Goal: Task Accomplishment & Management: Manage account settings

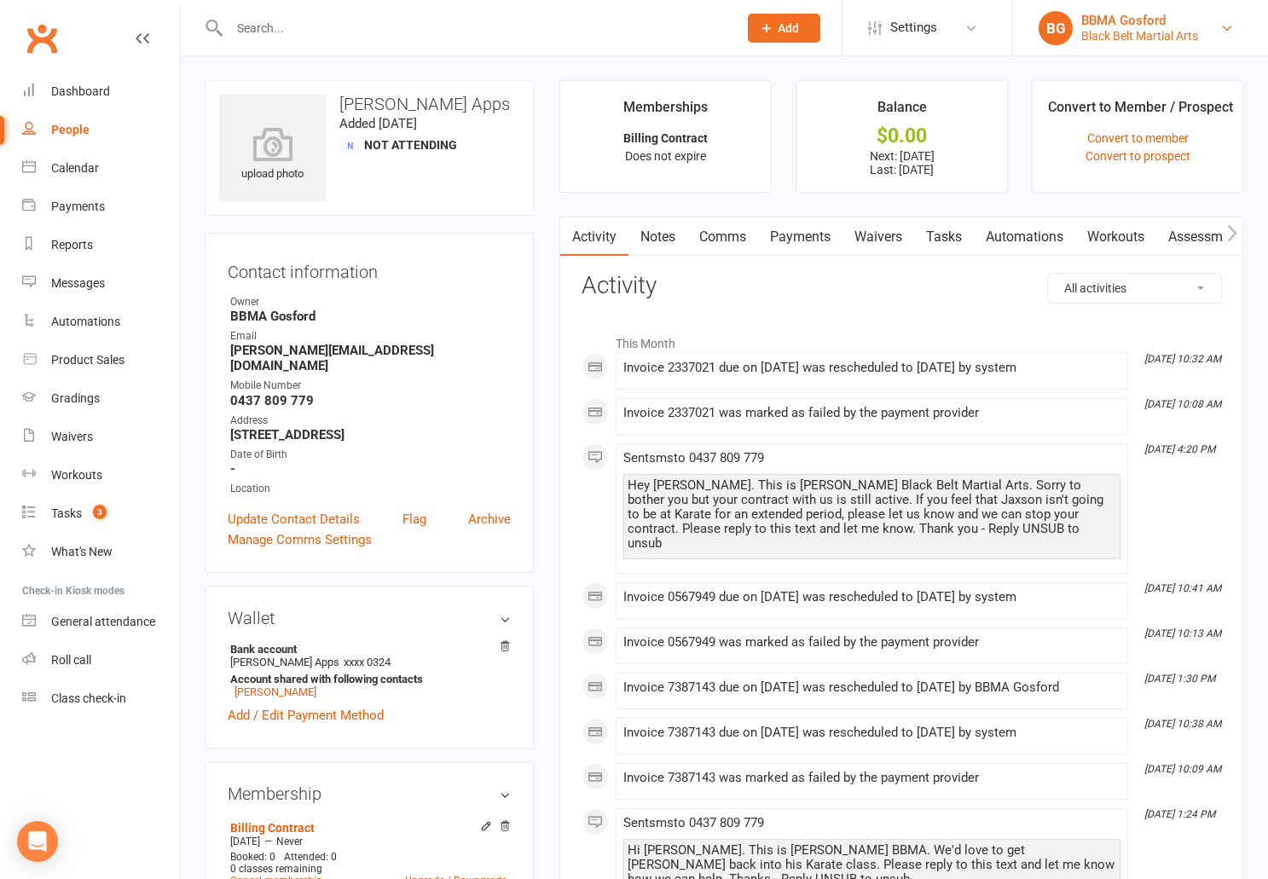
click at [1143, 23] on div "BBMA Gosford" at bounding box center [1140, 20] width 117 height 15
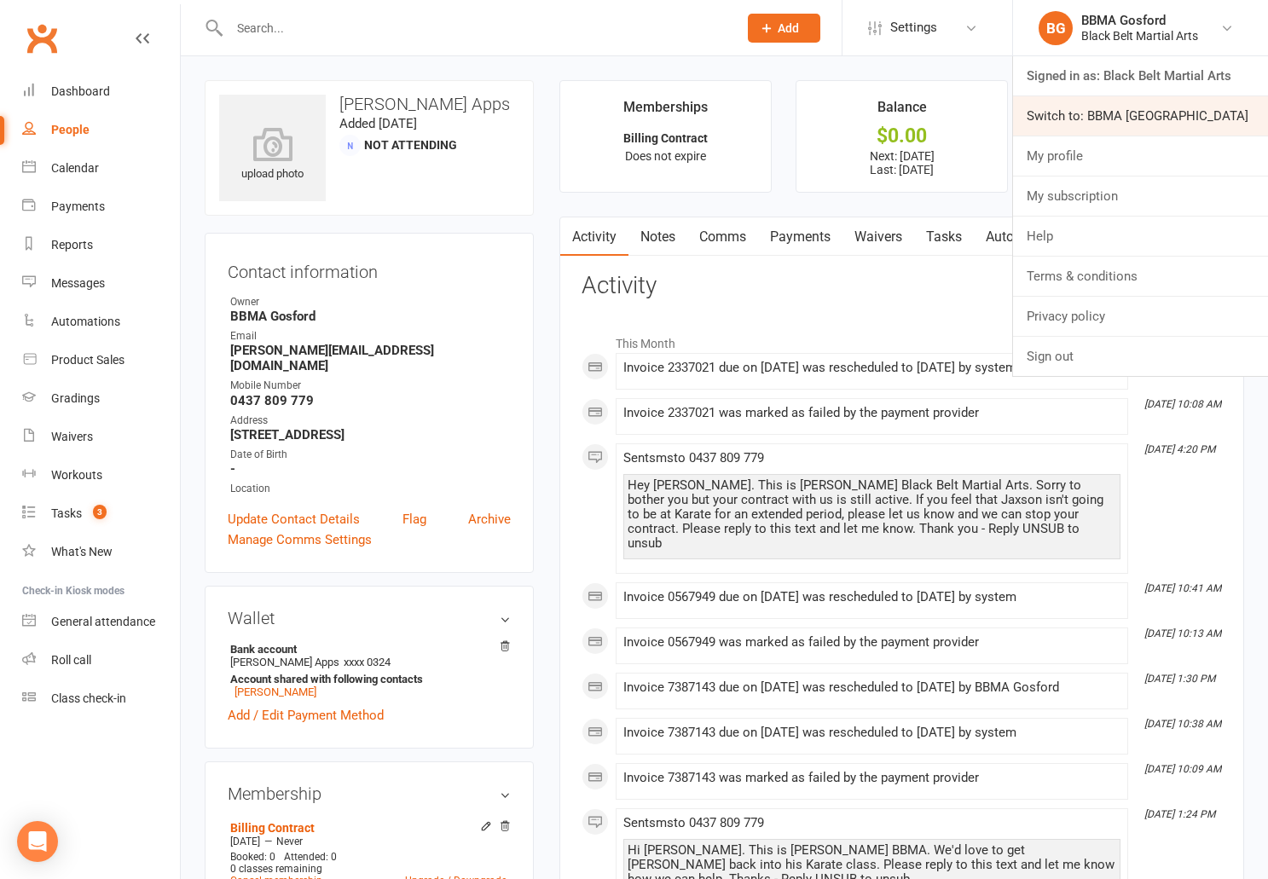
click at [1113, 111] on link "Switch to: BBMA Erina Heights" at bounding box center [1140, 115] width 255 height 39
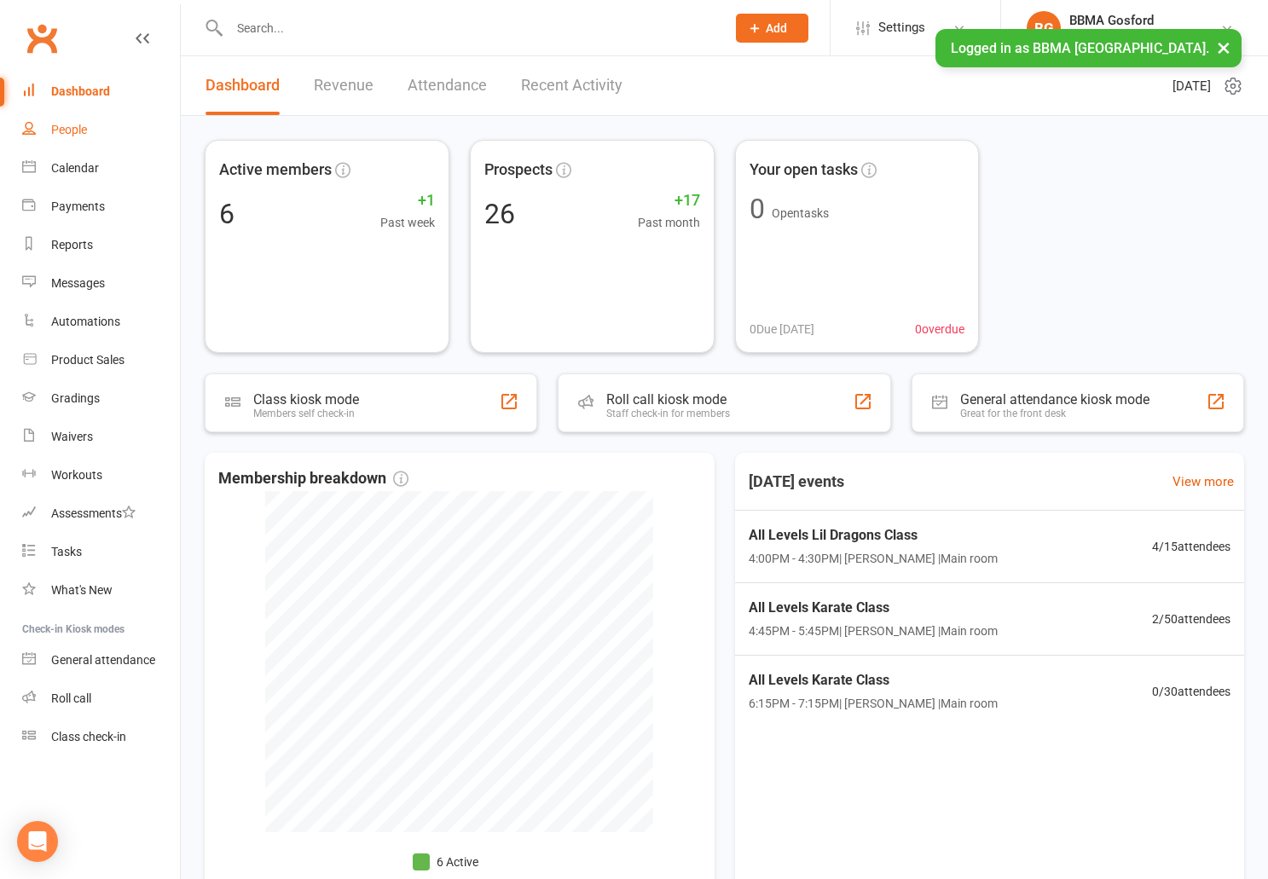
click at [90, 136] on link "People" at bounding box center [101, 130] width 158 height 38
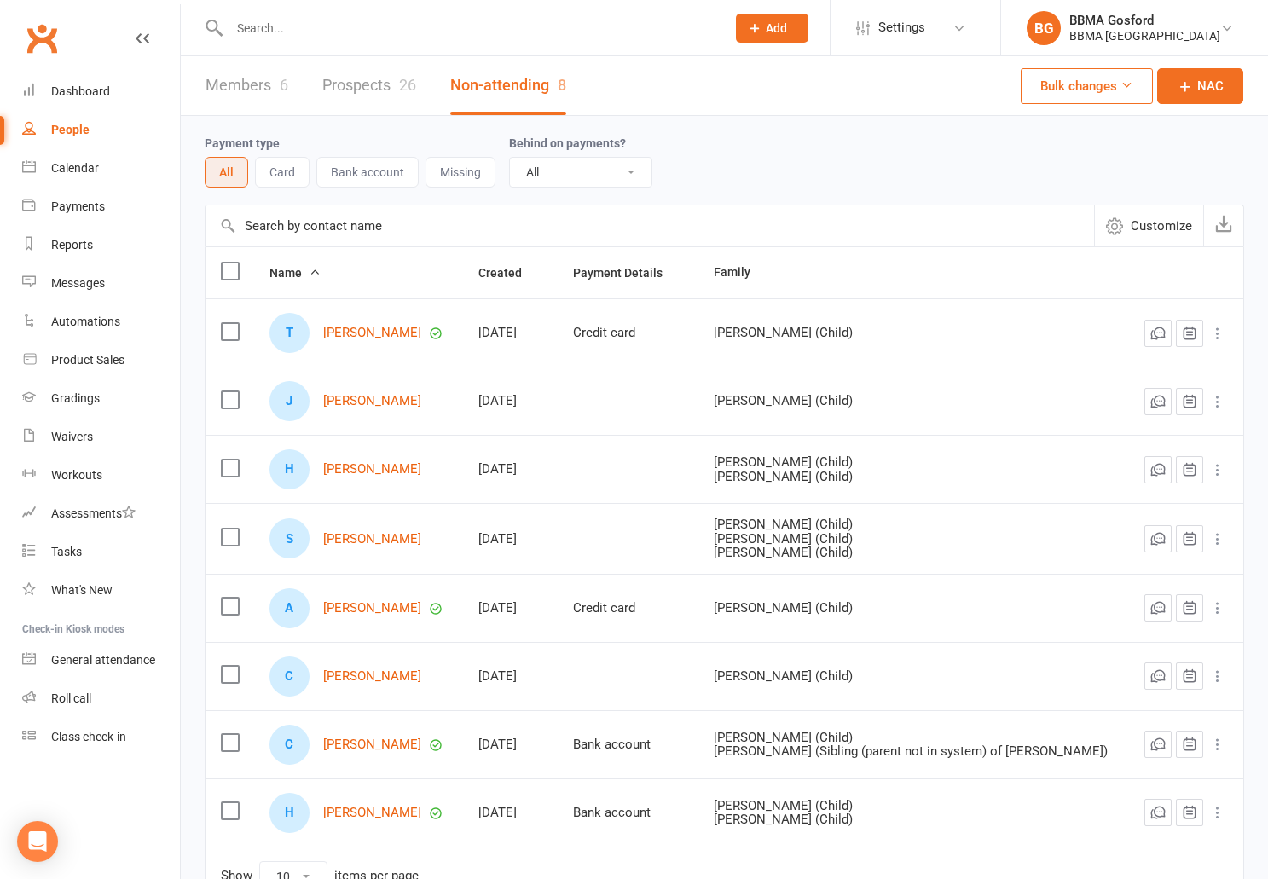
click at [376, 88] on link "Prospects 26" at bounding box center [369, 85] width 94 height 59
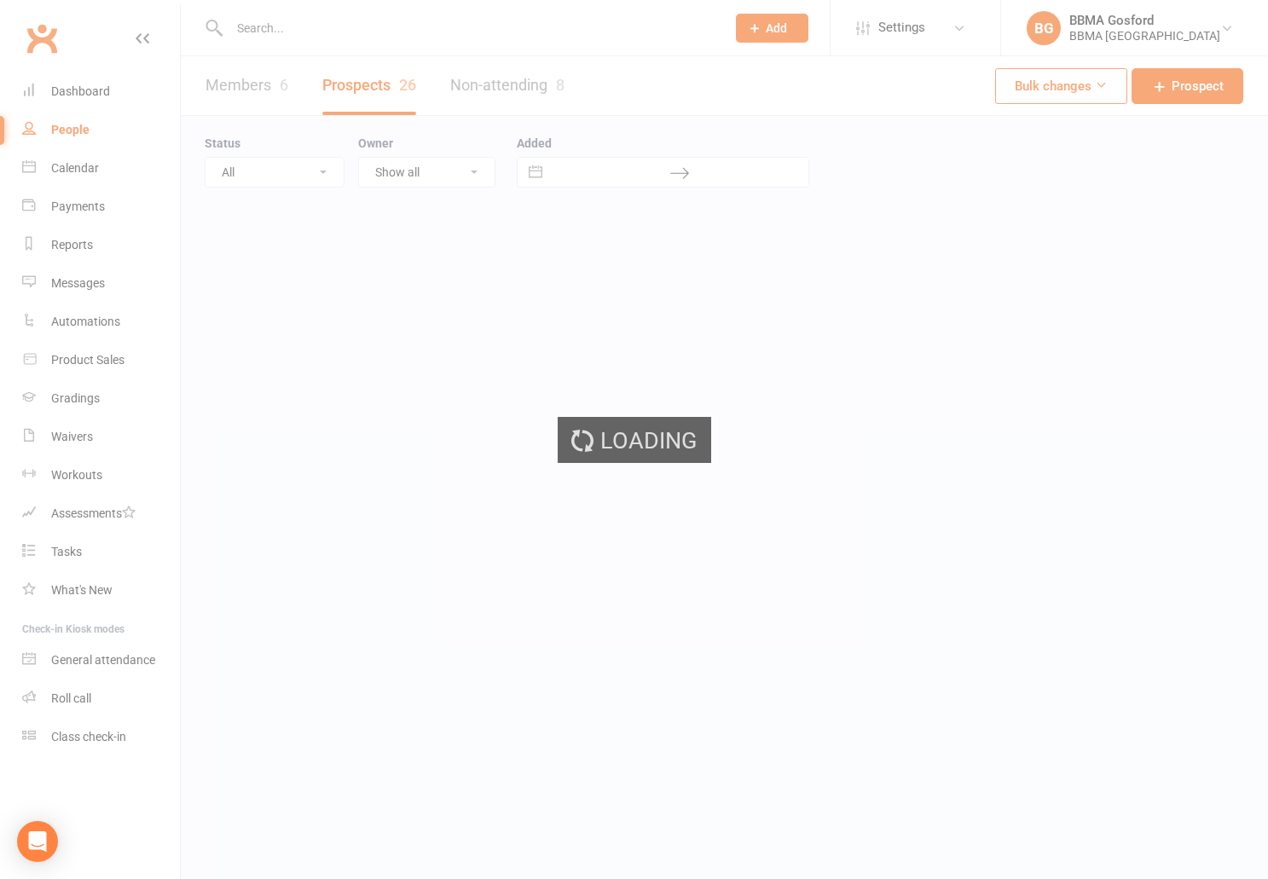
select select "100"
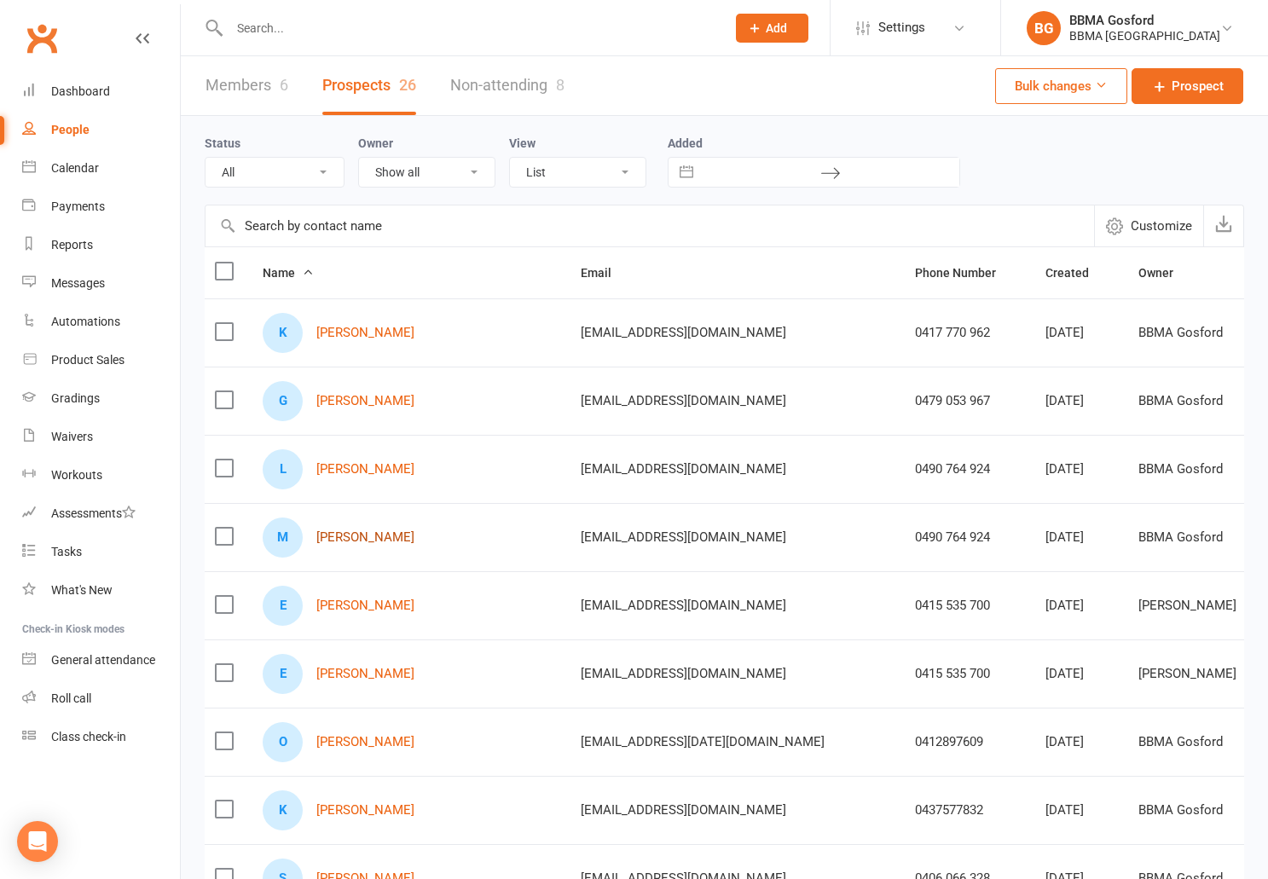
click at [355, 538] on link "Mara Butt" at bounding box center [365, 538] width 98 height 15
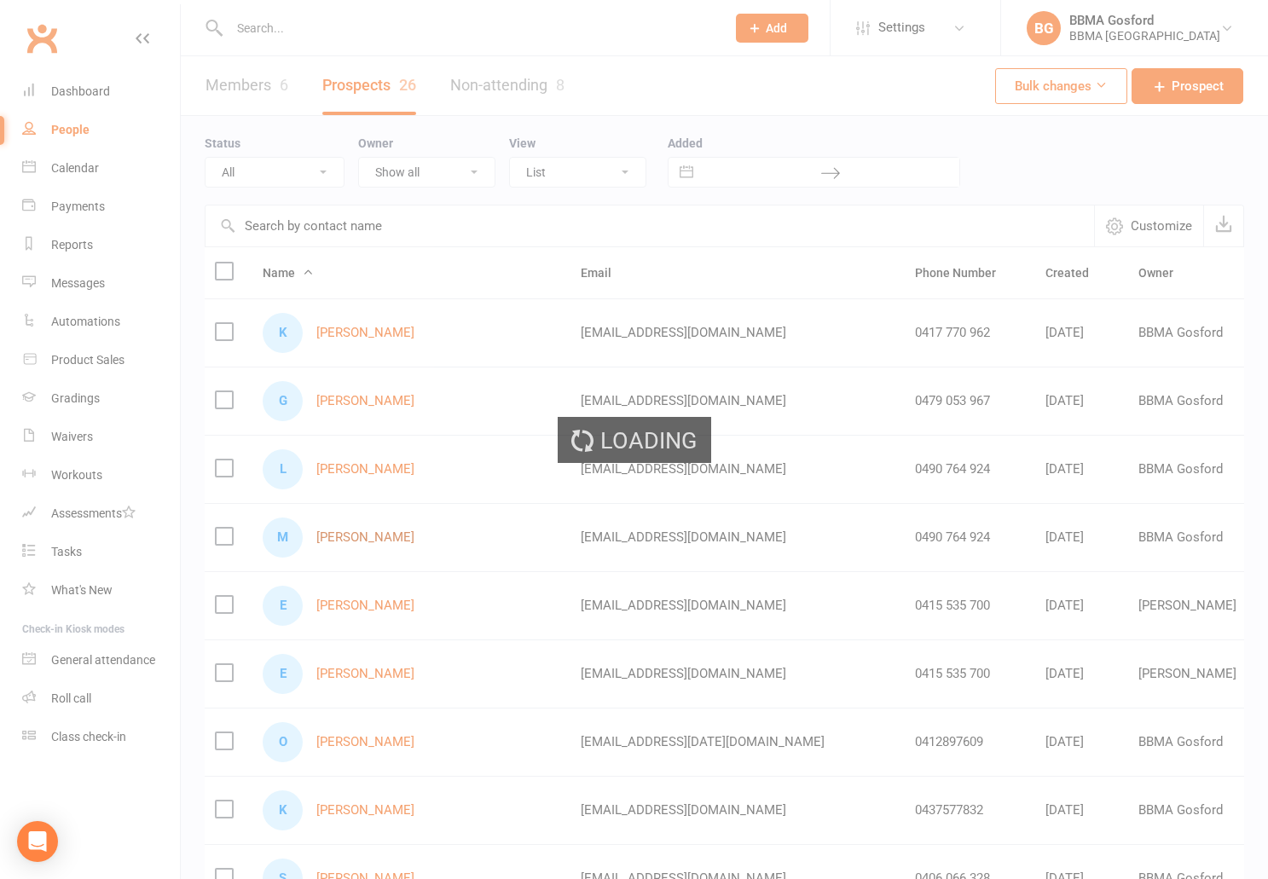
scroll to position [0, 6]
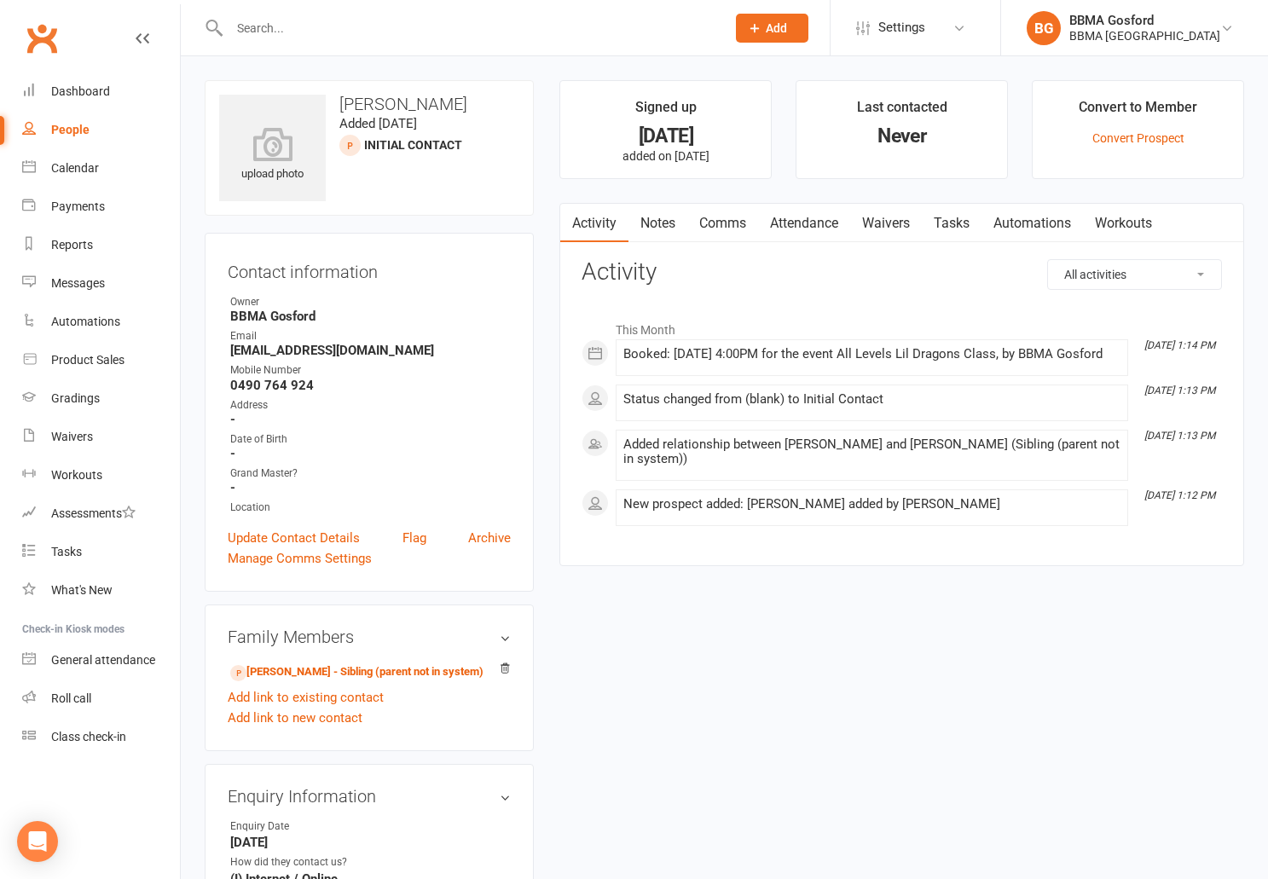
click at [820, 203] on div "Activity Notes Comms Attendance Waivers Tasks Automations Workouts All activiti…" at bounding box center [902, 385] width 685 height 364
click at [815, 223] on link "Attendance" at bounding box center [804, 223] width 92 height 39
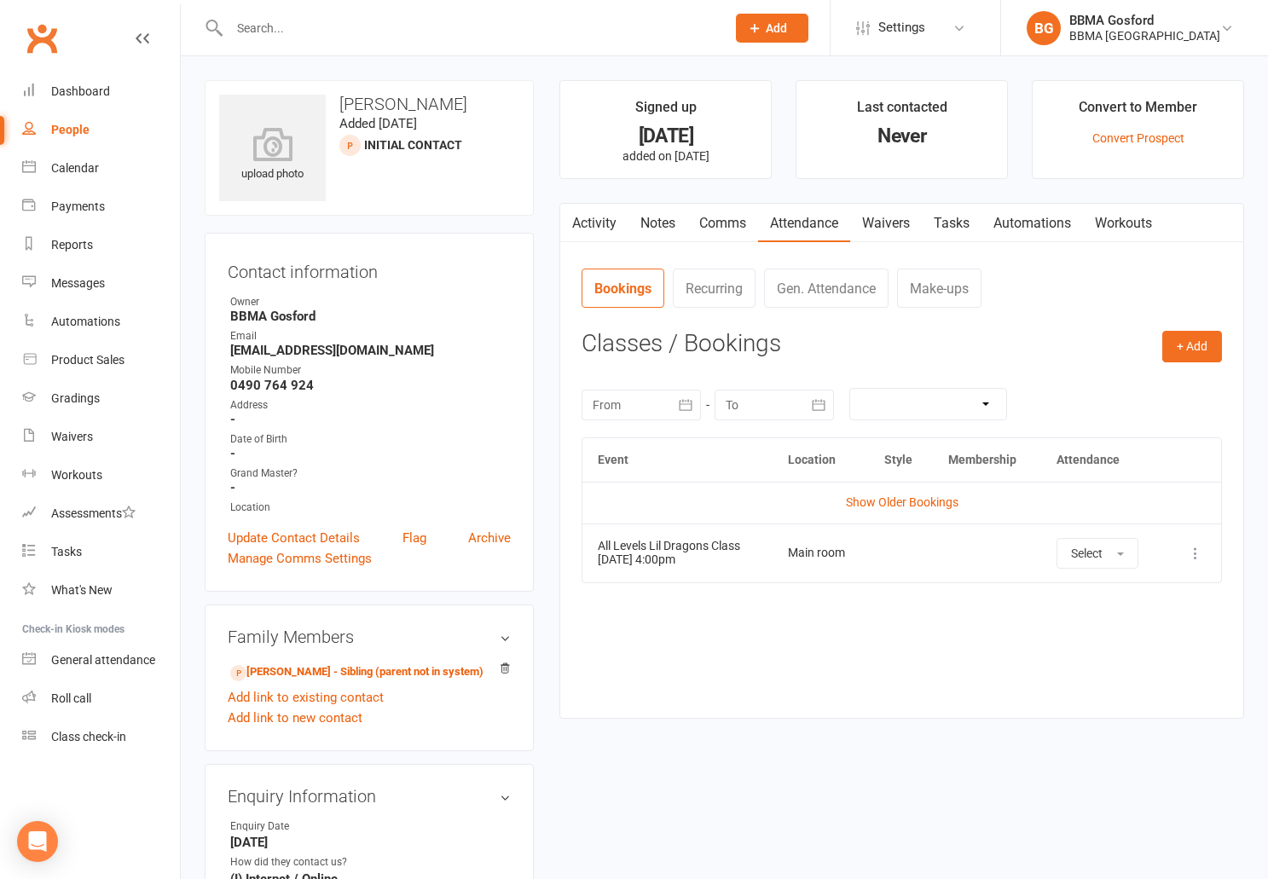
click at [596, 222] on link "Activity" at bounding box center [594, 223] width 68 height 39
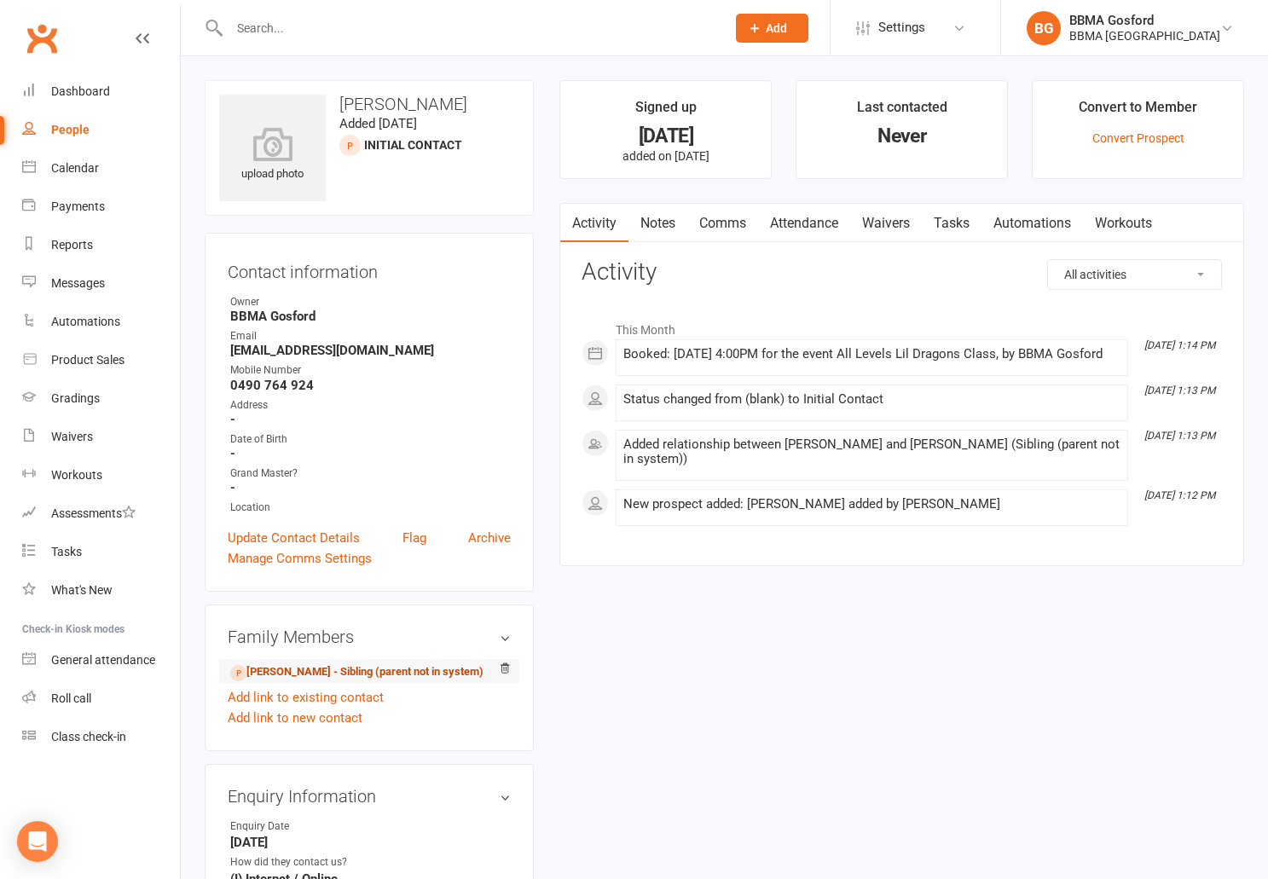
click at [355, 674] on link "Lina Butt - Sibling (parent not in system)" at bounding box center [356, 673] width 253 height 18
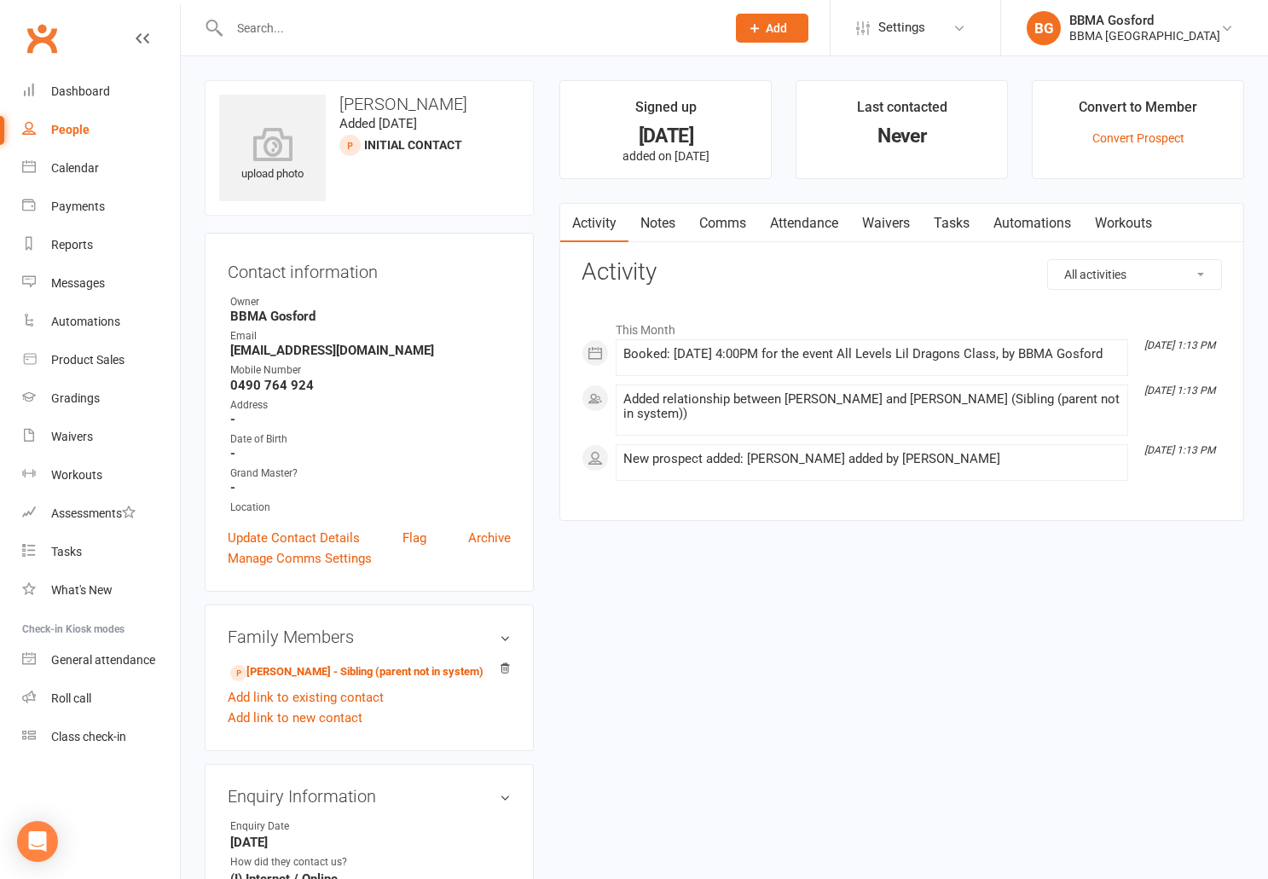
click at [332, 27] on input "text" at bounding box center [469, 28] width 490 height 24
type input "eva"
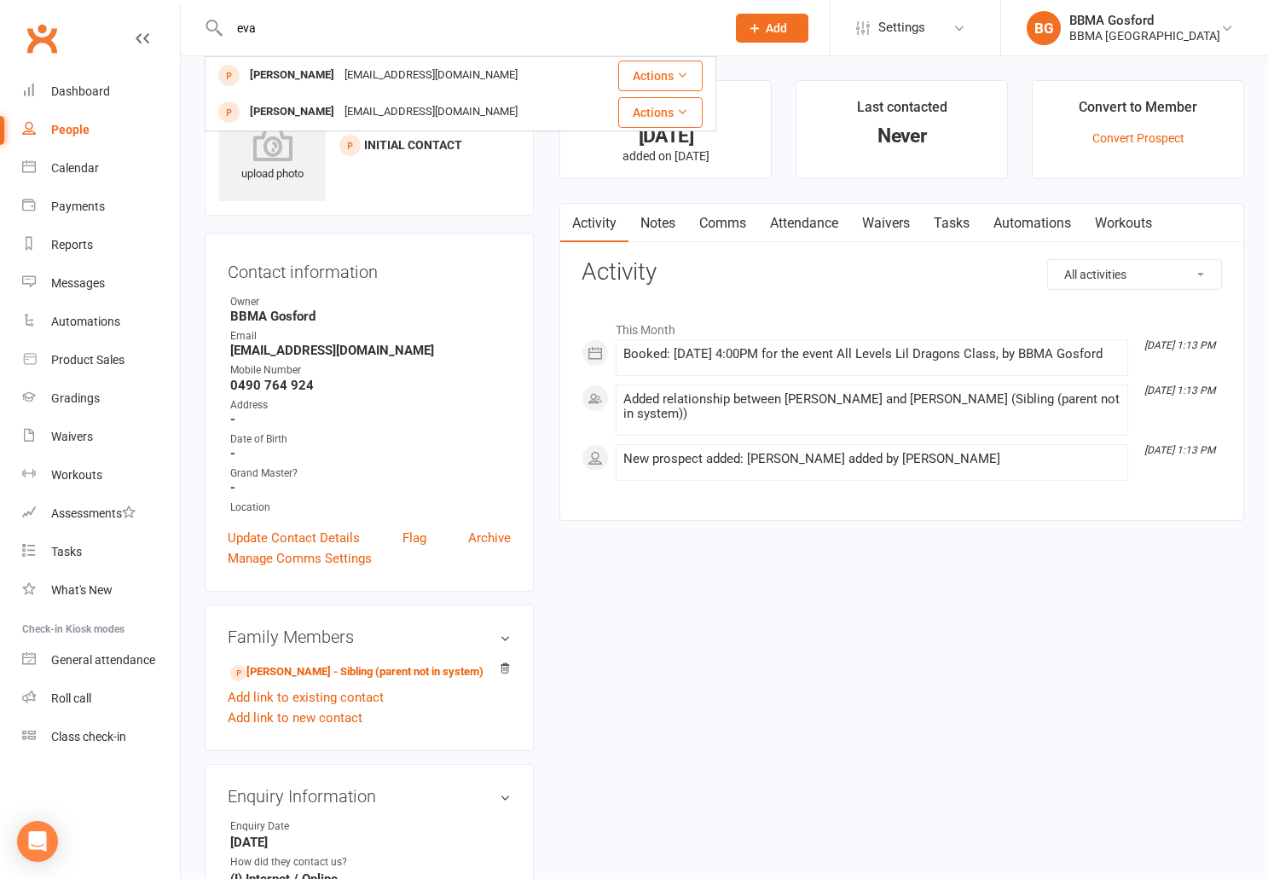
click at [316, 38] on input "eva" at bounding box center [469, 28] width 490 height 24
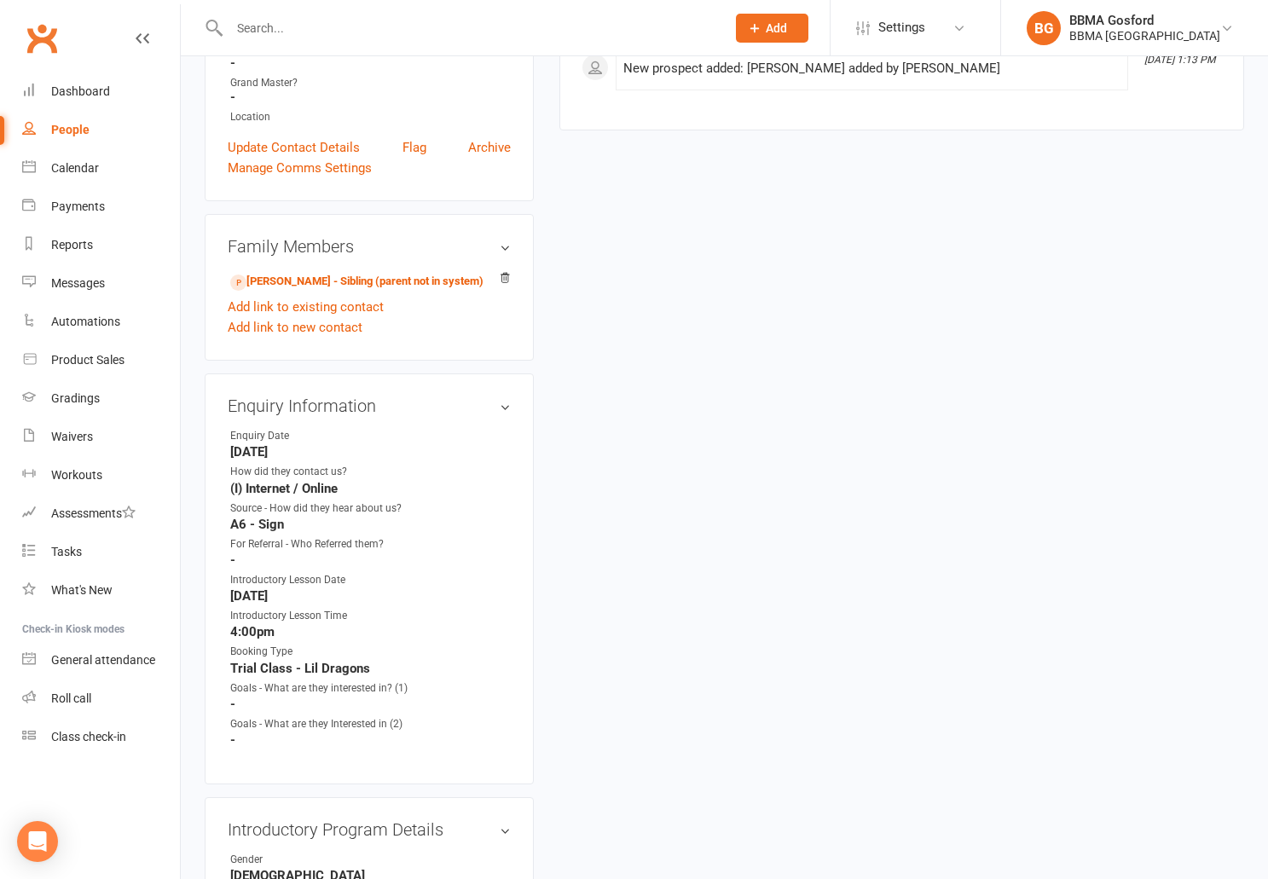
scroll to position [380, 0]
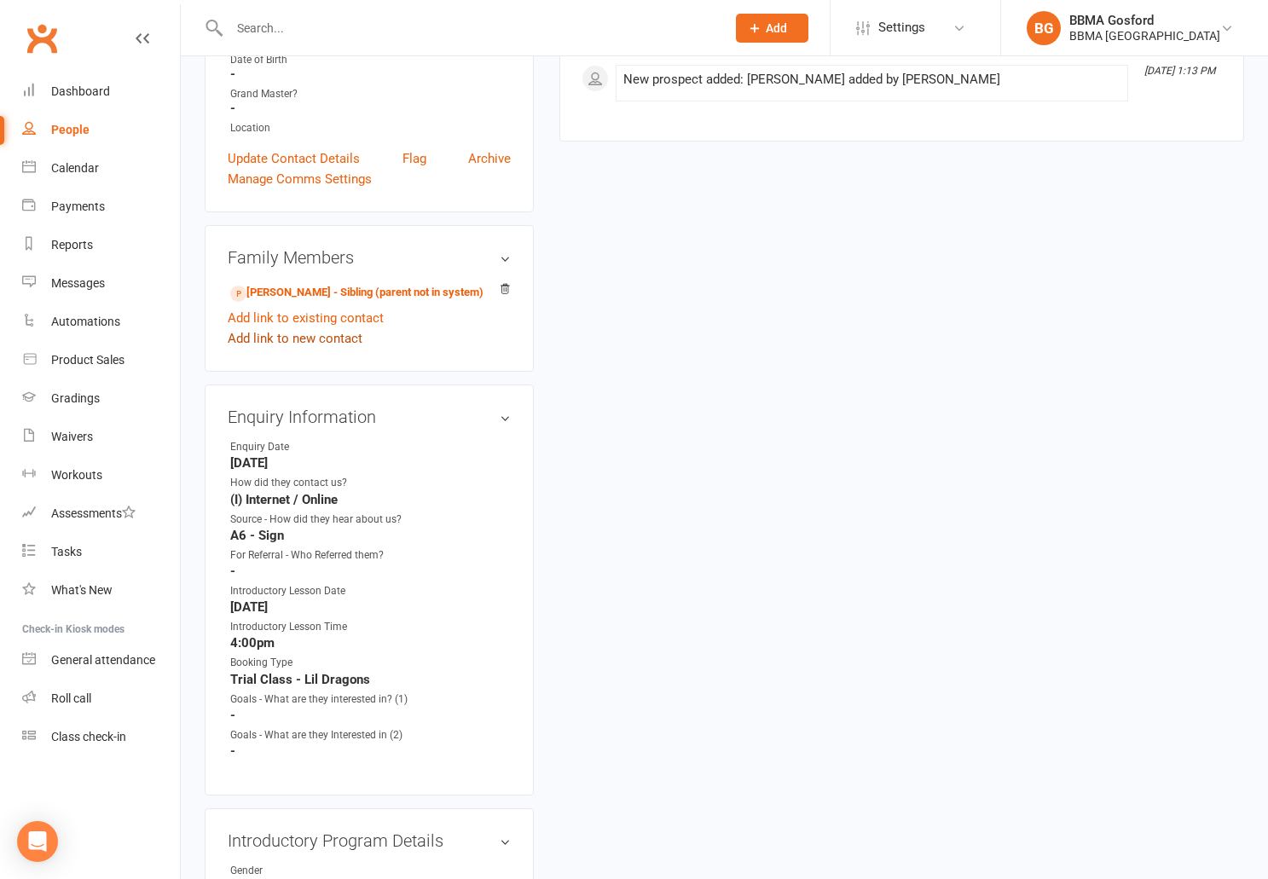
click at [287, 340] on link "Add link to new contact" at bounding box center [295, 338] width 135 height 20
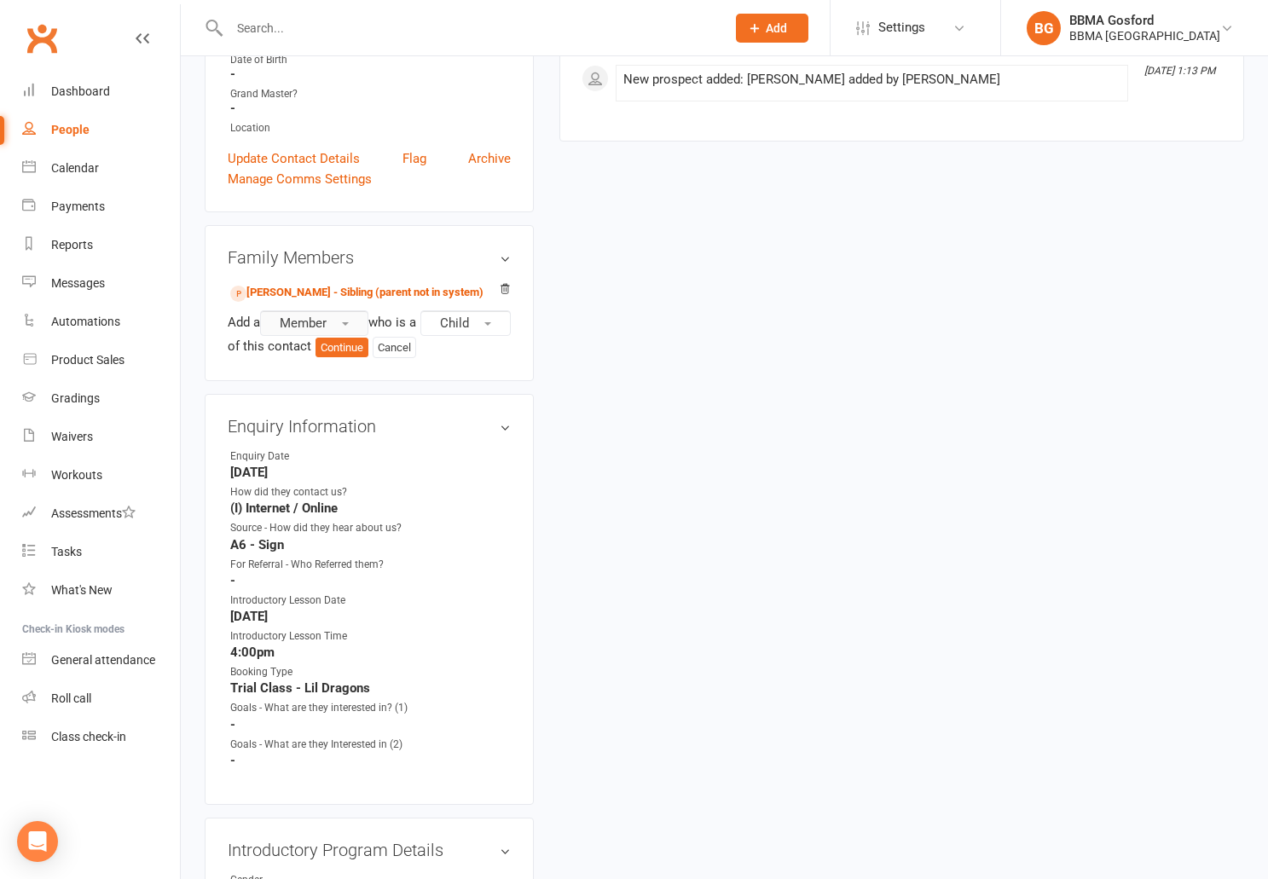
click at [327, 316] on button "Member" at bounding box center [314, 323] width 108 height 26
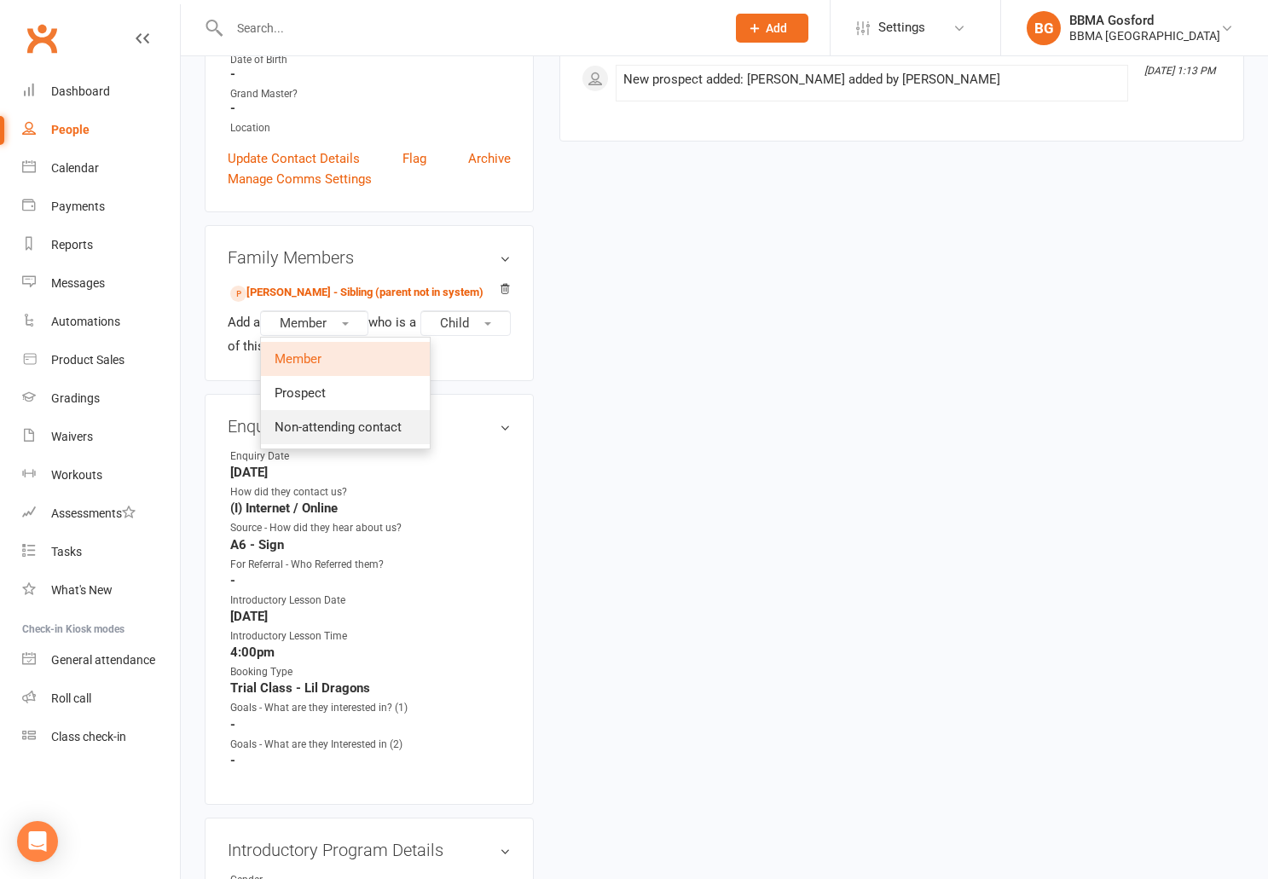
click at [323, 432] on span "Non-attending contact" at bounding box center [338, 427] width 127 height 15
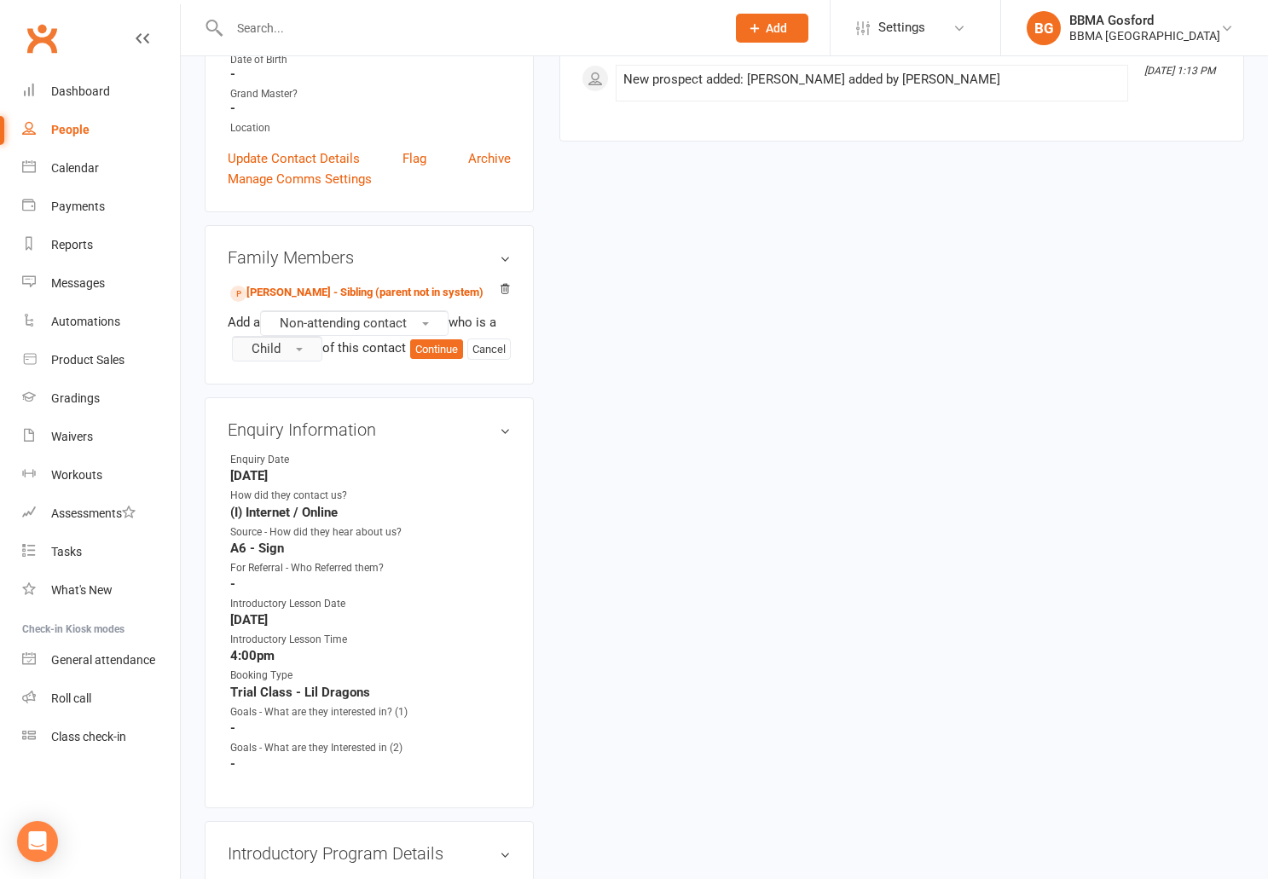
click at [267, 362] on button "Child" at bounding box center [277, 349] width 90 height 26
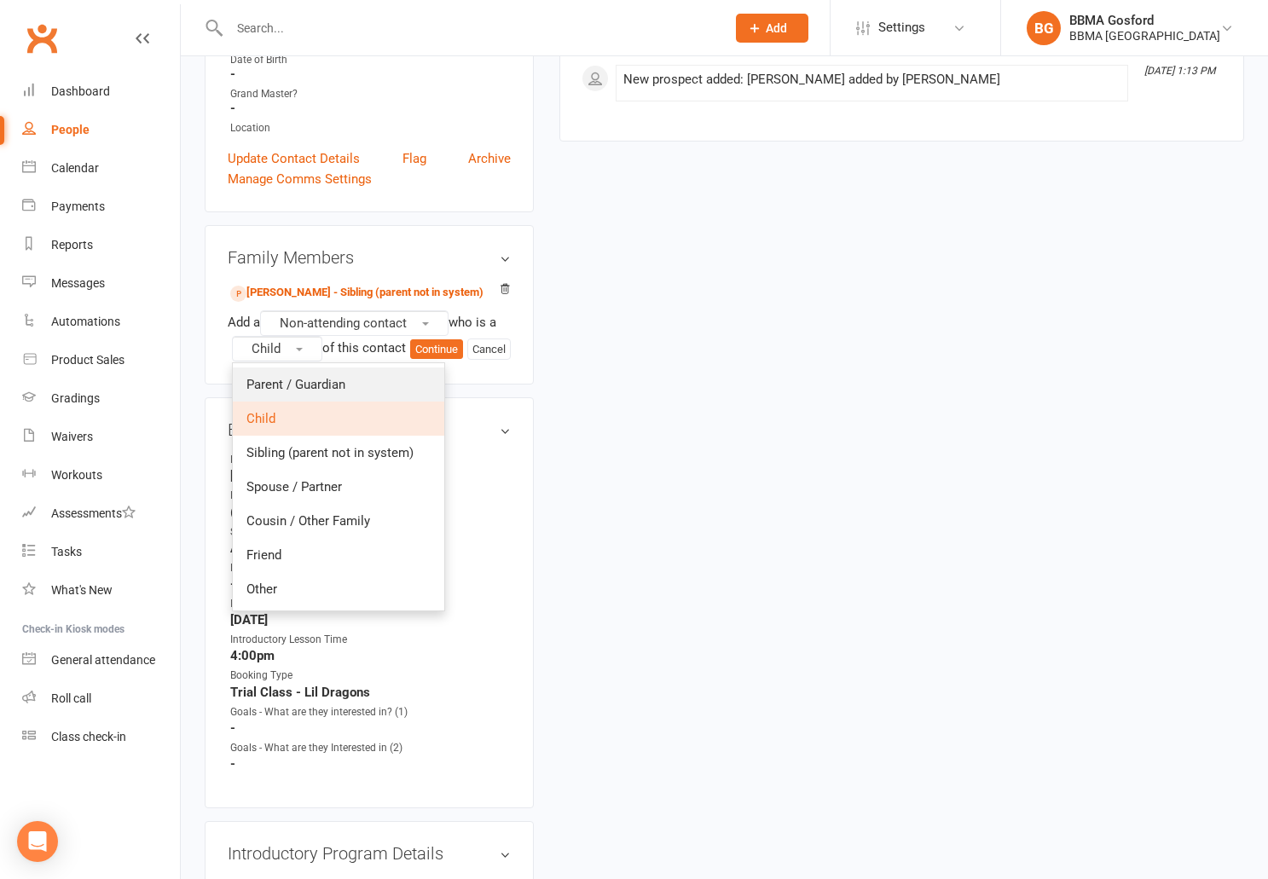
click at [317, 390] on span "Parent / Guardian" at bounding box center [296, 384] width 99 height 15
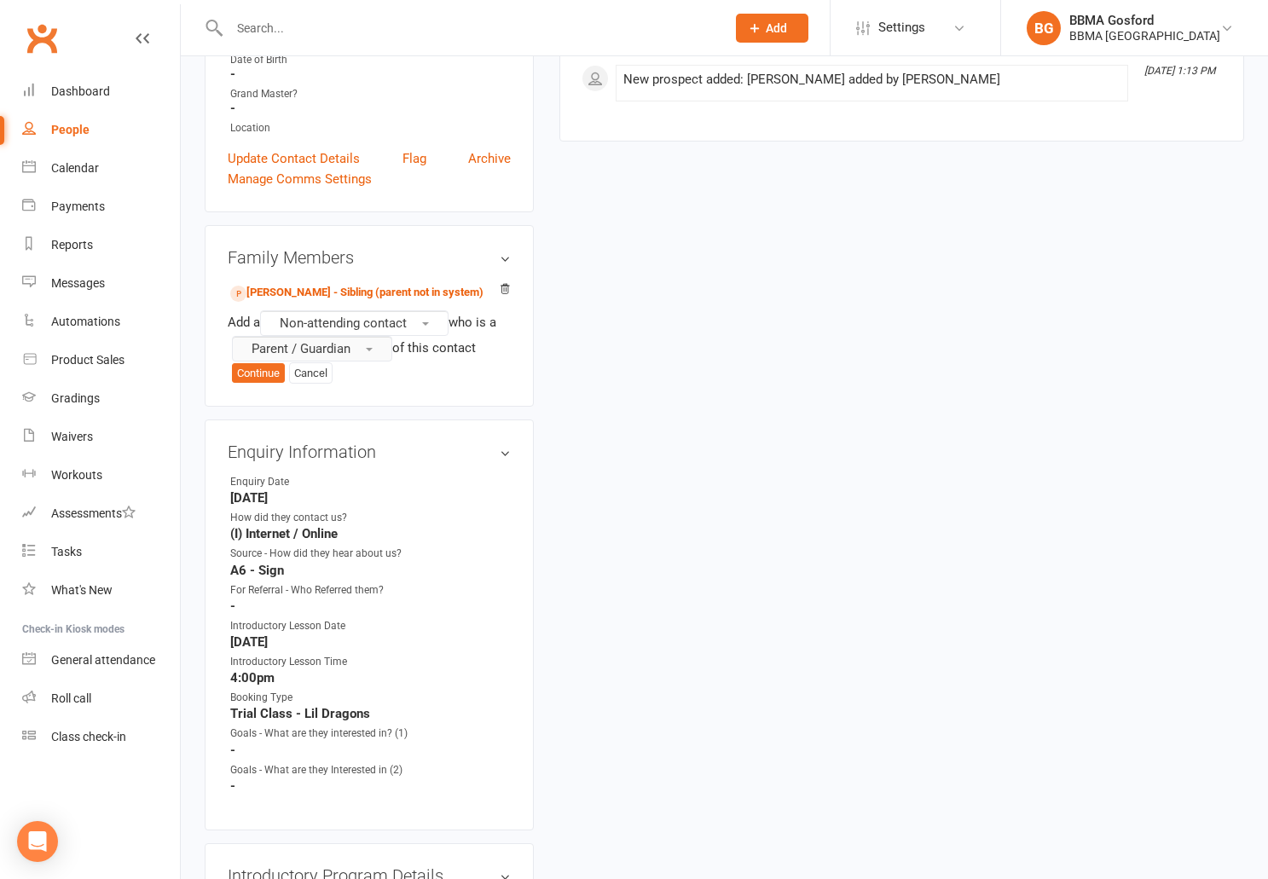
scroll to position [380, 0]
click at [258, 373] on button "Continue" at bounding box center [258, 373] width 53 height 20
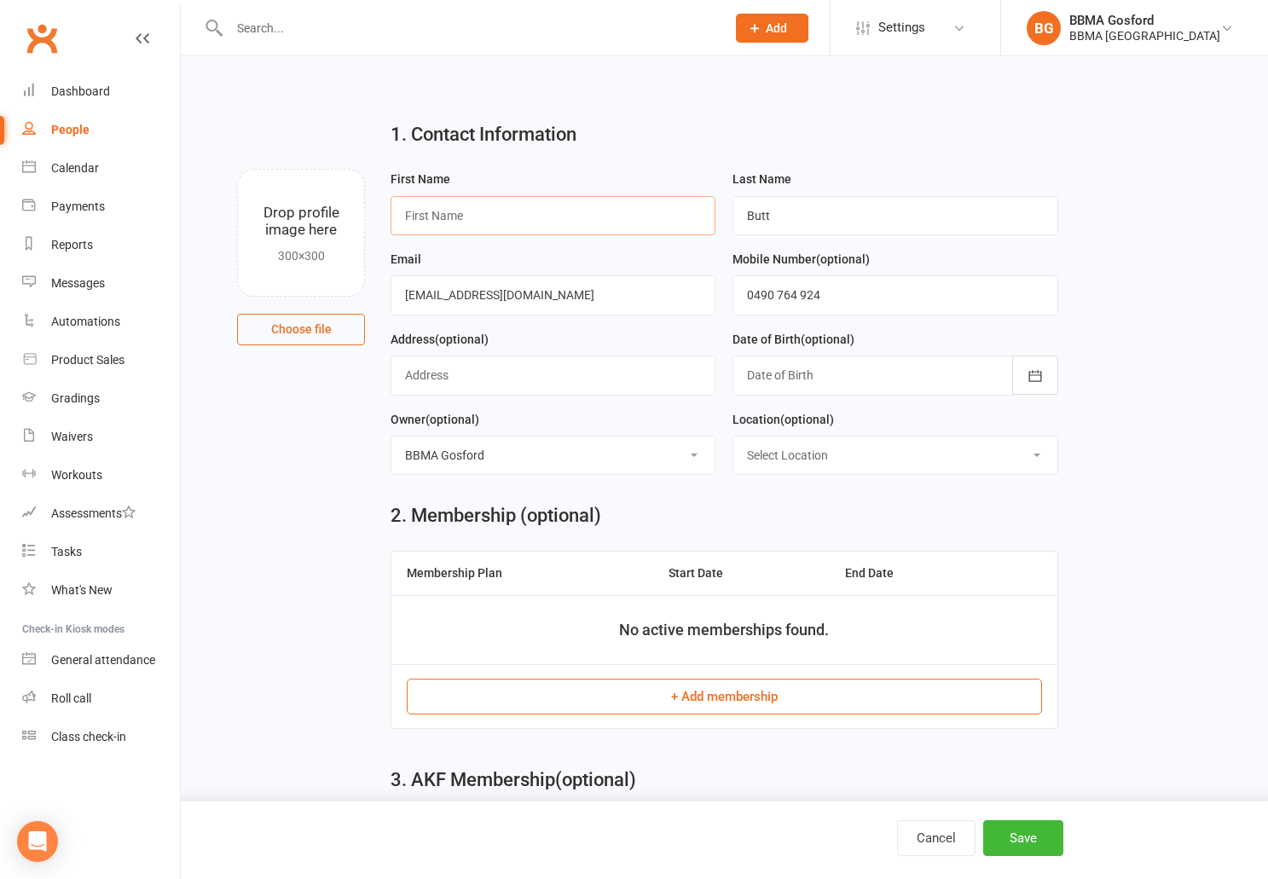
click at [513, 215] on input "text" at bounding box center [553, 215] width 325 height 39
type input "Eva"
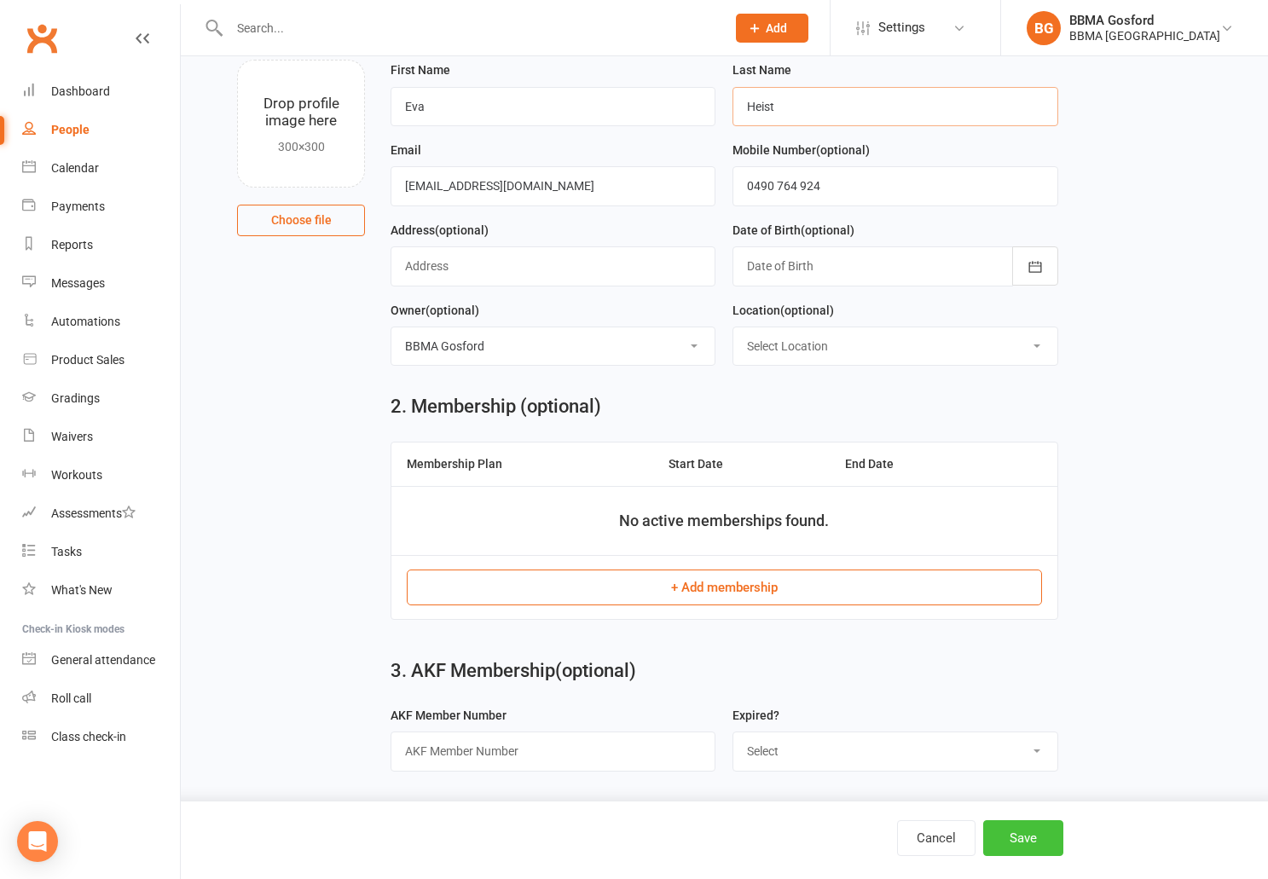
type input "Heist"
click at [1033, 844] on button "Save" at bounding box center [1023, 839] width 80 height 36
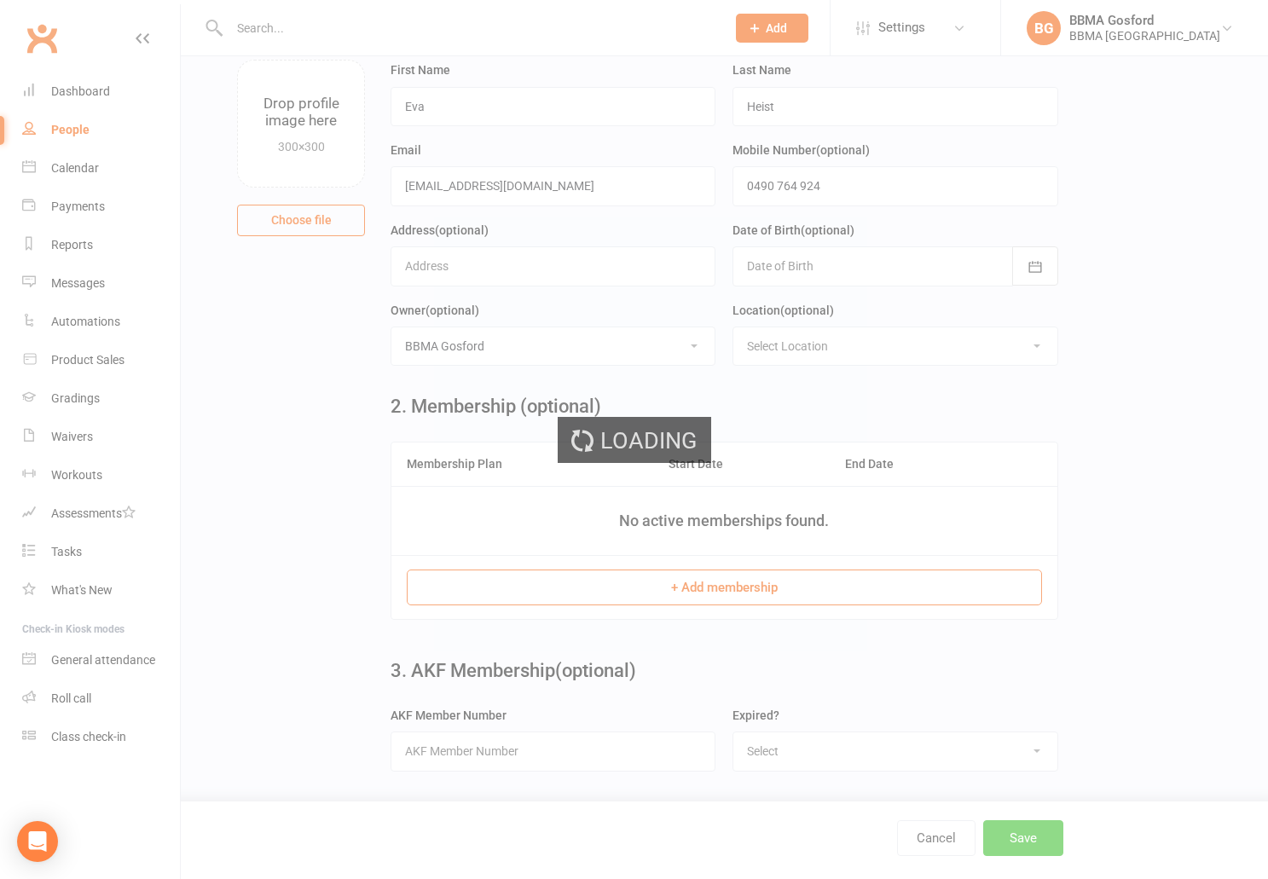
scroll to position [0, 0]
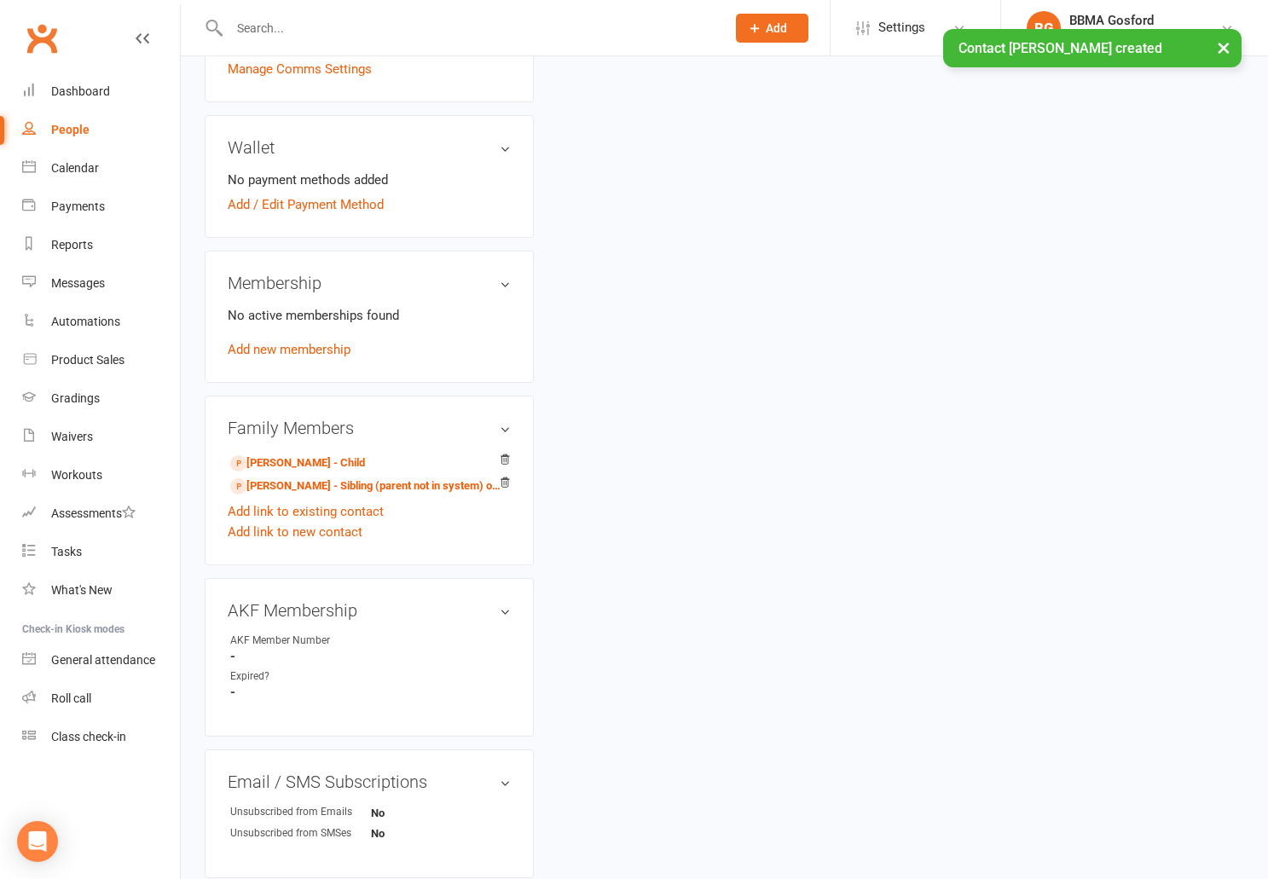
scroll to position [456, 0]
click at [300, 468] on link "Lina Butt - Child" at bounding box center [297, 463] width 135 height 18
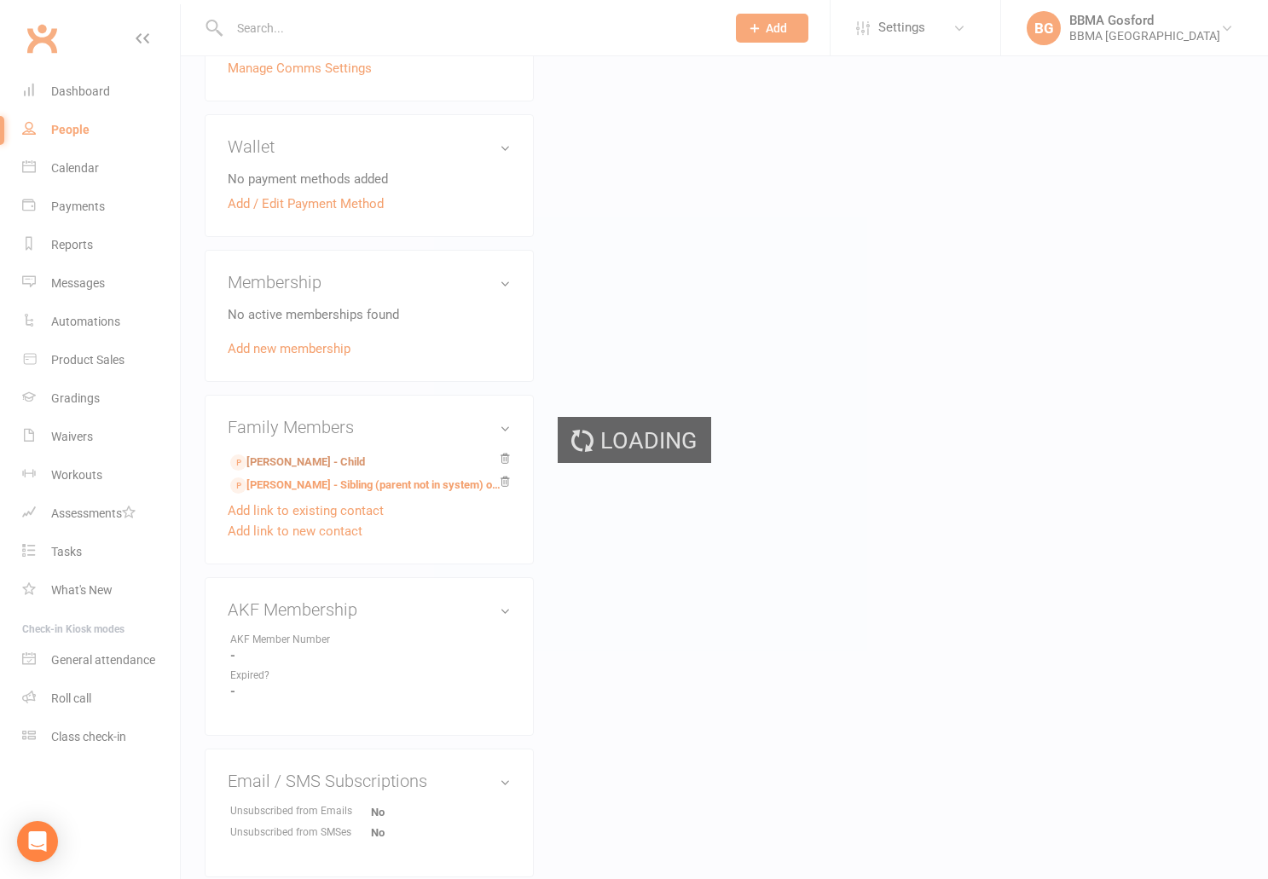
scroll to position [460, 0]
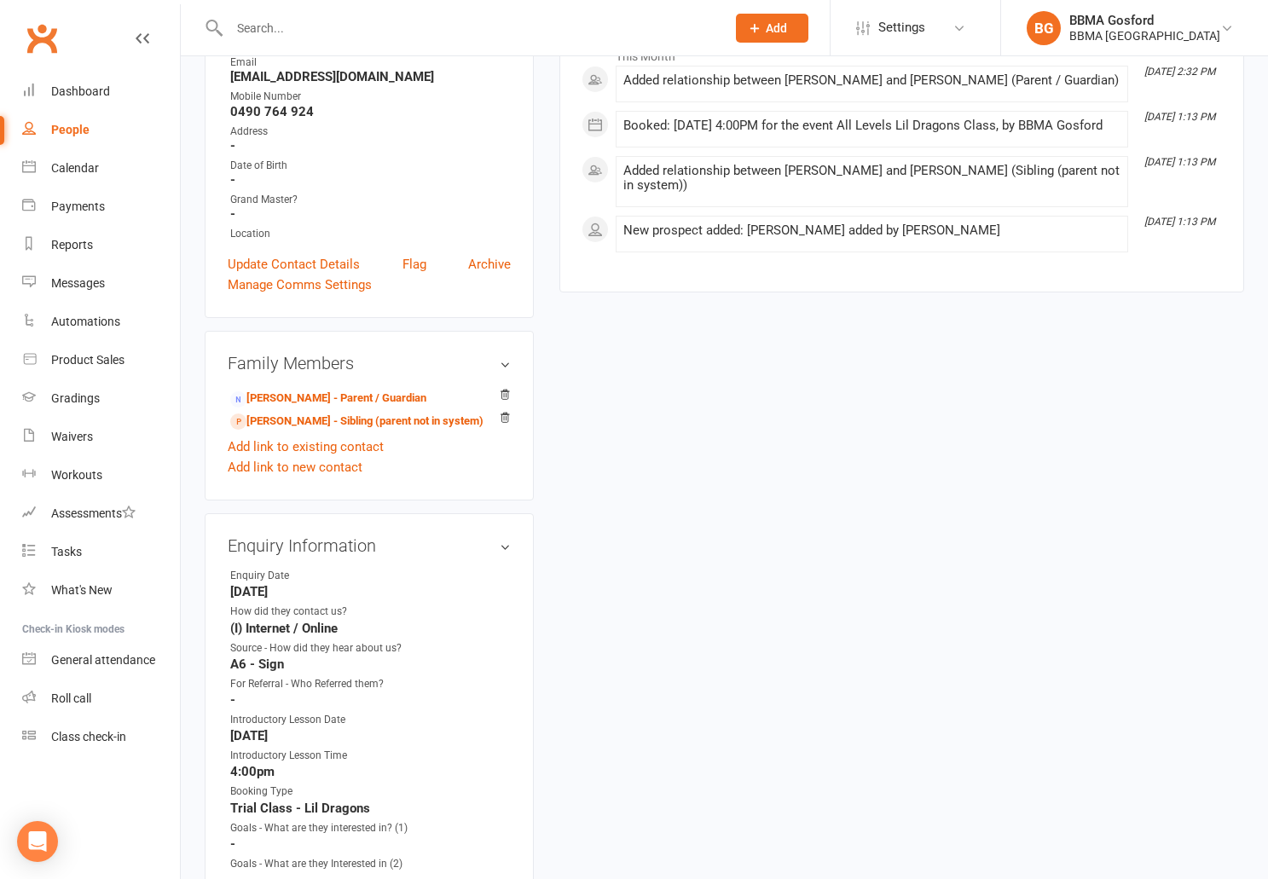
scroll to position [258, 0]
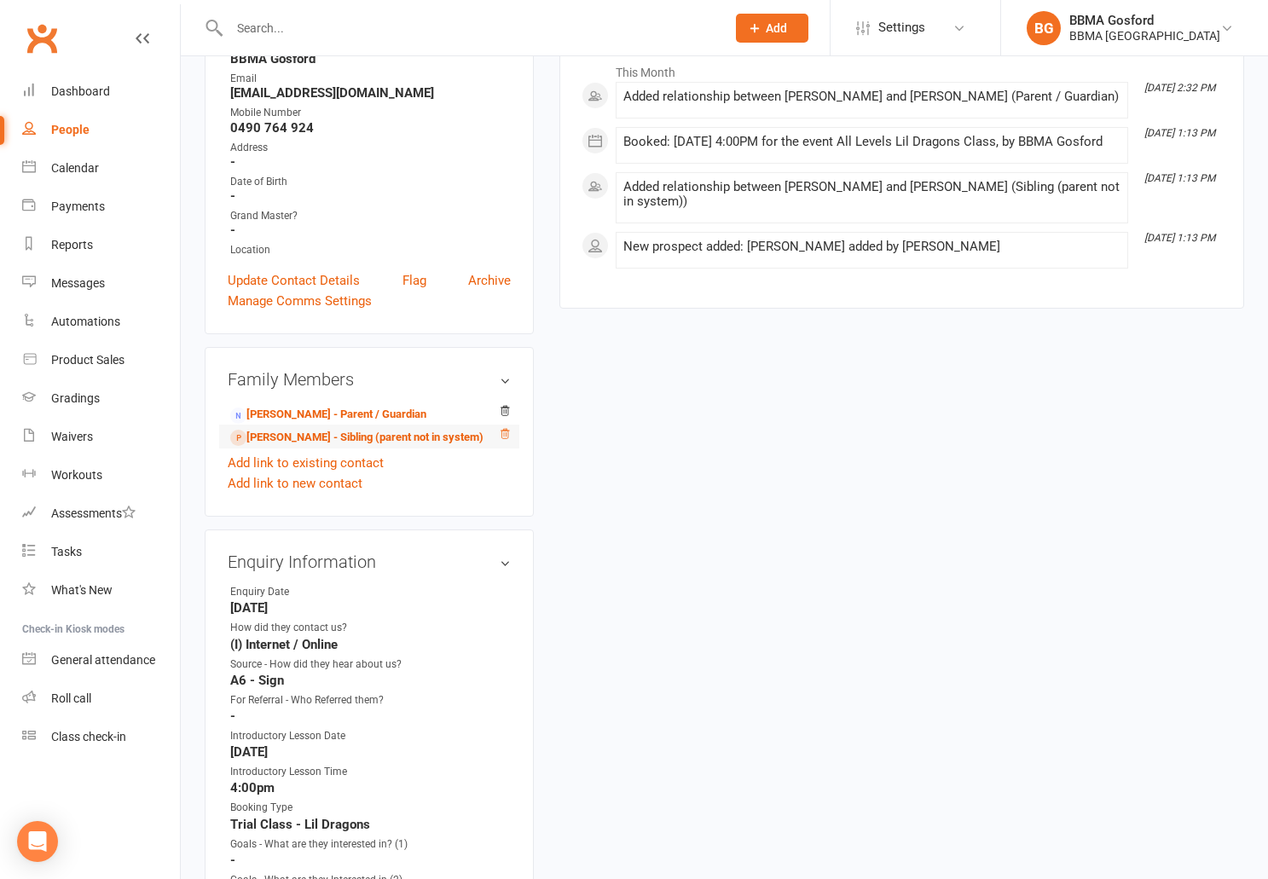
click at [509, 438] on icon at bounding box center [505, 434] width 12 height 12
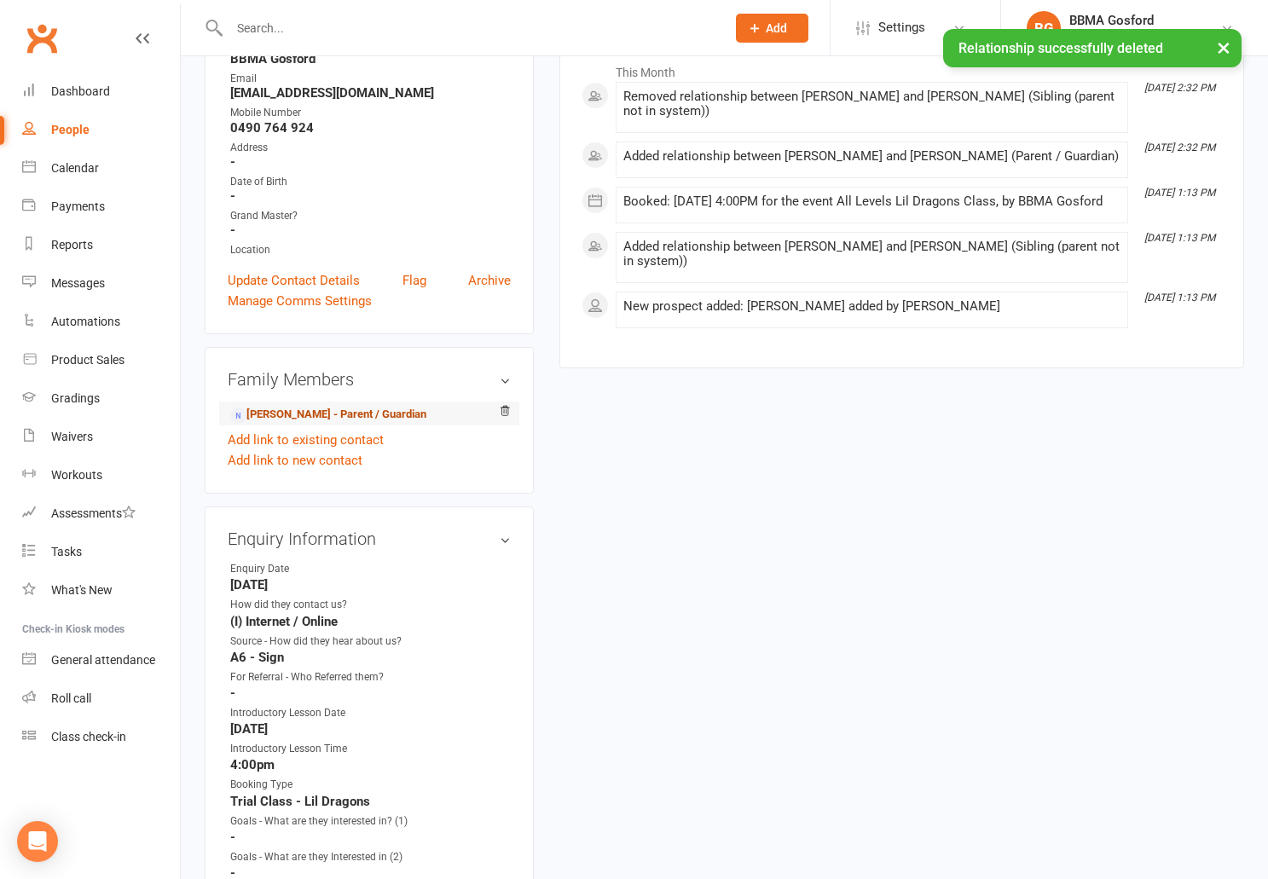
click at [291, 417] on link "Eva Heist - Parent / Guardian" at bounding box center [328, 415] width 196 height 18
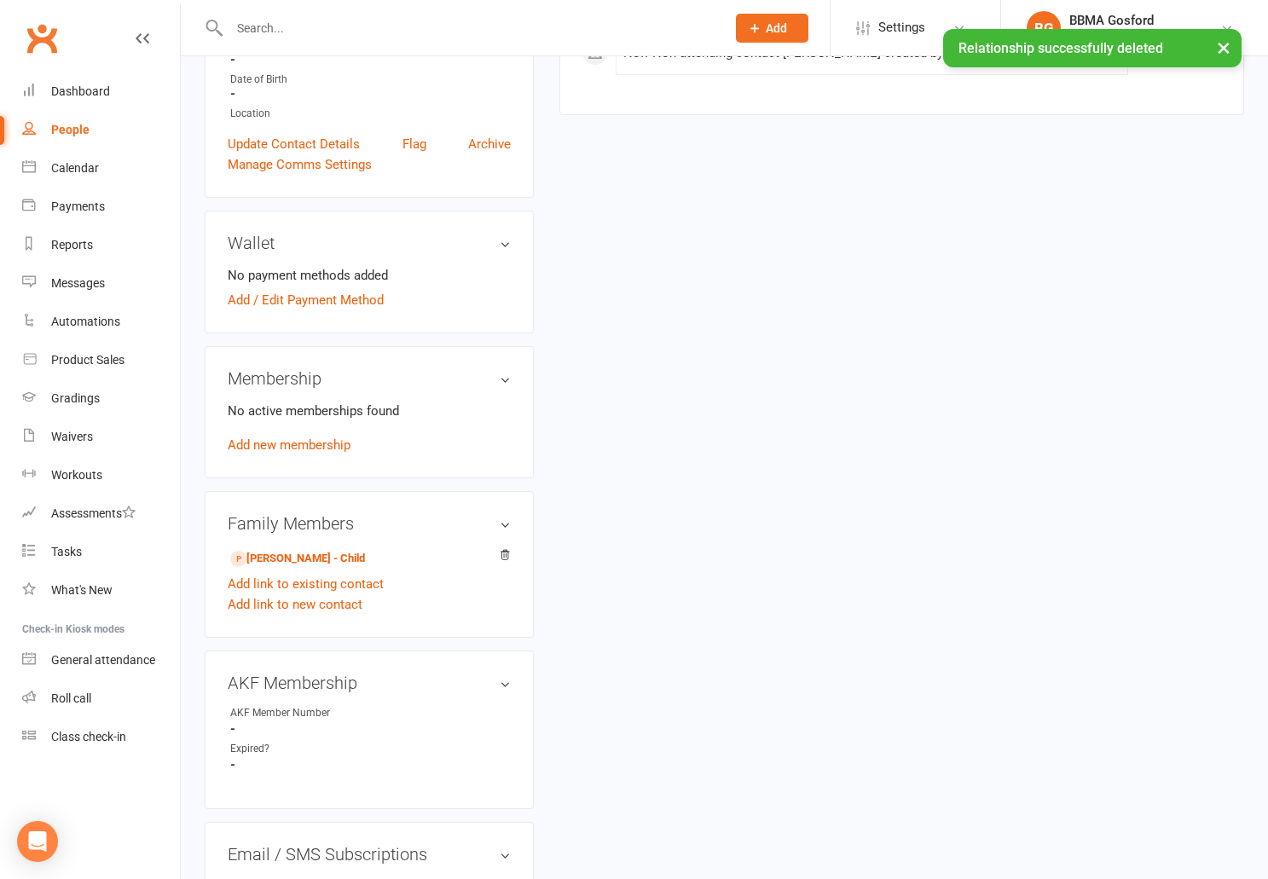
scroll to position [361, 0]
click at [306, 605] on link "Add link to new contact" at bounding box center [295, 604] width 135 height 20
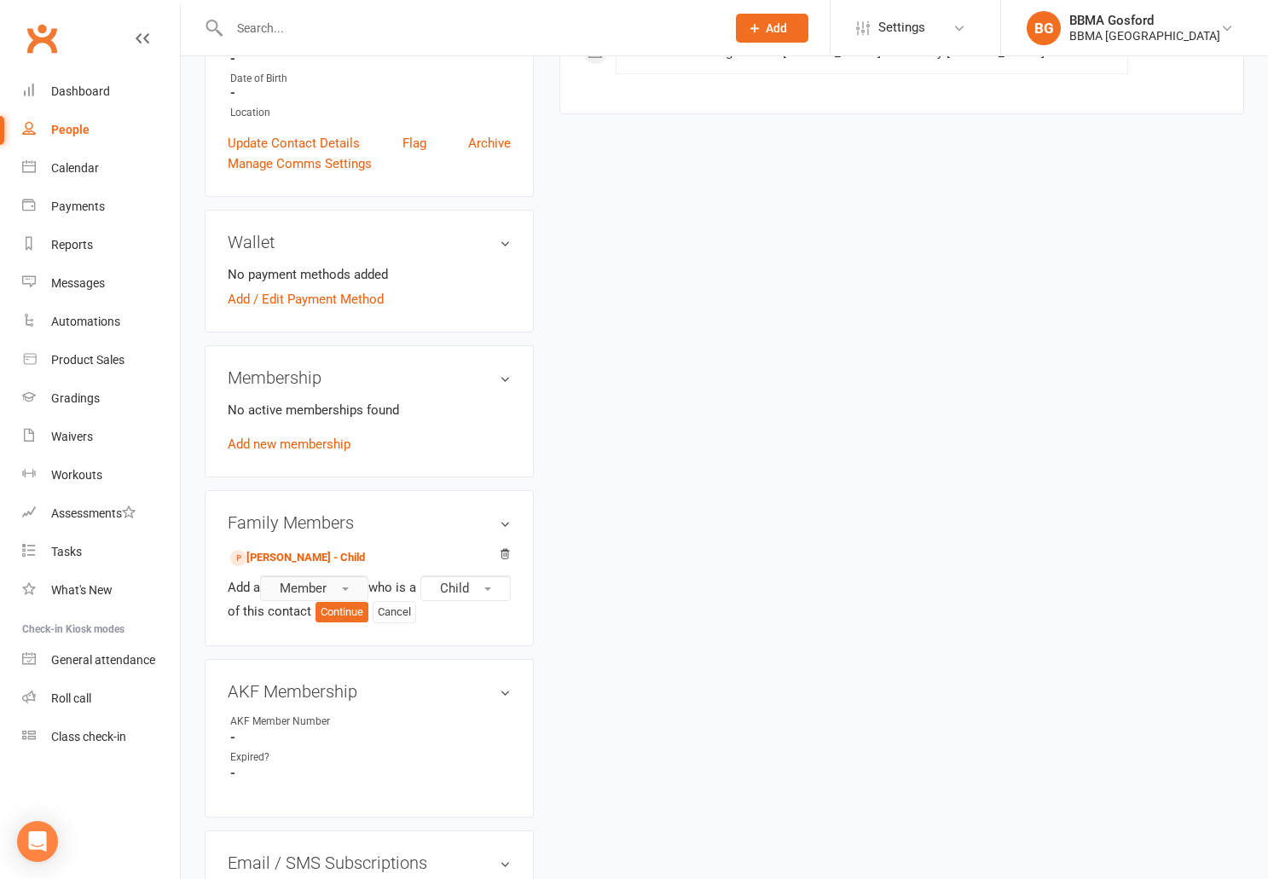
click at [326, 588] on span "Member" at bounding box center [303, 588] width 47 height 15
click at [231, 624] on div "Add a Member Member Prospect Non-attending contact who is a Child of this conta…" at bounding box center [369, 600] width 283 height 48
click at [373, 624] on button "Cancel" at bounding box center [395, 612] width 44 height 22
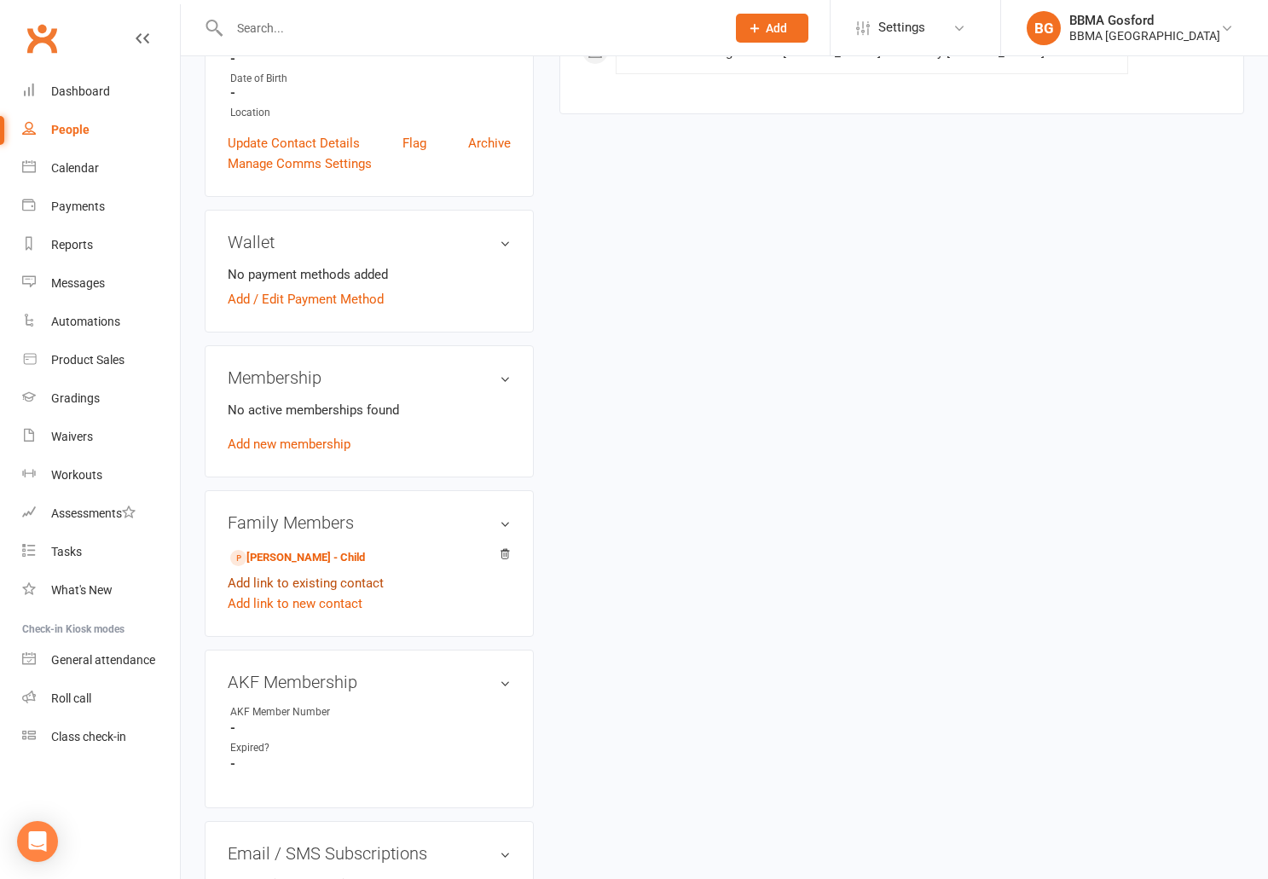
click at [325, 586] on link "Add link to existing contact" at bounding box center [306, 583] width 156 height 20
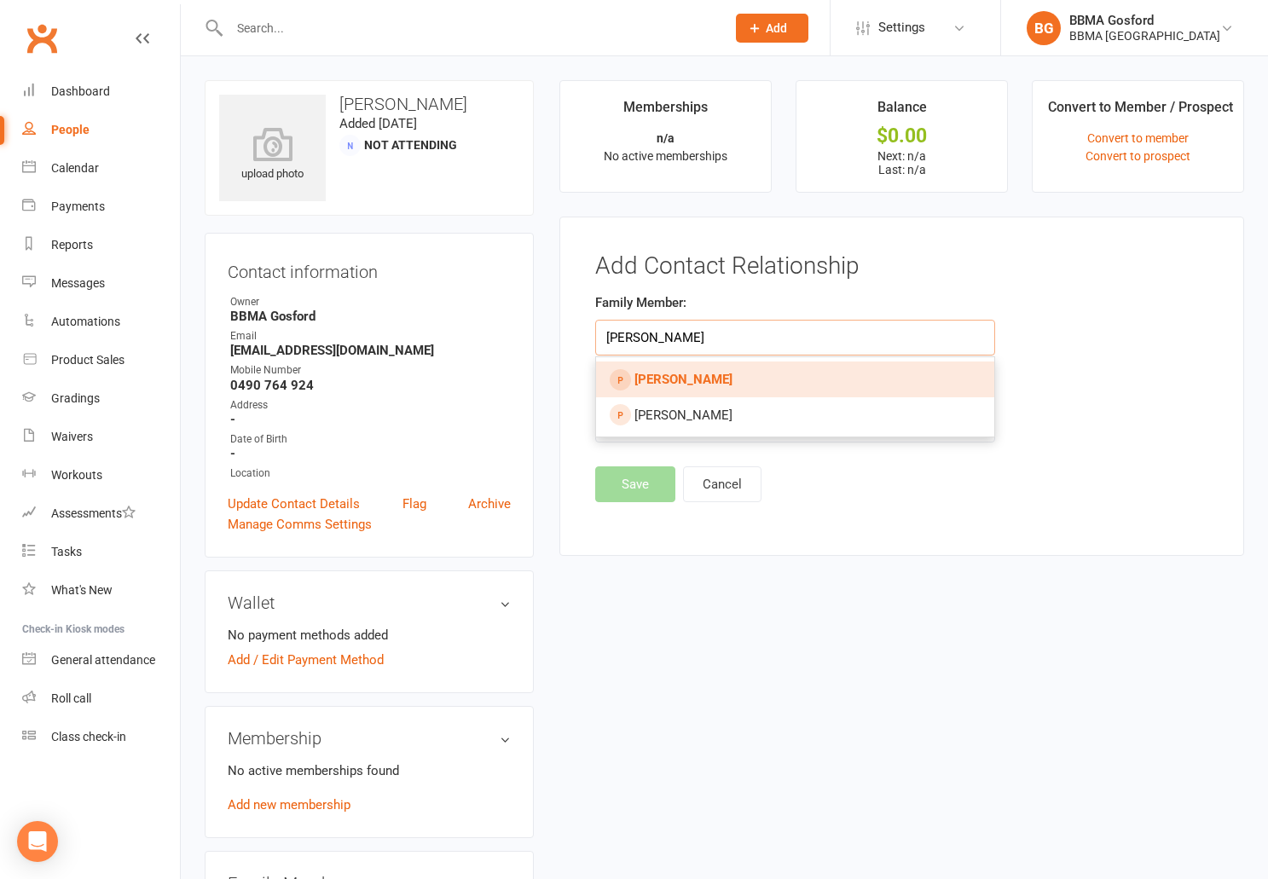
type input "mara butt"
click at [670, 376] on strong "Mara Butt" at bounding box center [684, 379] width 98 height 15
type input "Mara Butt"
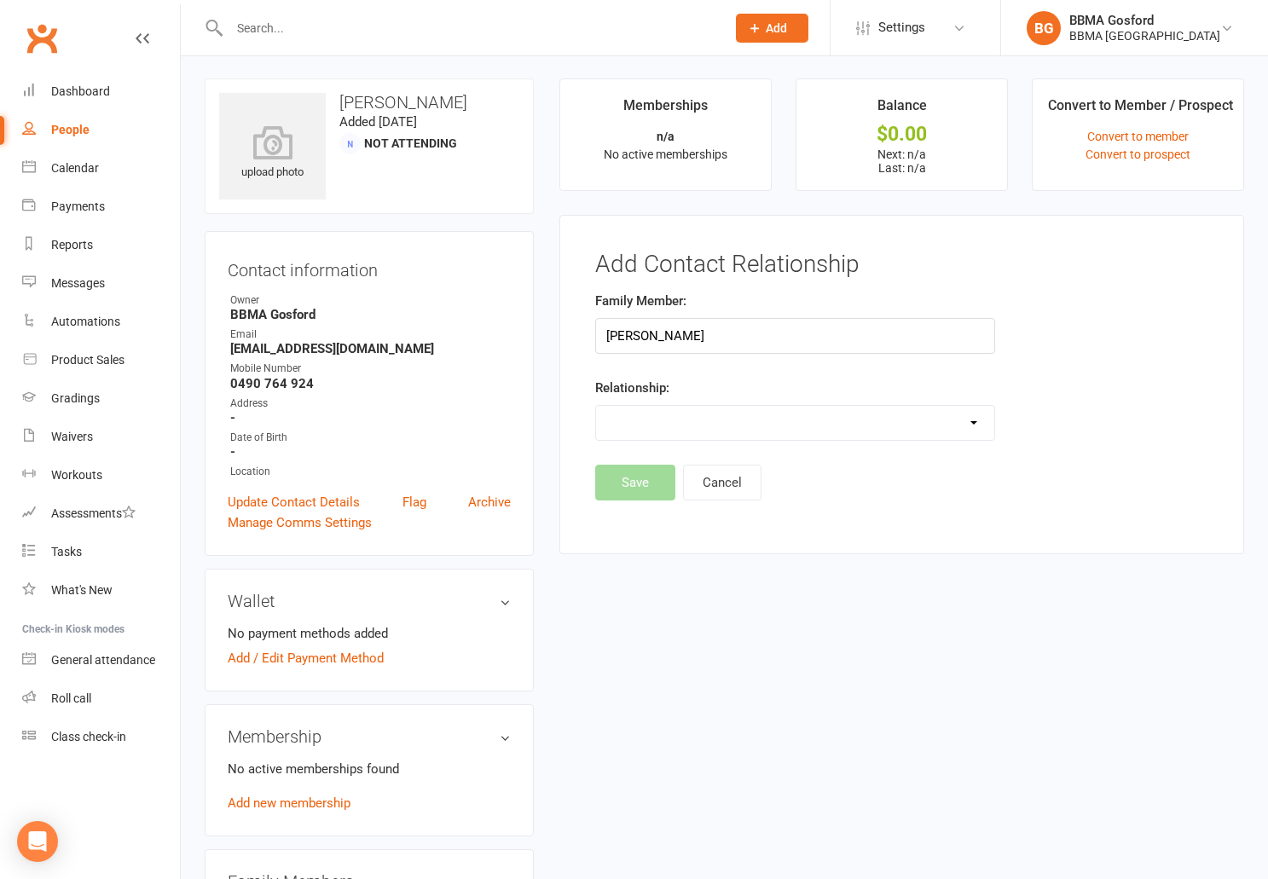
select select "1"
click option "Child" at bounding box center [0, 0] width 0 height 0
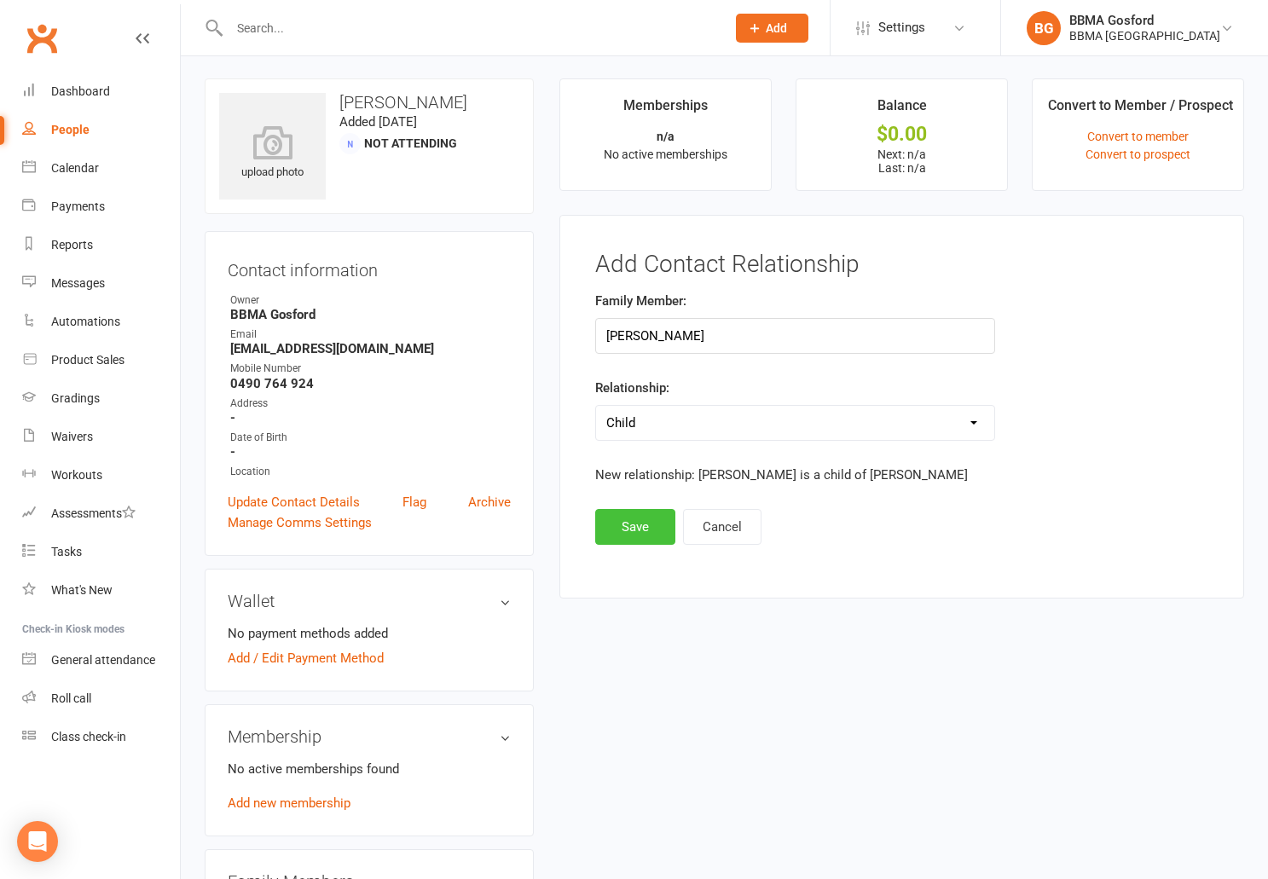
click at [652, 525] on button "Save" at bounding box center [635, 527] width 80 height 36
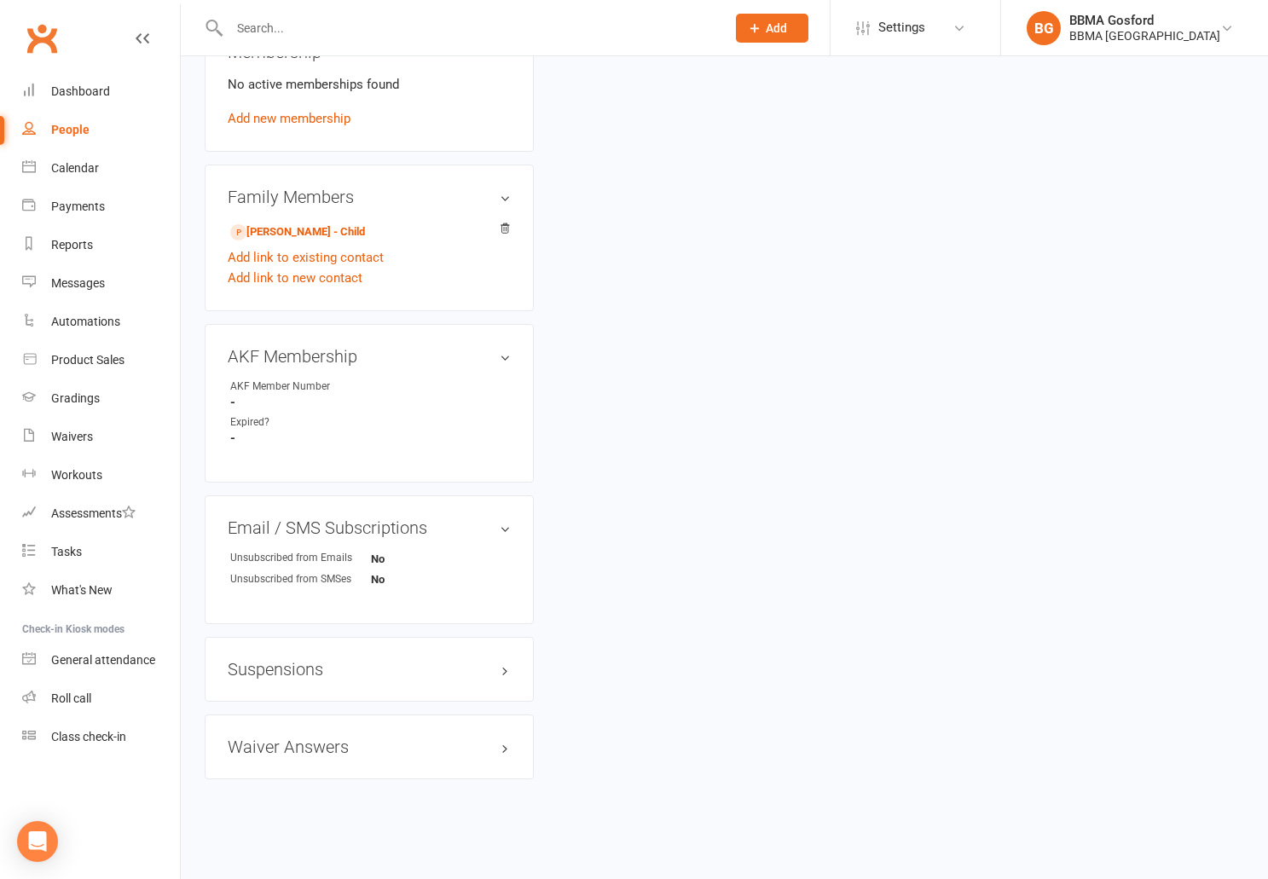
scroll to position [687, 0]
click at [281, 230] on link "Lina Butt - Child" at bounding box center [297, 232] width 135 height 18
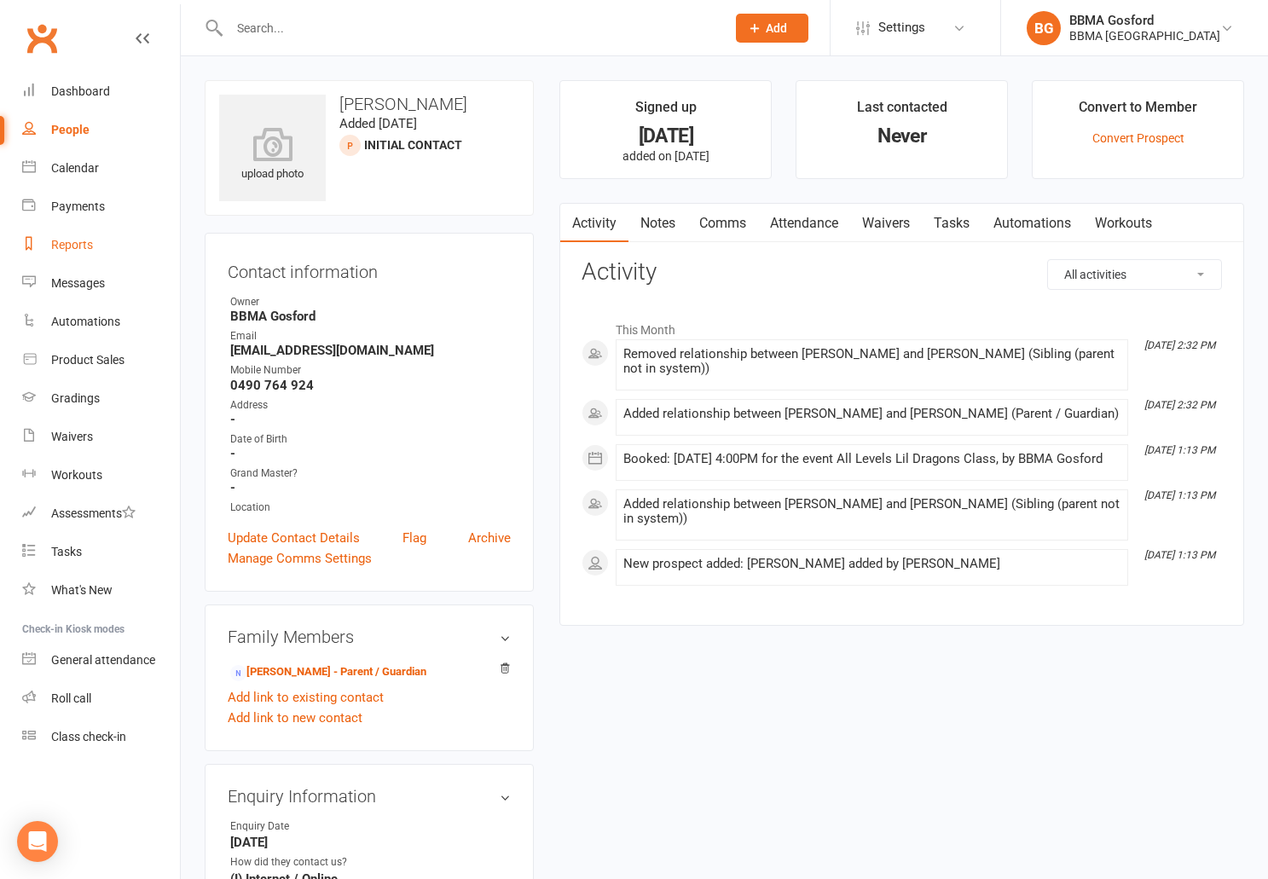
click at [85, 254] on link "Reports" at bounding box center [101, 245] width 158 height 38
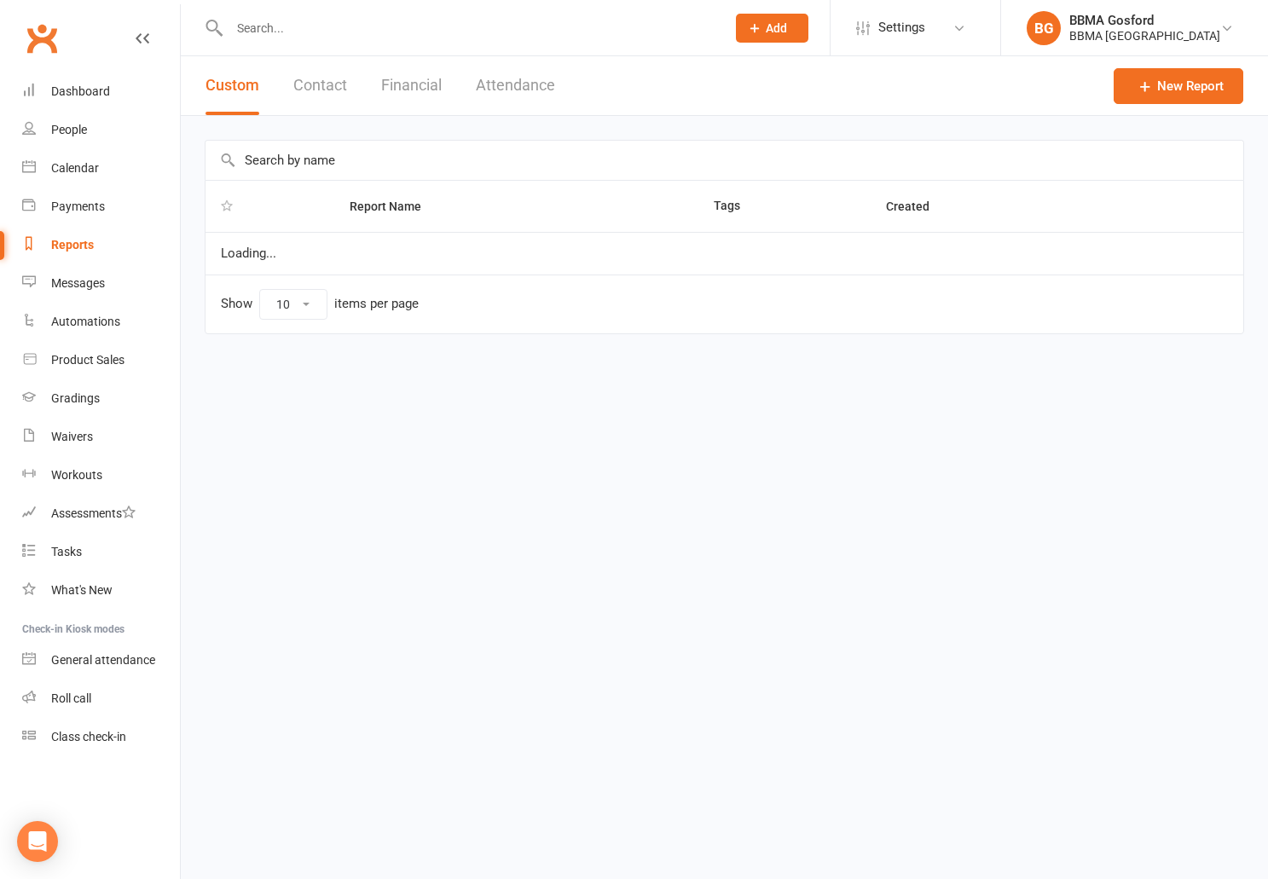
select select "100"
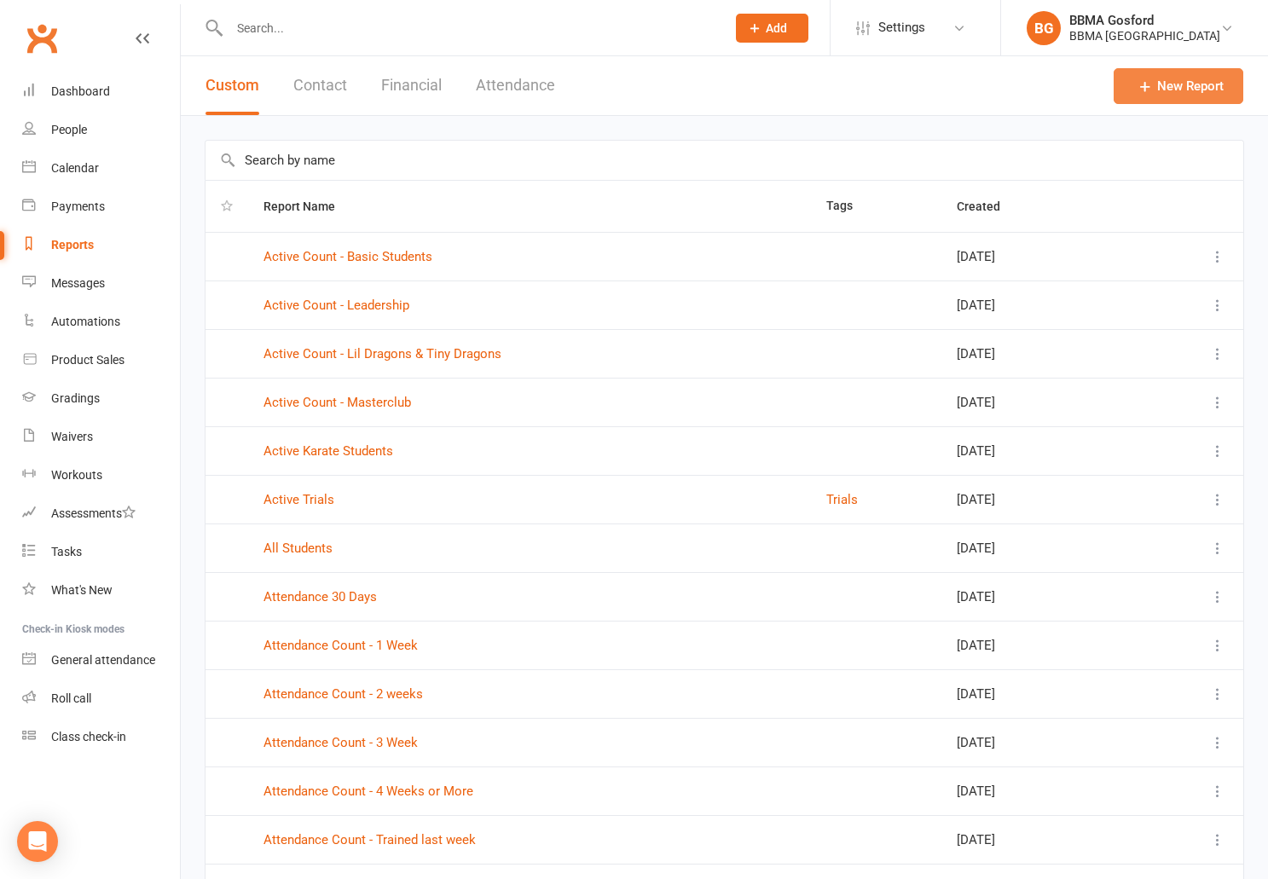
click at [1196, 76] on link "New Report" at bounding box center [1179, 86] width 130 height 36
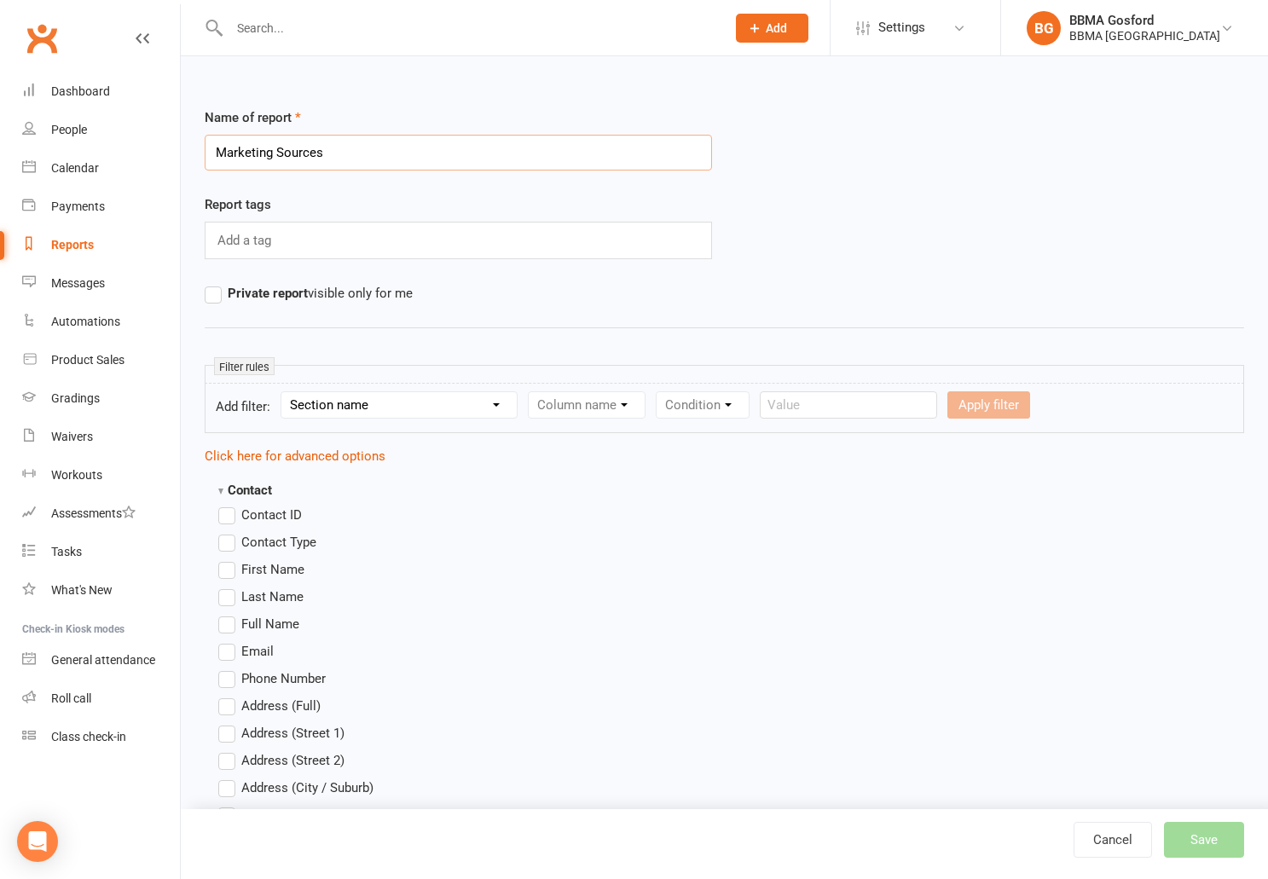
type input "Marketing Sources"
click at [281, 392] on select "Section name Contact Attendance Aggregate Payment Booking Waitlist Attendees Ca…" at bounding box center [398, 405] width 235 height 26
click at [409, 410] on select "Section name Contact Attendance Aggregate Payment Booking Waitlist Attendees Ca…" at bounding box center [398, 405] width 235 height 26
select select "29"
click option "Enquiry Information" at bounding box center [0, 0] width 0 height 0
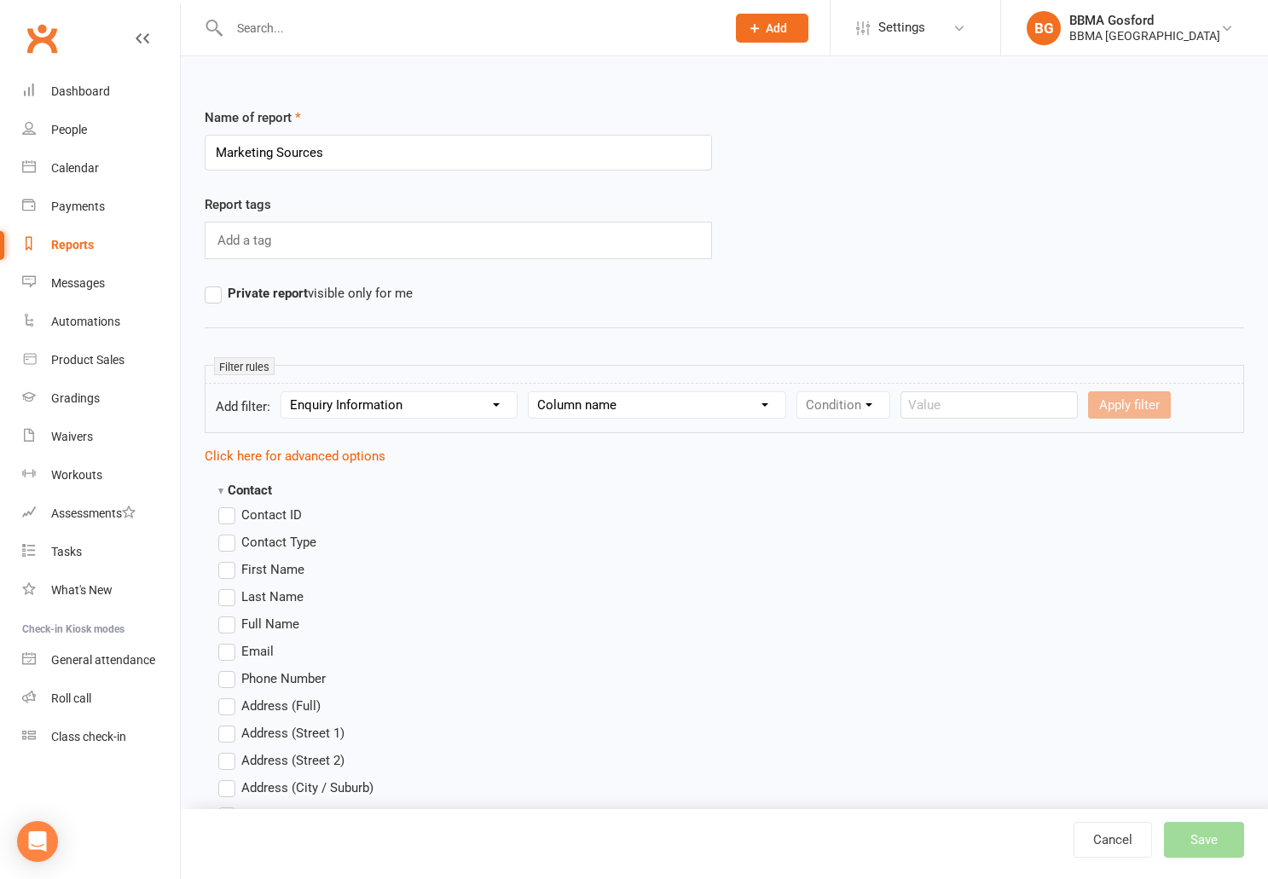
select select "0"
click option "Enquiry Date" at bounding box center [0, 0] width 0 height 0
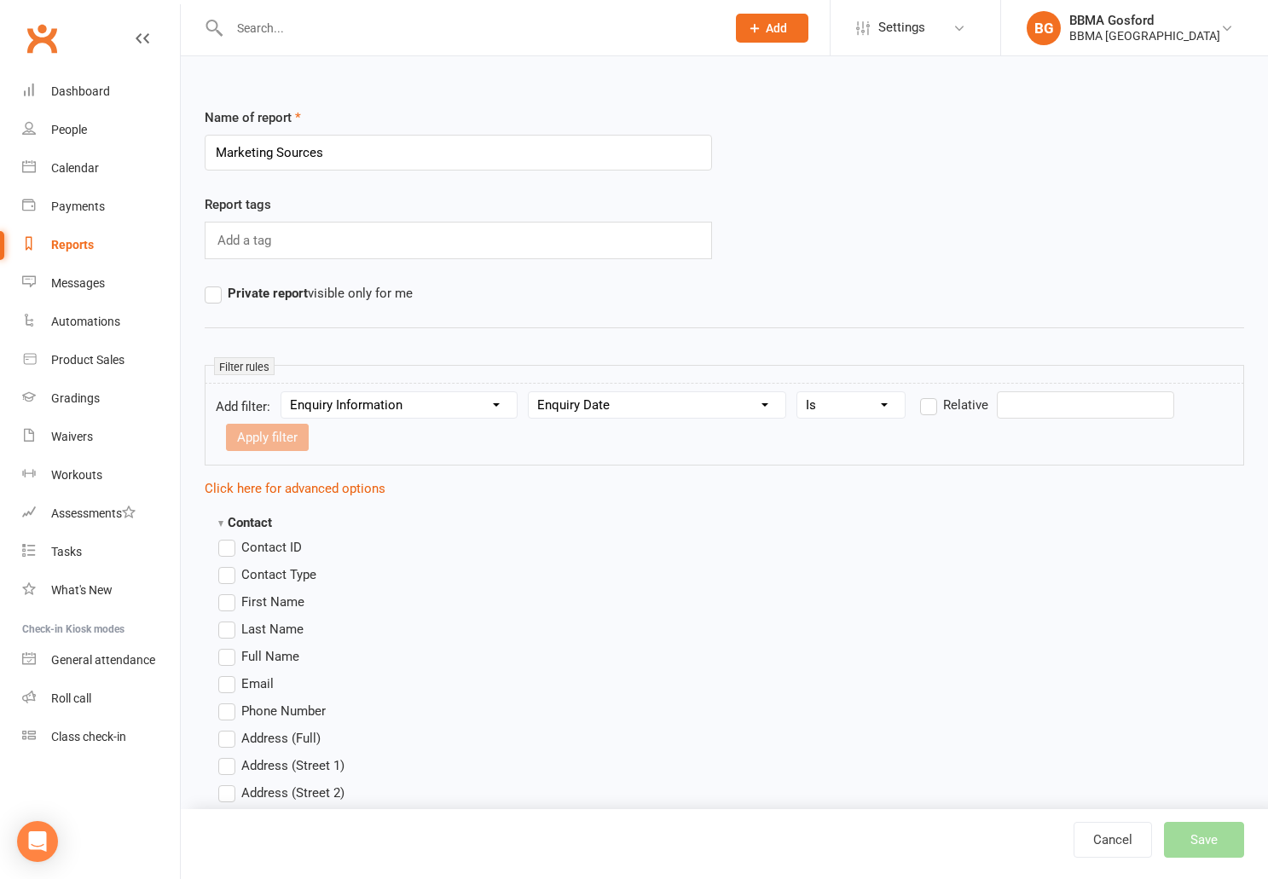
click option "Is" at bounding box center [0, 0] width 0 height 0
select select "3"
click option "After" at bounding box center [0, 0] width 0 height 0
click at [1018, 406] on input "text" at bounding box center [1085, 405] width 177 height 27
click at [1022, 450] on icon "button" at bounding box center [1023, 445] width 12 height 14
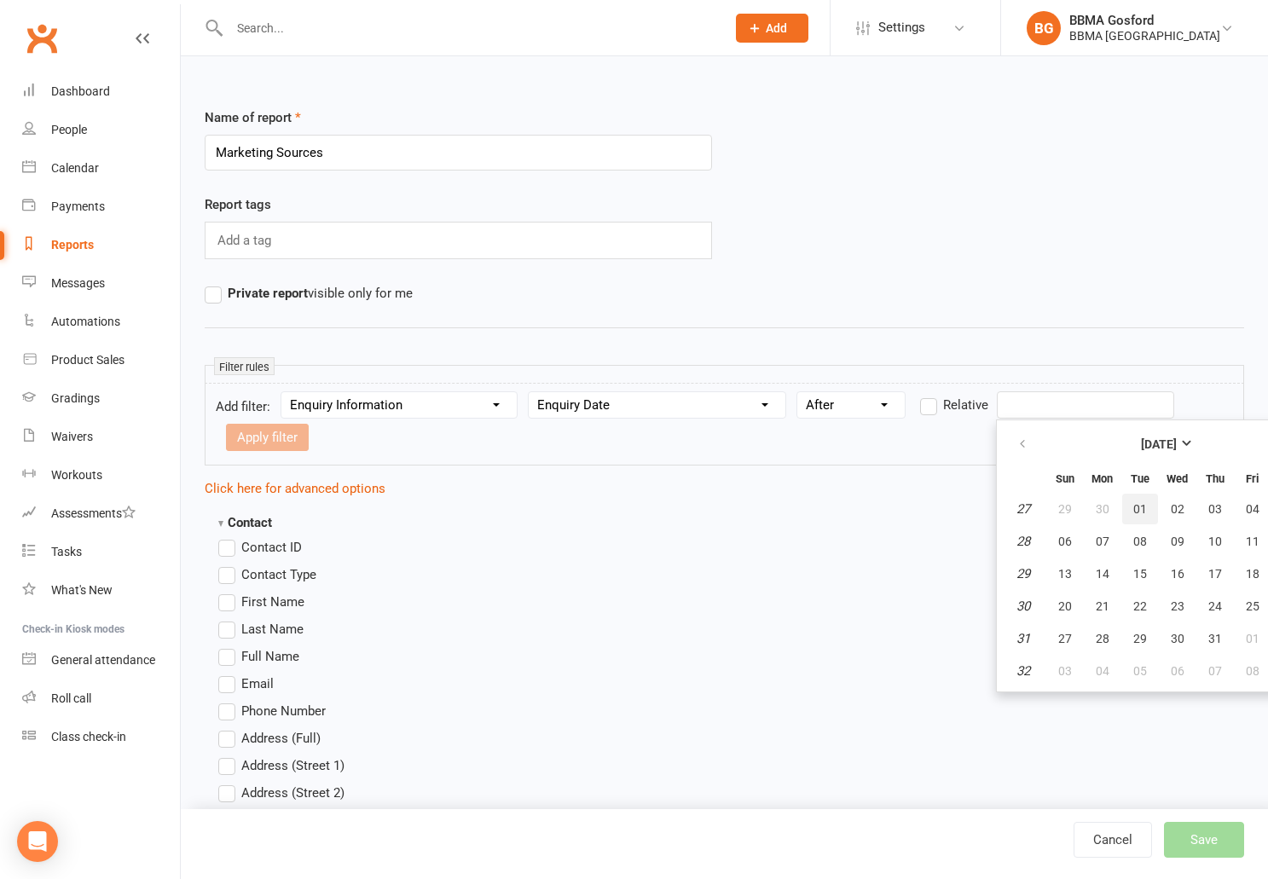
click at [1140, 509] on span "01" at bounding box center [1141, 509] width 14 height 14
type input "01 Jul 2025"
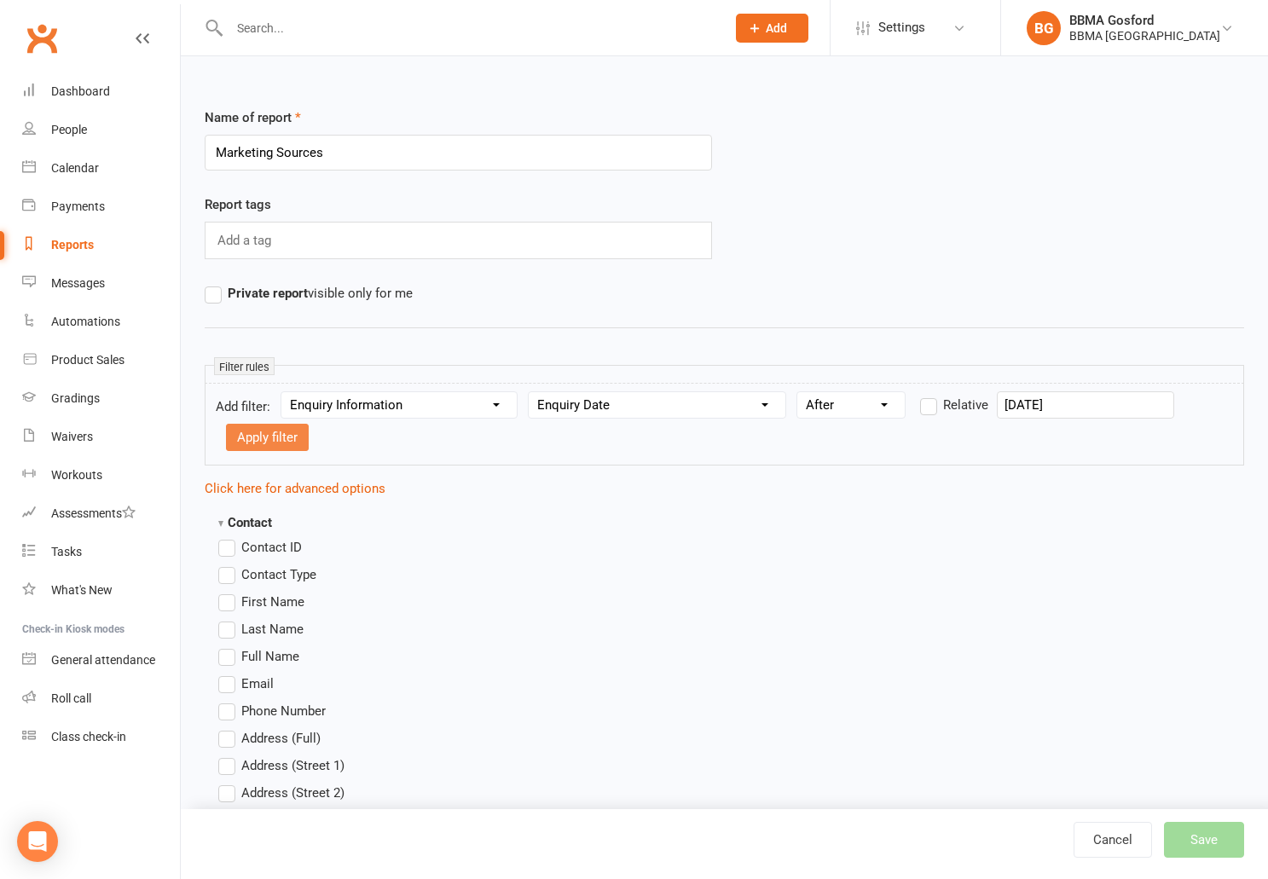
click at [259, 440] on button "Apply filter" at bounding box center [267, 437] width 83 height 27
select select
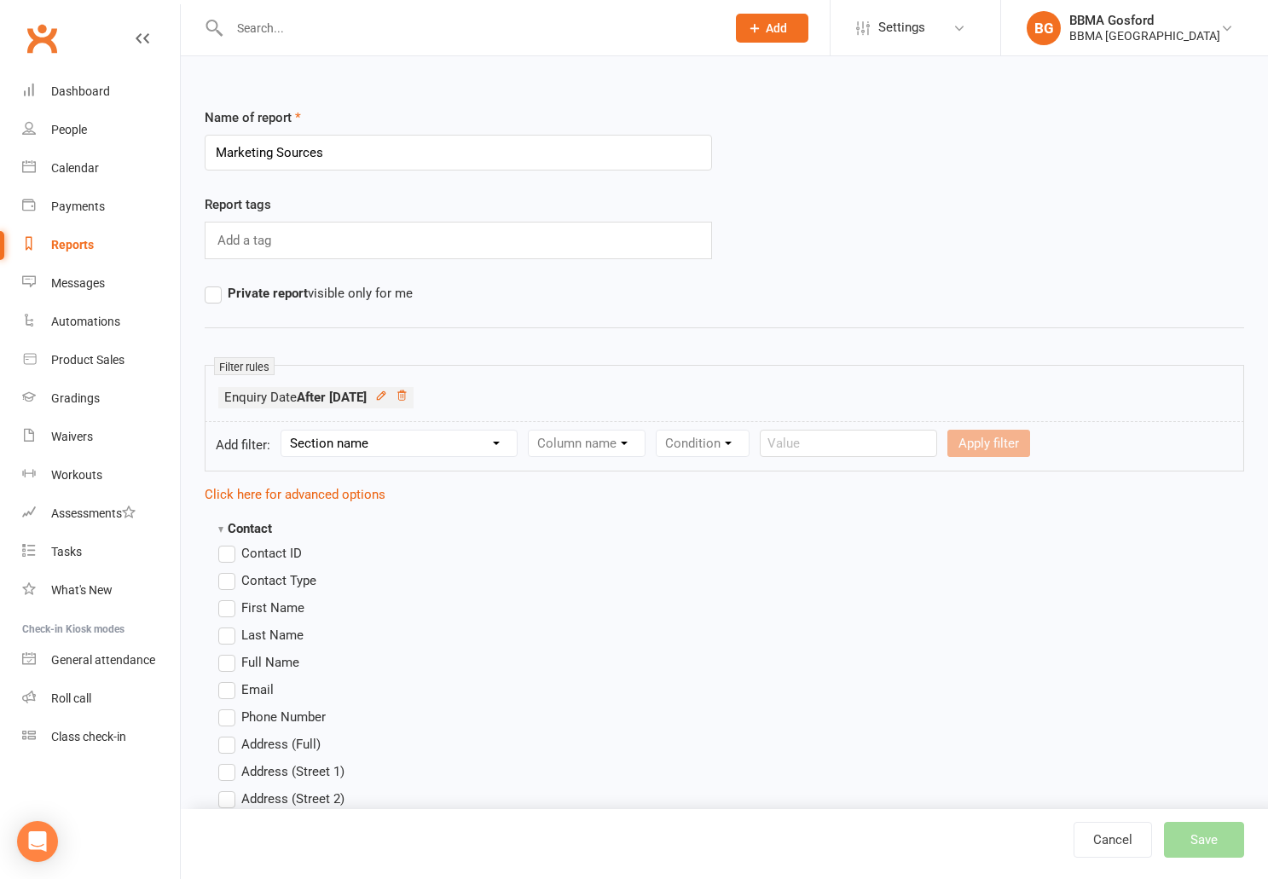
click at [281, 431] on select "Section name Contact Attendance Aggregate Payment Booking Waitlist Attendees Ca…" at bounding box center [398, 444] width 235 height 26
select select "29"
click option "Enquiry Information" at bounding box center [0, 0] width 0 height 0
select select "0"
click option "Enquiry Date" at bounding box center [0, 0] width 0 height 0
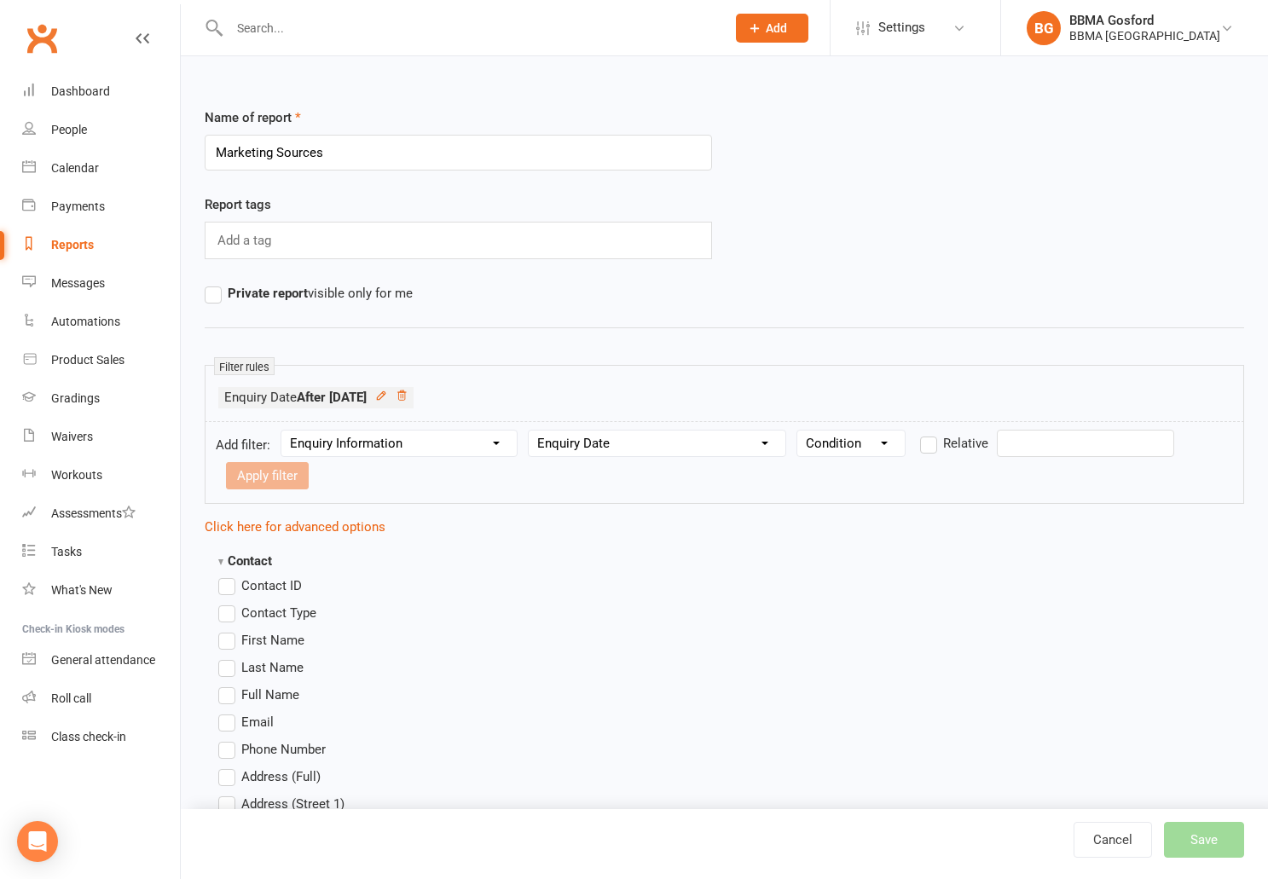
select select "2"
click option "Before" at bounding box center [0, 0] width 0 height 0
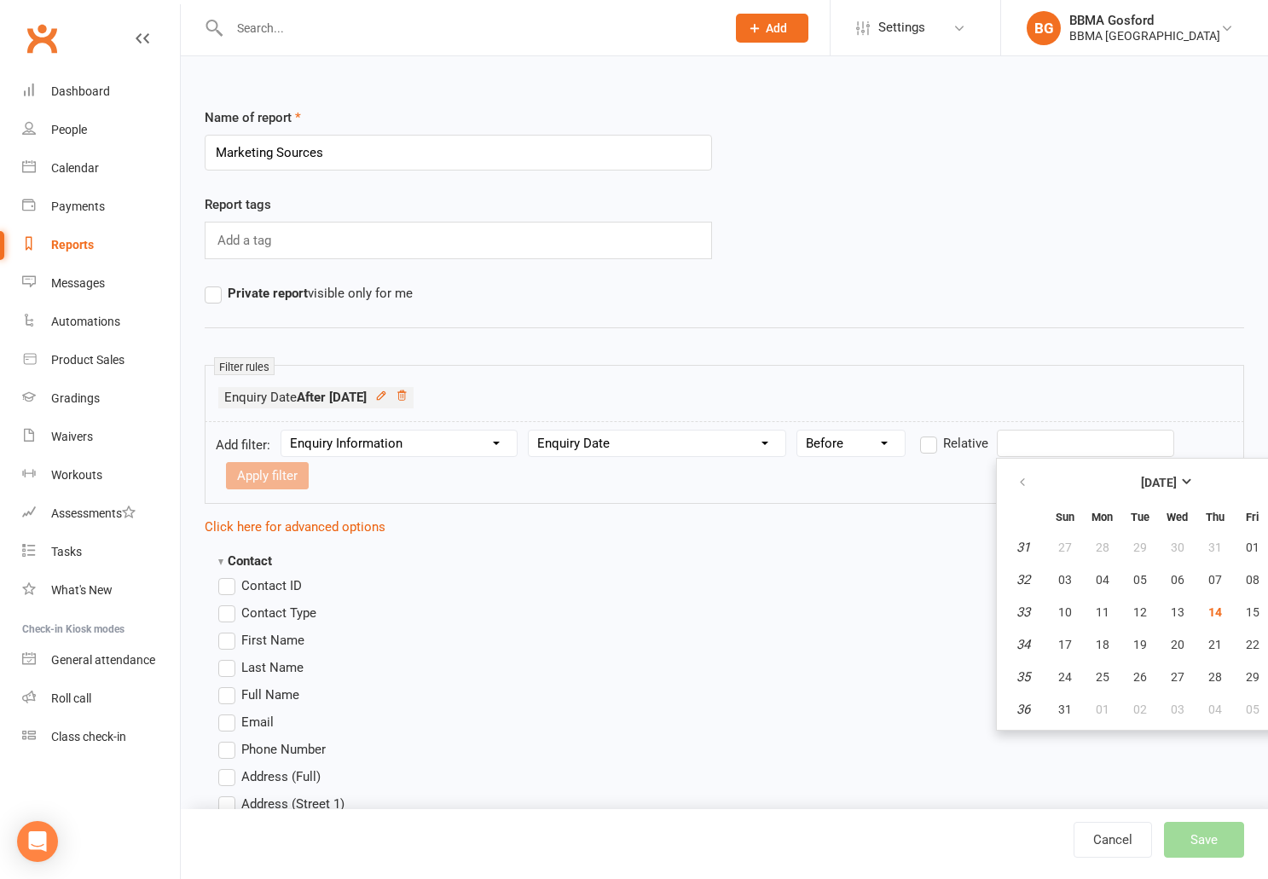
click at [1054, 445] on input "text" at bounding box center [1085, 443] width 177 height 27
click at [1255, 548] on span "01" at bounding box center [1253, 548] width 14 height 14
type input "01 Aug 2025"
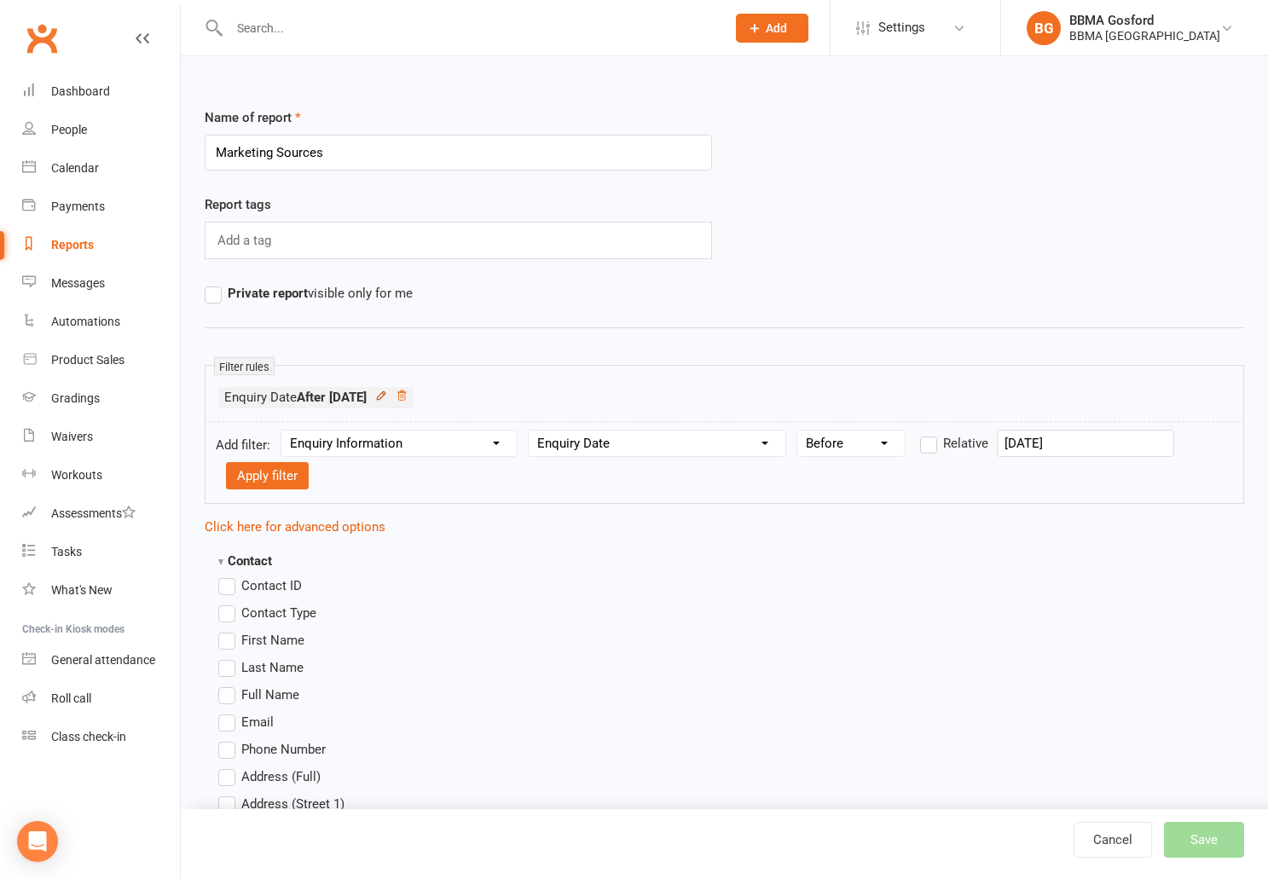
click at [385, 396] on icon at bounding box center [381, 396] width 8 height 8
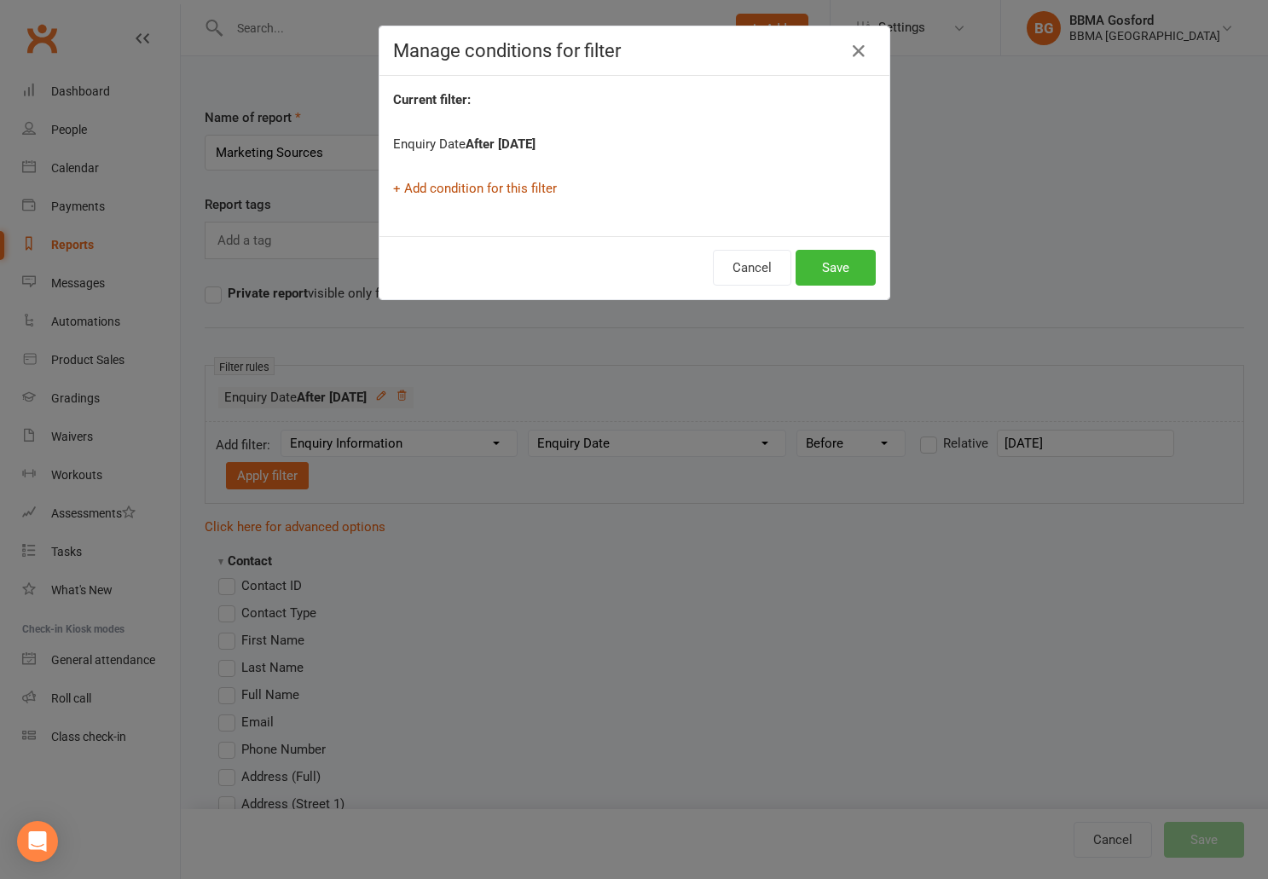
click at [490, 189] on link "+ Add condition for this filter" at bounding box center [475, 188] width 164 height 15
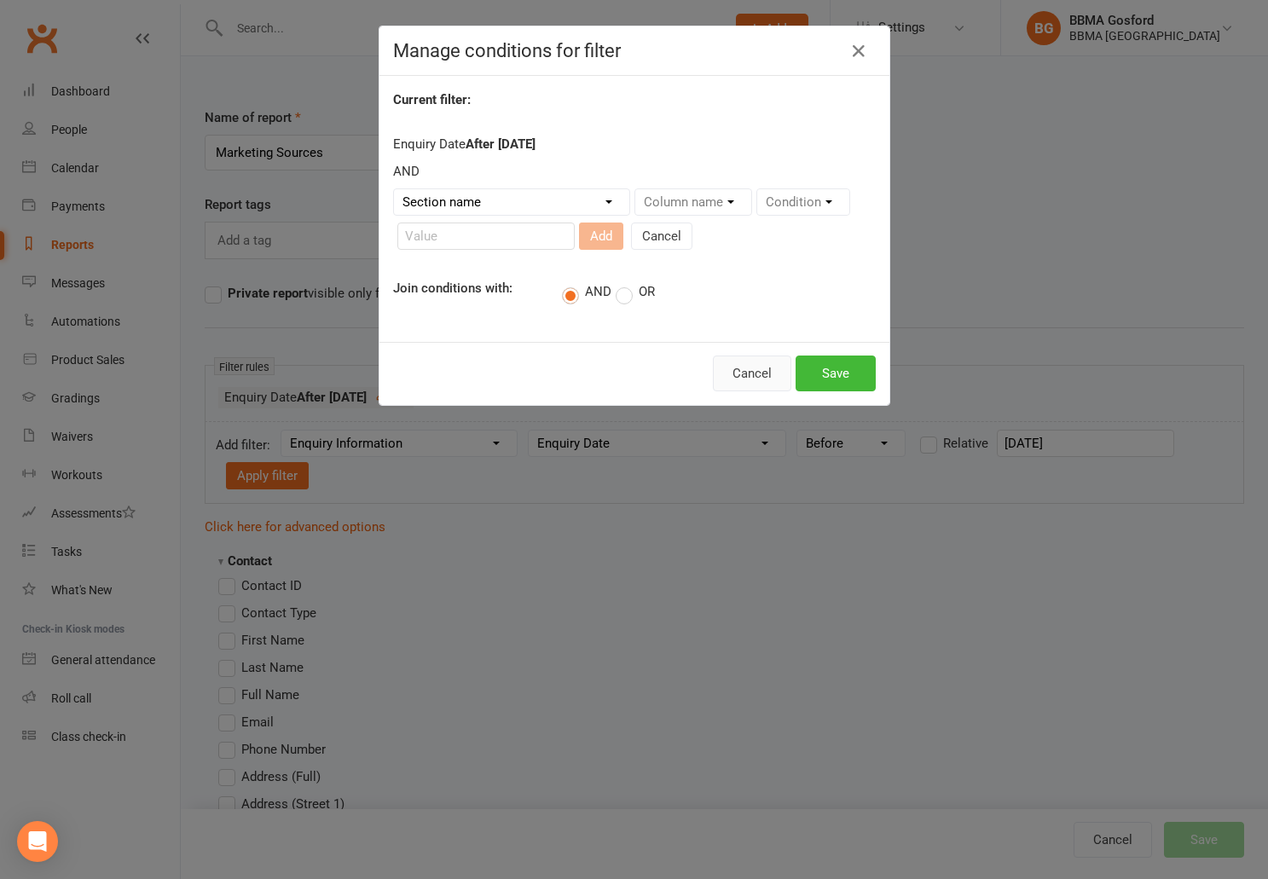
click at [763, 380] on button "Cancel" at bounding box center [752, 374] width 78 height 36
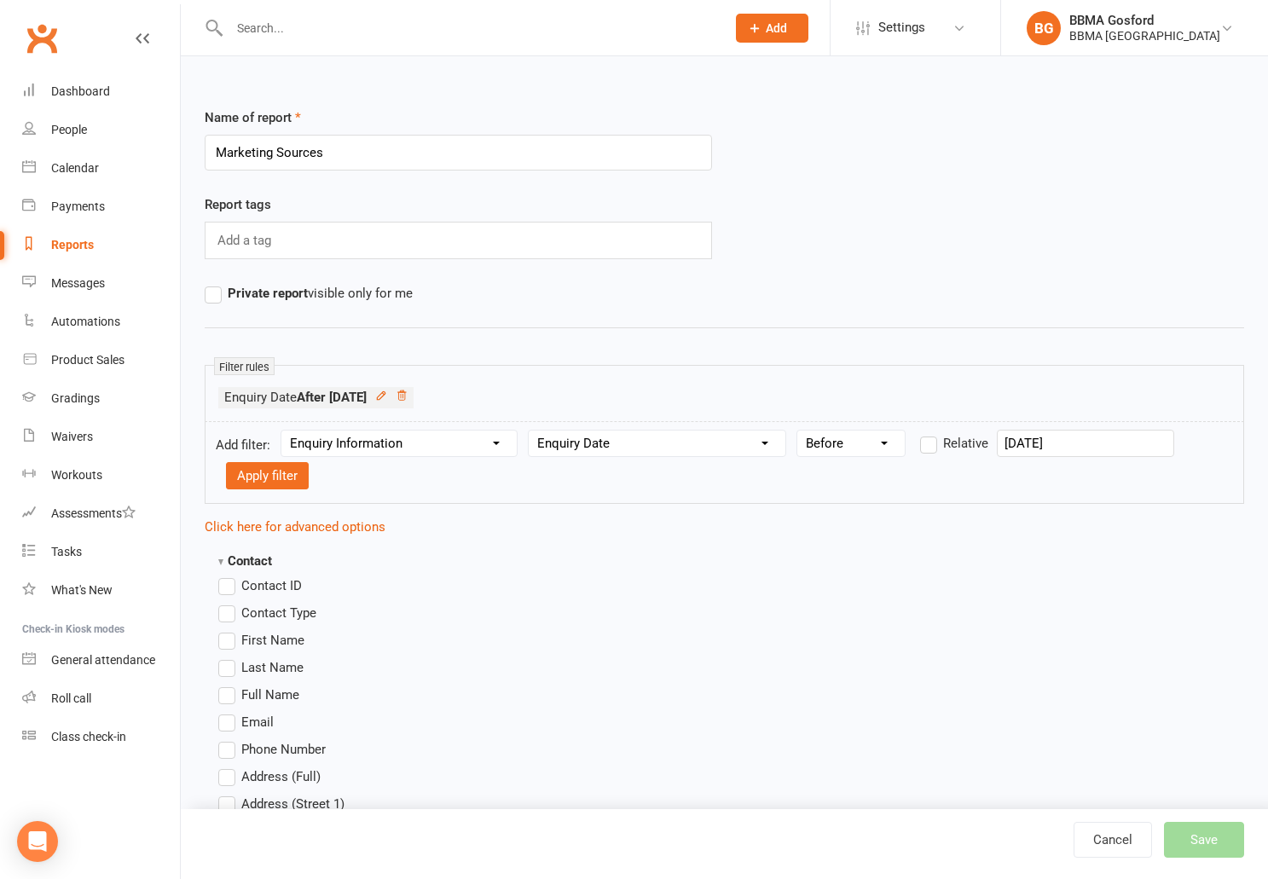
click at [408, 397] on icon at bounding box center [402, 396] width 12 height 12
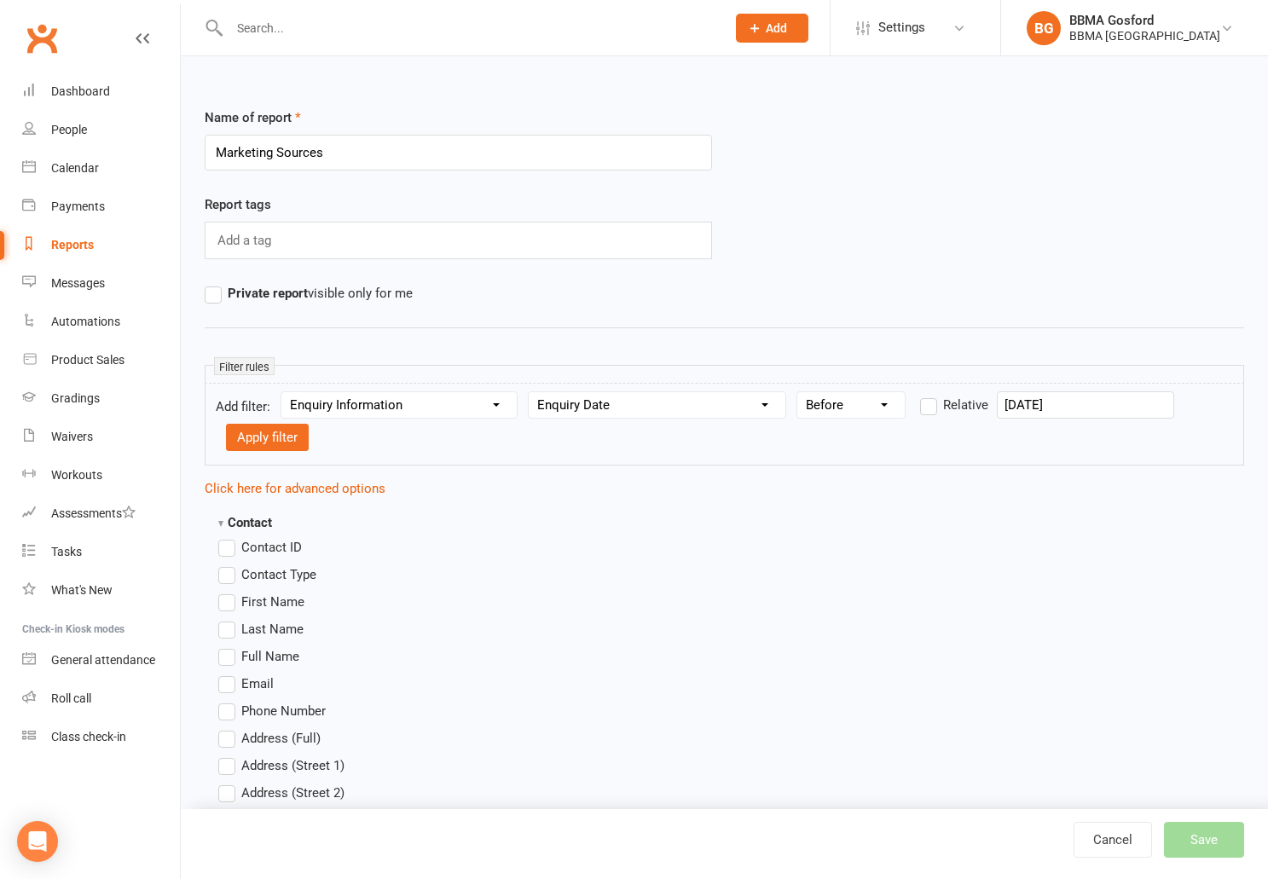
select select "3"
click option "After" at bounding box center [0, 0] width 0 height 0
click at [1058, 407] on input "text" at bounding box center [1085, 405] width 177 height 27
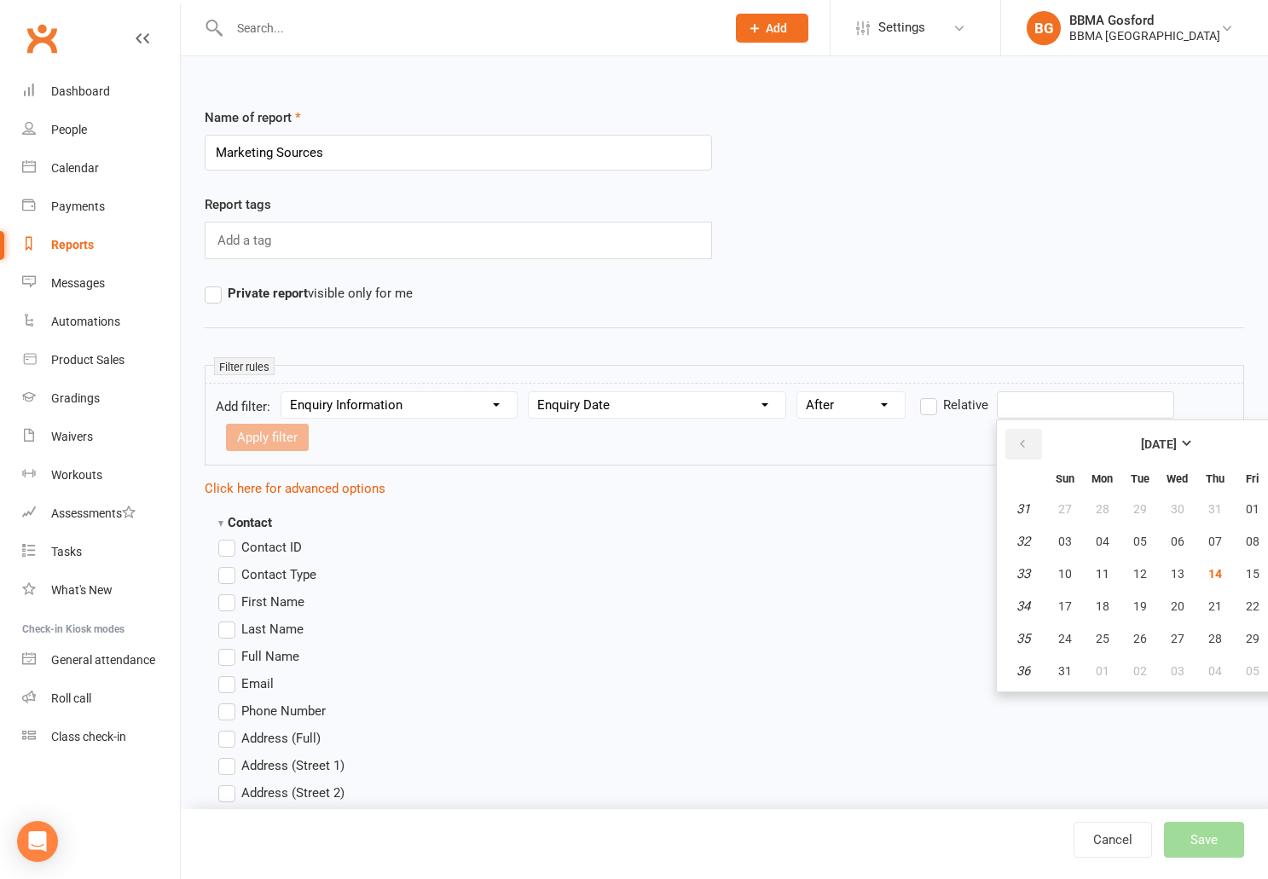
click at [1027, 444] on icon "button" at bounding box center [1023, 445] width 12 height 14
click at [1098, 508] on span "30" at bounding box center [1103, 509] width 14 height 14
type input "30 Jun 2025"
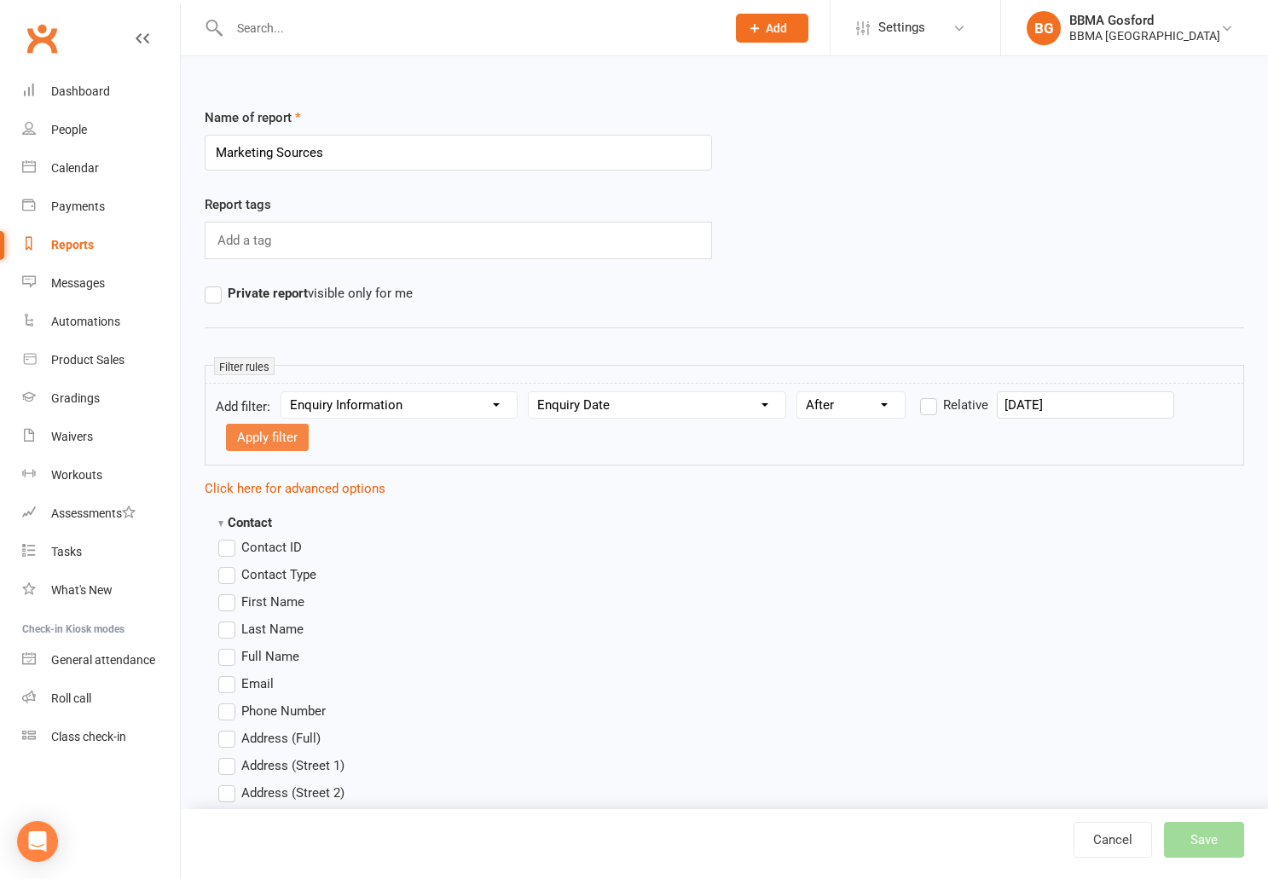
click at [279, 437] on button "Apply filter" at bounding box center [267, 437] width 83 height 27
select select
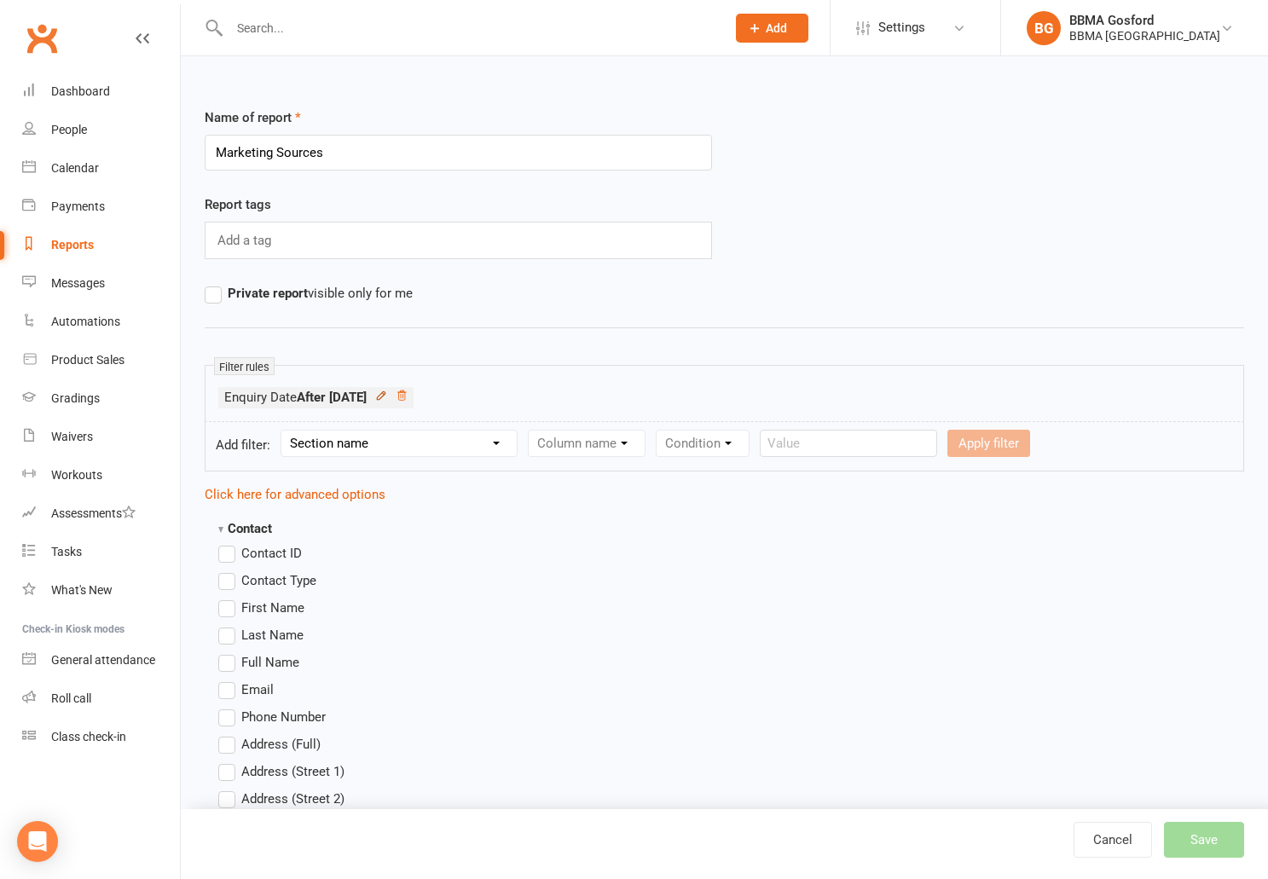
click at [387, 397] on icon at bounding box center [381, 396] width 12 height 12
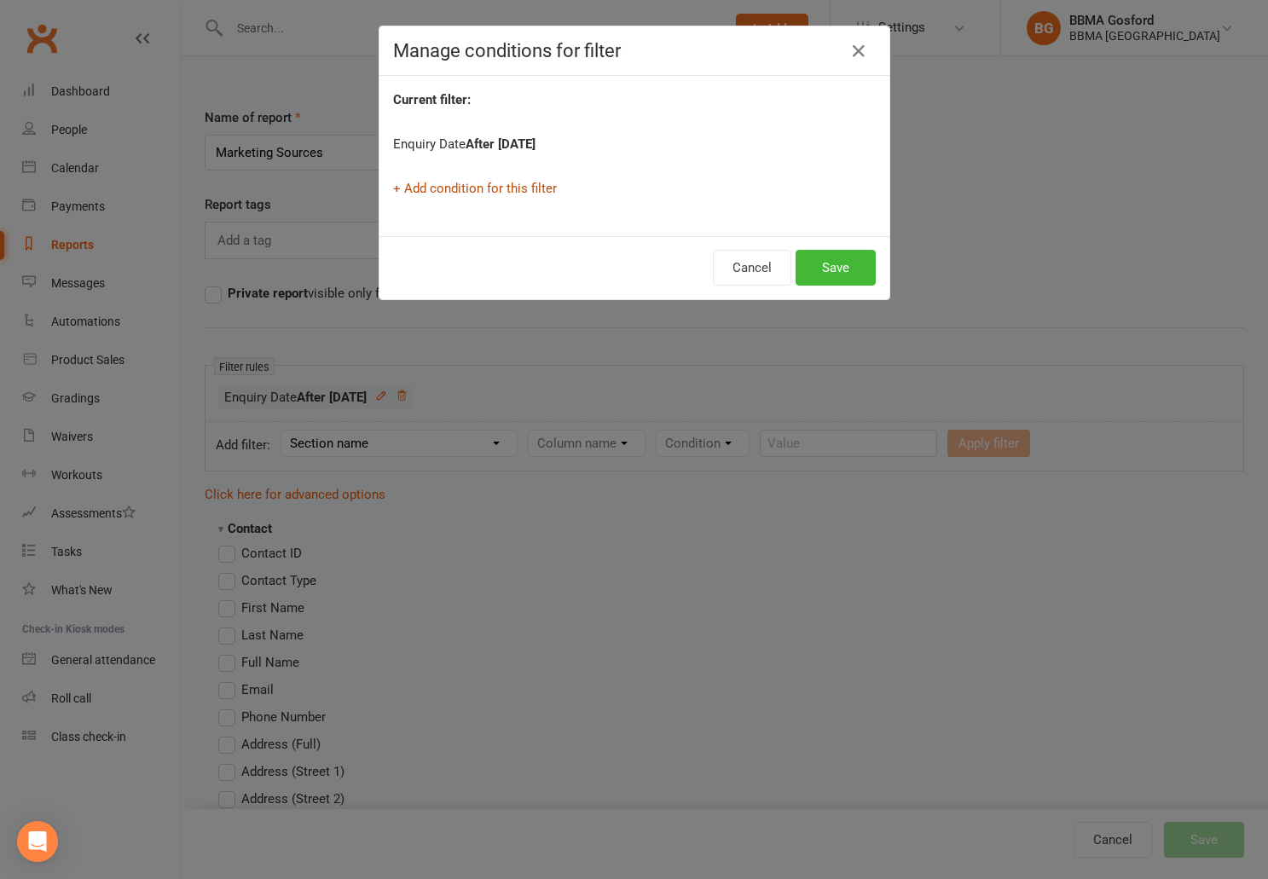
click at [478, 190] on link "+ Add condition for this filter" at bounding box center [475, 188] width 164 height 15
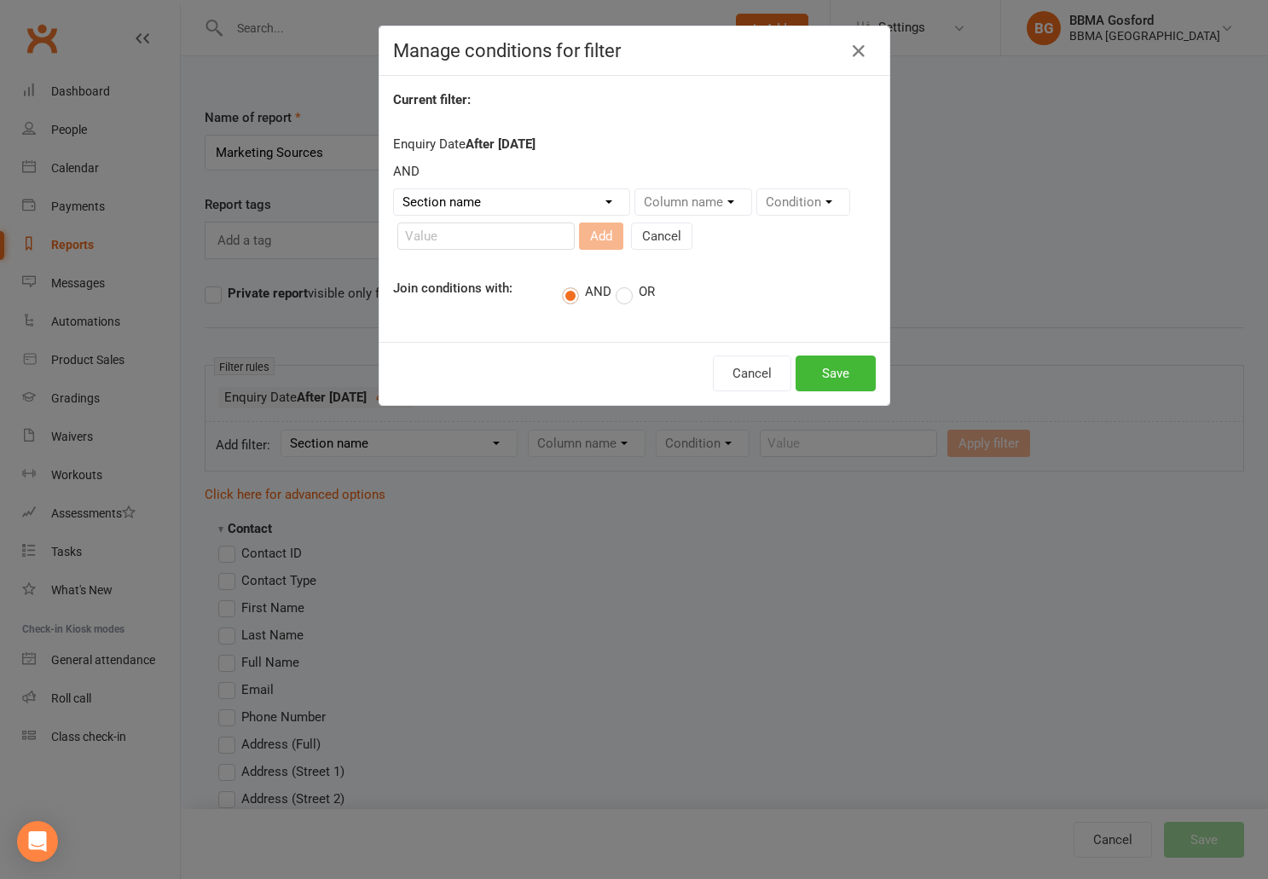
click at [394, 189] on select "Section name Contact Attendance Aggregate Payment Booking Waitlist Attendees Ca…" at bounding box center [511, 202] width 235 height 26
select select "29"
click option "Enquiry Information" at bounding box center [0, 0] width 0 height 0
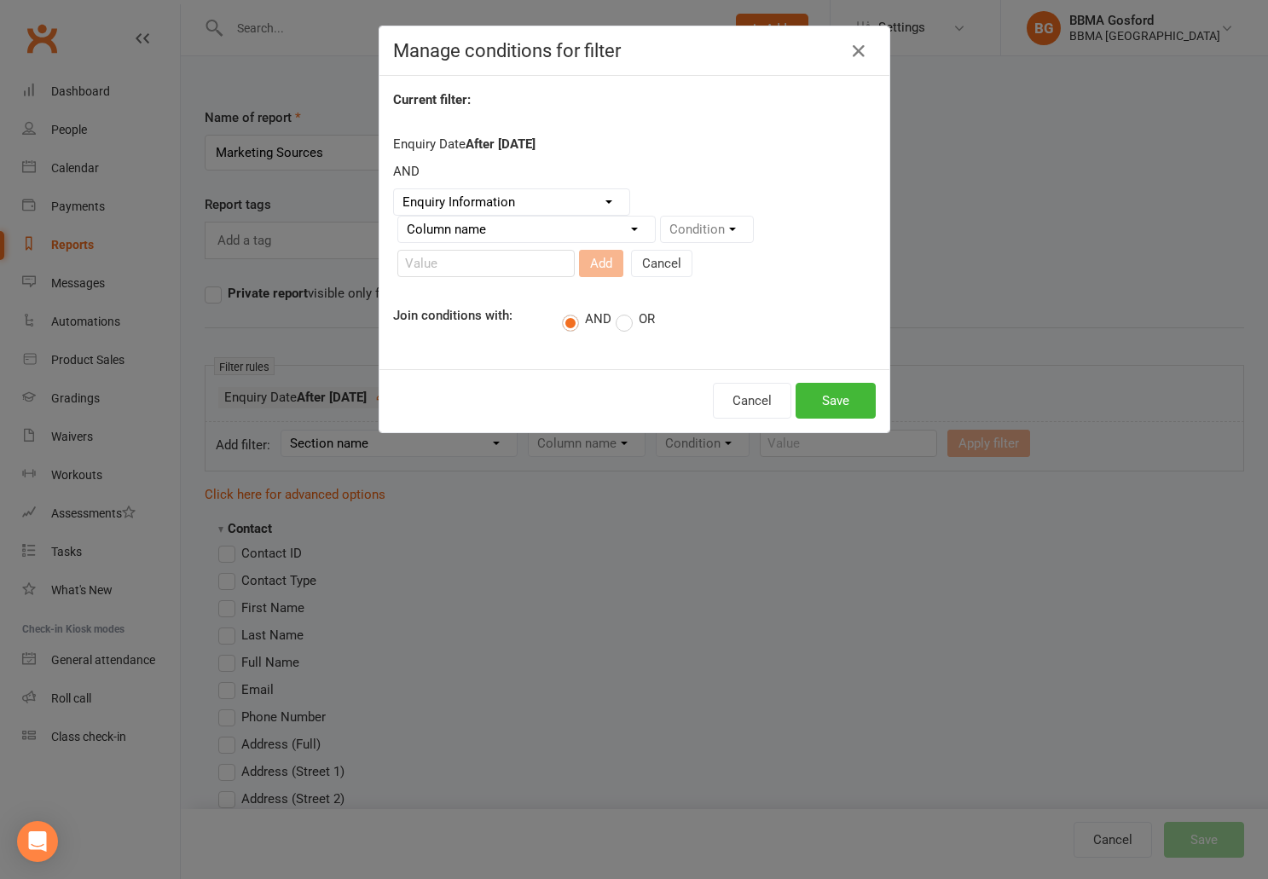
select select "0"
click option "Enquiry Date" at bounding box center [0, 0] width 0 height 0
select select "2"
click option "Before" at bounding box center [0, 0] width 0 height 0
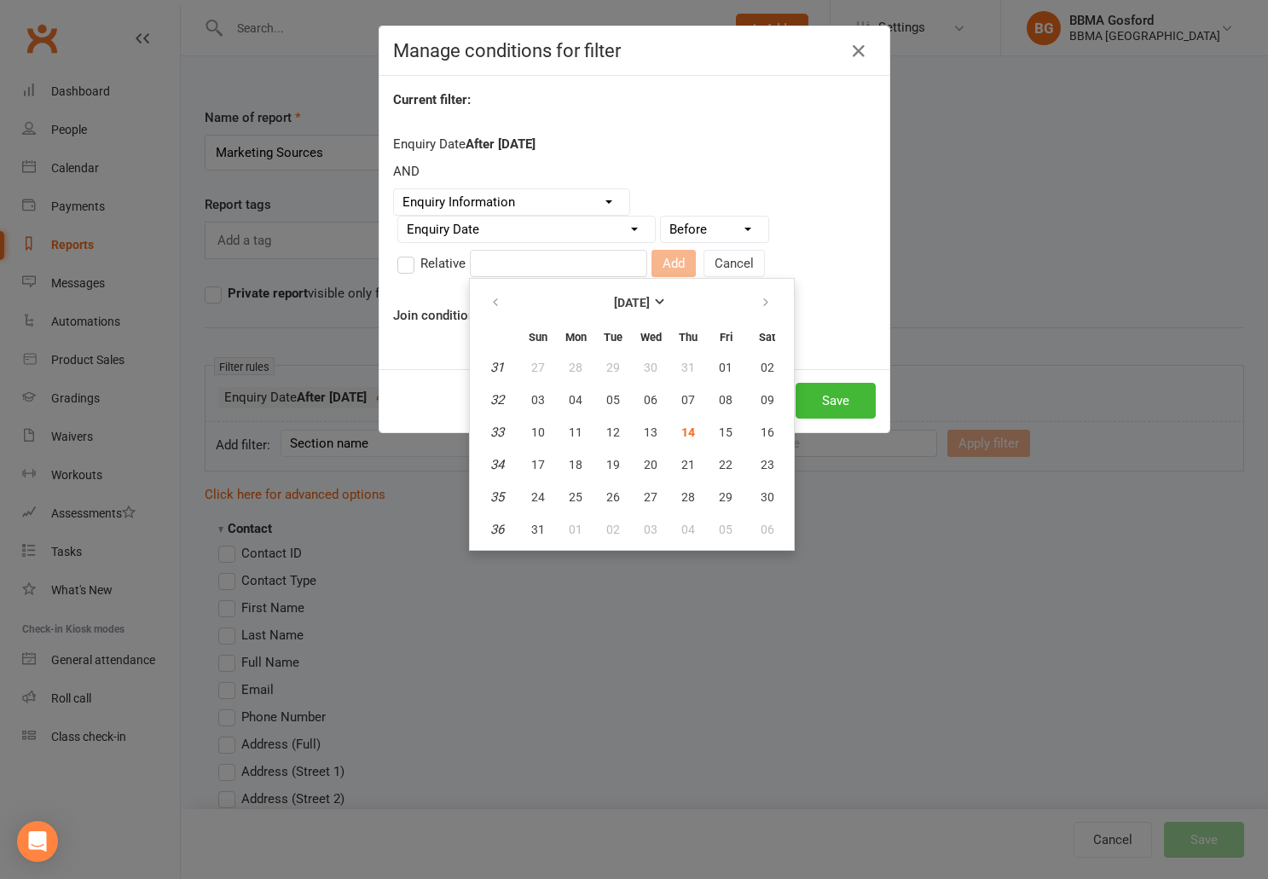
click at [519, 262] on input "text" at bounding box center [558, 263] width 177 height 27
click at [723, 368] on span "01" at bounding box center [726, 368] width 14 height 14
type input "01 Aug 2025"
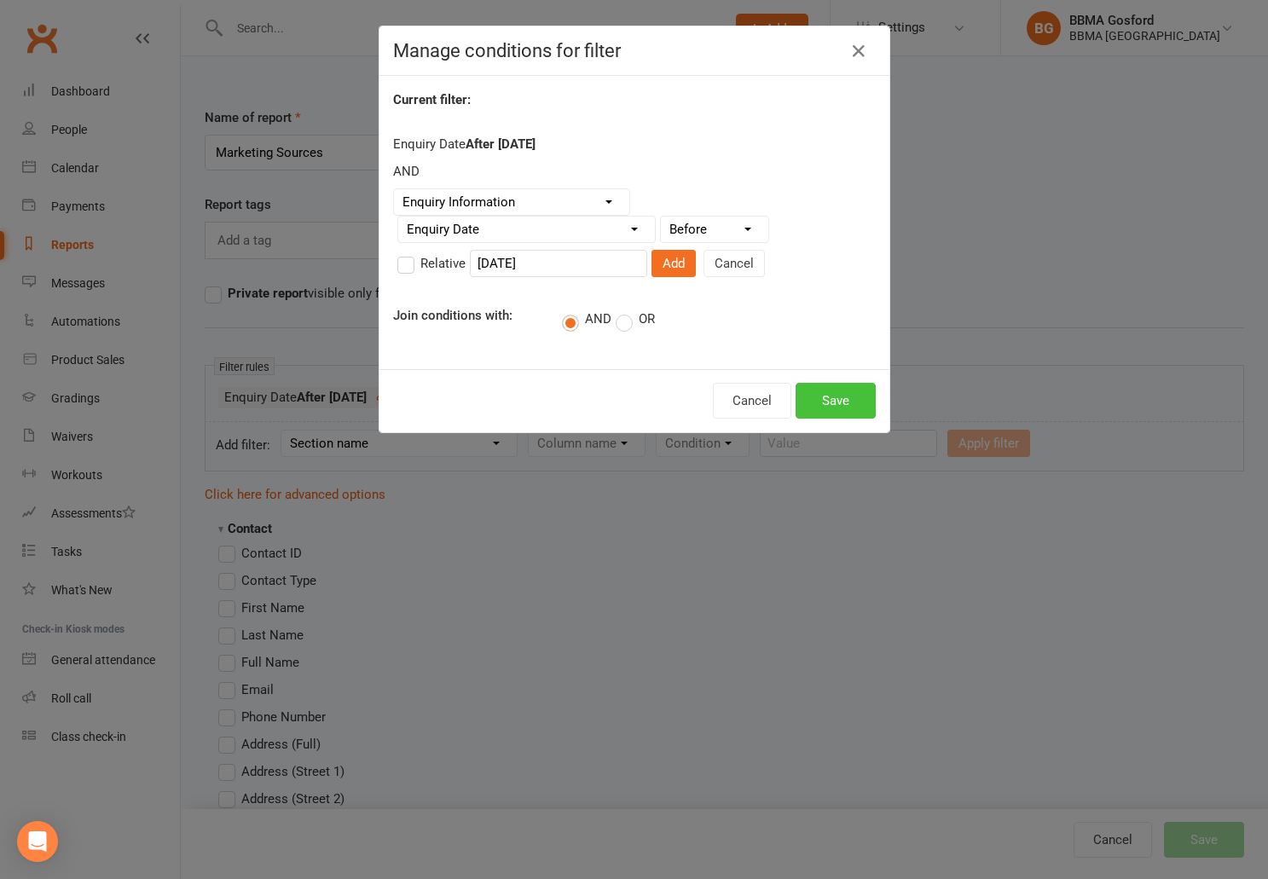
click at [854, 397] on button "Save" at bounding box center [836, 401] width 80 height 36
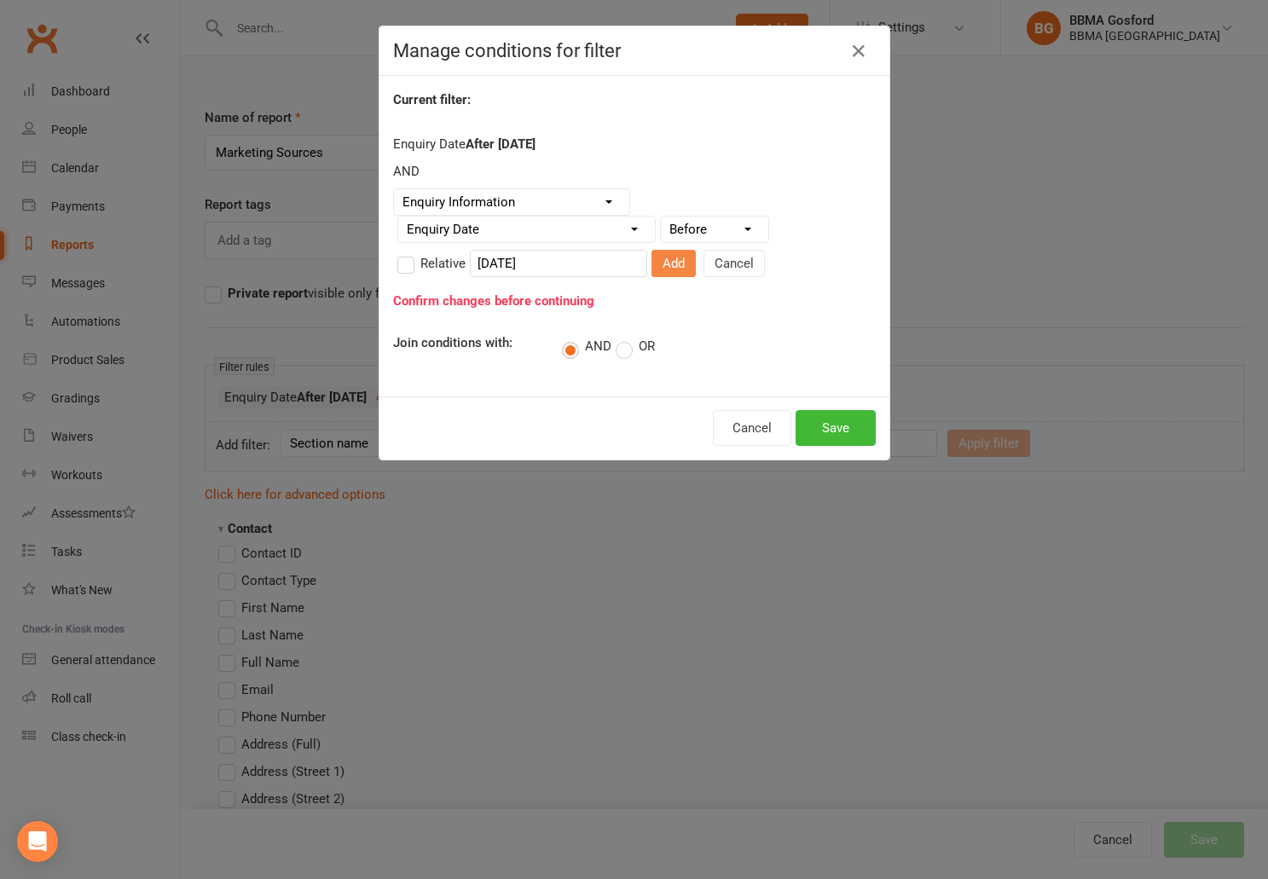
click at [676, 266] on button "Add" at bounding box center [674, 263] width 44 height 27
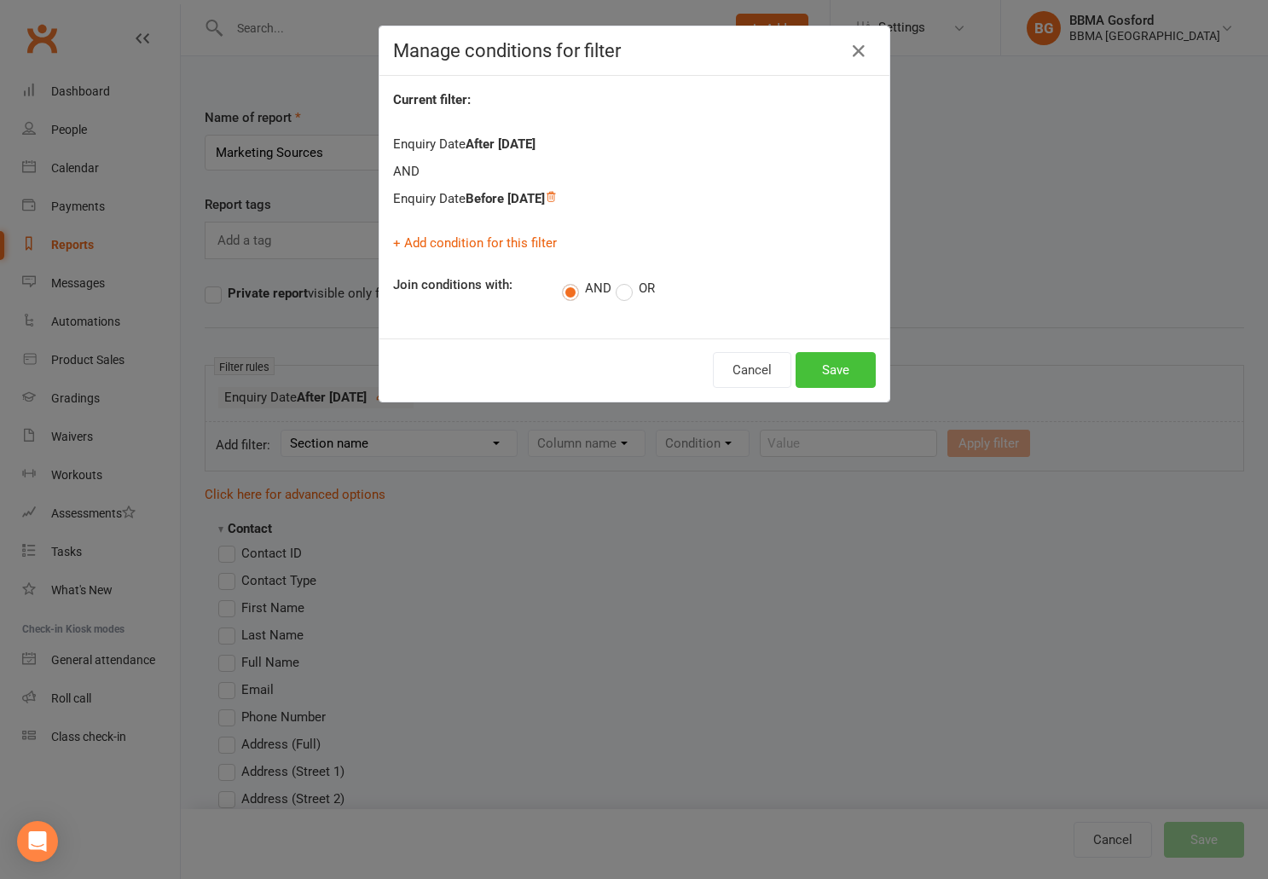
click at [846, 371] on button "Save" at bounding box center [836, 370] width 80 height 36
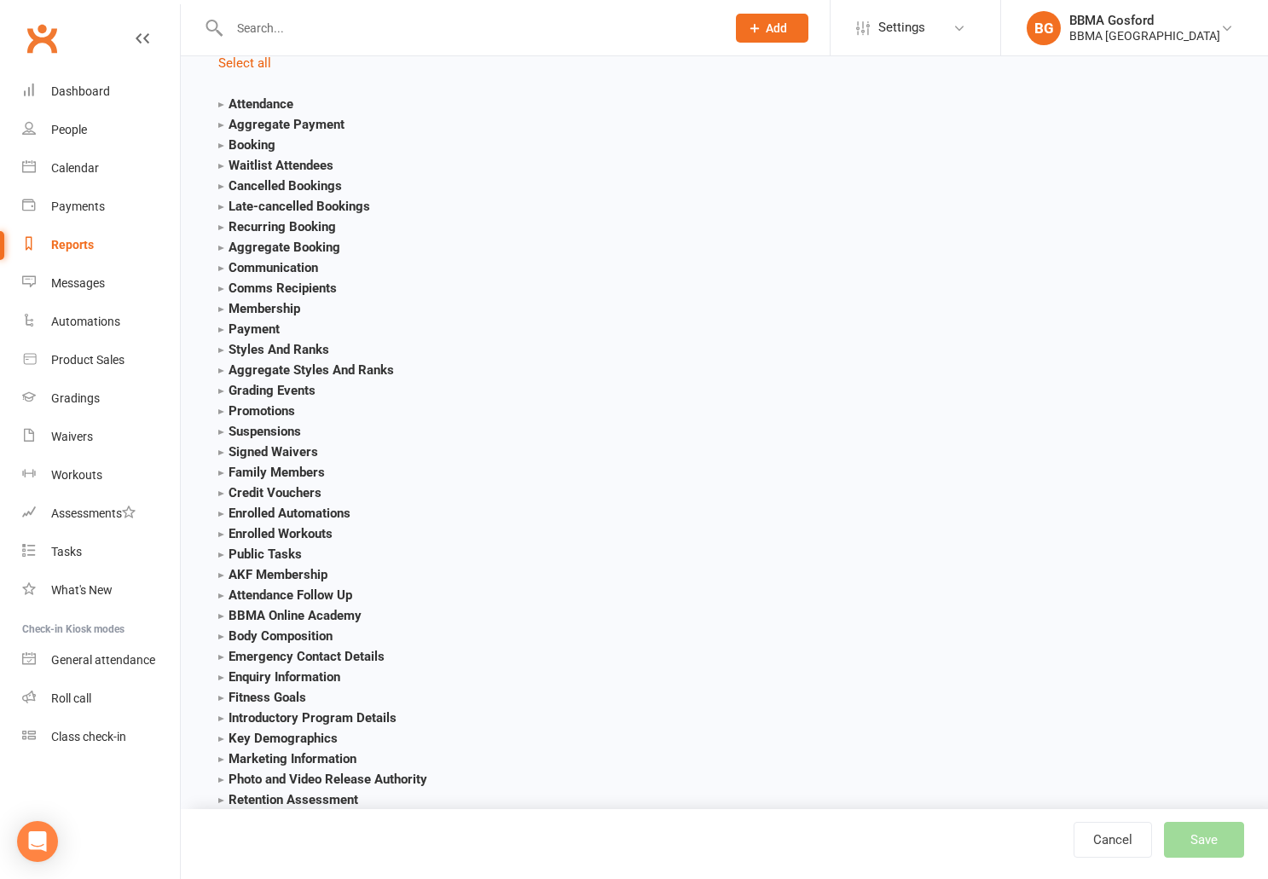
scroll to position [1993, 0]
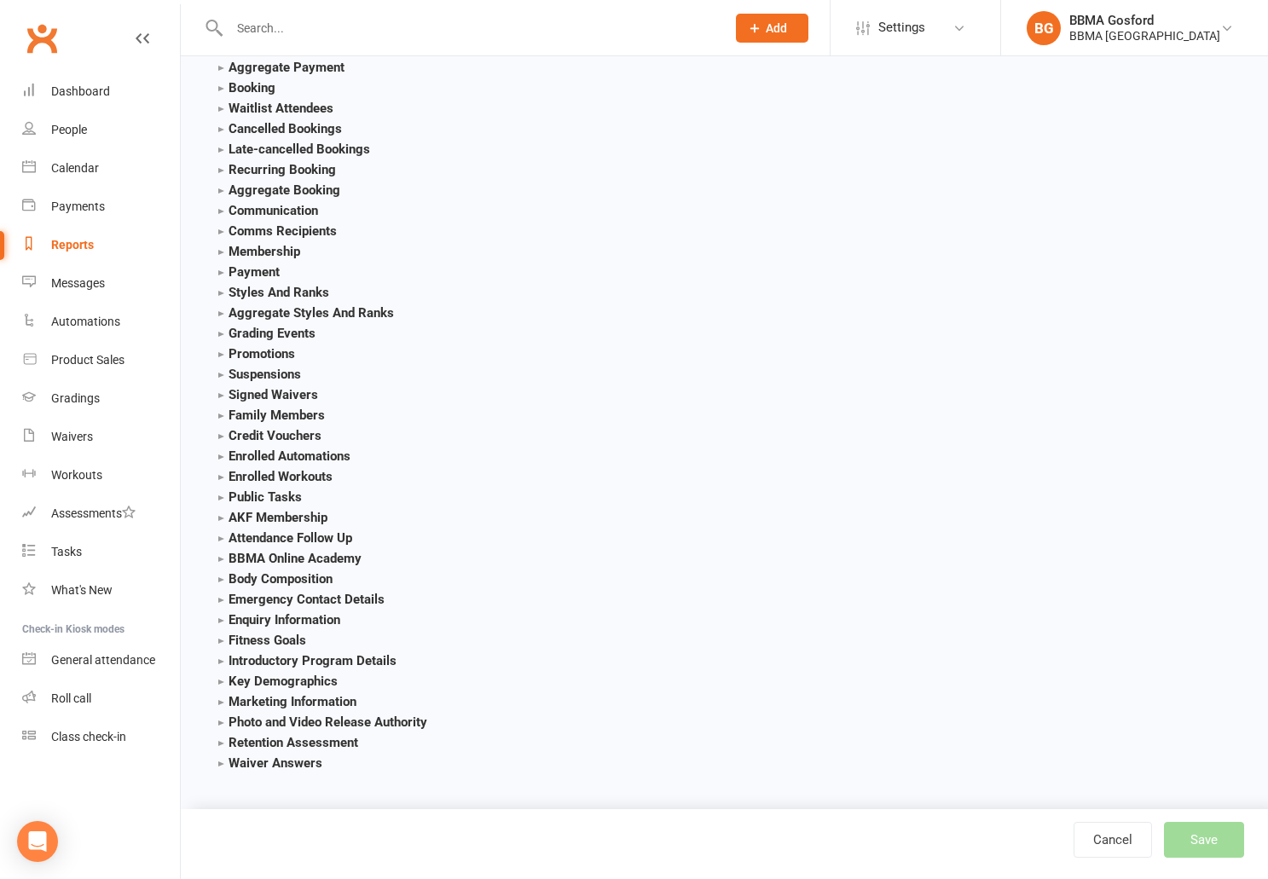
drag, startPoint x: 223, startPoint y: 618, endPoint x: 280, endPoint y: 611, distance: 57.7
click at [223, 618] on strong "Enquiry Information" at bounding box center [279, 619] width 122 height 15
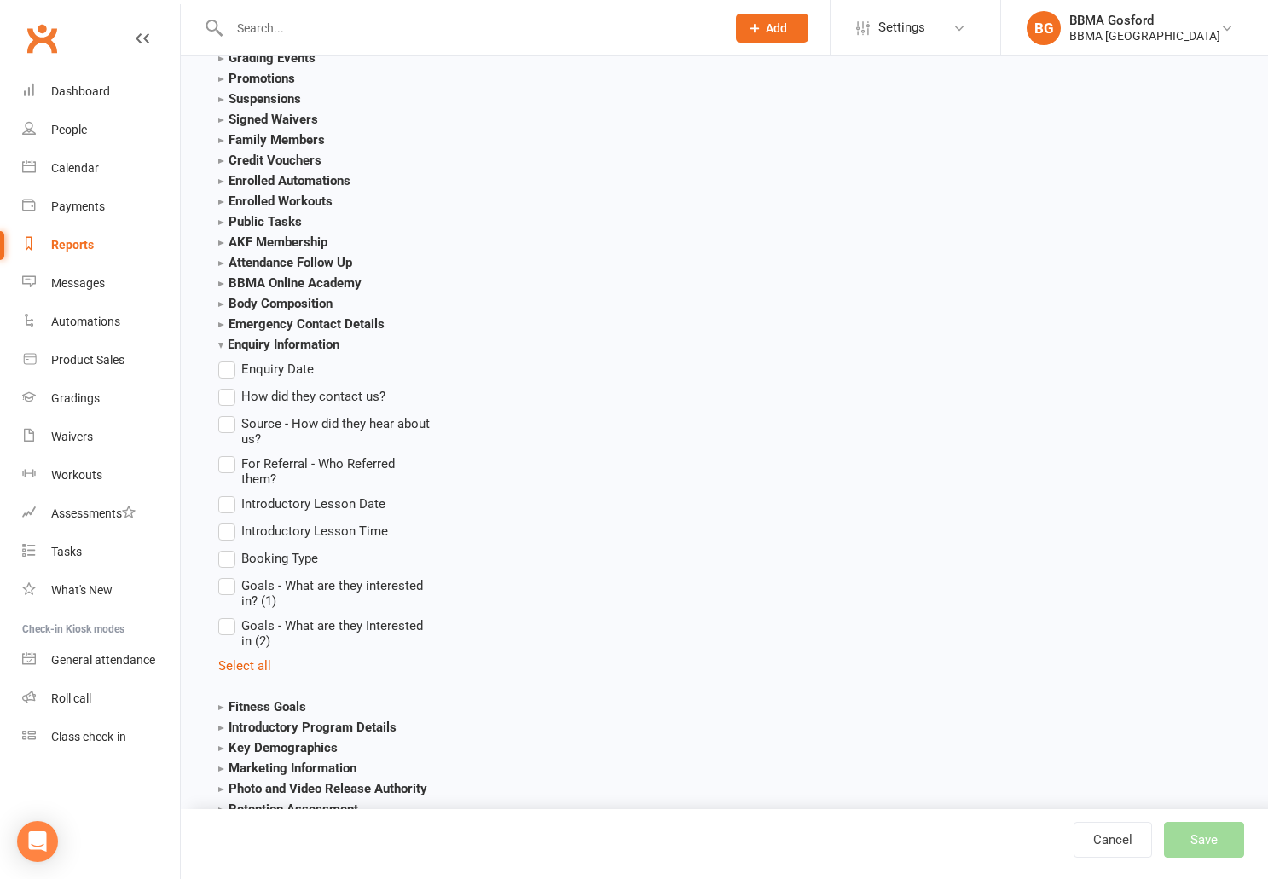
scroll to position [2269, 0]
click at [227, 370] on label "Enquiry Date" at bounding box center [266, 368] width 96 height 20
click at [227, 358] on input "Enquiry Date" at bounding box center [223, 358] width 11 height 0
checkbox input "true"
click at [223, 427] on label "Source - How did they hear about us?" at bounding box center [324, 429] width 213 height 33
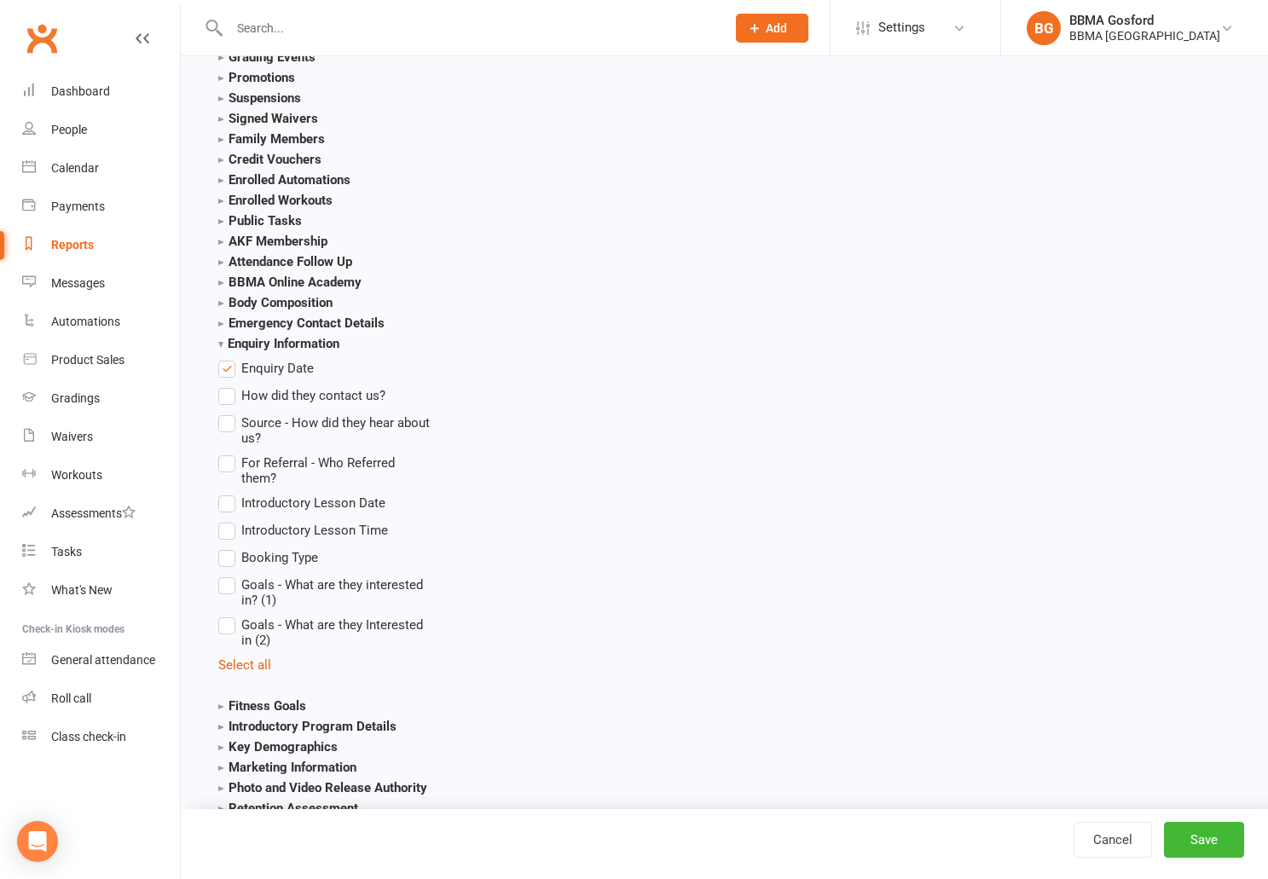
click at [223, 413] on input "Source - How did they hear about us?" at bounding box center [223, 413] width 11 height 0
checkbox input "true"
click at [232, 397] on label "How did they contact us?" at bounding box center [301, 396] width 167 height 20
click at [229, 386] on input "How did they contact us?" at bounding box center [223, 386] width 11 height 0
checkbox input "true"
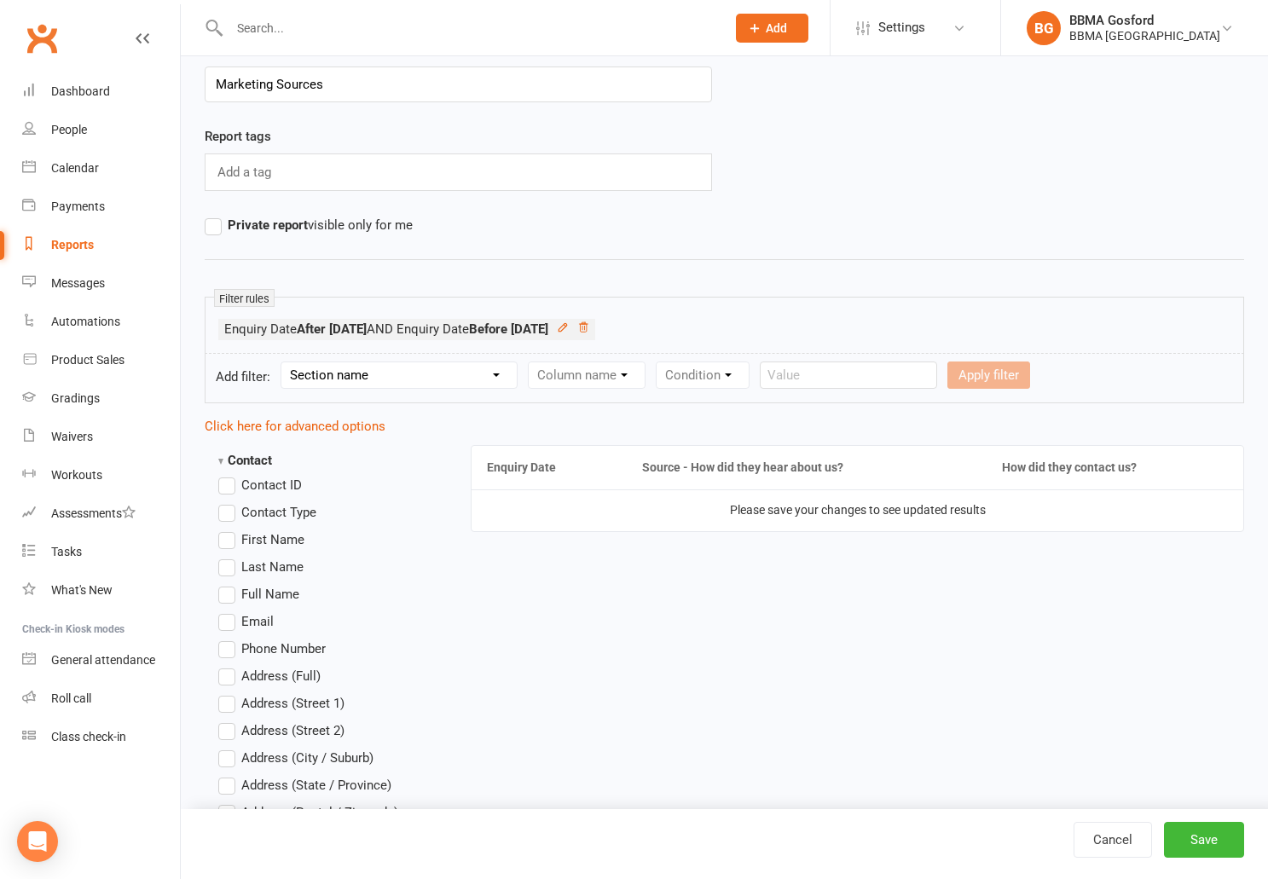
scroll to position [0, 0]
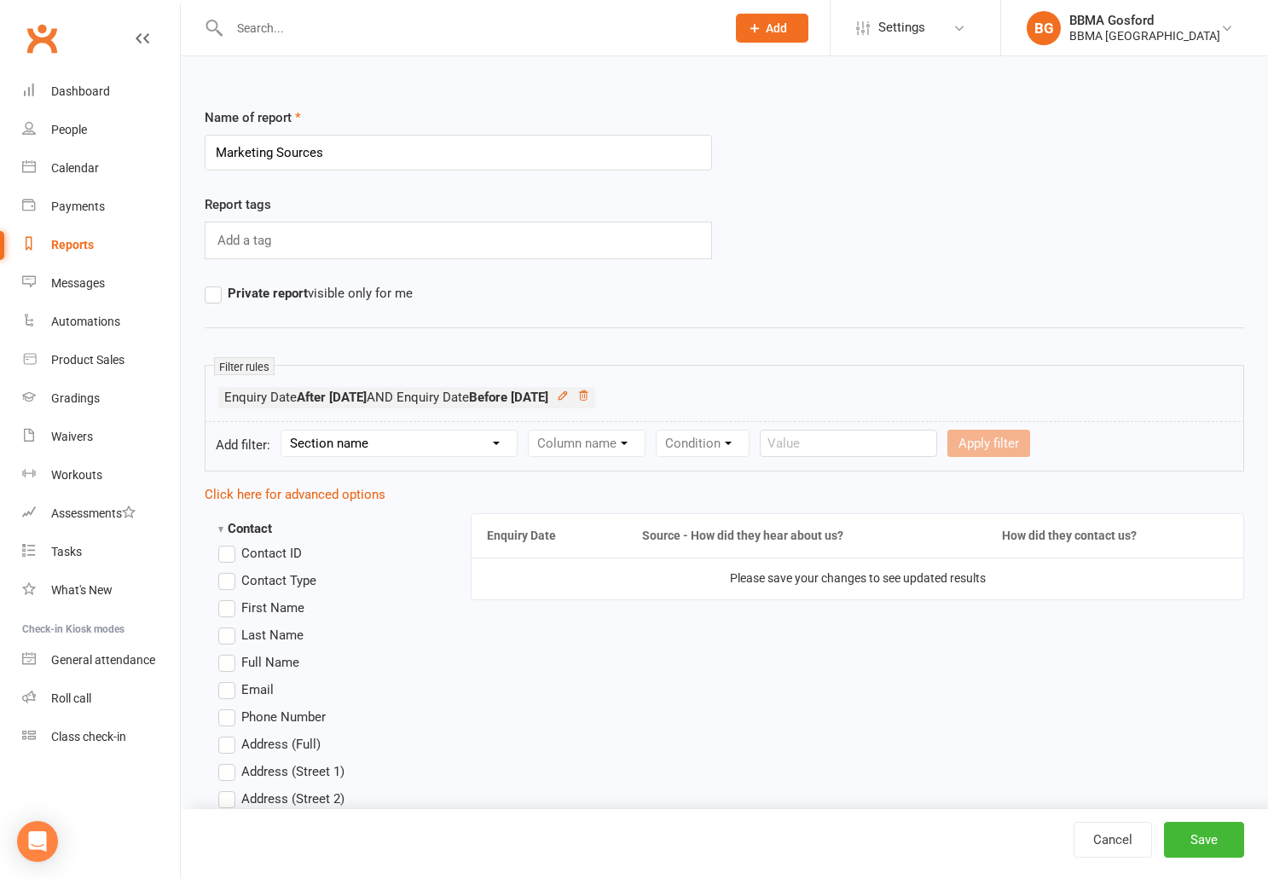
click at [223, 608] on label "First Name" at bounding box center [261, 608] width 86 height 20
click at [223, 598] on input "First Name" at bounding box center [223, 598] width 11 height 0
checkbox input "true"
click at [230, 641] on label "Last Name" at bounding box center [260, 635] width 85 height 20
click at [229, 625] on input "Last Name" at bounding box center [223, 625] width 11 height 0
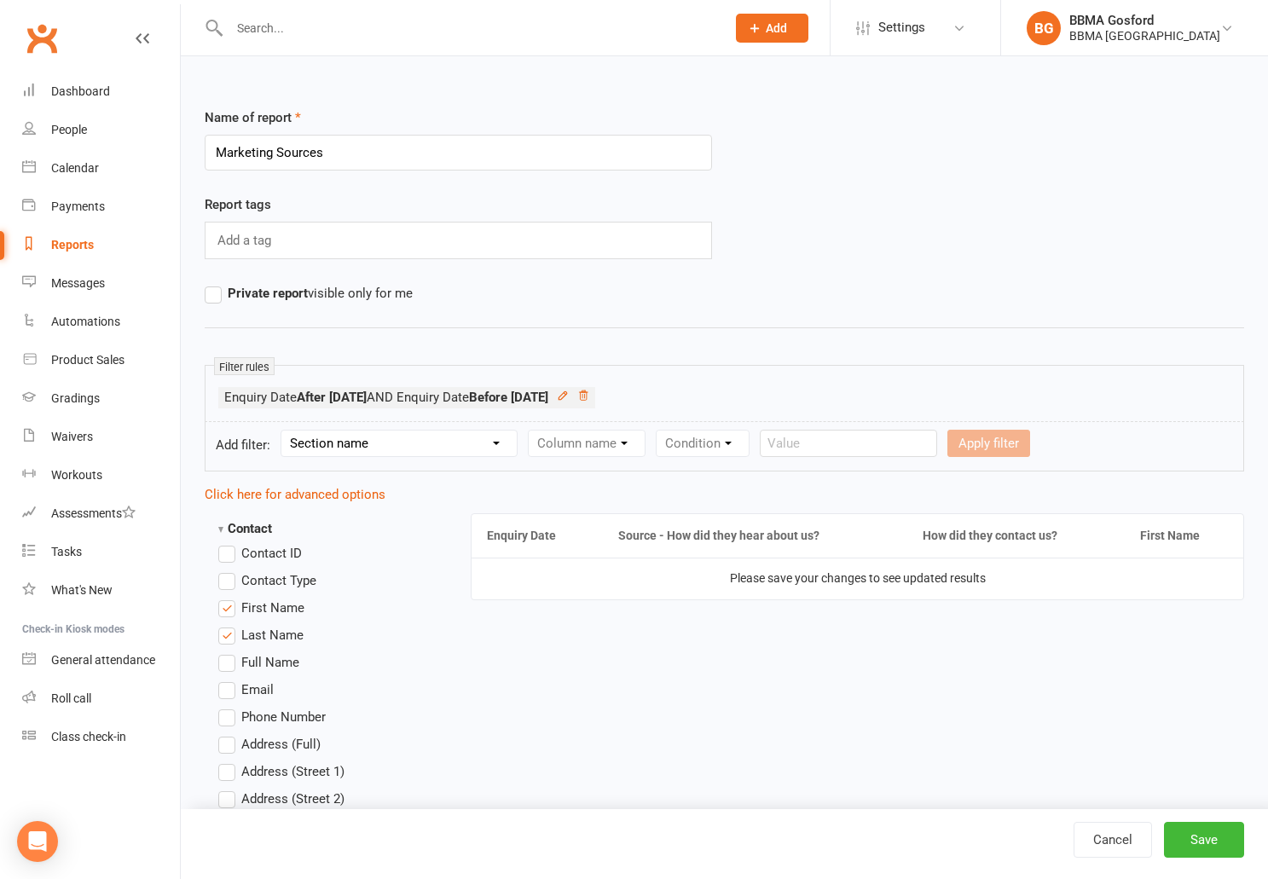
checkbox input "true"
click at [1221, 851] on button "Save" at bounding box center [1204, 840] width 80 height 36
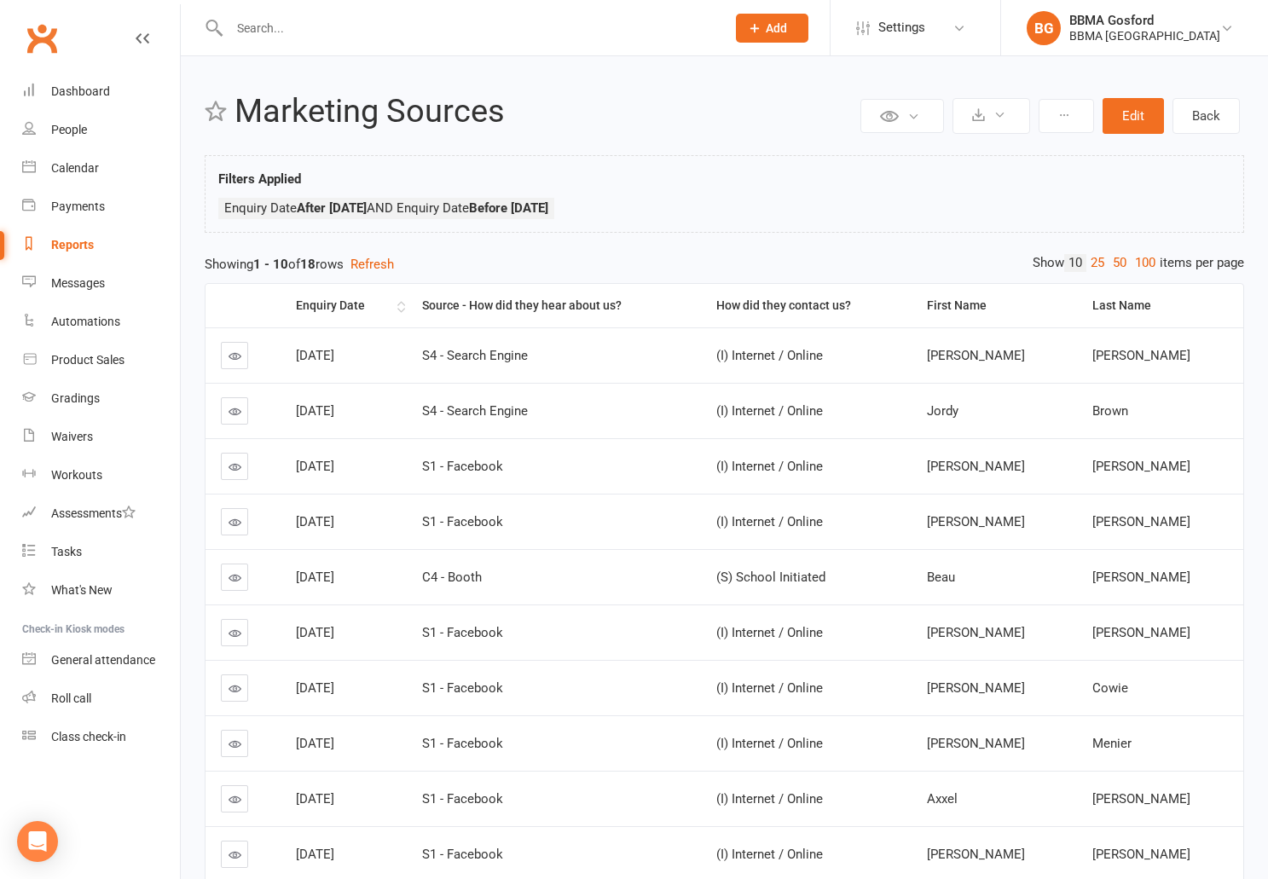
click at [363, 312] on div "Enquiry Date" at bounding box center [344, 305] width 97 height 13
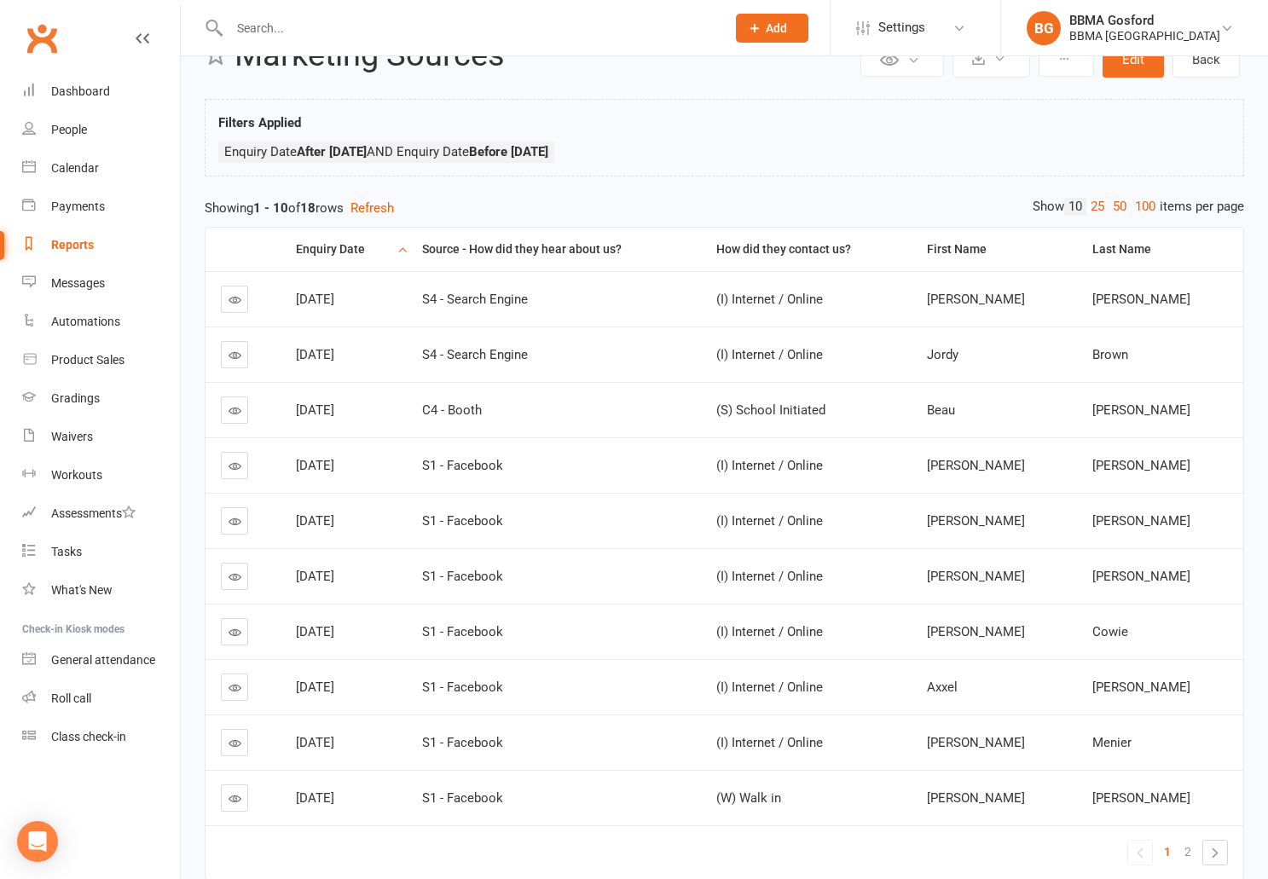
scroll to position [137, 0]
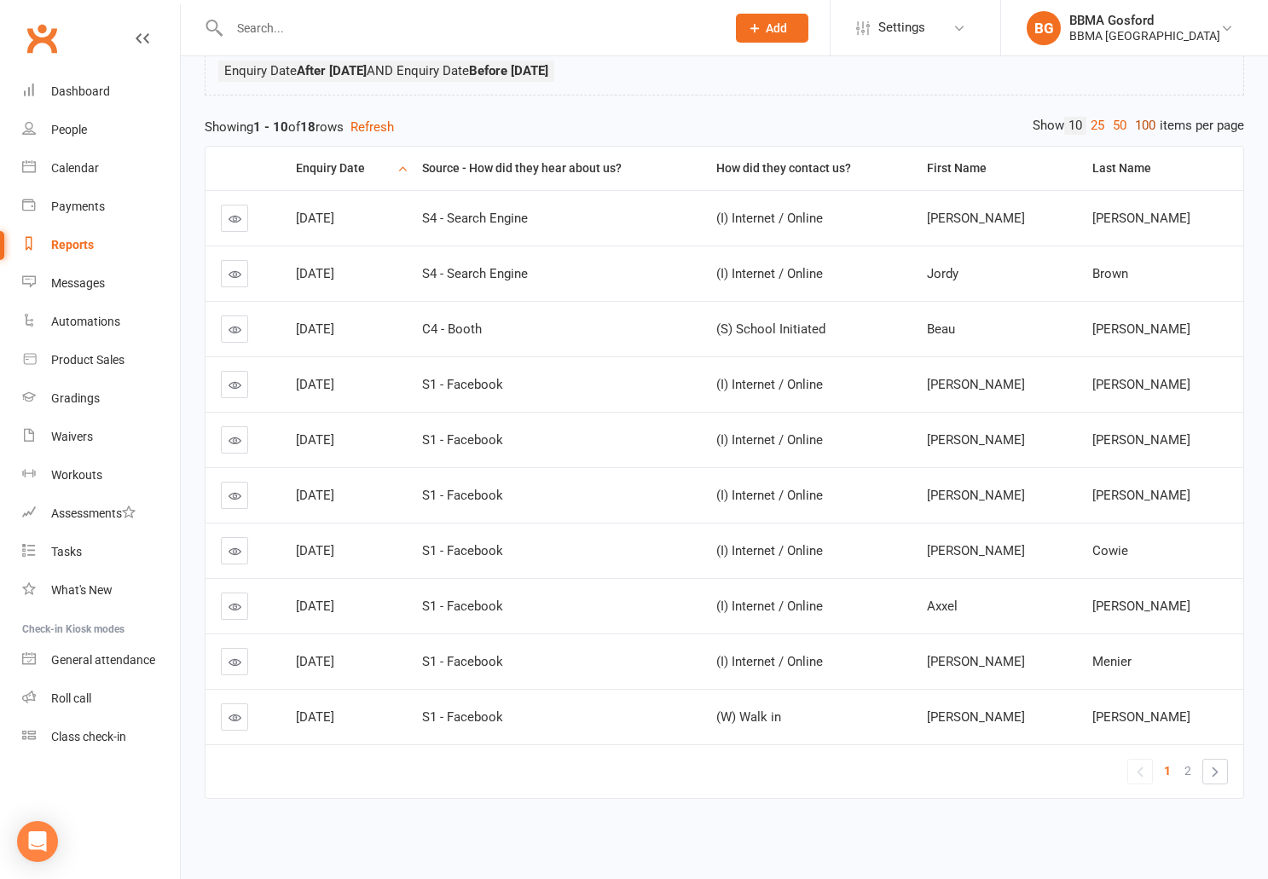
click at [1147, 128] on link "100" at bounding box center [1145, 126] width 29 height 18
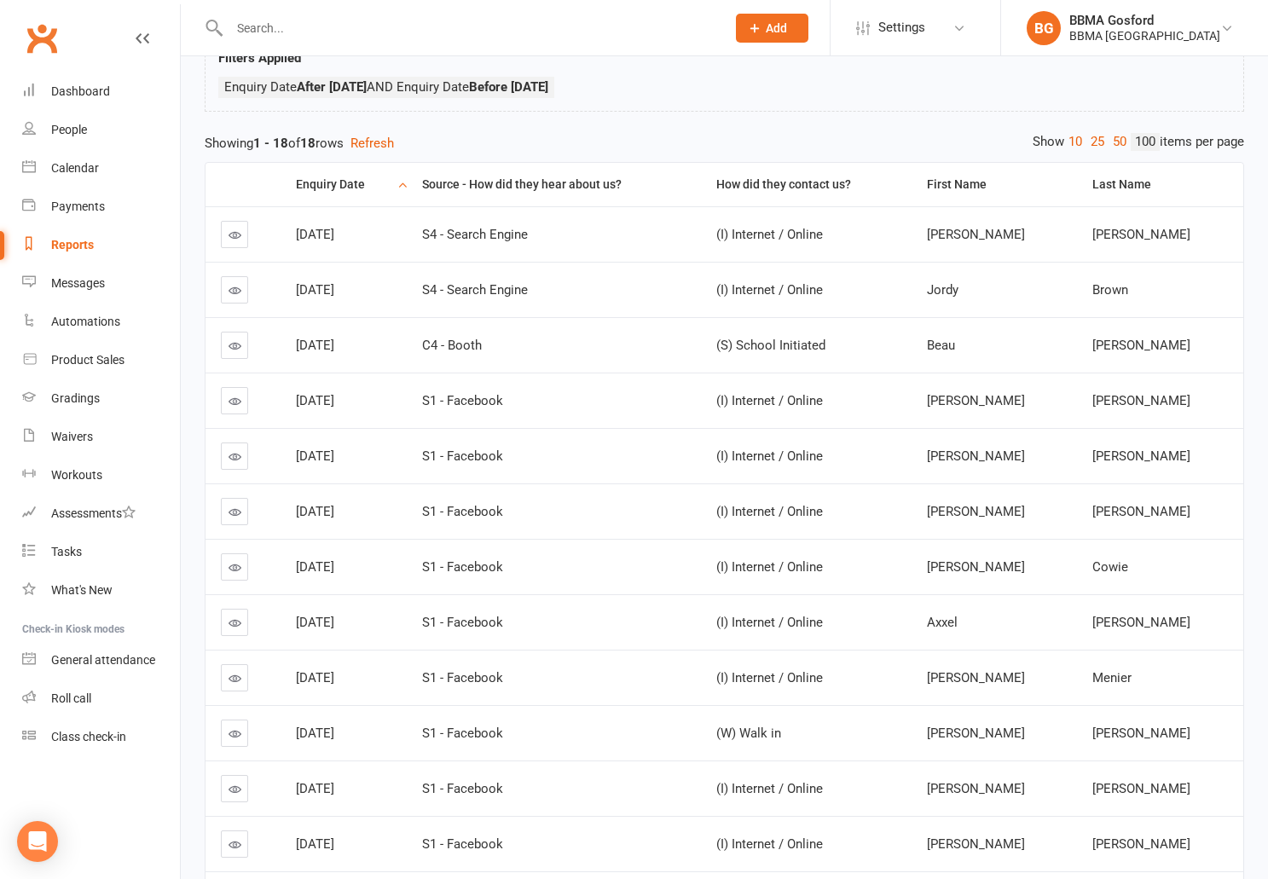
scroll to position [0, 0]
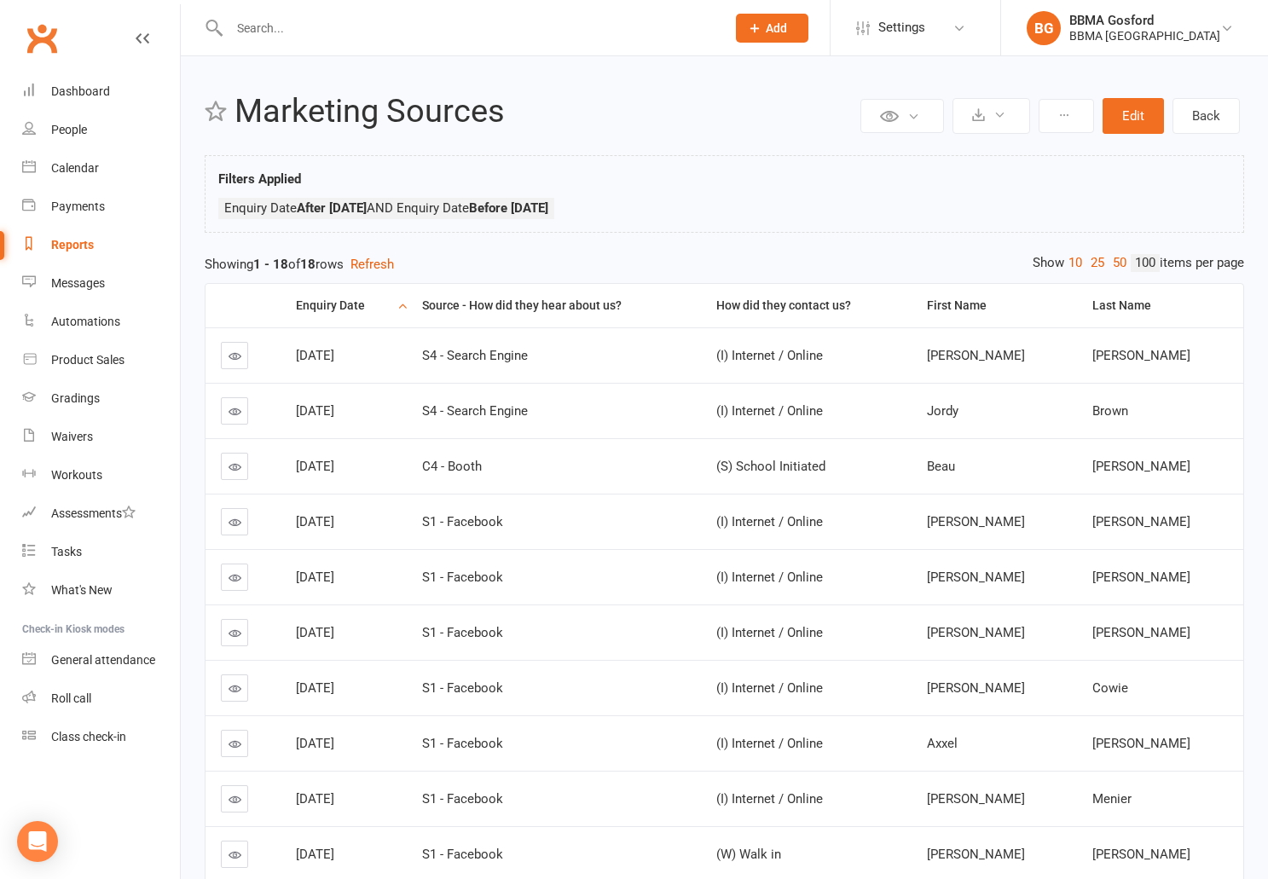
click at [296, 32] on input "text" at bounding box center [469, 28] width 490 height 24
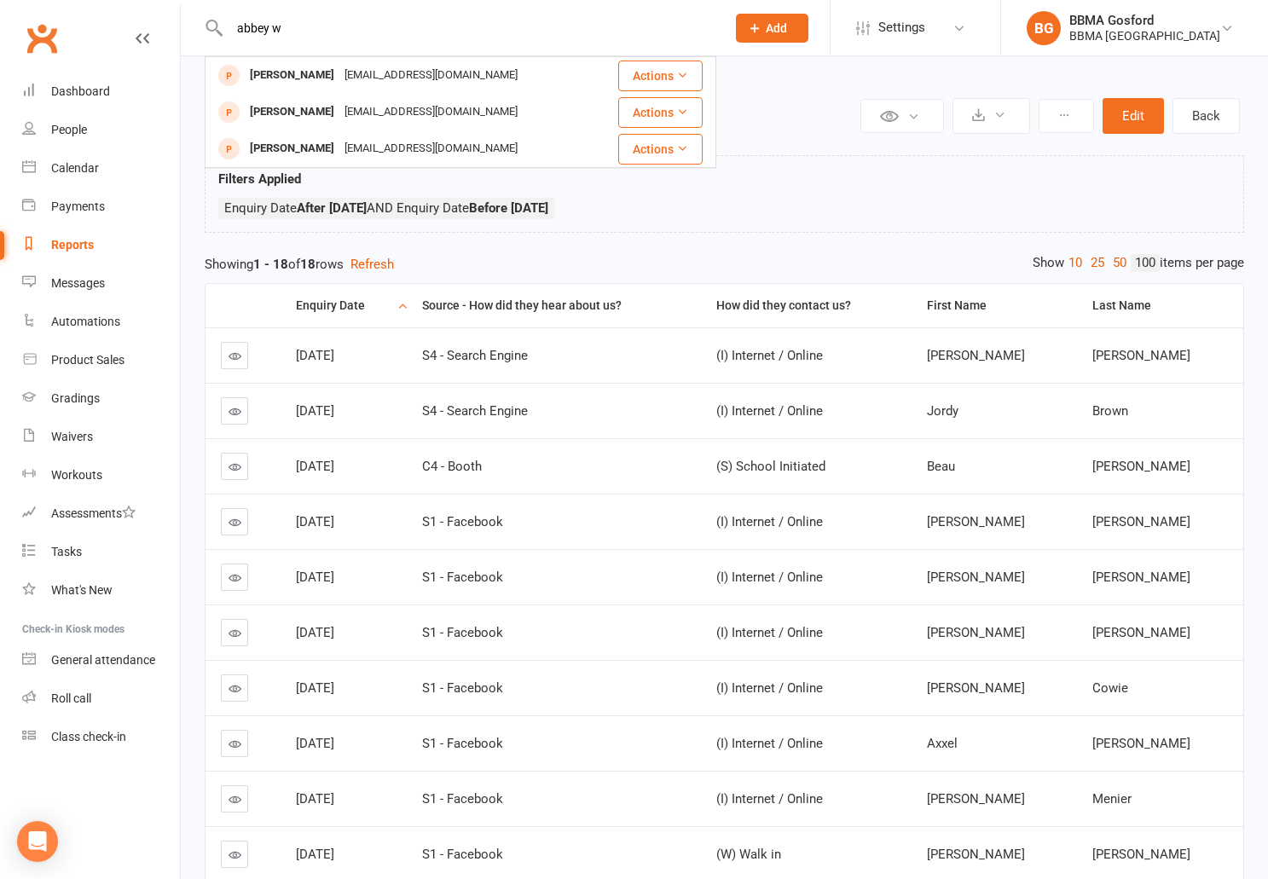
type input "abbey w"
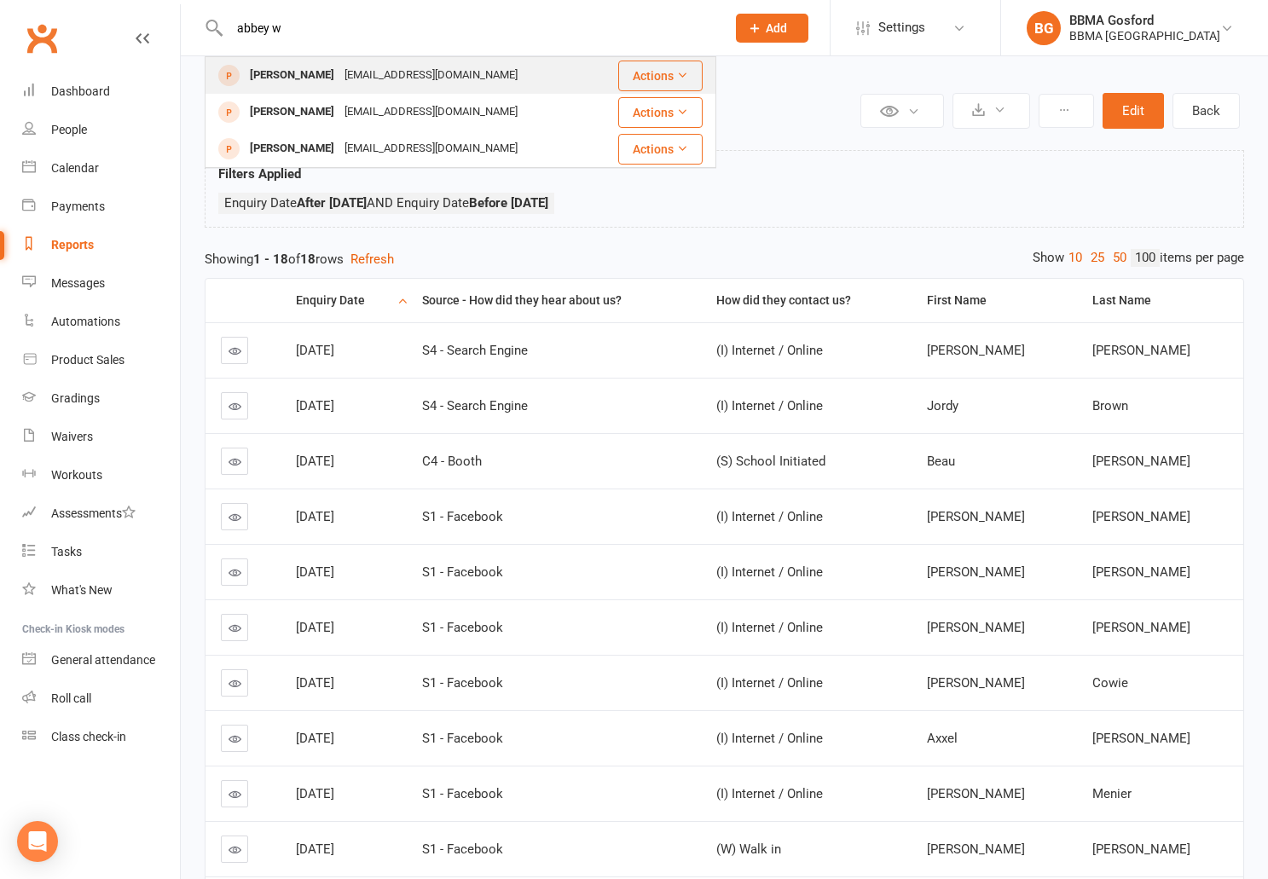
click at [302, 70] on div "Abbey Walker" at bounding box center [292, 75] width 95 height 25
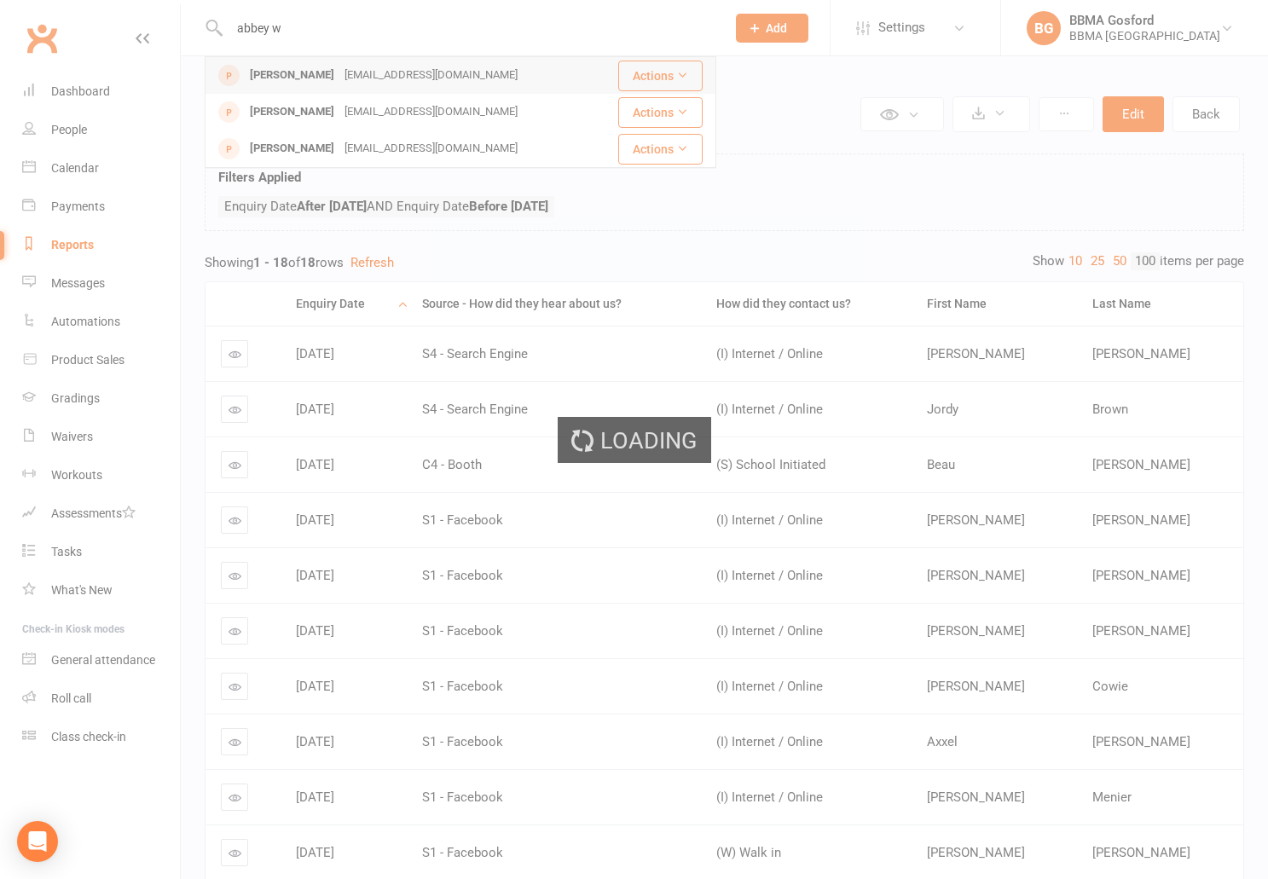
scroll to position [0, 1]
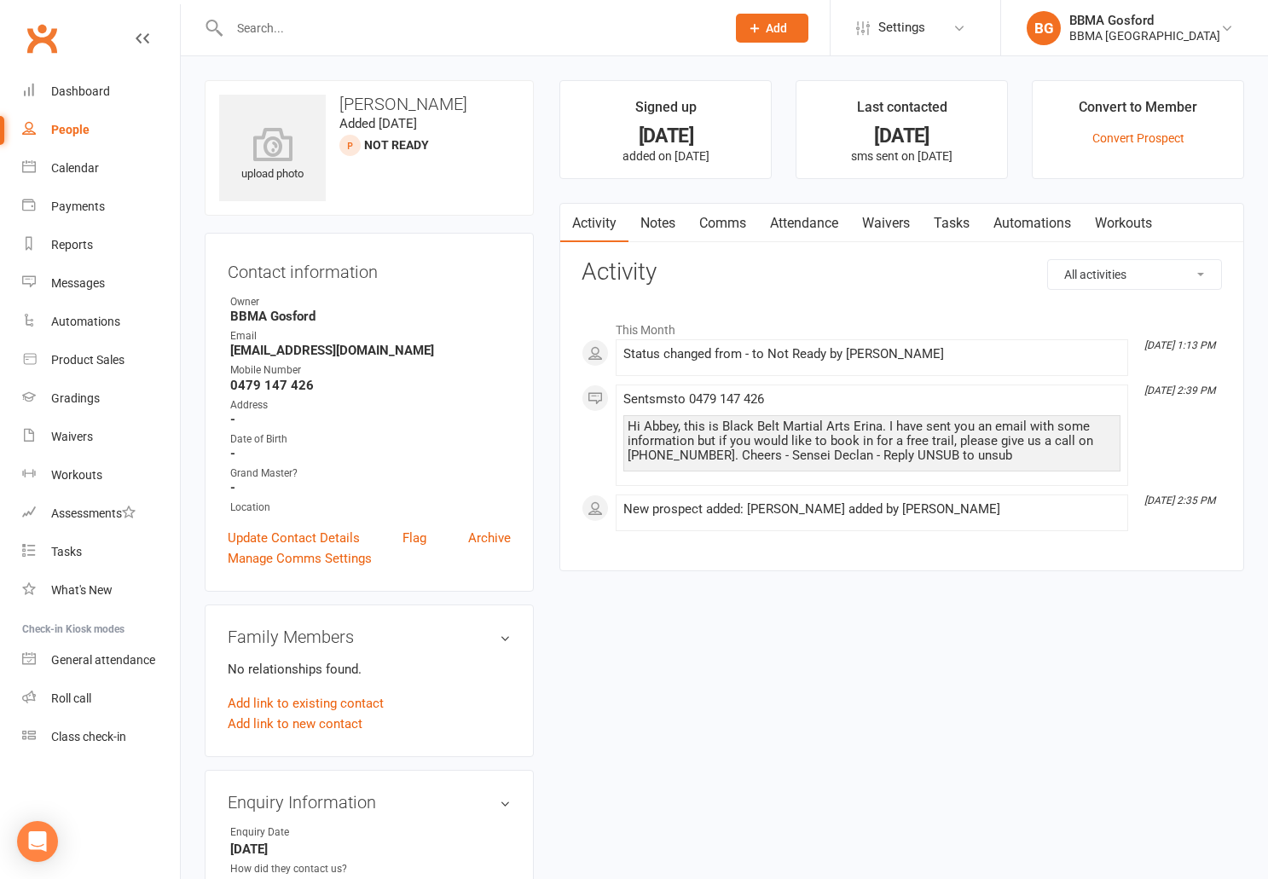
click at [302, 33] on input "text" at bounding box center [469, 28] width 490 height 24
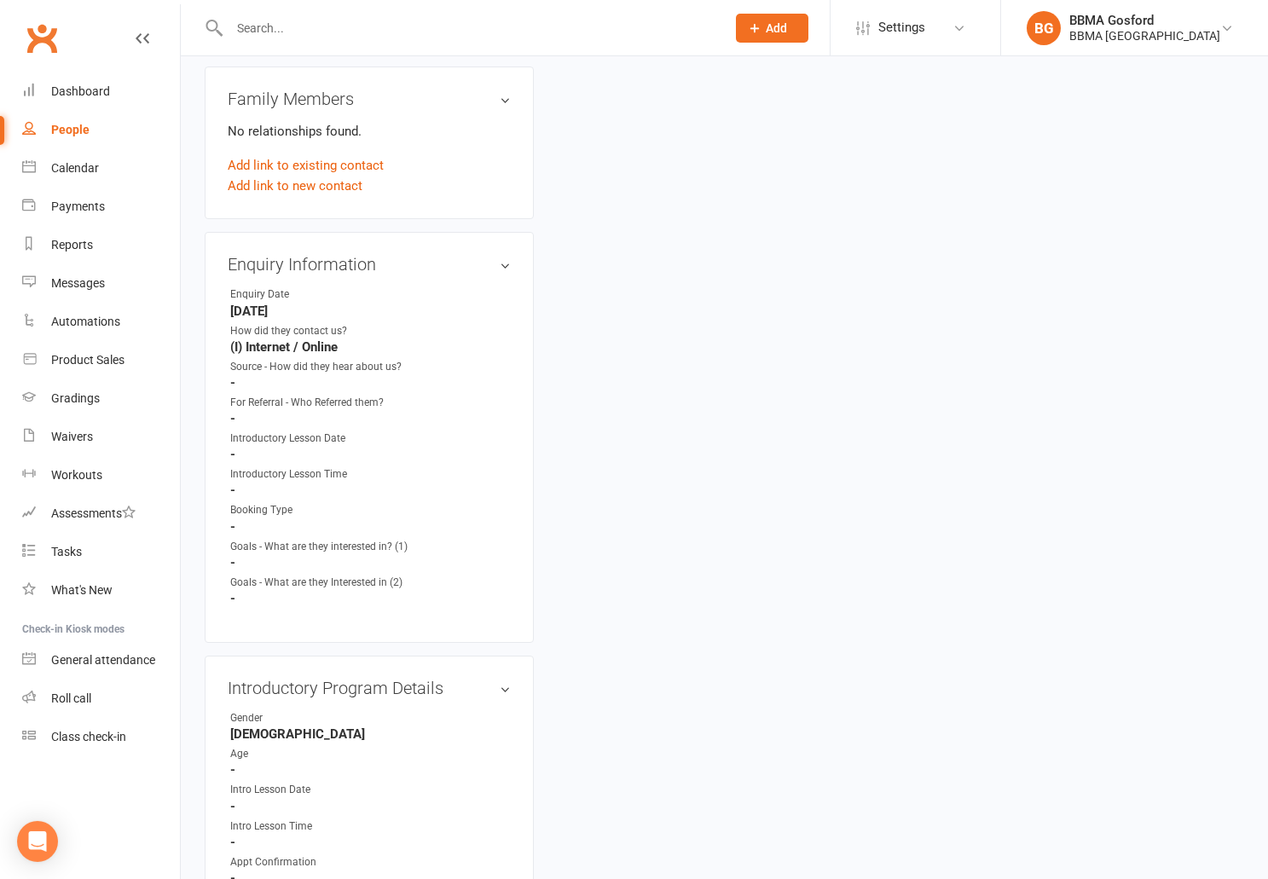
scroll to position [508, 0]
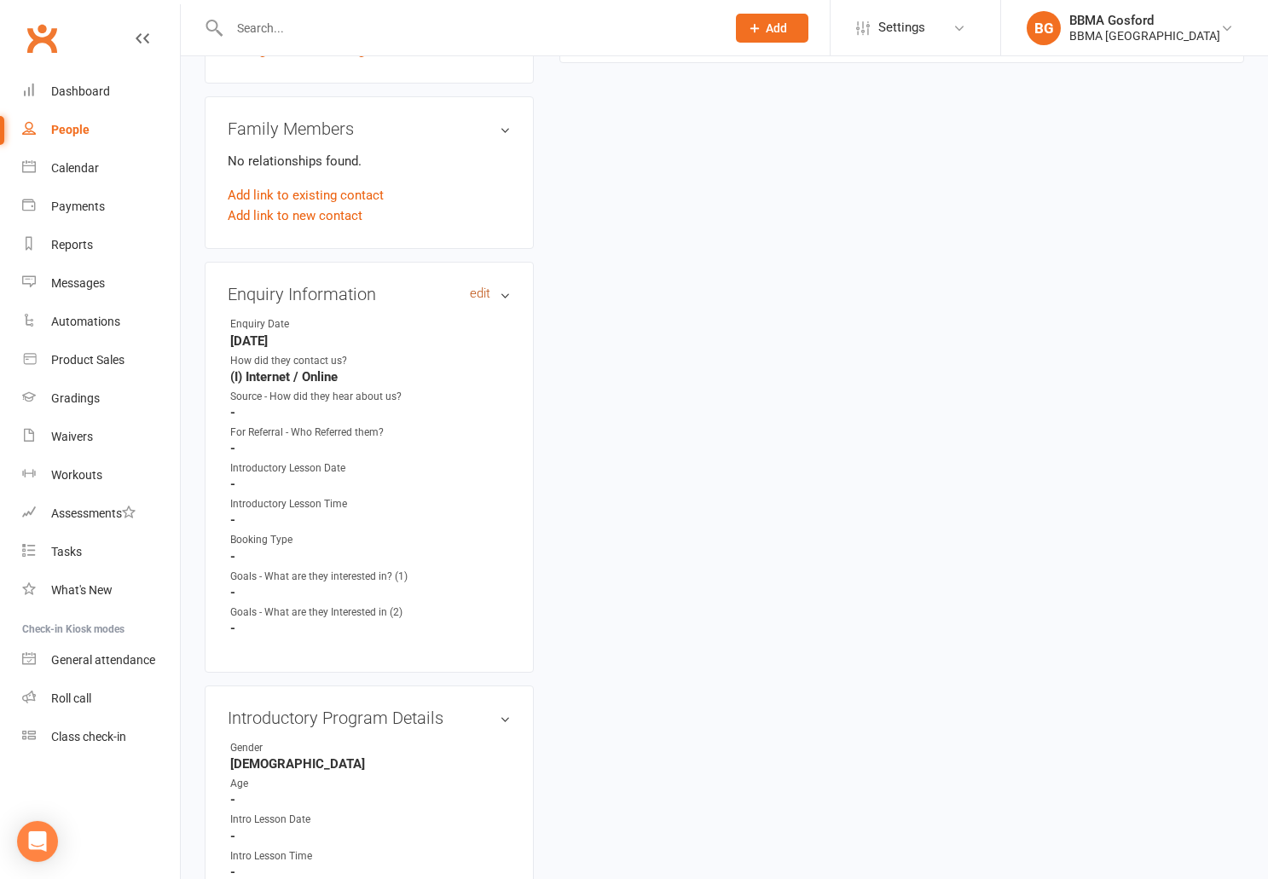
click at [476, 299] on link "edit" at bounding box center [480, 294] width 20 height 15
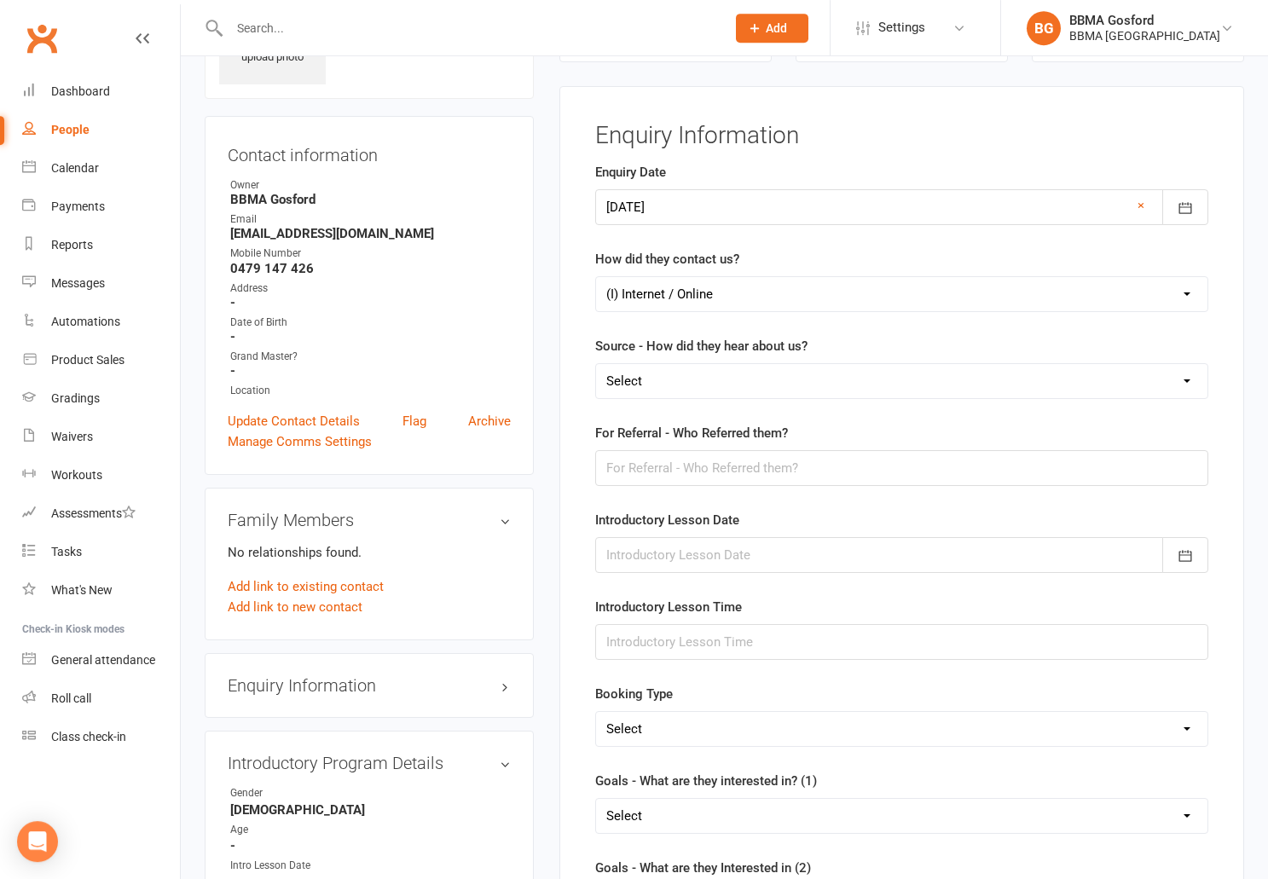
scroll to position [117, 0]
click at [596, 364] on select "Select A1 - Direct Mail A2 - Print Media A3 - Flyer A5 - Radio A6 - Sign A7 - T…" at bounding box center [902, 381] width 612 height 34
click at [686, 375] on select "Select A1 - Direct Mail A2 - Print Media A3 - Flyer A5 - Radio A6 - Sign A7 - T…" at bounding box center [902, 381] width 612 height 34
select select "S4 - Search Engine"
click option "S4 - Search Engine" at bounding box center [0, 0] width 0 height 0
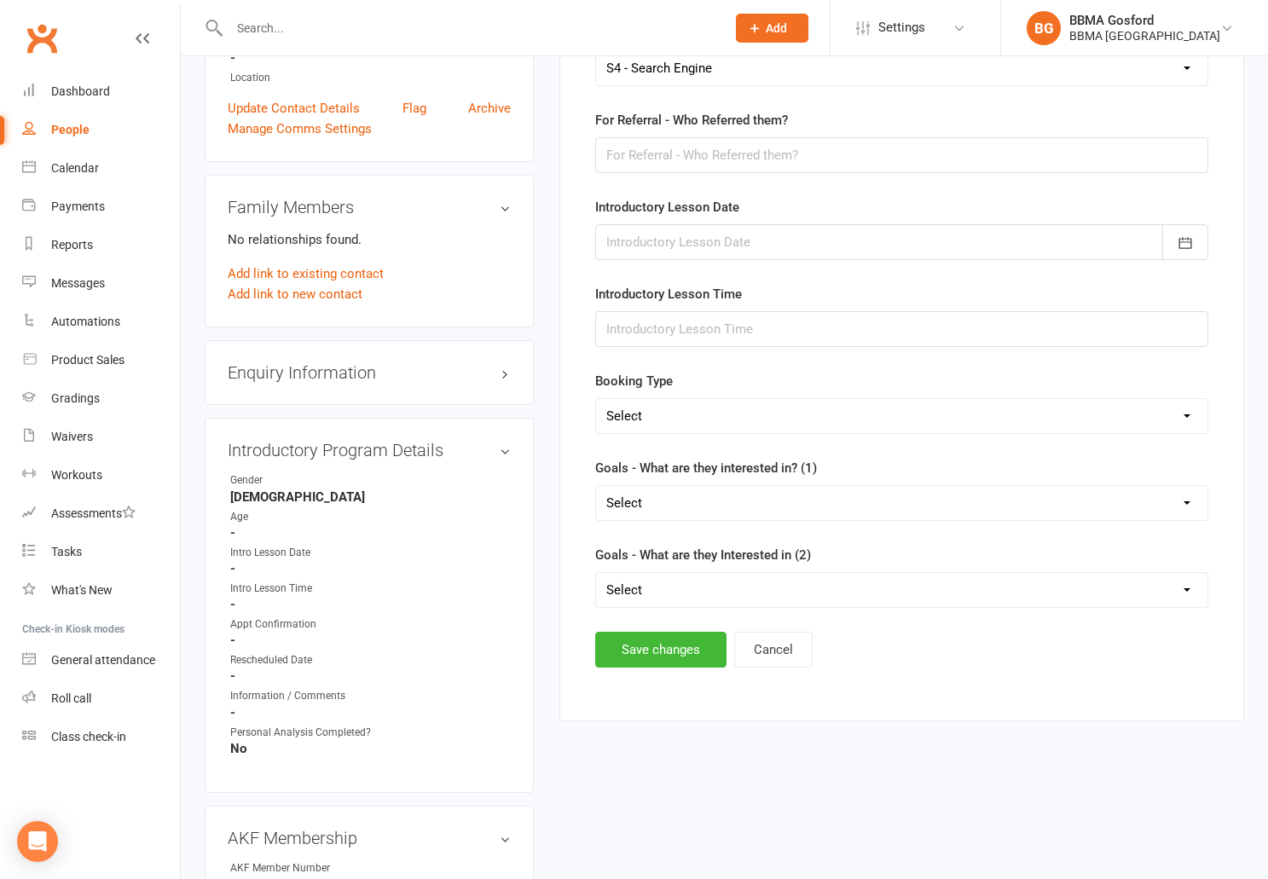
scroll to position [431, 0]
click at [660, 652] on button "Save changes" at bounding box center [660, 649] width 131 height 36
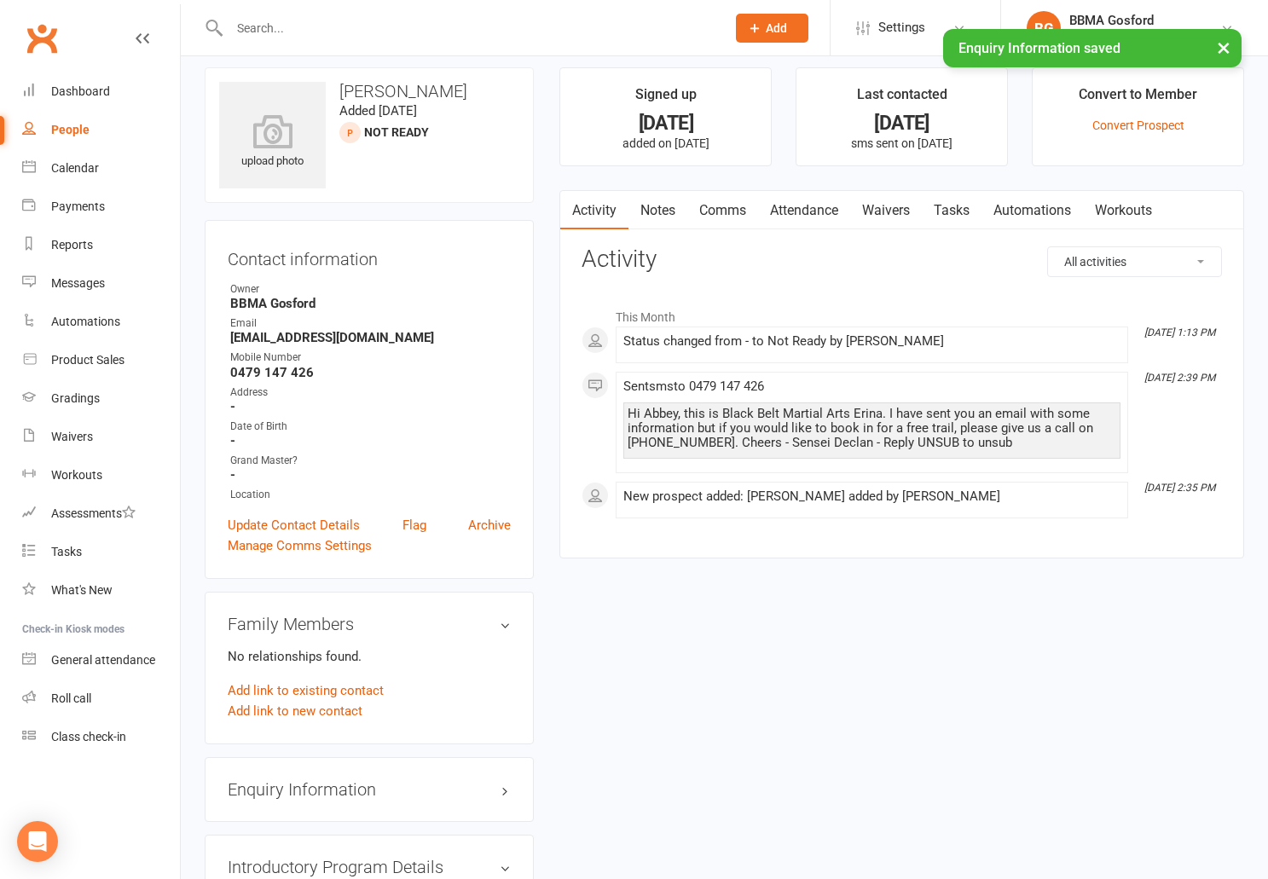
scroll to position [0, 0]
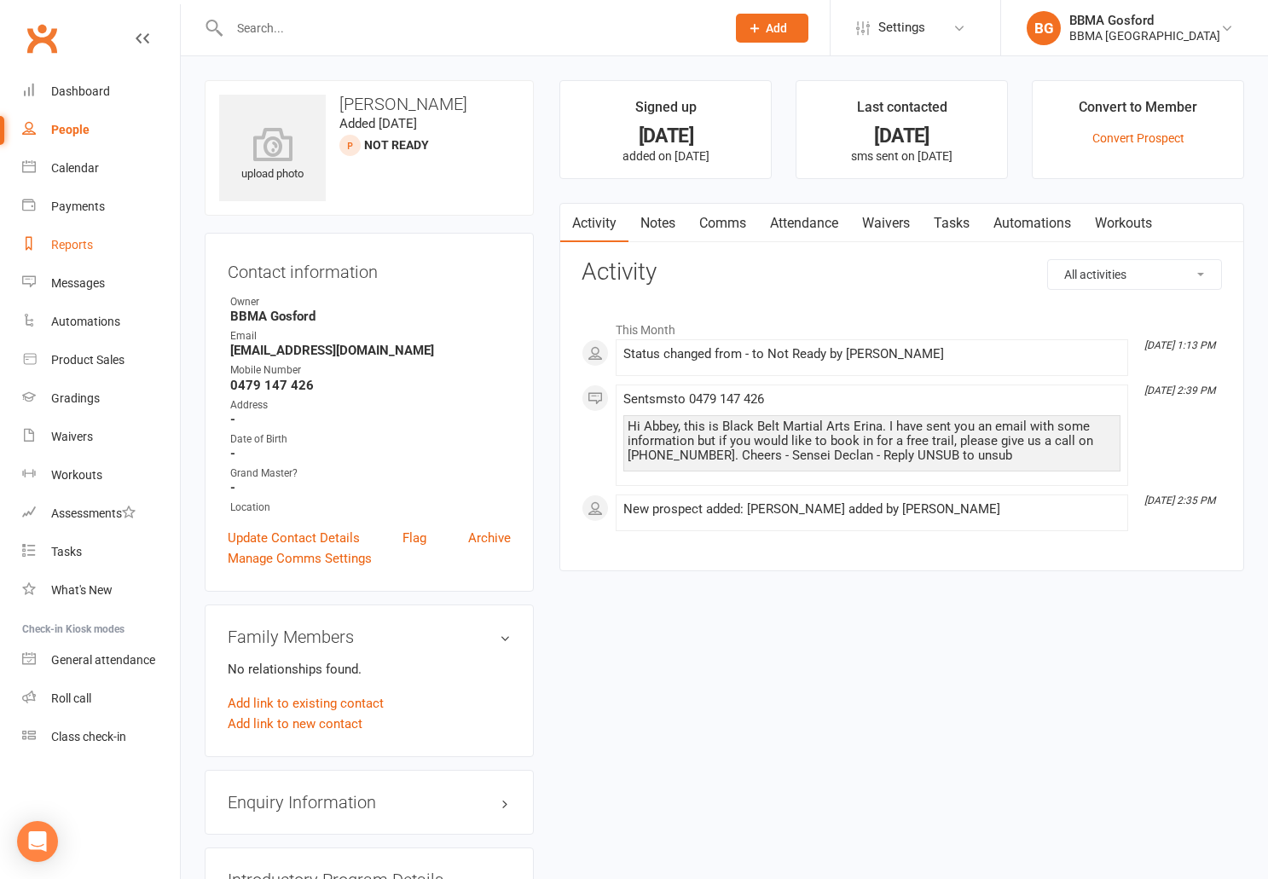
click at [76, 246] on div "Reports" at bounding box center [72, 245] width 42 height 14
select select "100"
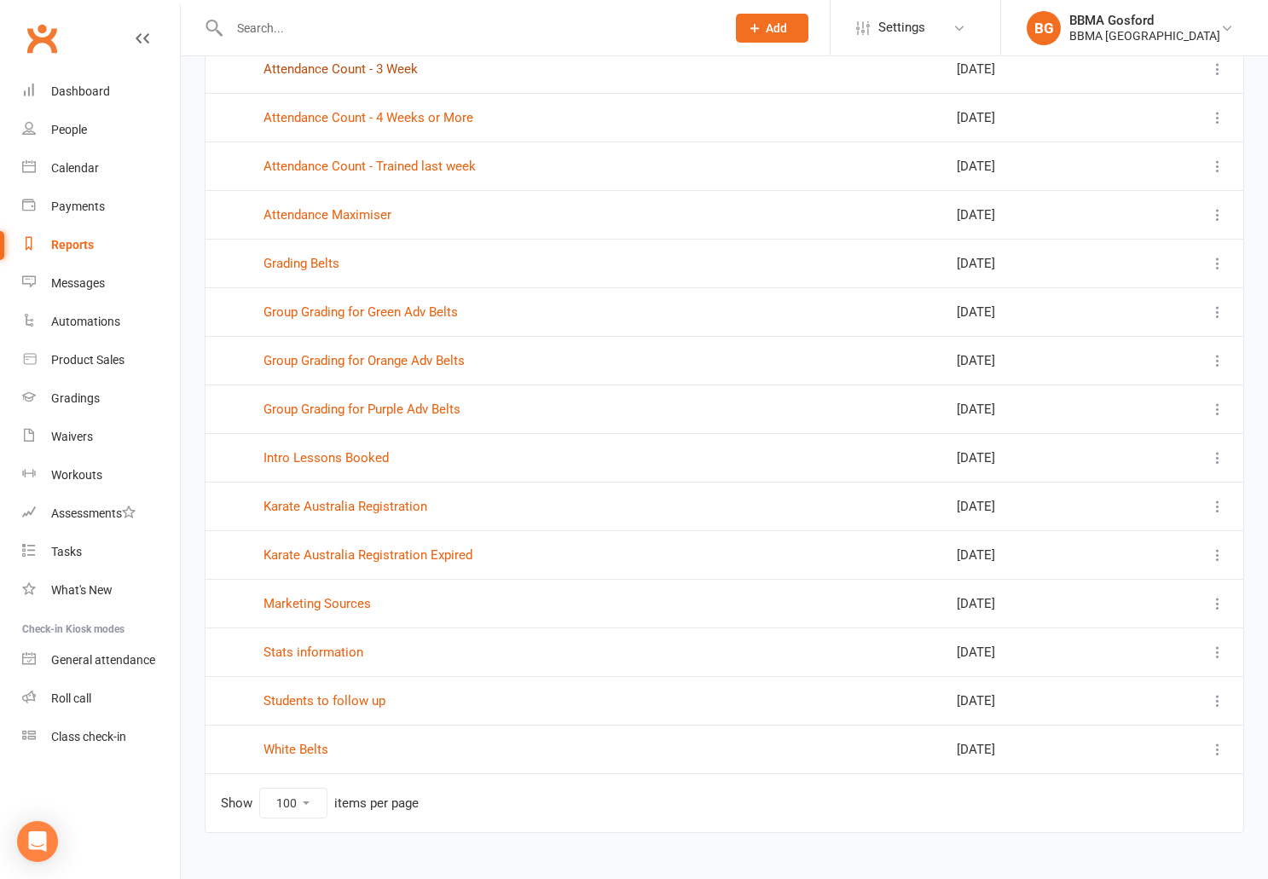
scroll to position [699, 0]
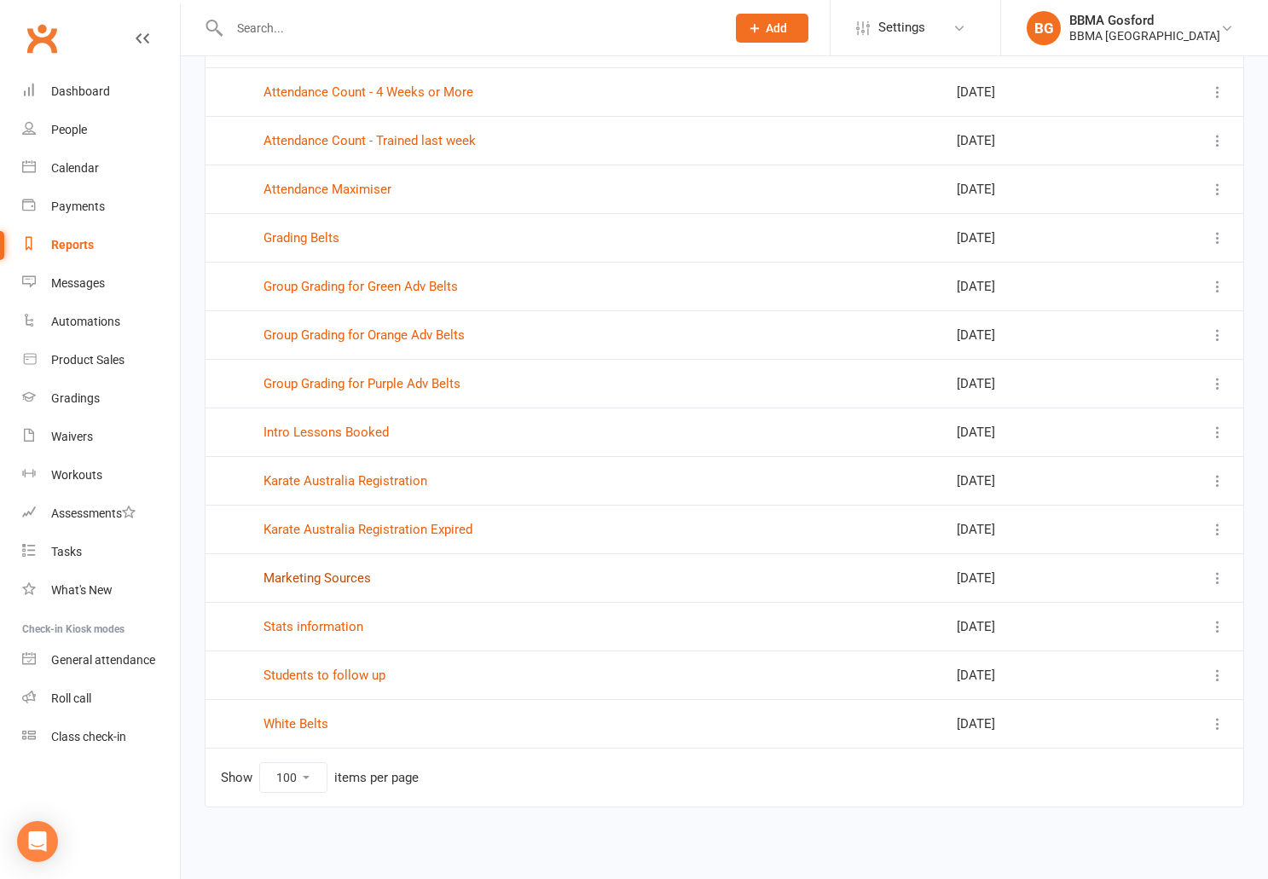
click at [339, 580] on link "Marketing Sources" at bounding box center [317, 578] width 107 height 15
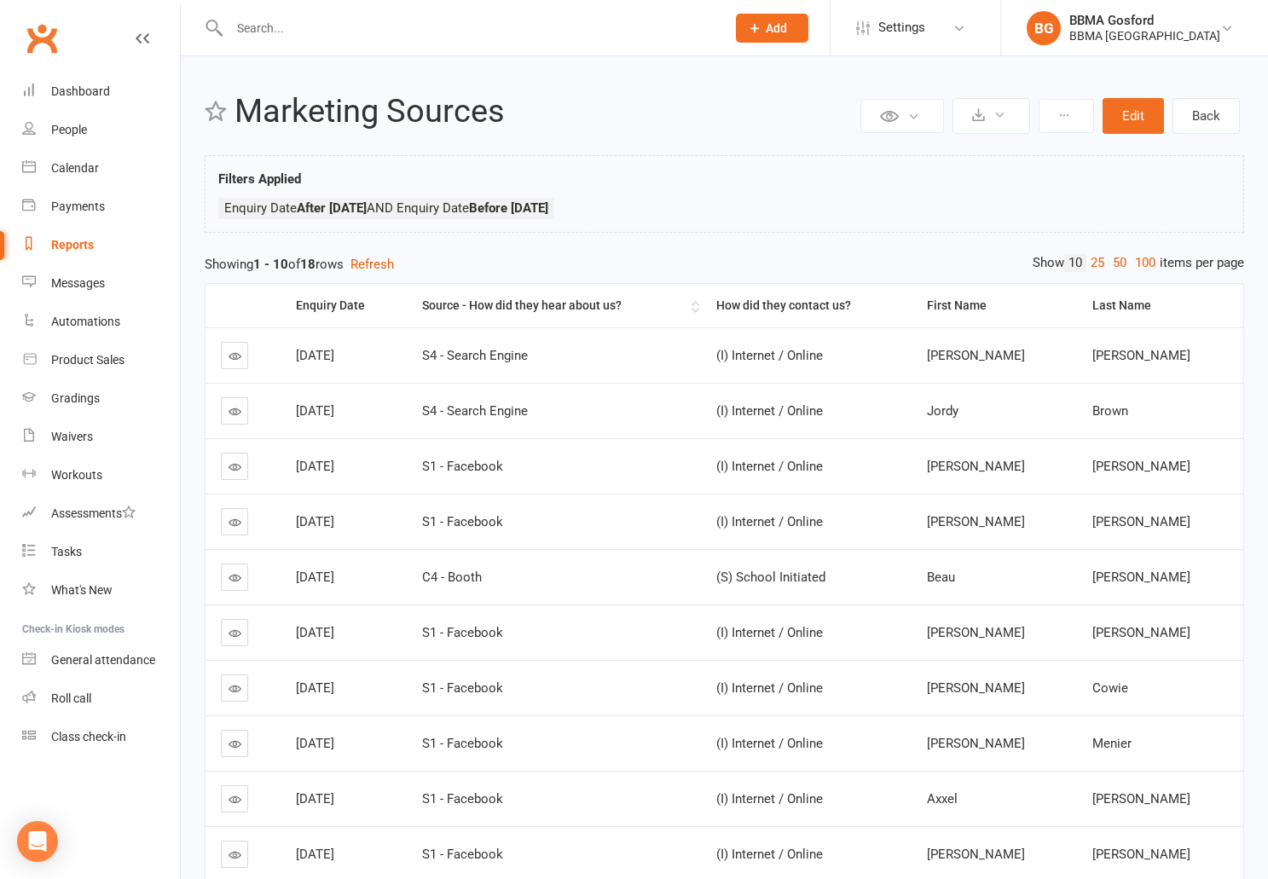
click at [573, 310] on div "Source - How did they hear about us?" at bounding box center [554, 305] width 265 height 13
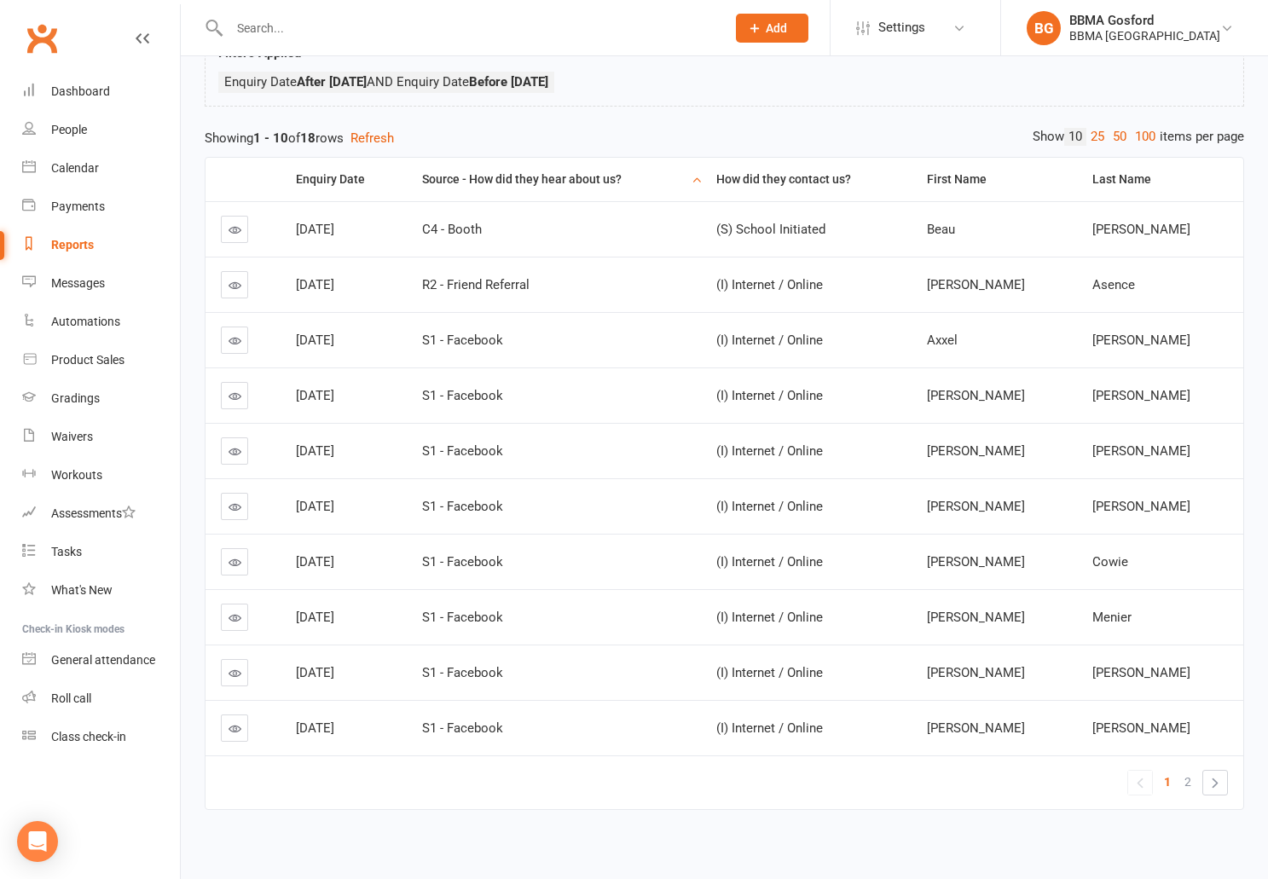
scroll to position [137, 0]
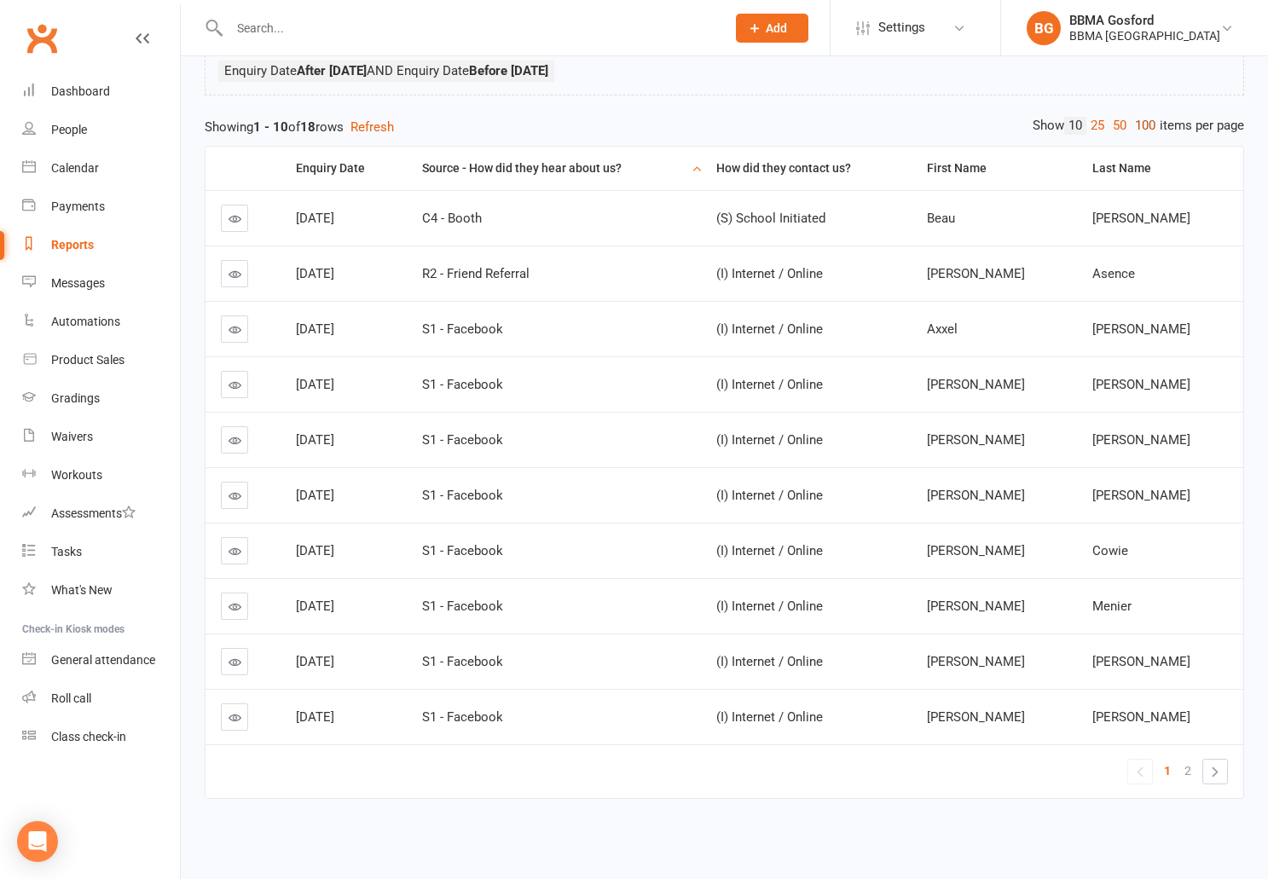
click at [1139, 128] on link "100" at bounding box center [1145, 126] width 29 height 18
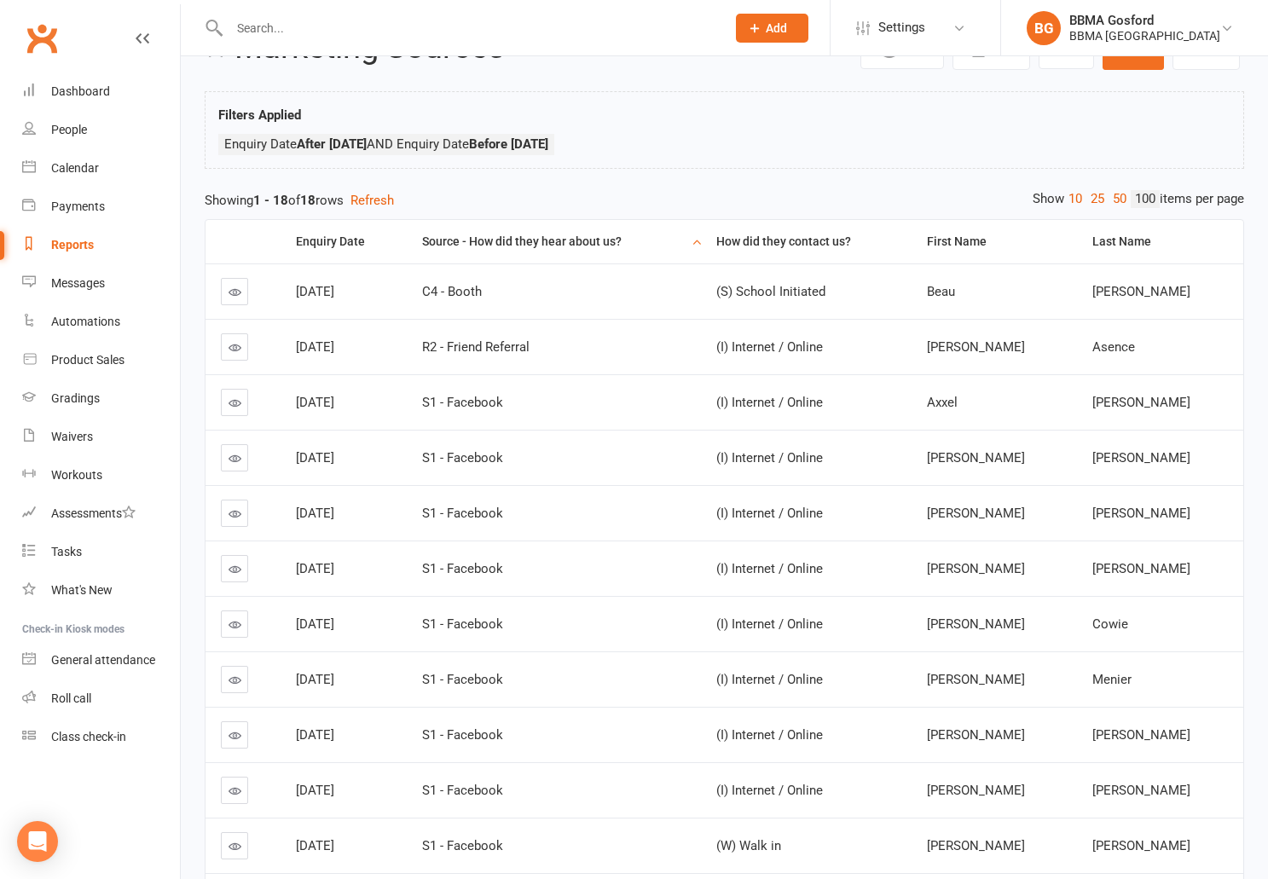
scroll to position [0, 0]
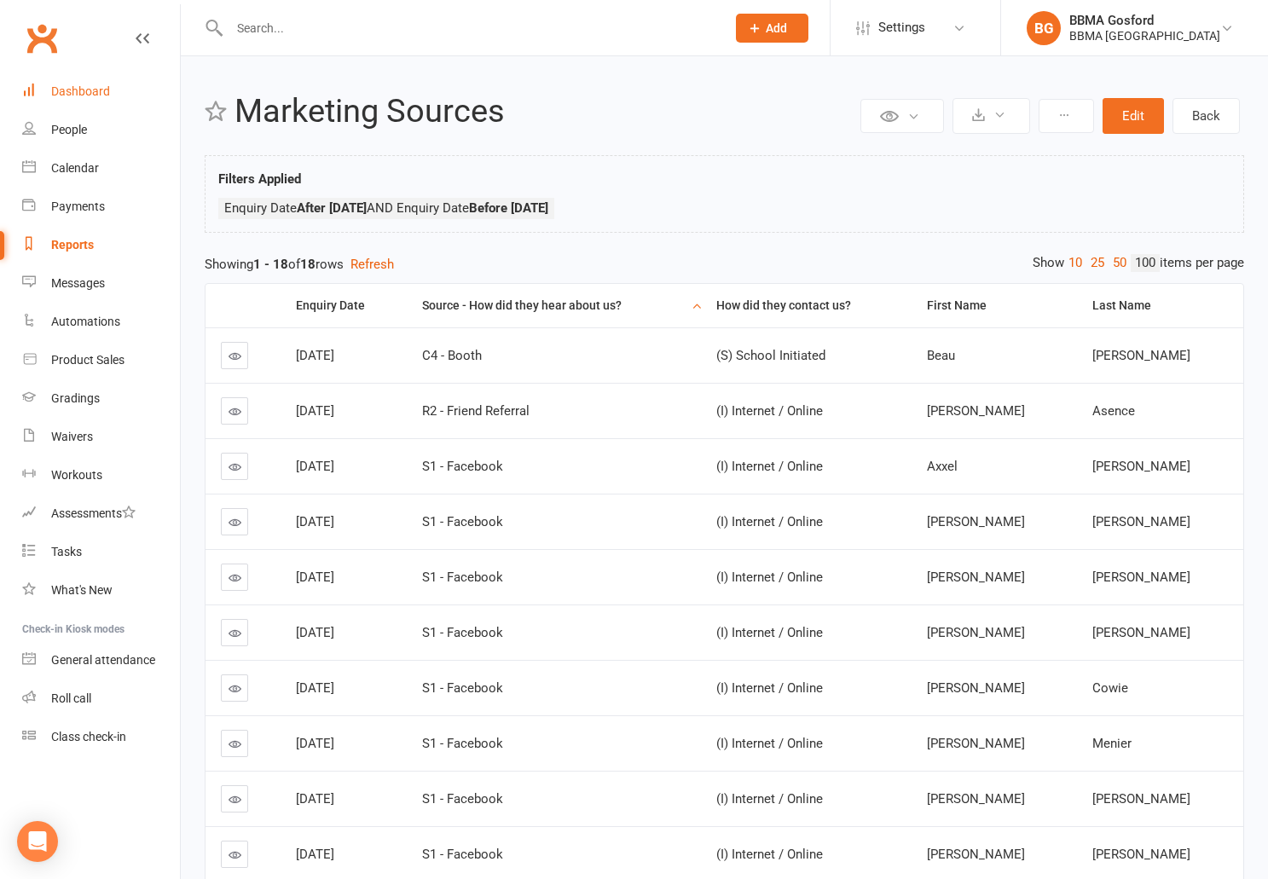
click at [95, 110] on link "Dashboard" at bounding box center [101, 92] width 158 height 38
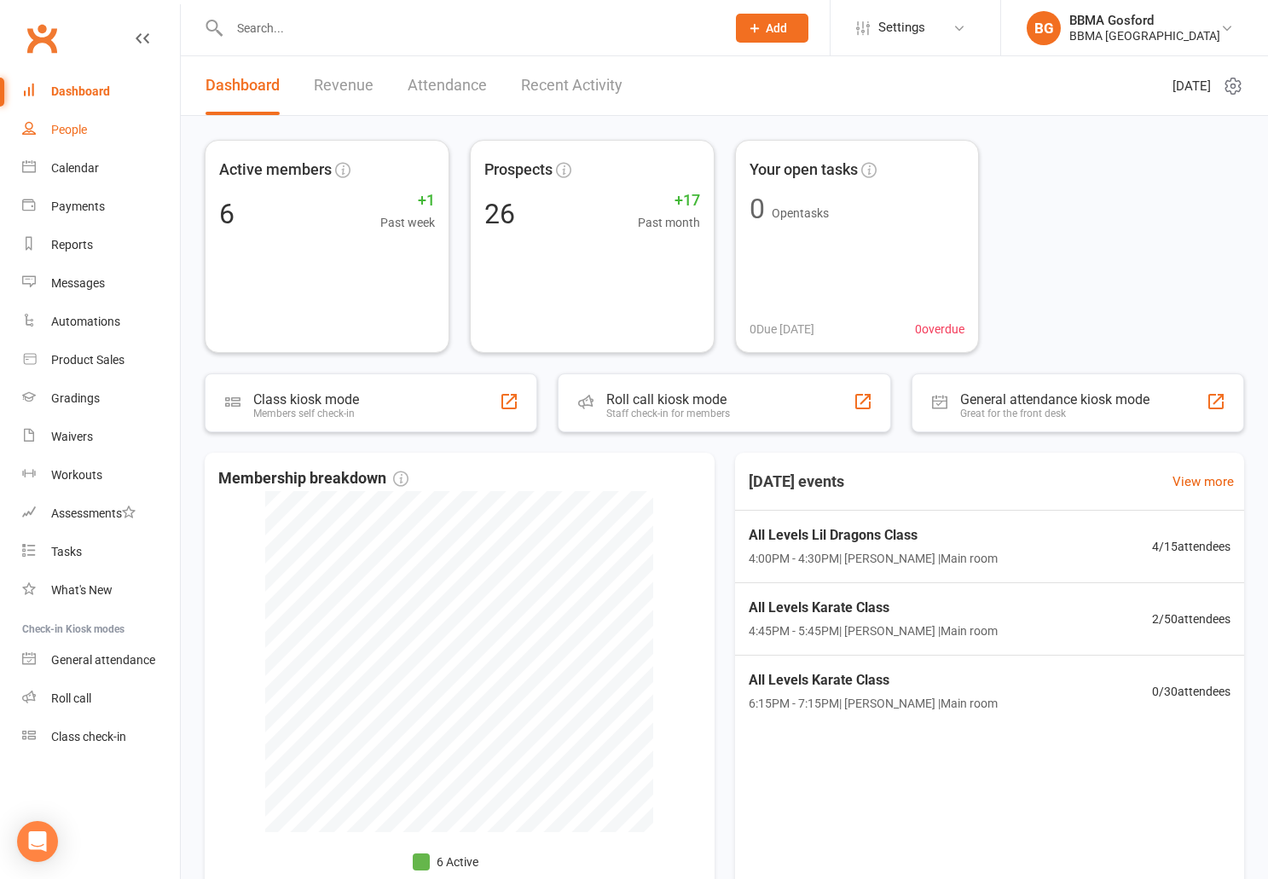
click at [67, 125] on div "People" at bounding box center [69, 130] width 36 height 14
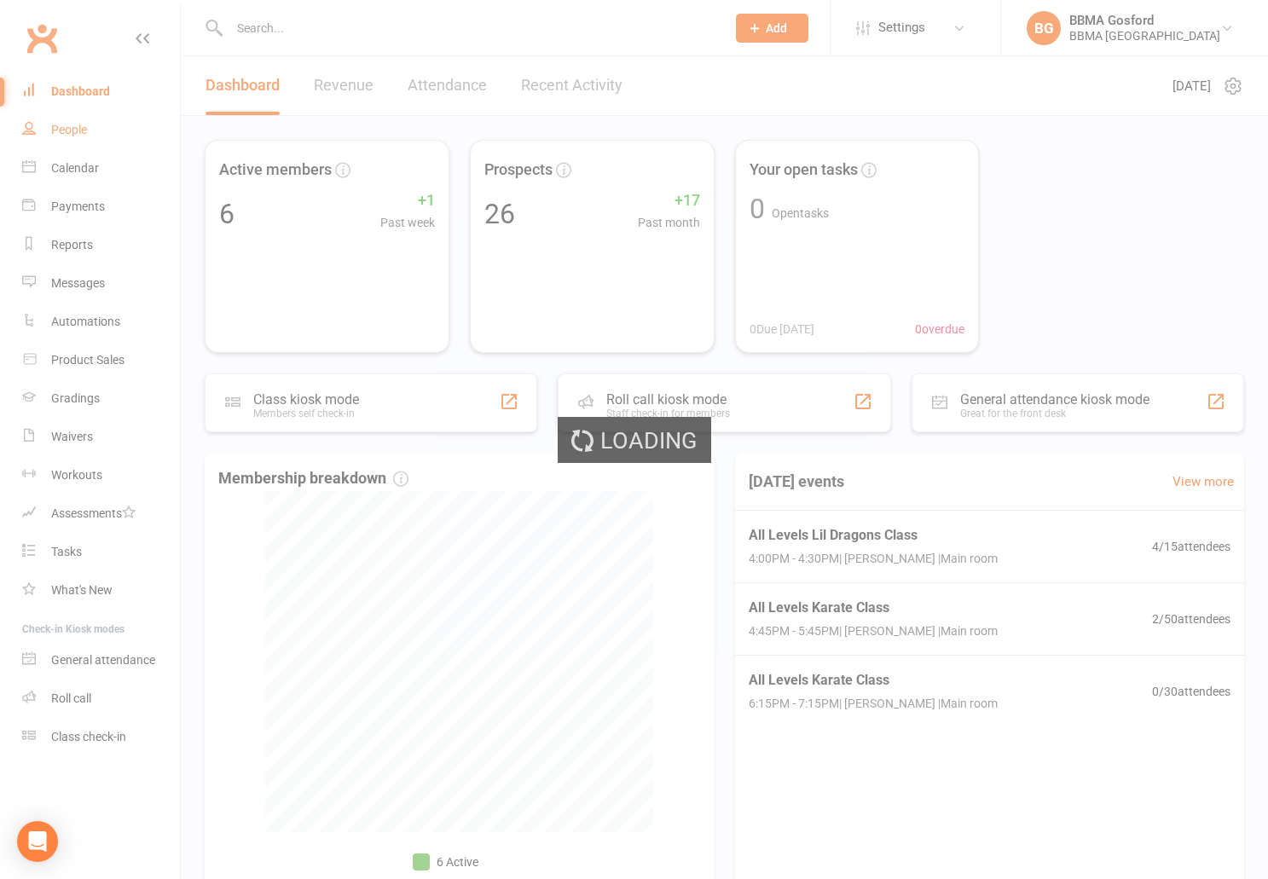
select select "100"
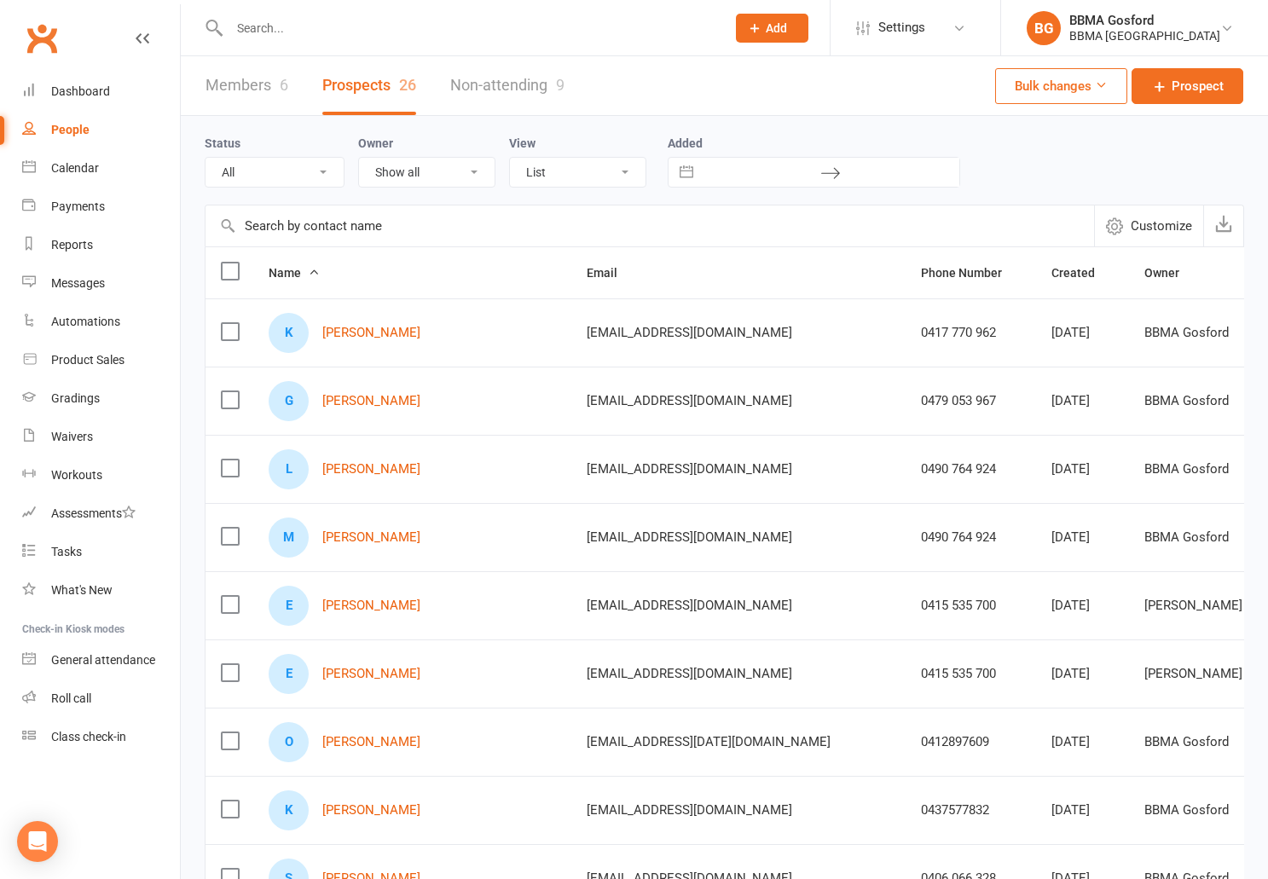
click at [245, 92] on link "Members 6" at bounding box center [247, 85] width 83 height 59
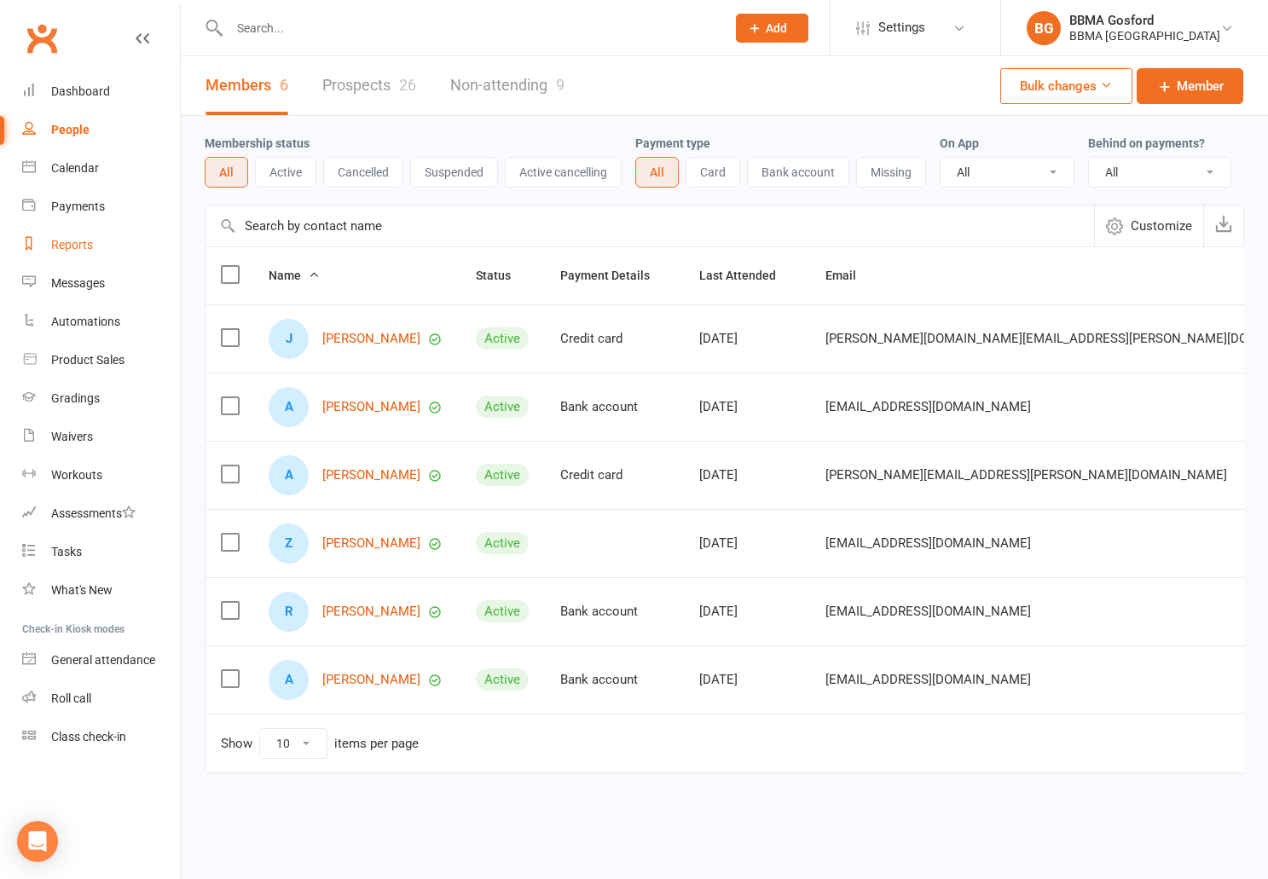
click at [70, 247] on div "Reports" at bounding box center [72, 245] width 42 height 14
select select "100"
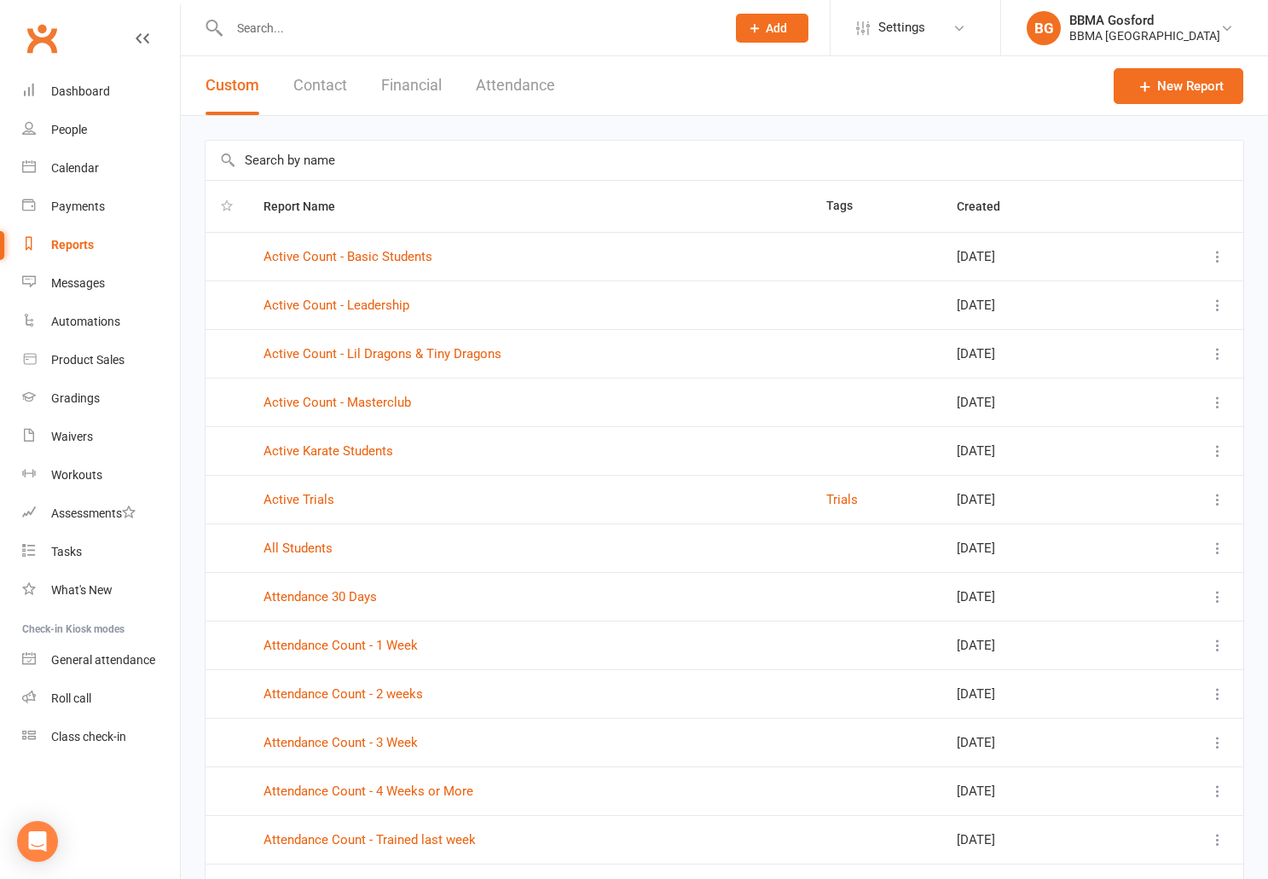
click at [67, 253] on link "Reports" at bounding box center [101, 245] width 158 height 38
click at [1173, 88] on link "New Report" at bounding box center [1179, 86] width 130 height 36
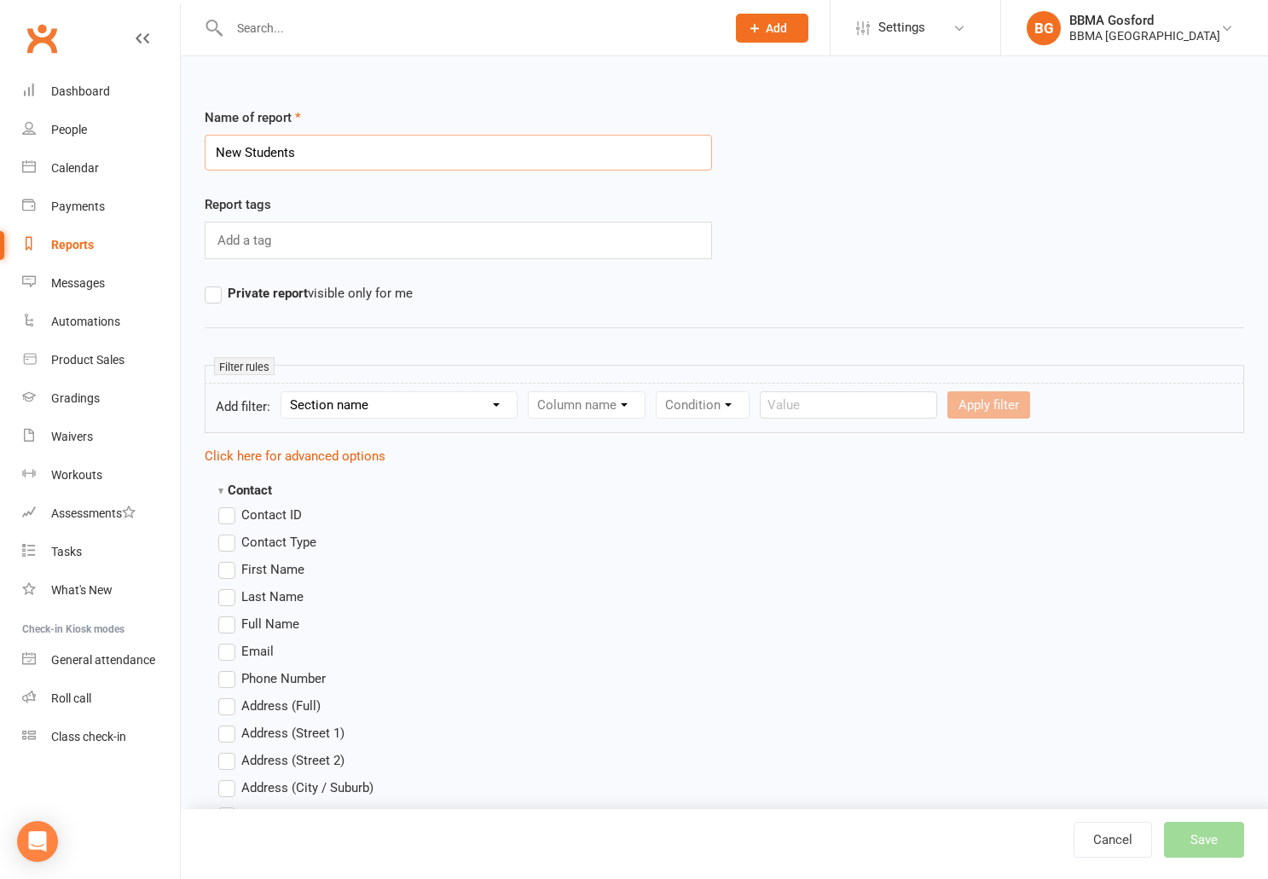
type input "New Students"
click at [281, 392] on select "Section name Contact Attendance Aggregate Payment Booking Waitlist Attendees Ca…" at bounding box center [398, 405] width 235 height 26
select select "0"
click option "Contact" at bounding box center [0, 0] width 0 height 0
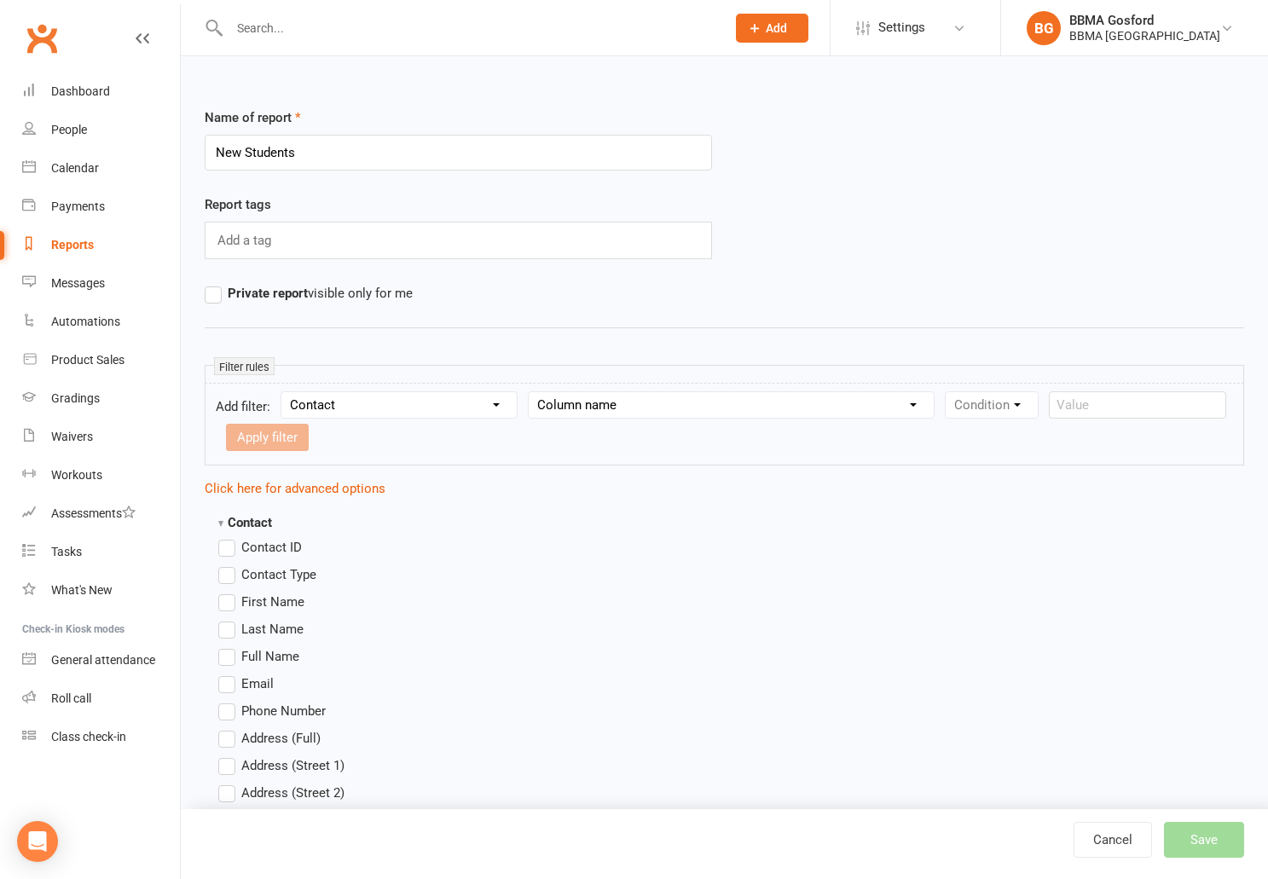
click at [529, 392] on select "Column name Contact Type First Name Last Name Full Name Email Phone Number Addr…" at bounding box center [731, 405] width 405 height 26
select select "0"
click option "Contact Type" at bounding box center [0, 0] width 0 height 0
select select "0"
click option "Equals" at bounding box center [0, 0] width 0 height 0
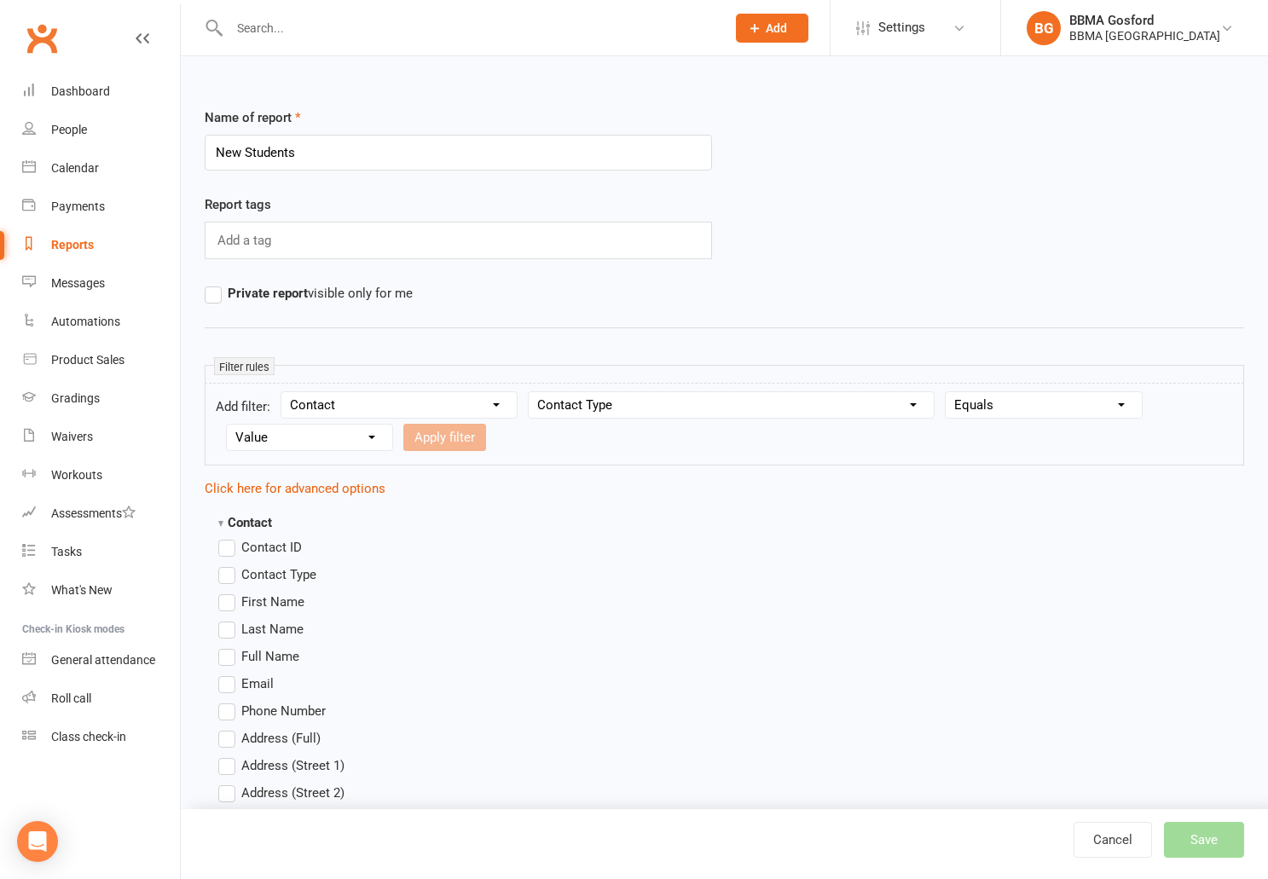
select select "0"
click option "Member" at bounding box center [0, 0] width 0 height 0
click at [450, 436] on button "Apply filter" at bounding box center [444, 437] width 83 height 27
select select
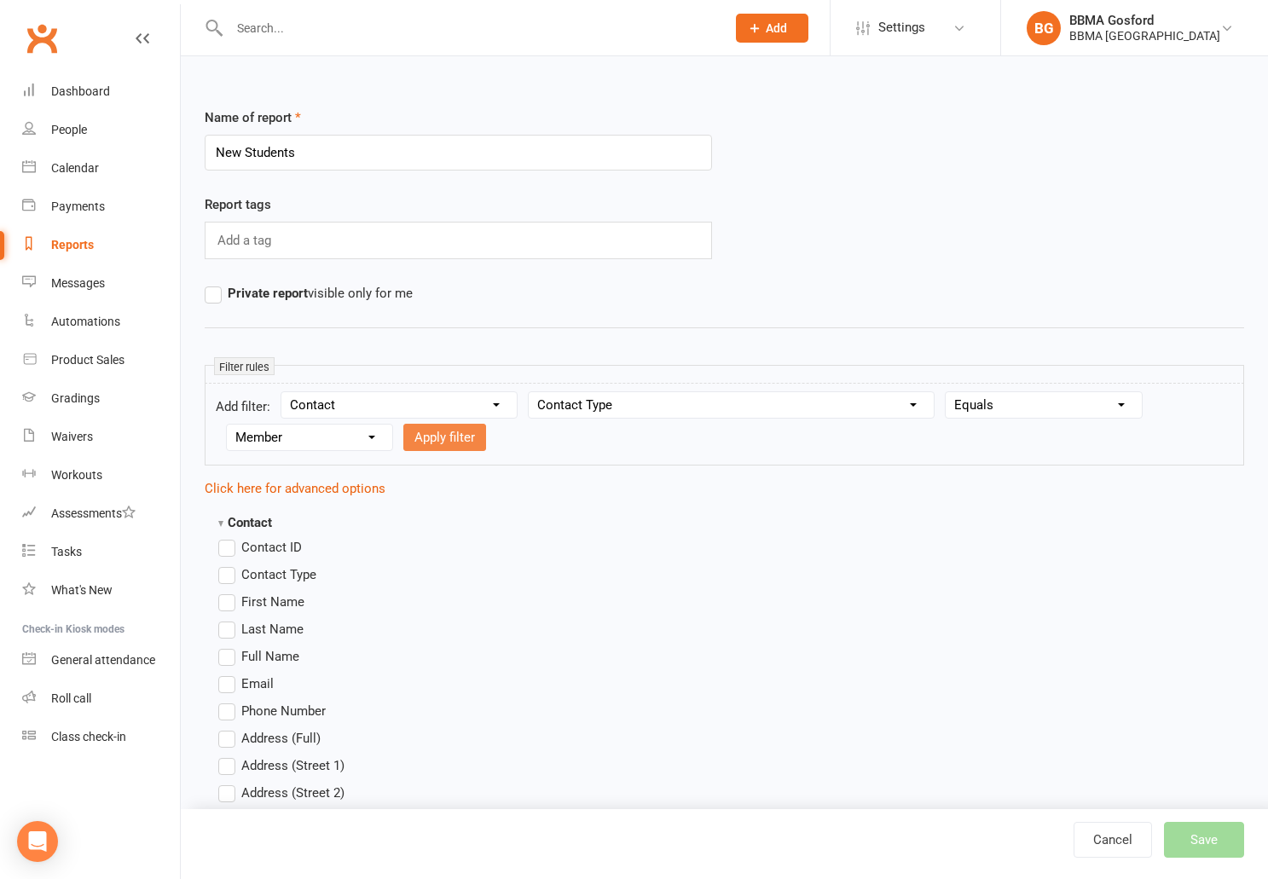
select select
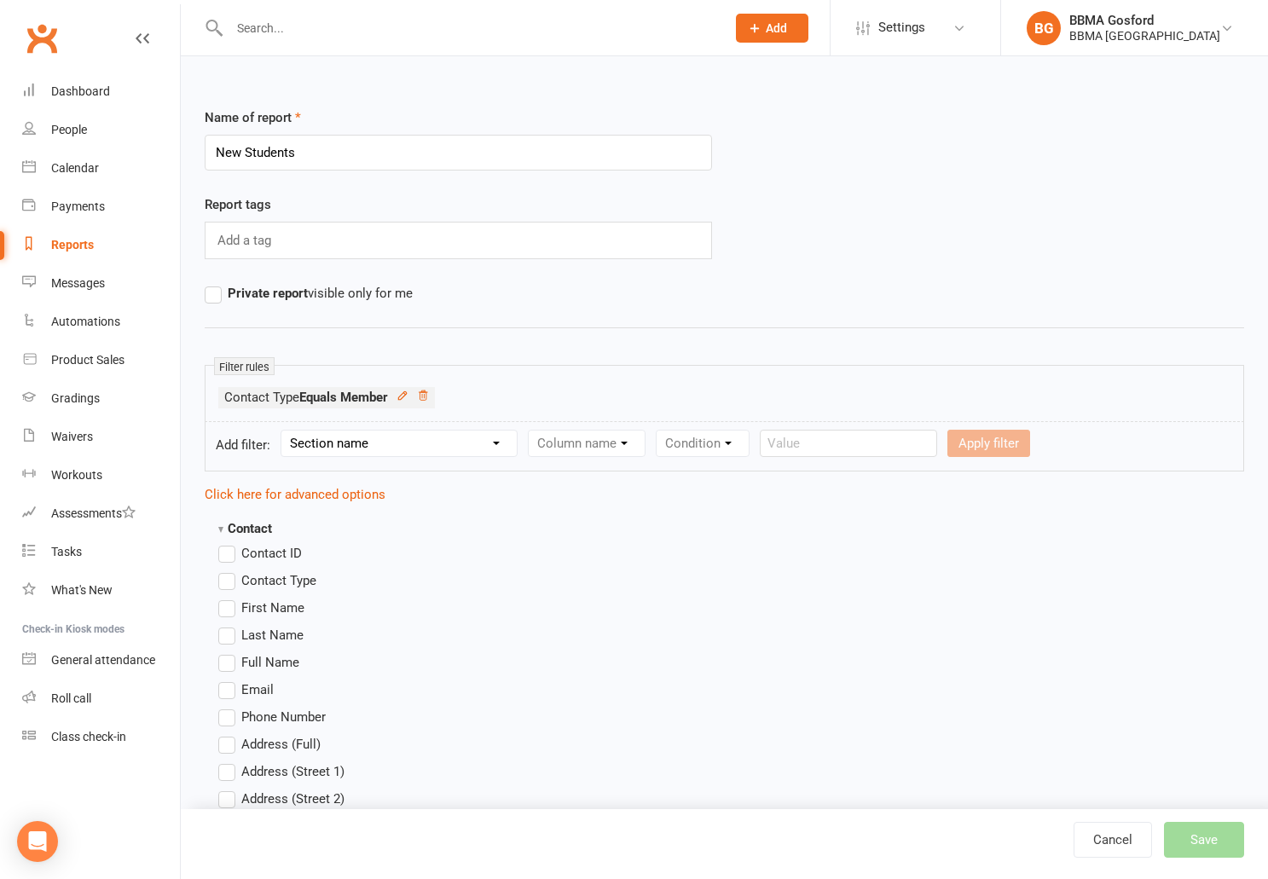
click at [281, 431] on select "Section name Contact Attendance Aggregate Payment Booking Waitlist Attendees Ca…" at bounding box center [398, 444] width 235 height 26
click at [417, 449] on select "Section name Contact Attendance Aggregate Payment Booking Waitlist Attendees Ca…" at bounding box center [398, 444] width 235 height 26
select select "11"
click option "Membership" at bounding box center [0, 0] width 0 height 0
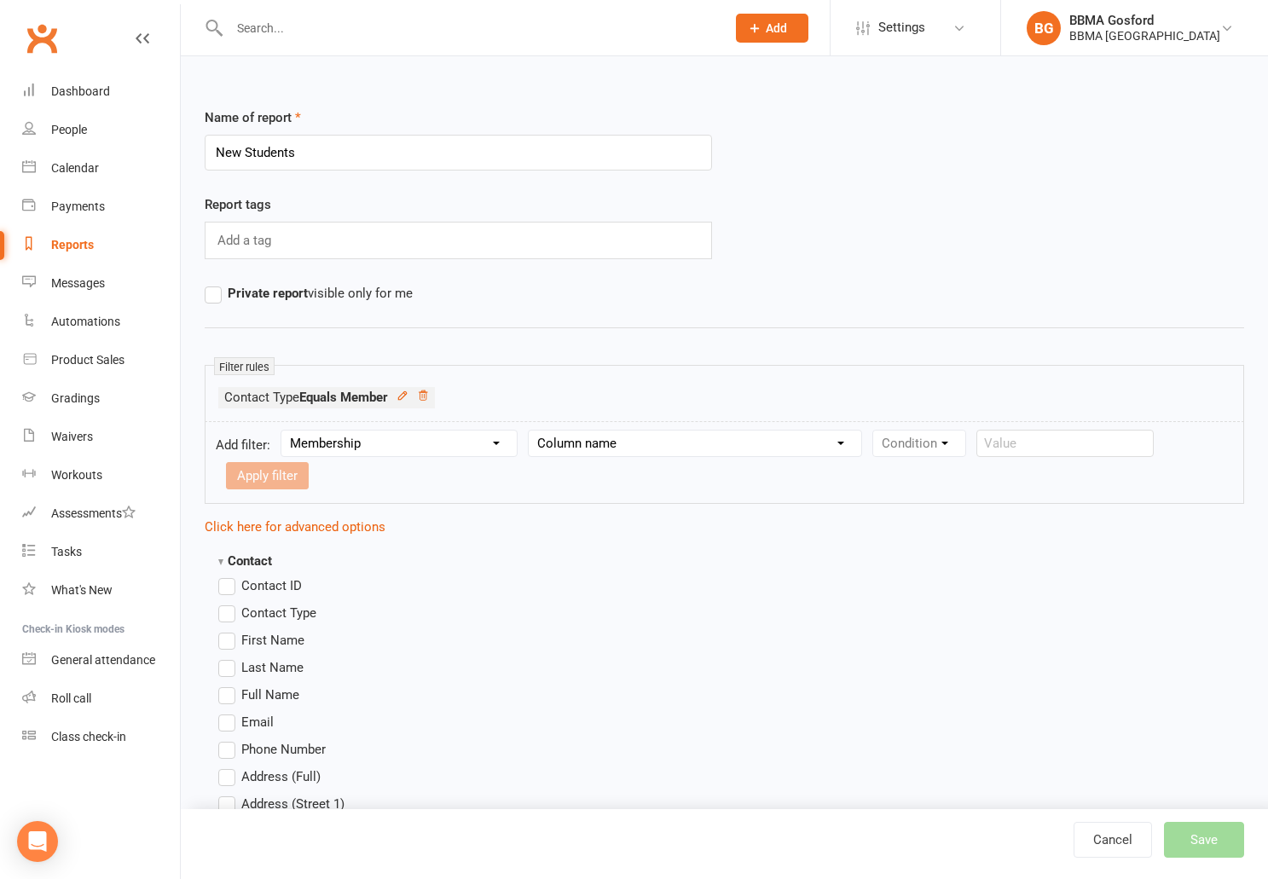
click at [529, 431] on select "Column name Membership ID Membership Name Membership Category Membership Start …" at bounding box center [695, 444] width 333 height 26
click at [670, 448] on select "Column name Membership ID Membership Name Membership Category Membership Start …" at bounding box center [695, 444] width 333 height 26
select select "3"
click option "Membership Start Date" at bounding box center [0, 0] width 0 height 0
select select "5"
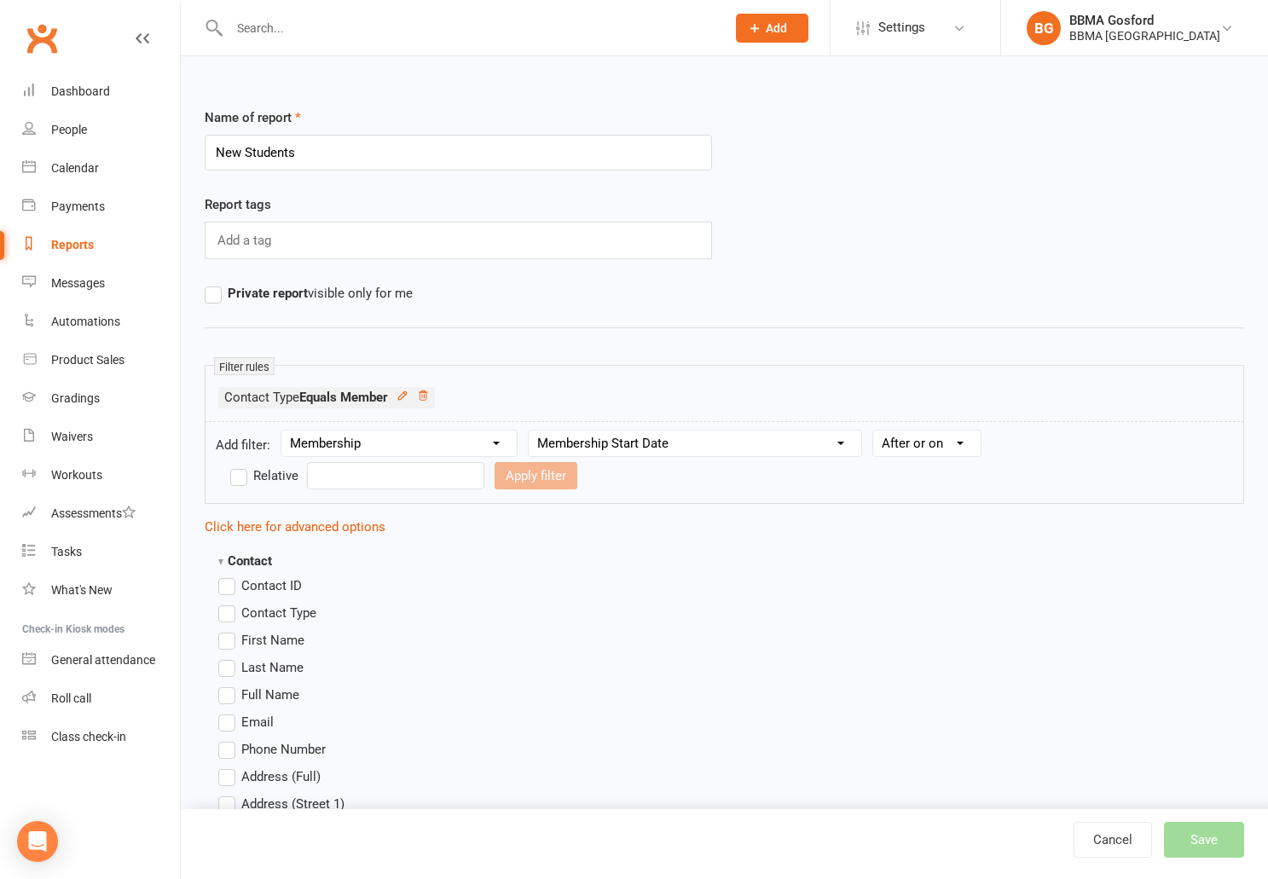
click option "After or on" at bounding box center [0, 0] width 0 height 0
click at [320, 479] on input "text" at bounding box center [395, 475] width 177 height 27
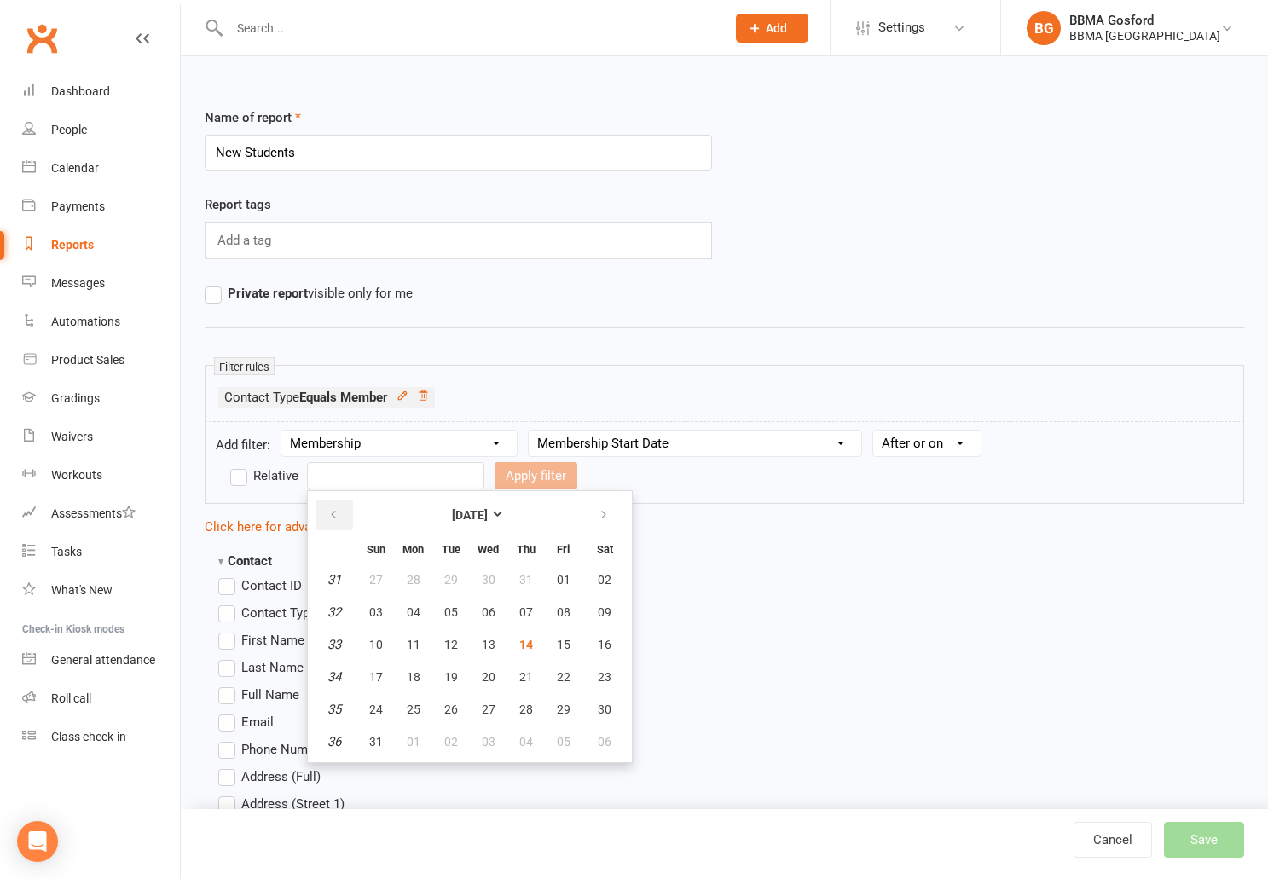
click at [334, 514] on icon "button" at bounding box center [334, 515] width 12 height 14
click at [448, 579] on span "01" at bounding box center [451, 580] width 14 height 14
type input "01 Jul 2025"
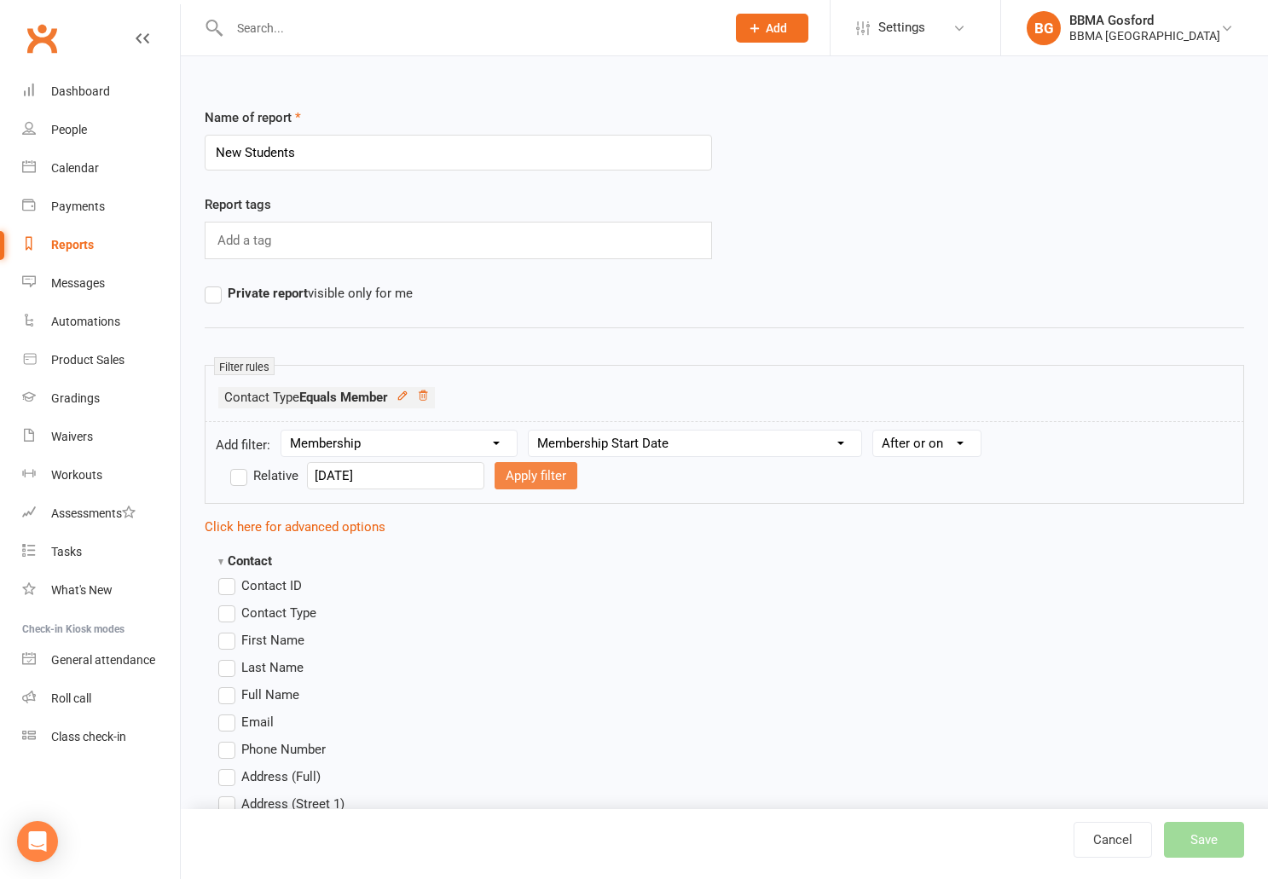
click at [537, 473] on button "Apply filter" at bounding box center [536, 475] width 83 height 27
select select
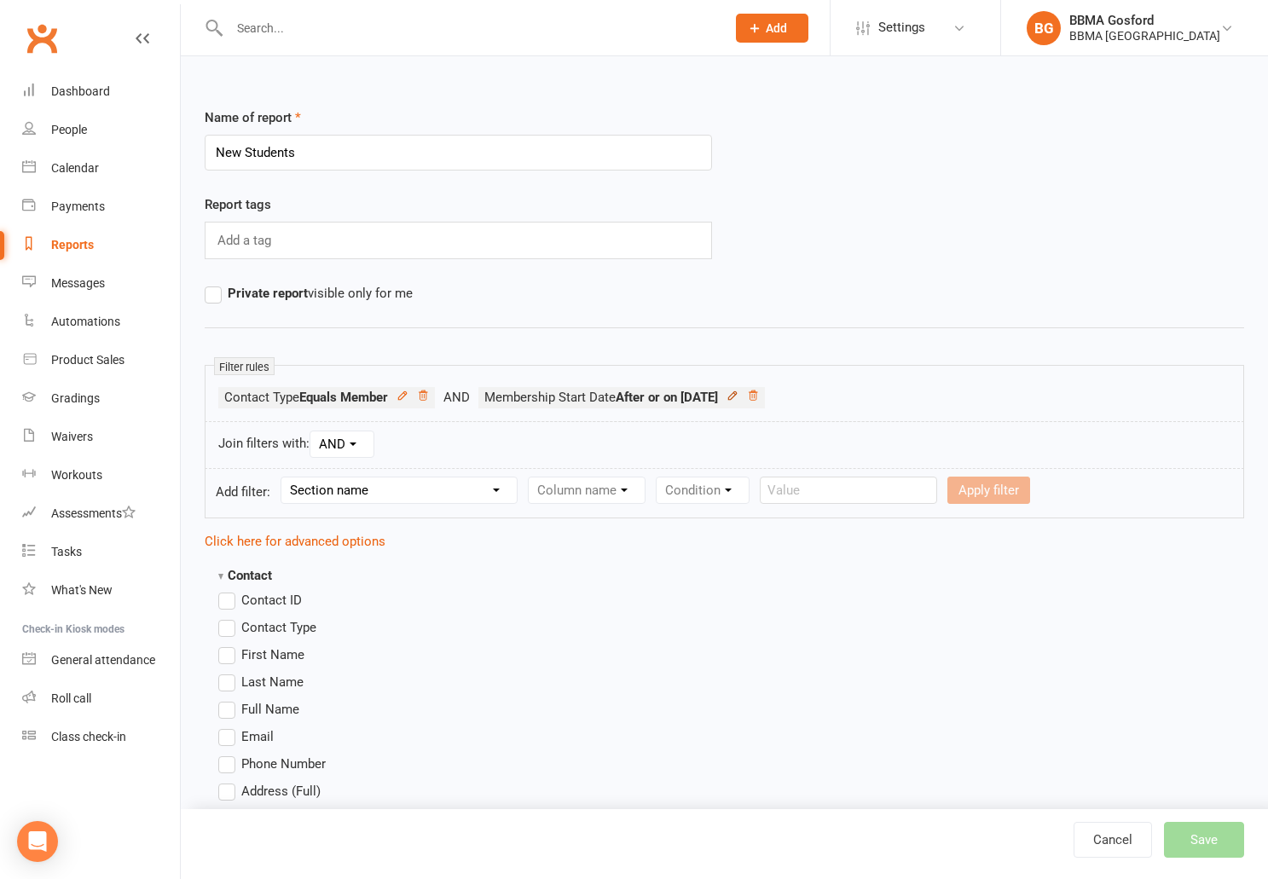
click at [736, 393] on icon at bounding box center [732, 396] width 8 height 8
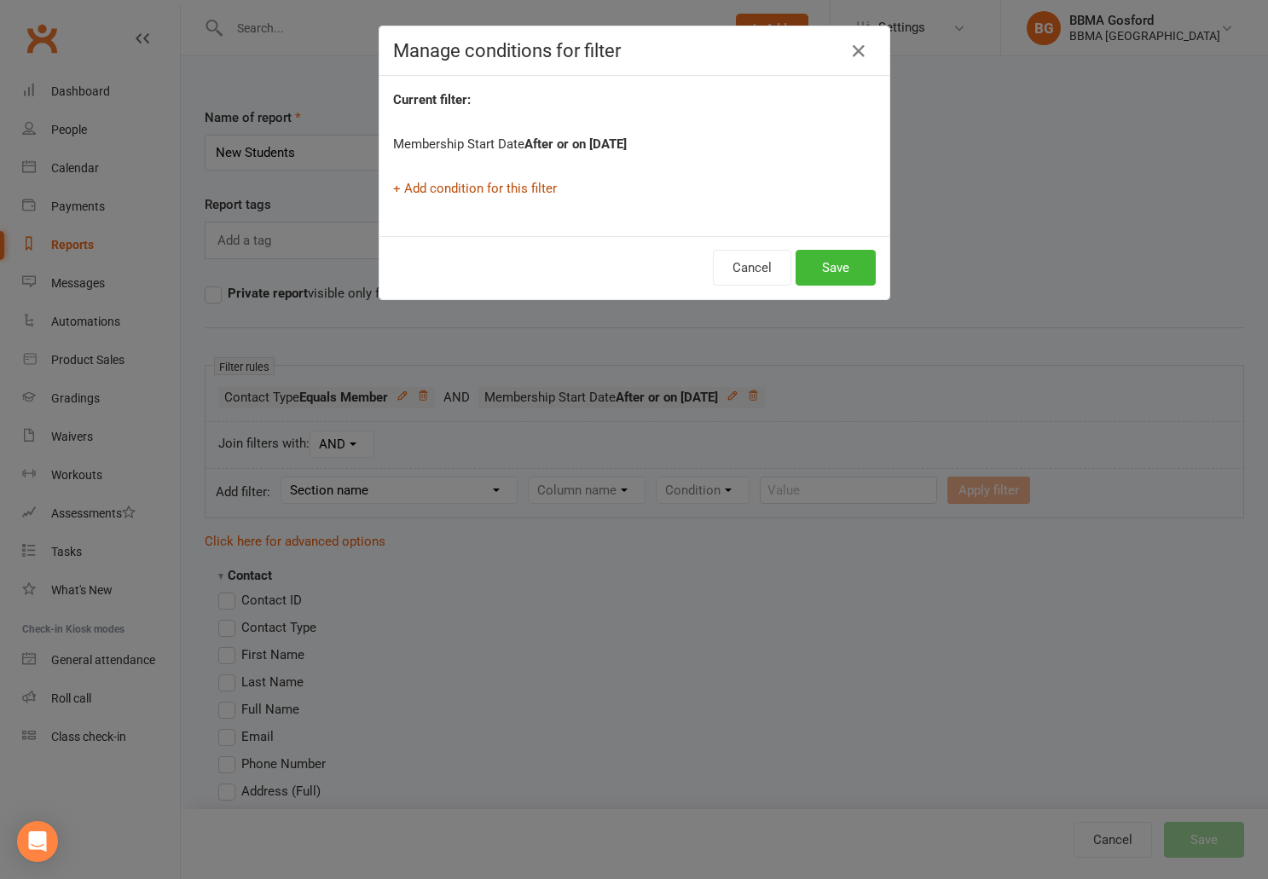
click at [489, 191] on link "+ Add condition for this filter" at bounding box center [475, 188] width 164 height 15
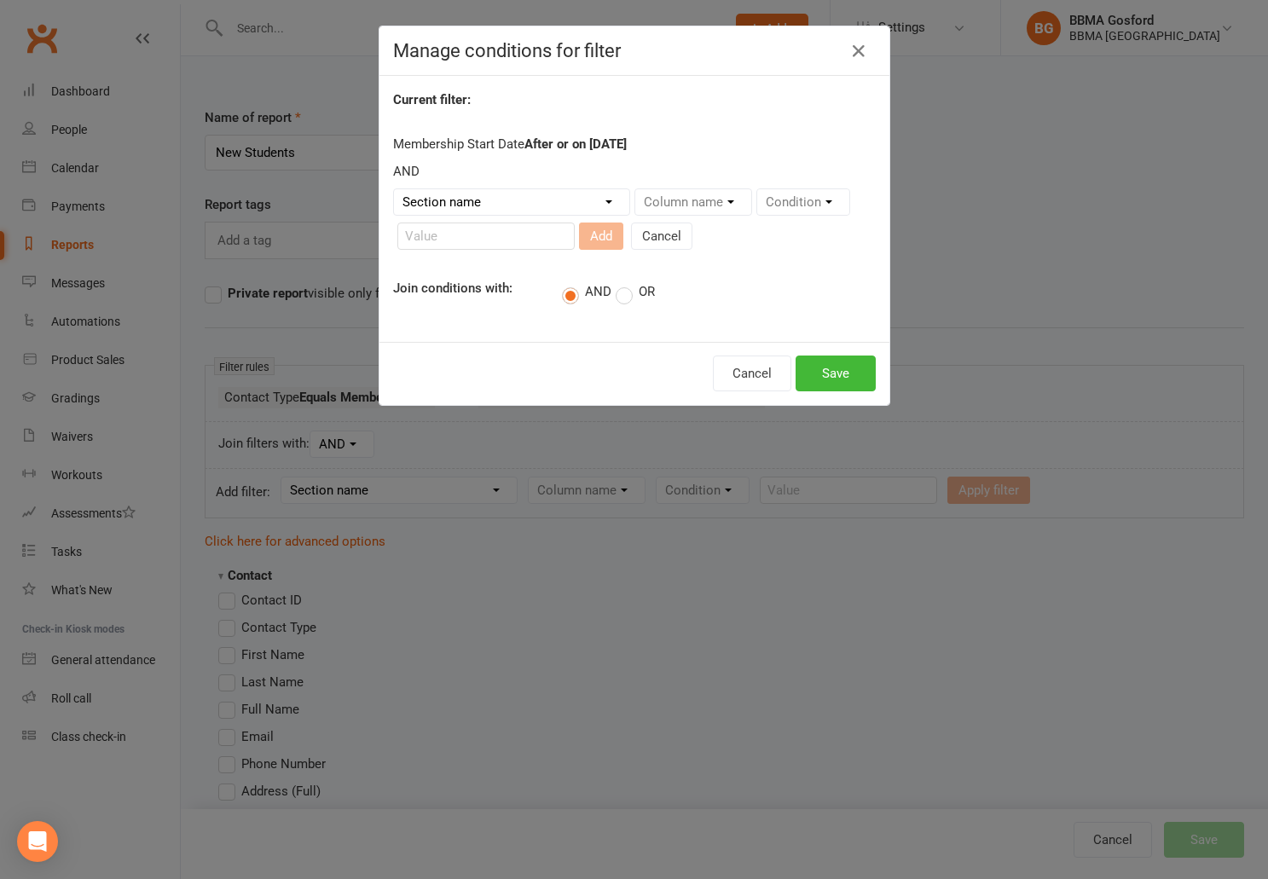
click at [394, 189] on select "Section name Contact Attendance Aggregate Payment Booking Waitlist Attendees Ca…" at bounding box center [511, 202] width 235 height 26
select select "11"
click option "Membership" at bounding box center [0, 0] width 0 height 0
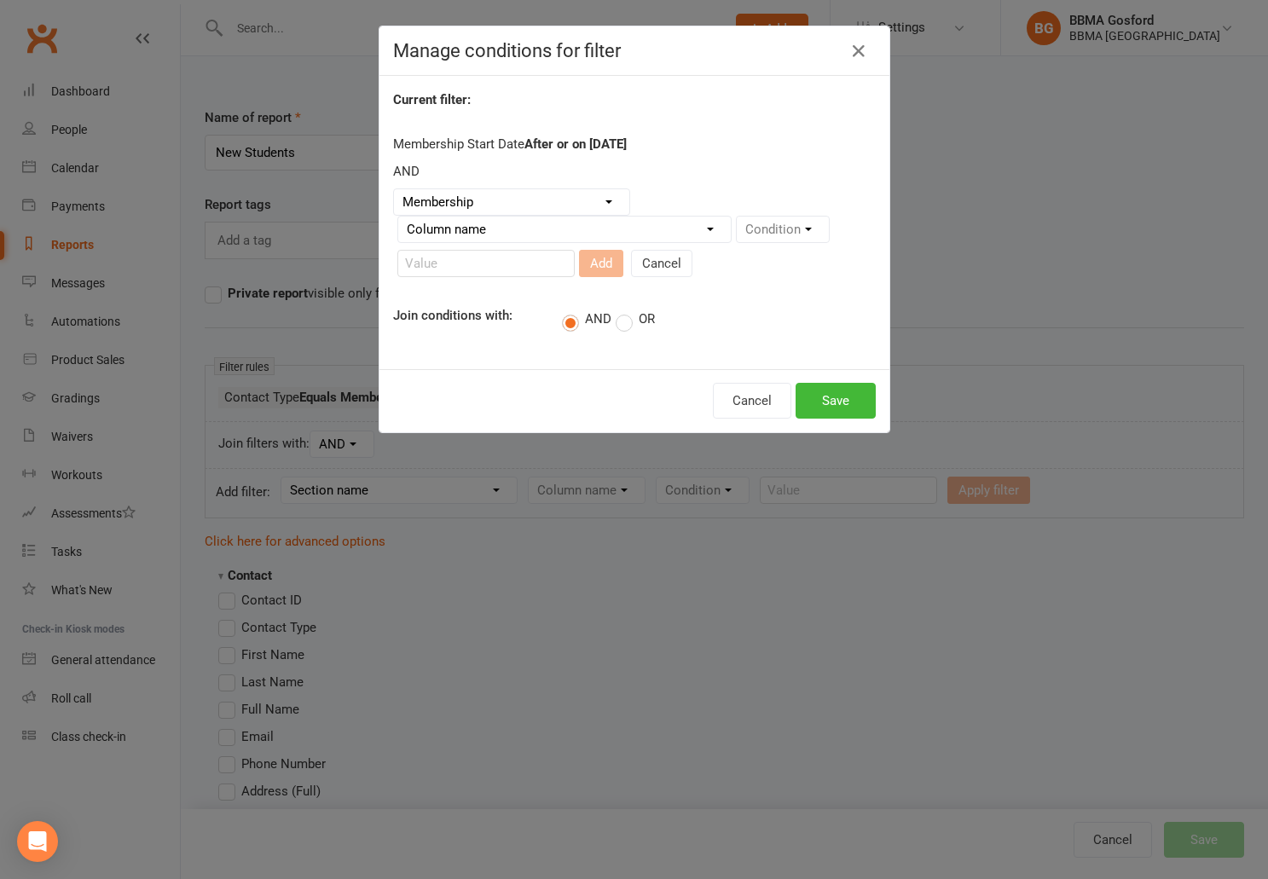
click at [398, 217] on select "Column name Membership ID Membership Name Membership Category Membership Start …" at bounding box center [564, 230] width 333 height 26
click option "Membership Up-front Payment Date" at bounding box center [0, 0] width 0 height 0
click at [398, 217] on select "Column name Membership ID Membership Name Membership Category Membership Start …" at bounding box center [564, 230] width 333 height 26
select select "3"
click option "Membership Start Date" at bounding box center [0, 0] width 0 height 0
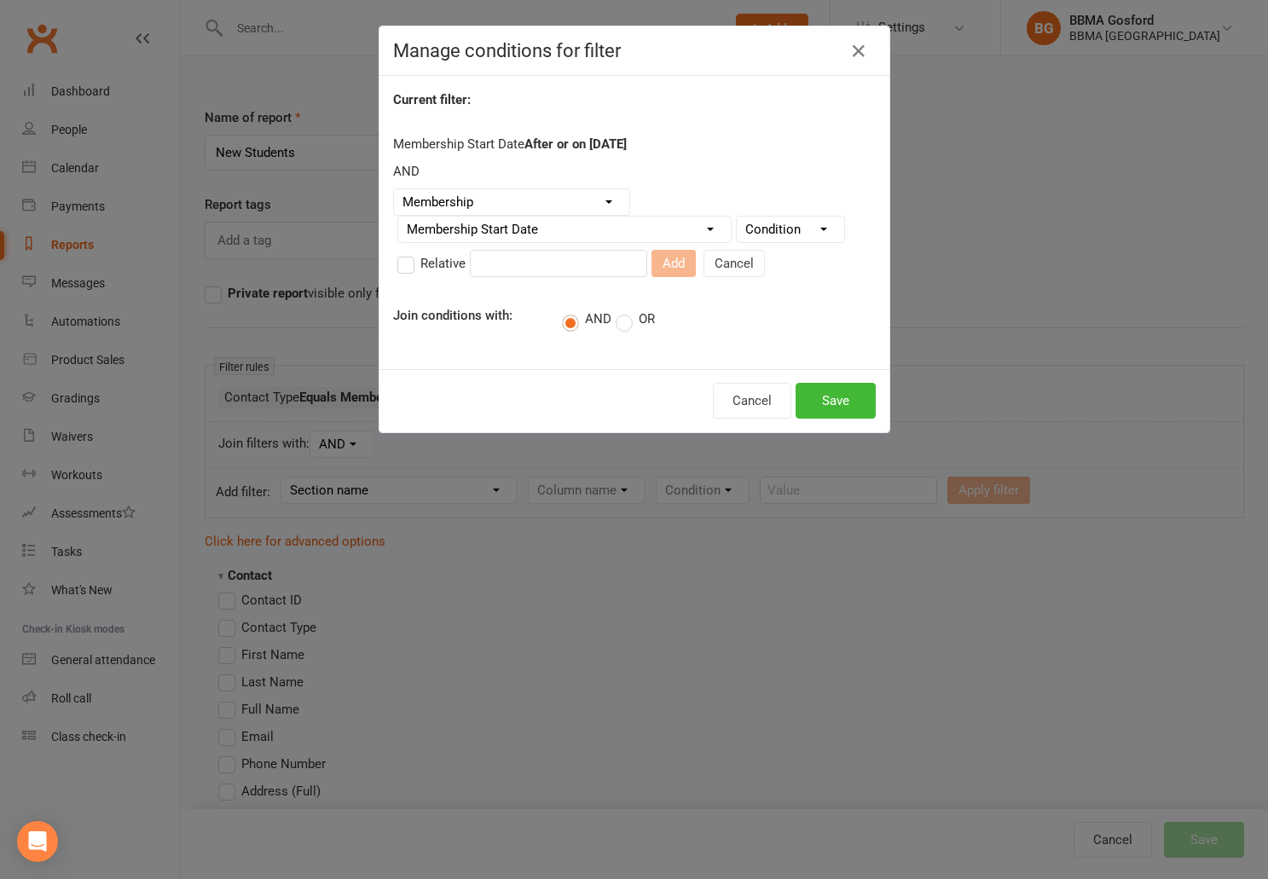
select select "4"
click option "Before or on" at bounding box center [0, 0] width 0 height 0
click at [500, 264] on input "text" at bounding box center [558, 263] width 177 height 27
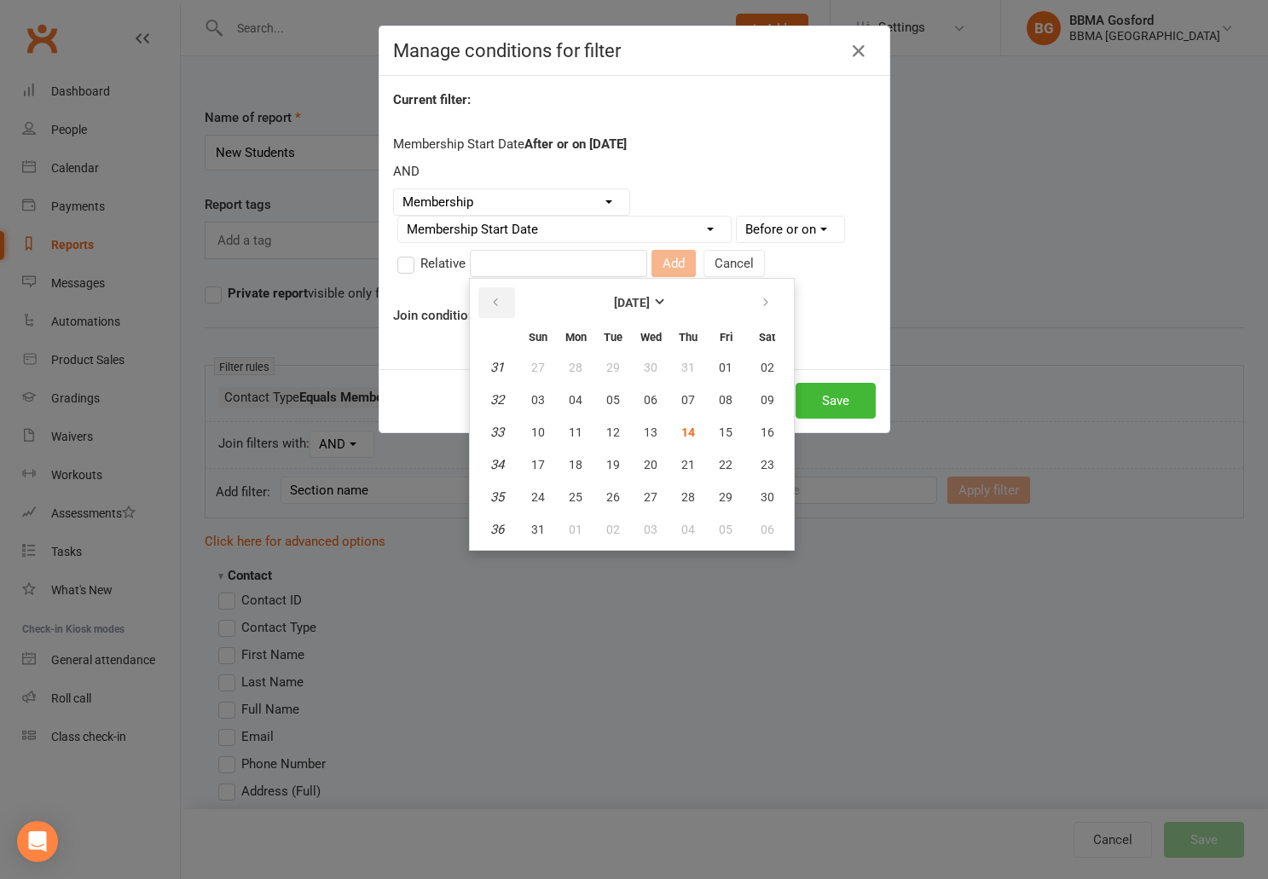
click at [499, 305] on icon "button" at bounding box center [496, 303] width 12 height 14
click at [684, 496] on span "31" at bounding box center [689, 497] width 14 height 14
type input "31 Jul 2025"
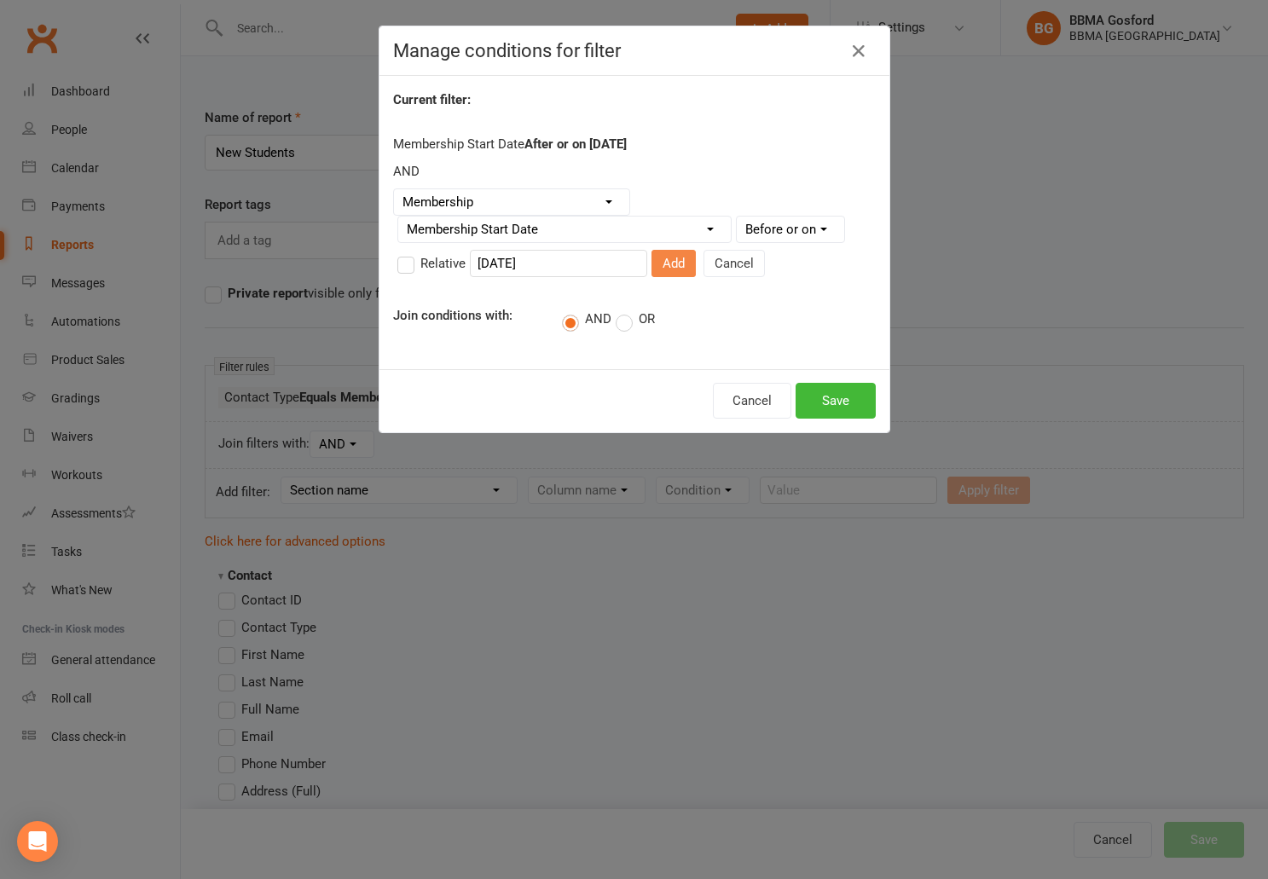
click at [661, 267] on button "Add" at bounding box center [674, 263] width 44 height 27
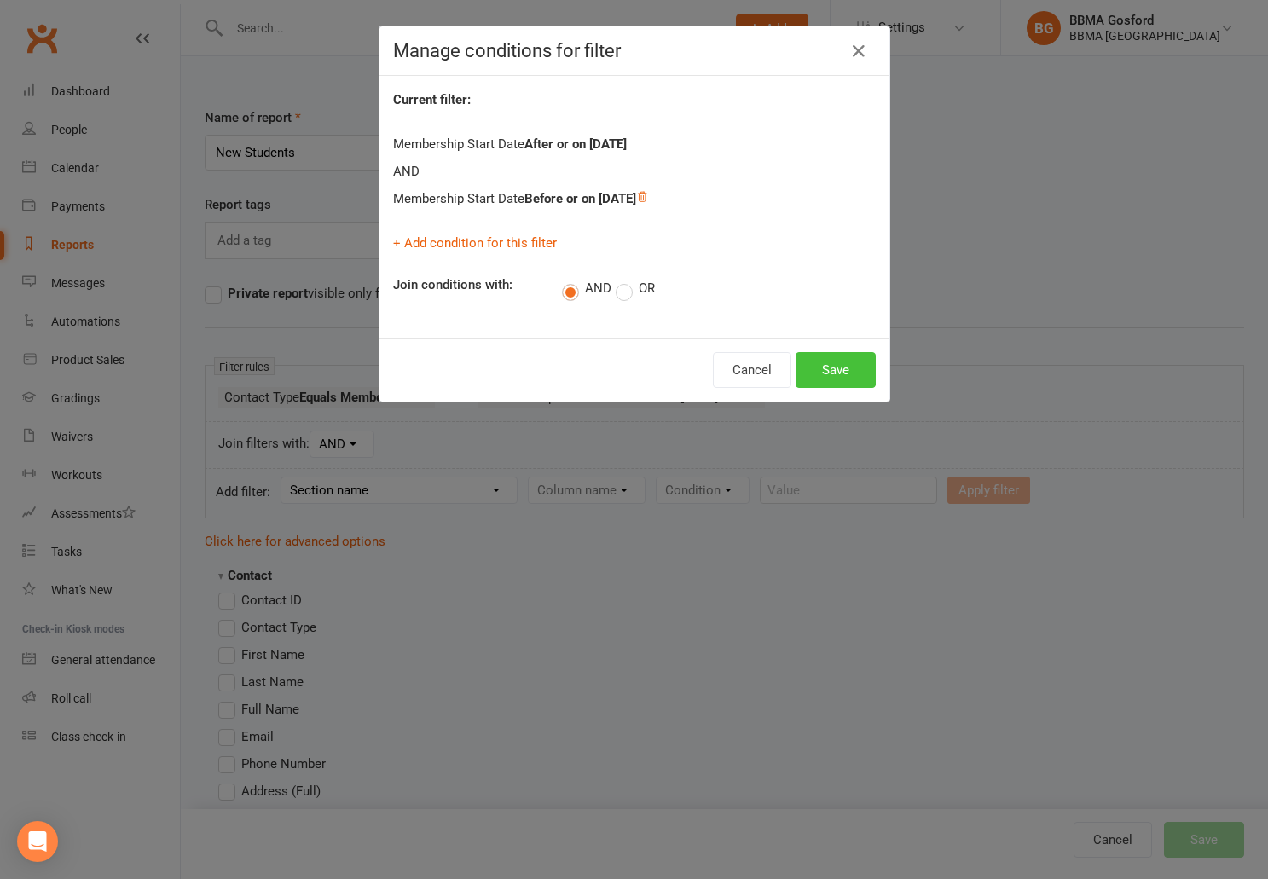
click at [838, 365] on button "Save" at bounding box center [836, 370] width 80 height 36
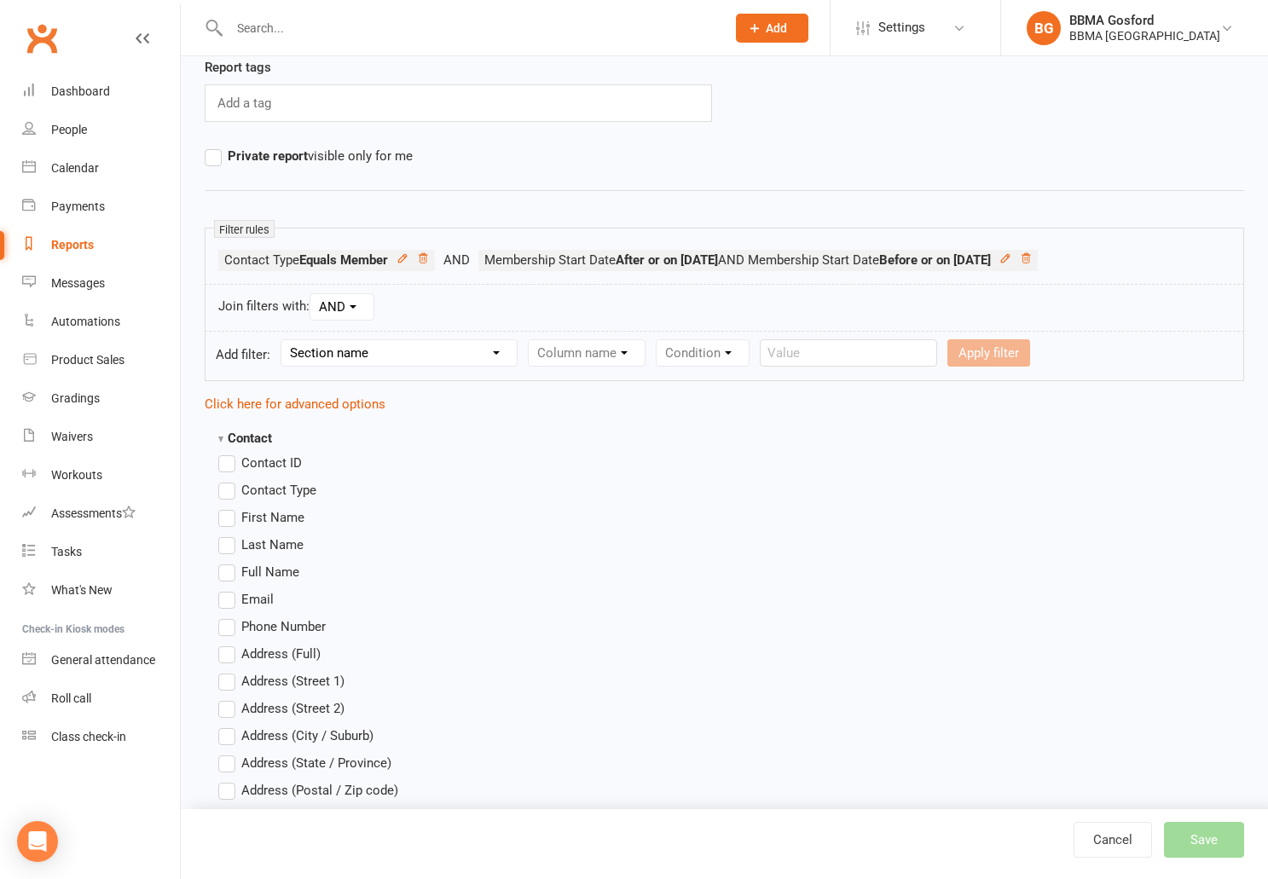
scroll to position [139, 0]
click at [231, 516] on label "First Name" at bounding box center [261, 516] width 86 height 20
click at [229, 506] on input "First Name" at bounding box center [223, 506] width 11 height 0
checkbox input "true"
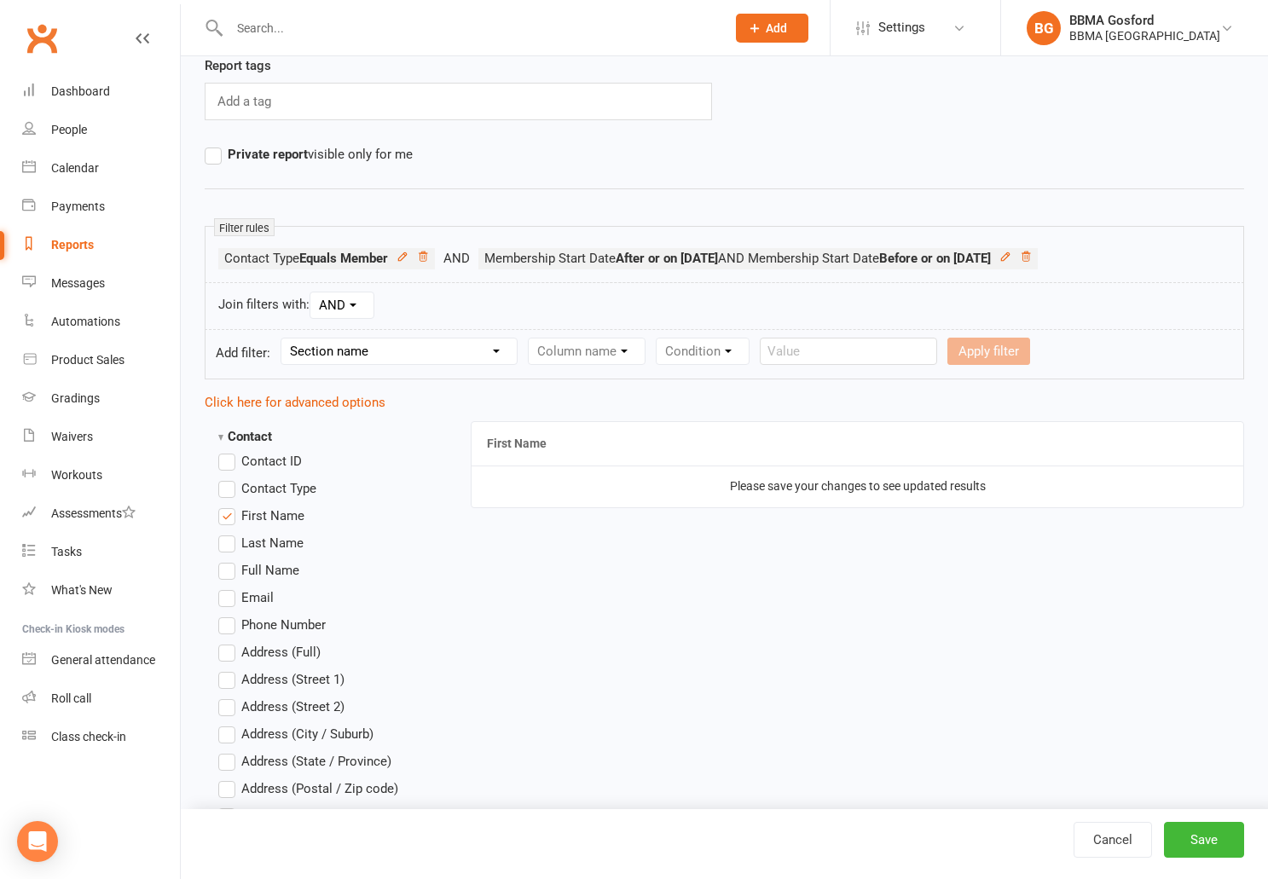
click at [229, 544] on label "Last Name" at bounding box center [260, 543] width 85 height 20
click at [229, 533] on input "Last Name" at bounding box center [223, 533] width 11 height 0
checkbox input "true"
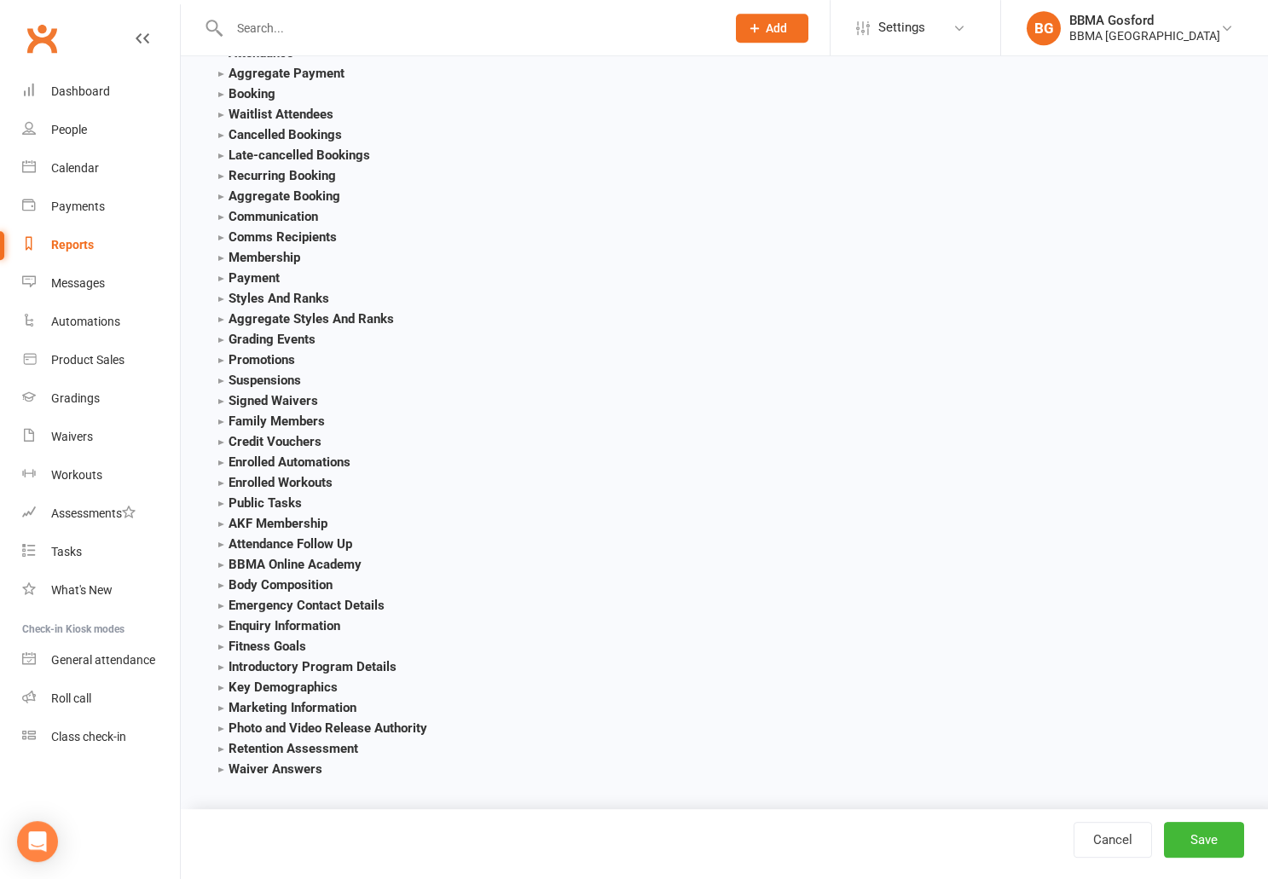
scroll to position [2040, 0]
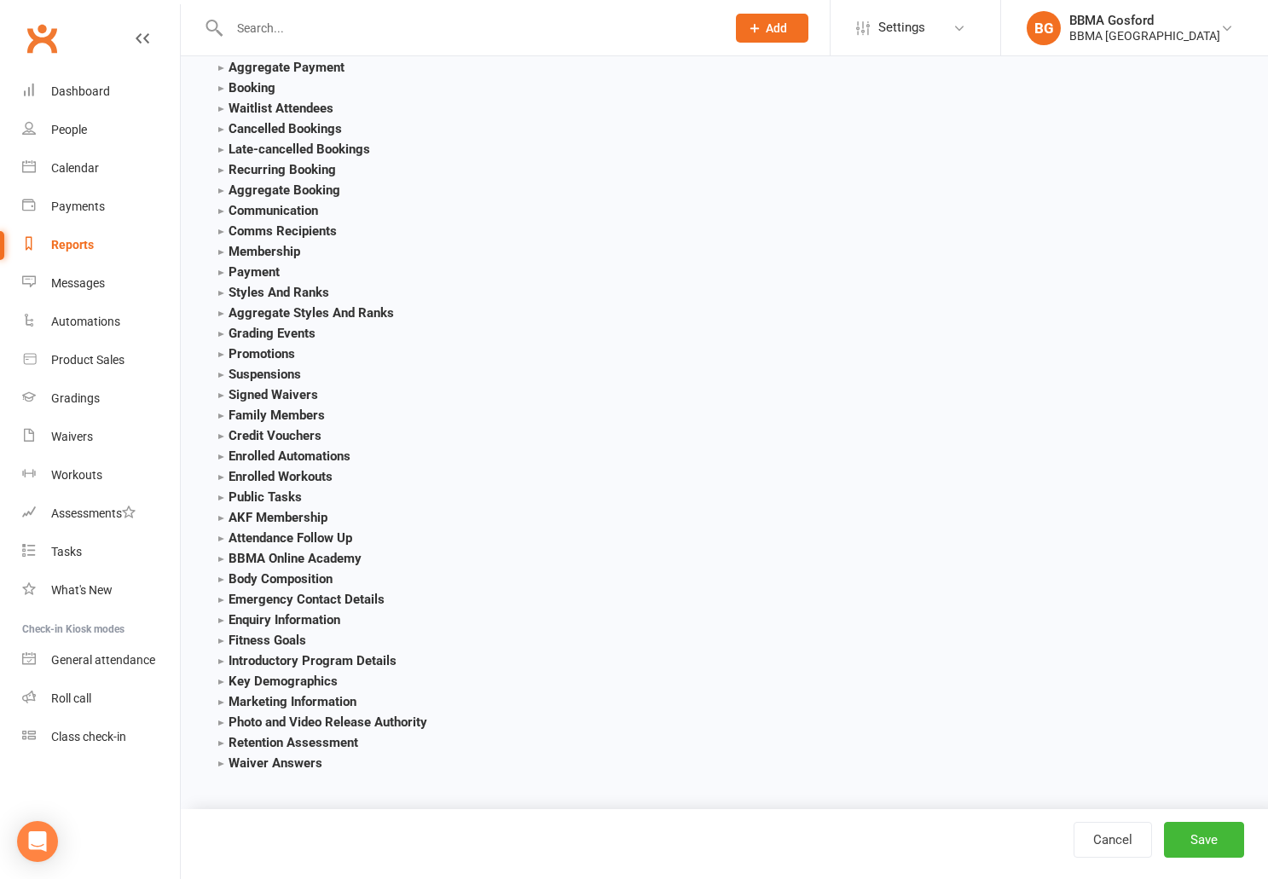
click at [221, 618] on strong "Enquiry Information" at bounding box center [279, 619] width 122 height 15
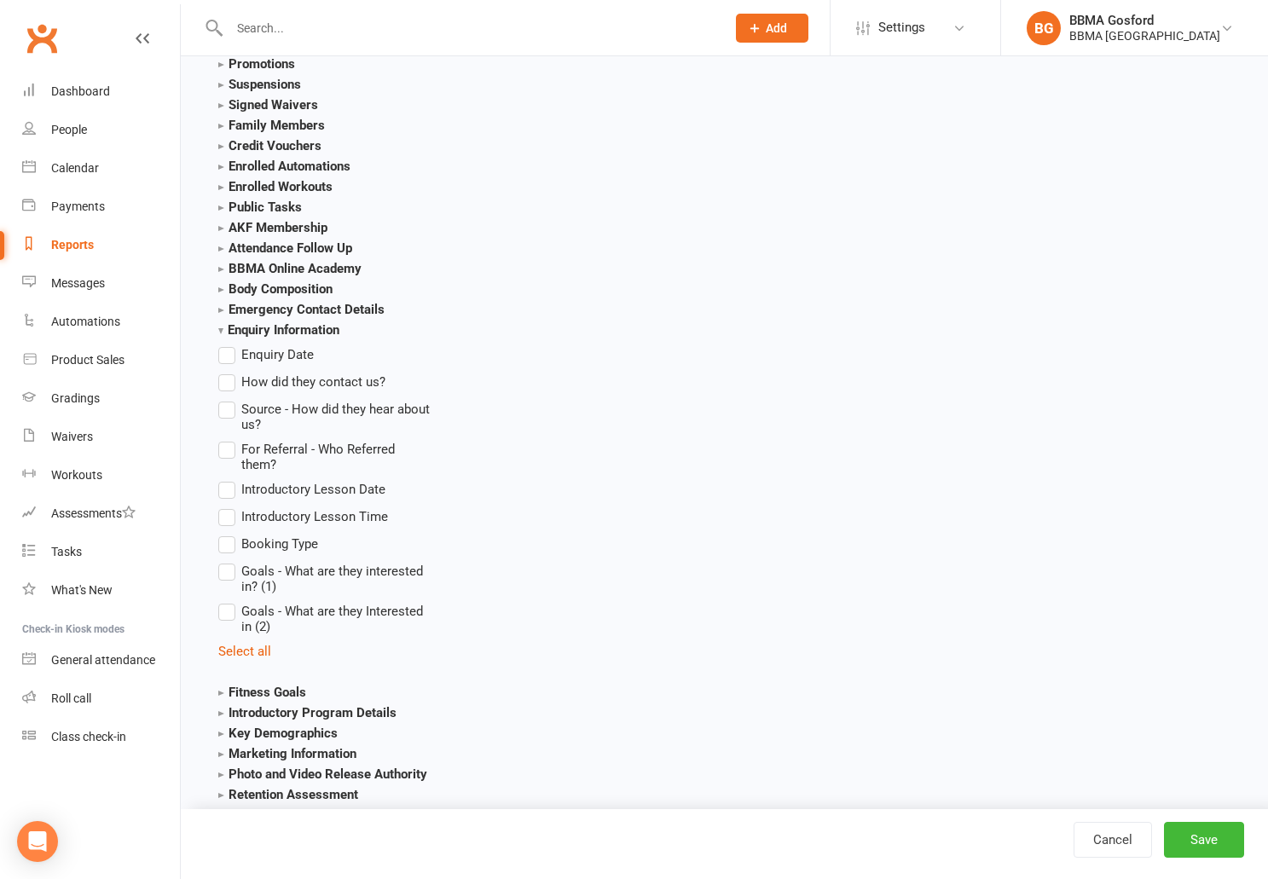
scroll to position [2348, 0]
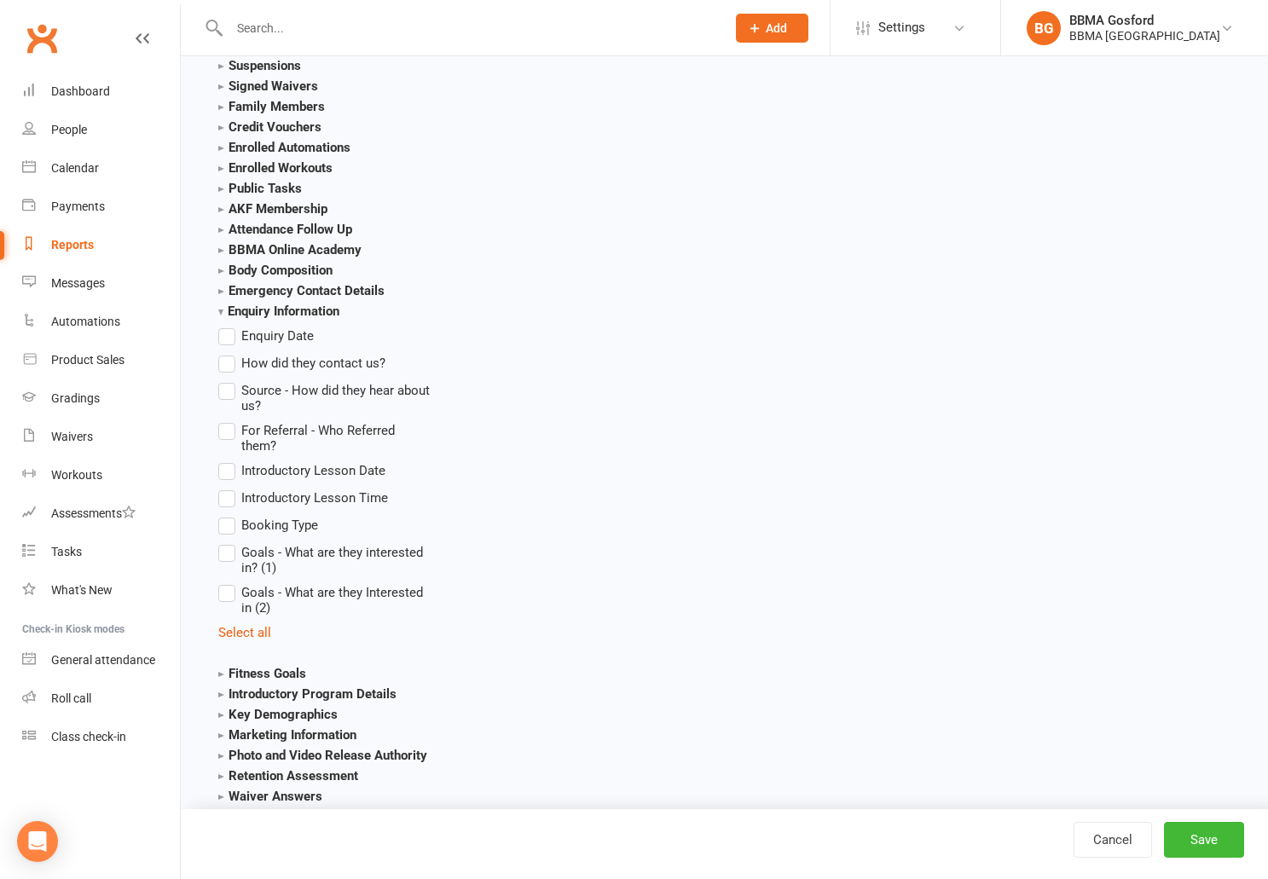
click at [228, 393] on label "Source - How did they hear about us?" at bounding box center [324, 396] width 213 height 33
click at [228, 380] on input "Source - How did they hear about us?" at bounding box center [223, 380] width 11 height 0
checkbox input "true"
click at [1218, 846] on button "Save" at bounding box center [1204, 840] width 80 height 36
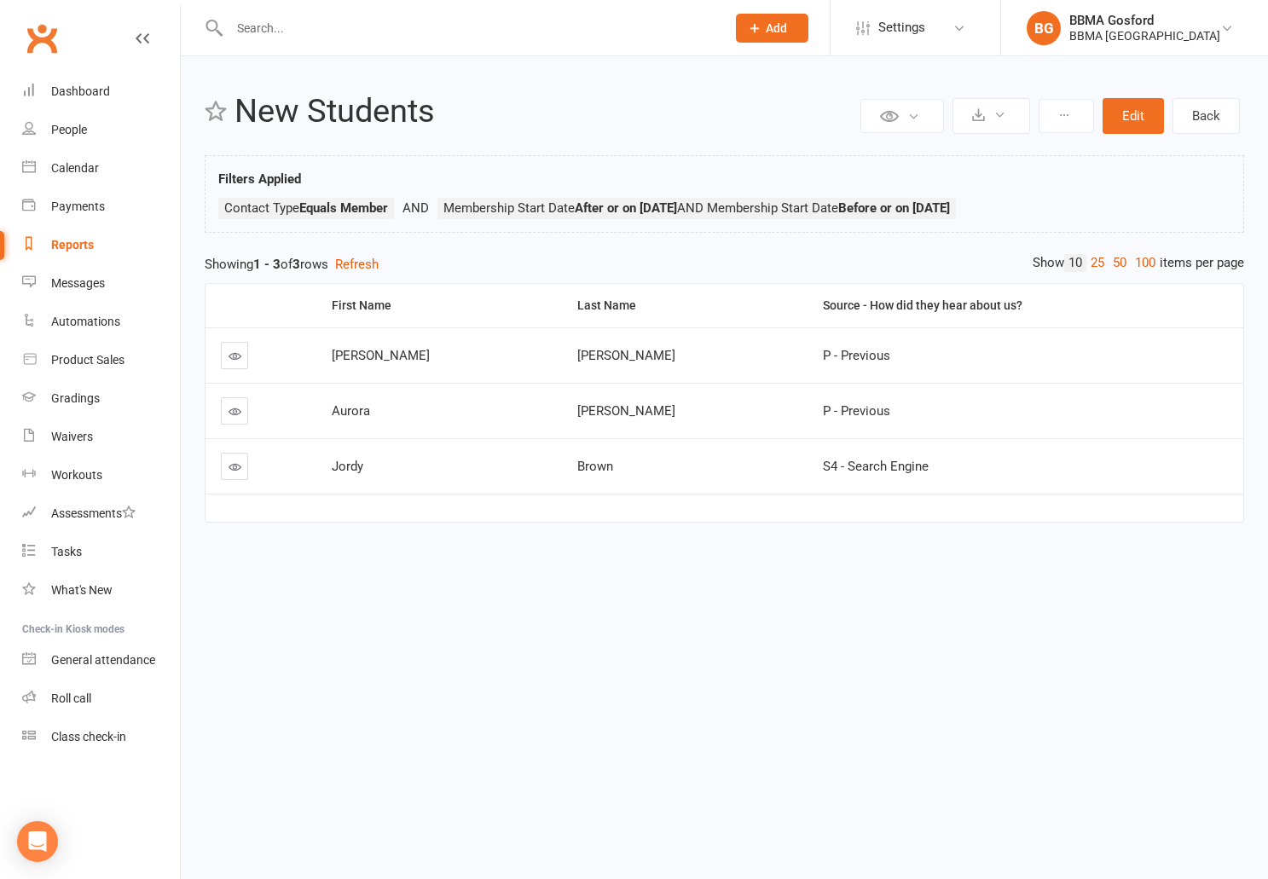
click at [54, 249] on div "Reports" at bounding box center [72, 245] width 43 height 14
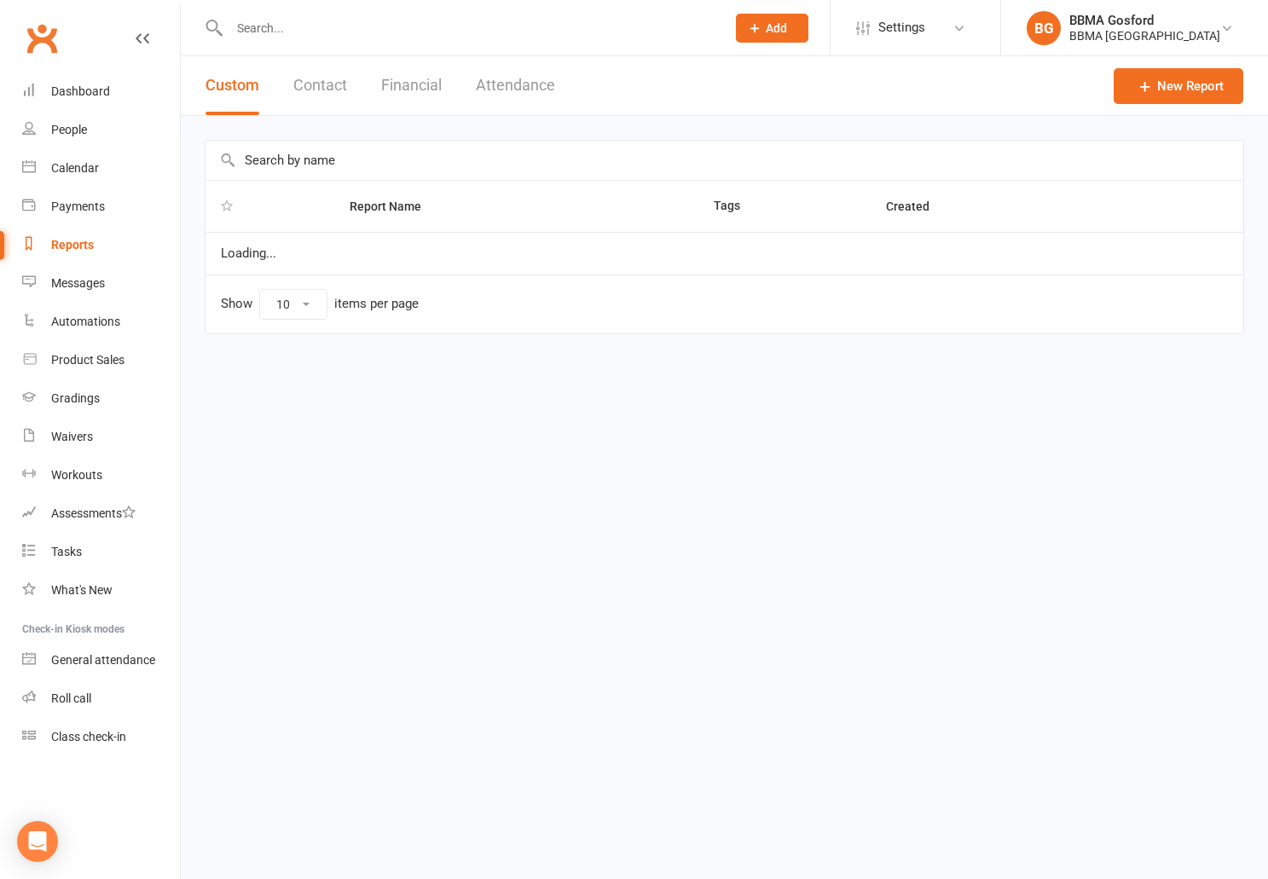
select select "100"
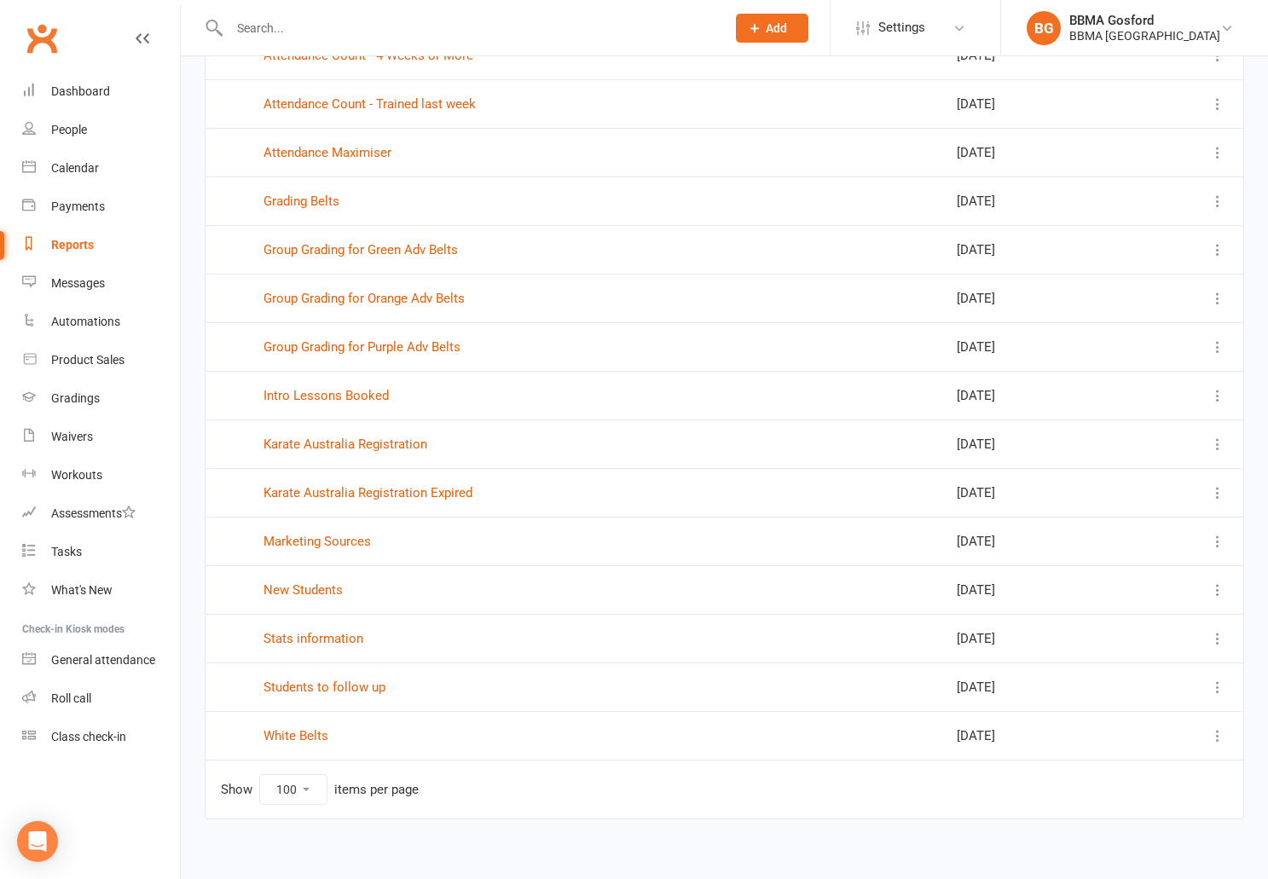
scroll to position [748, 0]
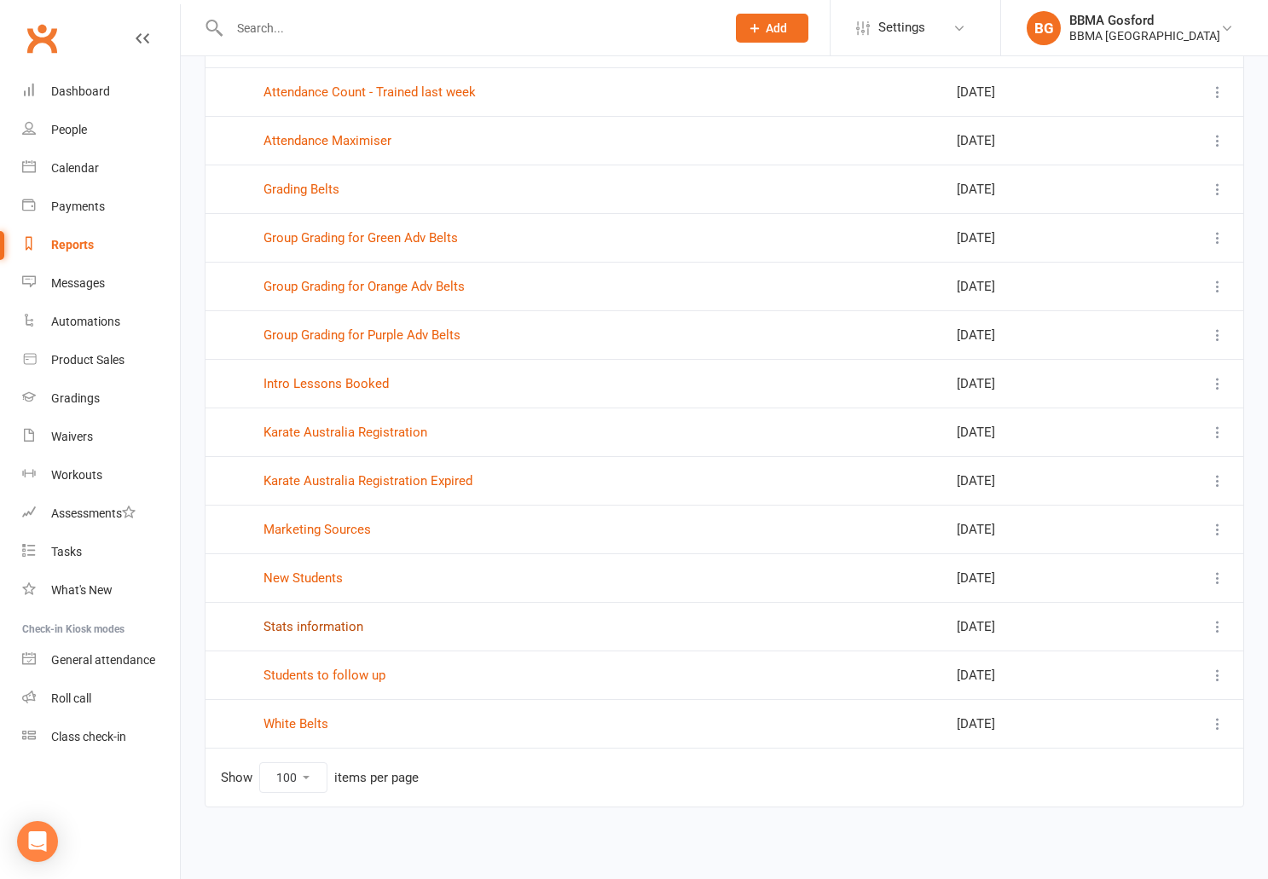
click at [319, 630] on link "Stats information" at bounding box center [314, 626] width 100 height 15
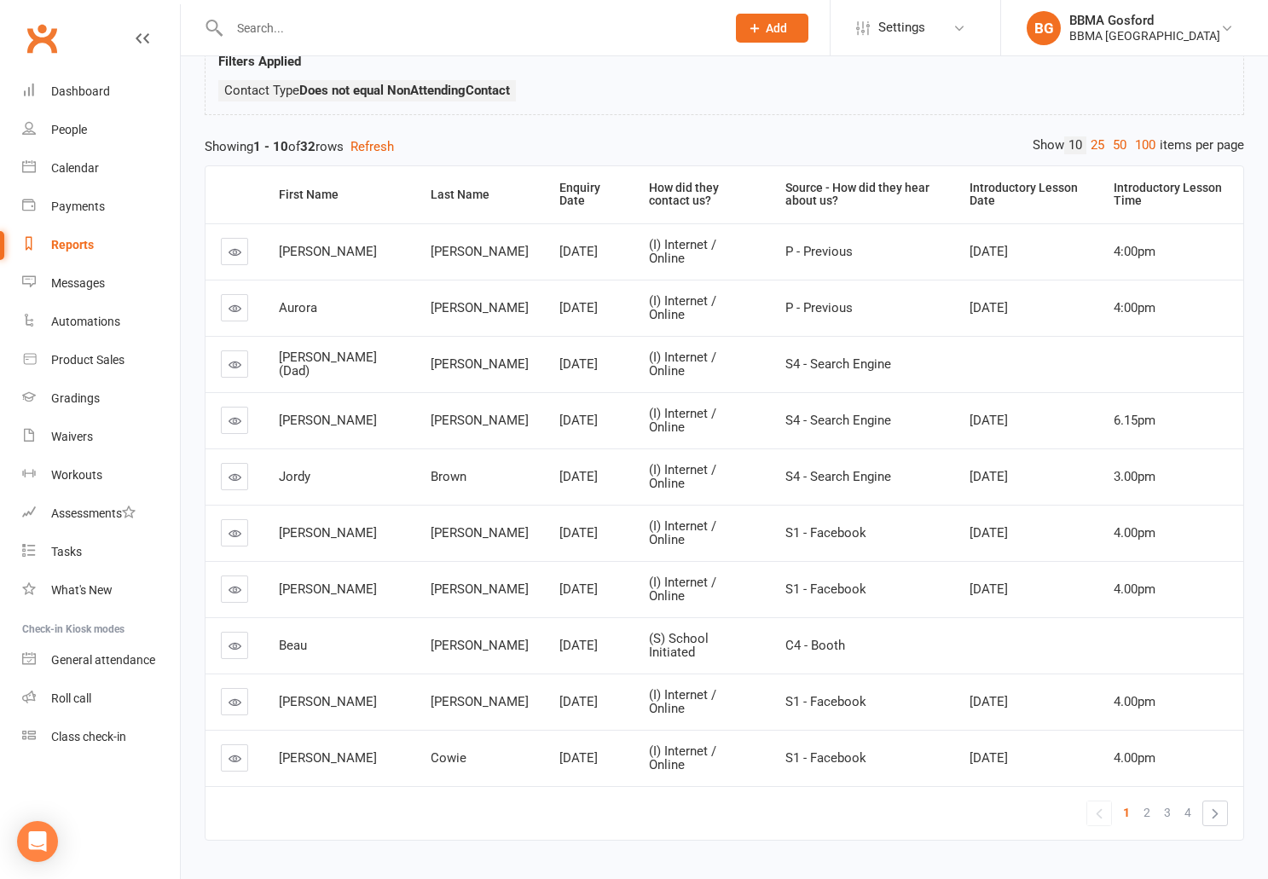
scroll to position [119, 0]
click at [1150, 142] on link "100" at bounding box center [1145, 145] width 29 height 18
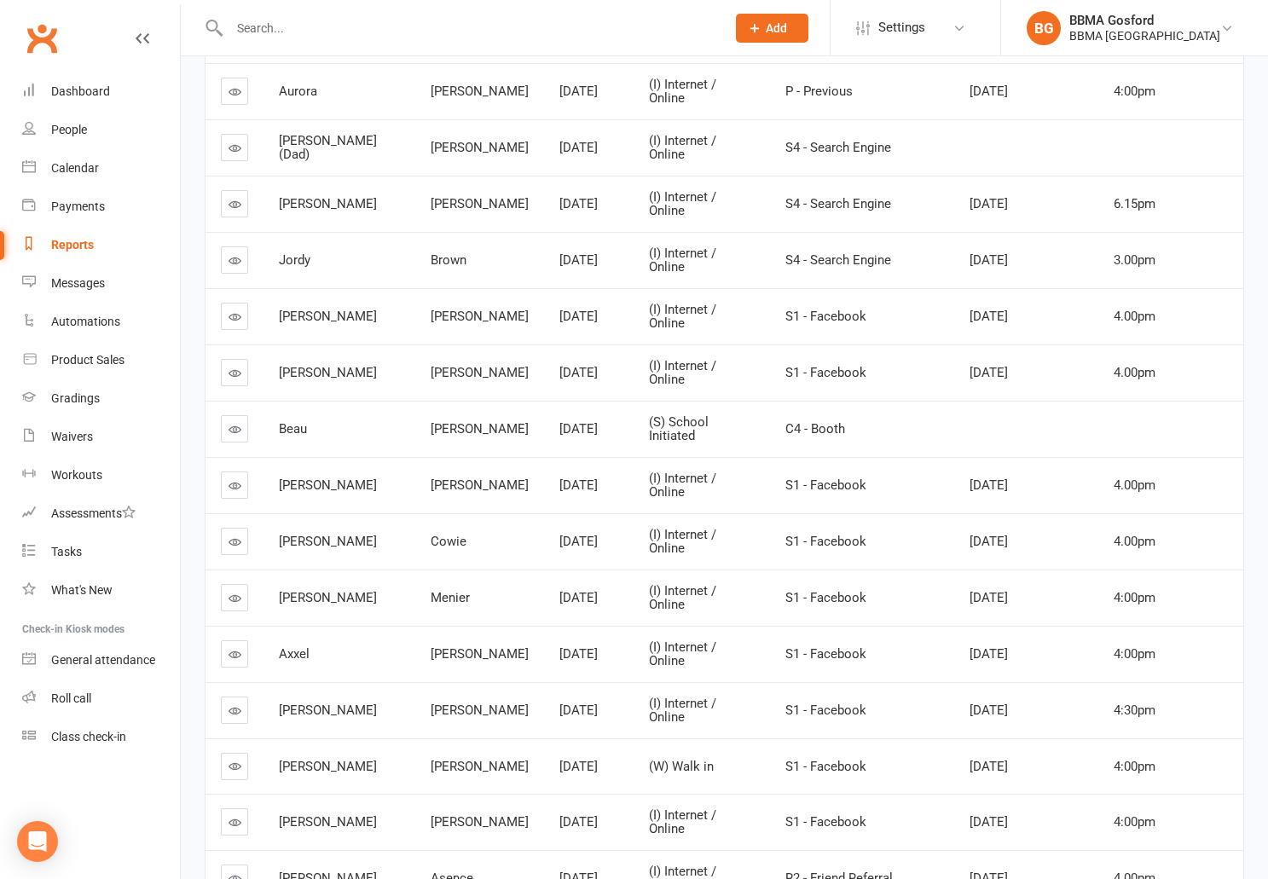
scroll to position [0, 0]
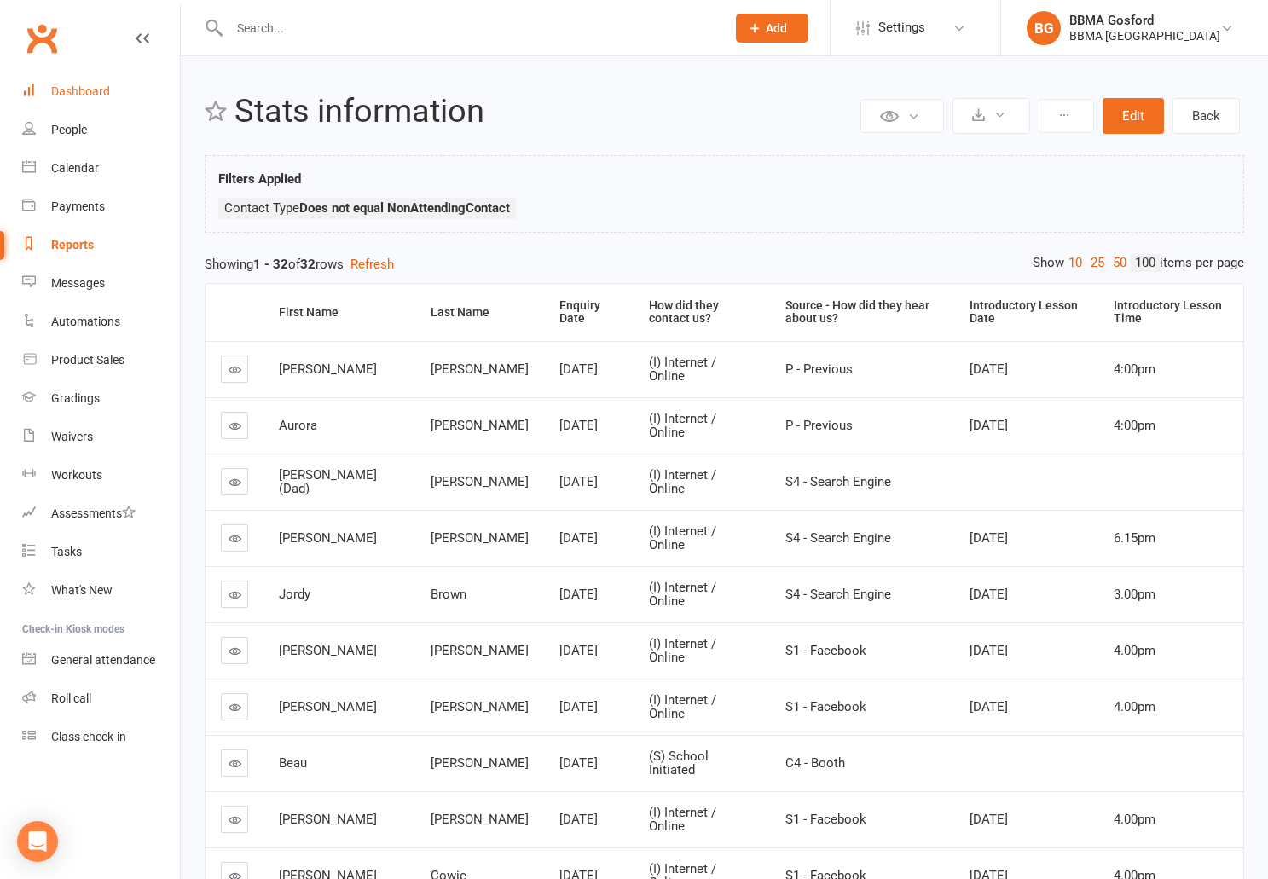
drag, startPoint x: 107, startPoint y: 101, endPoint x: 131, endPoint y: 96, distance: 25.1
click at [107, 101] on link "Dashboard" at bounding box center [101, 92] width 158 height 38
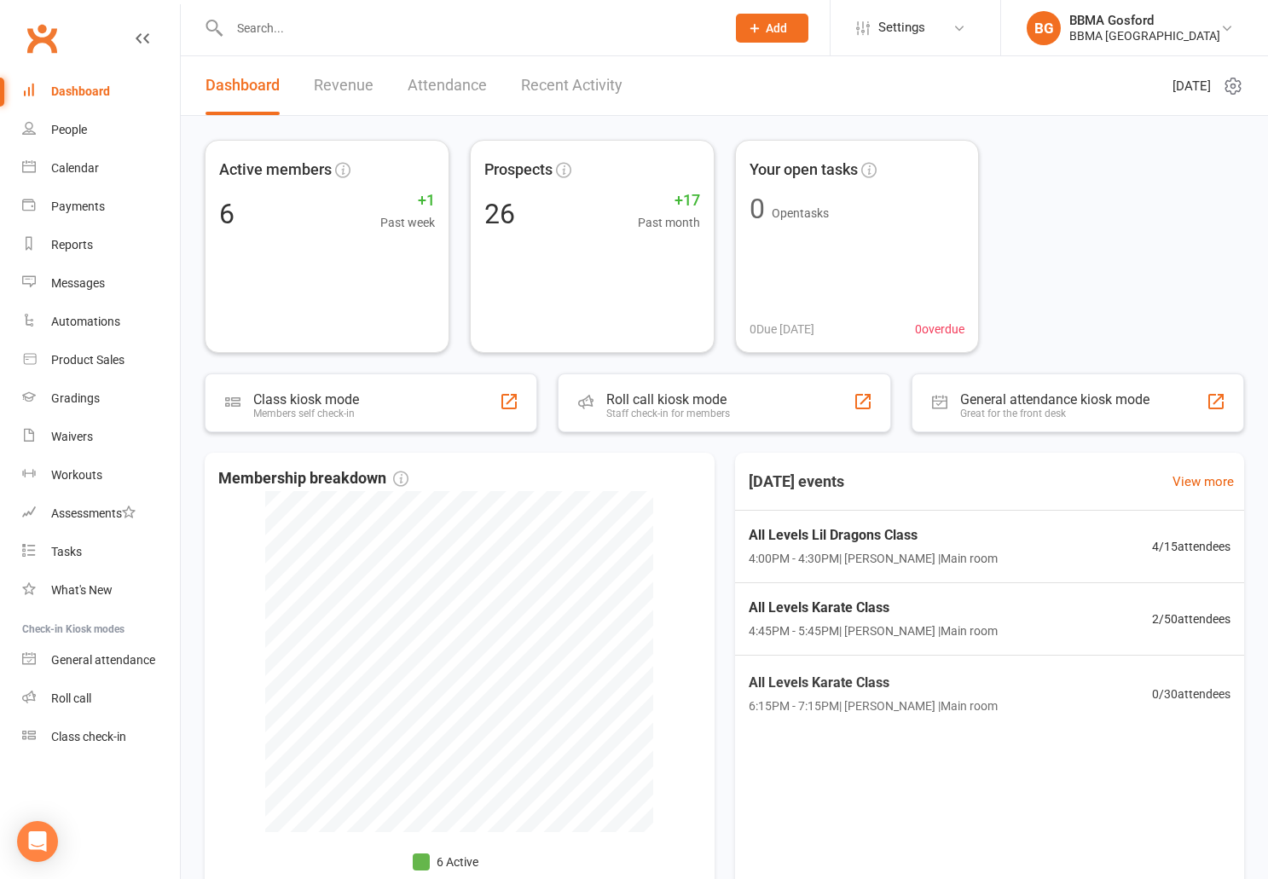
click at [303, 27] on input "text" at bounding box center [469, 28] width 490 height 24
type input "finn"
click at [278, 23] on input "finn" at bounding box center [469, 28] width 490 height 24
click at [1140, 21] on div "BBMA Gosford" at bounding box center [1145, 20] width 151 height 15
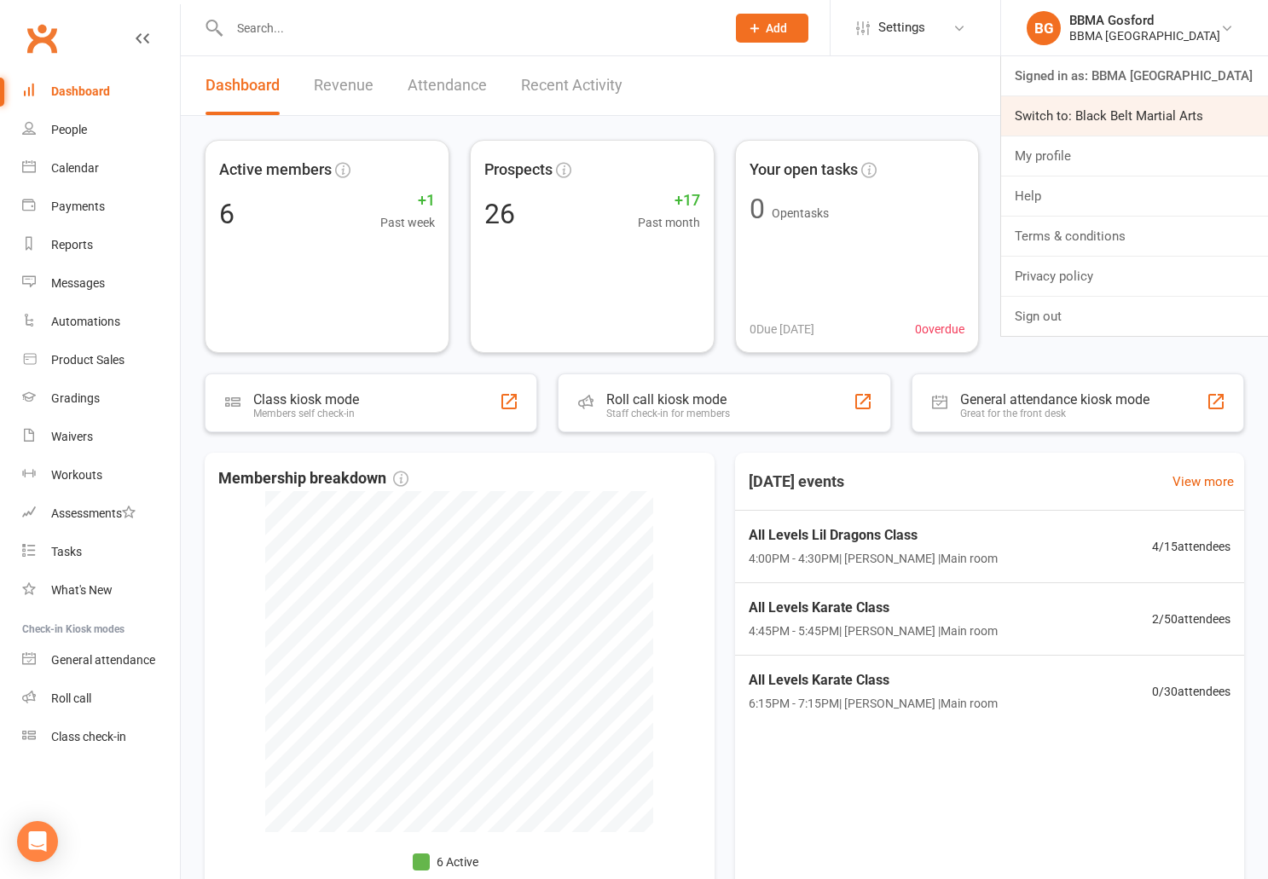
click at [1105, 127] on link "Switch to: Black Belt Martial Arts" at bounding box center [1134, 115] width 267 height 39
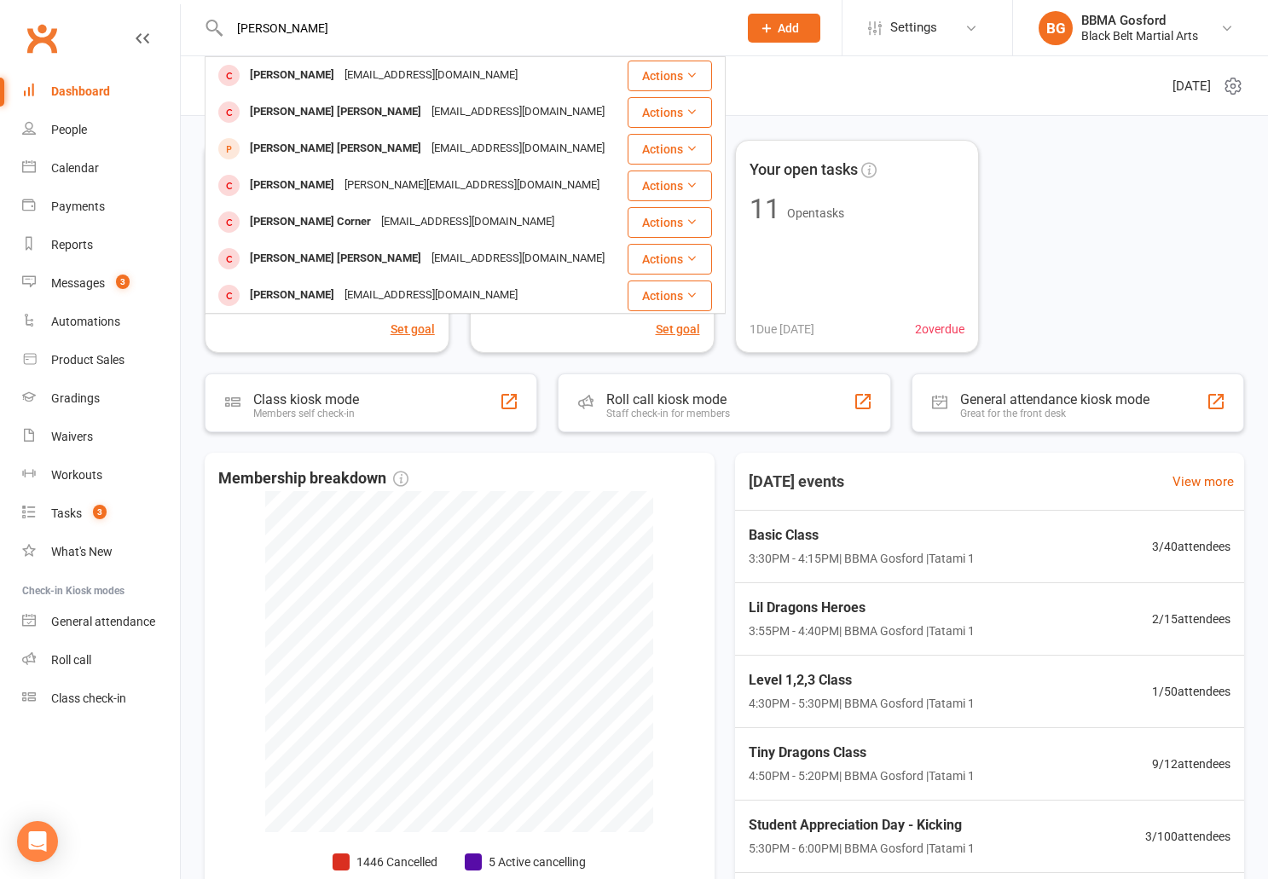
click at [285, 32] on input "[PERSON_NAME]" at bounding box center [475, 28] width 502 height 24
click at [285, 32] on input "flynn" at bounding box center [475, 28] width 502 height 24
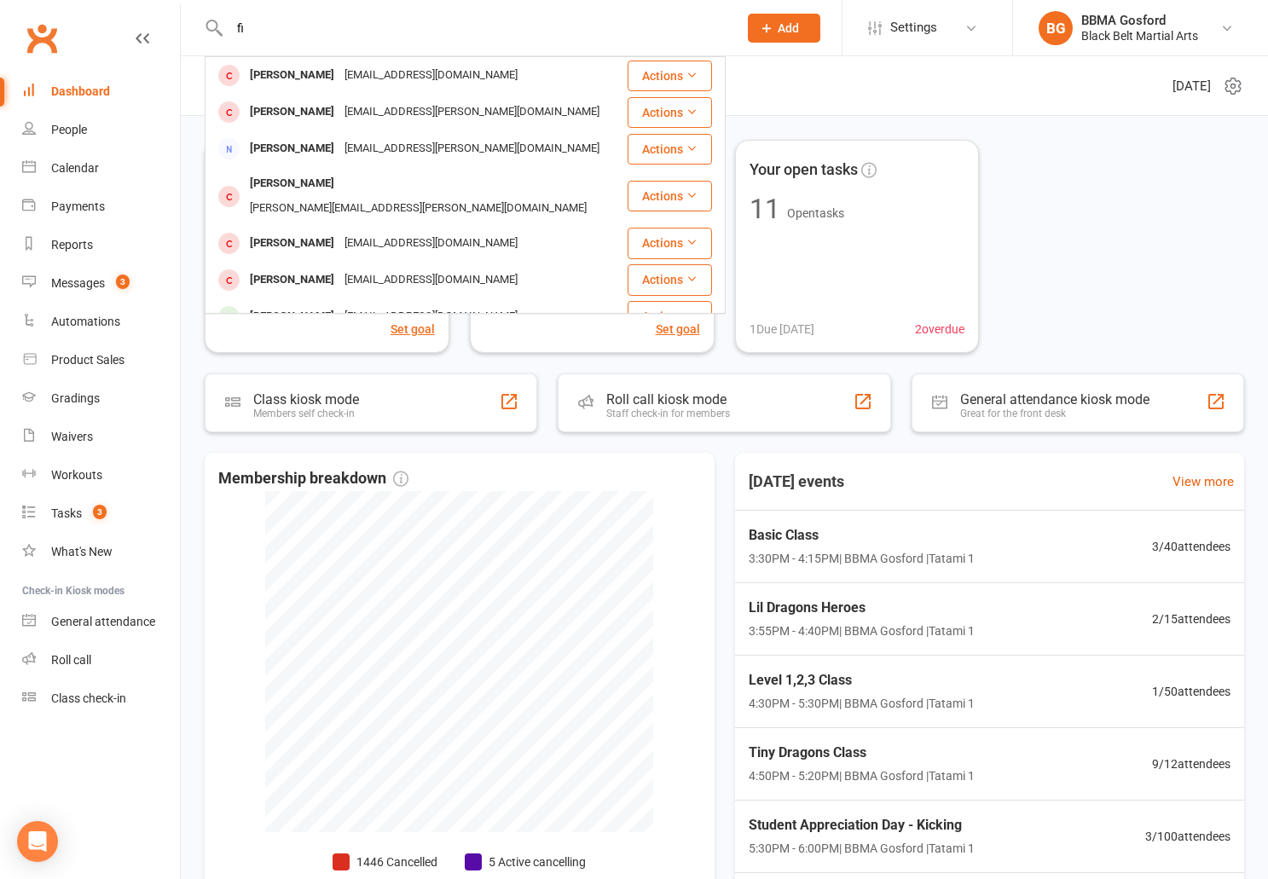
type input "f"
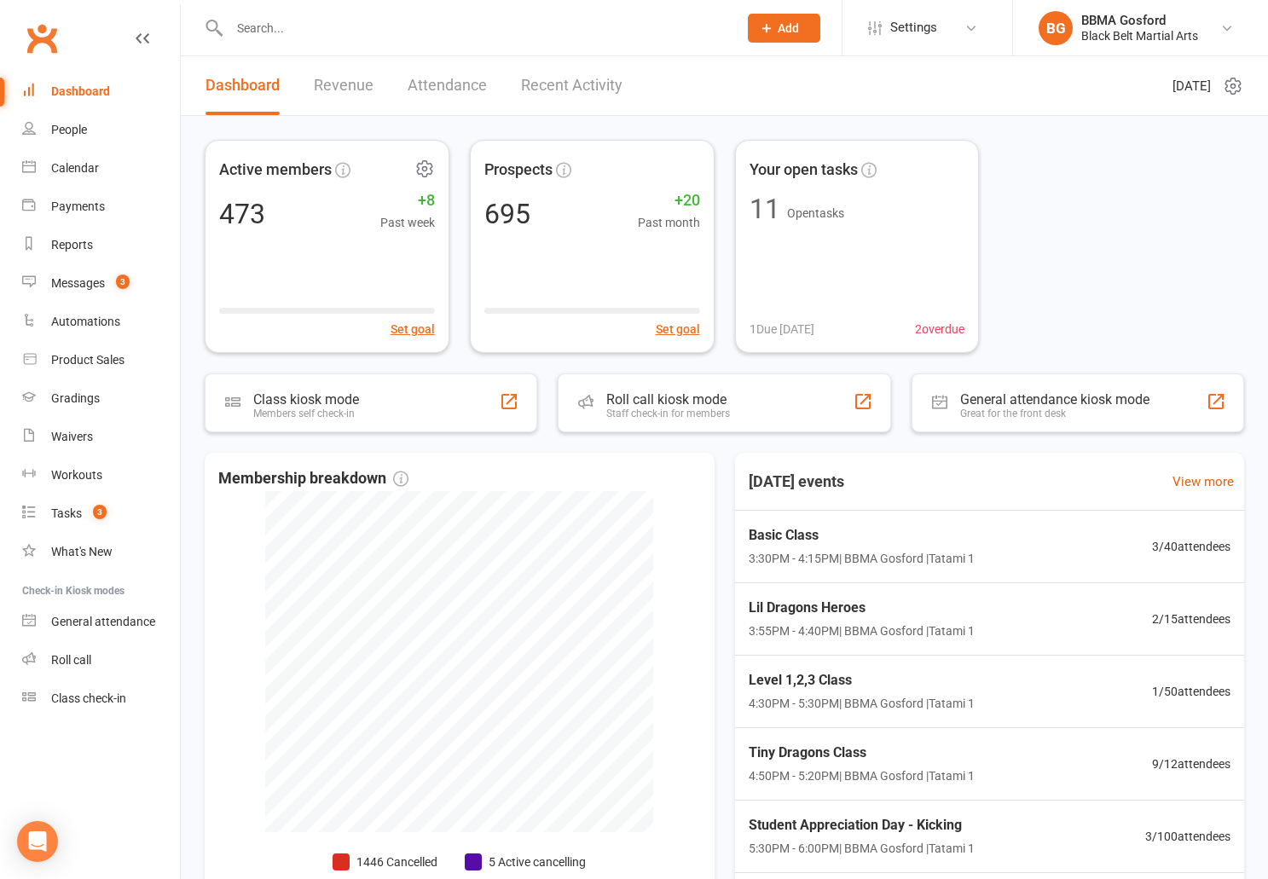
type input "g"
type input "b"
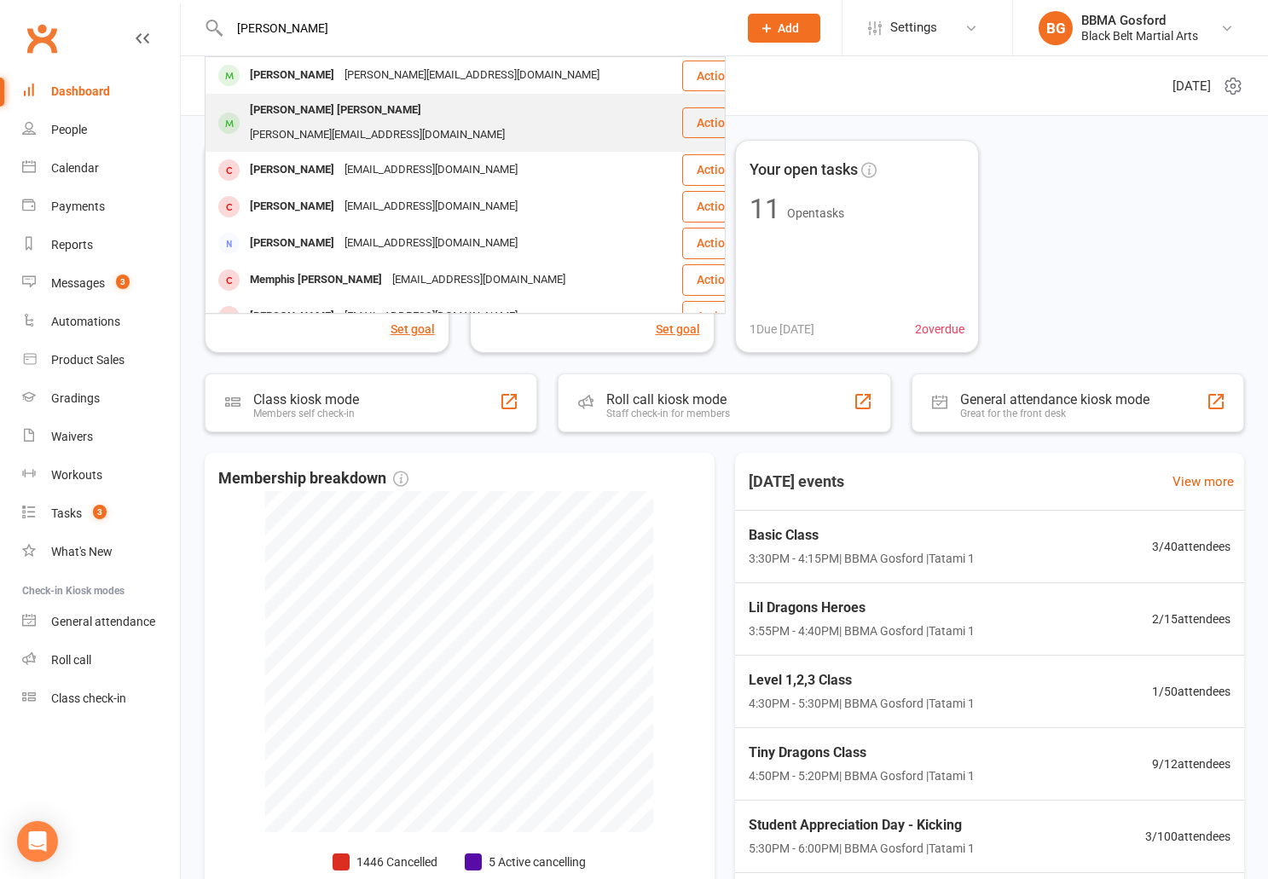
type input "hutchison"
click at [282, 107] on div "Flynn Hutchison" at bounding box center [336, 110] width 182 height 25
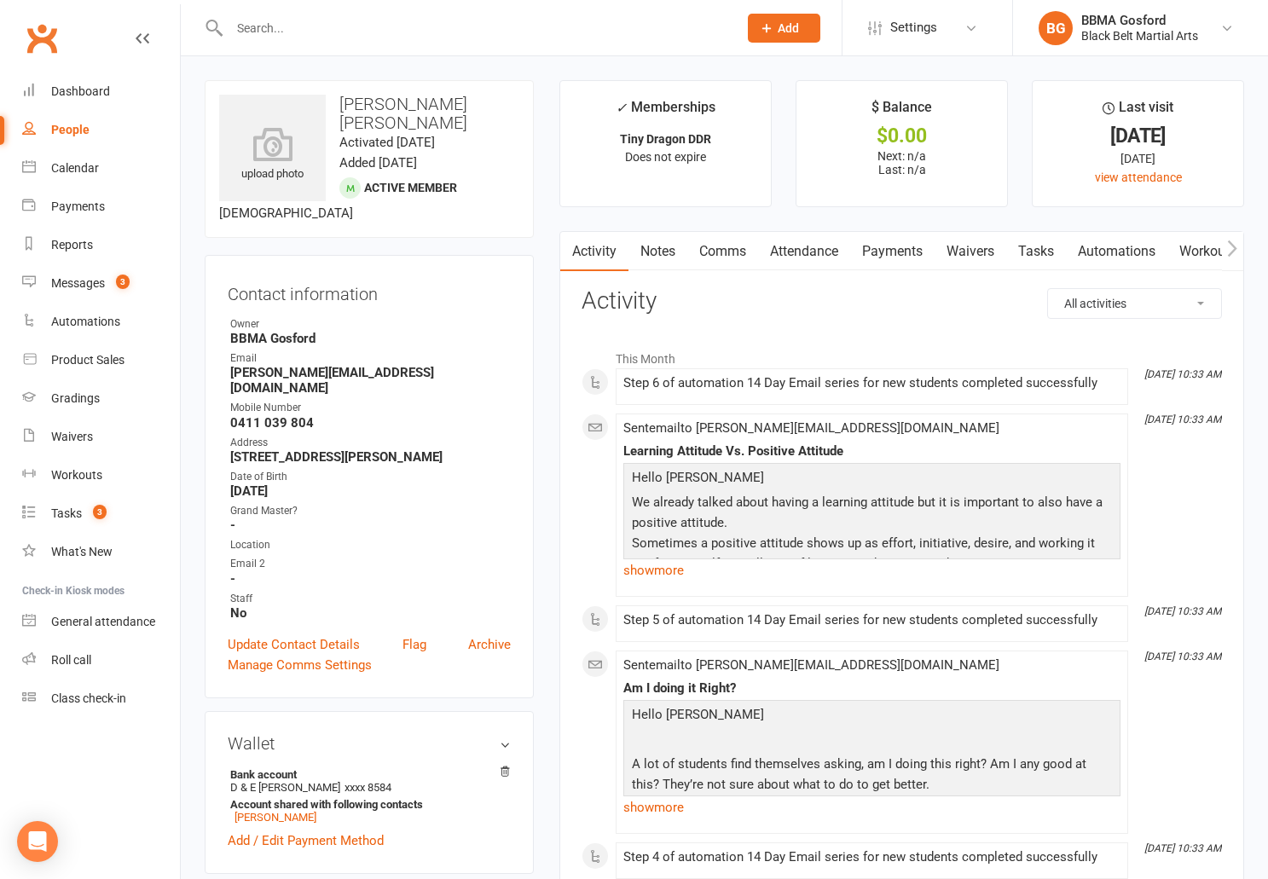
click at [788, 253] on link "Attendance" at bounding box center [804, 251] width 92 height 39
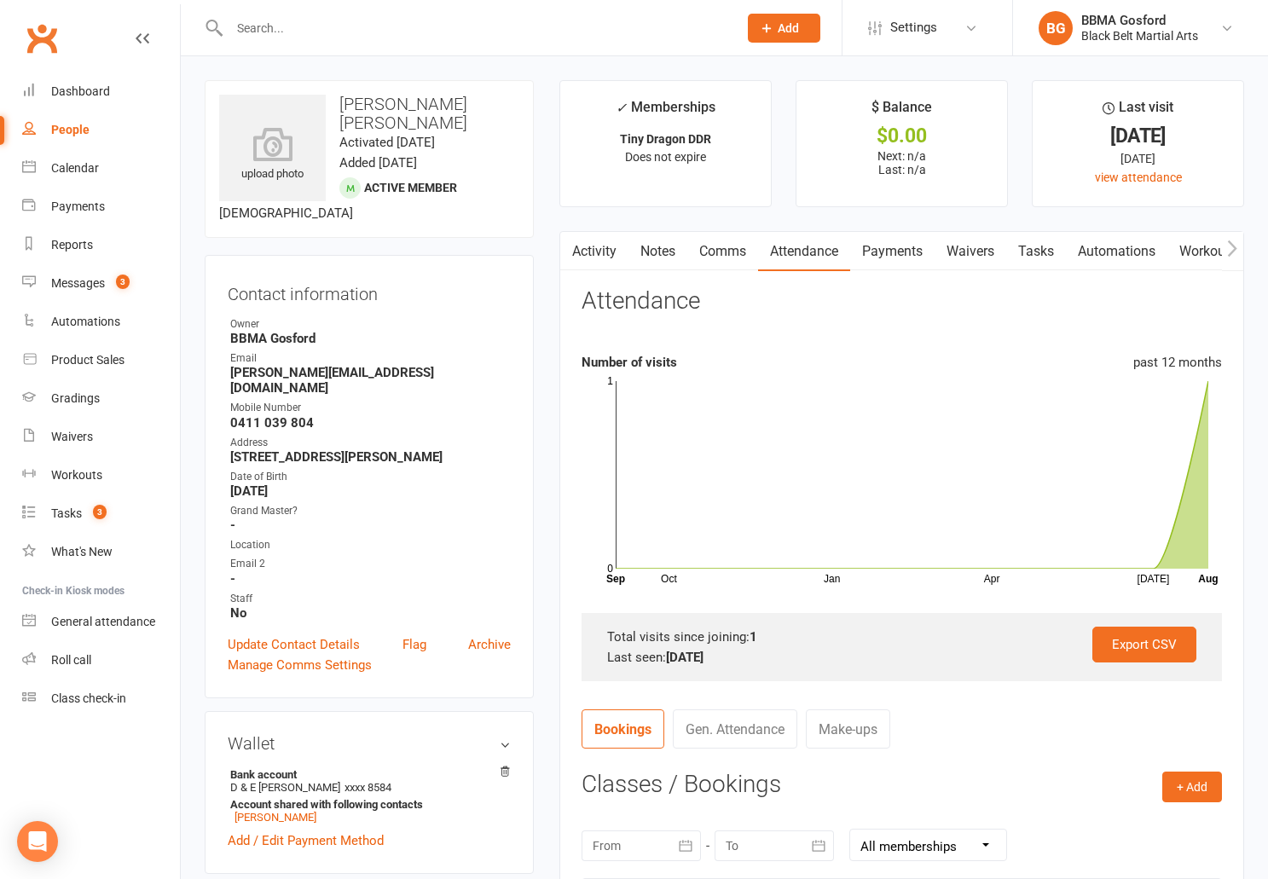
click at [573, 247] on icon "button" at bounding box center [571, 249] width 10 height 18
click at [594, 249] on link "Activity" at bounding box center [594, 251] width 68 height 39
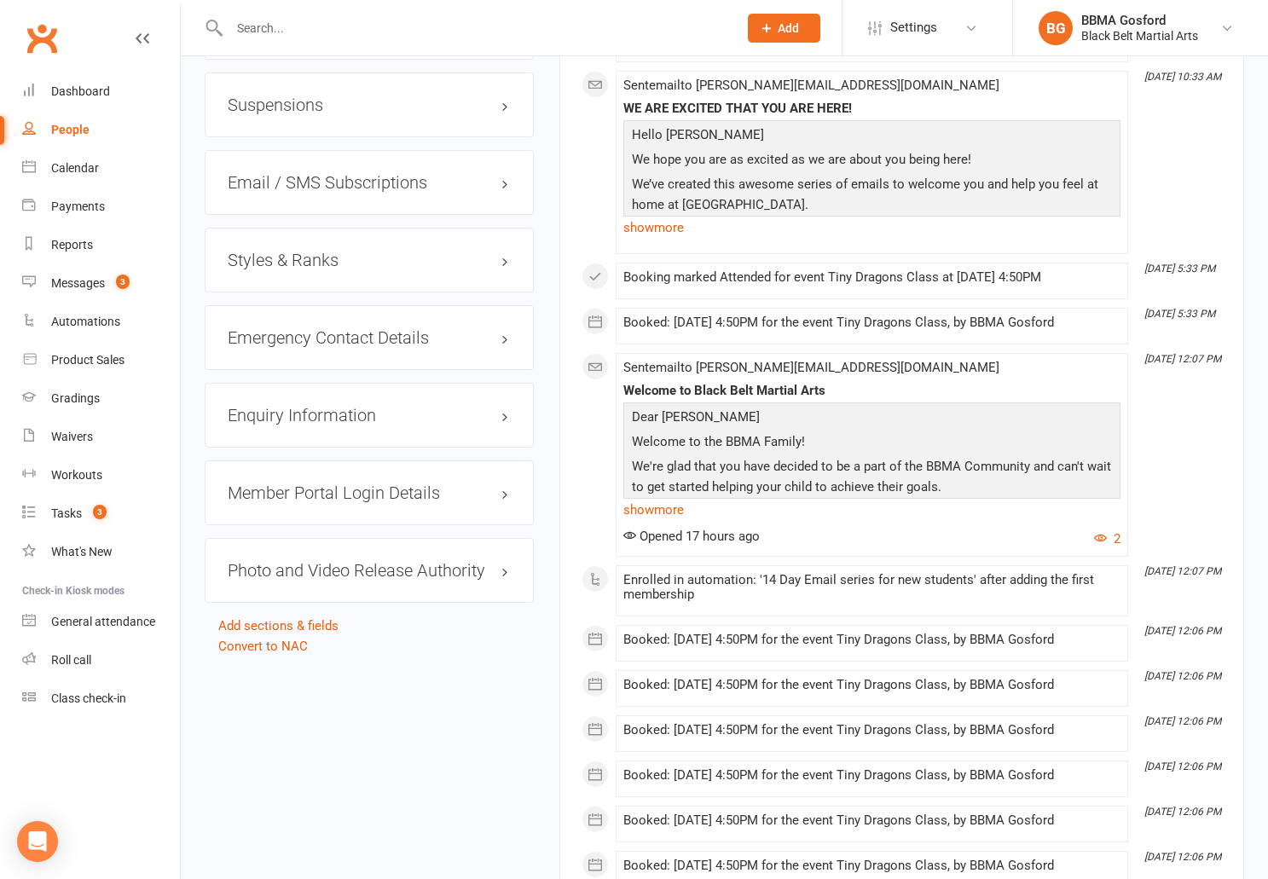
scroll to position [1528, 0]
click at [655, 512] on link "show more" at bounding box center [872, 511] width 497 height 24
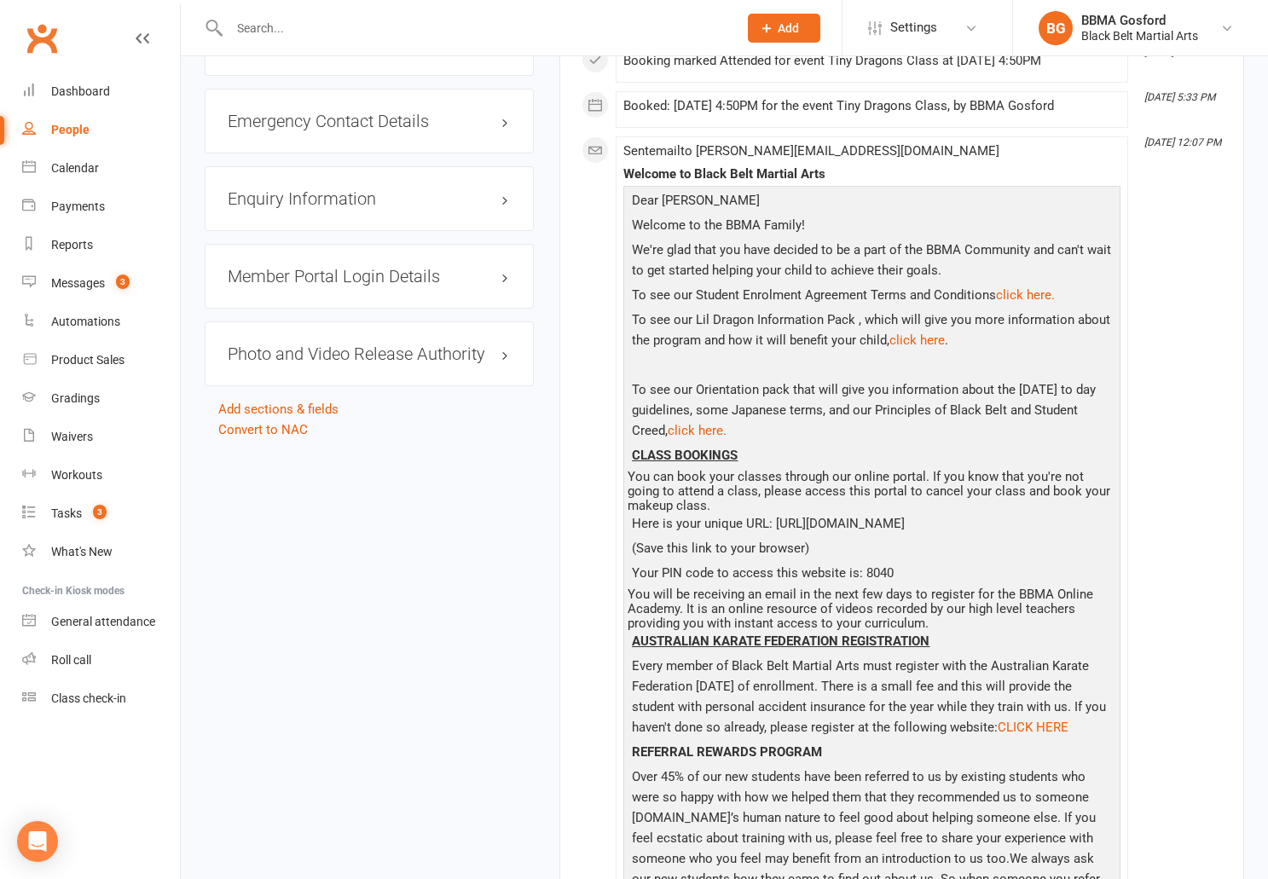
scroll to position [1739, 0]
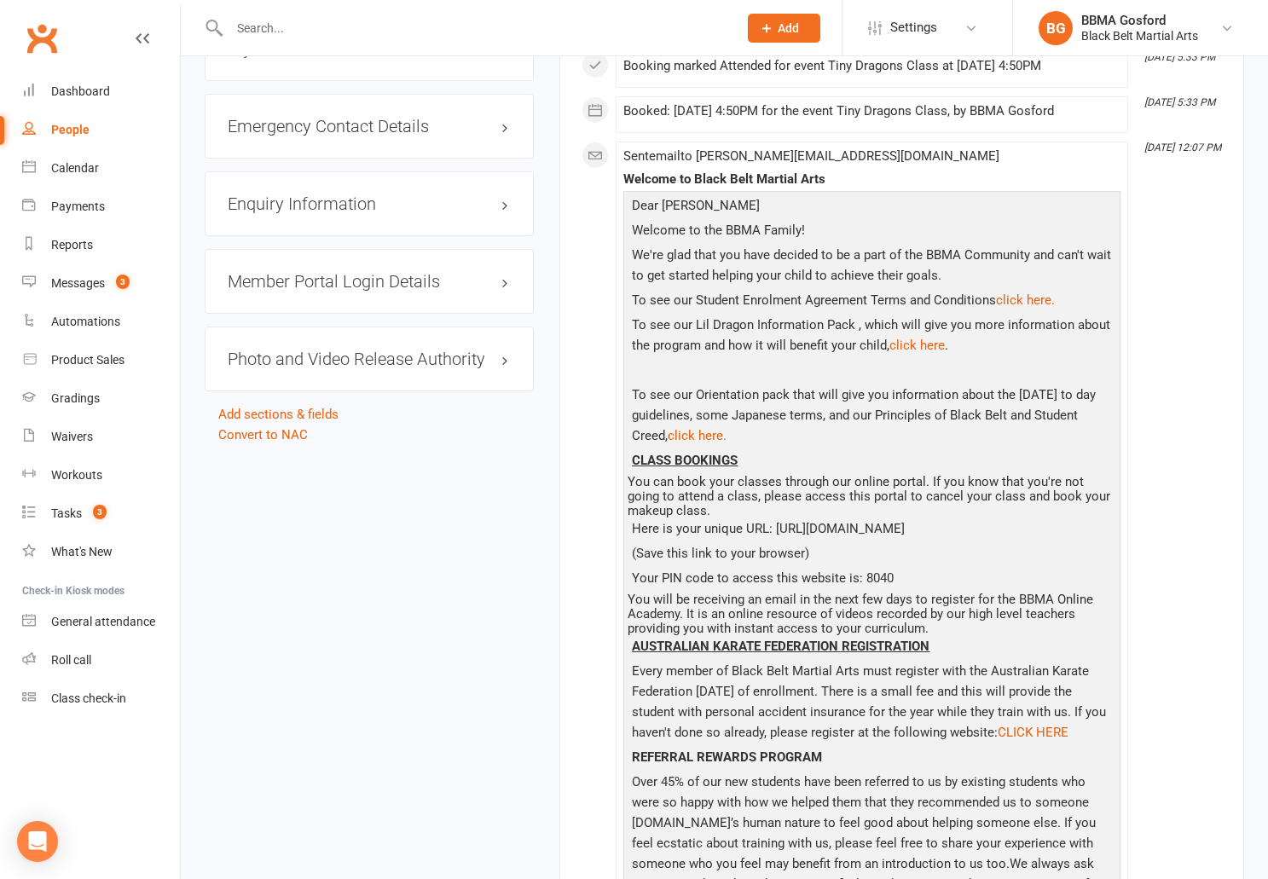
drag, startPoint x: 776, startPoint y: 521, endPoint x: 1005, endPoint y: 523, distance: 228.6
click at [1005, 523] on p "Here is your unique URL: https://app.clubworx.com/s/m-lz8oUUgv" at bounding box center [872, 531] width 489 height 25
copy p "https://app.clubworx.com/s/m-lz8oUUgv"
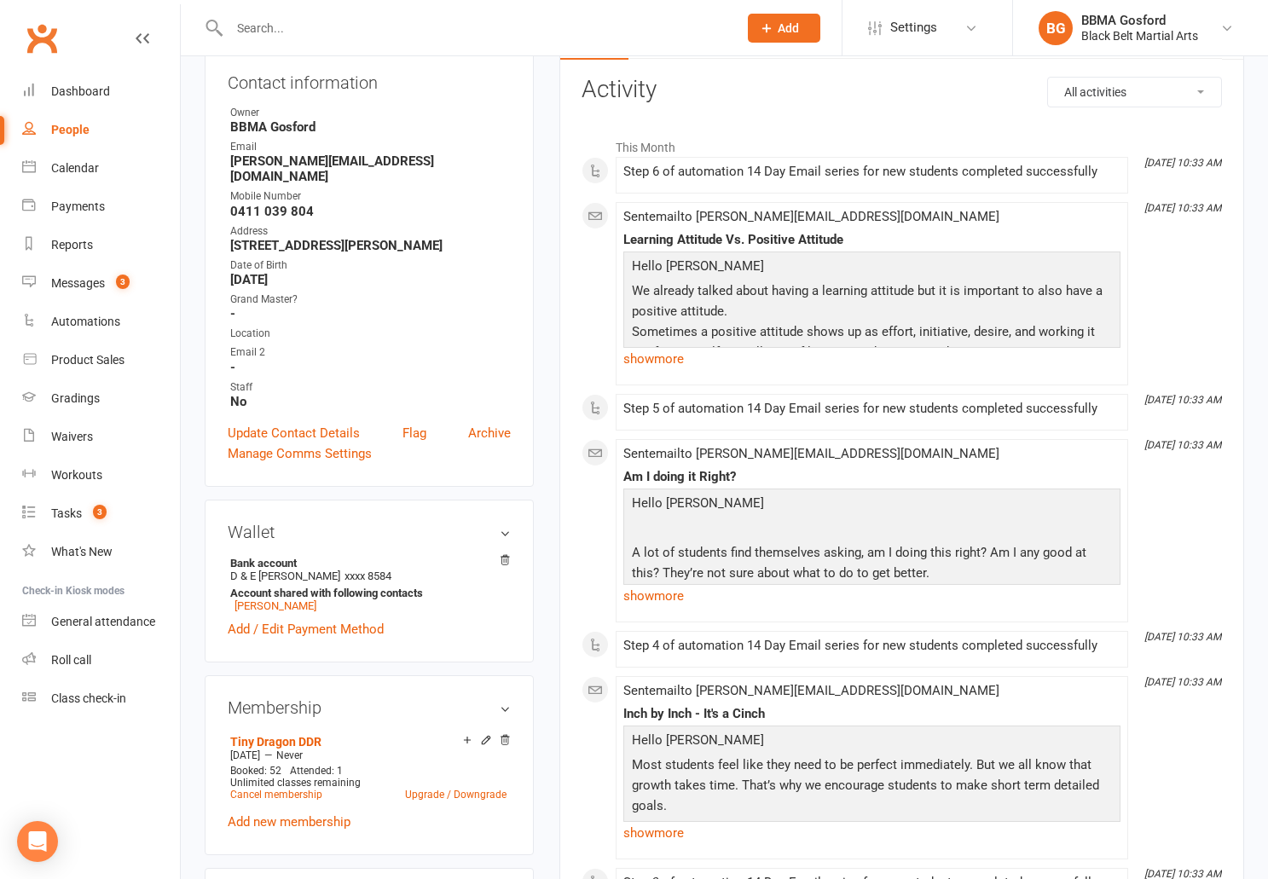
scroll to position [0, 0]
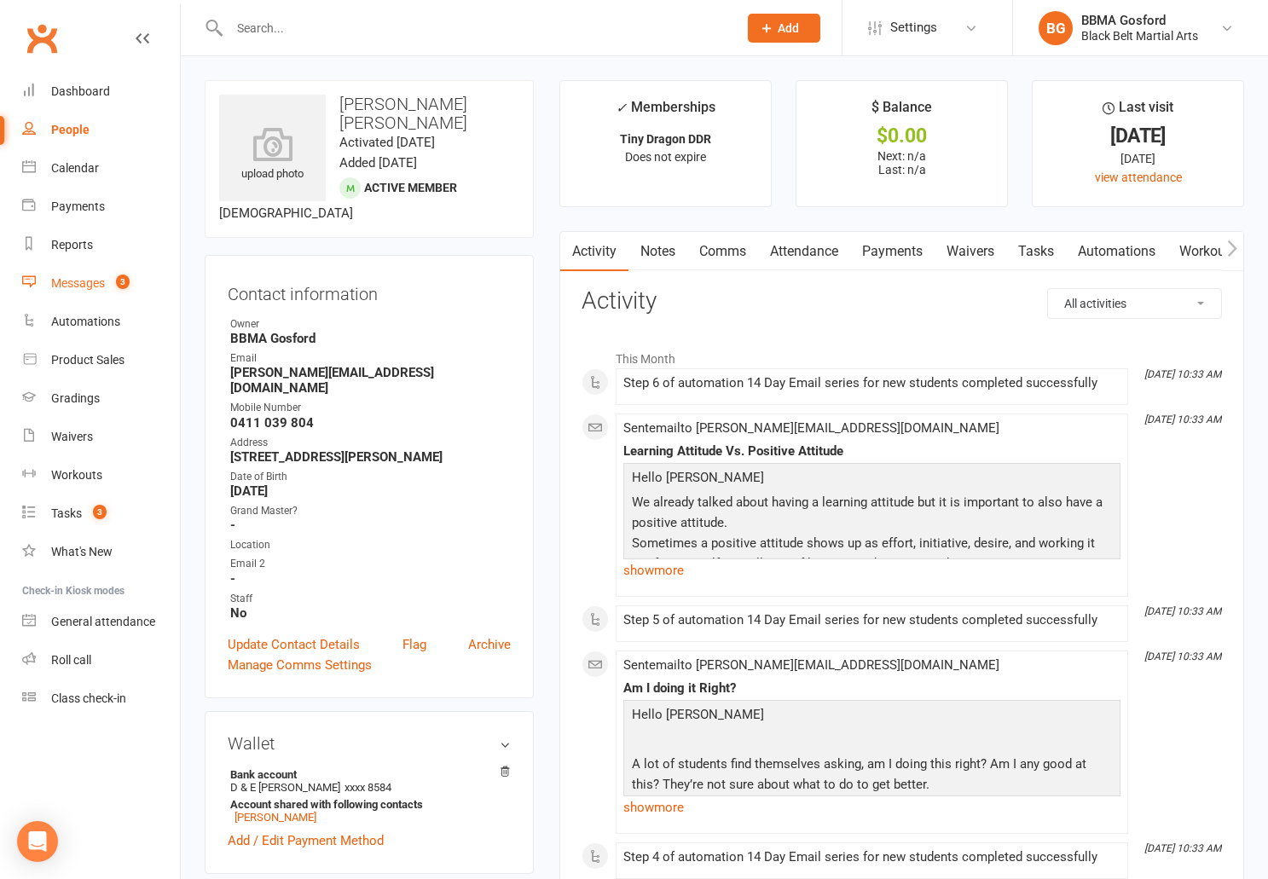
click at [66, 279] on div "Messages" at bounding box center [78, 283] width 54 height 14
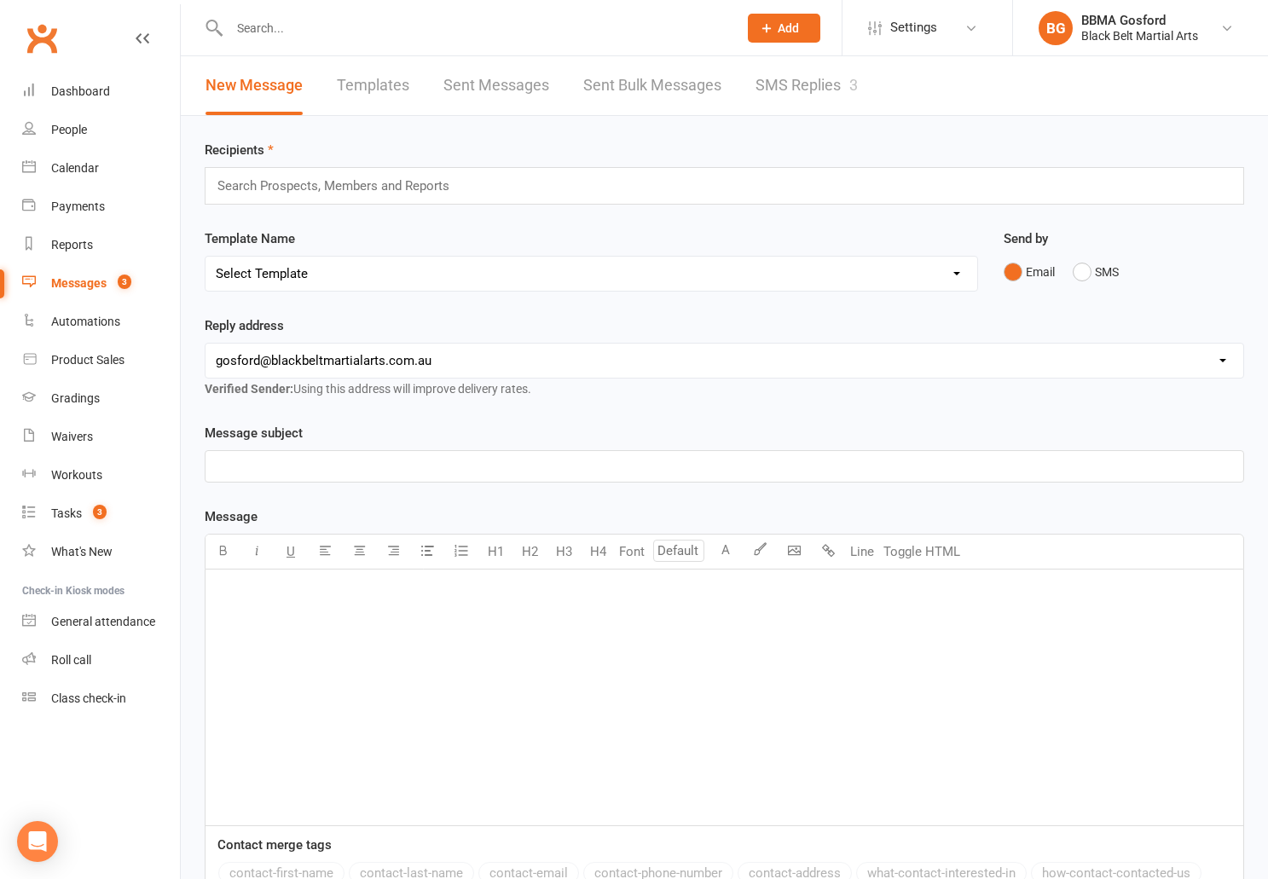
click at [813, 84] on link "SMS Replies 3" at bounding box center [807, 85] width 102 height 59
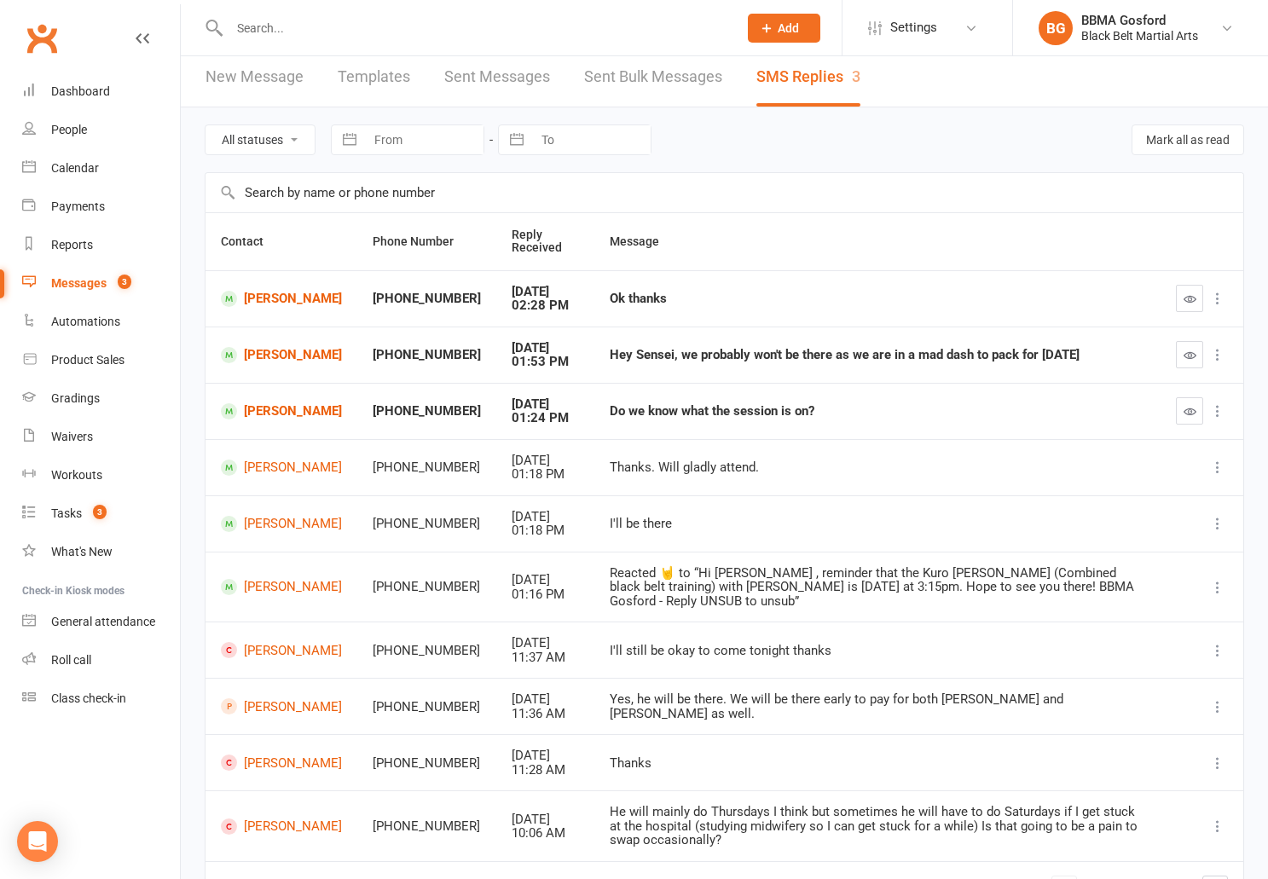
scroll to position [13, 0]
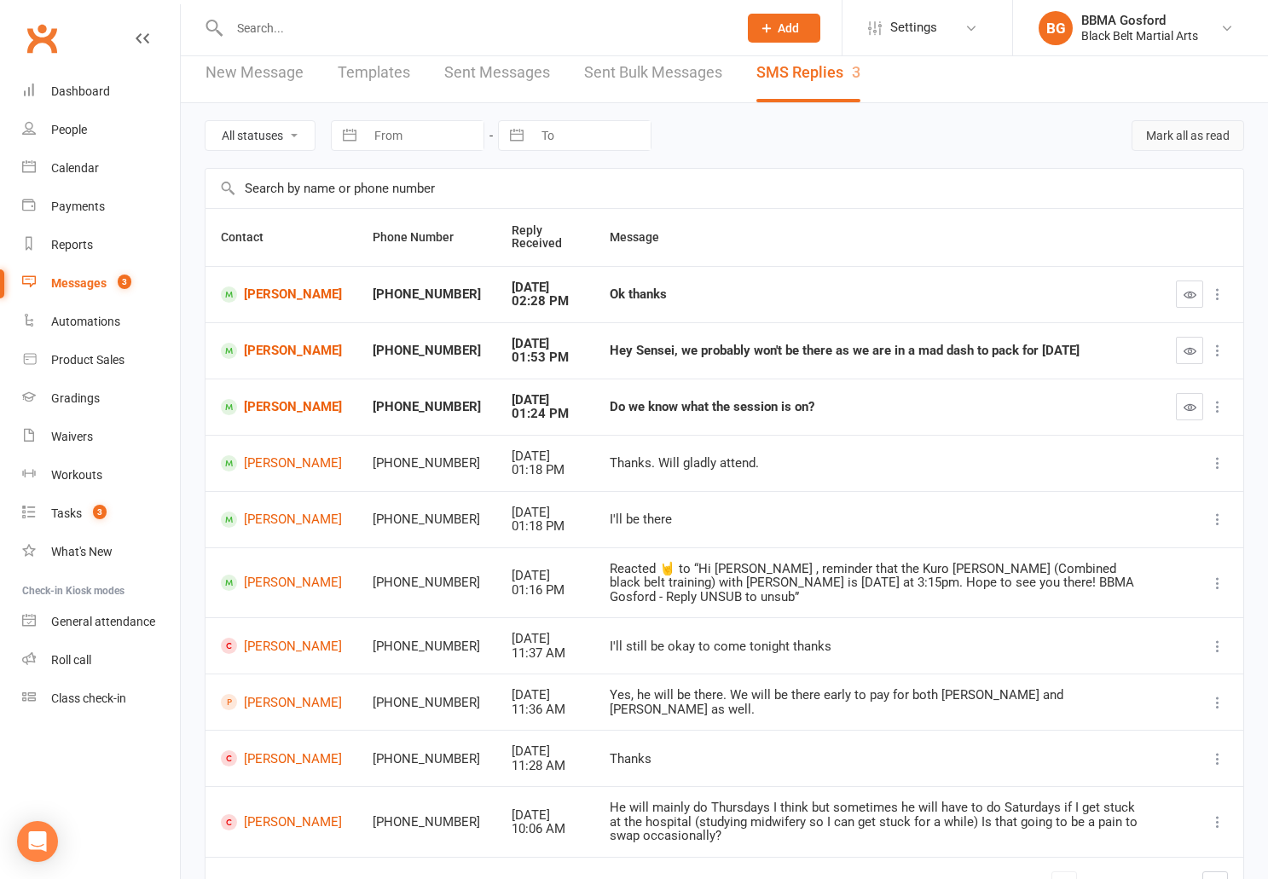
click at [1180, 136] on button "Mark all as read" at bounding box center [1188, 135] width 113 height 31
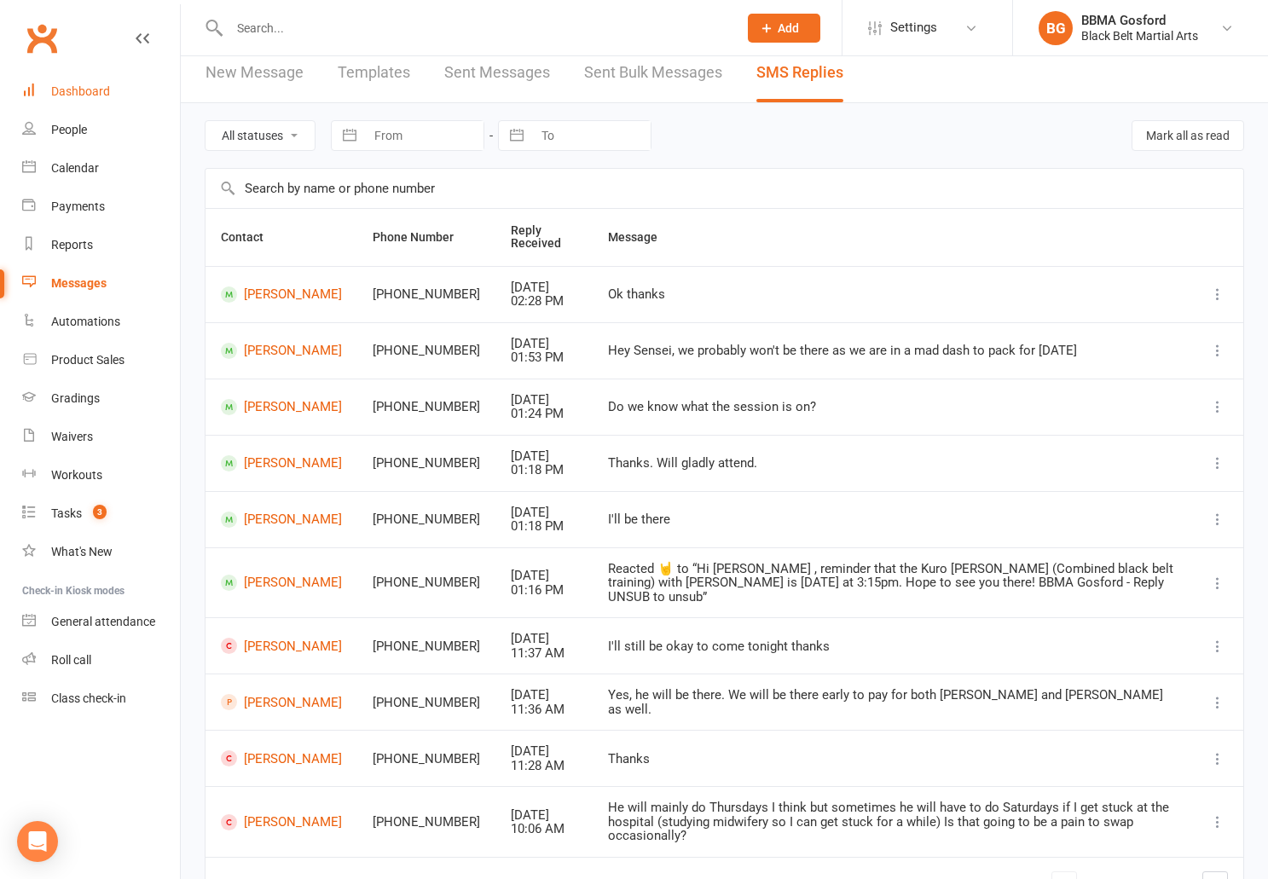
click at [94, 98] on div "Dashboard" at bounding box center [80, 91] width 59 height 14
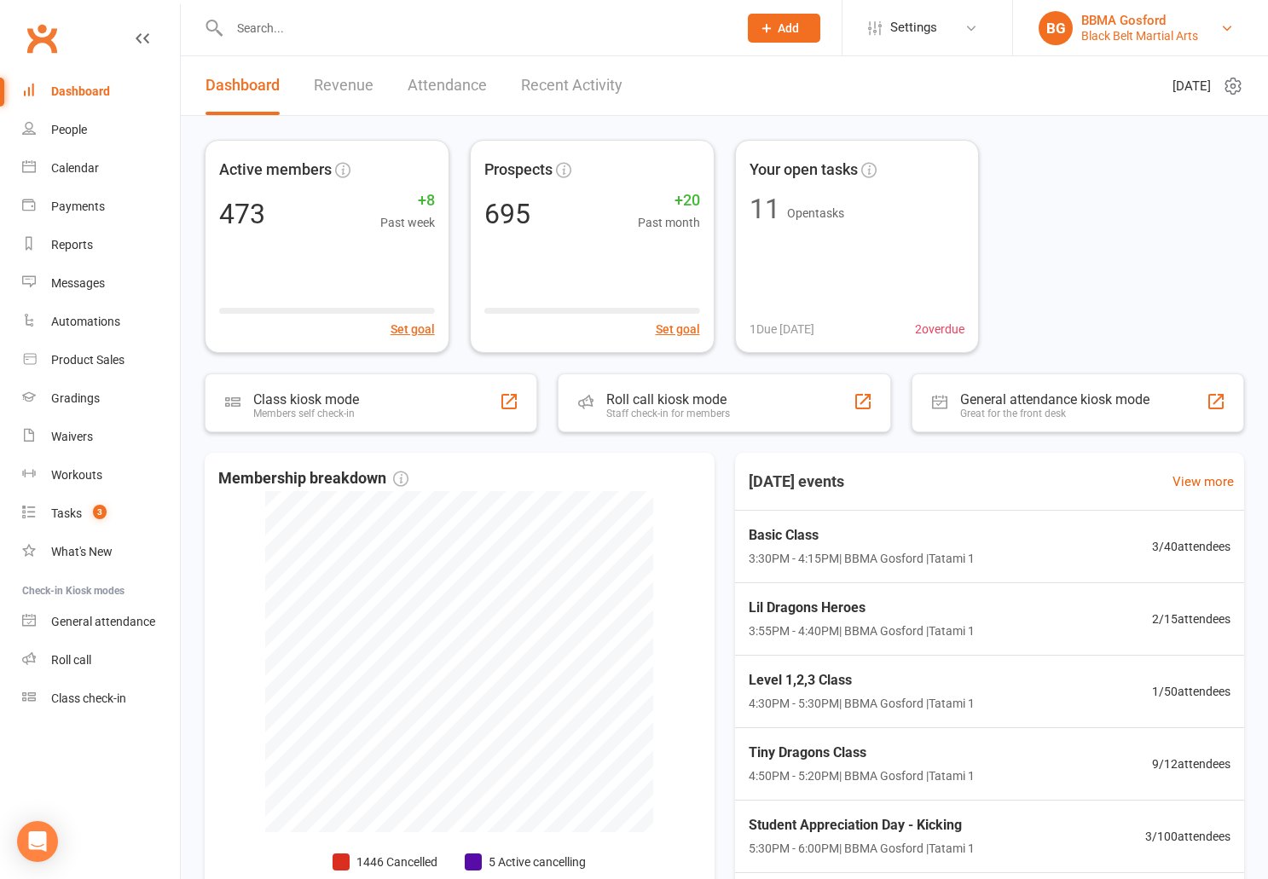
click at [1138, 18] on div "BBMA Gosford" at bounding box center [1140, 20] width 117 height 15
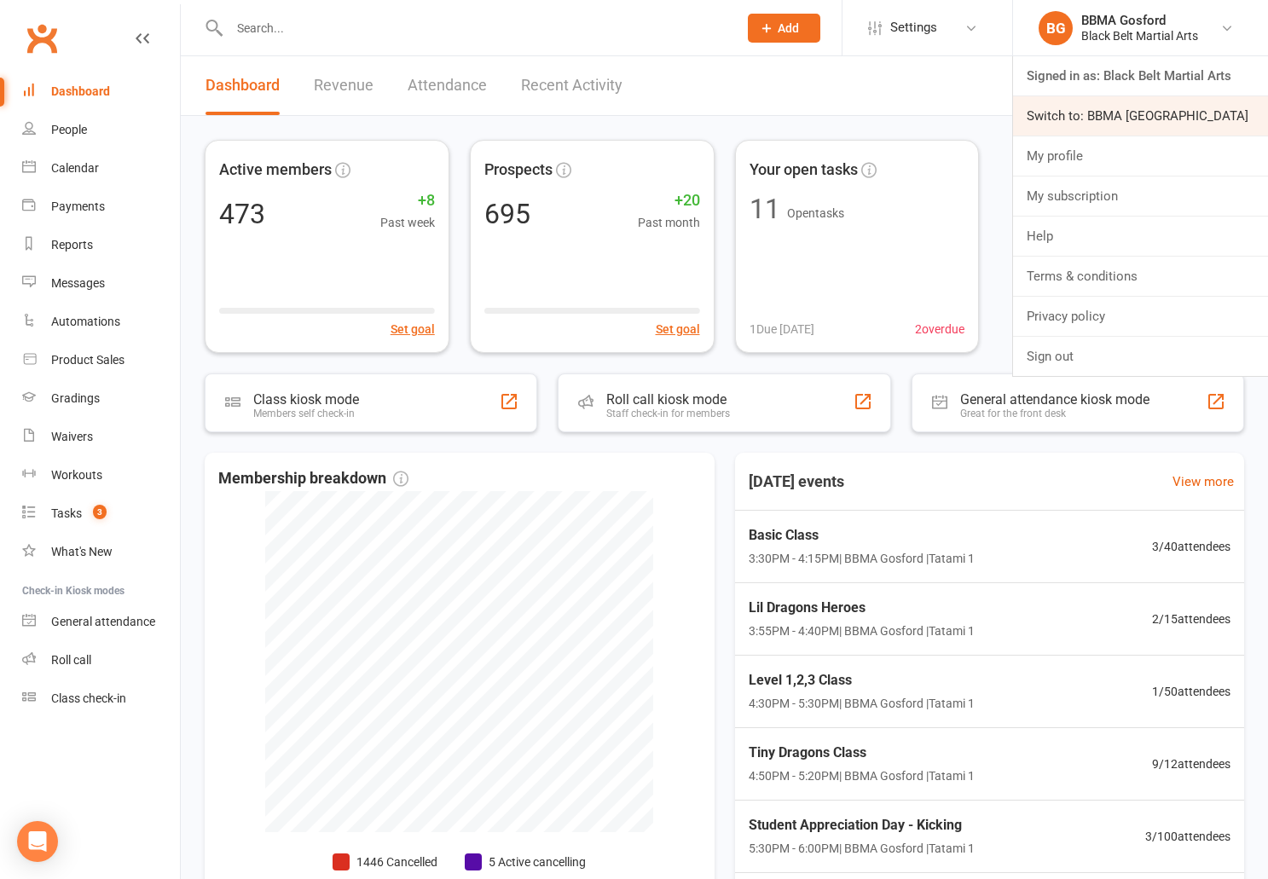
click at [1113, 123] on link "Switch to: BBMA [GEOGRAPHIC_DATA]" at bounding box center [1140, 115] width 255 height 39
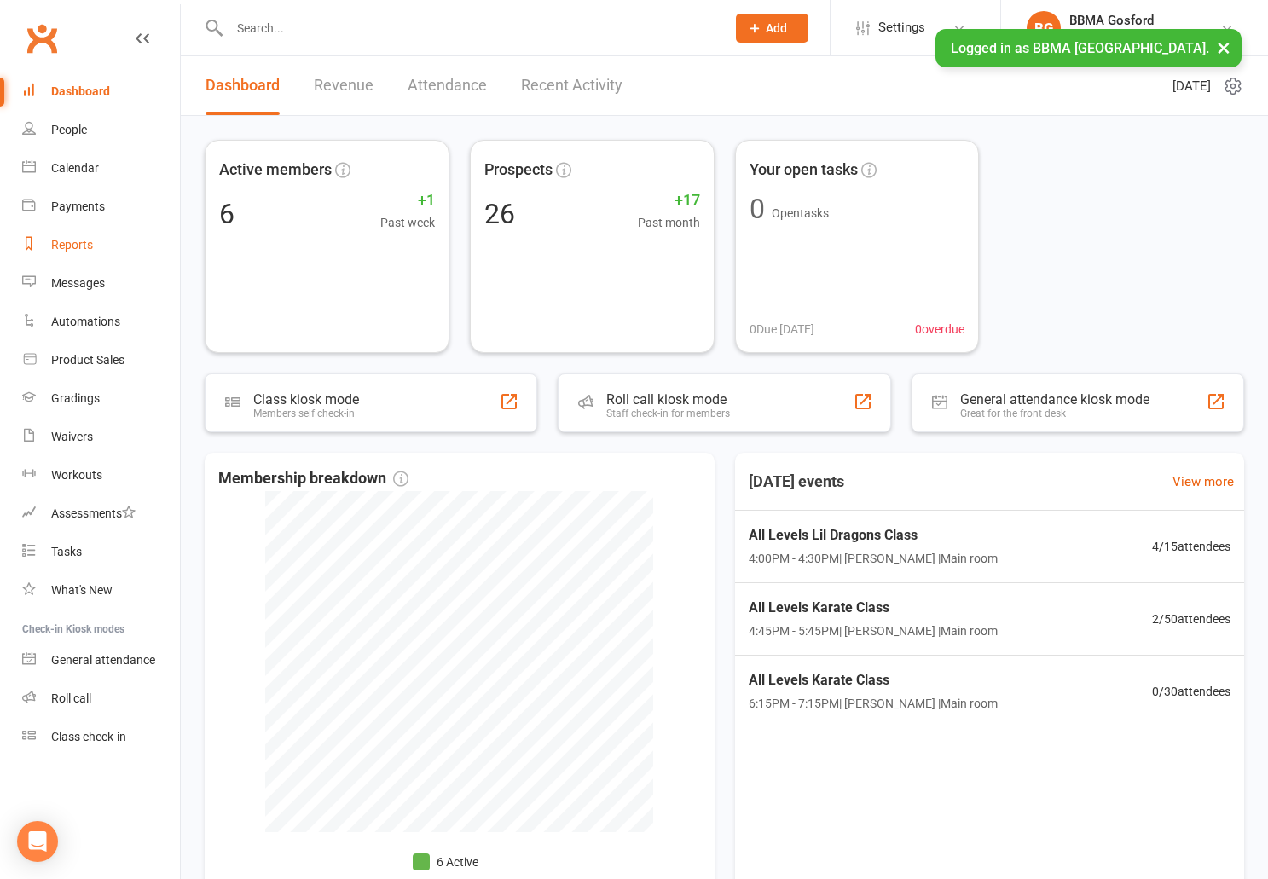
click at [81, 245] on div "Reports" at bounding box center [72, 245] width 42 height 14
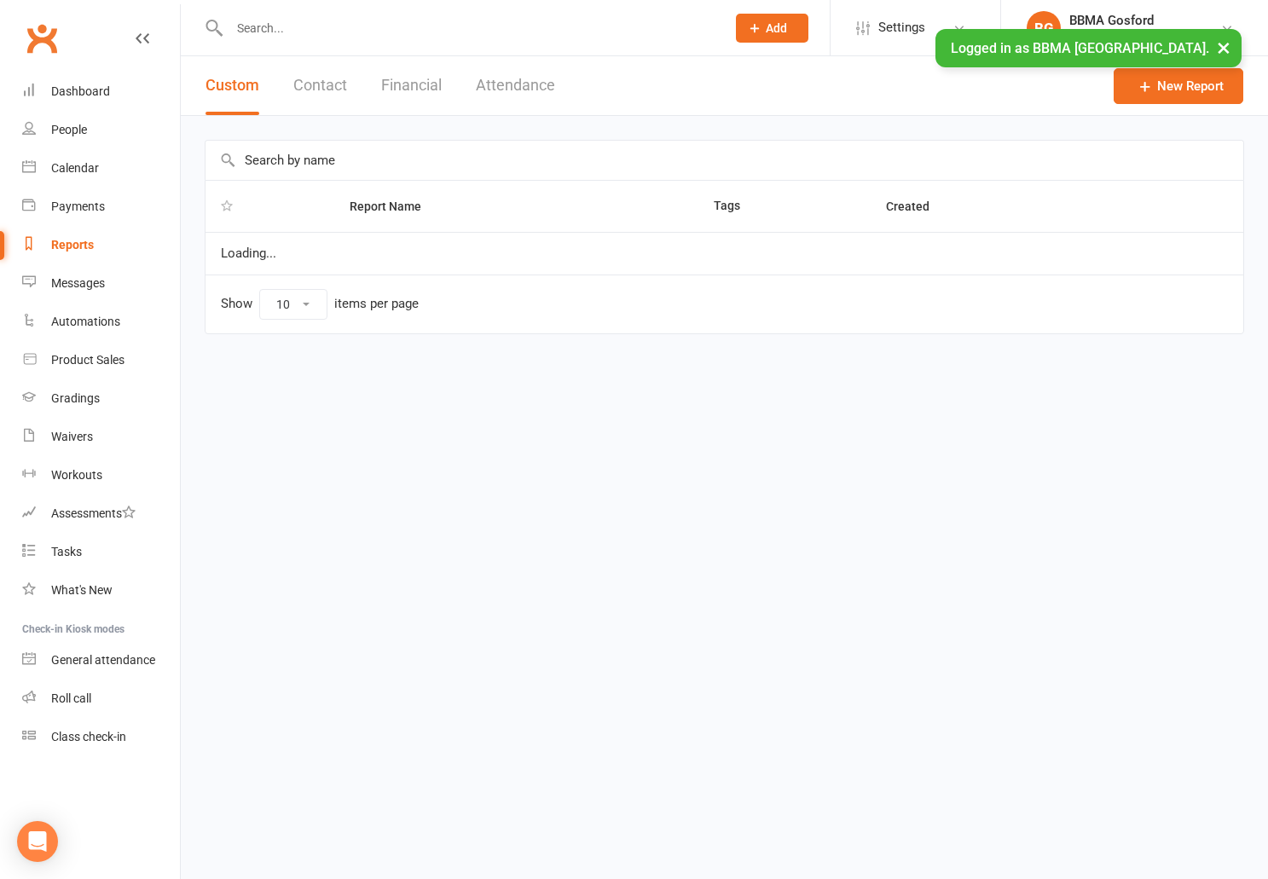
select select "100"
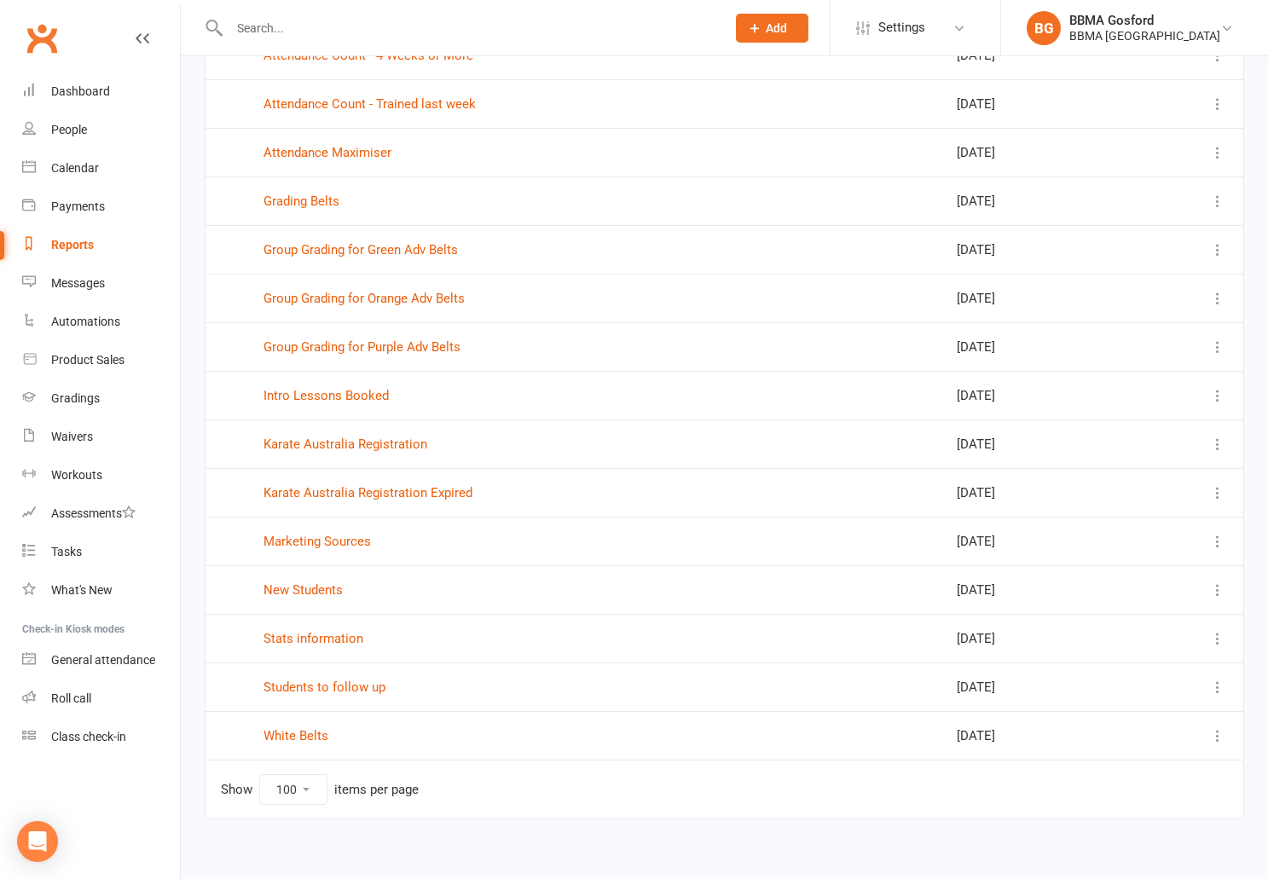
scroll to position [739, 0]
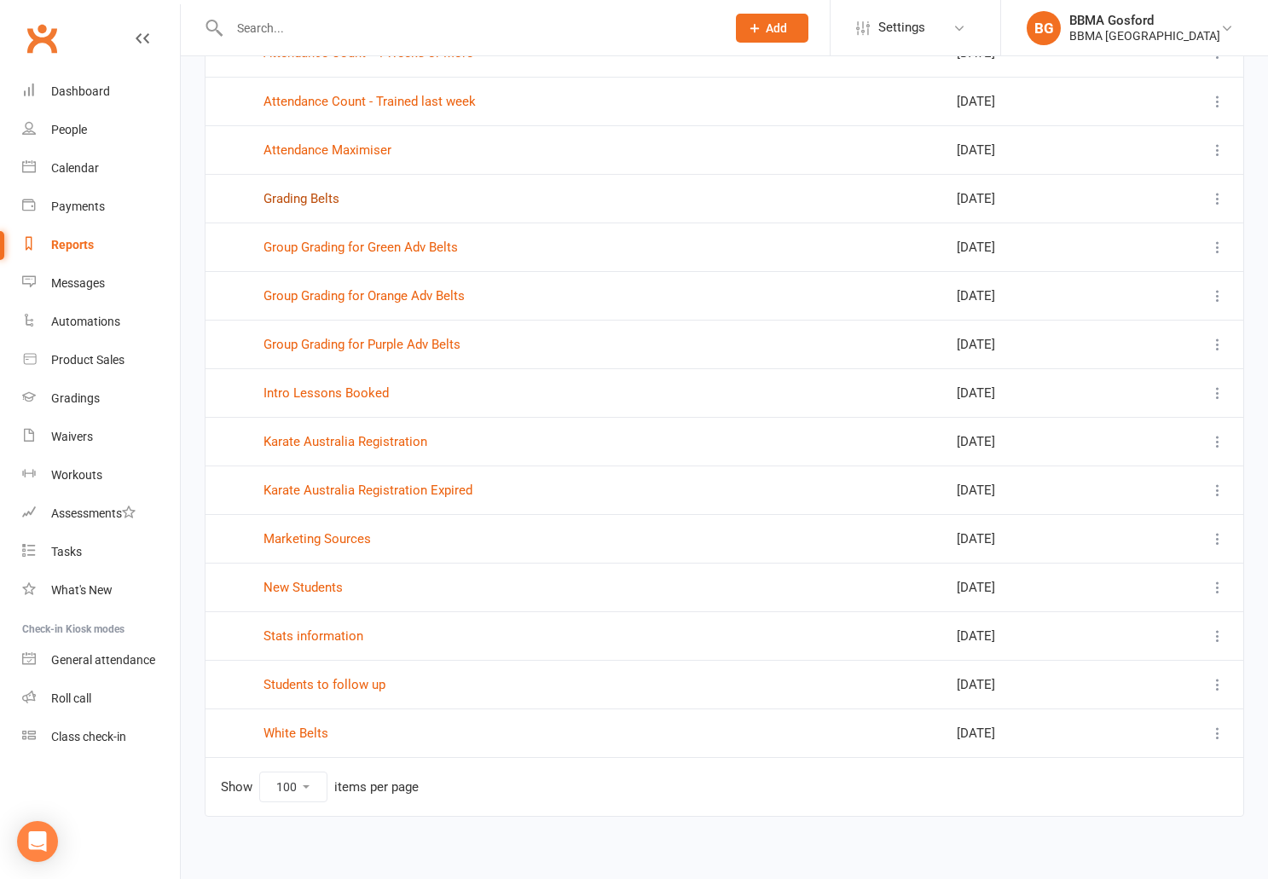
click at [303, 199] on link "Grading Belts" at bounding box center [302, 198] width 76 height 15
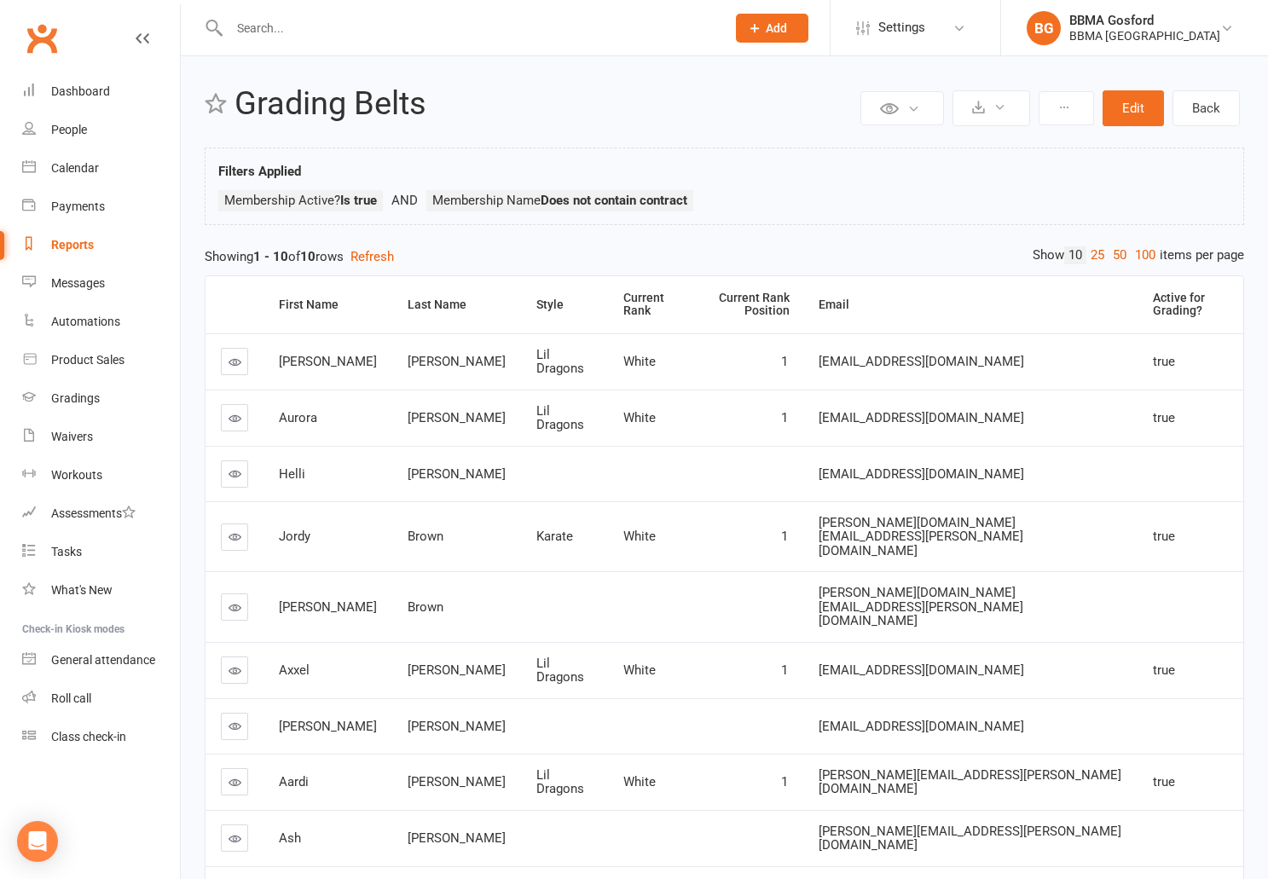
scroll to position [3, 0]
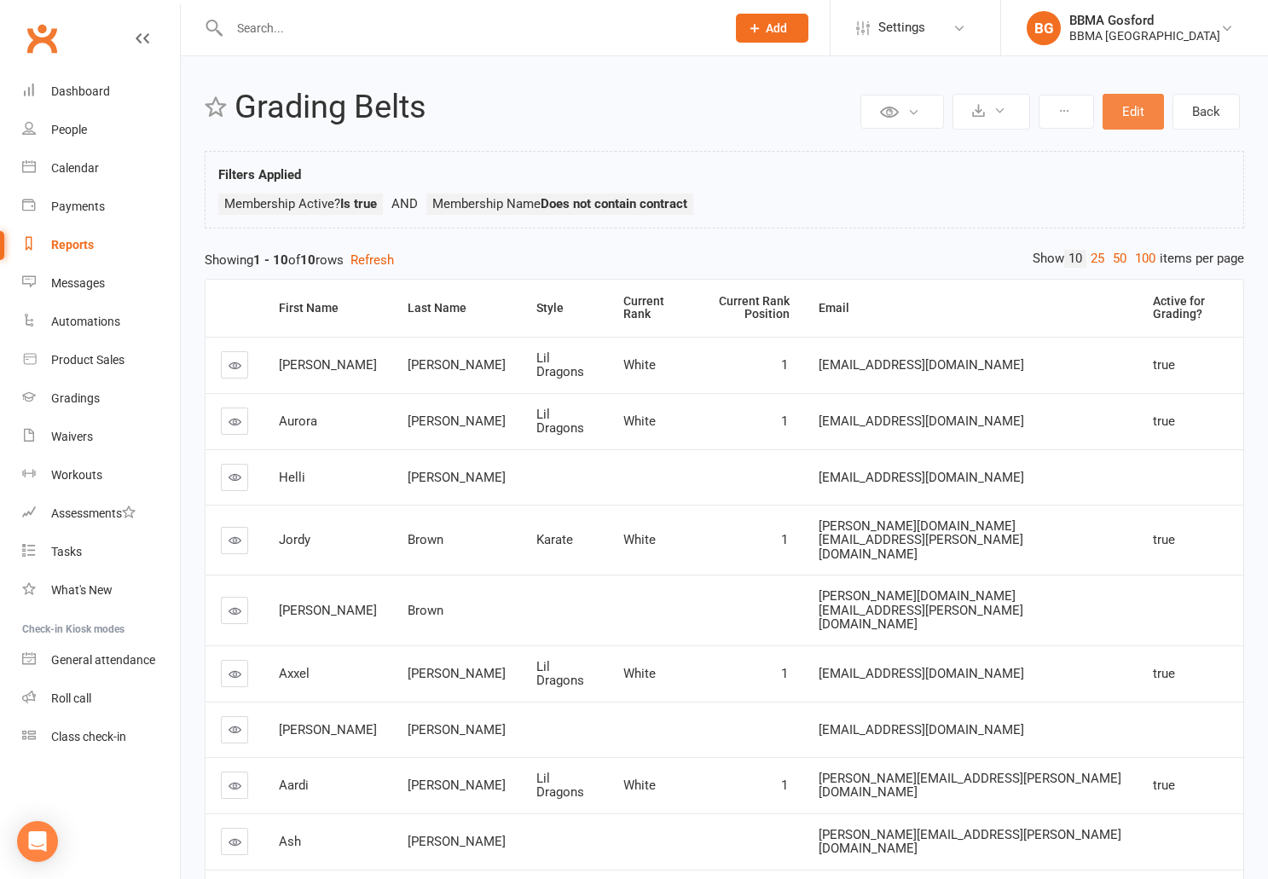
click at [1126, 116] on button "Edit" at bounding box center [1133, 112] width 61 height 36
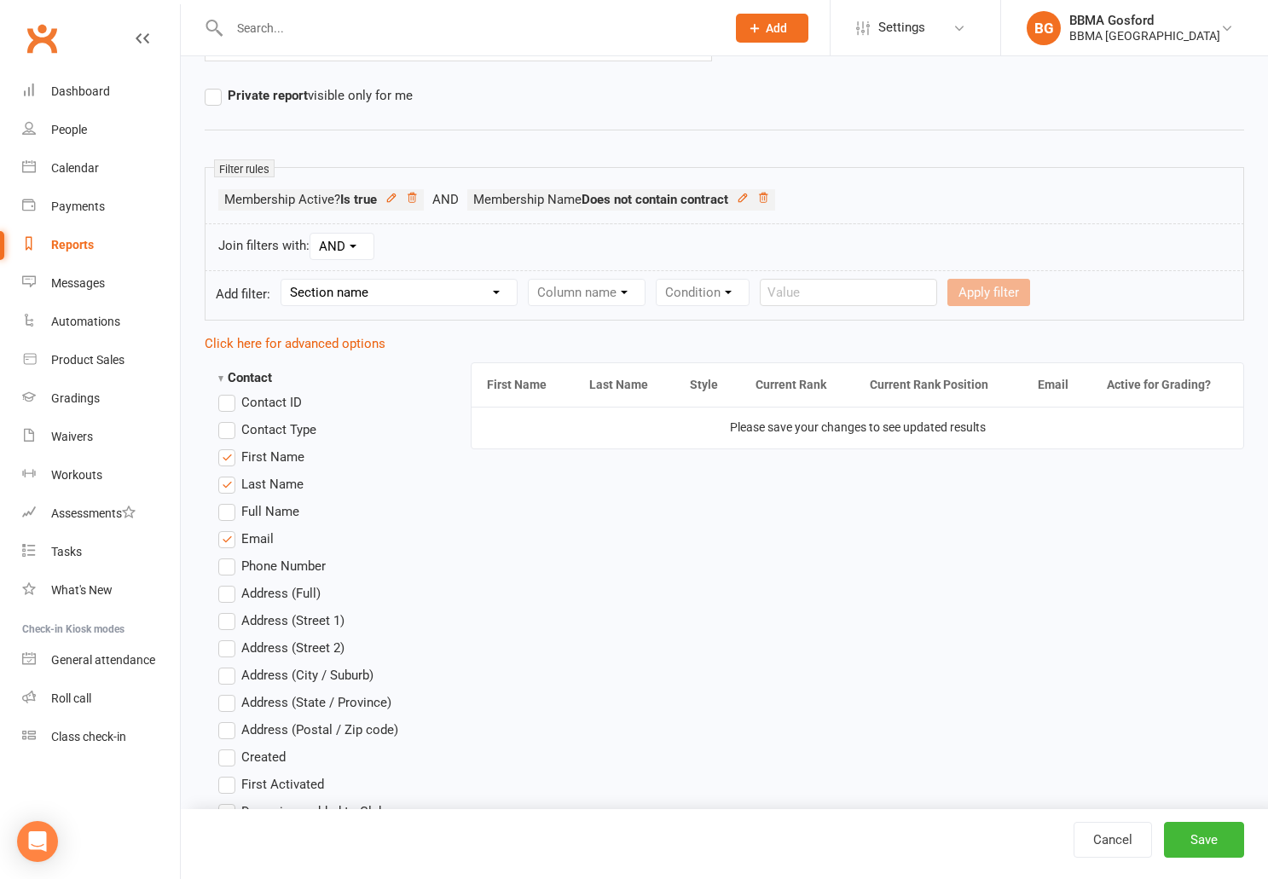
scroll to position [203, 0]
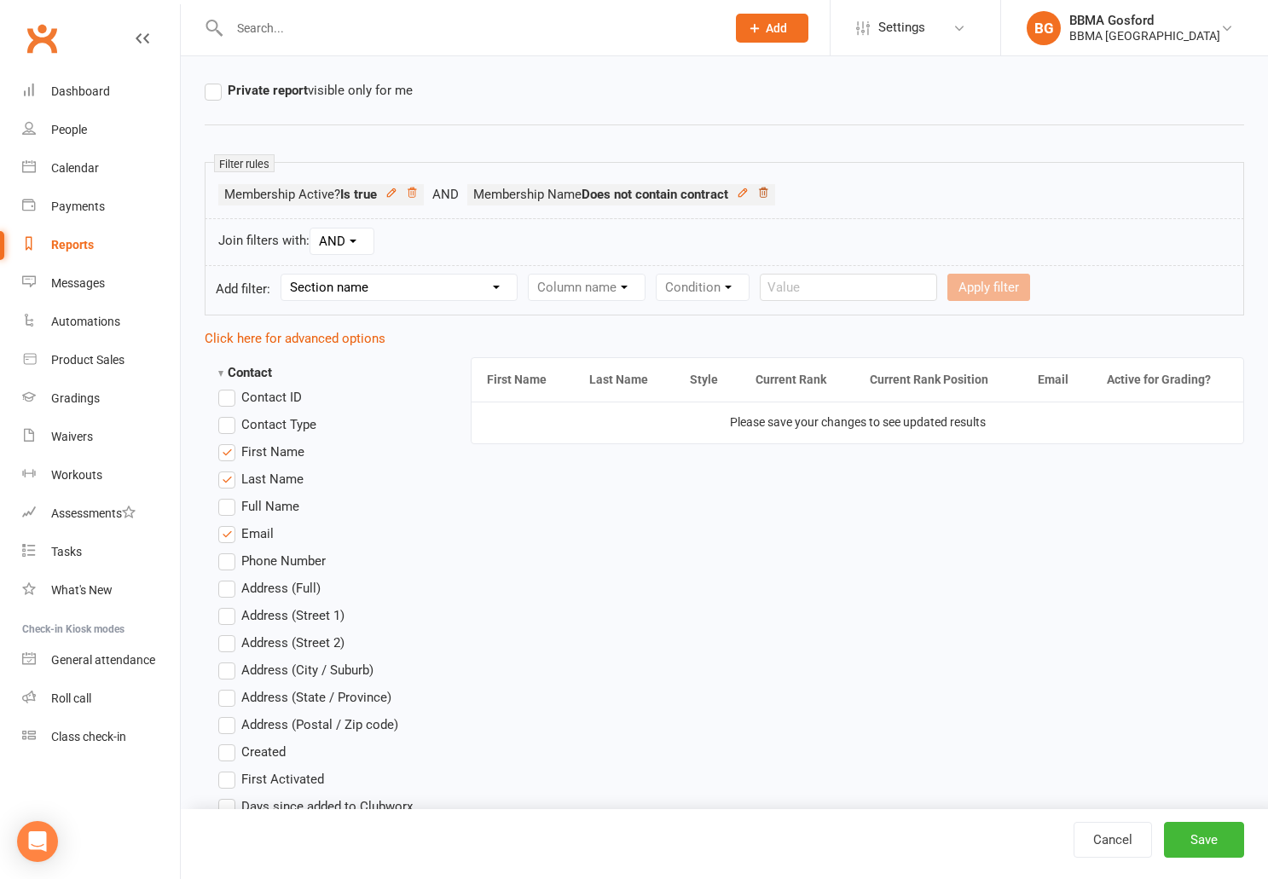
click at [769, 193] on icon at bounding box center [763, 193] width 12 height 12
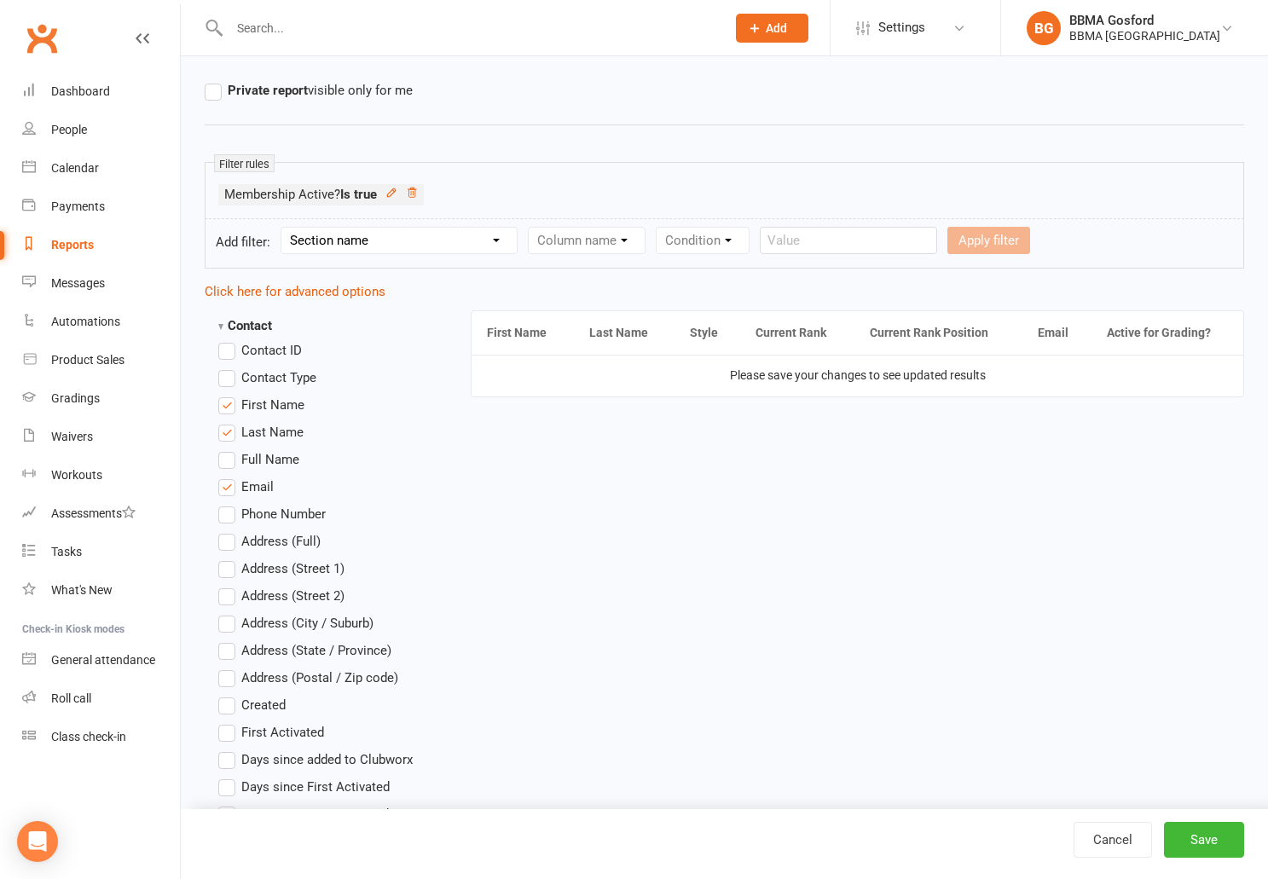
click at [281, 228] on select "Section name Contact Attendance Aggregate Payment Booking Waitlist Attendees Ca…" at bounding box center [398, 241] width 235 height 26
click at [414, 234] on select "Section name Contact Attendance Aggregate Payment Booking Waitlist Attendees Ca…" at bounding box center [398, 241] width 235 height 26
select select "0"
click option "Contact" at bounding box center [0, 0] width 0 height 0
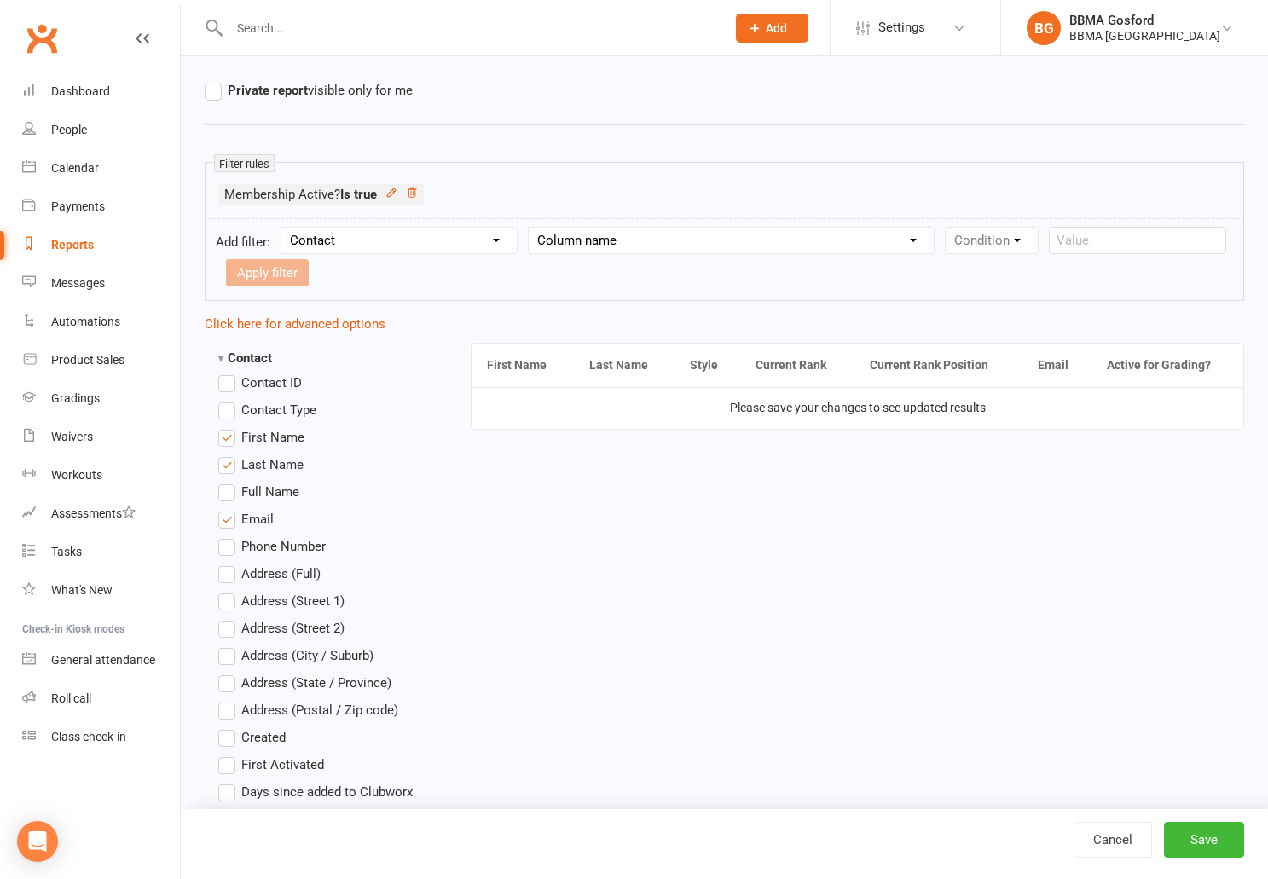
click at [529, 228] on select "Column name Contact Type First Name Last Name Full Name Email Phone Number Addr…" at bounding box center [731, 241] width 405 height 26
click at [633, 241] on select "Column name Contact Type First Name Last Name Full Name Email Phone Number Addr…" at bounding box center [731, 241] width 405 height 26
select select "0"
click option "Contact Type" at bounding box center [0, 0] width 0 height 0
select select "1"
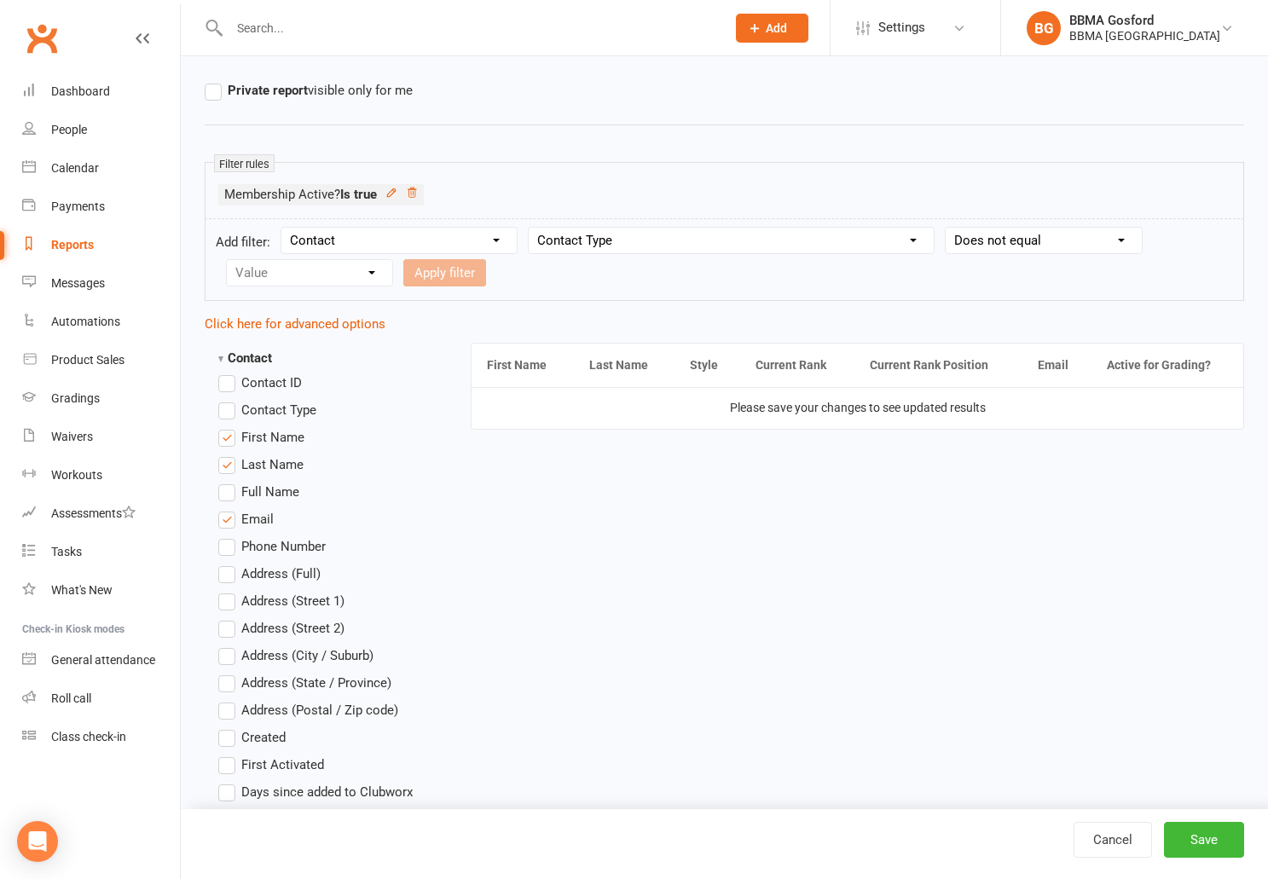
click option "Does not equal" at bounding box center [0, 0] width 0 height 0
select select "2"
click option "Non-attending Contact" at bounding box center [0, 0] width 0 height 0
click at [464, 271] on button "Apply filter" at bounding box center [444, 272] width 83 height 27
select select
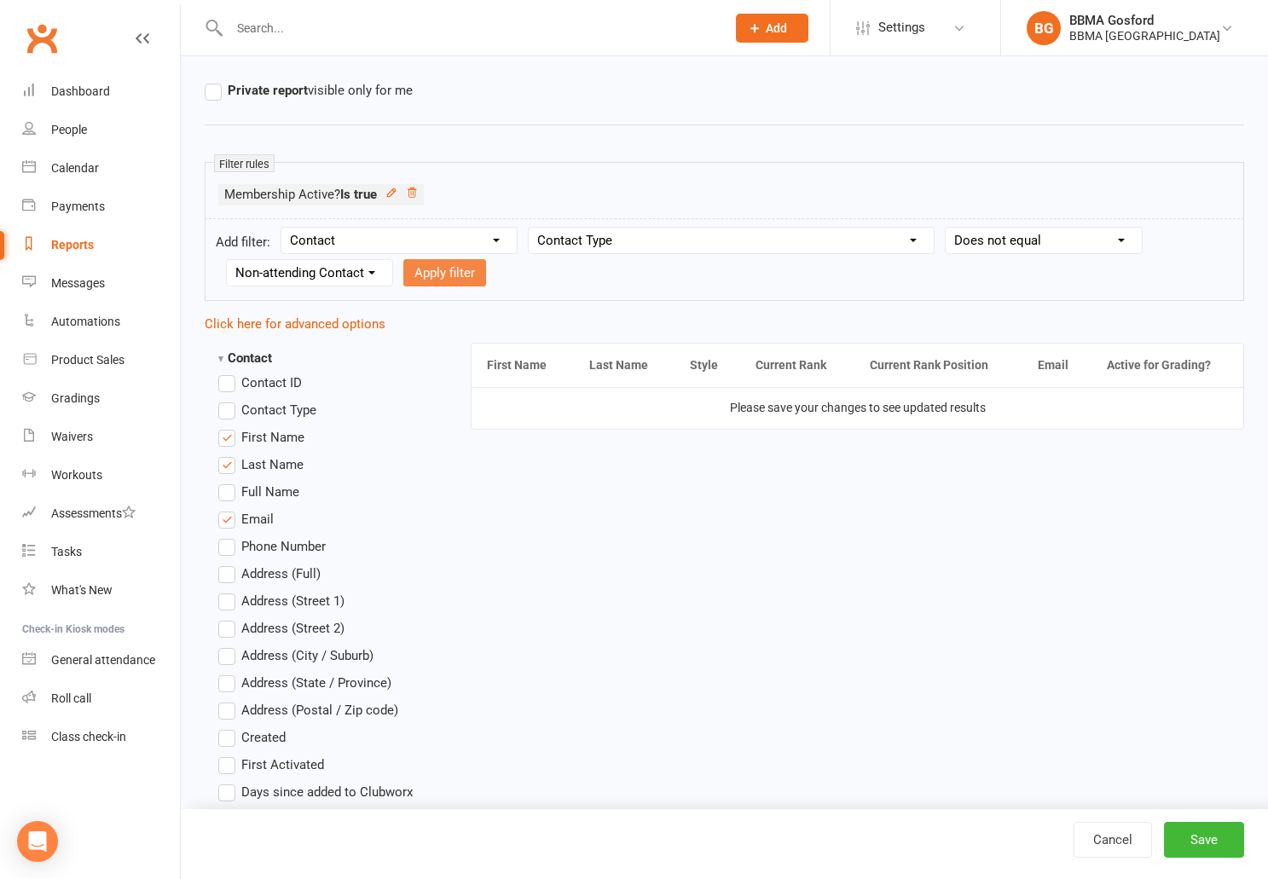
select select
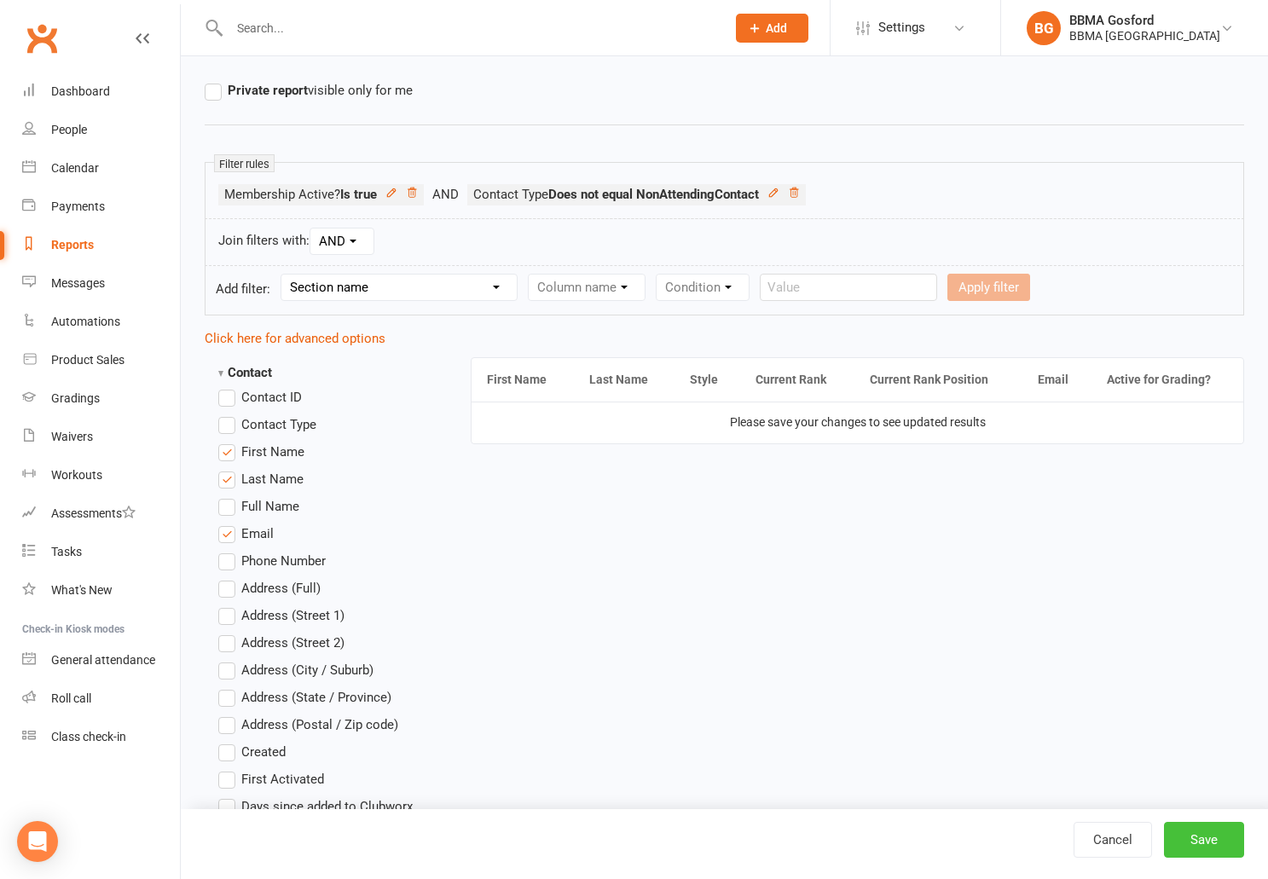
click at [1210, 839] on button "Save" at bounding box center [1204, 840] width 80 height 36
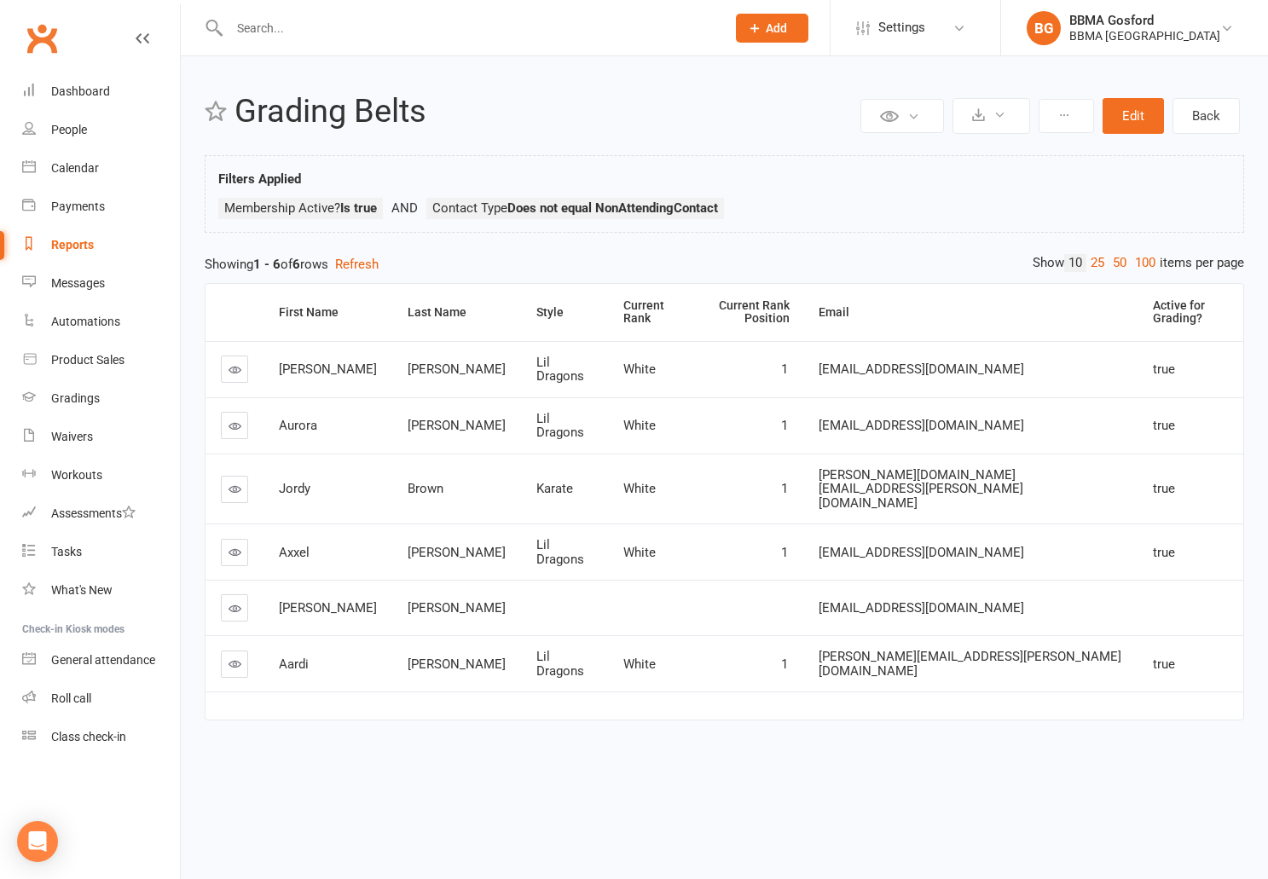
click at [241, 602] on icon at bounding box center [235, 608] width 13 height 13
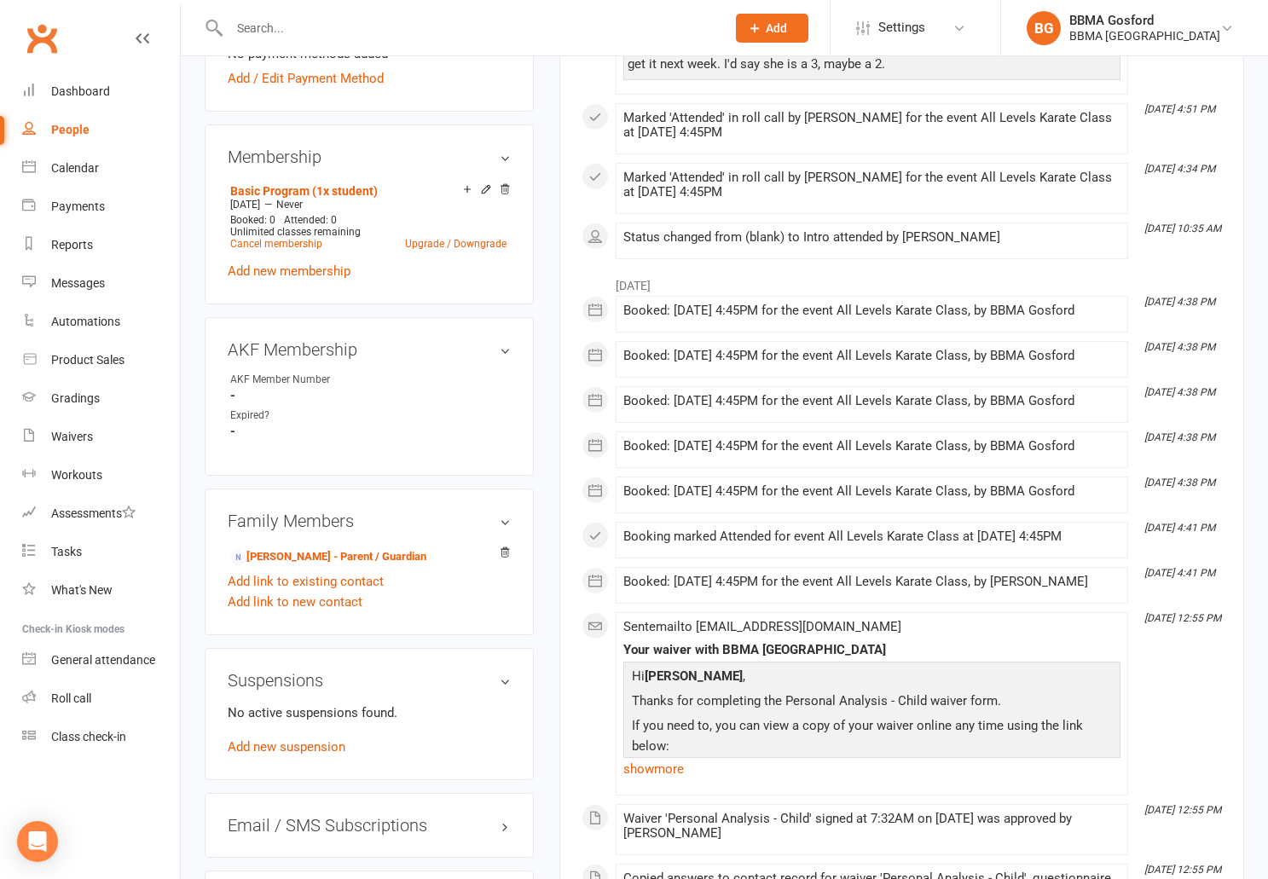
scroll to position [713, 0]
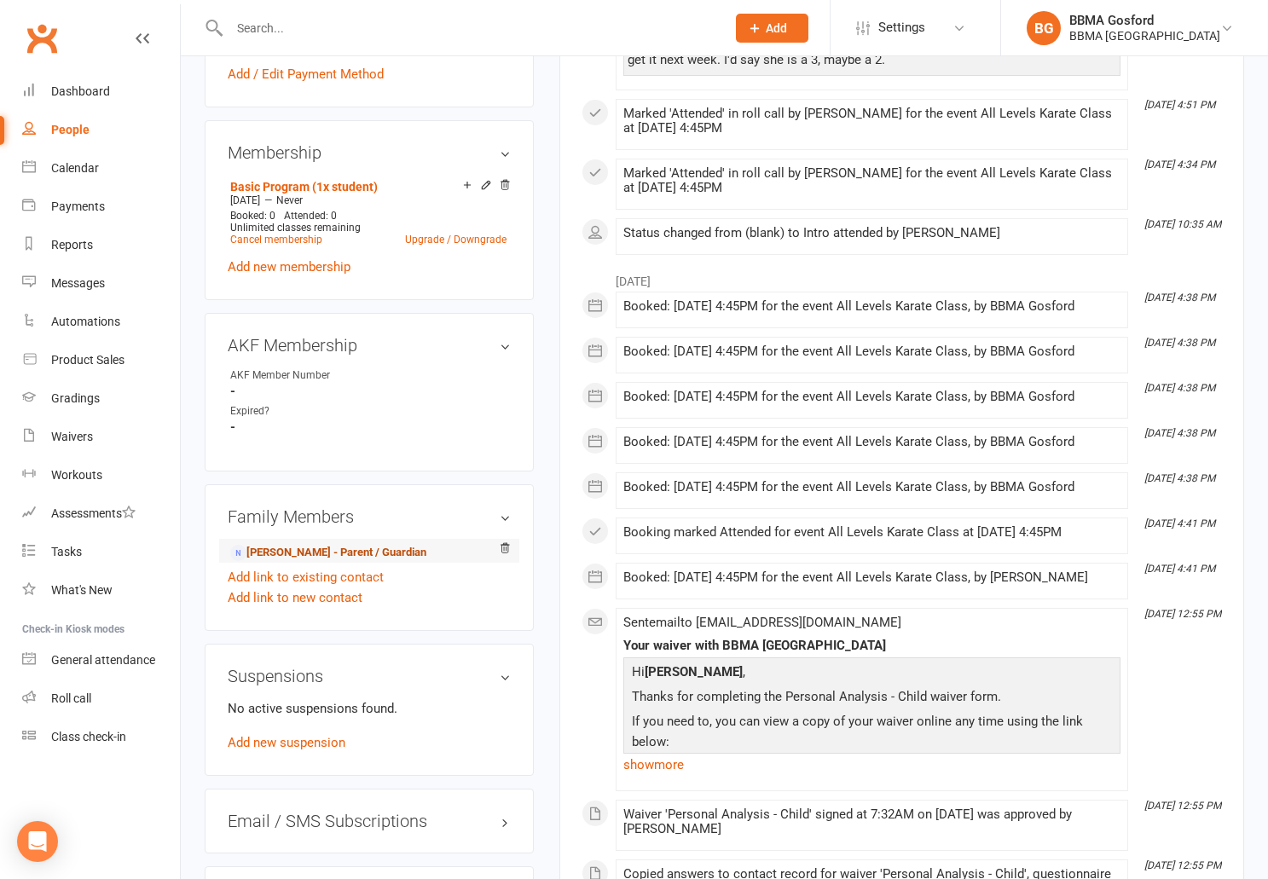
click at [311, 558] on link "Catherine Odgers - Parent / Guardian" at bounding box center [328, 553] width 196 height 18
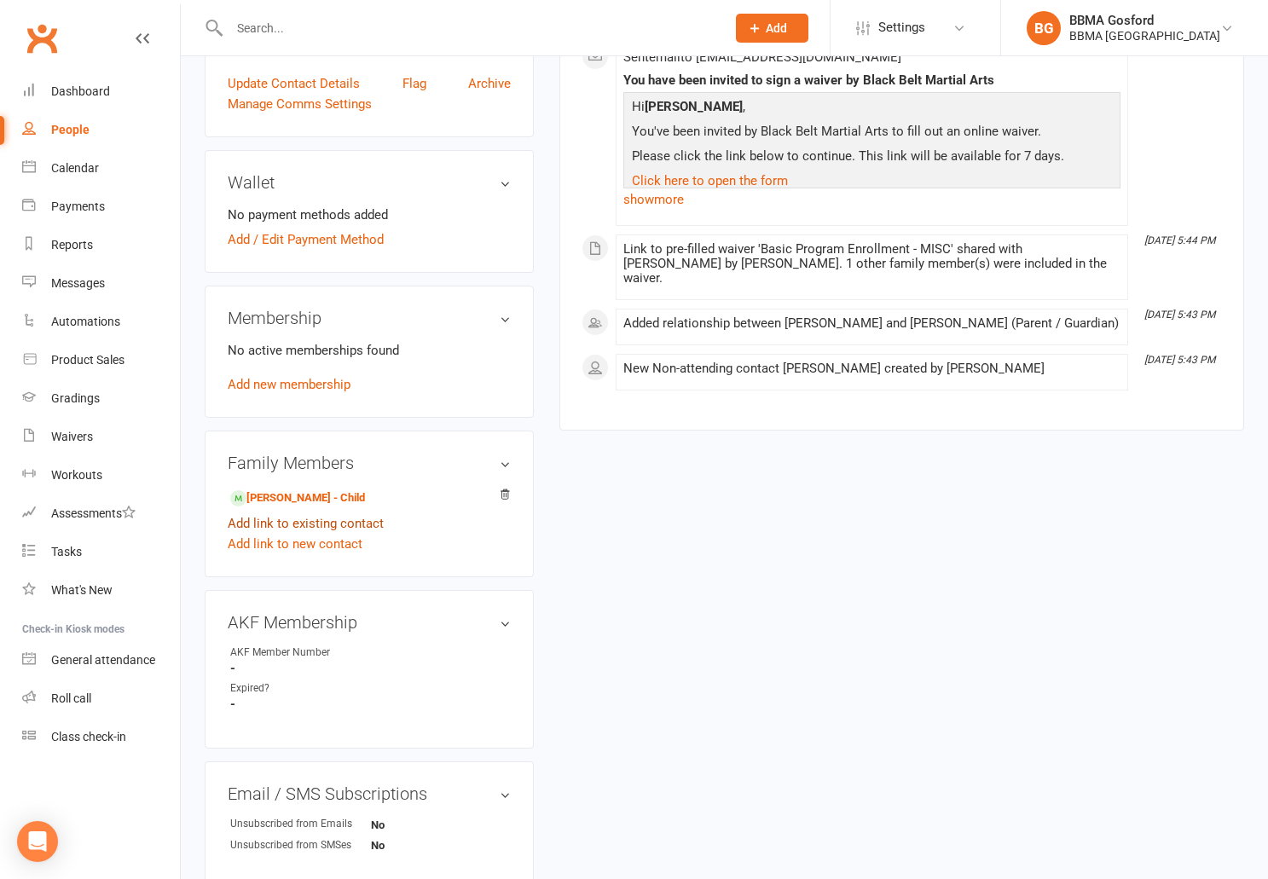
scroll to position [443, 0]
click at [309, 495] on link "Zoe Odgers - Child" at bounding box center [297, 497] width 135 height 18
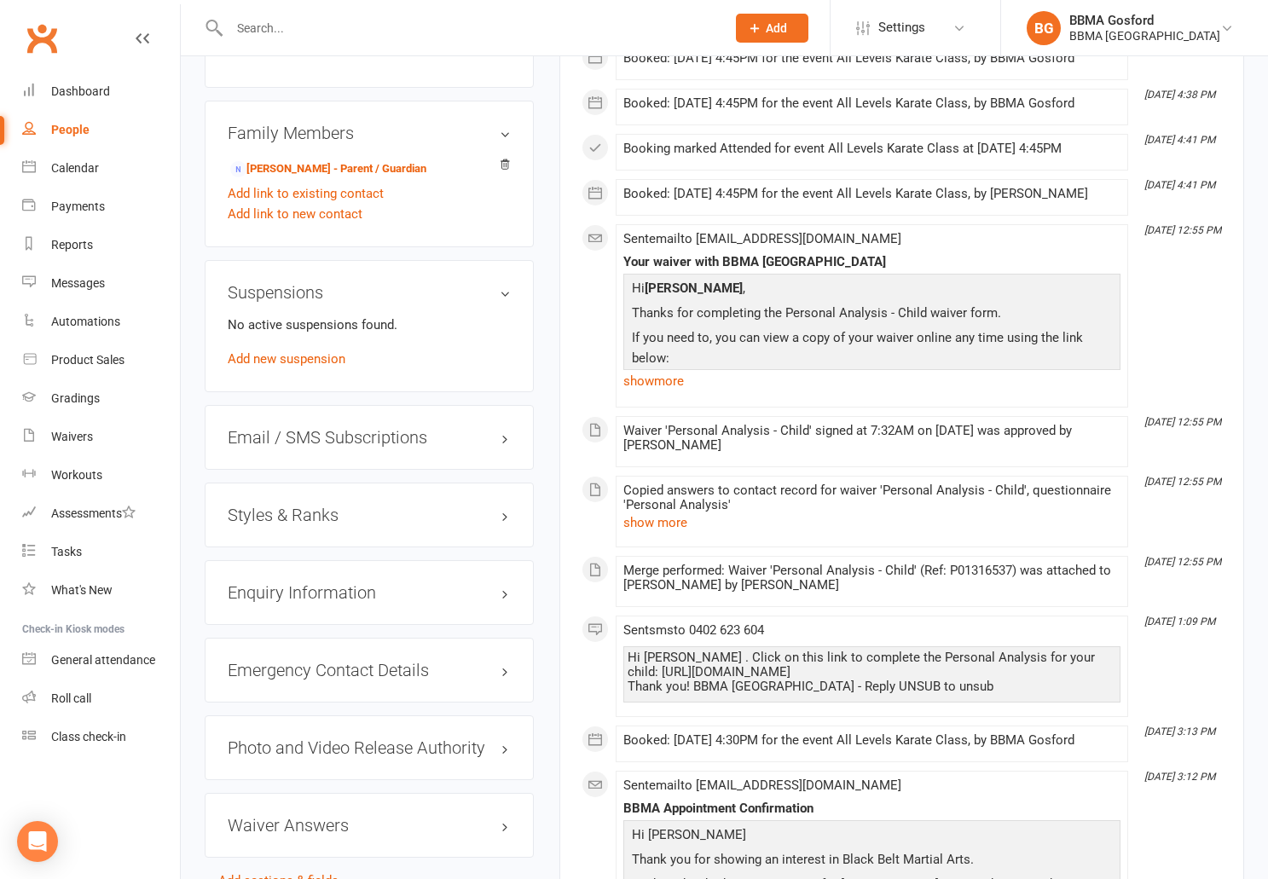
scroll to position [1106, 0]
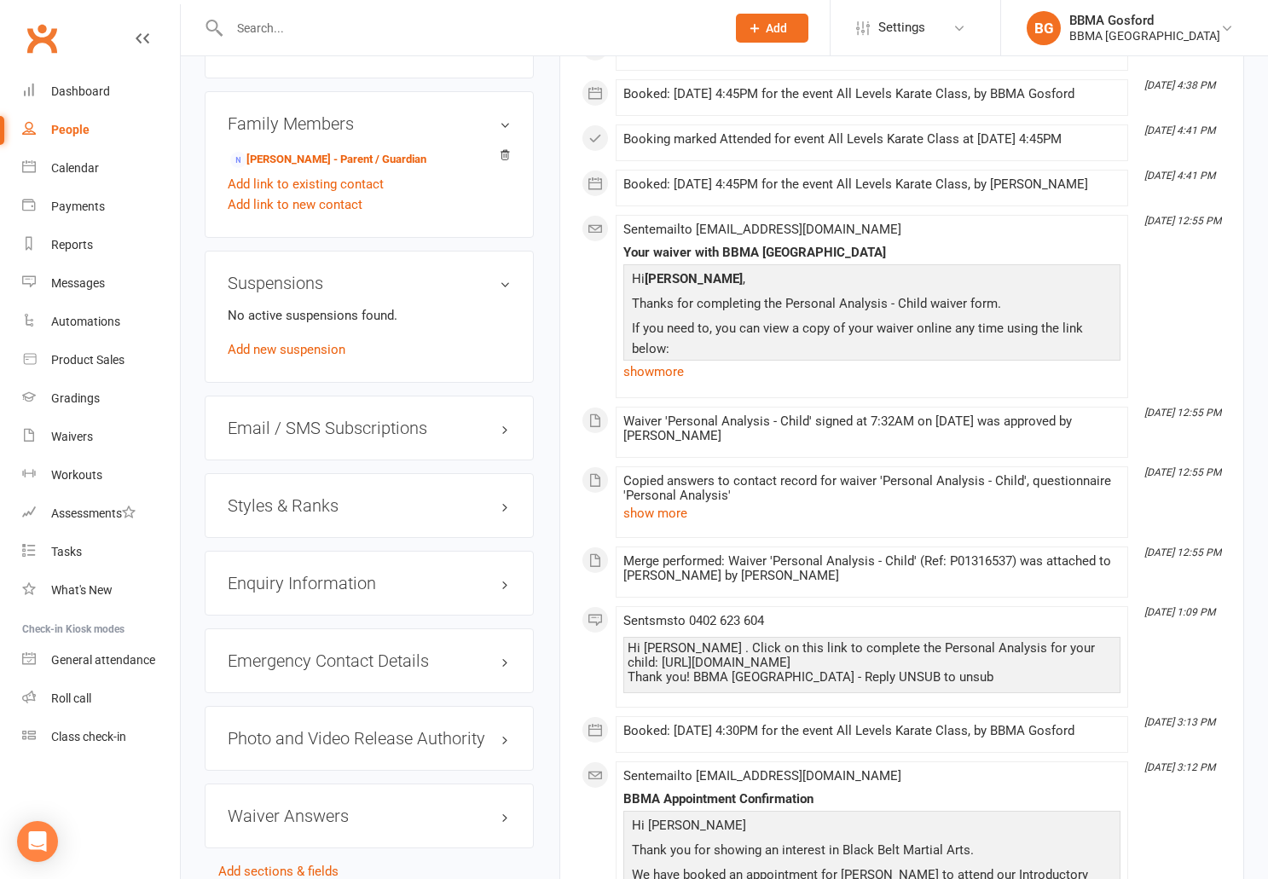
click at [285, 509] on h3 "Styles & Ranks" at bounding box center [369, 505] width 283 height 19
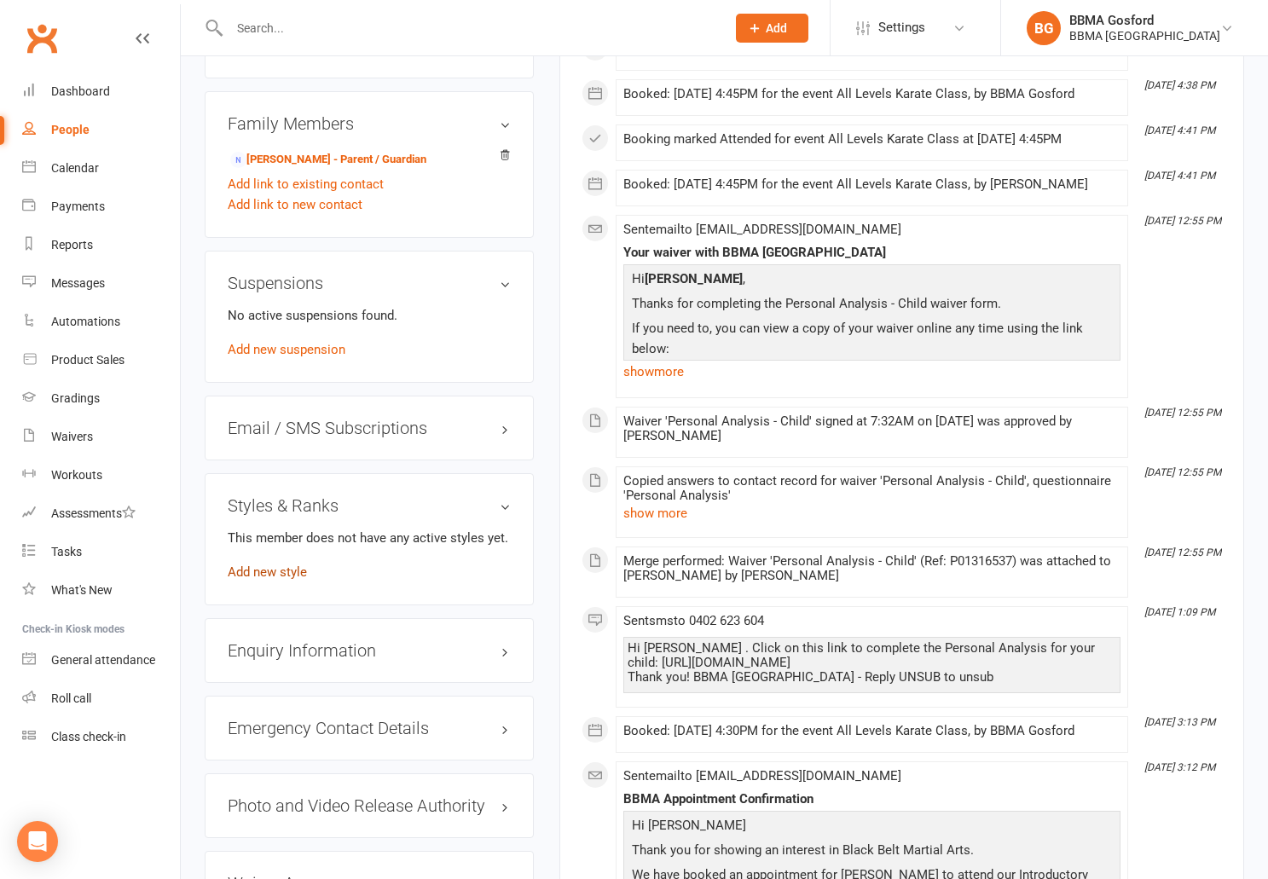
click at [267, 577] on link "Add new style" at bounding box center [267, 572] width 79 height 15
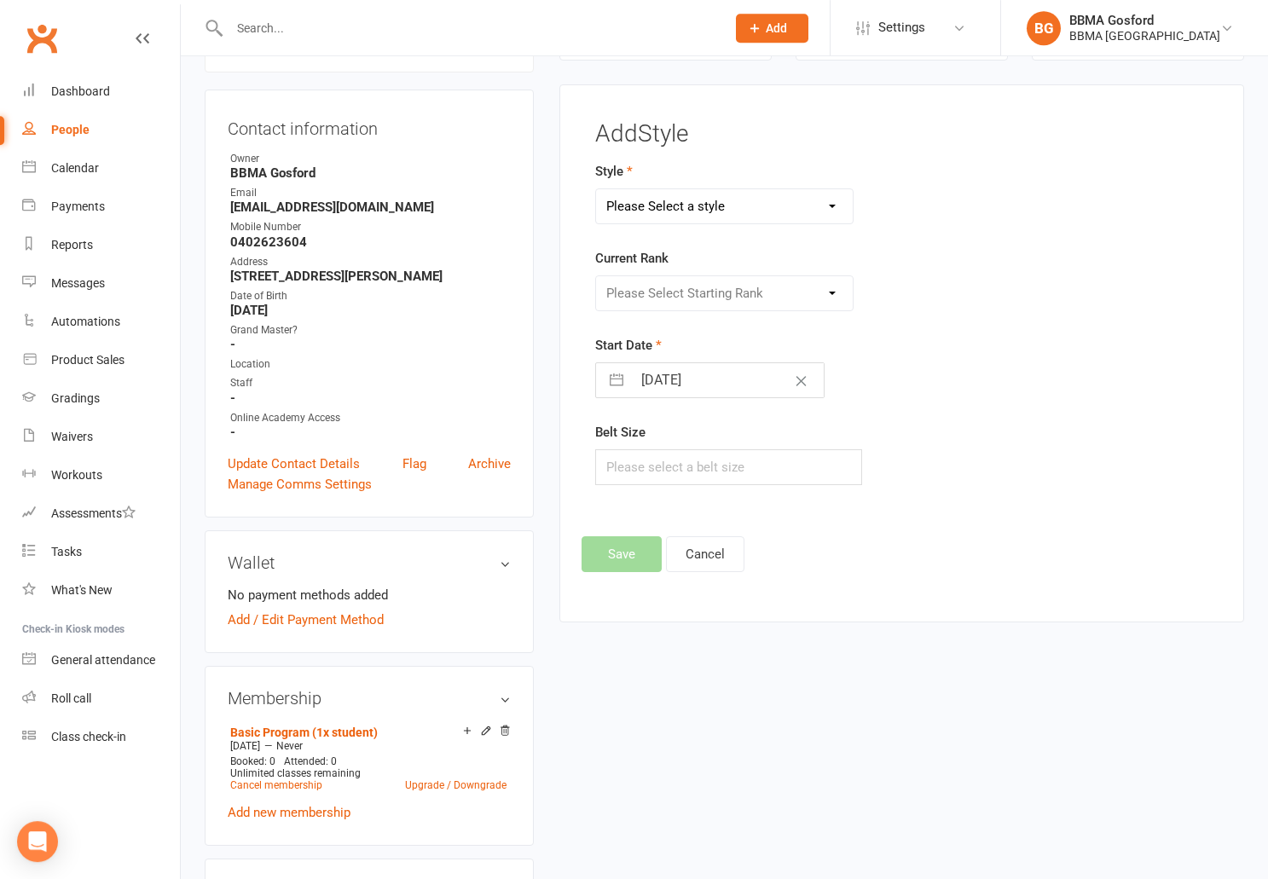
scroll to position [166, 0]
select select "3683"
click option "Karate" at bounding box center [0, 0] width 0 height 0
select select "43538"
click option "White" at bounding box center [0, 0] width 0 height 0
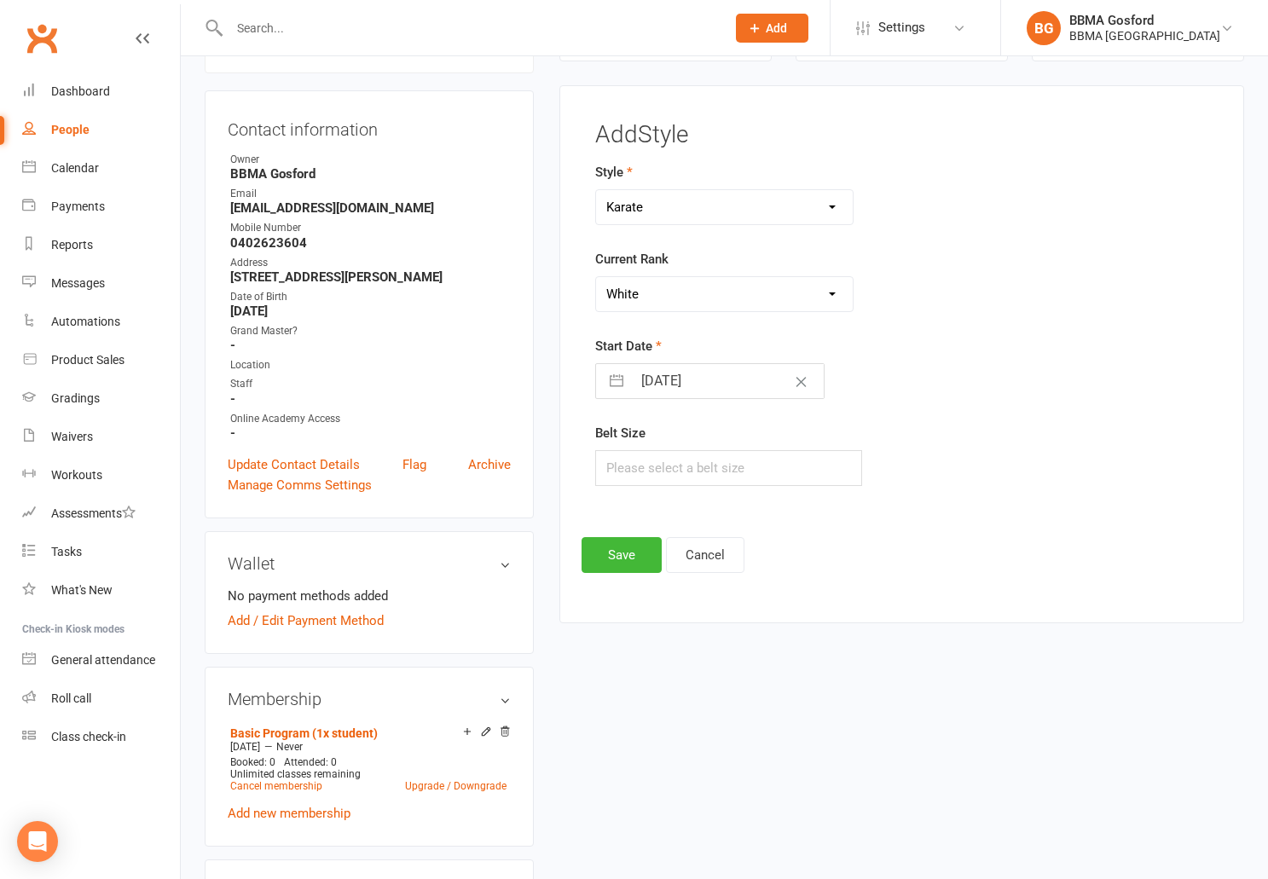
scroll to position [167, 0]
click at [676, 383] on input "14 Aug 2025" at bounding box center [728, 380] width 192 height 34
select select "6"
select select "2025"
select select "7"
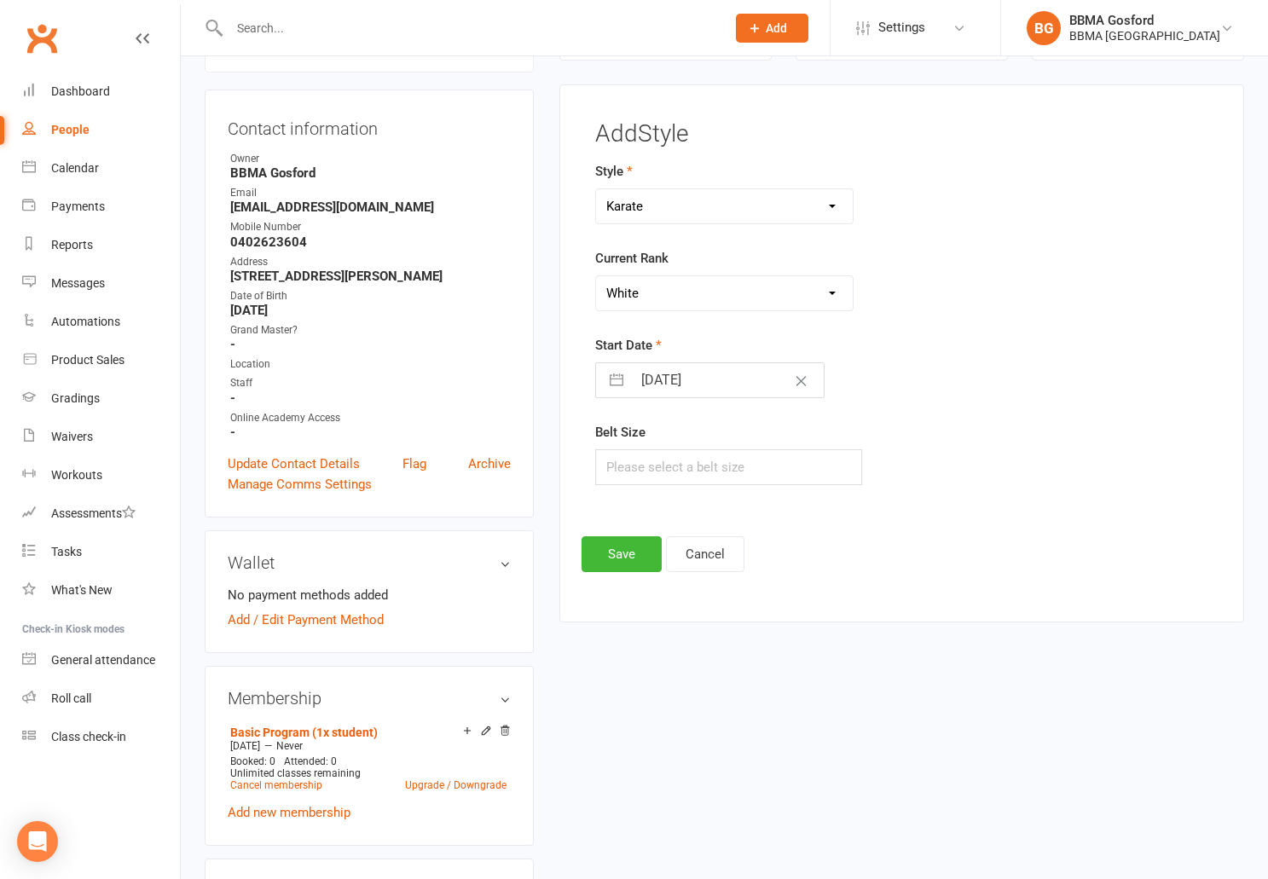
select select "2025"
select select "8"
select select "2025"
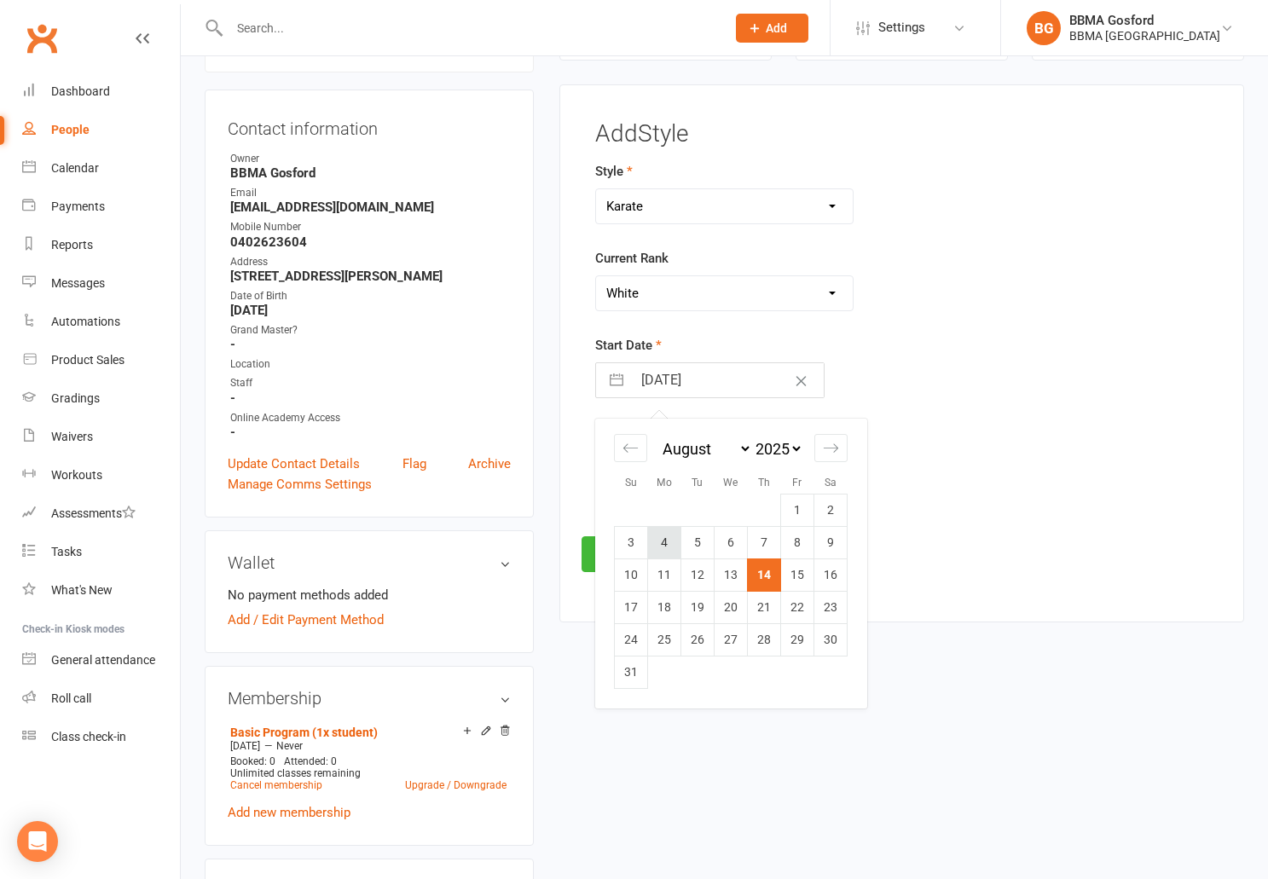
click at [671, 544] on td "4" at bounding box center [664, 542] width 33 height 32
type input "04 Aug 2025"
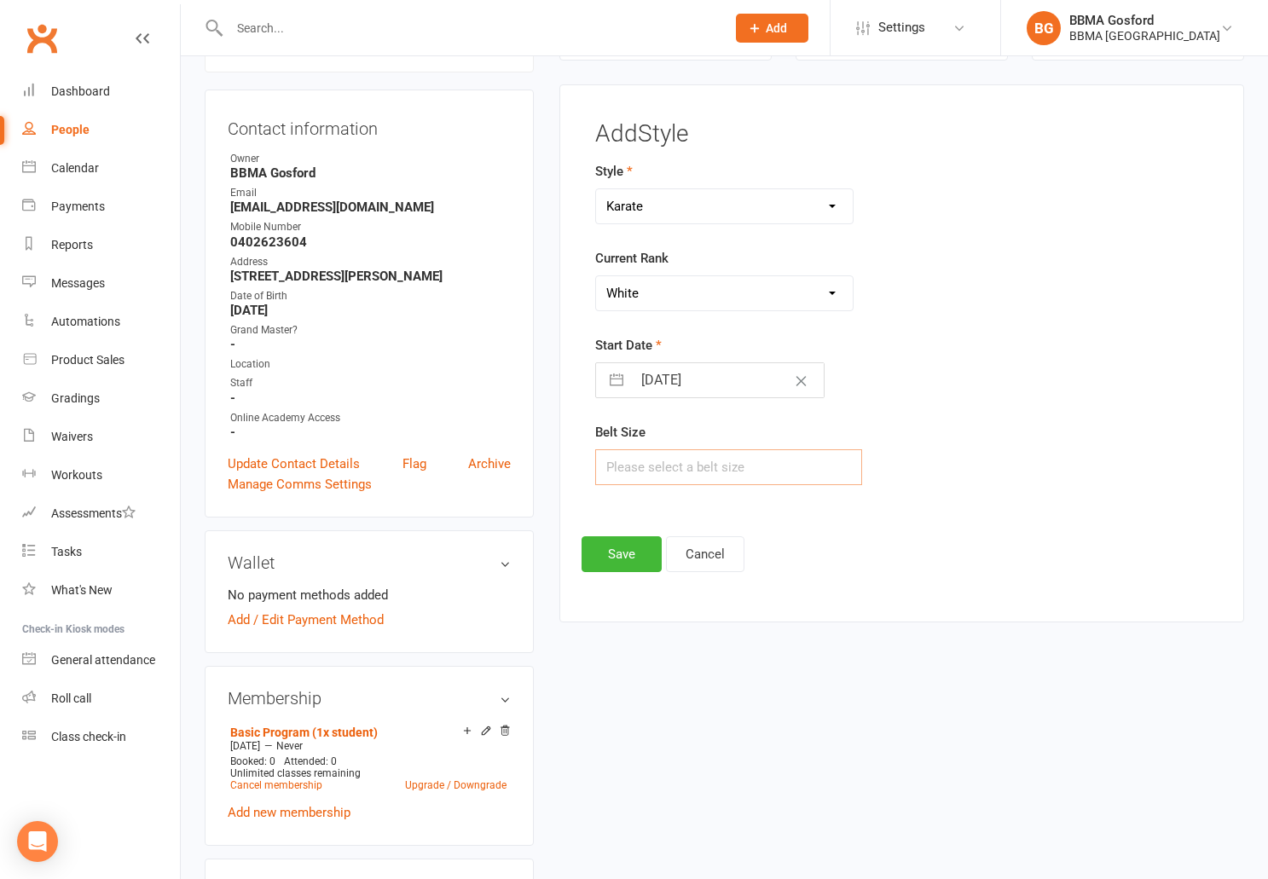
click at [626, 470] on input "text" at bounding box center [728, 468] width 267 height 36
type input "3"
click at [625, 546] on button "Save" at bounding box center [622, 555] width 80 height 36
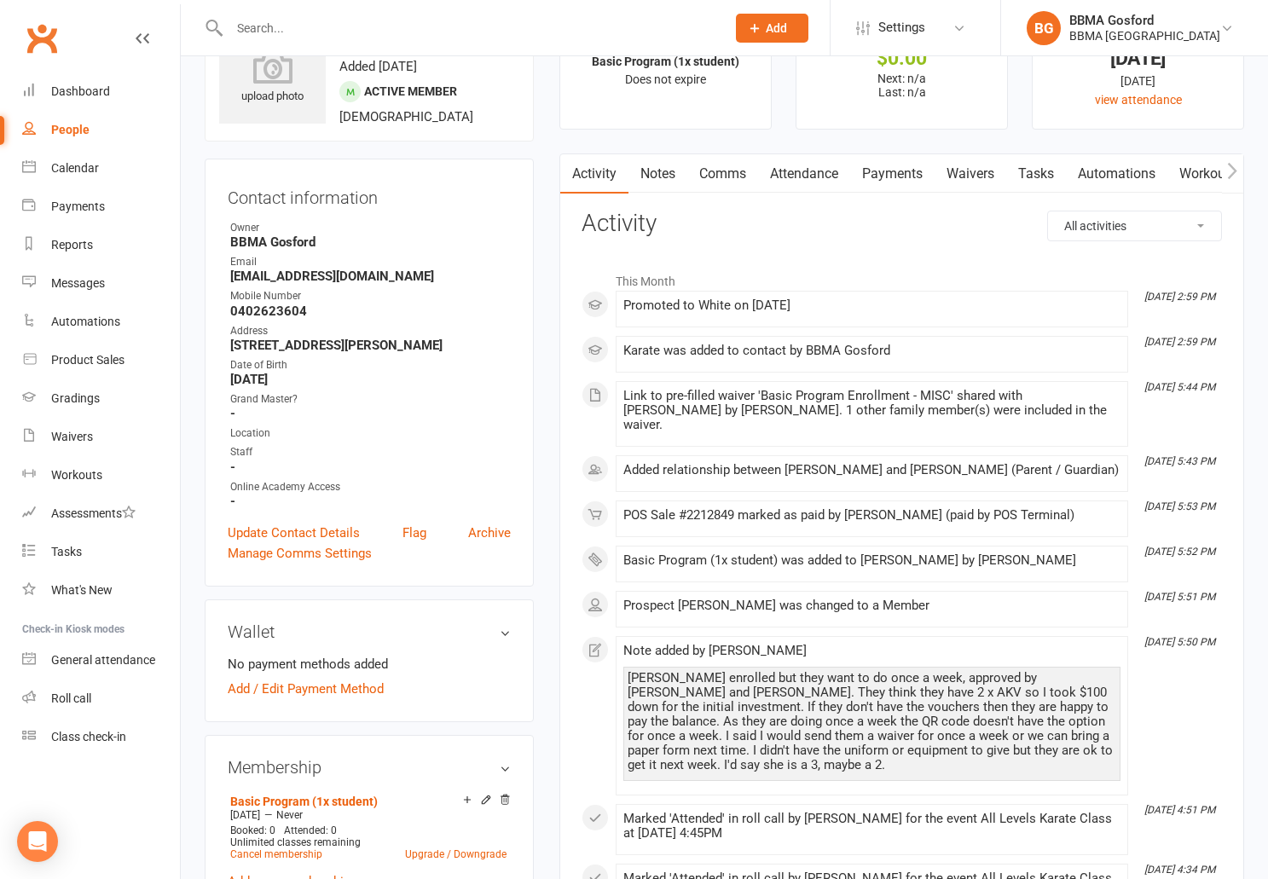
scroll to position [0, 0]
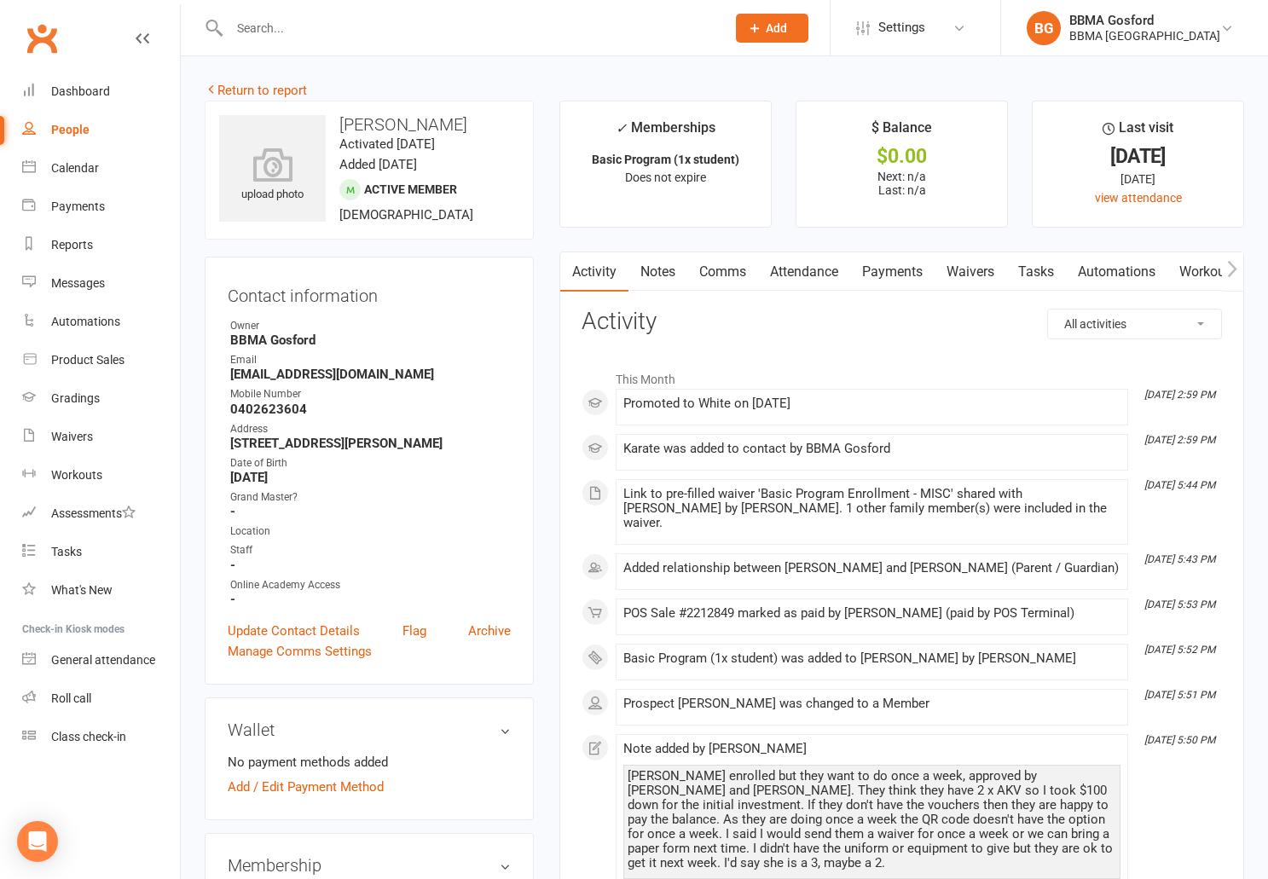
click at [732, 264] on link "Comms" at bounding box center [723, 271] width 71 height 39
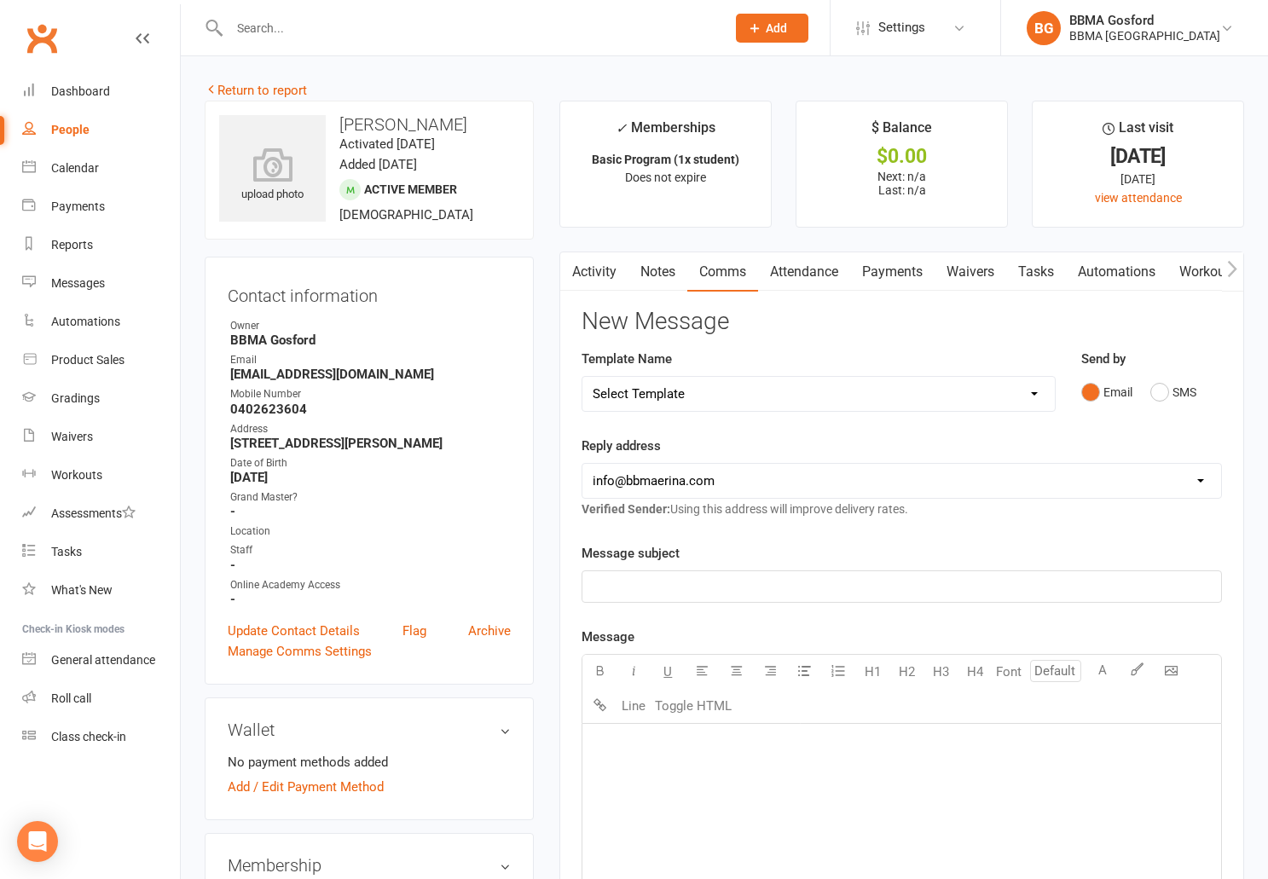
click at [812, 269] on link "Attendance" at bounding box center [804, 271] width 92 height 39
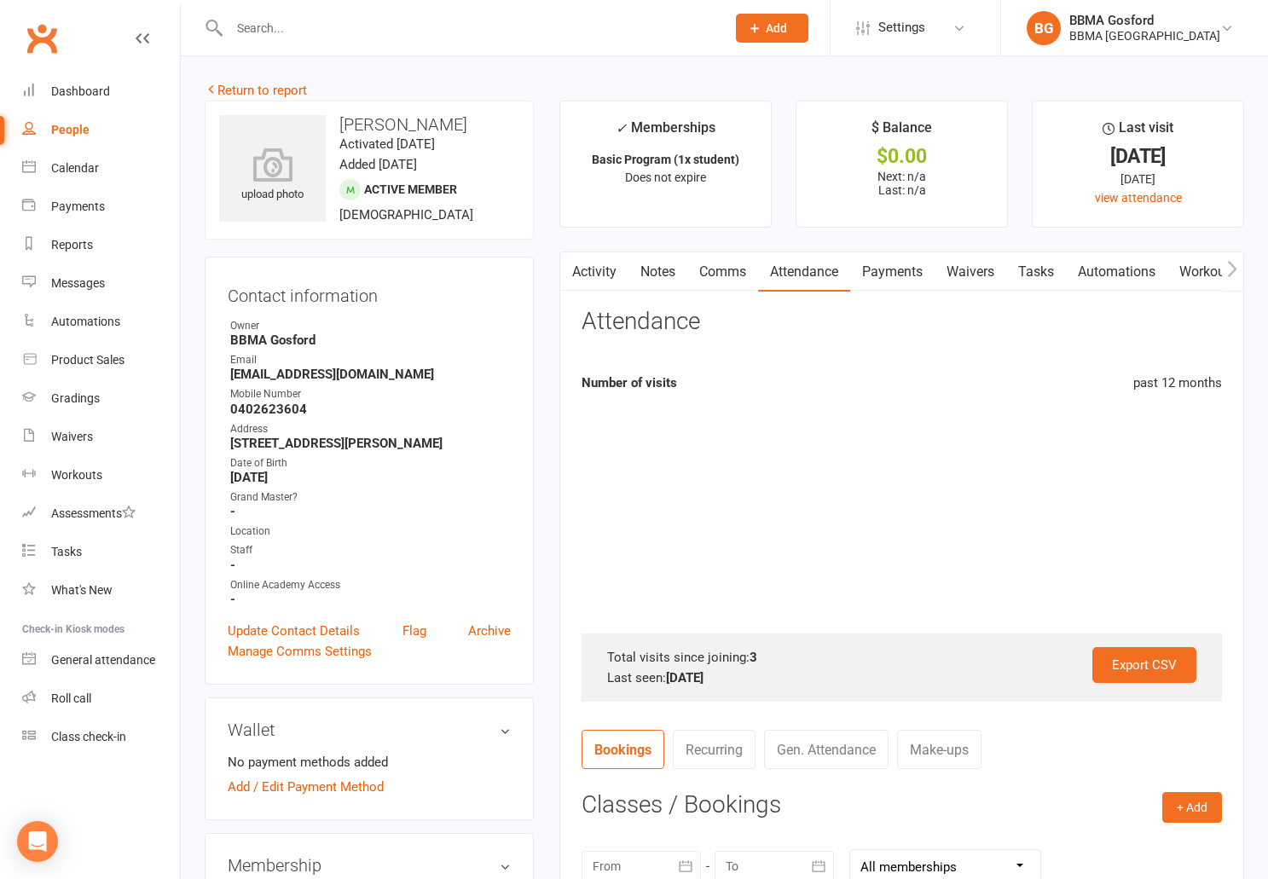
click at [893, 270] on link "Payments" at bounding box center [892, 271] width 84 height 39
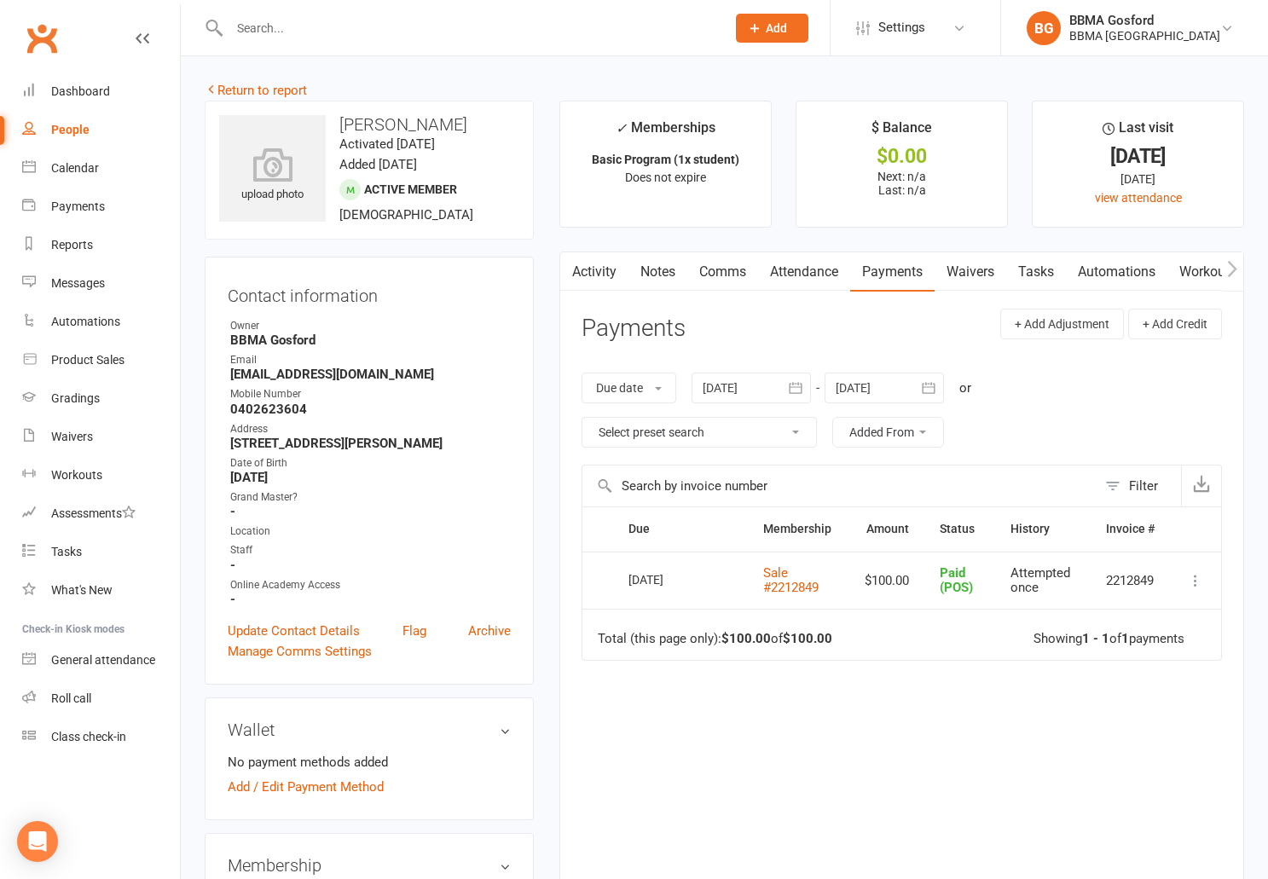
click at [588, 277] on link "Activity" at bounding box center [594, 271] width 68 height 39
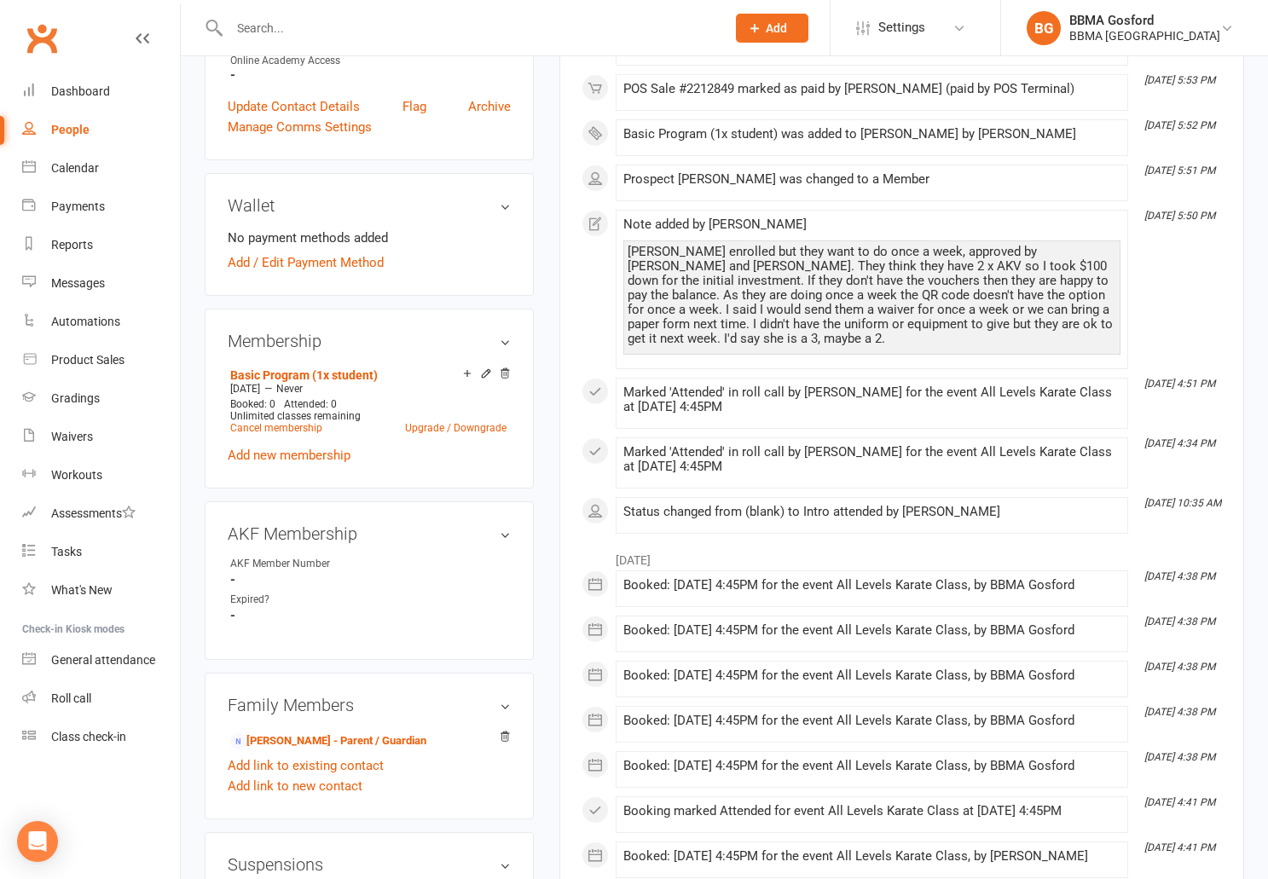
scroll to position [539, 0]
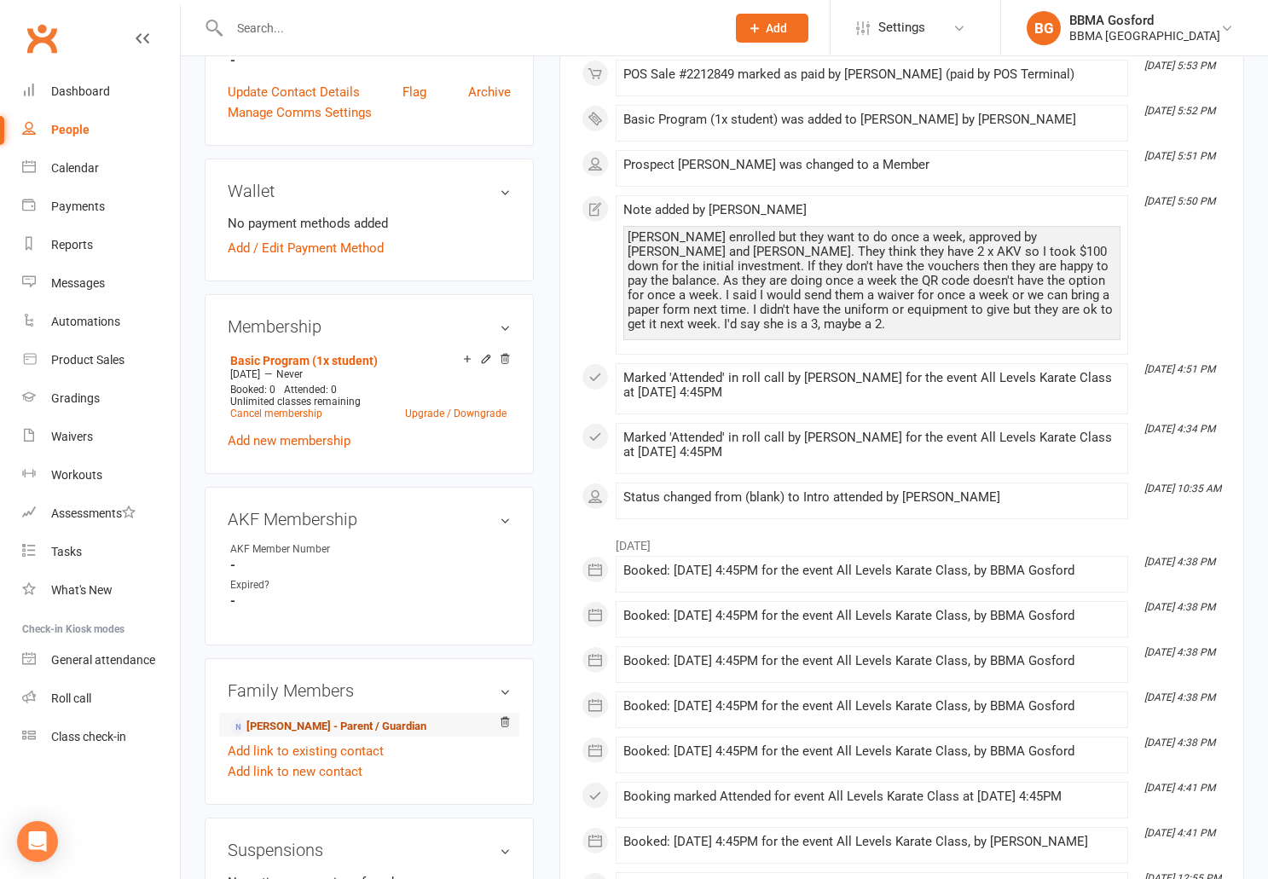
click at [337, 730] on link "Catherine Odgers - Parent / Guardian" at bounding box center [328, 727] width 196 height 18
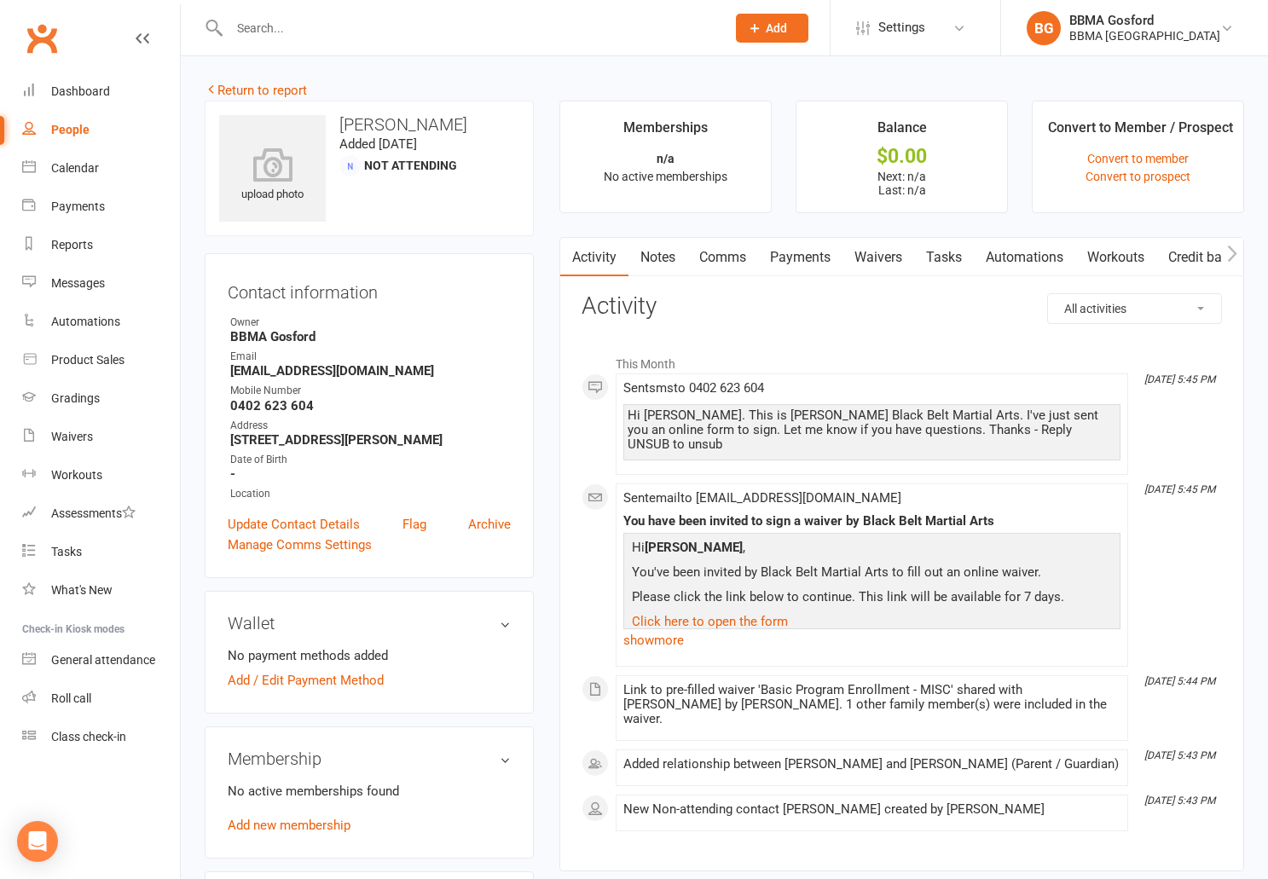
click at [720, 252] on link "Comms" at bounding box center [723, 257] width 71 height 39
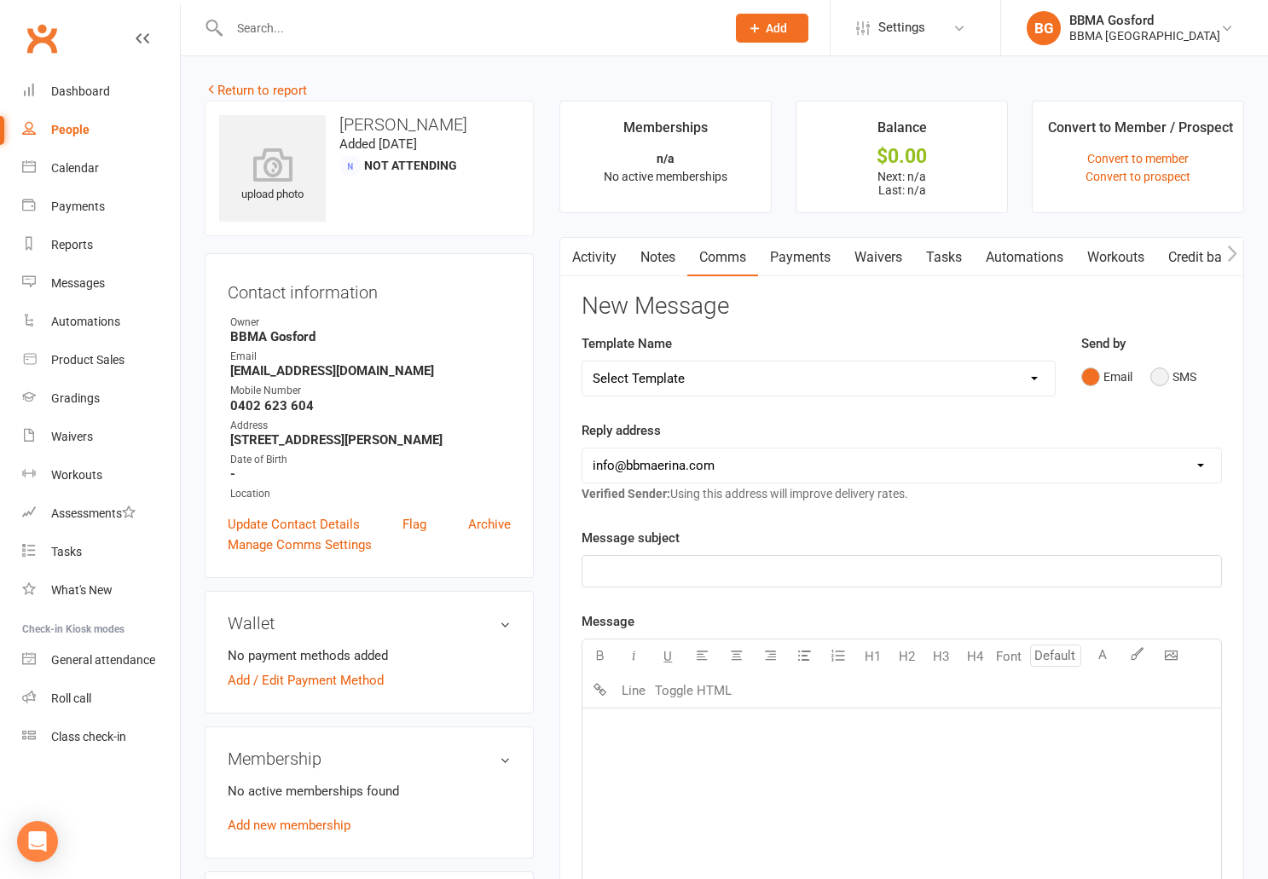
click at [1162, 380] on button "SMS" at bounding box center [1174, 377] width 46 height 32
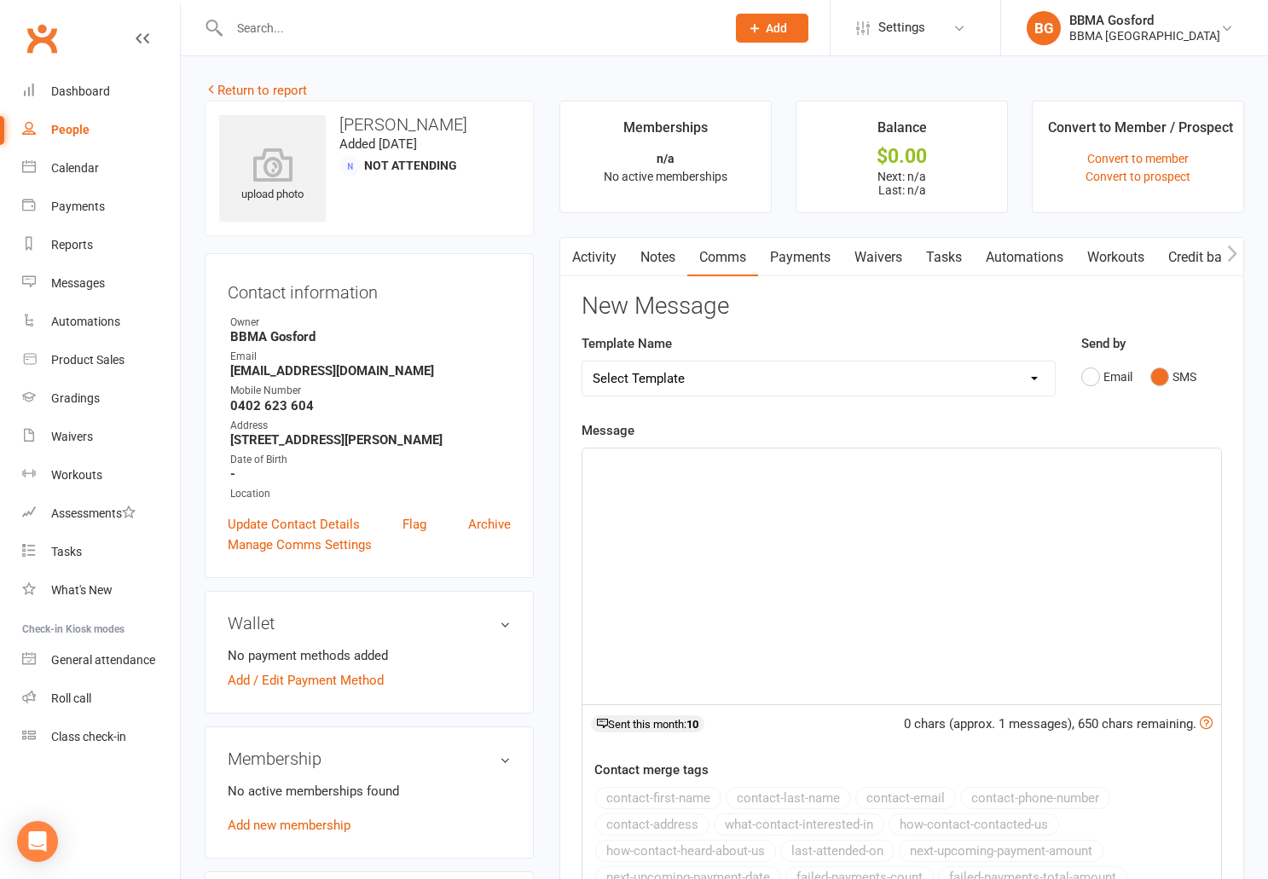
click at [607, 260] on link "Activity" at bounding box center [594, 257] width 68 height 39
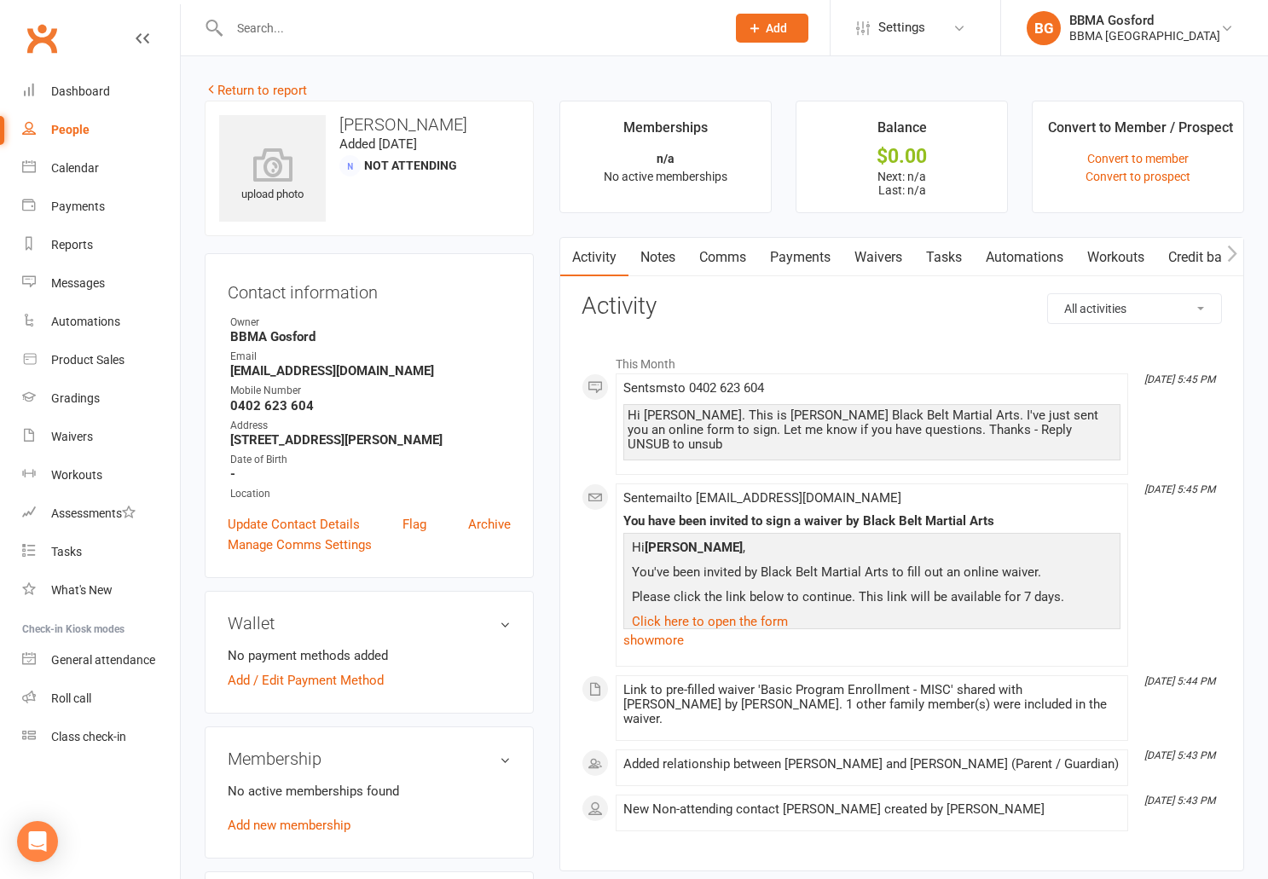
click at [730, 258] on link "Comms" at bounding box center [723, 257] width 71 height 39
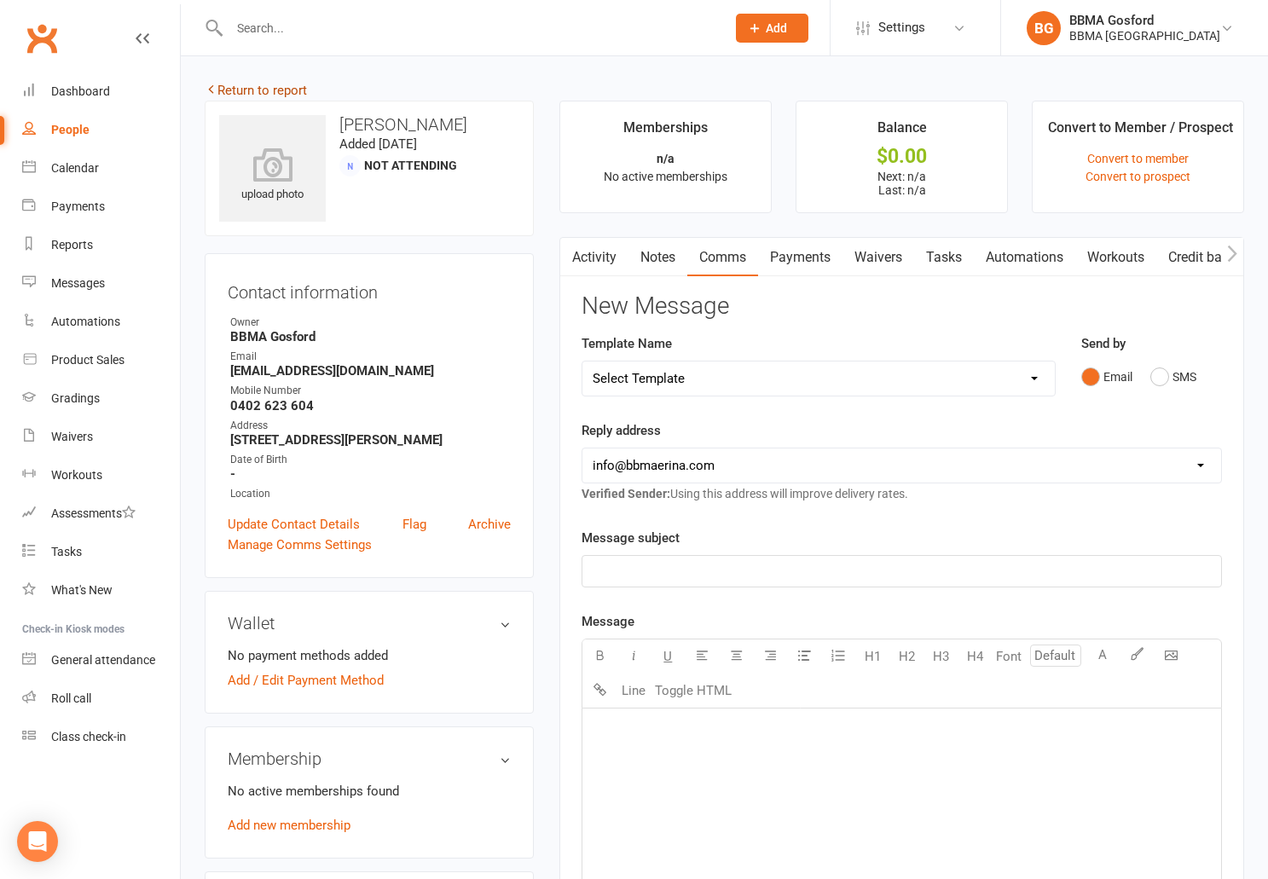
click at [262, 92] on link "Return to report" at bounding box center [256, 90] width 102 height 15
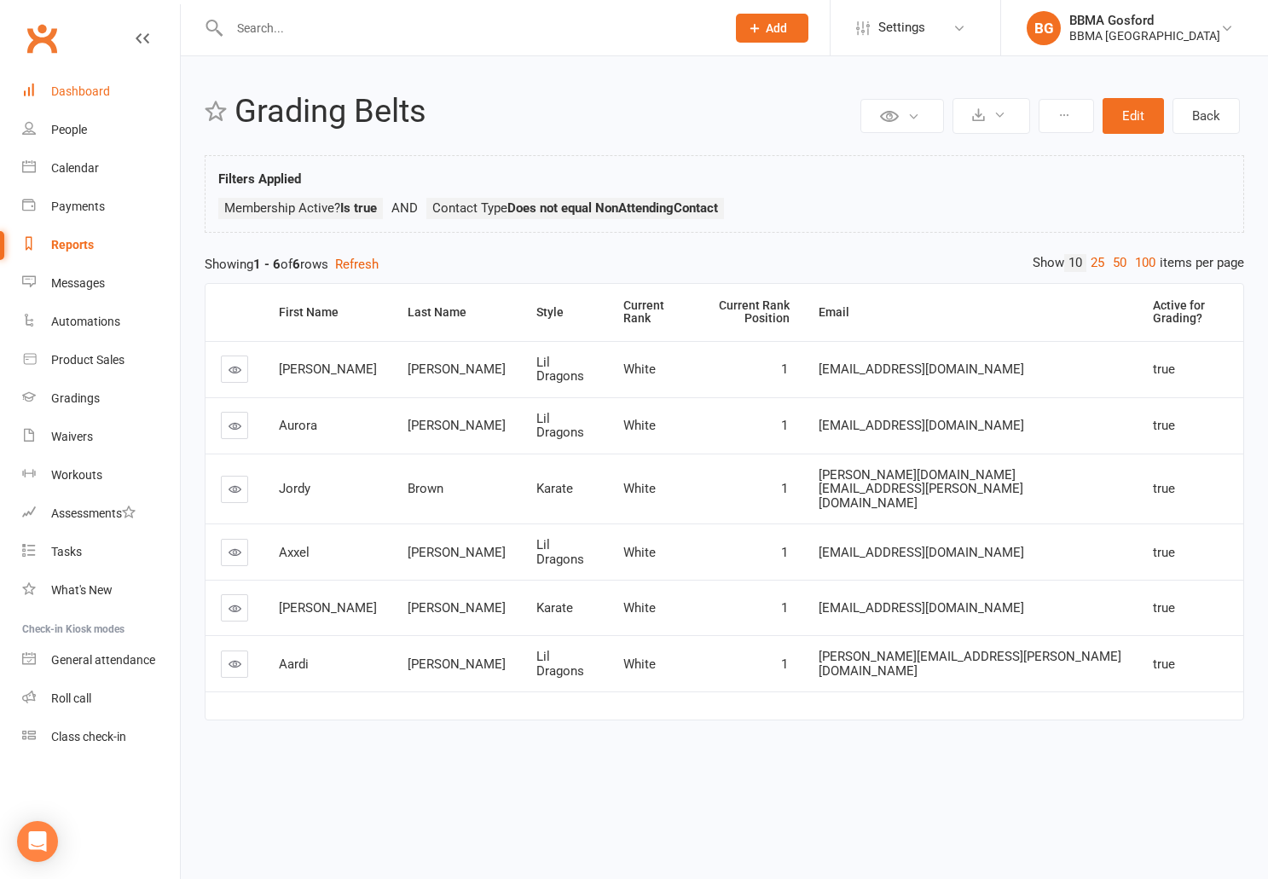
click at [83, 93] on div "Dashboard" at bounding box center [80, 91] width 59 height 14
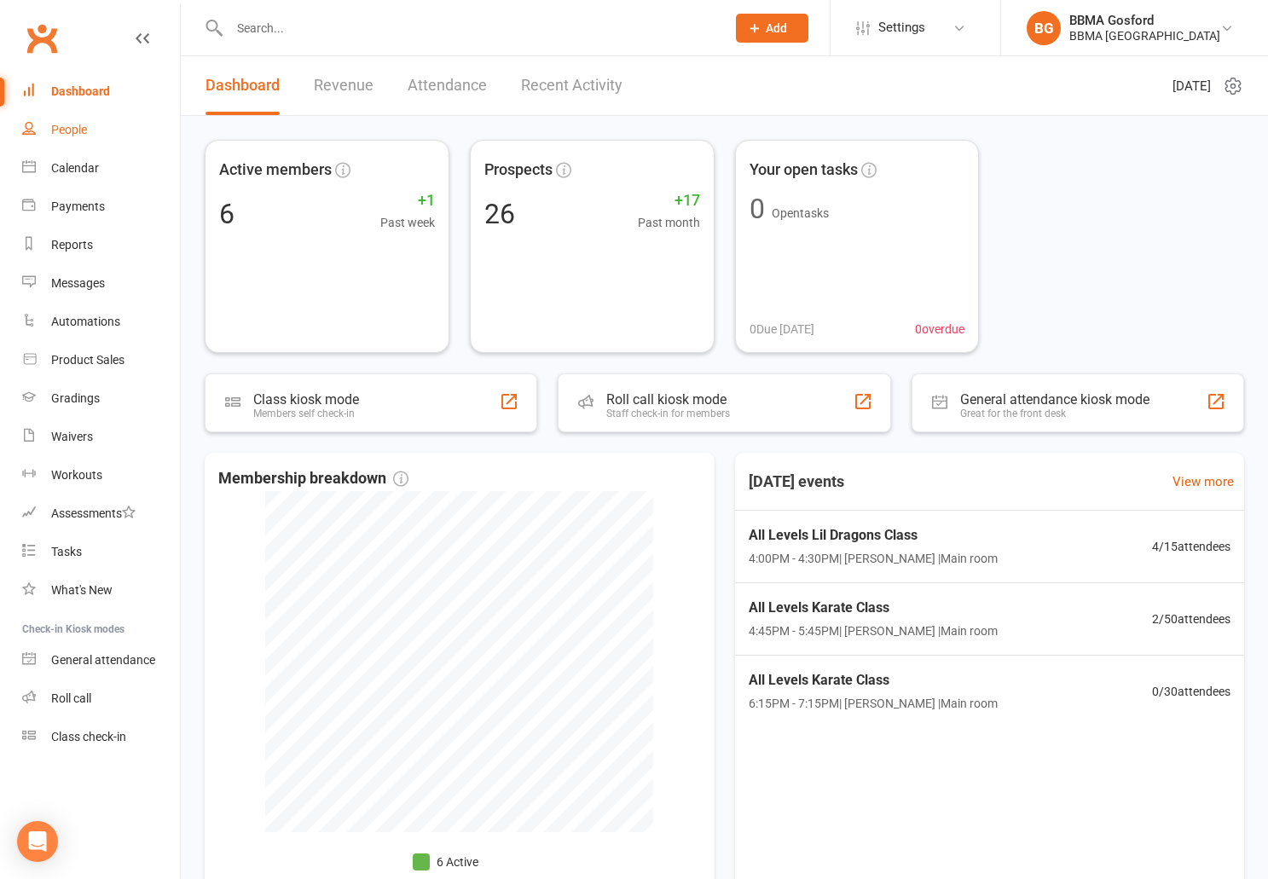
click at [74, 136] on div "People" at bounding box center [69, 130] width 36 height 14
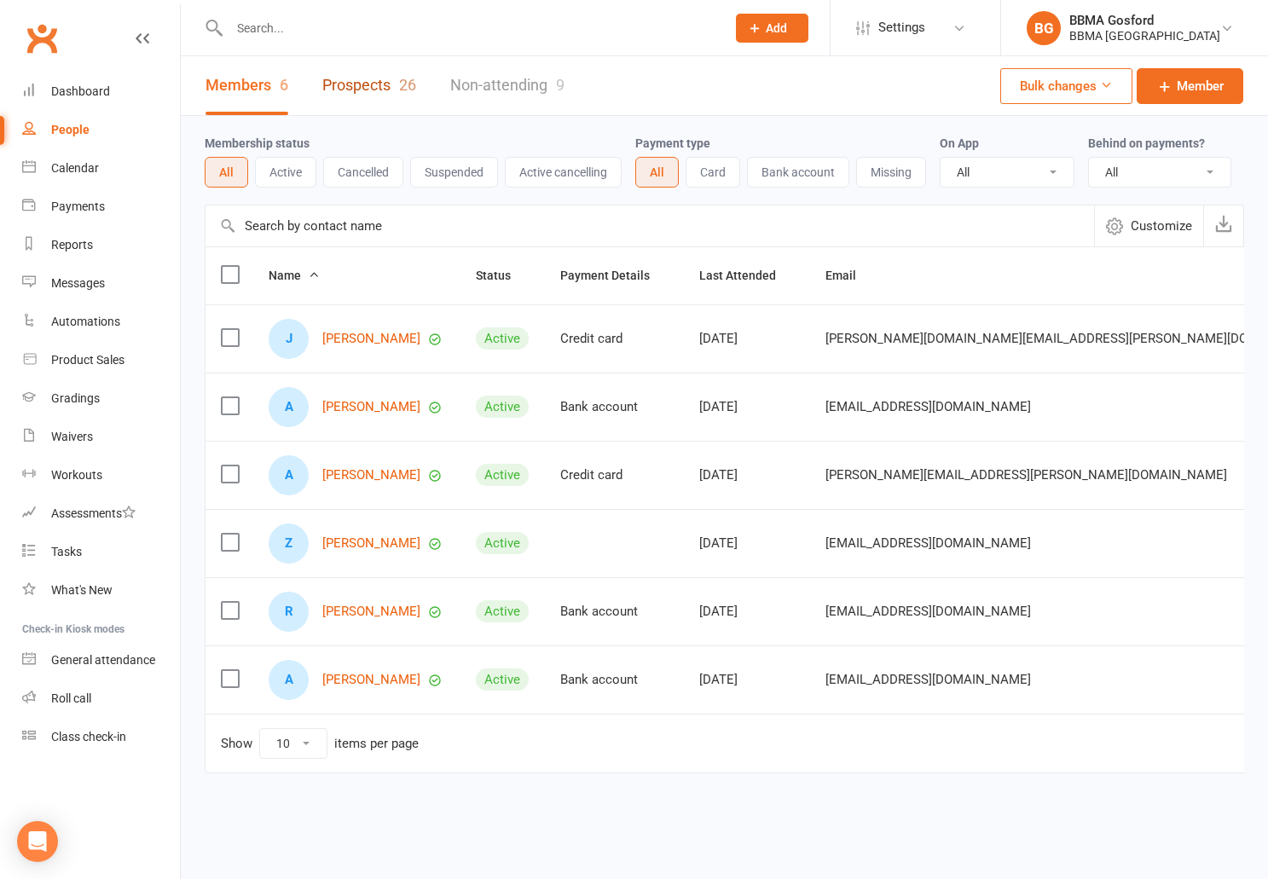
click at [353, 80] on link "Prospects 26" at bounding box center [369, 85] width 94 height 59
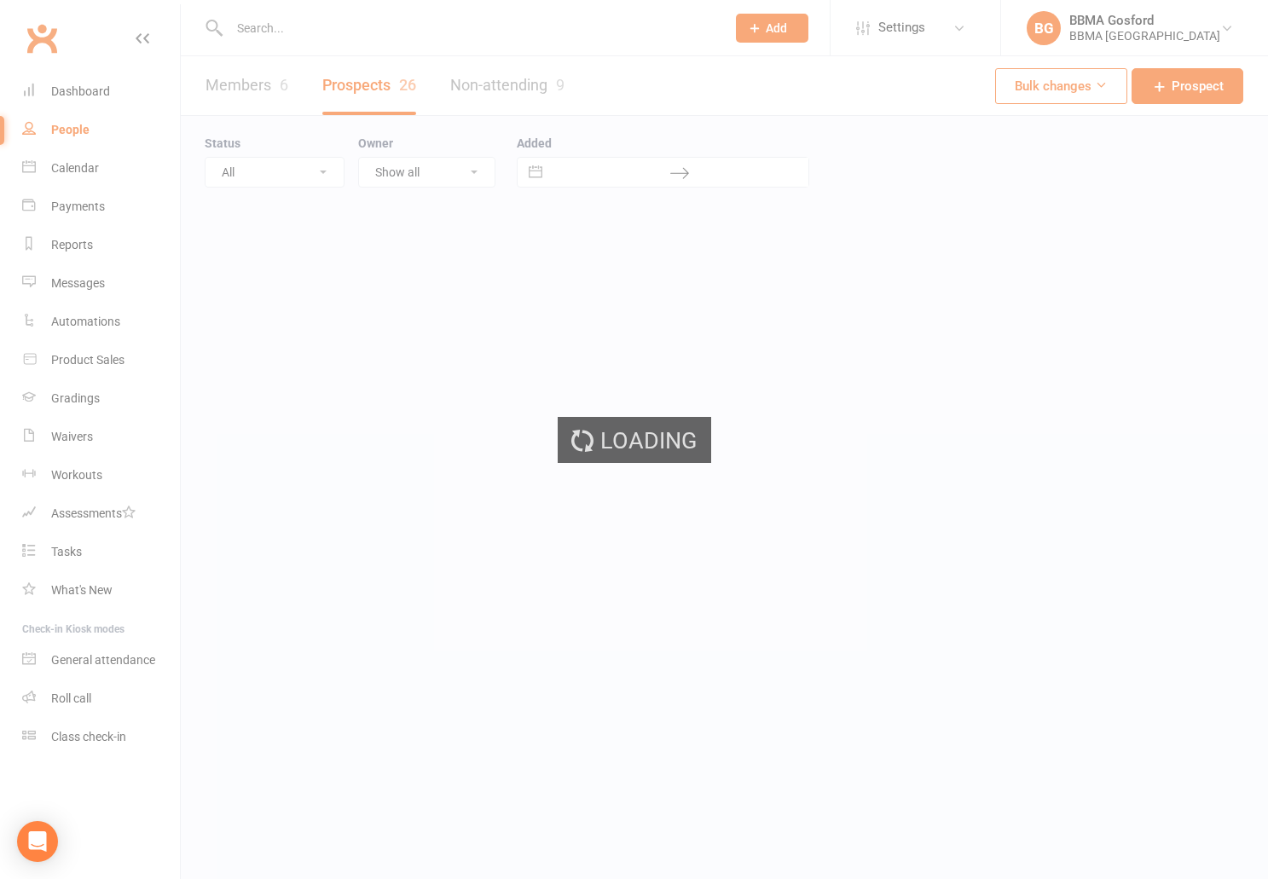
select select "100"
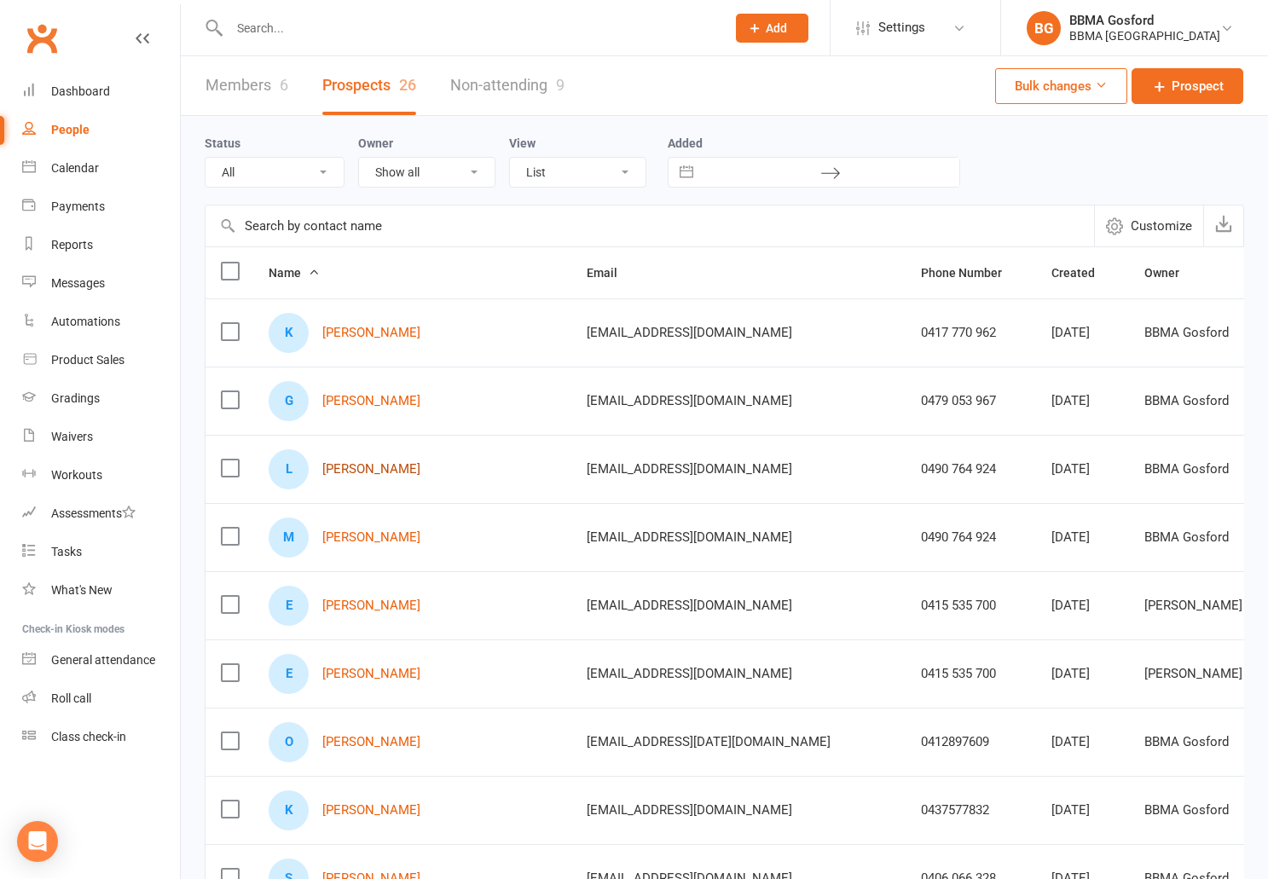
click at [357, 473] on link "Lina Butt" at bounding box center [371, 469] width 98 height 15
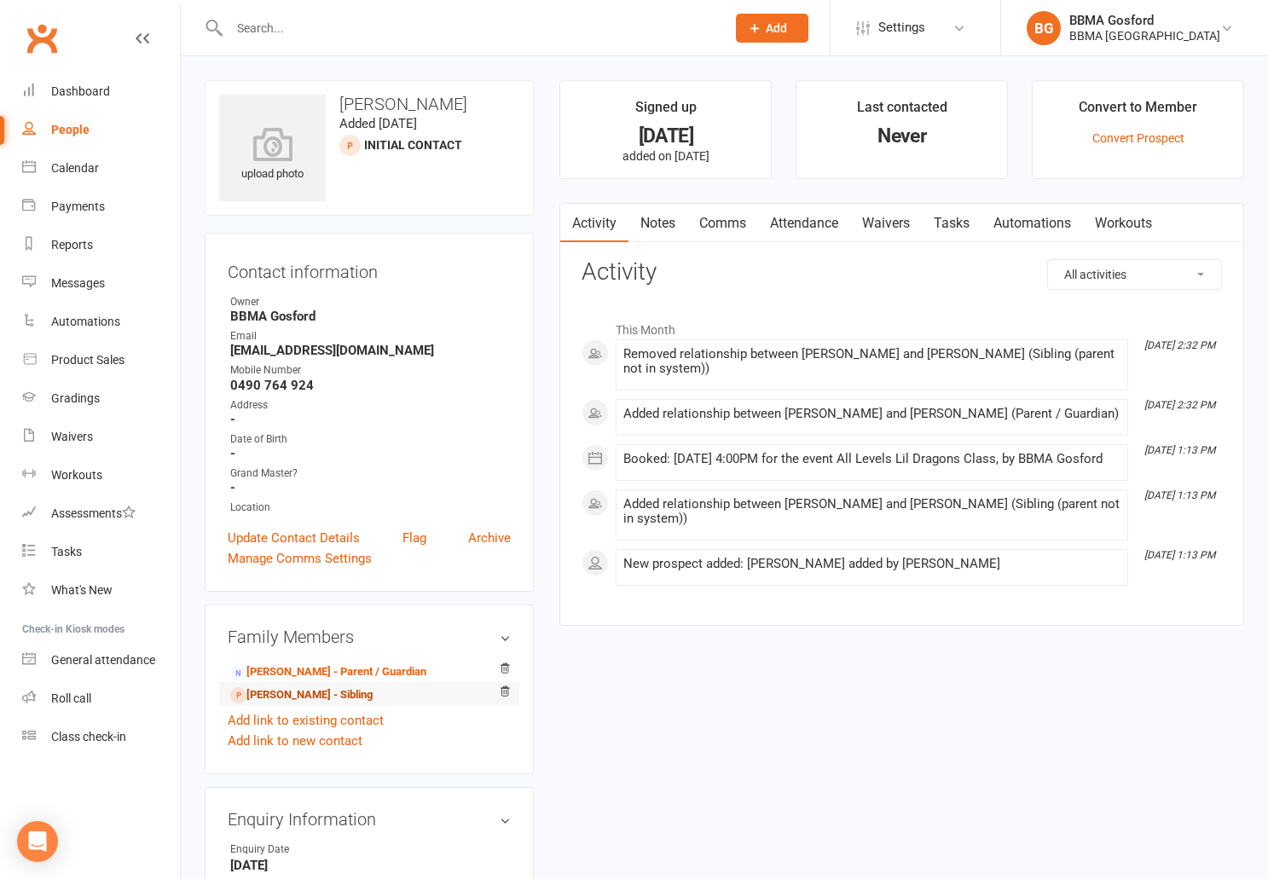
click at [303, 703] on link "Mara Butt - Sibling" at bounding box center [301, 696] width 142 height 18
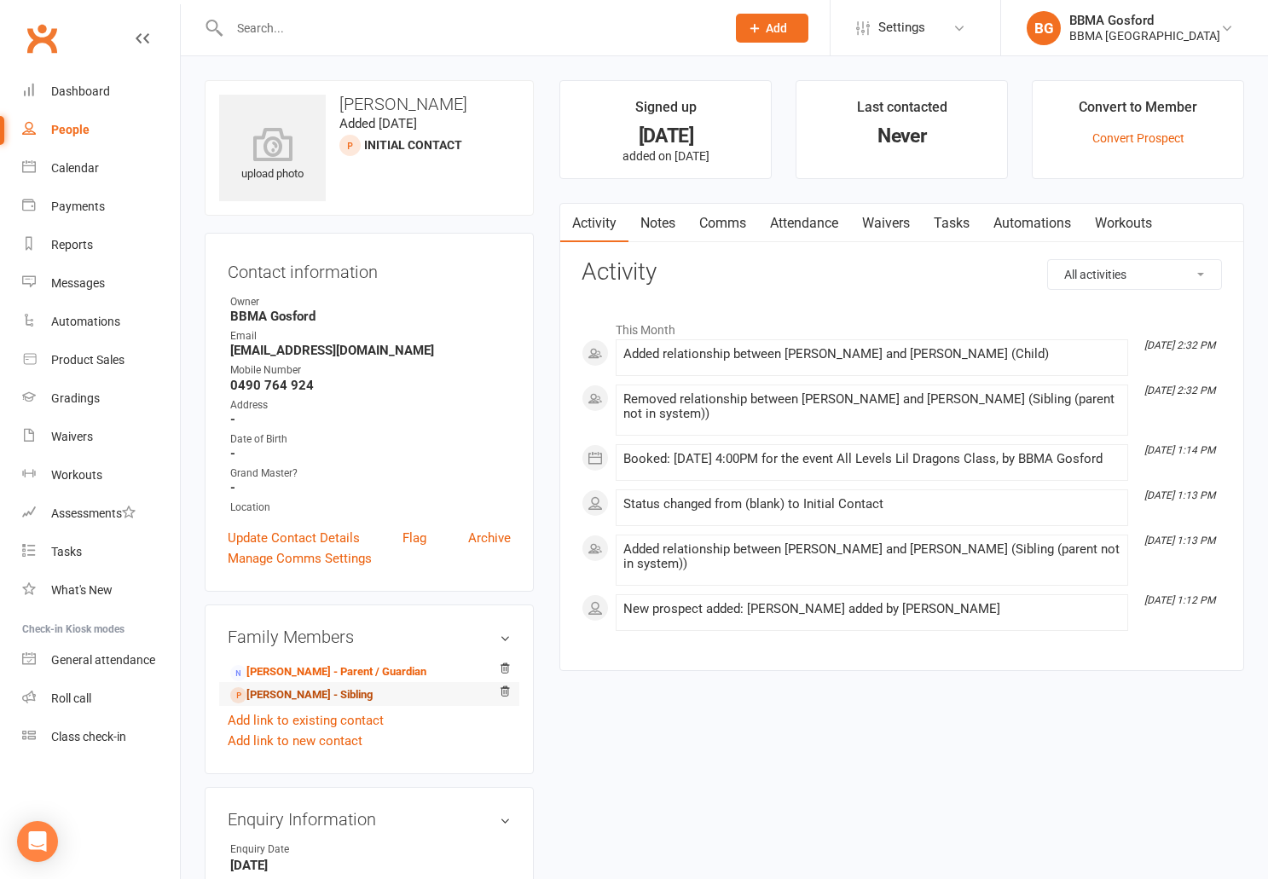
click at [301, 700] on link "Lina Butt - Sibling" at bounding box center [301, 696] width 142 height 18
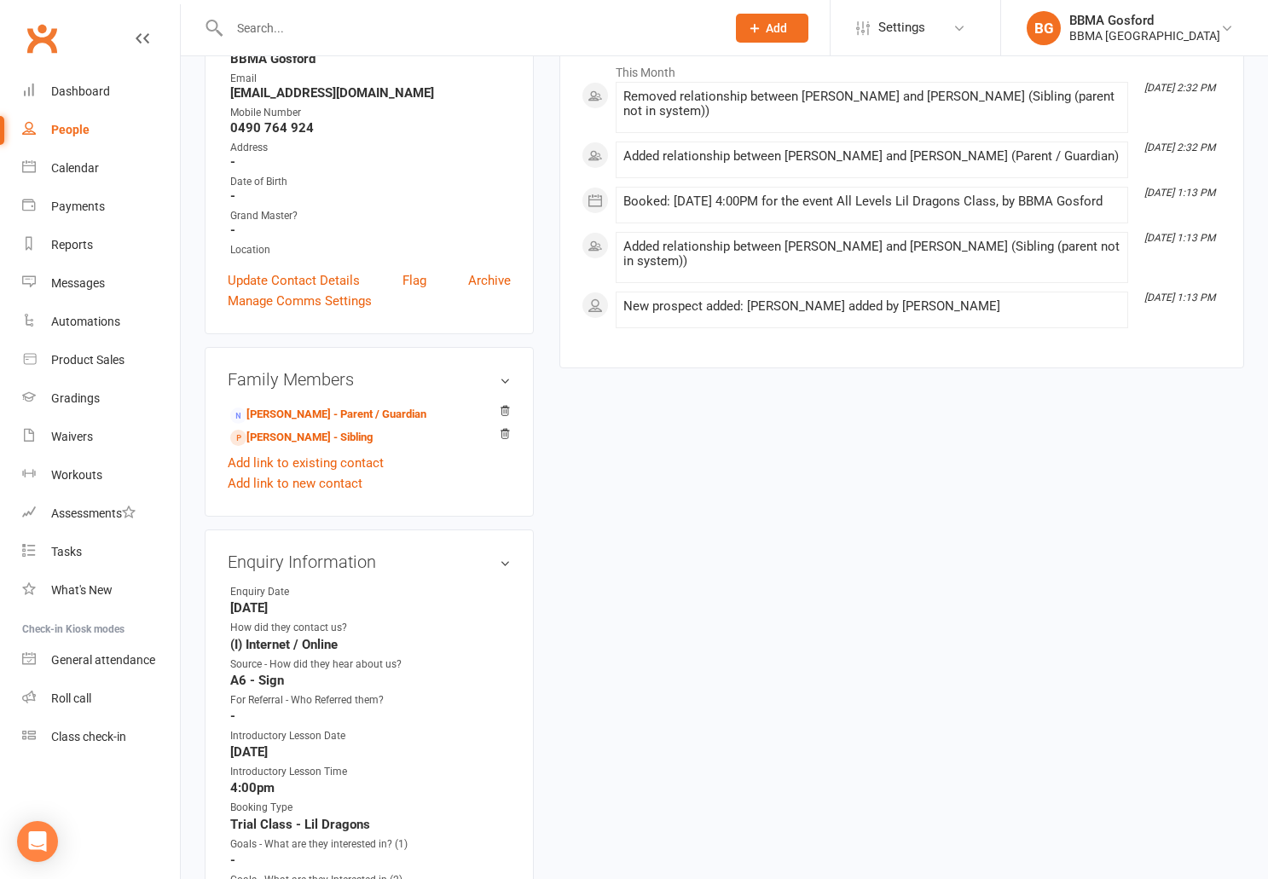
scroll to position [259, 0]
click at [292, 438] on link "Mara Butt - Sibling" at bounding box center [301, 436] width 142 height 18
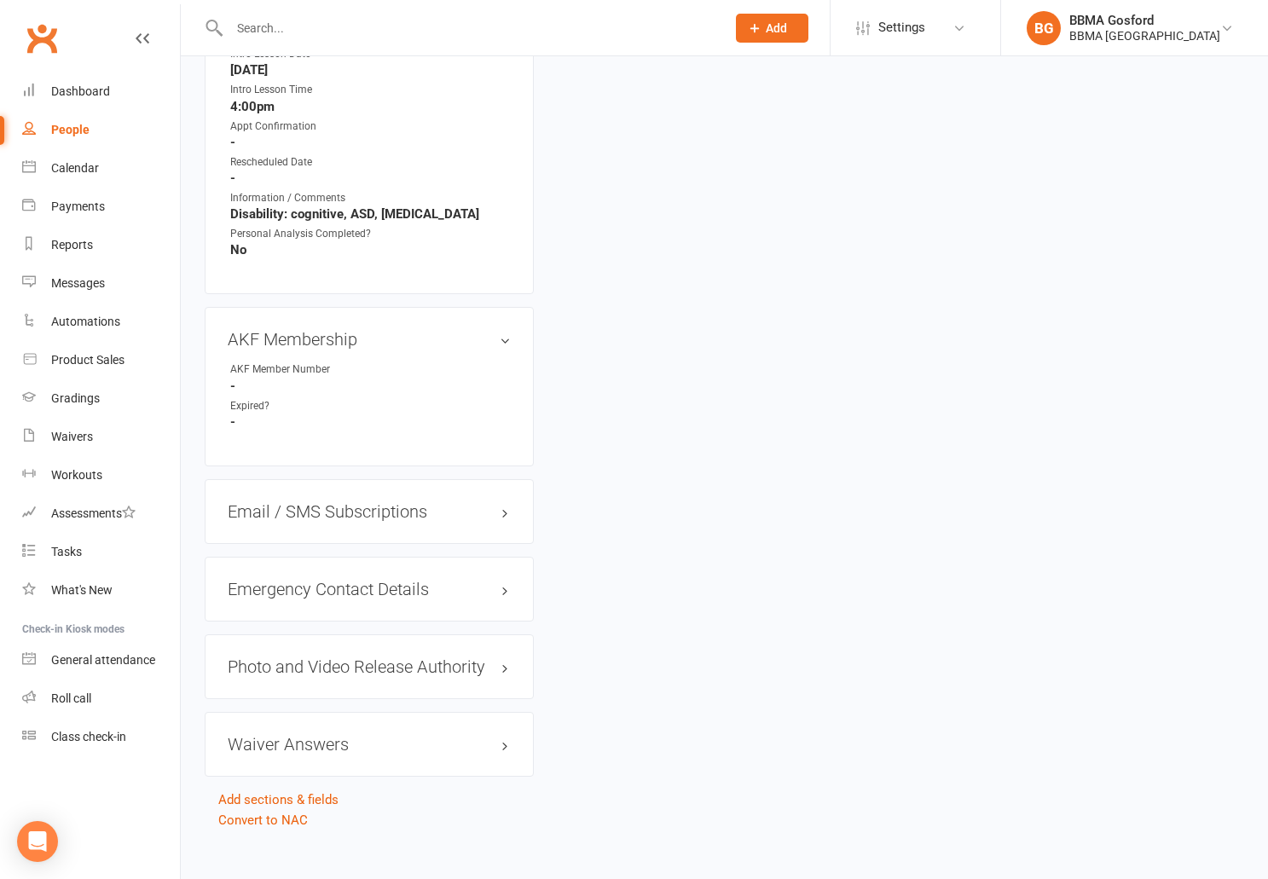
scroll to position [1311, 0]
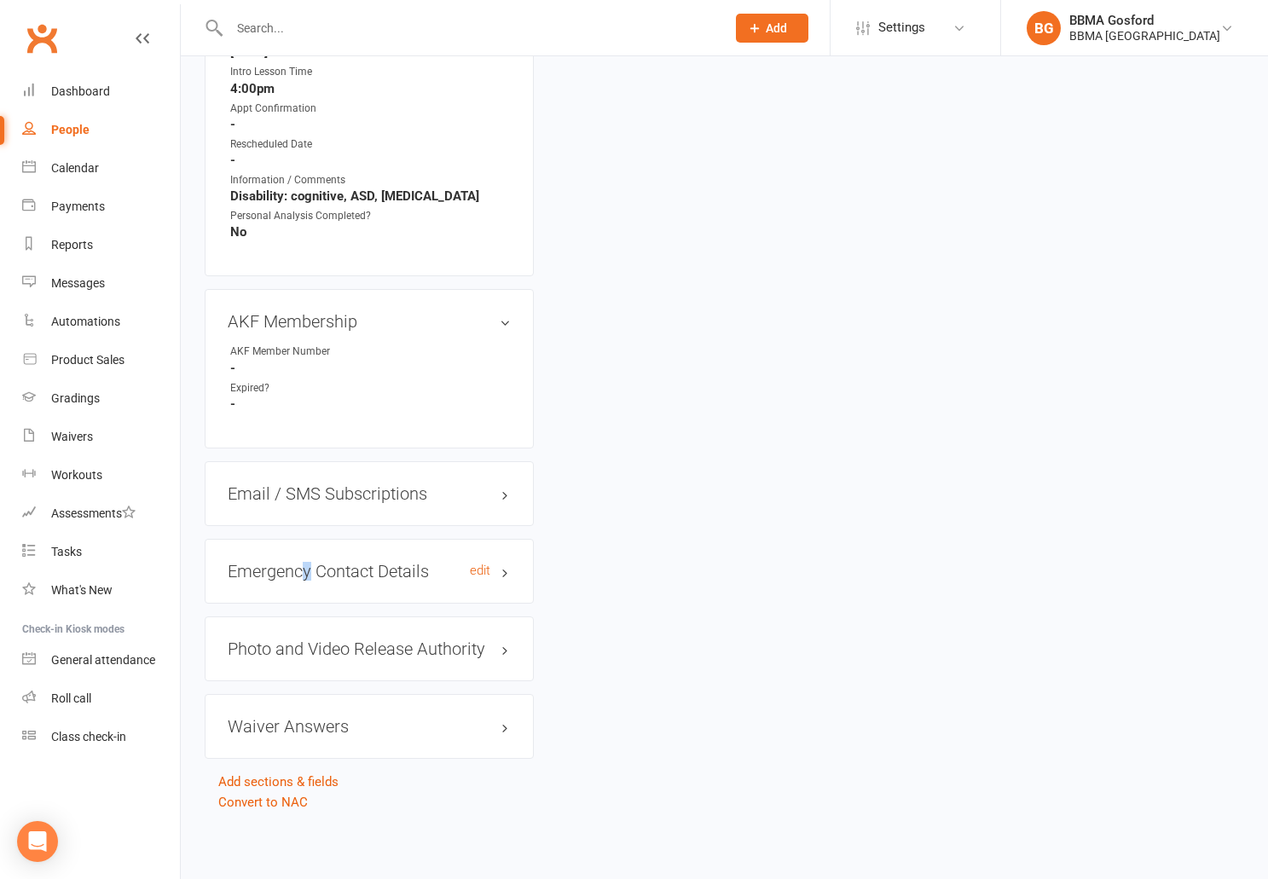
click at [308, 570] on h3 "Emergency Contact Details edit" at bounding box center [369, 571] width 283 height 19
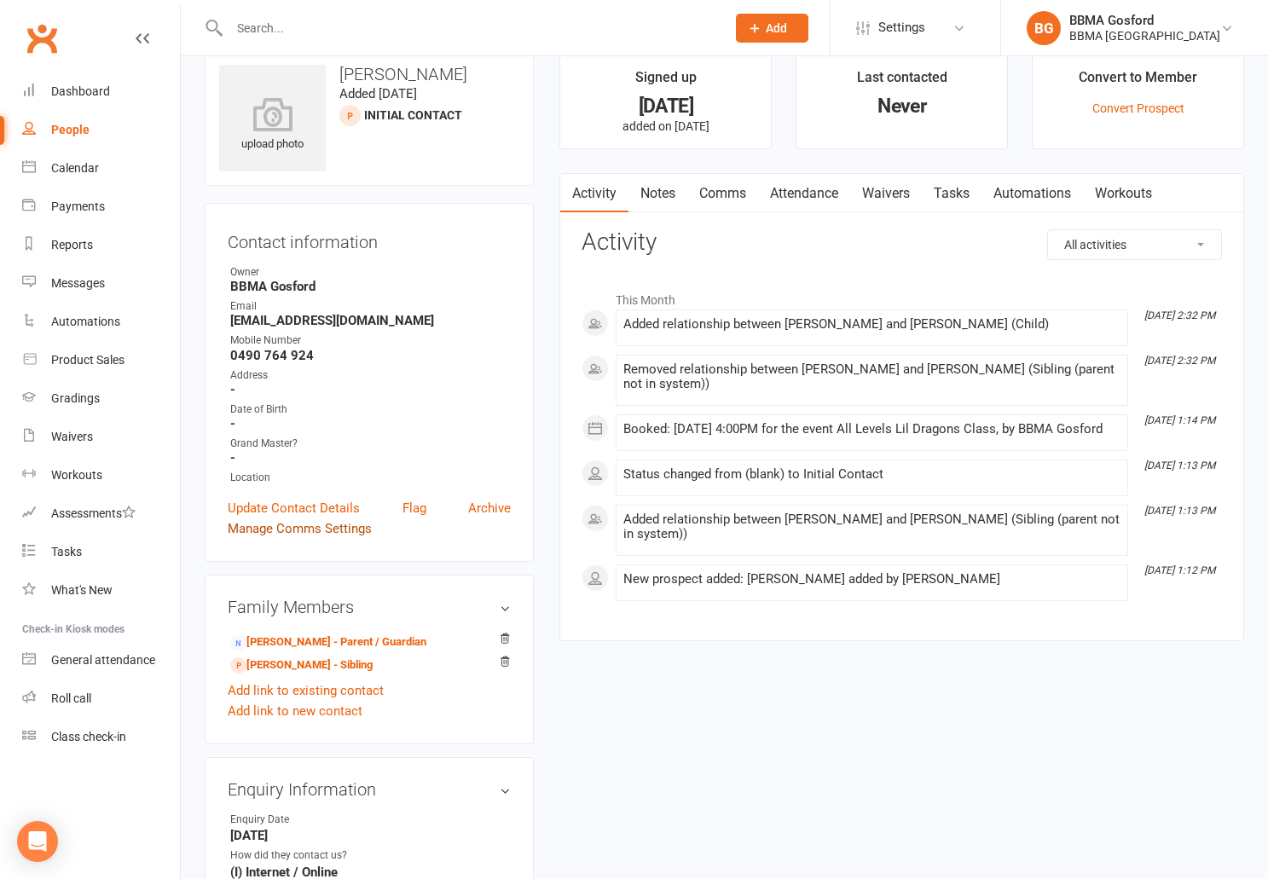
scroll to position [0, 0]
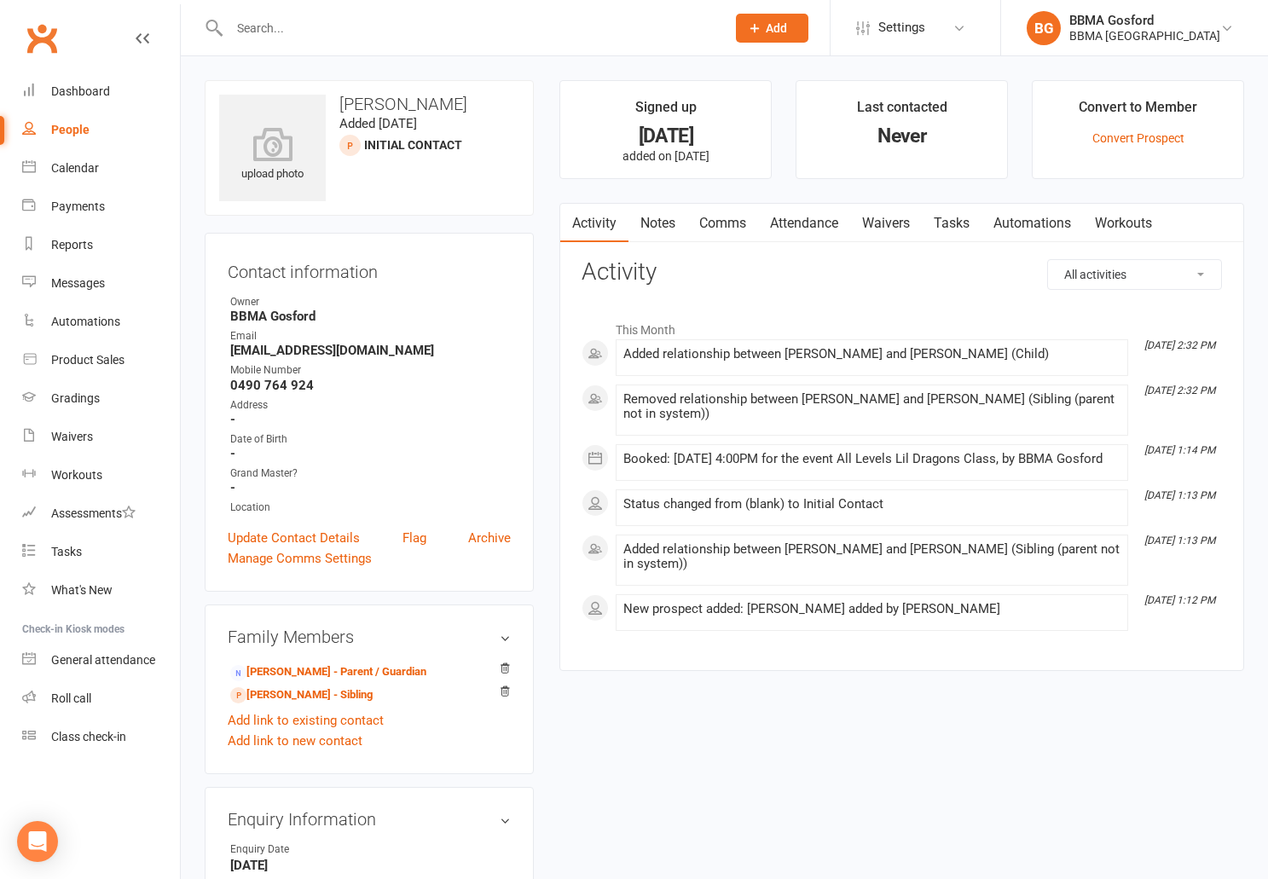
click at [740, 219] on link "Comms" at bounding box center [723, 223] width 71 height 39
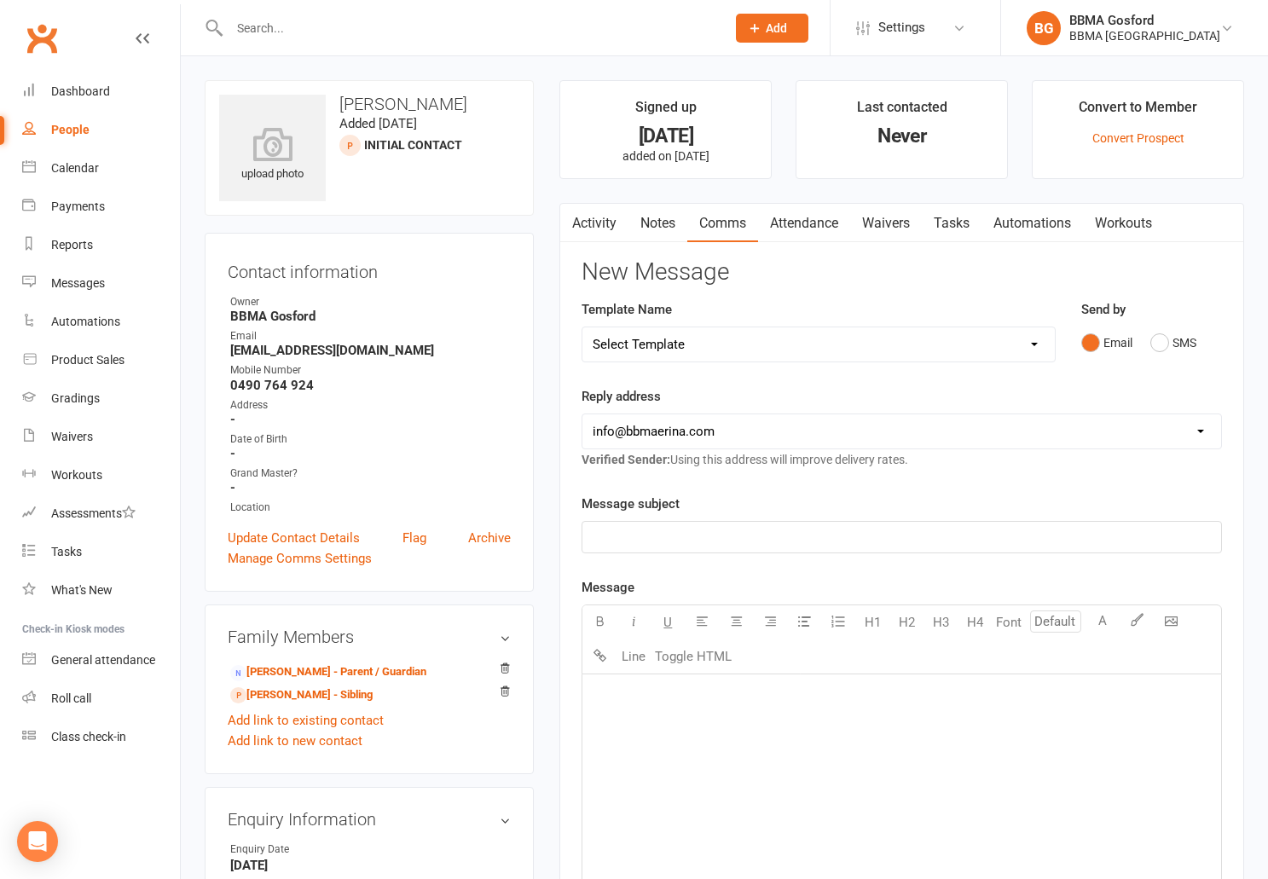
click at [583, 328] on select "Select Template [Email] Active Kids Voucher [Email] Blue Belt Make Appointment …" at bounding box center [819, 345] width 472 height 34
click at [722, 347] on select "Select Template [Email] Active Kids Voucher [Email] Blue Belt Make Appointment …" at bounding box center [819, 345] width 472 height 34
select select "22"
click option "[Email] Appointment Confirmation - Child" at bounding box center [0, 0] width 0 height 0
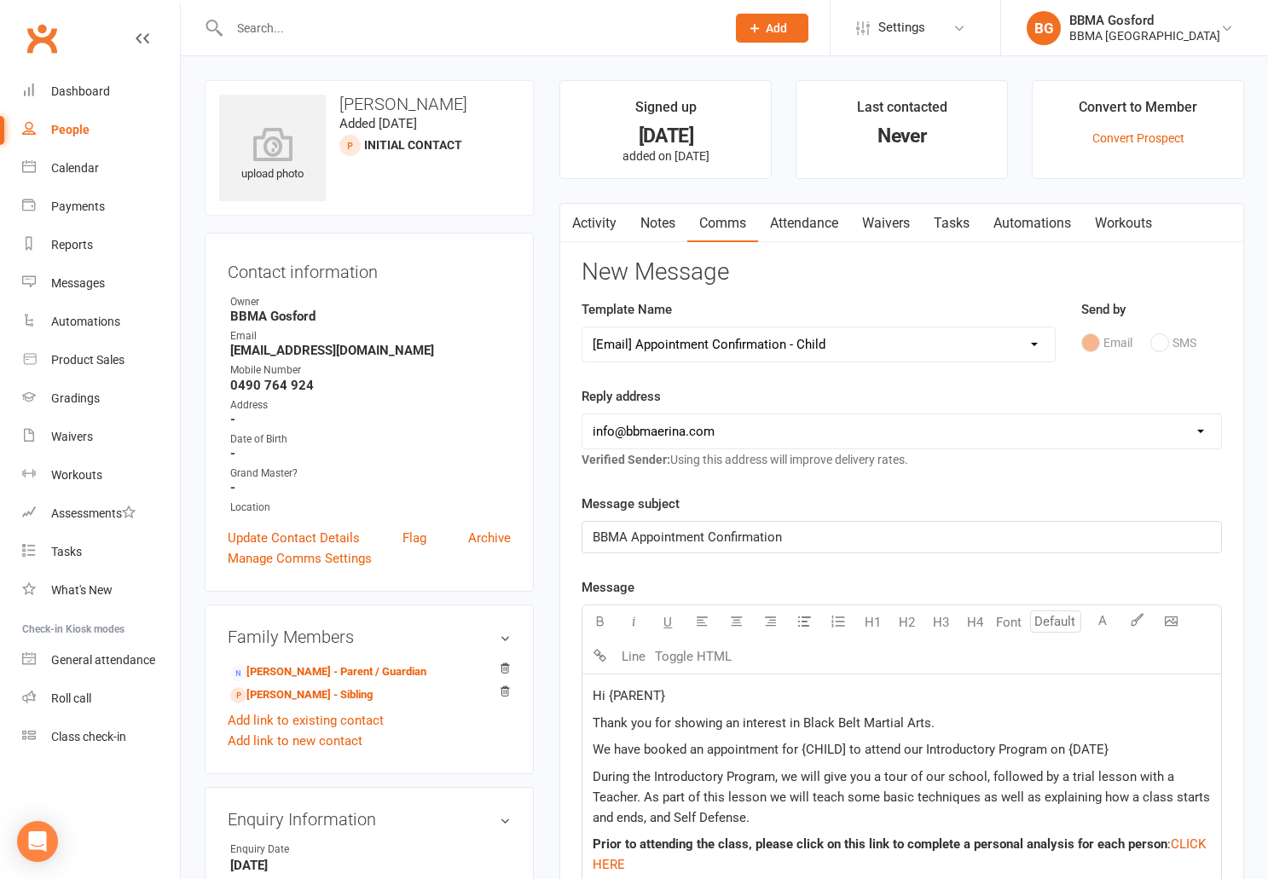
click at [674, 698] on p "Hi {PARENT}" at bounding box center [902, 696] width 618 height 20
drag, startPoint x: 669, startPoint y: 697, endPoint x: 677, endPoint y: 699, distance: 8.9
click at [669, 698] on p "Hi {PARENT}" at bounding box center [902, 696] width 618 height 20
click at [844, 751] on span "We have booked an appointment for {CHILD] to attend our Introductory Program on…" at bounding box center [851, 749] width 516 height 15
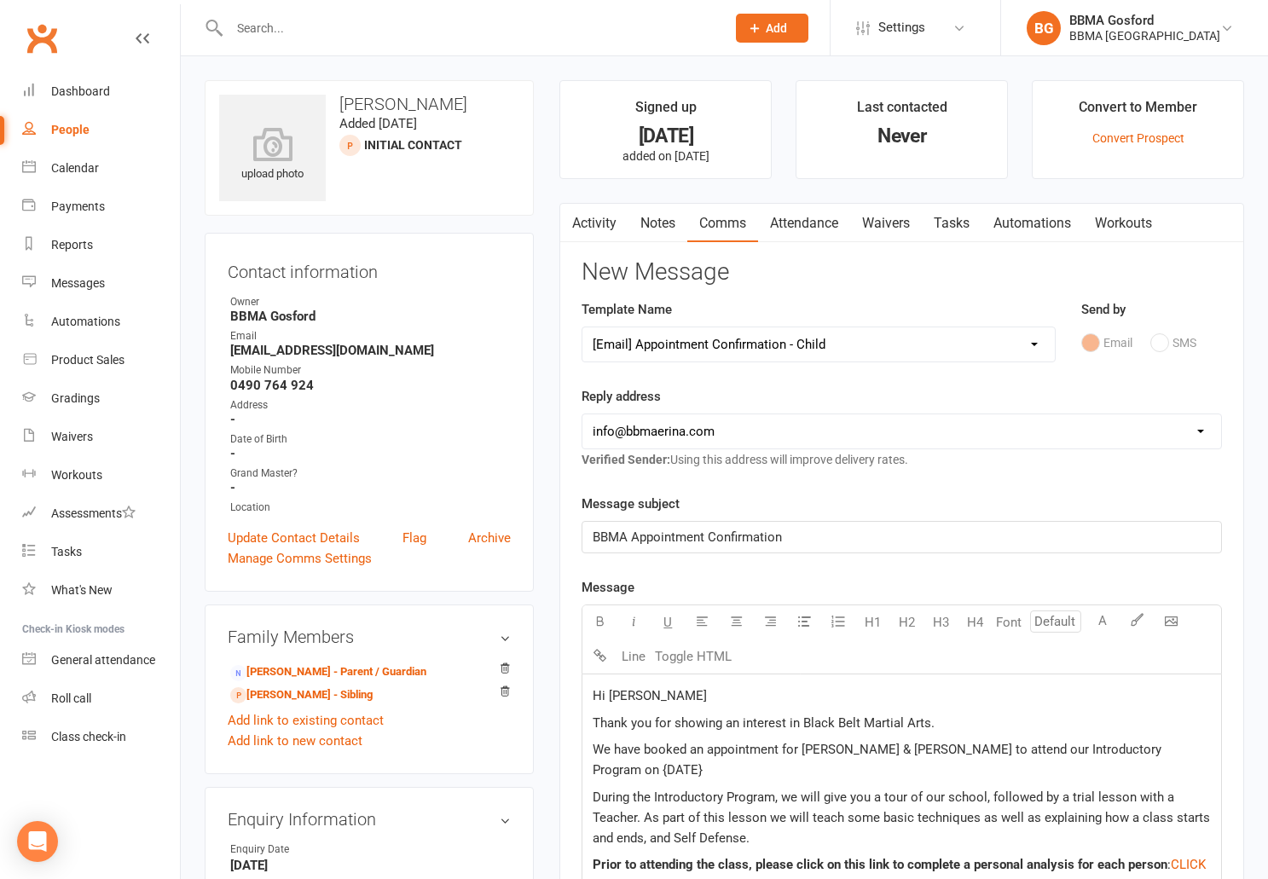
click at [1135, 751] on p "We have booked an appointment for Lina & Mara to attend our Introductory Progra…" at bounding box center [902, 760] width 618 height 41
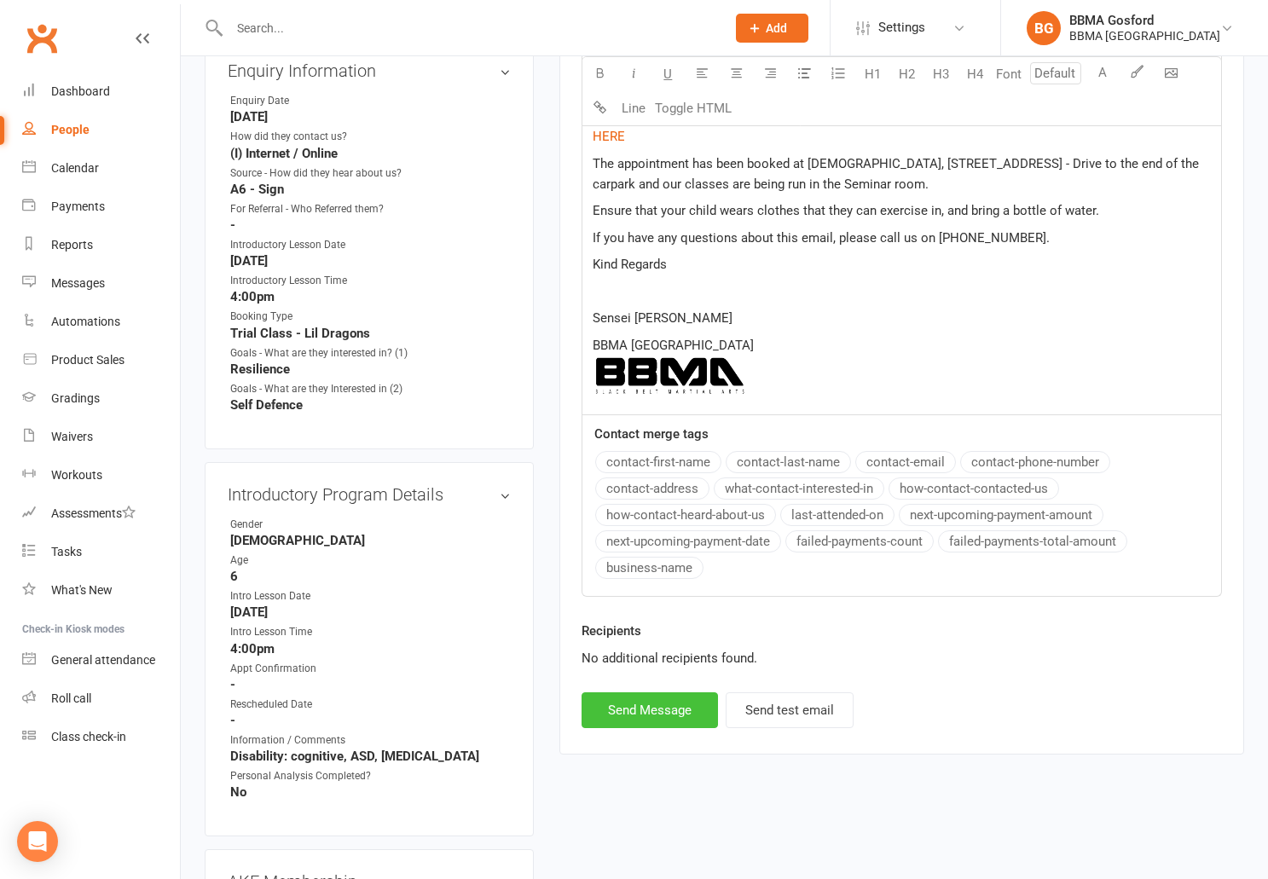
scroll to position [752, 0]
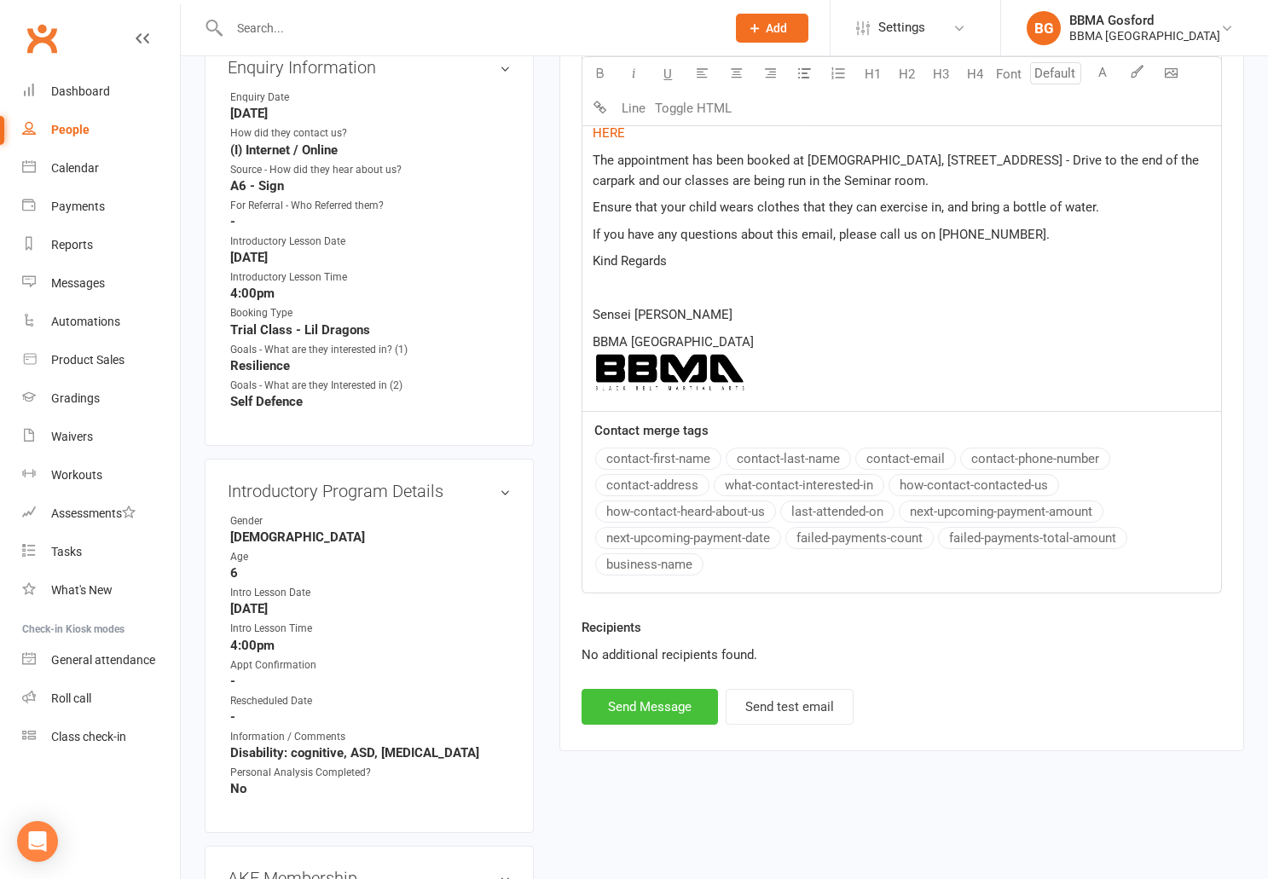
click at [653, 708] on button "Send Message" at bounding box center [650, 707] width 136 height 36
select select
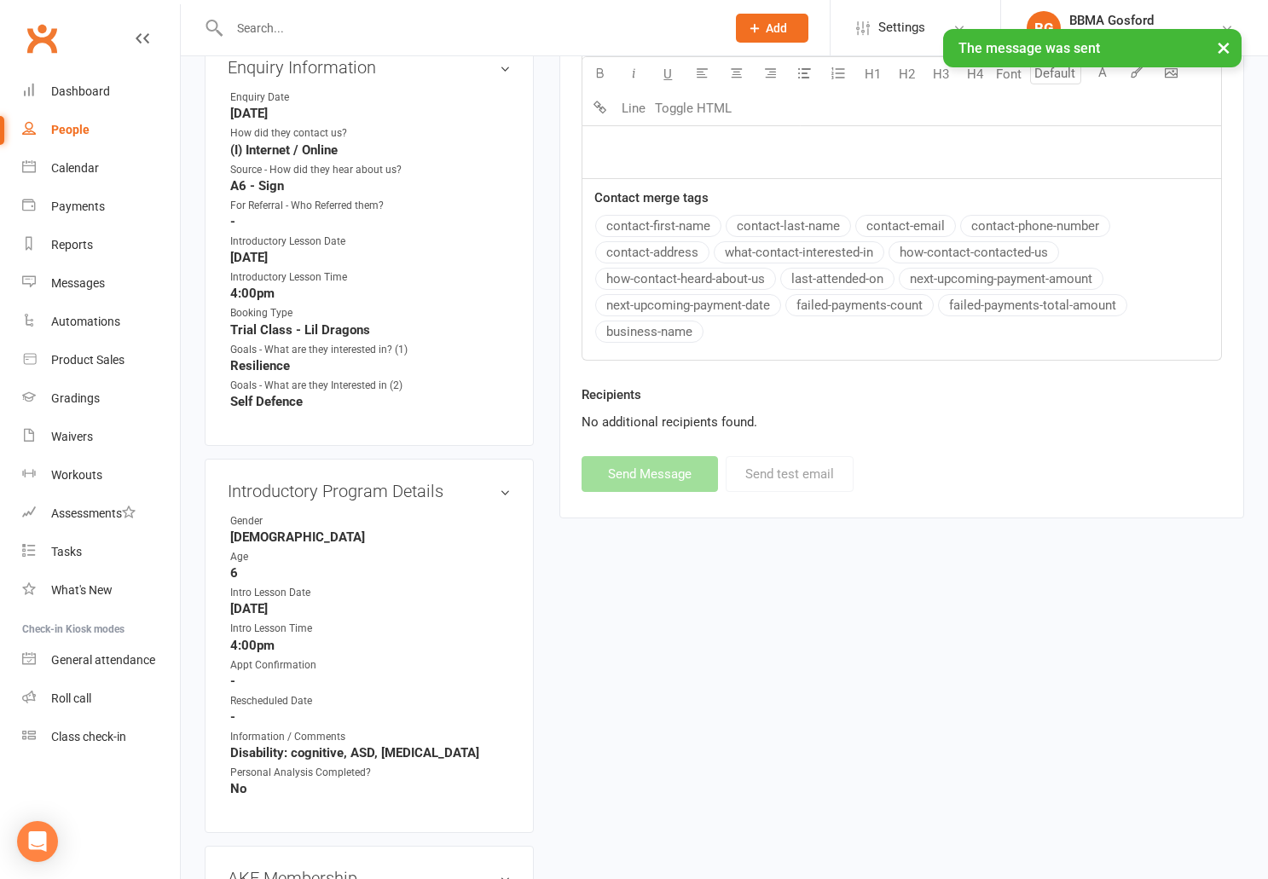
scroll to position [0, 0]
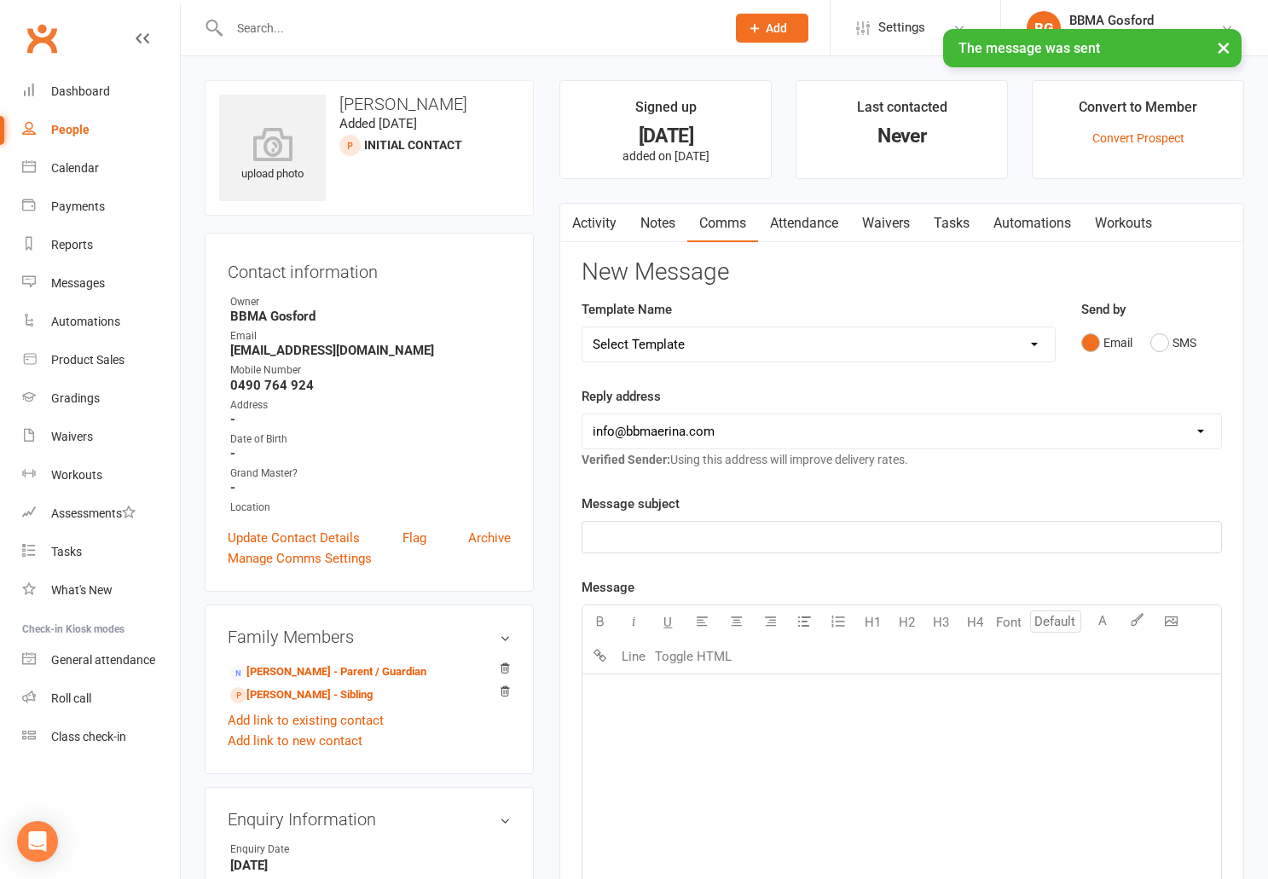
click at [579, 214] on button "button" at bounding box center [570, 223] width 21 height 38
click at [594, 218] on link "Activity" at bounding box center [594, 223] width 68 height 39
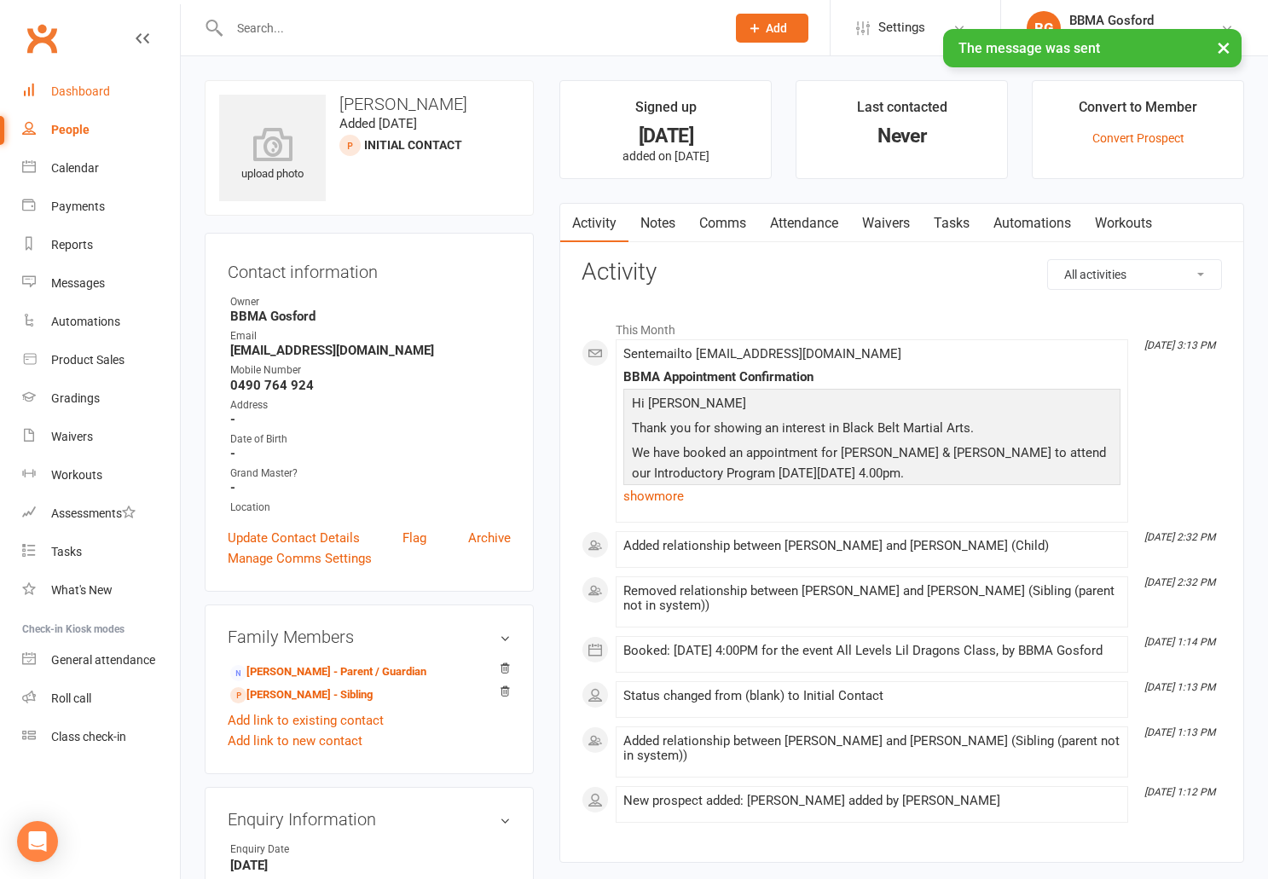
click at [75, 90] on div "Dashboard" at bounding box center [80, 91] width 59 height 14
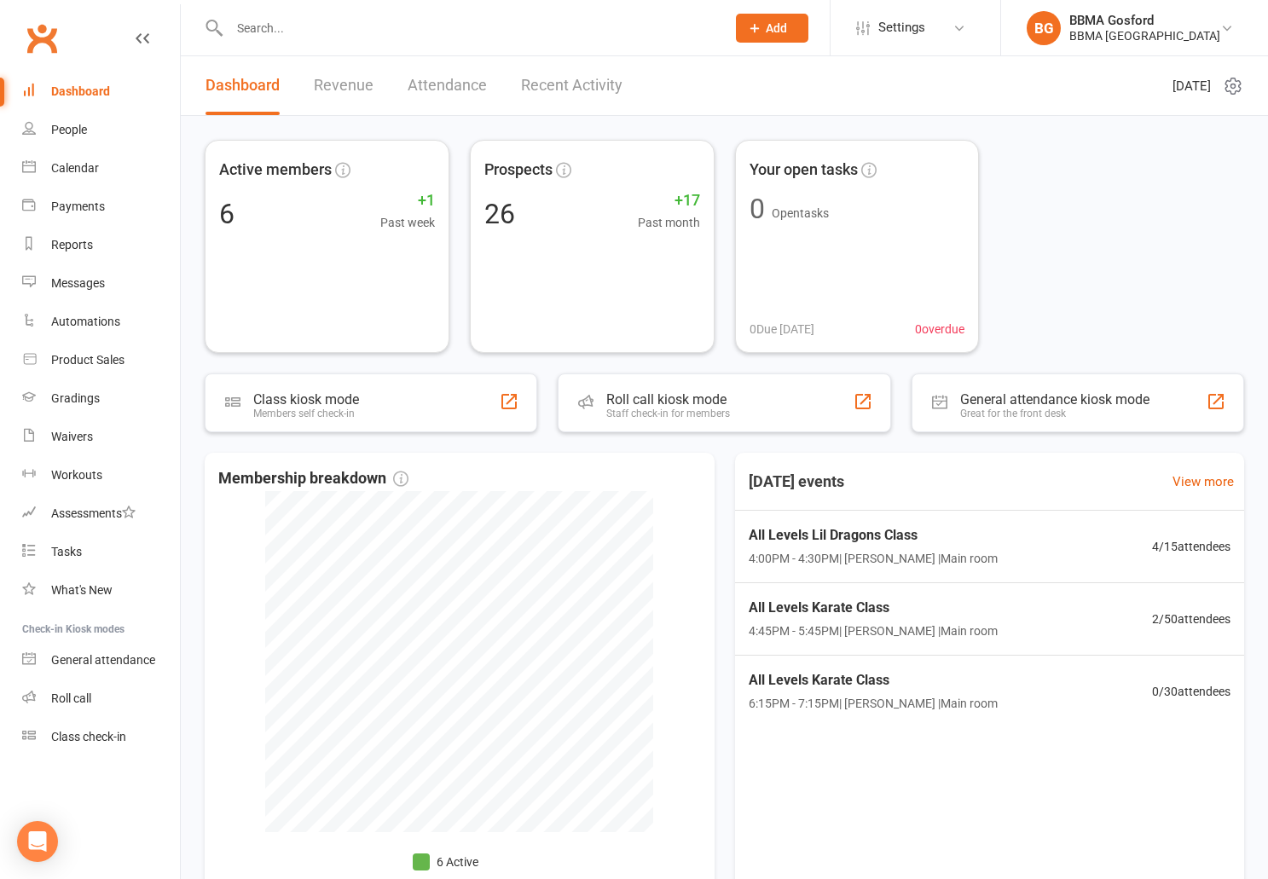
click at [350, 22] on input "text" at bounding box center [469, 28] width 490 height 24
click at [1152, 32] on div "BBMA Erina Heights" at bounding box center [1145, 35] width 151 height 15
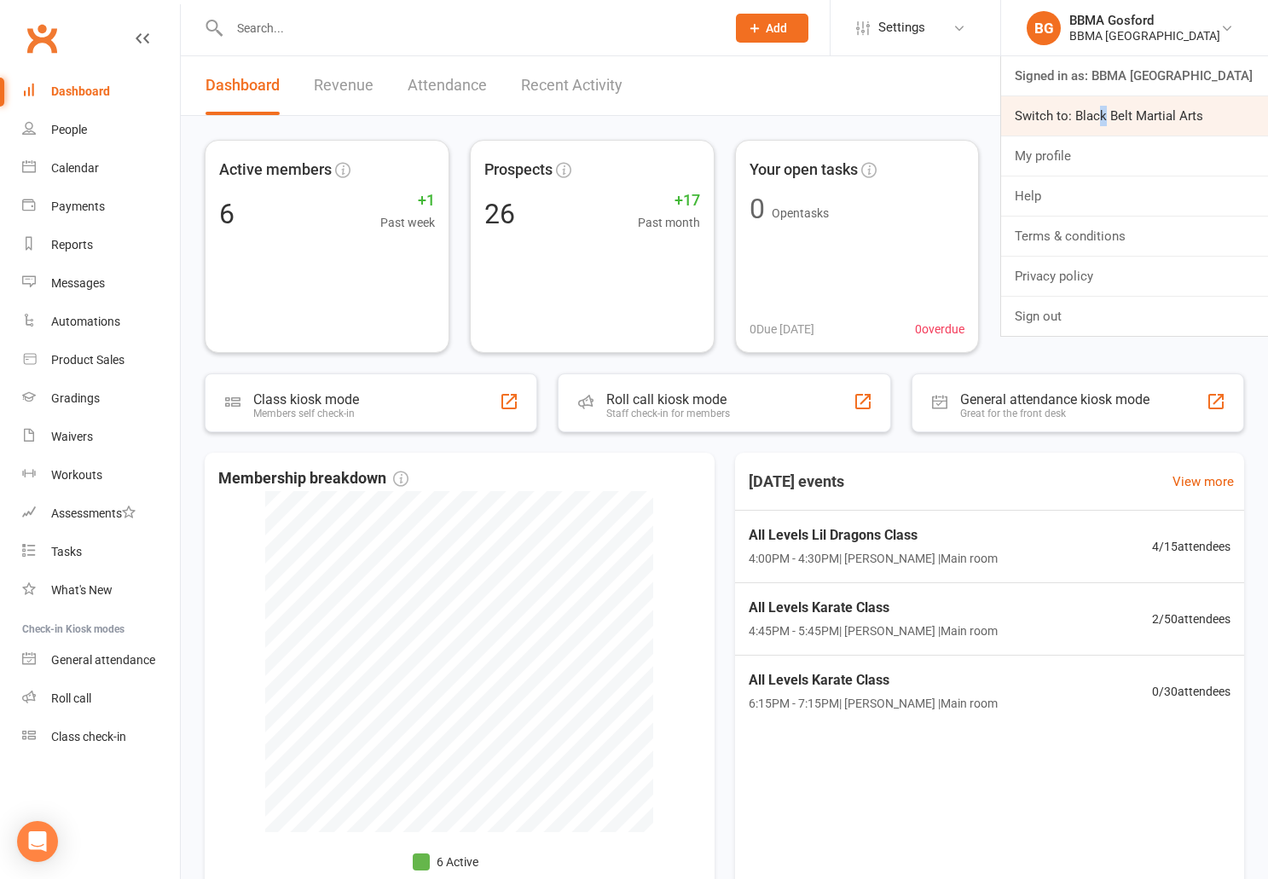
click at [1115, 113] on link "Switch to: Black Belt Martial Arts" at bounding box center [1134, 115] width 267 height 39
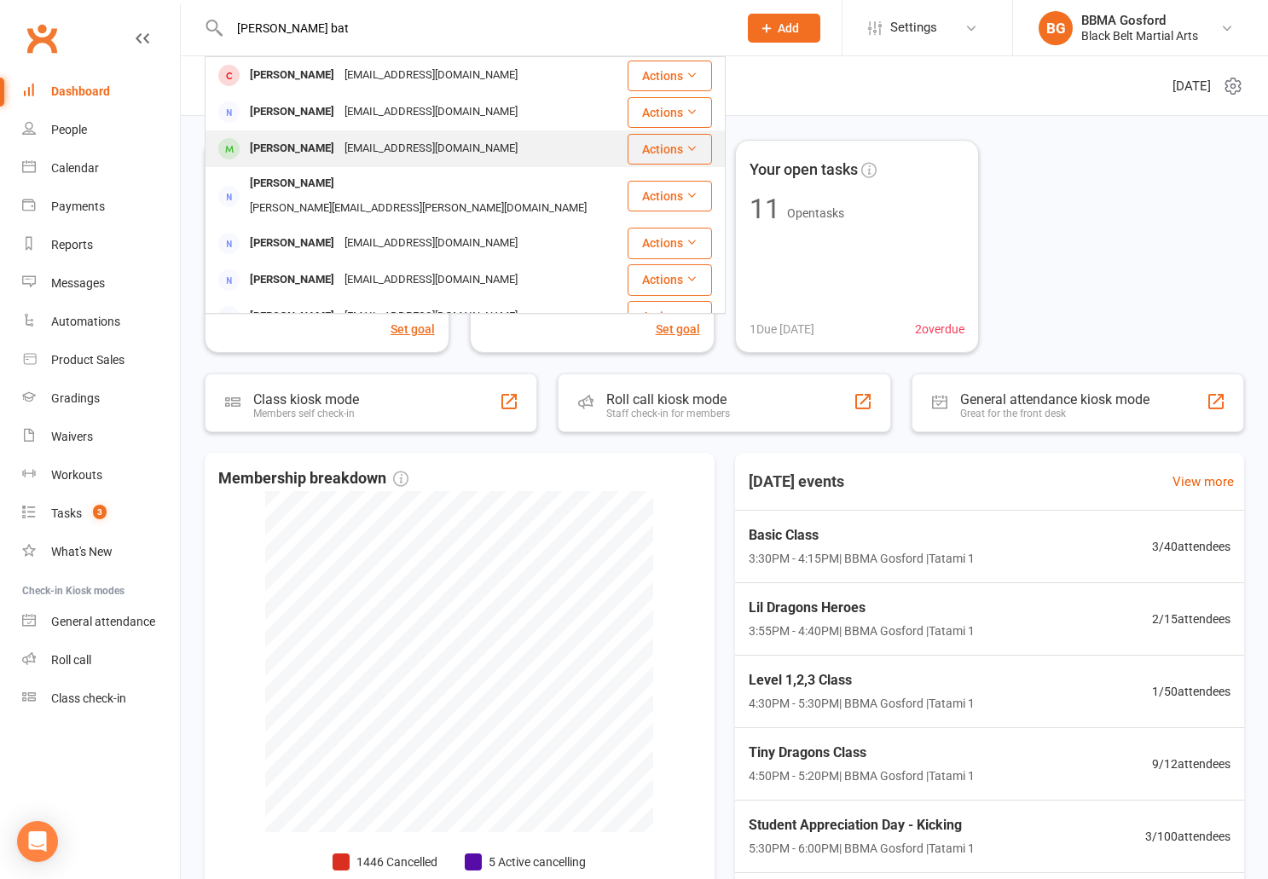
type input "melinda bat"
click at [339, 148] on div "melzzcorvette77@yahoo.com.au" at bounding box center [430, 148] width 183 height 25
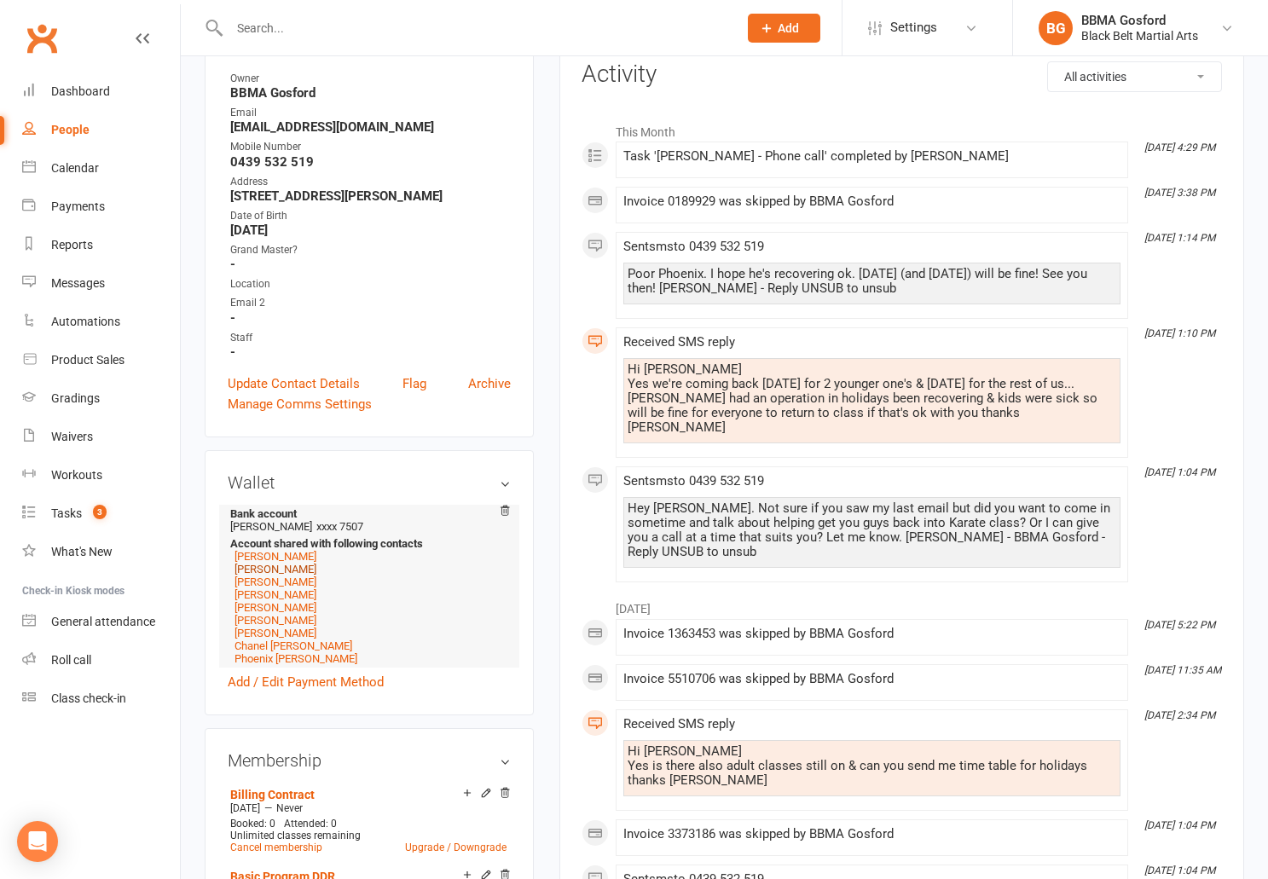
scroll to position [223, 0]
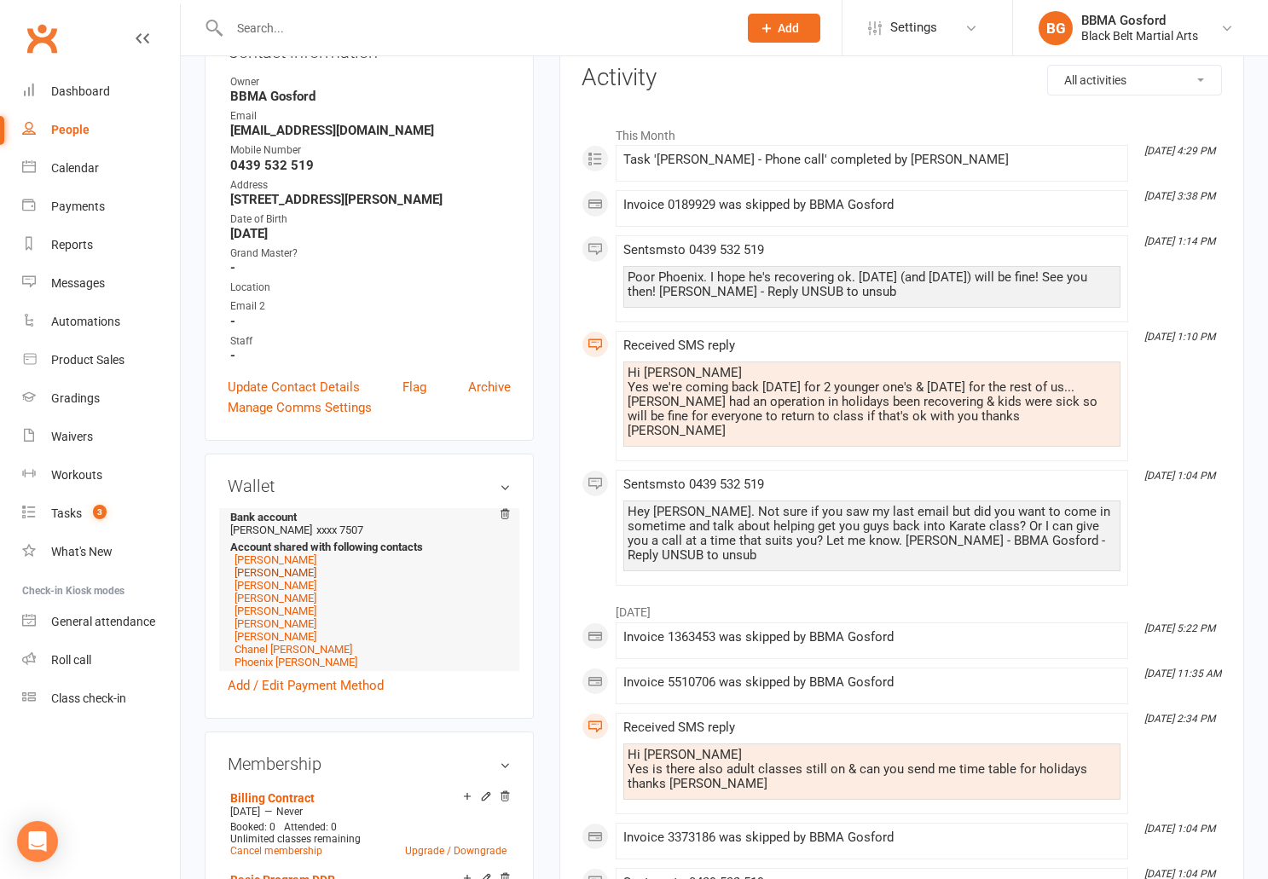
click at [271, 575] on link "Harley Heron" at bounding box center [276, 572] width 82 height 13
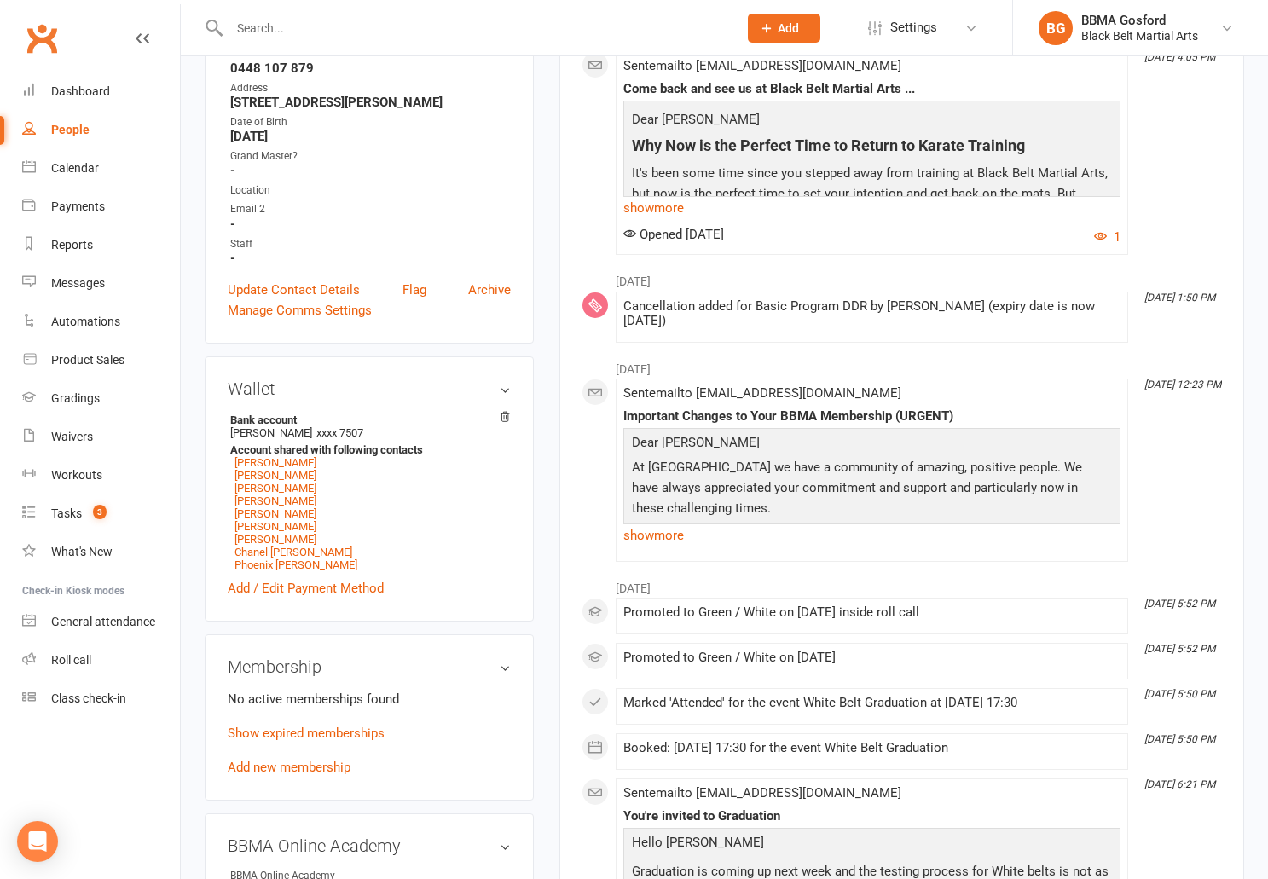
scroll to position [327, 0]
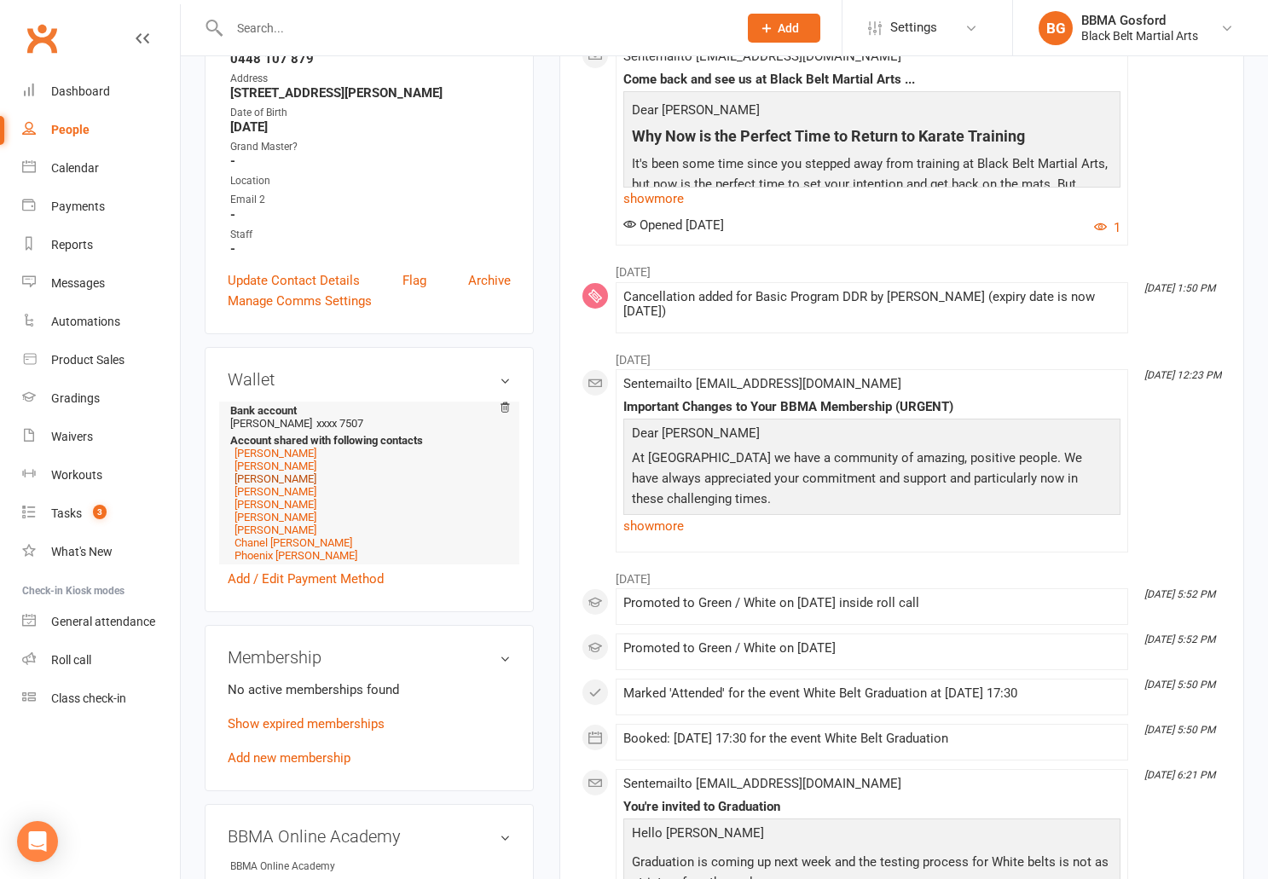
click at [269, 485] on link "[PERSON_NAME]" at bounding box center [276, 479] width 82 height 13
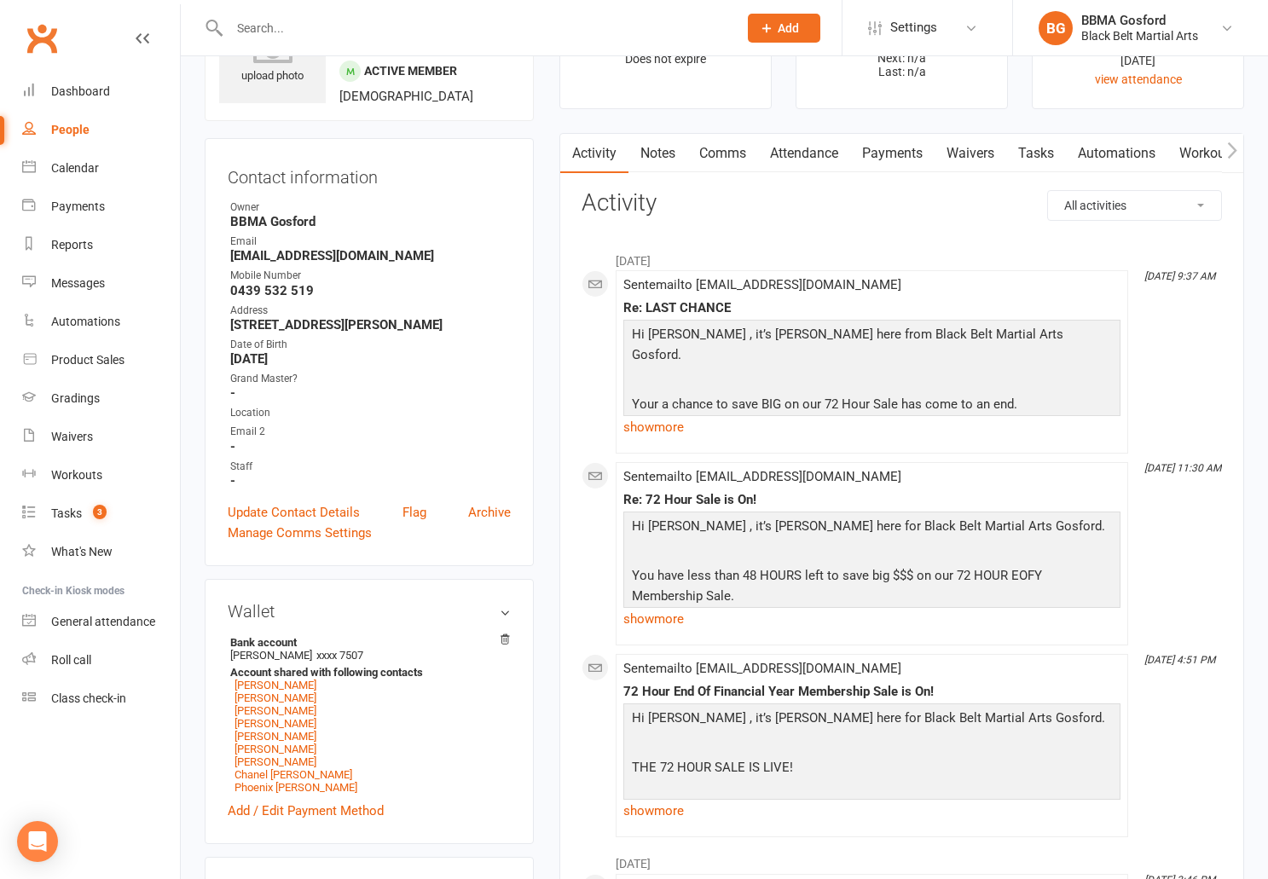
scroll to position [119, 0]
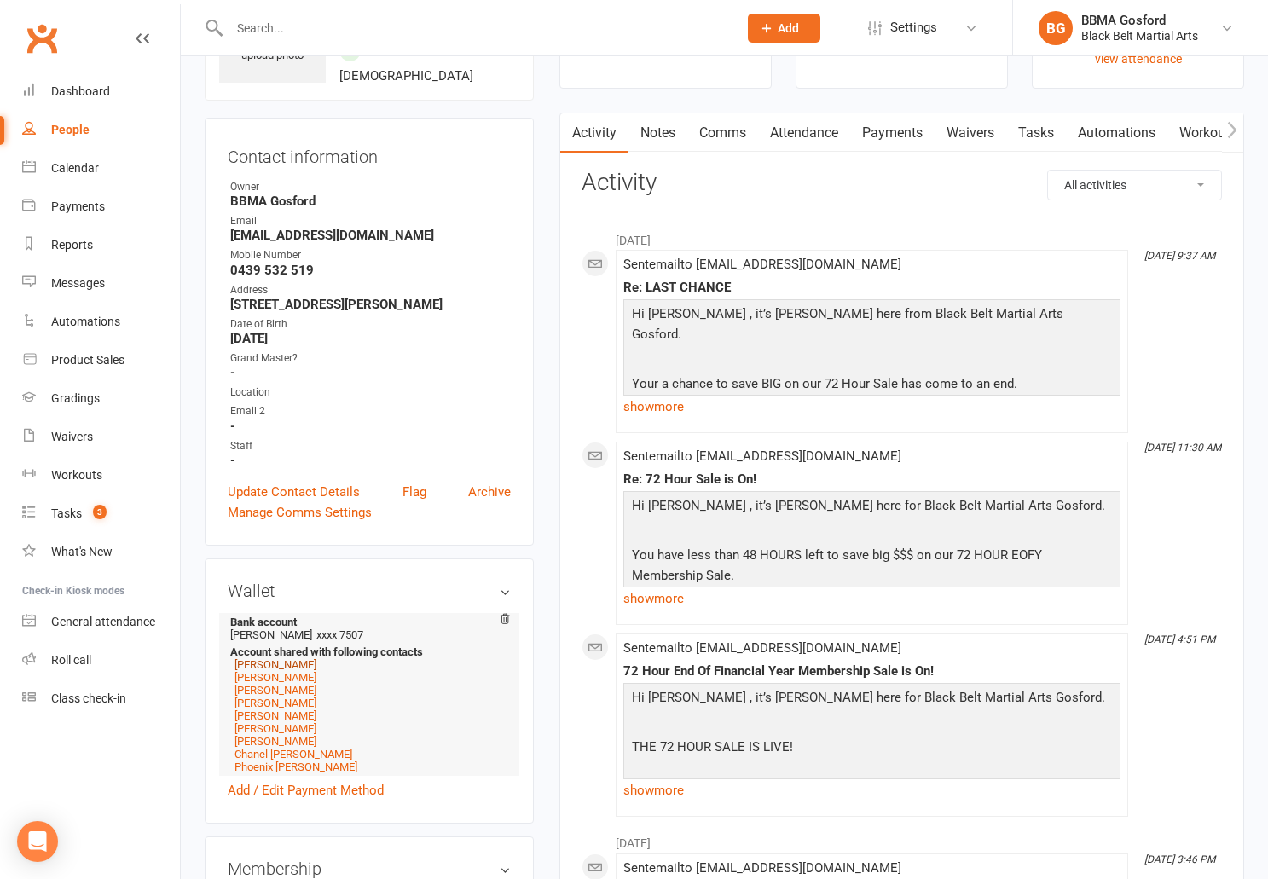
click at [272, 667] on link "Tahlia Heron" at bounding box center [276, 665] width 82 height 13
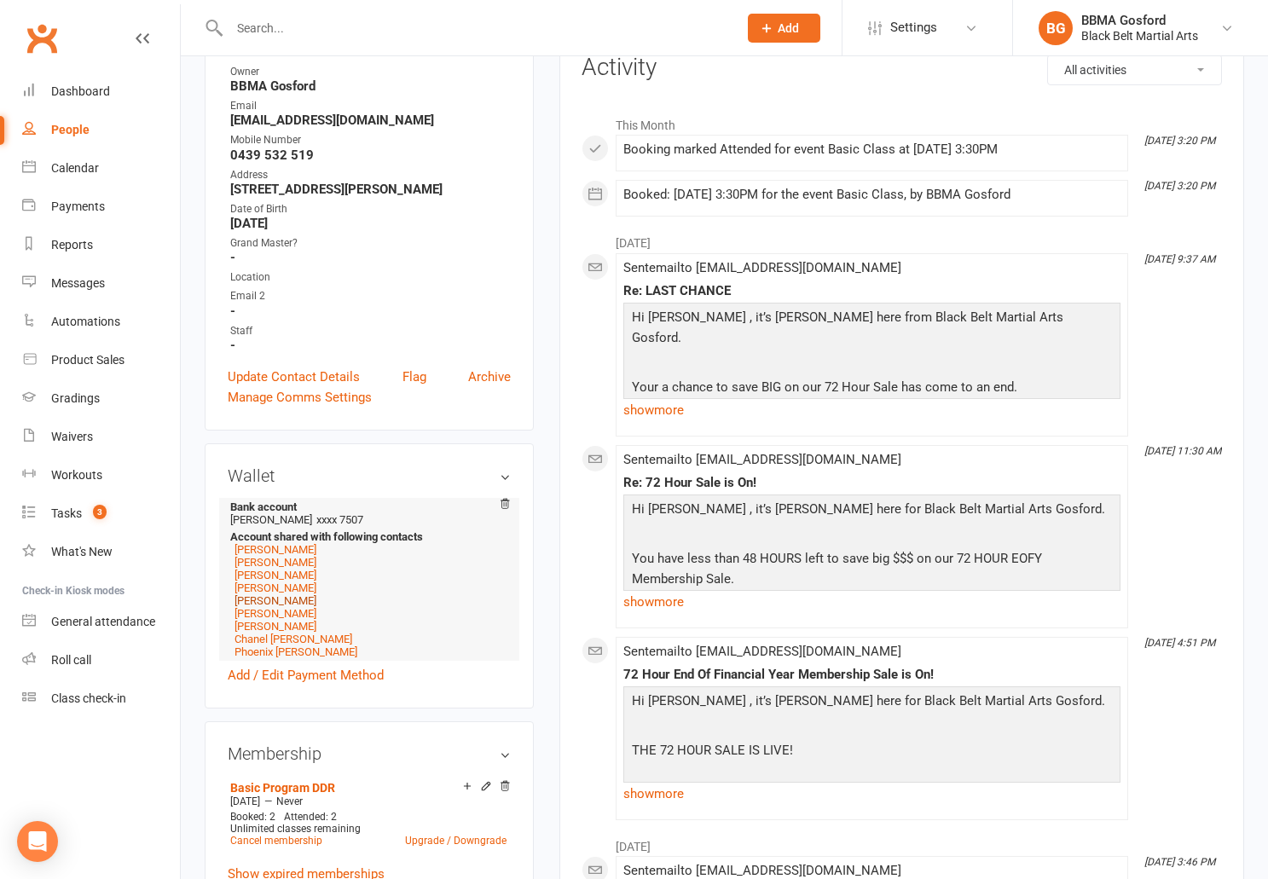
scroll to position [233, 0]
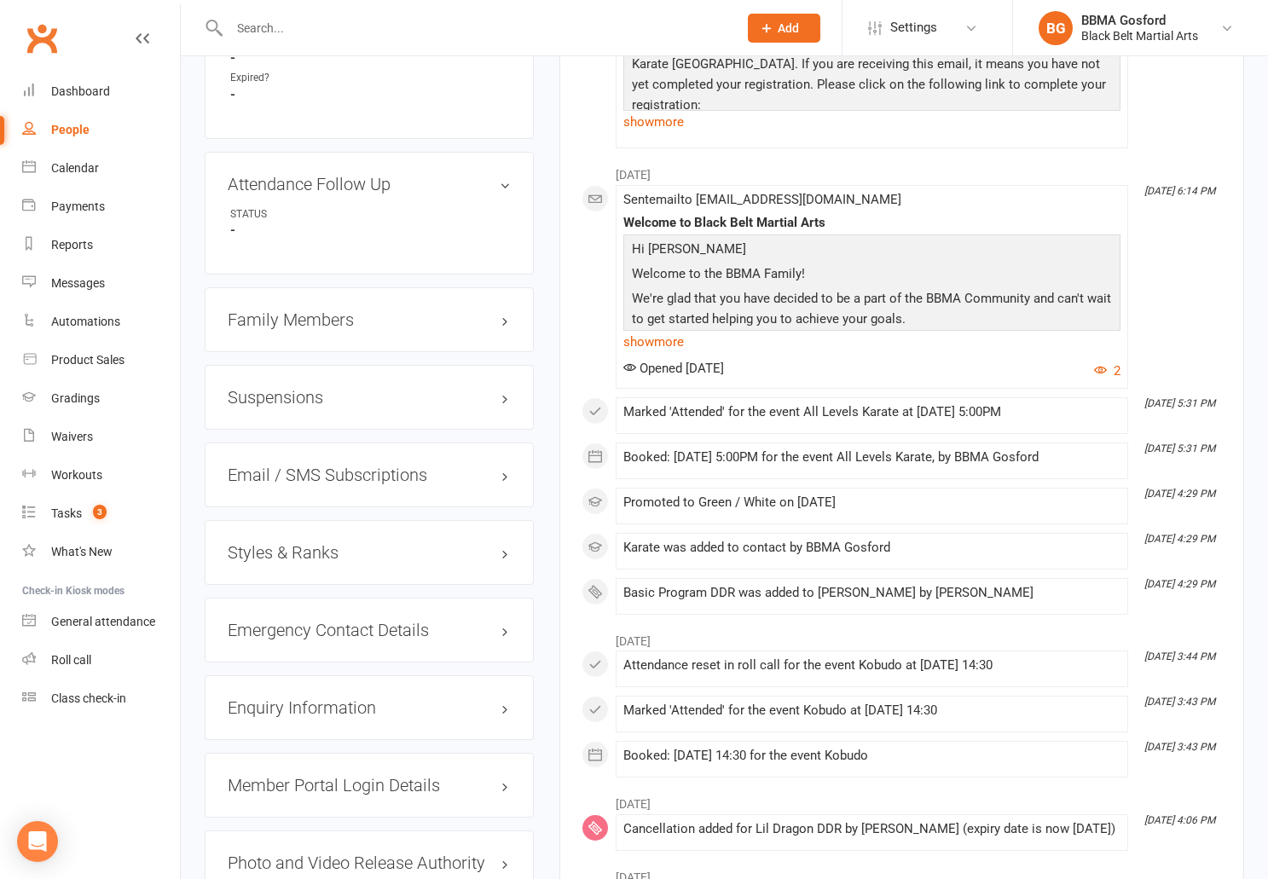
click at [313, 314] on div "Family Members" at bounding box center [369, 319] width 329 height 65
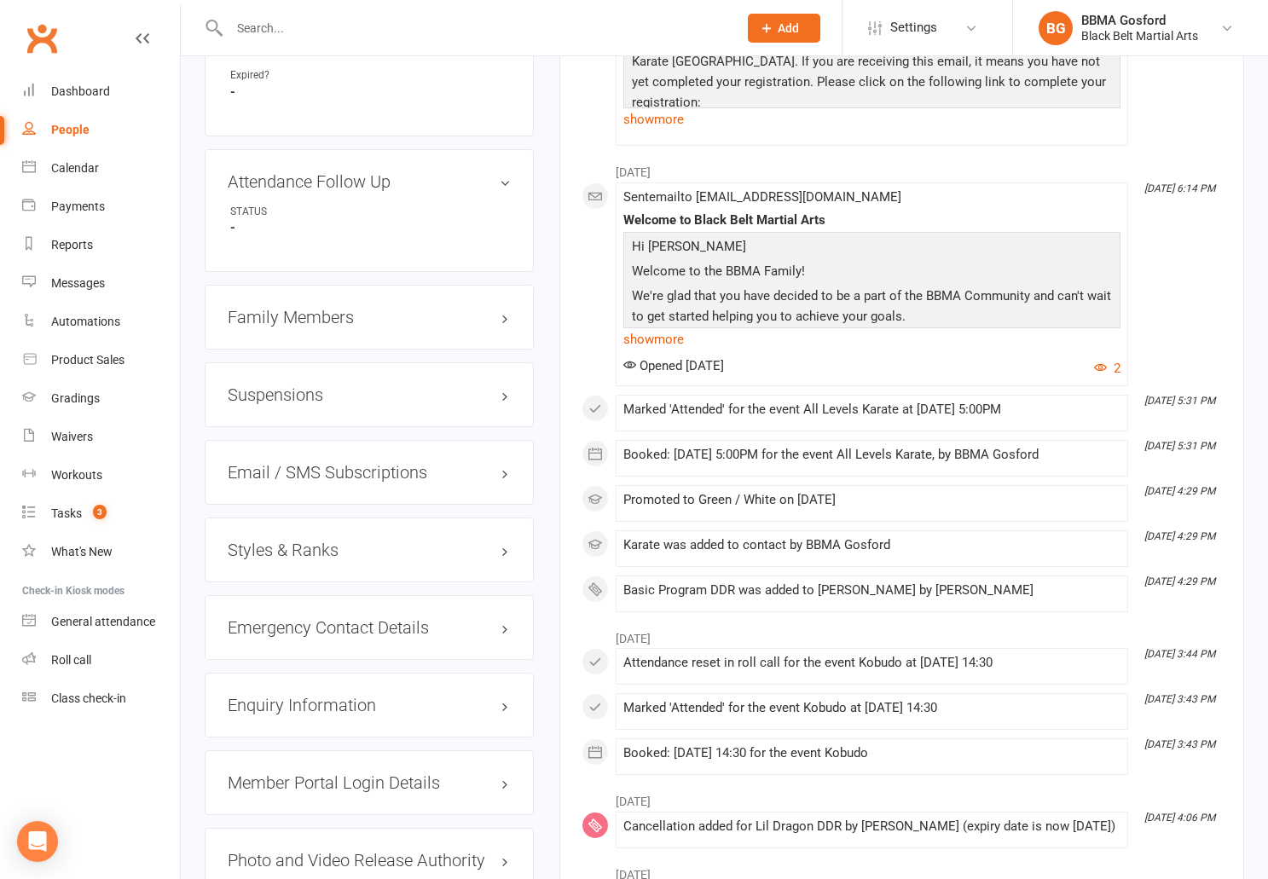
click at [302, 327] on h3 "Family Members" at bounding box center [369, 317] width 283 height 19
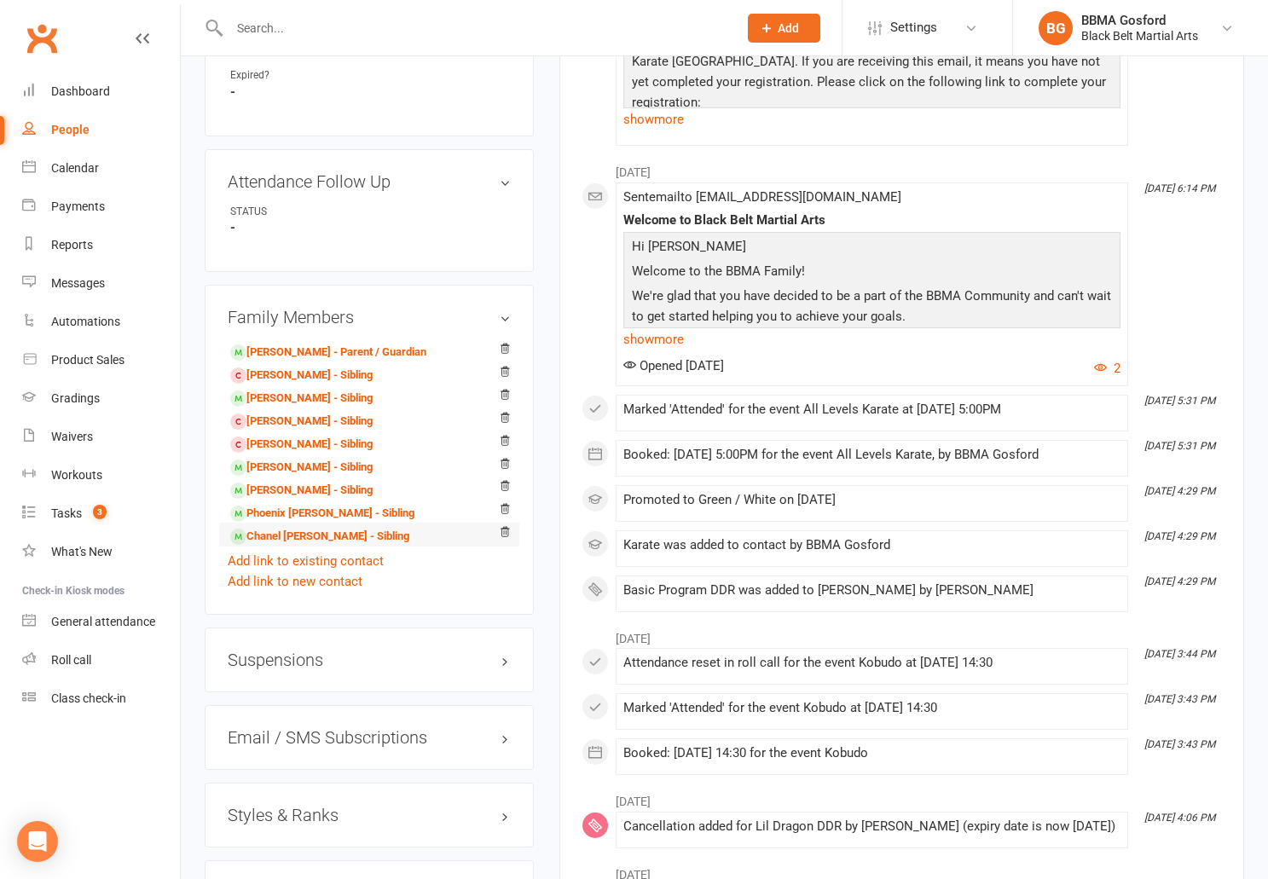
scroll to position [1349, 0]
click at [305, 570] on link "Add link to existing contact" at bounding box center [306, 559] width 156 height 20
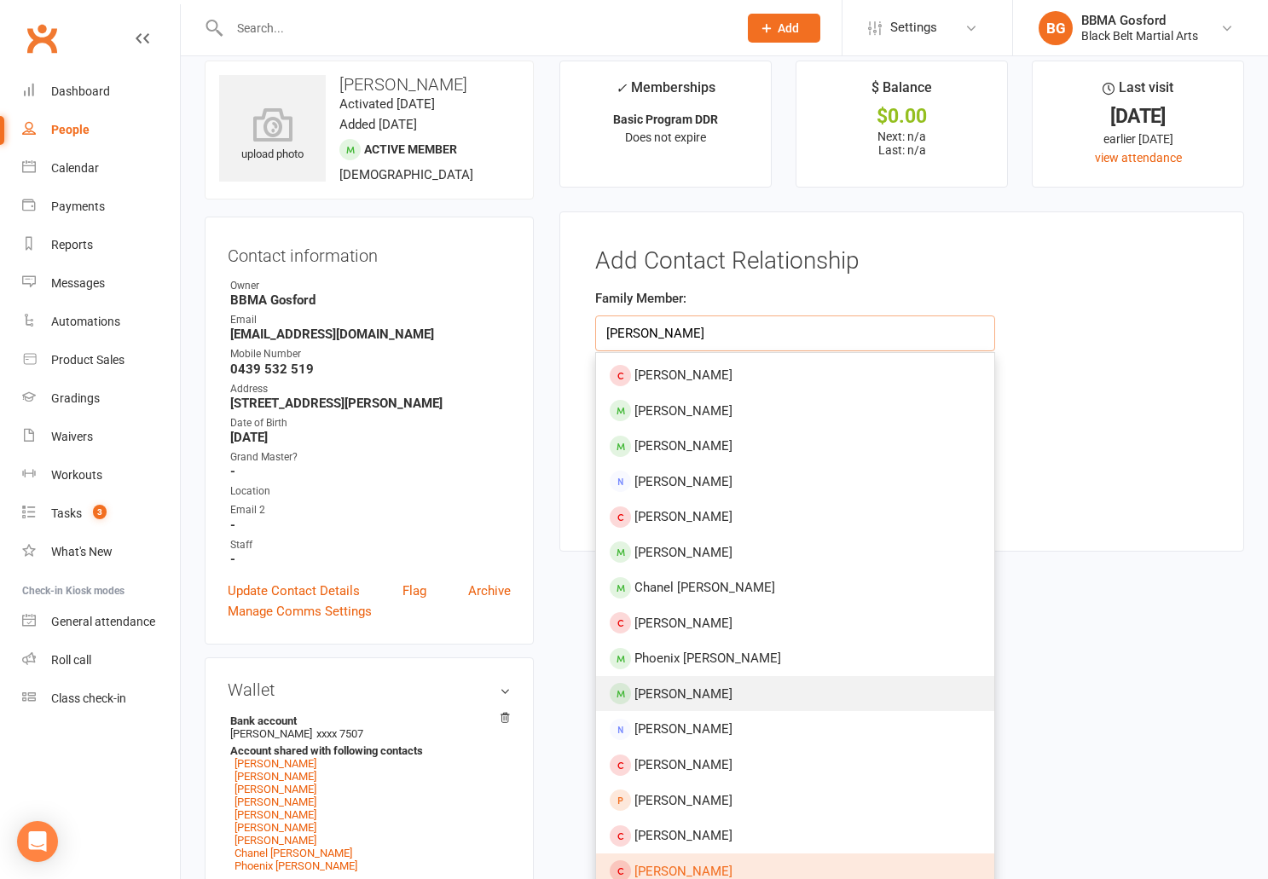
scroll to position [0, 0]
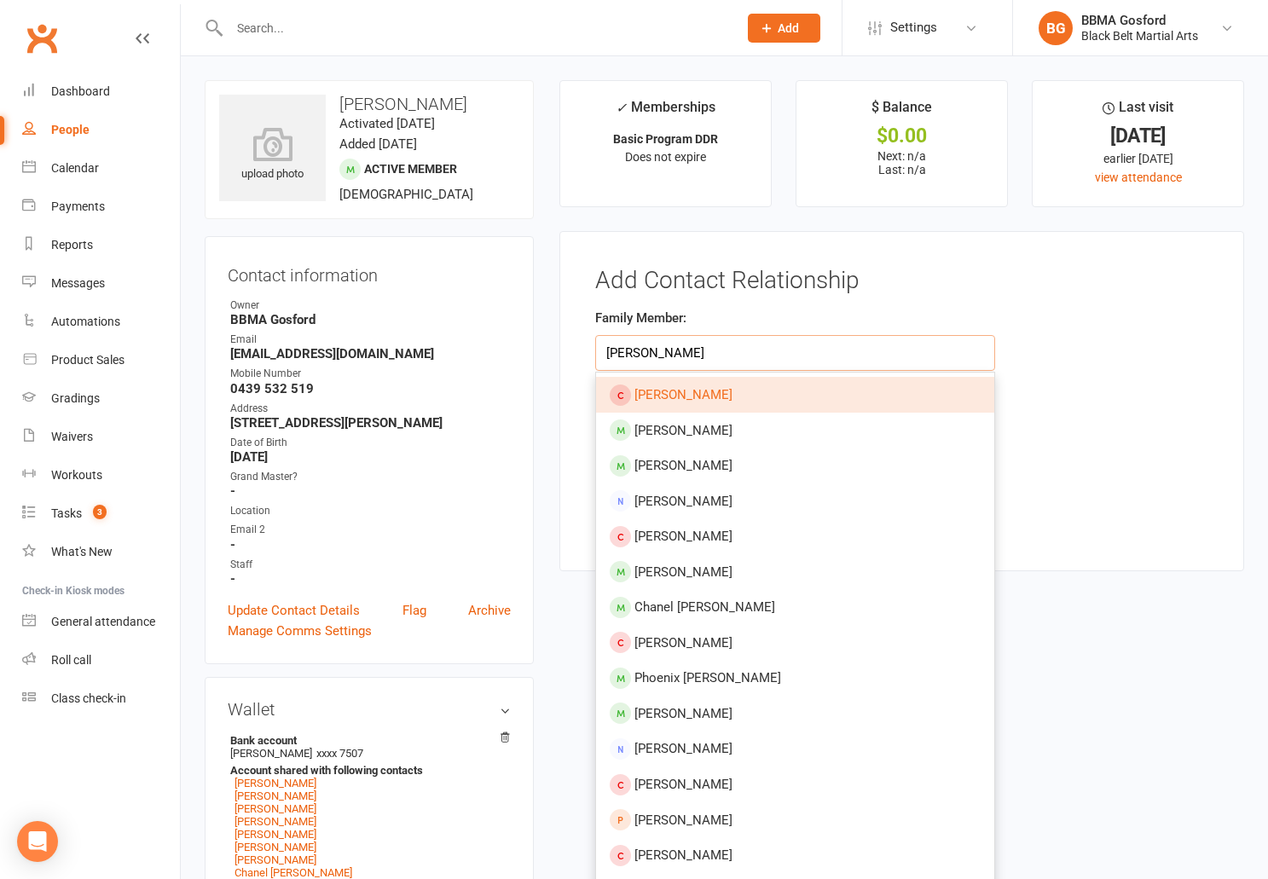
drag, startPoint x: 693, startPoint y: 355, endPoint x: 555, endPoint y: 339, distance: 138.3
click at [595, 339] on input "xavier batiste" at bounding box center [795, 353] width 400 height 36
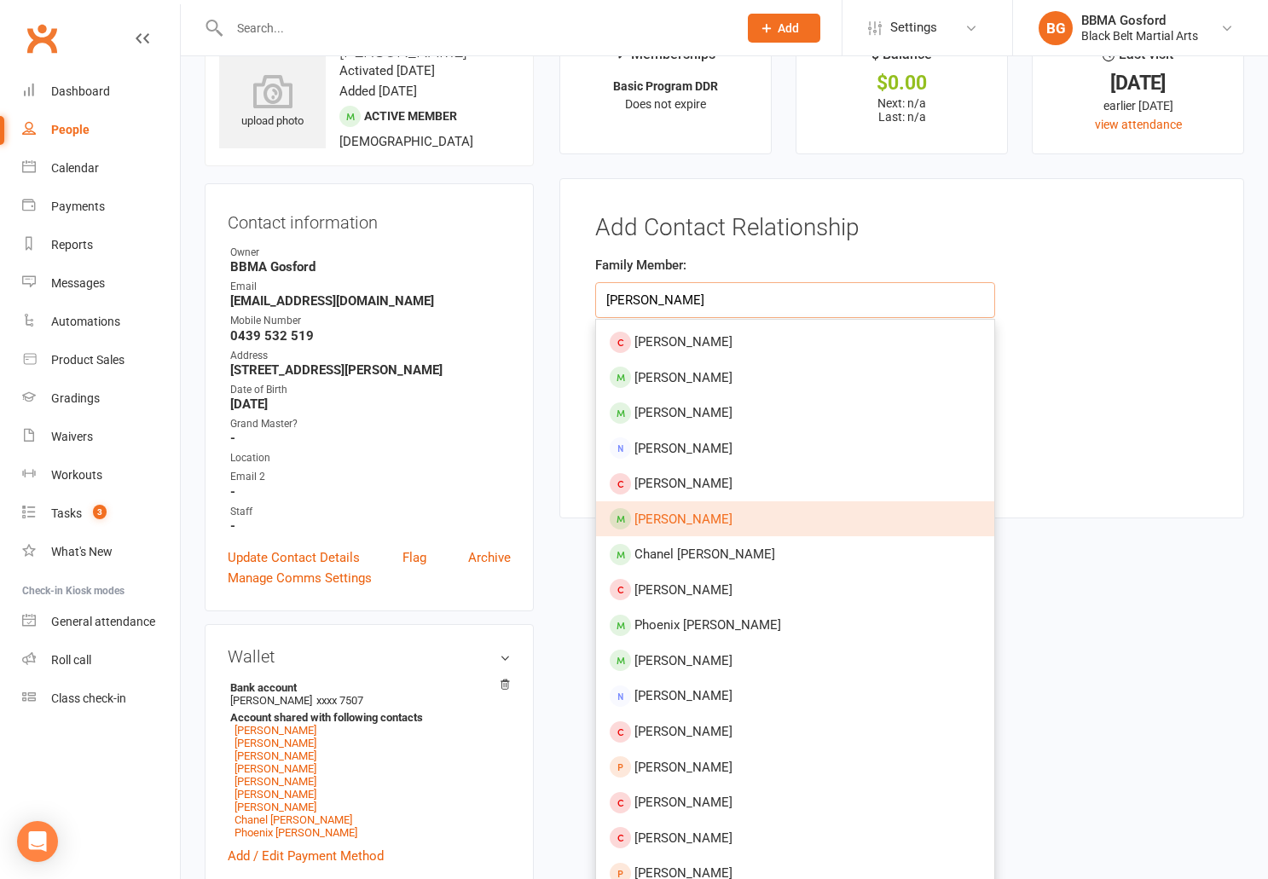
scroll to position [69, 0]
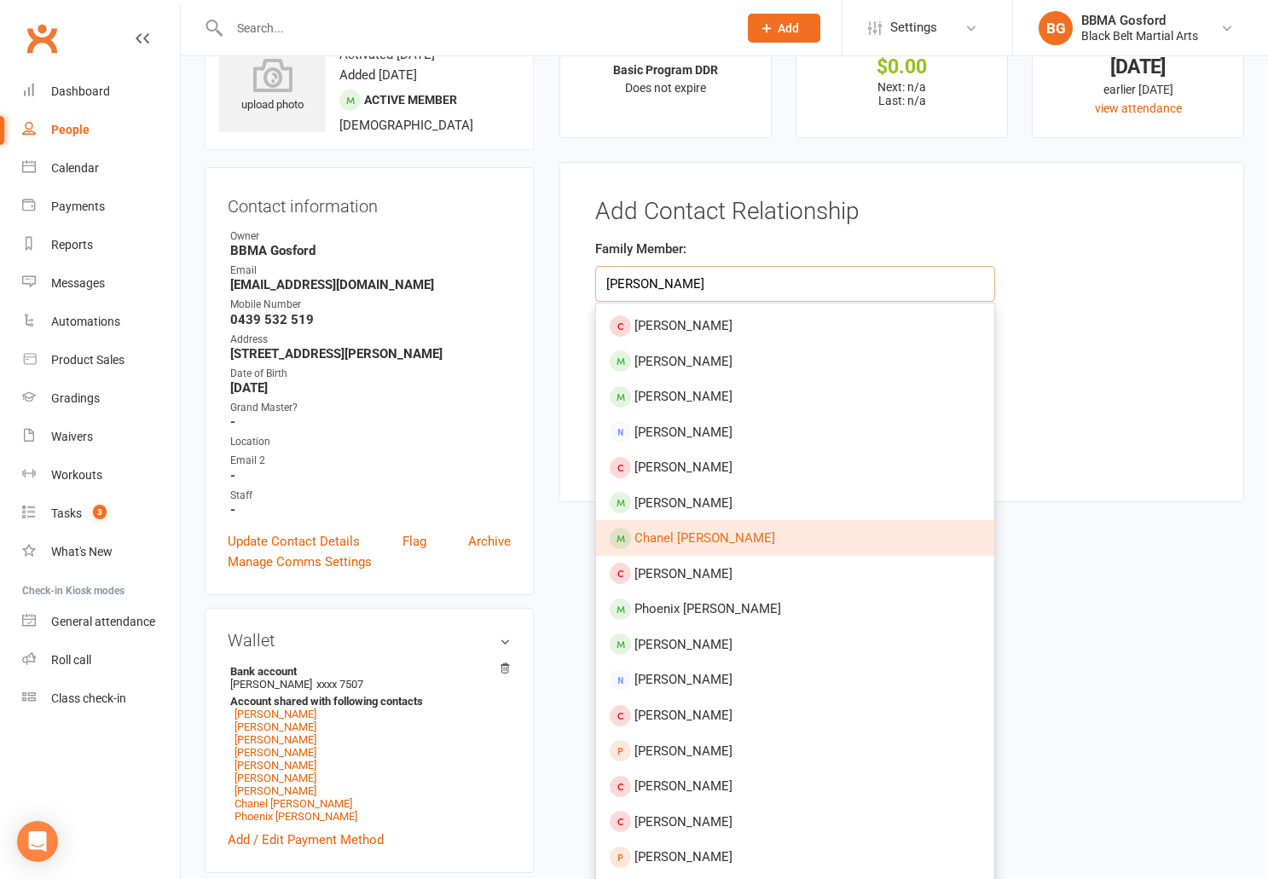
type input "xavier batiste"
click at [1111, 497] on div "Add Contact Relationship Family Member: Xavier Baker Xavier Hann Xavier Badaoui…" at bounding box center [902, 332] width 685 height 340
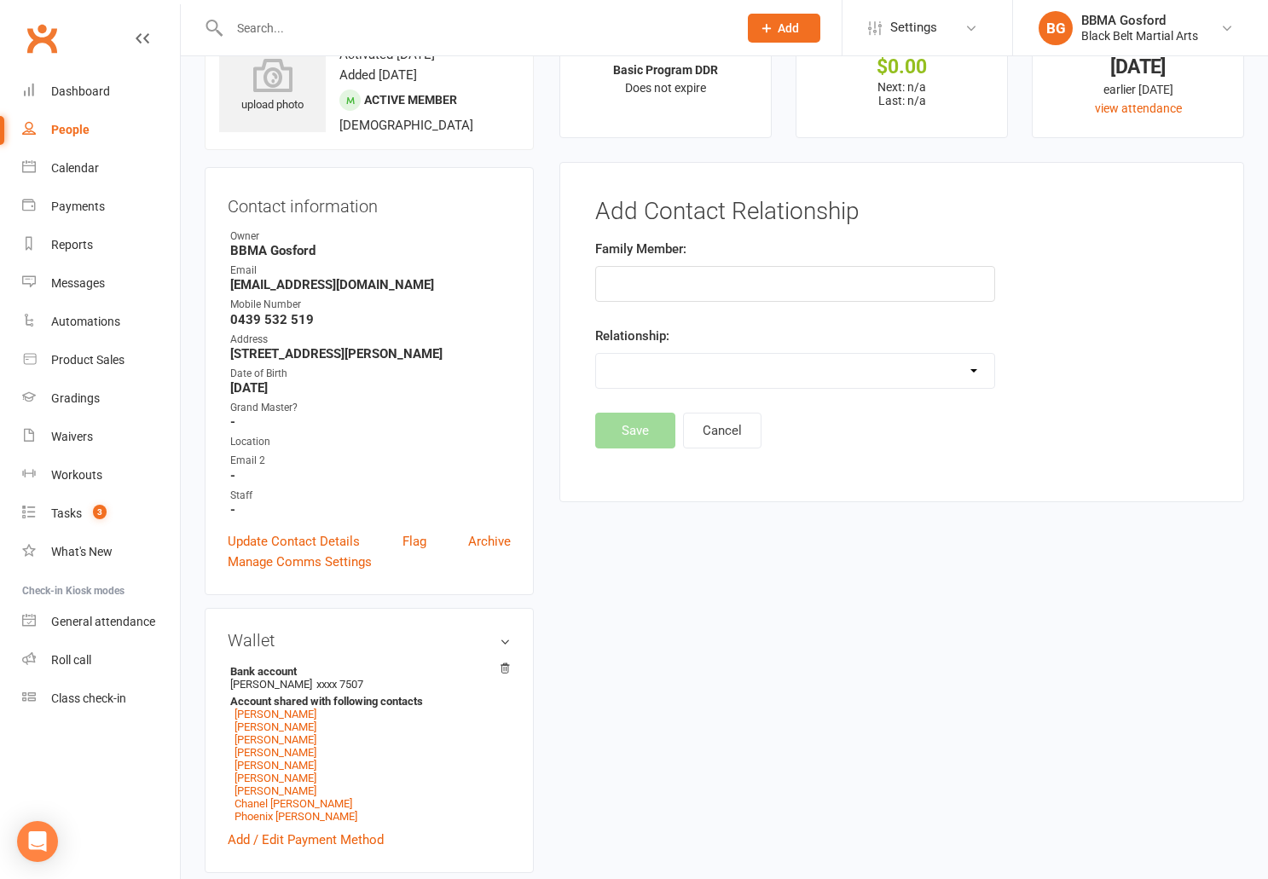
scroll to position [0, 0]
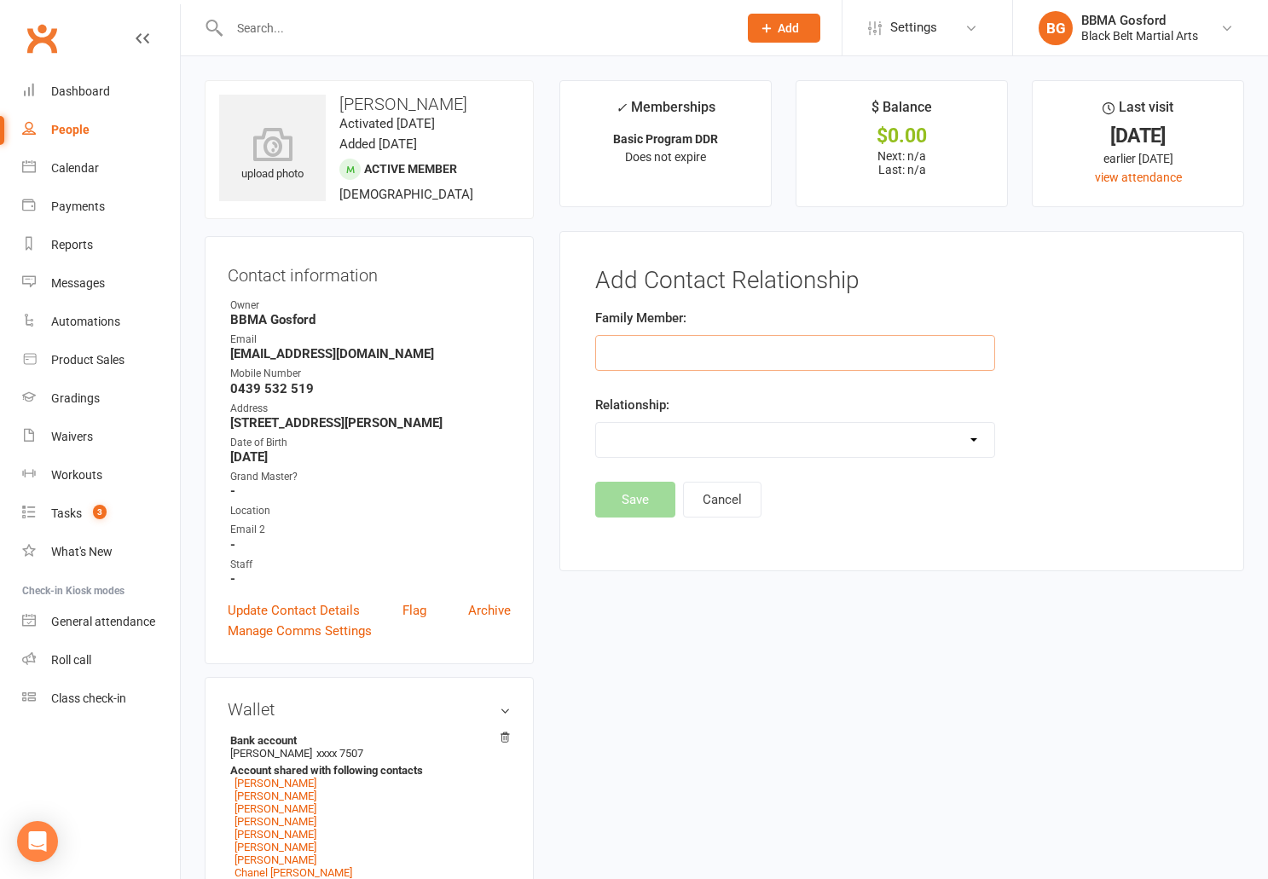
click at [644, 351] on input "text" at bounding box center [795, 353] width 400 height 36
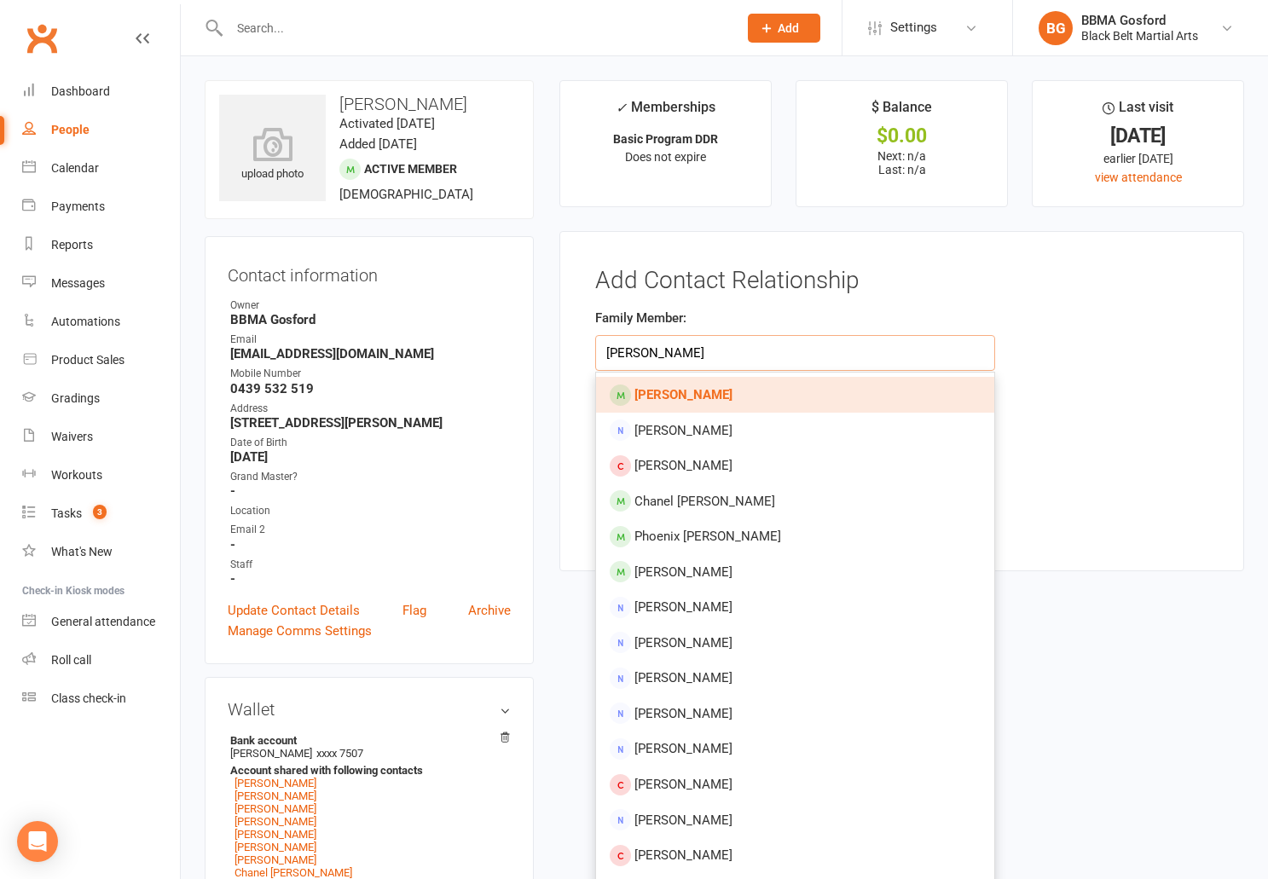
type input "melinda batiste"
click at [690, 396] on strong "Melinda Batiste" at bounding box center [684, 394] width 98 height 15
type input "Melinda Batiste"
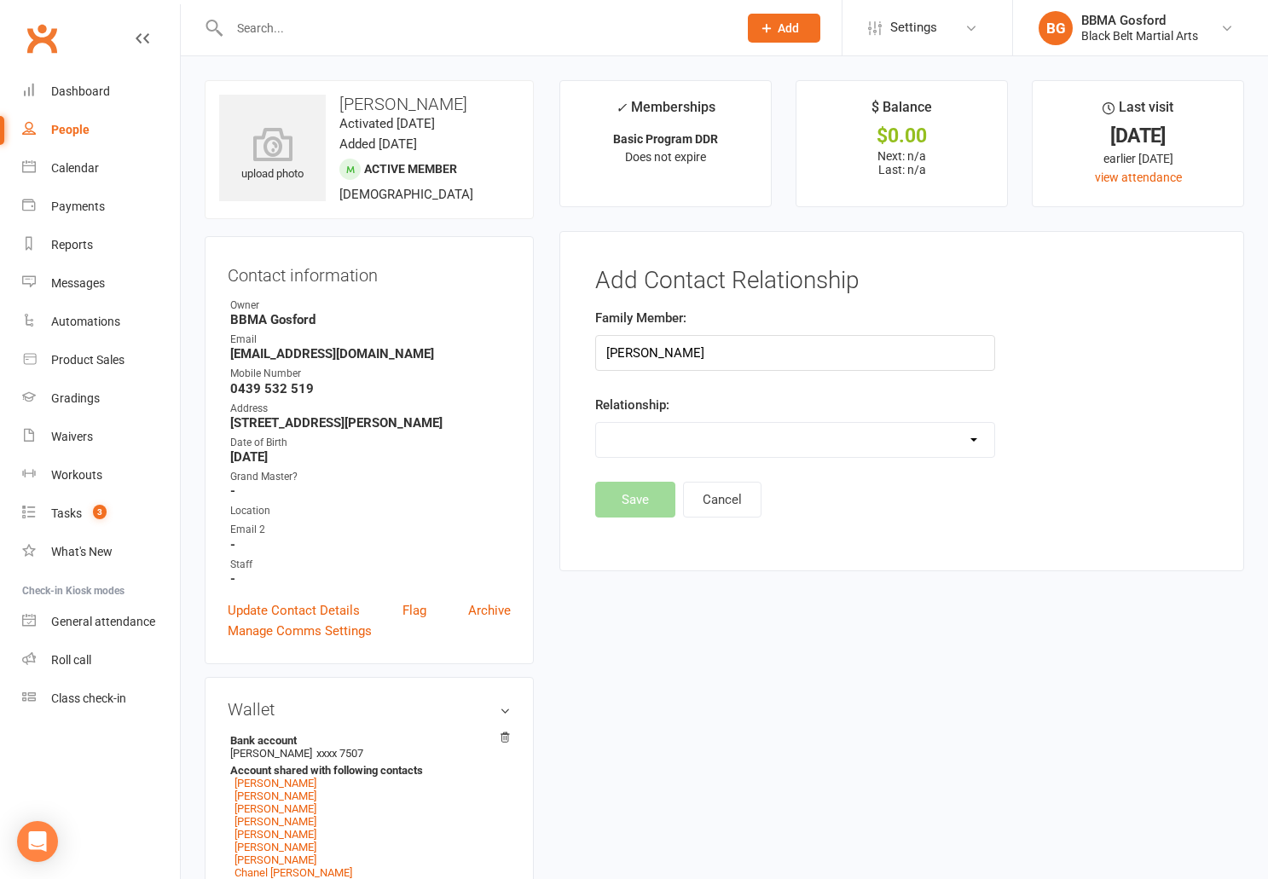
select select "0"
click option "Parent / Guardian" at bounding box center [0, 0] width 0 height 0
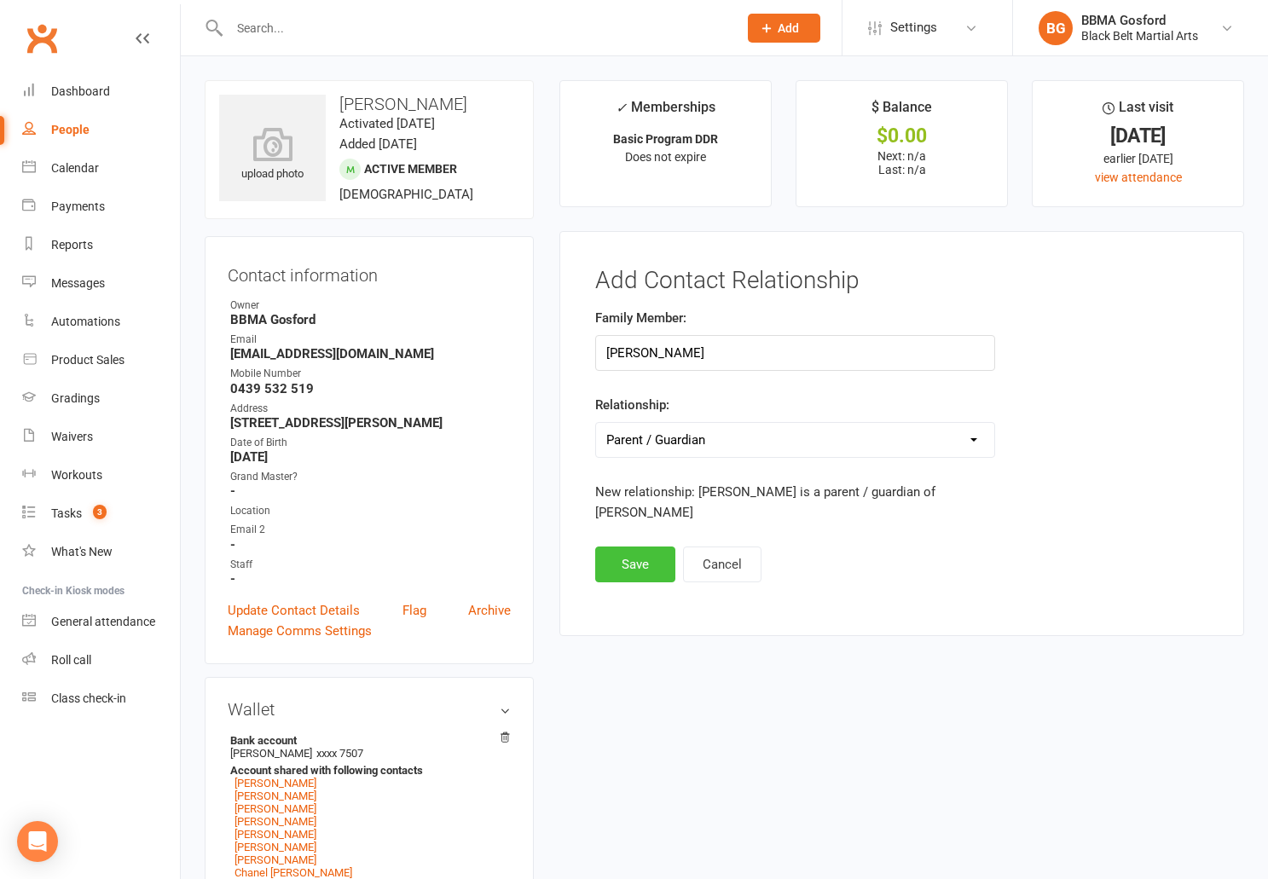
click at [626, 570] on button "Save" at bounding box center [635, 565] width 80 height 36
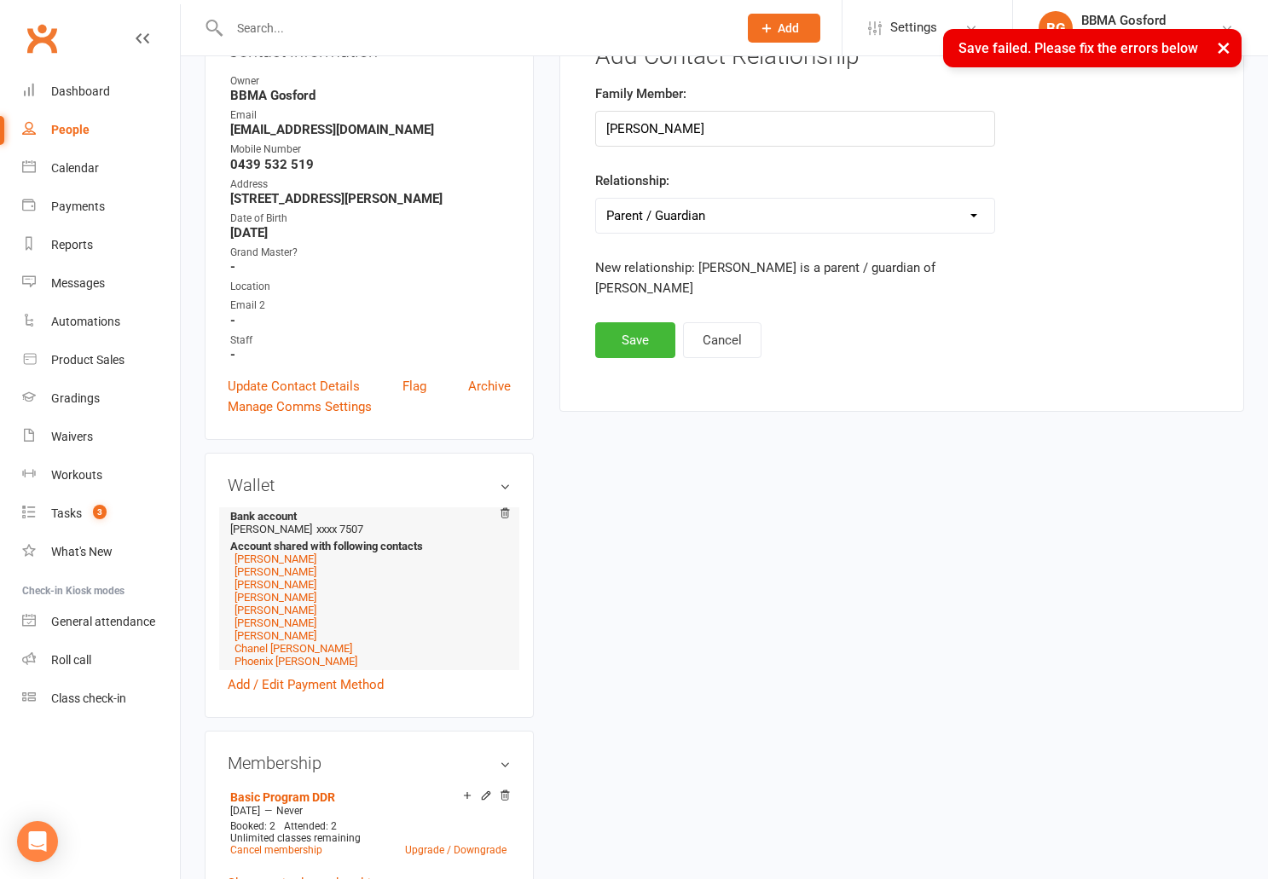
scroll to position [225, 0]
click at [281, 629] on link "Melinda Batiste" at bounding box center [276, 622] width 82 height 13
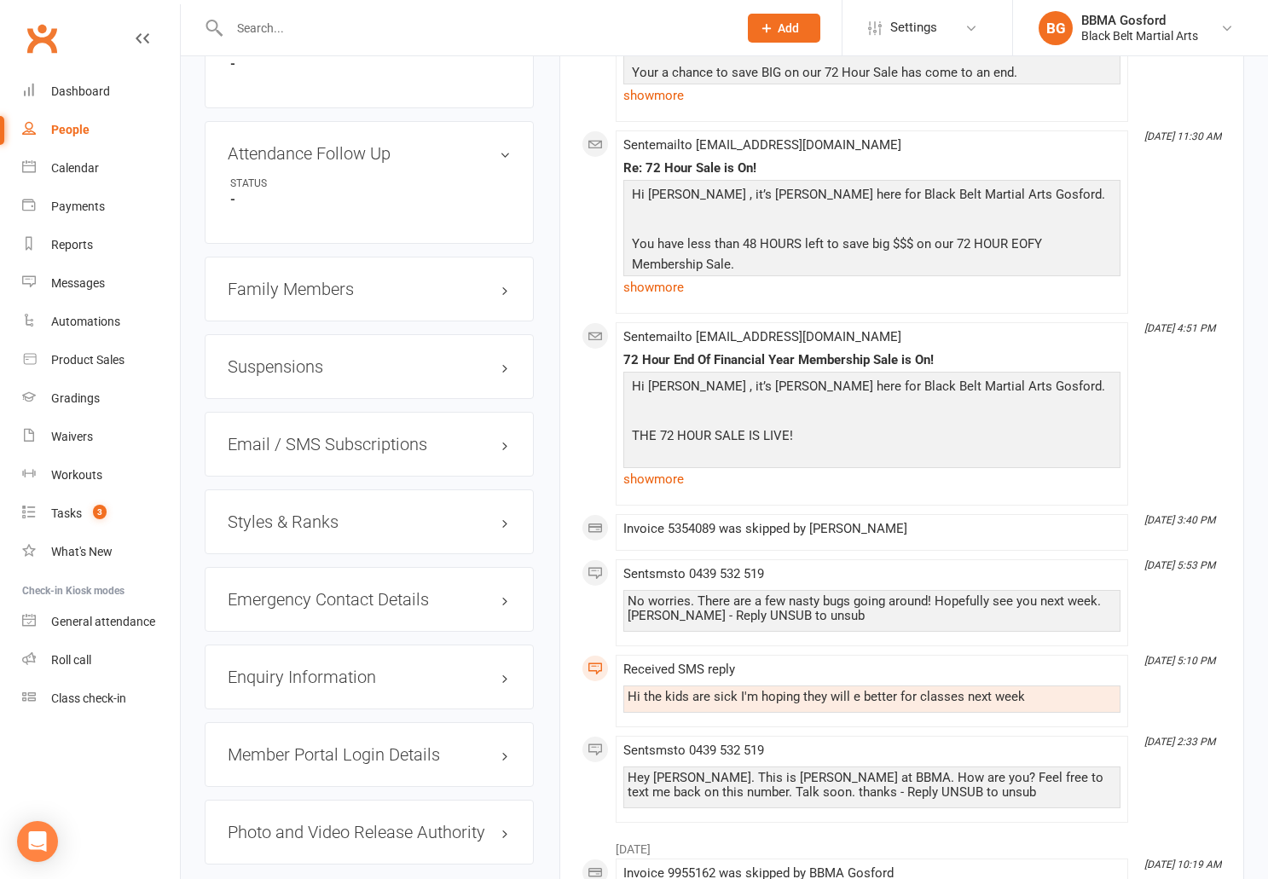
scroll to position [1458, 0]
click at [291, 298] on h3 "Family Members" at bounding box center [369, 288] width 283 height 19
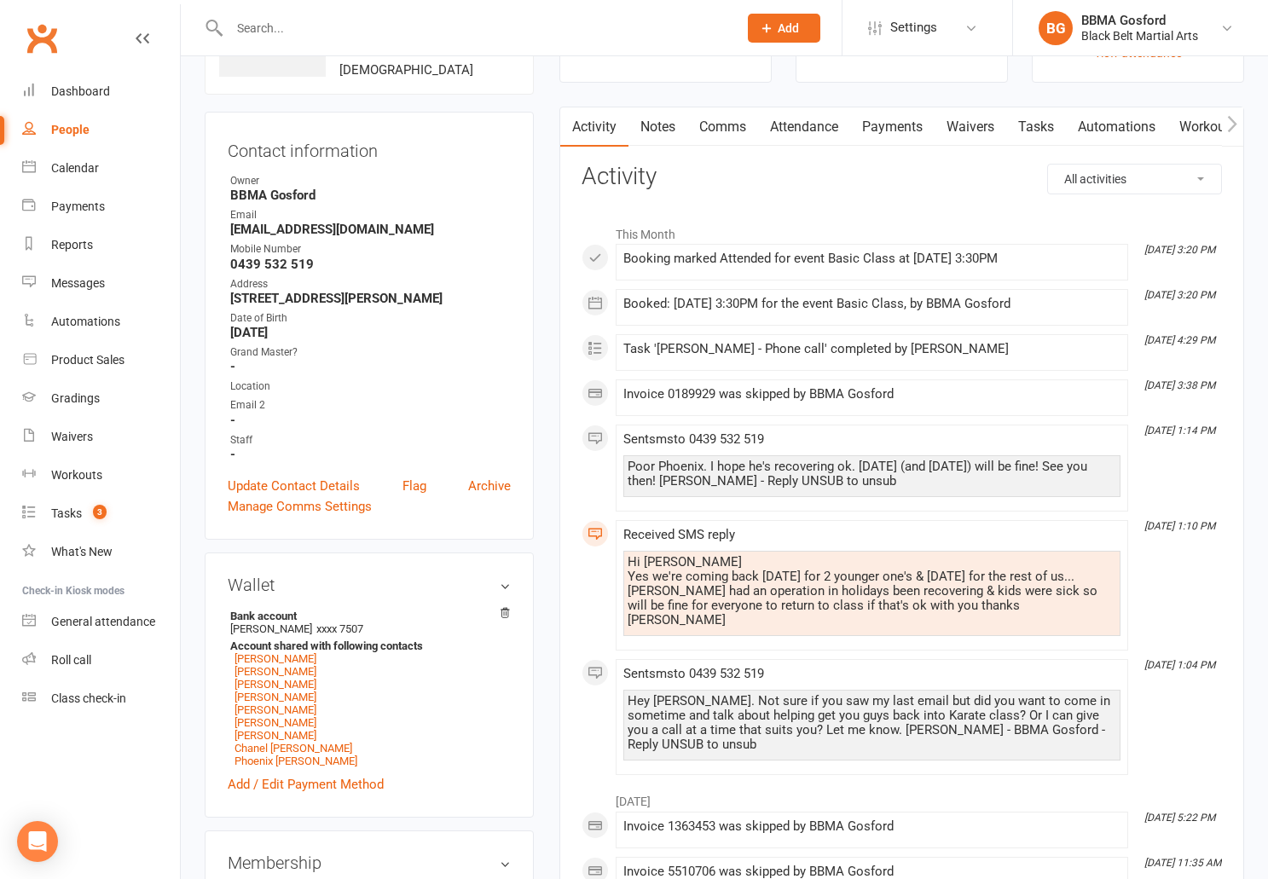
scroll to position [0, 0]
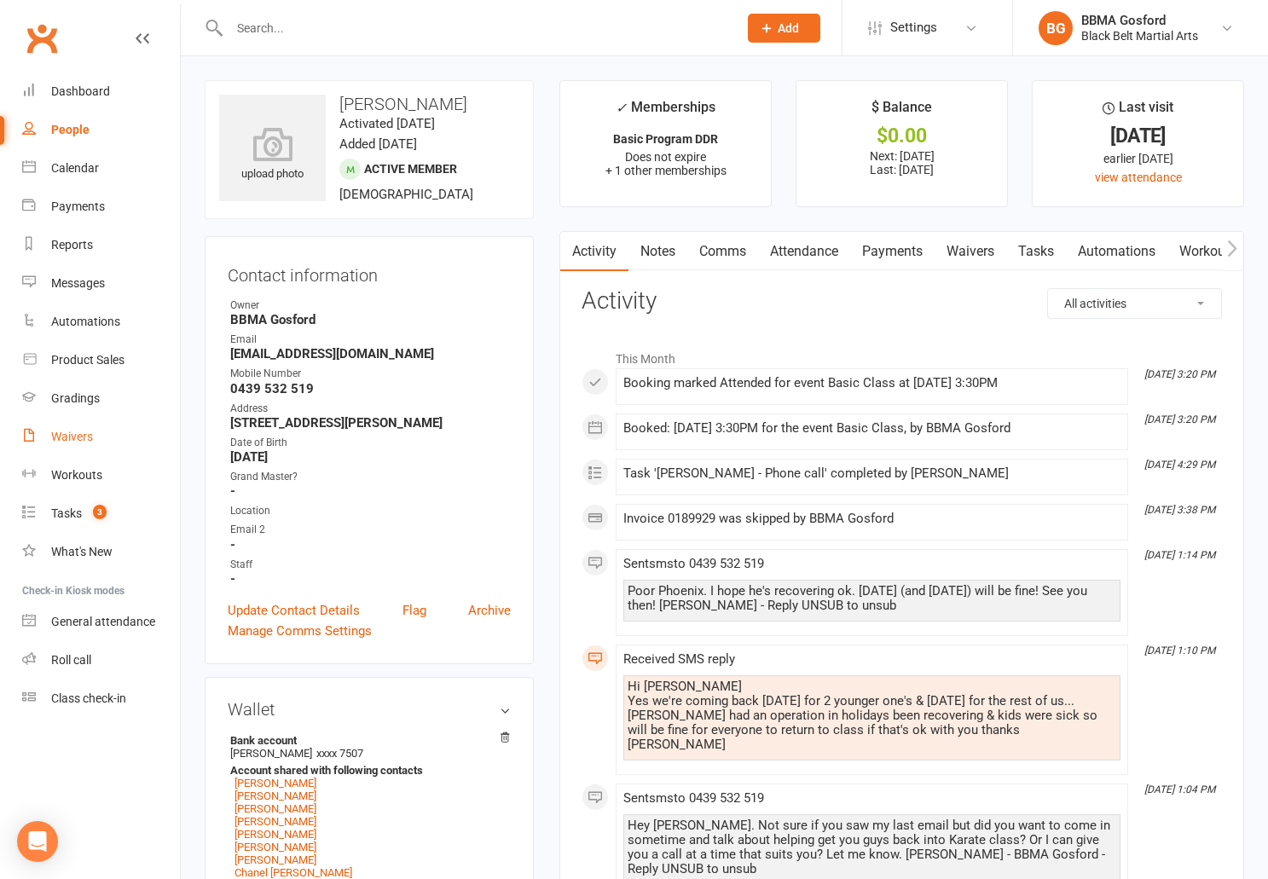
click at [86, 434] on div "Waivers" at bounding box center [72, 437] width 42 height 14
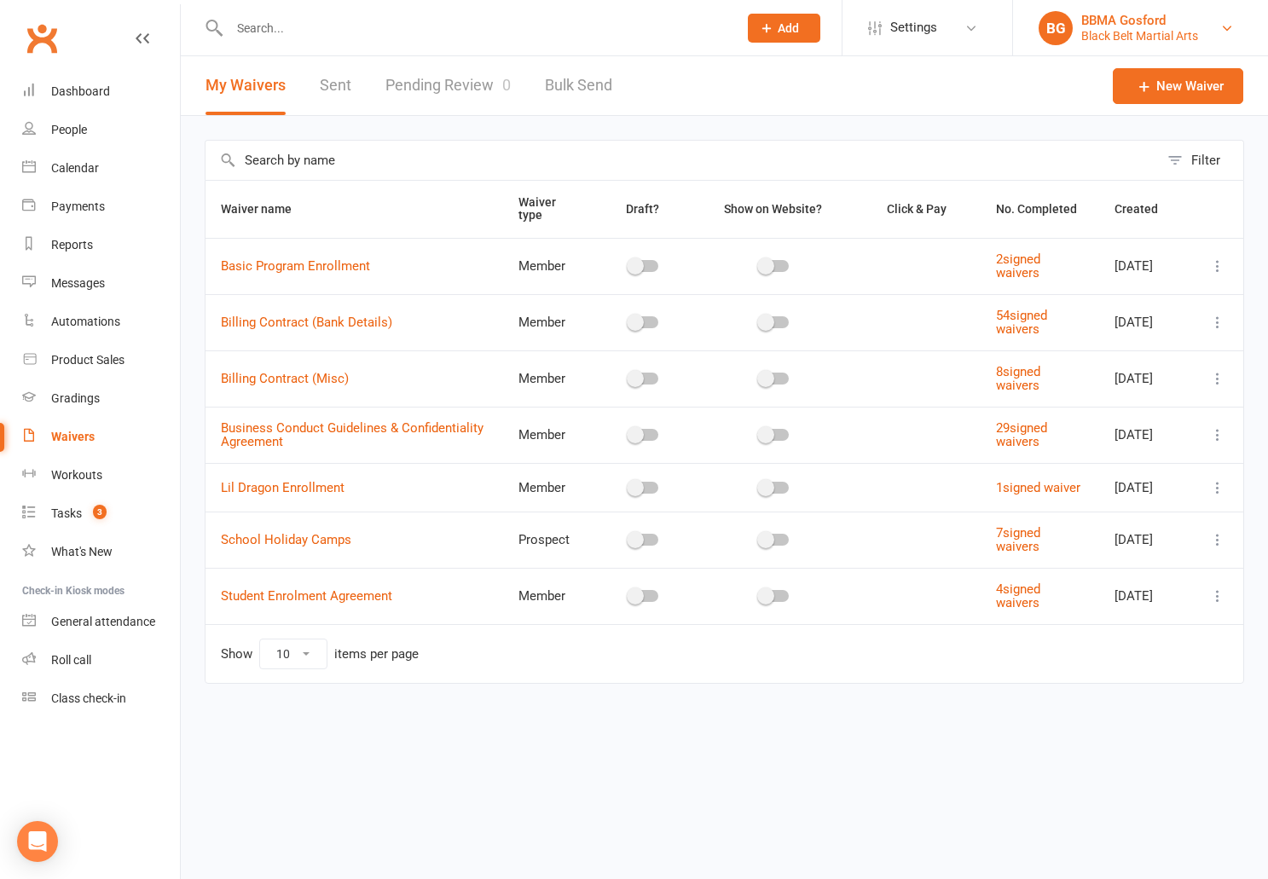
click at [1117, 34] on div "Black Belt Martial Arts" at bounding box center [1140, 35] width 117 height 15
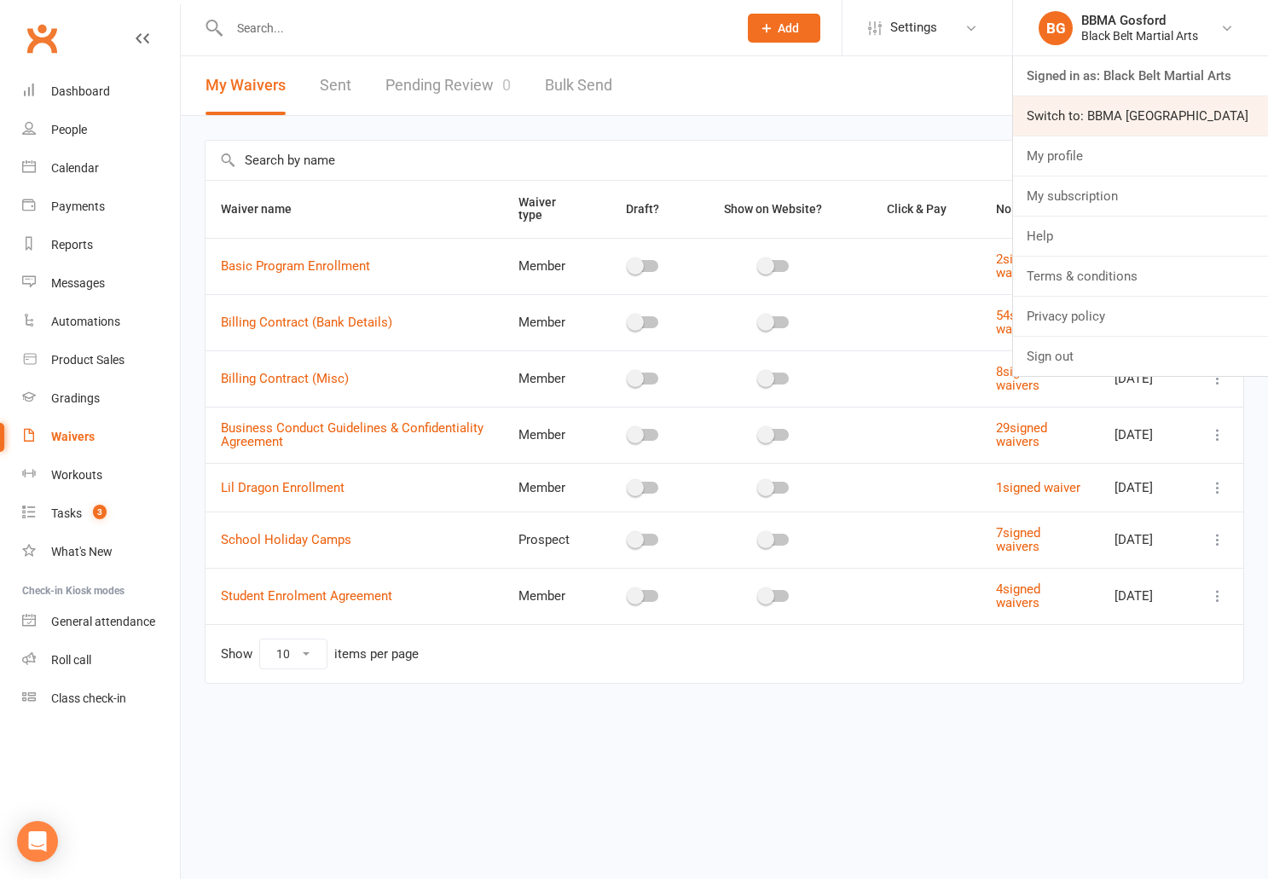
click at [1111, 113] on link "Switch to: BBMA Erina Heights" at bounding box center [1140, 115] width 255 height 39
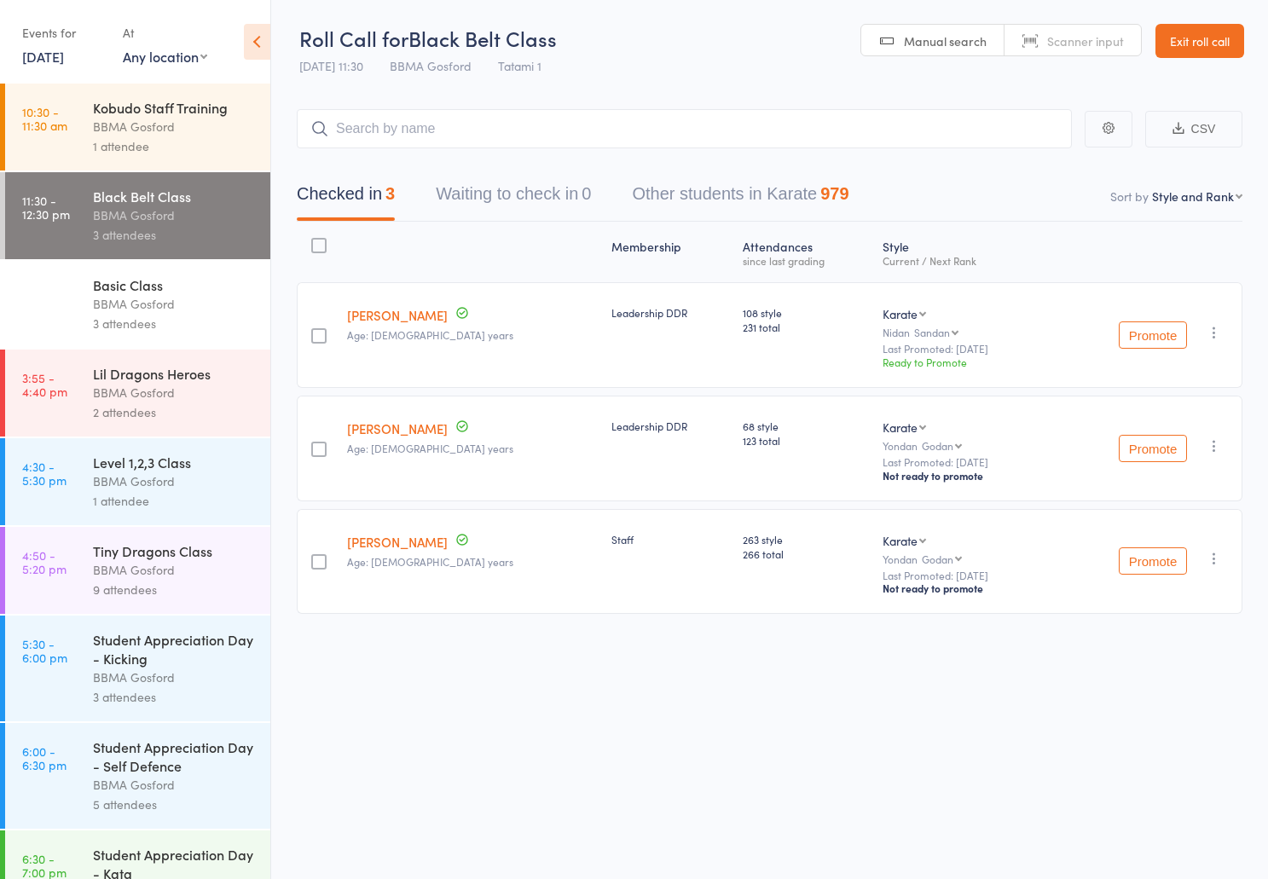
click at [200, 314] on div "BBMA Gosford" at bounding box center [174, 304] width 163 height 20
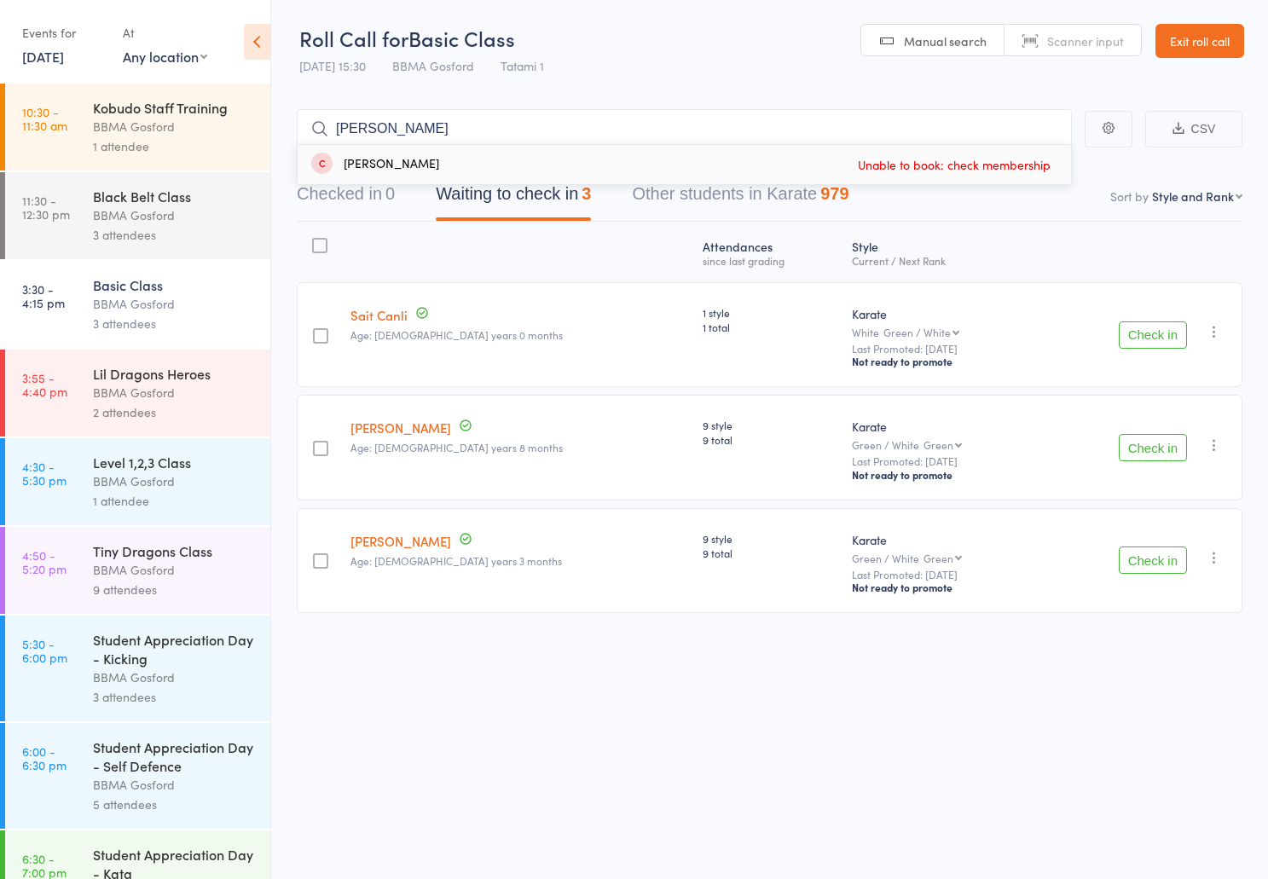
type input "[PERSON_NAME]"
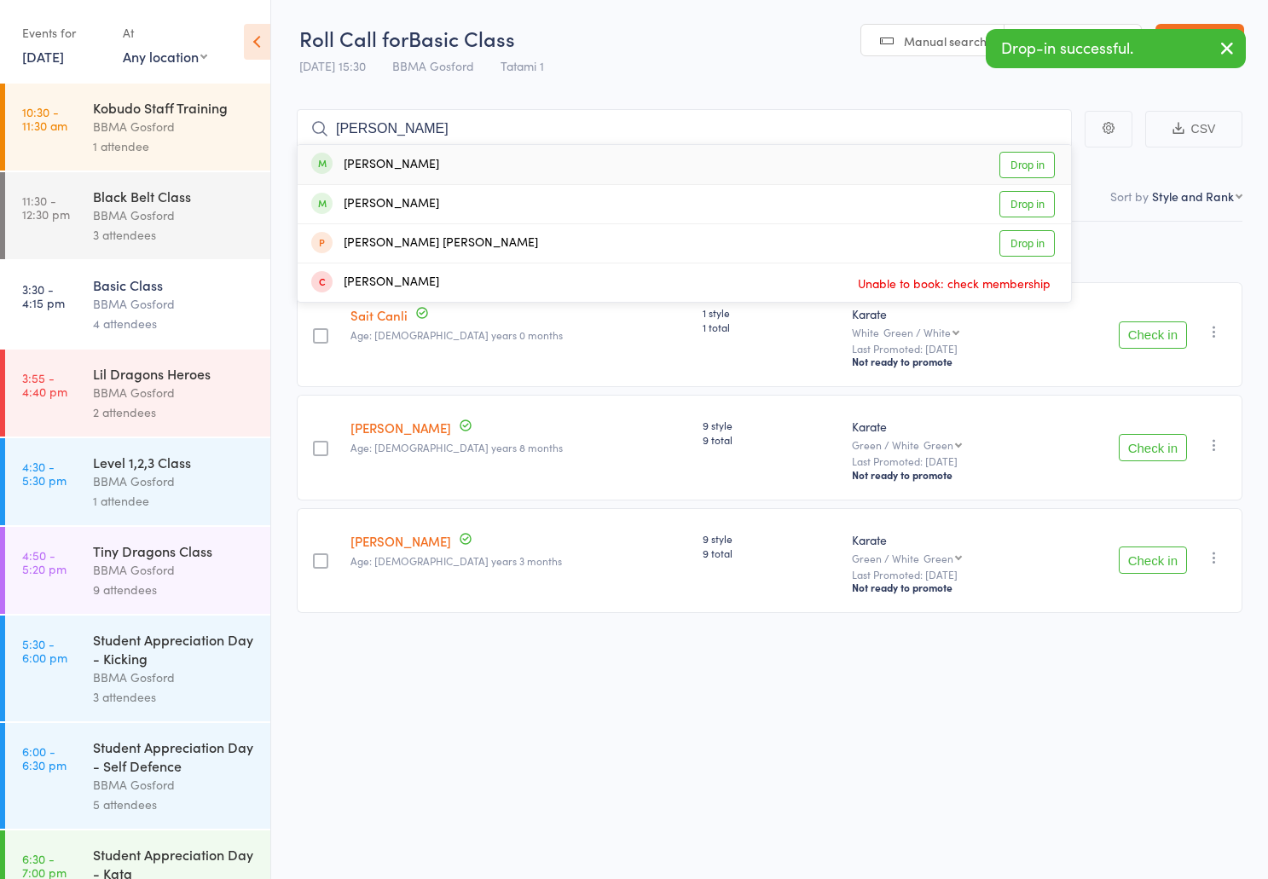
type input "anastASIA"
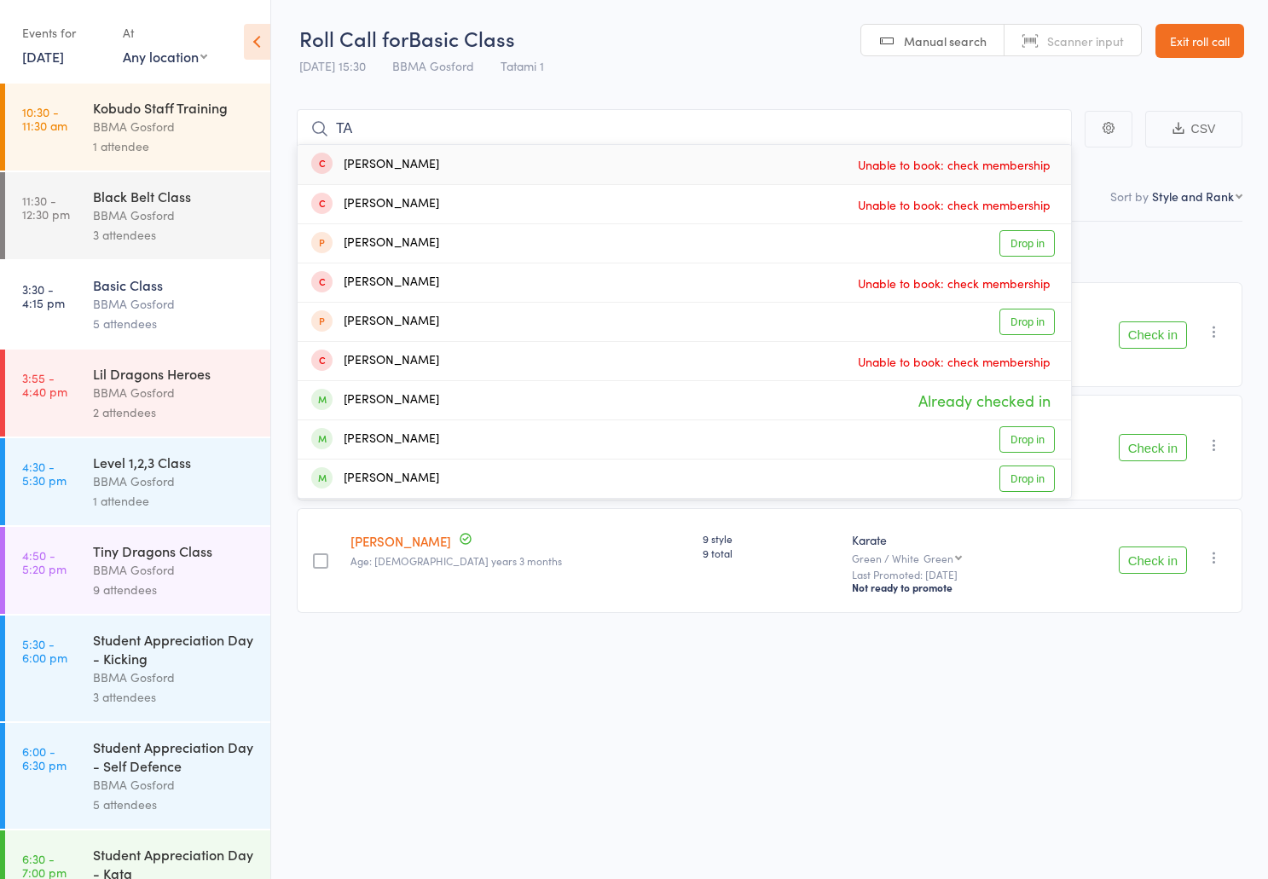
type input "T"
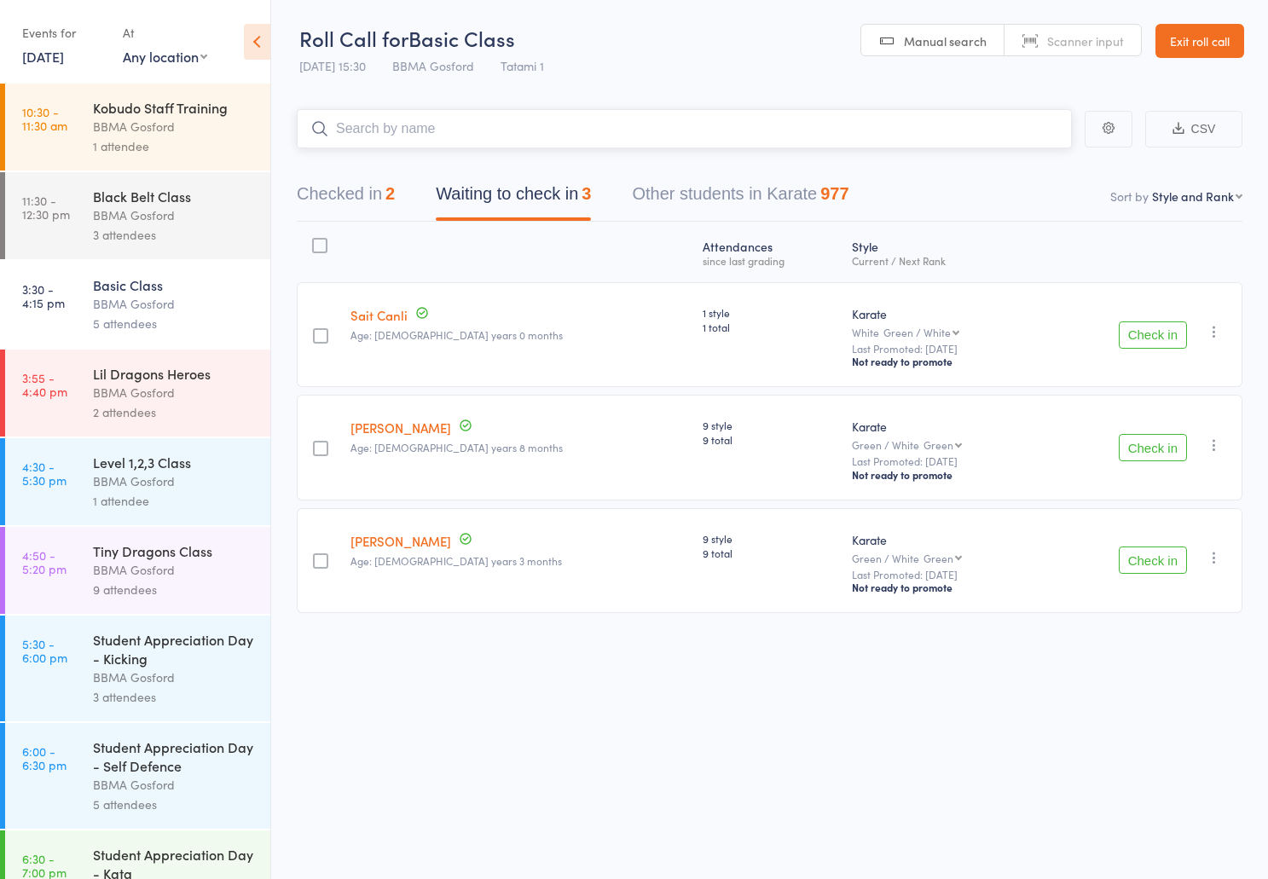
click at [439, 125] on input "search" at bounding box center [684, 128] width 775 height 39
type input "[PERSON_NAME]"
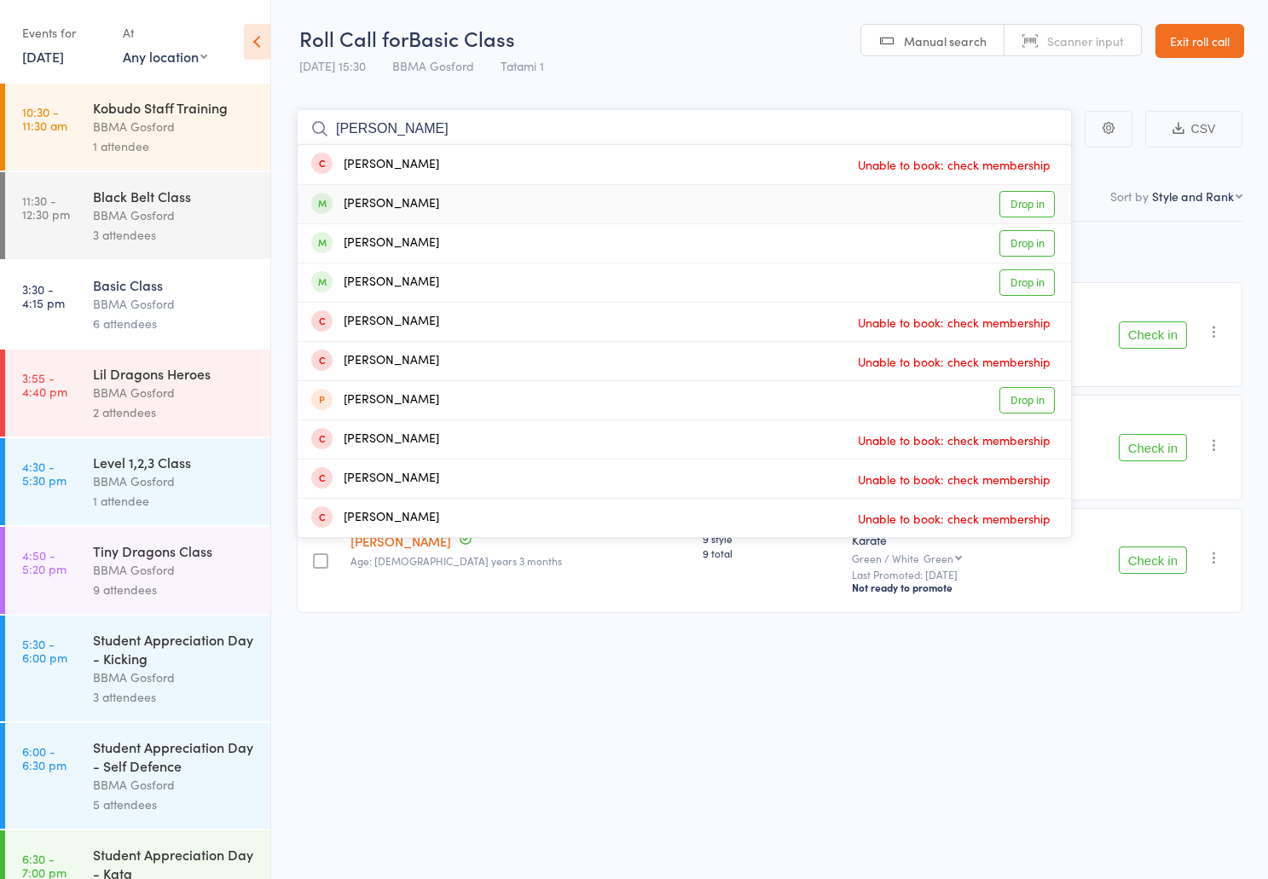
type input "[PERSON_NAME]"
click at [429, 212] on div "[PERSON_NAME] Drop in" at bounding box center [685, 204] width 774 height 38
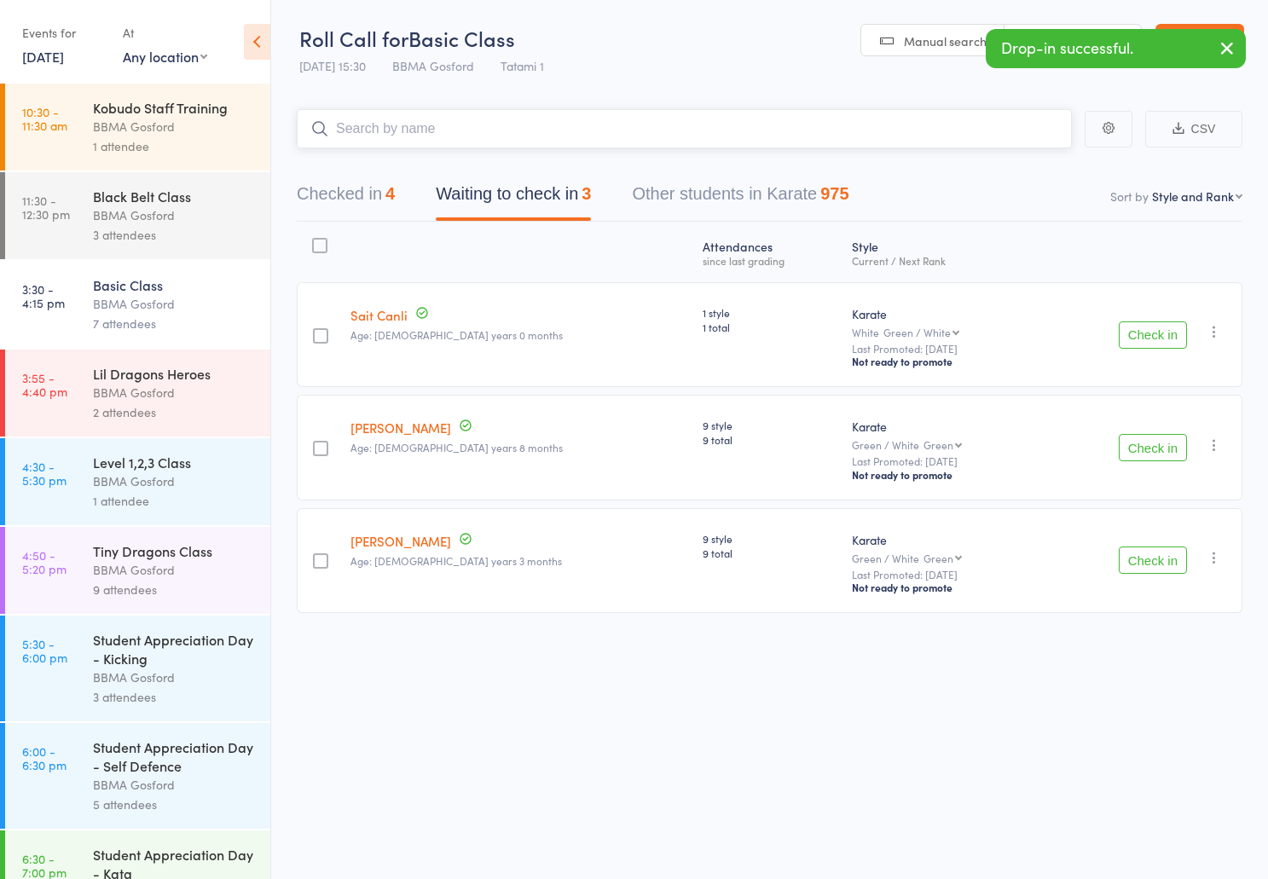
click at [347, 198] on button "Checked in 4" at bounding box center [346, 198] width 98 height 45
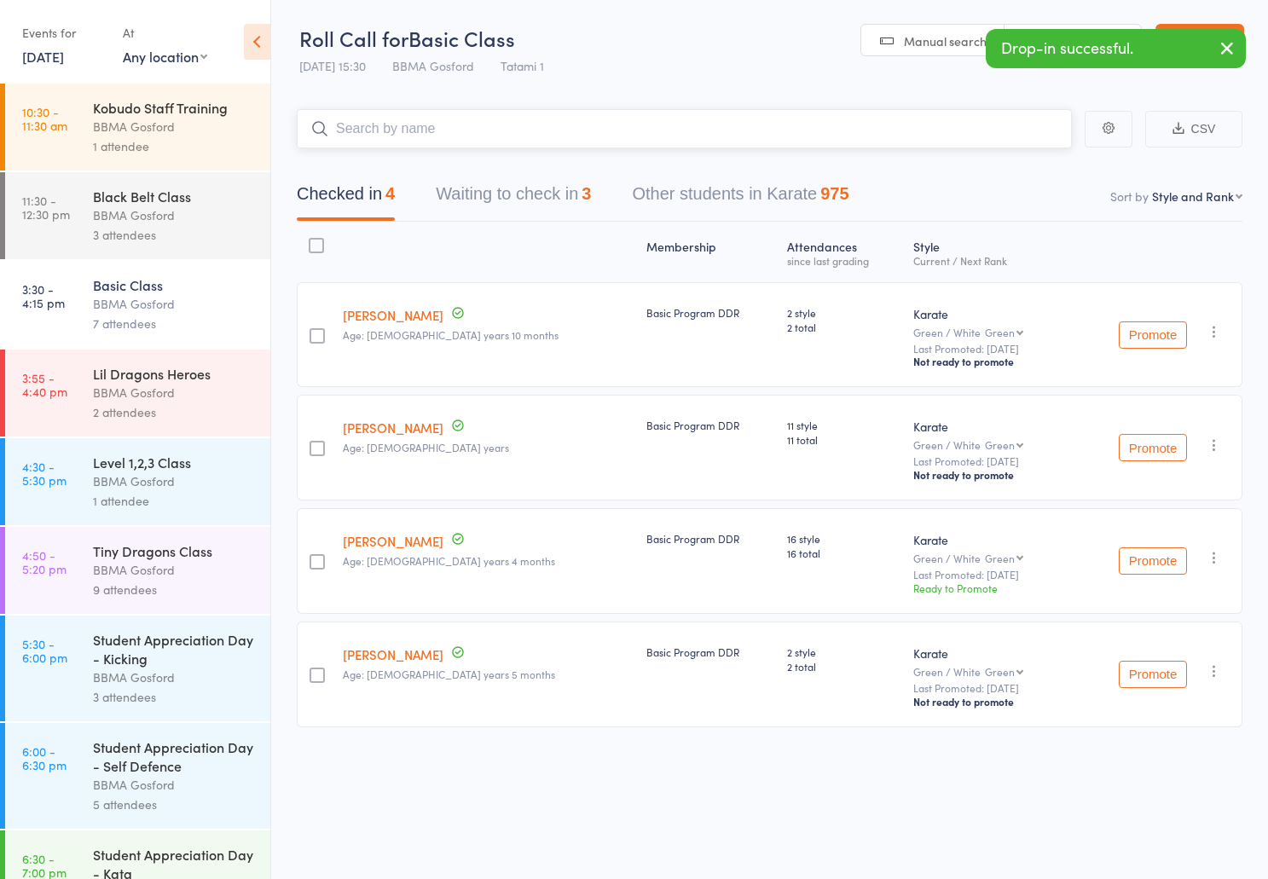
click at [554, 196] on button "Waiting to check in 3" at bounding box center [513, 198] width 155 height 45
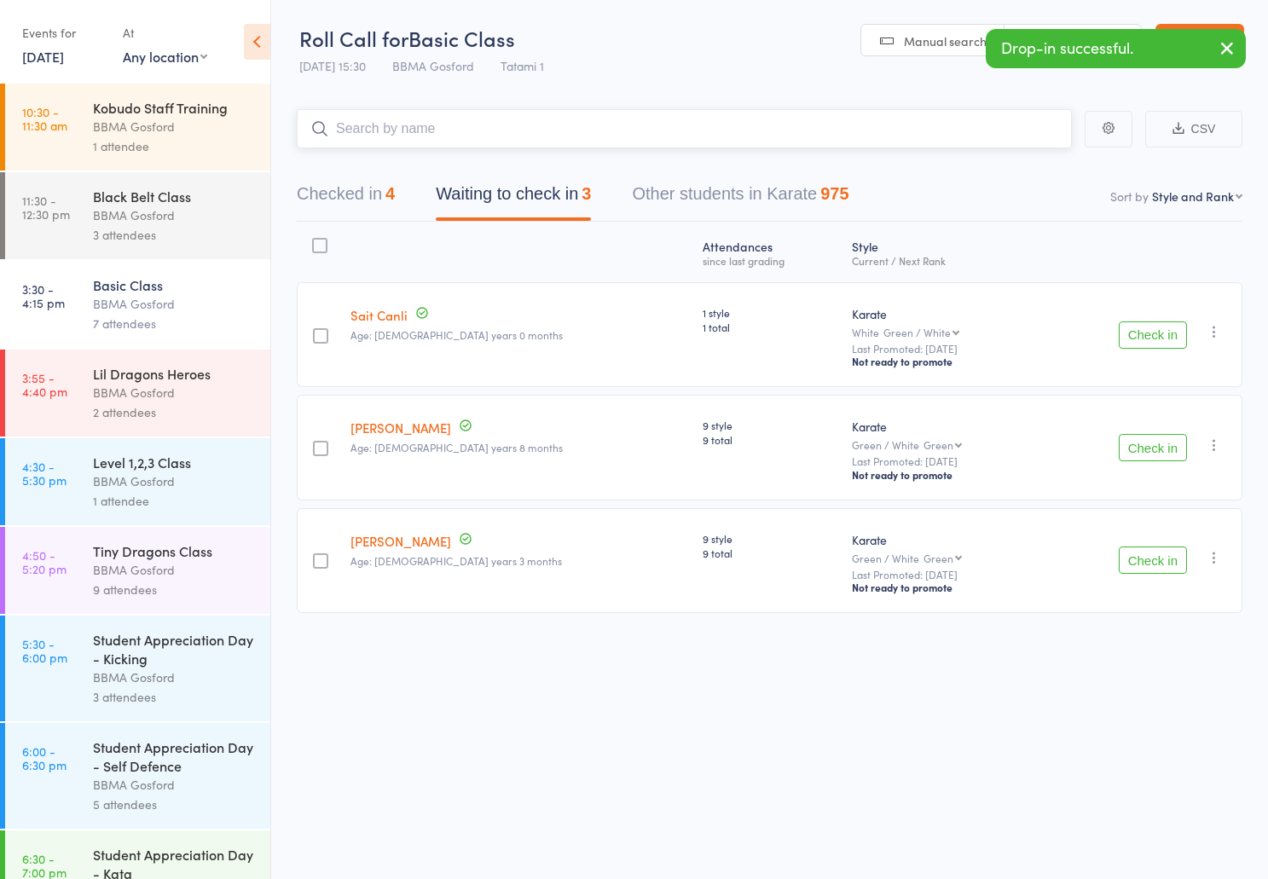
click at [363, 191] on button "Checked in 4" at bounding box center [346, 198] width 98 height 45
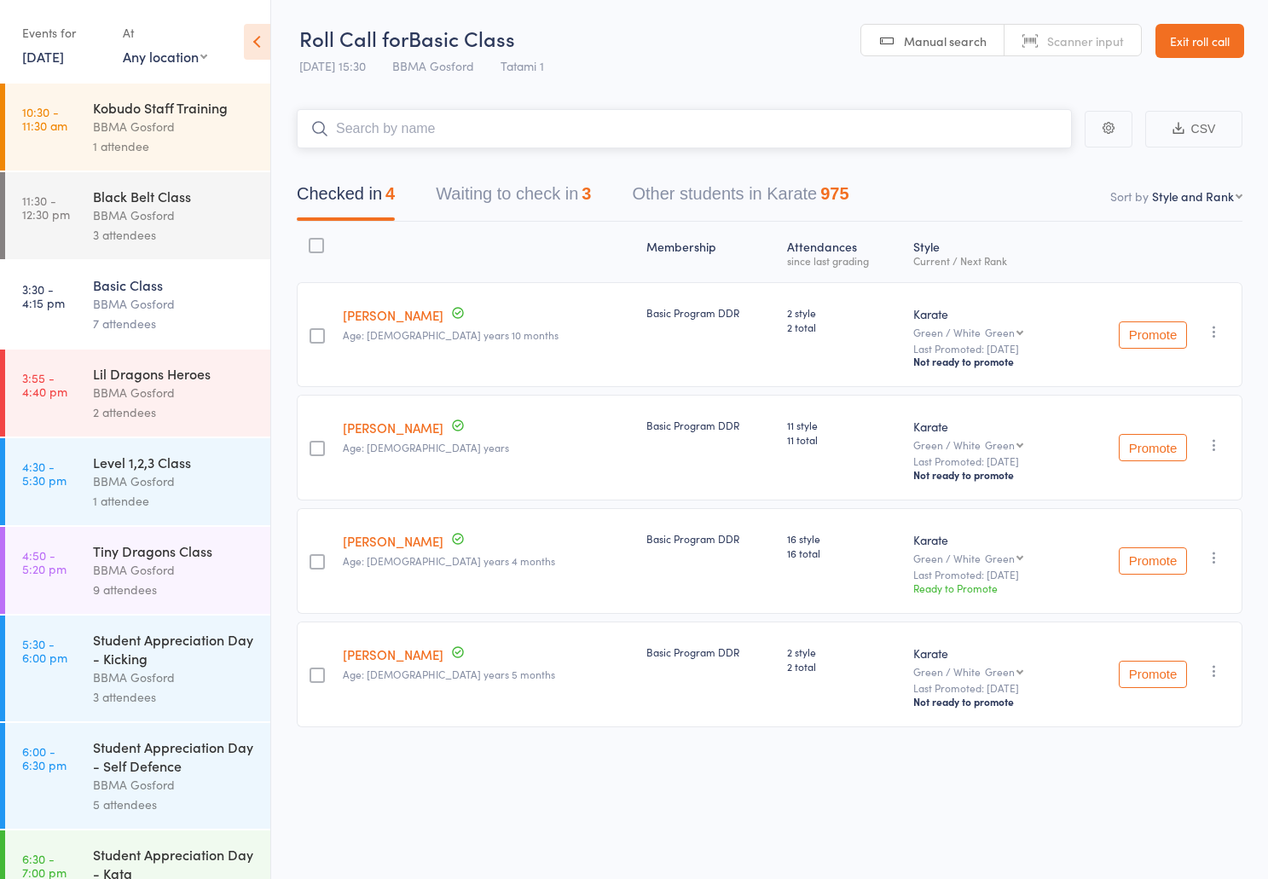
click at [517, 193] on button "Waiting to check in 3" at bounding box center [513, 198] width 155 height 45
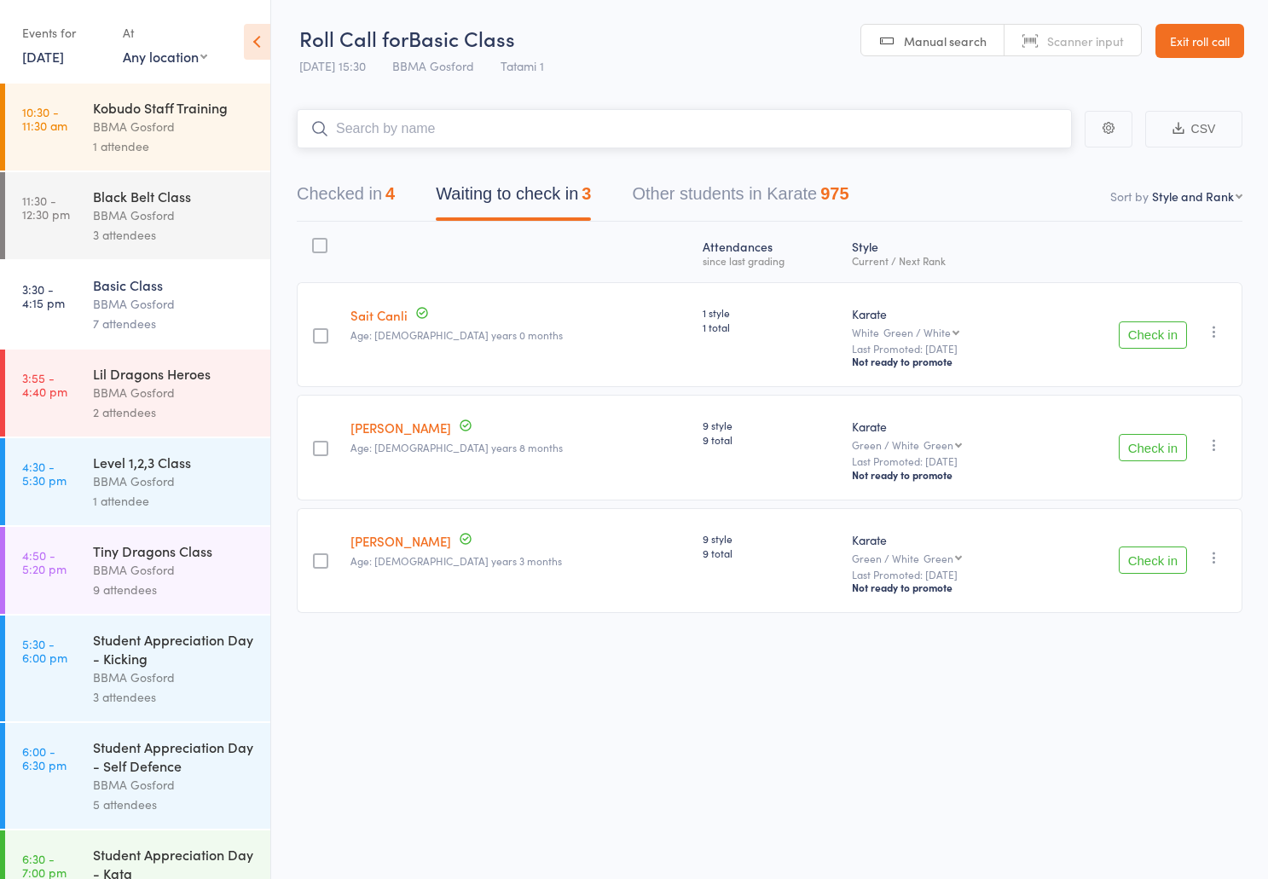
click at [339, 198] on button "Checked in 4" at bounding box center [346, 198] width 98 height 45
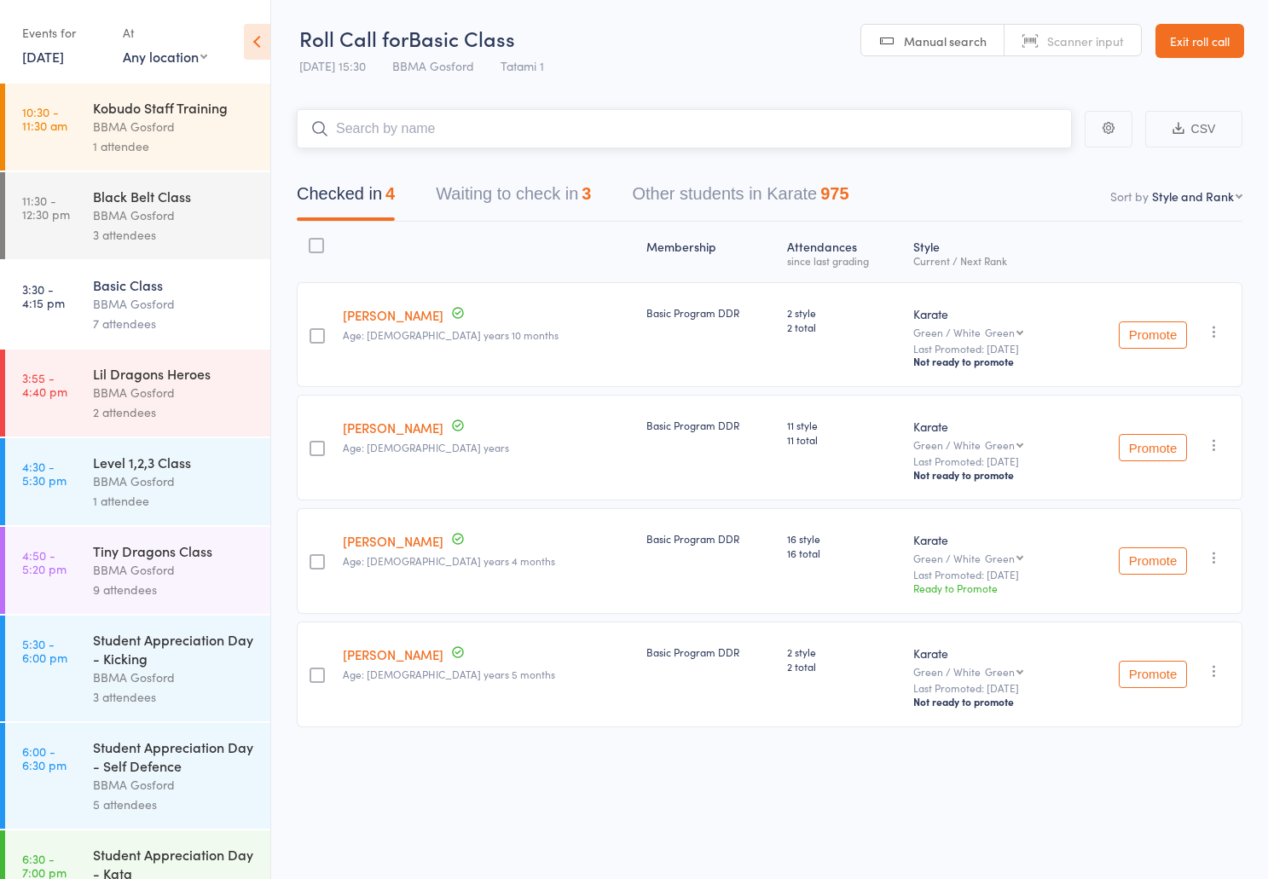
click at [436, 135] on input "search" at bounding box center [684, 128] width 775 height 39
type input "kobi"
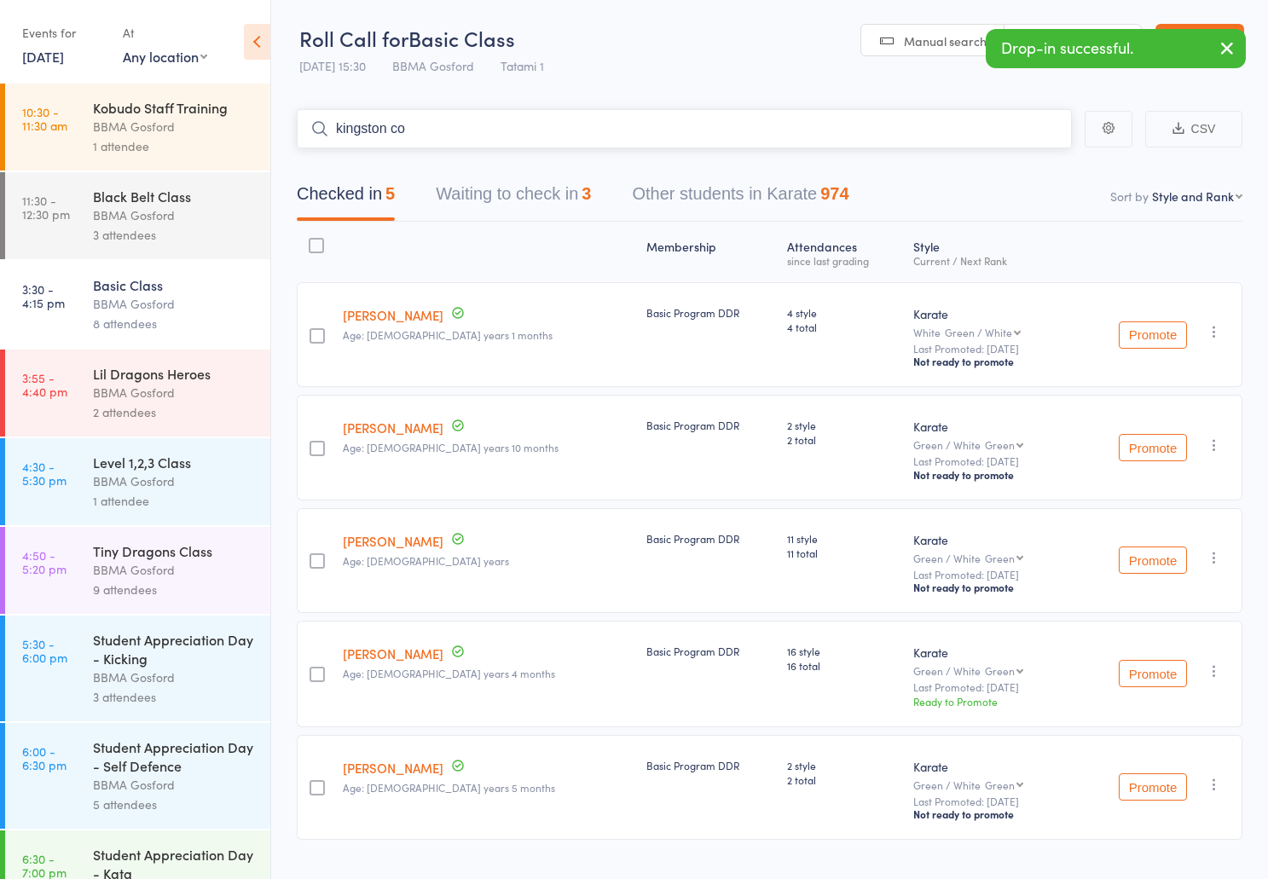
type input "[PERSON_NAME]"
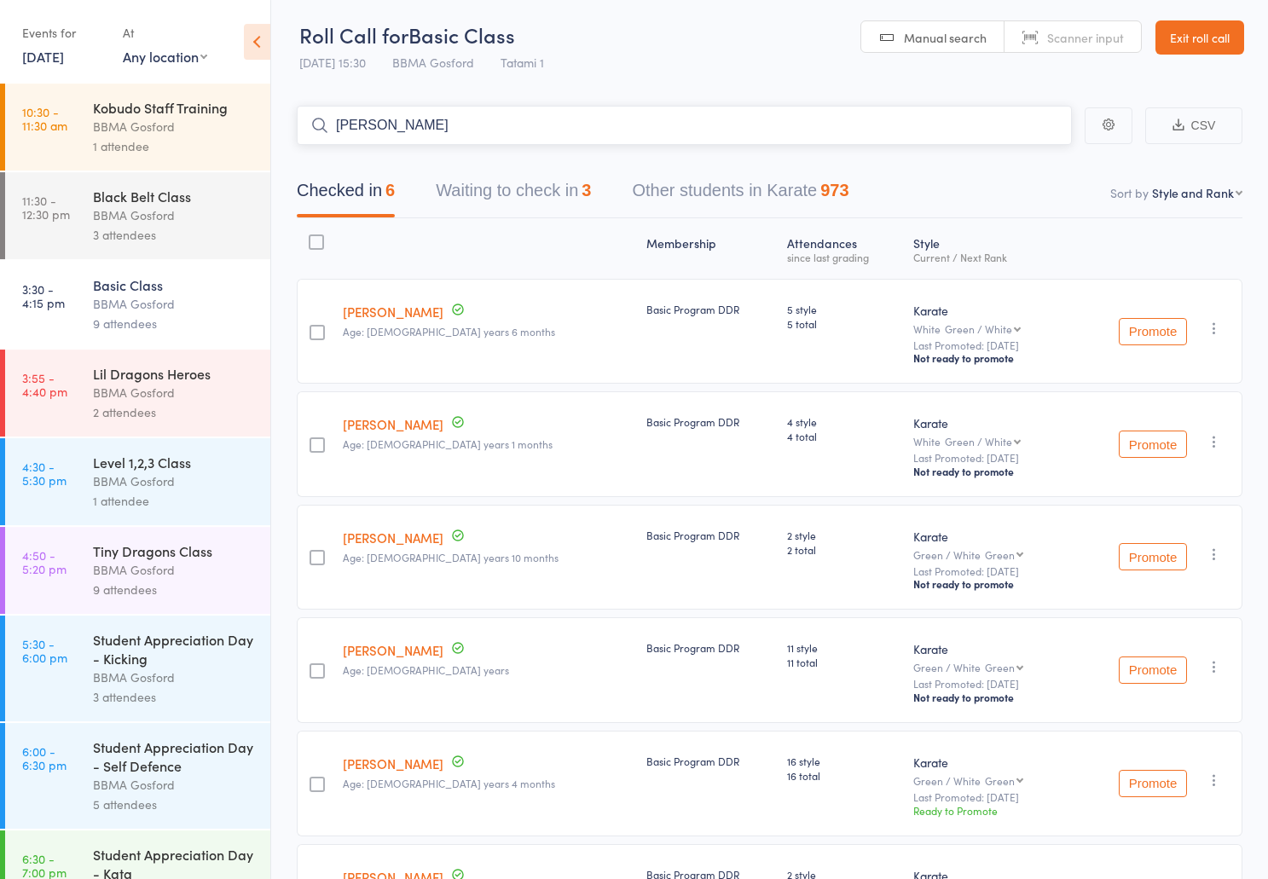
type input "[PERSON_NAME]"
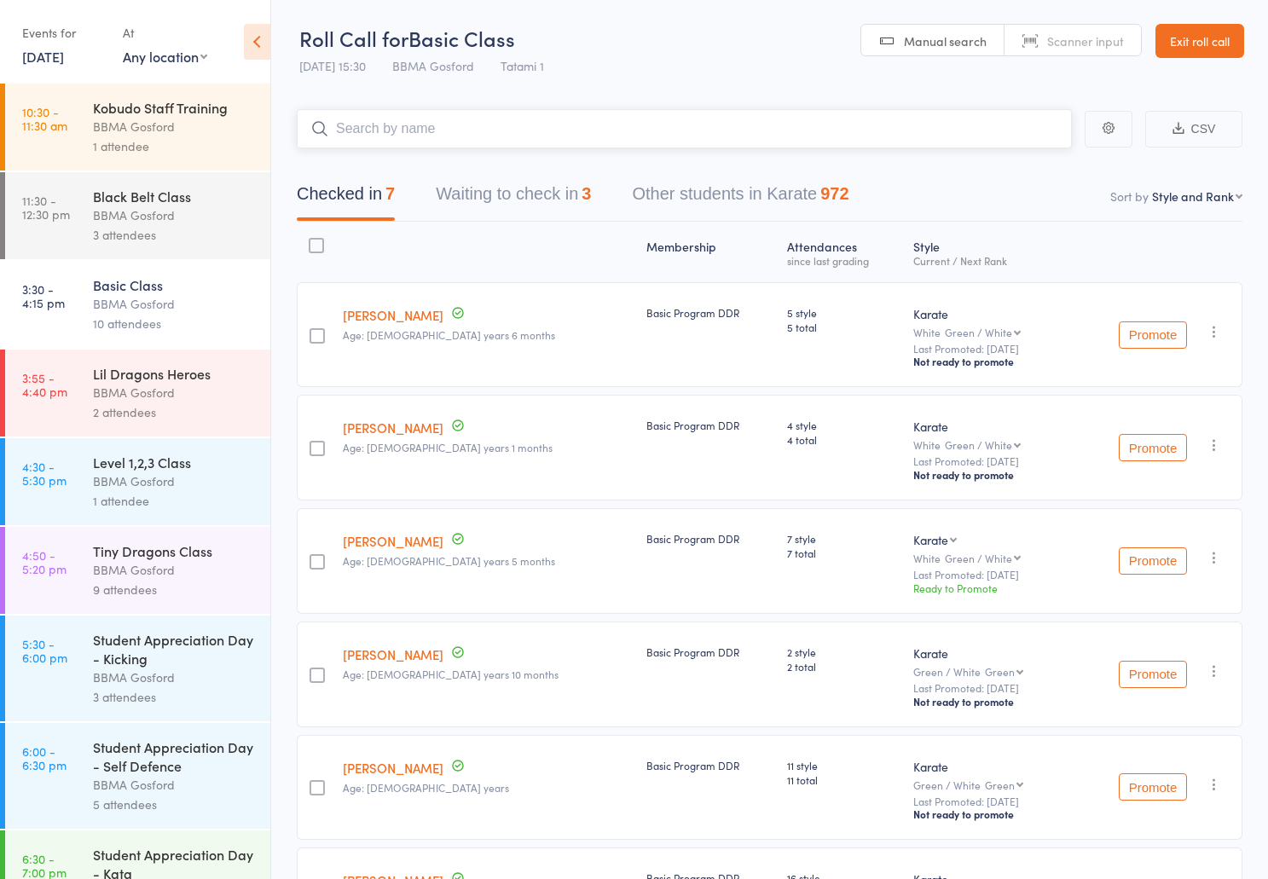
click at [526, 194] on button "Waiting to check in 3" at bounding box center [513, 198] width 155 height 45
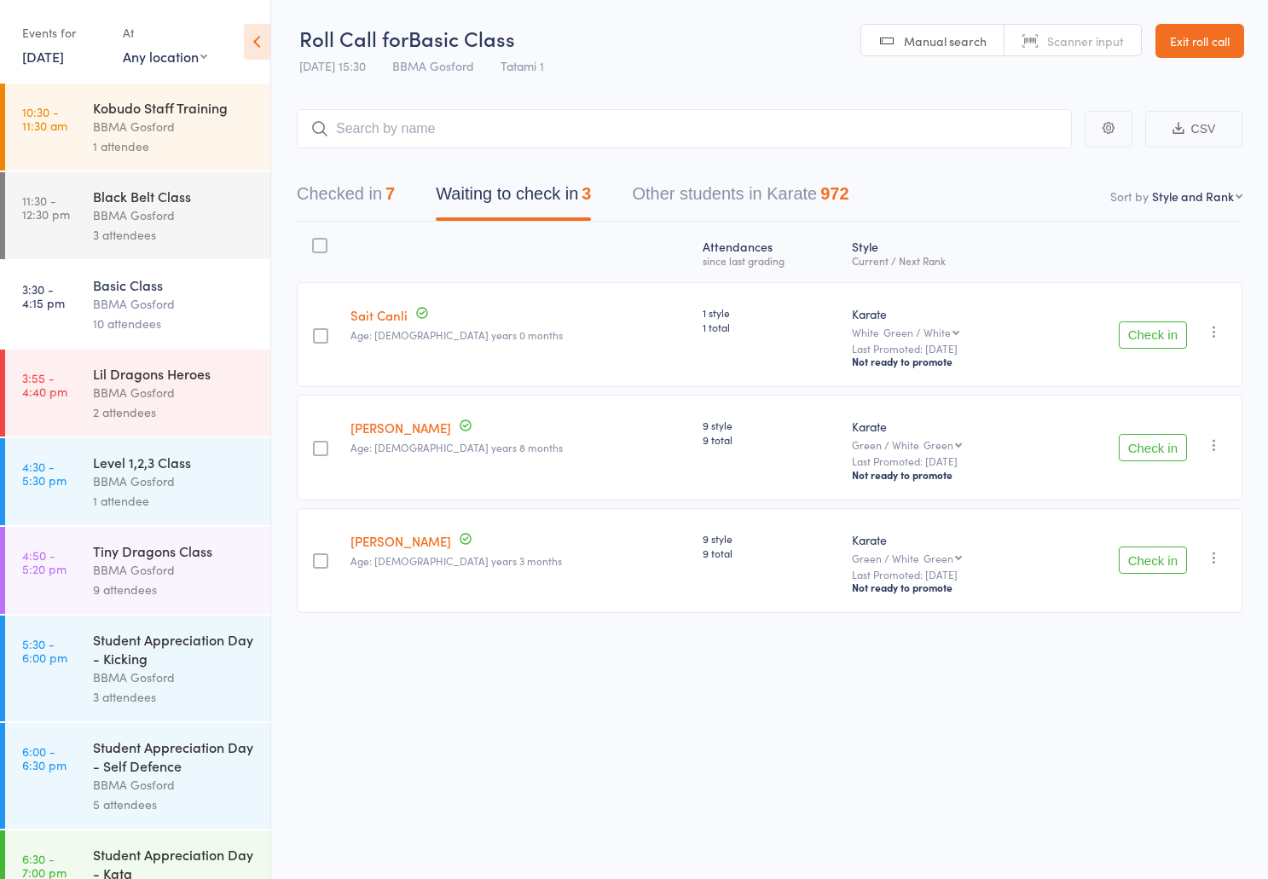
click at [1159, 337] on button "Check in" at bounding box center [1153, 335] width 68 height 27
click at [377, 139] on input "search" at bounding box center [684, 128] width 775 height 39
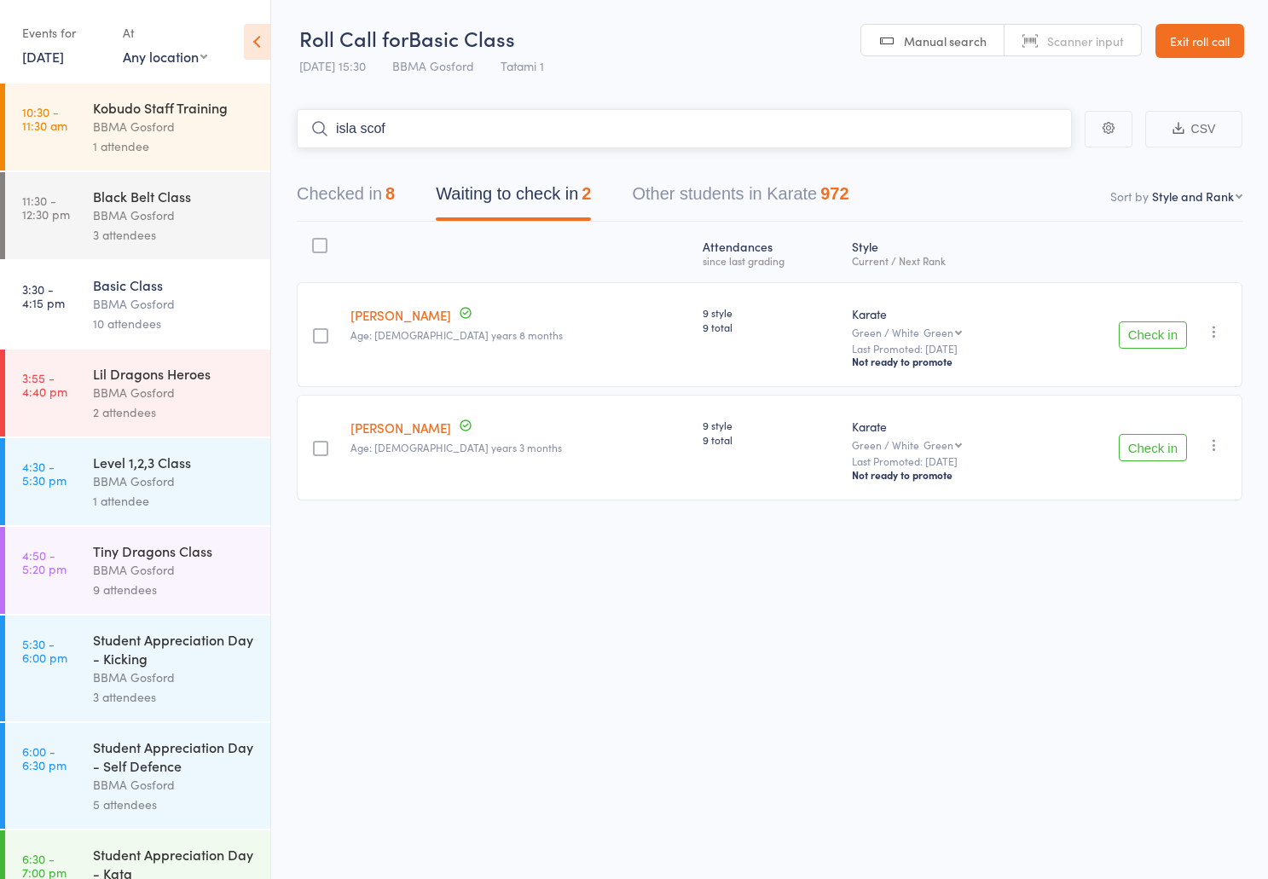
type input "isla scoff"
click at [154, 485] on div "BBMA Gosford" at bounding box center [174, 482] width 163 height 20
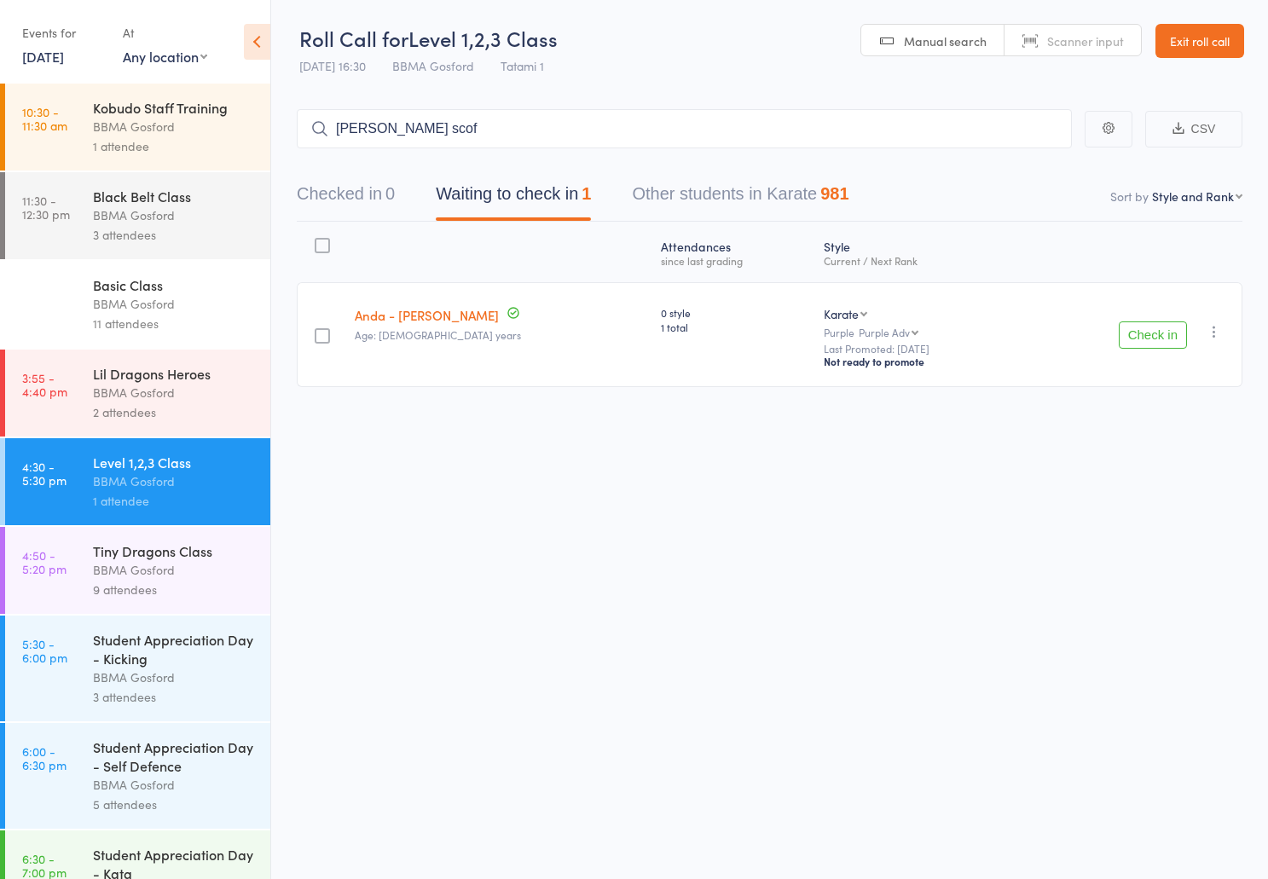
type input "[PERSON_NAME]"
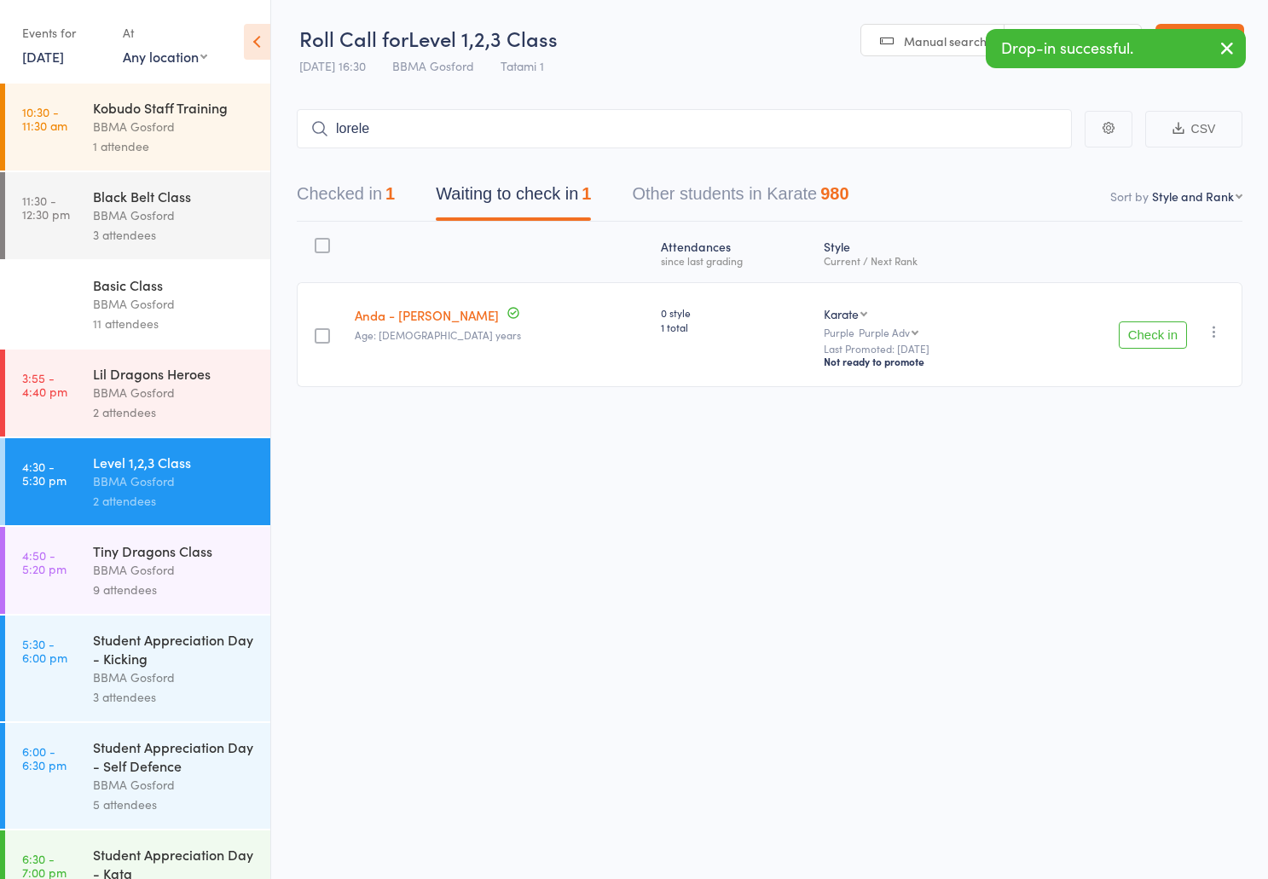
type input "lorelei"
click at [113, 397] on div "BBMA Gosford" at bounding box center [174, 393] width 163 height 20
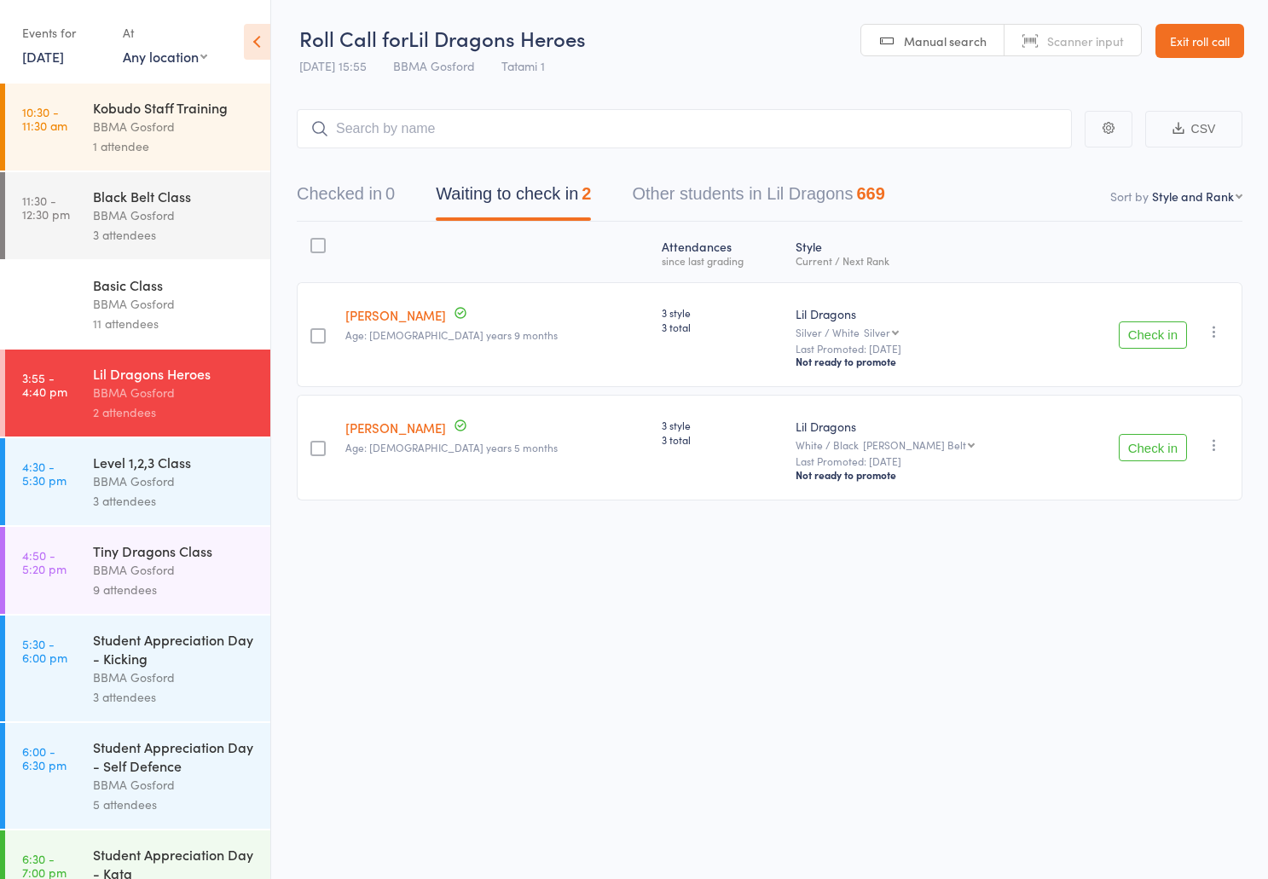
click at [547, 140] on input "search" at bounding box center [684, 128] width 775 height 39
type input "harvey walker"
click at [358, 194] on button "Checked in 1" at bounding box center [346, 198] width 98 height 45
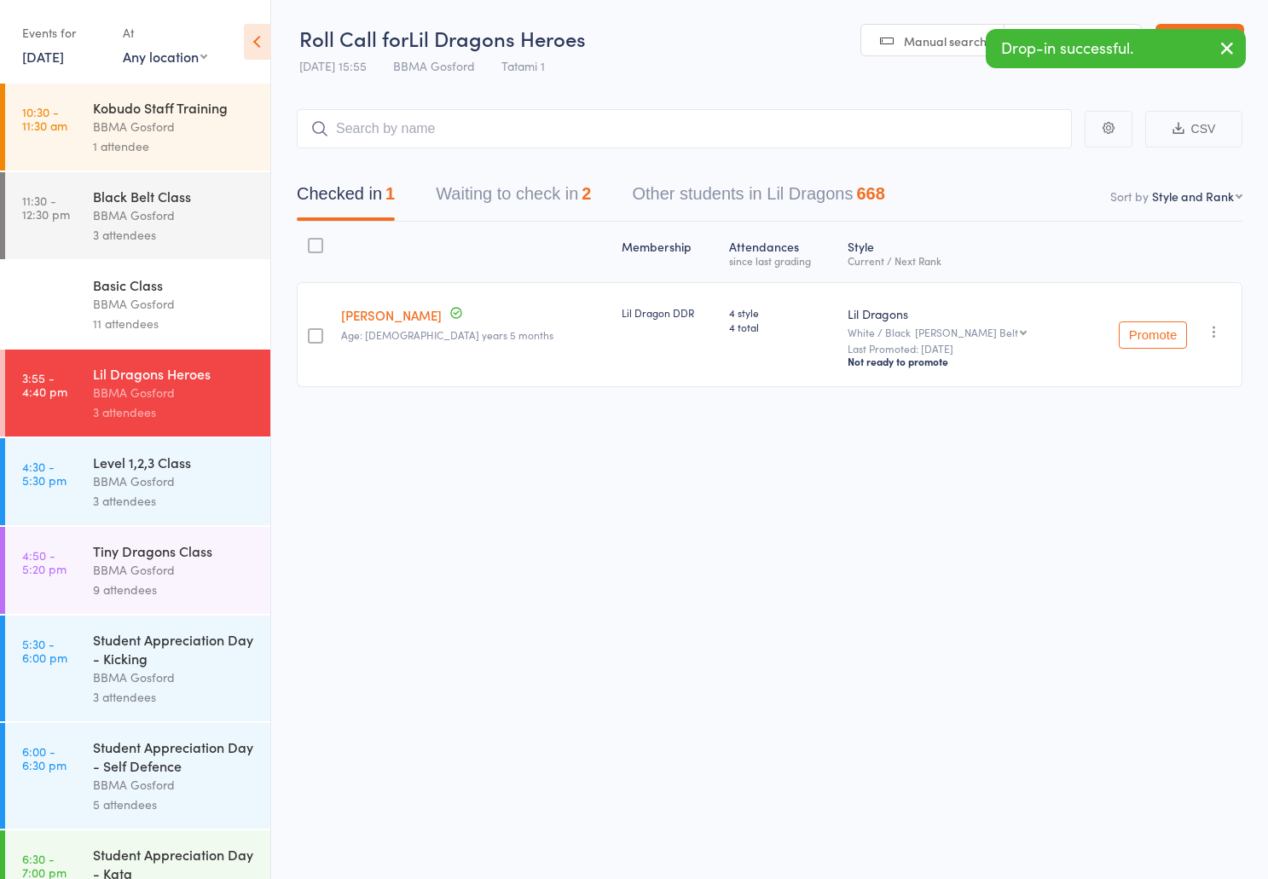
click at [389, 316] on link "Harvey Walker" at bounding box center [391, 315] width 101 height 18
click at [513, 195] on button "Waiting to check in 2" at bounding box center [513, 198] width 155 height 45
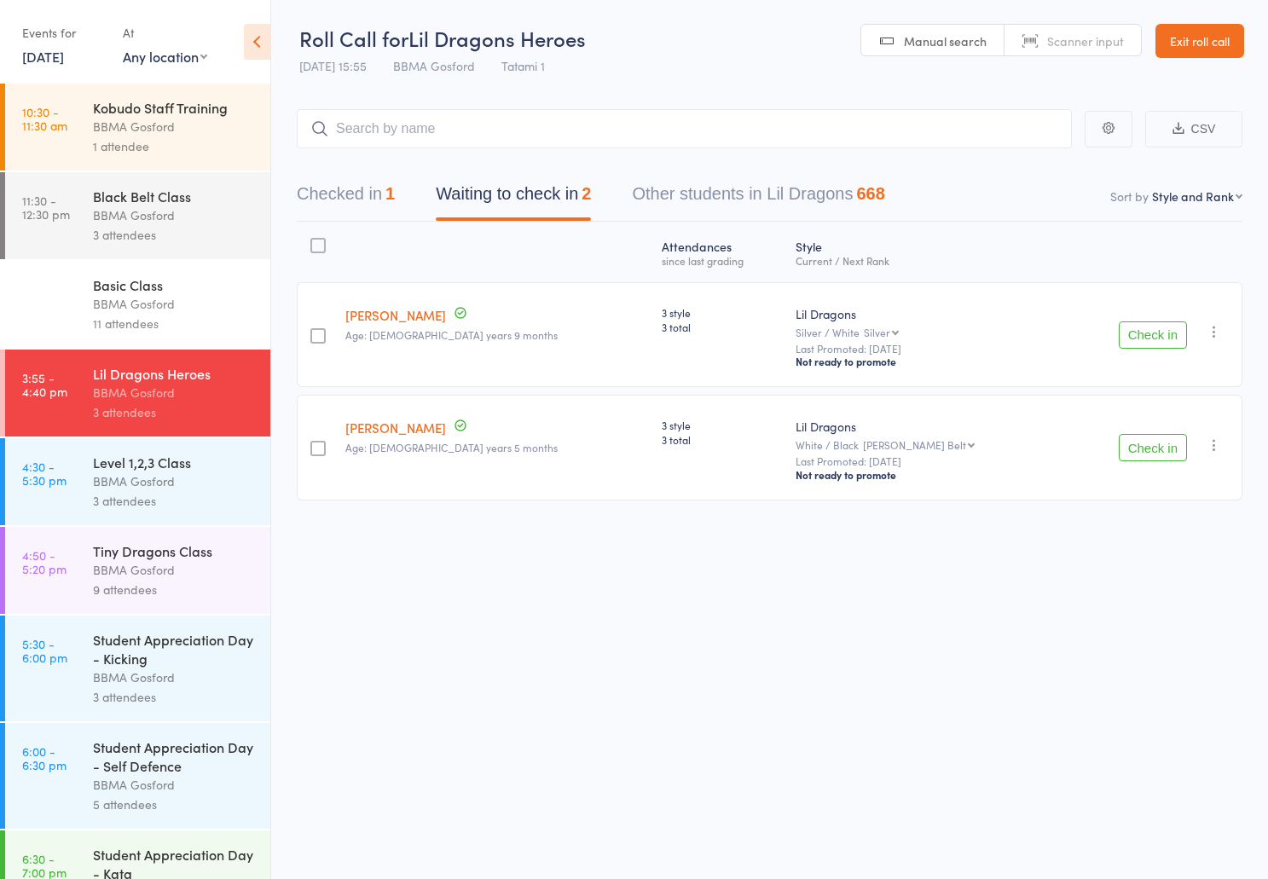
click at [1138, 333] on button "Check in" at bounding box center [1153, 335] width 68 height 27
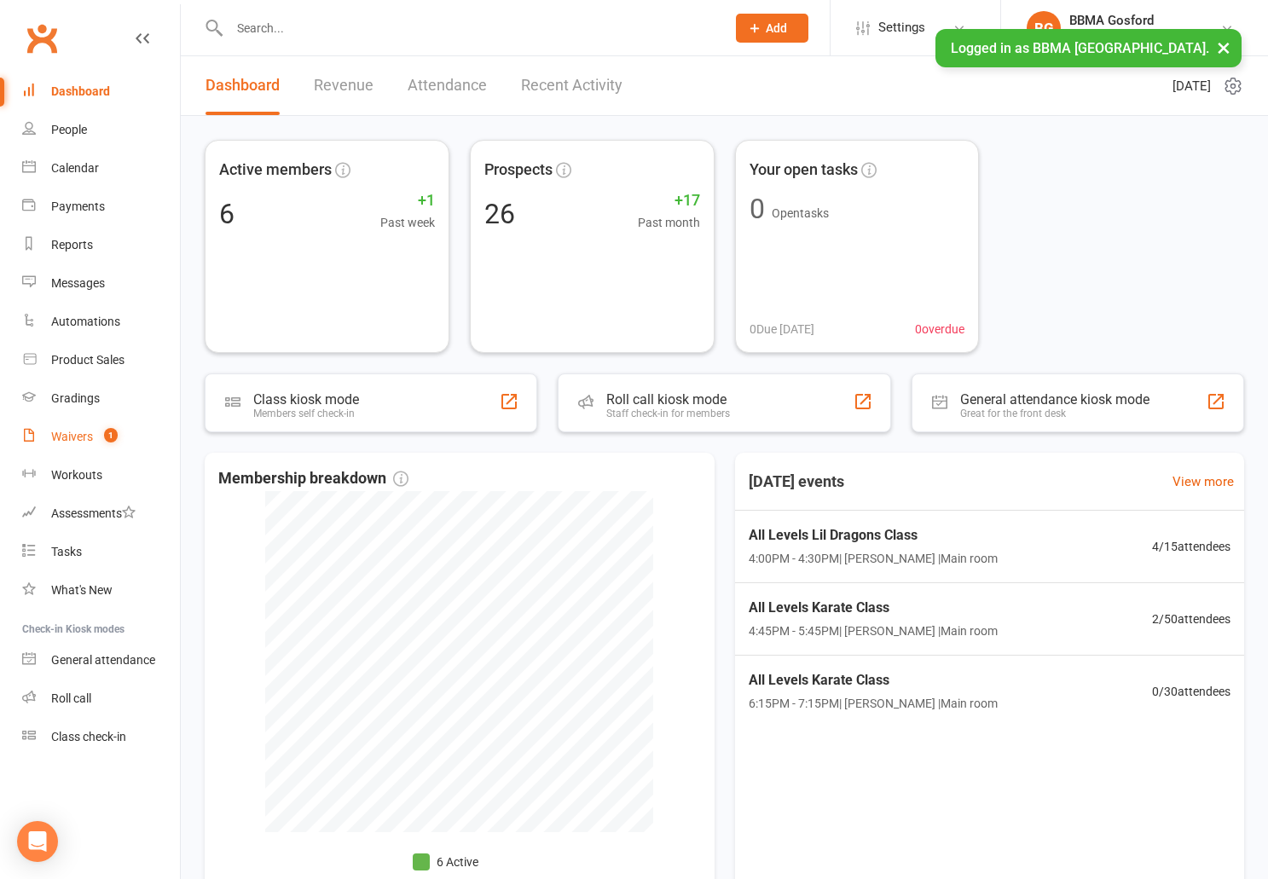
click at [77, 439] on div "Waivers" at bounding box center [72, 437] width 42 height 14
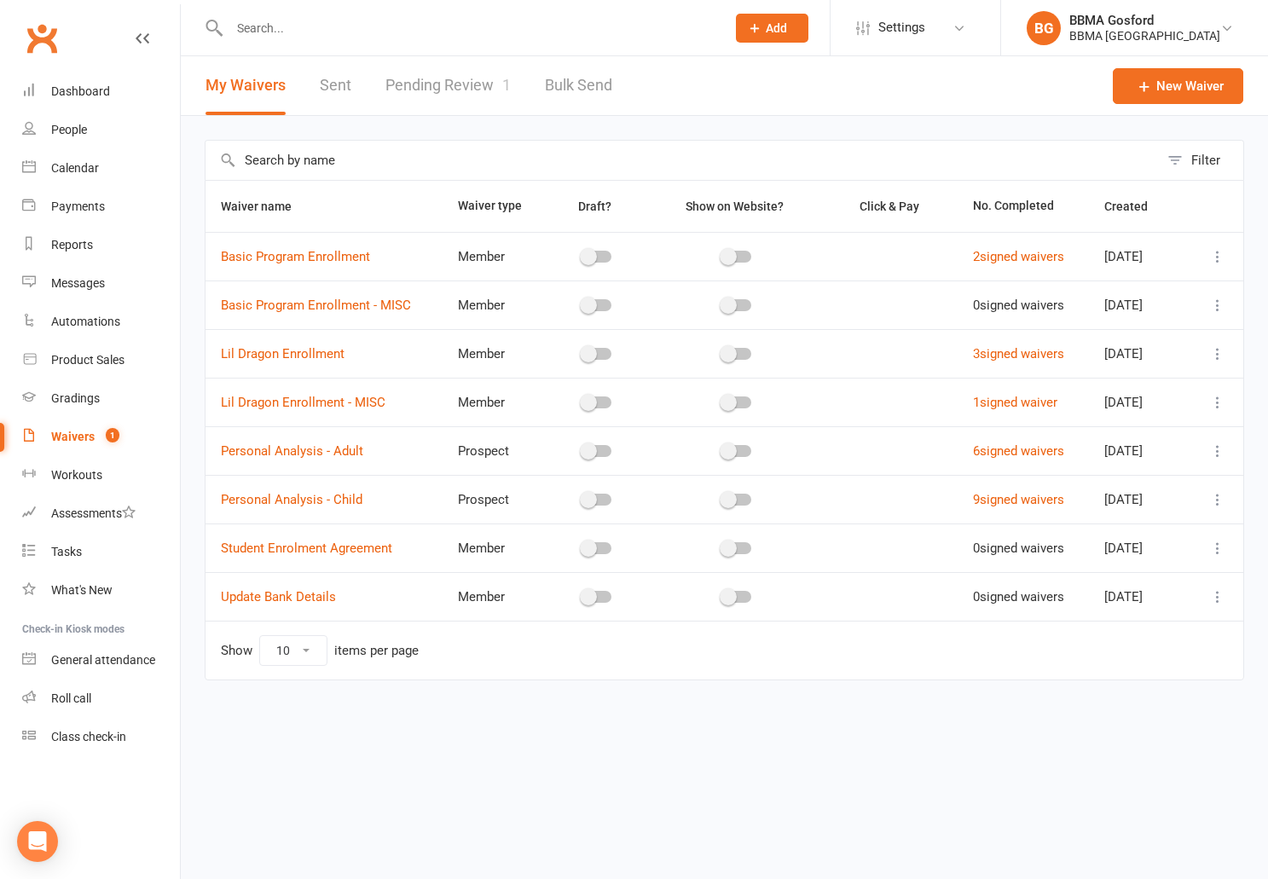
click at [456, 84] on link "Pending Review 1" at bounding box center [448, 85] width 125 height 59
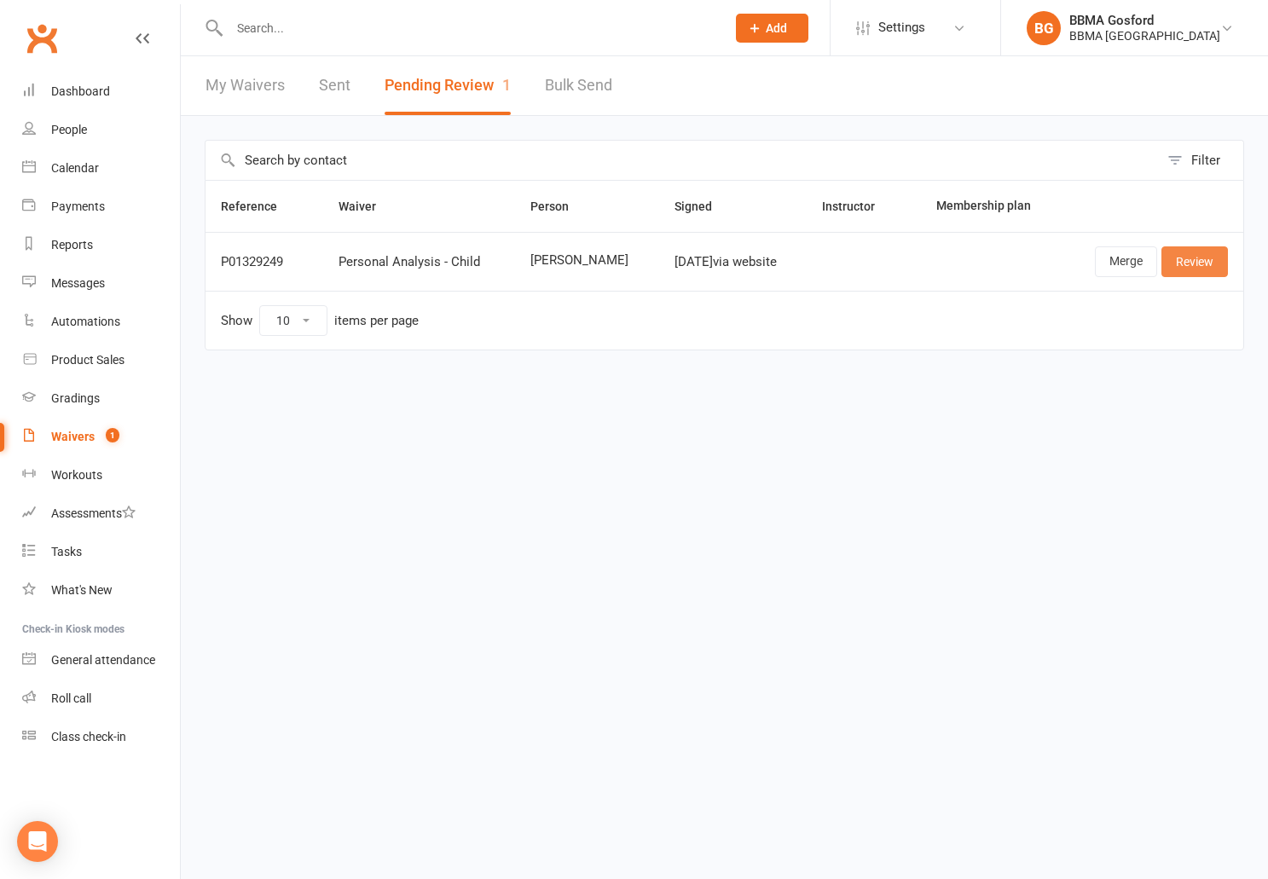
click at [1206, 260] on link "Review" at bounding box center [1195, 262] width 67 height 31
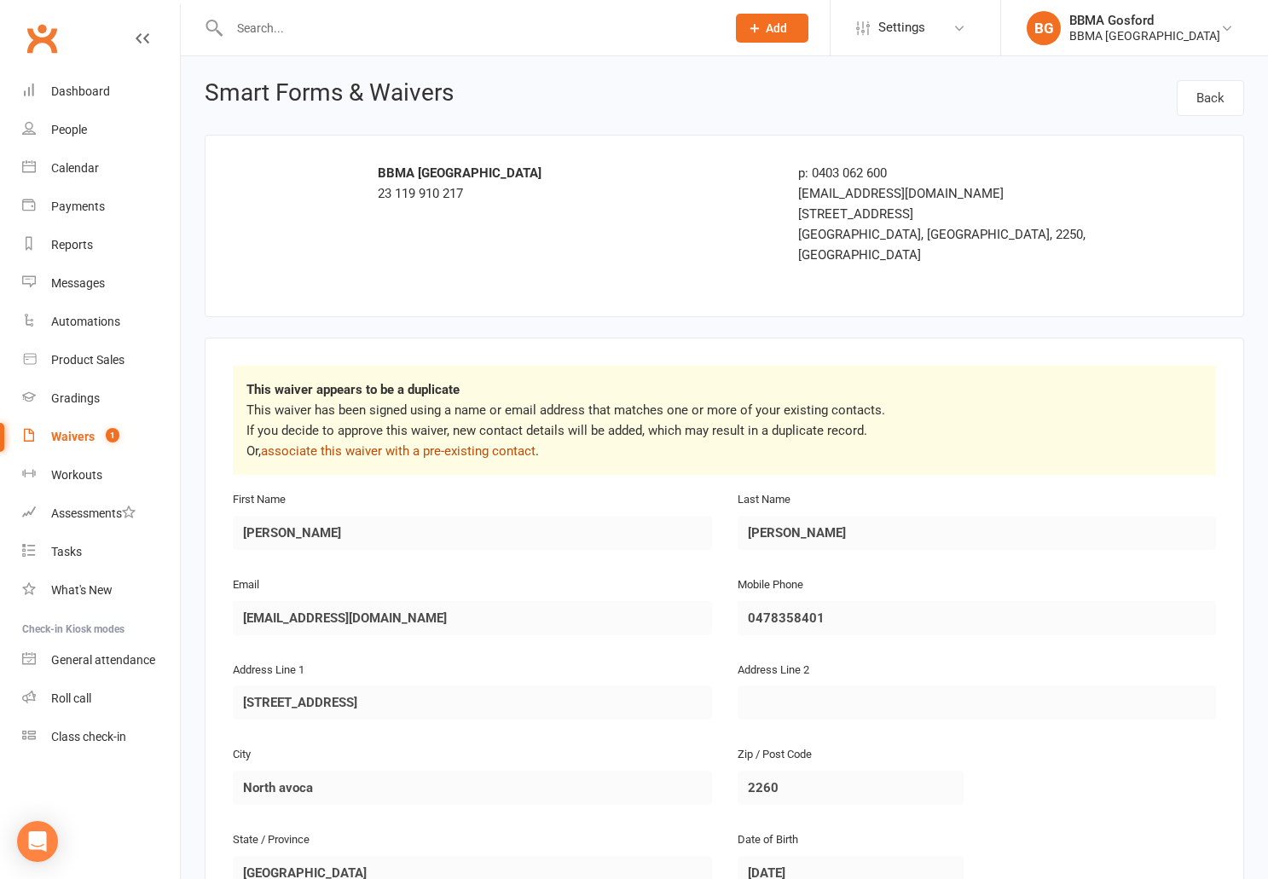
click at [422, 444] on link "associate this waiver with a pre-existing contact" at bounding box center [398, 451] width 275 height 15
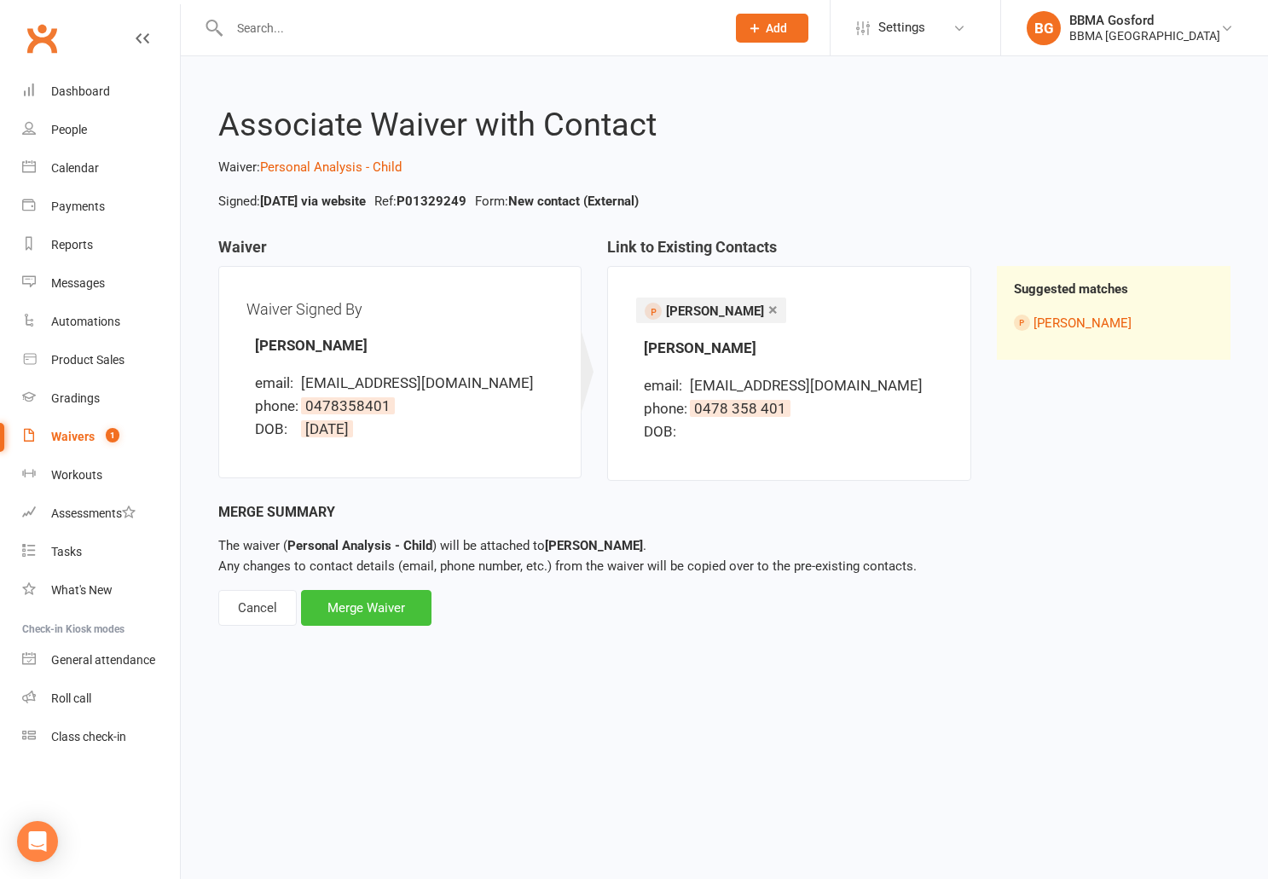
click at [360, 615] on div "Merge Waiver" at bounding box center [366, 608] width 131 height 36
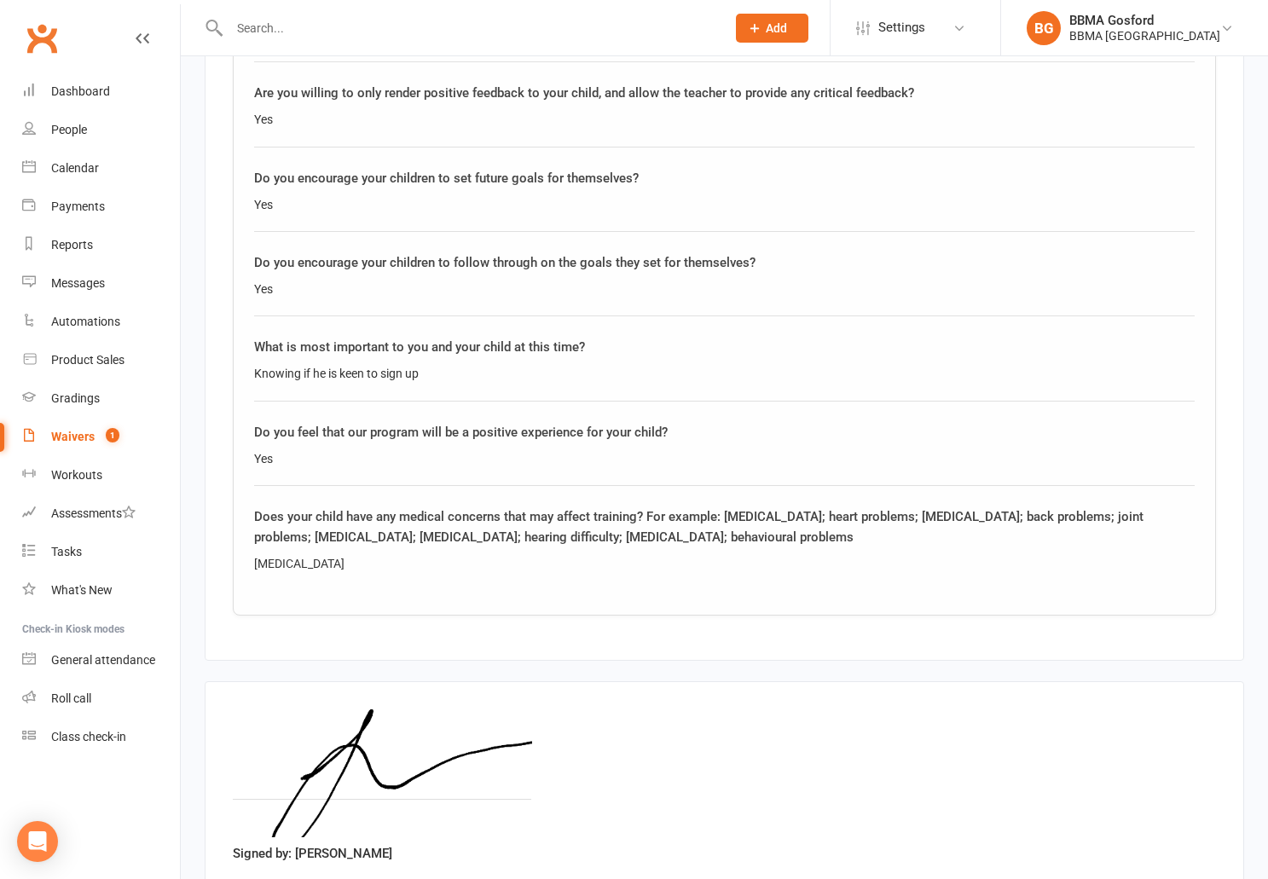
scroll to position [2369, 0]
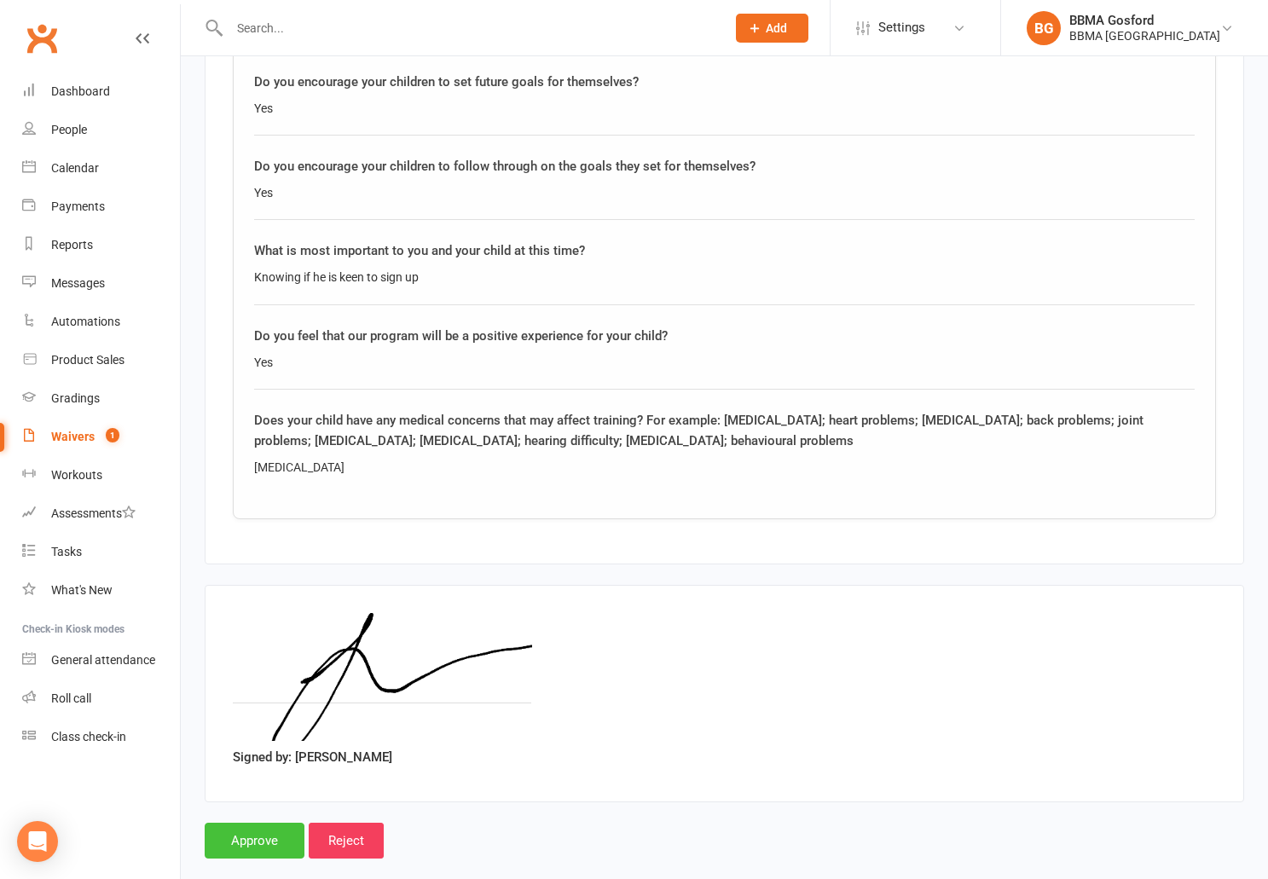
click at [228, 824] on input "Approve" at bounding box center [255, 841] width 100 height 36
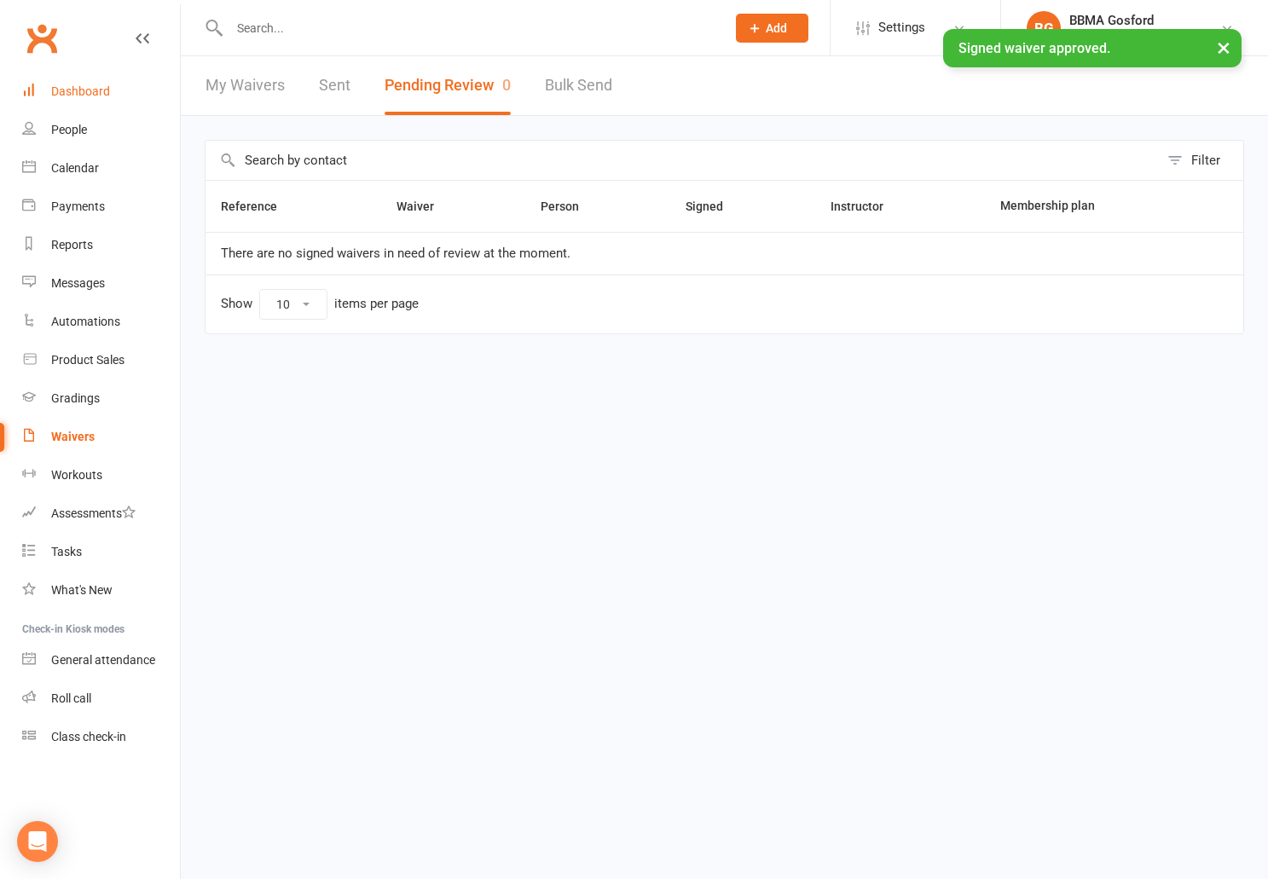
click at [73, 98] on div "Dashboard" at bounding box center [80, 91] width 59 height 14
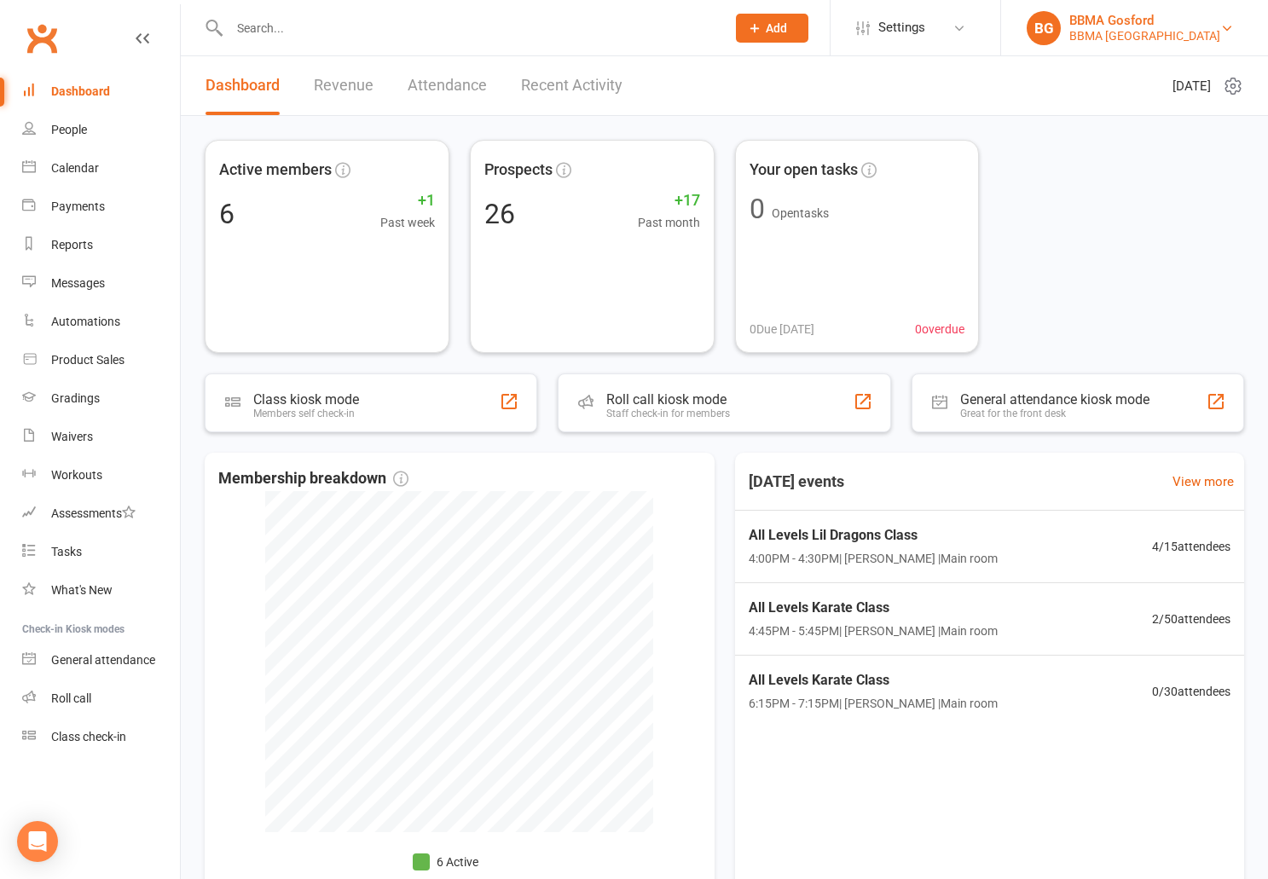
click at [1173, 32] on div "BBMA Erina Heights" at bounding box center [1145, 35] width 151 height 15
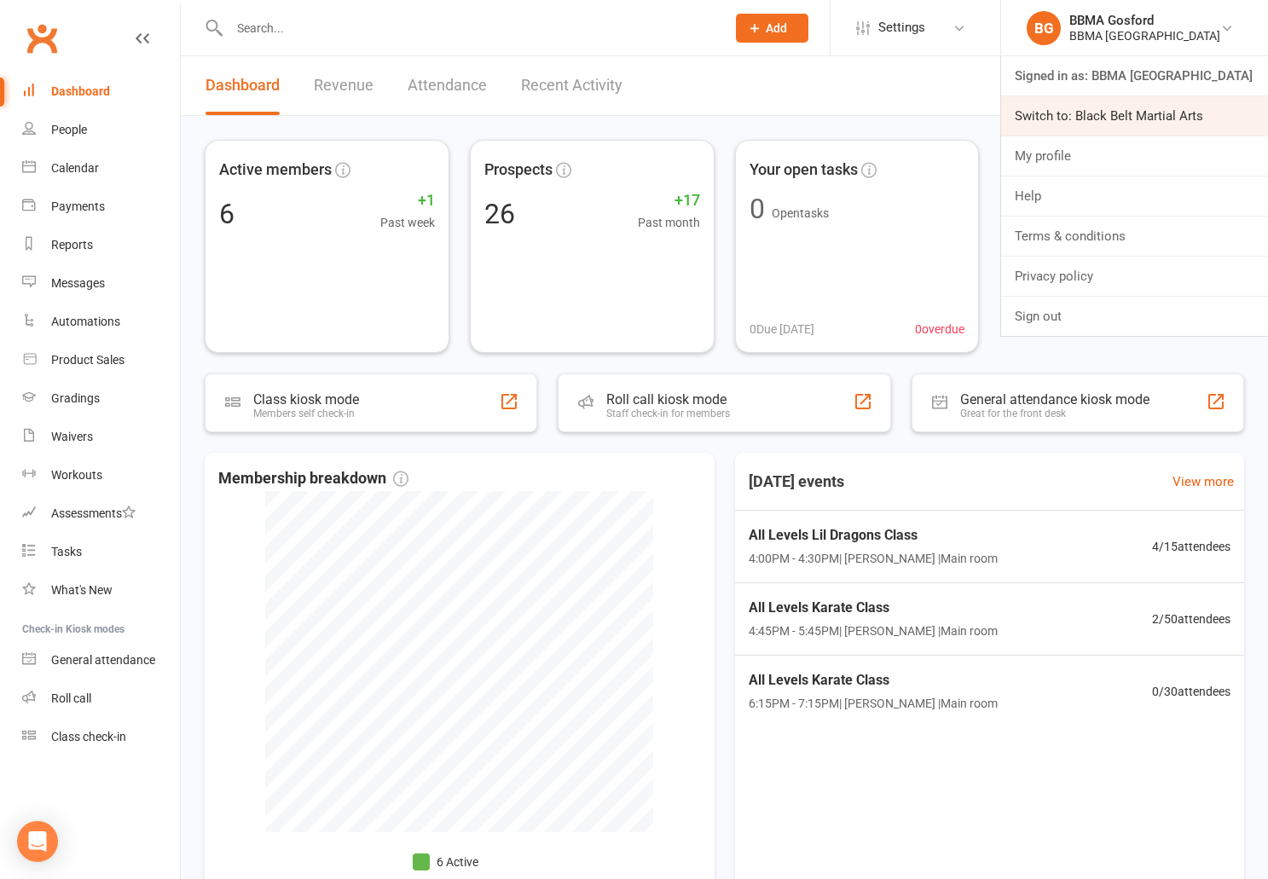
click at [1094, 115] on link "Switch to: Black Belt Martial Arts" at bounding box center [1134, 115] width 267 height 39
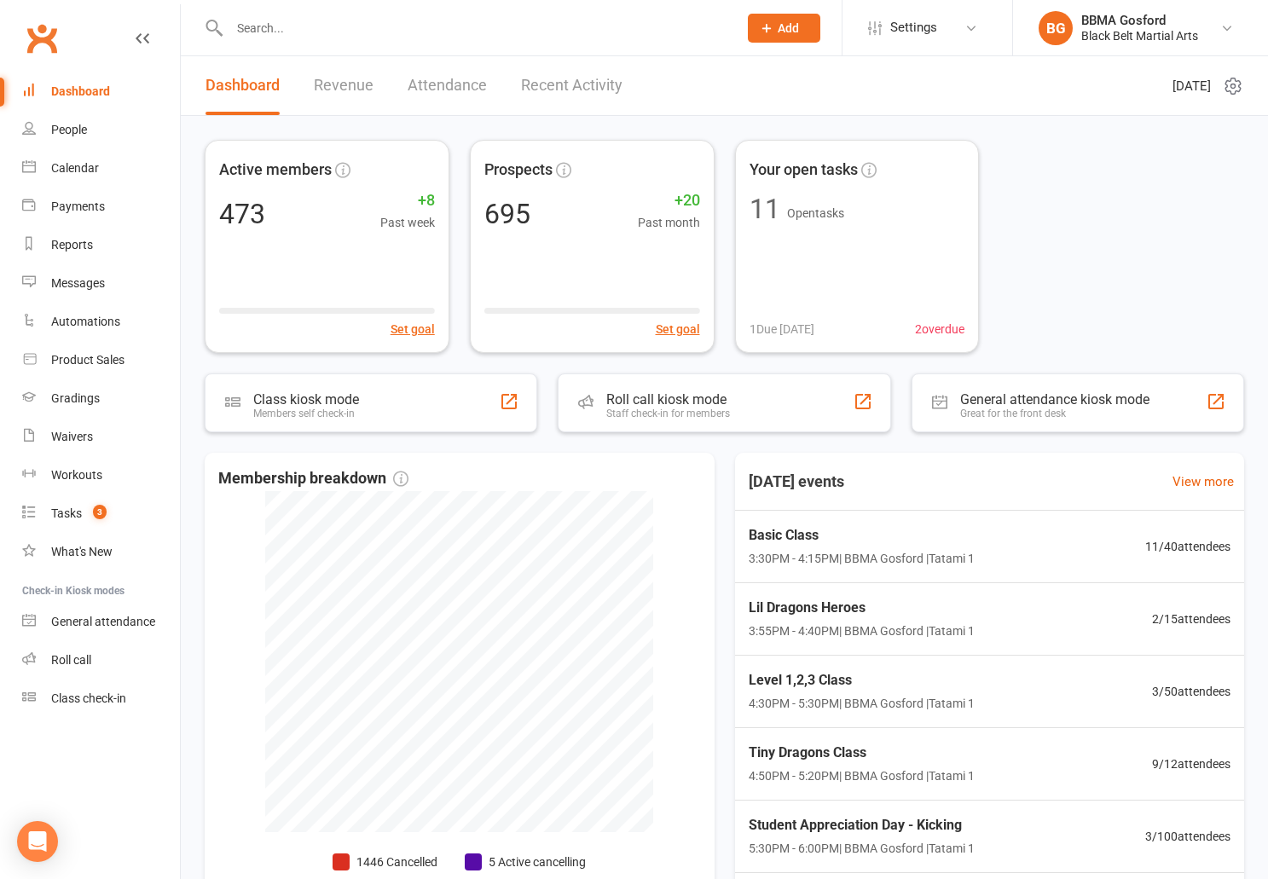
click at [307, 37] on input "text" at bounding box center [475, 28] width 502 height 24
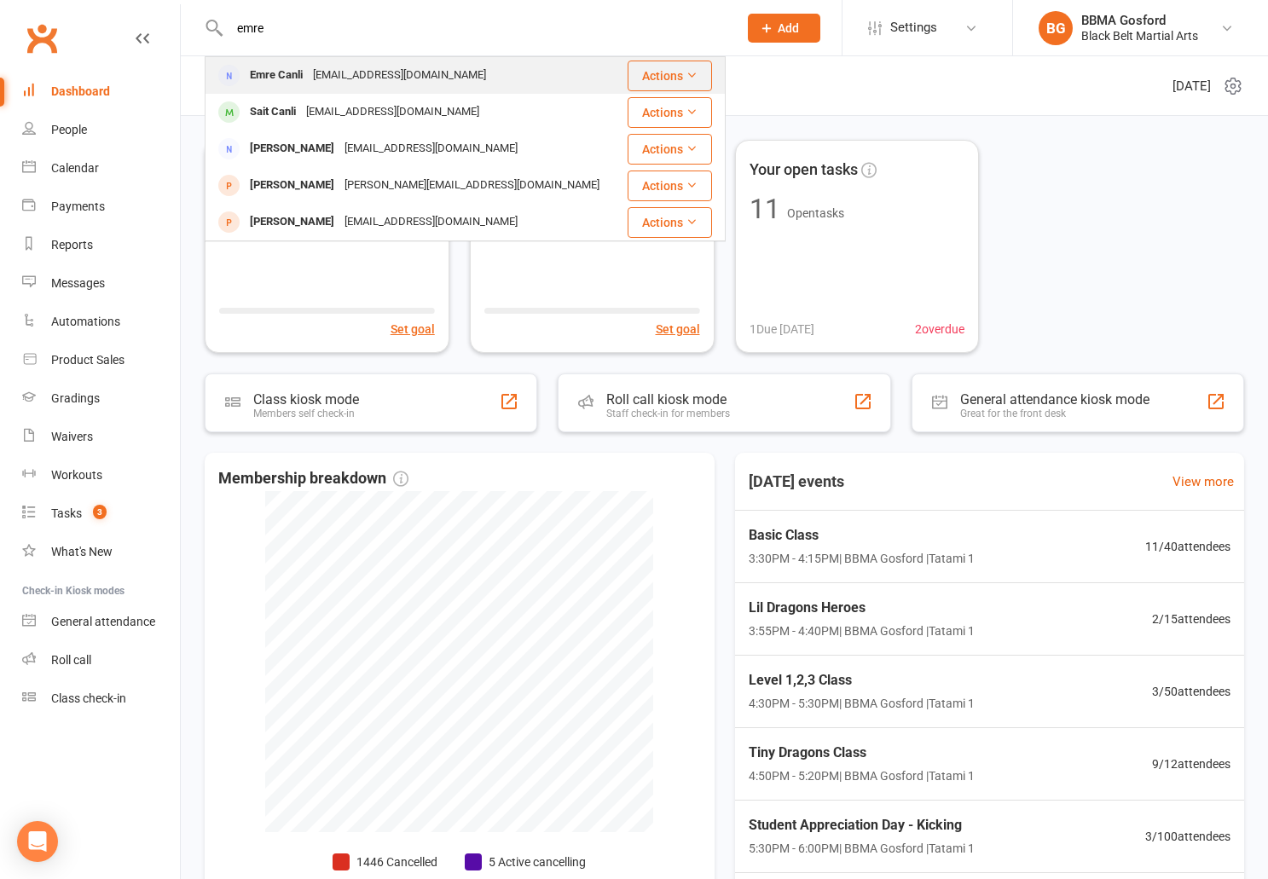
type input "emre"
click at [281, 91] on div "Emre Canli [EMAIL_ADDRESS][DOMAIN_NAME]" at bounding box center [414, 75] width 417 height 35
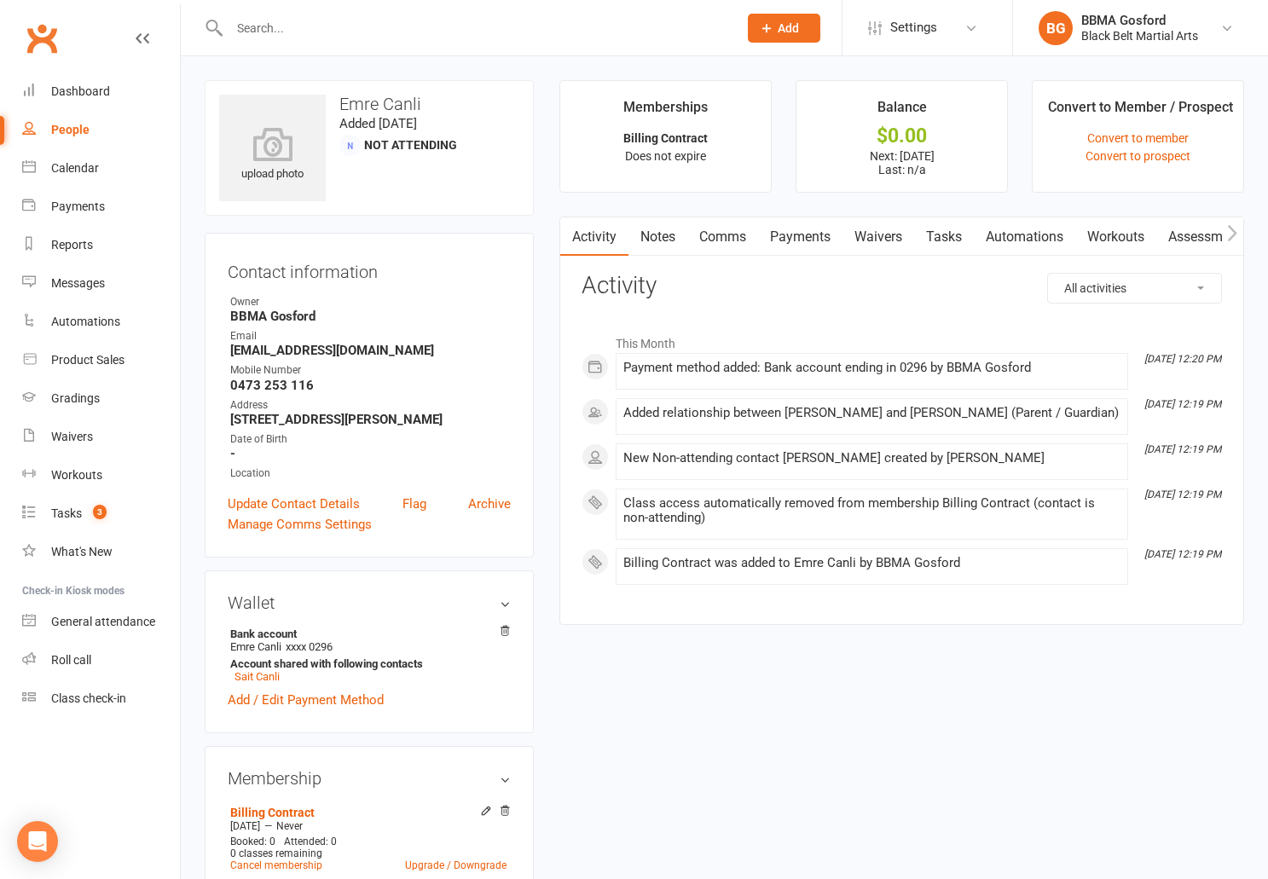
click at [777, 234] on link "Payments" at bounding box center [800, 237] width 84 height 39
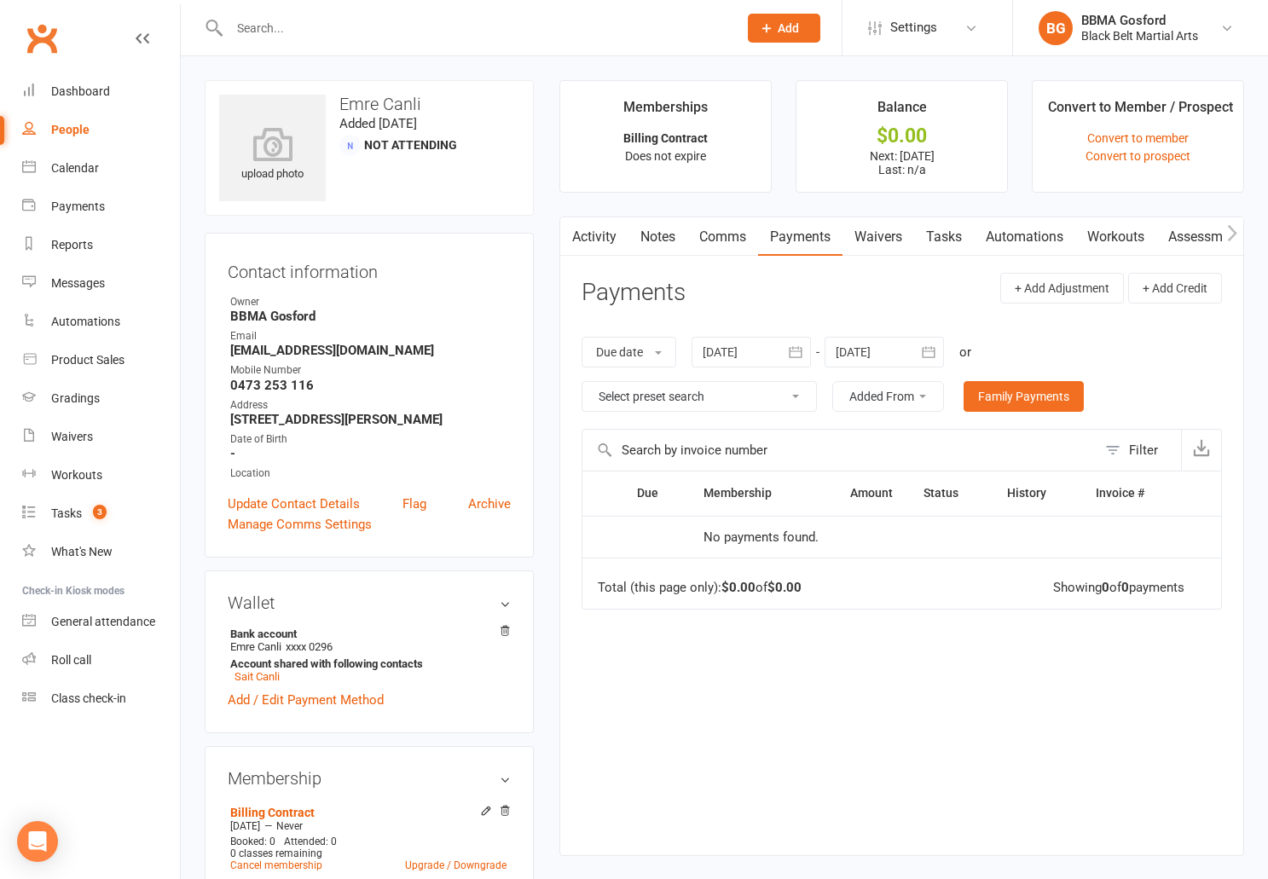
click at [921, 353] on button "button" at bounding box center [929, 352] width 31 height 31
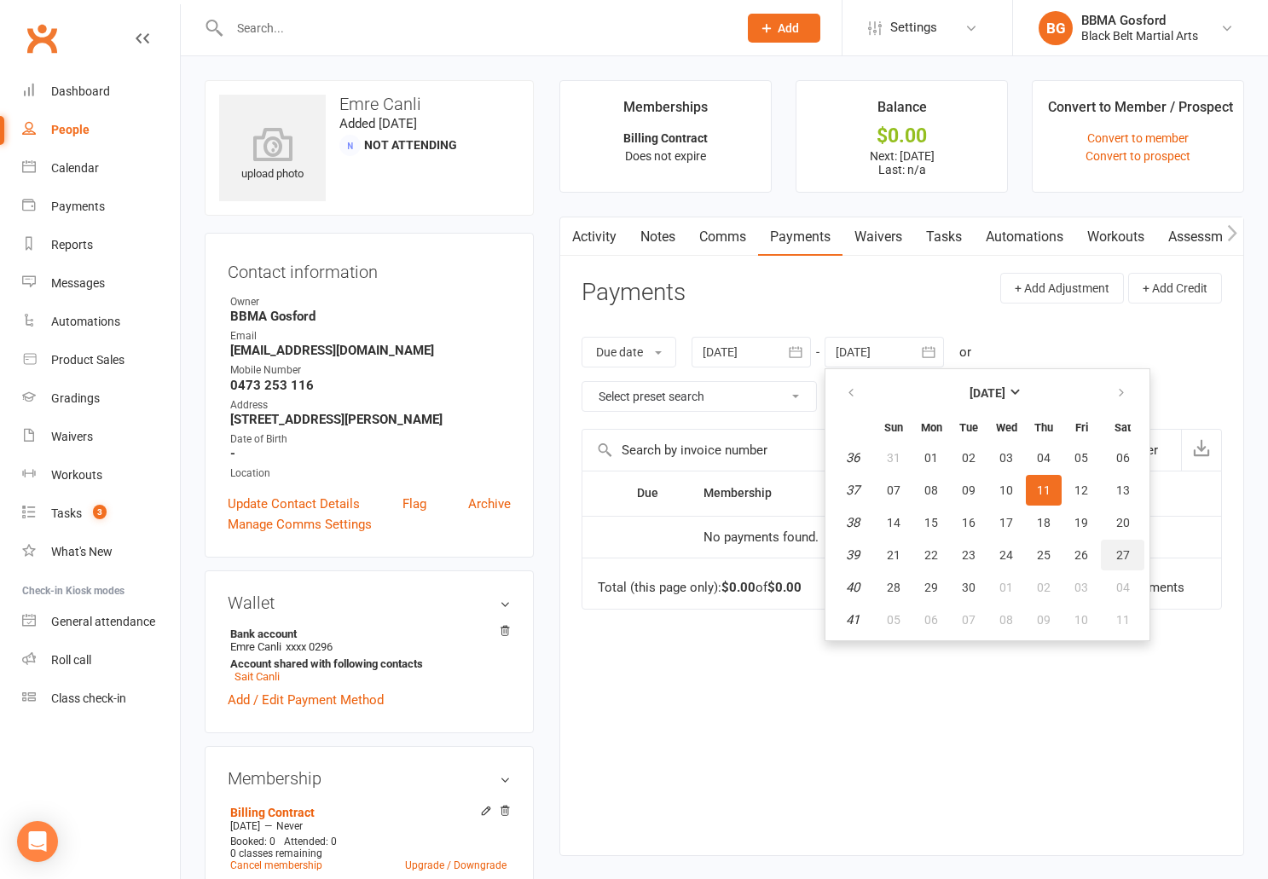
click at [1128, 556] on span "27" at bounding box center [1124, 555] width 14 height 14
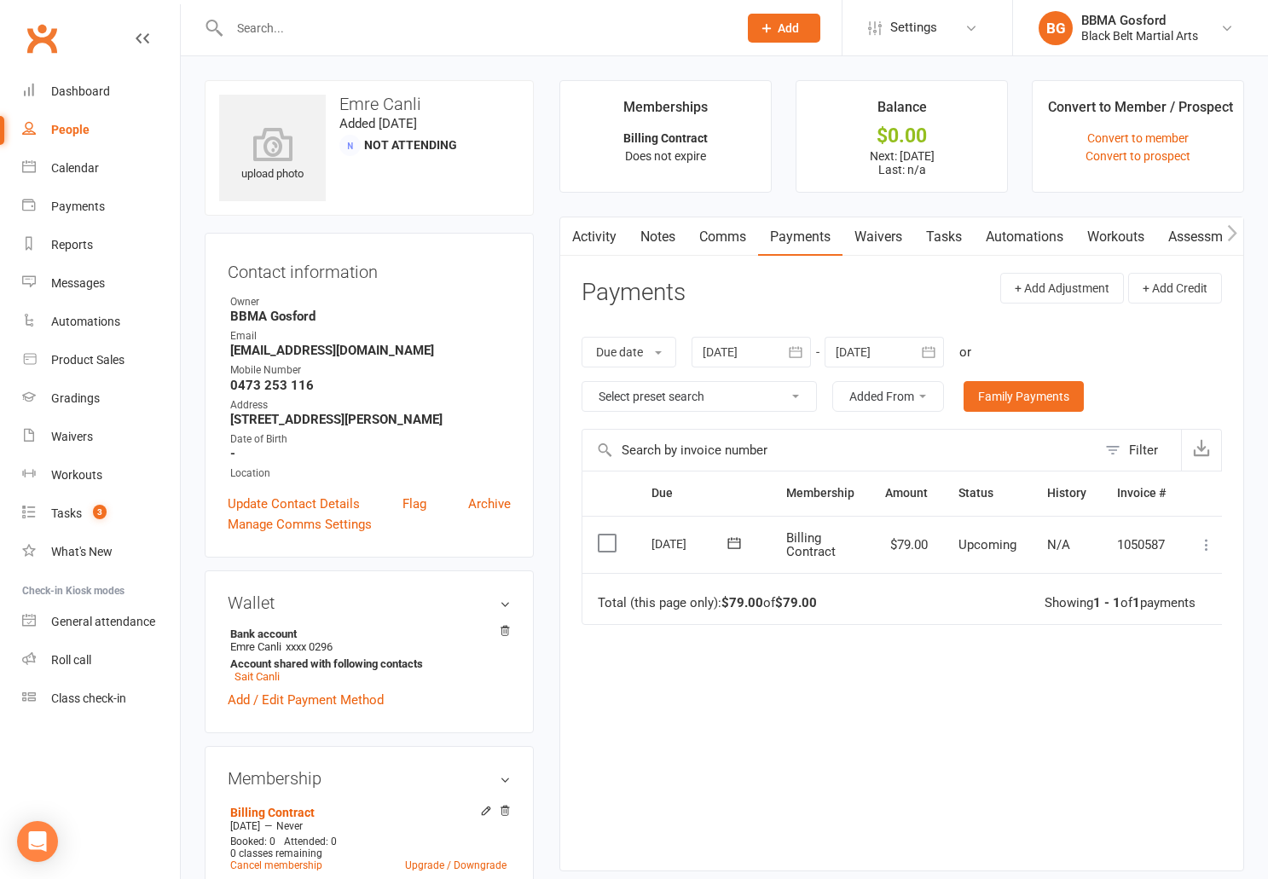
click at [931, 346] on icon "button" at bounding box center [928, 352] width 17 height 17
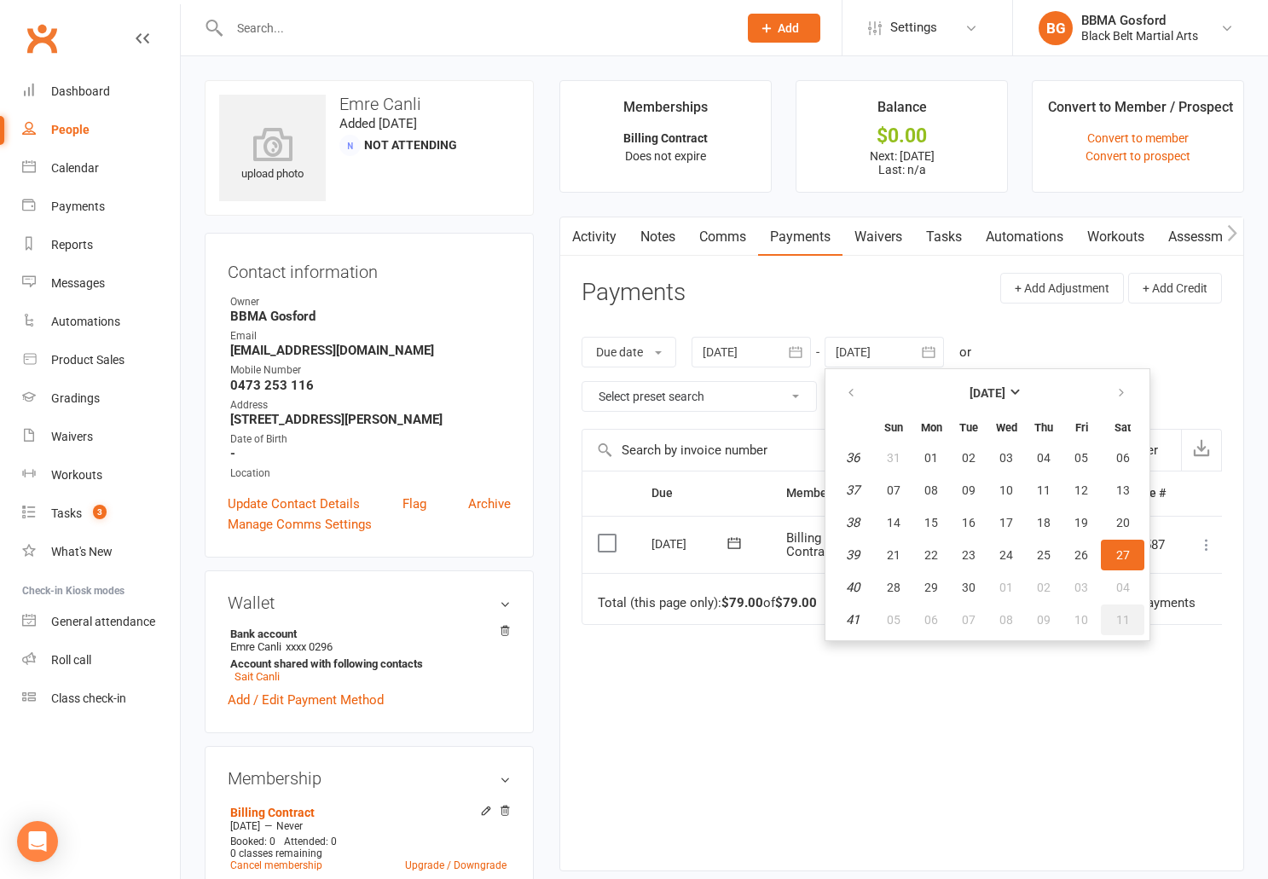
click at [1129, 618] on span "11" at bounding box center [1124, 620] width 14 height 14
type input "11 Oct 2025"
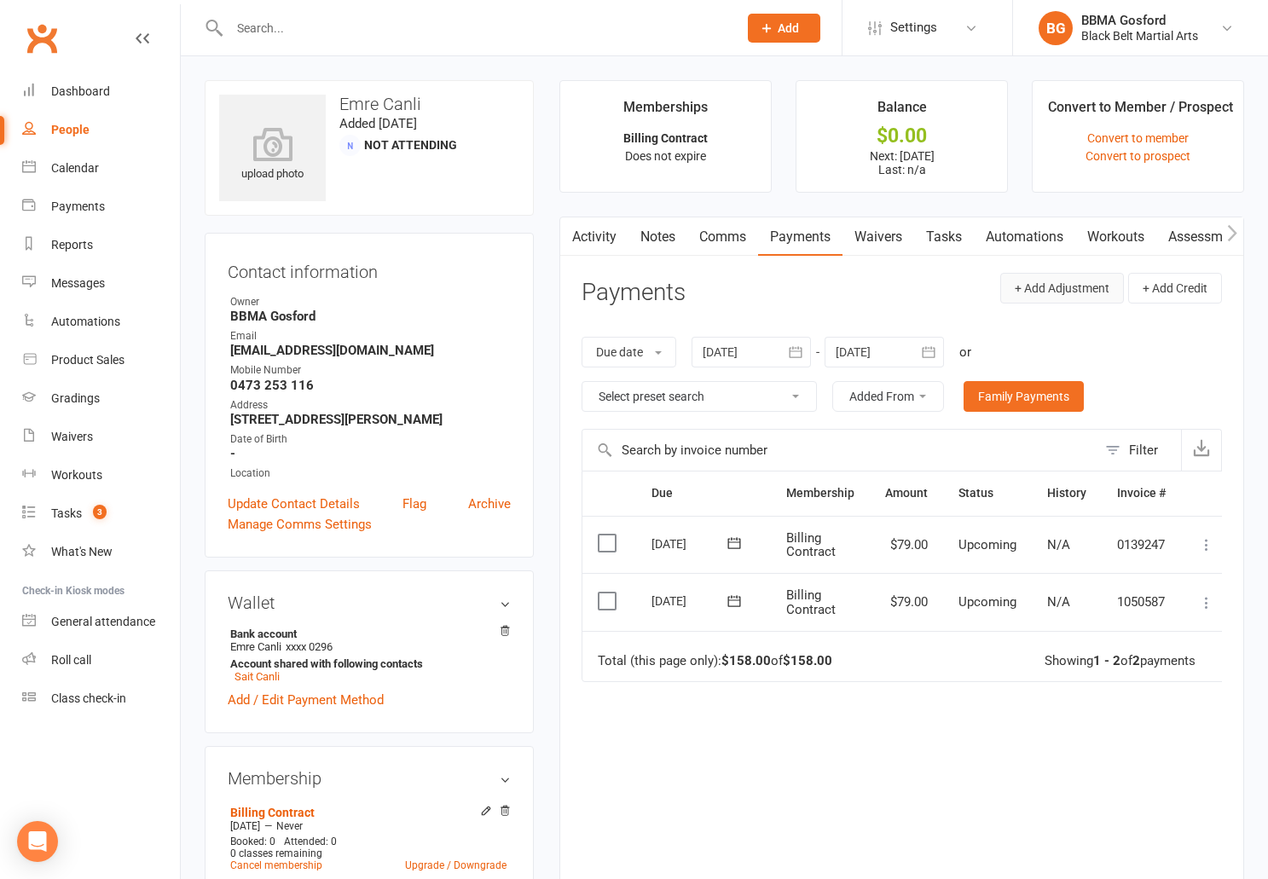
click at [1065, 290] on button "+ Add Adjustment" at bounding box center [1063, 288] width 124 height 31
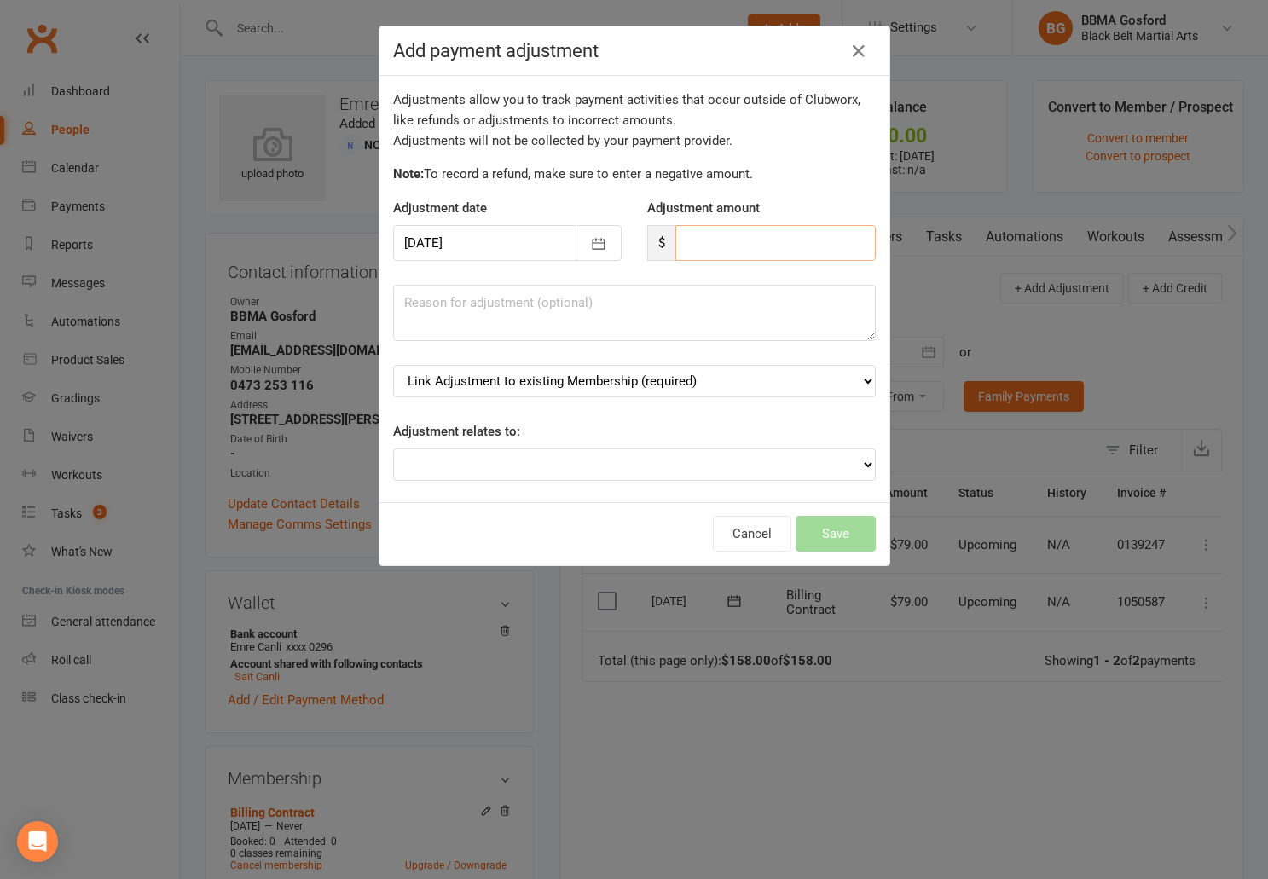
click at [734, 245] on input "number" at bounding box center [776, 243] width 200 height 36
type input "100"
type textarea "2x Active Kids Vouchers"
select select "0"
click option "Billing Contract (starts: Aug 8, 2025)" at bounding box center [0, 0] width 0 height 0
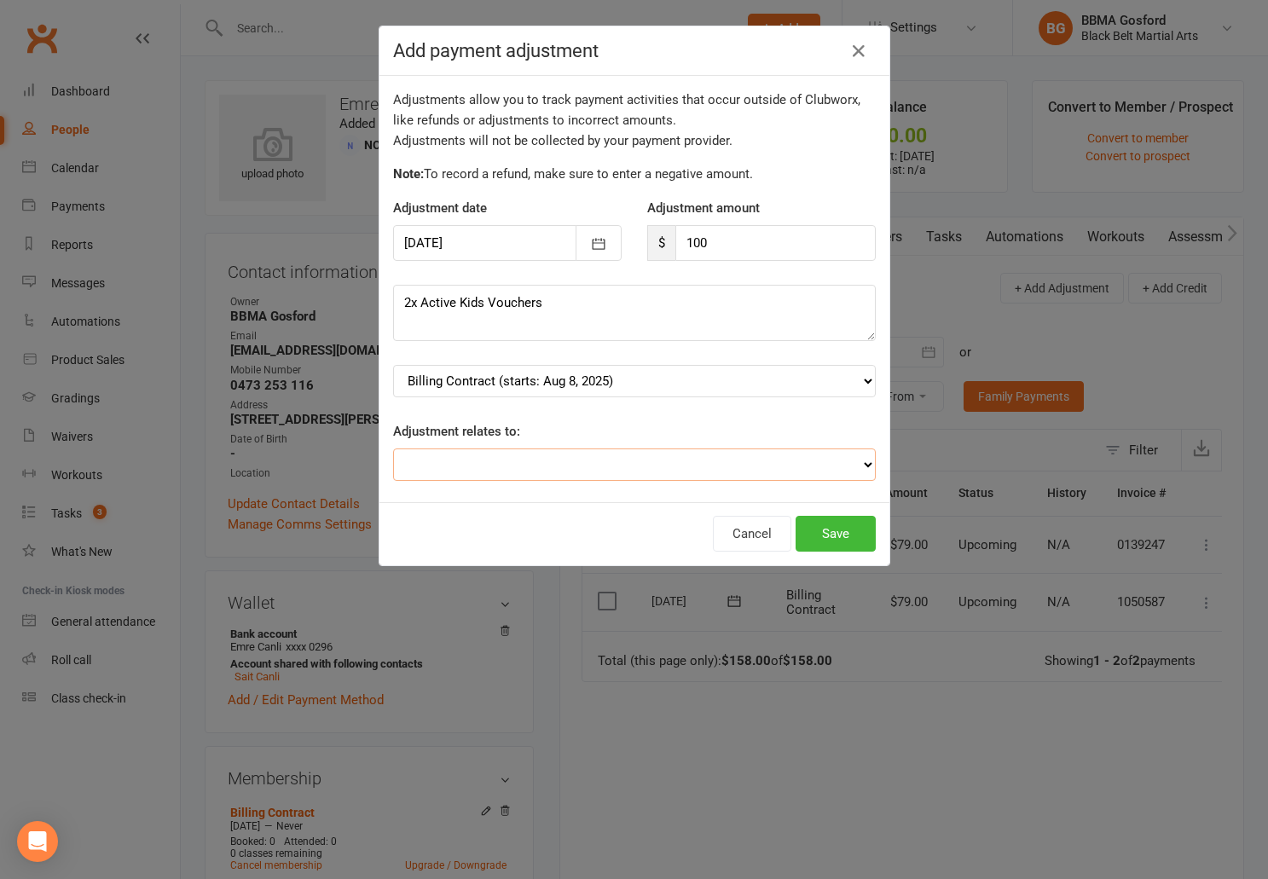
scroll to position [3, 0]
select select "3"
click at [829, 536] on button "Save" at bounding box center [836, 534] width 80 height 36
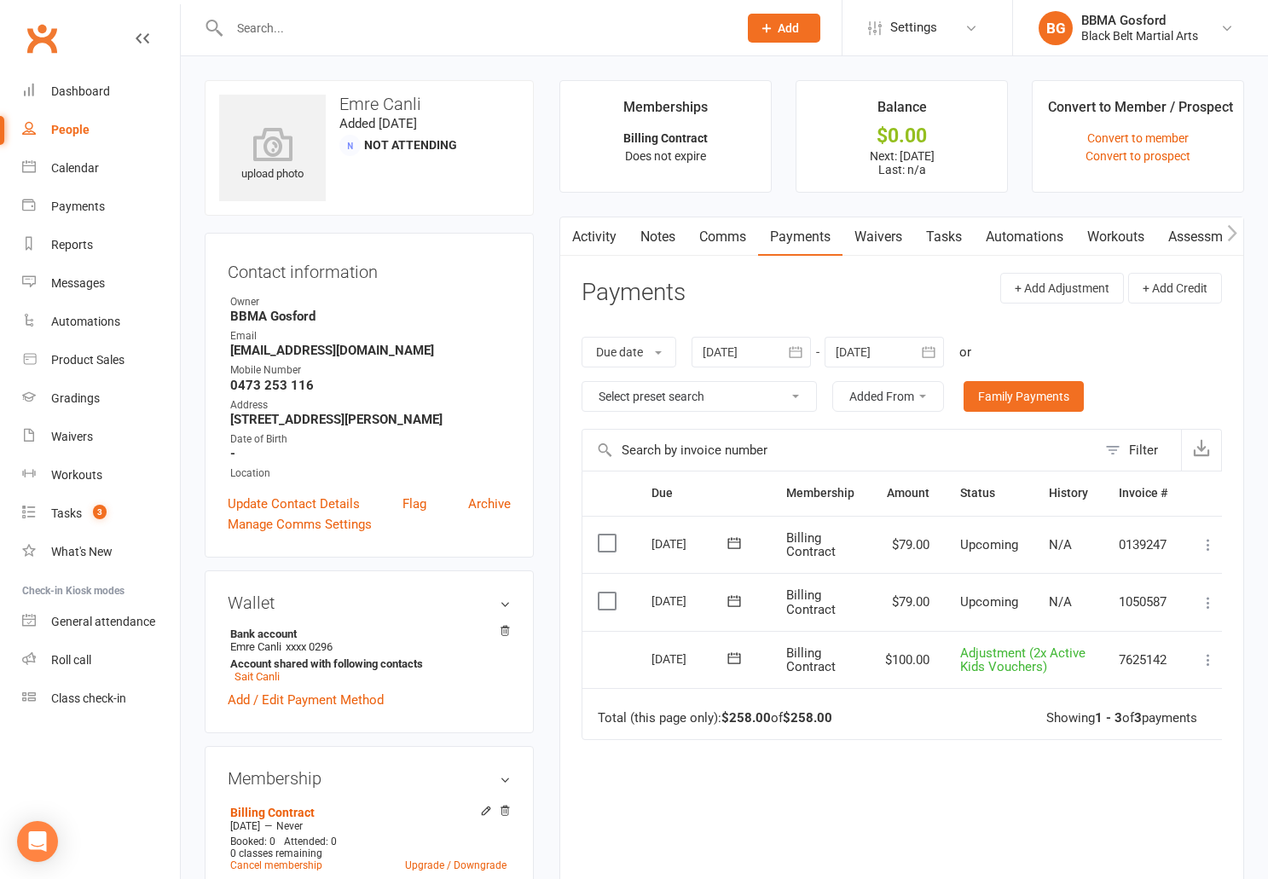
click at [1212, 602] on icon at bounding box center [1208, 603] width 17 height 17
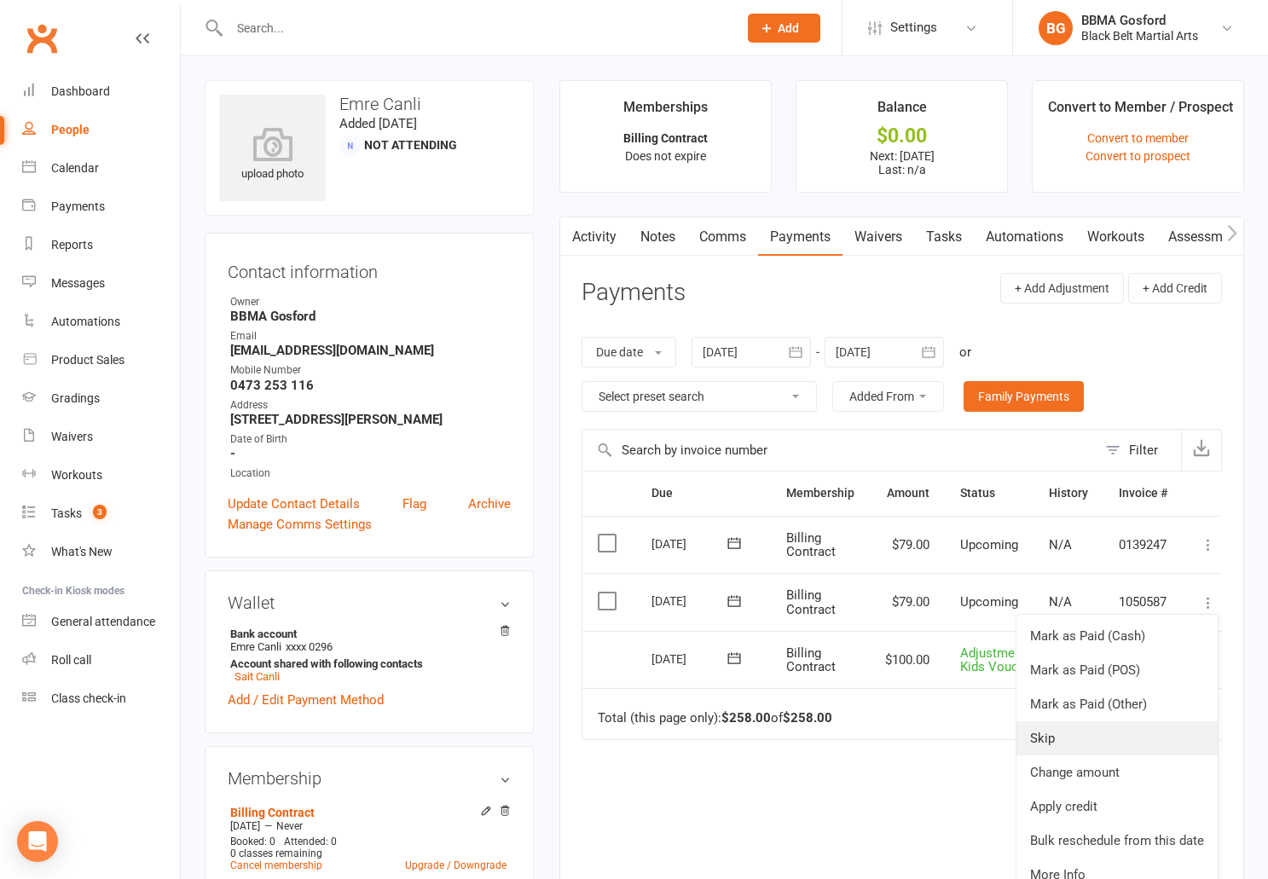
click at [1071, 739] on link "Skip" at bounding box center [1117, 739] width 201 height 34
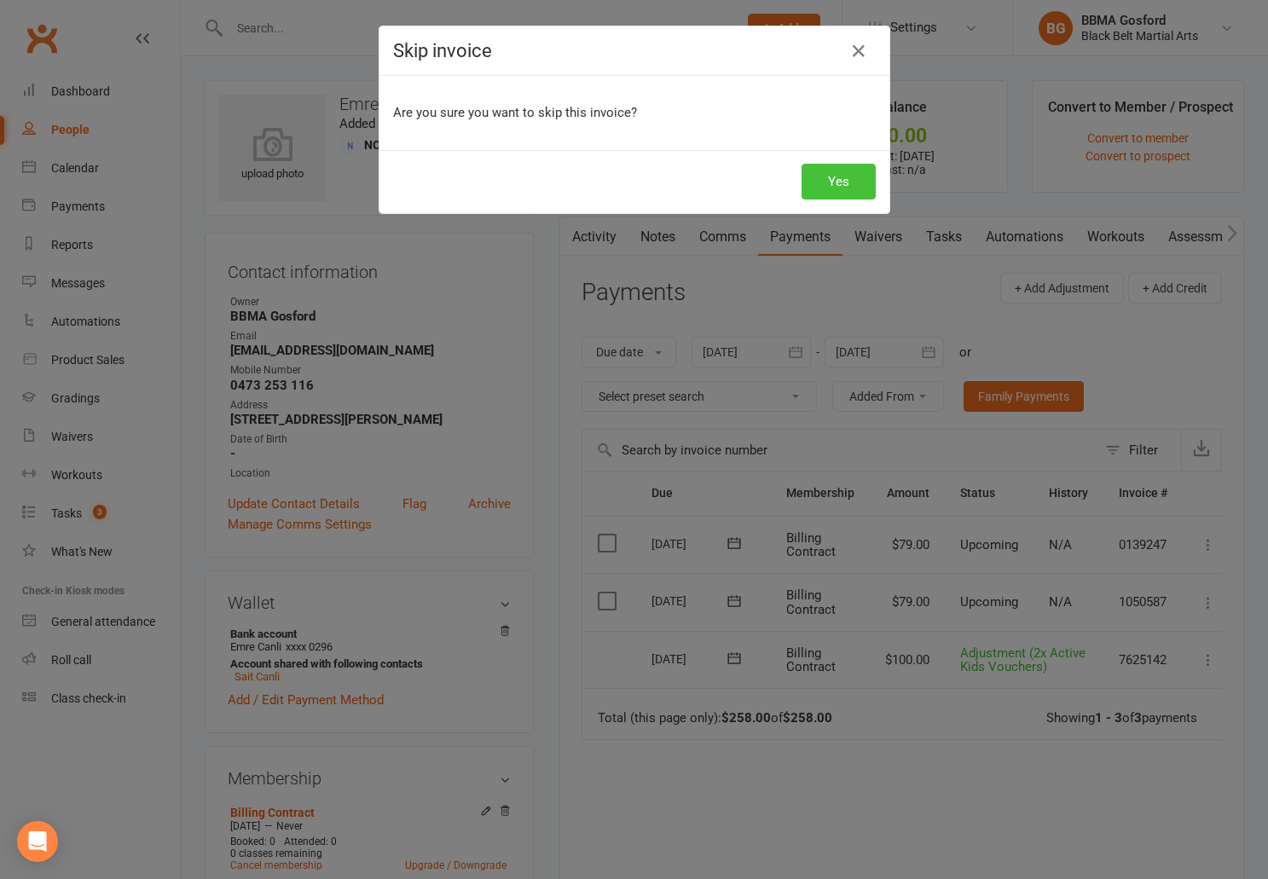
click at [844, 184] on button "Yes" at bounding box center [839, 182] width 74 height 36
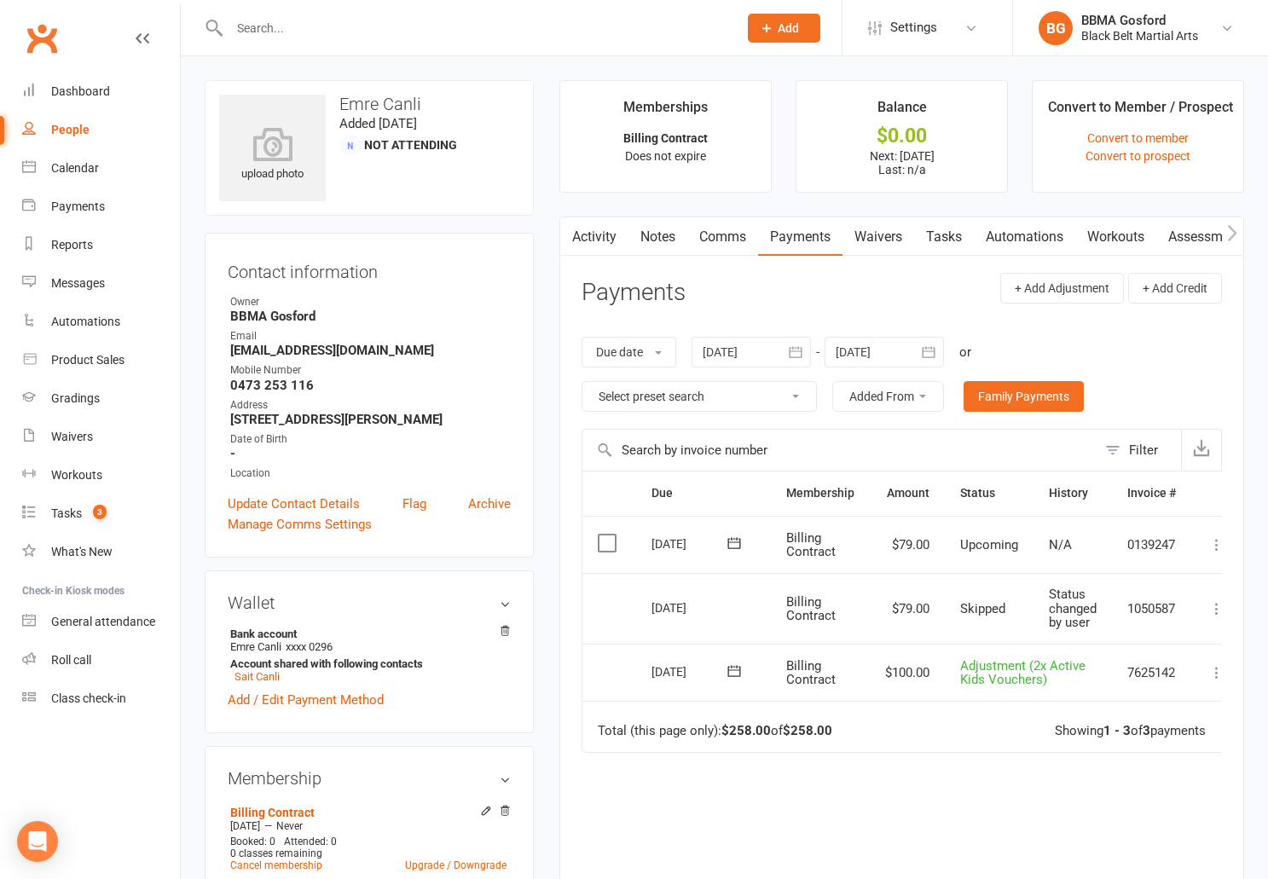
click at [1223, 548] on div "Activity Notes Comms Payments Waivers Tasks Automations Workouts Assessments Cr…" at bounding box center [902, 608] width 685 height 783
click at [1221, 542] on icon at bounding box center [1217, 545] width 17 height 17
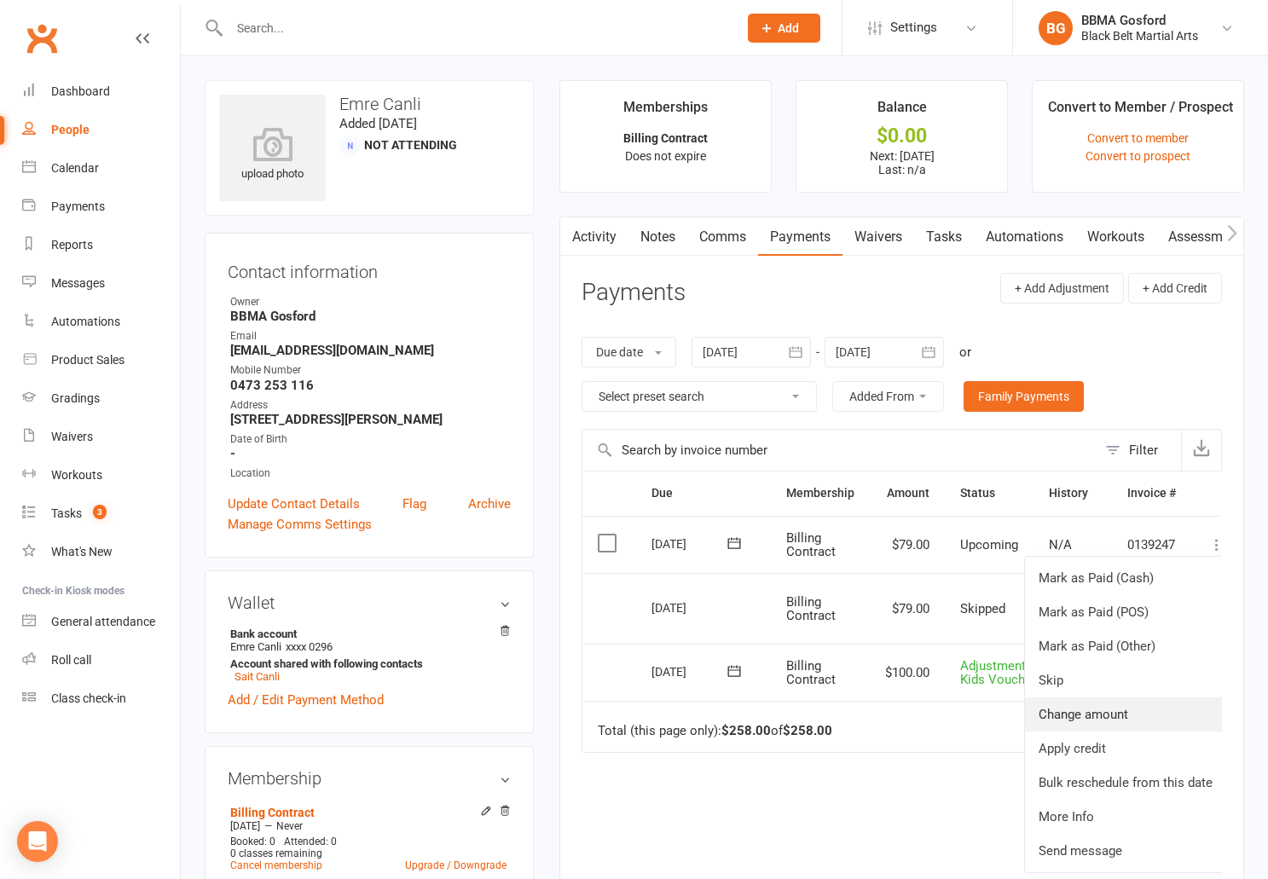
click at [1106, 711] on link "Change amount" at bounding box center [1125, 715] width 201 height 34
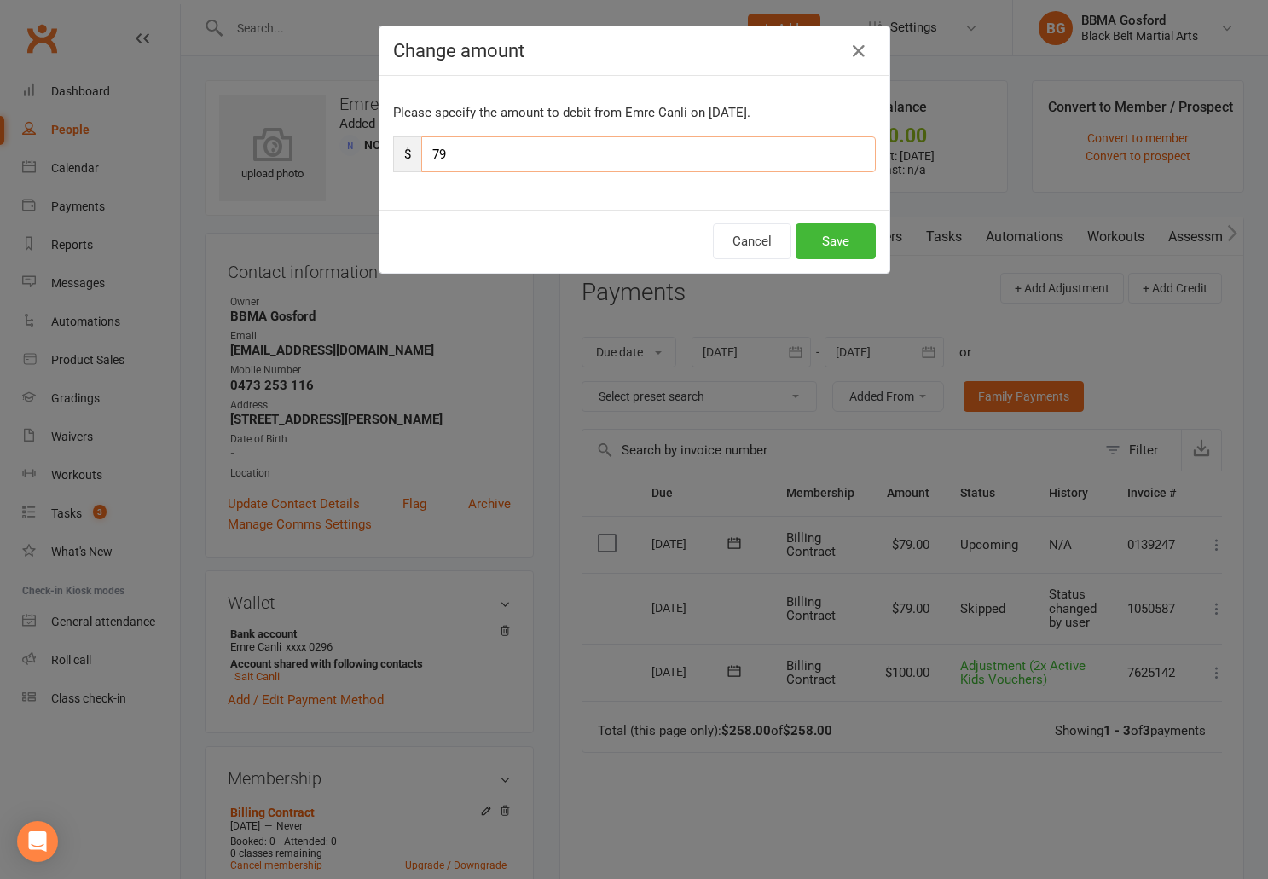
click at [527, 163] on input "79" at bounding box center [648, 154] width 455 height 36
type input "58"
click at [828, 239] on button "Save" at bounding box center [836, 241] width 80 height 36
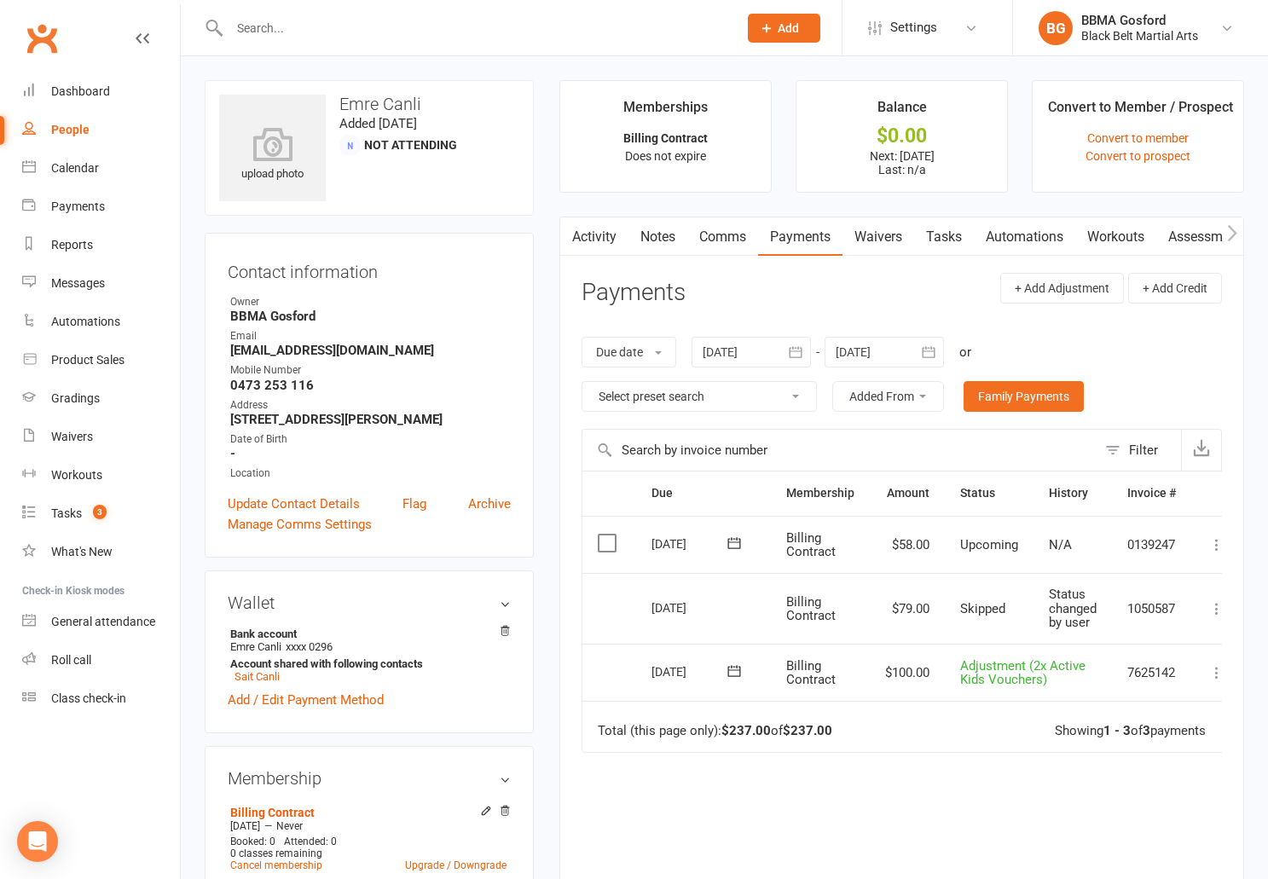
click at [722, 234] on link "Comms" at bounding box center [723, 237] width 71 height 39
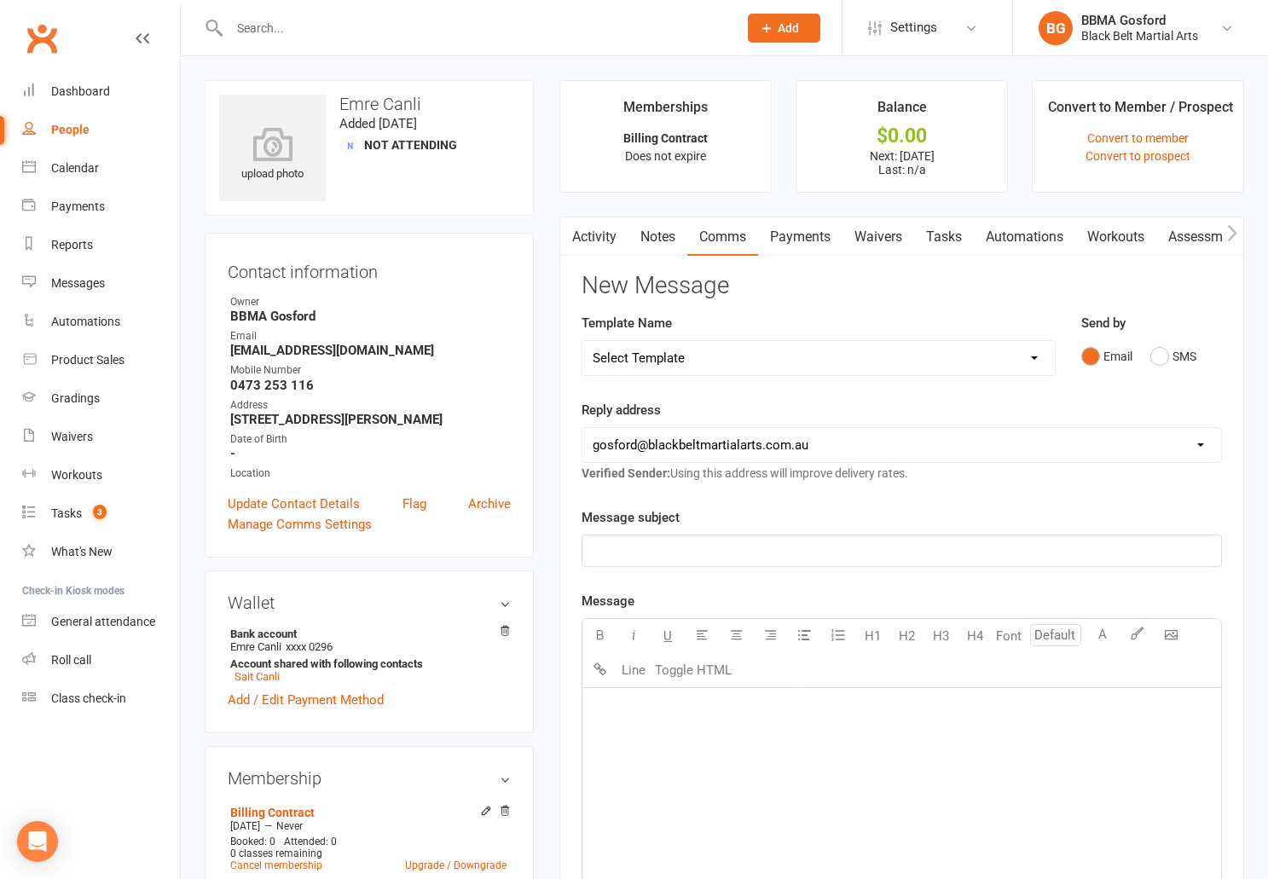
click at [583, 341] on select "Select Template [Email] Active Kids Voucher [Email] Black Belt Camp [Email] Bla…" at bounding box center [819, 358] width 472 height 34
select select "0"
click option "[Email] Active Kids Voucher" at bounding box center [0, 0] width 0 height 0
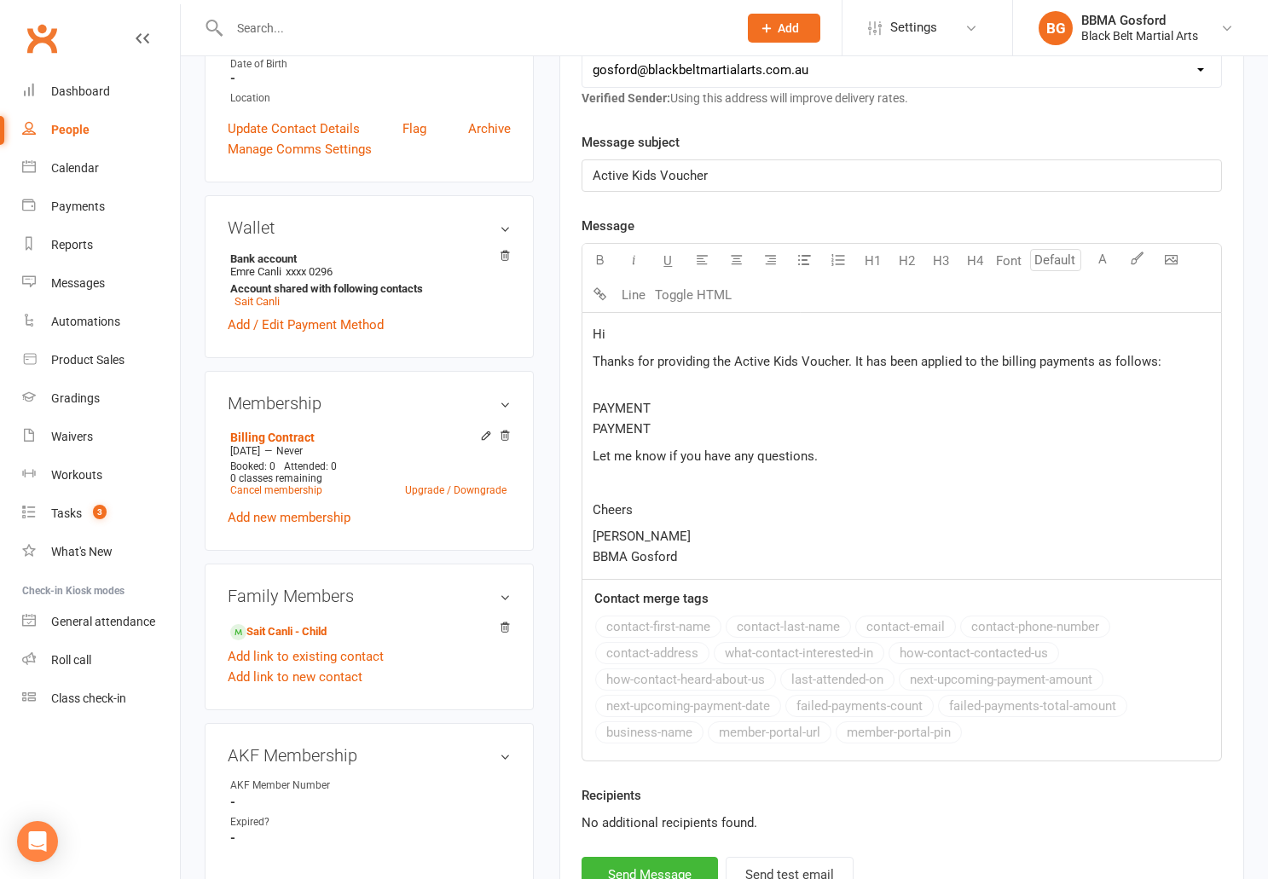
scroll to position [380, 0]
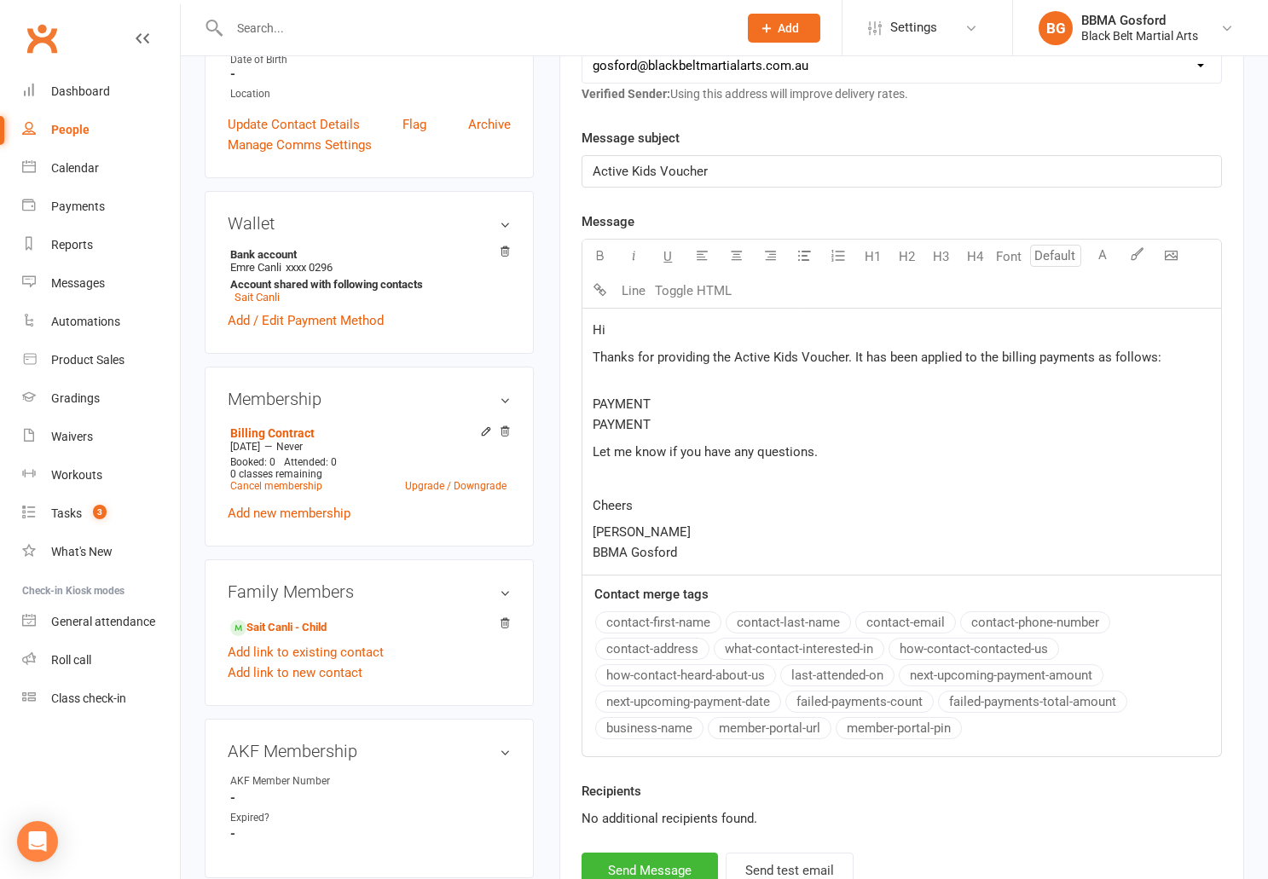
click at [647, 329] on p "Hi" at bounding box center [902, 330] width 618 height 20
drag, startPoint x: 848, startPoint y: 360, endPoint x: 857, endPoint y: 377, distance: 19.5
click at [848, 360] on span "Thanks for providing the Active Kids Voucher. It has been applied to the billin…" at bounding box center [877, 357] width 569 height 15
click at [716, 559] on p "Sensei Martin BBMA Gosford" at bounding box center [902, 542] width 618 height 41
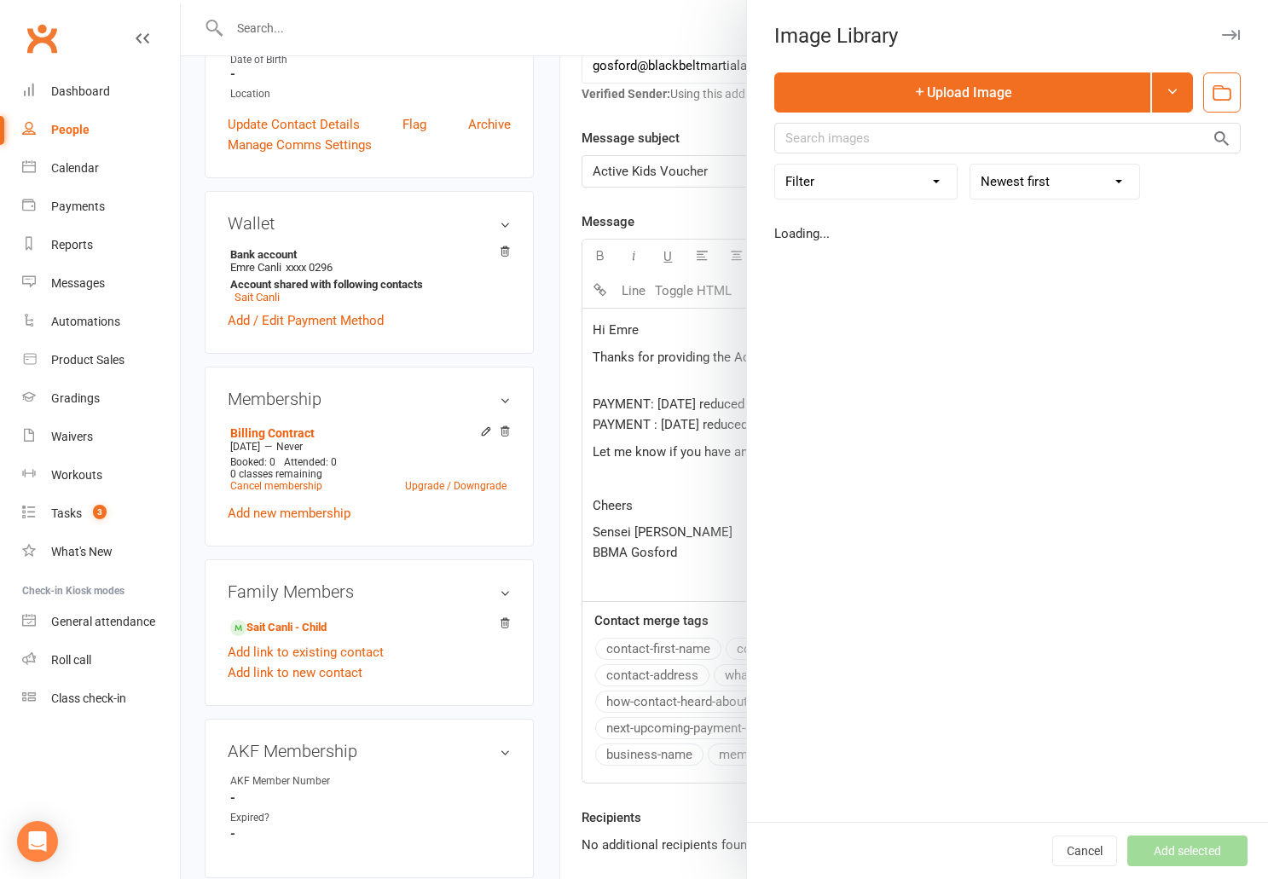
click at [1166, 257] on body "Prospect Member Non-attending contact Class / event Appointment Grading event T…" at bounding box center [634, 360] width 1268 height 1471
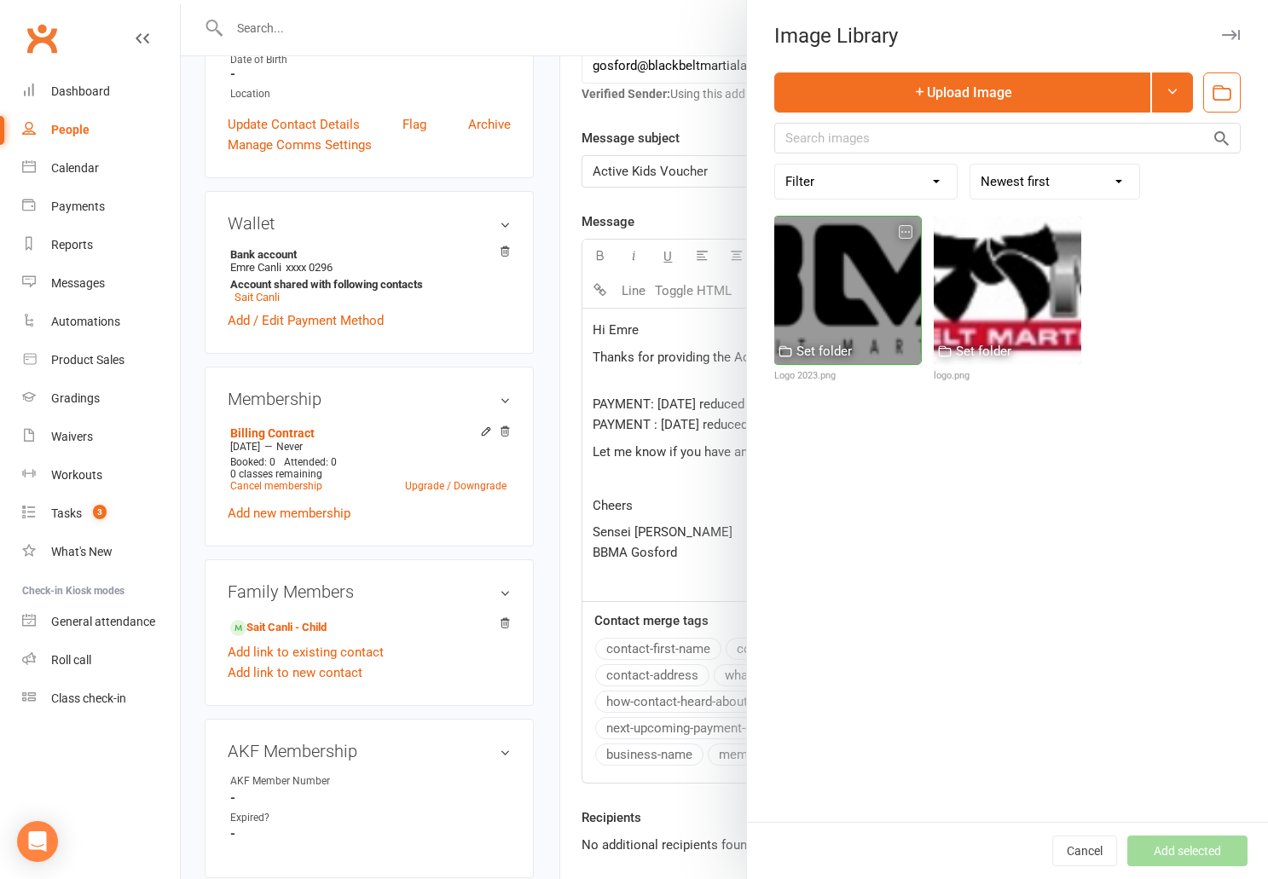
click at [797, 305] on div at bounding box center [848, 290] width 147 height 147
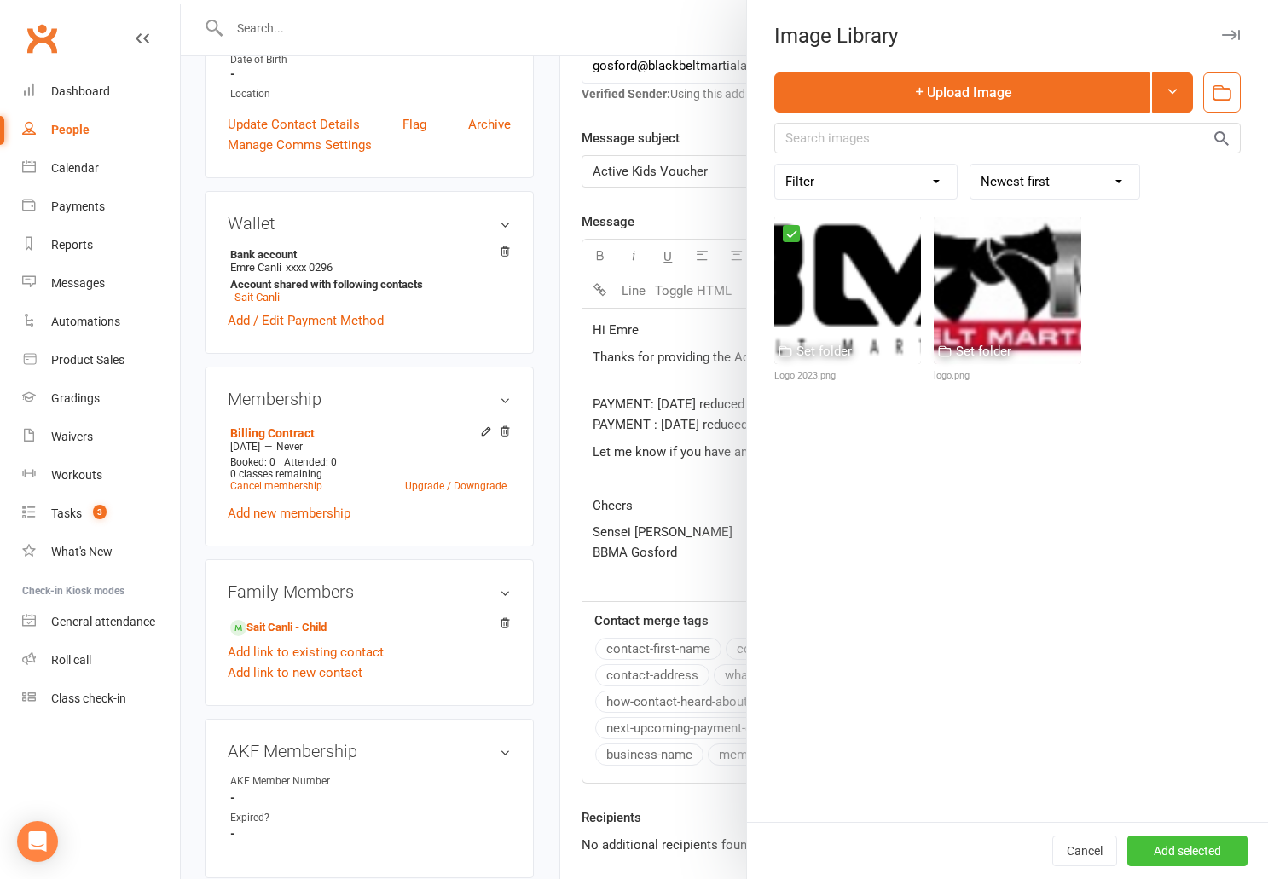
click at [1182, 858] on button "Add selected" at bounding box center [1188, 851] width 120 height 31
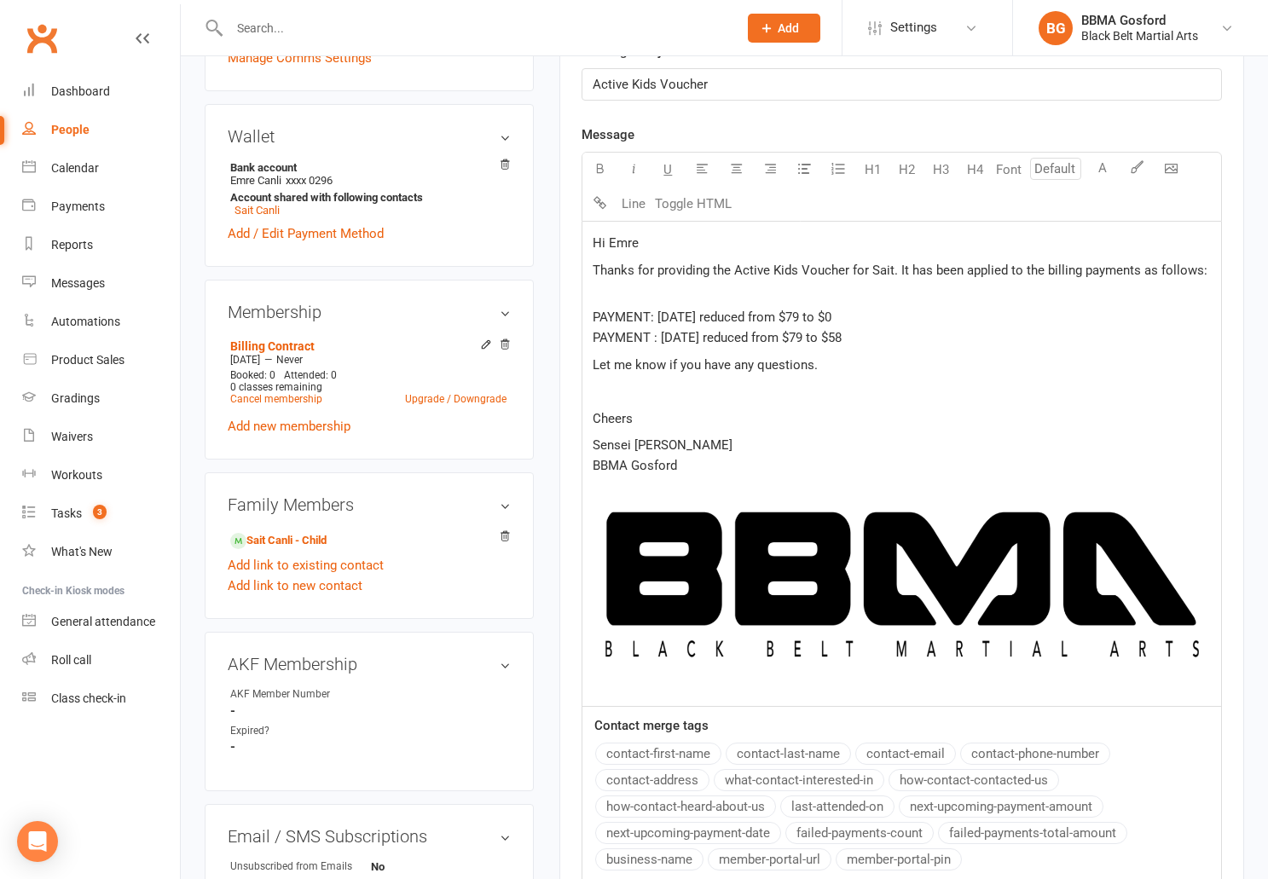
scroll to position [473, 0]
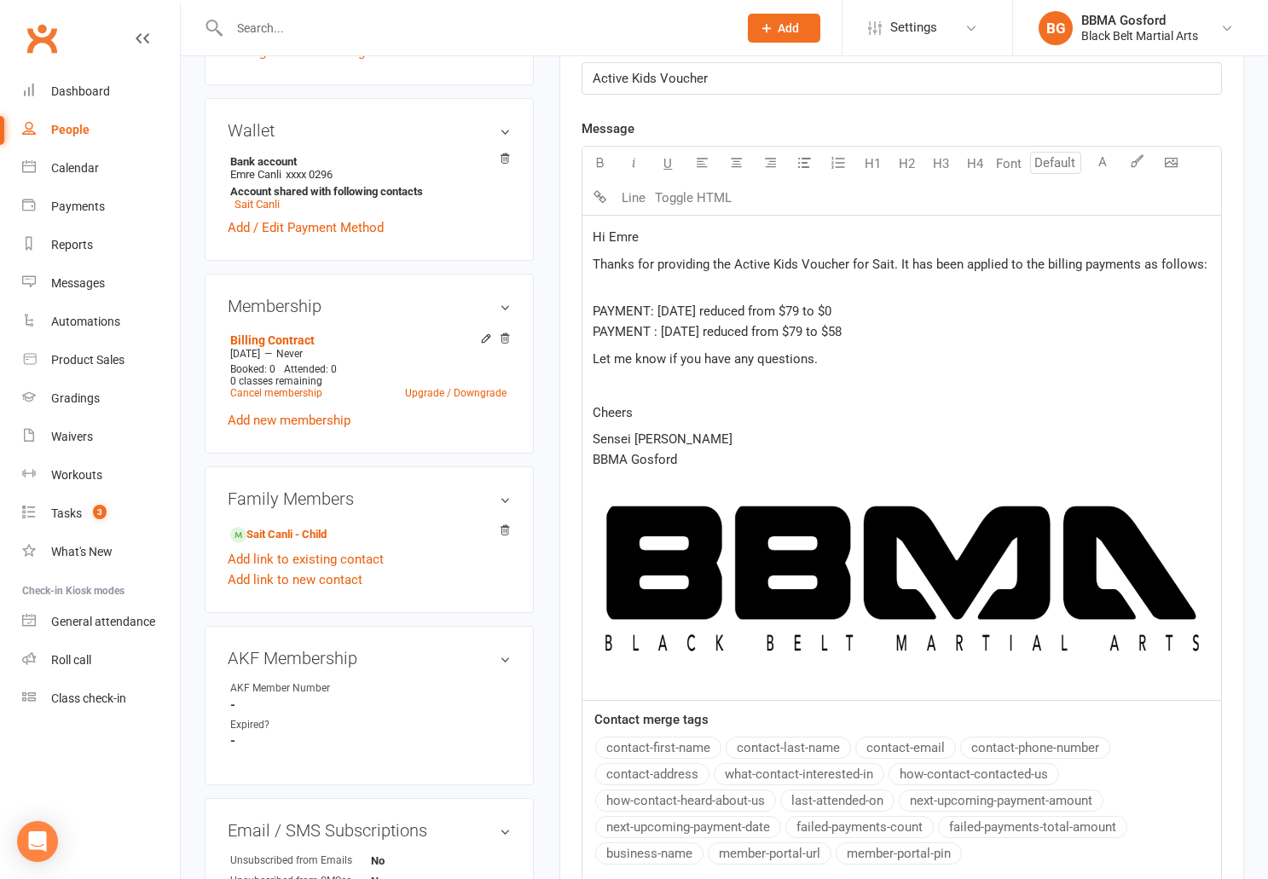
click at [877, 571] on img at bounding box center [902, 579] width 618 height 165
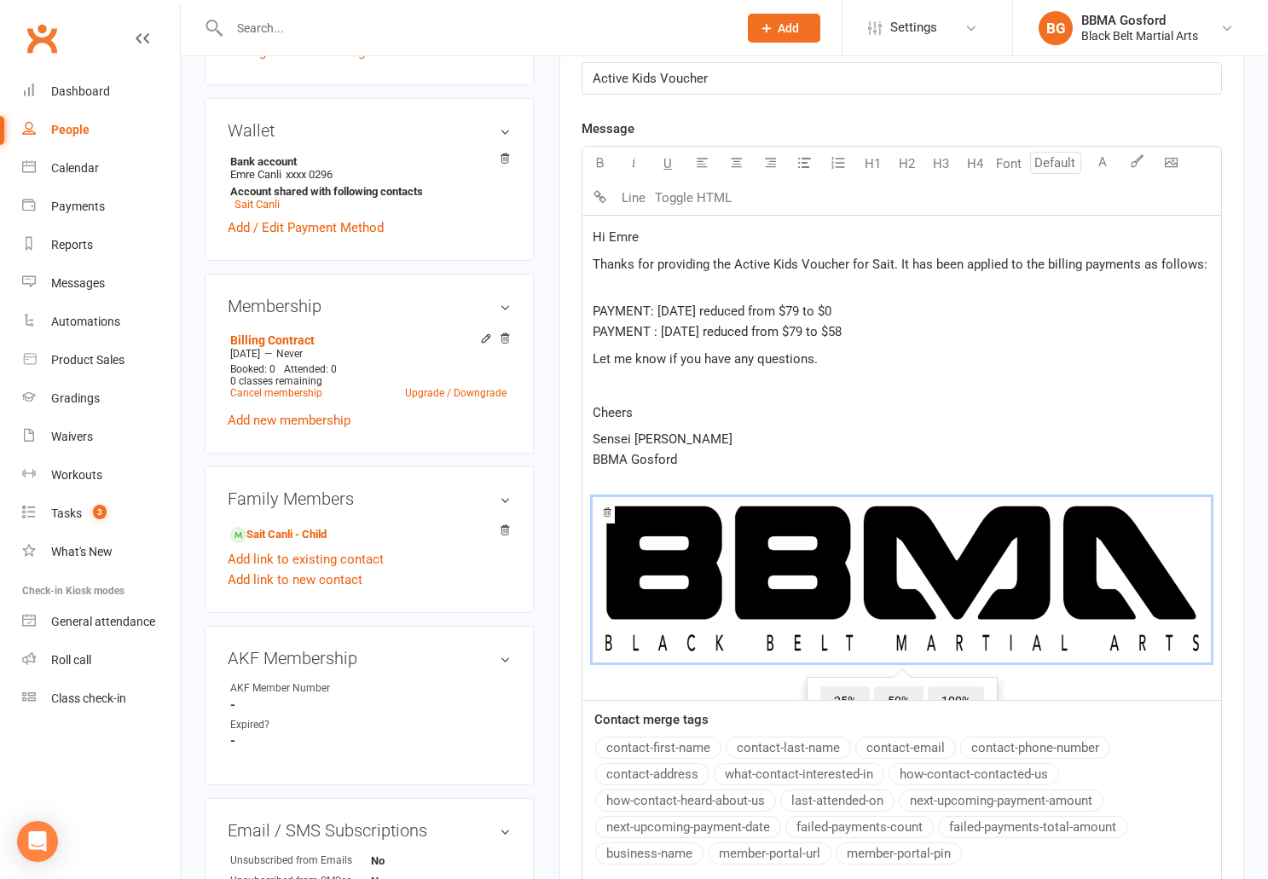
click at [845, 694] on span "25%" at bounding box center [845, 702] width 49 height 31
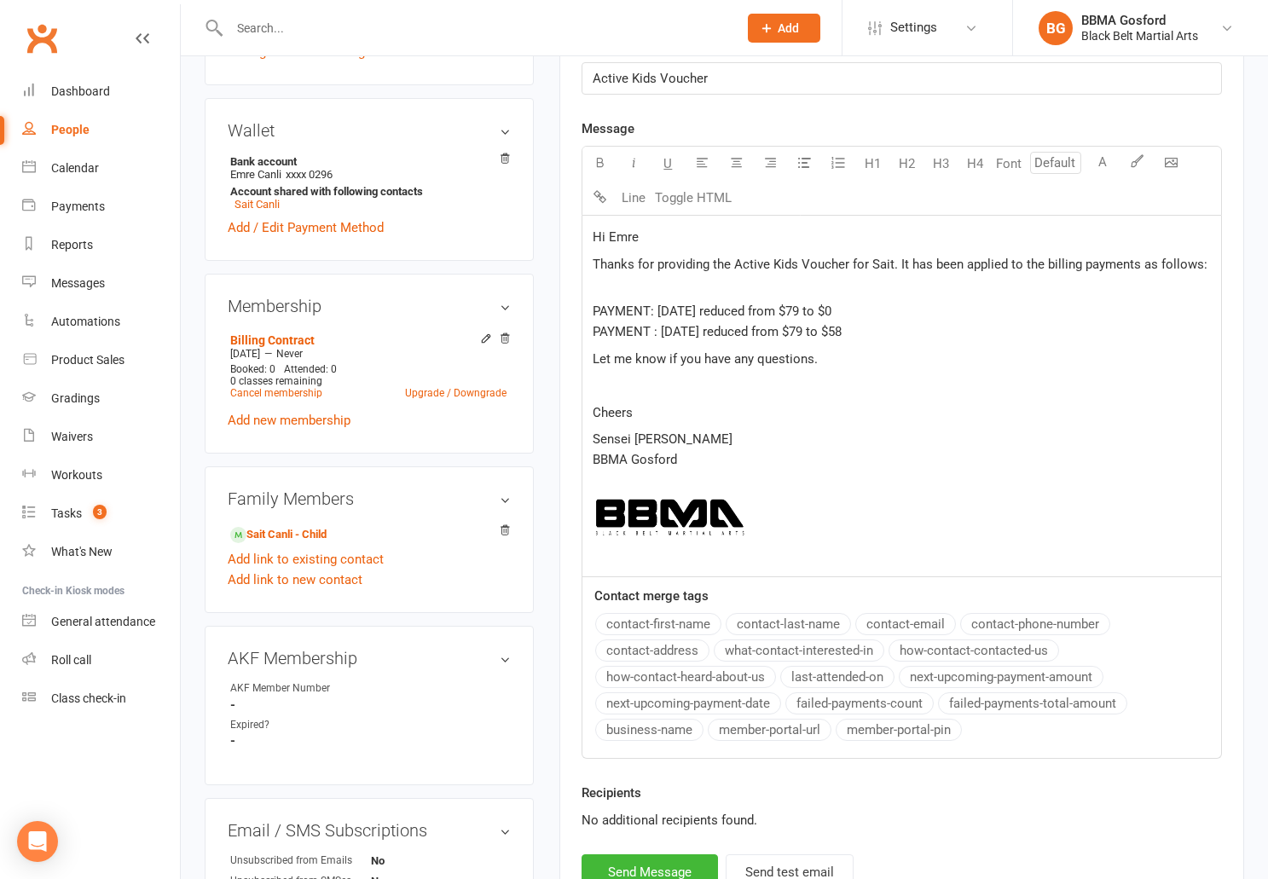
click at [718, 469] on p "Sensei Martin BBMA Gosford" at bounding box center [902, 449] width 618 height 41
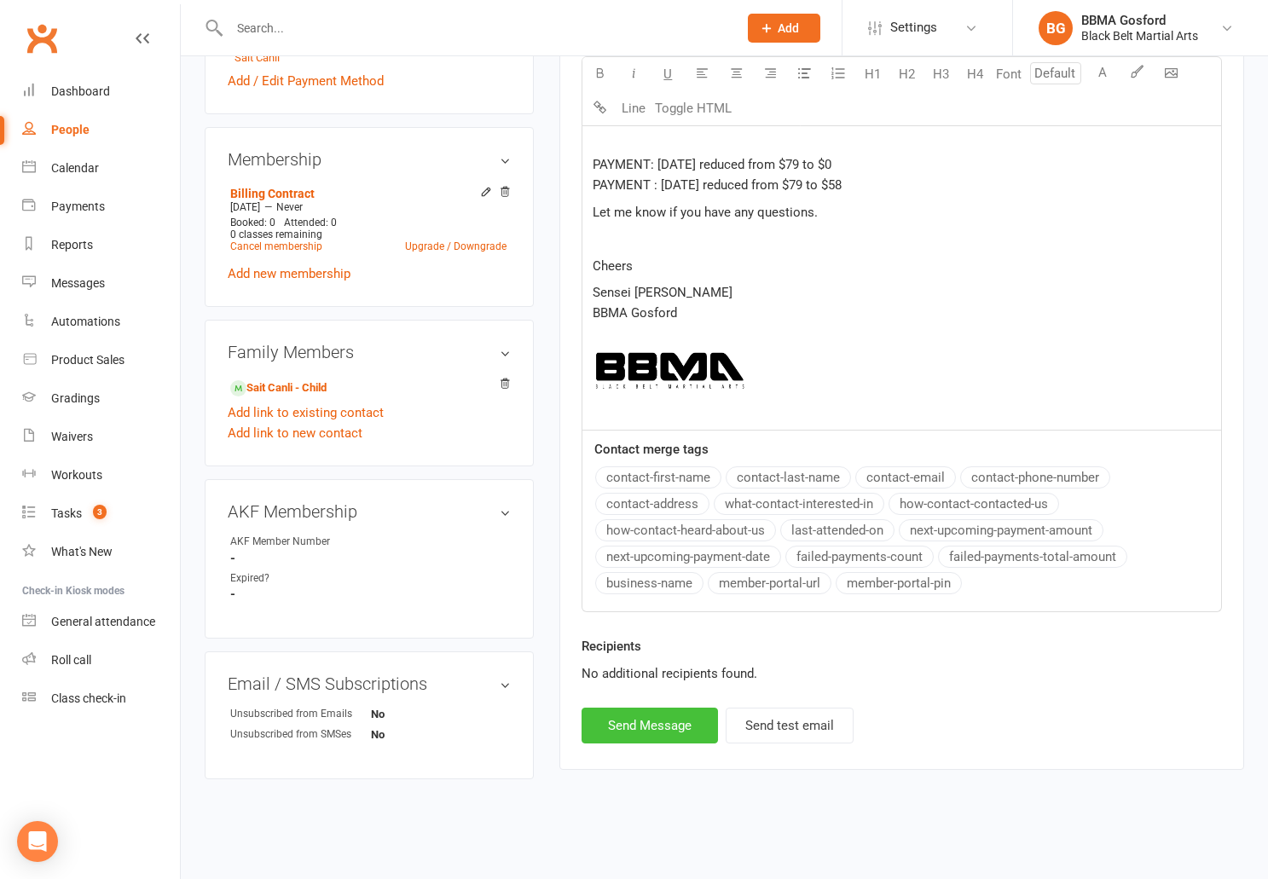
click at [633, 708] on button "Send Message" at bounding box center [650, 726] width 136 height 36
select select
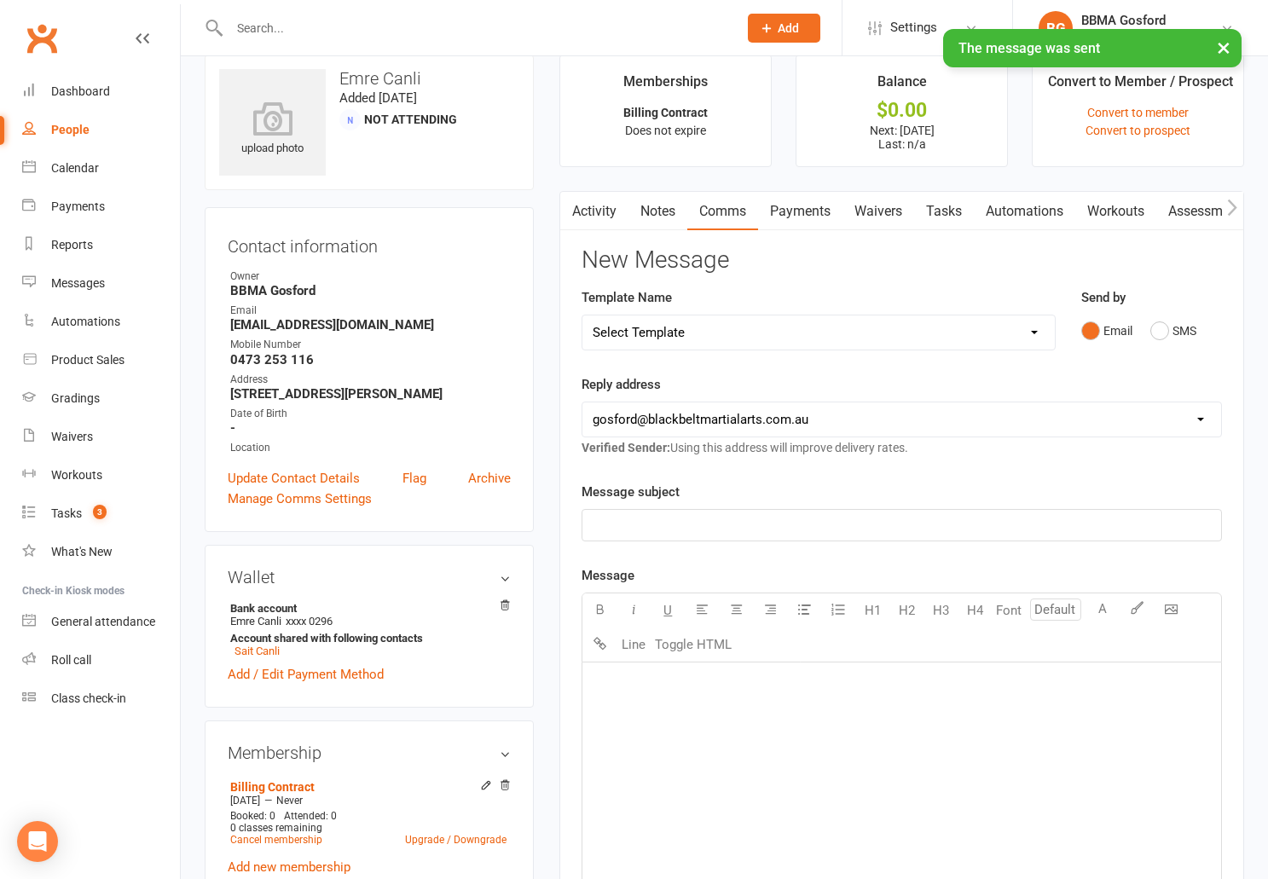
scroll to position [0, 0]
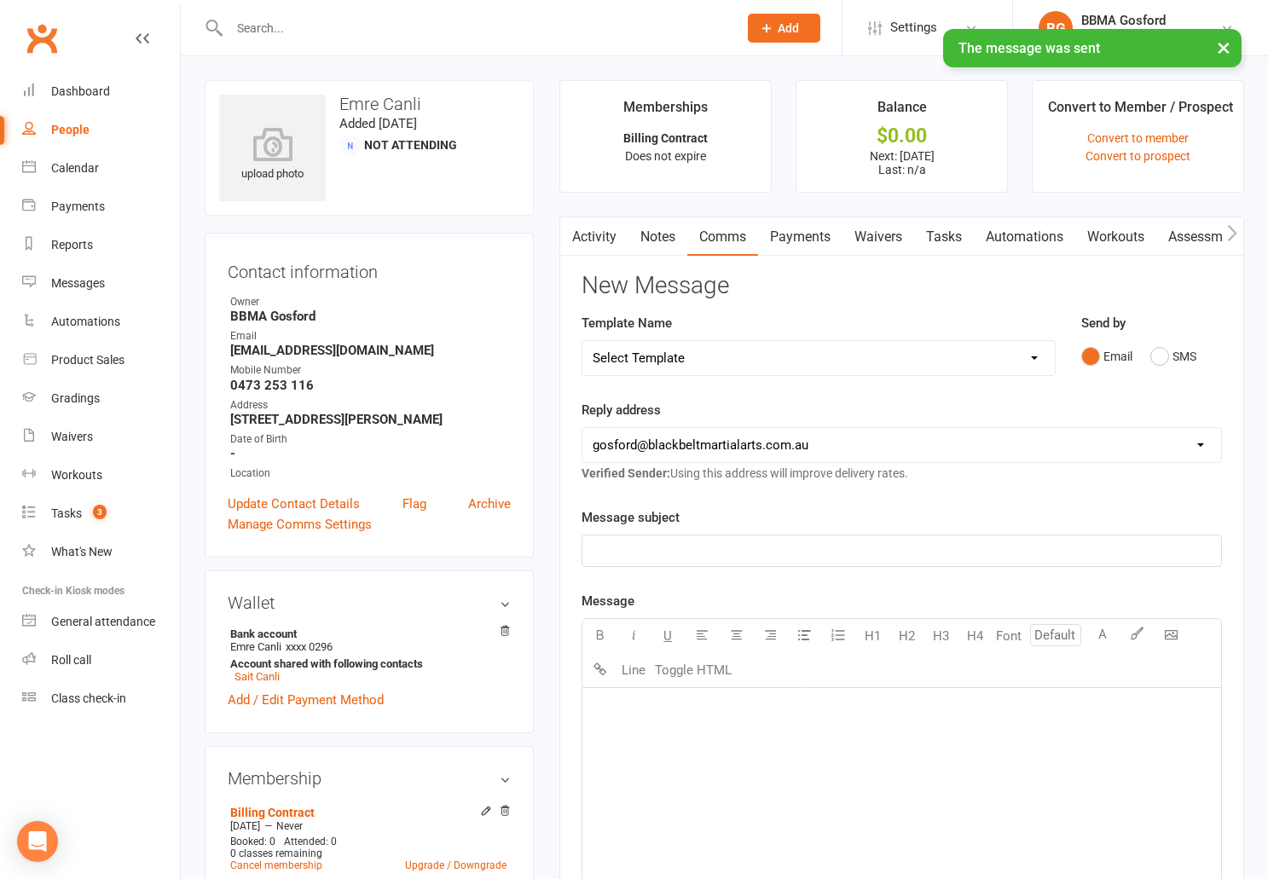
click at [592, 230] on link "Activity" at bounding box center [594, 237] width 68 height 39
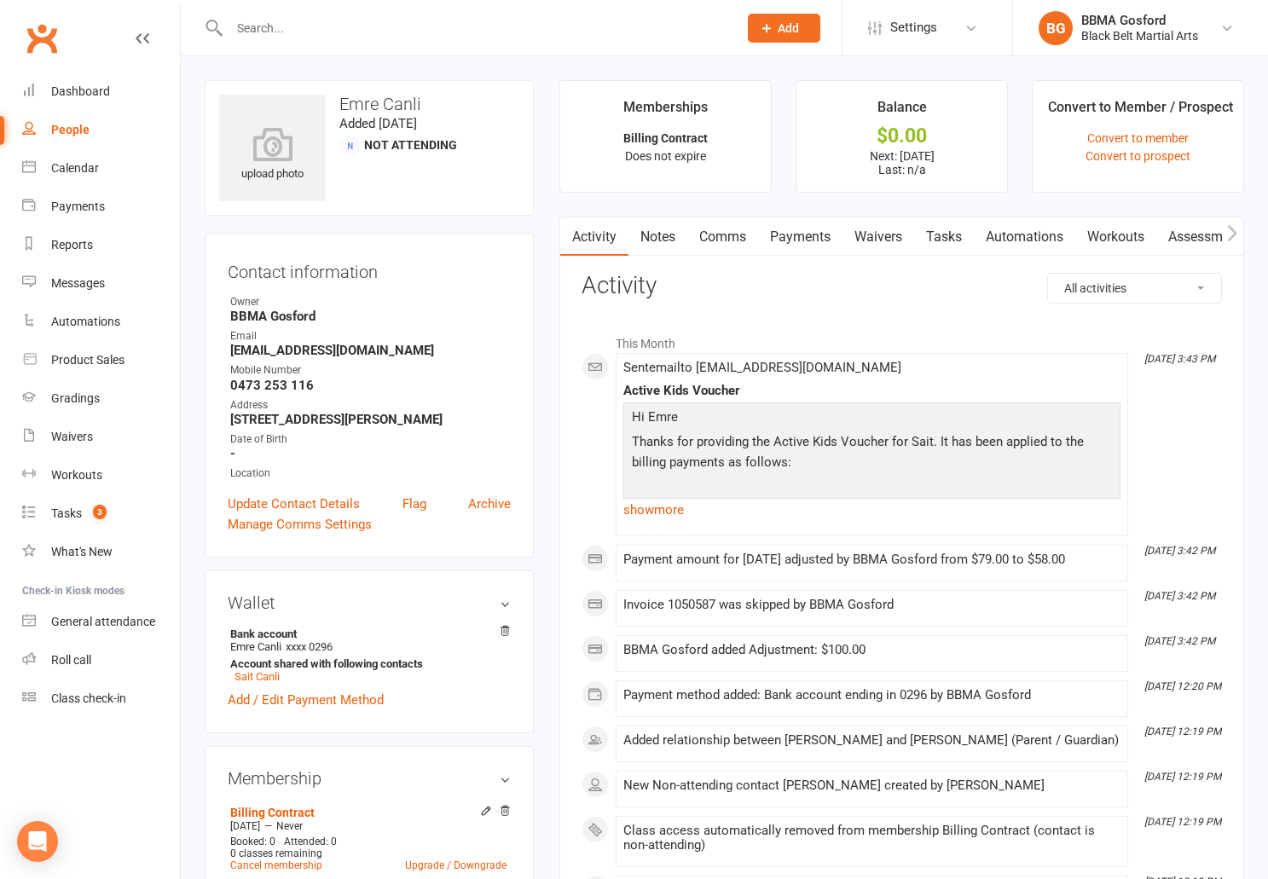
click at [669, 238] on link "Notes" at bounding box center [658, 237] width 59 height 39
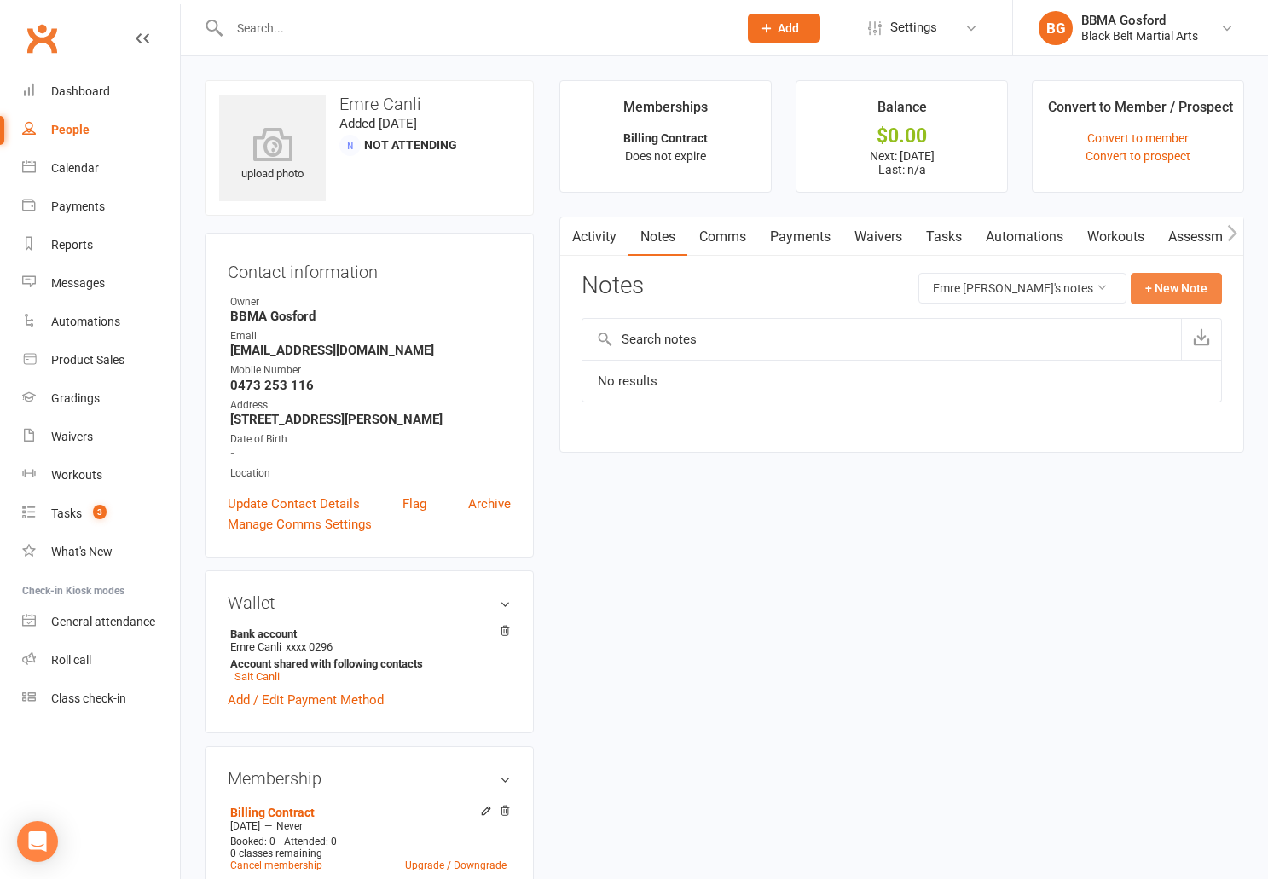
click at [1204, 288] on button "+ New Note" at bounding box center [1176, 288] width 91 height 31
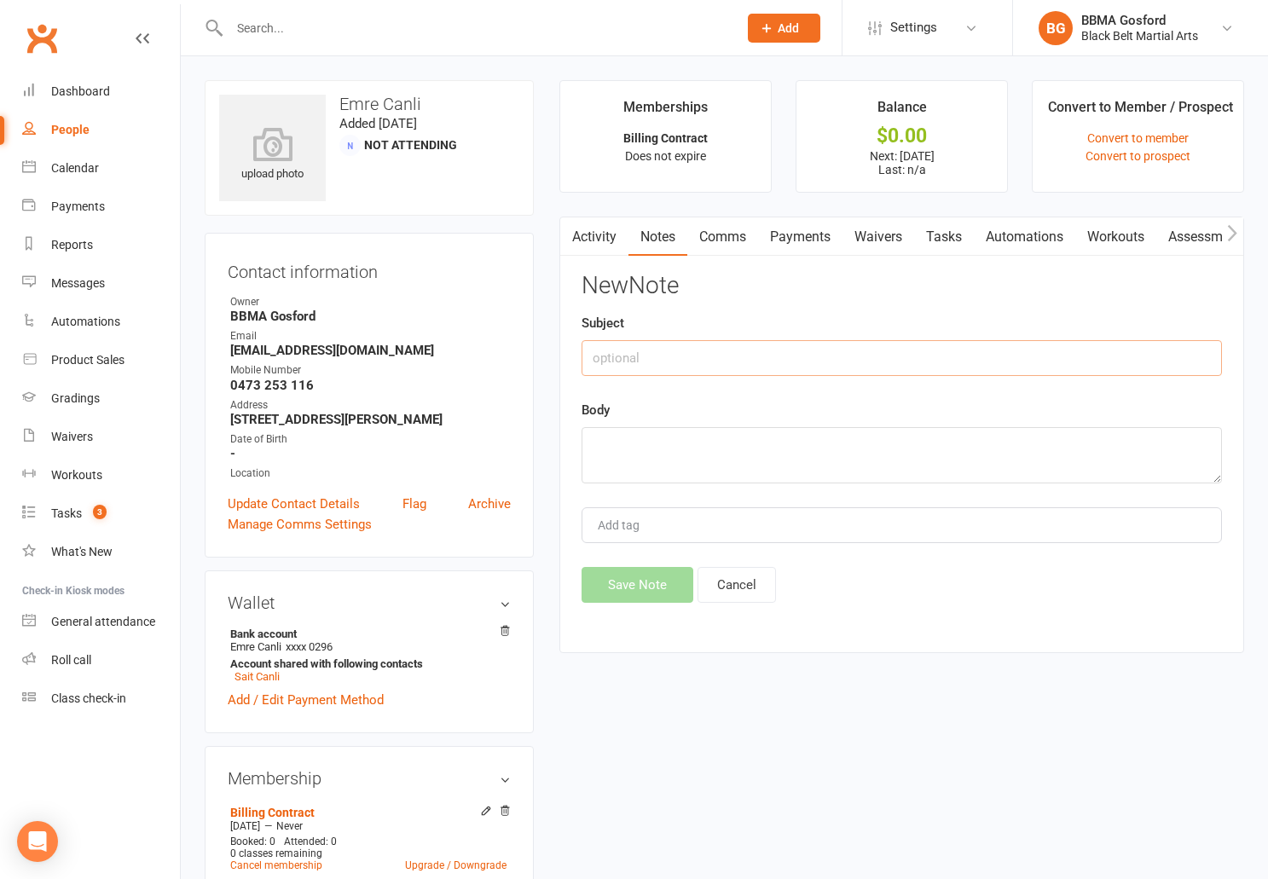
click at [699, 369] on input "text" at bounding box center [902, 358] width 641 height 36
type input "Active Kids Voucher"
type textarea "AKV x2 for Sait applied to billing payments today."
click at [662, 588] on button "Save Note" at bounding box center [638, 585] width 112 height 36
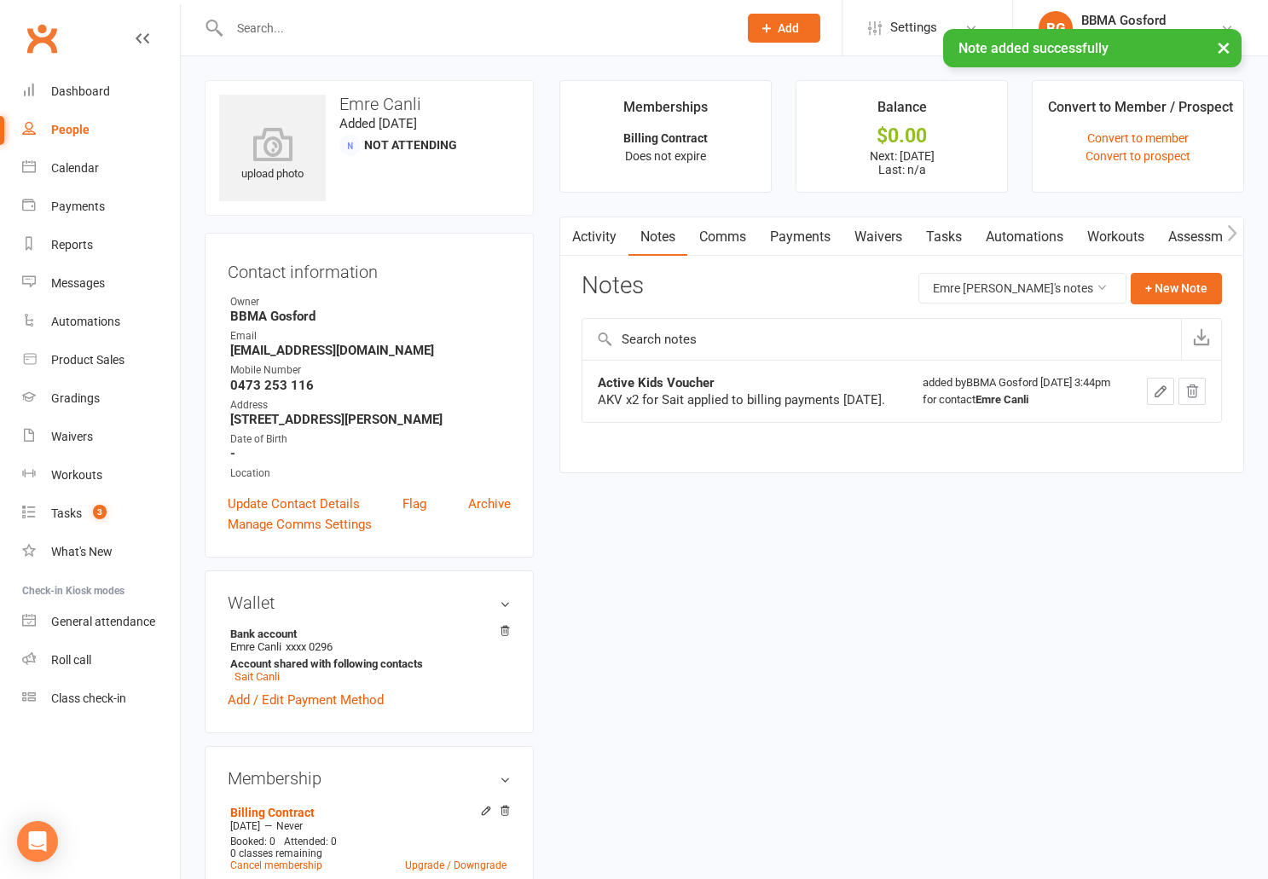
click at [598, 241] on link "Activity" at bounding box center [594, 237] width 68 height 39
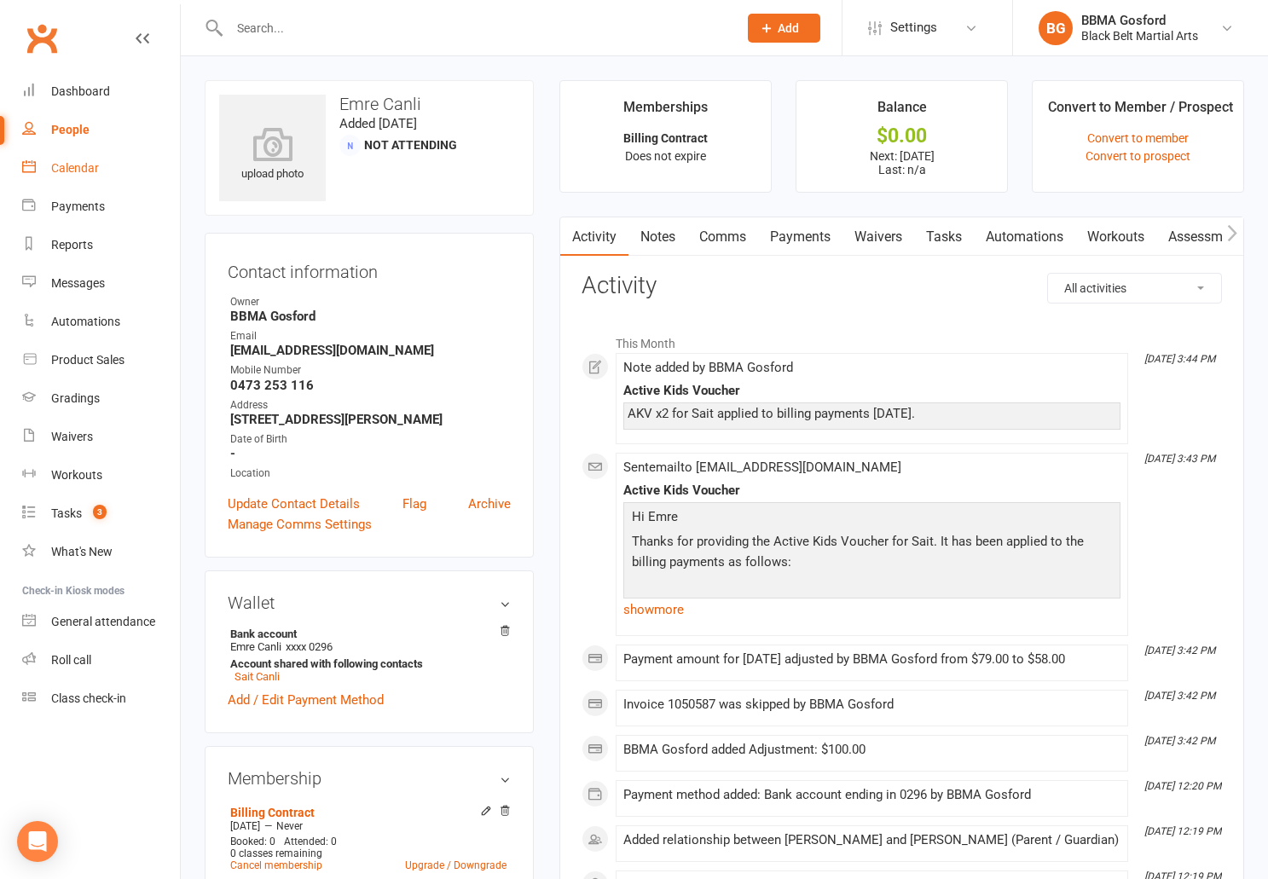
click at [73, 167] on div "Calendar" at bounding box center [75, 168] width 48 height 14
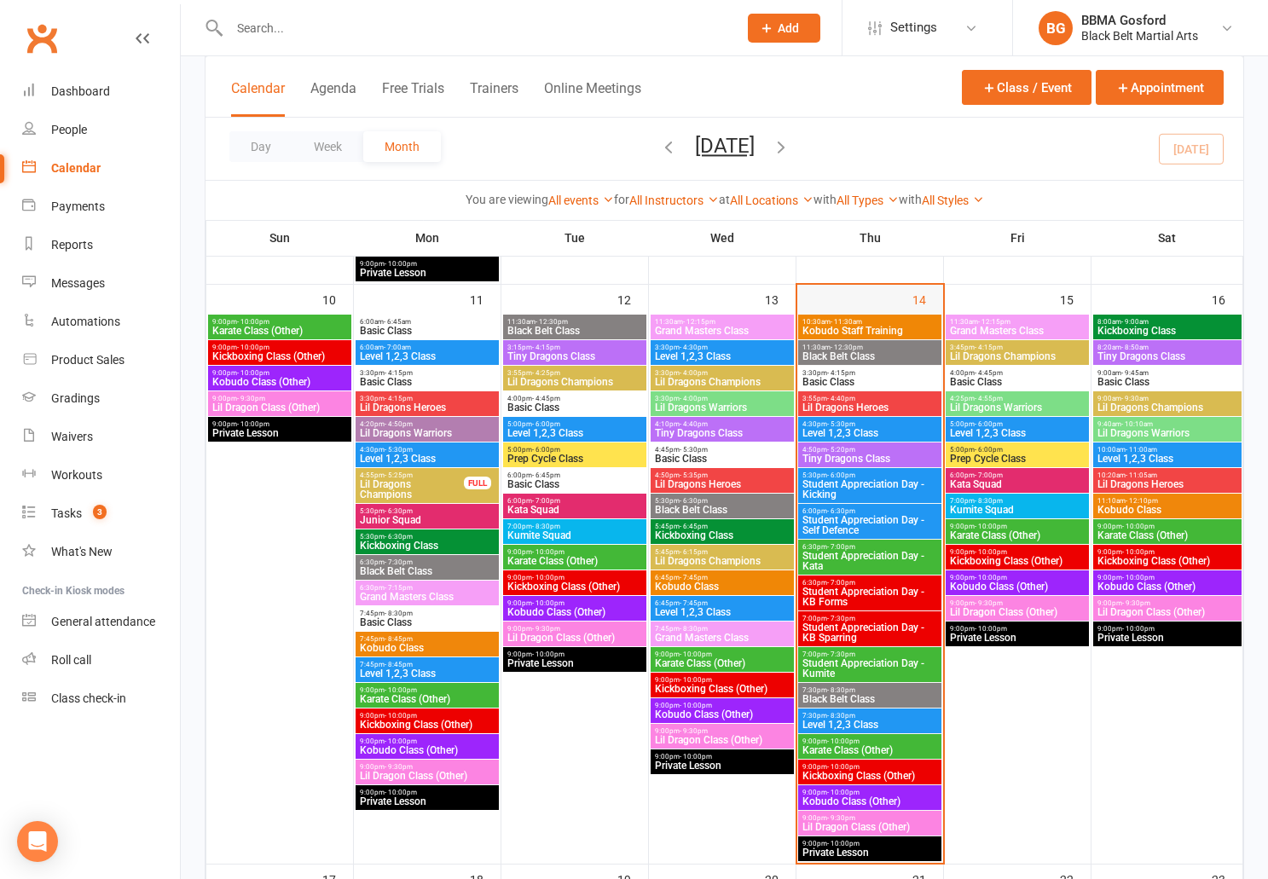
scroll to position [1116, 0]
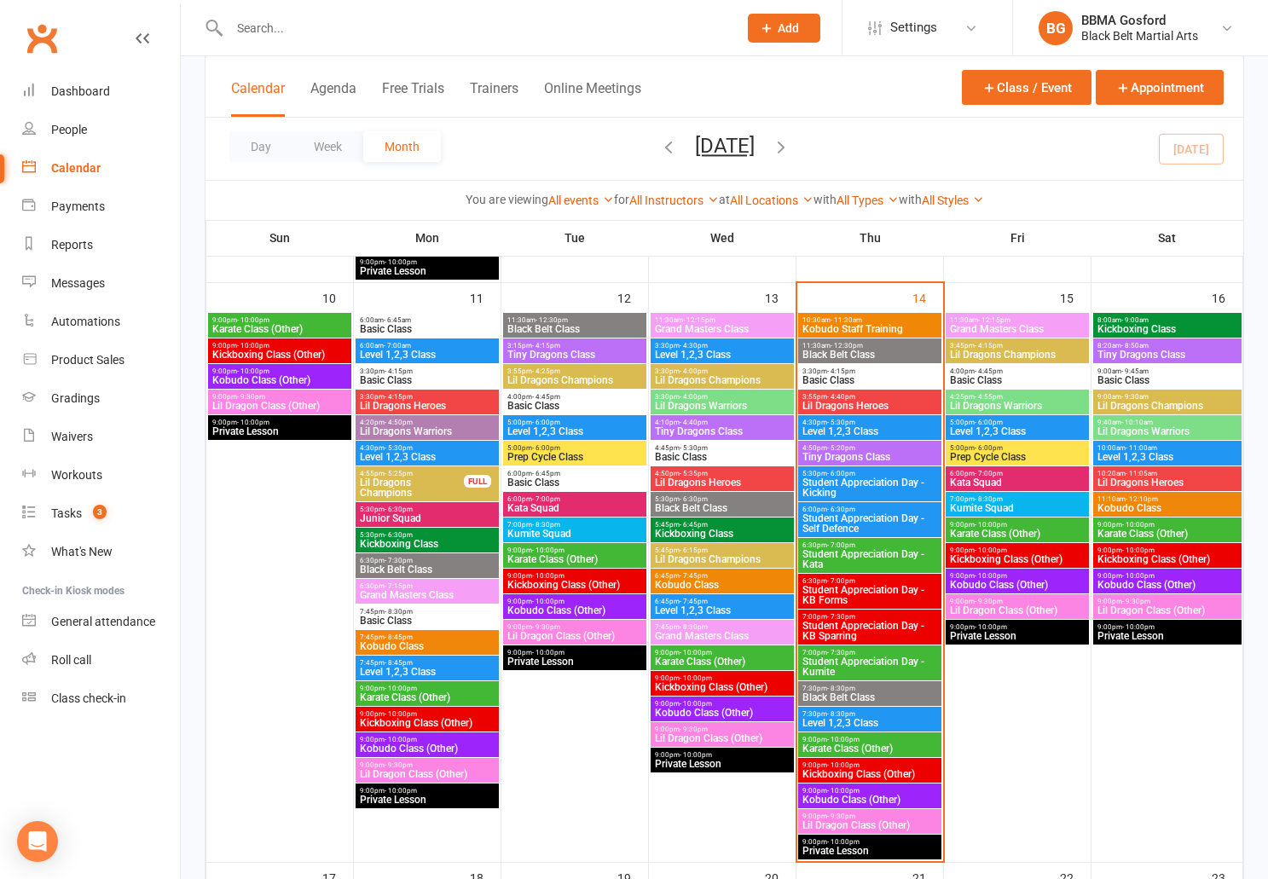
click at [874, 407] on span "Lil Dragons Heroes" at bounding box center [870, 406] width 136 height 10
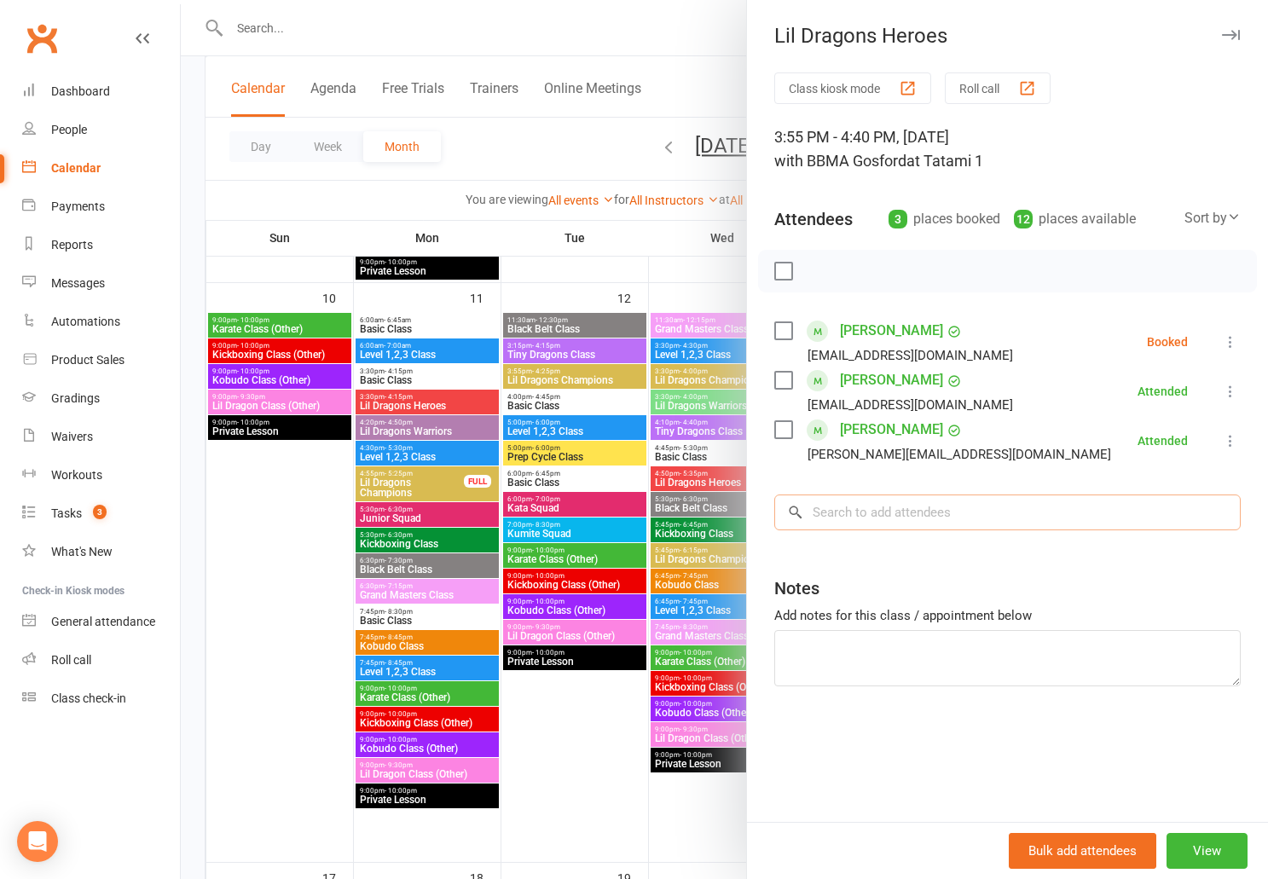
click at [879, 518] on input "search" at bounding box center [1008, 513] width 467 height 36
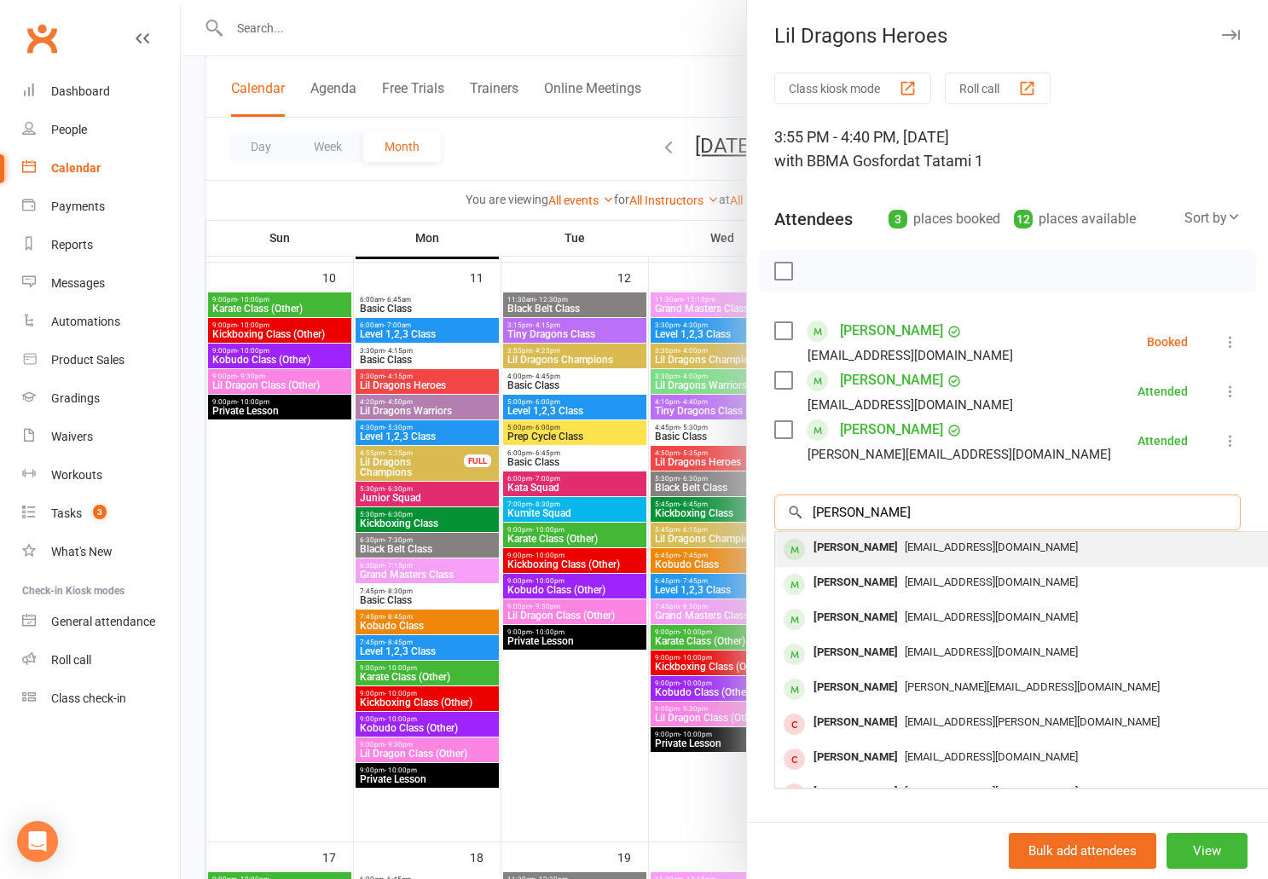
type input "tiger edwards"
click at [867, 548] on div "[PERSON_NAME]" at bounding box center [856, 548] width 98 height 25
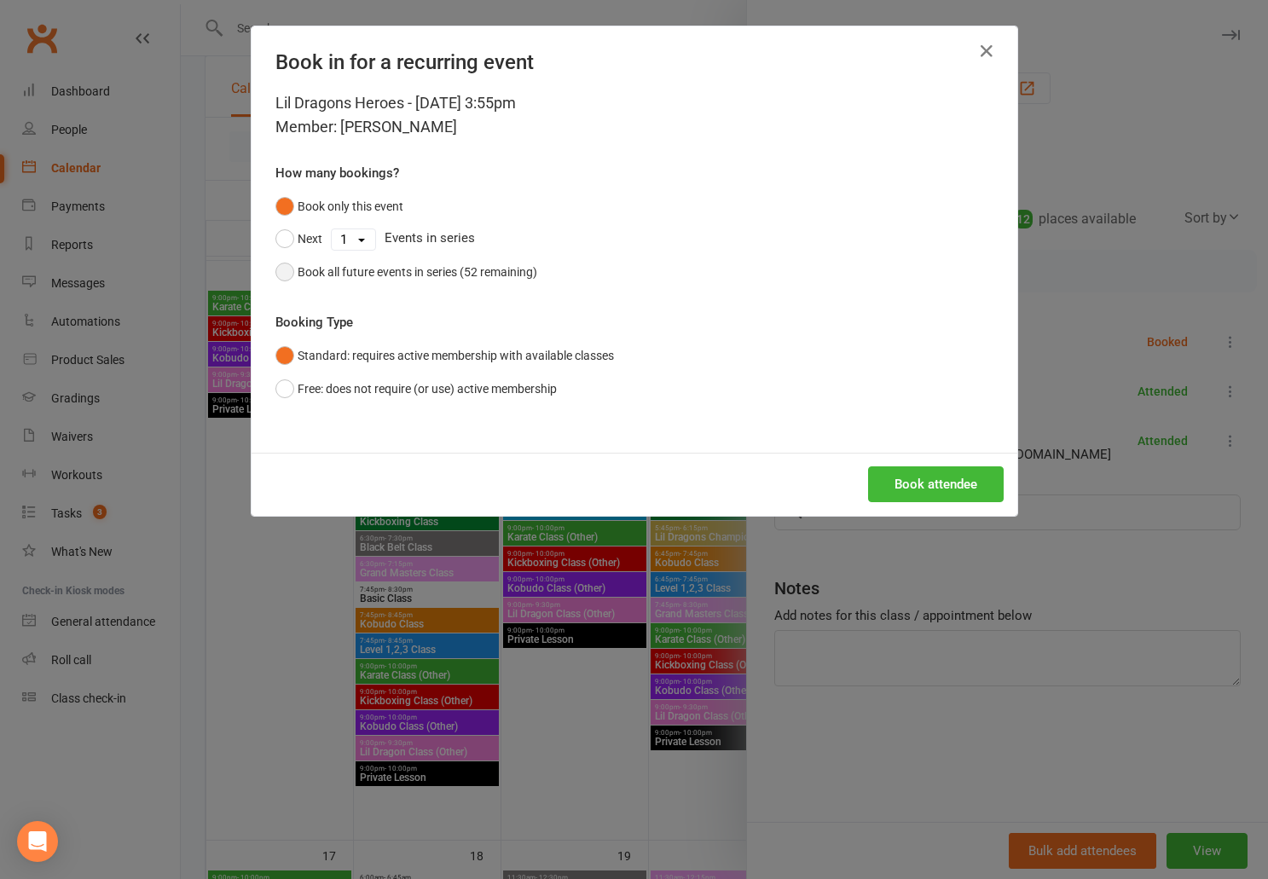
scroll to position [1134, 0]
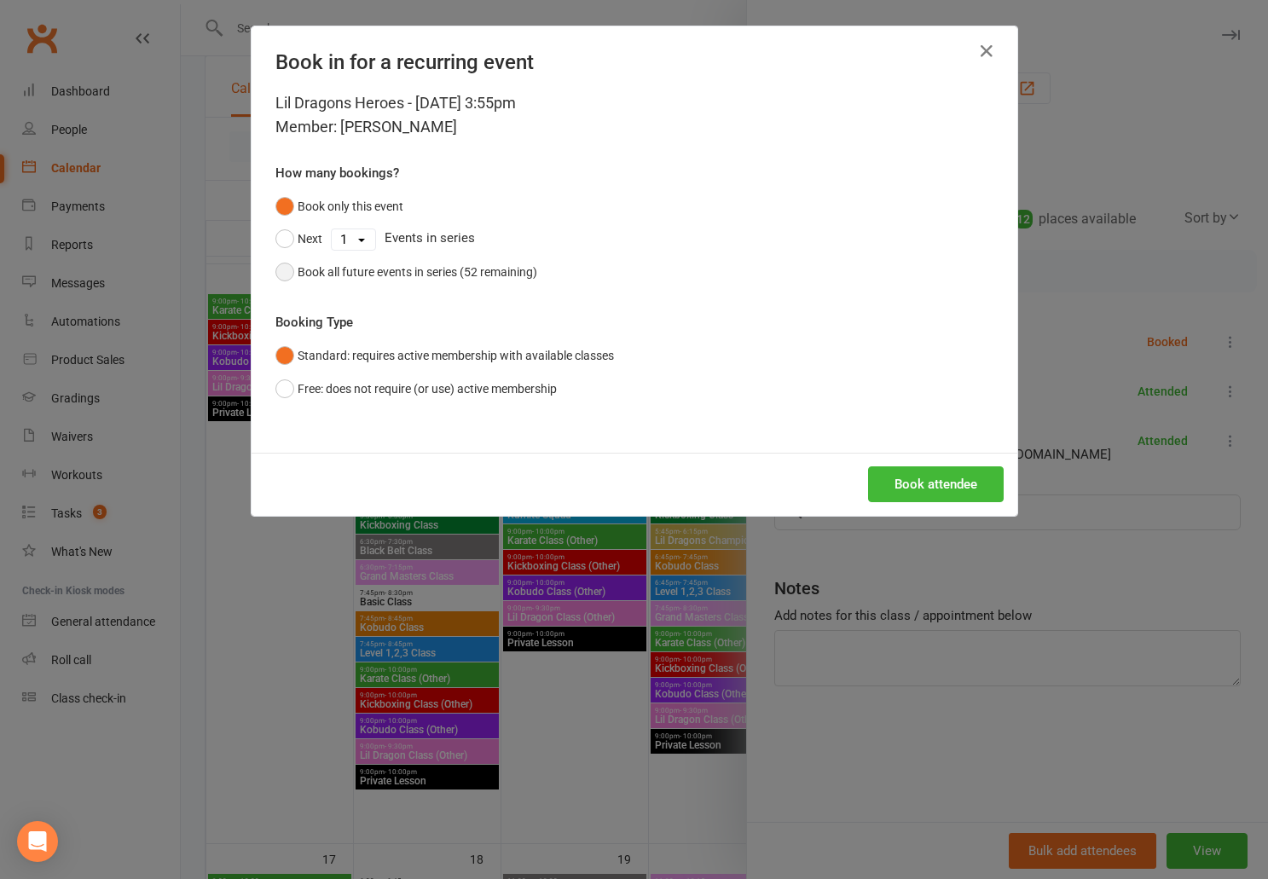
click at [305, 278] on div "Book all future events in series (52 remaining)" at bounding box center [418, 272] width 240 height 19
click at [944, 486] on button "Book attendee" at bounding box center [936, 485] width 136 height 36
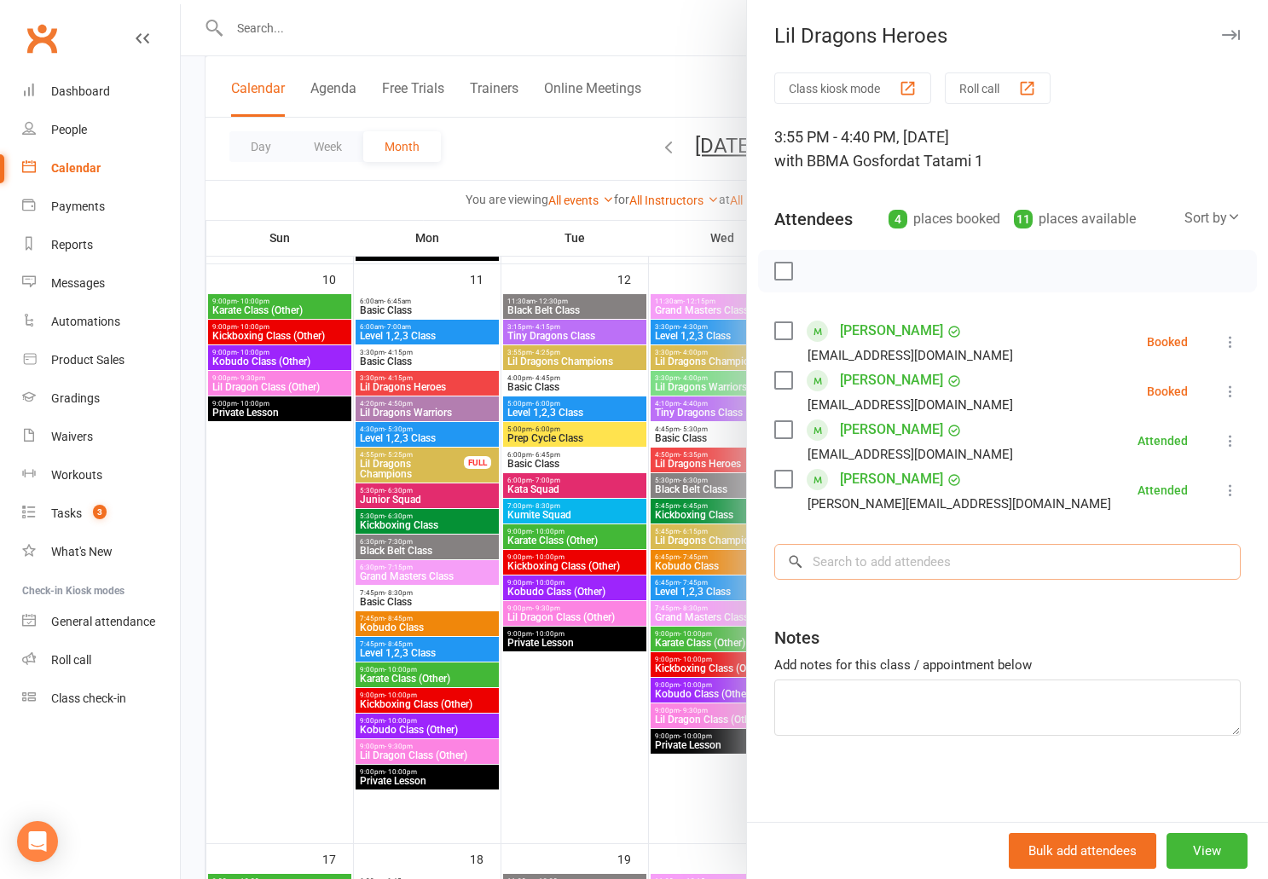
click at [925, 559] on input "search" at bounding box center [1008, 562] width 467 height 36
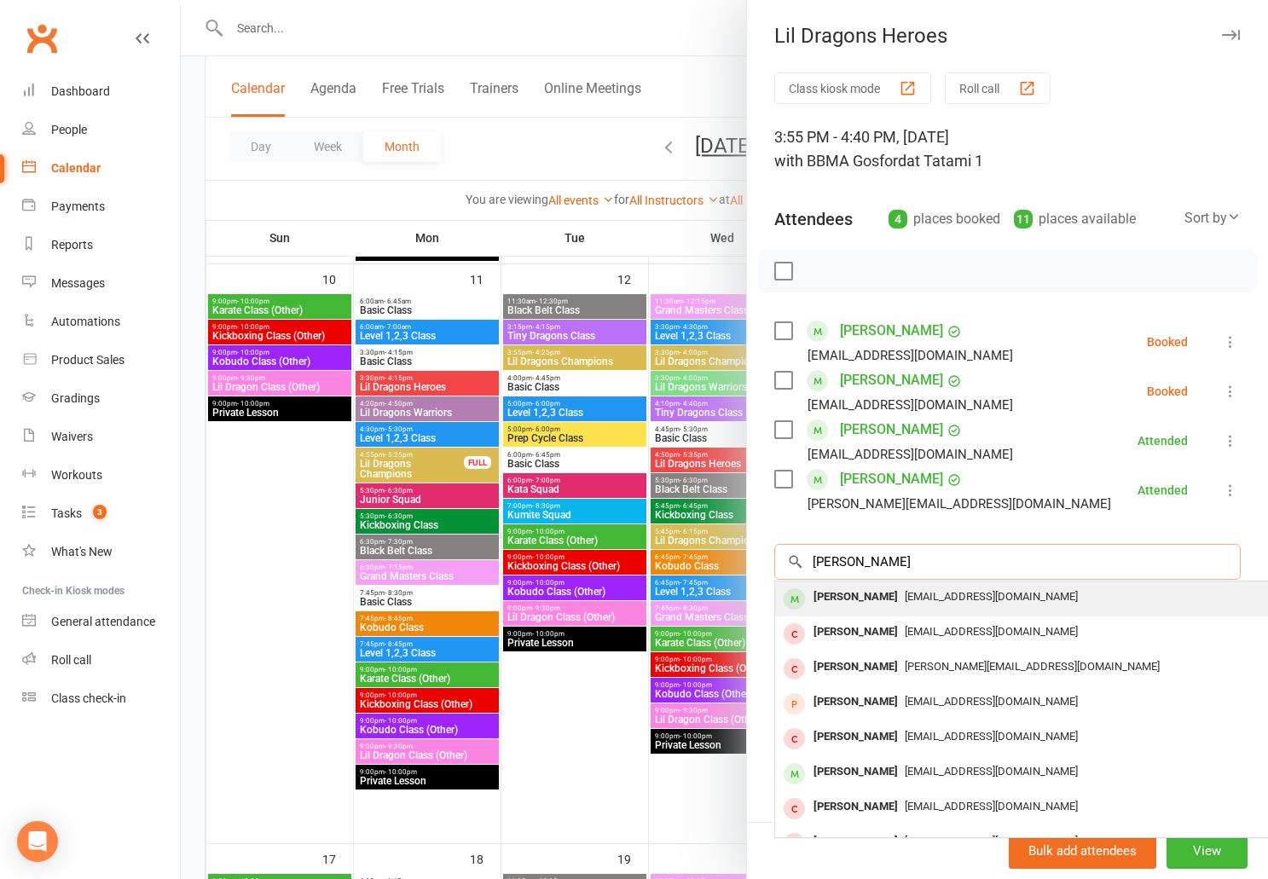
type input "stirling white"
click at [922, 601] on span "a.cruden1984@gmail.com" at bounding box center [991, 596] width 173 height 13
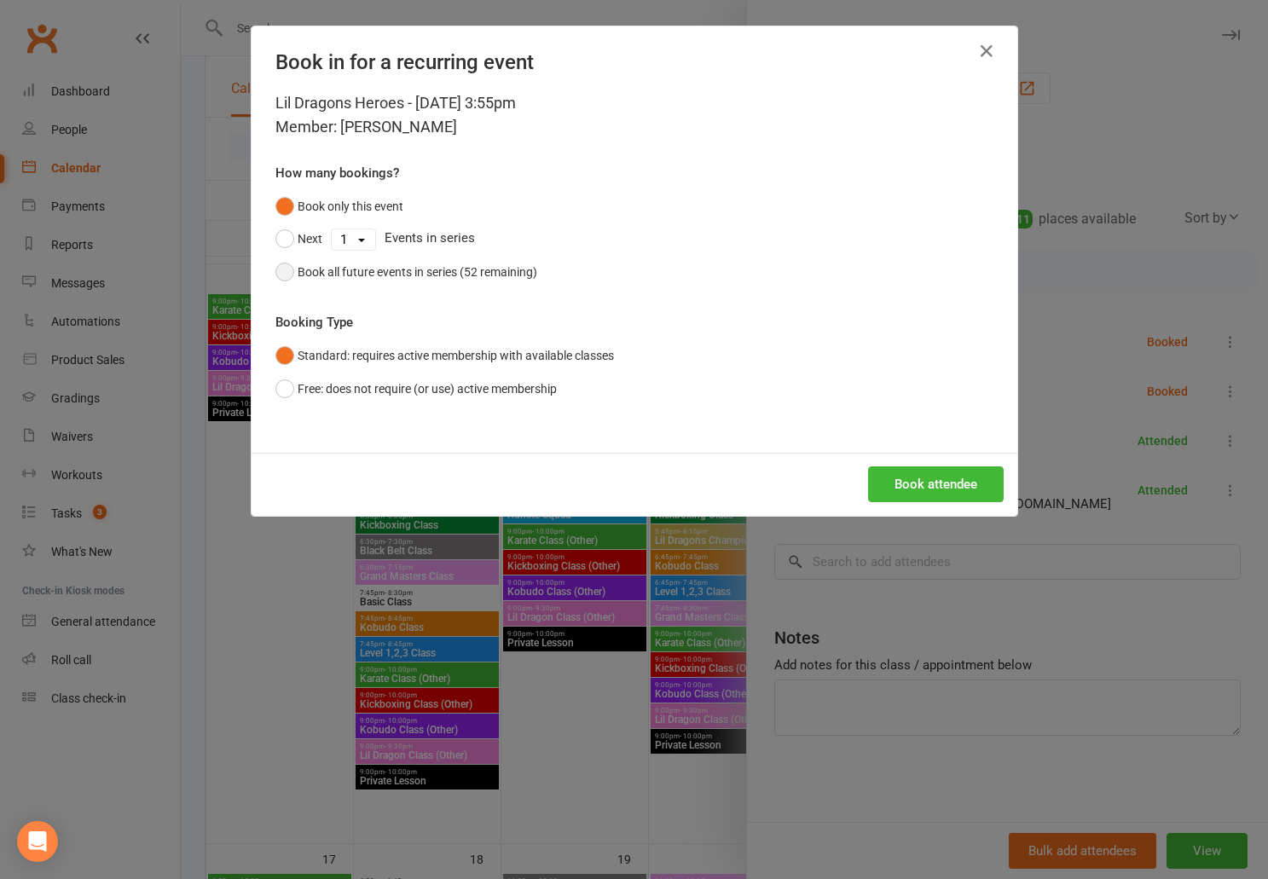
click at [292, 270] on button "Book all future events in series (52 remaining)" at bounding box center [407, 272] width 262 height 32
click at [931, 479] on button "Book attendee" at bounding box center [936, 485] width 136 height 36
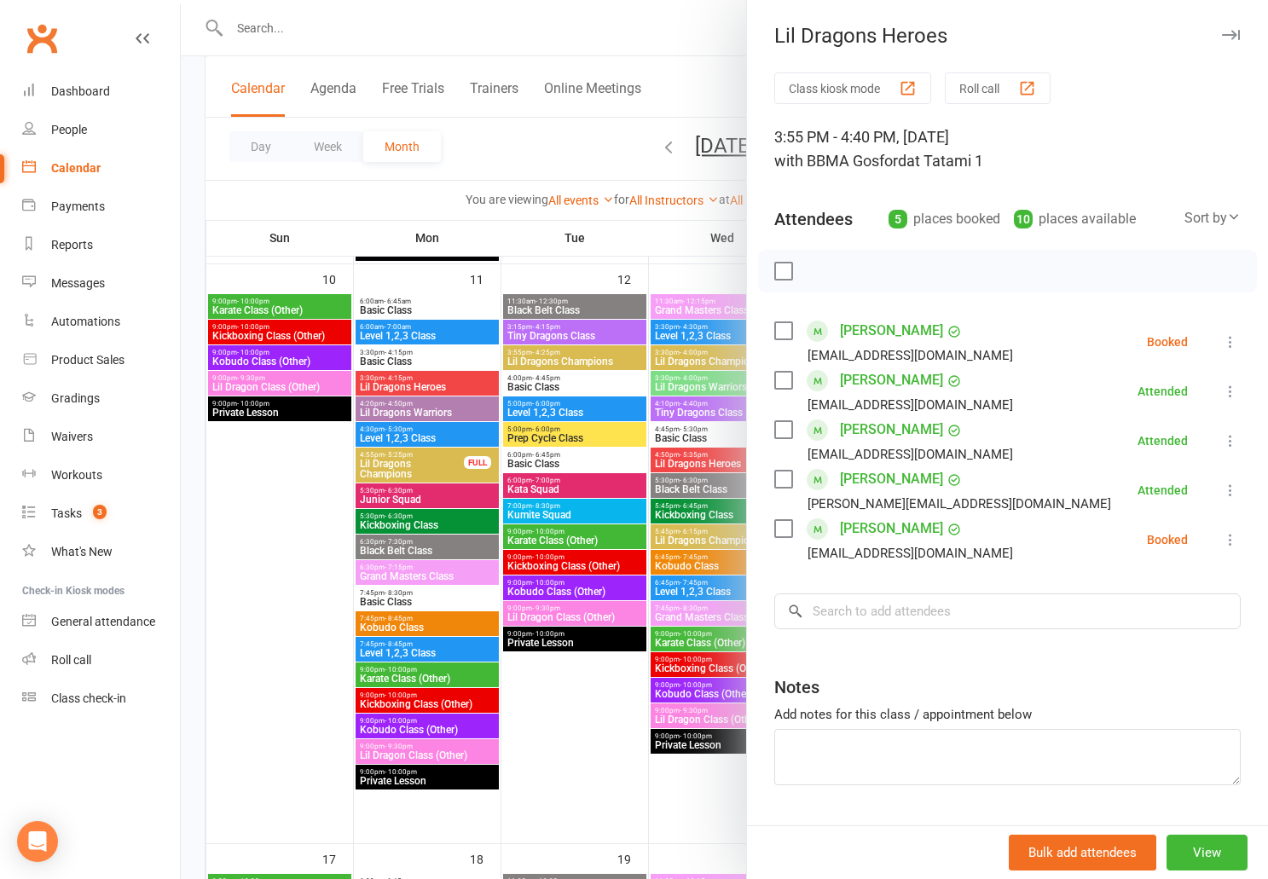
click at [274, 26] on div at bounding box center [725, 439] width 1088 height 879
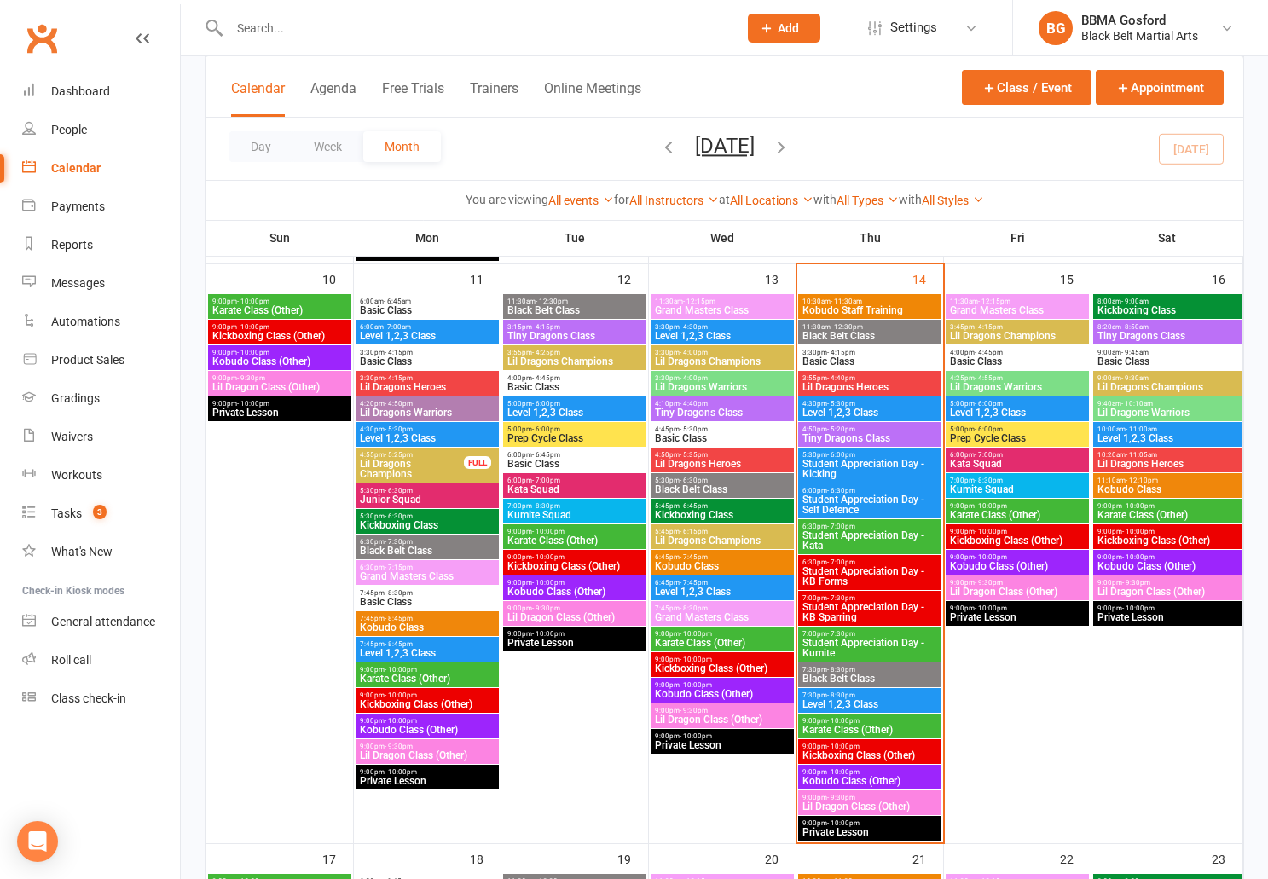
click at [274, 26] on input "text" at bounding box center [475, 28] width 502 height 24
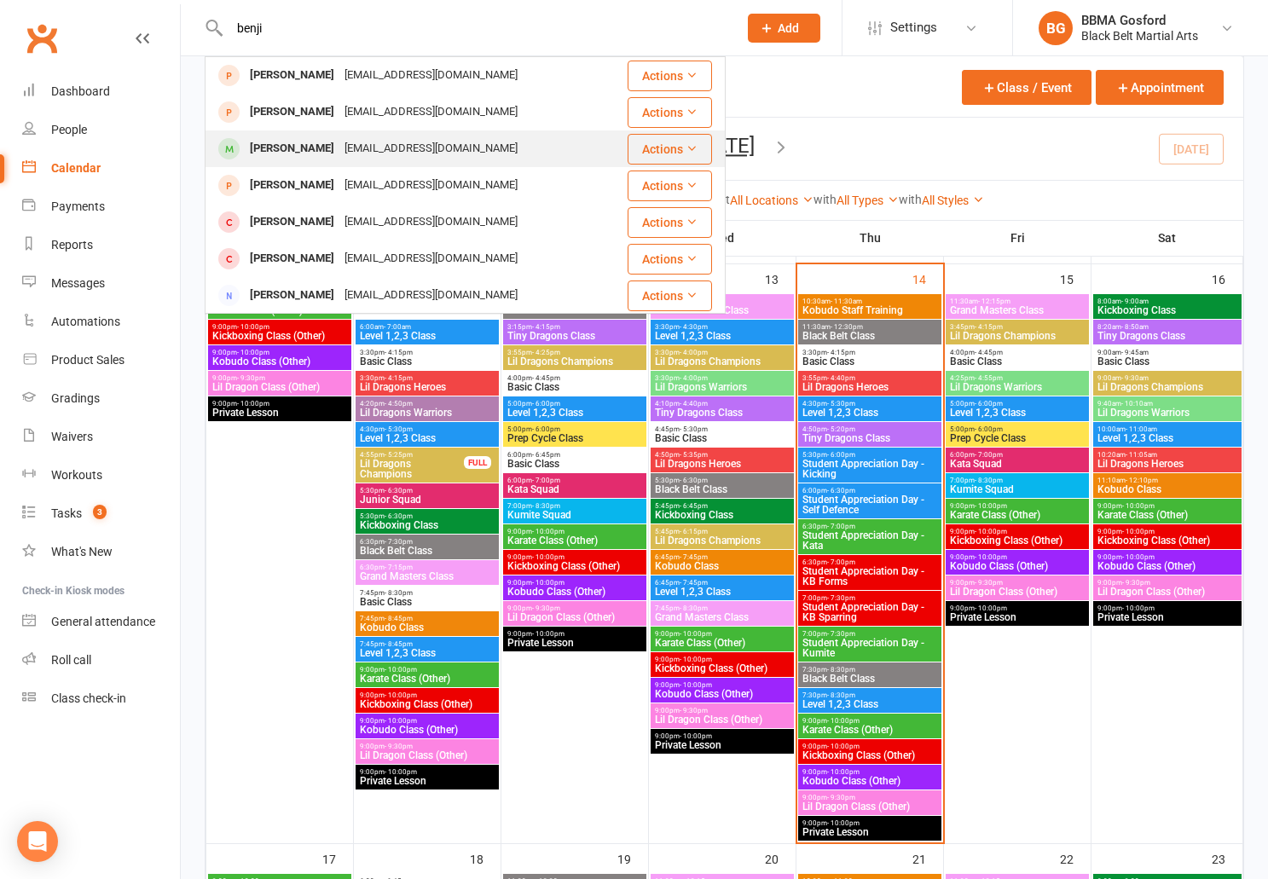
type input "benji"
click at [339, 148] on div "angstbenjamin09@gmail.com" at bounding box center [430, 148] width 183 height 25
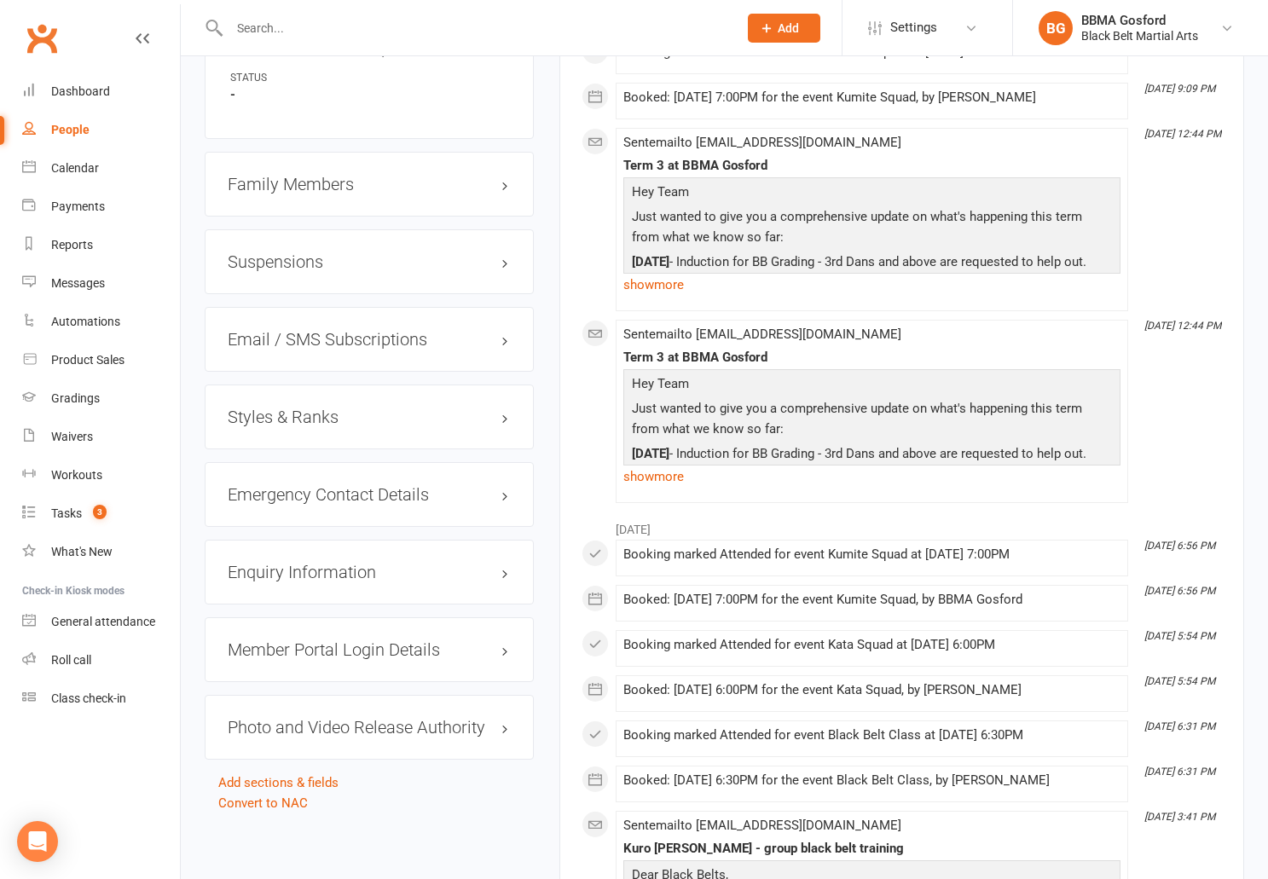
scroll to position [1316, 0]
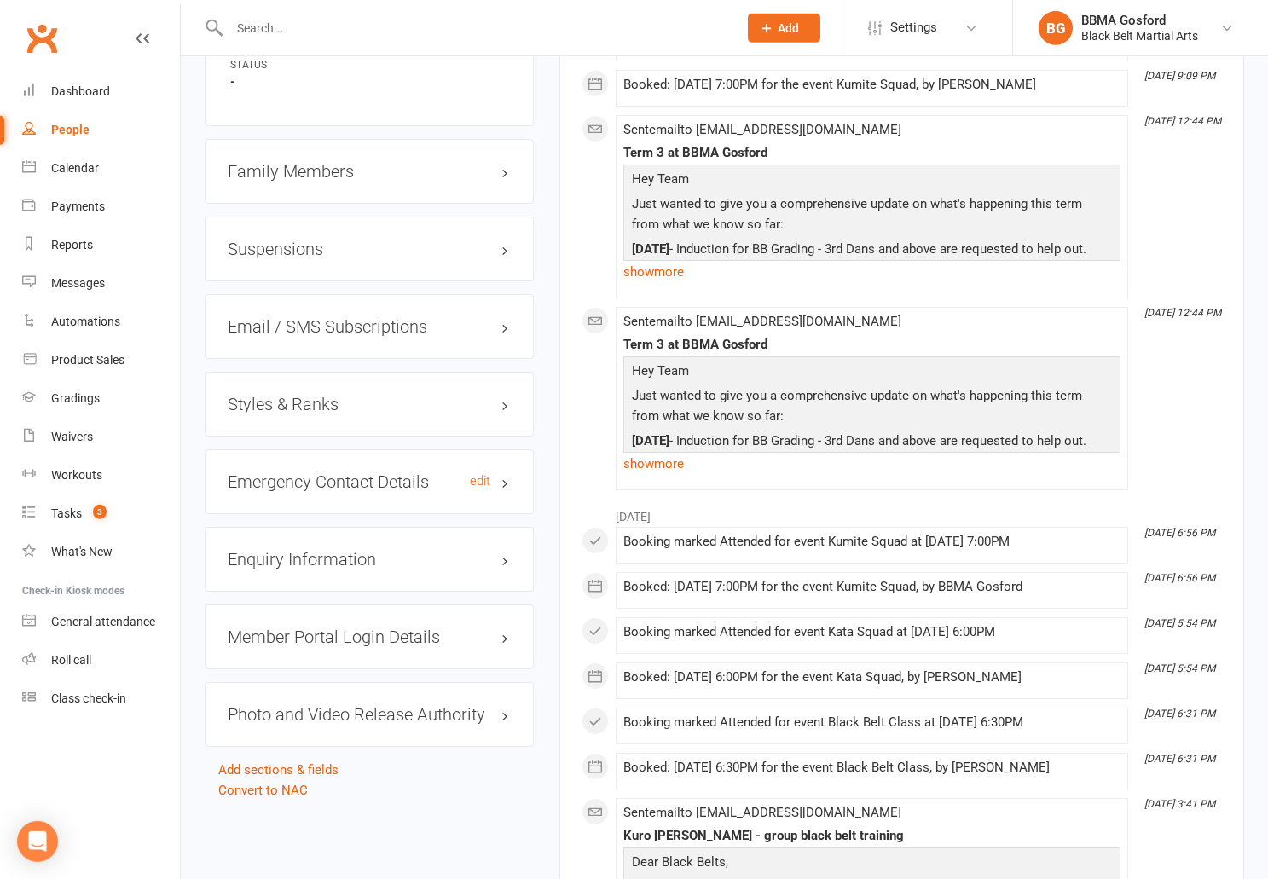
click at [317, 483] on h3 "Emergency Contact Details edit" at bounding box center [369, 482] width 283 height 19
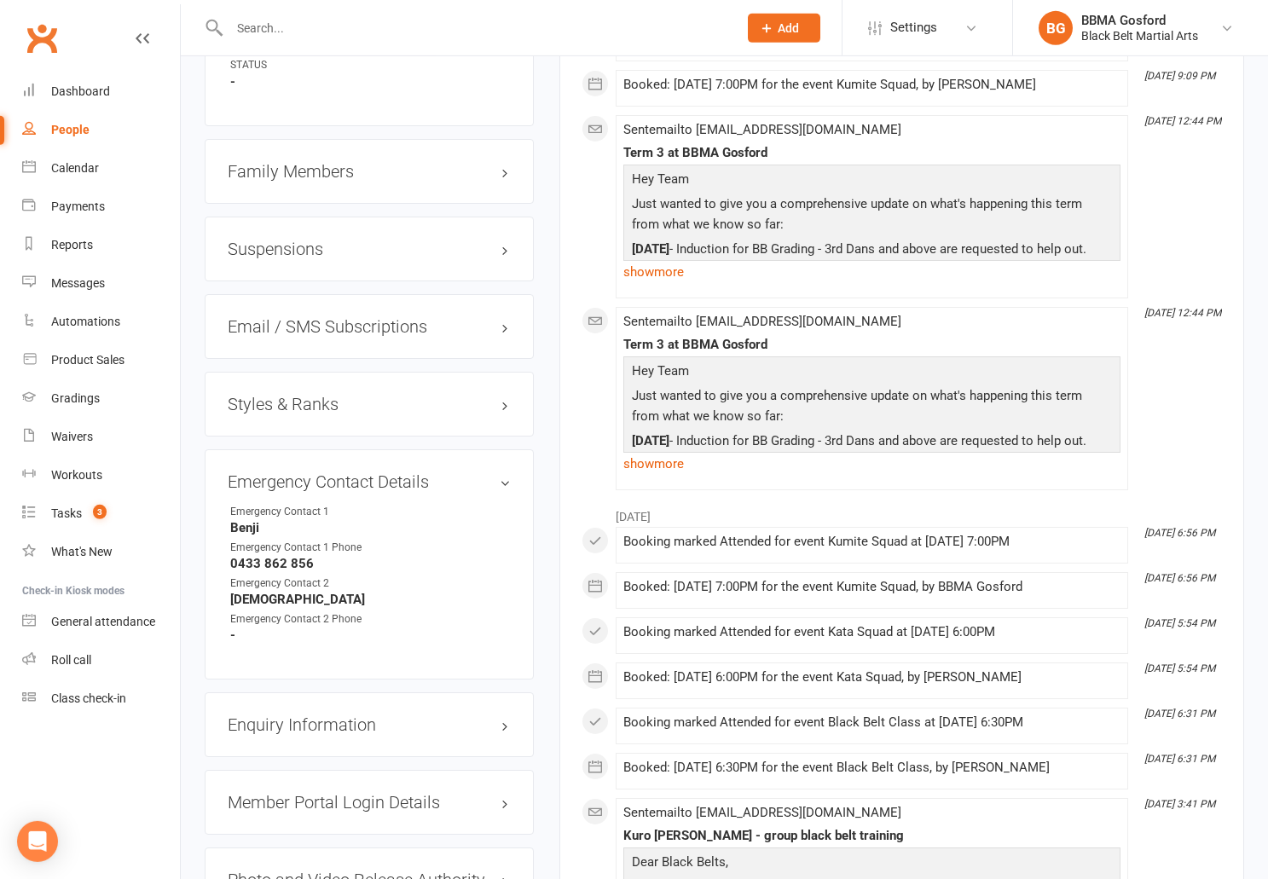
scroll to position [0, 0]
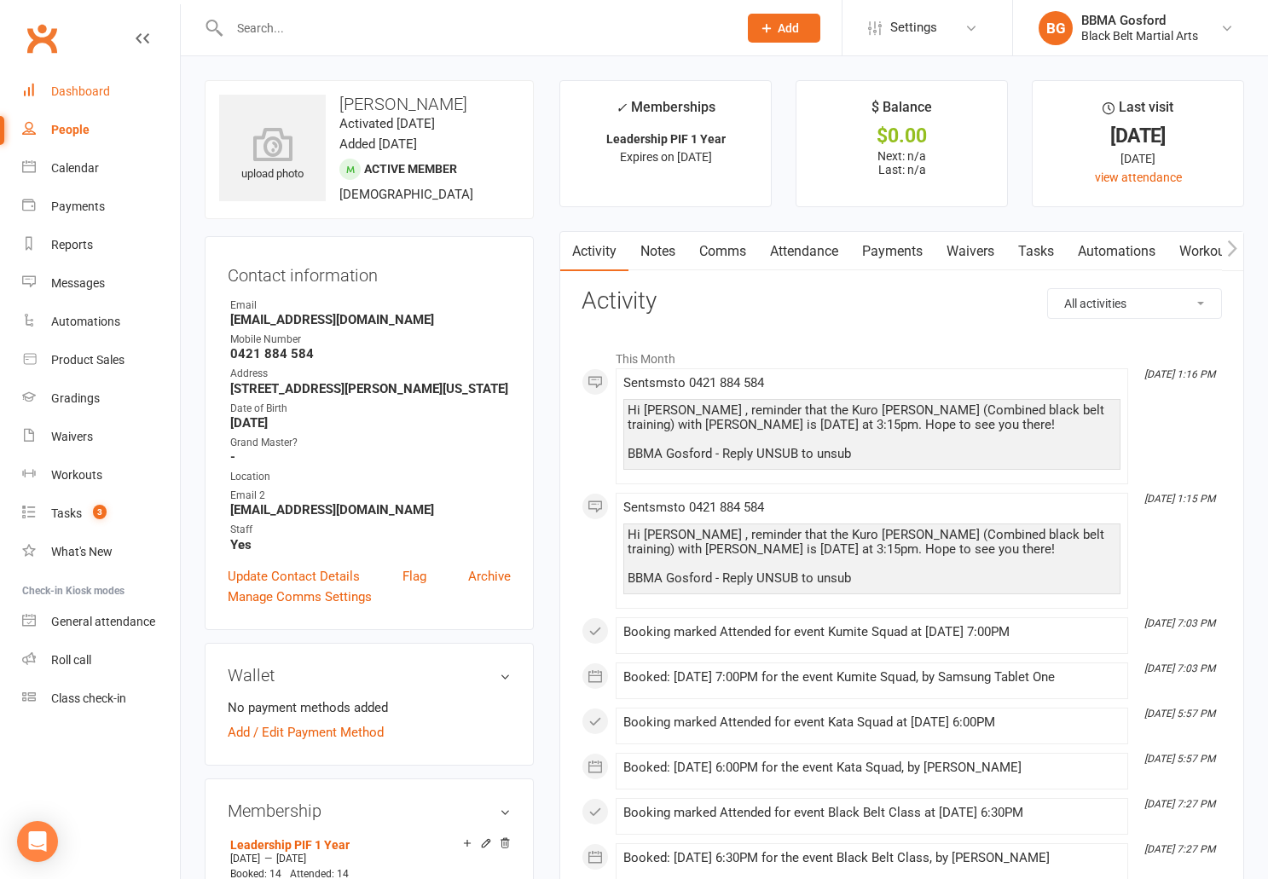
click at [78, 88] on div "Dashboard" at bounding box center [80, 91] width 59 height 14
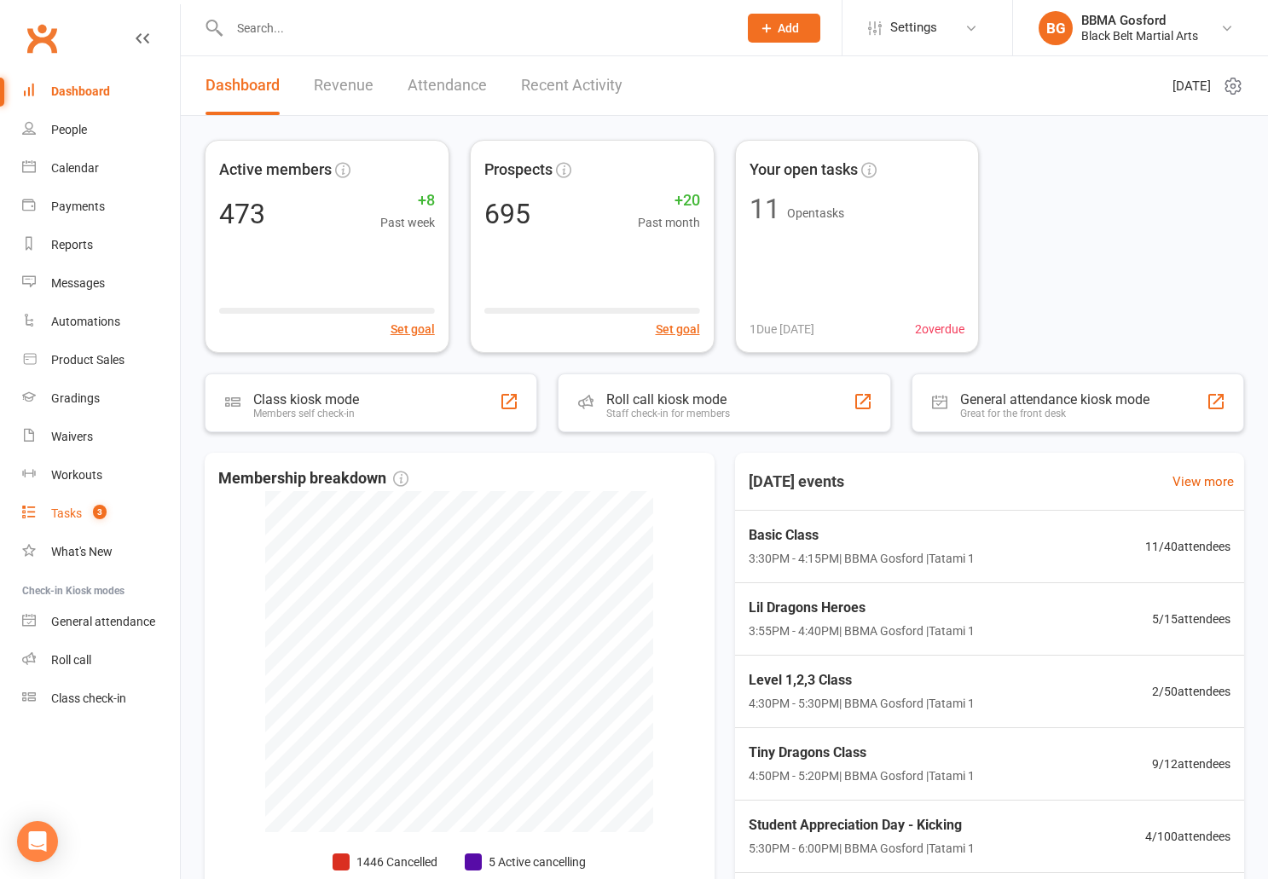
click at [80, 511] on div "Tasks" at bounding box center [66, 514] width 31 height 14
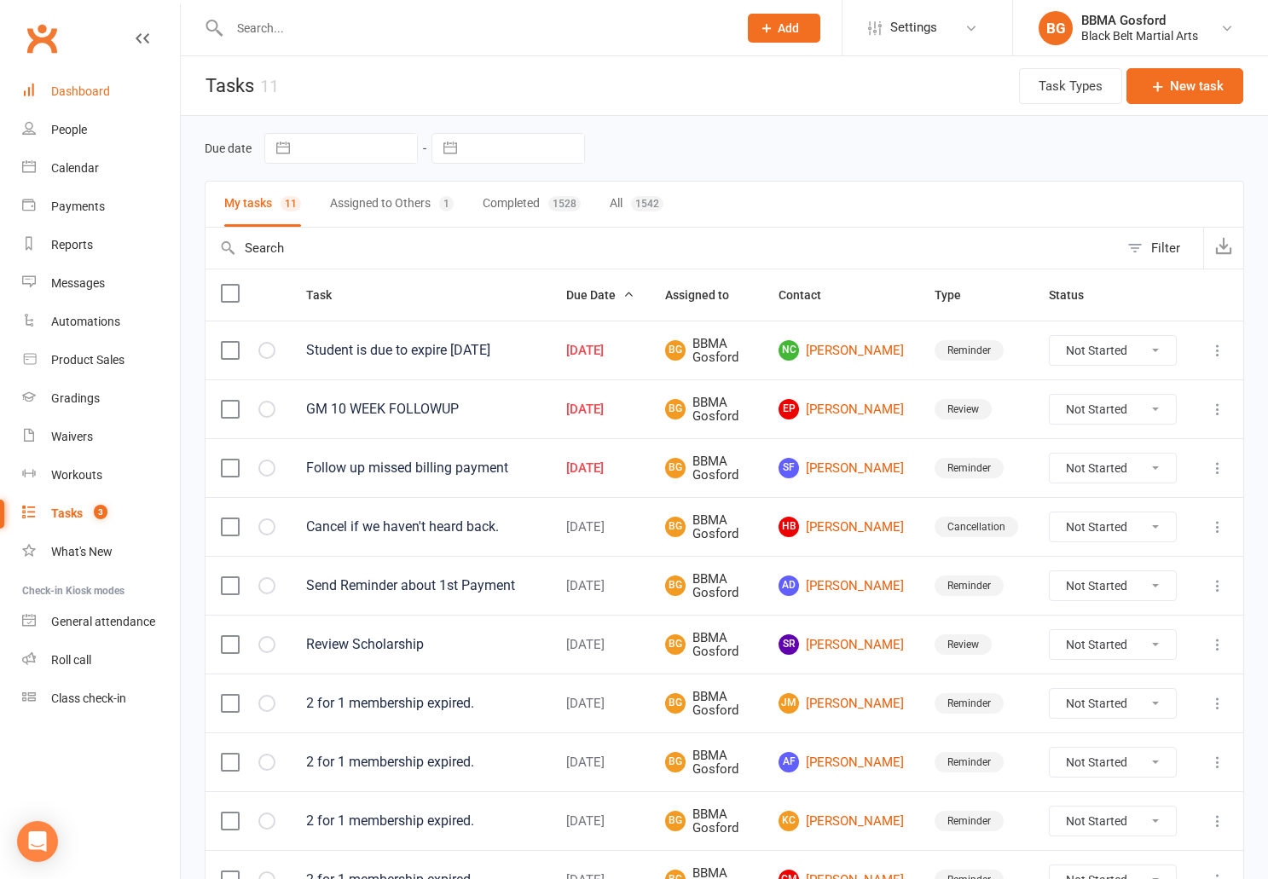
click at [69, 89] on div "Dashboard" at bounding box center [80, 91] width 59 height 14
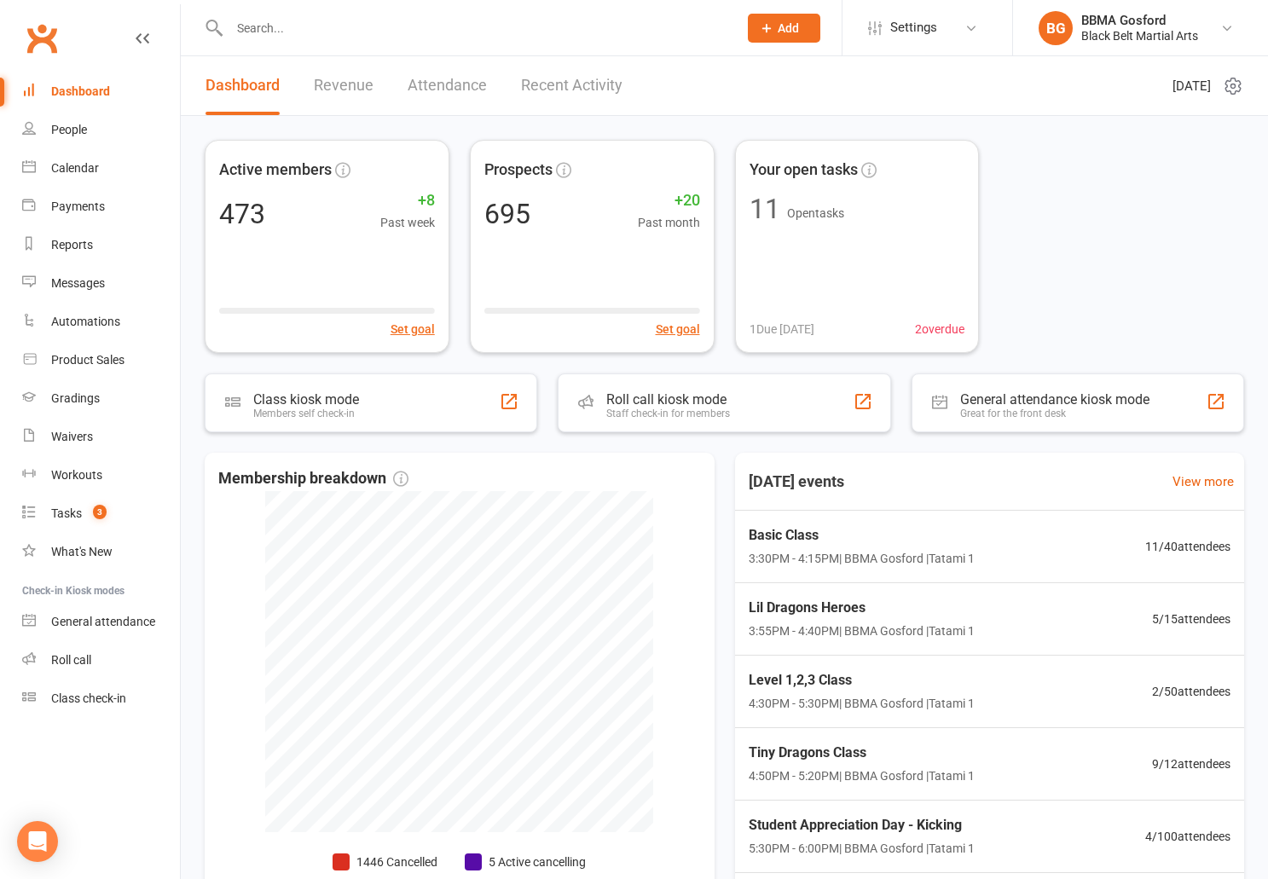
click at [287, 37] on input "text" at bounding box center [475, 28] width 502 height 24
type input "shane my"
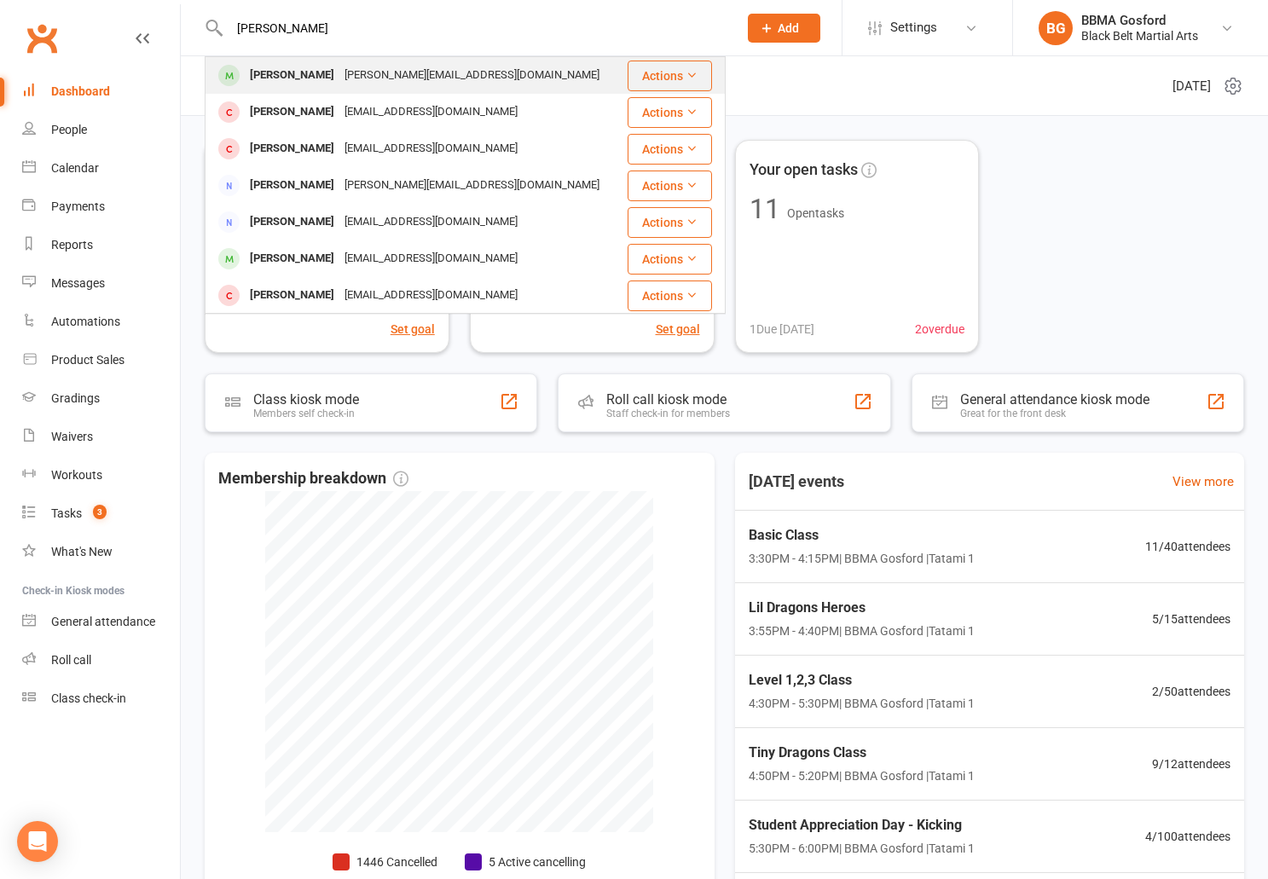
click at [269, 75] on div "Shane Myhr" at bounding box center [292, 75] width 95 height 25
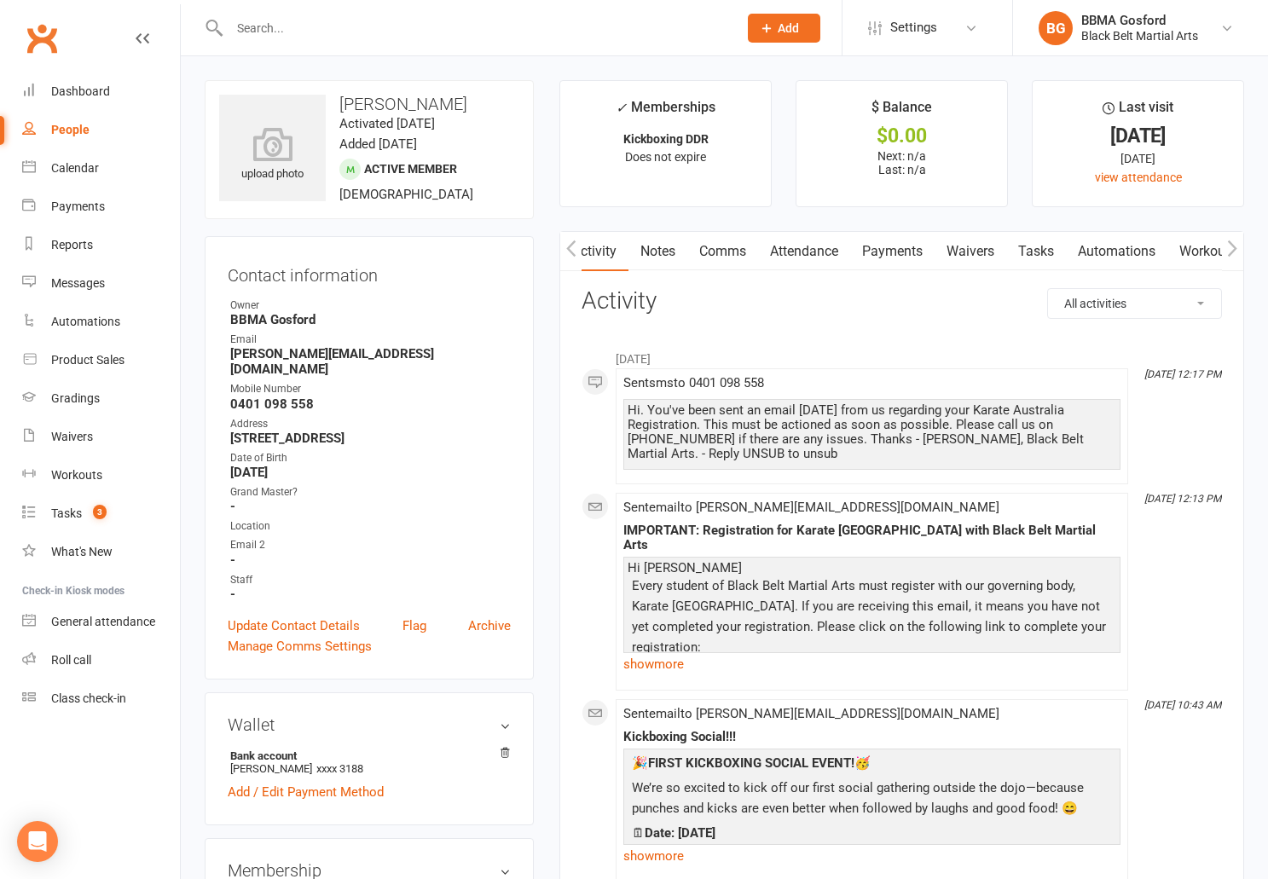
scroll to position [0, 4]
click at [718, 252] on link "Comms" at bounding box center [718, 251] width 71 height 39
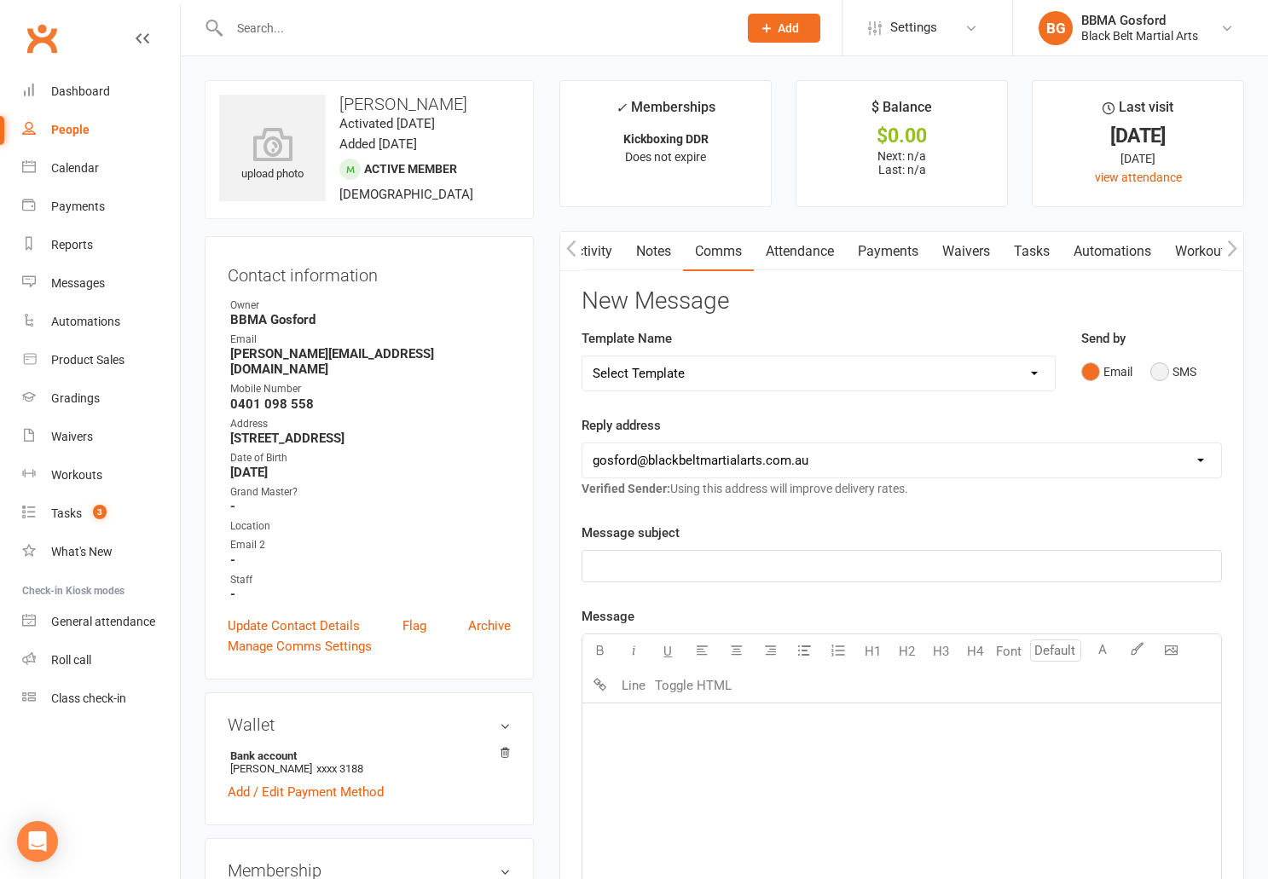
click at [1163, 371] on button "SMS" at bounding box center [1174, 372] width 46 height 32
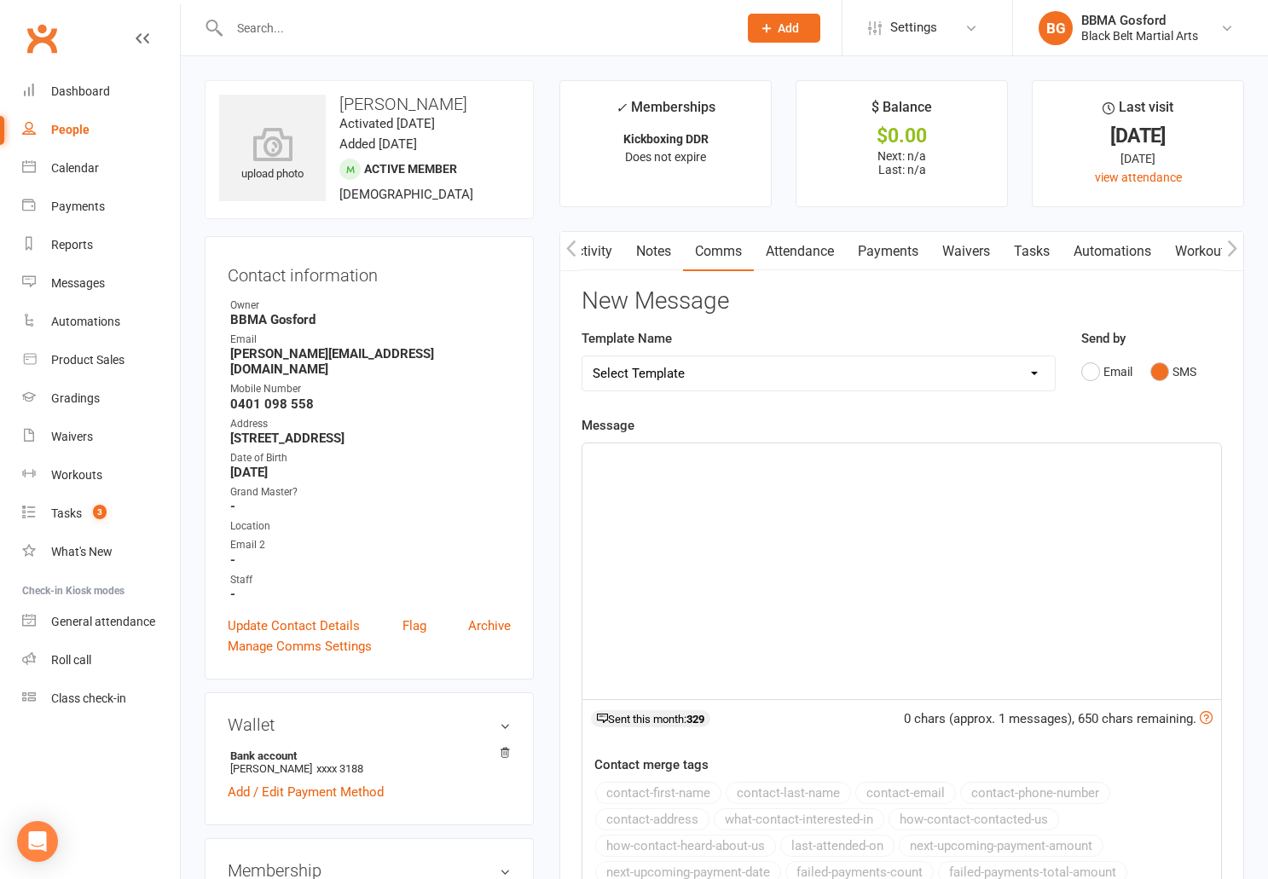
click at [659, 462] on p "﻿" at bounding box center [902, 459] width 618 height 20
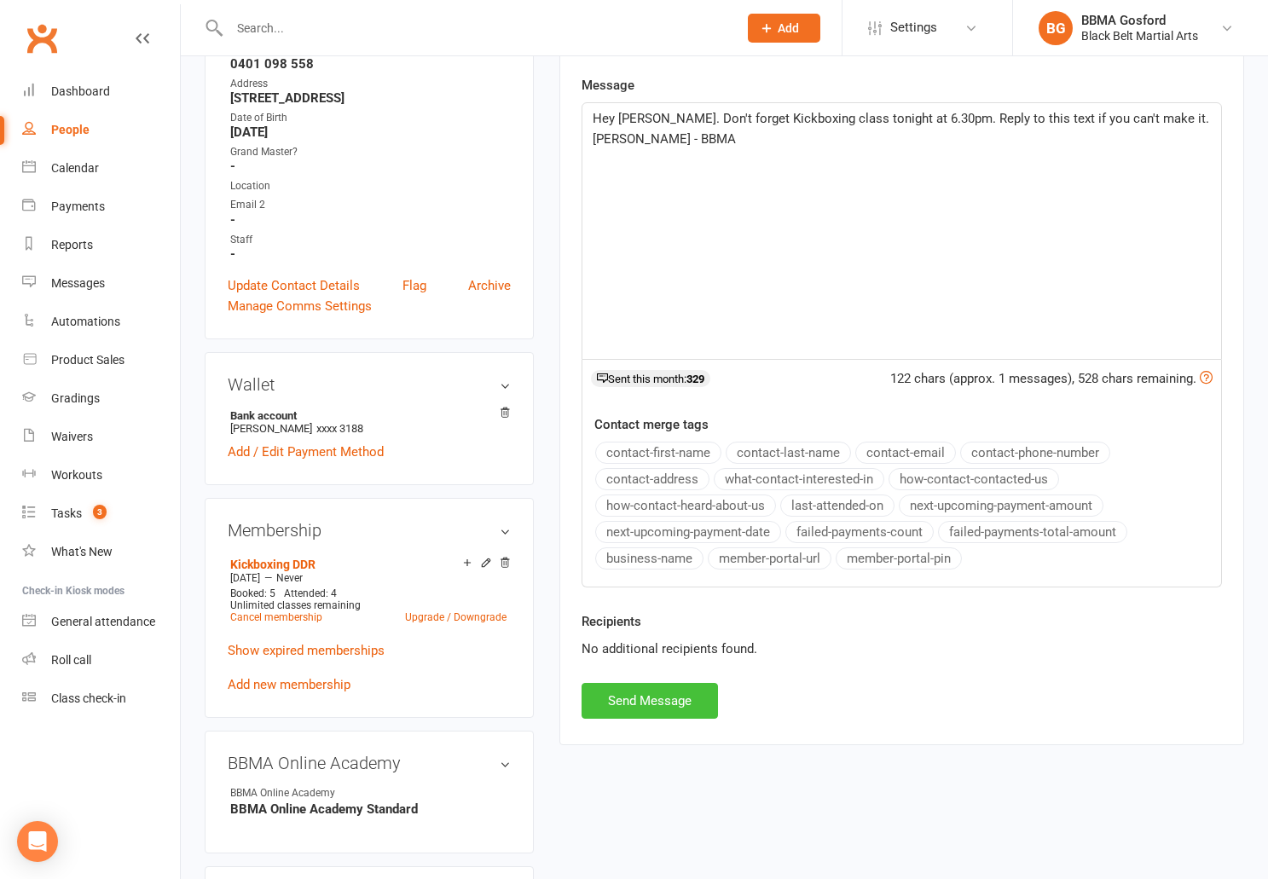
scroll to position [341, 0]
click at [637, 693] on button "Send Message" at bounding box center [650, 700] width 136 height 36
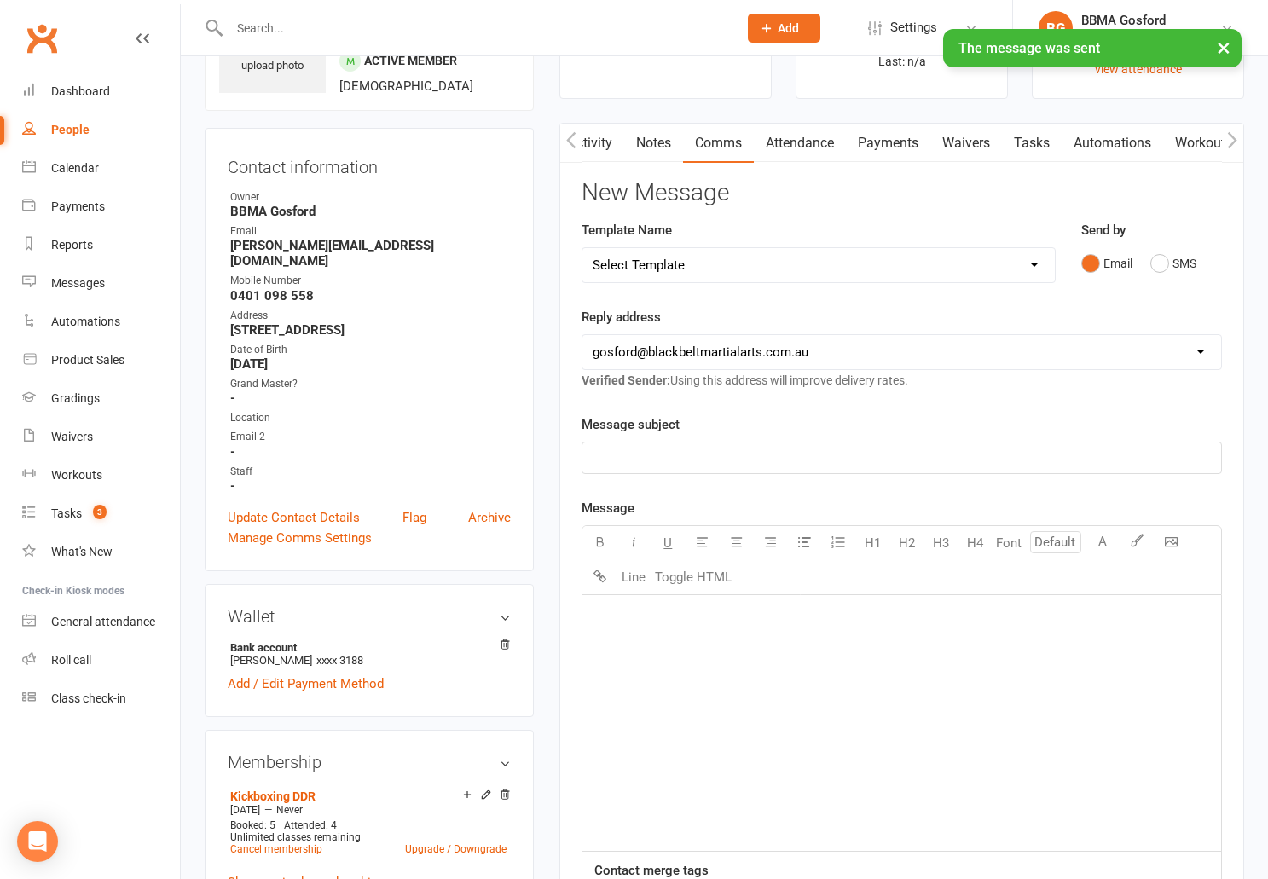
scroll to position [0, 0]
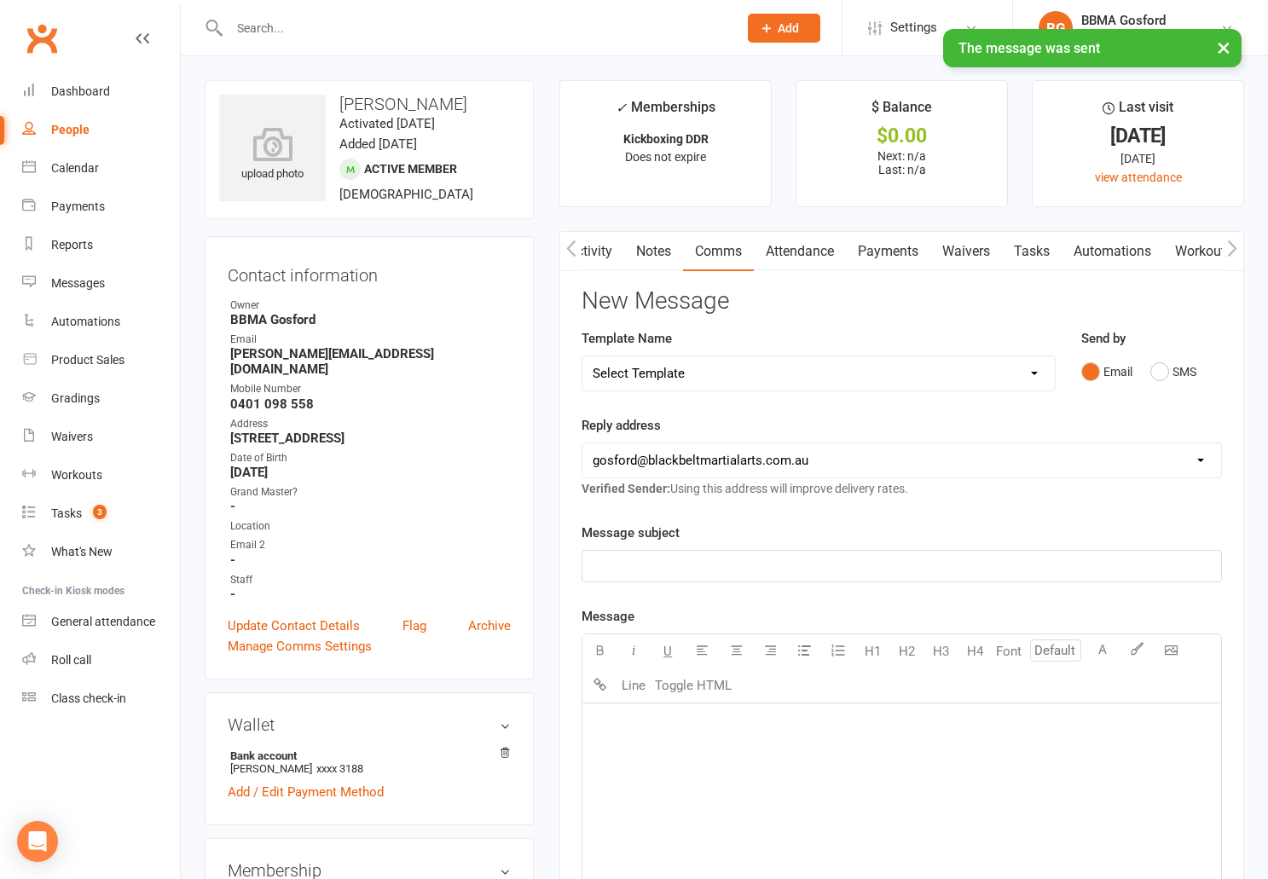
click at [609, 248] on link "Activity" at bounding box center [590, 251] width 68 height 39
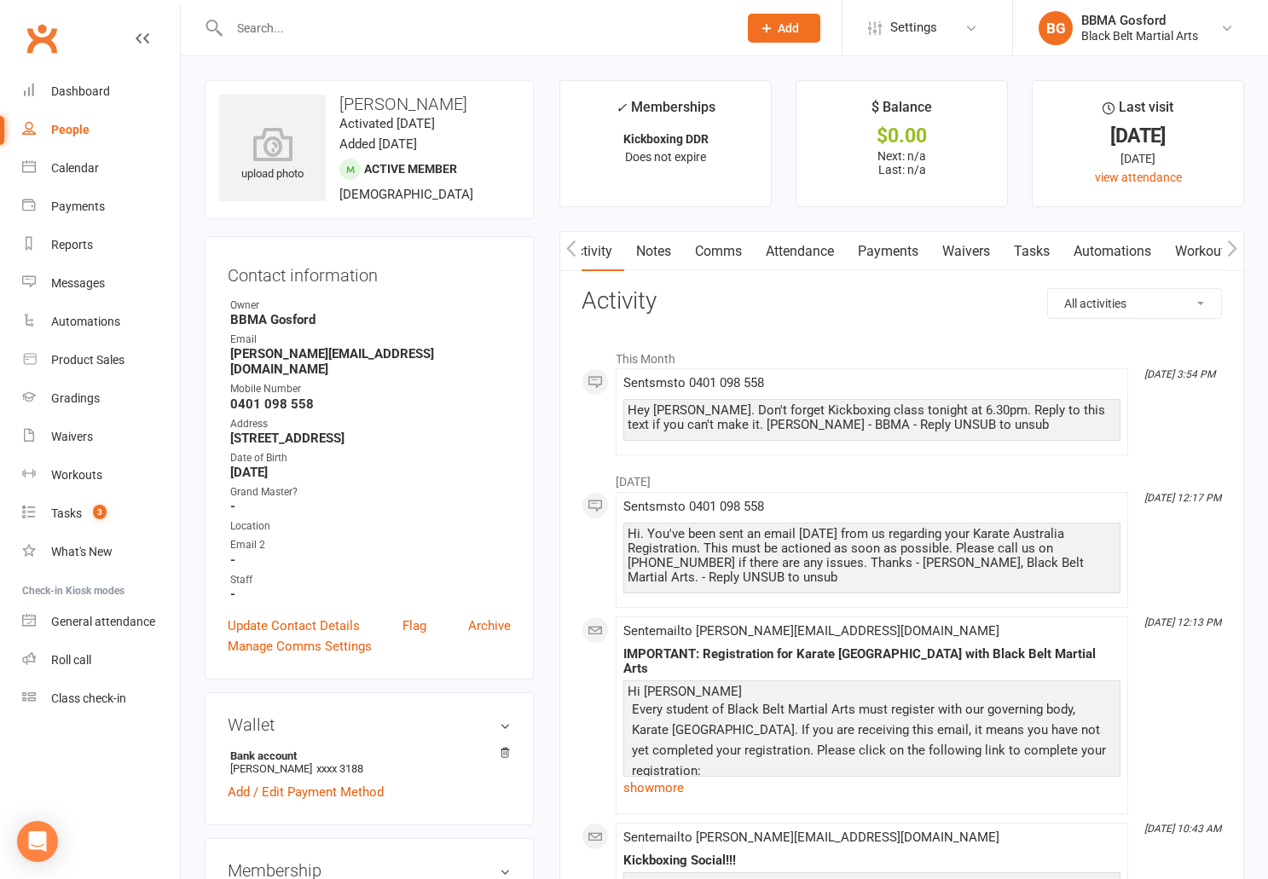
click at [264, 28] on input "text" at bounding box center [475, 28] width 502 height 24
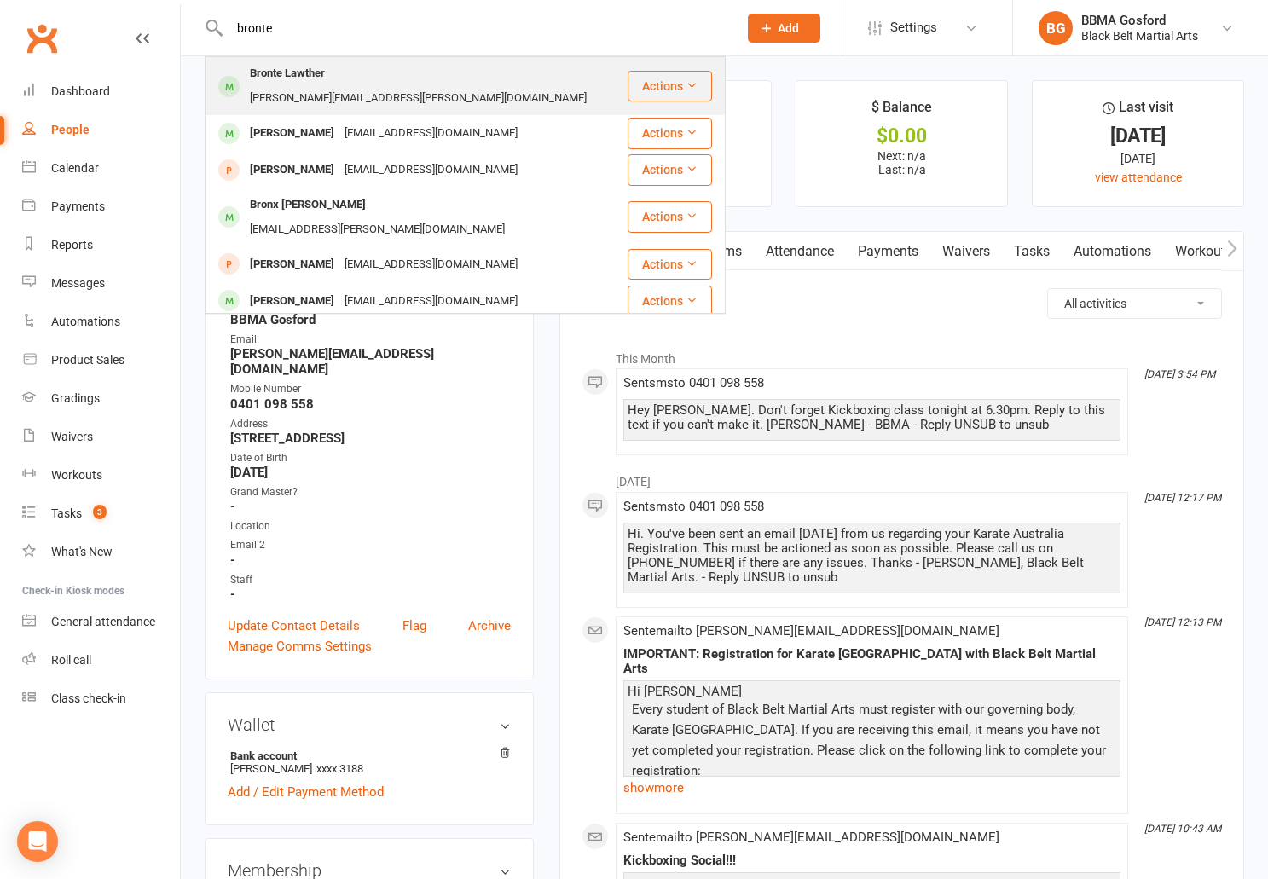
type input "bronte"
click at [266, 80] on div "Bronte Lawther" at bounding box center [287, 73] width 85 height 25
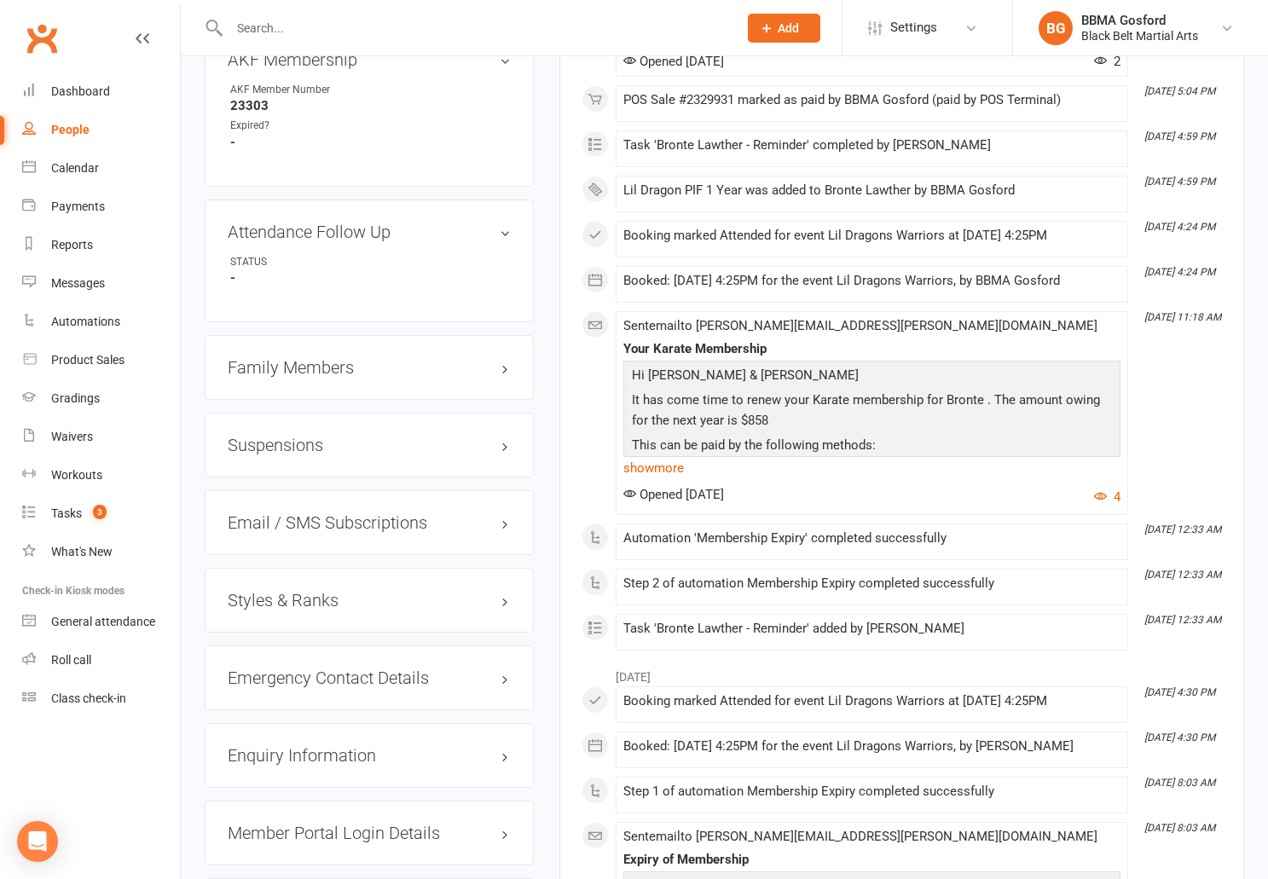
scroll to position [1171, 0]
click at [285, 589] on h3 "Styles & Ranks" at bounding box center [369, 598] width 283 height 19
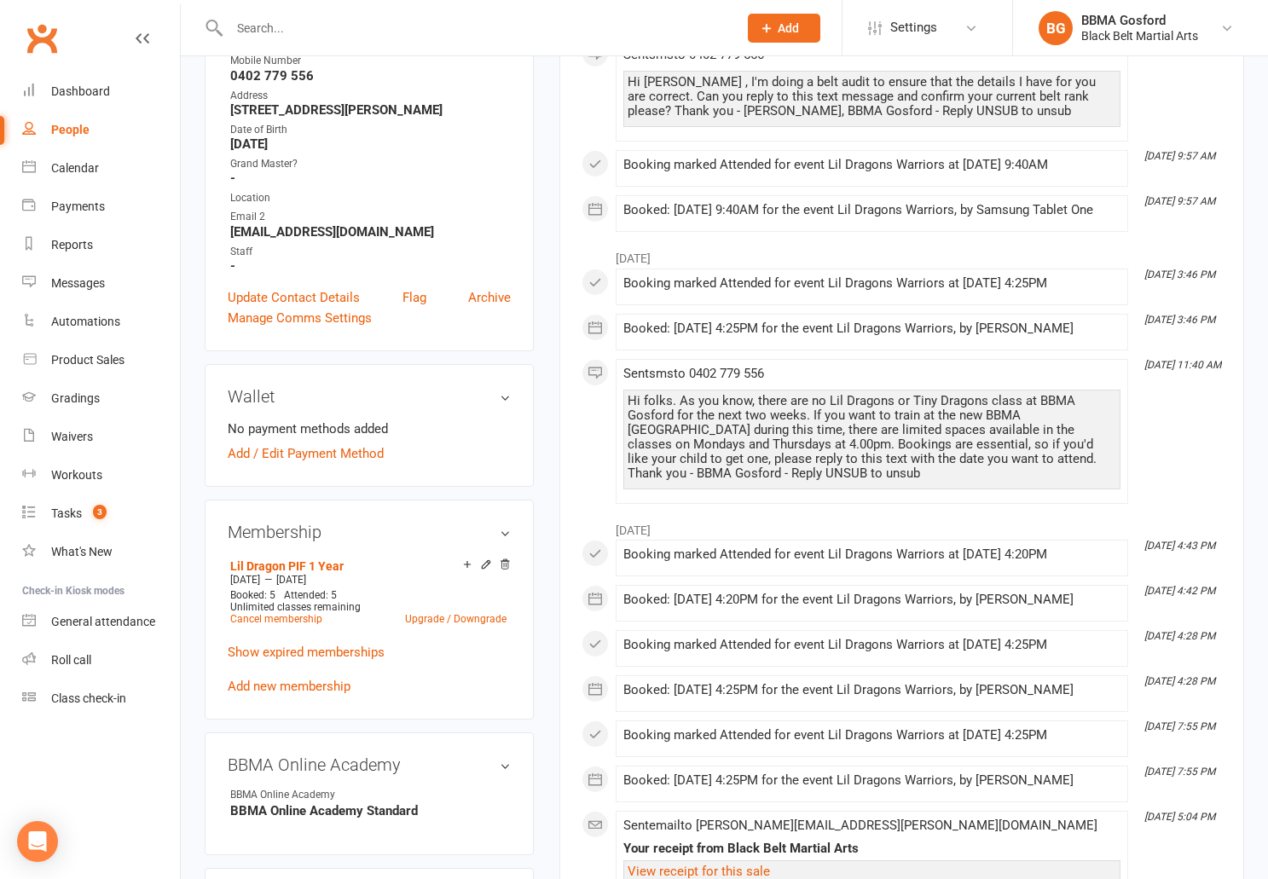
scroll to position [0, 0]
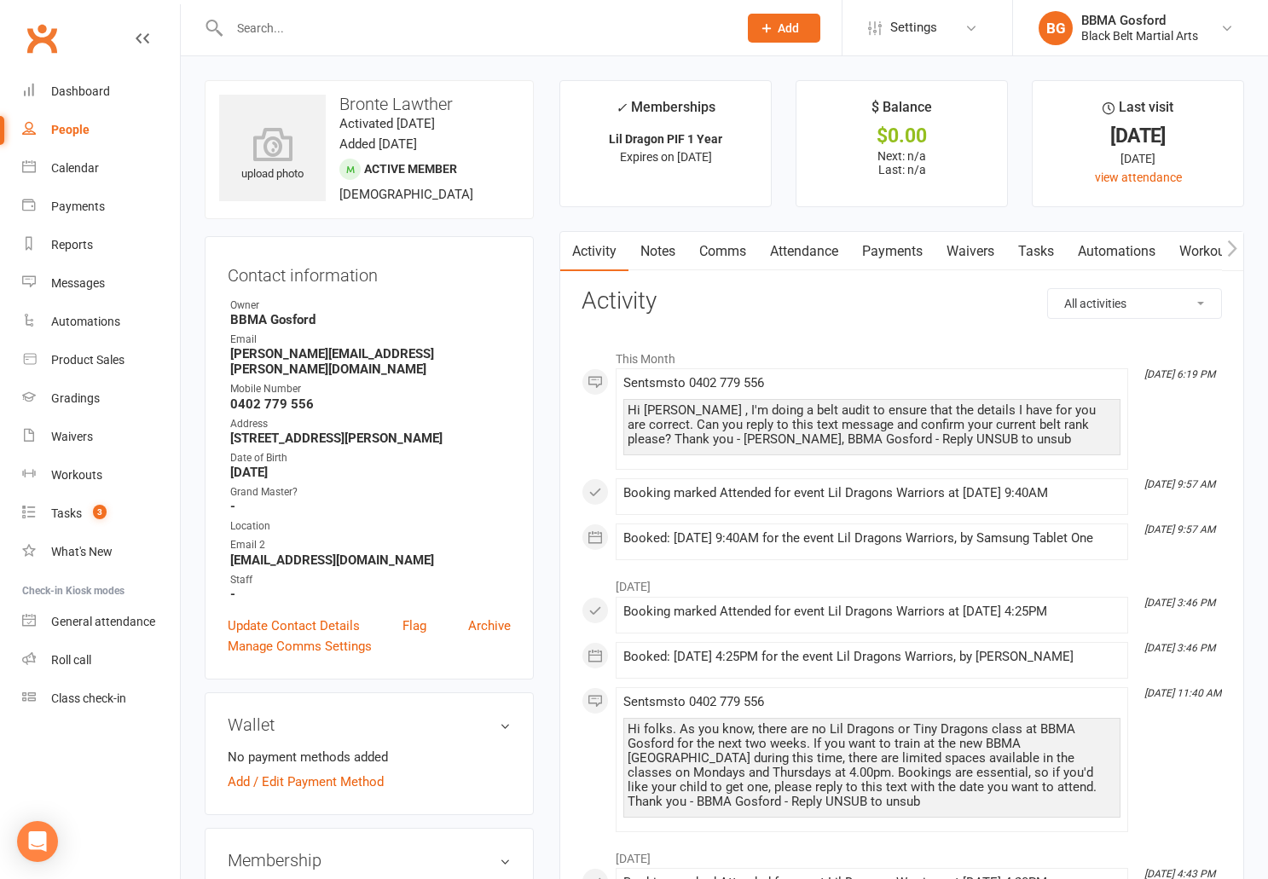
click at [815, 251] on link "Attendance" at bounding box center [804, 251] width 92 height 39
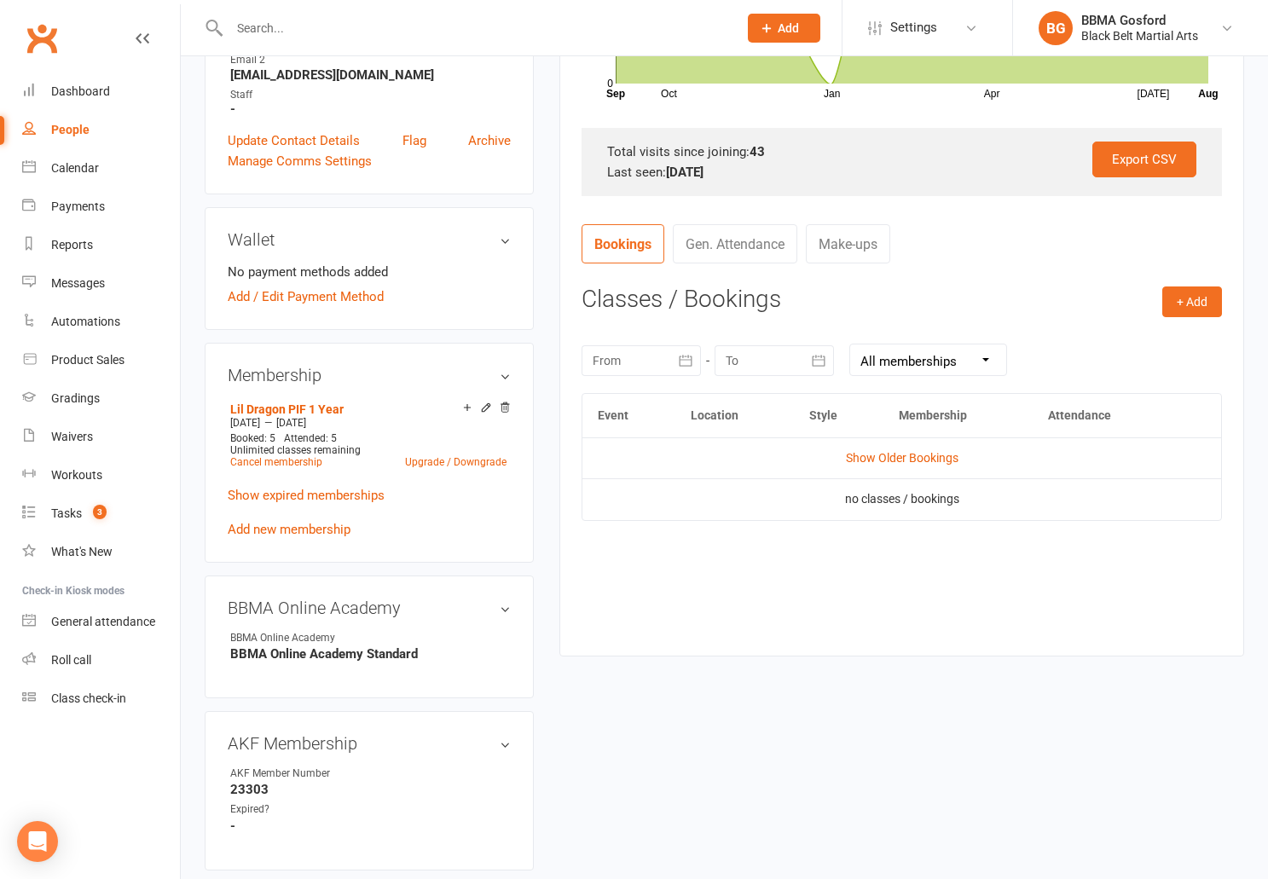
click at [670, 352] on div at bounding box center [641, 360] width 119 height 31
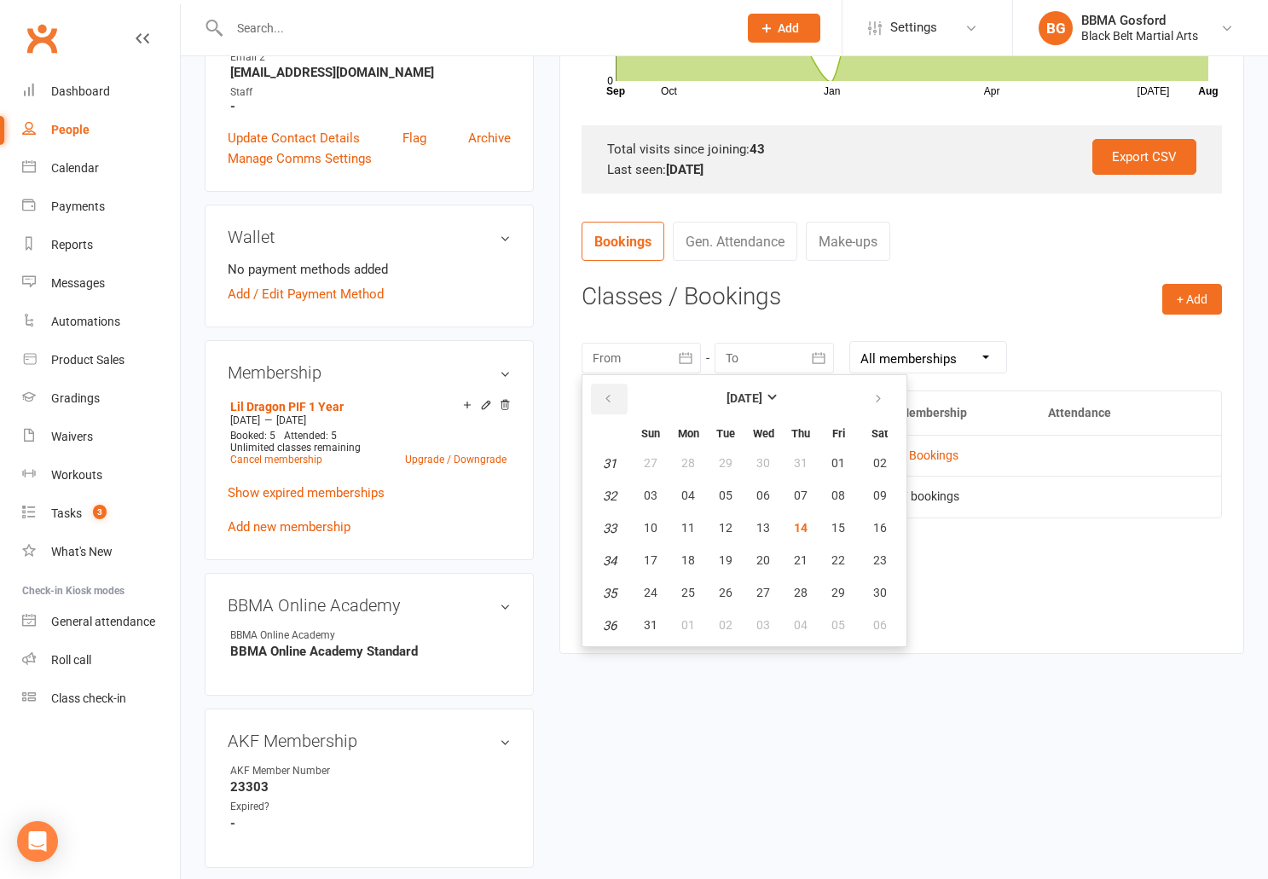
click at [605, 401] on icon "button" at bounding box center [608, 399] width 12 height 14
click at [879, 403] on icon "button" at bounding box center [879, 399] width 12 height 14
click at [611, 397] on icon "button" at bounding box center [608, 399] width 12 height 14
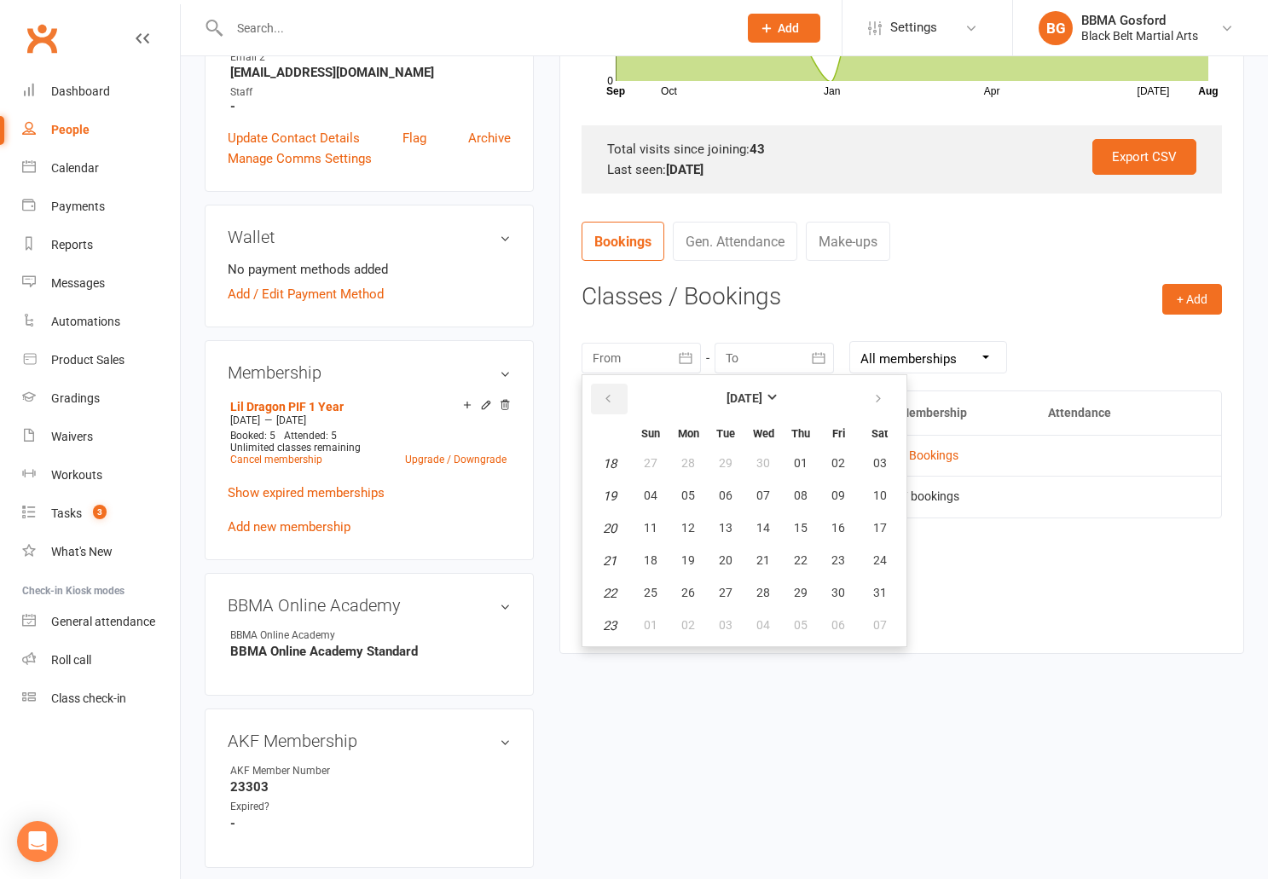
click at [611, 397] on icon "button" at bounding box center [608, 399] width 12 height 14
click at [679, 564] on button "21" at bounding box center [688, 561] width 36 height 31
type input "21 Apr 2025"
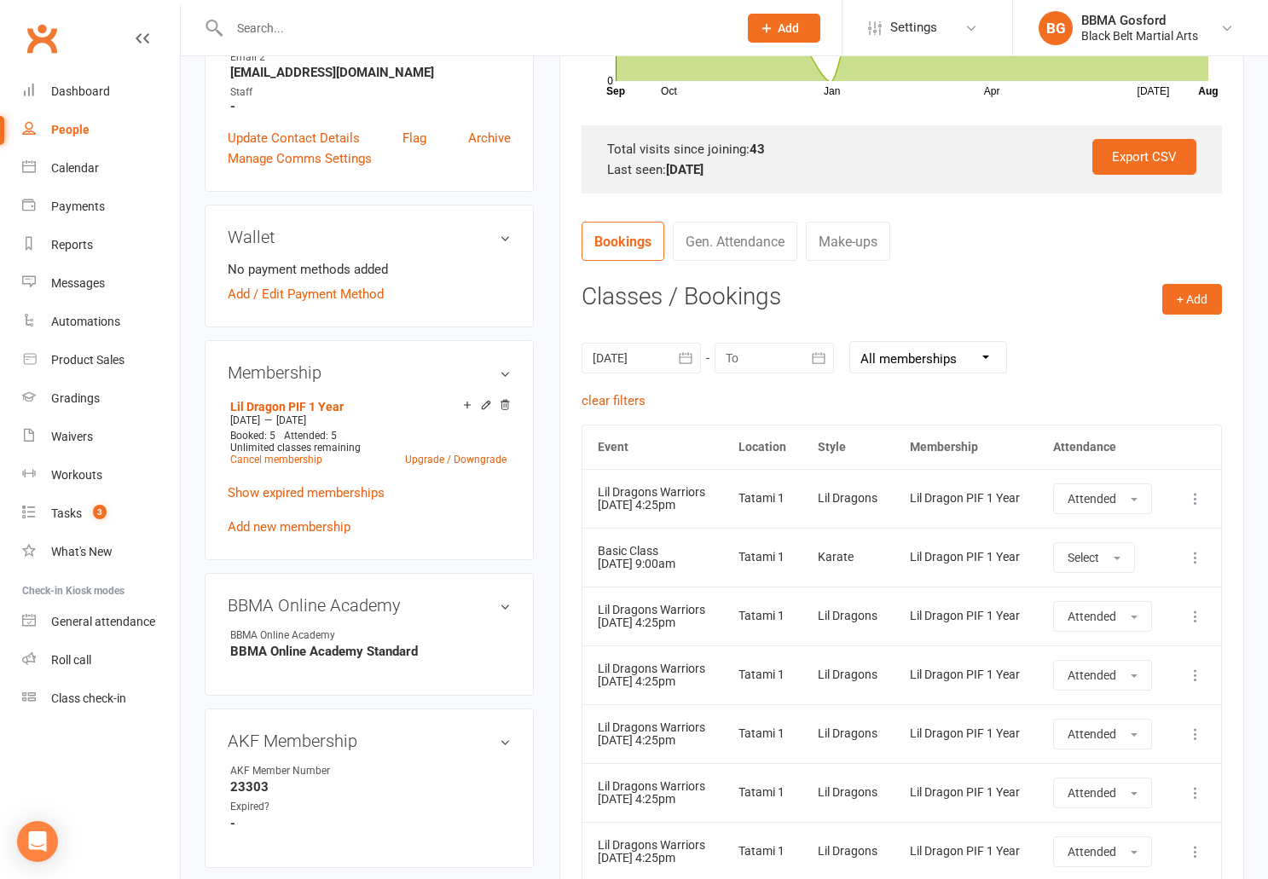
click at [792, 362] on div at bounding box center [774, 358] width 119 height 31
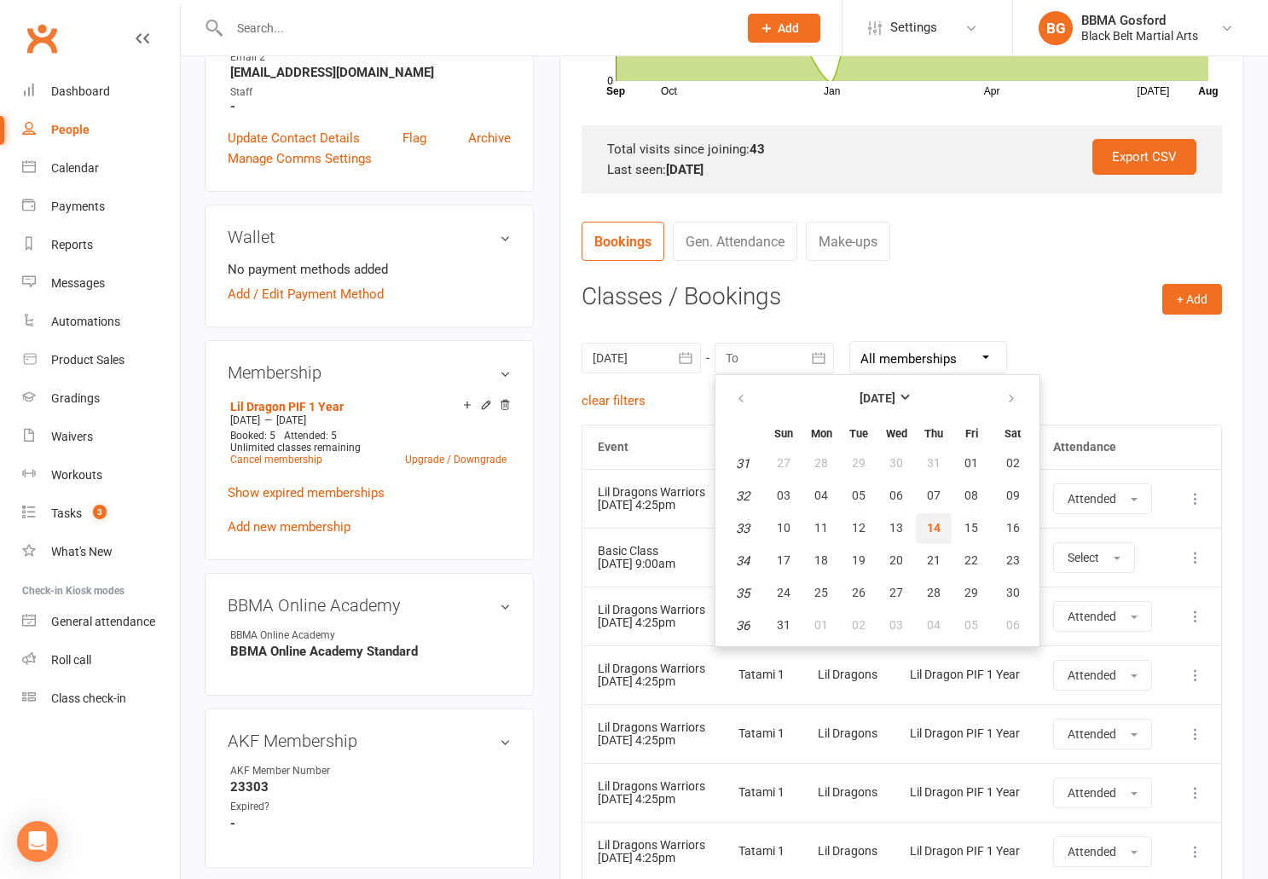
click at [938, 532] on span "14" at bounding box center [934, 528] width 14 height 14
type input "14 Aug 2025"
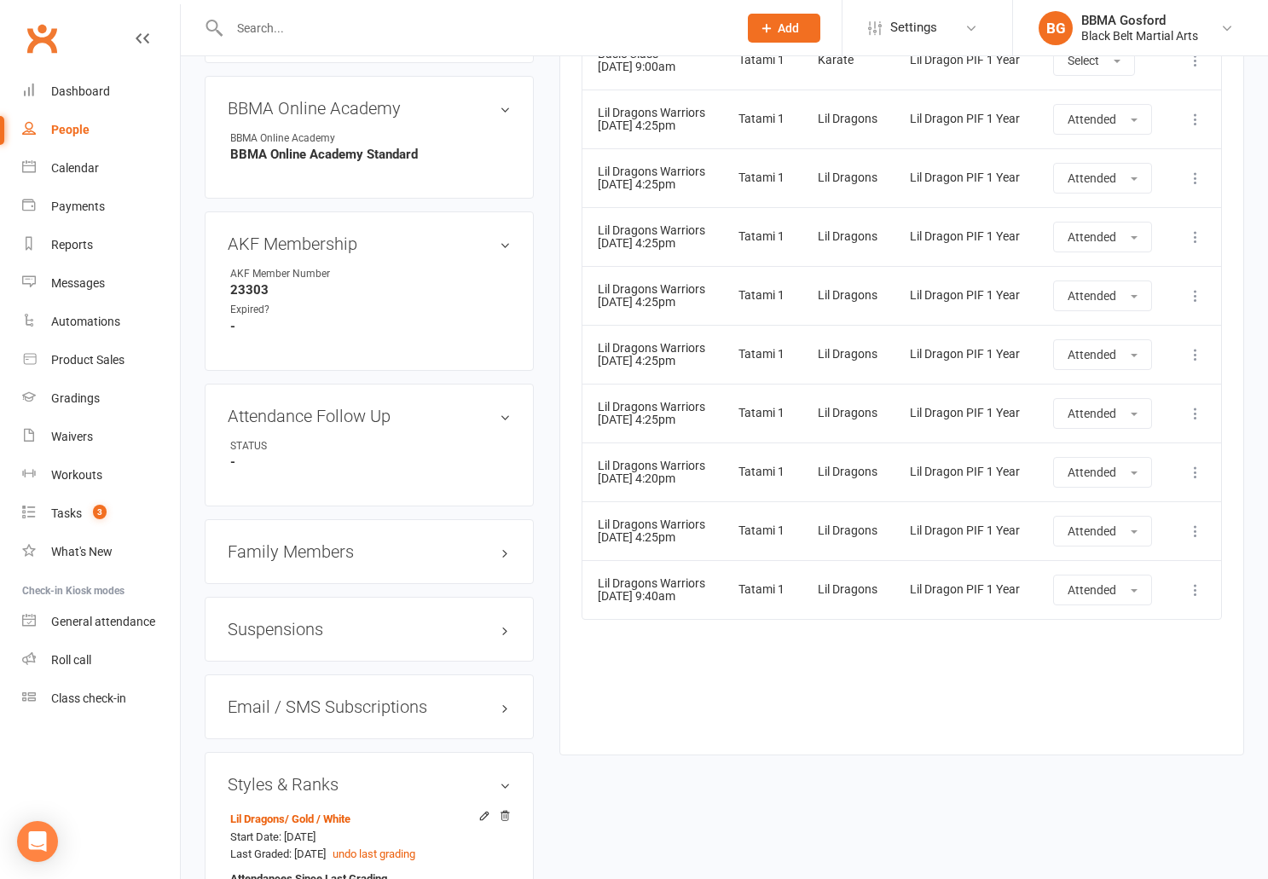
scroll to position [996, 0]
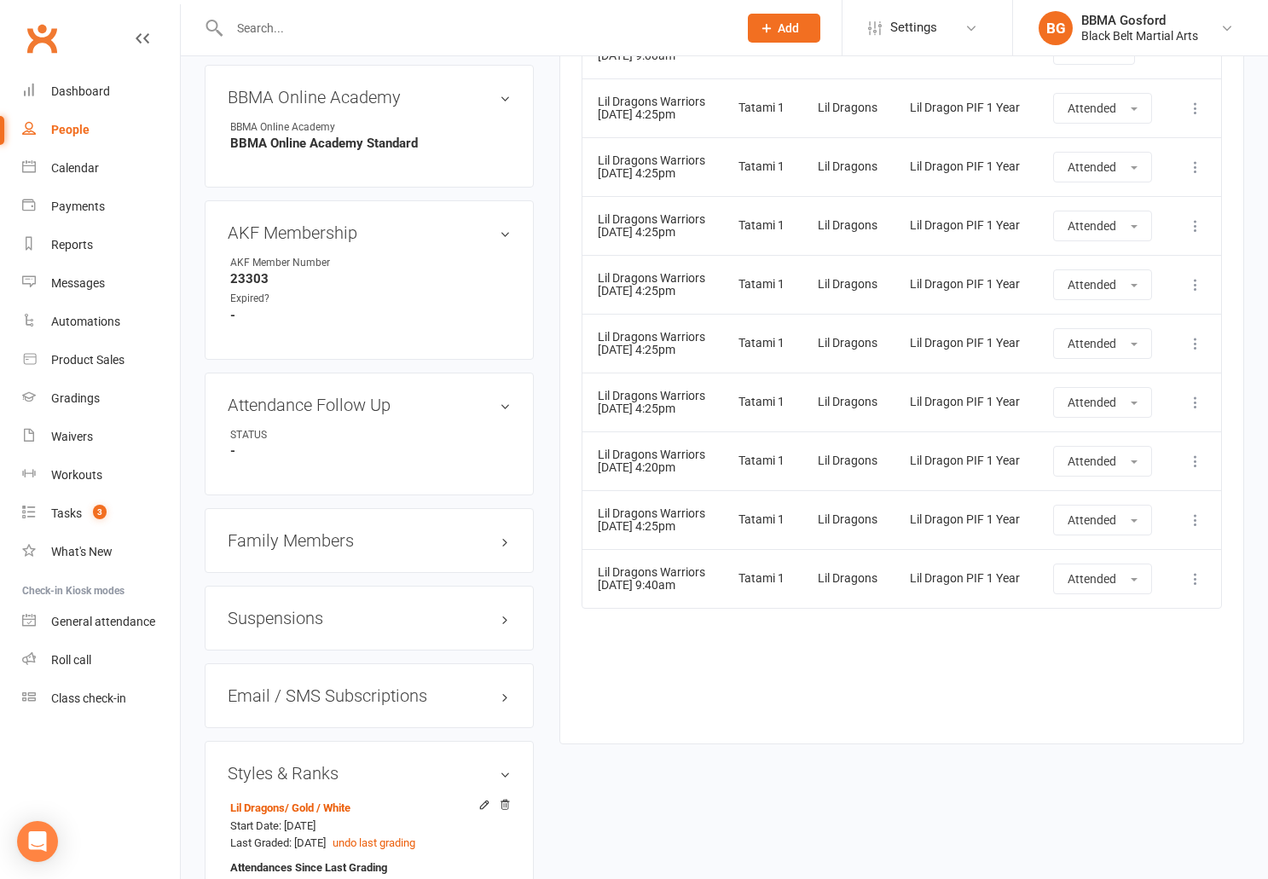
click at [242, 25] on input "text" at bounding box center [475, 28] width 502 height 24
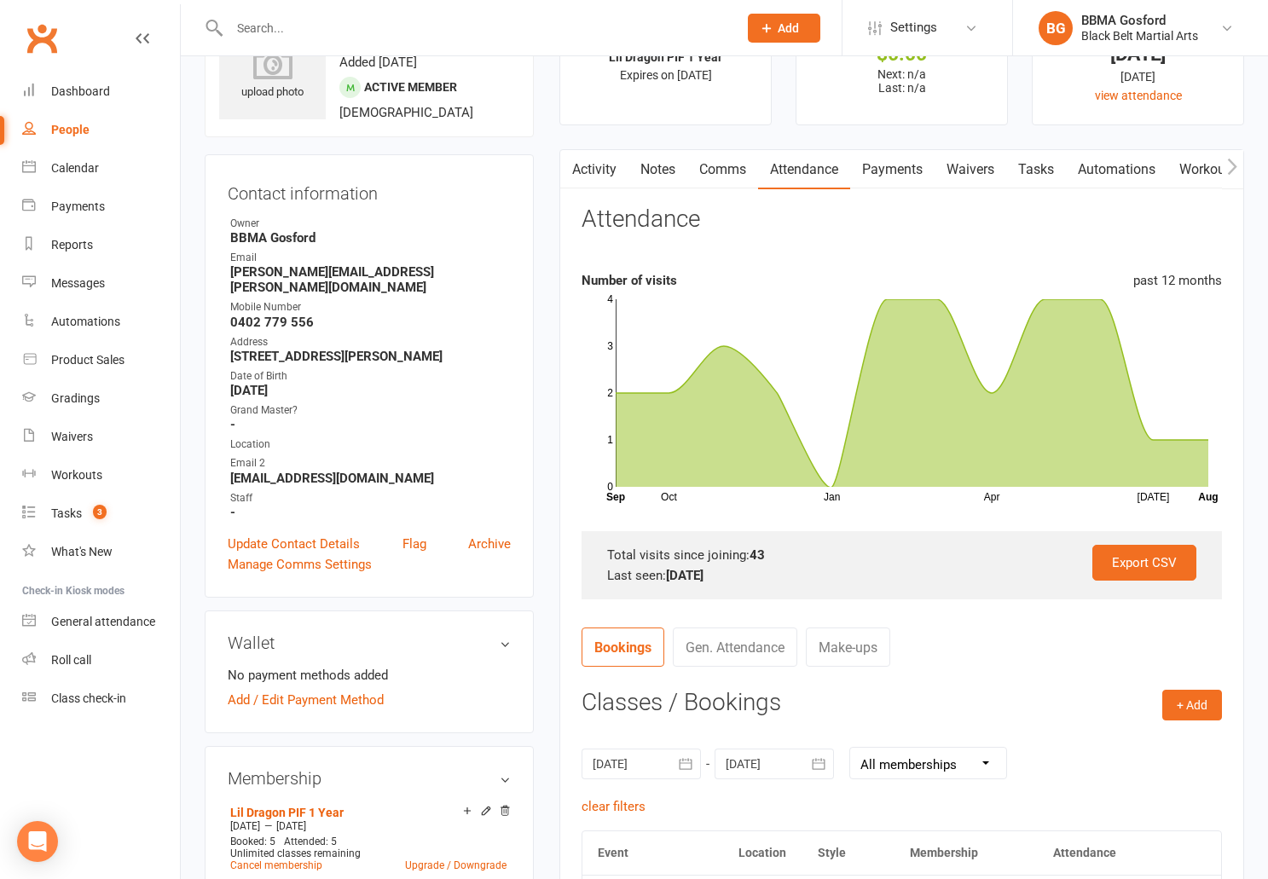
scroll to position [0, 0]
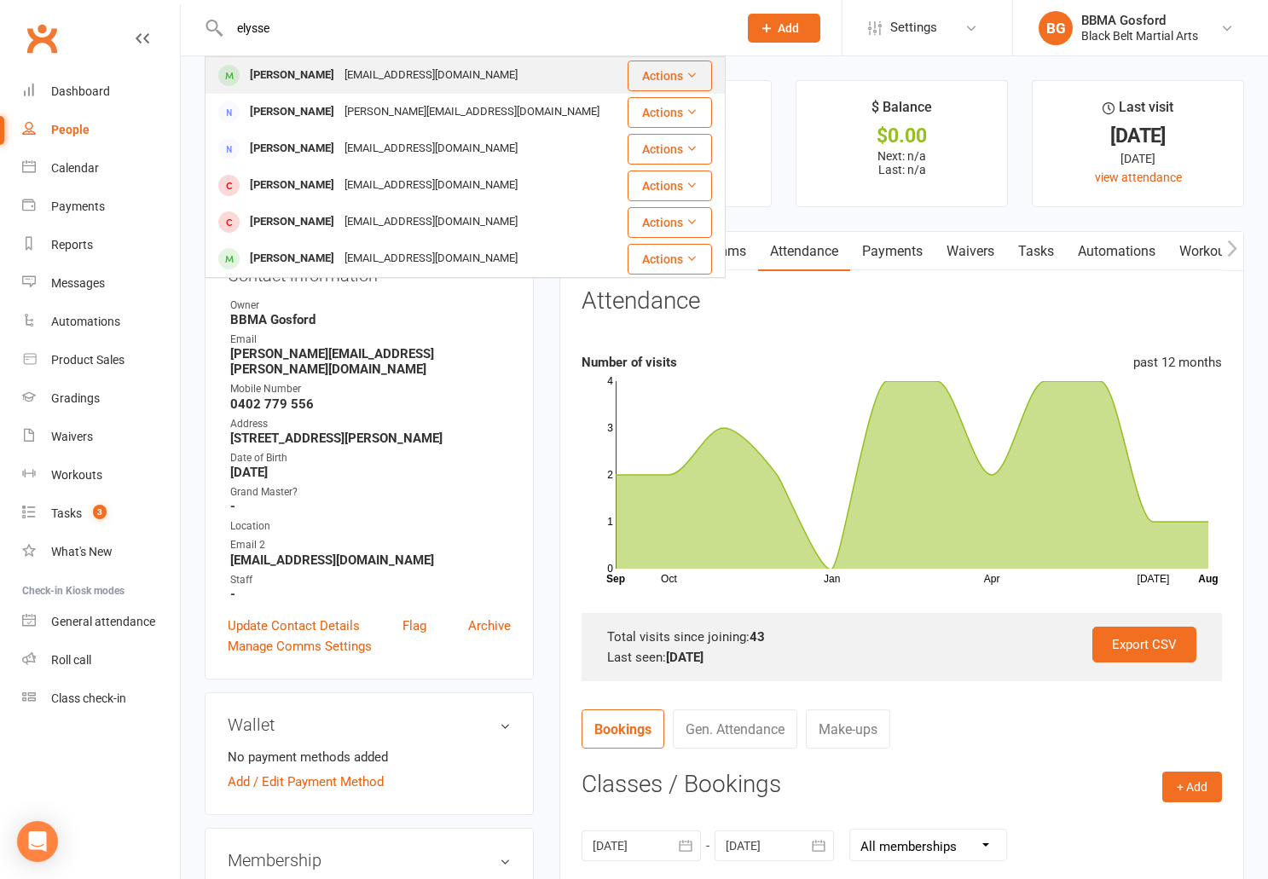
type input "elysse"
click at [292, 75] on div "Elysse Gallo" at bounding box center [292, 75] width 95 height 25
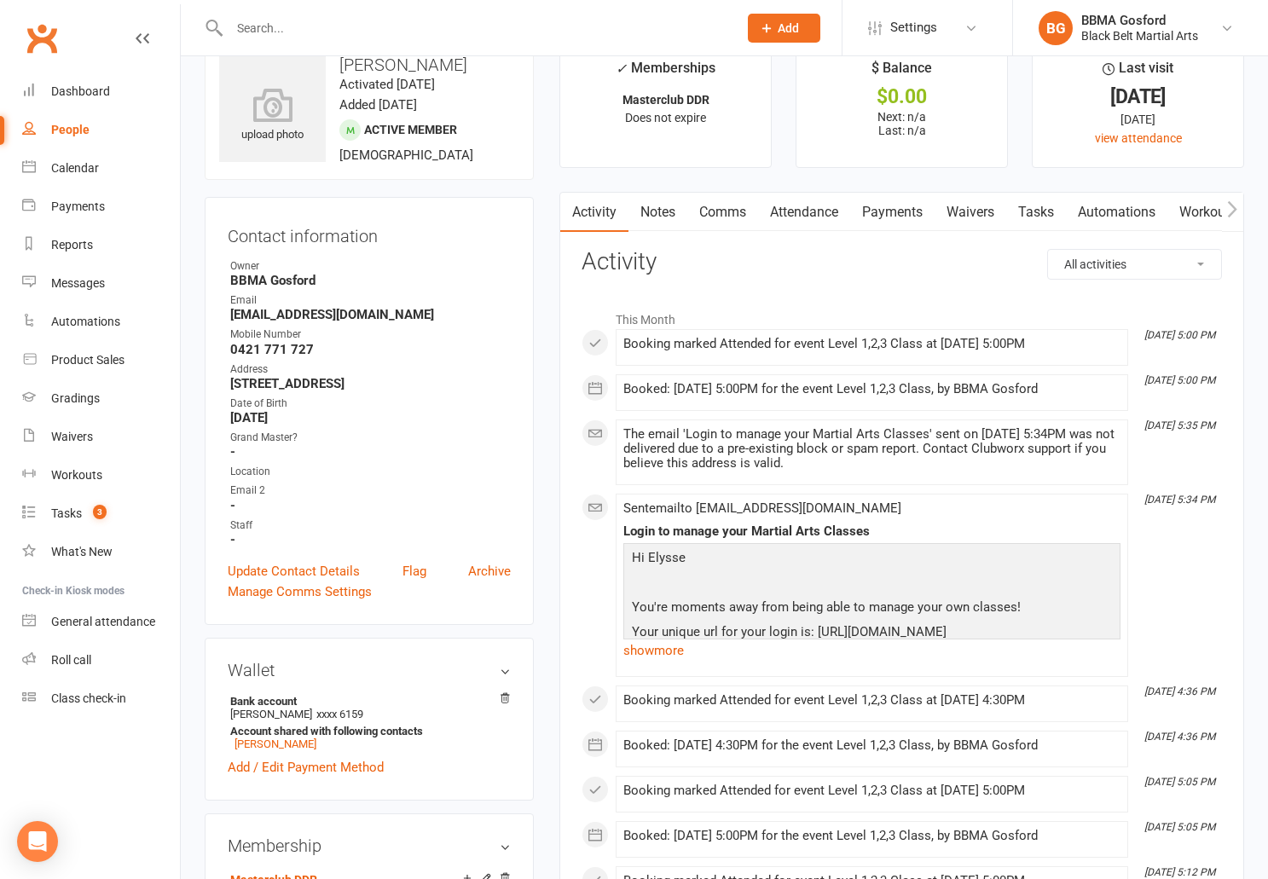
scroll to position [25, 0]
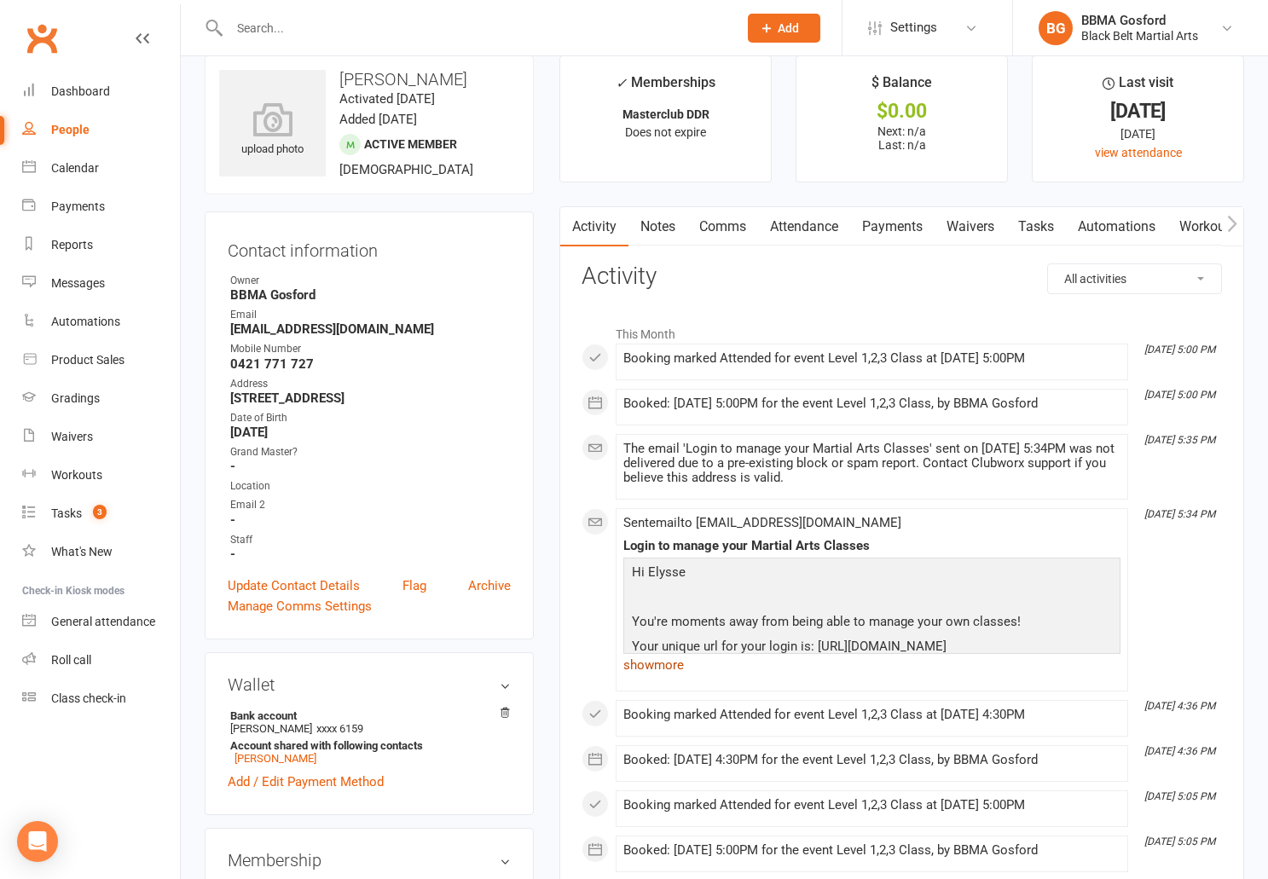
click at [665, 669] on link "show more" at bounding box center [872, 665] width 497 height 24
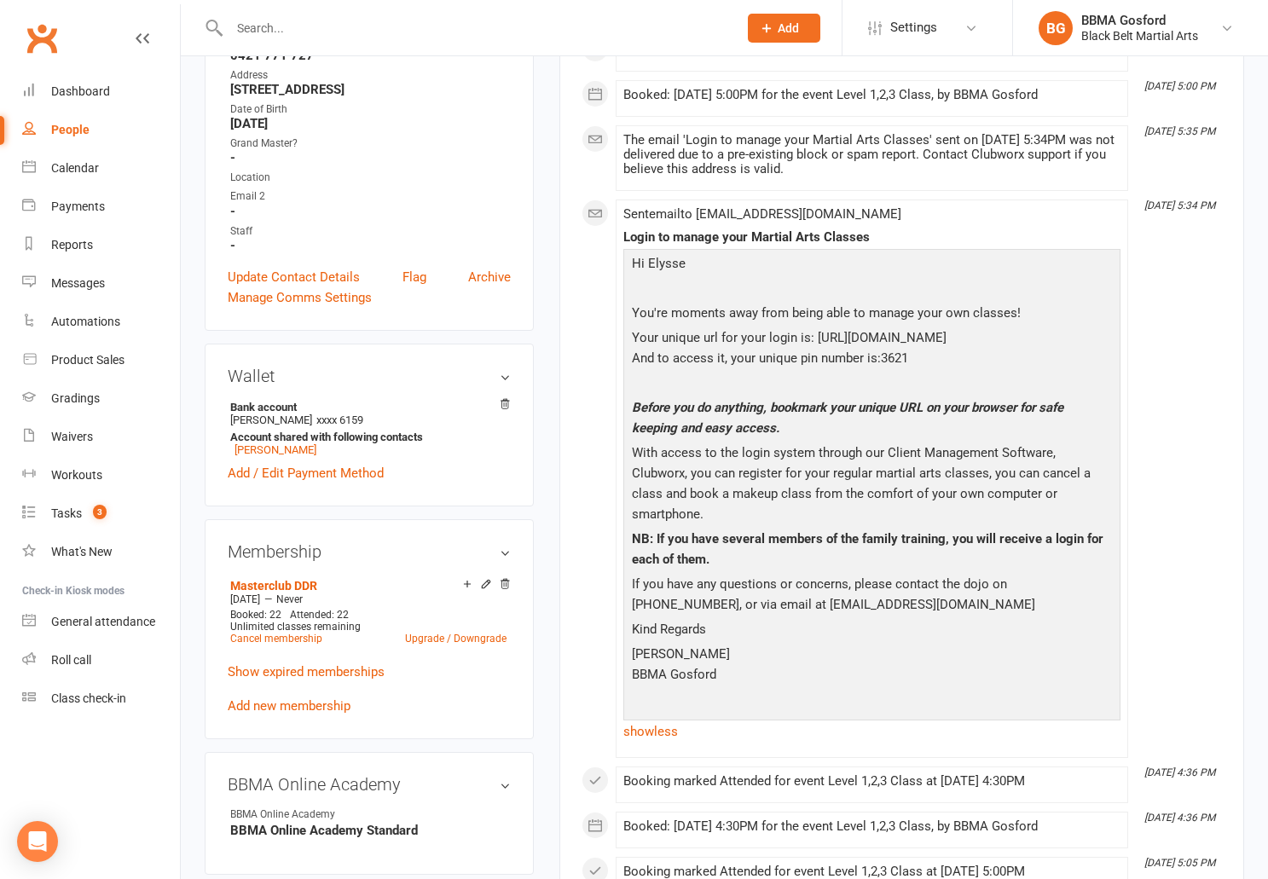
scroll to position [0, 0]
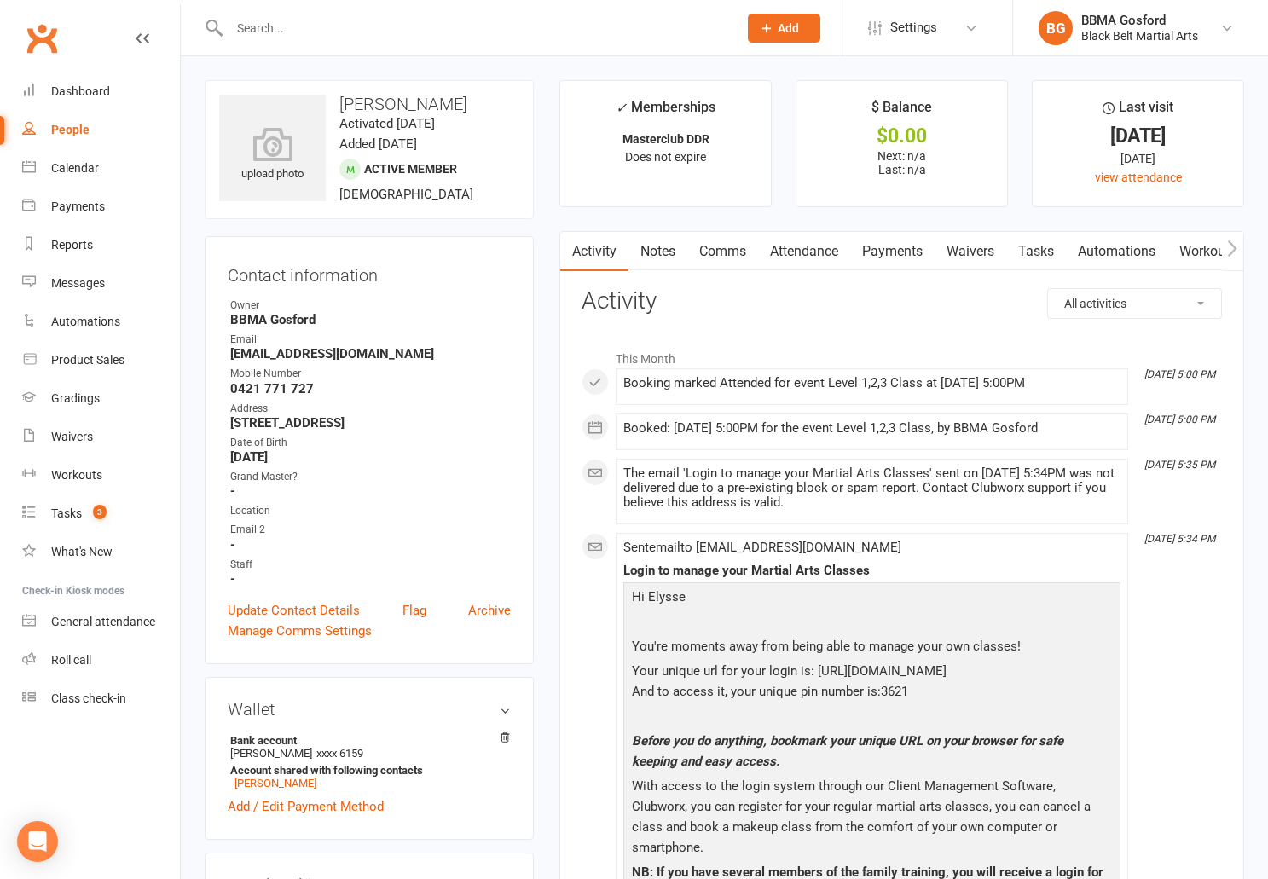
select select "ConversationLogEntry"
click option "Communications" at bounding box center [0, 0] width 0 height 0
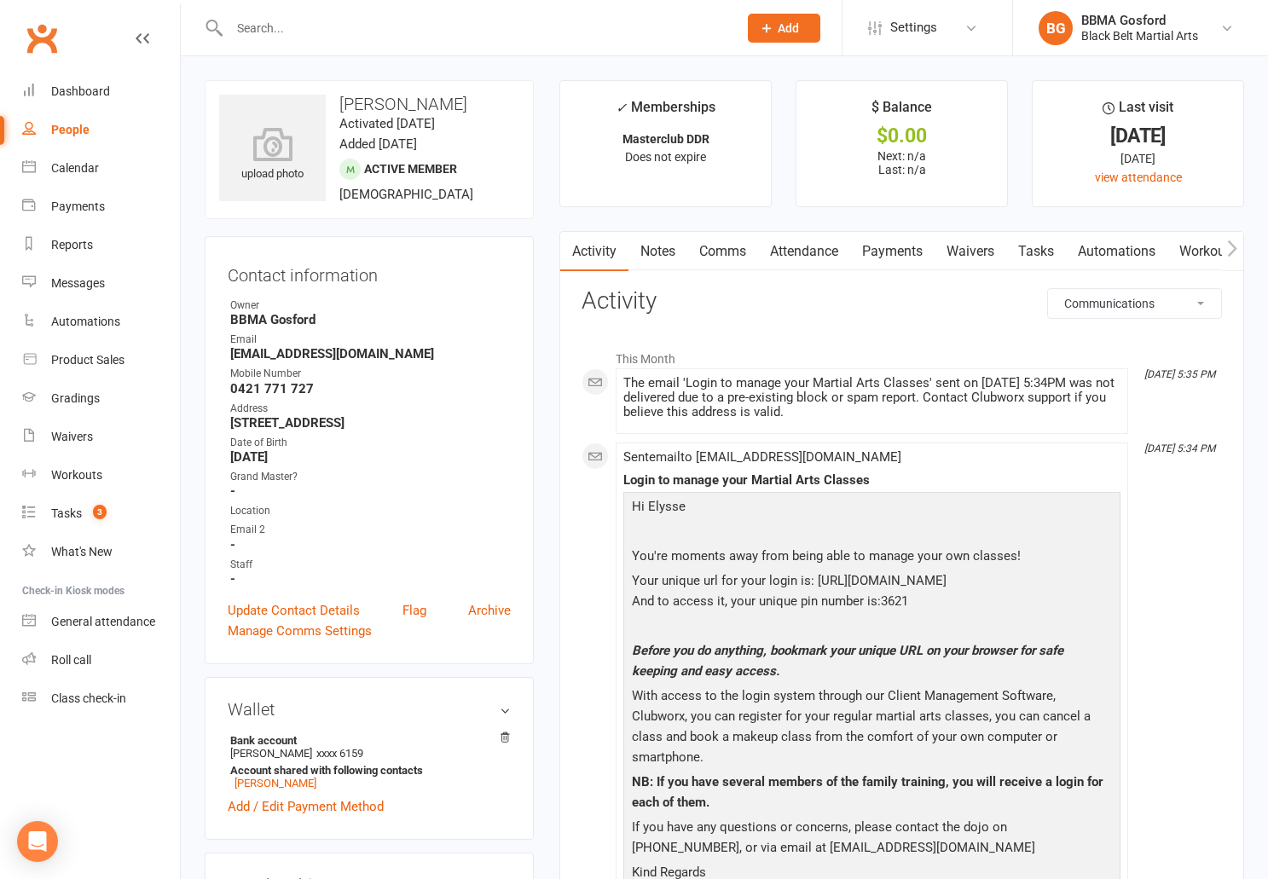
click at [737, 248] on link "Comms" at bounding box center [723, 251] width 71 height 39
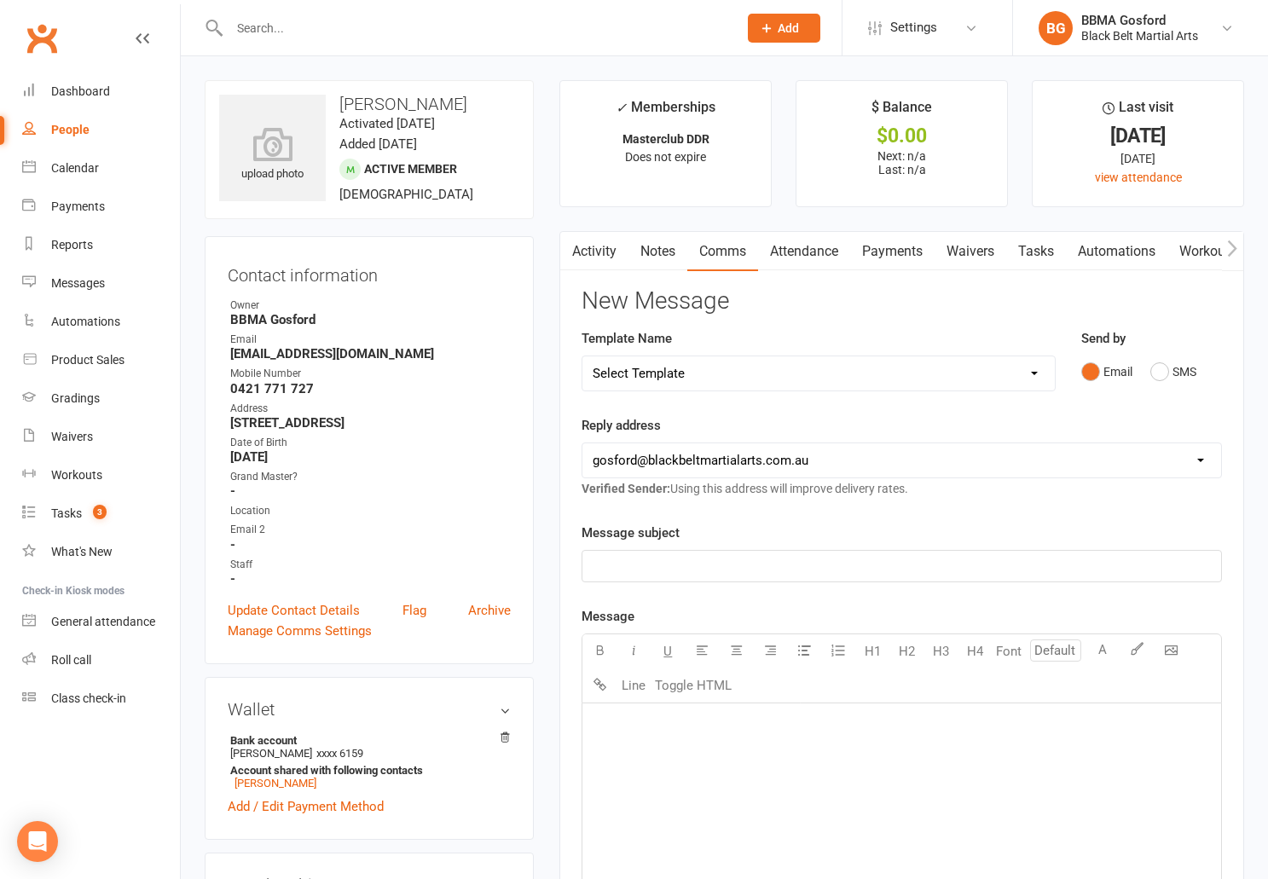
click at [583, 357] on select "Select Template [Email] Active Kids Voucher [Email] Black Belt Camp [Email] Bla…" at bounding box center [819, 374] width 472 height 34
select select "4"
click option "[Email] Clubworx Website Login" at bounding box center [0, 0] width 0 height 0
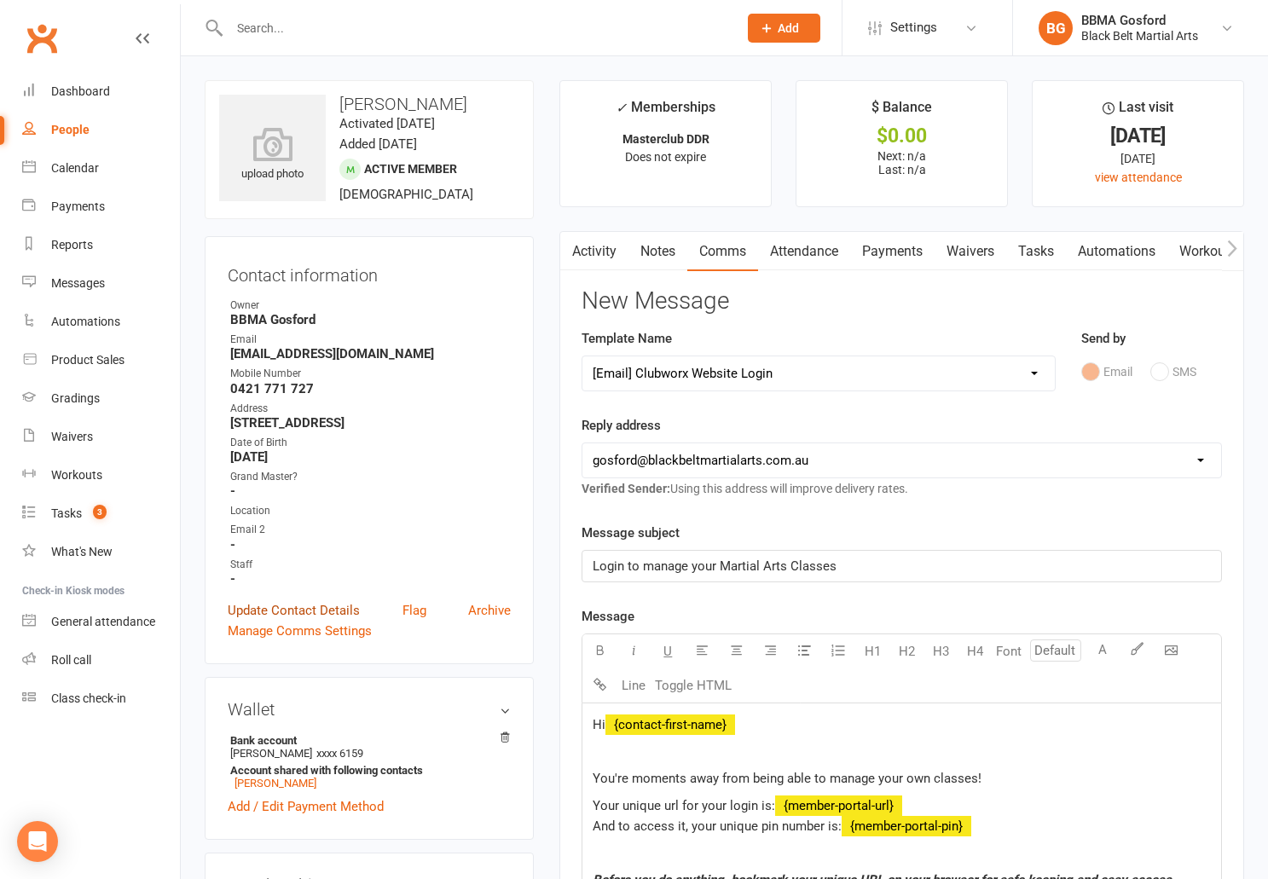
click at [294, 611] on link "Update Contact Details" at bounding box center [294, 611] width 132 height 20
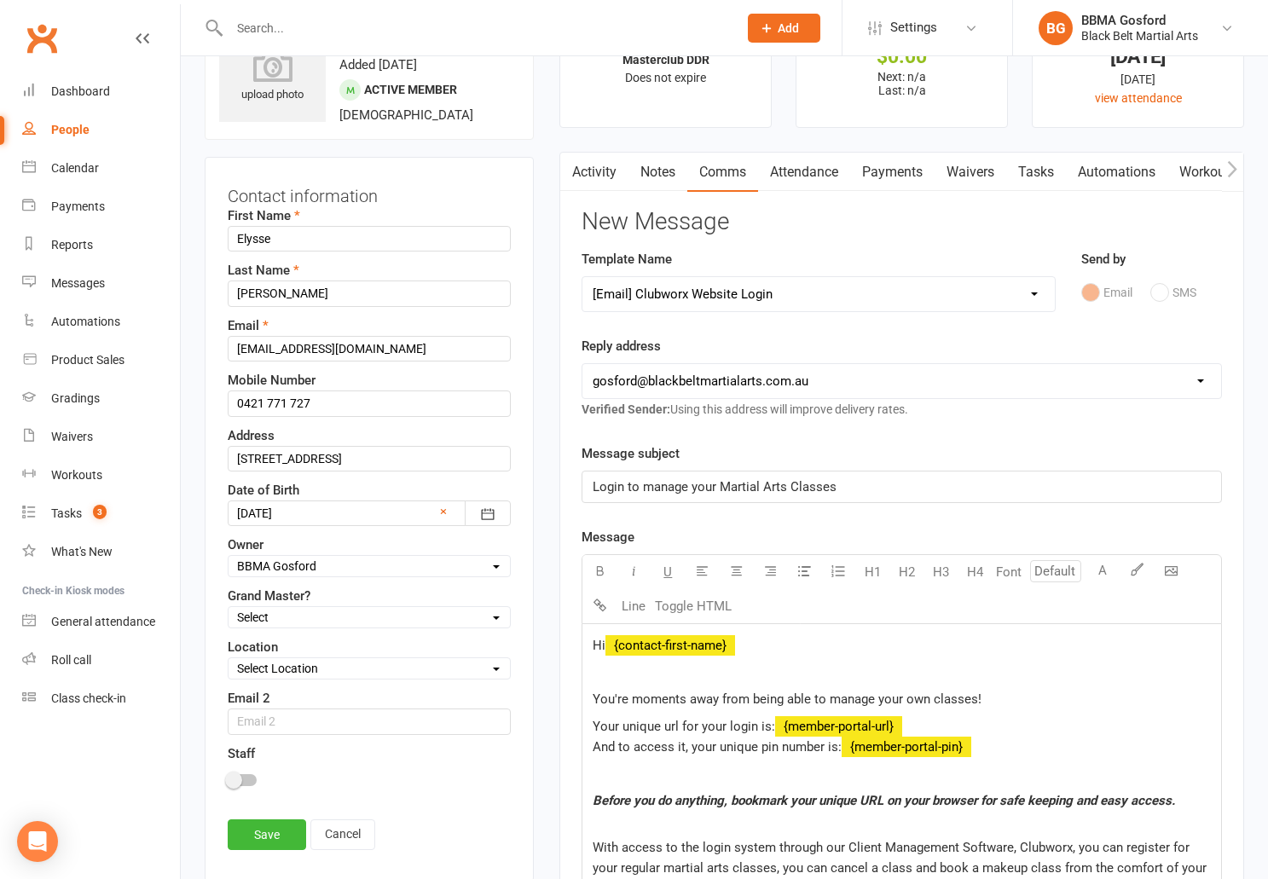
scroll to position [80, 0]
click at [359, 352] on input "km2882@homail.com" at bounding box center [369, 348] width 283 height 26
click at [273, 718] on input "text" at bounding box center [369, 721] width 283 height 26
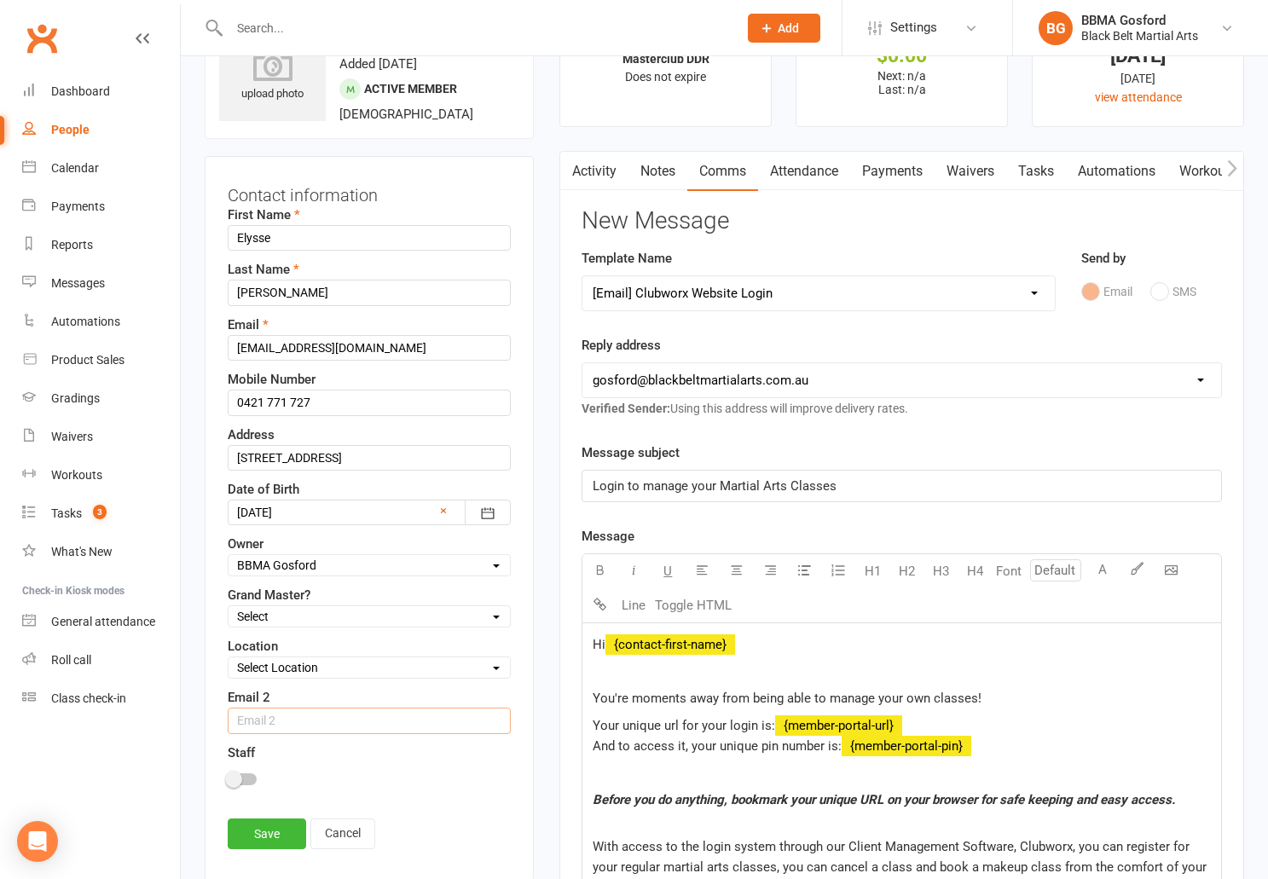
paste input "km2882@homail.com"
type input "km2882@homail.com"
click at [350, 355] on input "km2882@homail.com" at bounding box center [369, 348] width 283 height 26
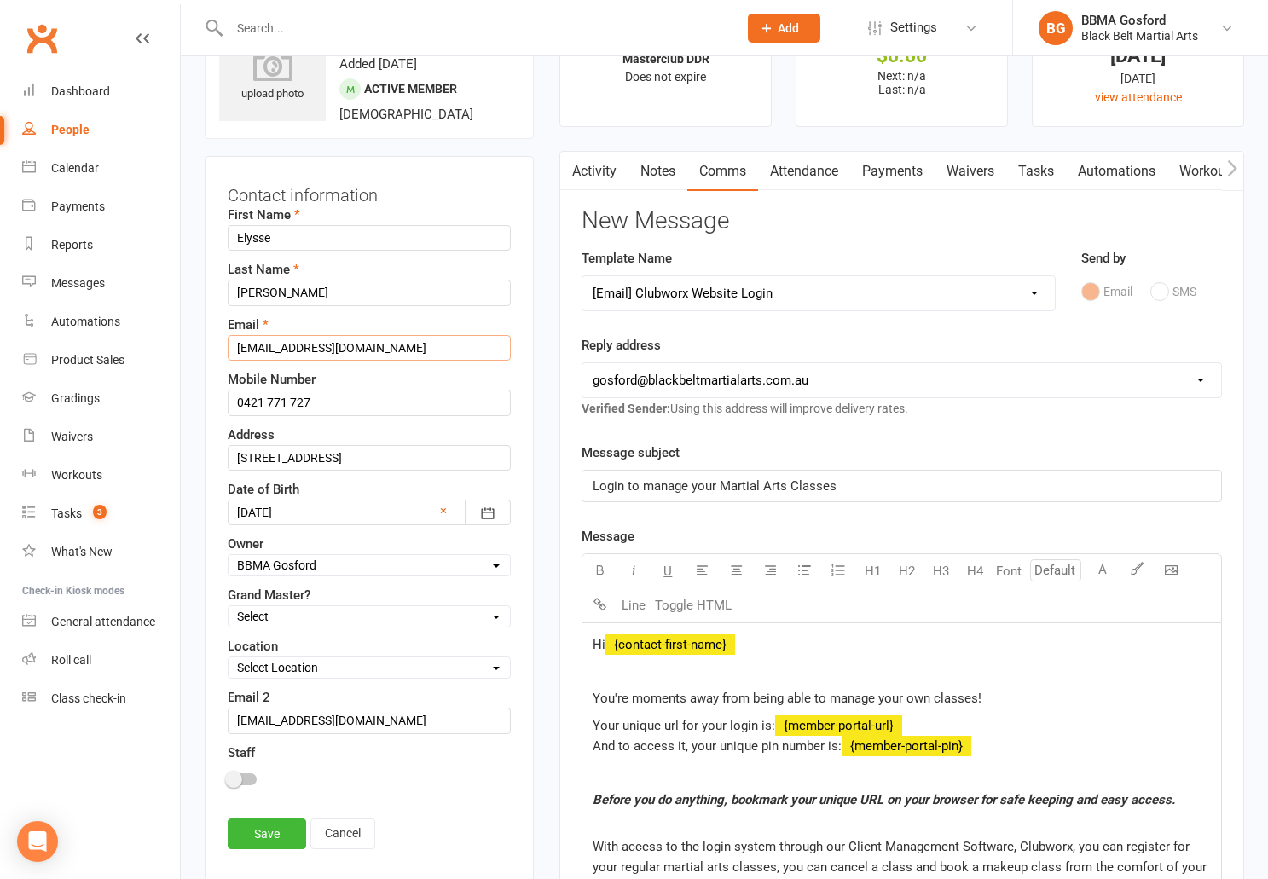
scroll to position [78, 0]
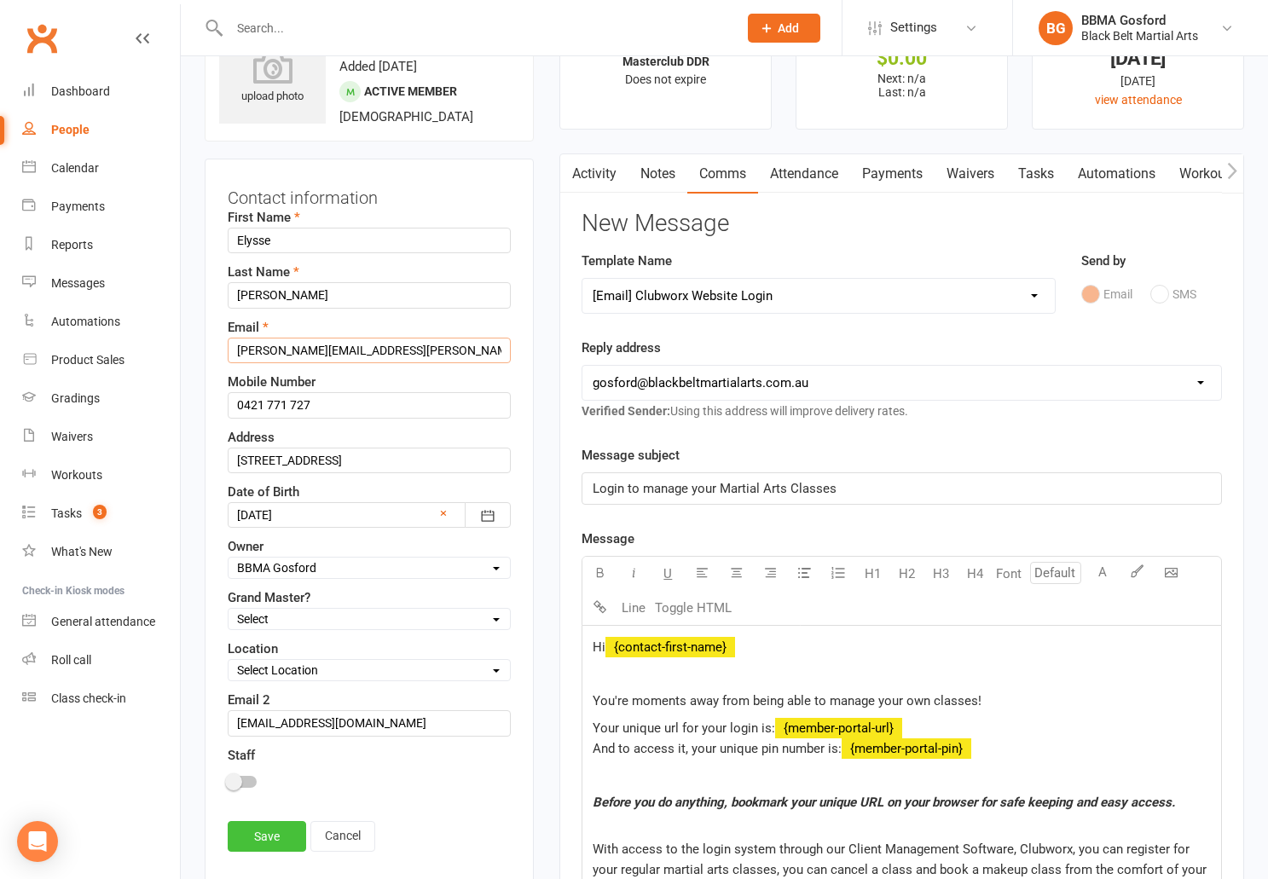
type input "kelly.metcalfe@optusnet.com.au"
click at [264, 837] on link "Save" at bounding box center [267, 836] width 78 height 31
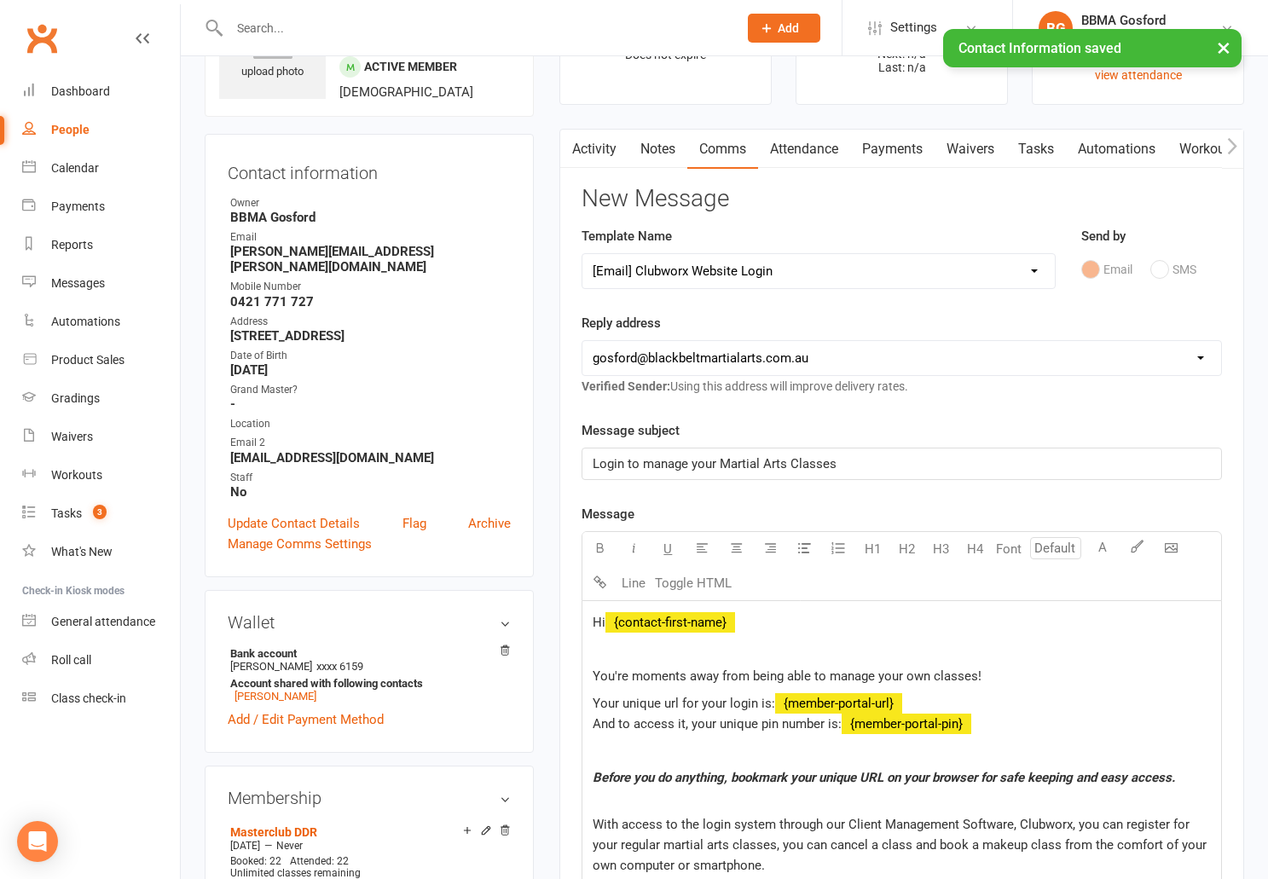
scroll to position [96, 0]
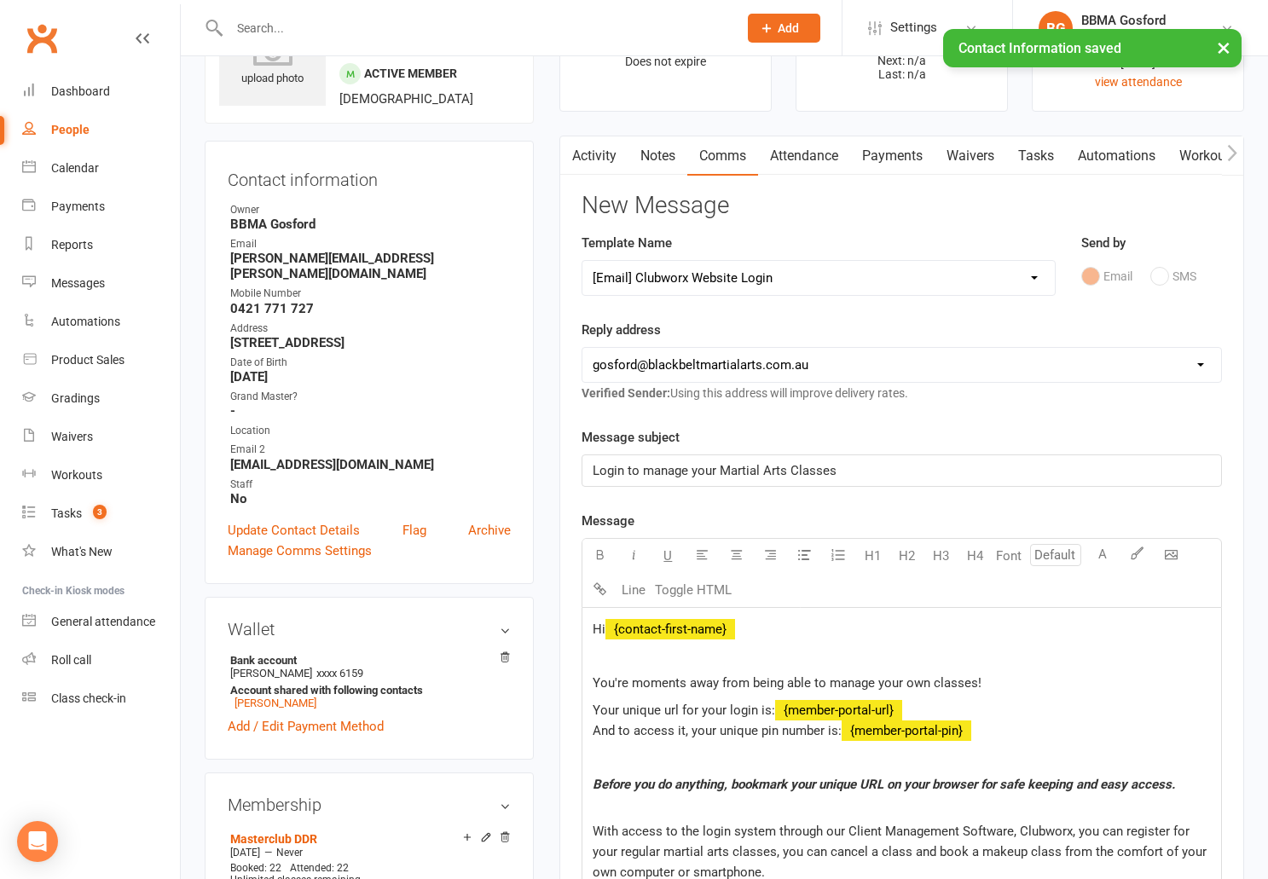
click at [582, 155] on button "button" at bounding box center [570, 155] width 21 height 38
click at [595, 160] on link "Activity" at bounding box center [594, 155] width 68 height 39
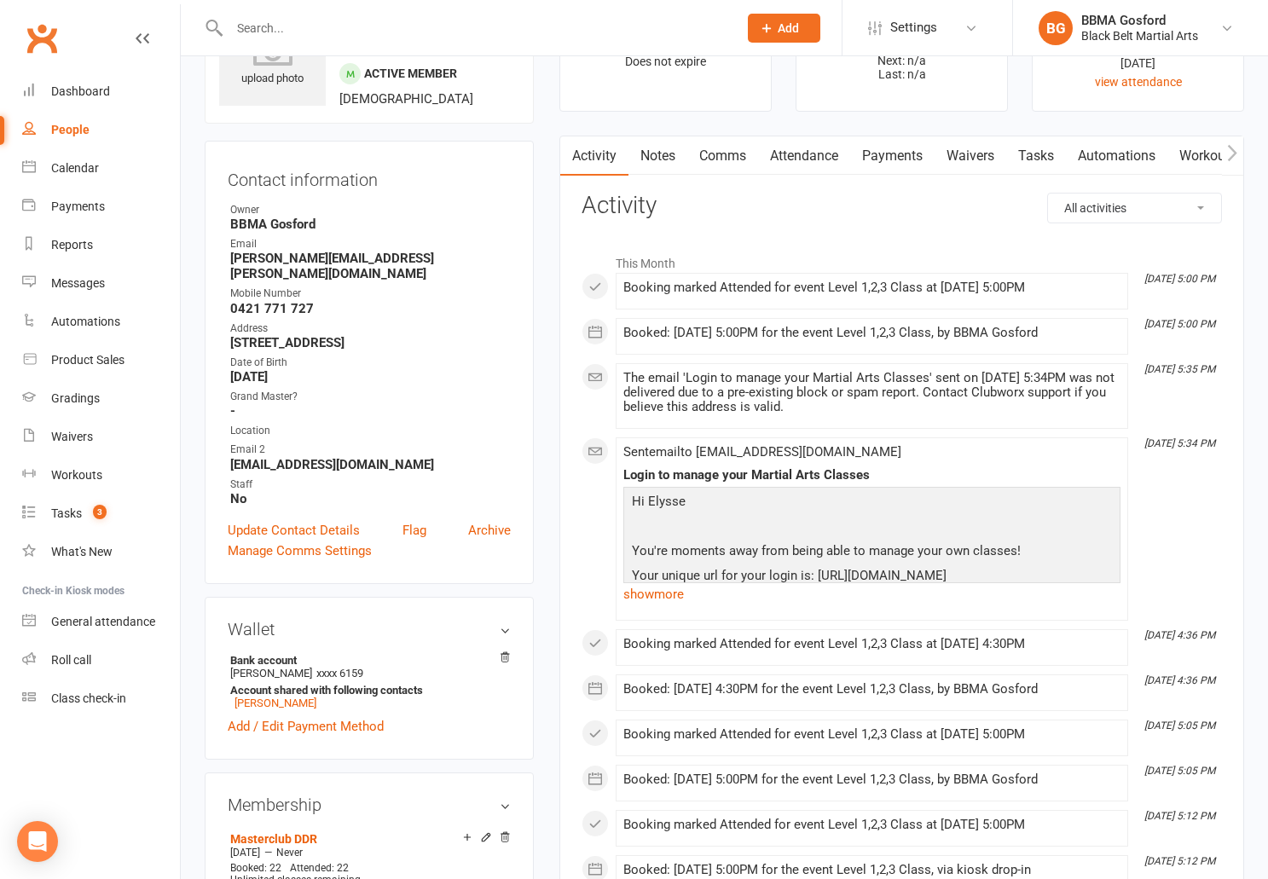
click at [709, 155] on link "Comms" at bounding box center [723, 155] width 71 height 39
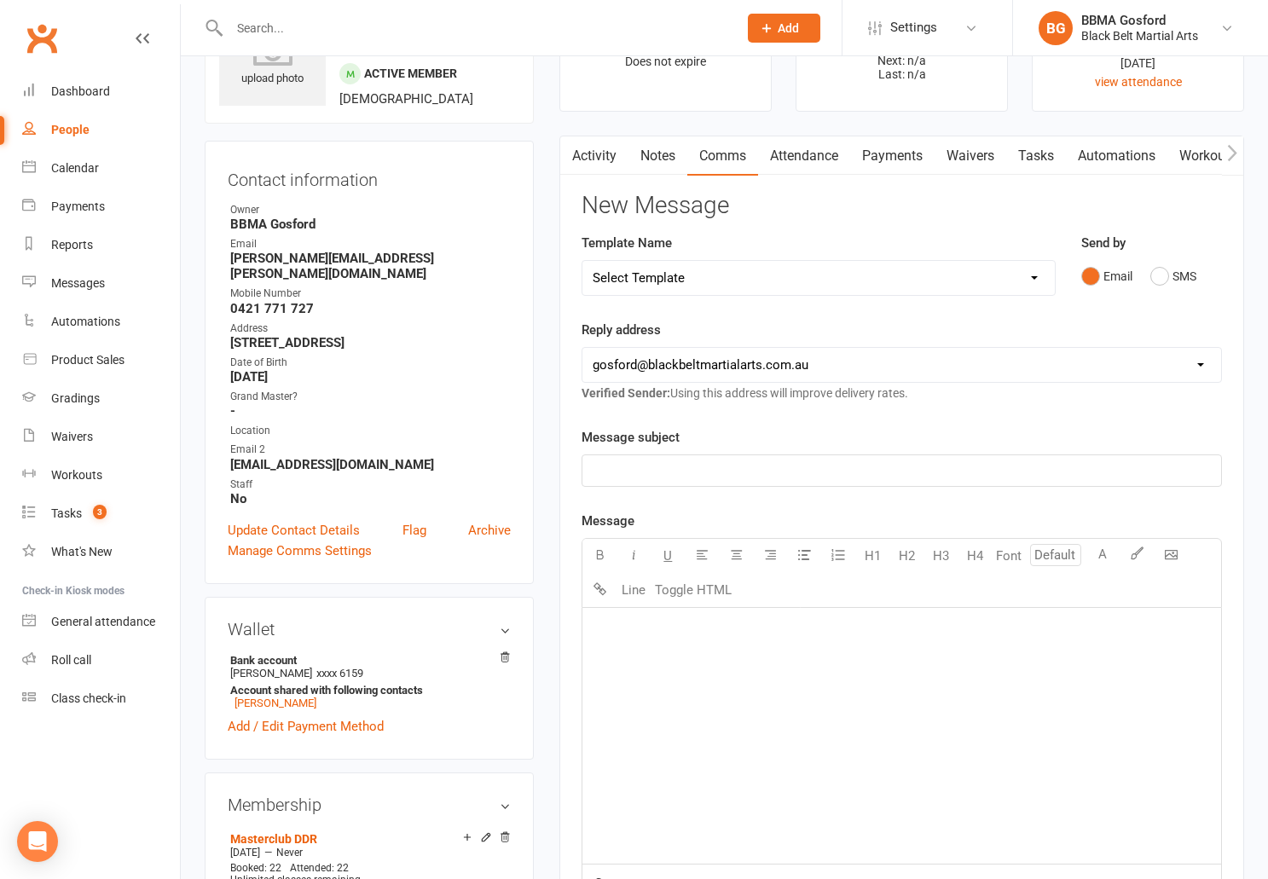
click at [583, 261] on select "Select Template [Email] Active Kids Voucher [Email] Black Belt Camp [Email] Bla…" at bounding box center [819, 278] width 472 height 34
select select "4"
click option "[Email] Clubworx Website Login" at bounding box center [0, 0] width 0 height 0
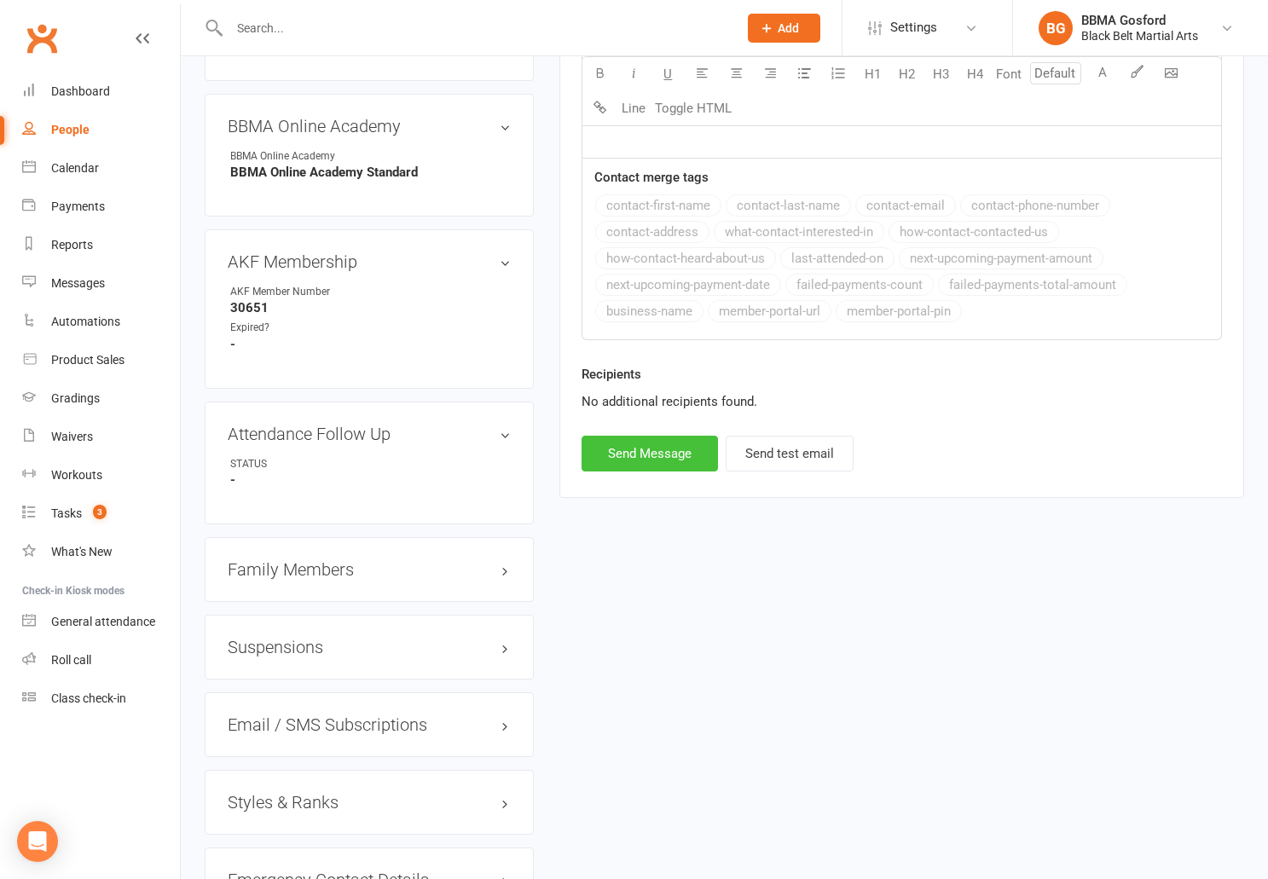
scroll to position [1008, 0]
click at [631, 441] on button "Send Message" at bounding box center [650, 453] width 136 height 36
select select
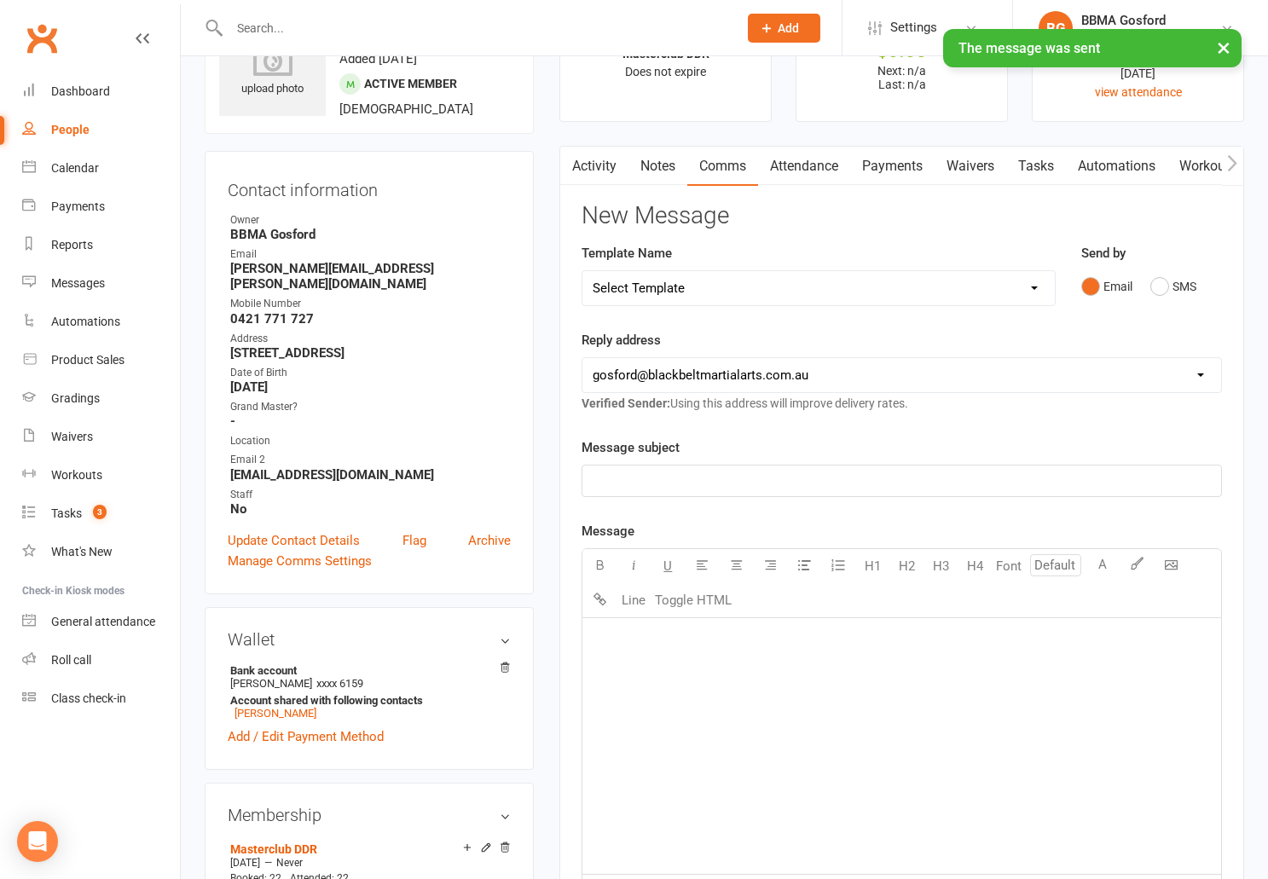
scroll to position [0, 0]
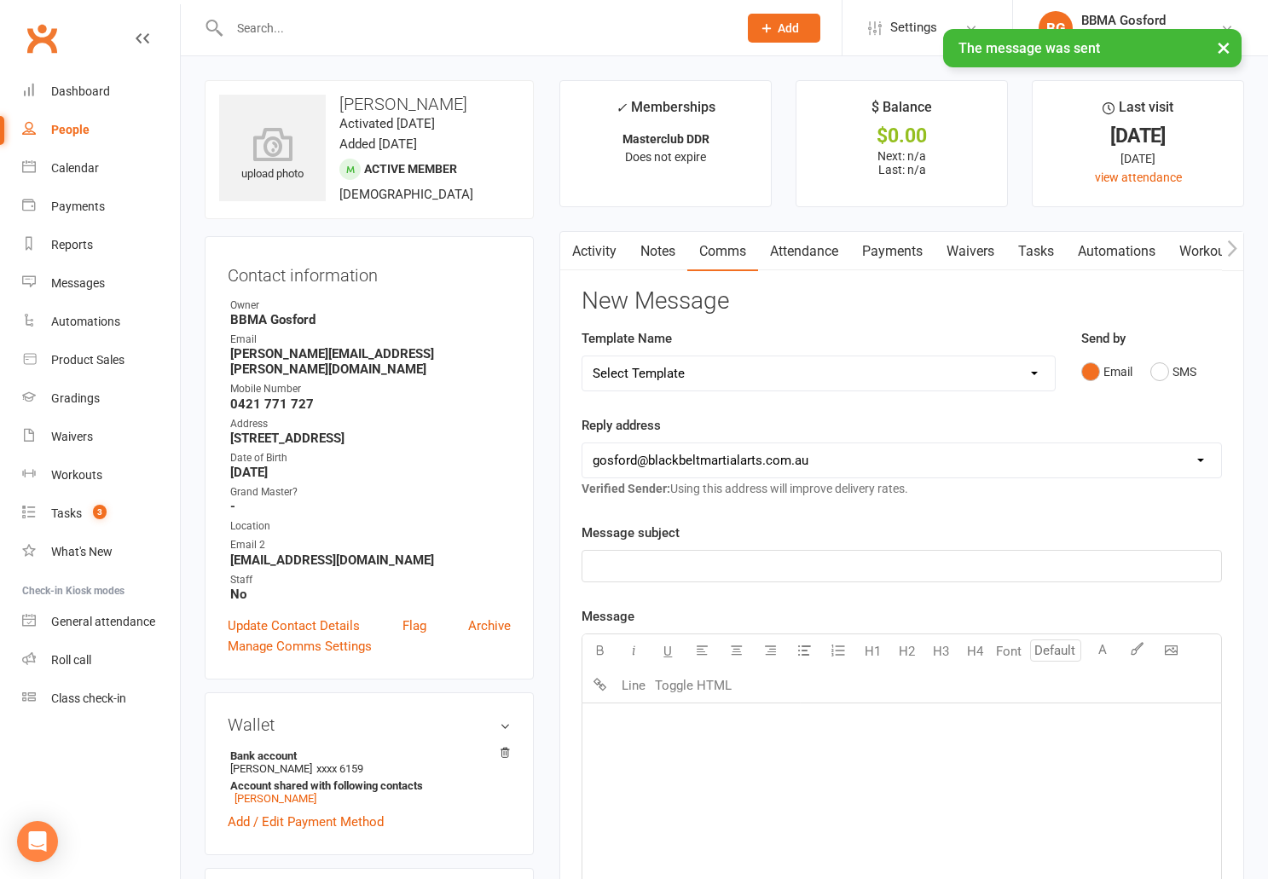
click at [593, 255] on link "Activity" at bounding box center [594, 251] width 68 height 39
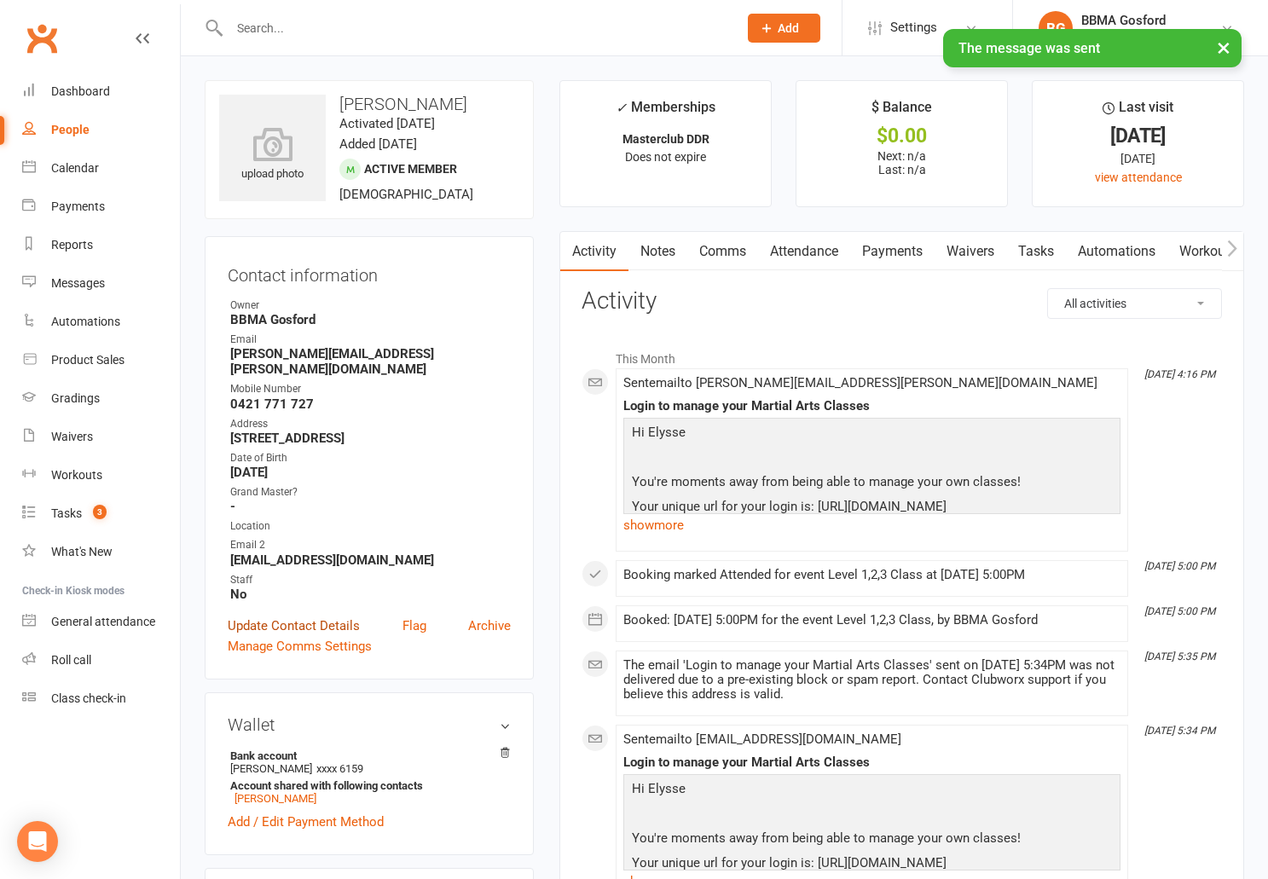
click at [306, 616] on link "Update Contact Details" at bounding box center [294, 626] width 132 height 20
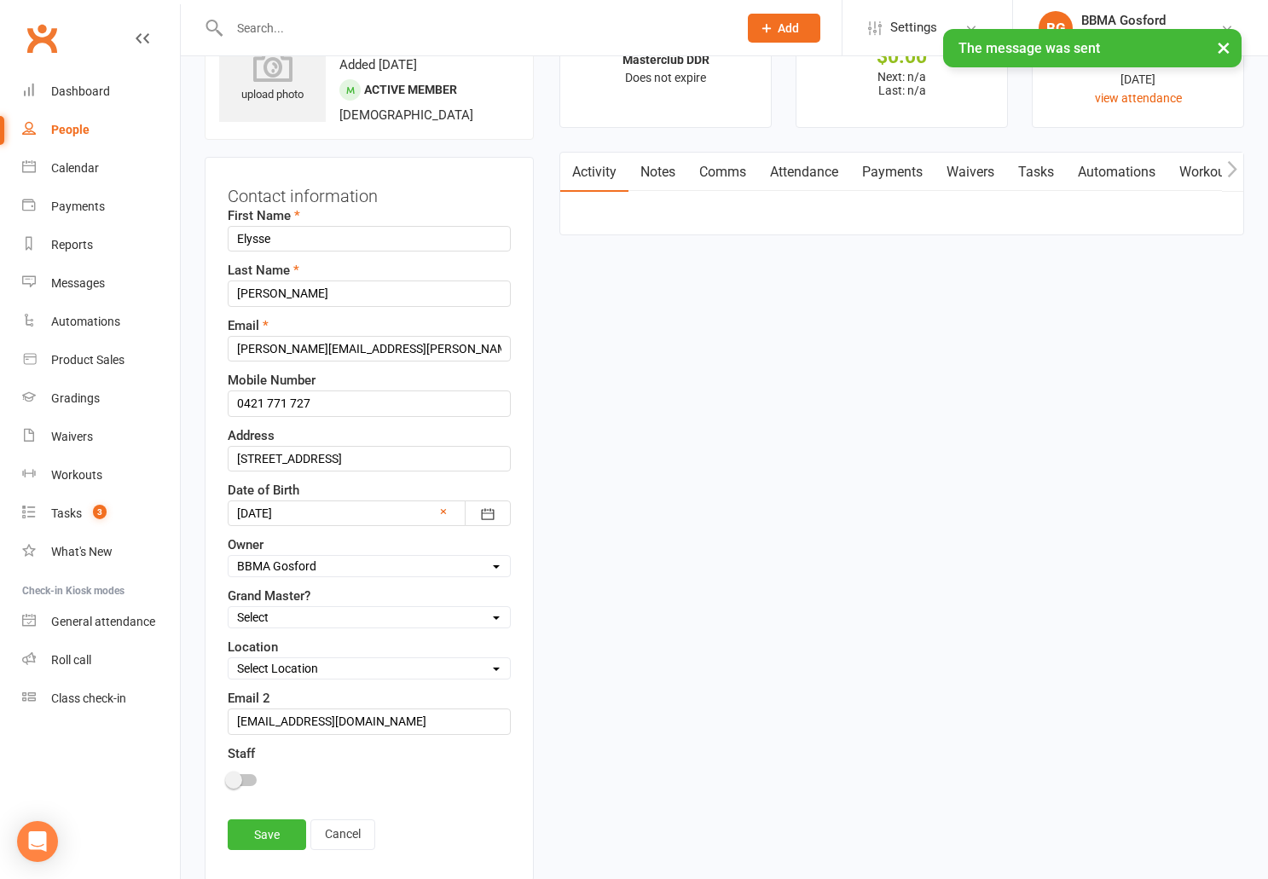
scroll to position [80, 0]
click at [318, 346] on input "kelly.metcalfe@optusnet.com.au" at bounding box center [369, 348] width 283 height 26
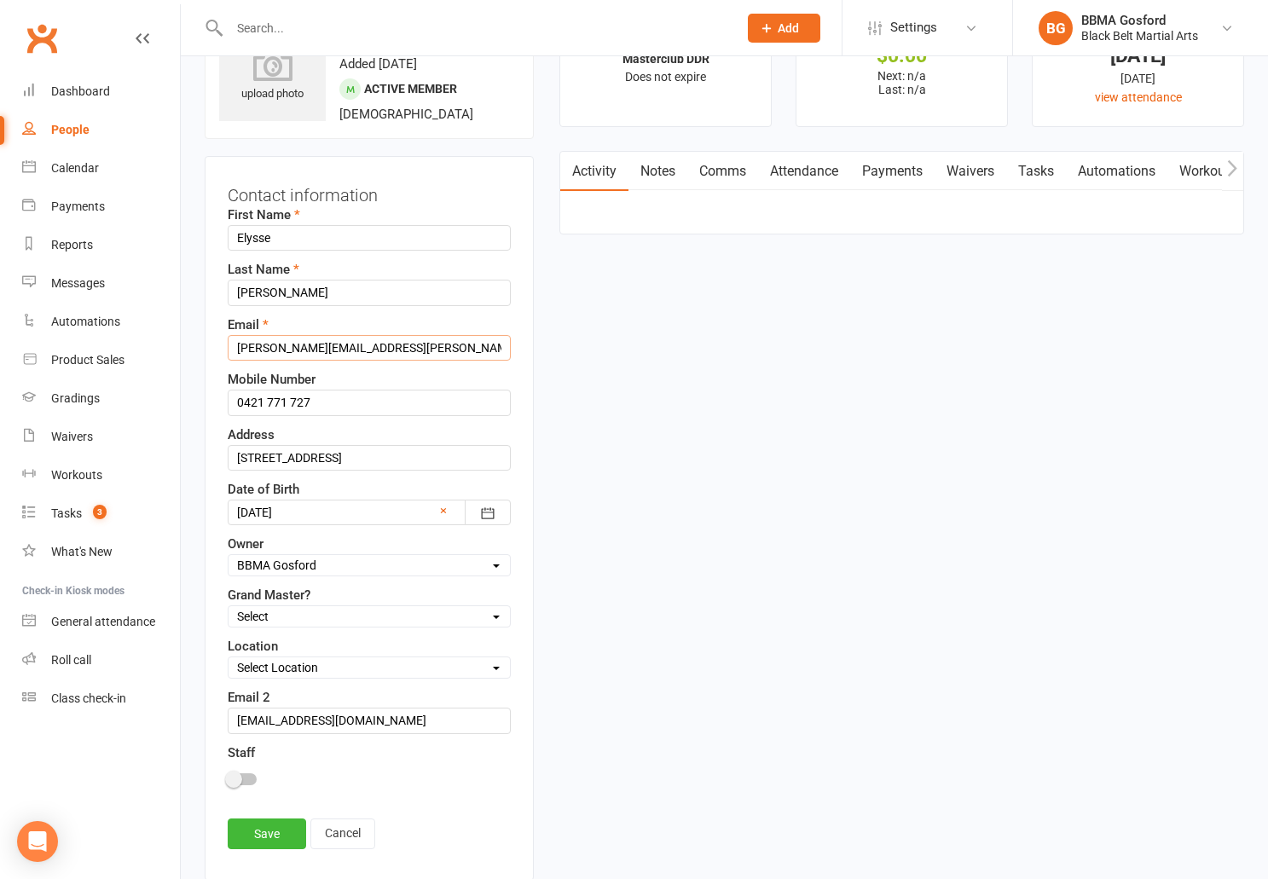
click at [318, 346] on input "kelly.metcalfe@optusnet.com.au" at bounding box center [369, 348] width 283 height 26
click at [380, 727] on input "km2882@homail.com" at bounding box center [369, 721] width 283 height 26
paste input "kelly.metcalfe@optusnet.com.au"
drag, startPoint x: 345, startPoint y: 725, endPoint x: 153, endPoint y: 712, distance: 192.3
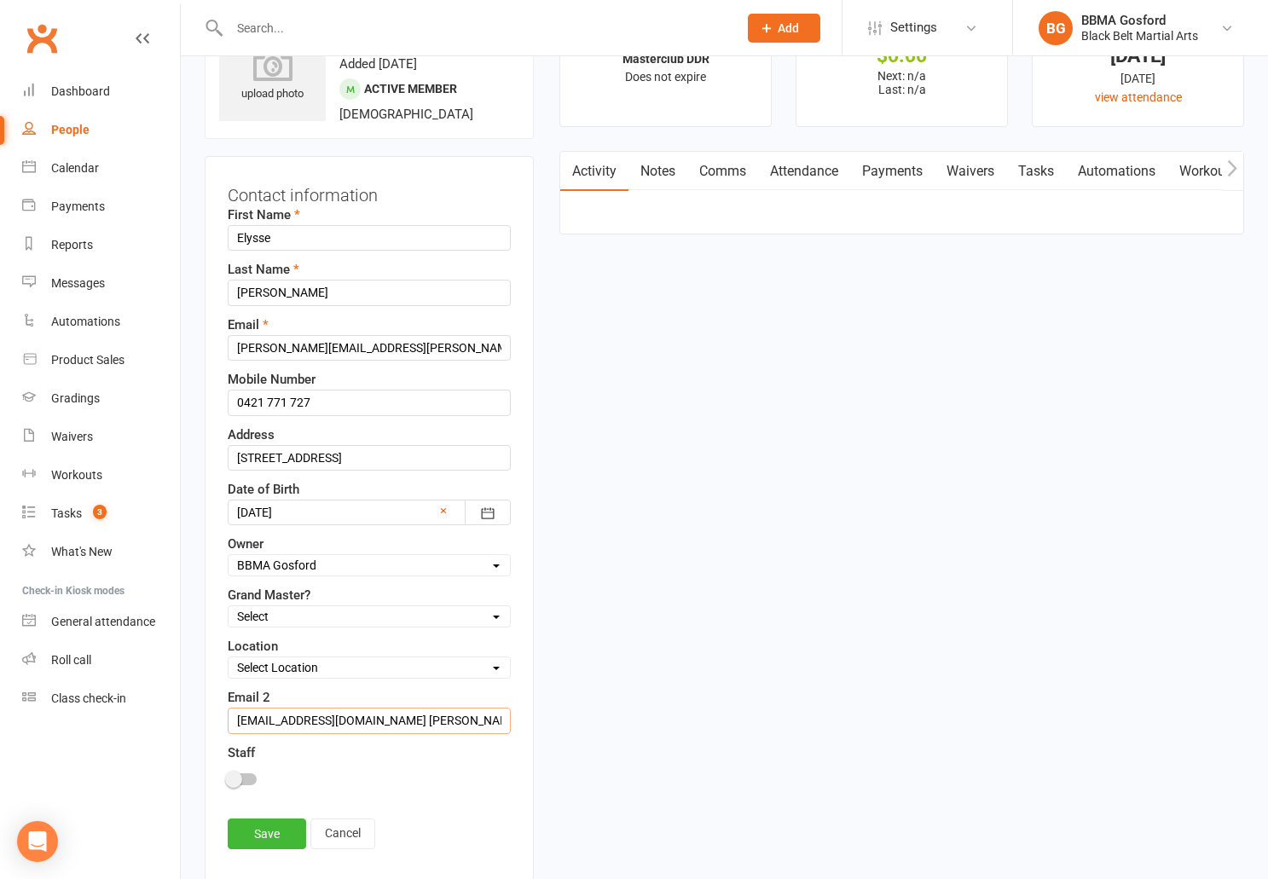
click at [228, 712] on input "km2882@homail.com kelly.metcalfe@optusnet.com.au" at bounding box center [369, 721] width 283 height 26
type input "kelly.metcalfe@optusnet.com.au"
click at [301, 349] on input "kelly.metcalfe@optusnet.com.au" at bounding box center [369, 348] width 283 height 26
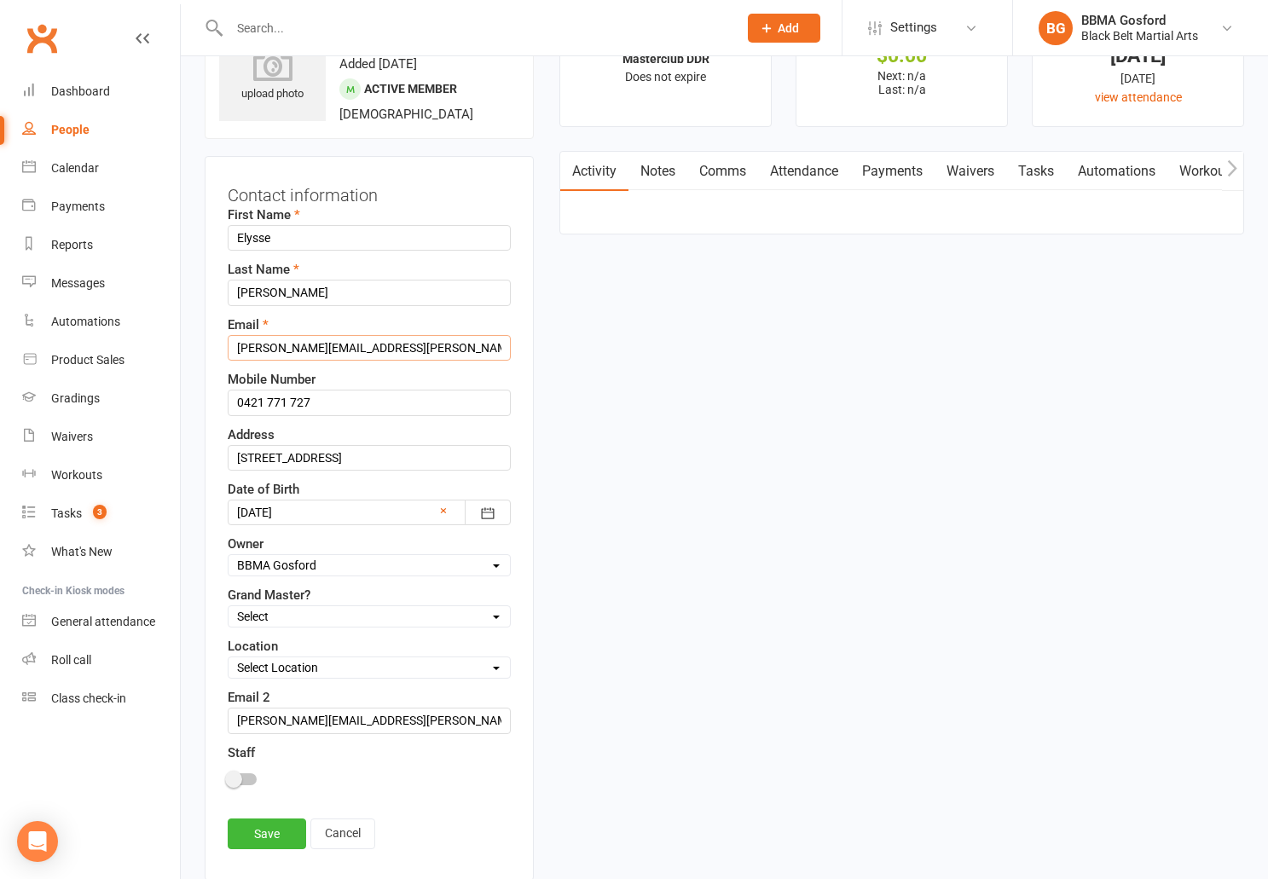
scroll to position [83, 0]
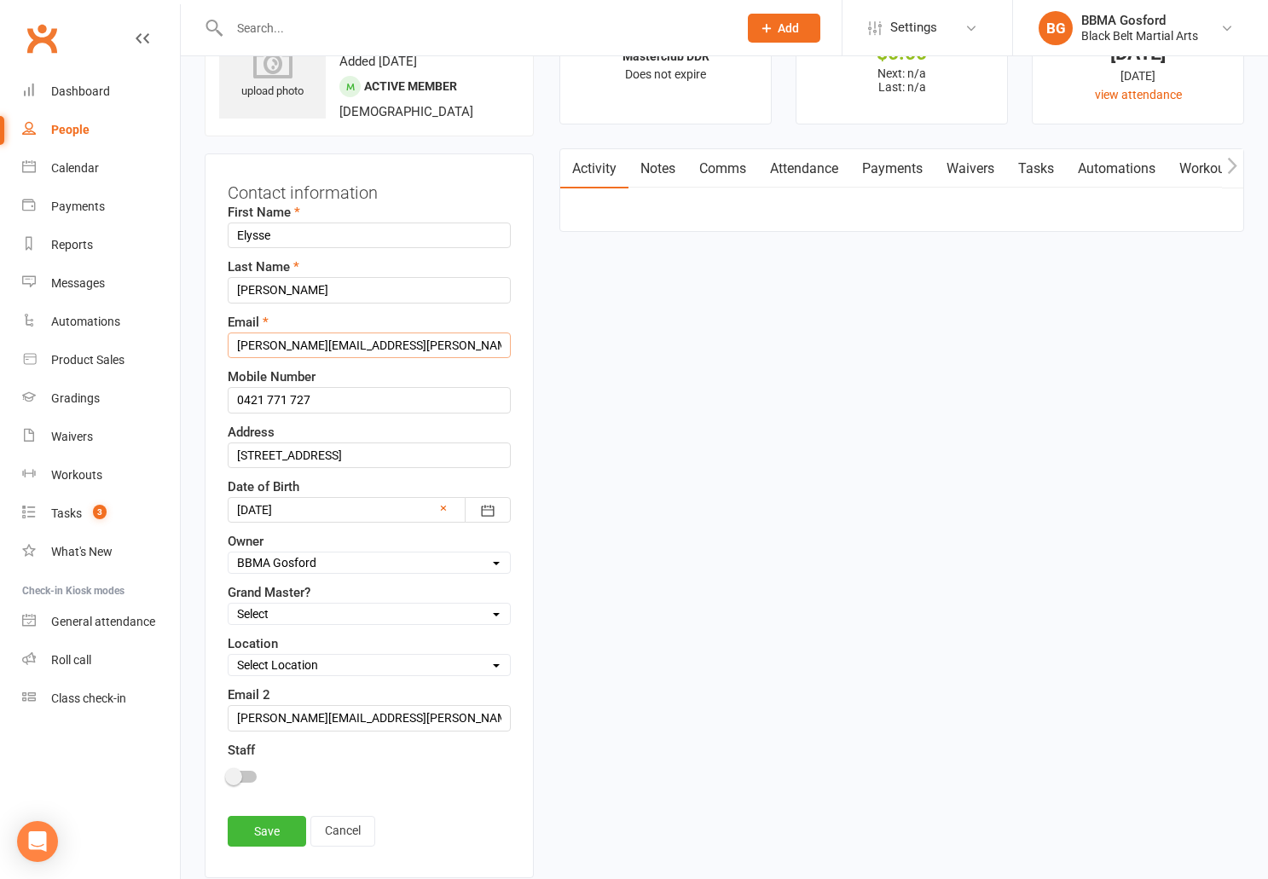
paste input "m2882@homail.com"
type input "km2882@homail.com"
click at [268, 828] on link "Save" at bounding box center [267, 831] width 78 height 31
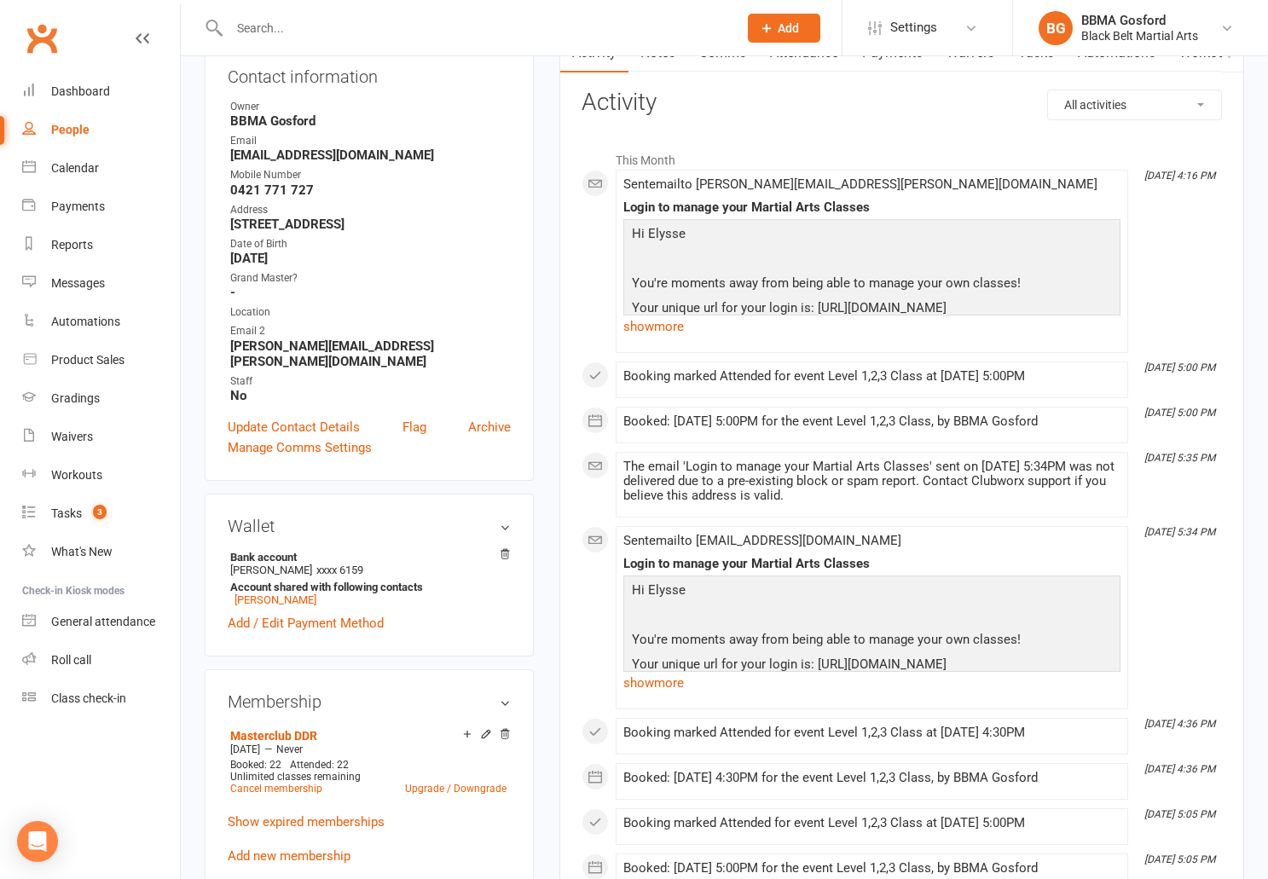
scroll to position [173, 0]
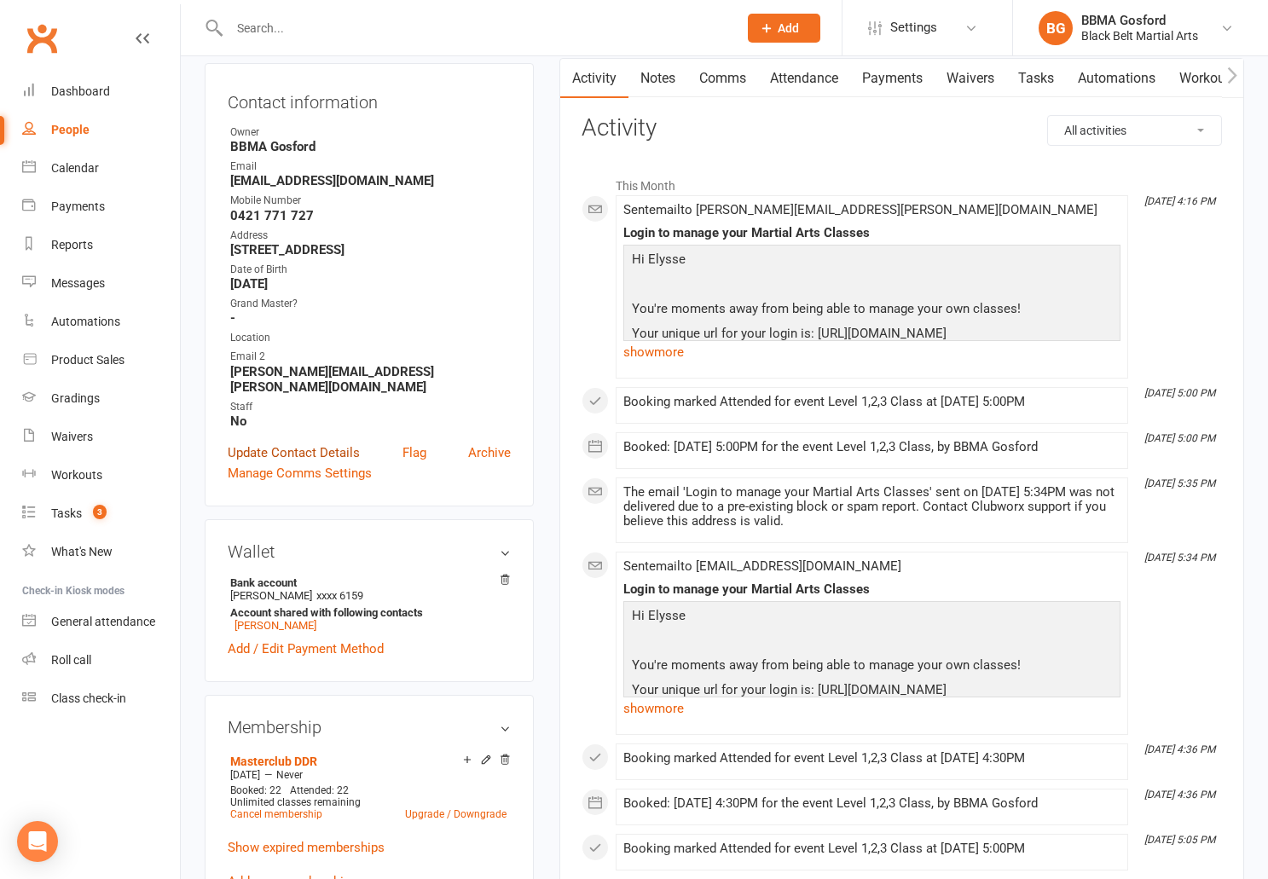
click at [274, 444] on link "Update Contact Details" at bounding box center [294, 453] width 132 height 20
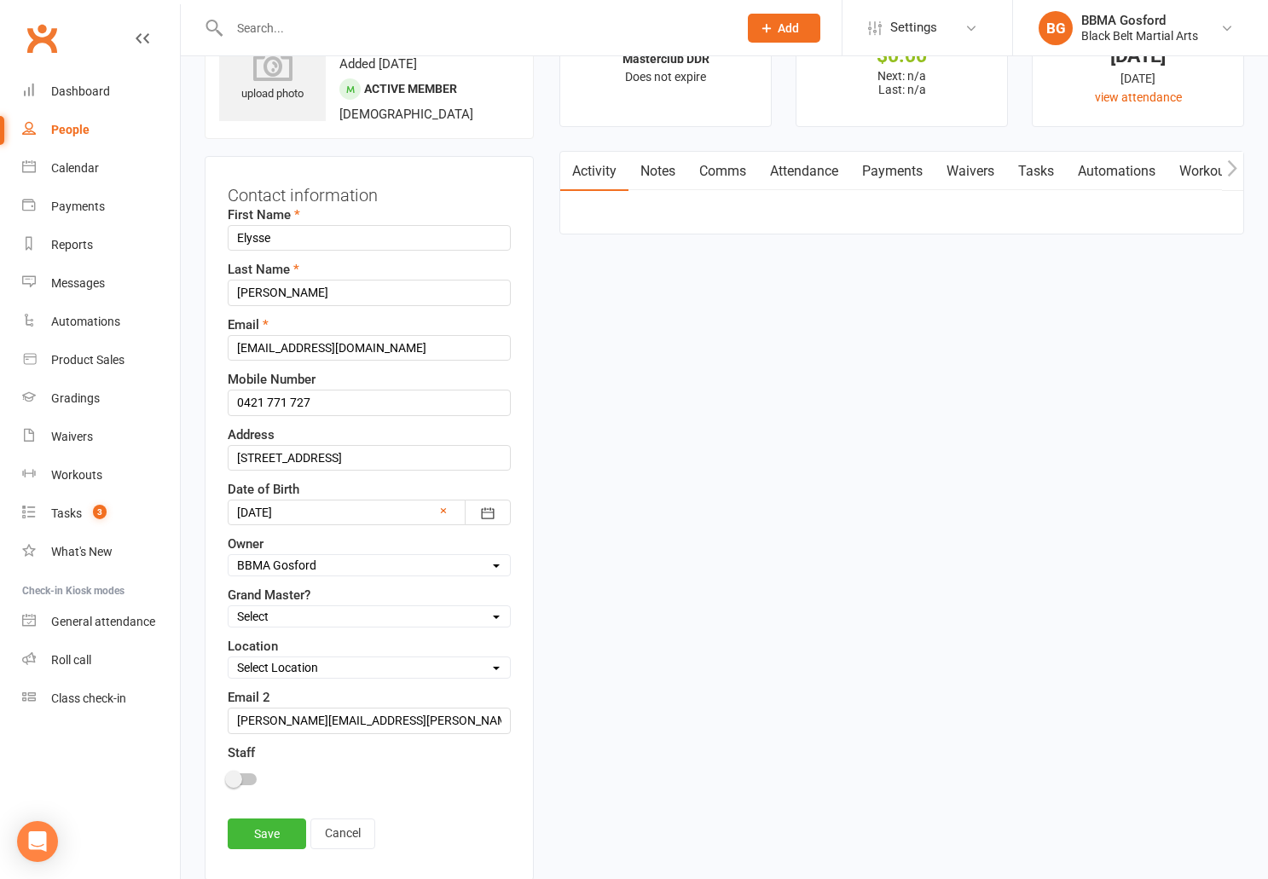
scroll to position [80, 0]
drag, startPoint x: 305, startPoint y: 347, endPoint x: 329, endPoint y: 361, distance: 28.3
click at [305, 347] on input "km2882@homail.com" at bounding box center [369, 348] width 283 height 26
type input "km2882@hotmail.com"
click at [273, 838] on link "Save" at bounding box center [267, 834] width 78 height 31
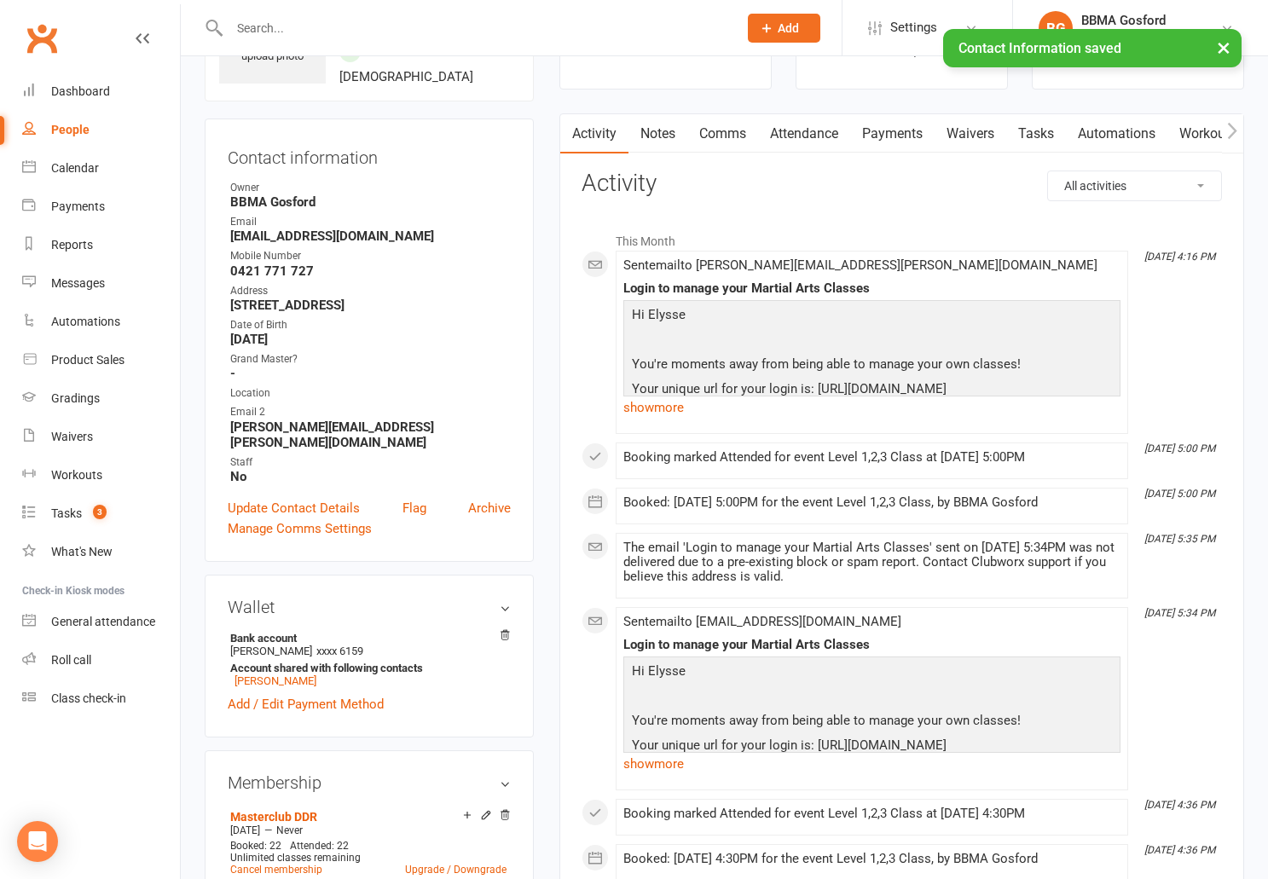
scroll to position [119, 0]
click at [277, 674] on link "Kelly Metcalfe" at bounding box center [276, 680] width 82 height 13
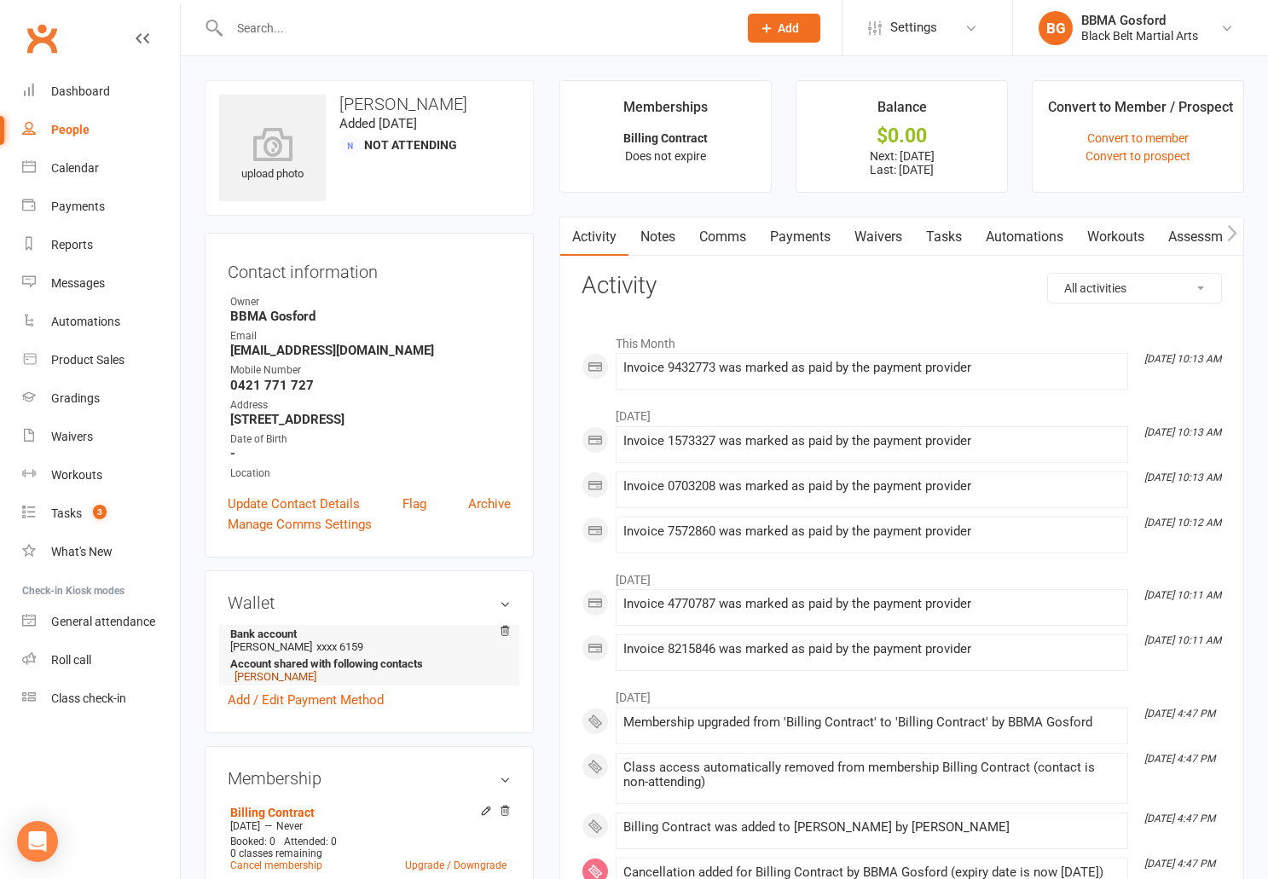
click at [268, 680] on link "Elysse Gallo" at bounding box center [276, 676] width 82 height 13
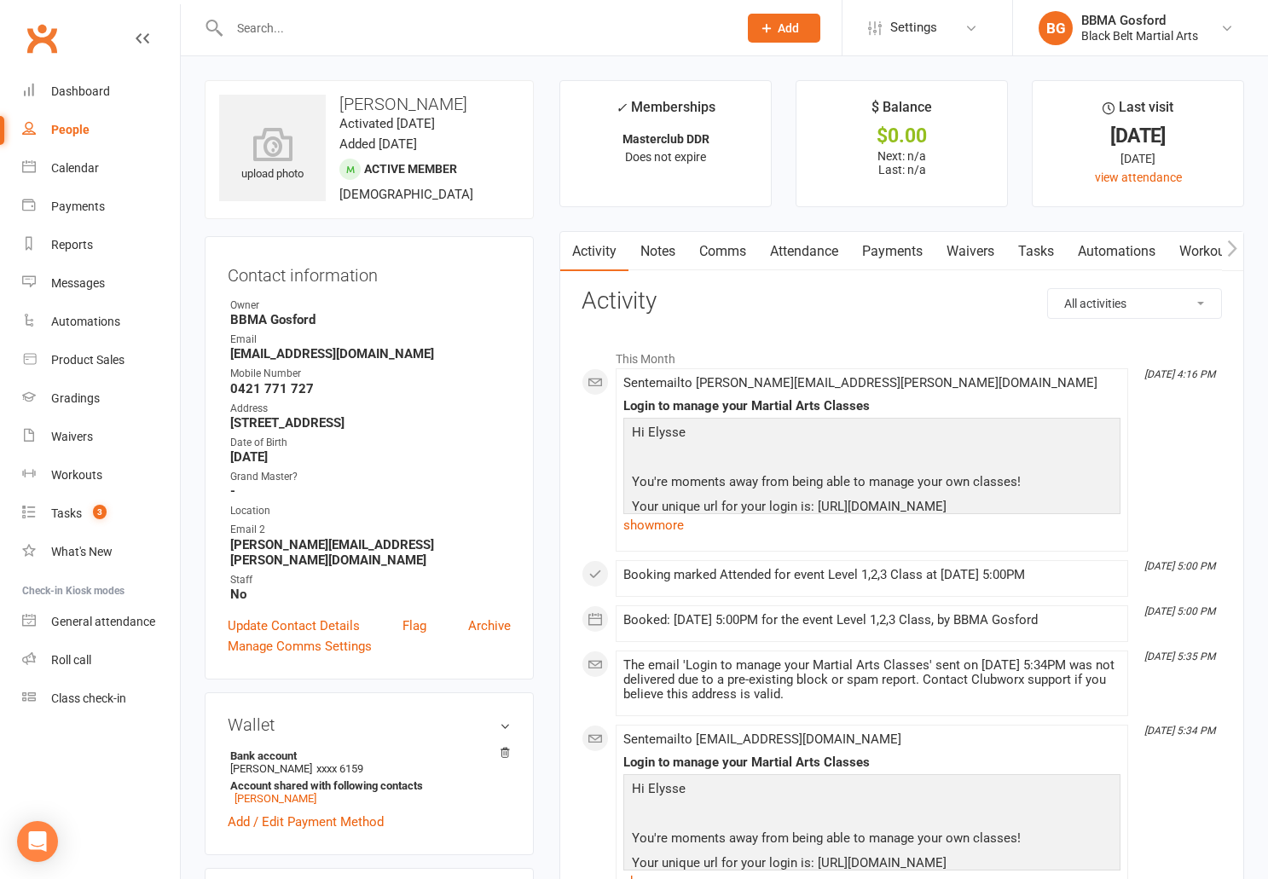
click at [734, 249] on link "Comms" at bounding box center [723, 251] width 71 height 39
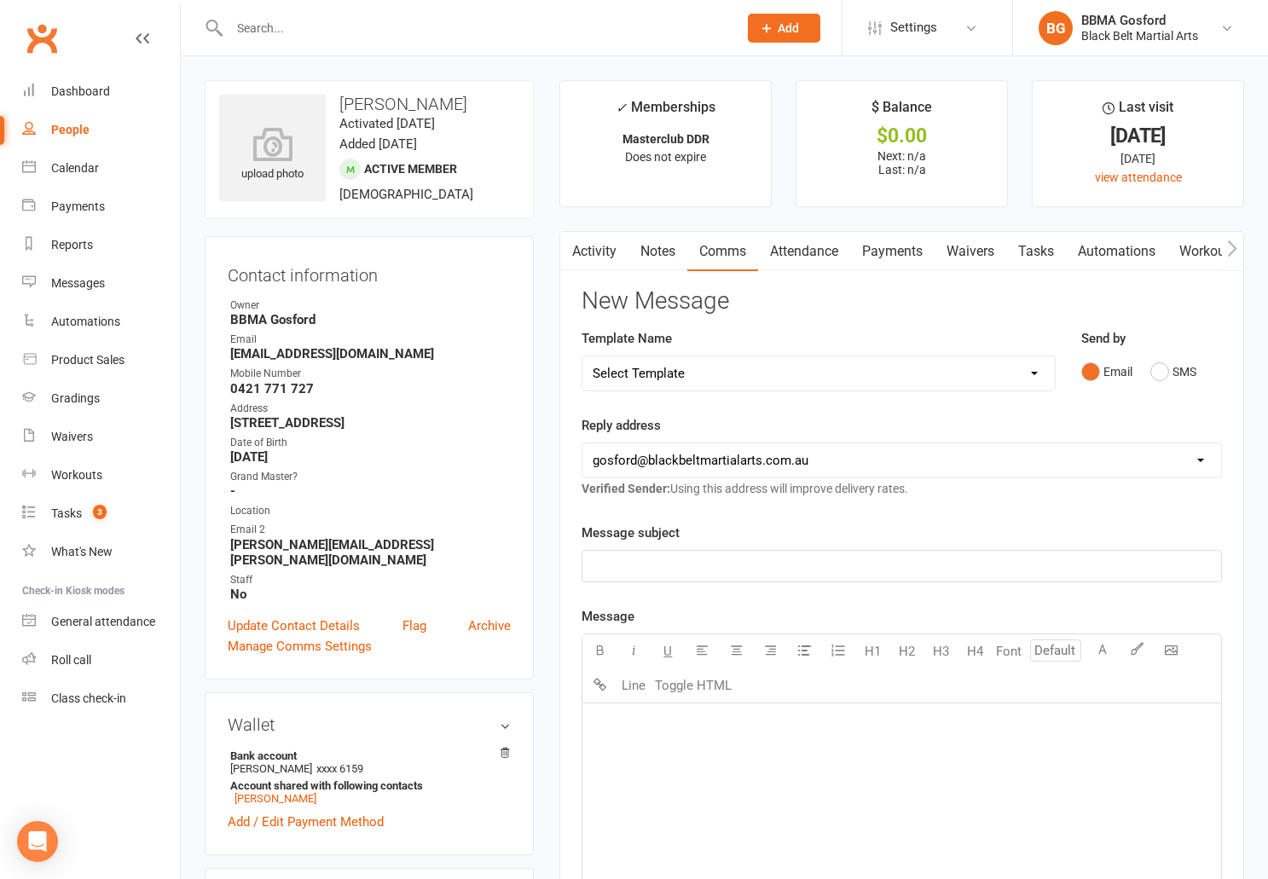
click at [583, 357] on select "Select Template [Email] Active Kids Voucher [Email] Black Belt Camp [Email] Bla…" at bounding box center [819, 374] width 472 height 34
select select "4"
click option "[Email] Clubworx Website Login" at bounding box center [0, 0] width 0 height 0
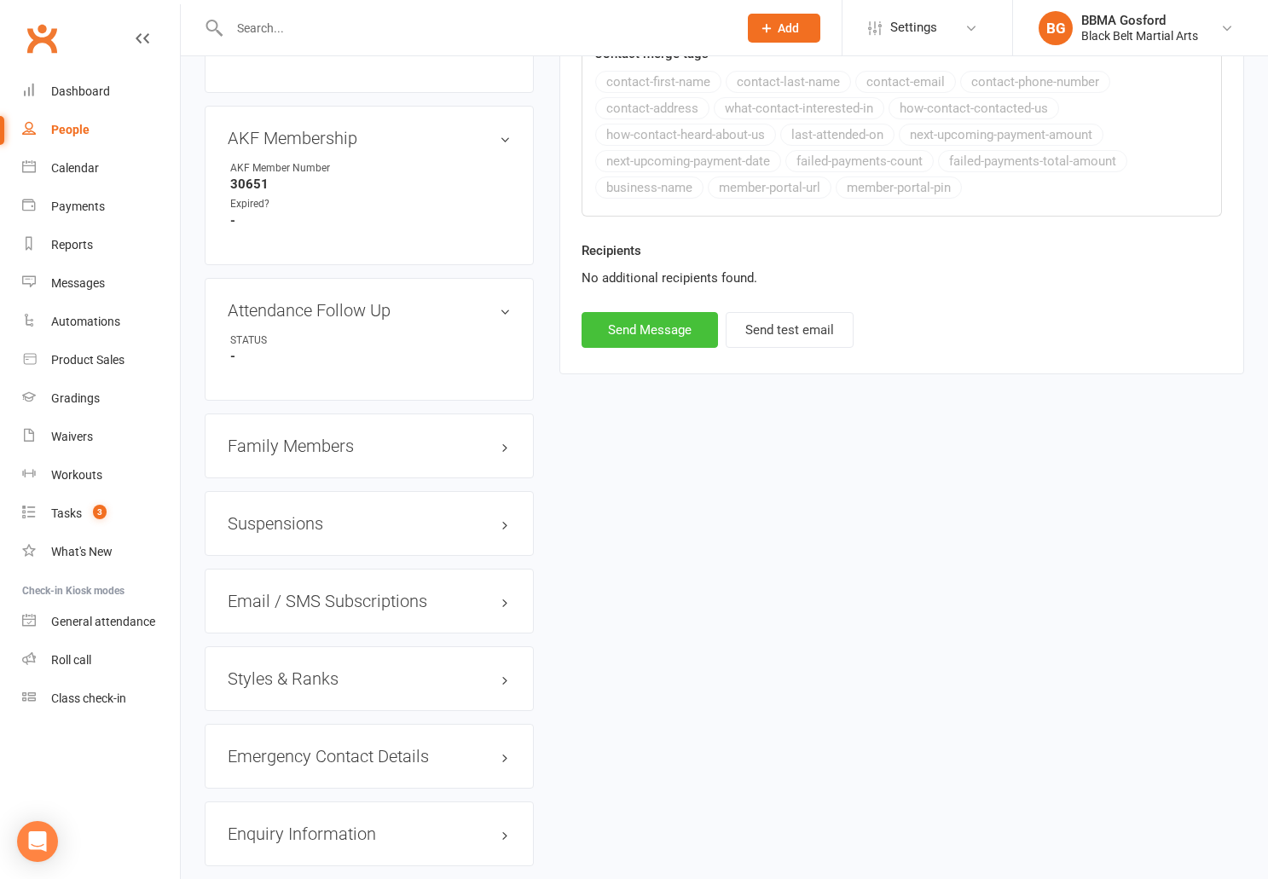
scroll to position [1136, 0]
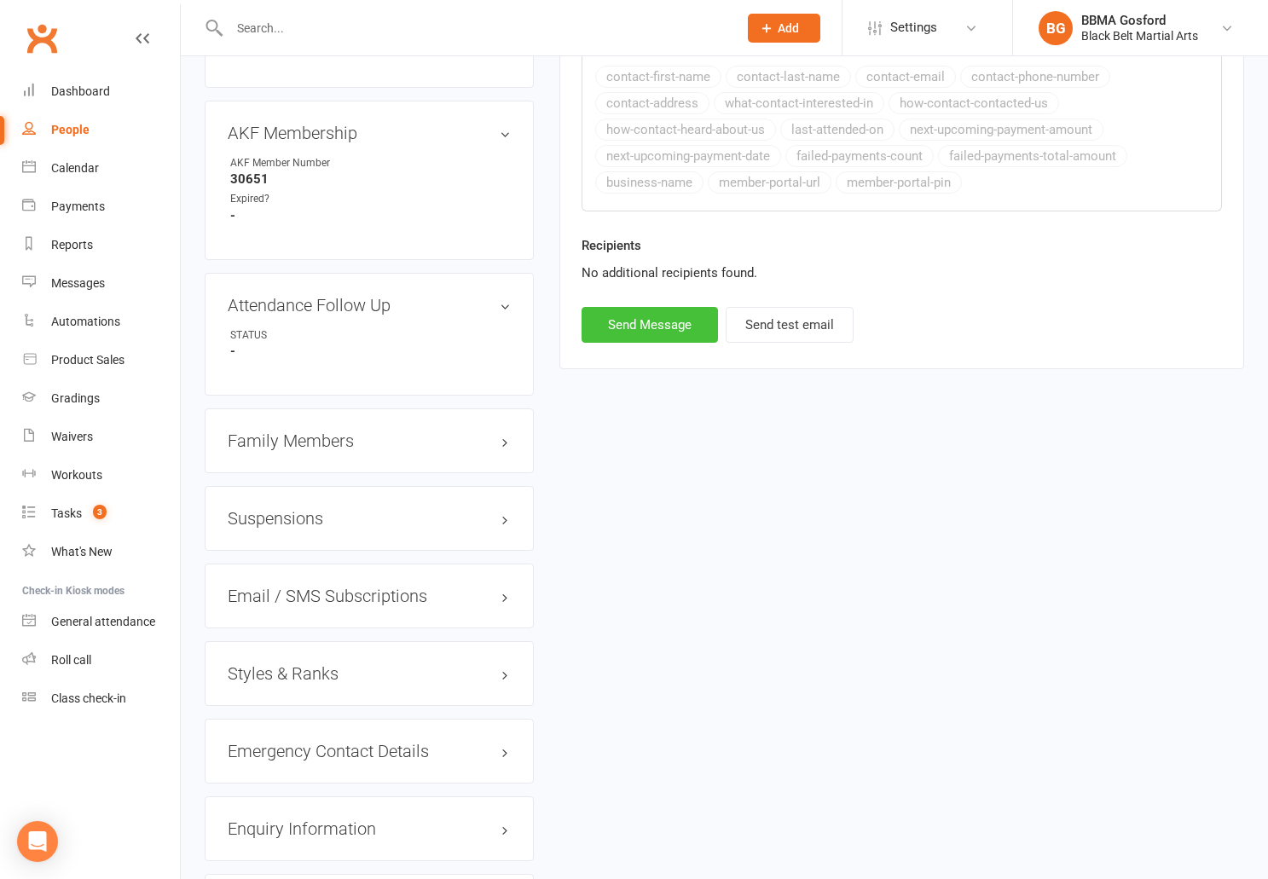
click at [656, 331] on button "Send Message" at bounding box center [650, 325] width 136 height 36
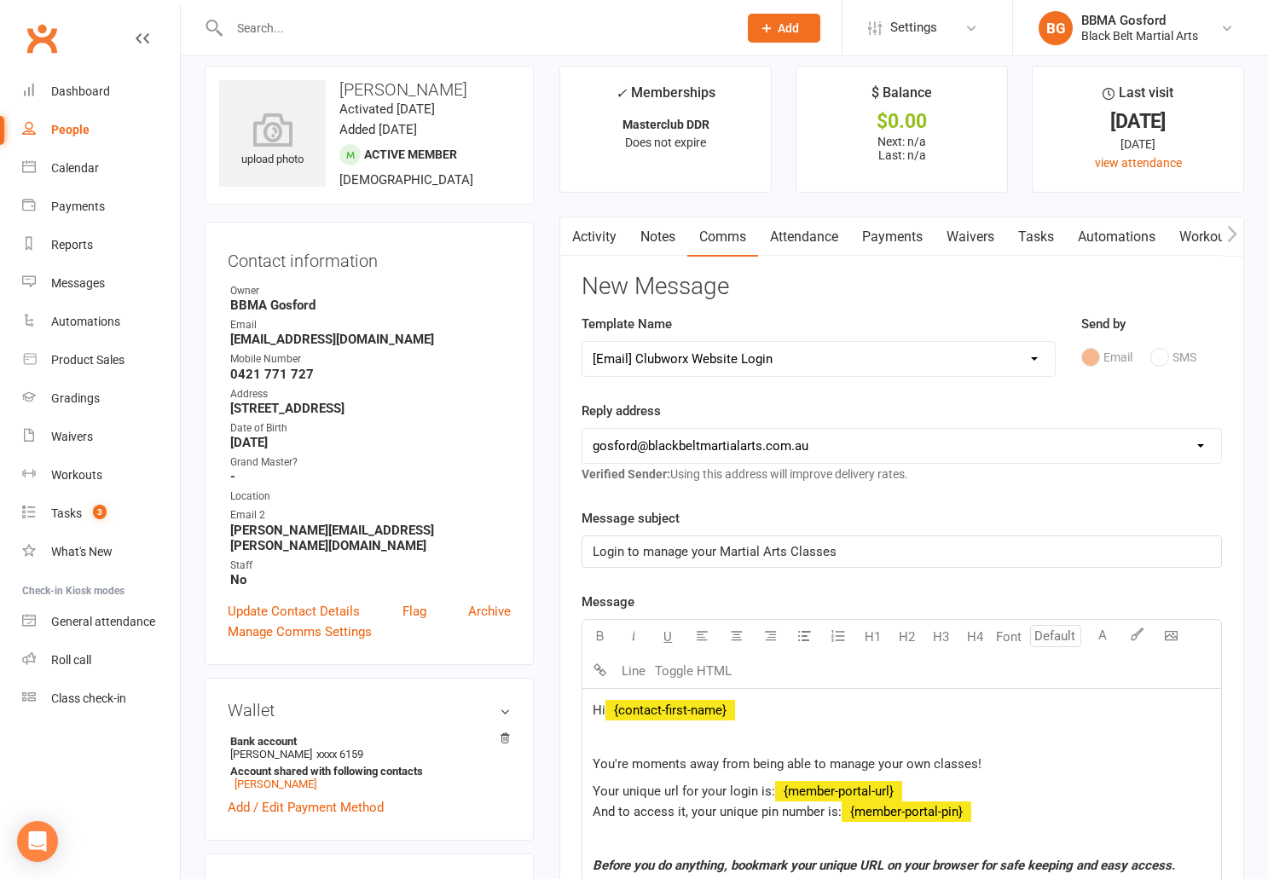
scroll to position [0, 0]
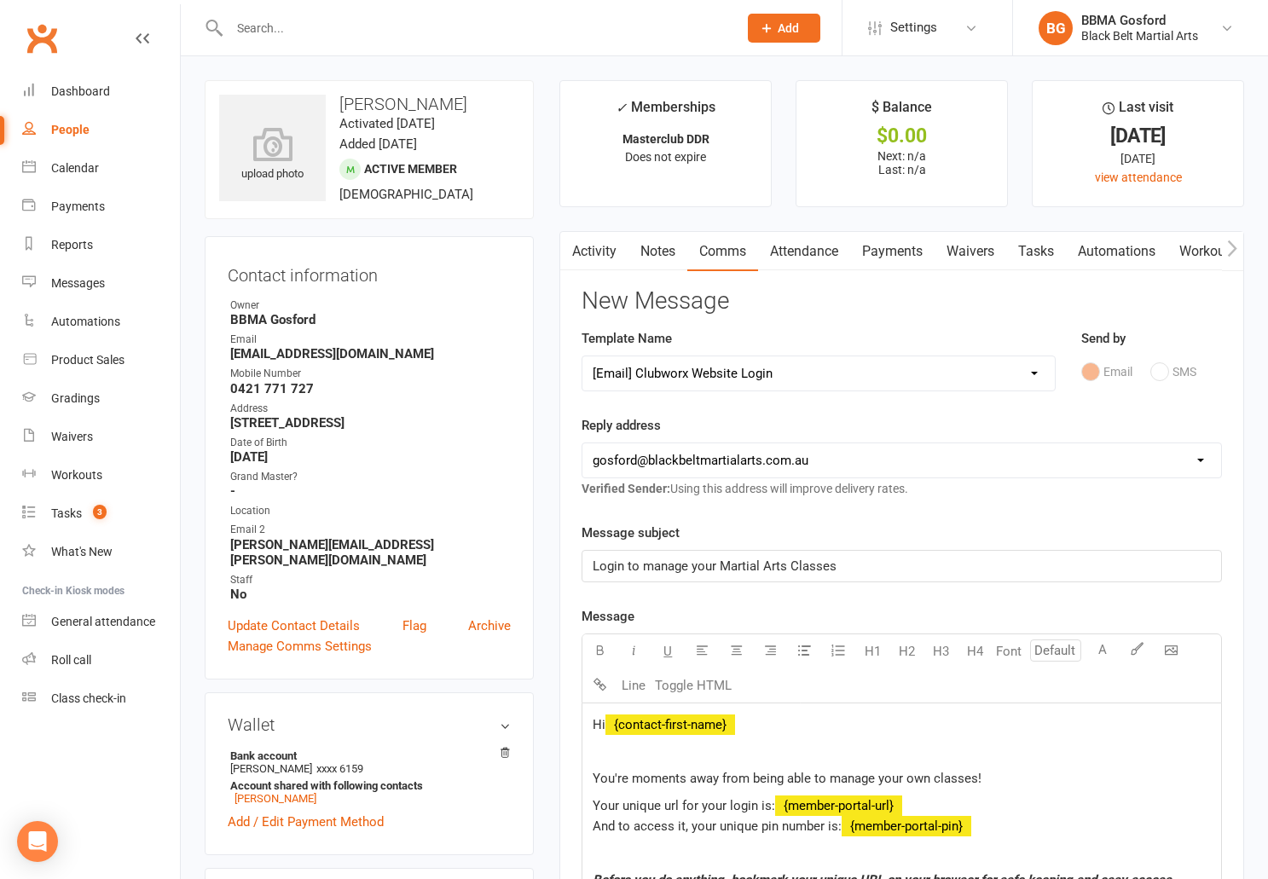
select select
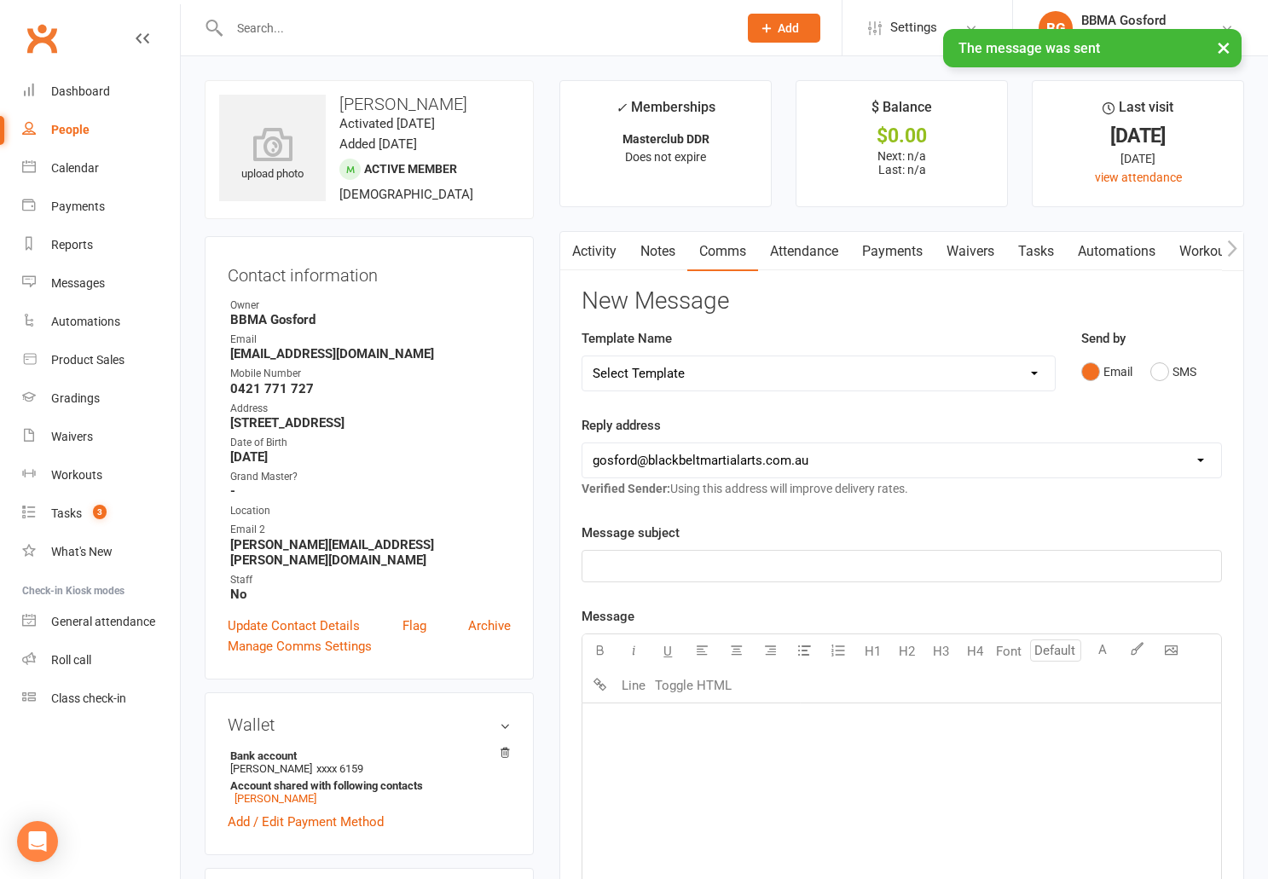
click at [587, 247] on link "Activity" at bounding box center [594, 251] width 68 height 39
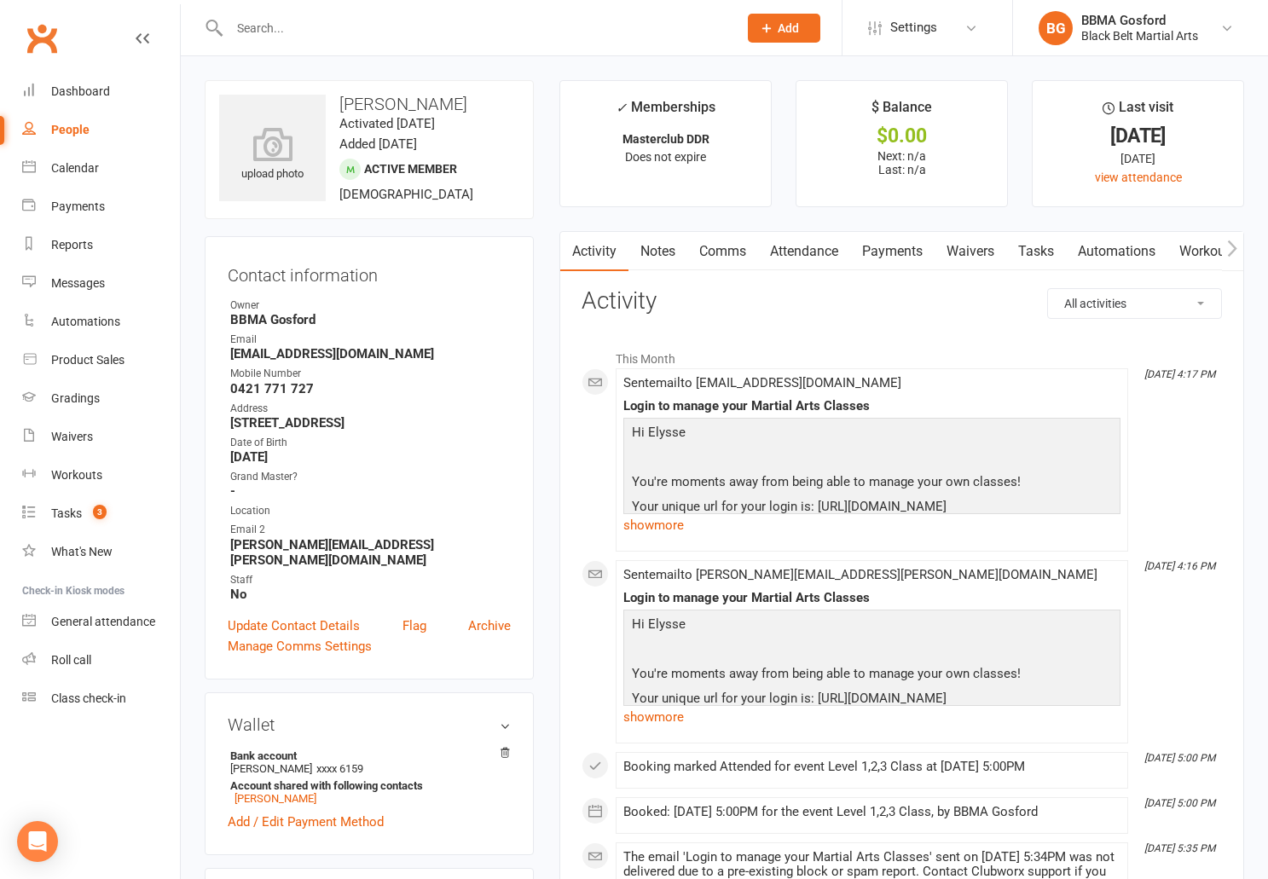
click at [280, 35] on input "text" at bounding box center [475, 28] width 502 height 24
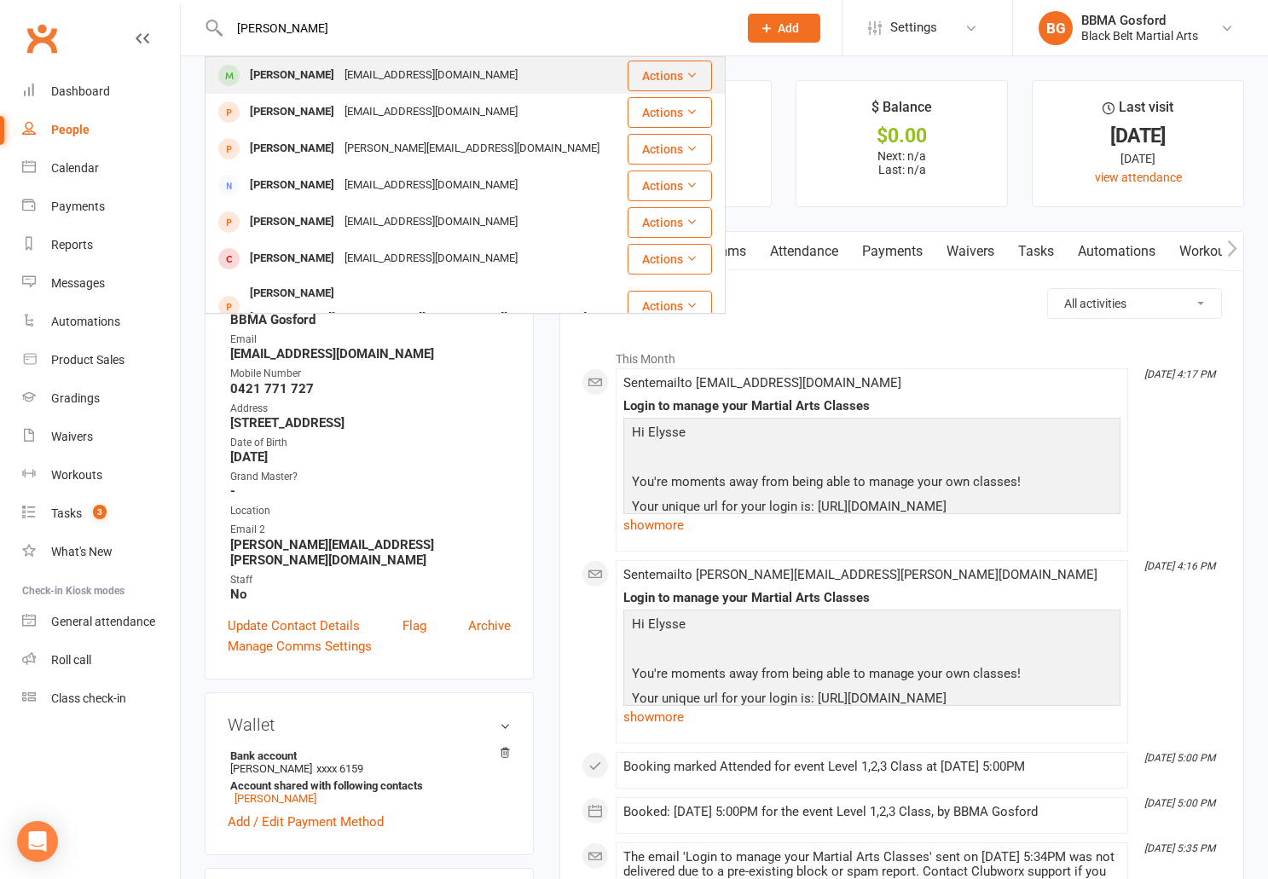
type input "bill meldrum"
click at [291, 65] on div "Bill Meldrum-hanna" at bounding box center [292, 75] width 95 height 25
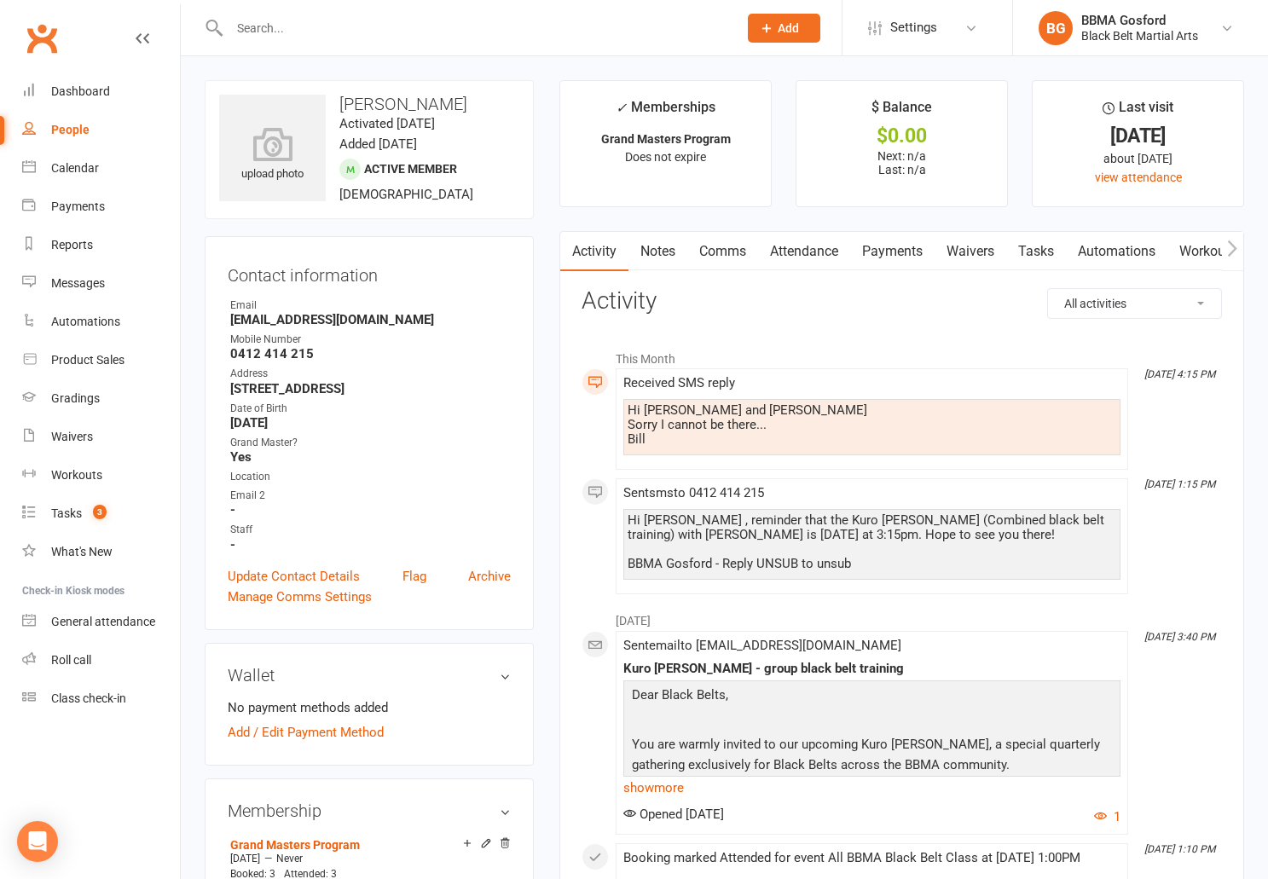
scroll to position [1, 0]
click at [734, 247] on link "Comms" at bounding box center [723, 250] width 71 height 39
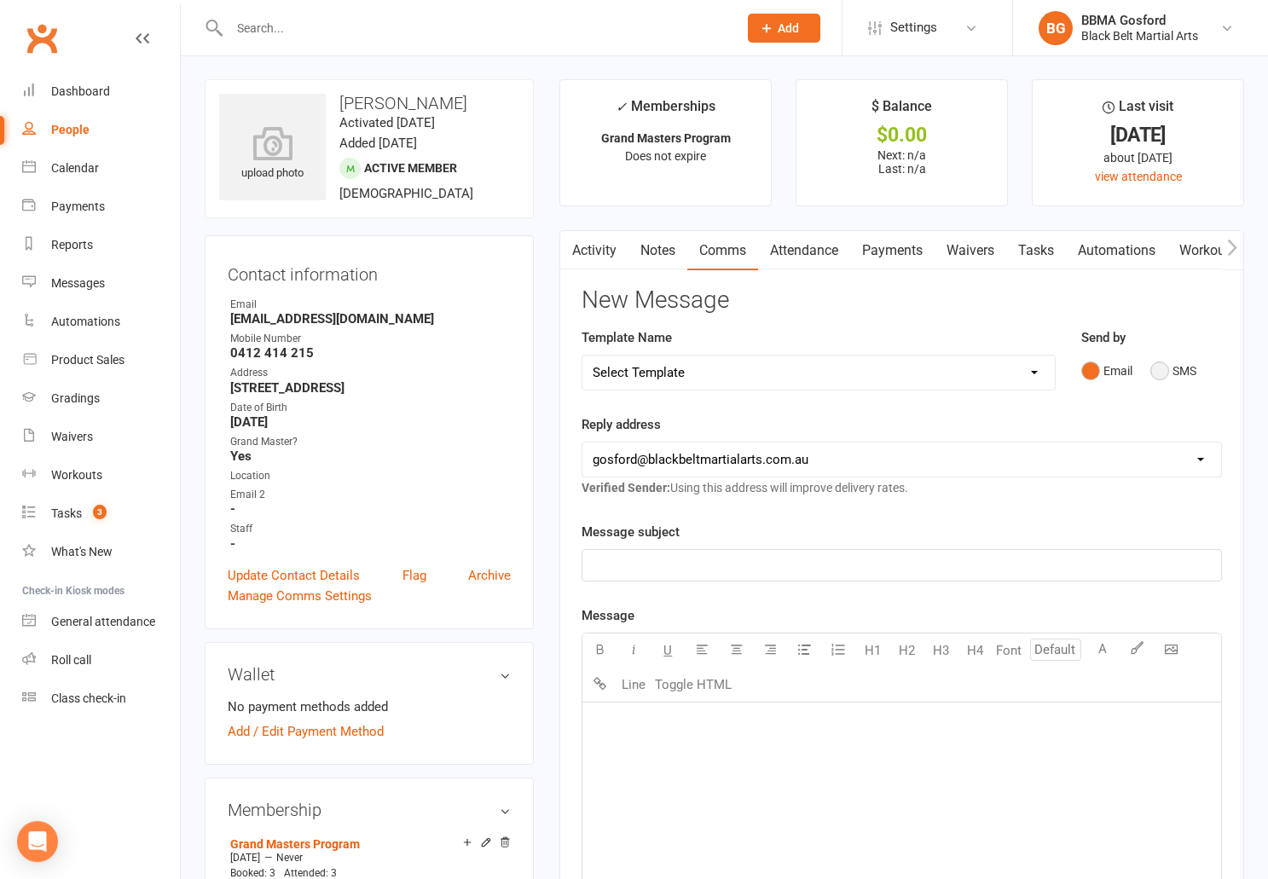
click at [1158, 367] on button "SMS" at bounding box center [1174, 371] width 46 height 32
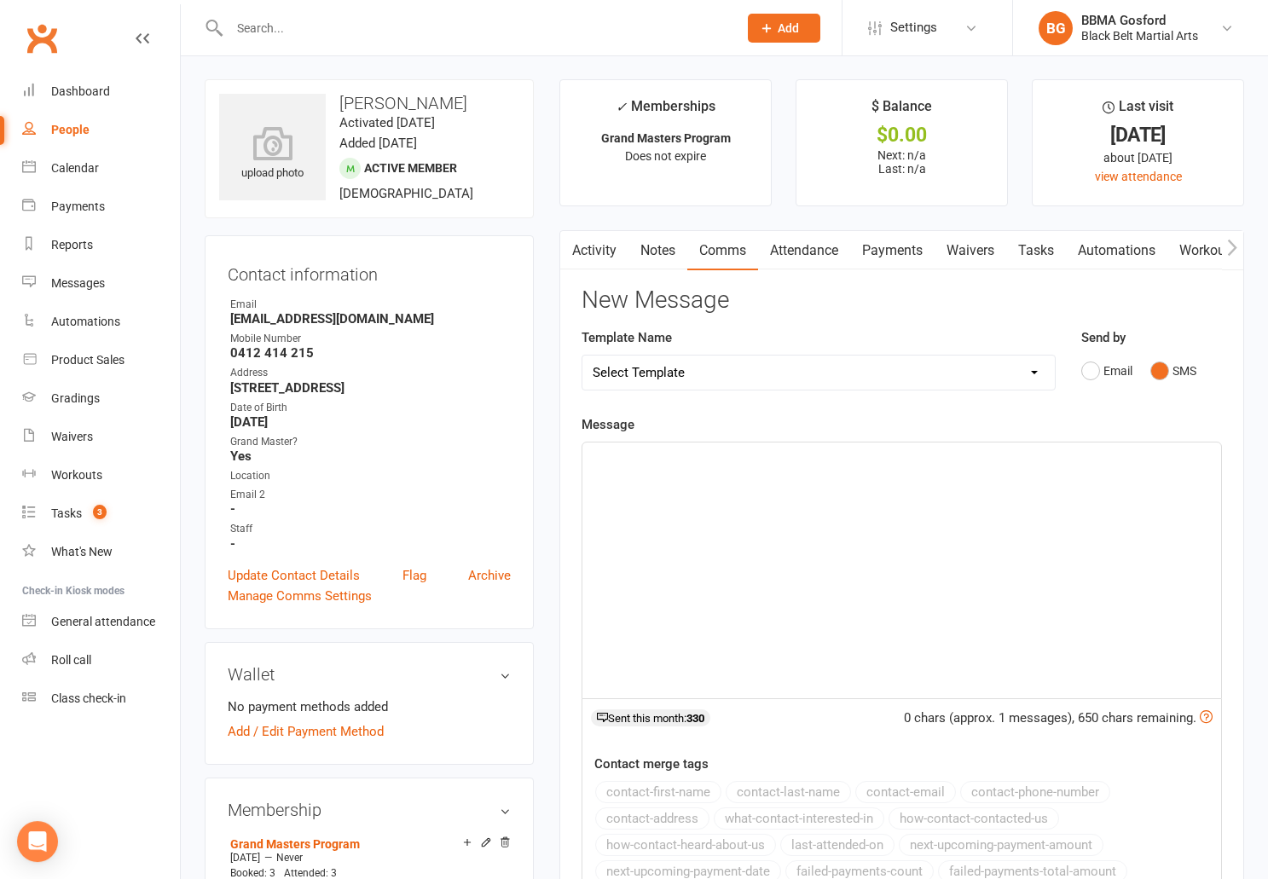
click at [719, 450] on p "﻿" at bounding box center [902, 458] width 618 height 20
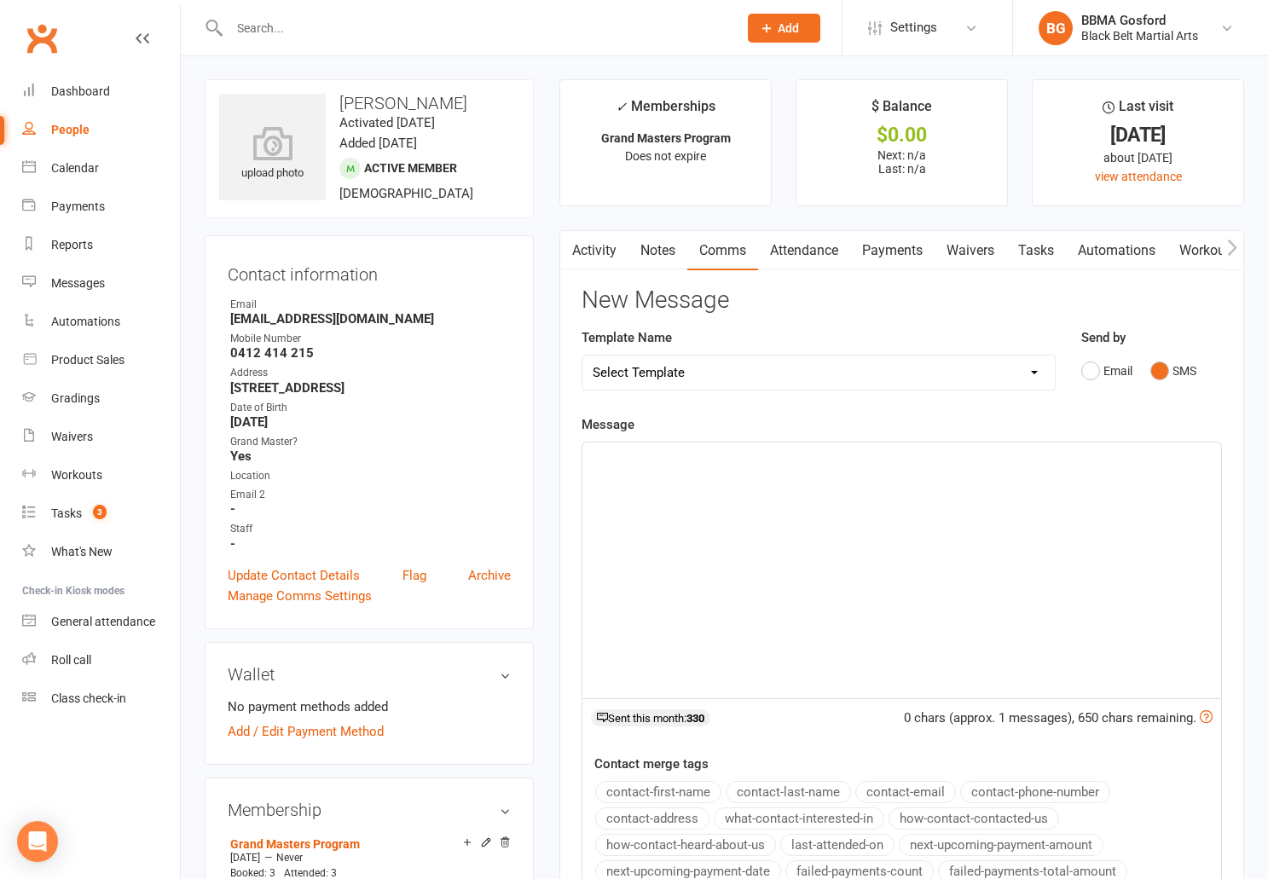
click at [704, 465] on p "﻿" at bounding box center [902, 458] width 618 height 20
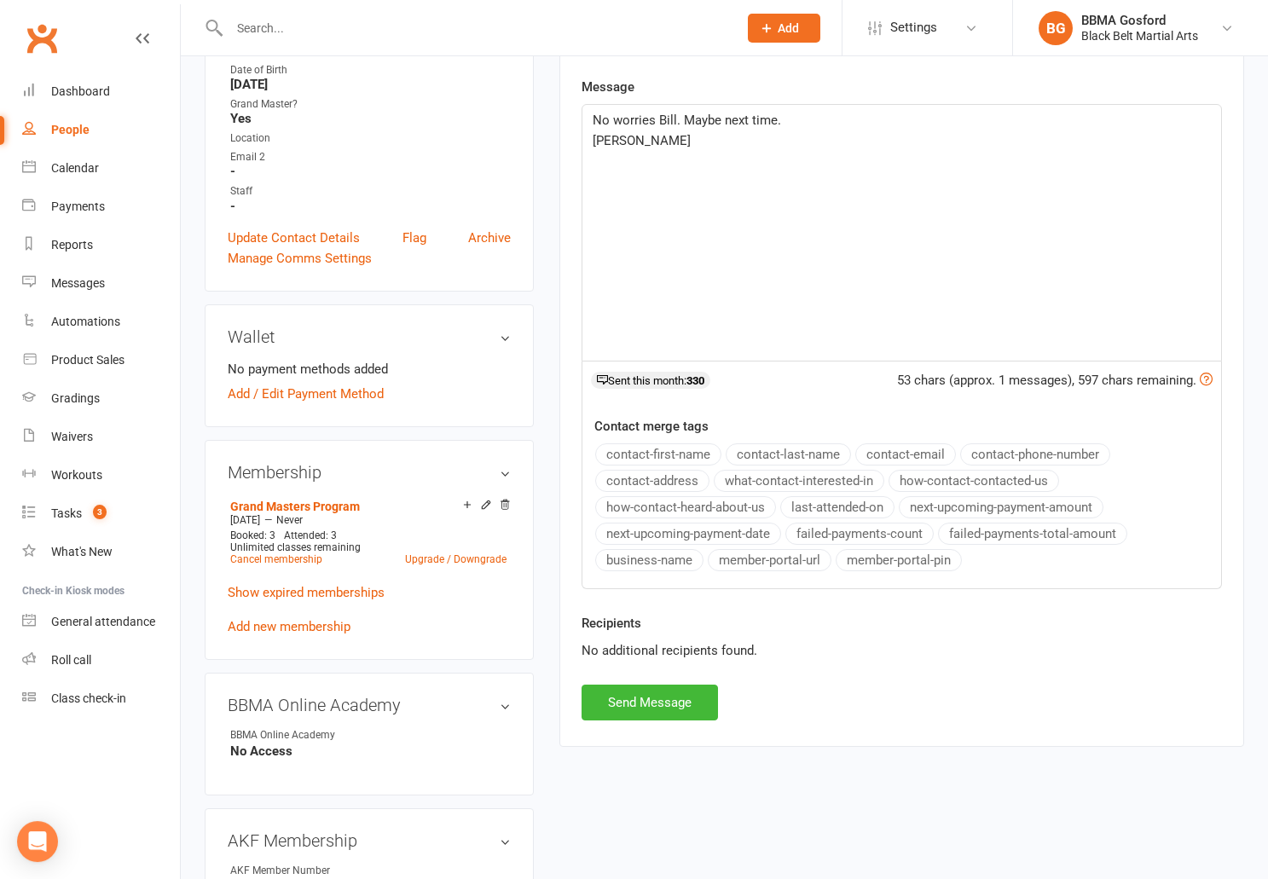
scroll to position [341, 0]
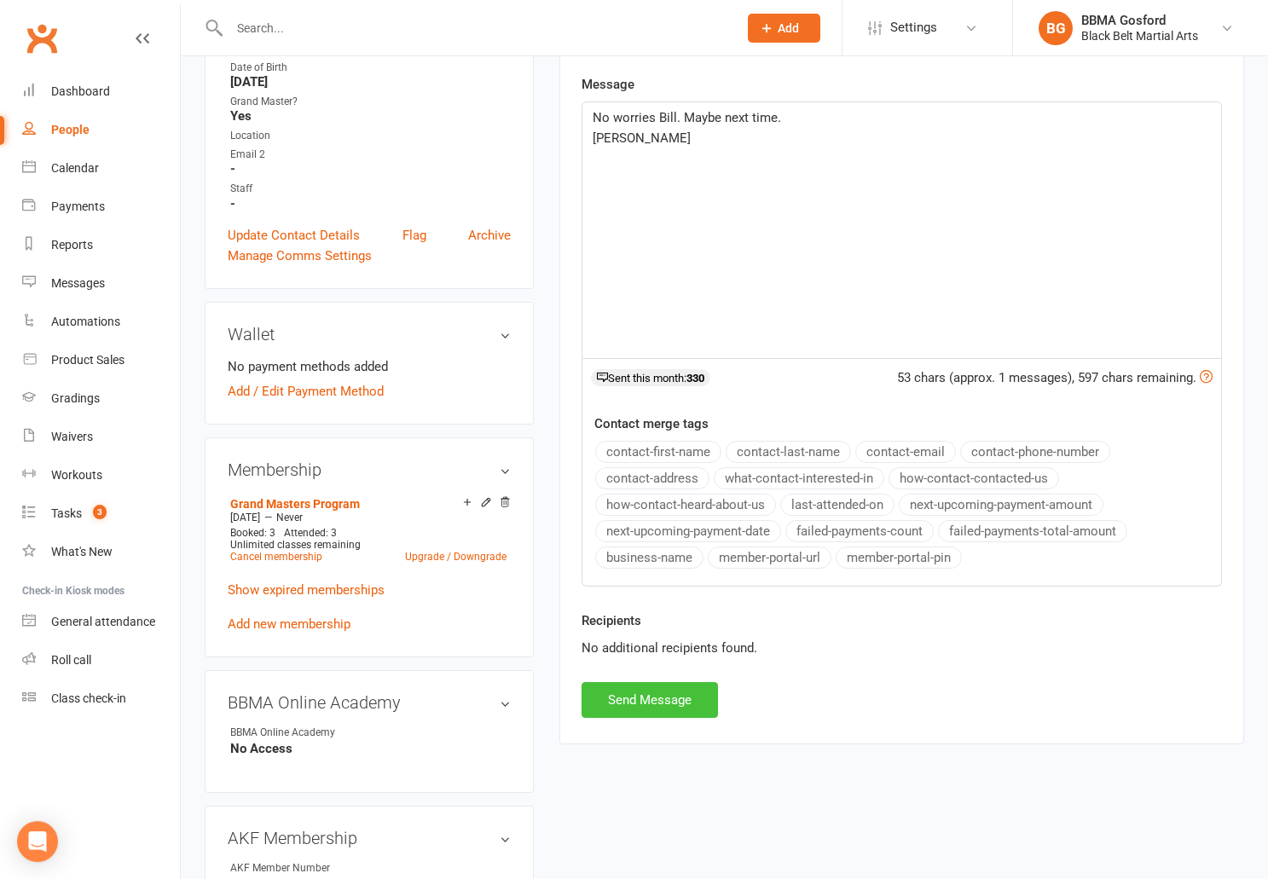
click at [648, 693] on button "Send Message" at bounding box center [650, 700] width 136 height 36
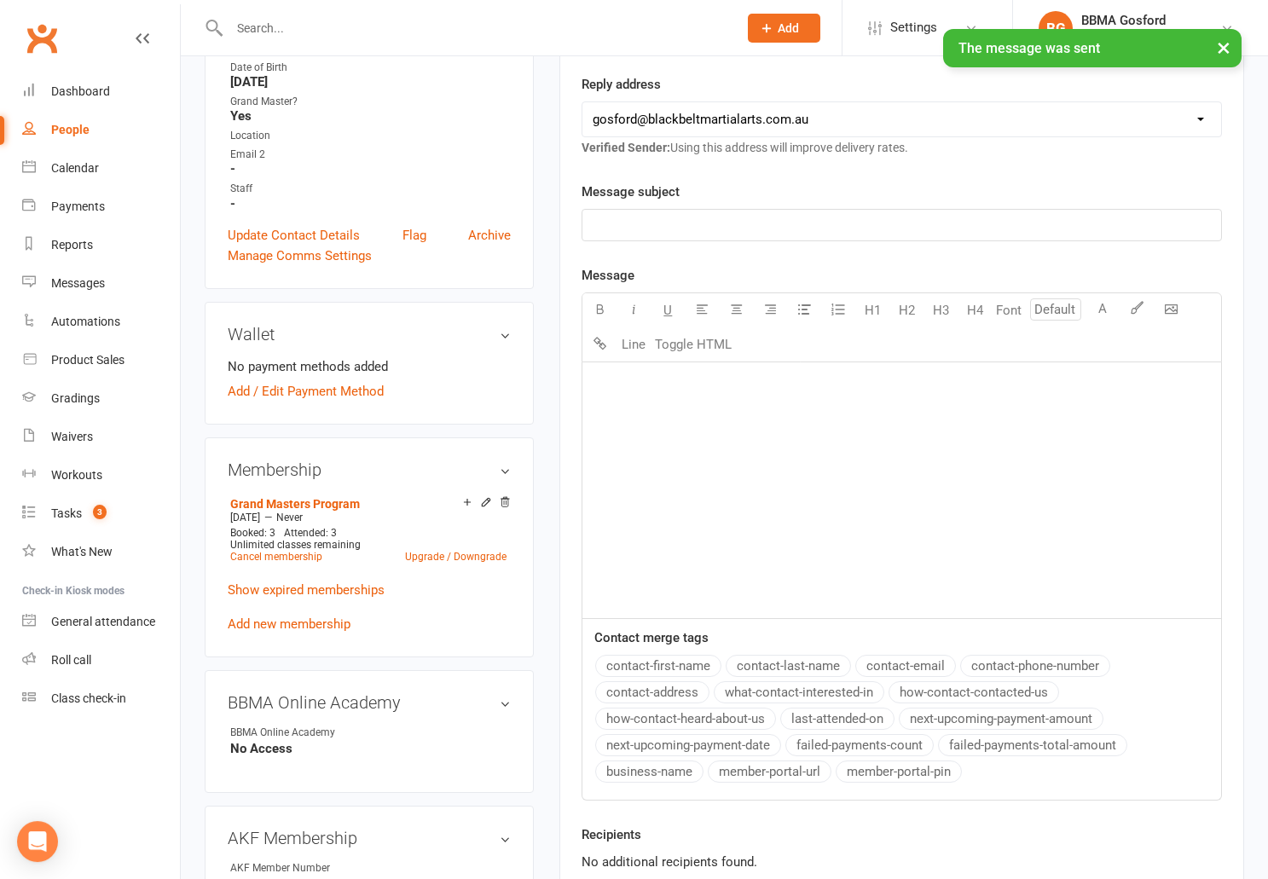
scroll to position [0, 0]
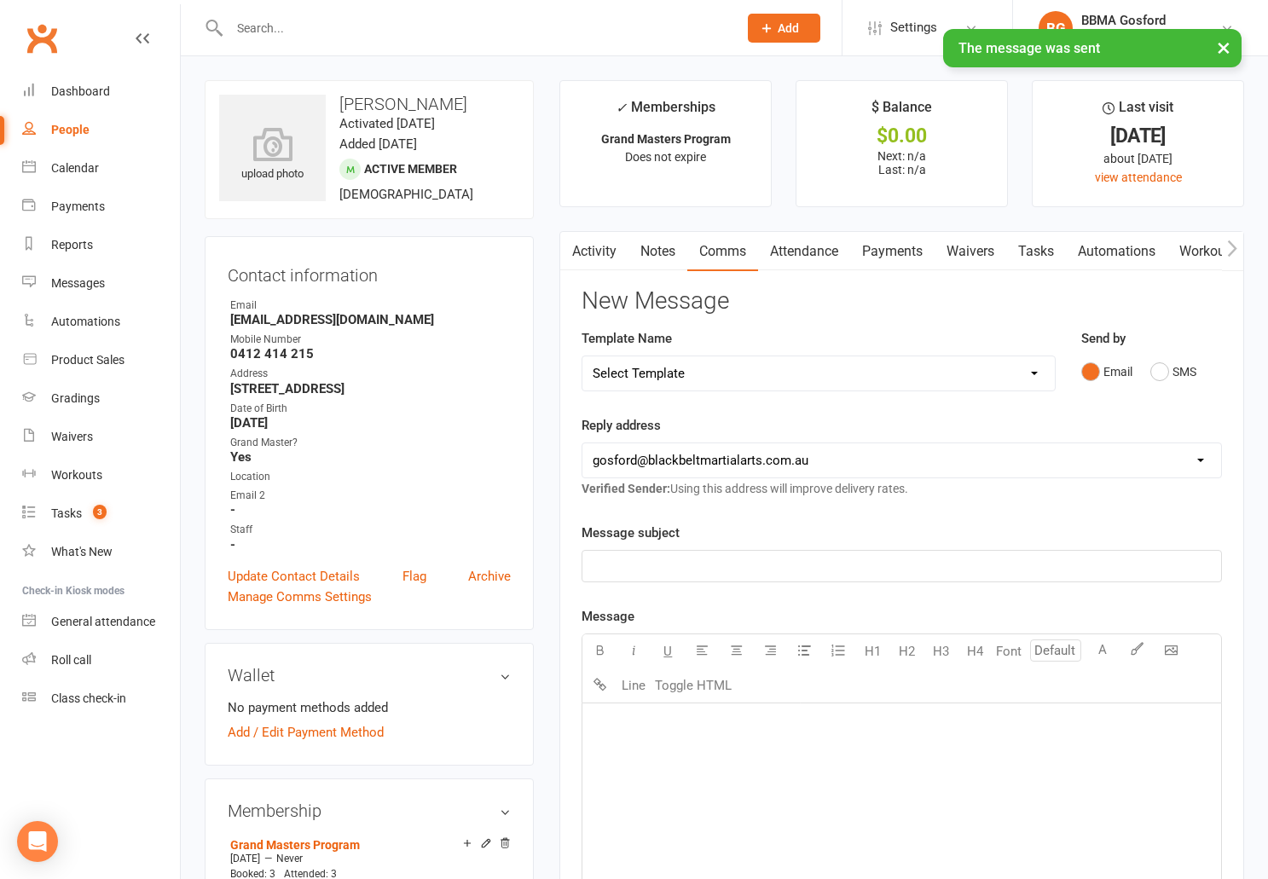
click at [589, 252] on link "Activity" at bounding box center [594, 251] width 68 height 39
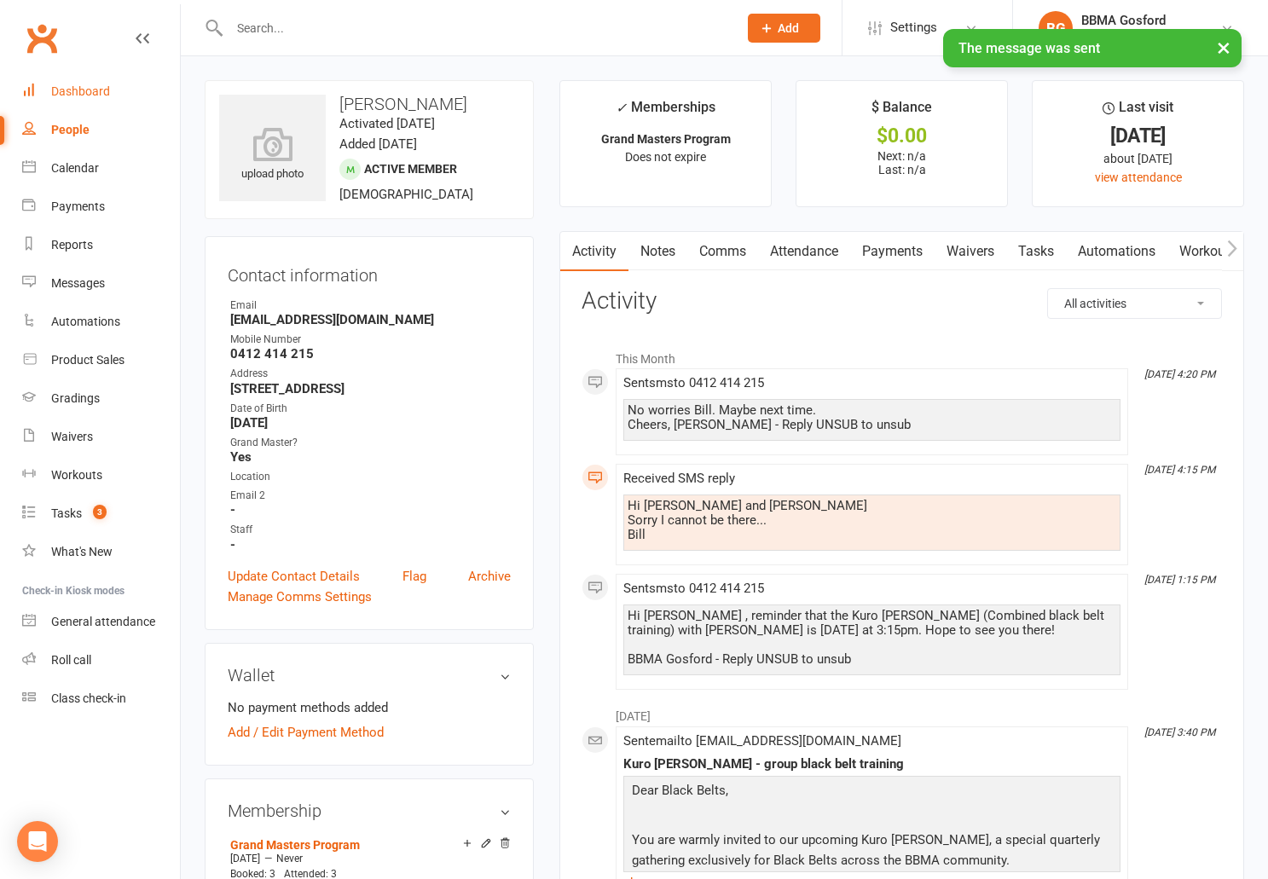
click at [87, 92] on div "Dashboard" at bounding box center [80, 91] width 59 height 14
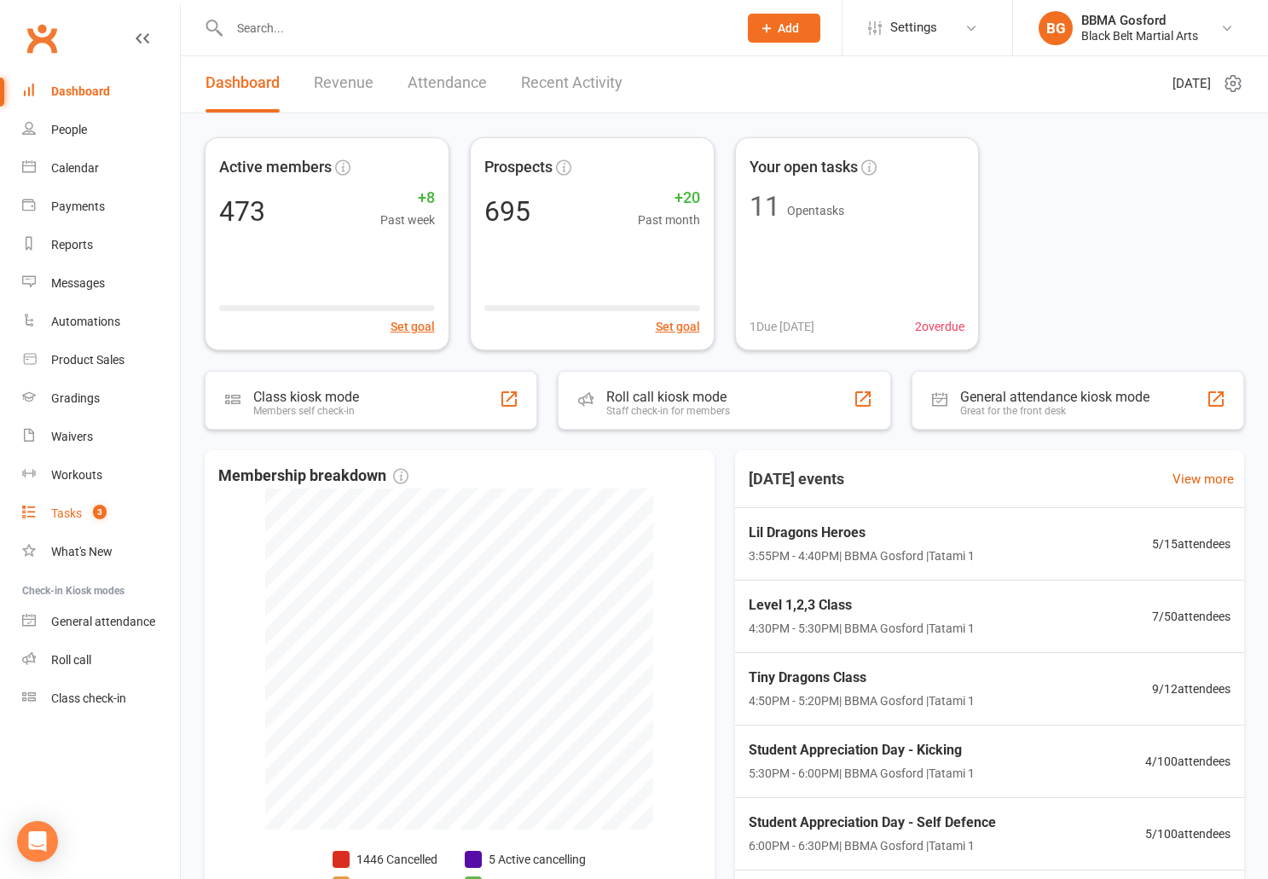
scroll to position [6, 0]
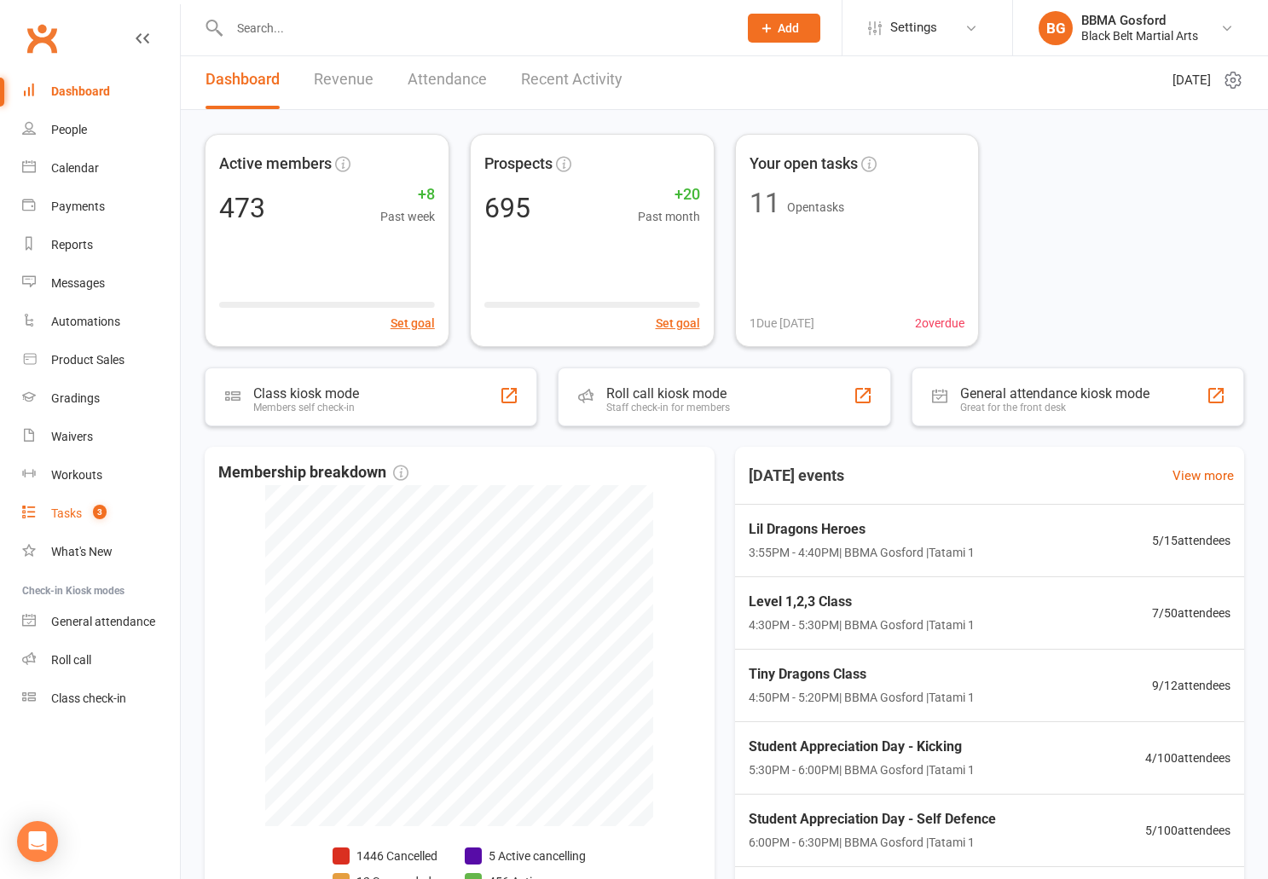
click at [88, 515] on count-badge "3" at bounding box center [95, 514] width 22 height 14
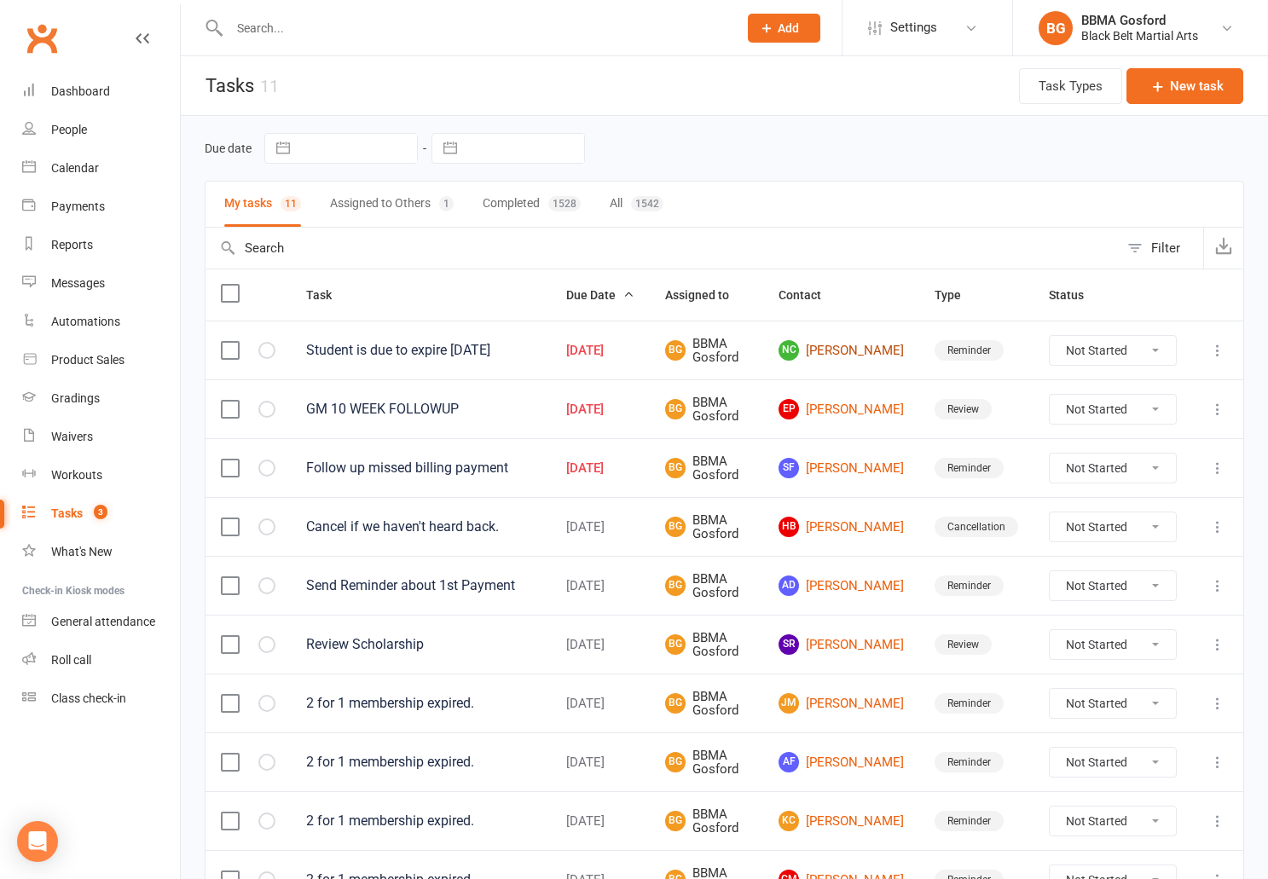
click at [855, 361] on link "NC Nina Charlesworth" at bounding box center [841, 350] width 125 height 20
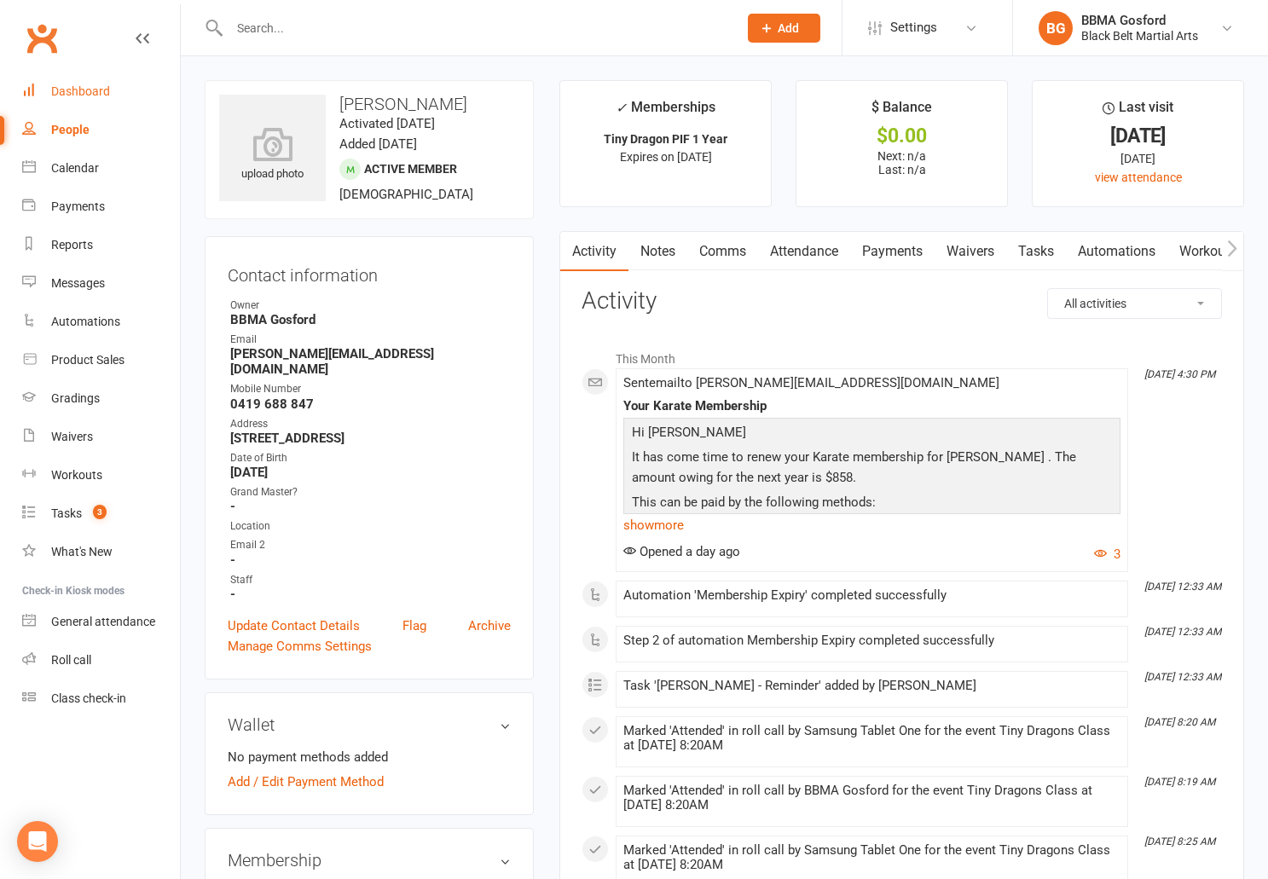
click at [67, 94] on div "Dashboard" at bounding box center [80, 91] width 59 height 14
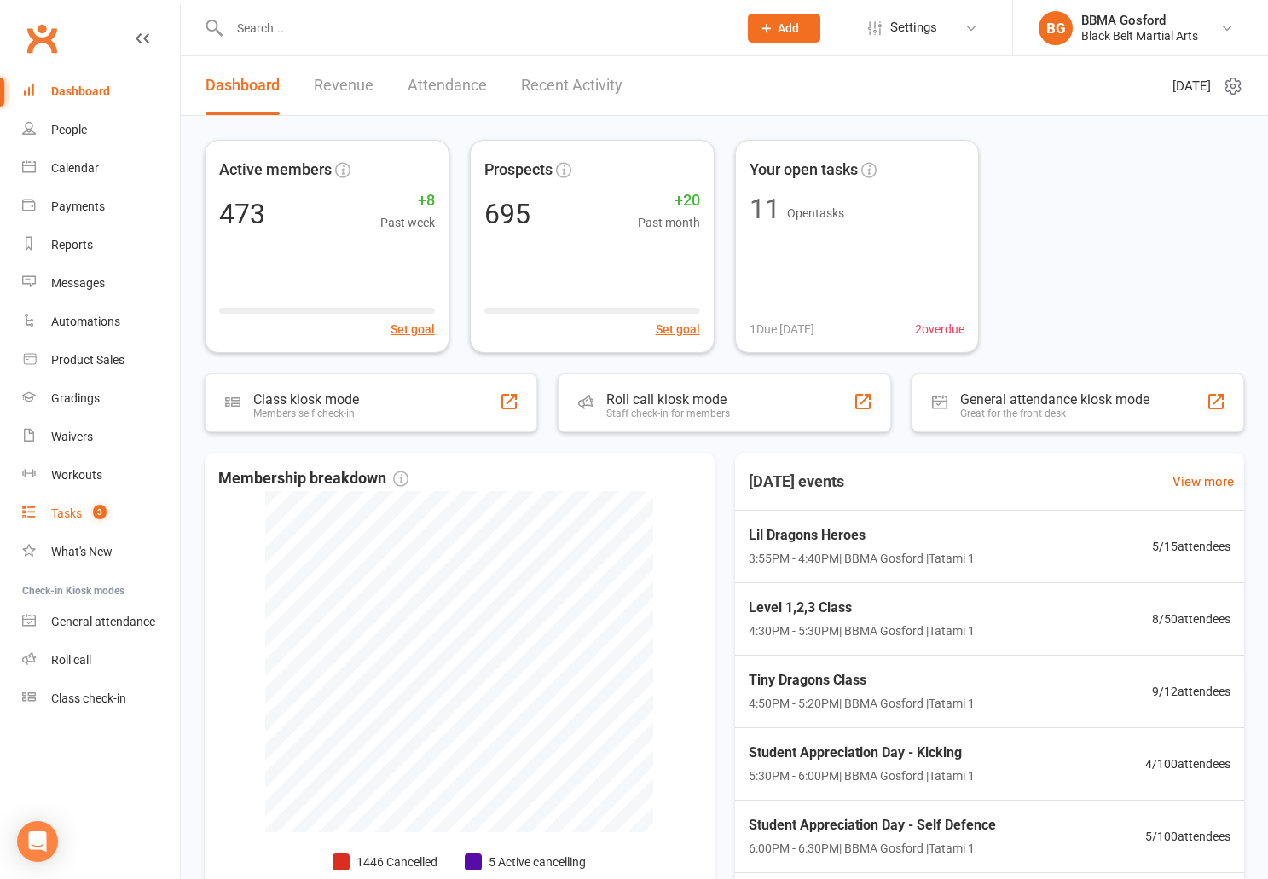
click at [71, 505] on link "Tasks 3" at bounding box center [101, 514] width 158 height 38
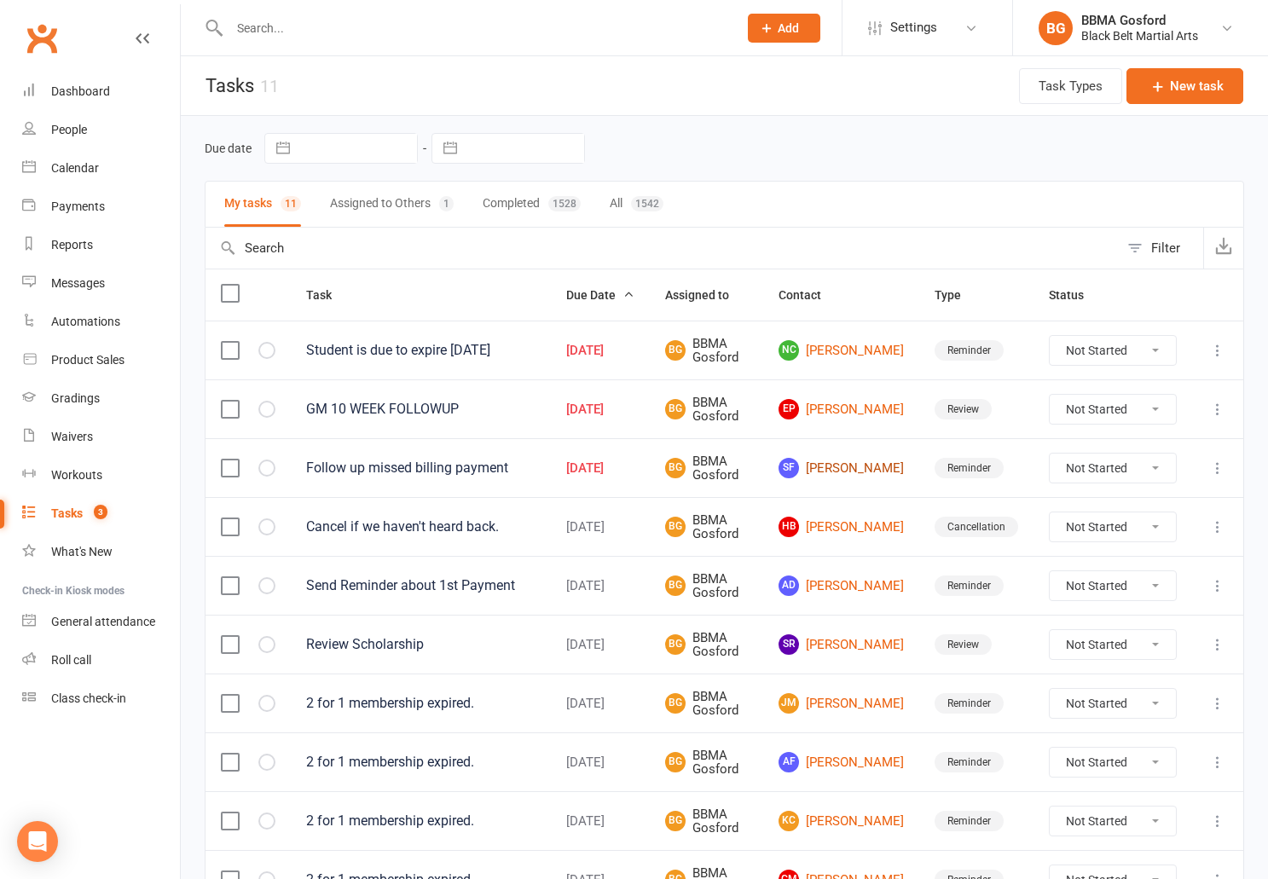
click at [856, 470] on link "SF Samantha Folino" at bounding box center [841, 468] width 125 height 20
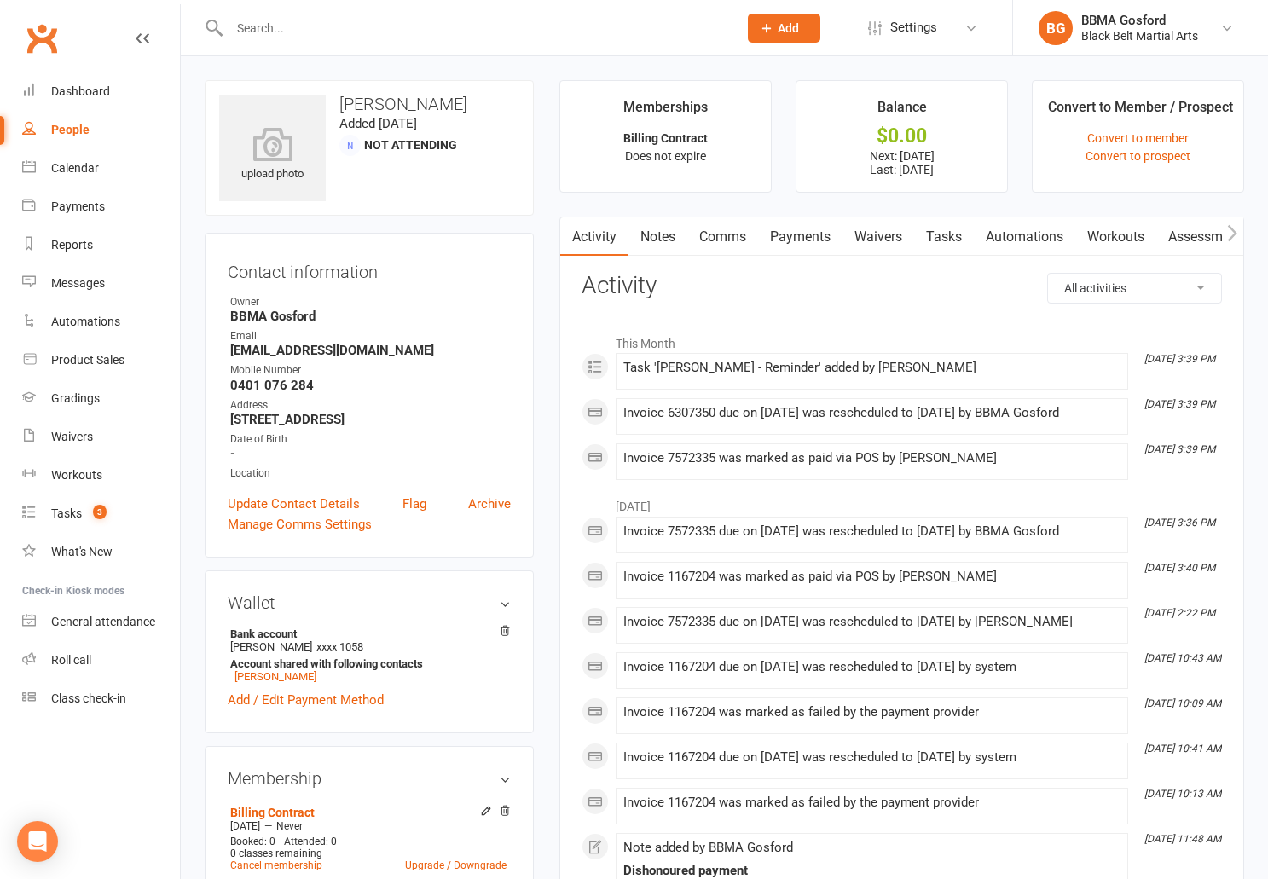
click at [813, 235] on link "Payments" at bounding box center [800, 237] width 84 height 39
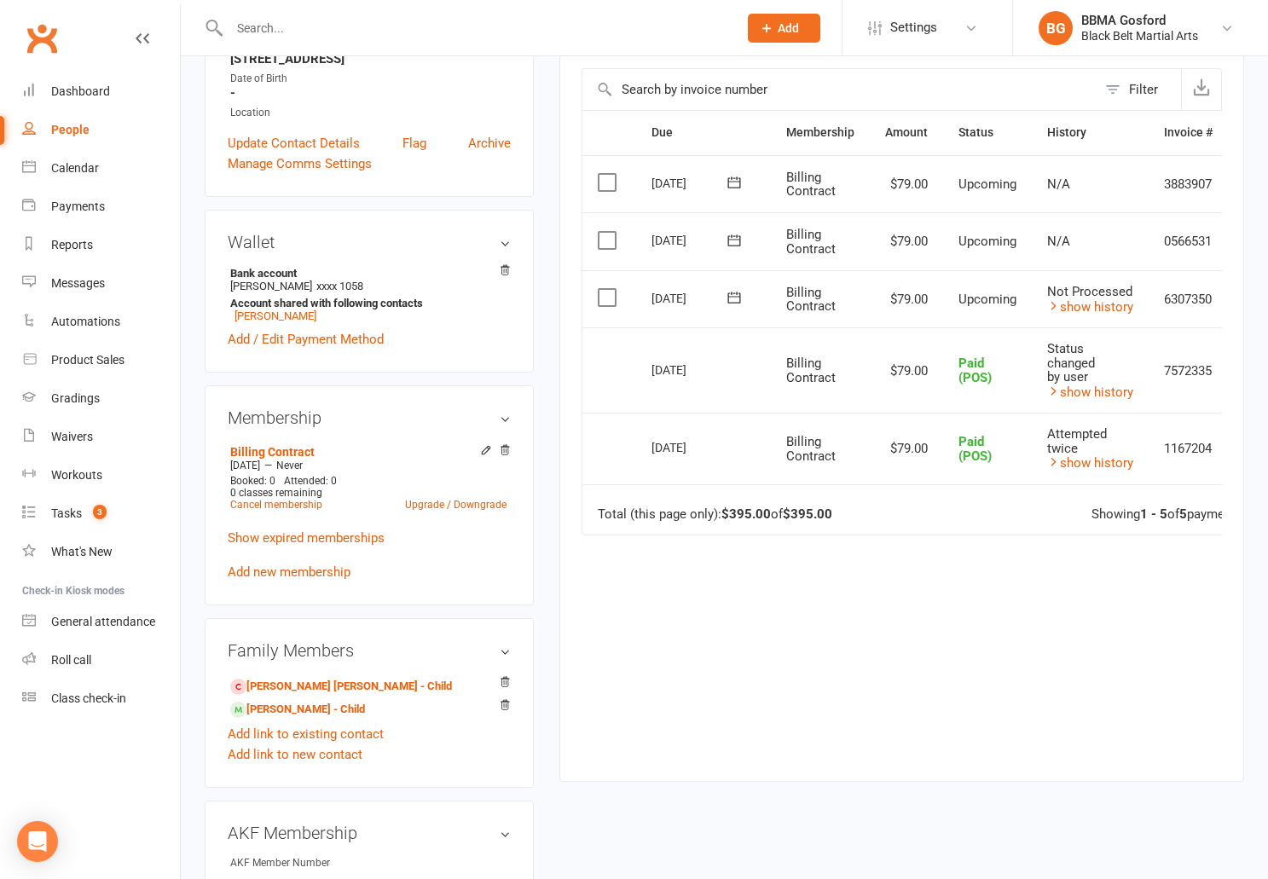
scroll to position [365, 0]
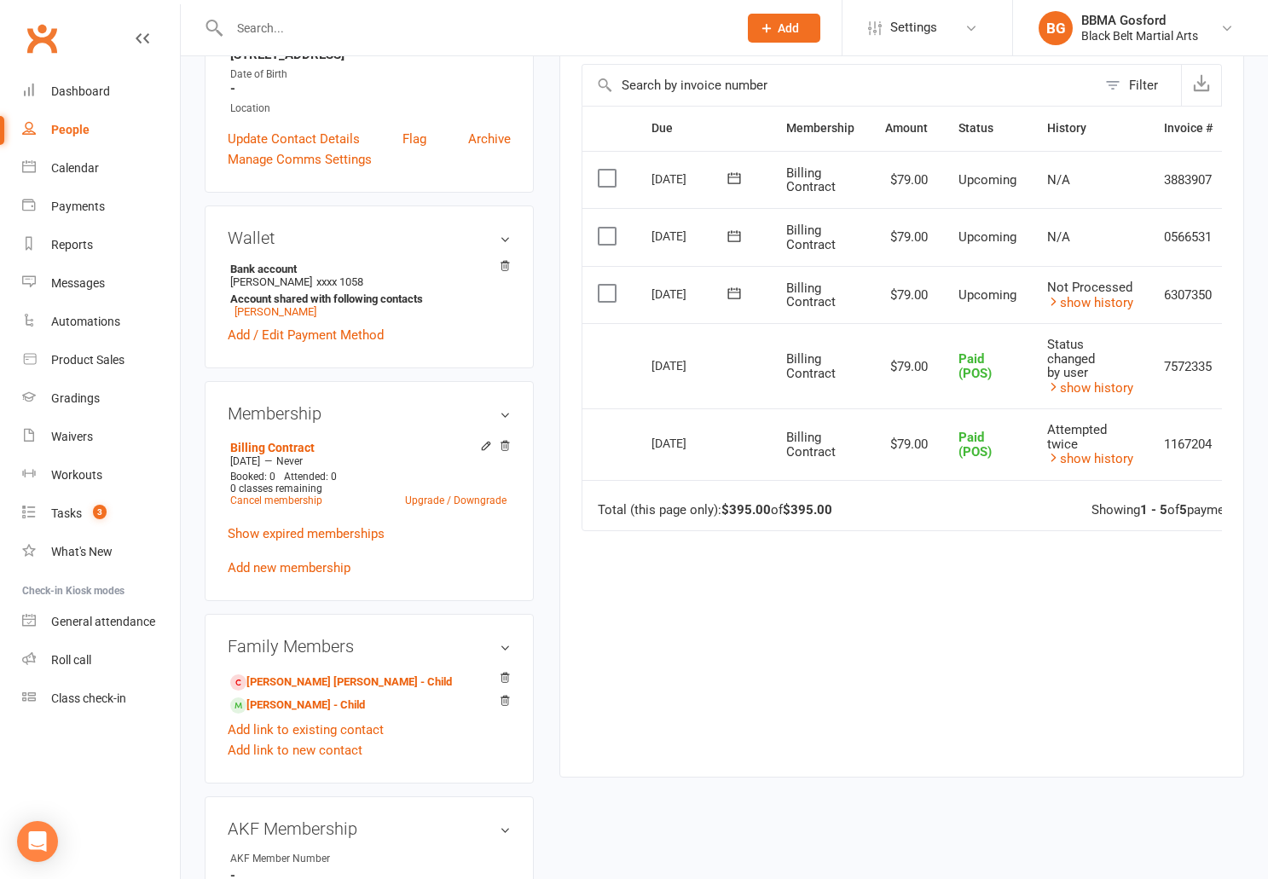
click at [737, 295] on icon at bounding box center [734, 293] width 17 height 17
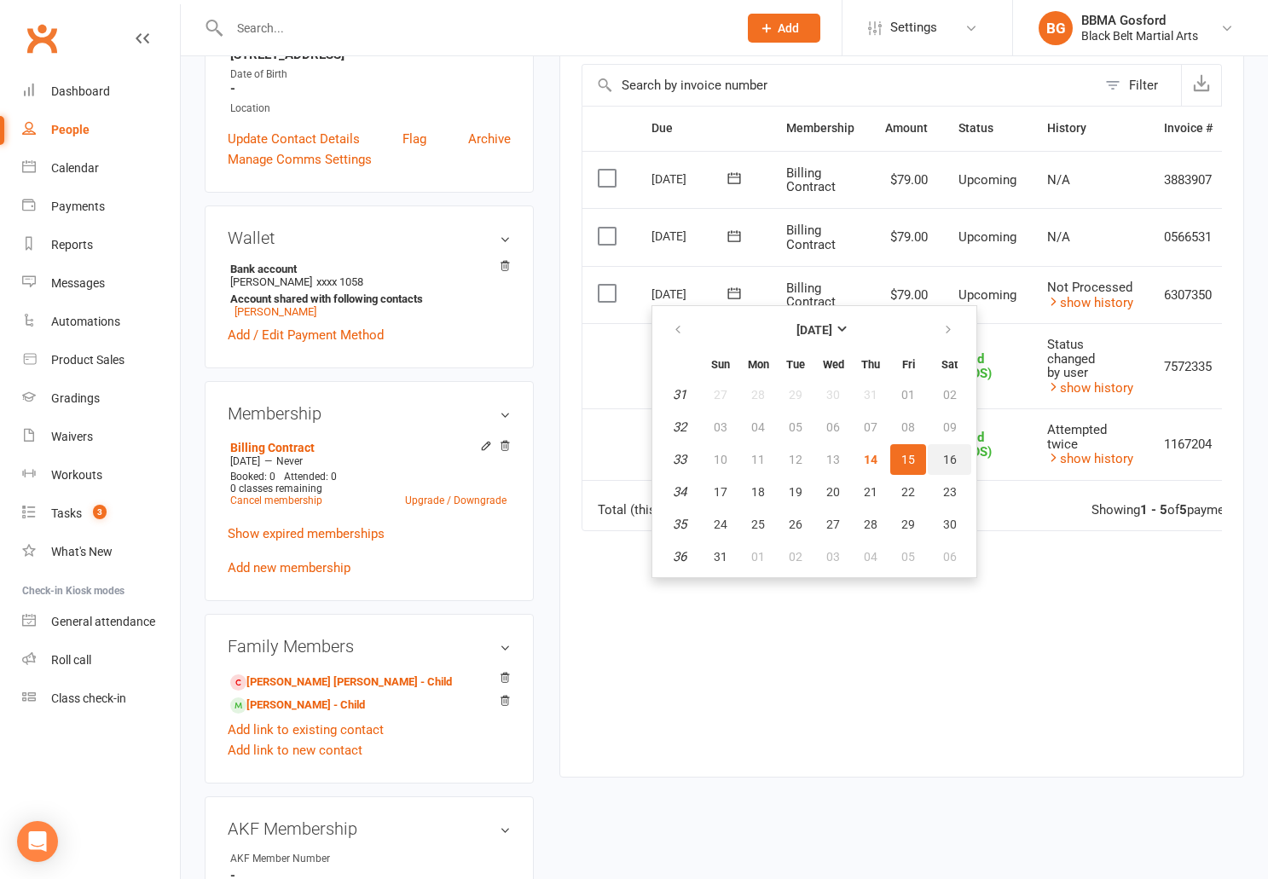
click at [946, 462] on span "16" at bounding box center [950, 460] width 14 height 14
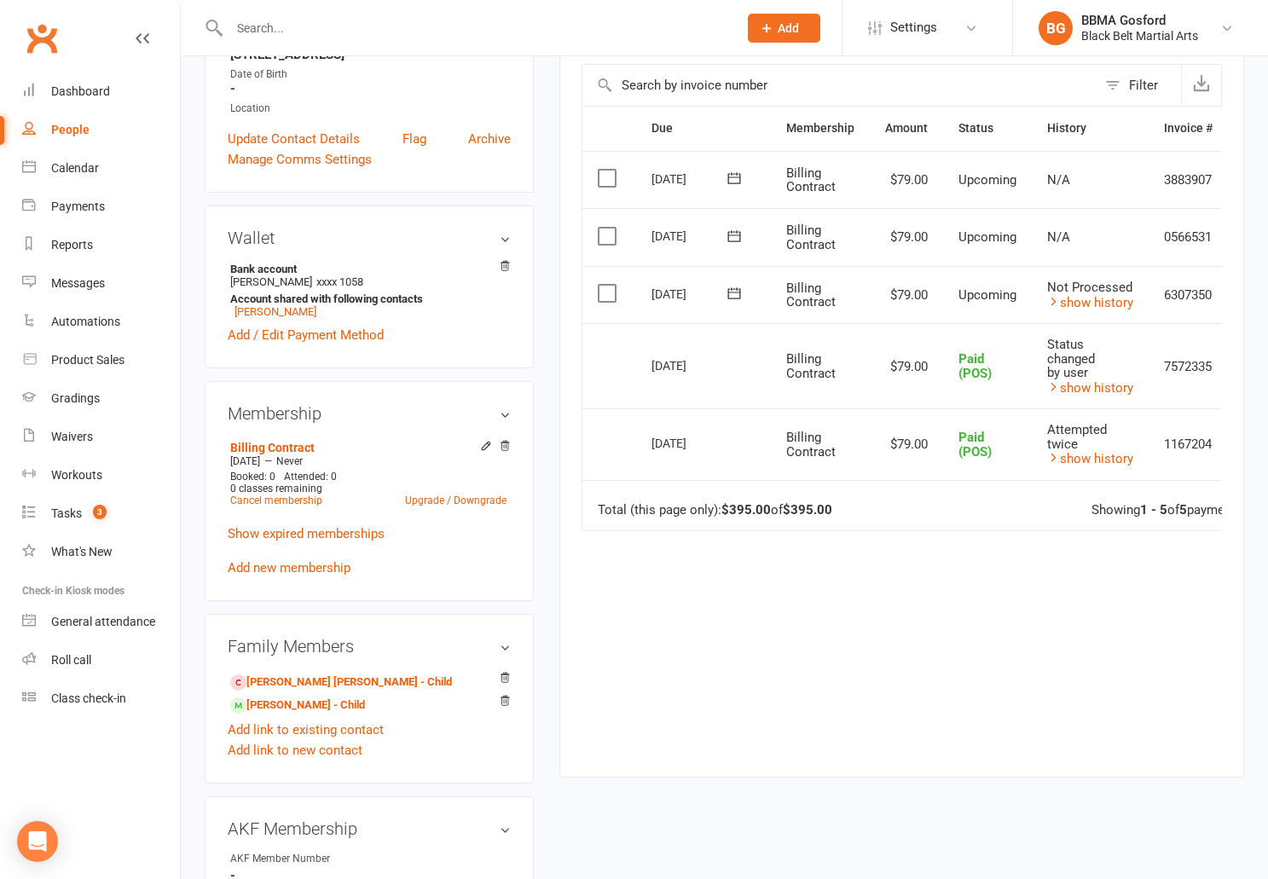
click at [738, 294] on icon at bounding box center [734, 293] width 17 height 17
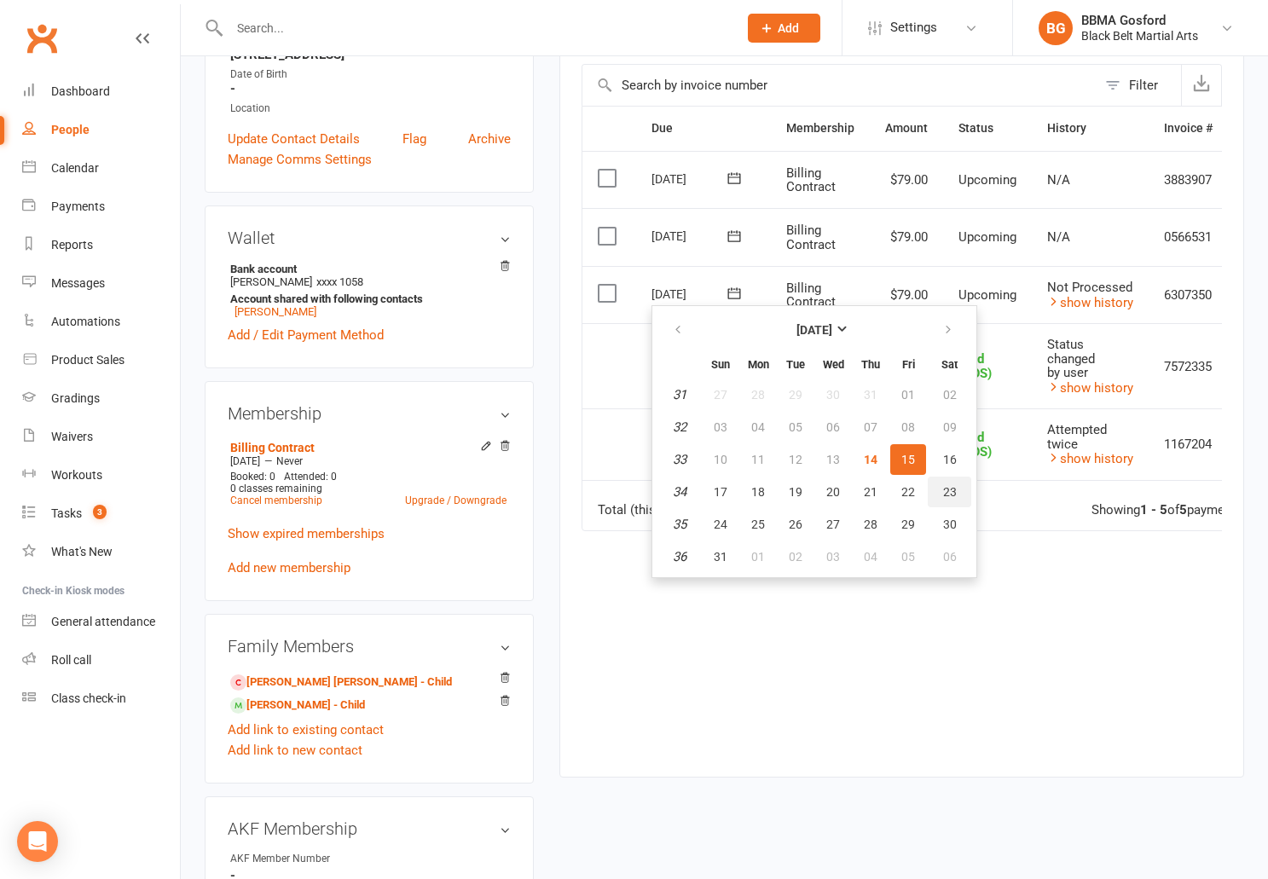
click at [950, 496] on span "23" at bounding box center [950, 492] width 14 height 14
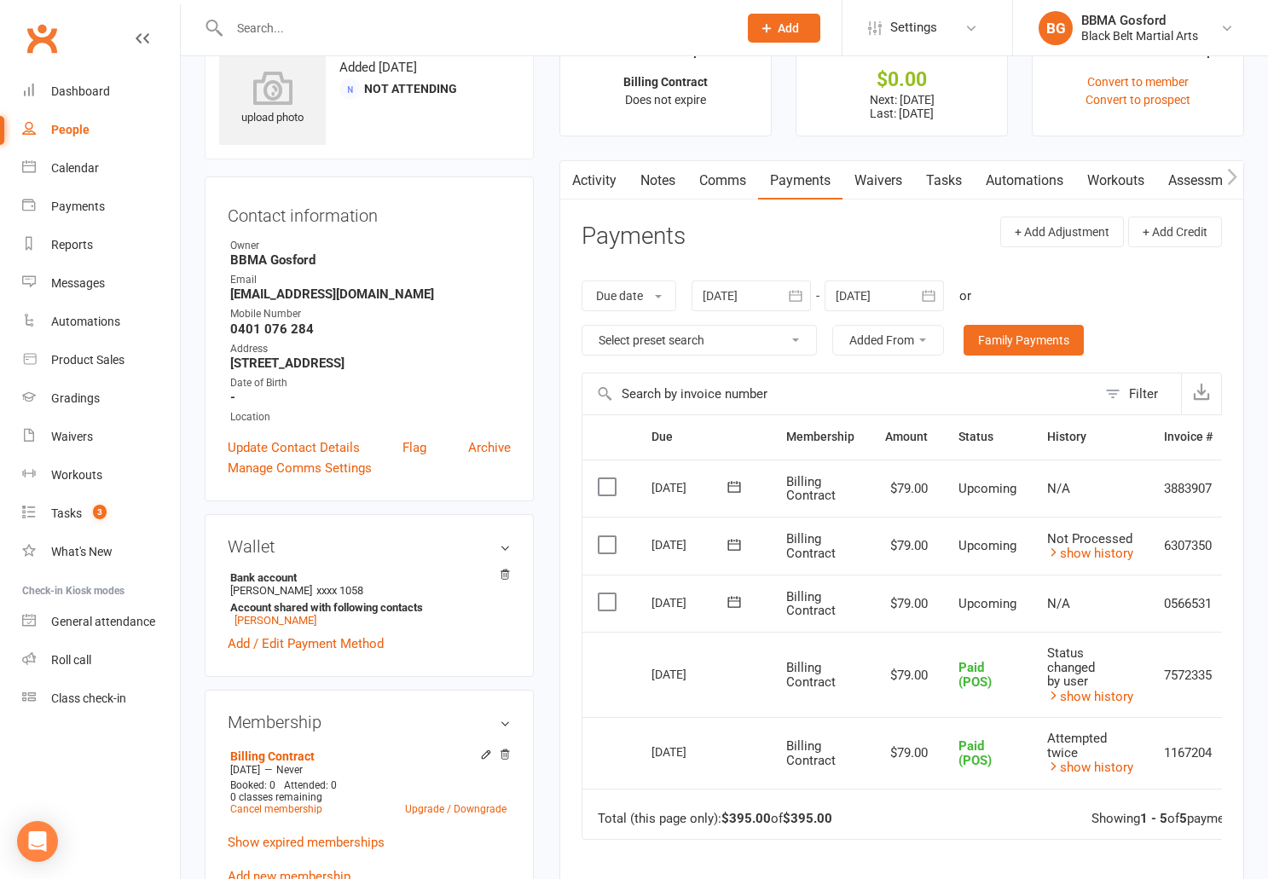
scroll to position [38, 0]
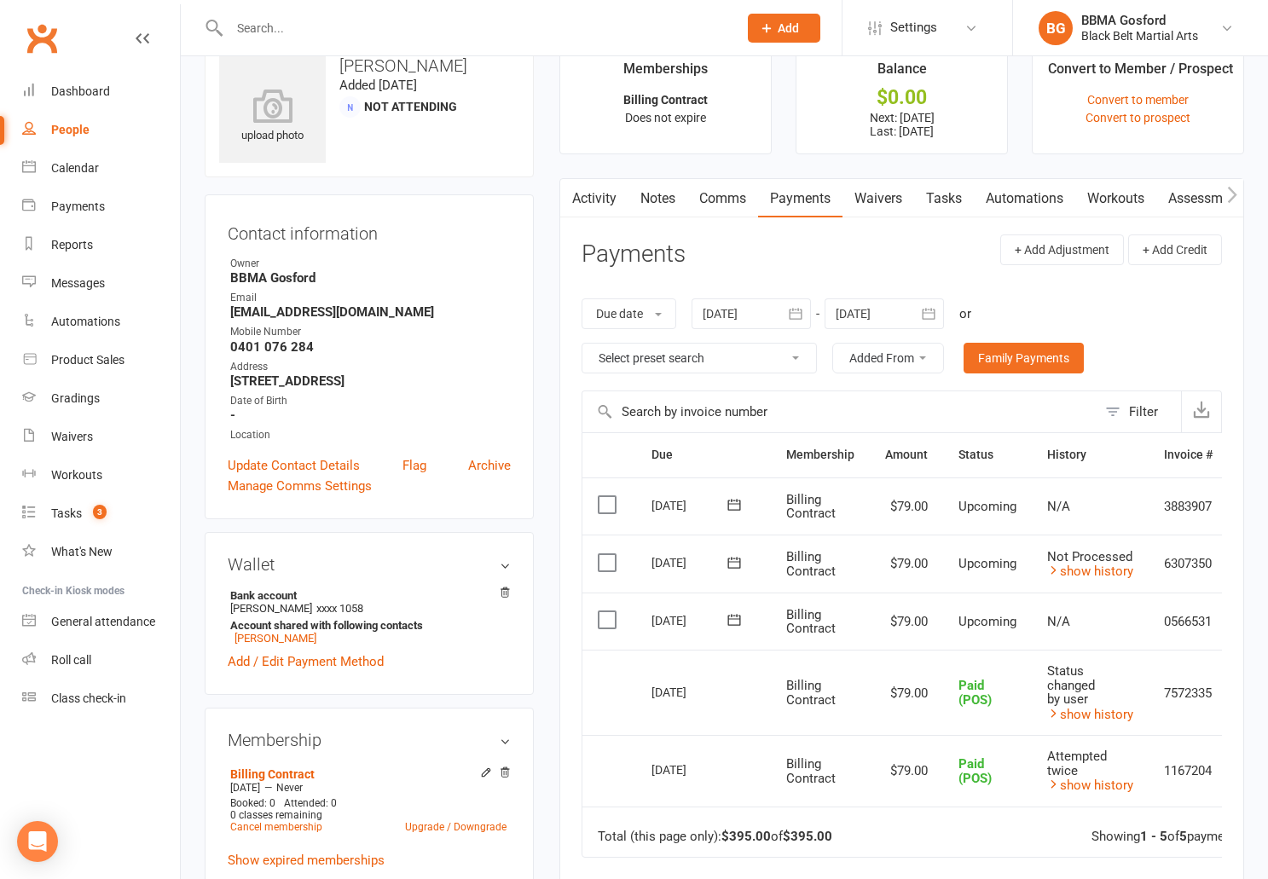
click at [794, 316] on icon "button" at bounding box center [795, 313] width 17 height 17
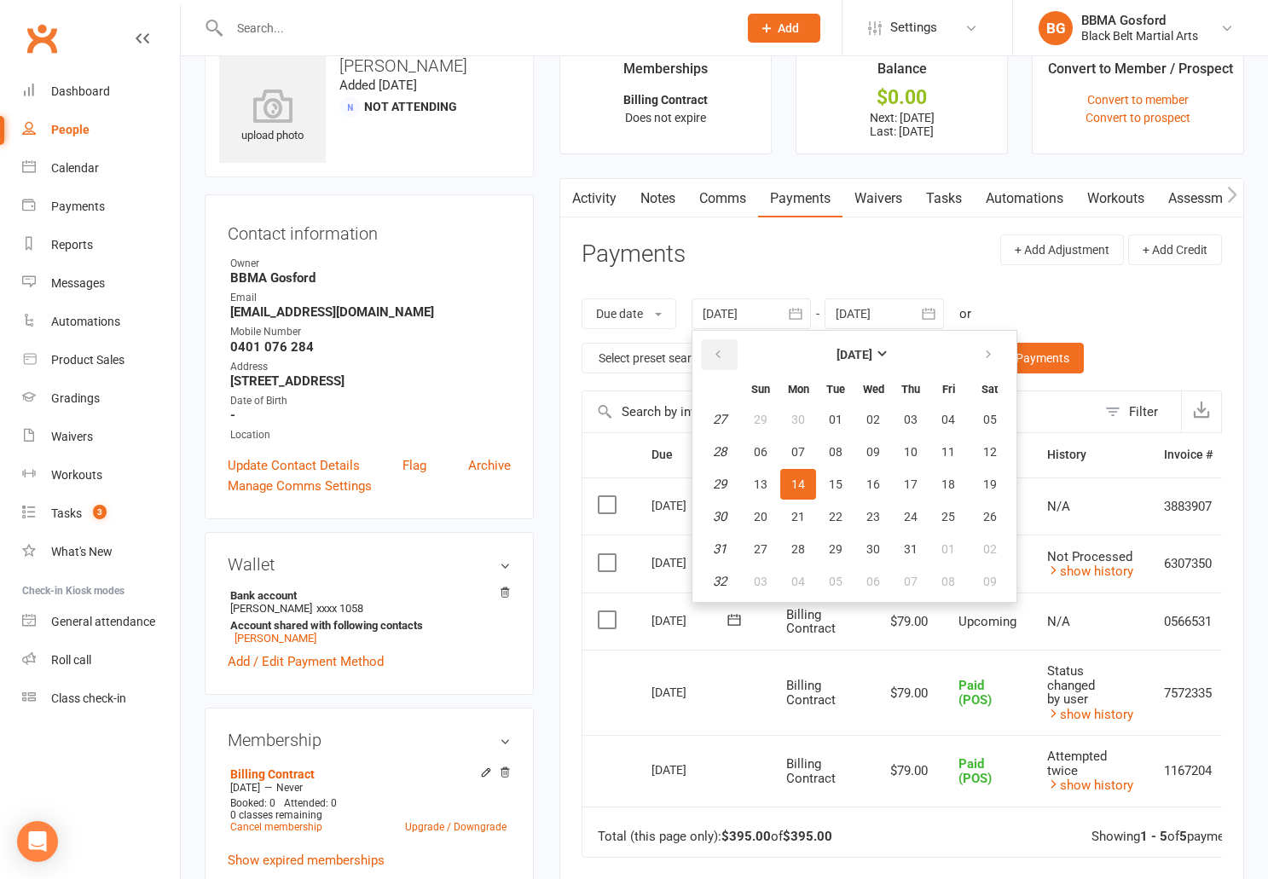
click at [716, 357] on button "button" at bounding box center [719, 354] width 37 height 31
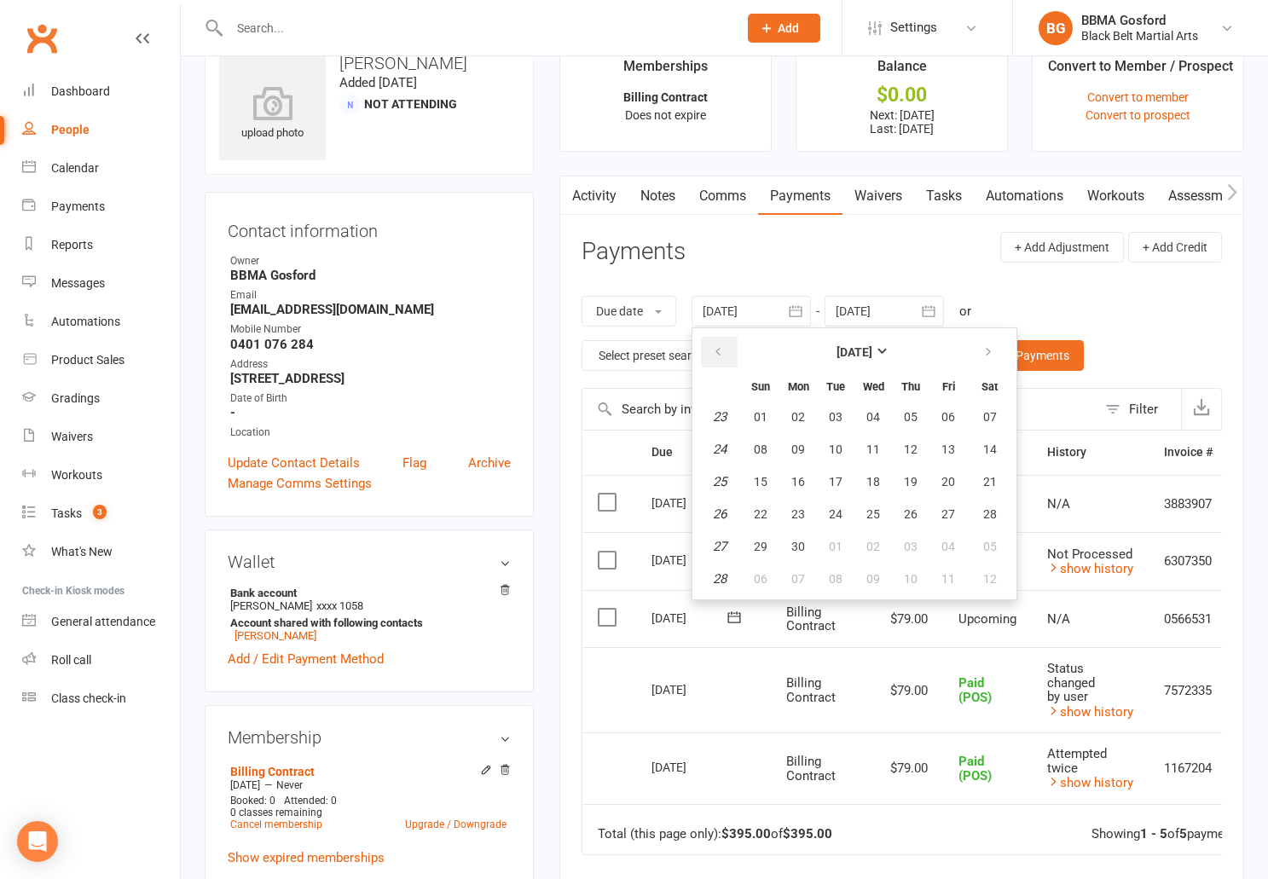
click at [717, 357] on icon "button" at bounding box center [718, 352] width 12 height 14
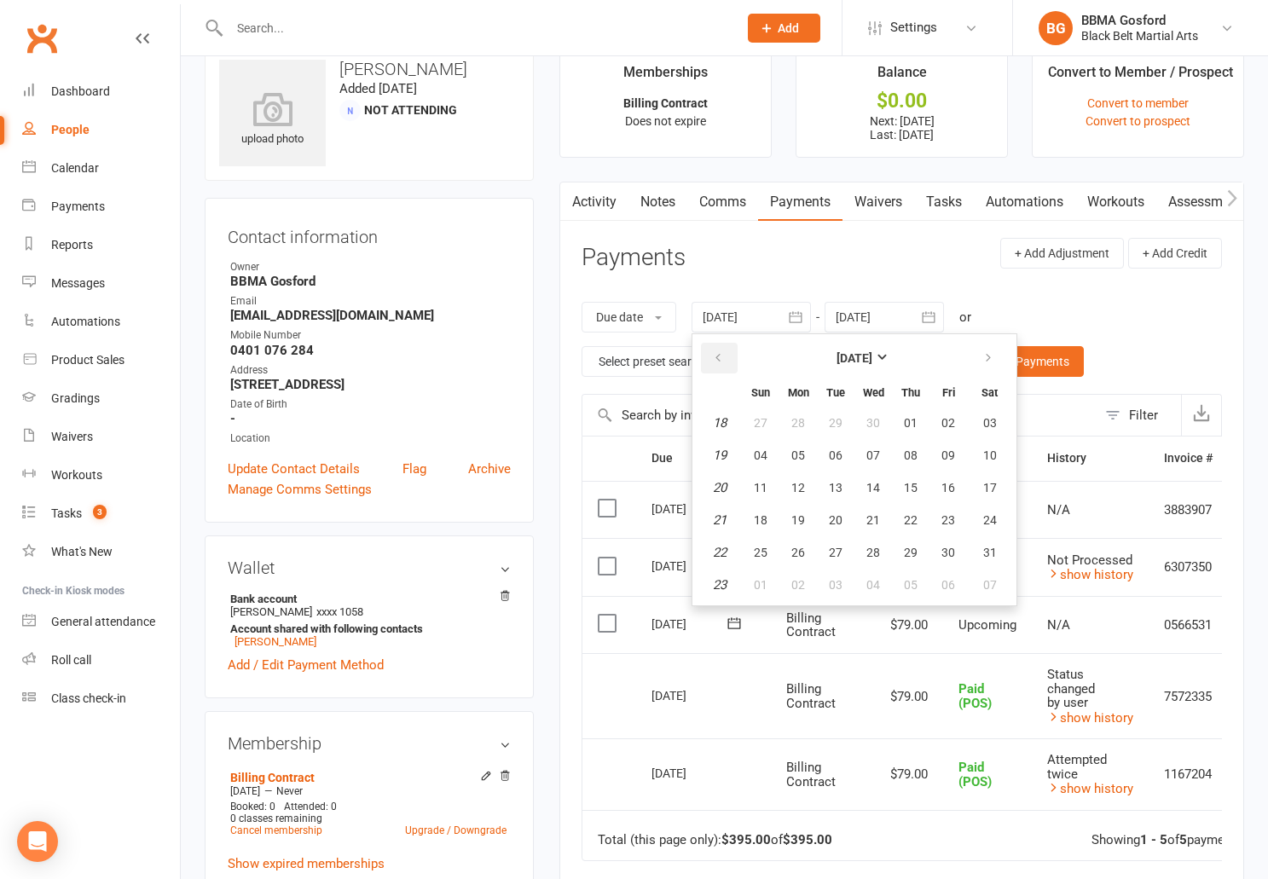
click at [716, 357] on button "button" at bounding box center [719, 358] width 37 height 31
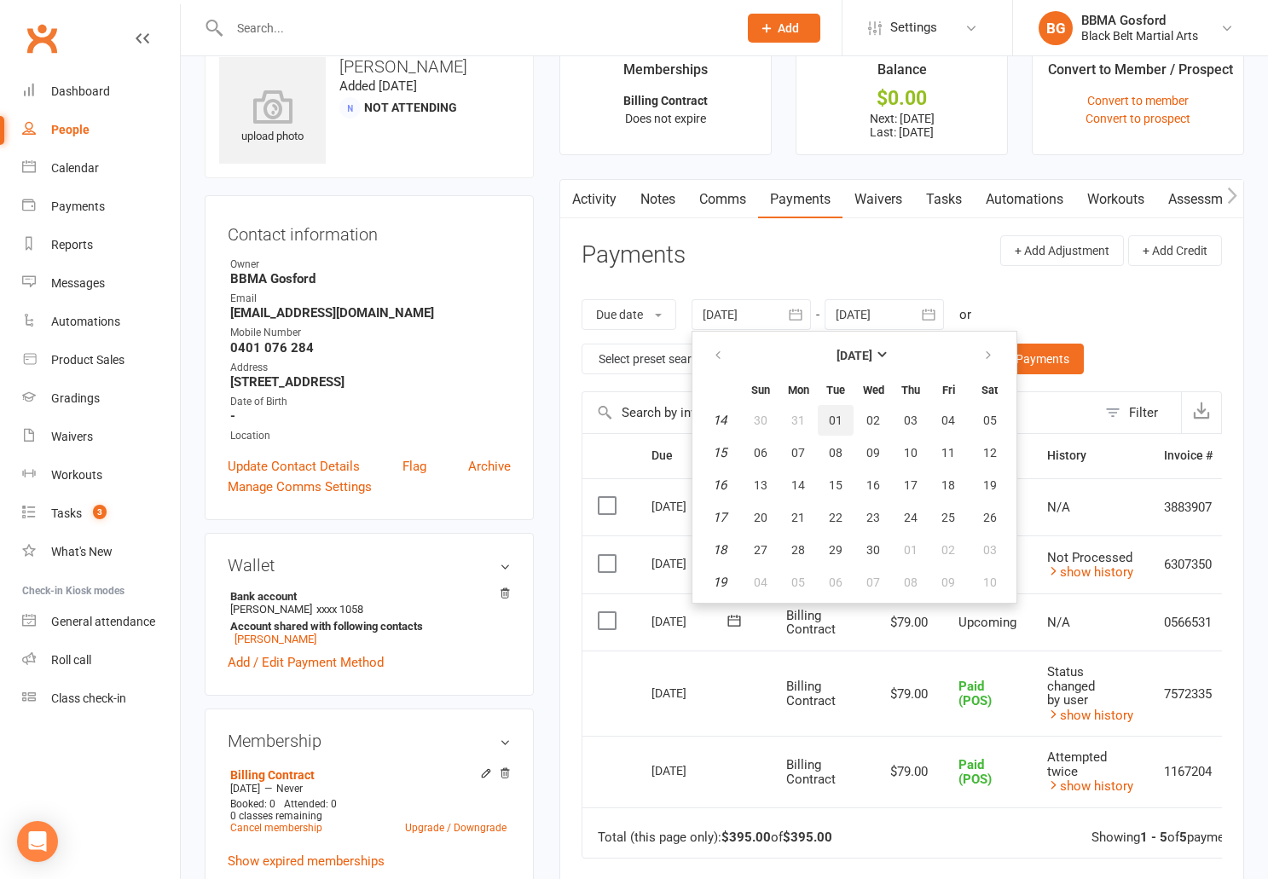
click at [850, 421] on button "01" at bounding box center [836, 420] width 36 height 31
type input "01 Apr 2025"
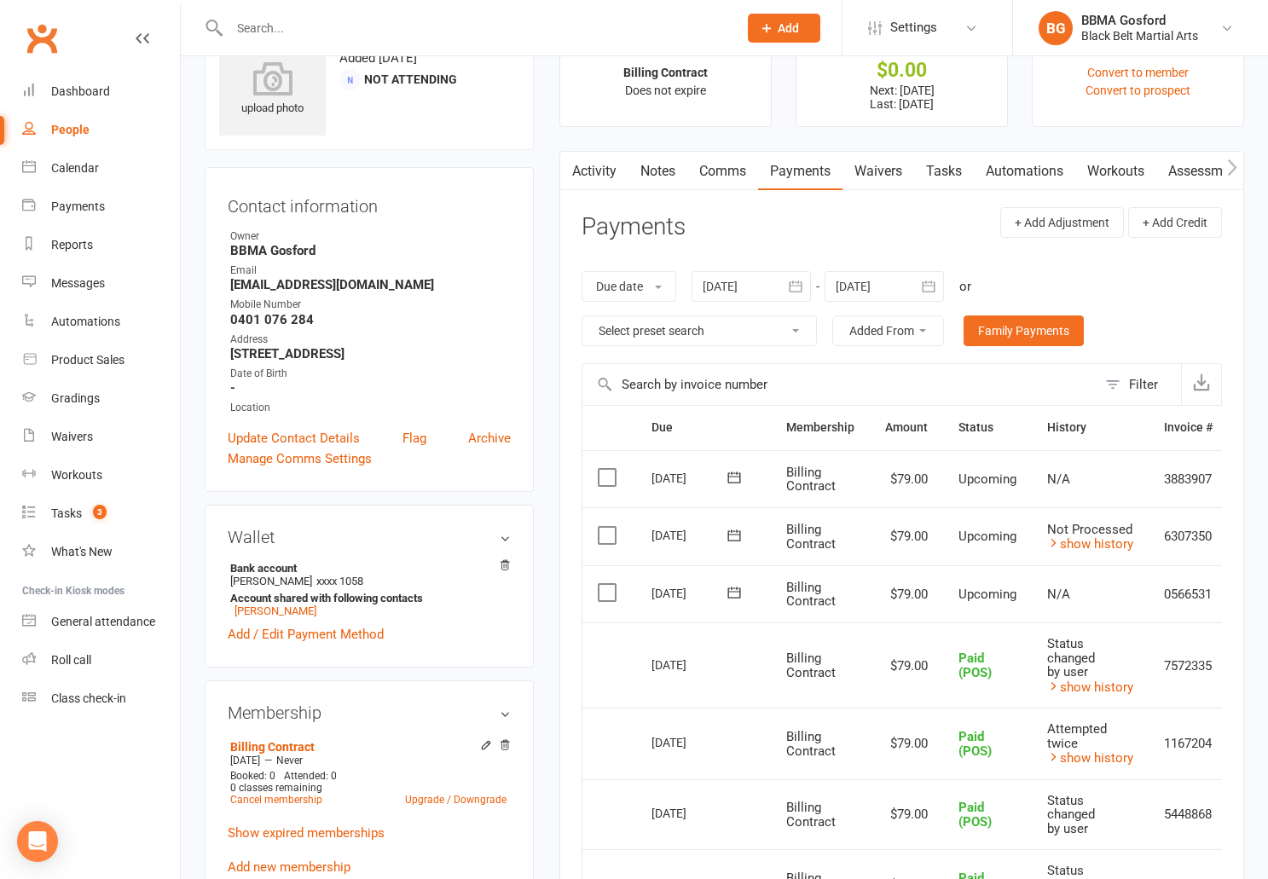
scroll to position [0, 0]
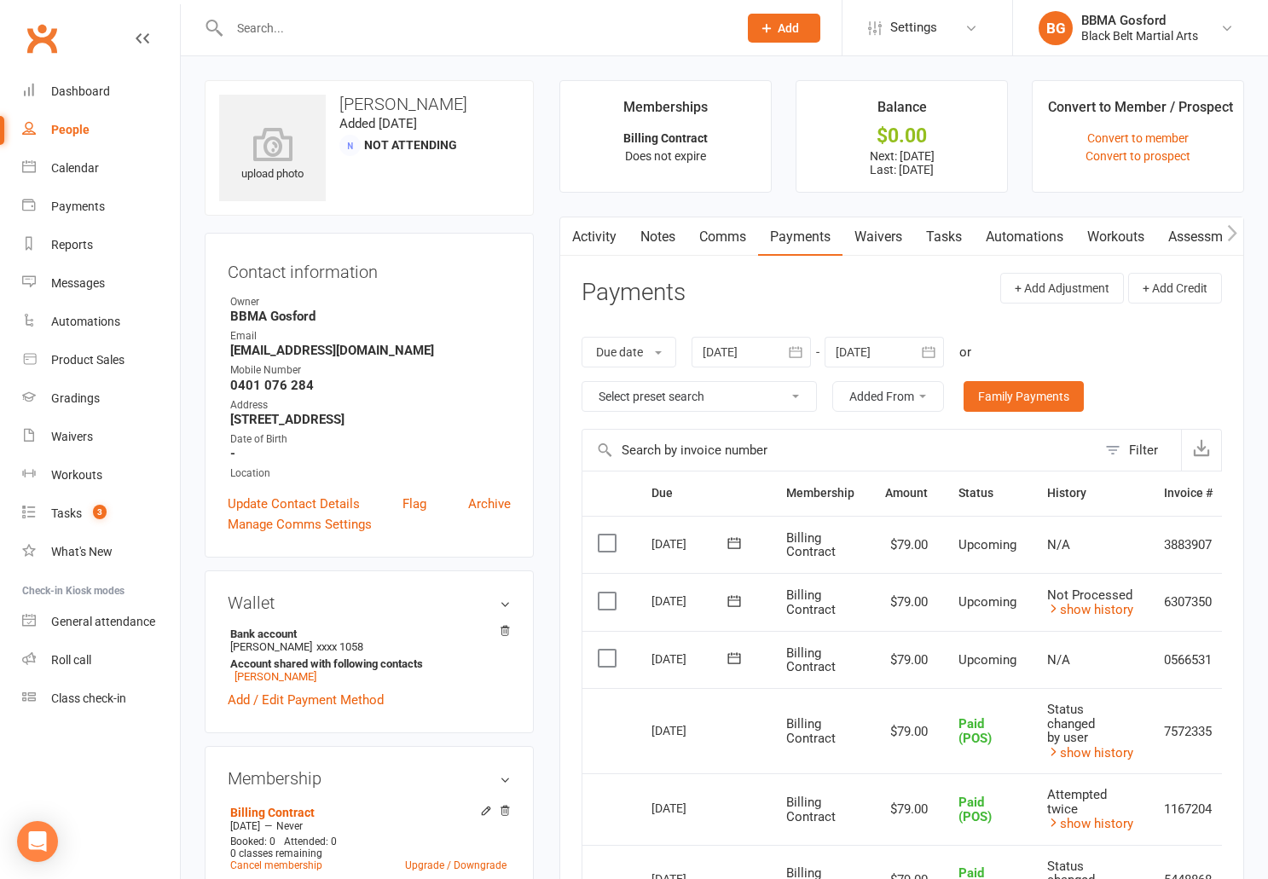
click at [944, 241] on link "Tasks" at bounding box center [944, 237] width 60 height 39
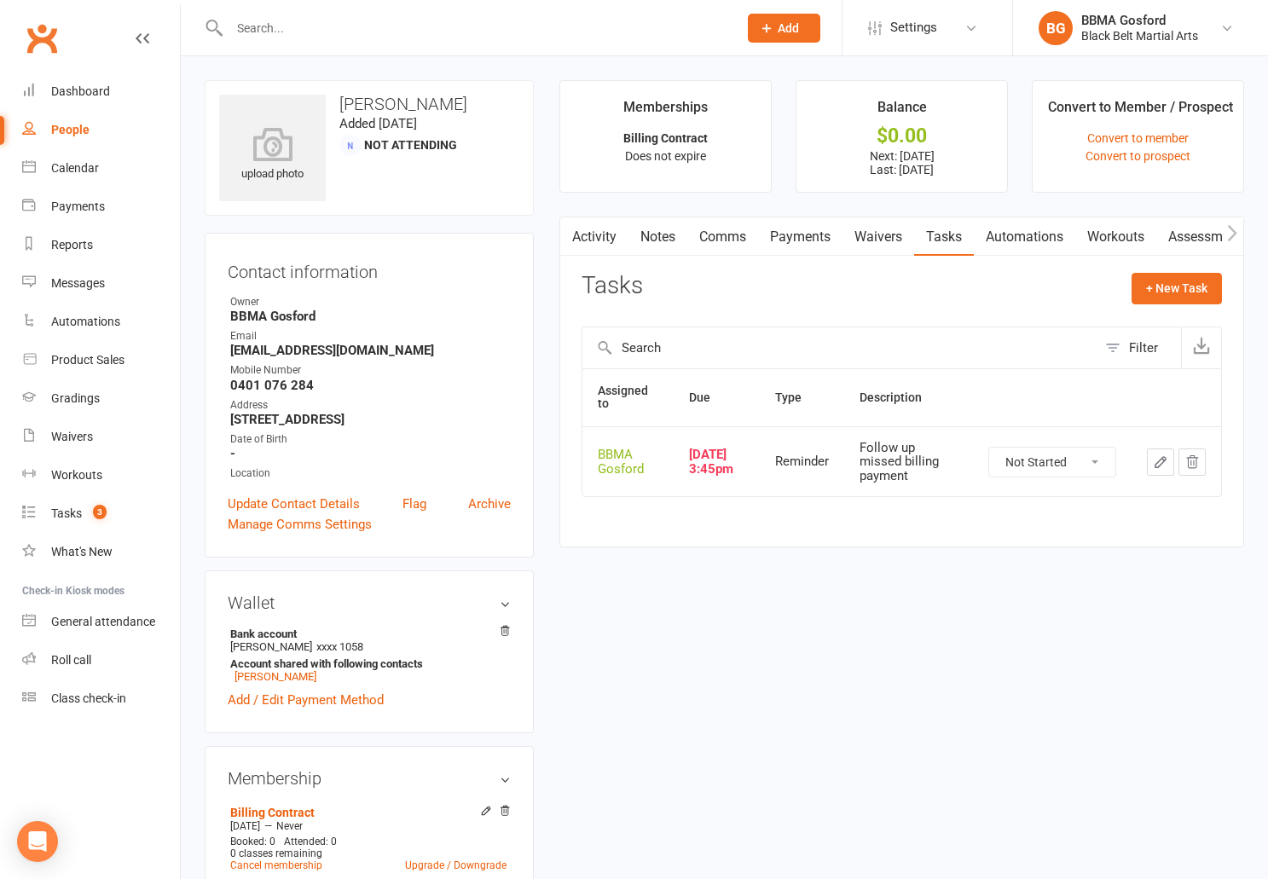
click at [1163, 460] on icon "button" at bounding box center [1161, 462] width 10 height 10
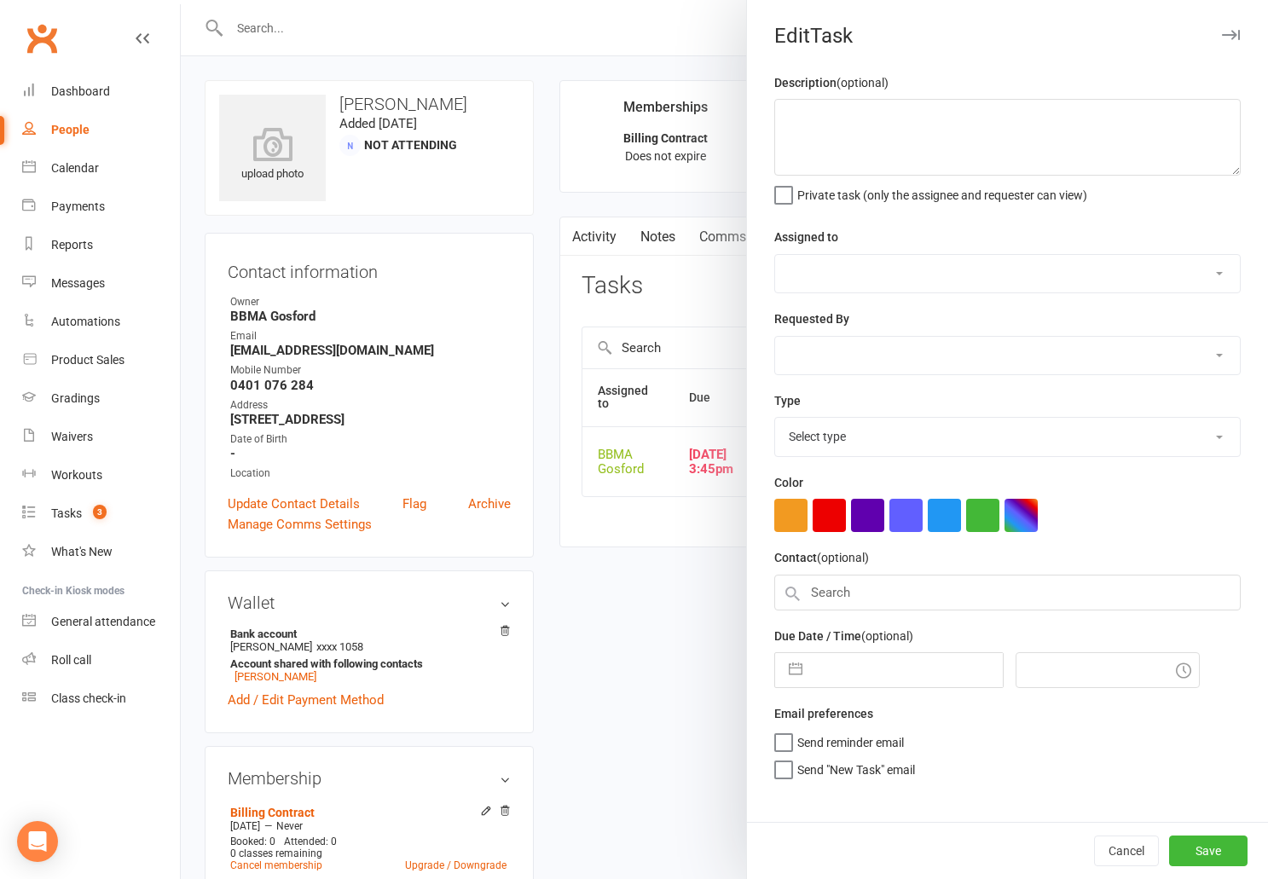
type textarea "Follow up missed billing payment"
select select "4818"
type input "14 Aug 2025"
type input "3:45pm"
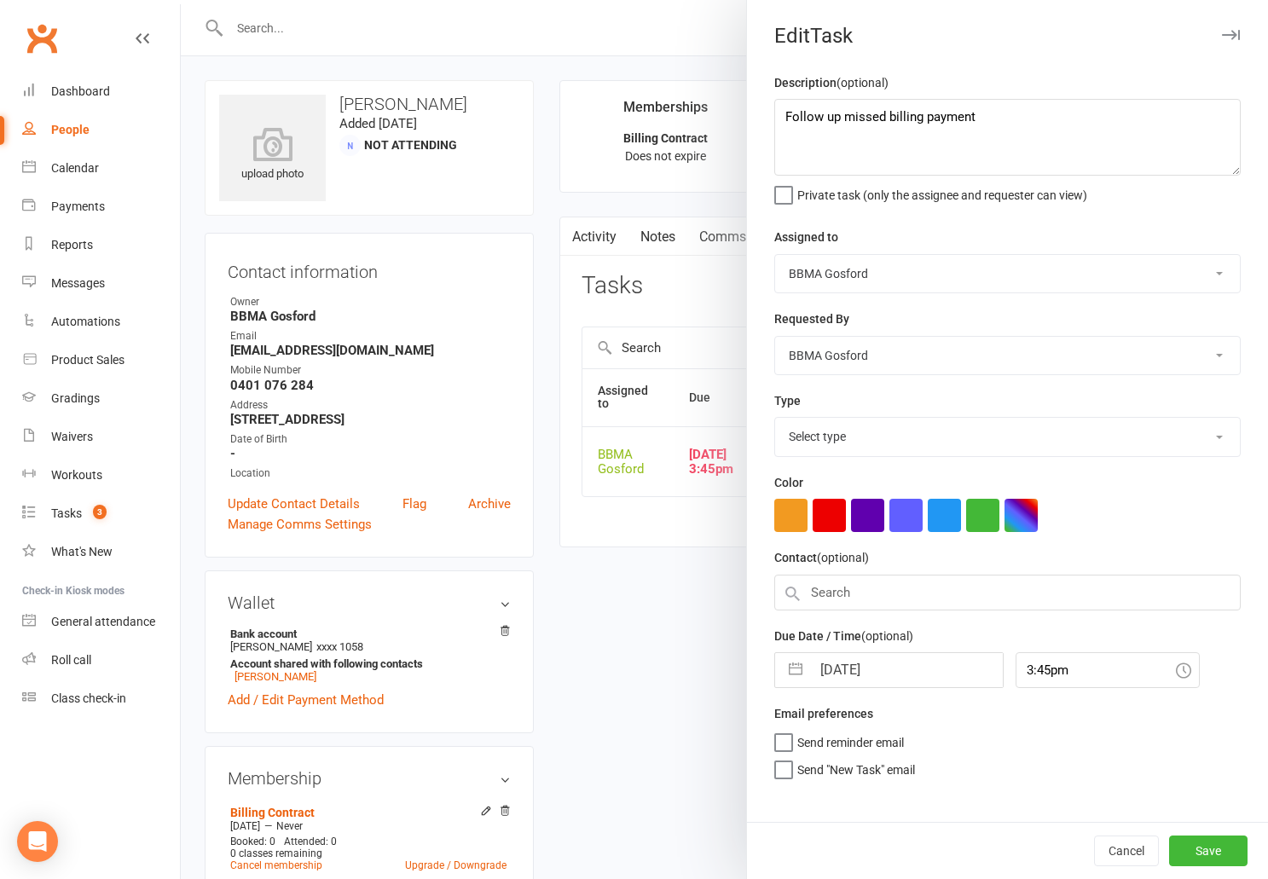
select select "11485"
select select "6"
select select "2025"
select select "7"
select select "2025"
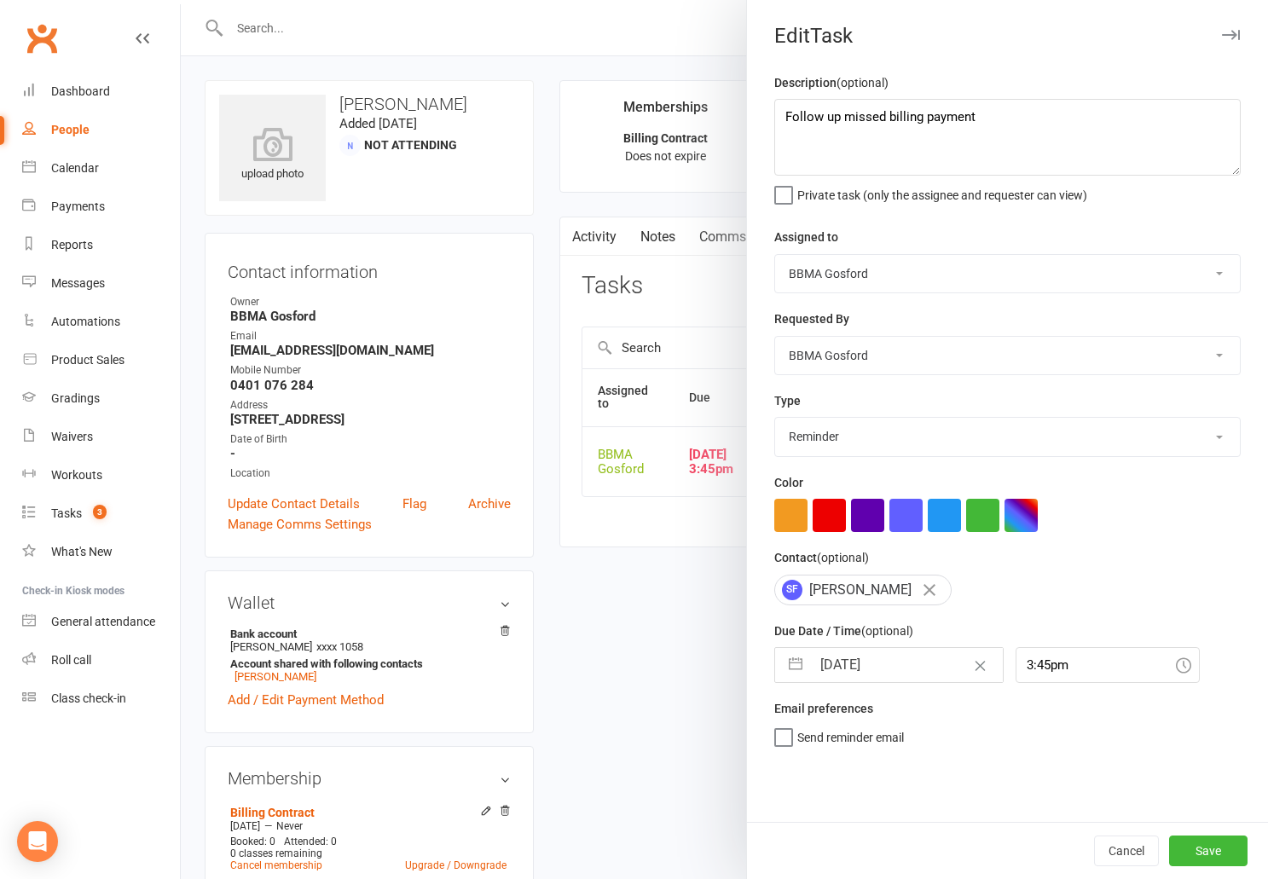
select select "8"
select select "2025"
click at [863, 664] on input "14 Aug 2025" at bounding box center [907, 665] width 192 height 34
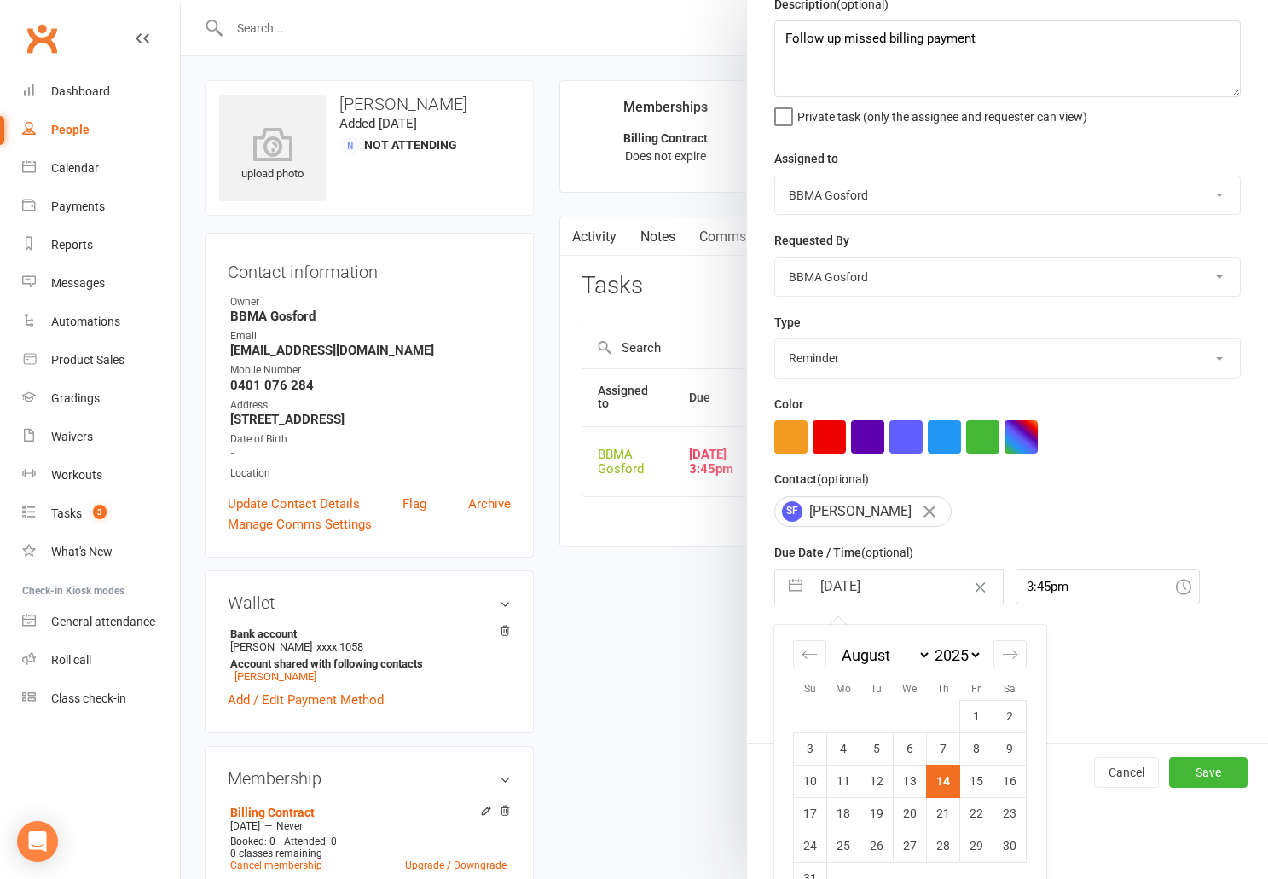
scroll to position [116, 0]
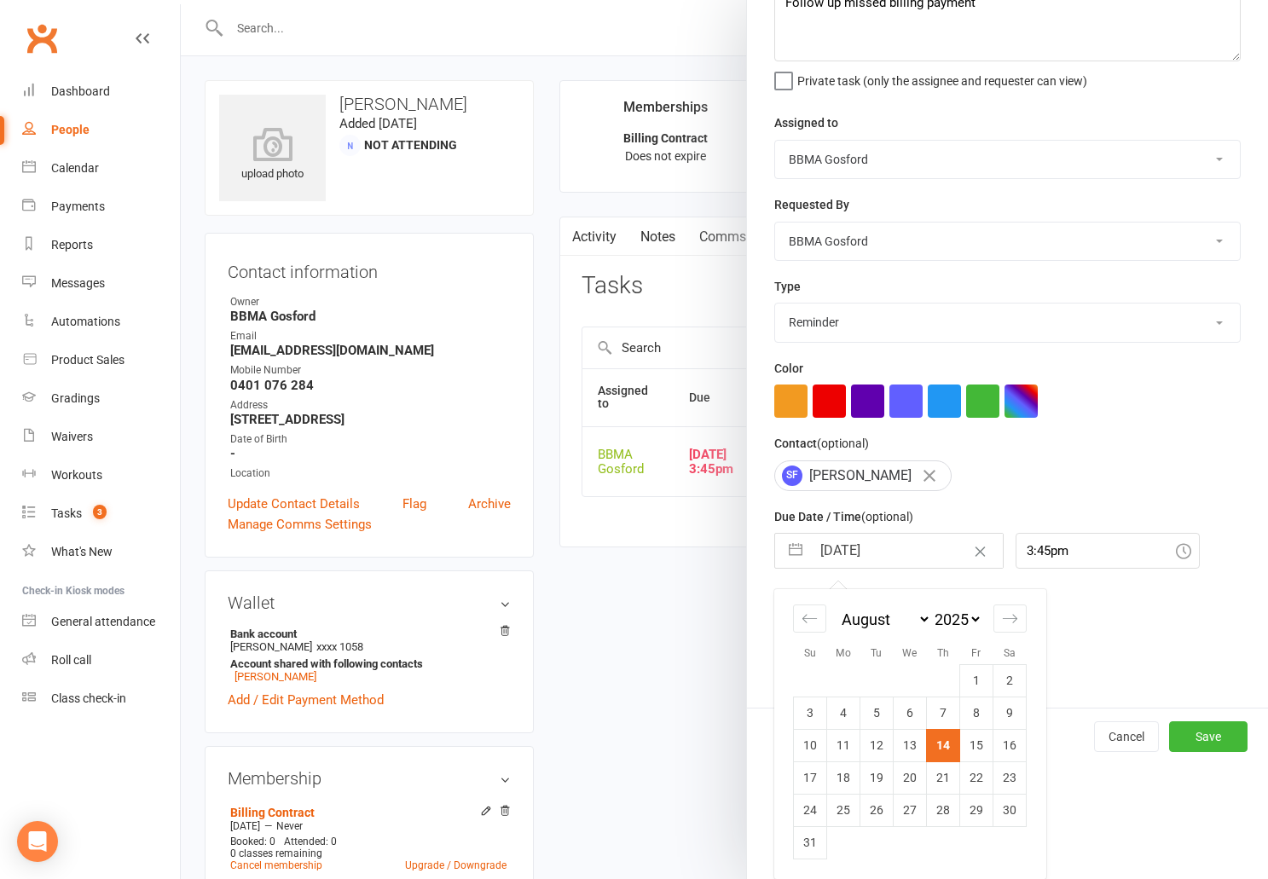
click at [949, 782] on td "21" at bounding box center [943, 778] width 33 height 32
type input "21 Aug 2025"
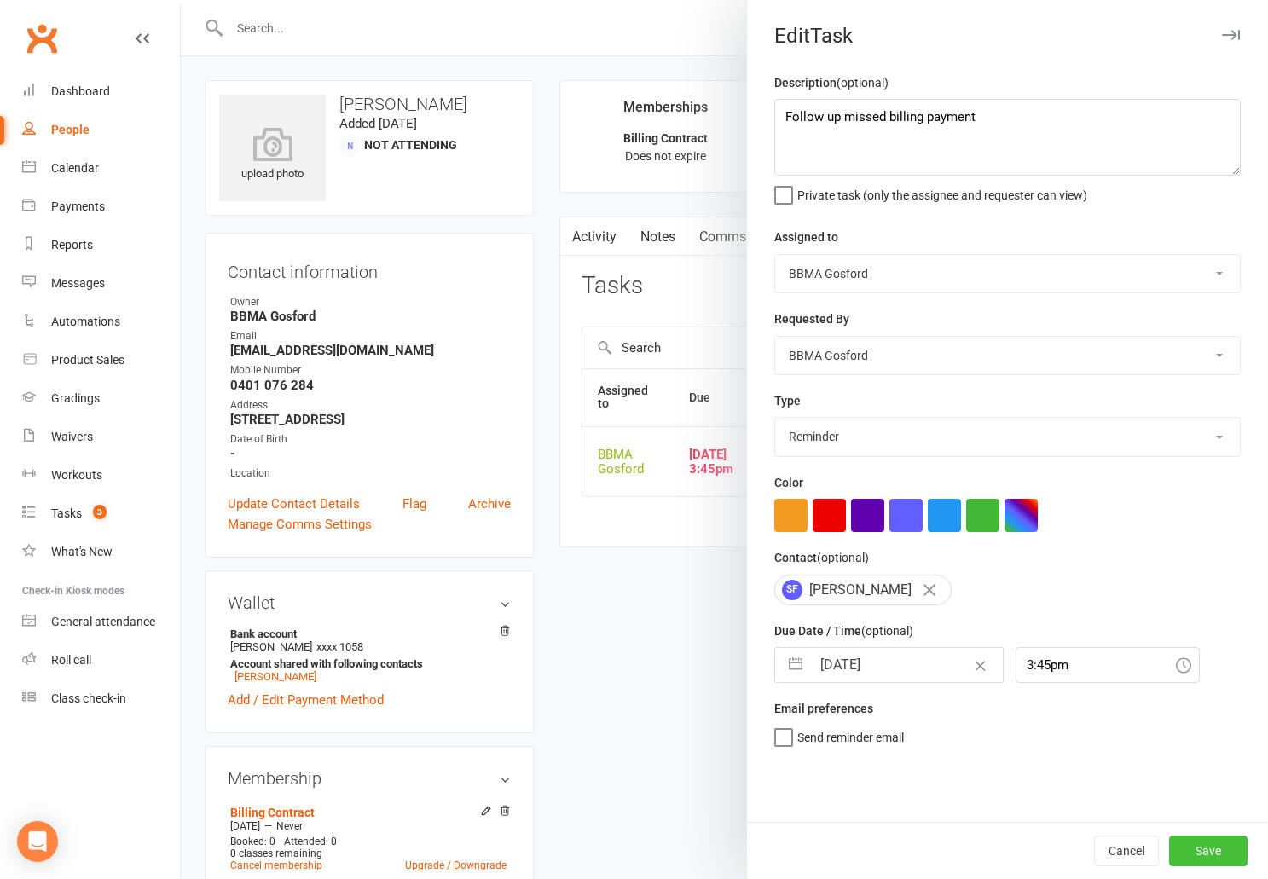
click at [1219, 855] on button "Save" at bounding box center [1208, 851] width 78 height 31
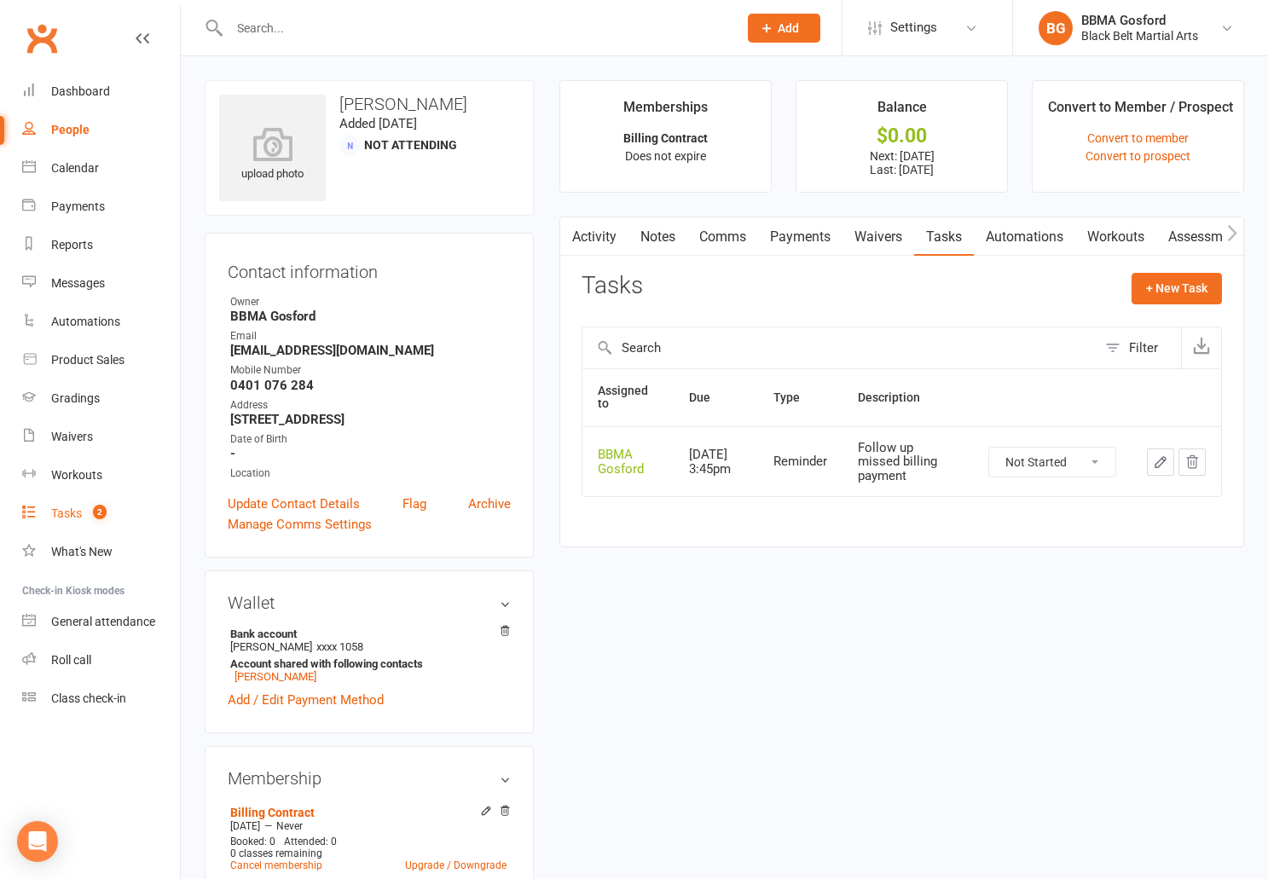
click at [62, 514] on div "Tasks" at bounding box center [66, 514] width 31 height 14
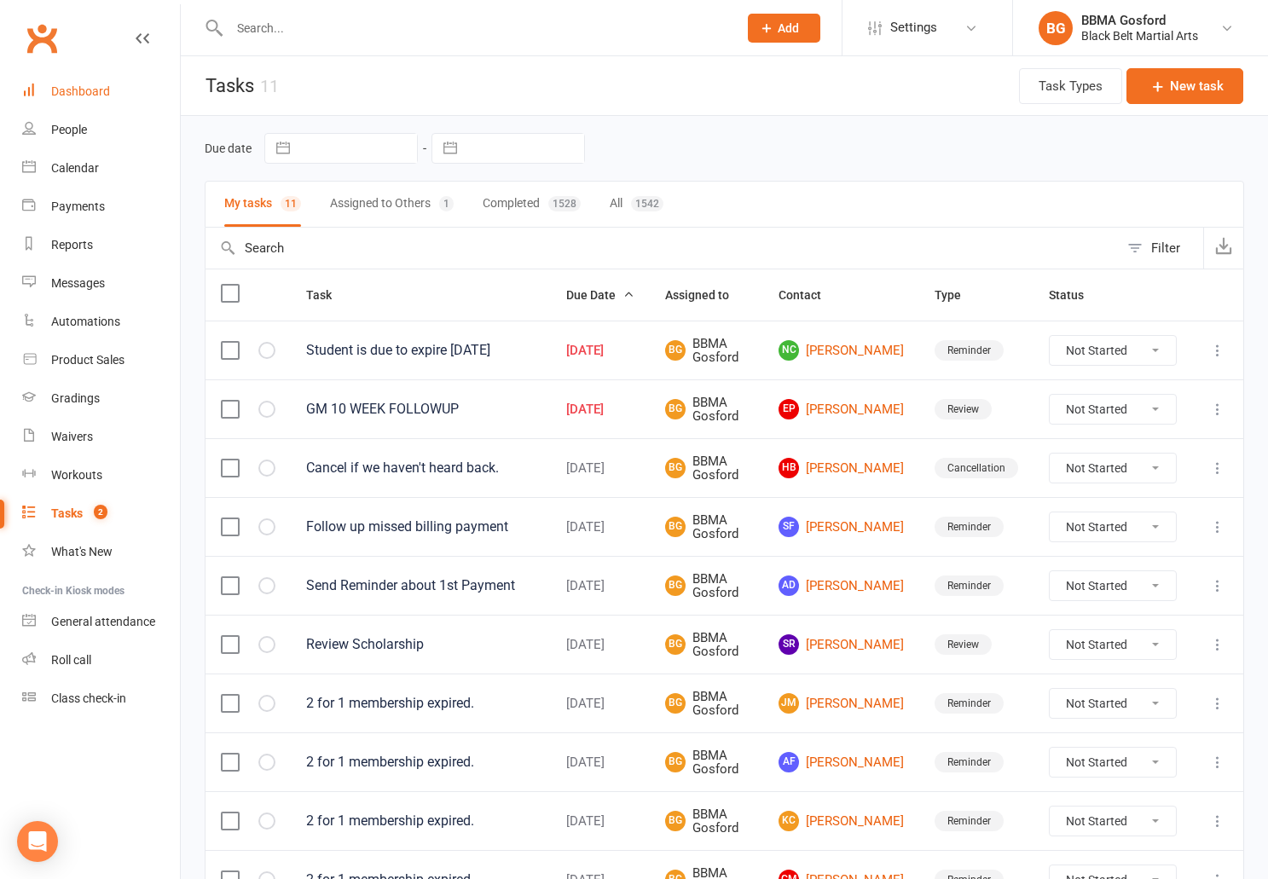
click at [92, 98] on div "Dashboard" at bounding box center [80, 91] width 59 height 14
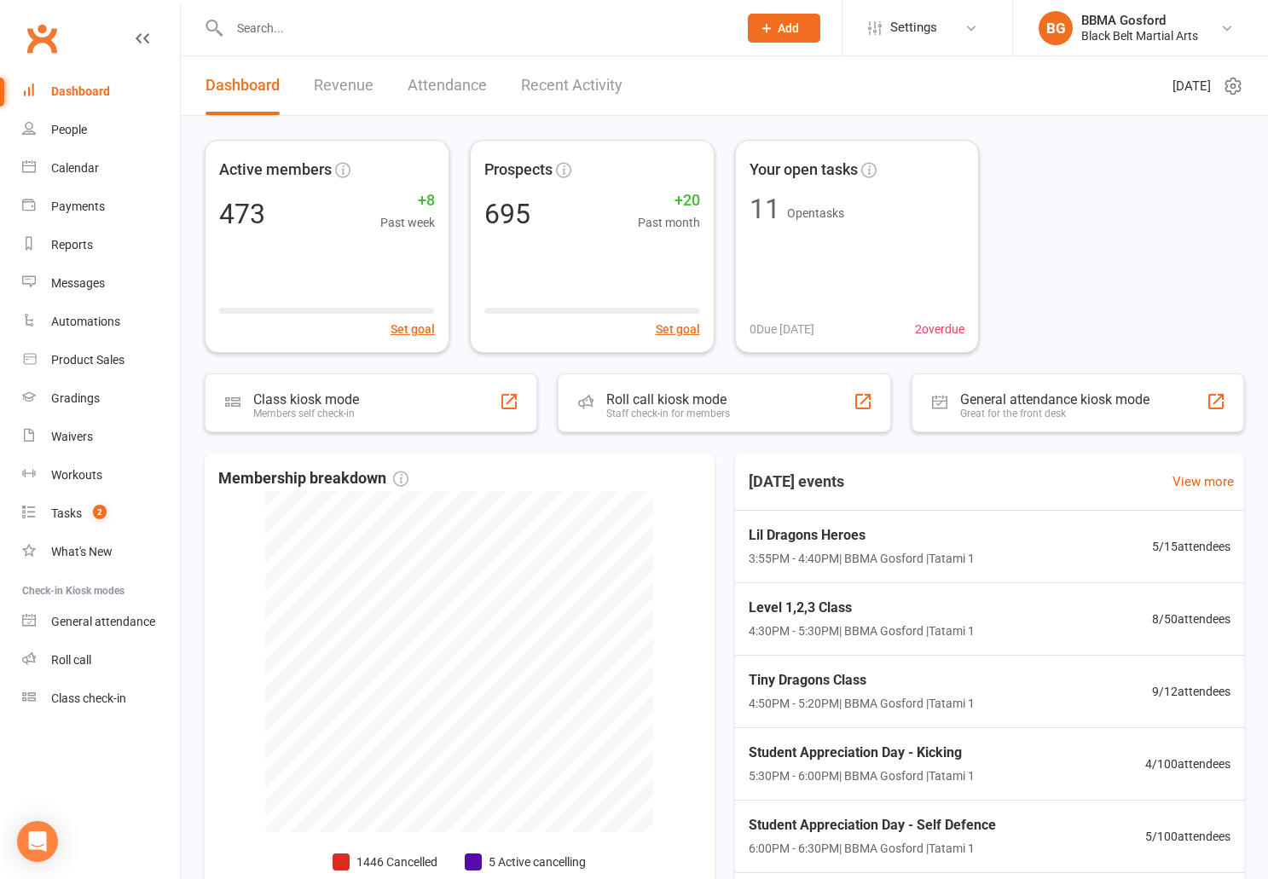
click at [277, 28] on input "text" at bounding box center [475, 28] width 502 height 24
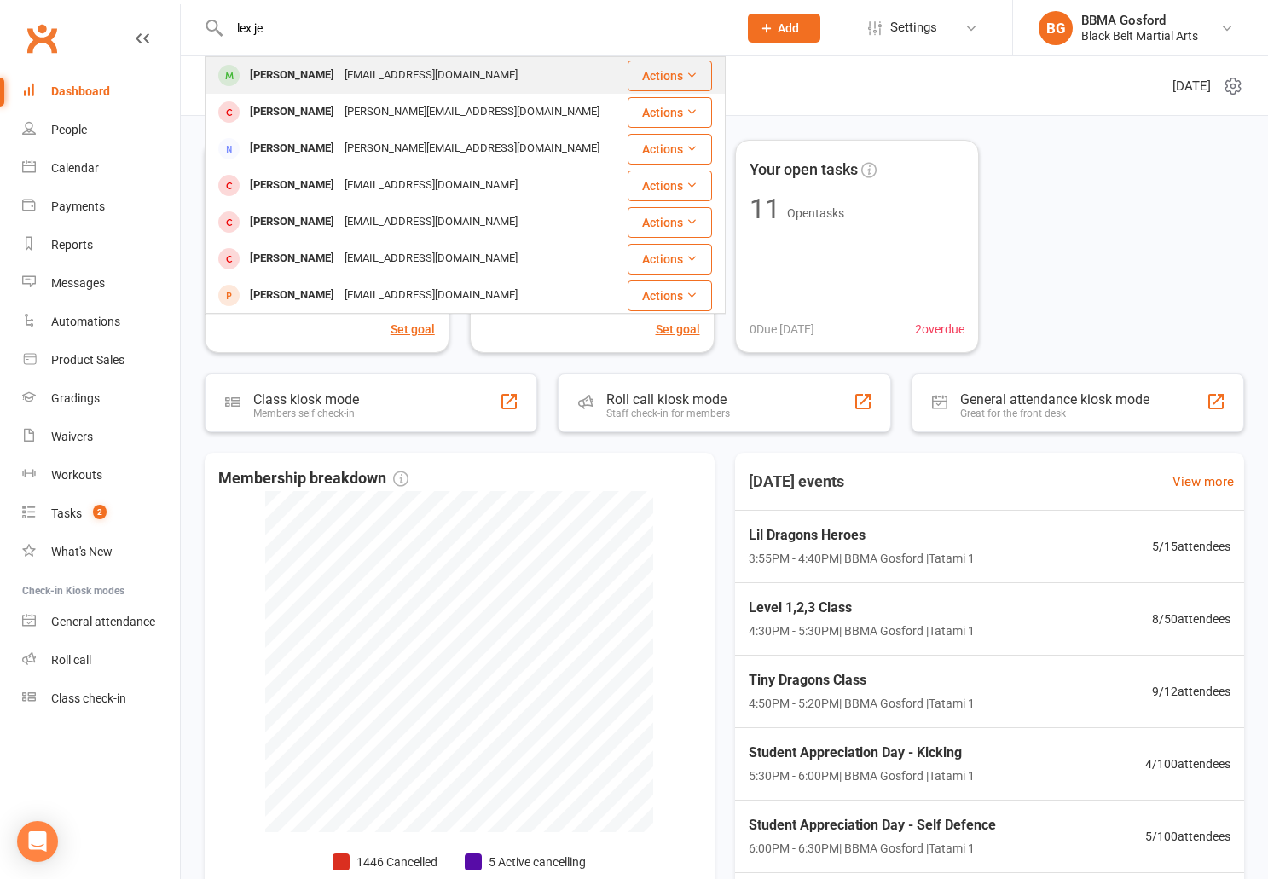
type input "lex je"
click at [278, 75] on div "Lex Jephtha" at bounding box center [292, 75] width 95 height 25
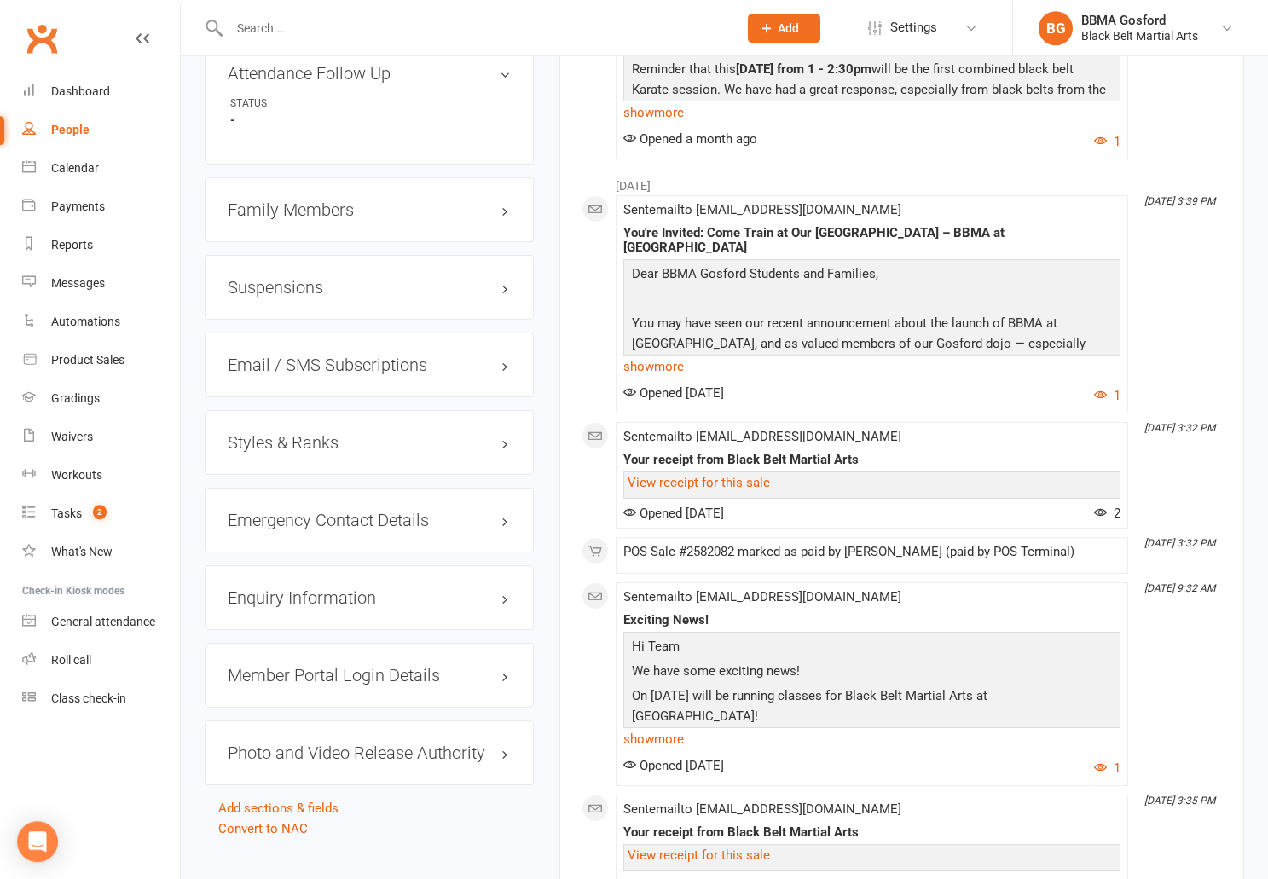
scroll to position [1294, 0]
click at [312, 432] on h3 "Styles & Ranks" at bounding box center [369, 441] width 283 height 19
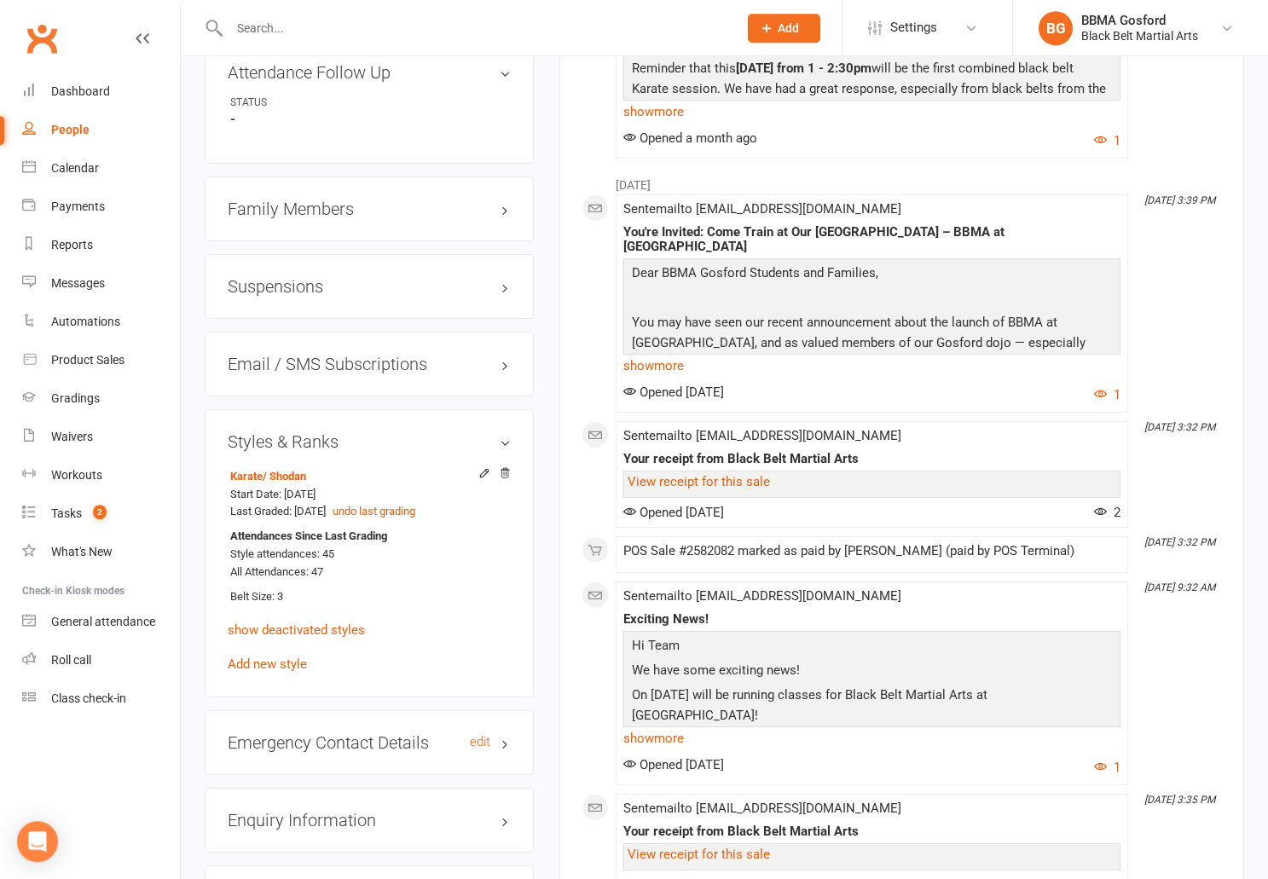
click at [357, 734] on h3 "Emergency Contact Details edit" at bounding box center [369, 743] width 283 height 19
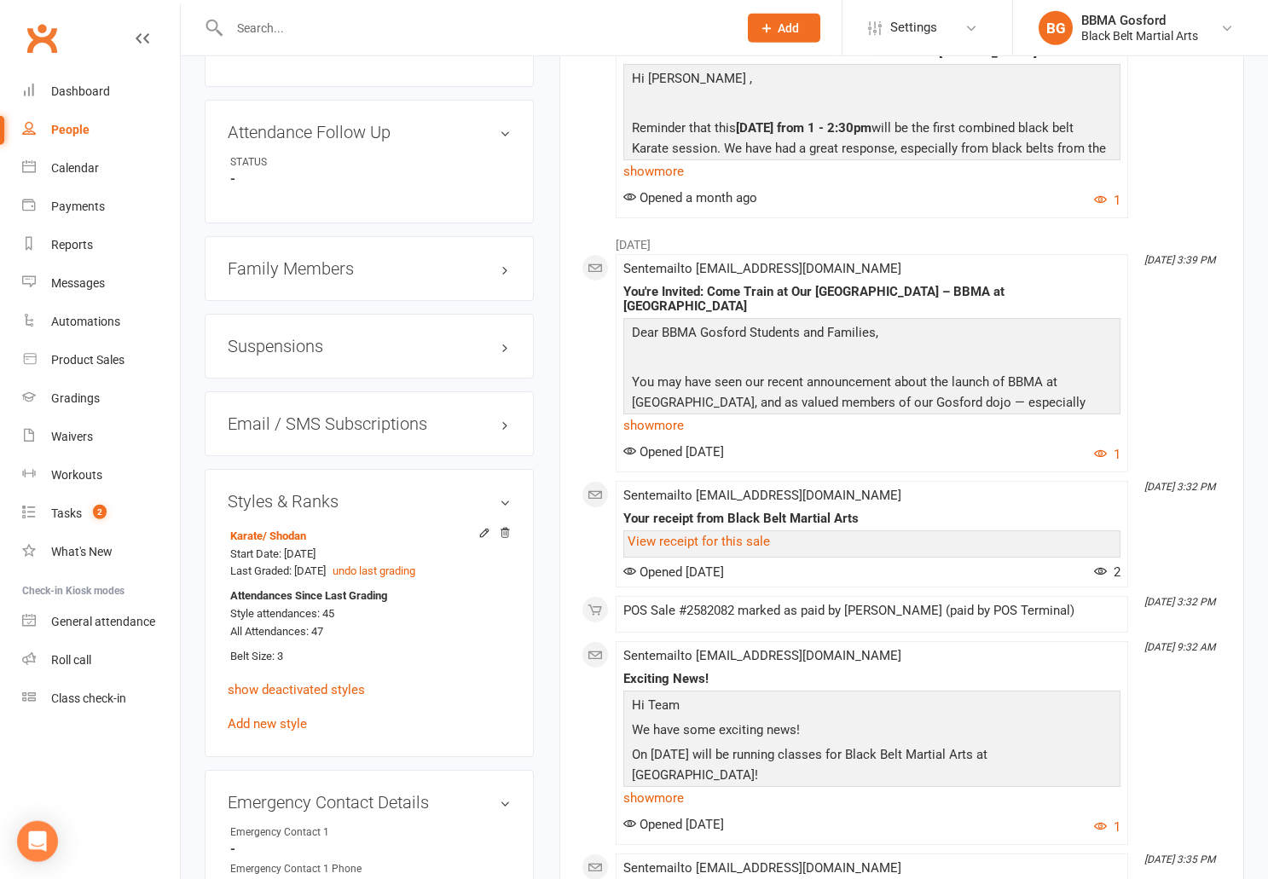
scroll to position [0, 0]
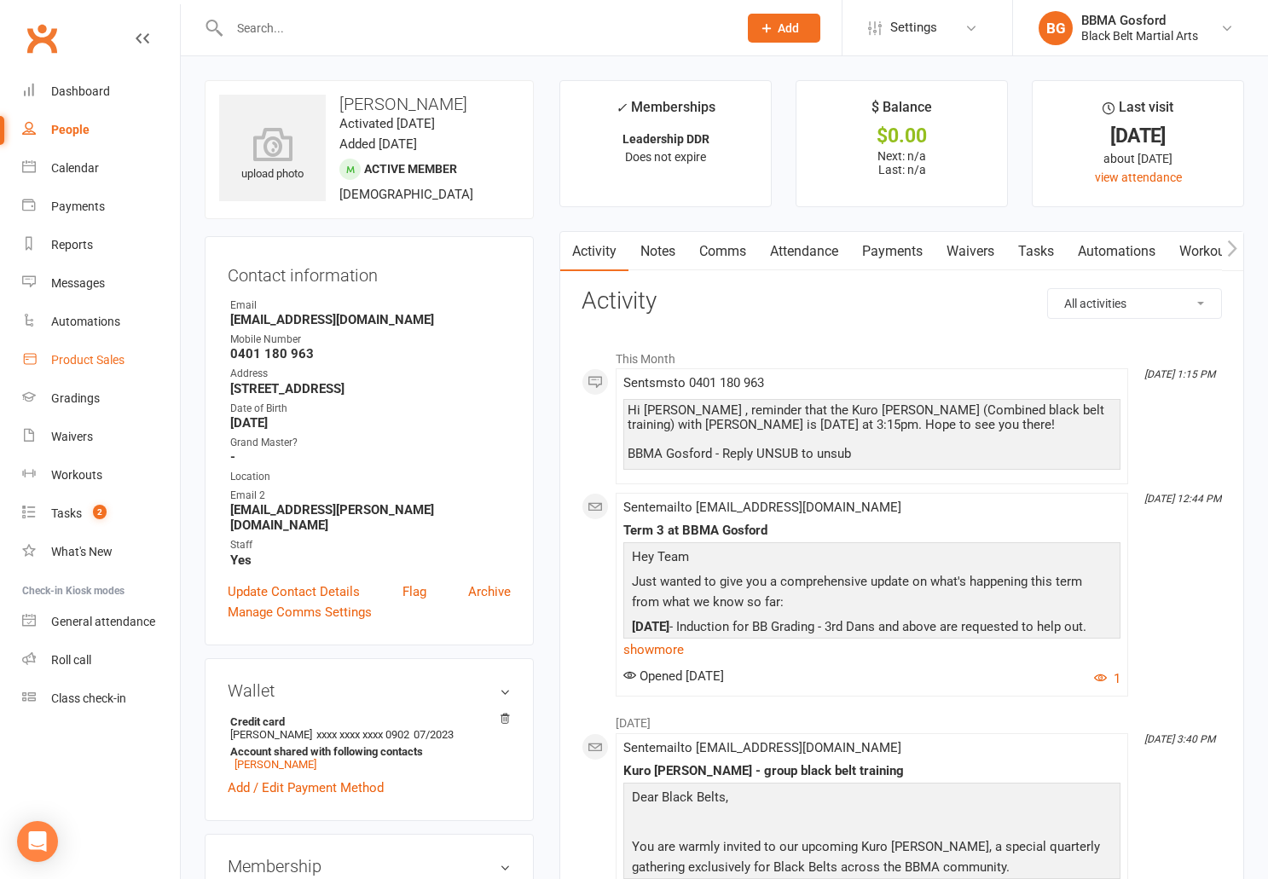
click at [89, 369] on link "Product Sales" at bounding box center [101, 360] width 158 height 38
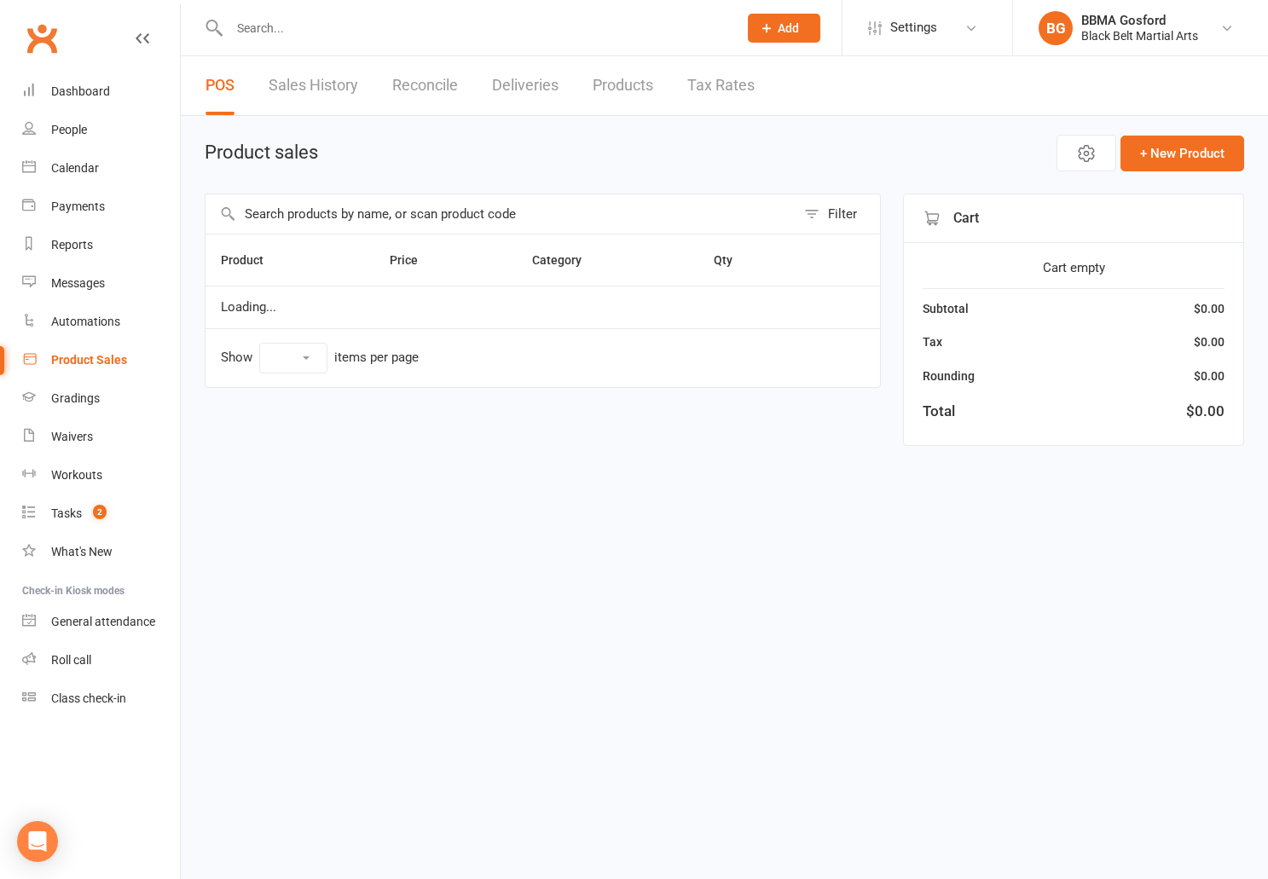
select select "100"
click at [427, 218] on input "text" at bounding box center [501, 213] width 590 height 39
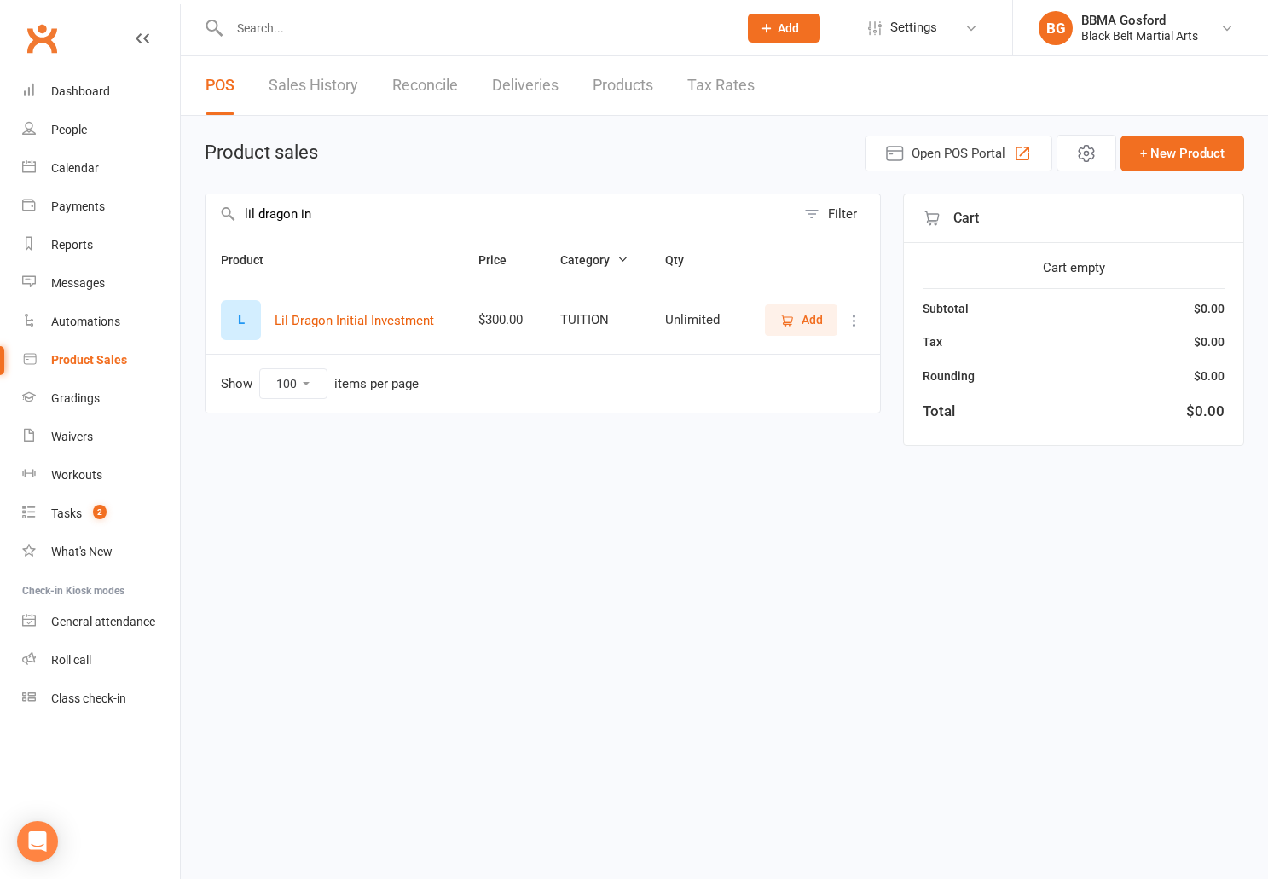
type input "lil dragon in"
click at [786, 324] on icon "button" at bounding box center [786, 319] width 9 height 9
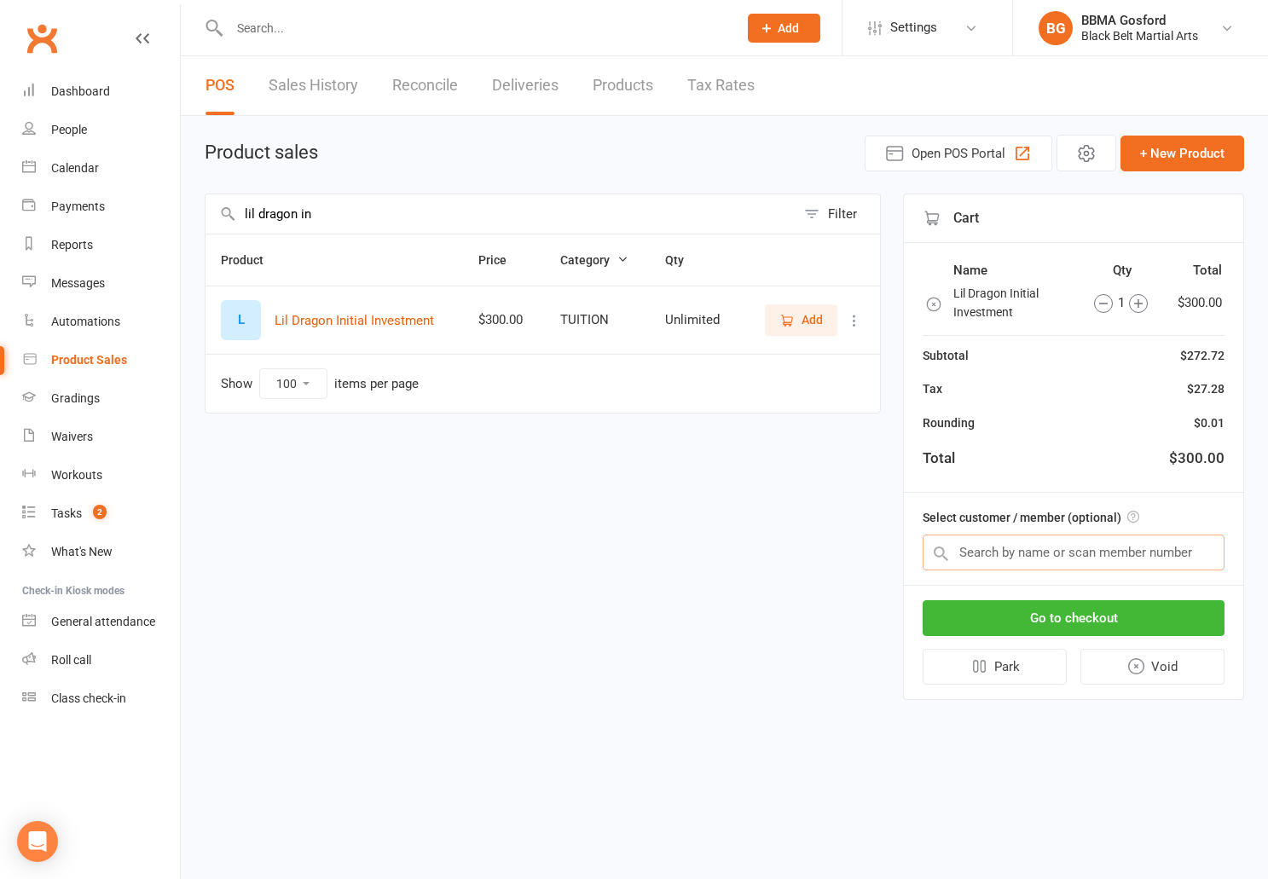
click at [1047, 554] on input "text" at bounding box center [1074, 553] width 302 height 36
type input "[PERSON_NAME]"
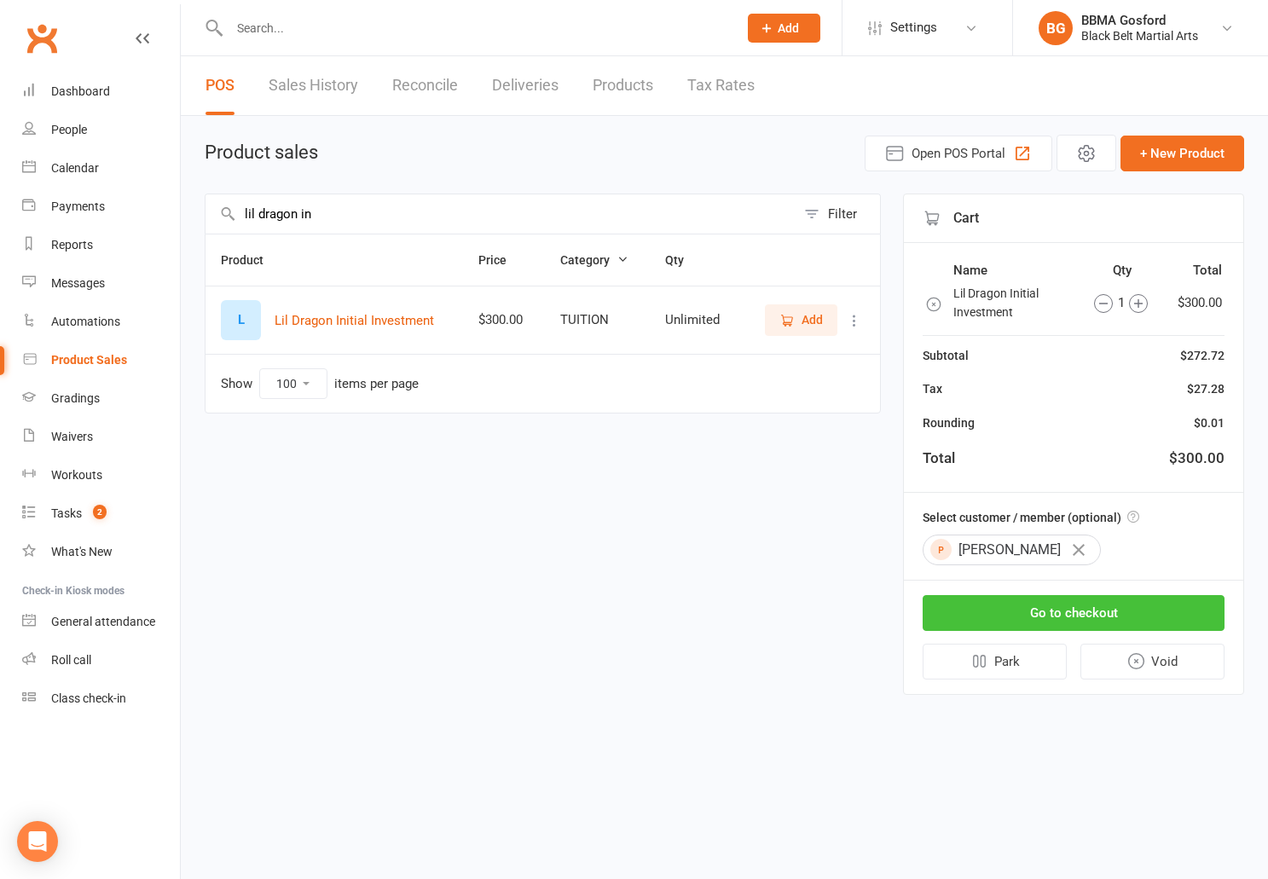
click at [1105, 619] on button "Go to checkout" at bounding box center [1074, 613] width 302 height 36
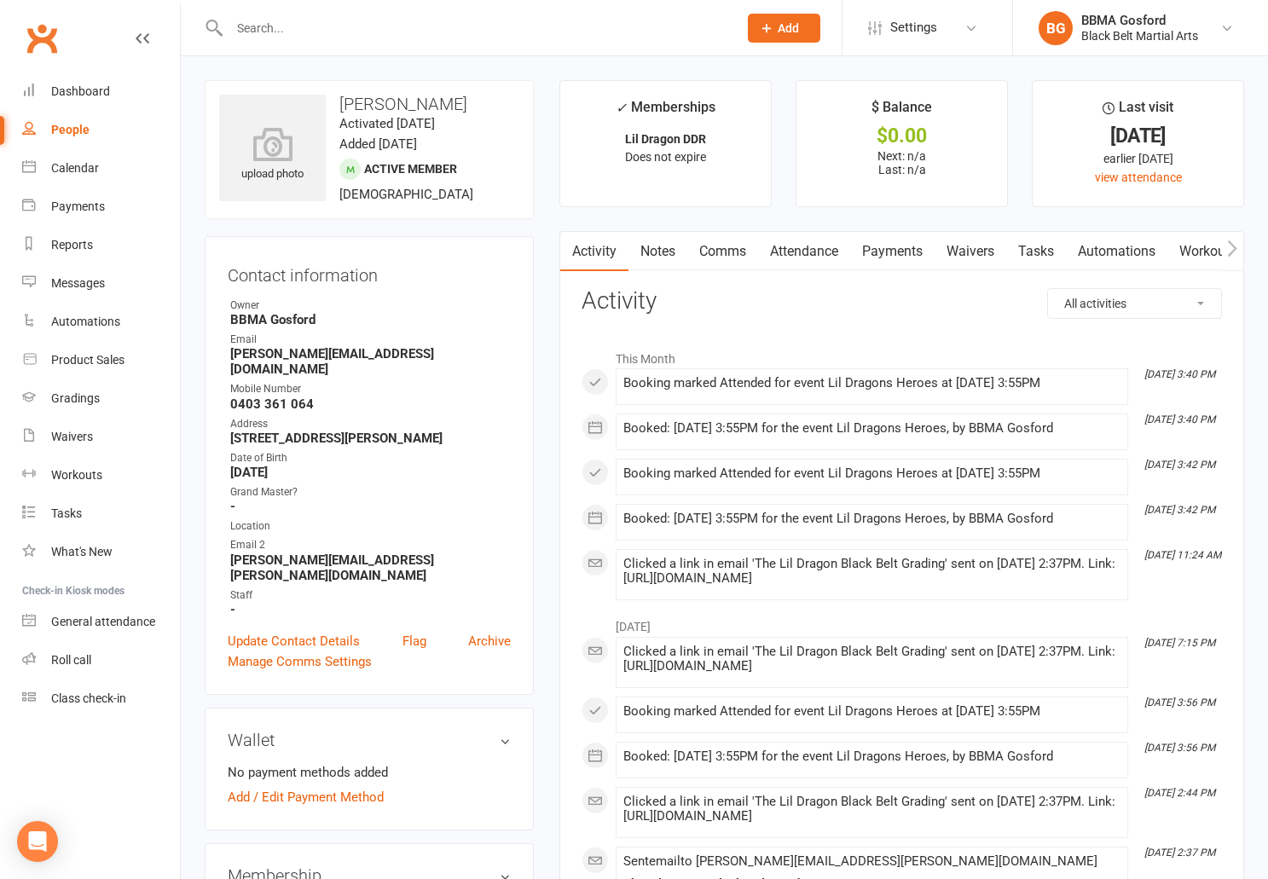
click at [832, 252] on link "Attendance" at bounding box center [804, 251] width 92 height 39
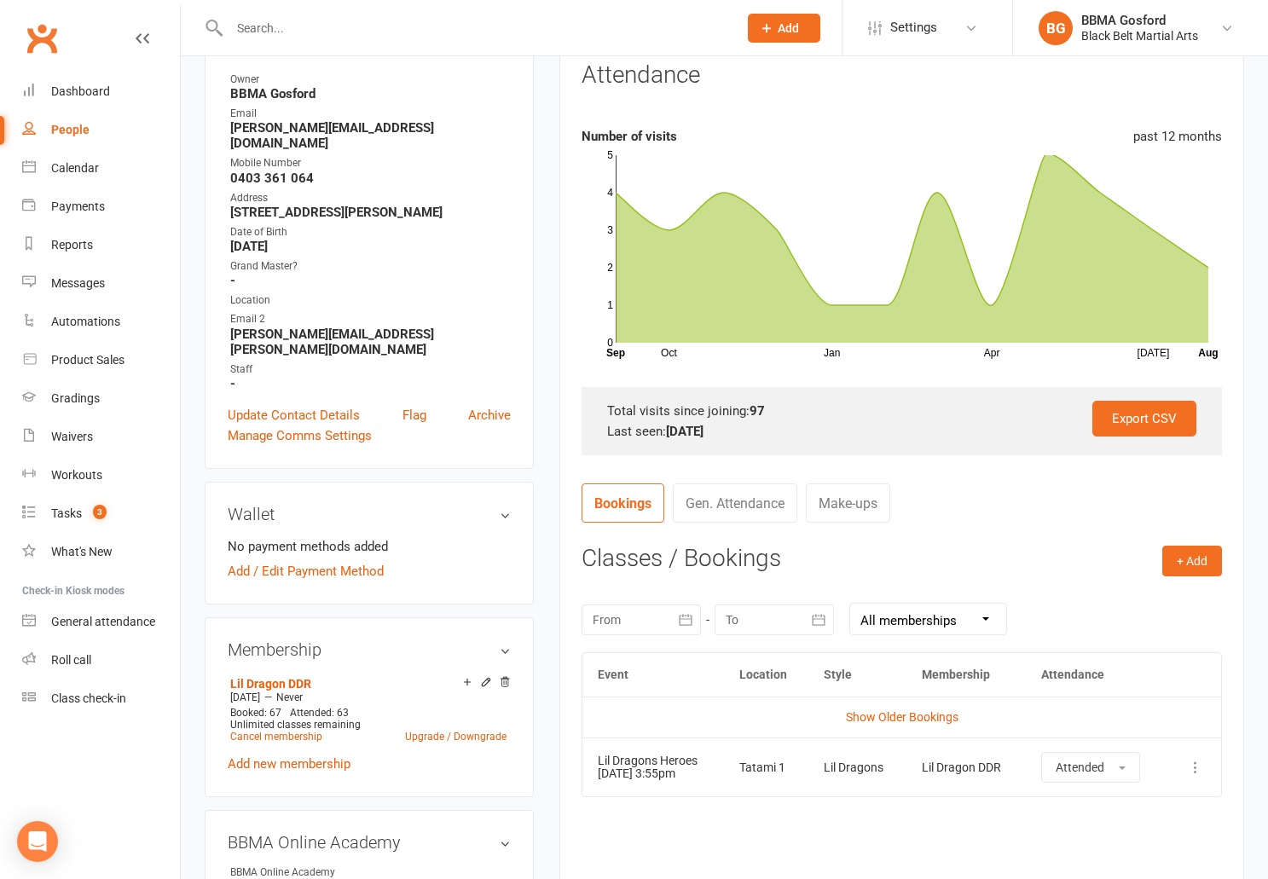
scroll to position [229, 0]
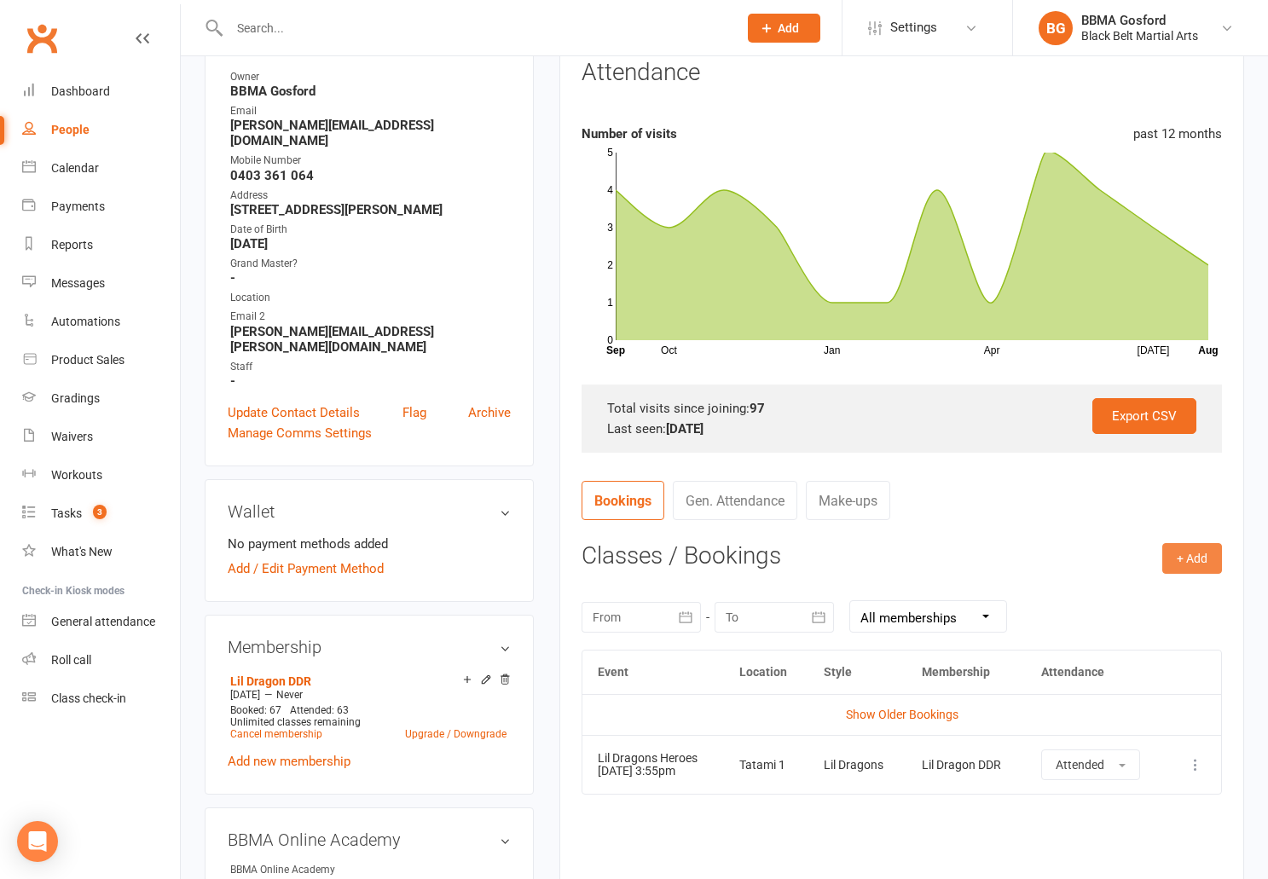
click at [1193, 551] on button "+ Add" at bounding box center [1193, 558] width 60 height 31
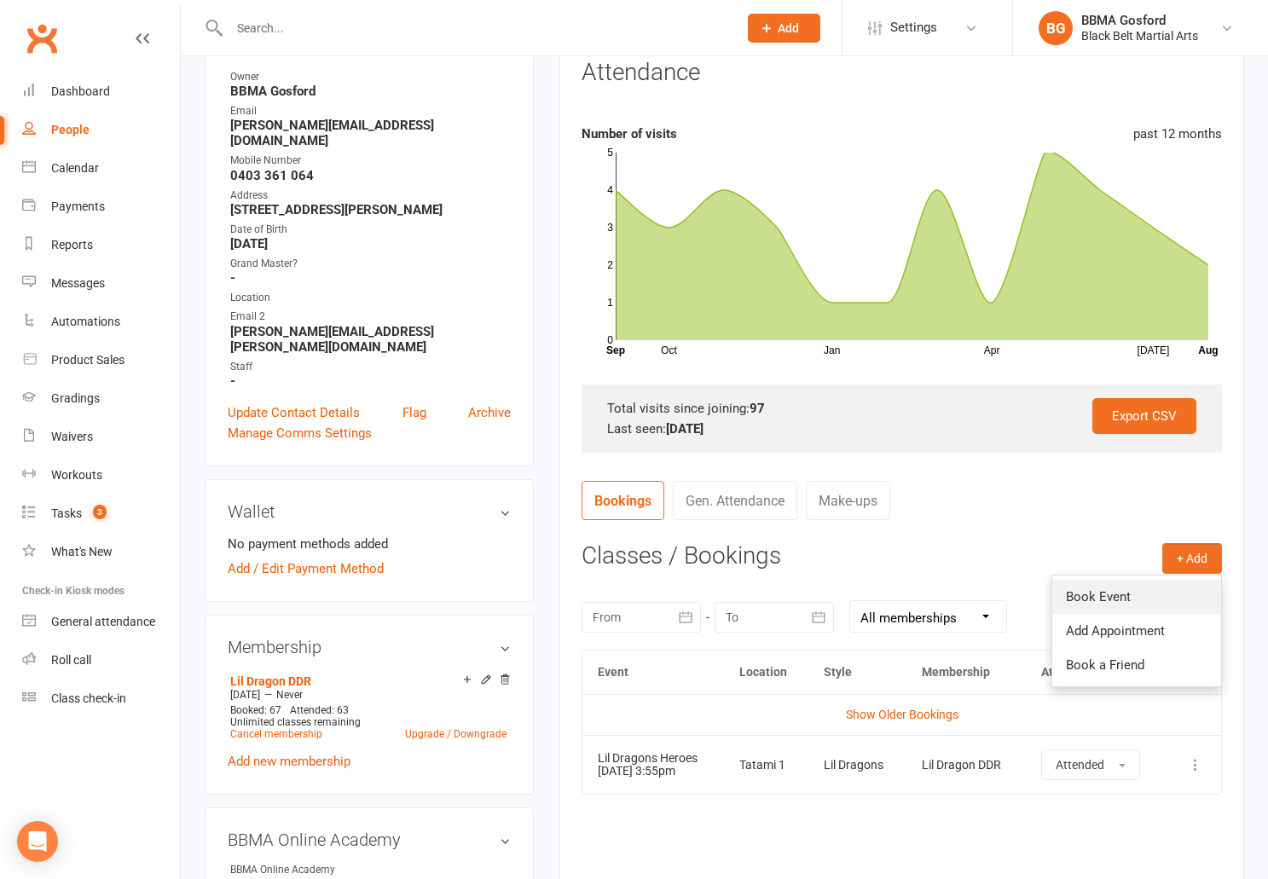
click at [1119, 595] on link "Book Event" at bounding box center [1137, 597] width 169 height 34
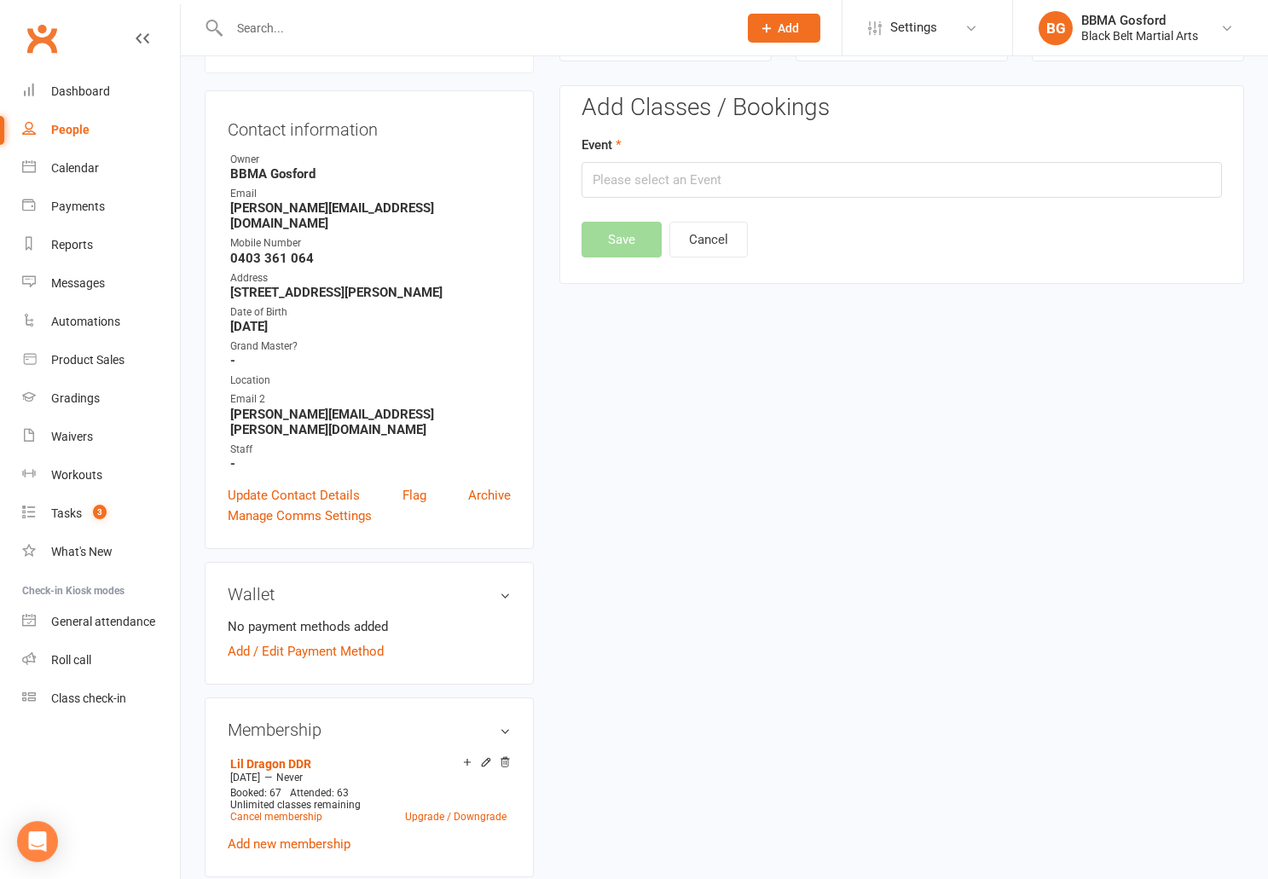
scroll to position [146, 0]
click at [714, 188] on input "text" at bounding box center [902, 180] width 641 height 36
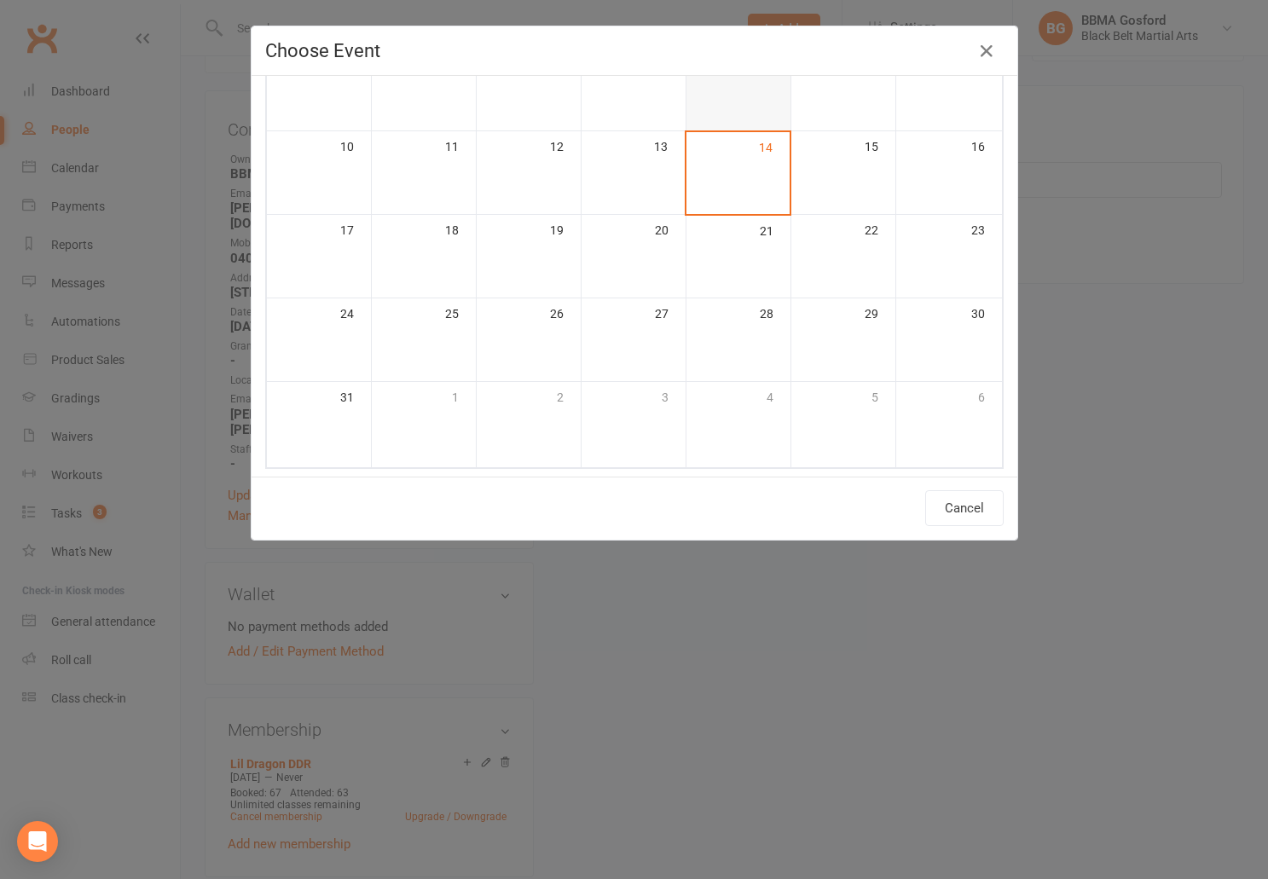
scroll to position [231, 0]
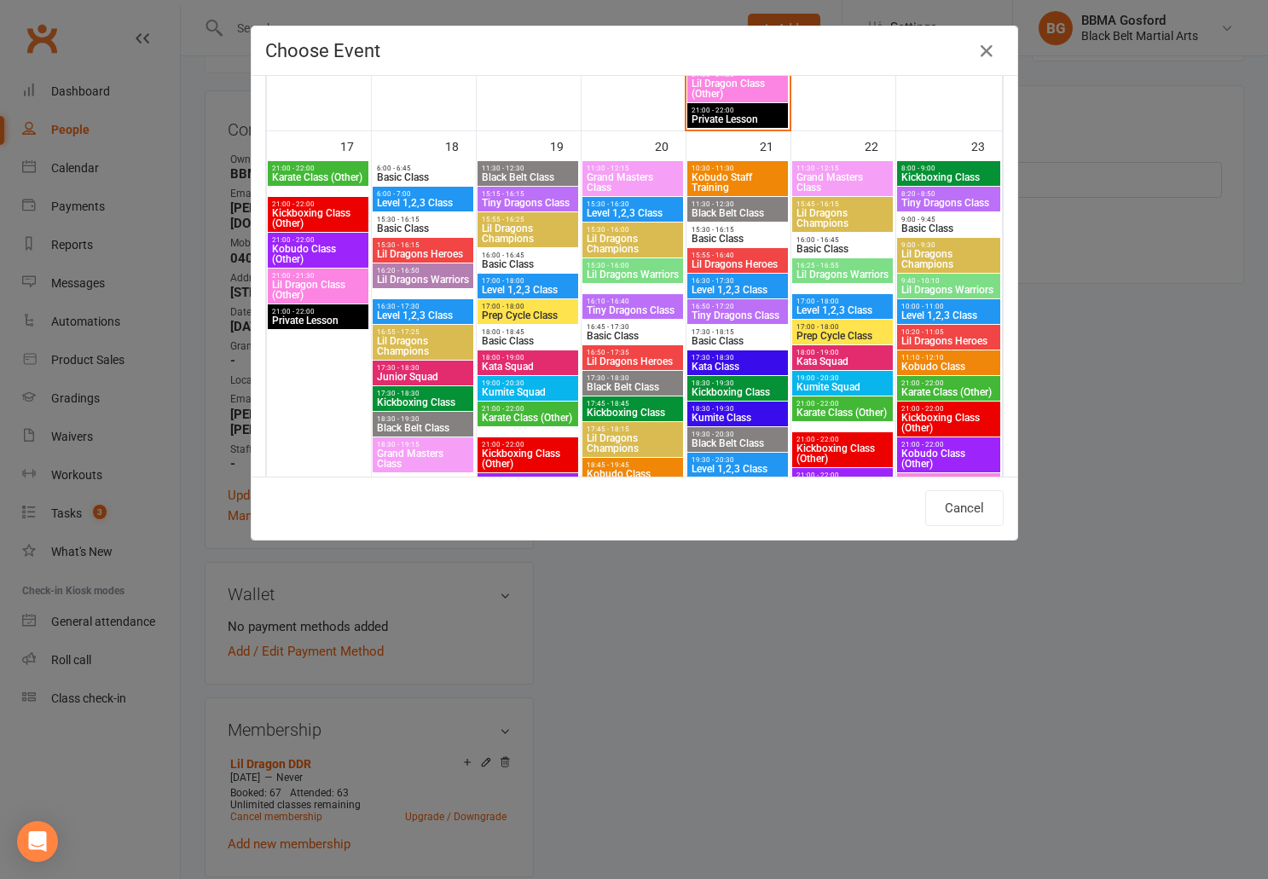
click at [746, 260] on div "15:55 - 16:40 Lil Dragons Heroes" at bounding box center [738, 260] width 101 height 25
type input "Lil Dragons Heroes - [DATE] 3:55:00 PM"
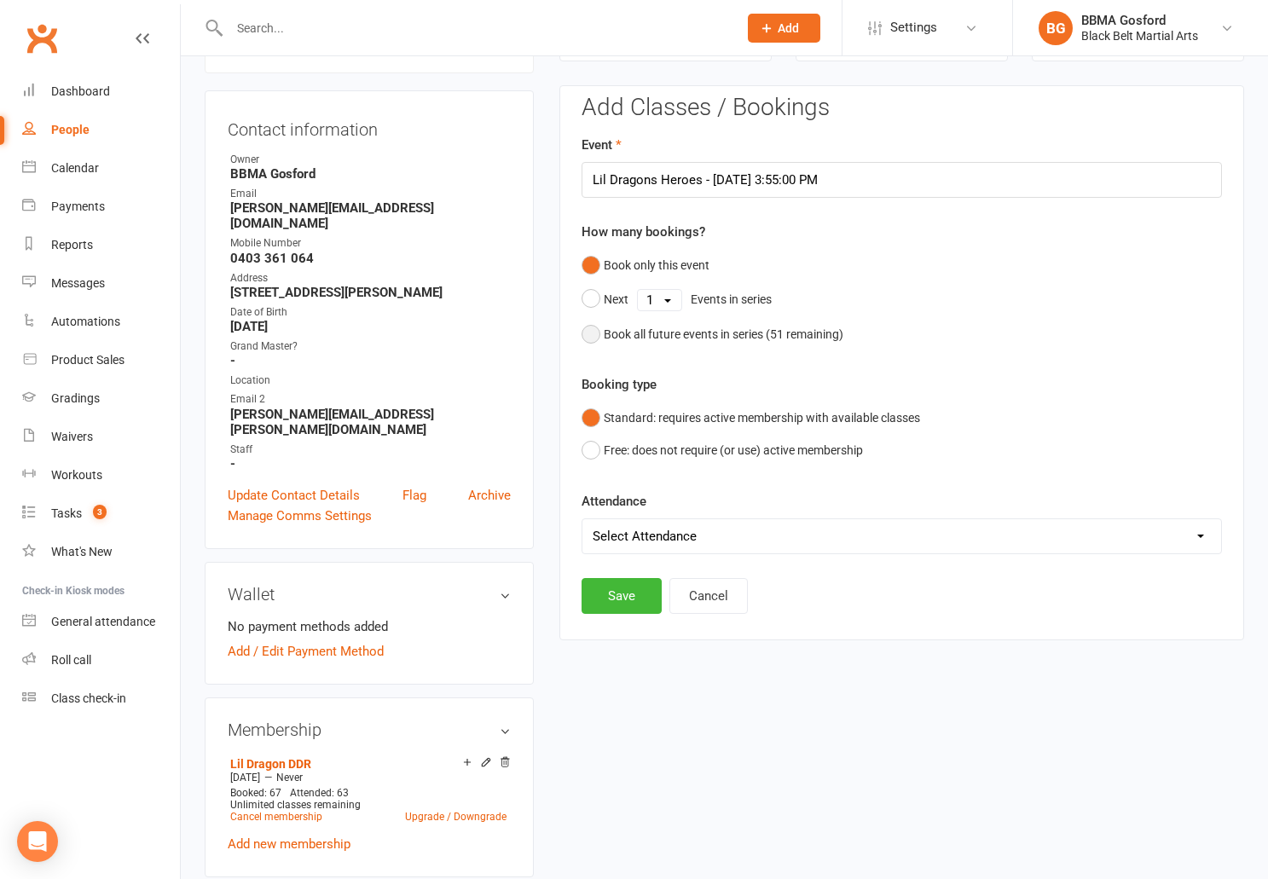
click at [589, 338] on button "Book all future events in series ( 51 remaining)" at bounding box center [713, 334] width 262 height 32
click at [621, 508] on button "Save" at bounding box center [622, 509] width 80 height 36
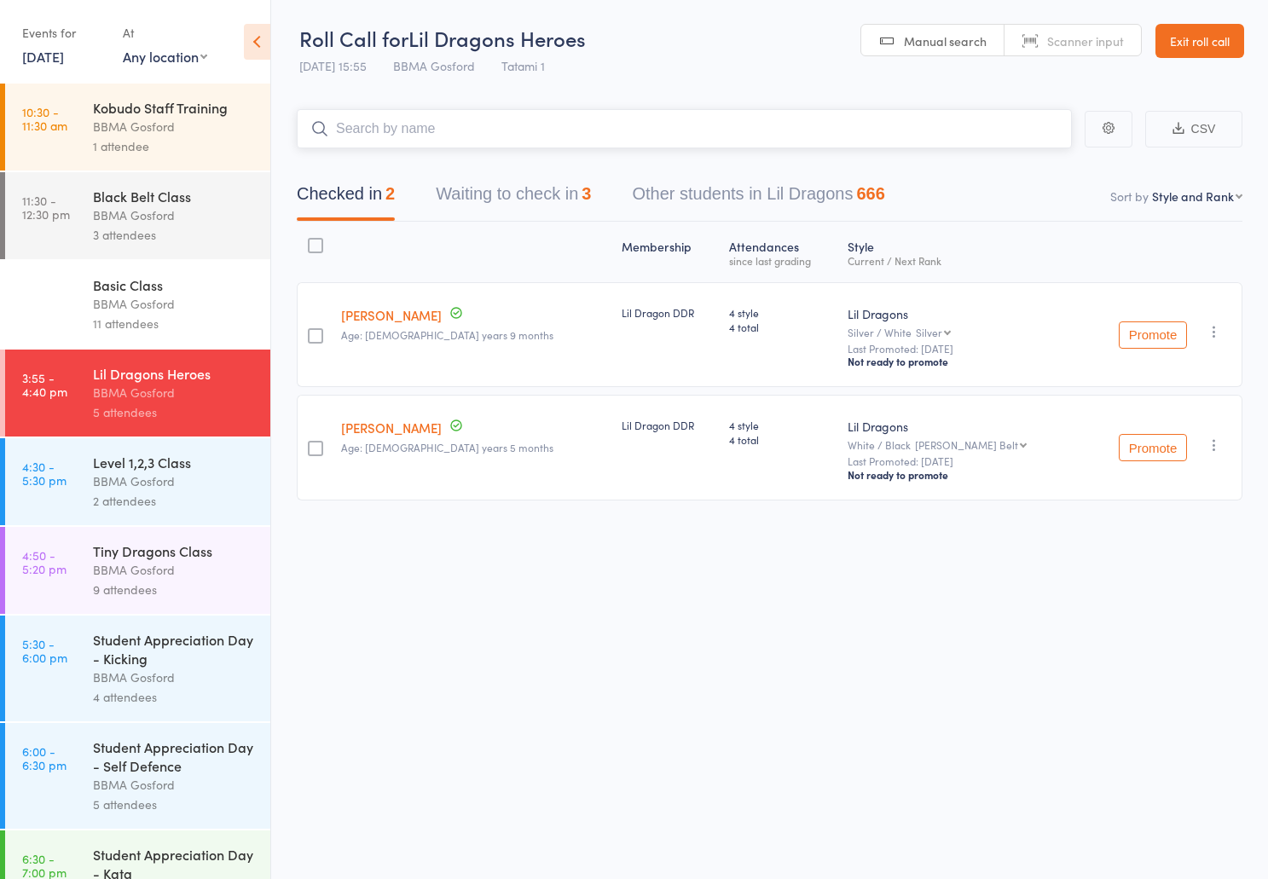
click at [501, 194] on button "Waiting to check in 3" at bounding box center [513, 198] width 155 height 45
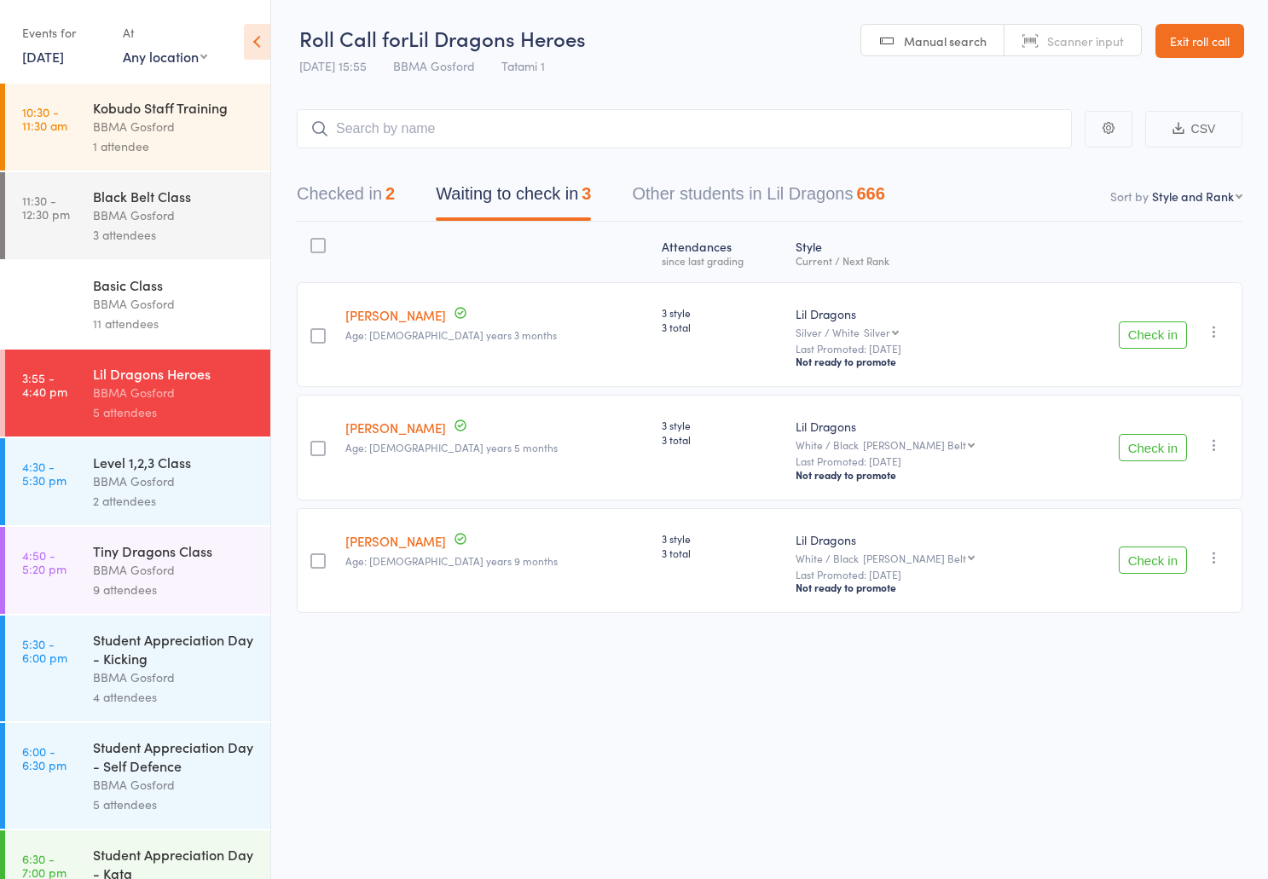
click at [1149, 456] on button "Check in" at bounding box center [1153, 447] width 68 height 27
click at [1149, 455] on button "Check in" at bounding box center [1153, 447] width 68 height 27
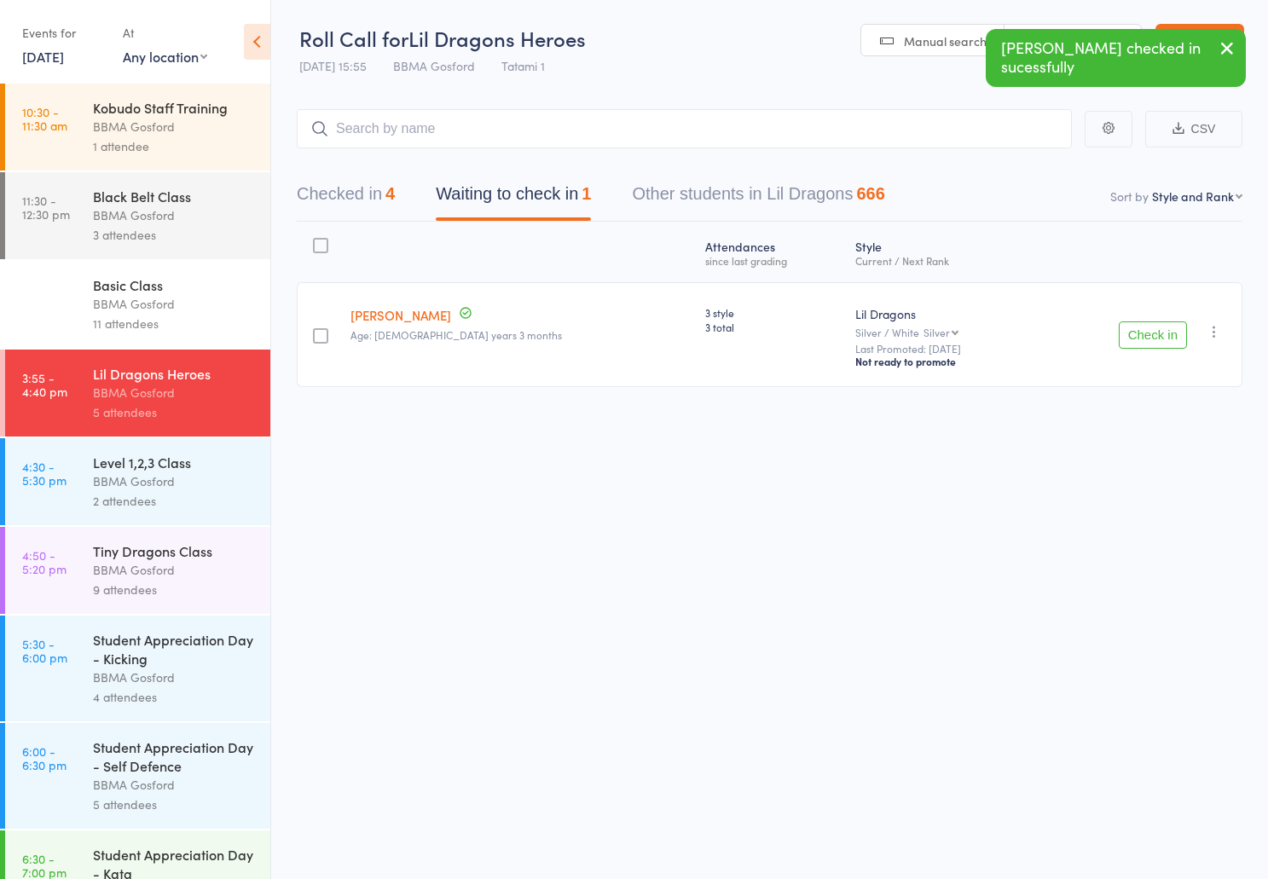
click at [357, 206] on button "Checked in 4" at bounding box center [346, 198] width 98 height 45
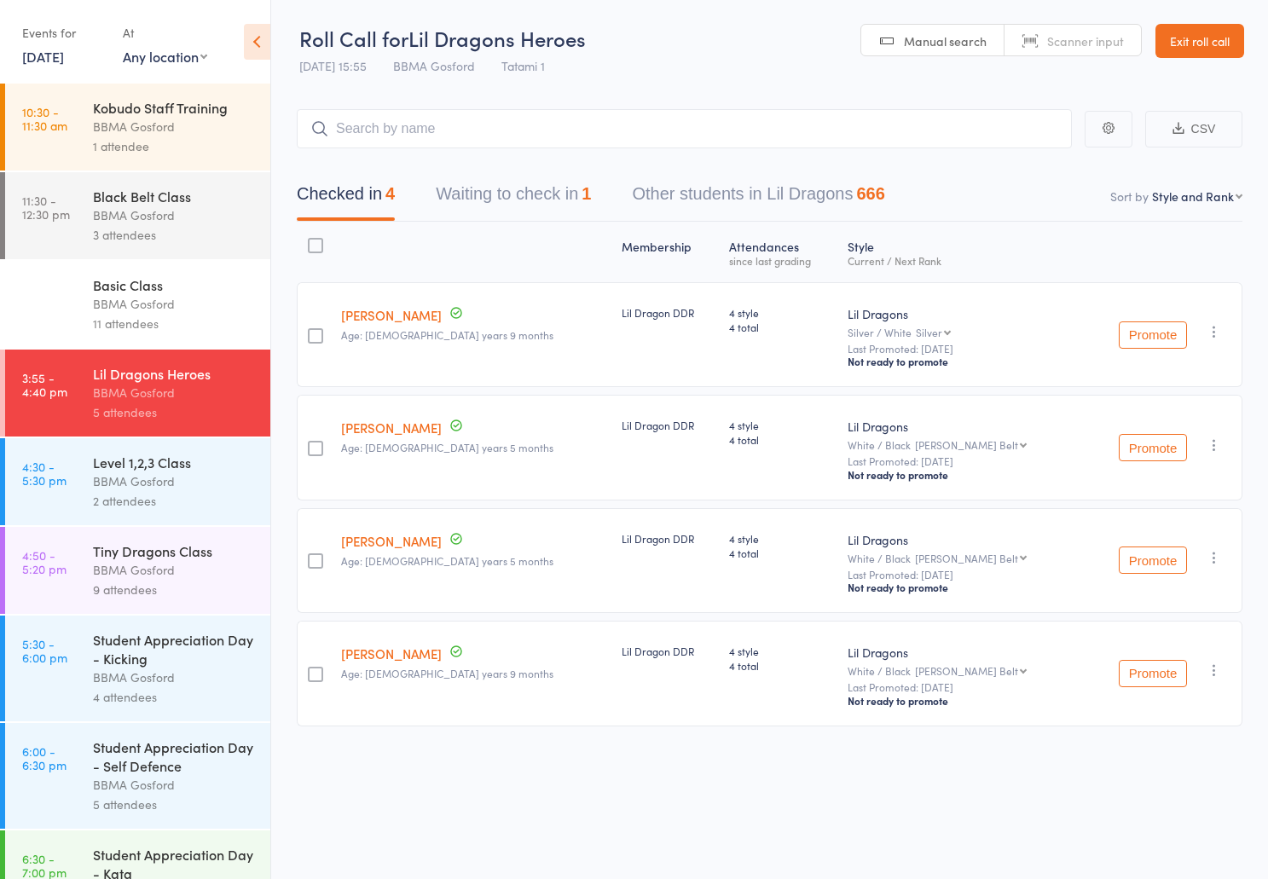
click at [160, 472] on div "Level 1,2,3 Class" at bounding box center [174, 462] width 163 height 19
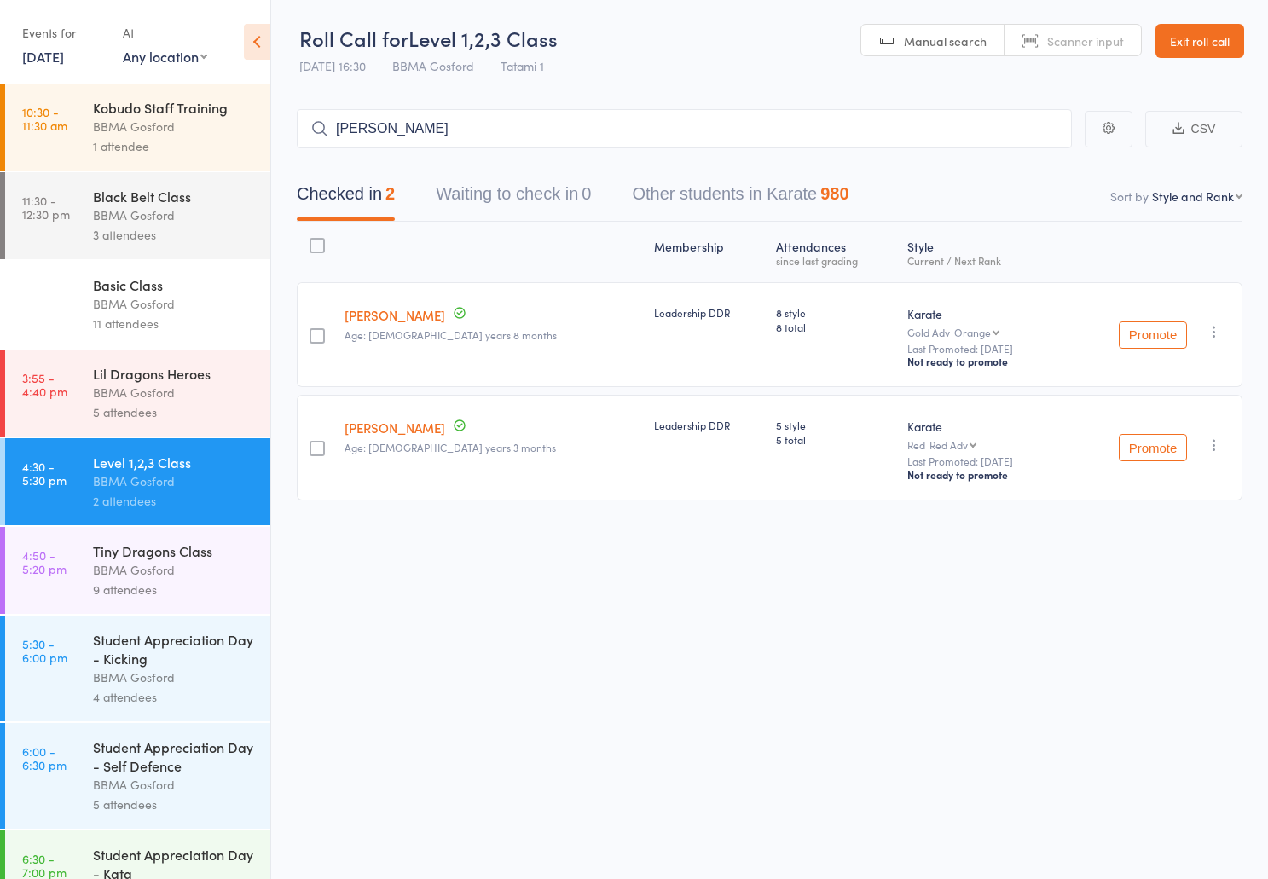
type input "[PERSON_NAME]"
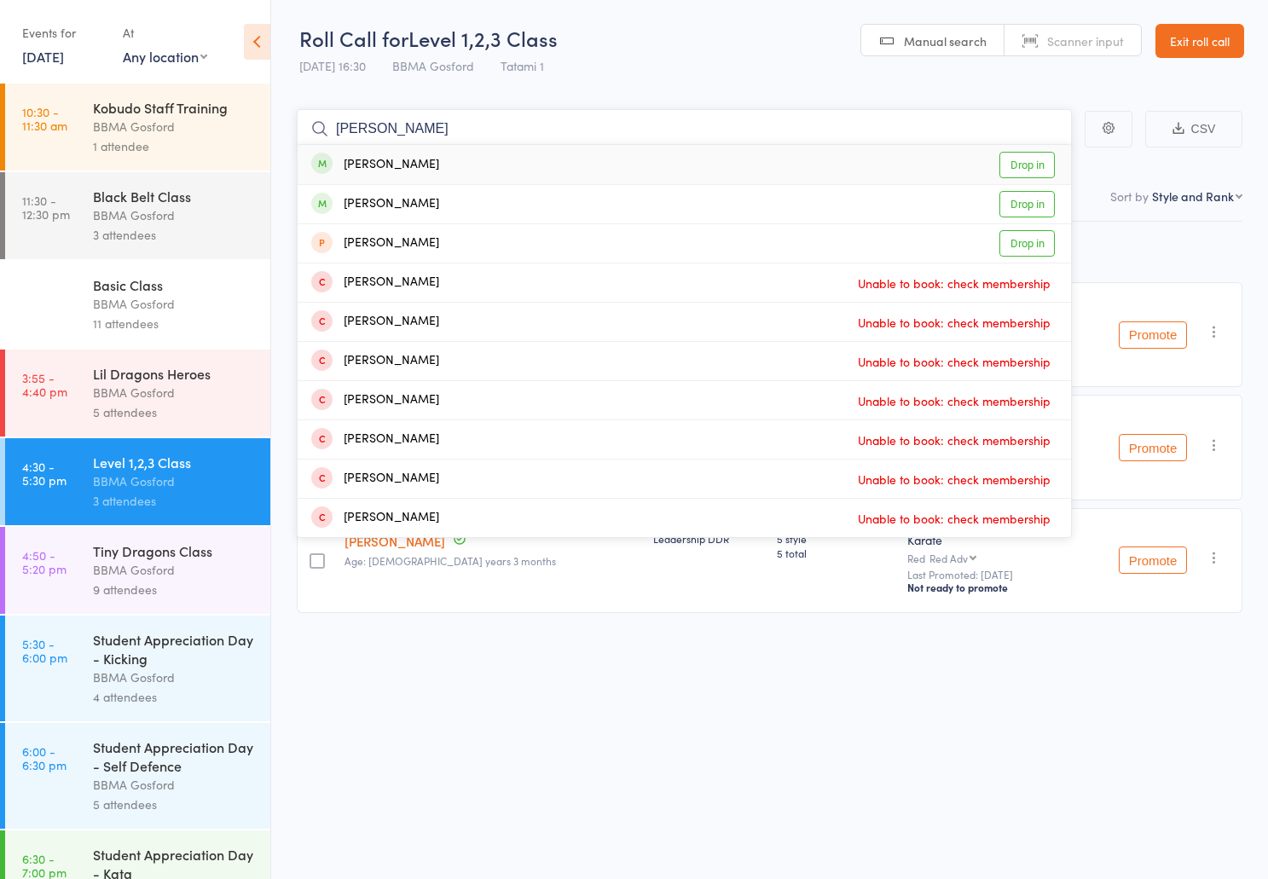
type input "[PERSON_NAME]"
click at [427, 162] on div "[PERSON_NAME]" at bounding box center [375, 165] width 128 height 20
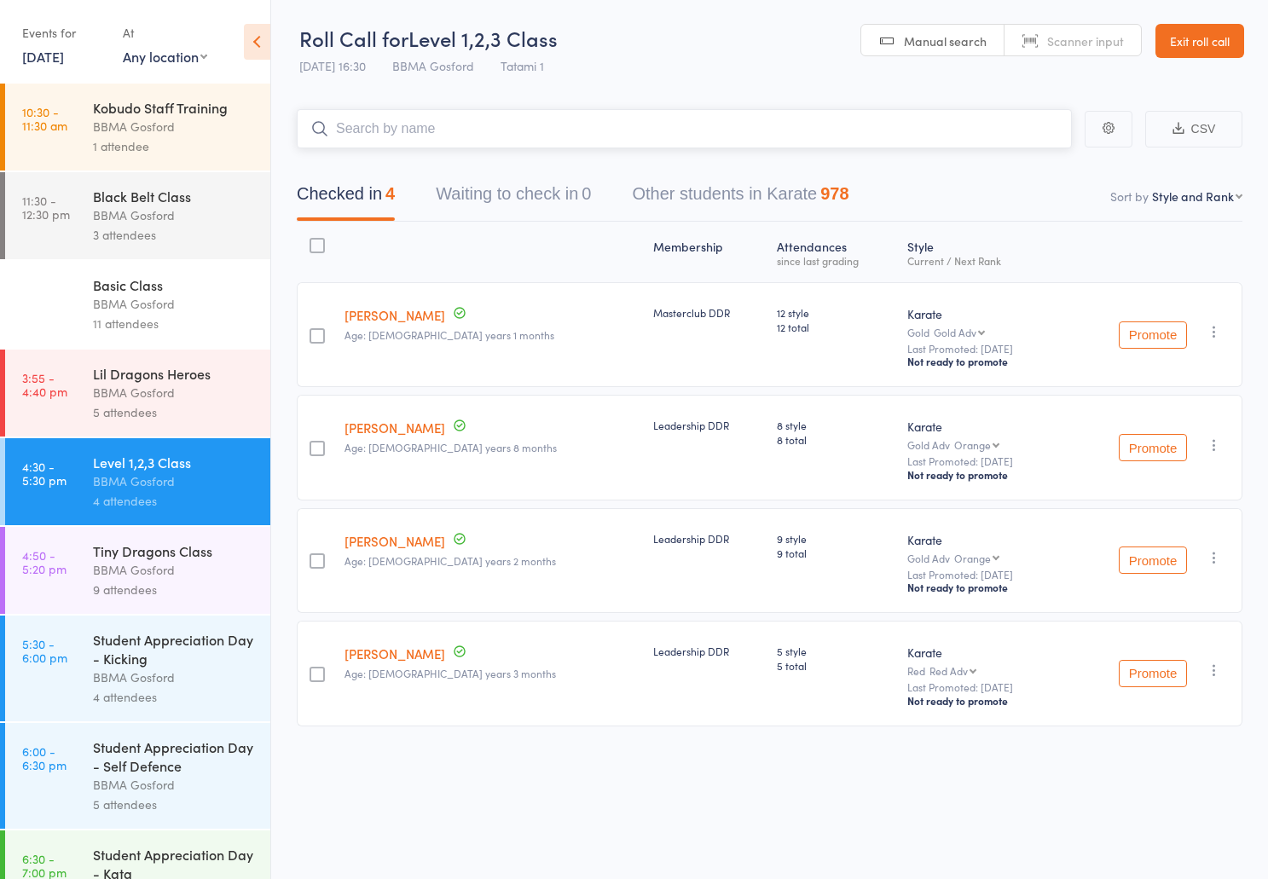
click at [392, 134] on input "search" at bounding box center [684, 128] width 775 height 39
type input "[PERSON_NAME]"
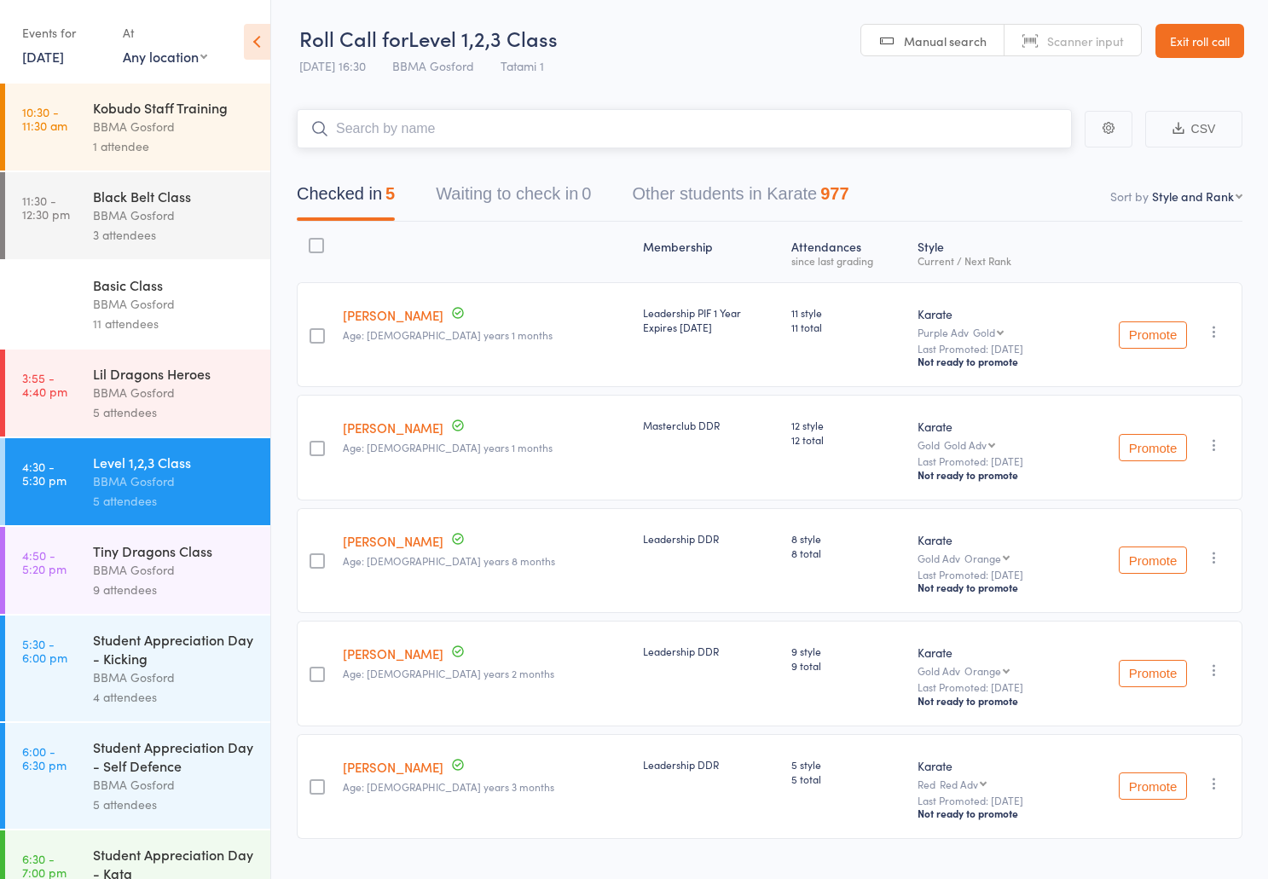
scroll to position [44, 0]
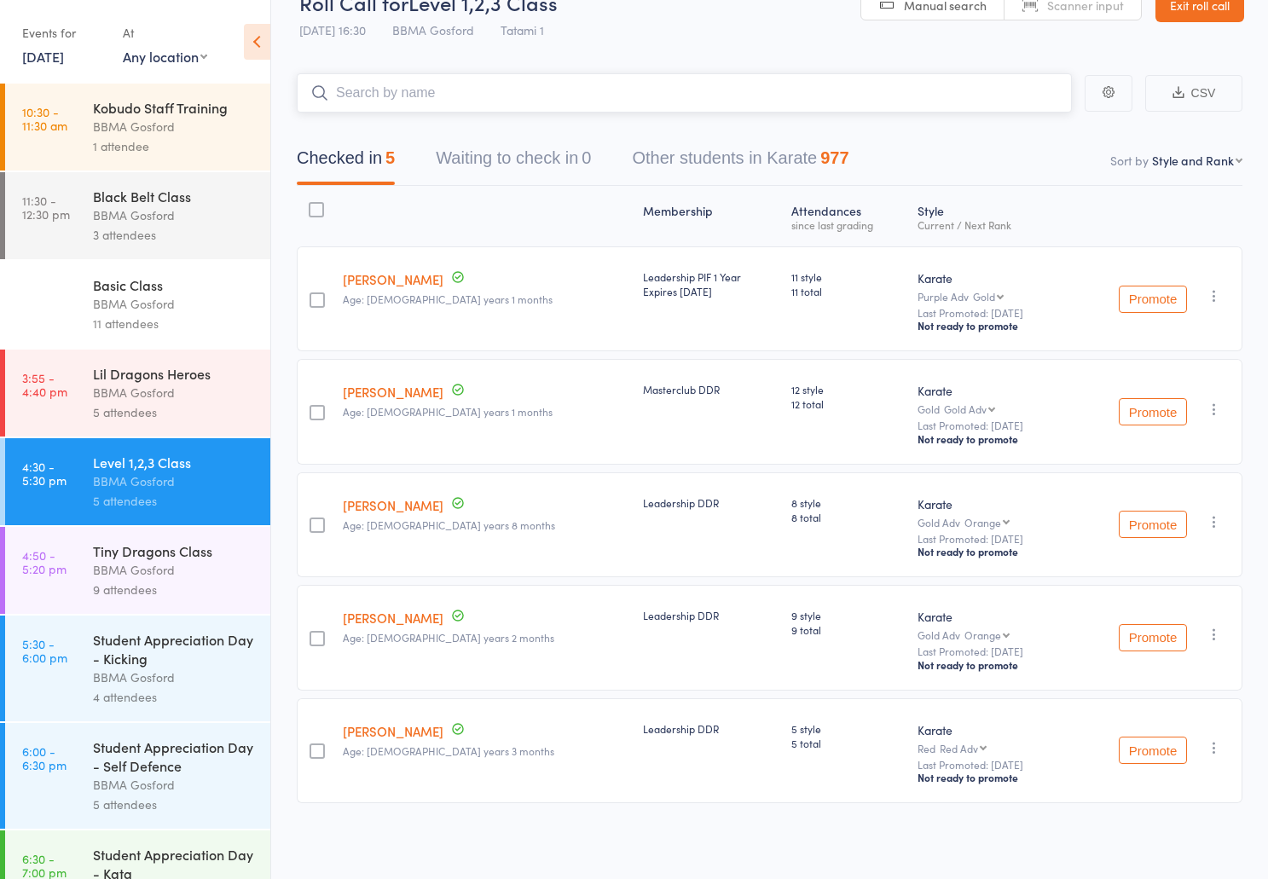
click at [423, 94] on input "search" at bounding box center [684, 92] width 775 height 39
type input "kit ni"
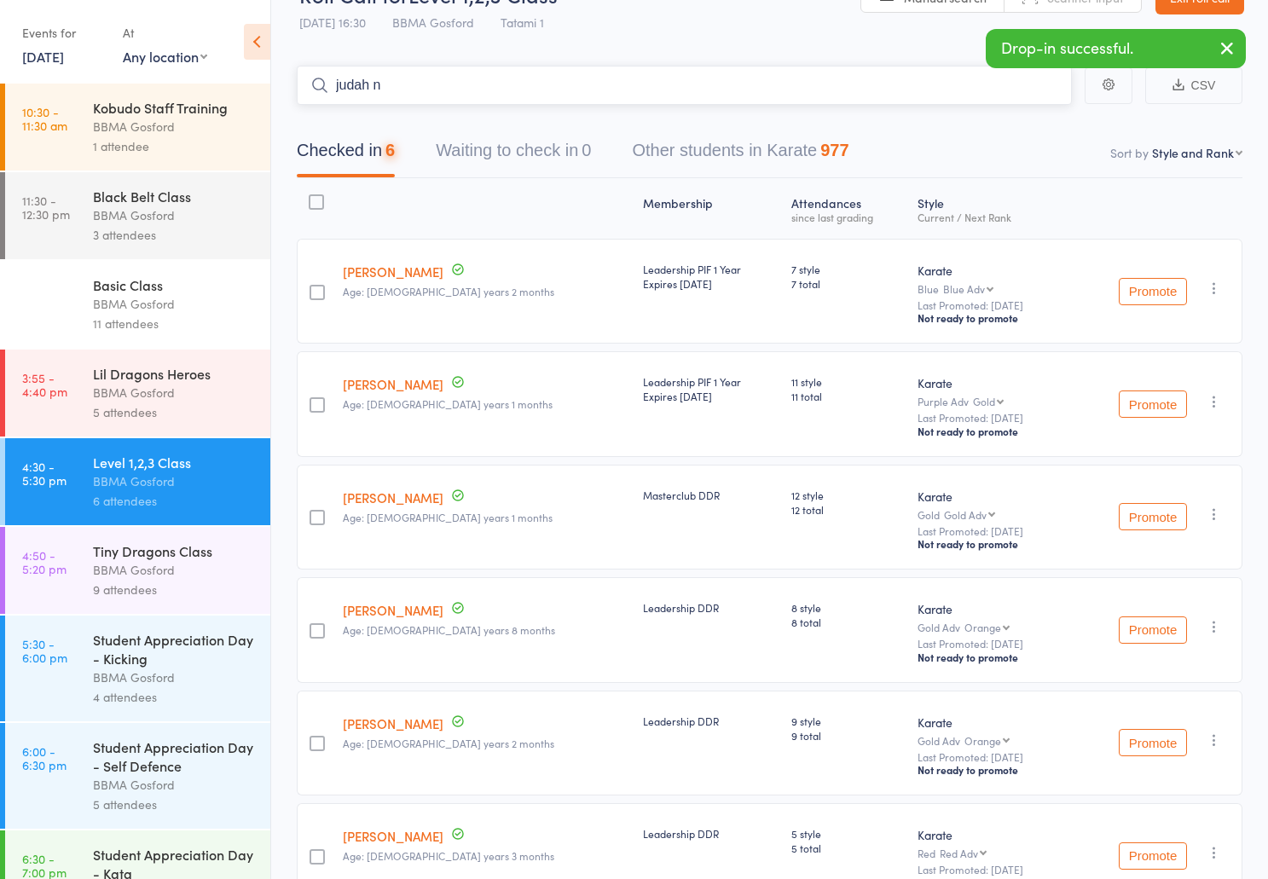
type input "judah ni"
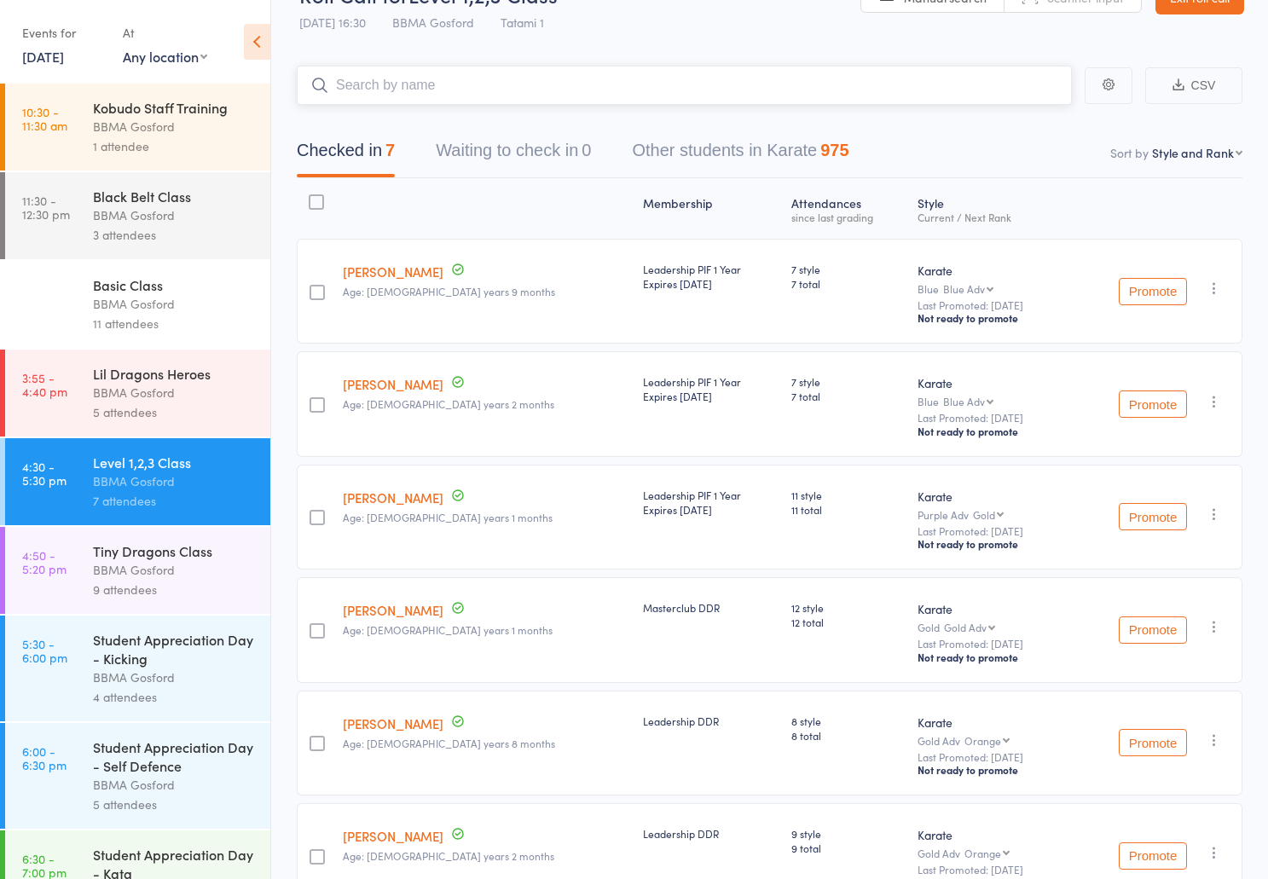
click at [385, 94] on input "search" at bounding box center [684, 85] width 775 height 39
type input "[PERSON_NAME]"
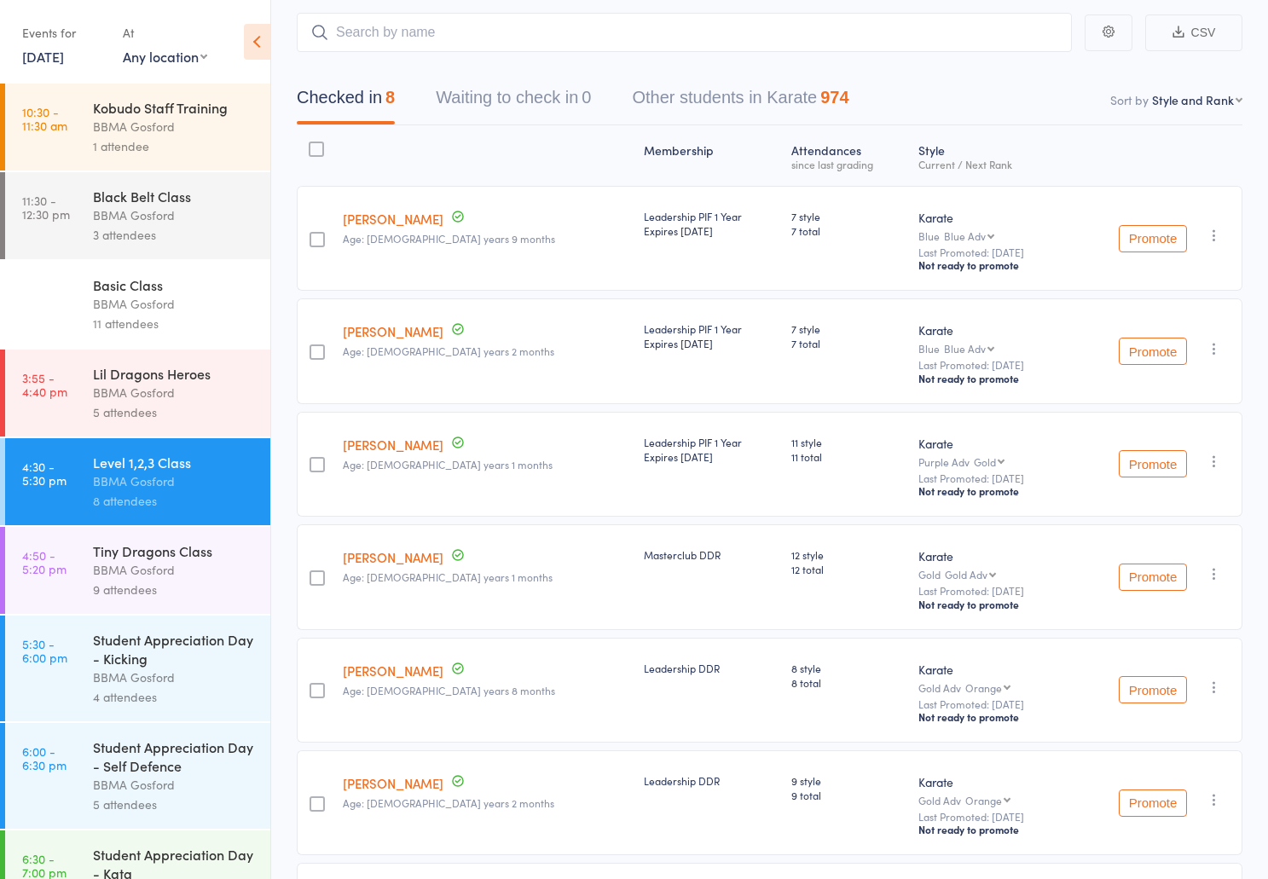
scroll to position [0, 0]
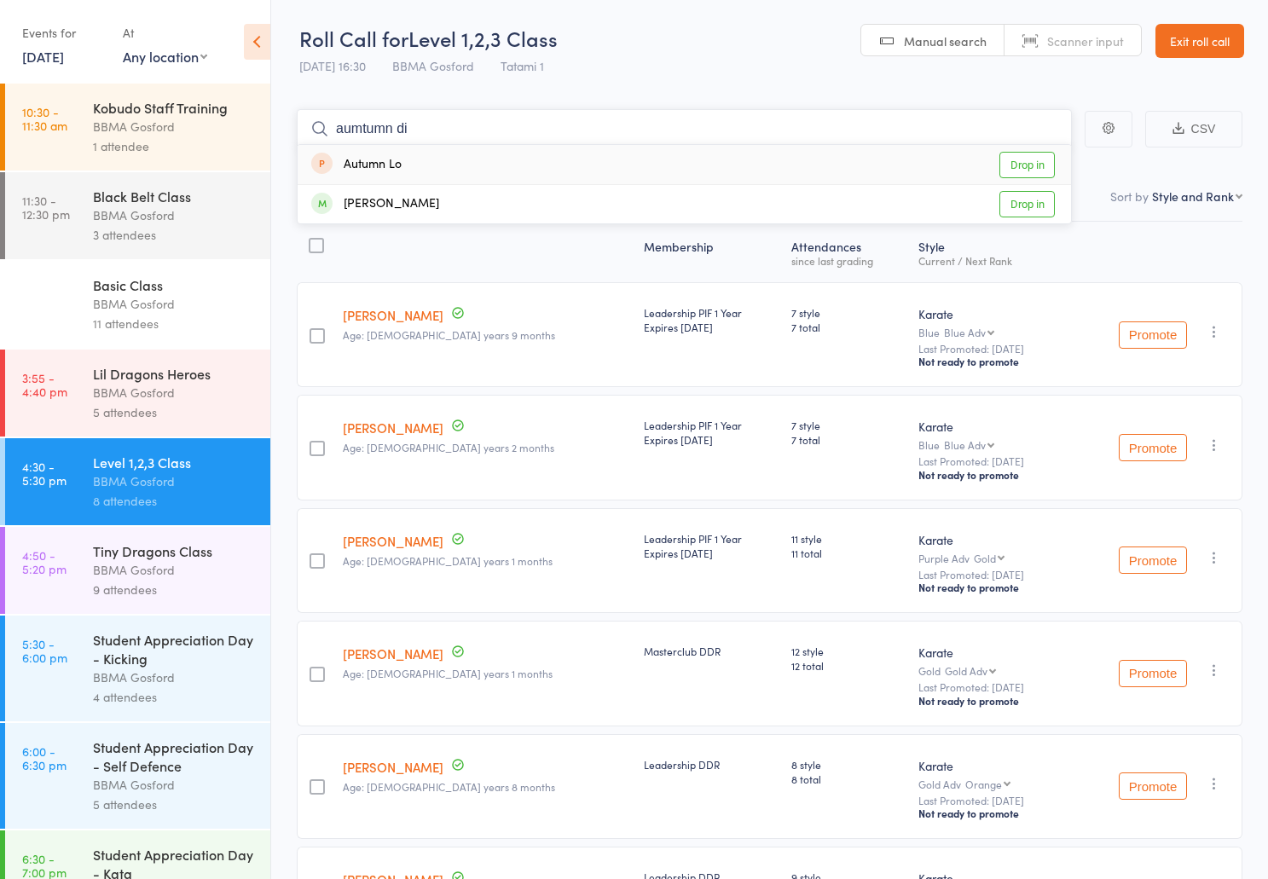
type input "aumtumn dim"
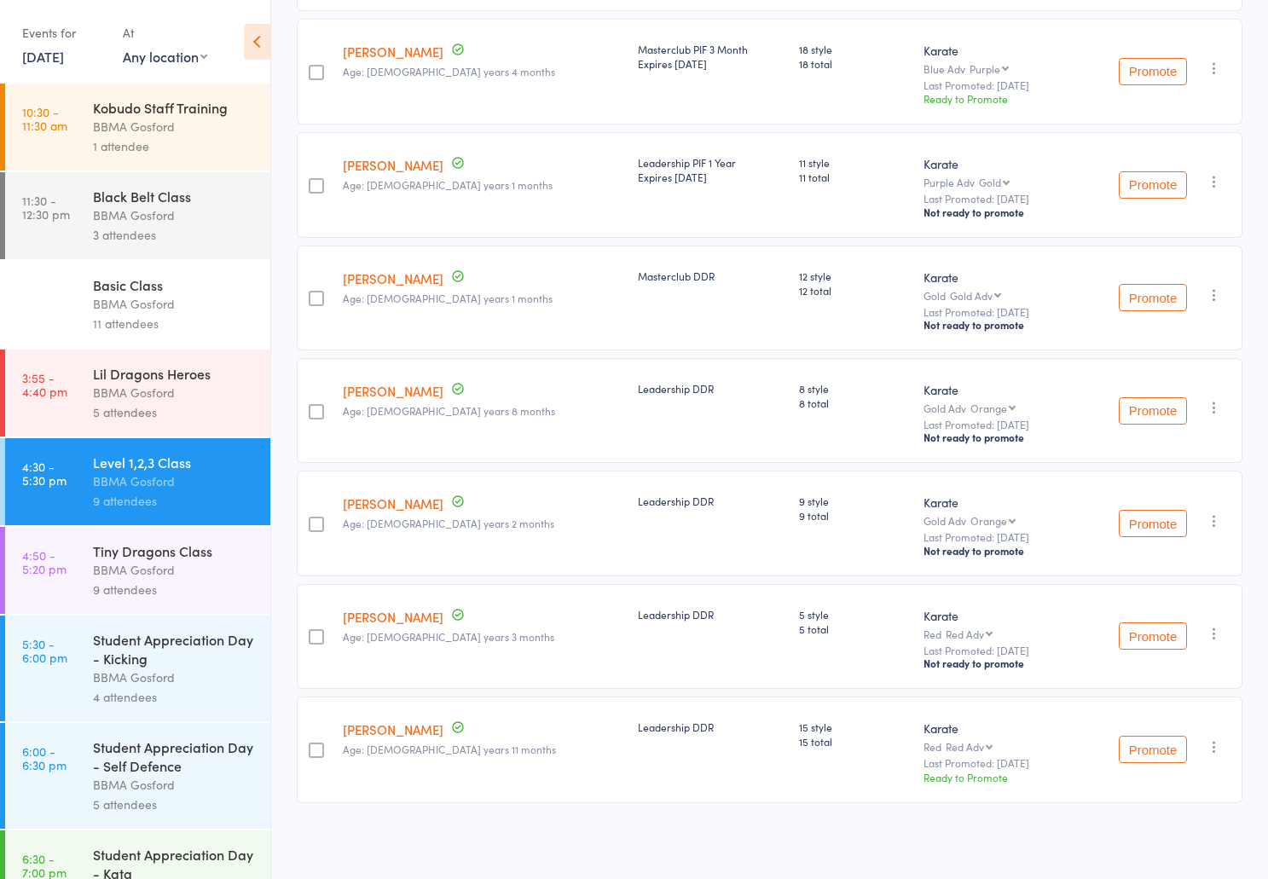
scroll to position [500, 0]
click at [179, 559] on div "Tiny Dragons Class" at bounding box center [174, 551] width 163 height 19
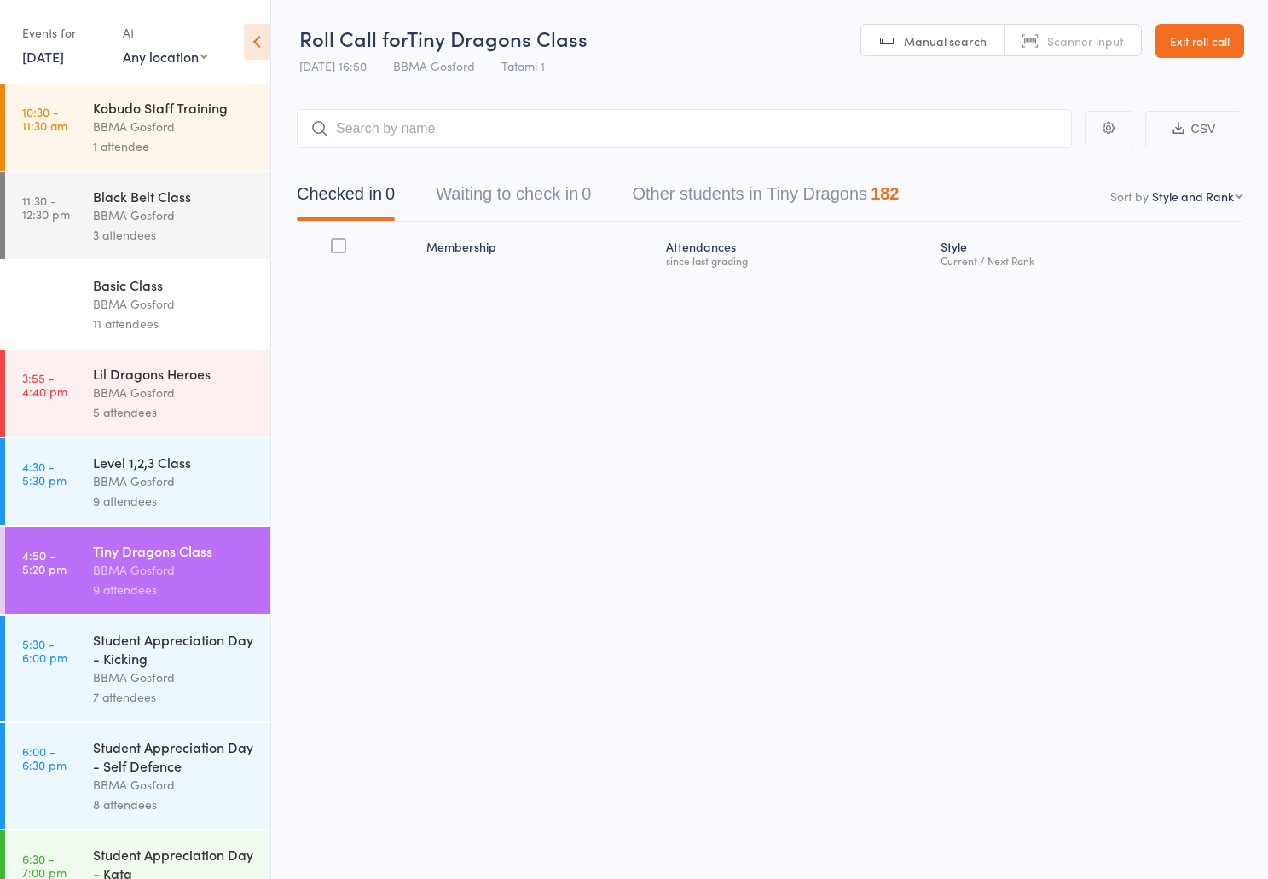
click at [175, 558] on div "Tiny Dragons Class" at bounding box center [174, 551] width 163 height 19
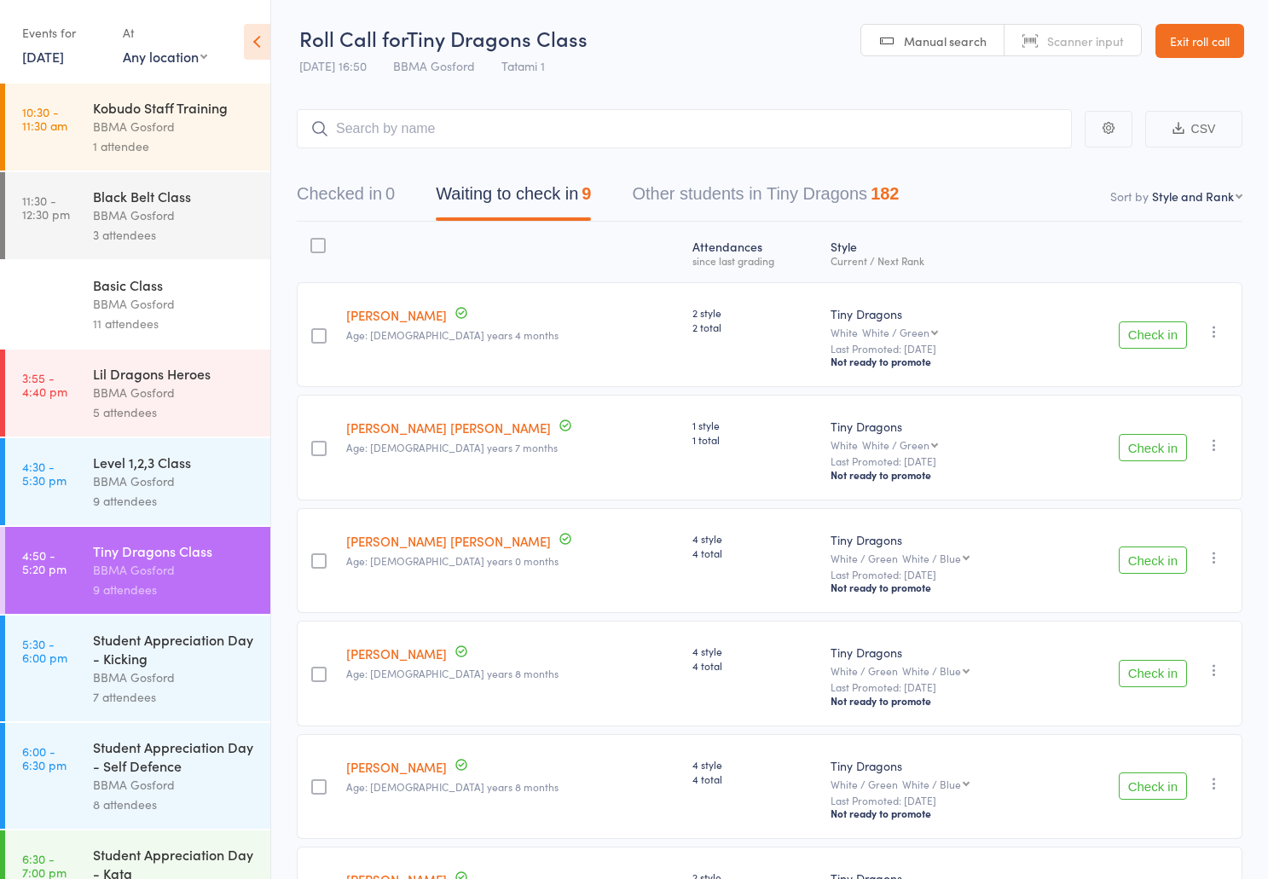
click at [1140, 345] on button "Check in" at bounding box center [1153, 335] width 68 height 27
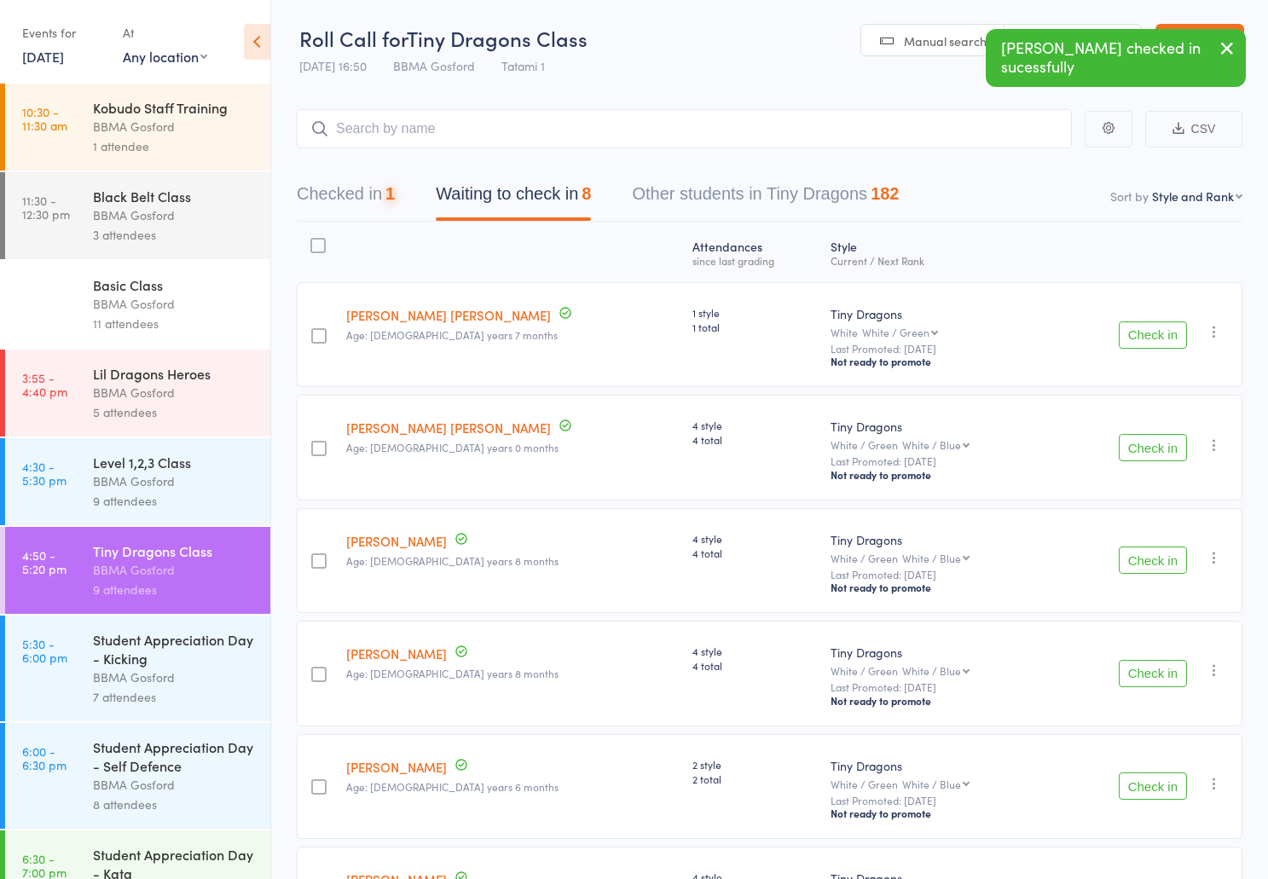
click at [1140, 345] on button "Check in" at bounding box center [1153, 335] width 68 height 27
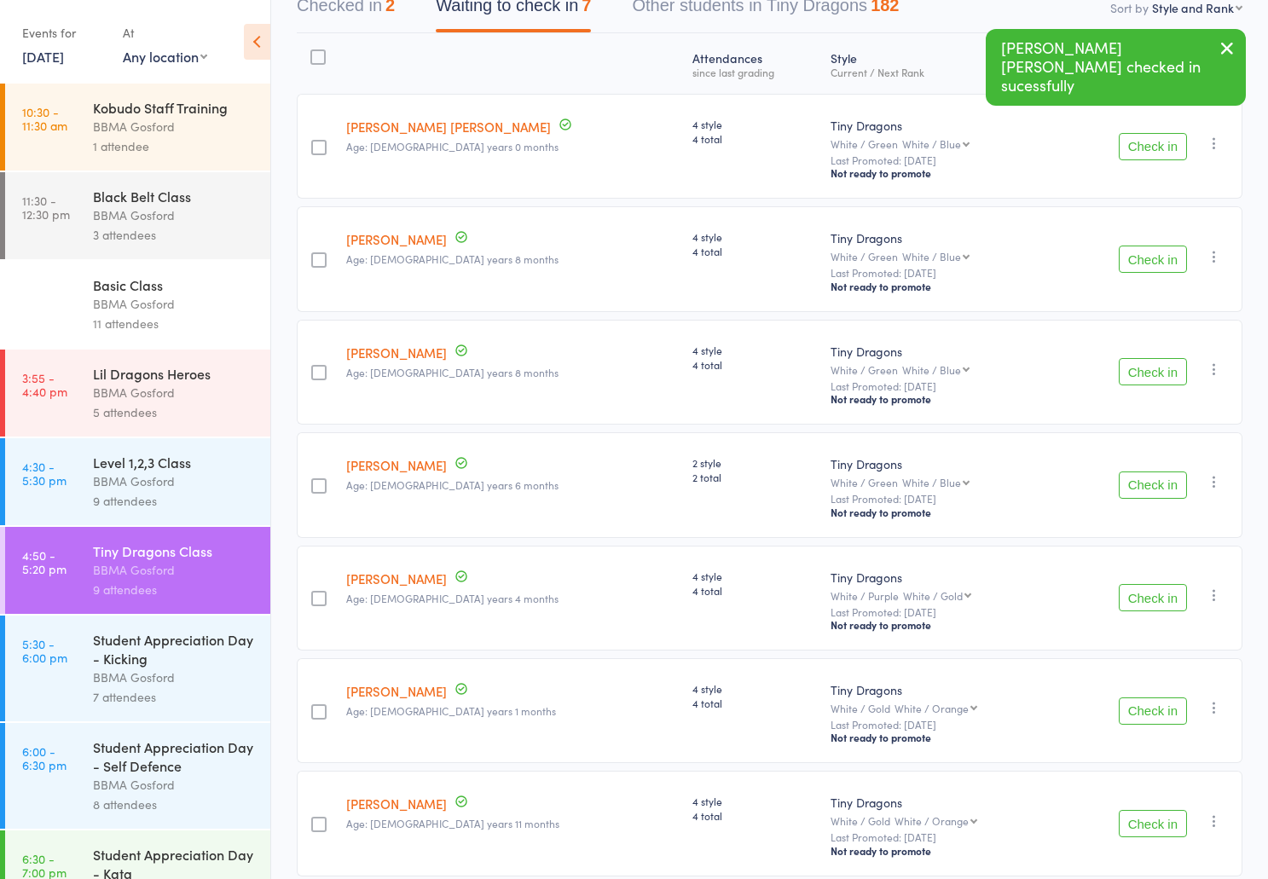
scroll to position [272, 0]
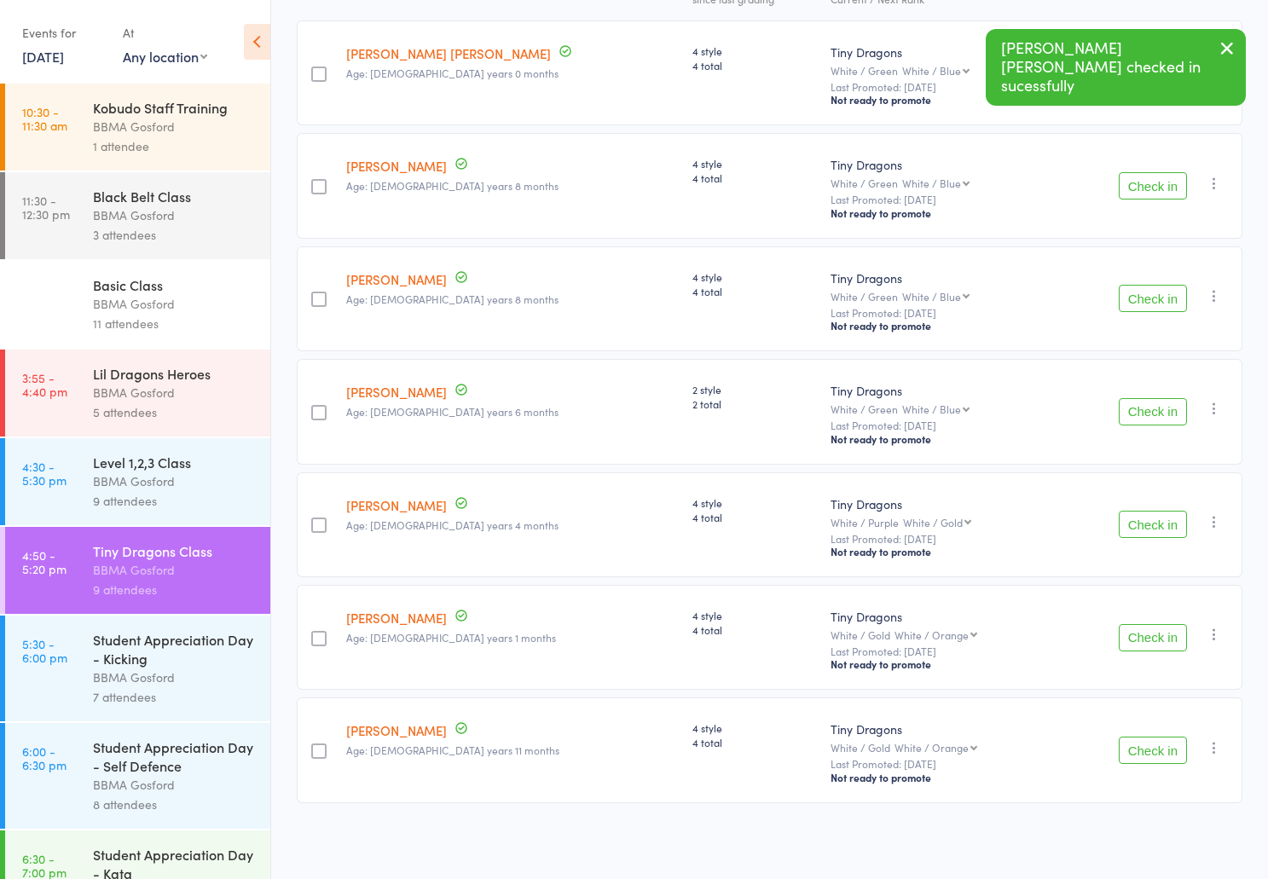
click at [1154, 522] on button "Check in" at bounding box center [1153, 524] width 68 height 27
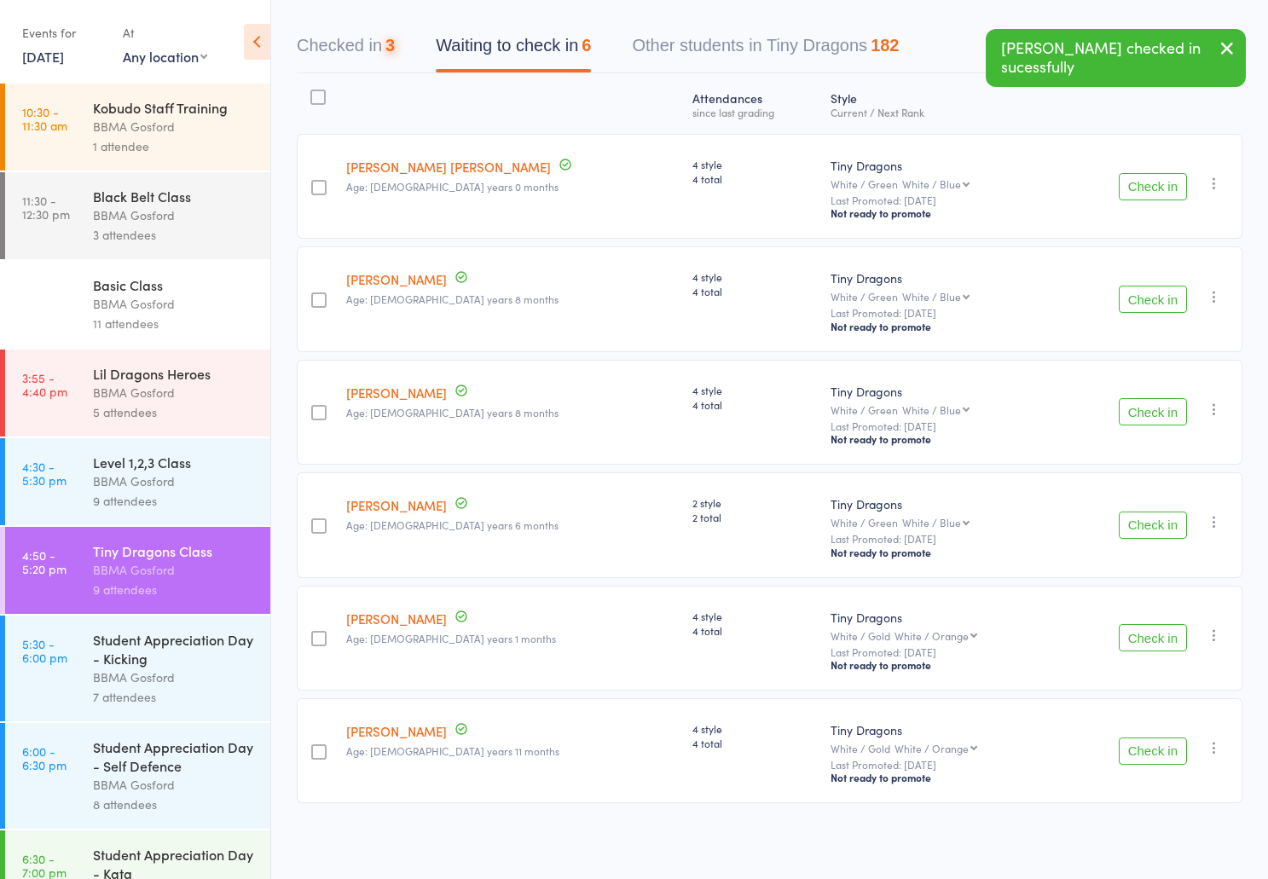
scroll to position [158, 0]
click at [1146, 754] on button "Check in" at bounding box center [1153, 751] width 68 height 27
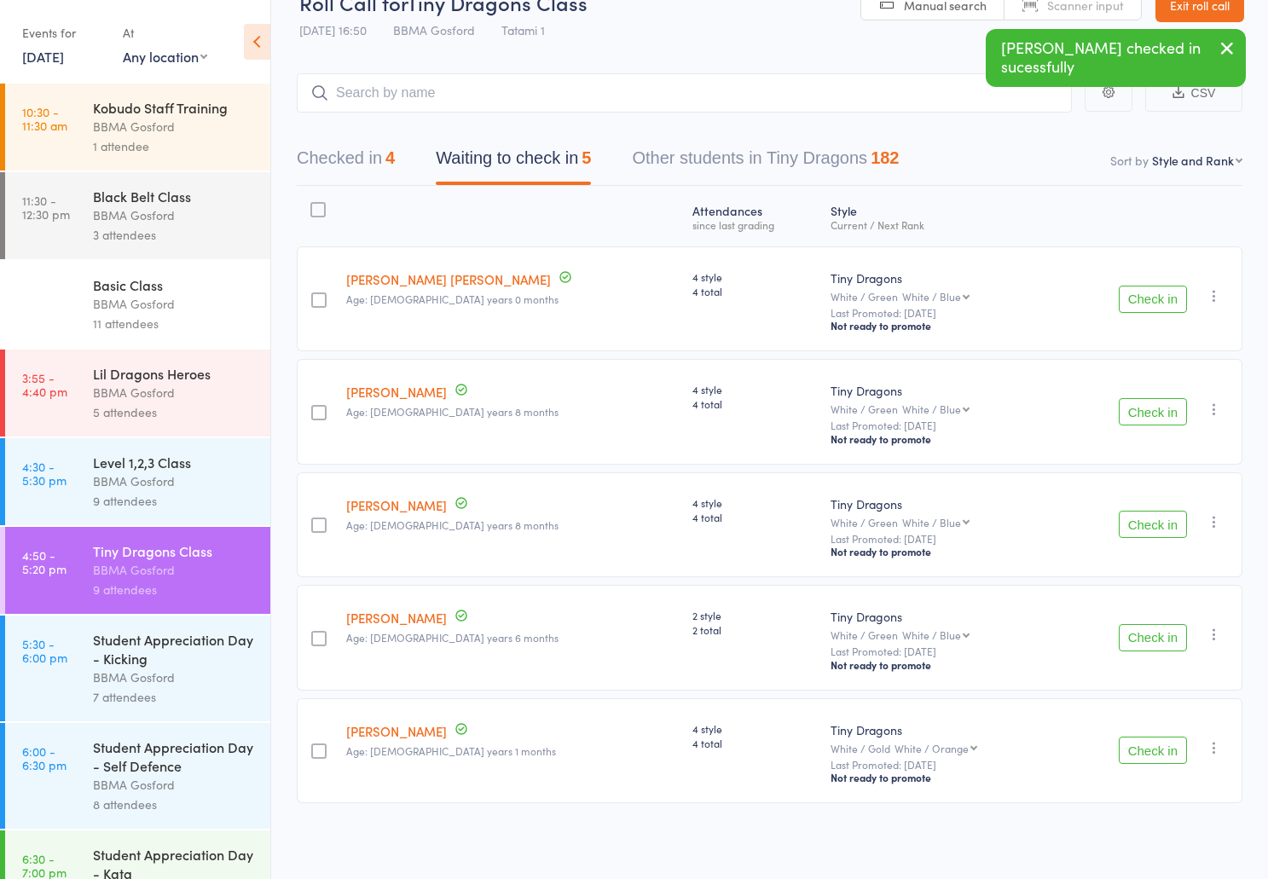
click at [1158, 750] on button "Check in" at bounding box center [1153, 750] width 68 height 27
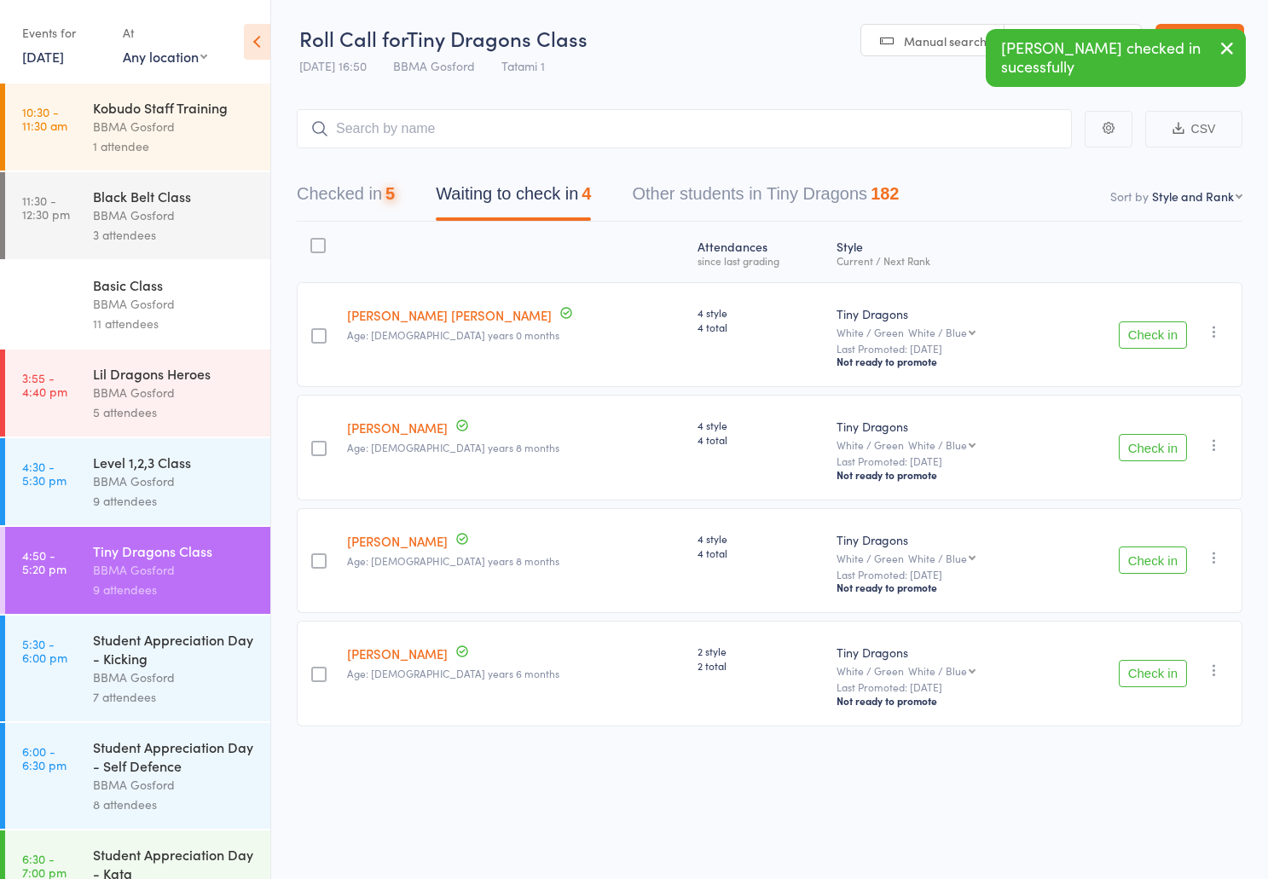
scroll to position [0, 0]
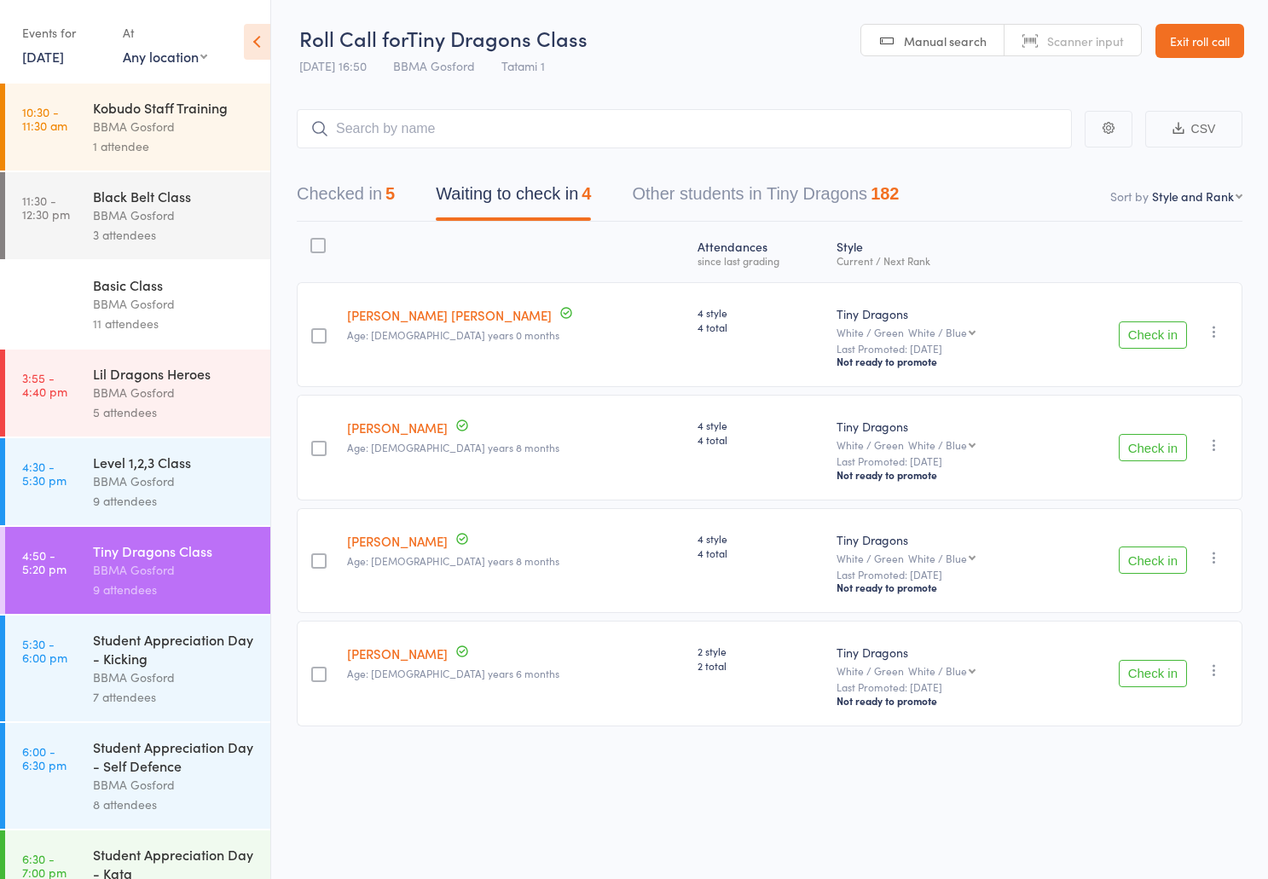
drag, startPoint x: 1197, startPoint y: 450, endPoint x: 1187, endPoint y: 450, distance: 10.2
click at [1193, 450] on div "Check in Check in Promote Send message Add Note Add Task Add Flag Remove Mark a…" at bounding box center [1148, 447] width 190 height 105
click at [1172, 449] on button "Check in" at bounding box center [1153, 447] width 68 height 27
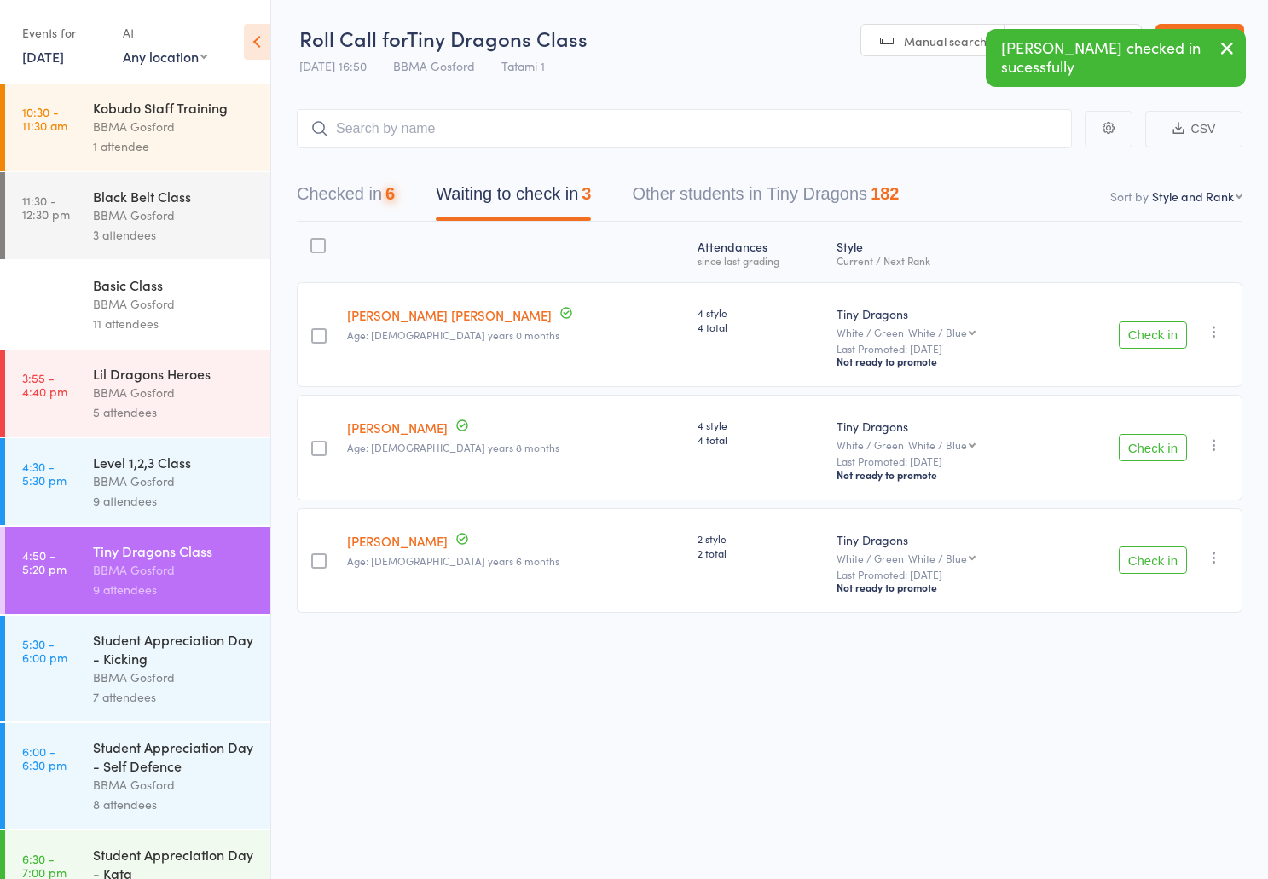
click at [1153, 456] on button "Check in" at bounding box center [1153, 447] width 68 height 27
click at [361, 206] on button "Checked in 7" at bounding box center [346, 198] width 98 height 45
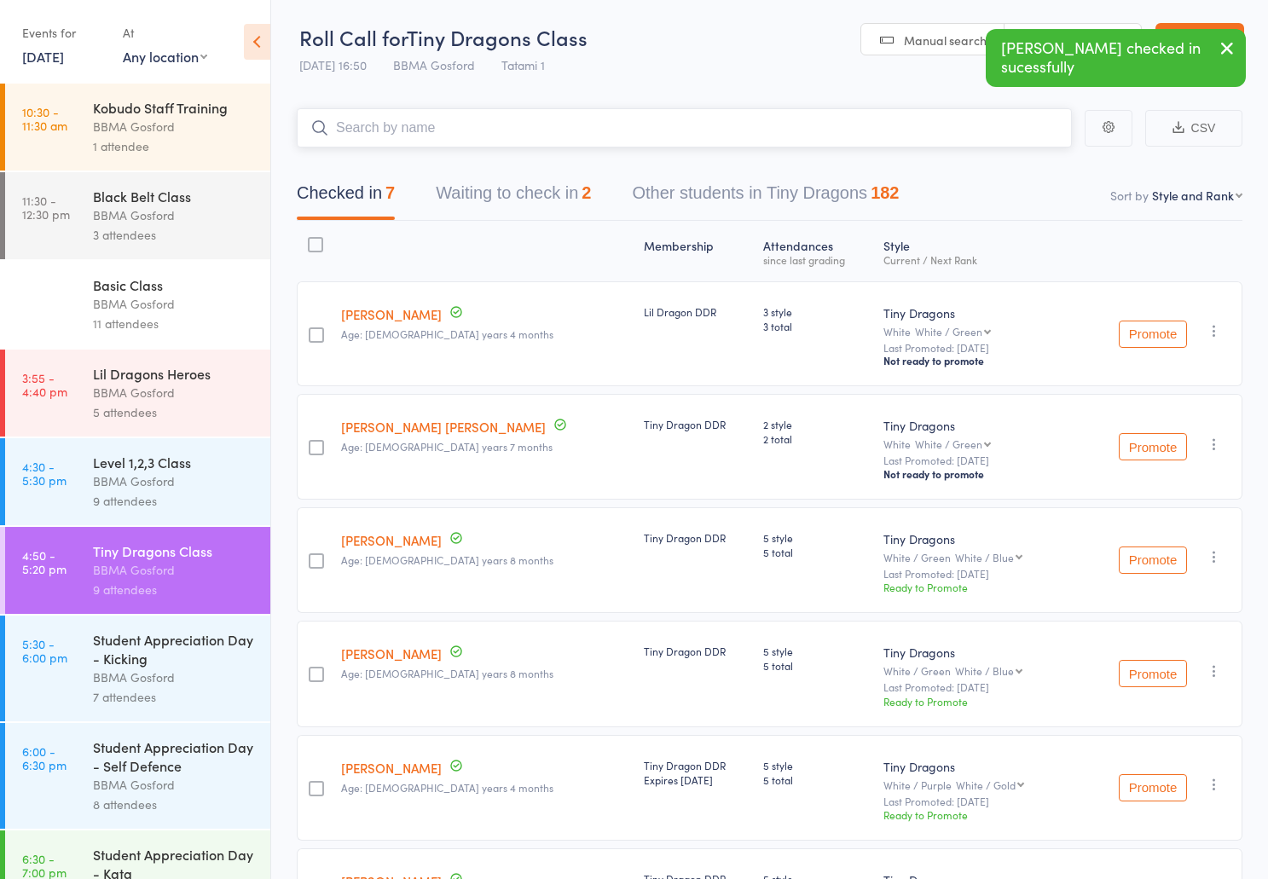
scroll to position [2, 0]
click at [384, 134] on input "search" at bounding box center [684, 127] width 775 height 39
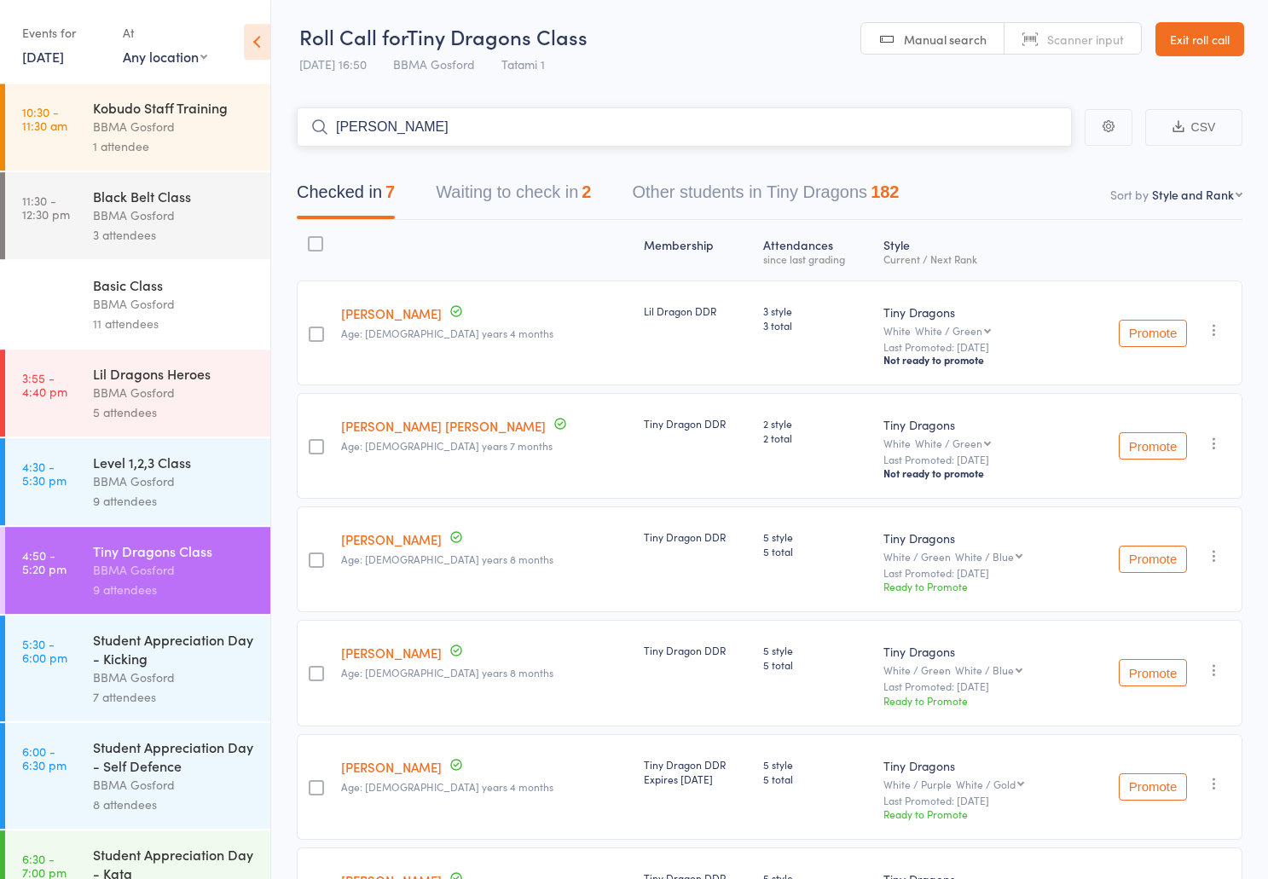
type input "lewis barrett"
click at [523, 205] on button "Waiting to check in 2" at bounding box center [513, 196] width 155 height 45
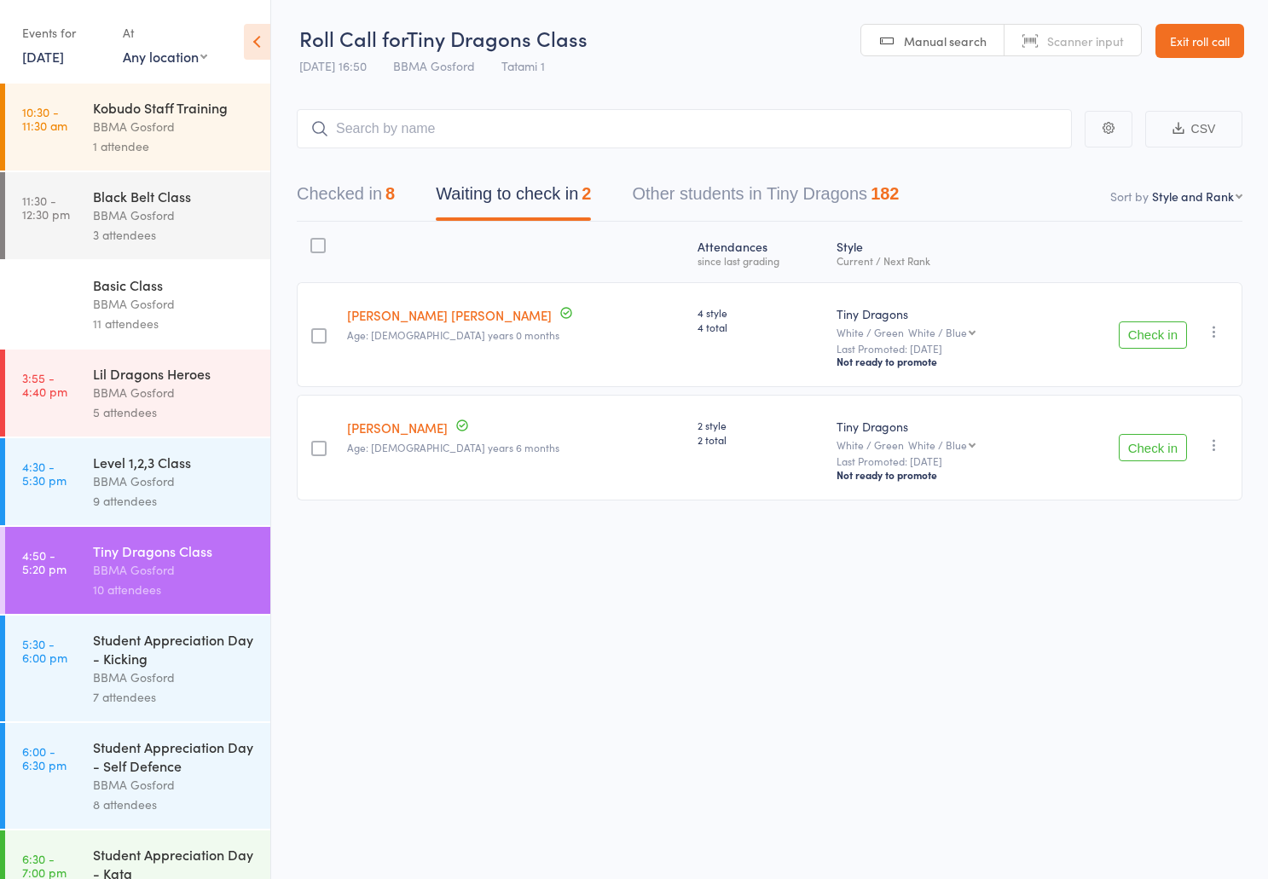
click at [1146, 445] on button "Check in" at bounding box center [1153, 447] width 68 height 27
click at [1147, 331] on button "Check in" at bounding box center [1153, 335] width 68 height 27
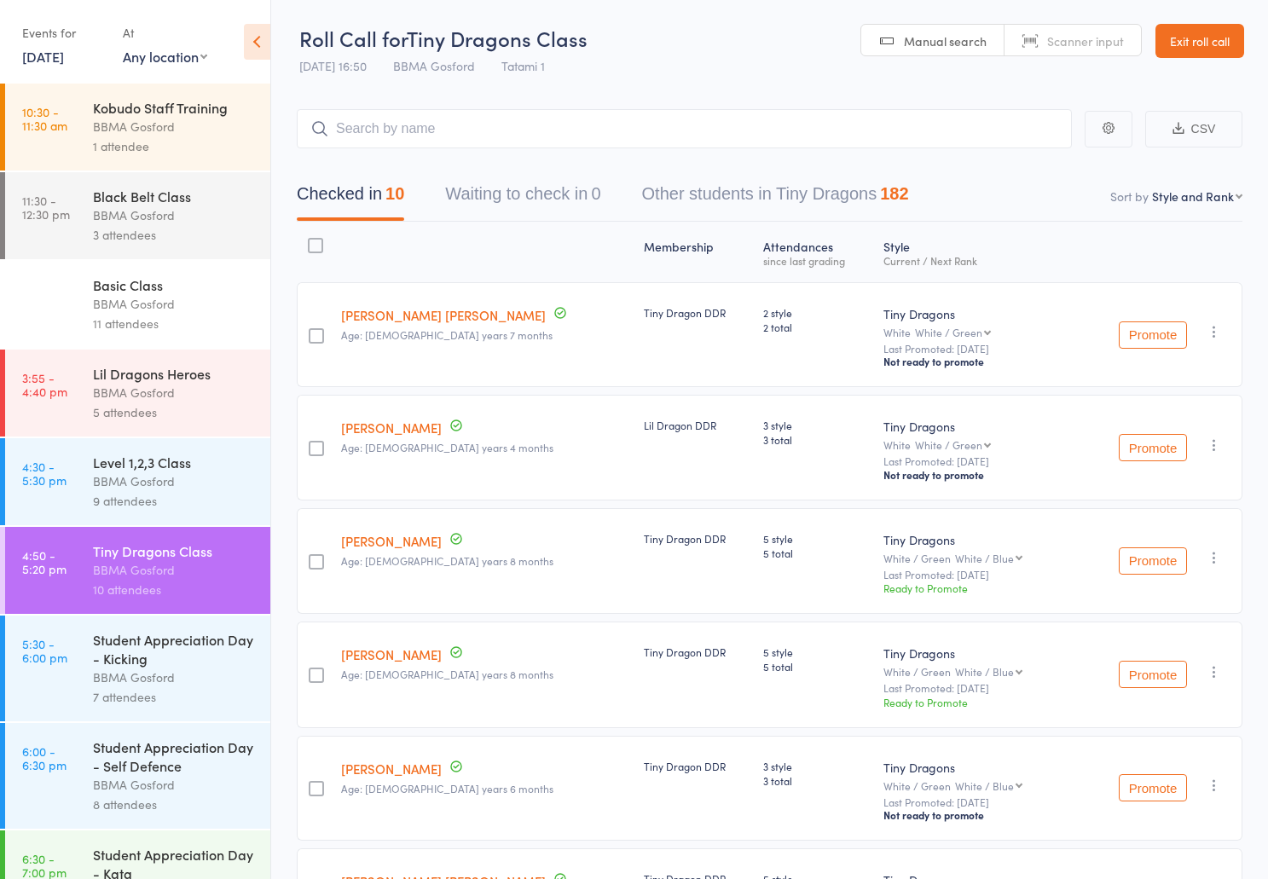
click at [175, 682] on div "BBMA Gosford" at bounding box center [174, 678] width 163 height 20
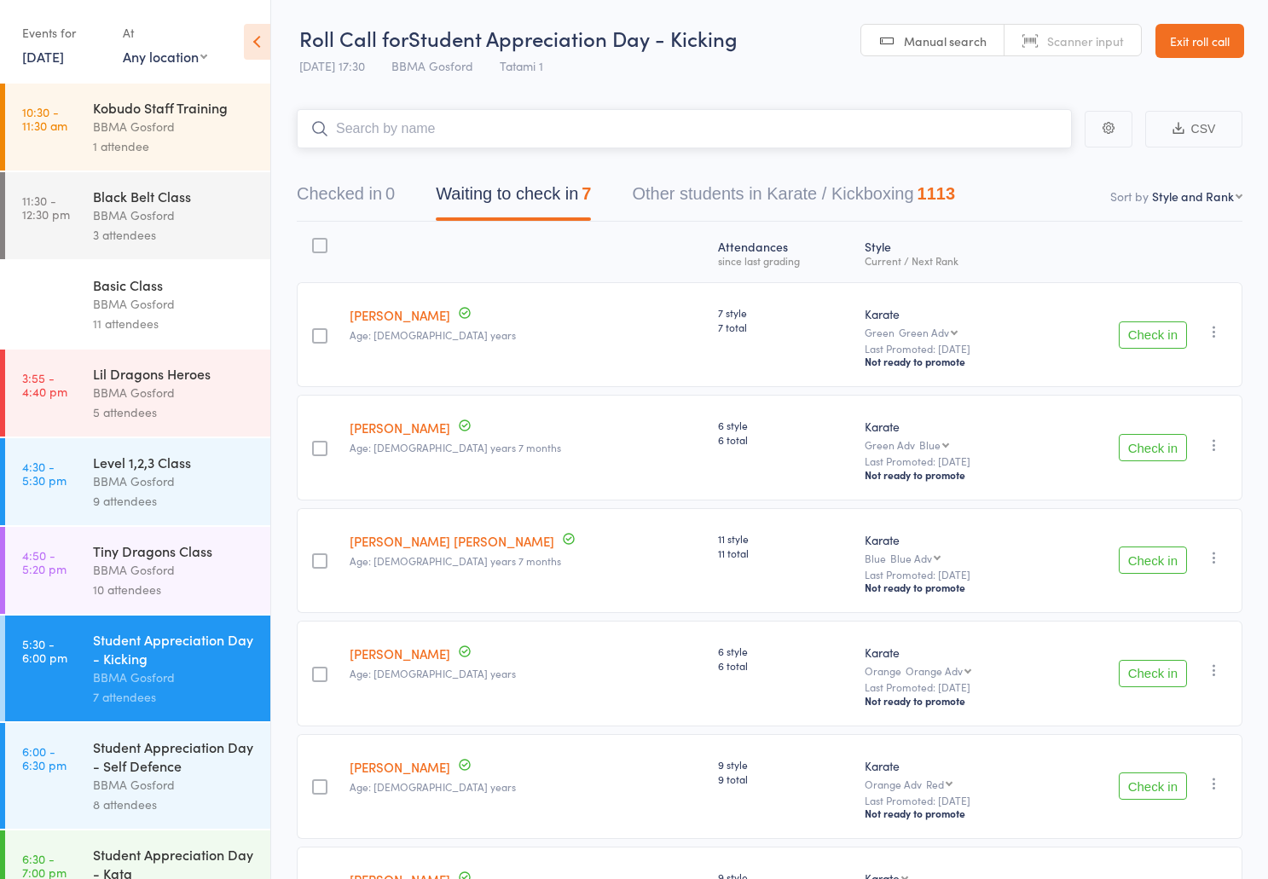
click at [418, 126] on input "search" at bounding box center [684, 128] width 775 height 39
type input "luke meany"
type input "ruby meany"
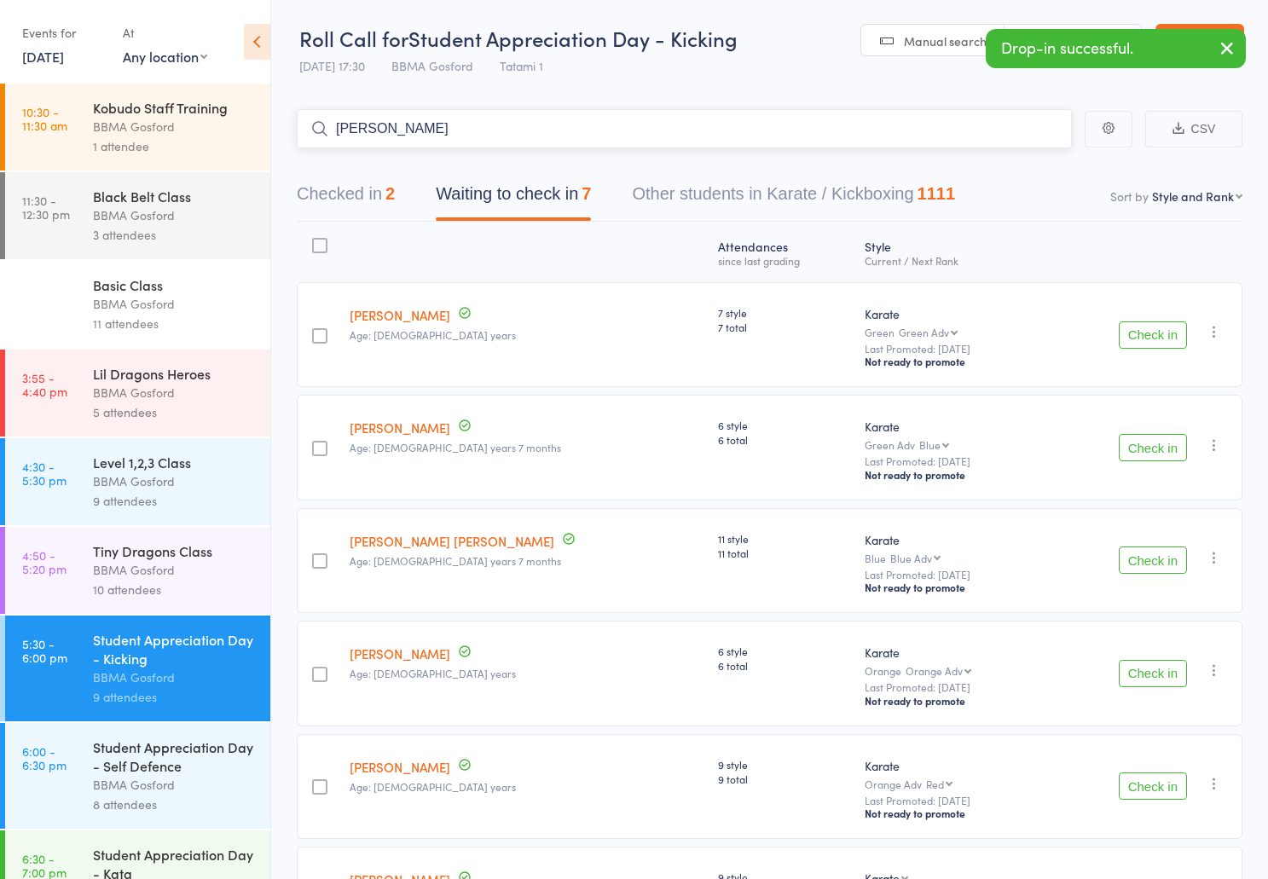
type input "anthony foate"
type input "zac emerson"
type input "maika bar"
type input "yuuma bart"
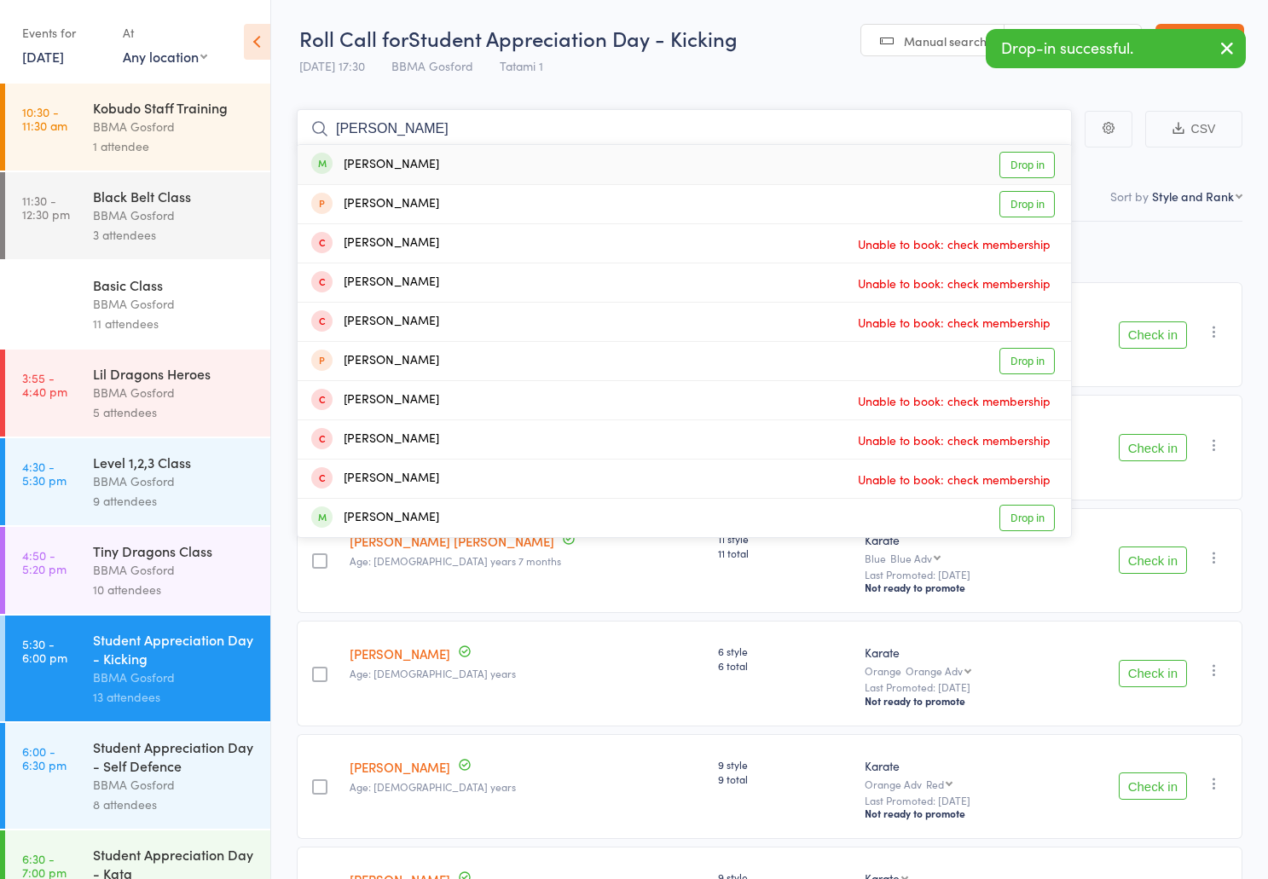
type input "elissa hut"
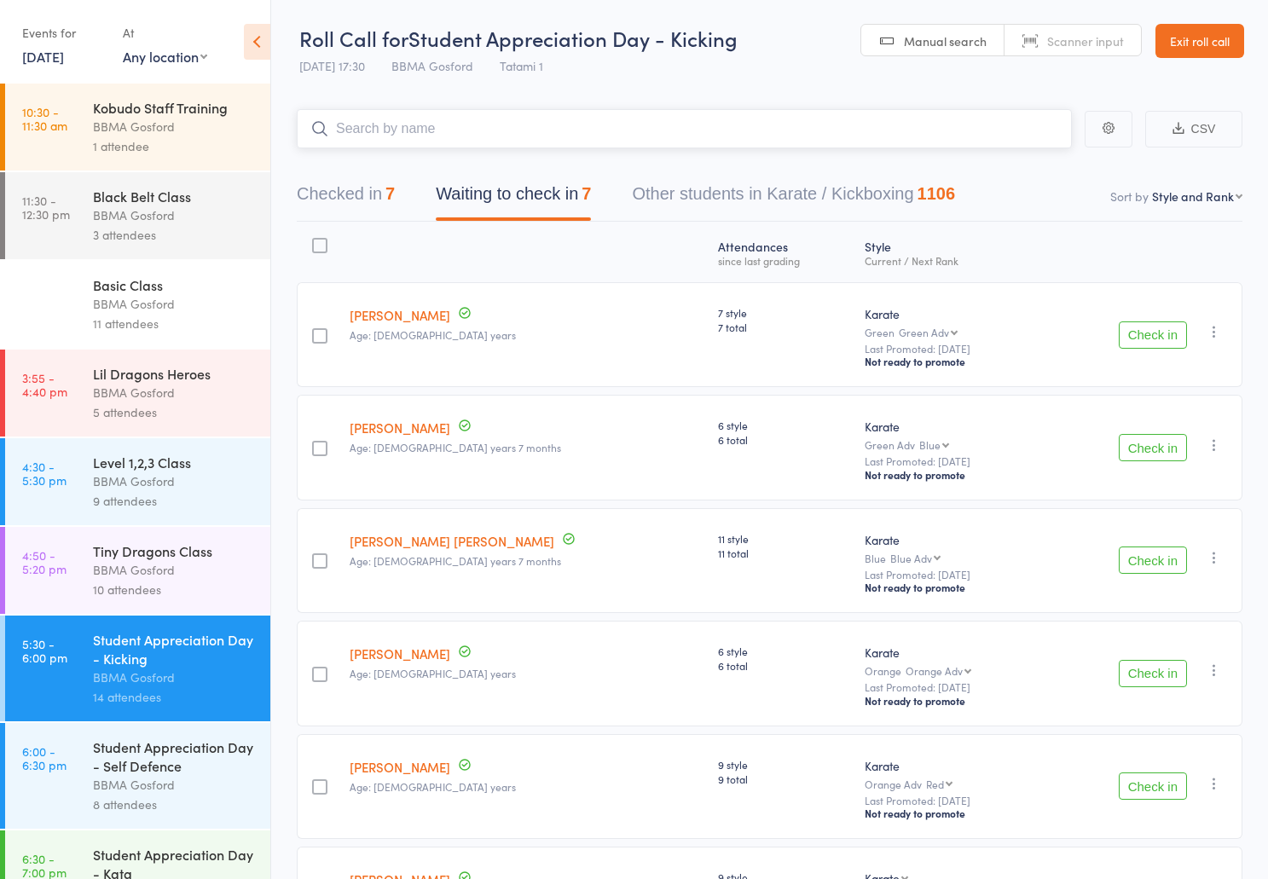
click at [364, 194] on button "Checked in 7" at bounding box center [346, 198] width 98 height 45
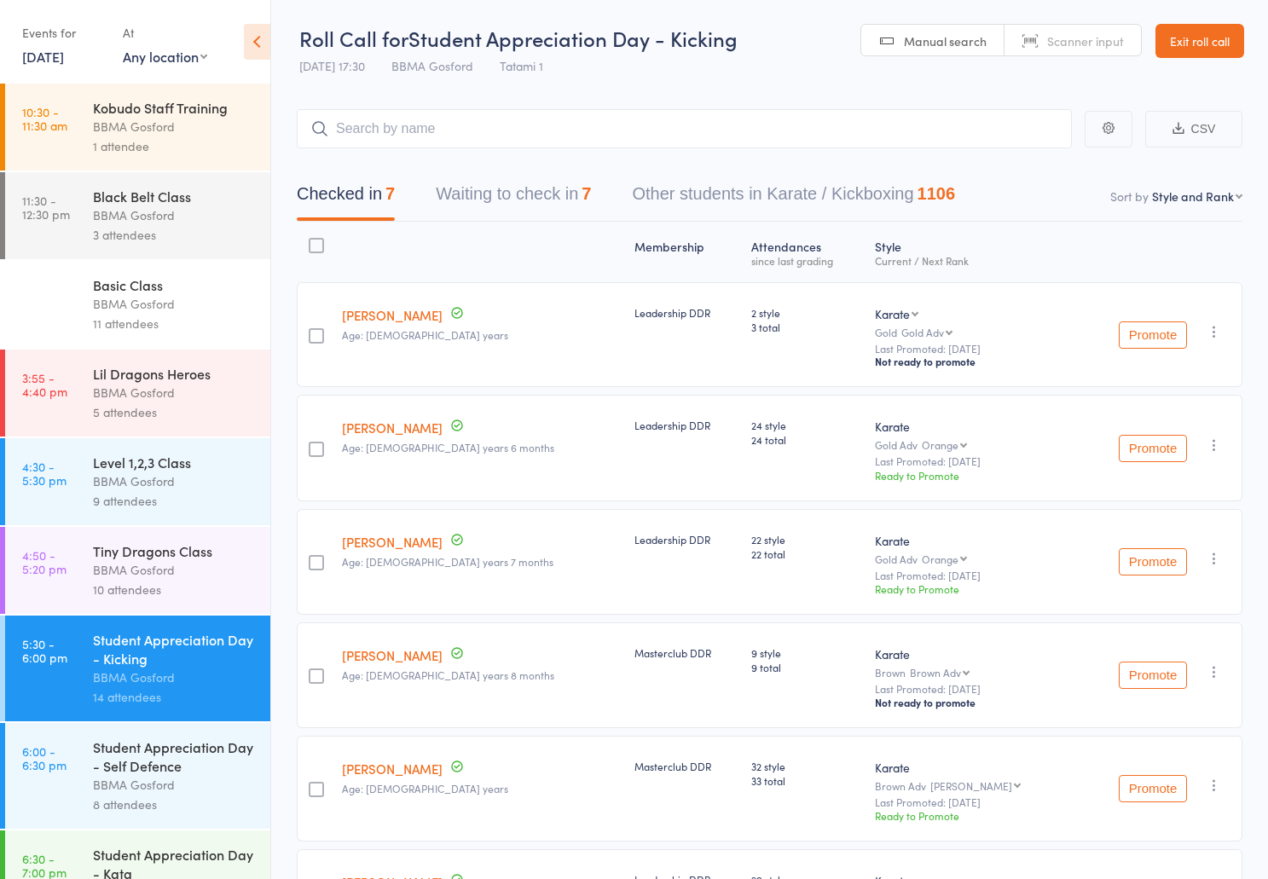
select select "0"
click option "Kickboxing" at bounding box center [0, 0] width 0 height 0
click at [436, 136] on input "search" at bounding box center [684, 128] width 775 height 39
type input "oliver van drempt"
type input "rhett jeff"
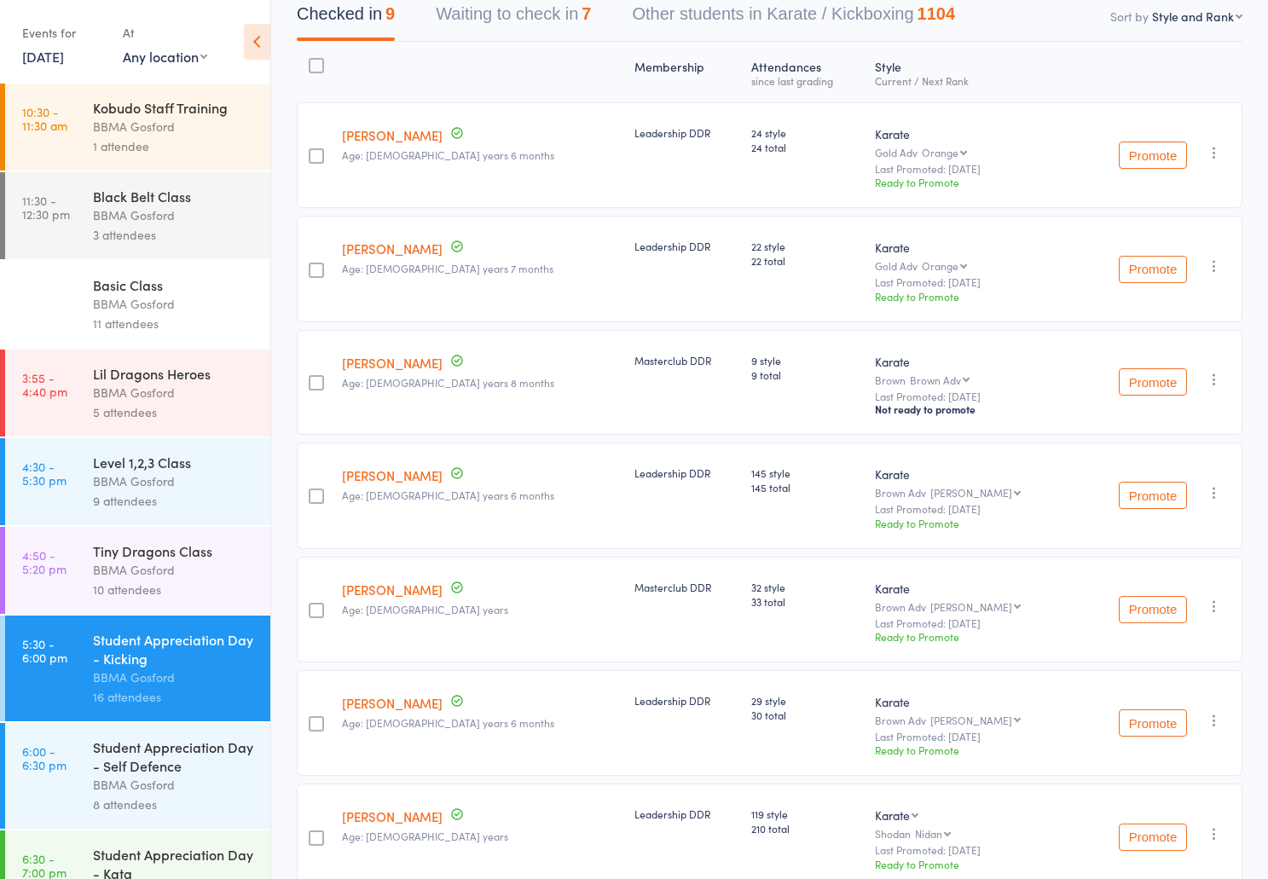
scroll to position [500, 0]
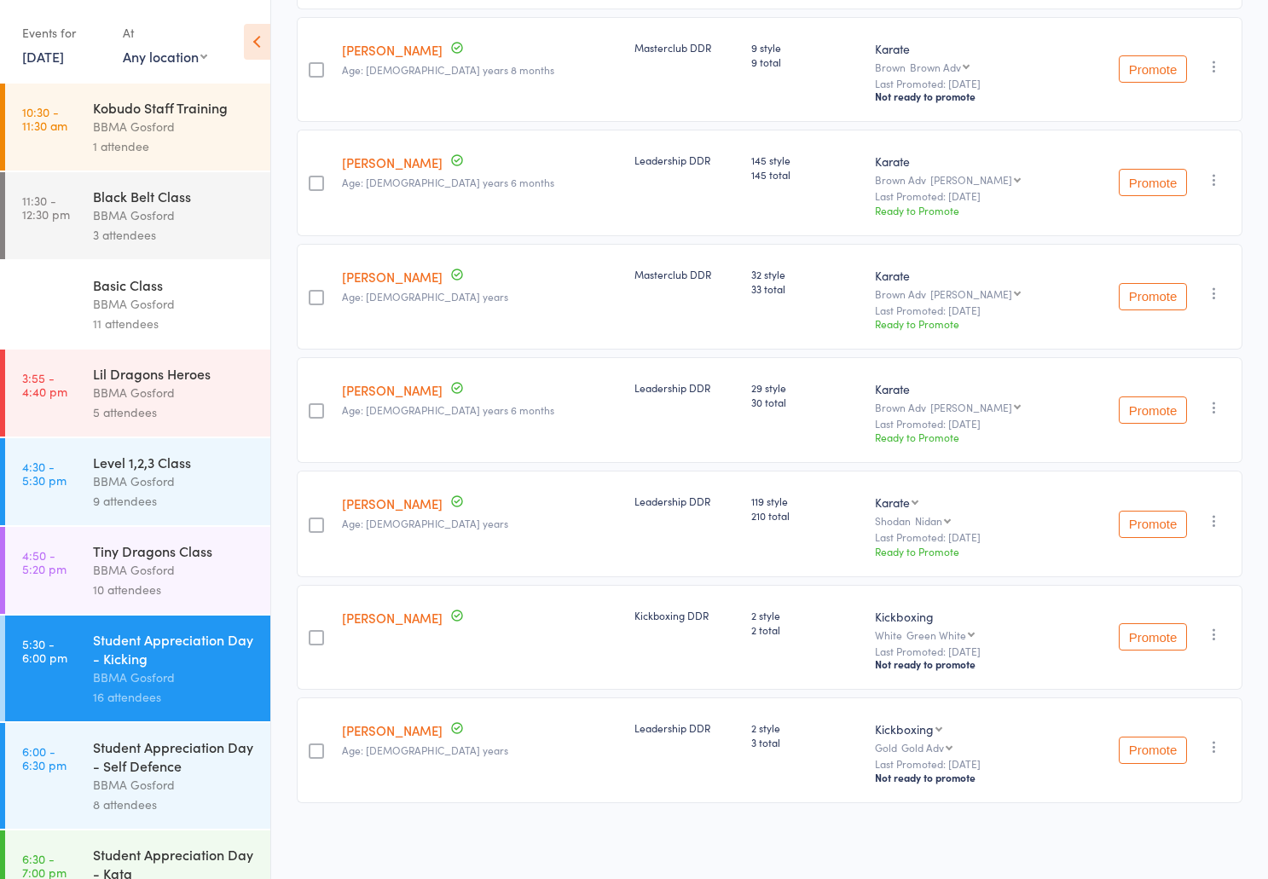
click at [1210, 518] on icon "button" at bounding box center [1214, 521] width 17 height 17
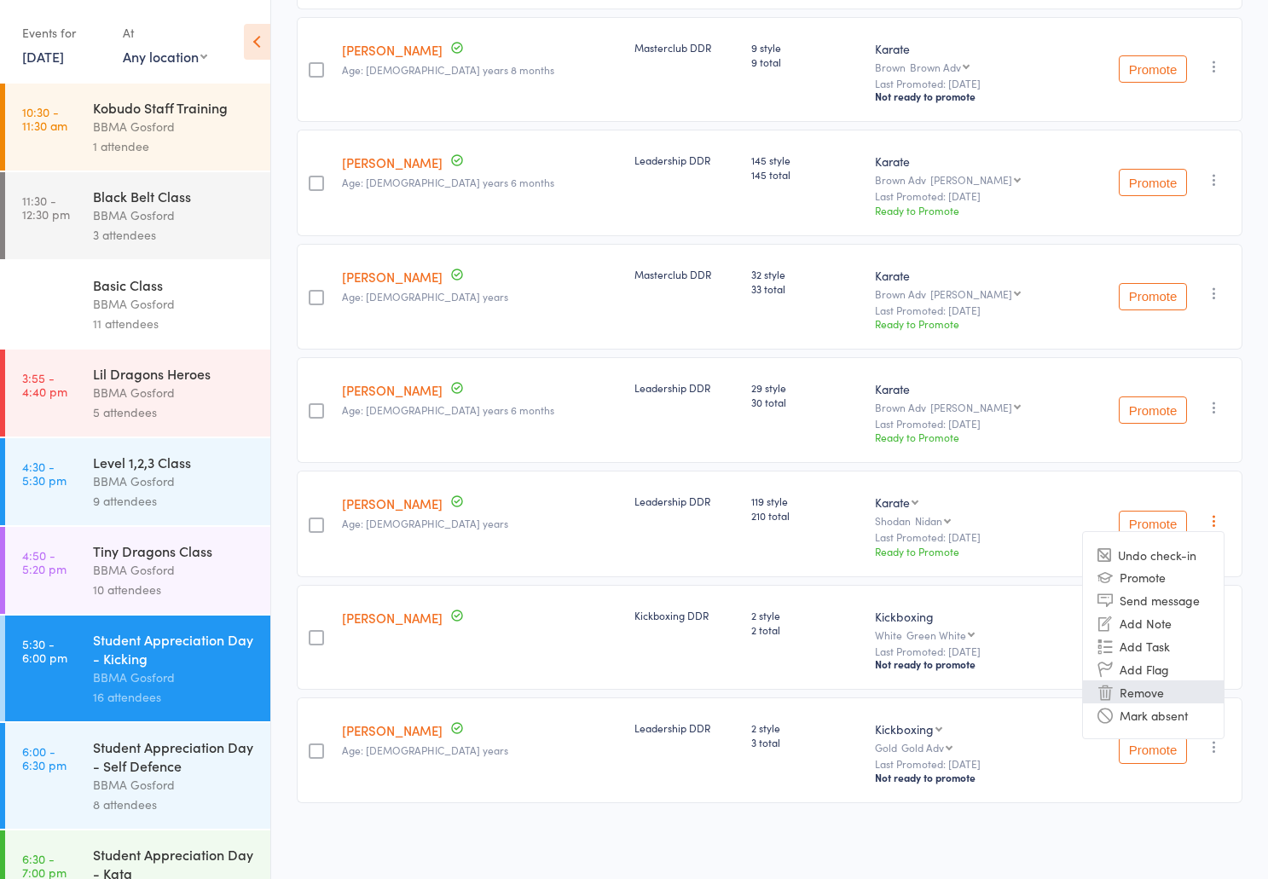
click at [1154, 694] on li "Remove" at bounding box center [1153, 692] width 141 height 23
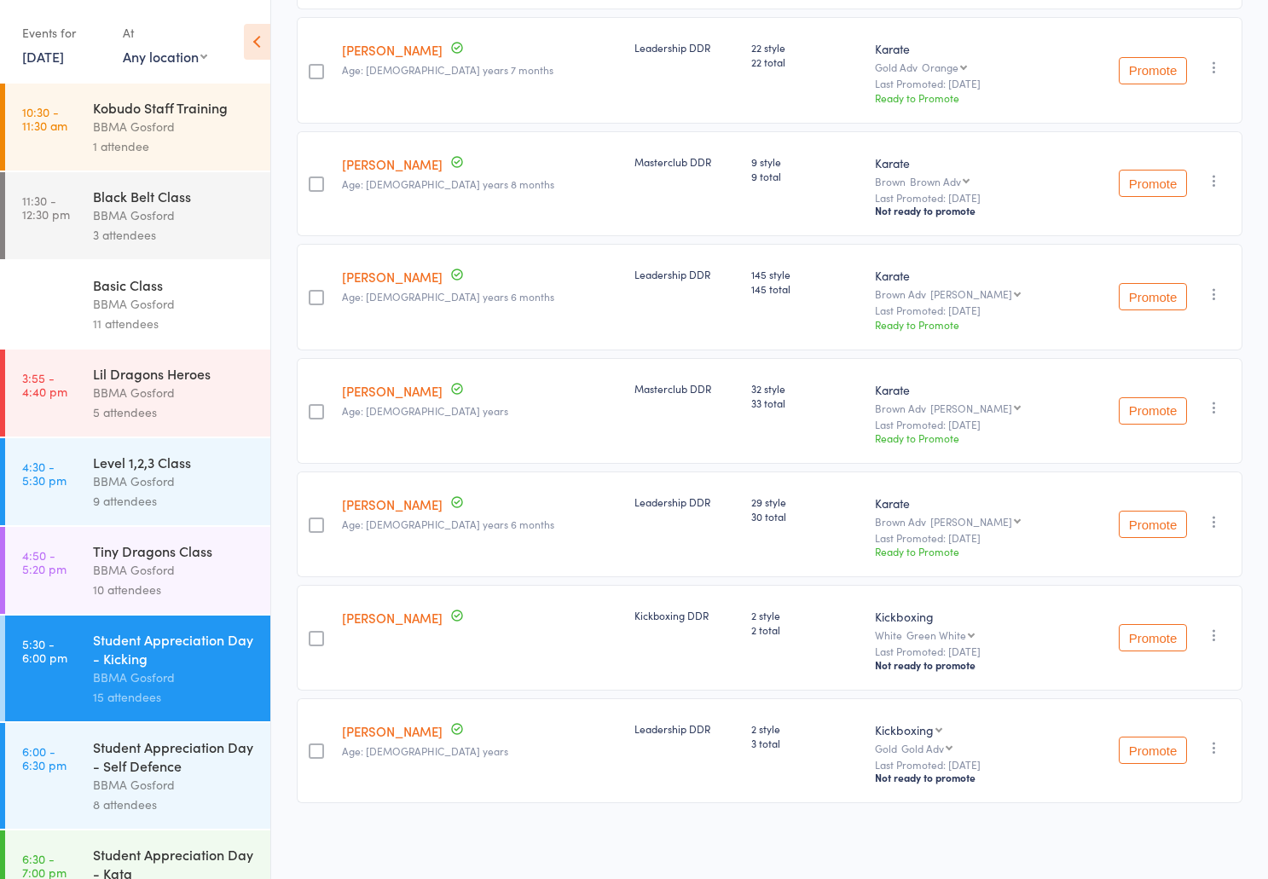
scroll to position [0, 0]
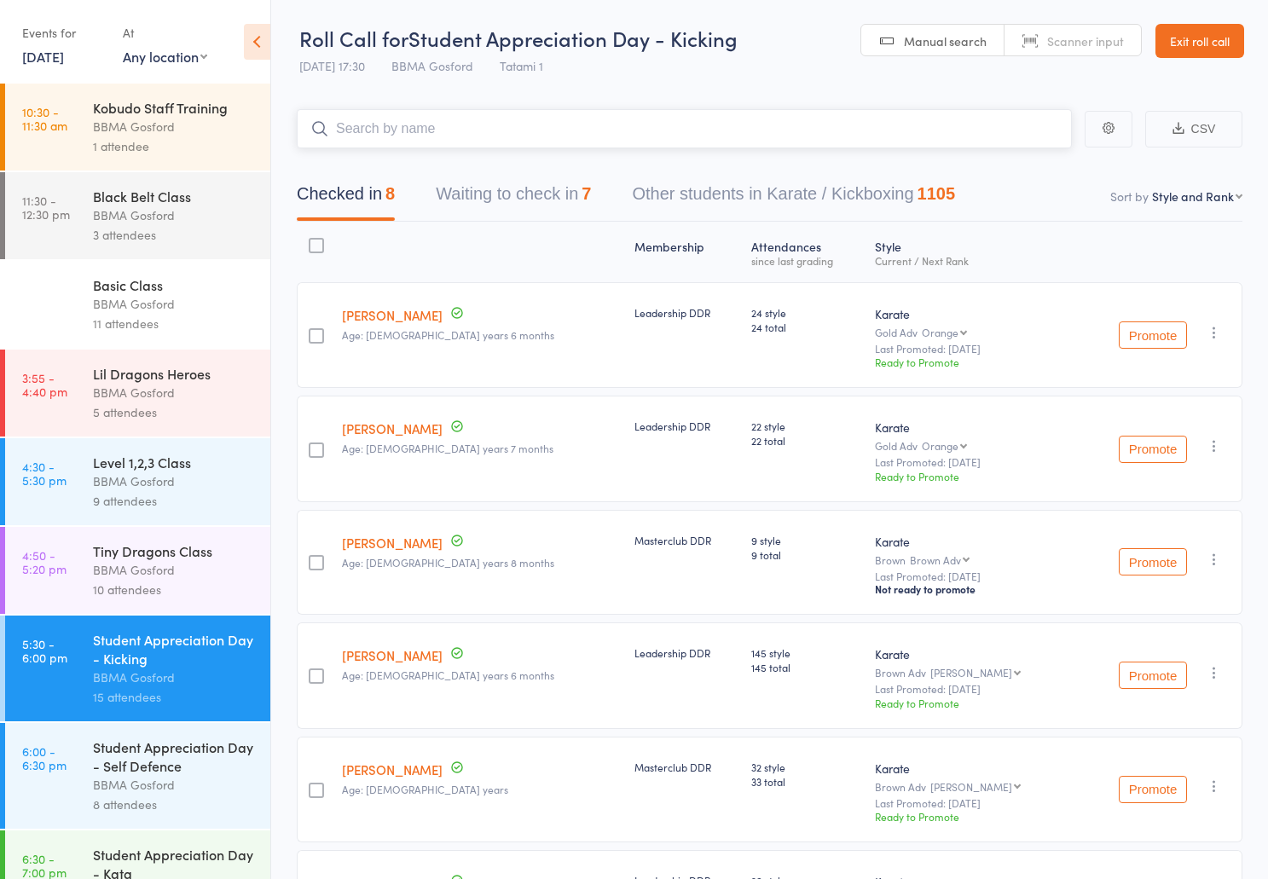
click at [445, 135] on input "search" at bounding box center [684, 128] width 775 height 39
type input "adam dwyer"
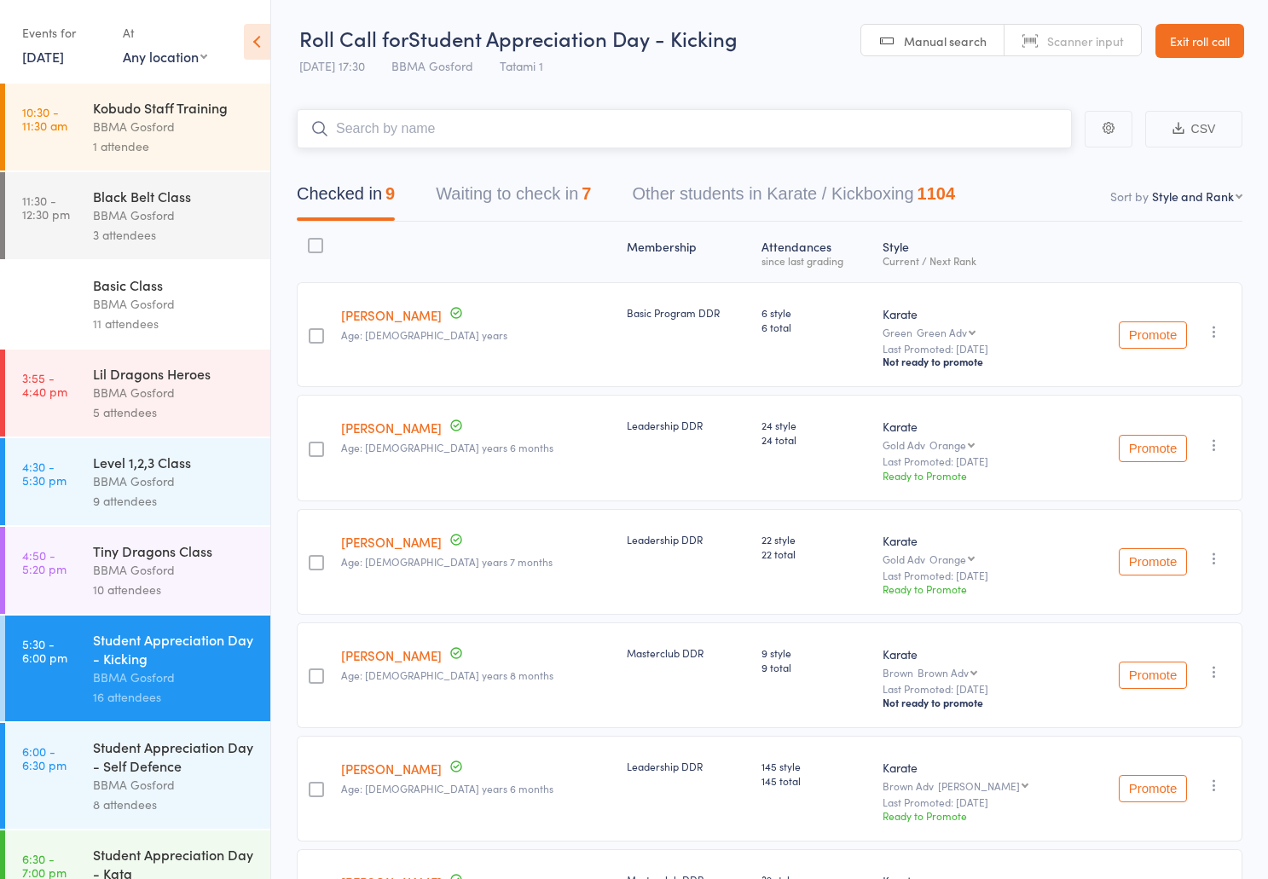
click at [425, 125] on input "search" at bounding box center [684, 128] width 775 height 39
type input "riley lyon"
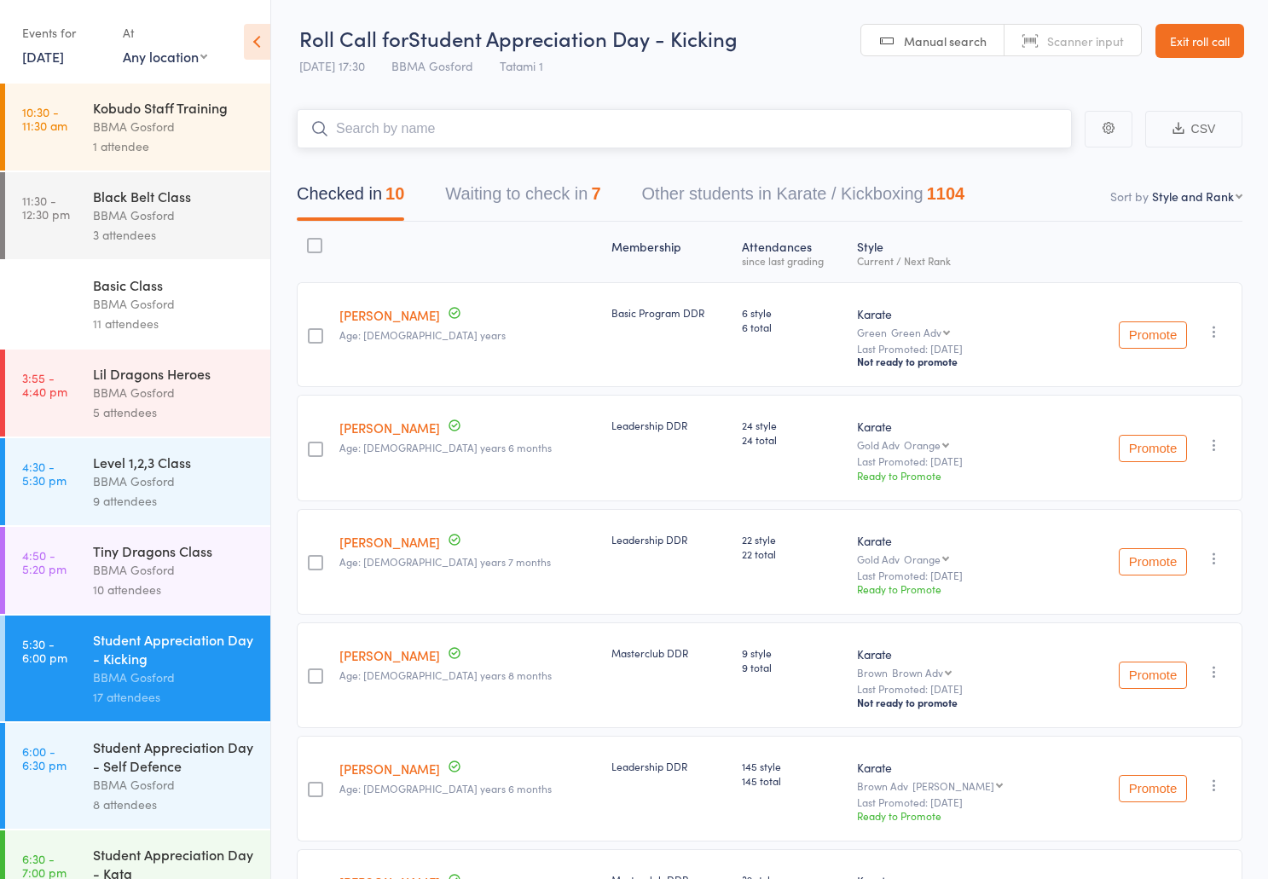
click at [391, 131] on input "search" at bounding box center [684, 128] width 775 height 39
type input "saood"
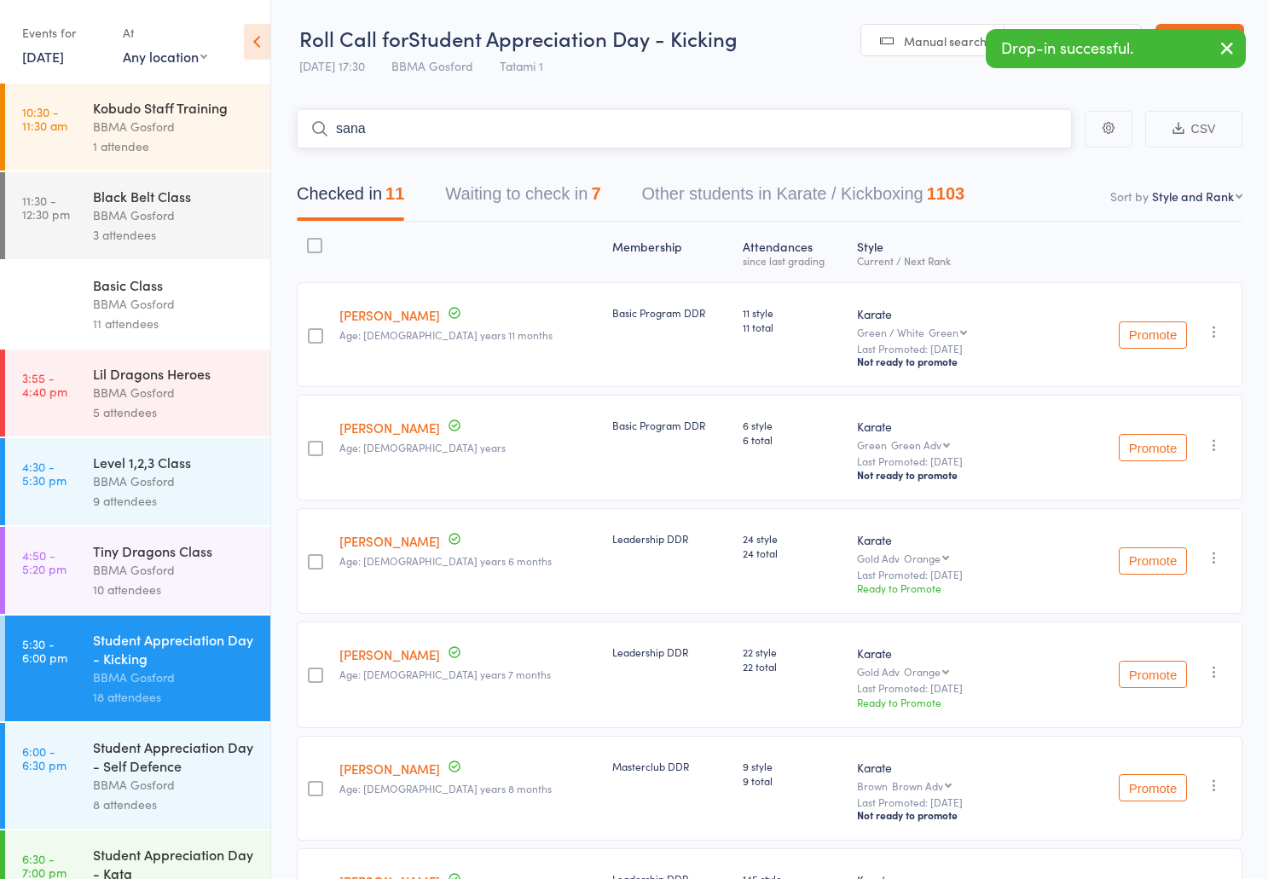
type input "sana r"
type input "sama"
type input "fern kle"
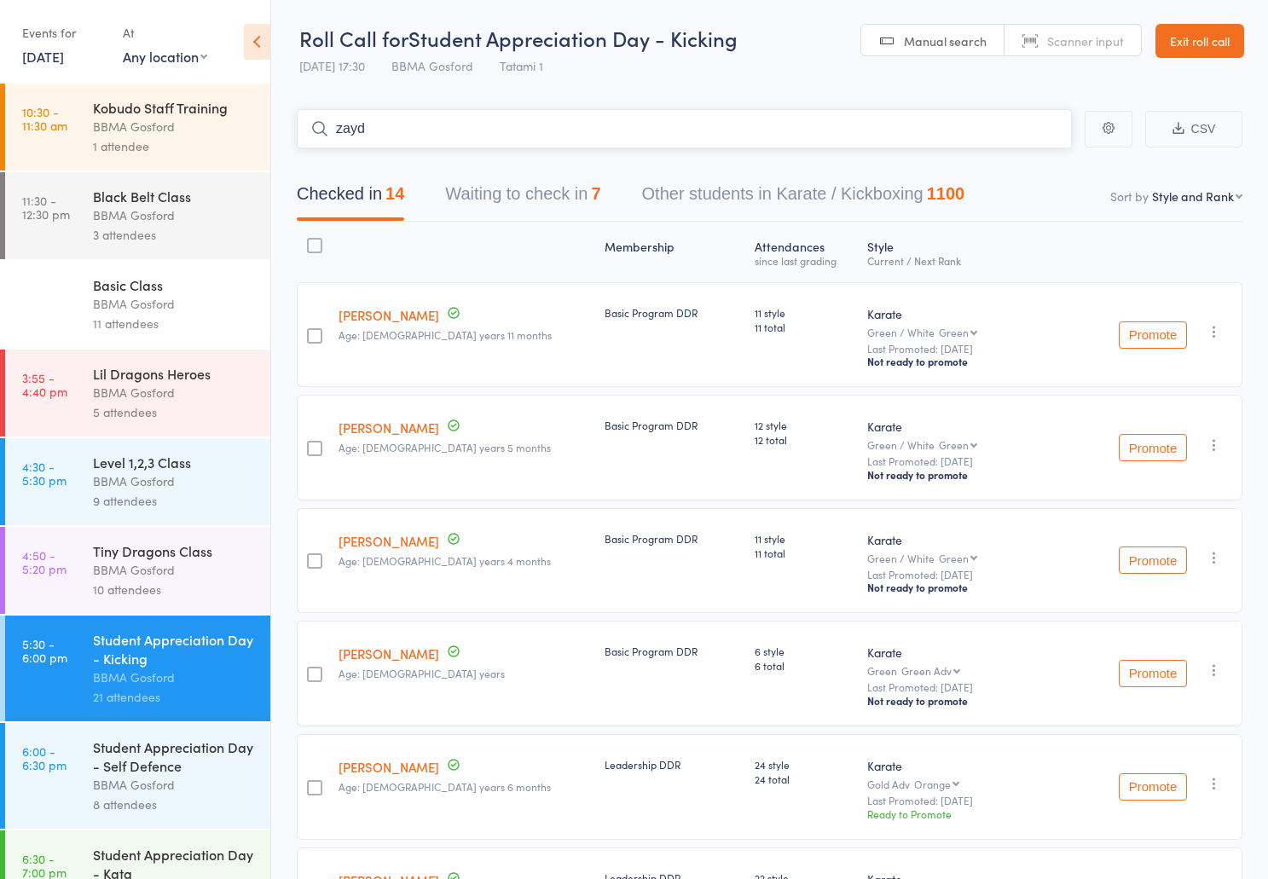
type input "zayd"
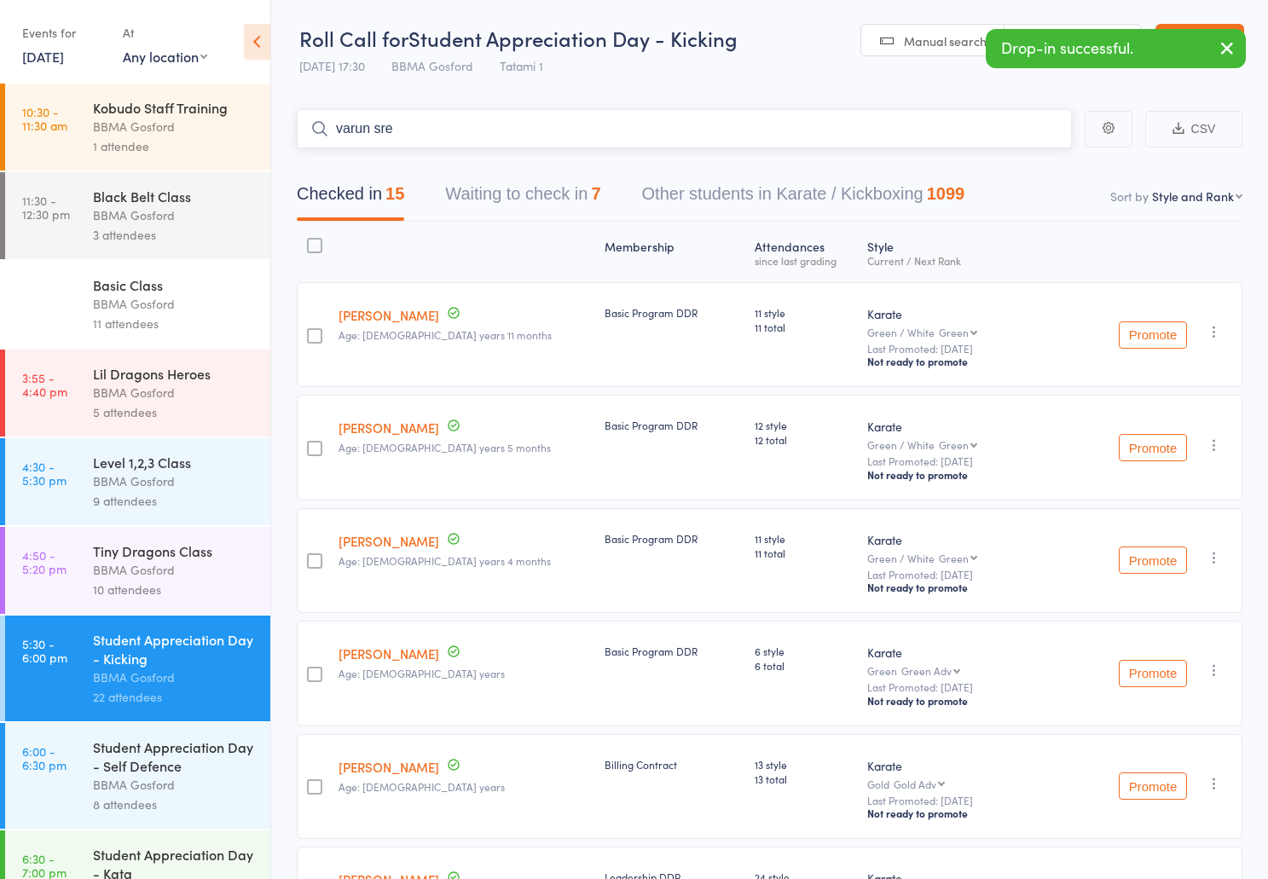
type input "varun sree"
type input "philip mcdon"
type input "charles mcdon"
type input "joe mcdona"
type input "lisa schre"
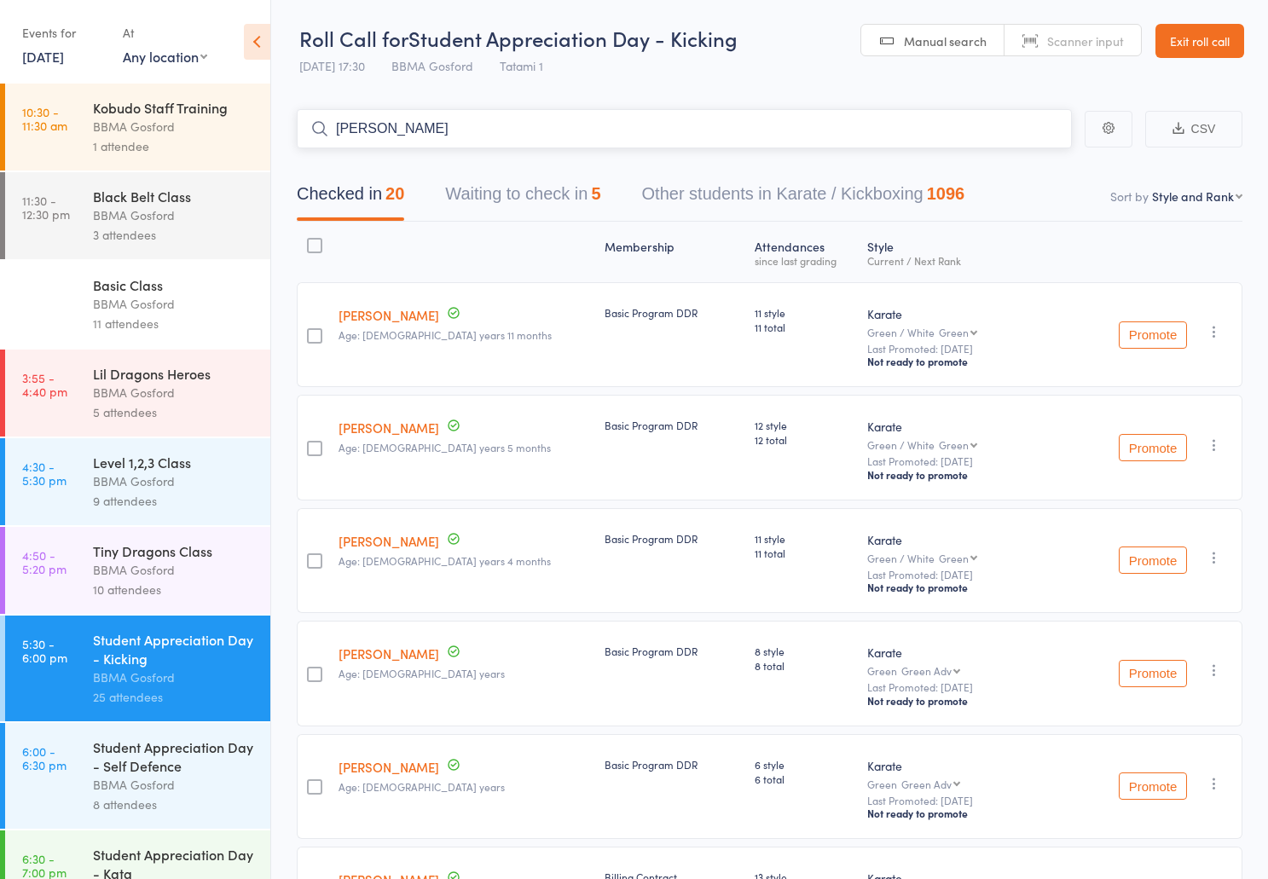
type input "rod marsh"
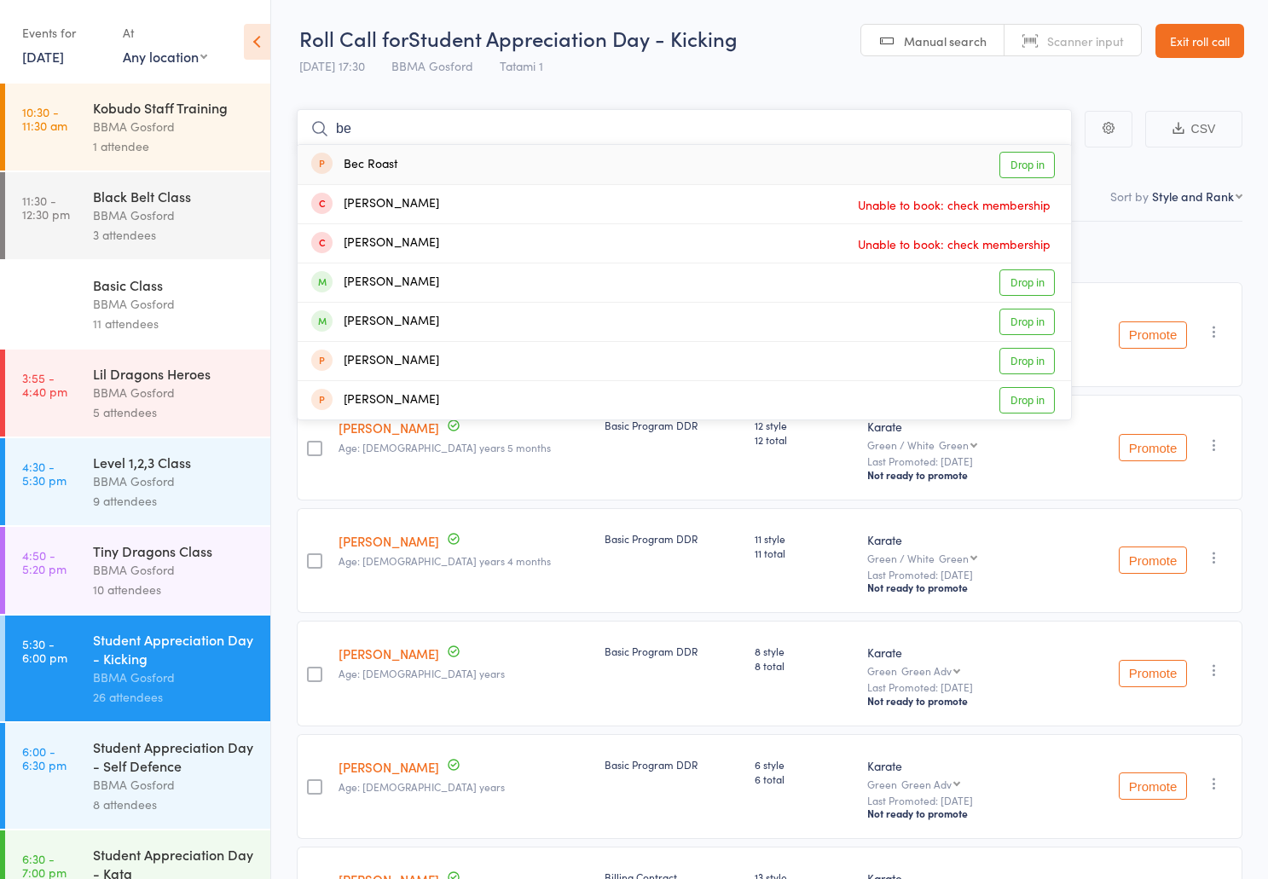
type input "b"
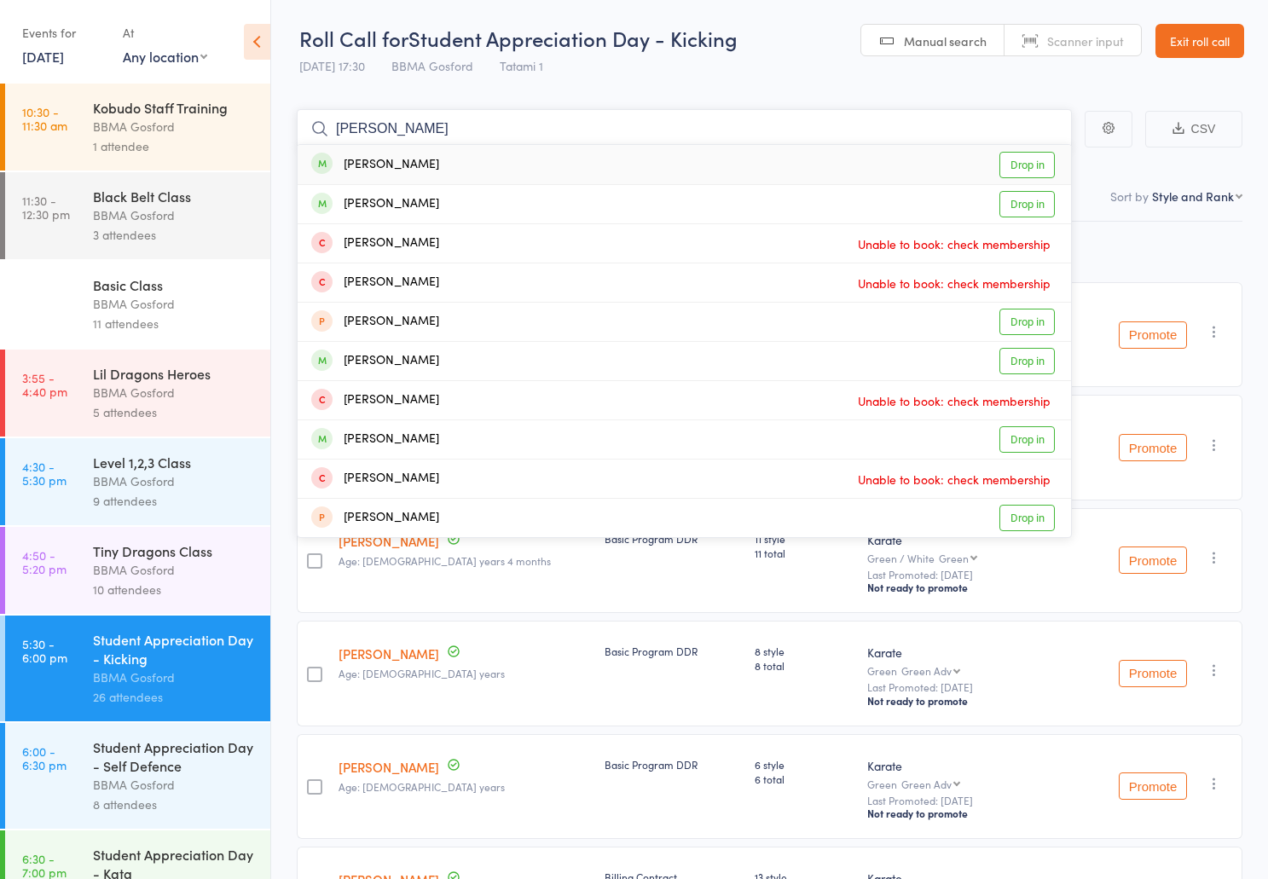
type input "harvey bernardo"
click at [467, 157] on div "Harvey Bernardo Drop in" at bounding box center [685, 164] width 774 height 39
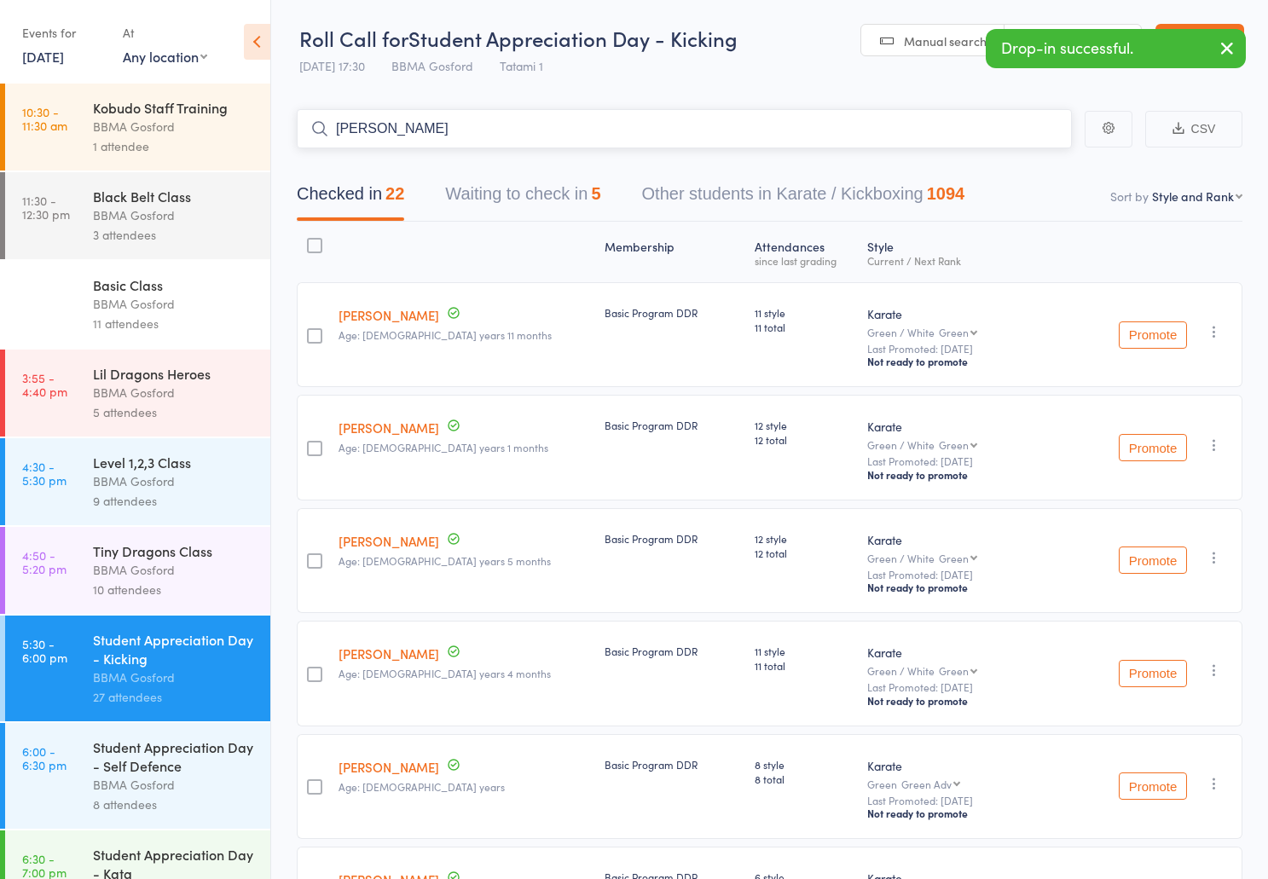
type input "wendy dwyer"
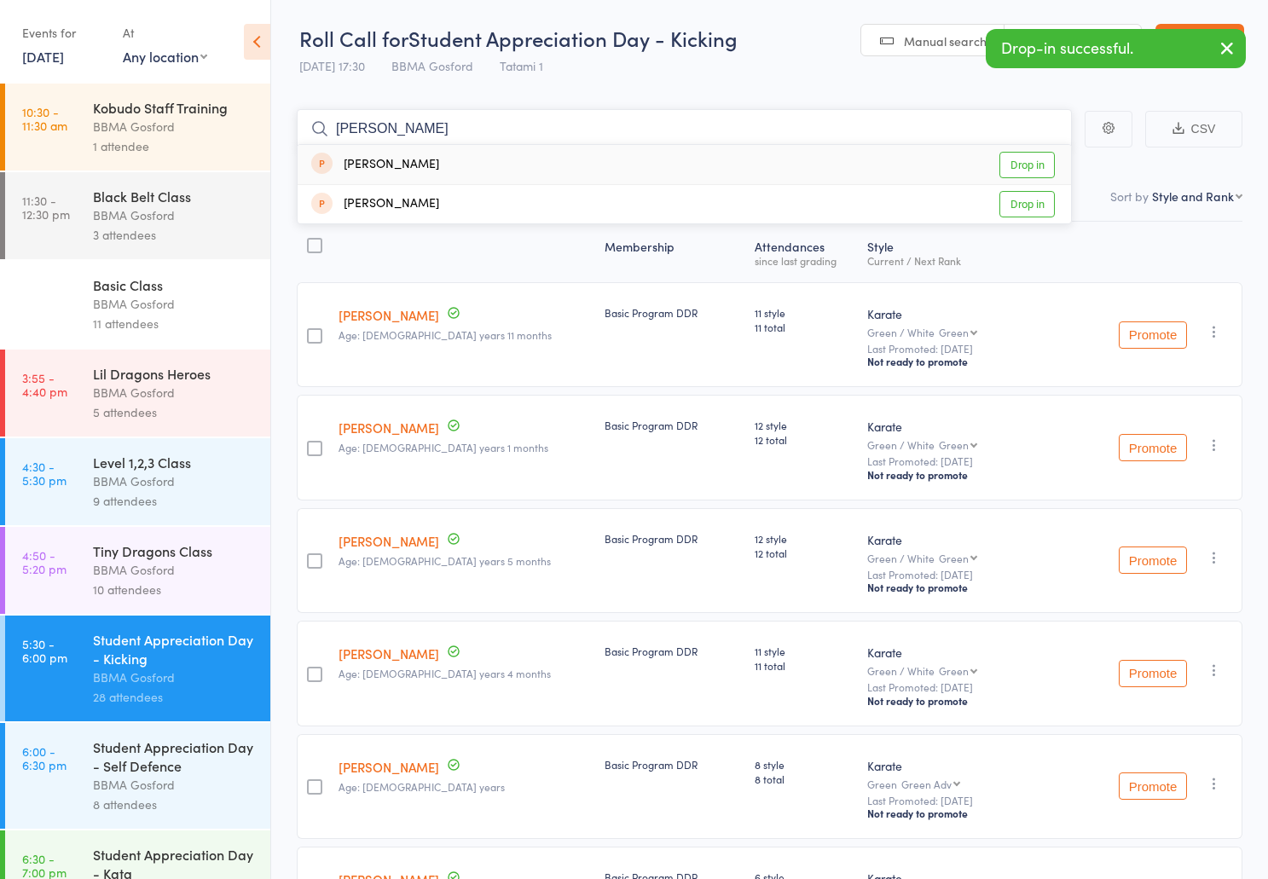
type input "jake tze"
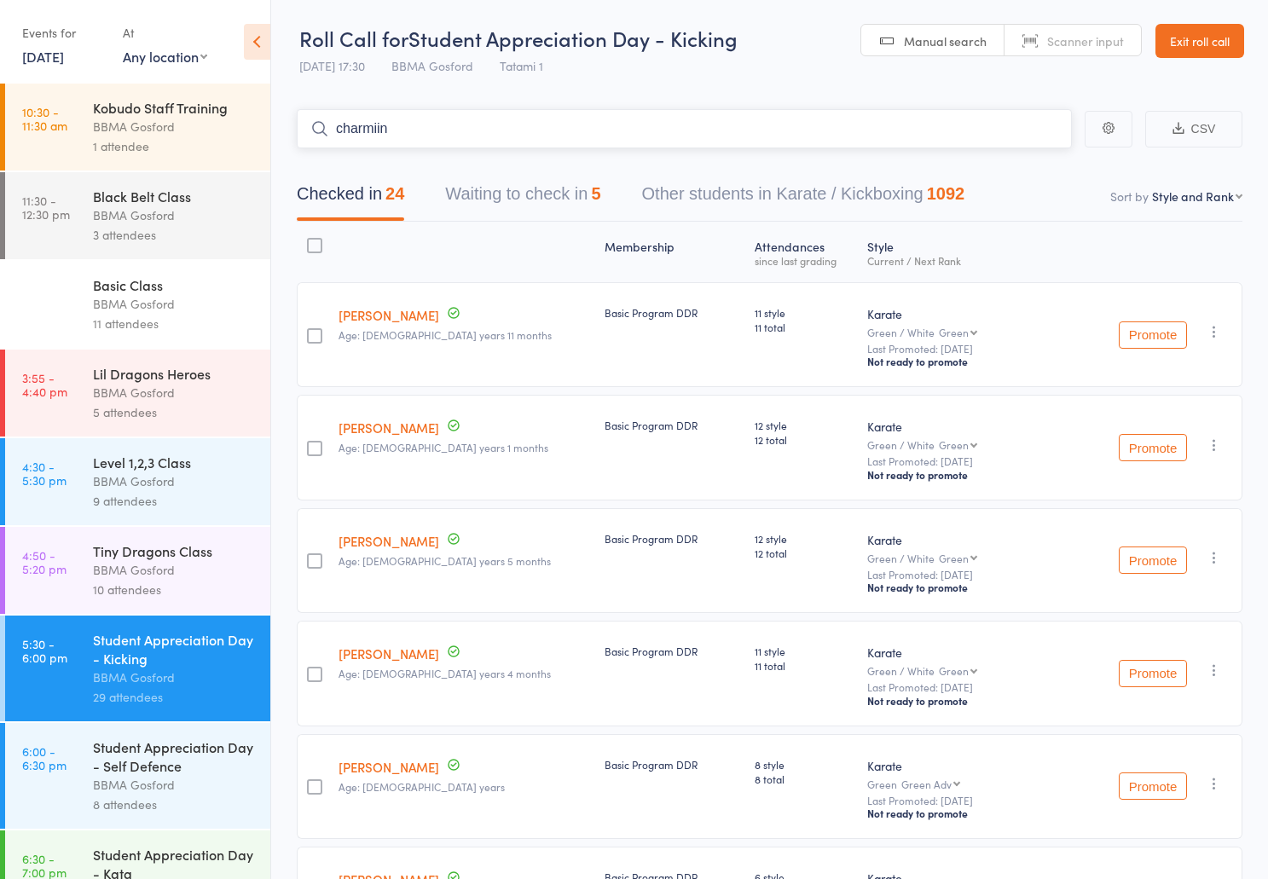
type input "charmiin"
type input "ryden beeby"
type input "matt sugars"
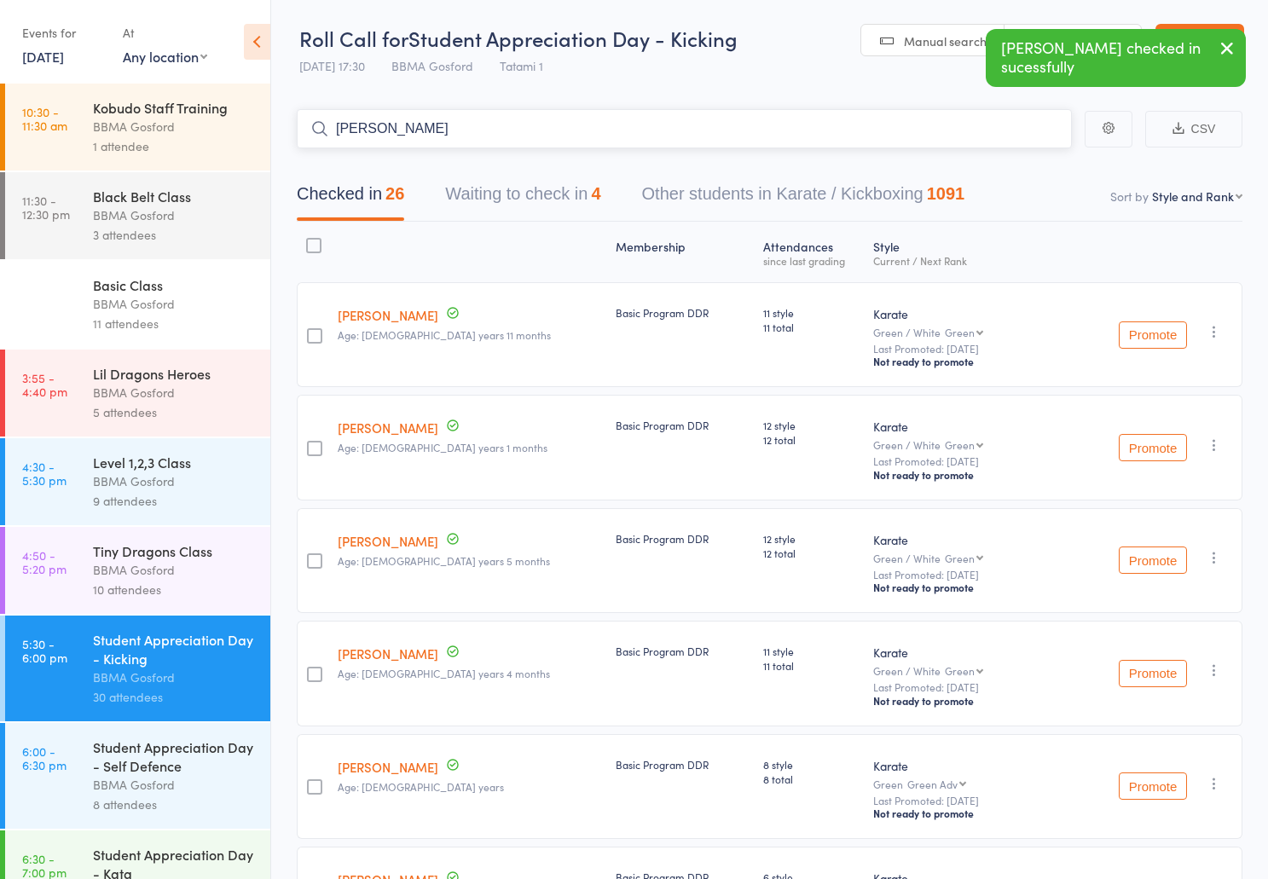
type input "daniel sug"
type input "[PERSON_NAME]"
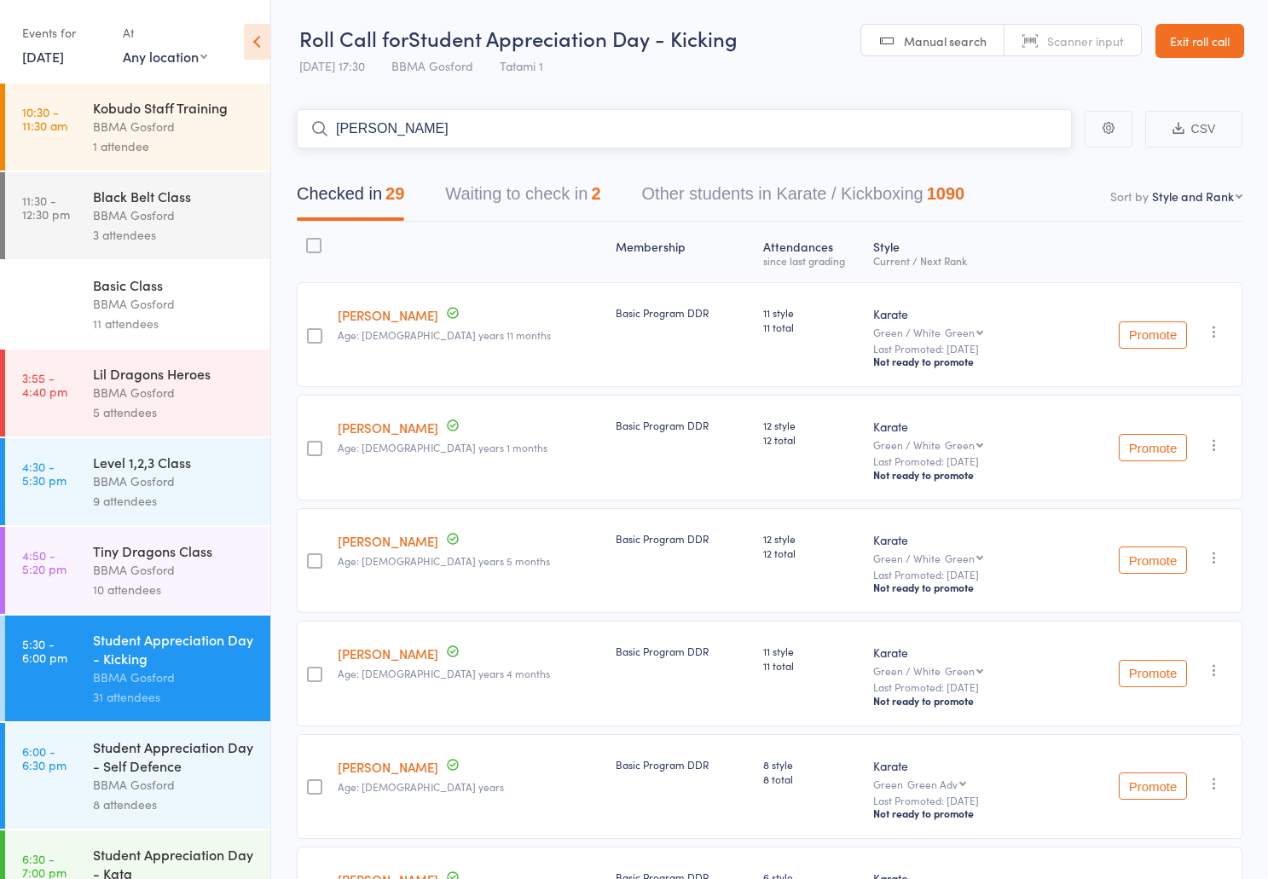
type input "sharon connor"
type input "henry shaddock"
type input "chinmayi nair"
type input "chloe muller"
type input "kate findlay"
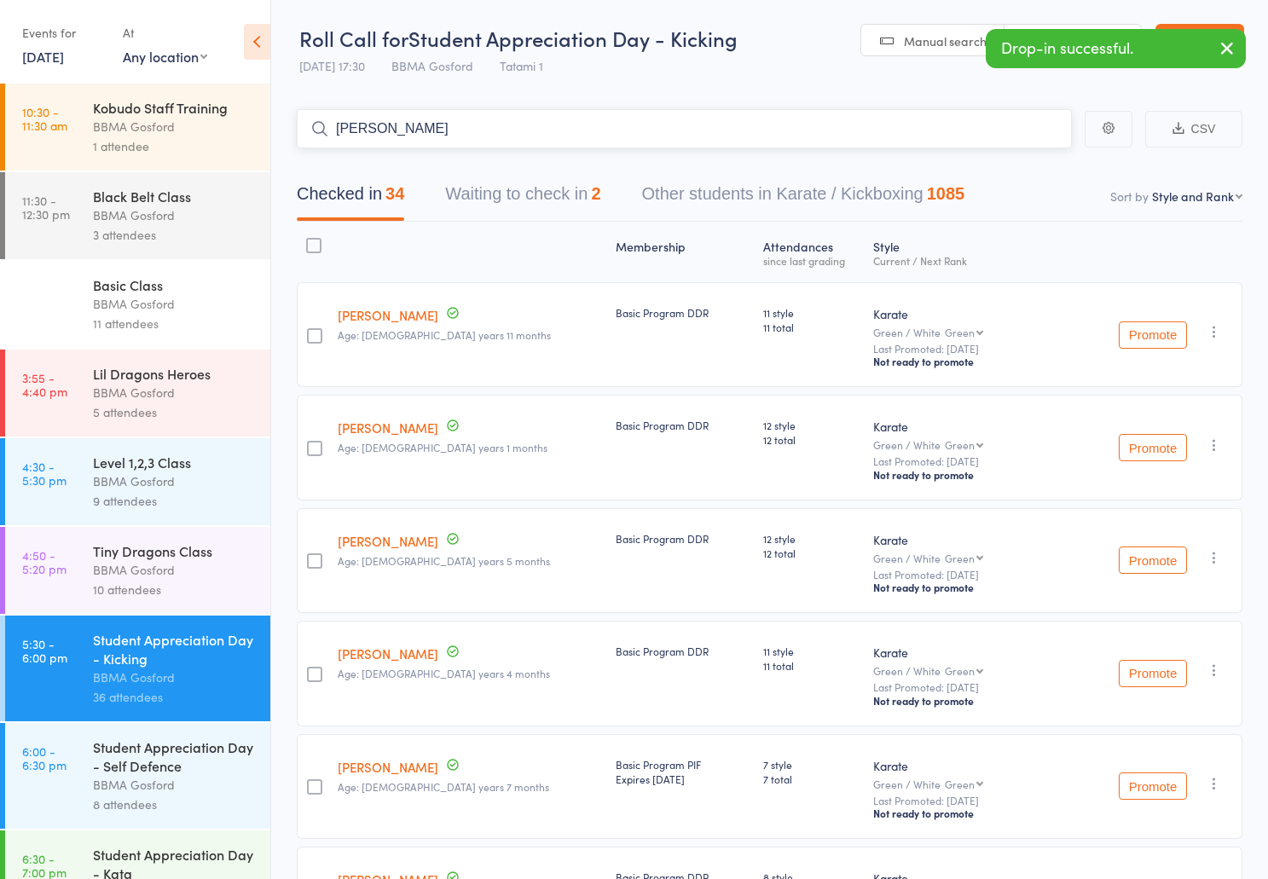
type input "ben findlay"
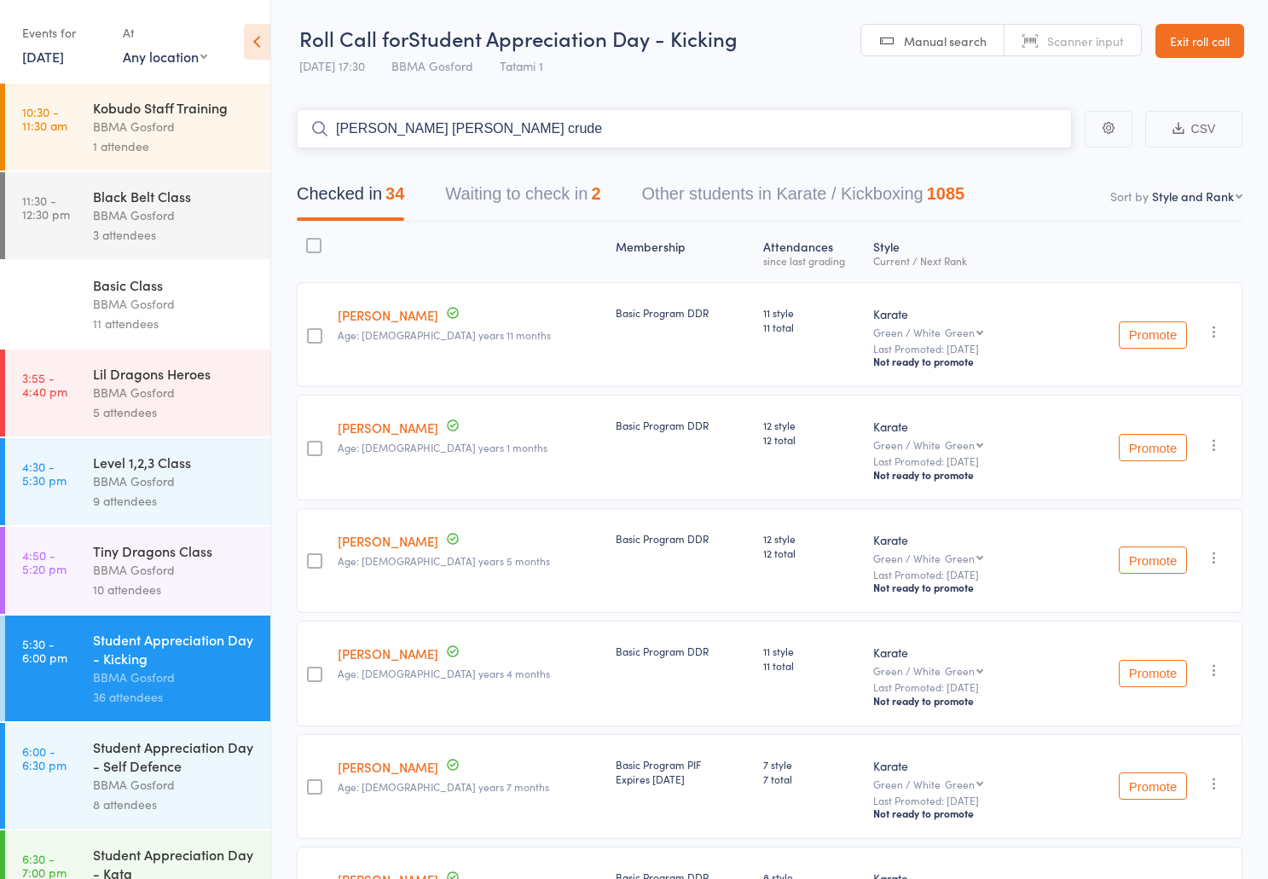
type input "anne marie cruden"
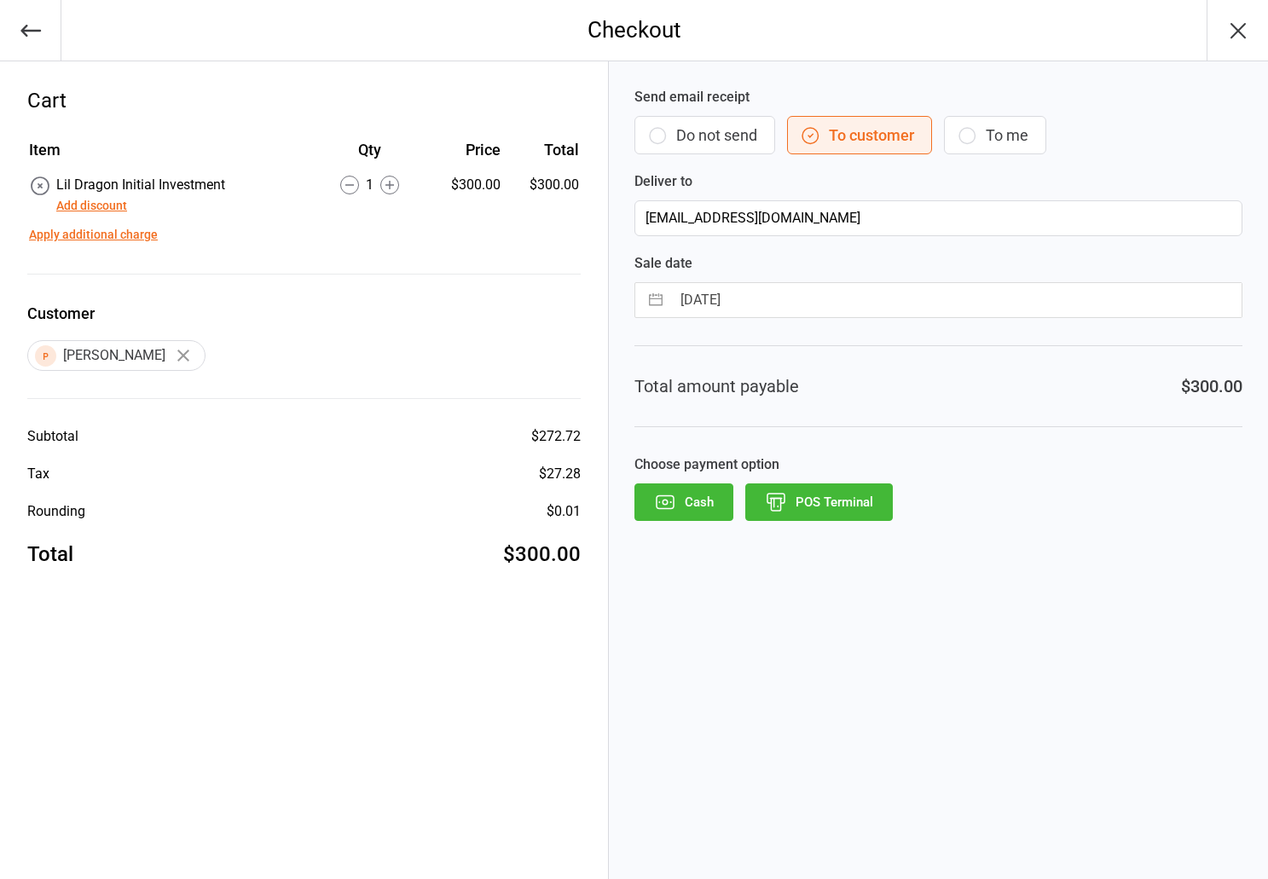
click at [113, 206] on button "Add discount" at bounding box center [91, 206] width 71 height 18
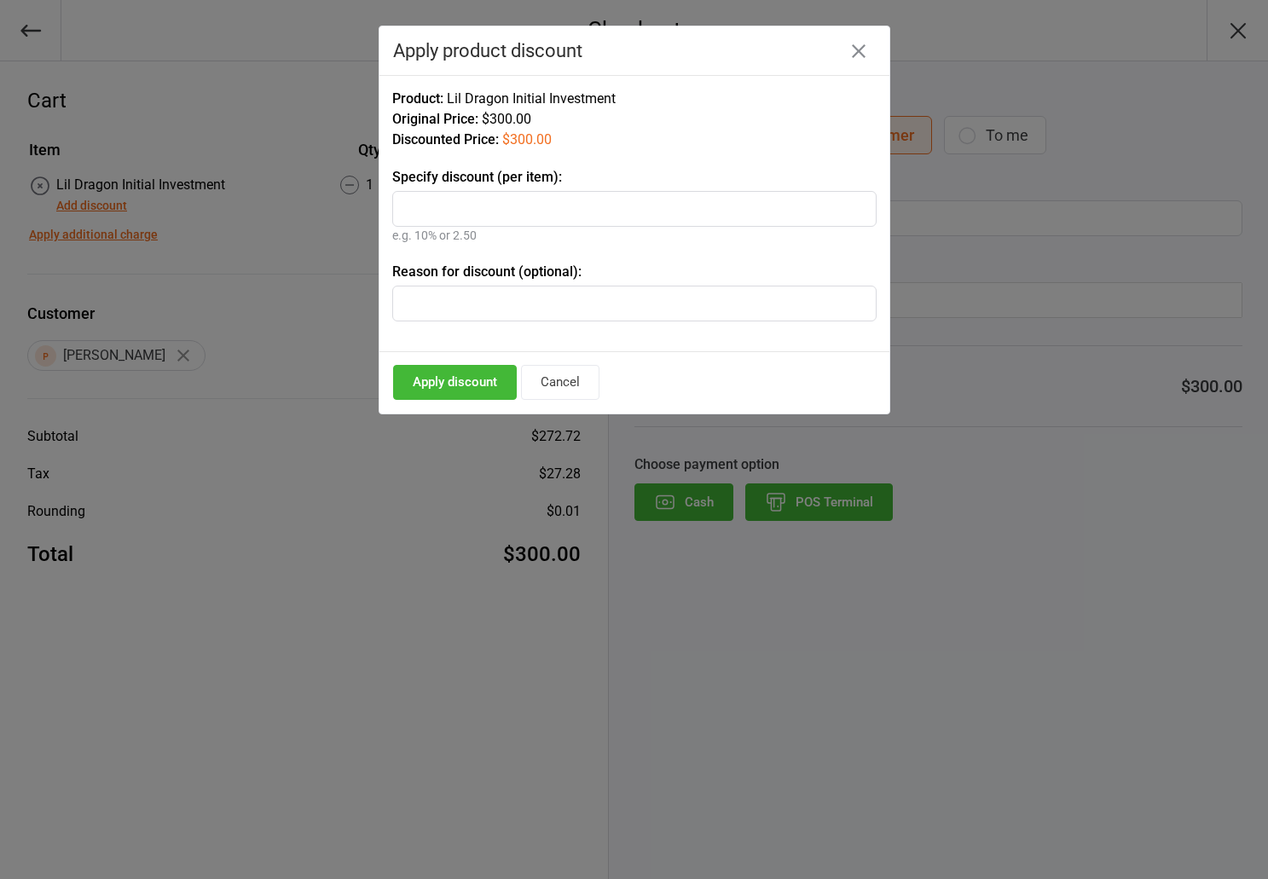
click at [449, 206] on input "text" at bounding box center [634, 209] width 484 height 36
type input "100"
click at [459, 389] on button "Apply discount" at bounding box center [455, 382] width 124 height 35
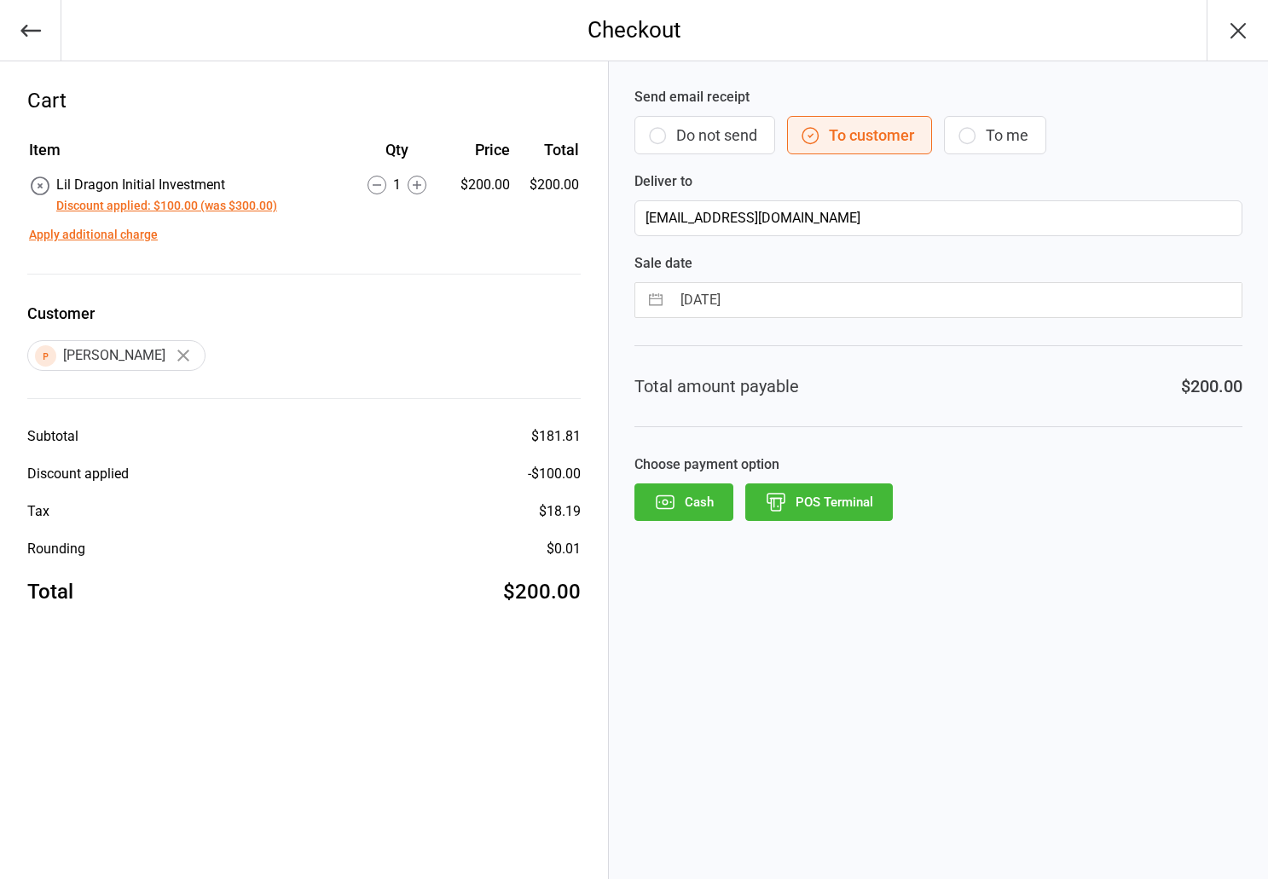
click at [841, 505] on button "POS Terminal" at bounding box center [820, 503] width 148 height 38
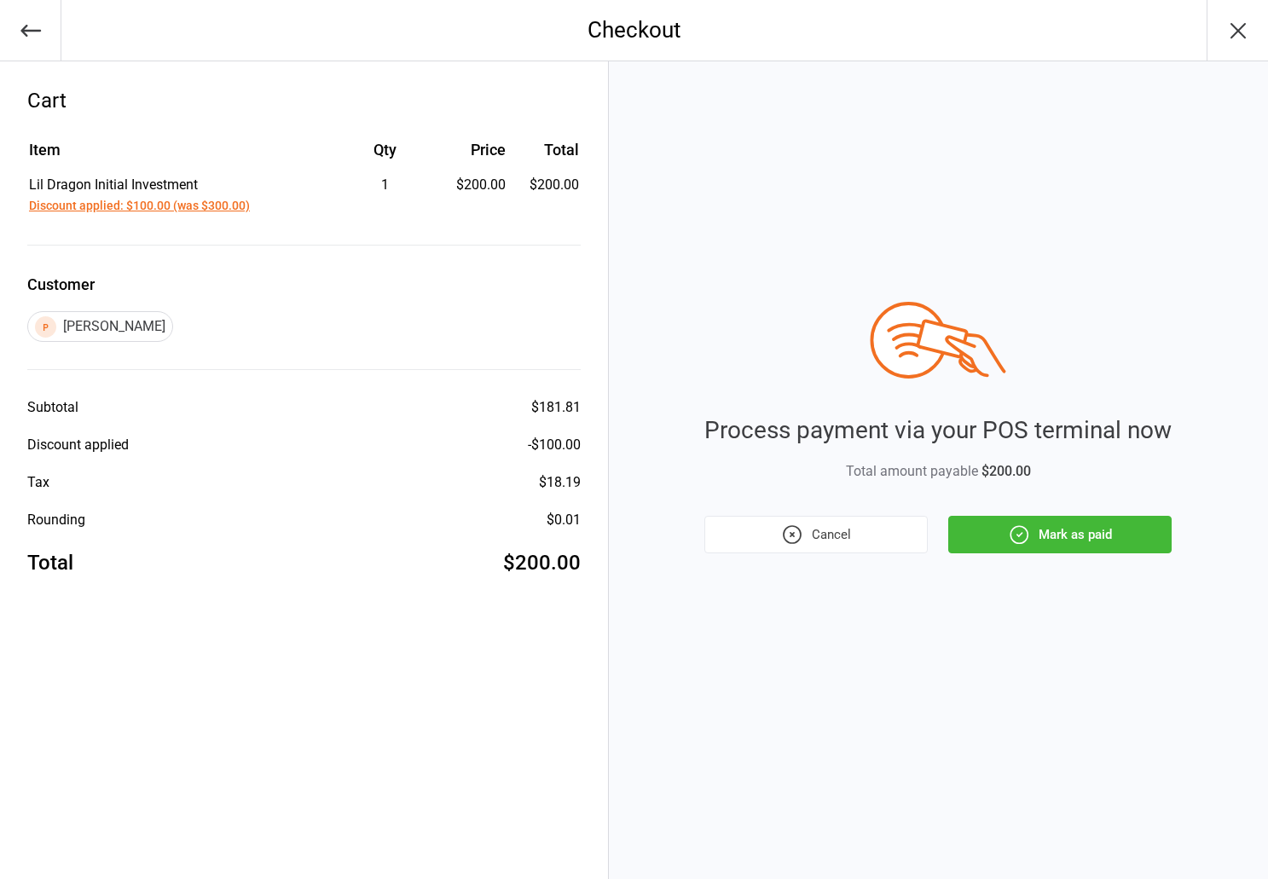
click at [1076, 535] on button "Mark as paid" at bounding box center [1060, 535] width 223 height 38
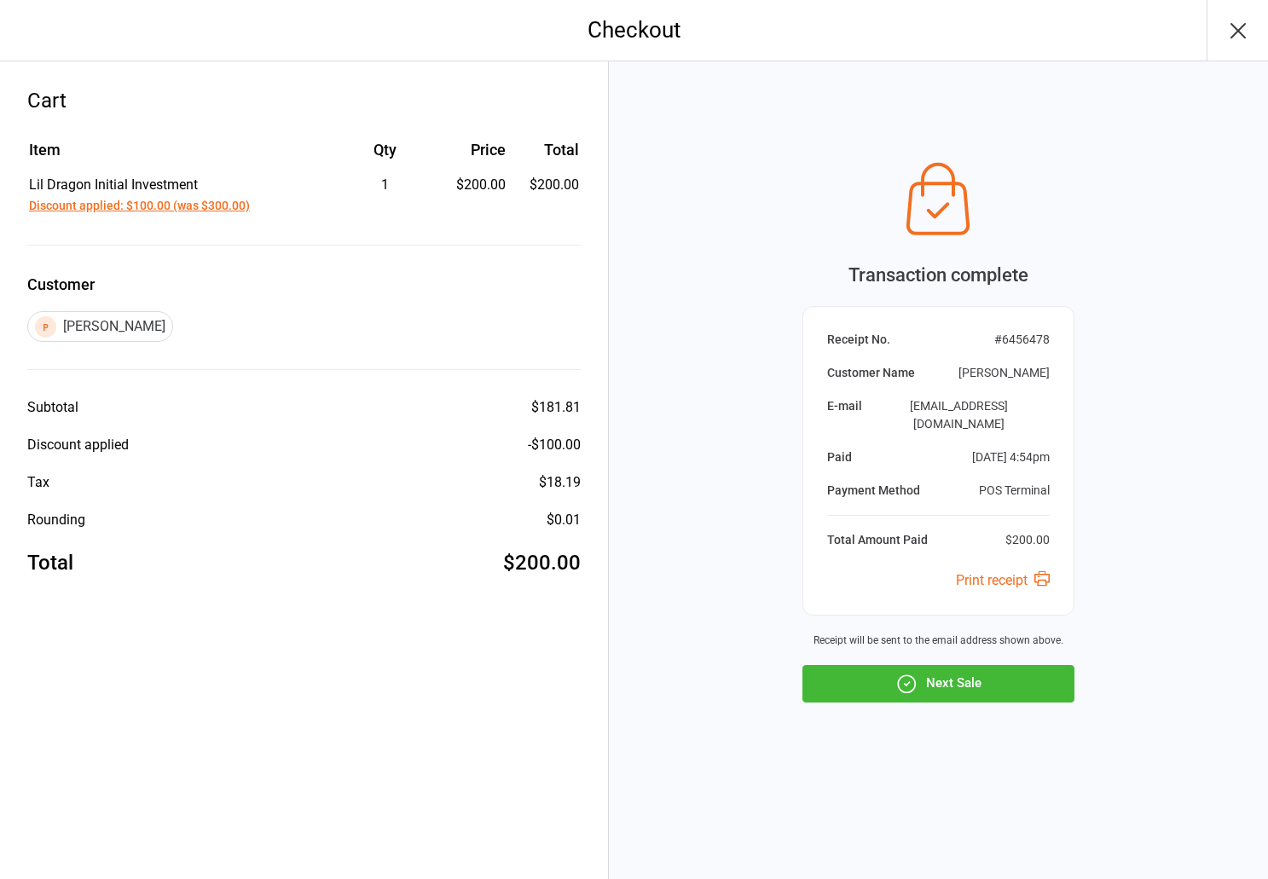
click at [962, 674] on button "Next Sale" at bounding box center [939, 684] width 272 height 38
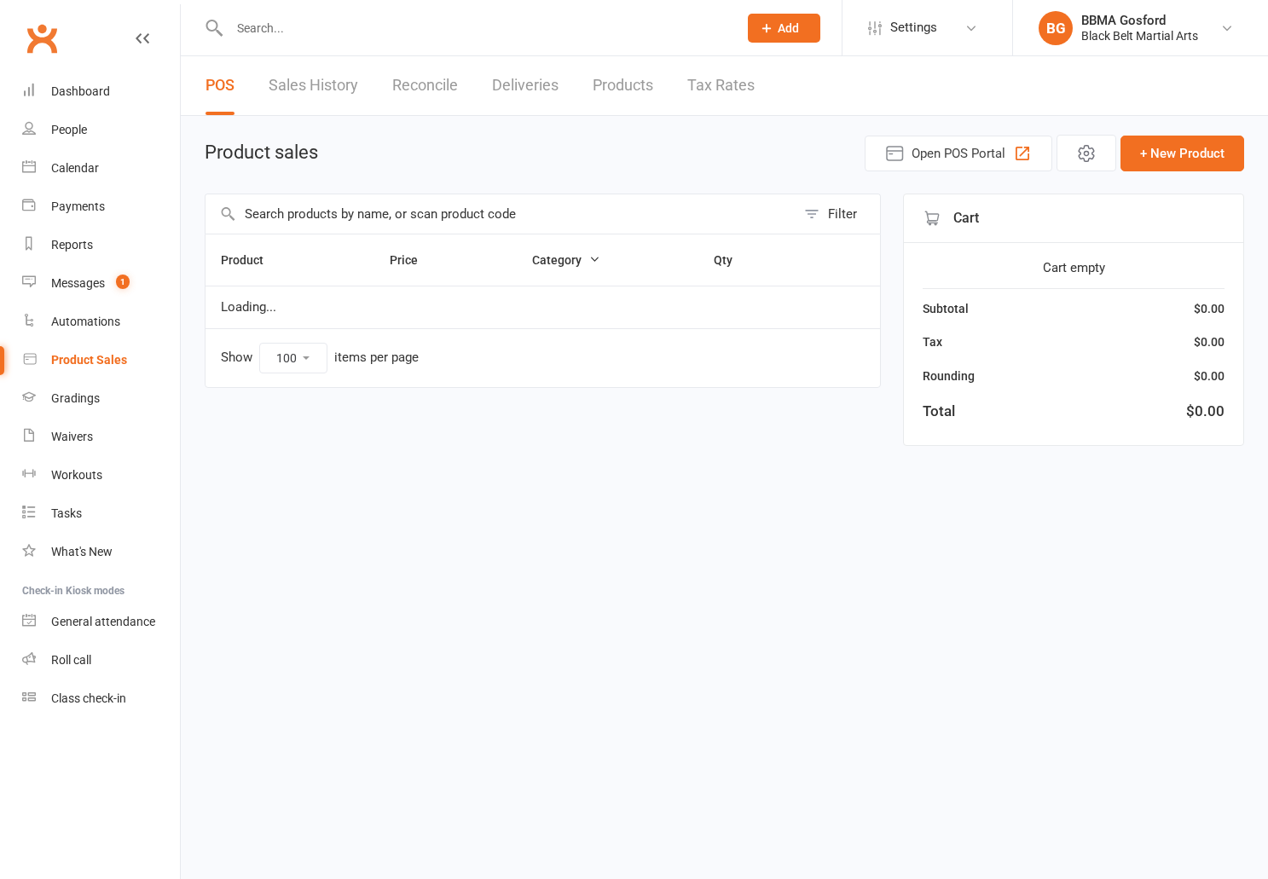
select select "100"
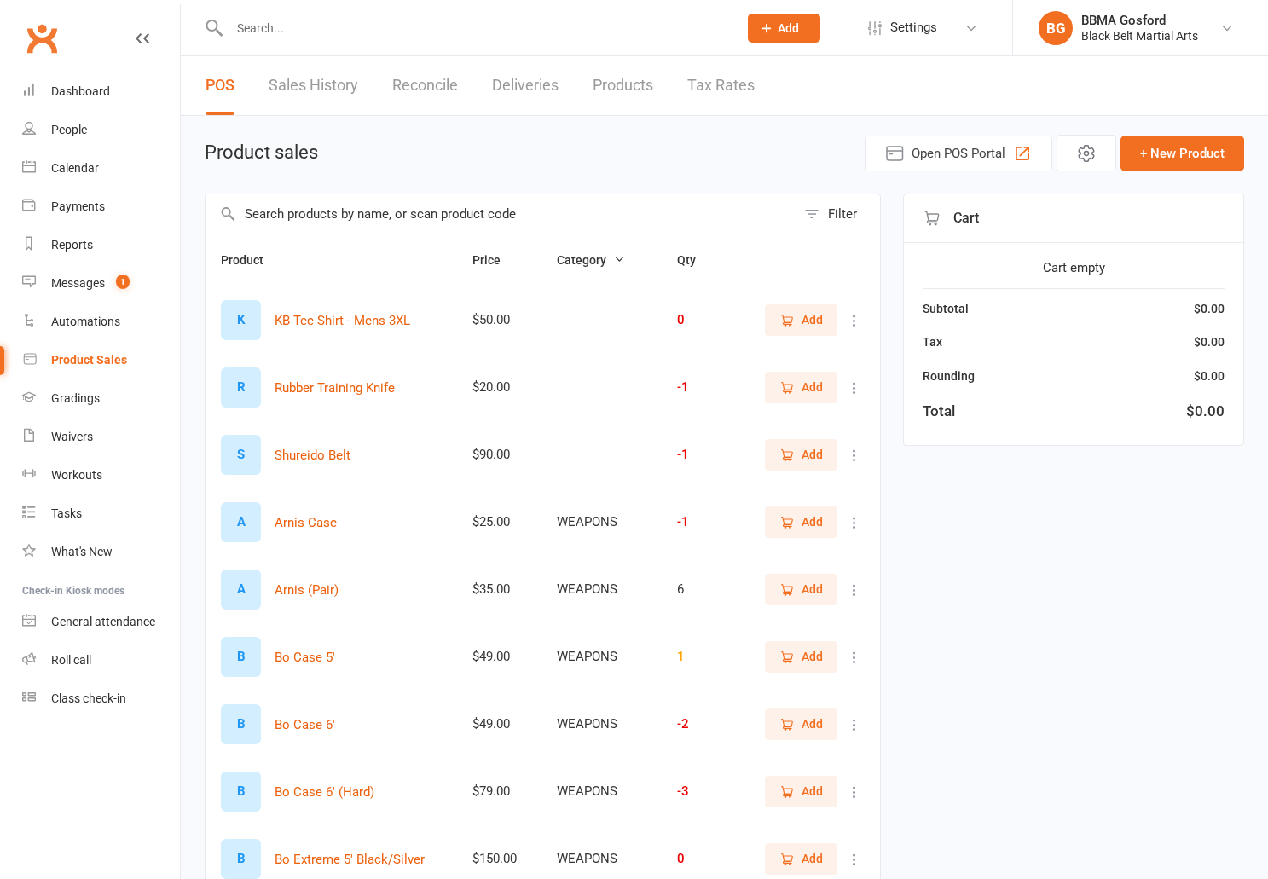
click at [391, 210] on input "text" at bounding box center [501, 213] width 590 height 39
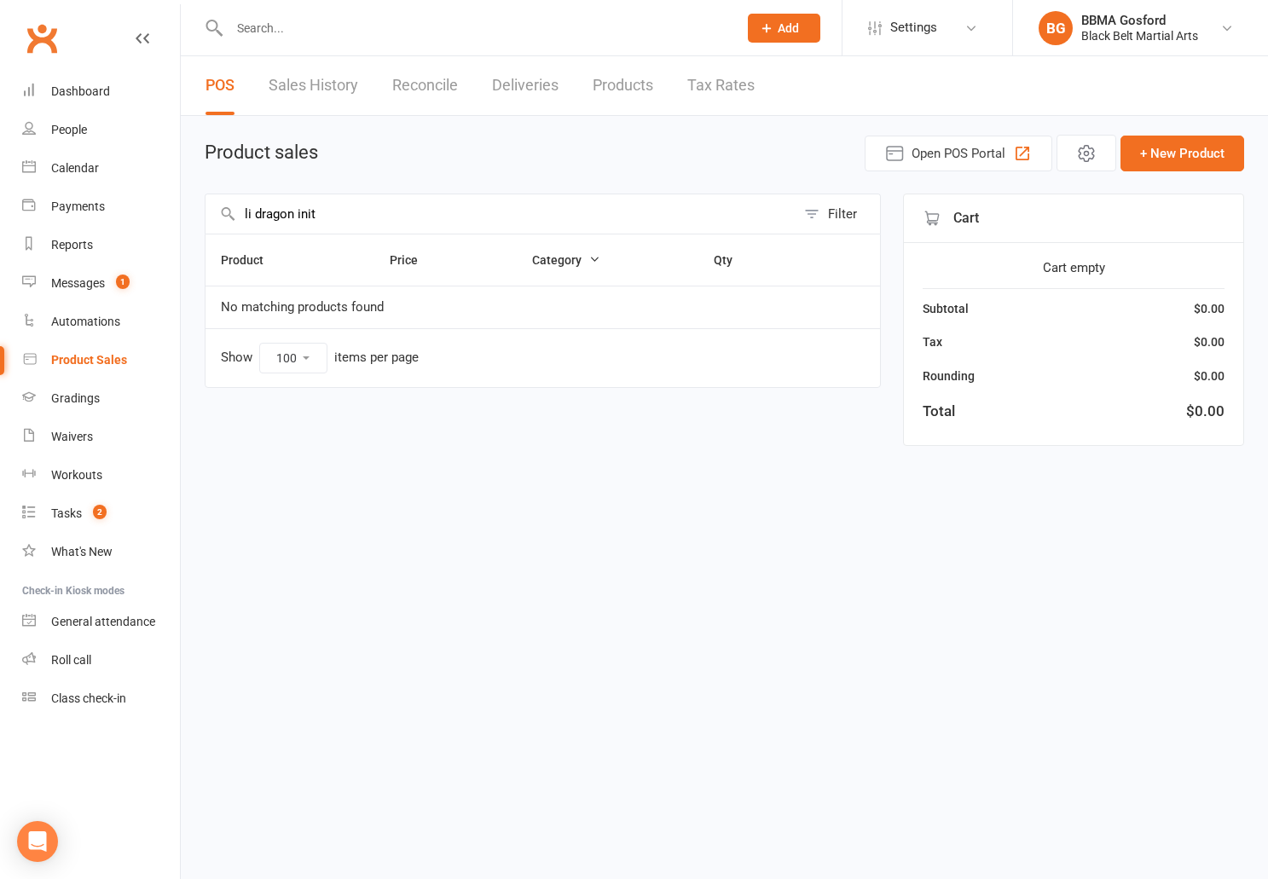
click at [369, 211] on input "li dragon init" at bounding box center [501, 213] width 590 height 39
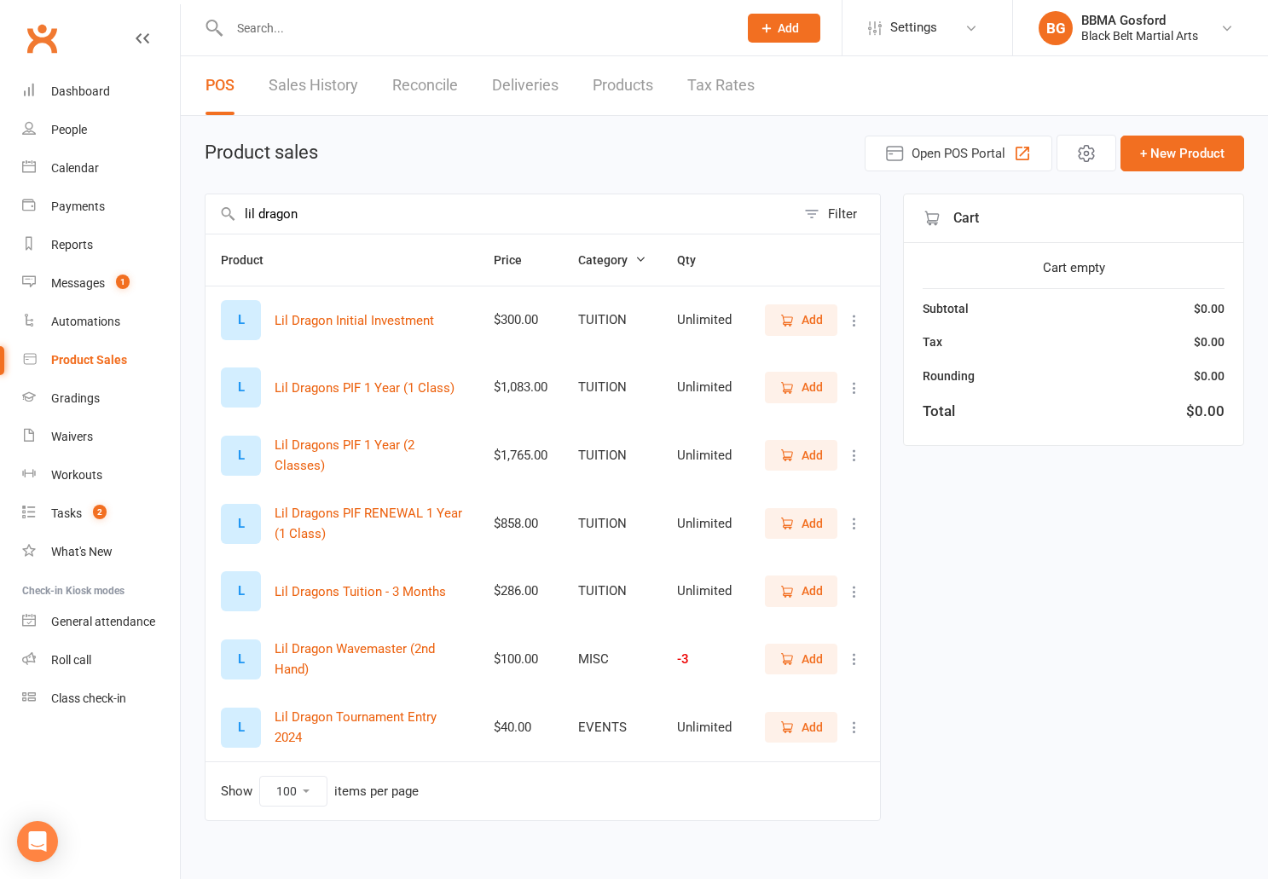
type input "lil dragon"
click at [791, 325] on icon "button" at bounding box center [788, 320] width 9 height 9
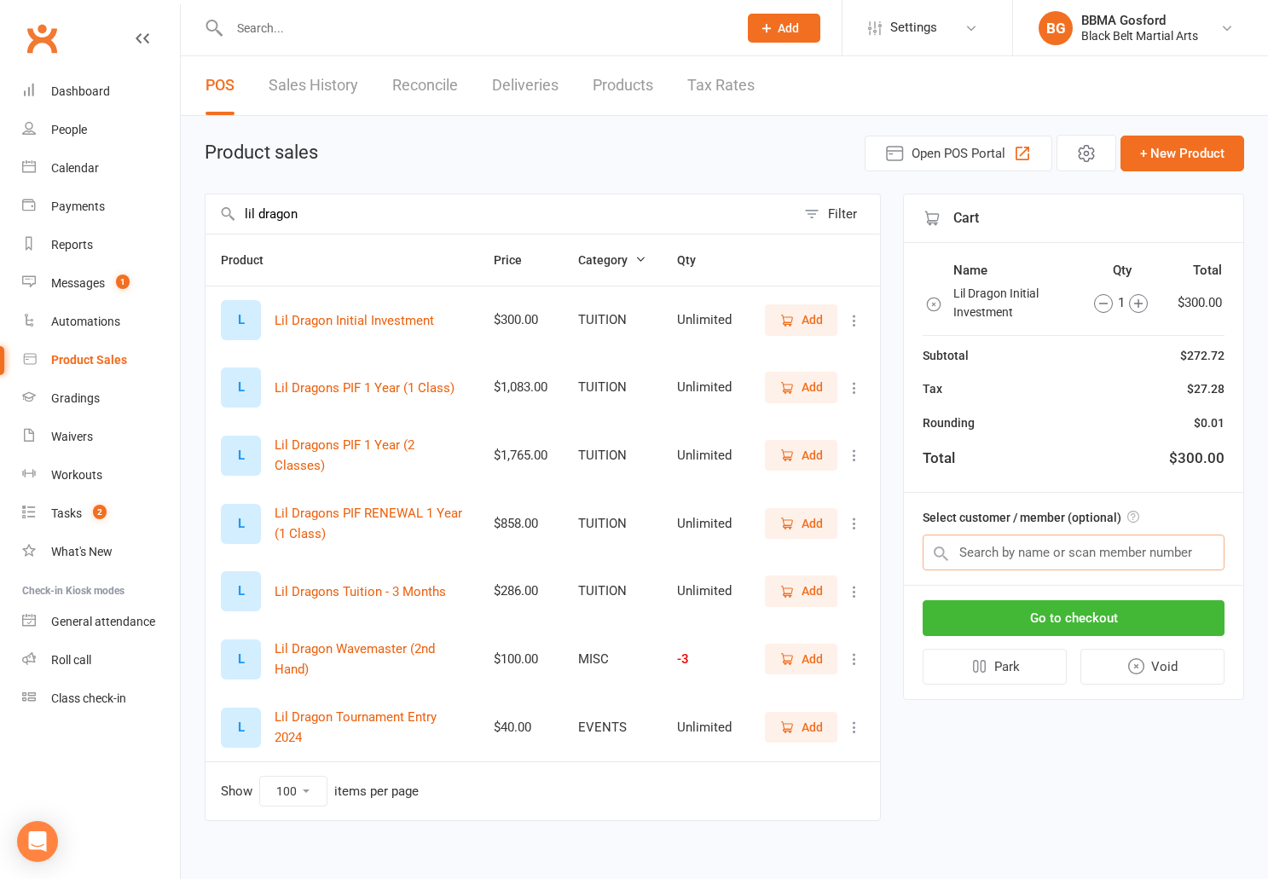
click at [1042, 544] on input "text" at bounding box center [1074, 553] width 302 height 36
type input "elijah barret"
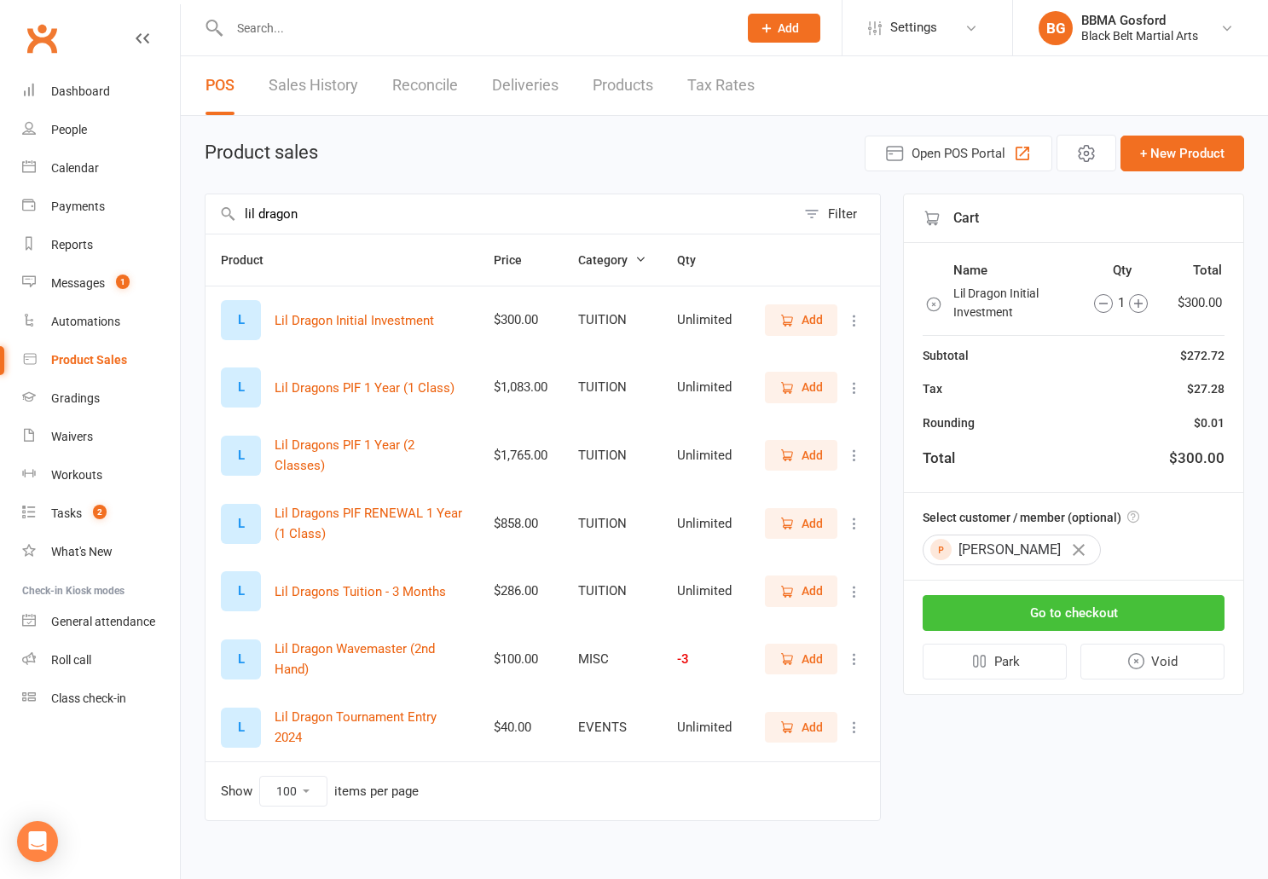
click at [1087, 617] on button "Go to checkout" at bounding box center [1074, 613] width 302 height 36
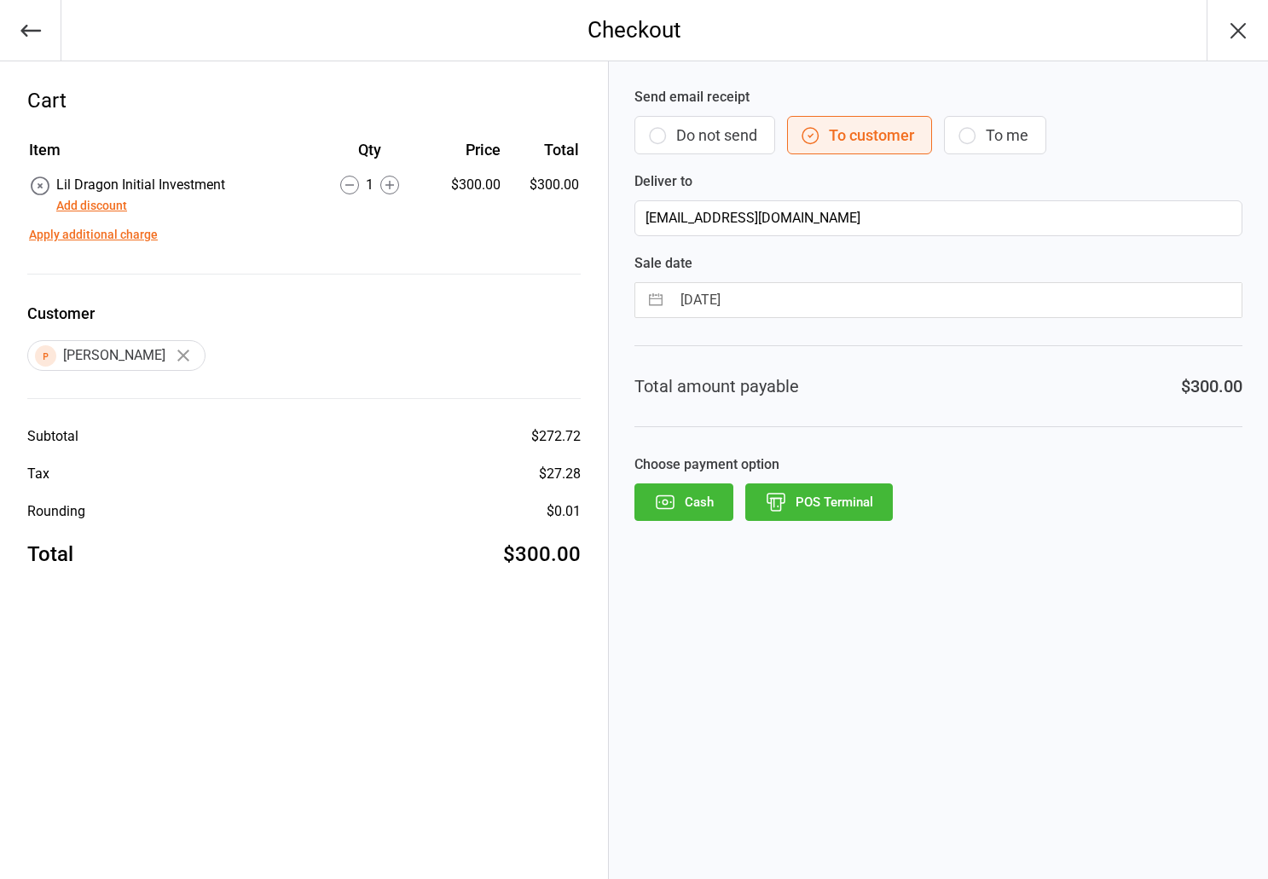
click at [78, 209] on button "Add discount" at bounding box center [91, 206] width 71 height 18
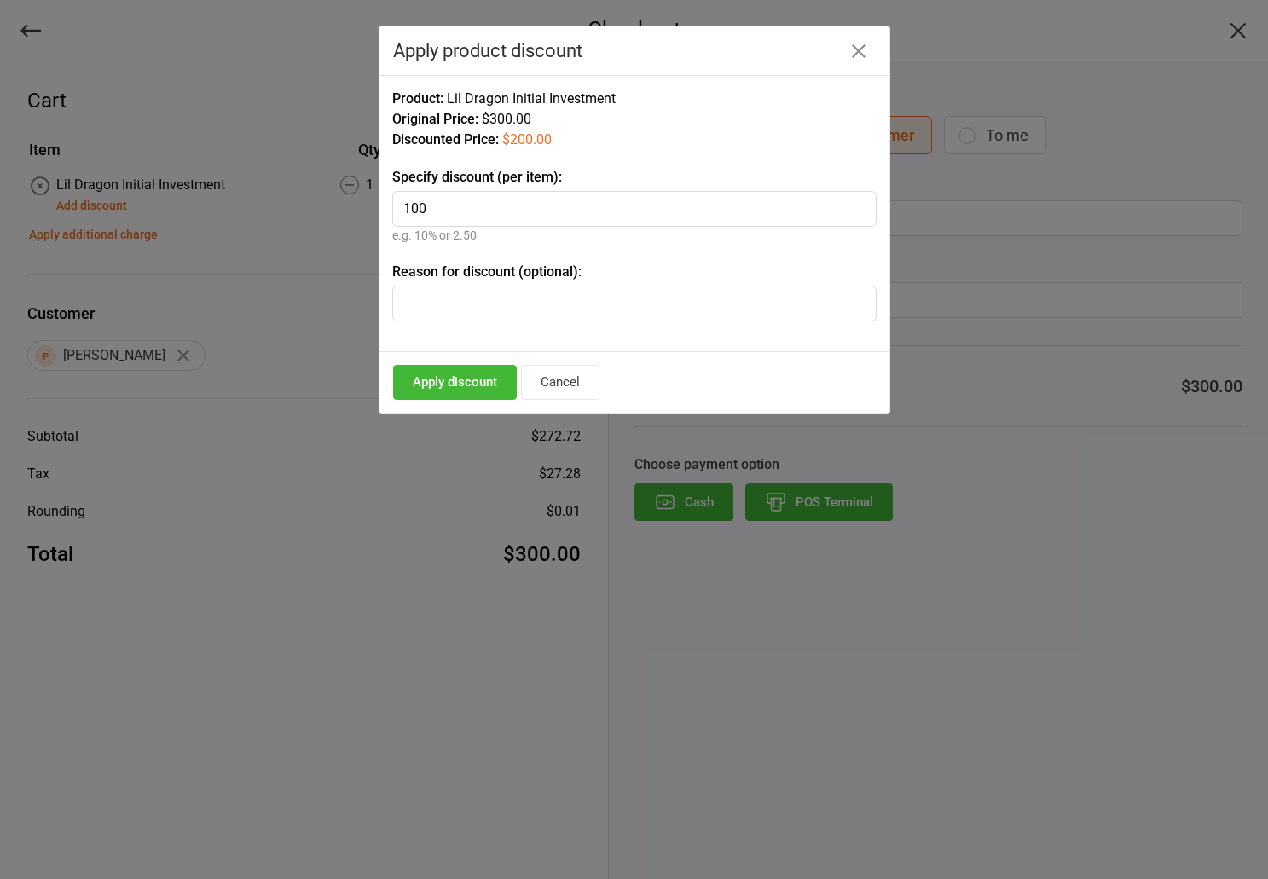
type input "100"
click at [457, 390] on button "Apply discount" at bounding box center [455, 382] width 124 height 35
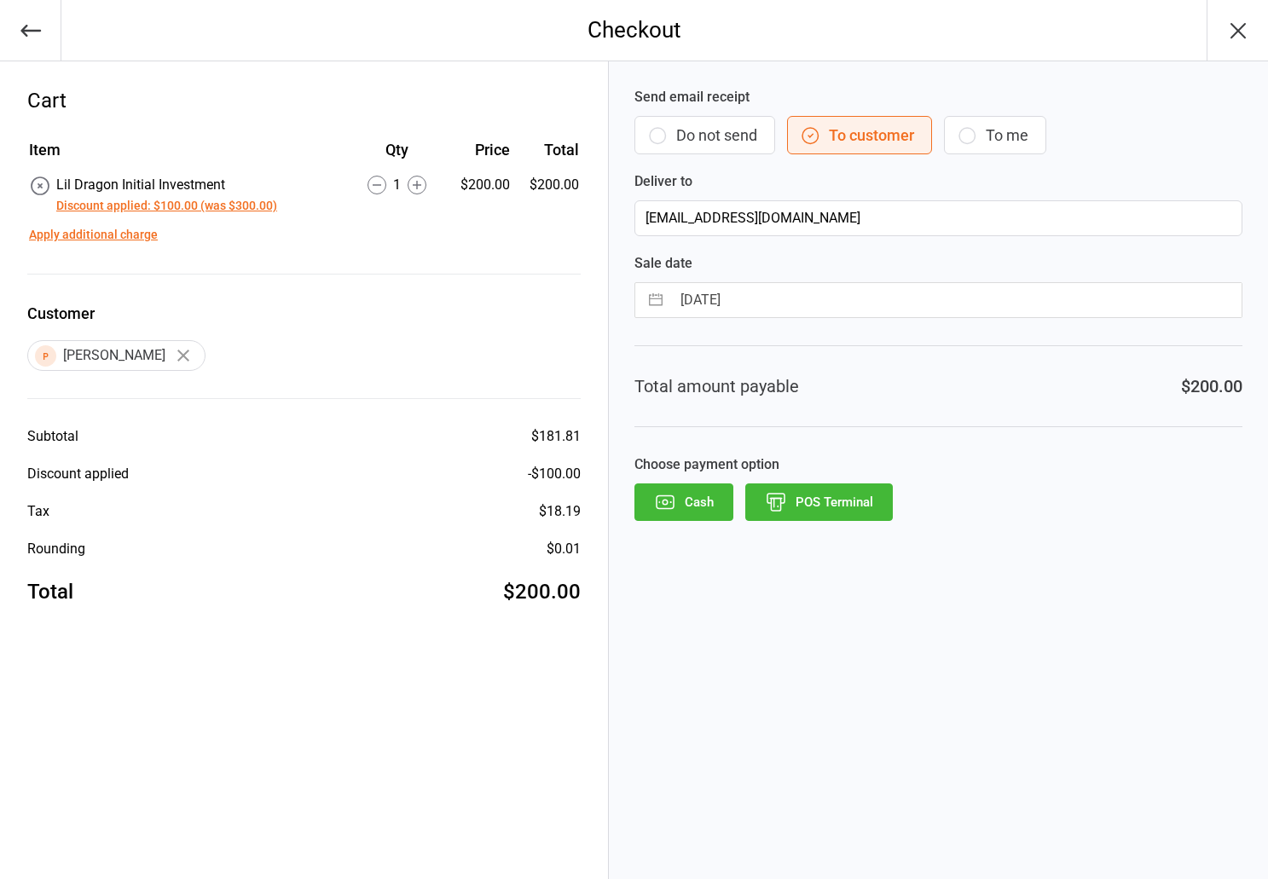
click at [836, 511] on button "POS Terminal" at bounding box center [820, 503] width 148 height 38
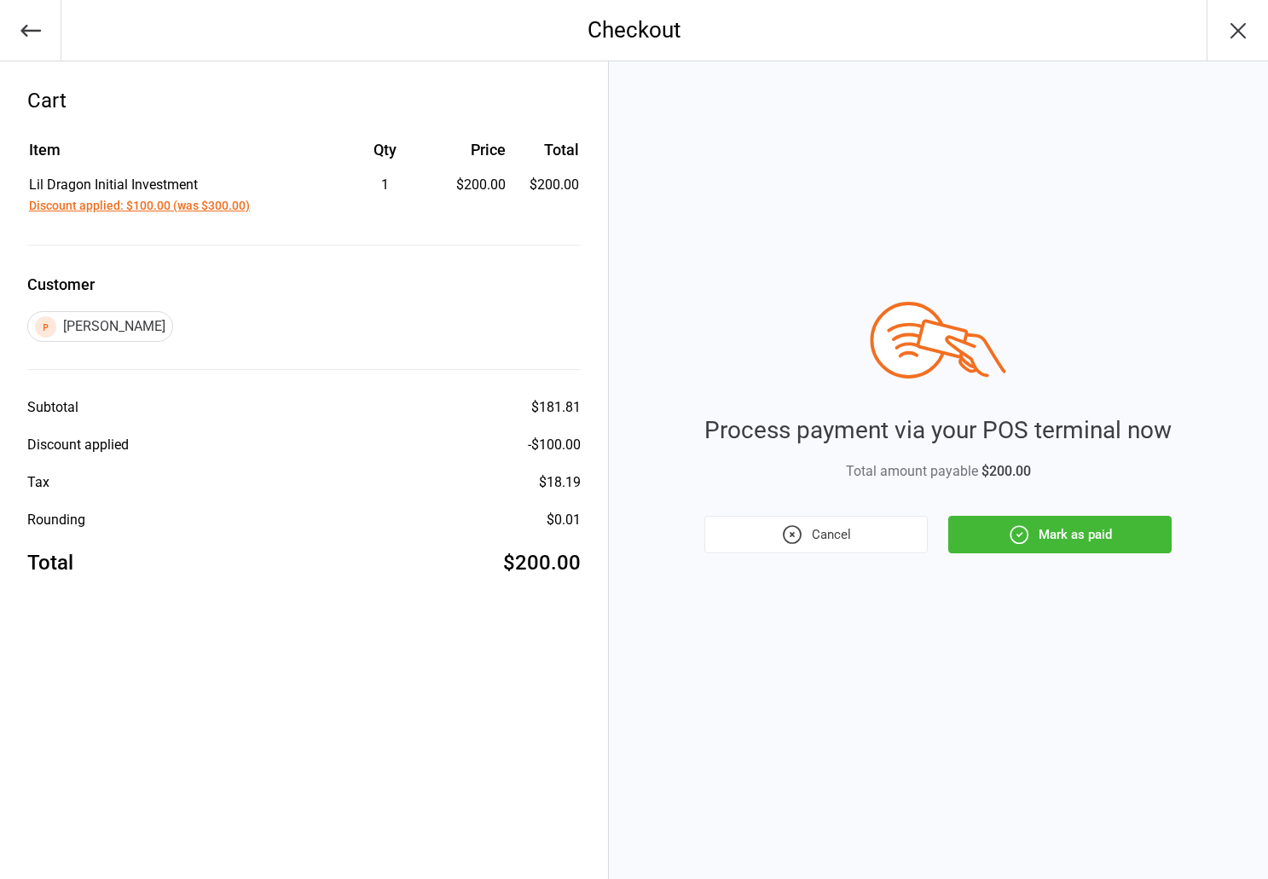
click at [1085, 549] on button "Mark as paid" at bounding box center [1060, 535] width 223 height 38
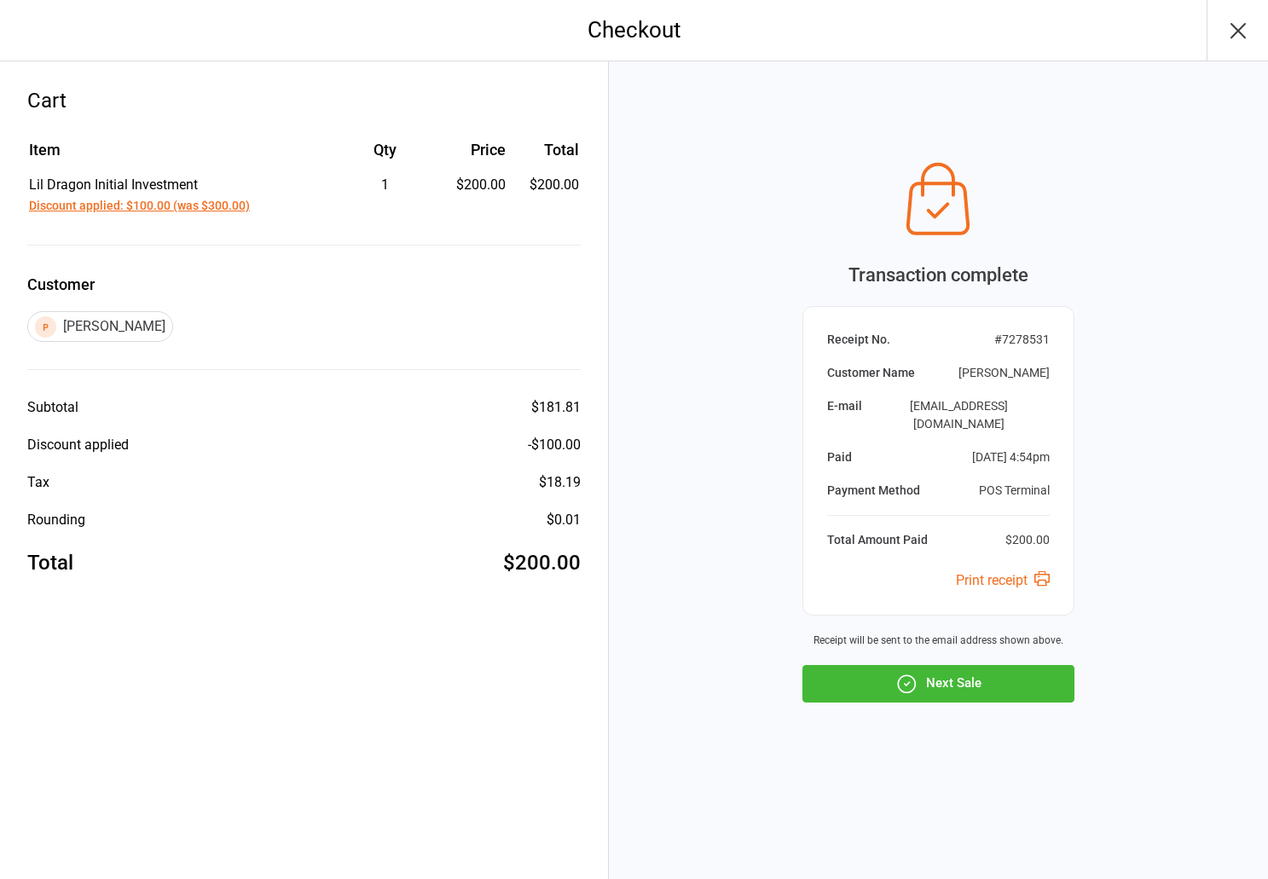
click at [956, 673] on button "Next Sale" at bounding box center [939, 684] width 272 height 38
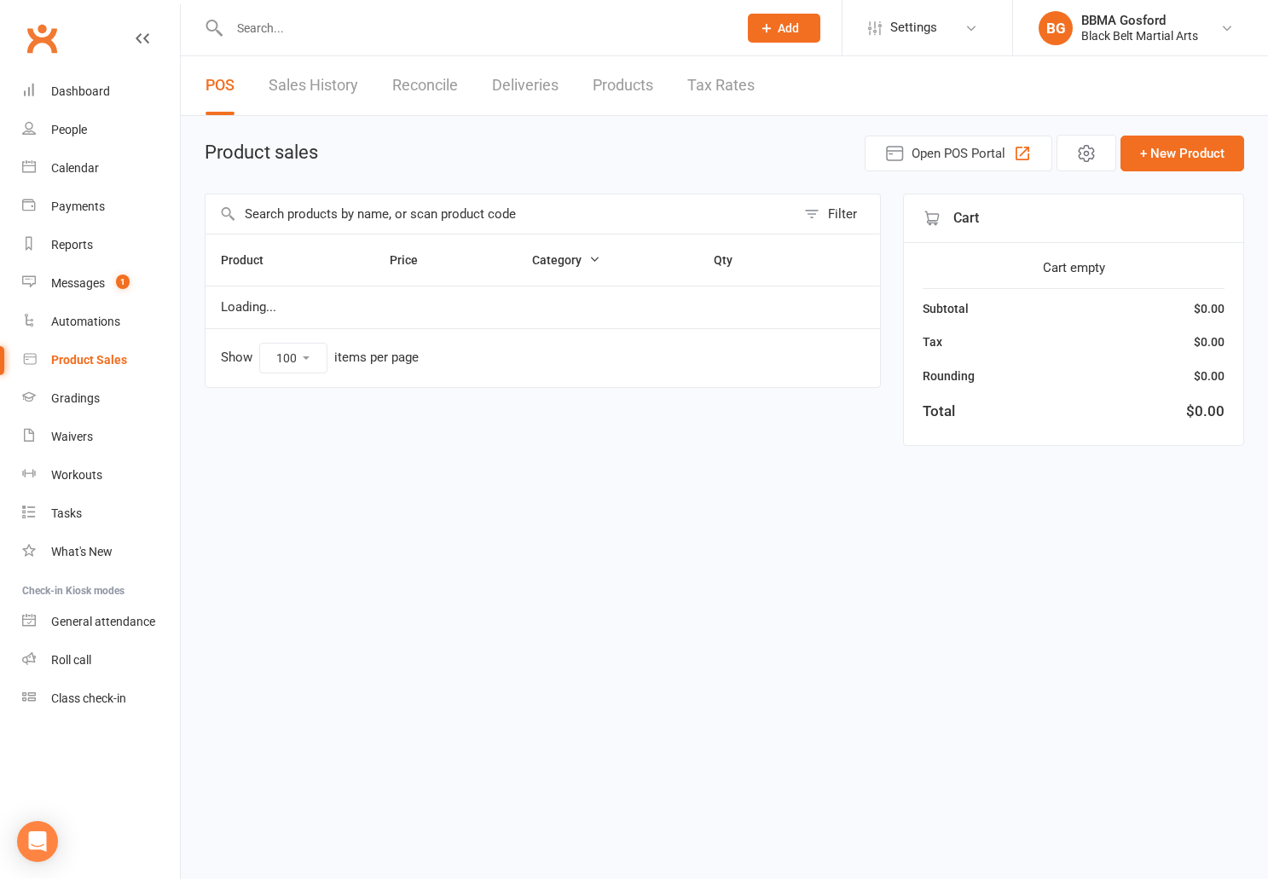
select select "100"
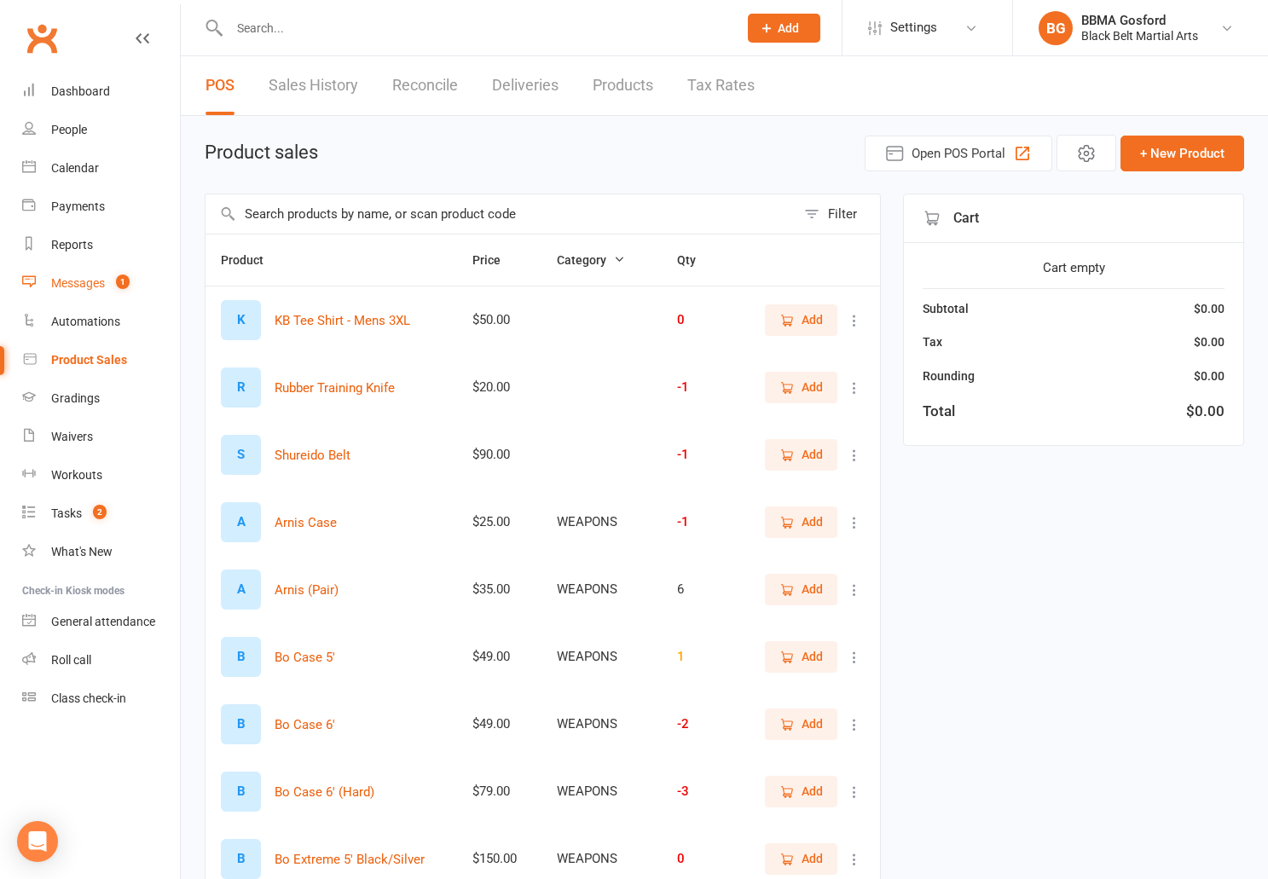
click at [91, 288] on div "Messages" at bounding box center [78, 283] width 54 height 14
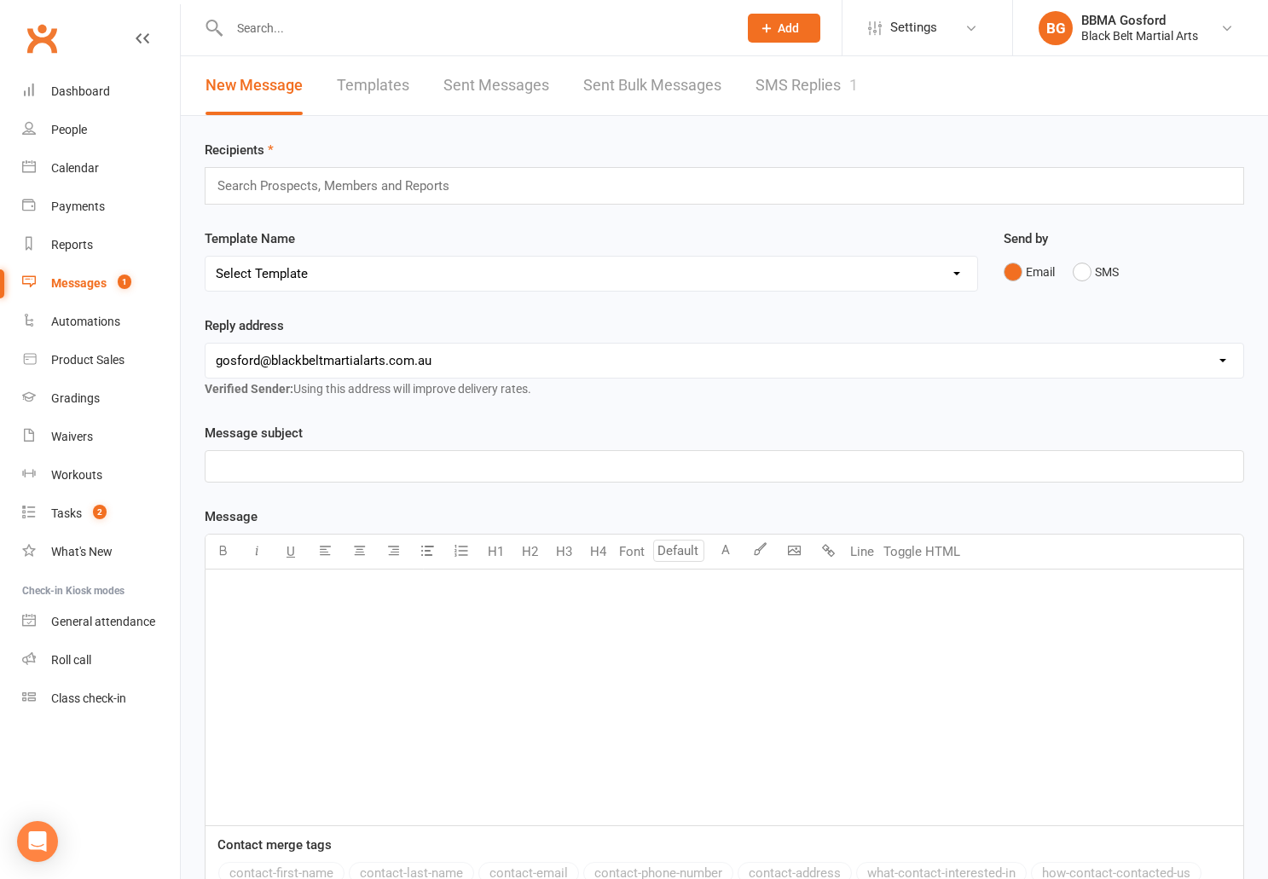
click at [825, 84] on link "SMS Replies 1" at bounding box center [807, 85] width 102 height 59
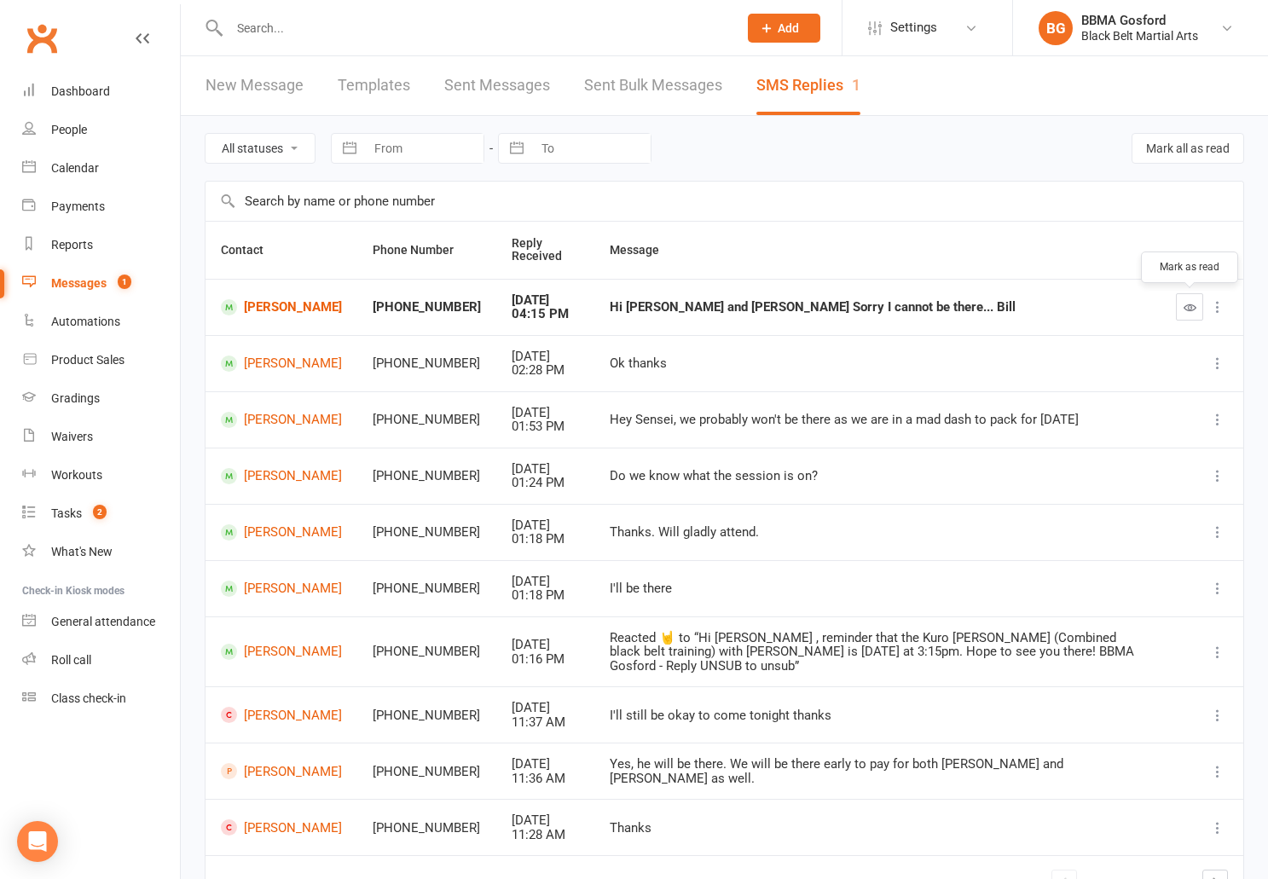
click at [1192, 310] on icon "button" at bounding box center [1190, 307] width 13 height 13
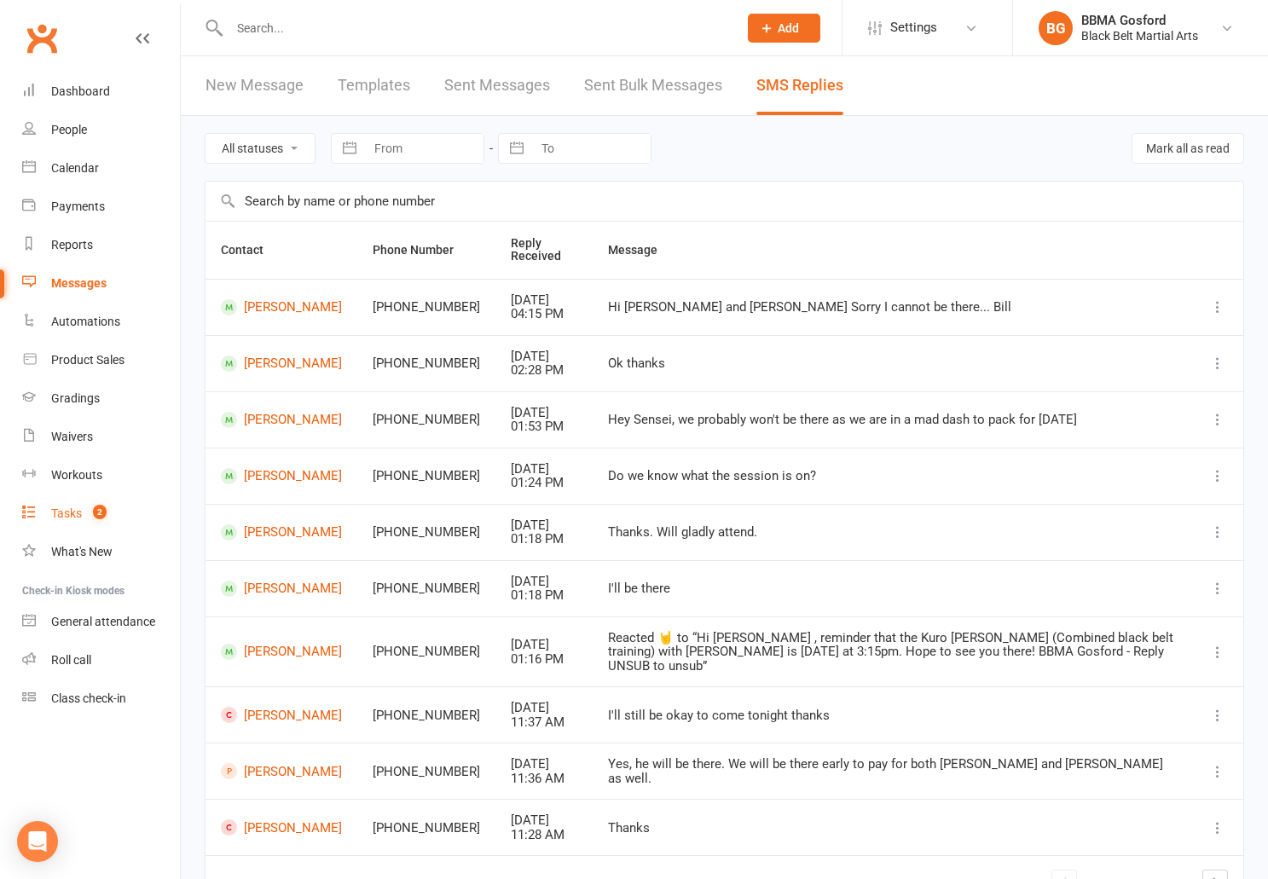
click at [70, 517] on div "Tasks" at bounding box center [66, 514] width 31 height 14
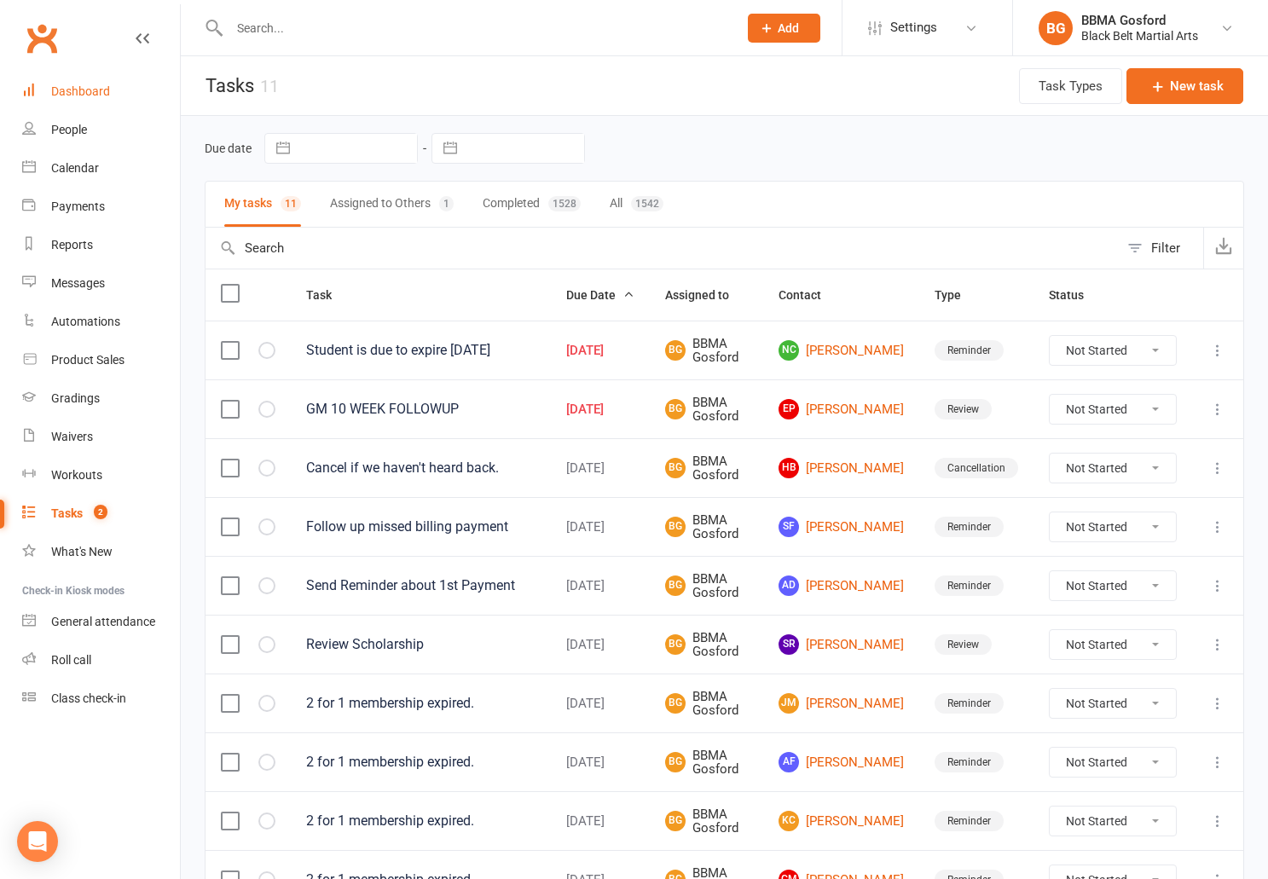
click at [92, 90] on div "Dashboard" at bounding box center [80, 91] width 59 height 14
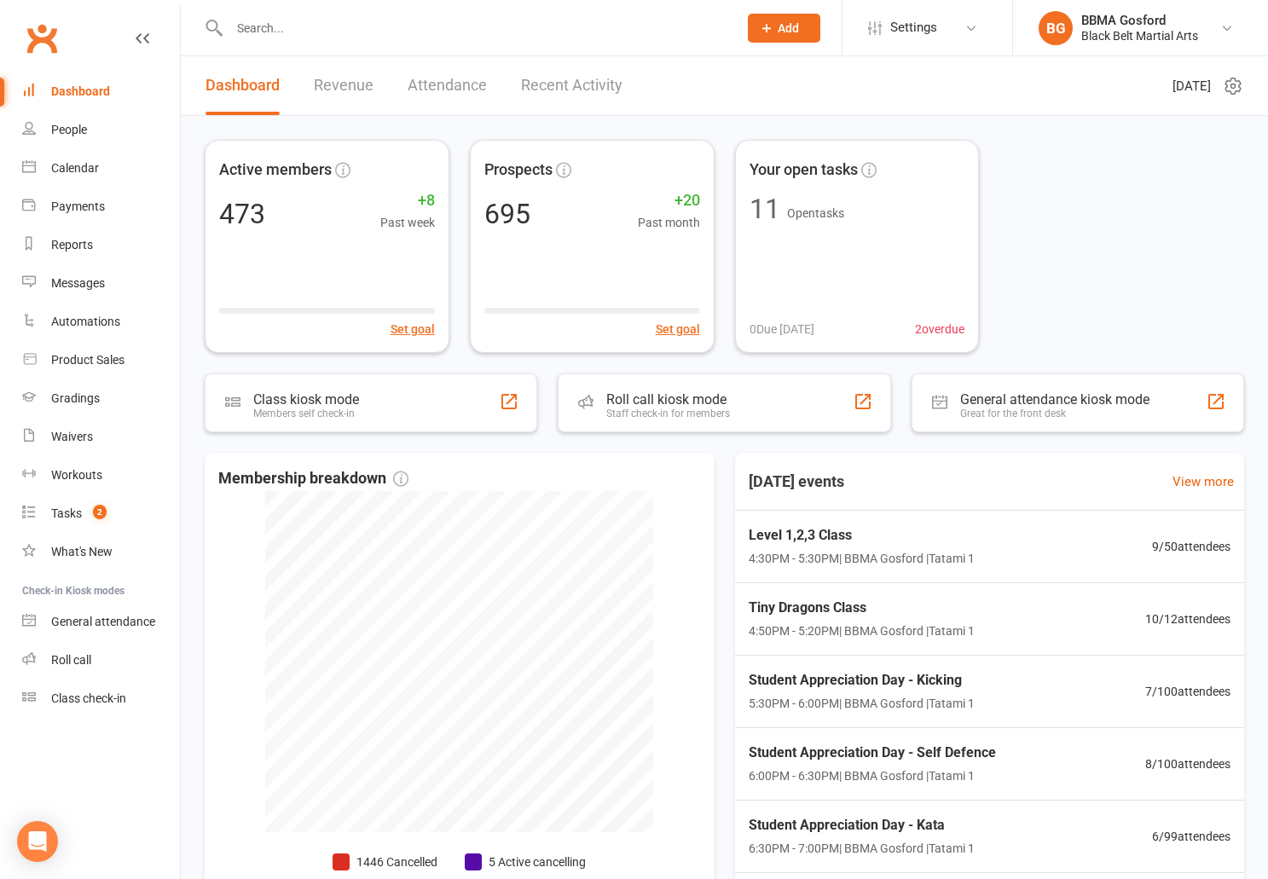
click at [290, 41] on div at bounding box center [465, 27] width 521 height 55
click at [287, 28] on input "text" at bounding box center [475, 28] width 502 height 24
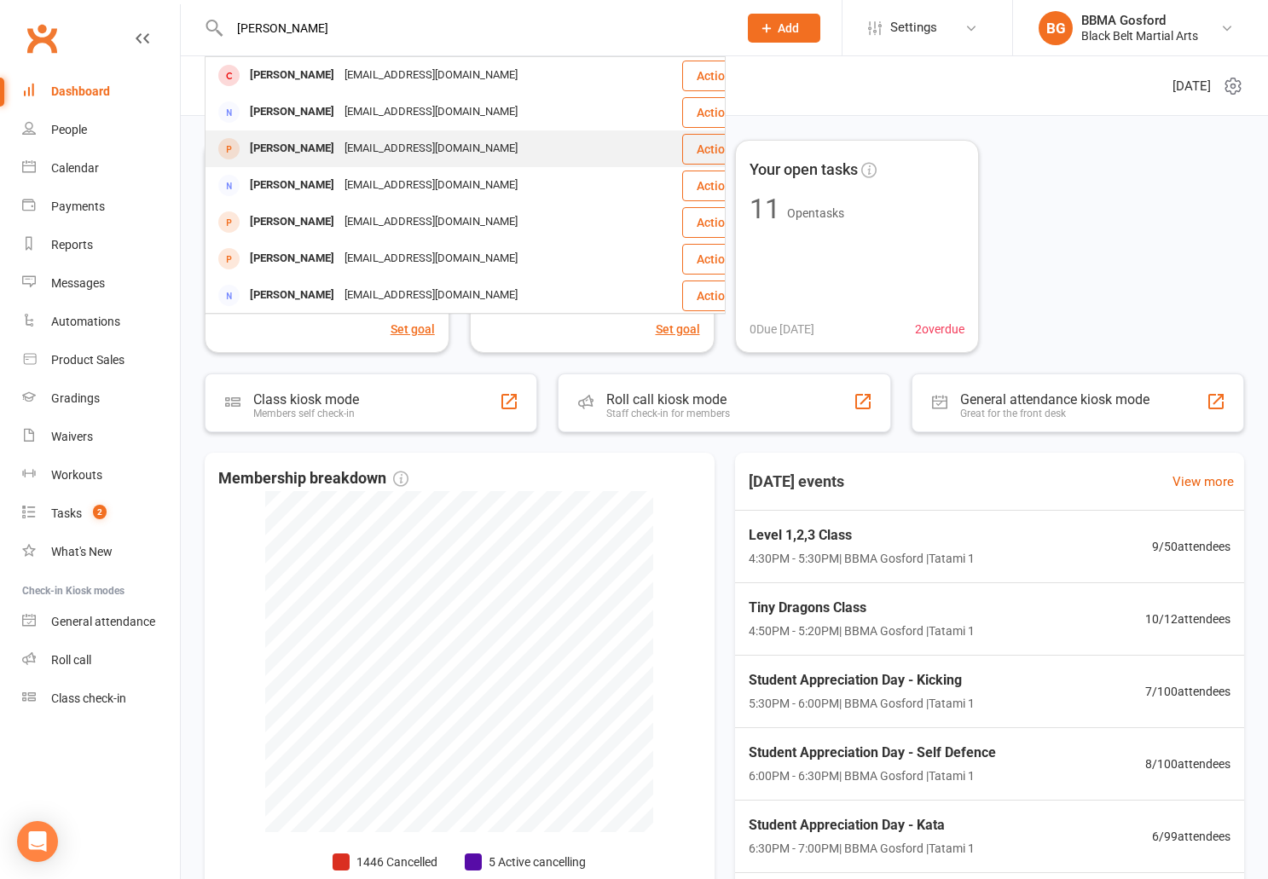
type input "[PERSON_NAME]"
click at [302, 148] on div "[PERSON_NAME]" at bounding box center [292, 148] width 95 height 25
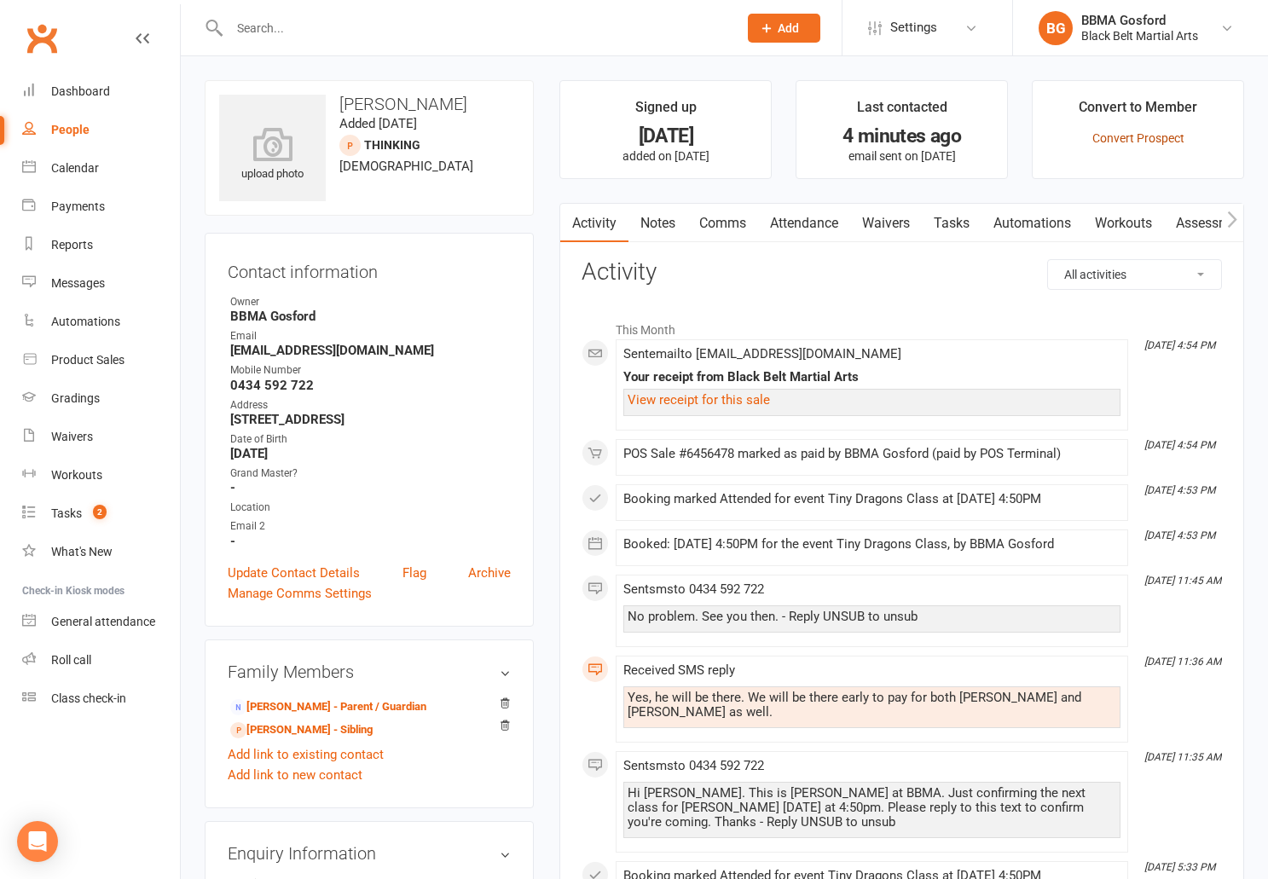
click at [1144, 135] on link "Convert Prospect" at bounding box center [1139, 138] width 92 height 14
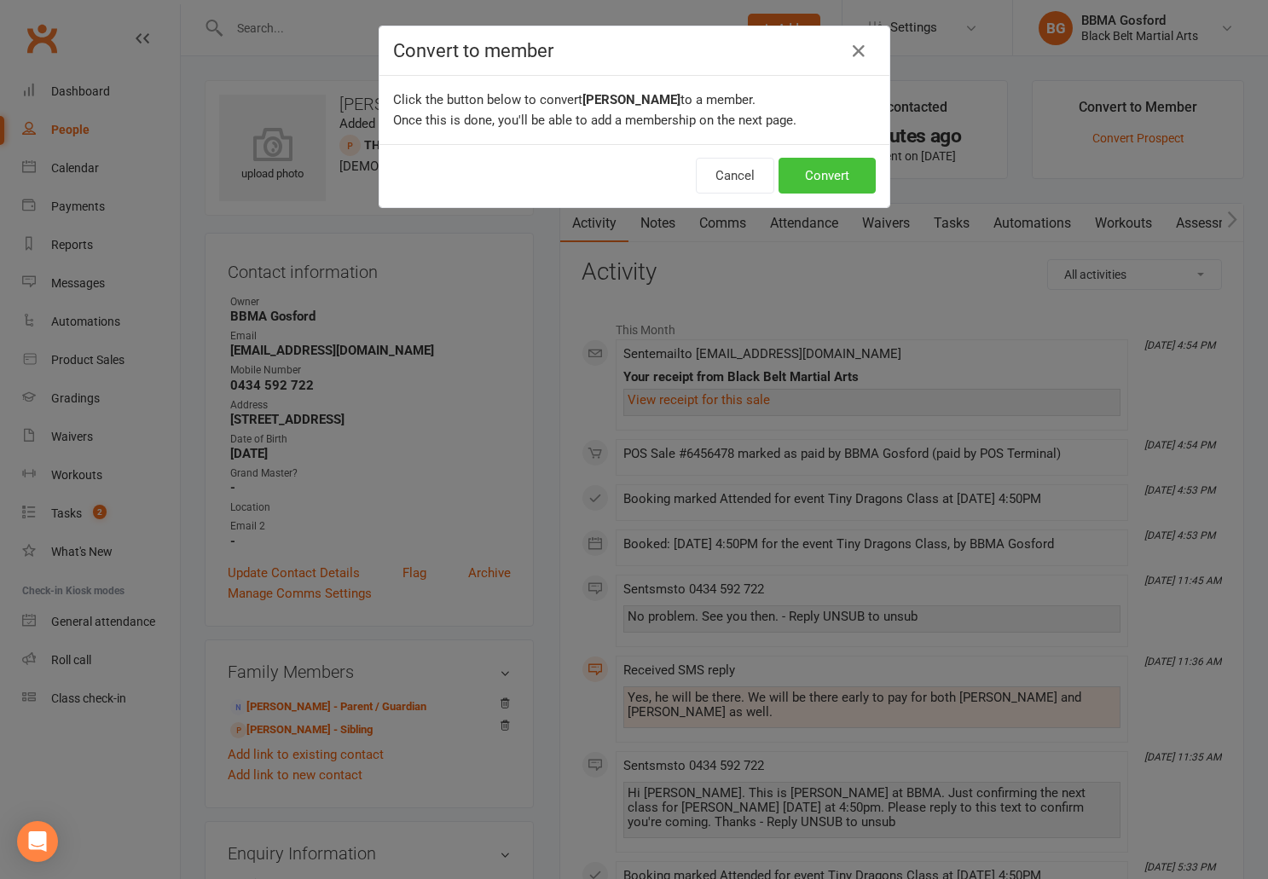
click at [844, 177] on button "Convert" at bounding box center [827, 176] width 97 height 36
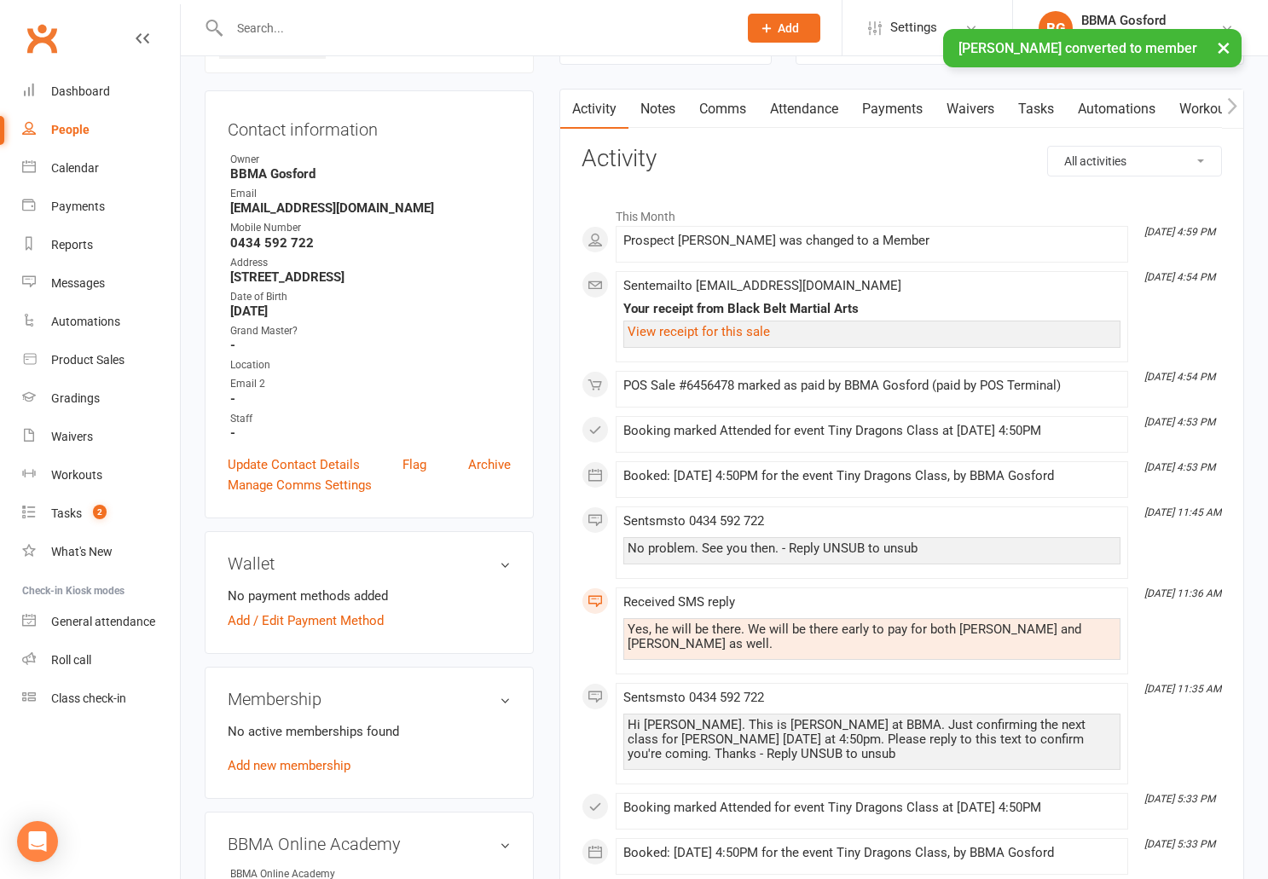
scroll to position [160, 0]
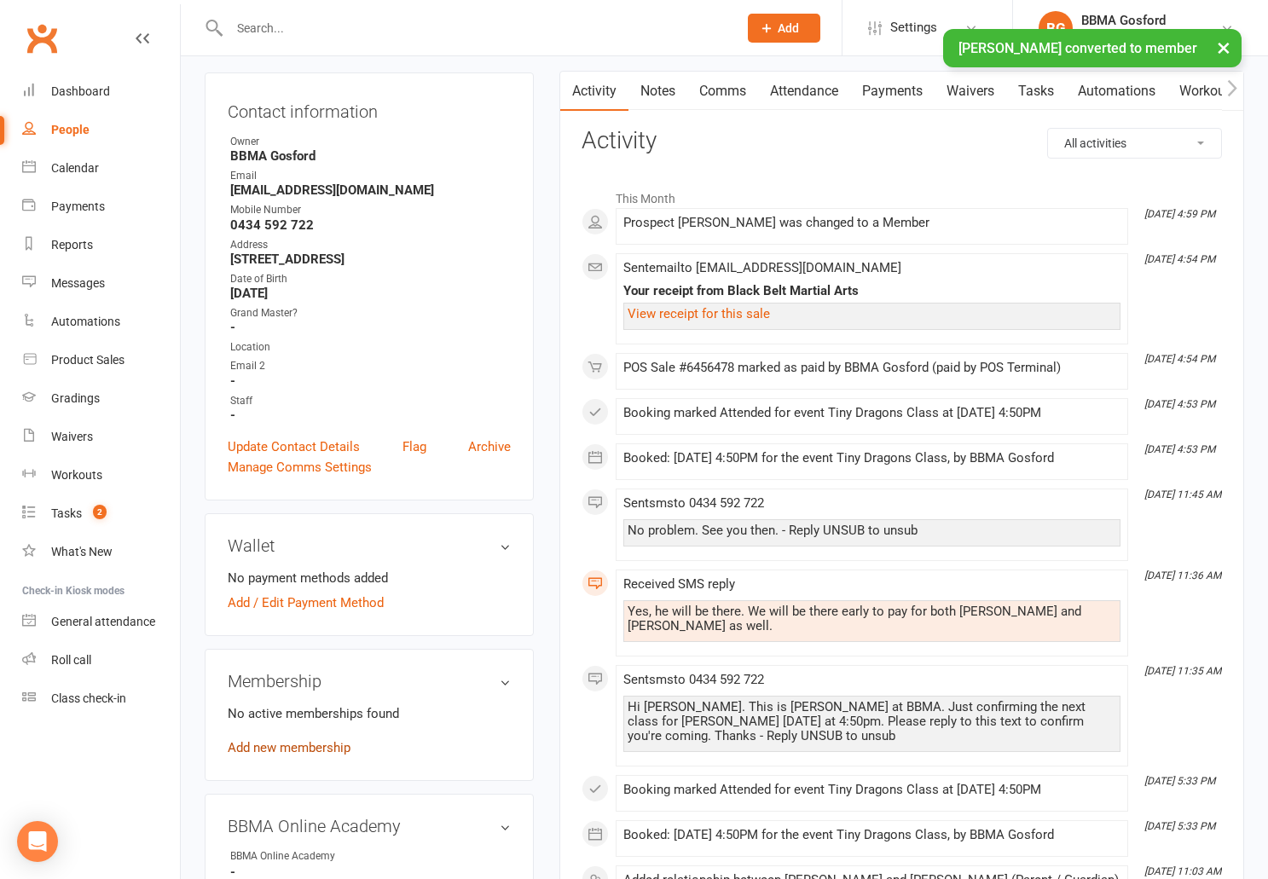
click at [281, 756] on link "Add new membership" at bounding box center [289, 747] width 123 height 15
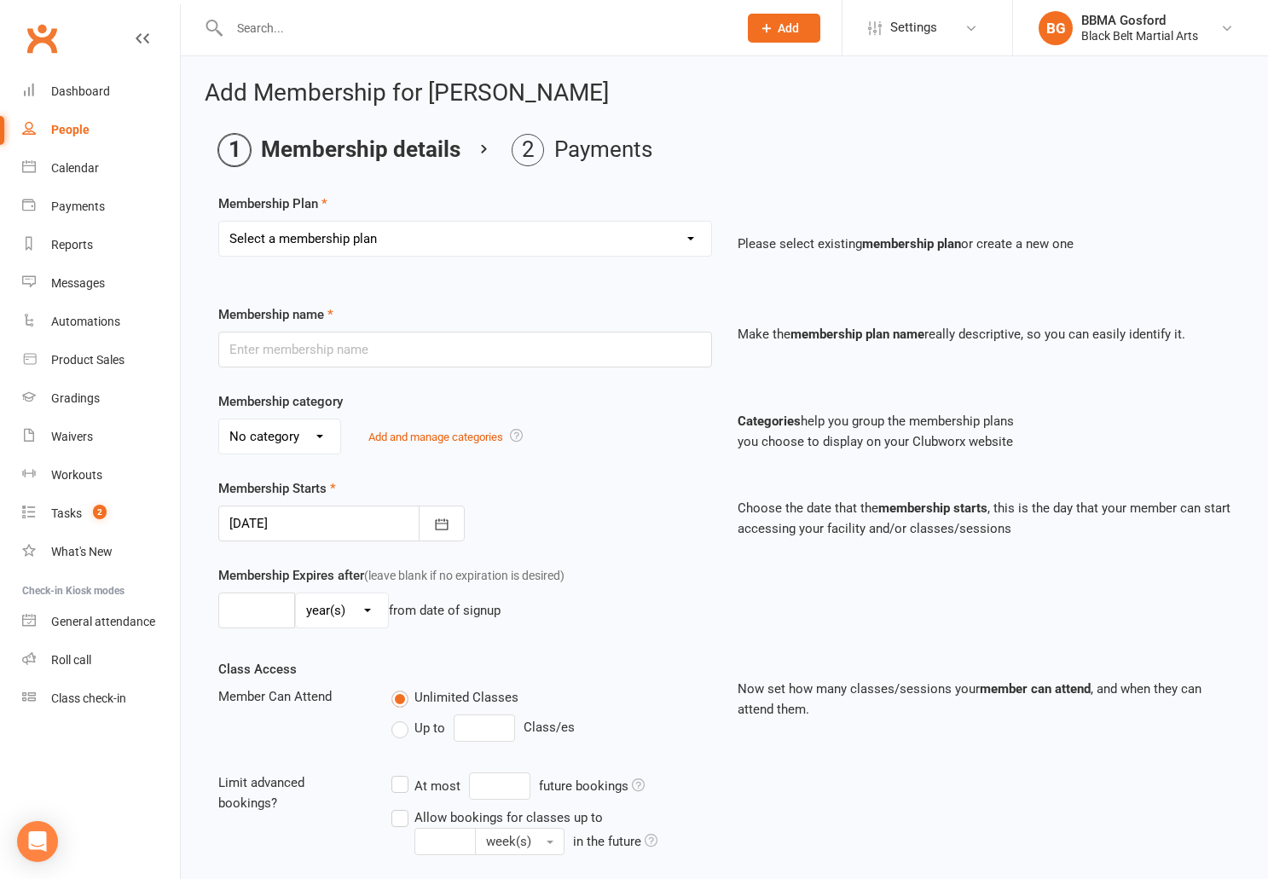
select select "6"
click option "Tiny Dragon DDR" at bounding box center [0, 0] width 0 height 0
type input "Tiny Dragon DDR"
select select "0"
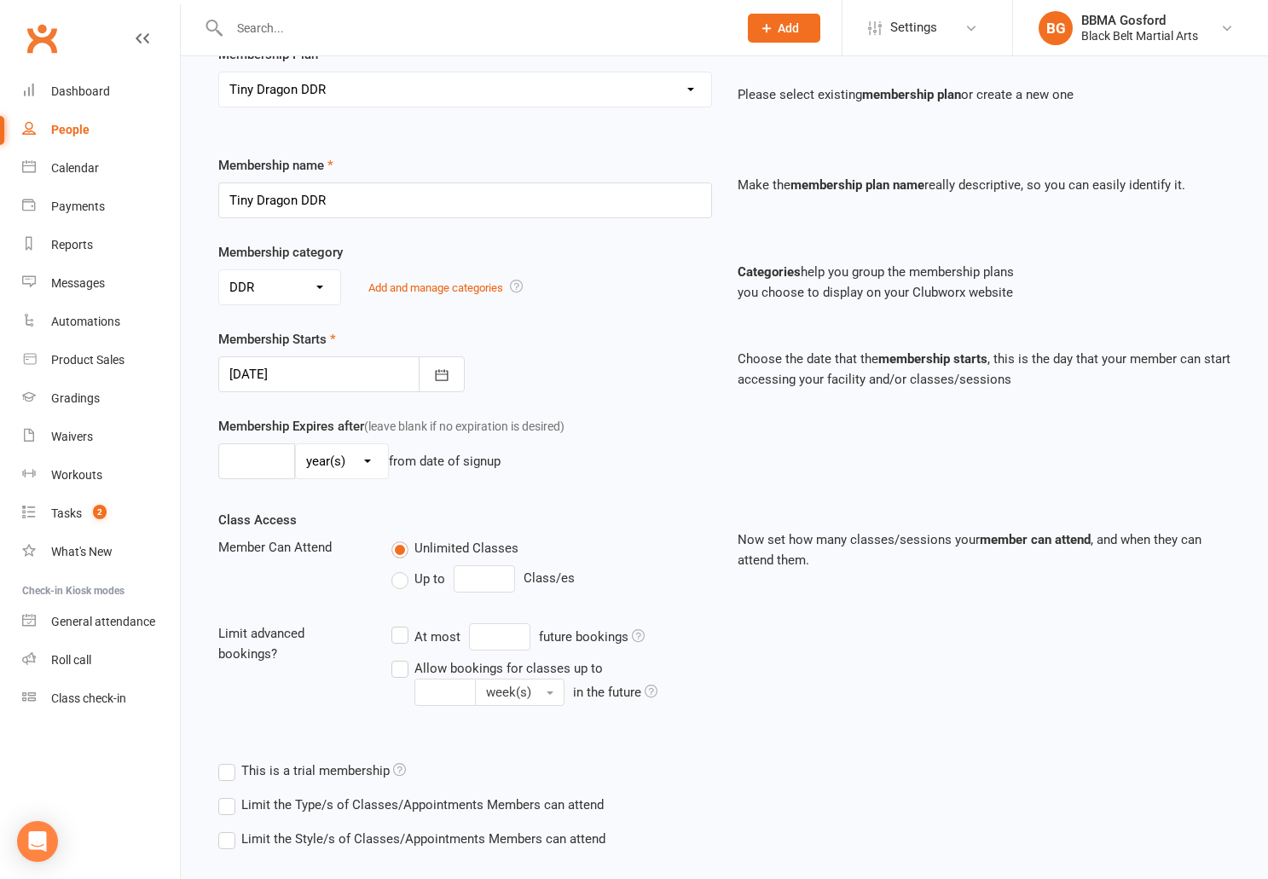
scroll to position [237, 0]
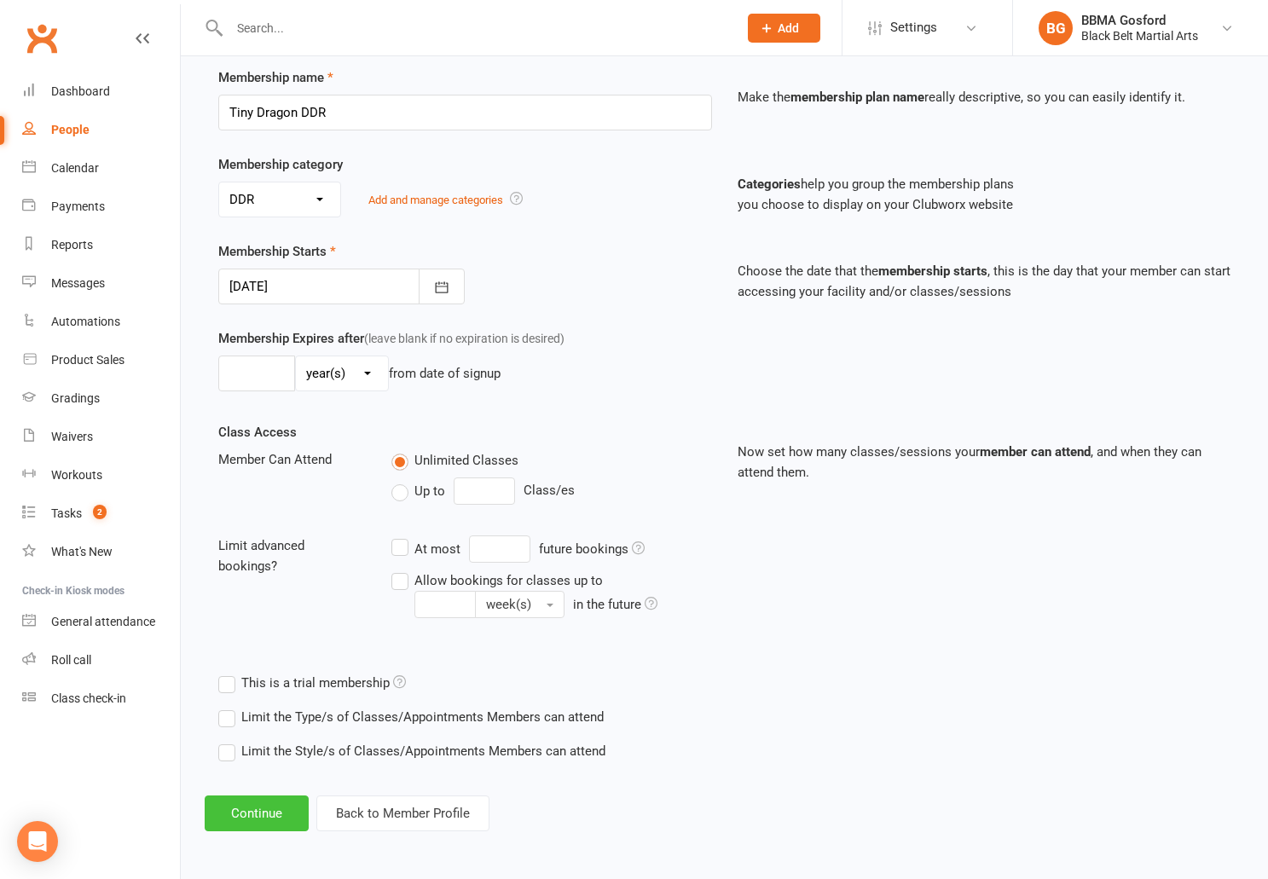
click at [258, 815] on button "Continue" at bounding box center [257, 814] width 104 height 36
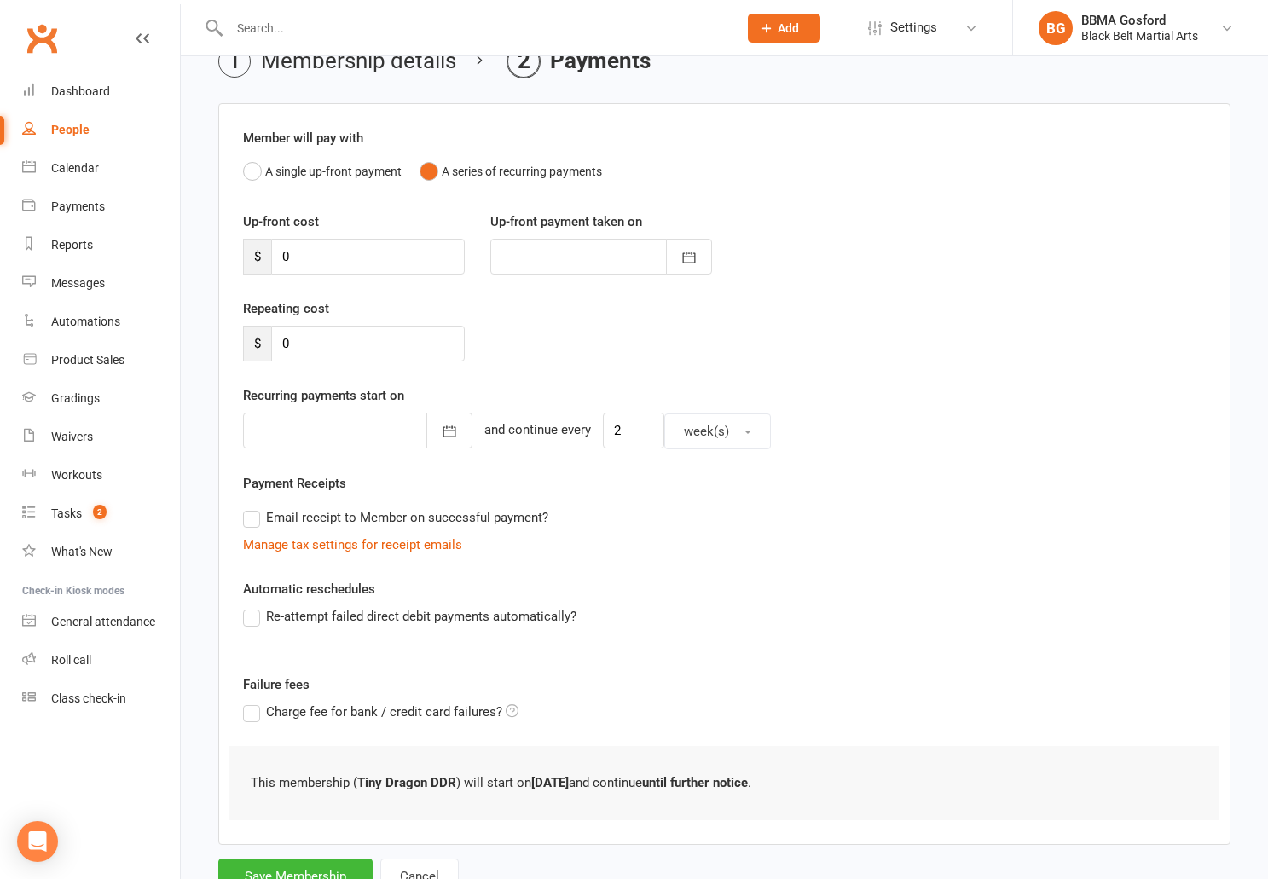
scroll to position [155, 0]
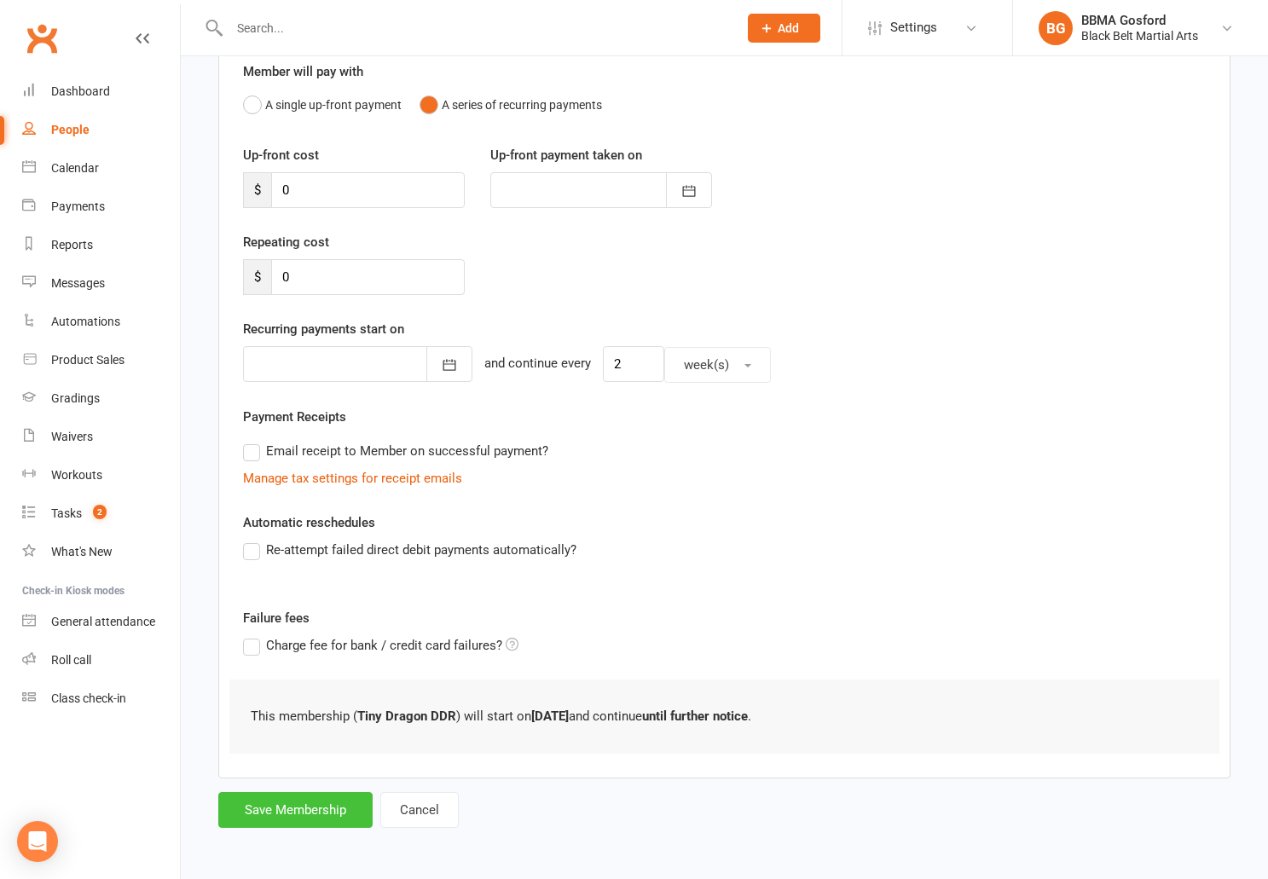
click at [300, 802] on button "Save Membership" at bounding box center [295, 810] width 154 height 36
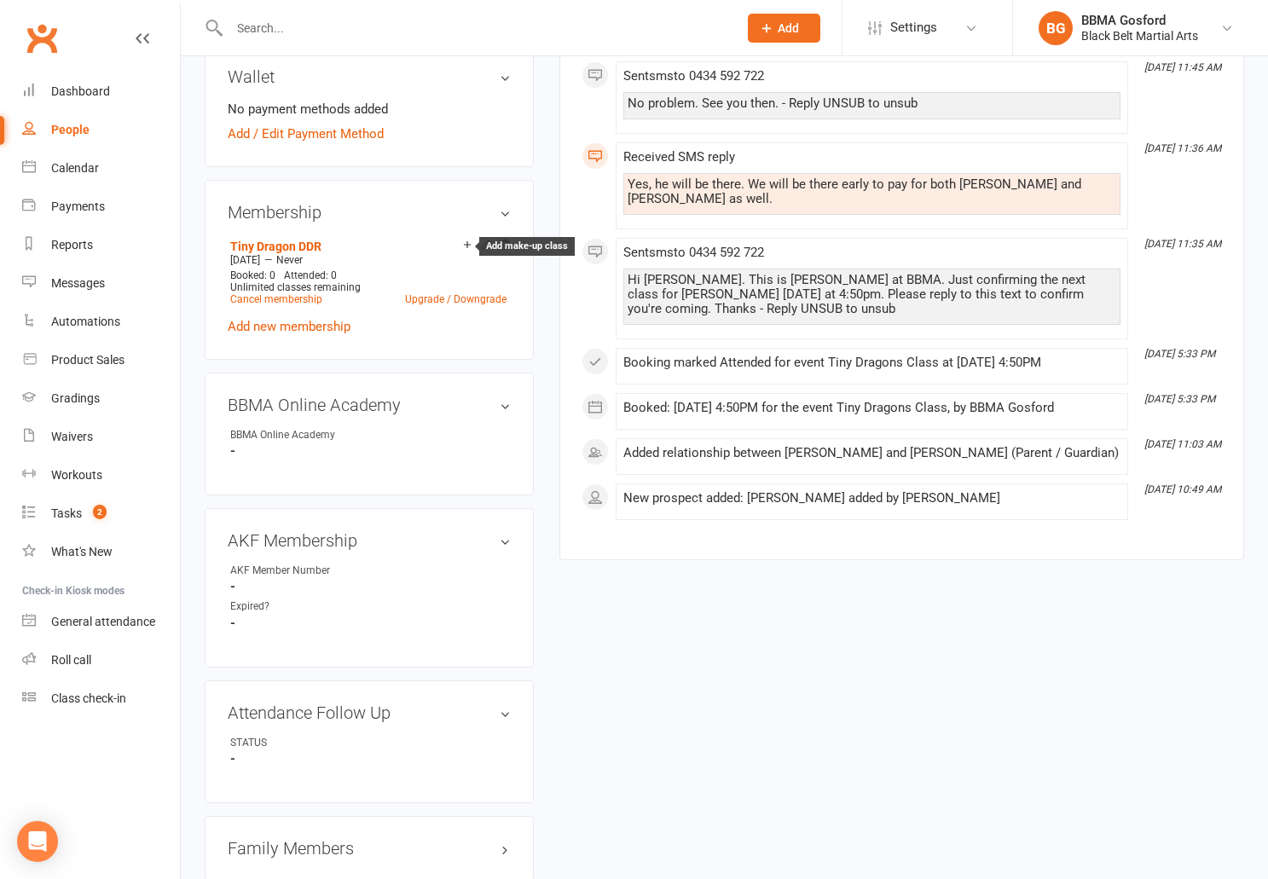
scroll to position [634, 0]
click at [478, 411] on link "edit" at bounding box center [480, 404] width 20 height 15
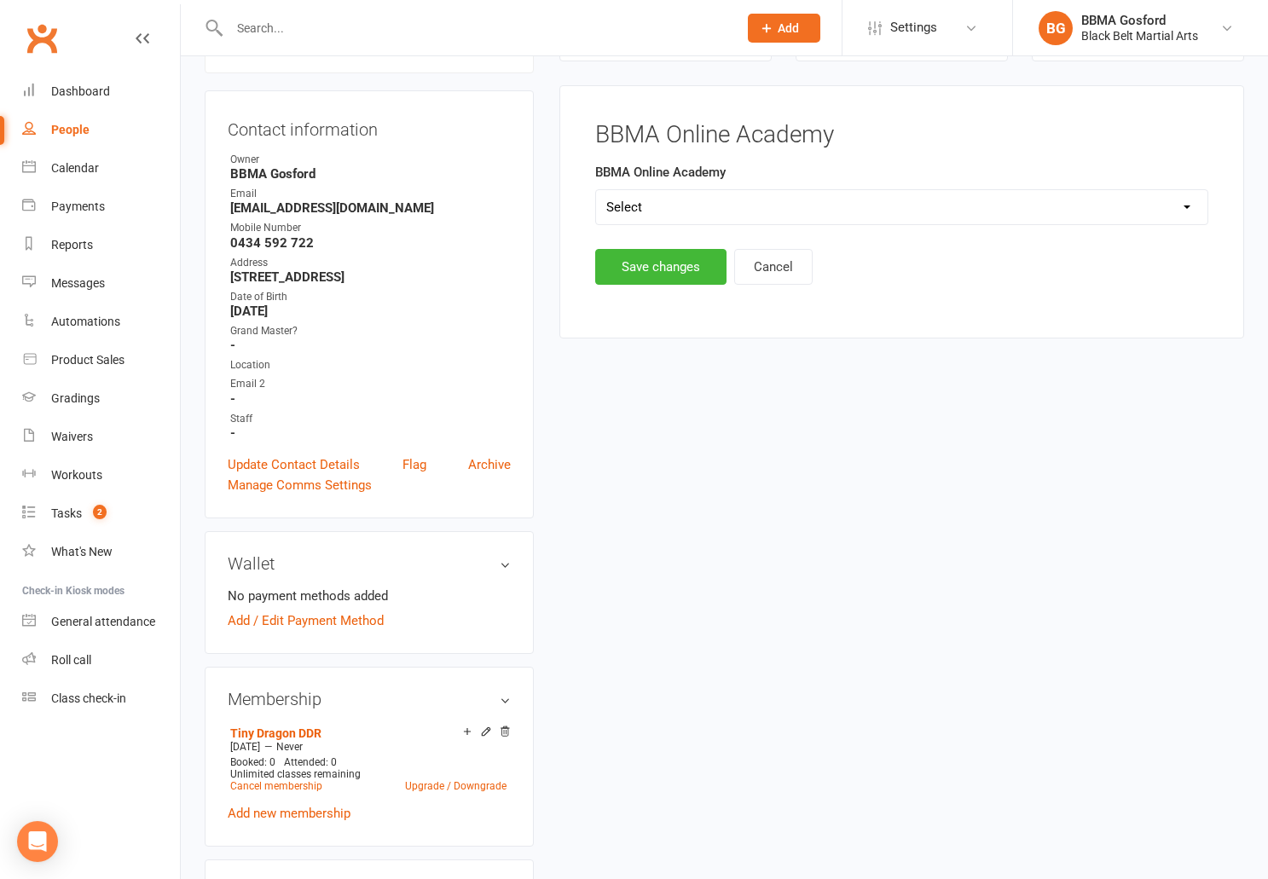
scroll to position [146, 0]
select select "BBMA Online Academy Standard"
click option "BBMA Online Academy Standard" at bounding box center [0, 0] width 0 height 0
click at [658, 279] on button "Save changes" at bounding box center [660, 267] width 131 height 36
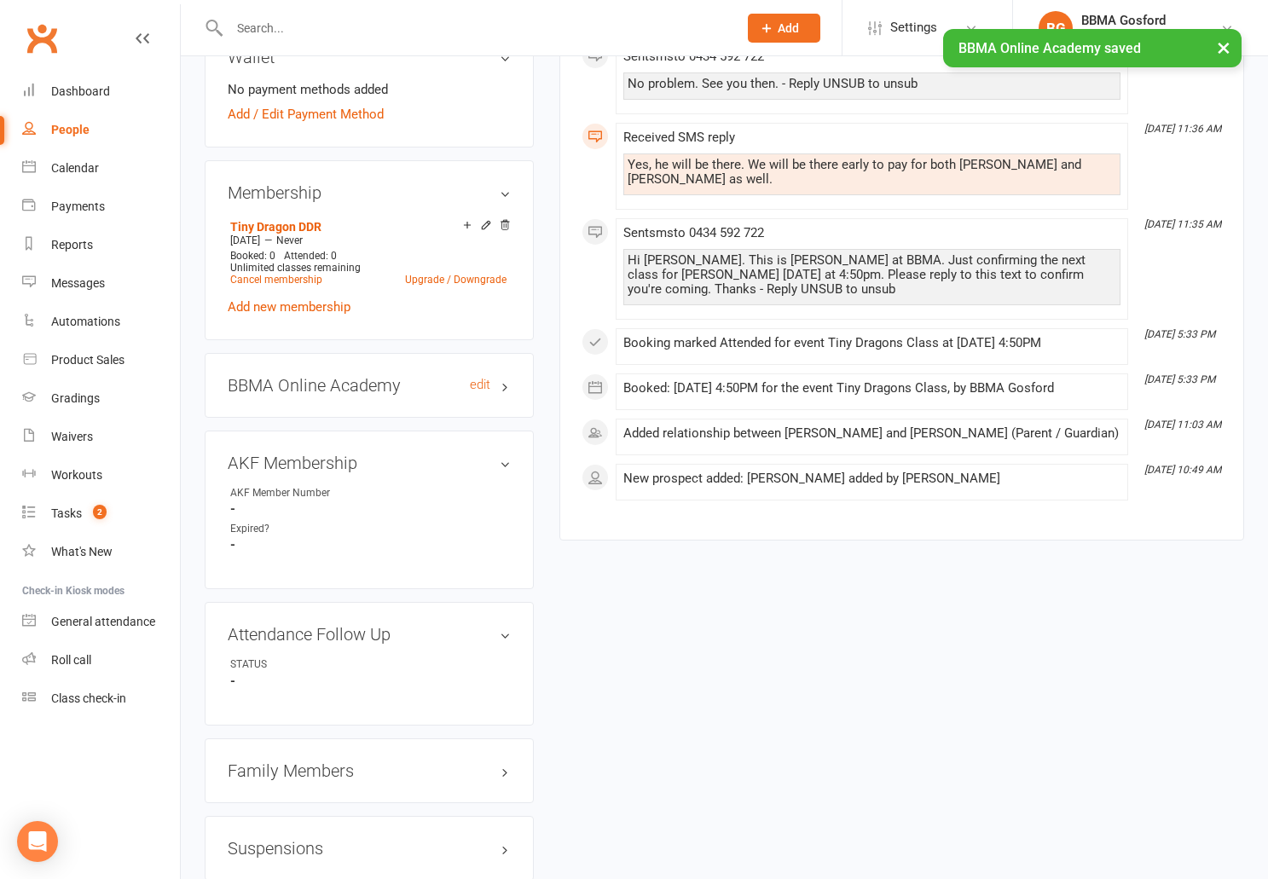
click at [314, 395] on h3 "BBMA Online Academy edit" at bounding box center [369, 385] width 283 height 19
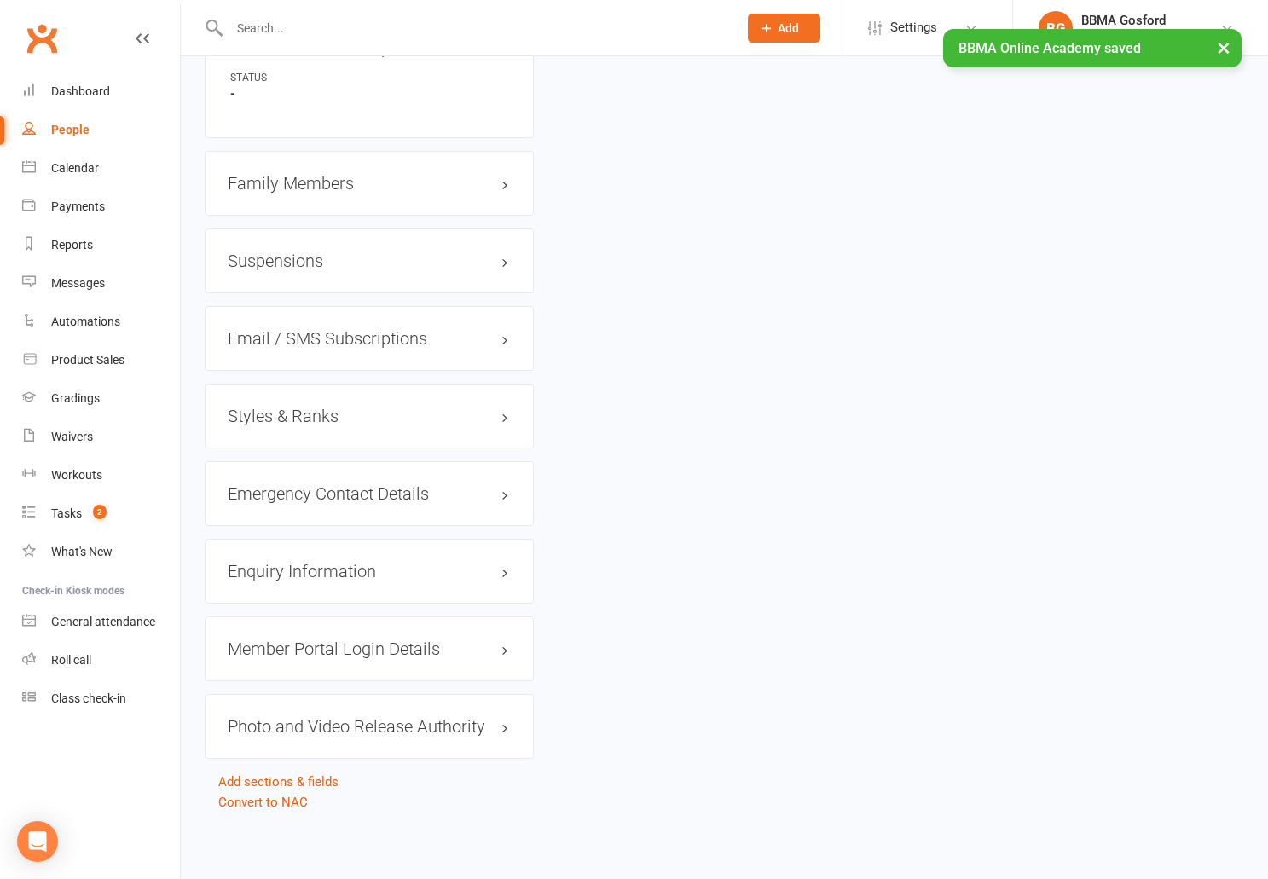
scroll to position [1299, 0]
click at [281, 426] on h3 "Styles & Ranks" at bounding box center [369, 416] width 283 height 19
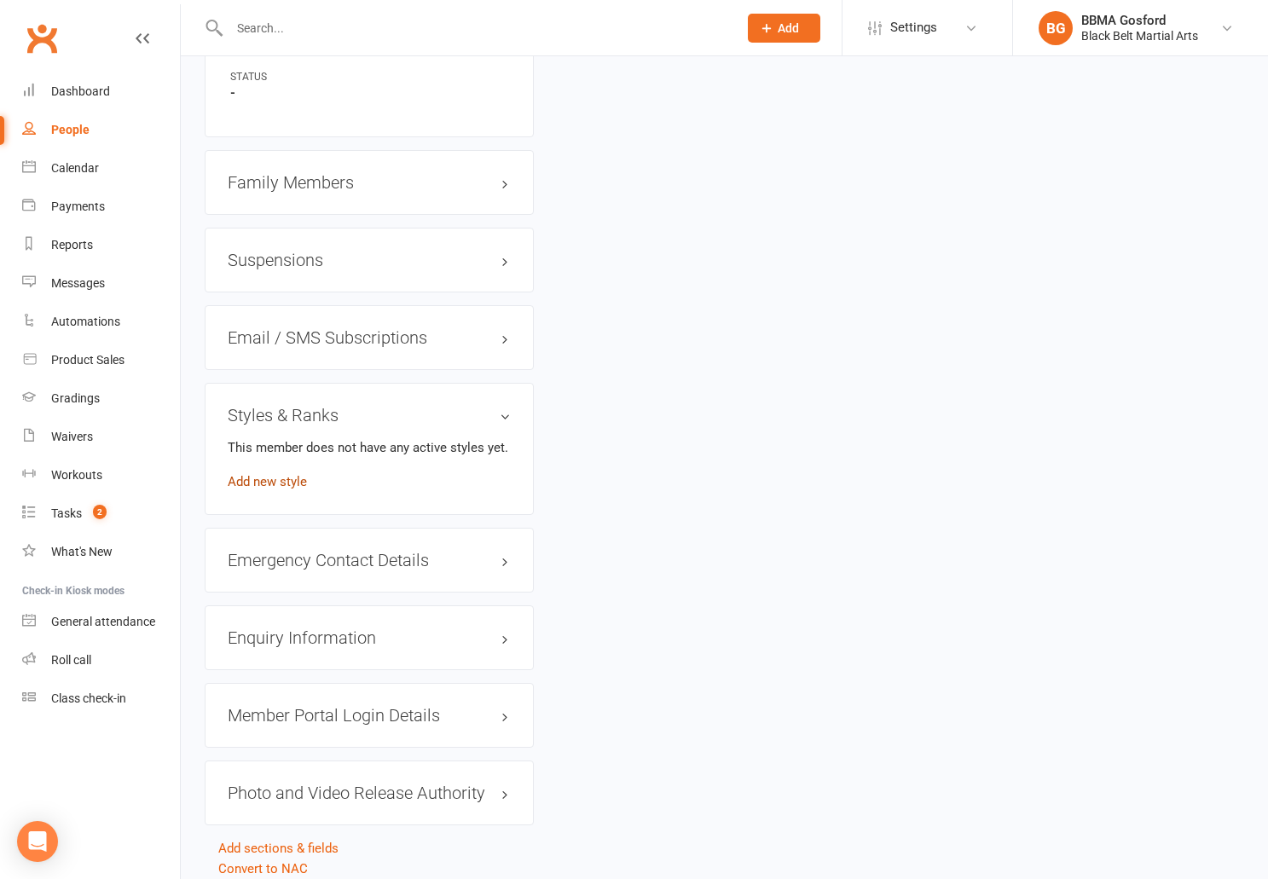
click at [281, 490] on link "Add new style" at bounding box center [267, 481] width 79 height 15
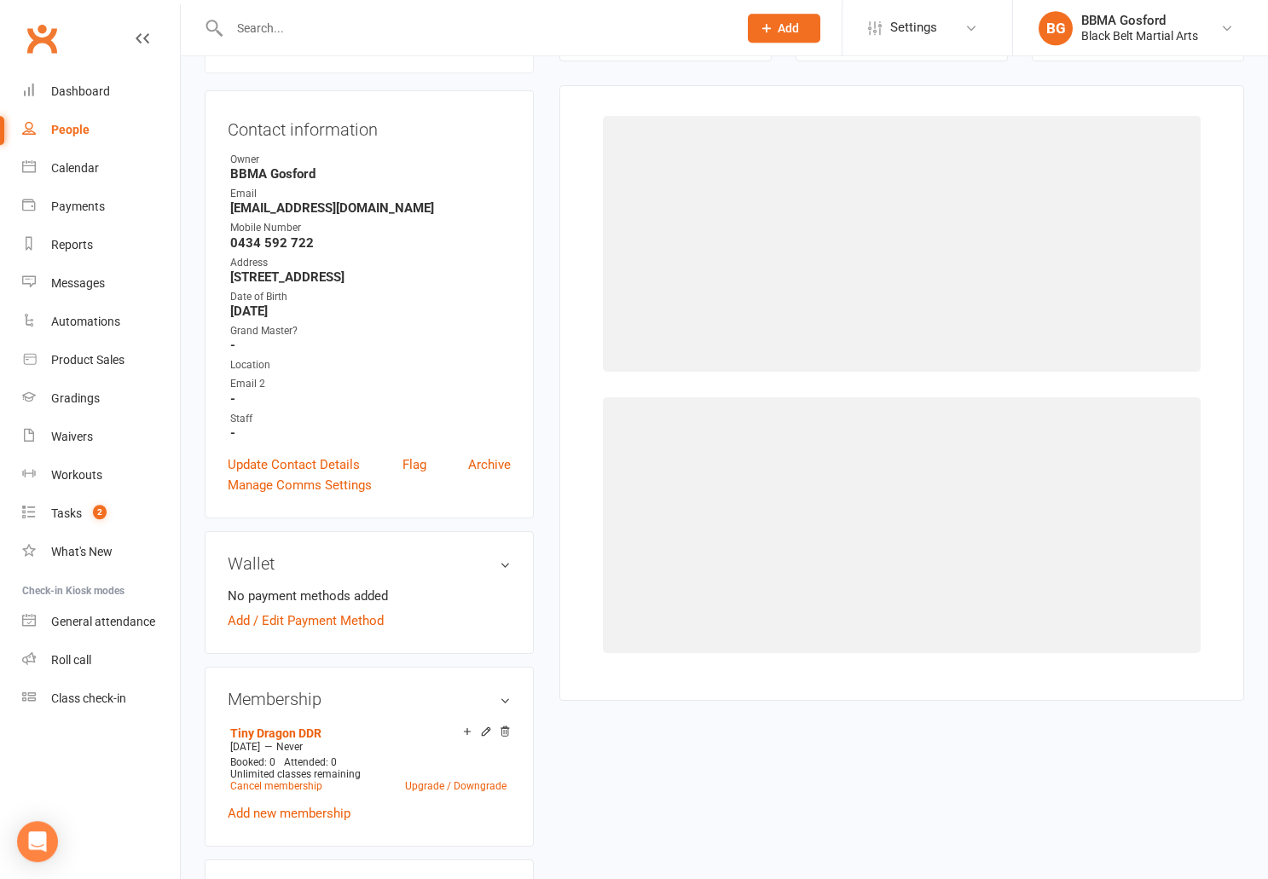
scroll to position [146, 0]
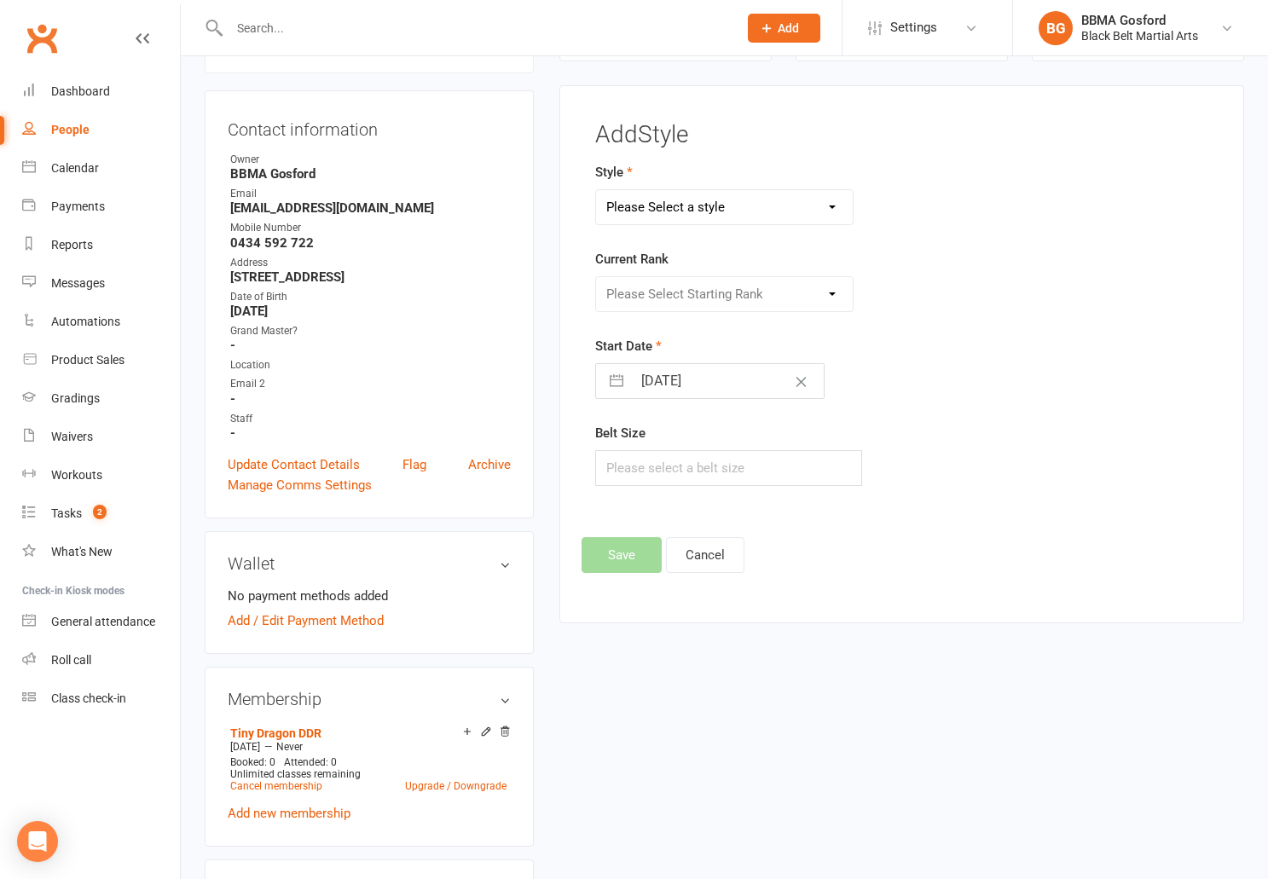
select select "781"
click option "Tiny Dragons" at bounding box center [0, 0] width 0 height 0
select select "7129"
click option "White" at bounding box center [0, 0] width 0 height 0
click at [672, 390] on input "[DATE]" at bounding box center [728, 381] width 192 height 34
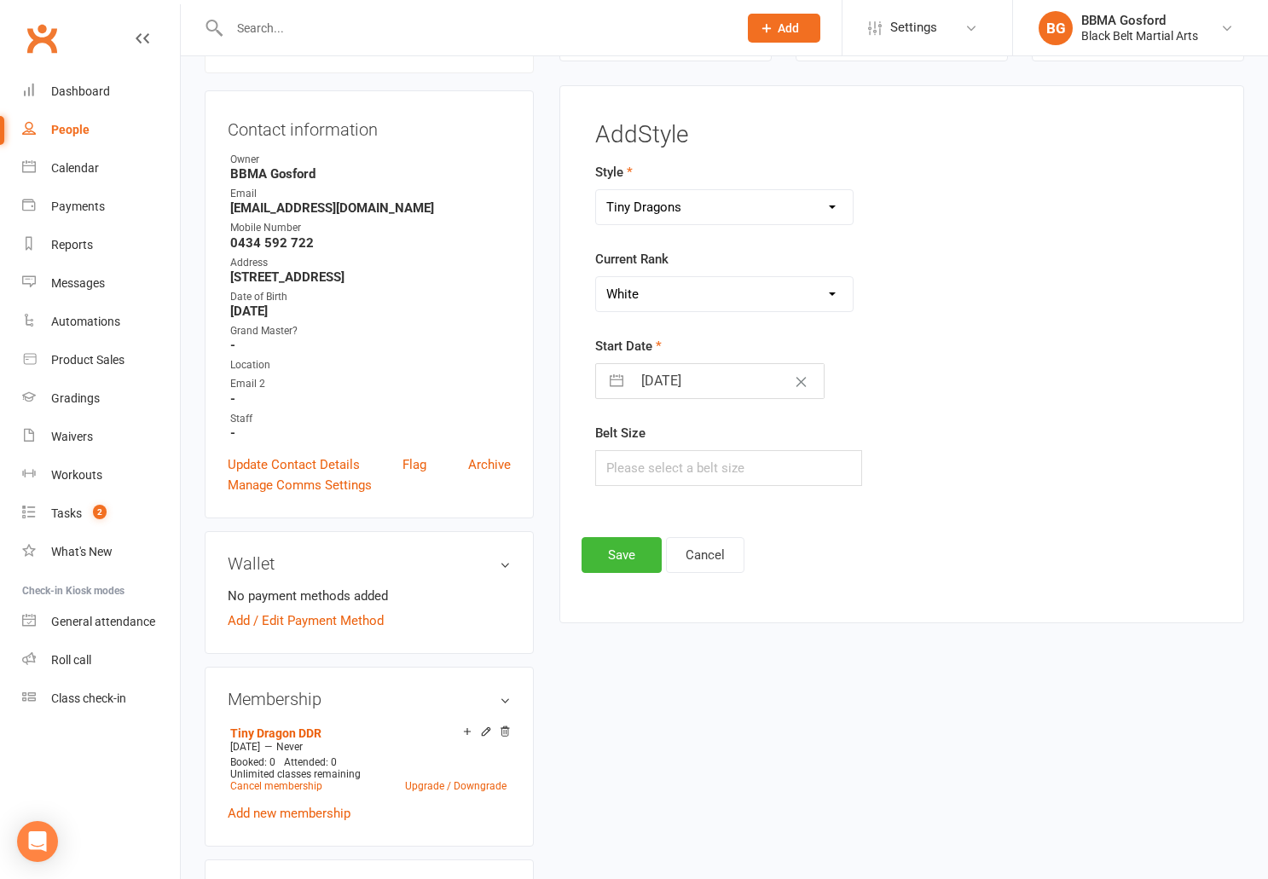
select select "6"
select select "2025"
select select "7"
select select "2025"
select select "8"
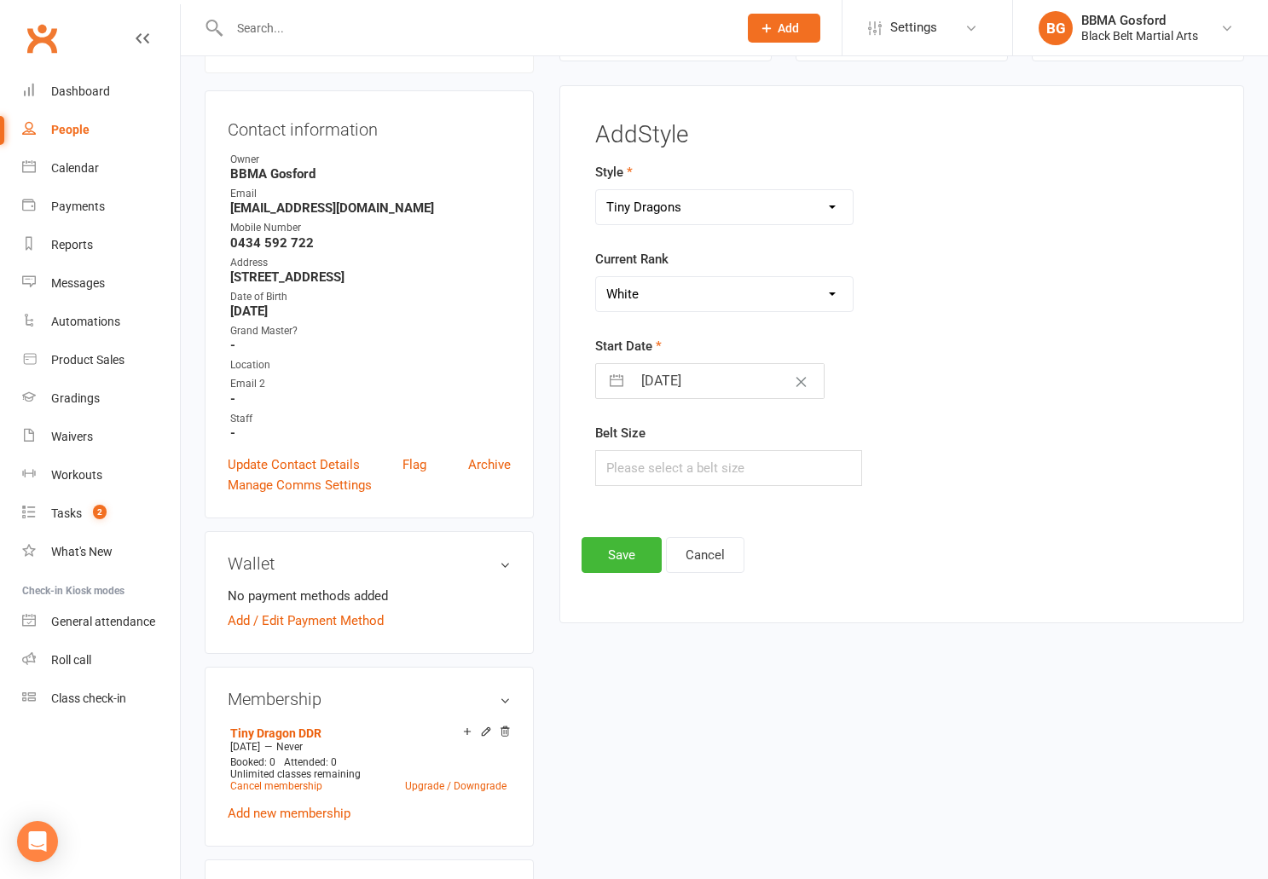
select select "2025"
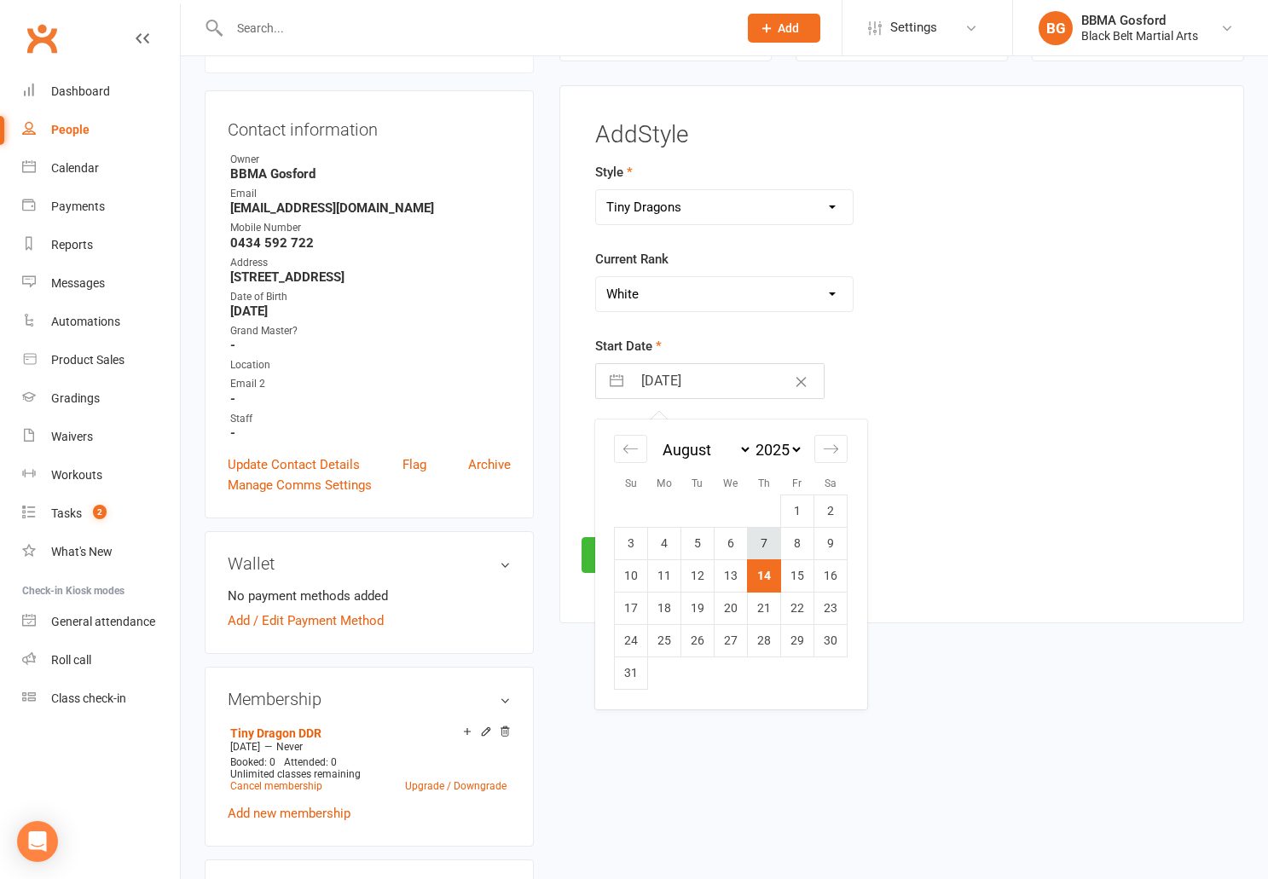
click at [757, 551] on td "7" at bounding box center [764, 543] width 33 height 32
type input "[DATE]"
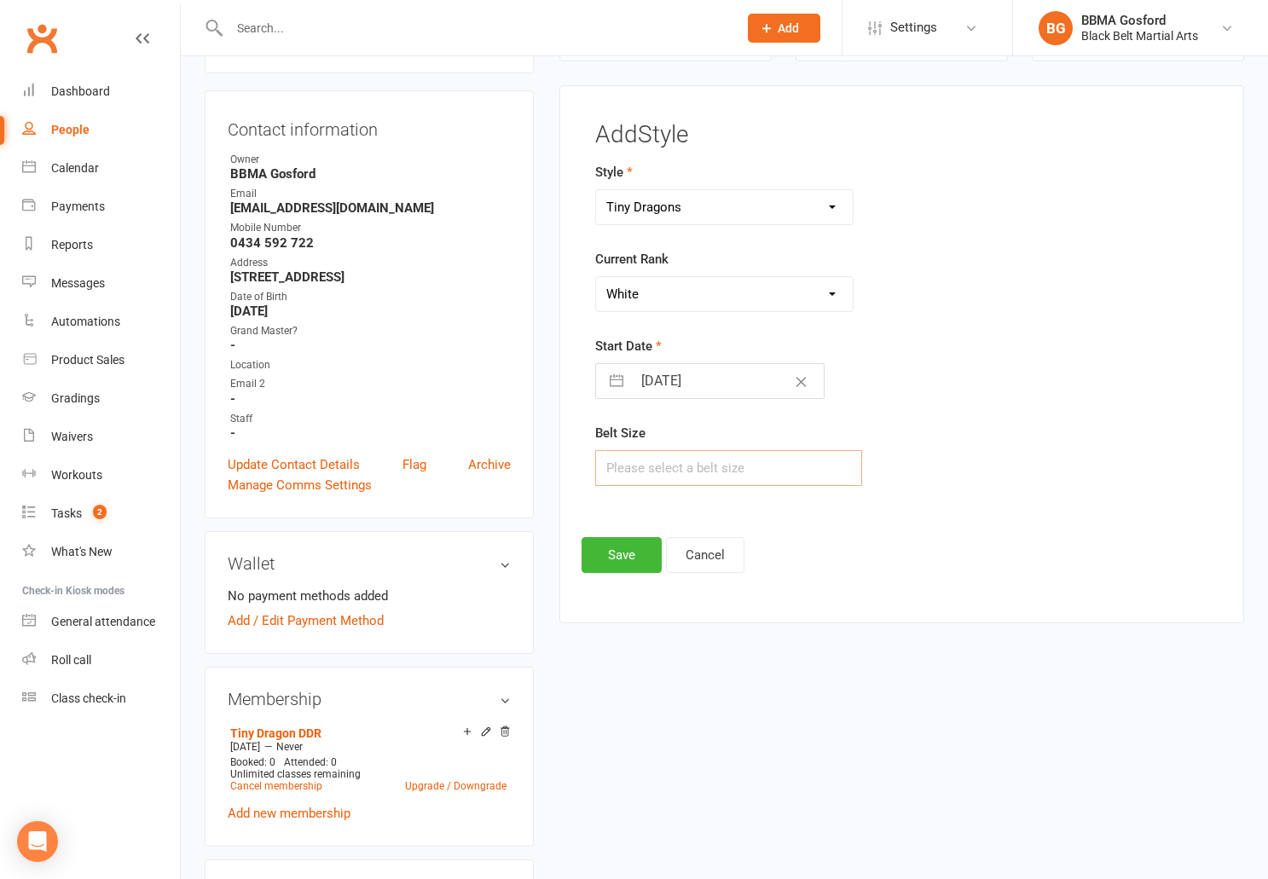
click at [628, 469] on input "text" at bounding box center [728, 468] width 267 height 36
type input "1"
click at [623, 555] on button "Save" at bounding box center [622, 555] width 80 height 36
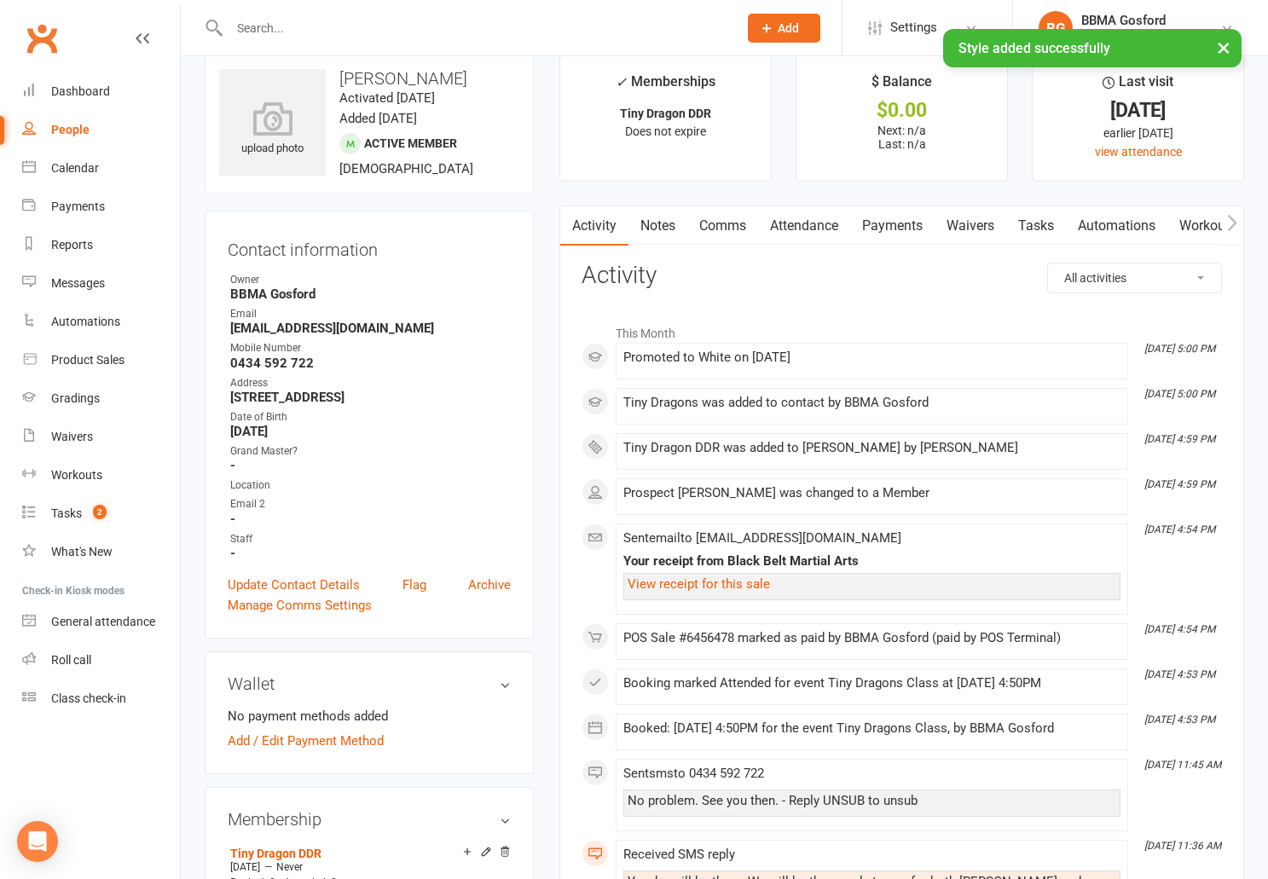
scroll to position [9, 0]
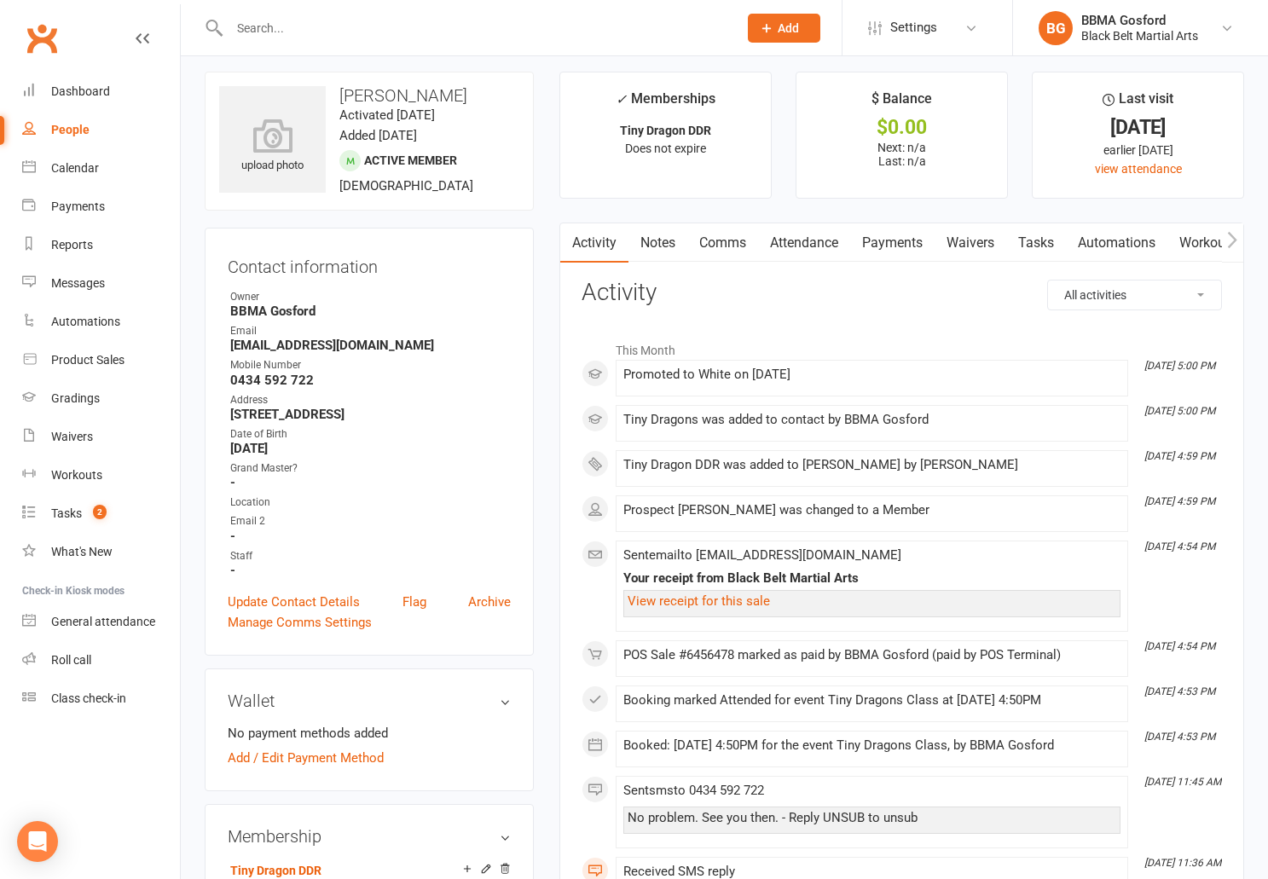
click at [812, 244] on link "Attendance" at bounding box center [804, 242] width 92 height 39
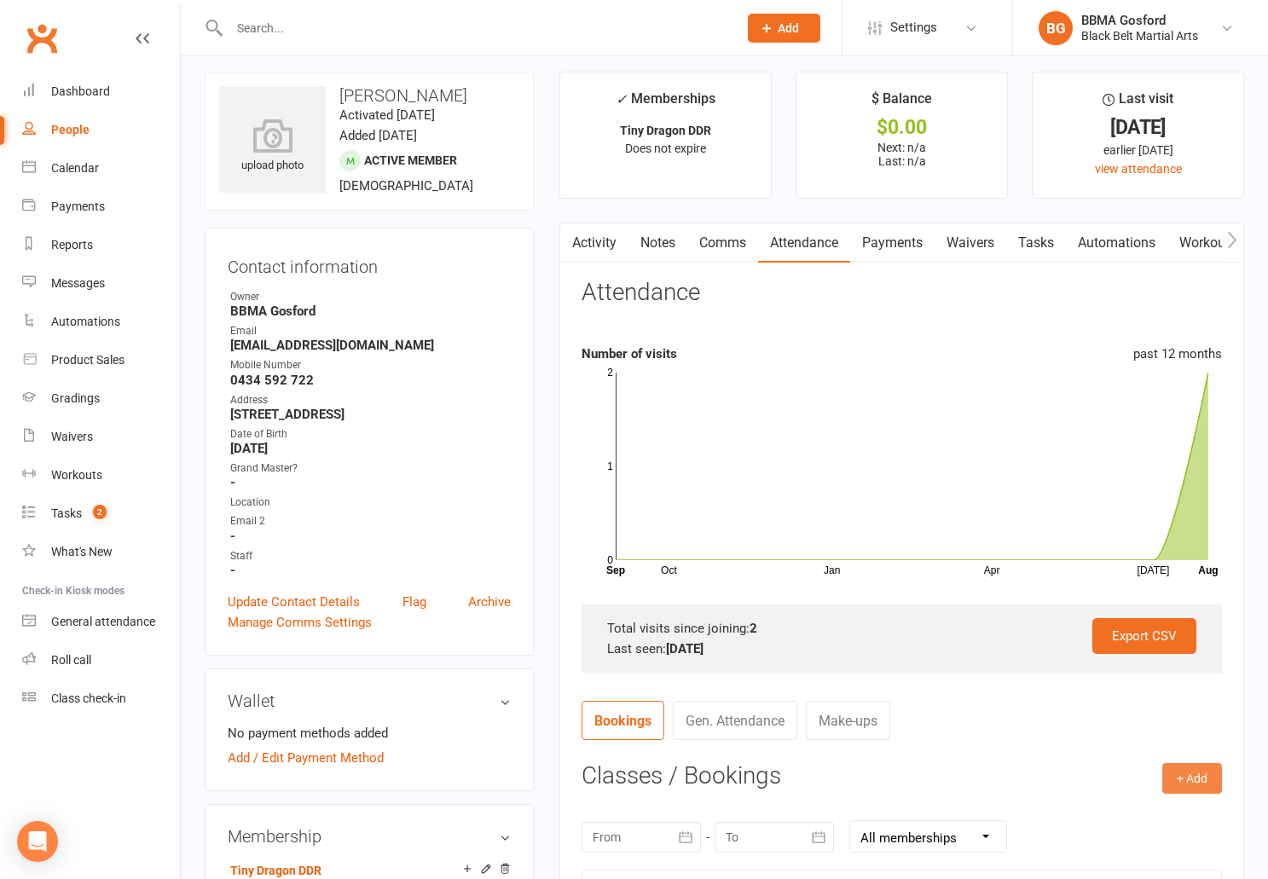
click at [1186, 783] on button "+ Add" at bounding box center [1193, 778] width 60 height 31
click at [1127, 813] on link "Book Event" at bounding box center [1137, 817] width 169 height 34
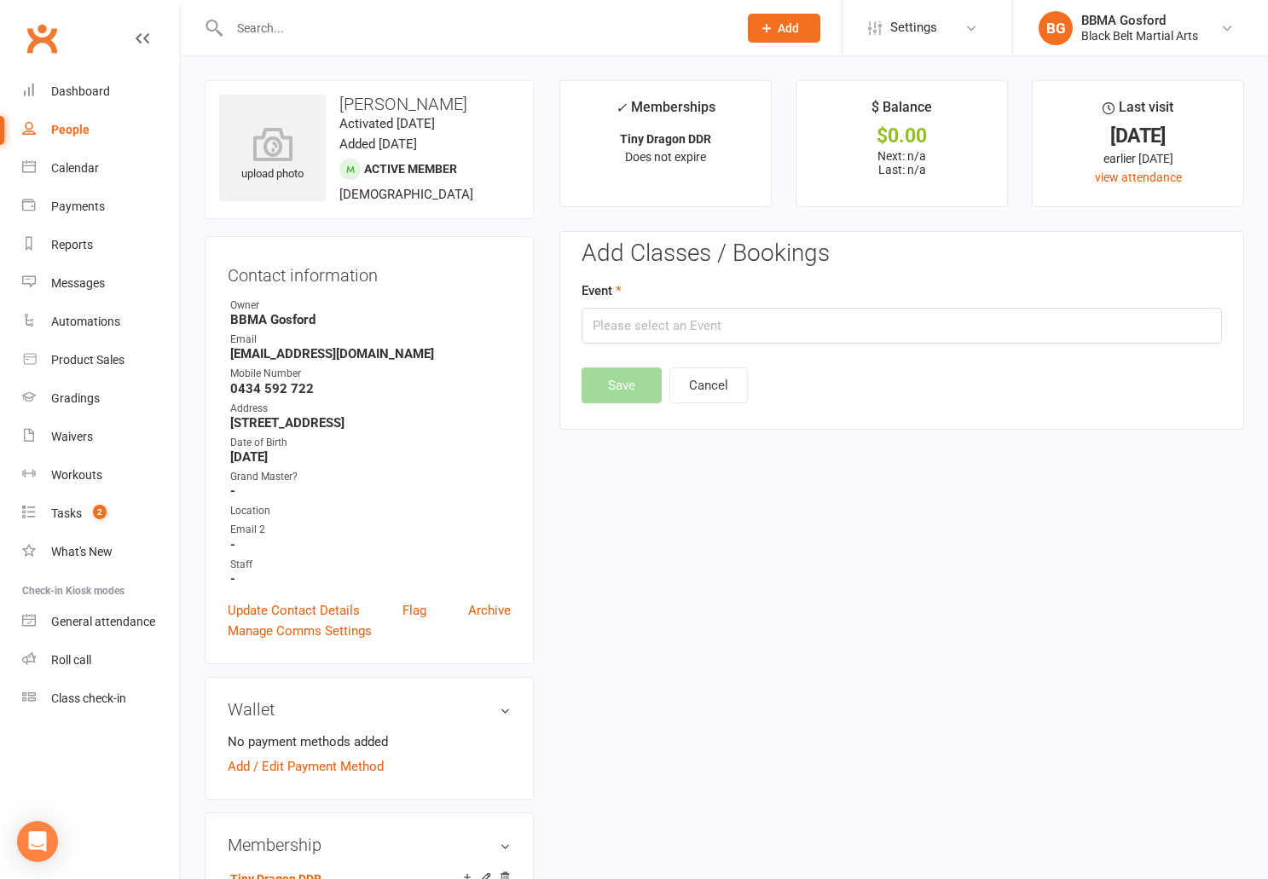
click at [290, 28] on input "text" at bounding box center [475, 28] width 502 height 24
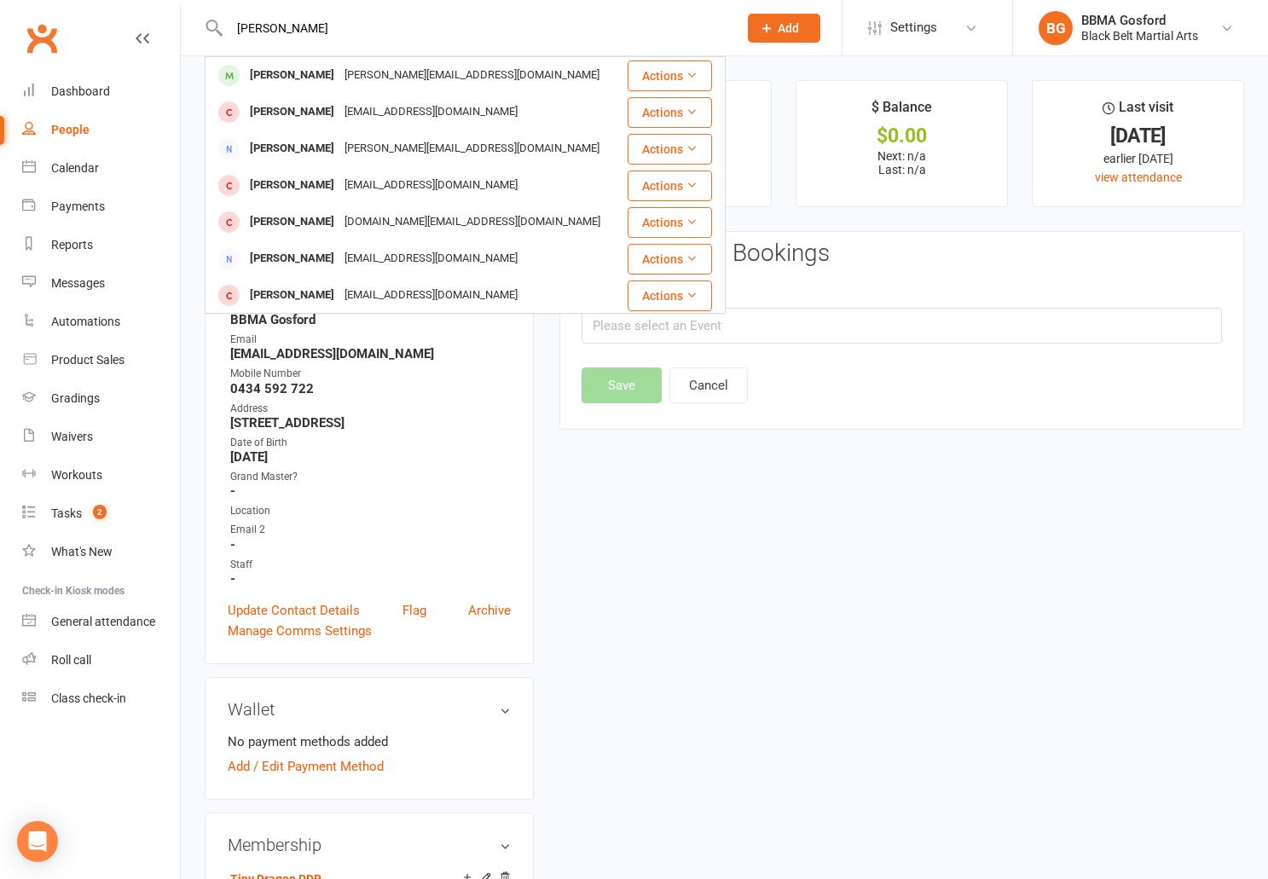
type input "[PERSON_NAME]"
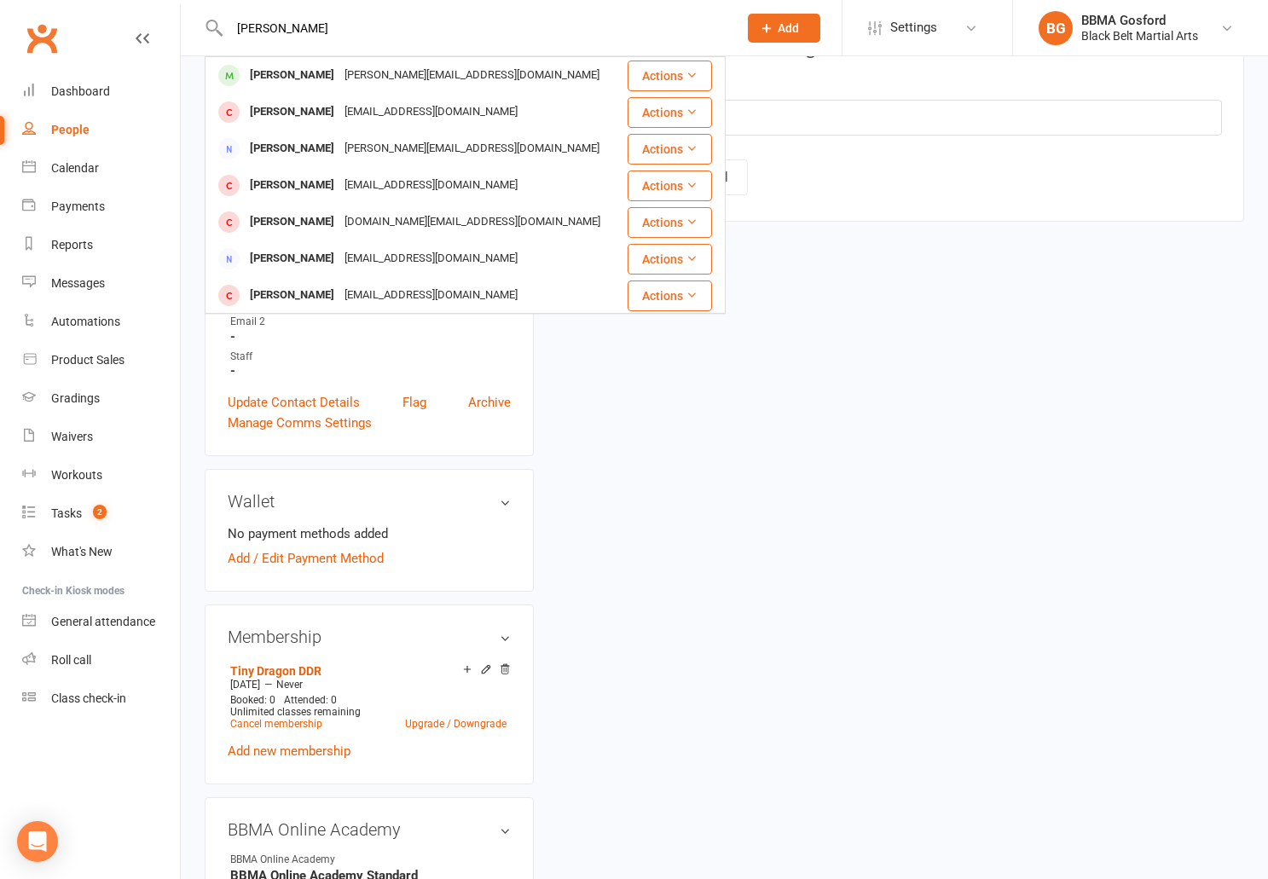
scroll to position [199, 0]
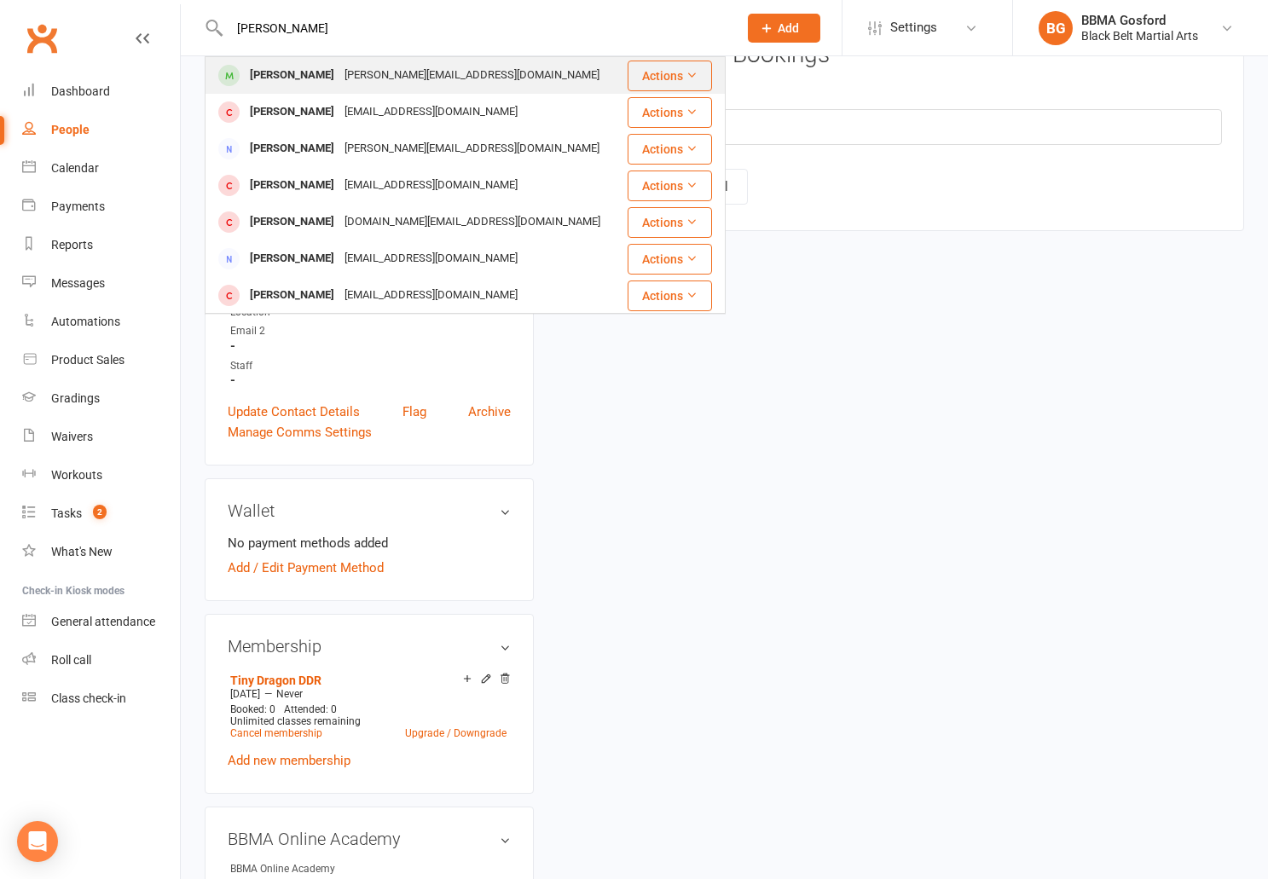
click at [284, 78] on div "Lola Faulkner" at bounding box center [292, 75] width 95 height 25
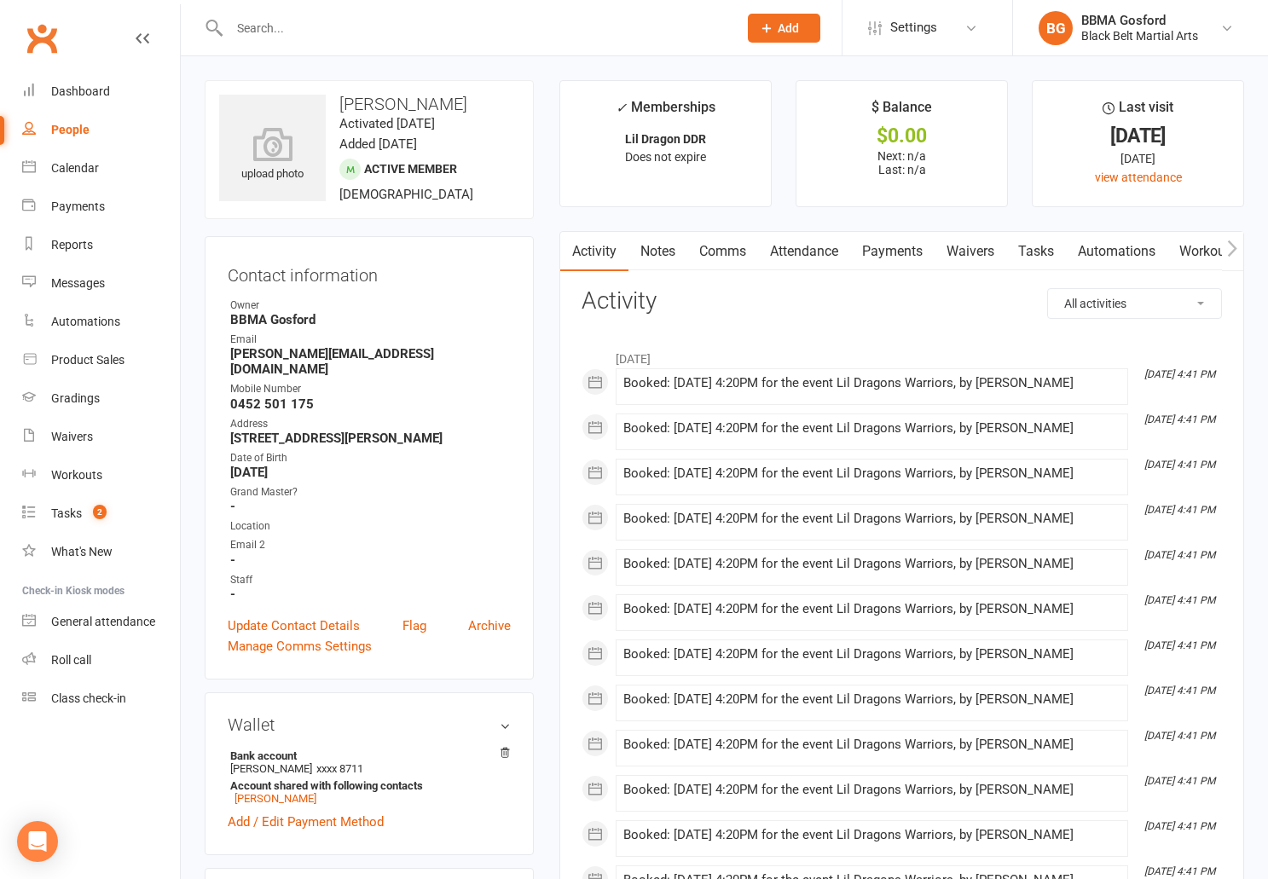
click at [673, 249] on link "Notes" at bounding box center [658, 251] width 59 height 39
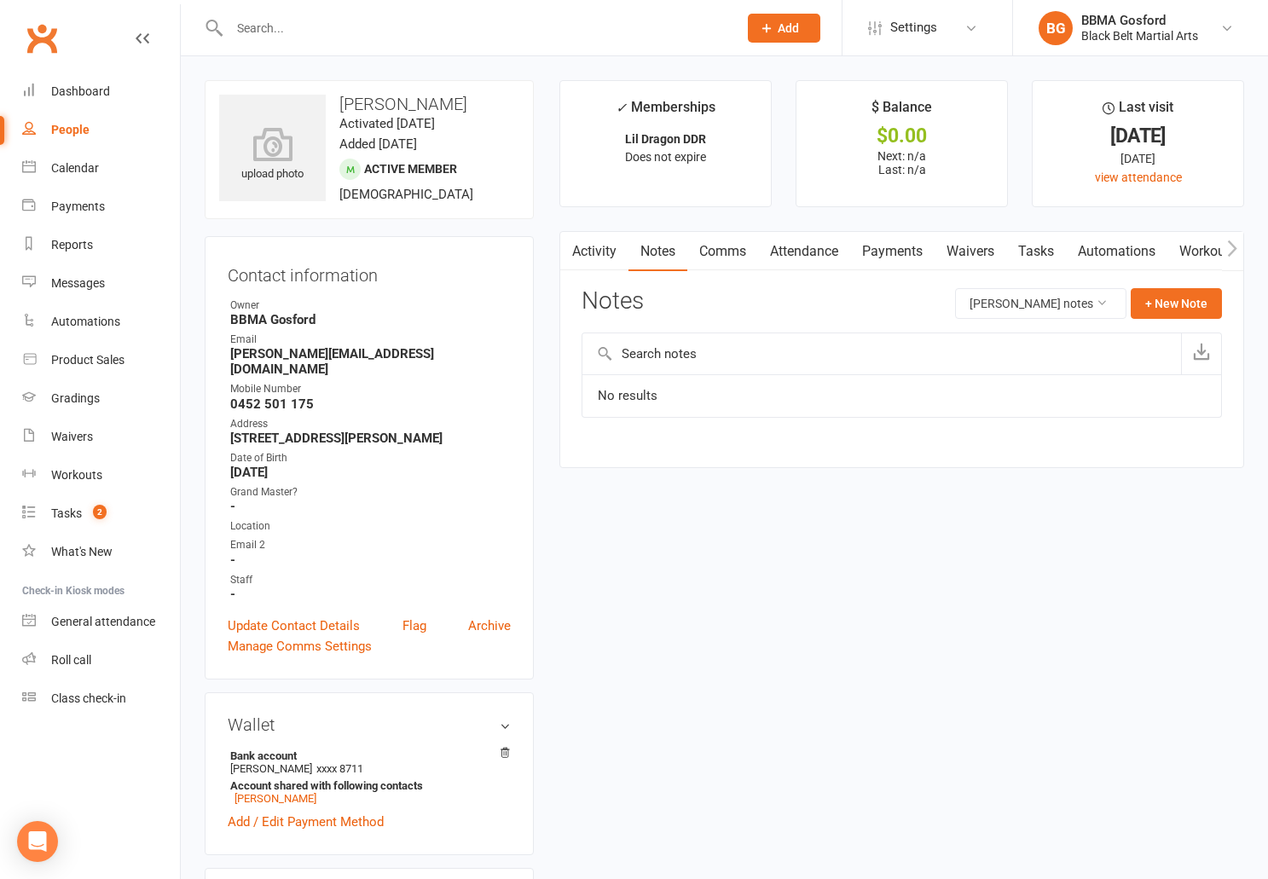
click at [595, 256] on link "Activity" at bounding box center [594, 251] width 68 height 39
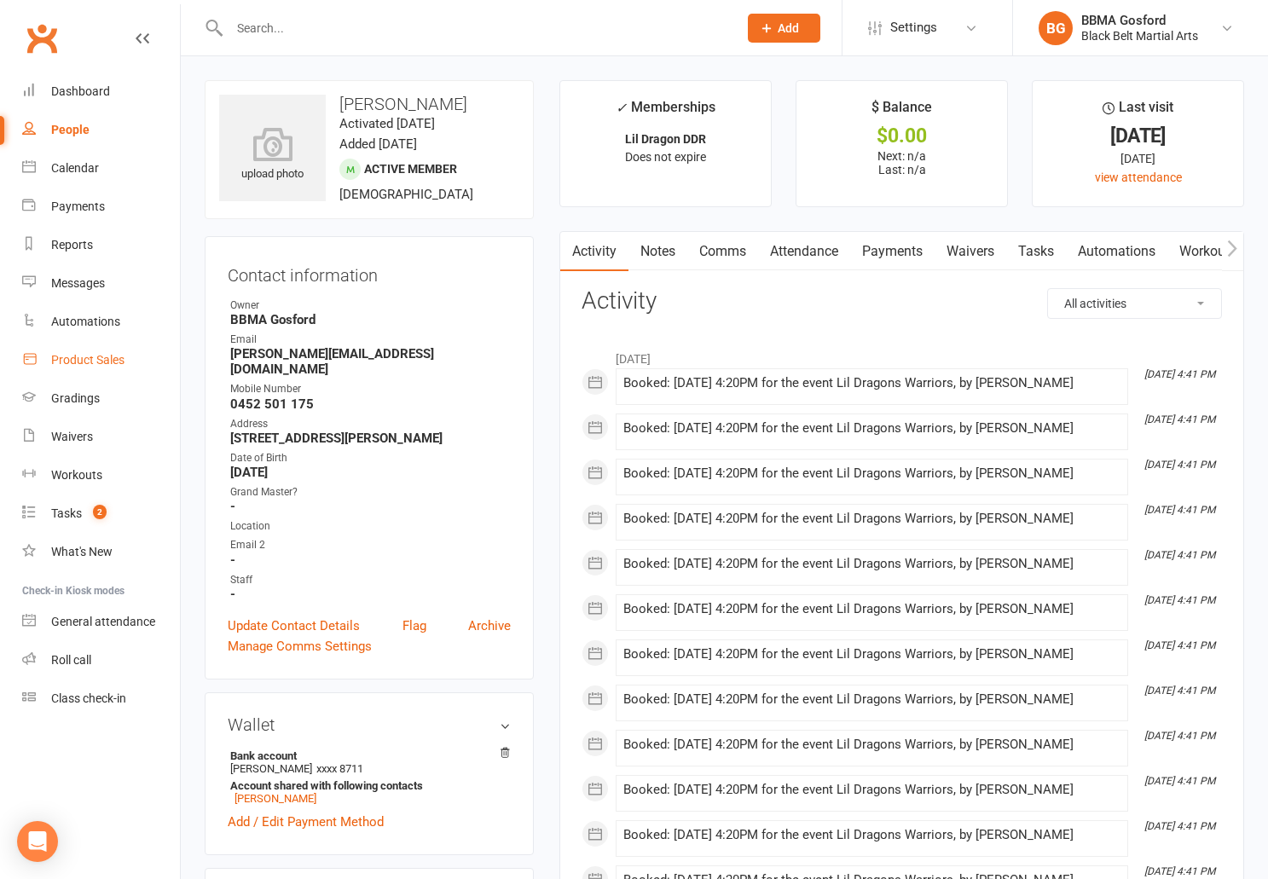
click at [88, 356] on div "Product Sales" at bounding box center [87, 360] width 73 height 14
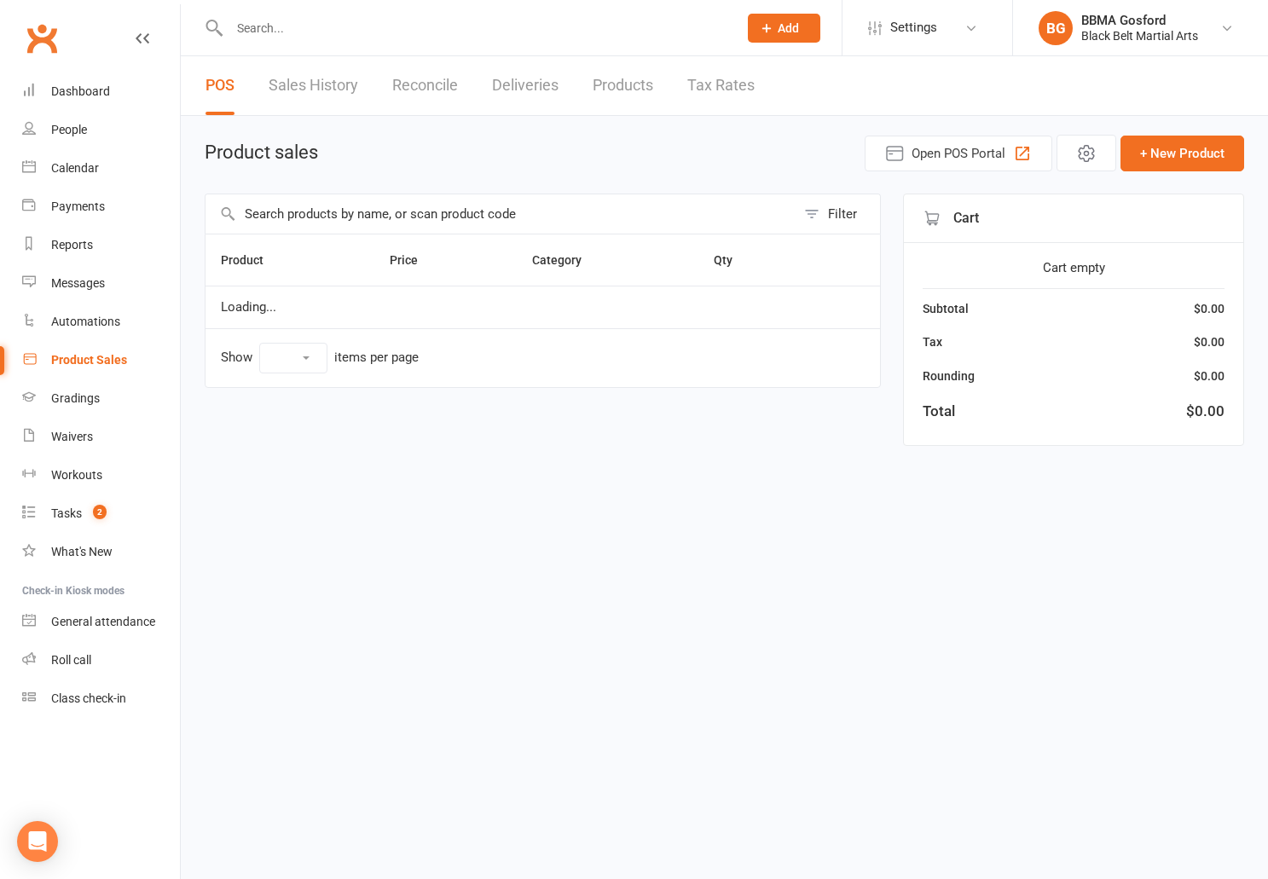
select select "100"
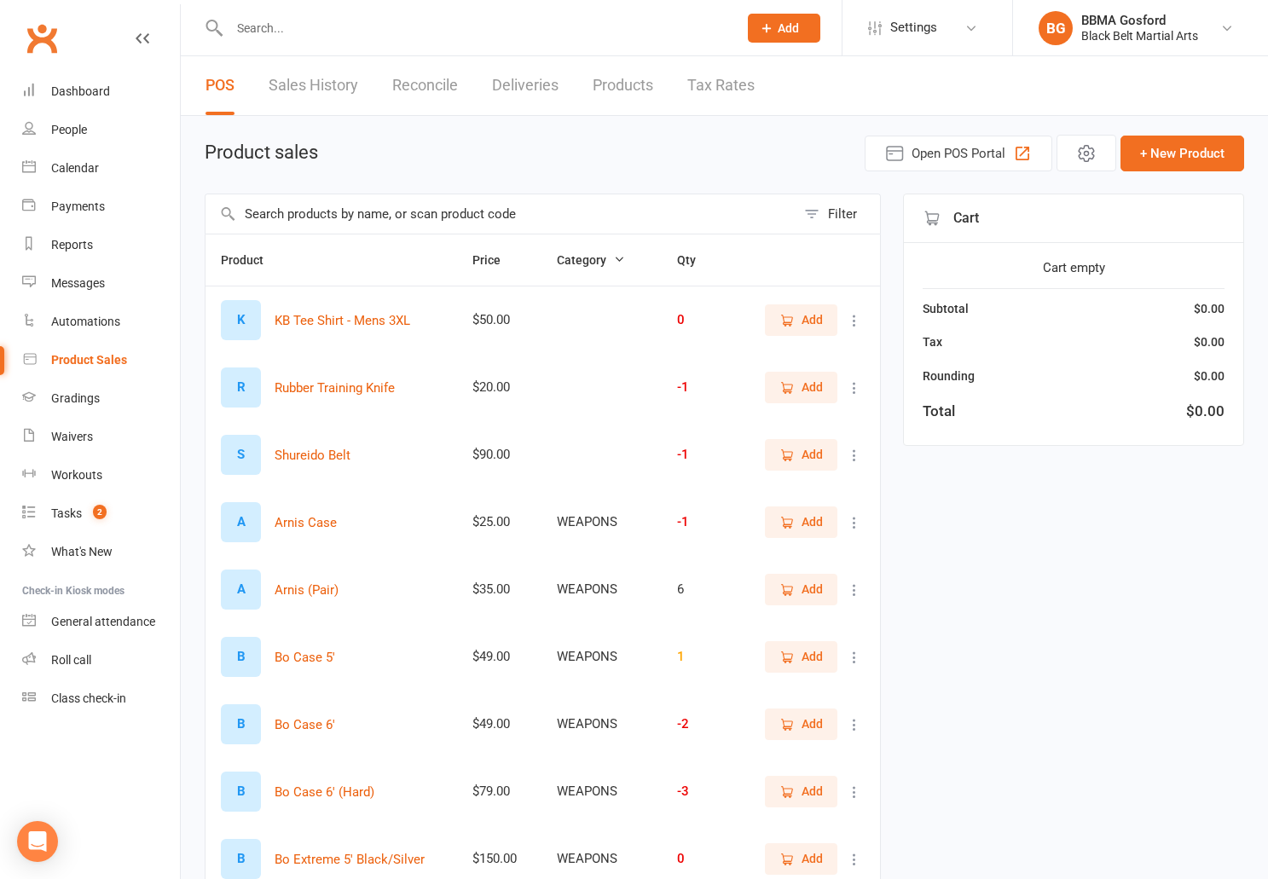
click at [359, 223] on input "text" at bounding box center [501, 213] width 590 height 39
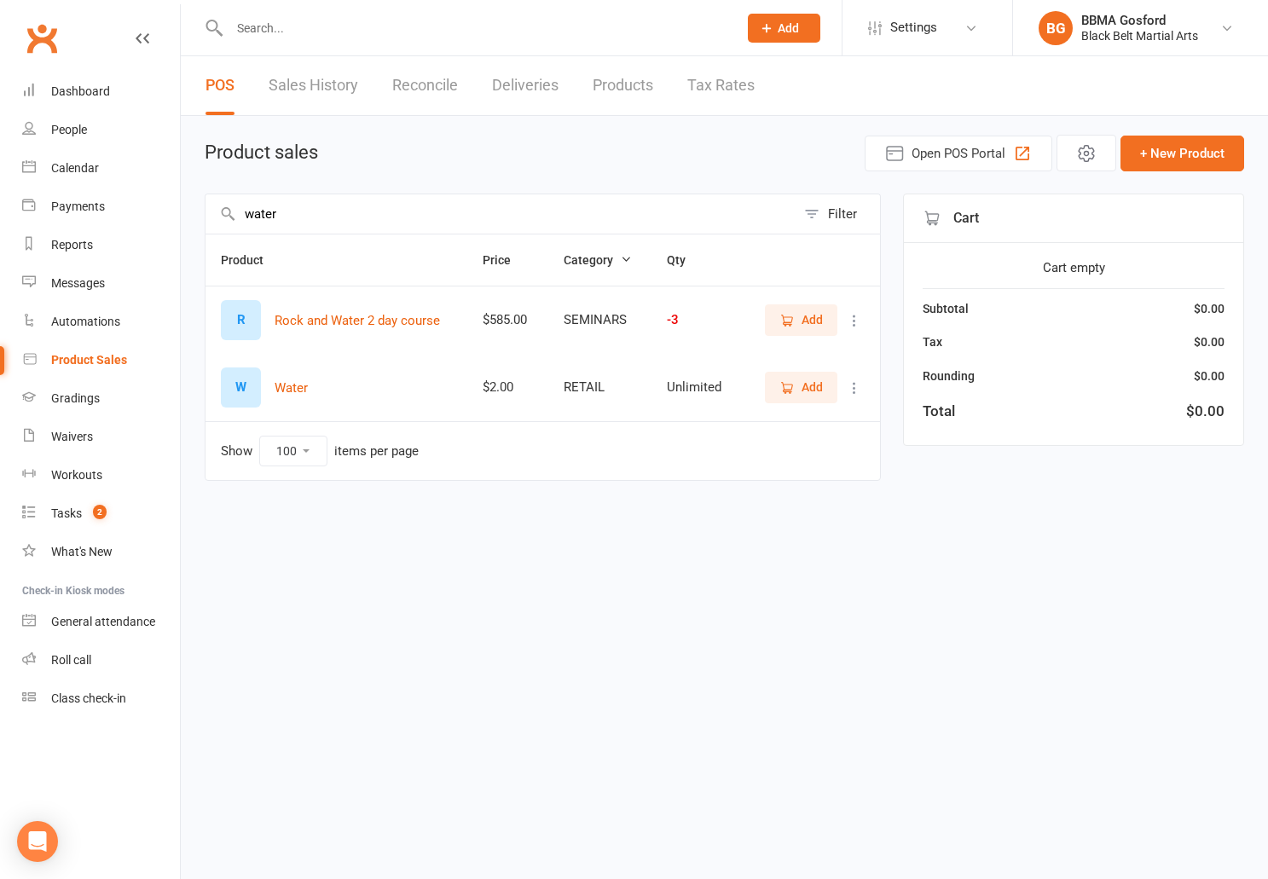
type input "water"
click at [781, 380] on span "Add" at bounding box center [802, 387] width 44 height 19
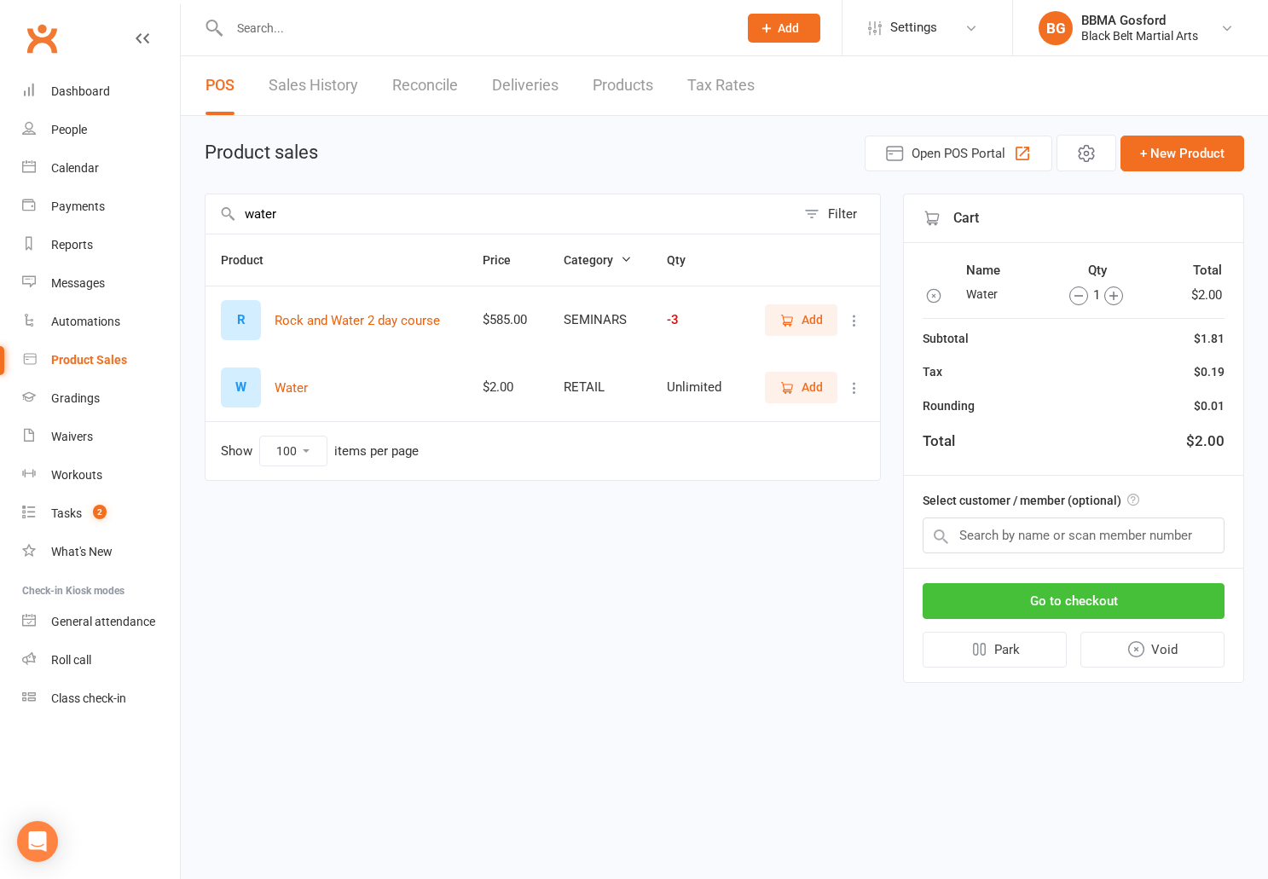
click at [1074, 612] on button "Go to checkout" at bounding box center [1074, 601] width 302 height 36
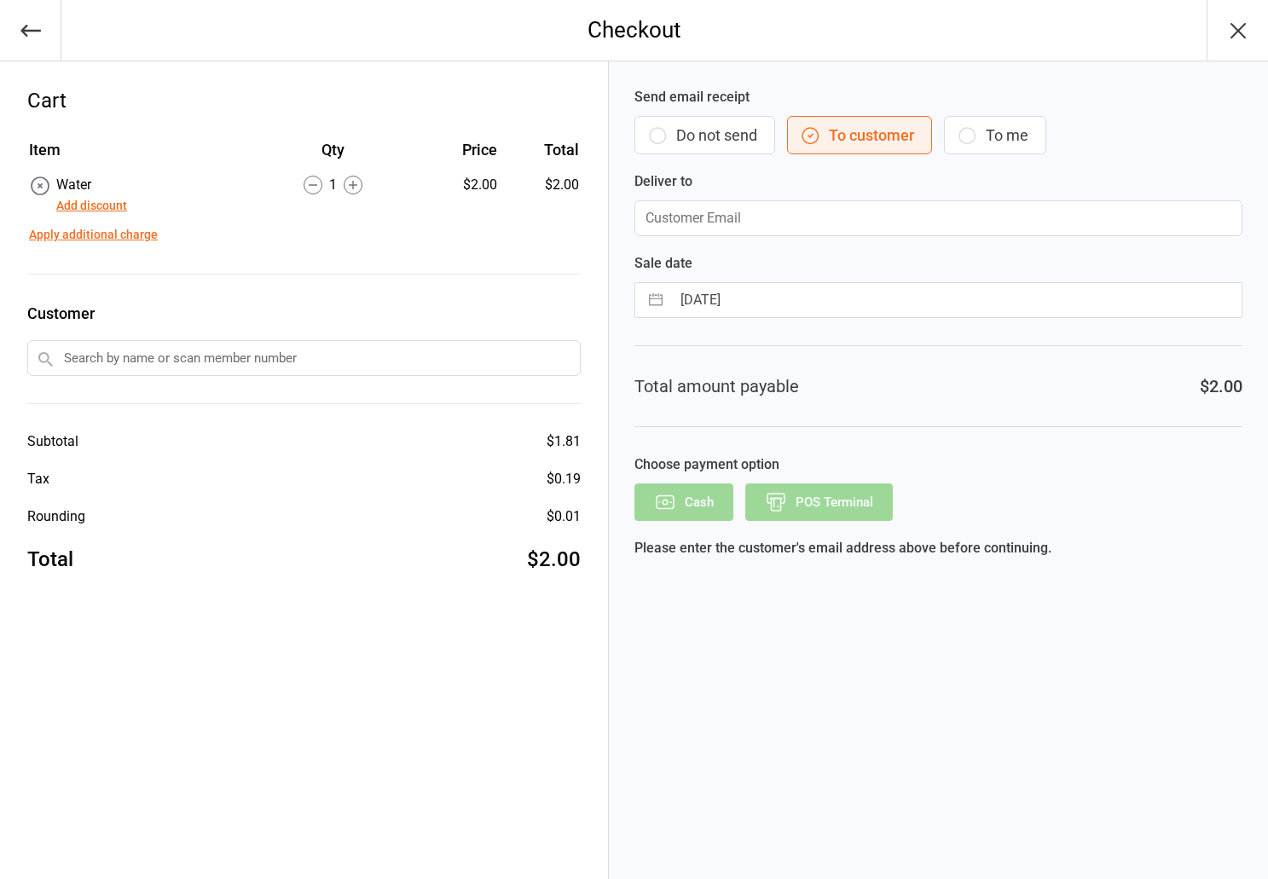
click at [699, 138] on button "Do not send" at bounding box center [705, 135] width 141 height 38
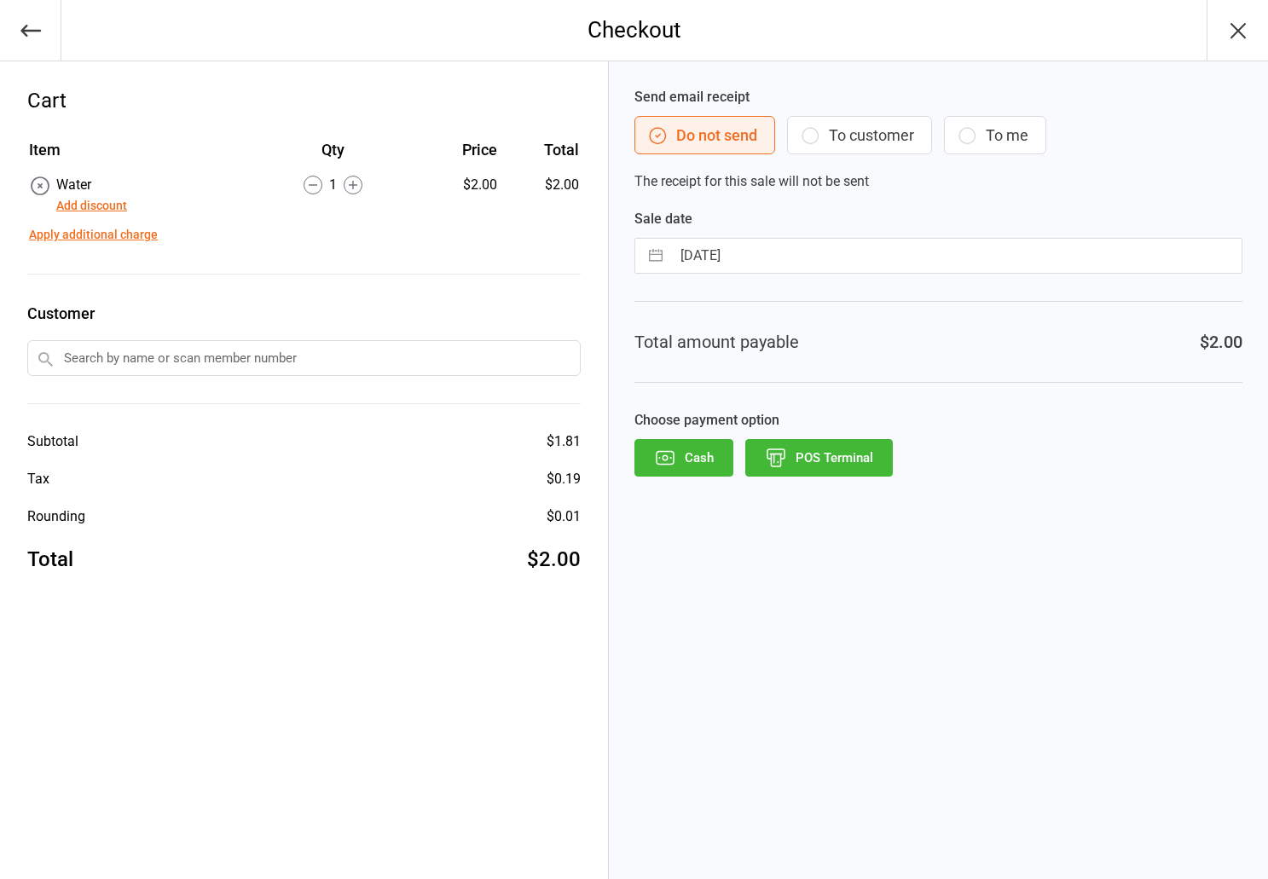
click at [825, 460] on button "POS Terminal" at bounding box center [820, 458] width 148 height 38
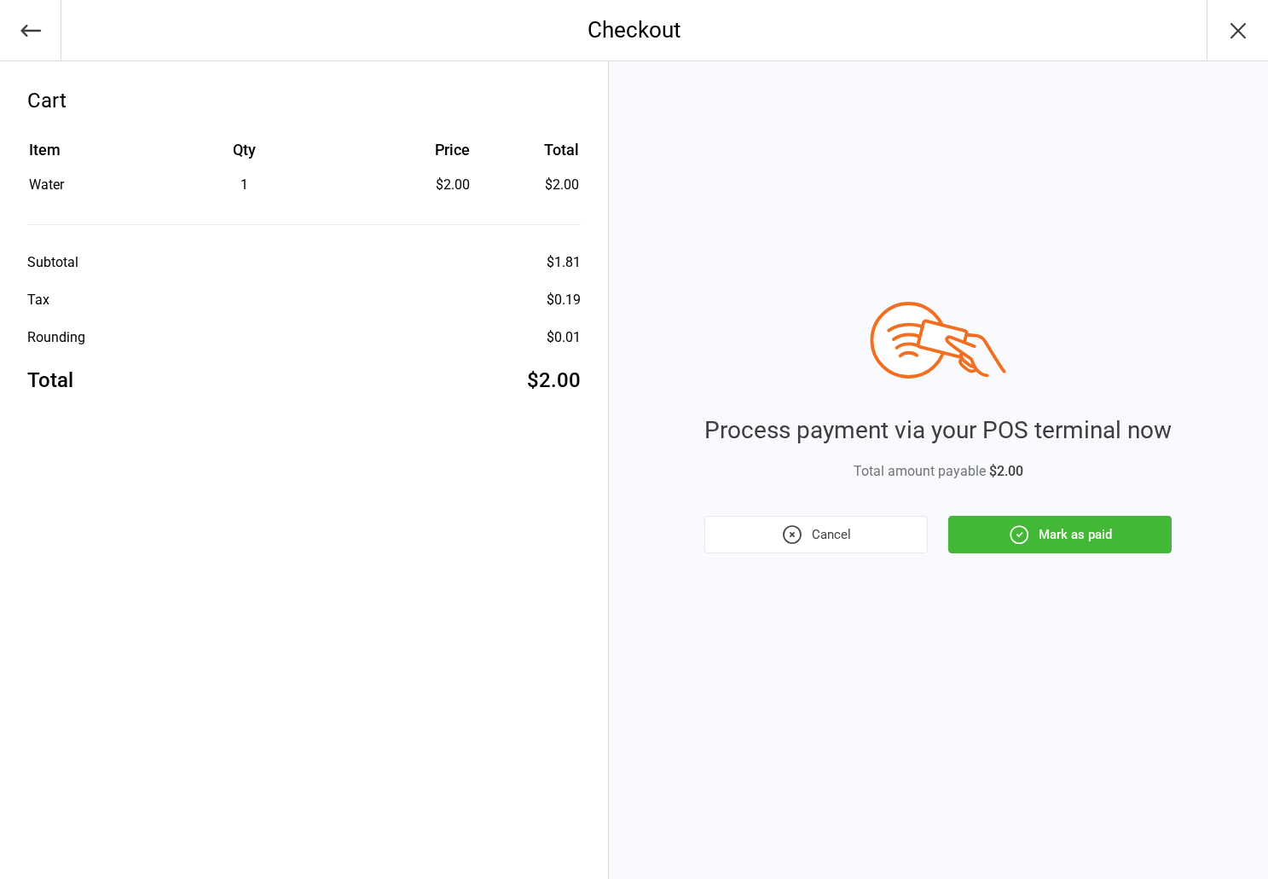
click at [992, 519] on button "Mark as paid" at bounding box center [1060, 535] width 223 height 38
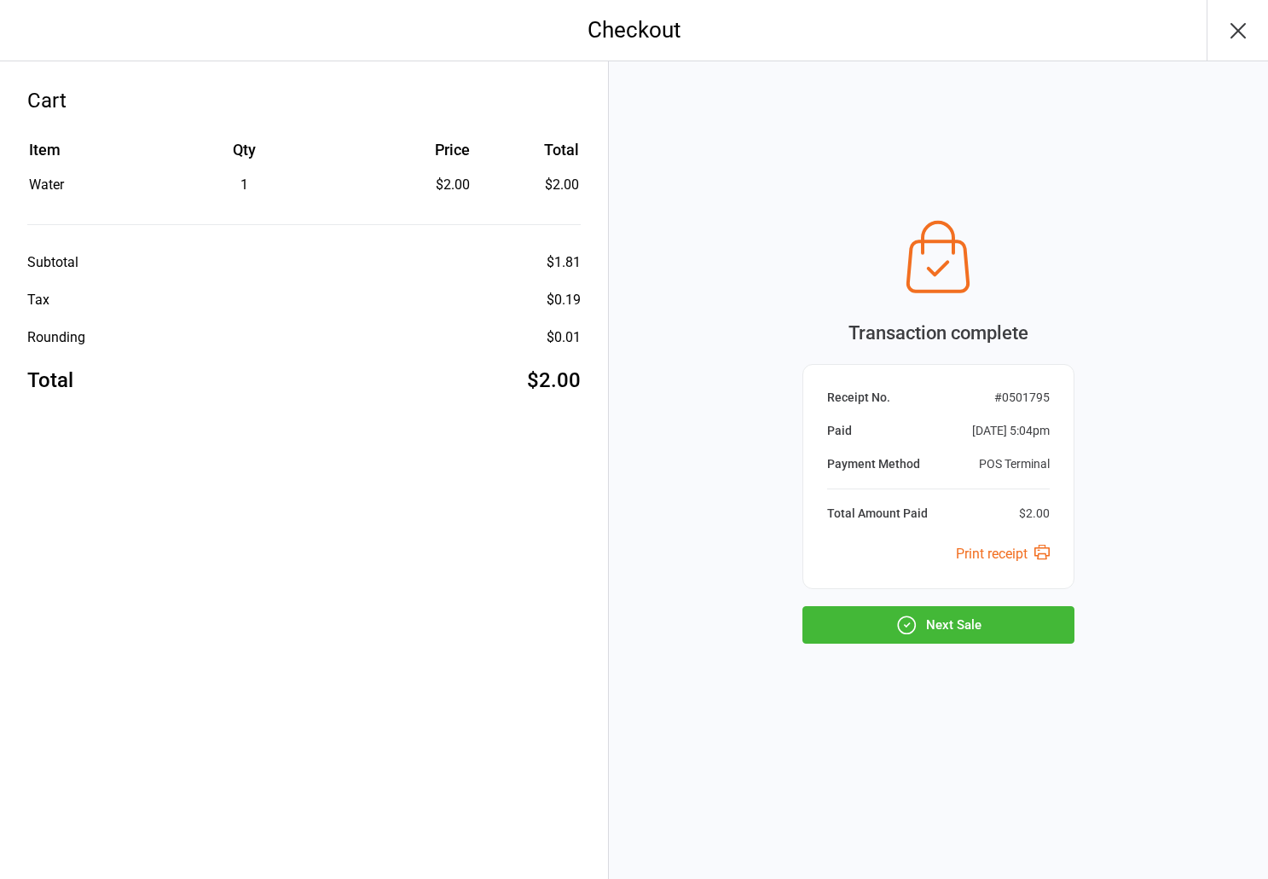
click at [960, 630] on button "Next Sale" at bounding box center [939, 625] width 272 height 38
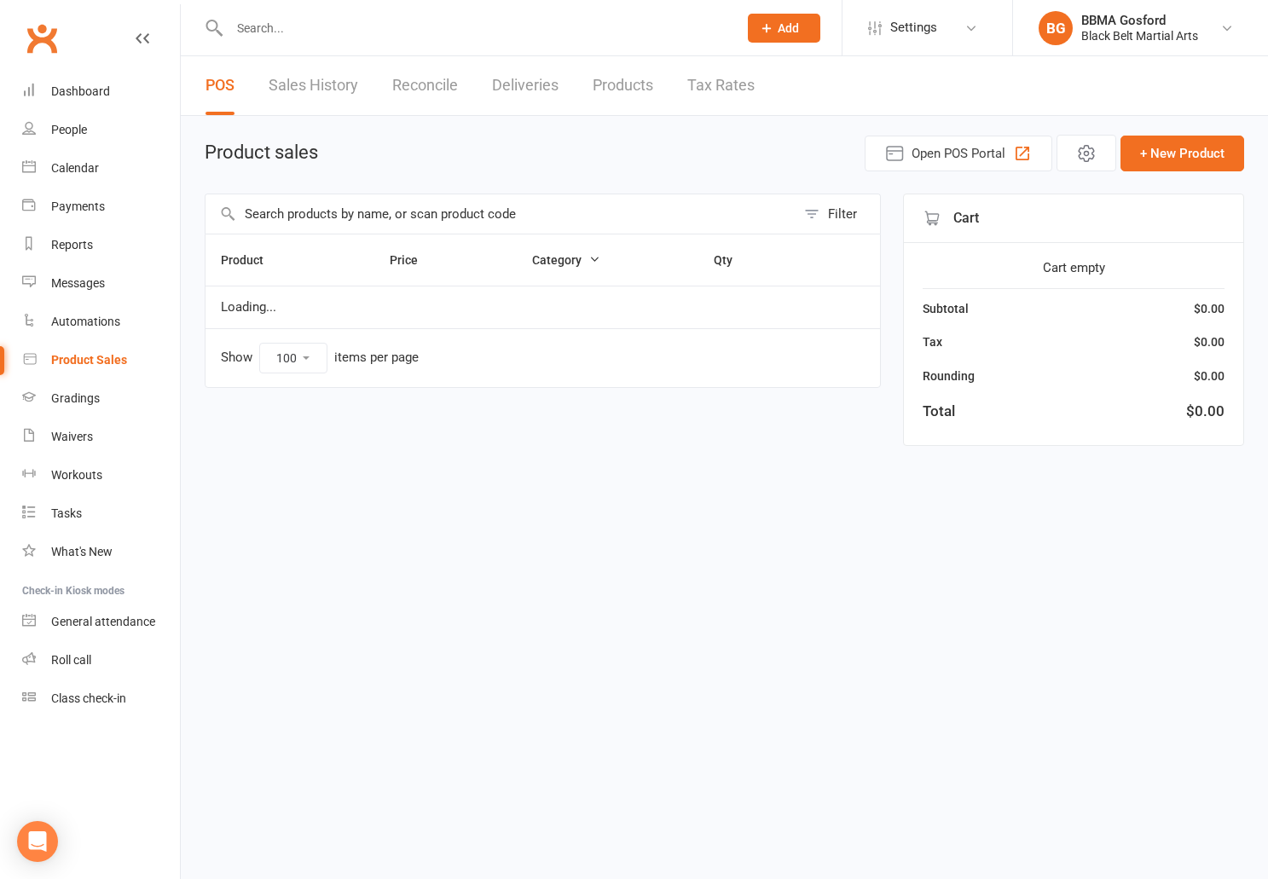
select select "100"
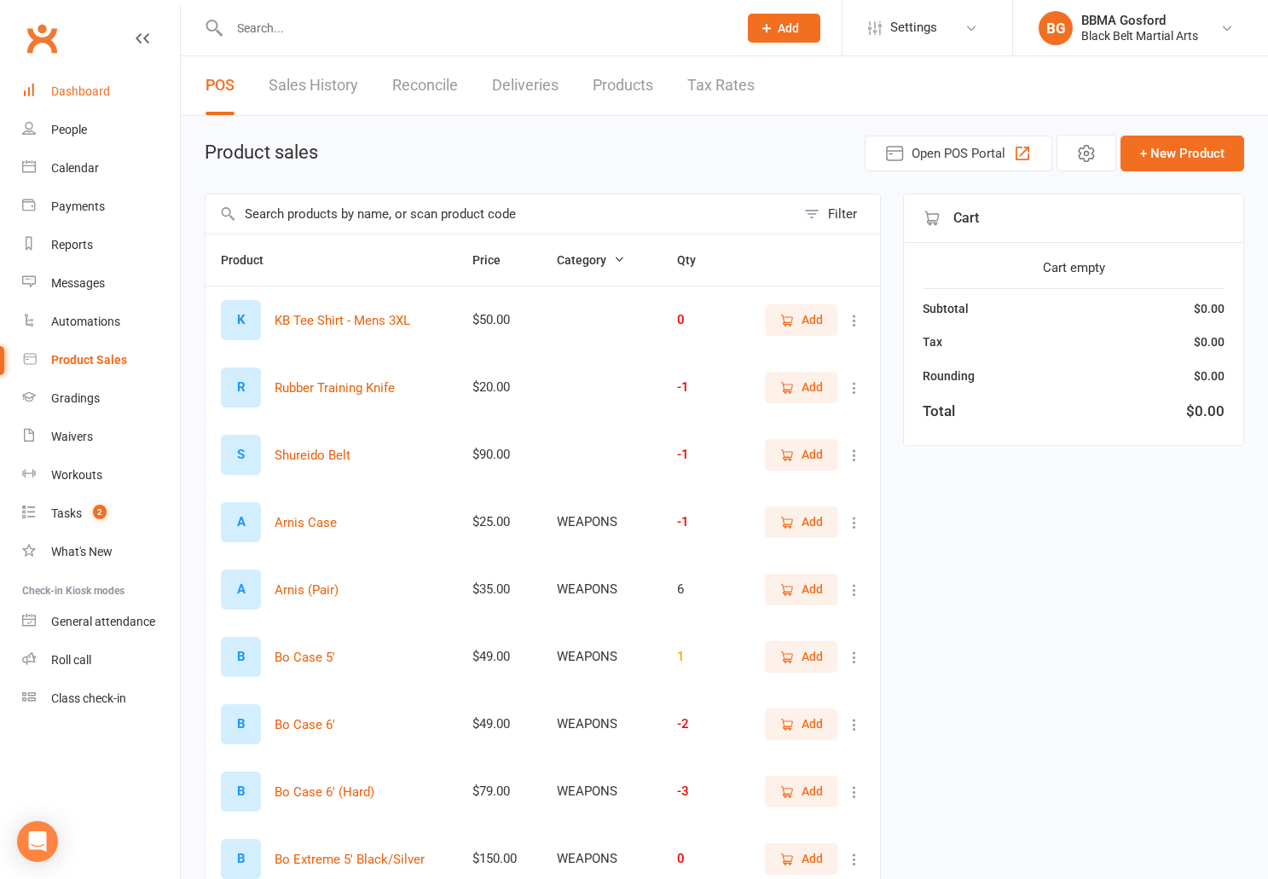
click at [88, 86] on div "Dashboard" at bounding box center [80, 91] width 59 height 14
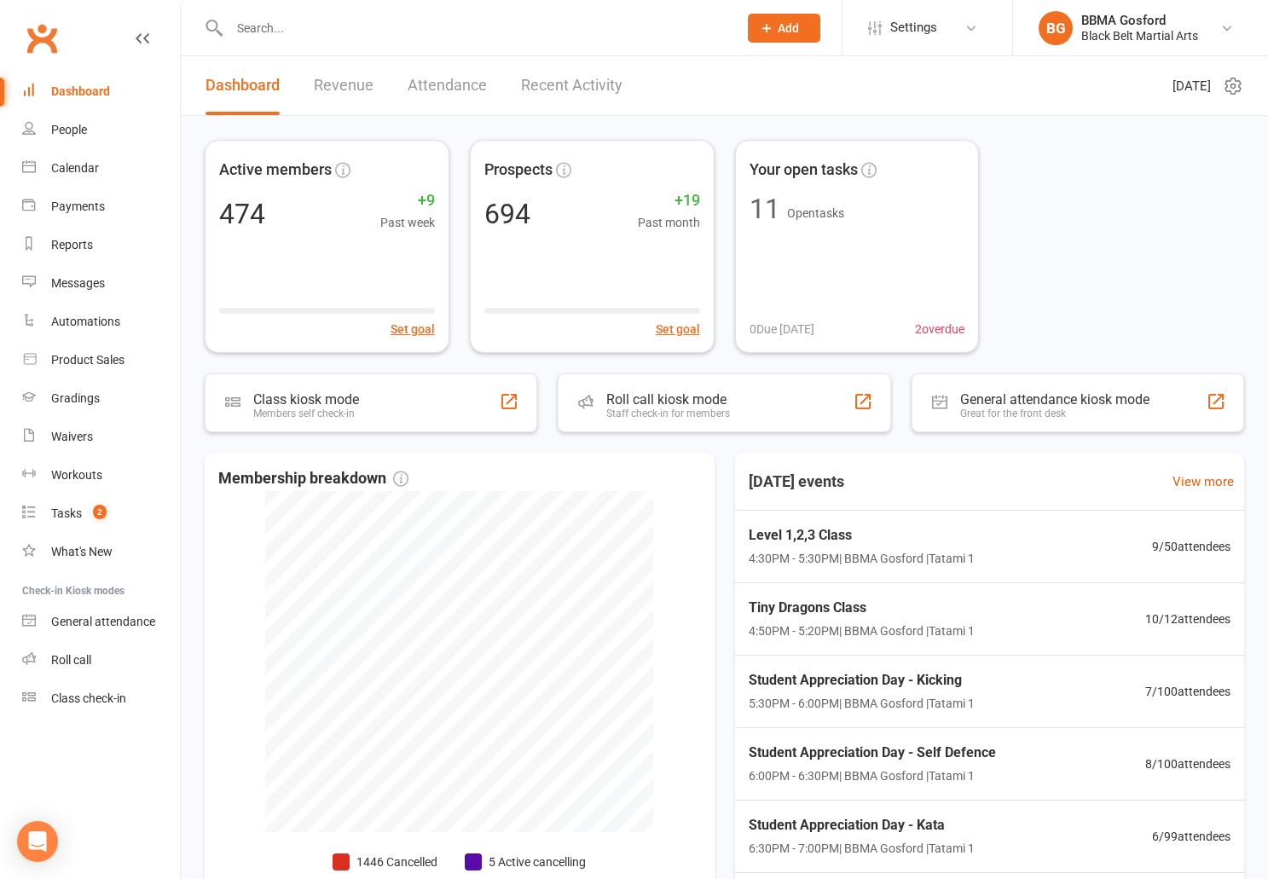
click at [310, 29] on input "text" at bounding box center [475, 28] width 502 height 24
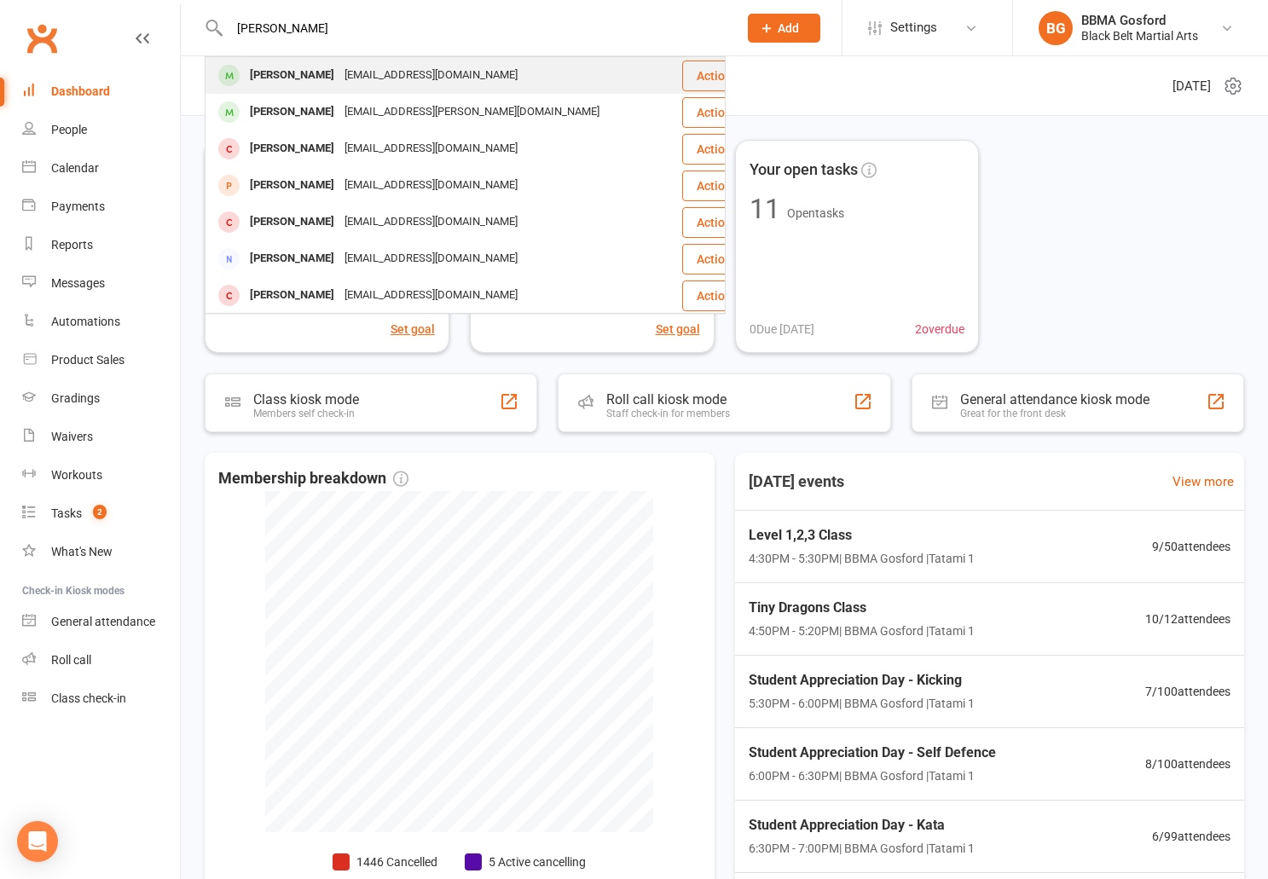
type input "[PERSON_NAME]"
click at [316, 83] on div "[PERSON_NAME]" at bounding box center [292, 75] width 95 height 25
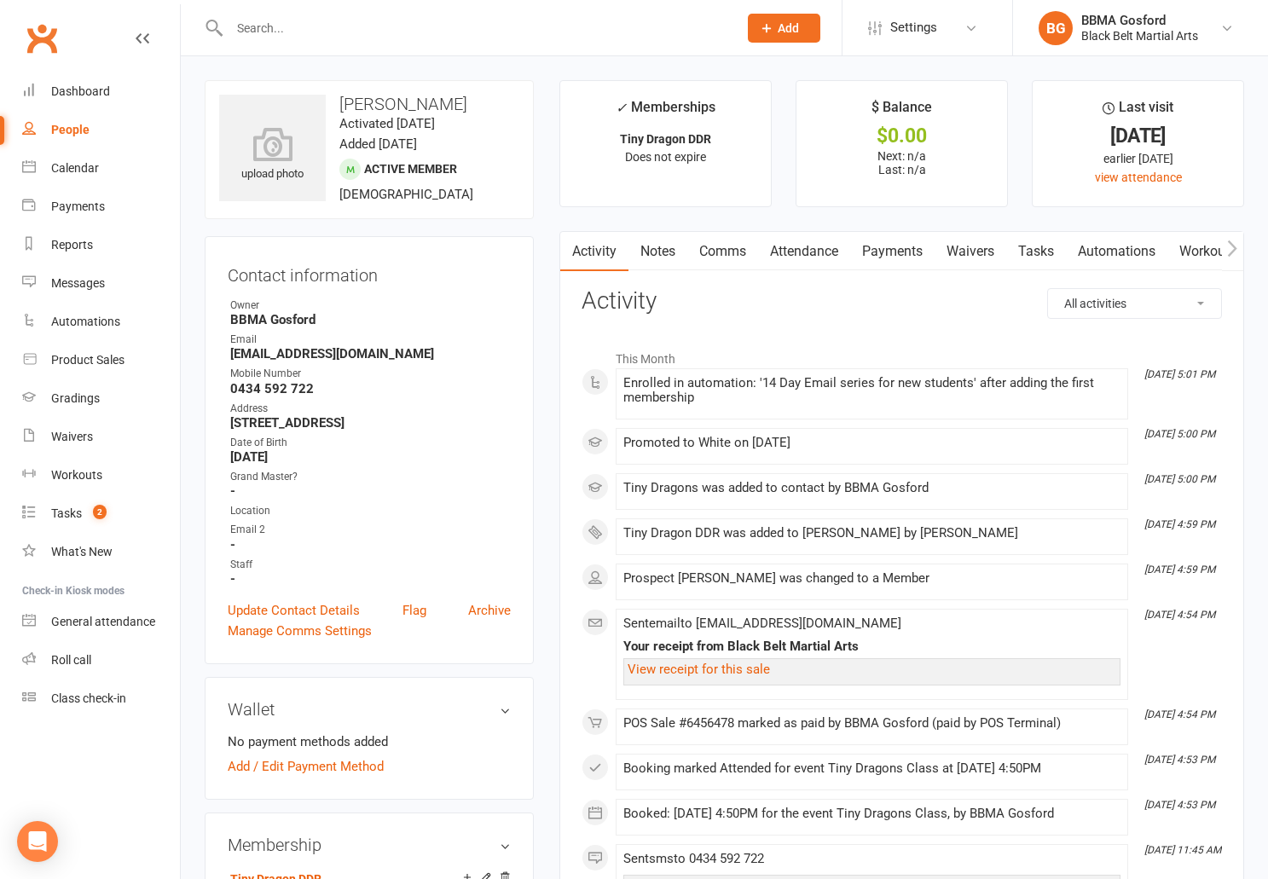
click at [798, 253] on link "Attendance" at bounding box center [804, 251] width 92 height 39
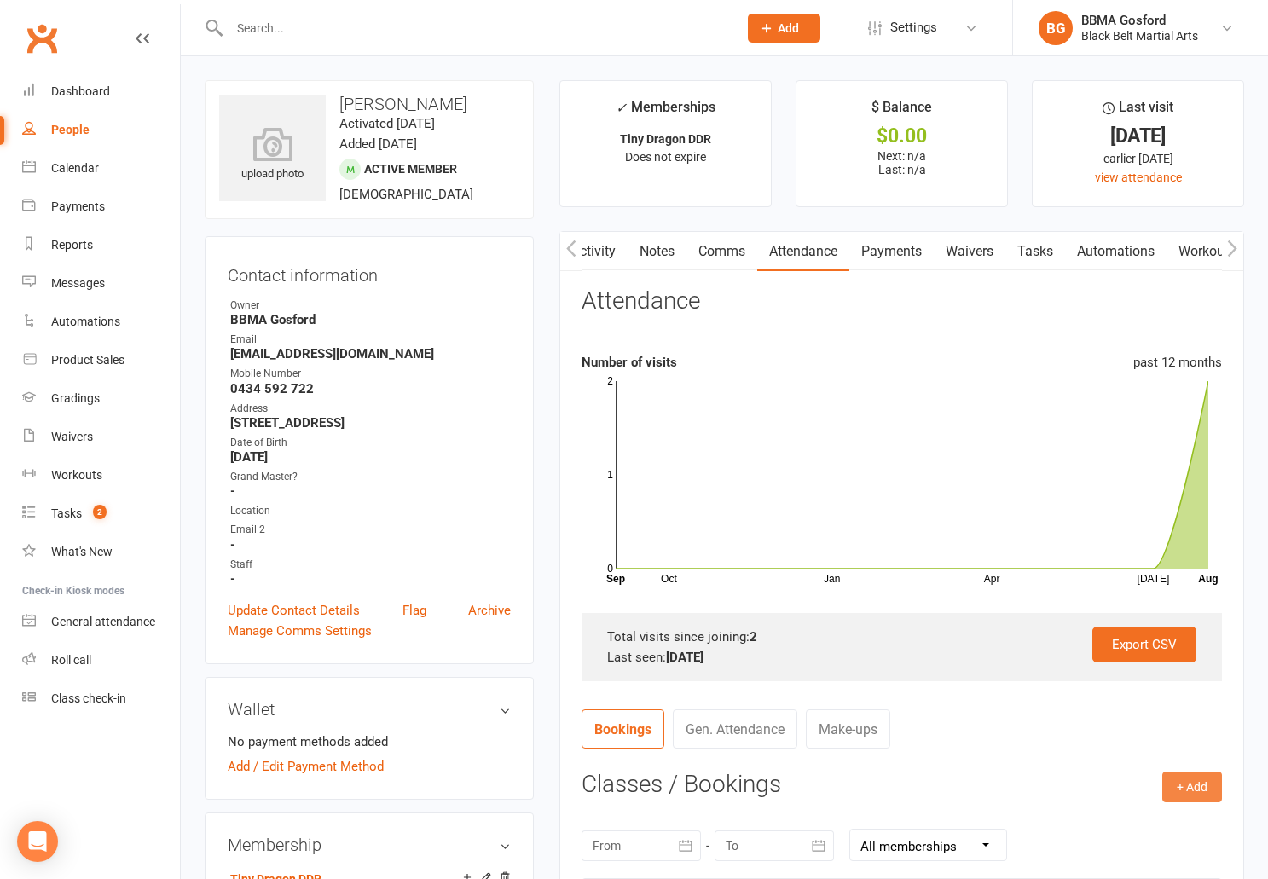
click at [1193, 779] on button "+ Add" at bounding box center [1193, 787] width 60 height 31
click at [1125, 831] on link "Book Event" at bounding box center [1137, 826] width 169 height 34
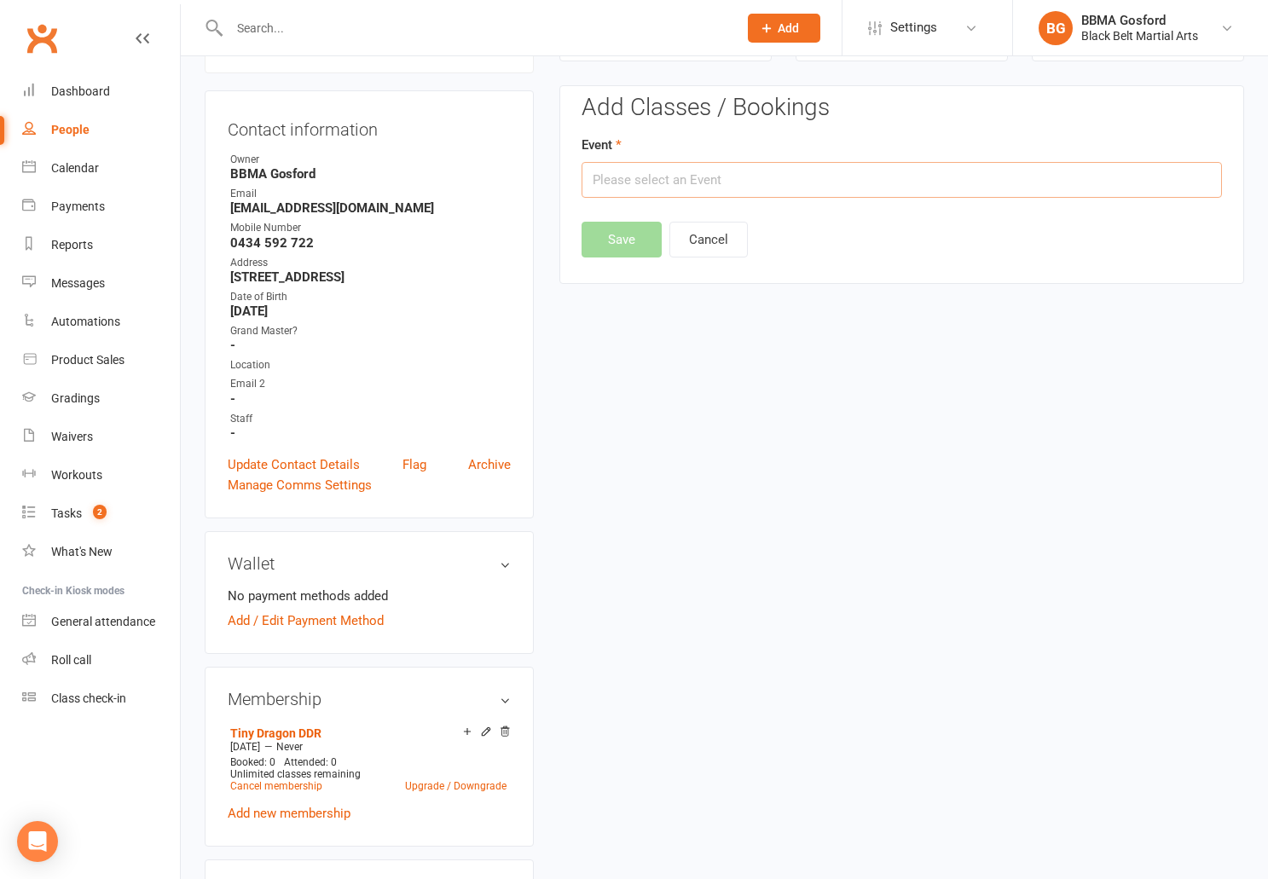
scroll to position [148, 0]
click at [692, 177] on input "text" at bounding box center [902, 180] width 641 height 36
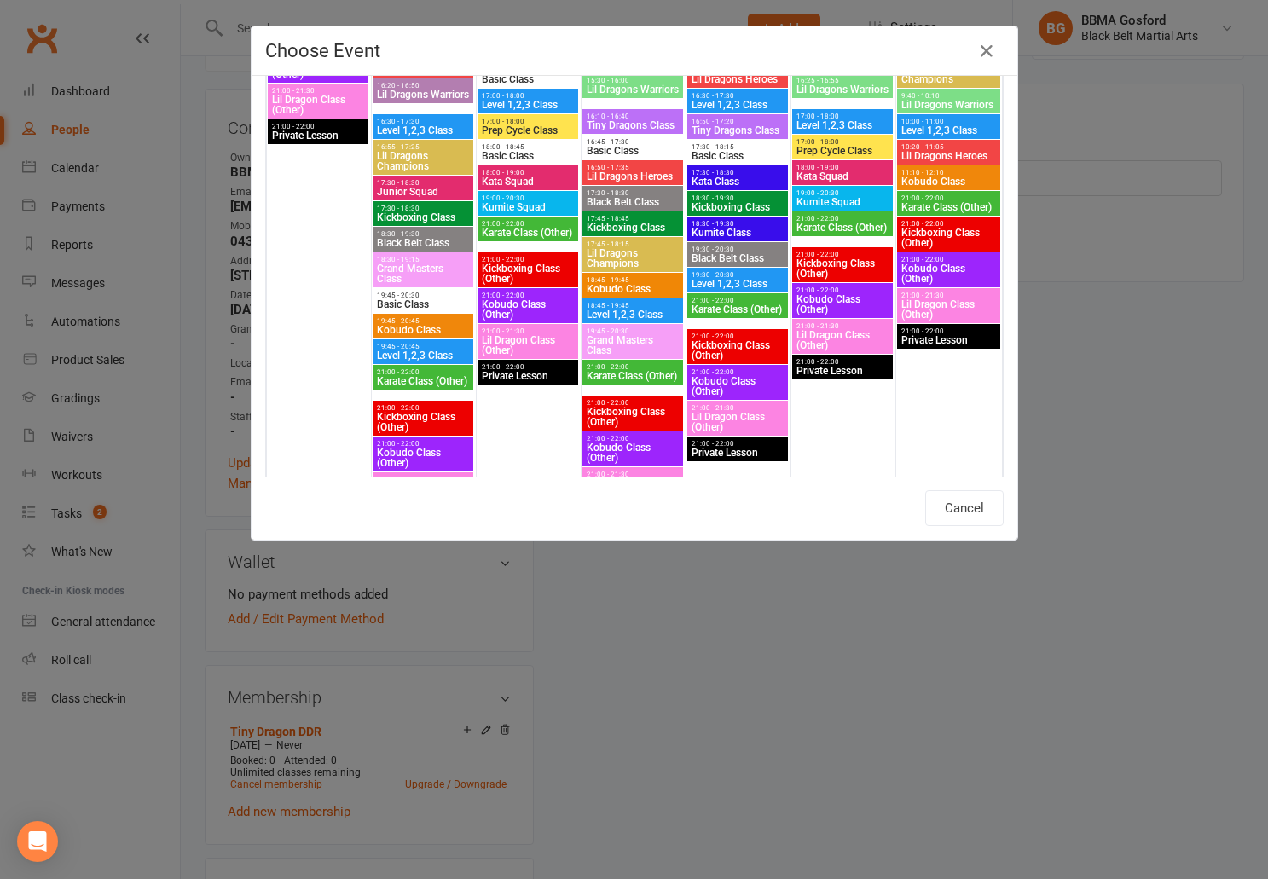
scroll to position [1964, 0]
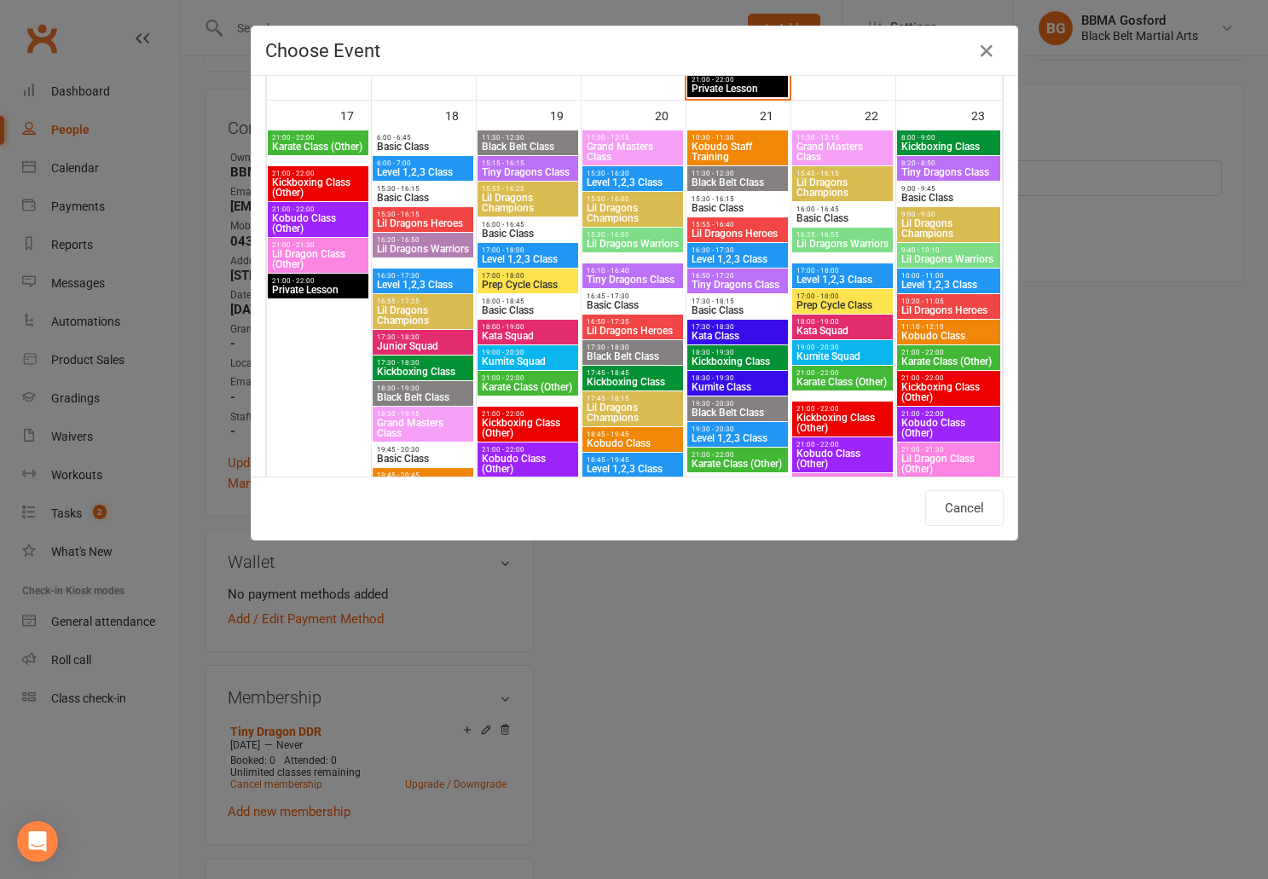
click at [729, 284] on span "Tiny Dragons Class" at bounding box center [738, 285] width 94 height 10
type input "Tiny Dragons Class - [DATE] 4:50:00 PM"
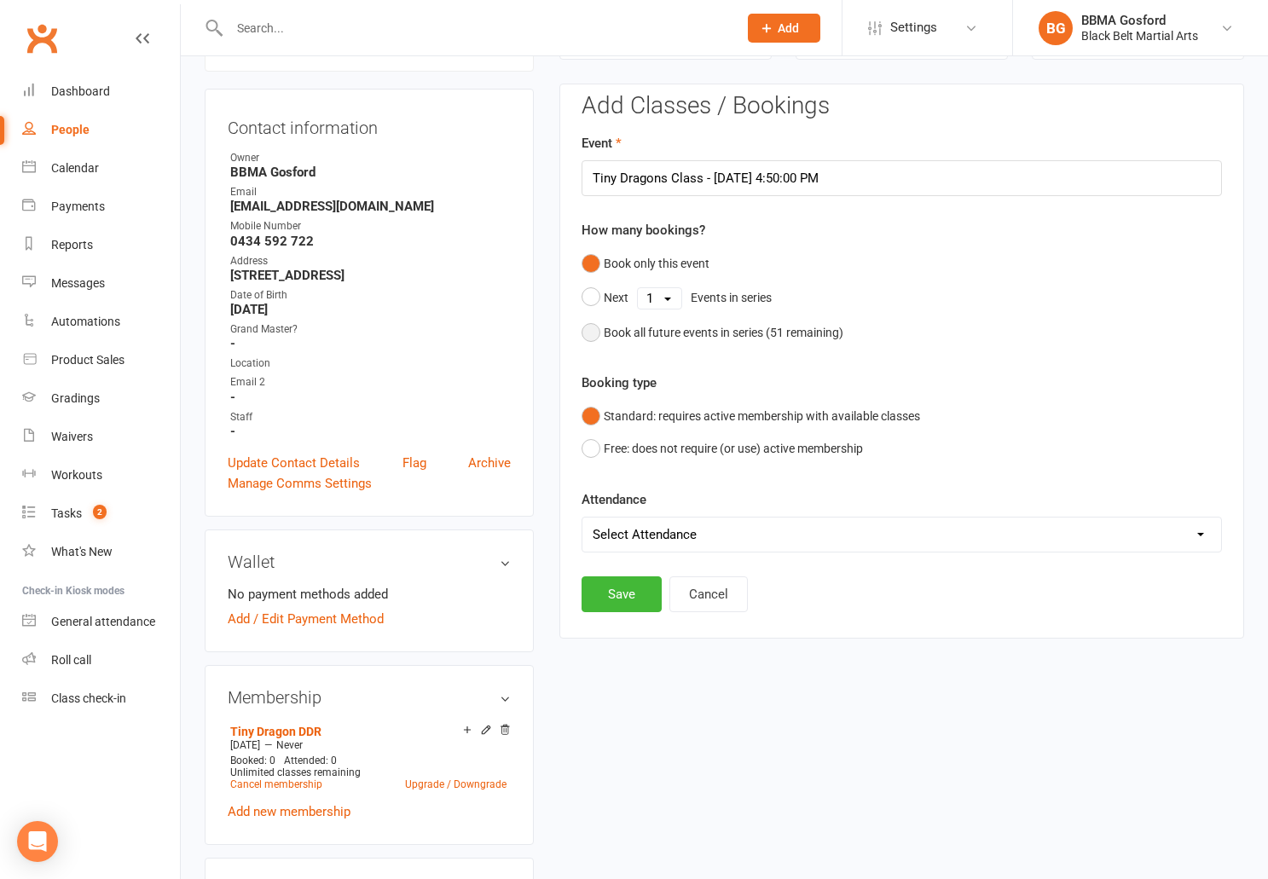
drag, startPoint x: 590, startPoint y: 337, endPoint x: 606, endPoint y: 339, distance: 15.4
click at [590, 337] on button "Book all future events in series ( 51 remaining)" at bounding box center [713, 332] width 262 height 32
click at [601, 502] on button "Save" at bounding box center [622, 508] width 80 height 36
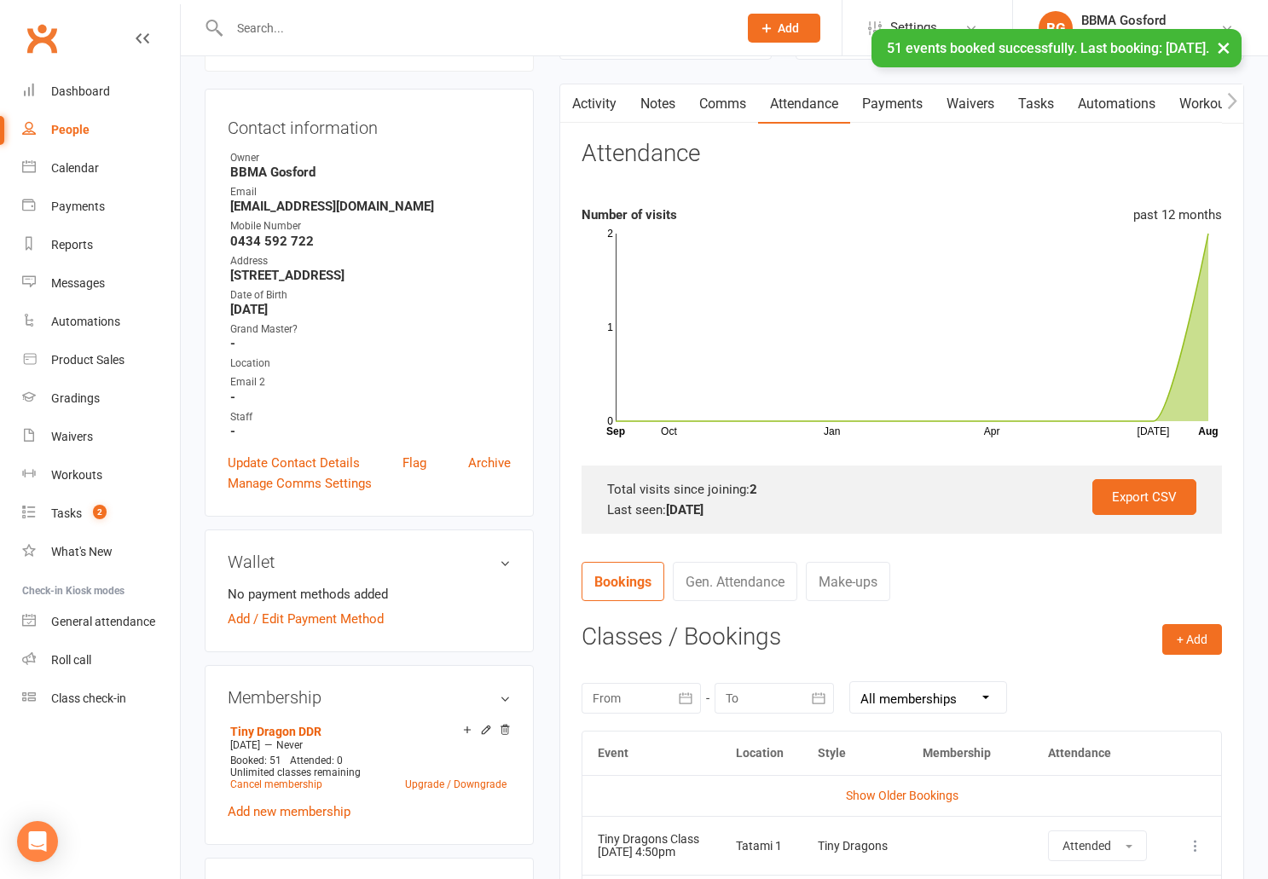
click at [719, 115] on link "Comms" at bounding box center [723, 103] width 71 height 39
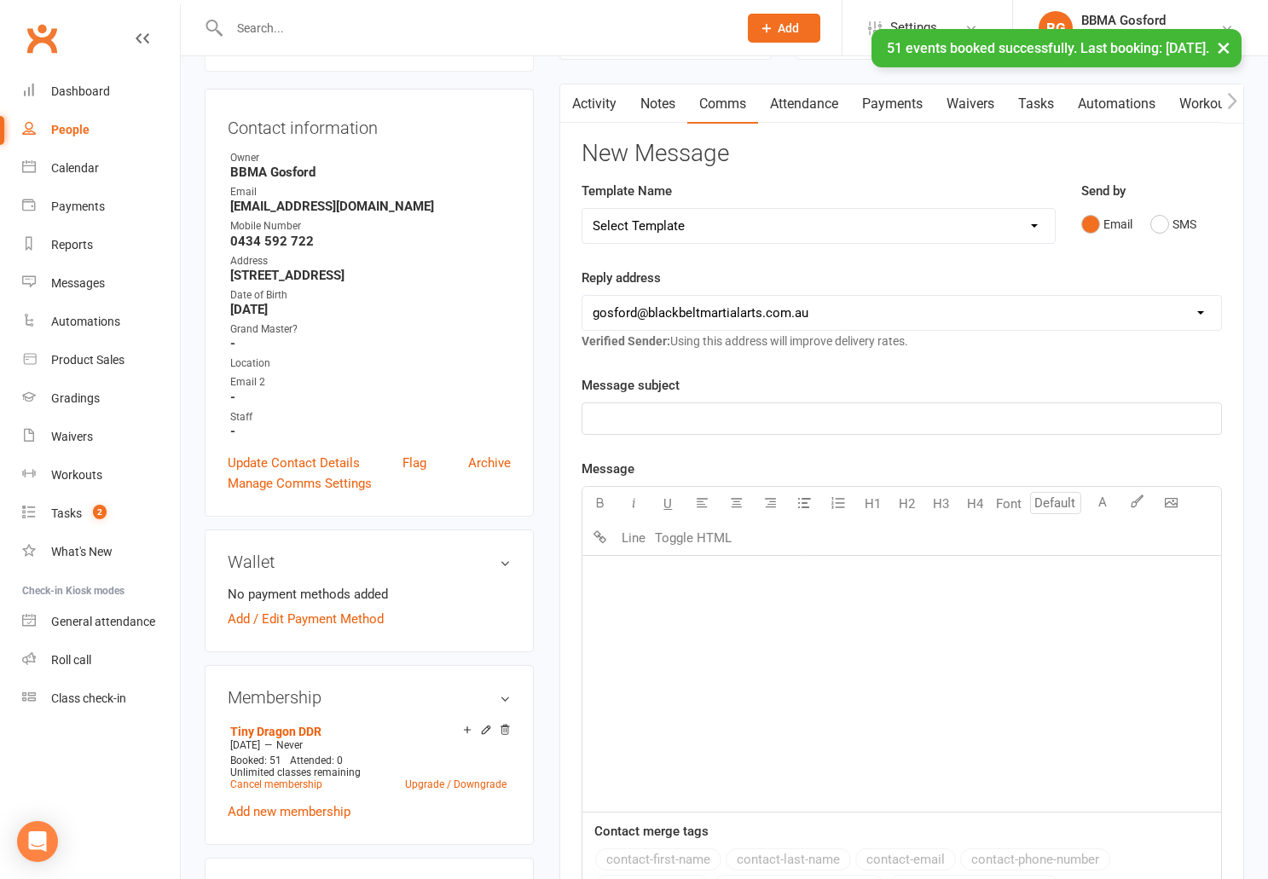
click at [583, 209] on select "Select Template [Email] Active Kids Voucher [Email] Black Belt Camp [Email] Bla…" at bounding box center [819, 226] width 472 height 34
select select "22"
click option "[Email] Welcome Email Lil Dragons" at bounding box center [0, 0] width 0 height 0
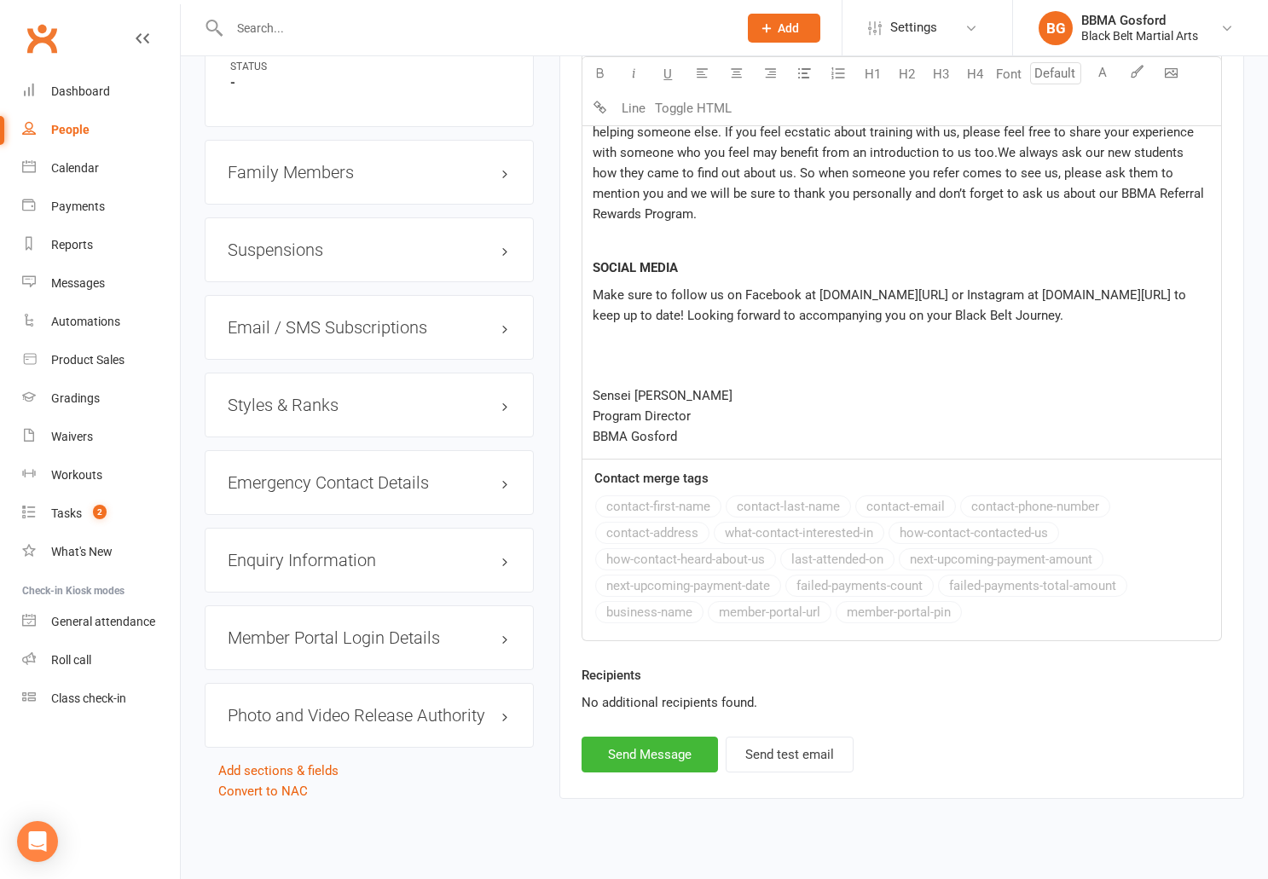
scroll to position [1337, 0]
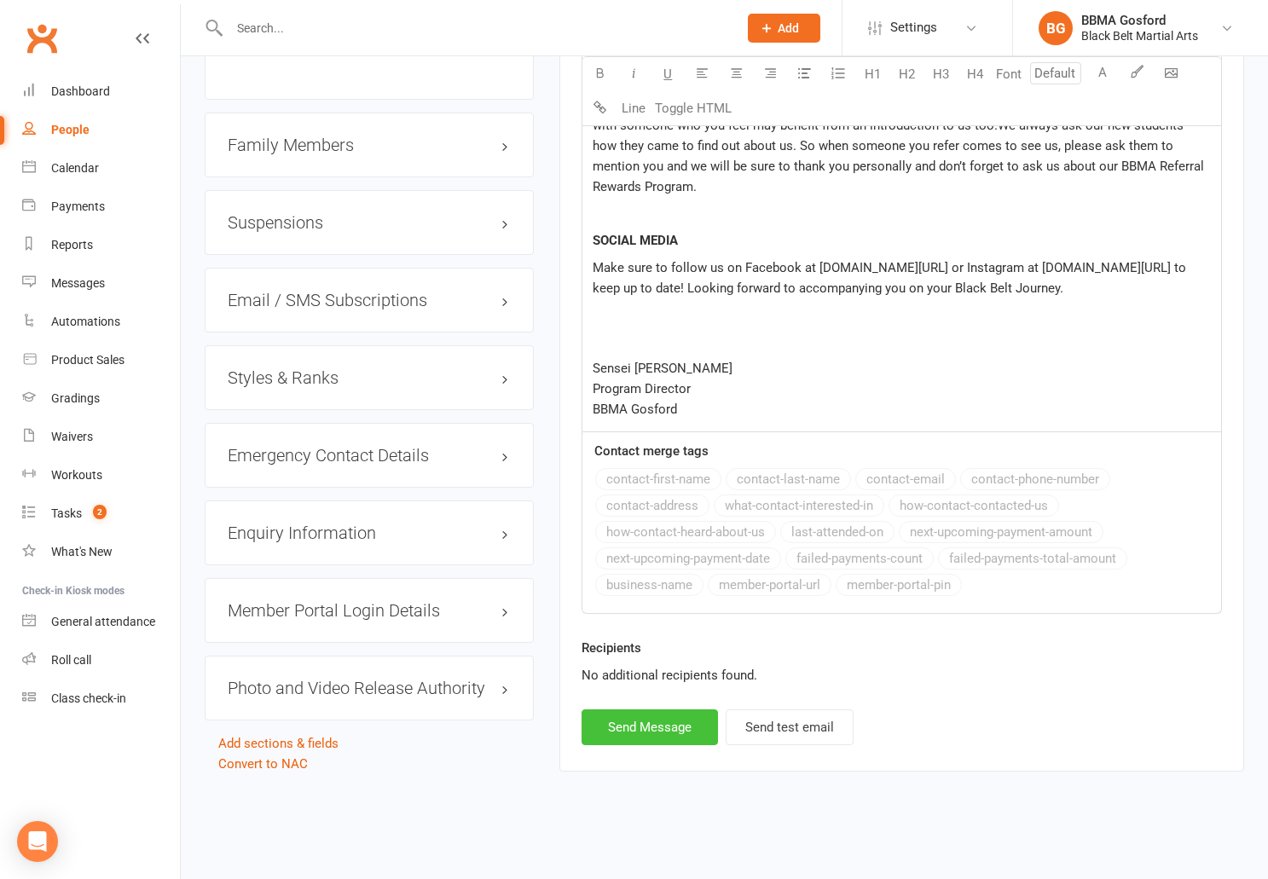
click at [655, 734] on button "Send Message" at bounding box center [650, 728] width 136 height 36
select select
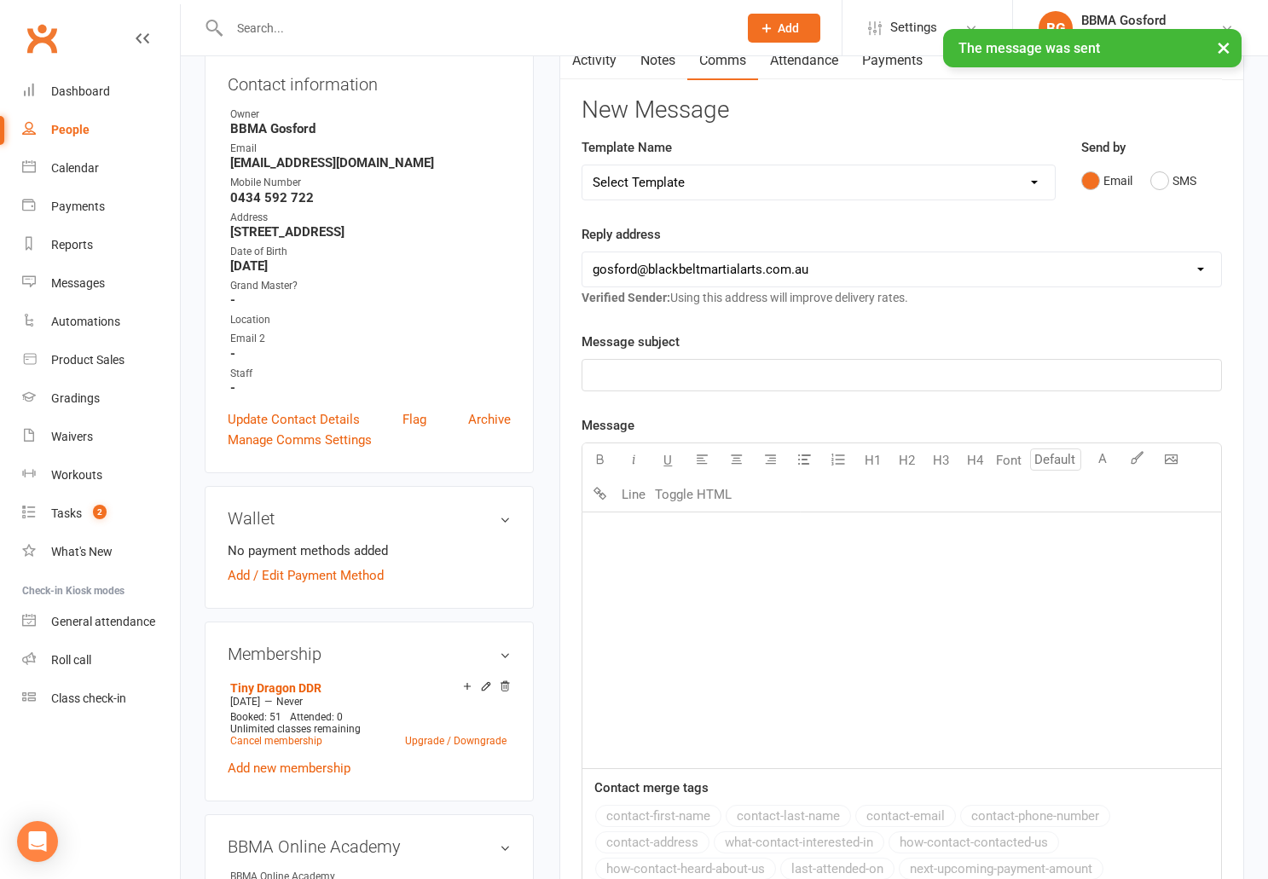
scroll to position [0, 0]
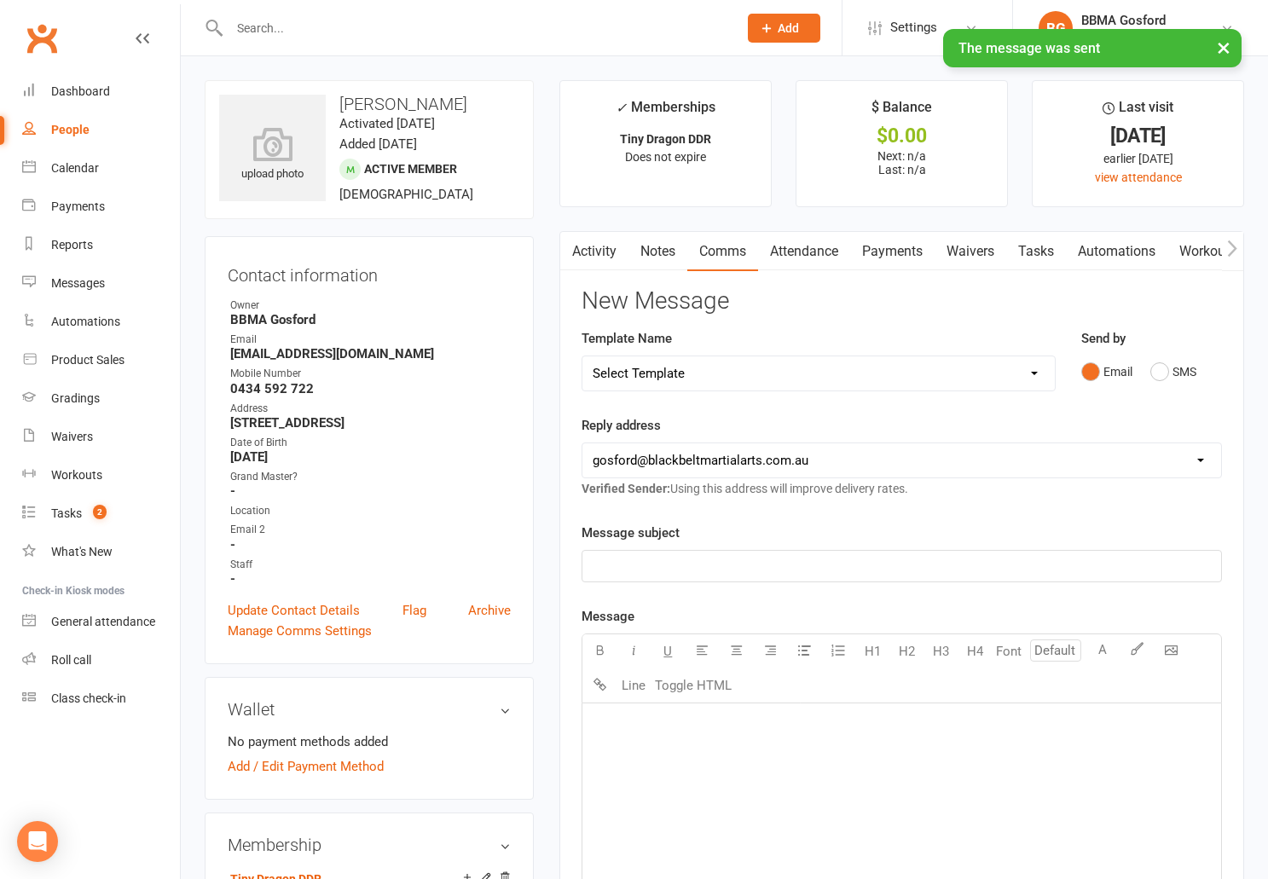
click at [600, 251] on link "Activity" at bounding box center [594, 251] width 68 height 39
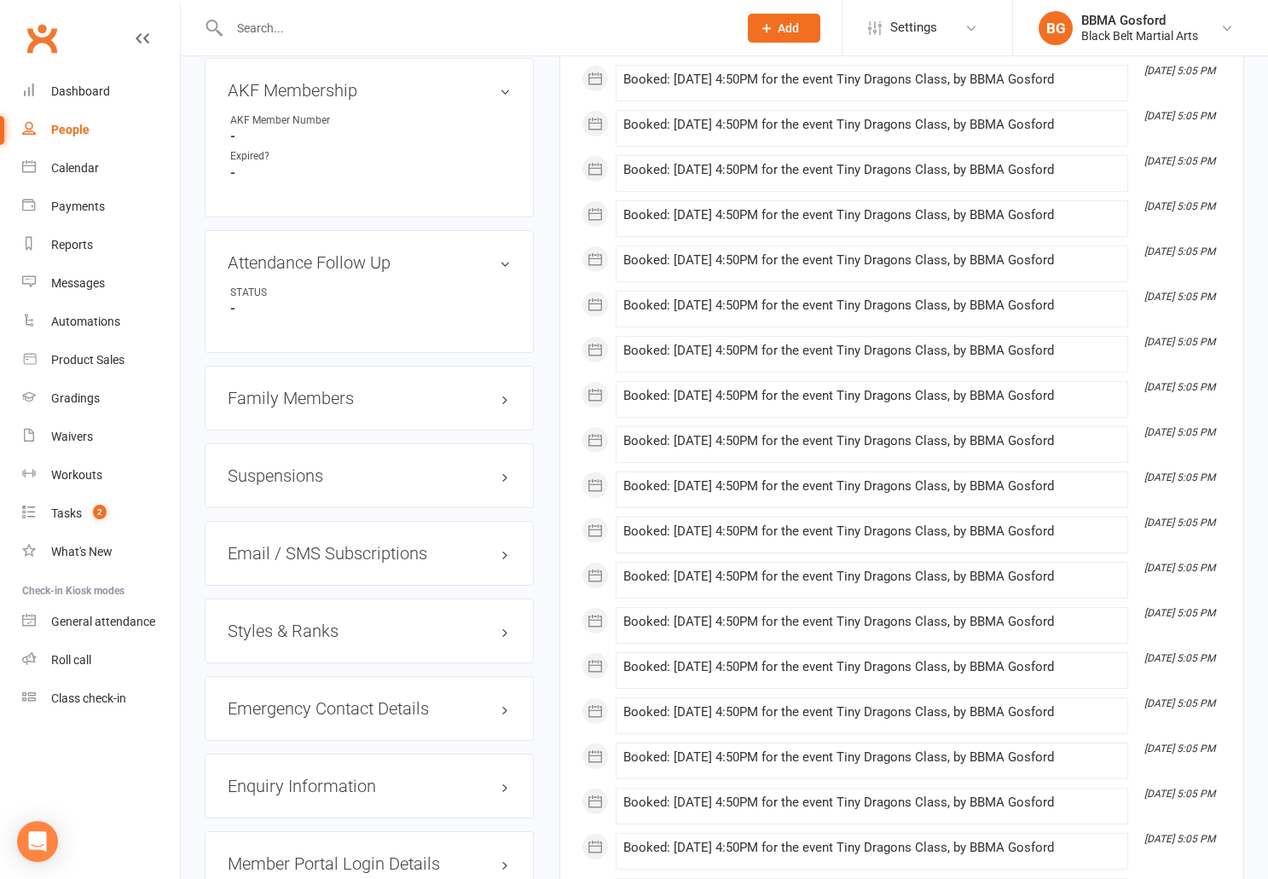
scroll to position [1084, 0]
click at [287, 407] on h3 "Family Members" at bounding box center [369, 397] width 283 height 19
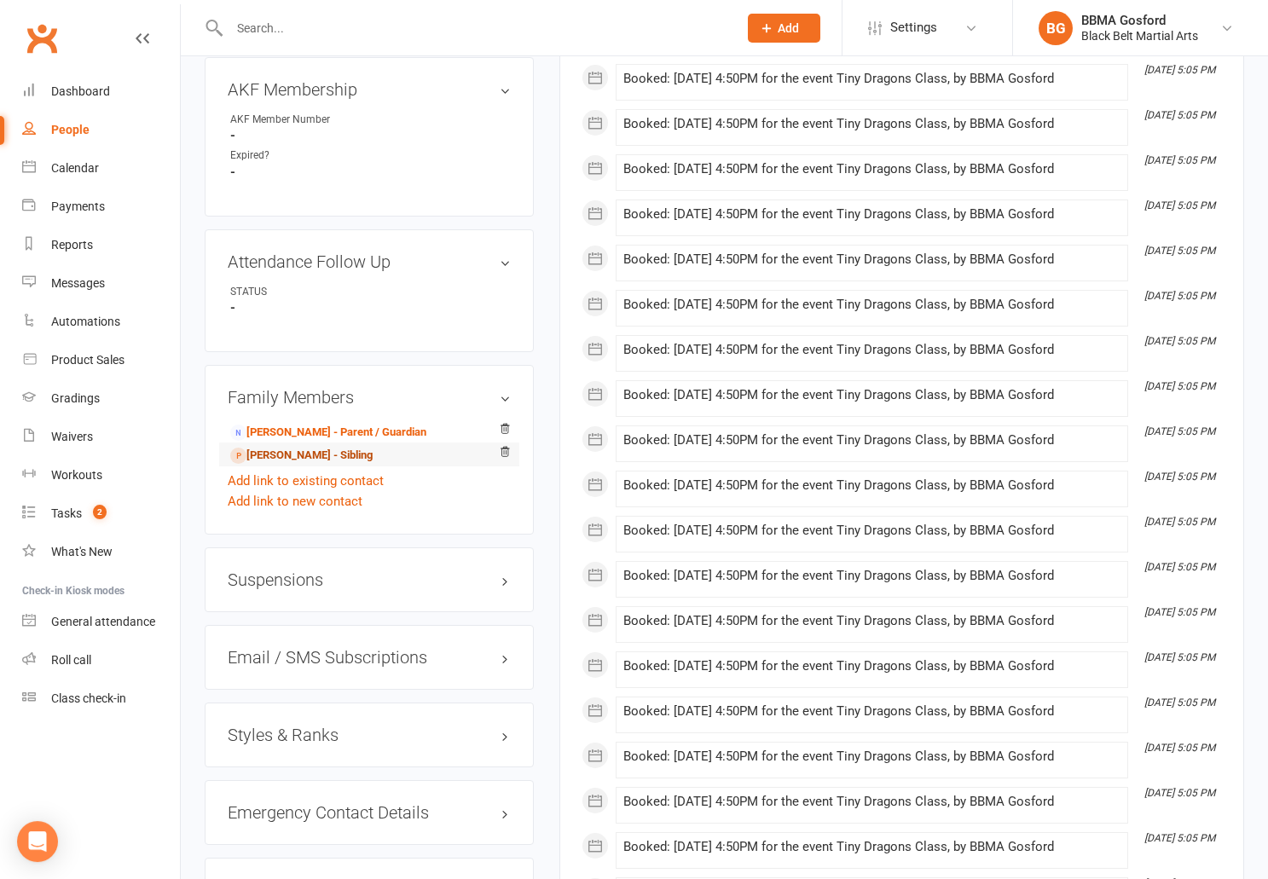
click at [285, 465] on link "[PERSON_NAME] - Sibling" at bounding box center [301, 456] width 142 height 18
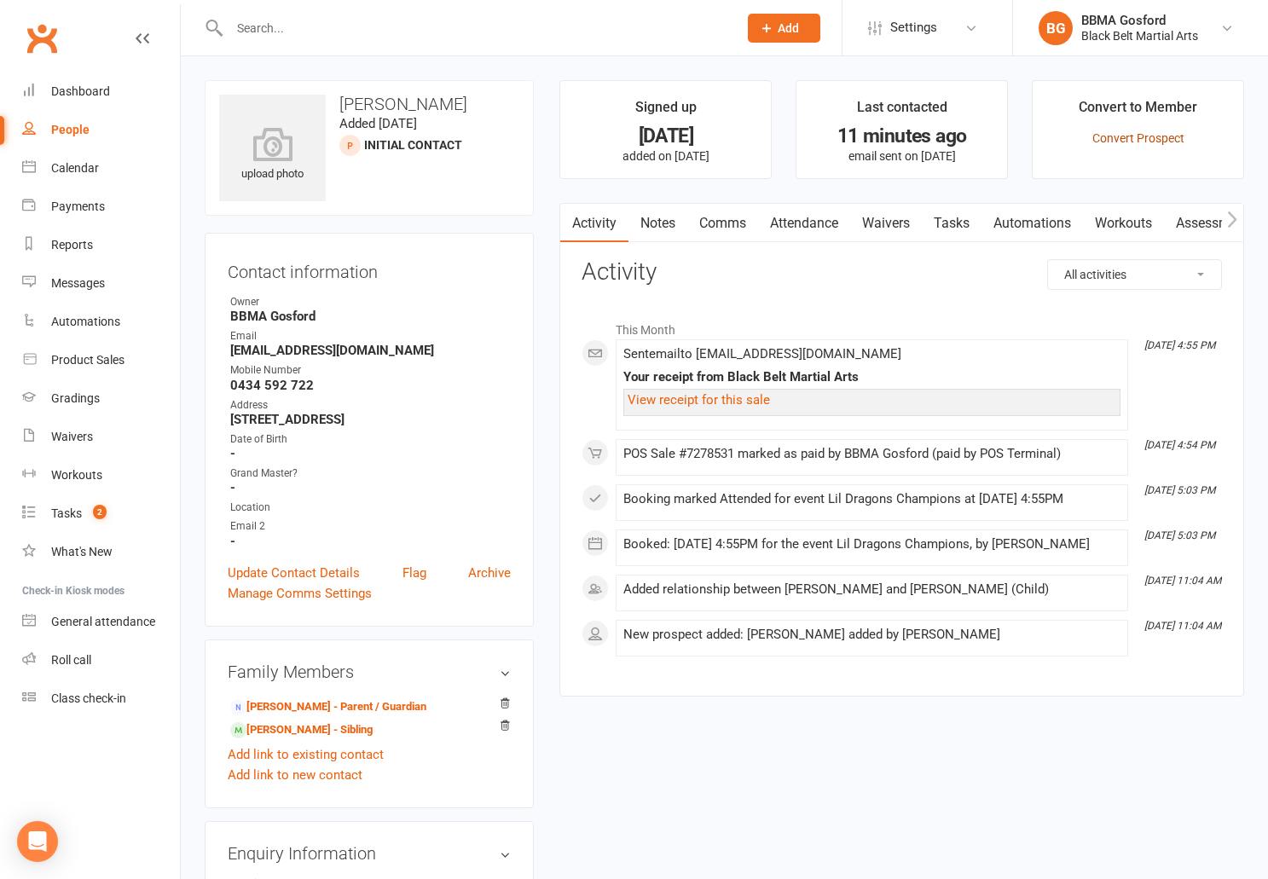
click at [1152, 135] on link "Convert Prospect" at bounding box center [1139, 138] width 92 height 14
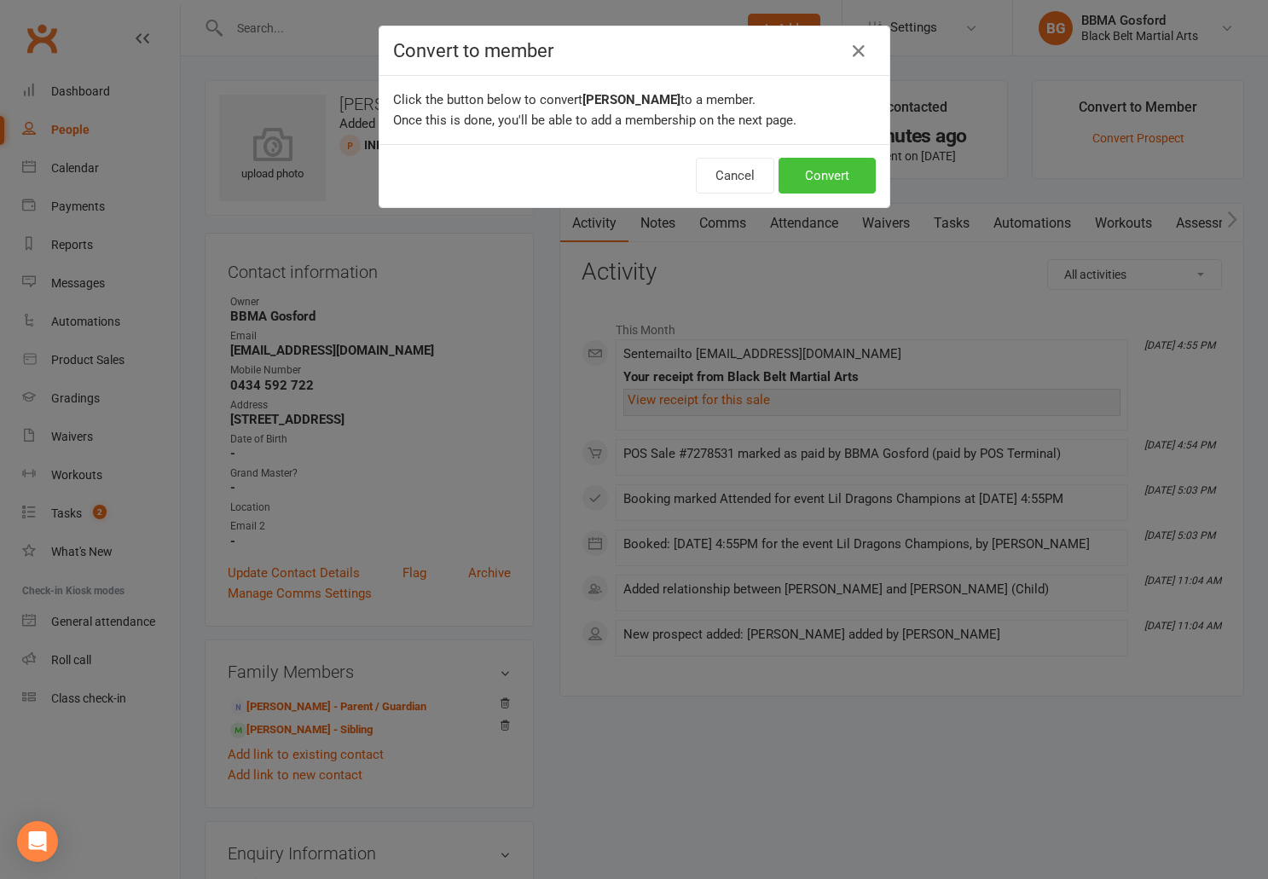
click at [831, 181] on button "Convert" at bounding box center [827, 176] width 97 height 36
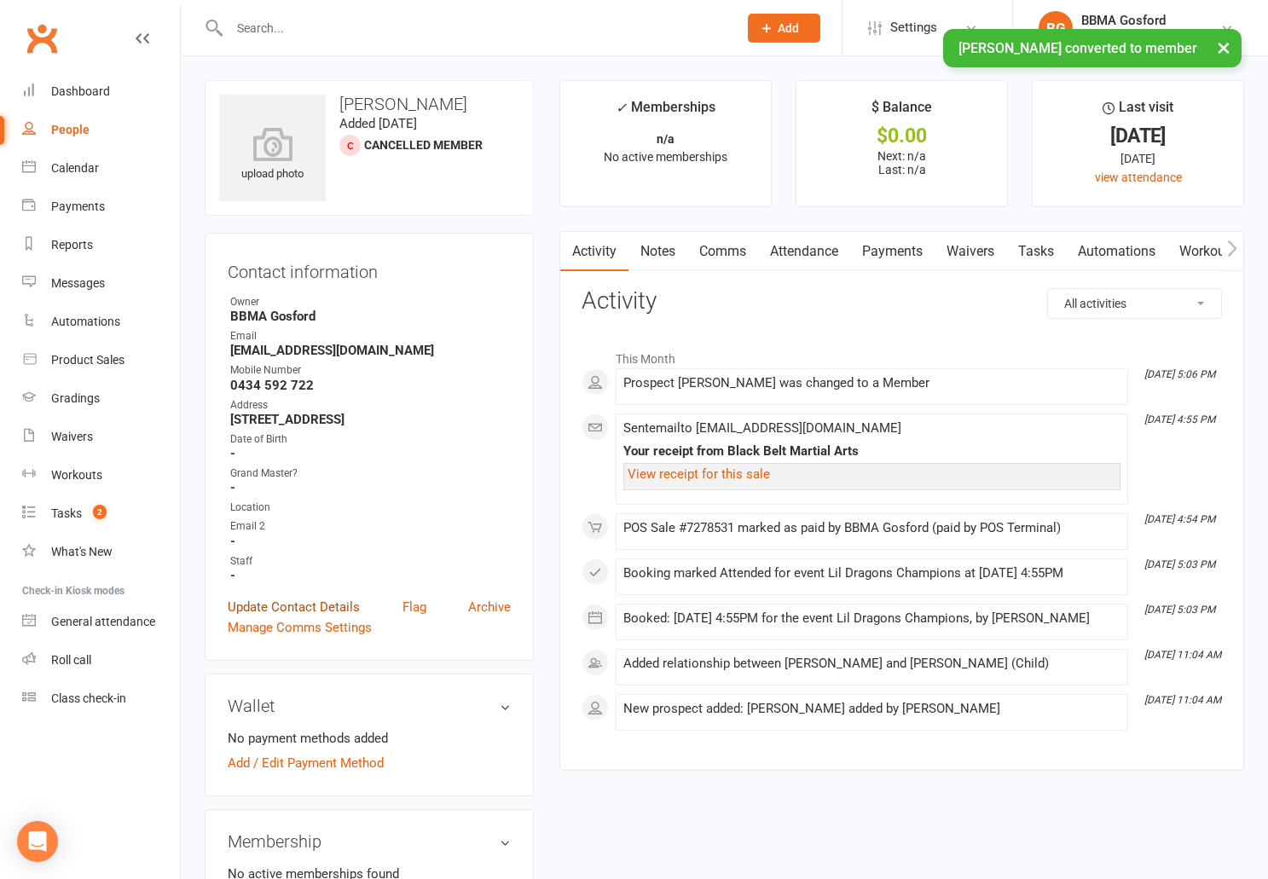
click at [296, 618] on link "Update Contact Details" at bounding box center [294, 607] width 132 height 20
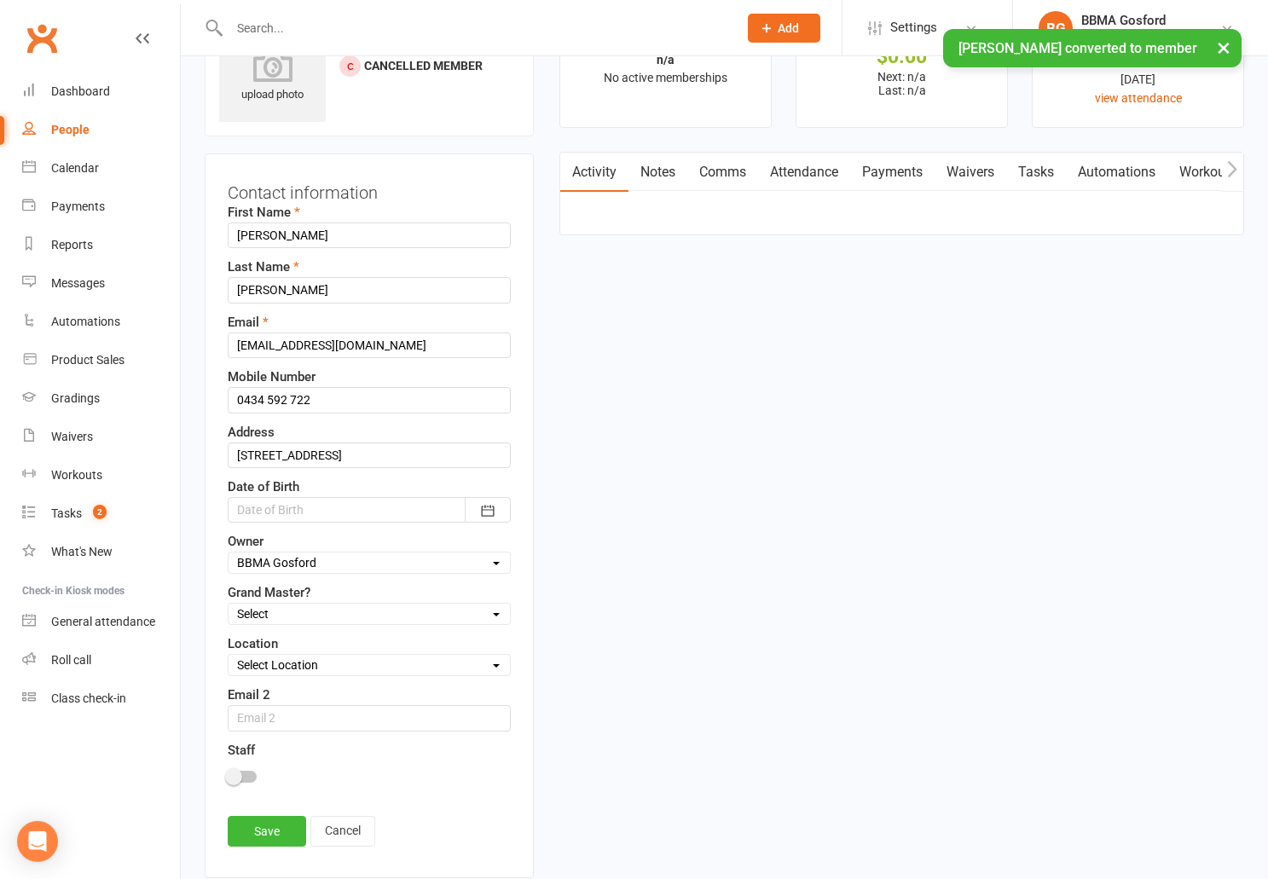
scroll to position [80, 0]
click at [319, 510] on div at bounding box center [369, 509] width 283 height 26
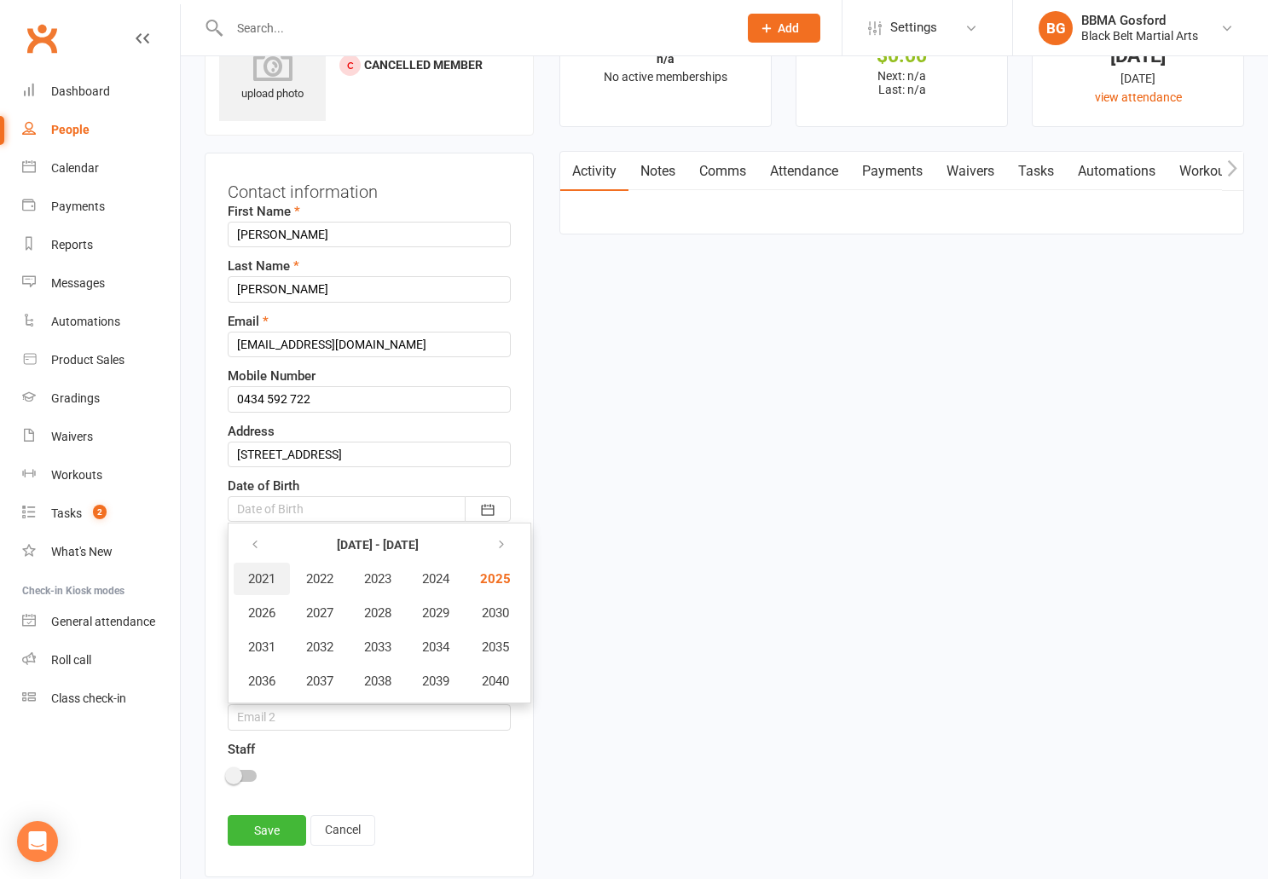
click at [260, 575] on span "2021" at bounding box center [261, 579] width 27 height 15
click at [370, 582] on span "February" at bounding box center [370, 579] width 49 height 15
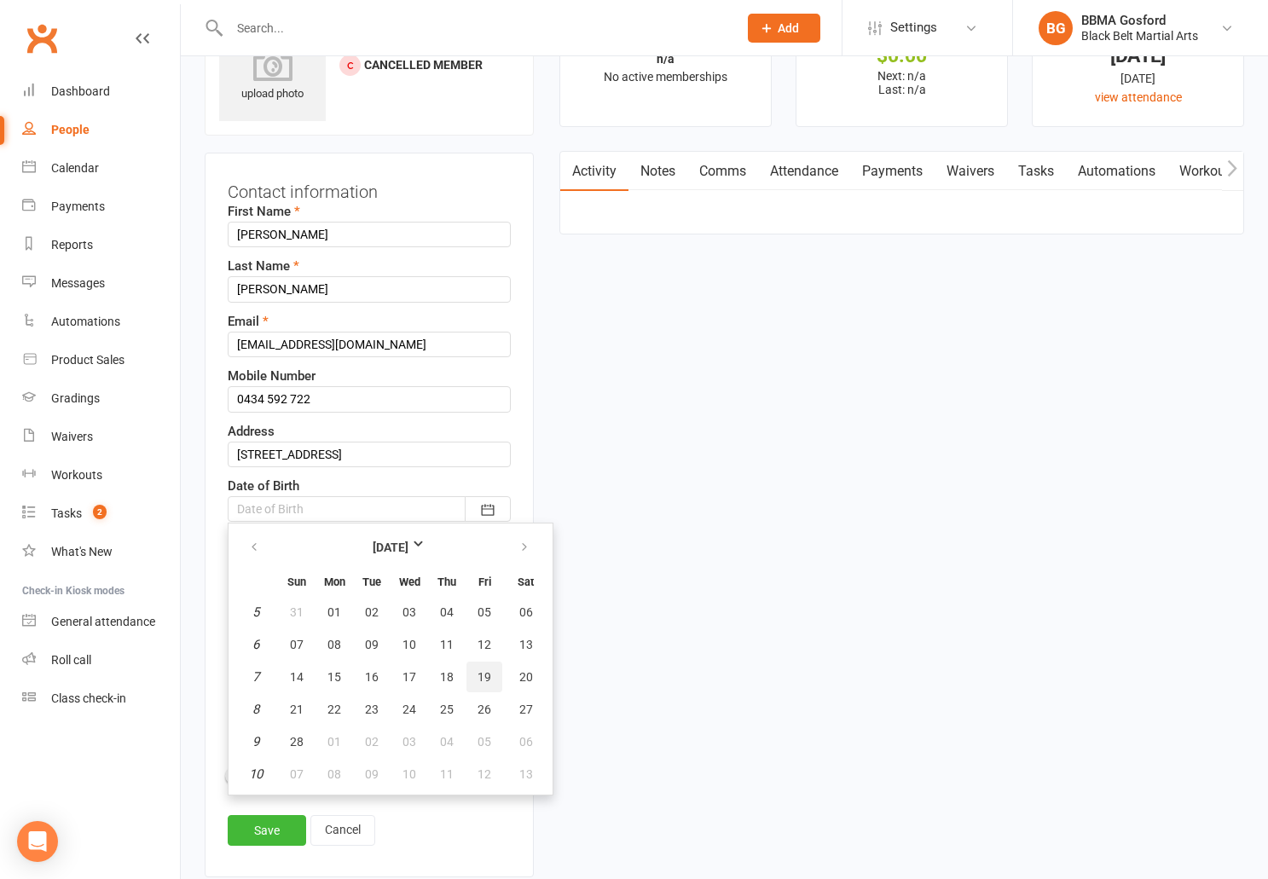
click at [479, 673] on span "19" at bounding box center [485, 677] width 14 height 14
type input "[DATE]"
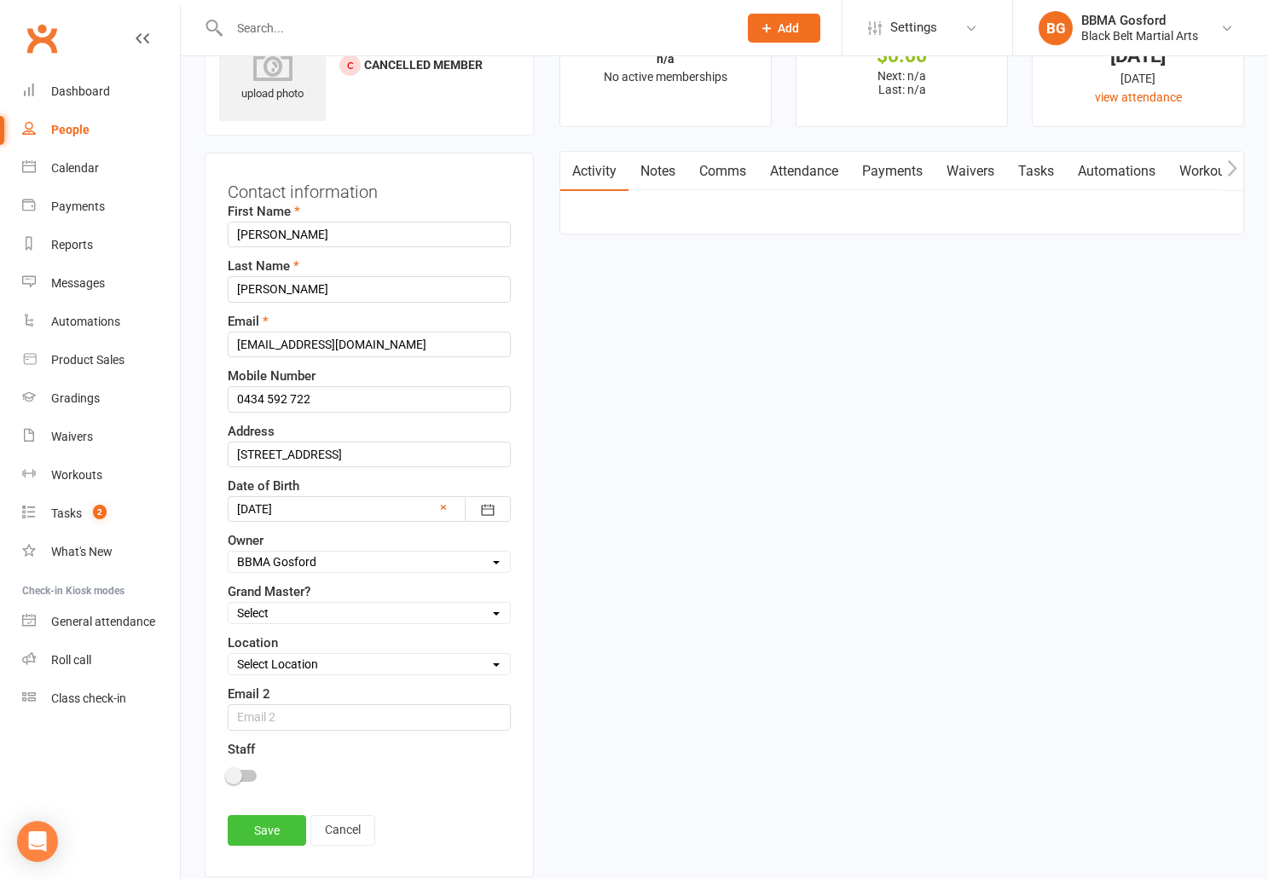
click at [265, 825] on link "Save" at bounding box center [267, 830] width 78 height 31
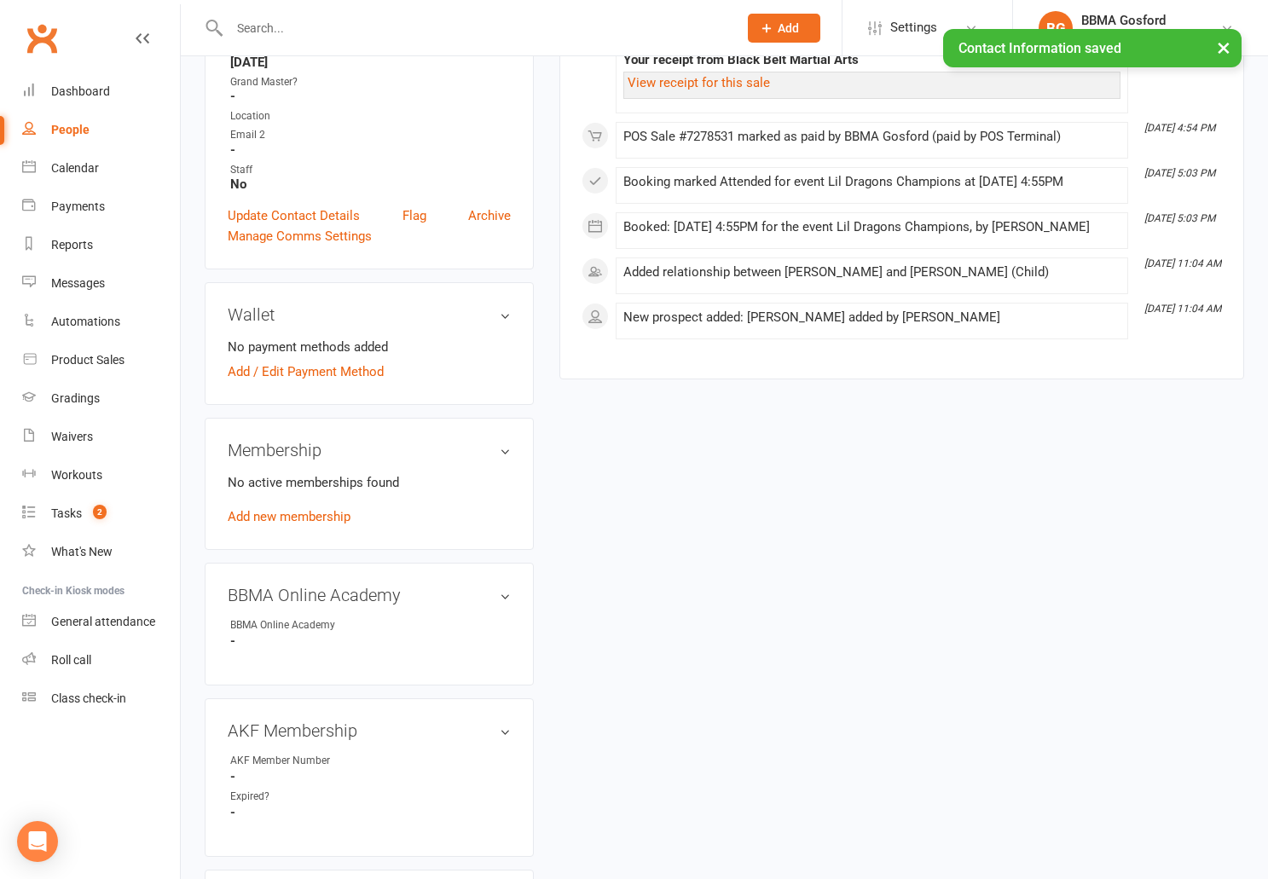
scroll to position [402, 0]
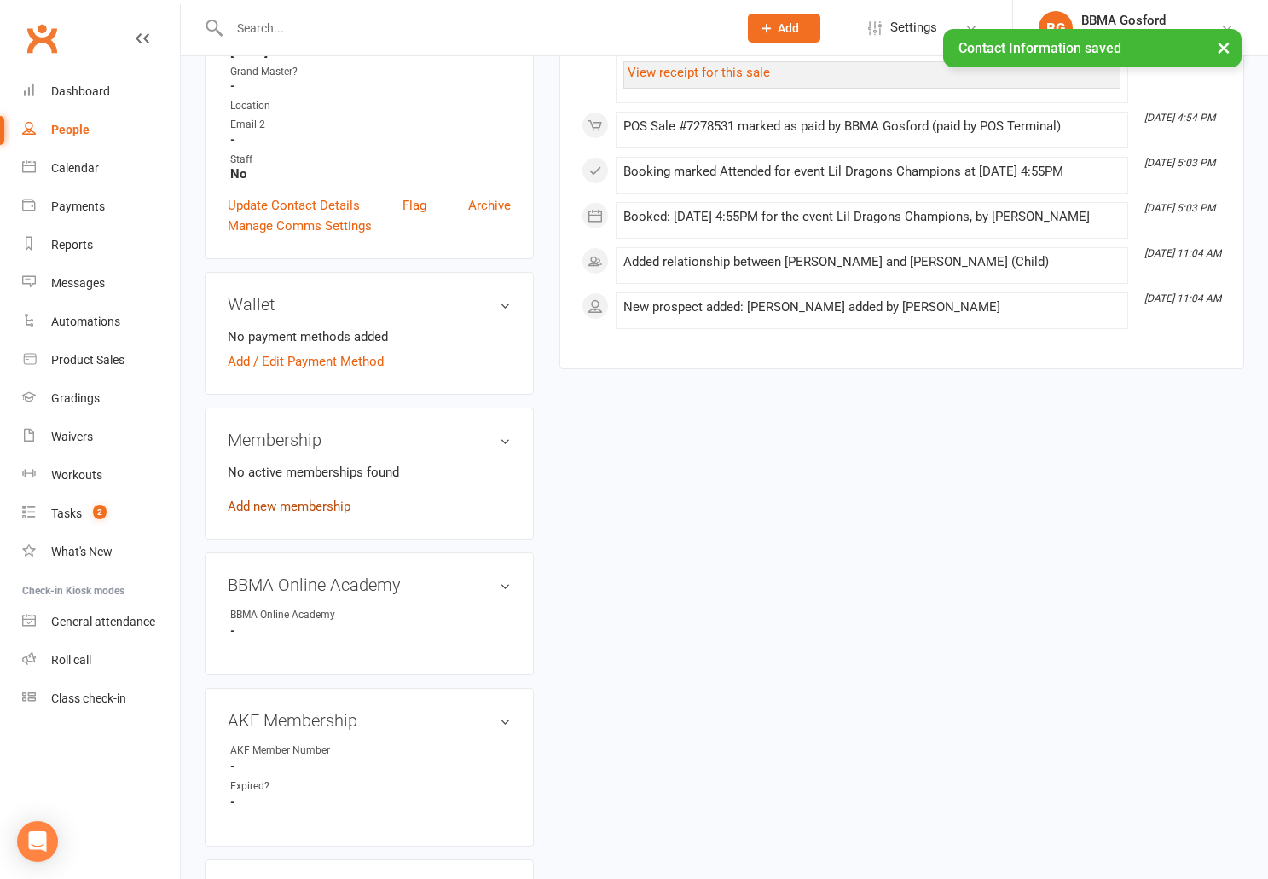
click at [271, 514] on link "Add new membership" at bounding box center [289, 506] width 123 height 15
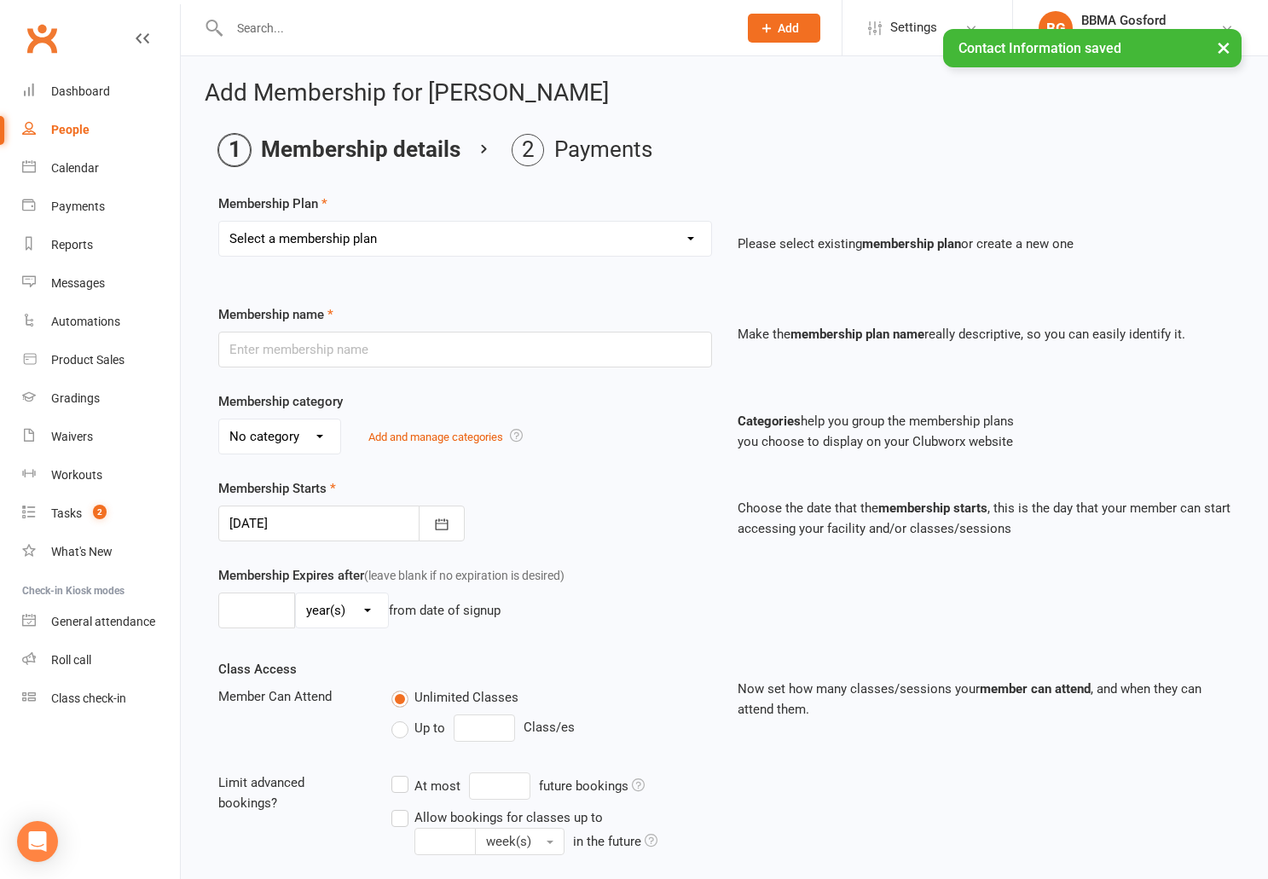
select select "4"
click option "Lil Dragon DDR" at bounding box center [0, 0] width 0 height 0
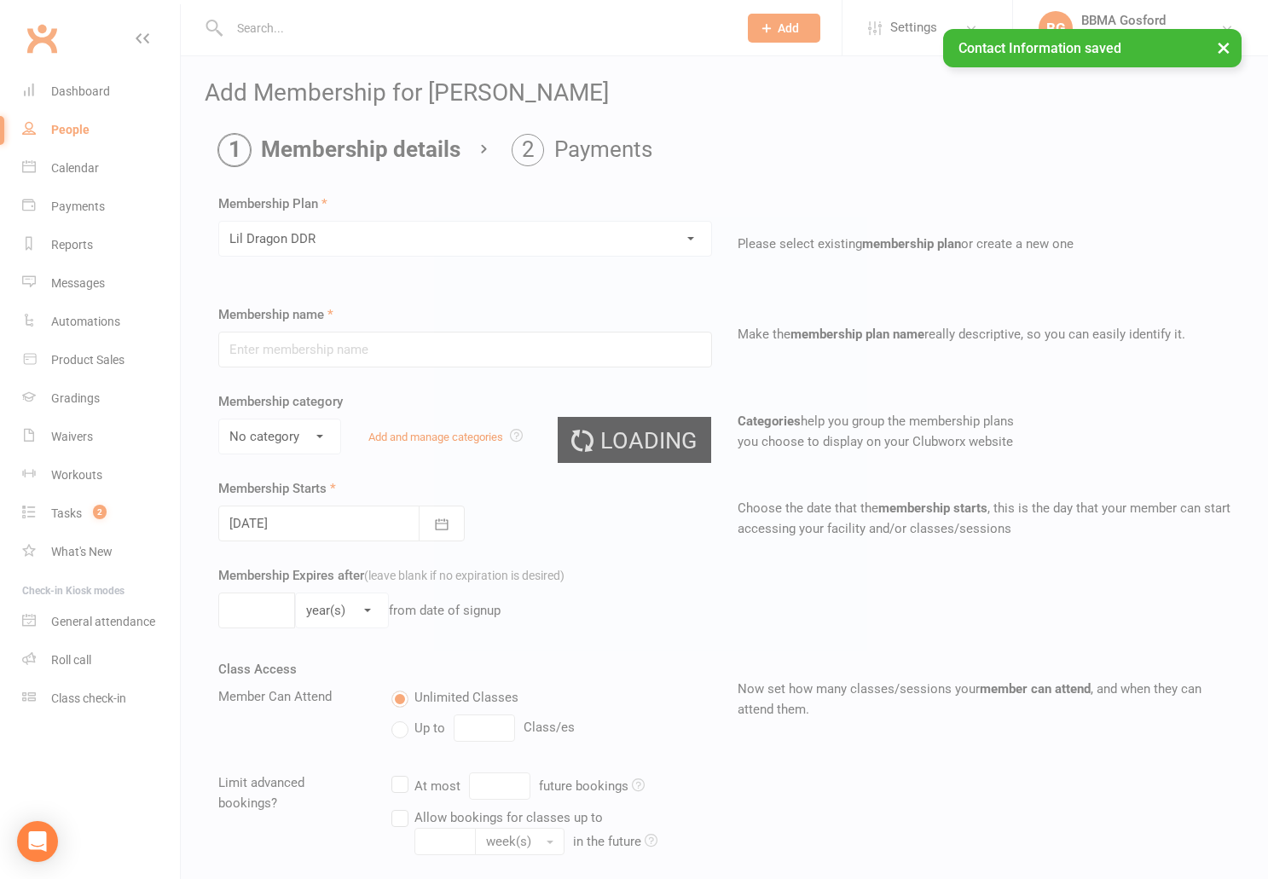
type input "Lil Dragon DDR"
select select "0"
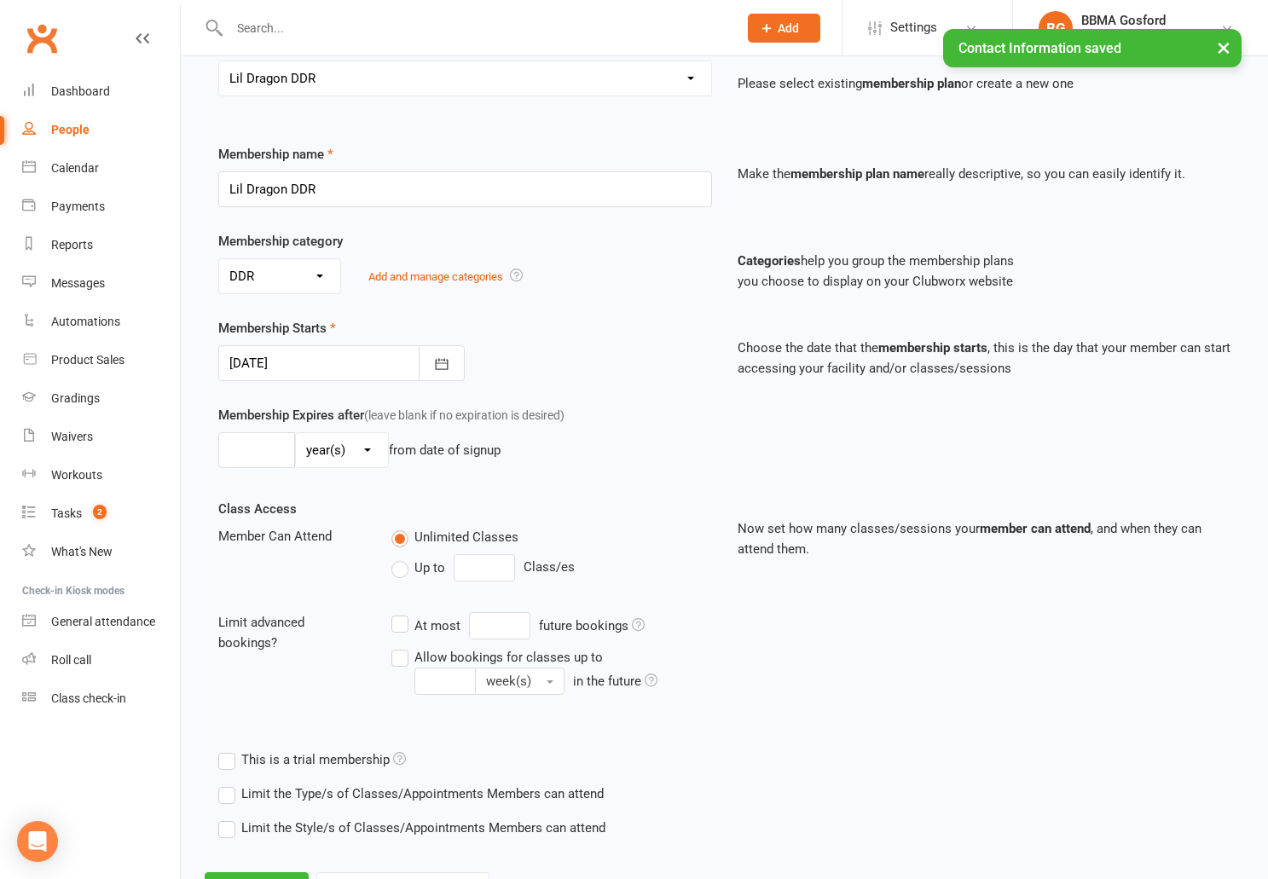
scroll to position [237, 0]
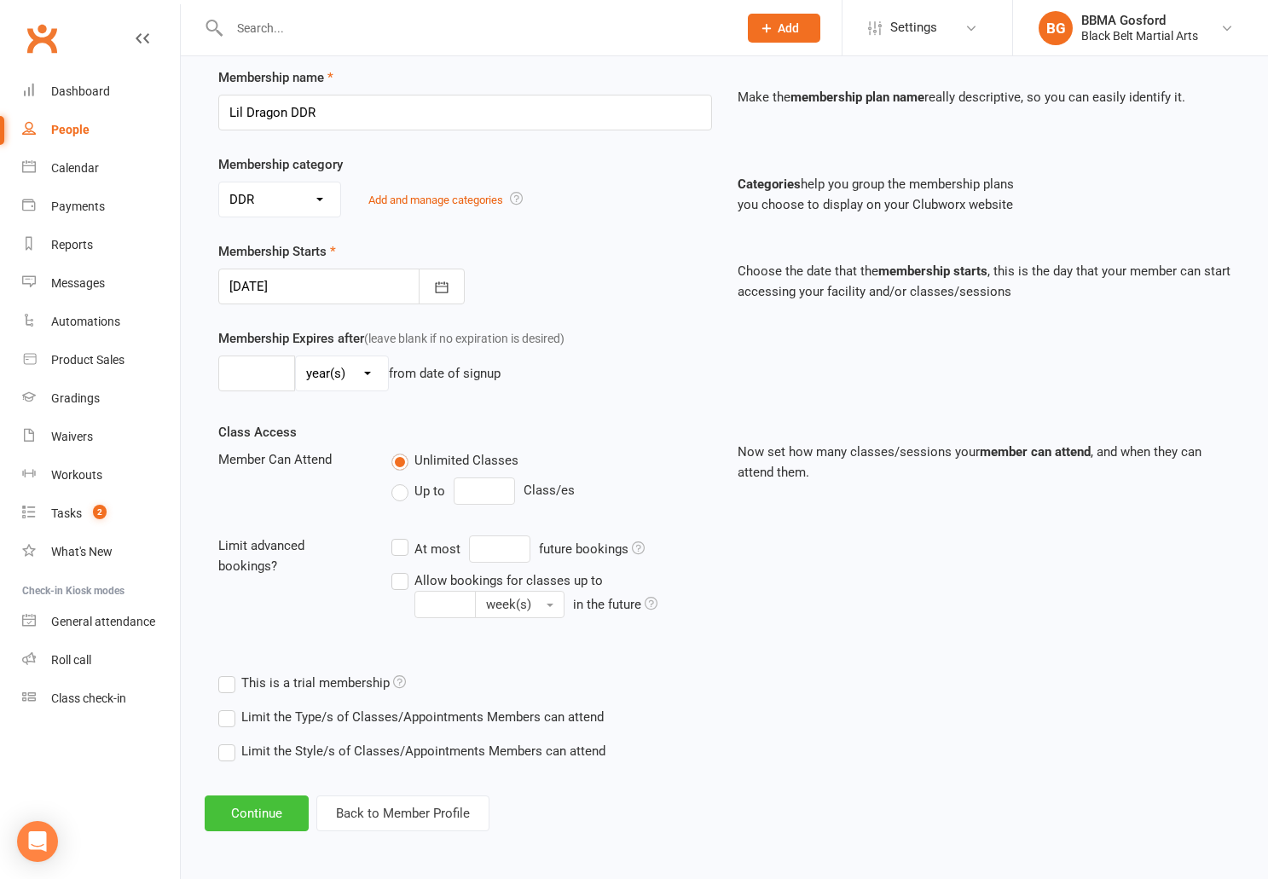
click at [275, 815] on button "Continue" at bounding box center [257, 814] width 104 height 36
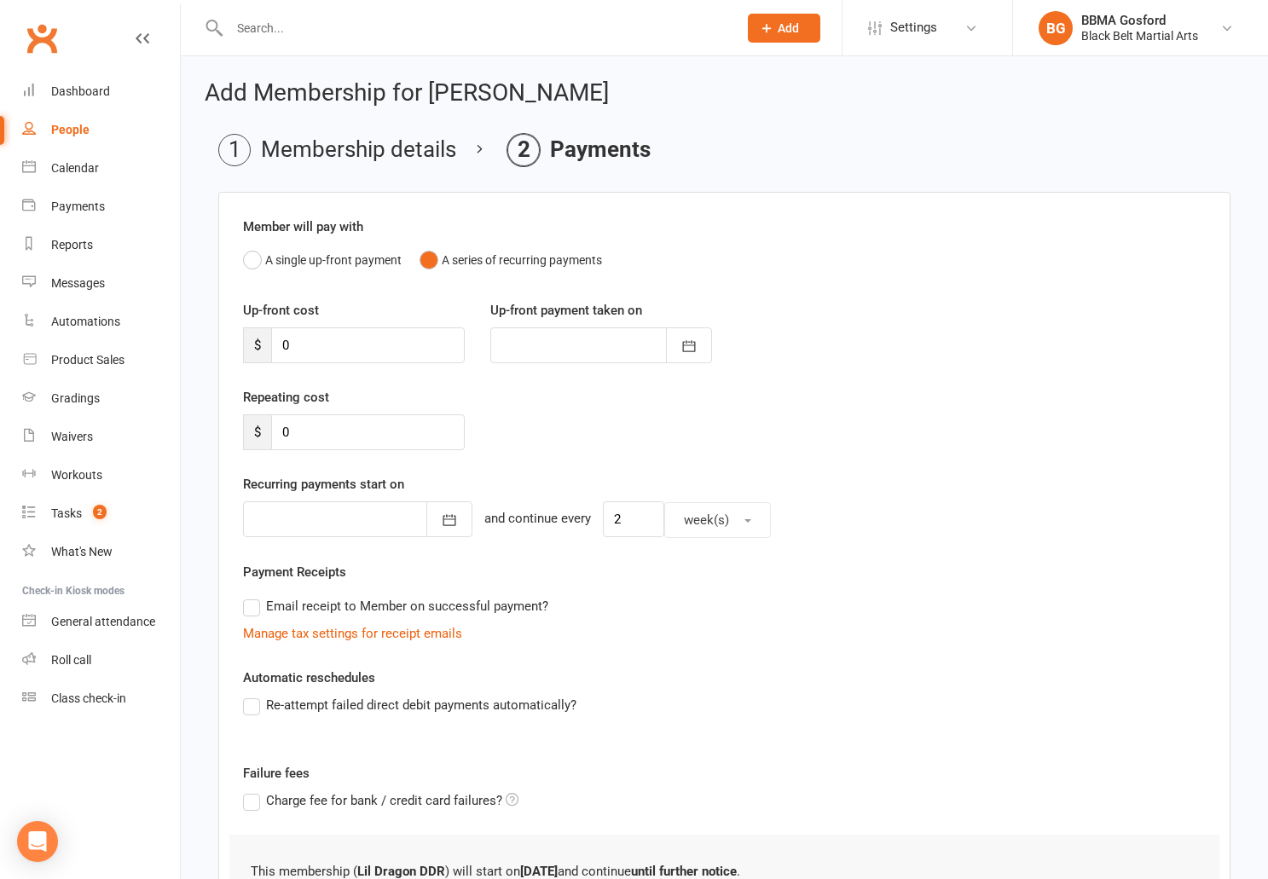
scroll to position [155, 0]
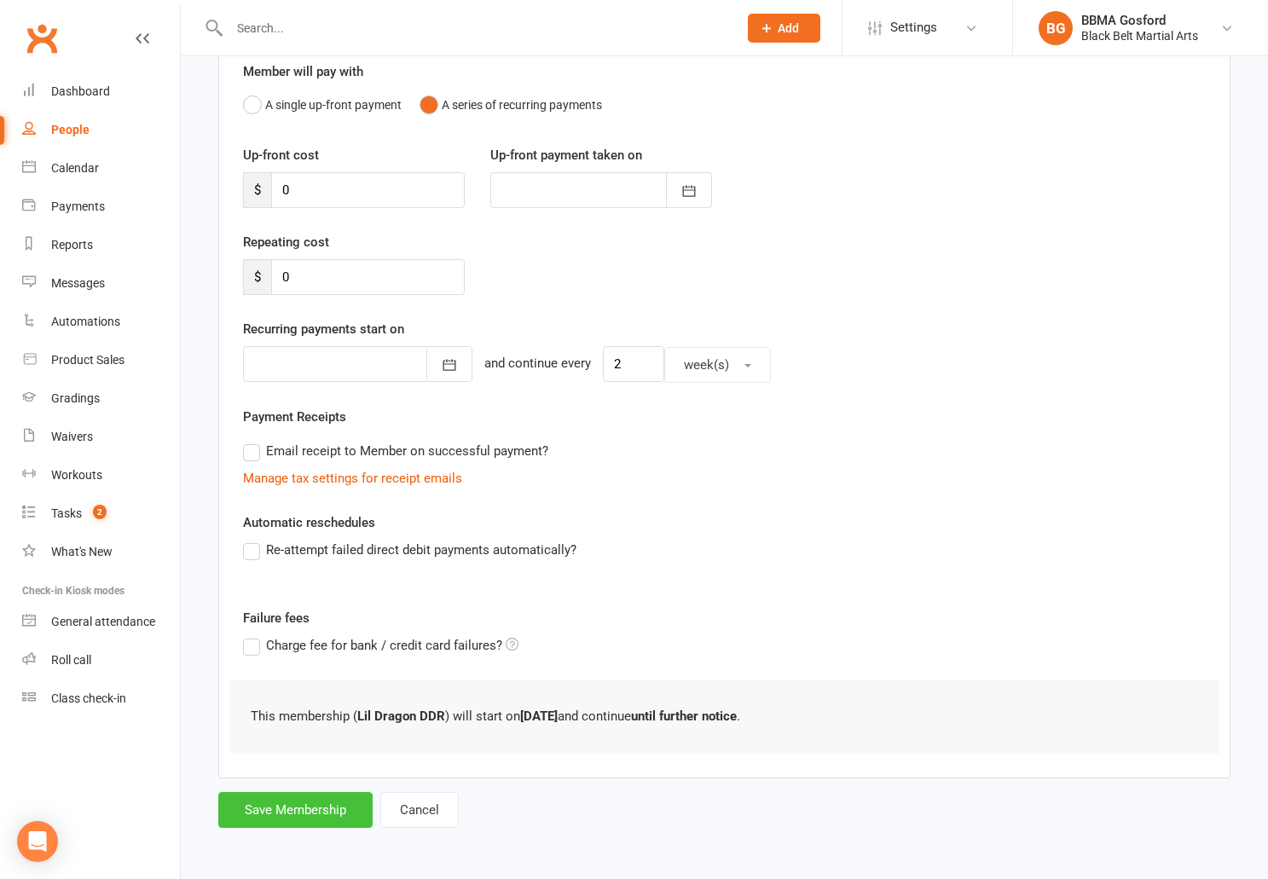
click at [299, 809] on button "Save Membership" at bounding box center [295, 810] width 154 height 36
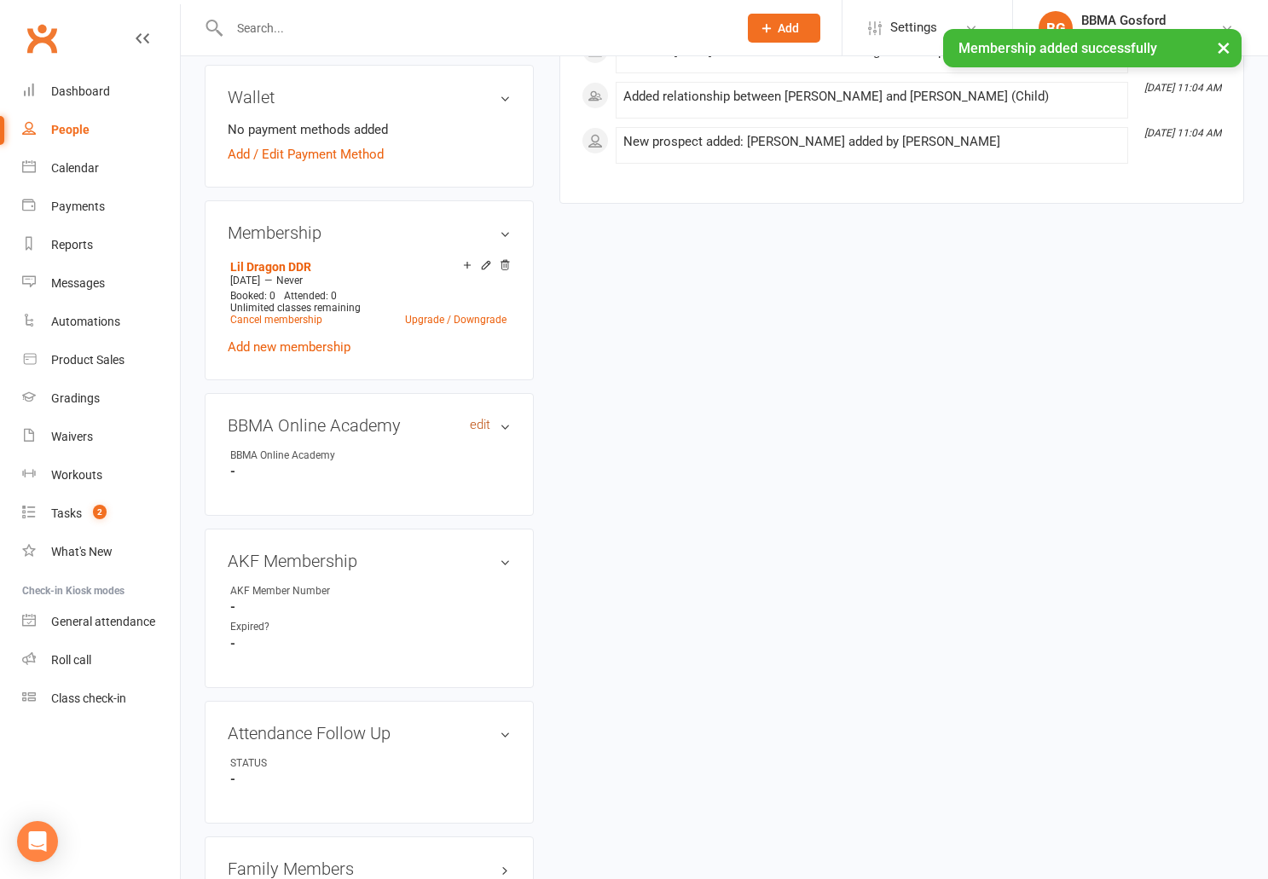
click at [484, 432] on link "edit" at bounding box center [480, 425] width 20 height 15
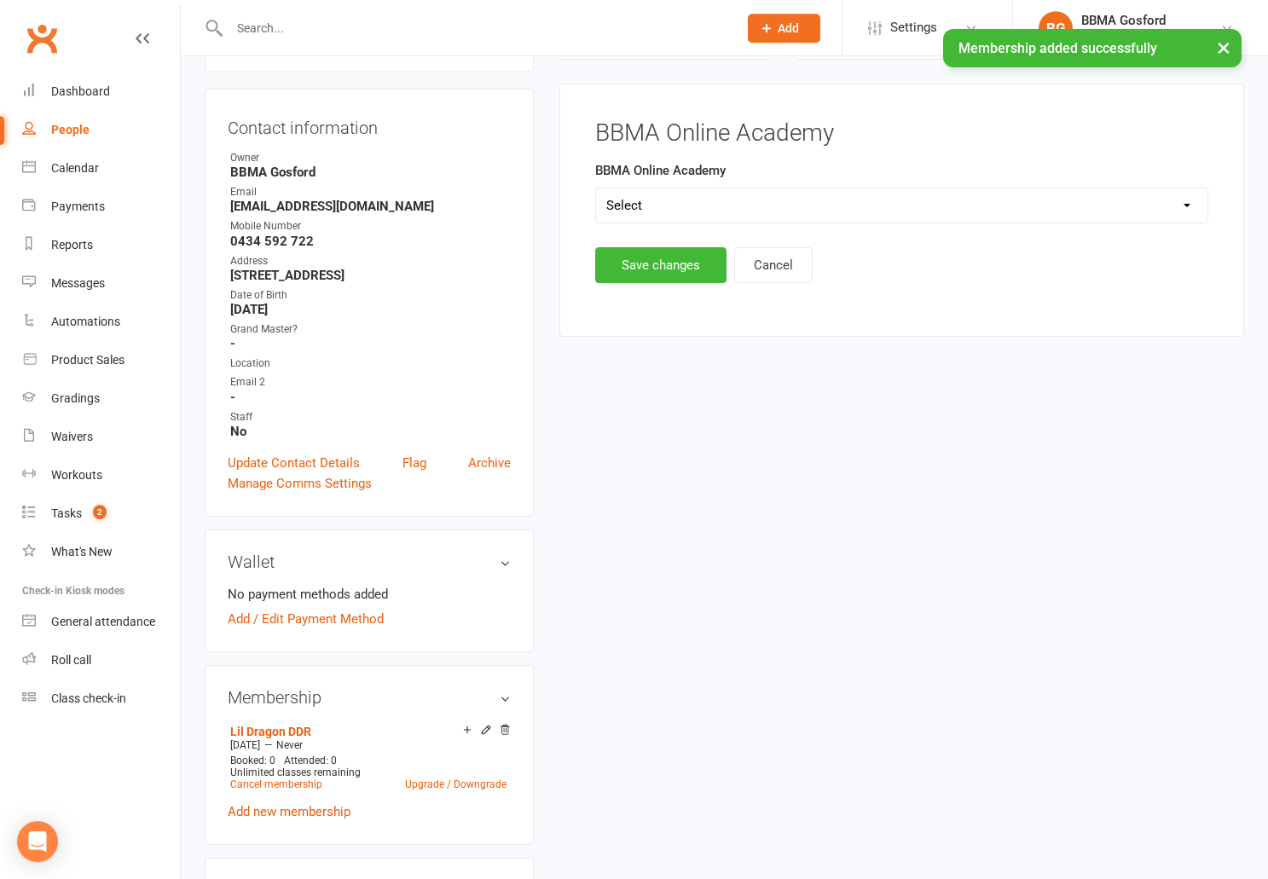
scroll to position [146, 0]
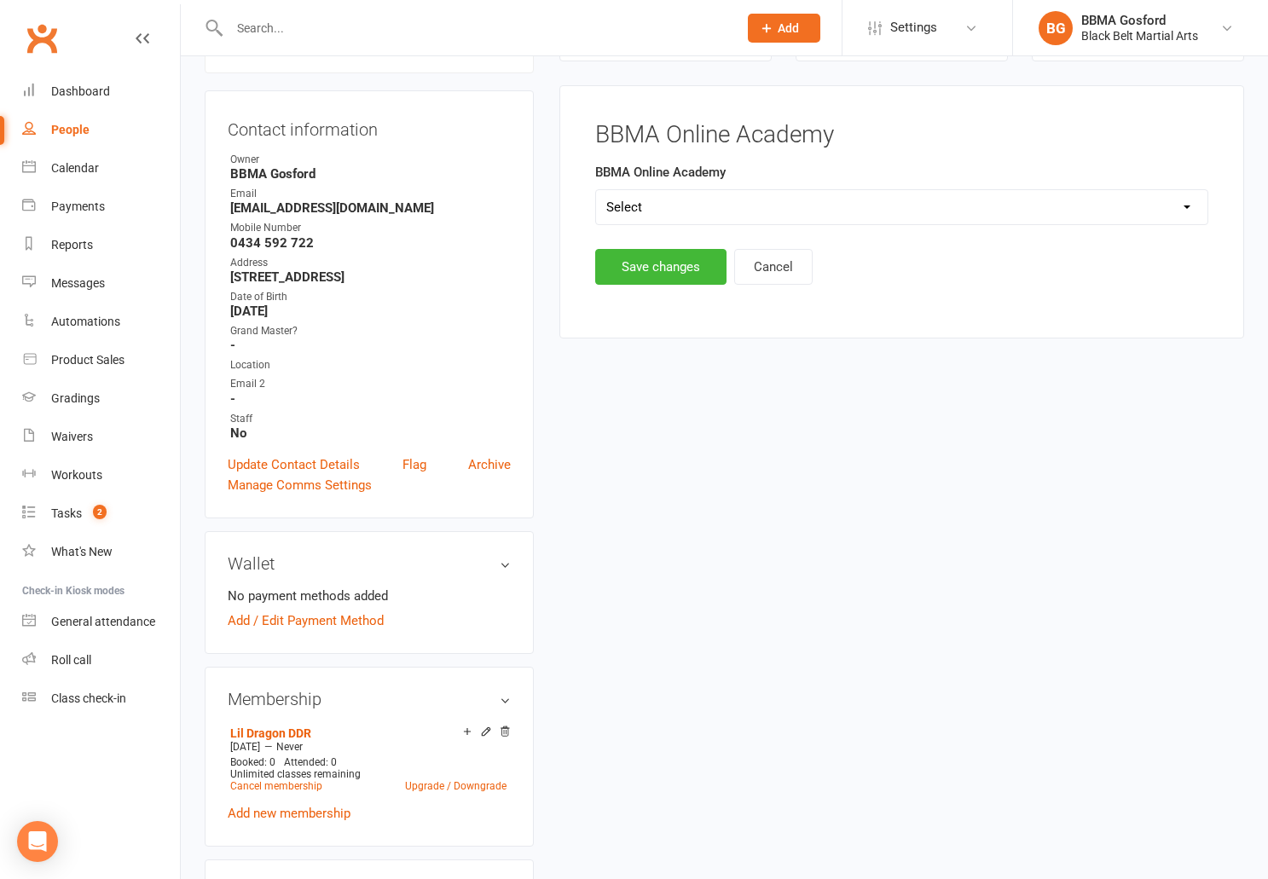
select select "BBMA Online Academy Standard"
click option "BBMA Online Academy Standard" at bounding box center [0, 0] width 0 height 0
click at [657, 276] on button "Save changes" at bounding box center [660, 267] width 131 height 36
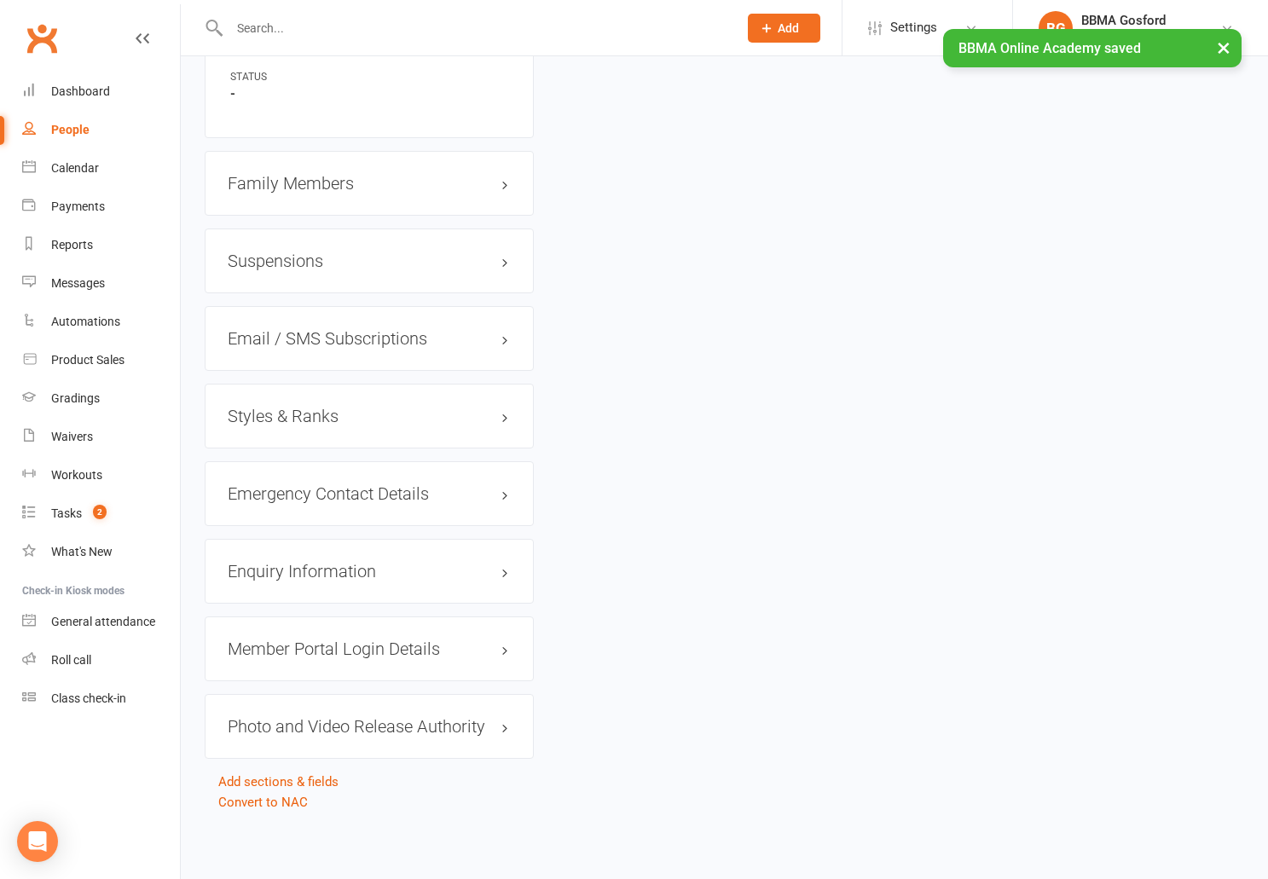
scroll to position [1255, 0]
click at [314, 415] on h3 "Styles & Ranks" at bounding box center [369, 416] width 283 height 19
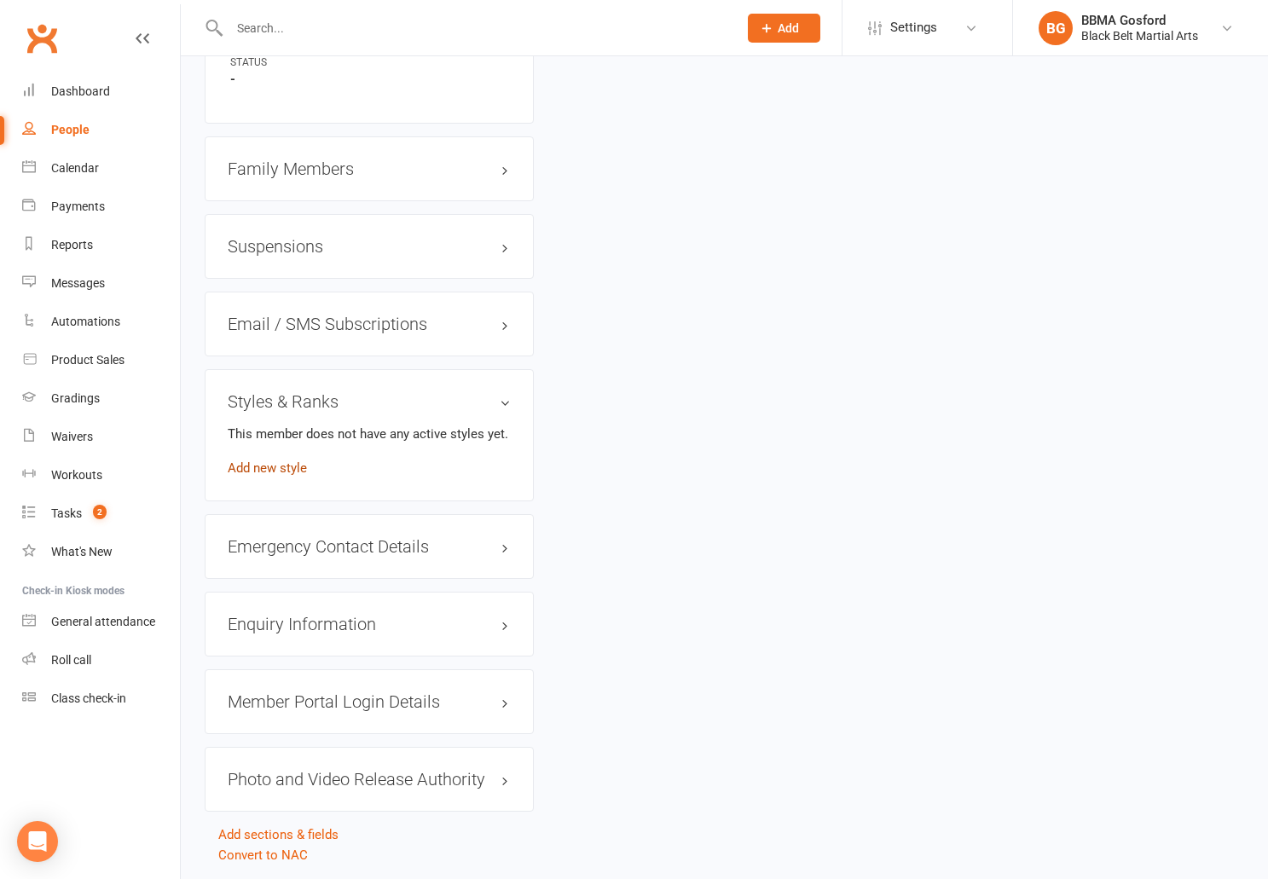
click at [271, 476] on link "Add new style" at bounding box center [267, 468] width 79 height 15
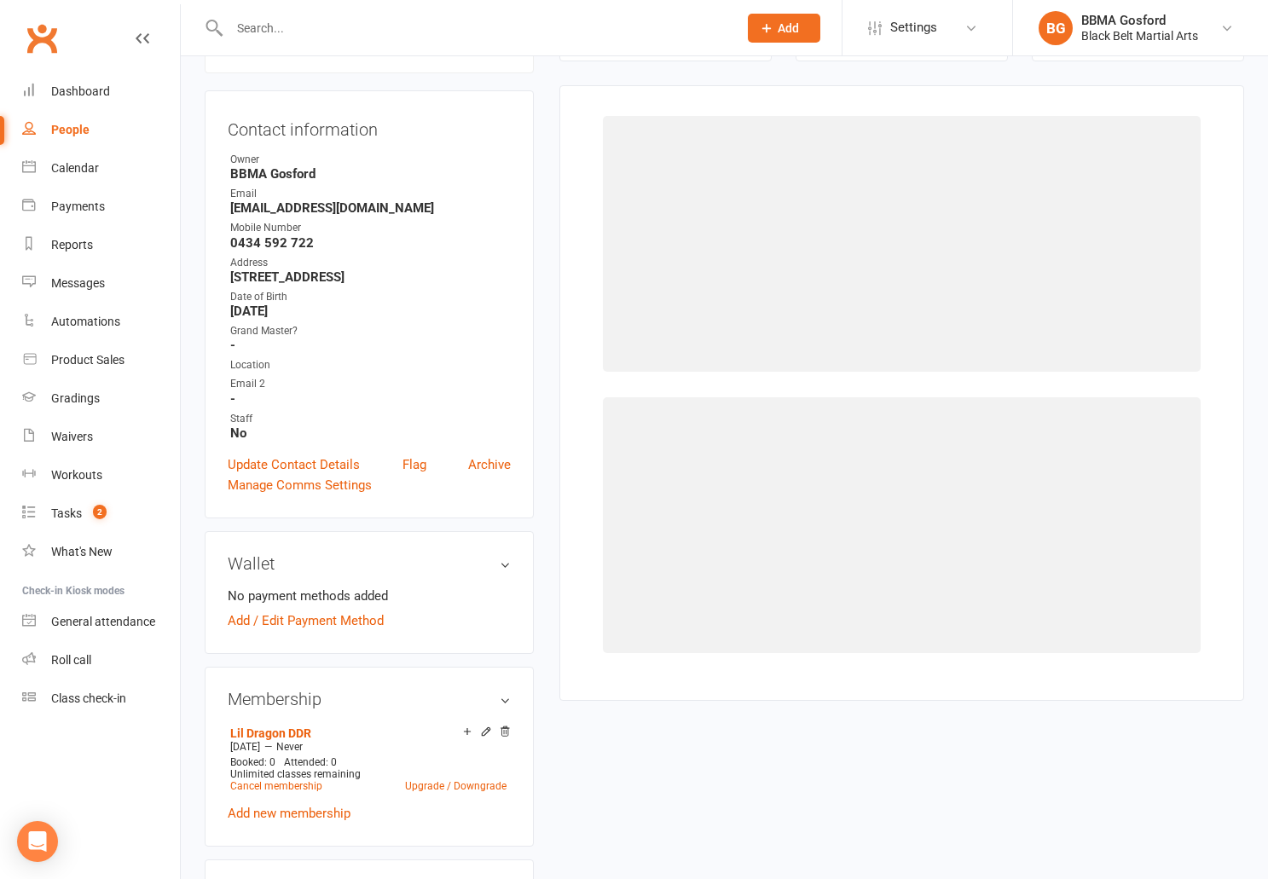
scroll to position [146, 0]
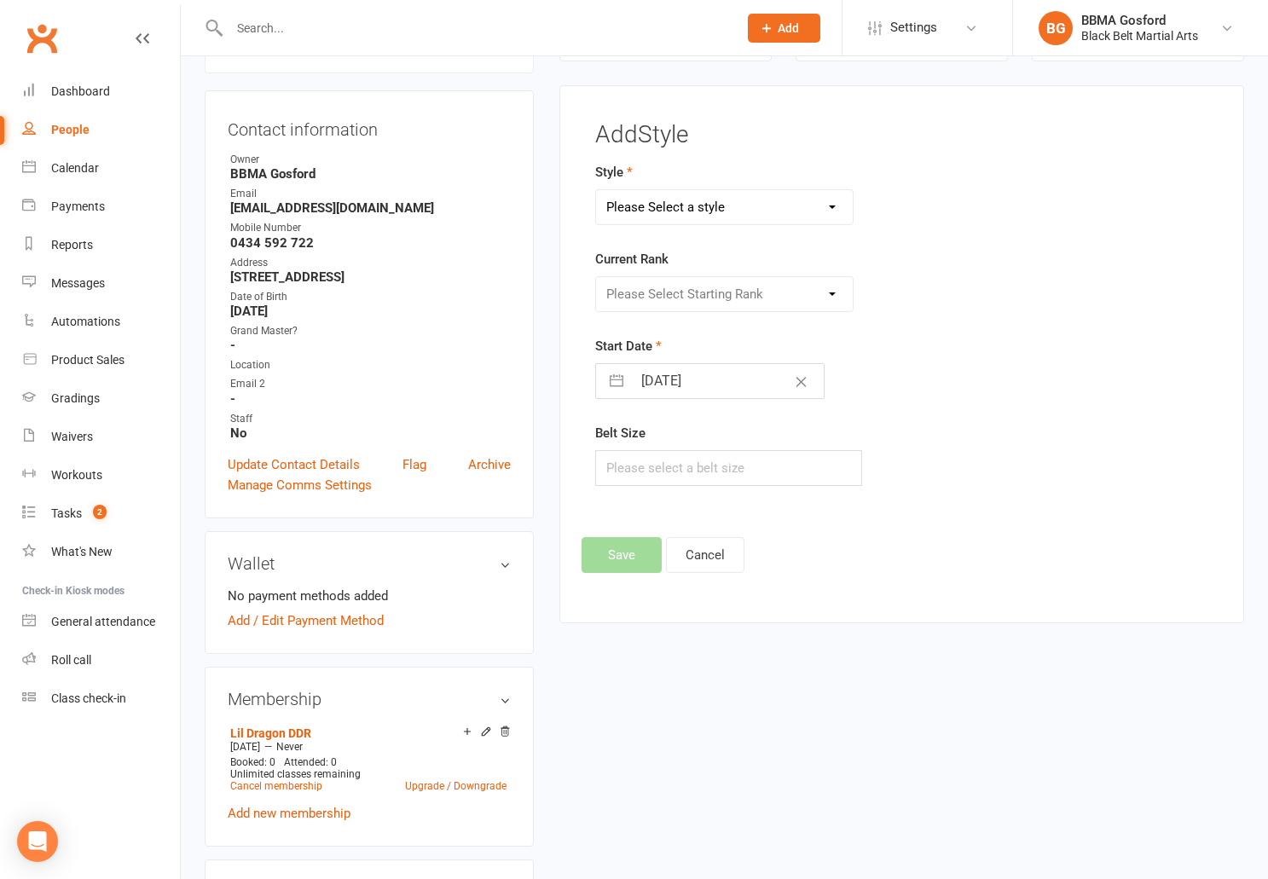
select select "780"
click option "Lil Dragons" at bounding box center [0, 0] width 0 height 0
select select "7117"
click option "White" at bounding box center [0, 0] width 0 height 0
click at [627, 473] on input "text" at bounding box center [728, 468] width 267 height 36
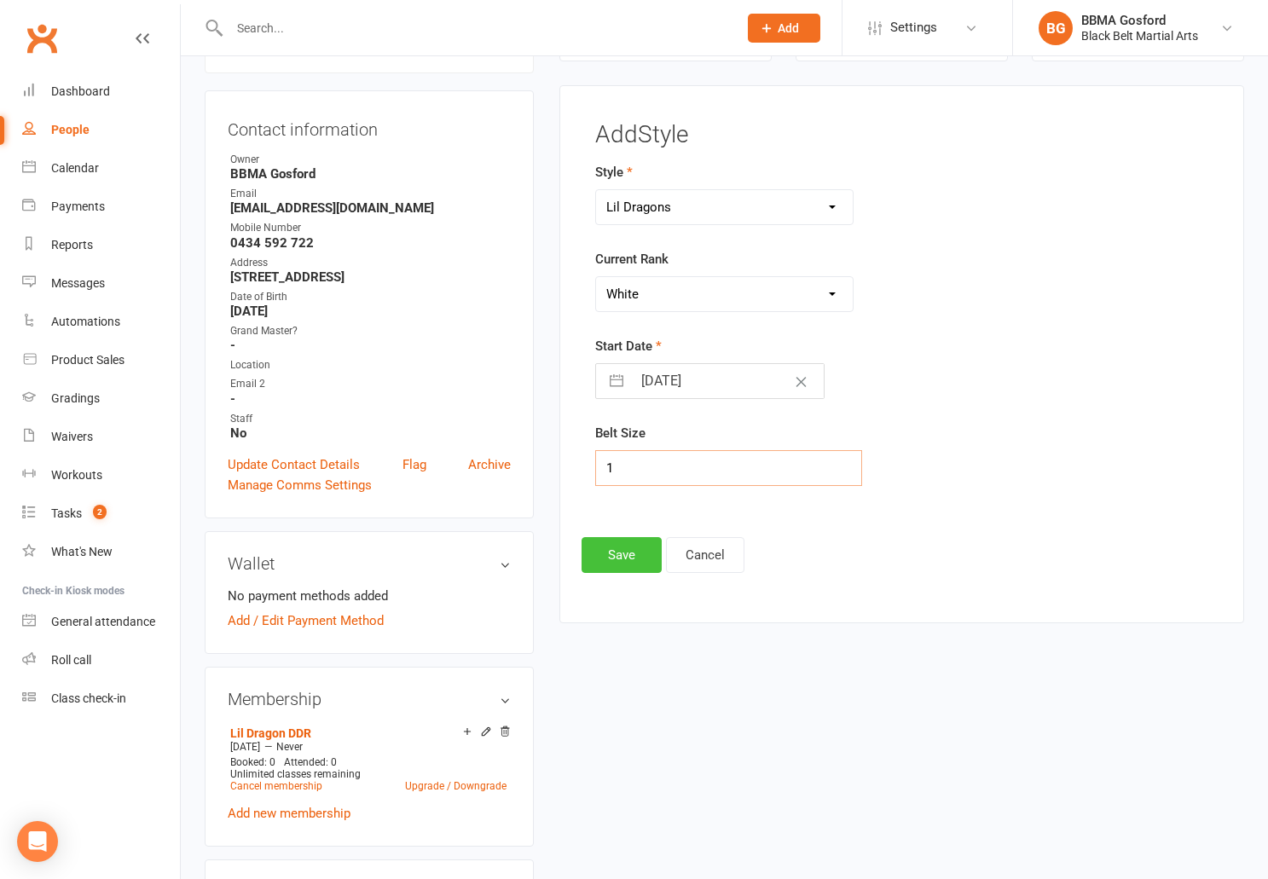
type input "1"
click at [620, 555] on button "Save" at bounding box center [622, 555] width 80 height 36
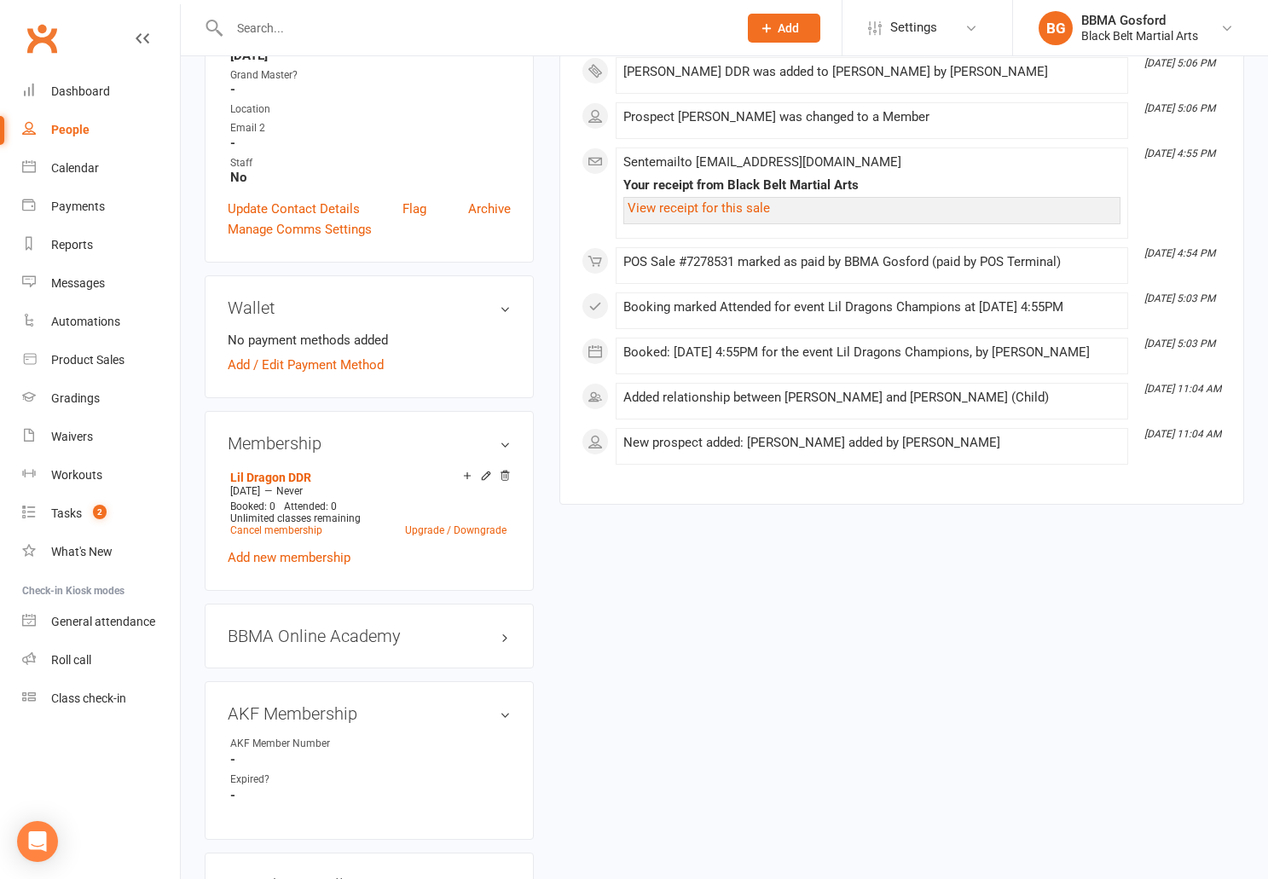
scroll to position [0, 0]
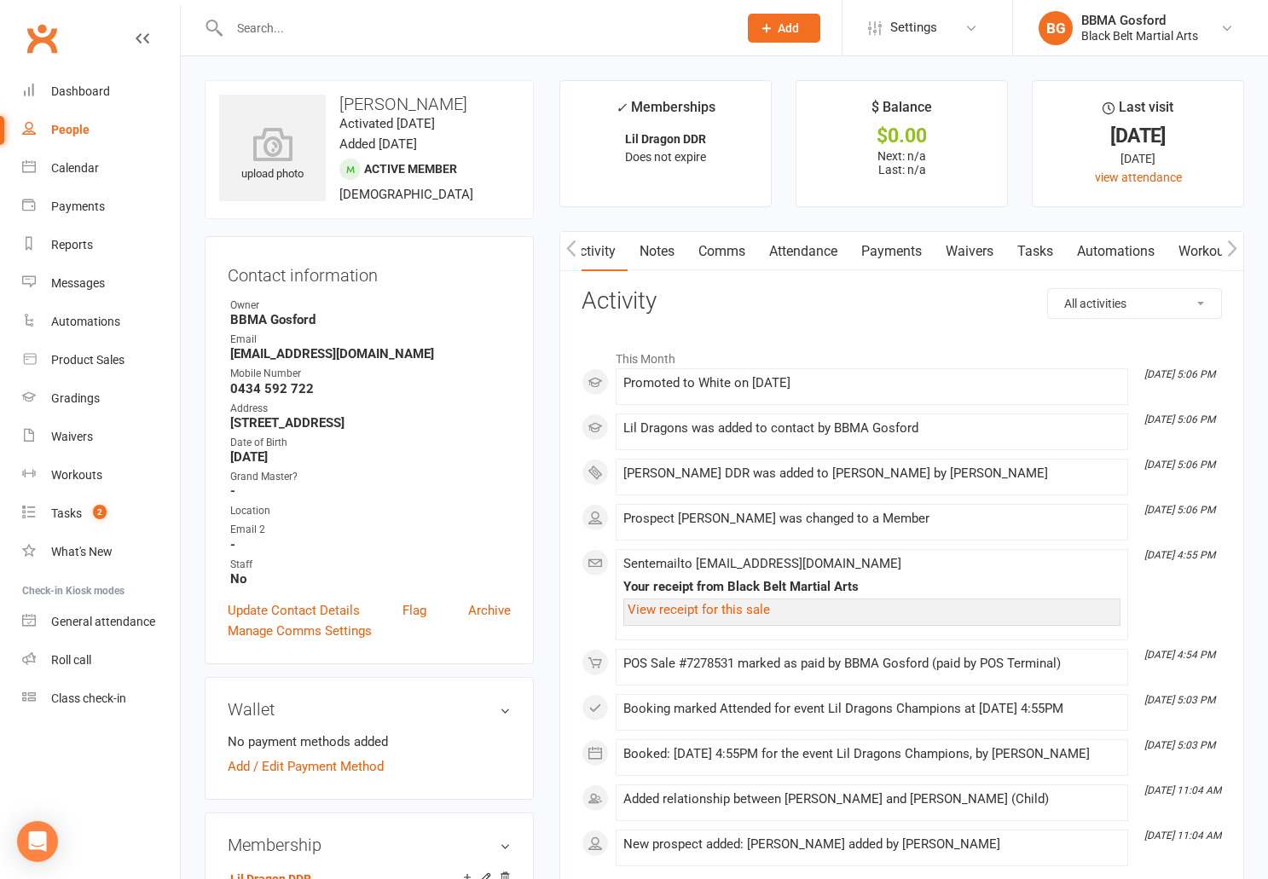
click at [810, 250] on link "Attendance" at bounding box center [803, 251] width 92 height 39
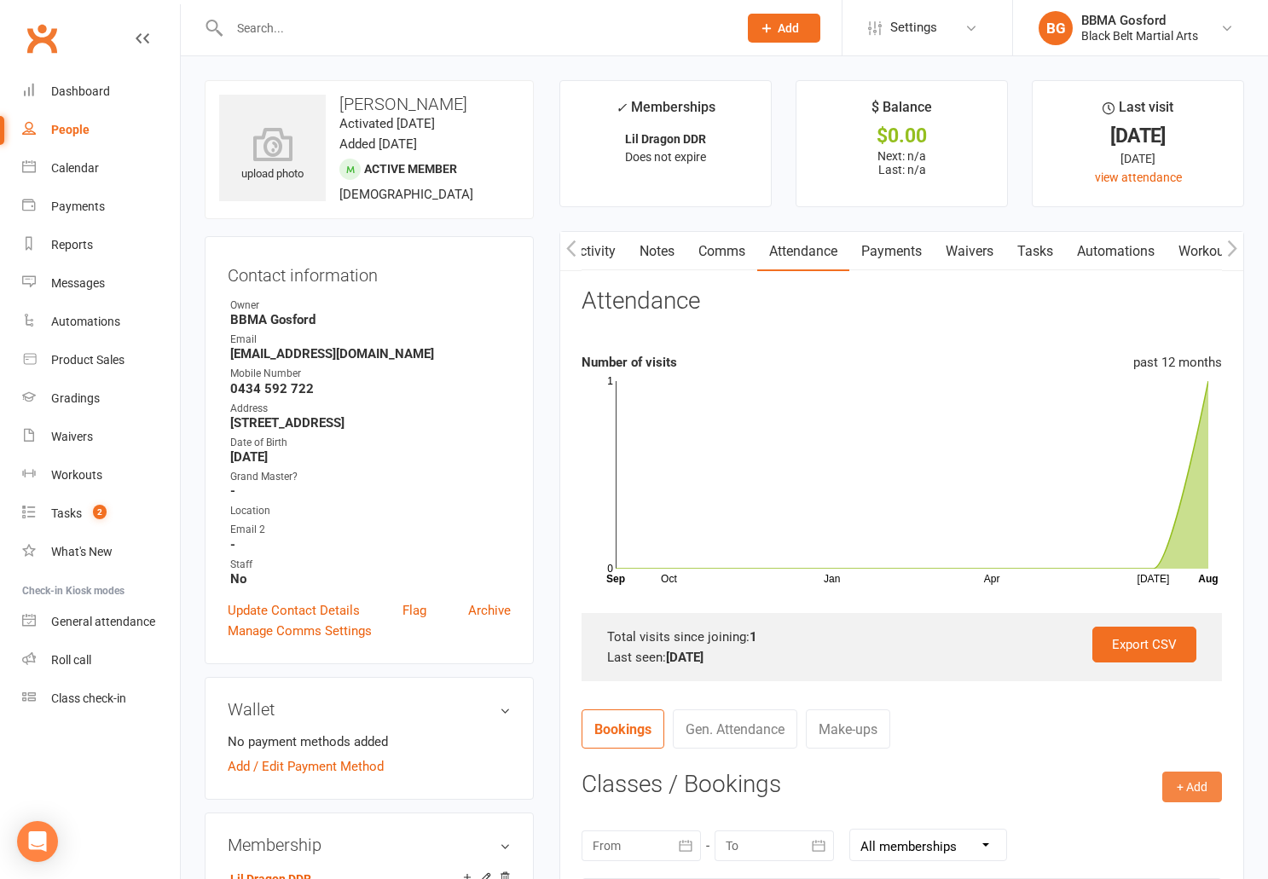
click at [1192, 792] on button "+ Add" at bounding box center [1193, 787] width 60 height 31
click at [1122, 821] on link "Book Event" at bounding box center [1137, 826] width 169 height 34
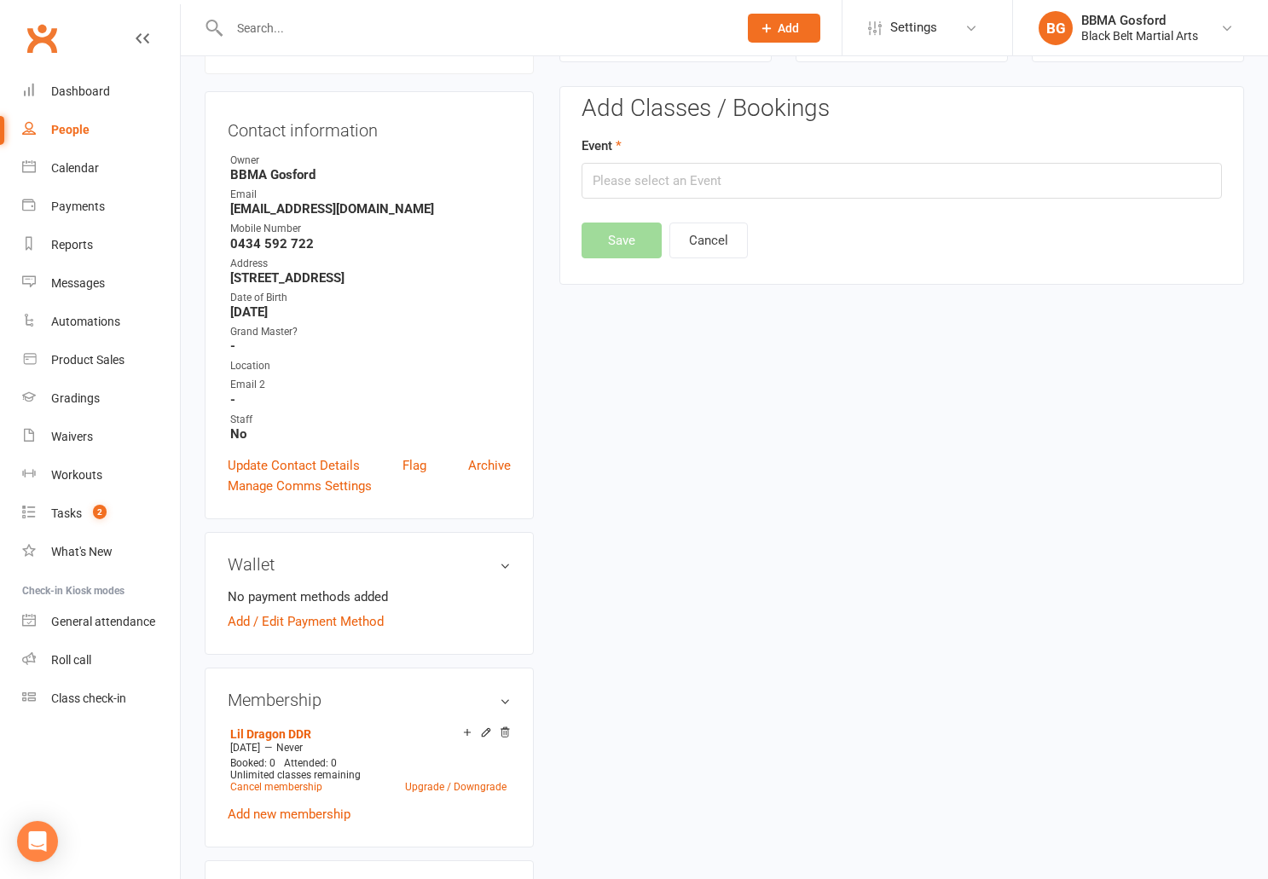
scroll to position [146, 0]
click at [682, 187] on input "text" at bounding box center [902, 180] width 641 height 36
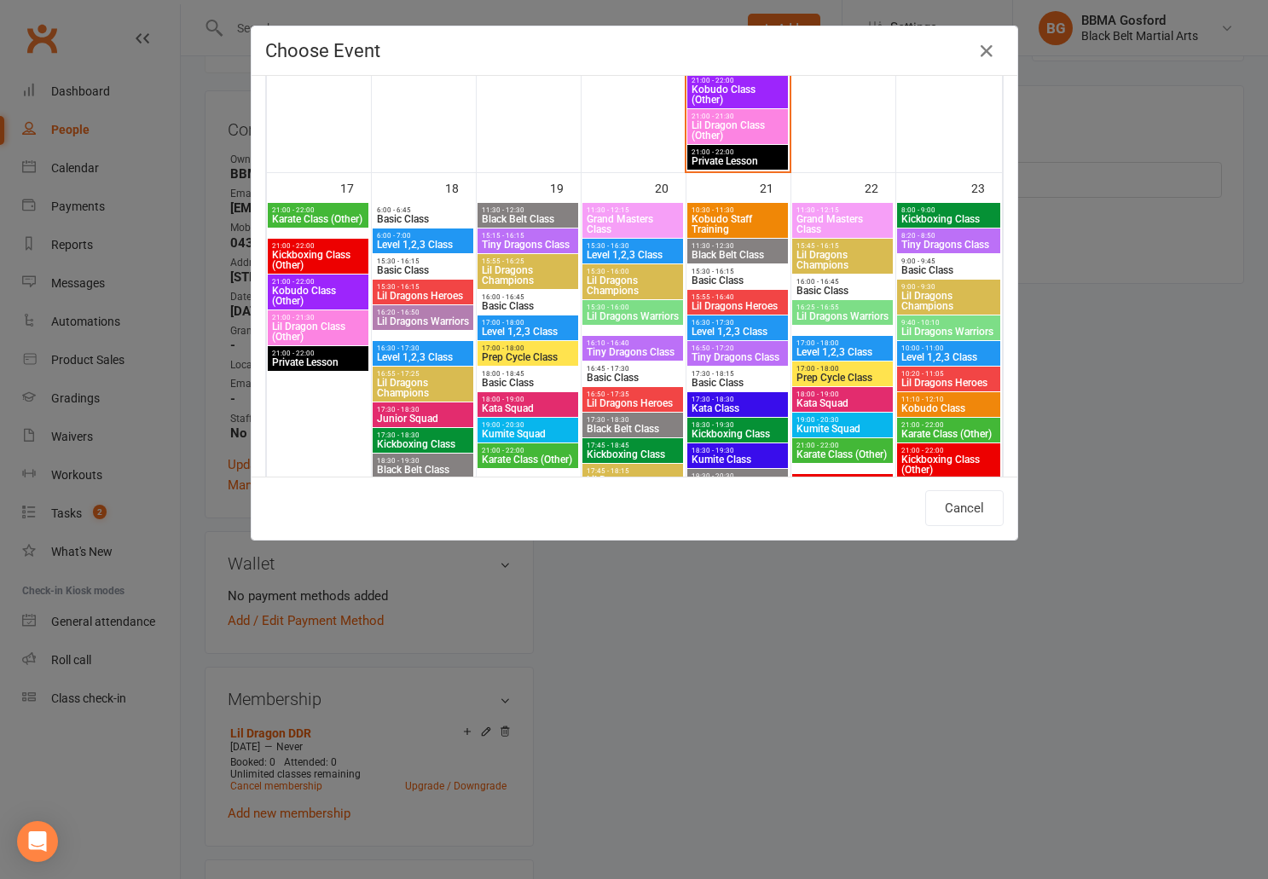
scroll to position [1894, 0]
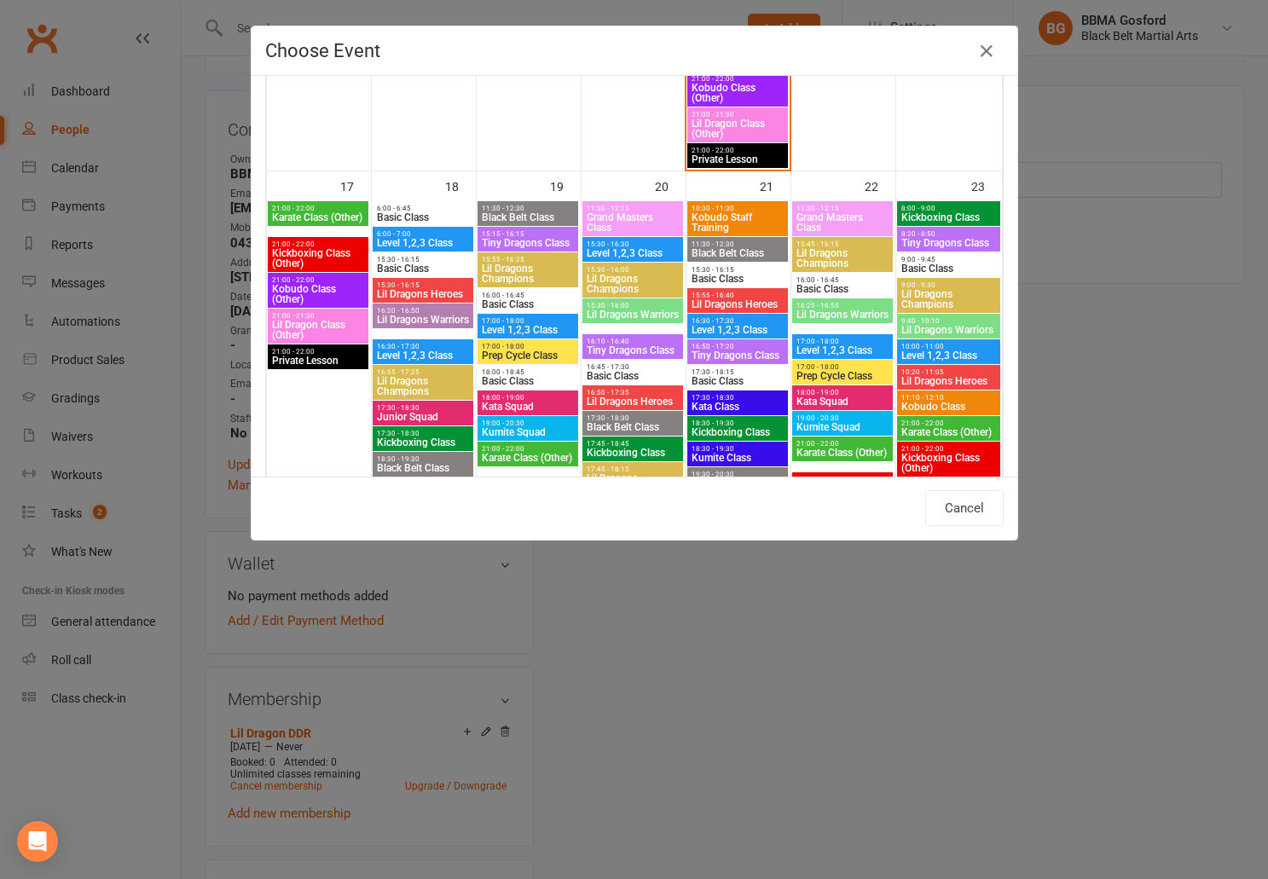
click at [415, 387] on span "Lil Dragons Champions" at bounding box center [423, 386] width 94 height 20
type input "Lil Dragons Champions - [DATE] 4:55:00 PM"
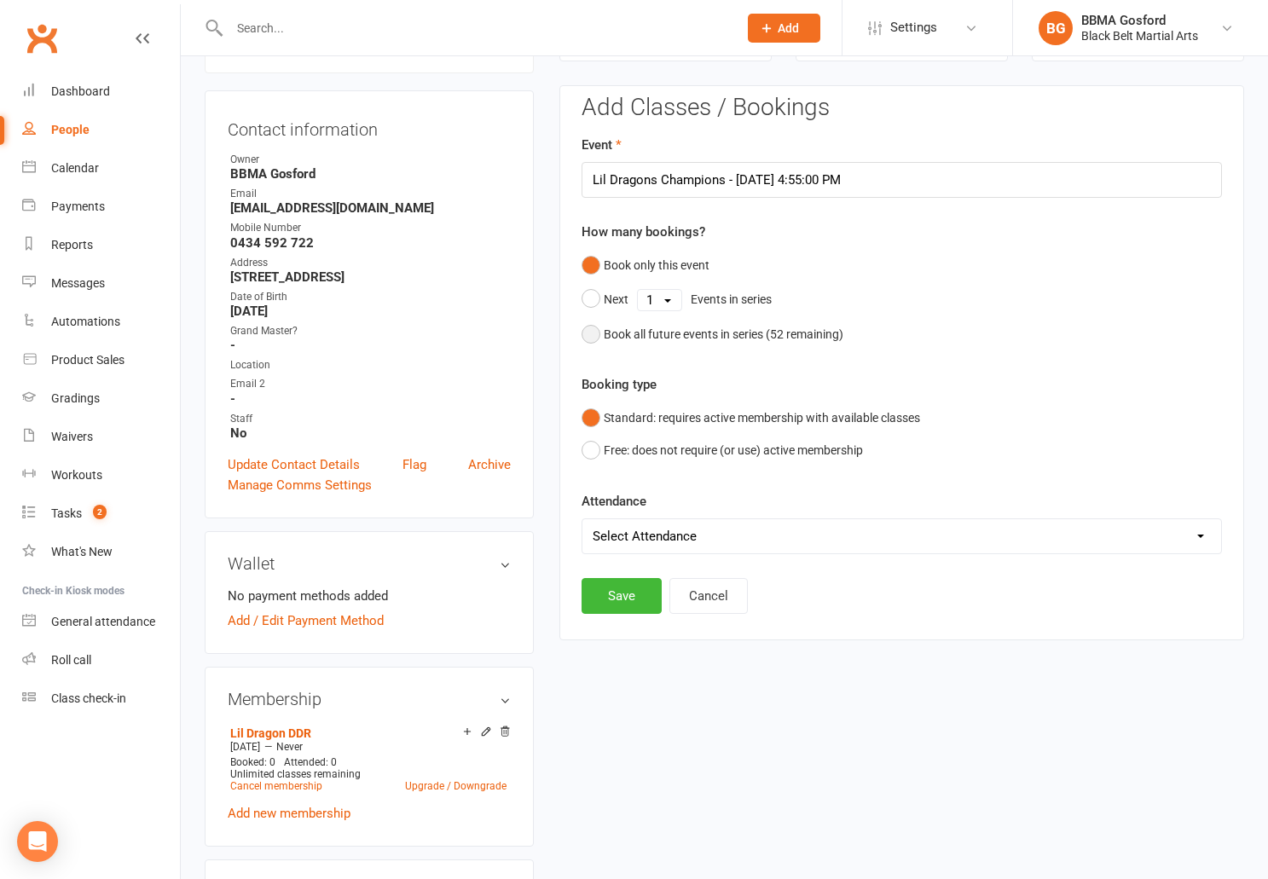
click at [601, 335] on button "Book all future events in series ( 52 remaining)" at bounding box center [713, 334] width 262 height 32
click at [618, 495] on button "Save" at bounding box center [622, 509] width 80 height 36
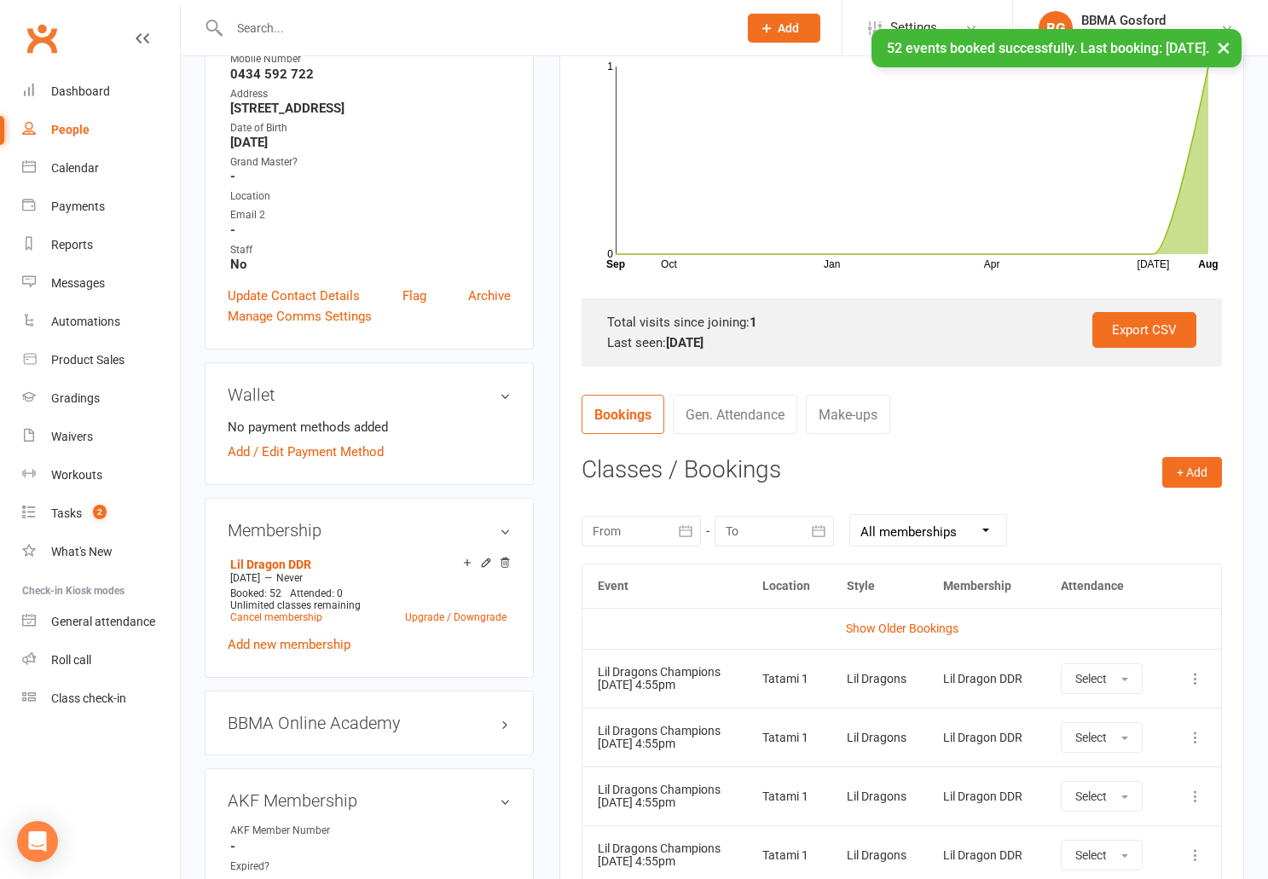
scroll to position [0, 0]
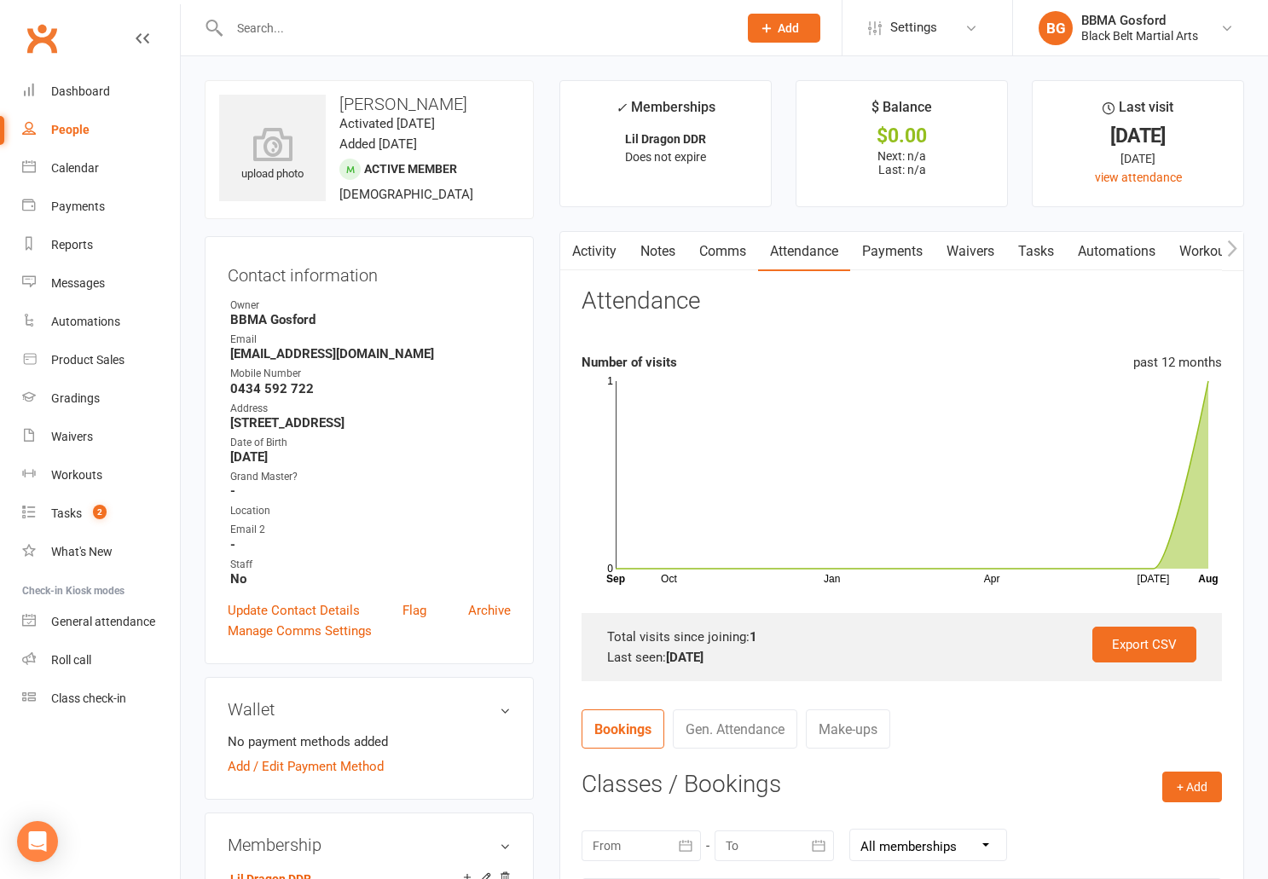
click at [721, 256] on link "Comms" at bounding box center [723, 251] width 71 height 39
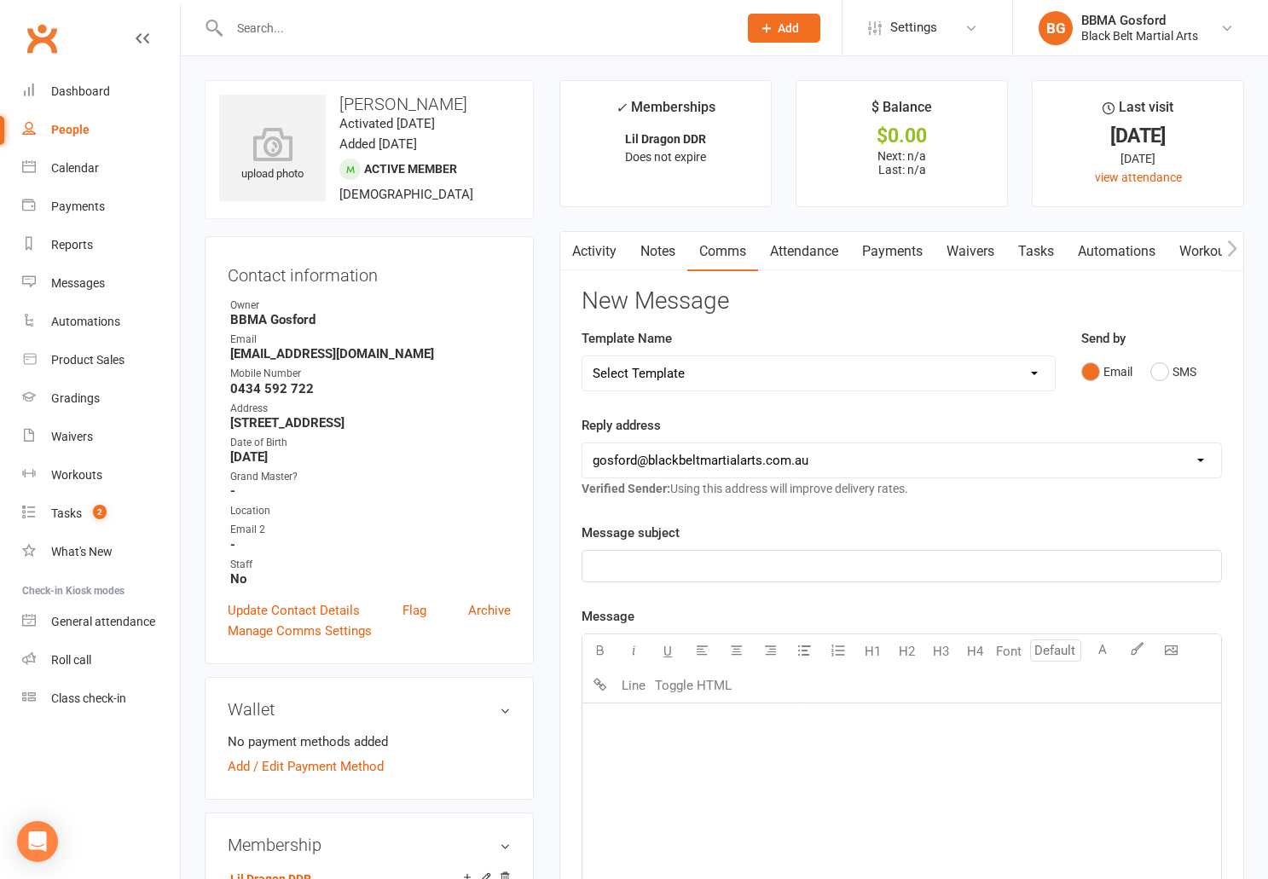
click at [583, 357] on select "Select Template [Email] Active Kids Voucher [Email] Black Belt Camp [Email] Bla…" at bounding box center [819, 374] width 472 height 34
select select "22"
click option "[Email] Welcome Email Lil Dragons" at bounding box center [0, 0] width 0 height 0
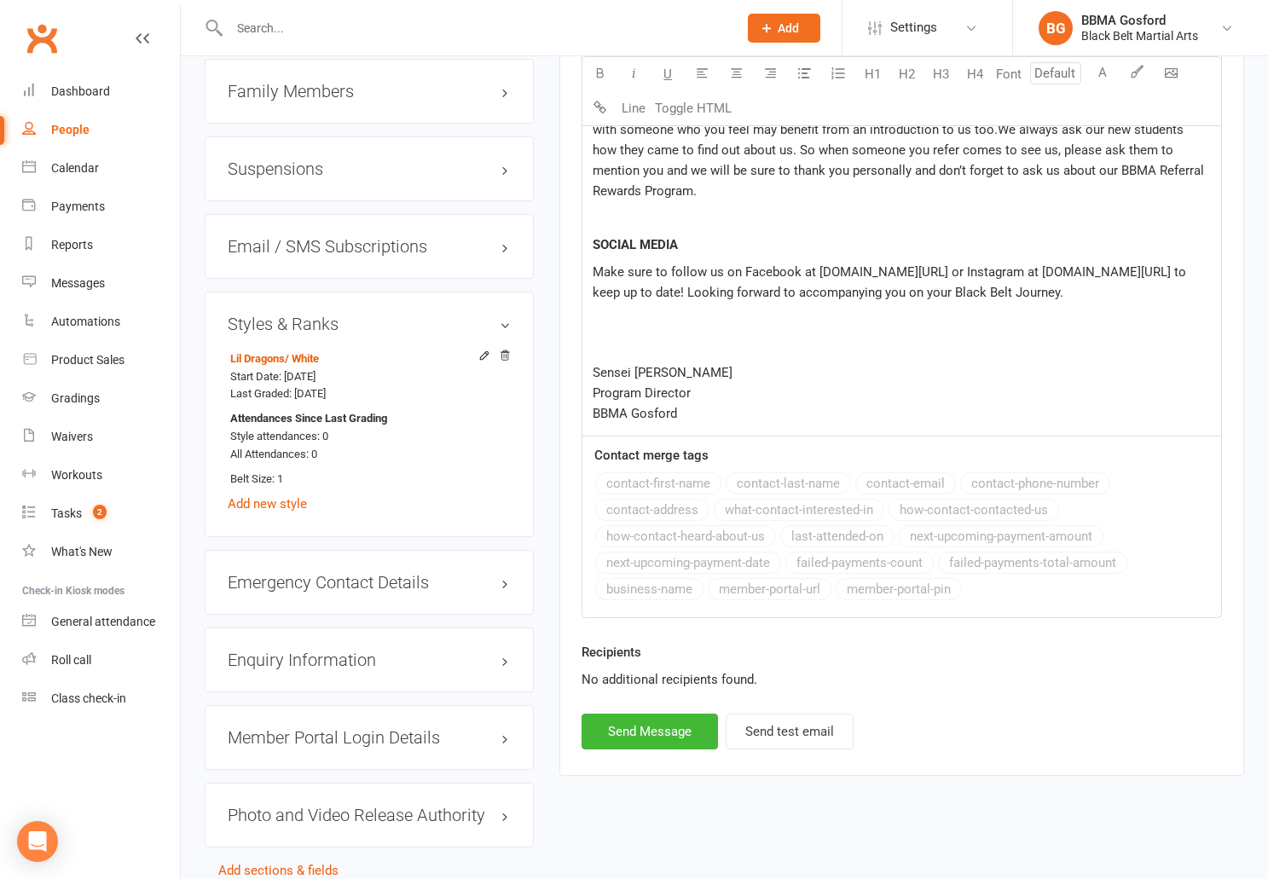
scroll to position [1334, 0]
click at [663, 733] on button "Send Message" at bounding box center [650, 730] width 136 height 36
select select
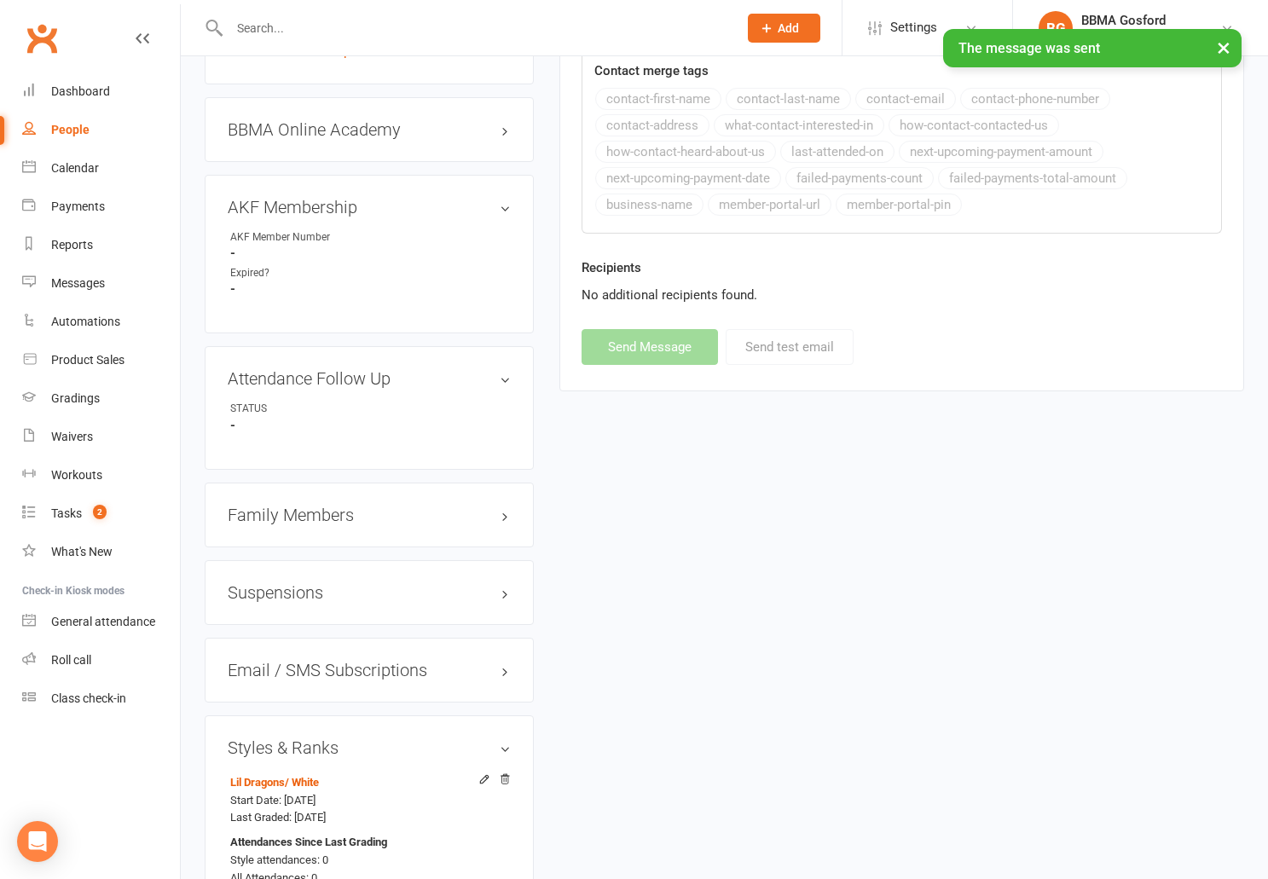
scroll to position [0, 0]
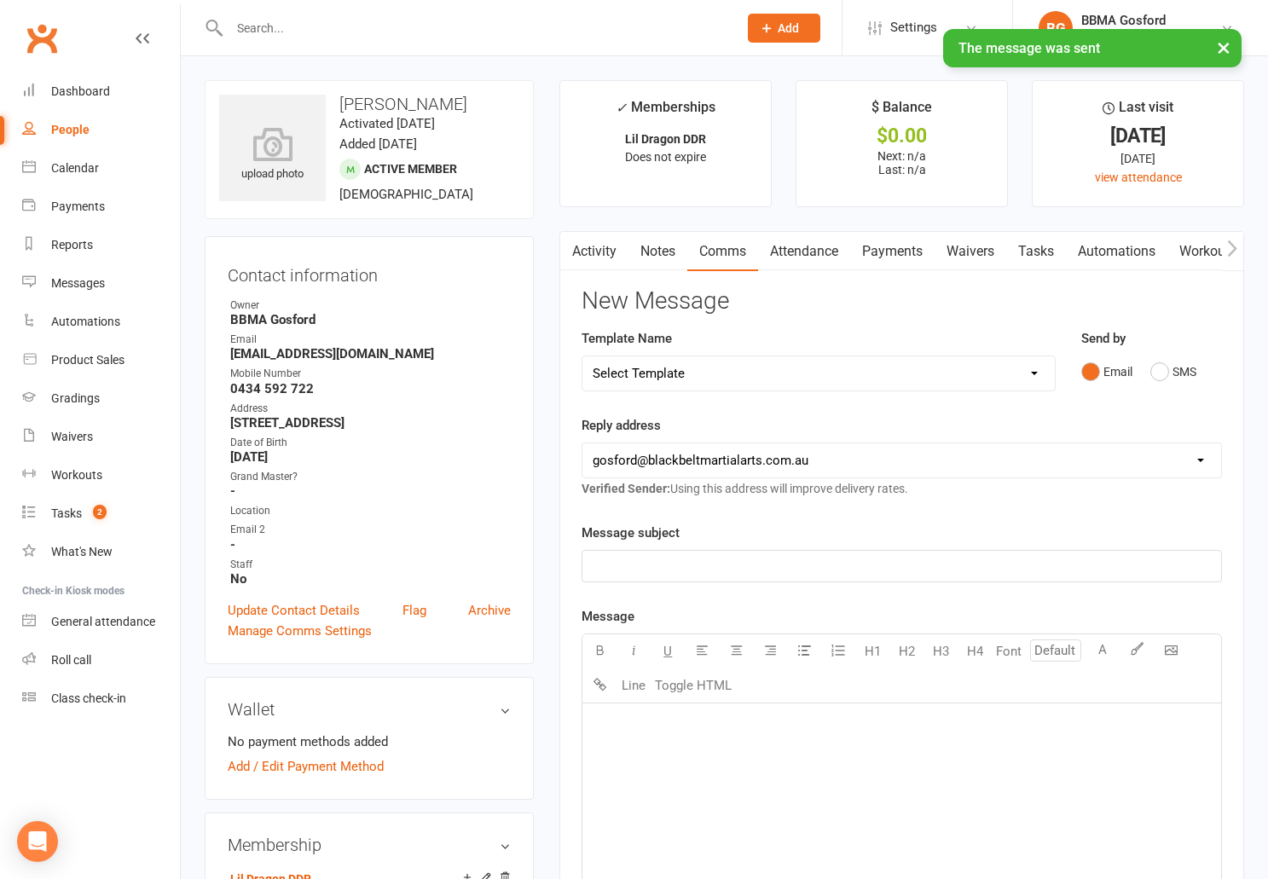
click at [586, 254] on link "Activity" at bounding box center [594, 251] width 68 height 39
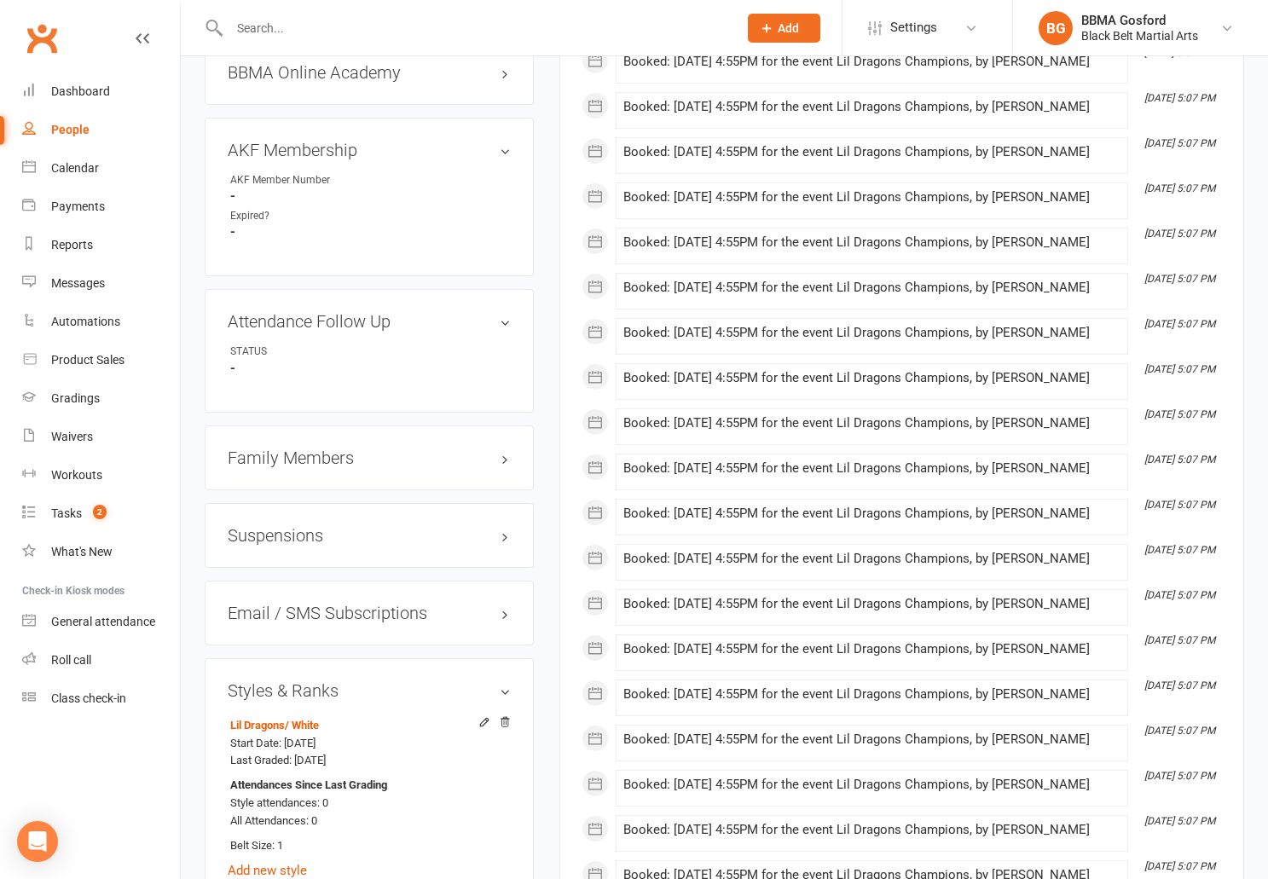
scroll to position [968, 0]
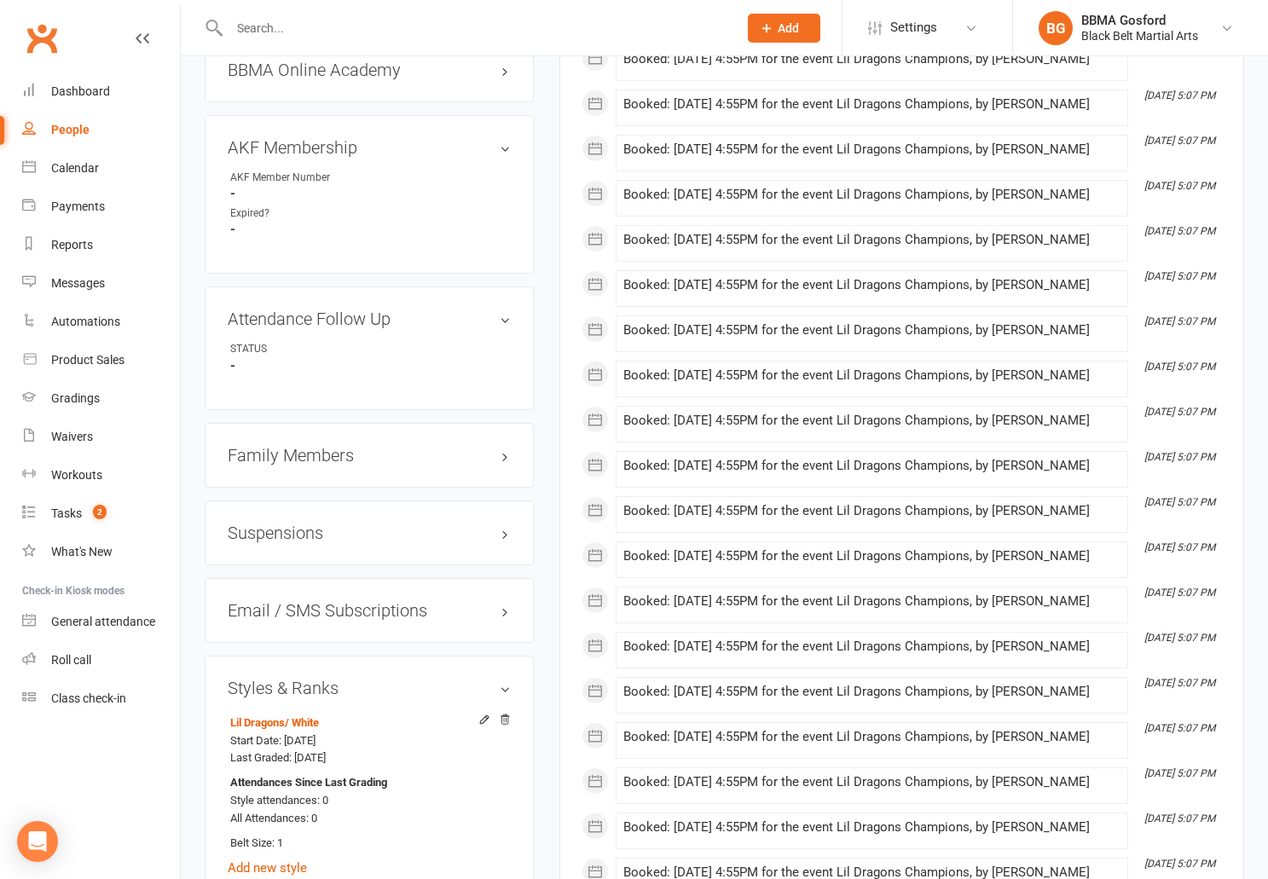
click at [307, 465] on h3 "Family Members" at bounding box center [369, 455] width 283 height 19
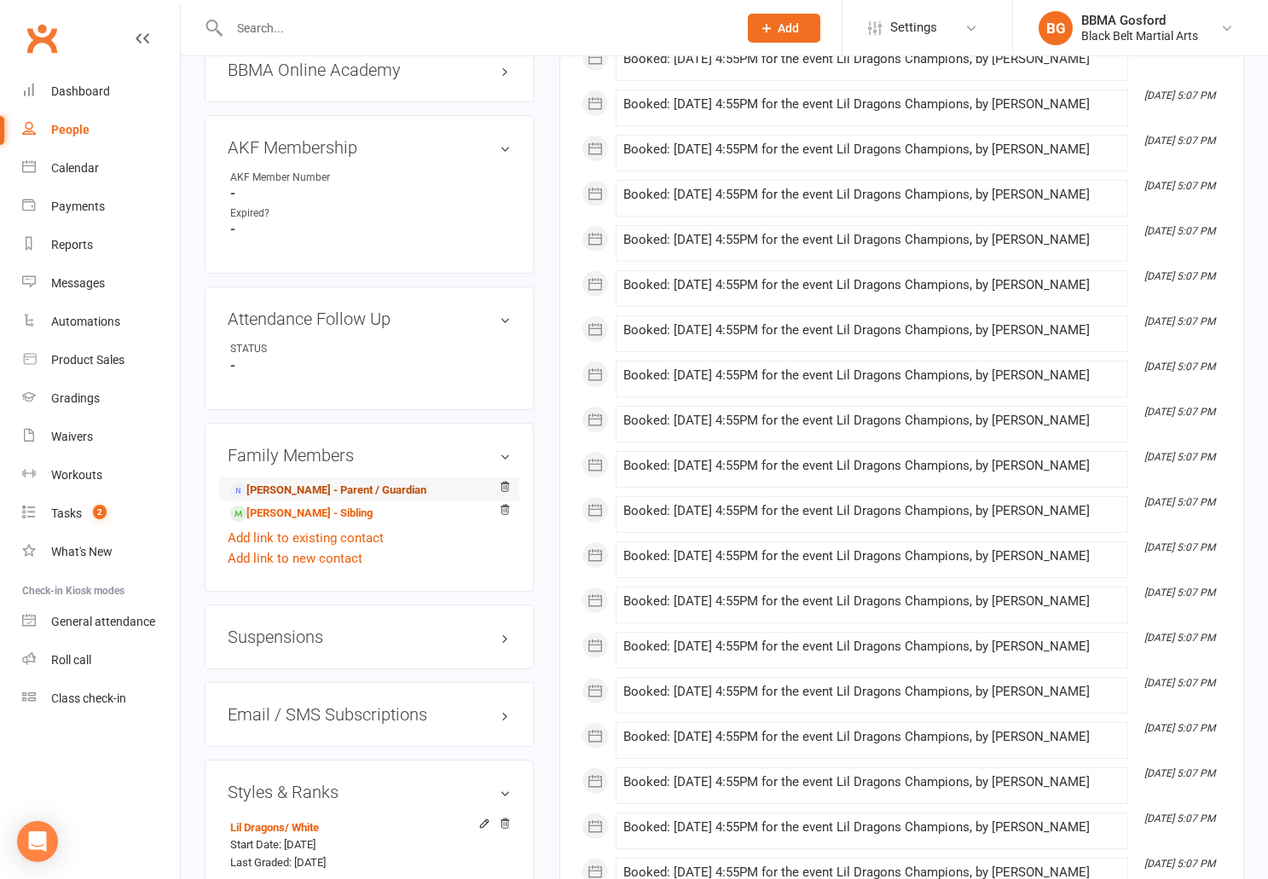
click at [289, 500] on link "Melinda Barrett - Parent / Guardian" at bounding box center [328, 491] width 196 height 18
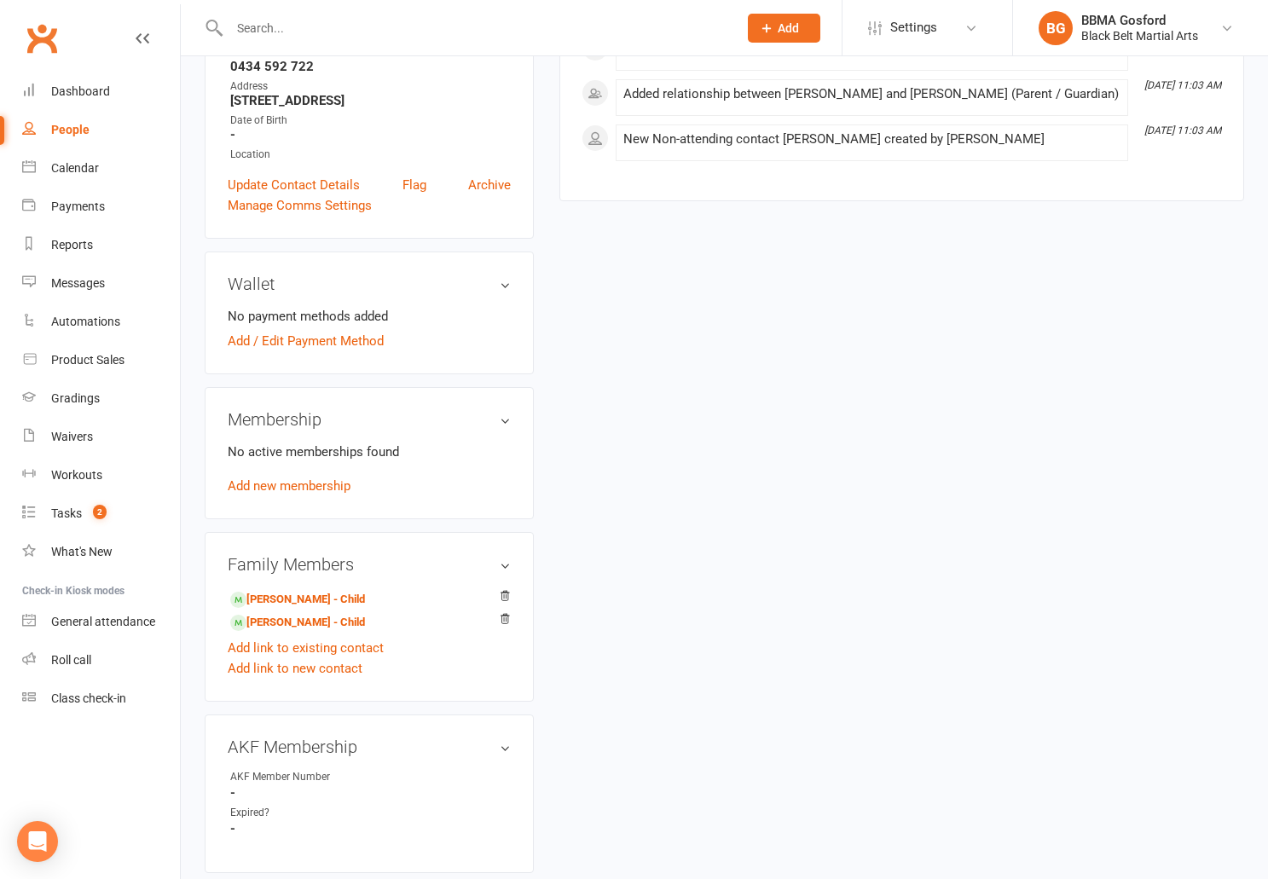
scroll to position [334, 0]
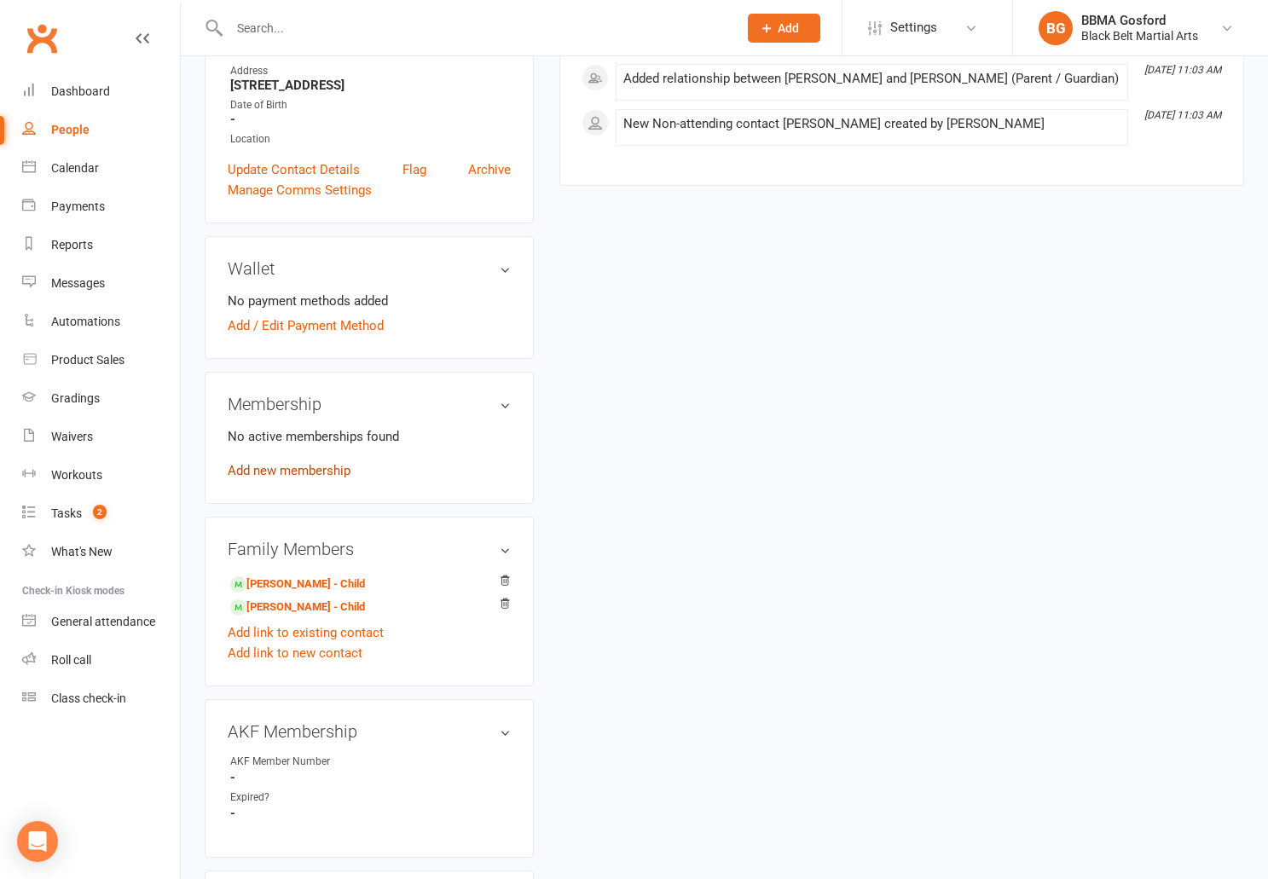
click at [253, 479] on link "Add new membership" at bounding box center [289, 470] width 123 height 15
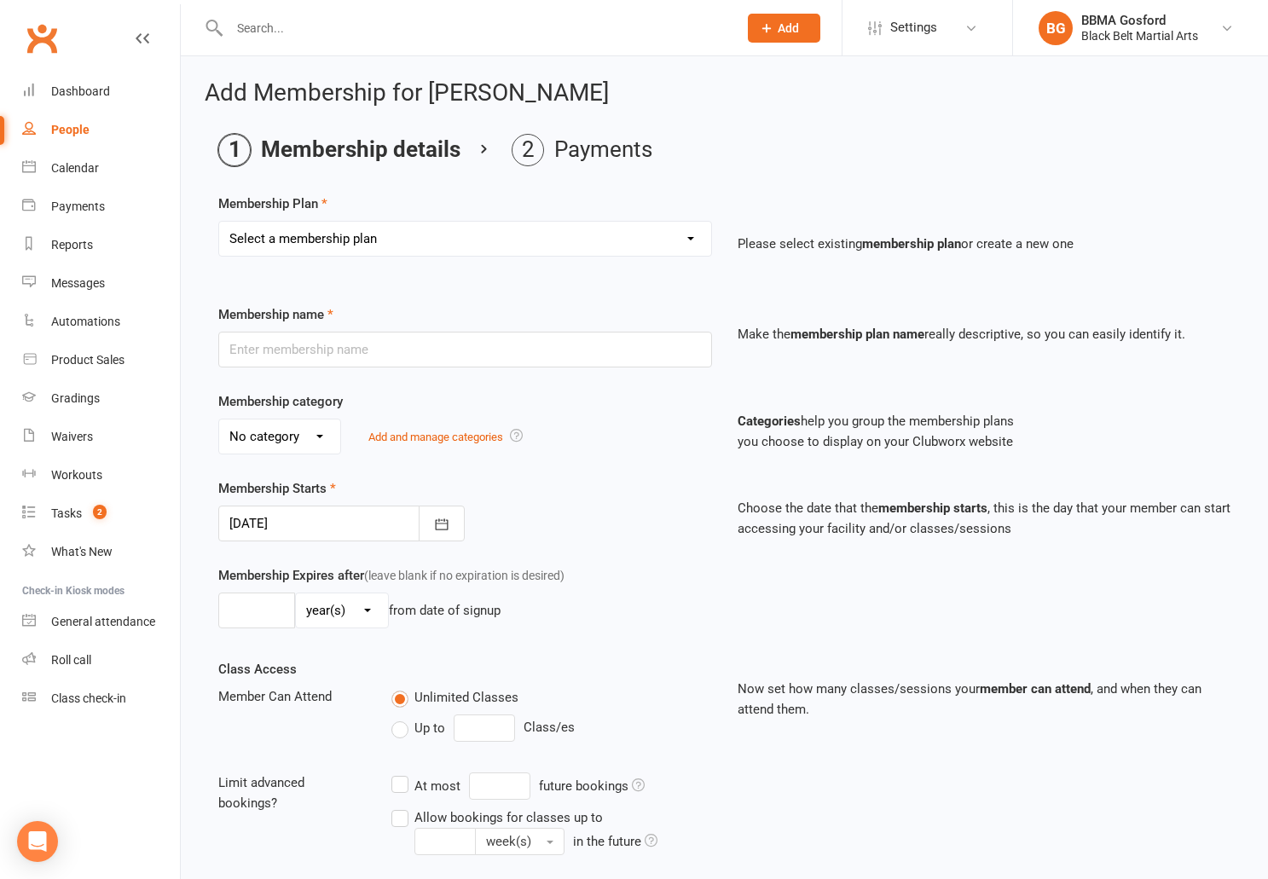
select select "1"
click option "Billing Contract" at bounding box center [0, 0] width 0 height 0
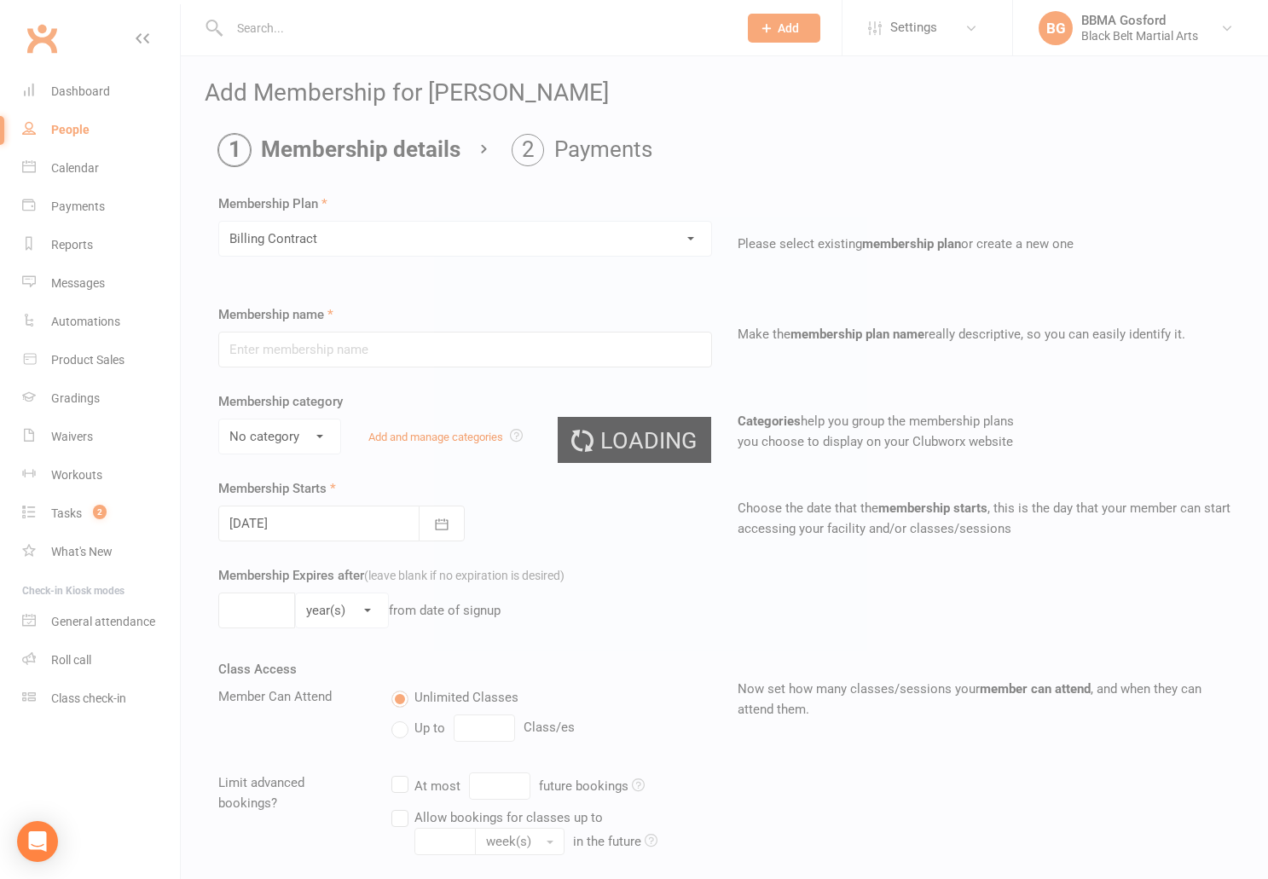
type input "Billing Contract"
select select "0"
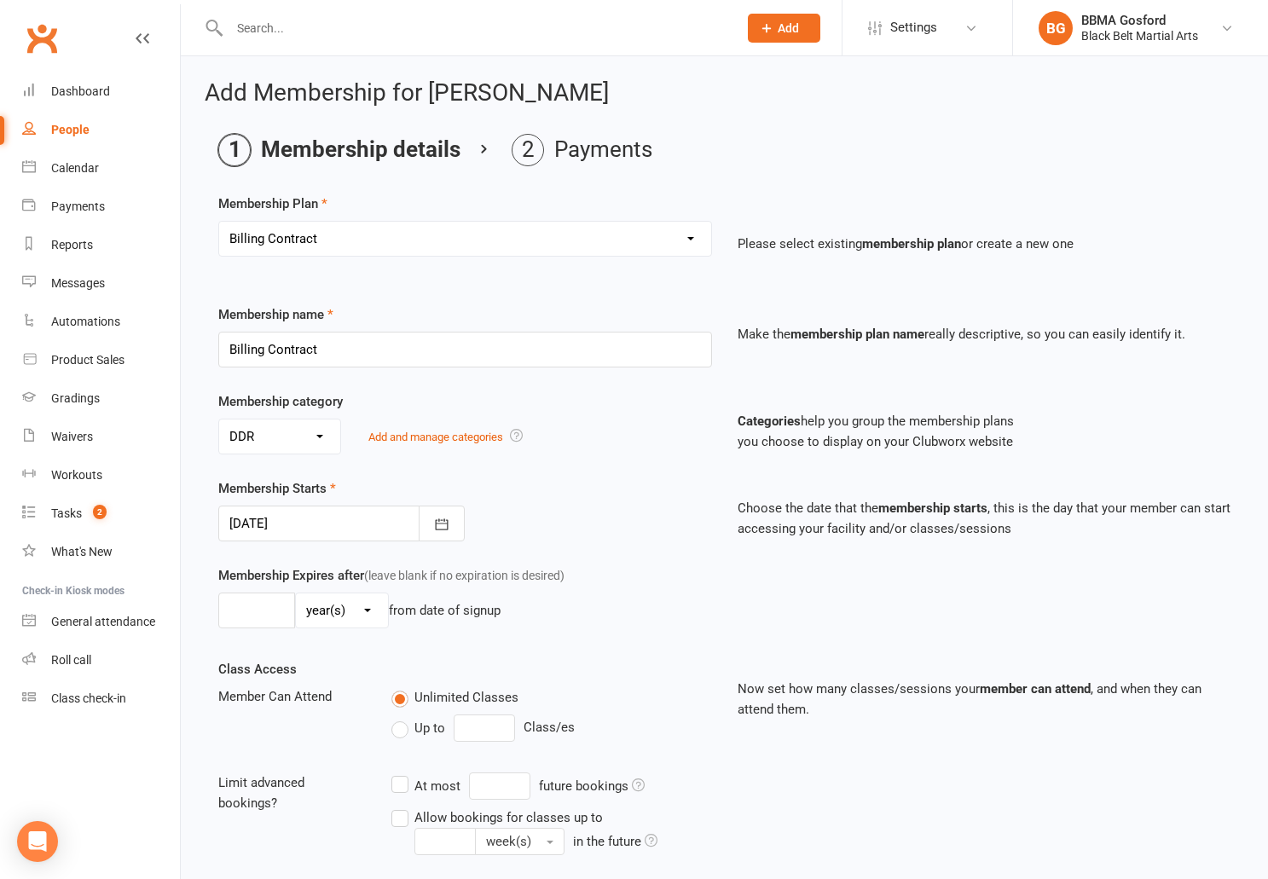
scroll to position [237, 0]
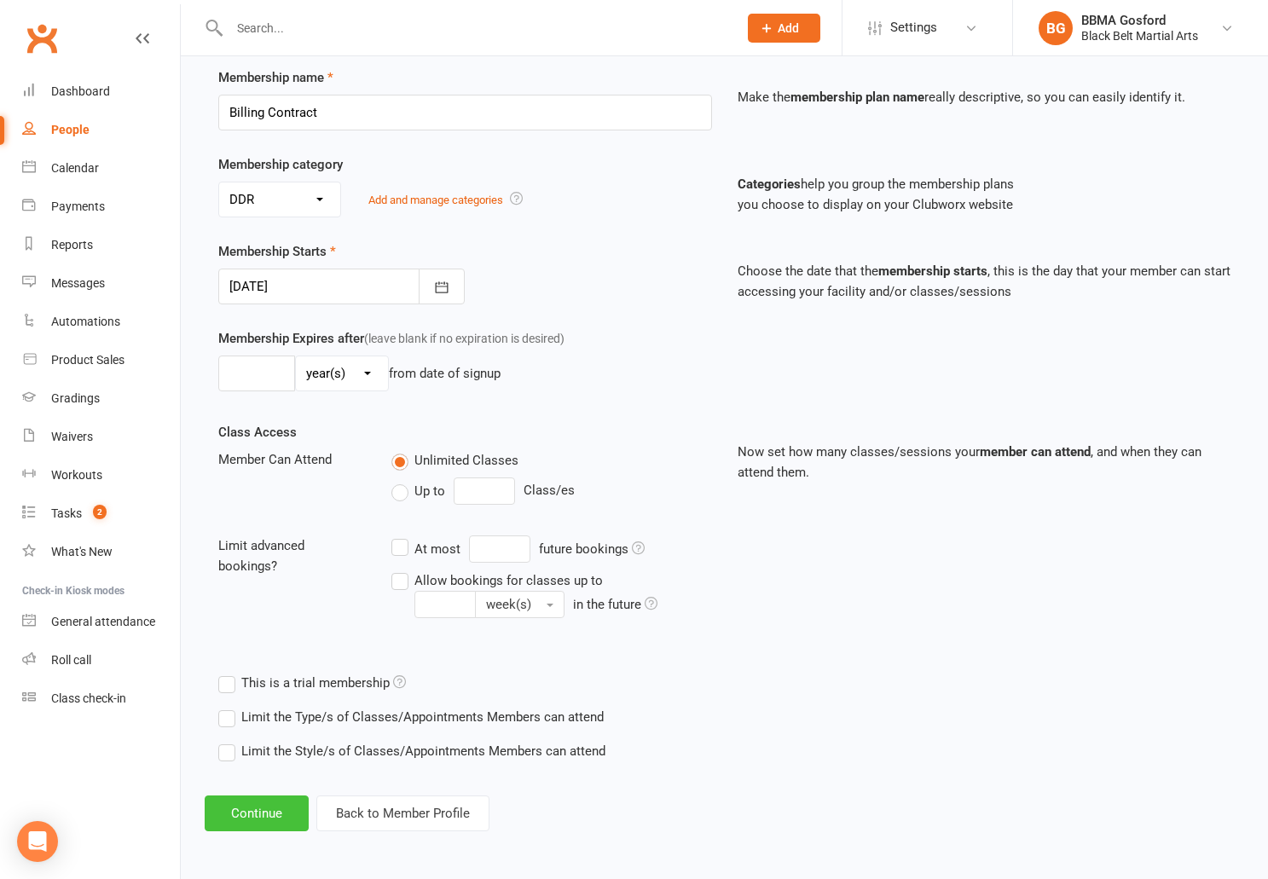
click at [250, 823] on button "Continue" at bounding box center [257, 814] width 104 height 36
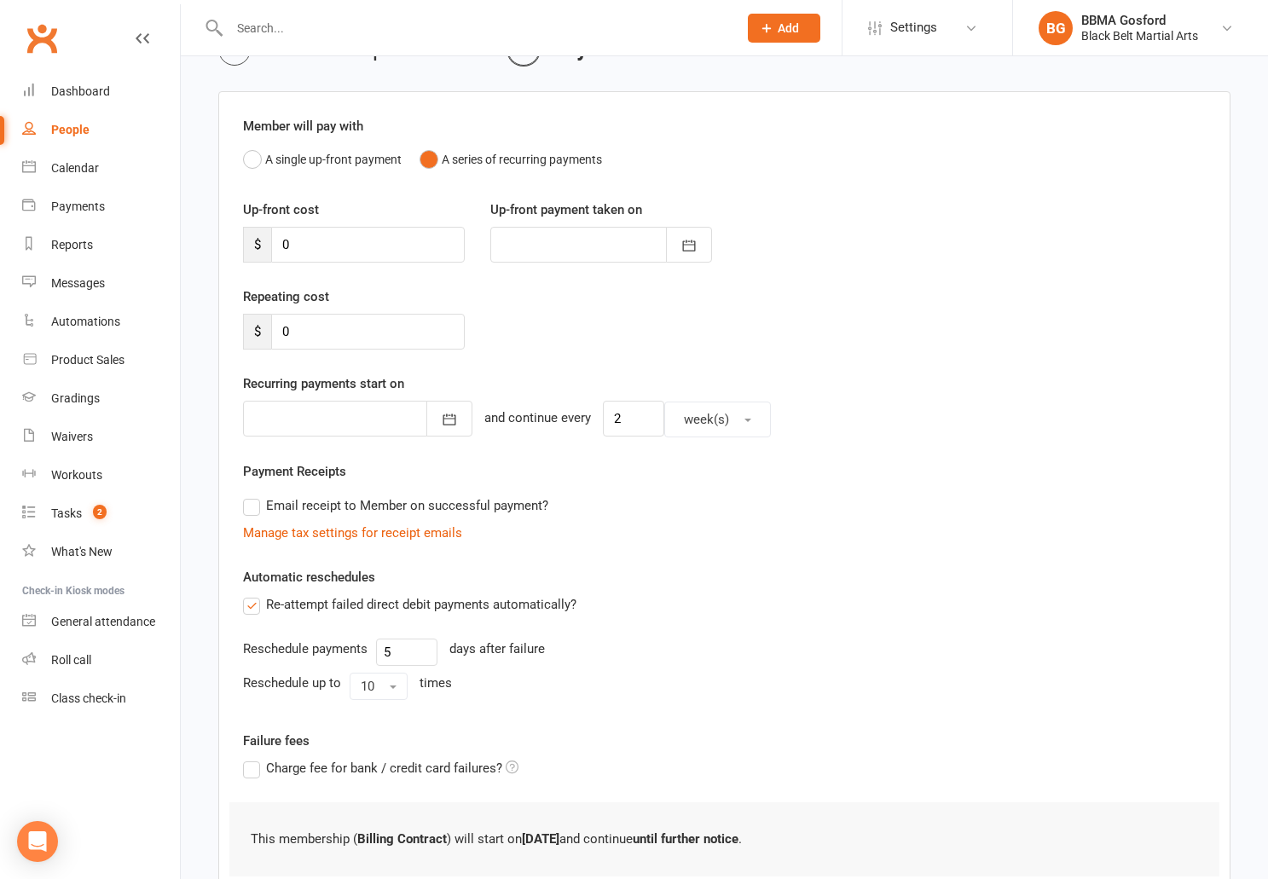
scroll to position [223, 0]
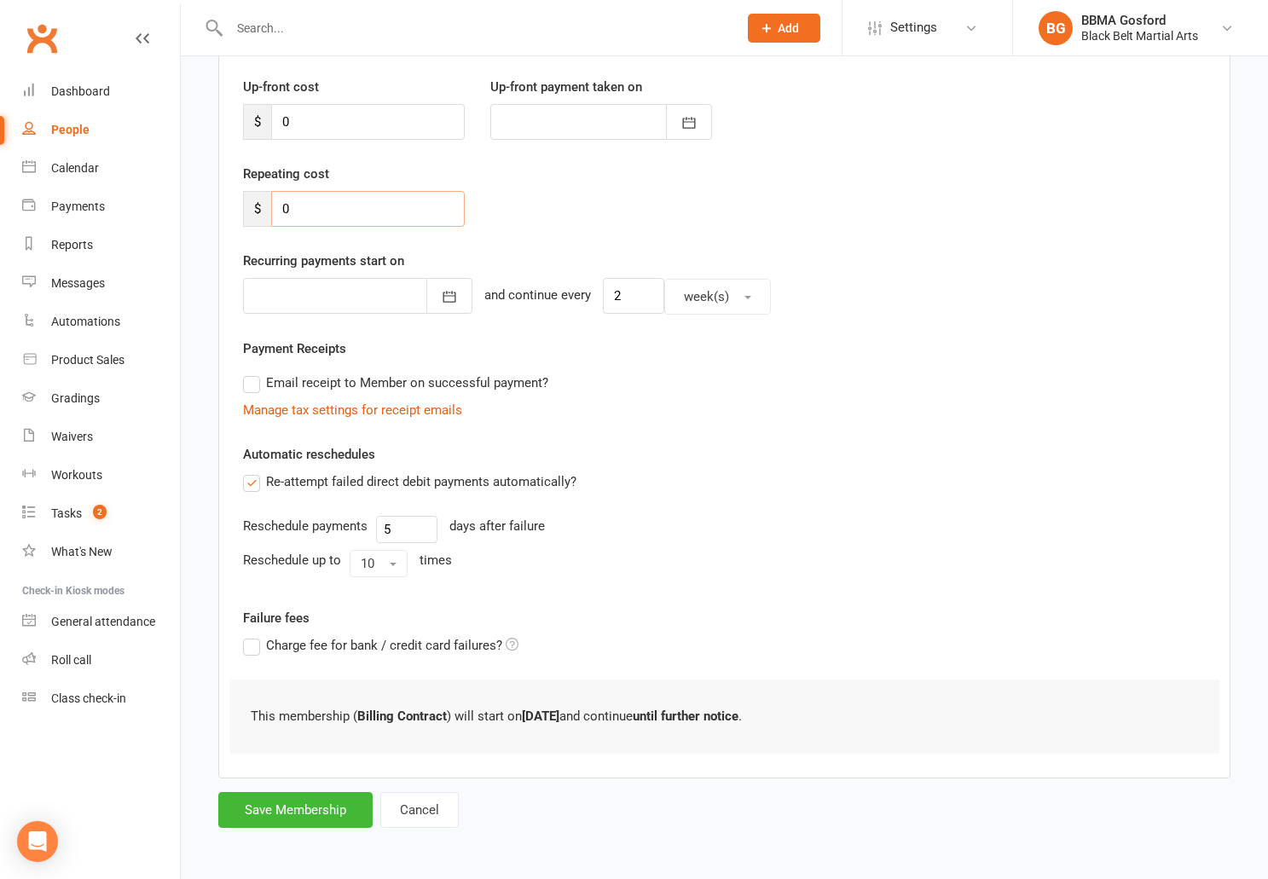
click at [302, 205] on input "0" at bounding box center [368, 209] width 194 height 36
type input "79.20"
click at [444, 293] on icon "button" at bounding box center [449, 296] width 17 height 17
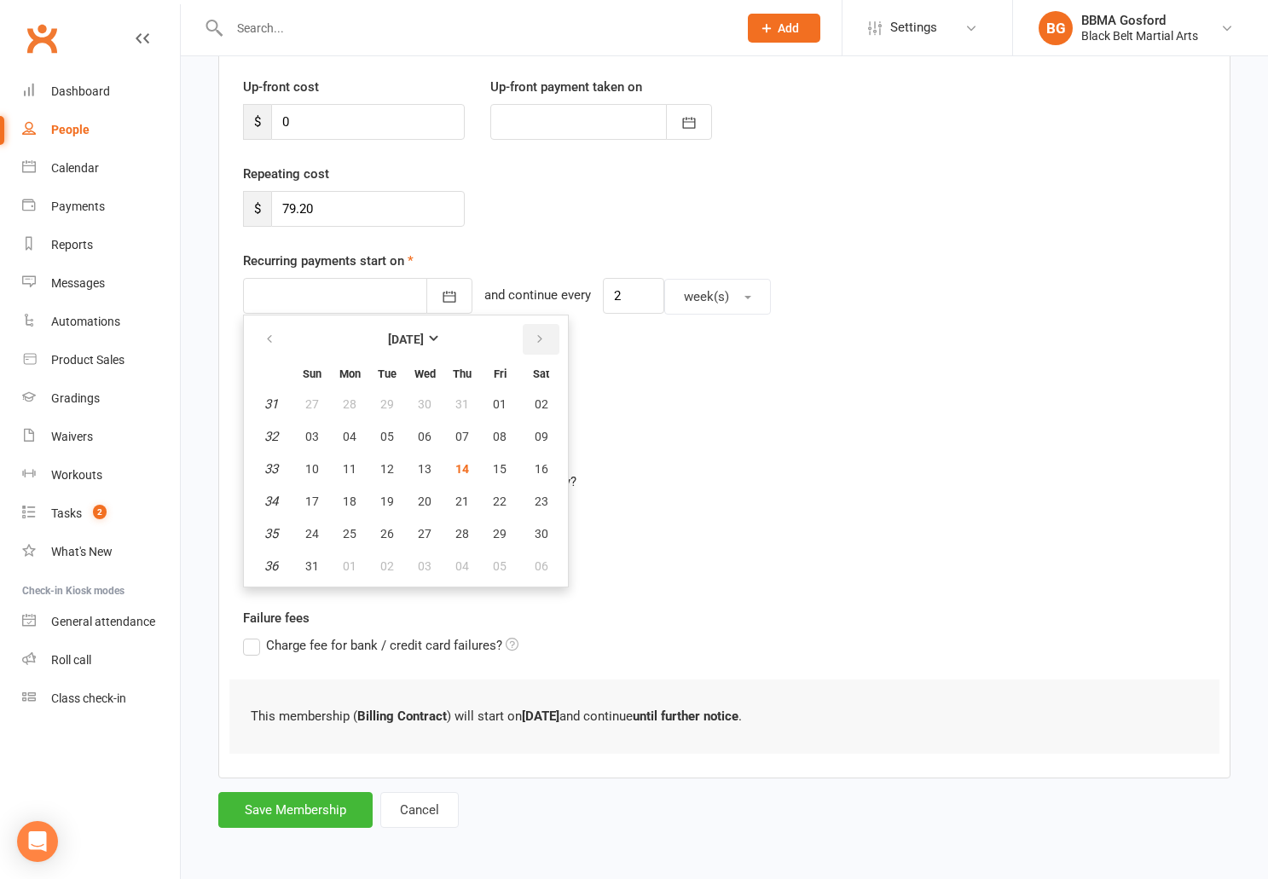
click at [541, 340] on icon "button" at bounding box center [540, 340] width 12 height 14
click at [501, 473] on span "19" at bounding box center [500, 469] width 14 height 14
type input "19 Sep 2025"
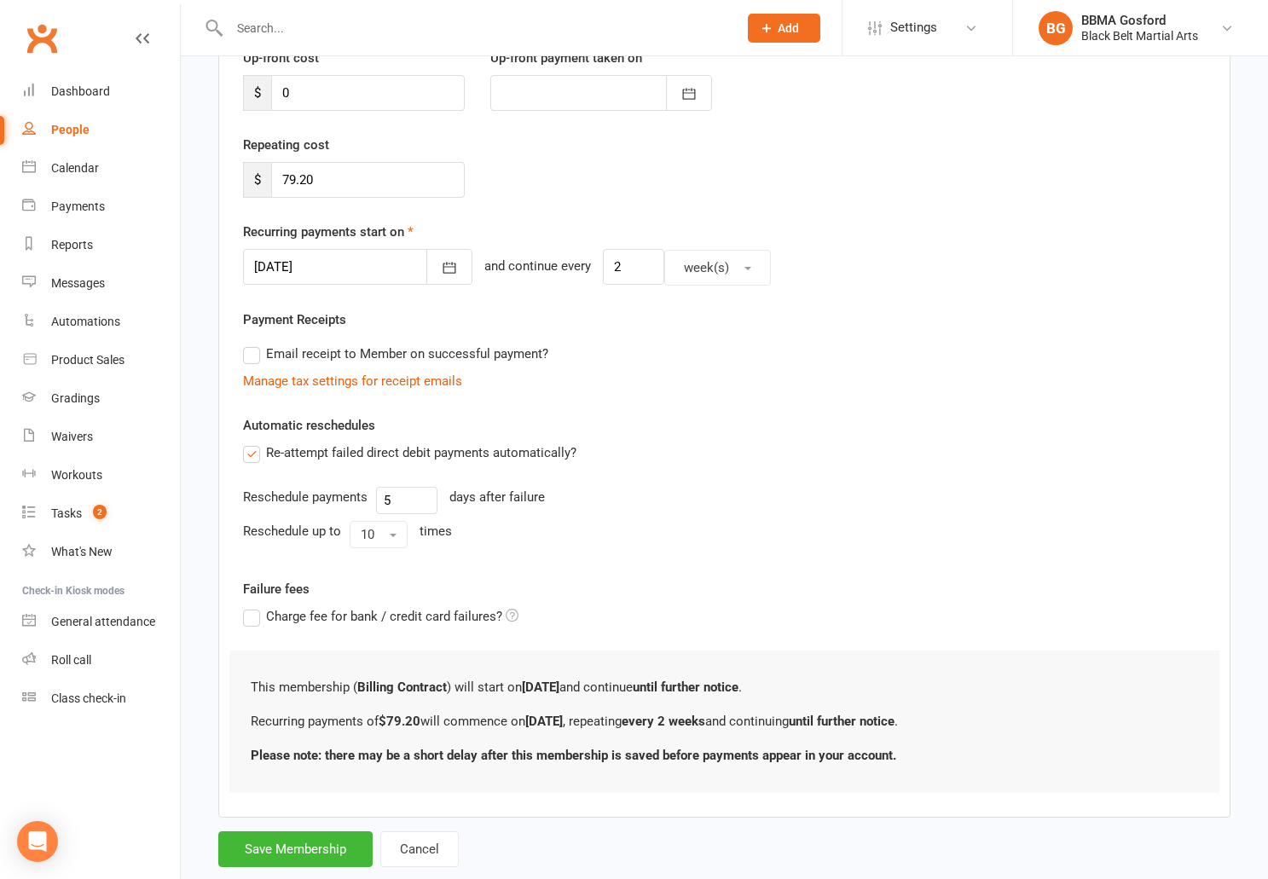
scroll to position [292, 0]
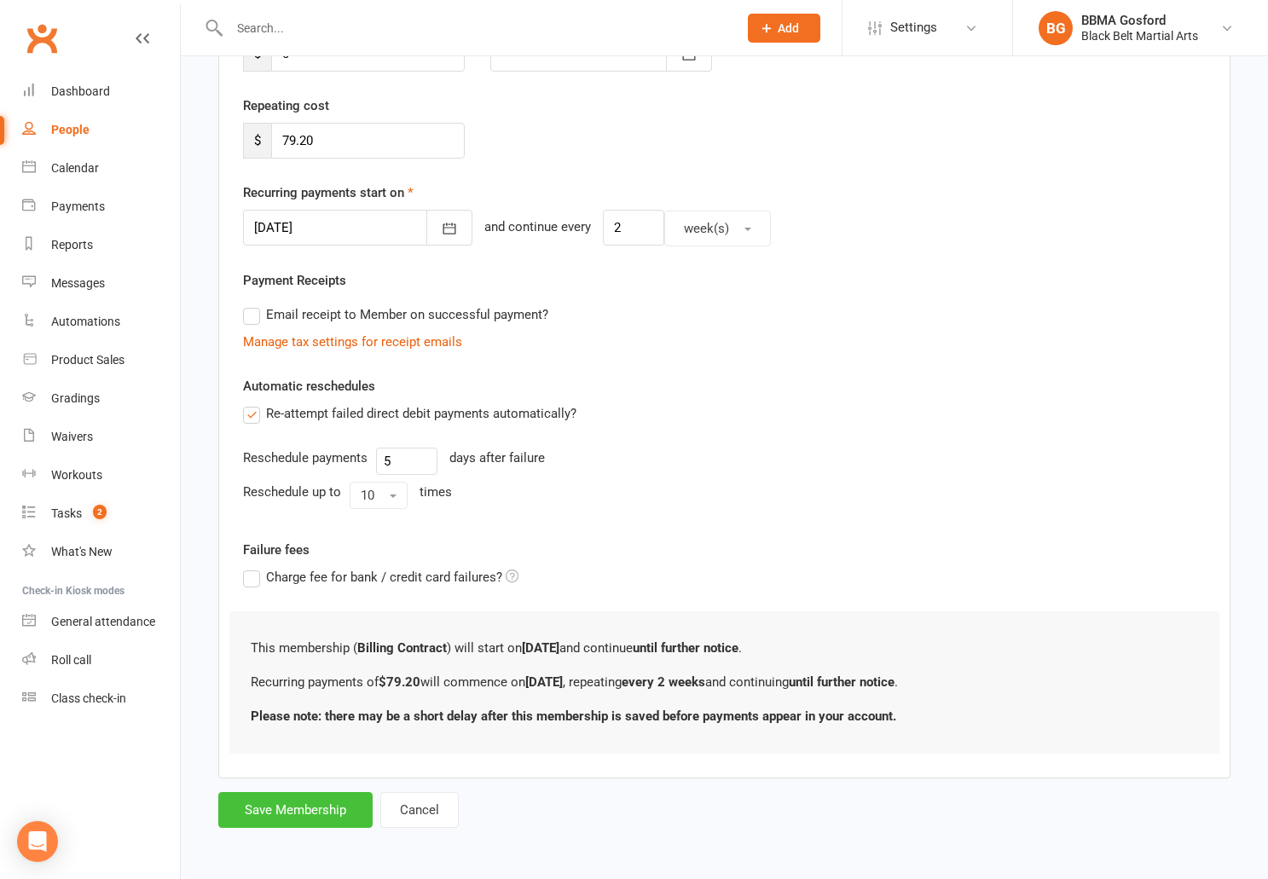
click at [297, 811] on button "Save Membership" at bounding box center [295, 810] width 154 height 36
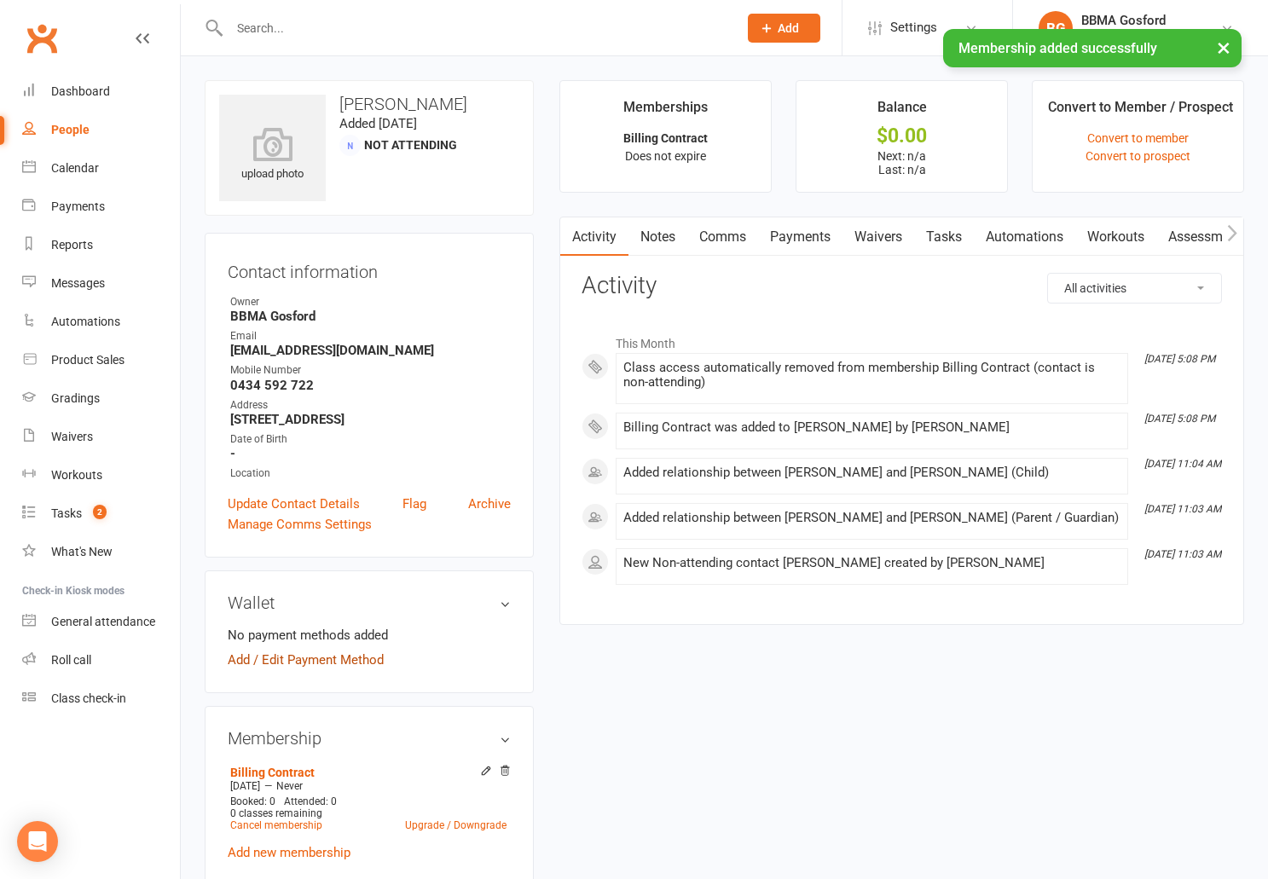
click at [326, 670] on link "Add / Edit Payment Method" at bounding box center [306, 660] width 156 height 20
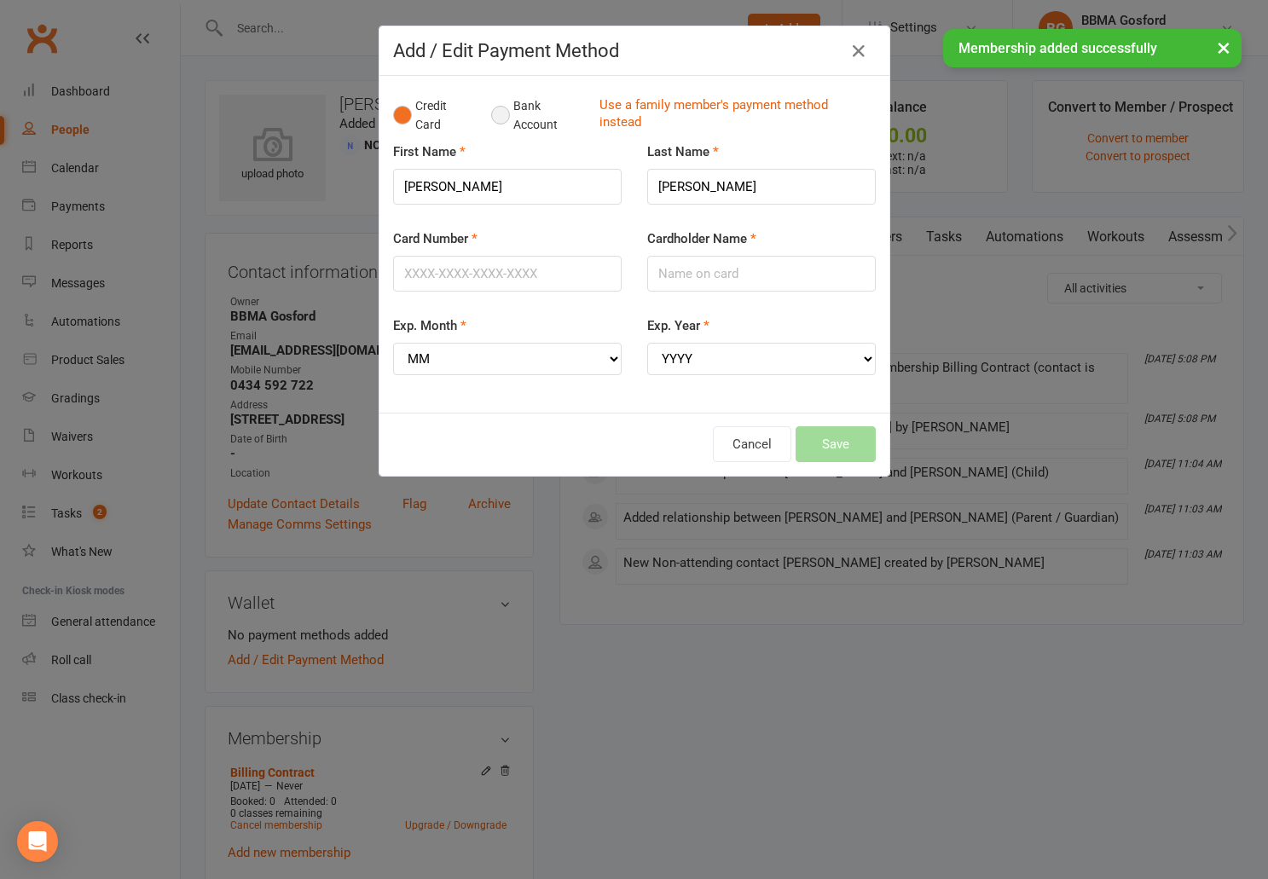
drag, startPoint x: 509, startPoint y: 116, endPoint x: 496, endPoint y: 126, distance: 17.1
click at [509, 116] on button "Bank Account" at bounding box center [538, 116] width 95 height 52
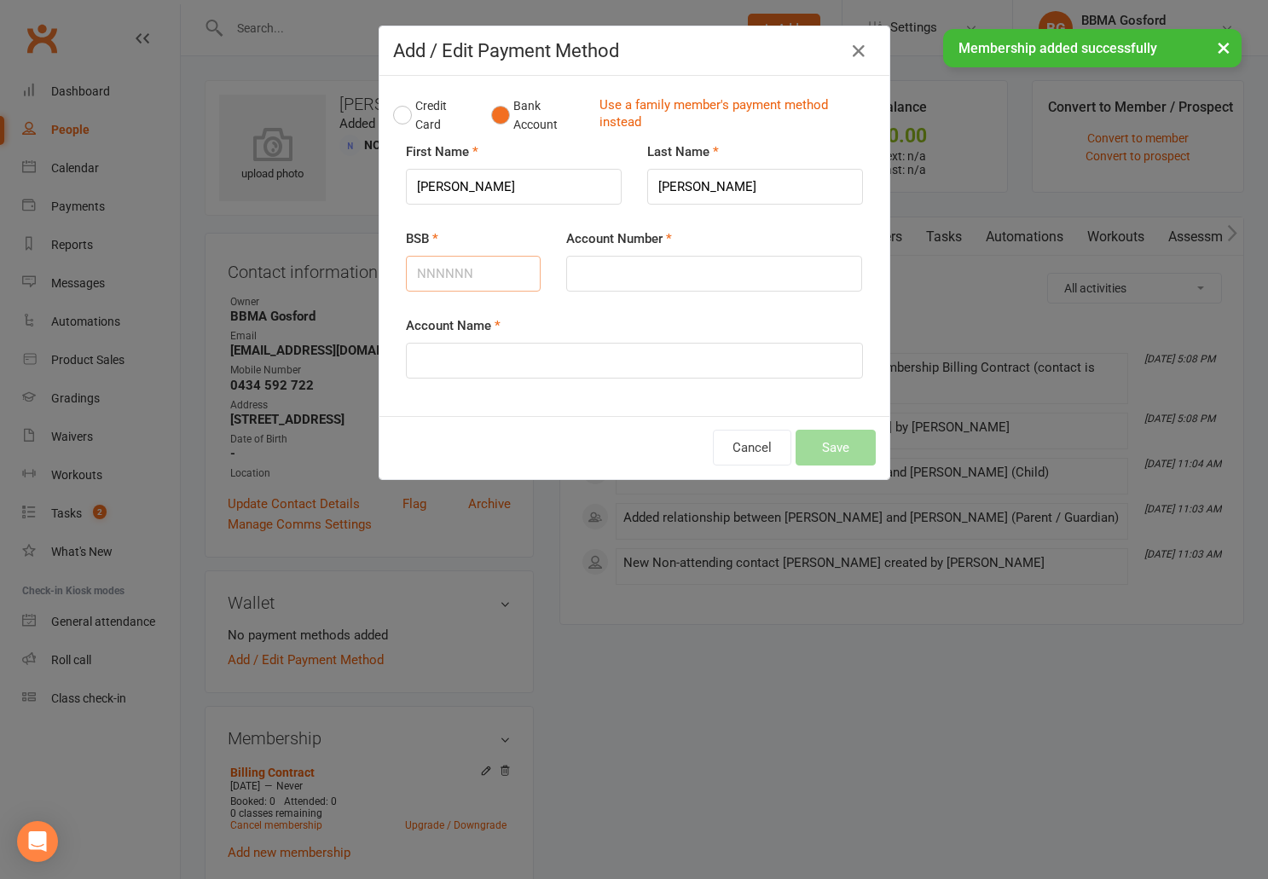
click at [447, 268] on input "BSB" at bounding box center [474, 274] width 136 height 36
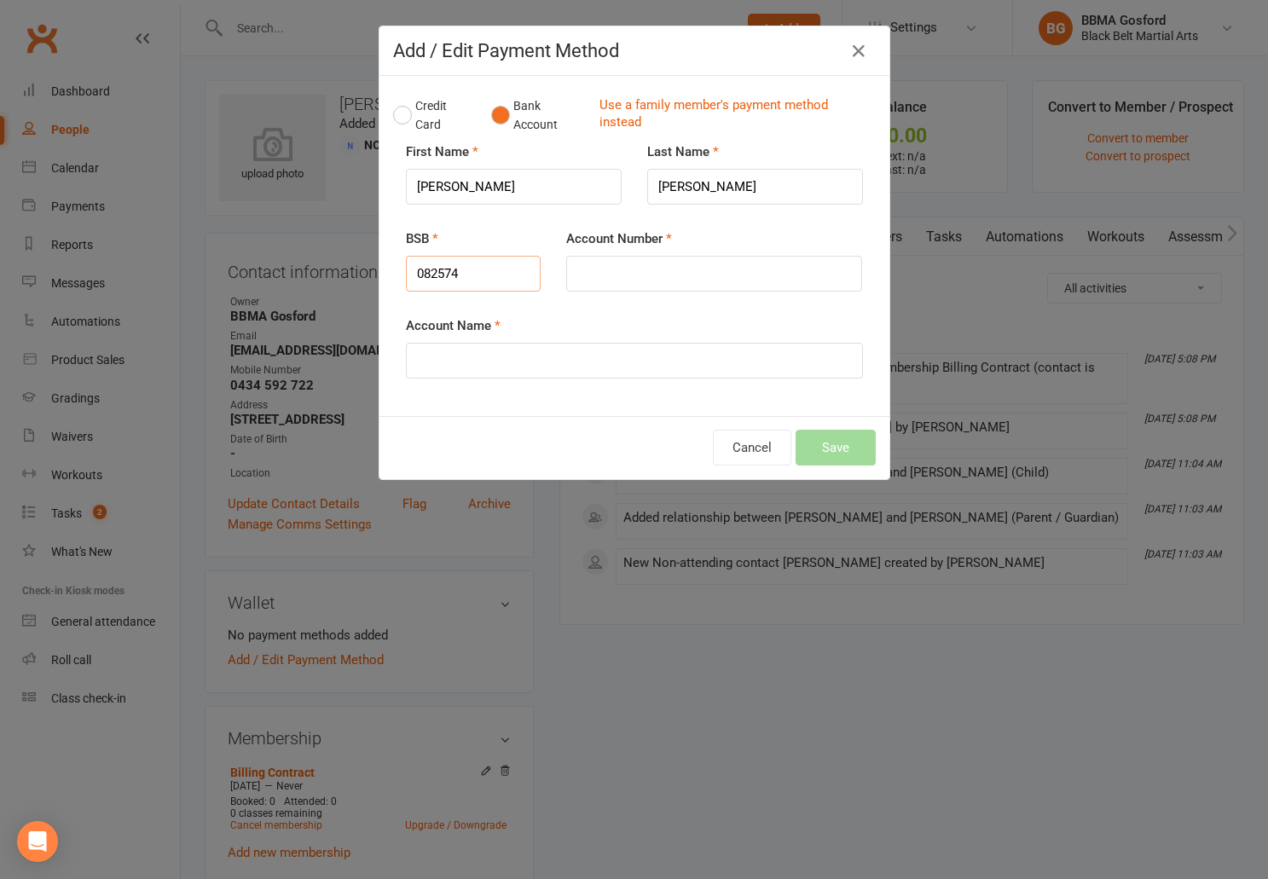
type input "082574"
type input "899297278"
type input "Melinda Barrett"
click at [834, 450] on button "Save" at bounding box center [836, 448] width 80 height 36
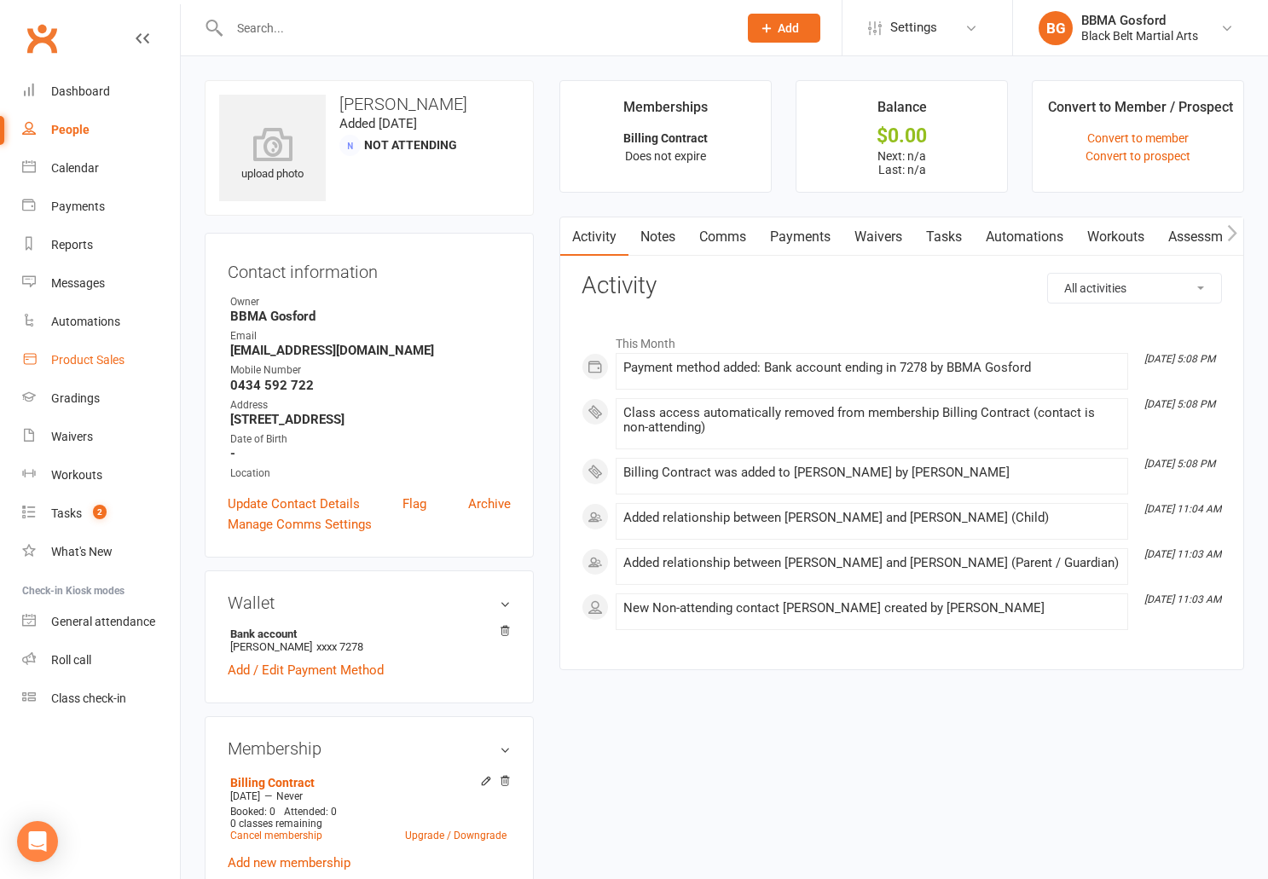
click at [107, 345] on link "Product Sales" at bounding box center [101, 360] width 158 height 38
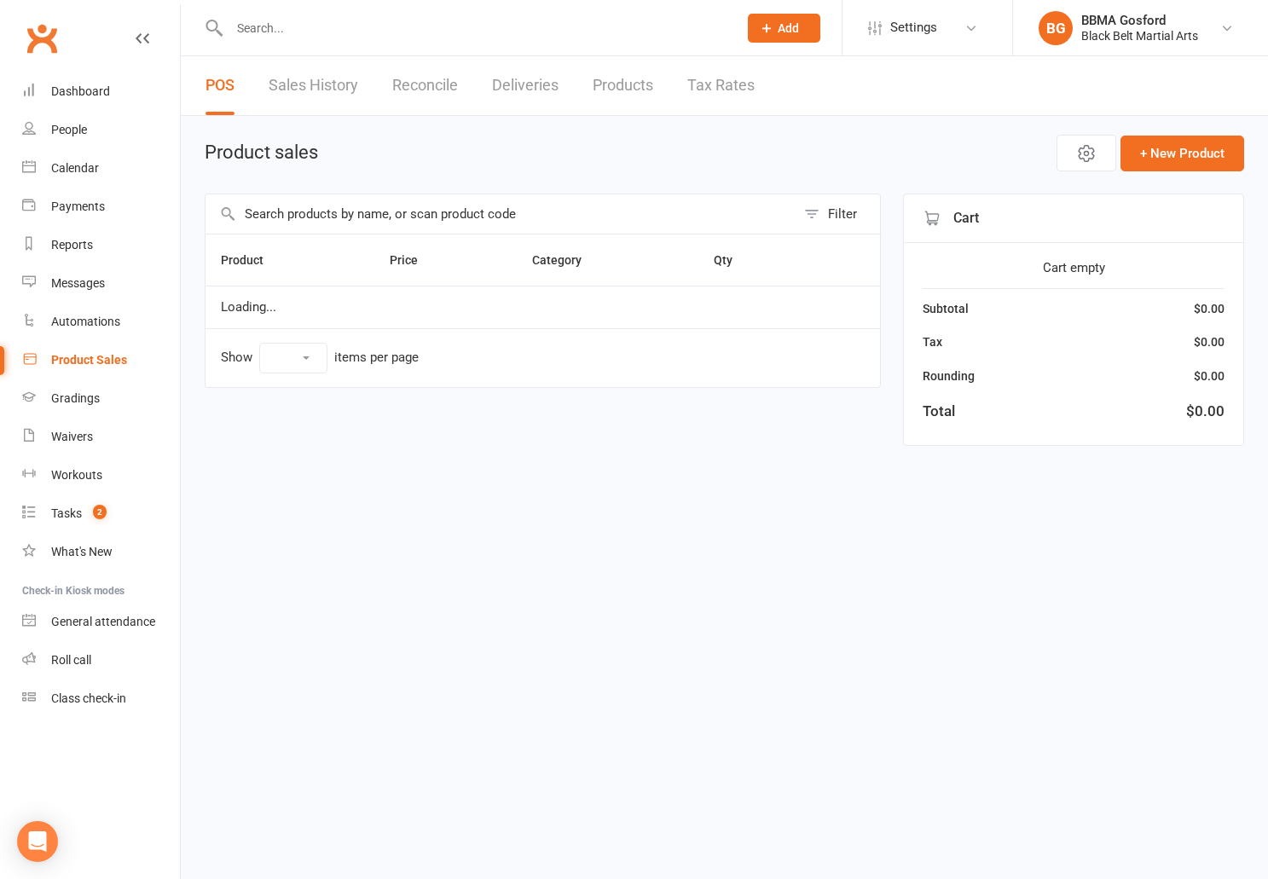
select select "100"
click at [416, 220] on input "text" at bounding box center [501, 213] width 590 height 39
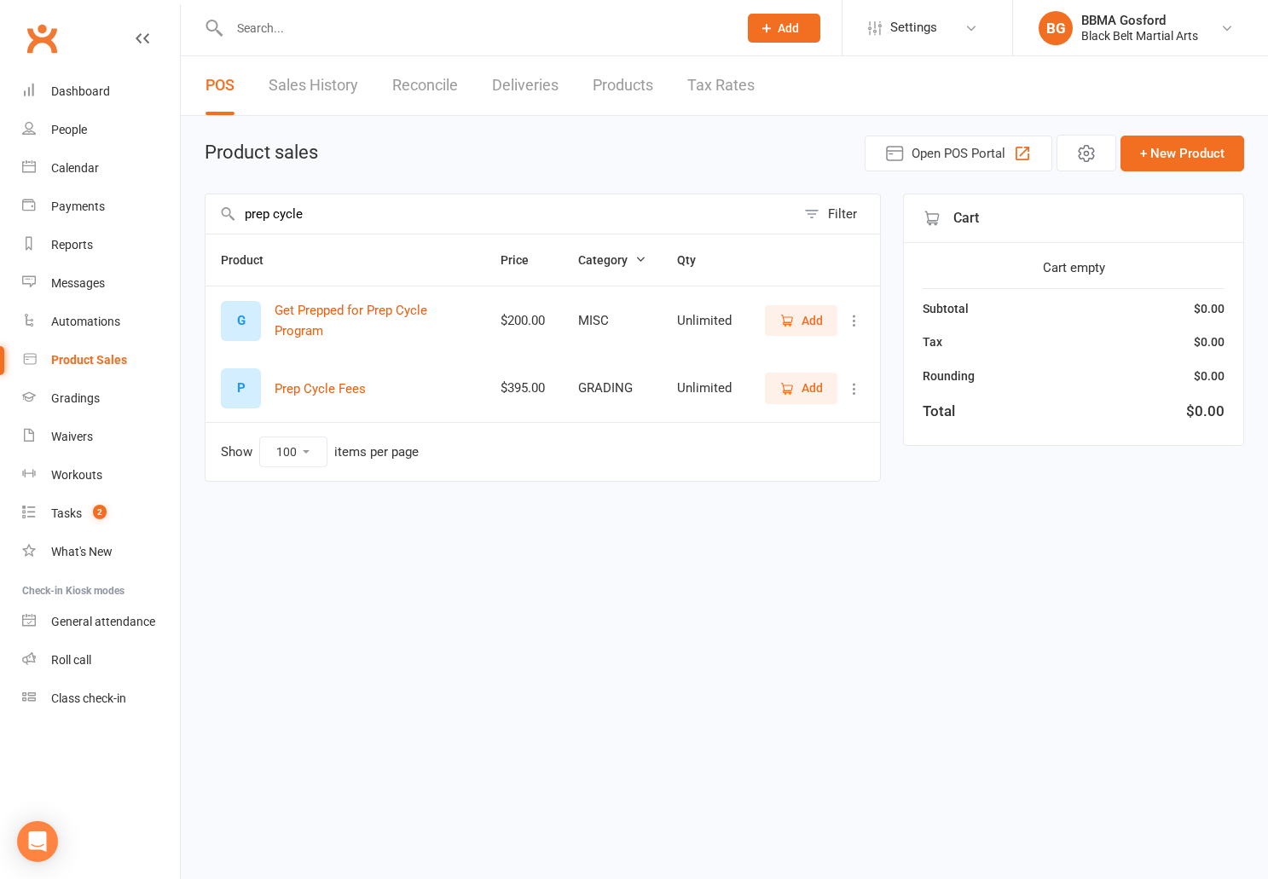
type input "prep cycle"
click at [785, 386] on icon "button" at bounding box center [788, 389] width 9 height 9
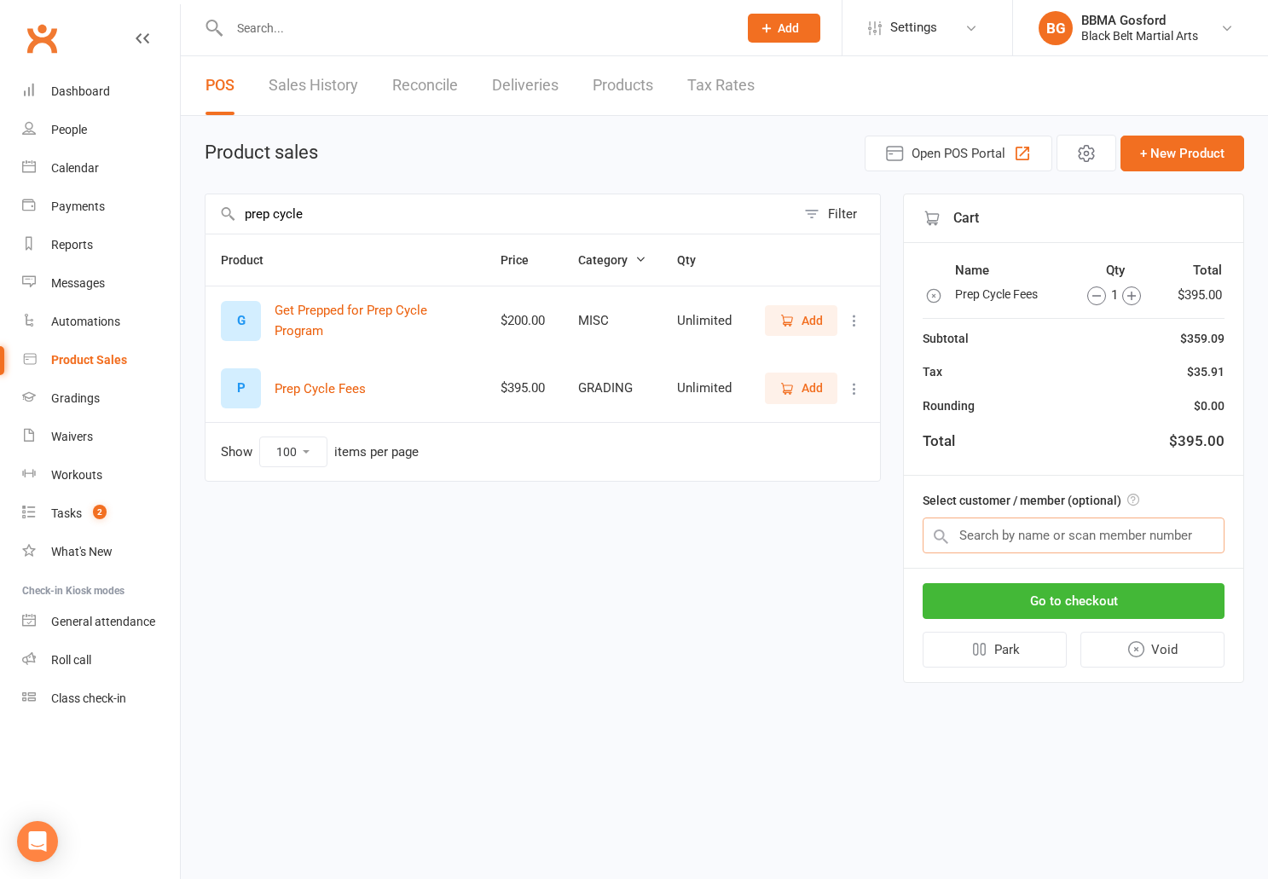
click at [1039, 536] on input "text" at bounding box center [1074, 536] width 302 height 36
type input "bec smith"
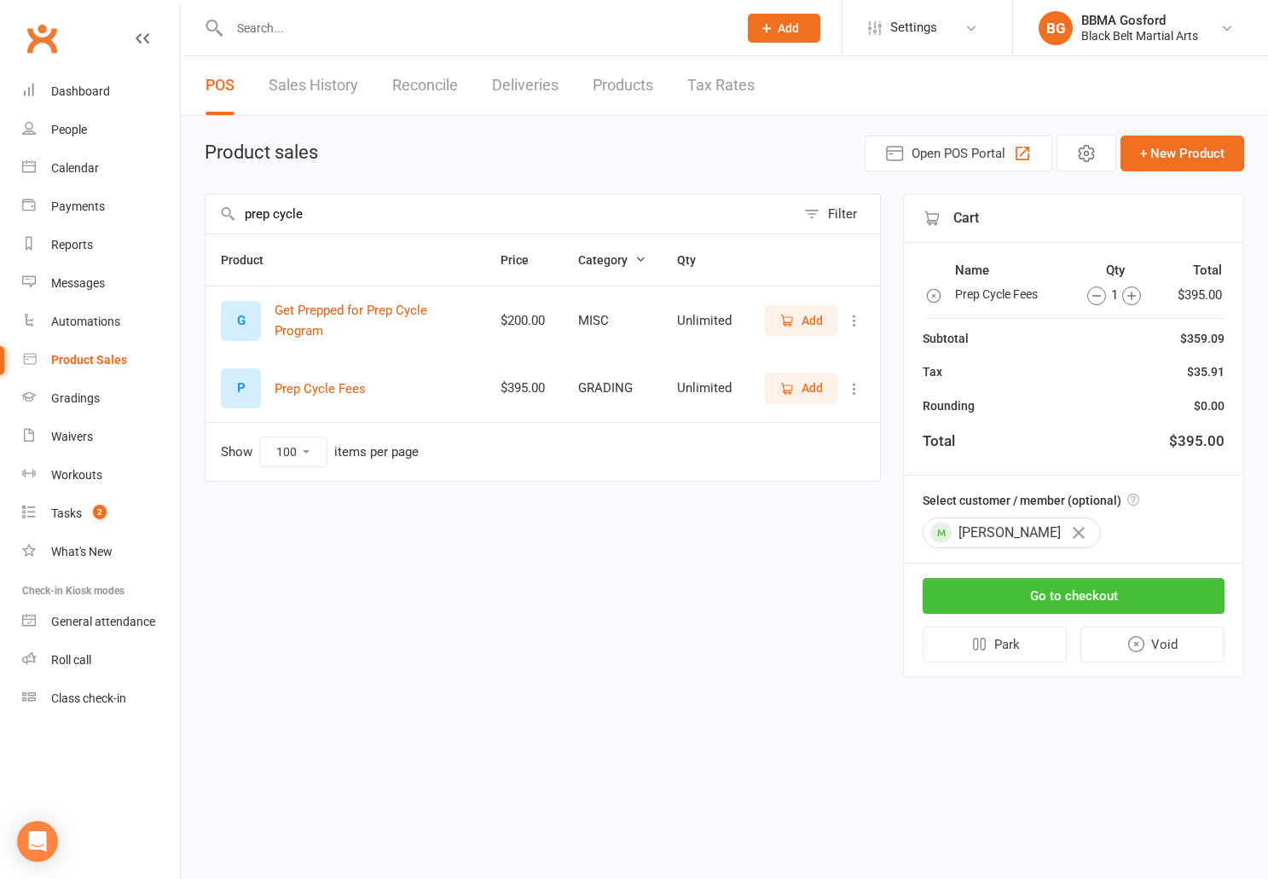
click at [1058, 597] on button "Go to checkout" at bounding box center [1074, 596] width 302 height 36
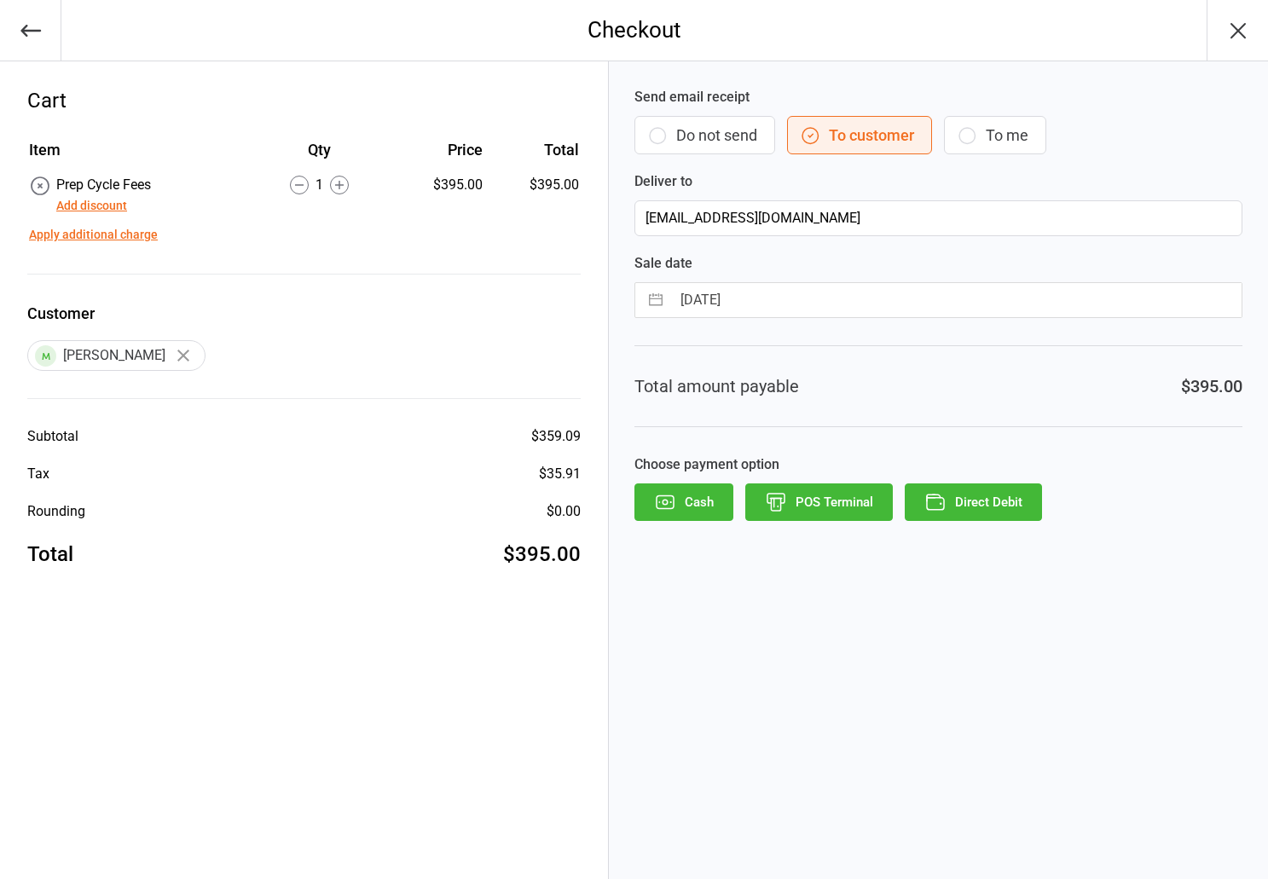
click at [811, 506] on button "POS Terminal" at bounding box center [820, 503] width 148 height 38
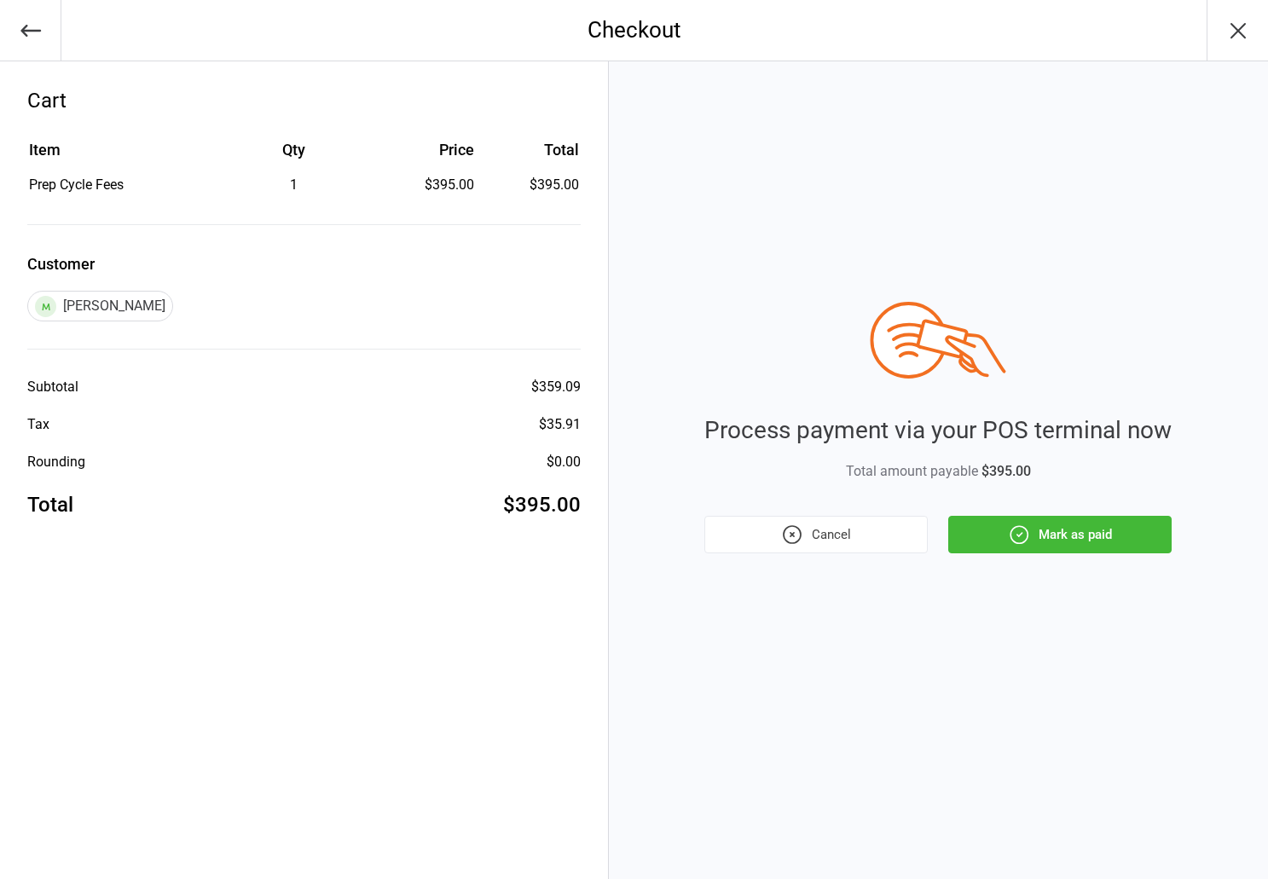
click at [1064, 532] on button "Mark as paid" at bounding box center [1060, 535] width 223 height 38
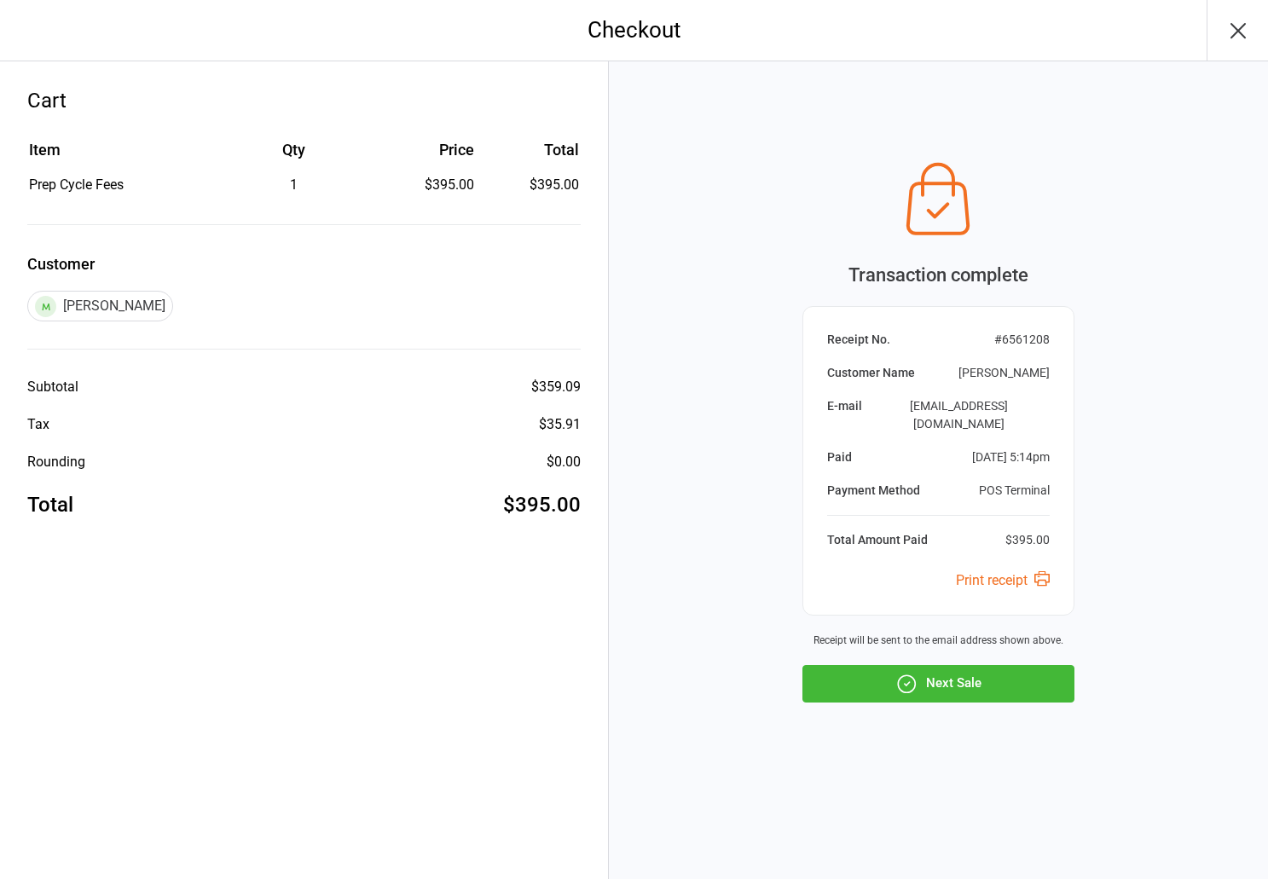
click at [953, 687] on button "Next Sale" at bounding box center [939, 684] width 272 height 38
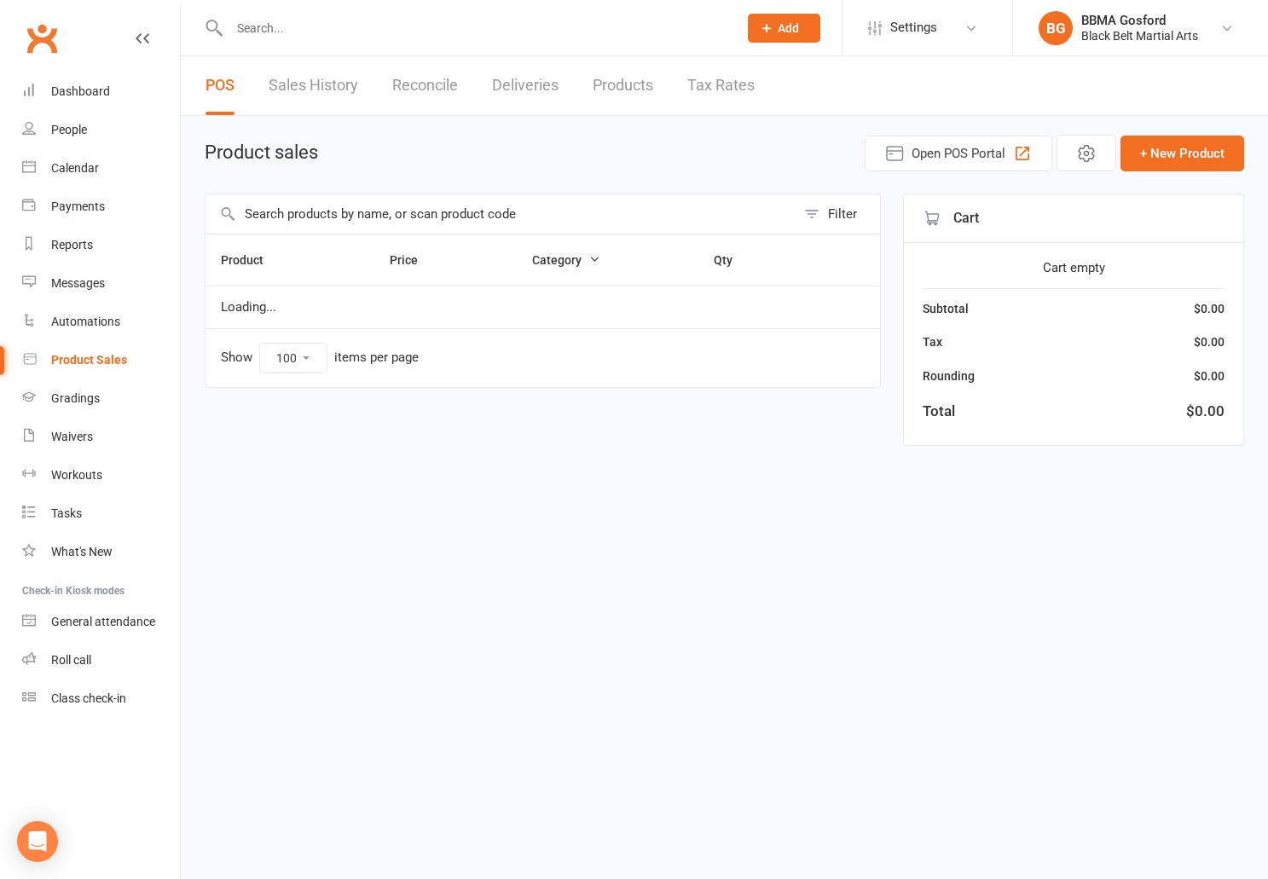
select select "100"
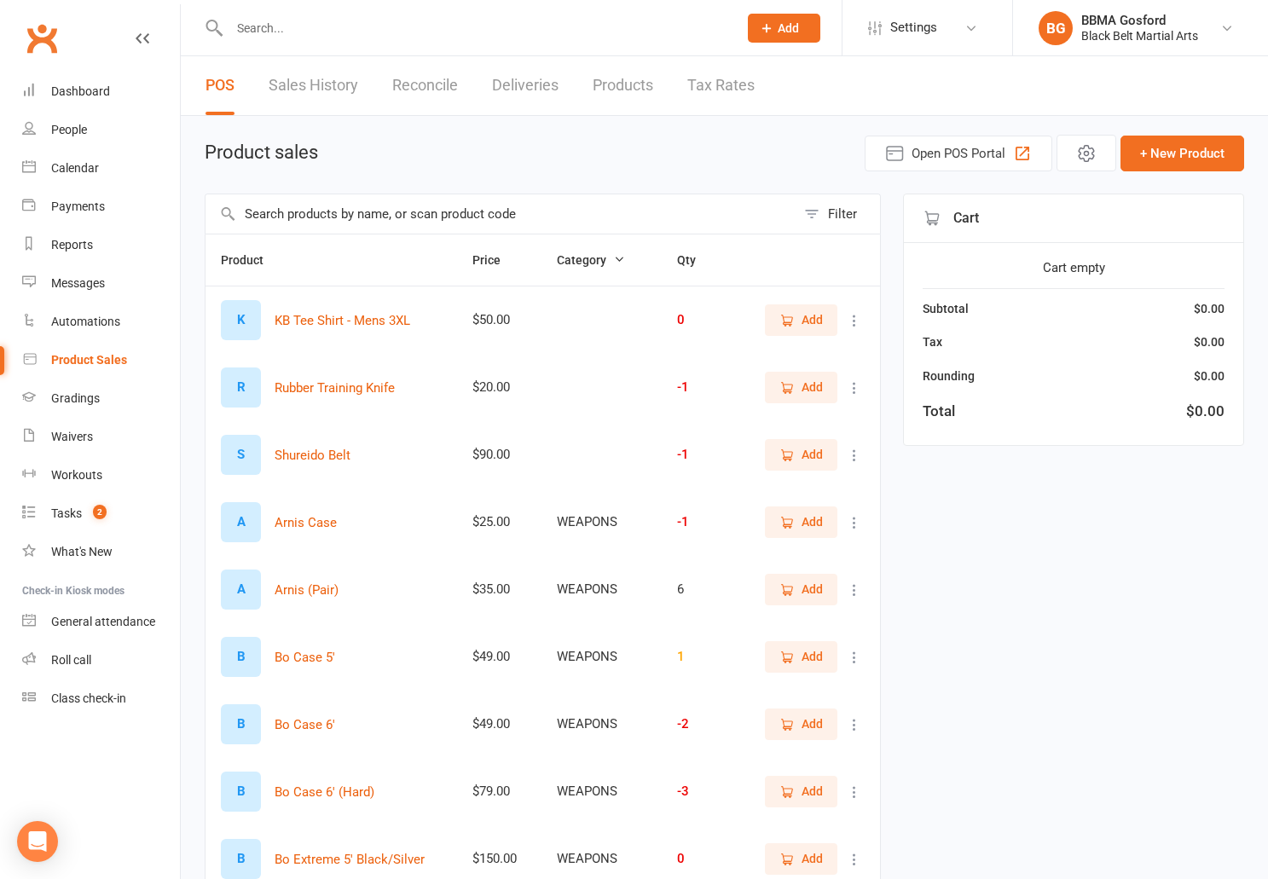
click at [295, 19] on input "text" at bounding box center [475, 28] width 502 height 24
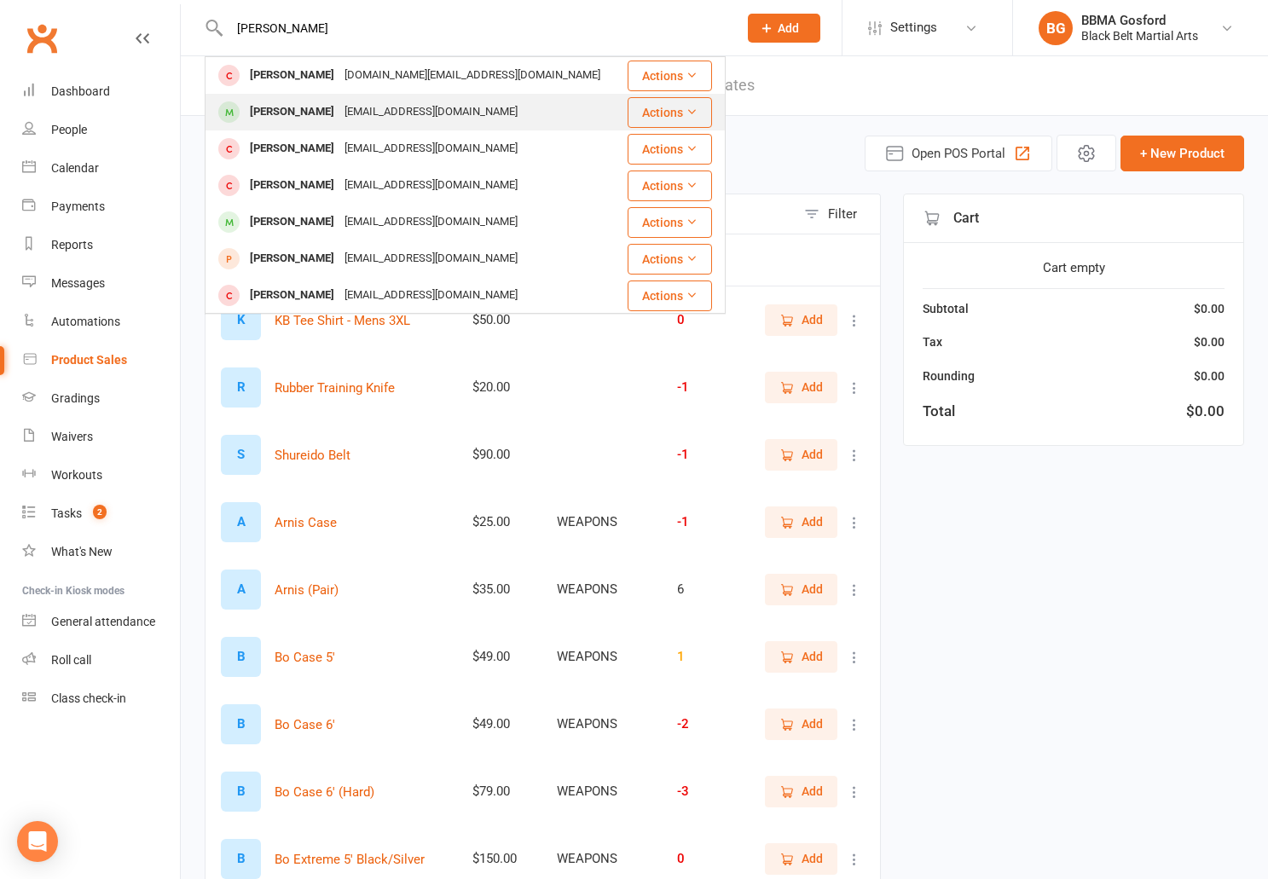
type input "ethan"
click at [304, 109] on div "[PERSON_NAME]" at bounding box center [292, 112] width 95 height 25
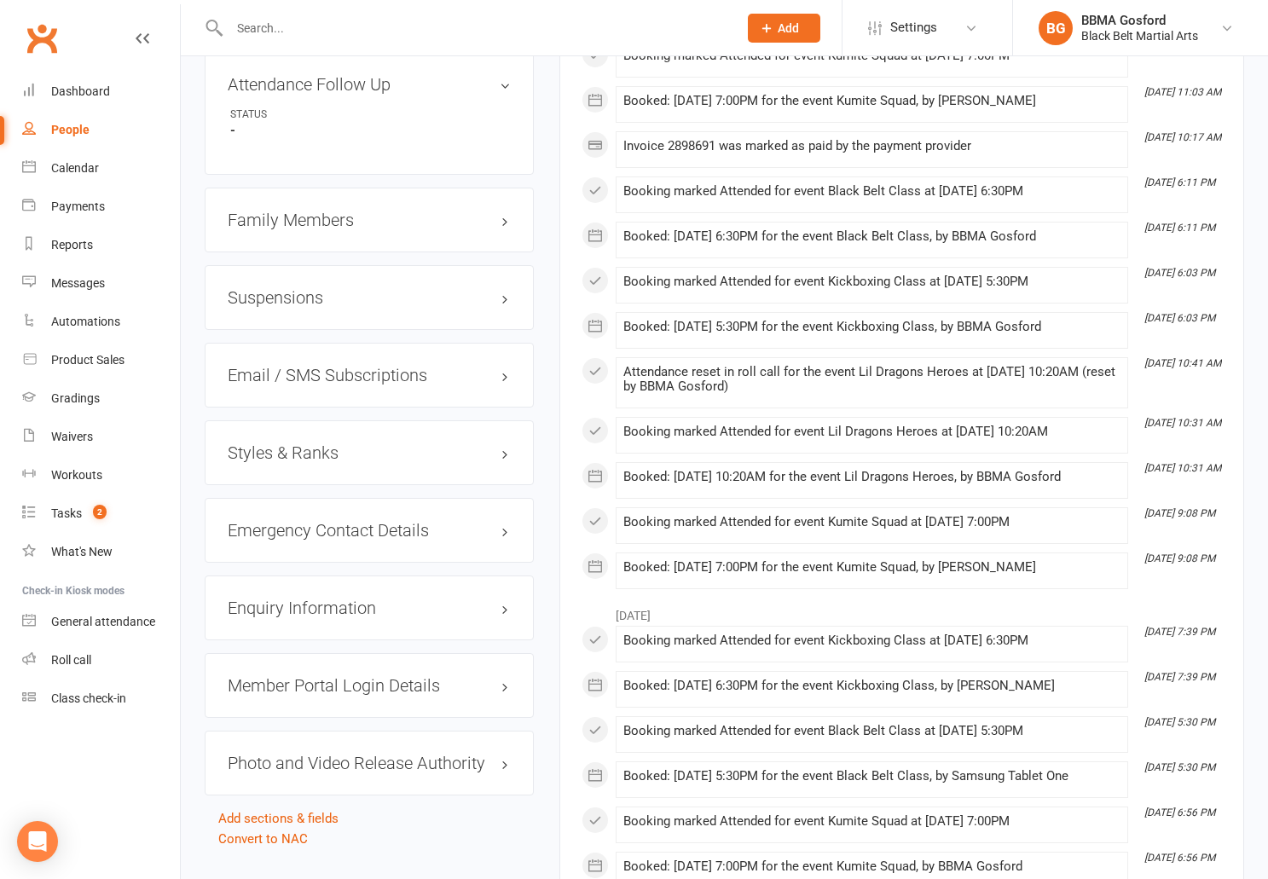
scroll to position [1364, 0]
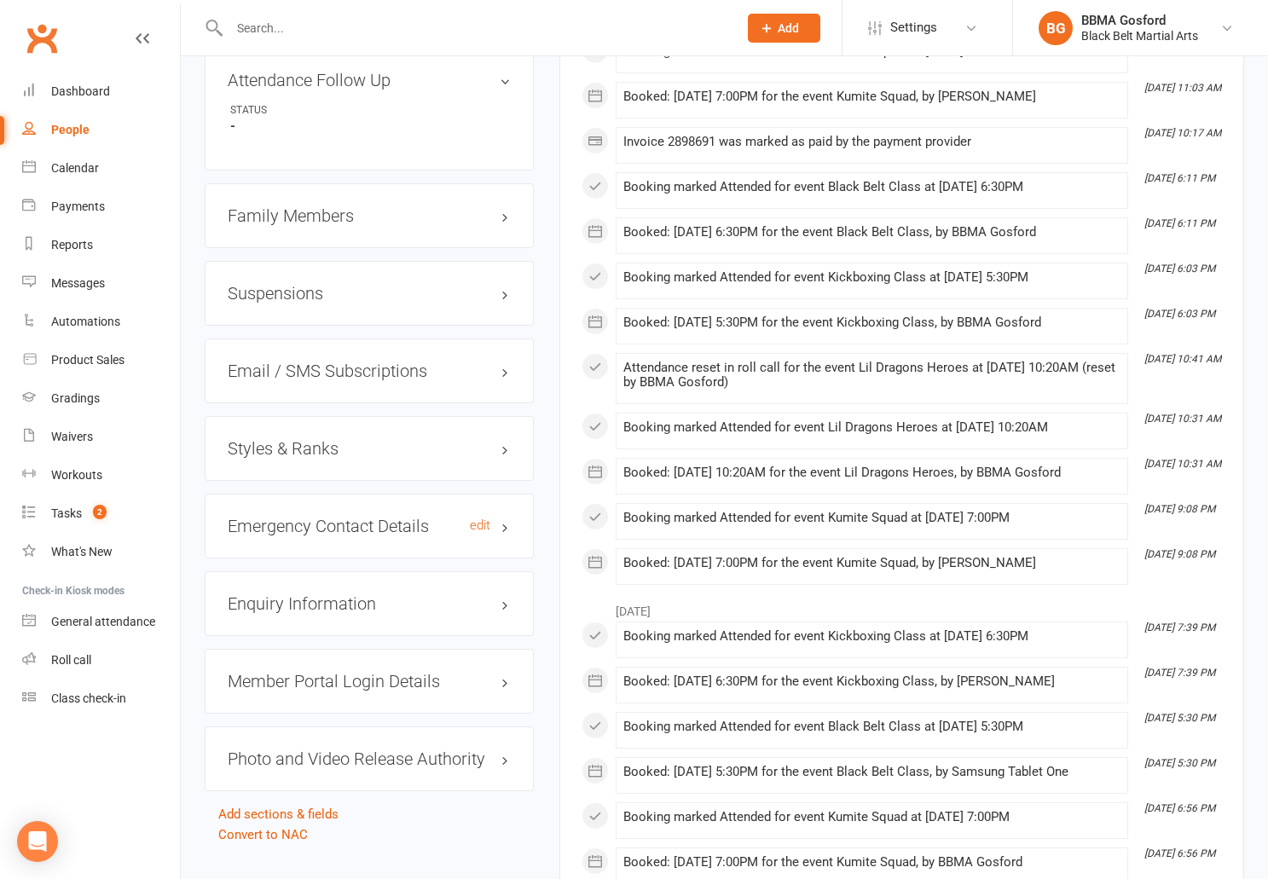
click at [310, 534] on h3 "Emergency Contact Details edit" at bounding box center [369, 526] width 283 height 19
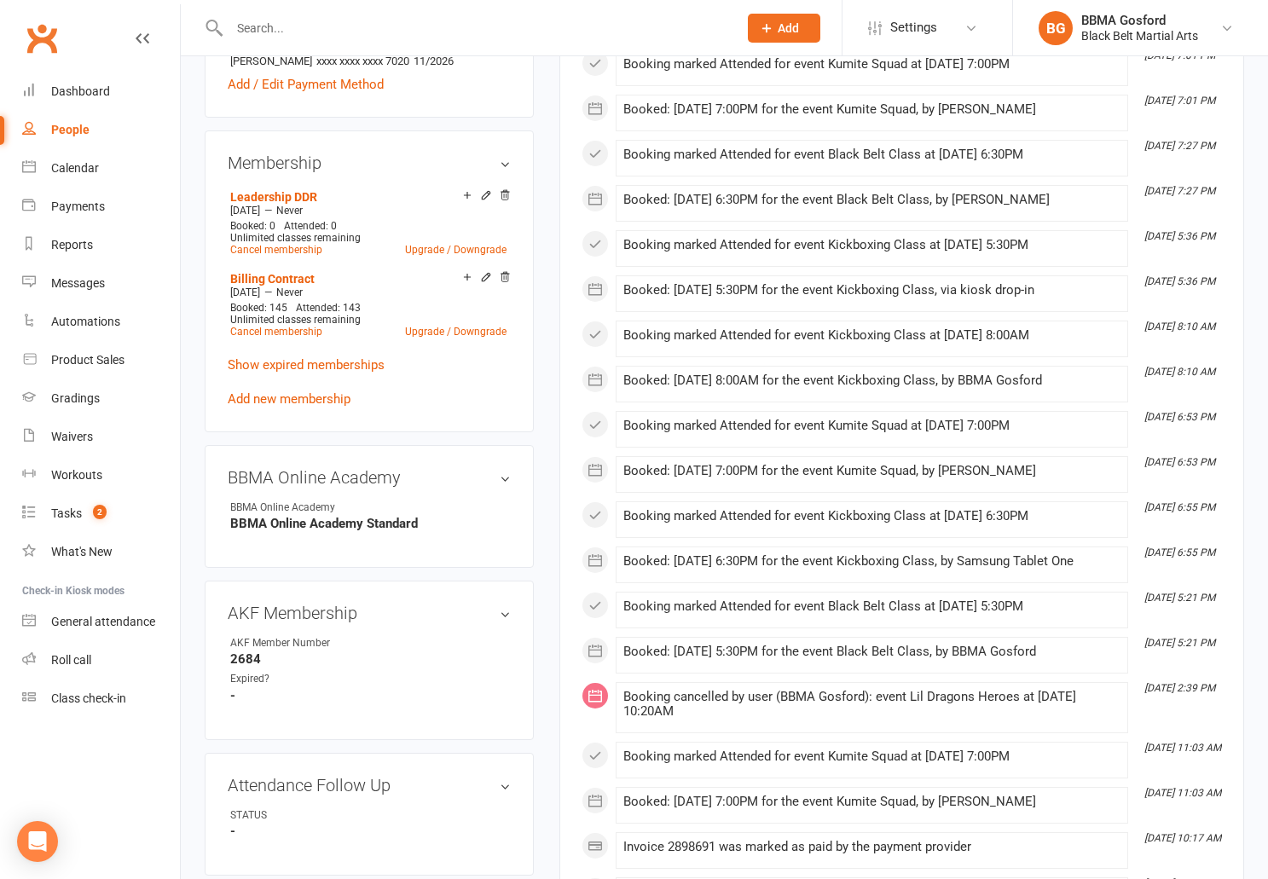
scroll to position [0, 0]
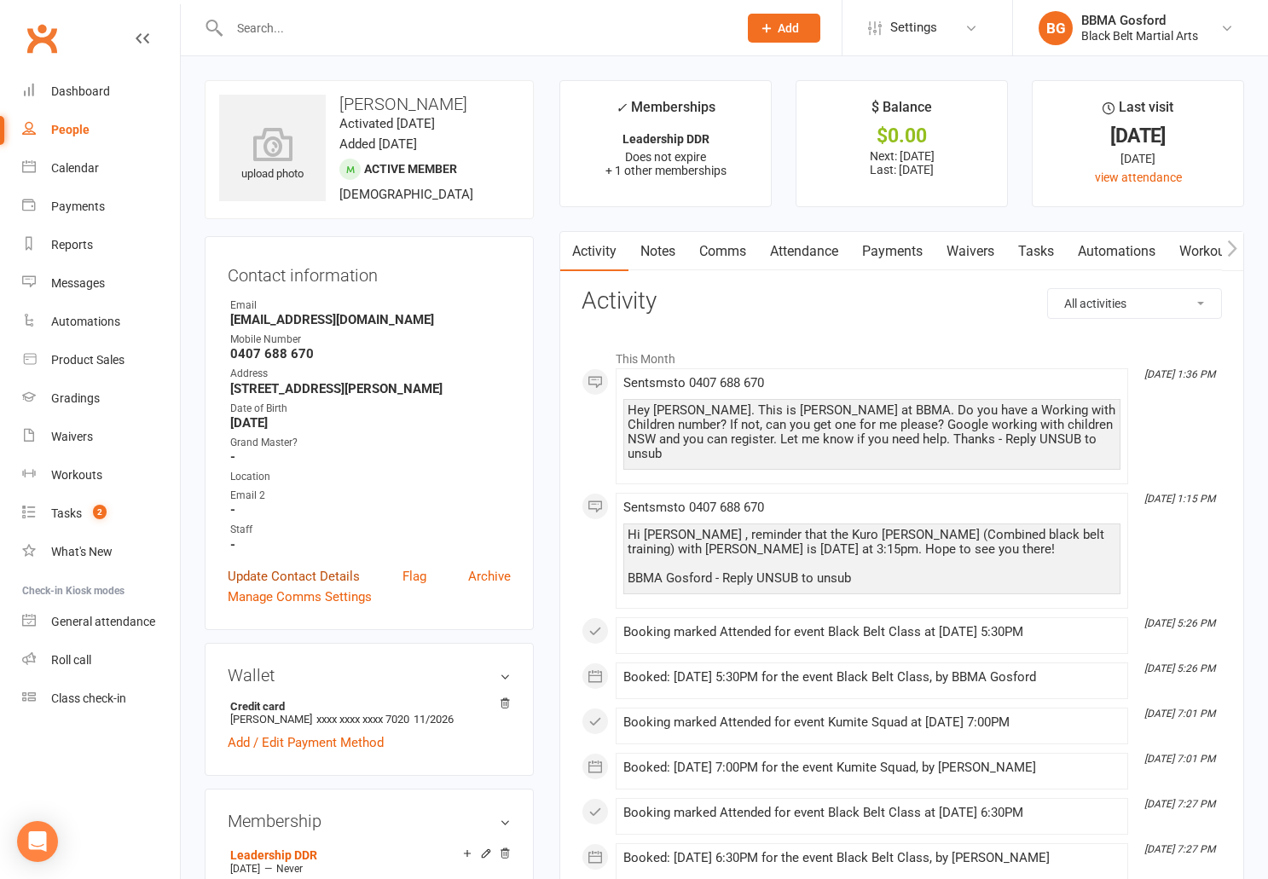
click at [310, 579] on link "Update Contact Details" at bounding box center [294, 576] width 132 height 20
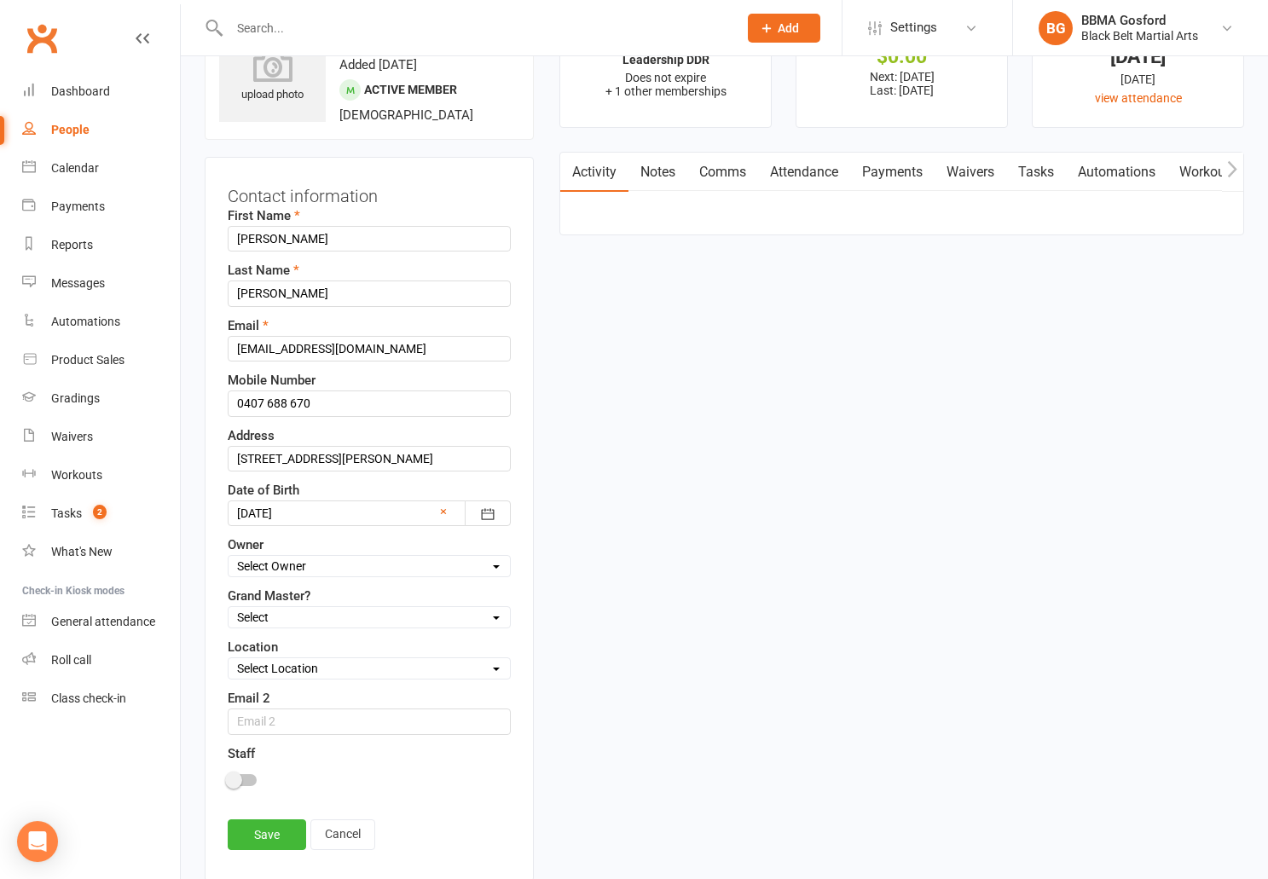
scroll to position [80, 0]
click at [293, 409] on input "0407 688 670" at bounding box center [369, 403] width 283 height 26
type input "0447 488 455"
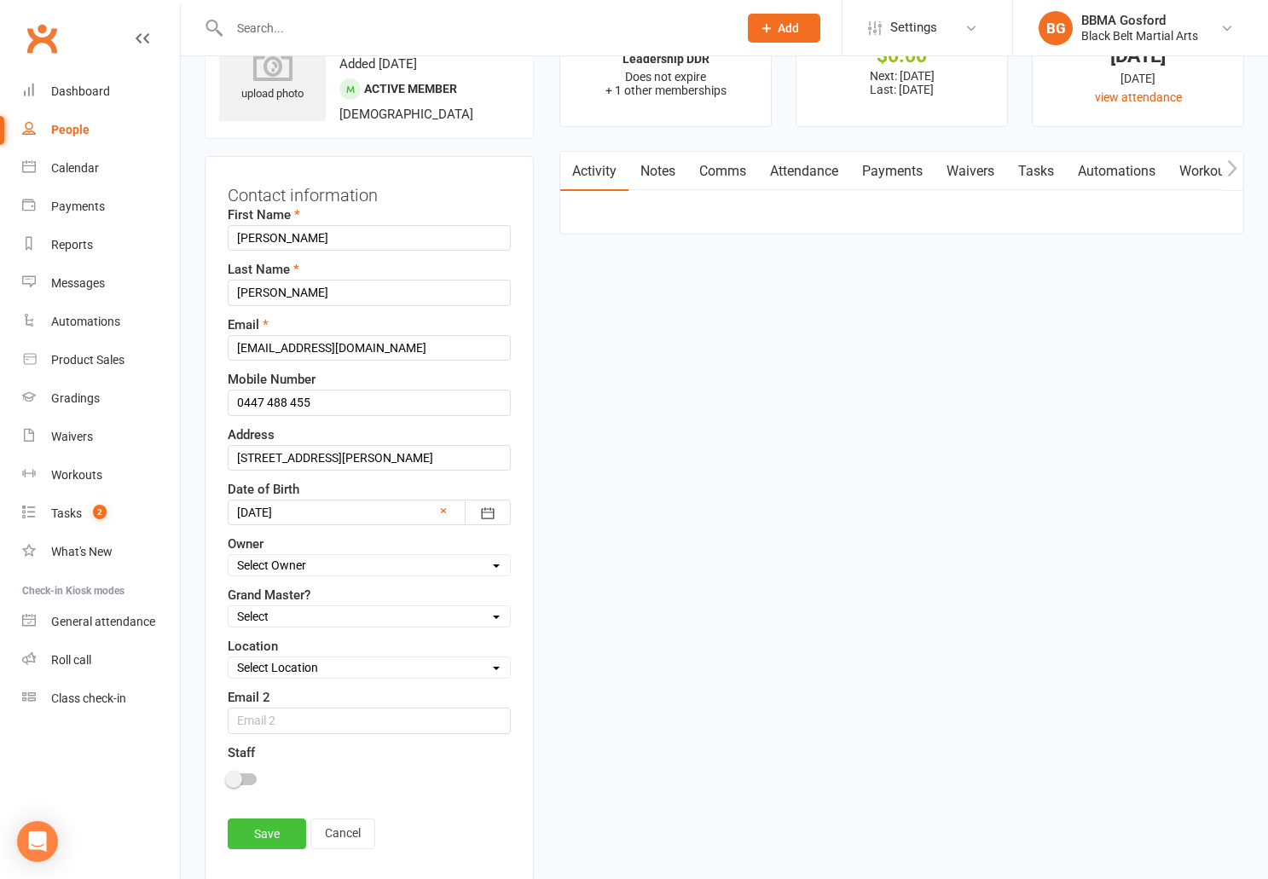
click at [268, 840] on link "Save" at bounding box center [267, 834] width 78 height 31
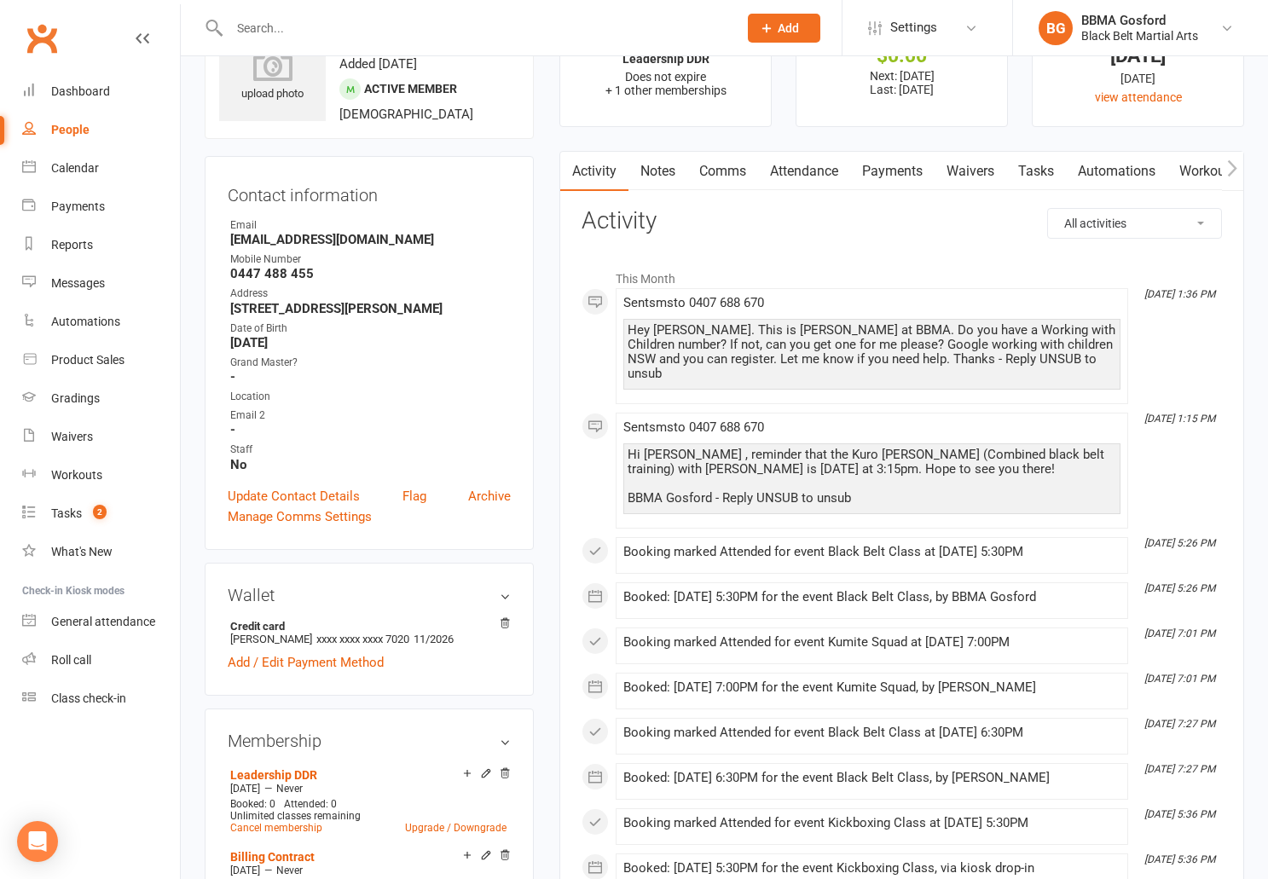
scroll to position [0, 0]
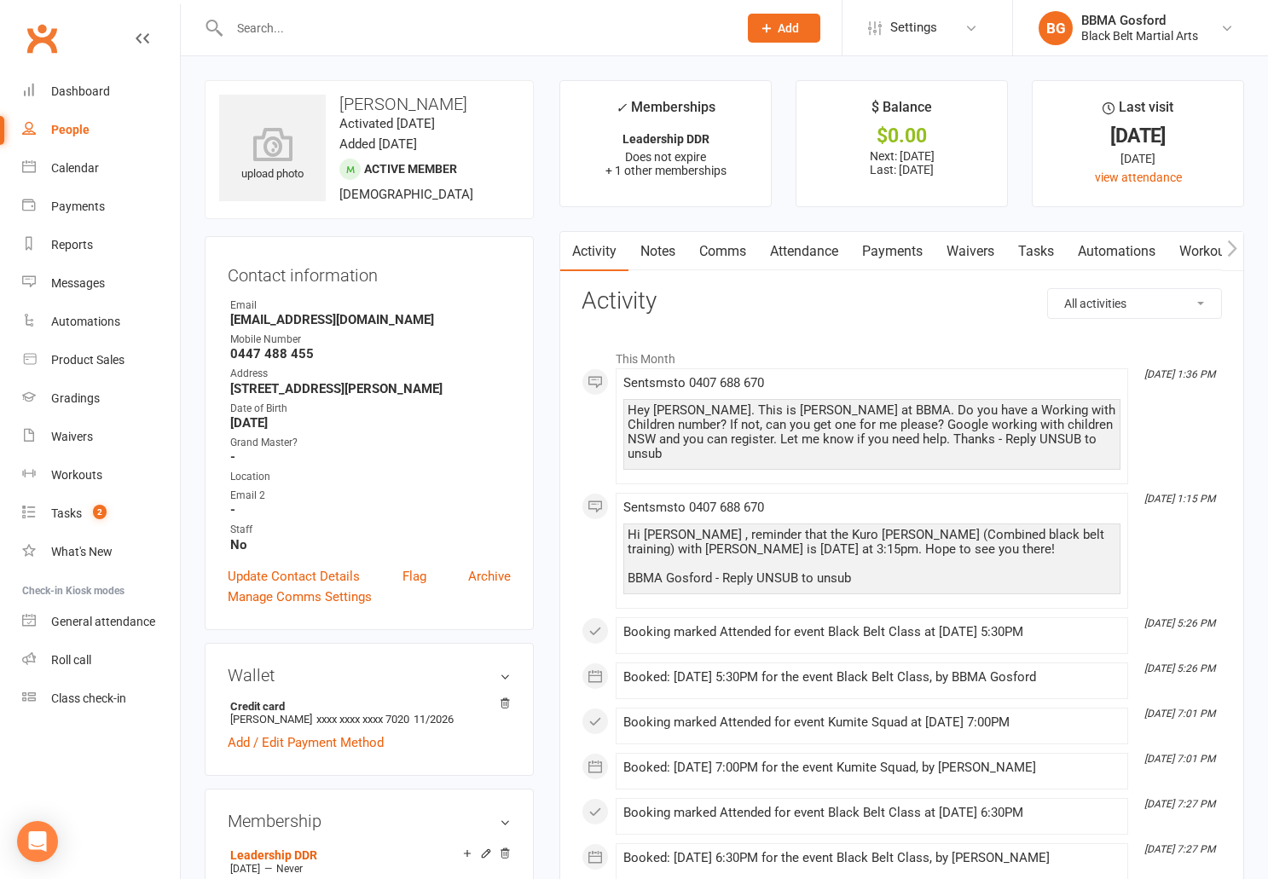
click at [263, 26] on input "text" at bounding box center [475, 28] width 502 height 24
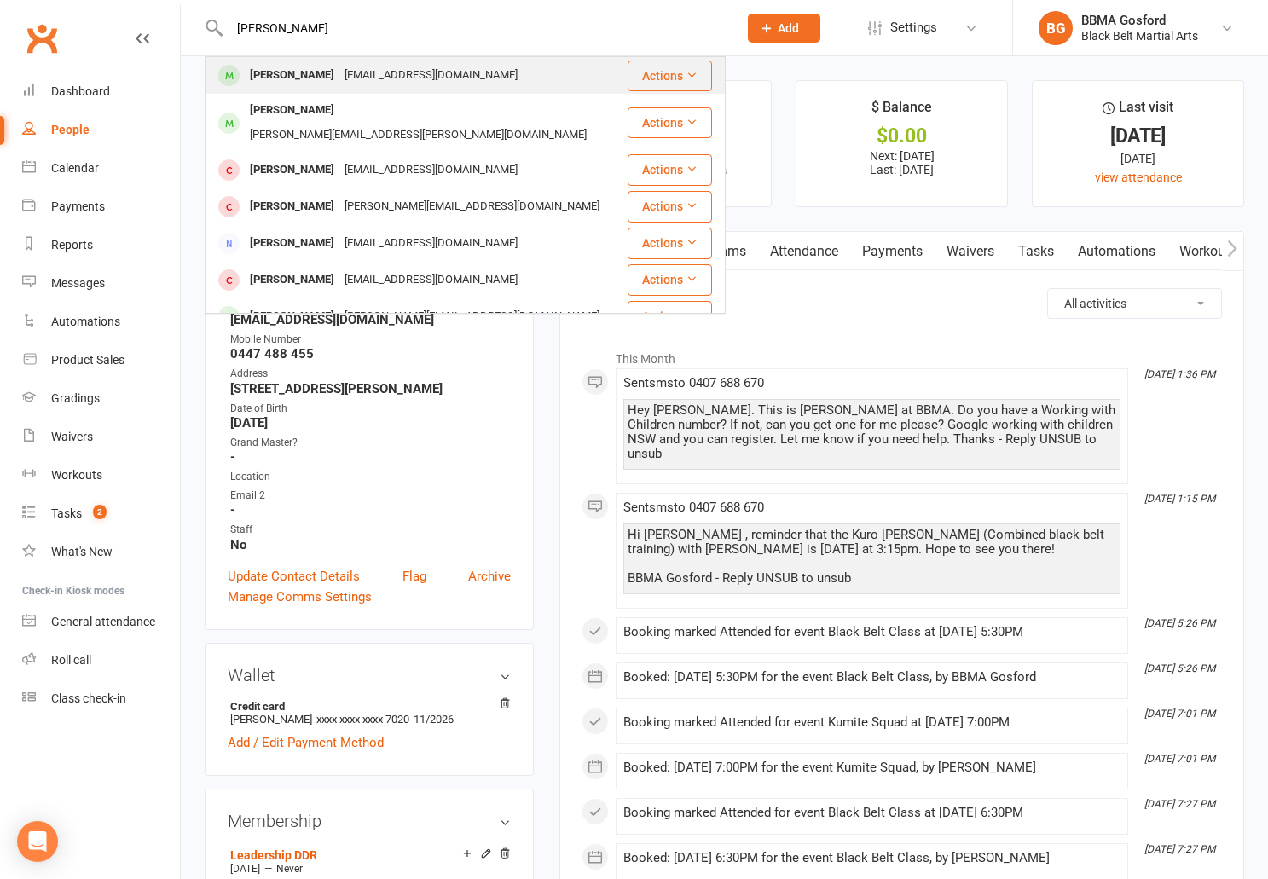
type input "oliver young"
click at [261, 81] on div "Oliver Young" at bounding box center [292, 75] width 95 height 25
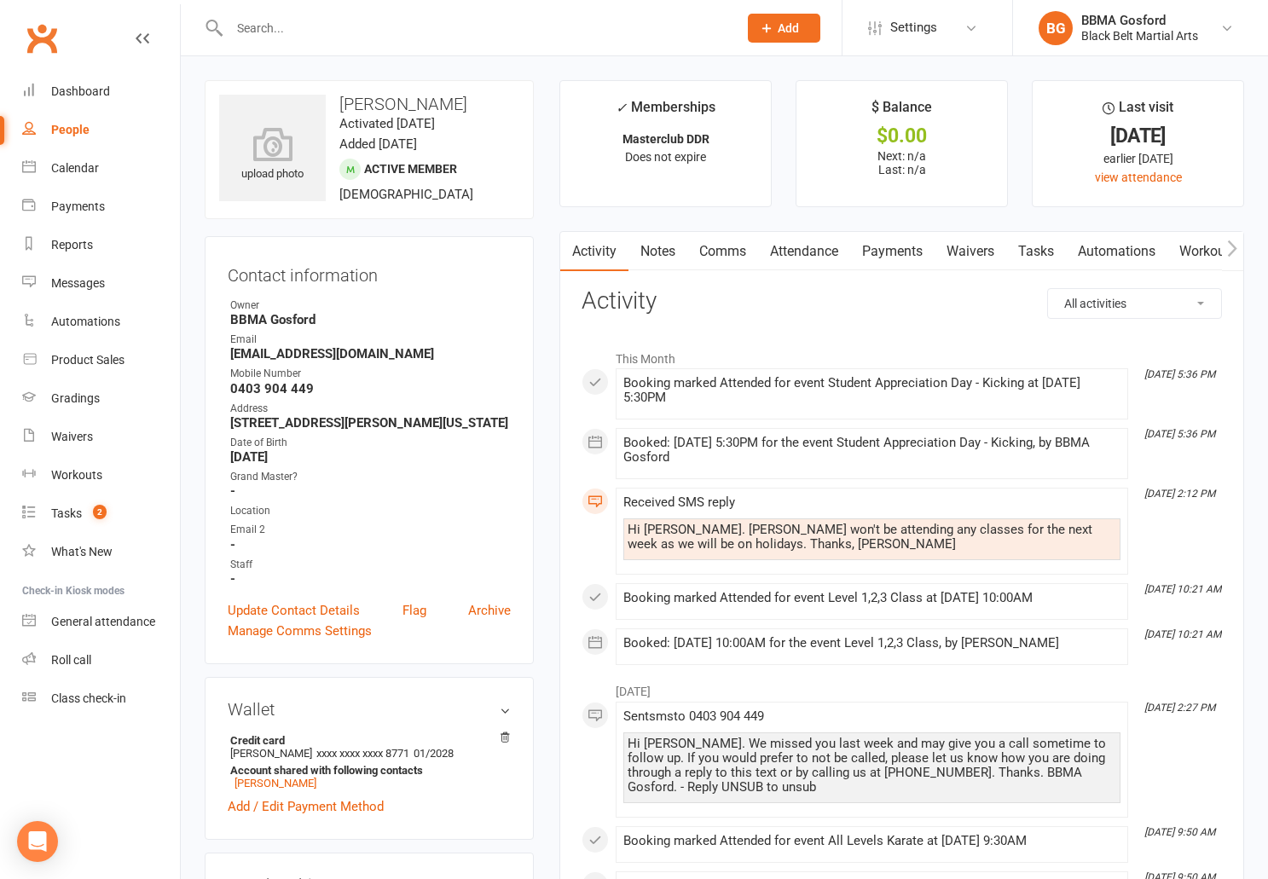
click at [876, 250] on link "Payments" at bounding box center [892, 251] width 84 height 39
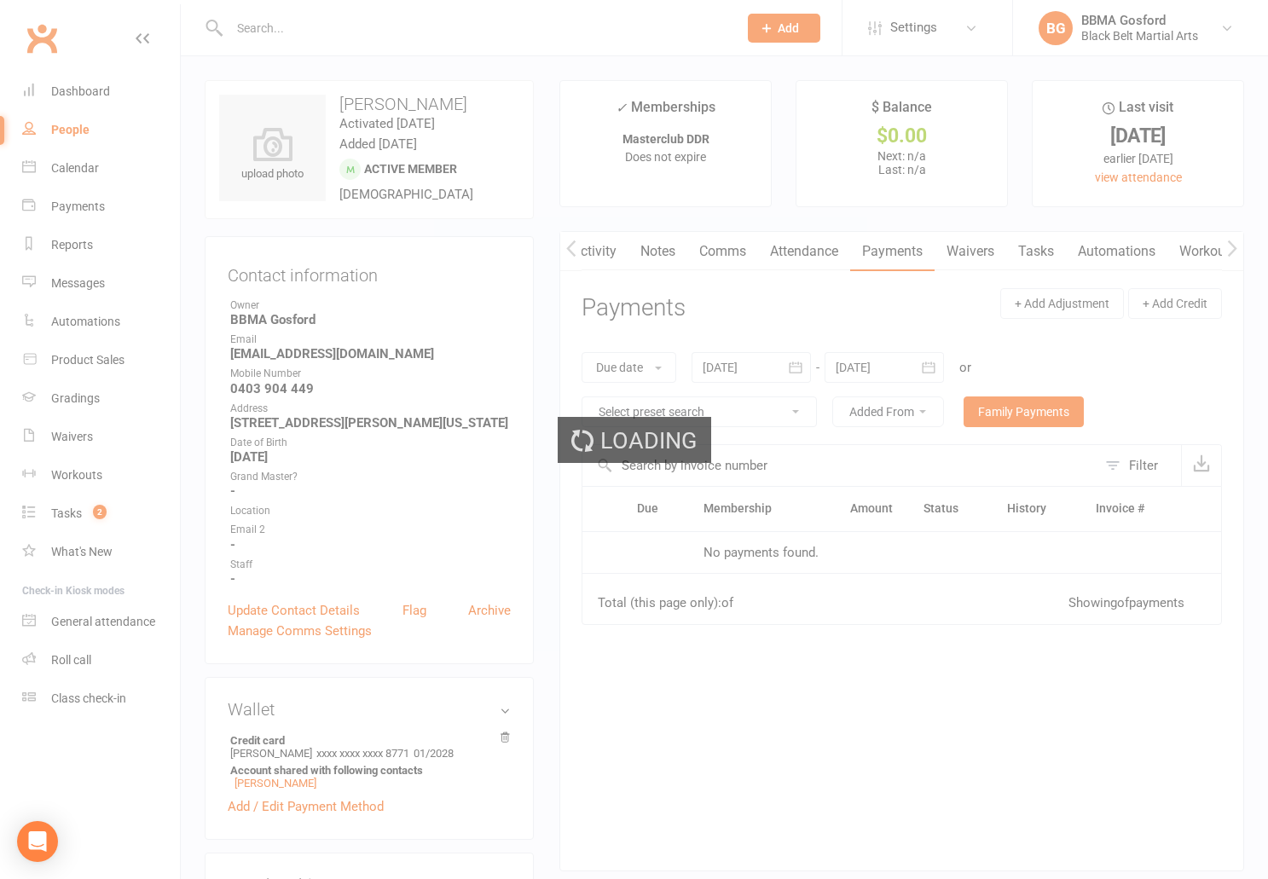
scroll to position [0, 1]
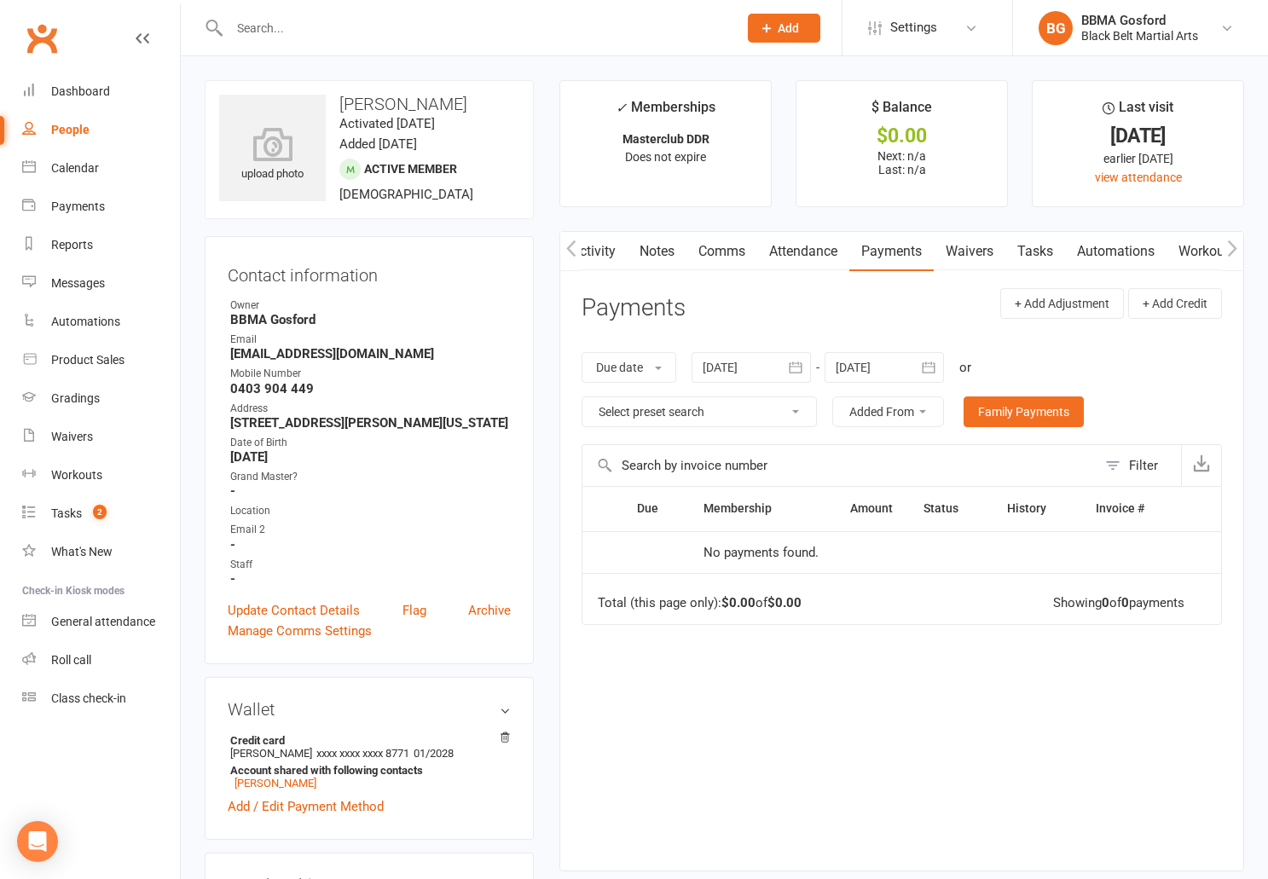
click at [786, 363] on button "button" at bounding box center [795, 367] width 31 height 31
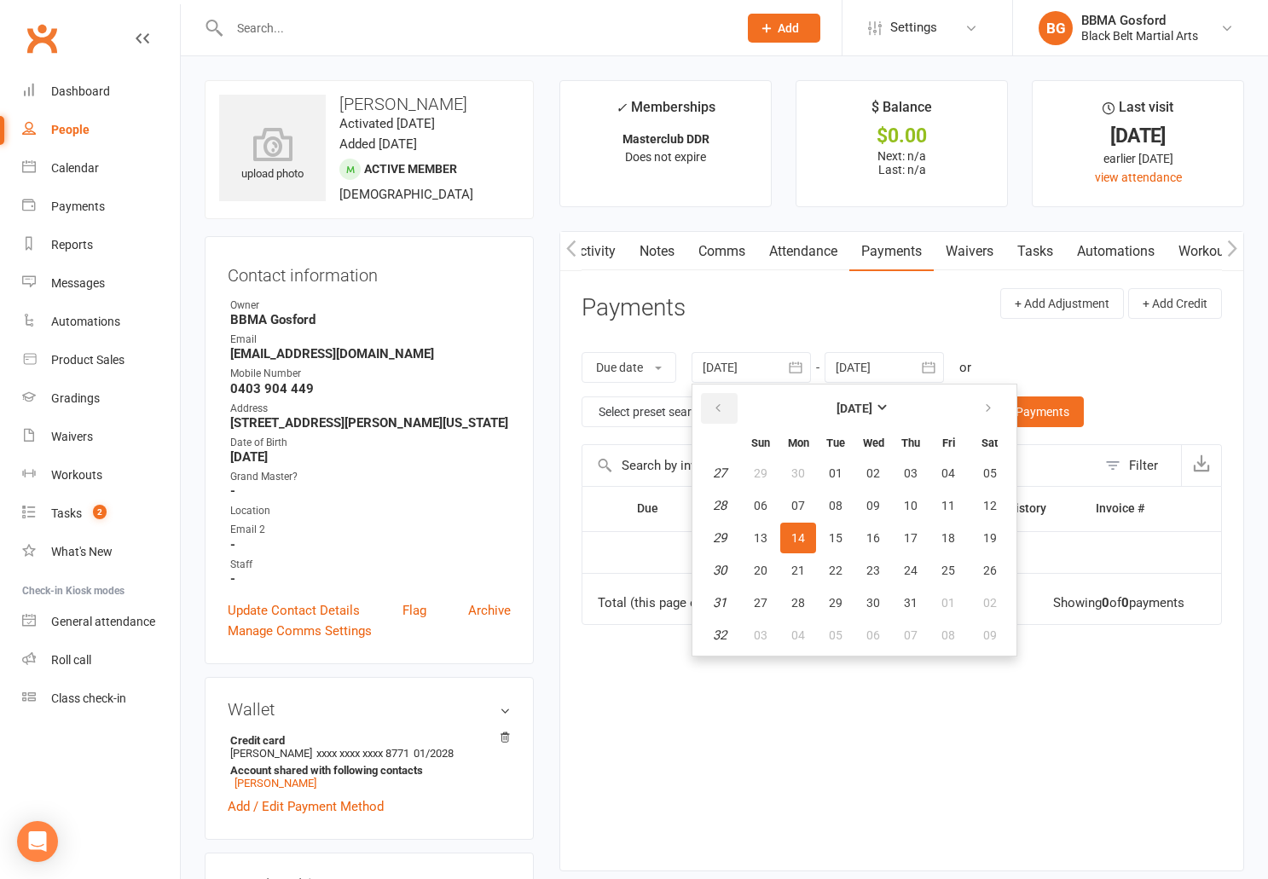
click at [716, 409] on button "button" at bounding box center [719, 408] width 37 height 31
click at [716, 408] on button "button" at bounding box center [719, 408] width 37 height 31
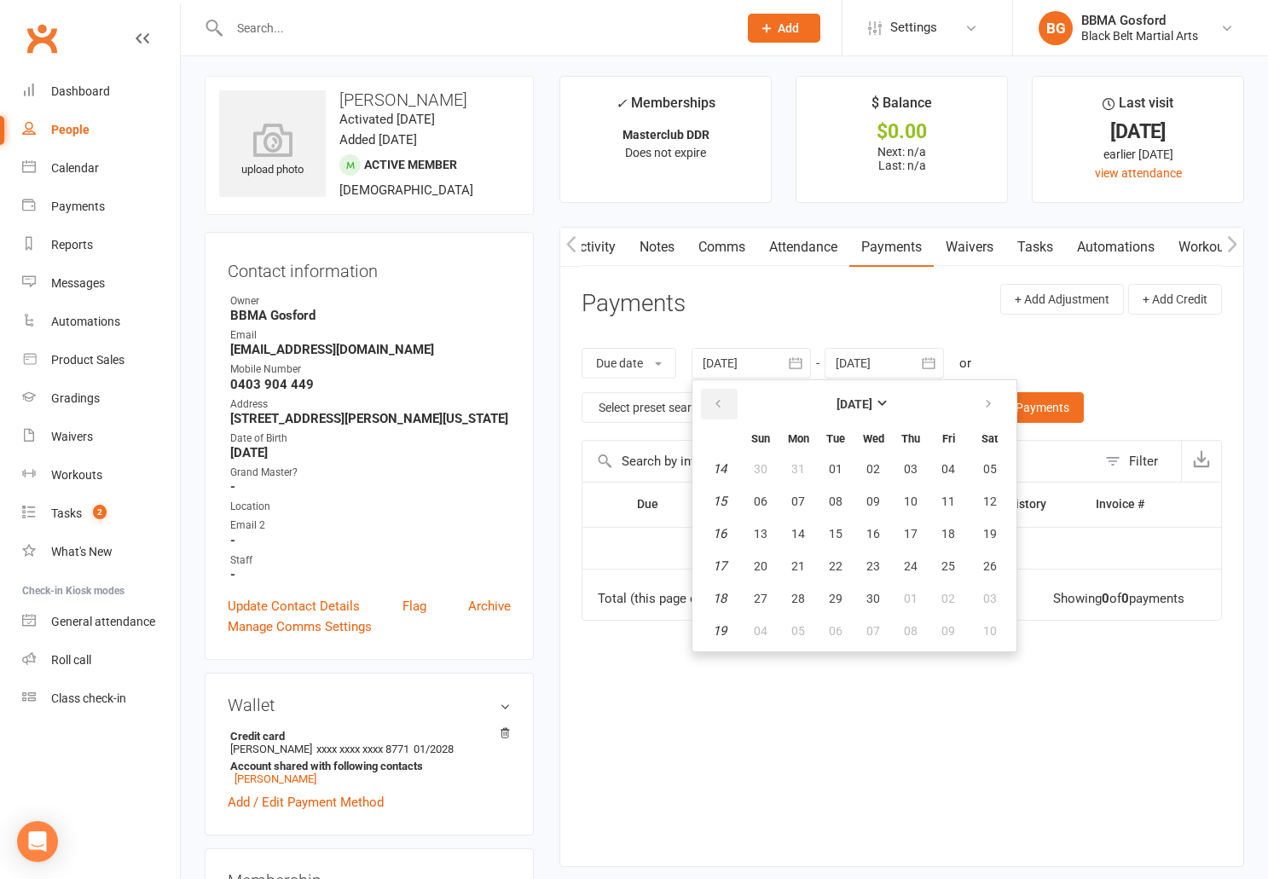
click at [716, 408] on button "button" at bounding box center [719, 404] width 37 height 31
click at [992, 473] on span "01" at bounding box center [990, 469] width 14 height 14
type input "01 Mar 2025"
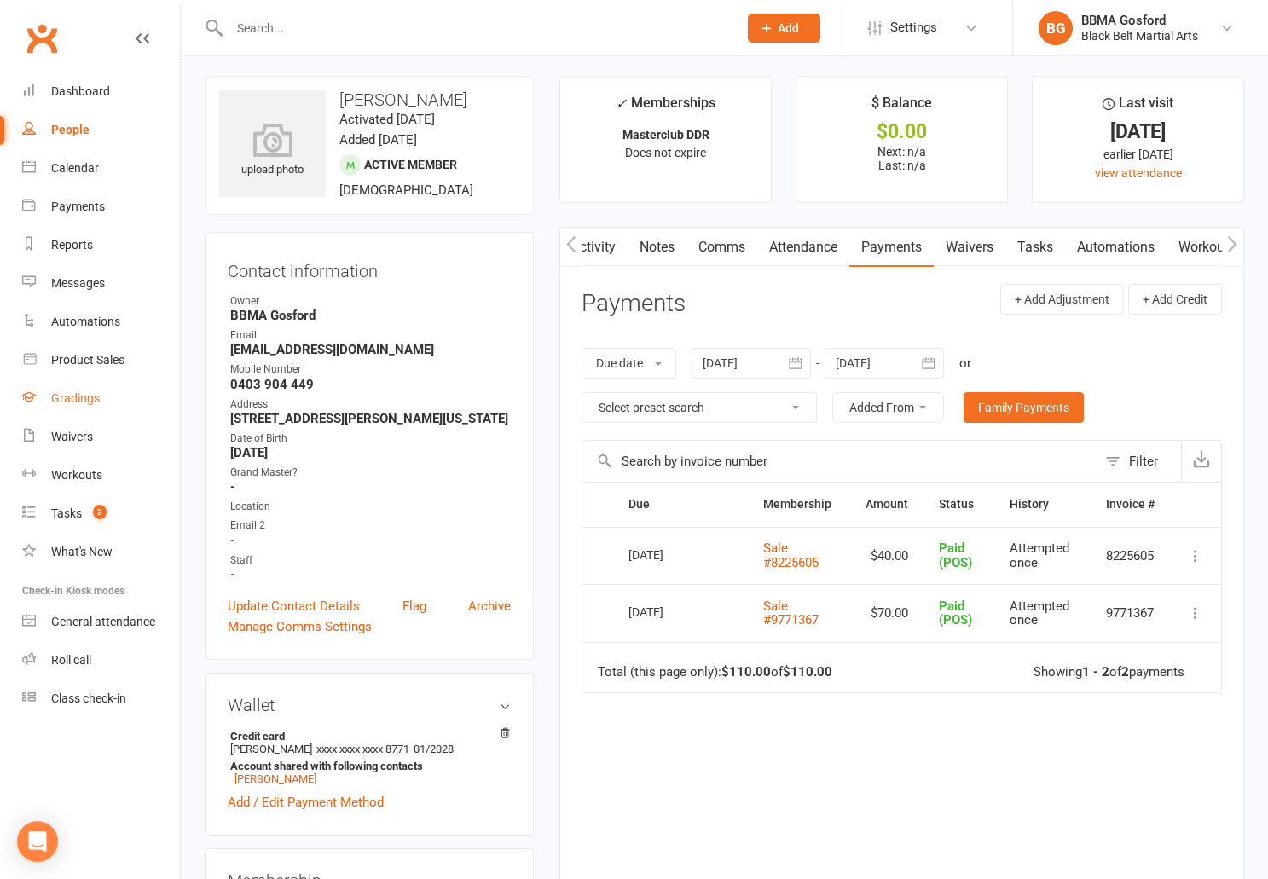
scroll to position [0, 0]
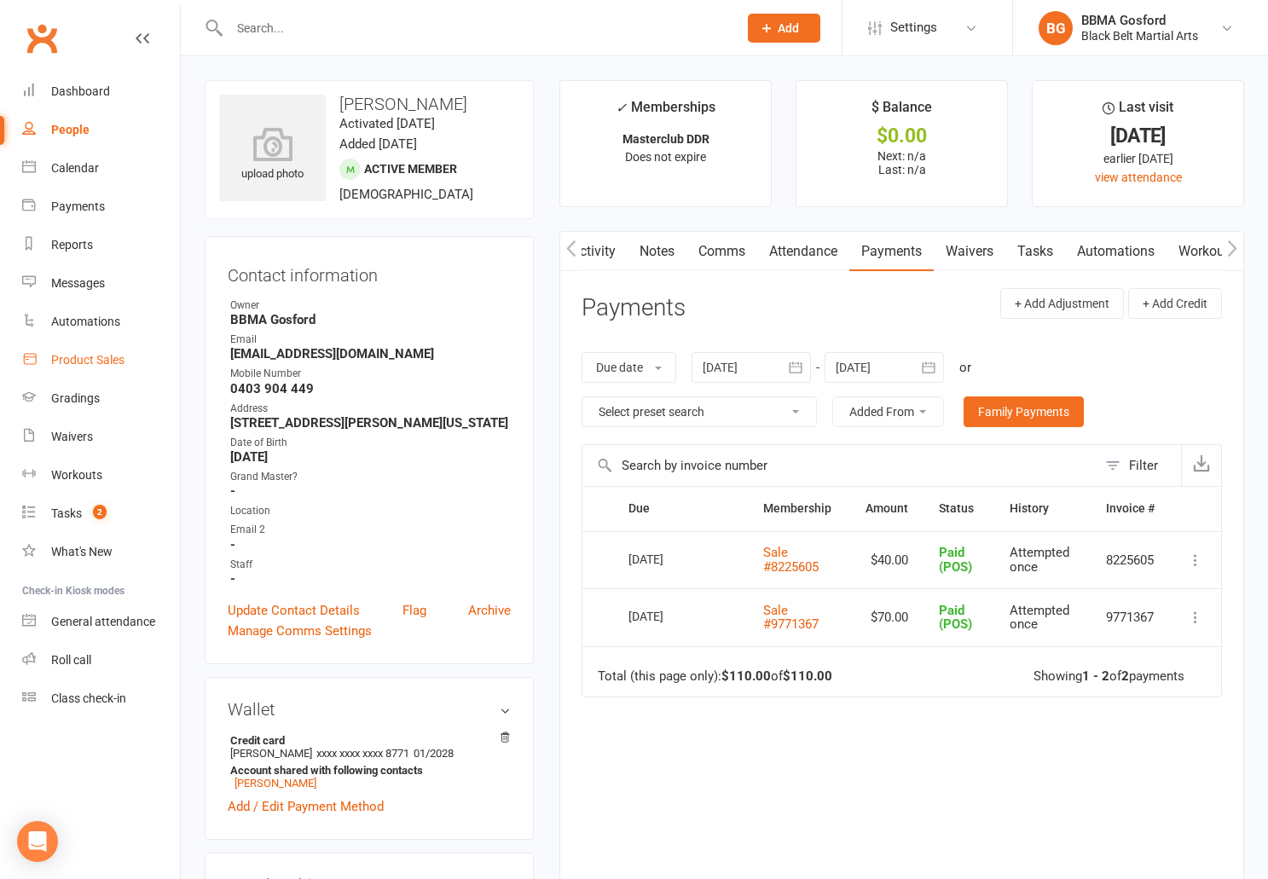
click at [95, 362] on div "Product Sales" at bounding box center [87, 360] width 73 height 14
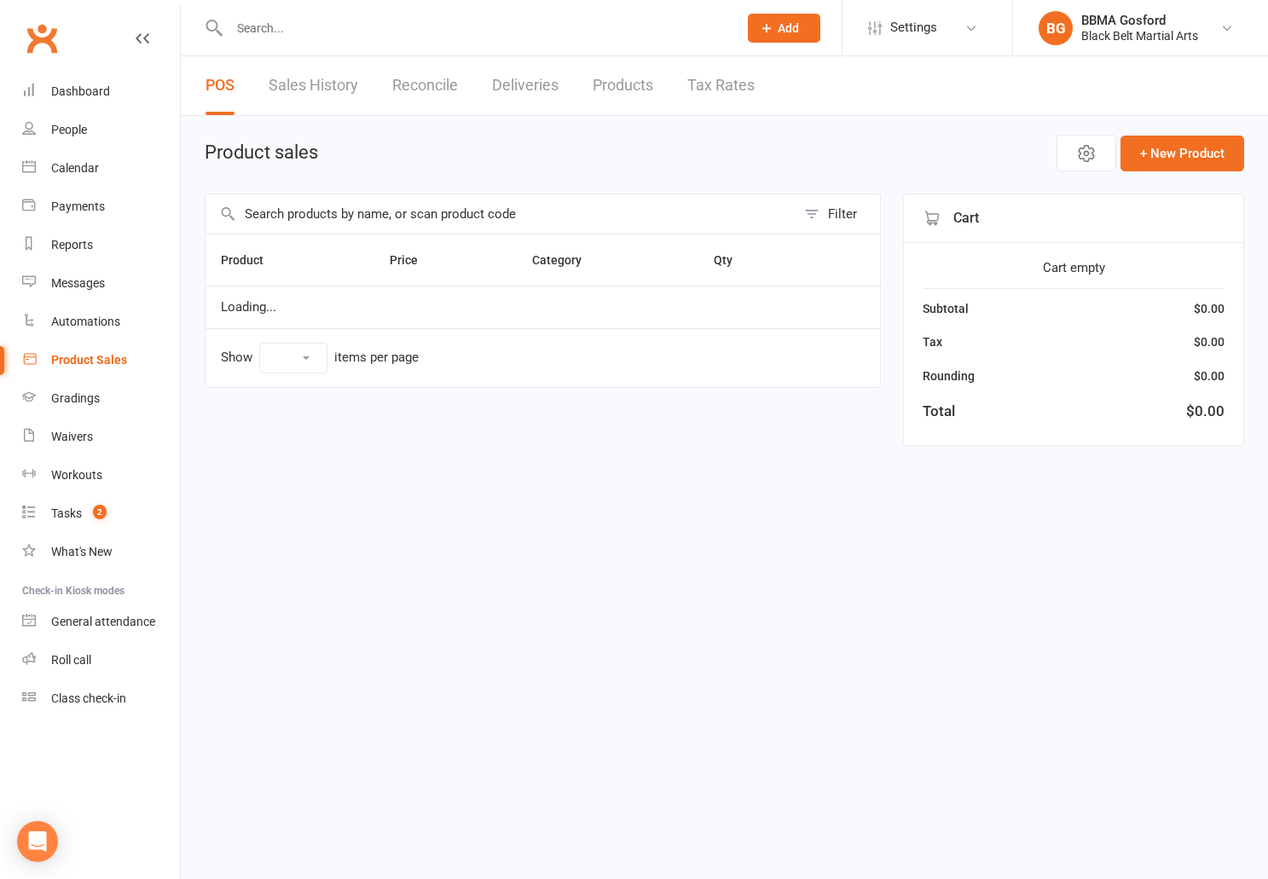
select select "100"
click at [386, 207] on input "text" at bounding box center [501, 213] width 590 height 39
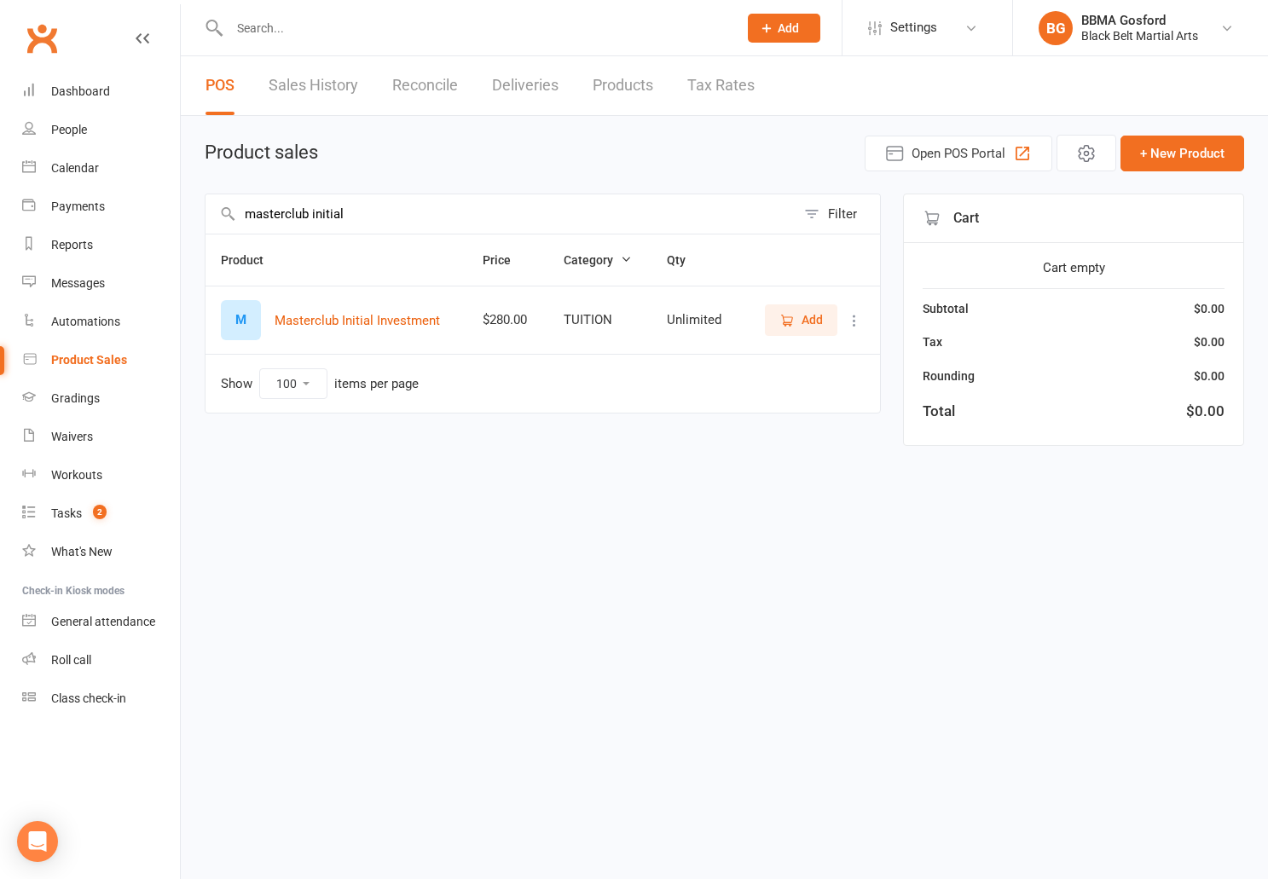
type input "masterclub initial"
click at [803, 322] on span "Add" at bounding box center [812, 319] width 21 height 19
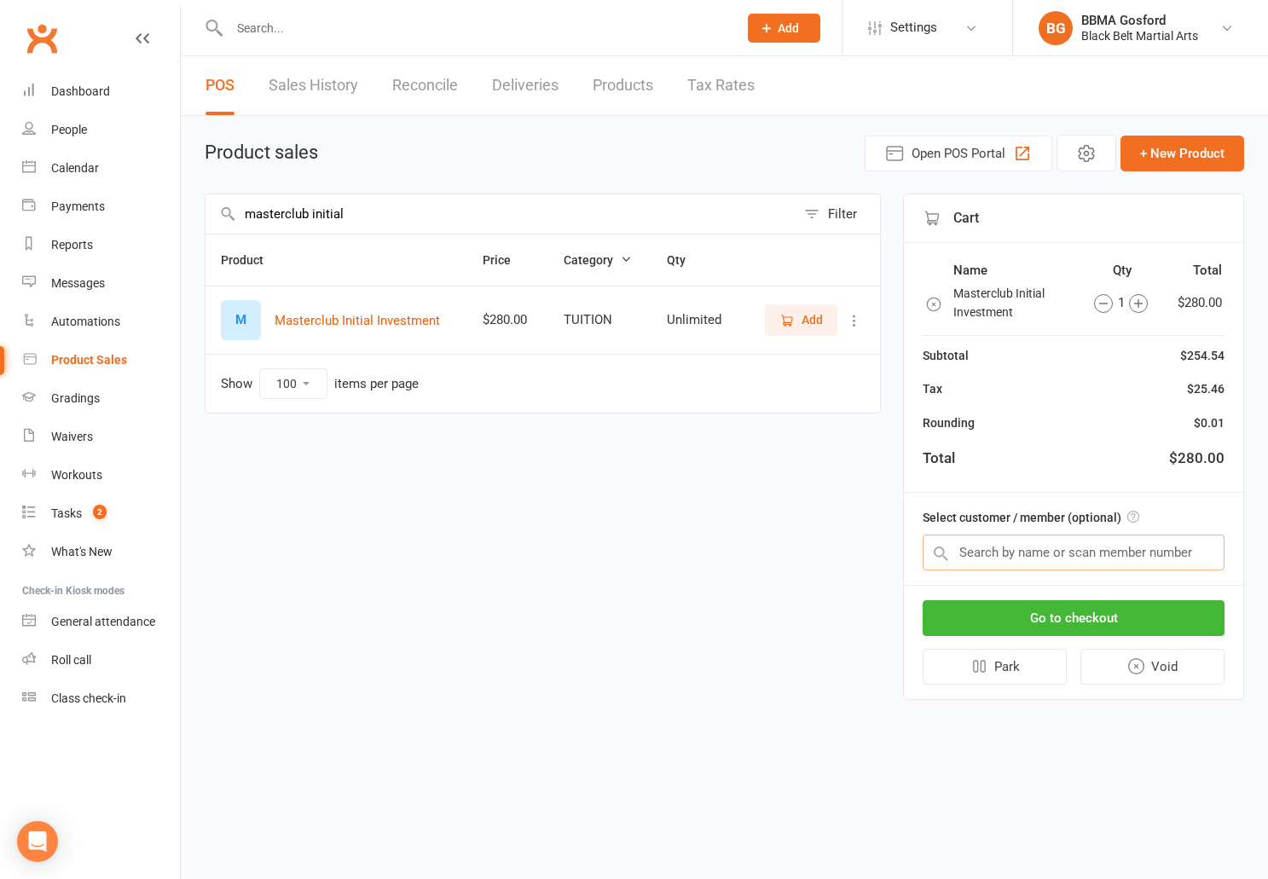
click at [1027, 558] on input "text" at bounding box center [1074, 553] width 302 height 36
type input "oliver young"
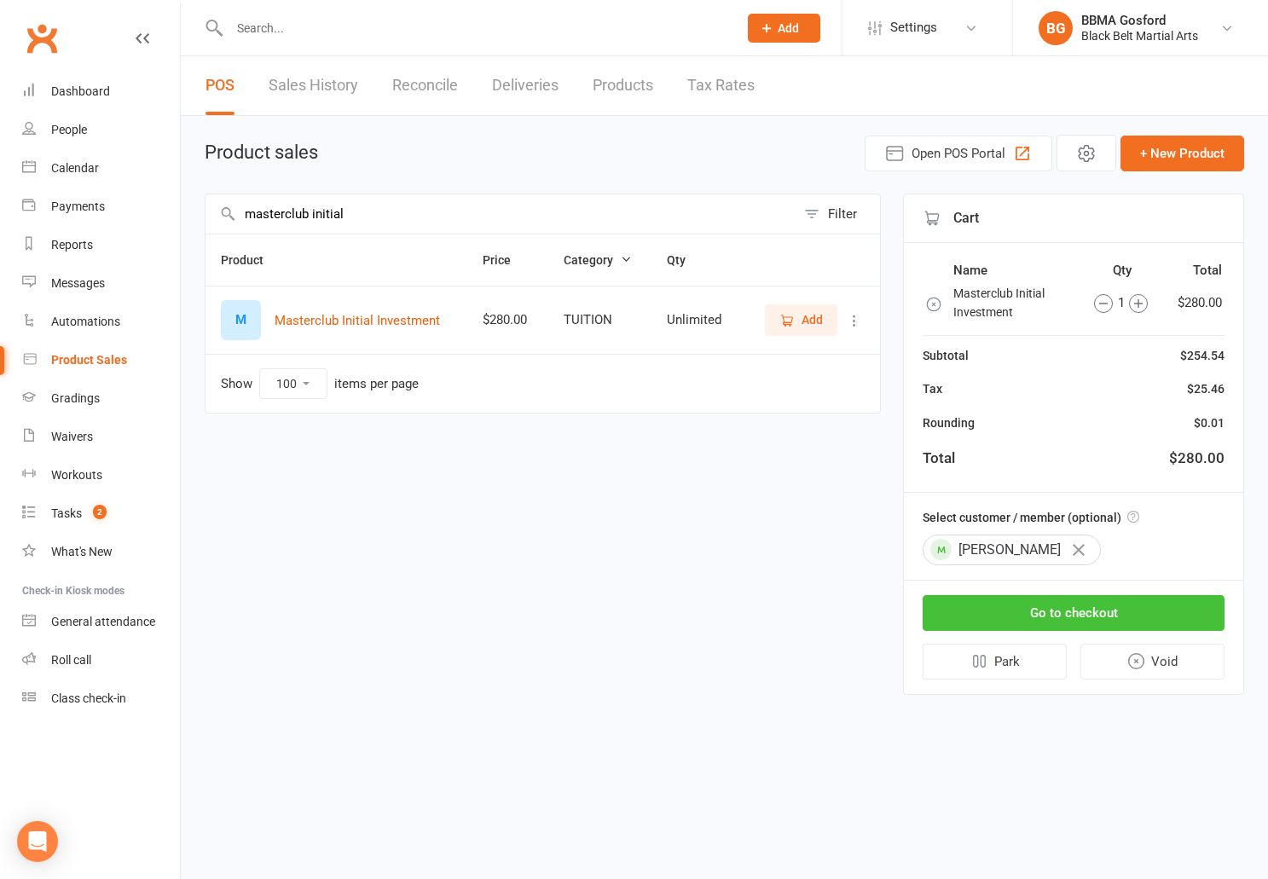
click at [1100, 614] on button "Go to checkout" at bounding box center [1074, 613] width 302 height 36
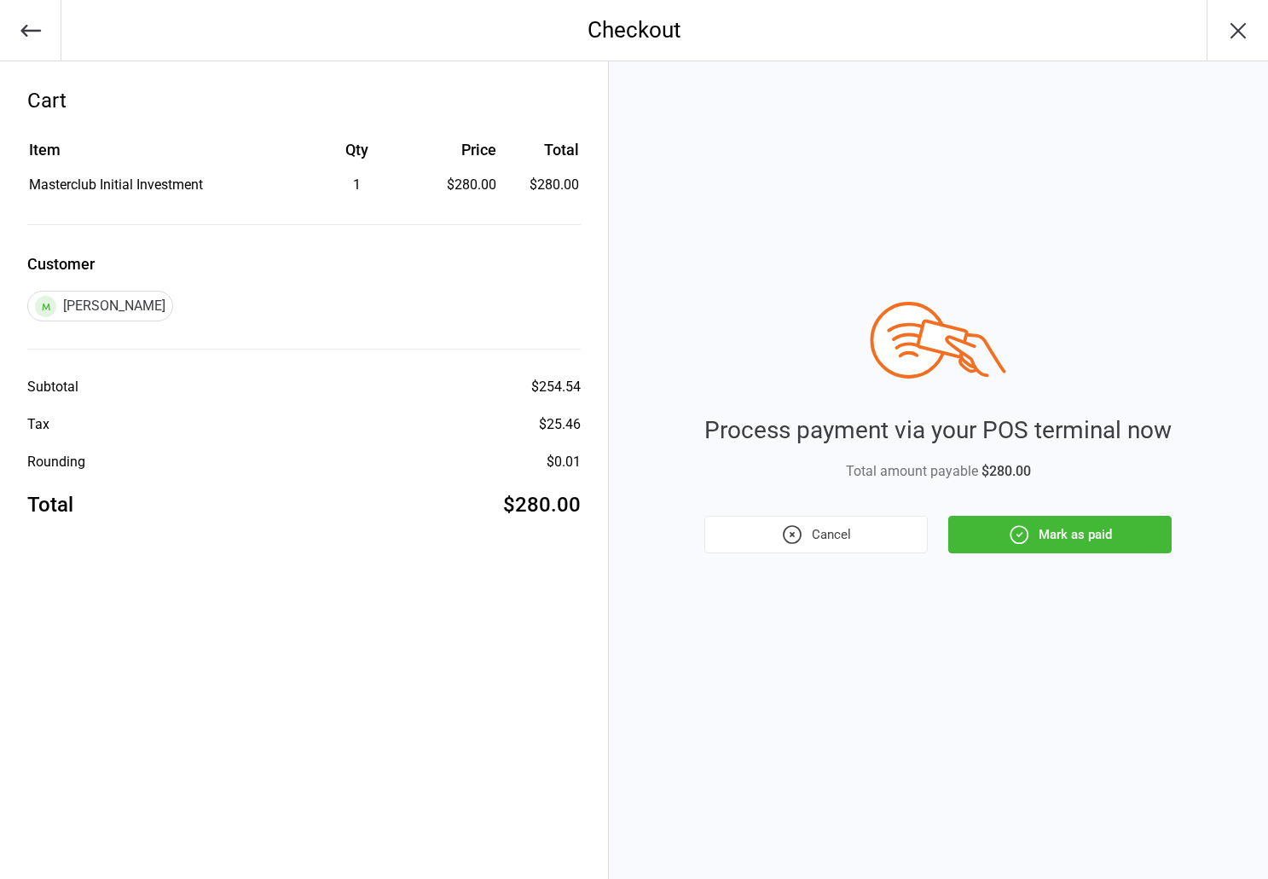
click at [1045, 537] on button "Mark as paid" at bounding box center [1060, 535] width 223 height 38
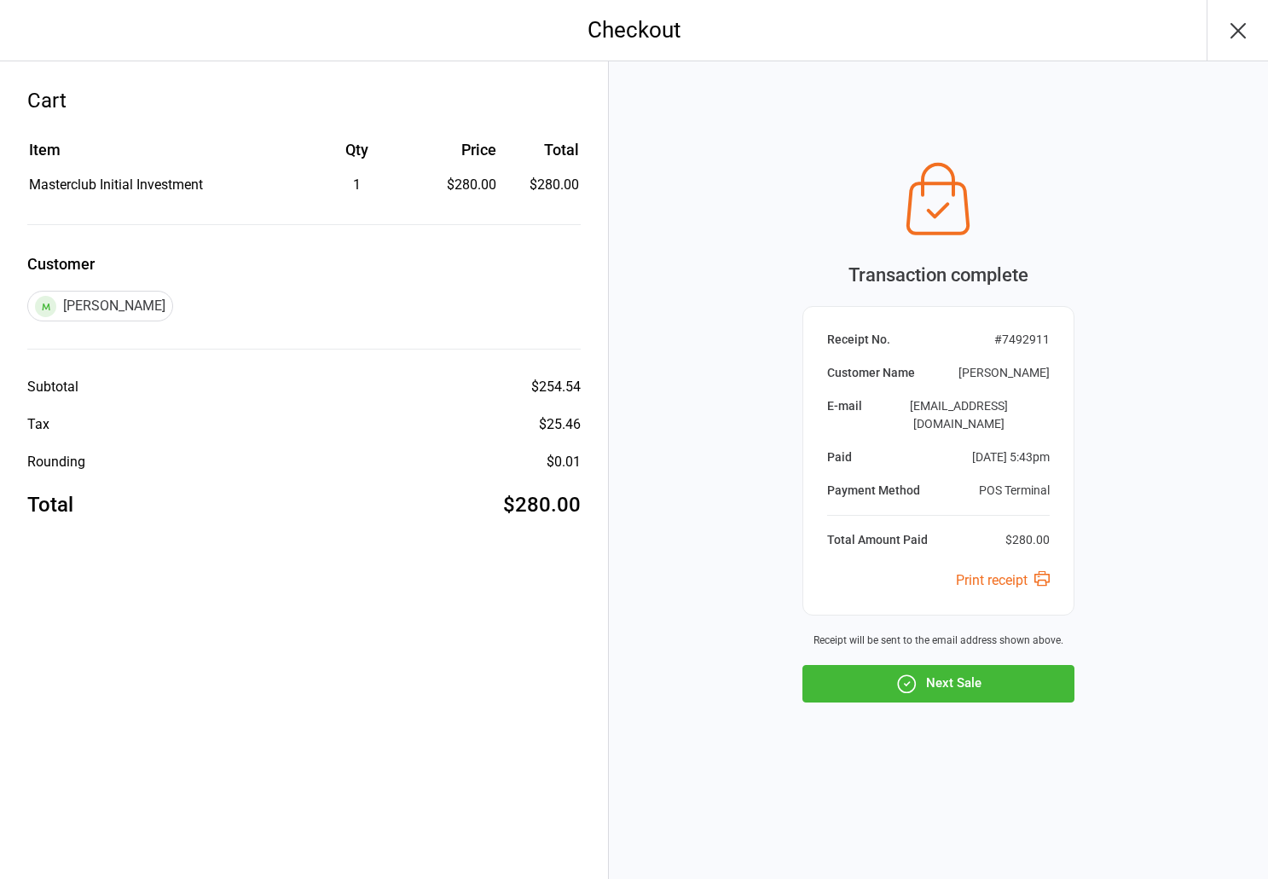
click at [972, 689] on button "Next Sale" at bounding box center [939, 684] width 272 height 38
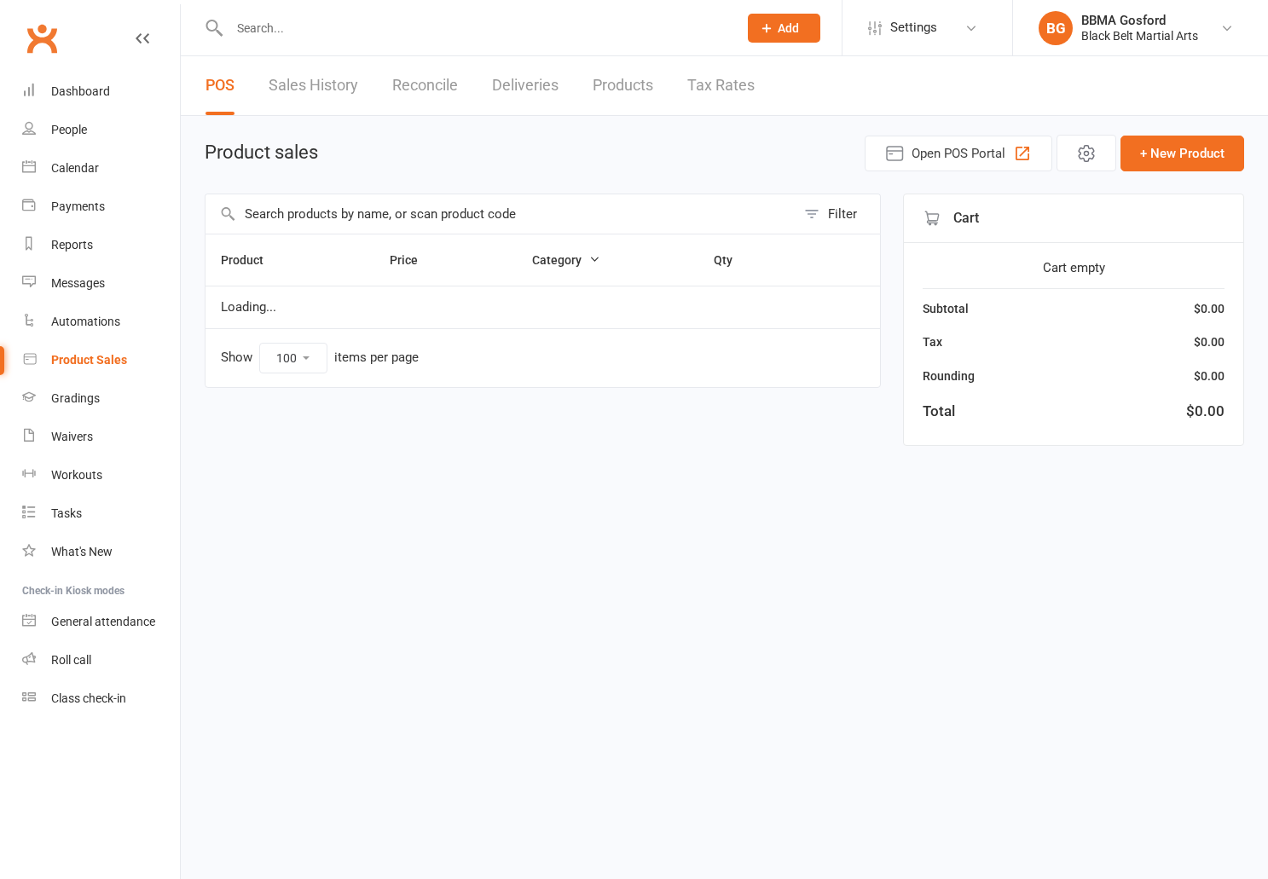
select select "100"
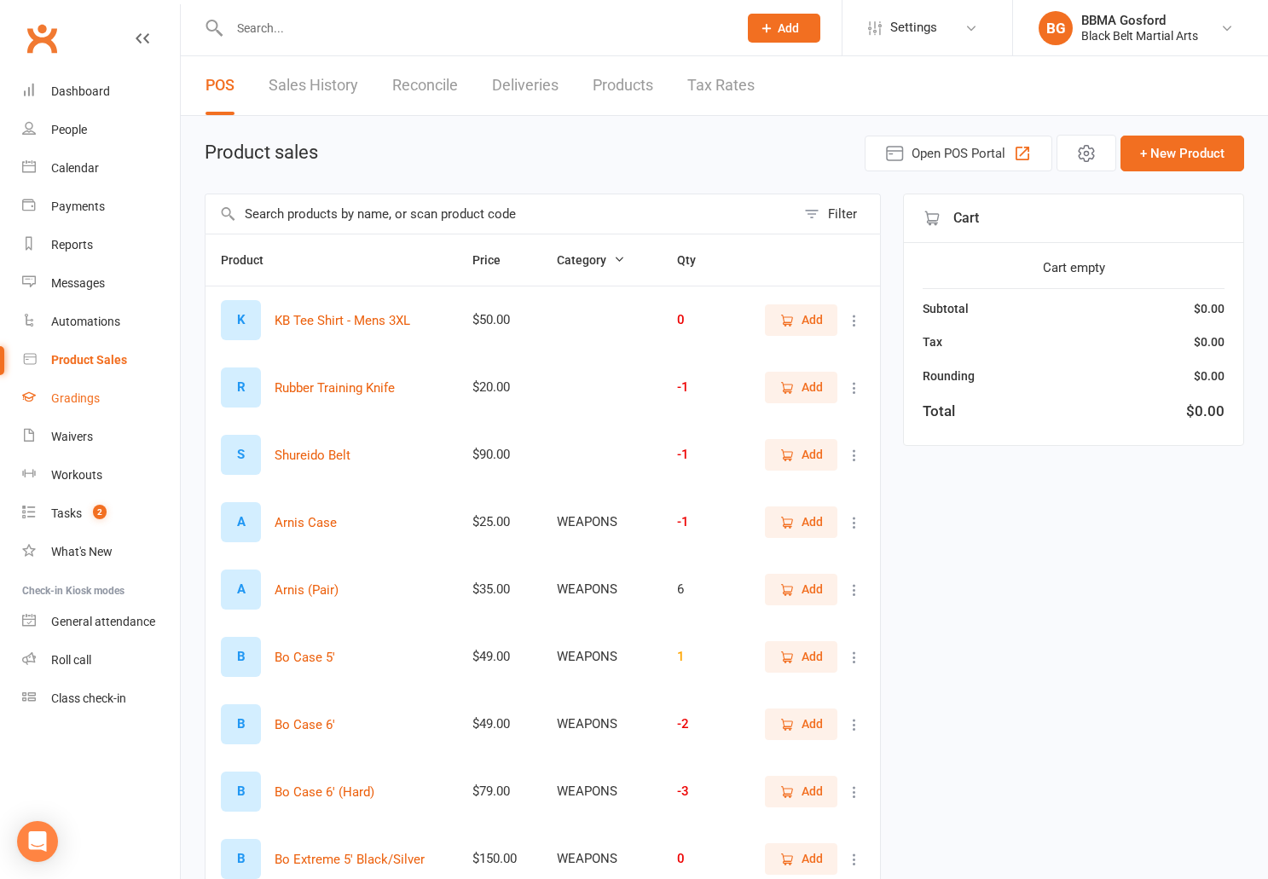
click at [71, 407] on link "Gradings" at bounding box center [101, 399] width 158 height 38
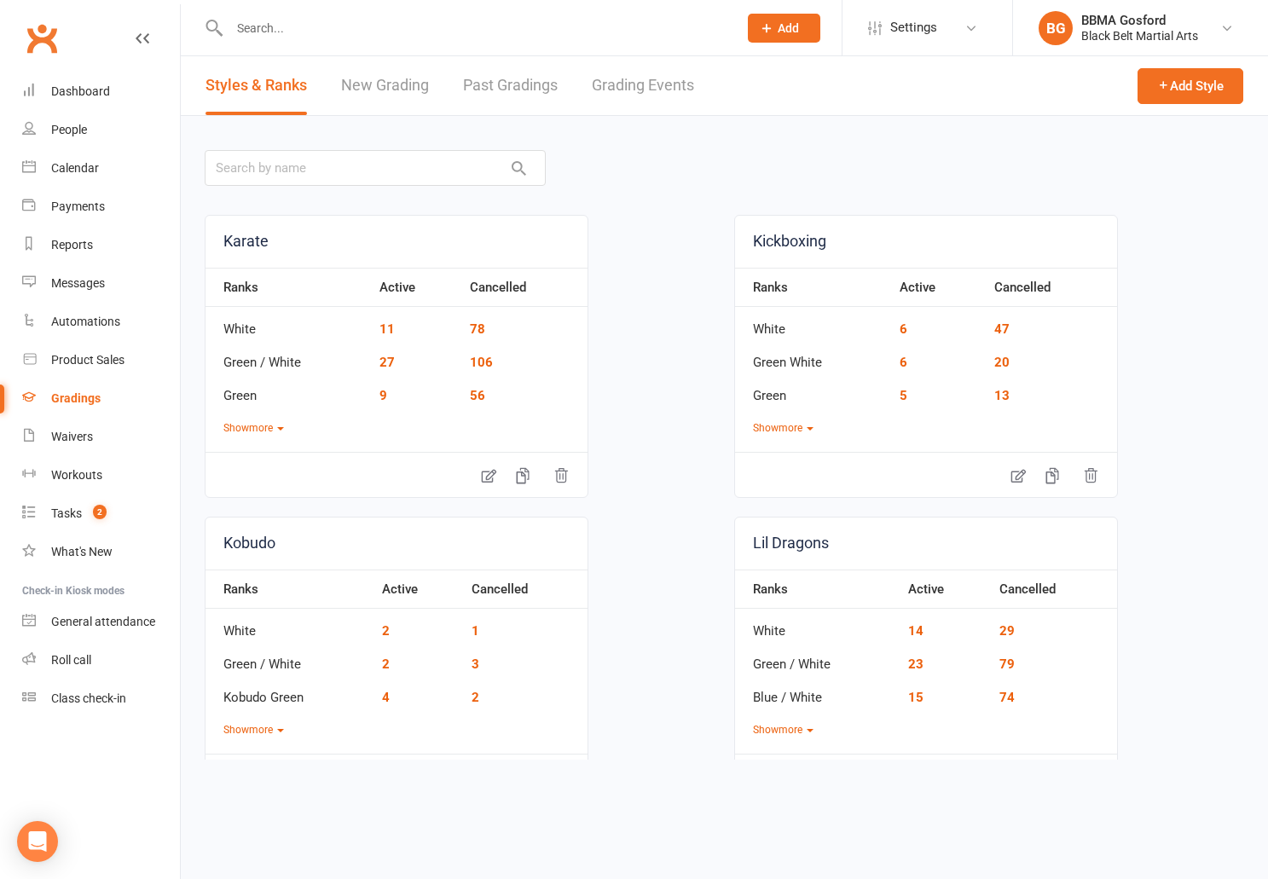
click at [374, 88] on link "New Grading" at bounding box center [385, 85] width 88 height 59
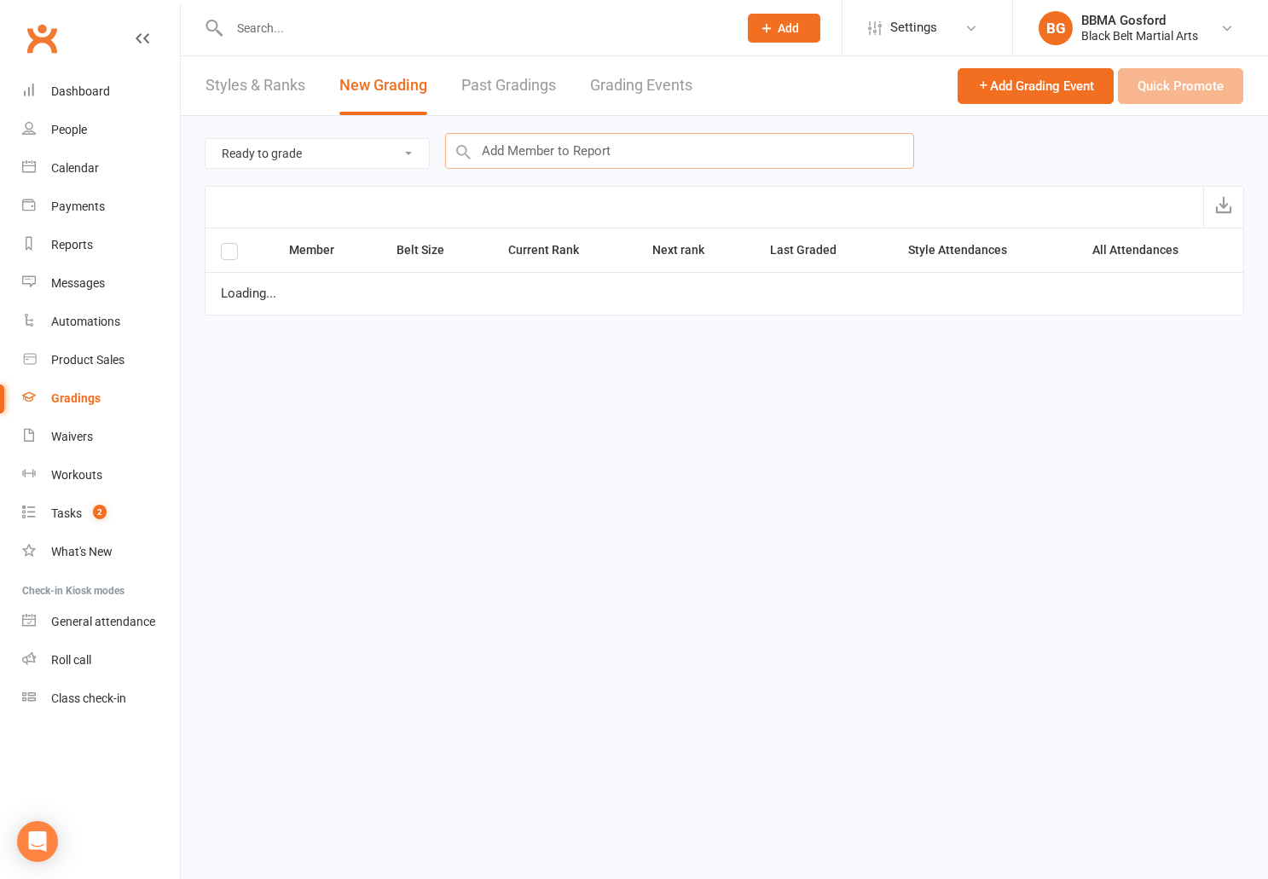
click at [551, 148] on input "text" at bounding box center [679, 151] width 469 height 36
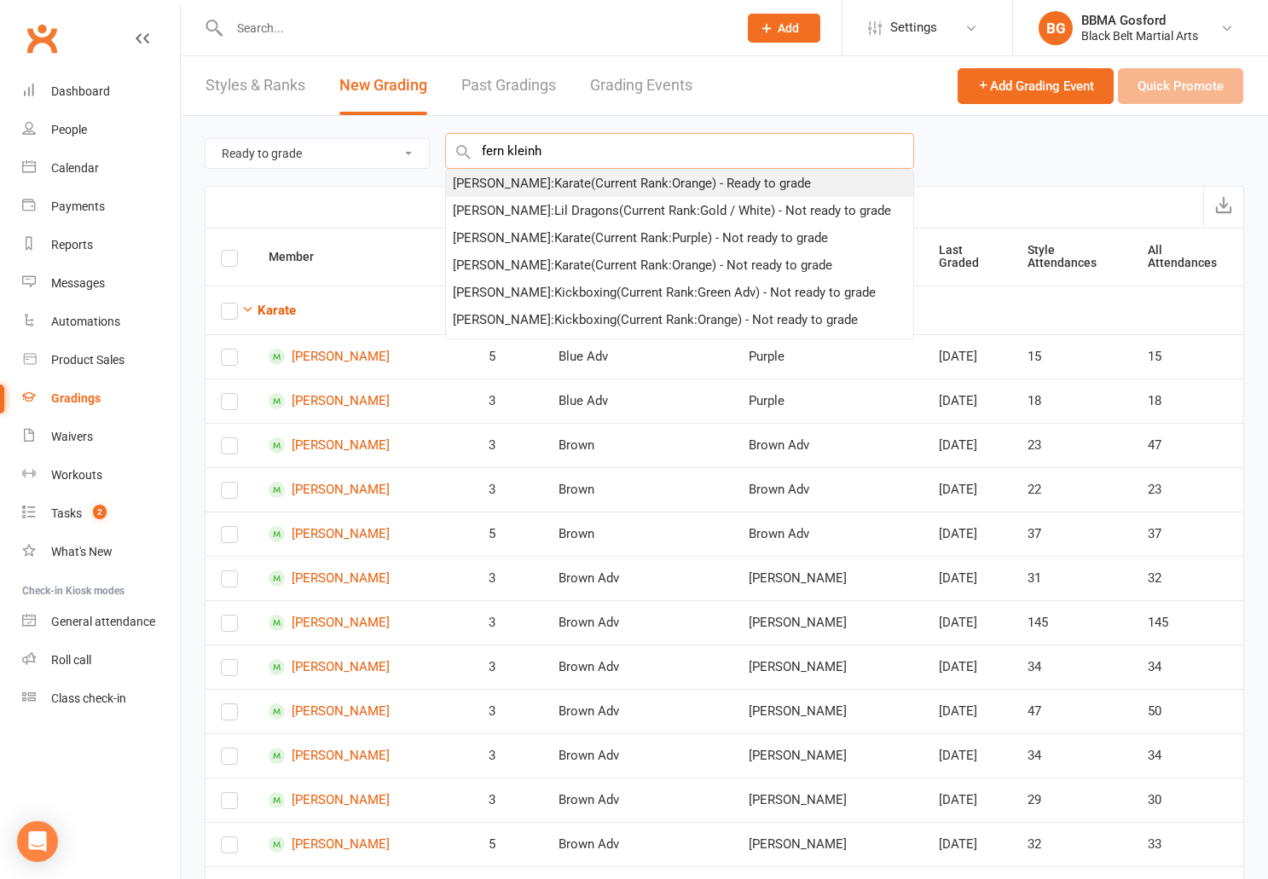
type input "fern kleinh"
click at [537, 180] on div "[PERSON_NAME] : Karate (Current Rank: Orange ) - Ready to grade" at bounding box center [632, 183] width 358 height 20
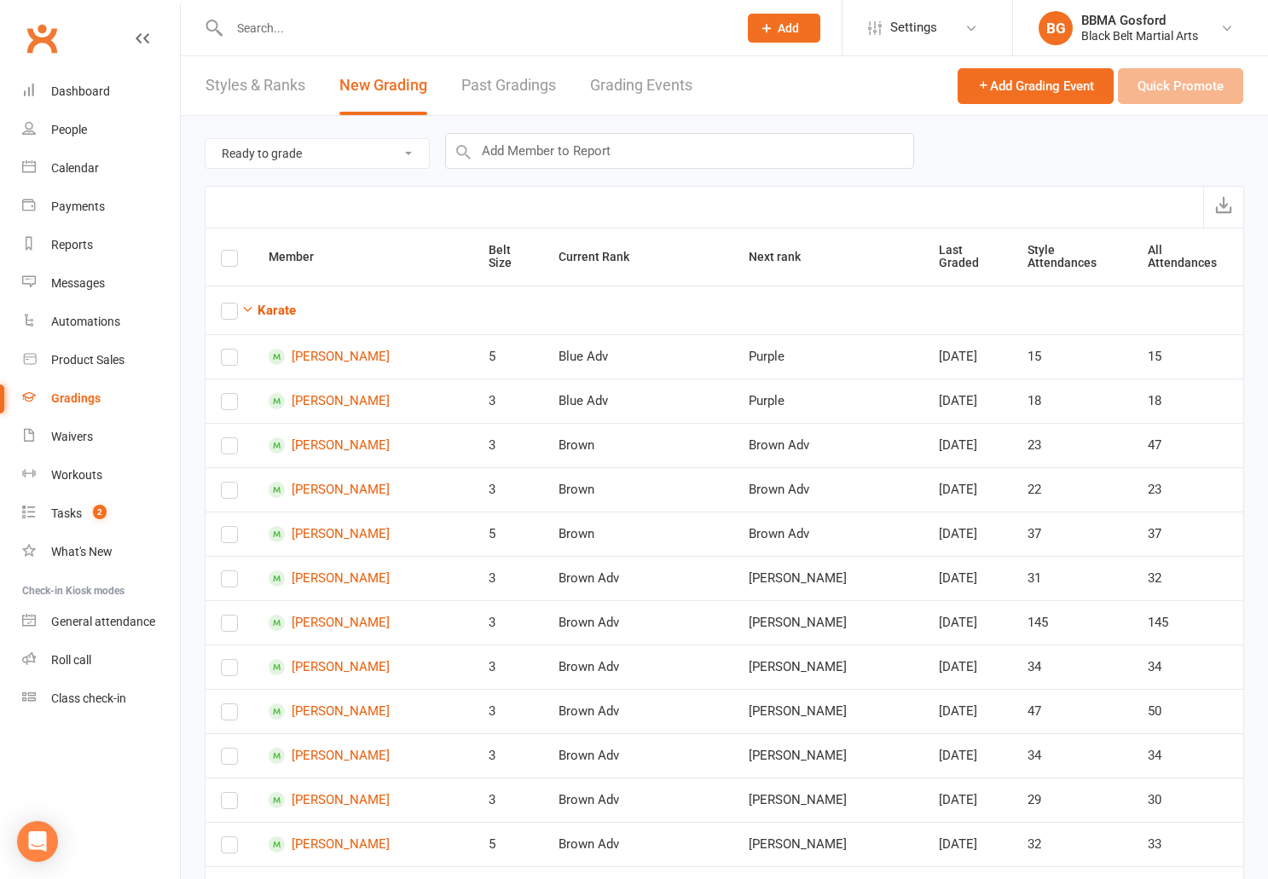
checkbox input "true"
click at [1176, 81] on button "Quick Promote" at bounding box center [1180, 86] width 125 height 36
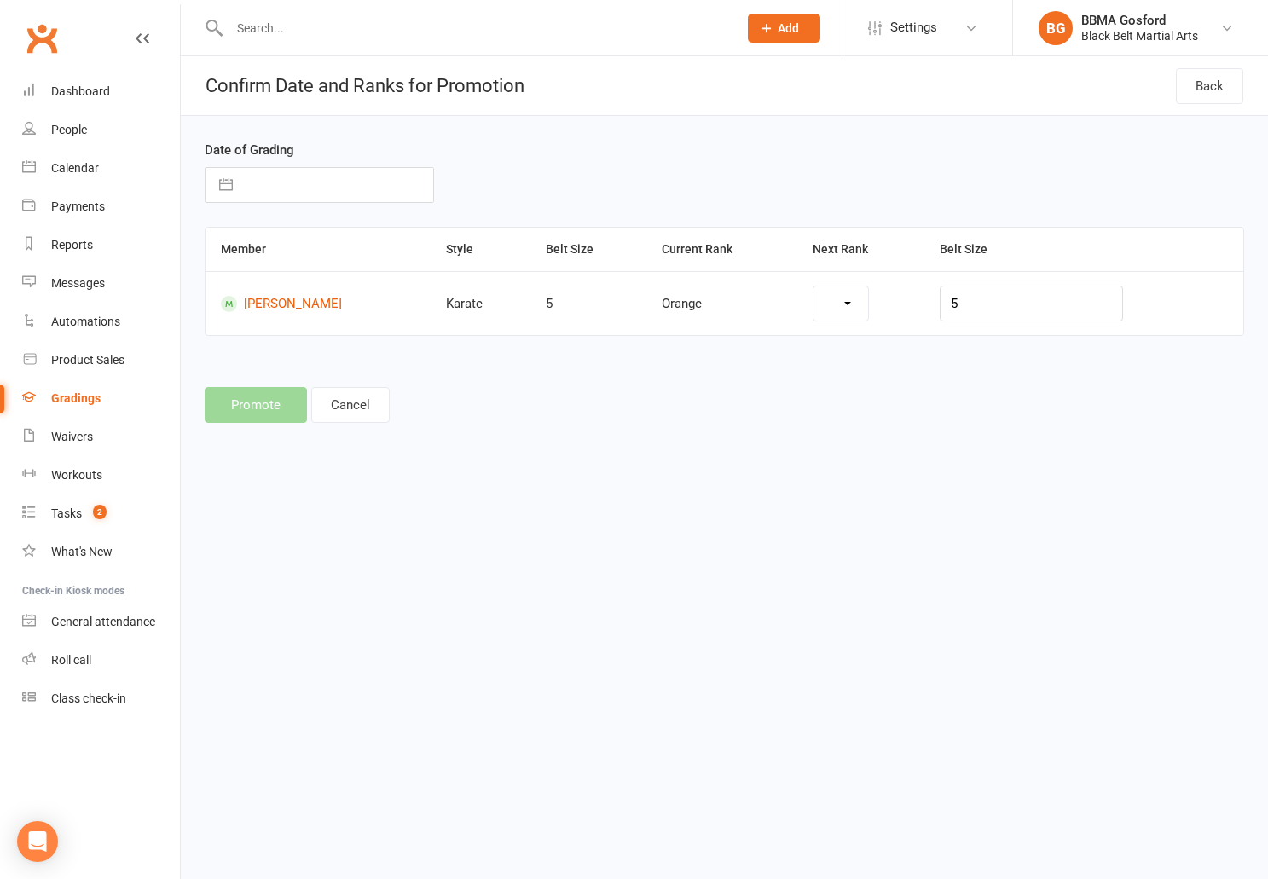
select select "7092"
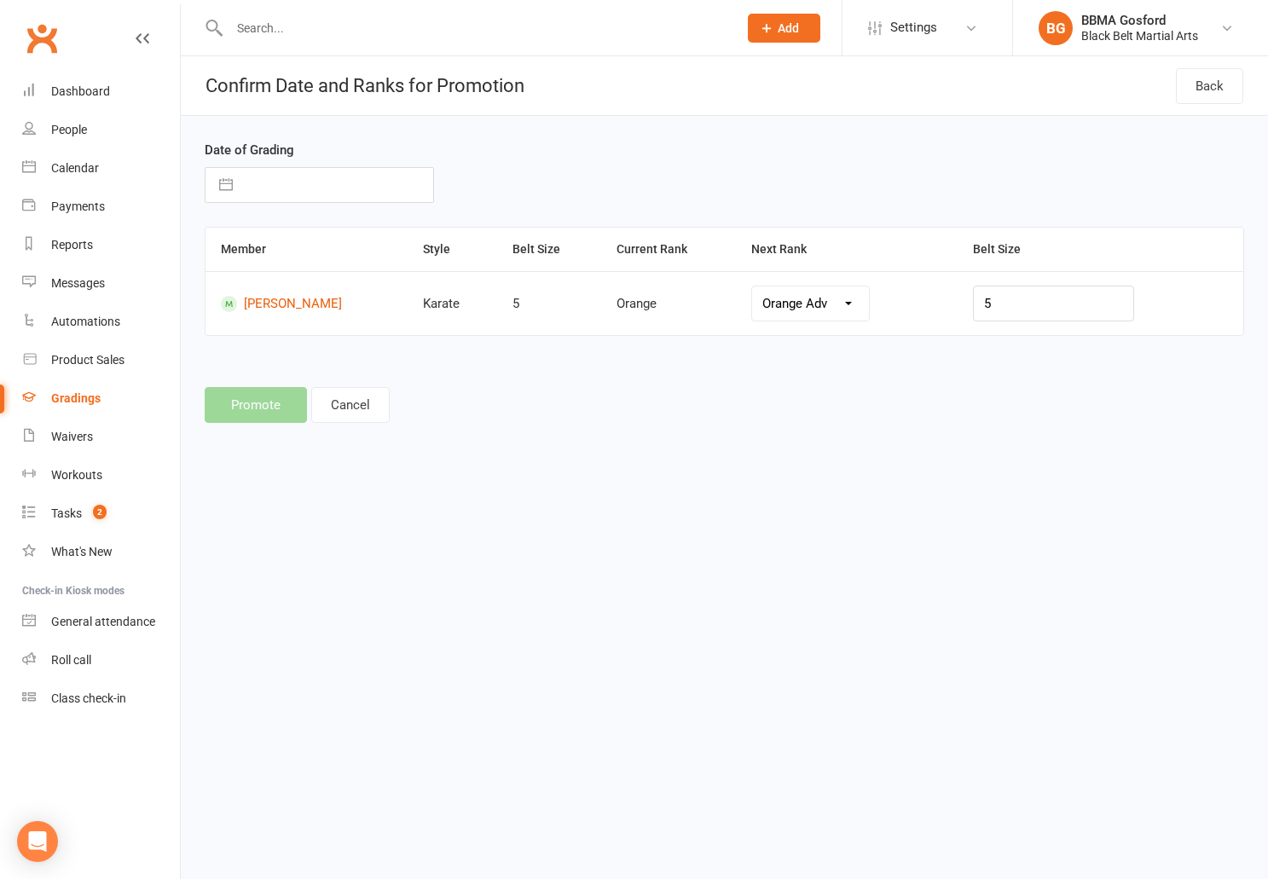
click at [259, 192] on input "text" at bounding box center [337, 185] width 192 height 34
select select "6"
select select "2025"
select select "7"
select select "2025"
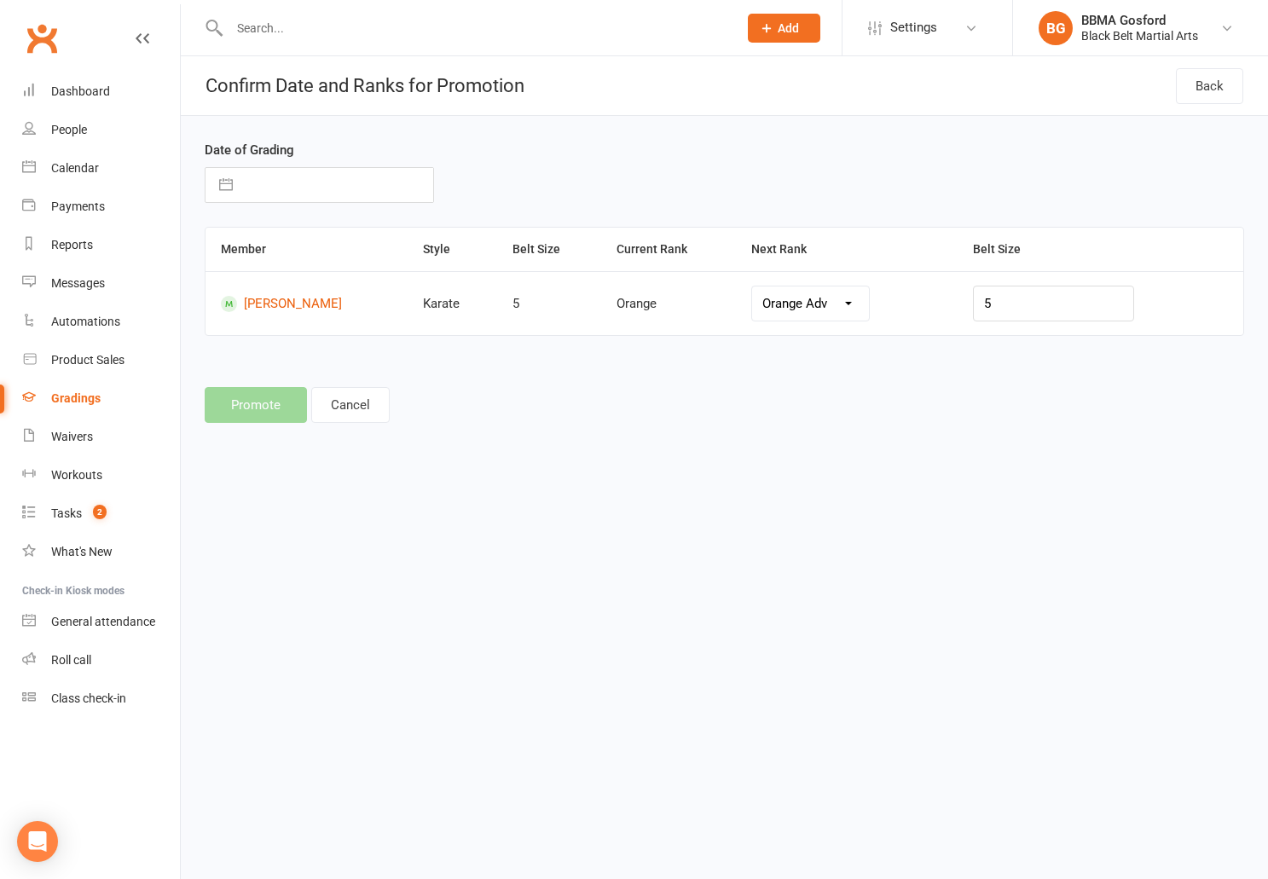
select select "8"
select select "2025"
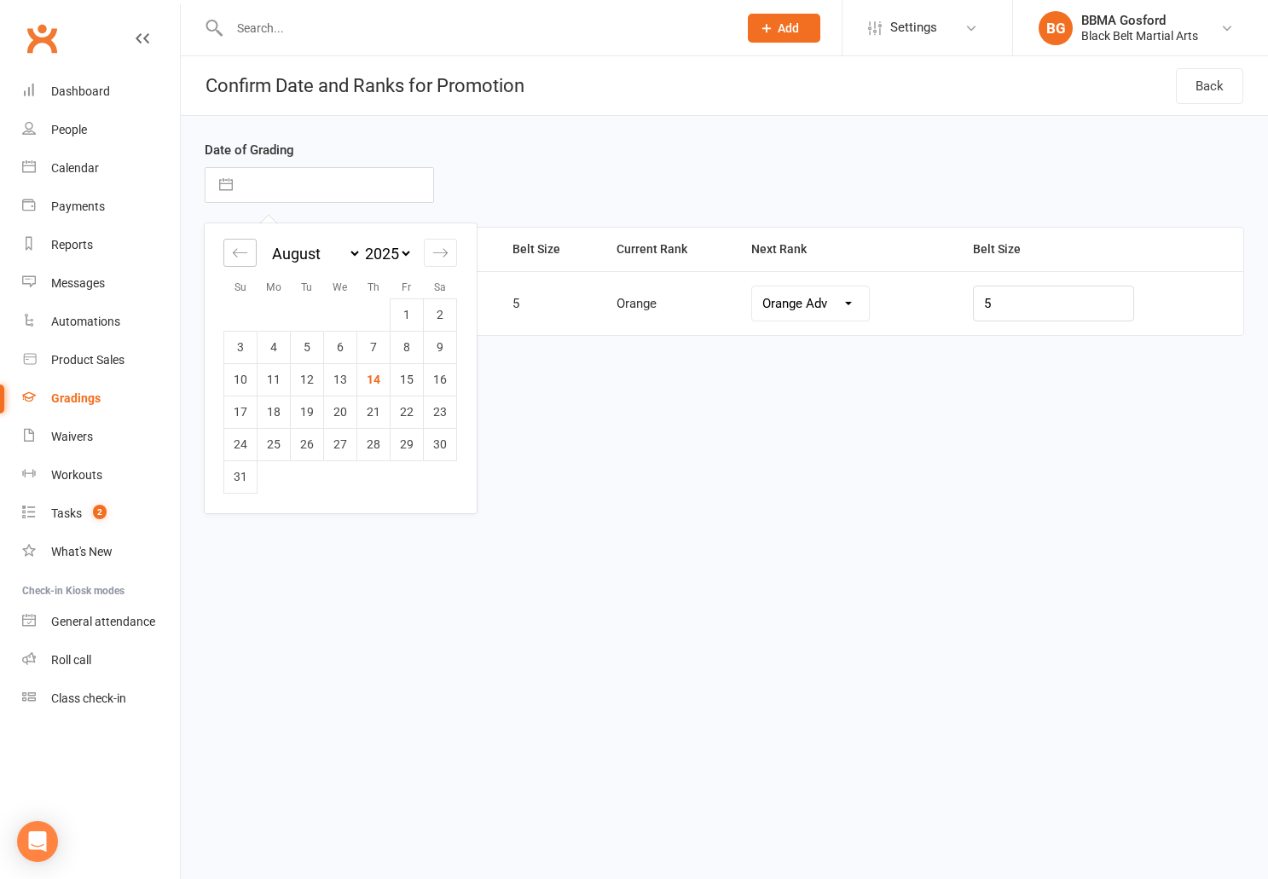
click at [235, 255] on icon "Move backward to switch to the previous month." at bounding box center [240, 252] width 15 height 9
select select "5"
select select "2025"
click at [246, 412] on td "20" at bounding box center [240, 412] width 33 height 32
type input "[DATE]"
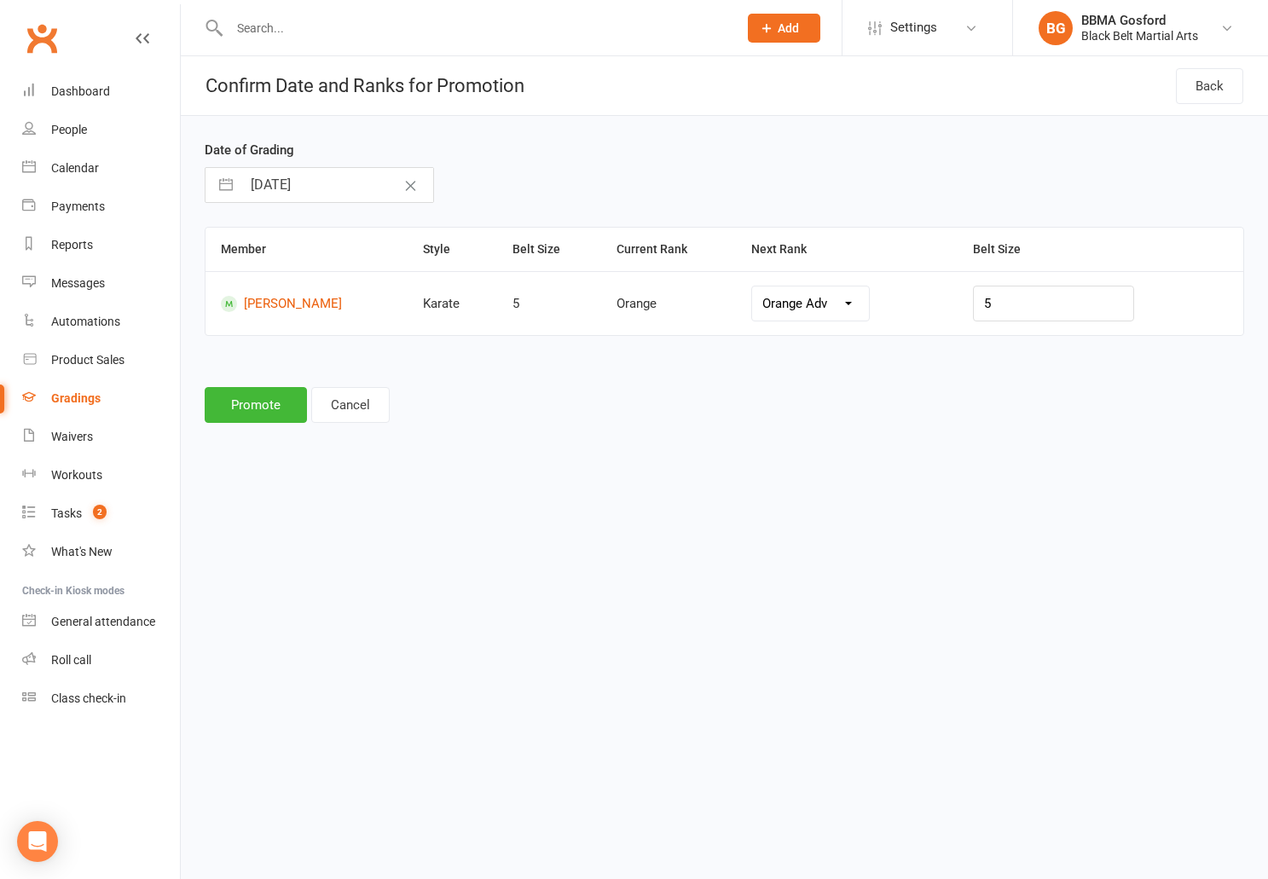
select select "5"
select select "2025"
select select "6"
select select "2025"
select select "7"
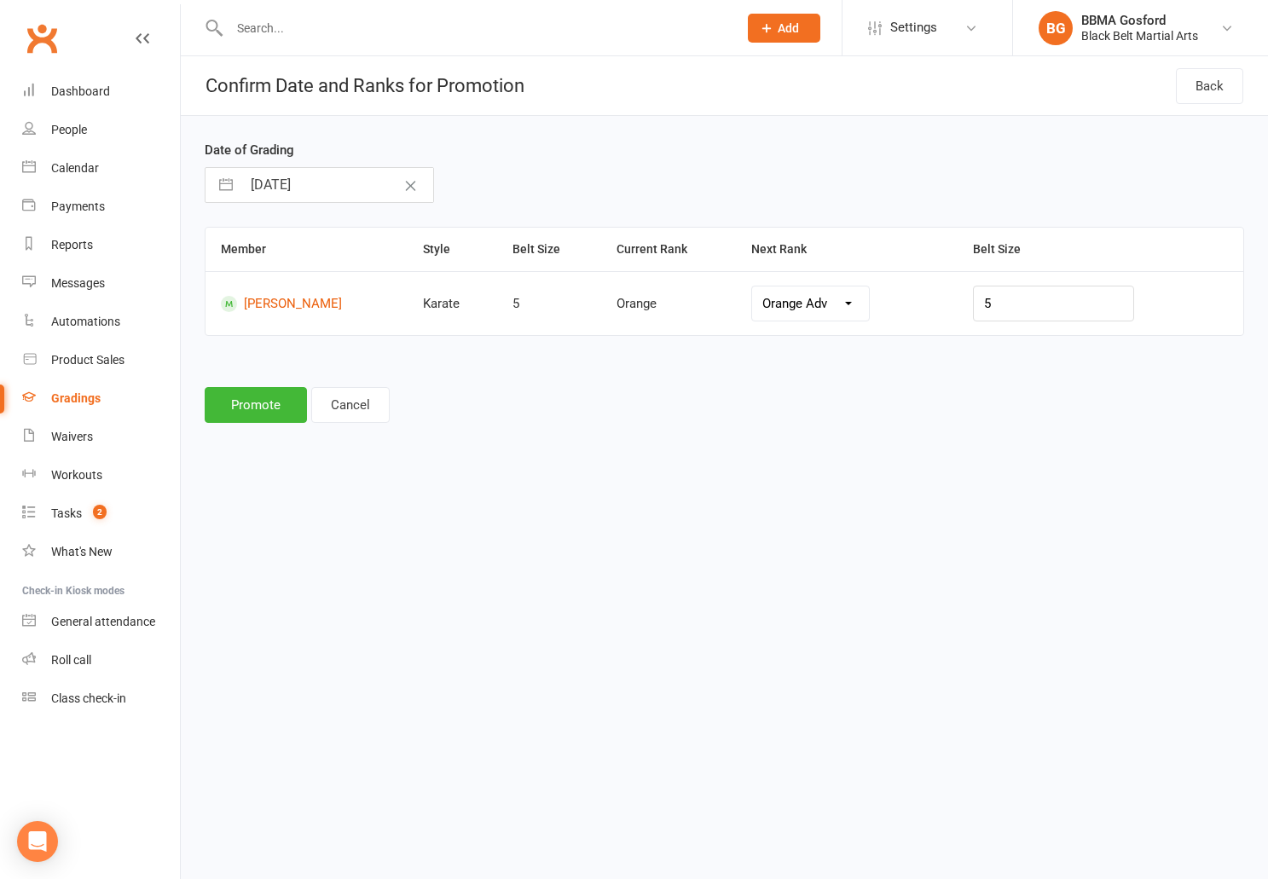
select select "2025"
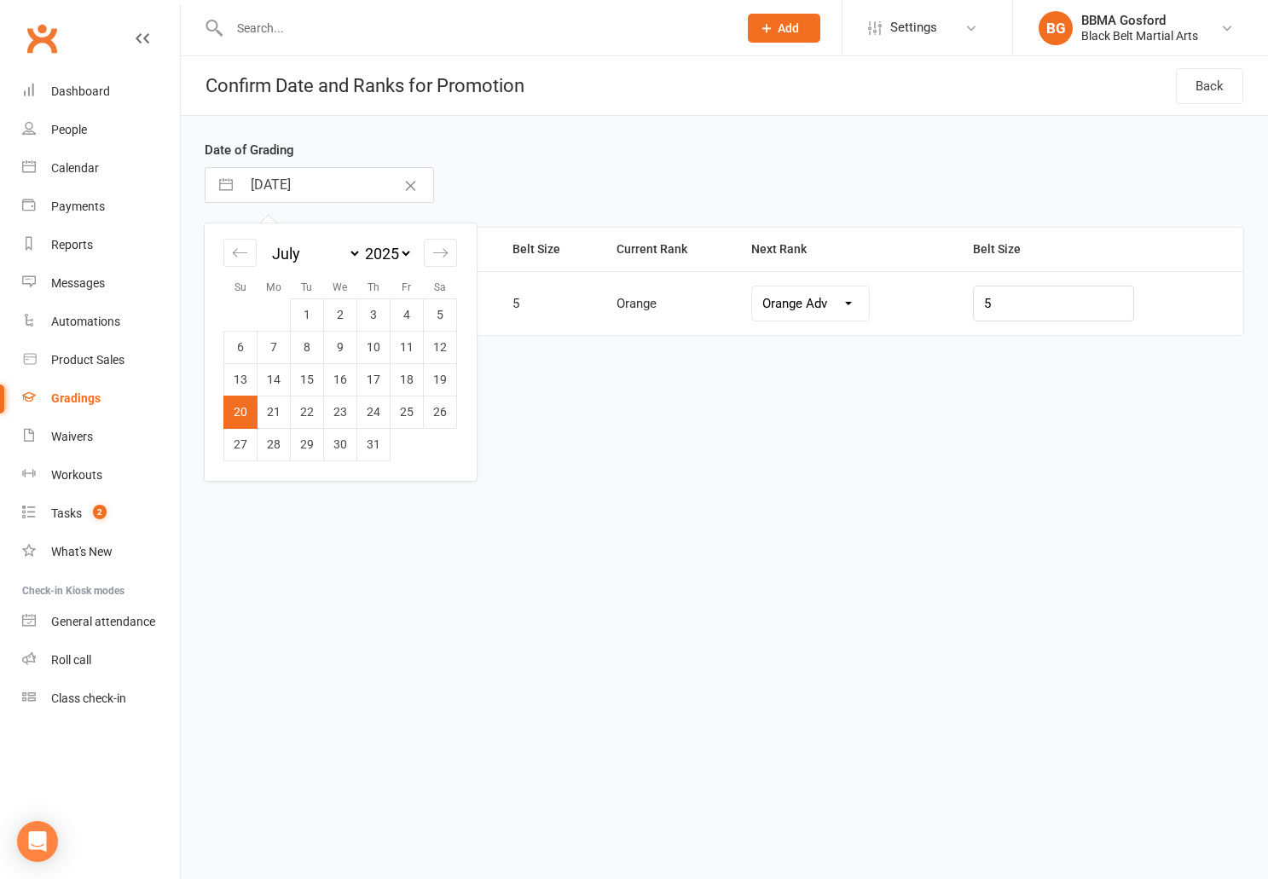
click at [258, 192] on input "20 Jul 2025" at bounding box center [337, 185] width 192 height 34
click at [243, 355] on td "6" at bounding box center [240, 347] width 33 height 32
type input "06 Jul 2025"
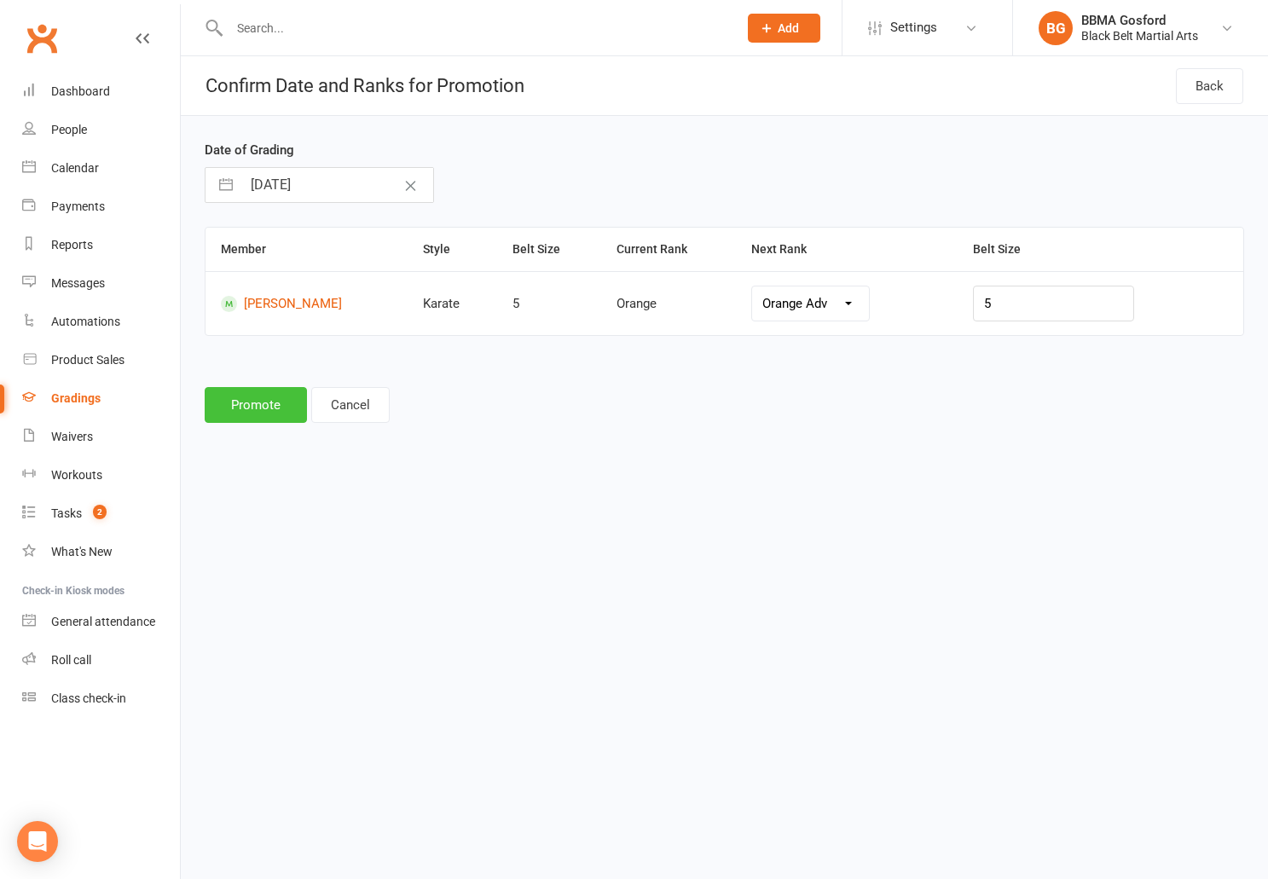
click at [251, 403] on button "Promote" at bounding box center [256, 405] width 102 height 36
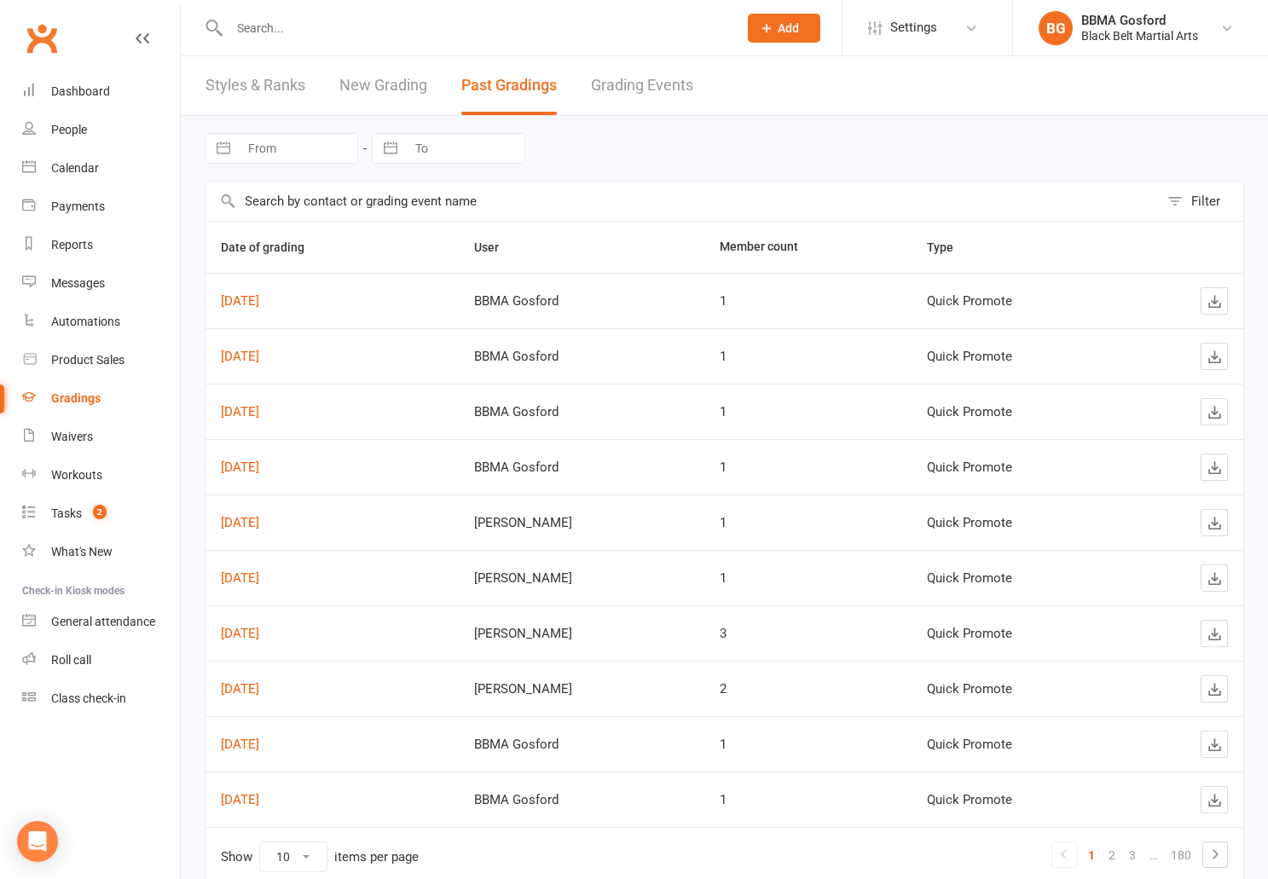
click at [378, 80] on link "New Grading" at bounding box center [383, 85] width 88 height 59
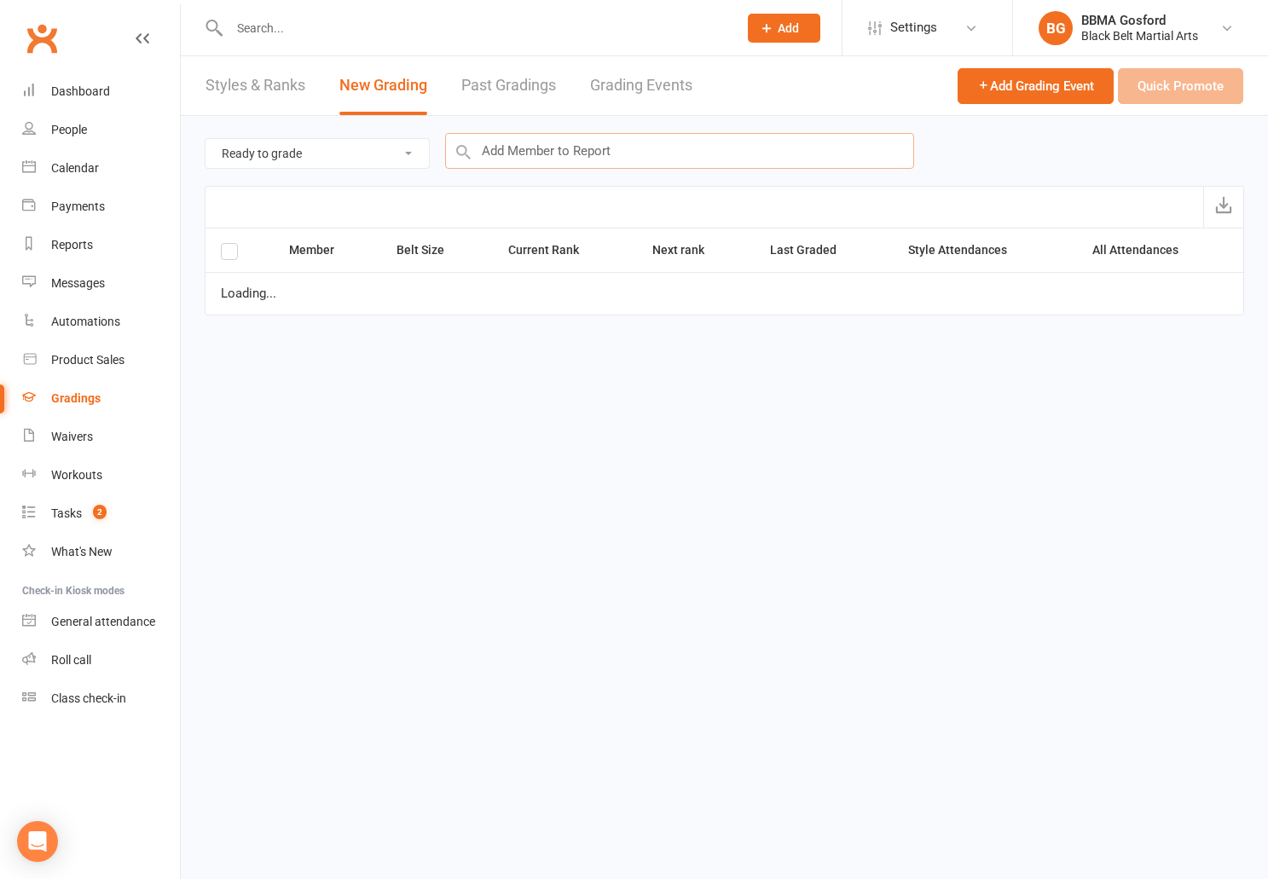
click at [629, 157] on input "text" at bounding box center [679, 151] width 469 height 36
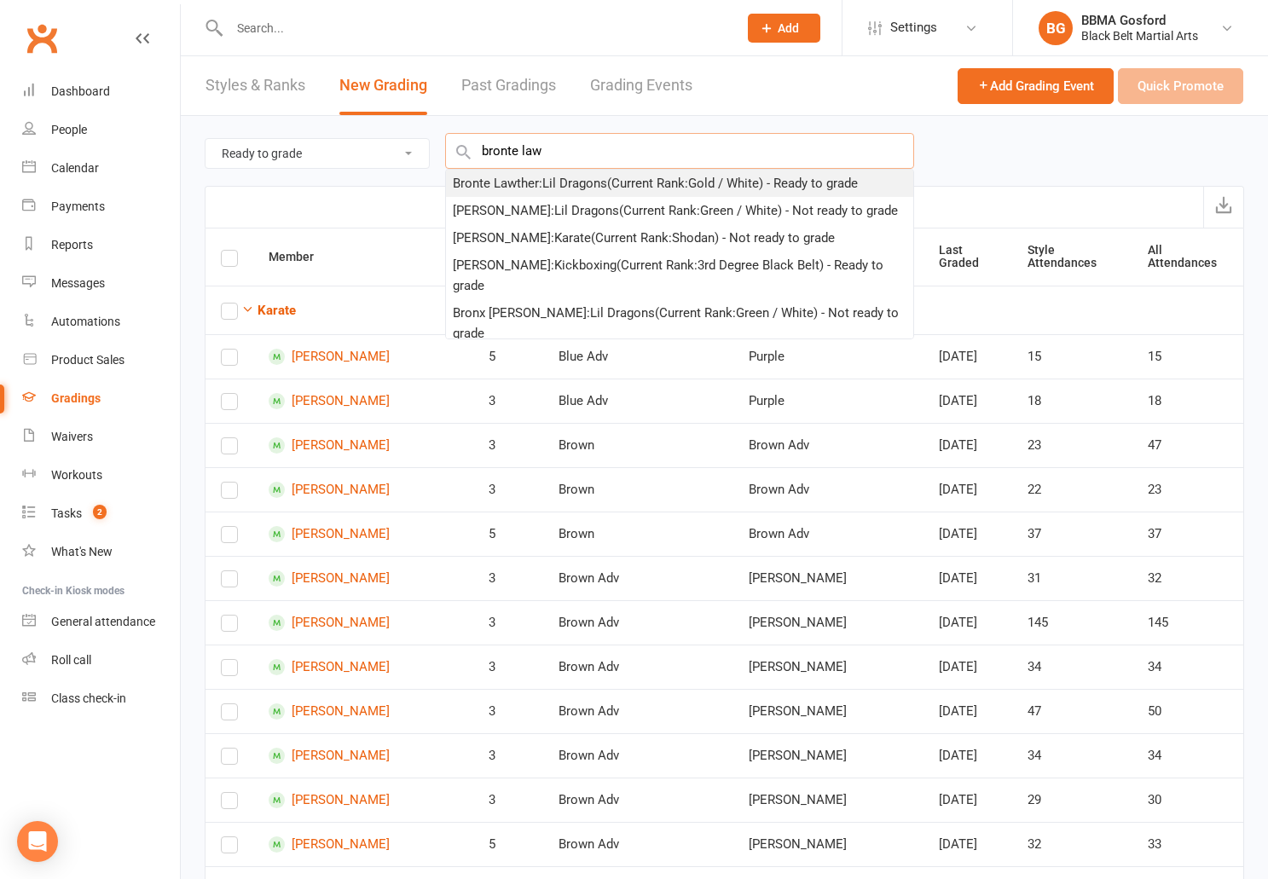
type input "bronte law"
click at [595, 180] on div "Bronte Lawther : Lil Dragons (Current Rank: Gold / White ) - Ready to grade" at bounding box center [655, 183] width 405 height 20
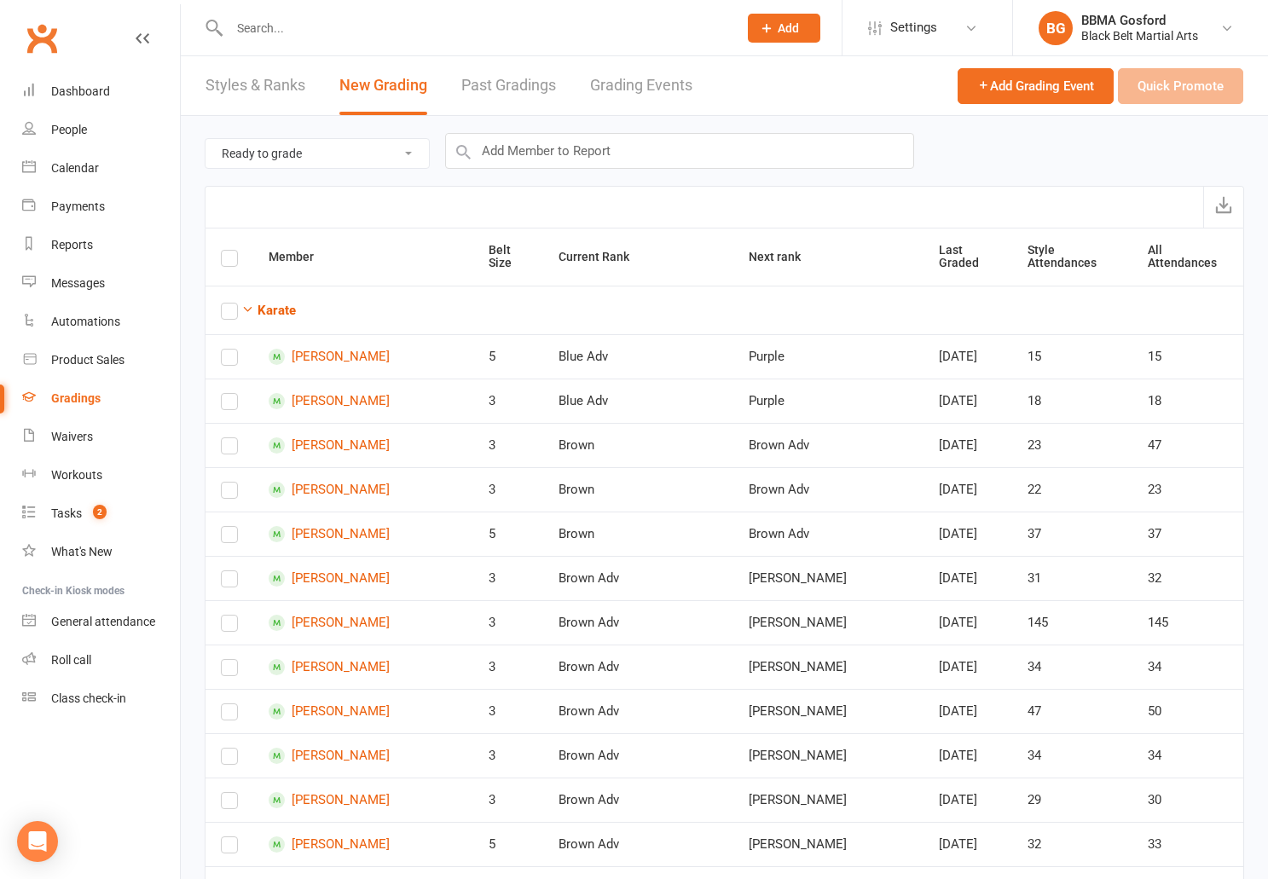
checkbox input "true"
click at [1175, 87] on button "Quick Promote" at bounding box center [1180, 86] width 125 height 36
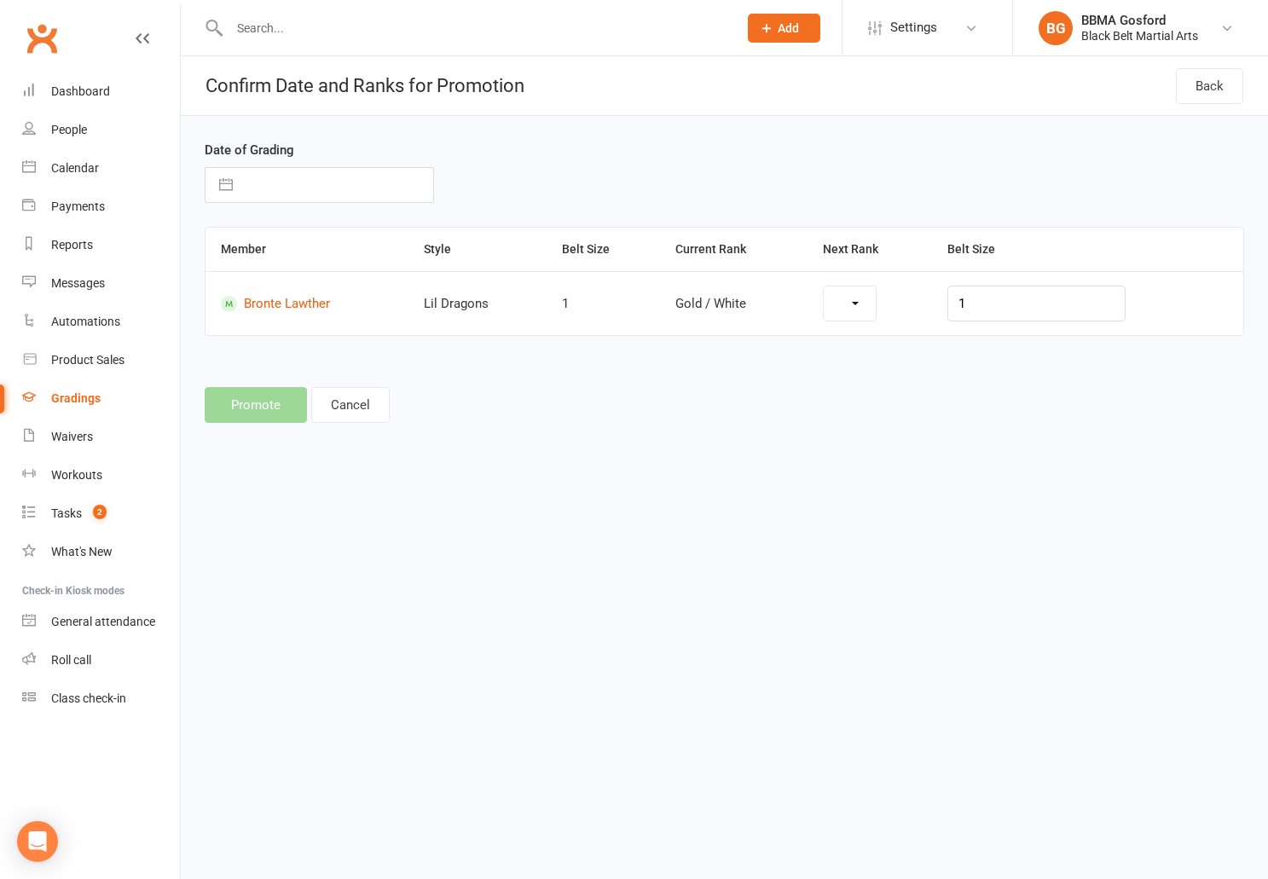
select select "7122"
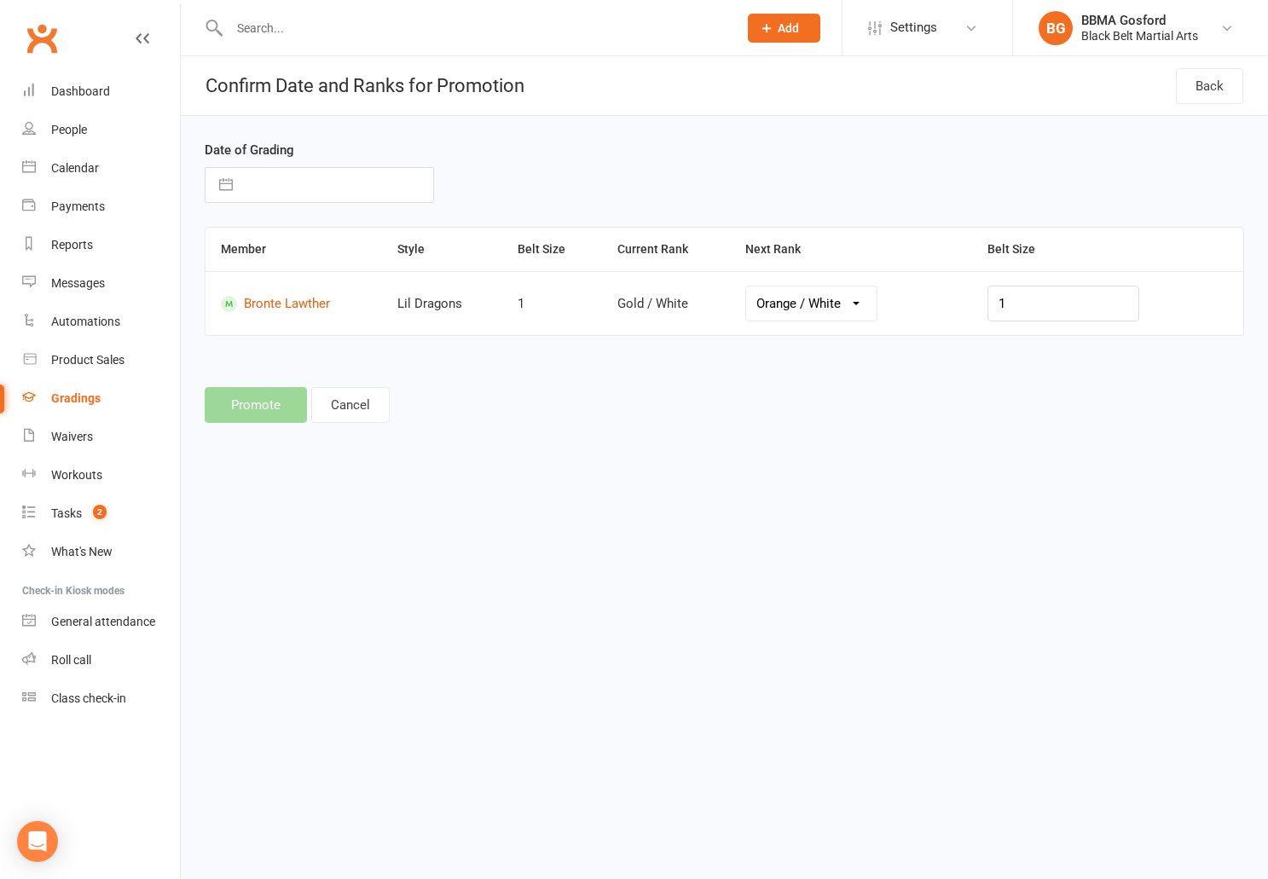
click at [255, 183] on input "text" at bounding box center [337, 185] width 192 height 34
select select "6"
select select "2025"
select select "7"
select select "2025"
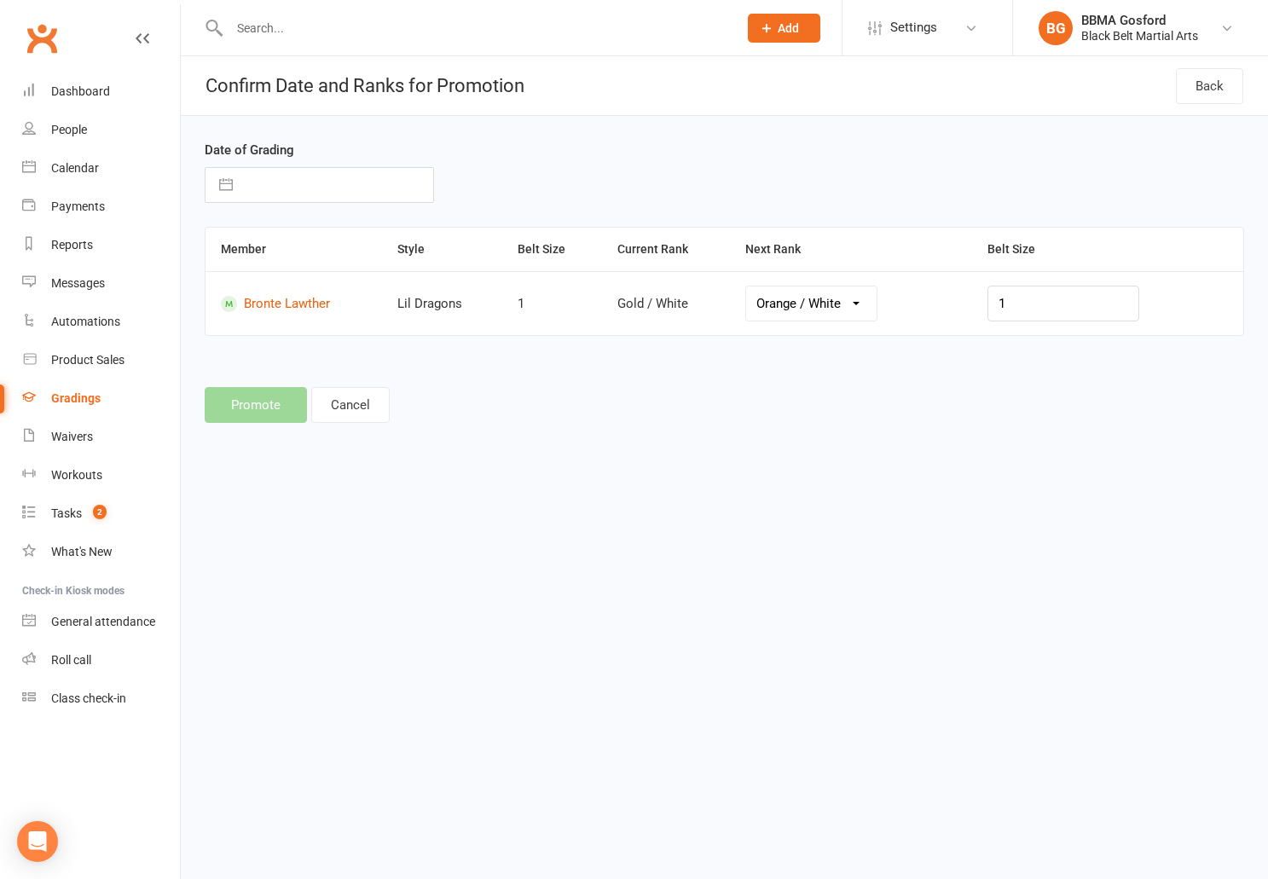
select select "8"
select select "2025"
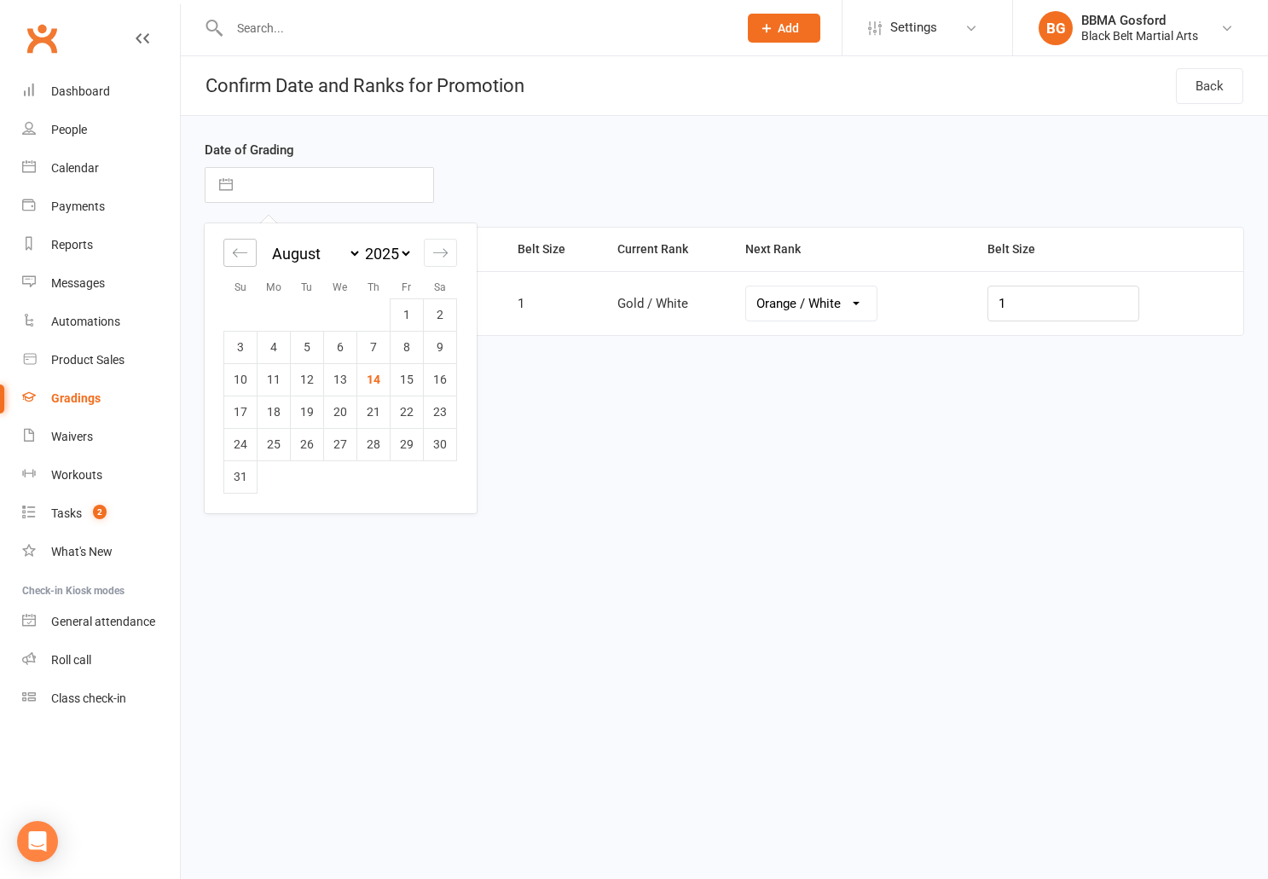
click at [243, 251] on icon "Move backward to switch to the previous month." at bounding box center [240, 253] width 16 height 16
select select "5"
select select "2025"
click at [233, 409] on td "20" at bounding box center [240, 412] width 33 height 32
type input "[DATE]"
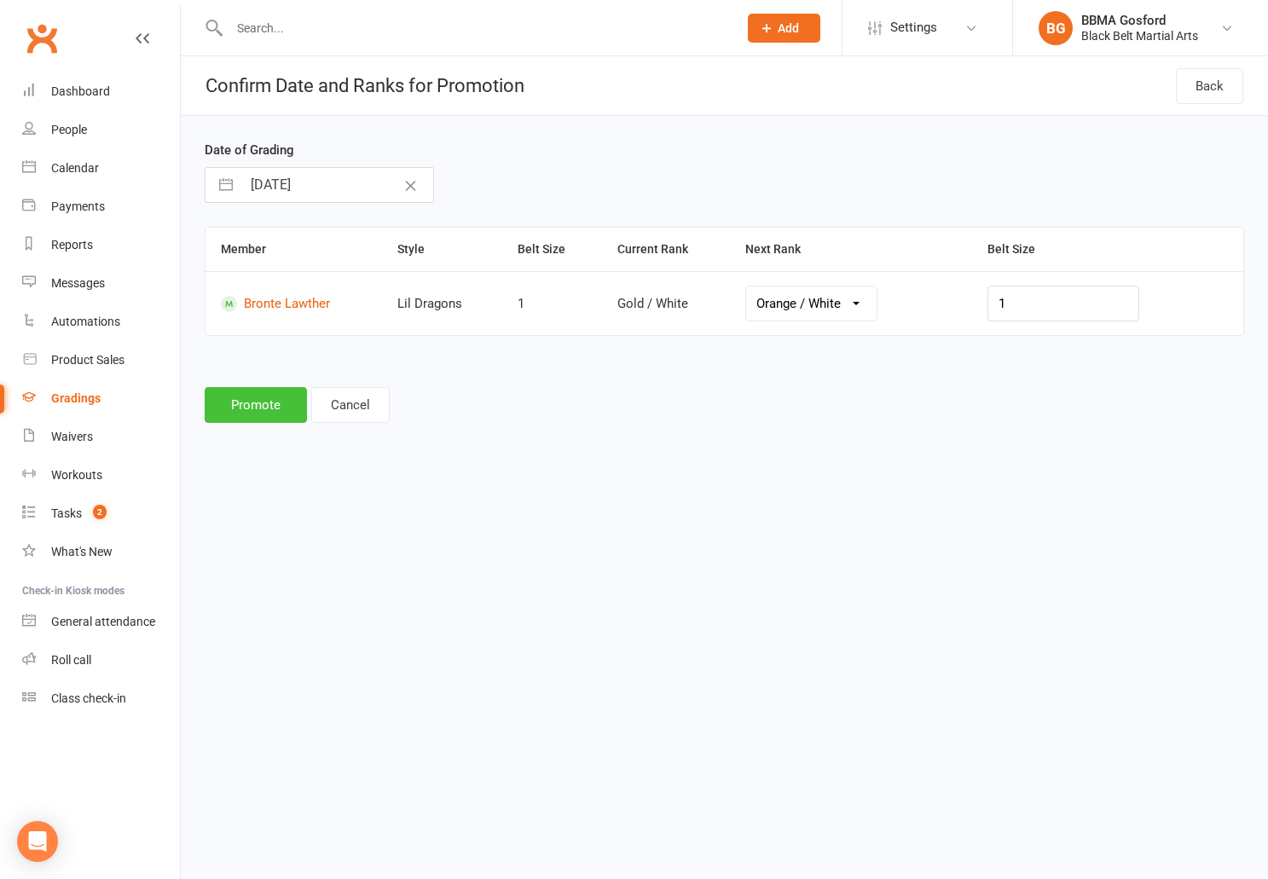
click at [270, 400] on button "Promote" at bounding box center [256, 405] width 102 height 36
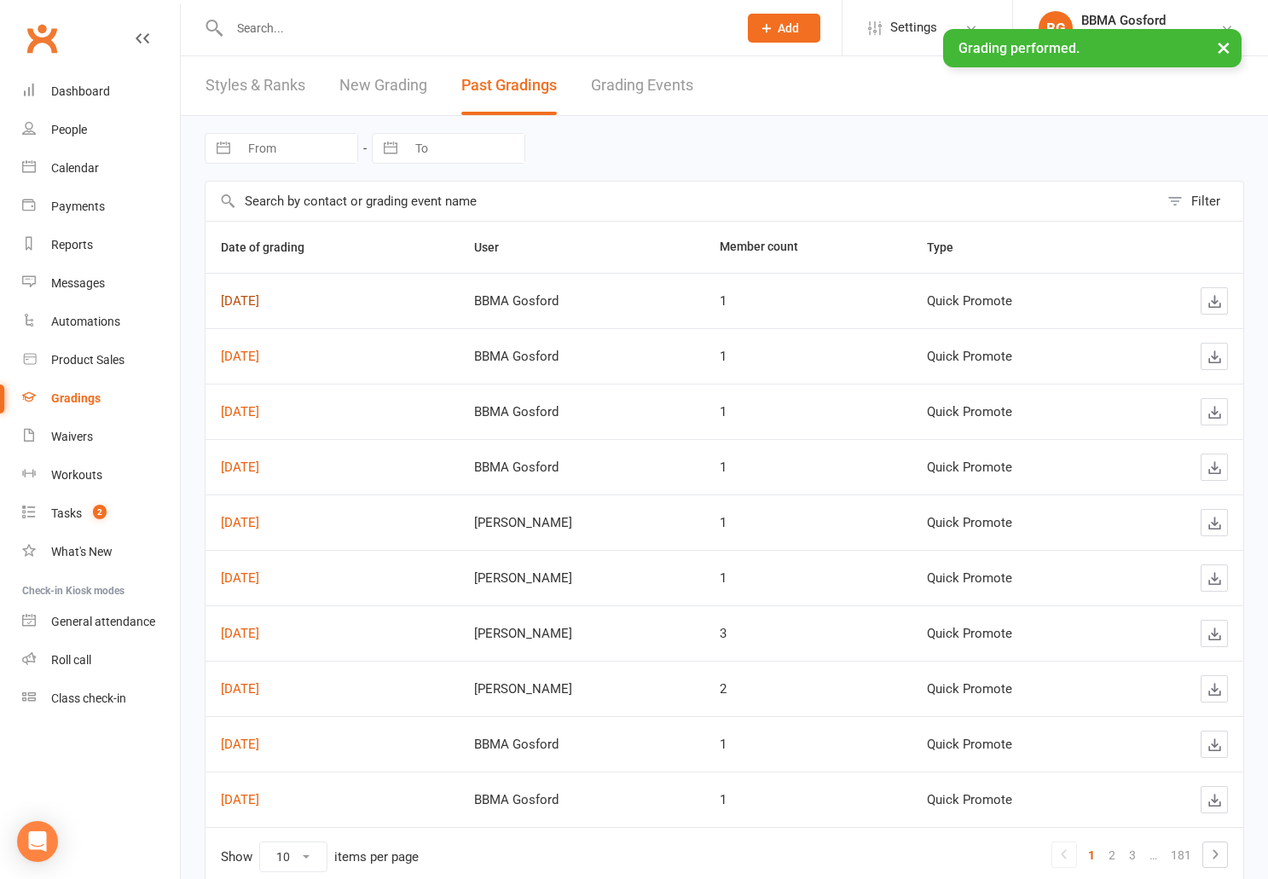
click at [250, 299] on link "Aug 13, 2025" at bounding box center [240, 300] width 38 height 15
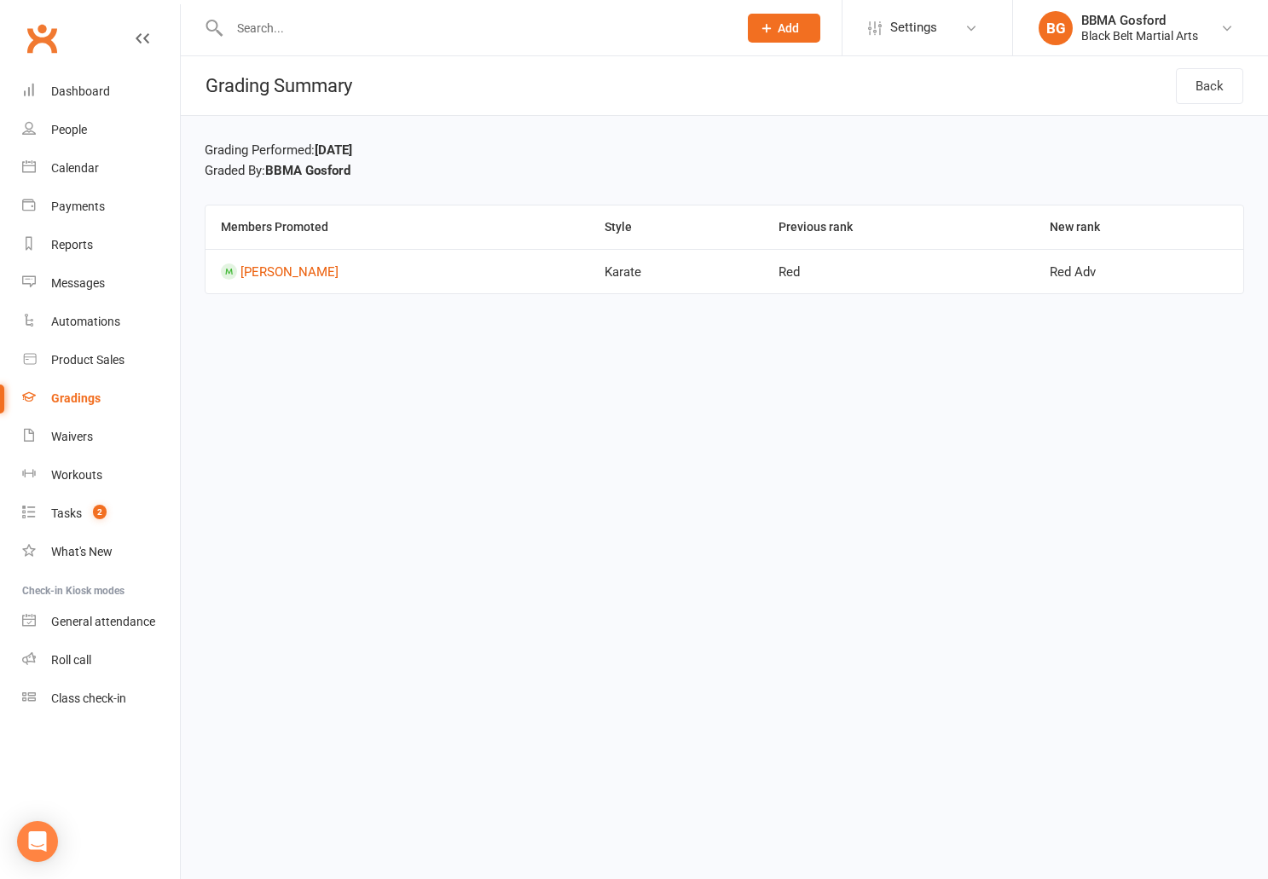
click at [72, 399] on div "Gradings" at bounding box center [75, 399] width 49 height 14
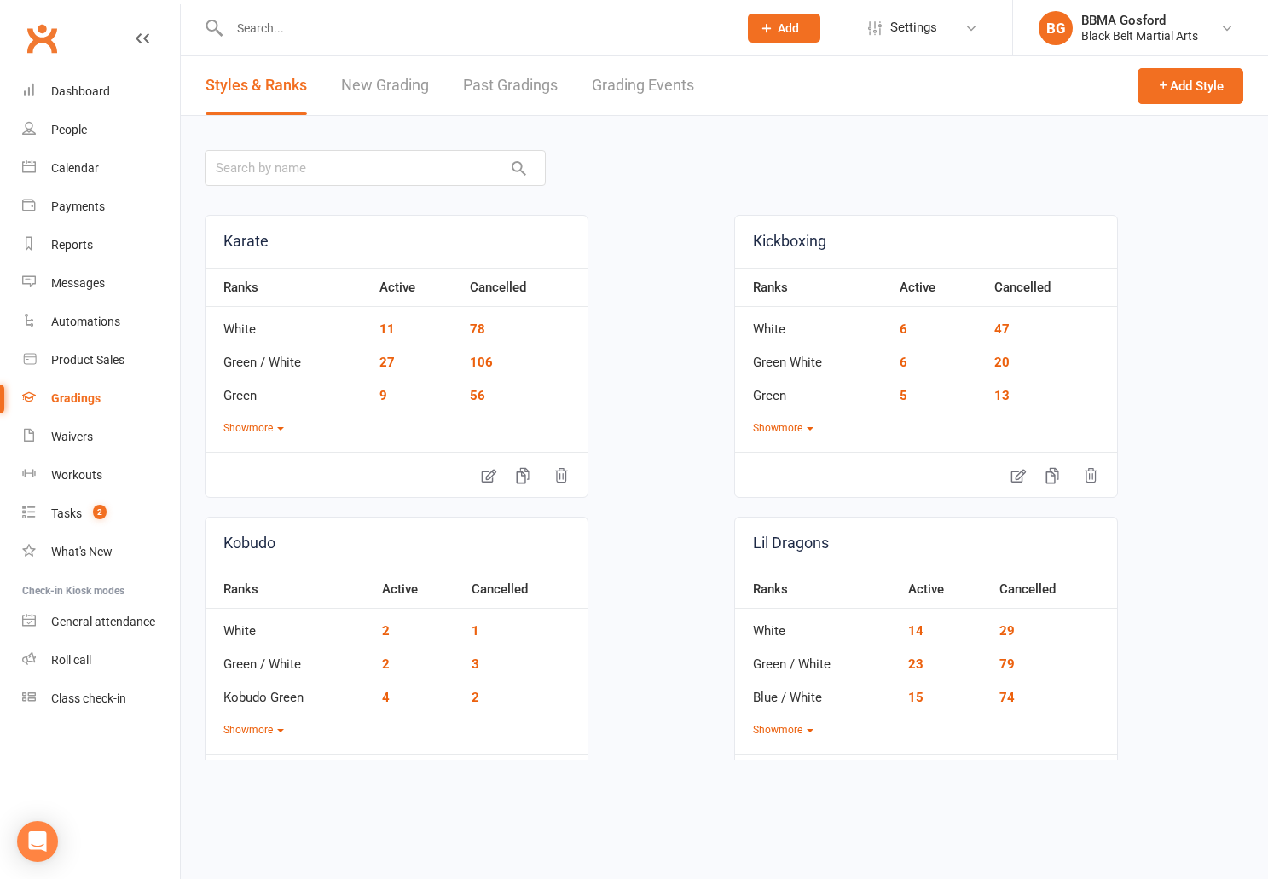
click at [386, 89] on link "New Grading" at bounding box center [385, 85] width 88 height 59
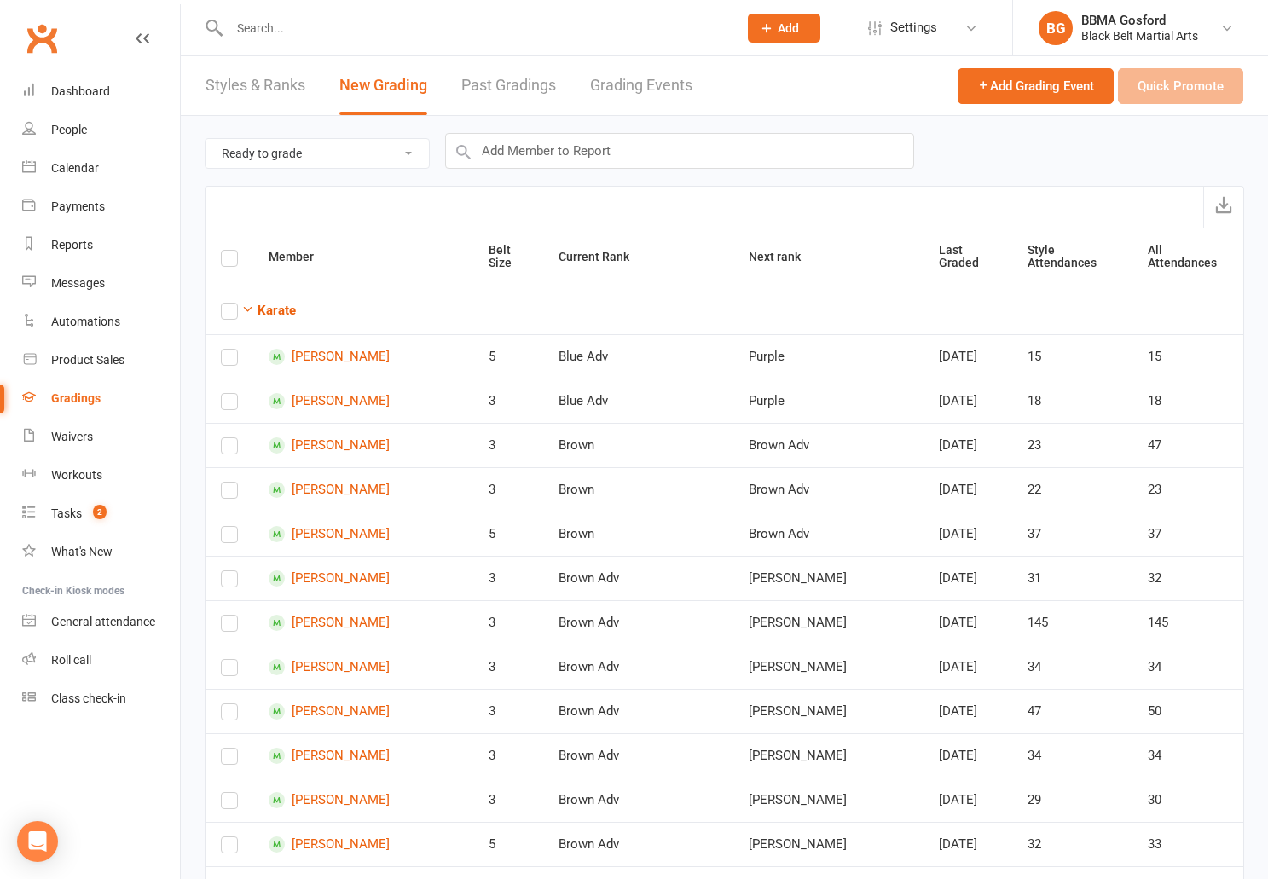
click at [527, 82] on link "Past Gradings" at bounding box center [508, 85] width 95 height 59
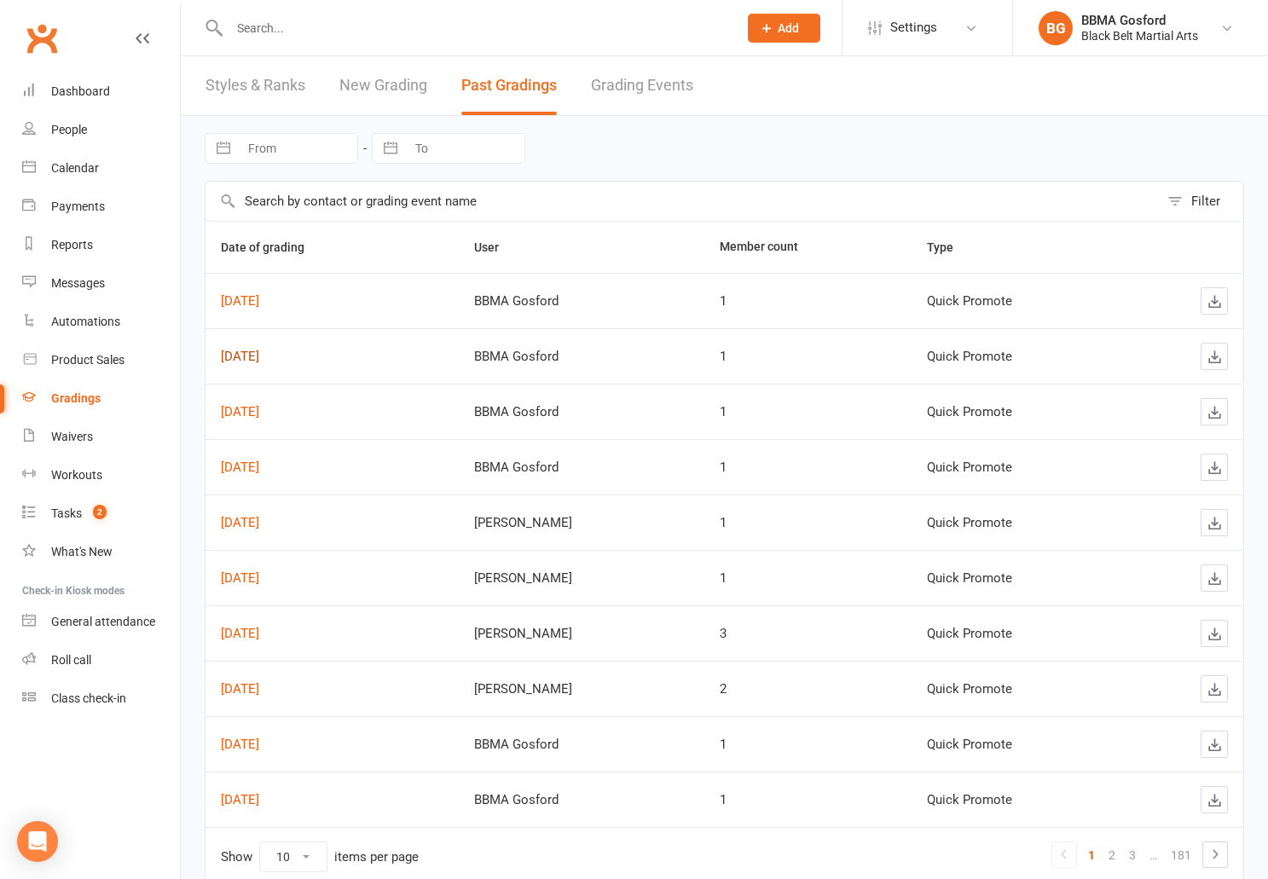
click at [259, 362] on link "Aug 13, 2025" at bounding box center [240, 356] width 38 height 15
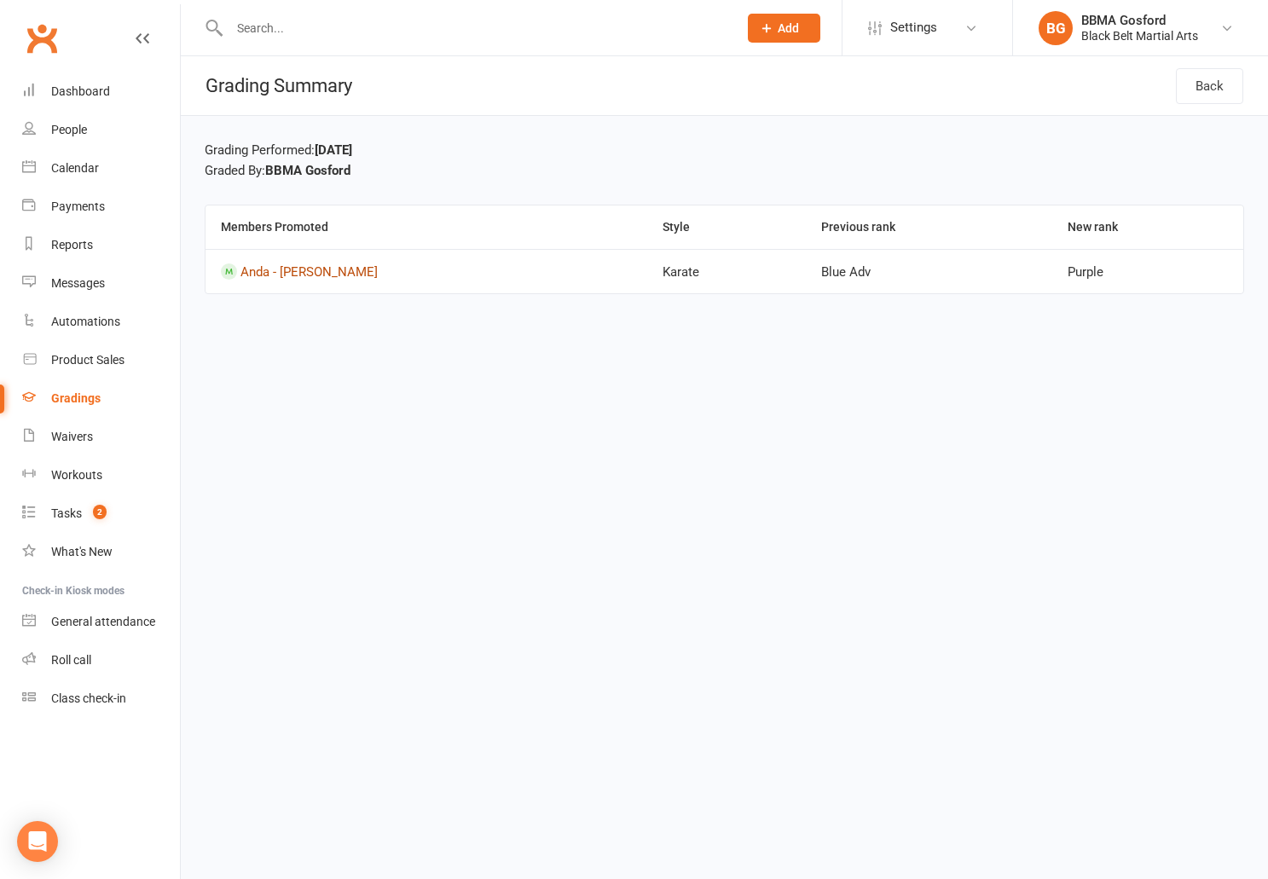
click at [287, 272] on link "Anda - Maria Vrabie" at bounding box center [309, 271] width 137 height 15
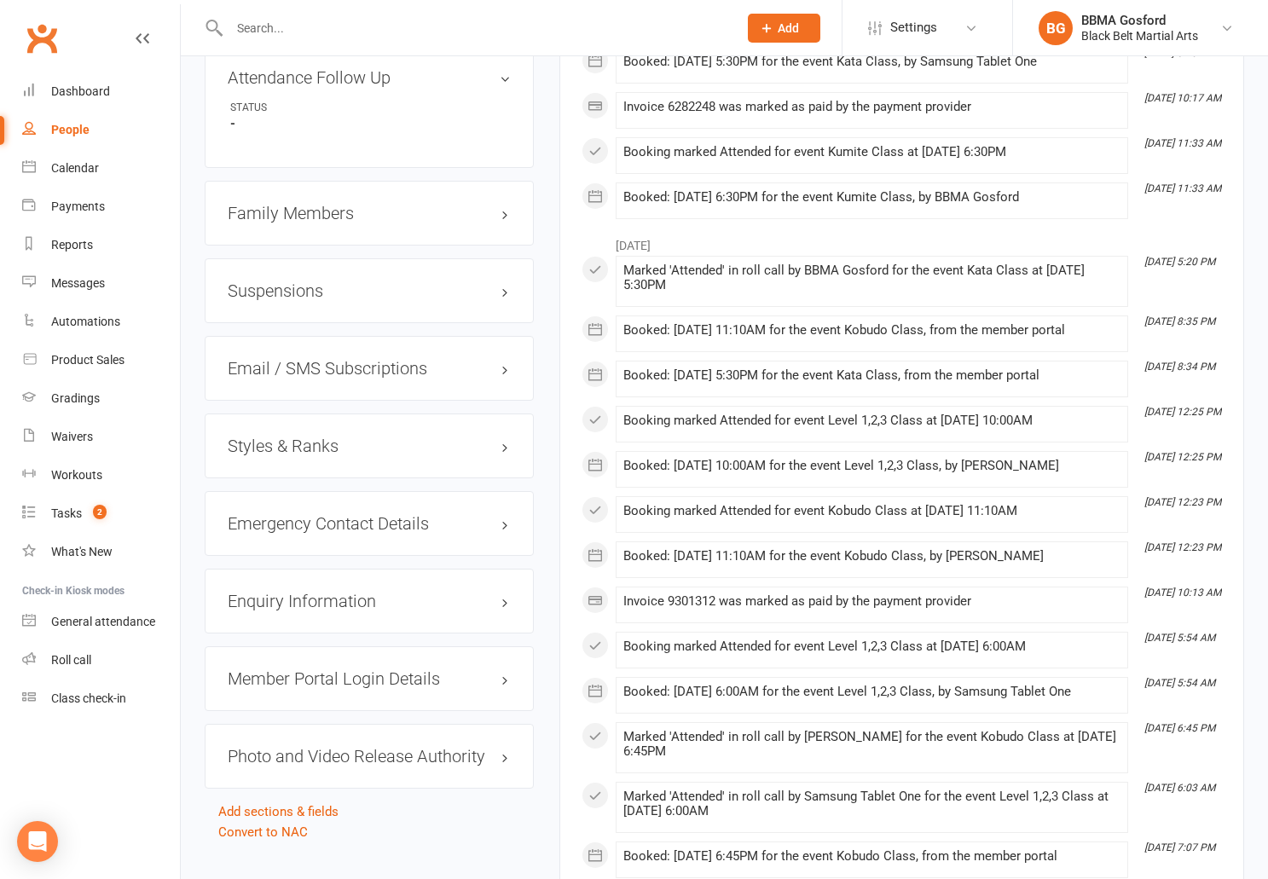
scroll to position [1423, 0]
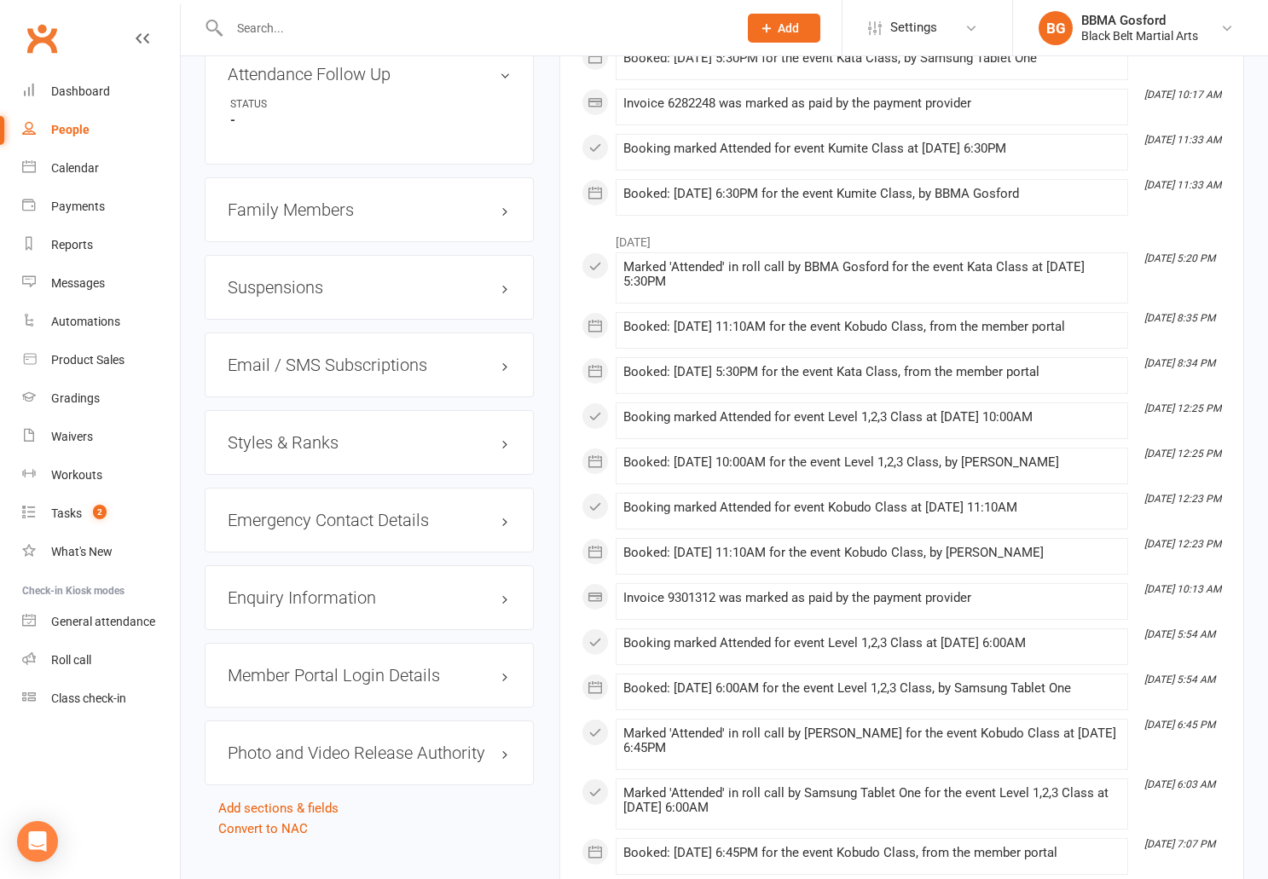
click at [288, 445] on h3 "Styles & Ranks" at bounding box center [369, 442] width 283 height 19
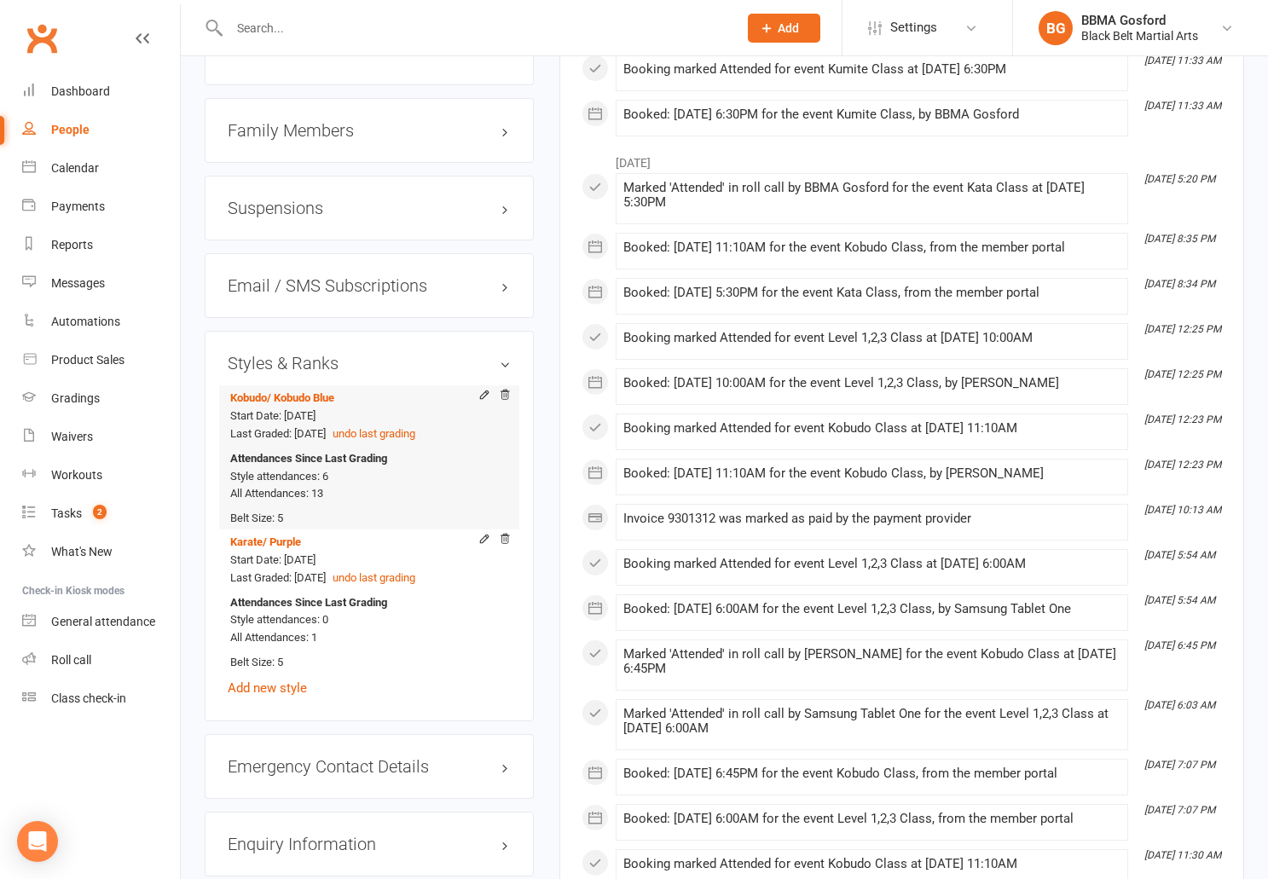
scroll to position [1510, 0]
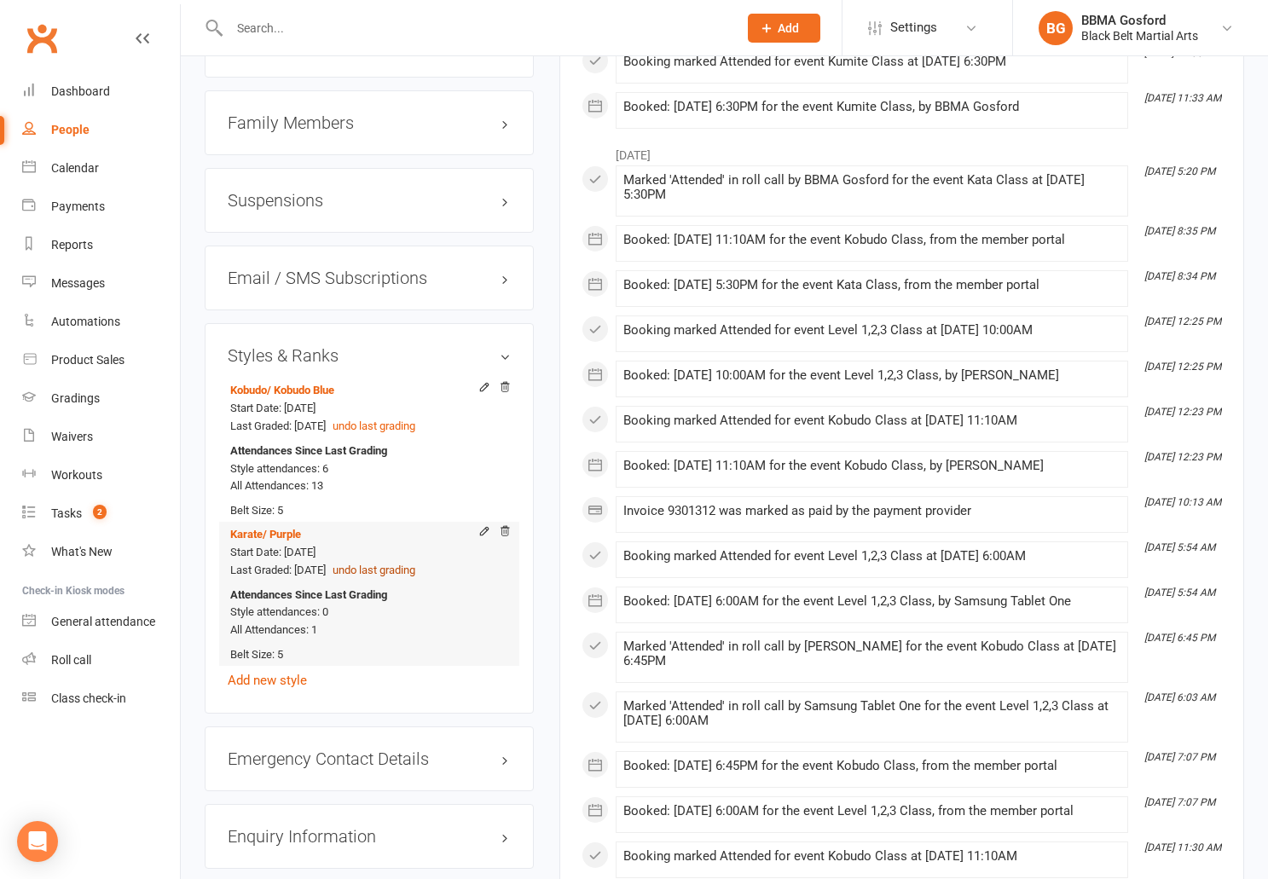
click at [415, 573] on button "undo last grading" at bounding box center [374, 571] width 83 height 18
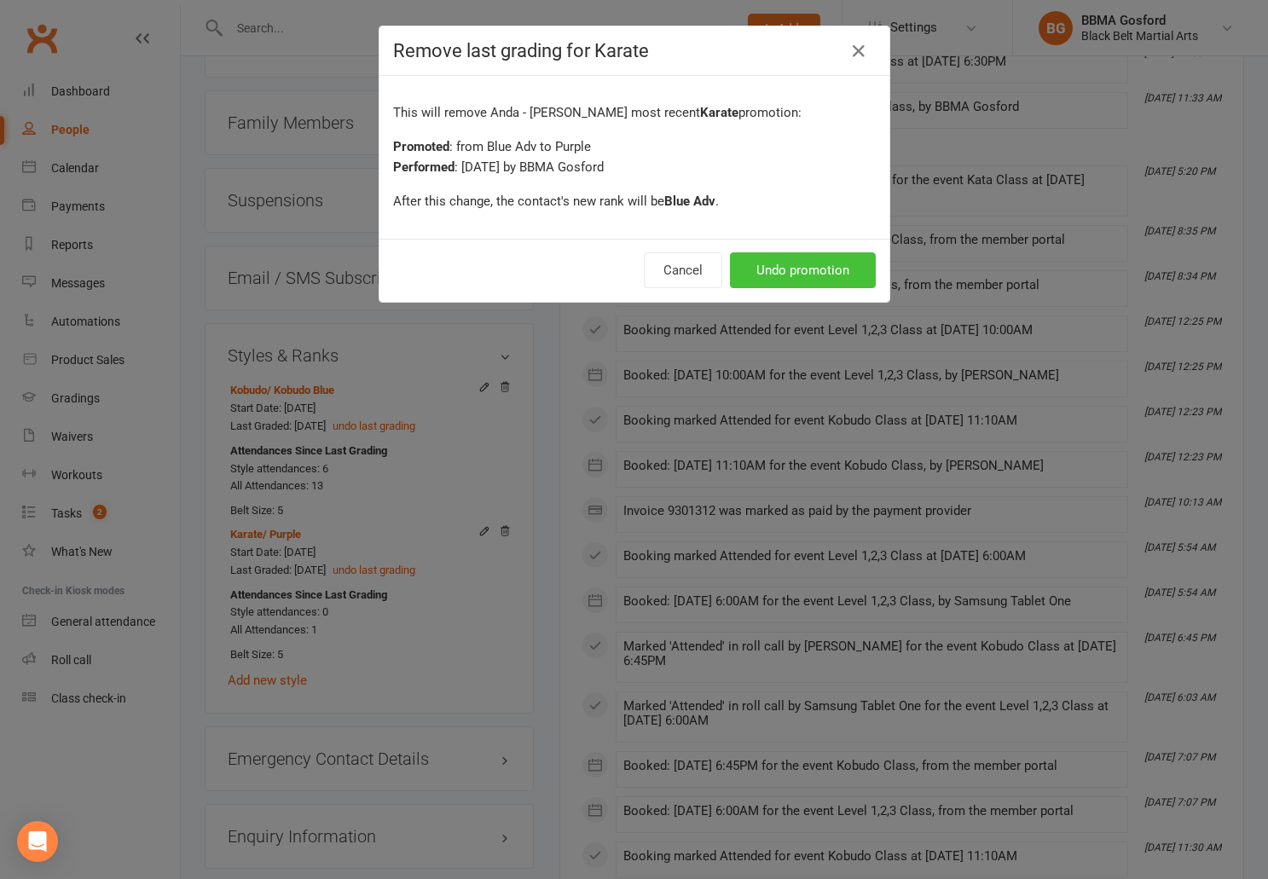
click at [825, 273] on button "Undo promotion" at bounding box center [803, 270] width 146 height 36
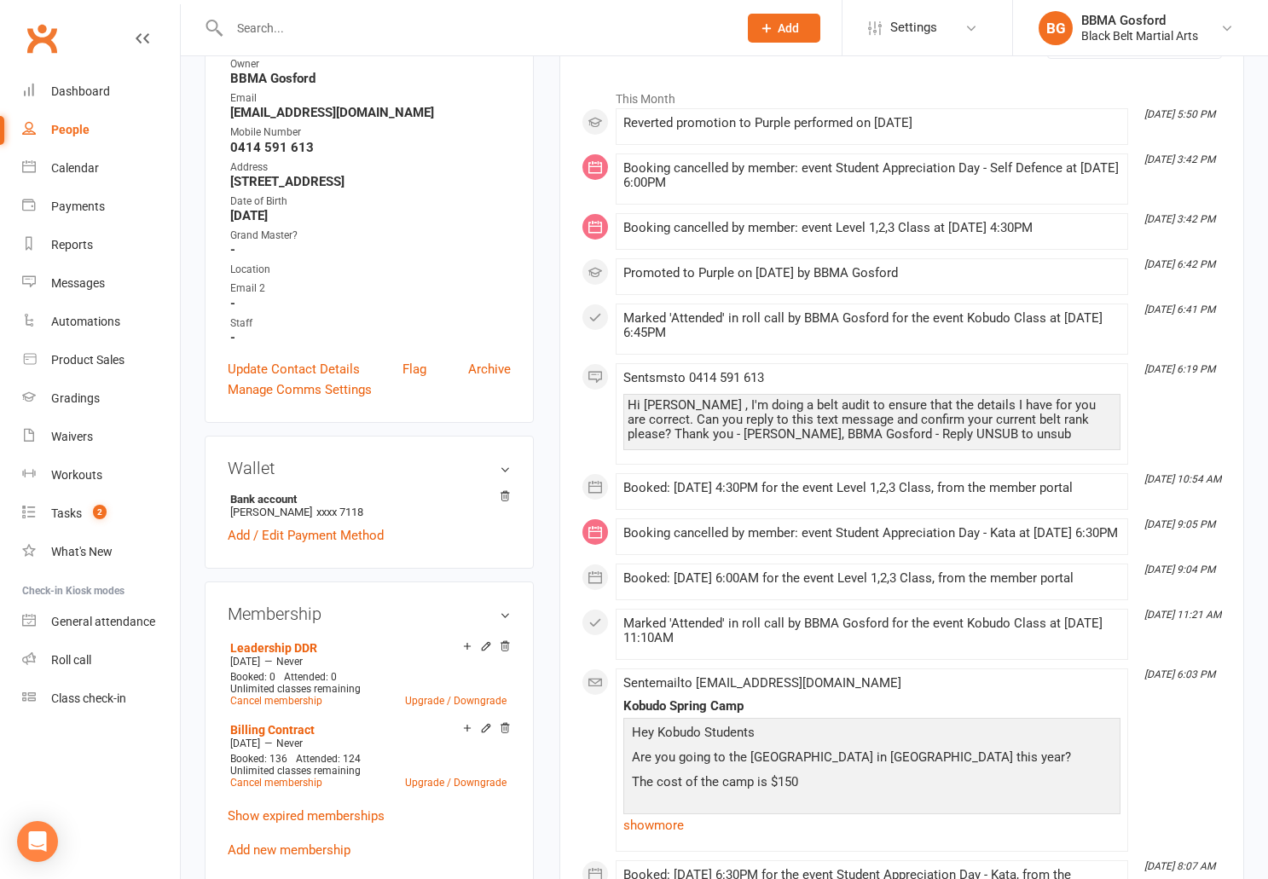
scroll to position [0, 0]
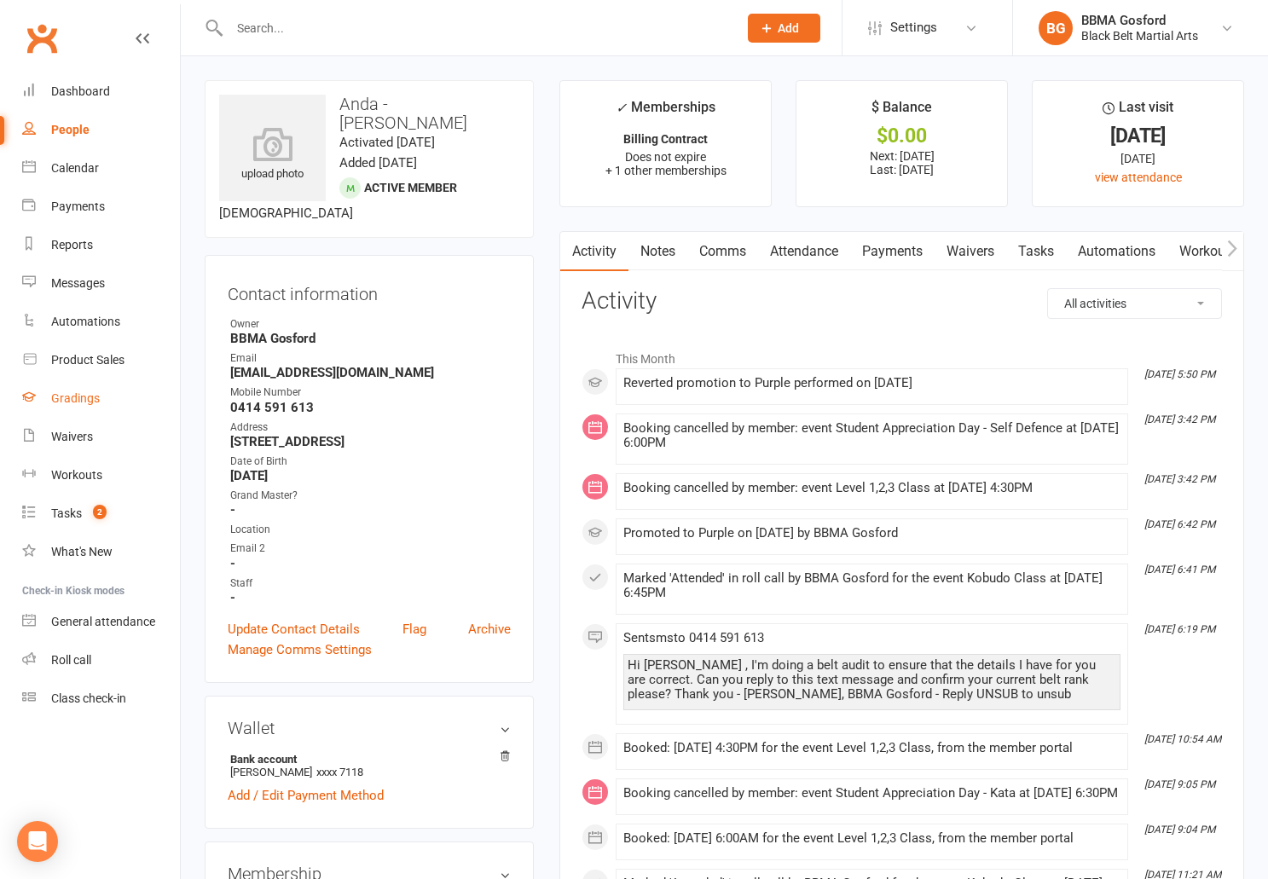
click at [70, 402] on div "Gradings" at bounding box center [75, 399] width 49 height 14
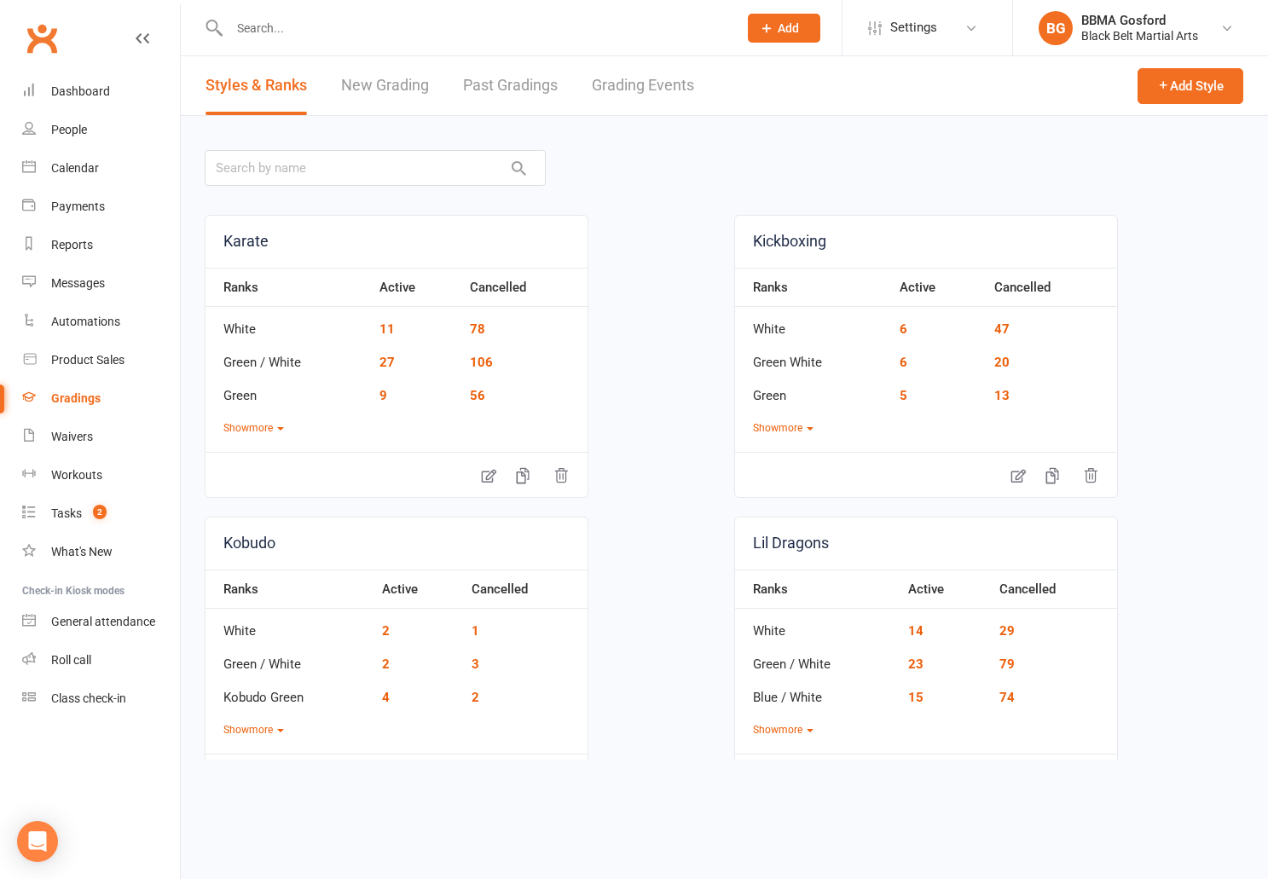
click at [385, 86] on link "New Grading" at bounding box center [385, 85] width 88 height 59
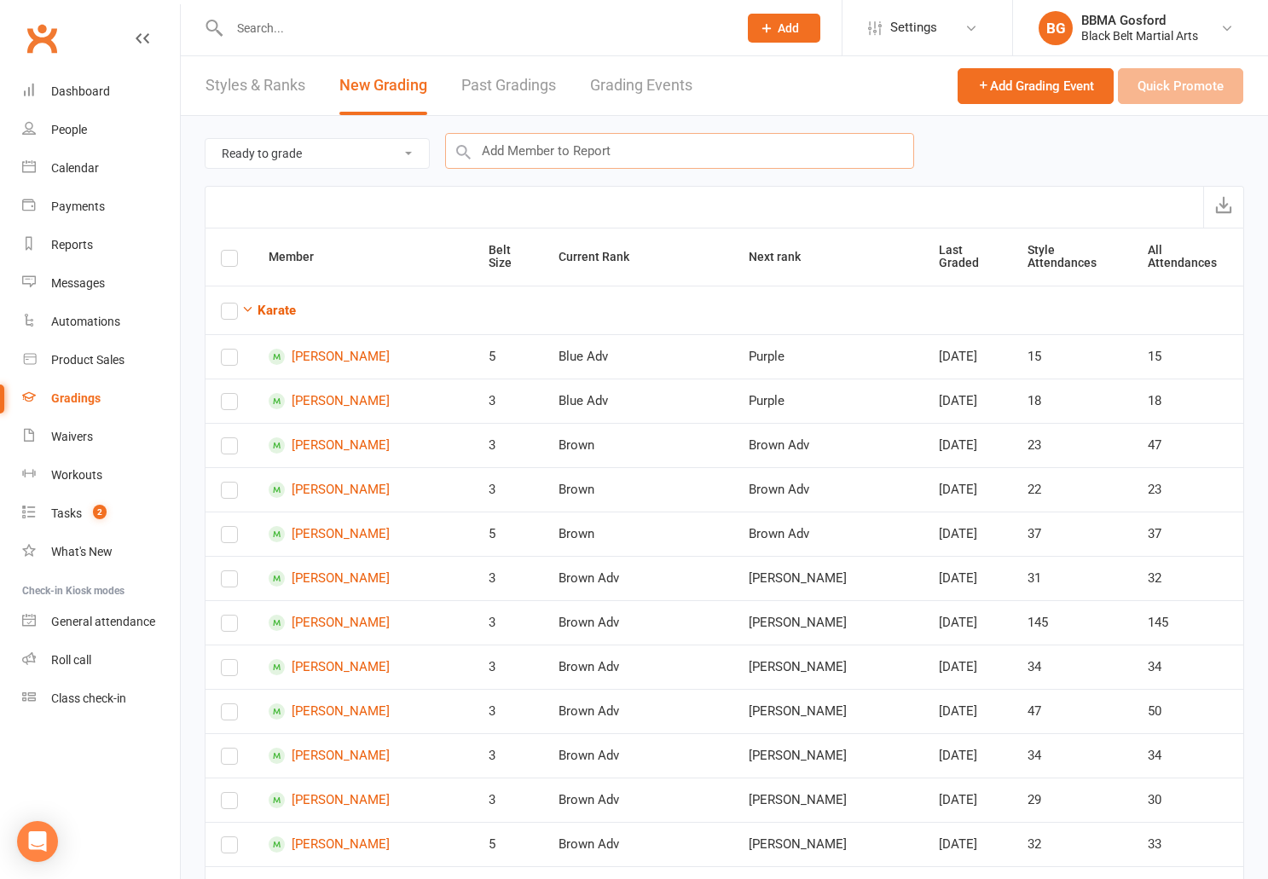
click at [548, 149] on input "text" at bounding box center [679, 151] width 469 height 36
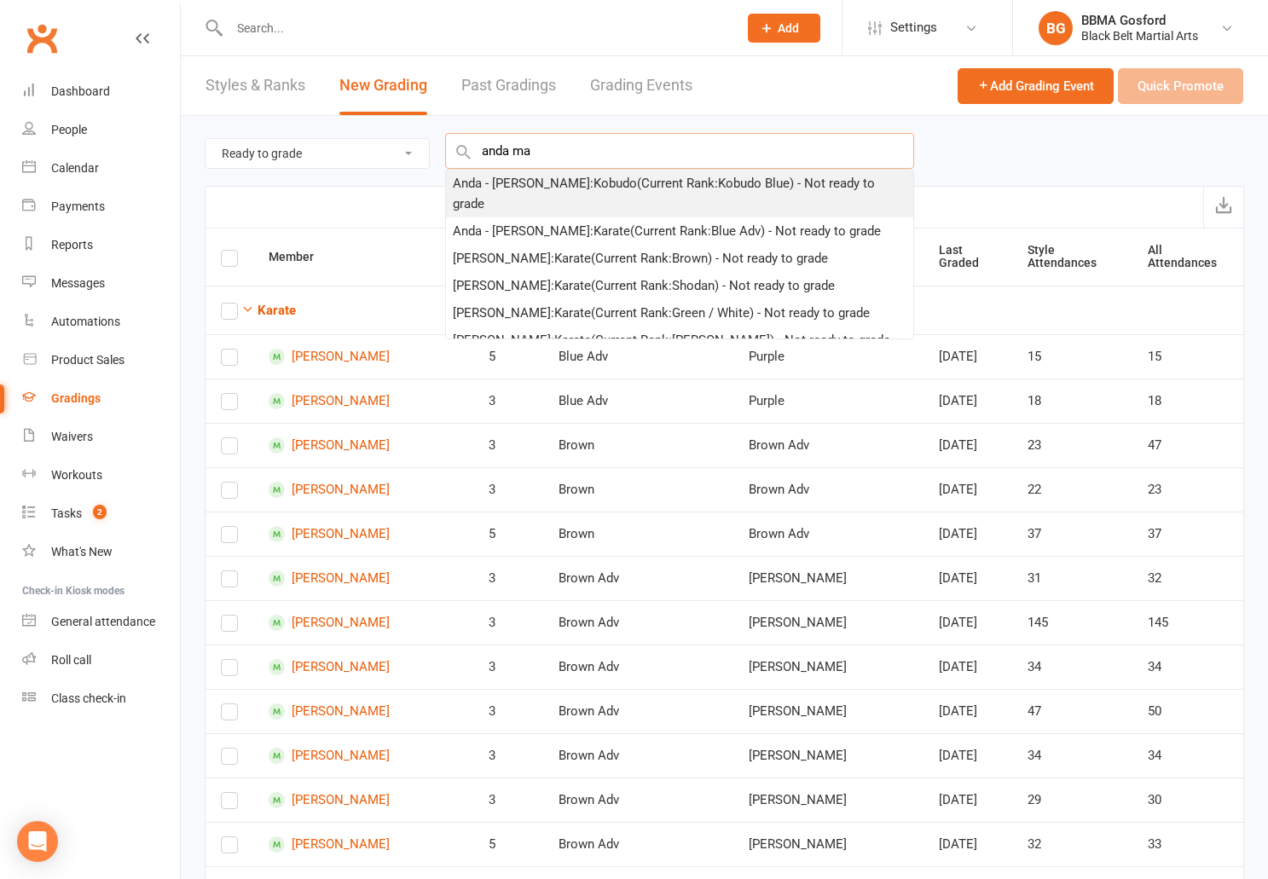
type input "anda ma"
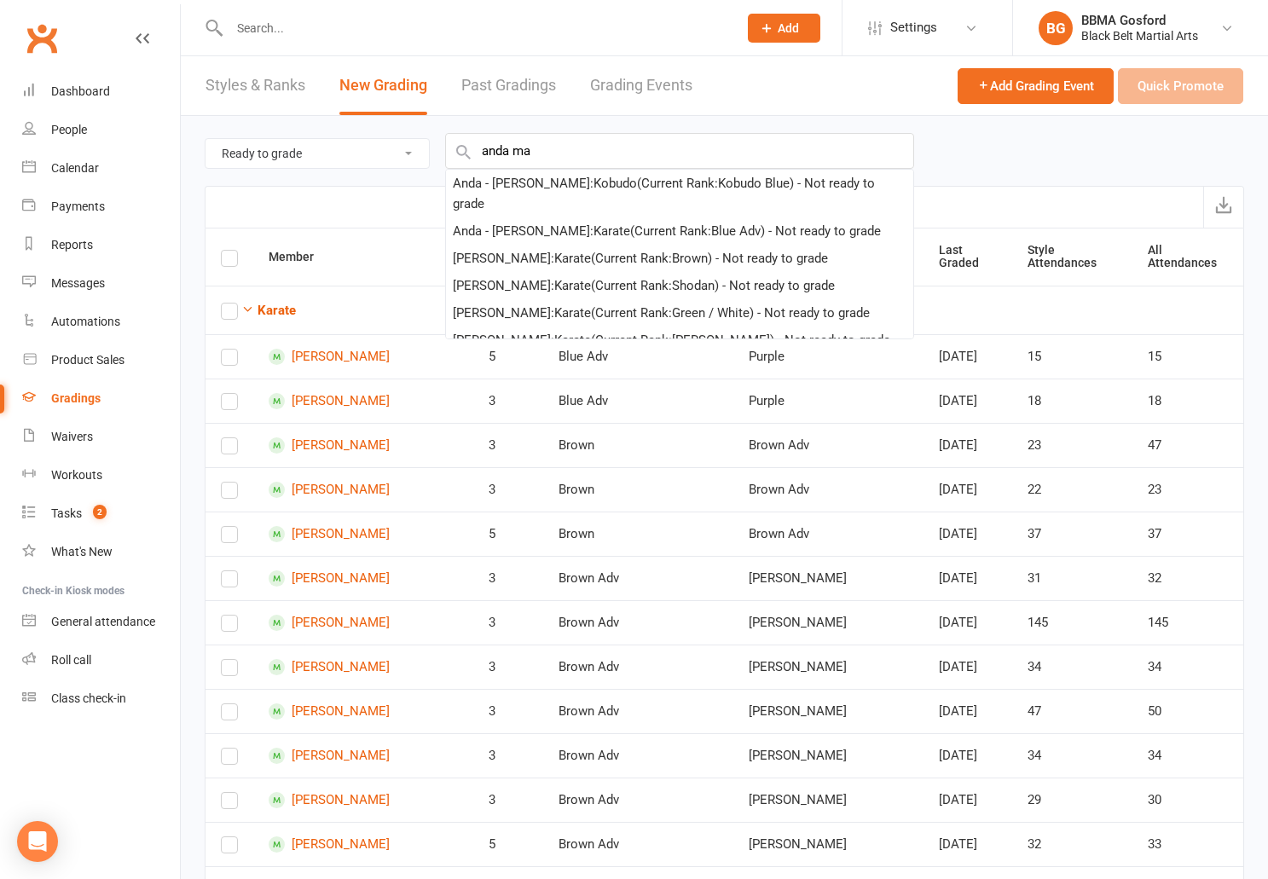
click at [535, 184] on div "Anda - Maria Vrabie : Kobudo (Current Rank: Kobudo Blue ) - Not ready to grade" at bounding box center [680, 193] width 454 height 41
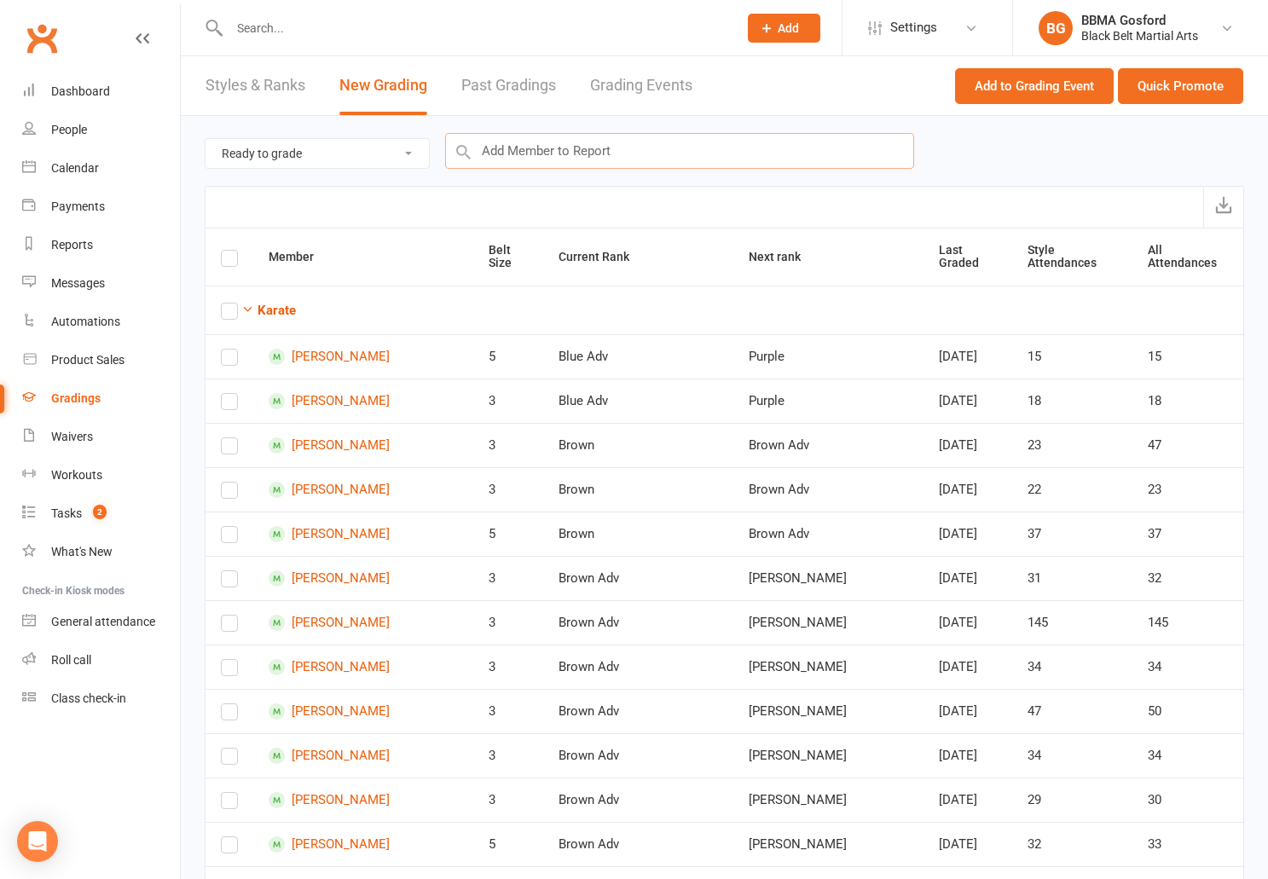
click at [515, 154] on input "text" at bounding box center [679, 151] width 469 height 36
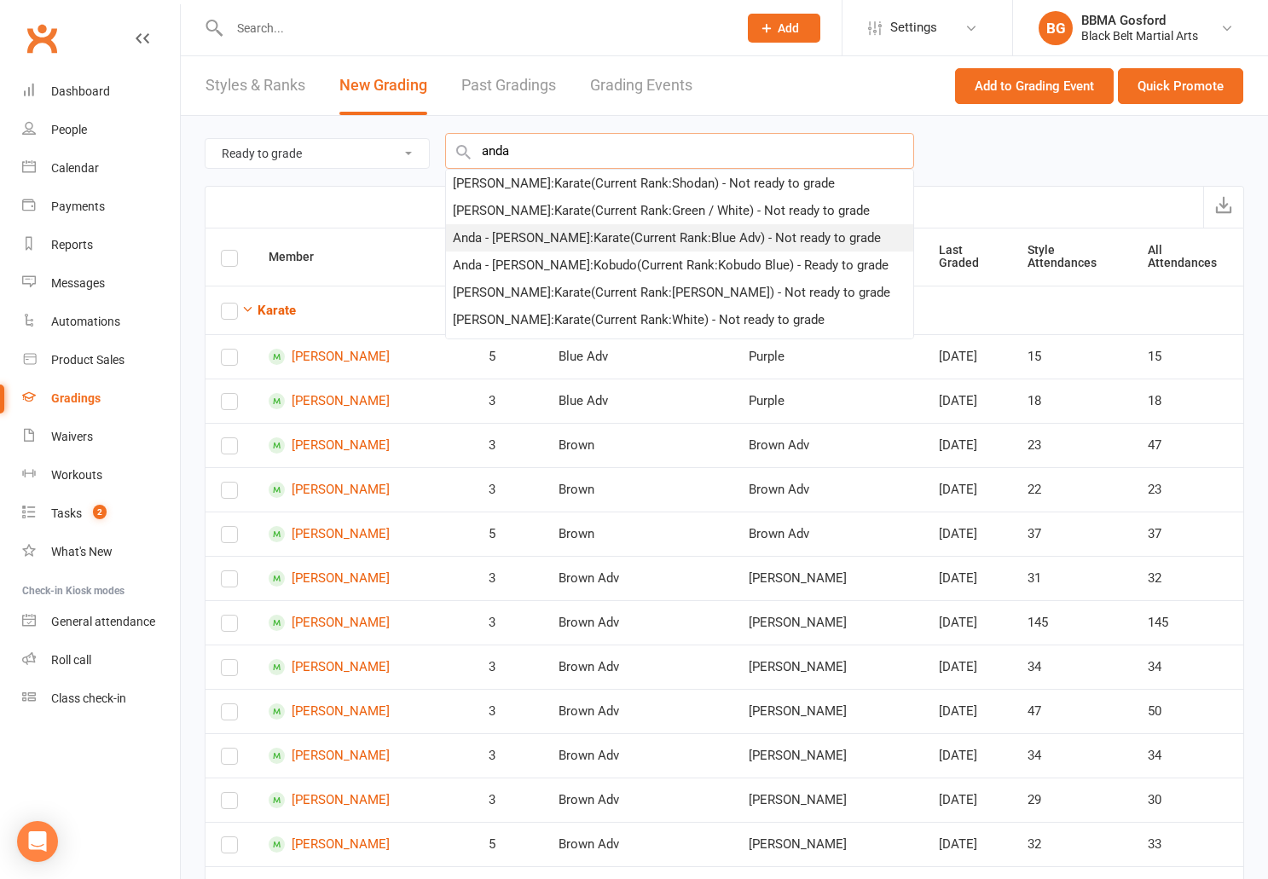
type input "anda"
click at [547, 246] on div "Anda - Maria Vrabie : Karate (Current Rank: Blue Adv ) - Not ready to grade" at bounding box center [667, 238] width 428 height 20
checkbox input "true"
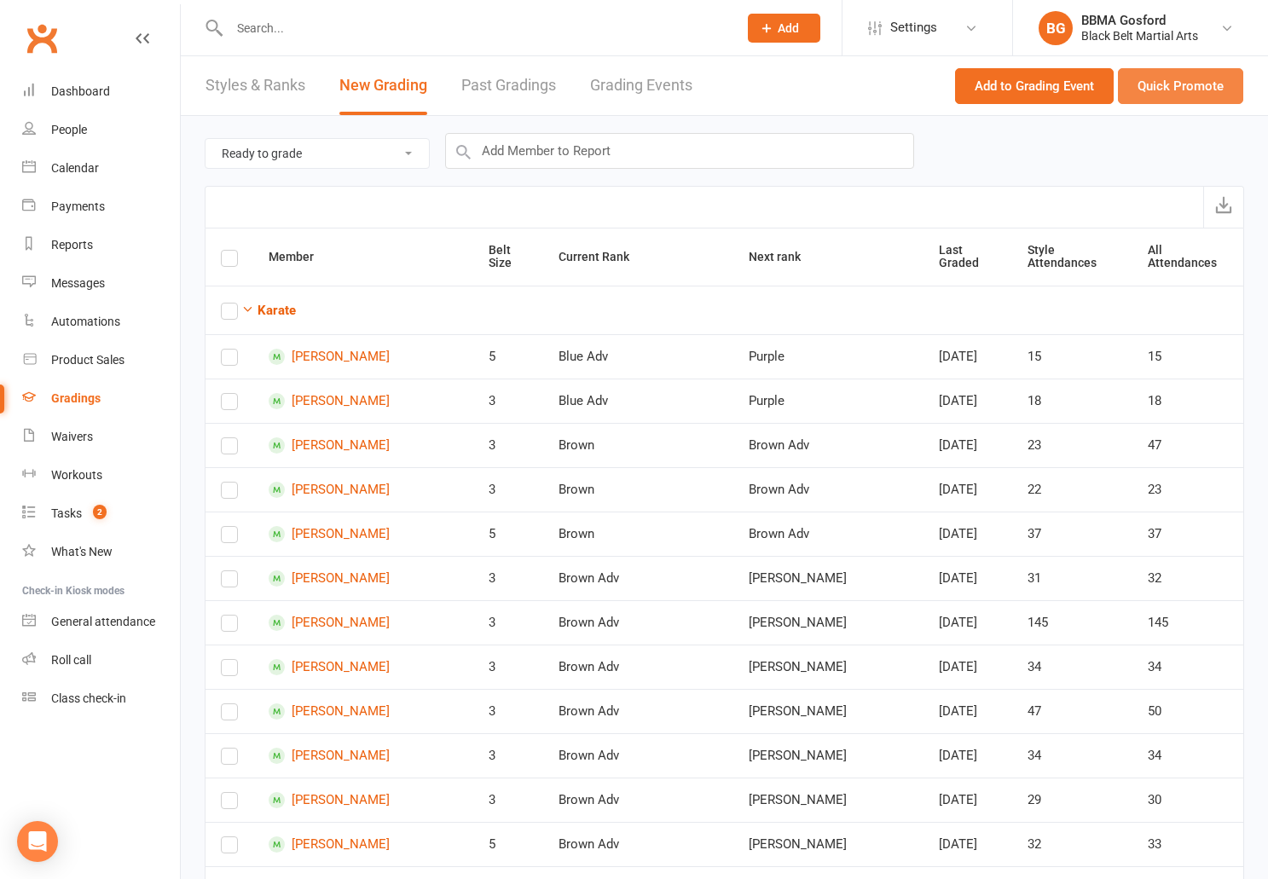
click at [1187, 83] on button "Quick Promote" at bounding box center [1180, 86] width 125 height 36
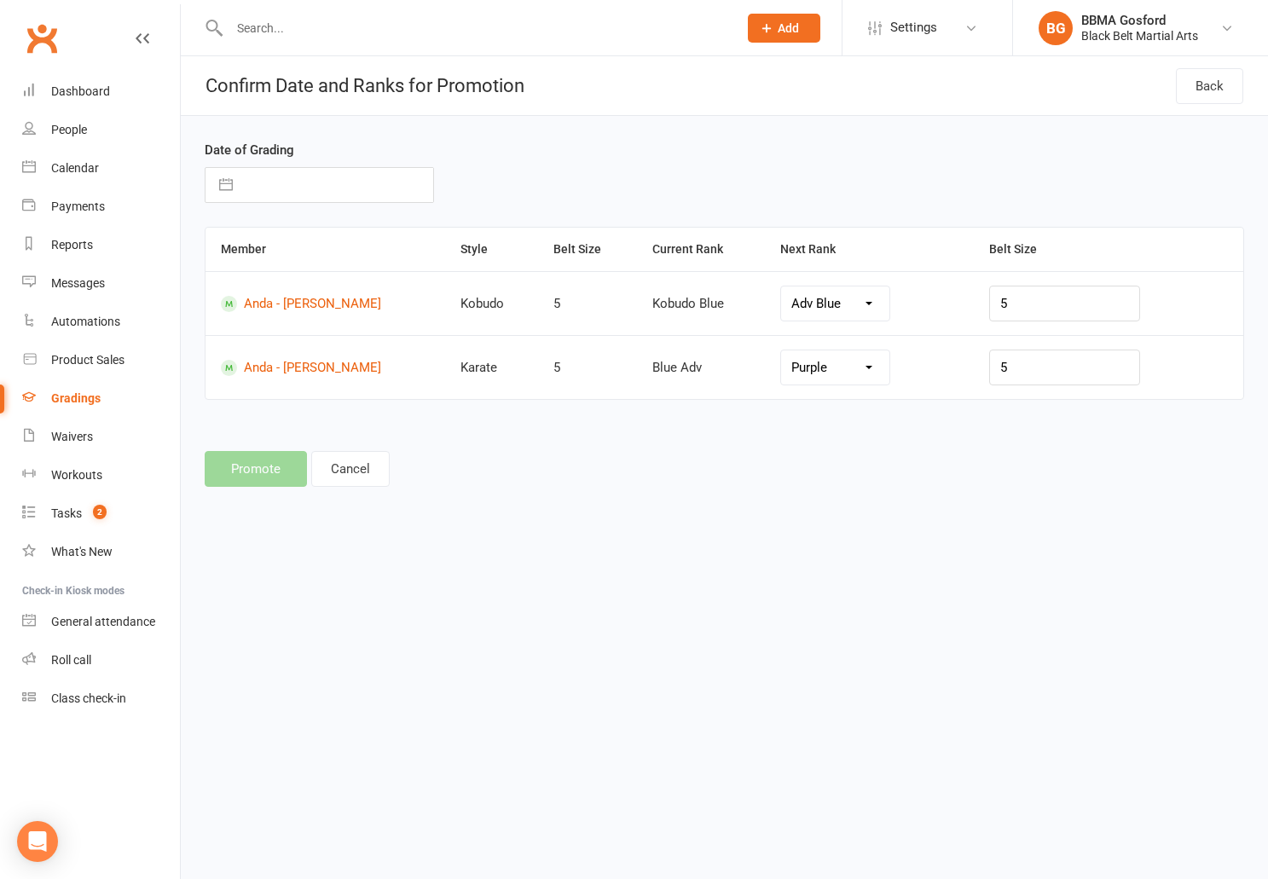
select select "7293"
select select "7087"
click at [355, 474] on button "Cancel" at bounding box center [350, 469] width 78 height 36
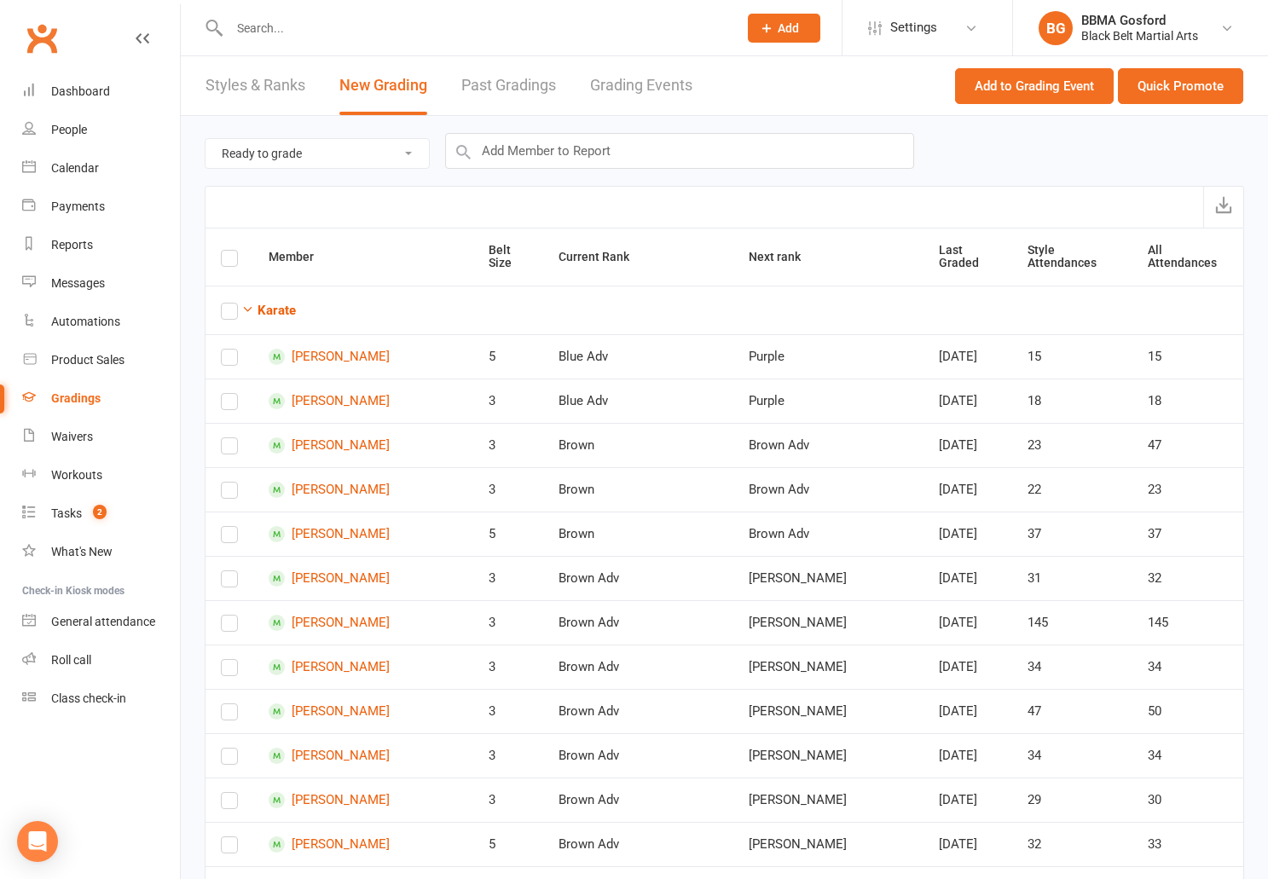
click at [284, 82] on link "Styles & Ranks" at bounding box center [256, 85] width 100 height 59
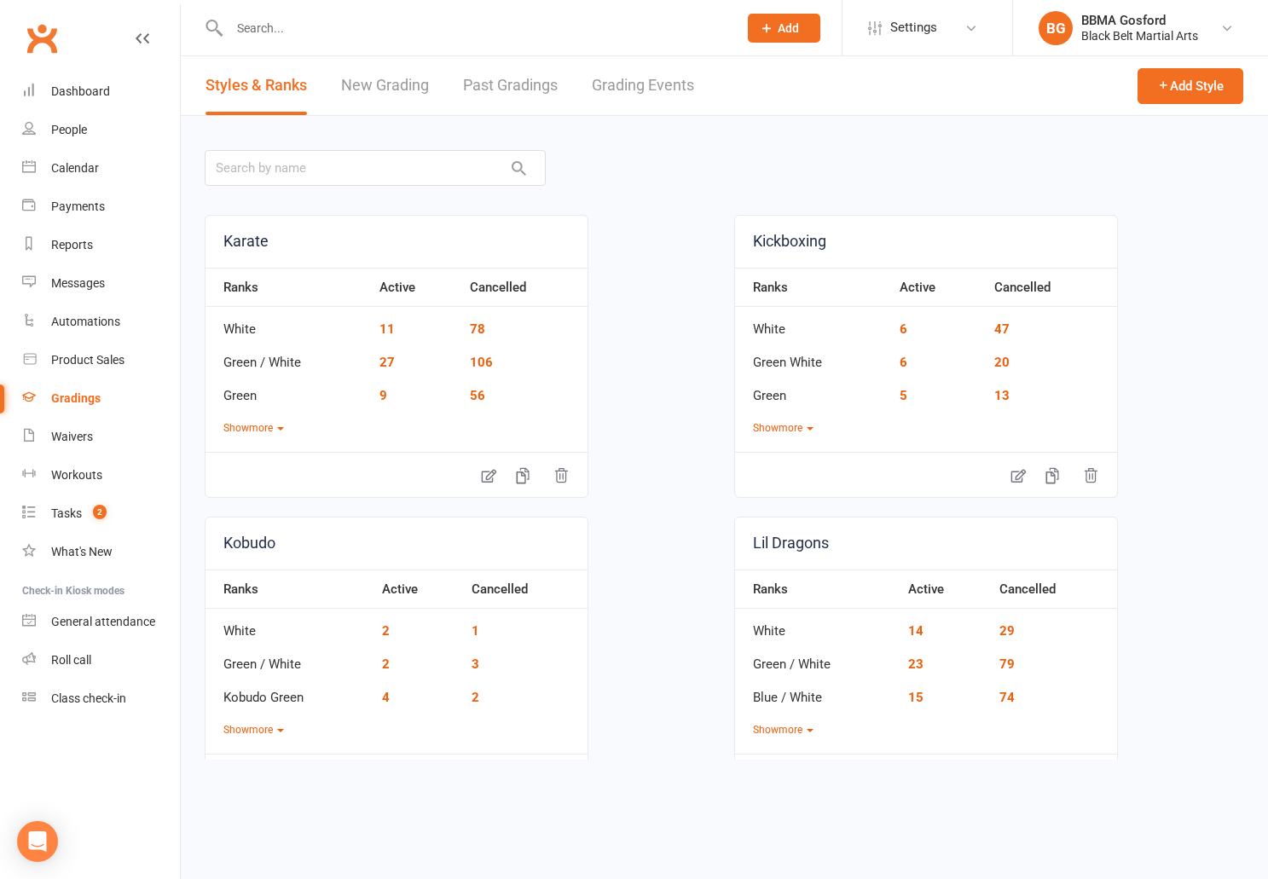
click at [379, 86] on link "New Grading" at bounding box center [385, 85] width 88 height 59
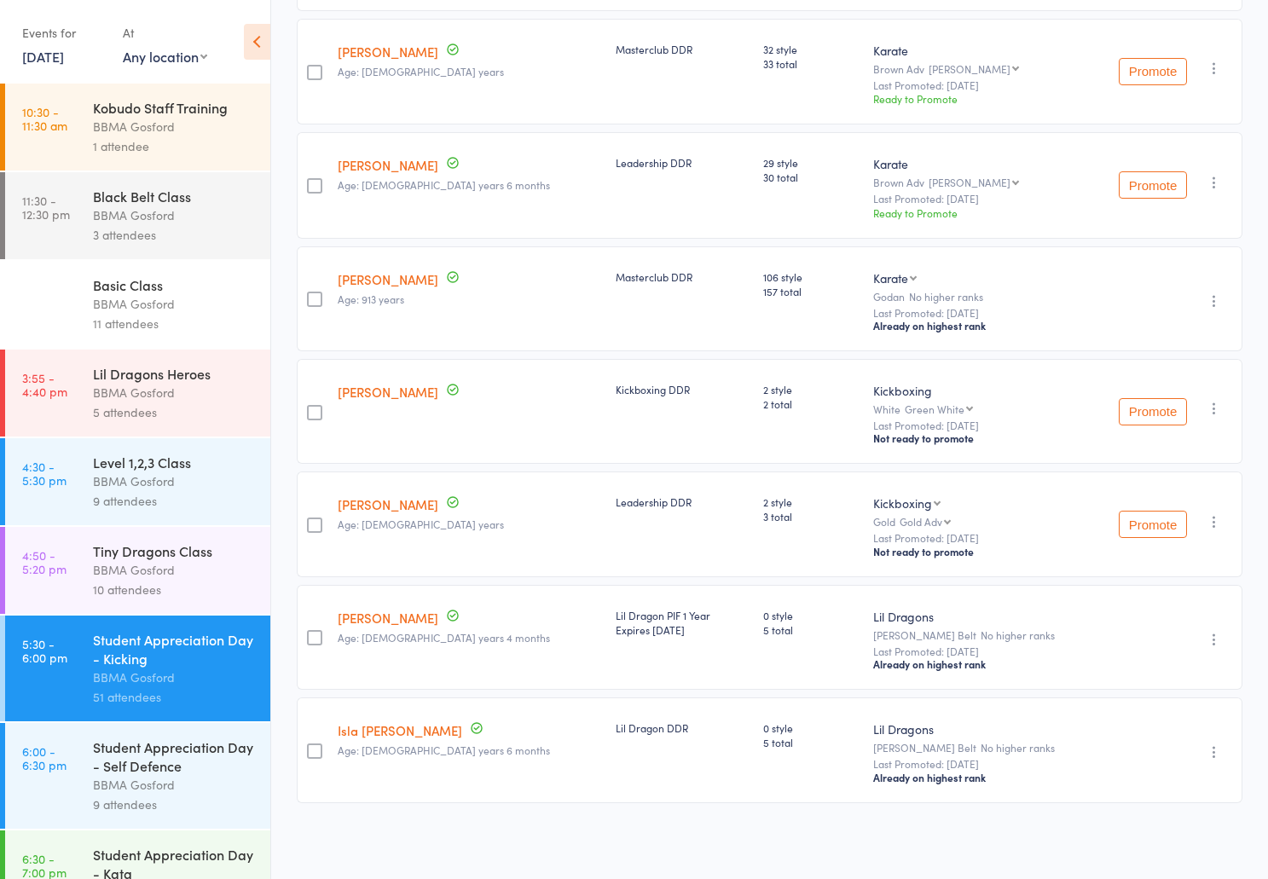
scroll to position [5183, 0]
click at [366, 618] on link "[PERSON_NAME]" at bounding box center [388, 618] width 101 height 18
click at [382, 734] on link "Isla [PERSON_NAME]" at bounding box center [400, 731] width 125 height 18
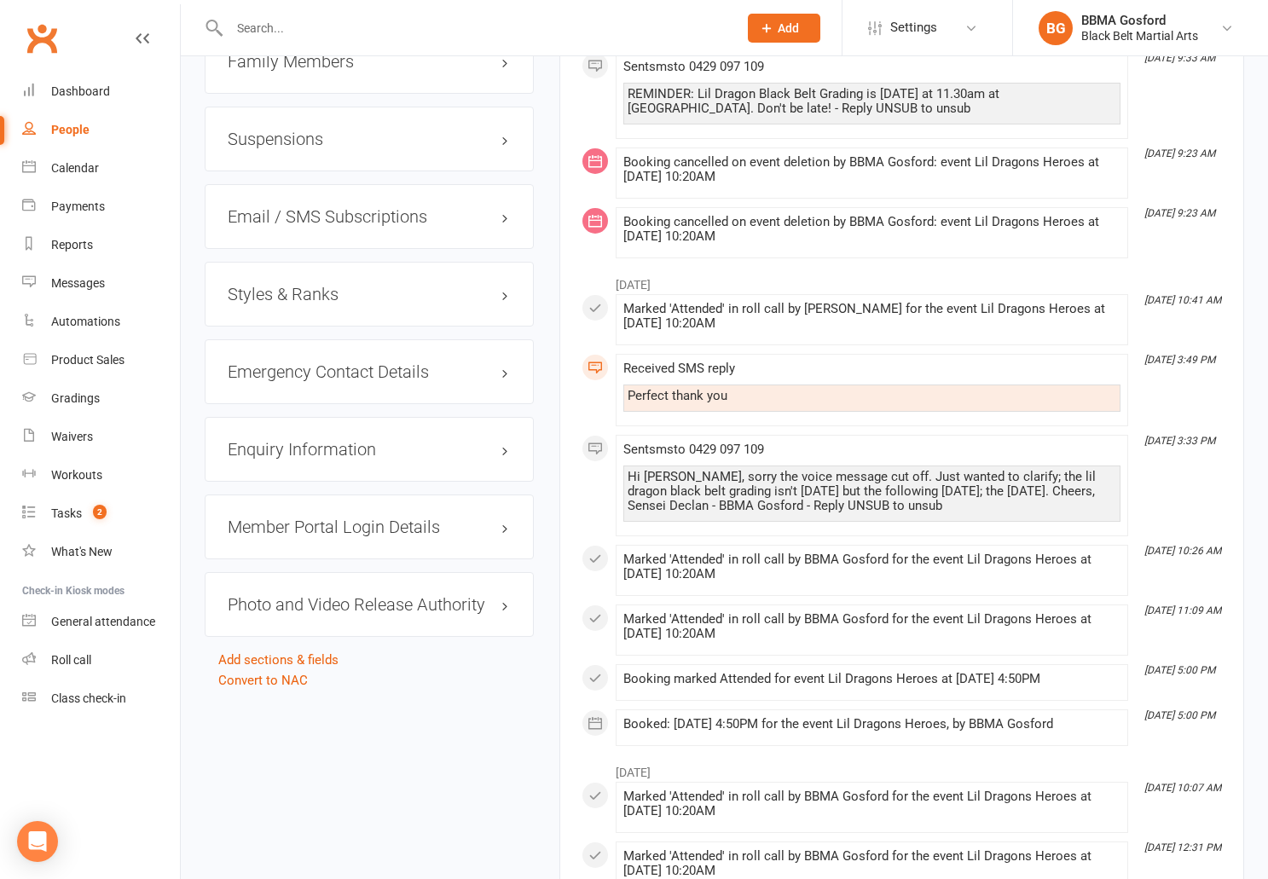
scroll to position [1459, 0]
click at [266, 305] on h3 "Styles & Ranks" at bounding box center [369, 296] width 283 height 19
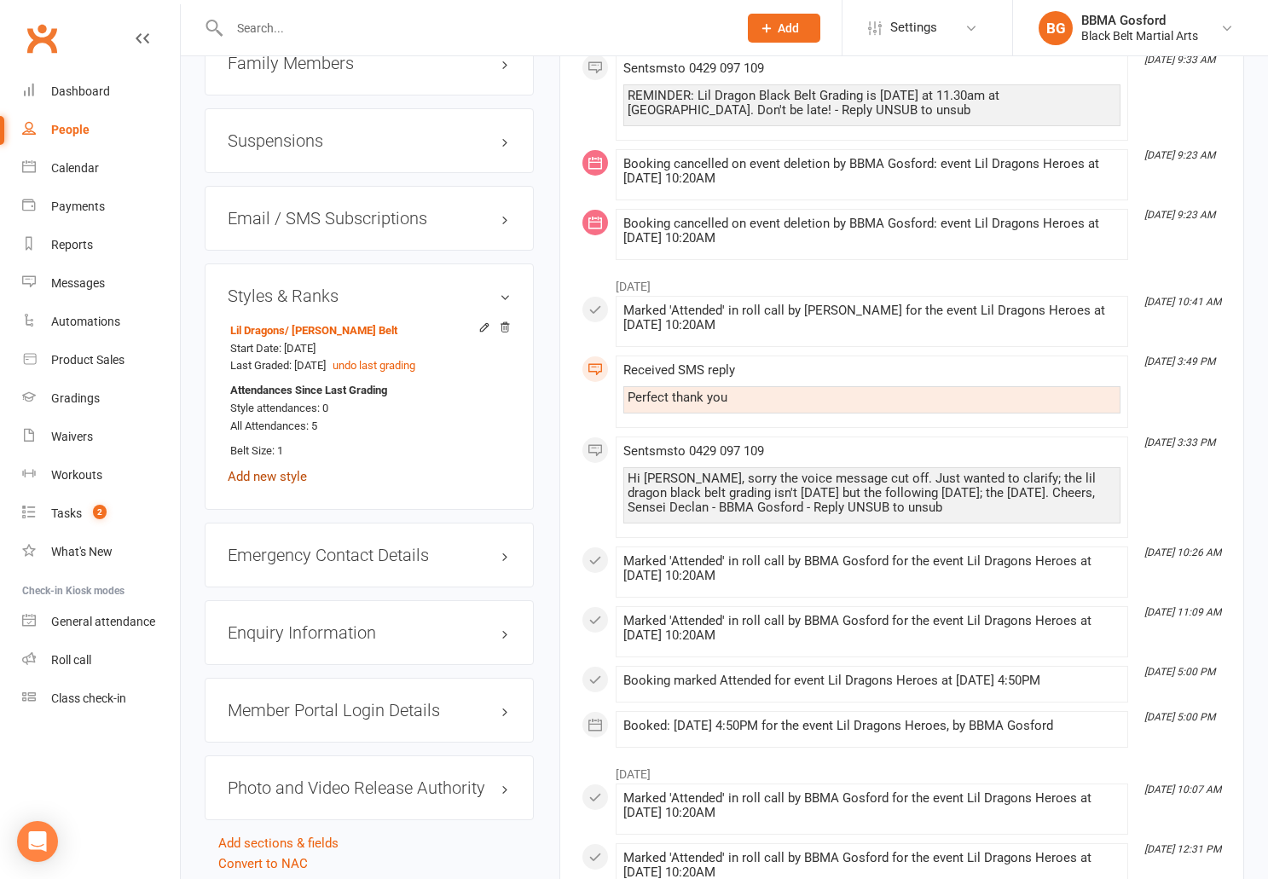
click at [262, 484] on link "Add new style" at bounding box center [267, 476] width 79 height 15
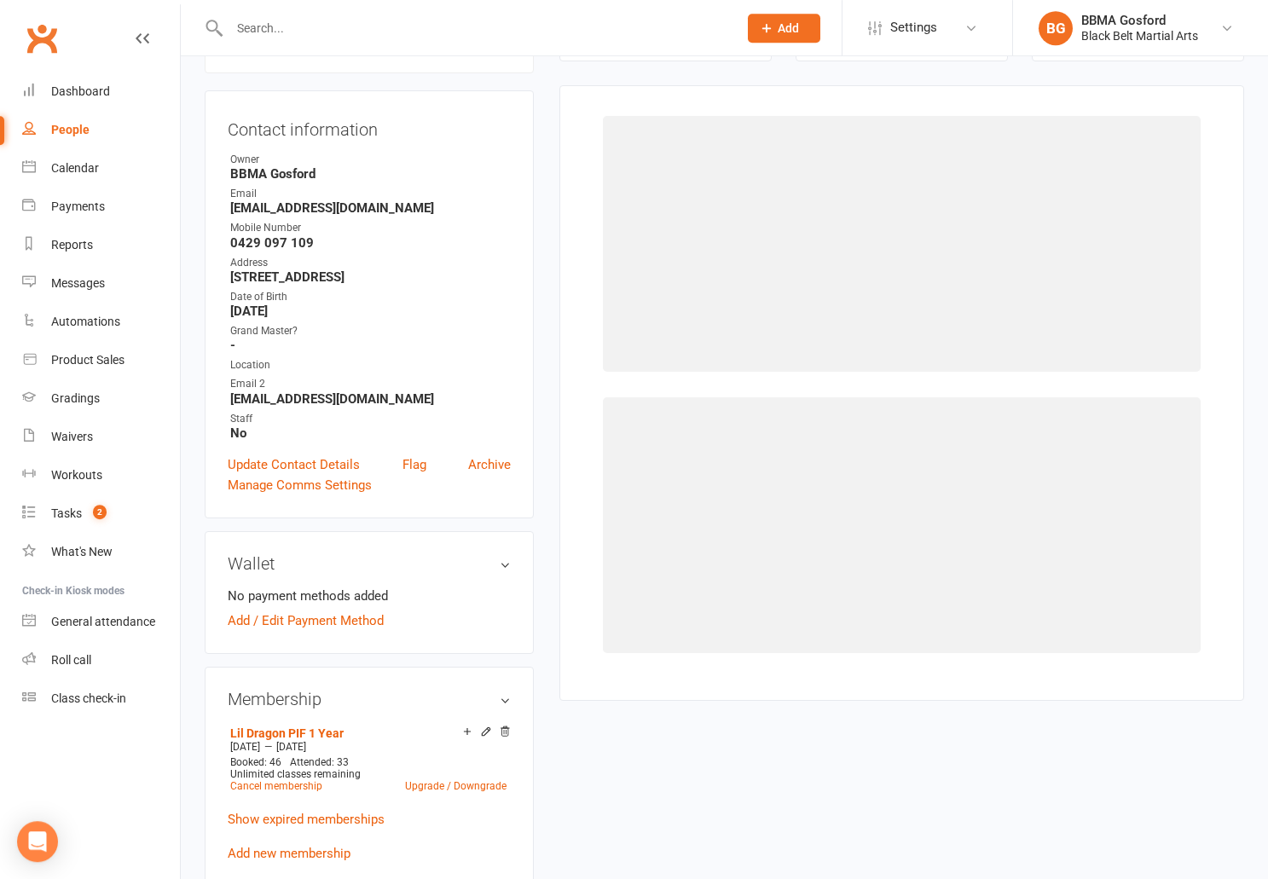
scroll to position [146, 0]
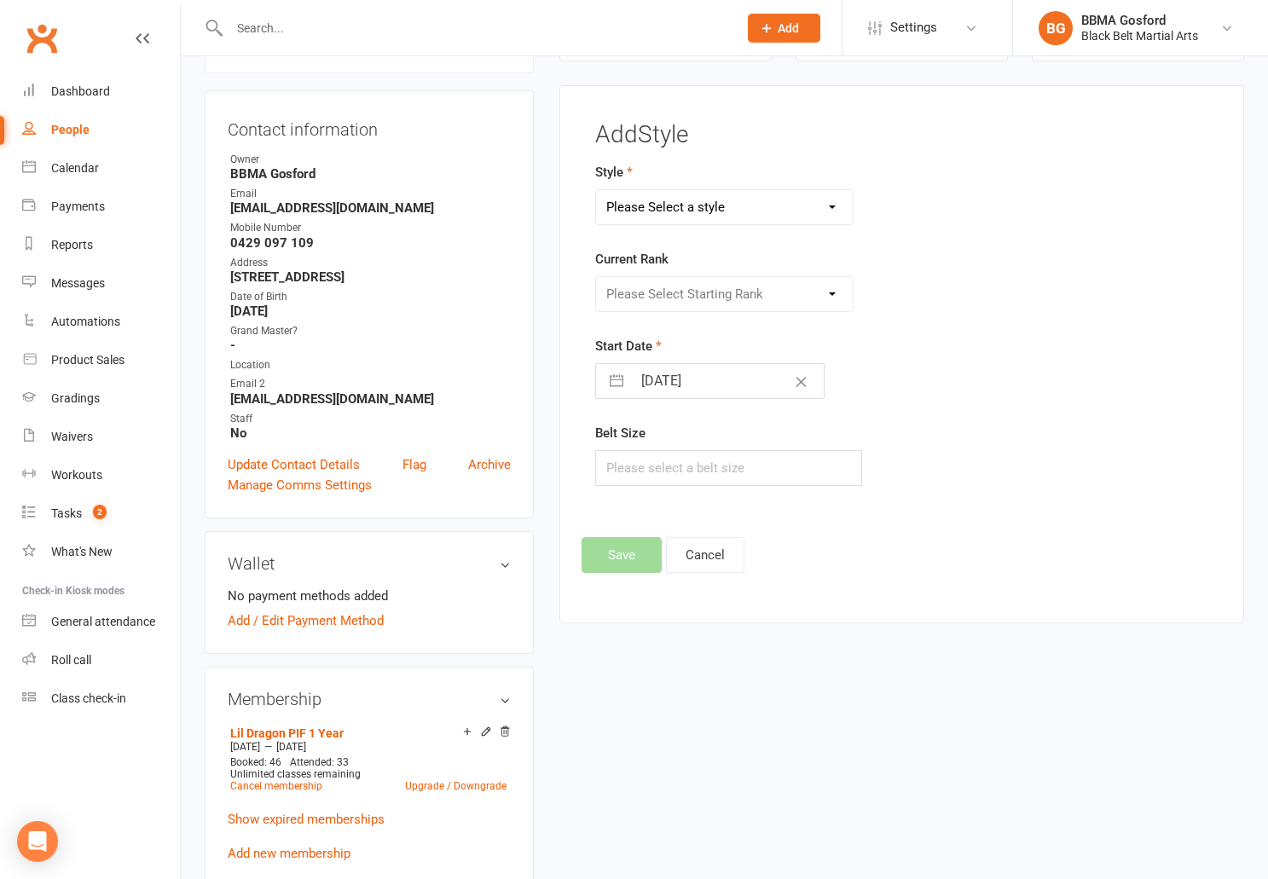
select select "778"
click option "Karate" at bounding box center [0, 0] width 0 height 0
select select "7084"
click option "Green Adv" at bounding box center [0, 0] width 0 height 0
click at [635, 468] on input "text" at bounding box center [728, 468] width 267 height 36
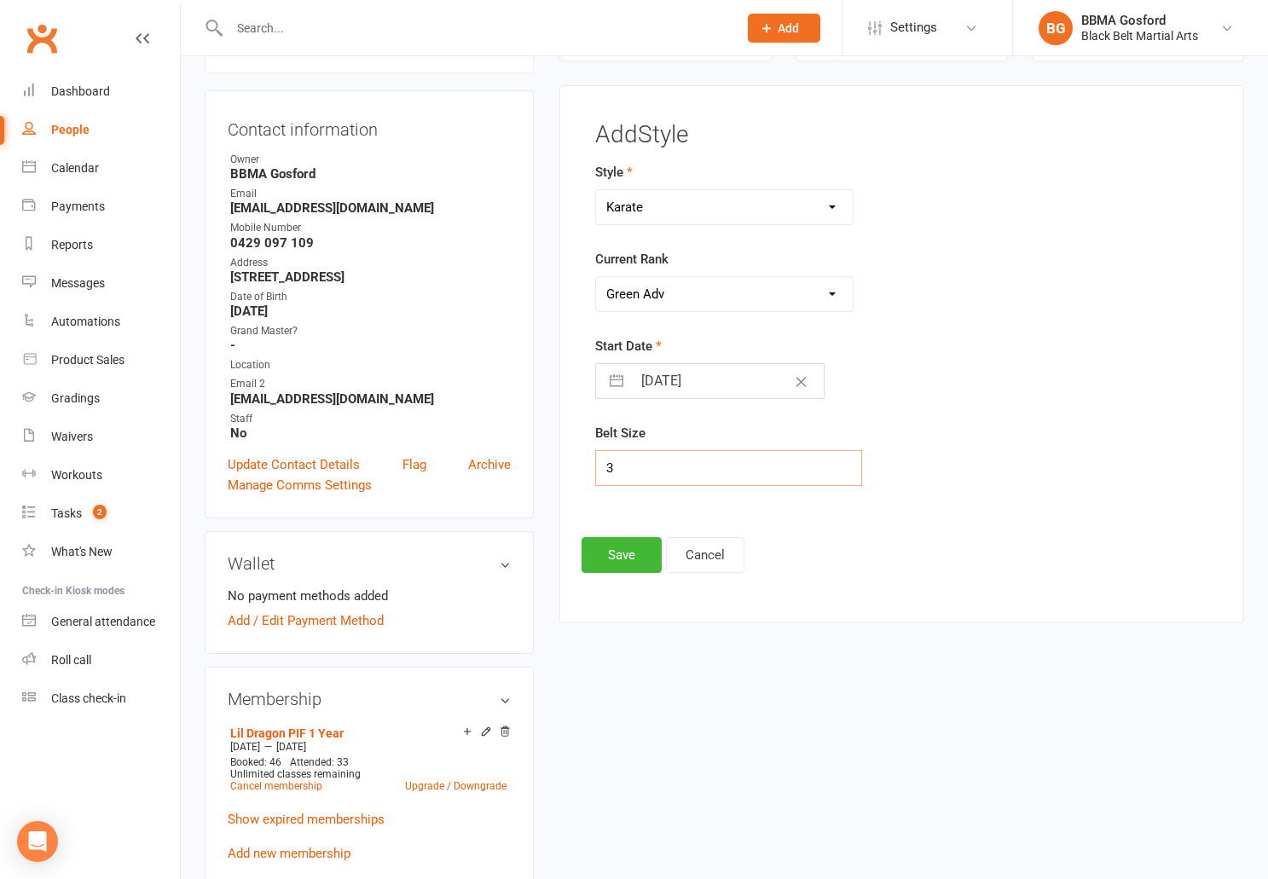
type input "3"
click at [680, 385] on input "[DATE]" at bounding box center [728, 381] width 192 height 34
select select "6"
select select "2025"
select select "7"
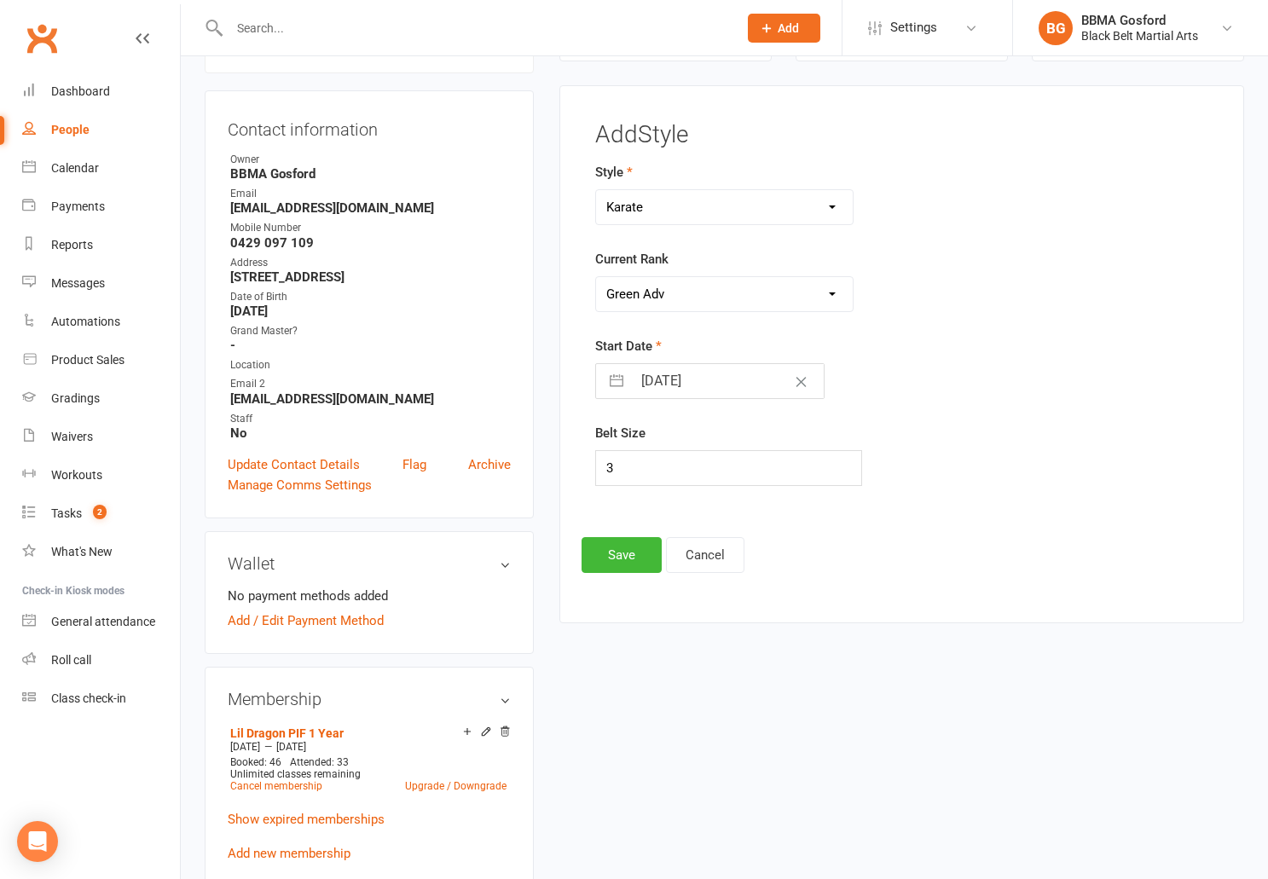
select select "2025"
select select "8"
select select "2025"
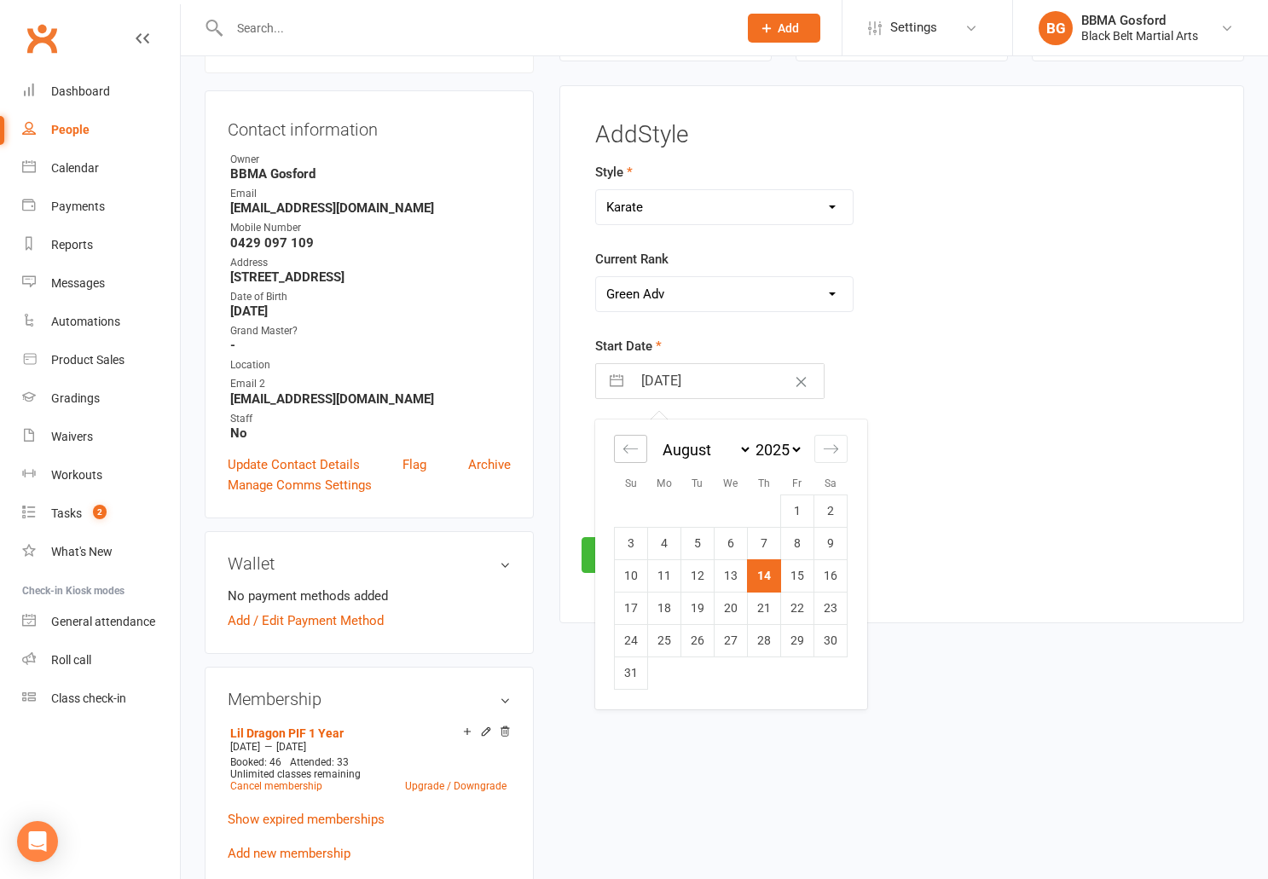
click at [627, 455] on icon "Move backward to switch to the previous month." at bounding box center [631, 449] width 16 height 16
select select "5"
select select "2025"
click at [641, 619] on td "20" at bounding box center [631, 608] width 33 height 32
type input "[DATE]"
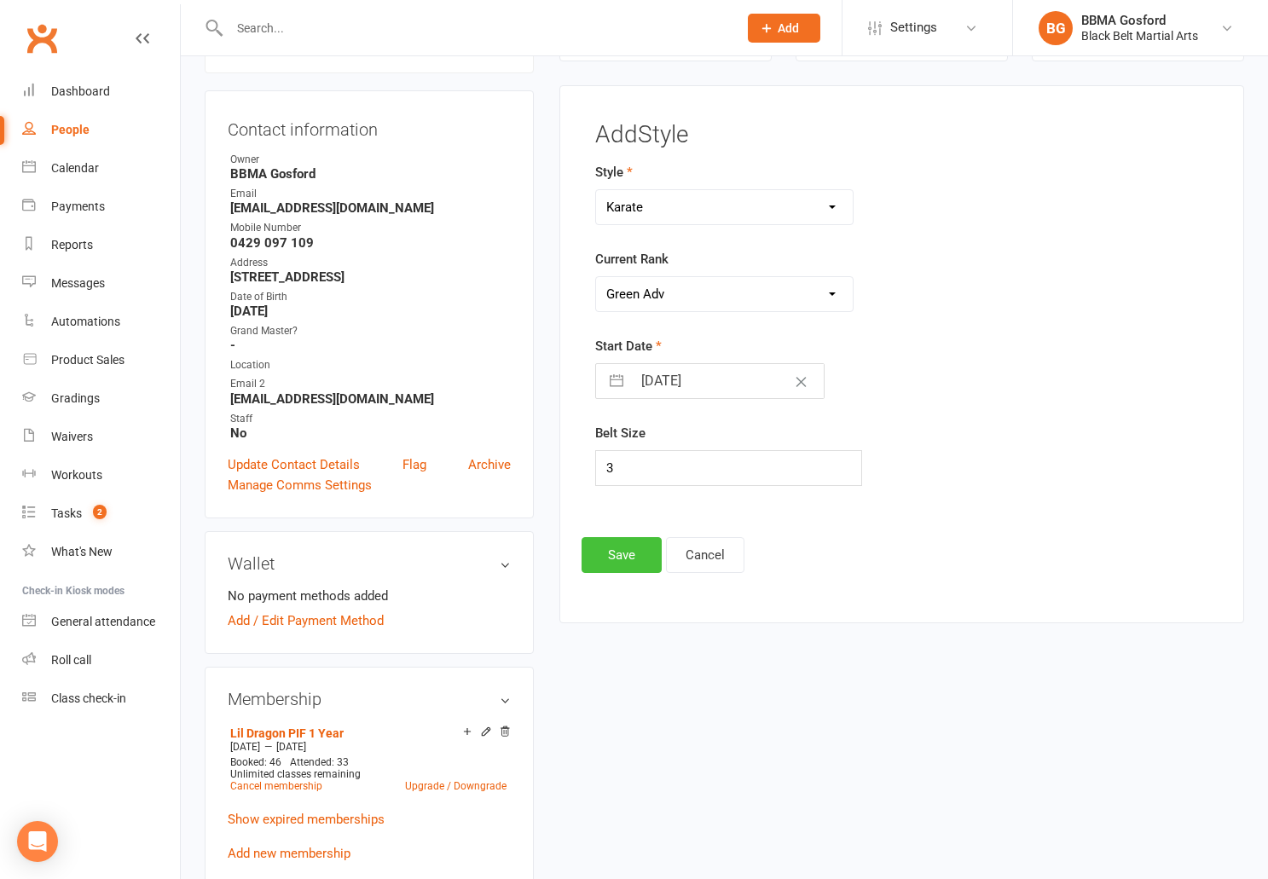
click at [614, 554] on button "Save" at bounding box center [622, 555] width 80 height 36
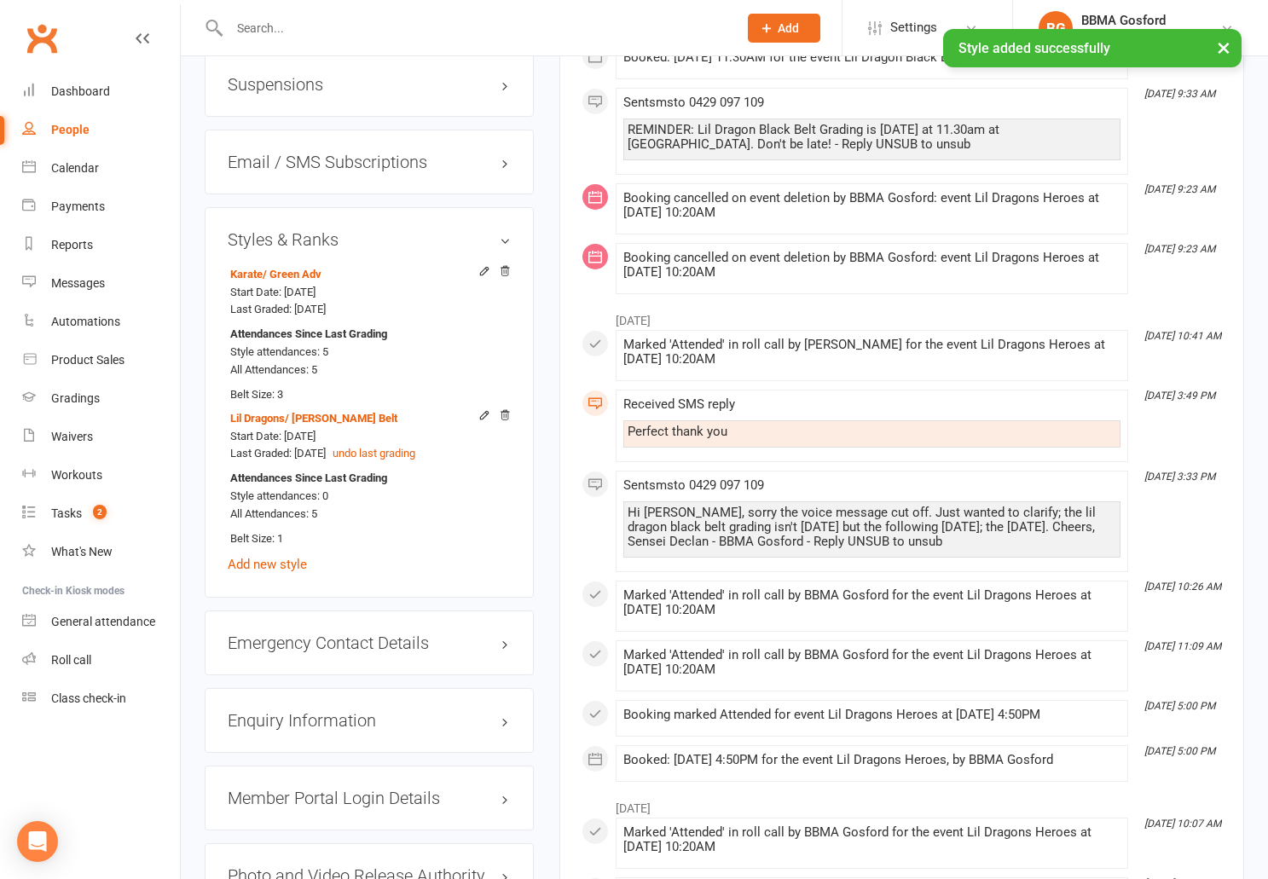
scroll to position [1519, 0]
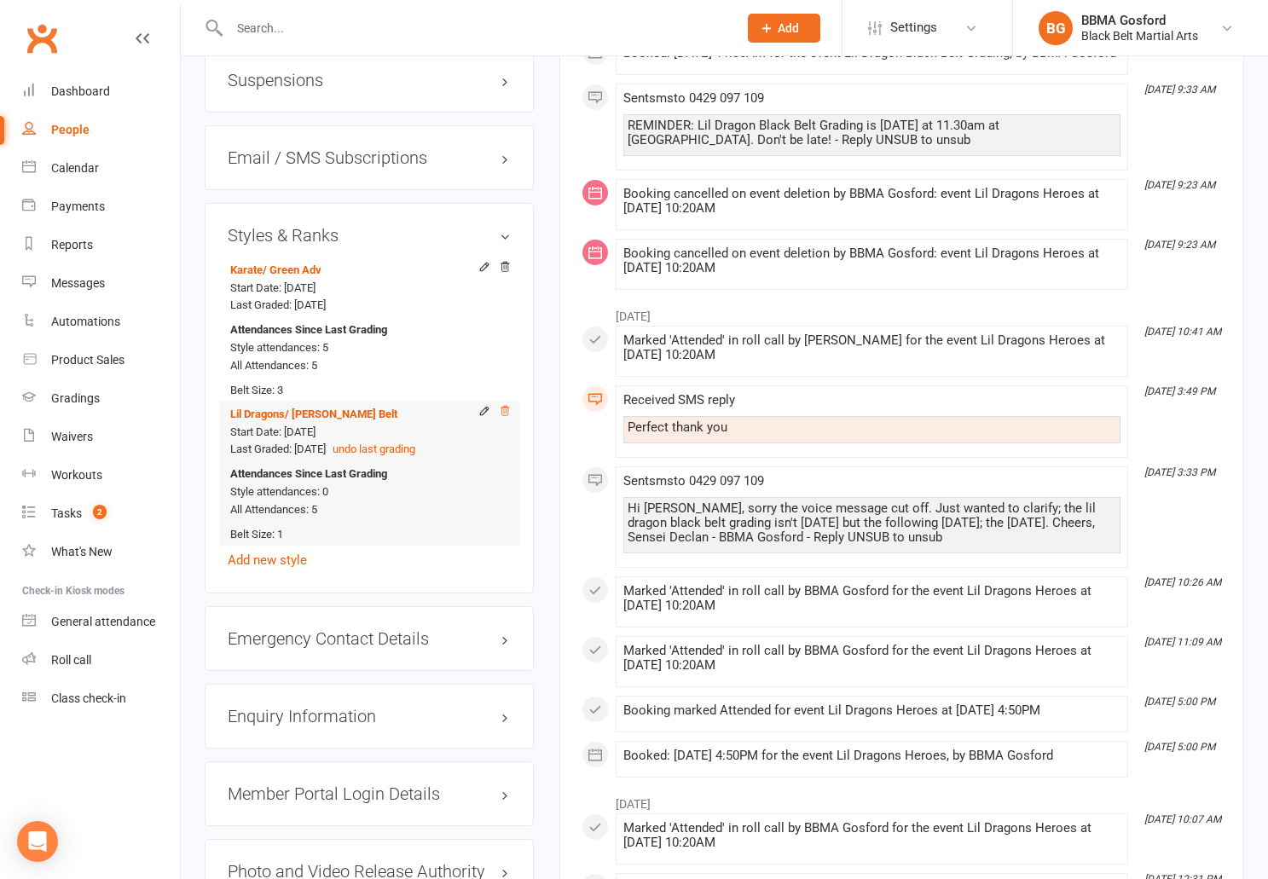
click at [502, 415] on icon at bounding box center [506, 410] width 9 height 9
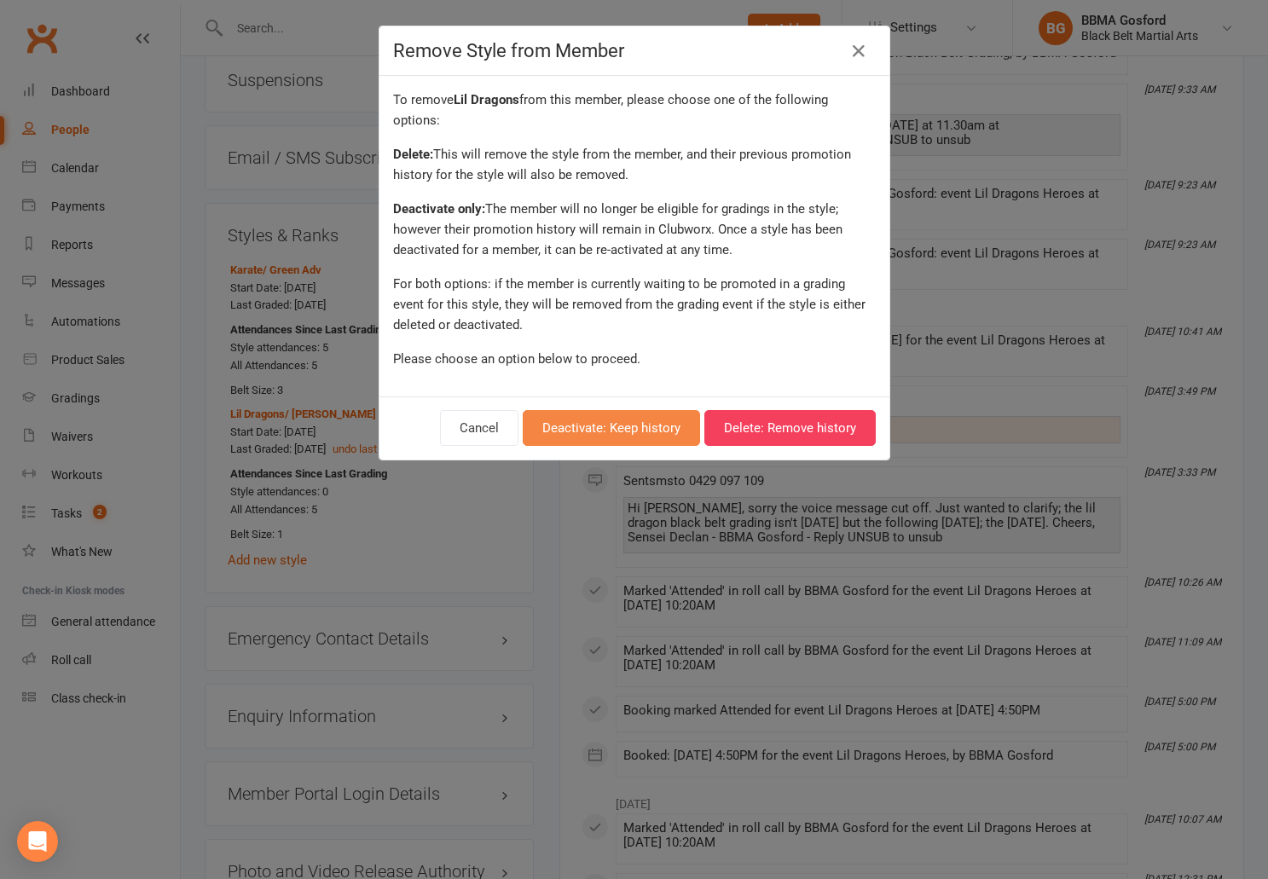
click at [597, 428] on button "Deactivate: Keep history" at bounding box center [611, 428] width 177 height 36
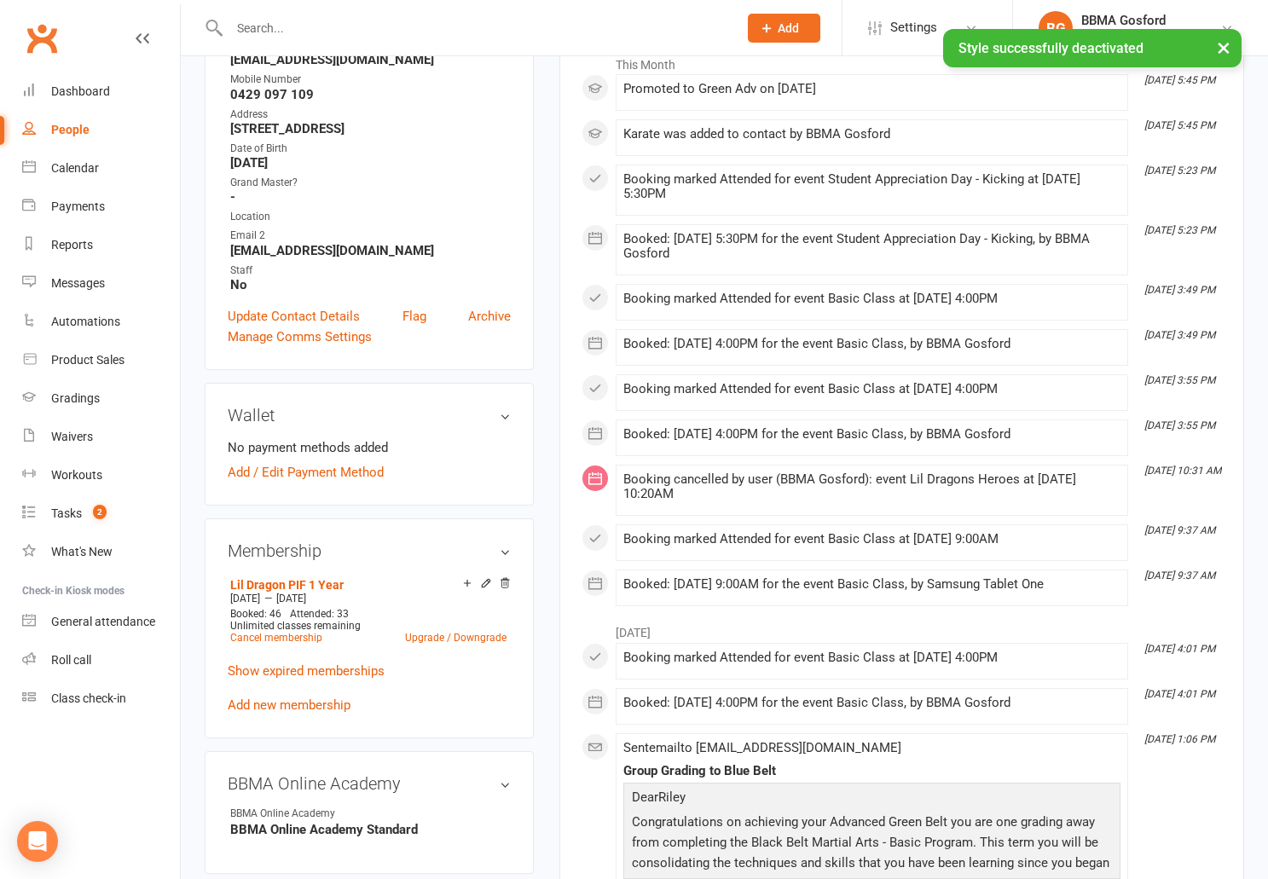
scroll to position [0, 0]
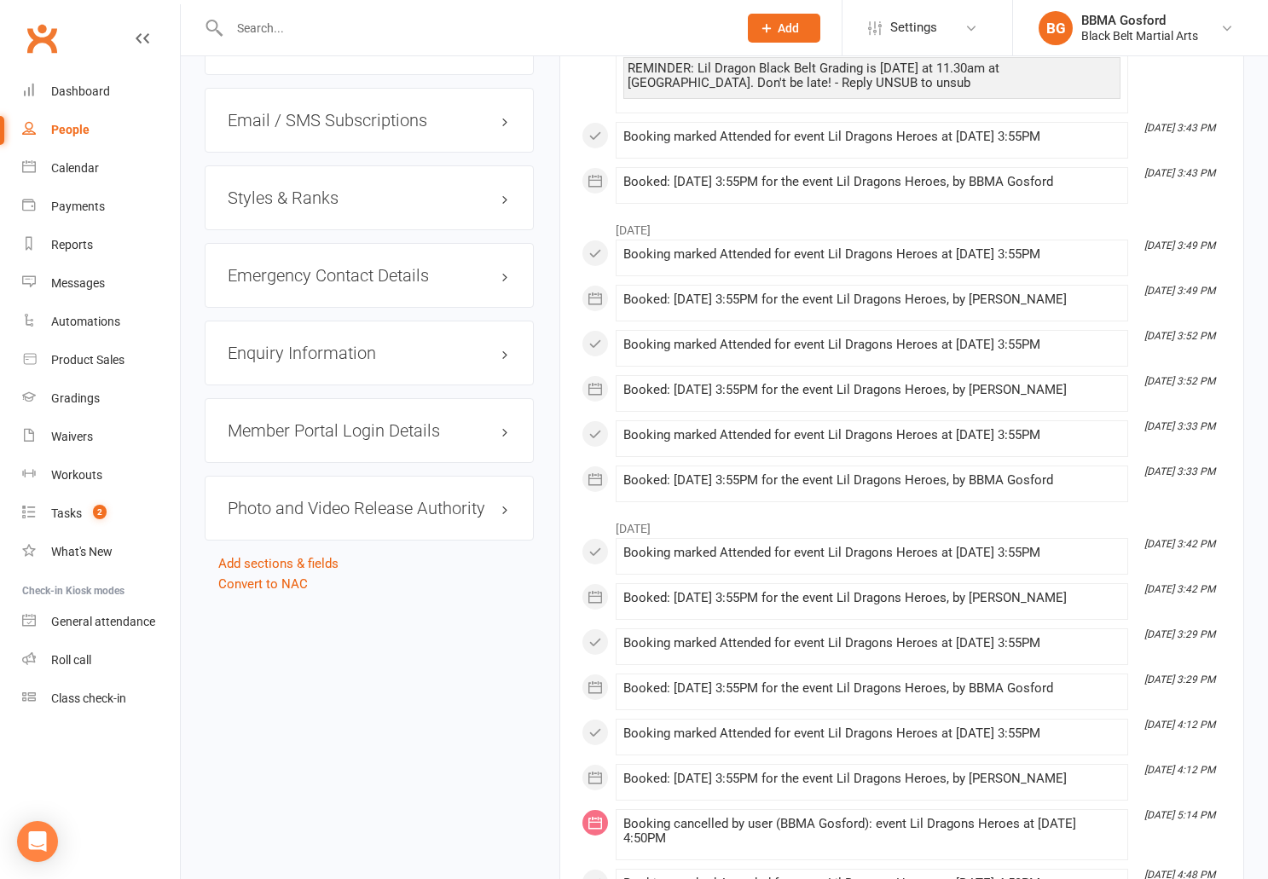
scroll to position [1592, 0]
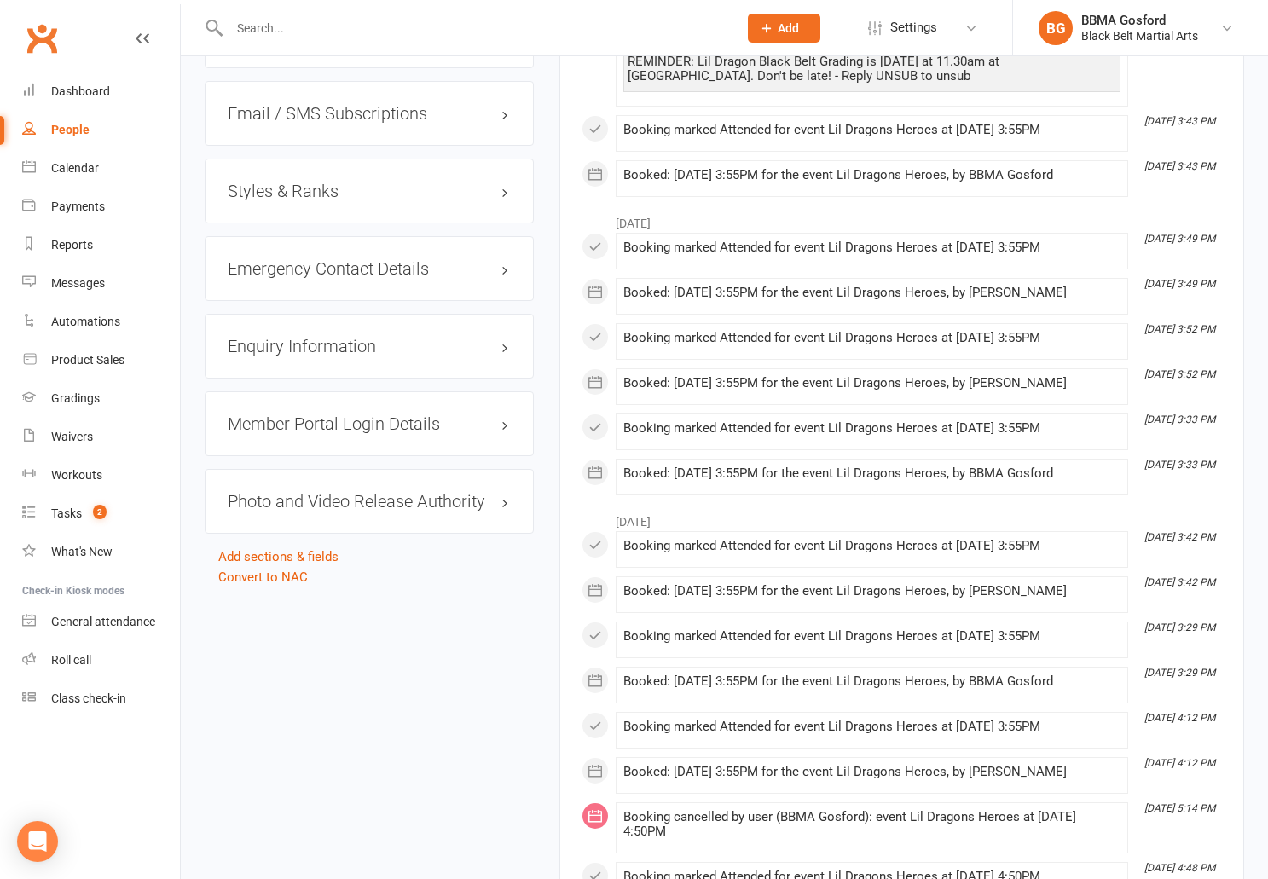
click at [302, 182] on h3 "Styles & Ranks" at bounding box center [369, 191] width 283 height 19
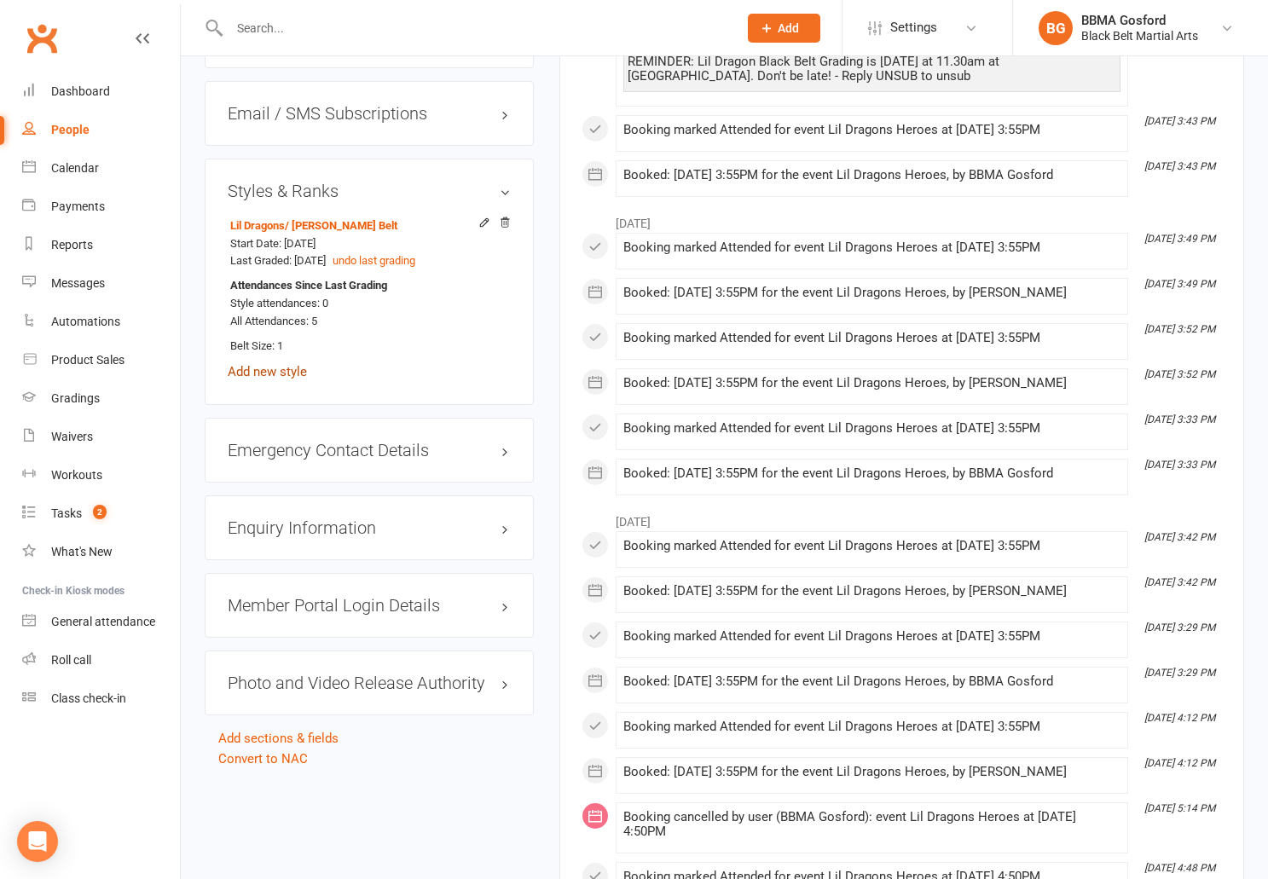
click at [263, 364] on link "Add new style" at bounding box center [267, 371] width 79 height 15
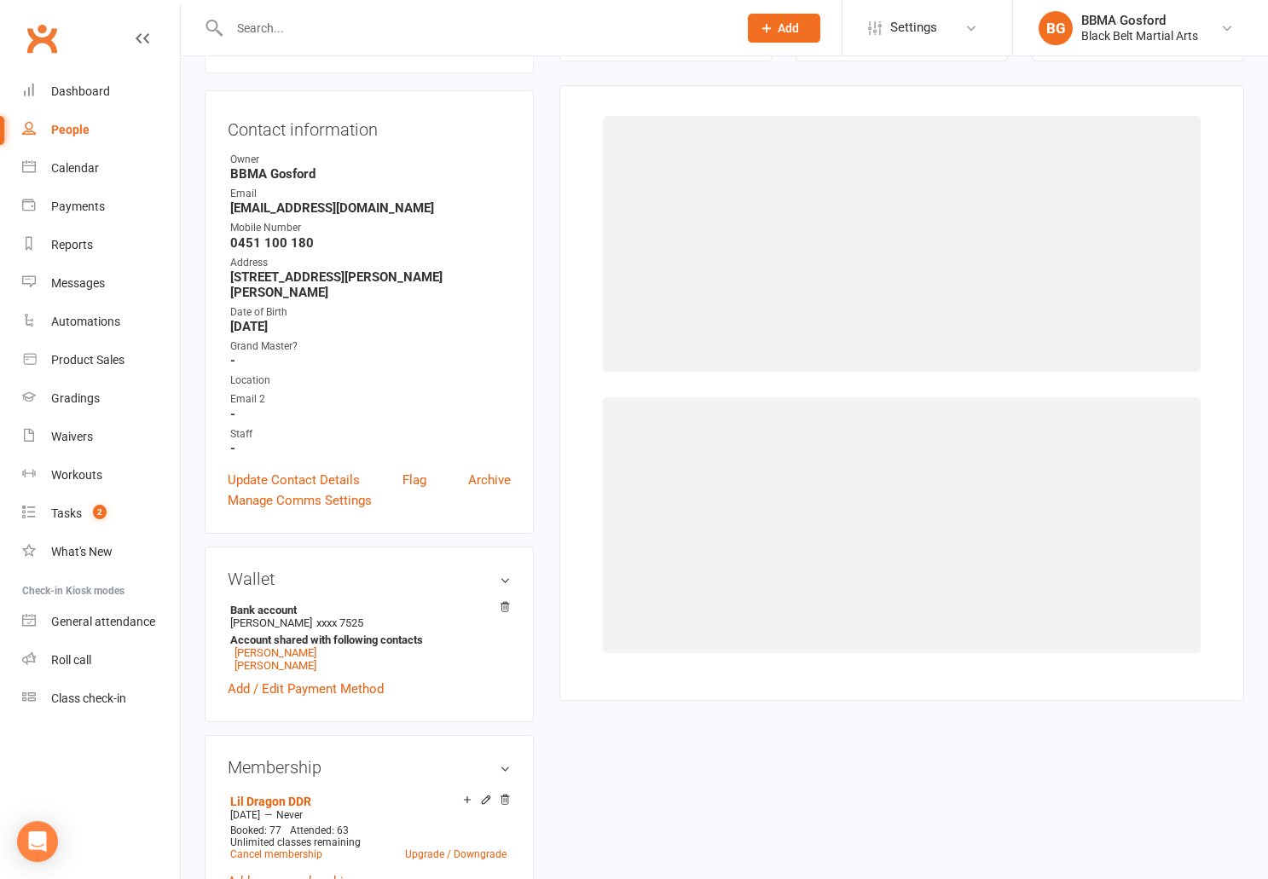
scroll to position [146, 0]
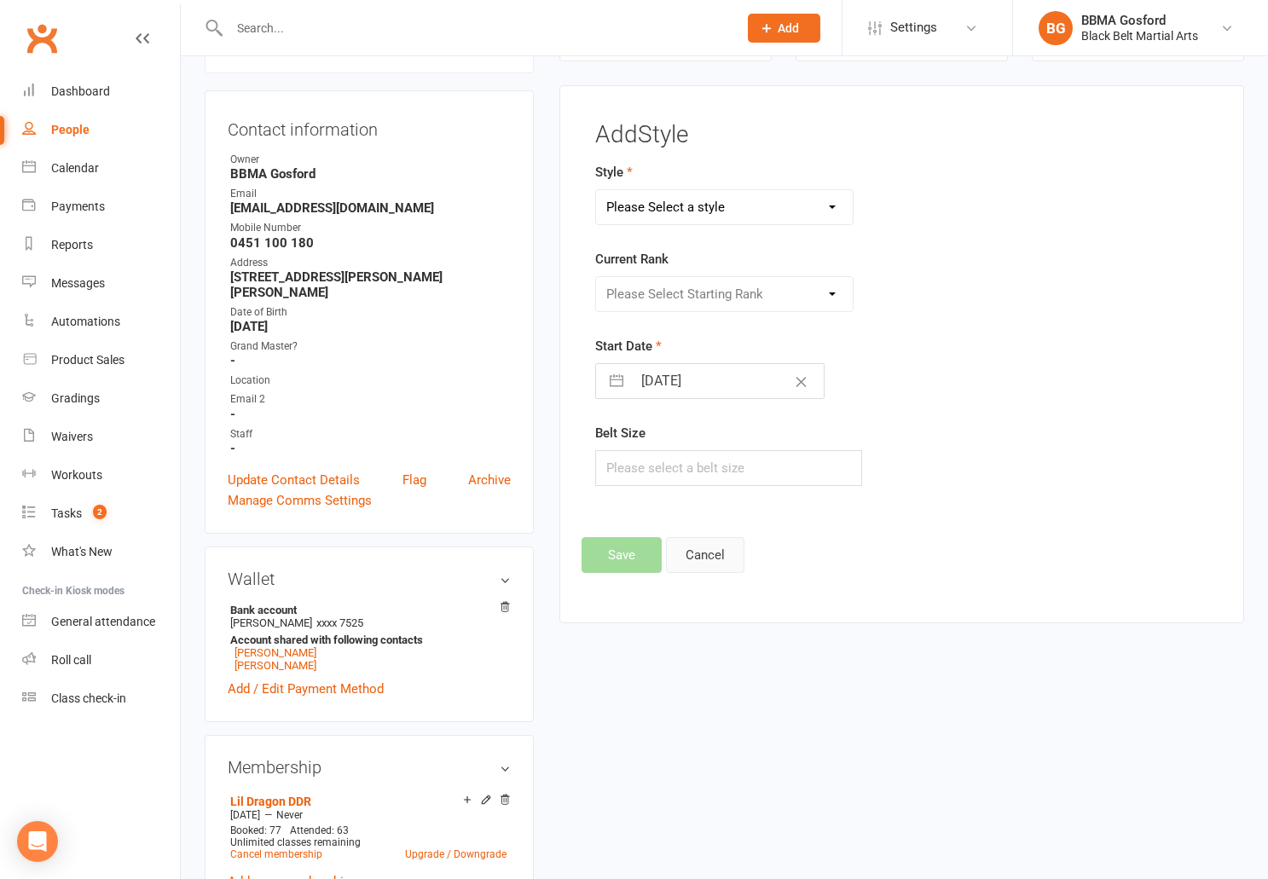
click at [708, 552] on button "Cancel" at bounding box center [705, 555] width 78 height 36
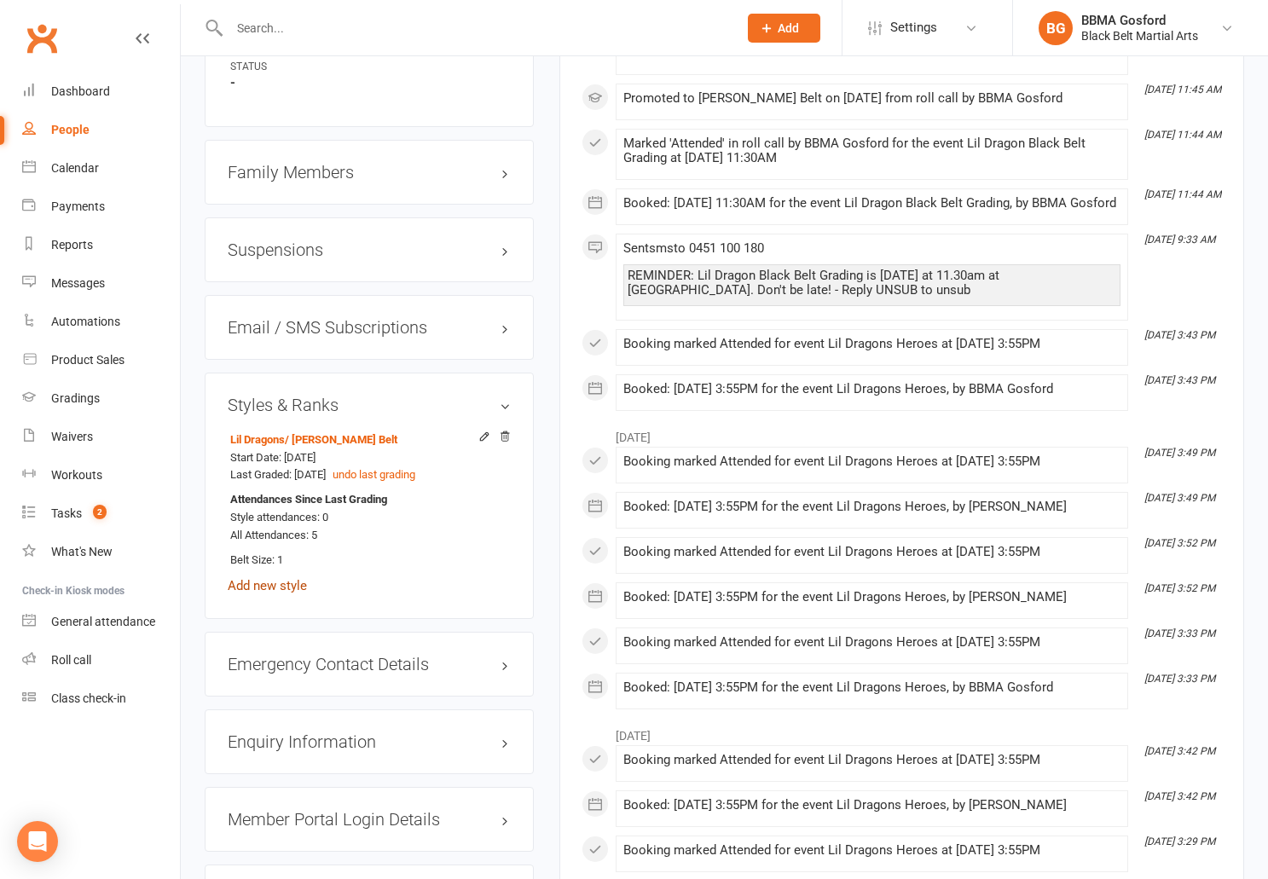
click at [260, 578] on link "Add new style" at bounding box center [267, 585] width 79 height 15
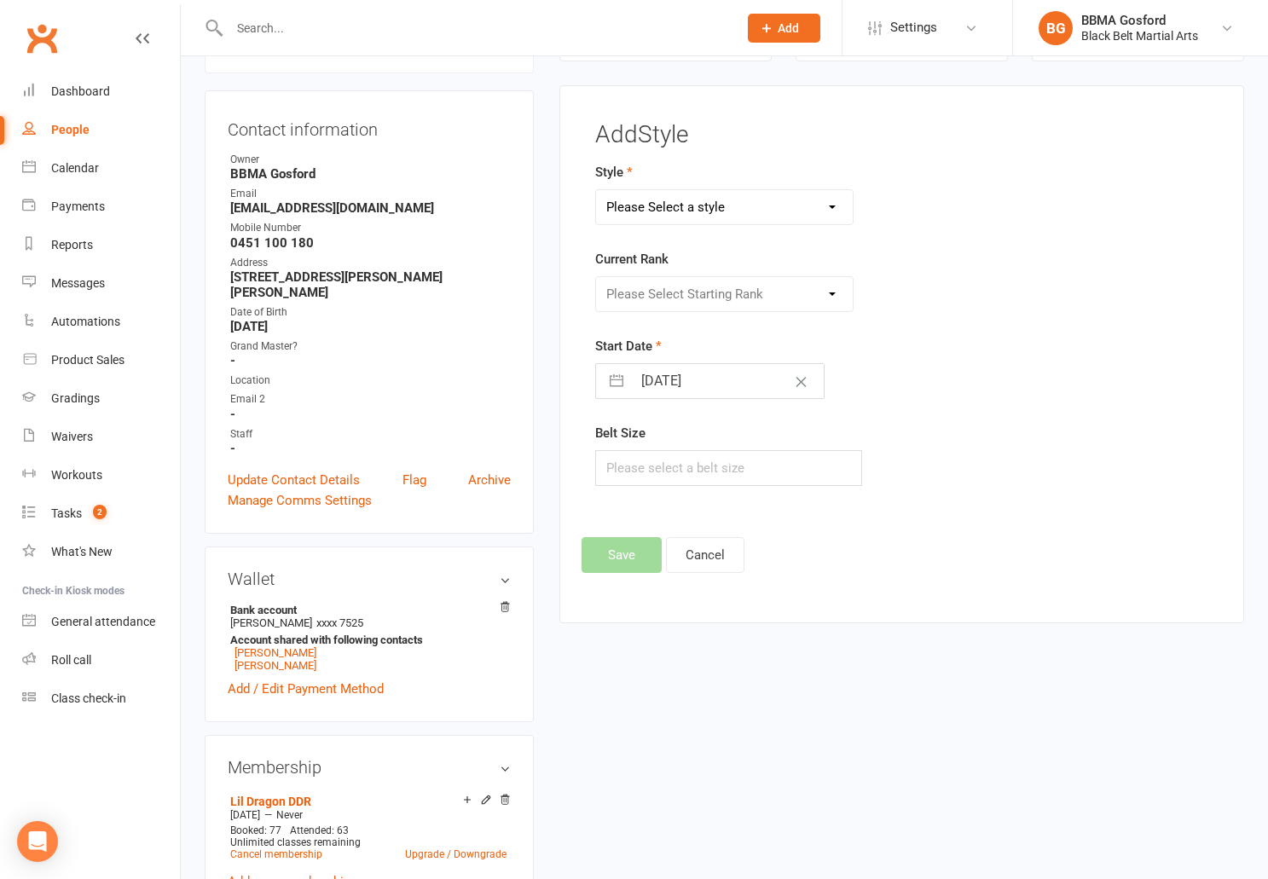
select select "778"
click option "Karate" at bounding box center [0, 0] width 0 height 0
select select "7084"
click option "Green Adv" at bounding box center [0, 0] width 0 height 0
click at [648, 470] on input "text" at bounding box center [728, 468] width 267 height 36
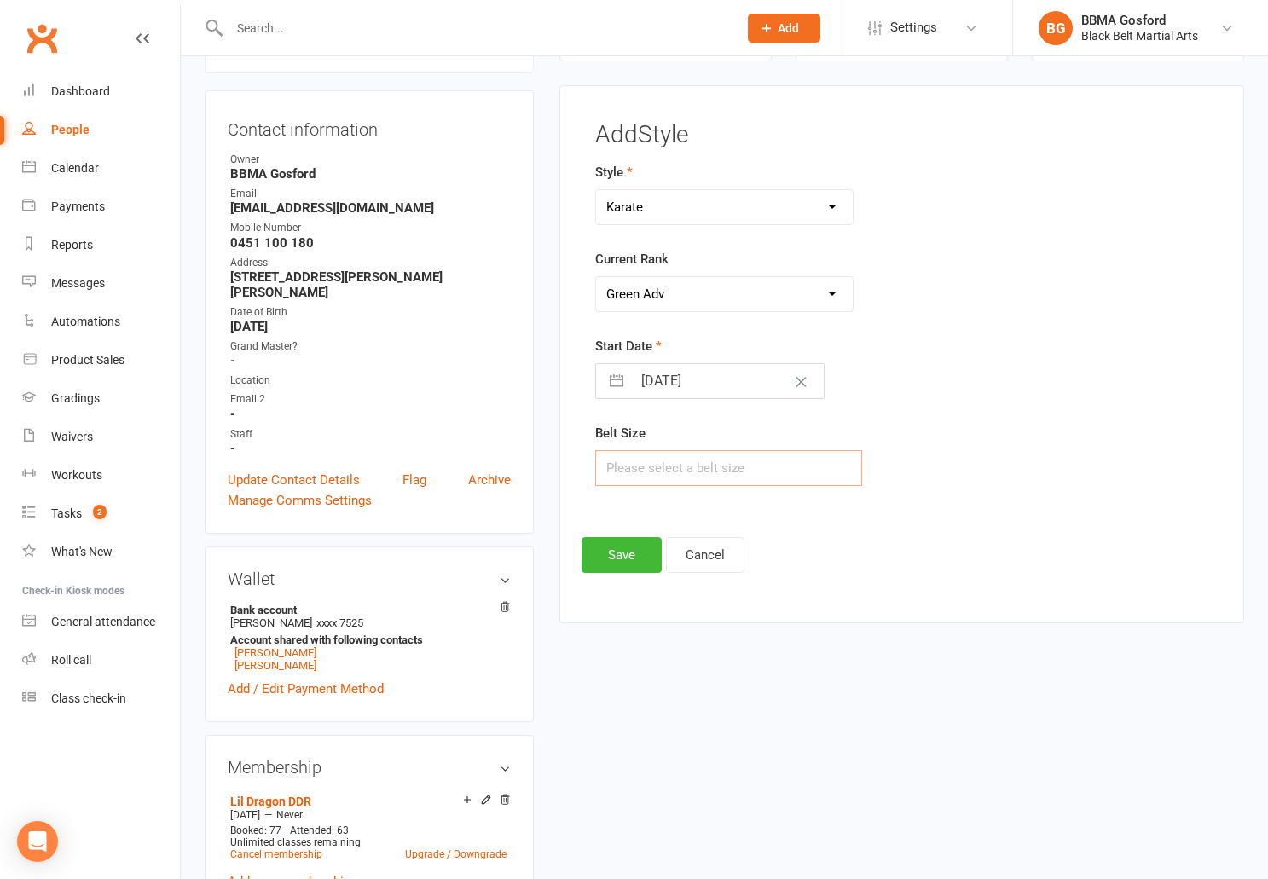
type input "1"
type input "3"
select select "6"
select select "2025"
select select "7"
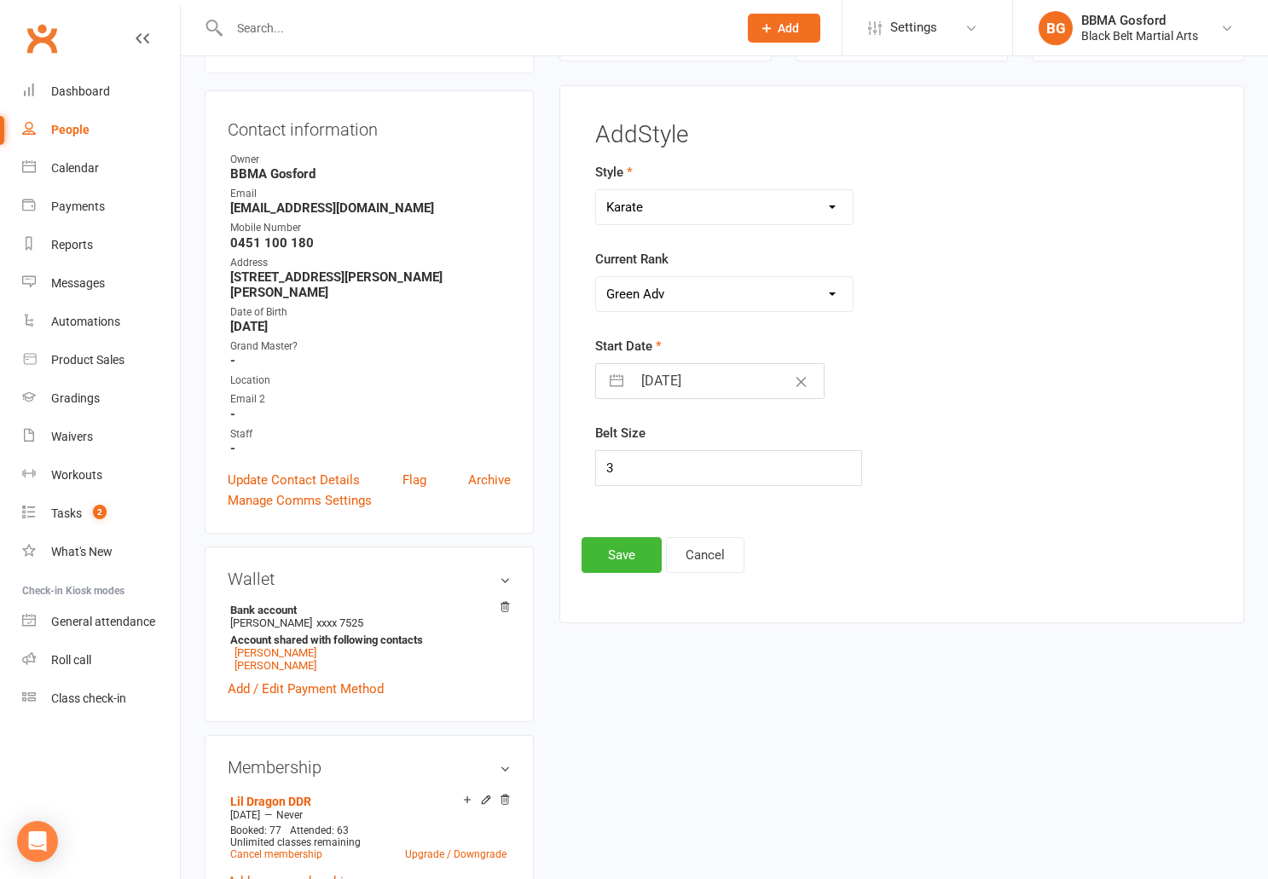
select select "2025"
select select "8"
select select "2025"
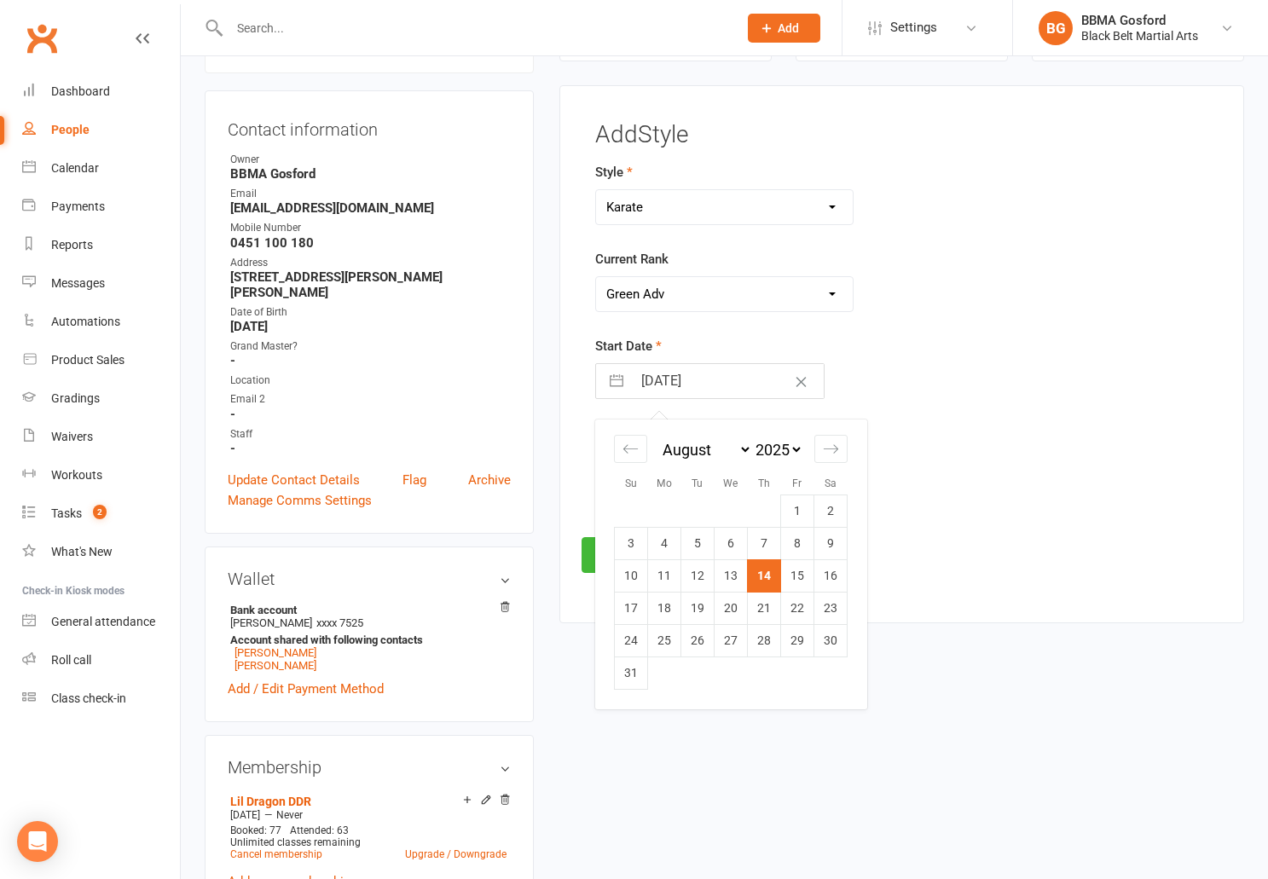
click at [676, 384] on input "[DATE]" at bounding box center [728, 381] width 192 height 34
click at [629, 458] on icon "Move backward to switch to the previous month." at bounding box center [631, 451] width 16 height 16
select select "5"
select select "2025"
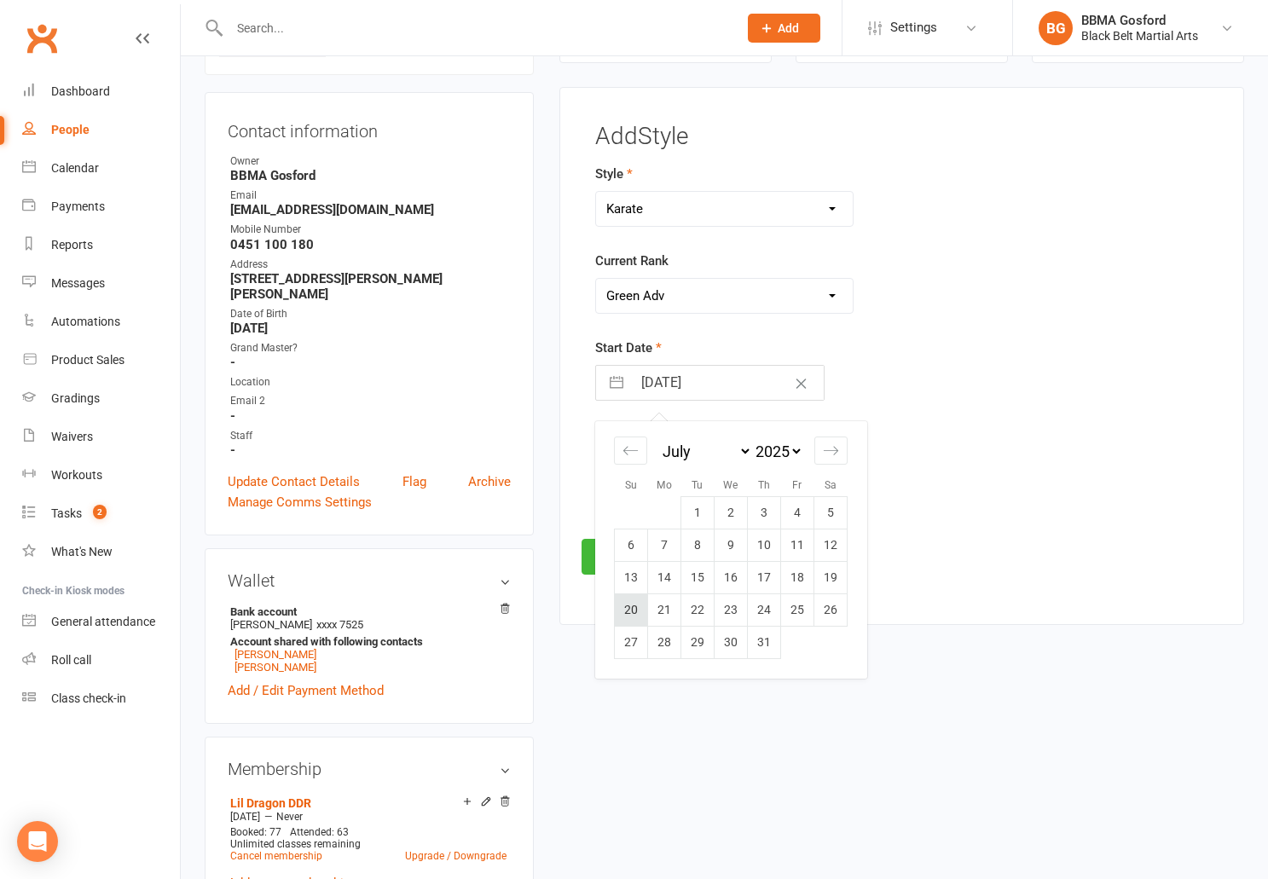
click at [636, 604] on td "20" at bounding box center [631, 610] width 33 height 32
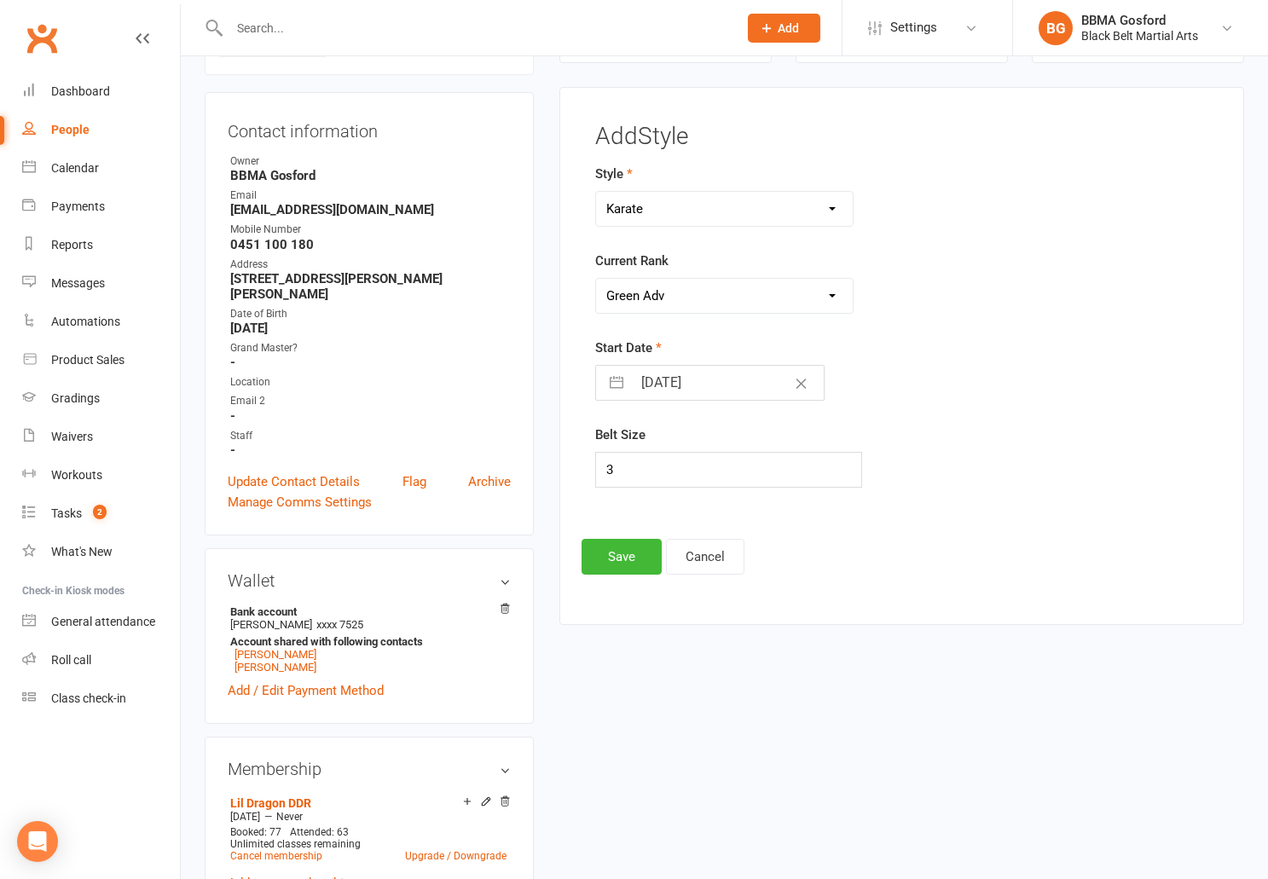
type input "[DATE]"
click at [611, 560] on button "Save" at bounding box center [622, 557] width 80 height 36
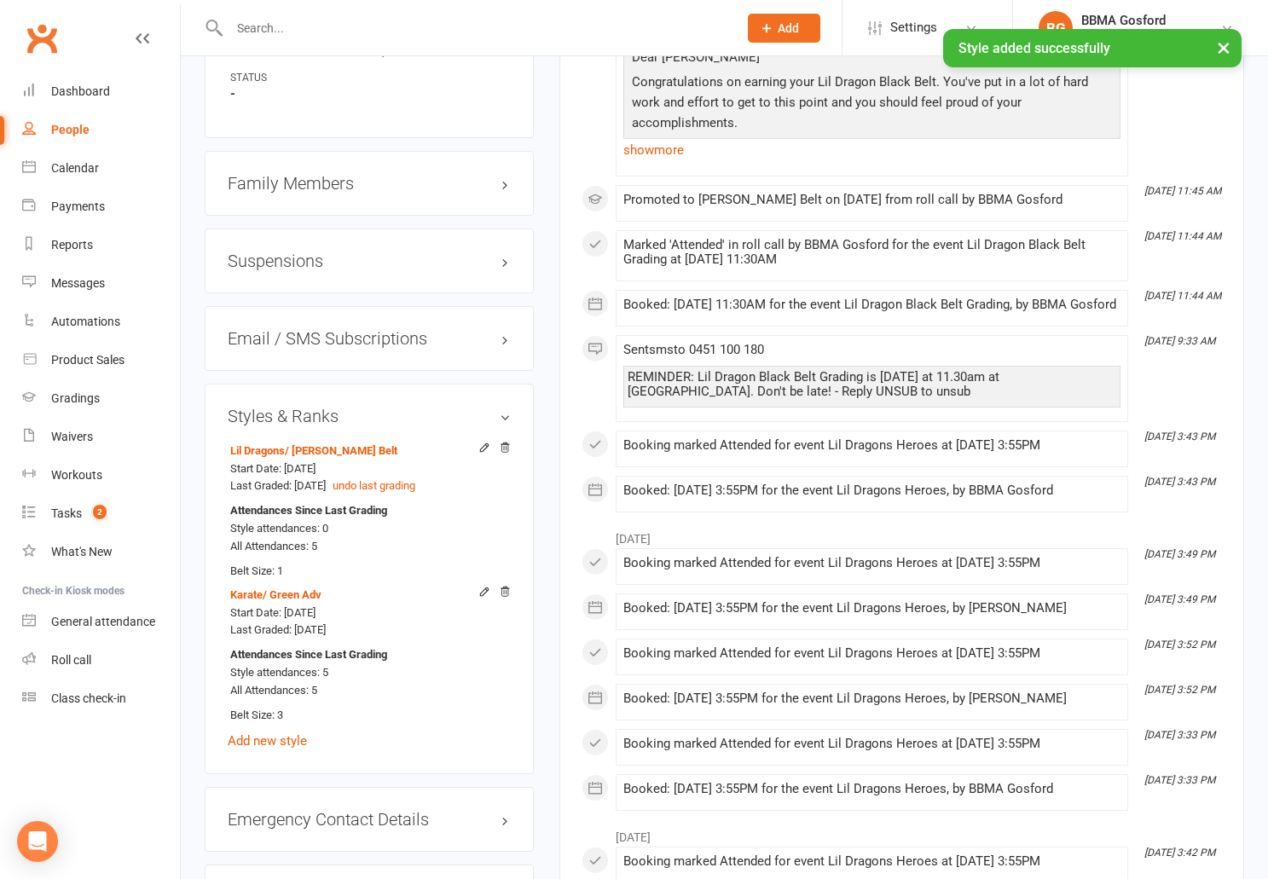
scroll to position [1367, 0]
click at [509, 442] on icon at bounding box center [506, 446] width 9 height 9
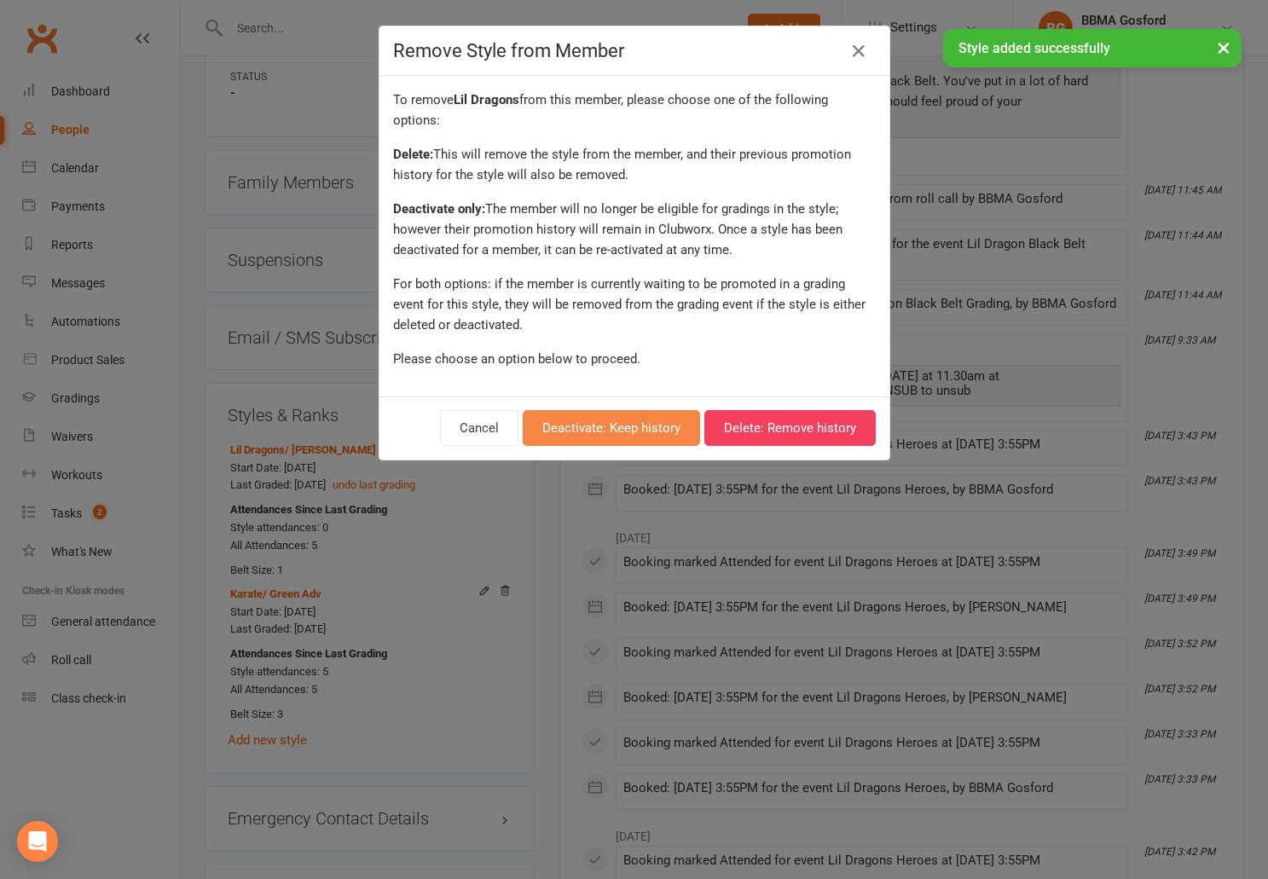
click at [642, 429] on button "Deactivate: Keep history" at bounding box center [611, 428] width 177 height 36
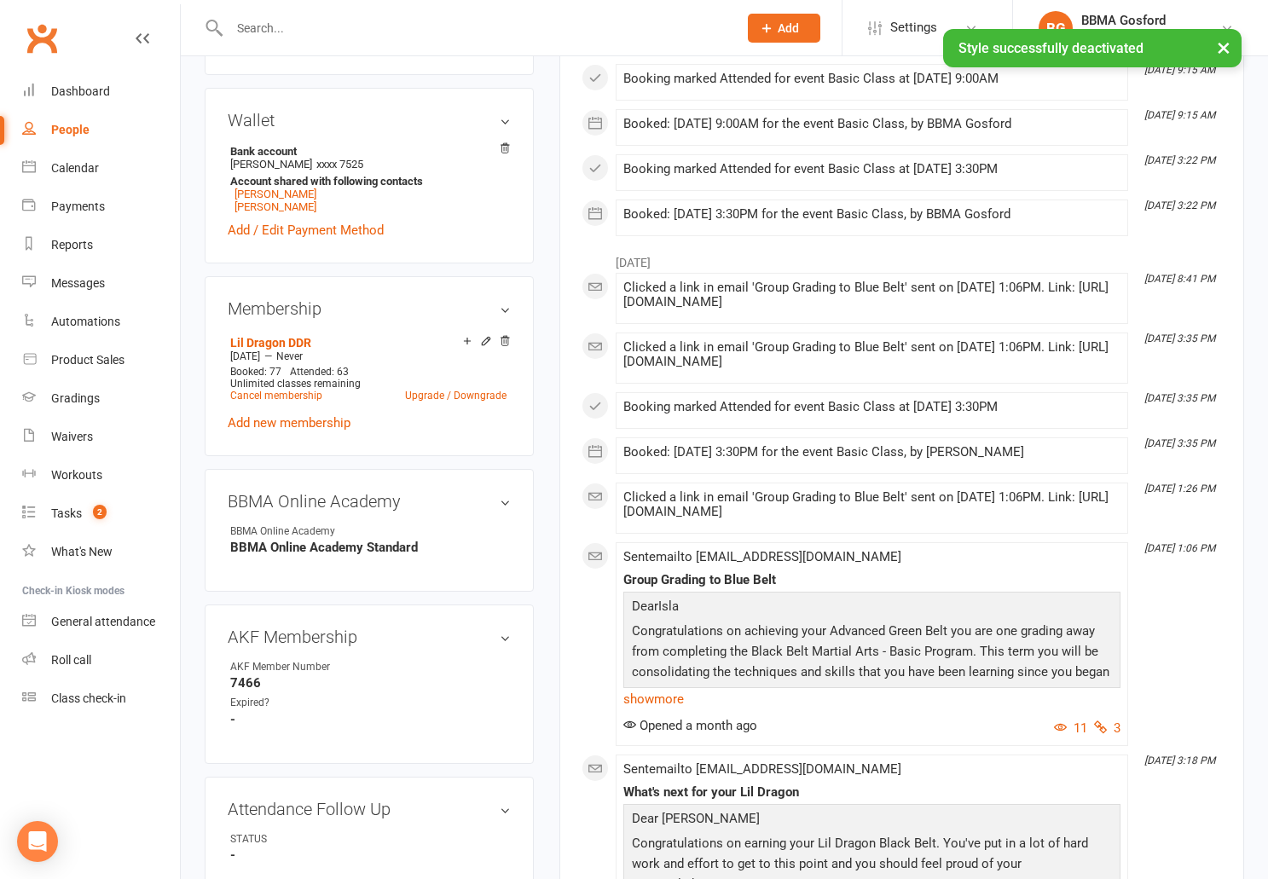
scroll to position [0, 0]
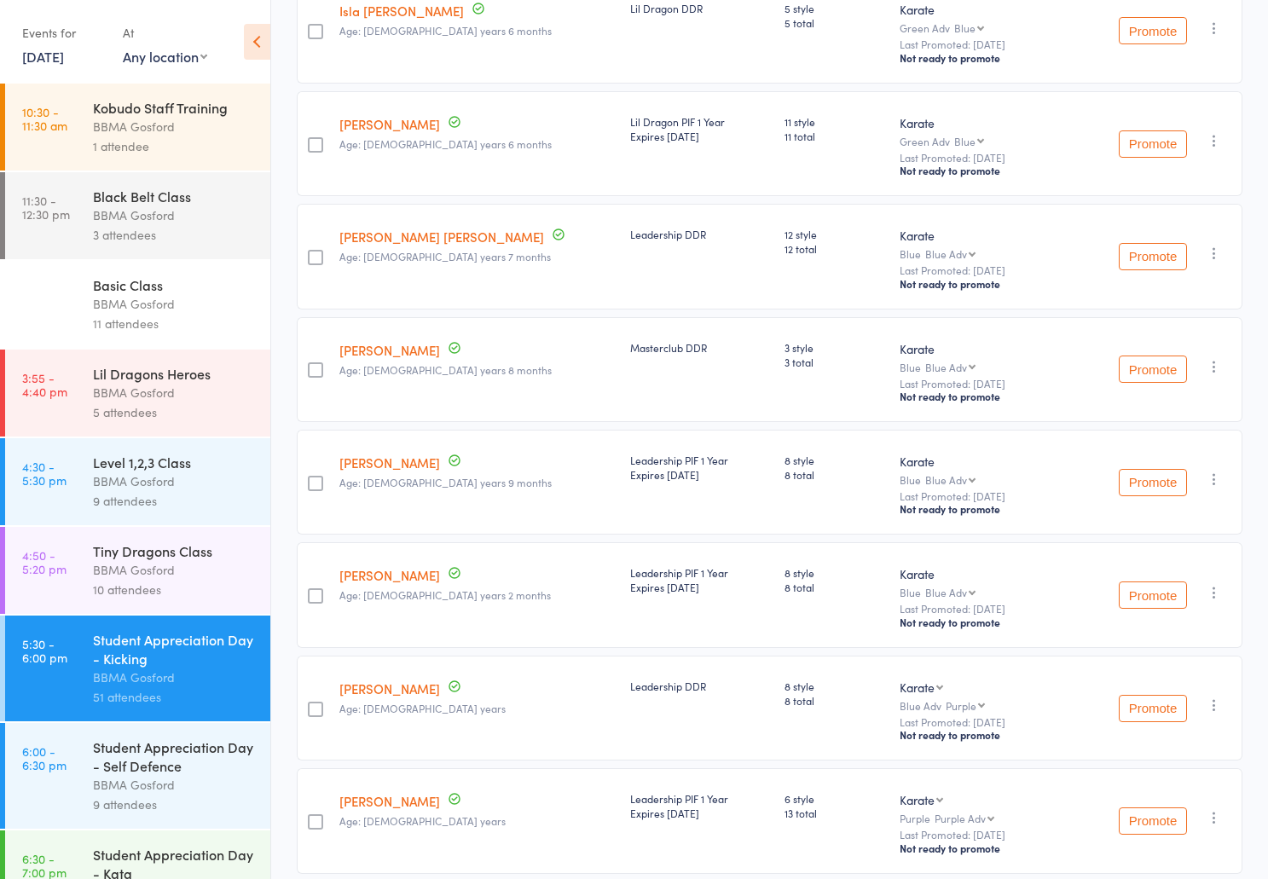
scroll to position [1899, 0]
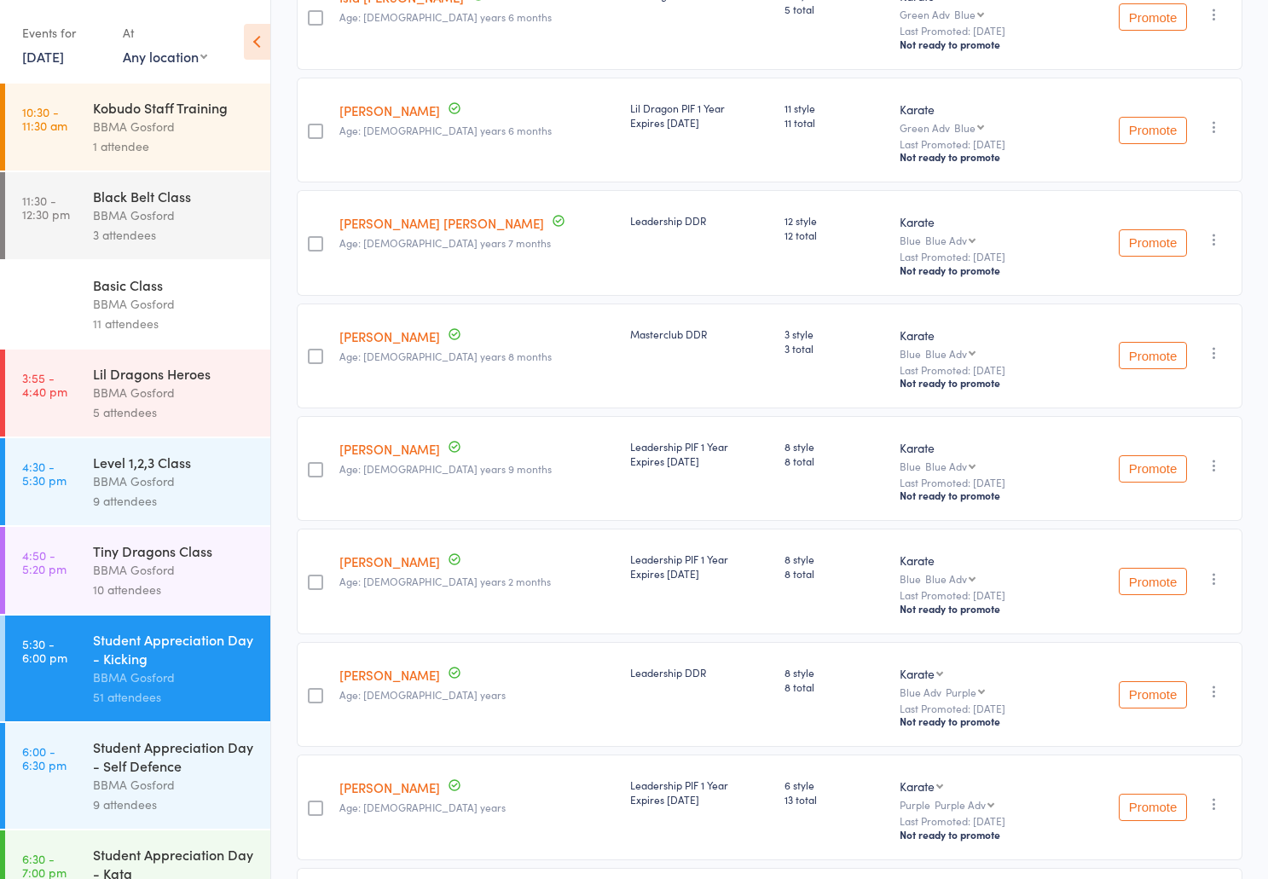
click at [64, 61] on link "14 Aug, 2025" at bounding box center [43, 56] width 42 height 19
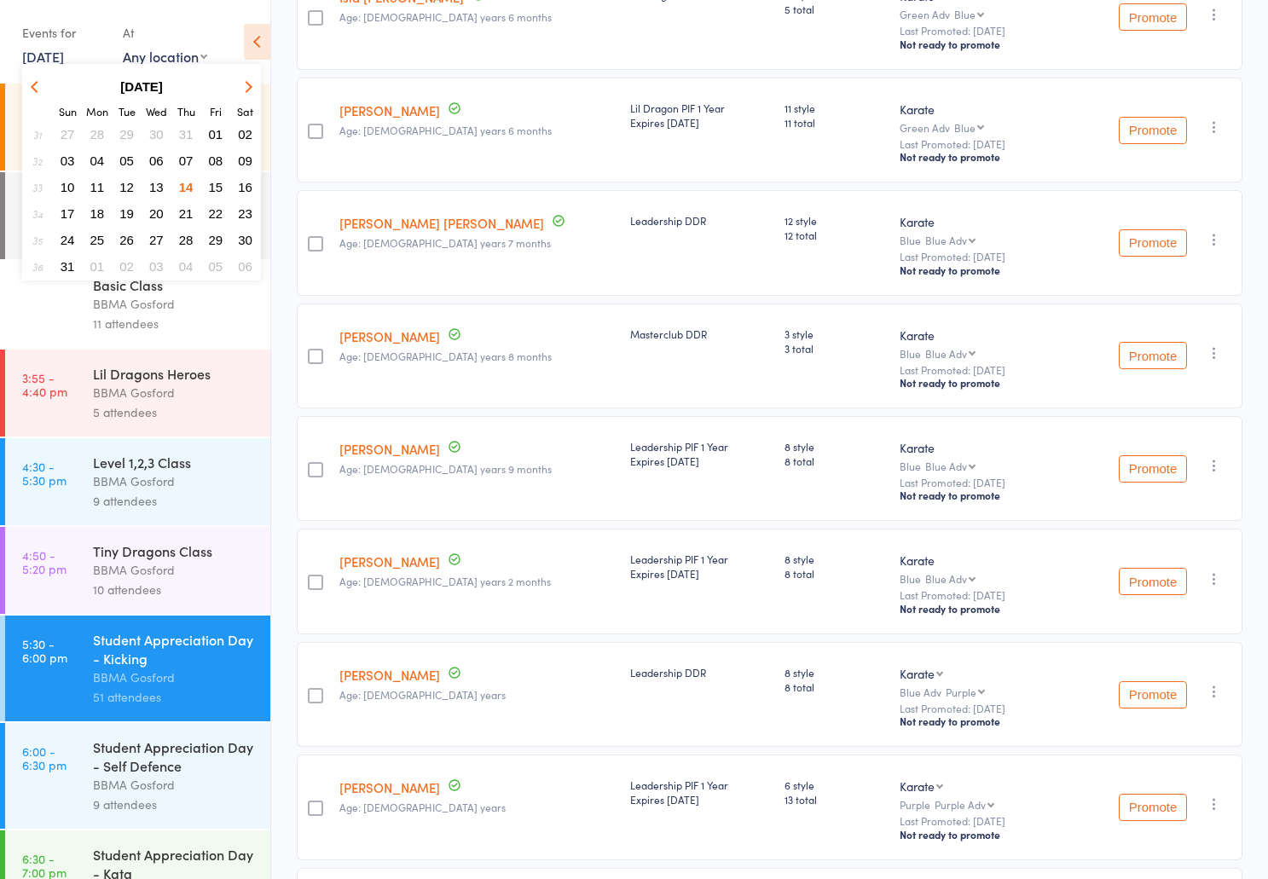
click at [38, 85] on icon "button" at bounding box center [37, 86] width 12 height 12
click at [221, 212] on span "27" at bounding box center [216, 213] width 15 height 15
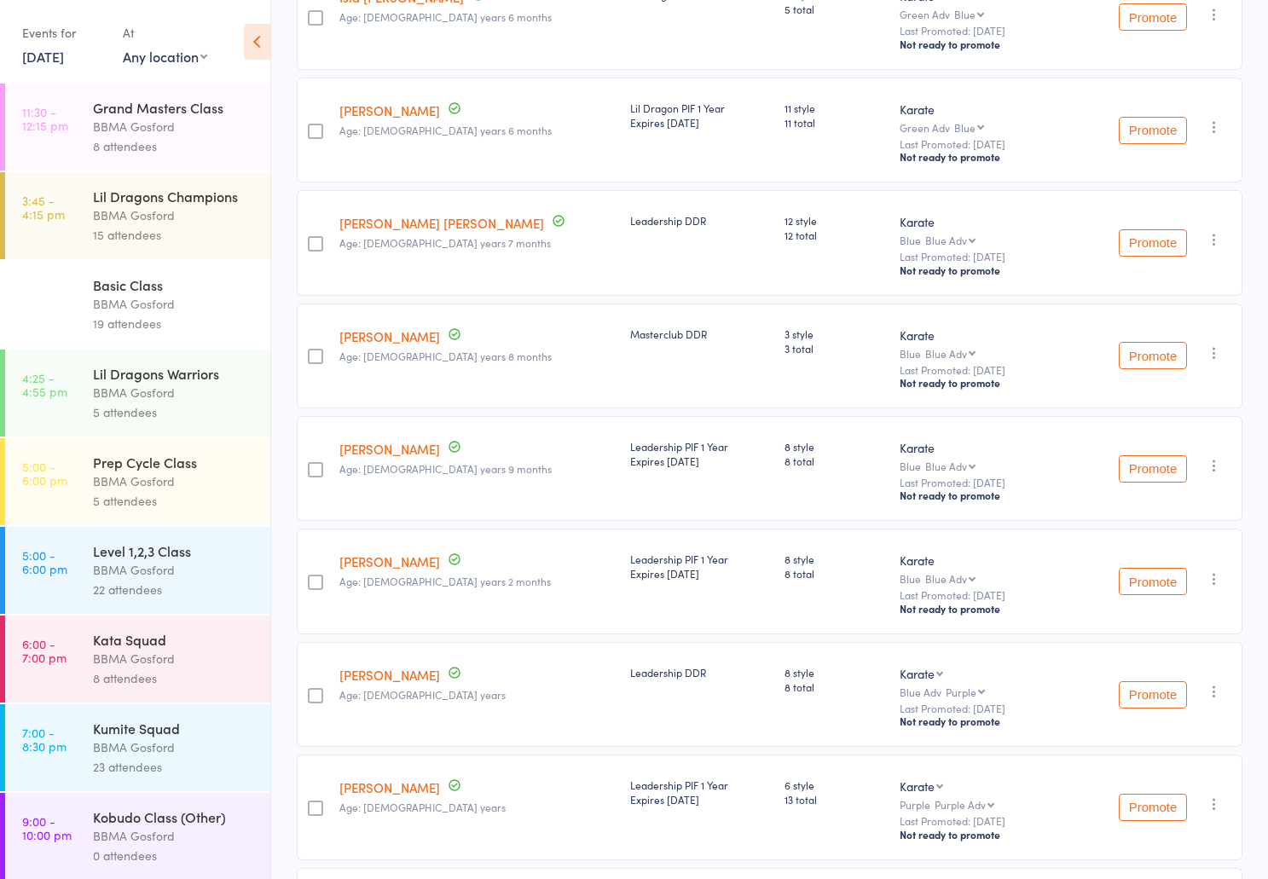
click at [164, 391] on div "BBMA Gosford" at bounding box center [174, 393] width 163 height 20
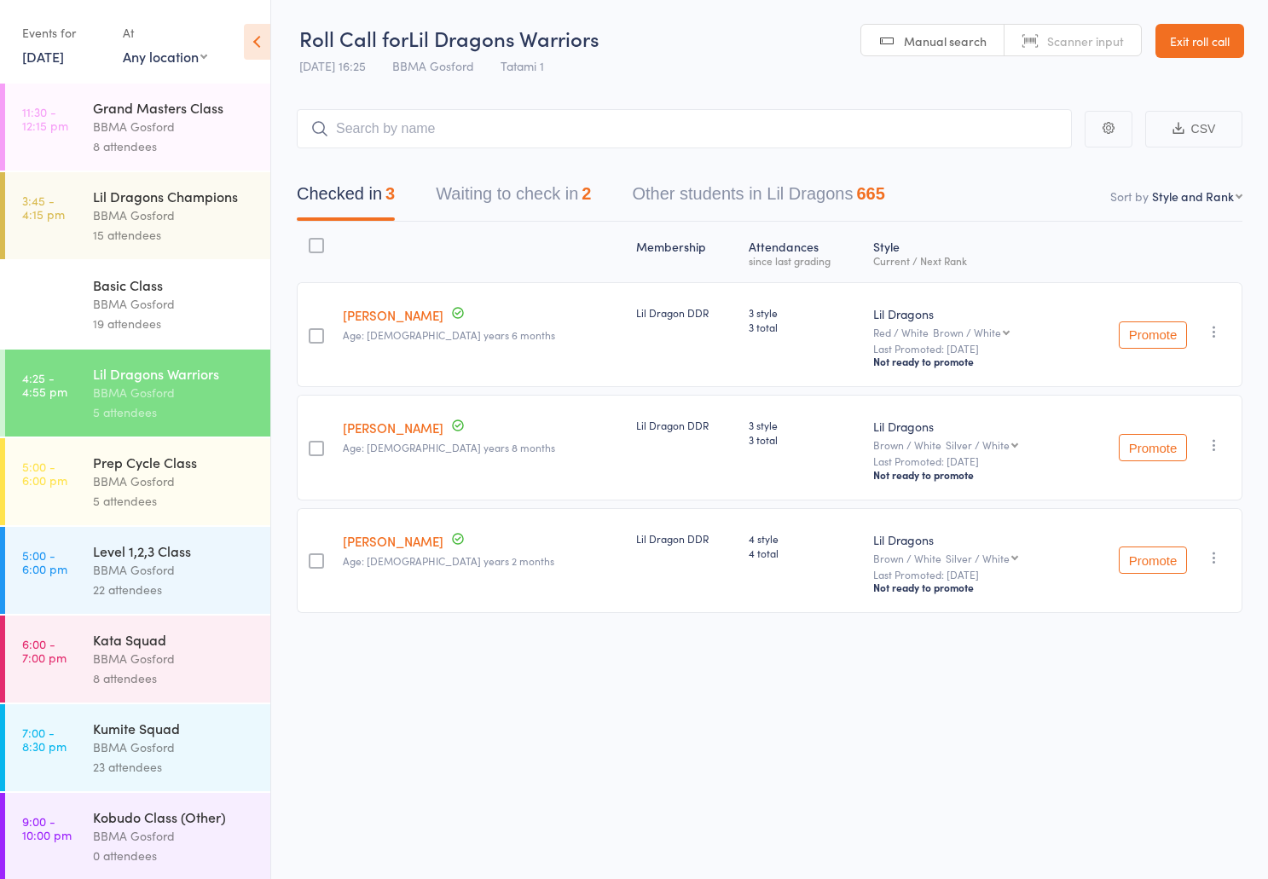
click at [537, 196] on button "Waiting to check in 2" at bounding box center [513, 198] width 155 height 45
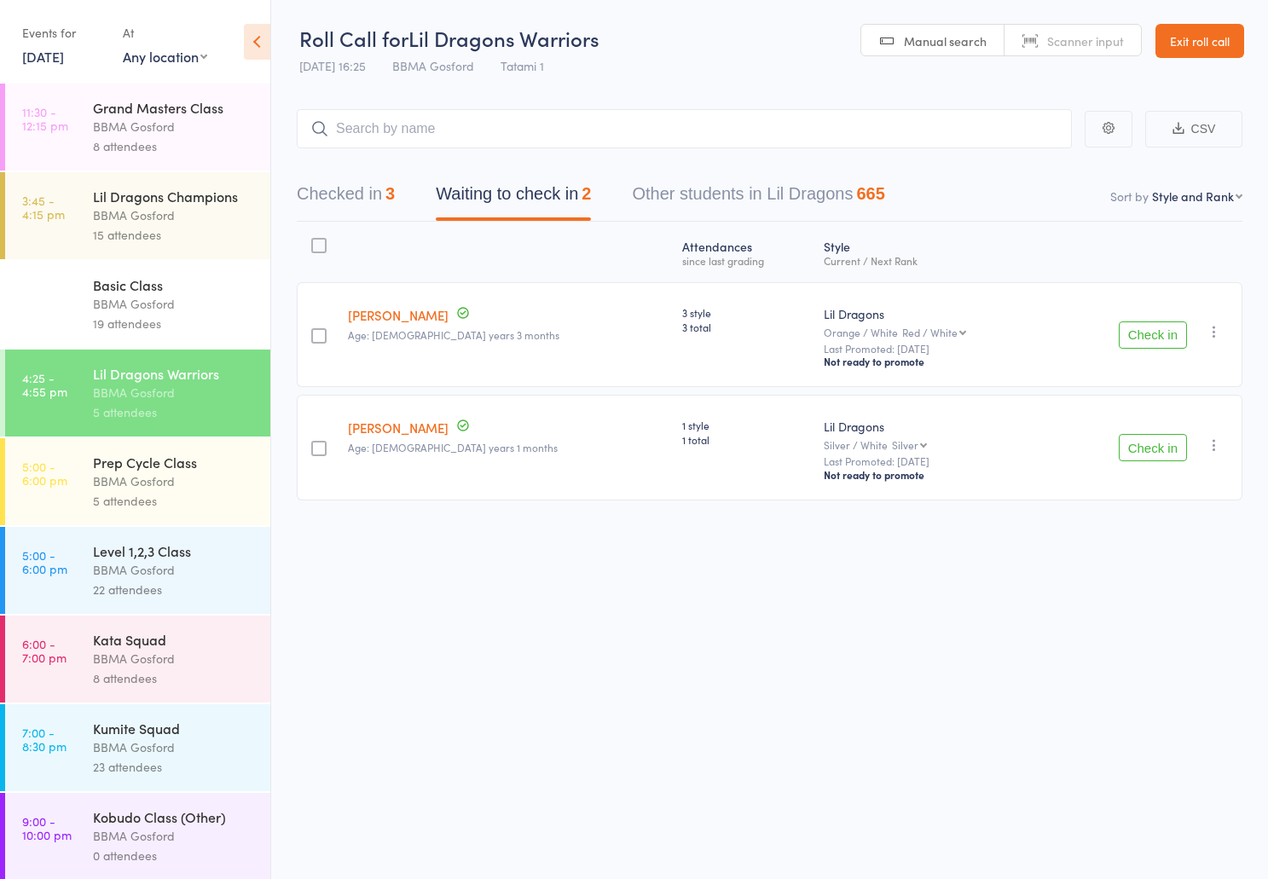
click at [328, 196] on button "Checked in 3" at bounding box center [346, 198] width 98 height 45
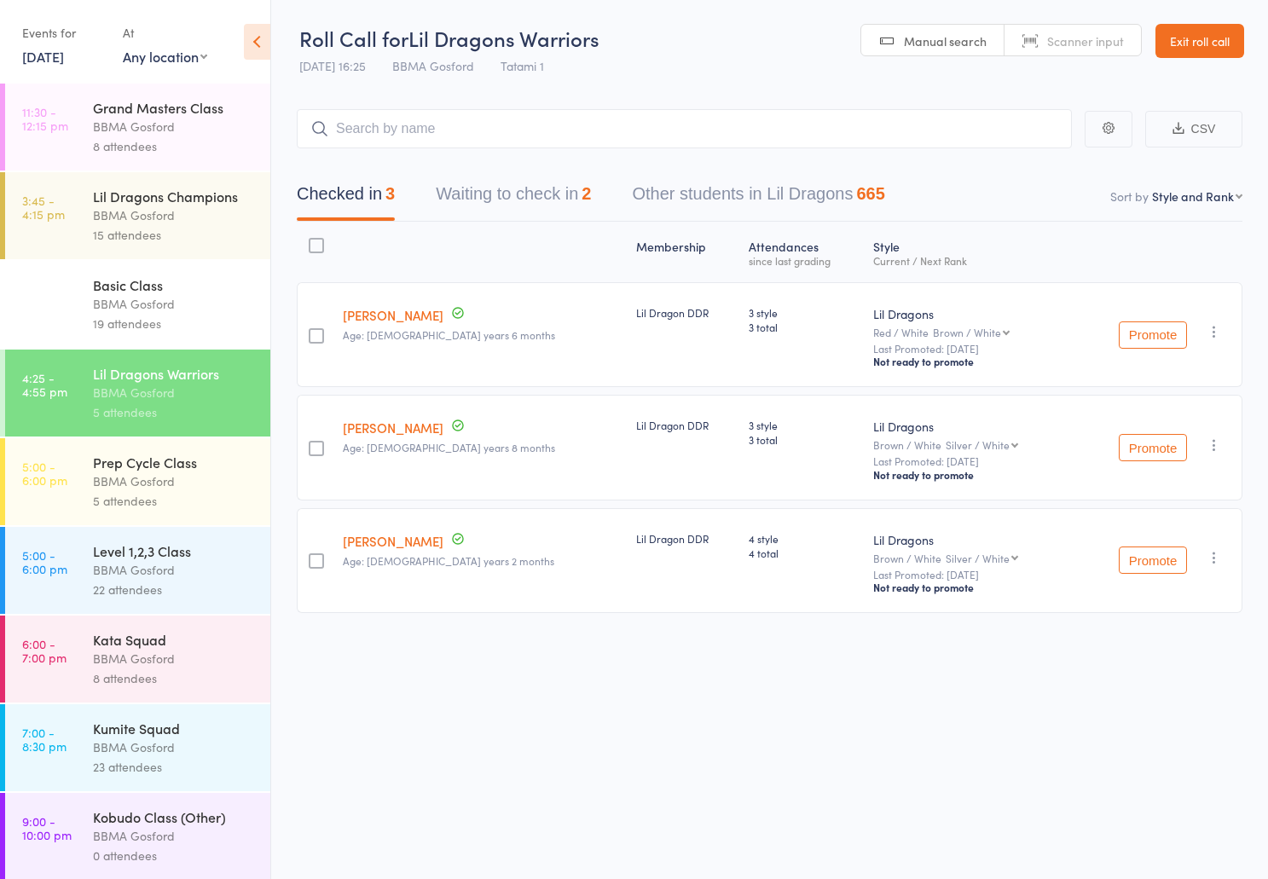
click at [133, 224] on div "BBMA Gosford" at bounding box center [174, 216] width 163 height 20
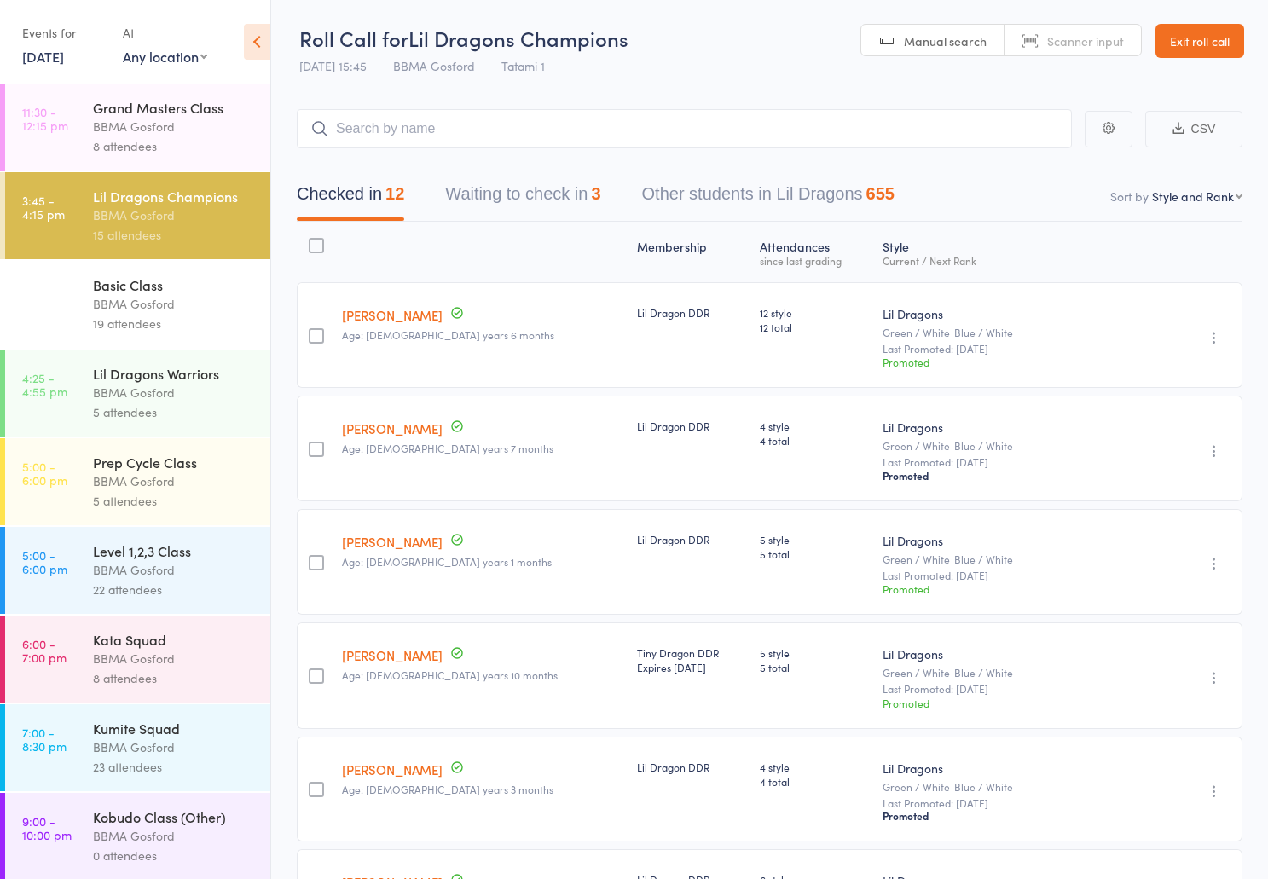
click at [55, 56] on link "27 Jun, 2025" at bounding box center [43, 56] width 42 height 19
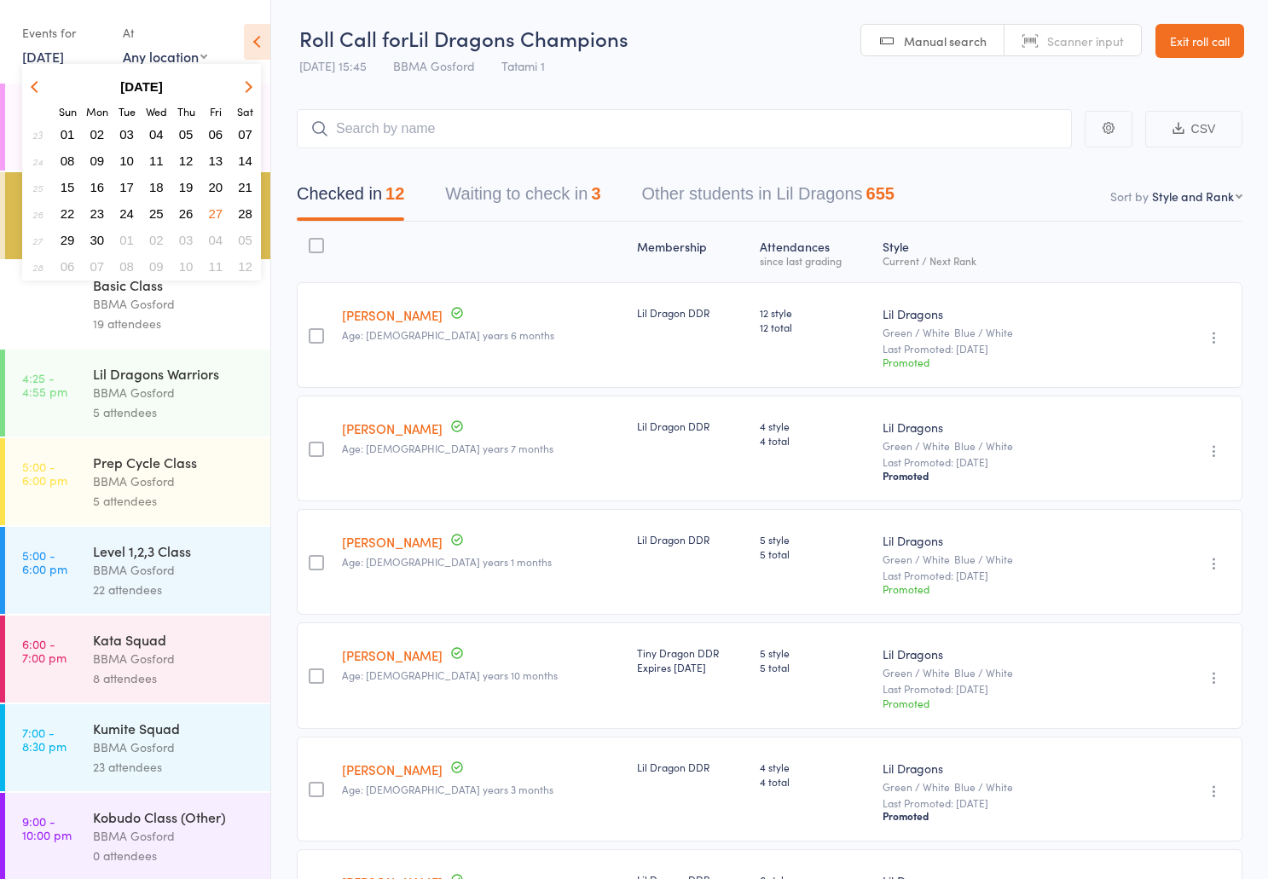
click at [157, 213] on span "25" at bounding box center [156, 213] width 15 height 15
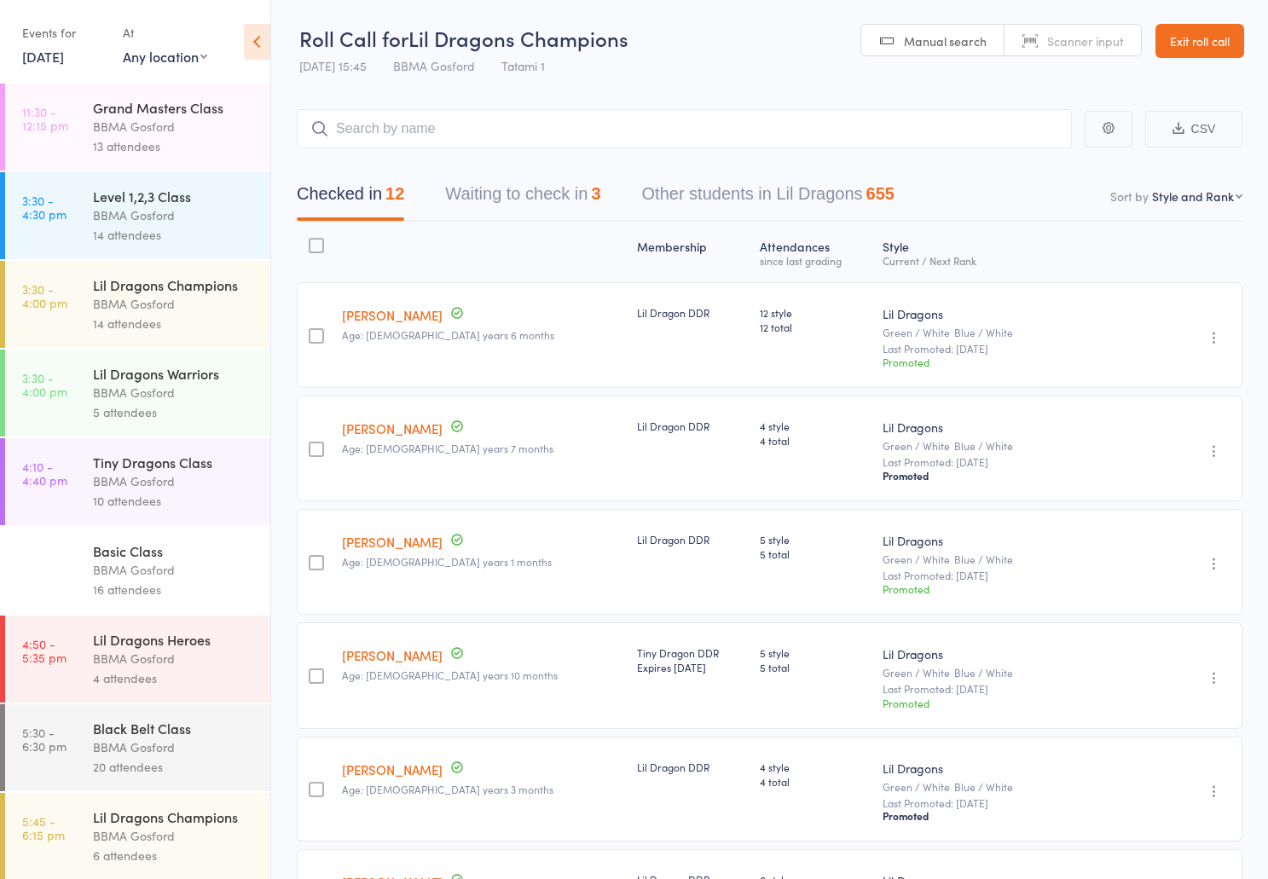
click at [142, 367] on div "Lil Dragons Warriors BBMA Gosford 5 attendees" at bounding box center [181, 393] width 177 height 87
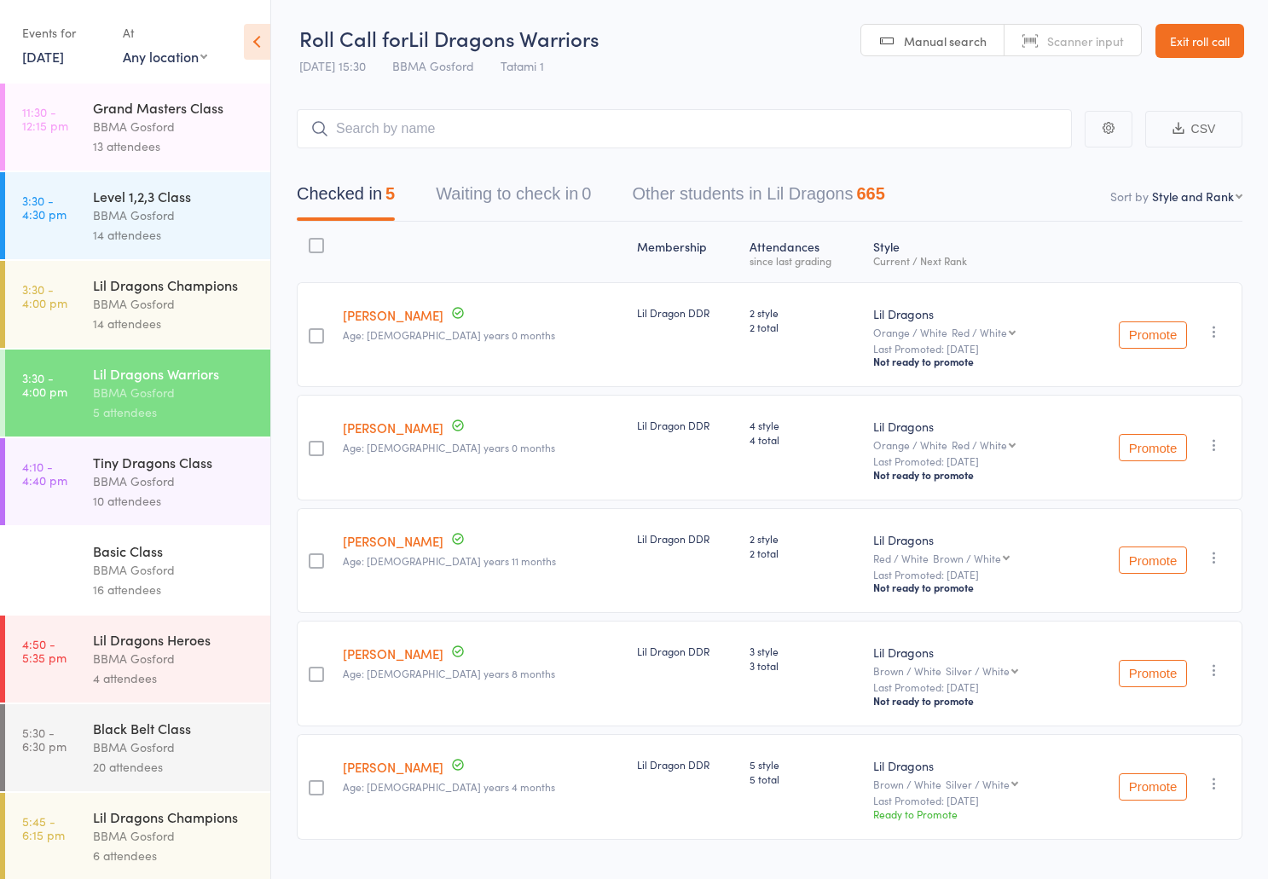
scroll to position [44, 0]
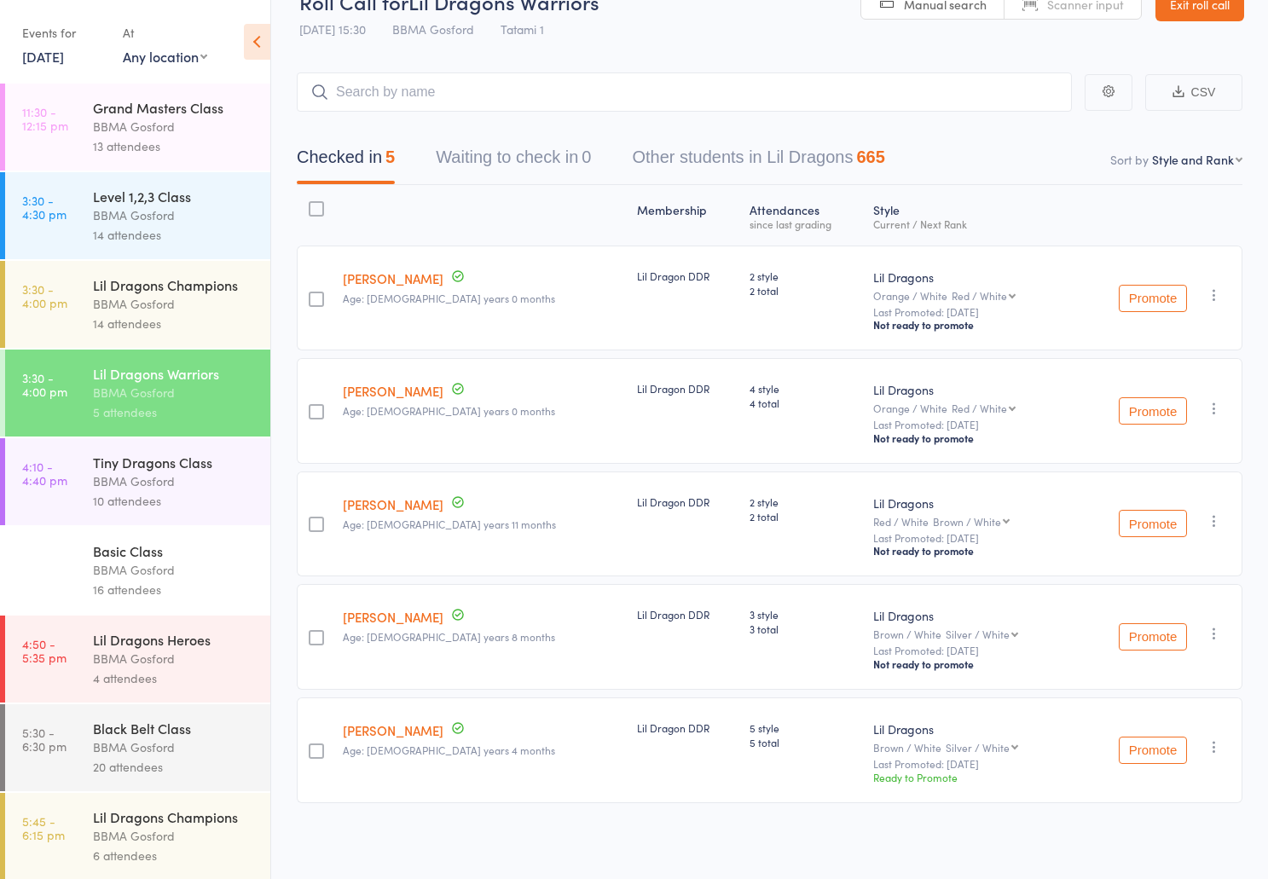
click at [41, 60] on link "25 Jun, 2025" at bounding box center [43, 56] width 42 height 19
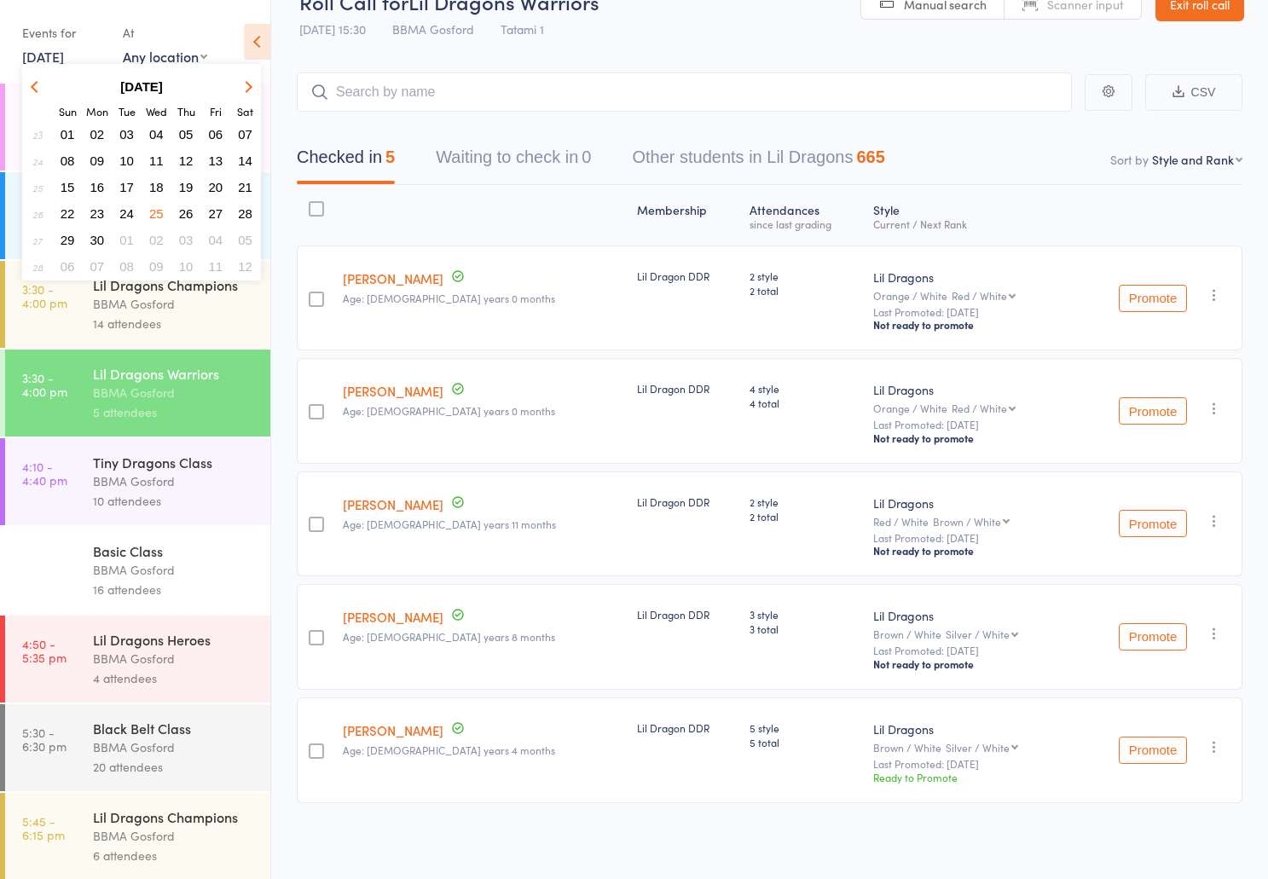
scroll to position [42, 0]
click at [162, 238] on span "02" at bounding box center [156, 240] width 15 height 15
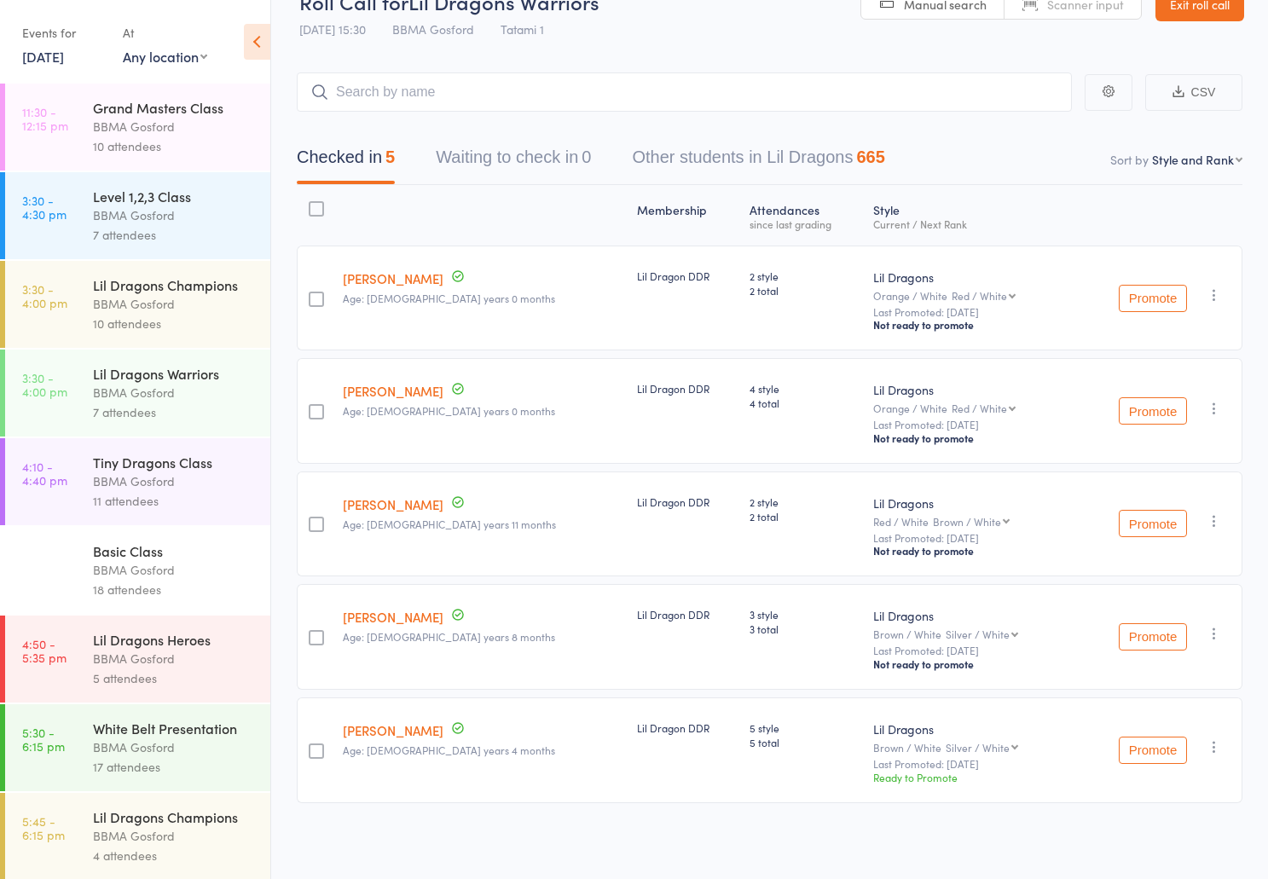
scroll to position [38, 0]
click at [130, 383] on div "Lil Dragons Warriors" at bounding box center [174, 373] width 163 height 19
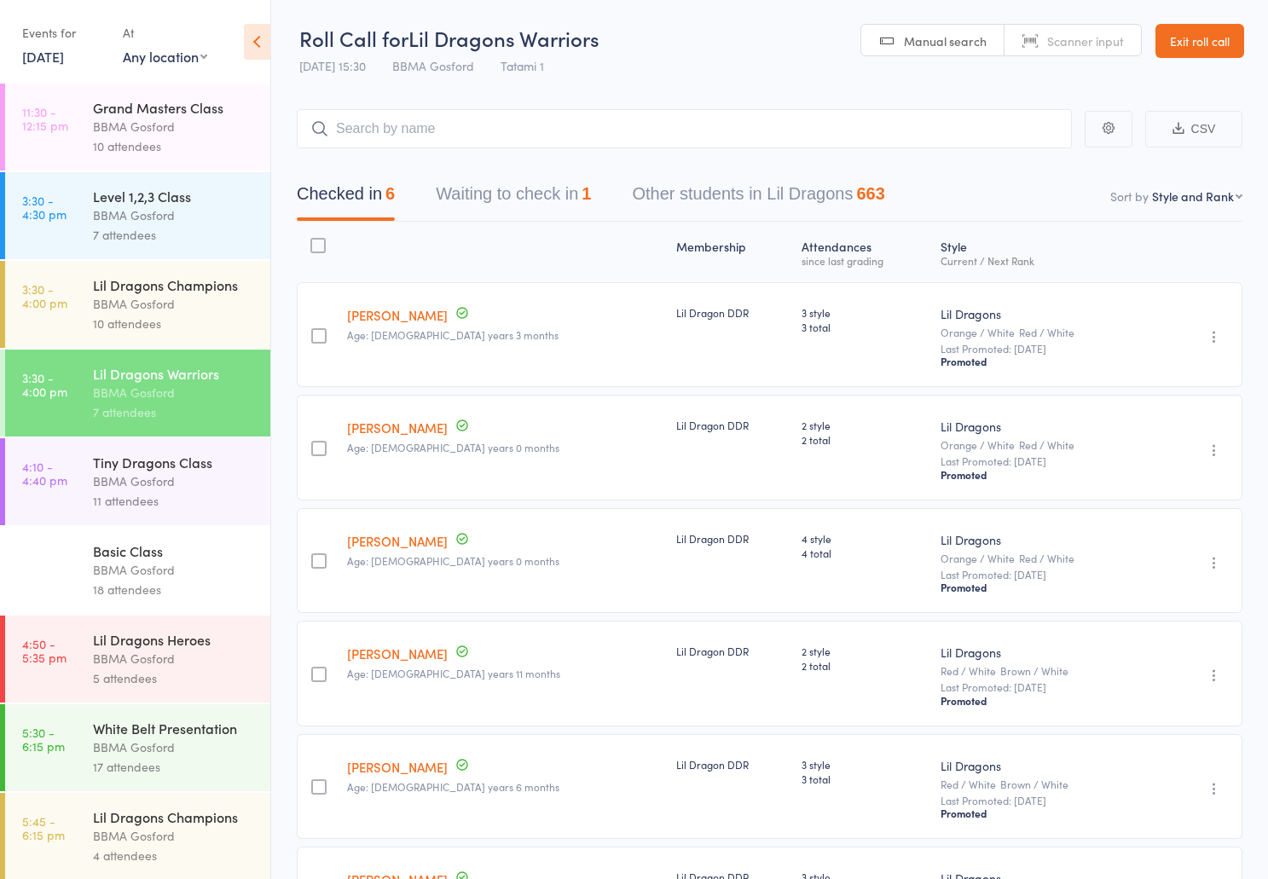
click at [54, 61] on link "2 Jul, 2025" at bounding box center [43, 56] width 42 height 19
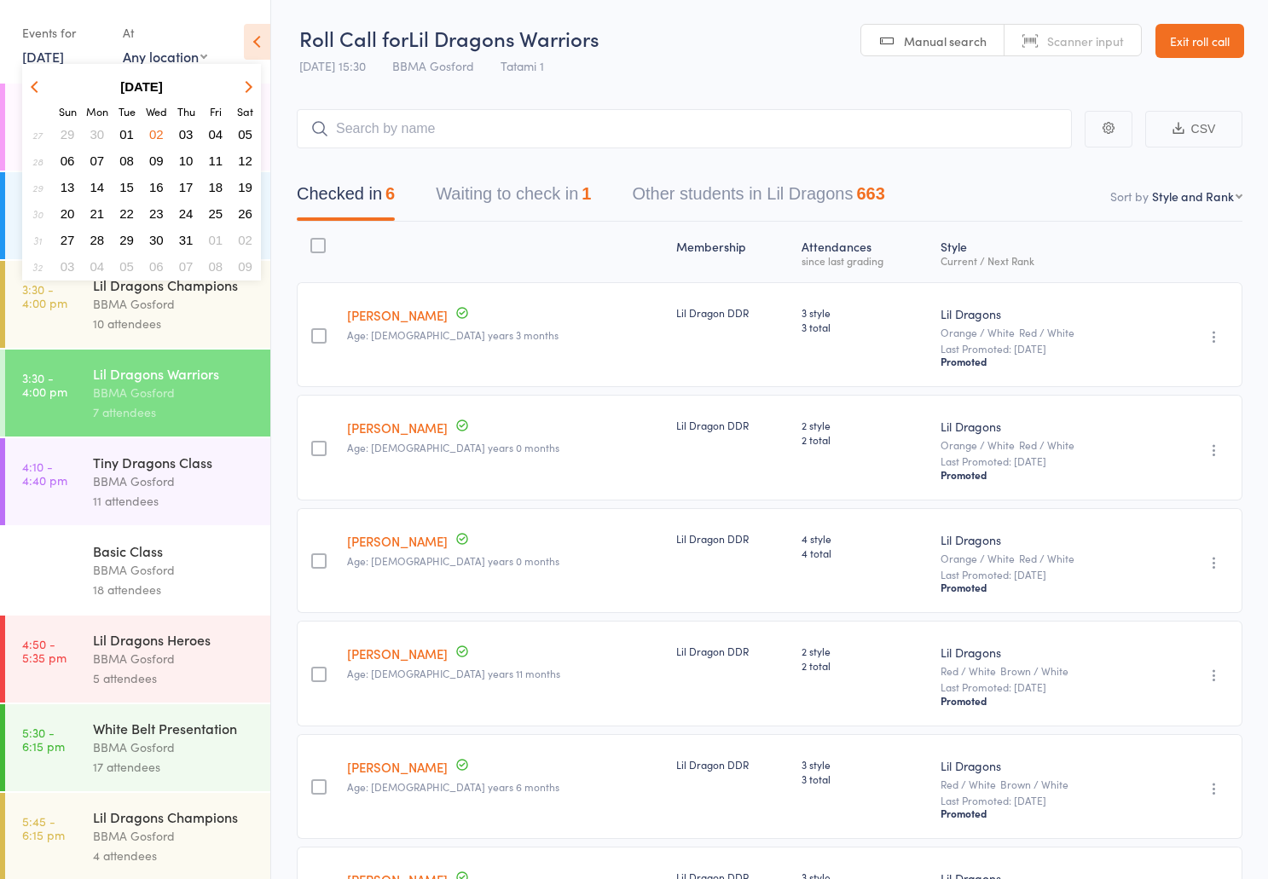
click at [213, 135] on span "04" at bounding box center [216, 134] width 15 height 15
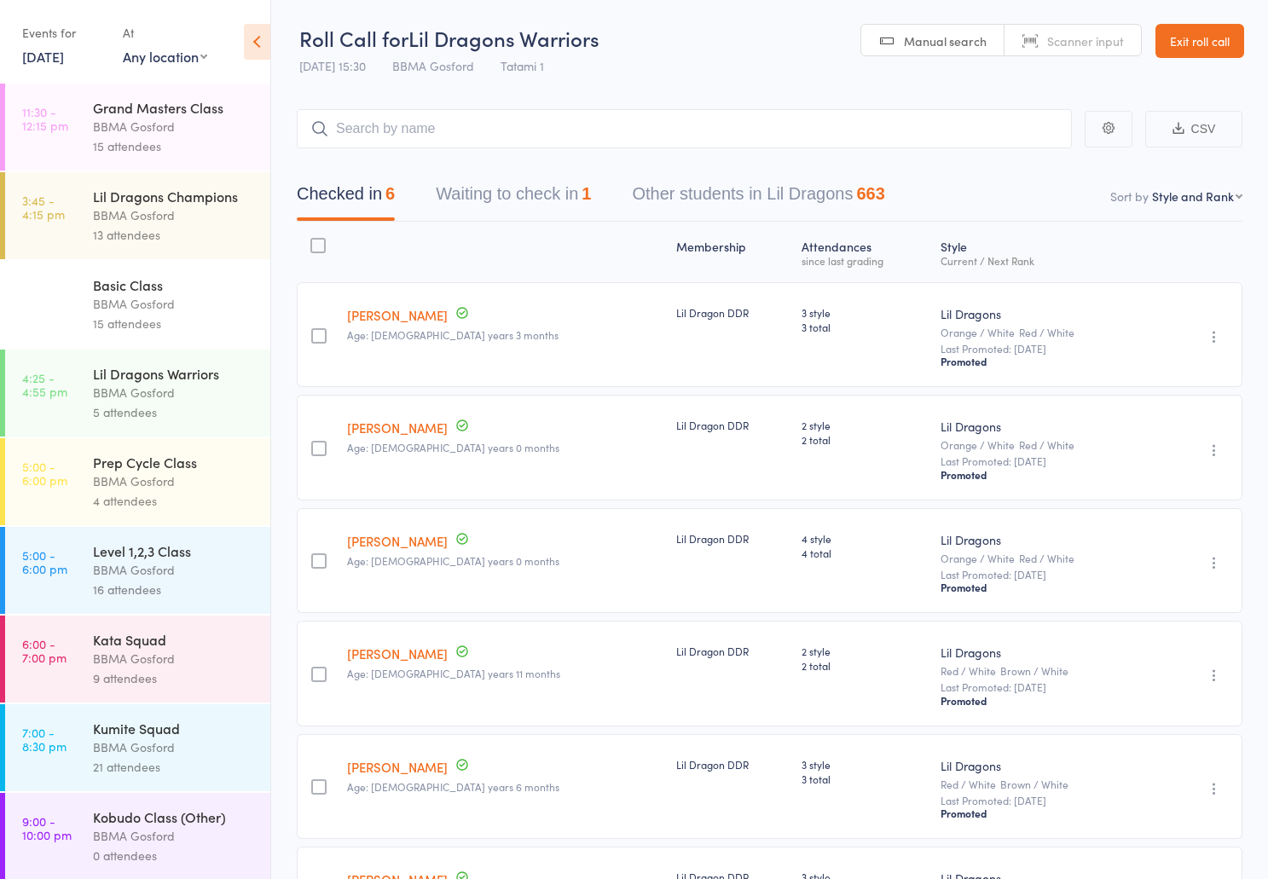
click at [144, 403] on div "BBMA Gosford" at bounding box center [174, 393] width 163 height 20
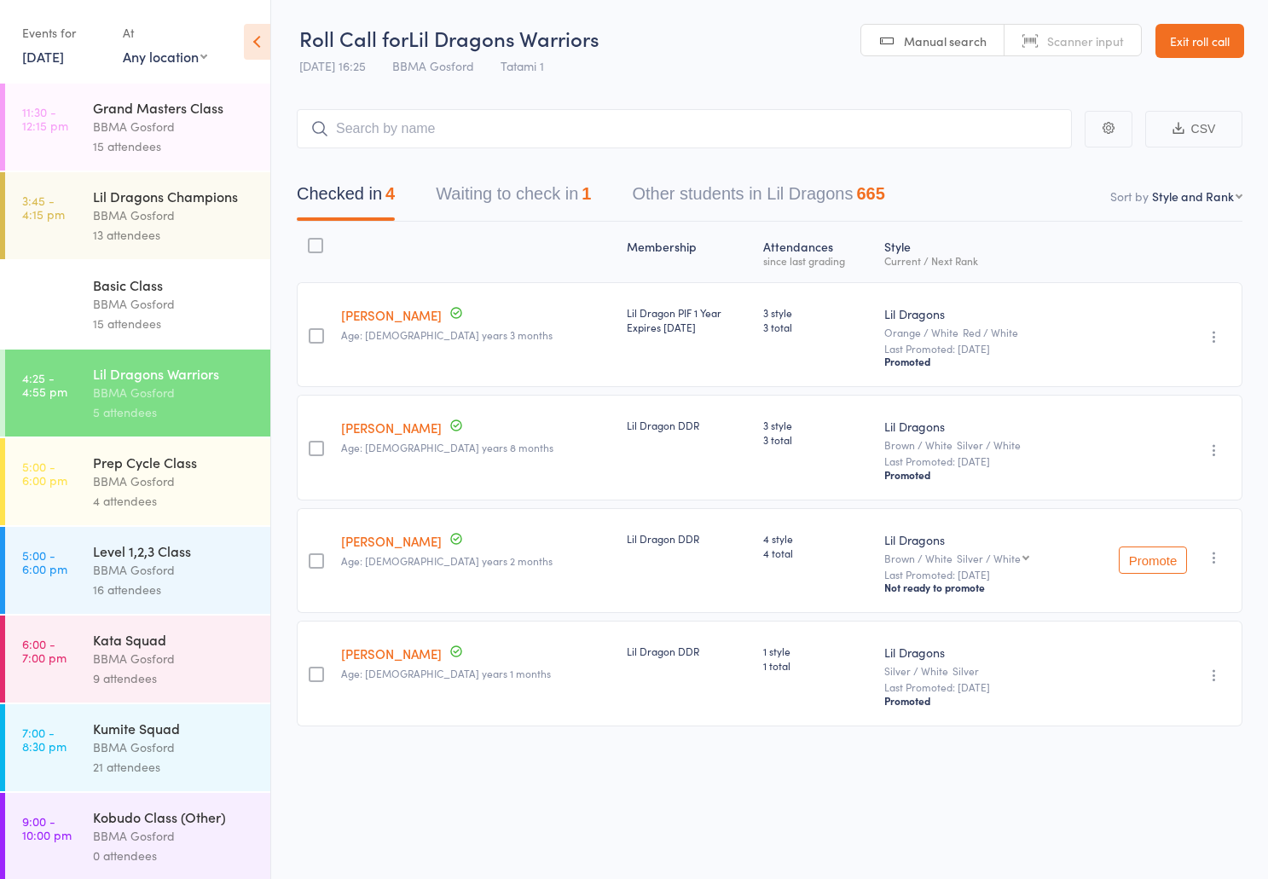
click at [62, 59] on link "4 Jul, 2025" at bounding box center [43, 56] width 42 height 19
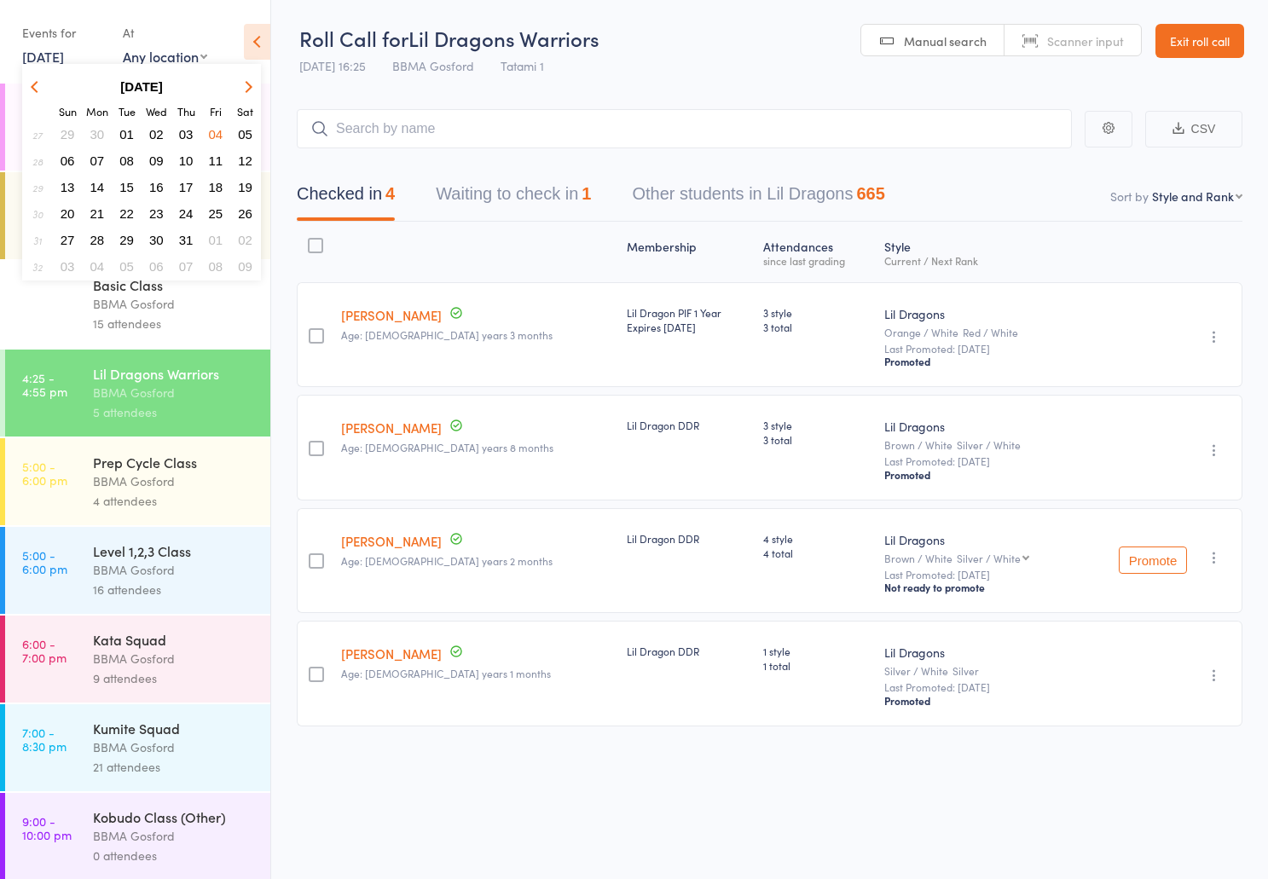
click at [96, 139] on span "30" at bounding box center [97, 134] width 15 height 15
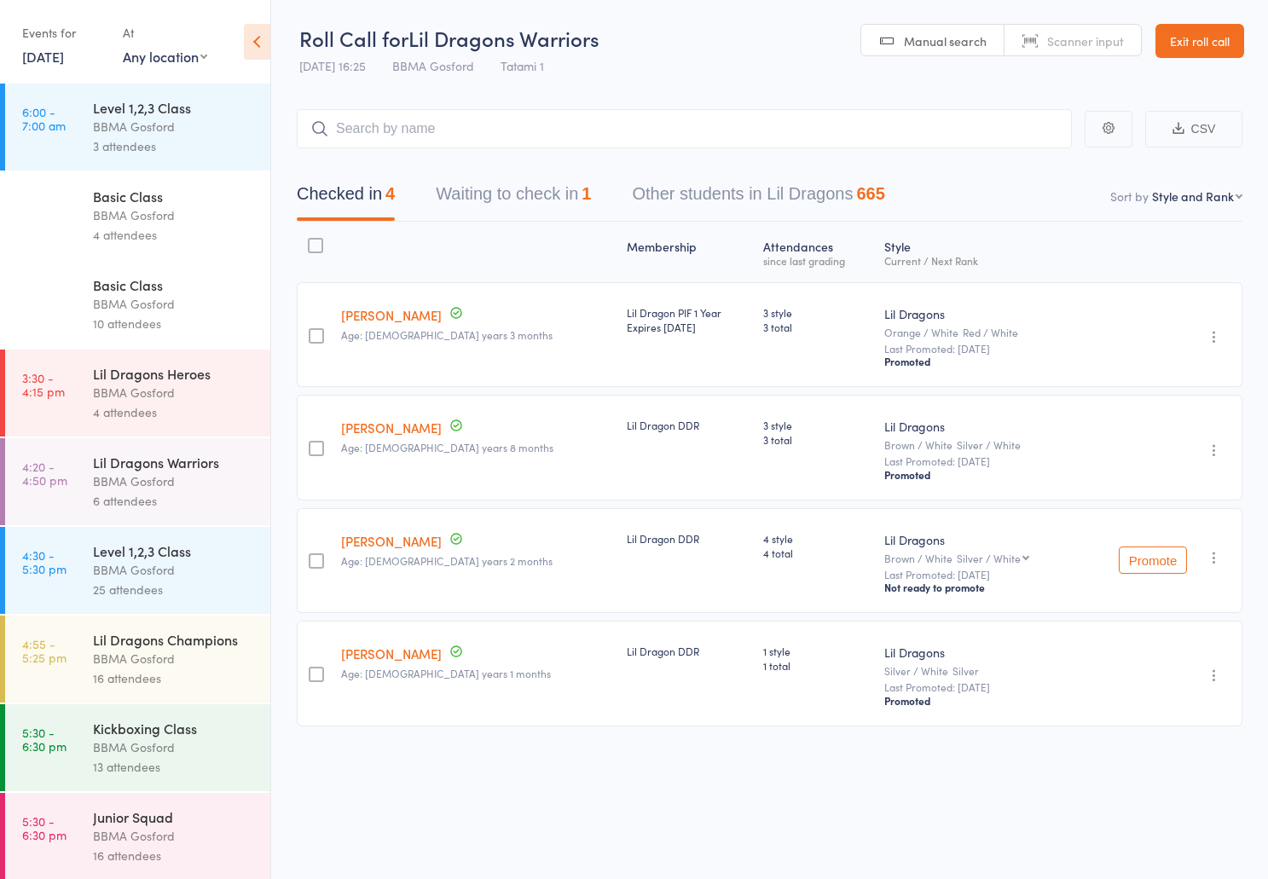
click at [156, 502] on div "6 attendees" at bounding box center [174, 501] width 163 height 20
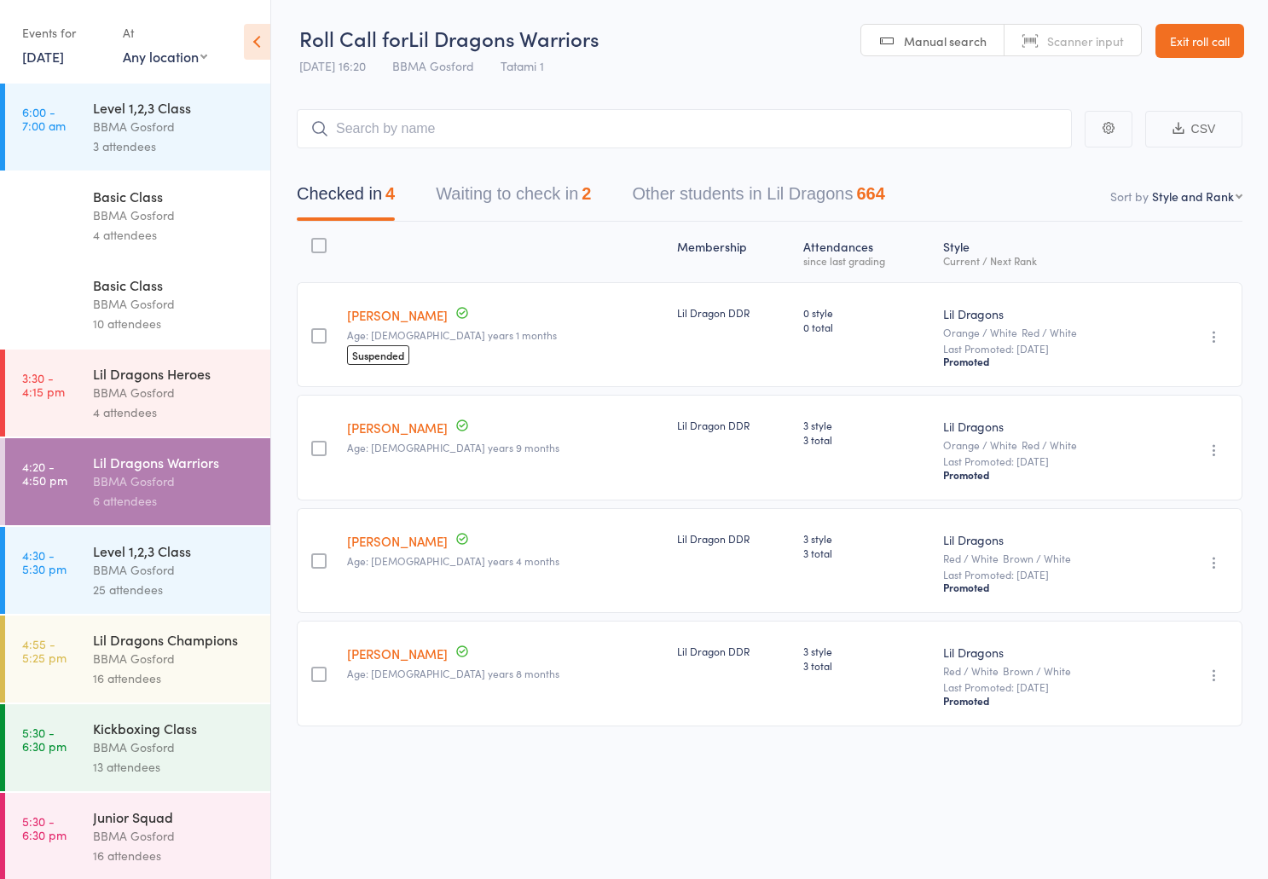
click at [64, 61] on link "30 Jun, 2025" at bounding box center [43, 56] width 42 height 19
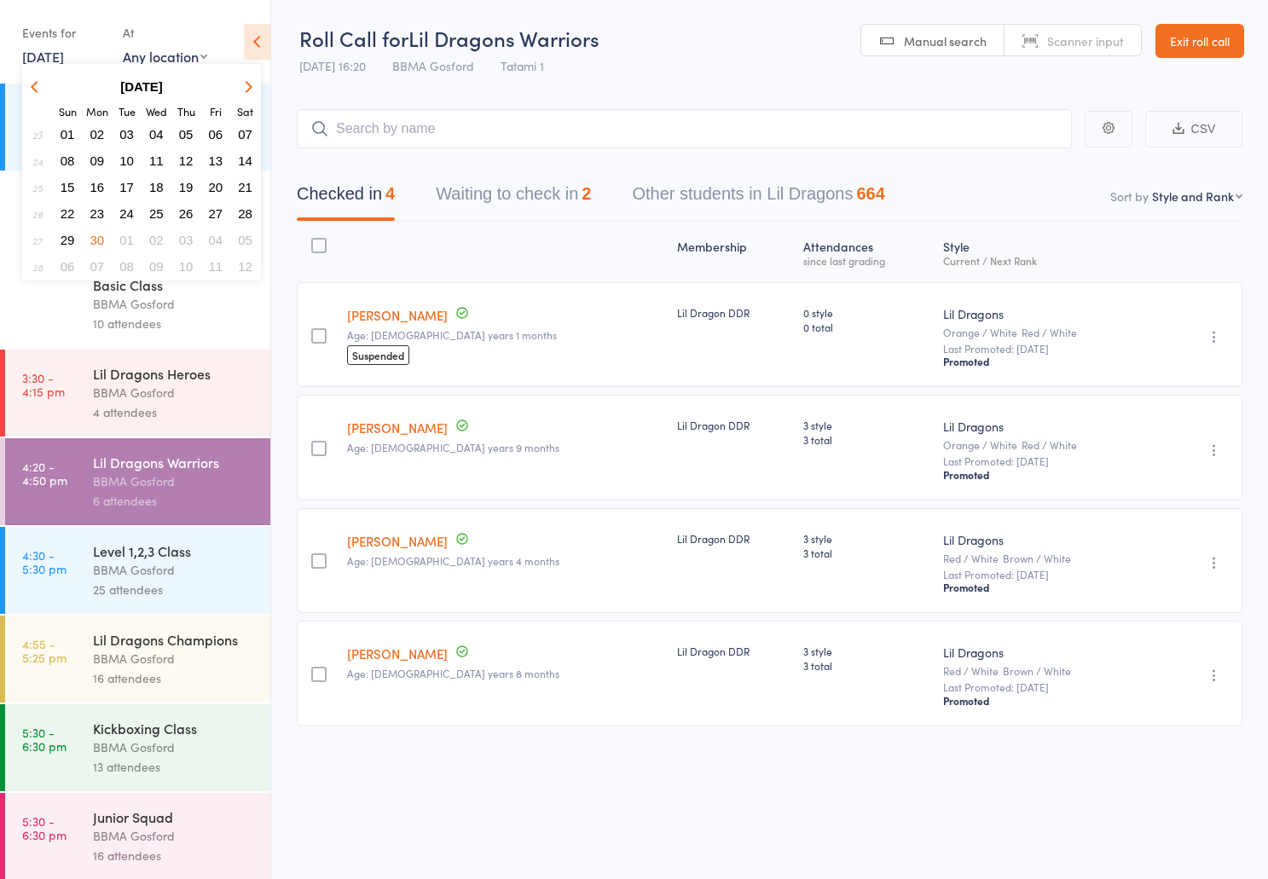
click at [247, 240] on span "05" at bounding box center [245, 240] width 15 height 15
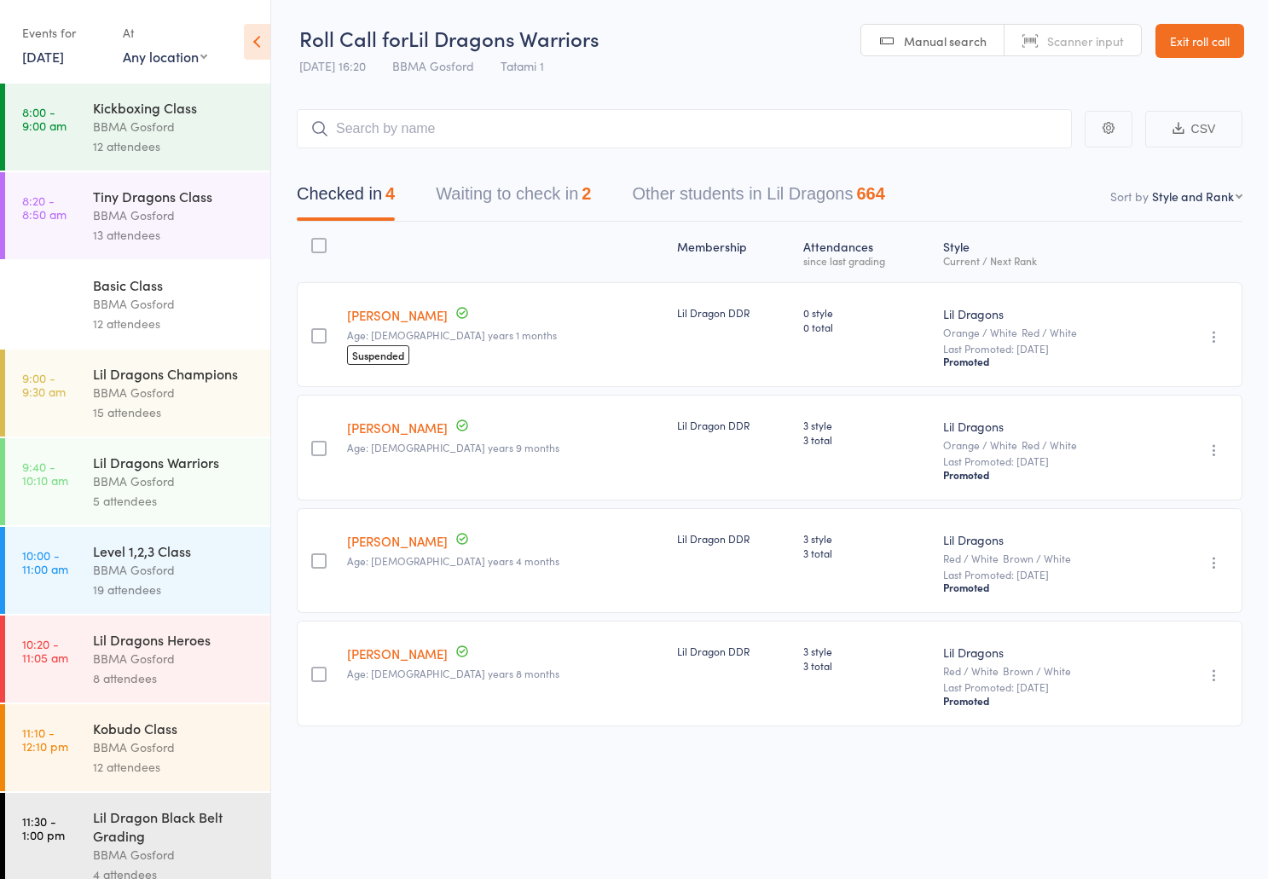
click at [197, 482] on div "BBMA Gosford" at bounding box center [174, 482] width 163 height 20
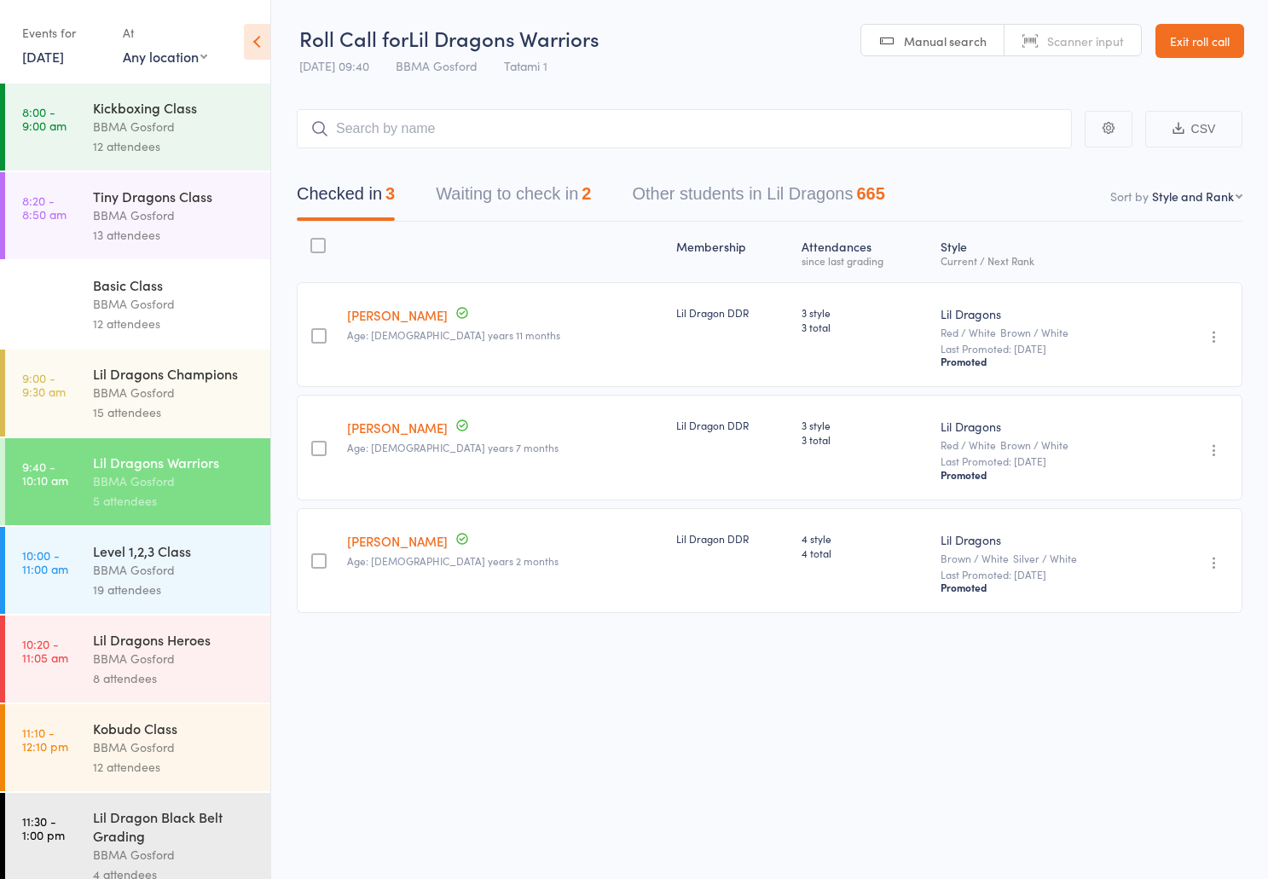
click at [64, 49] on link "[DATE]" at bounding box center [43, 56] width 42 height 19
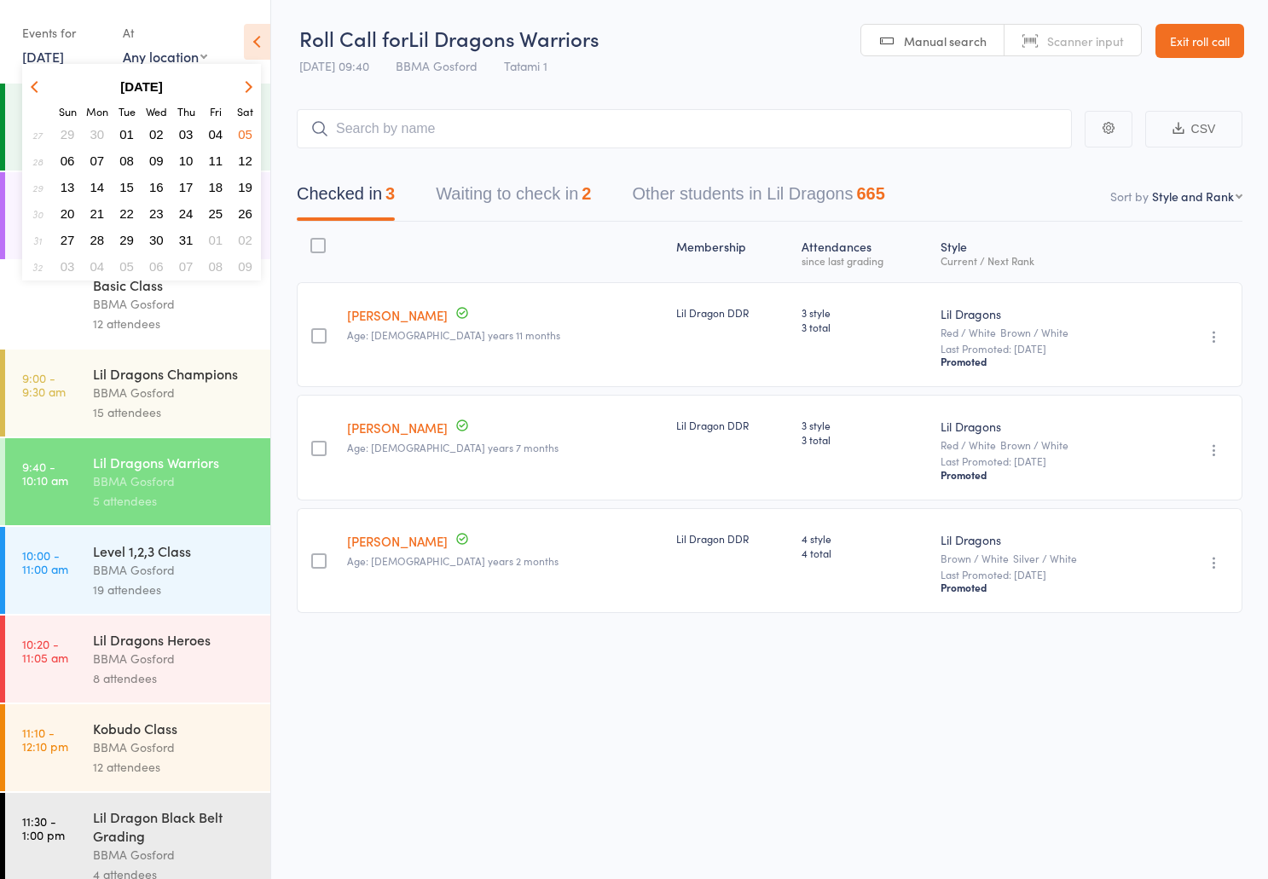
click at [247, 89] on icon "button" at bounding box center [247, 86] width 12 height 12
click at [188, 190] on span "14" at bounding box center [186, 187] width 15 height 15
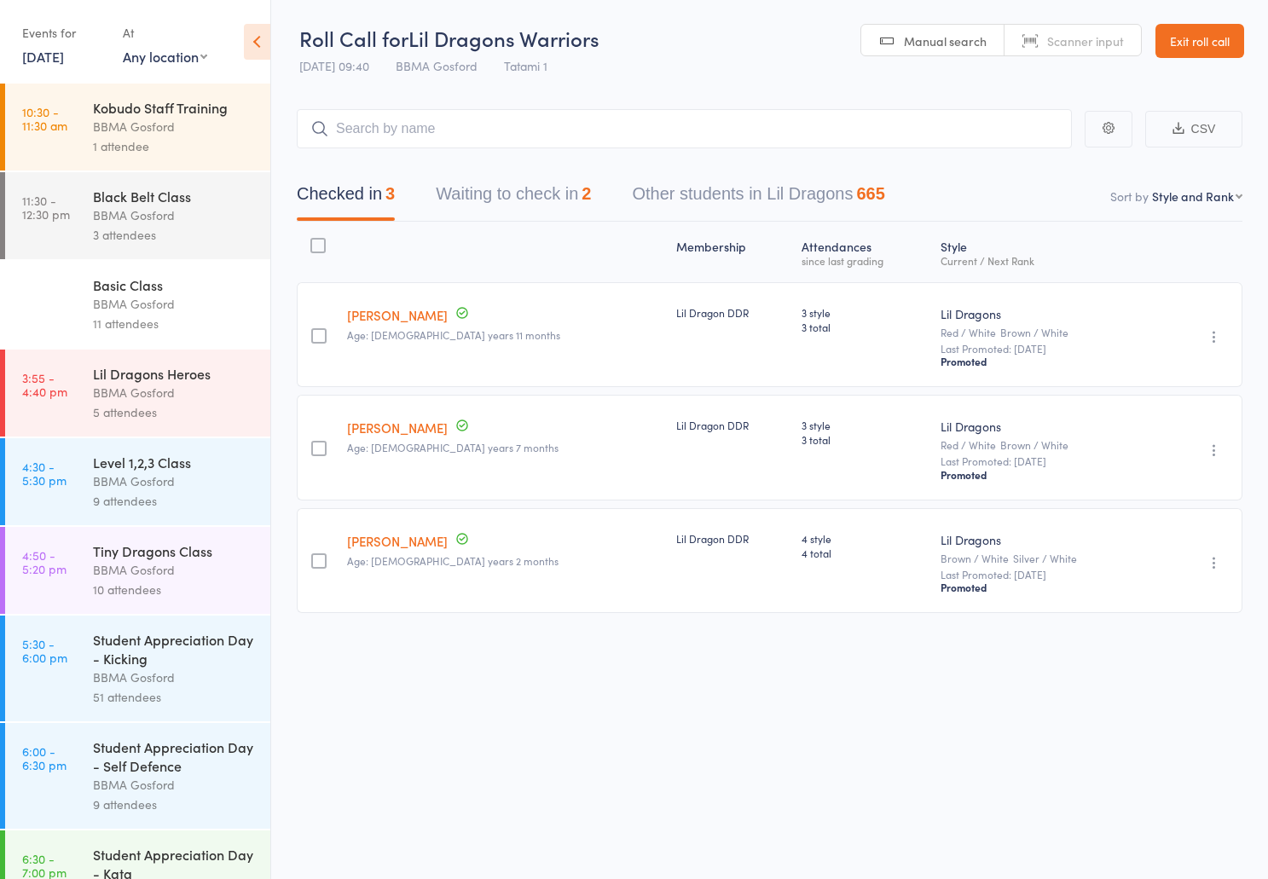
click at [163, 696] on div "51 attendees" at bounding box center [174, 698] width 163 height 20
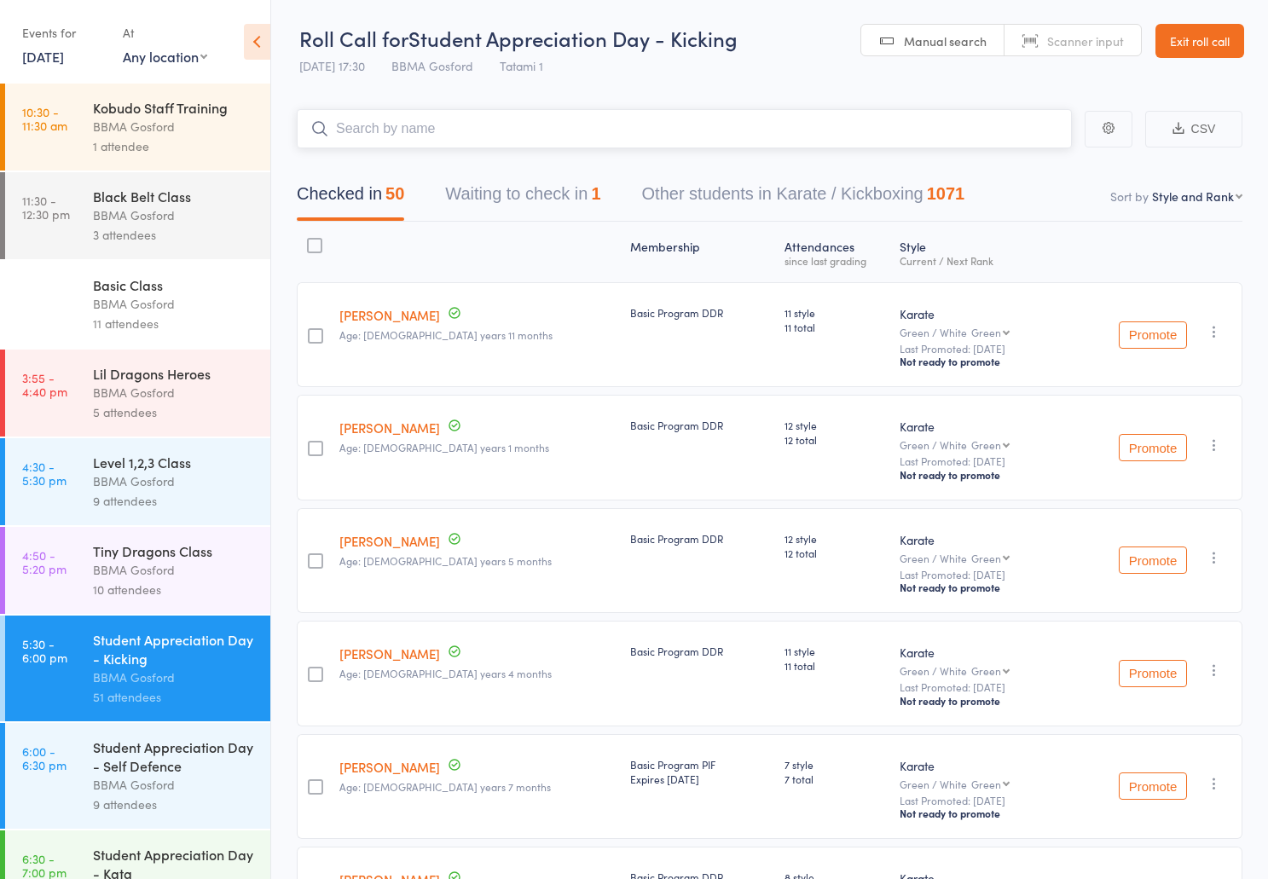
click at [421, 125] on input "search" at bounding box center [684, 128] width 775 height 39
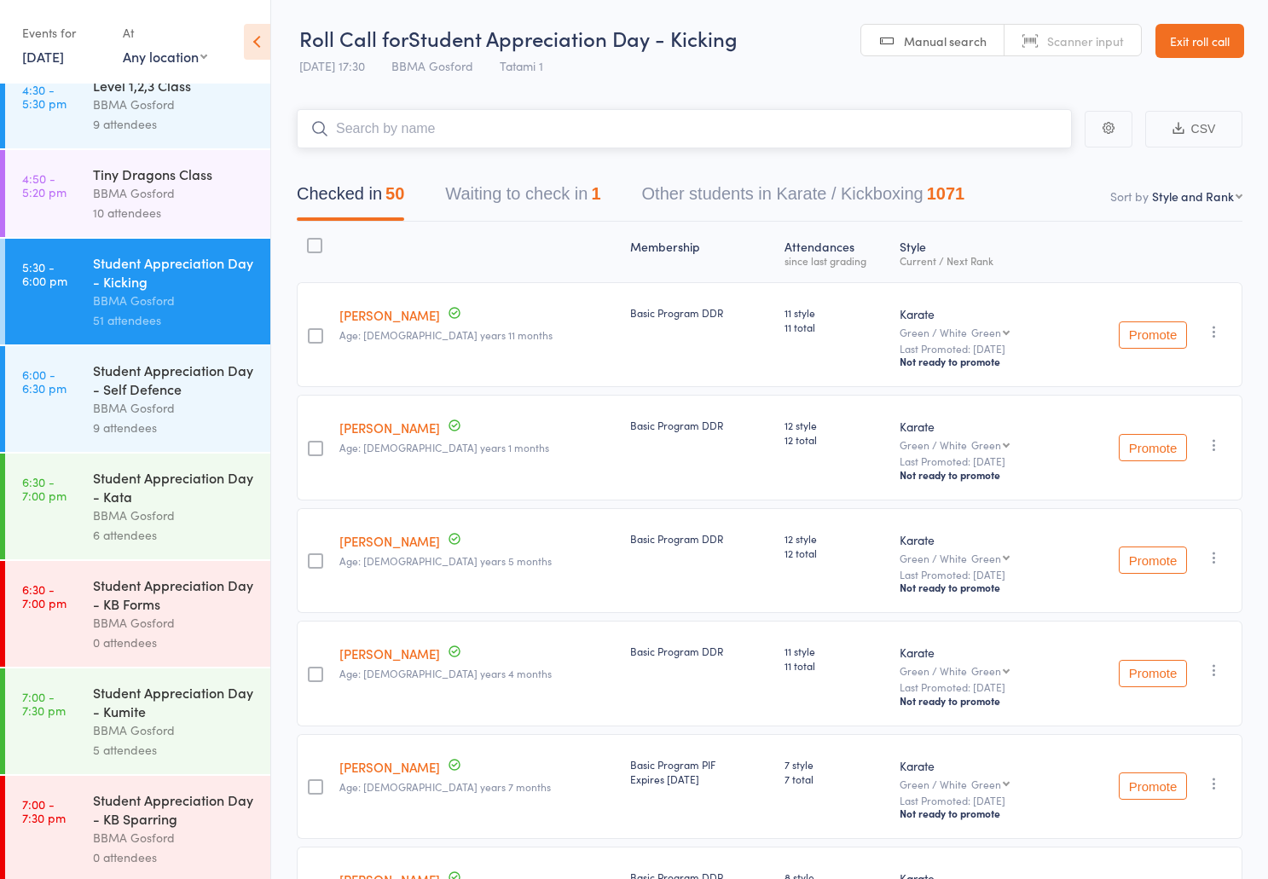
scroll to position [381, 0]
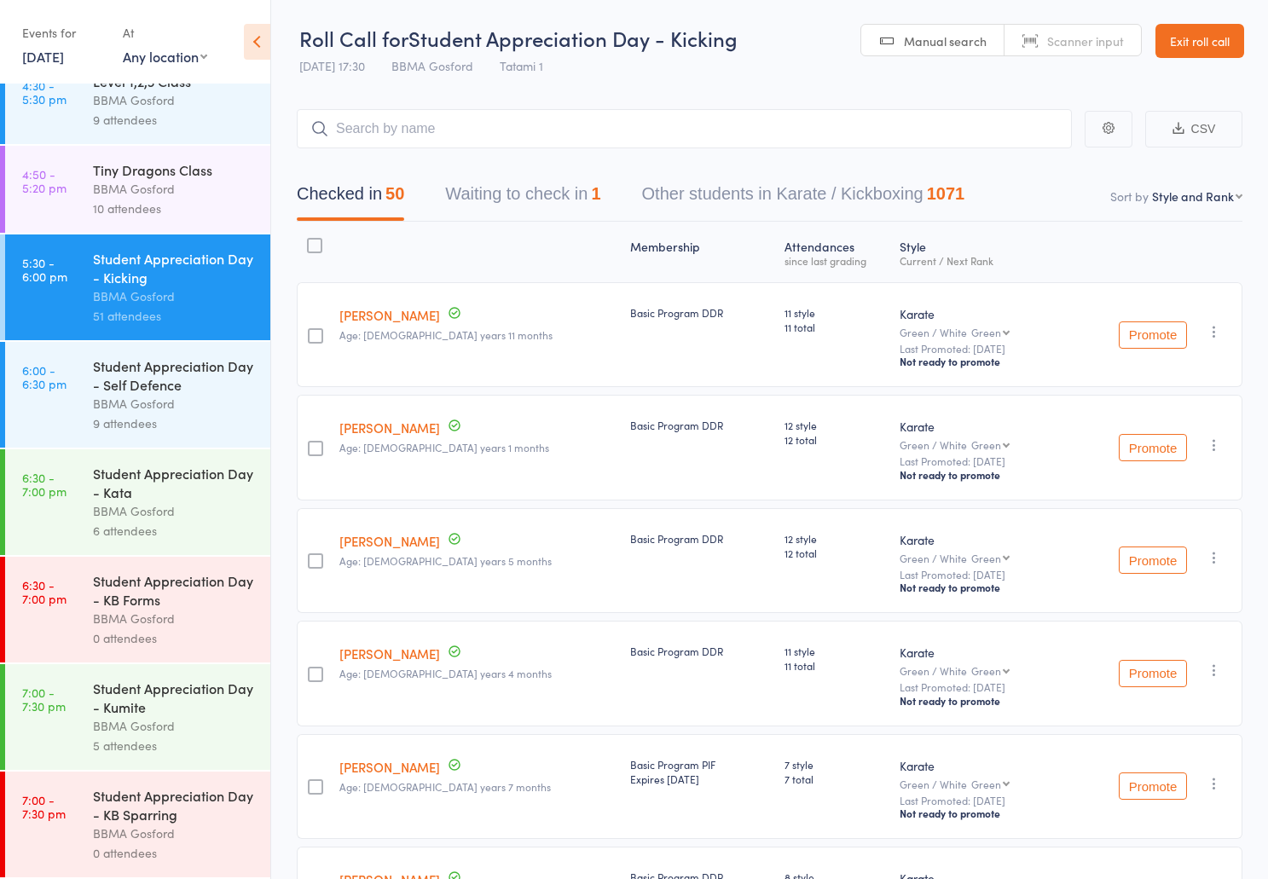
click at [159, 502] on div "Student Appreciation Day - Kata" at bounding box center [174, 483] width 163 height 38
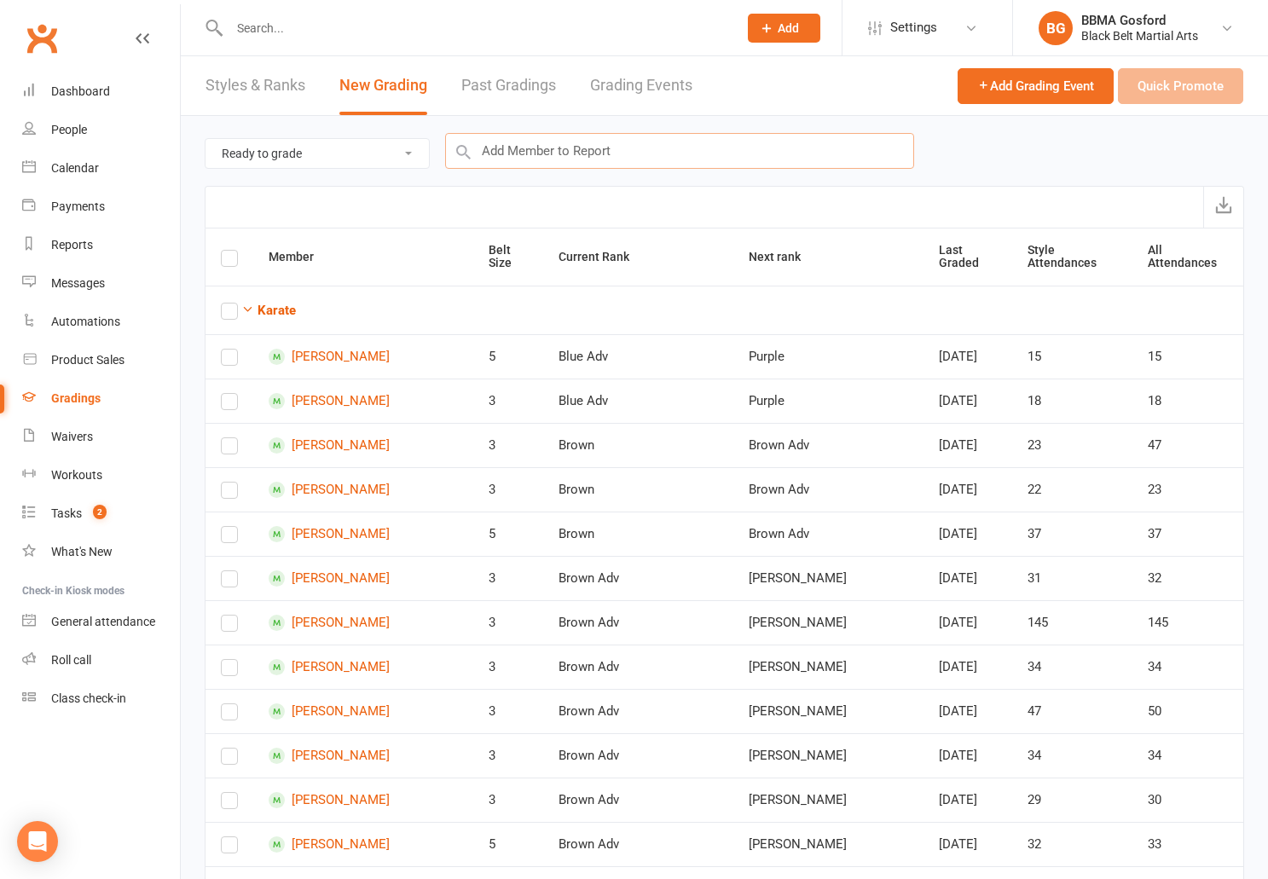
click at [581, 150] on input "text" at bounding box center [679, 151] width 469 height 36
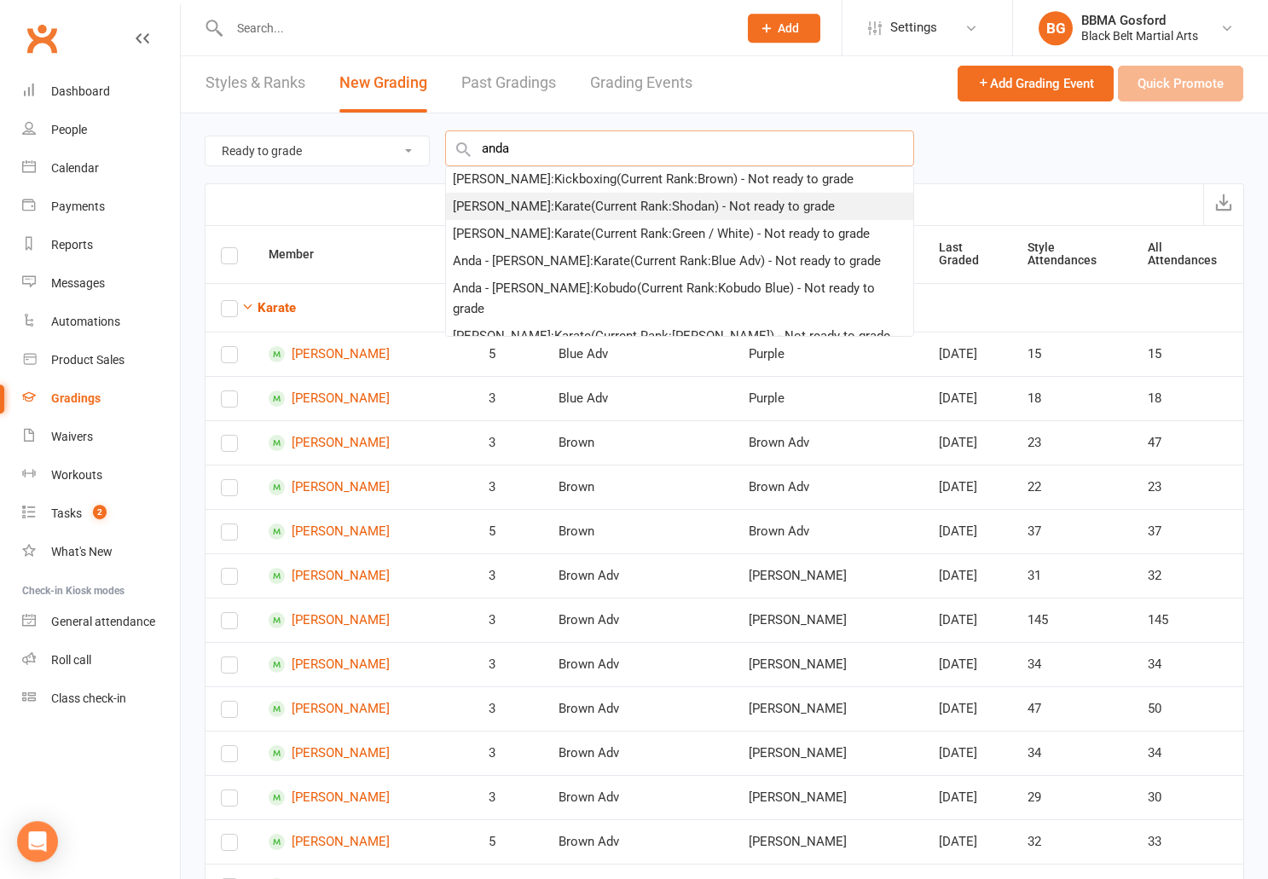
scroll to position [63, 0]
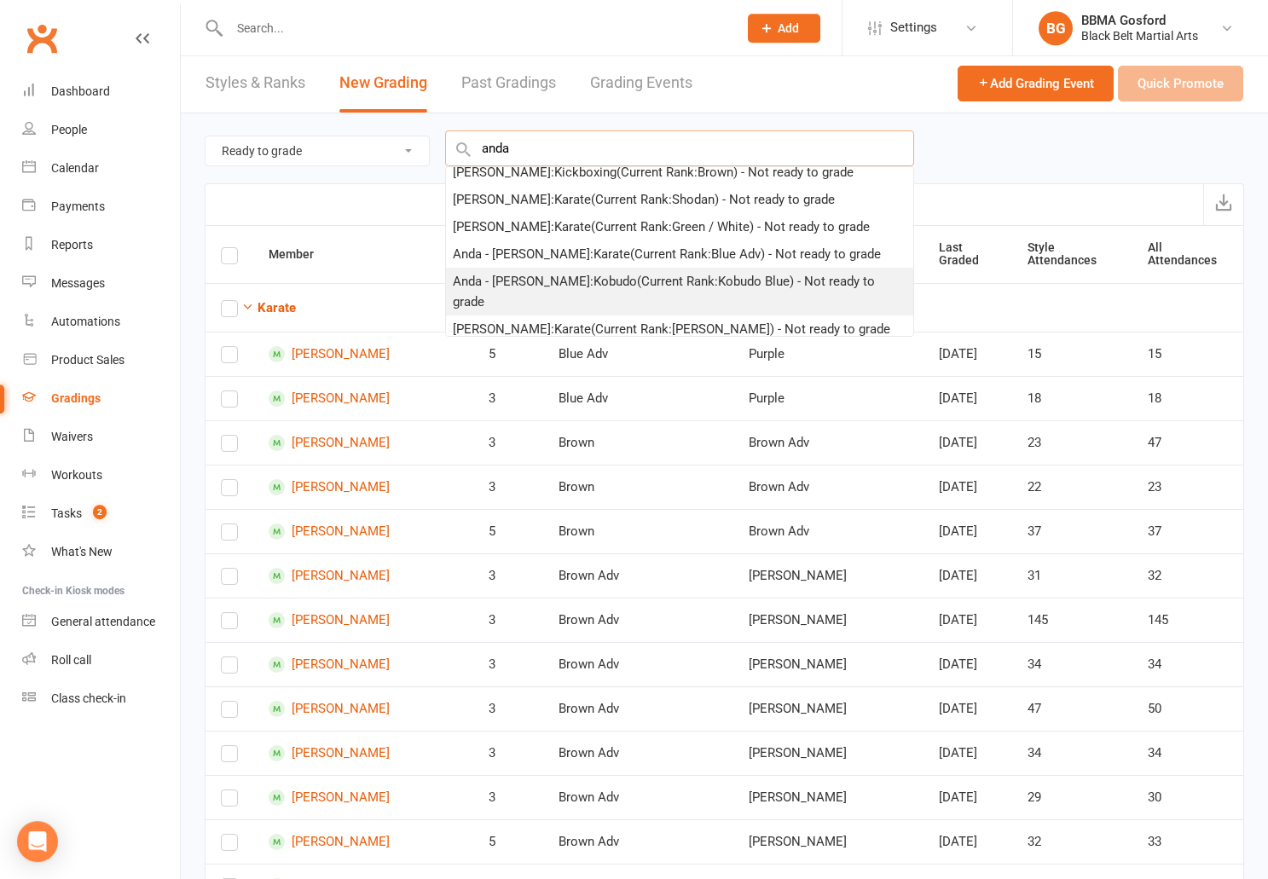
type input "anda"
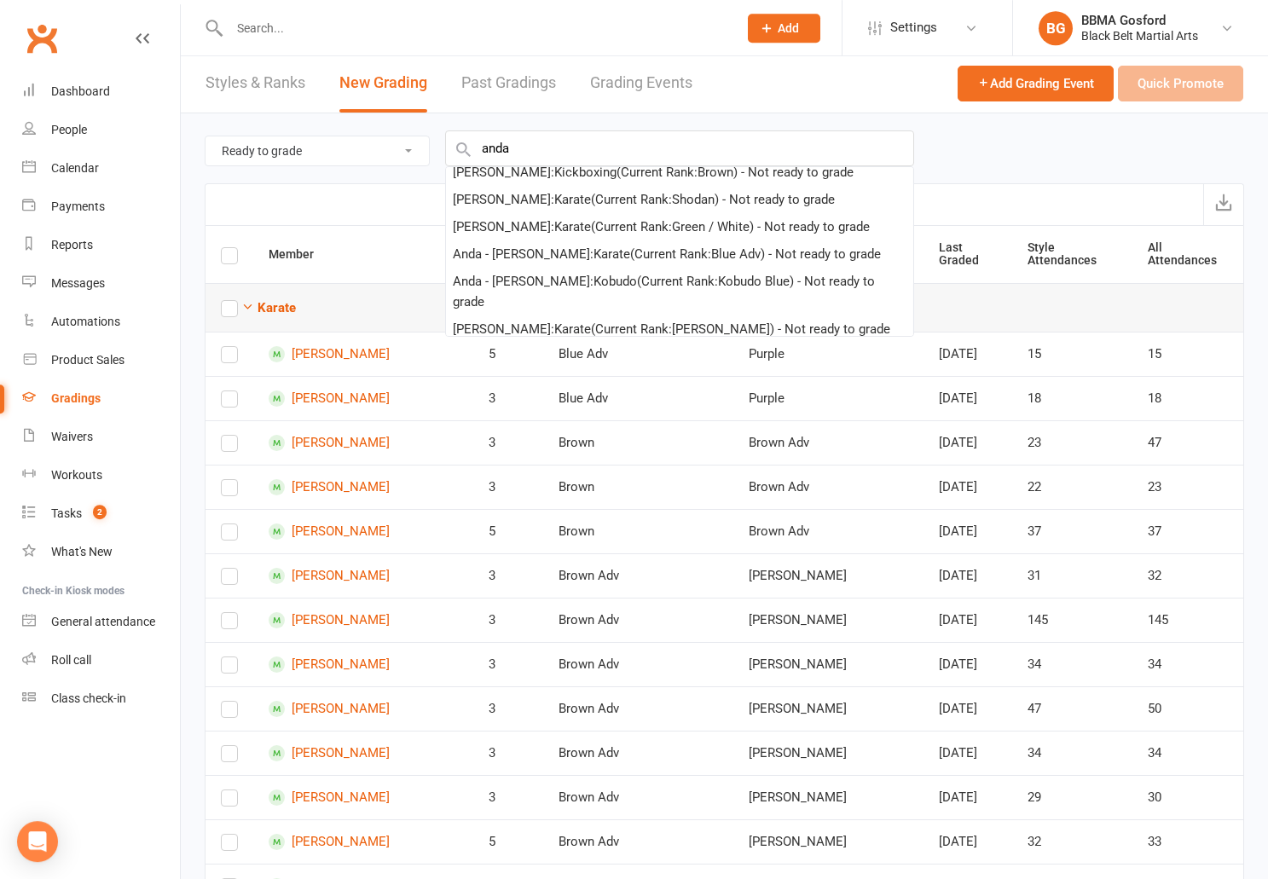
click at [576, 284] on div "Anda - Maria Vrabie : Kobudo (Current Rank: Kobudo Blue ) - Not ready to grade" at bounding box center [680, 291] width 454 height 41
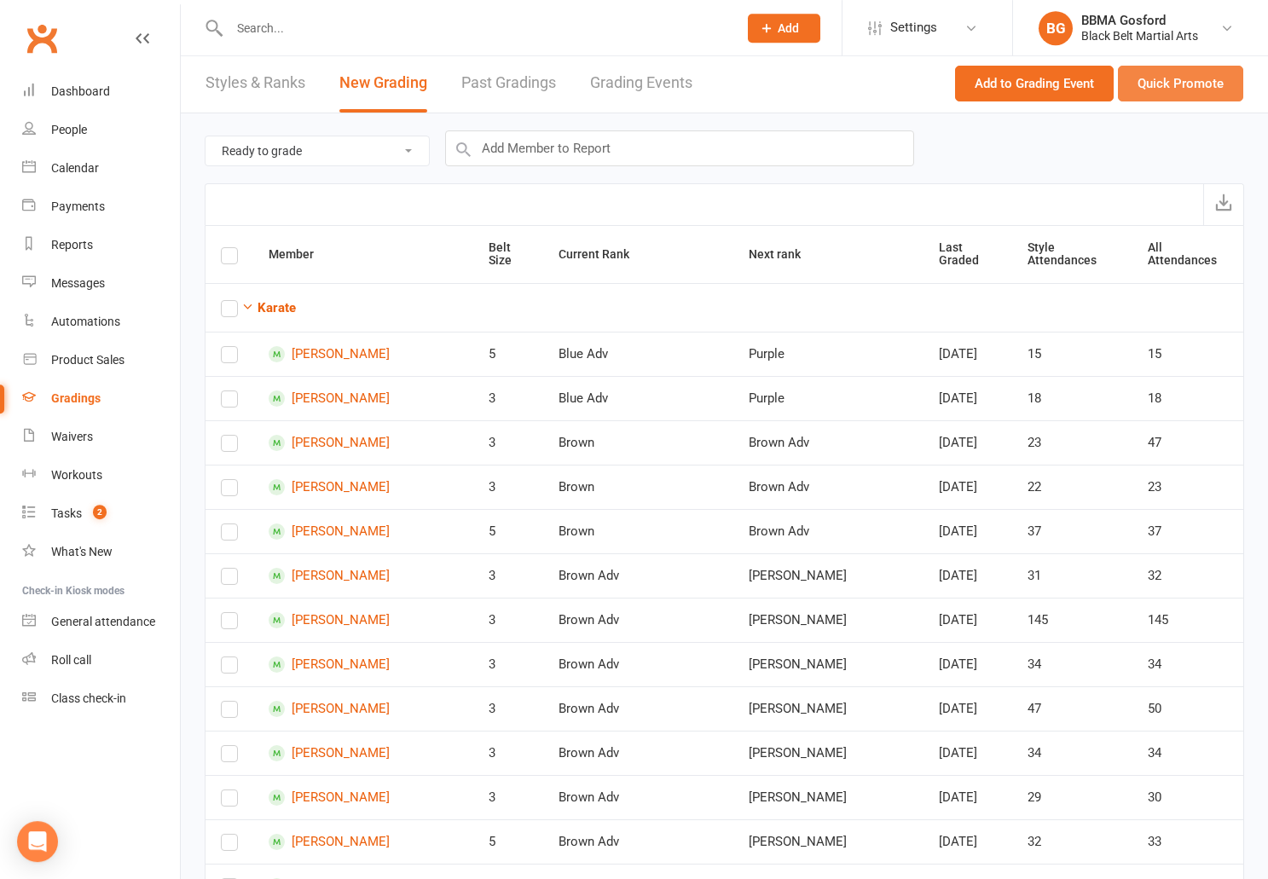
click at [1215, 82] on button "Quick Promote" at bounding box center [1180, 84] width 125 height 36
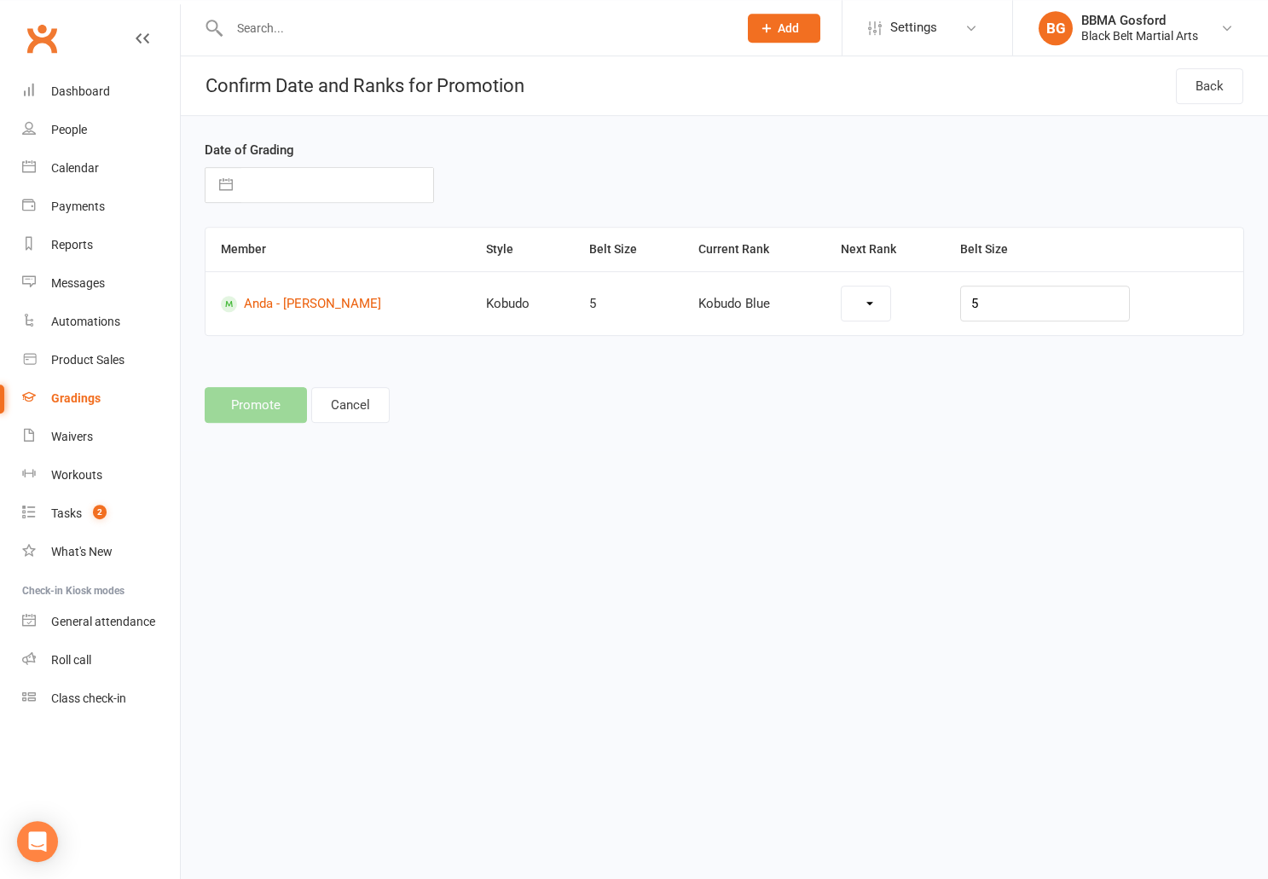
scroll to position [0, 0]
select select "7293"
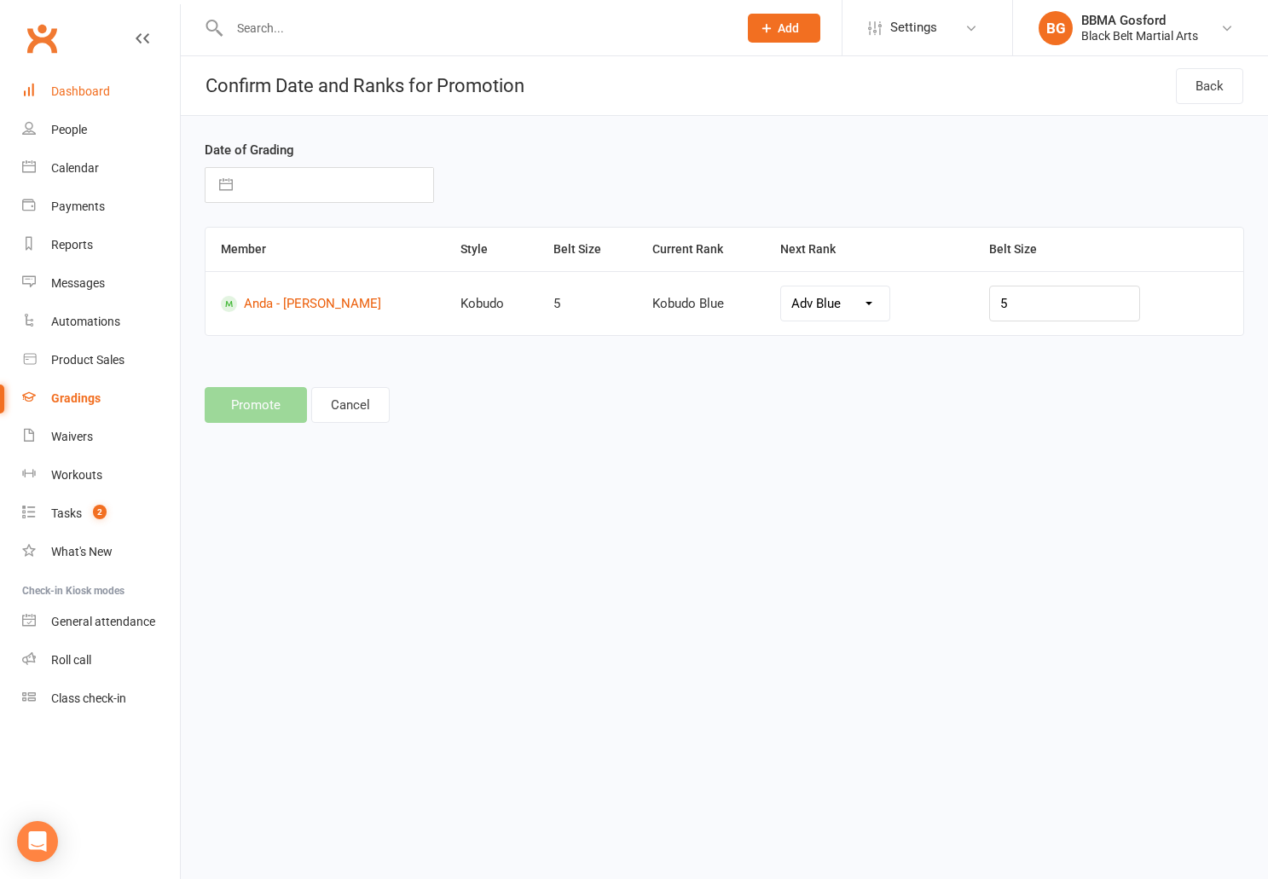
click at [102, 96] on div "Dashboard" at bounding box center [80, 91] width 59 height 14
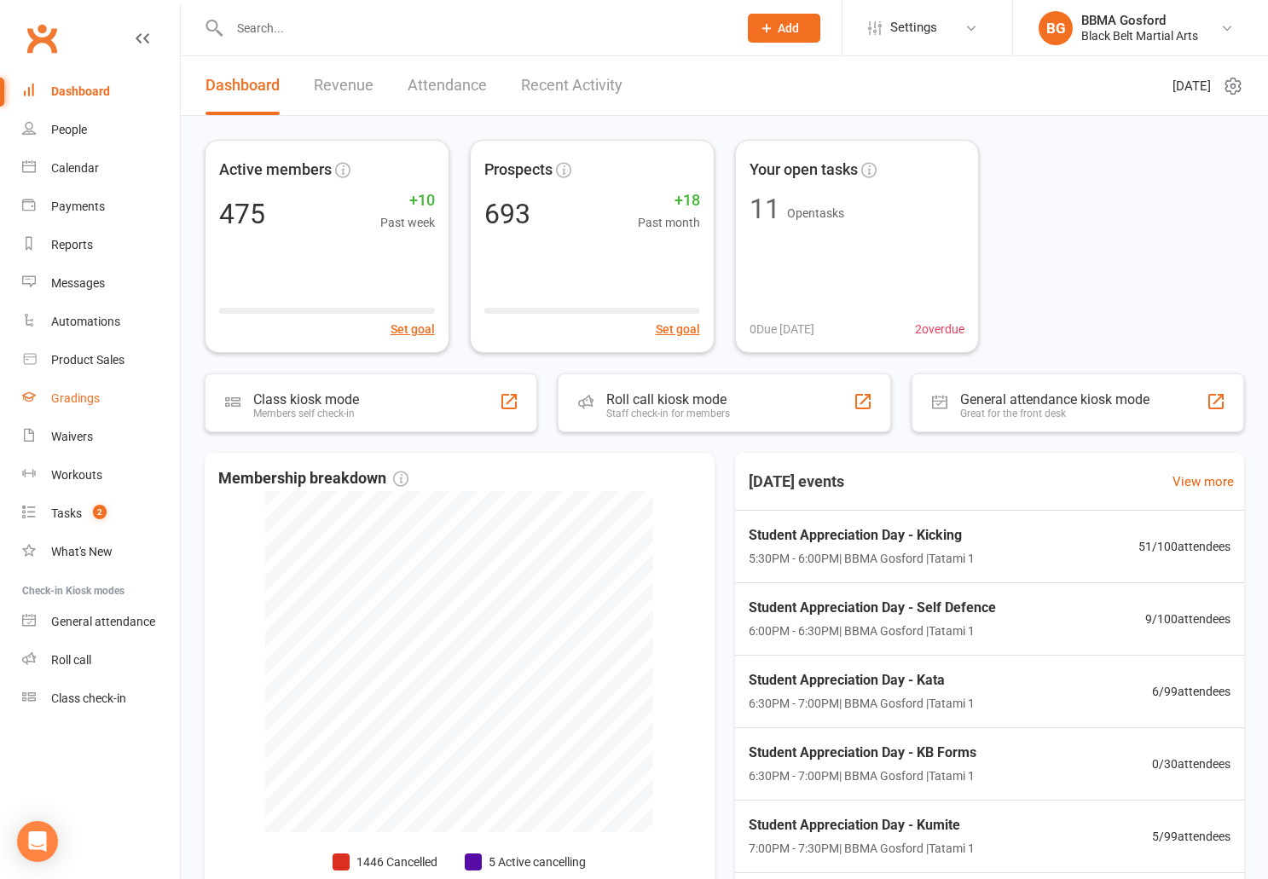
click at [78, 401] on div "Gradings" at bounding box center [75, 399] width 49 height 14
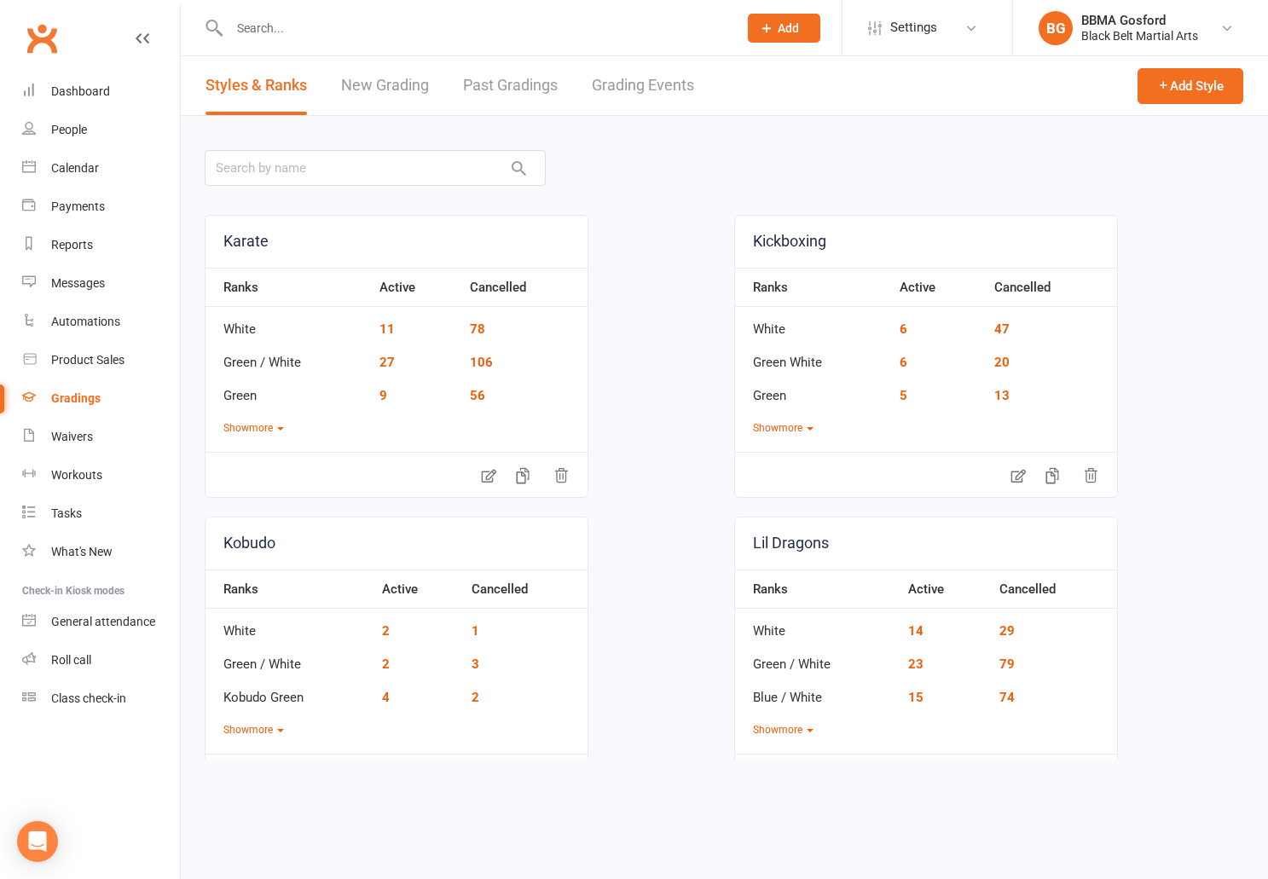
click at [386, 90] on link "New Grading" at bounding box center [385, 85] width 88 height 59
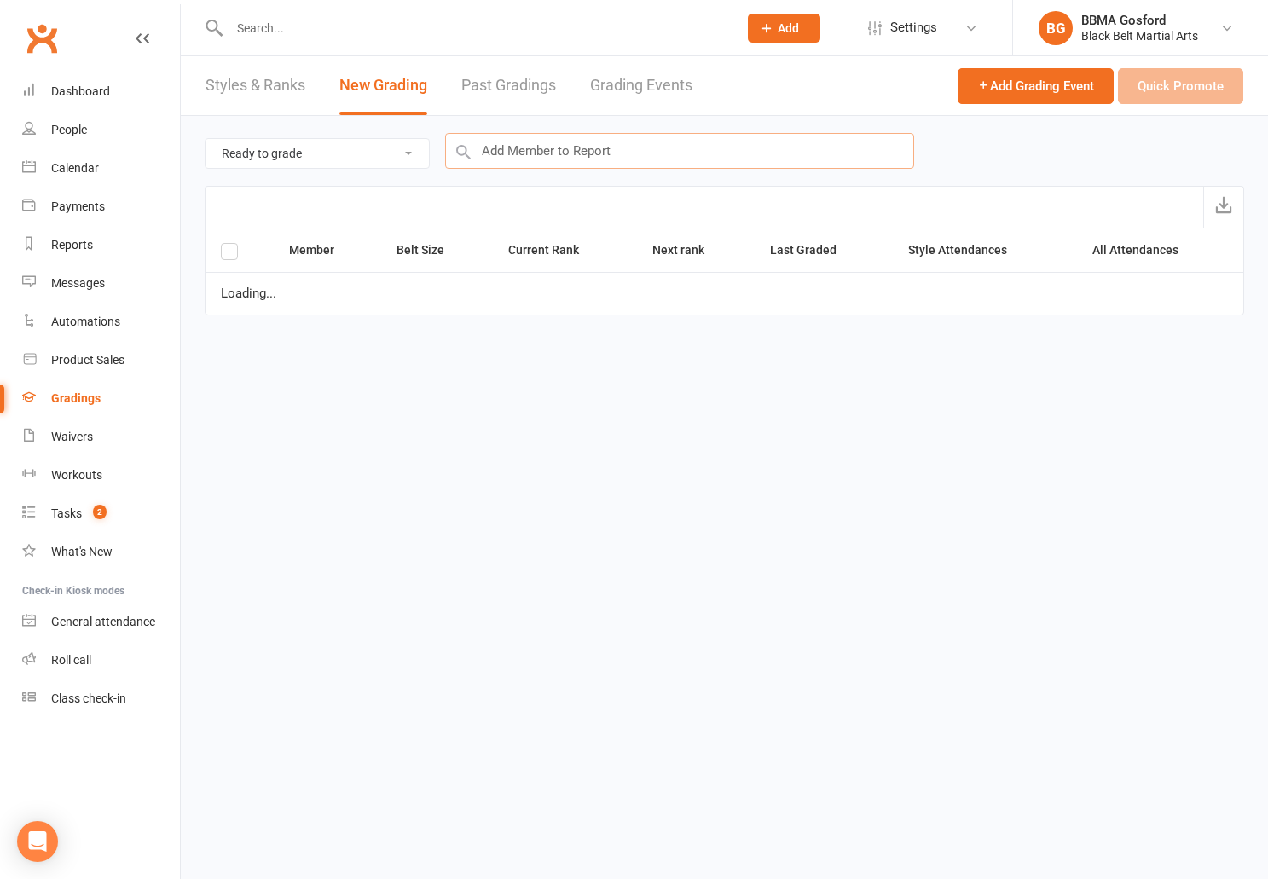
click at [544, 157] on input "text" at bounding box center [679, 151] width 469 height 36
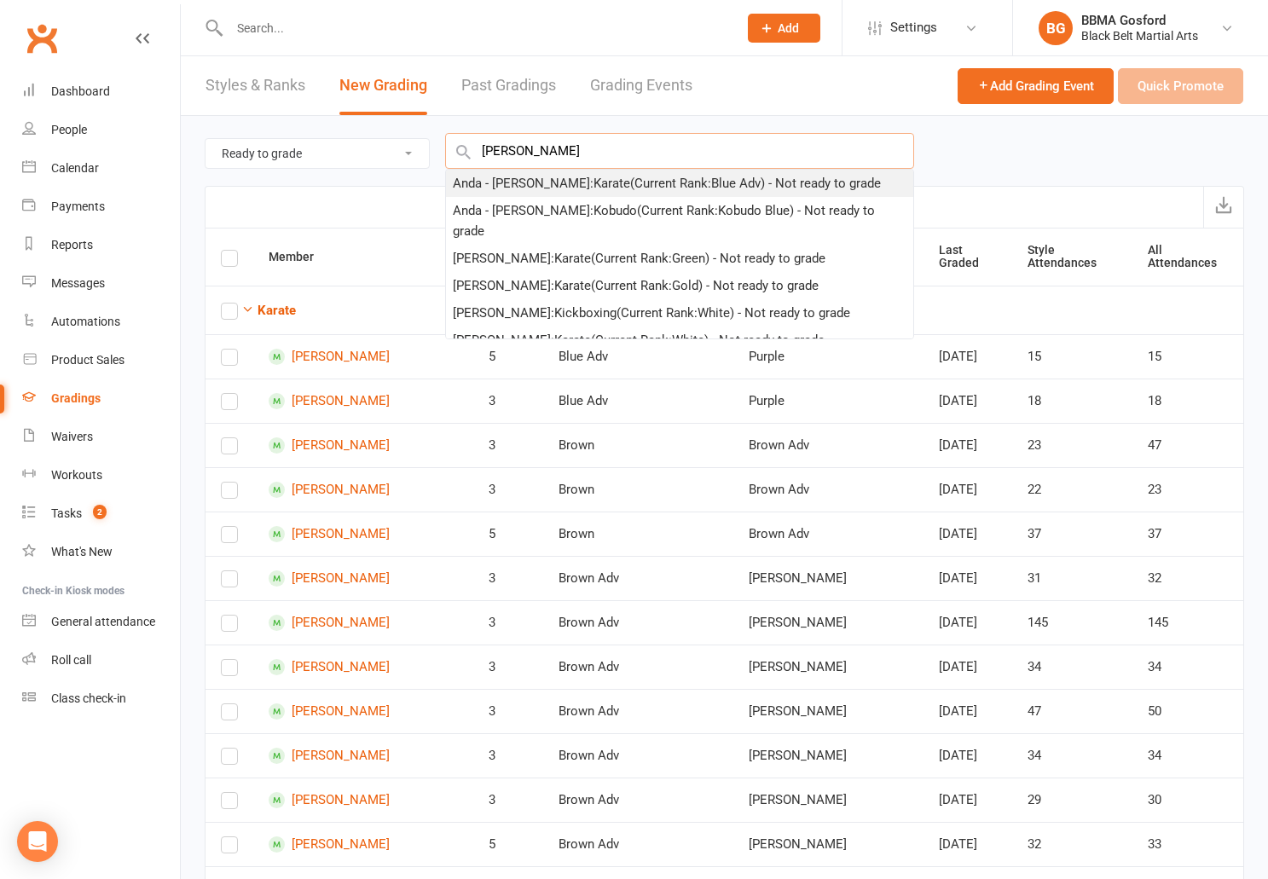
type input "[PERSON_NAME]"
click at [537, 187] on div "Anda - [PERSON_NAME] : Karate (Current Rank: Blue Adv ) - Not ready to grade" at bounding box center [667, 183] width 428 height 20
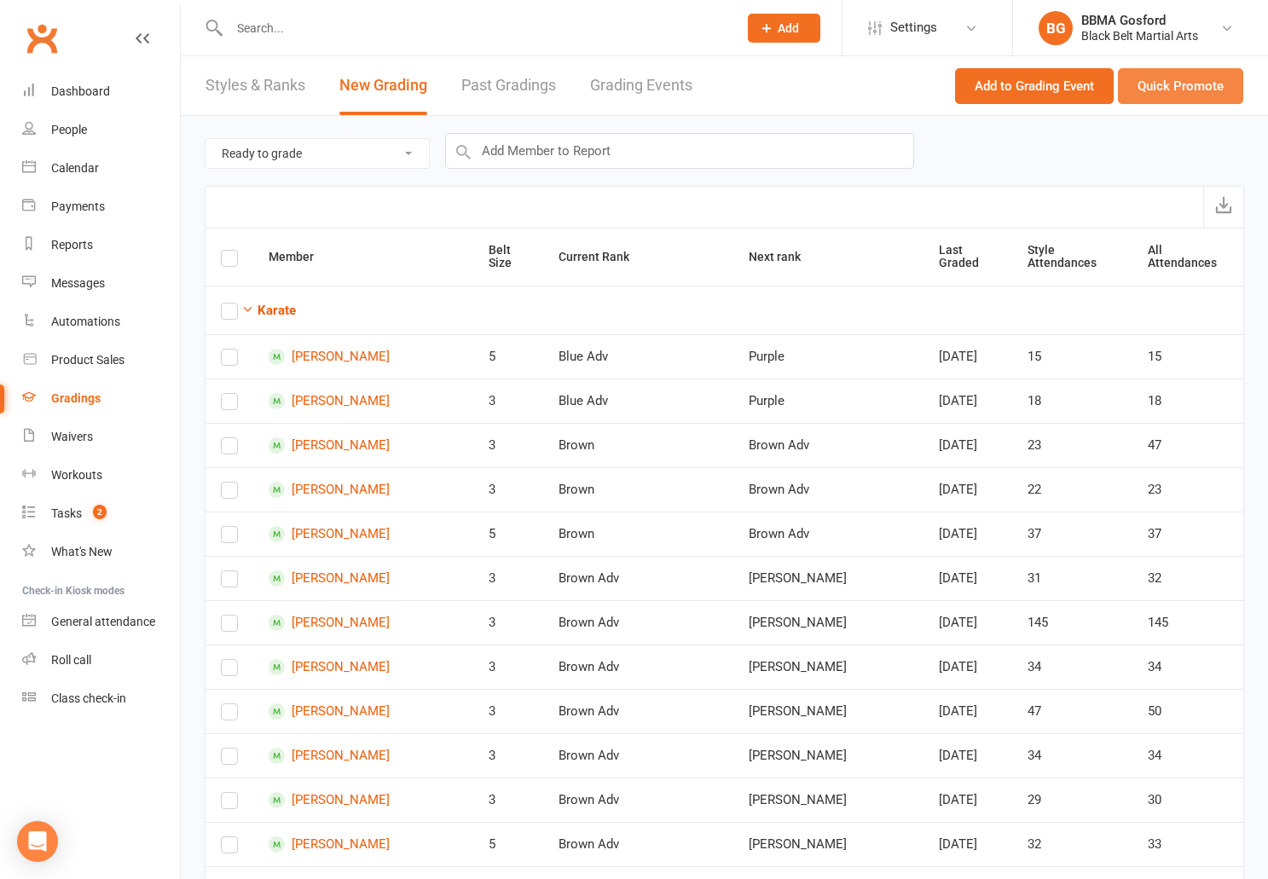
click at [1172, 94] on button "Quick Promote" at bounding box center [1180, 86] width 125 height 36
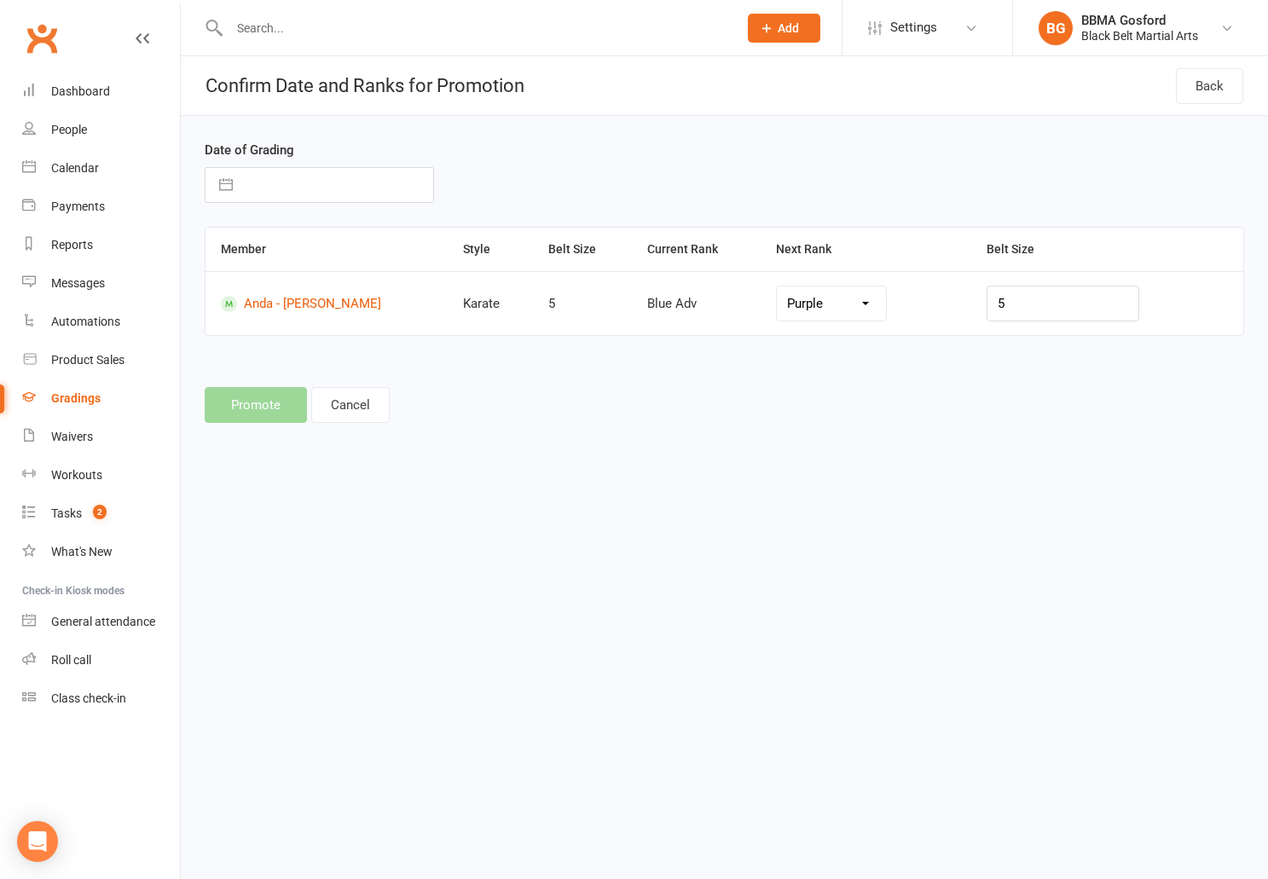
select select "7087"
select select "6"
select select "2025"
select select "7"
select select "2025"
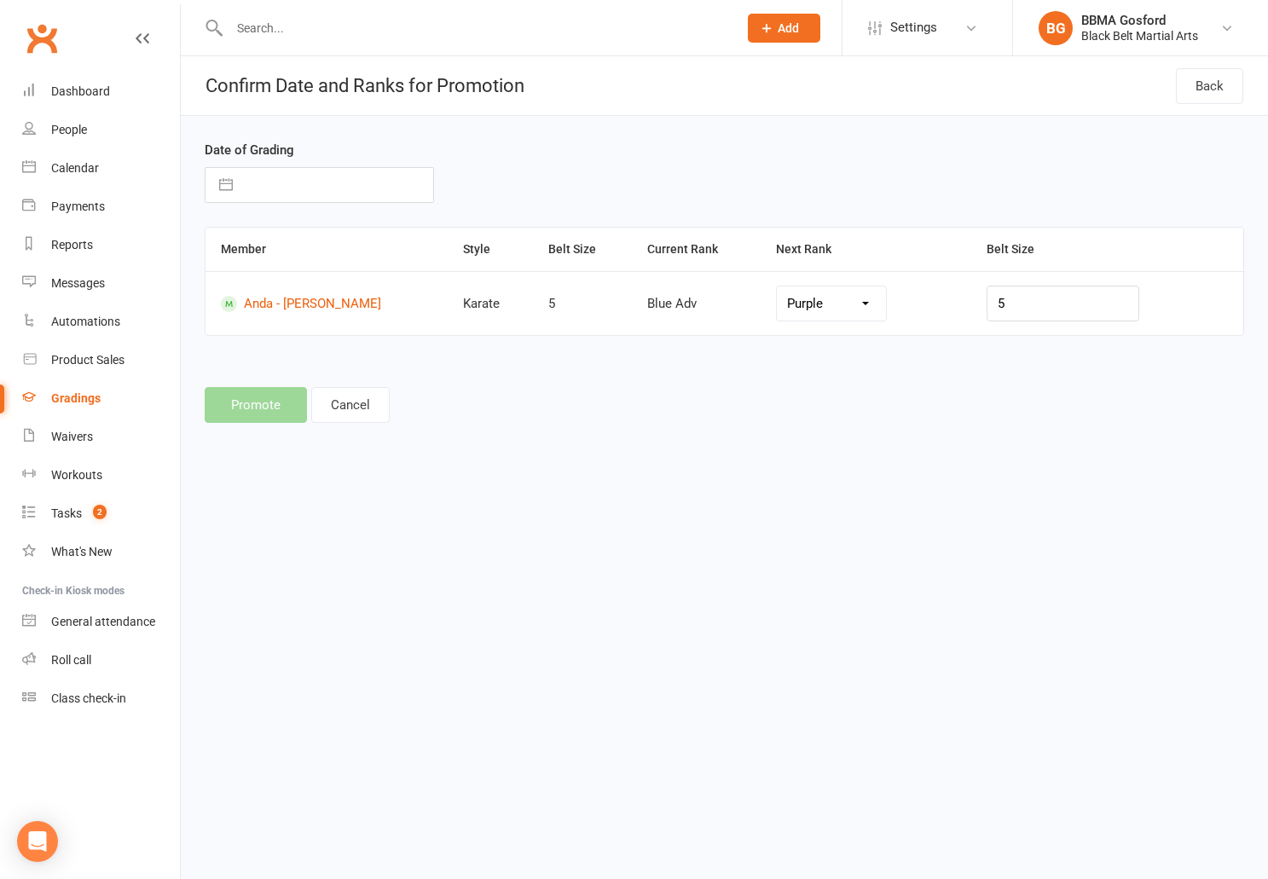
select select "8"
select select "2025"
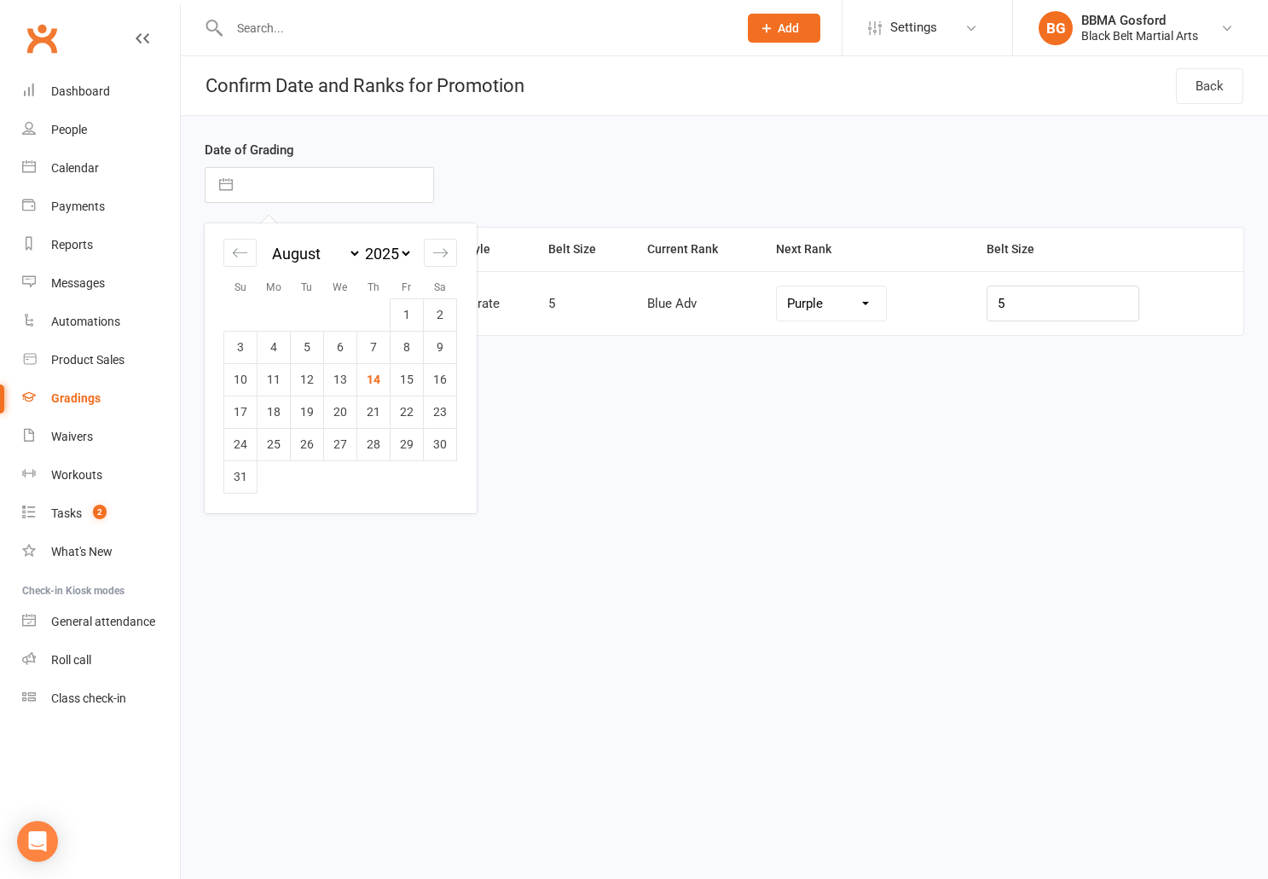
click at [285, 191] on input "text" at bounding box center [337, 185] width 192 height 34
click at [237, 264] on div "Move backward to switch to the previous month." at bounding box center [239, 253] width 33 height 28
select select "5"
select select "2025"
click at [230, 409] on td "20" at bounding box center [240, 412] width 33 height 32
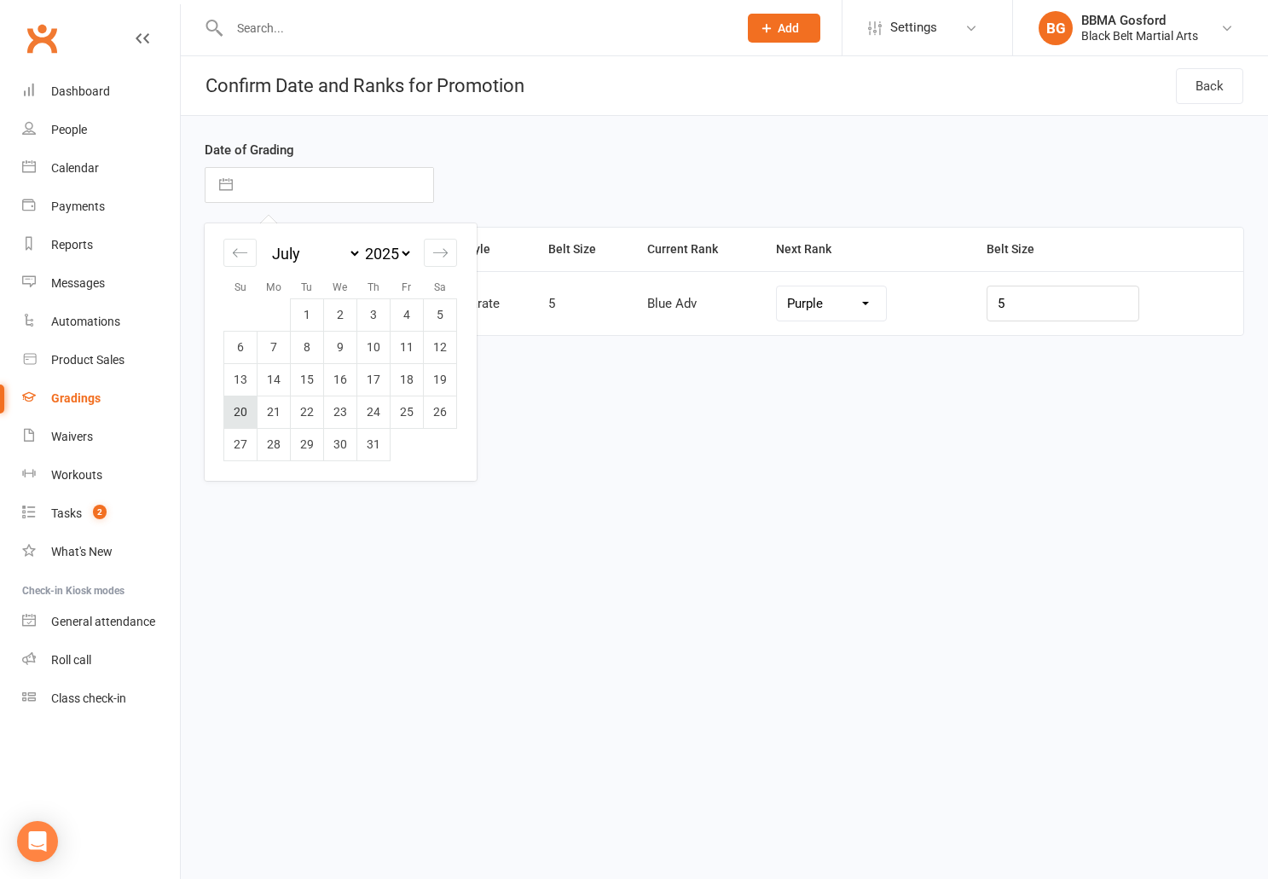
type input "[DATE]"
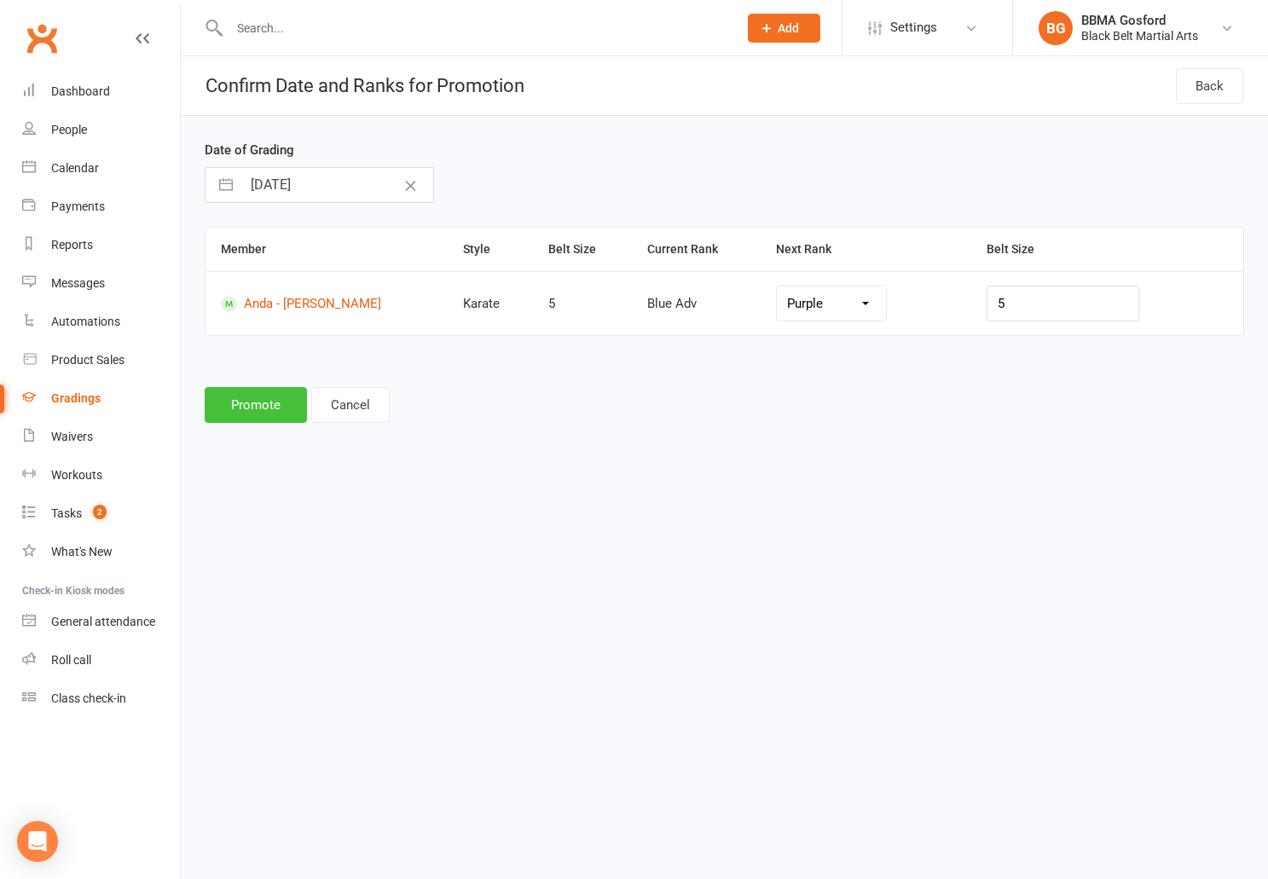
click at [262, 403] on button "Promote" at bounding box center [256, 405] width 102 height 36
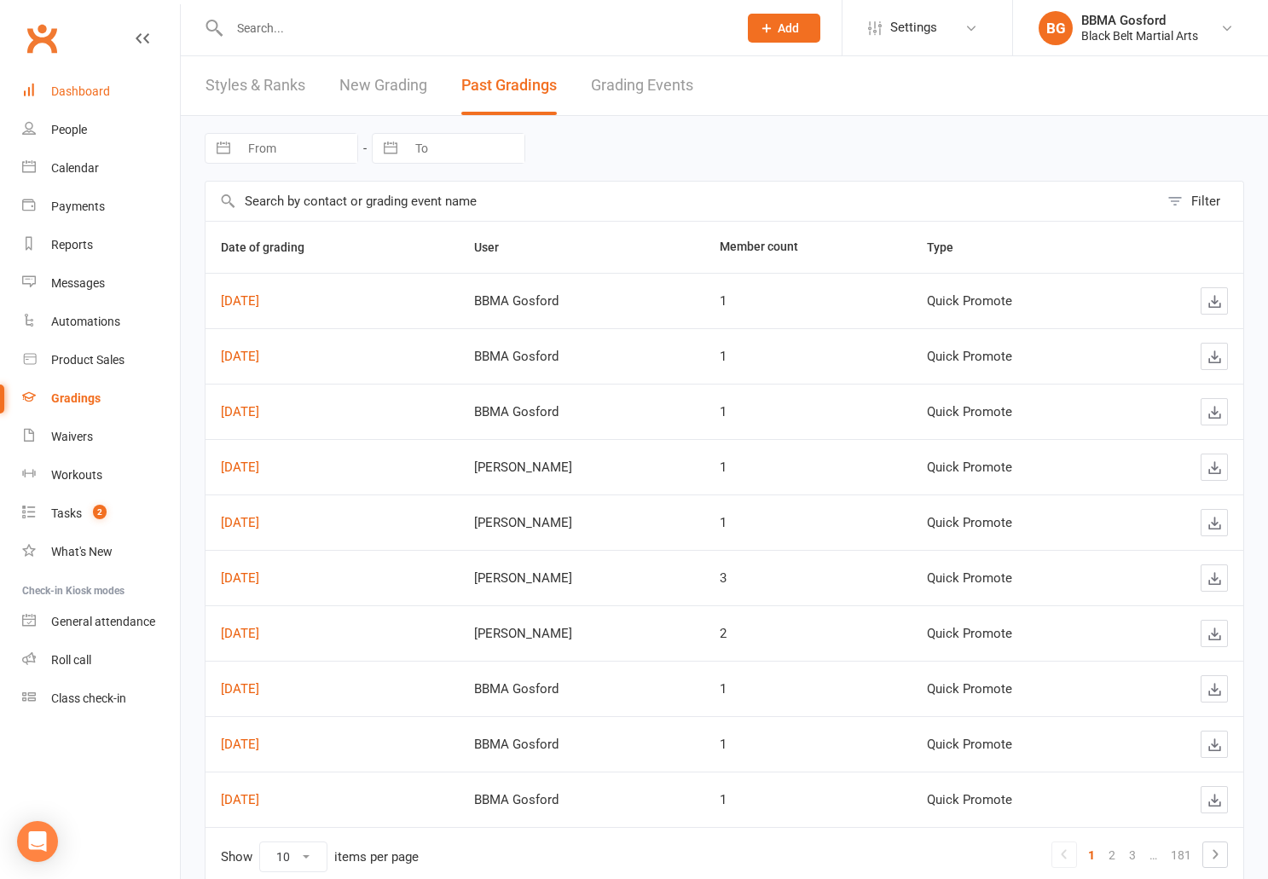
click at [84, 102] on link "Dashboard" at bounding box center [101, 92] width 158 height 38
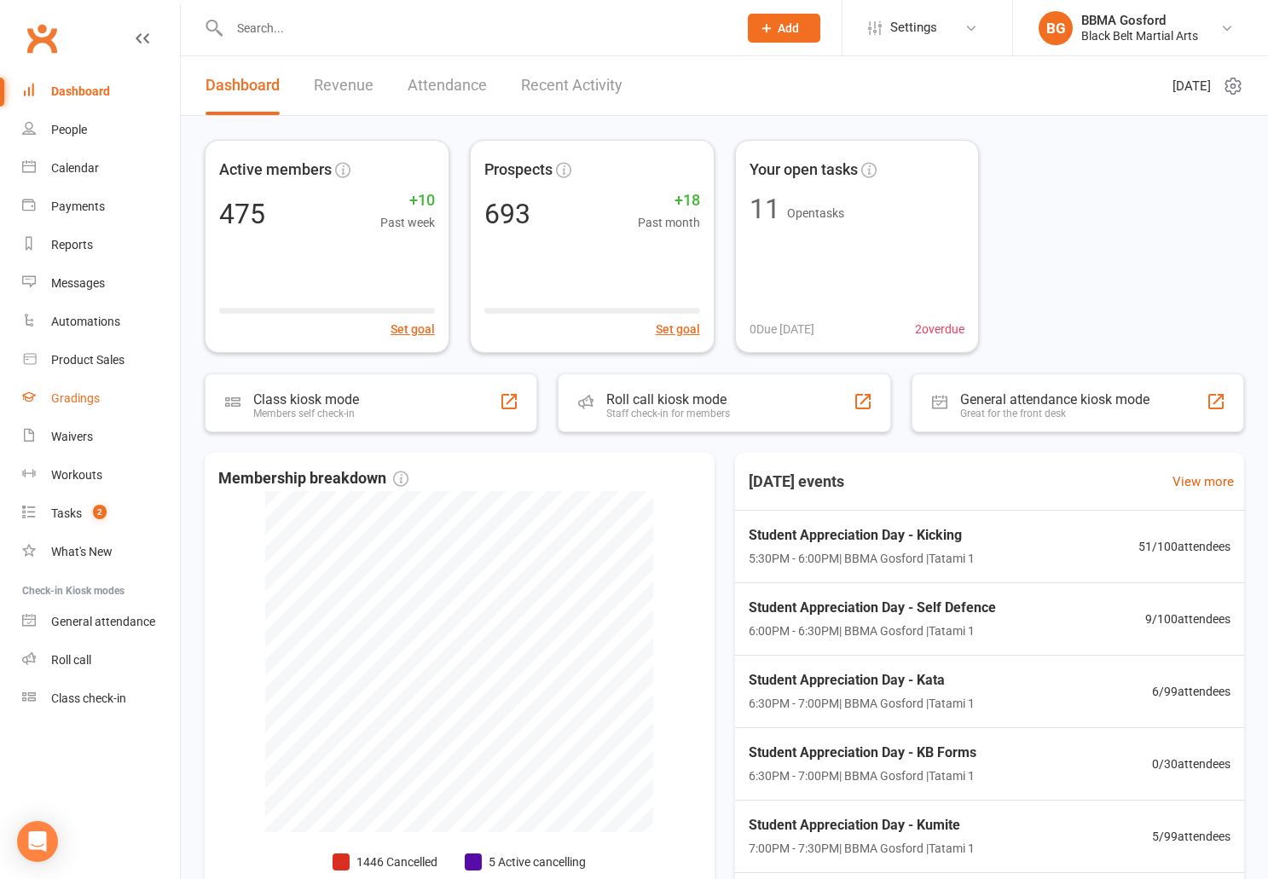
click at [72, 401] on div "Gradings" at bounding box center [75, 399] width 49 height 14
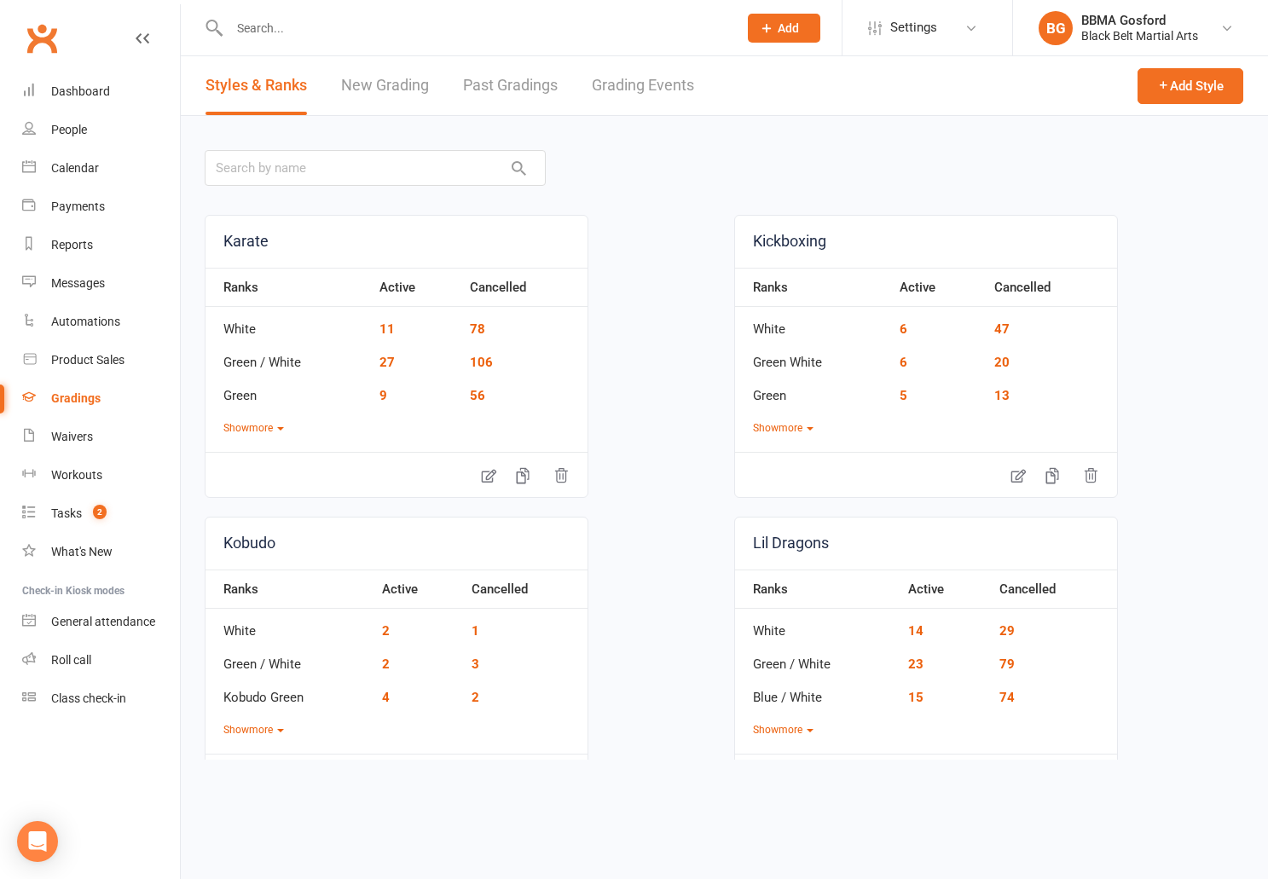
click at [369, 86] on link "New Grading" at bounding box center [385, 85] width 88 height 59
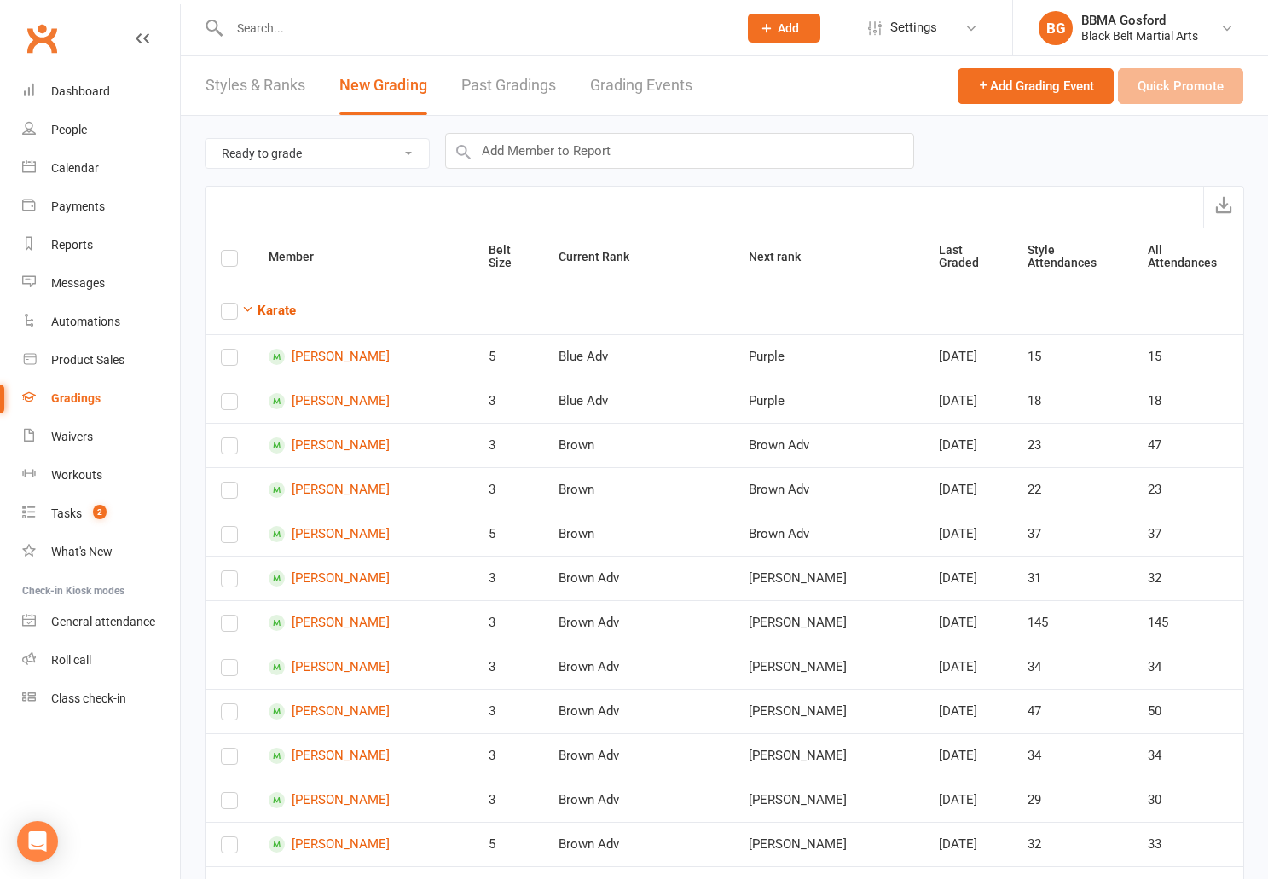
click at [484, 90] on link "Past Gradings" at bounding box center [508, 85] width 95 height 59
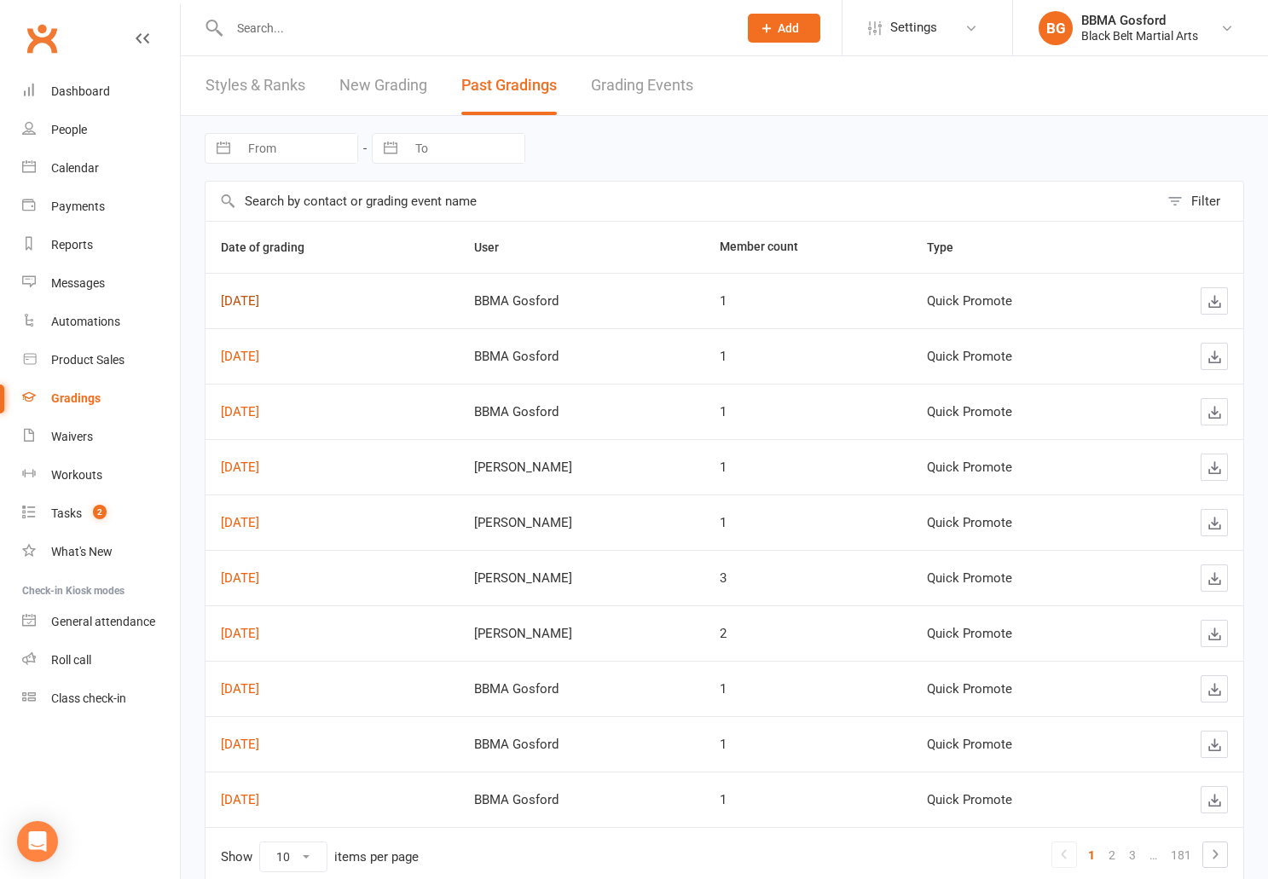
click at [259, 301] on link "[DATE]" at bounding box center [240, 300] width 38 height 15
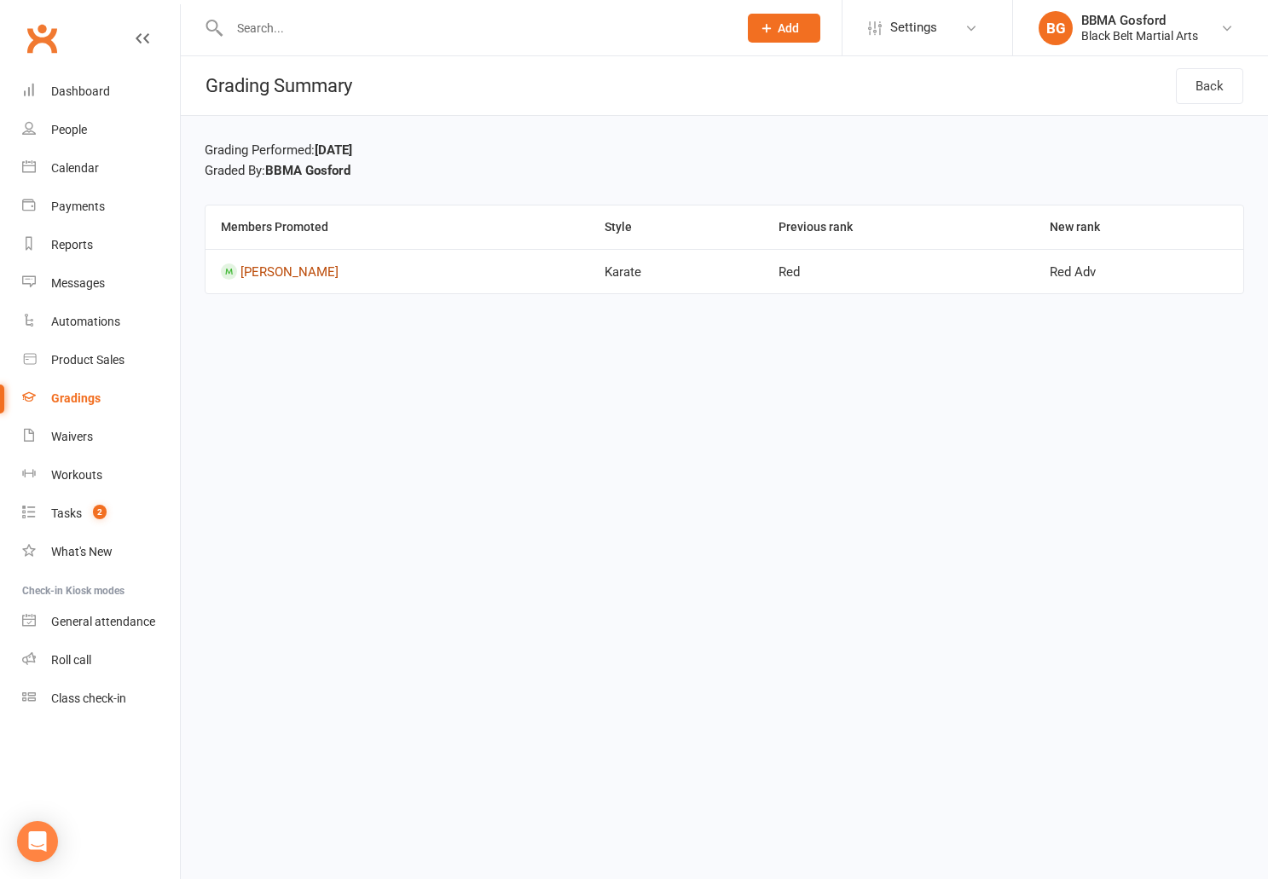
click at [284, 276] on link "[PERSON_NAME]" at bounding box center [290, 271] width 98 height 15
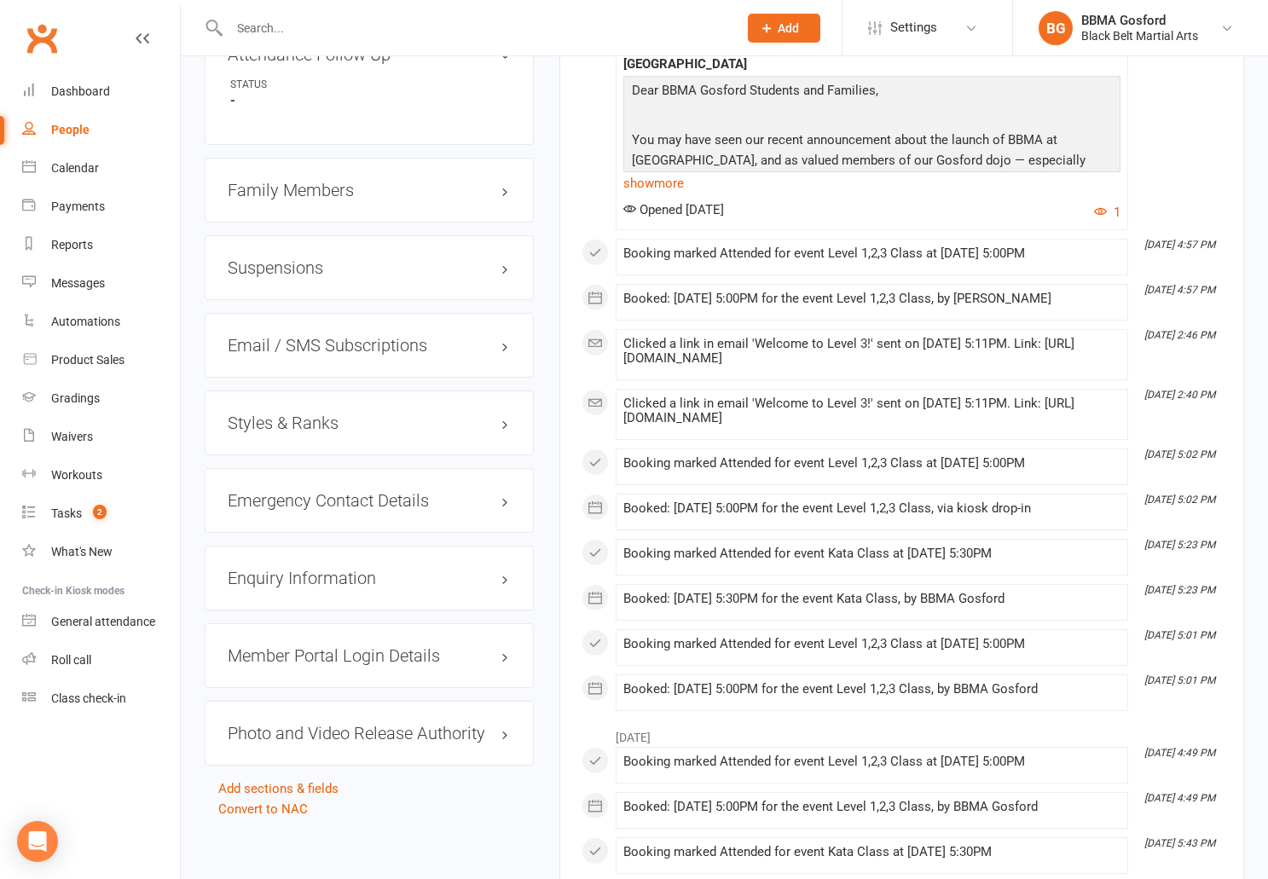
scroll to position [1353, 0]
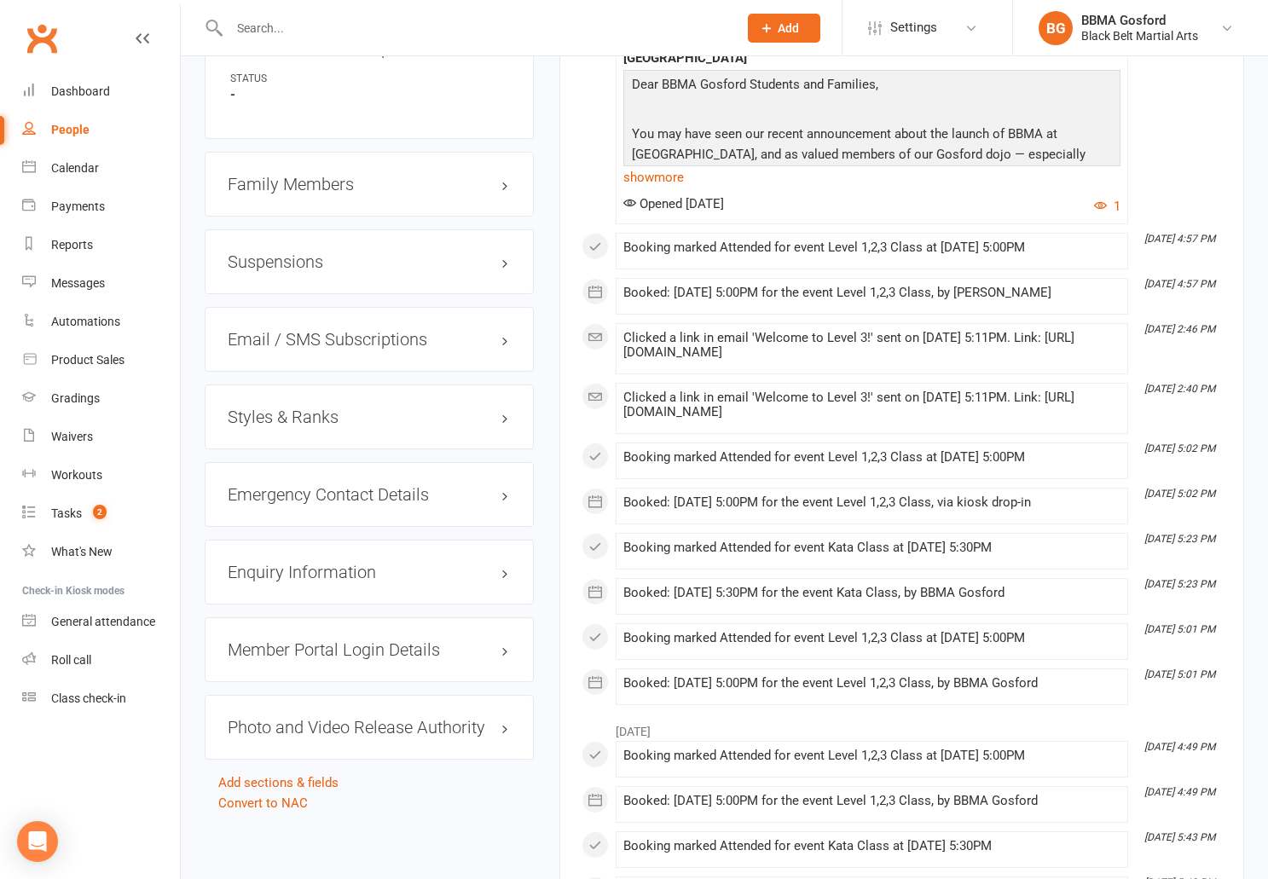
click at [308, 392] on div "Styles & Ranks" at bounding box center [369, 417] width 329 height 65
click at [299, 408] on h3 "Styles & Ranks" at bounding box center [369, 417] width 283 height 19
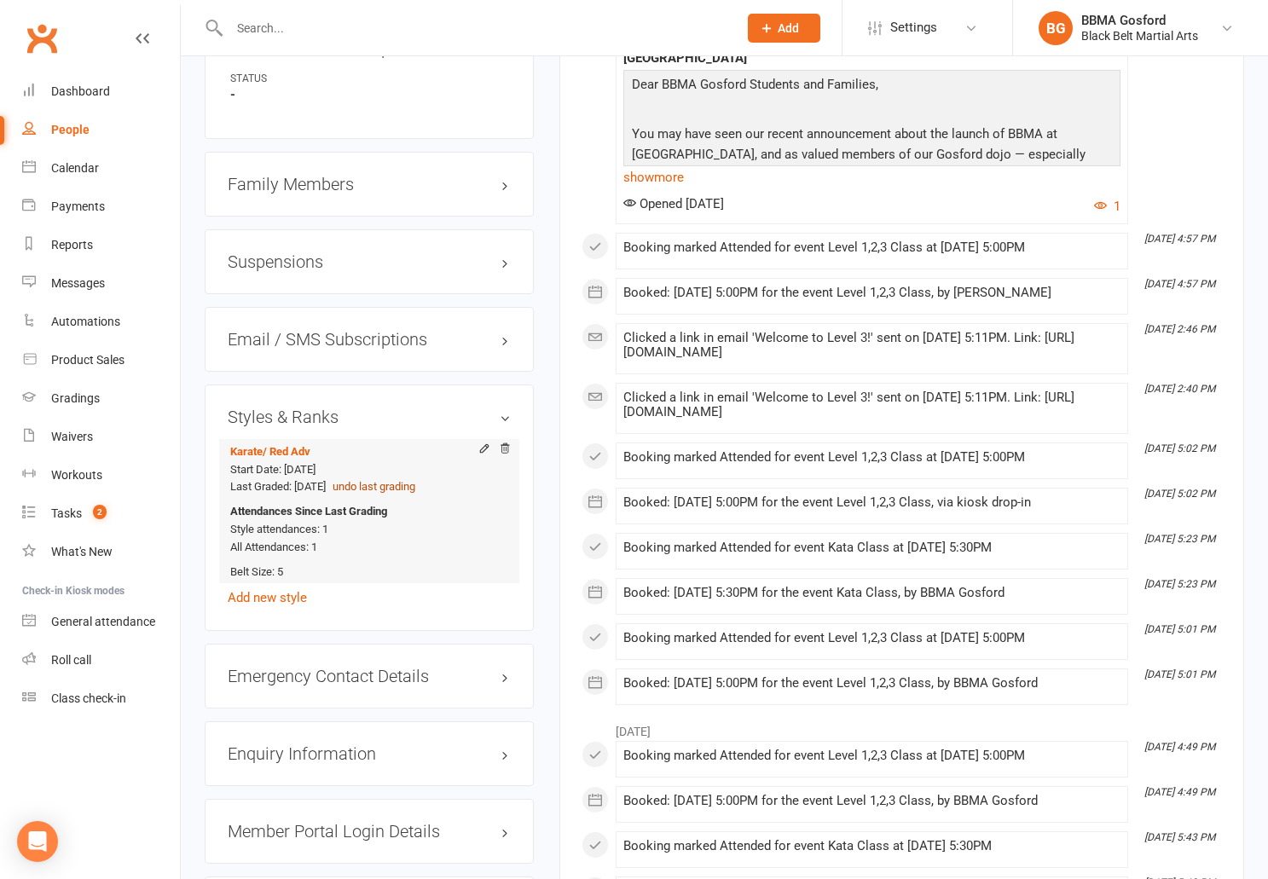
click at [415, 479] on button "undo last grading" at bounding box center [374, 488] width 83 height 18
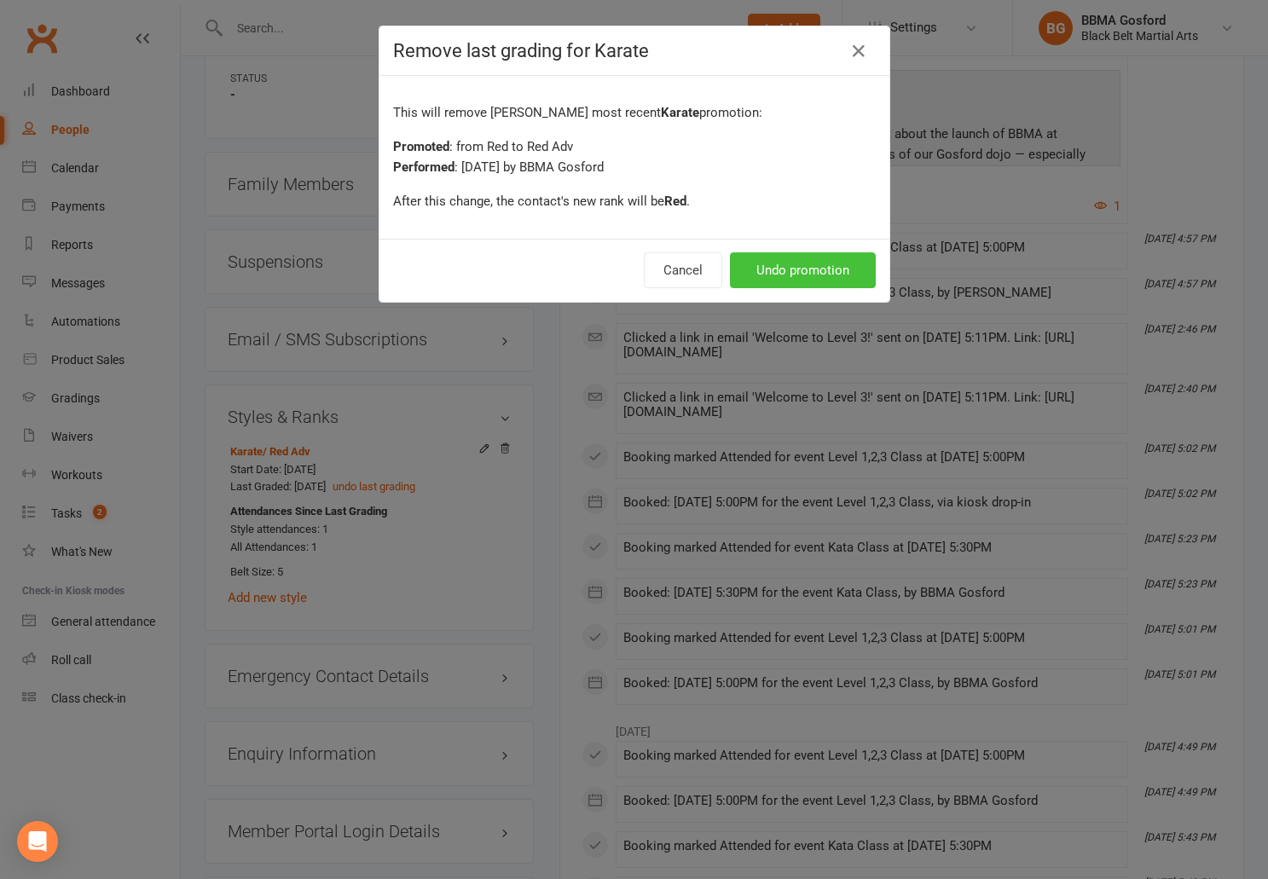
click at [821, 276] on button "Undo promotion" at bounding box center [803, 270] width 146 height 36
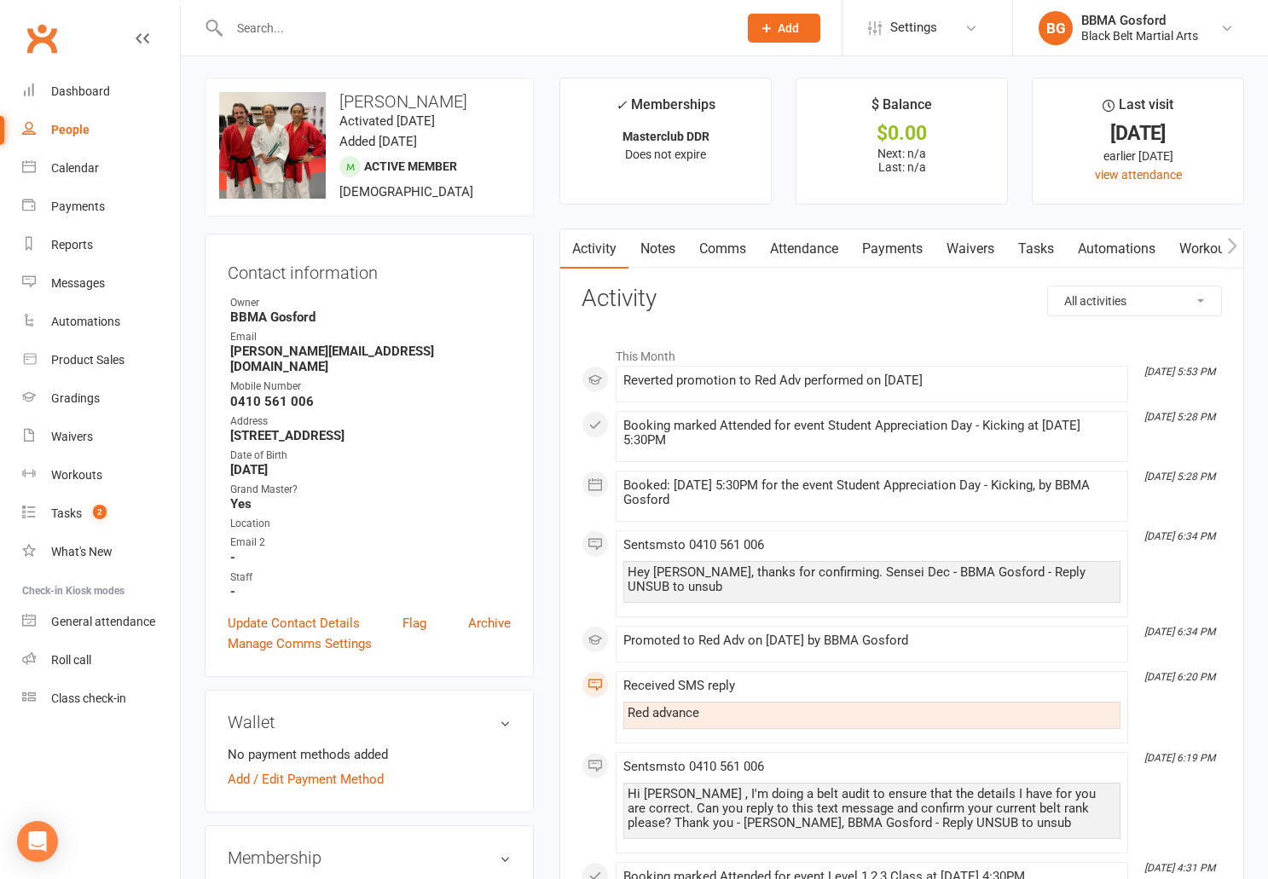
scroll to position [0, 0]
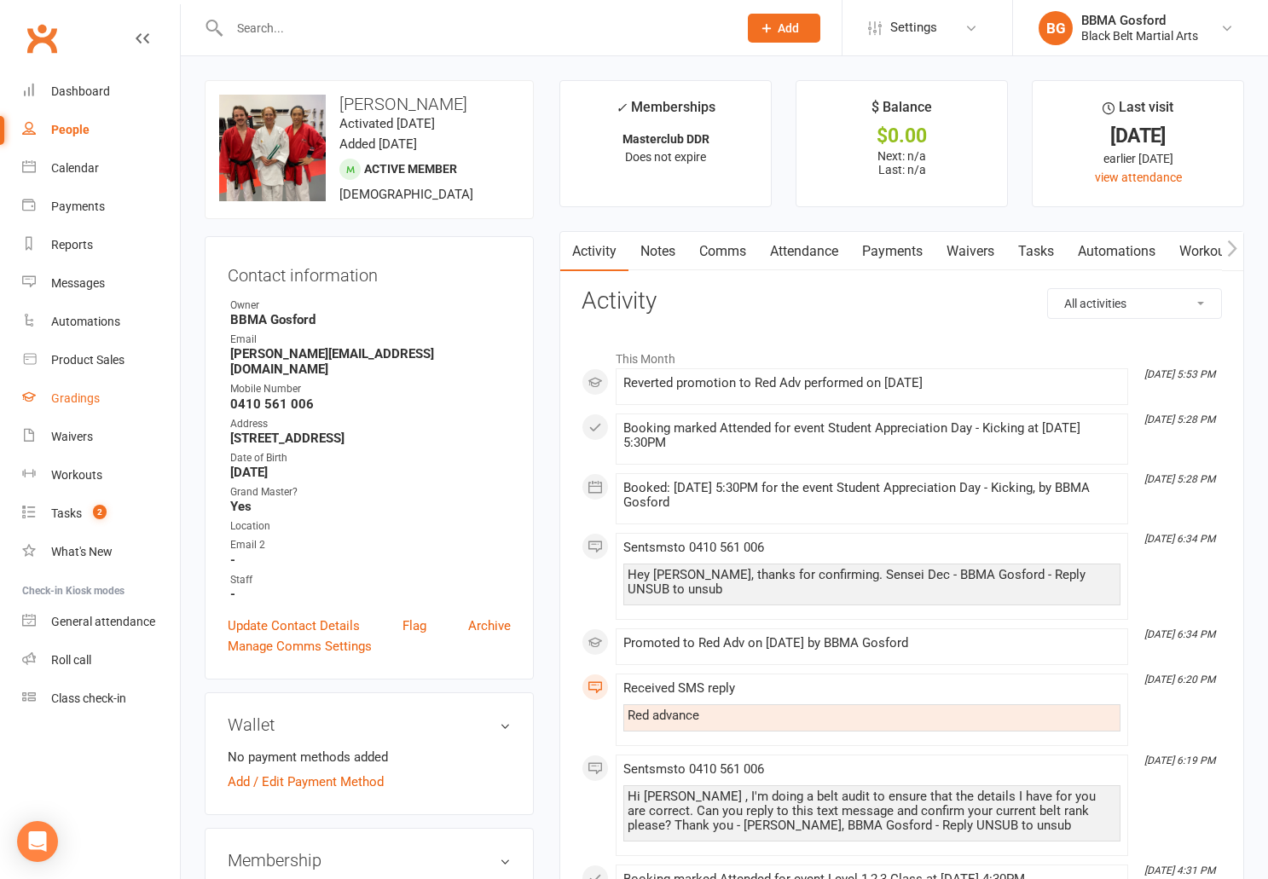
click at [78, 406] on link "Gradings" at bounding box center [101, 399] width 158 height 38
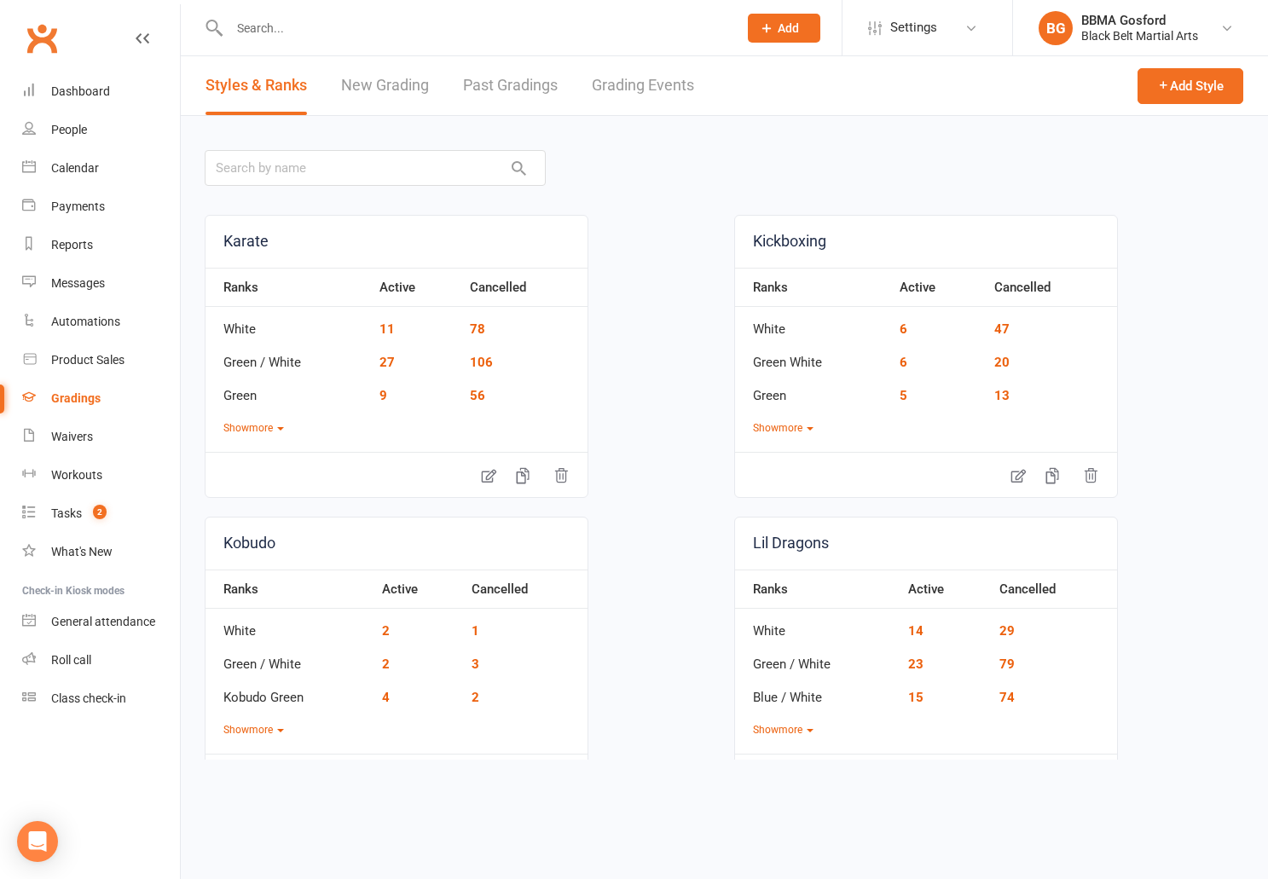
click at [403, 89] on link "New Grading" at bounding box center [385, 85] width 88 height 59
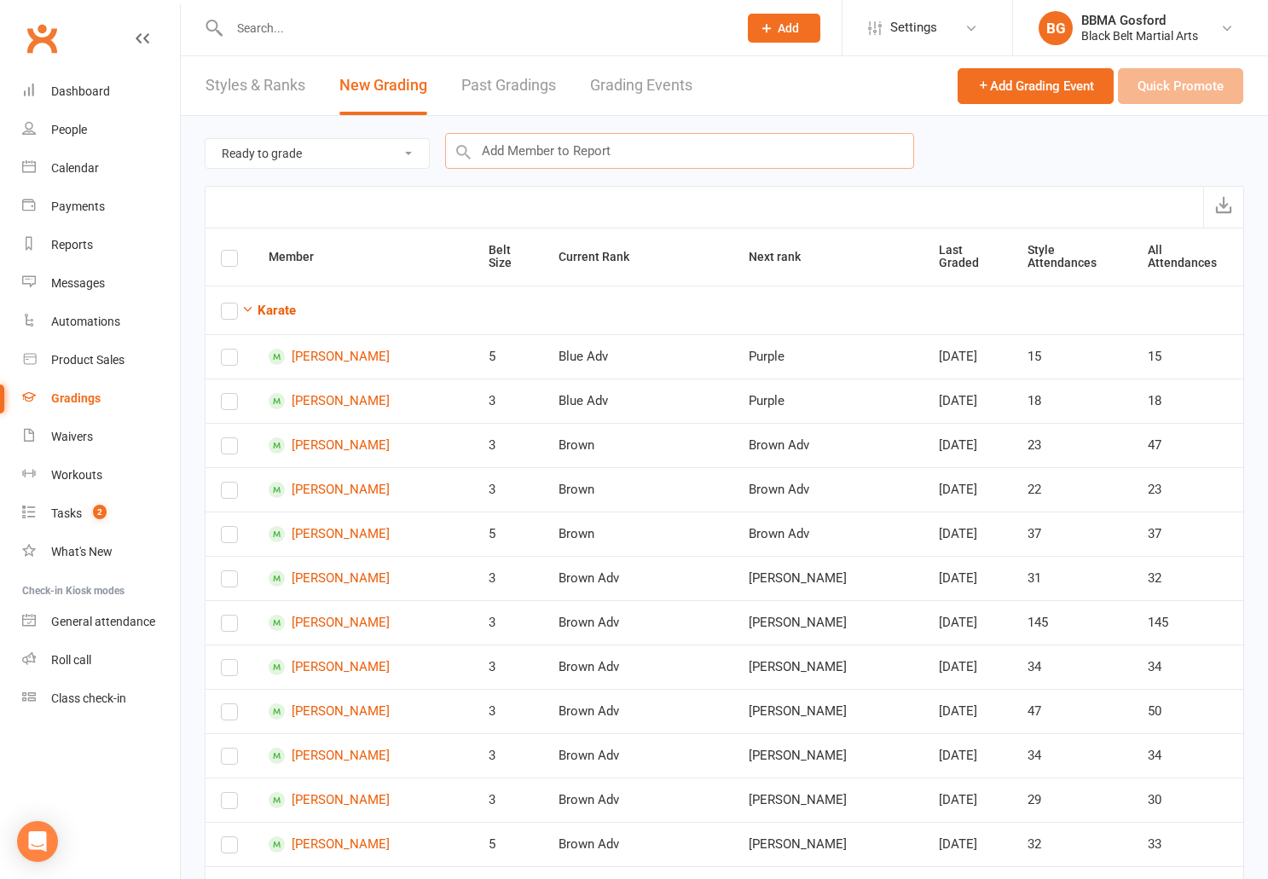
click at [566, 150] on input "text" at bounding box center [679, 151] width 469 height 36
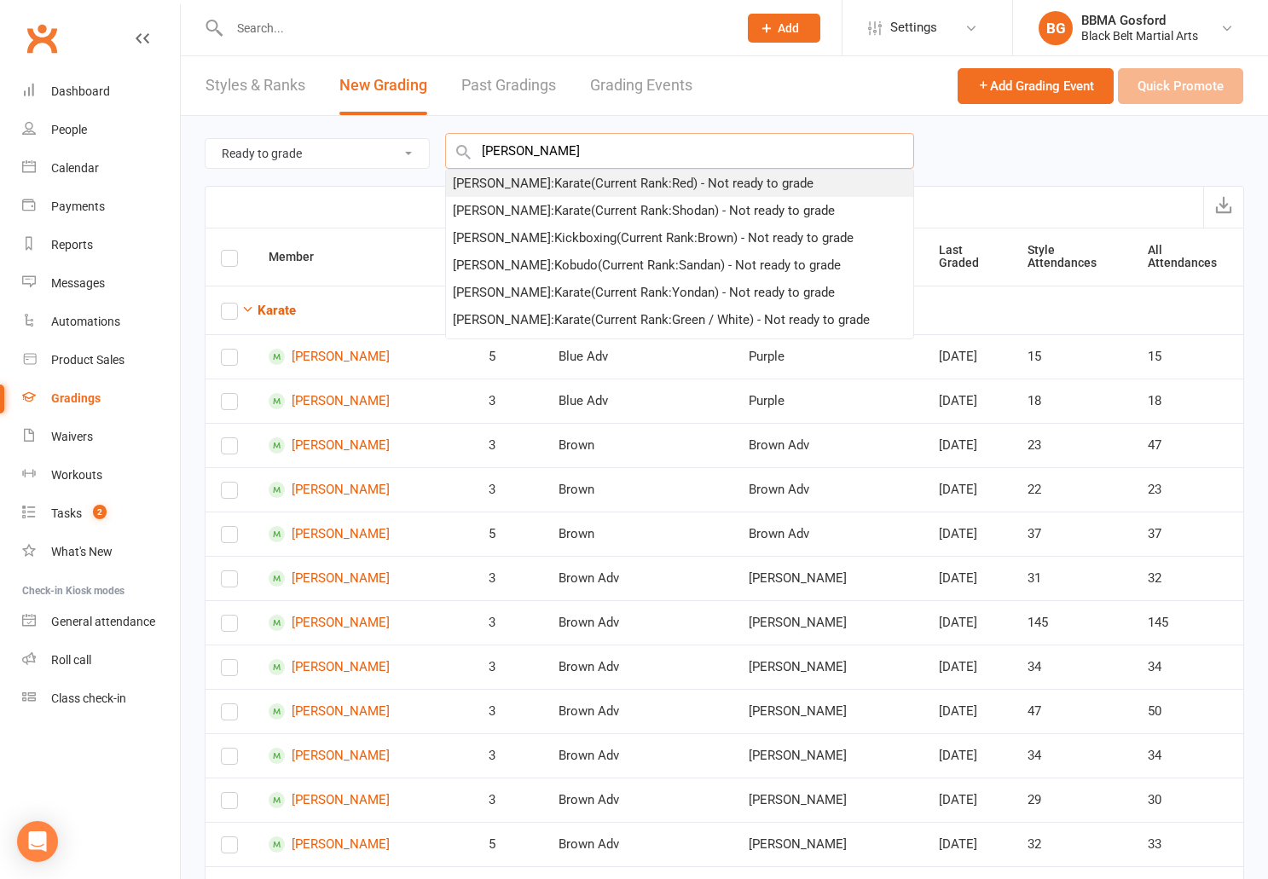
type input "[PERSON_NAME]"
click at [537, 183] on div "[PERSON_NAME] : Karate (Current Rank: Red ) - Not ready to grade" at bounding box center [633, 183] width 361 height 20
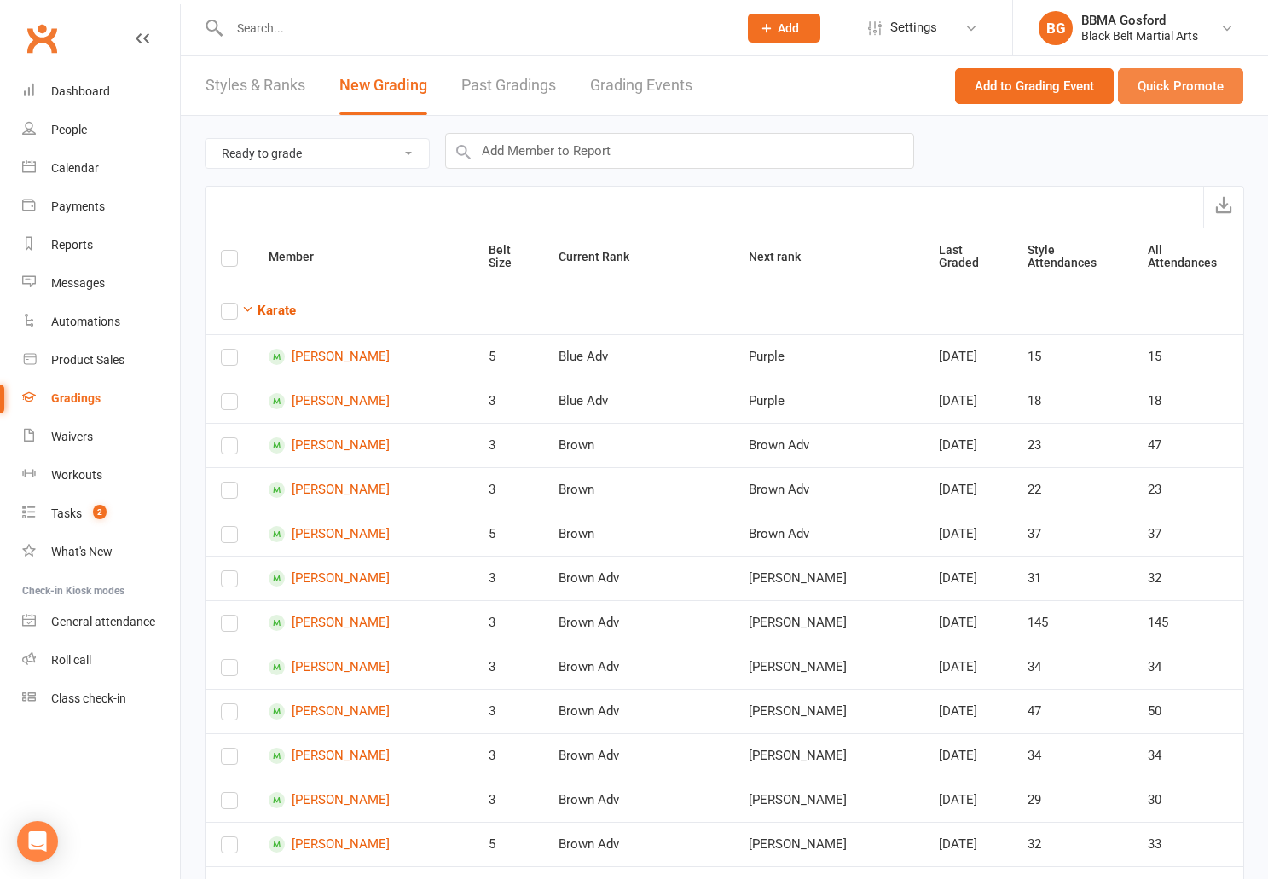
click at [1172, 90] on button "Quick Promote" at bounding box center [1180, 86] width 125 height 36
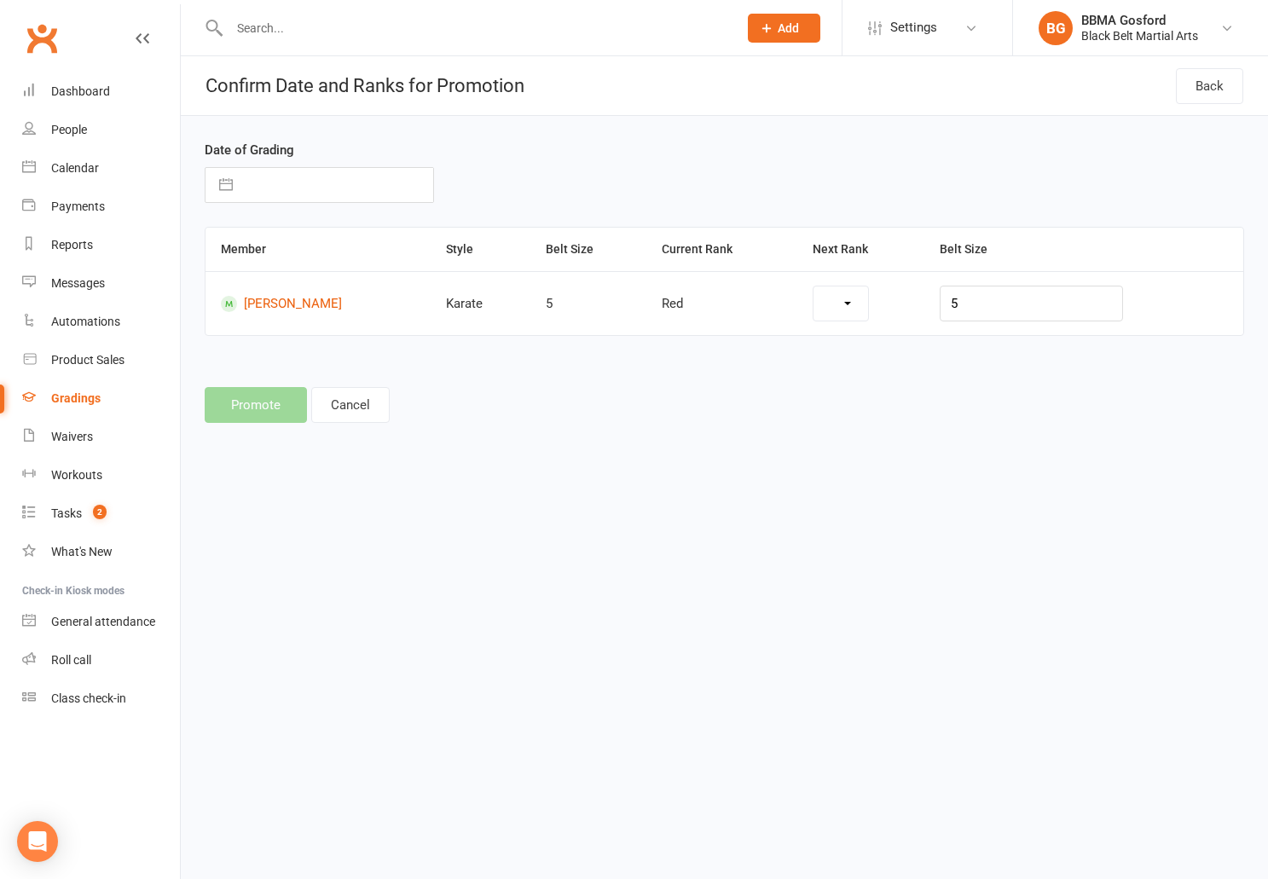
select select "6"
select select "2025"
select select "7"
select select "2025"
select select "8"
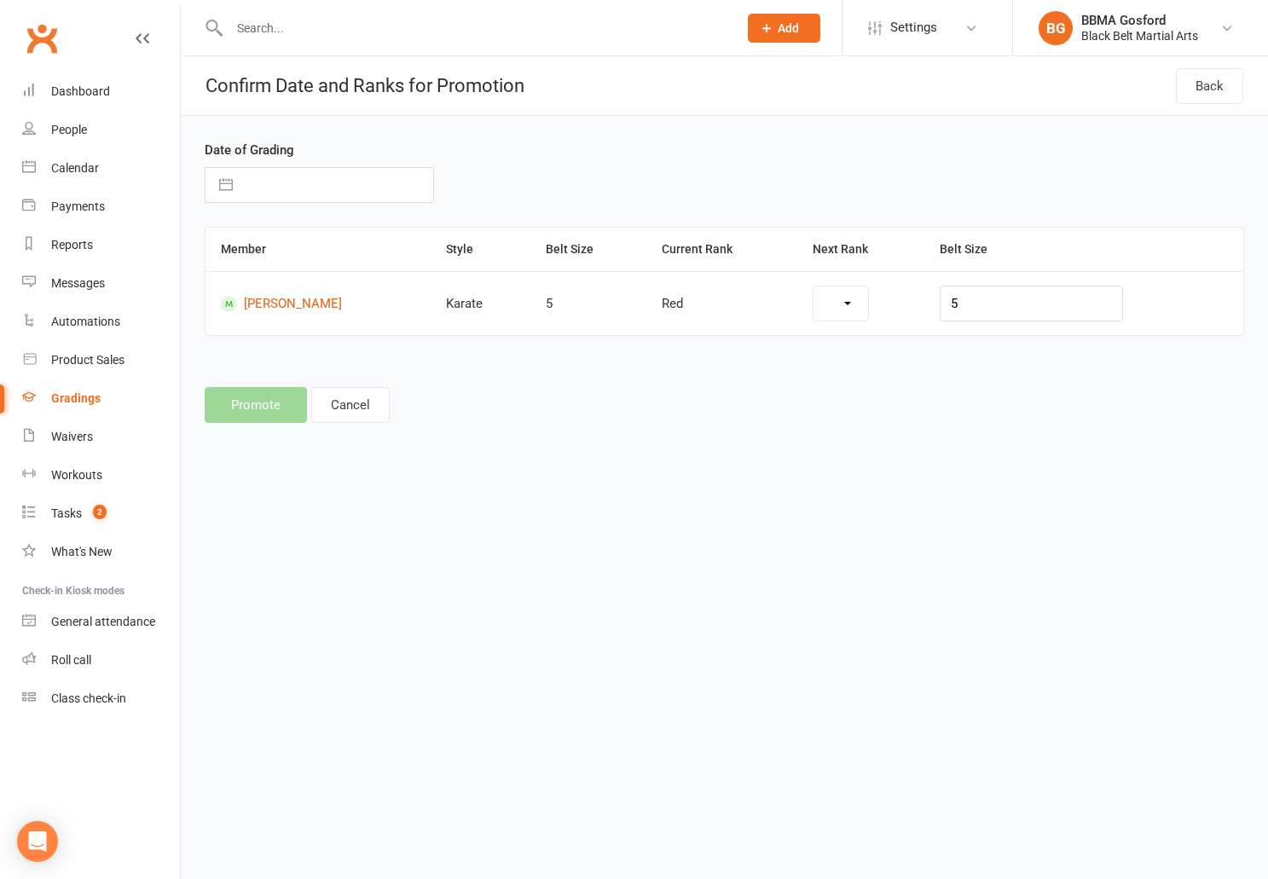
select select "2025"
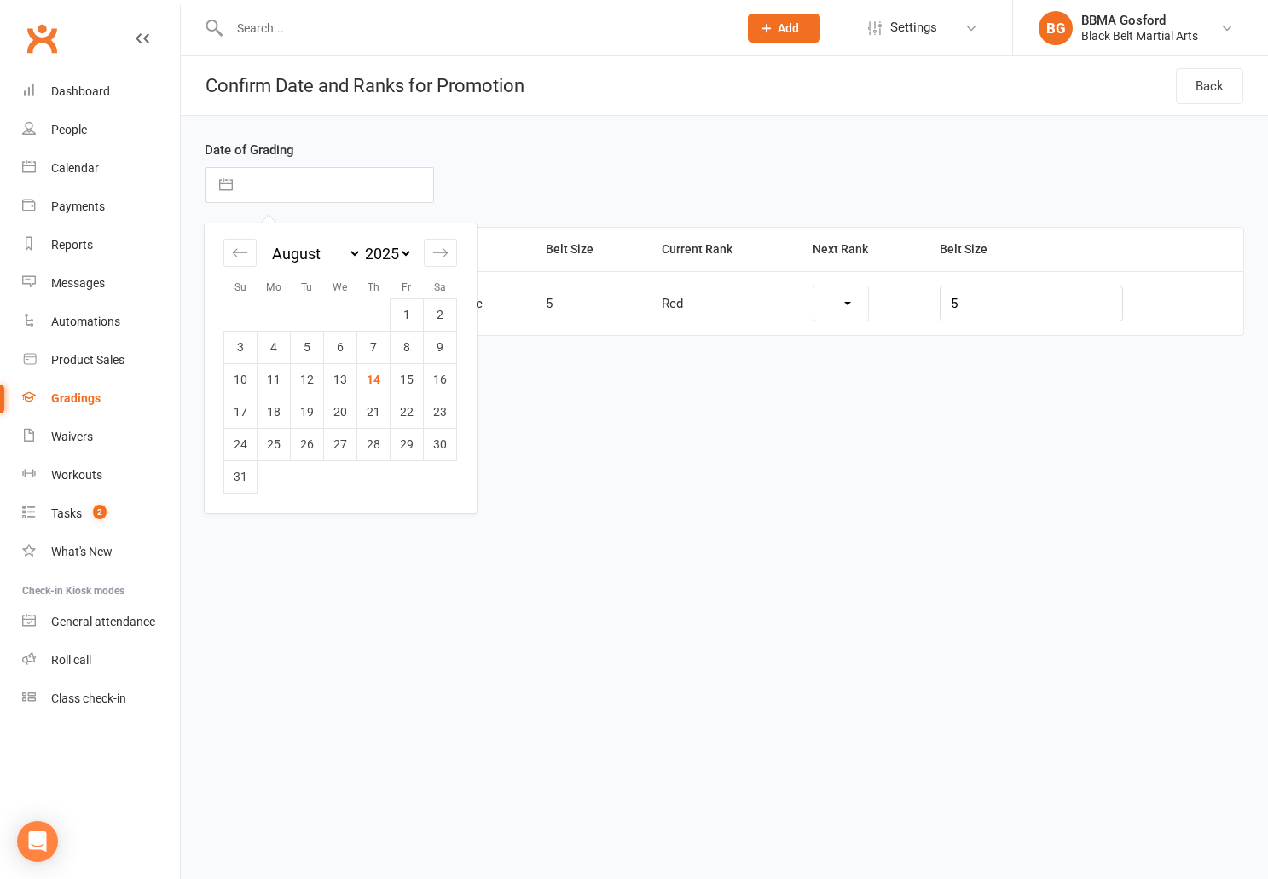
click at [276, 191] on input "text" at bounding box center [337, 185] width 192 height 34
select select "7094"
click at [235, 257] on icon "Move backward to switch to the previous month." at bounding box center [240, 253] width 16 height 16
select select "5"
select select "2025"
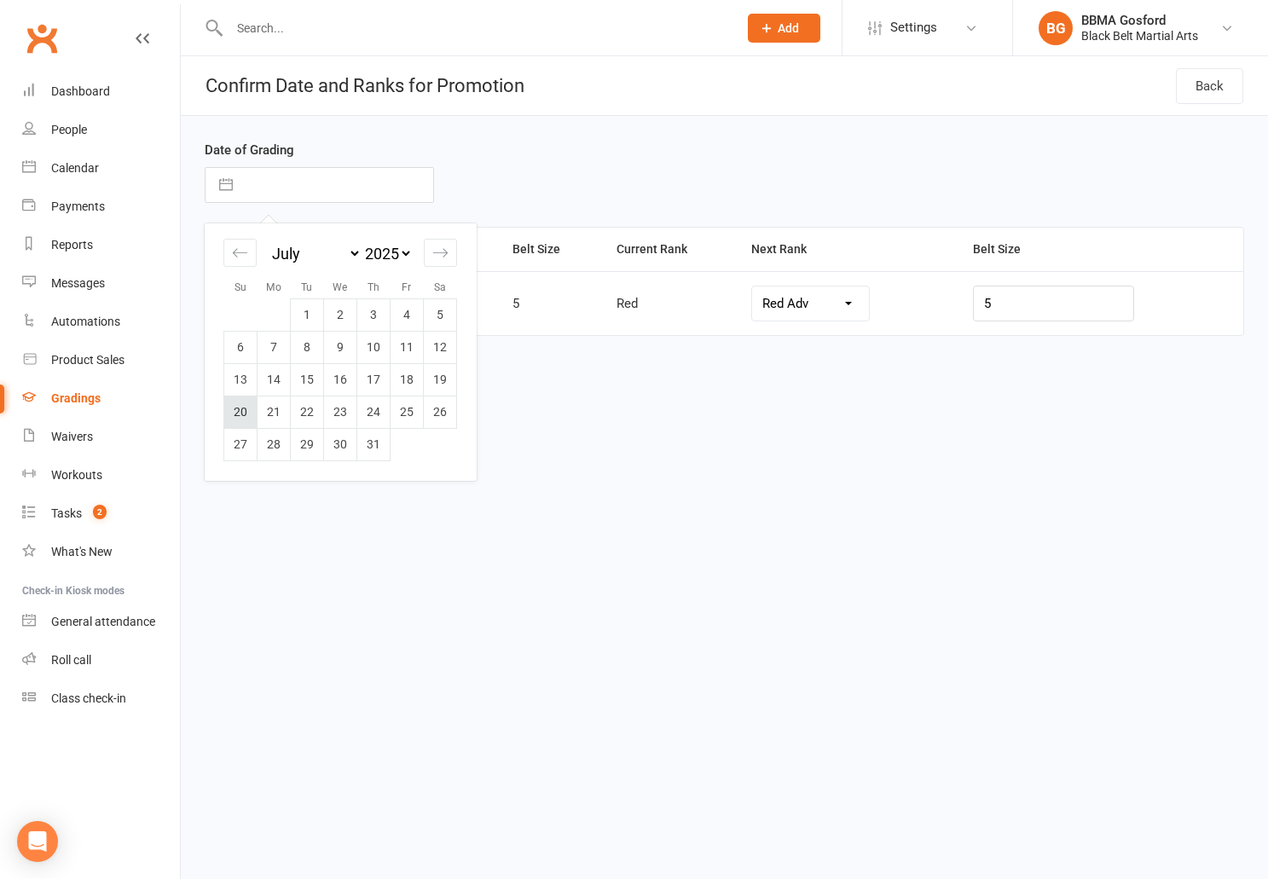
click at [237, 414] on td "20" at bounding box center [240, 412] width 33 height 32
type input "[DATE]"
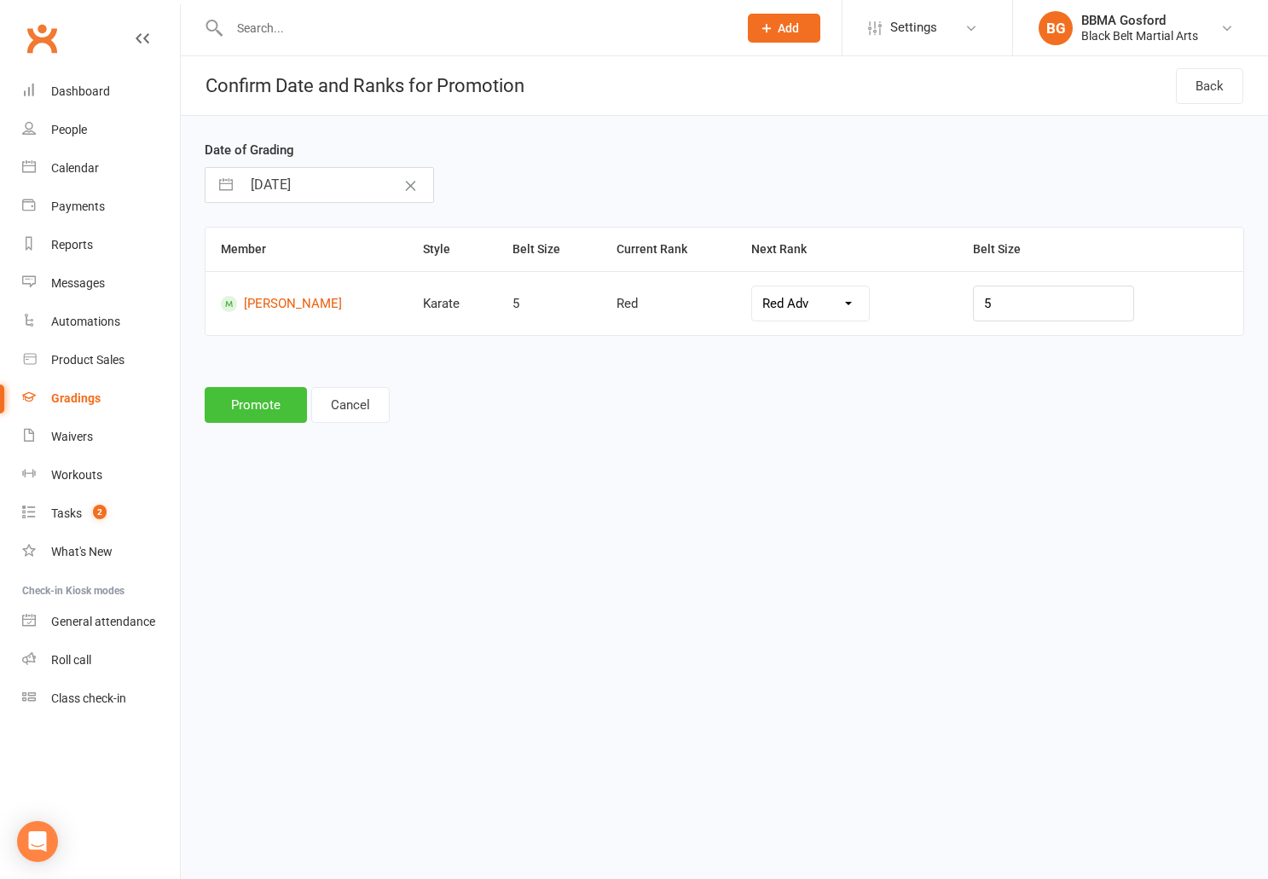
click at [233, 417] on button "Promote" at bounding box center [256, 405] width 102 height 36
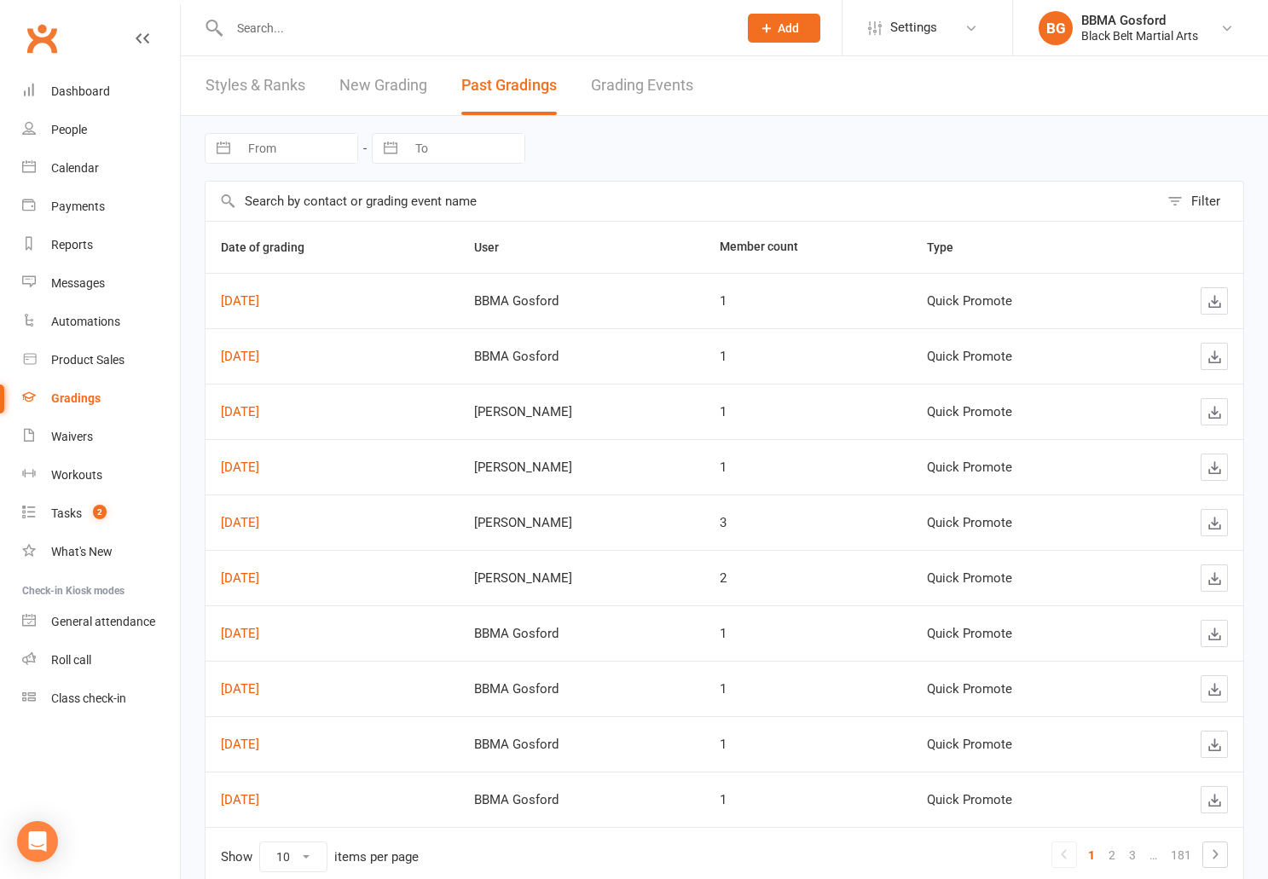
click at [291, 39] on input "text" at bounding box center [475, 28] width 502 height 24
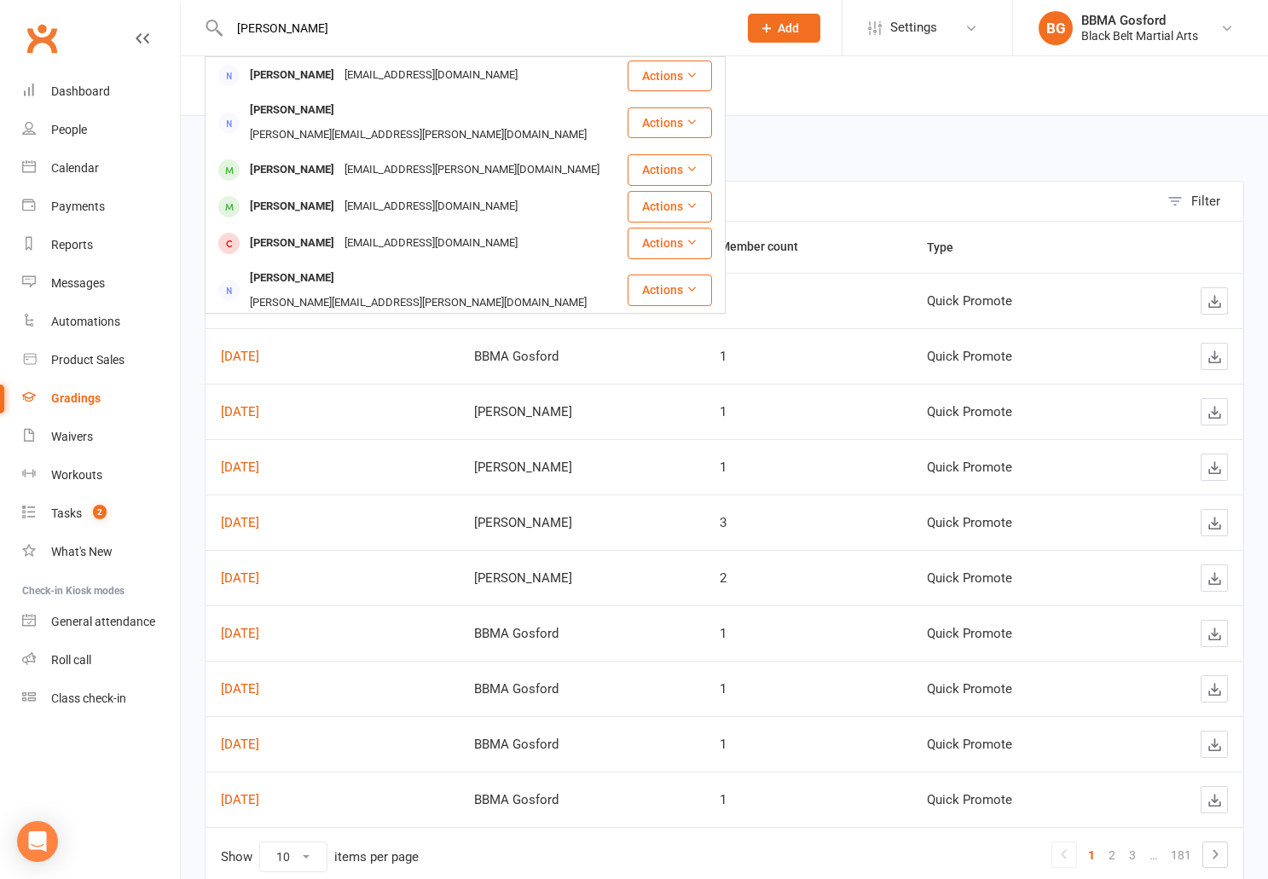
type input "[PERSON_NAME]"
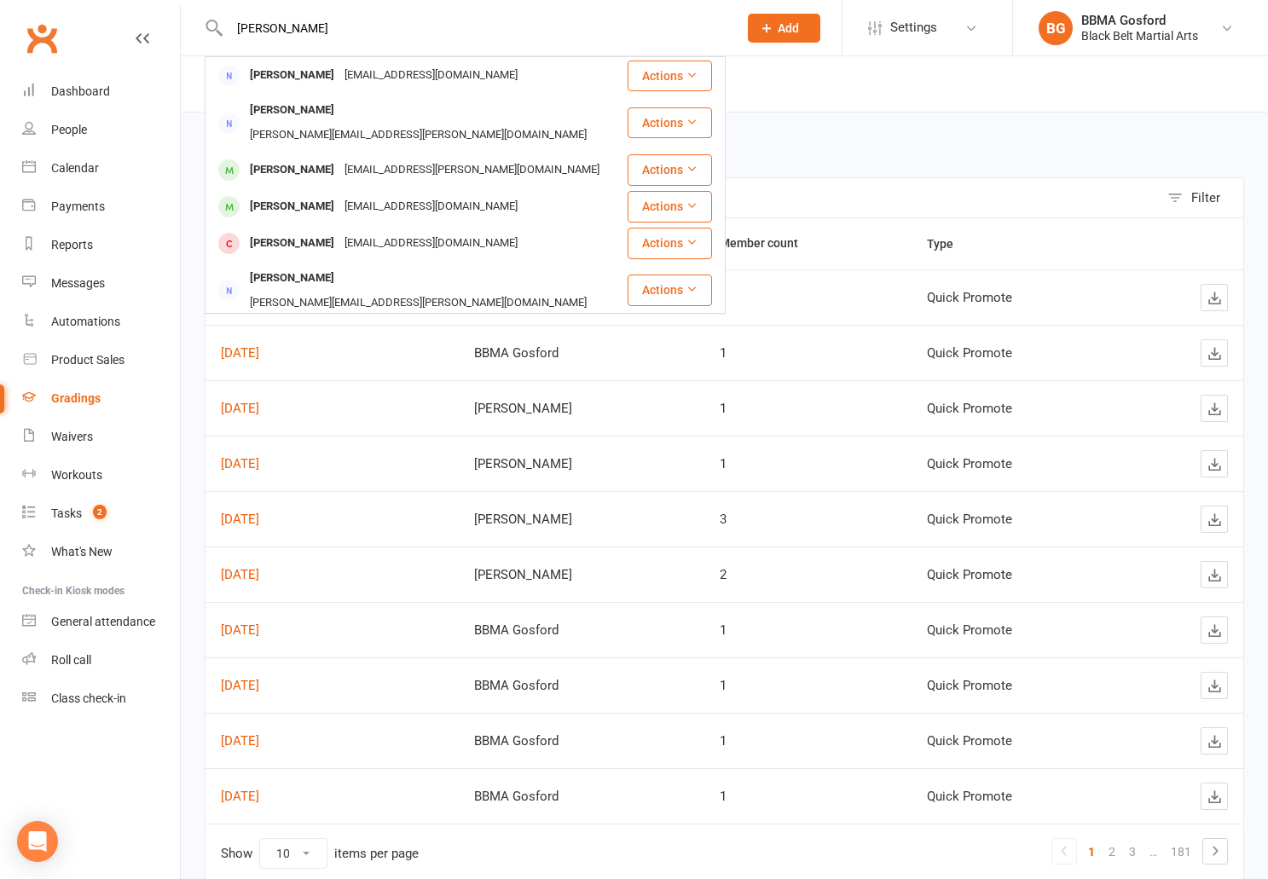
scroll to position [7, 0]
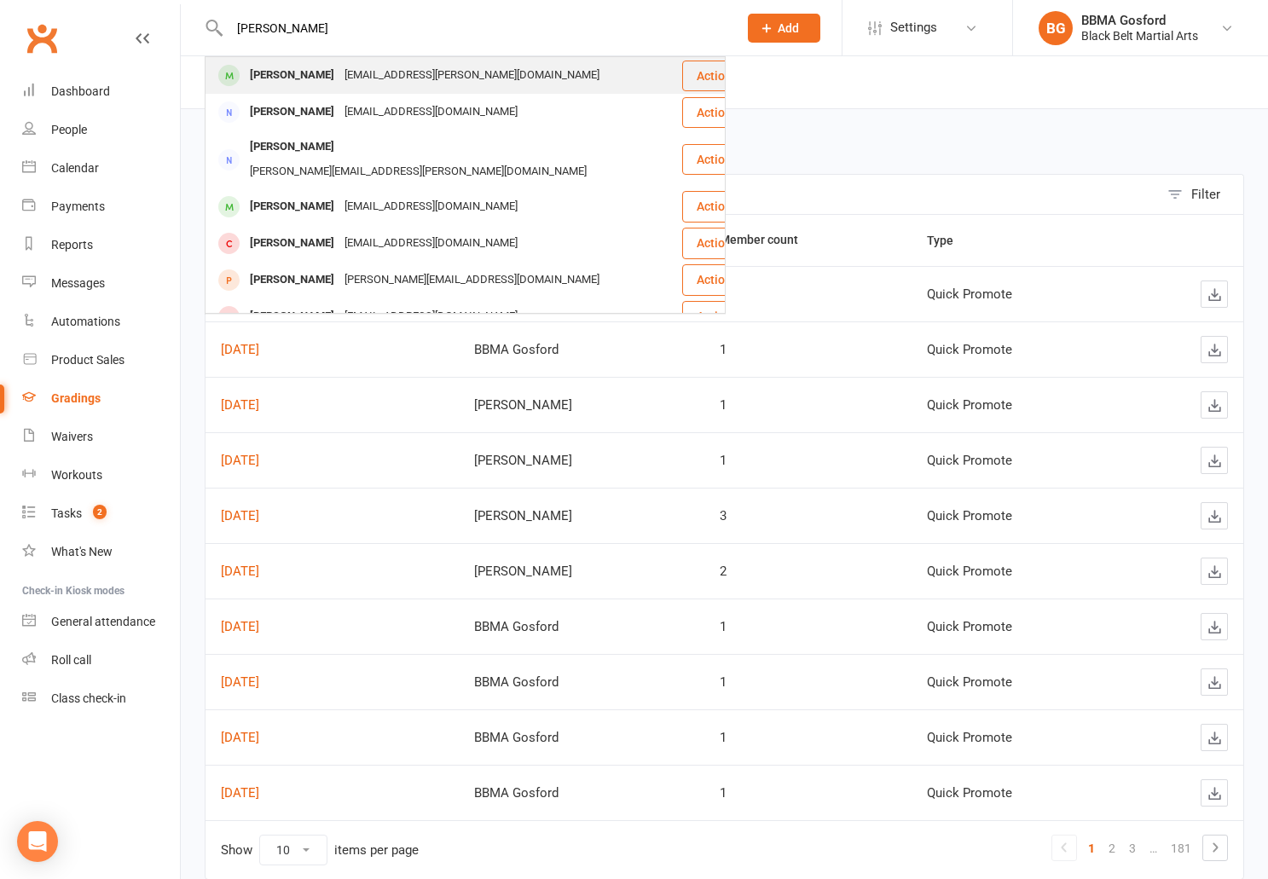
click at [291, 81] on div "[PERSON_NAME]" at bounding box center [292, 75] width 95 height 25
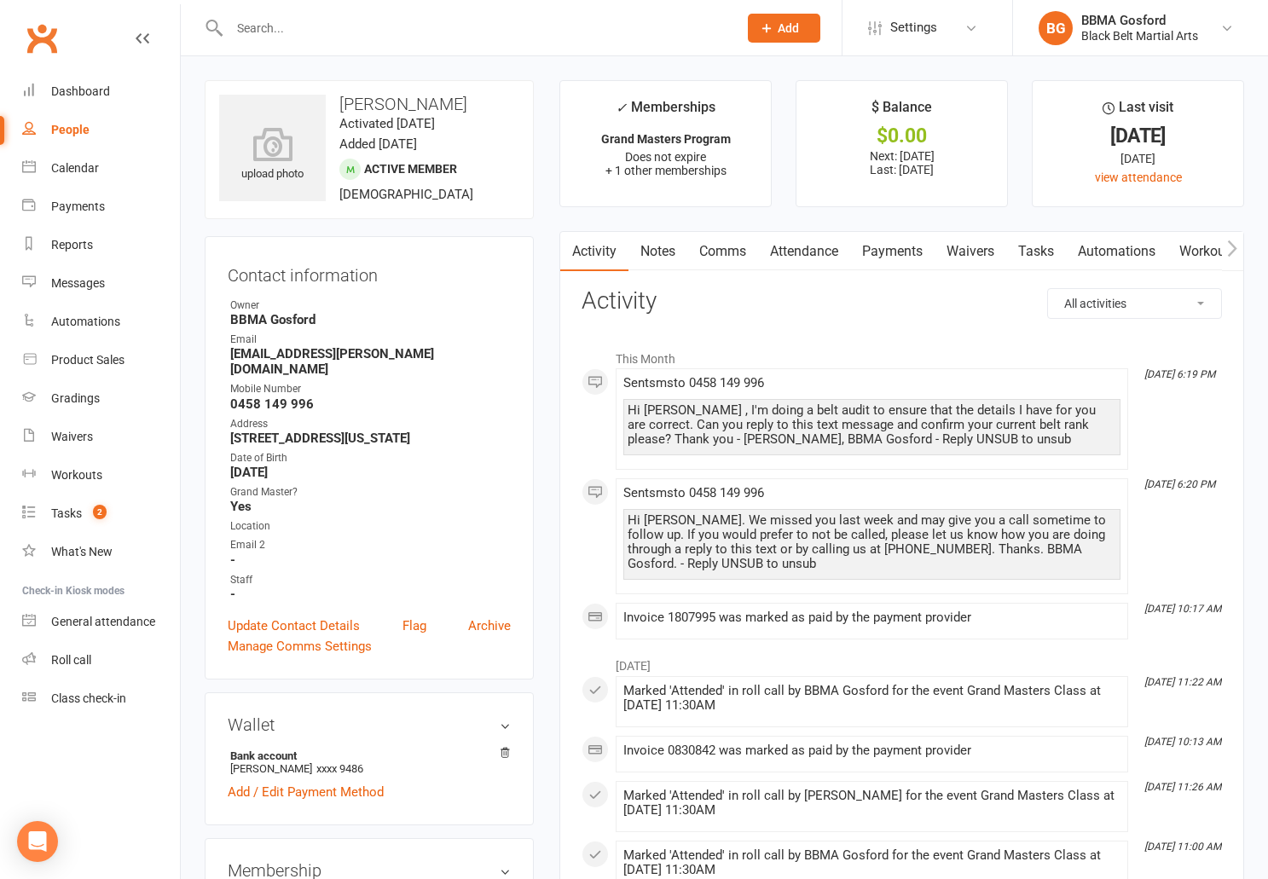
click at [280, 40] on div at bounding box center [465, 27] width 521 height 55
click at [289, 26] on input "text" at bounding box center [475, 28] width 502 height 24
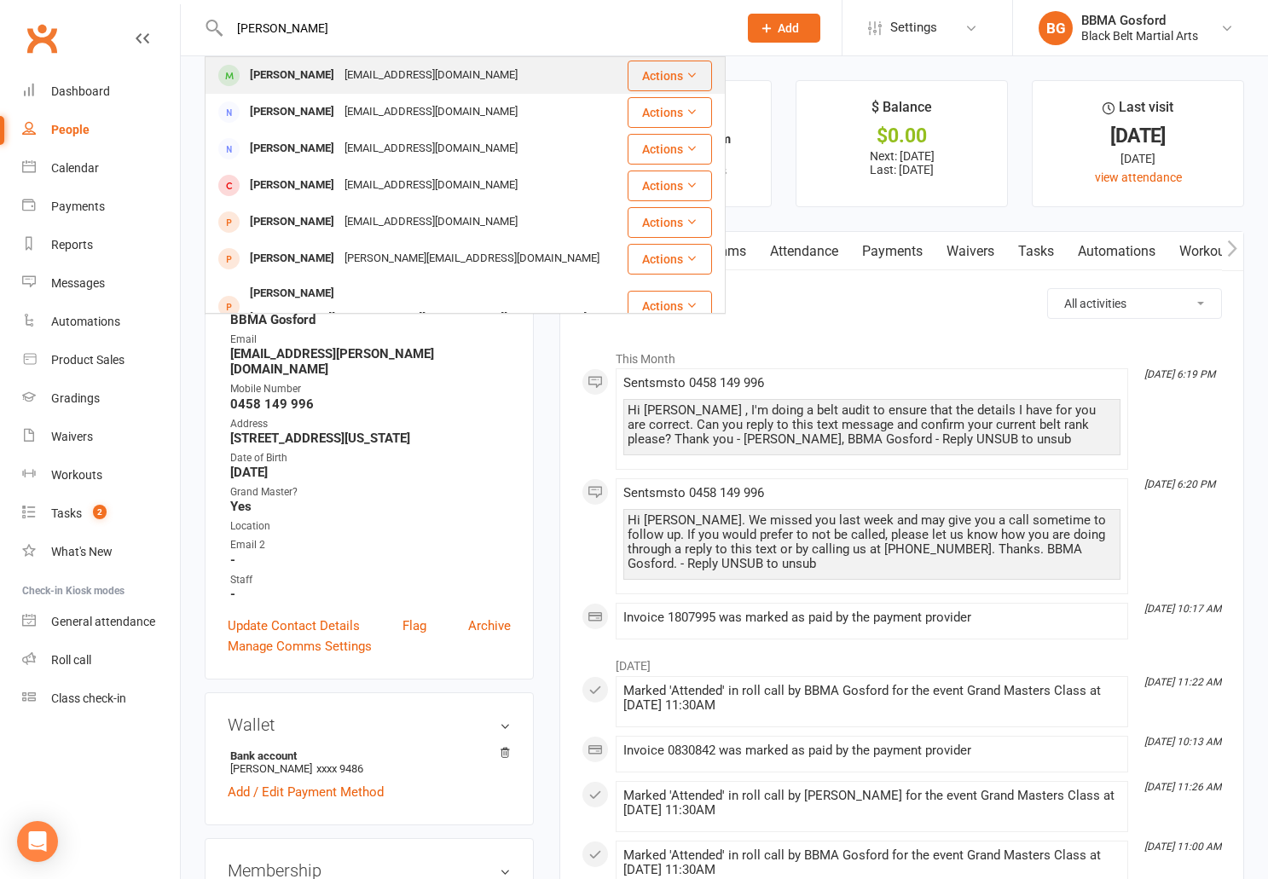
type input "[PERSON_NAME]"
click at [339, 73] on div "[EMAIL_ADDRESS][DOMAIN_NAME]" at bounding box center [430, 75] width 183 height 25
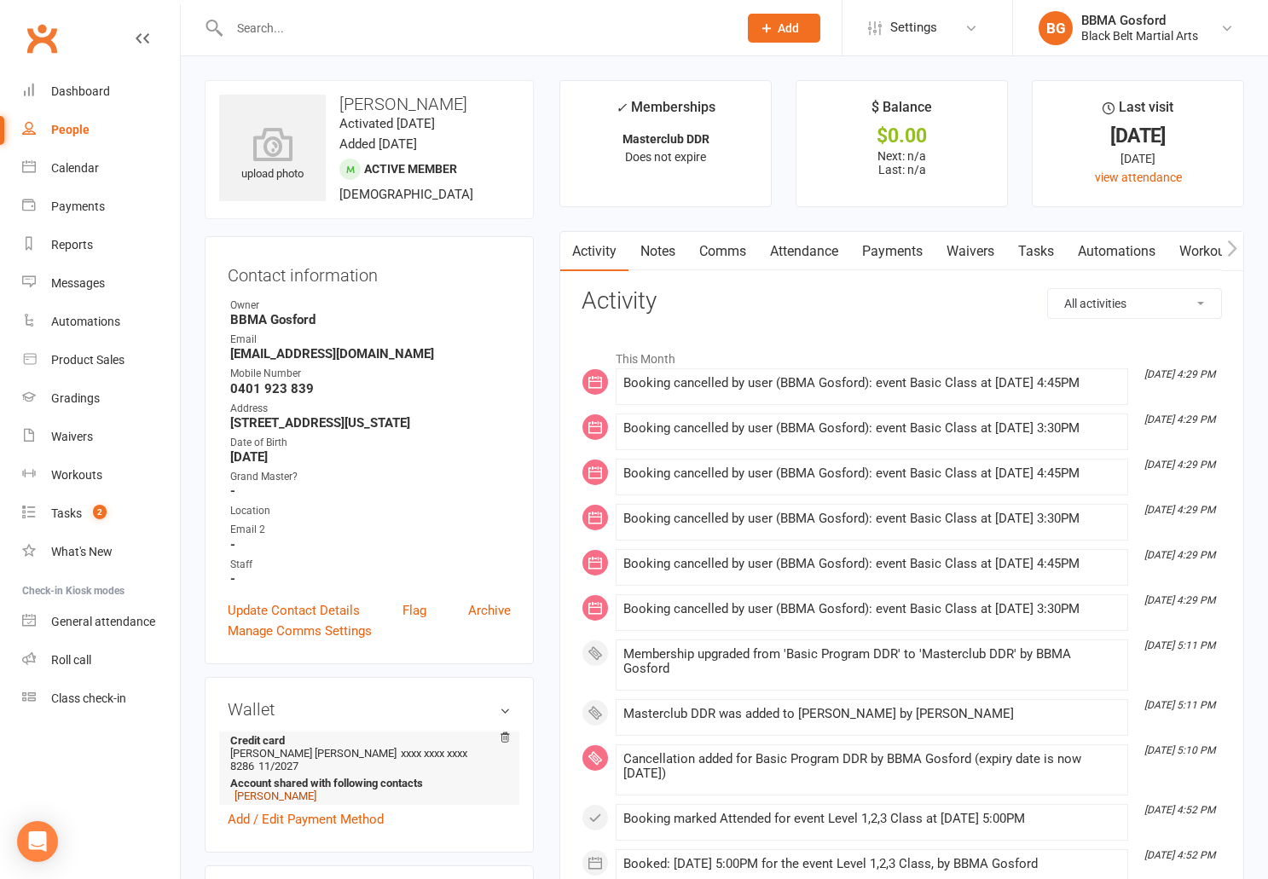
click at [252, 790] on link "[PERSON_NAME]" at bounding box center [276, 796] width 82 height 13
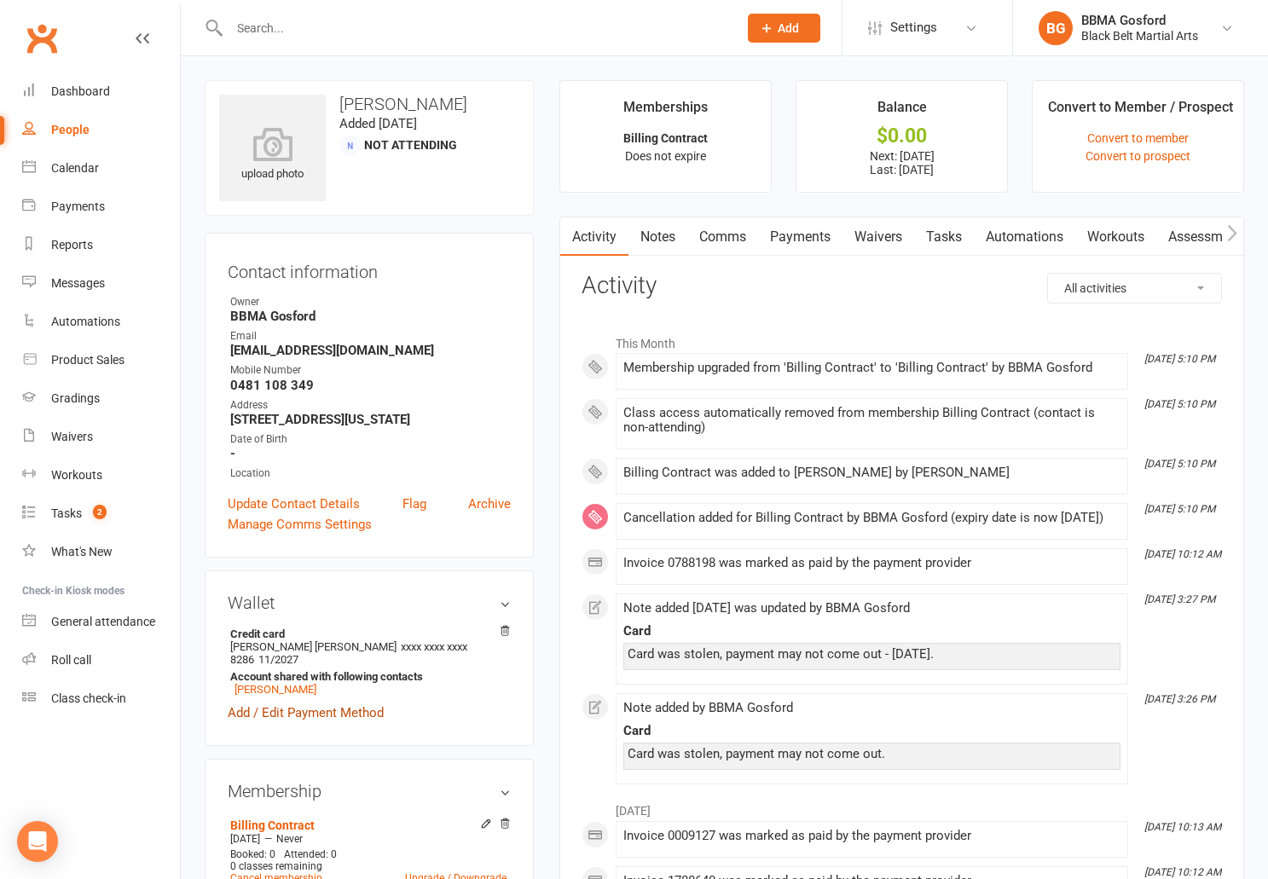
click at [309, 707] on link "Add / Edit Payment Method" at bounding box center [306, 713] width 156 height 20
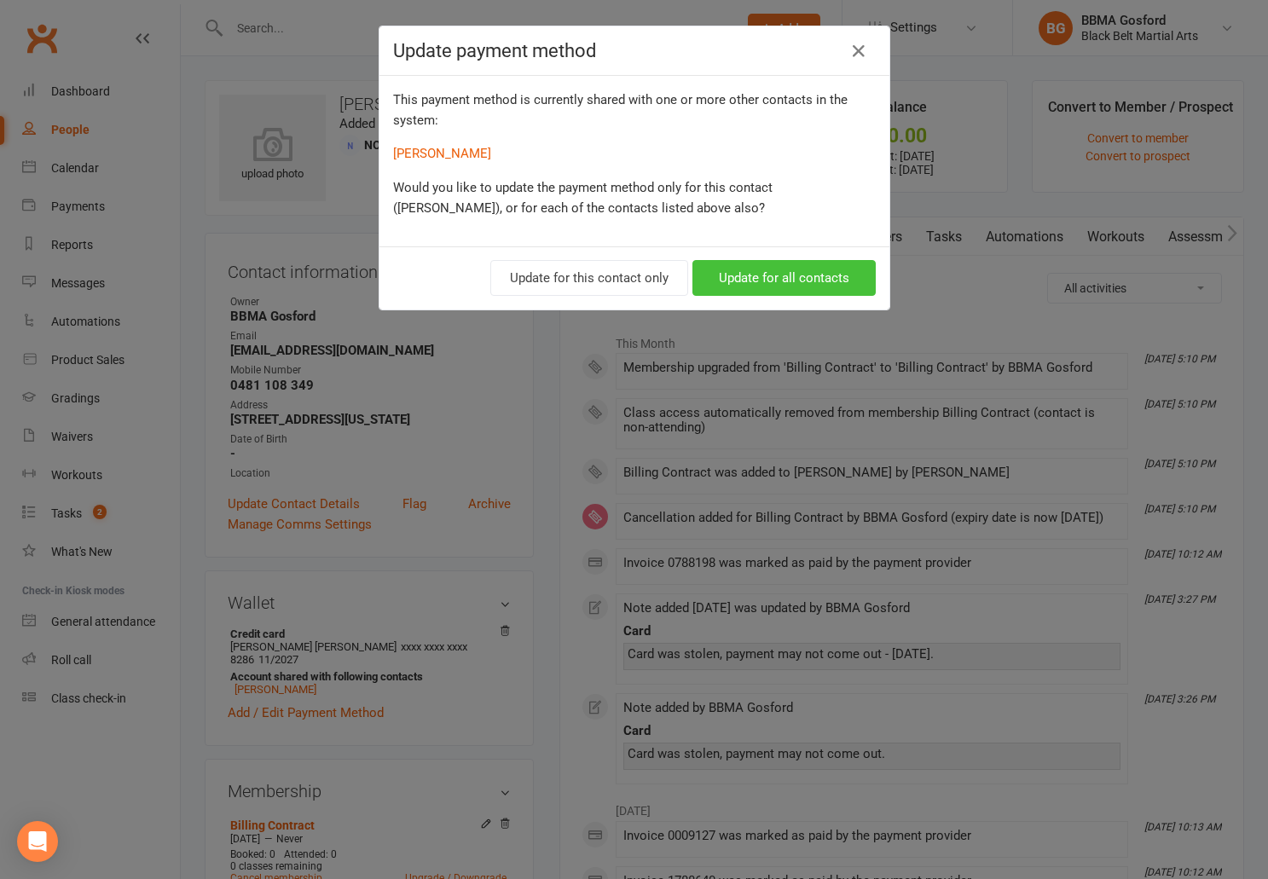
click at [780, 281] on button "Update for all contacts" at bounding box center [784, 278] width 183 height 36
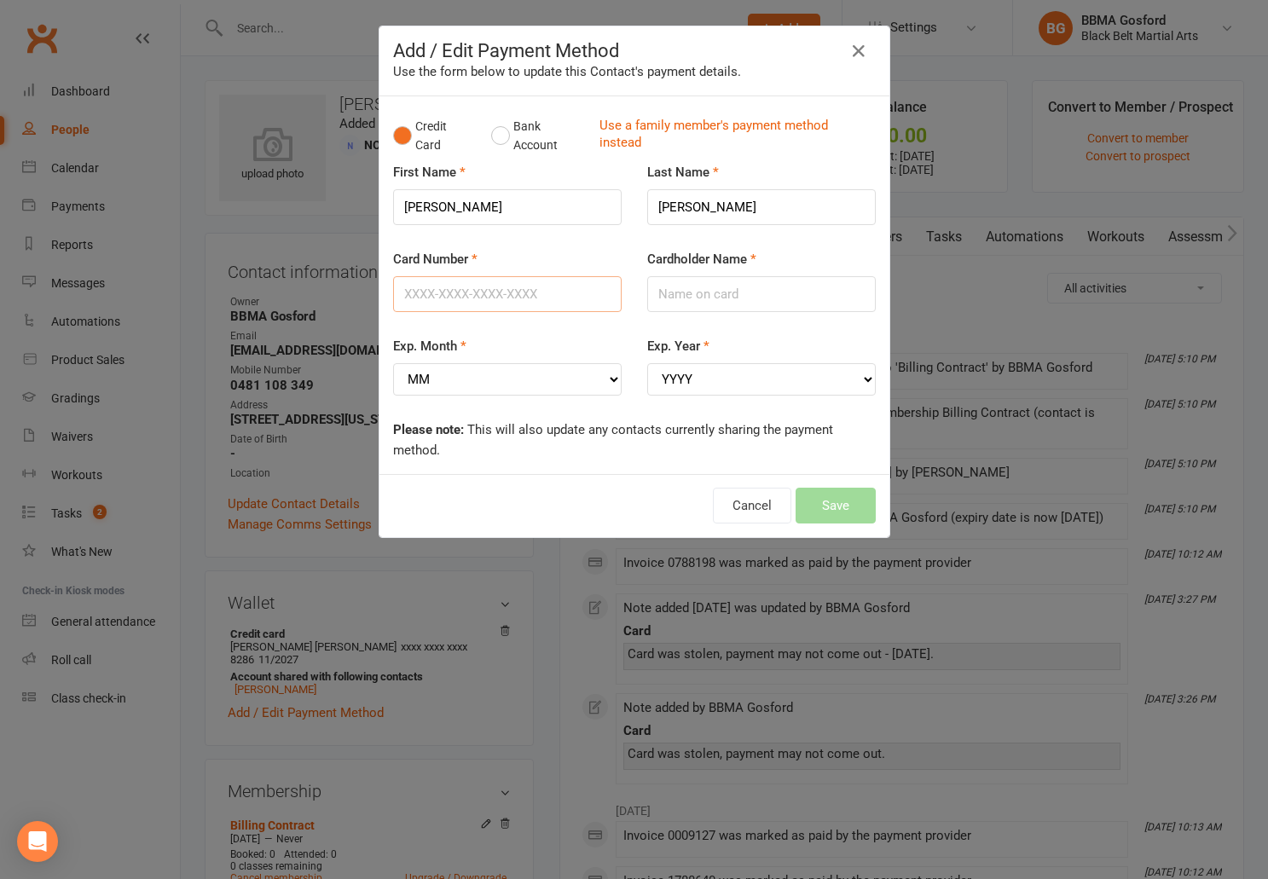
click at [470, 297] on input "Card Number" at bounding box center [507, 294] width 229 height 36
type input "[CREDIT_CARD_NUMBER]"
type input "Suiki Qiu"
select select "09"
click option "09" at bounding box center [0, 0] width 0 height 0
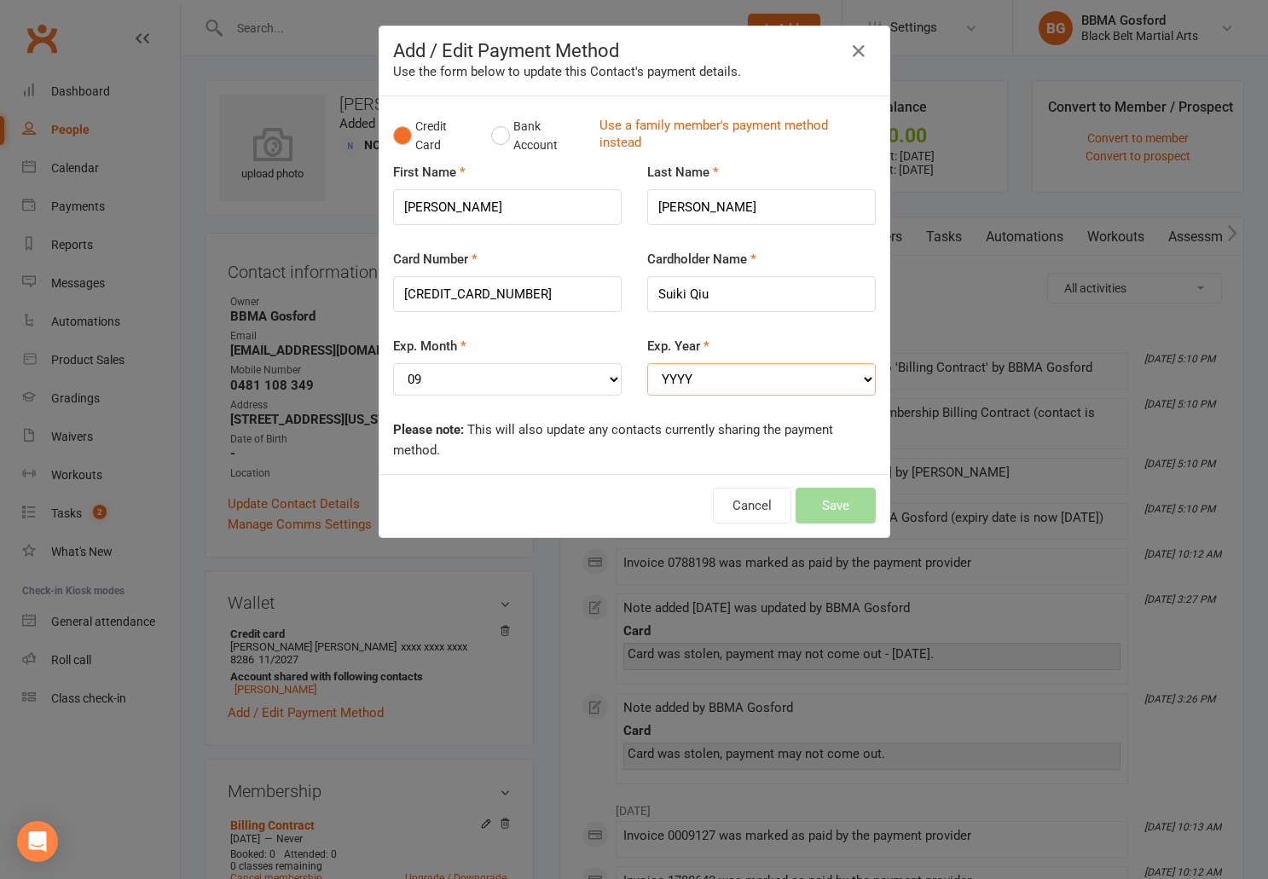
select select "2028"
click option "2028" at bounding box center [0, 0] width 0 height 0
click at [847, 512] on button "Save" at bounding box center [836, 506] width 80 height 36
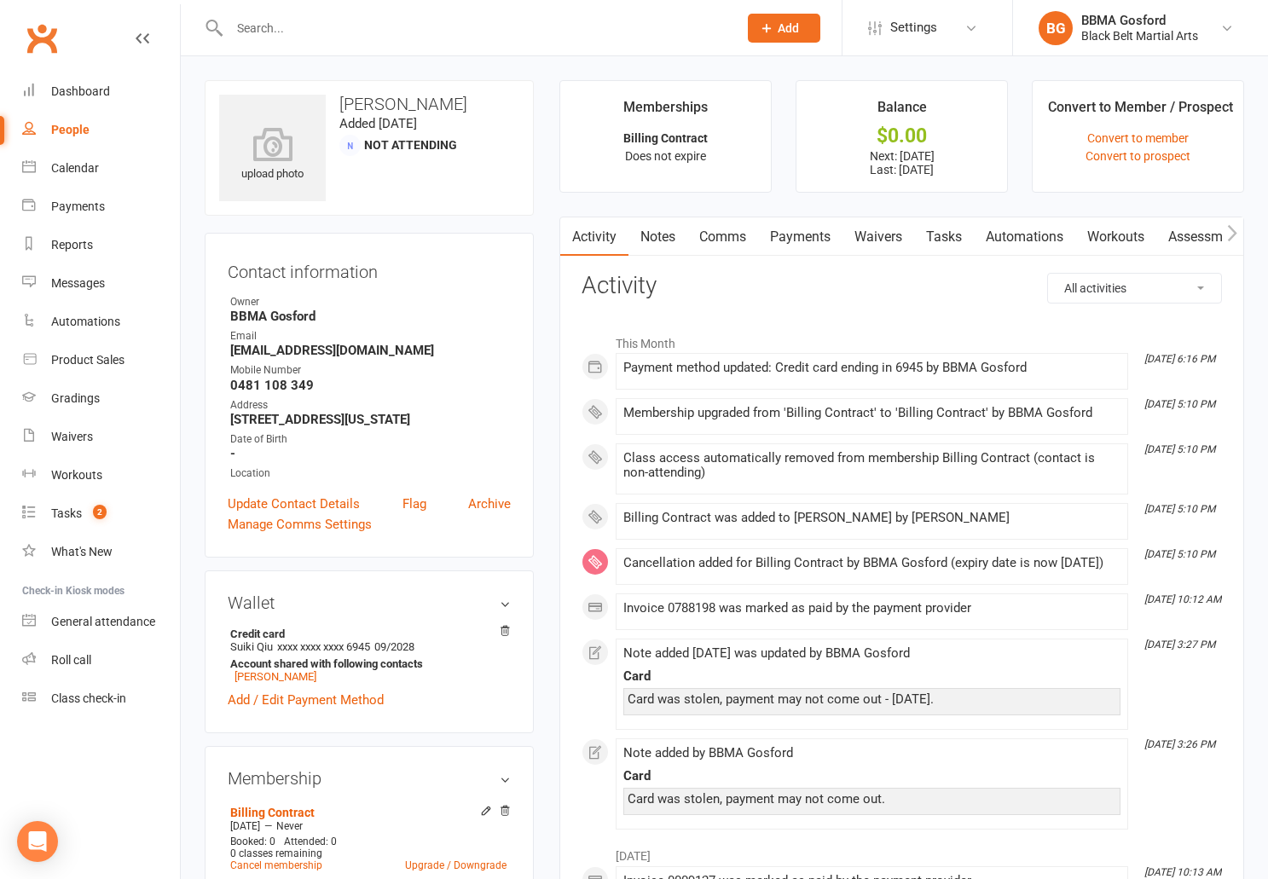
click at [816, 232] on link "Payments" at bounding box center [800, 237] width 84 height 39
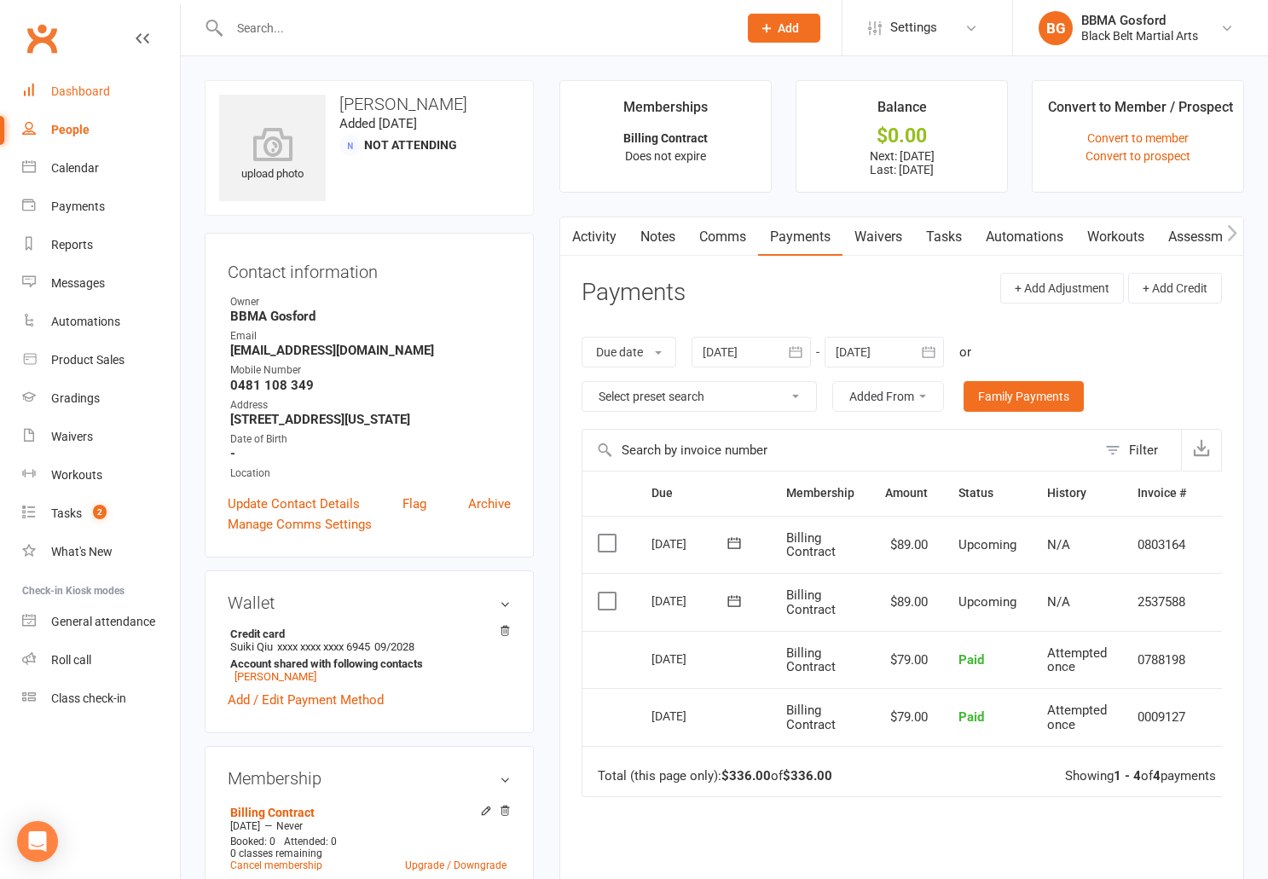
click at [110, 93] on link "Dashboard" at bounding box center [101, 92] width 158 height 38
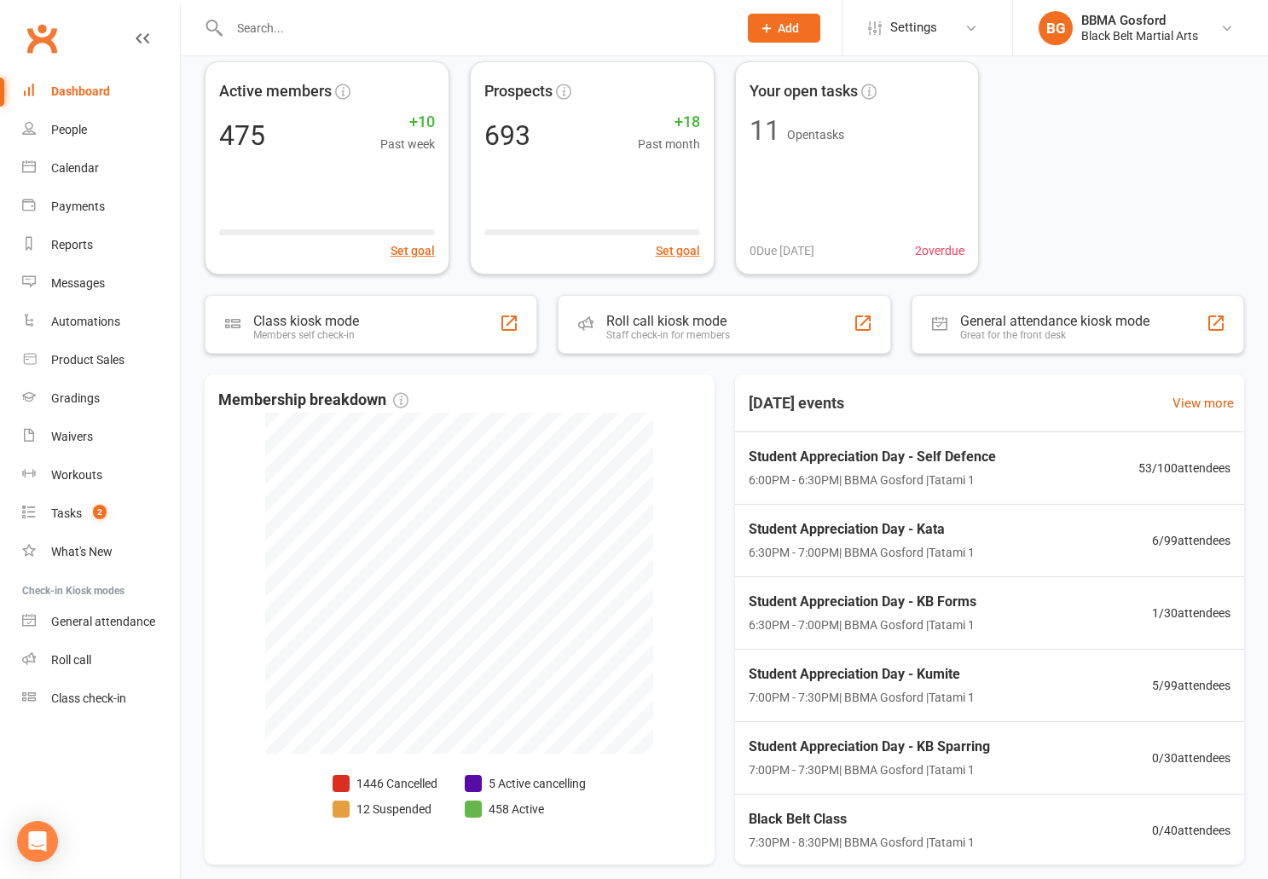
scroll to position [90, 0]
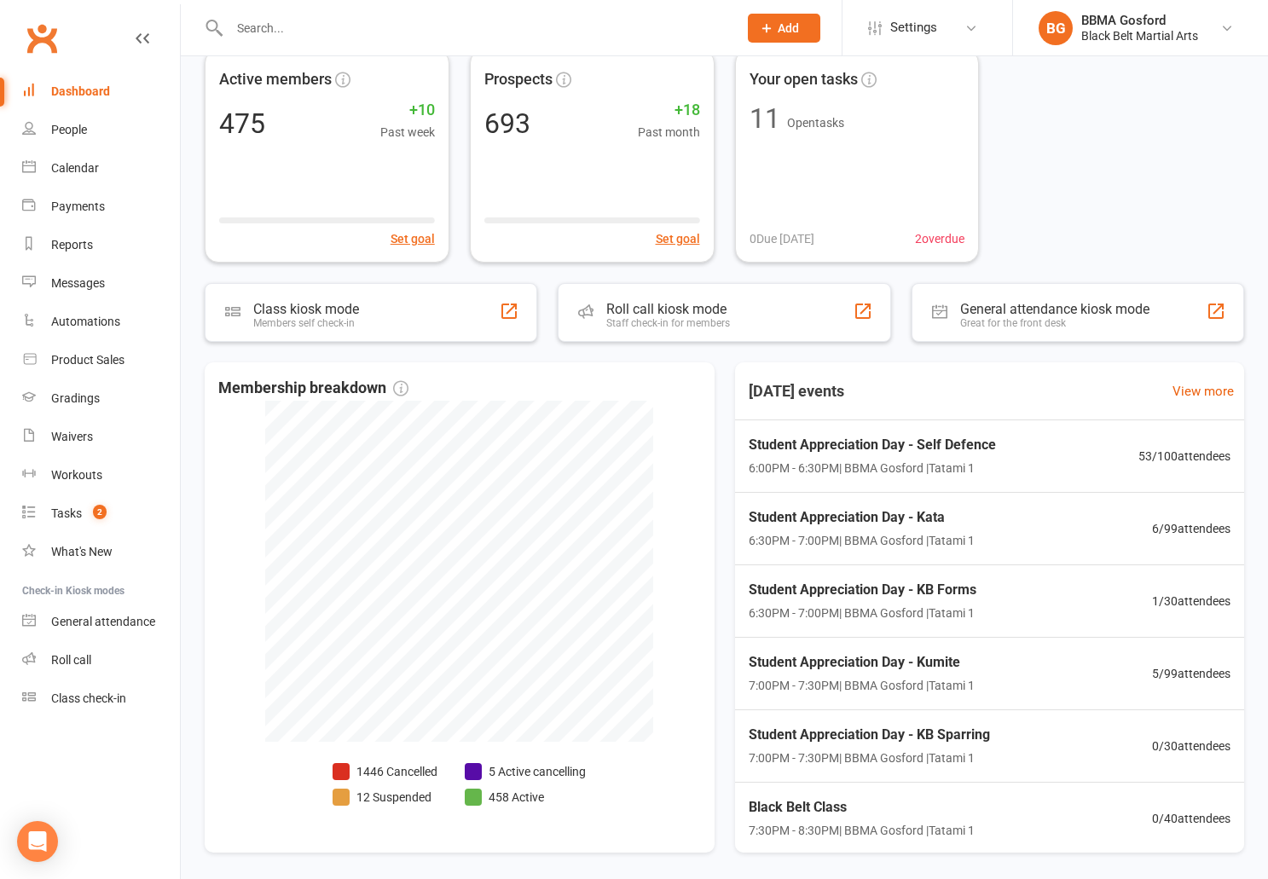
click at [330, 13] on div at bounding box center [465, 27] width 521 height 55
click at [337, 31] on input "text" at bounding box center [475, 28] width 502 height 24
type input "[PERSON_NAME]"
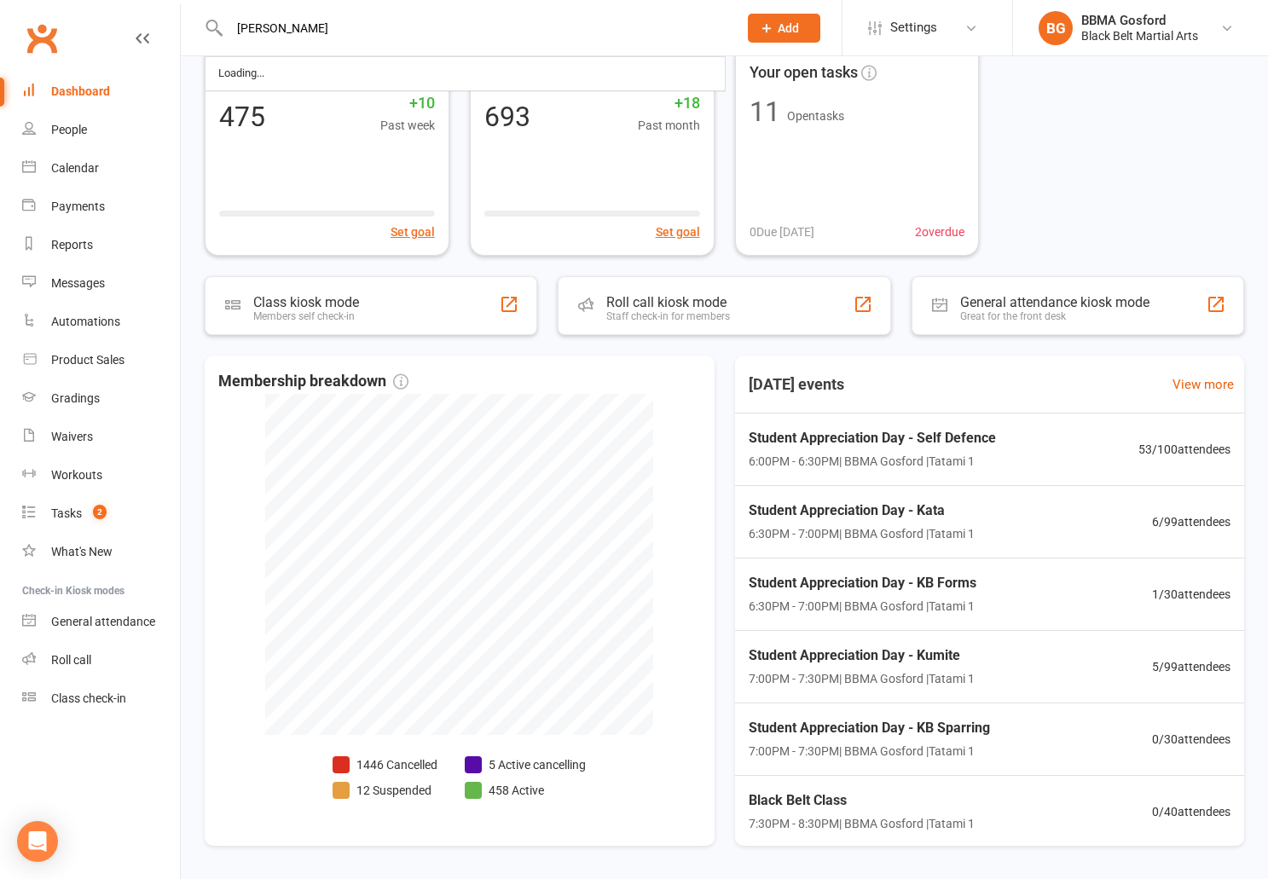
scroll to position [96, 0]
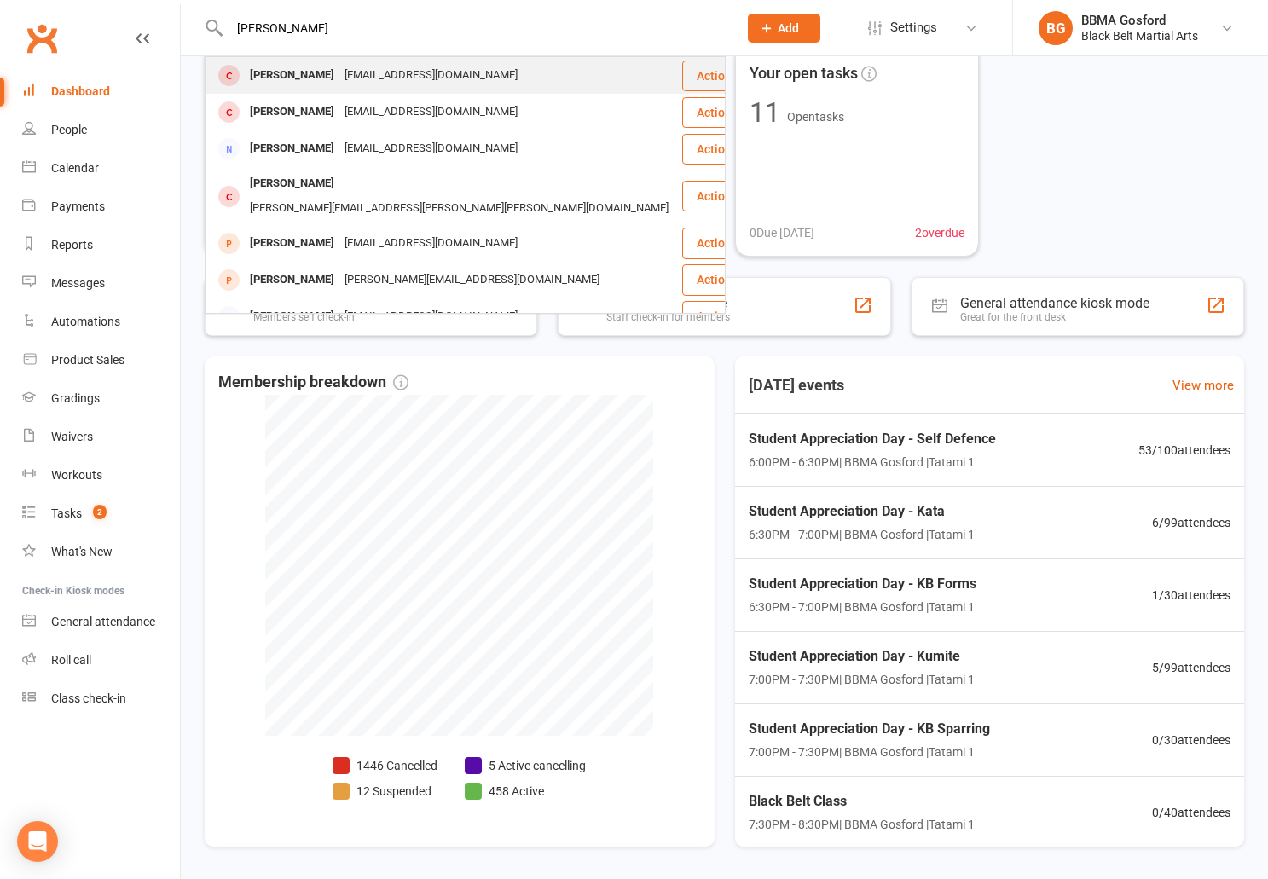
click at [292, 78] on div "[PERSON_NAME]" at bounding box center [292, 75] width 95 height 25
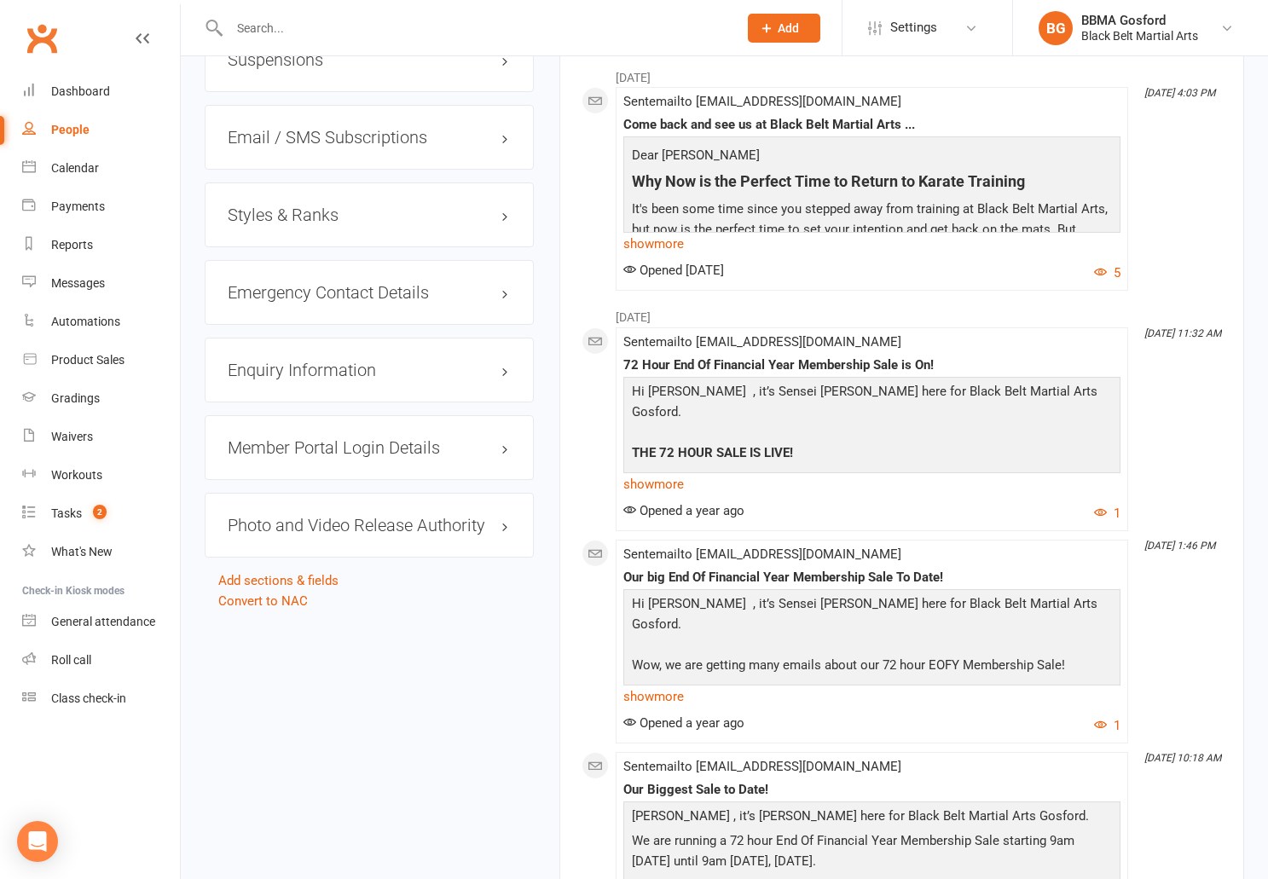
scroll to position [1508, 0]
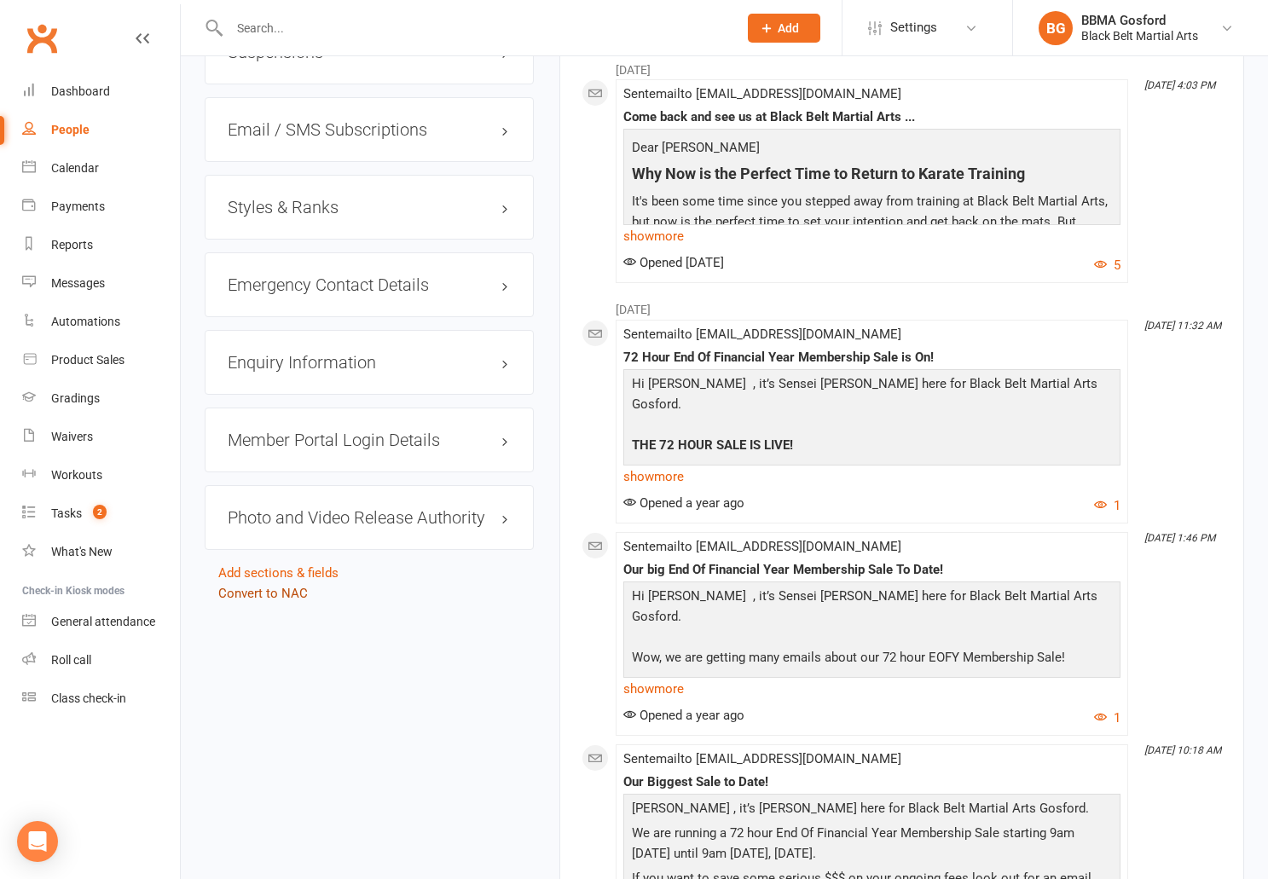
click at [258, 594] on link "Convert to NAC" at bounding box center [263, 593] width 90 height 15
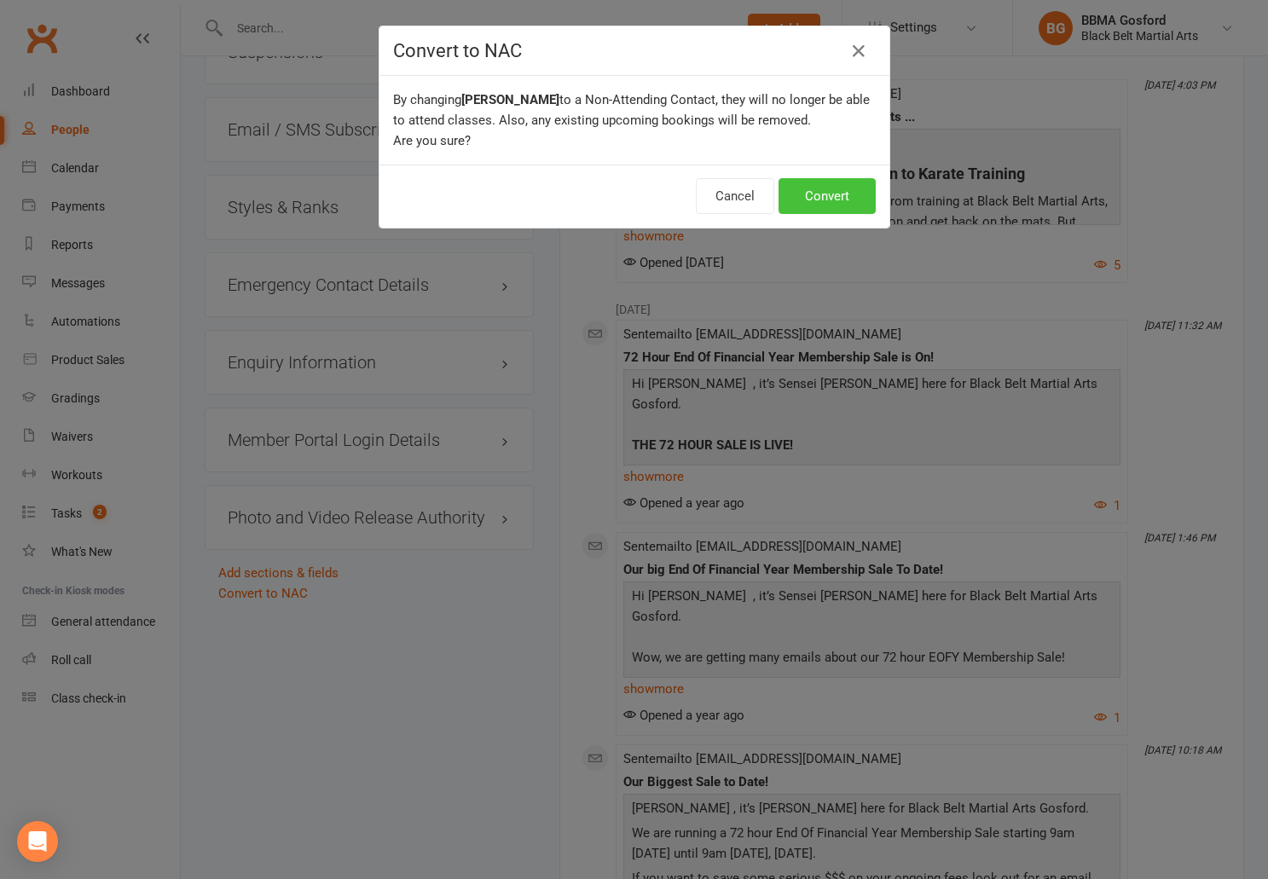
click at [843, 190] on button "Convert" at bounding box center [827, 196] width 97 height 36
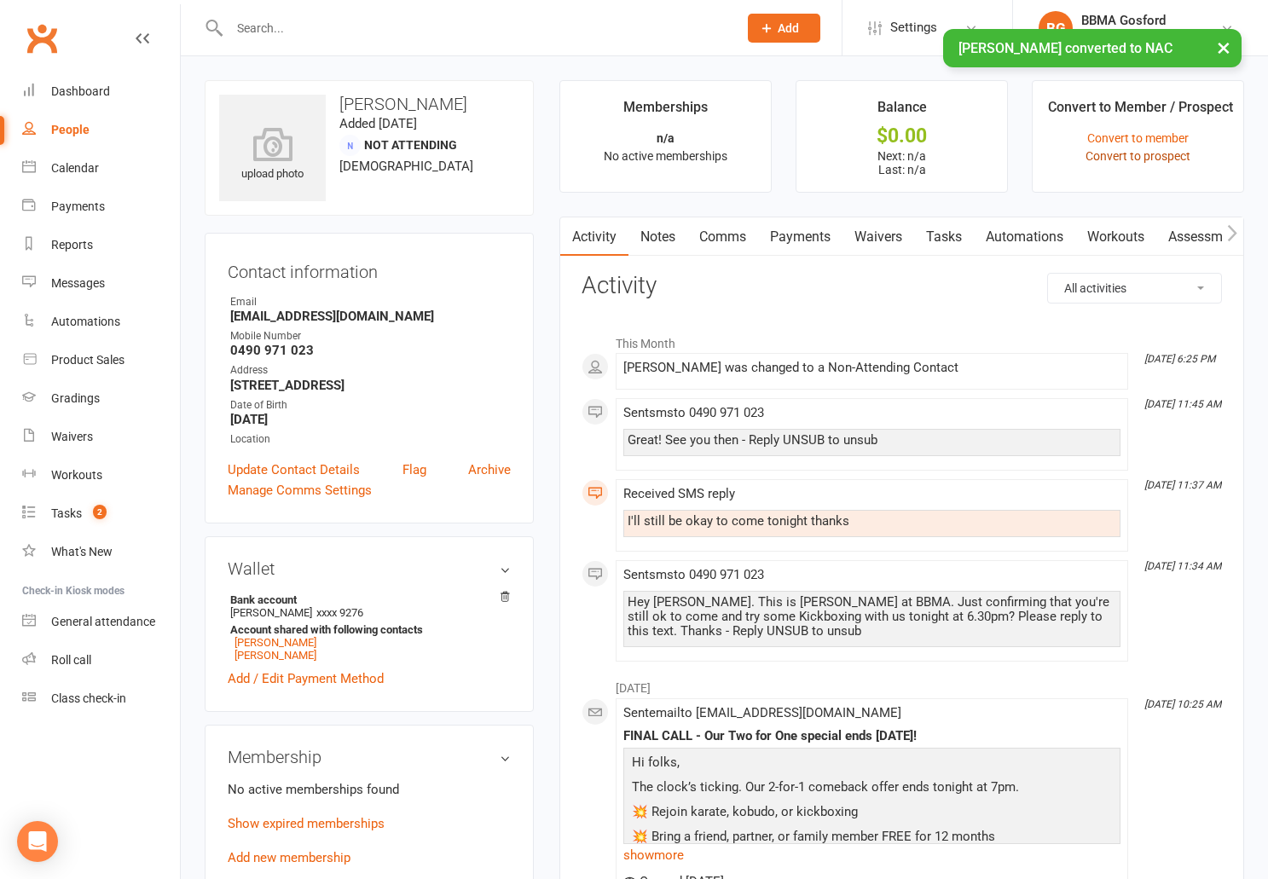
click at [1141, 157] on link "Convert to prospect" at bounding box center [1138, 156] width 105 height 14
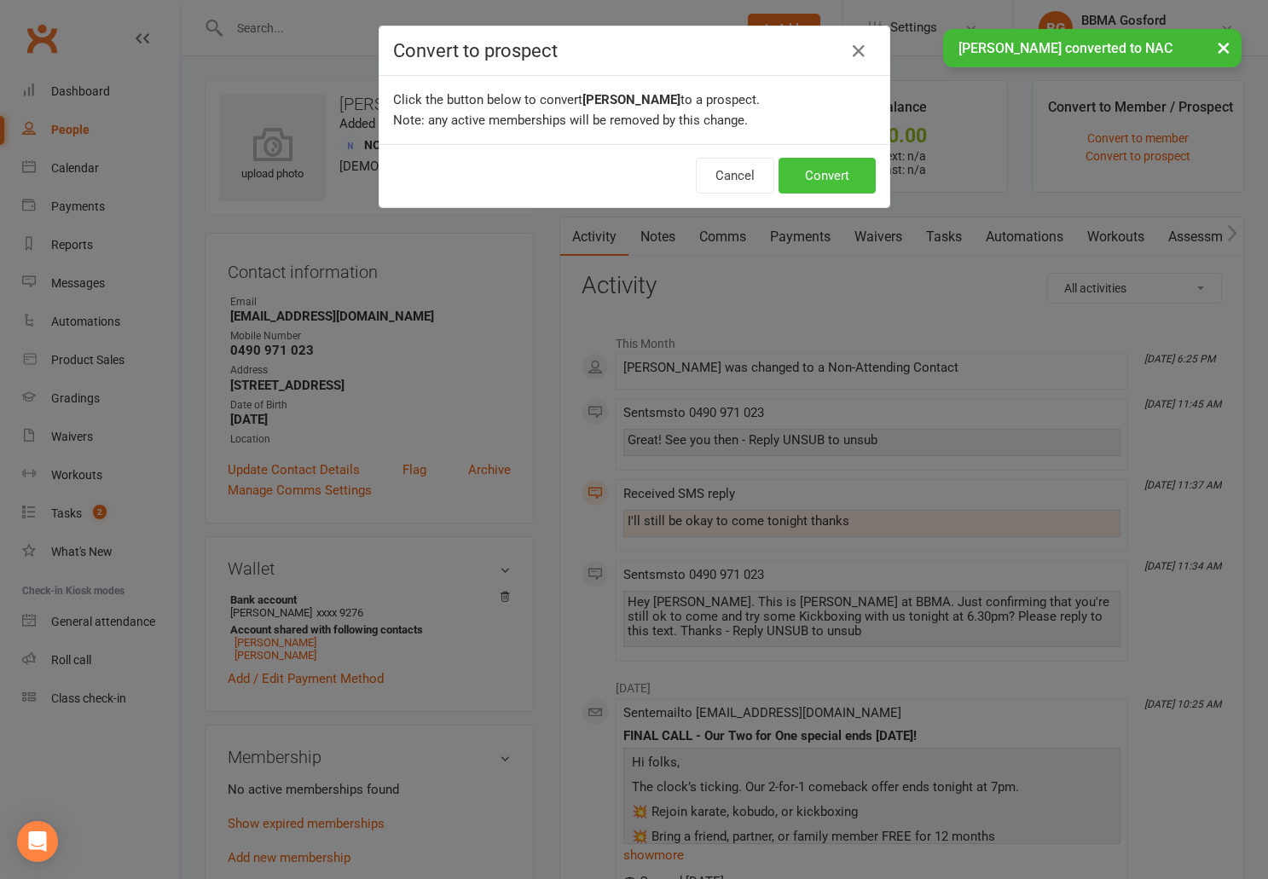
click at [810, 171] on button "Convert" at bounding box center [827, 176] width 97 height 36
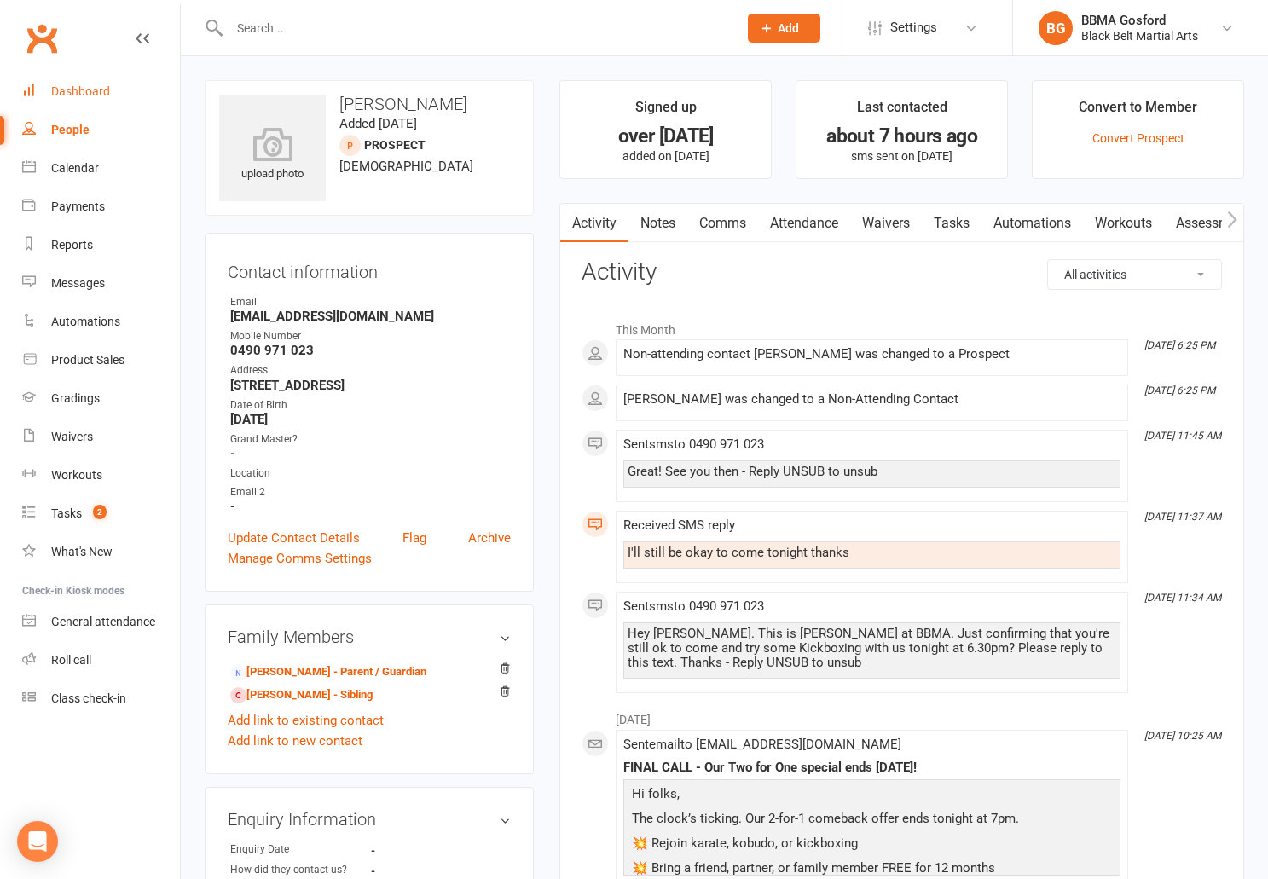
click at [75, 102] on link "Dashboard" at bounding box center [101, 92] width 158 height 38
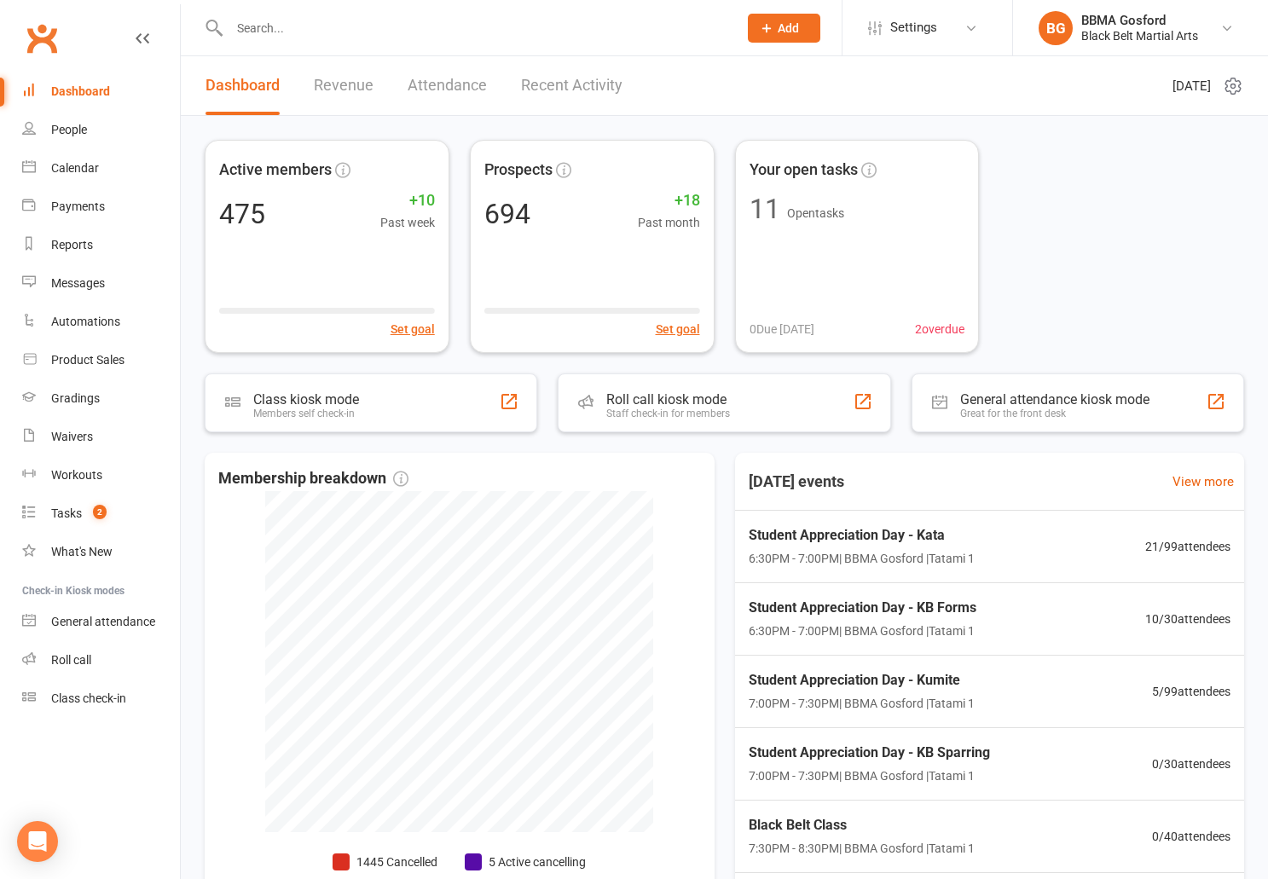
click at [296, 31] on input "text" at bounding box center [475, 28] width 502 height 24
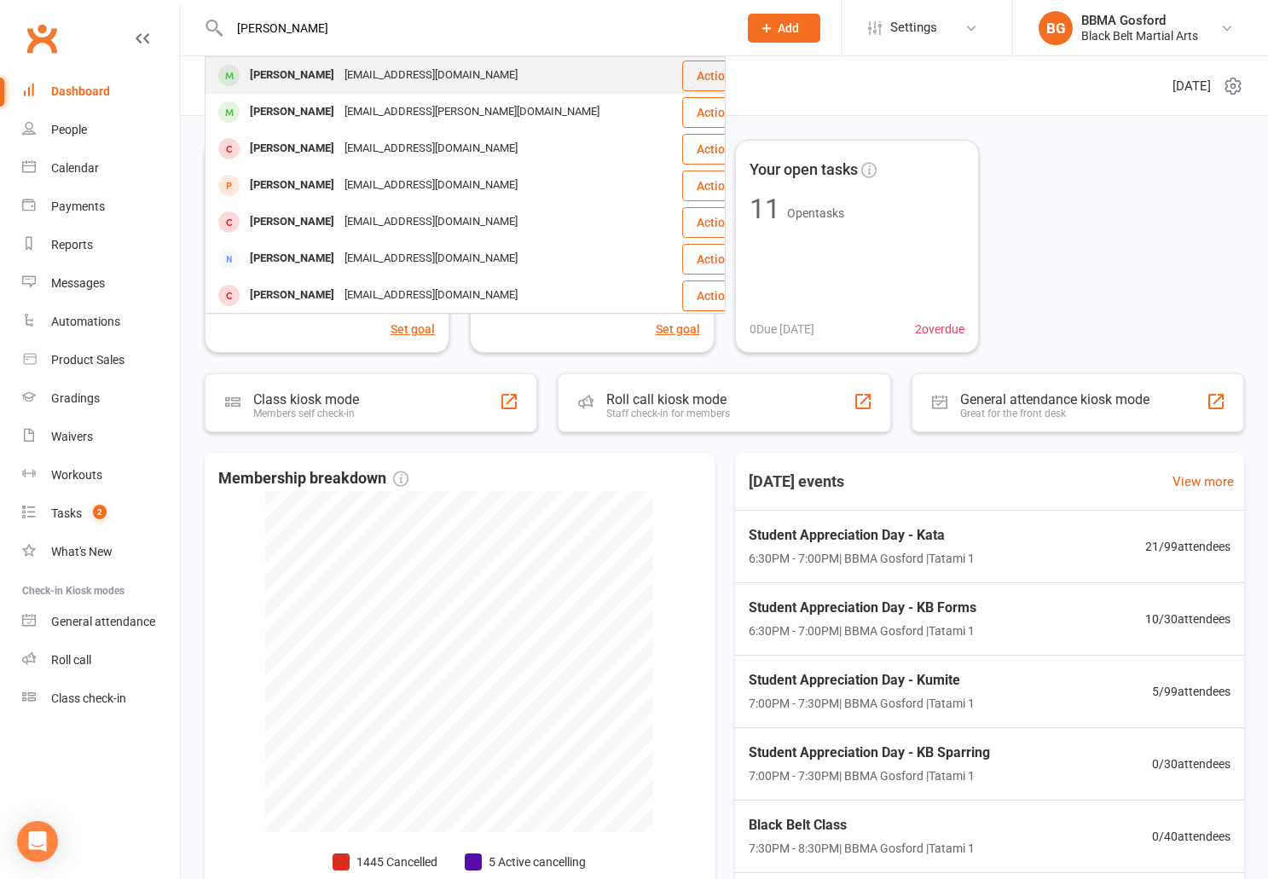
type input "[PERSON_NAME]"
click at [277, 76] on div "[PERSON_NAME]" at bounding box center [292, 75] width 95 height 25
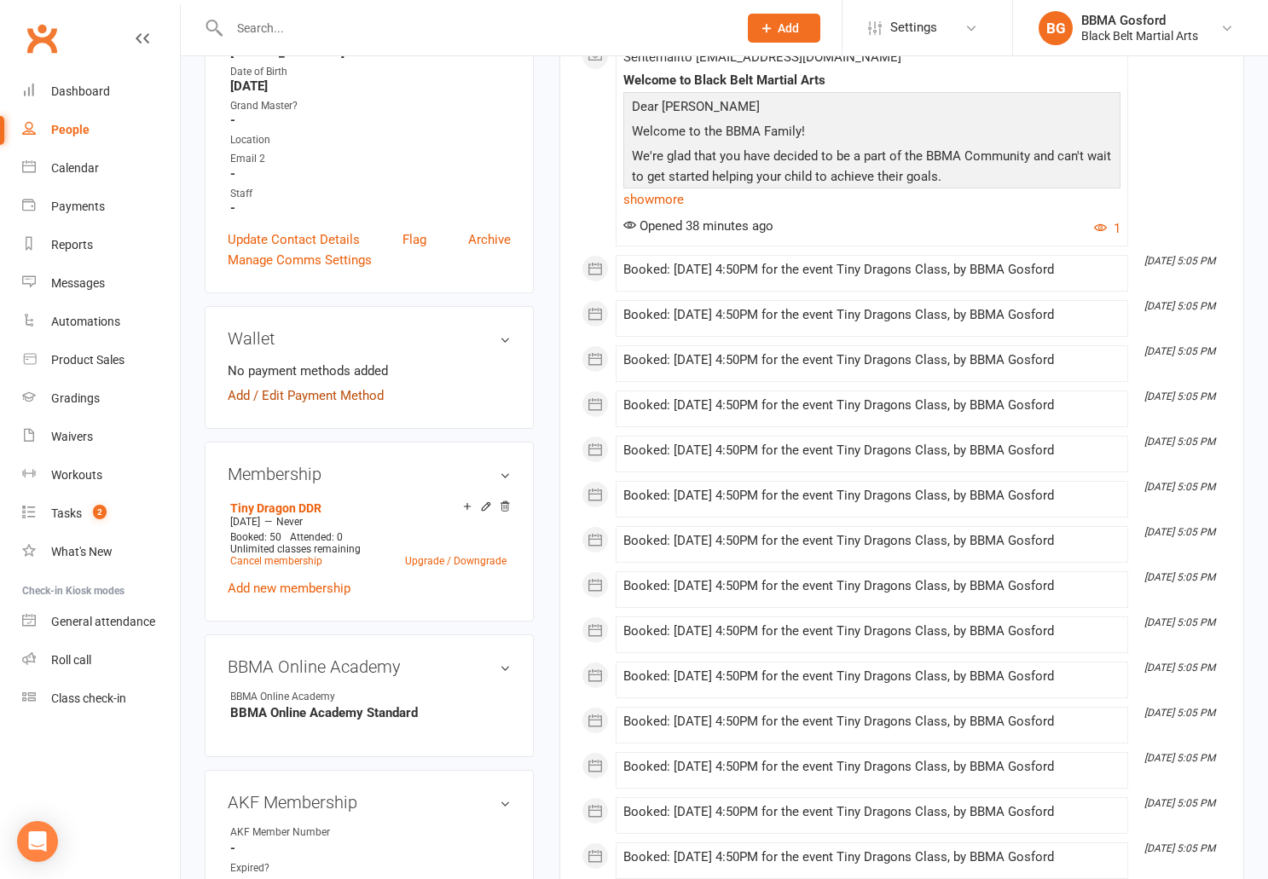
scroll to position [374, 0]
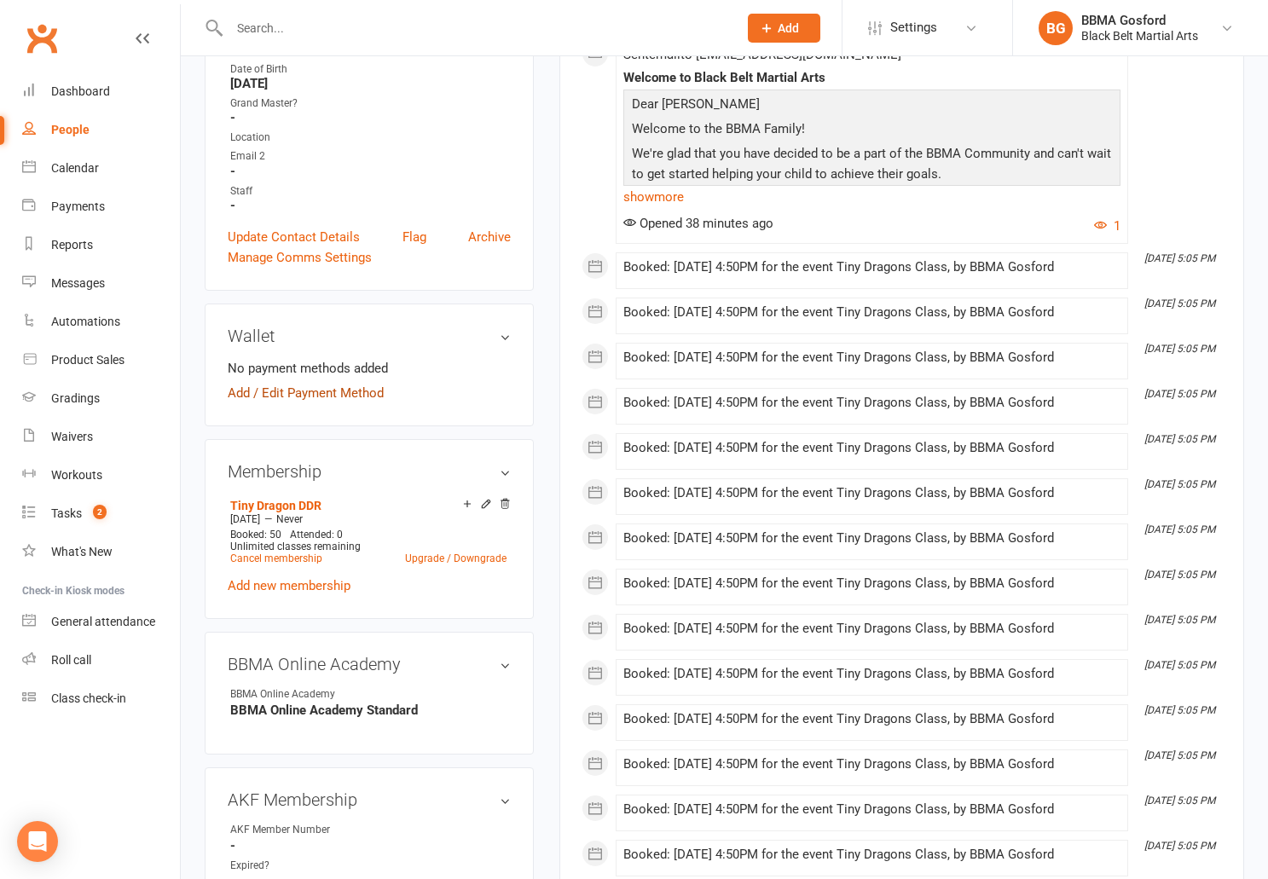
click at [305, 403] on link "Add / Edit Payment Method" at bounding box center [306, 393] width 156 height 20
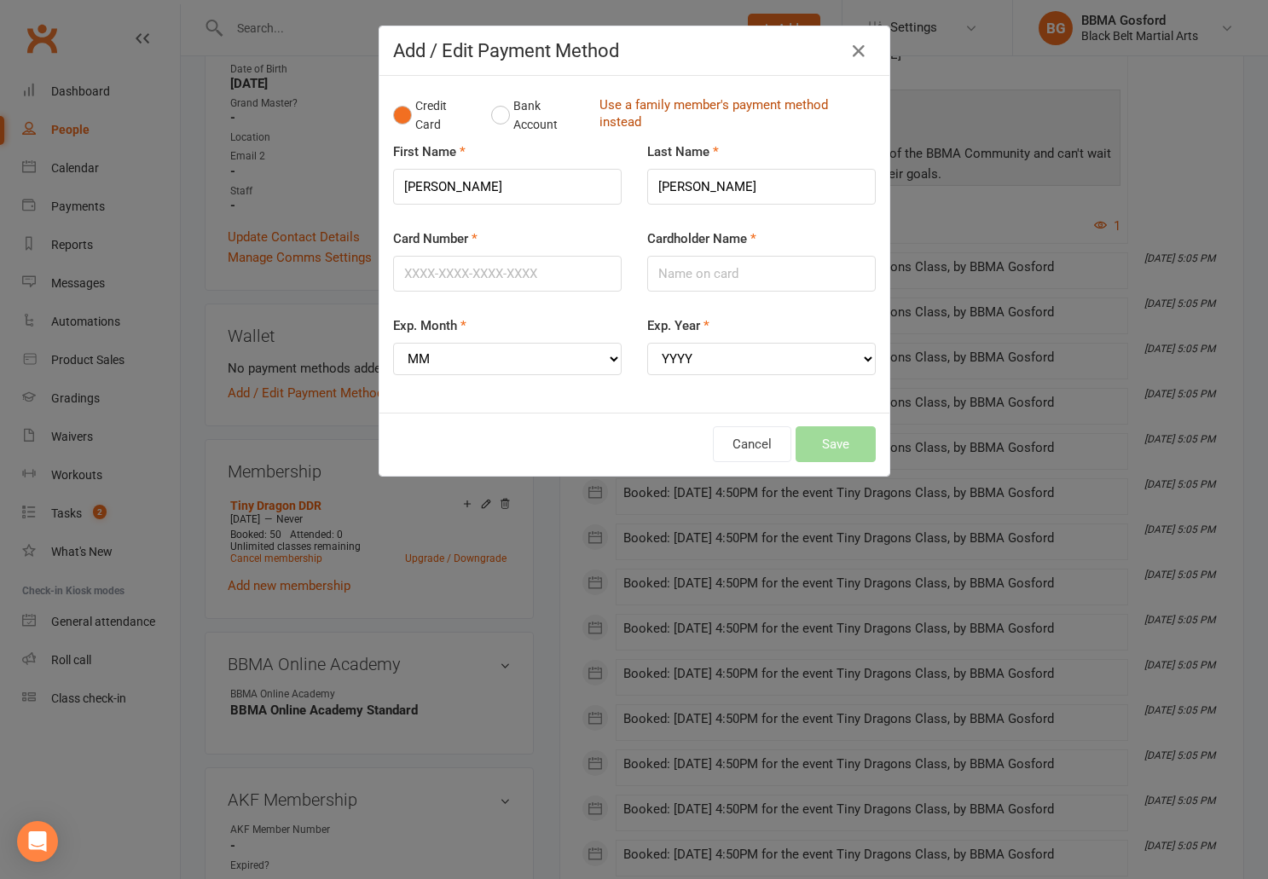
click at [649, 110] on link "Use a family member's payment method instead" at bounding box center [734, 115] width 268 height 38
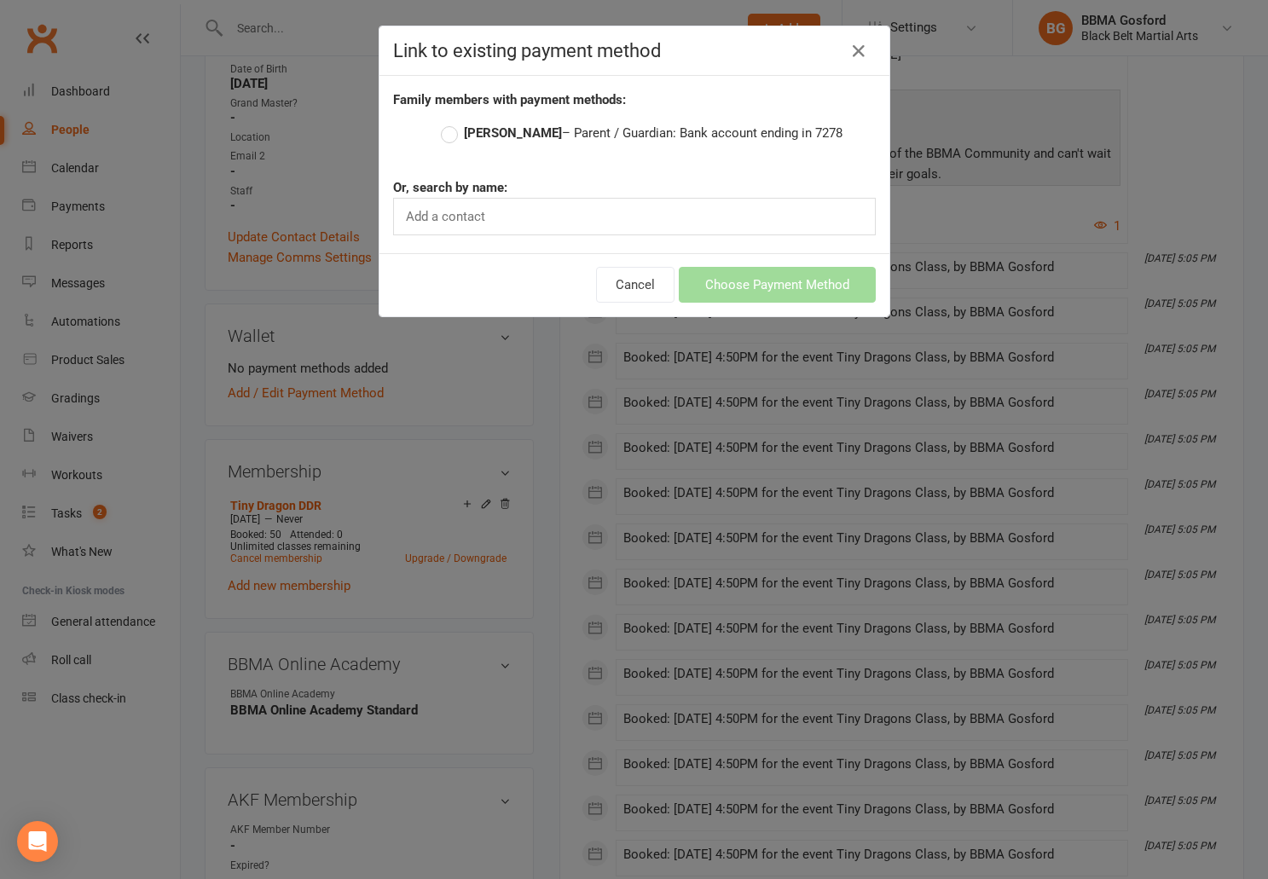
click at [450, 132] on label "[PERSON_NAME] – Parent / Guardian: Bank account ending in 7278" at bounding box center [642, 133] width 402 height 20
click at [450, 123] on input "[PERSON_NAME] – Parent / Guardian: Bank account ending in 7278" at bounding box center [446, 123] width 11 height 0
radio input "true"
click at [824, 285] on button "Choose Payment Method" at bounding box center [777, 285] width 197 height 36
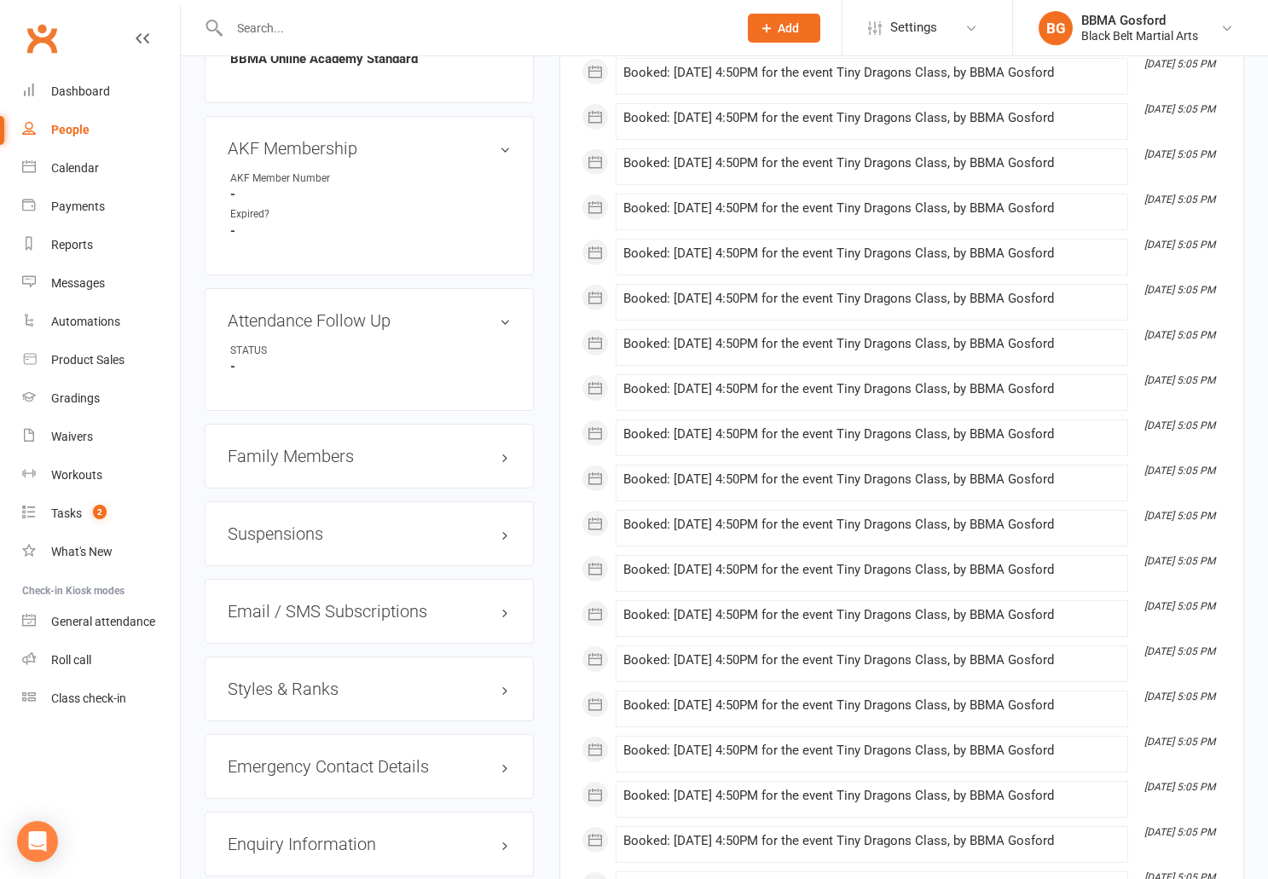
scroll to position [1074, 0]
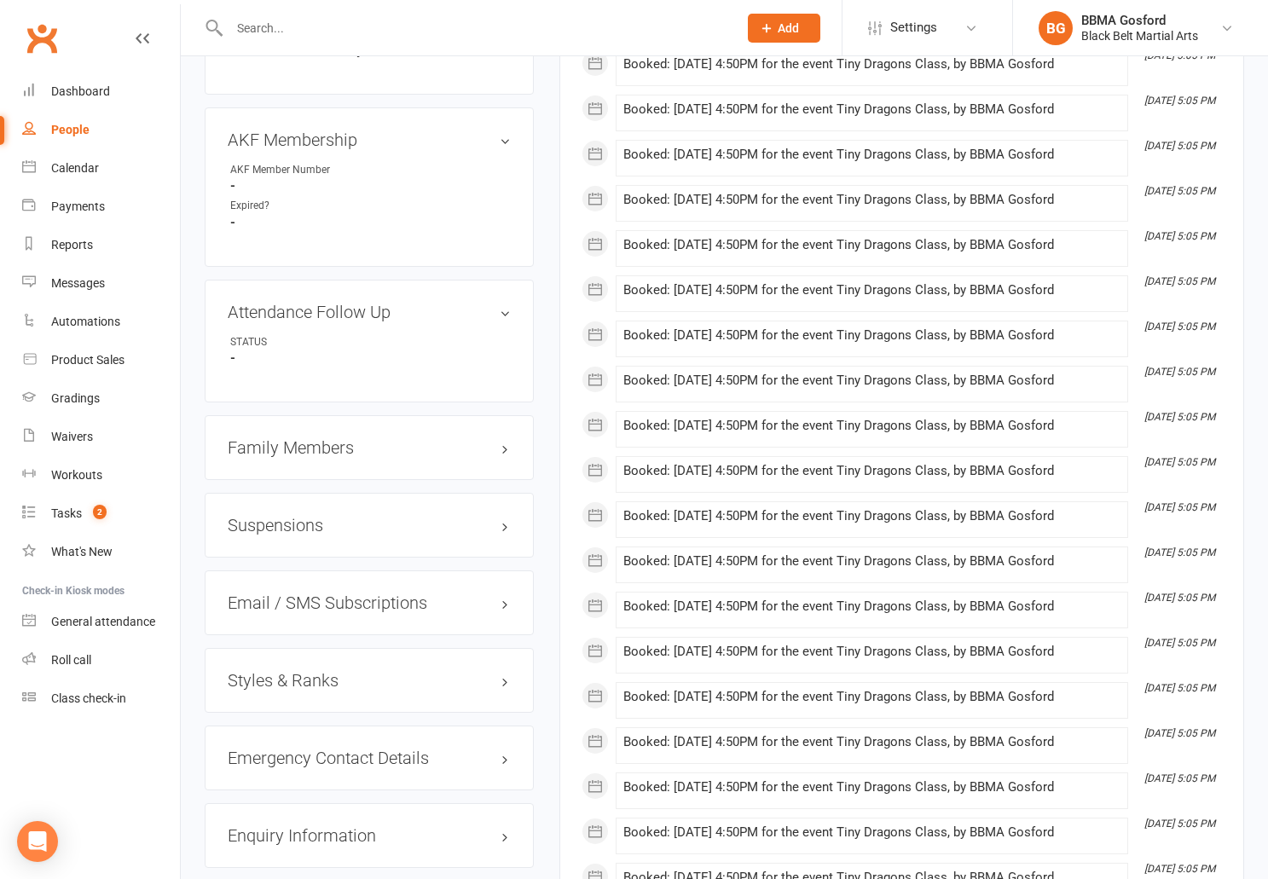
click at [303, 457] on h3 "Family Members" at bounding box center [369, 447] width 283 height 19
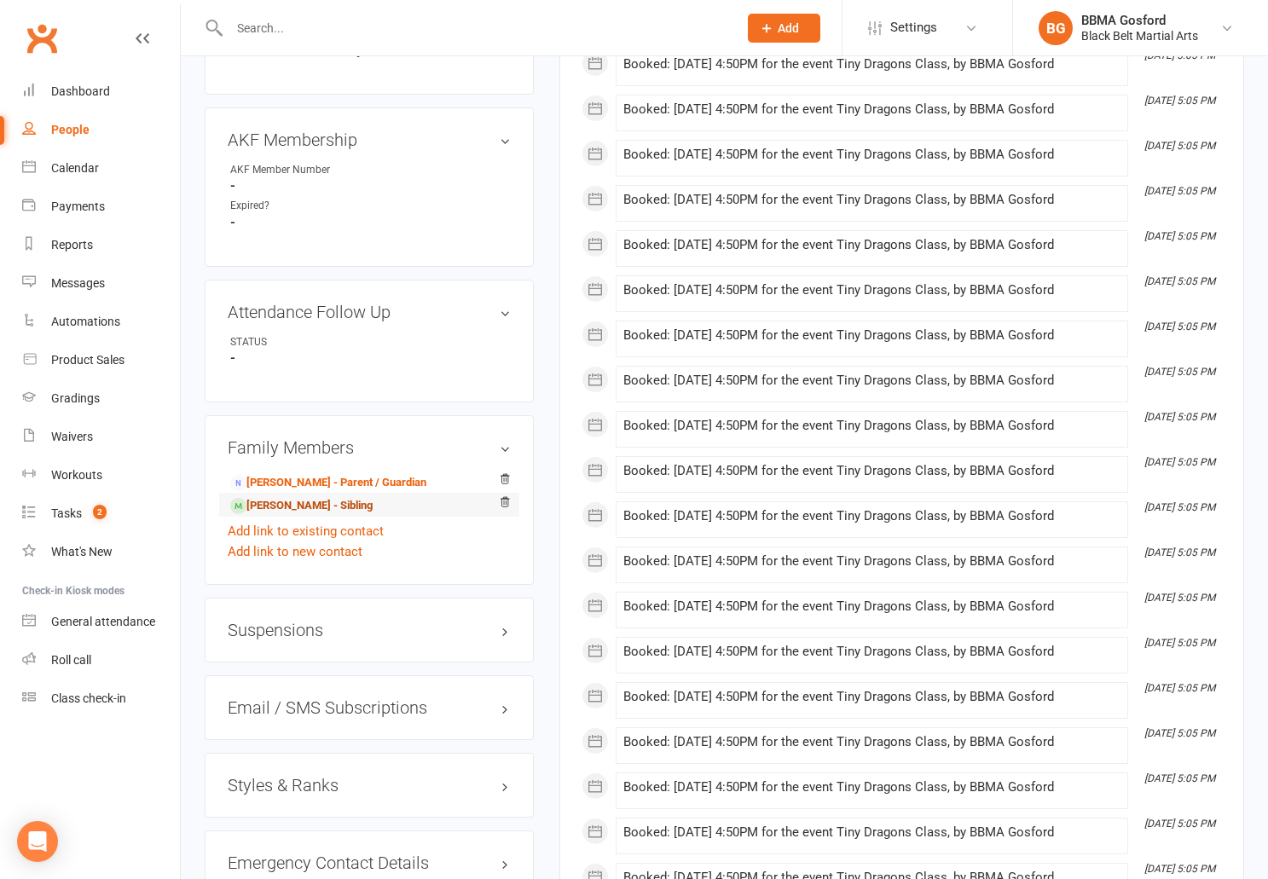
click at [317, 515] on link "Elijah Barrett - Sibling" at bounding box center [301, 506] width 142 height 18
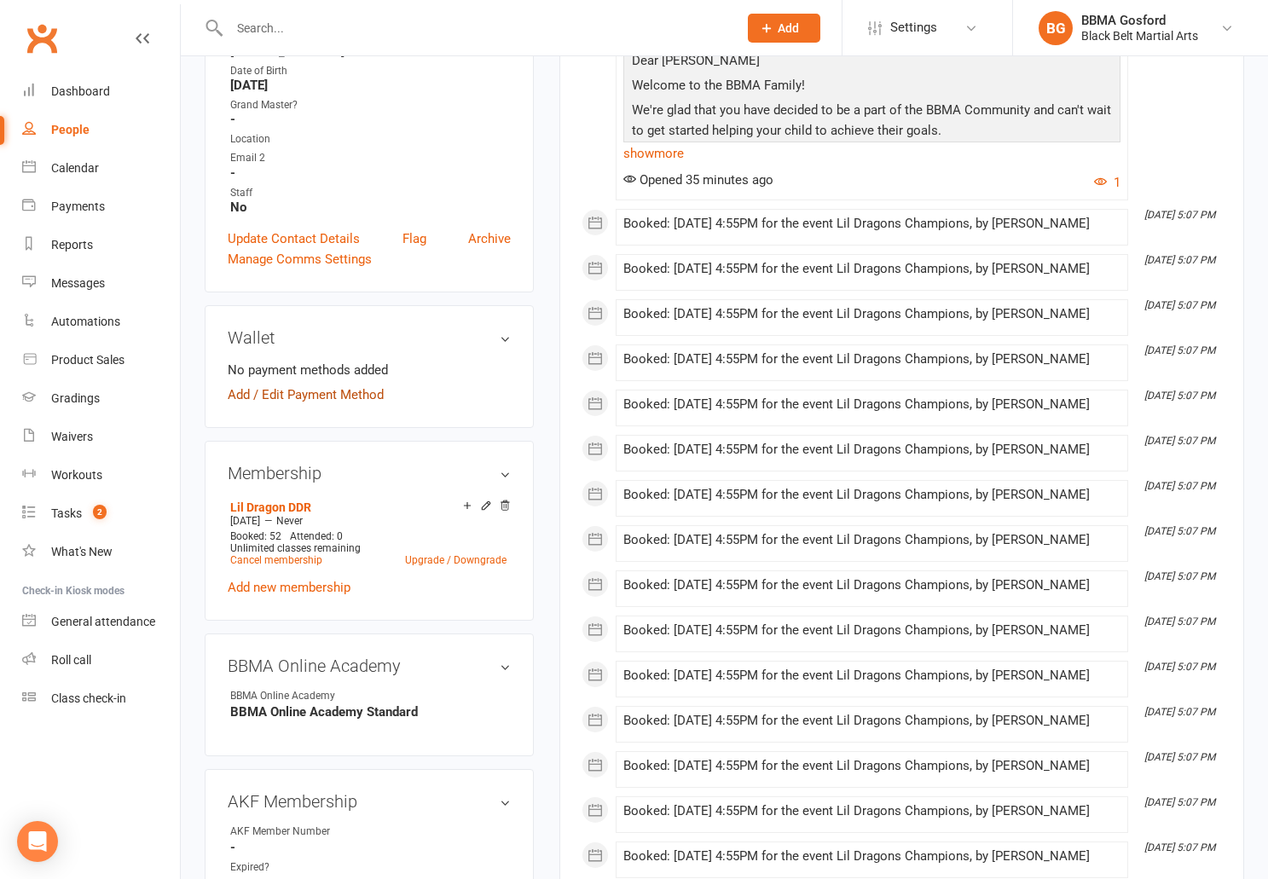
scroll to position [373, 0]
click at [300, 404] on link "Add / Edit Payment Method" at bounding box center [306, 394] width 156 height 20
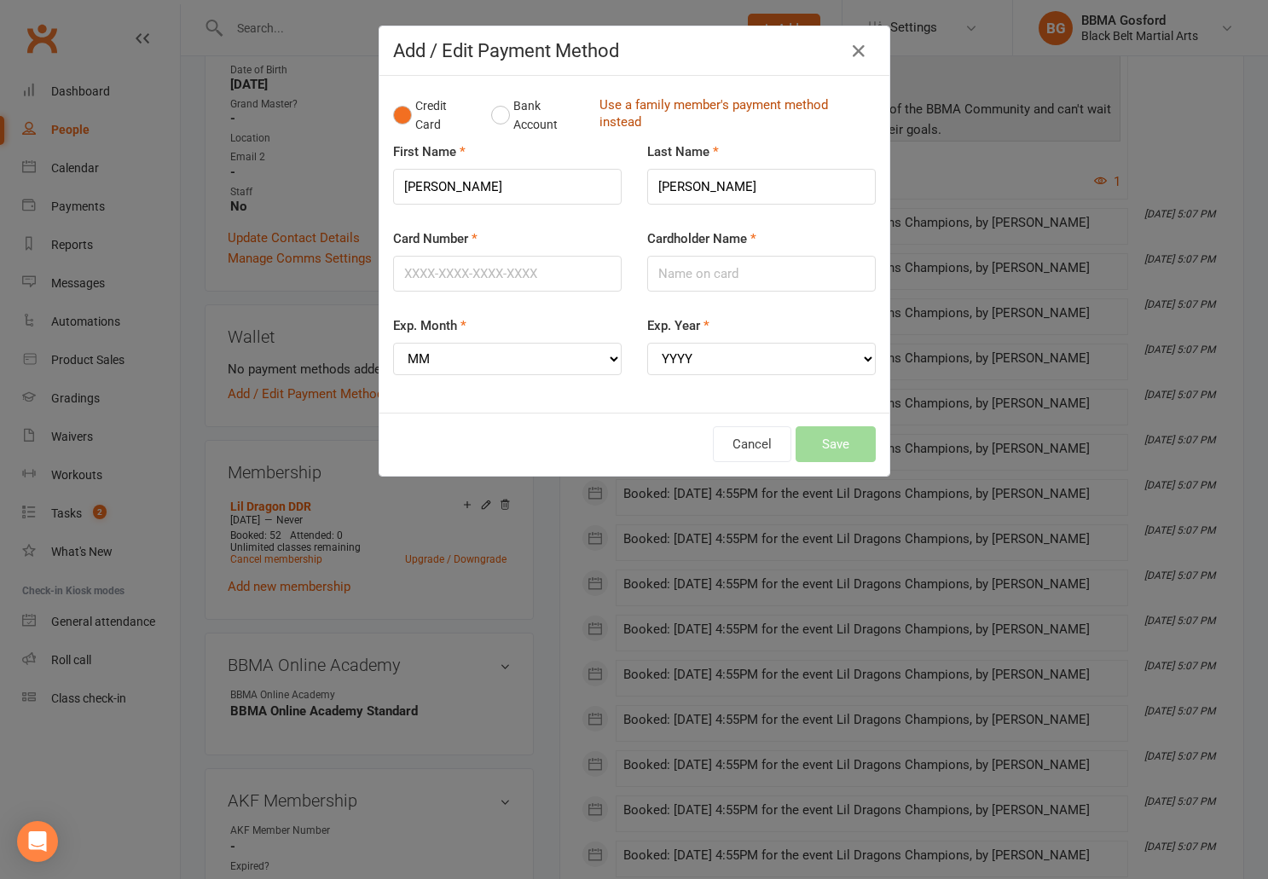
click at [630, 119] on link "Use a family member's payment method instead" at bounding box center [734, 115] width 268 height 38
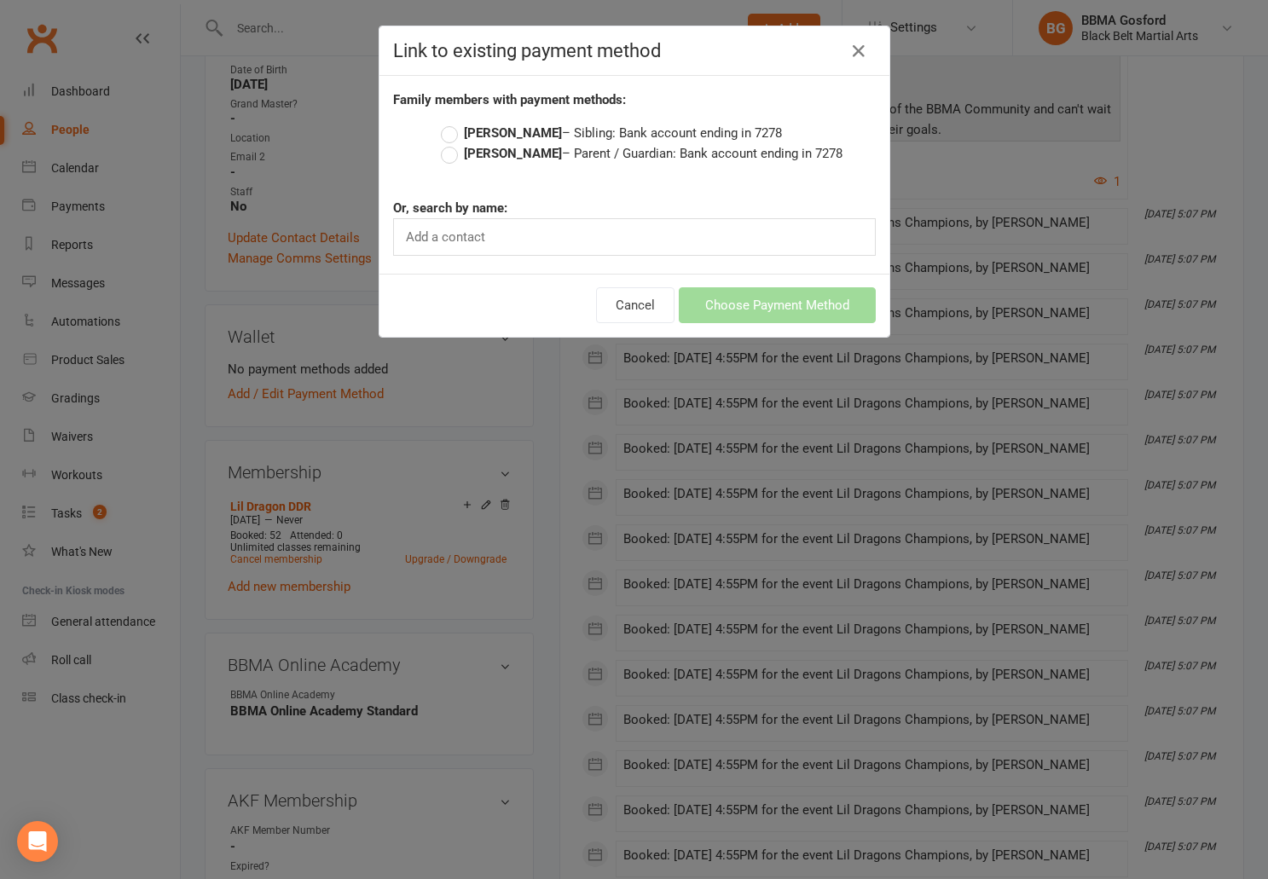
click at [452, 157] on label "Melinda Barrett – Parent / Guardian: Bank account ending in 7278" at bounding box center [642, 153] width 402 height 20
click at [452, 143] on input "Melinda Barrett – Parent / Guardian: Bank account ending in 7278" at bounding box center [446, 143] width 11 height 0
radio input "true"
click at [786, 309] on button "Choose Payment Method" at bounding box center [777, 305] width 197 height 36
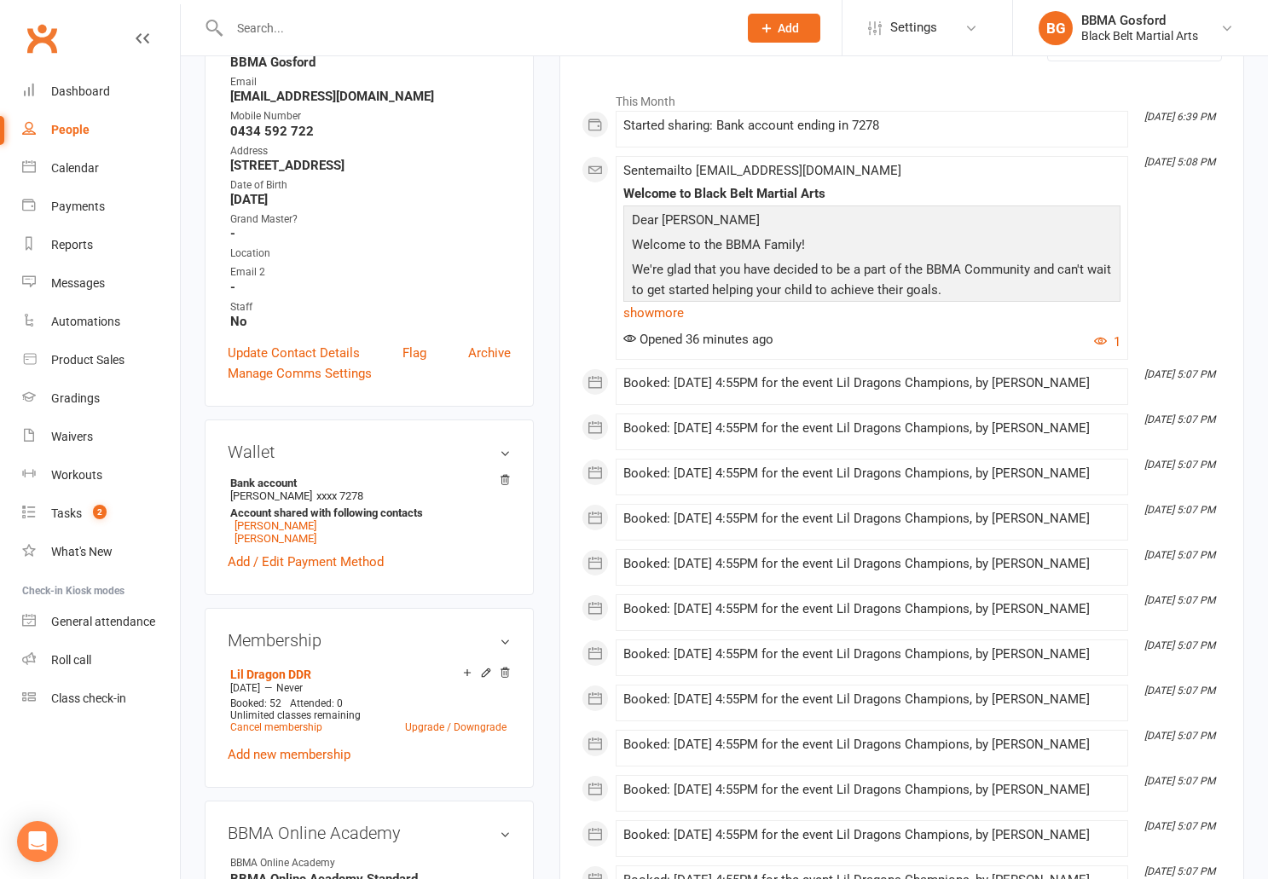
scroll to position [0, 0]
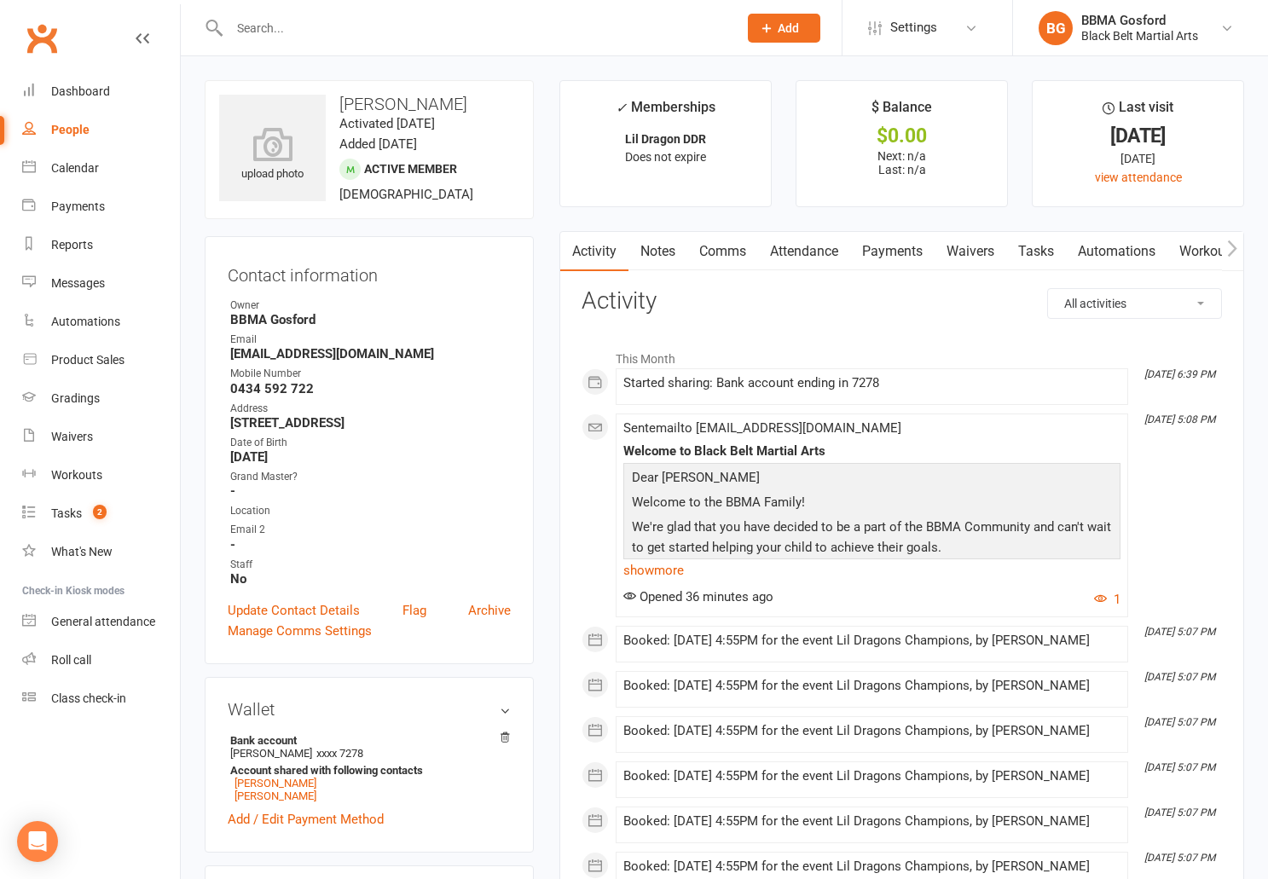
click at [310, 349] on strong "mkbarrett2020@outlook.com" at bounding box center [370, 353] width 281 height 15
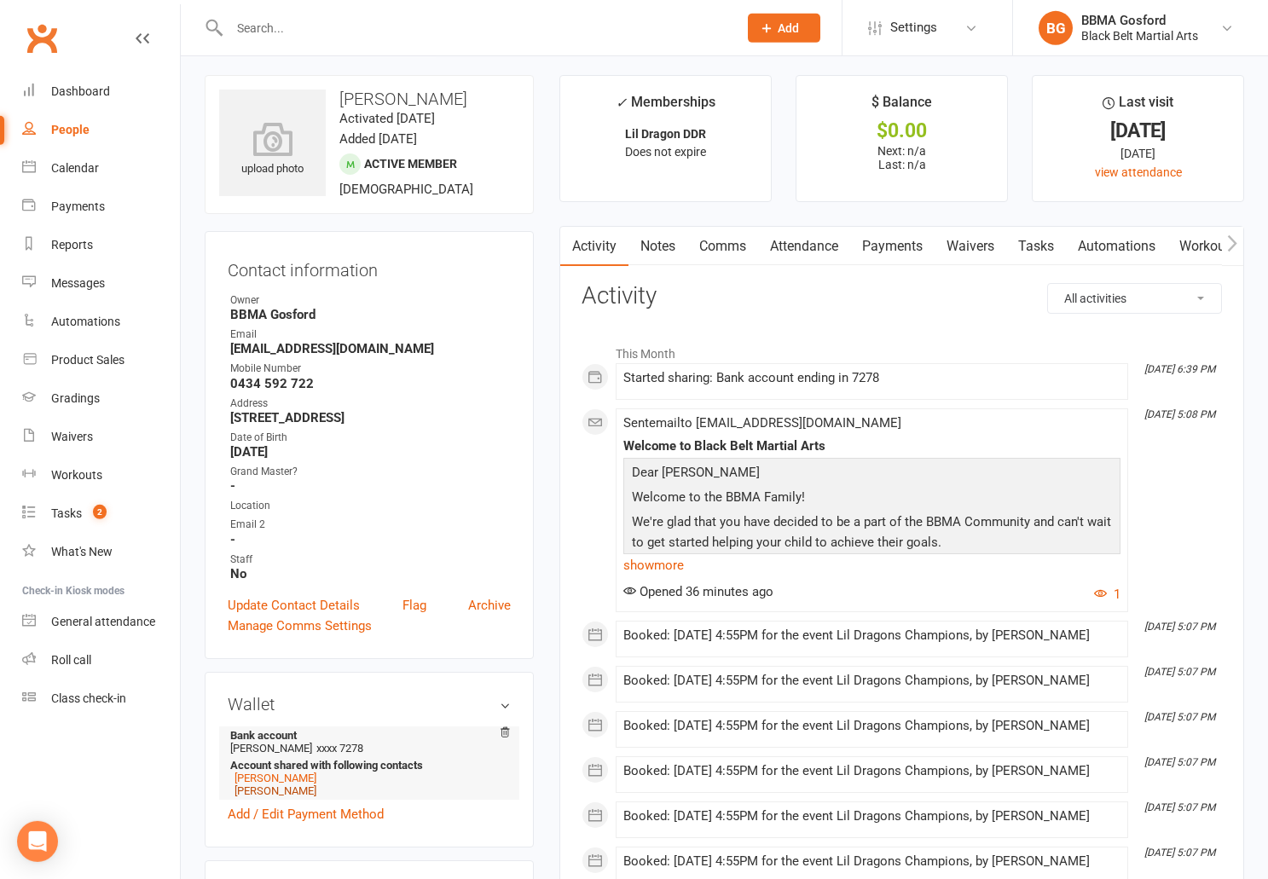
click at [283, 798] on link "Melinda Barrett" at bounding box center [276, 791] width 82 height 13
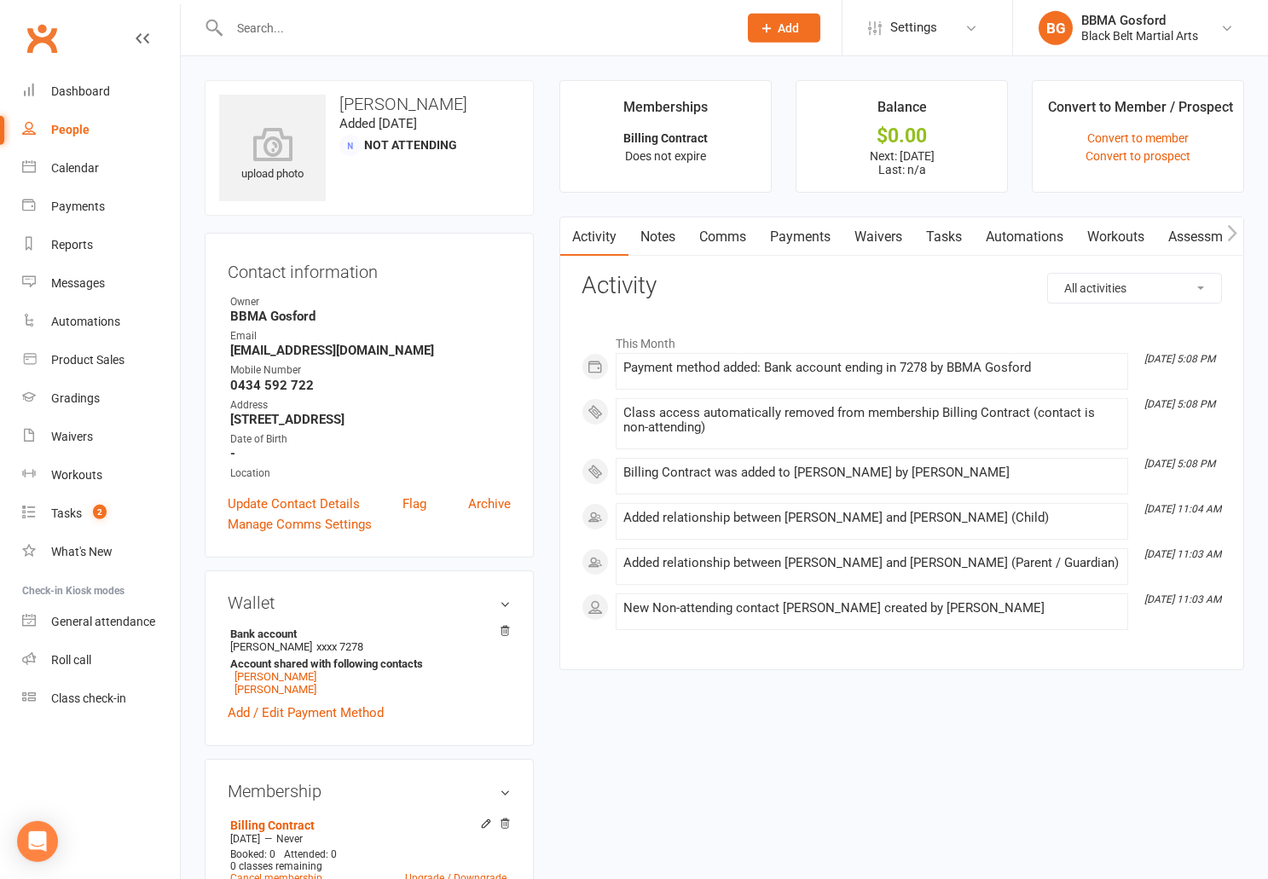
click at [798, 232] on link "Payments" at bounding box center [800, 237] width 84 height 39
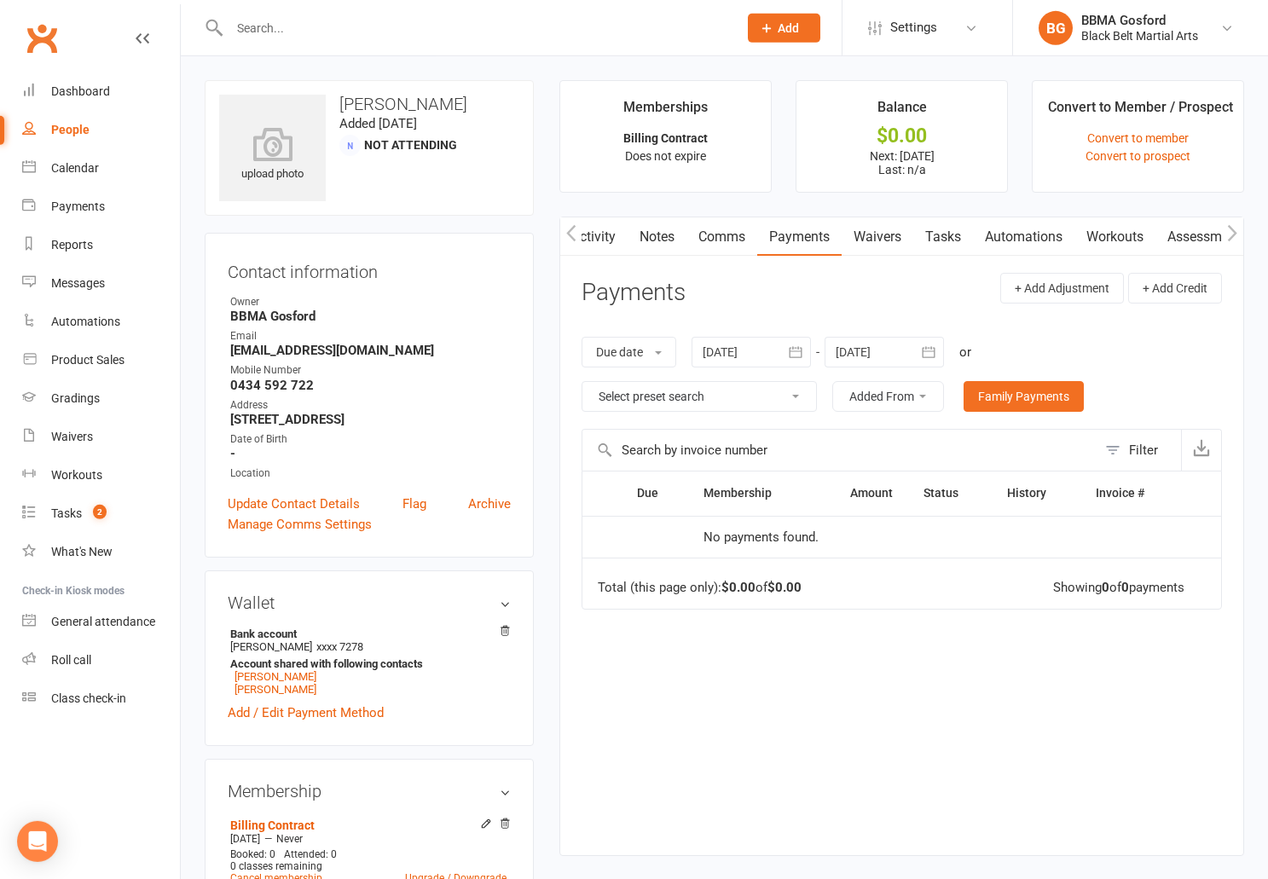
click at [911, 349] on div at bounding box center [884, 352] width 119 height 31
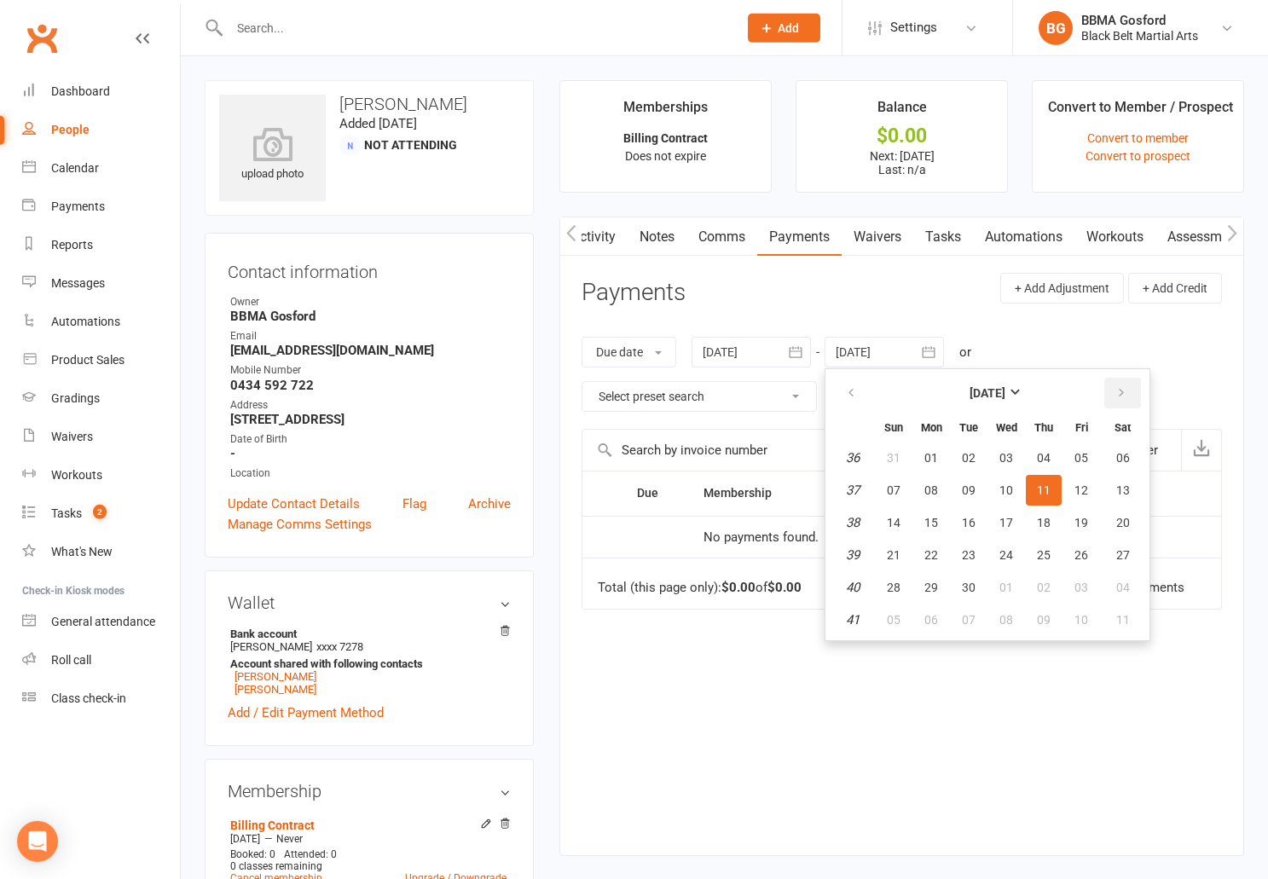
click at [1118, 398] on icon "button" at bounding box center [1122, 393] width 12 height 14
click at [1129, 592] on span "29" at bounding box center [1124, 588] width 14 height 14
type input "29 Nov 2025"
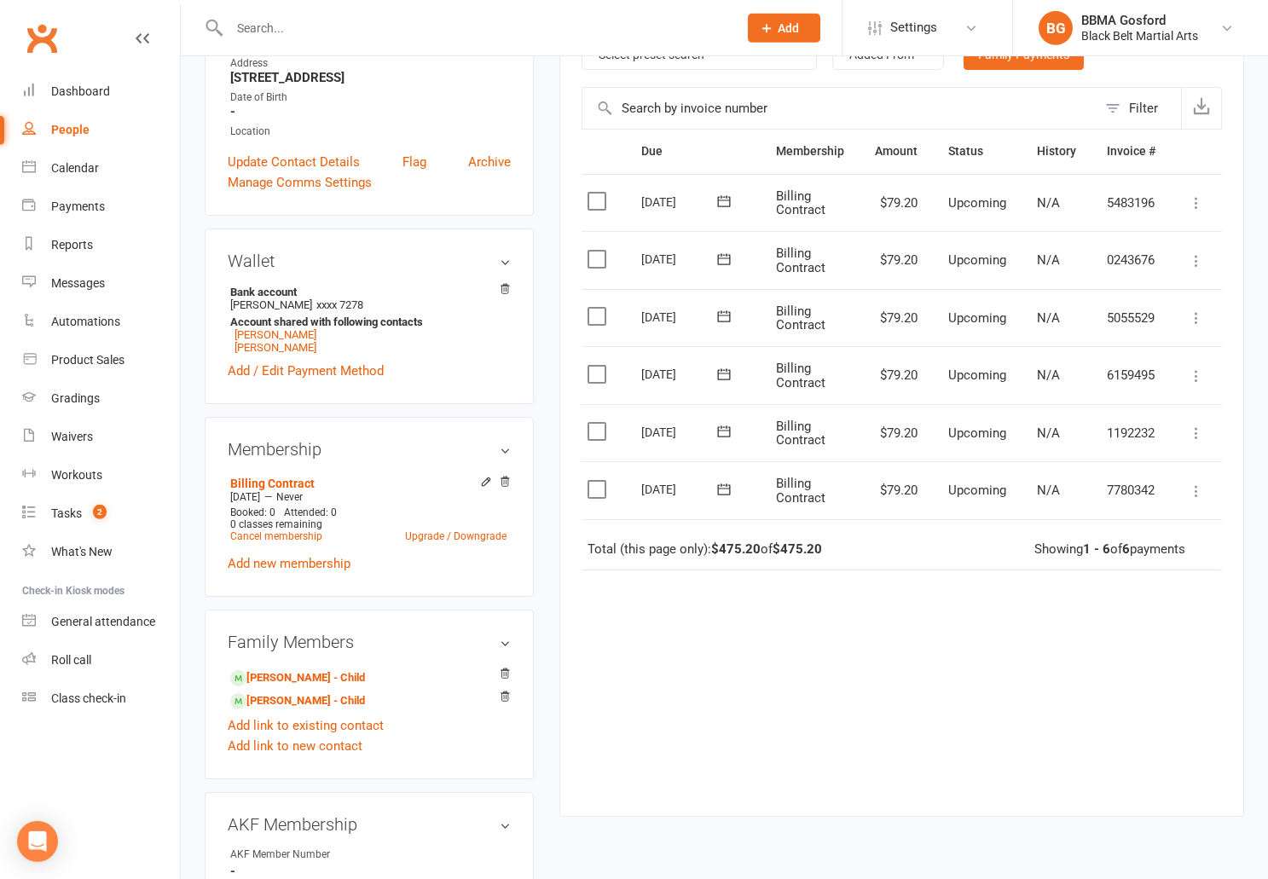
scroll to position [0, 0]
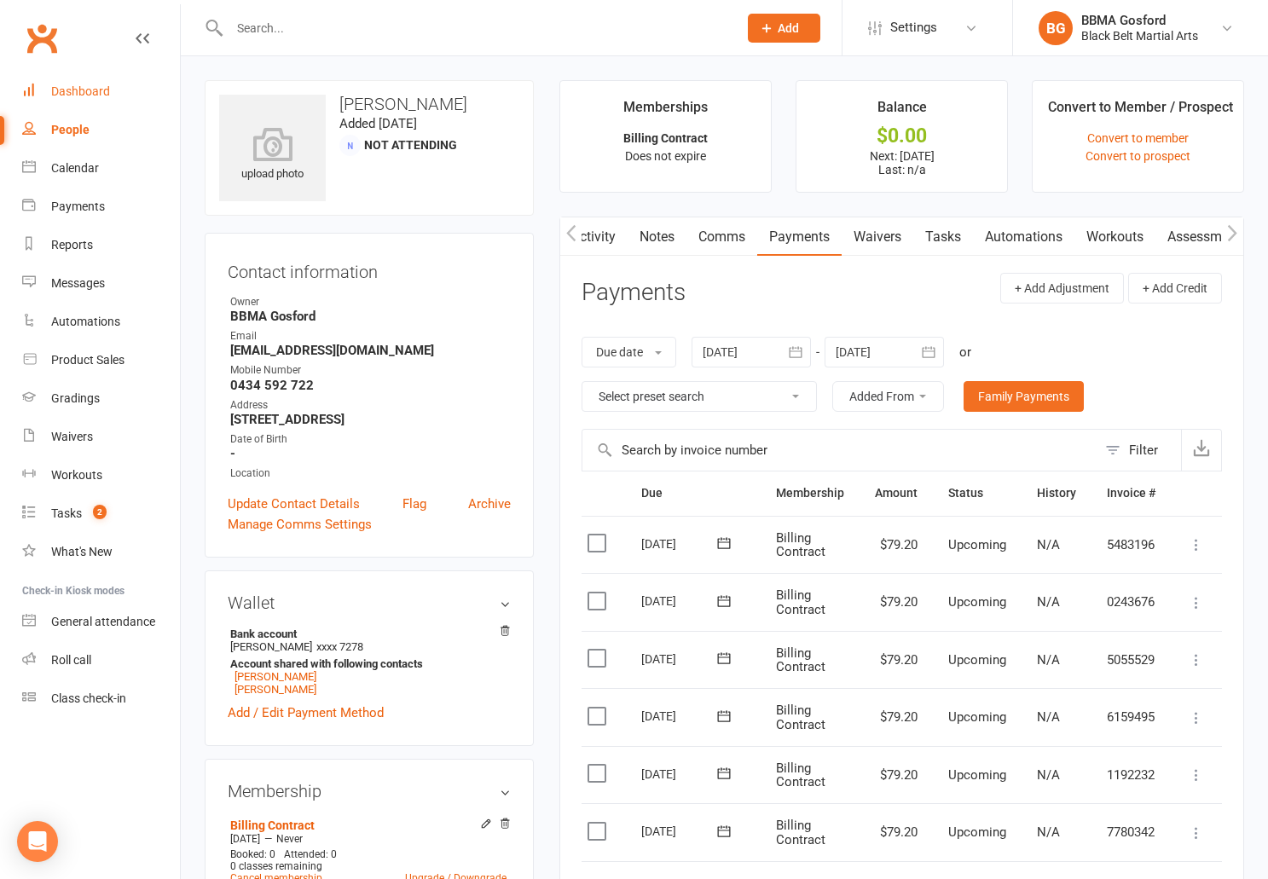
click at [98, 91] on div "Dashboard" at bounding box center [80, 91] width 59 height 14
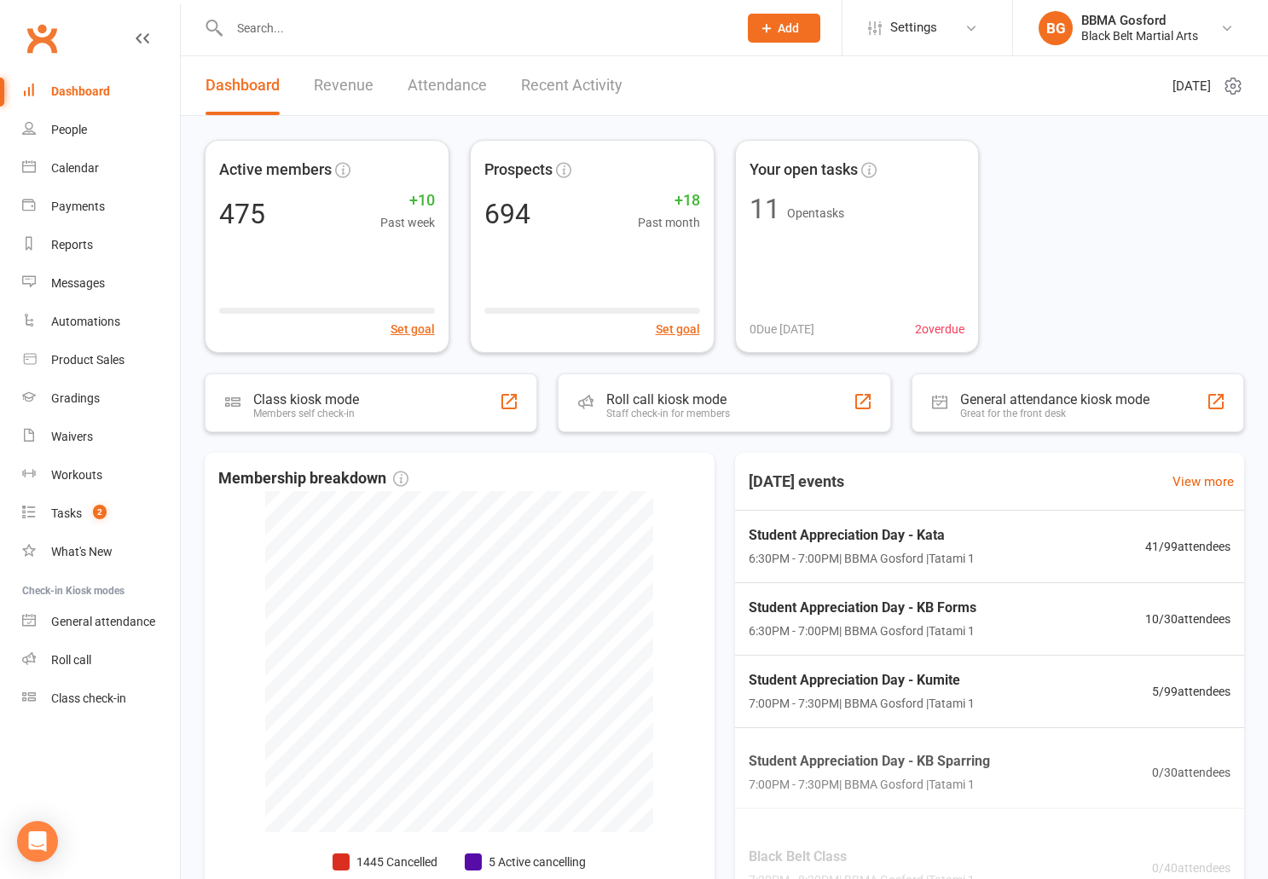
click at [390, 23] on input "text" at bounding box center [475, 28] width 502 height 24
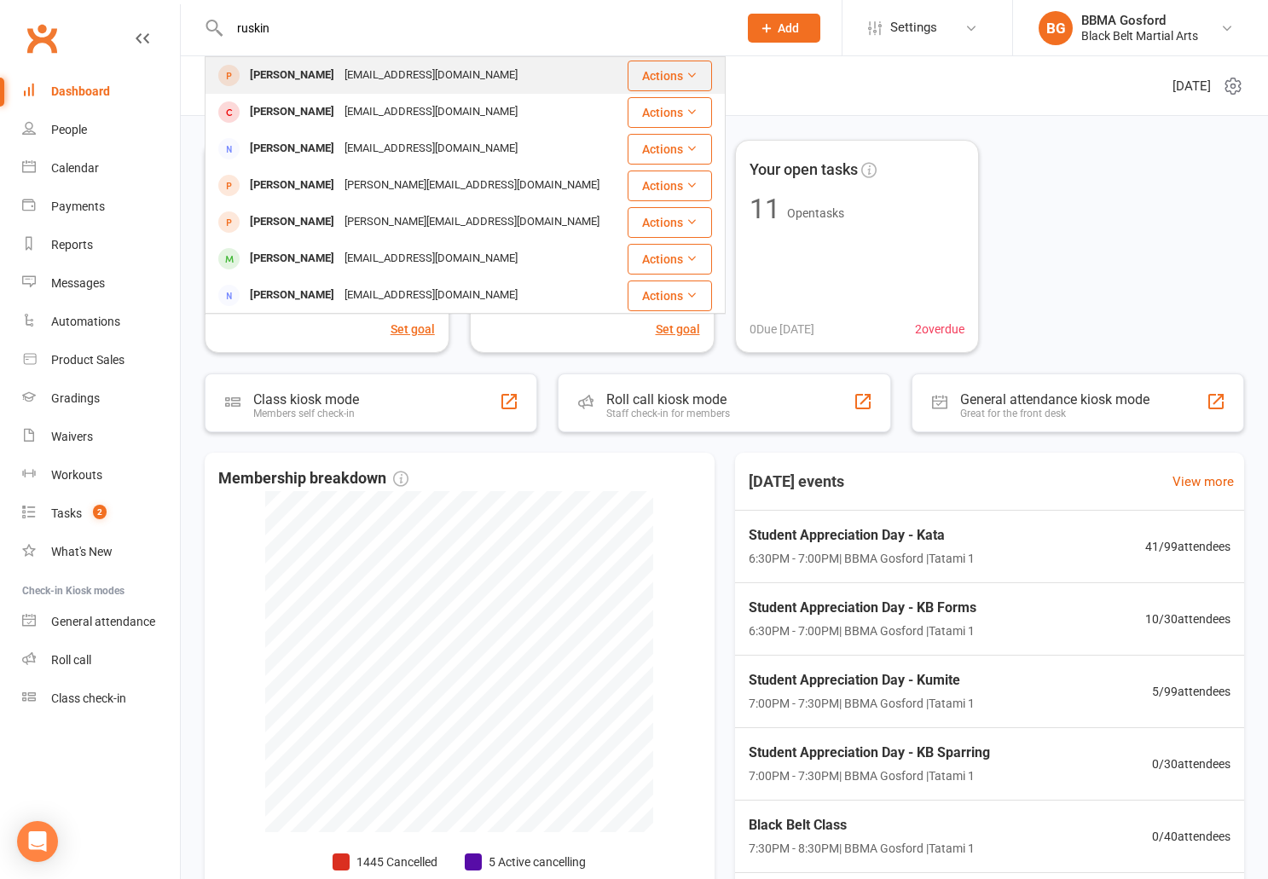
type input "ruskin"
click at [365, 82] on div "rusko7@bigpond.com.au" at bounding box center [430, 75] width 183 height 25
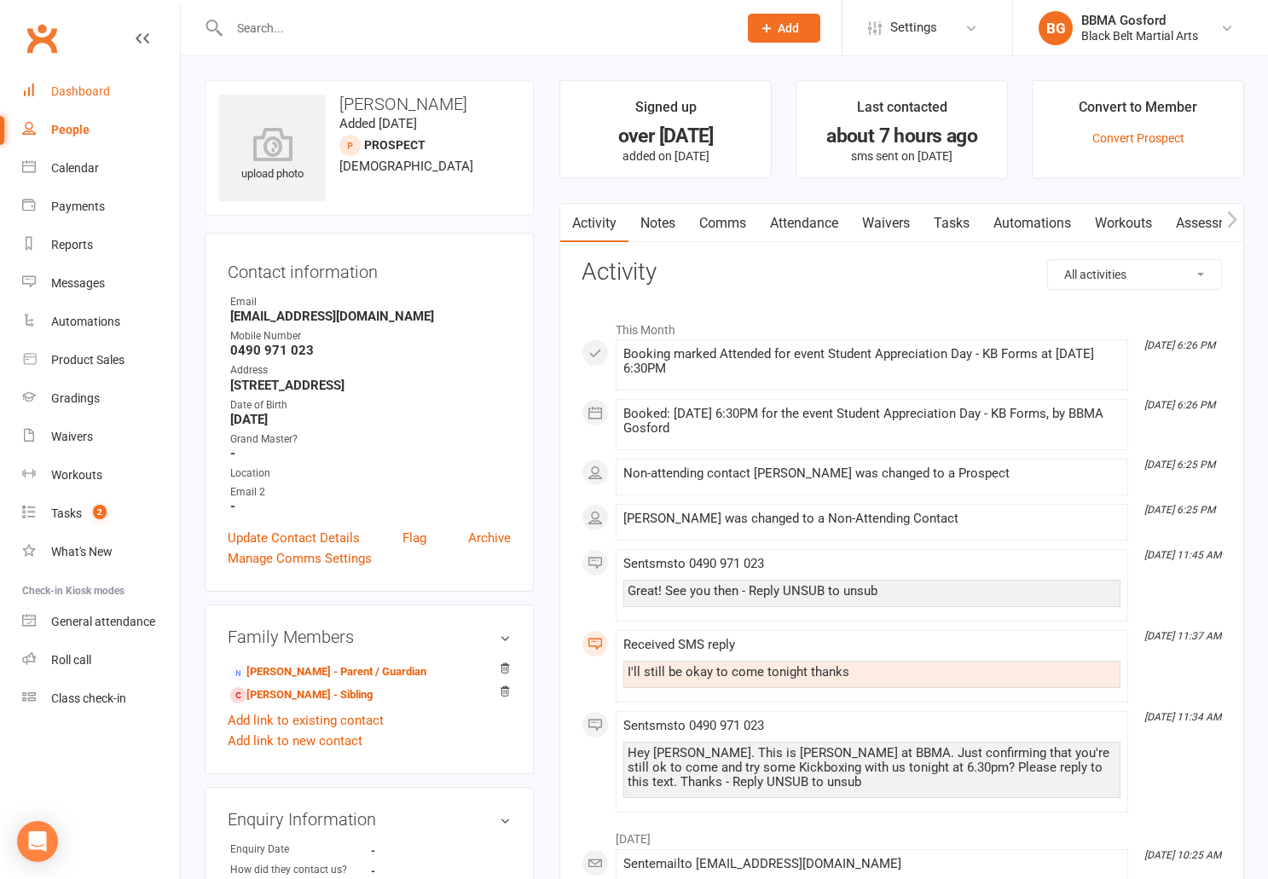
click at [103, 90] on div "Dashboard" at bounding box center [80, 91] width 59 height 14
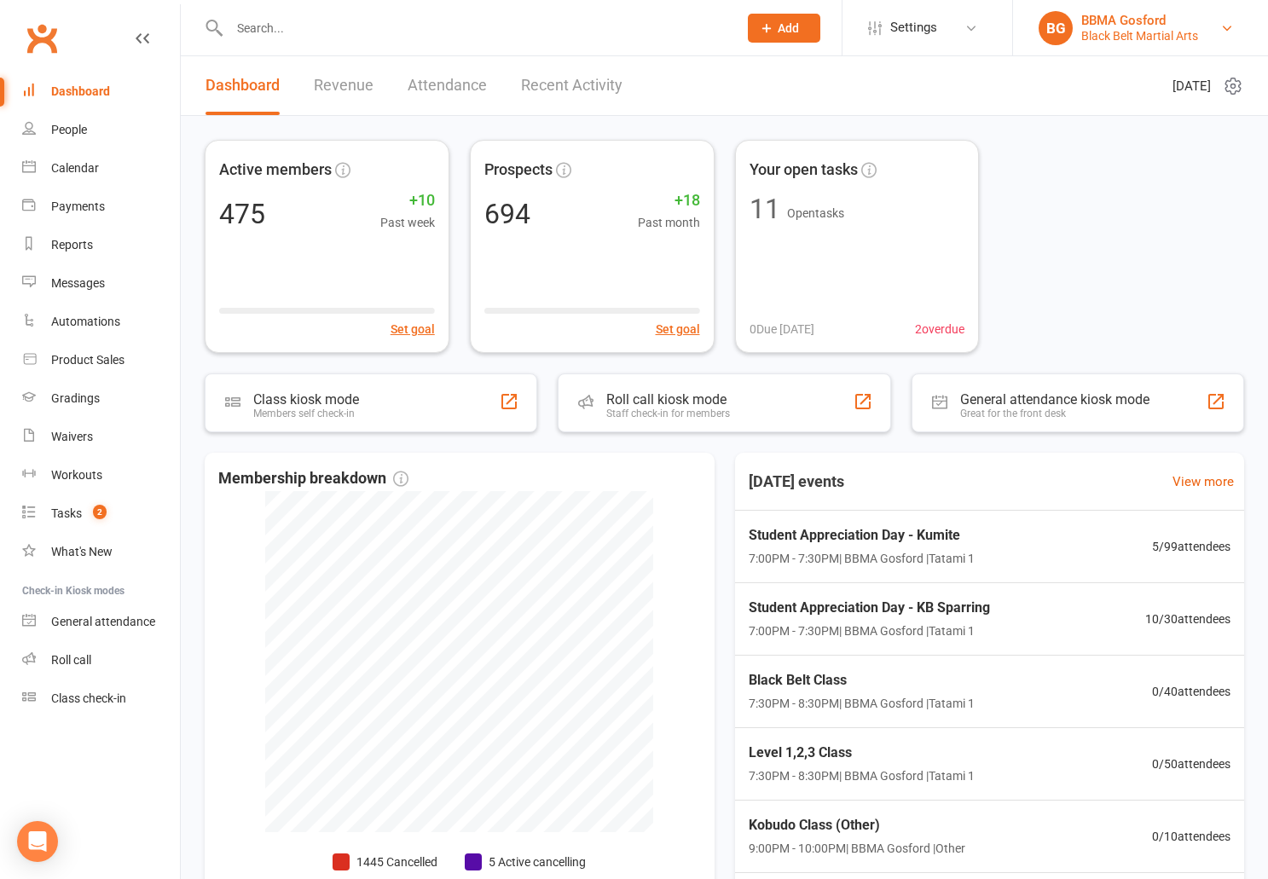
click at [1105, 32] on div "Black Belt Martial Arts" at bounding box center [1140, 35] width 117 height 15
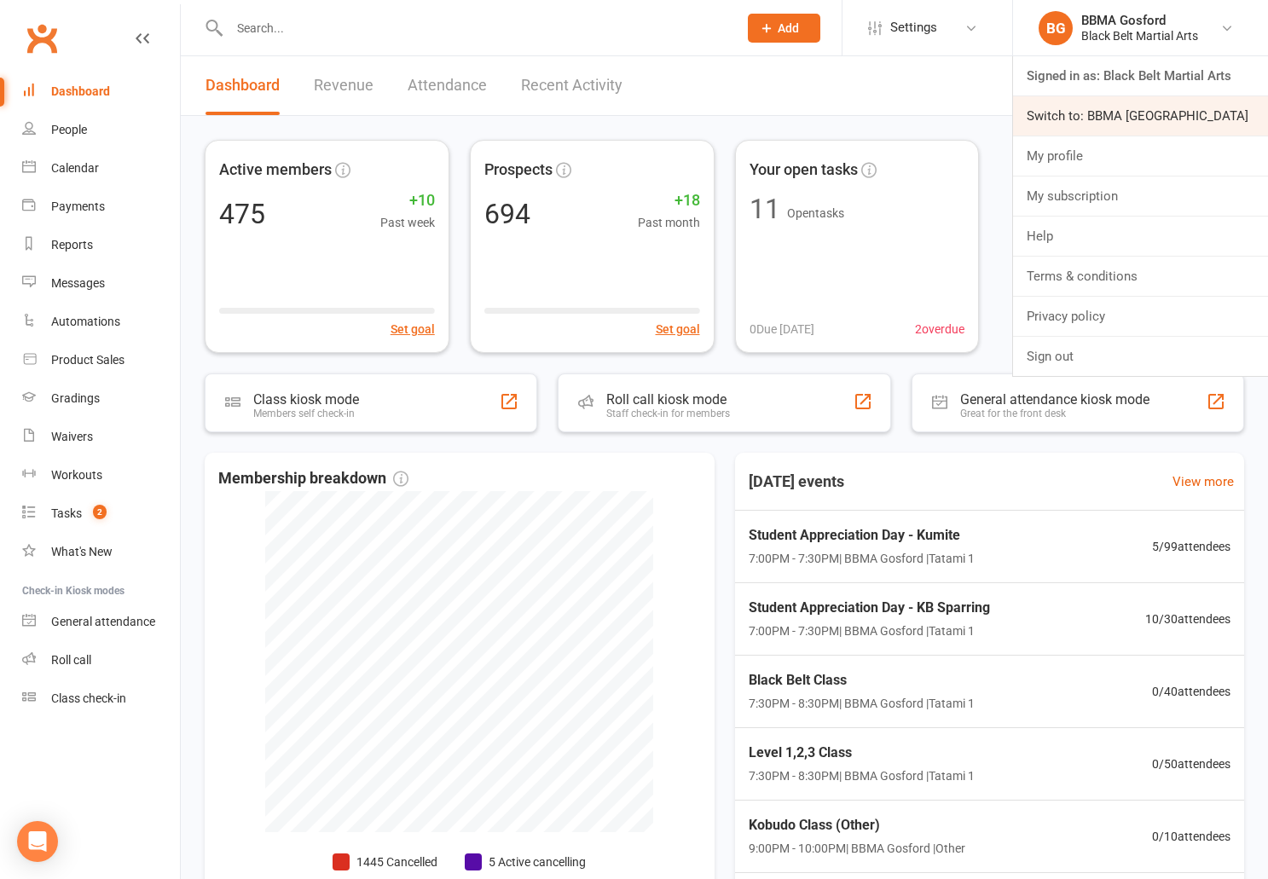
click at [1130, 106] on link "Switch to: BBMA Erina Heights" at bounding box center [1140, 115] width 255 height 39
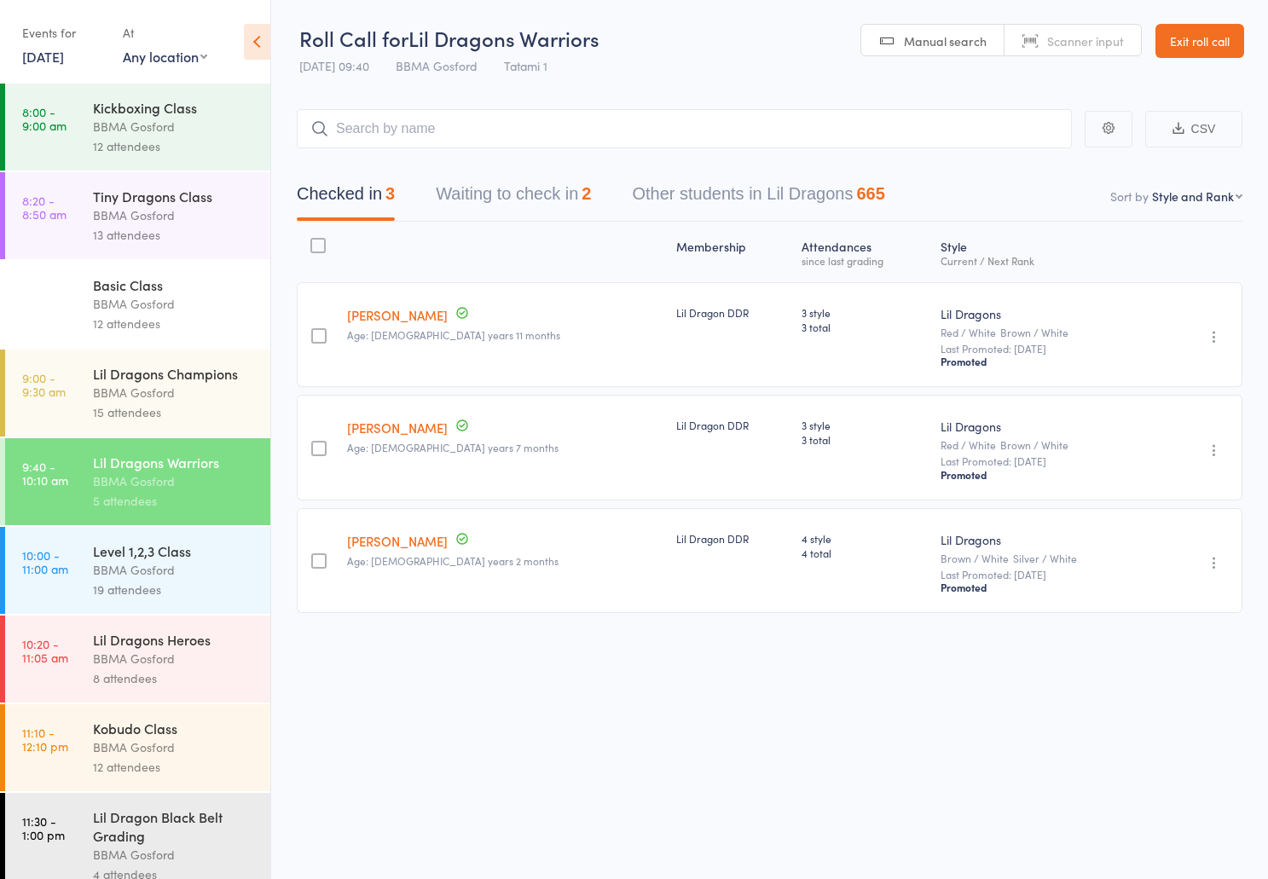
click at [64, 60] on link "[DATE]" at bounding box center [43, 56] width 42 height 19
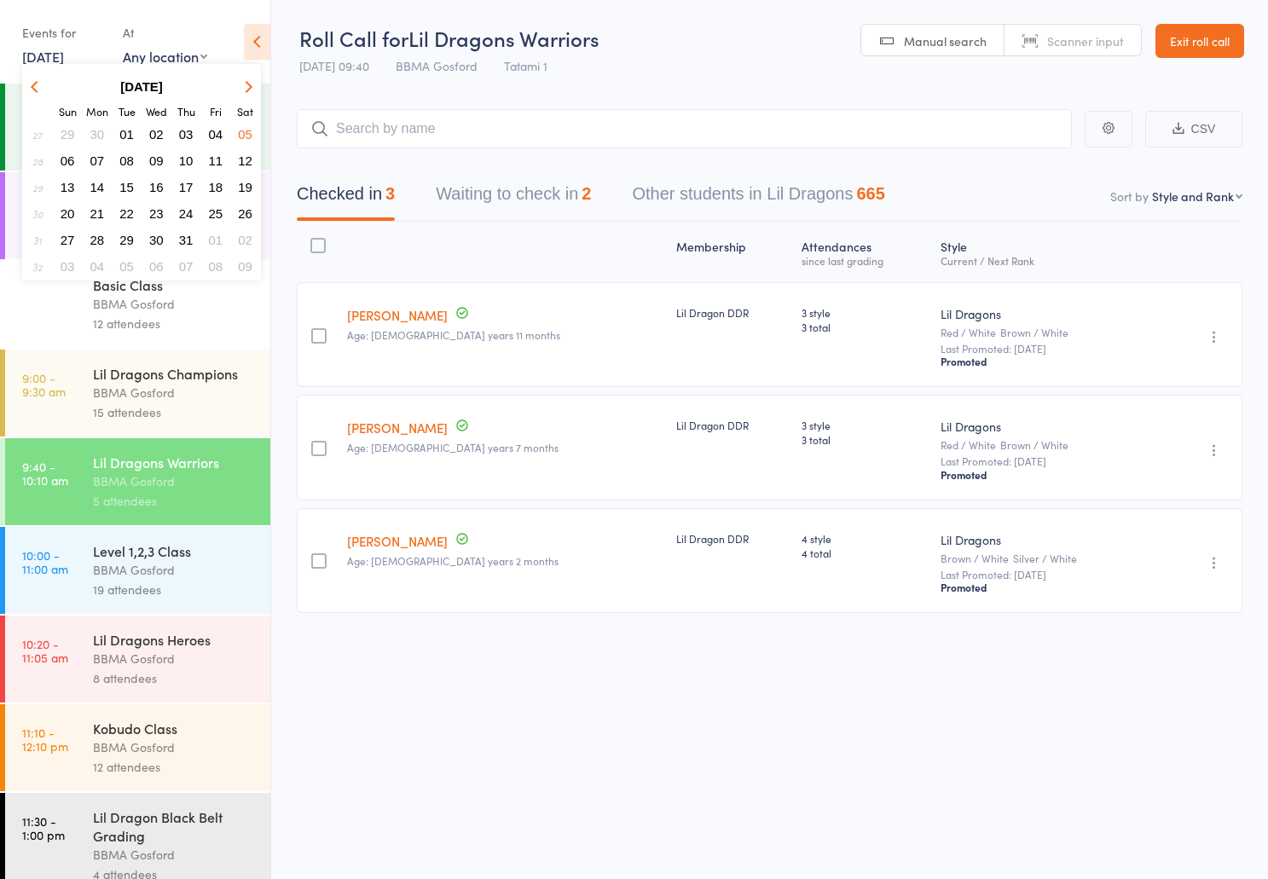
click at [255, 90] on button "button" at bounding box center [246, 86] width 26 height 23
click at [185, 188] on span "14" at bounding box center [186, 187] width 15 height 15
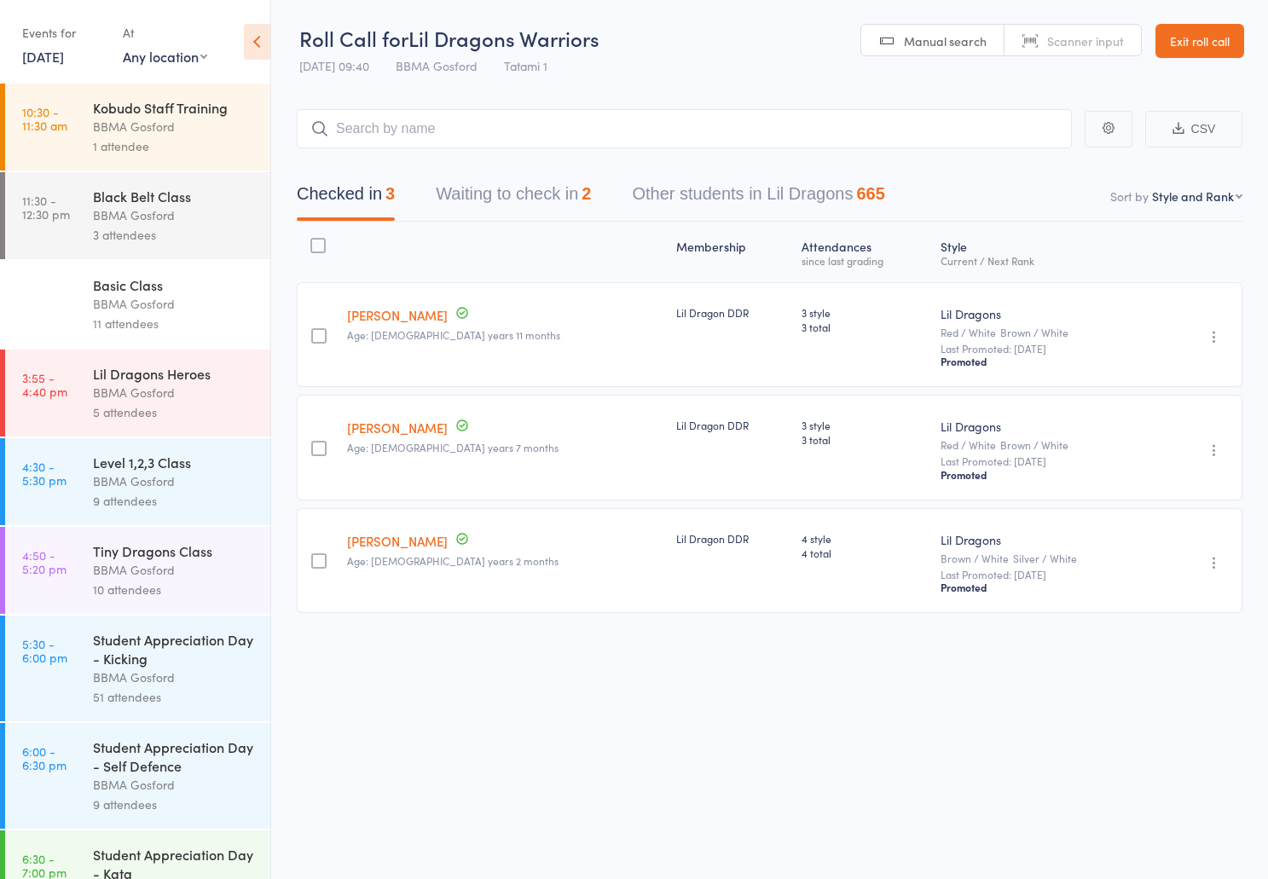
click at [136, 756] on div "Student Appreciation Day - Self Defence" at bounding box center [174, 757] width 163 height 38
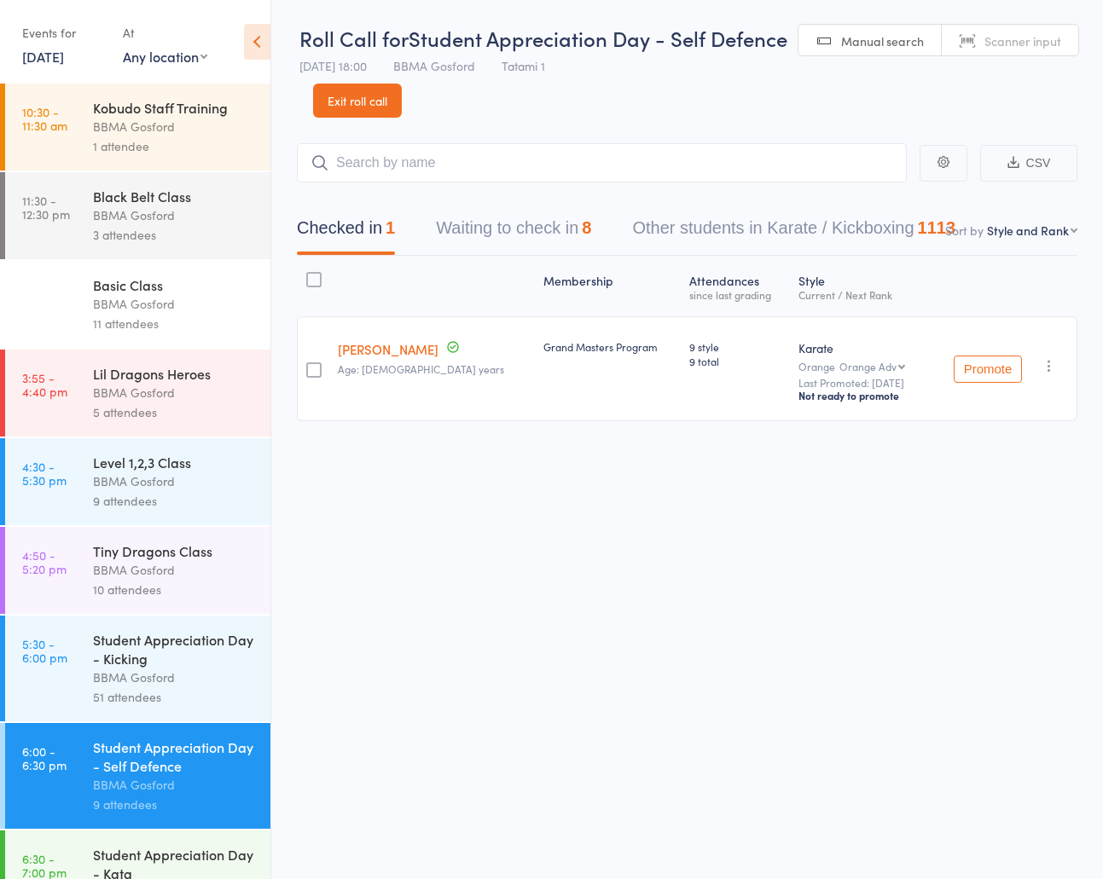
click at [257, 44] on icon at bounding box center [257, 42] width 26 height 36
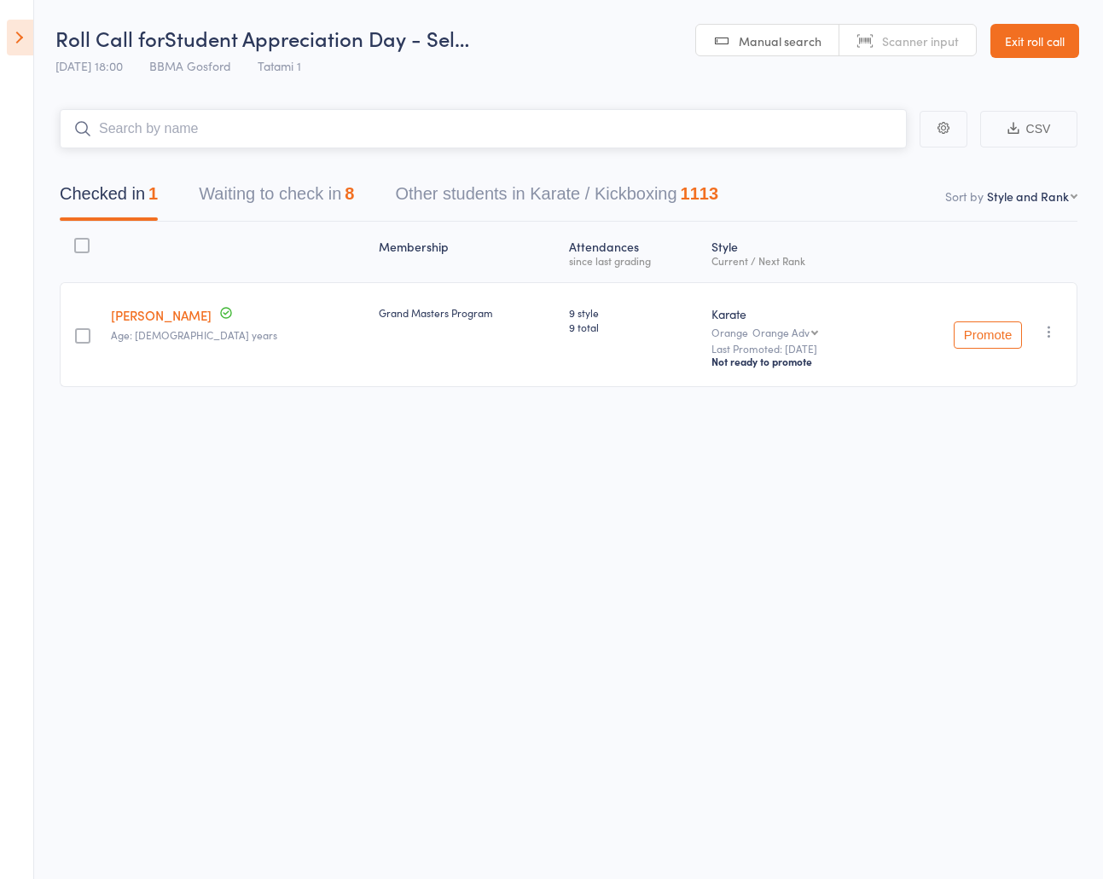
click at [199, 129] on input "search" at bounding box center [483, 128] width 847 height 39
type input "[PERSON_NAME]"
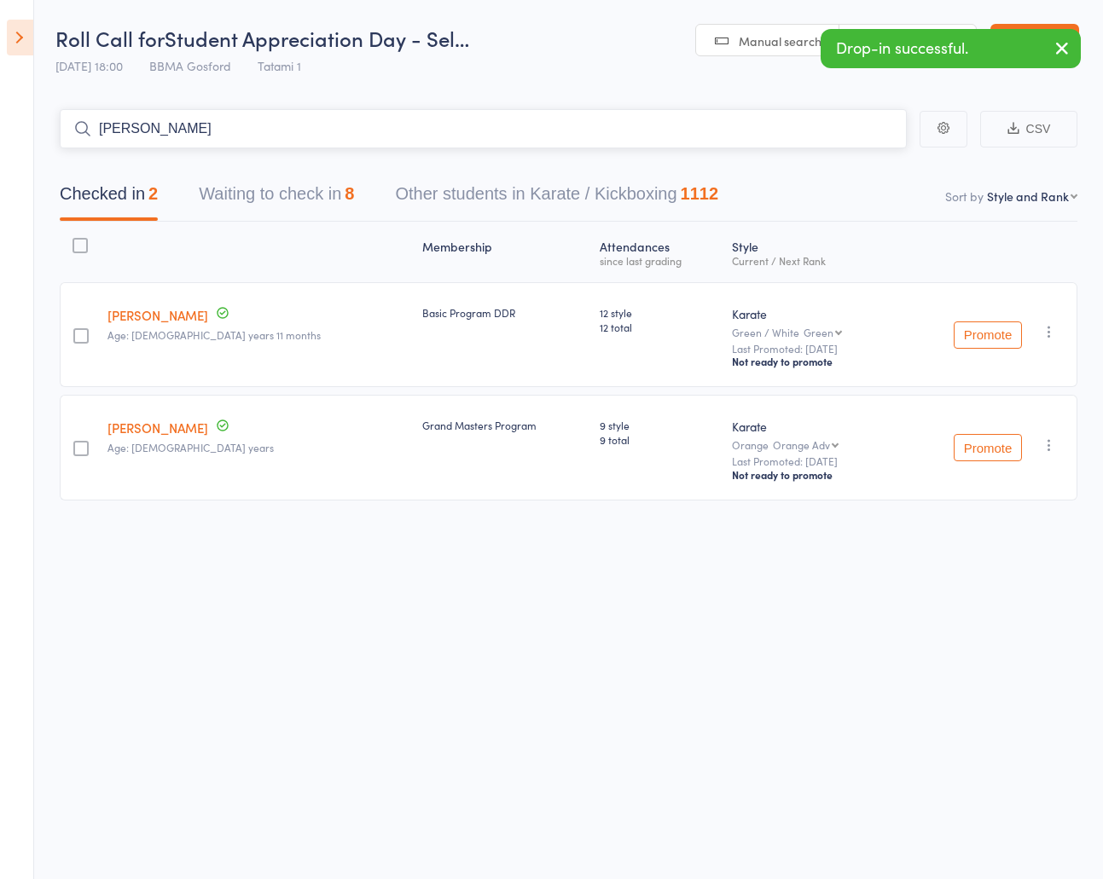
type input "[PERSON_NAME]"
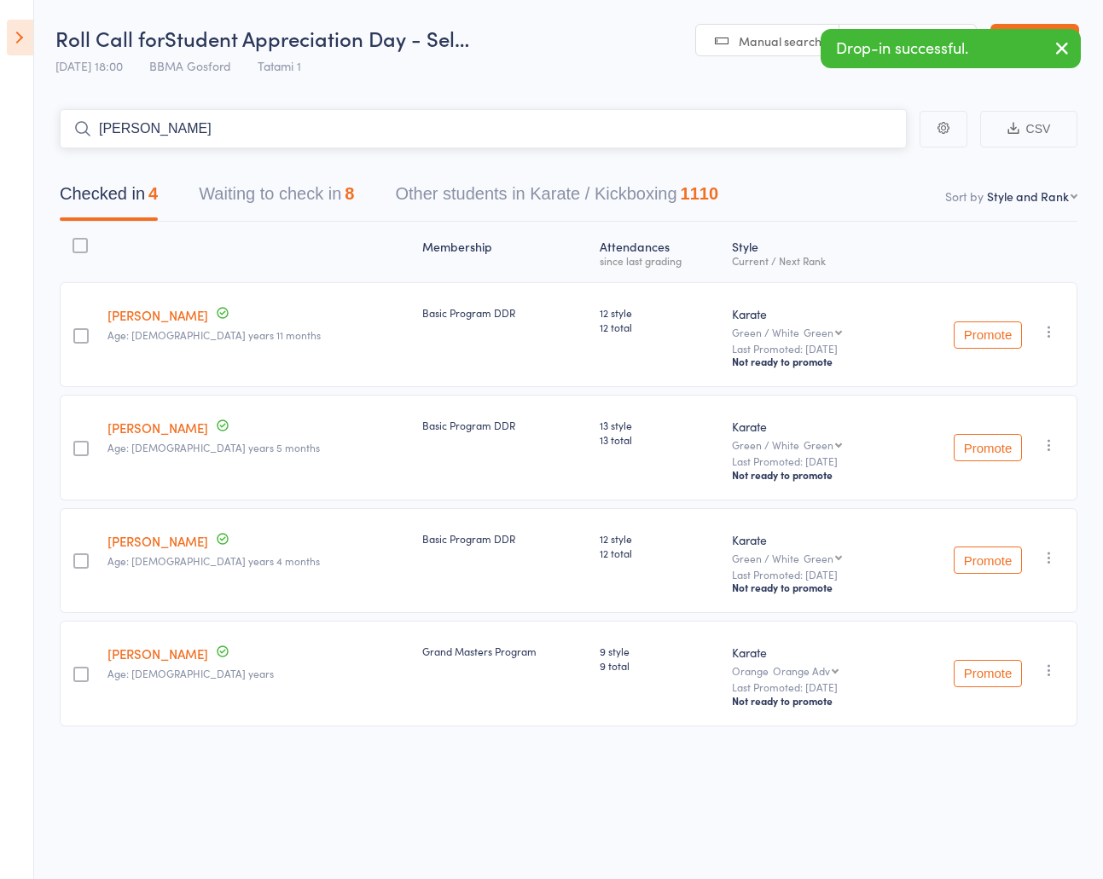
type input "[PERSON_NAME]"
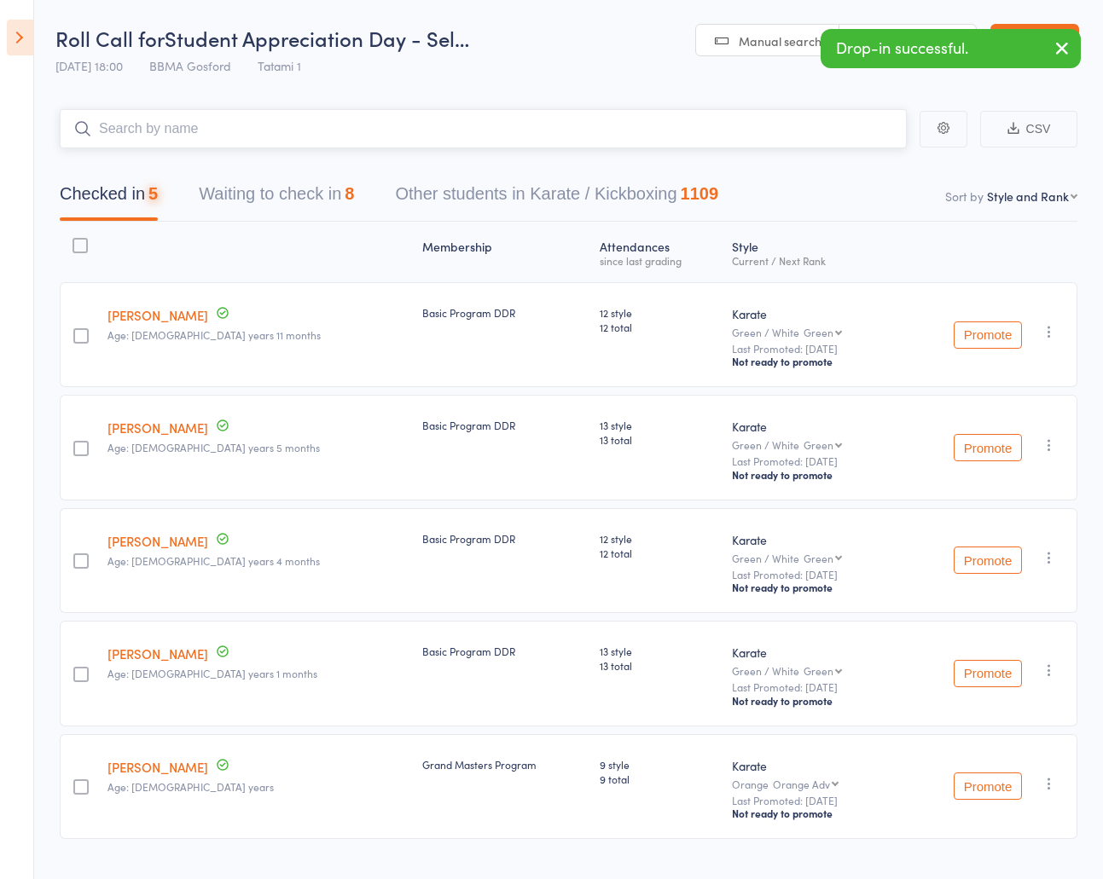
click at [279, 202] on button "Waiting to check in 8" at bounding box center [276, 198] width 155 height 45
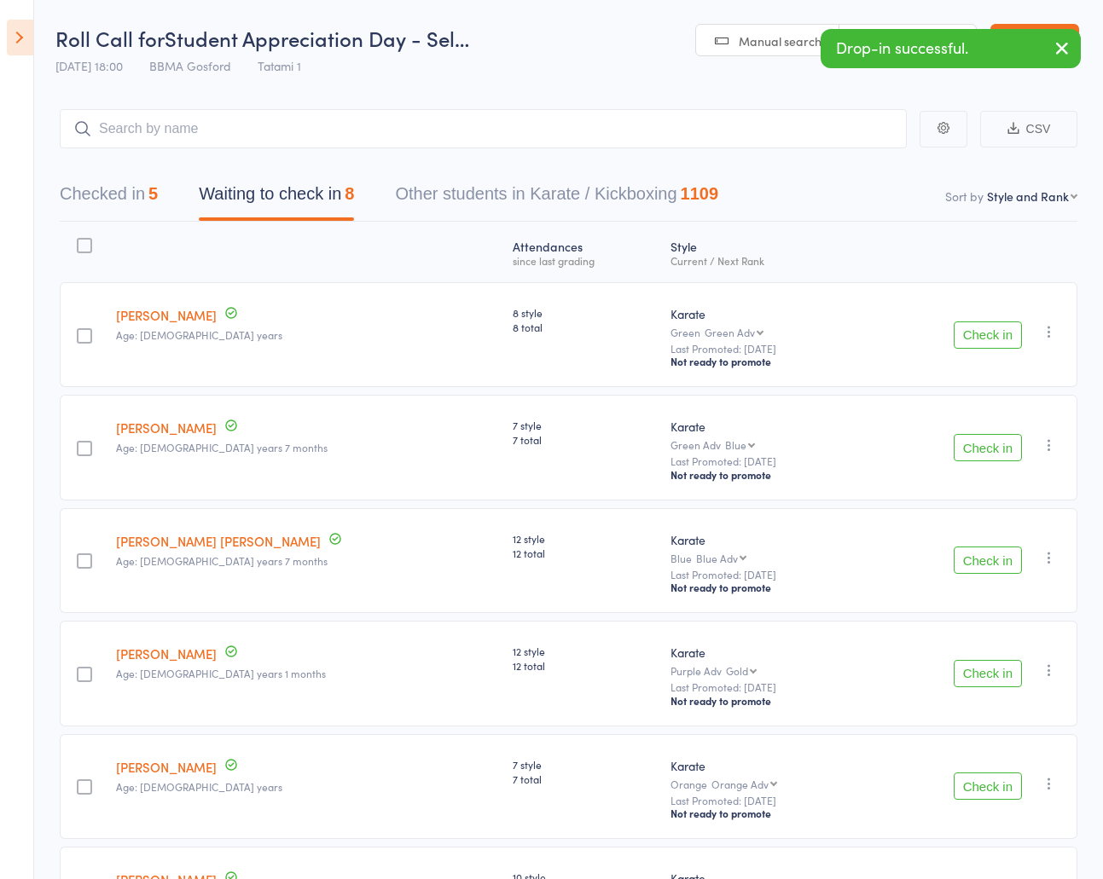
click at [993, 345] on button "Check in" at bounding box center [988, 335] width 68 height 27
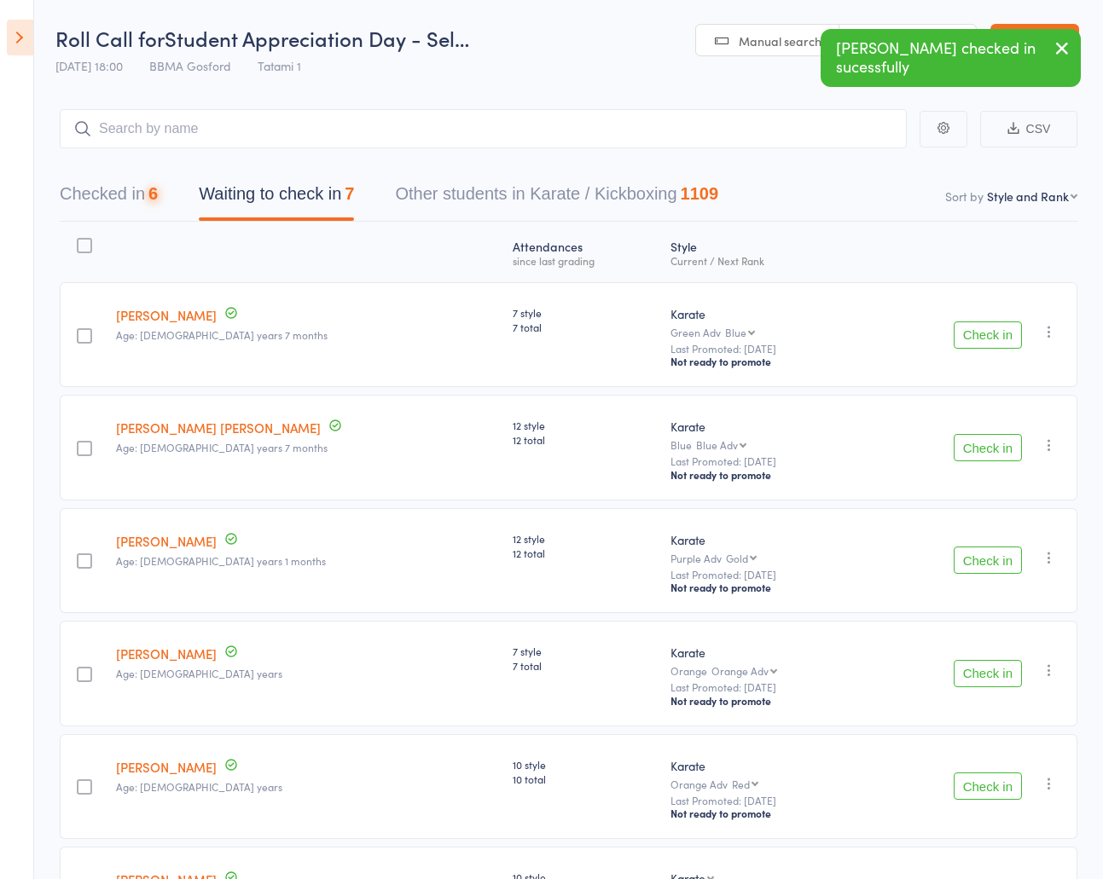
click at [993, 345] on button "Check in" at bounding box center [988, 335] width 68 height 27
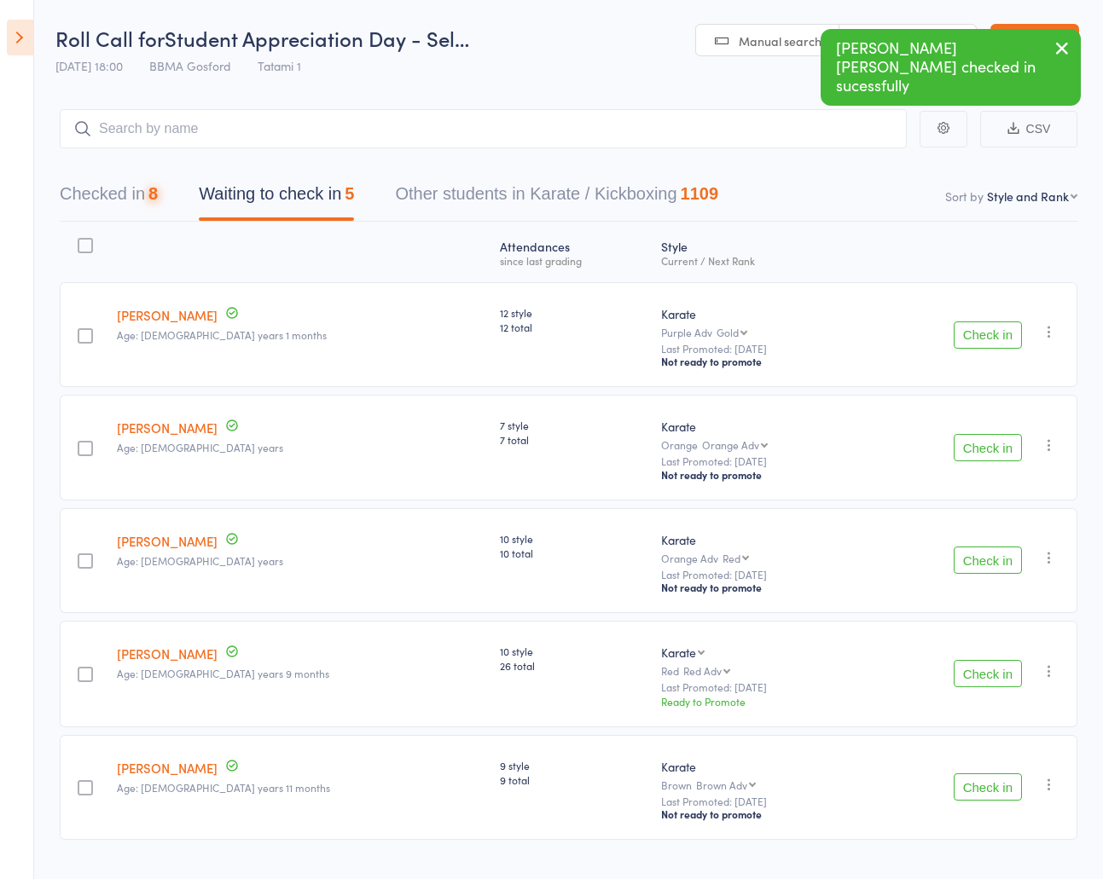
click at [993, 345] on button "Check in" at bounding box center [988, 335] width 68 height 27
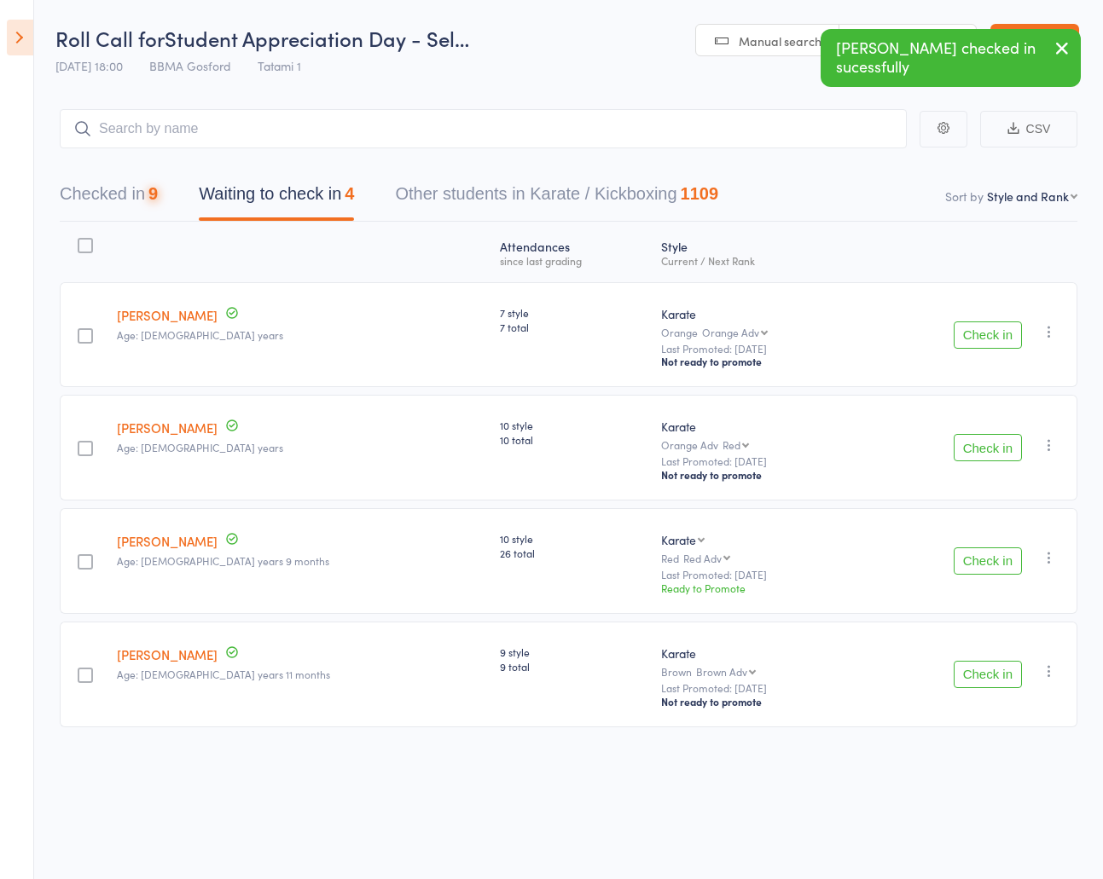
click at [993, 345] on button "Check in" at bounding box center [988, 335] width 68 height 27
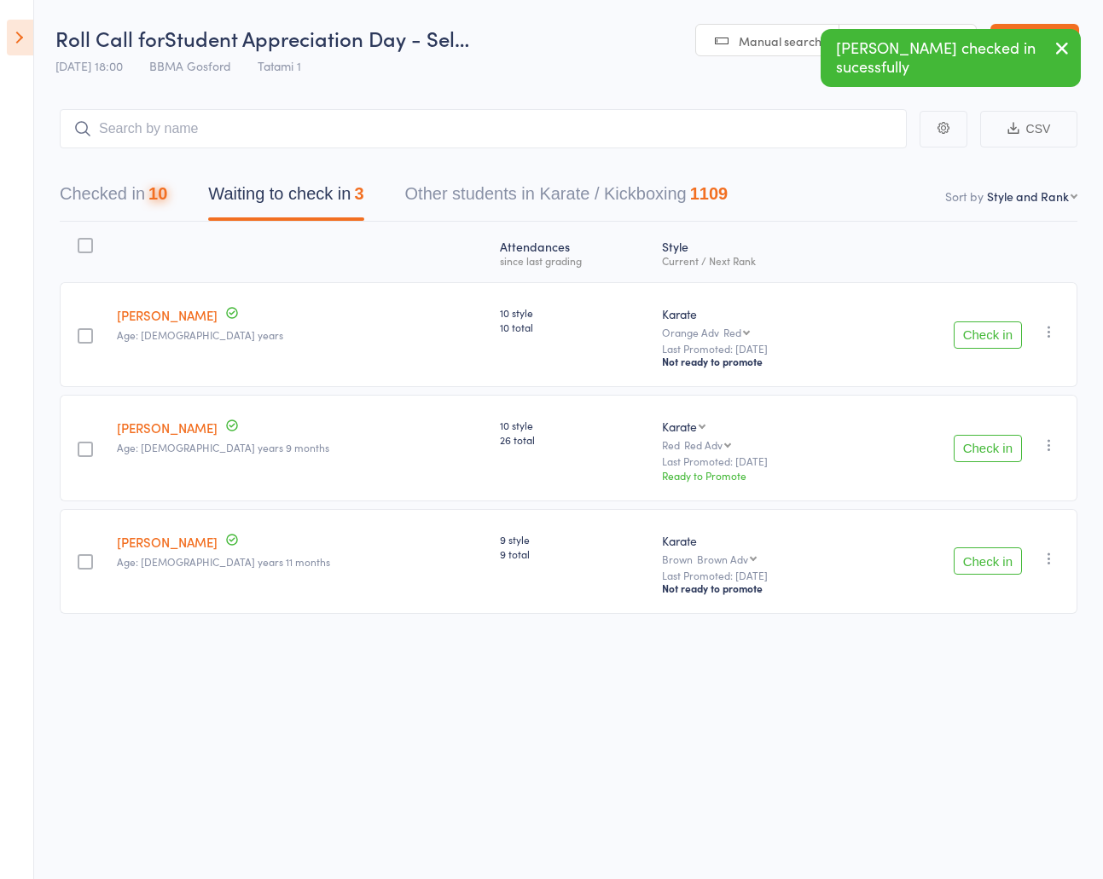
click at [993, 345] on button "Check in" at bounding box center [988, 335] width 68 height 27
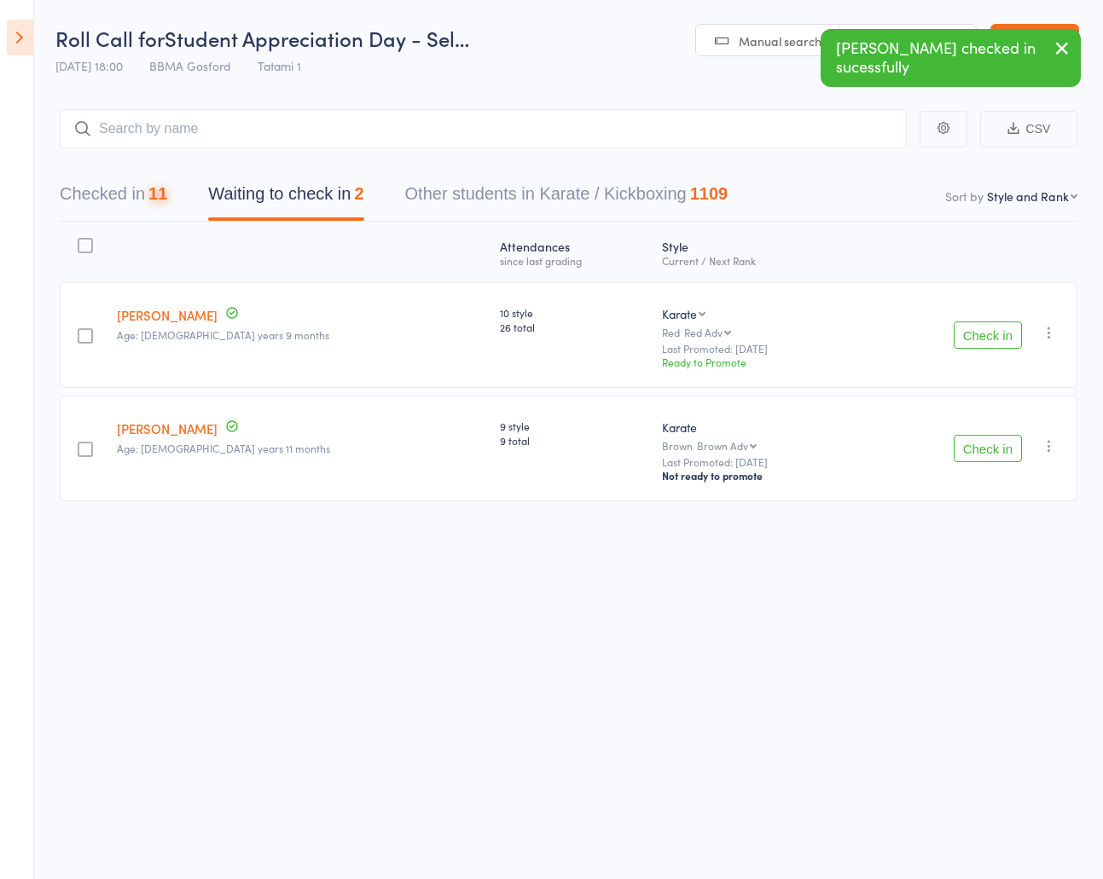
click at [993, 345] on button "Check in" at bounding box center [988, 335] width 68 height 27
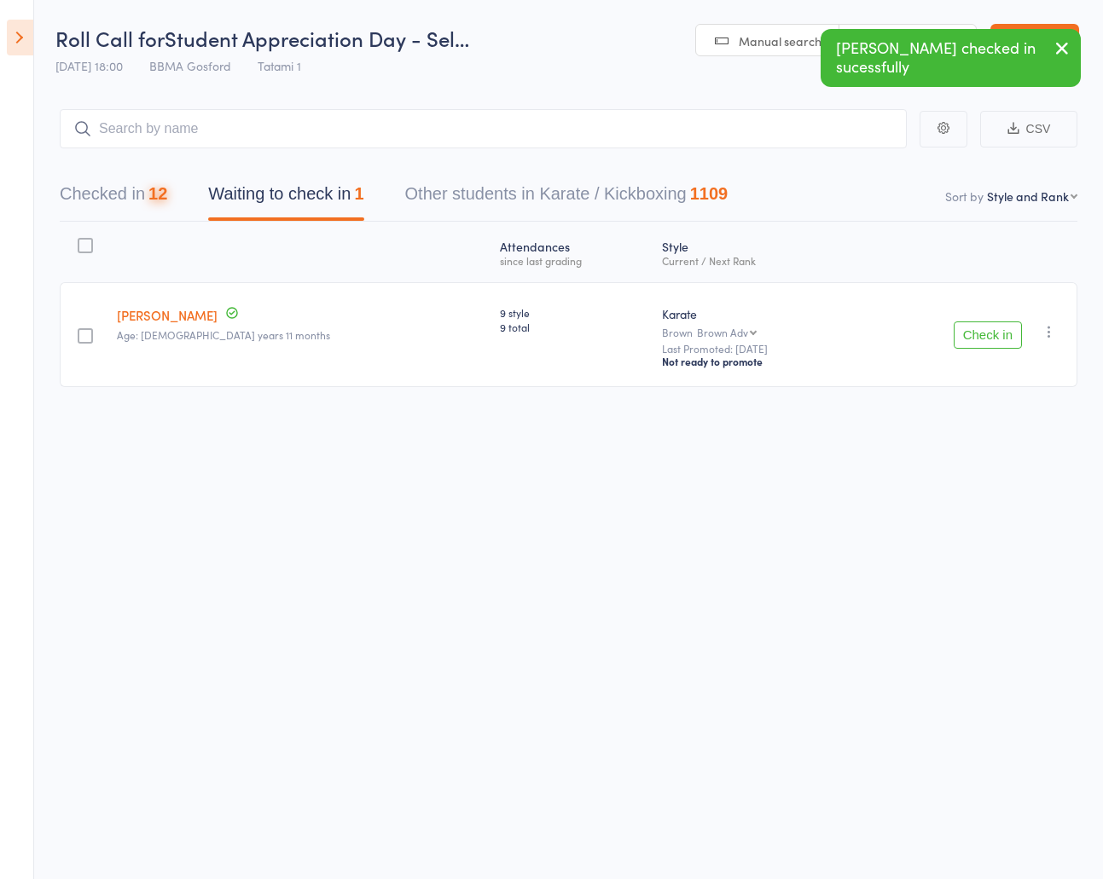
click at [993, 345] on button "Check in" at bounding box center [988, 335] width 68 height 27
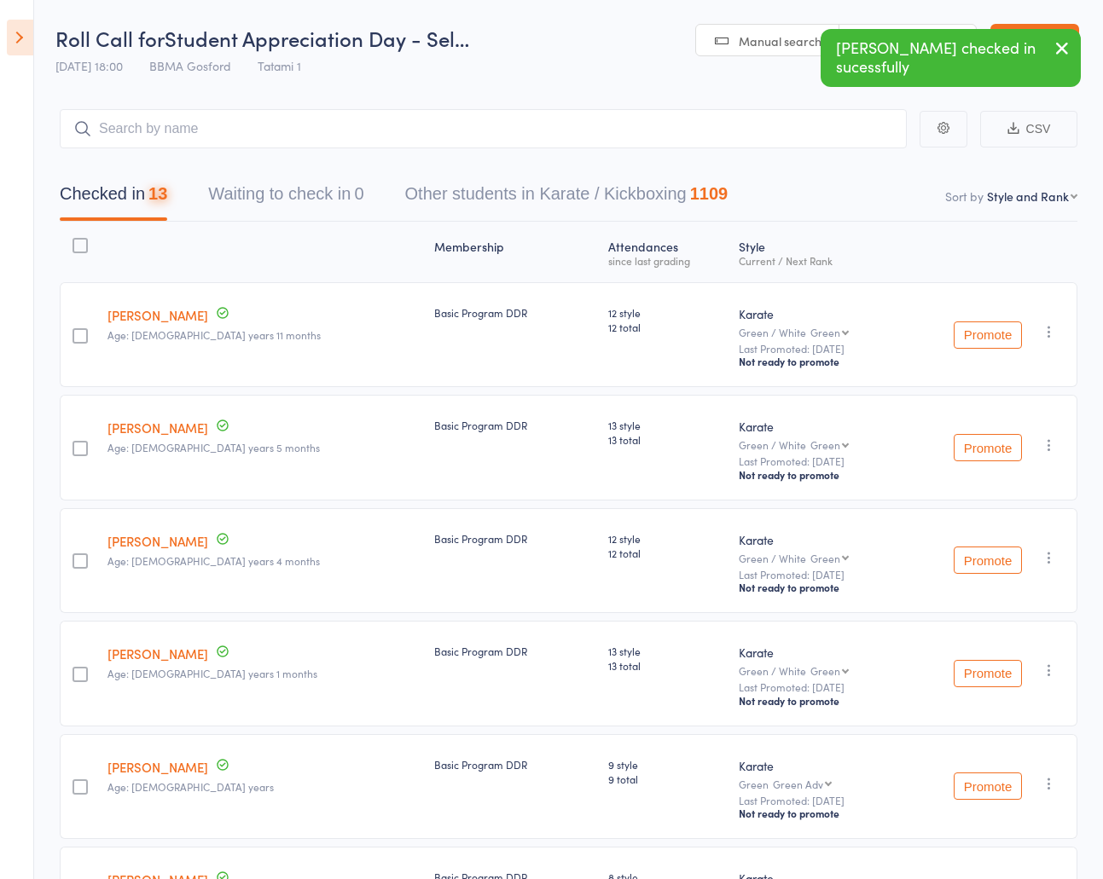
click at [116, 206] on button "Checked in 13" at bounding box center [113, 198] width 107 height 45
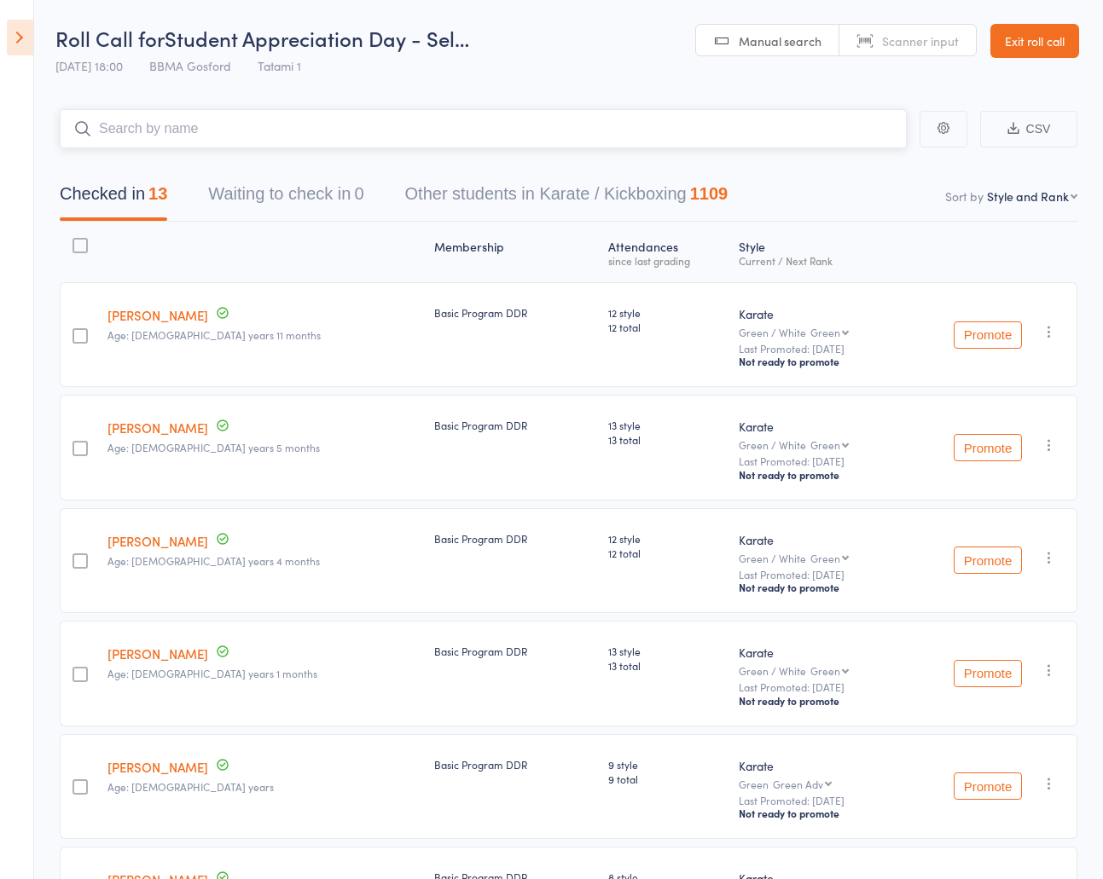
click at [166, 137] on input "search" at bounding box center [483, 128] width 847 height 39
type input "chloe muller"
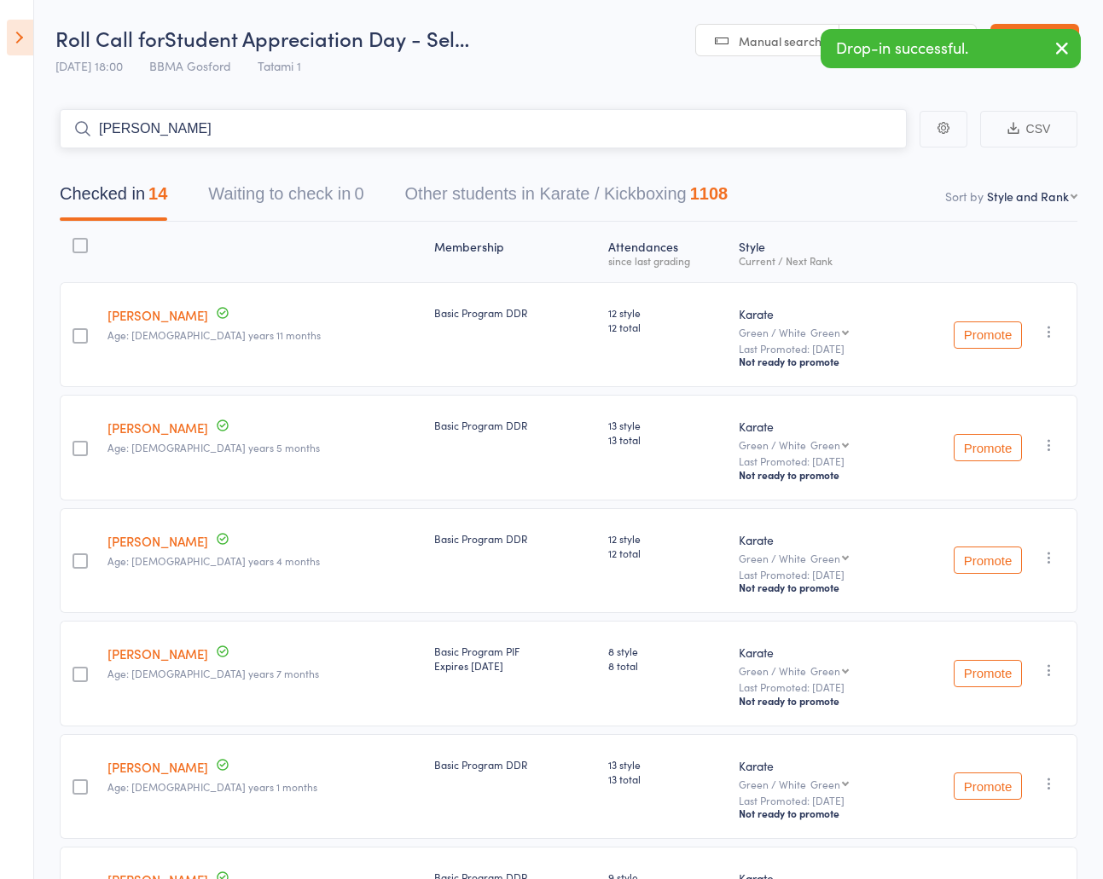
type input "adam dwyer"
type input "jake tze"
type input "riley lyon"
click at [156, 136] on input "search" at bounding box center [483, 128] width 847 height 39
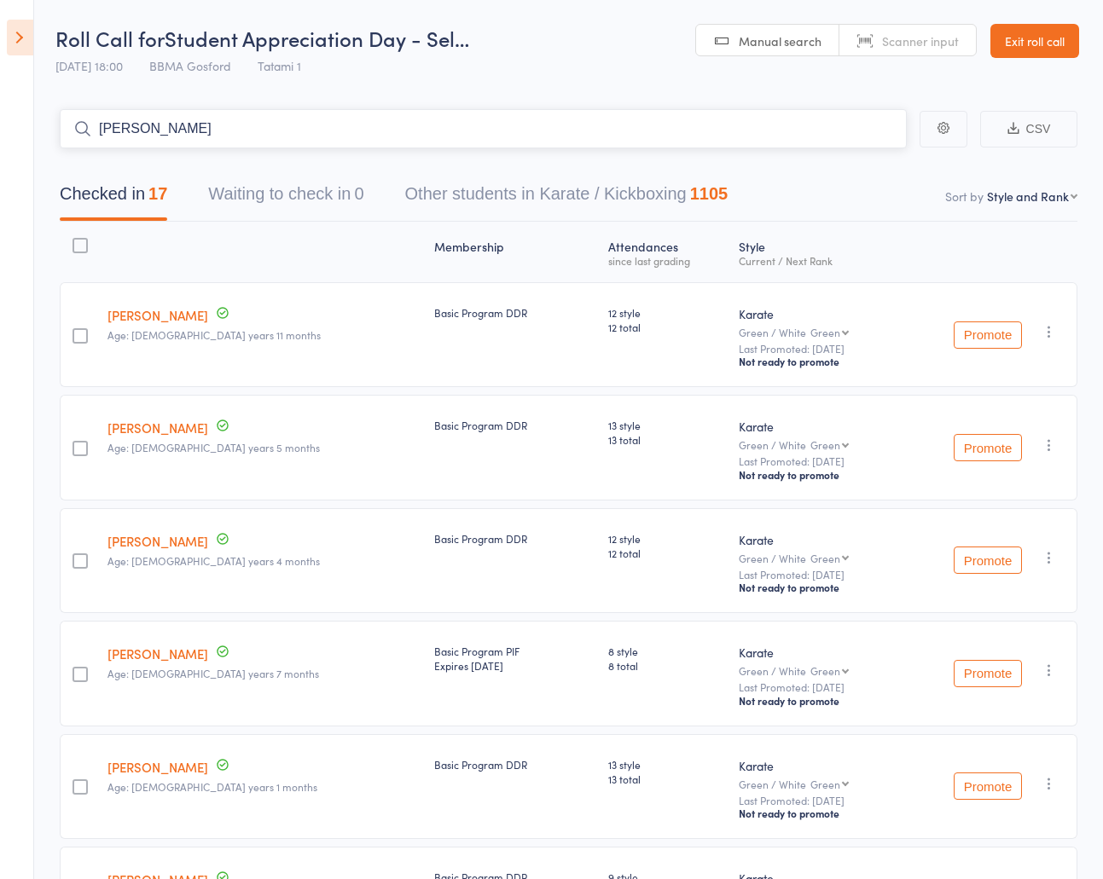
type input "sharon connor"
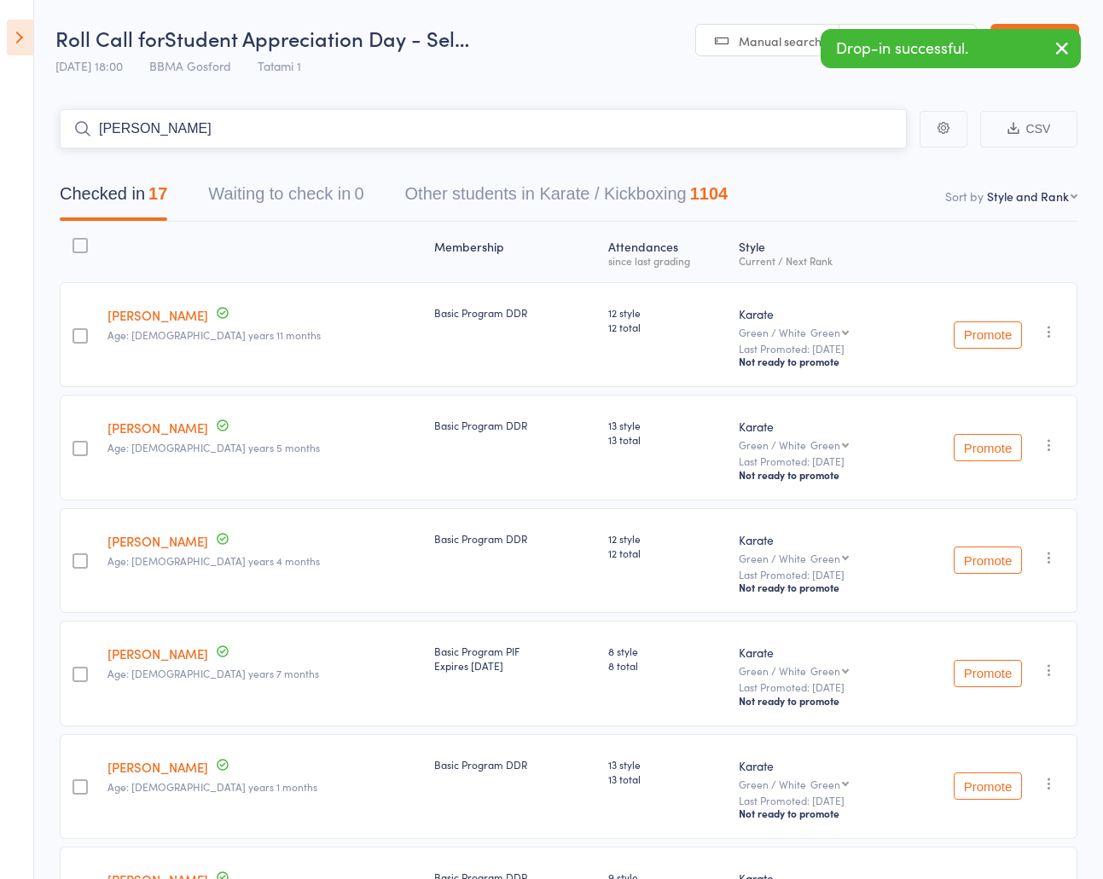
type input "joshua leah"
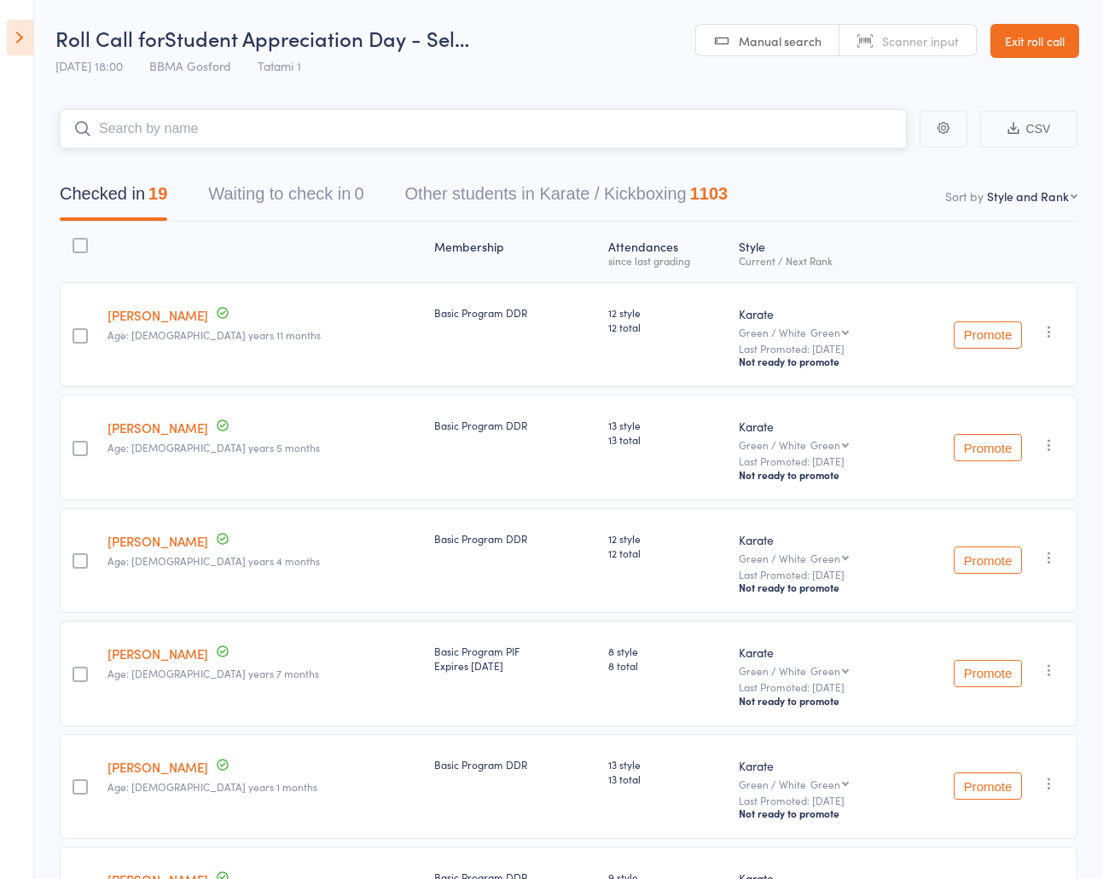
click at [204, 136] on input "search" at bounding box center [483, 128] width 847 height 39
type input "sharon"
type input "joshua leah"
type input "henry shaddoc"
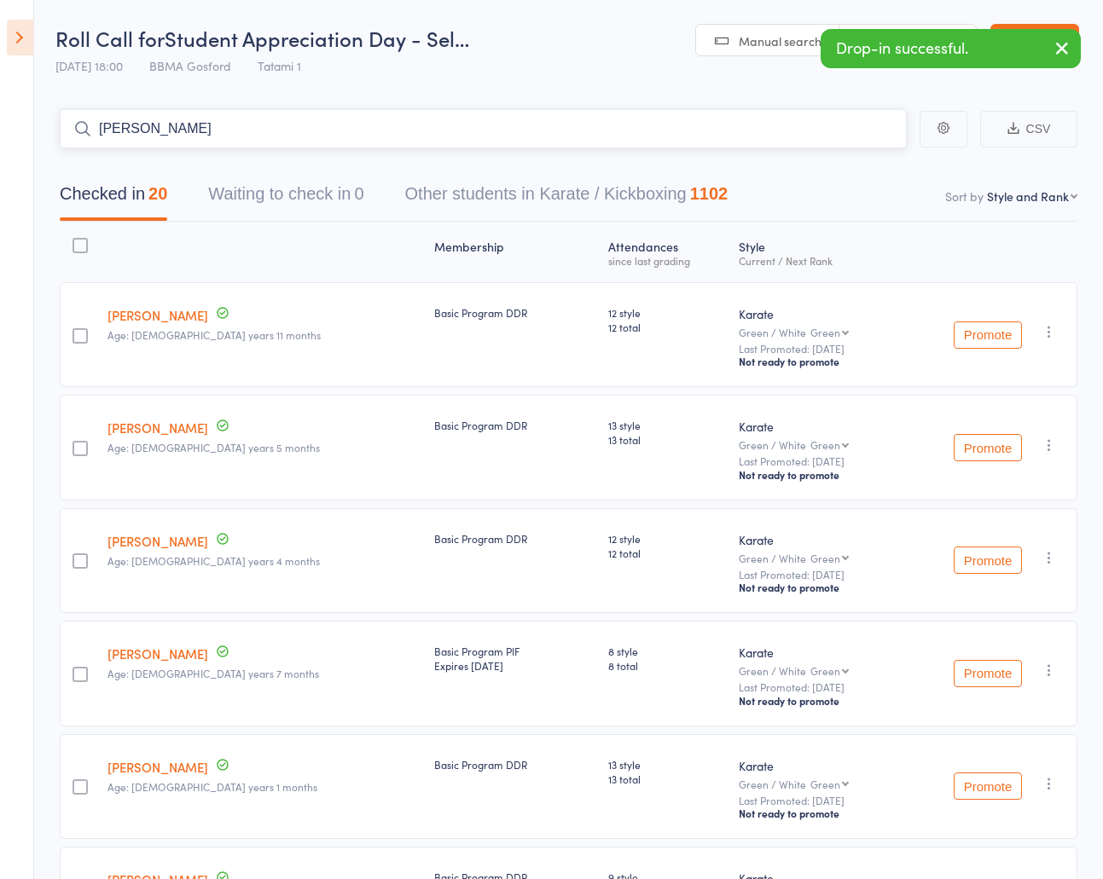
type input "janina binto"
type input "isla scoffield"
type input "jacob pesce"
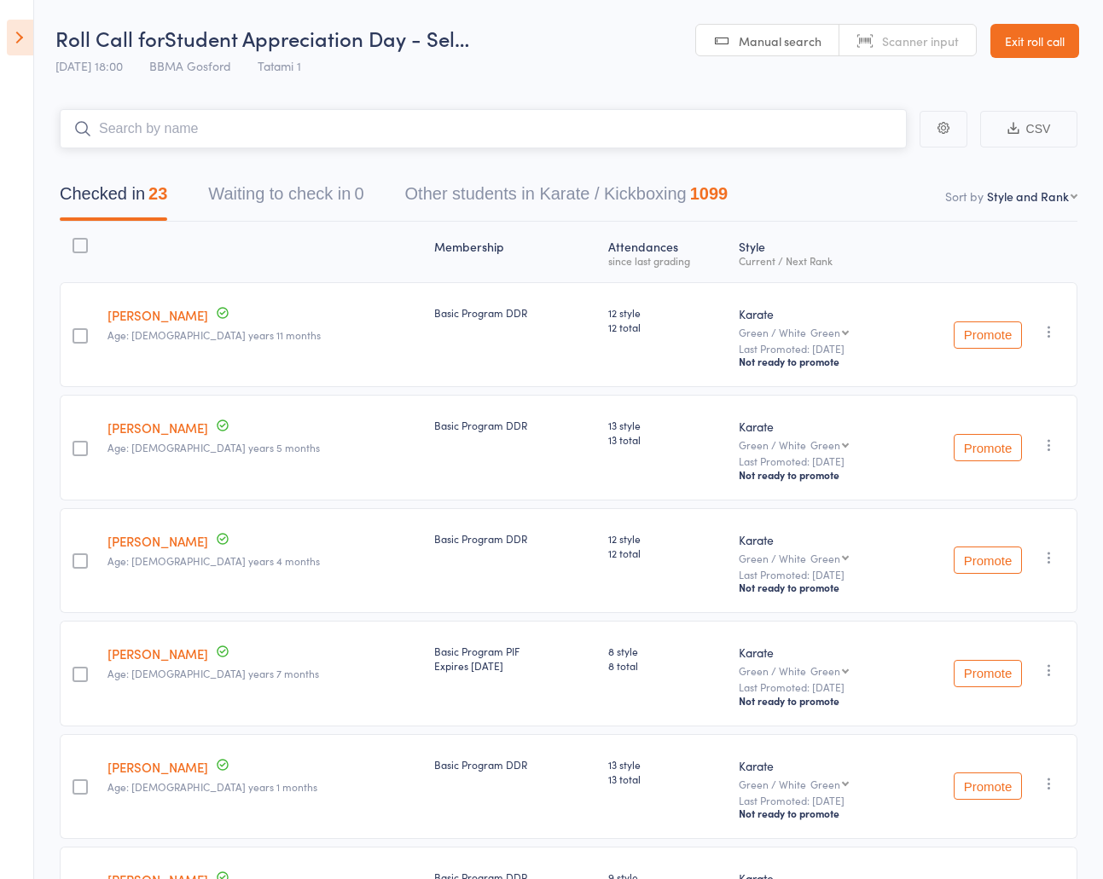
click at [125, 124] on input "search" at bounding box center [483, 128] width 847 height 39
type input "ryden beeby"
type input "oliver young"
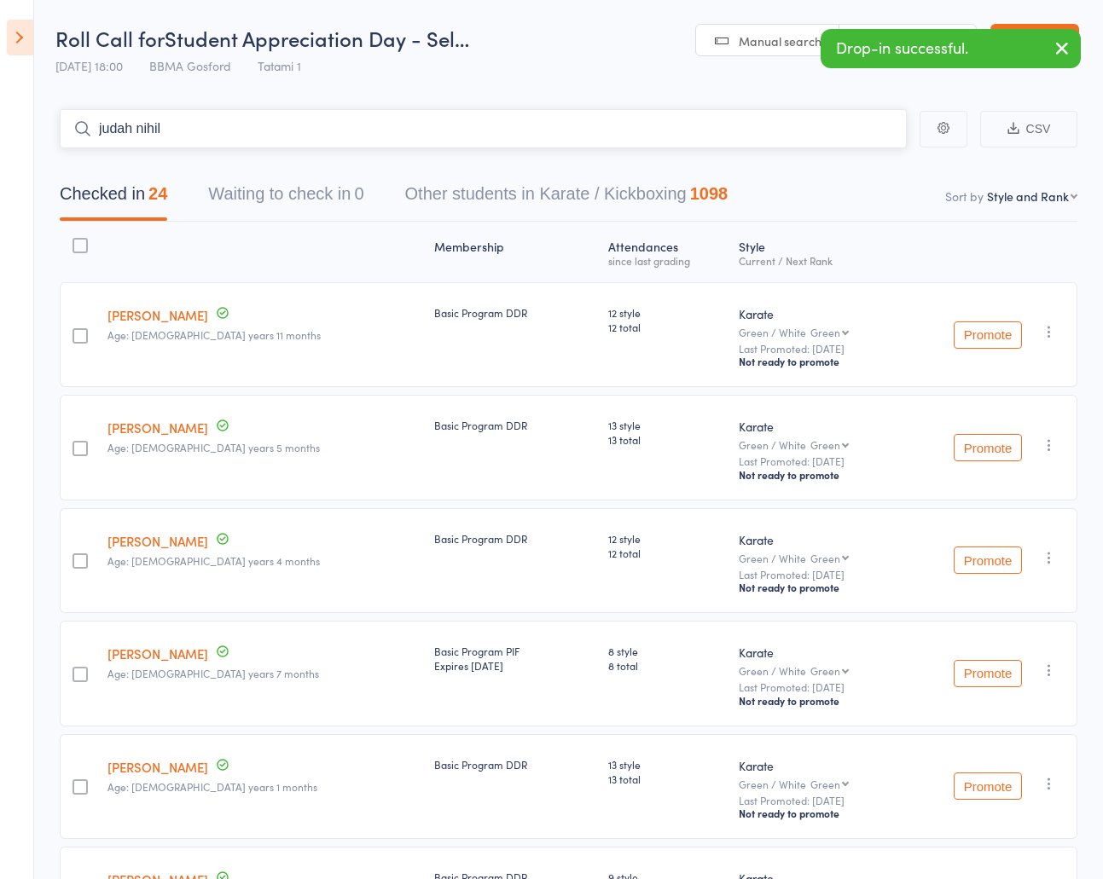
type input "judah nihill"
type input "kit nihill"
type input "charmain rothman"
type input "kate findlay"
type input "ben findlay"
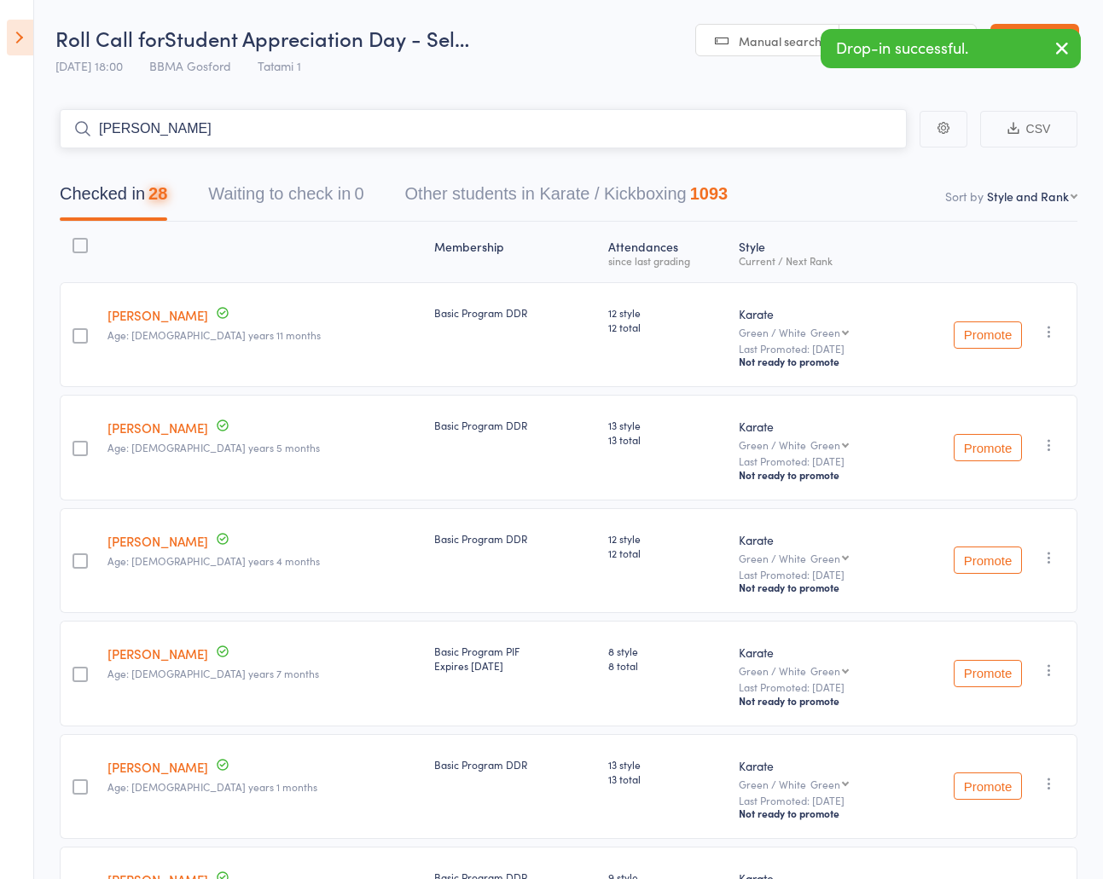
type input "harry djau"
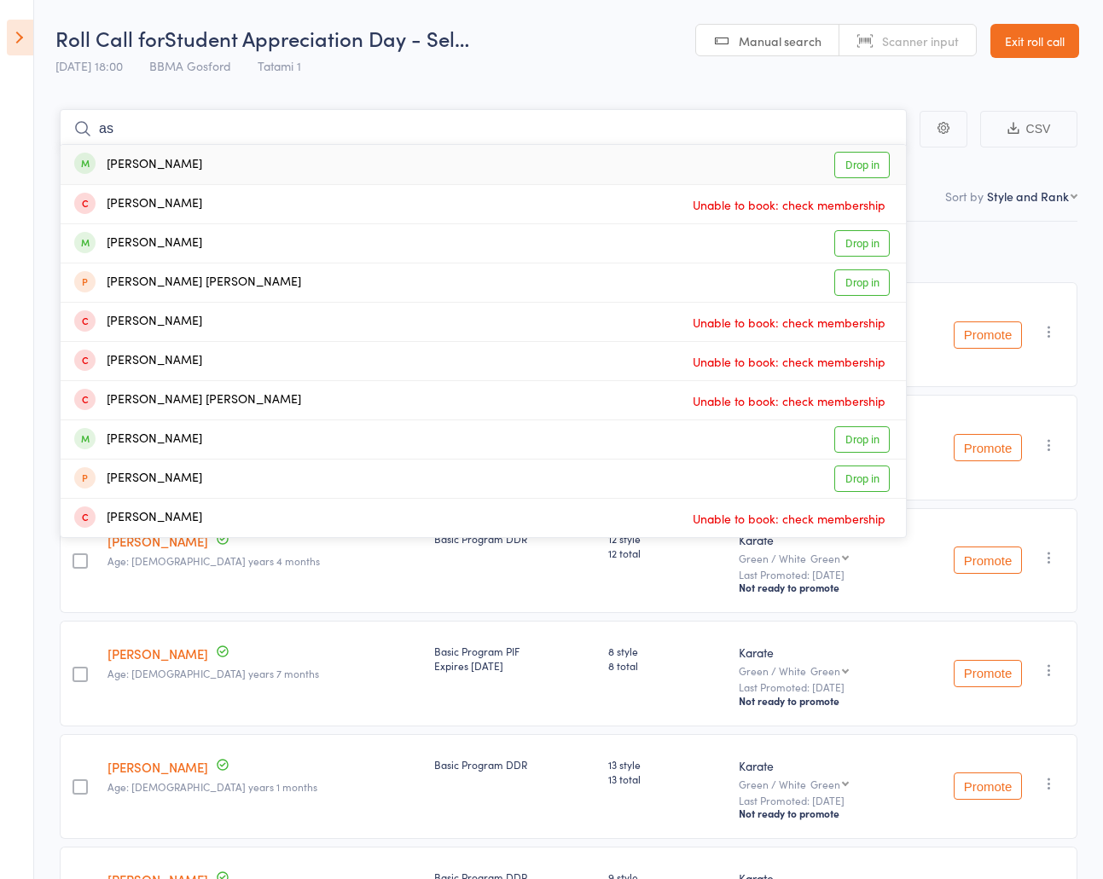
type input "a"
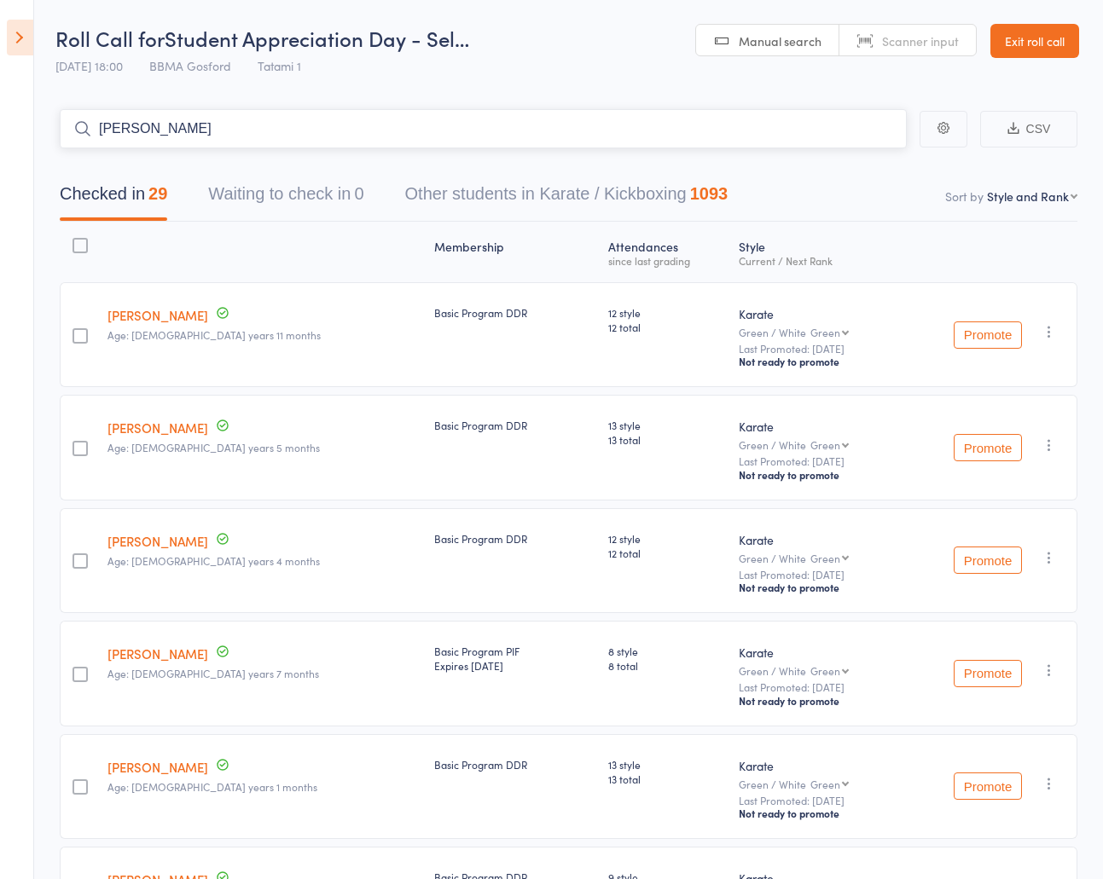
type input "jess jenkin"
type input "zayd kamal"
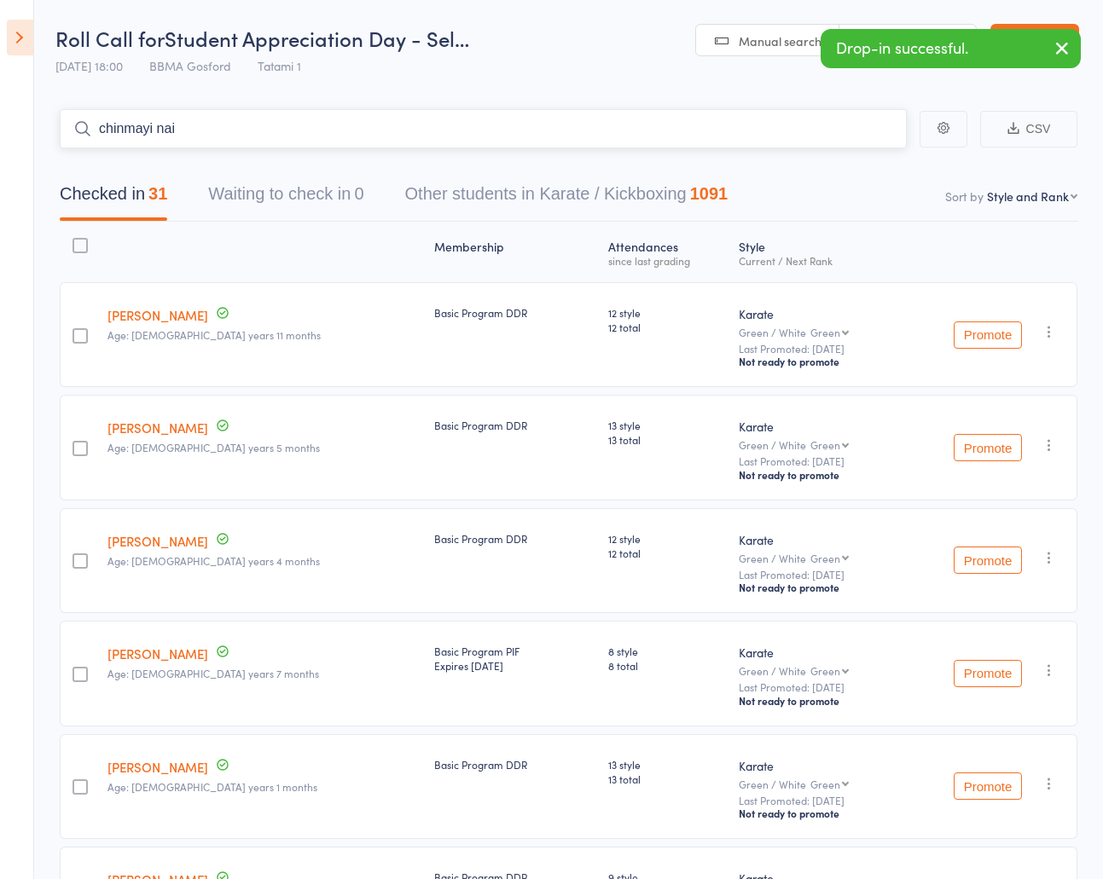
type input "chinmayi nair"
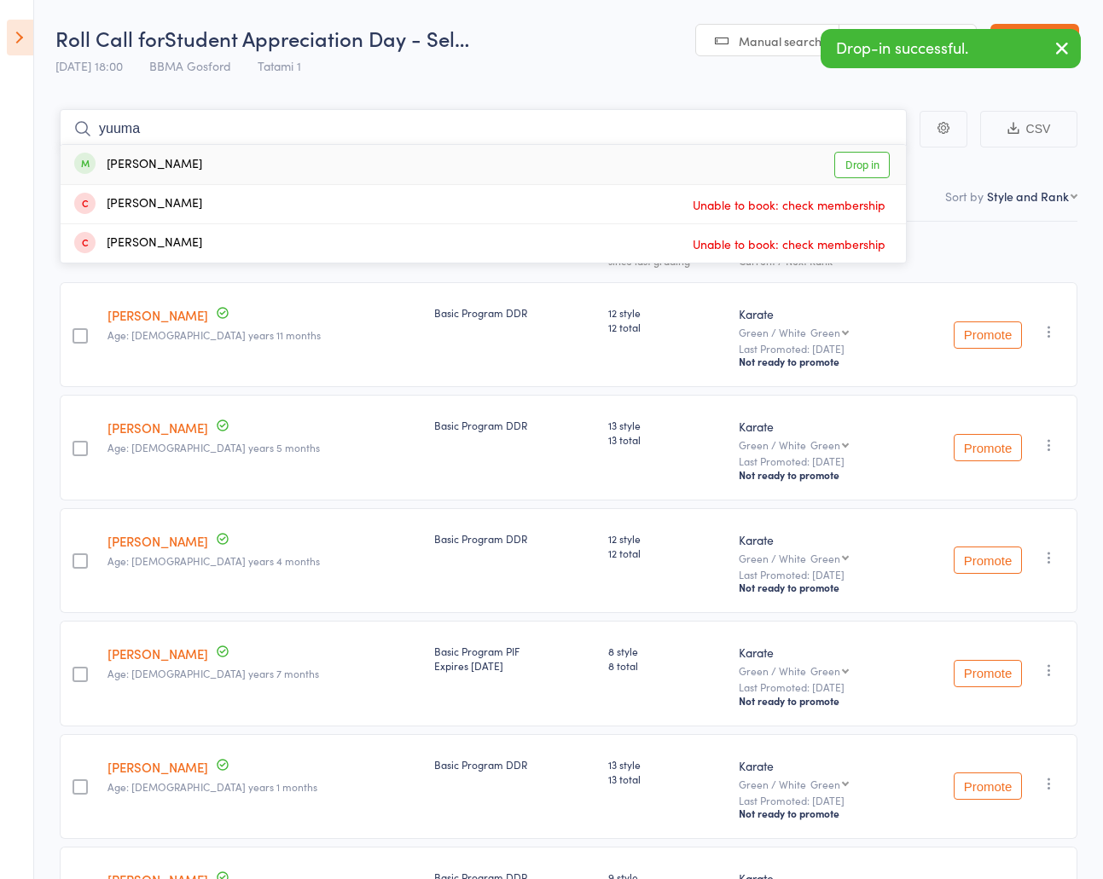
type input "yuuma b"
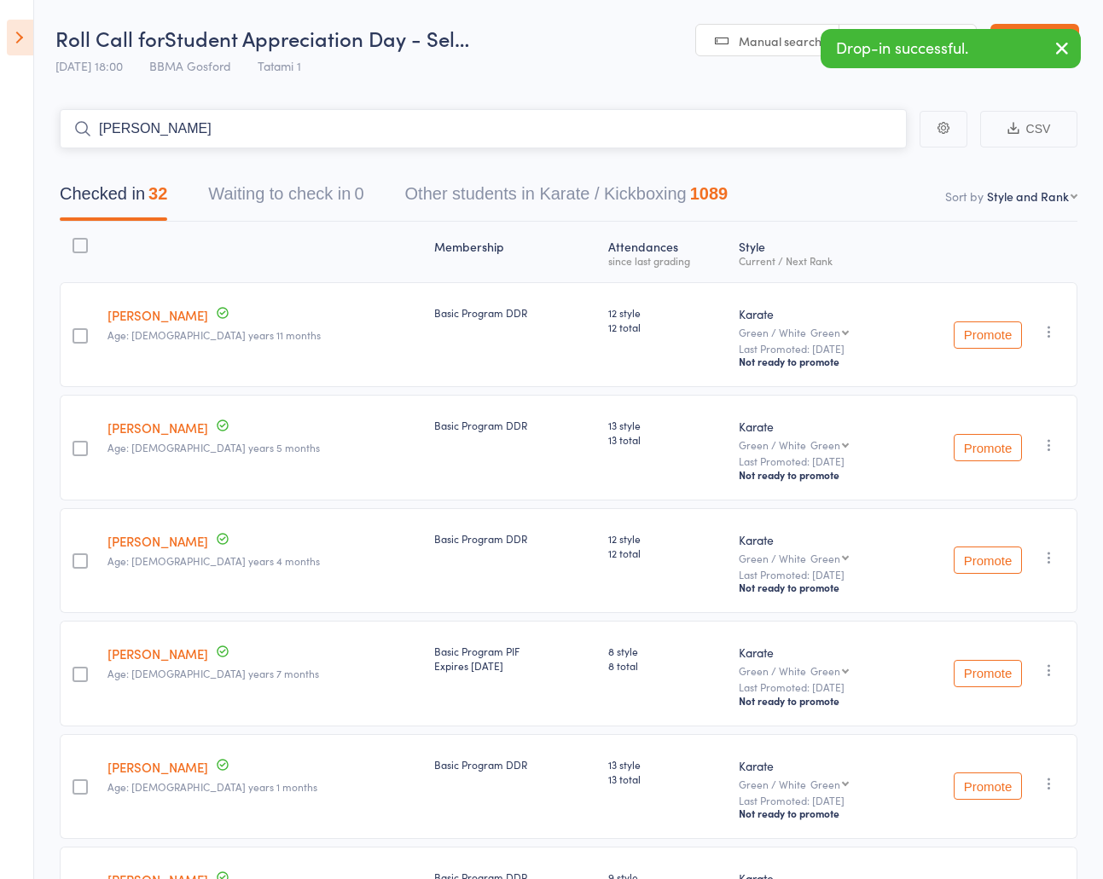
type input "maika bar"
type input "rodney marsh"
type input "lorelei haw"
type input "alisha bist"
type input "miguel dele"
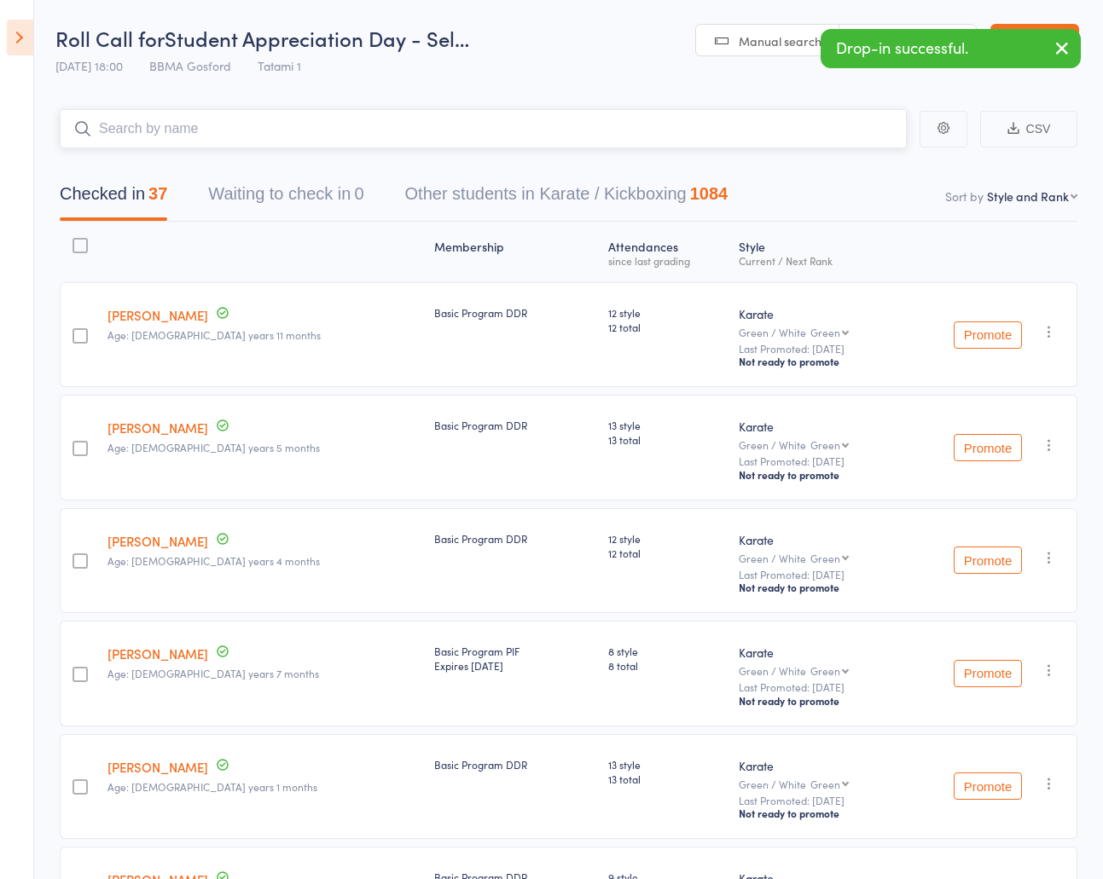
click at [152, 113] on input "search" at bounding box center [483, 128] width 847 height 39
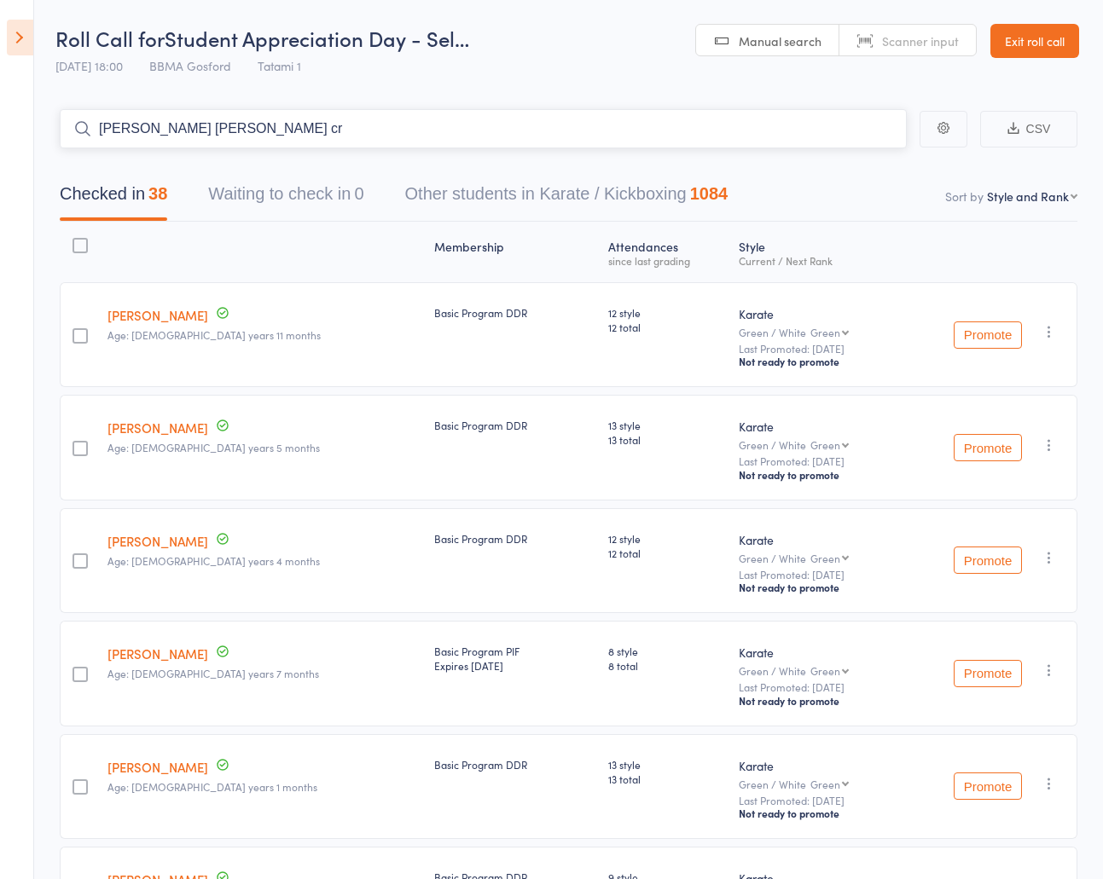
type input "anne marie cru"
type input "giancarlo"
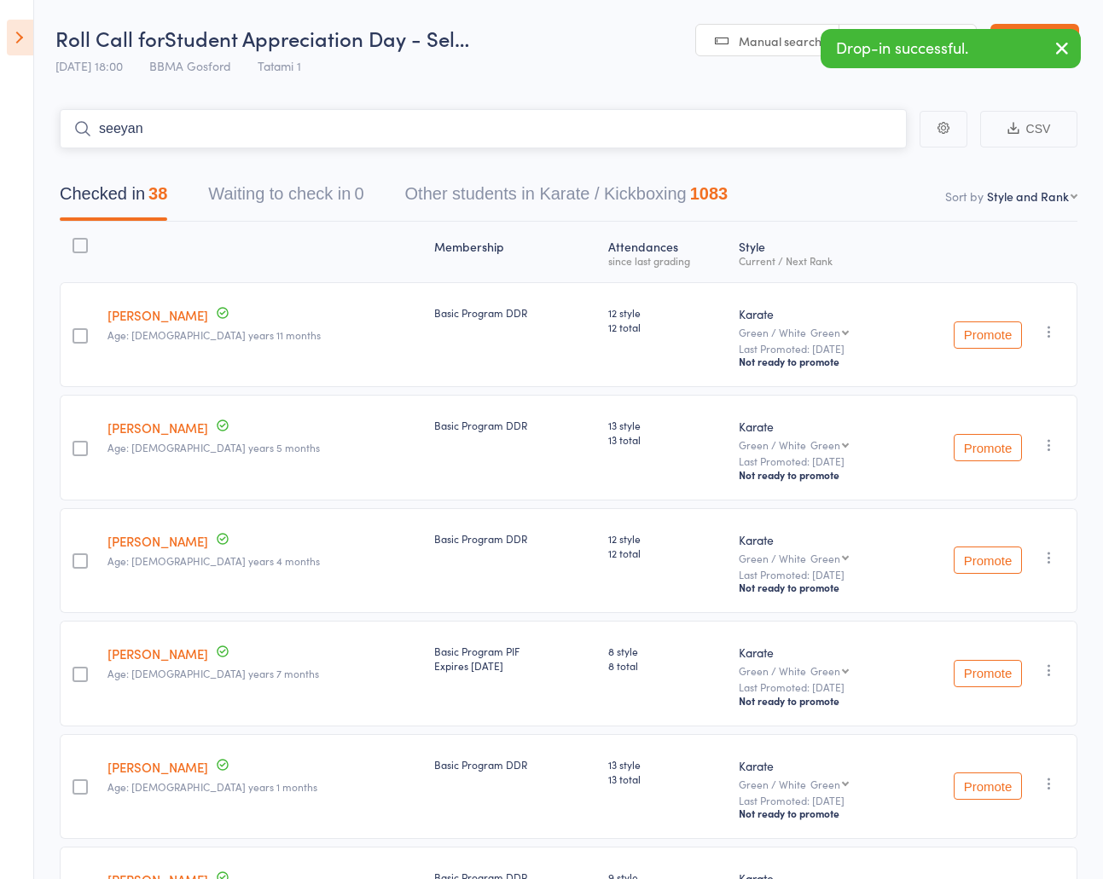
type input "seeyan r"
type input "matthew suga"
type input "phillip mcd"
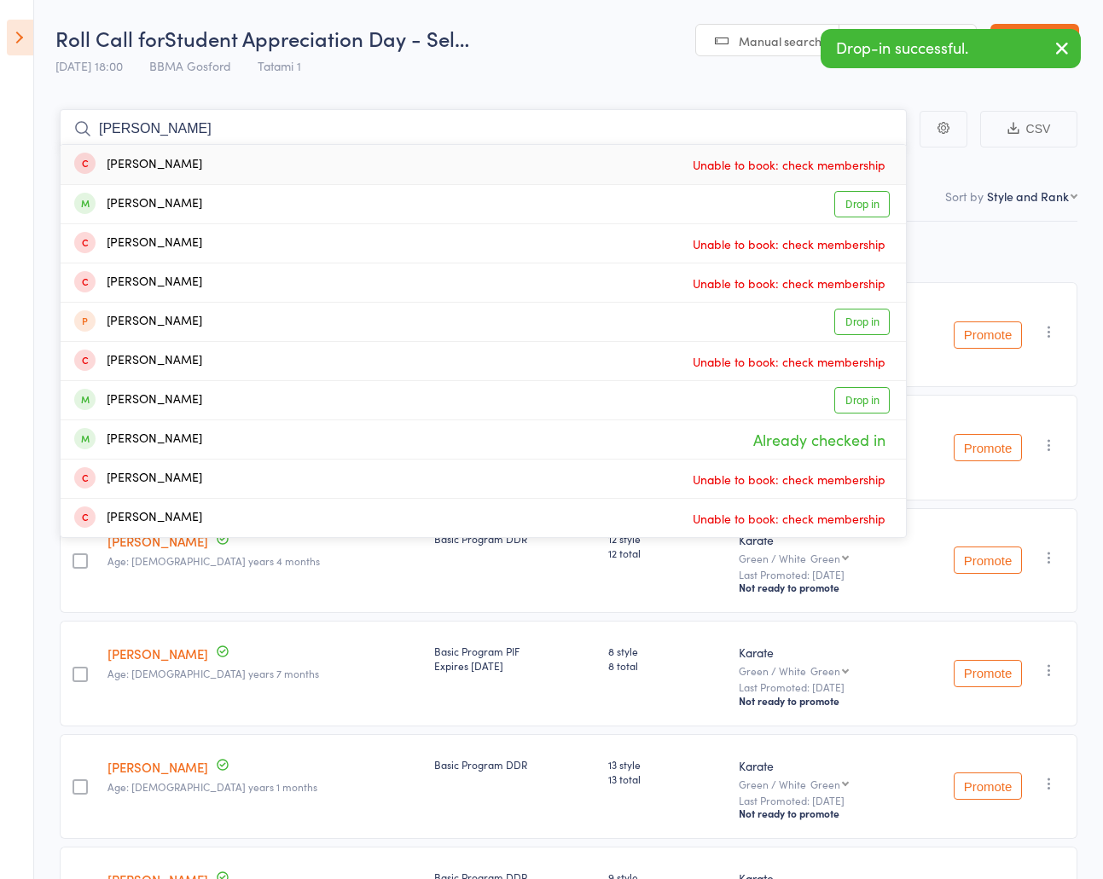
type input "fern klein"
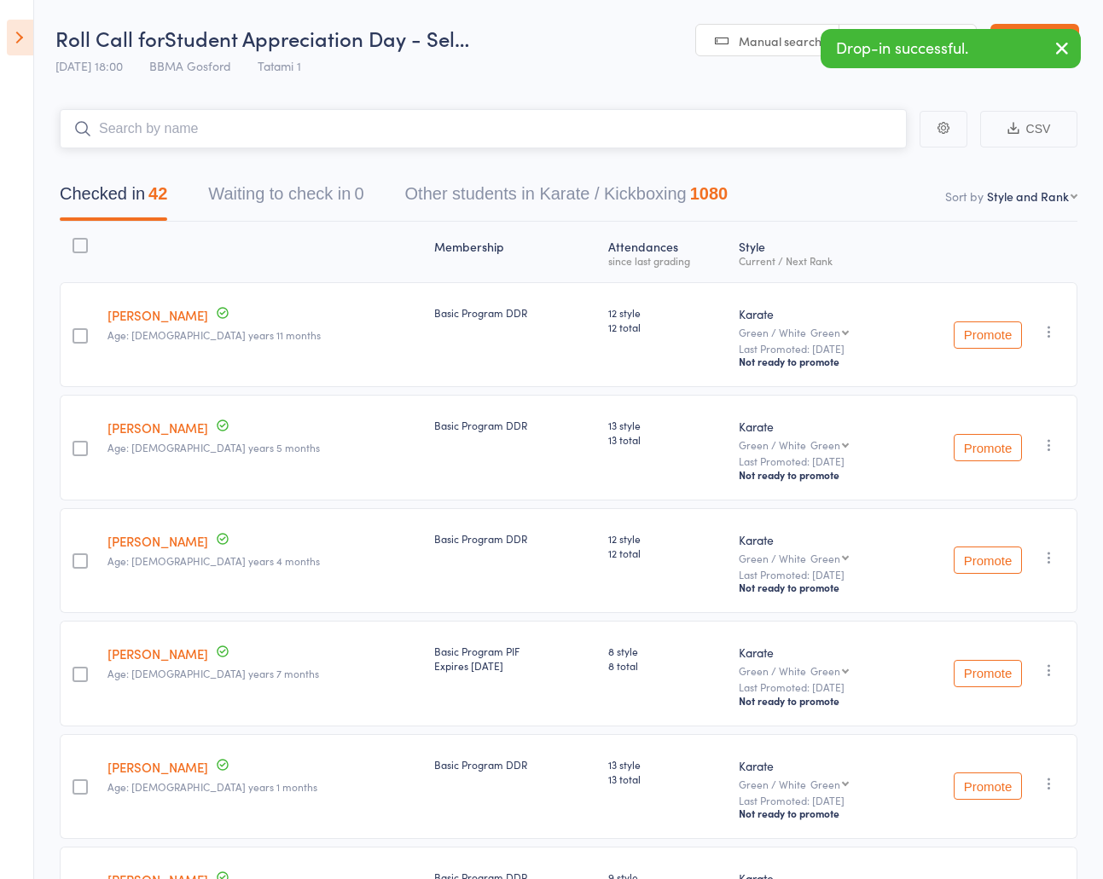
click at [163, 130] on input "search" at bounding box center [483, 128] width 847 height 39
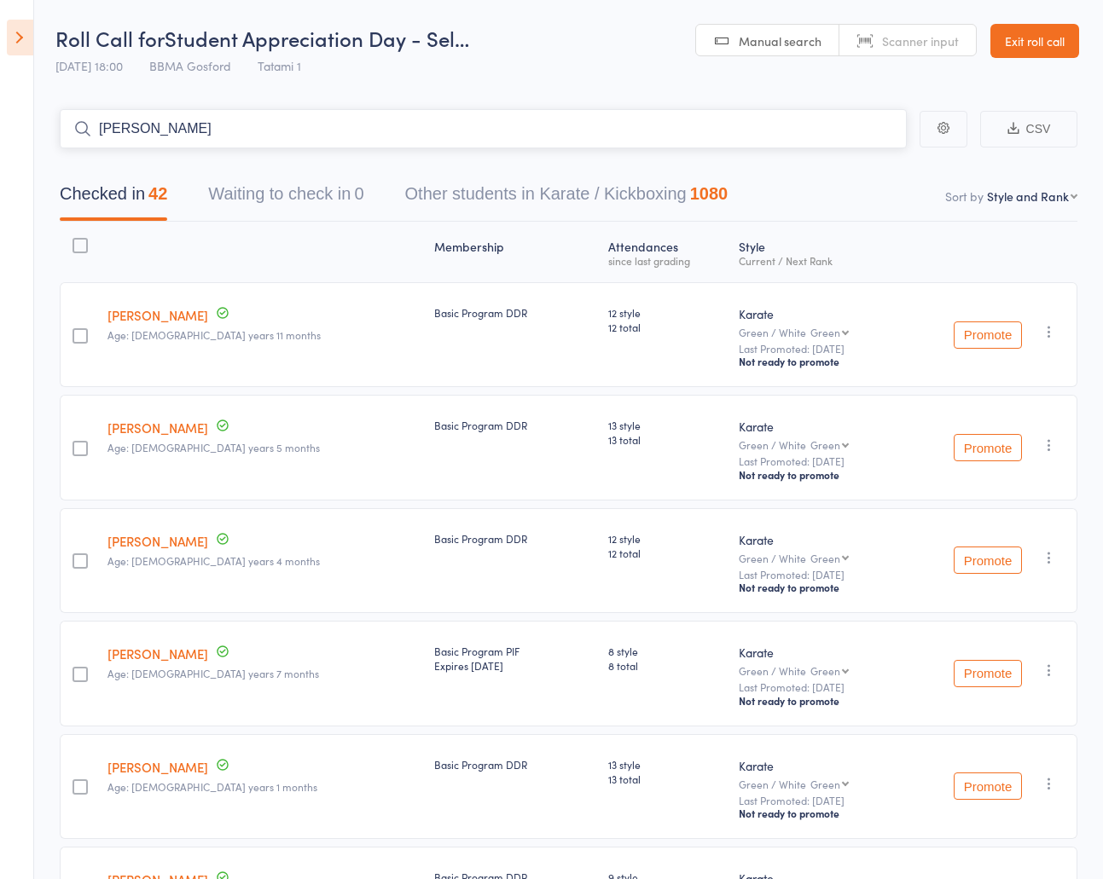
type input "varun sreej"
type input "joe mcd"
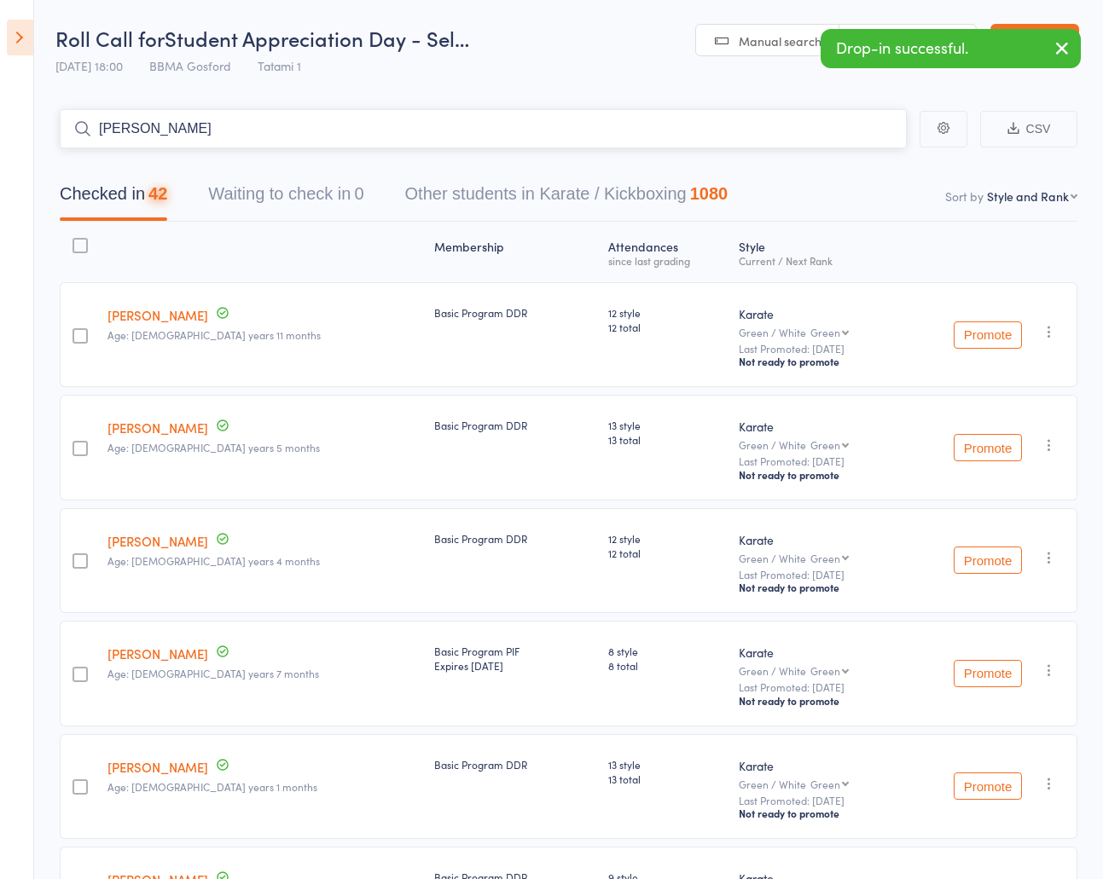
type input "charles mcd"
type input "elaina scoff"
type input "jenny harwood"
type input "zac emerson"
type input "oliver van dremp"
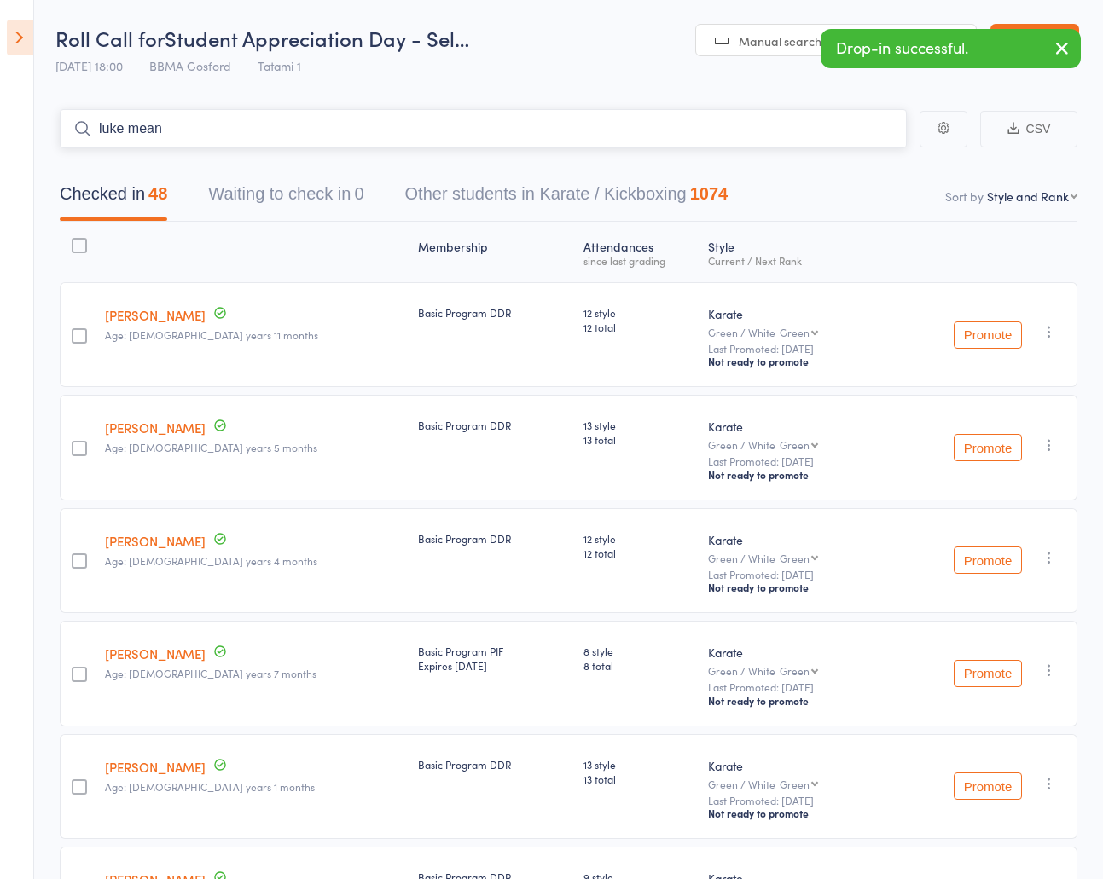
type input "luke meany"
type input "ruby meany"
type input "wendy dwyer"
type input "elissa hutch"
type input "anthony foate"
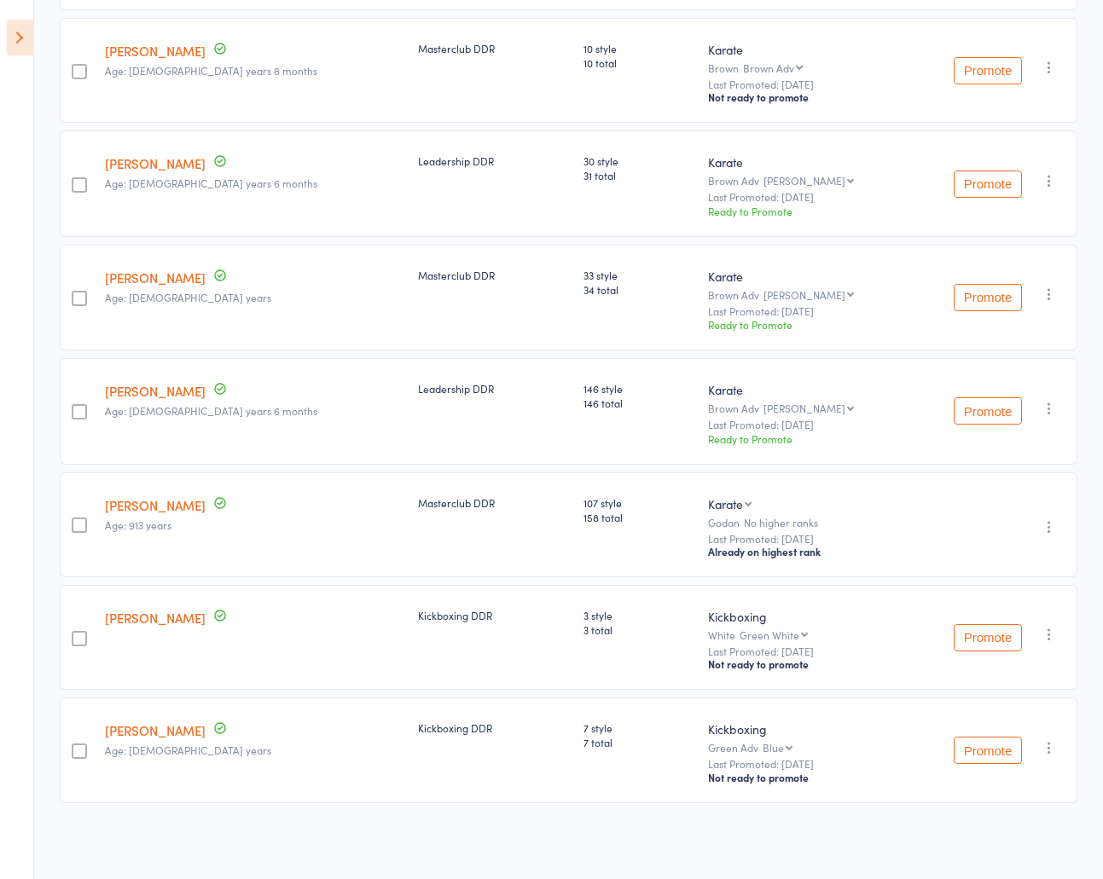
scroll to position [5526, 0]
click at [1055, 59] on icon "button" at bounding box center [1049, 67] width 17 height 17
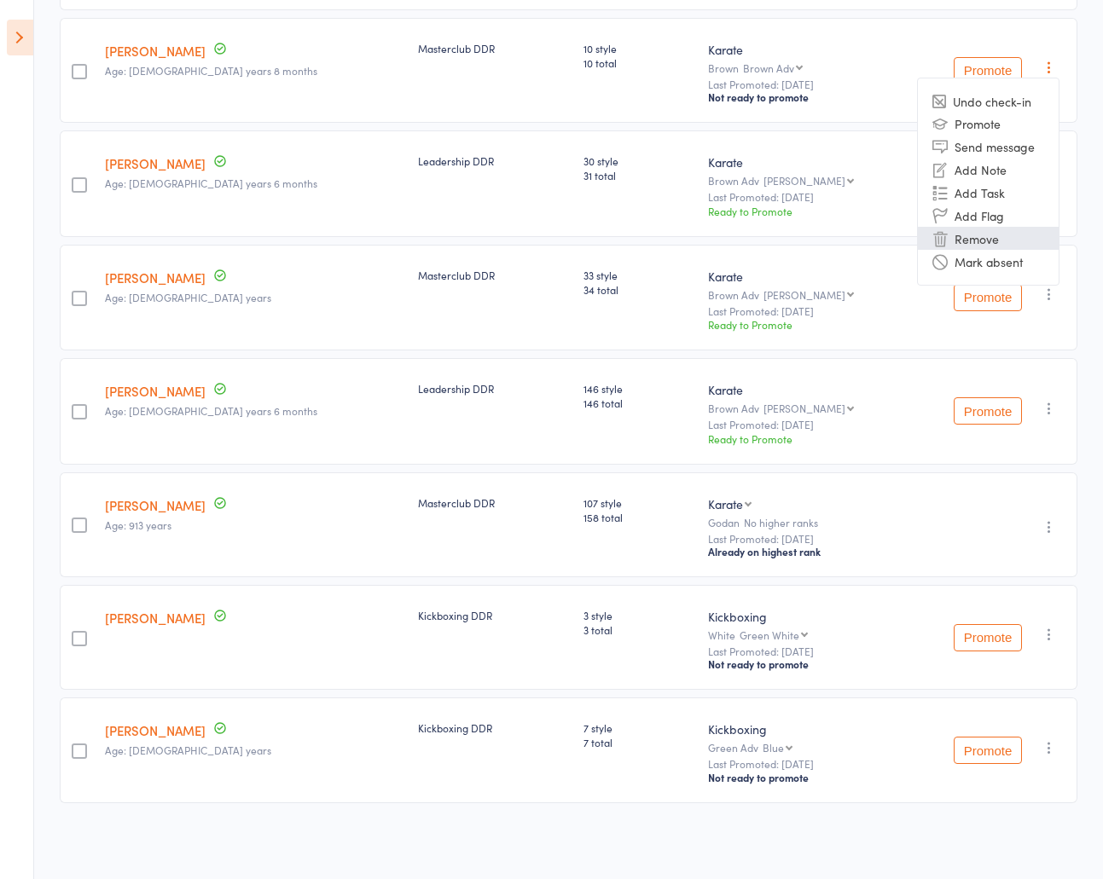
click at [975, 241] on li "Remove" at bounding box center [988, 238] width 141 height 23
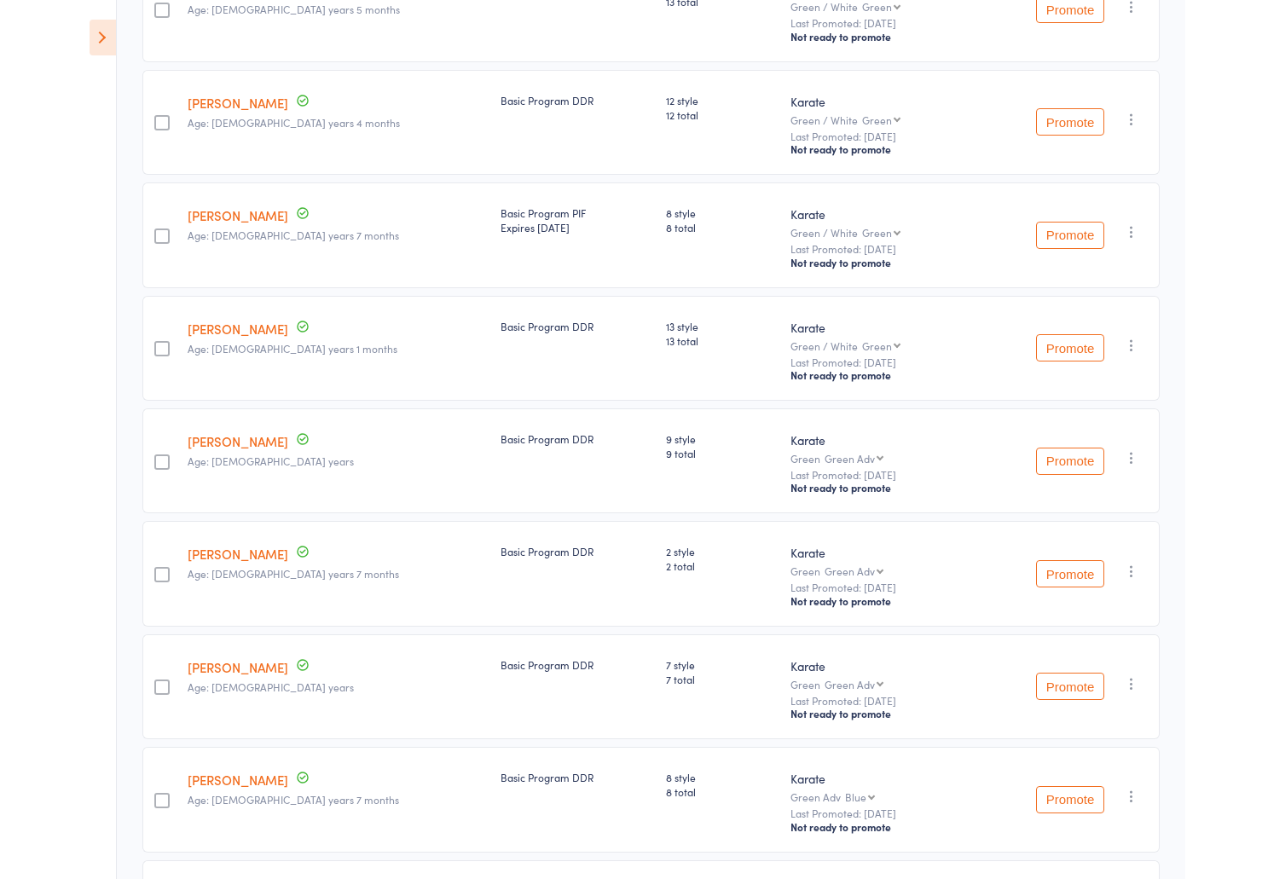
scroll to position [0, 0]
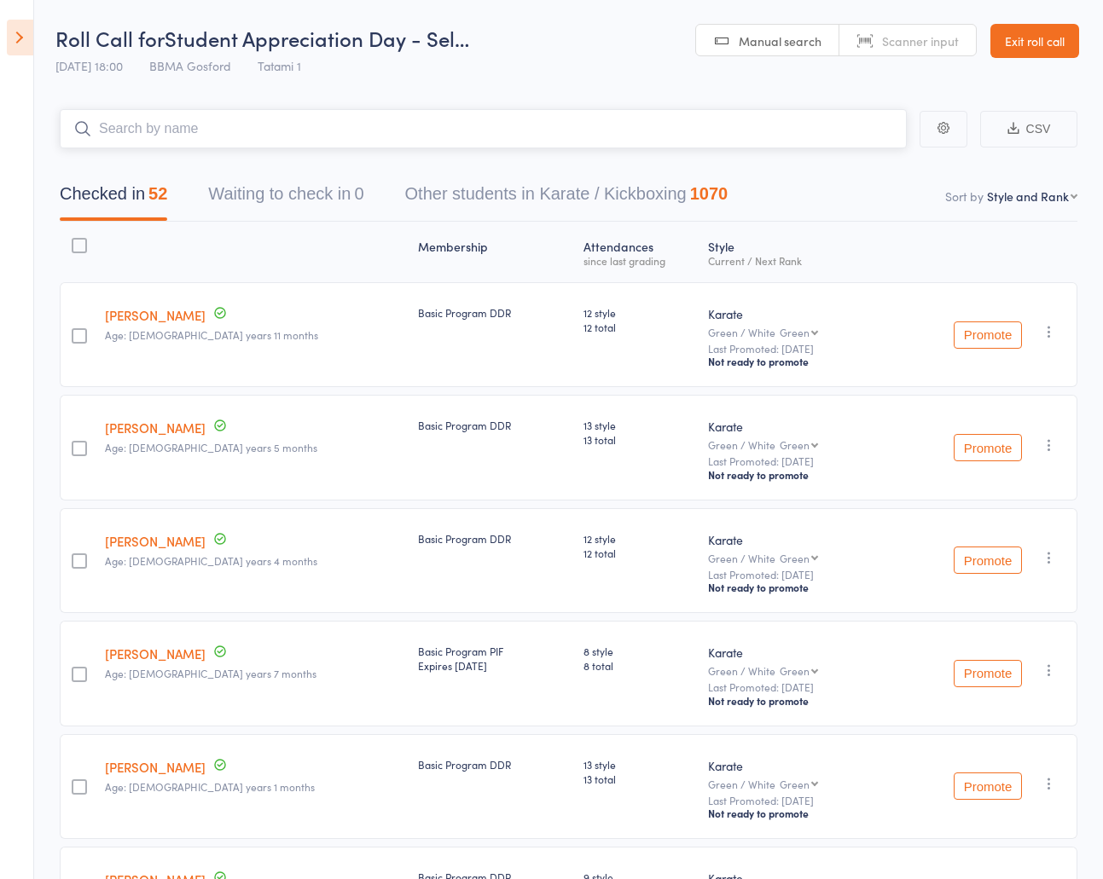
click at [234, 138] on input "search" at bounding box center [483, 128] width 847 height 39
type input "harrison morris"
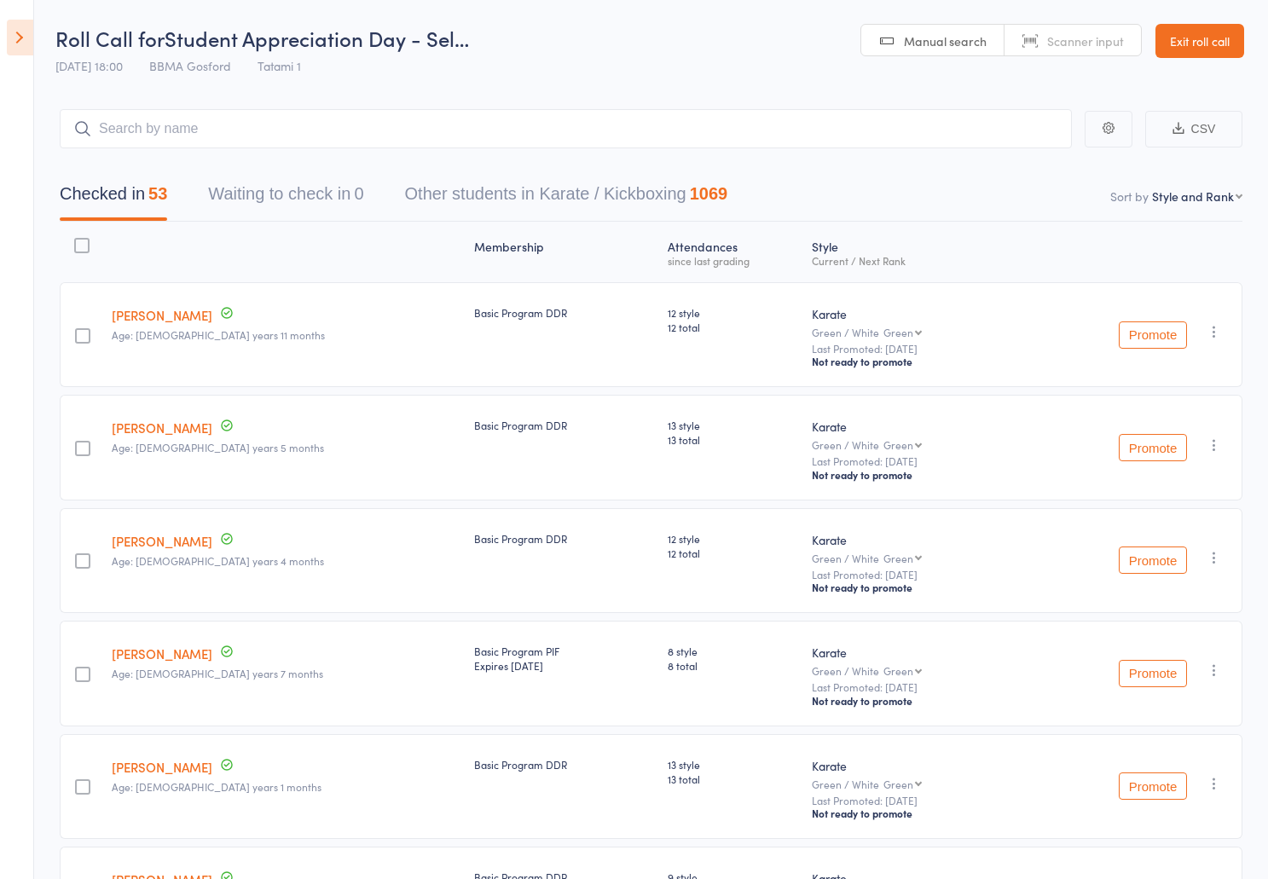
click at [9, 32] on icon at bounding box center [20, 38] width 26 height 36
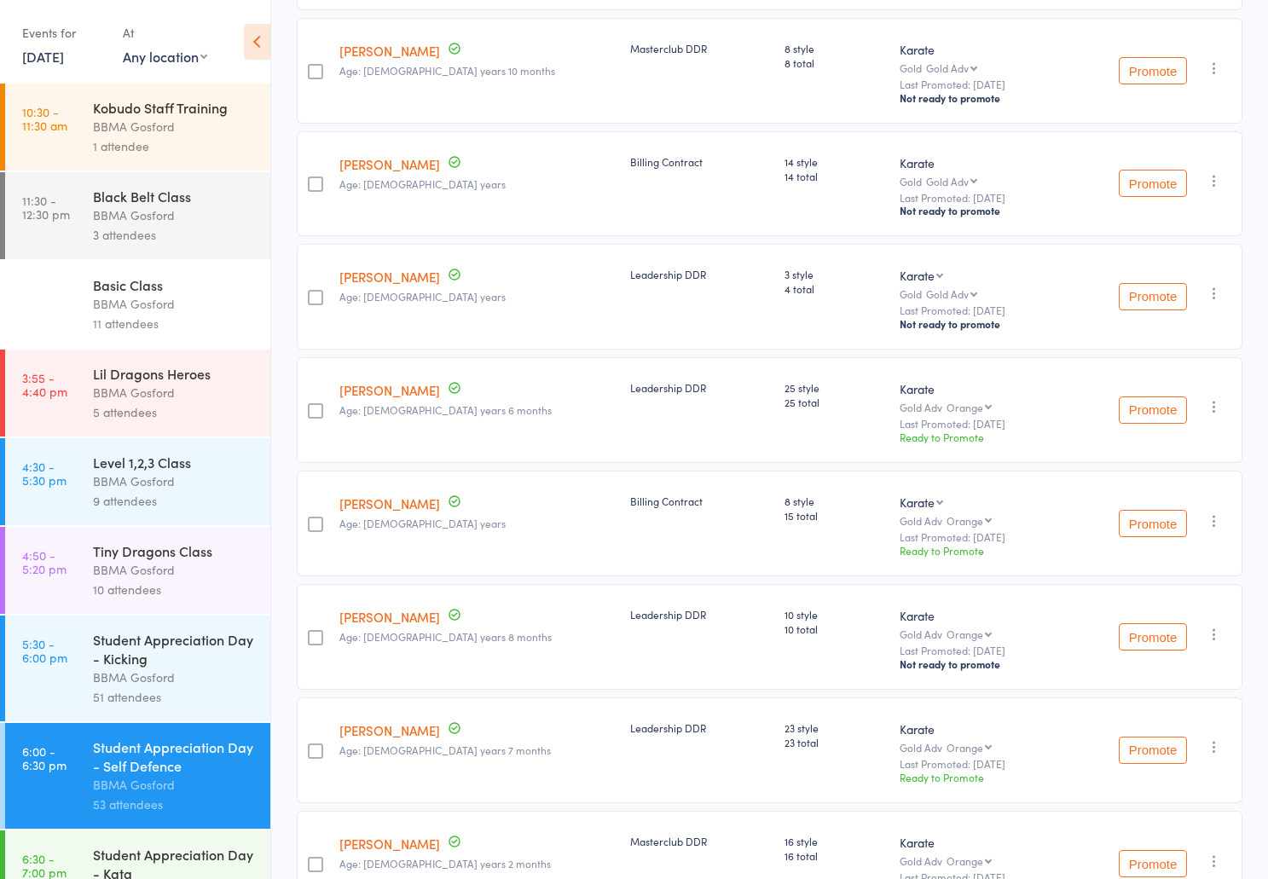
scroll to position [2970, 0]
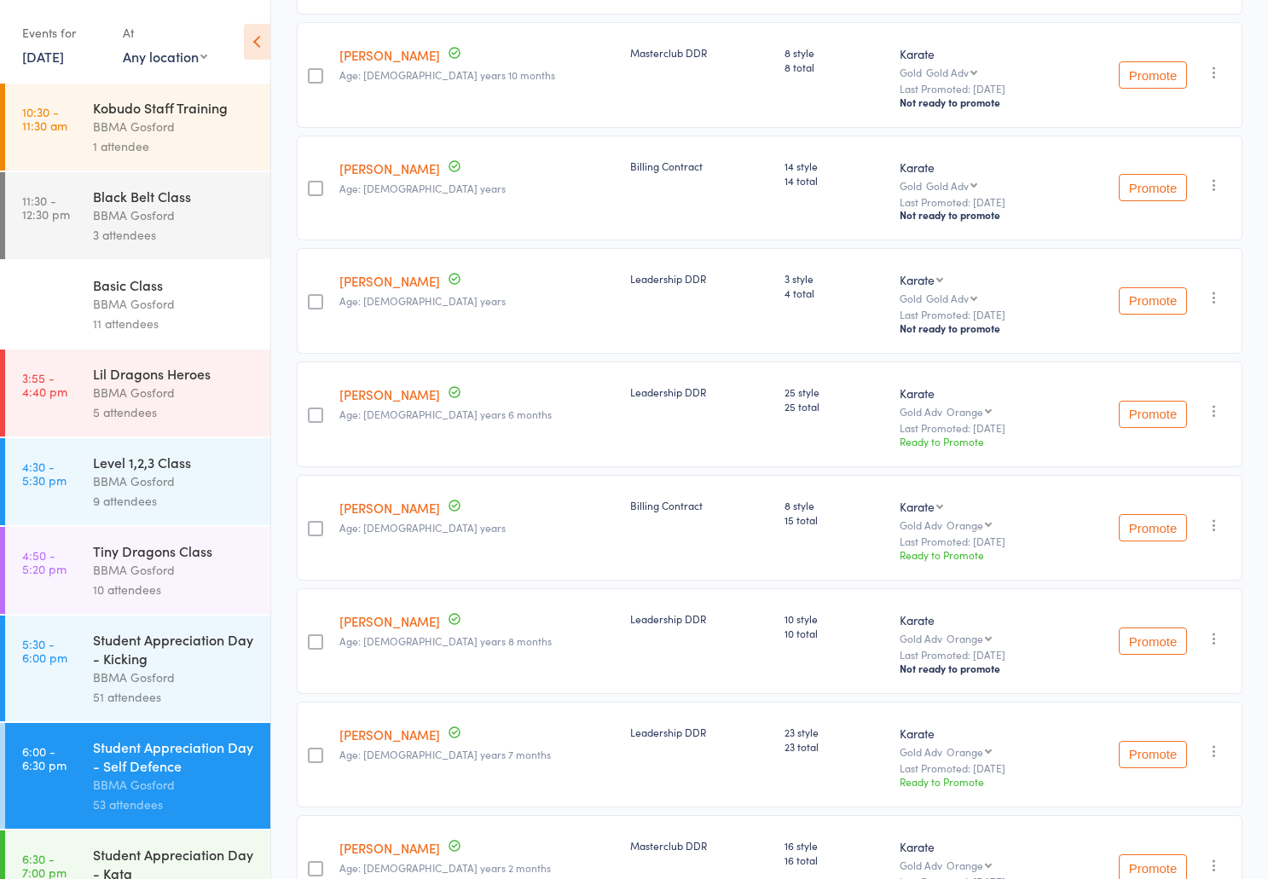
select select "1"
click option "Kickboxing" at bounding box center [0, 0] width 0 height 0
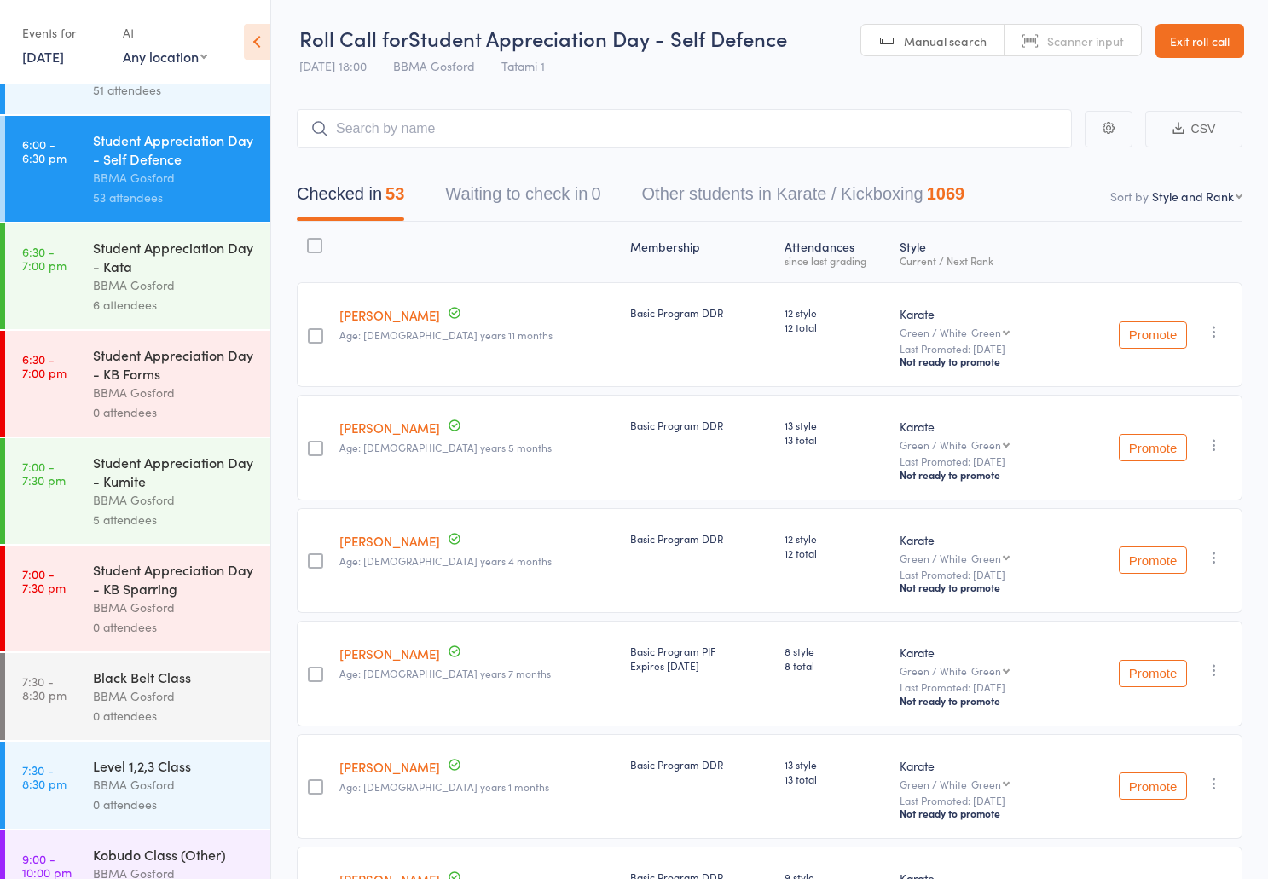
scroll to position [612, 0]
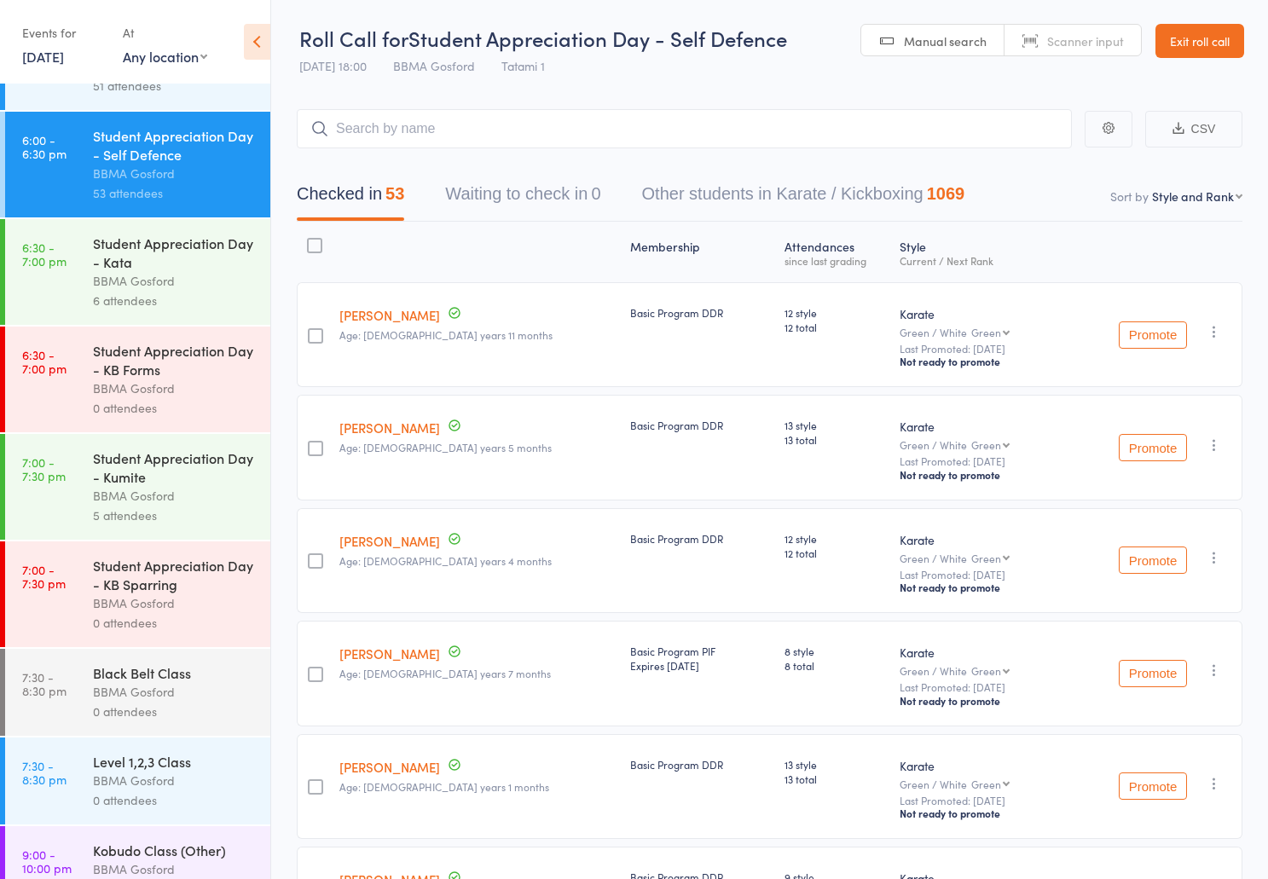
click at [172, 379] on div "Student Appreciation Day - KB Forms" at bounding box center [174, 360] width 163 height 38
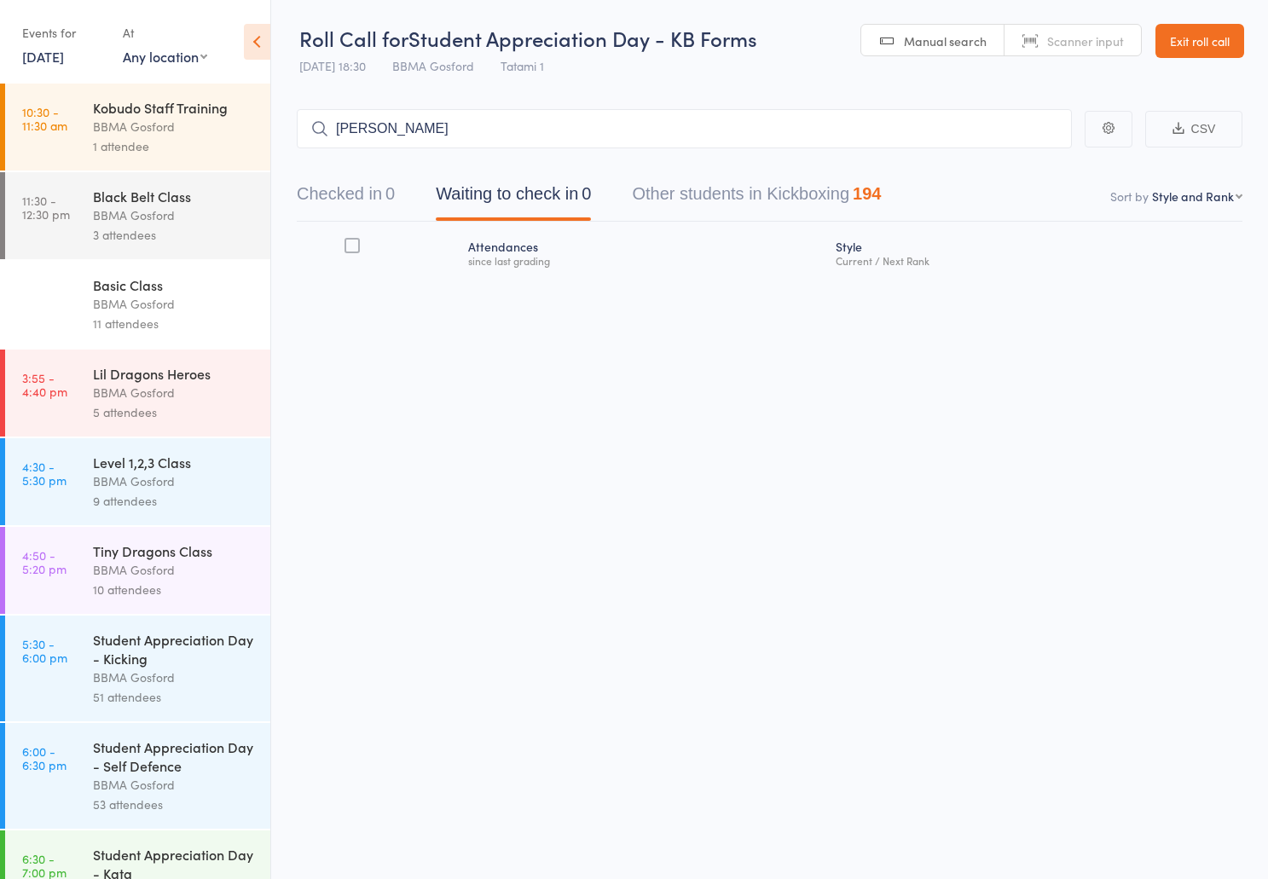
type input "scott edmunds"
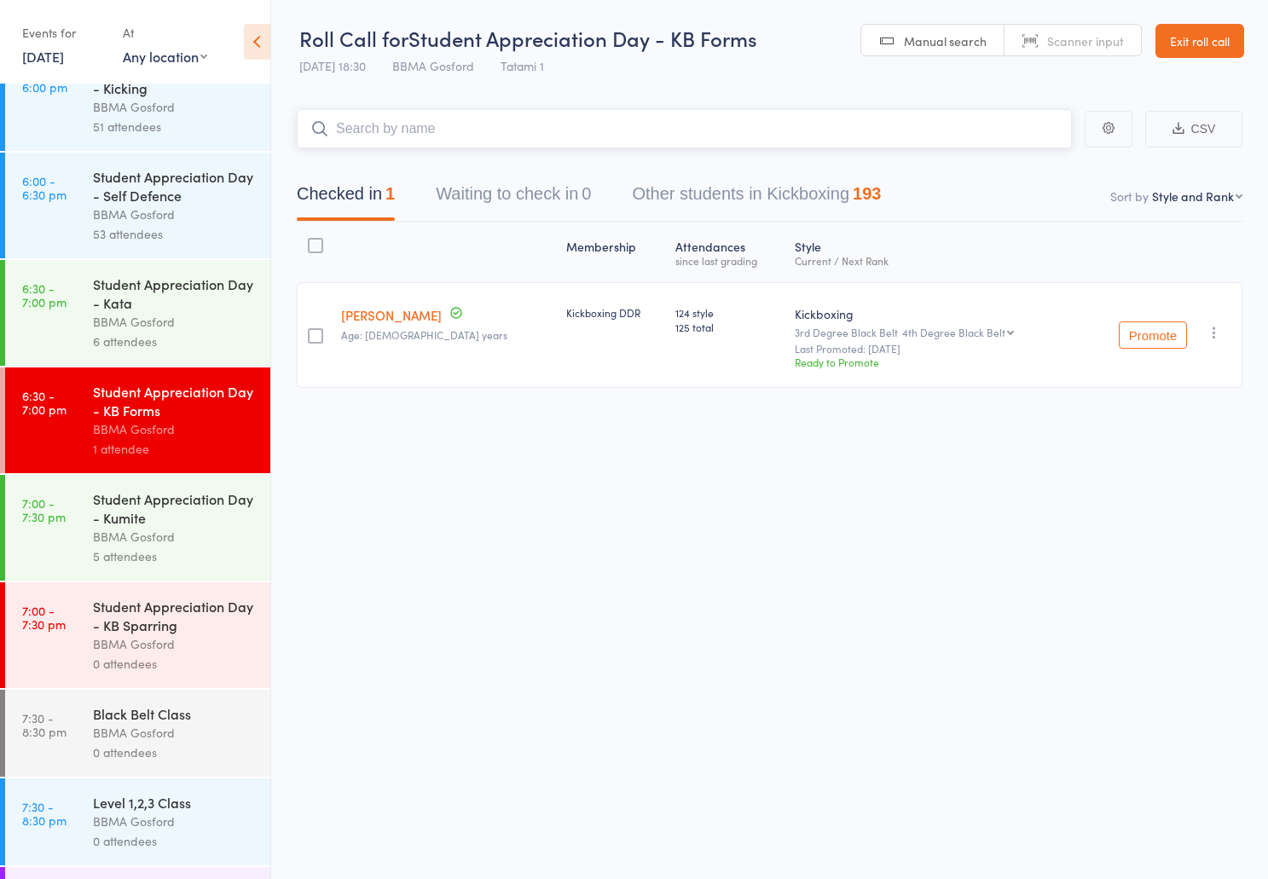
scroll to position [562, 0]
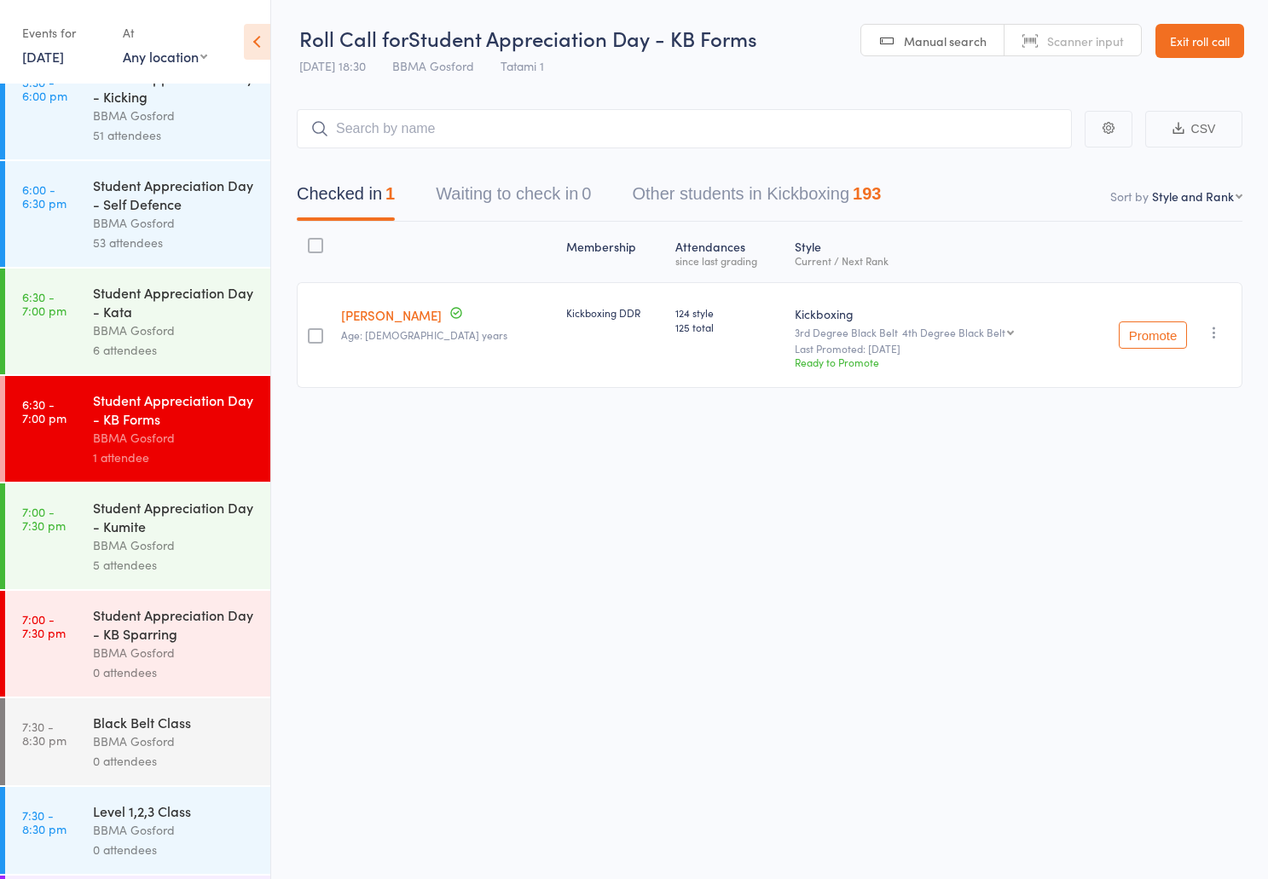
click at [158, 448] on div "BBMA Gosford" at bounding box center [174, 438] width 163 height 20
click at [438, 136] on input "search" at bounding box center [684, 128] width 775 height 39
type input "shane britten"
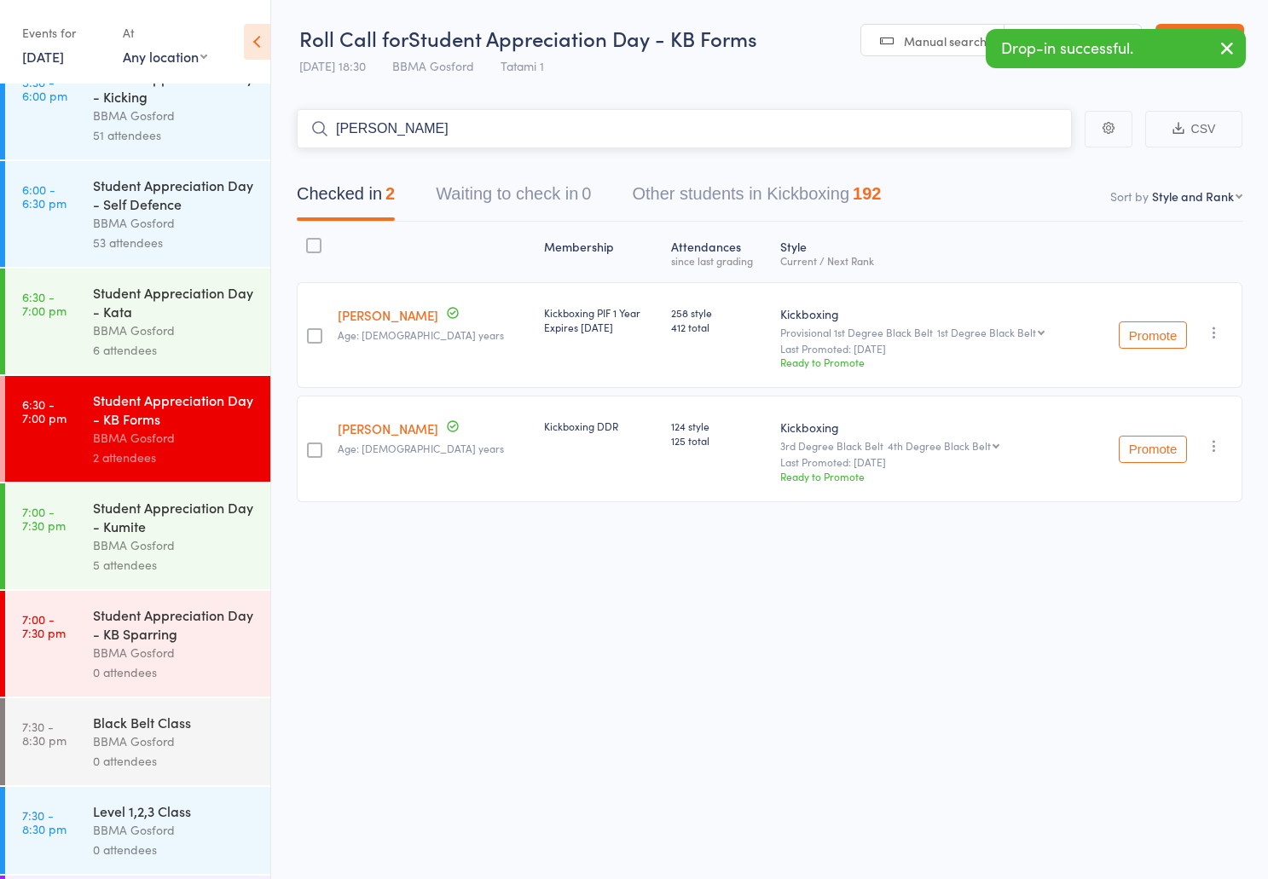
type input "stven gregory"
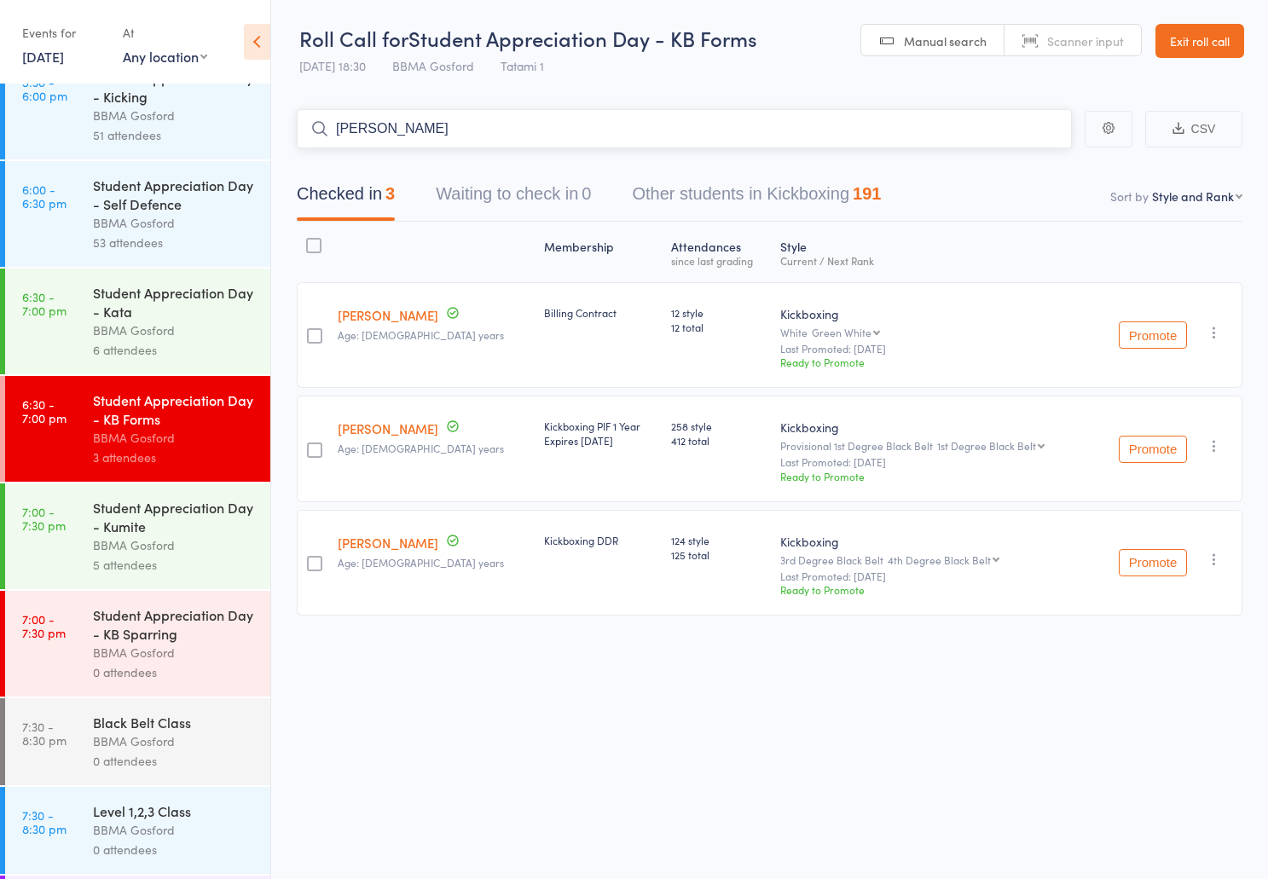
type input "tallen britten"
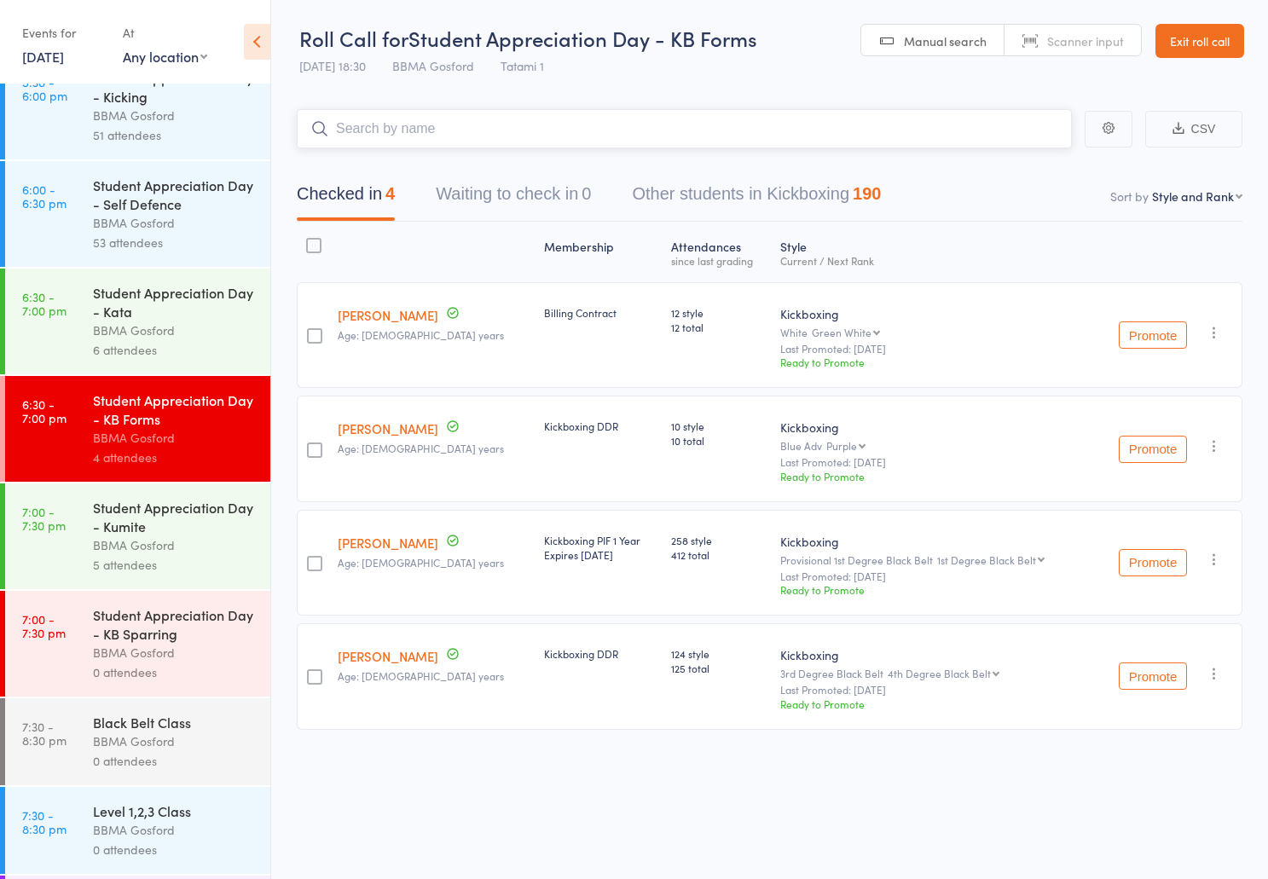
click at [456, 123] on input "search" at bounding box center [684, 128] width 775 height 39
type input "janpal singh"
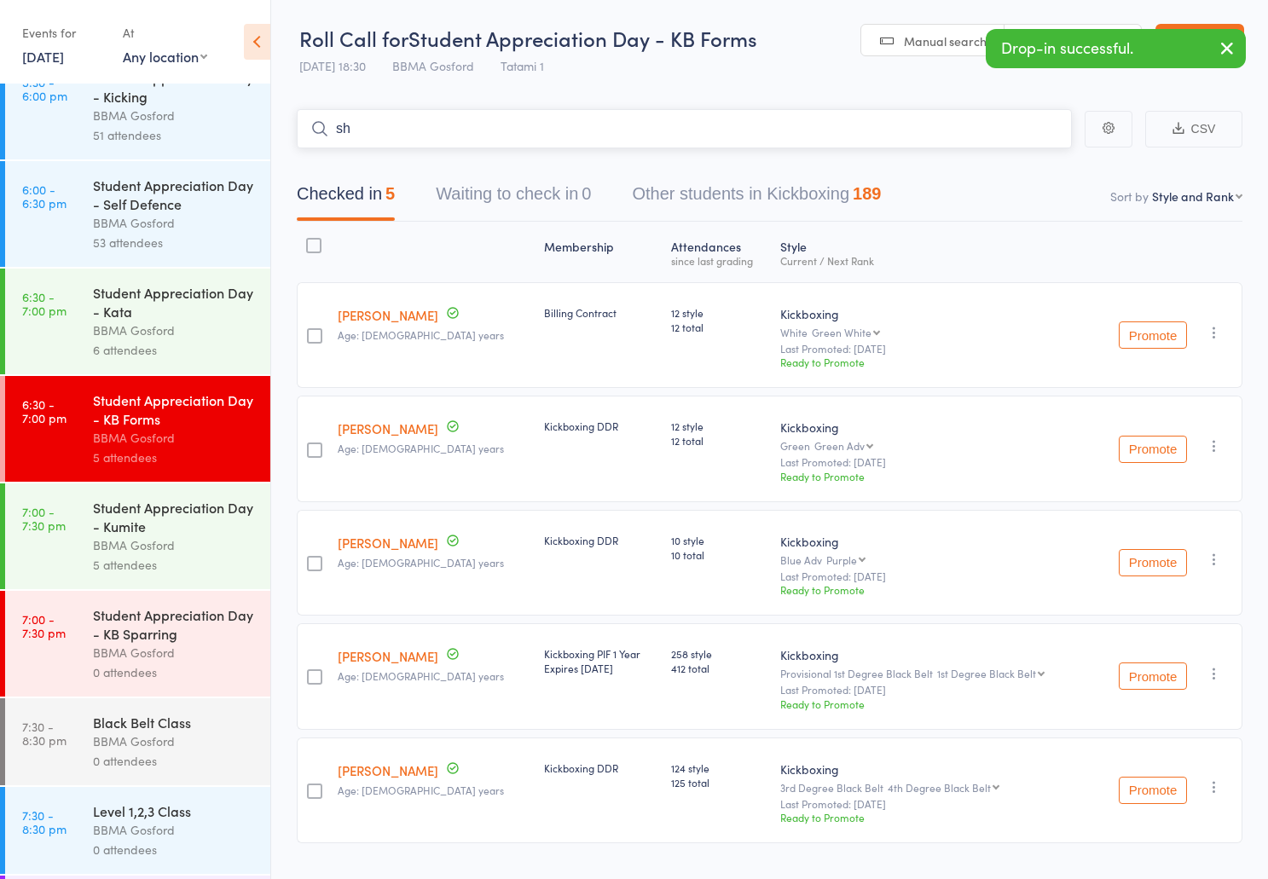
type input "s"
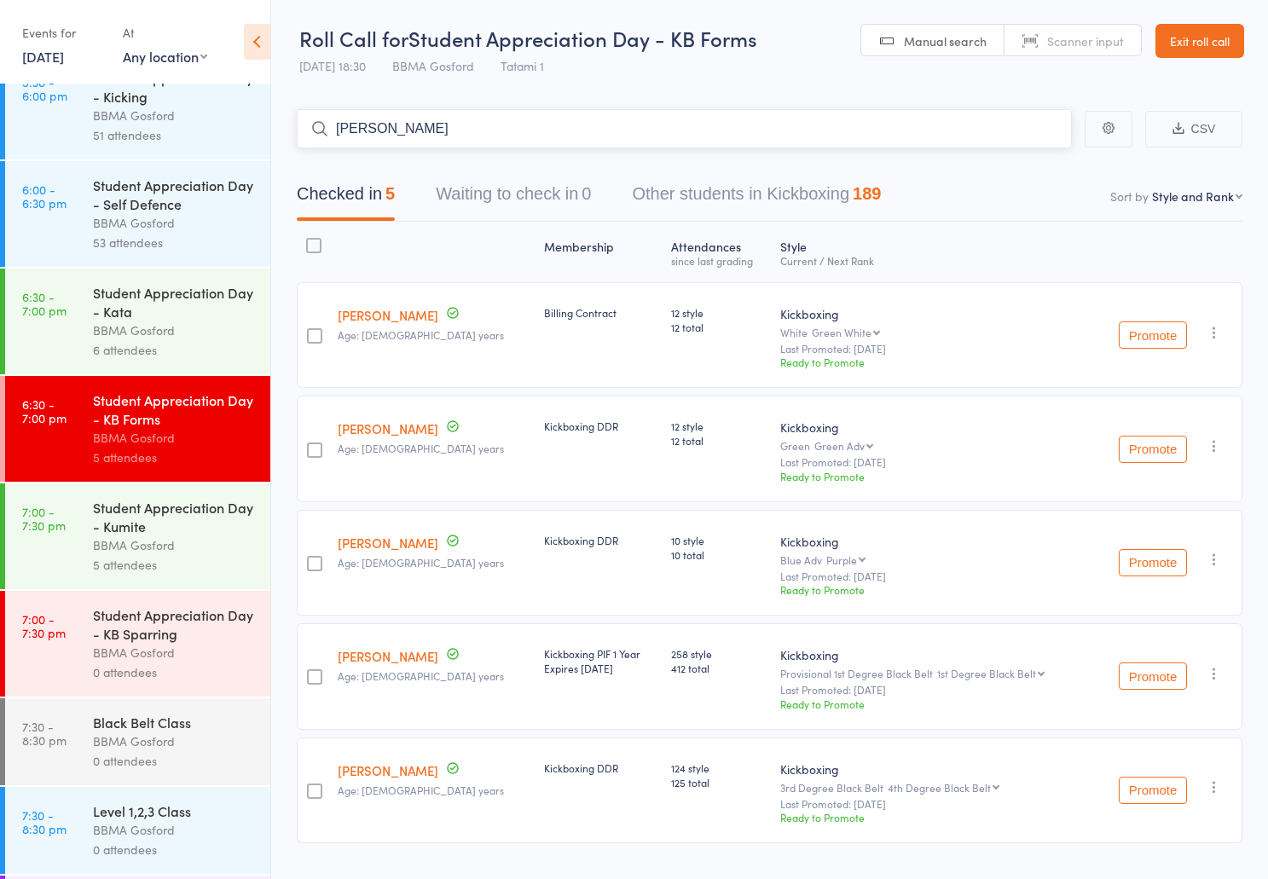
type input "david simcock"
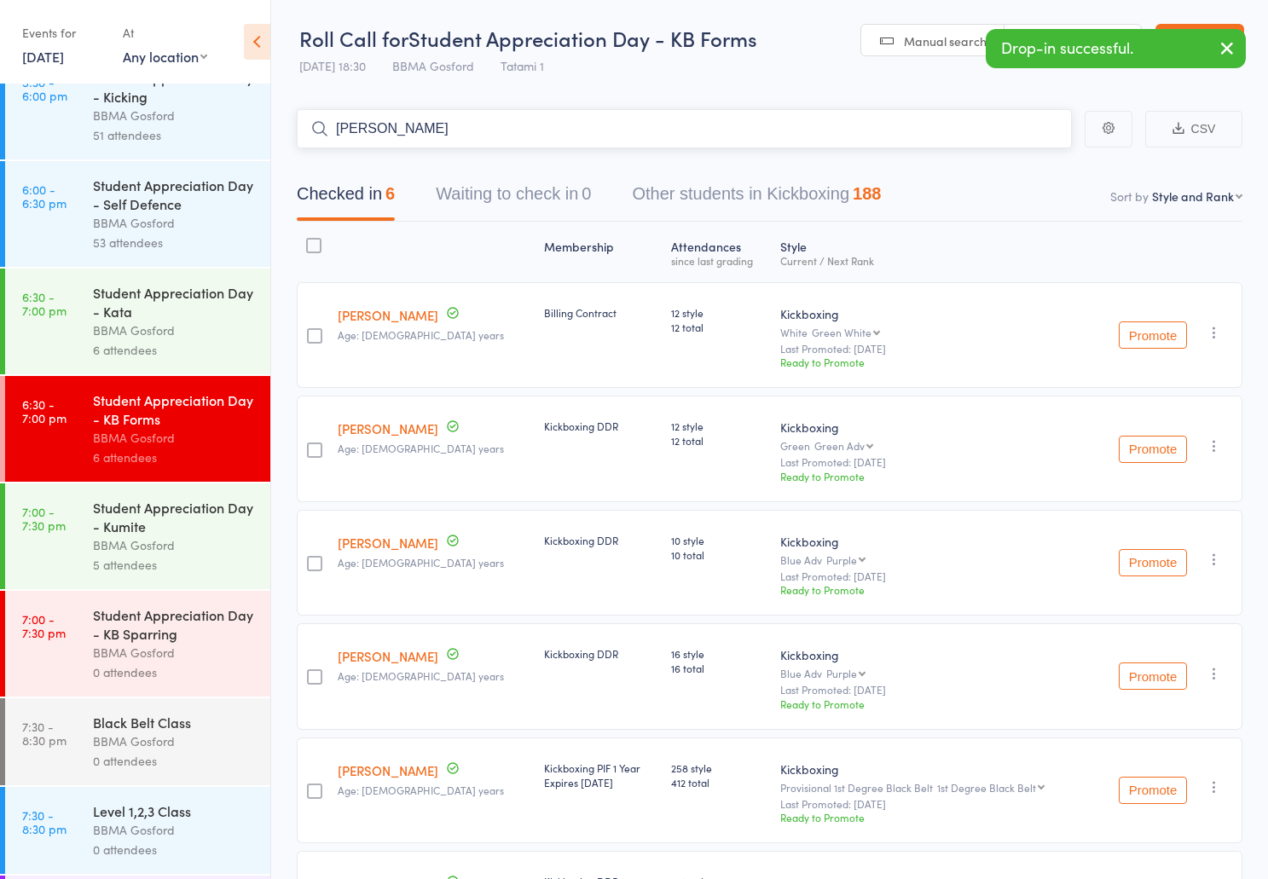
type input "jess jenkin"
type input "anthony foate"
type input "elissa hutc"
type input "ben rusk"
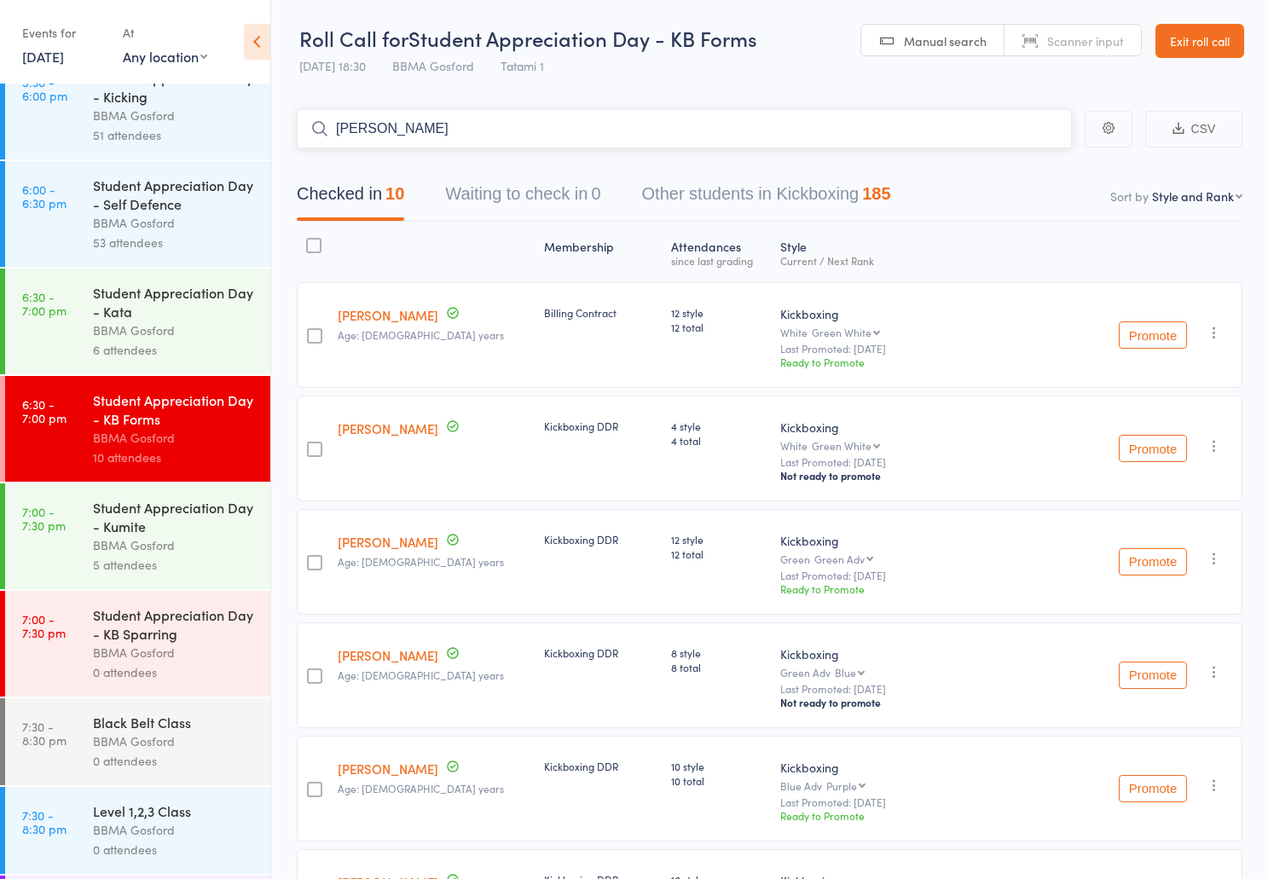
type input "owen woodb"
click at [1217, 449] on icon "button" at bounding box center [1214, 446] width 17 height 17
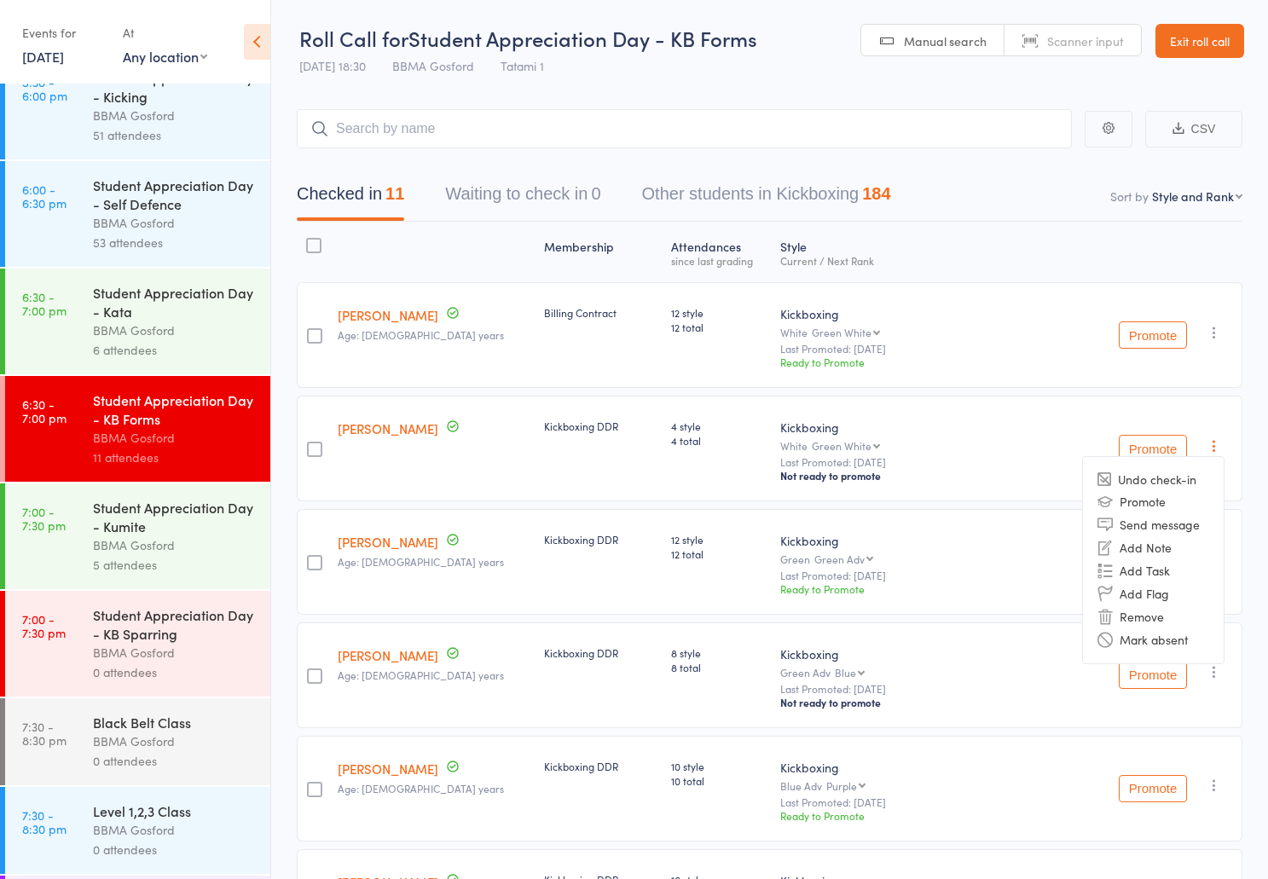
drag, startPoint x: 1155, startPoint y: 614, endPoint x: 763, endPoint y: 482, distance: 413.2
click at [1154, 614] on li "Remove" at bounding box center [1153, 617] width 141 height 23
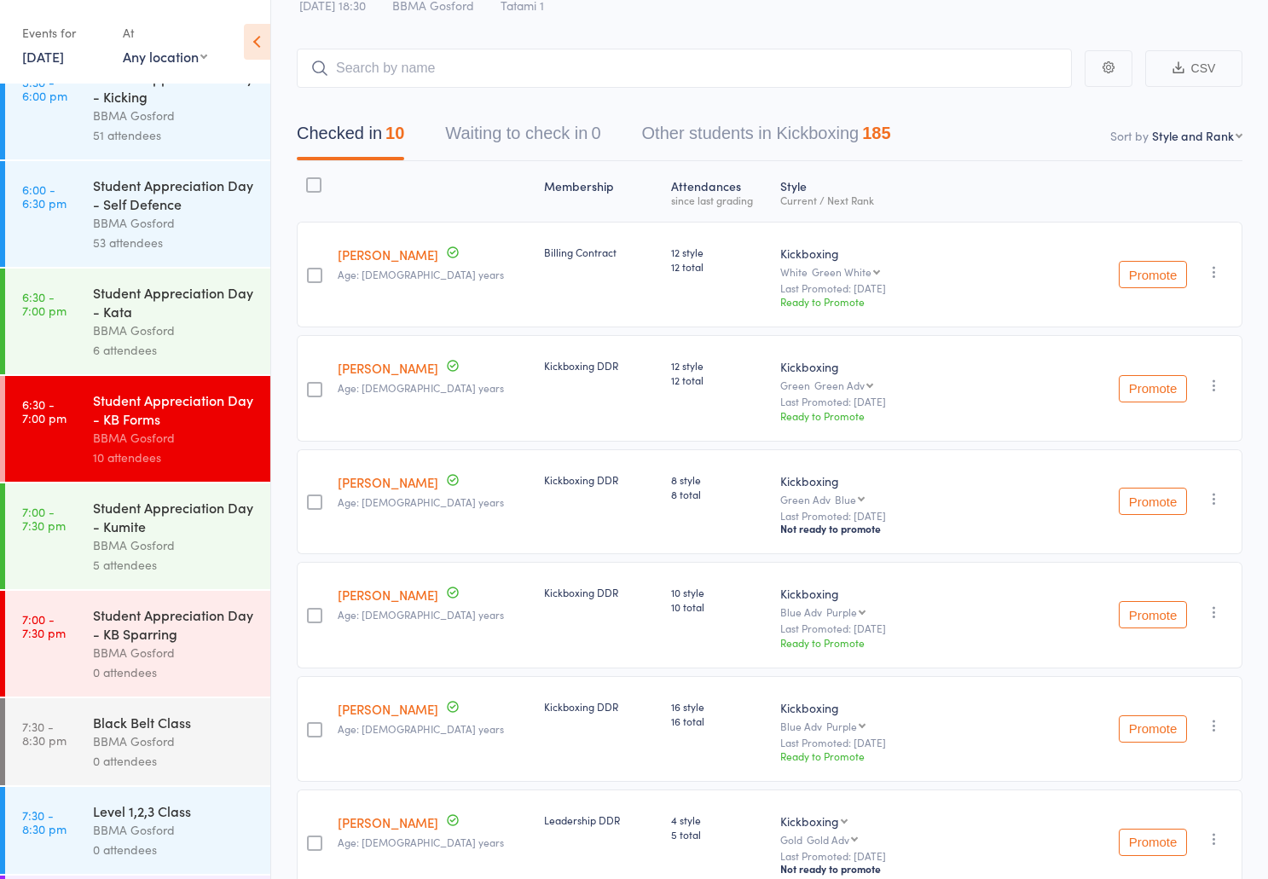
scroll to position [0, 0]
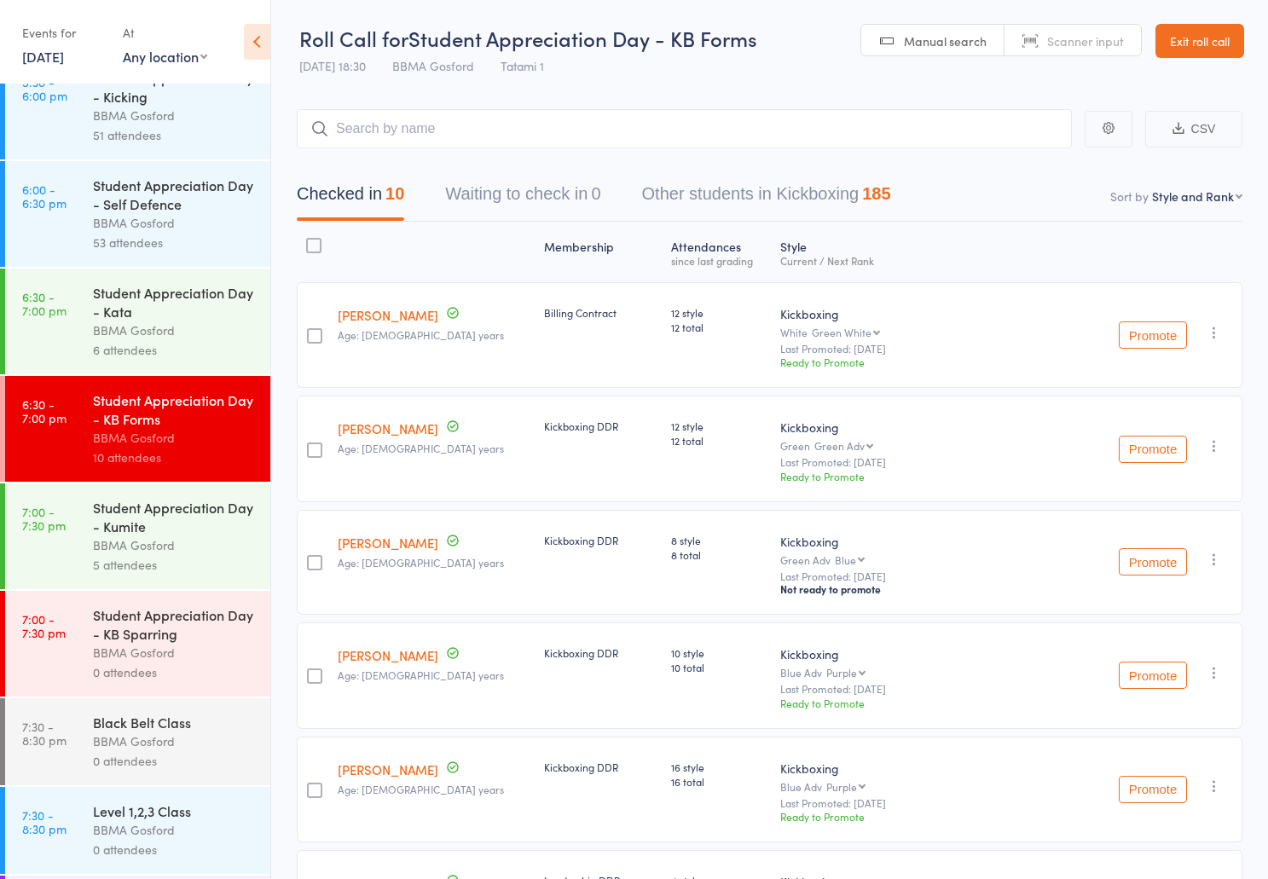
click at [159, 659] on div "BBMA Gosford" at bounding box center [174, 653] width 163 height 20
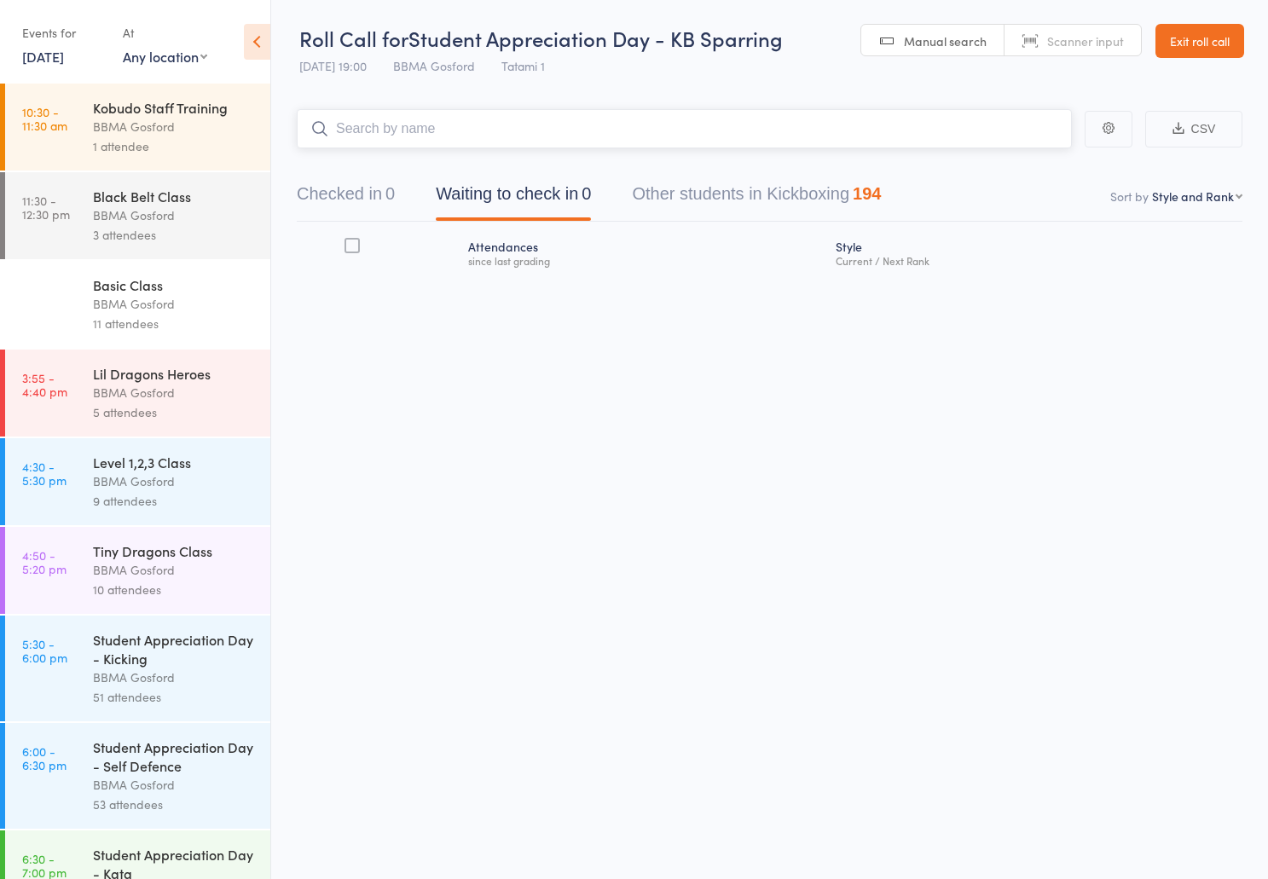
click at [426, 129] on input "search" at bounding box center [684, 128] width 775 height 39
type input "anthony foate"
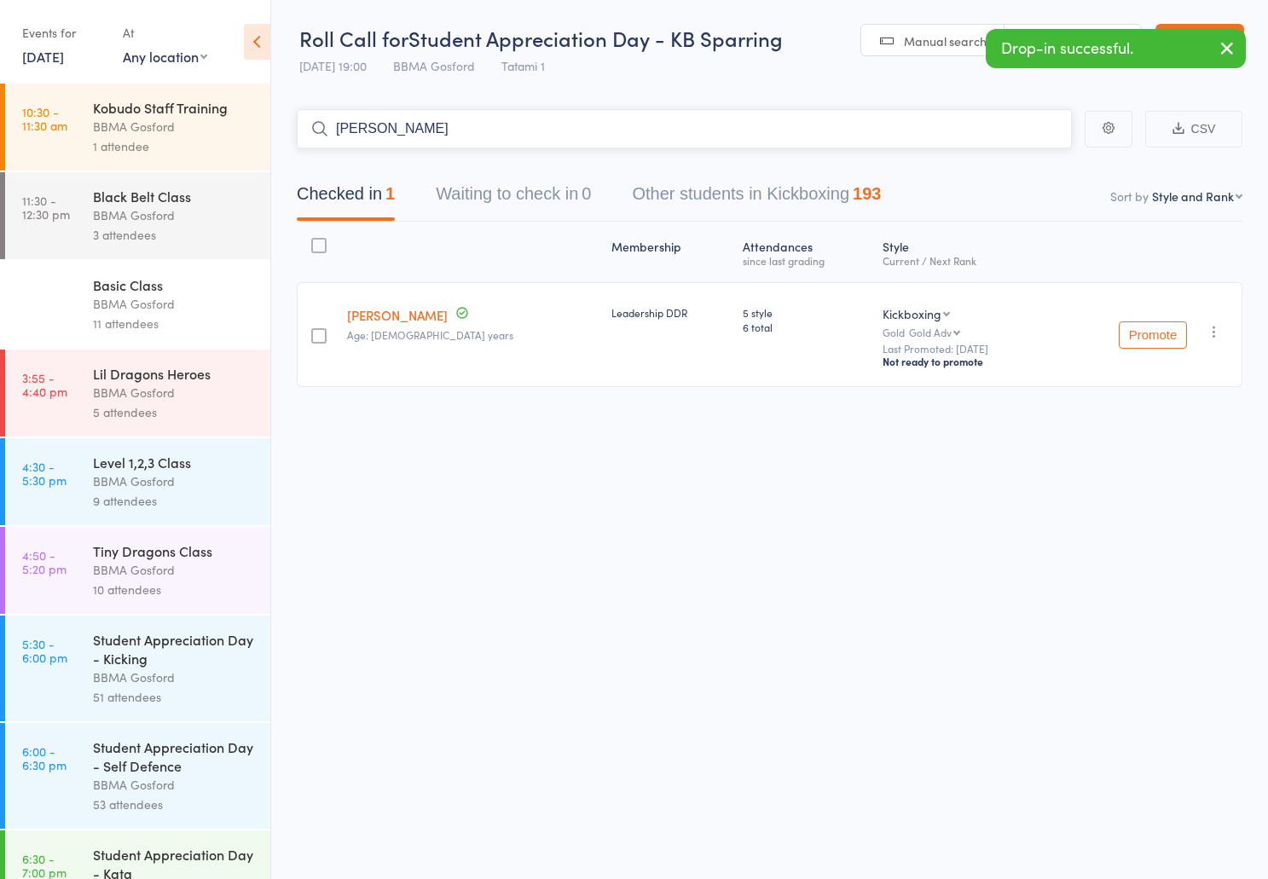
type input "owen woodb"
type input "davic simcock"
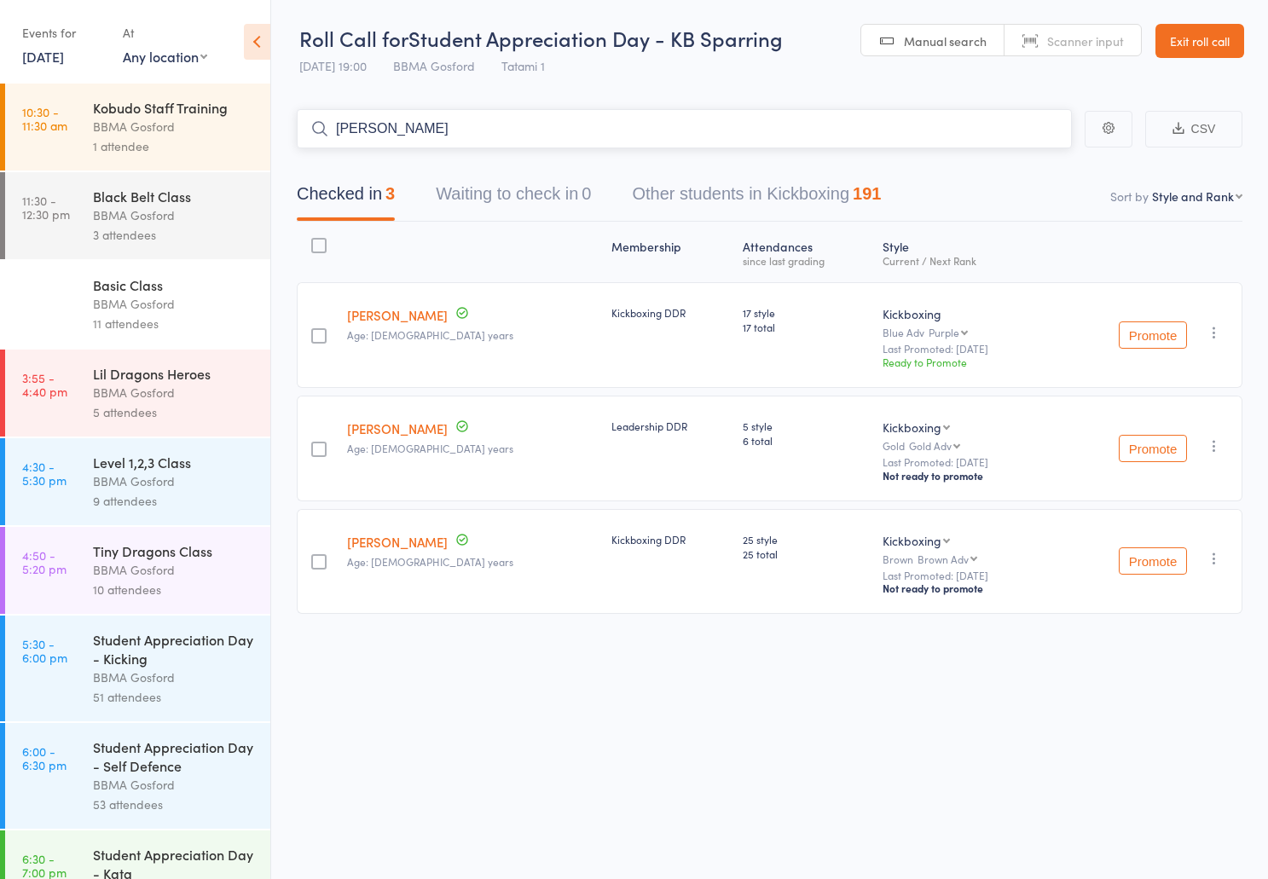
type input "tallen britten"
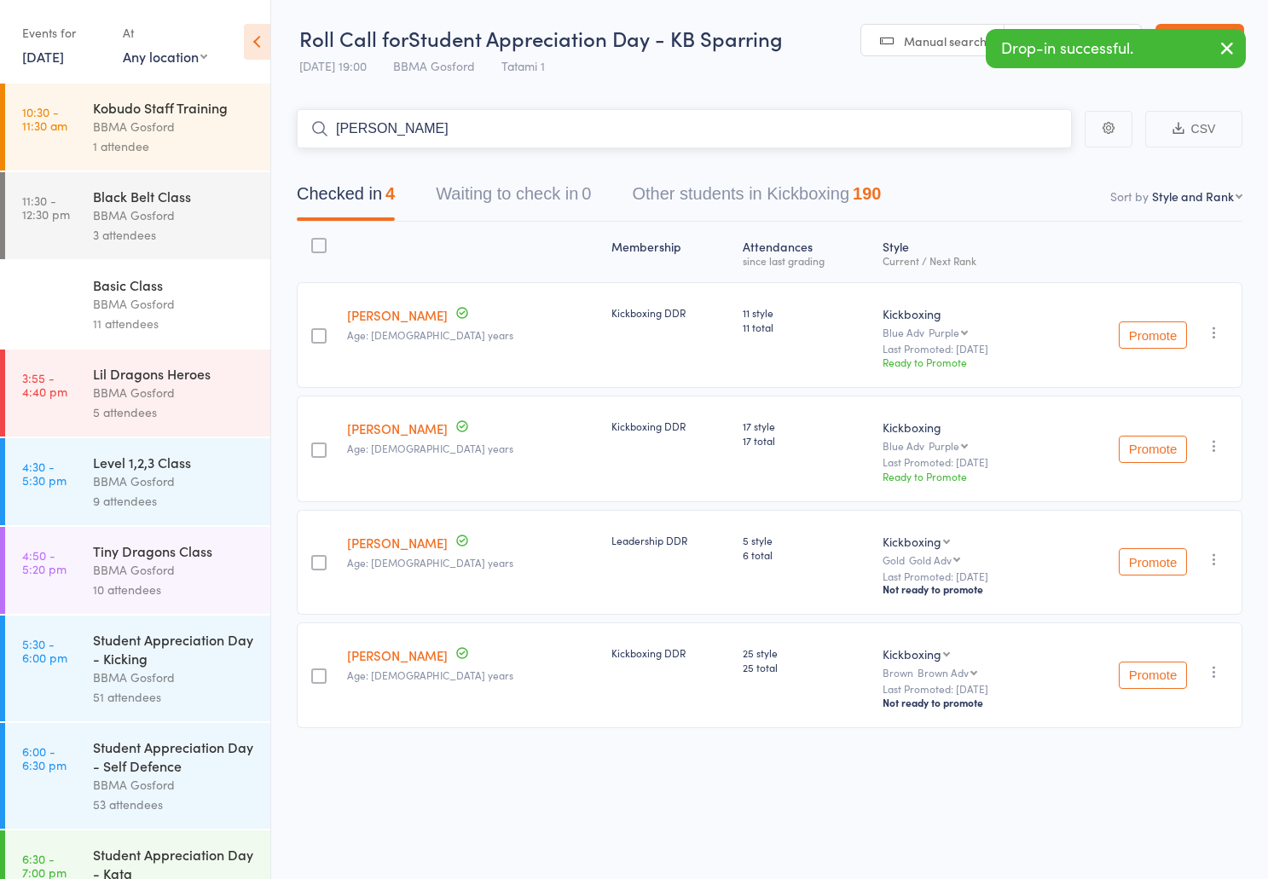
type input "shane britten"
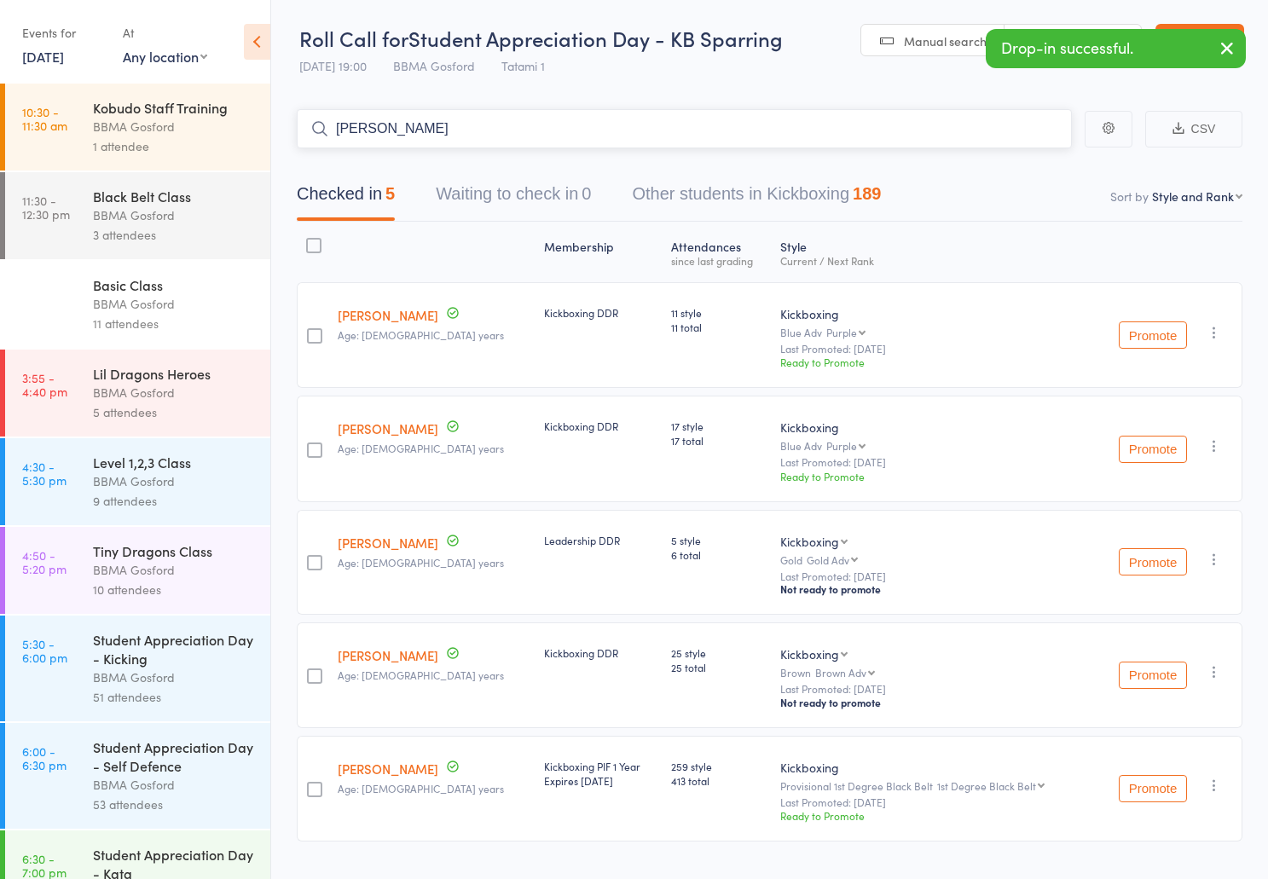
type input "janpal singh"
type input "steven gregory"
type input "scott edmunds"
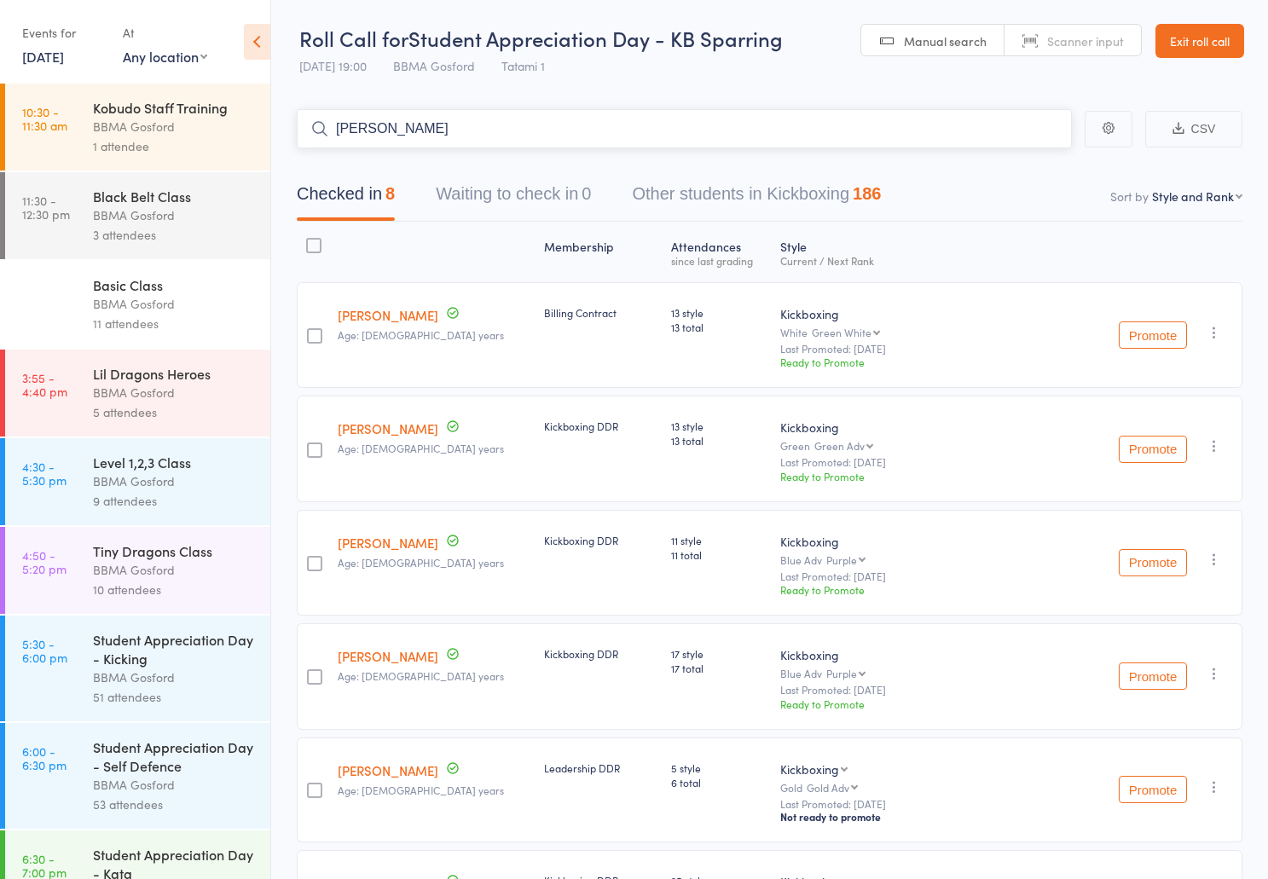
type input "ben ruskin"
type input "jess jenkin"
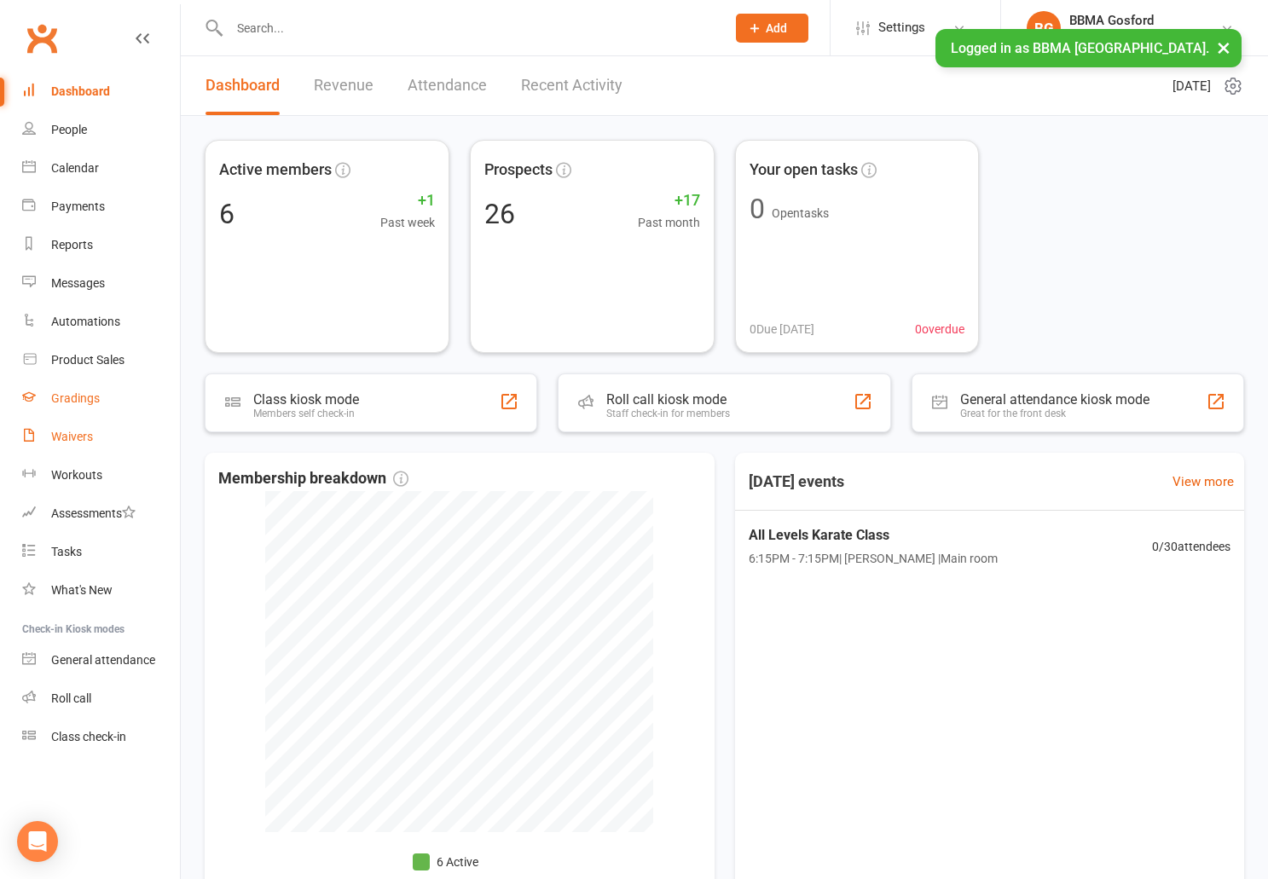
drag, startPoint x: 95, startPoint y: 436, endPoint x: 137, endPoint y: 381, distance: 69.3
click at [94, 436] on link "Waivers" at bounding box center [101, 437] width 158 height 38
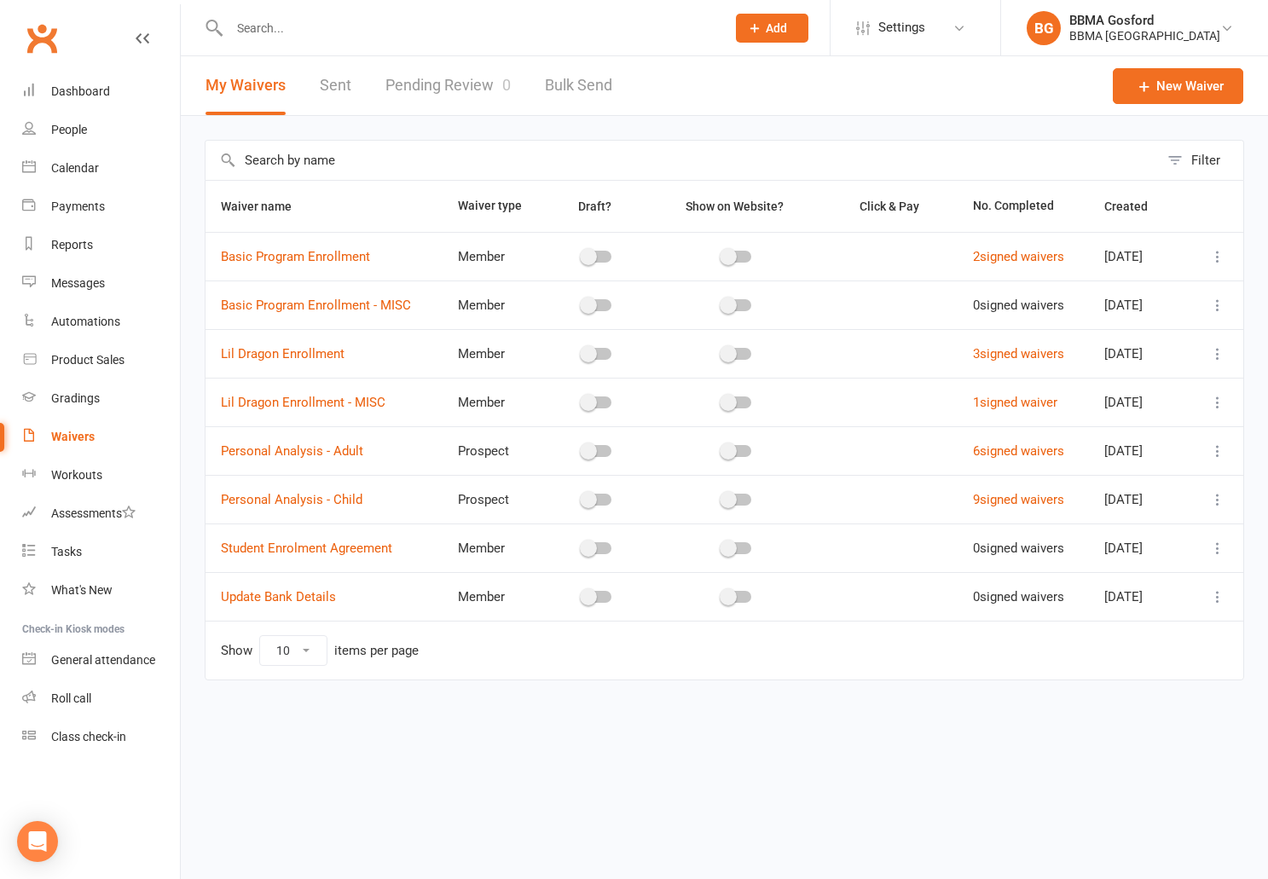
click at [280, 25] on input "text" at bounding box center [469, 28] width 490 height 24
click at [345, 94] on link "Sent" at bounding box center [336, 85] width 32 height 59
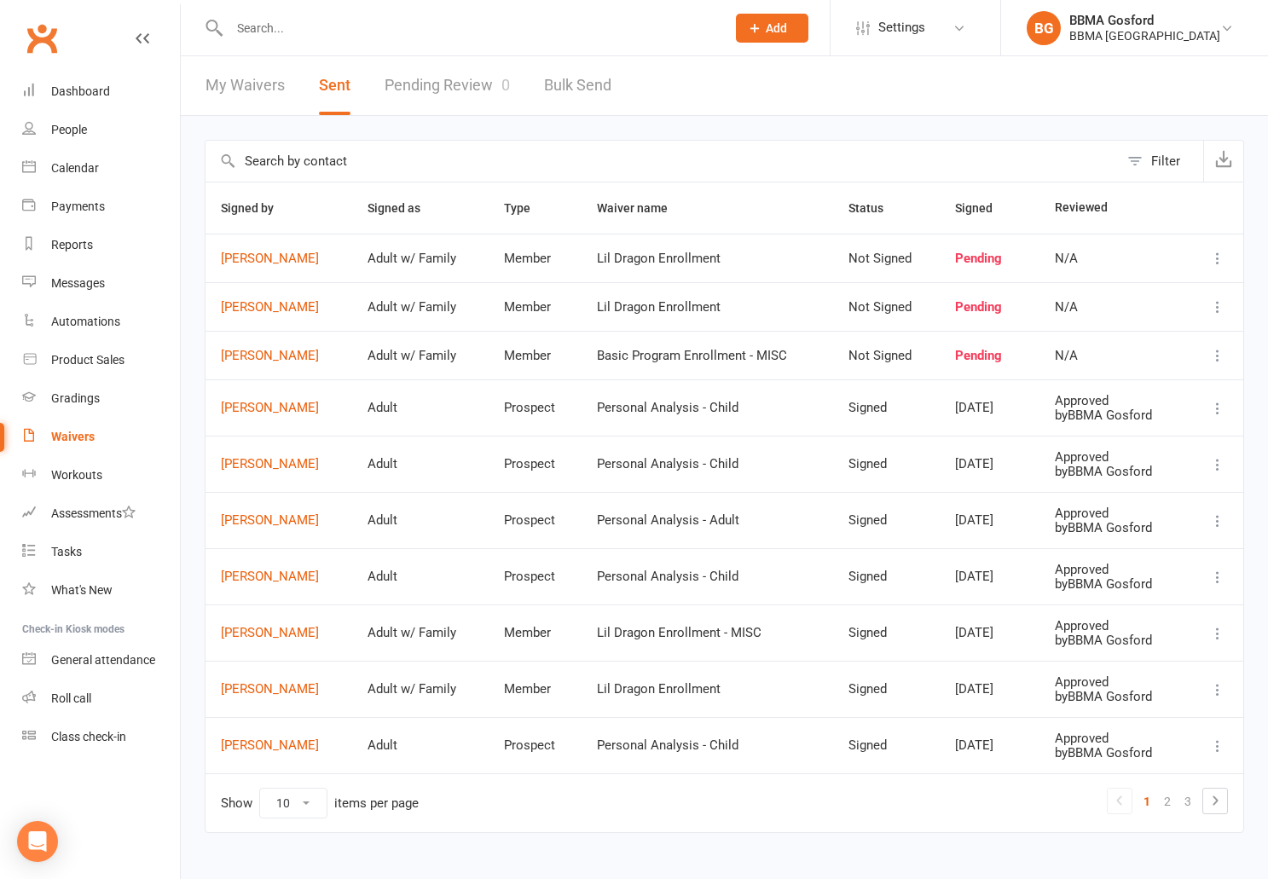
click at [35, 44] on link "Clubworx" at bounding box center [41, 38] width 43 height 43
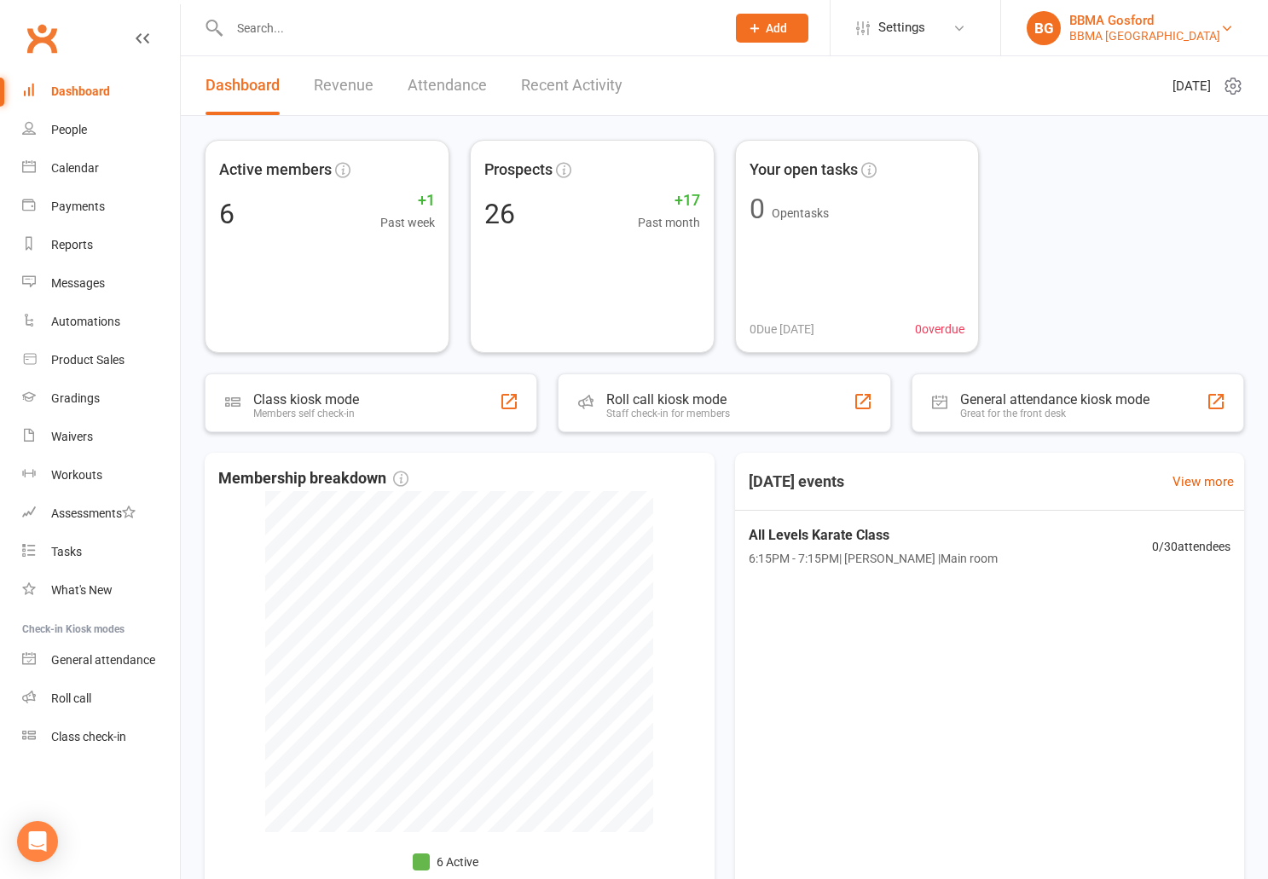
click at [1146, 43] on div "BBMA [GEOGRAPHIC_DATA]" at bounding box center [1145, 35] width 151 height 15
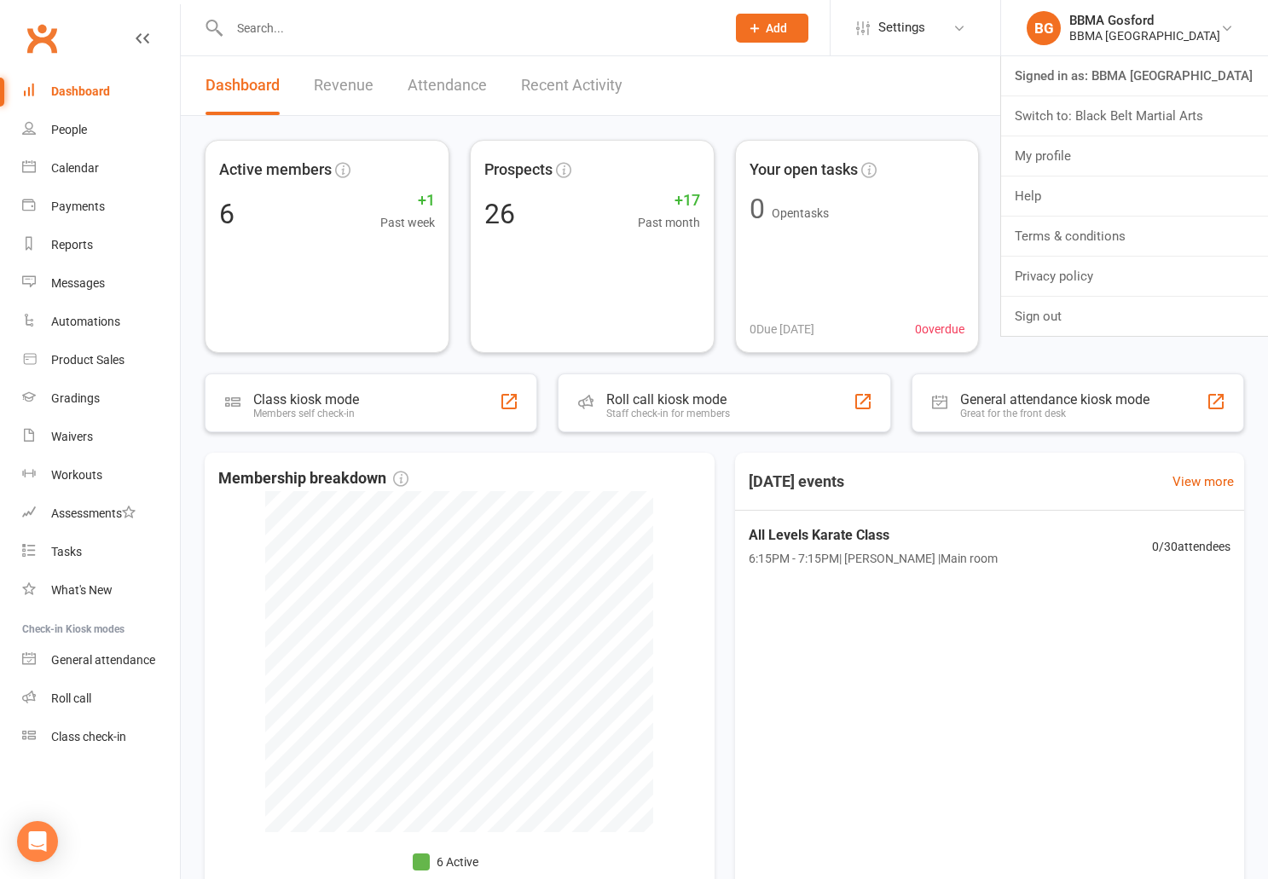
click at [1110, 119] on link "Switch to: Black Belt Martial Arts" at bounding box center [1134, 115] width 267 height 39
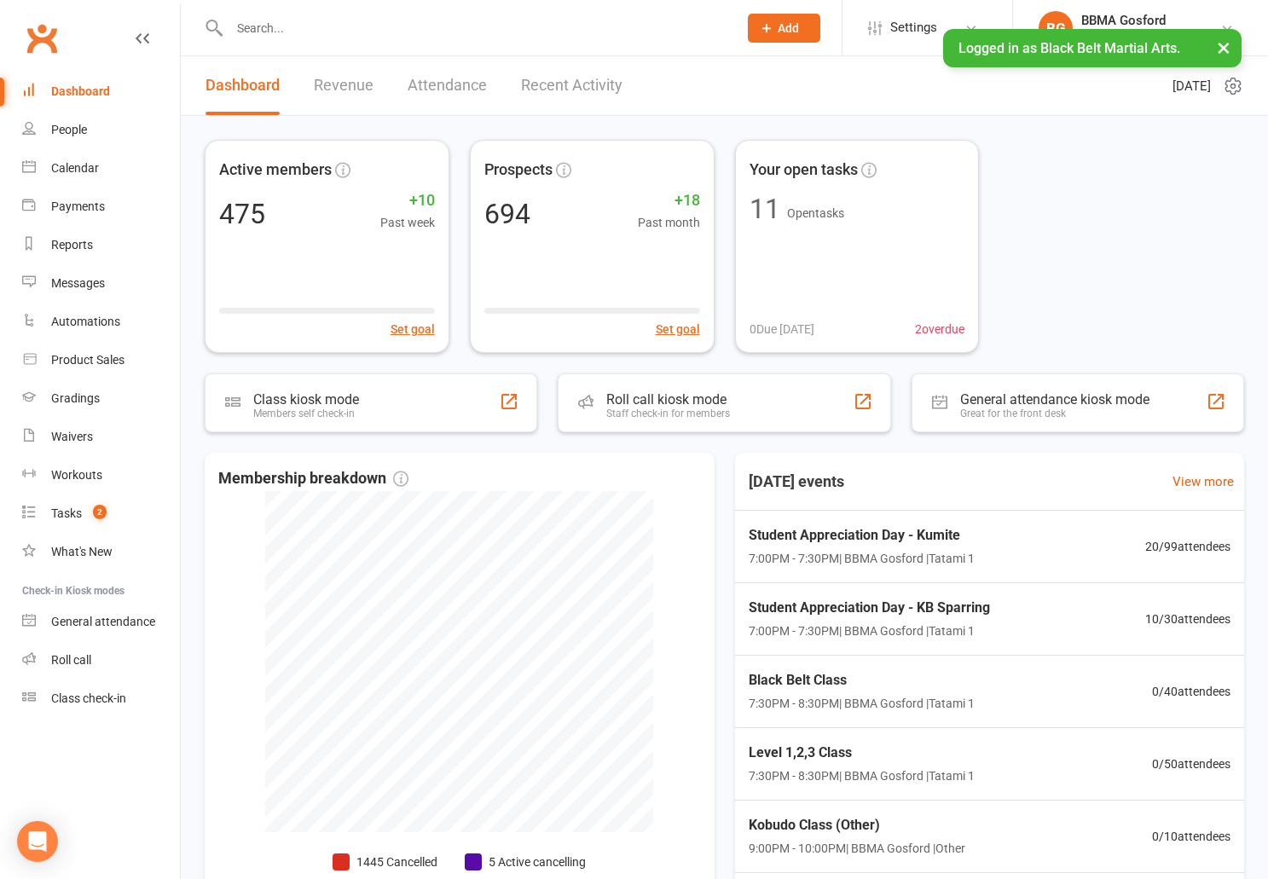
click at [425, 15] on div at bounding box center [465, 27] width 521 height 55
click at [428, 32] on input "text" at bounding box center [475, 28] width 502 height 24
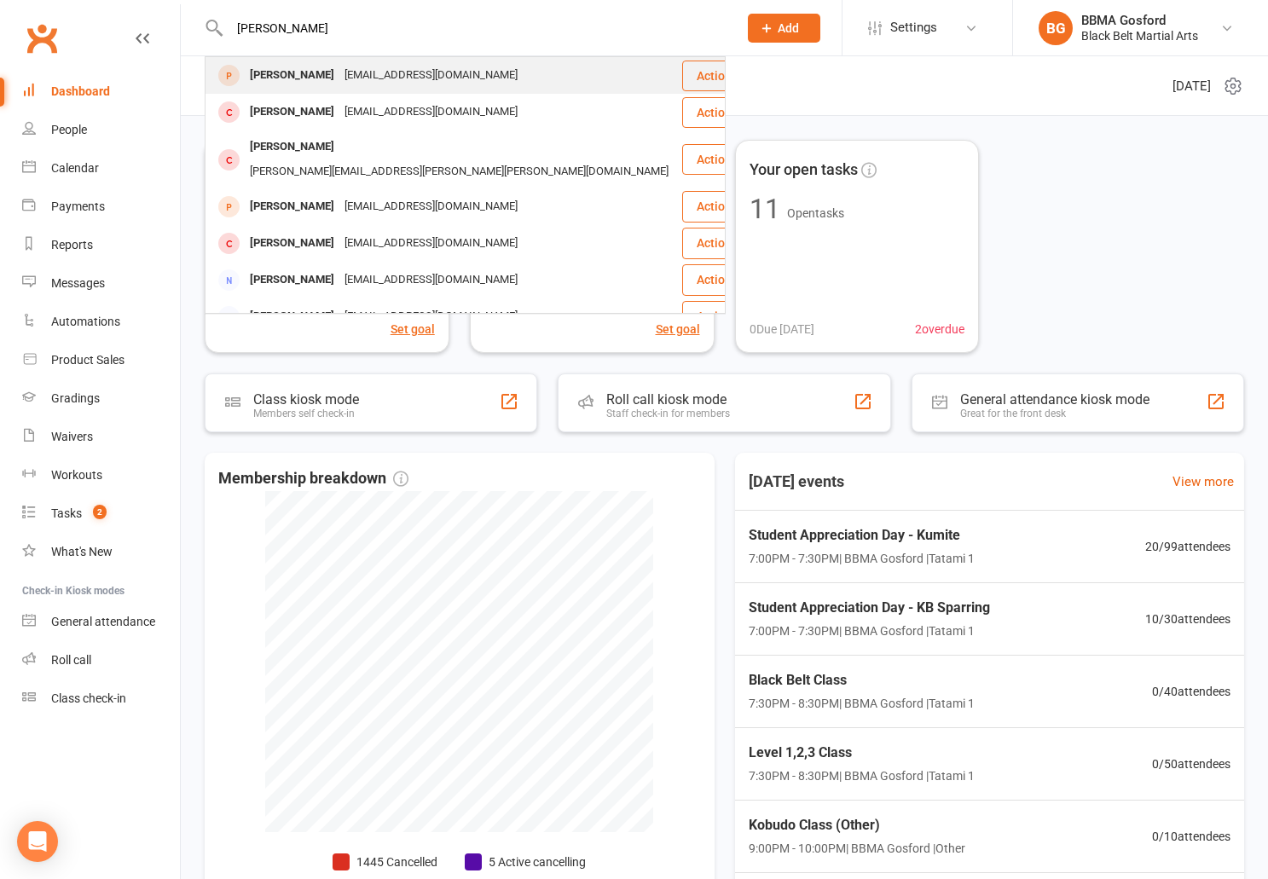
type input "ben rusk"
click at [299, 78] on div "Ben Ruskin" at bounding box center [292, 75] width 95 height 25
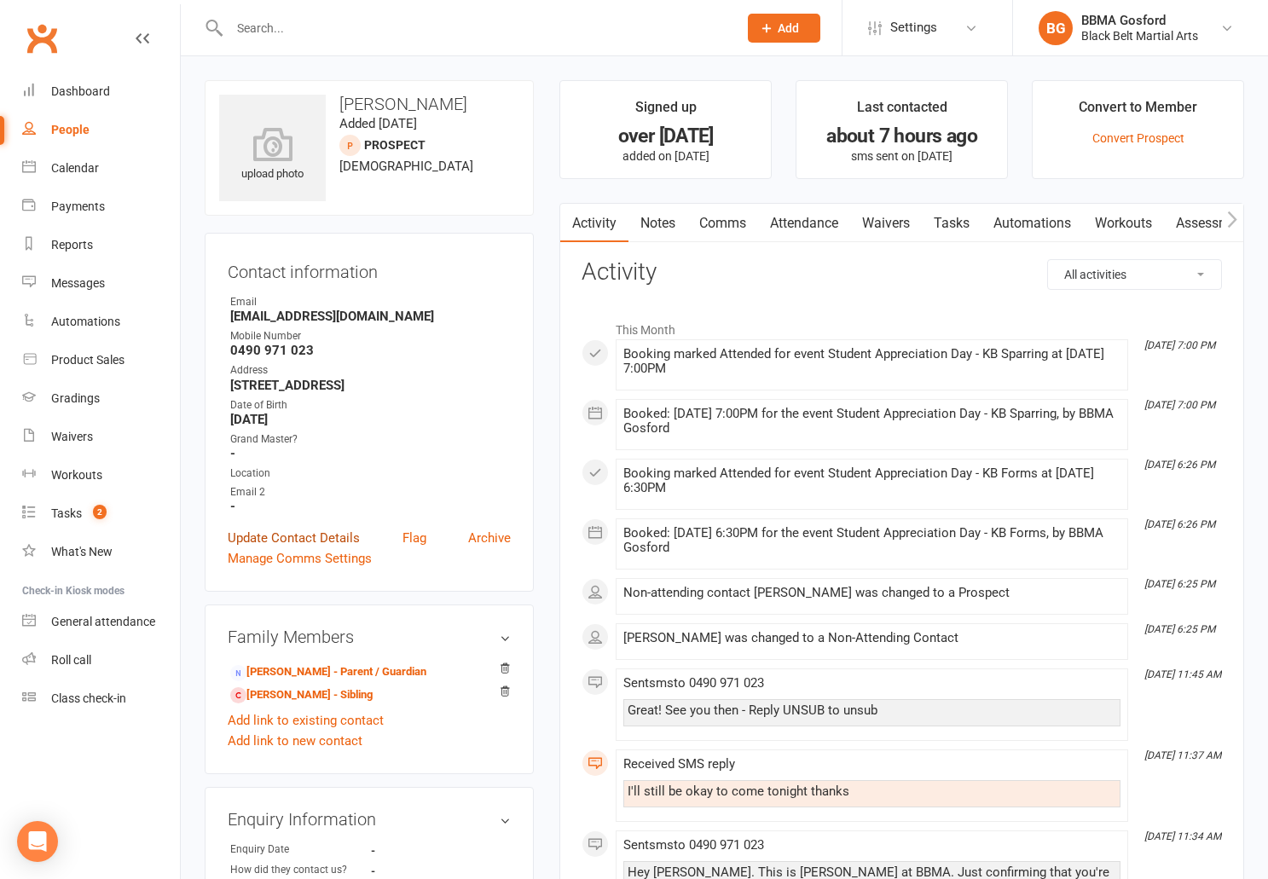
click at [334, 532] on link "Update Contact Details" at bounding box center [294, 538] width 132 height 20
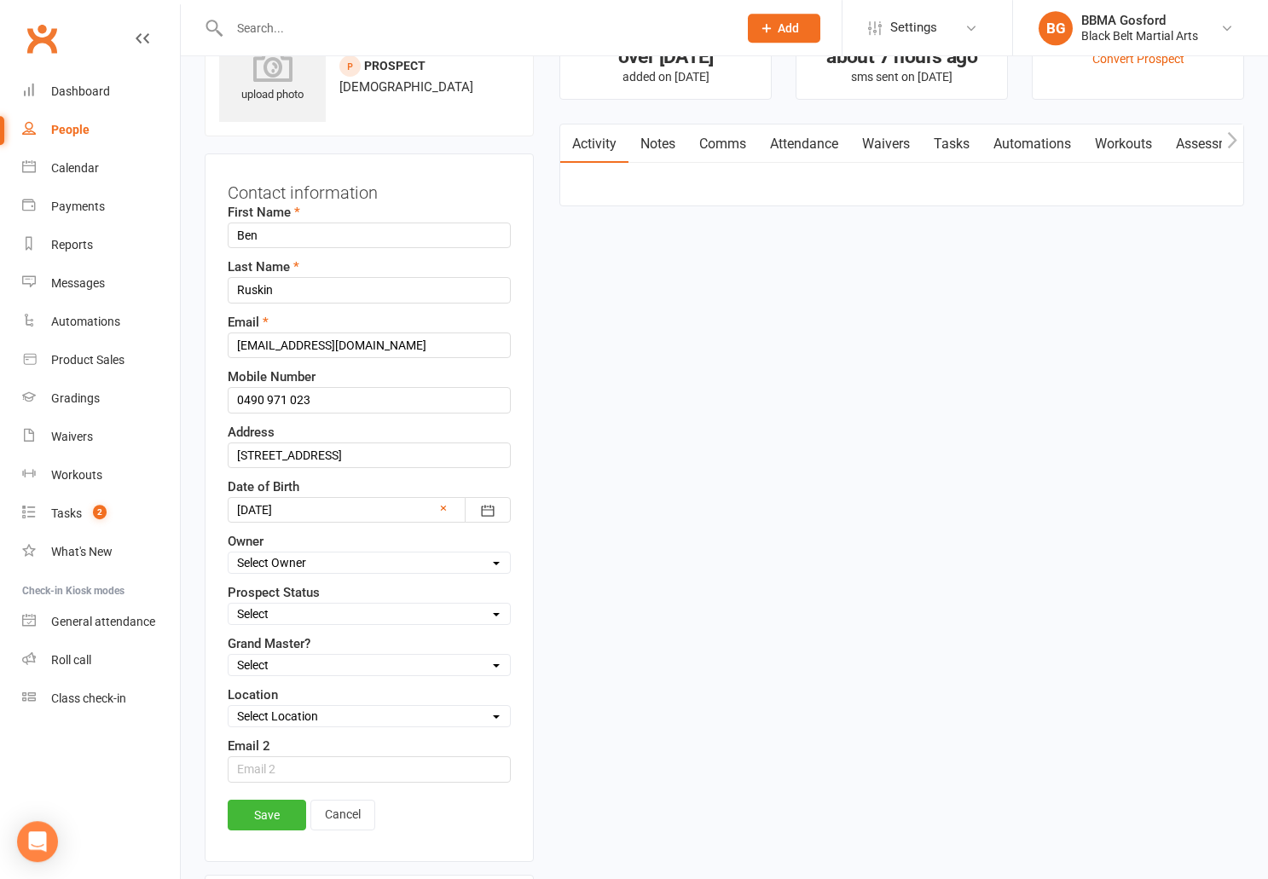
scroll to position [80, 0]
drag, startPoint x: 386, startPoint y: 345, endPoint x: 202, endPoint y: 343, distance: 183.4
click at [228, 343] on input "rusko7@bigpond.com.au" at bounding box center [369, 345] width 283 height 26
click at [357, 767] on input "text" at bounding box center [369, 769] width 283 height 26
paste input "rusko7@bigpond.com.au"
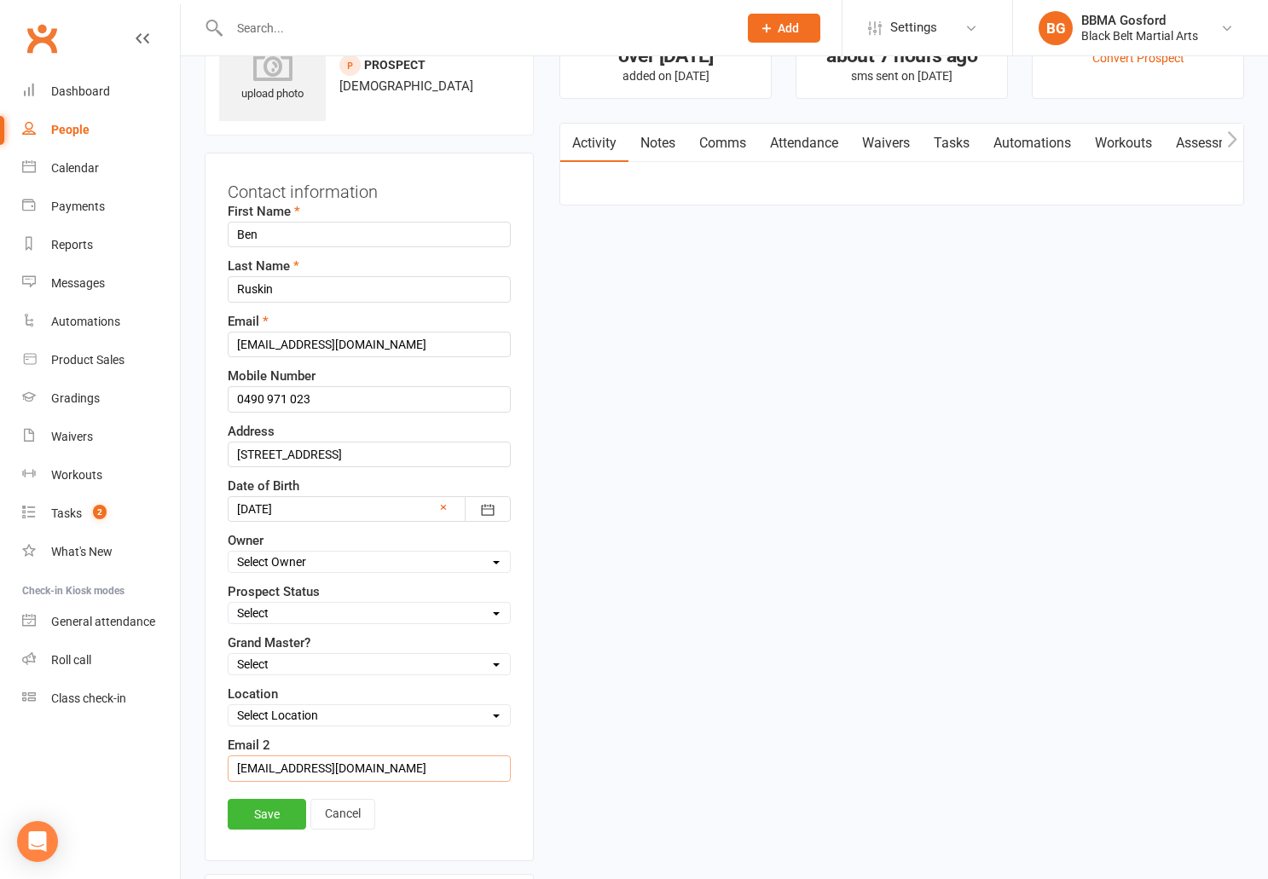
type input "rusko7@bigpond.com.au"
drag, startPoint x: 392, startPoint y: 346, endPoint x: 206, endPoint y: 346, distance: 186.0
click at [228, 346] on input "rusko7@bigpond.com.au" at bounding box center [369, 345] width 283 height 26
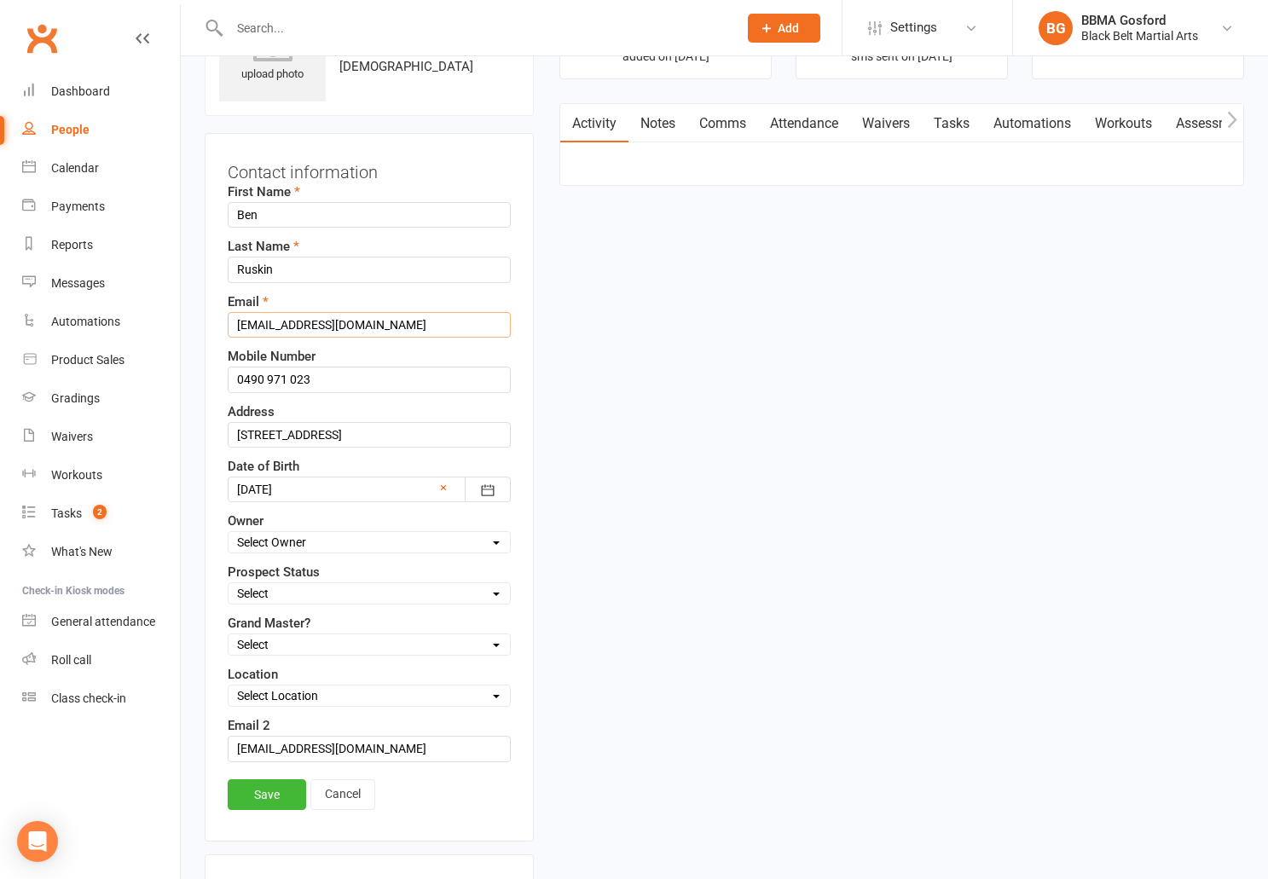
scroll to position [107, 0]
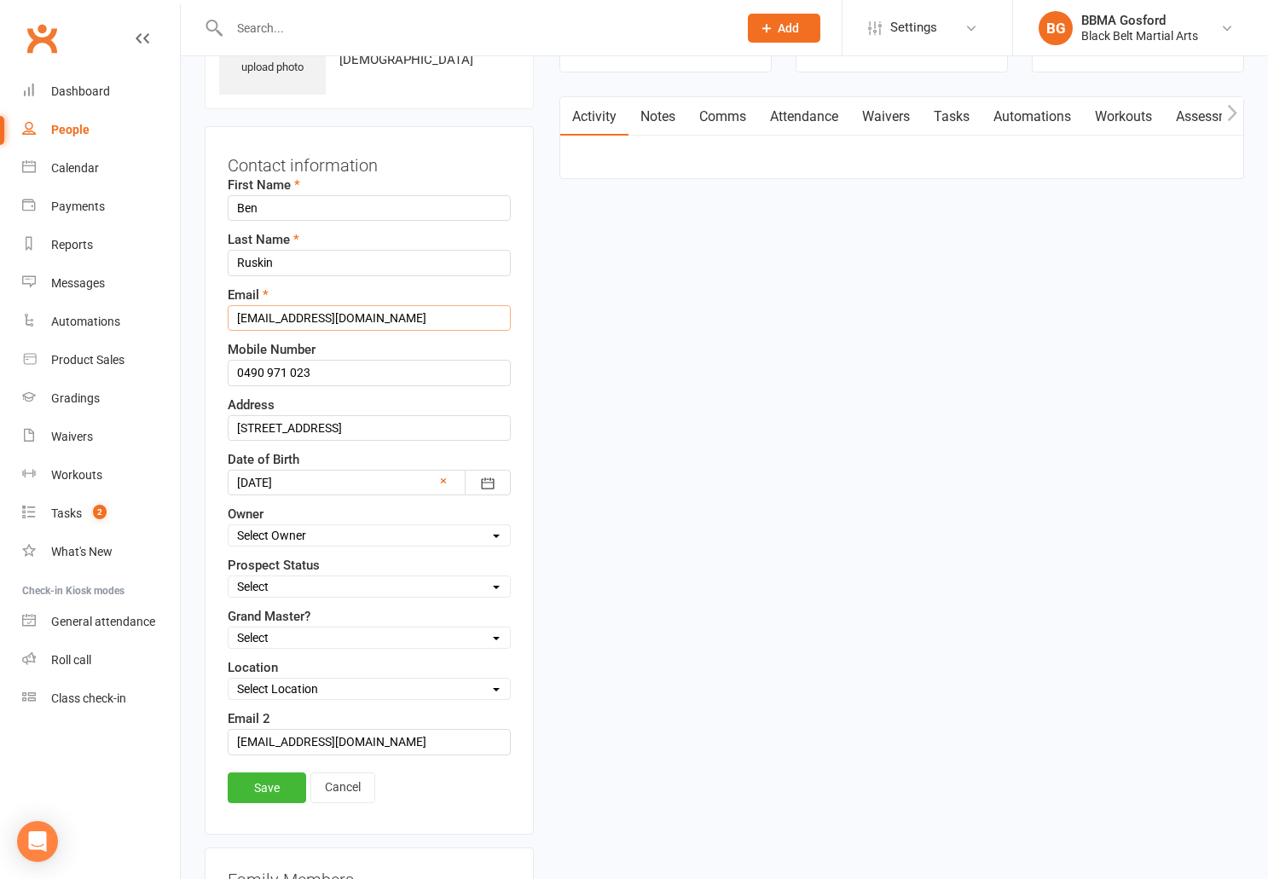
type input "ruskinben1@gmail.com"
select select "Intro attended"
click option "Intro attended" at bounding box center [0, 0] width 0 height 0
click at [259, 792] on link "Save" at bounding box center [267, 788] width 78 height 31
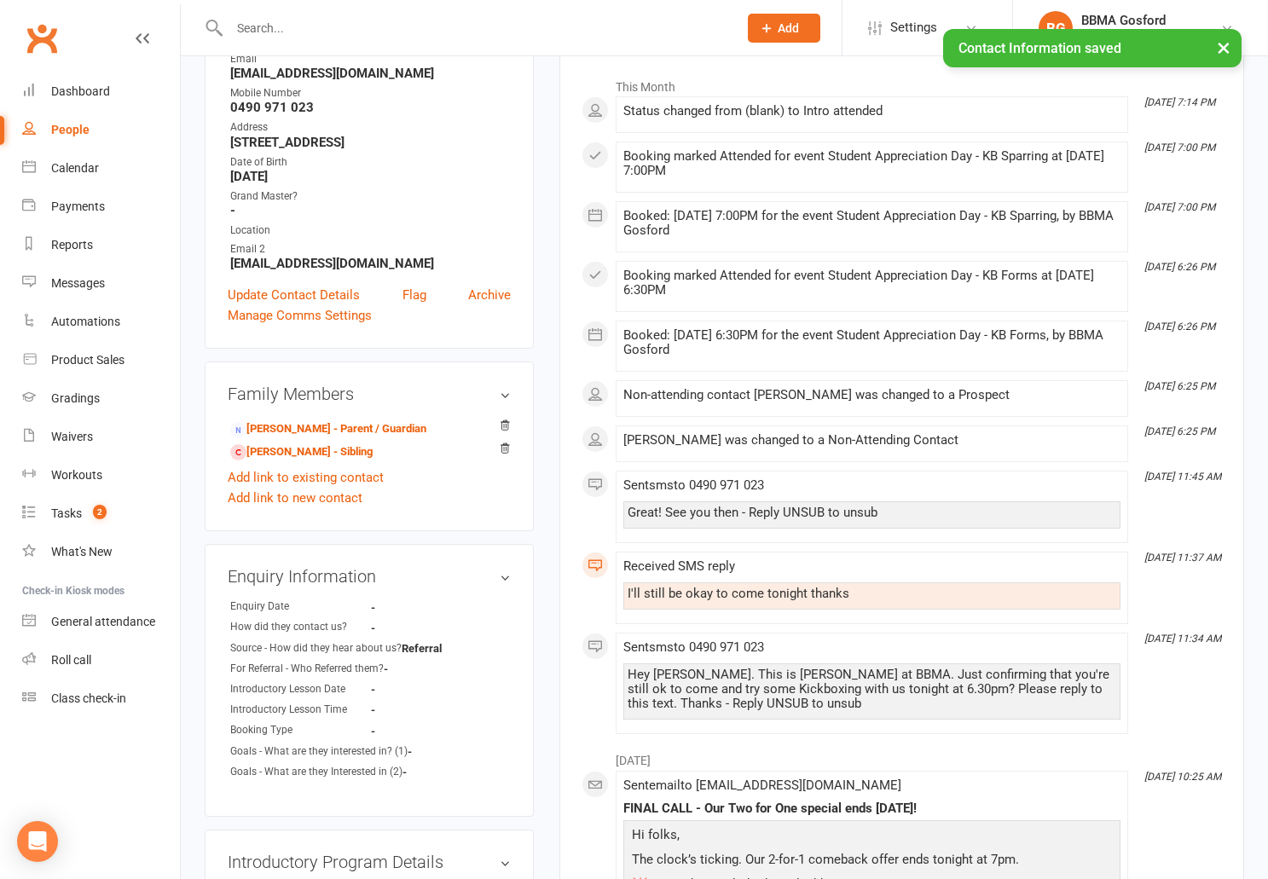
scroll to position [258, 0]
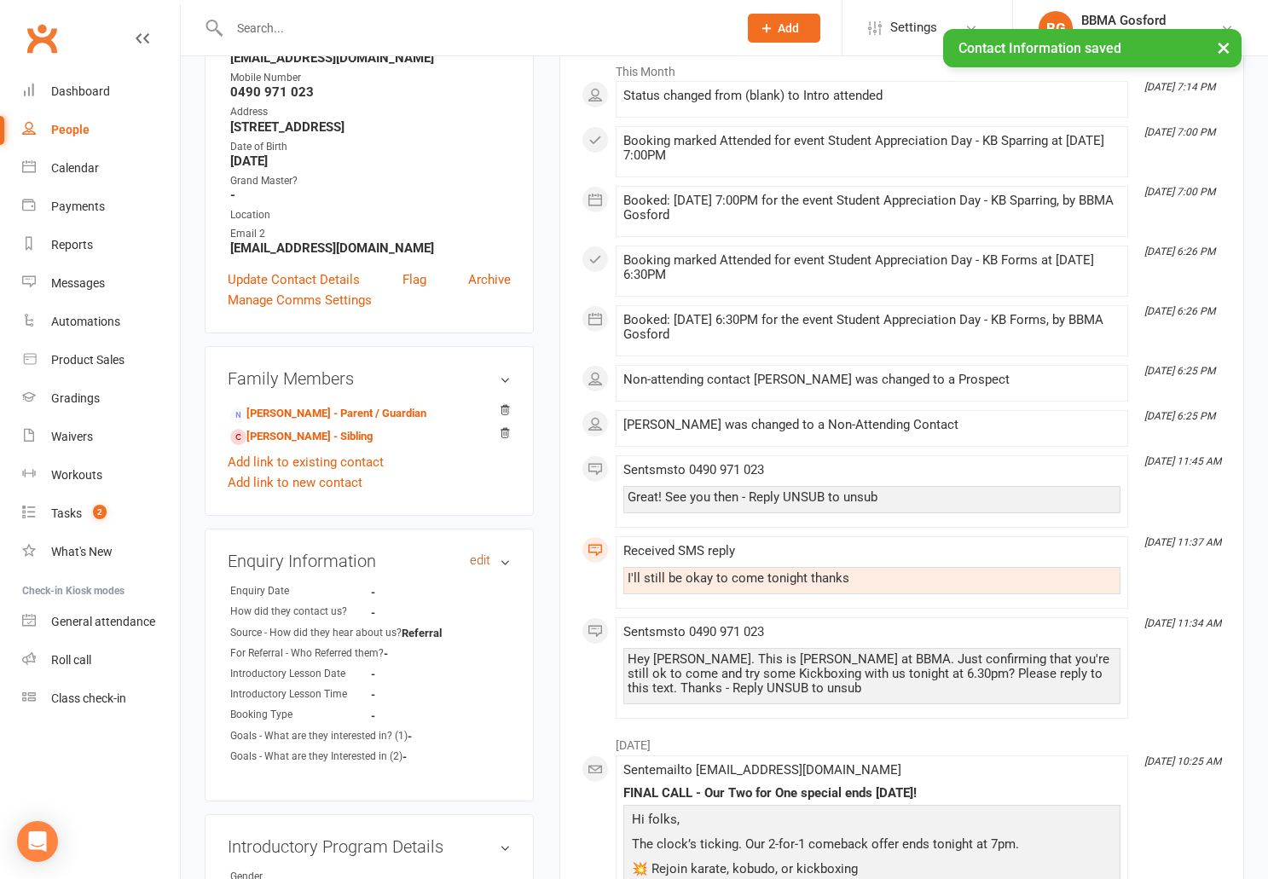
click at [483, 560] on link "edit" at bounding box center [480, 561] width 20 height 15
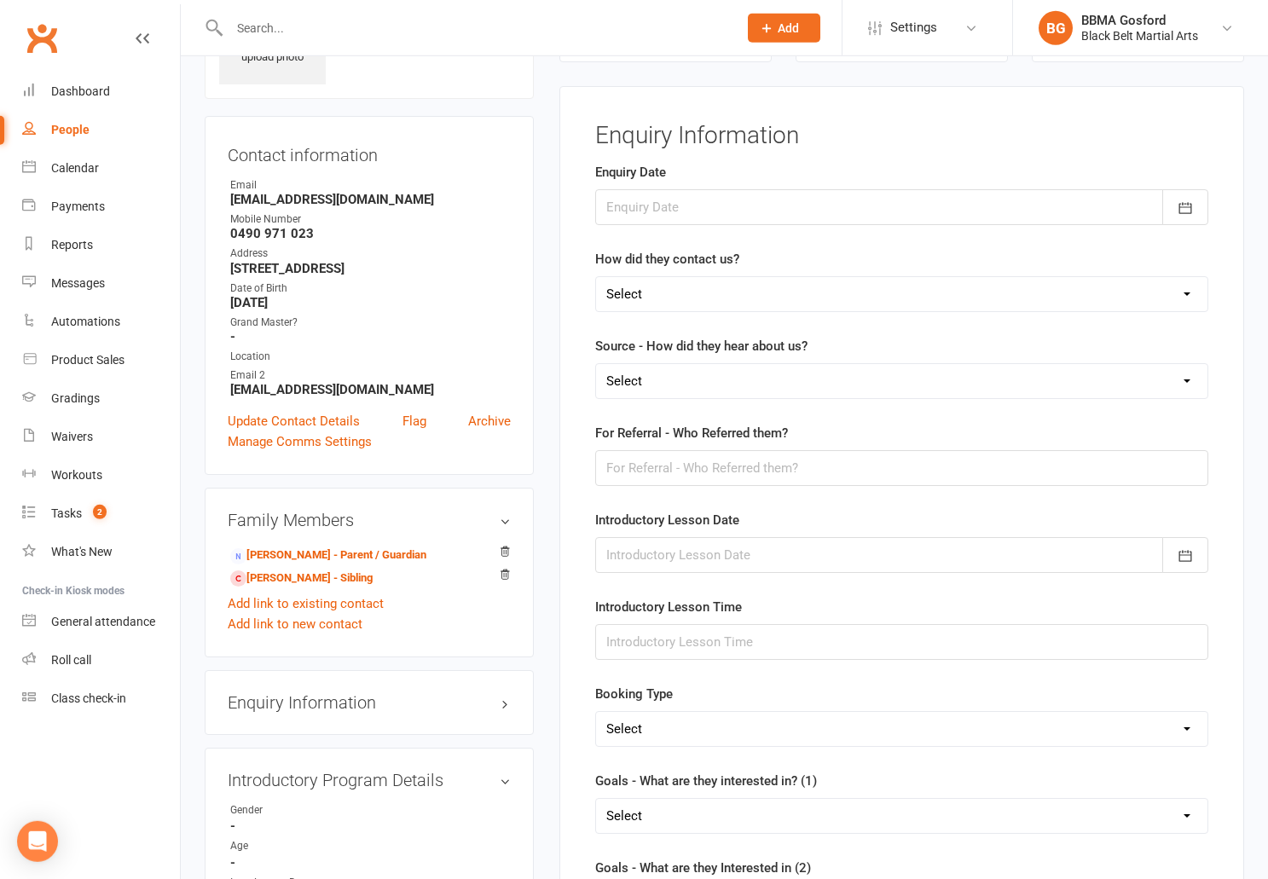
scroll to position [117, 0]
click at [797, 207] on div at bounding box center [901, 207] width 613 height 36
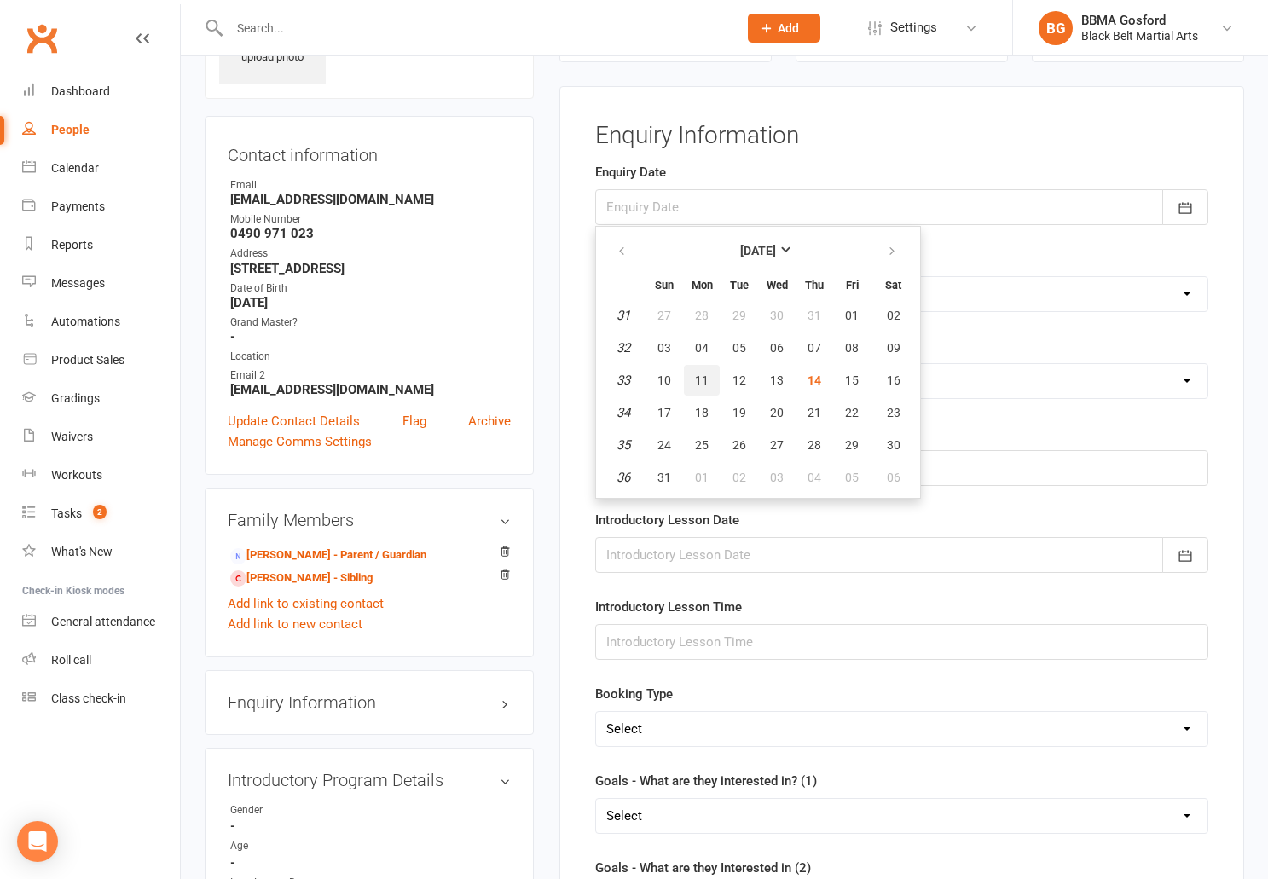
click at [699, 384] on span "11" at bounding box center [702, 381] width 14 height 14
type input "11 Aug 2025"
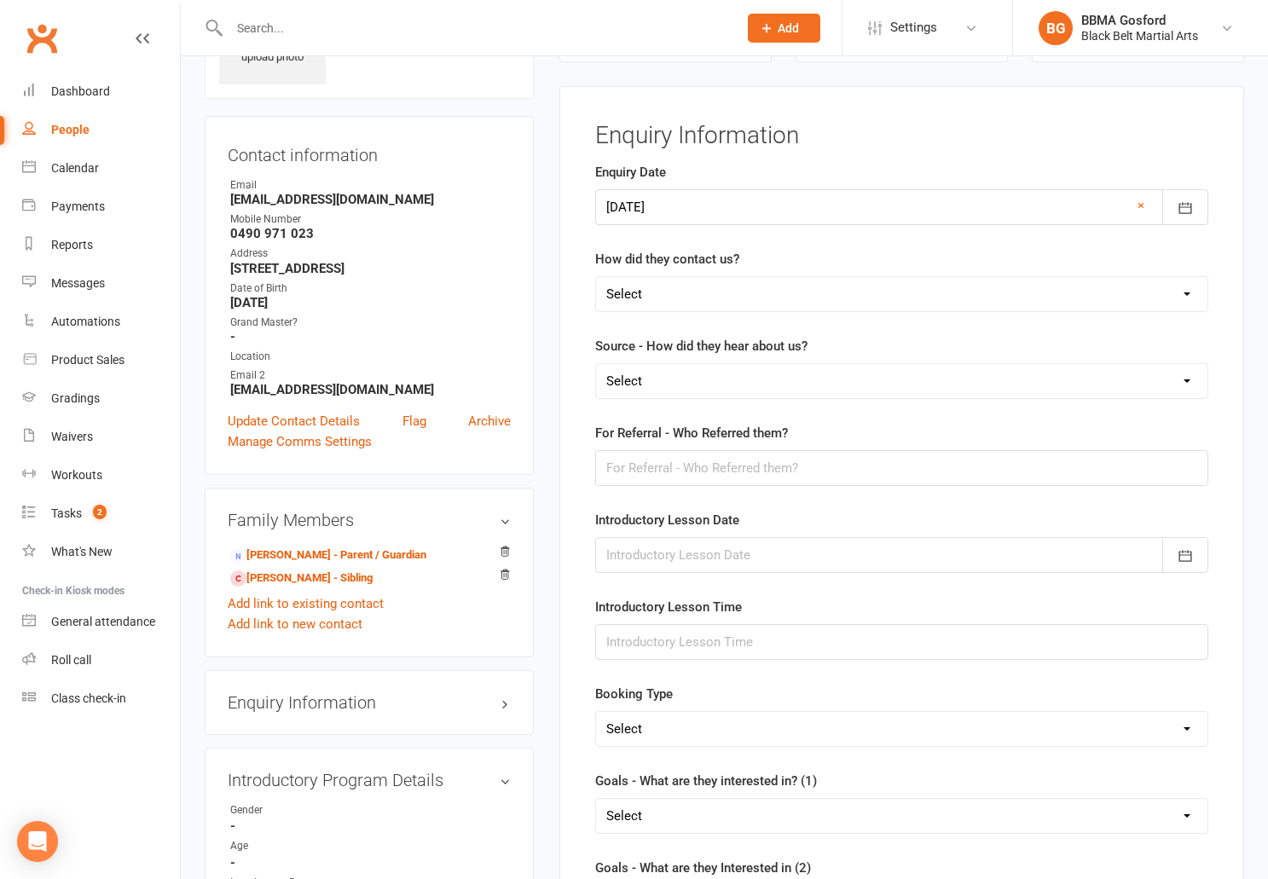
select select "(T) Phone"
click option "(T) Phone" at bounding box center [0, 0] width 0 height 0
click at [596, 364] on select "Select A1 - Direct Mail A2 - Print Media A3 - Flyer A5 - Radio A6 - Sign A7 - T…" at bounding box center [902, 381] width 612 height 34
click at [751, 381] on select "Select A1 - Direct Mail A2 - Print Media A3 - Flyer A5 - Radio A6 - Sign A7 - T…" at bounding box center [902, 381] width 612 height 34
select select "P - Previous"
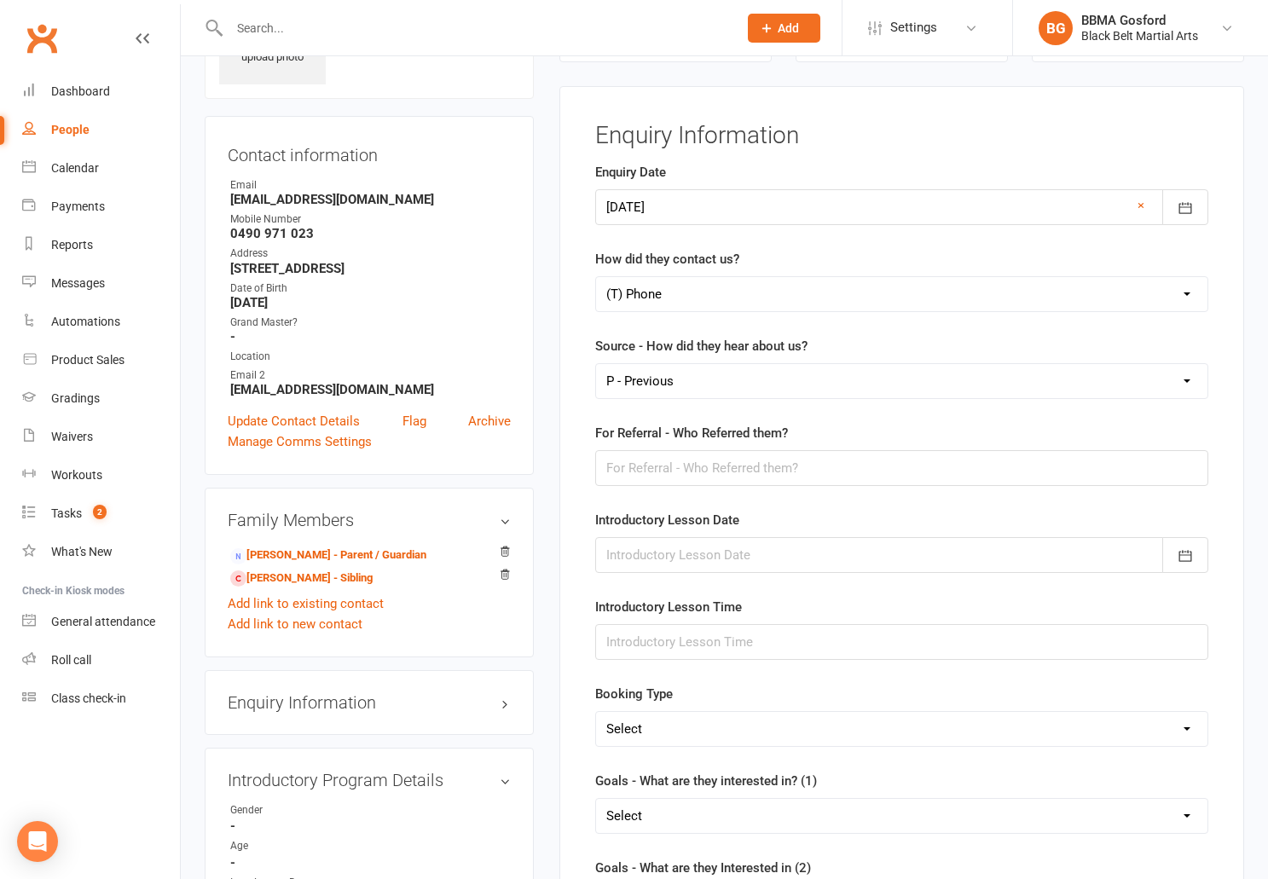
click option "P - Previous" at bounding box center [0, 0] width 0 height 0
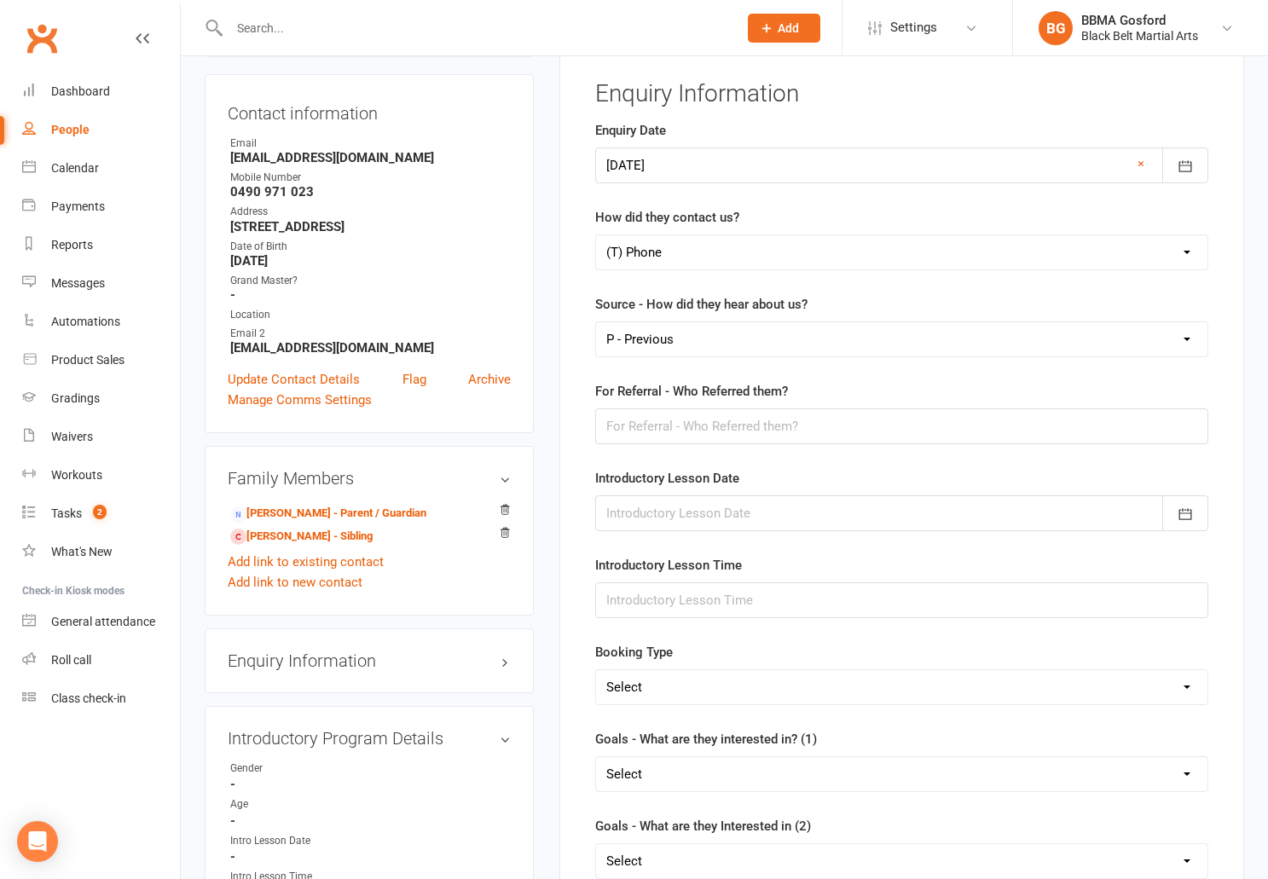
scroll to position [183, 0]
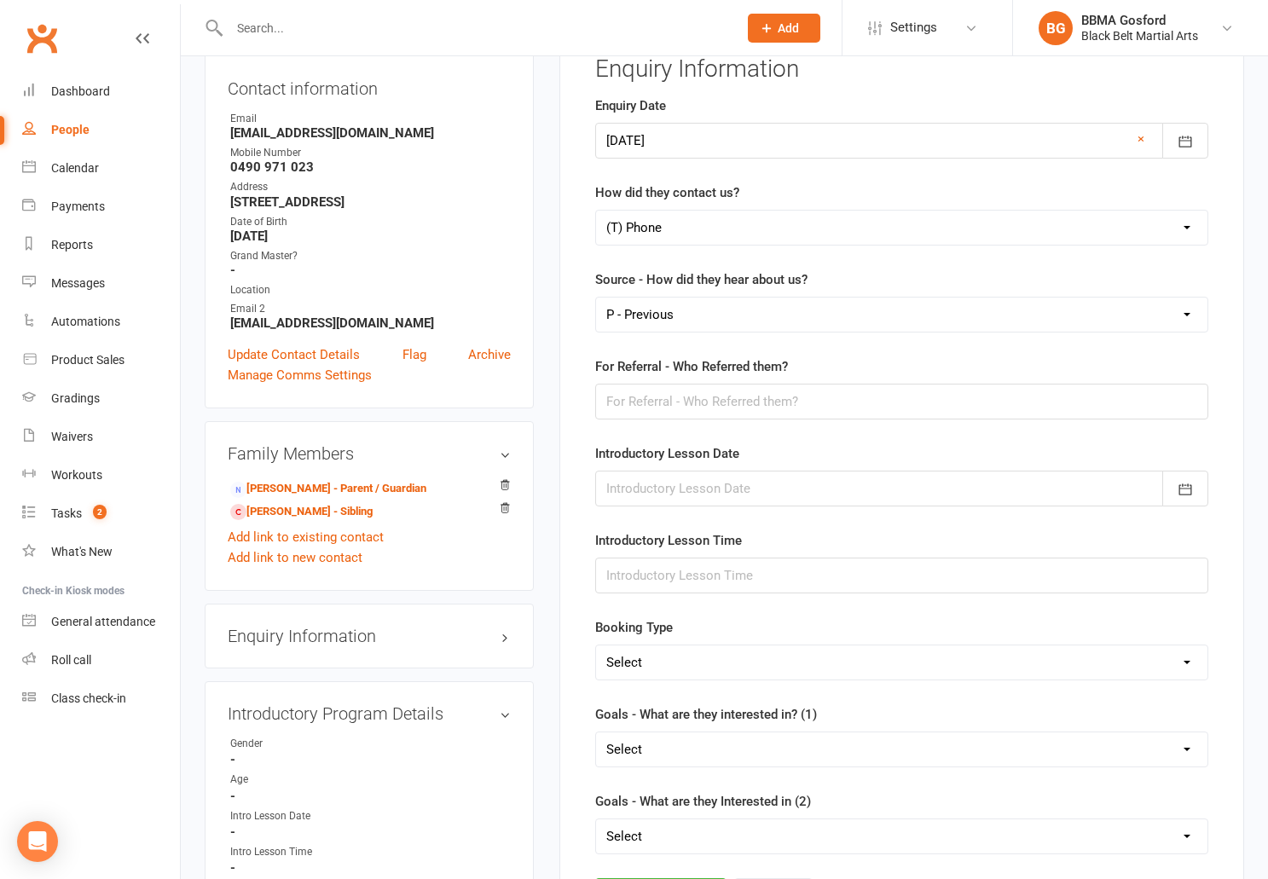
click at [804, 474] on div at bounding box center [901, 489] width 613 height 36
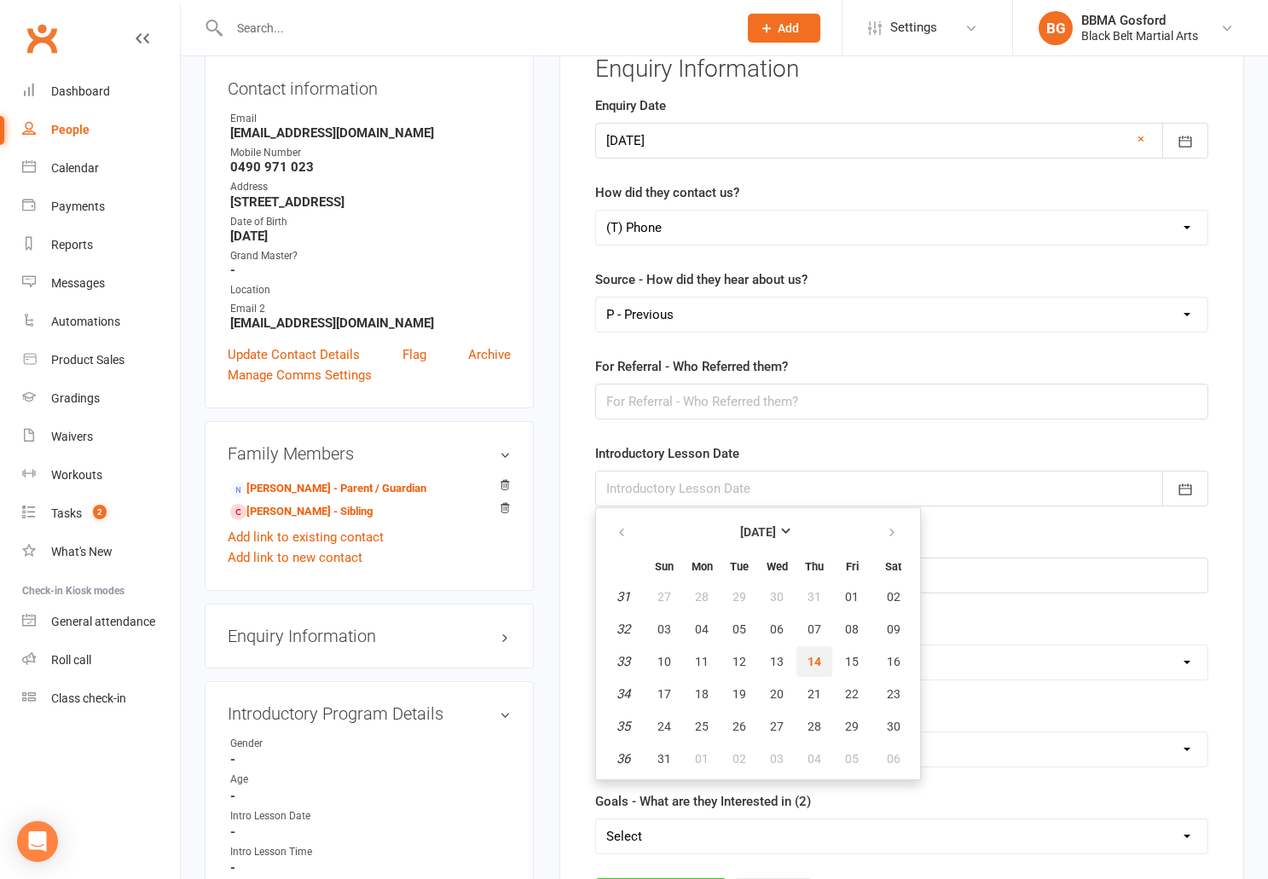
click at [813, 664] on span "14" at bounding box center [815, 662] width 14 height 14
type input "14 Aug 2025"
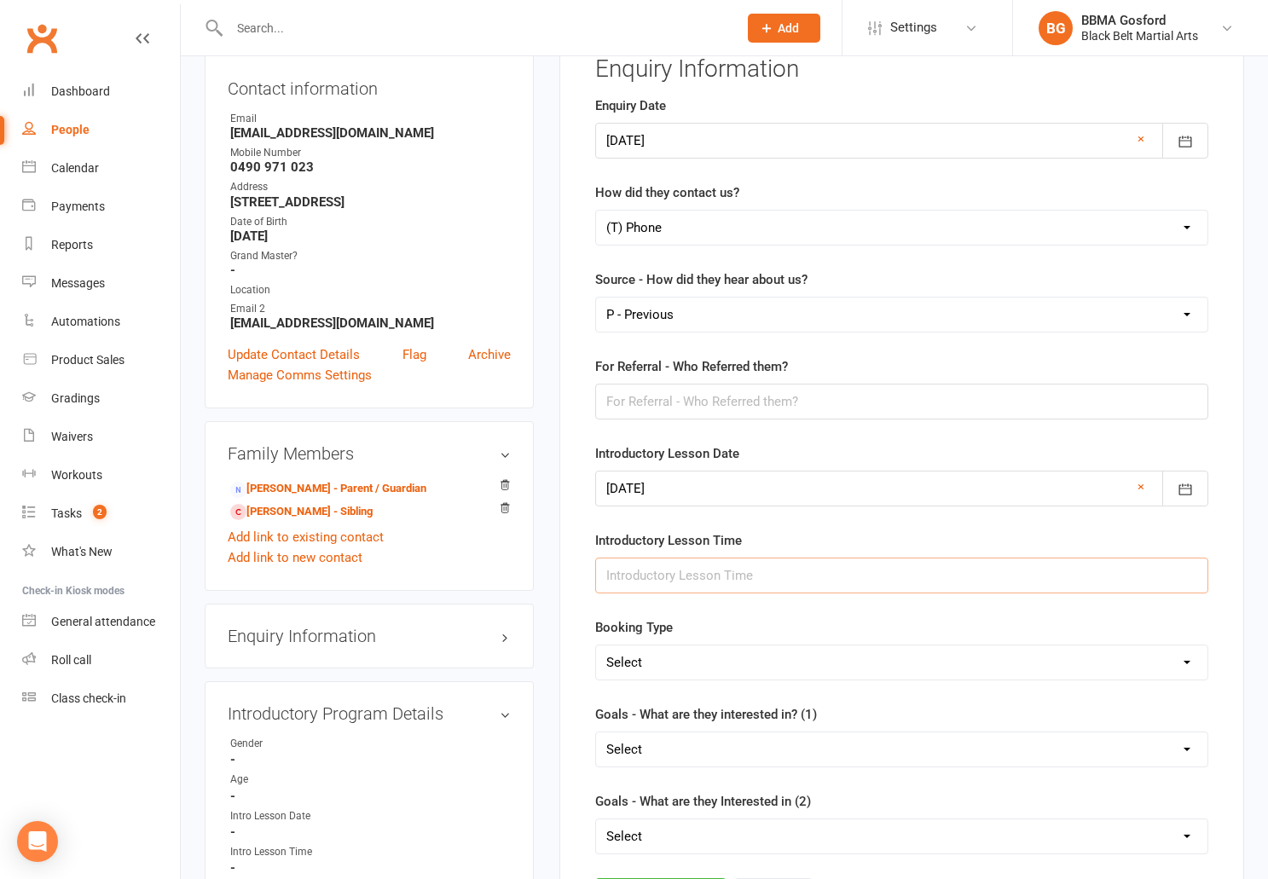
click at [659, 576] on input "text" at bounding box center [901, 576] width 613 height 36
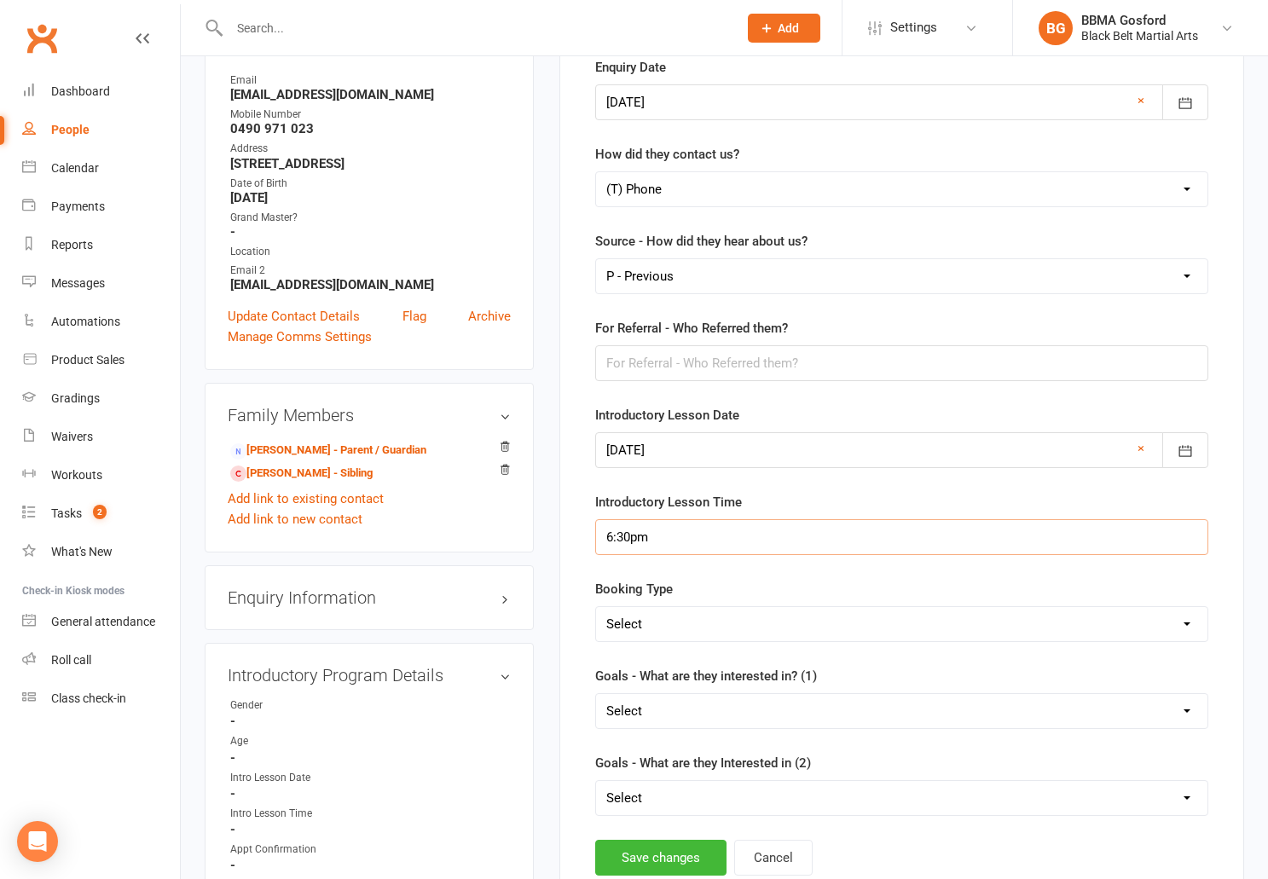
scroll to position [223, 0]
type input "6:30pm"
select select "Trial Class - Kickboxing"
click option "Trial Class - Kickboxing" at bounding box center [0, 0] width 0 height 0
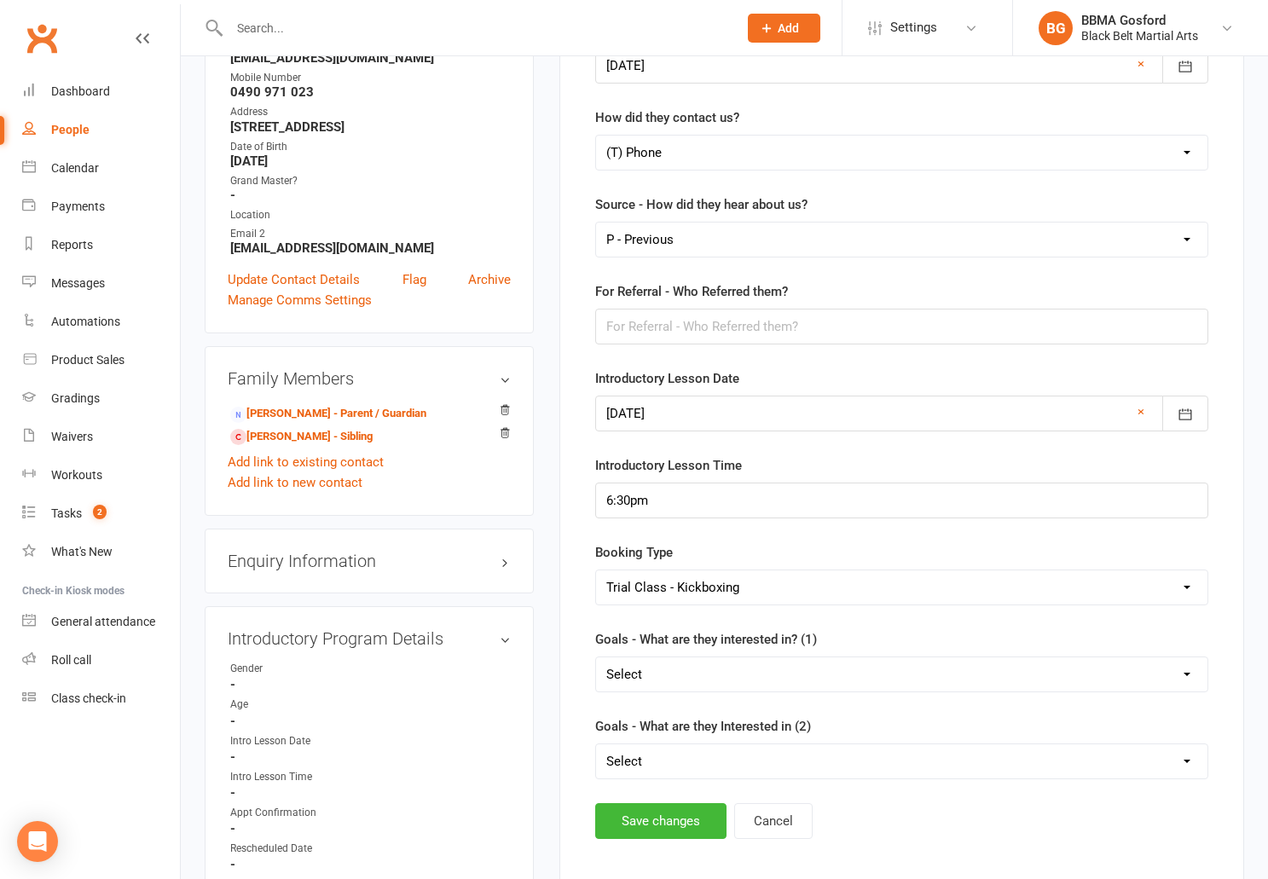
scroll to position [260, 0]
click at [596, 656] on select "Select Increased Confidence Better Focus Improved Self Esteem Sporting Ability …" at bounding box center [902, 673] width 612 height 34
select select "Fitness"
click option "Fitness" at bounding box center [0, 0] width 0 height 0
click at [596, 743] on select "Select Increased Confidence Better Focus Improved Self Esteem Sporting Ability …" at bounding box center [902, 760] width 612 height 34
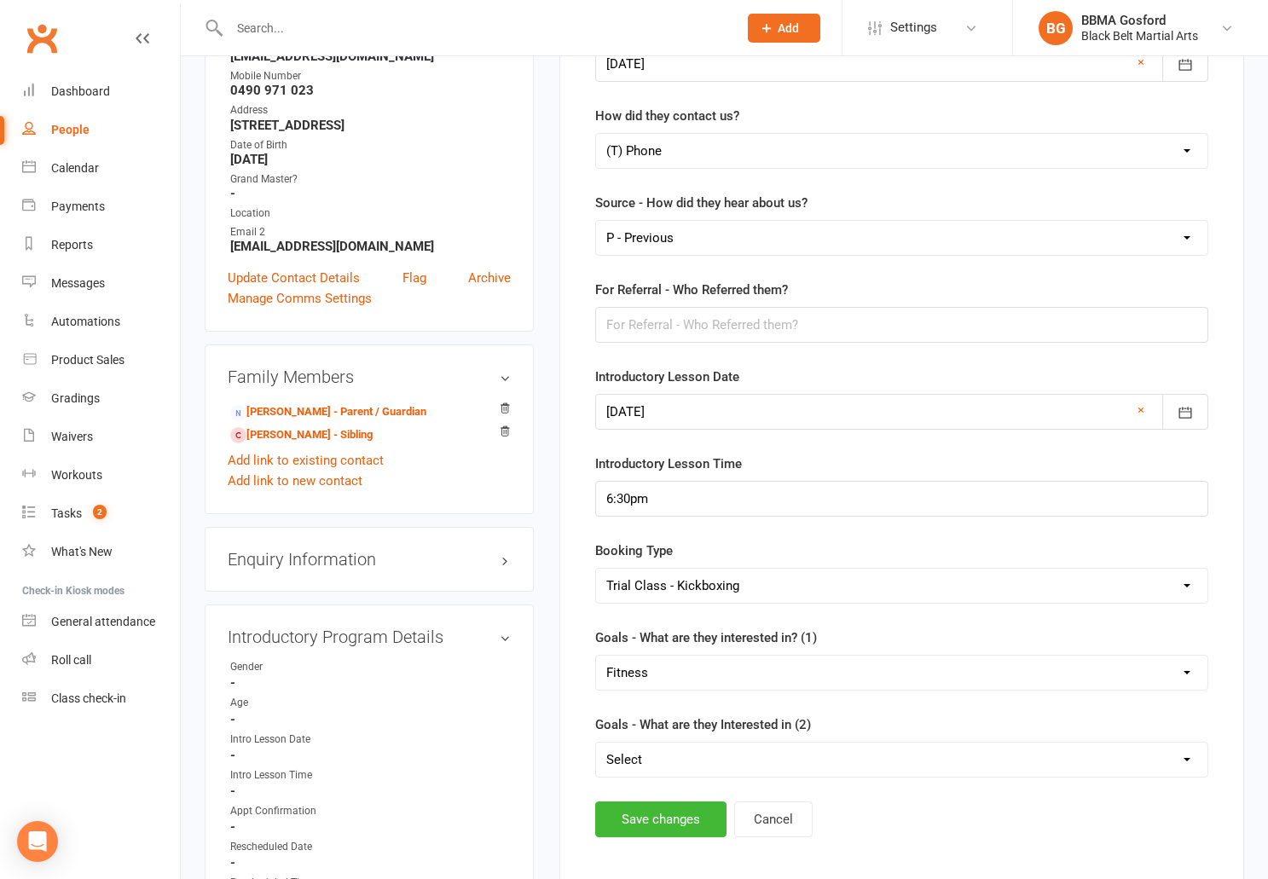
select select "Fun"
click option "Fun" at bounding box center [0, 0] width 0 height 0
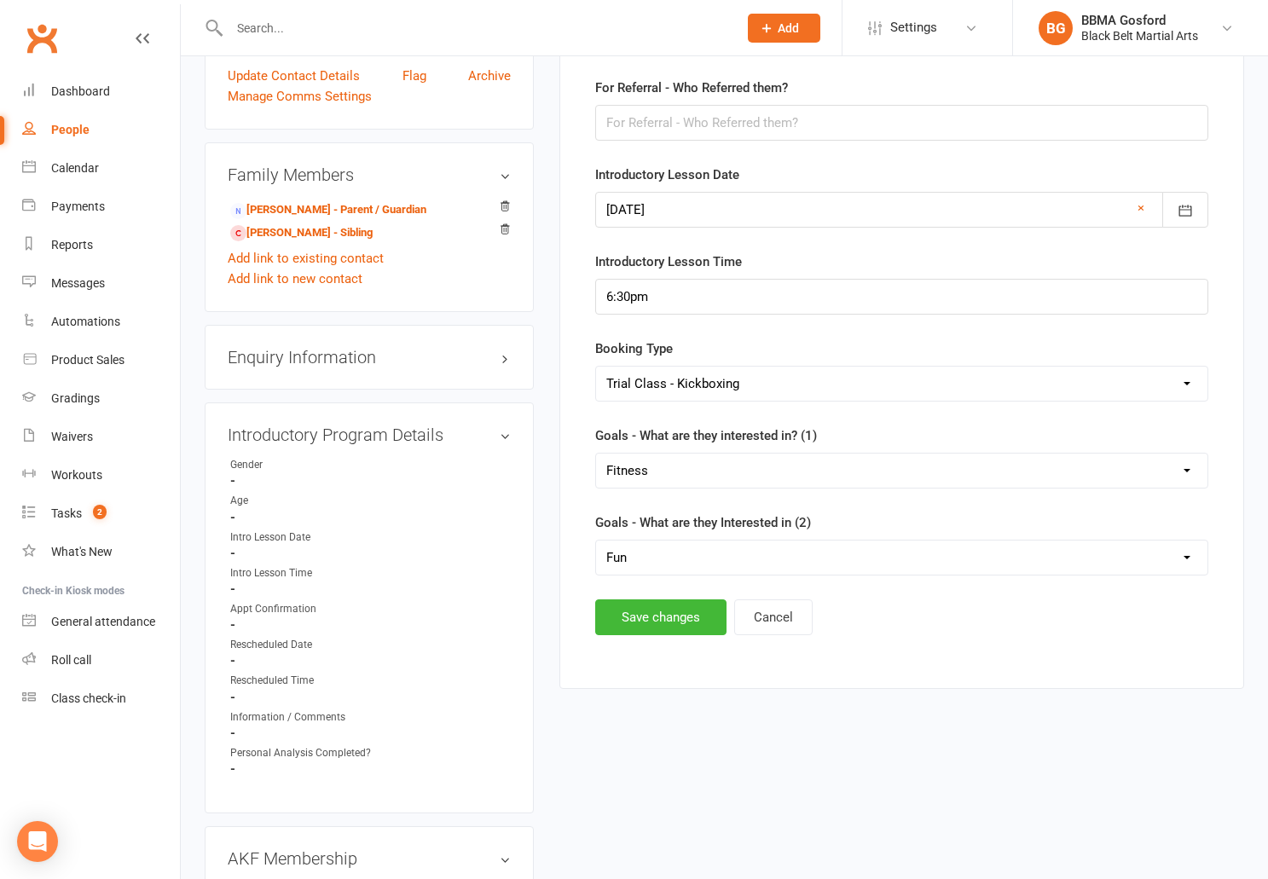
scroll to position [472, 0]
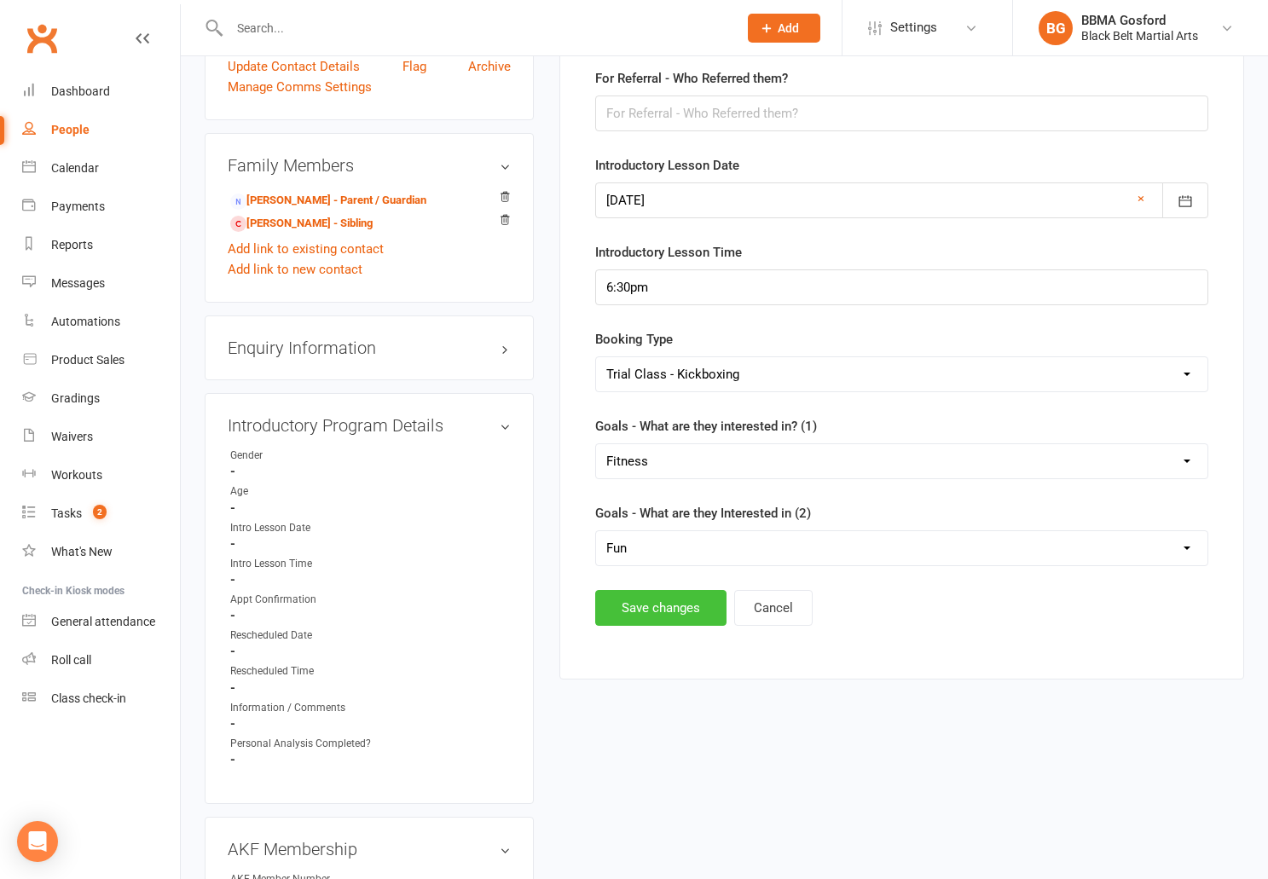
click at [636, 615] on button "Save changes" at bounding box center [660, 608] width 131 height 36
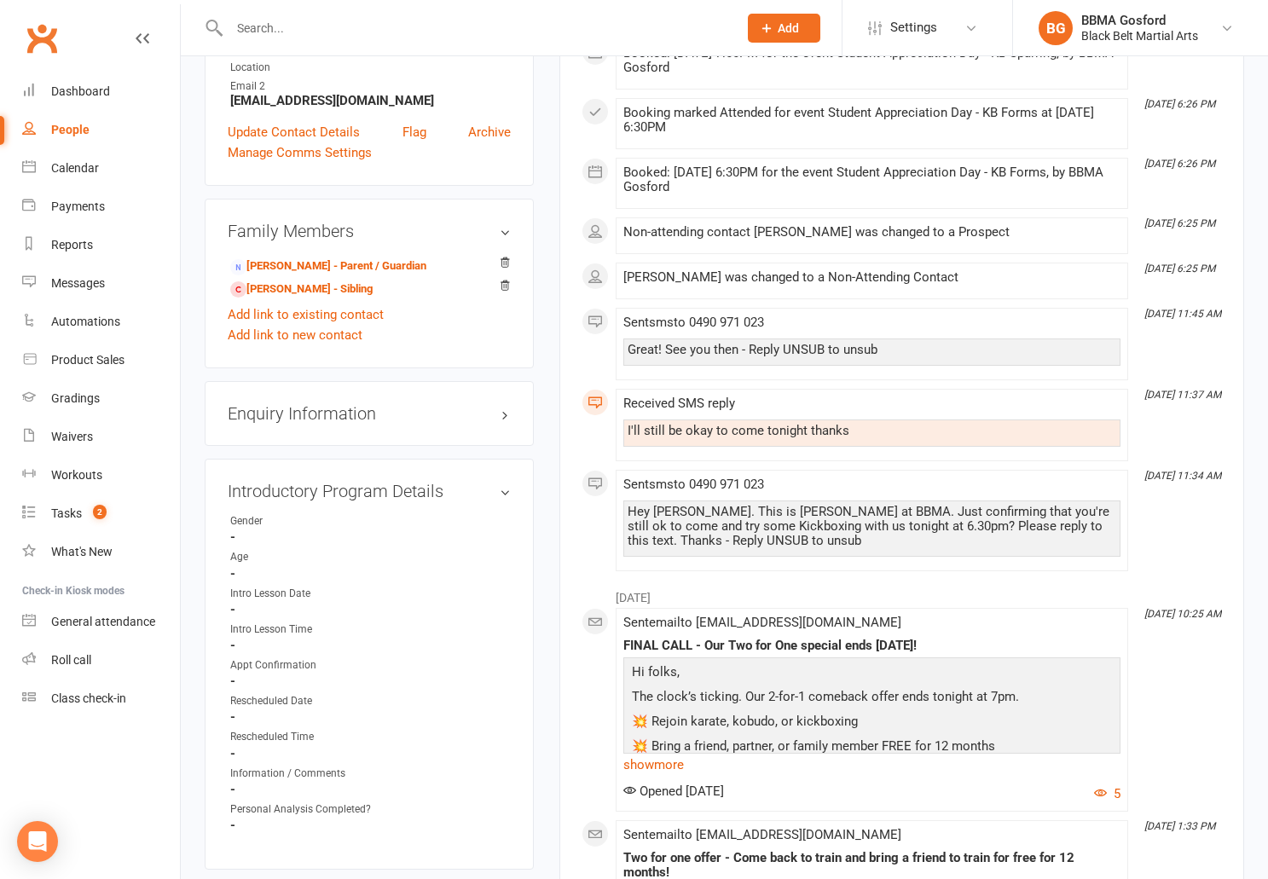
scroll to position [440, 0]
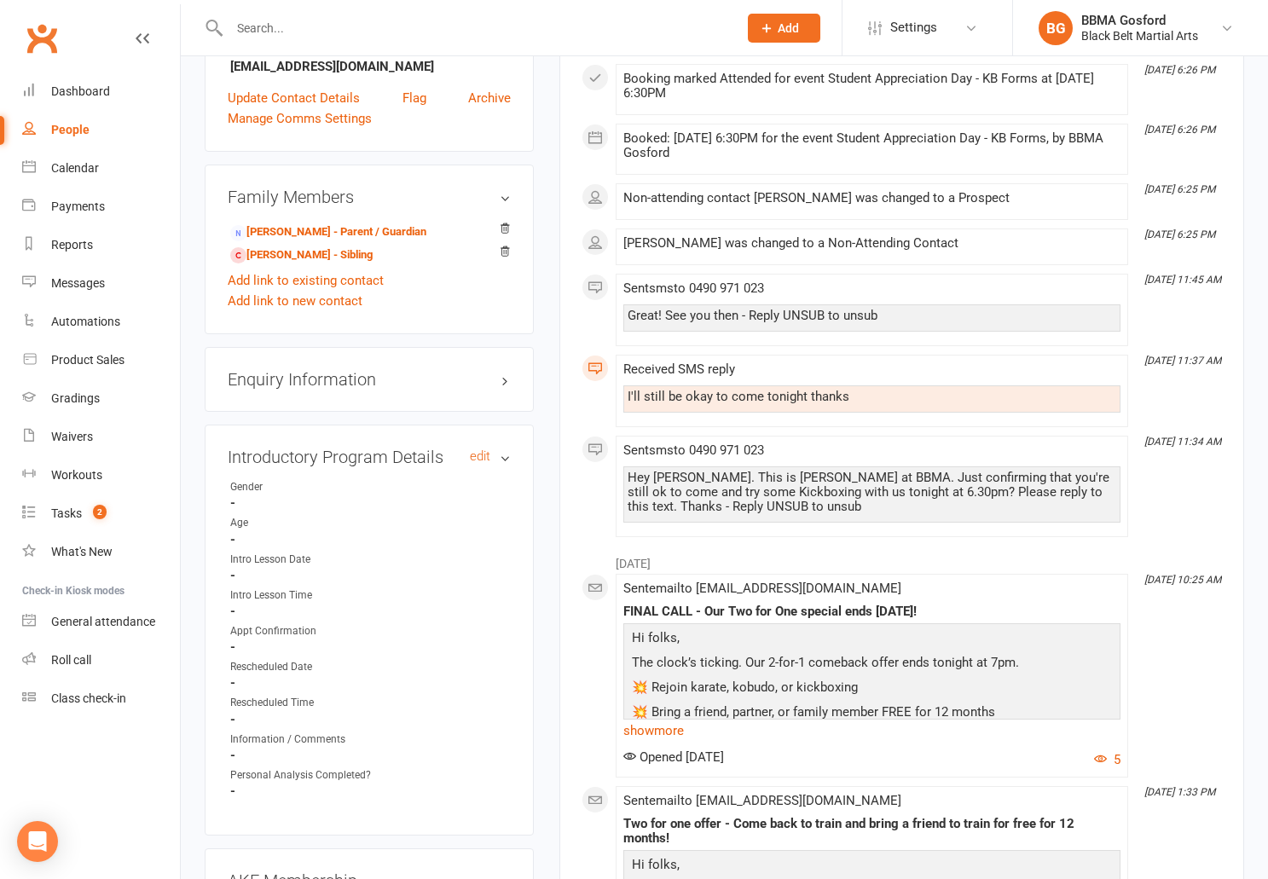
drag, startPoint x: 479, startPoint y: 459, endPoint x: 465, endPoint y: 457, distance: 14.6
click at [479, 459] on link "edit" at bounding box center [480, 457] width 20 height 15
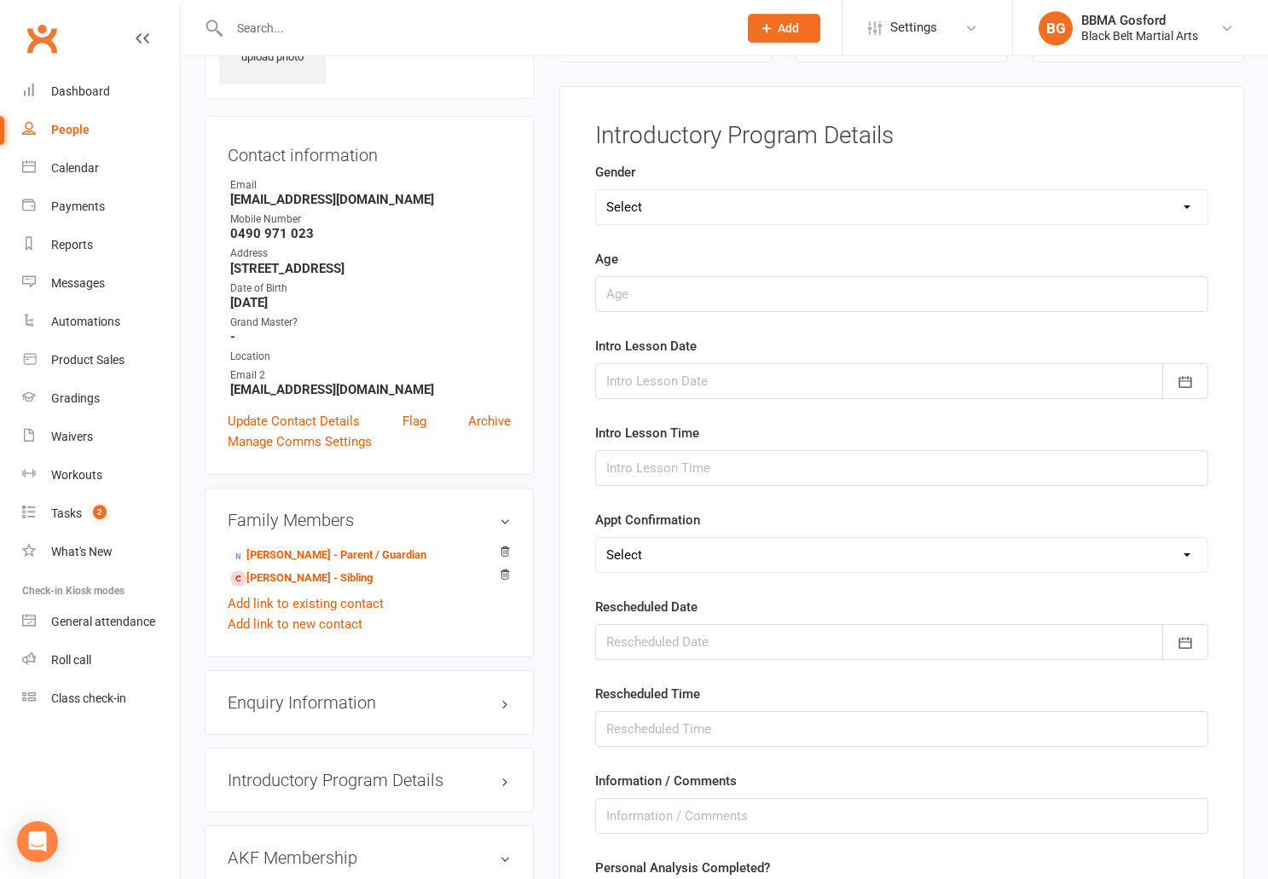
scroll to position [117, 0]
select select "Male"
click option "Male" at bounding box center [0, 0] width 0 height 0
click at [687, 294] on input "text" at bounding box center [901, 294] width 613 height 36
type input "20"
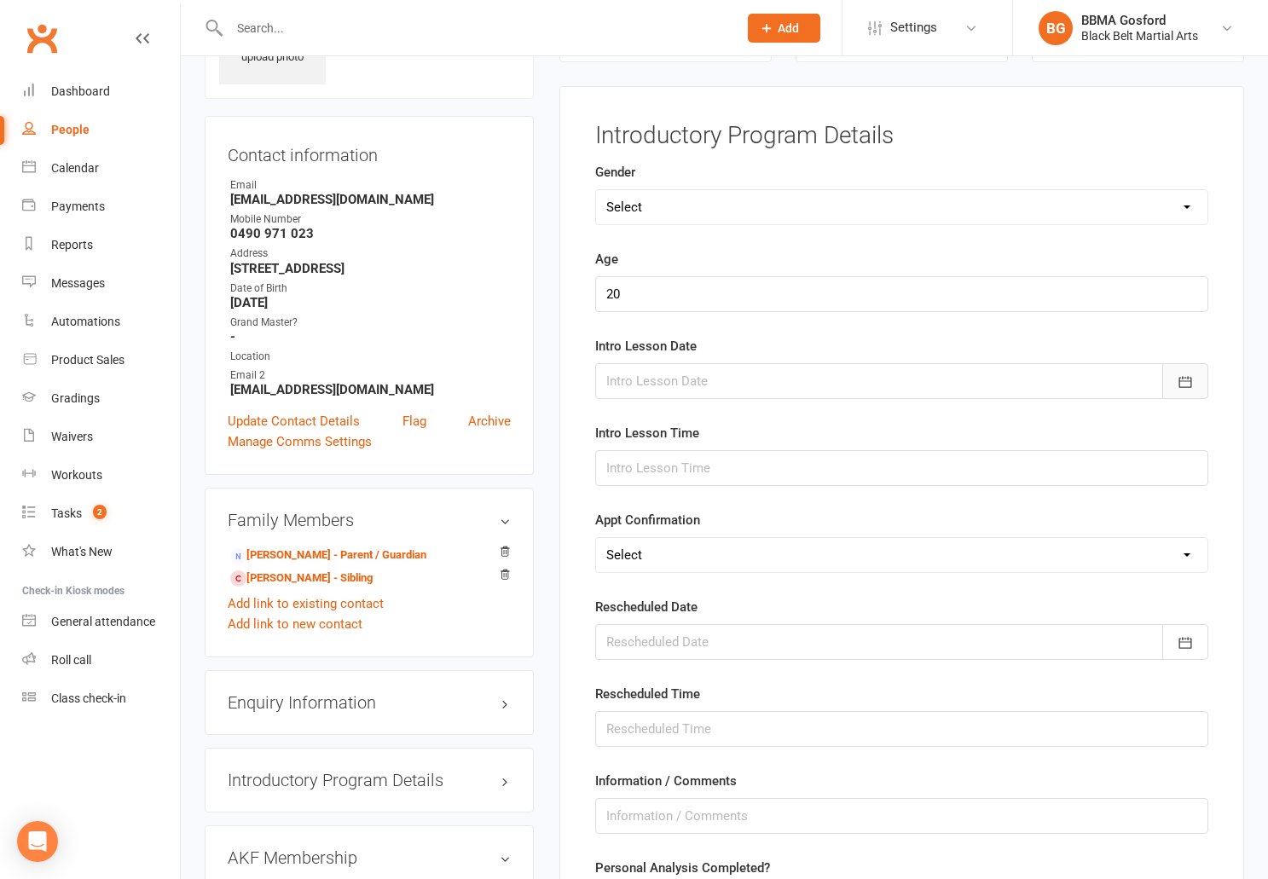
click at [1182, 370] on button "button" at bounding box center [1186, 381] width 46 height 36
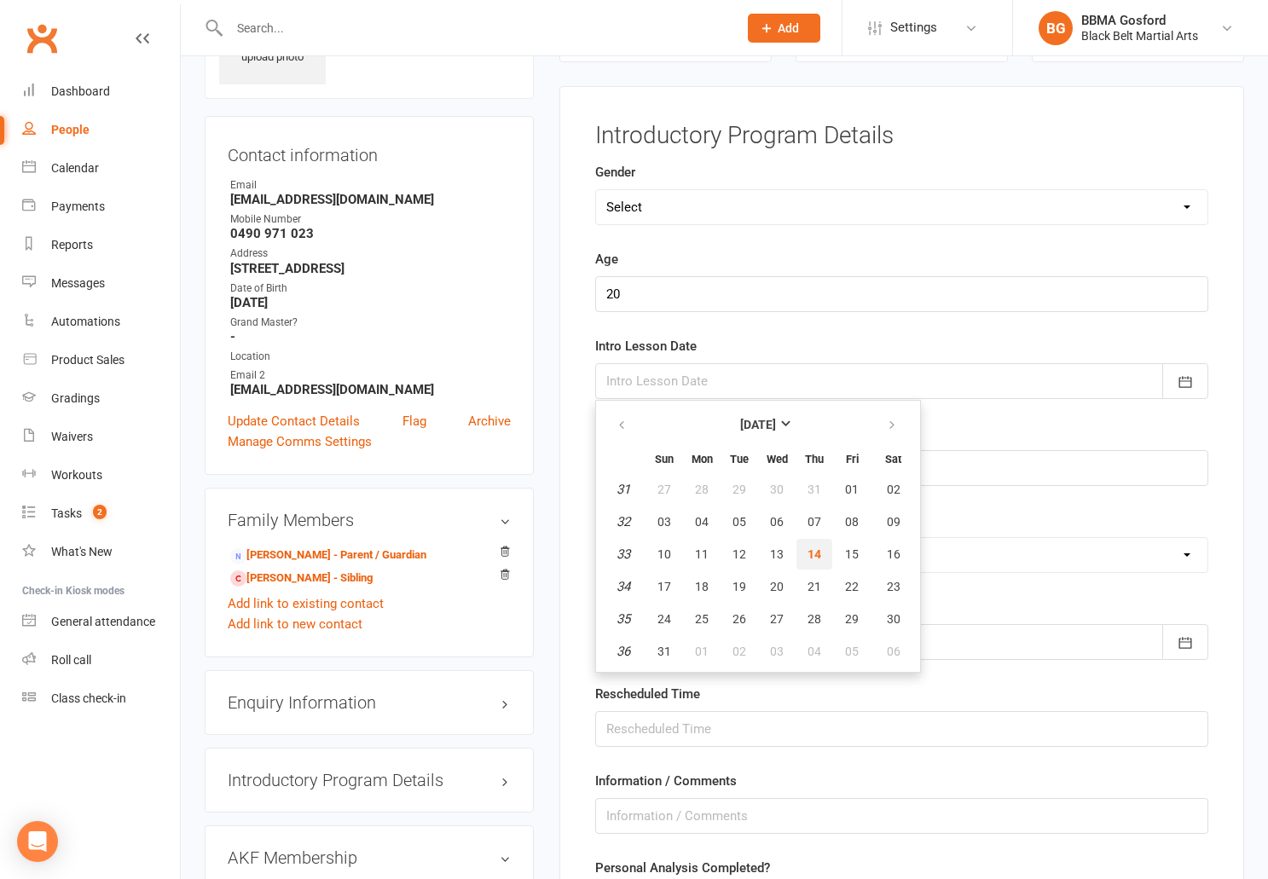
click at [810, 548] on button "14" at bounding box center [815, 554] width 36 height 31
type input "14 Aug 2025"
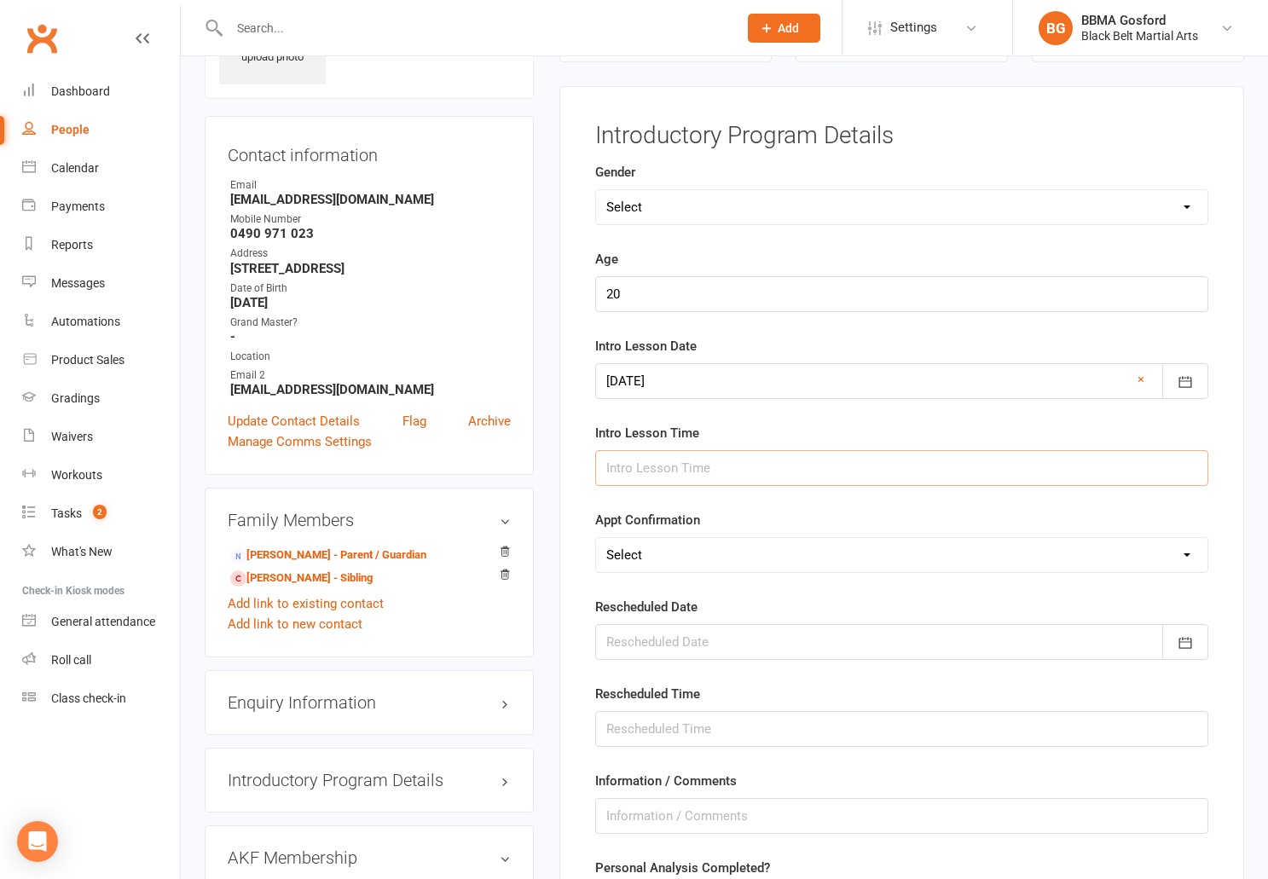
click at [759, 463] on input "text" at bounding box center [901, 468] width 613 height 36
type input "6:30pm"
select select "Confirmed"
click option "Confirmed" at bounding box center [0, 0] width 0 height 0
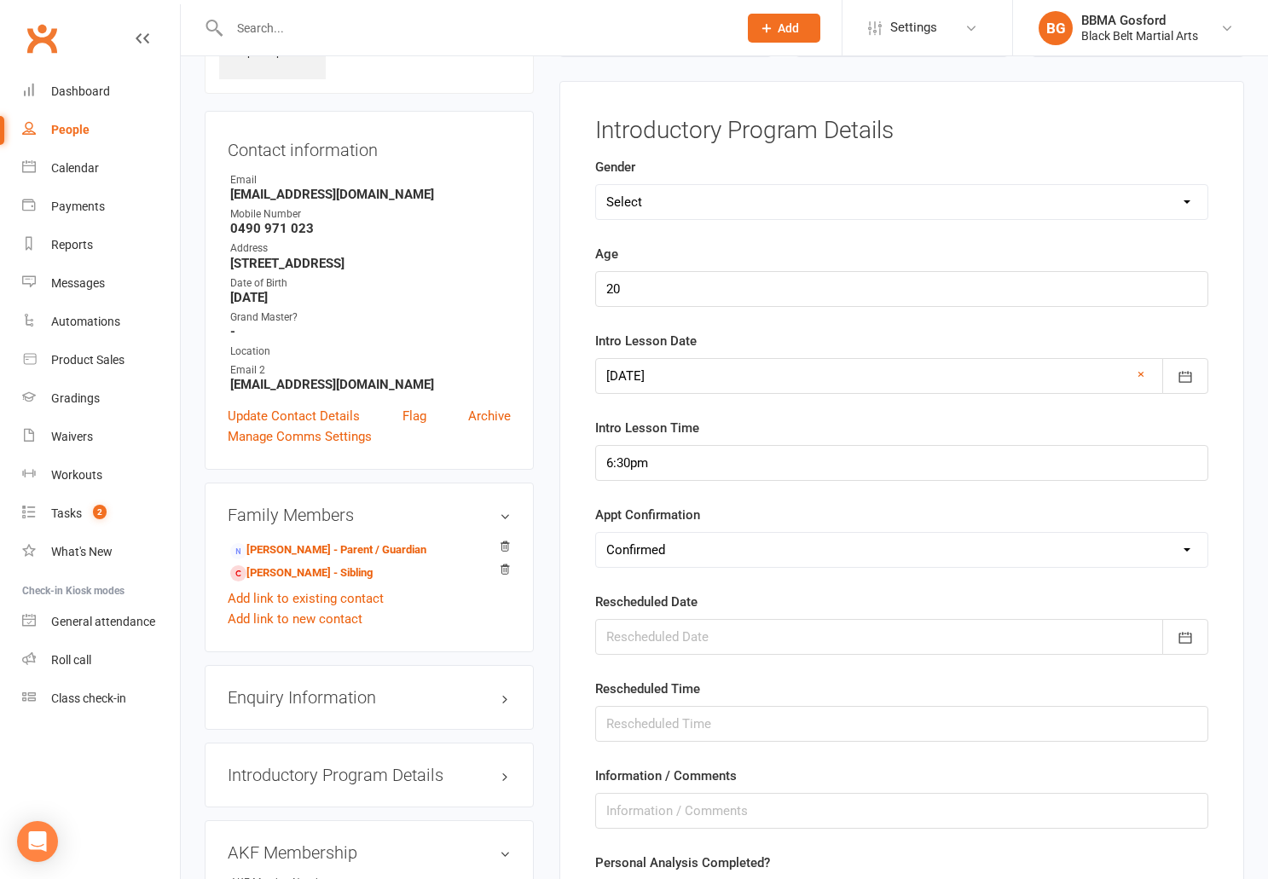
click at [711, 639] on div at bounding box center [901, 637] width 613 height 36
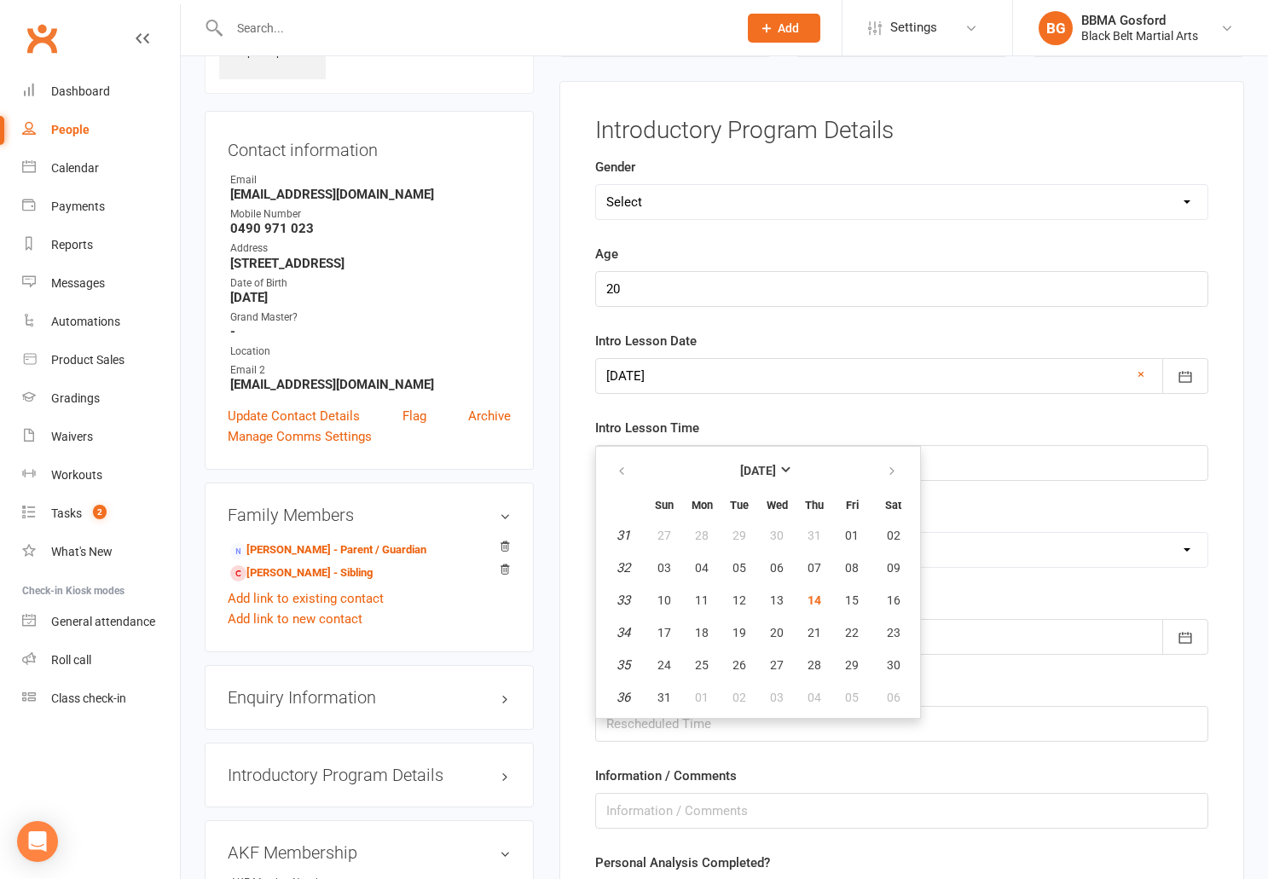
click at [727, 421] on div "Intro Lesson Time 6:30pm" at bounding box center [901, 449] width 613 height 63
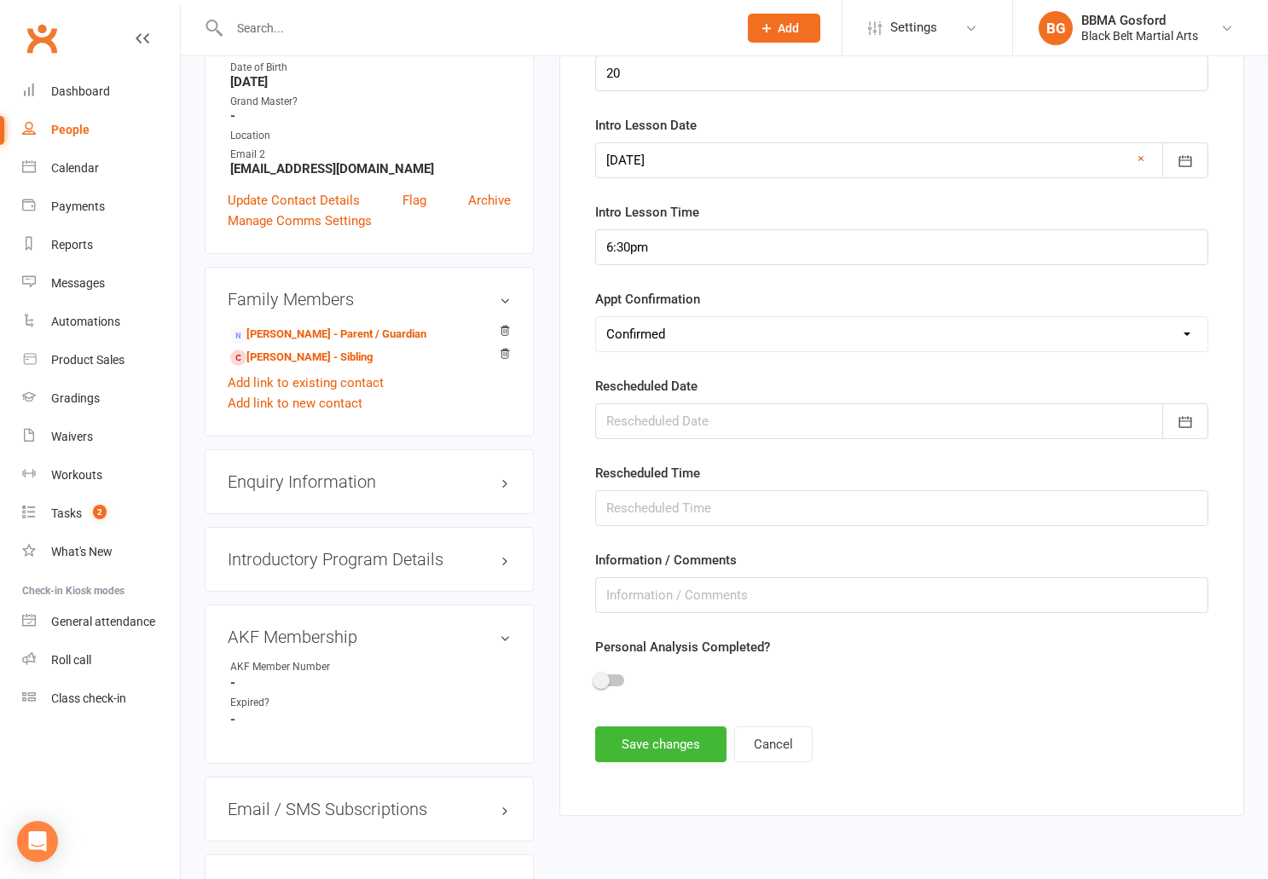
scroll to position [343, 0]
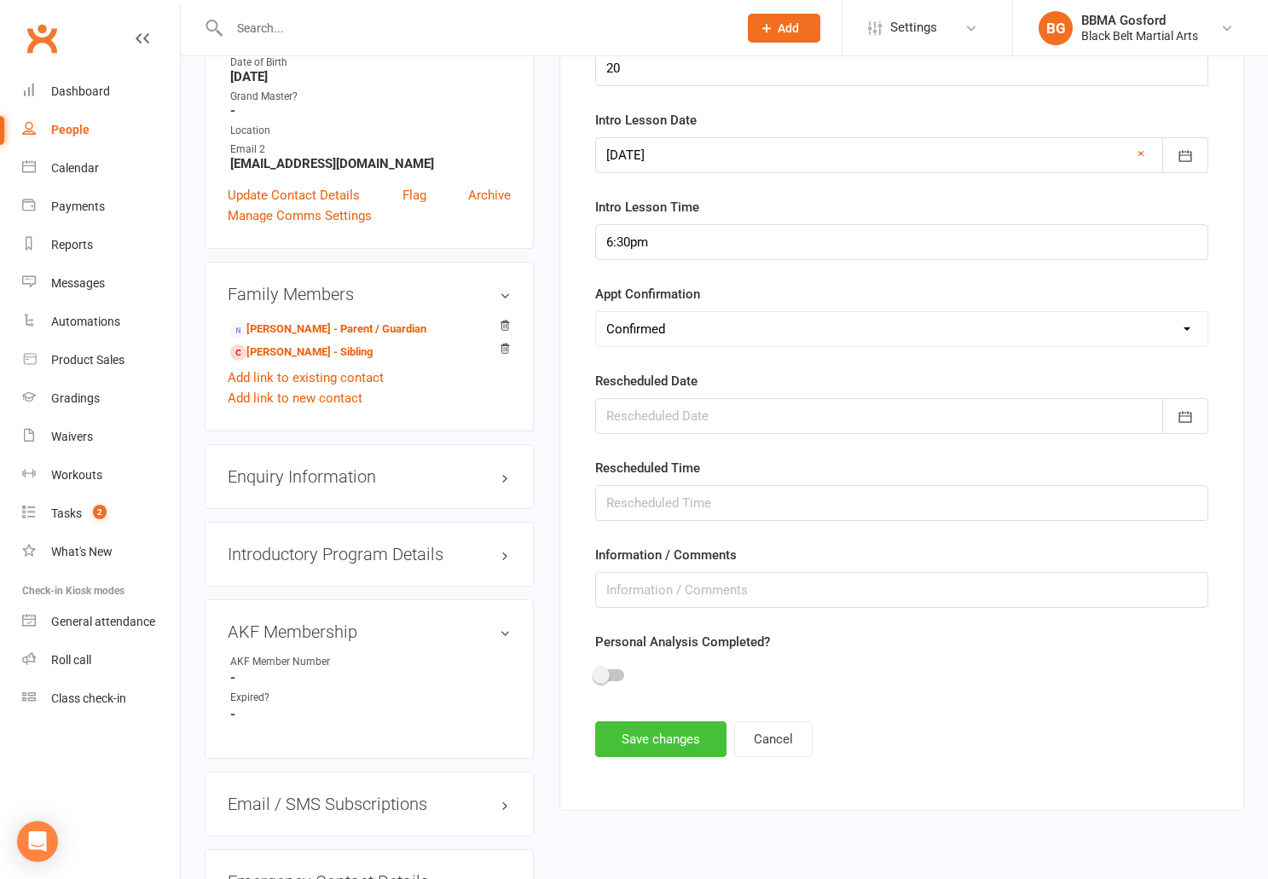
click at [659, 741] on button "Save changes" at bounding box center [660, 740] width 131 height 36
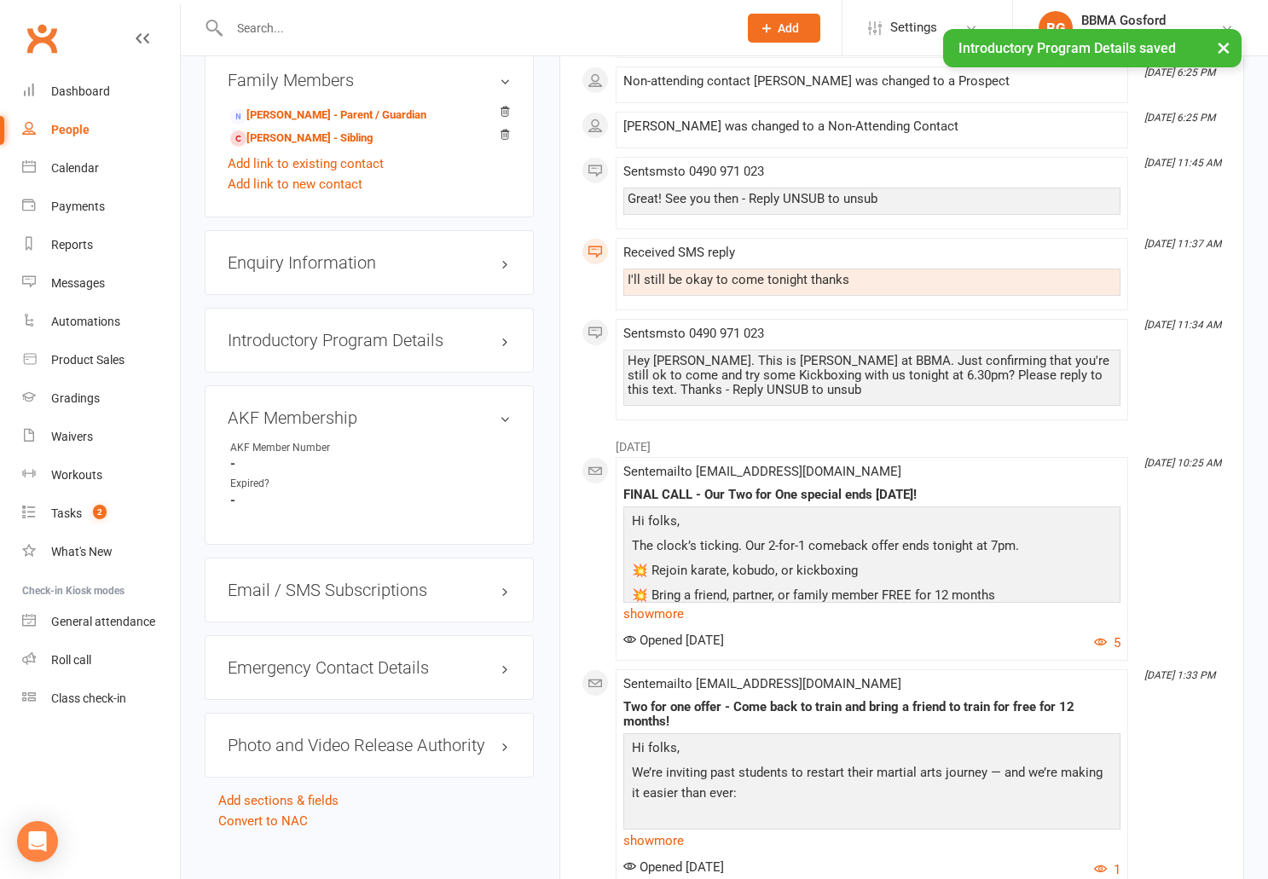
scroll to position [558, 0]
click at [384, 590] on h3 "Email / SMS Subscriptions edit" at bounding box center [369, 589] width 283 height 19
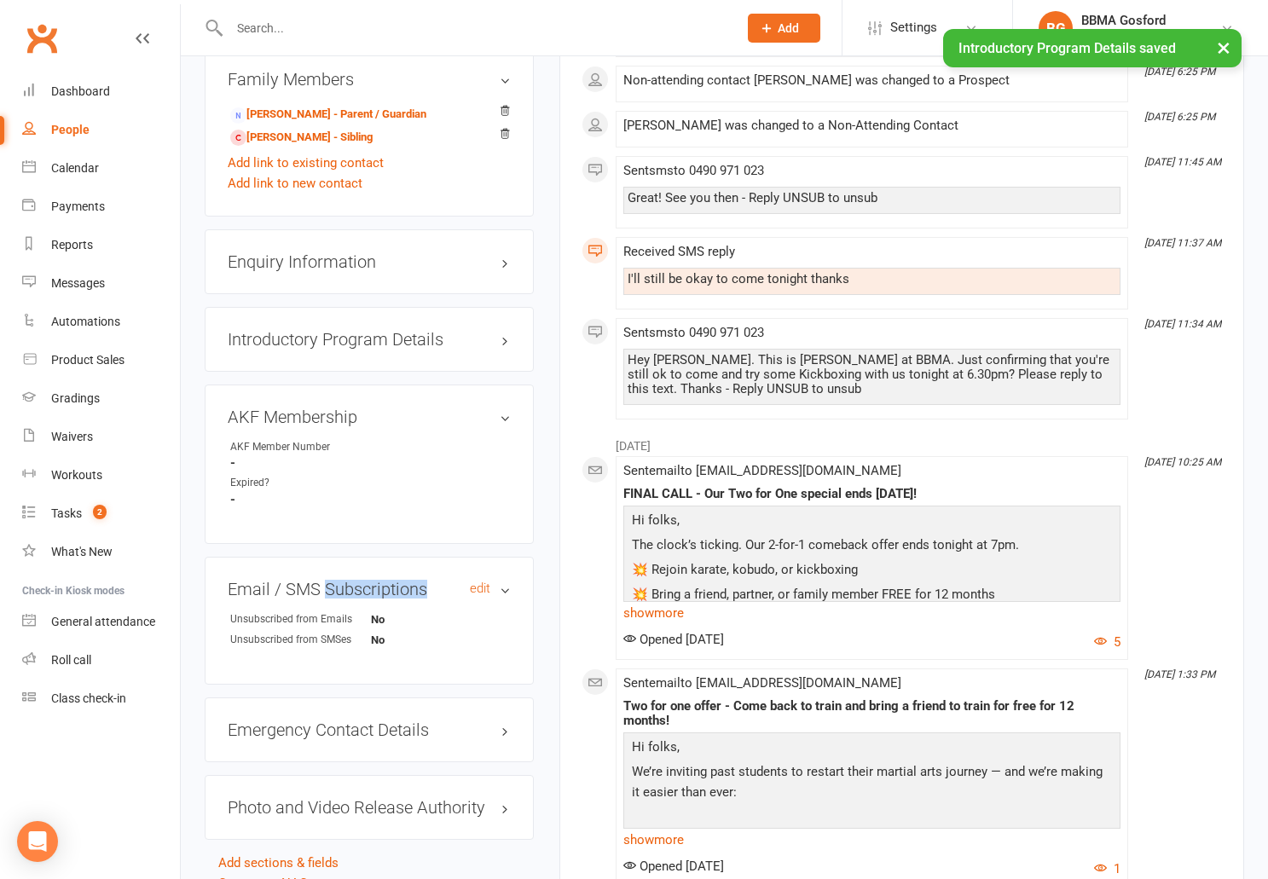
click at [384, 590] on h3 "Email / SMS Subscriptions edit" at bounding box center [369, 589] width 283 height 19
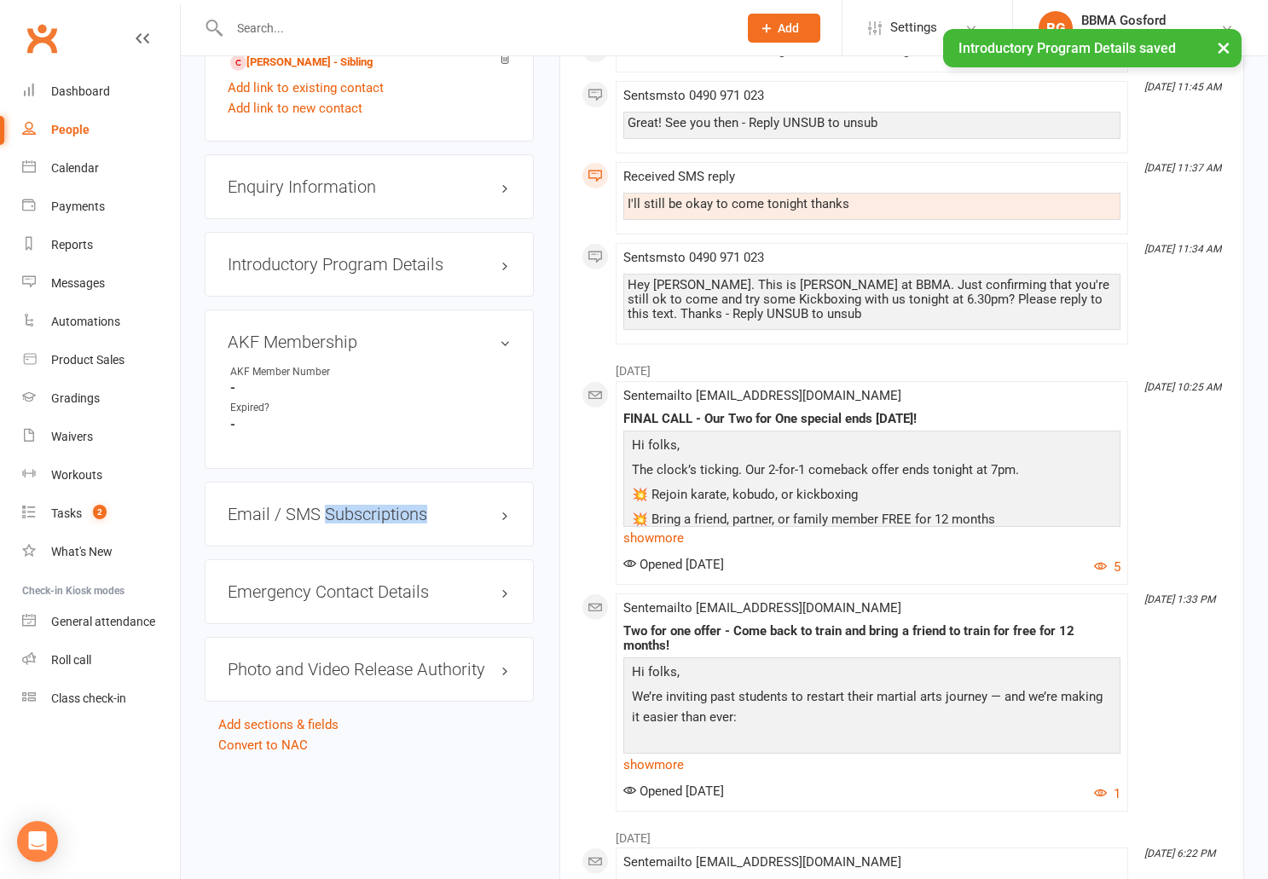
scroll to position [635, 0]
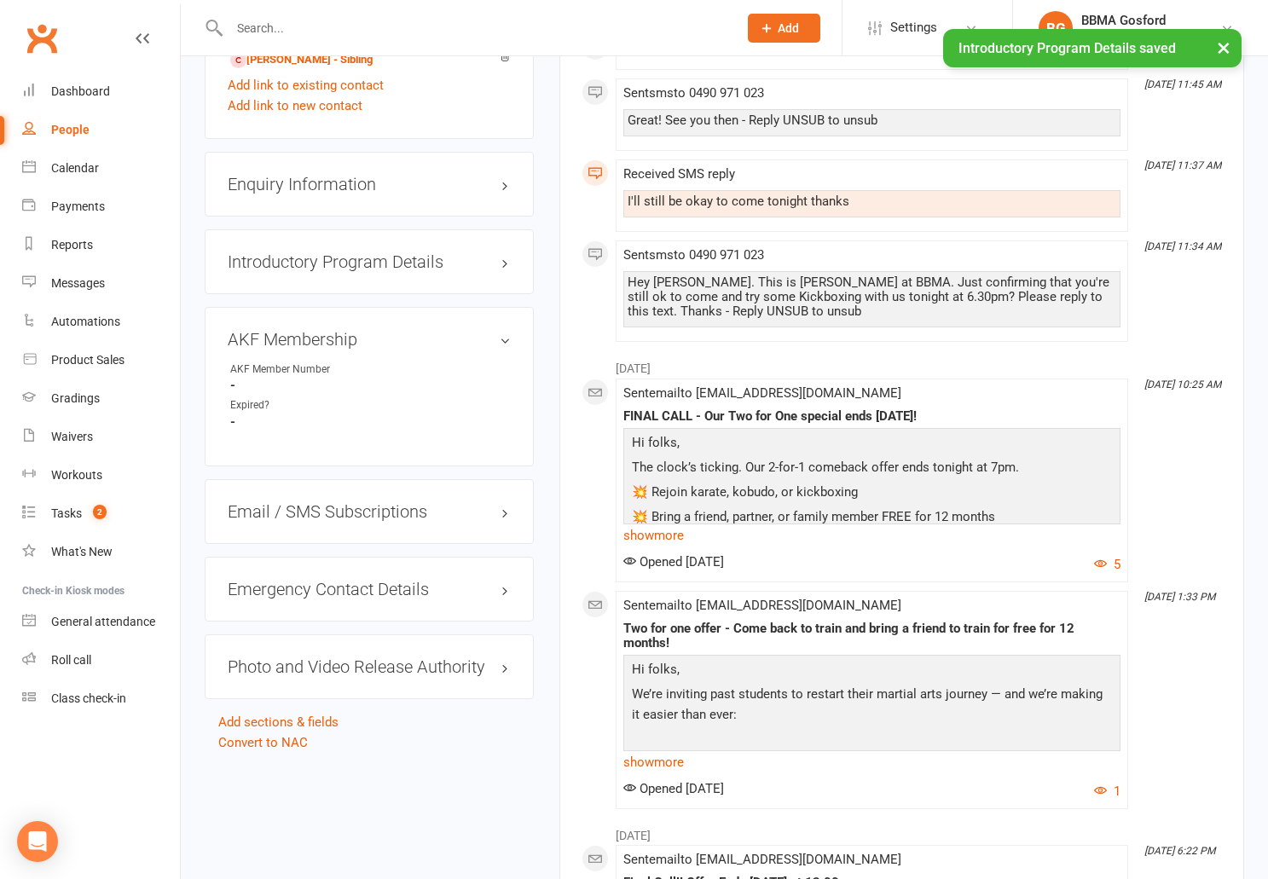
click at [407, 604] on div "Emergency Contact Details edit" at bounding box center [369, 589] width 329 height 65
click at [393, 586] on h3 "Emergency Contact Details edit" at bounding box center [369, 589] width 283 height 19
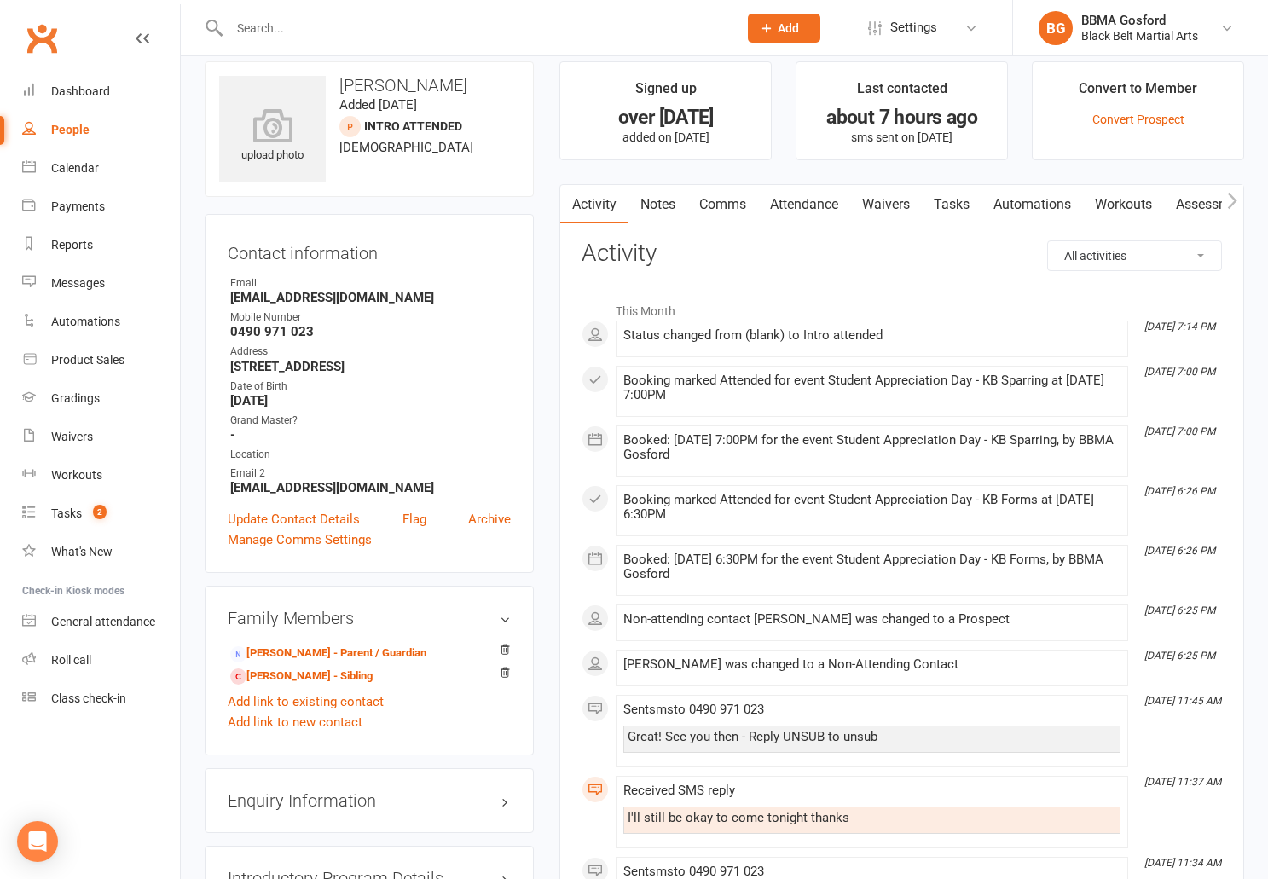
scroll to position [0, 0]
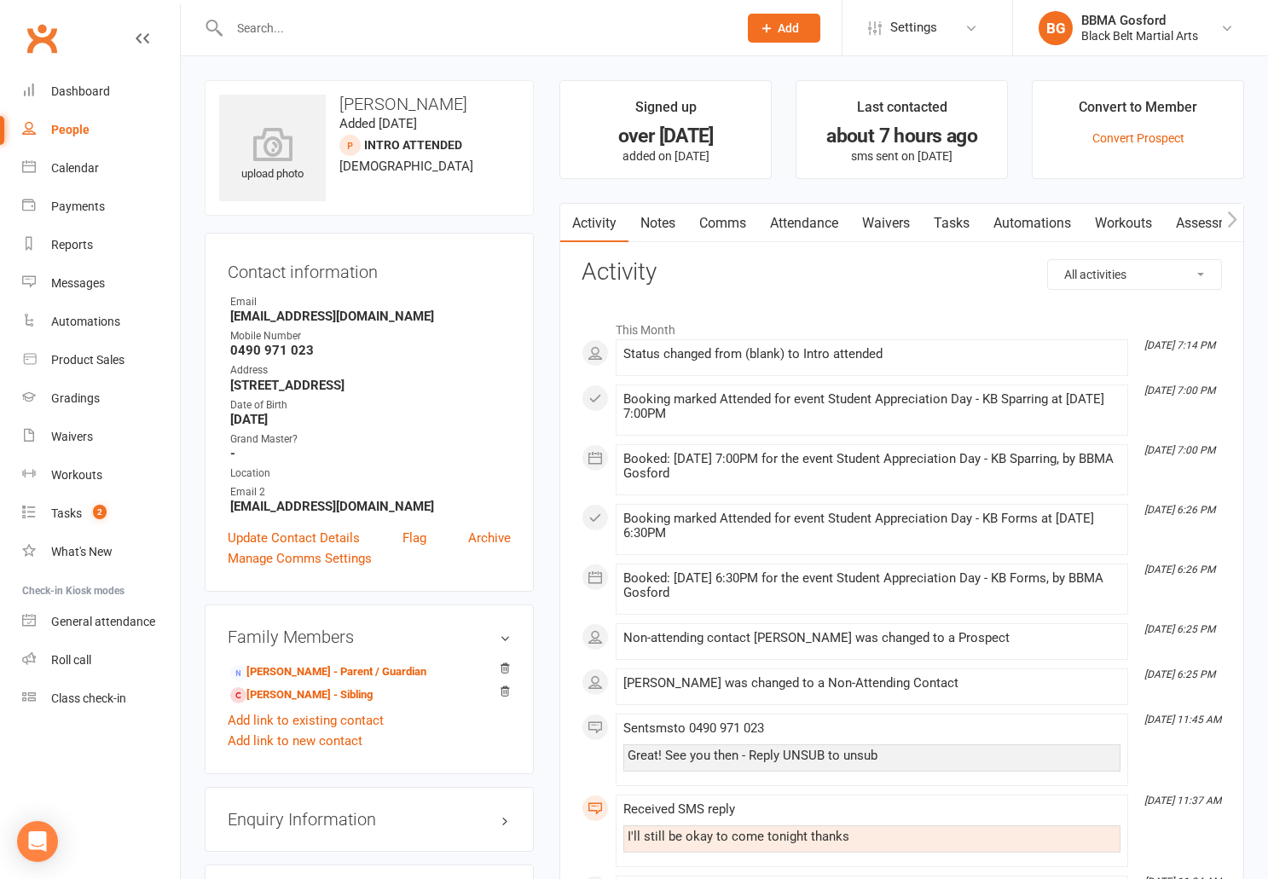
click at [1100, 38] on div "Black Belt Martial Arts" at bounding box center [1140, 35] width 117 height 15
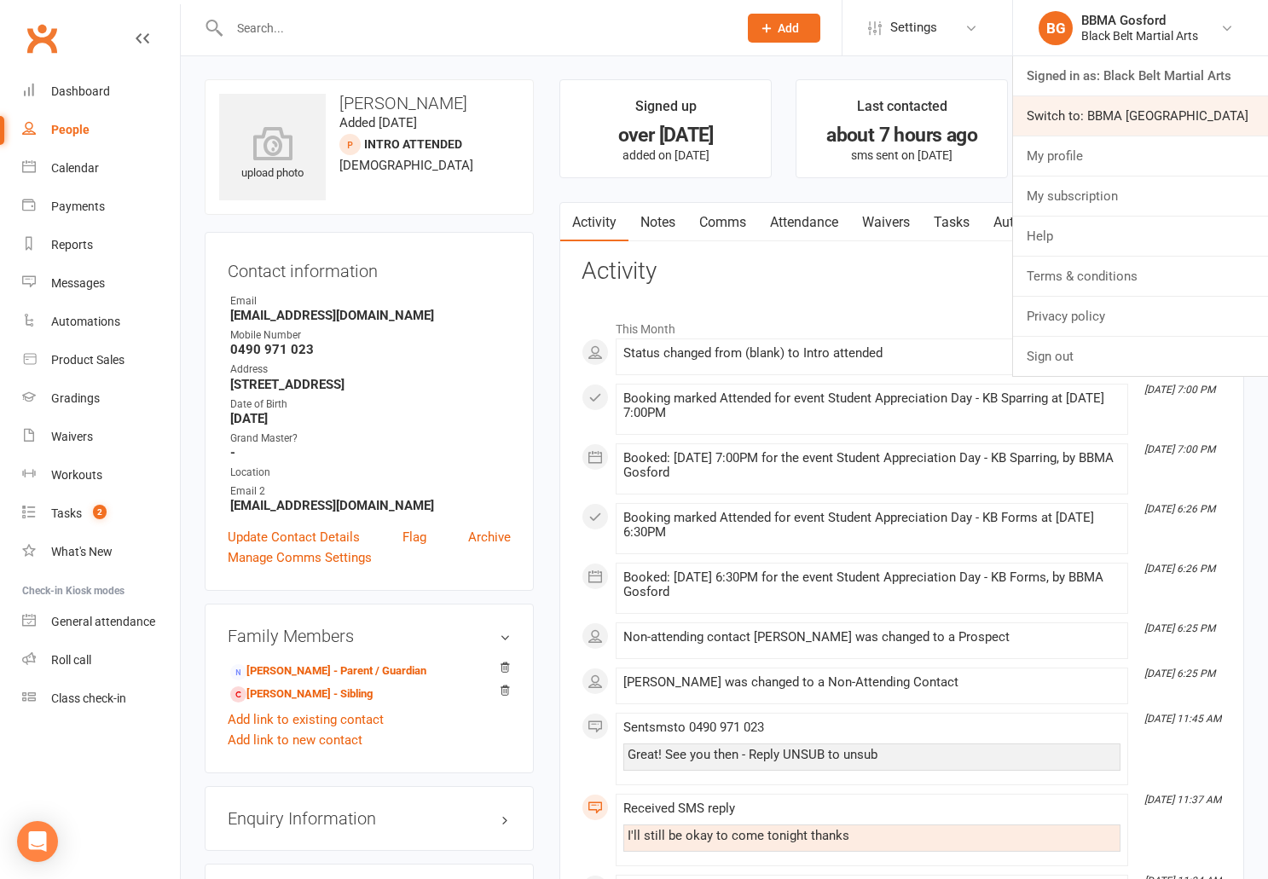
click at [1122, 117] on link "Switch to: BBMA Erina Heights" at bounding box center [1140, 115] width 255 height 39
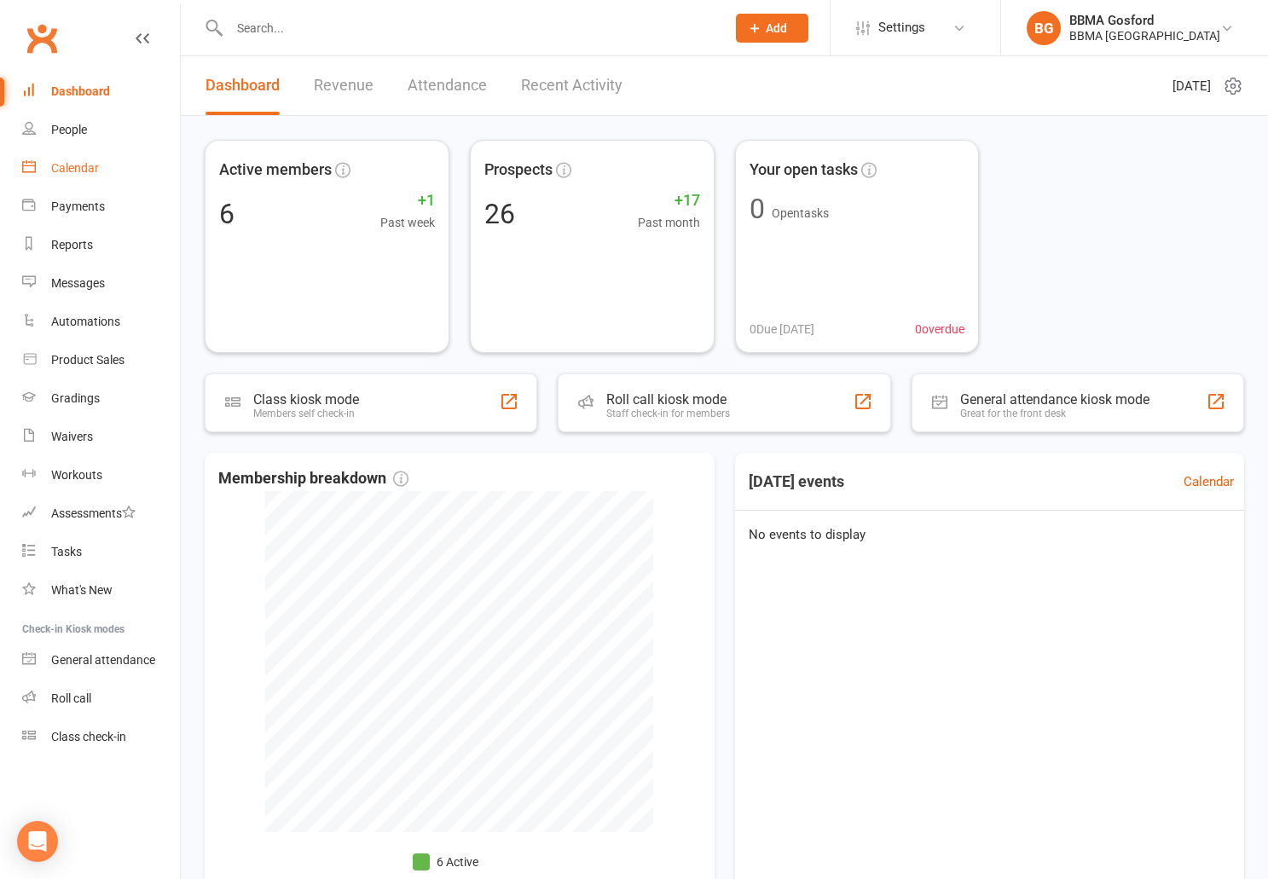
click at [84, 180] on link "Calendar" at bounding box center [101, 168] width 158 height 38
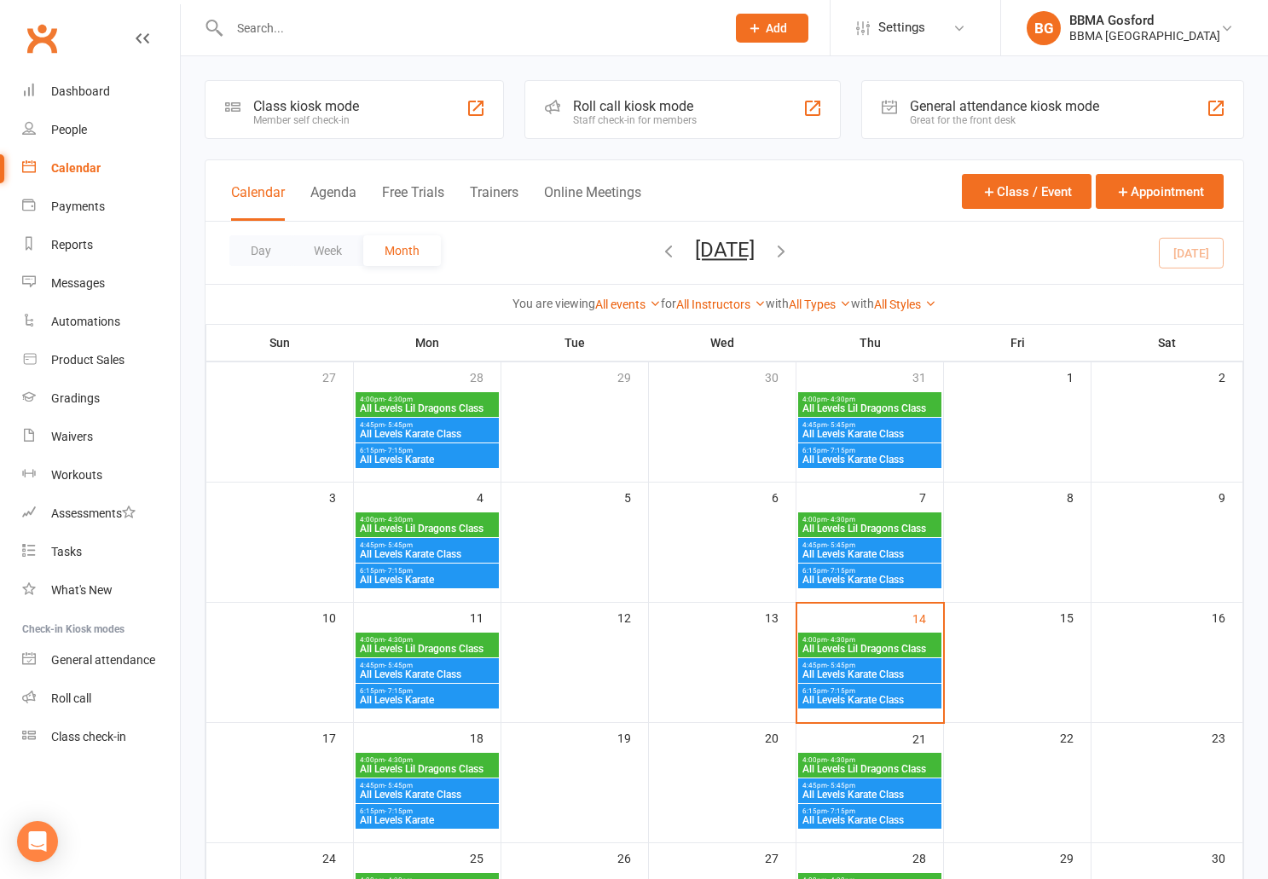
click at [917, 646] on span "All Levels Lil Dragons Class" at bounding box center [870, 649] width 136 height 10
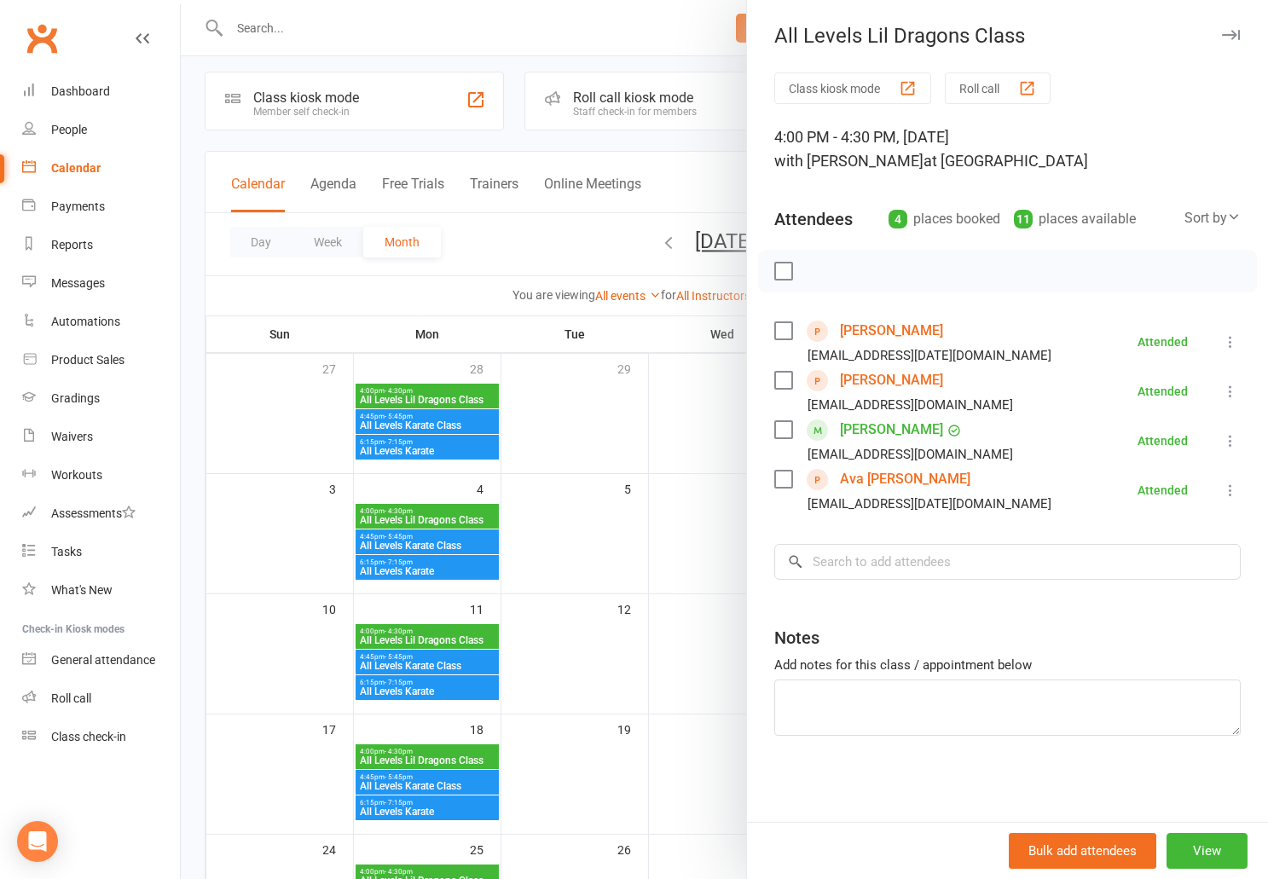
scroll to position [26, 0]
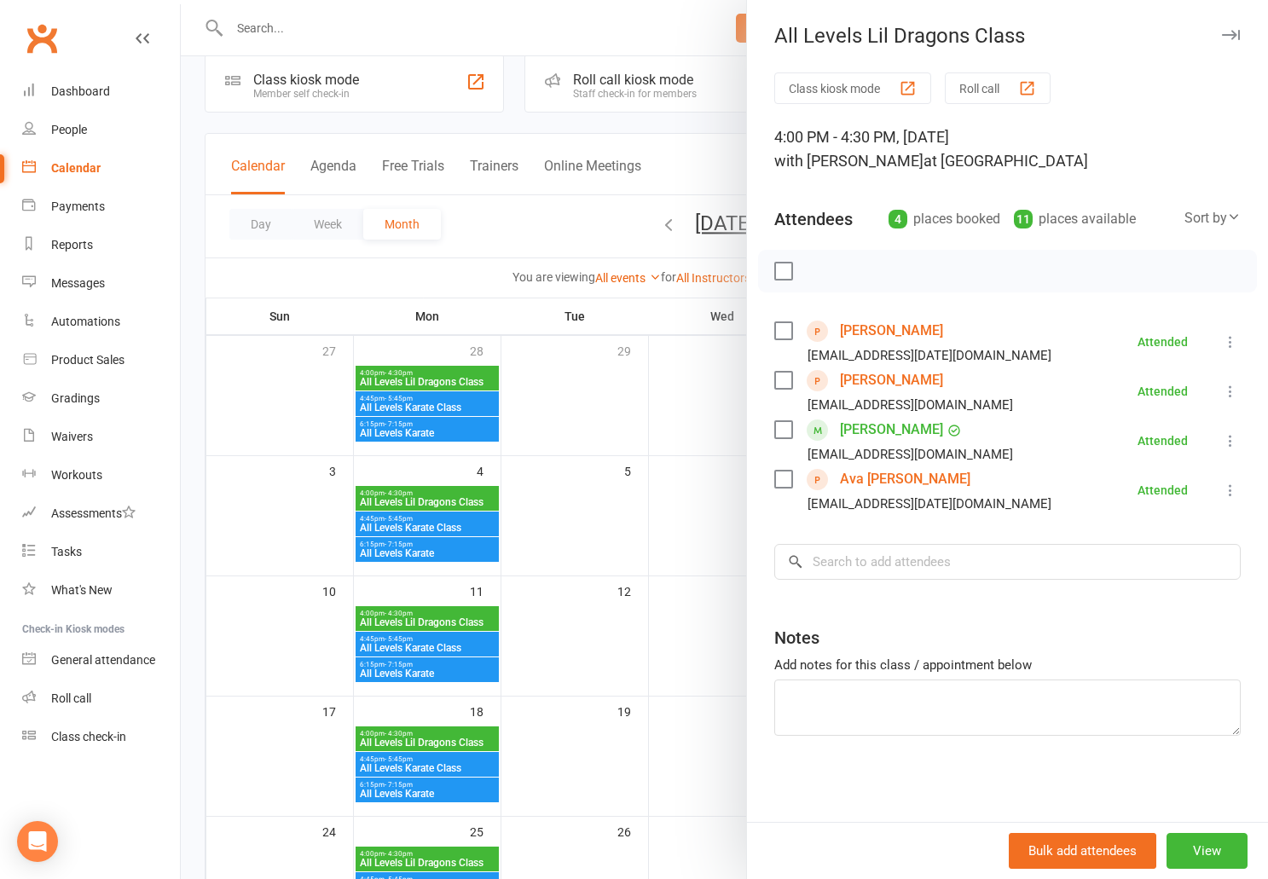
click at [630, 491] on div at bounding box center [725, 439] width 1088 height 879
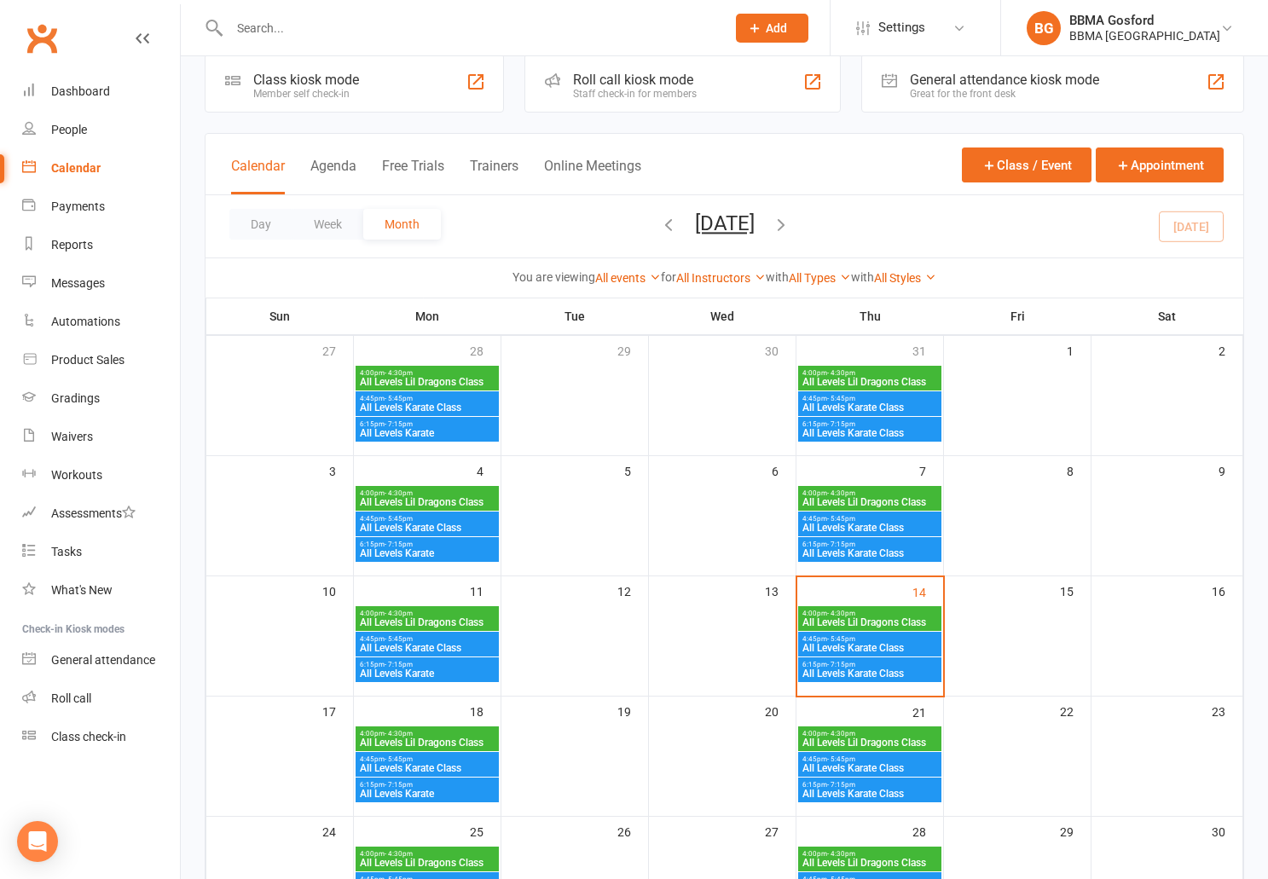
click at [847, 641] on span "- 5:45pm" at bounding box center [841, 639] width 28 height 8
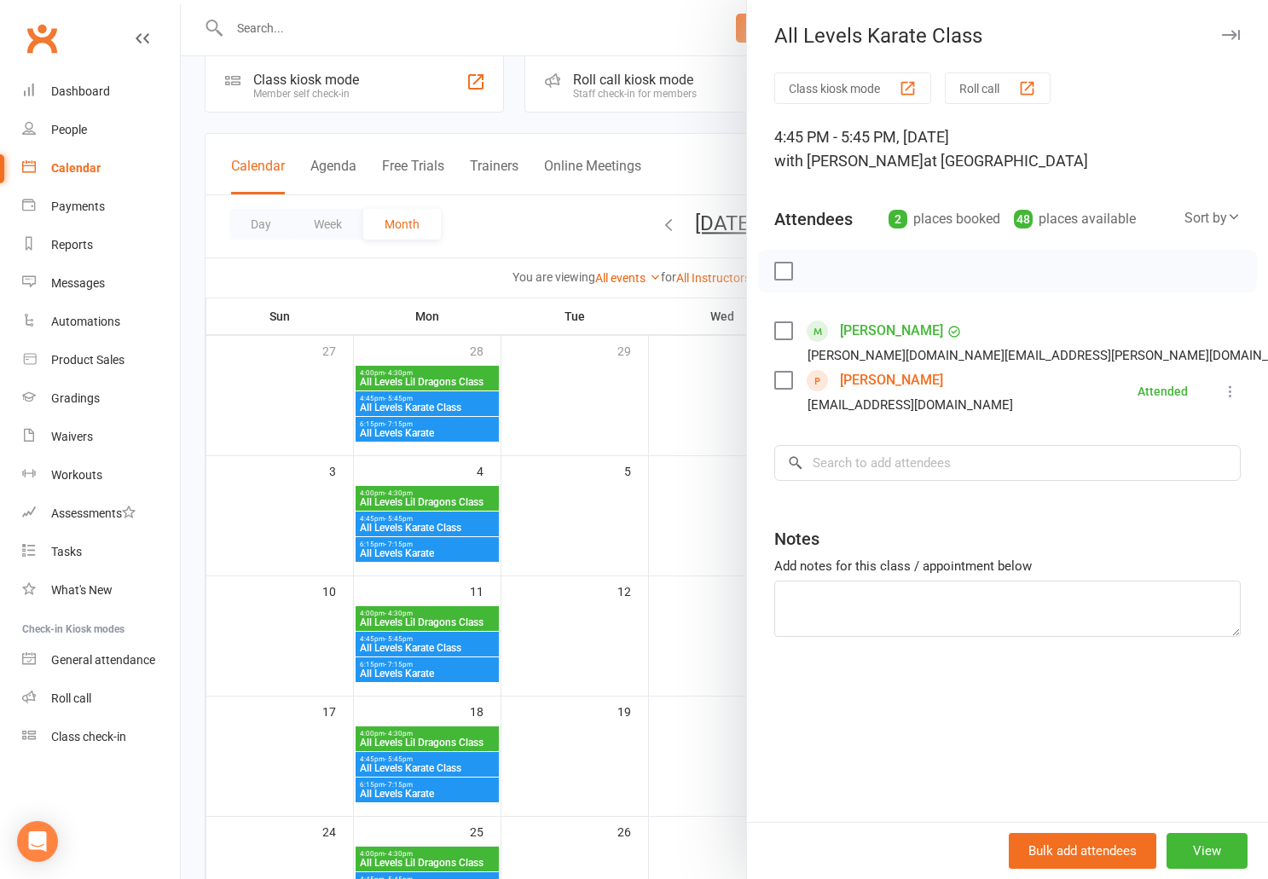
click at [673, 510] on div at bounding box center [725, 439] width 1088 height 879
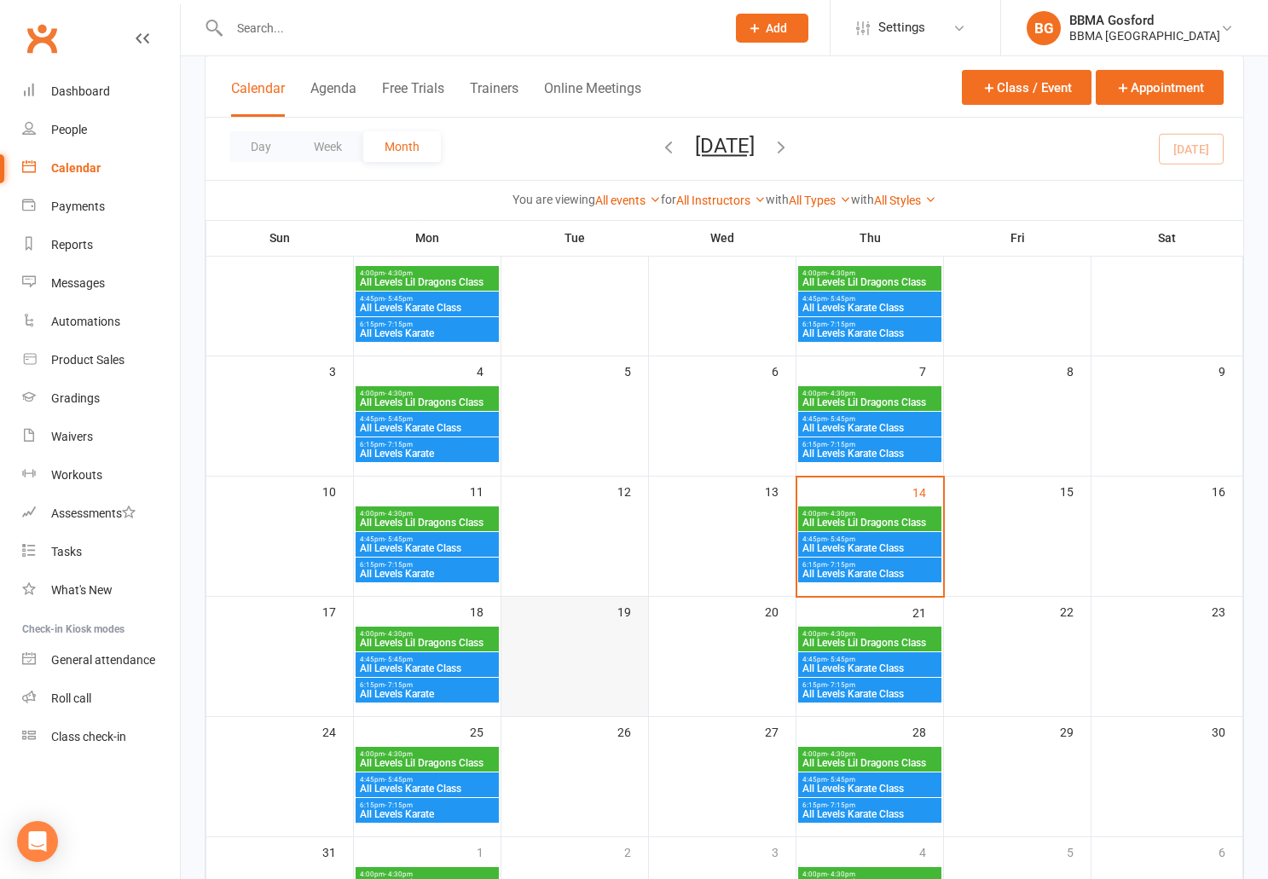
scroll to position [139, 0]
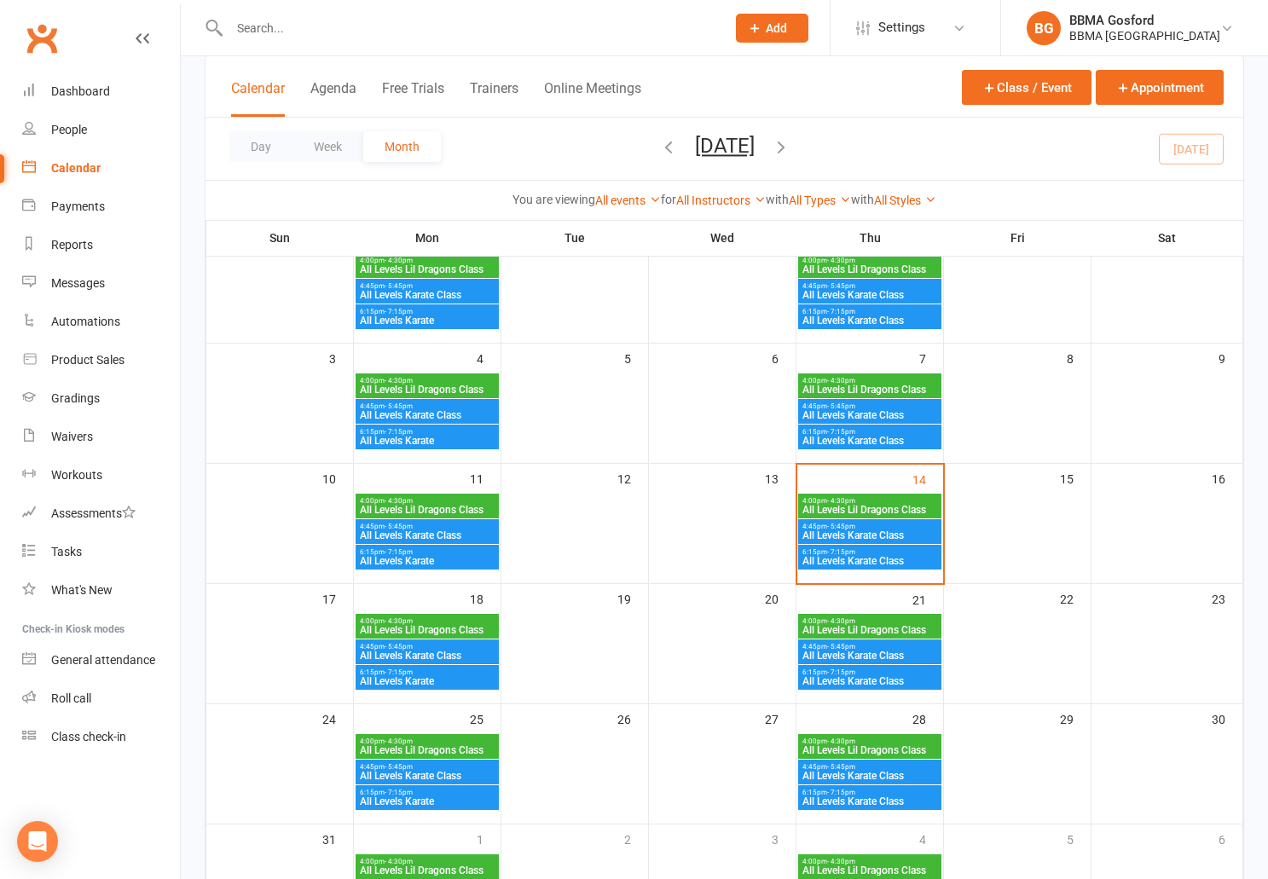
click at [442, 654] on span "All Levels Karate Class" at bounding box center [427, 656] width 136 height 10
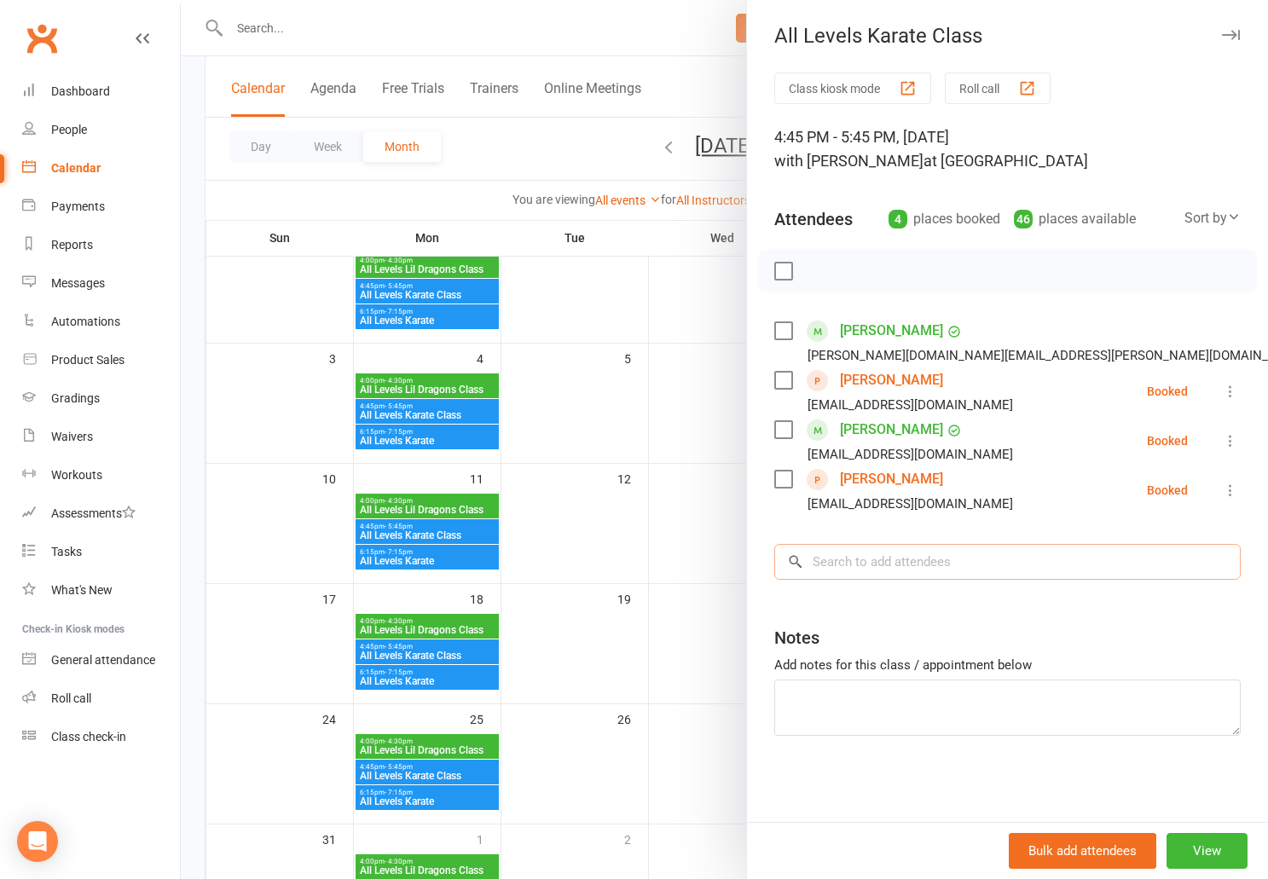
click at [815, 567] on input "search" at bounding box center [1008, 562] width 467 height 36
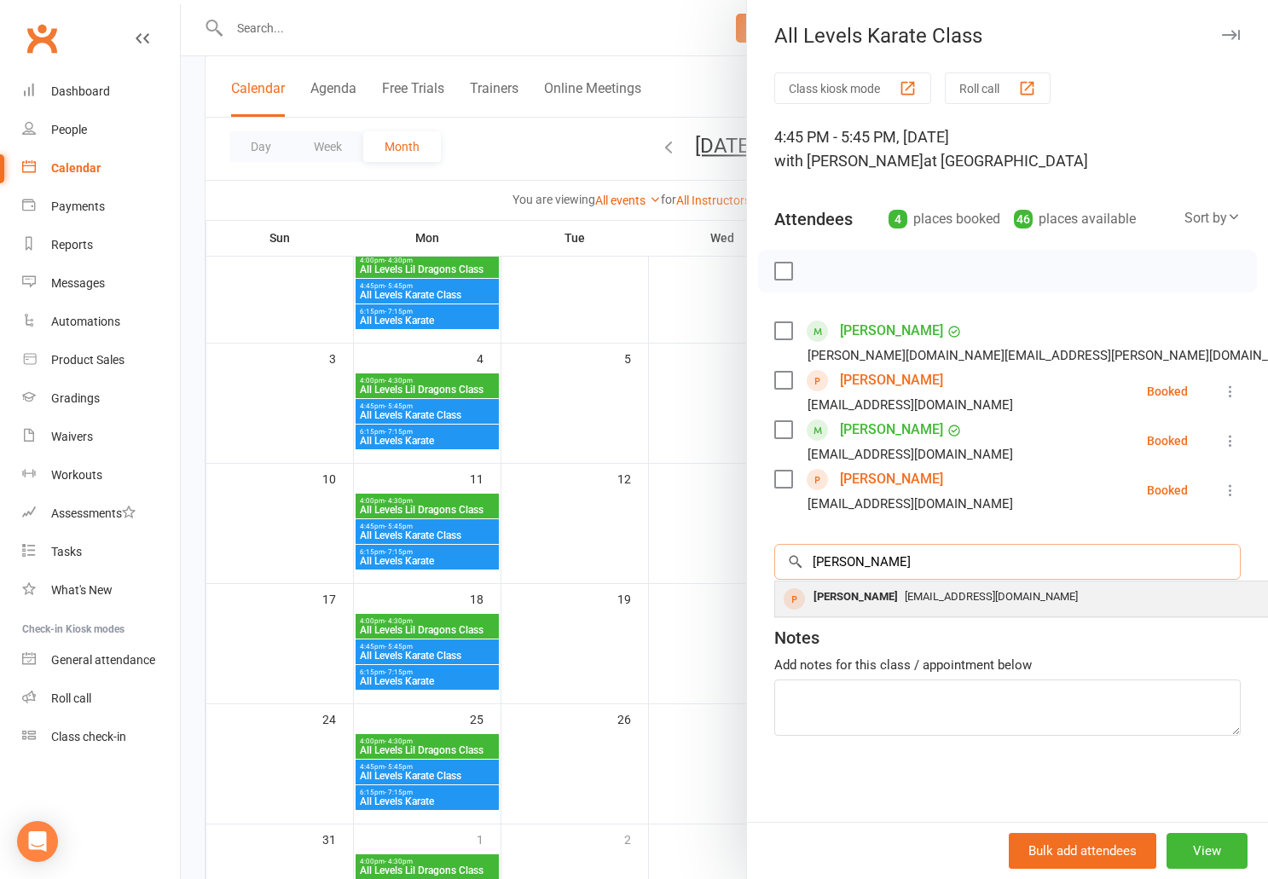
type input "hugo"
click at [861, 598] on div "Hugo Ramsdale" at bounding box center [856, 597] width 98 height 25
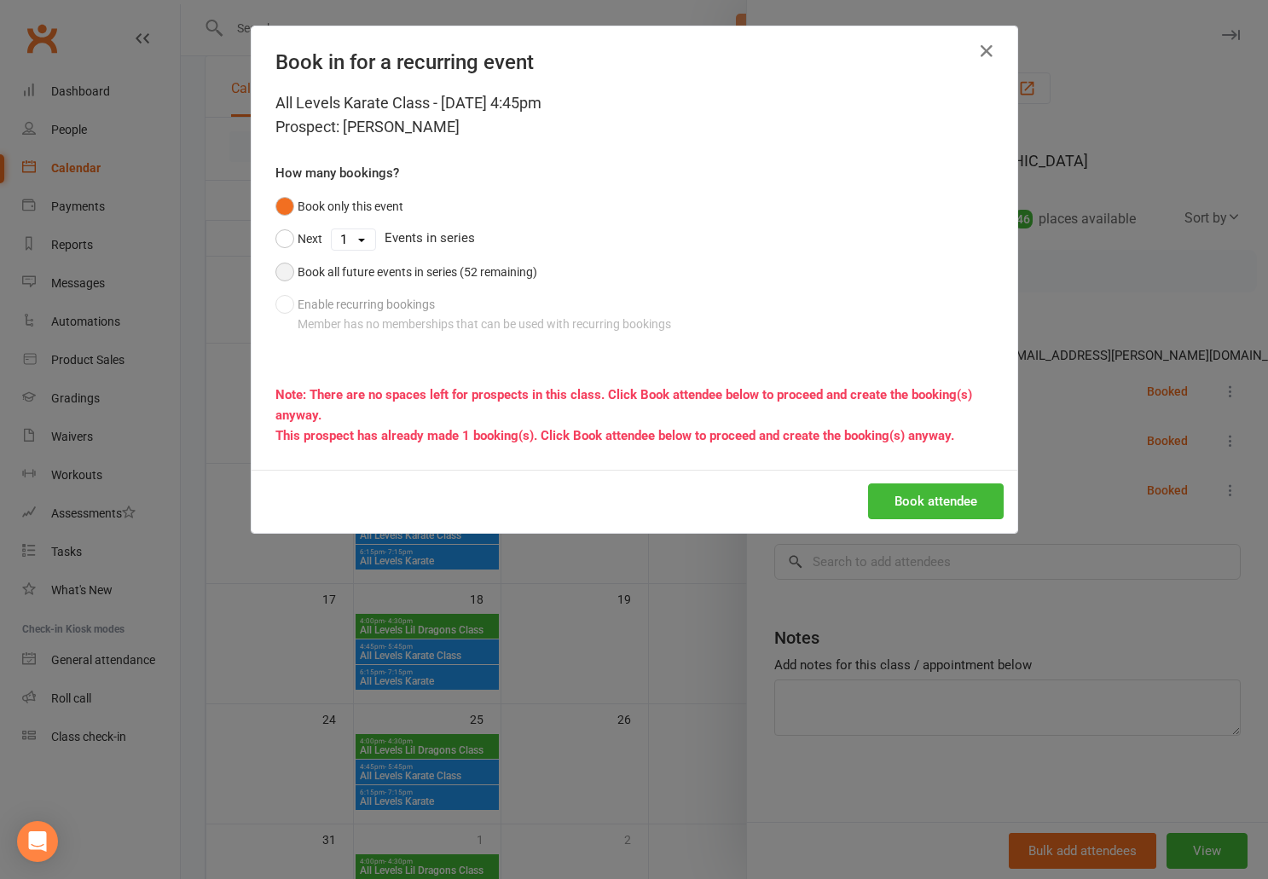
click at [290, 270] on button "Book all future events in series (52 remaining)" at bounding box center [407, 272] width 262 height 32
click at [966, 492] on button "Book attendee" at bounding box center [936, 502] width 136 height 36
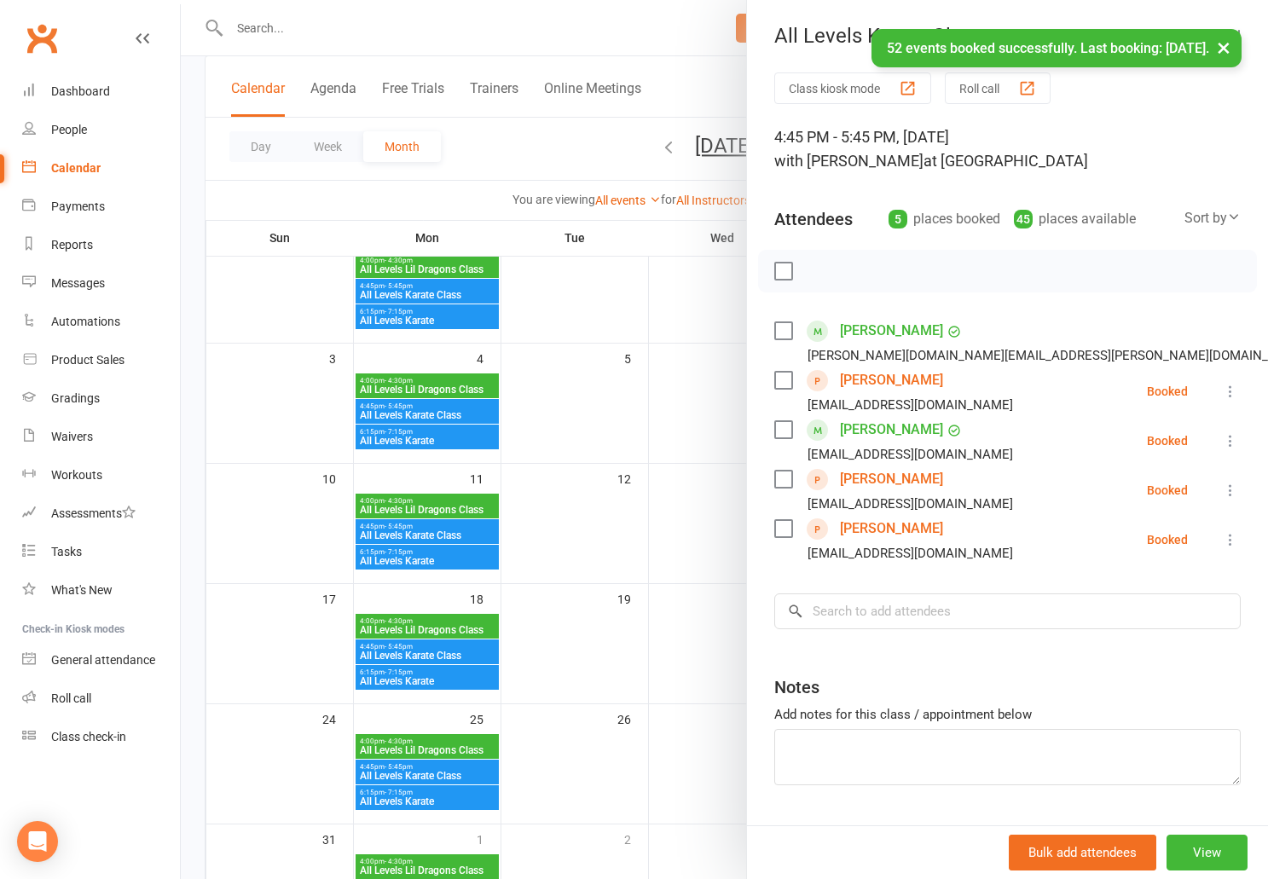
click at [620, 403] on div at bounding box center [725, 439] width 1088 height 879
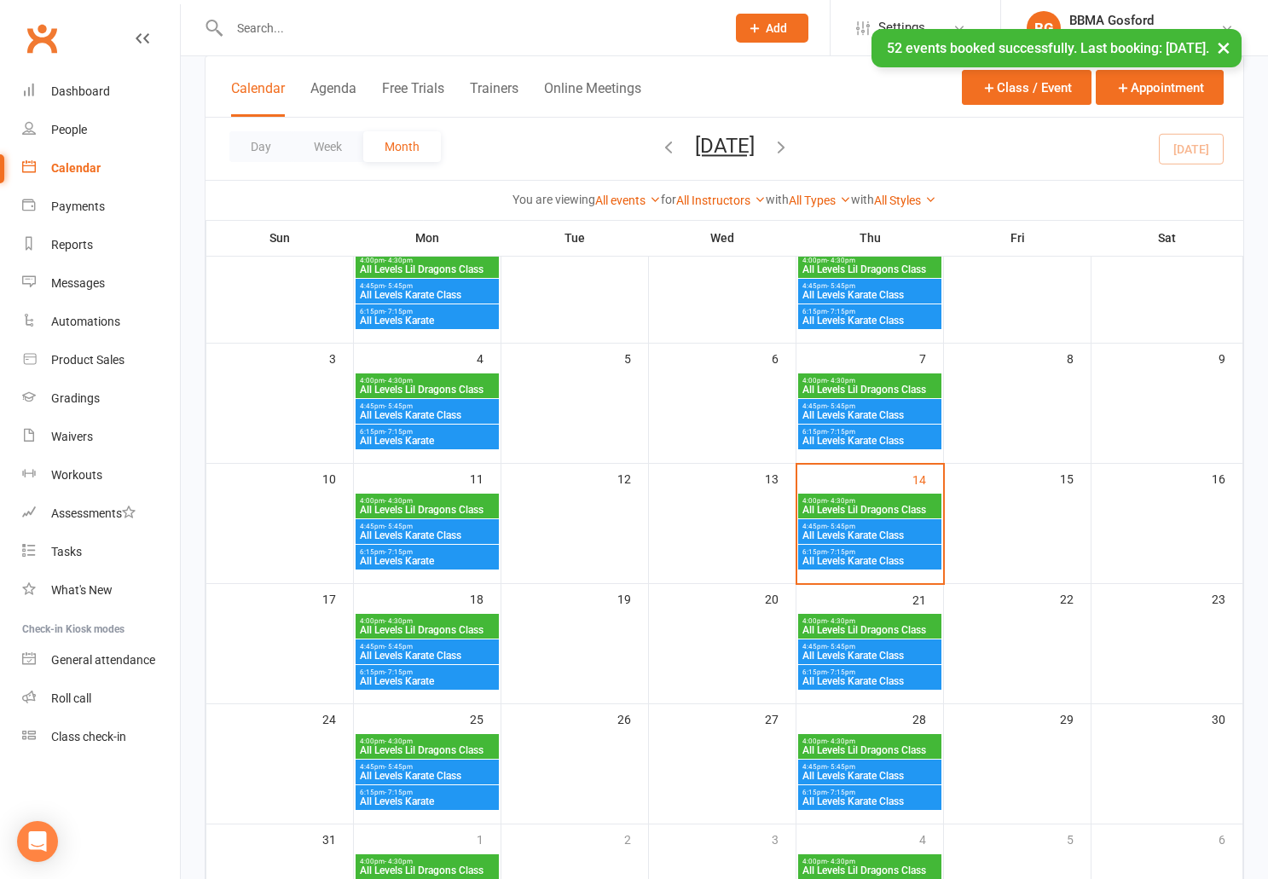
click at [855, 649] on span "4:45pm - 5:45pm" at bounding box center [870, 647] width 136 height 8
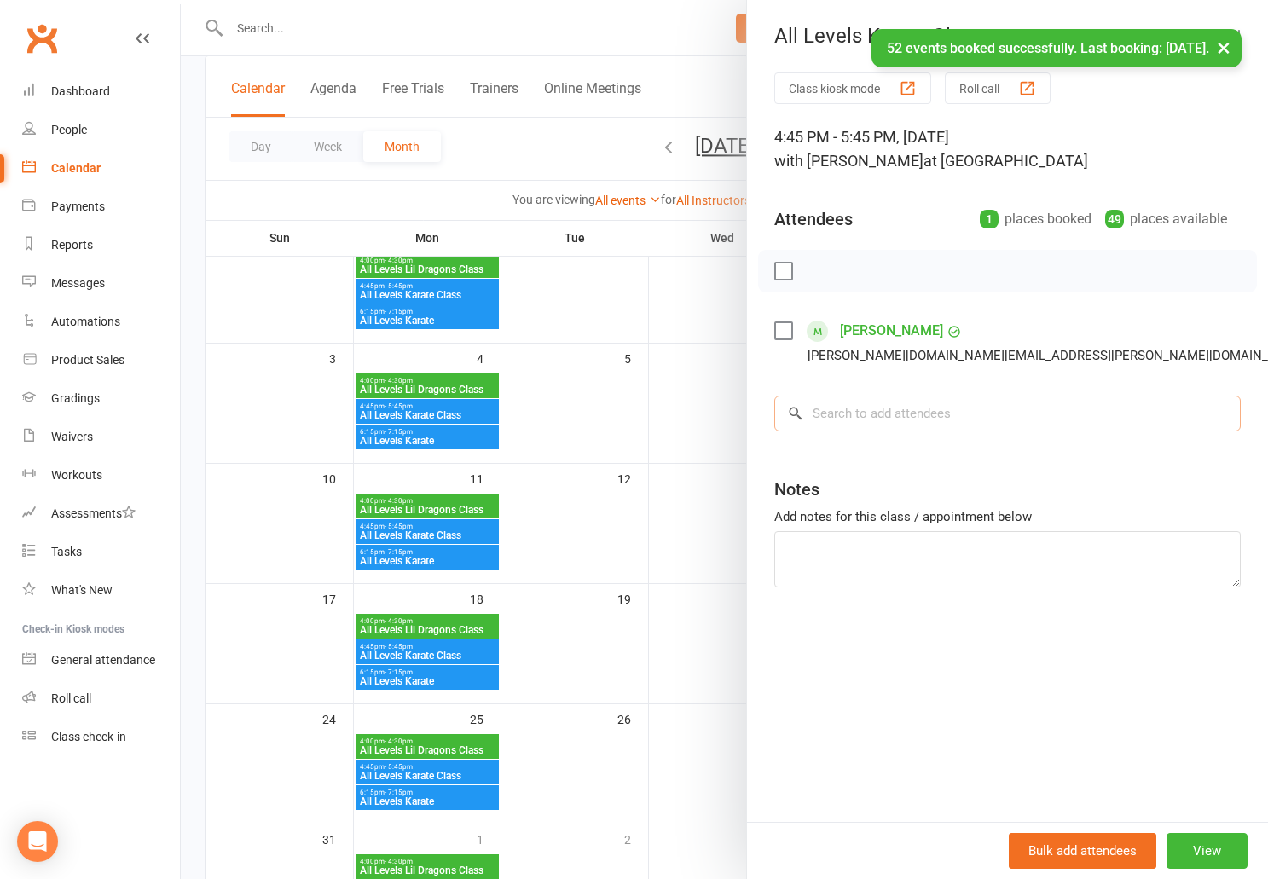
click at [854, 415] on input "search" at bounding box center [1008, 414] width 467 height 36
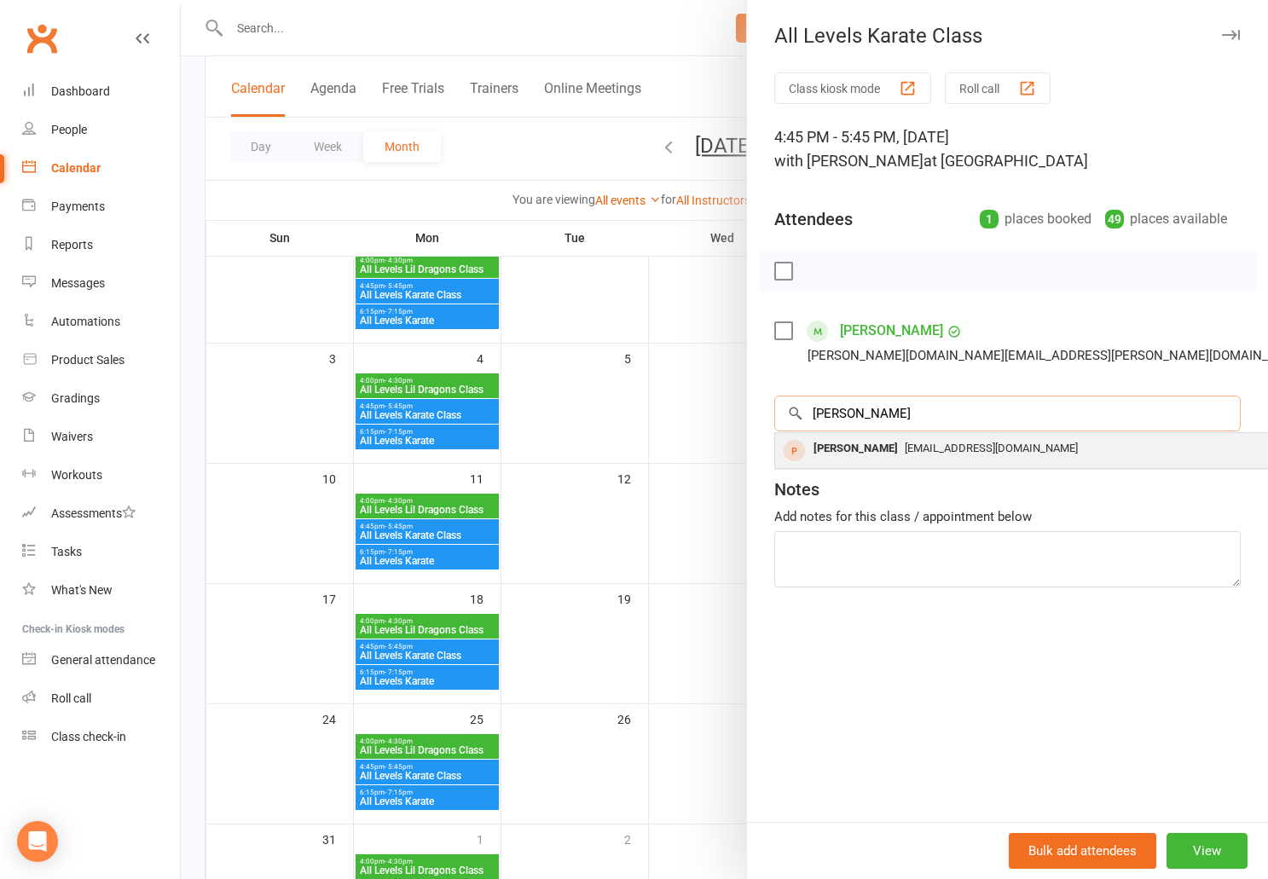
type input "hugo"
click at [858, 452] on div "Hugo Ramsdale" at bounding box center [856, 449] width 98 height 25
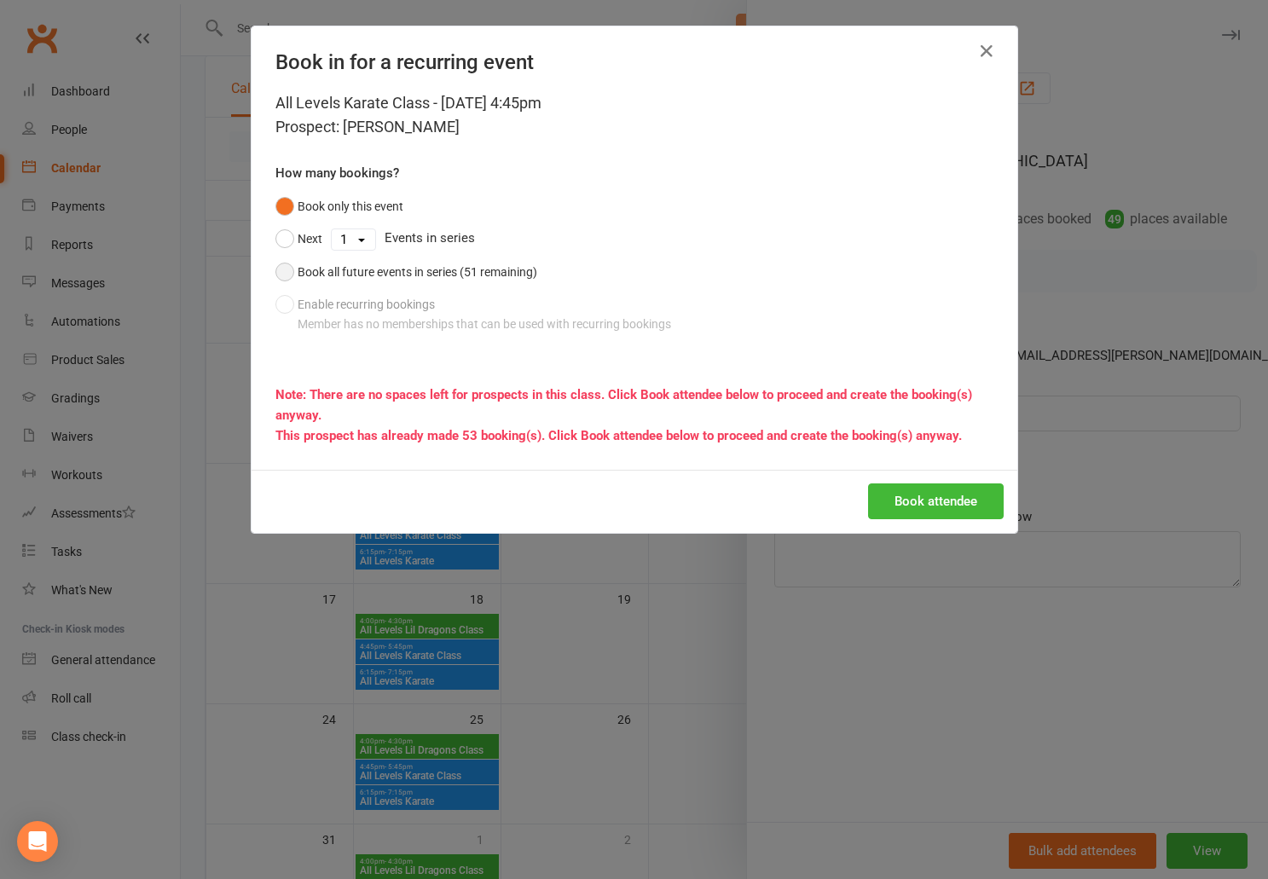
drag, startPoint x: 286, startPoint y: 270, endPoint x: 306, endPoint y: 276, distance: 21.1
click at [286, 270] on button "Book all future events in series (51 remaining)" at bounding box center [407, 272] width 262 height 32
click at [898, 502] on button "Book attendee" at bounding box center [936, 502] width 136 height 36
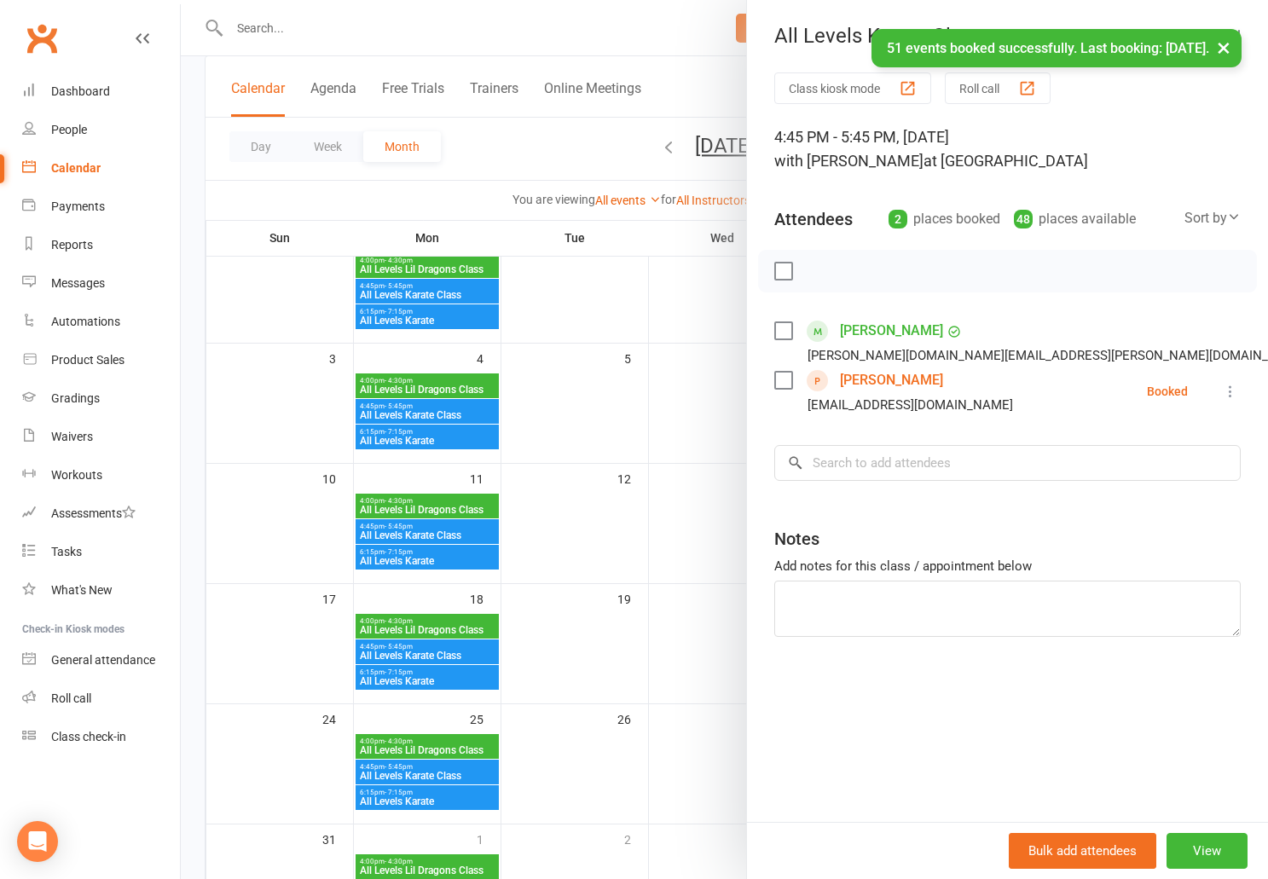
click at [263, 16] on div at bounding box center [725, 439] width 1088 height 879
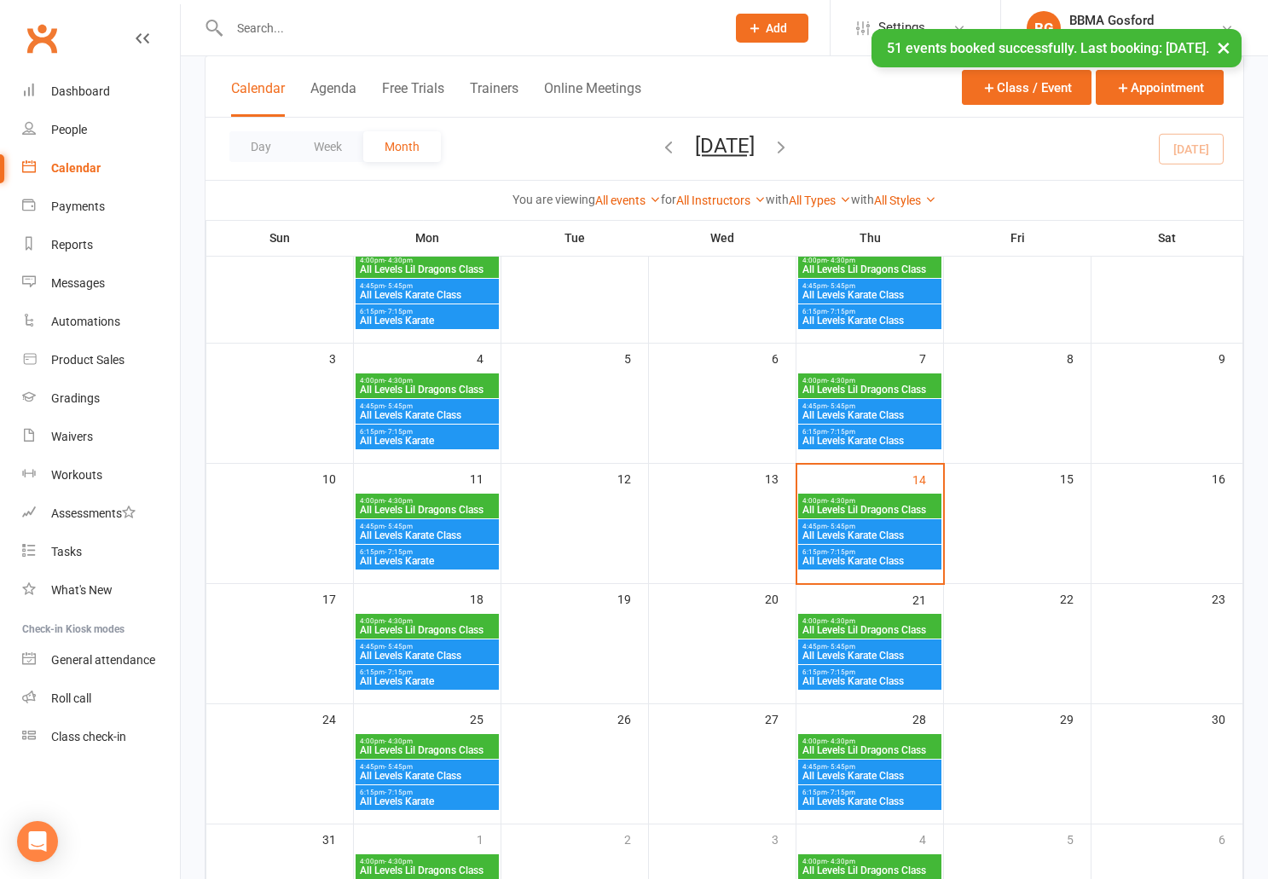
click at [268, 26] on input "text" at bounding box center [469, 28] width 490 height 24
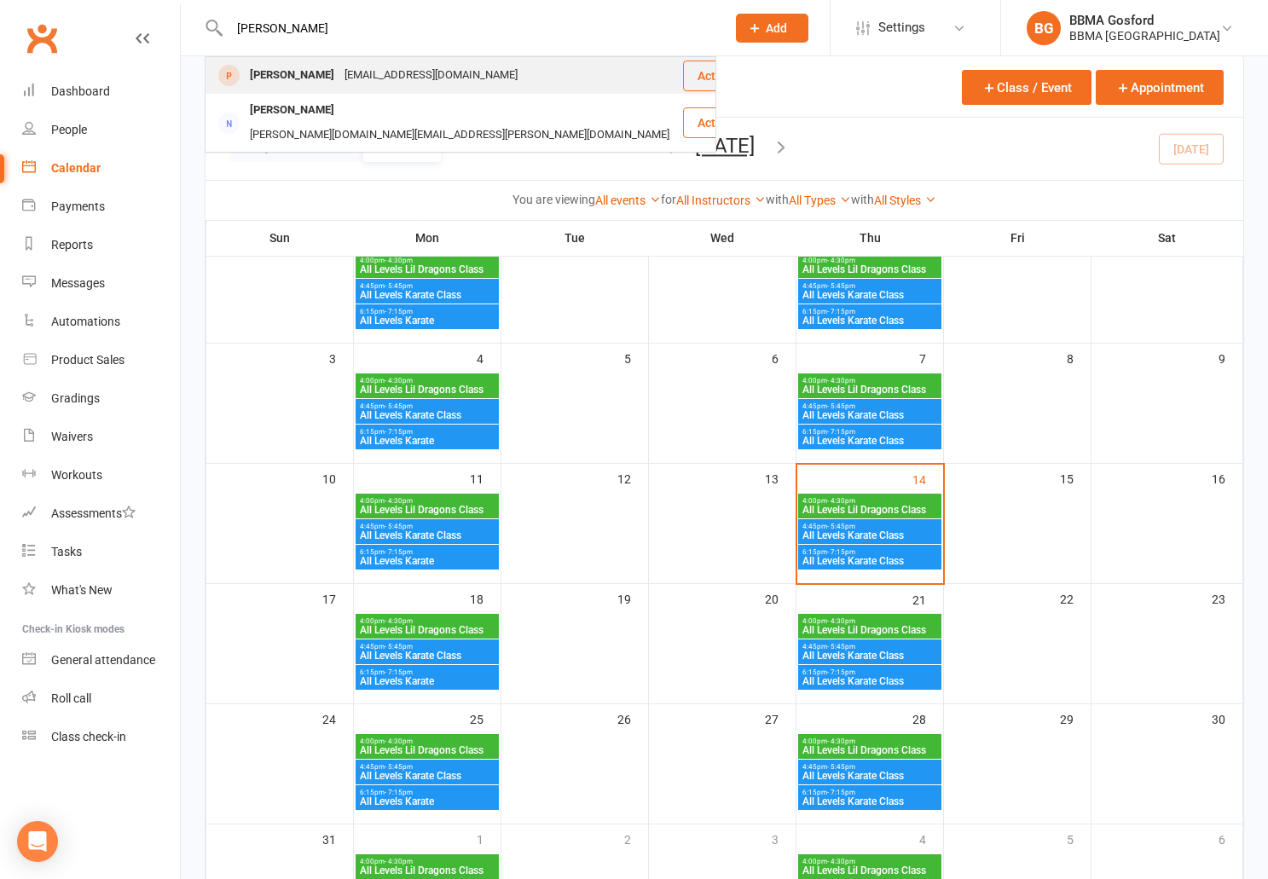
type input "hugo"
click at [277, 77] on div "Hugo Ramsdale" at bounding box center [292, 75] width 95 height 25
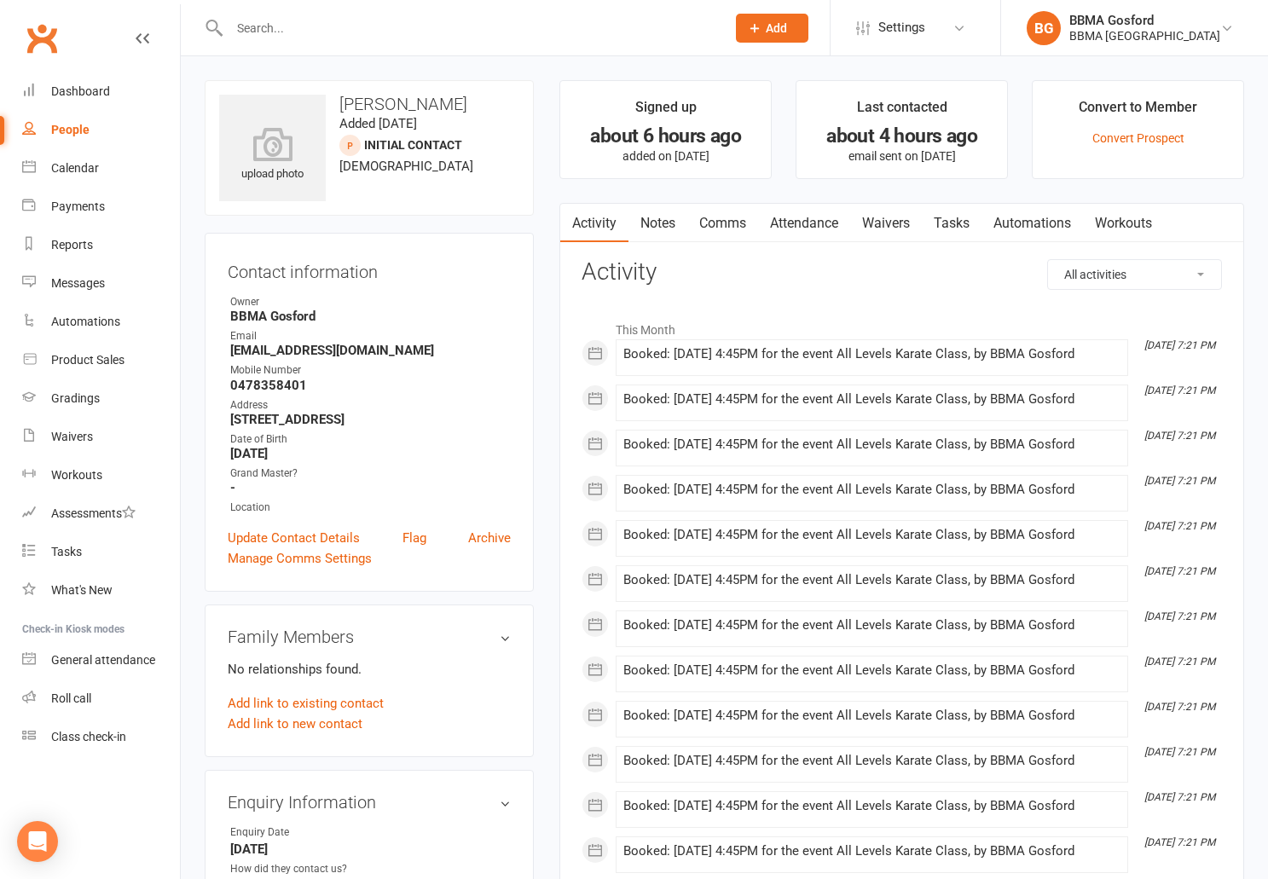
click at [654, 216] on link "Notes" at bounding box center [658, 223] width 59 height 39
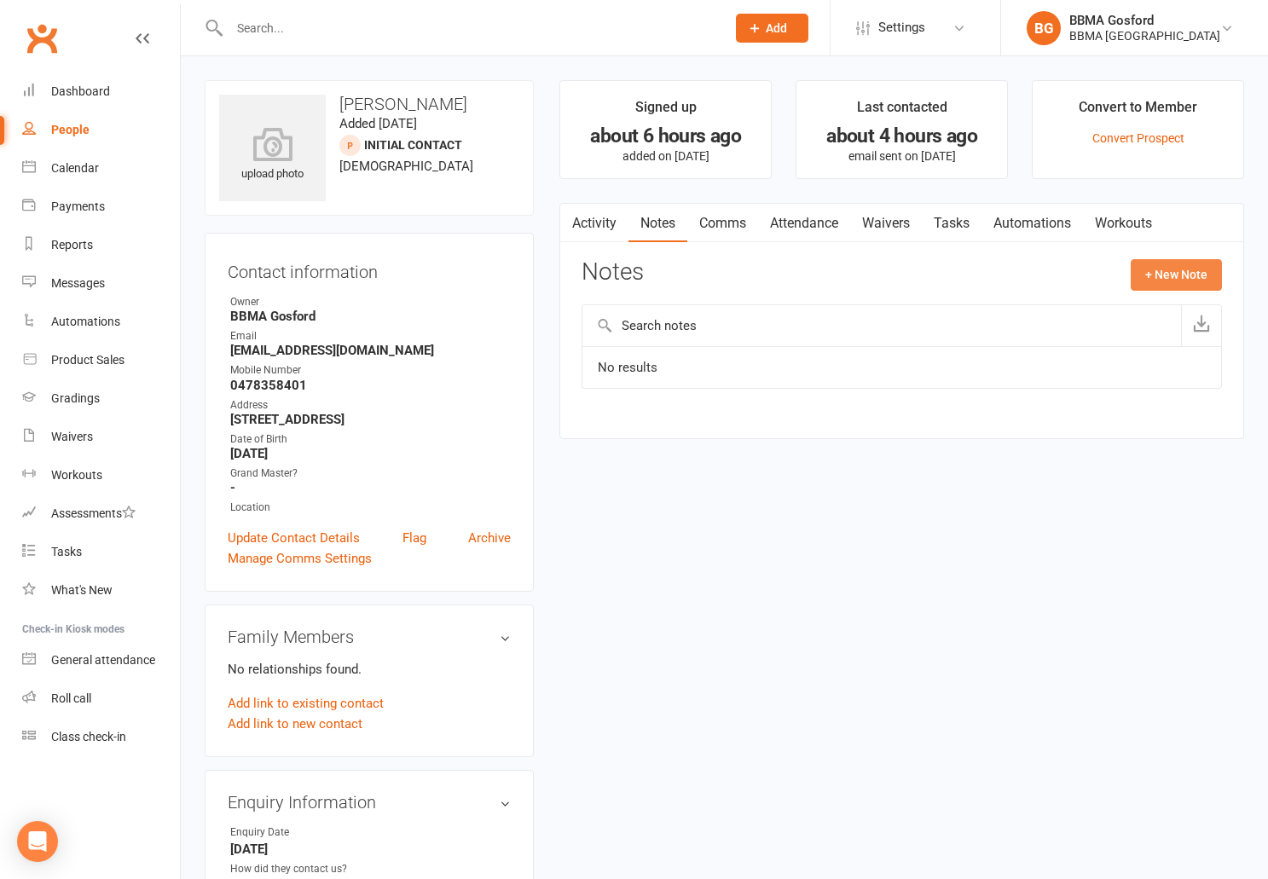
click at [1149, 276] on button "+ New Note" at bounding box center [1176, 274] width 91 height 31
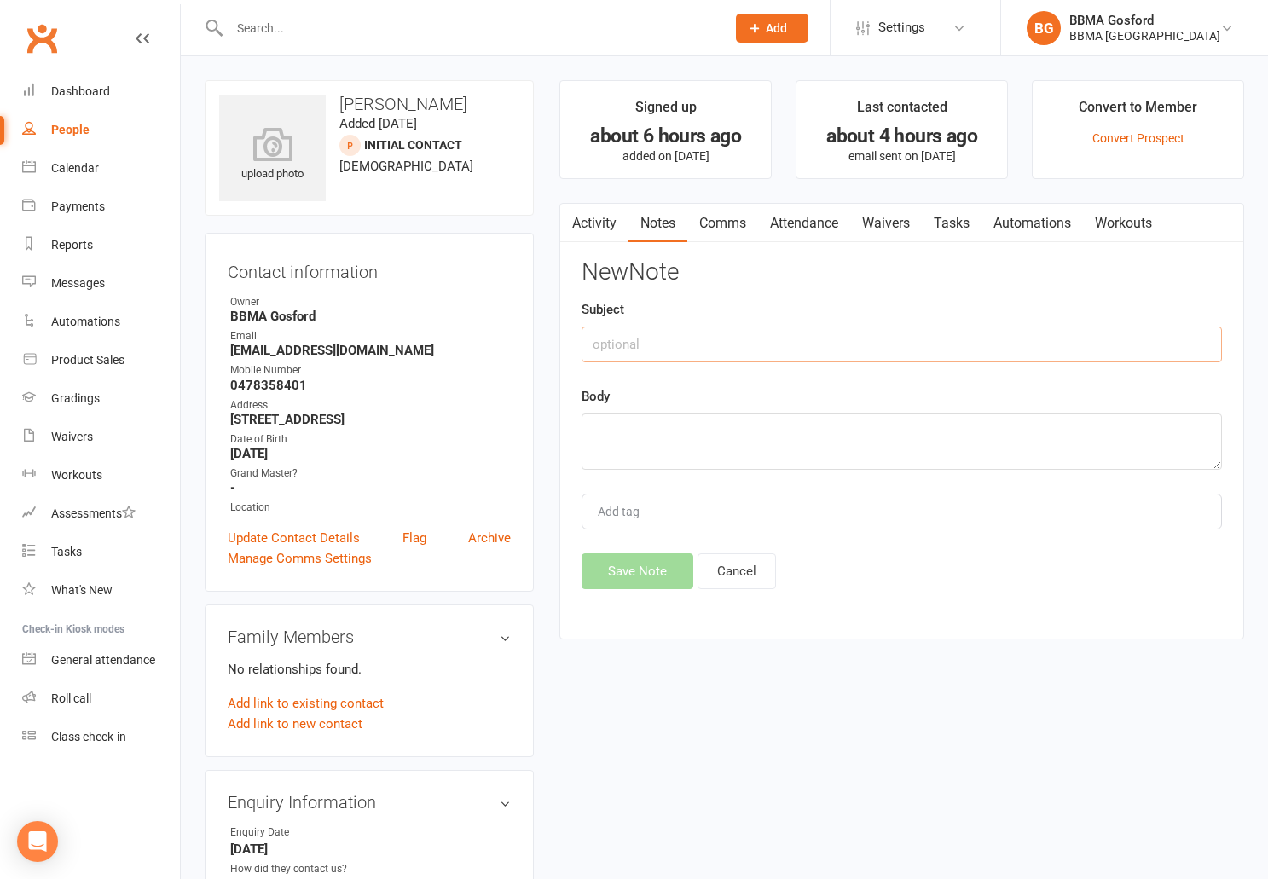
click at [1036, 357] on input "text" at bounding box center [902, 345] width 641 height 36
type input "5 for $5"
click at [1026, 419] on textarea at bounding box center [902, 442] width 641 height 56
type textarea "i"
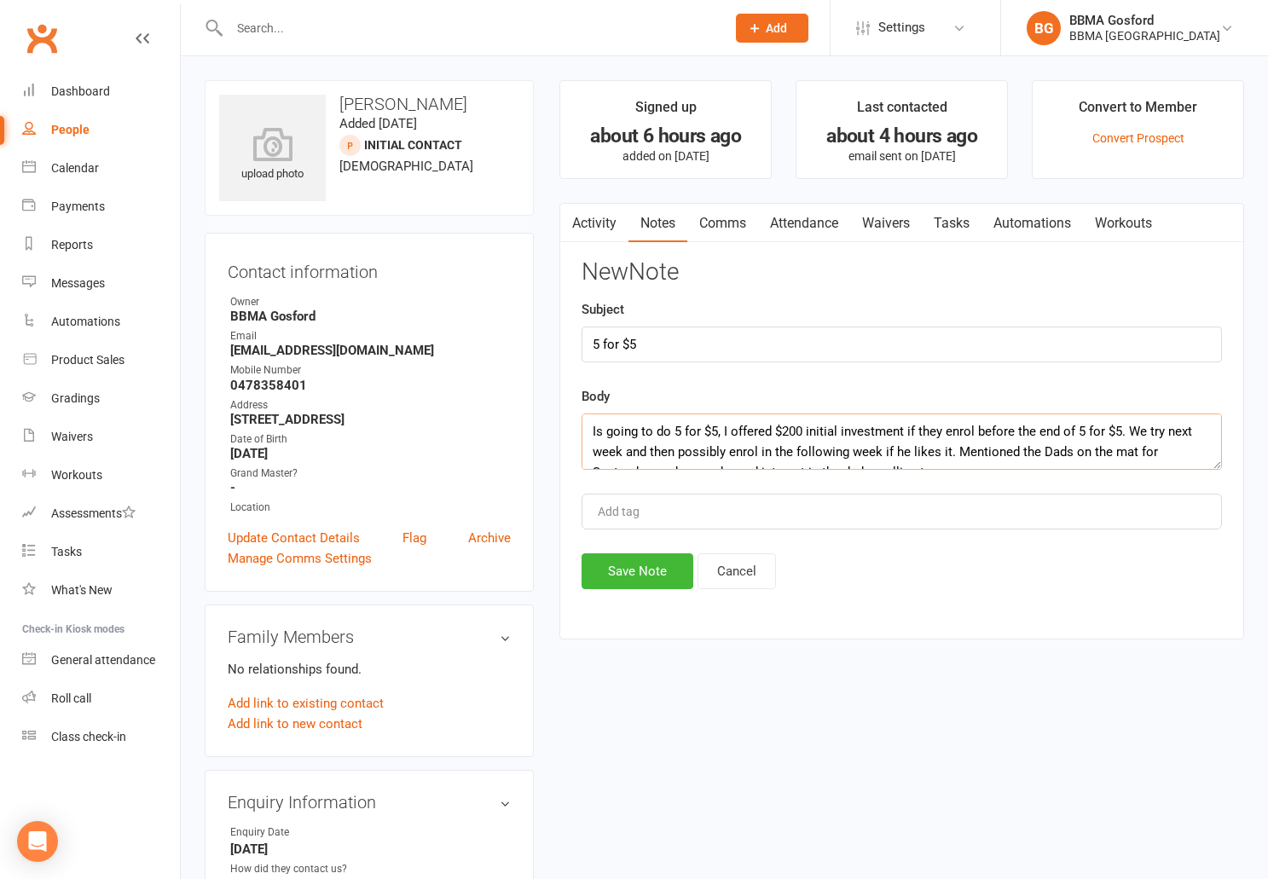
drag, startPoint x: 594, startPoint y: 433, endPoint x: 641, endPoint y: 438, distance: 48.0
click at [594, 433] on textarea "Is going to do 5 for $5, I offered $200 initial investment if they enrol before…" at bounding box center [902, 442] width 641 height 56
click at [978, 455] on textarea "14/08/2025 - Is going to do 5 for $5, I offered $200 initial investment if they…" at bounding box center [902, 442] width 641 height 56
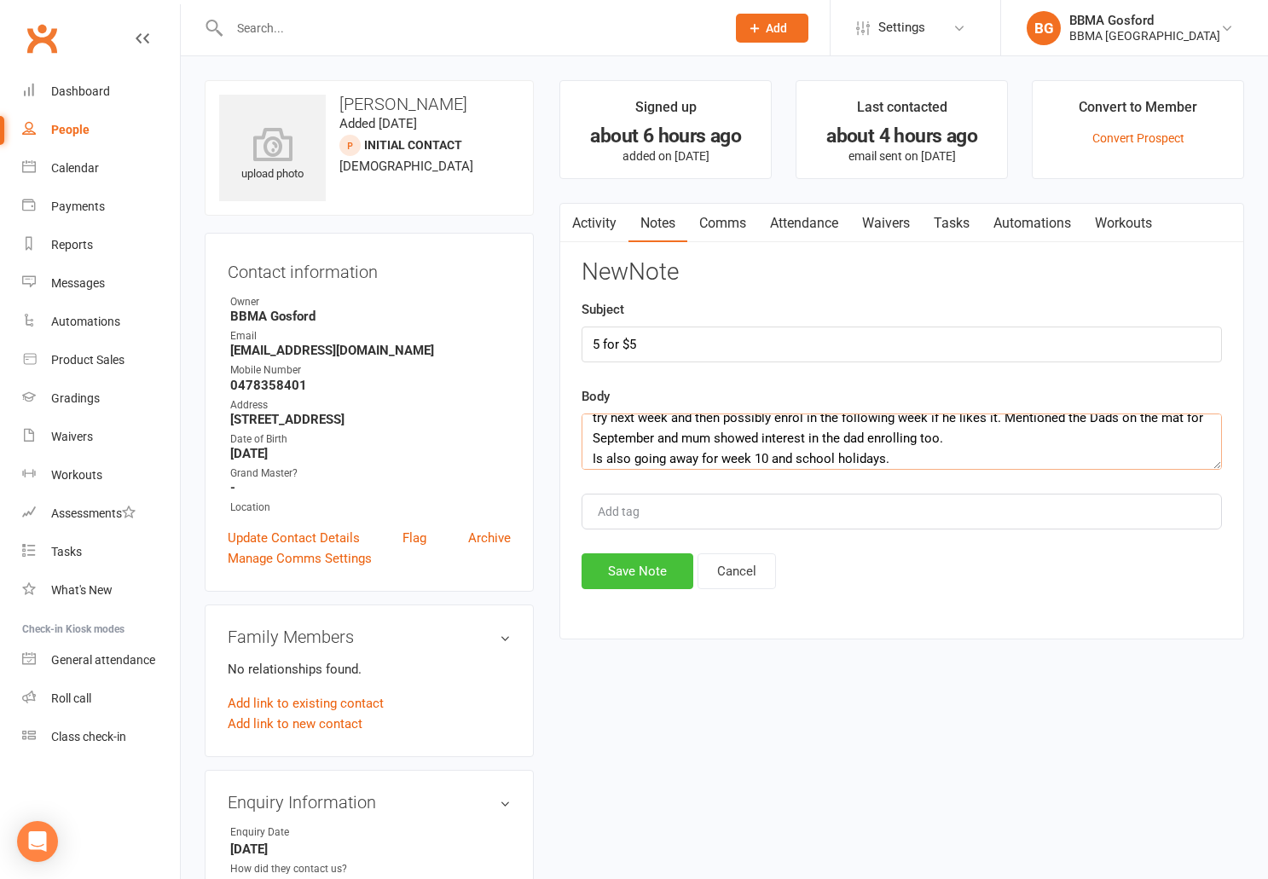
type textarea "14/08/2025 - Is going to do 5 for $5, I offered $200 initial investment if they…"
click at [615, 582] on button "Save Note" at bounding box center [638, 572] width 112 height 36
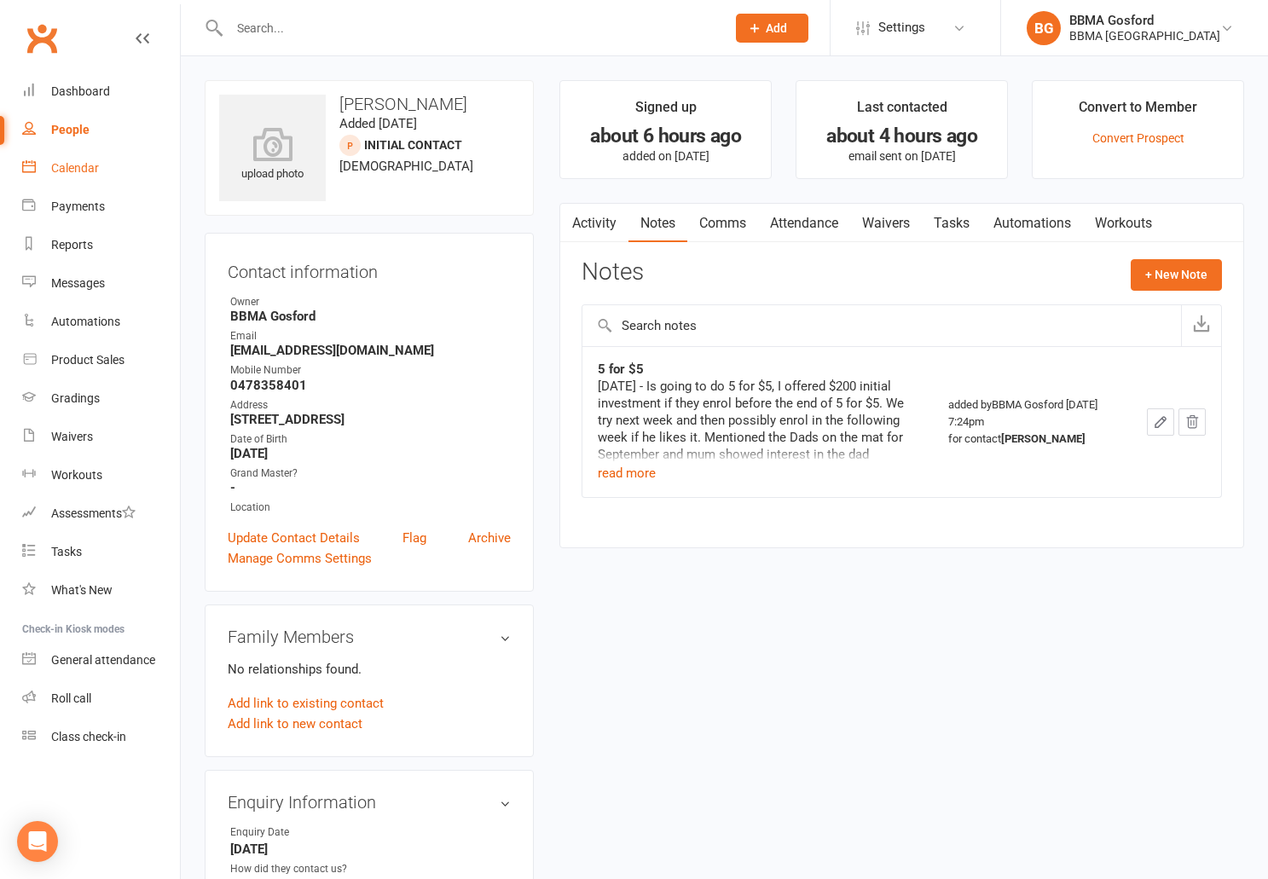
click at [112, 168] on link "Calendar" at bounding box center [101, 168] width 158 height 38
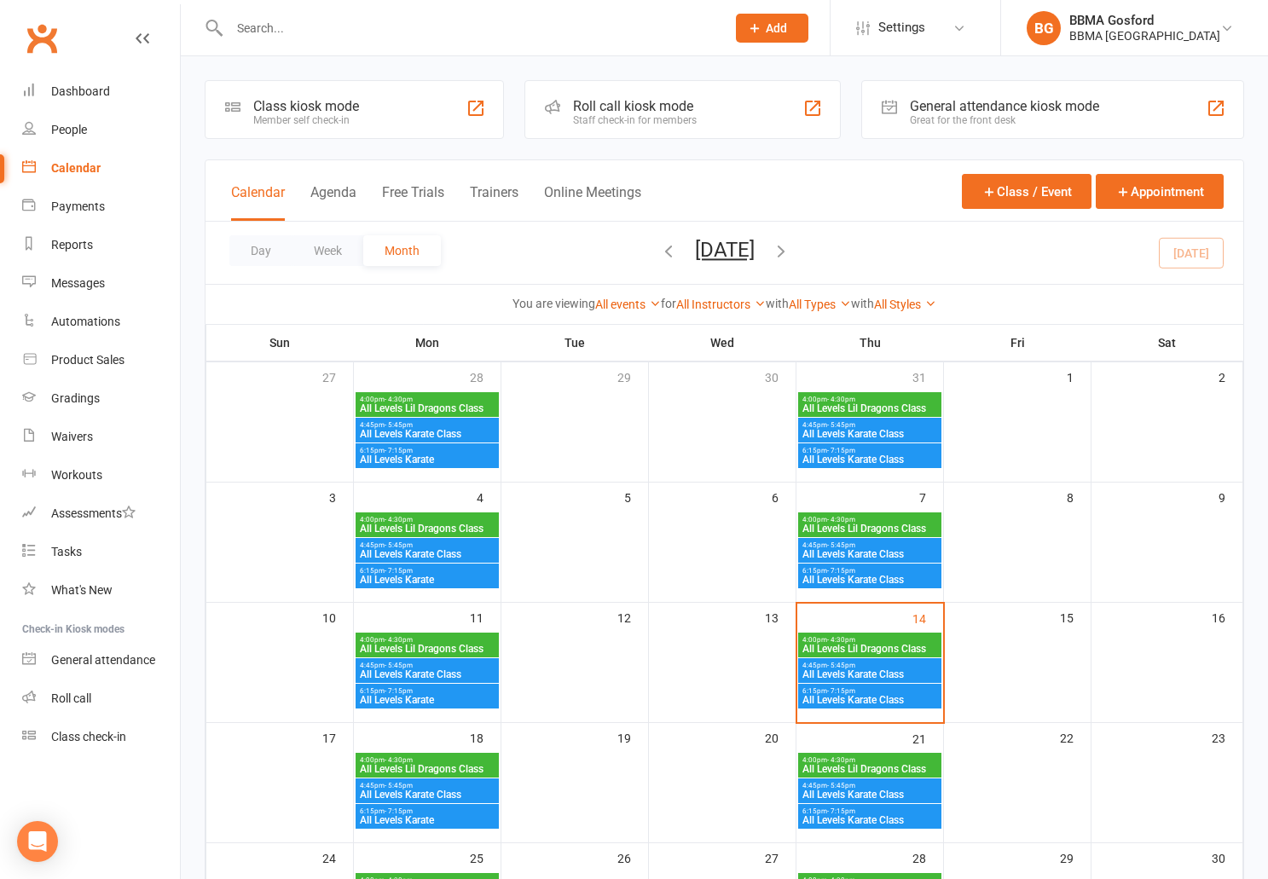
click at [880, 670] on span "All Levels Karate Class" at bounding box center [870, 675] width 136 height 10
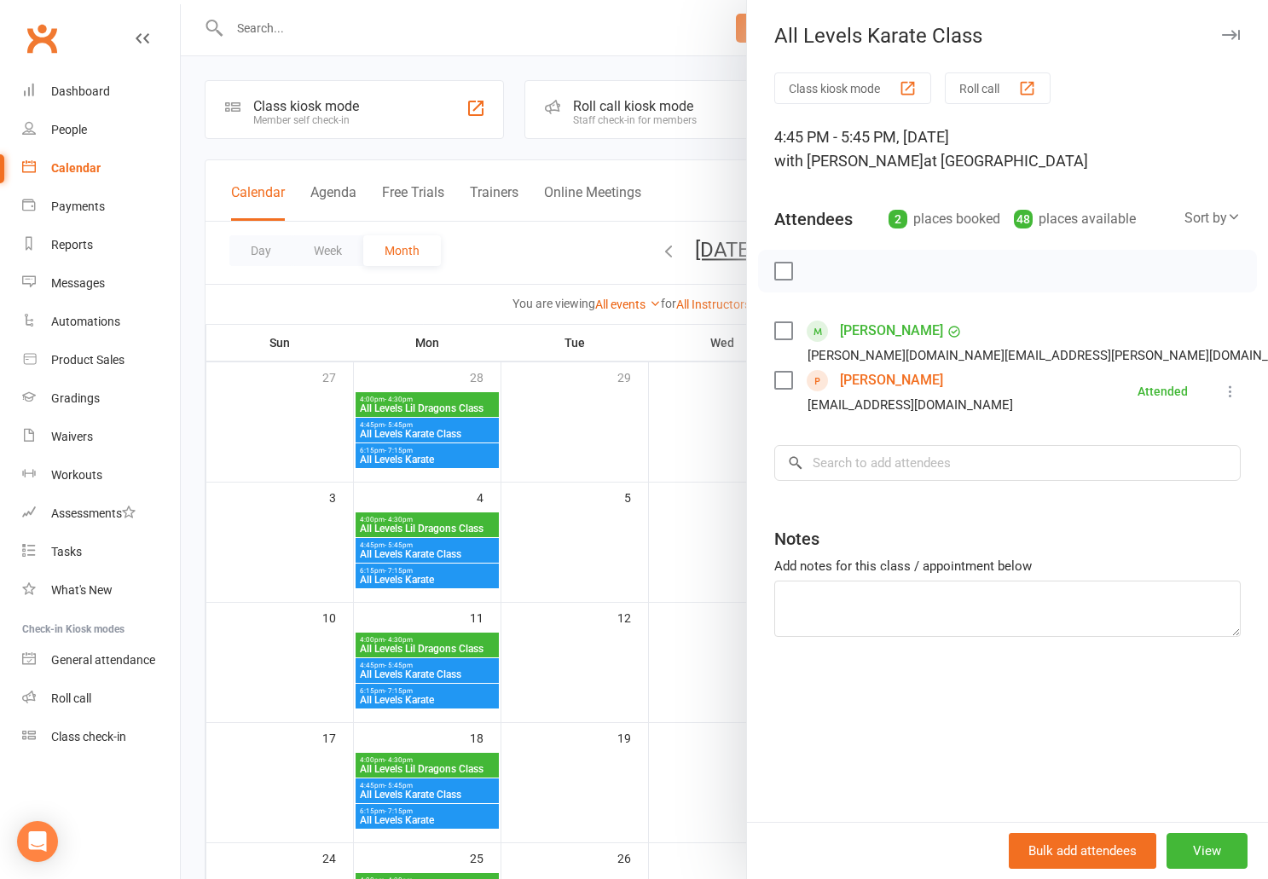
click at [660, 481] on div at bounding box center [725, 439] width 1088 height 879
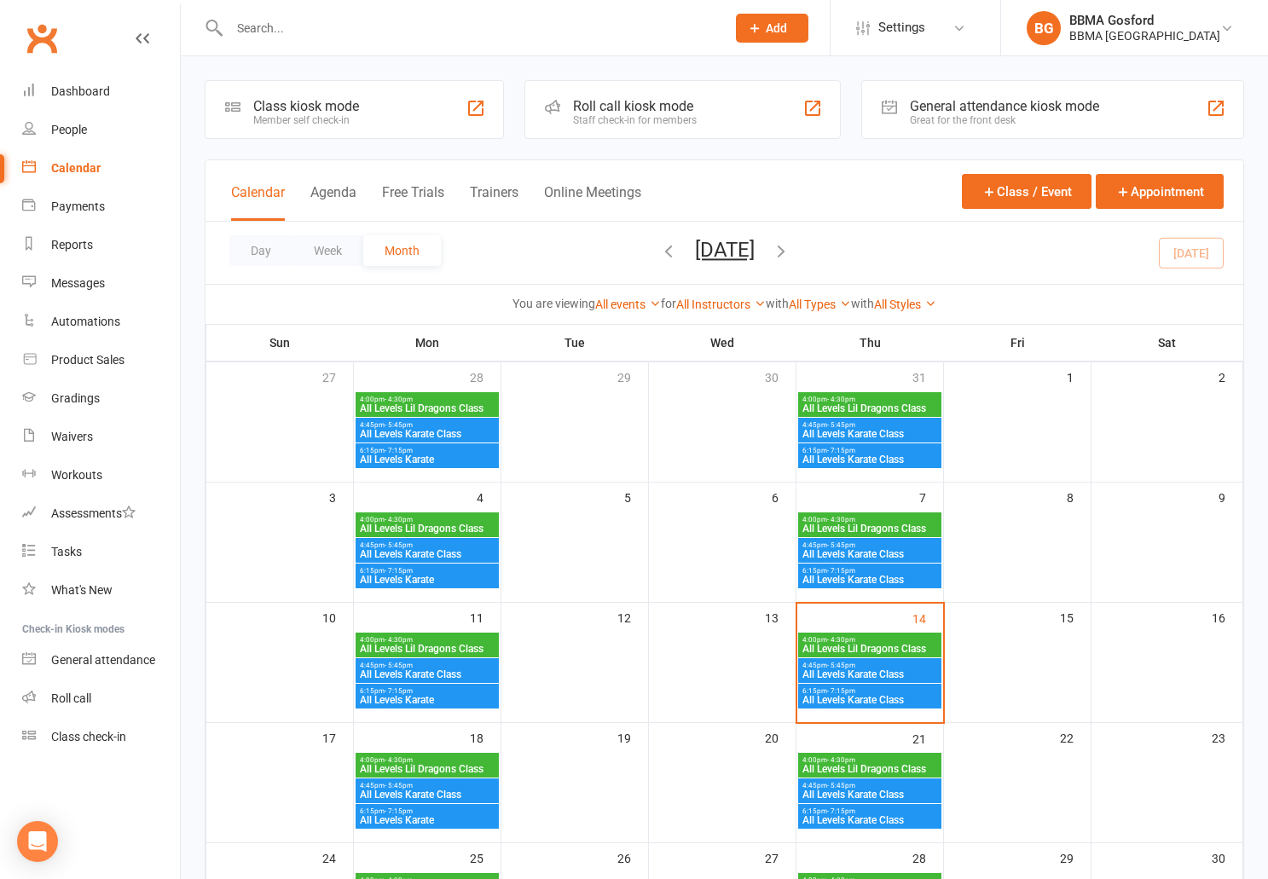
click at [890, 640] on span "4:00pm - 4:30pm" at bounding box center [870, 640] width 136 height 8
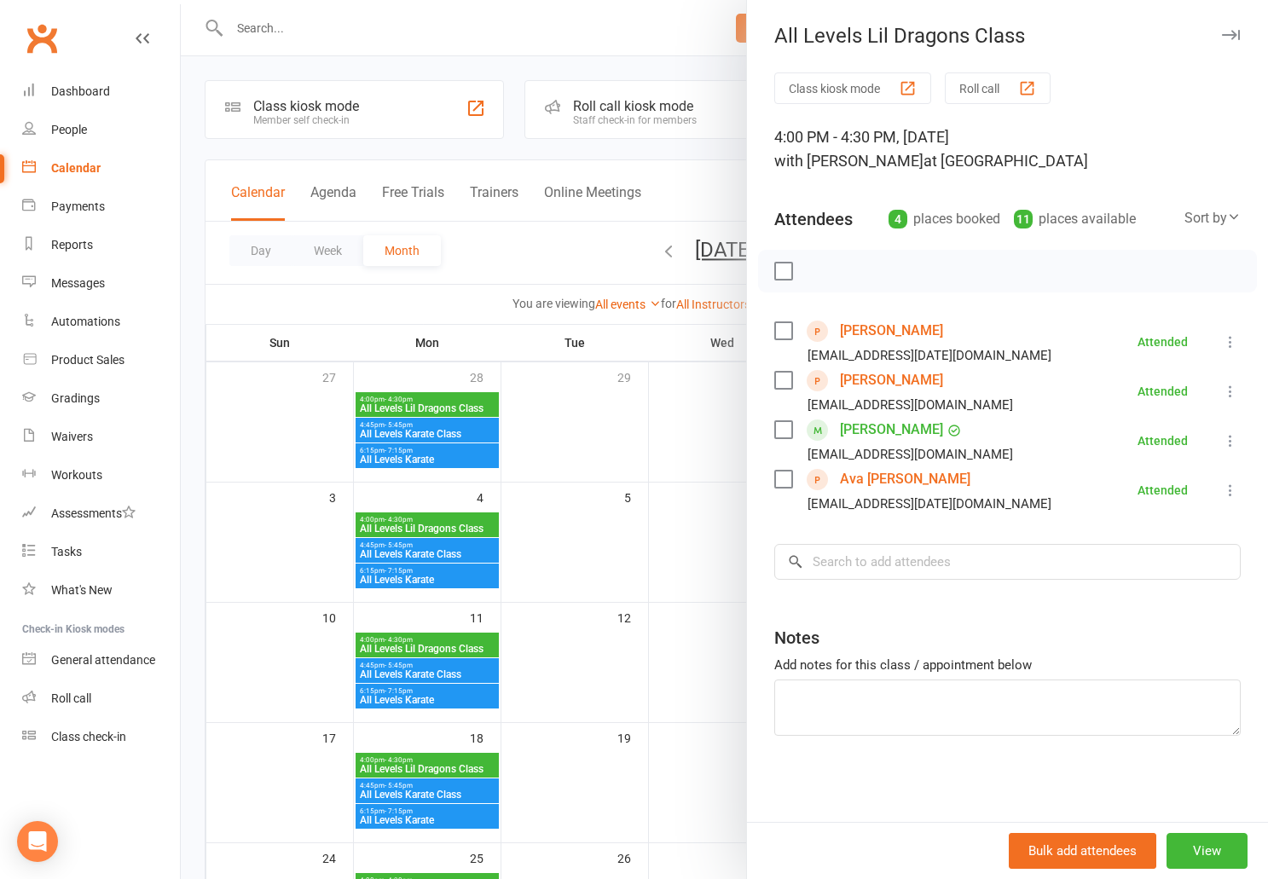
click at [886, 381] on link "Oakley Holden" at bounding box center [891, 380] width 103 height 27
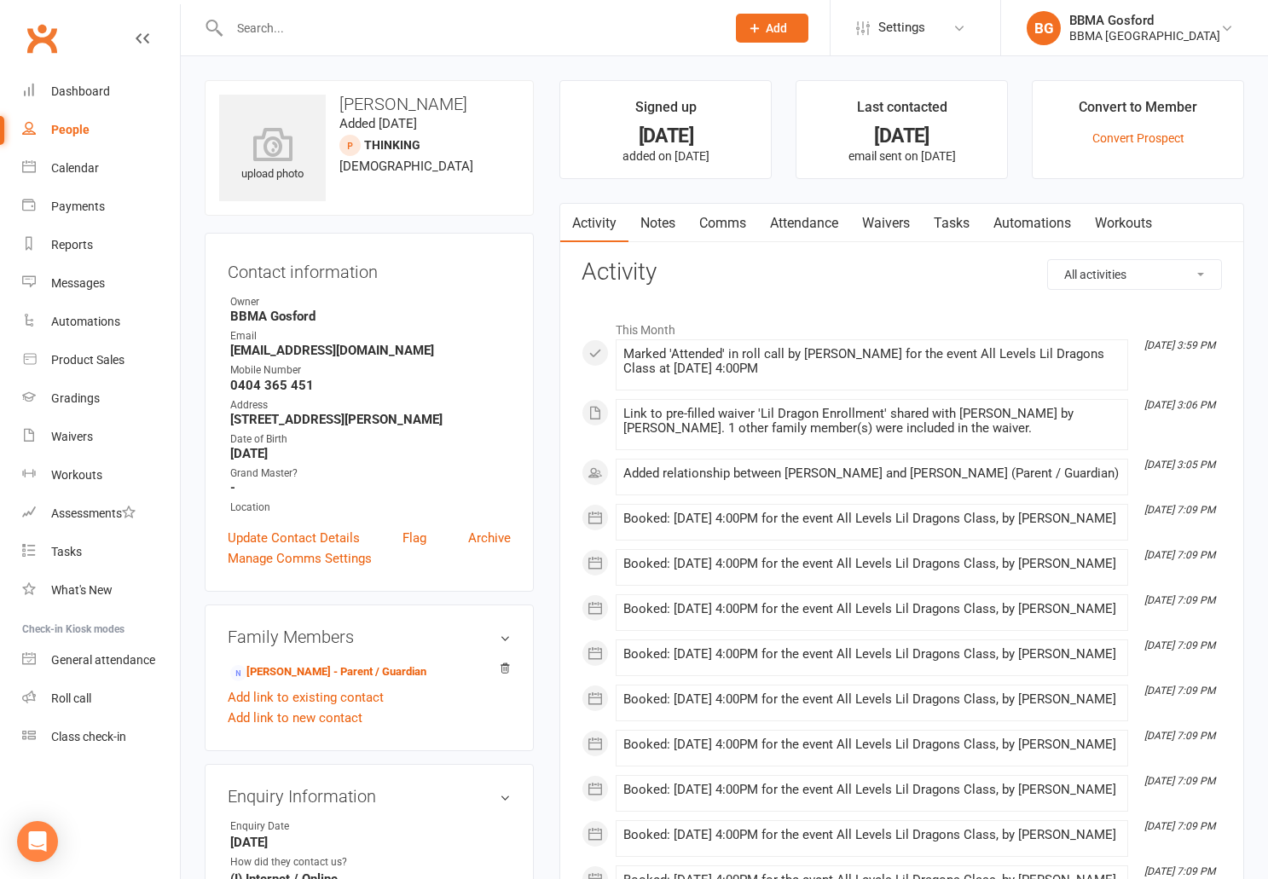
click at [711, 210] on link "Comms" at bounding box center [723, 223] width 71 height 39
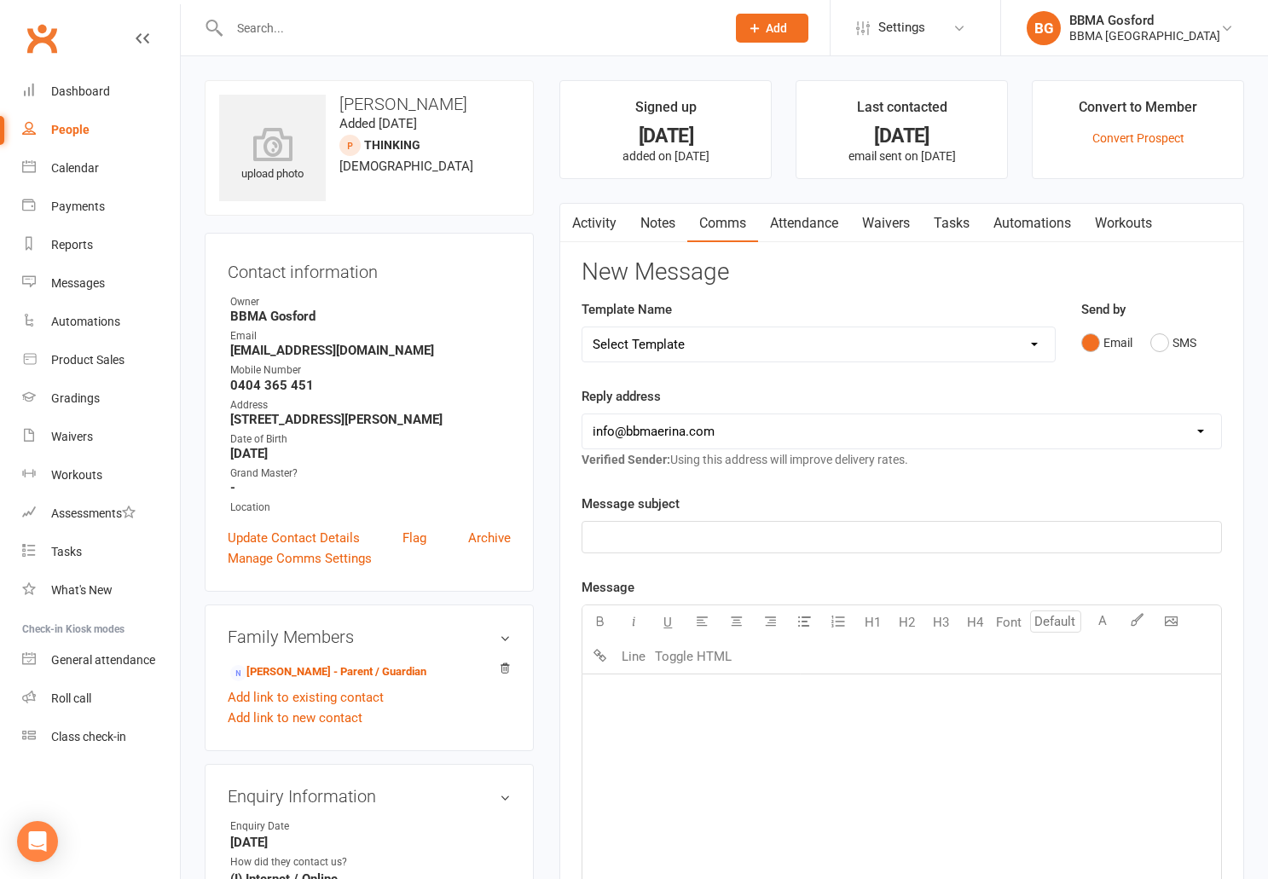
click at [666, 230] on link "Notes" at bounding box center [658, 223] width 59 height 39
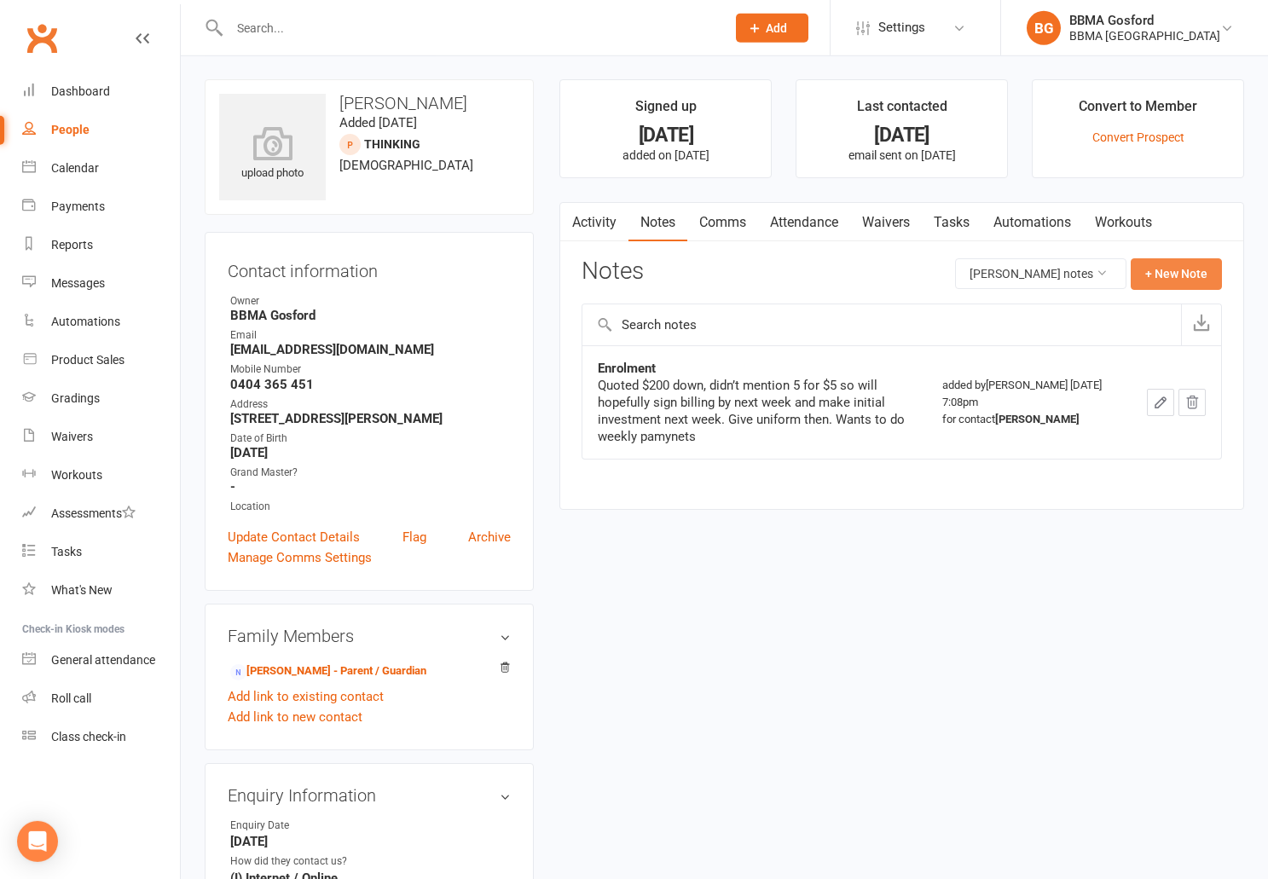
scroll to position [5, 0]
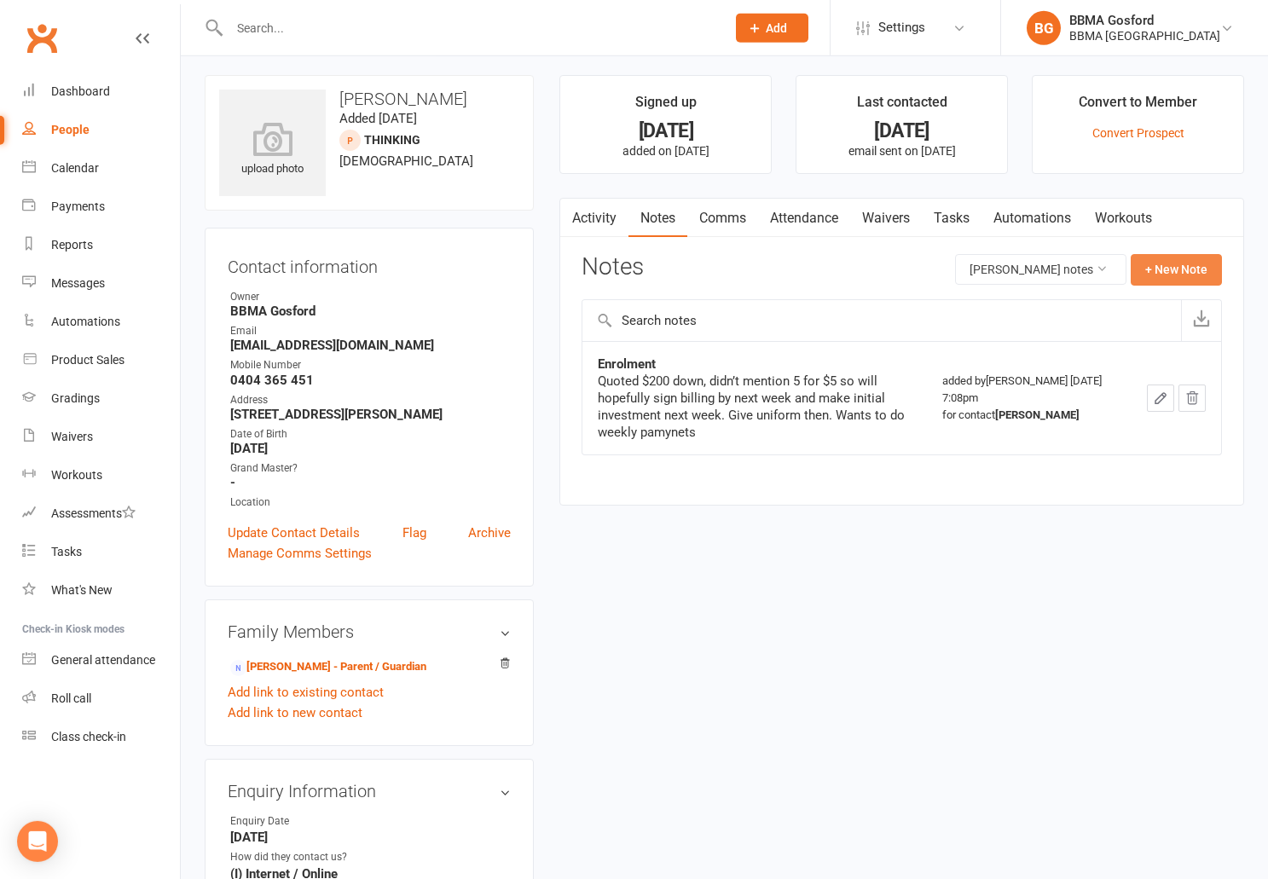
click at [1164, 275] on button "+ New Note" at bounding box center [1176, 269] width 91 height 31
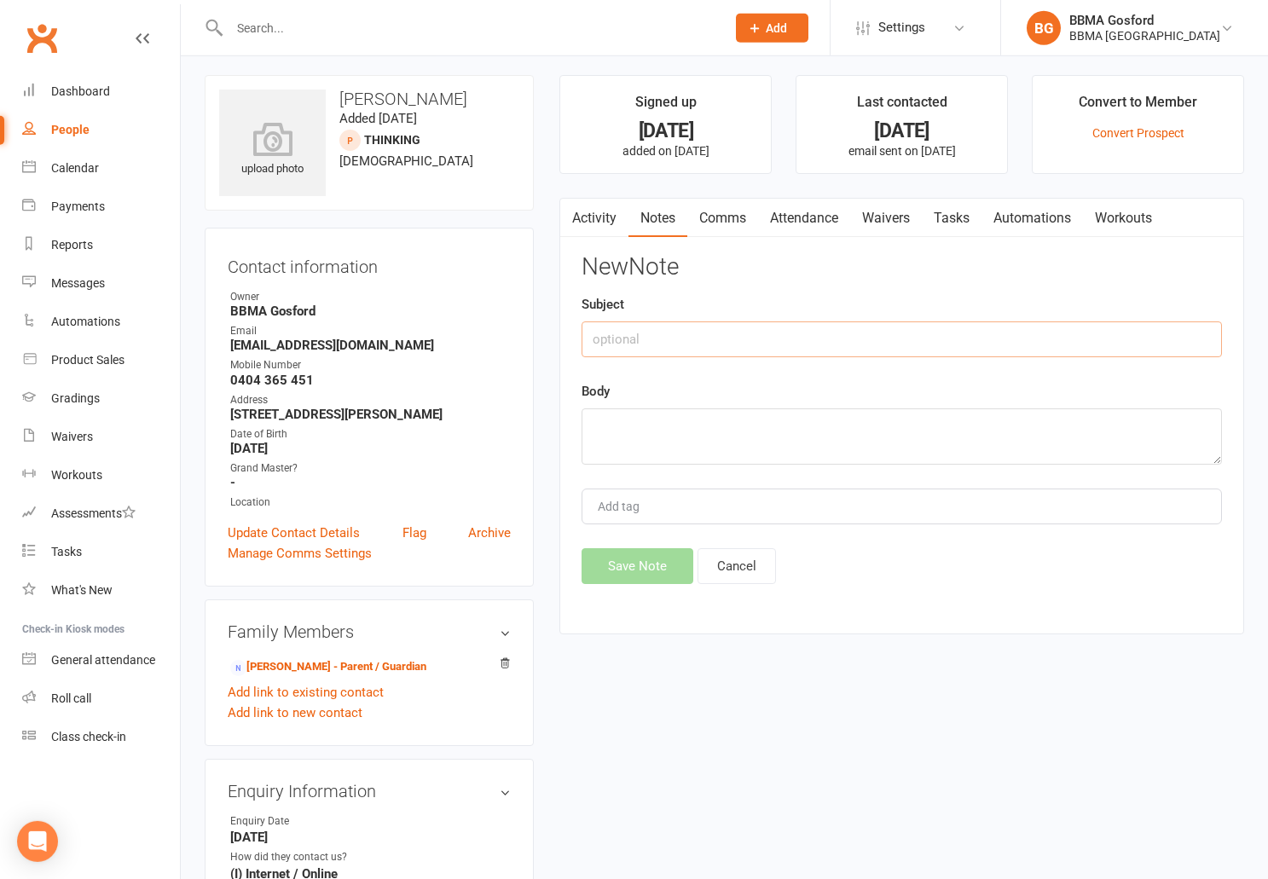
click at [820, 332] on input "text" at bounding box center [902, 340] width 641 height 36
type input "e"
type input "Enrolment"
click at [743, 413] on textarea at bounding box center [902, 437] width 641 height 56
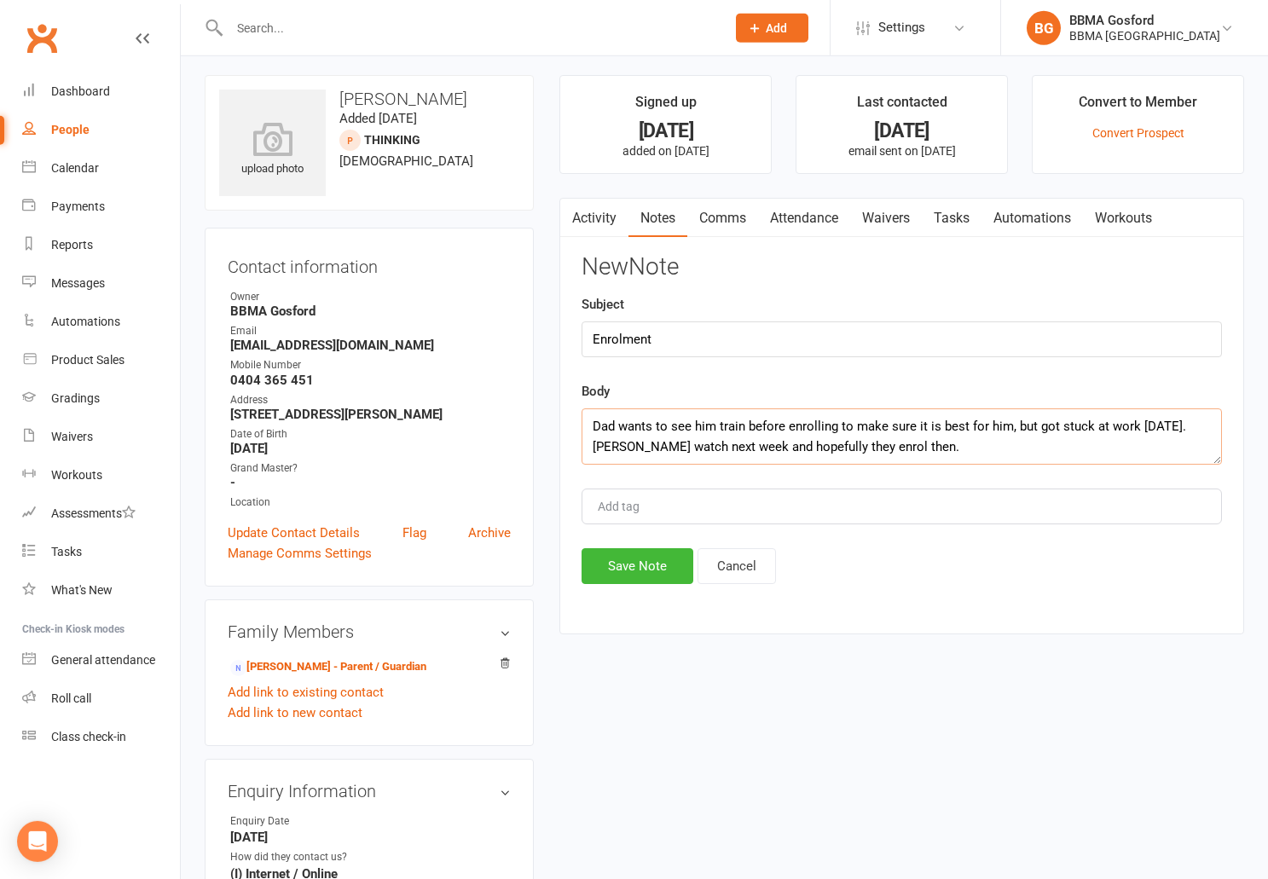
click at [594, 421] on textarea "Dad wants to see him train before enrolling to make sure it is best for him, bu…" at bounding box center [902, 437] width 641 height 56
type textarea "14/08/2025 - Dad wants to see him train before enrolling to make sure it is bes…"
drag, startPoint x: 631, startPoint y: 554, endPoint x: 620, endPoint y: 554, distance: 11.1
click at [630, 554] on button "Save Note" at bounding box center [638, 566] width 112 height 36
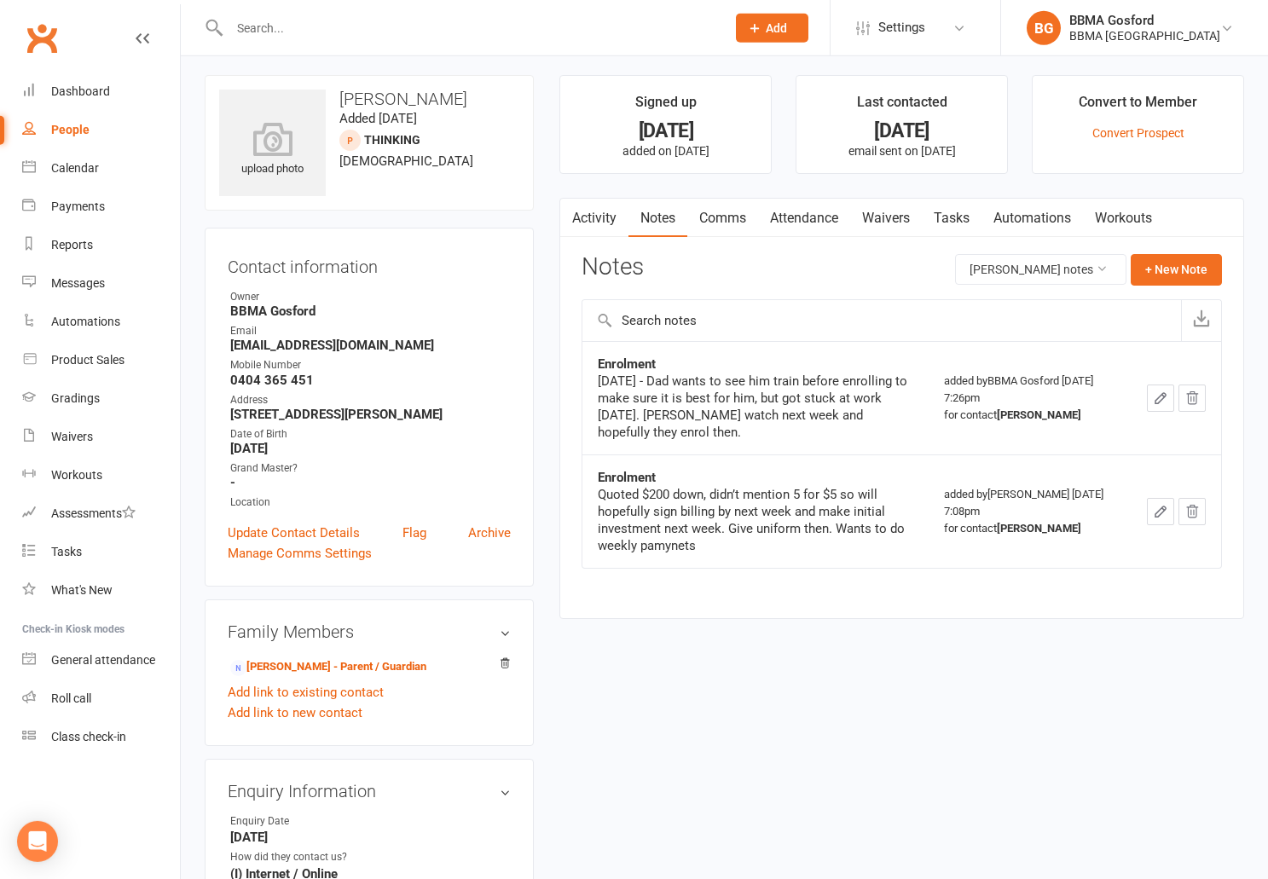
click at [787, 26] on span "Add" at bounding box center [776, 28] width 21 height 14
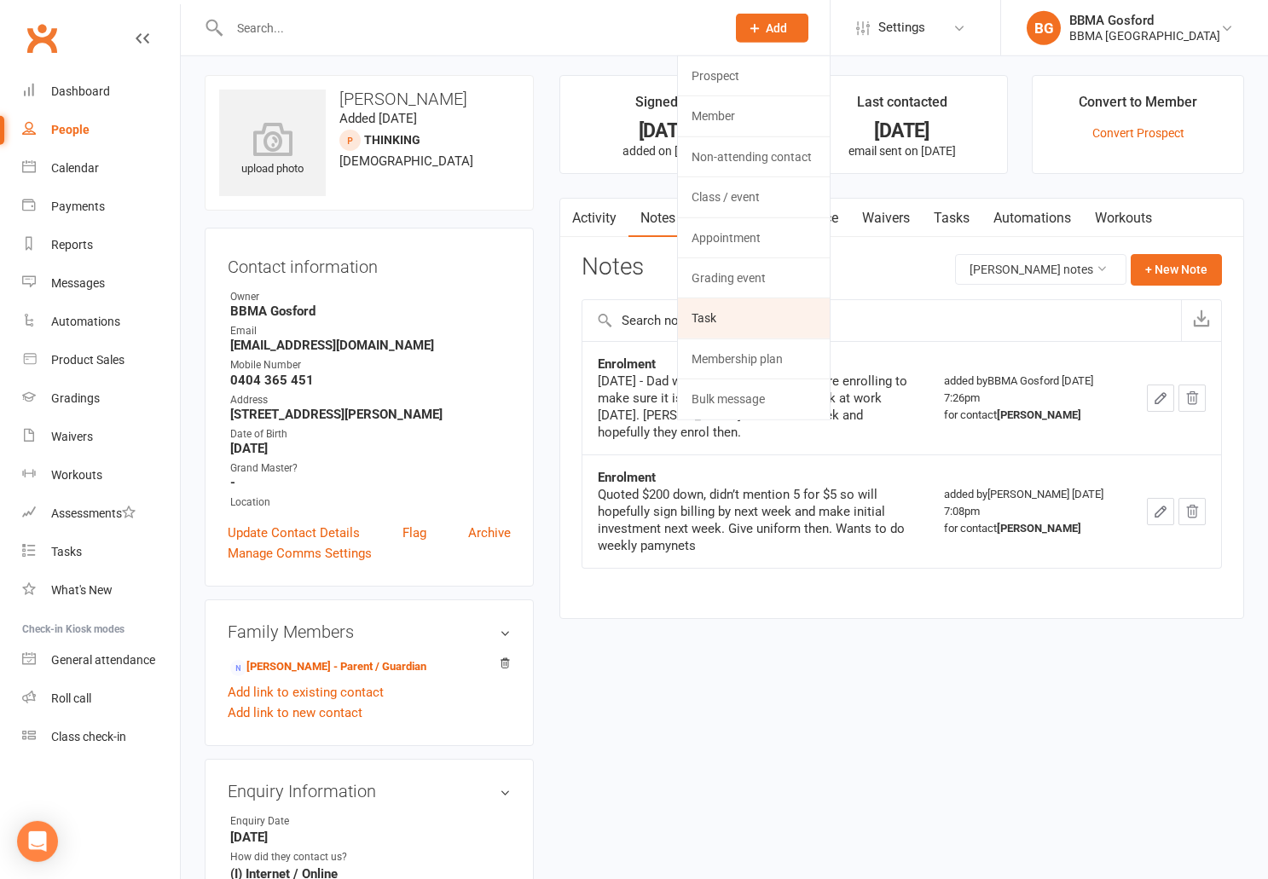
click at [790, 310] on link "Task" at bounding box center [754, 318] width 152 height 39
select select "4818"
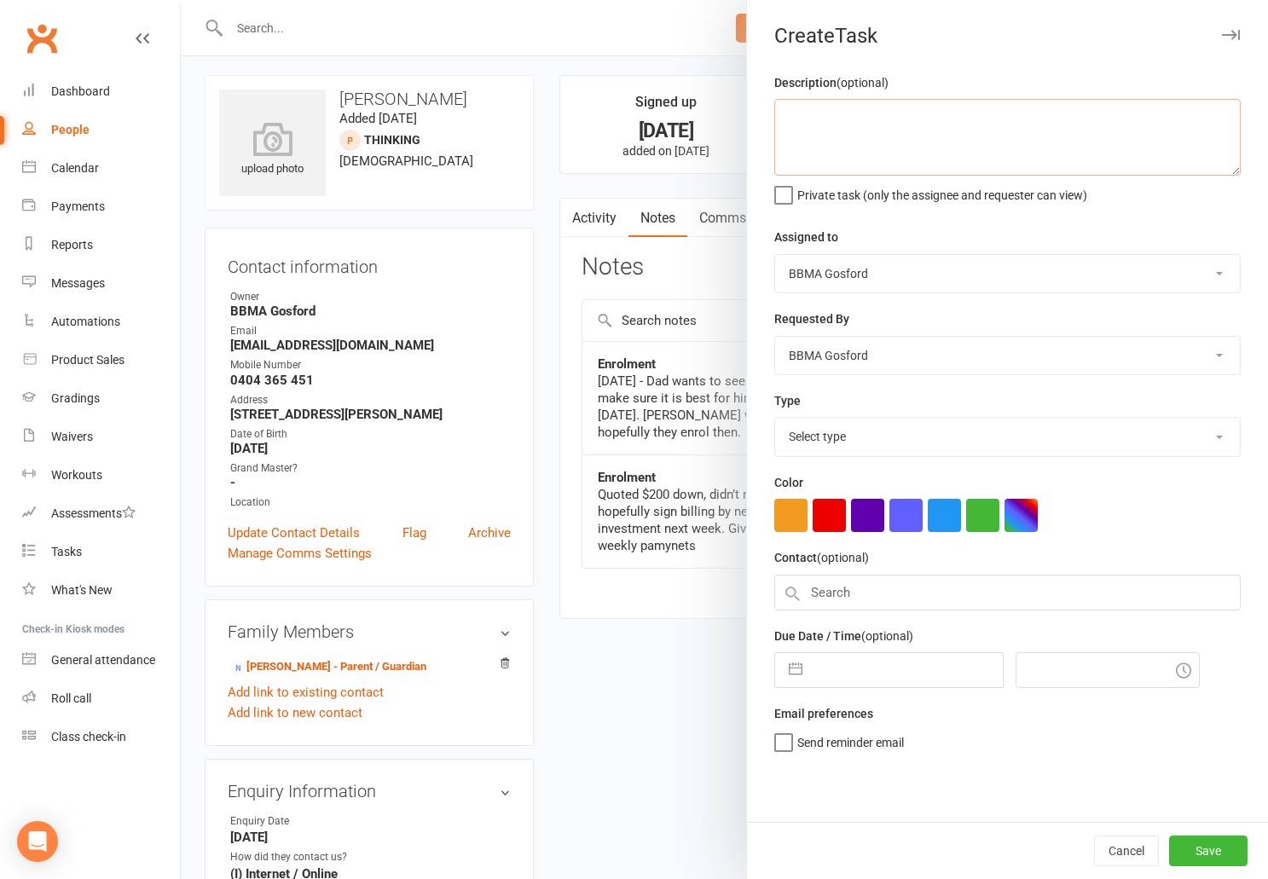
click at [863, 162] on textarea at bounding box center [1008, 137] width 467 height 77
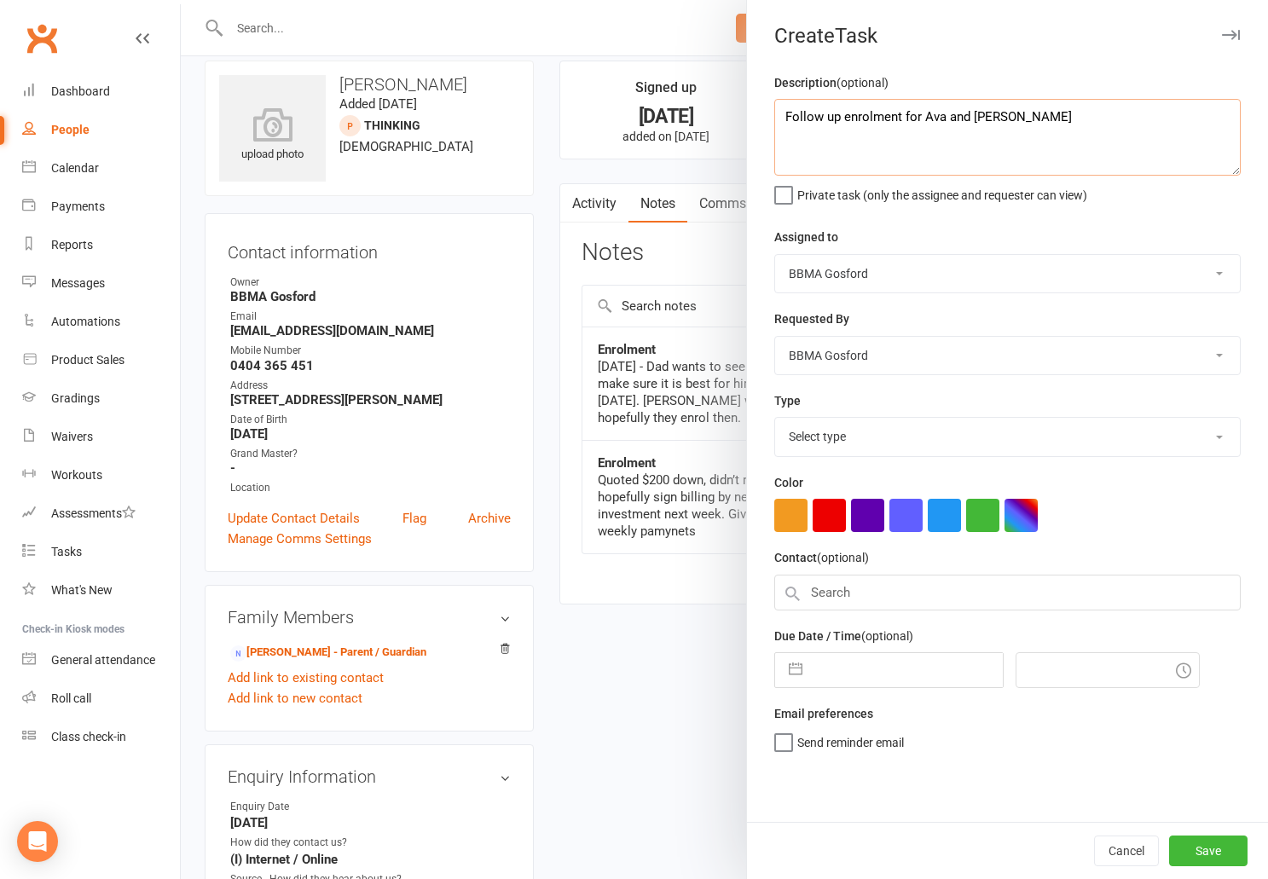
type textarea "Follow up enrolment for Ava and Olivia"
select select "53115"
click option "Declan Squire" at bounding box center [0, 0] width 0 height 0
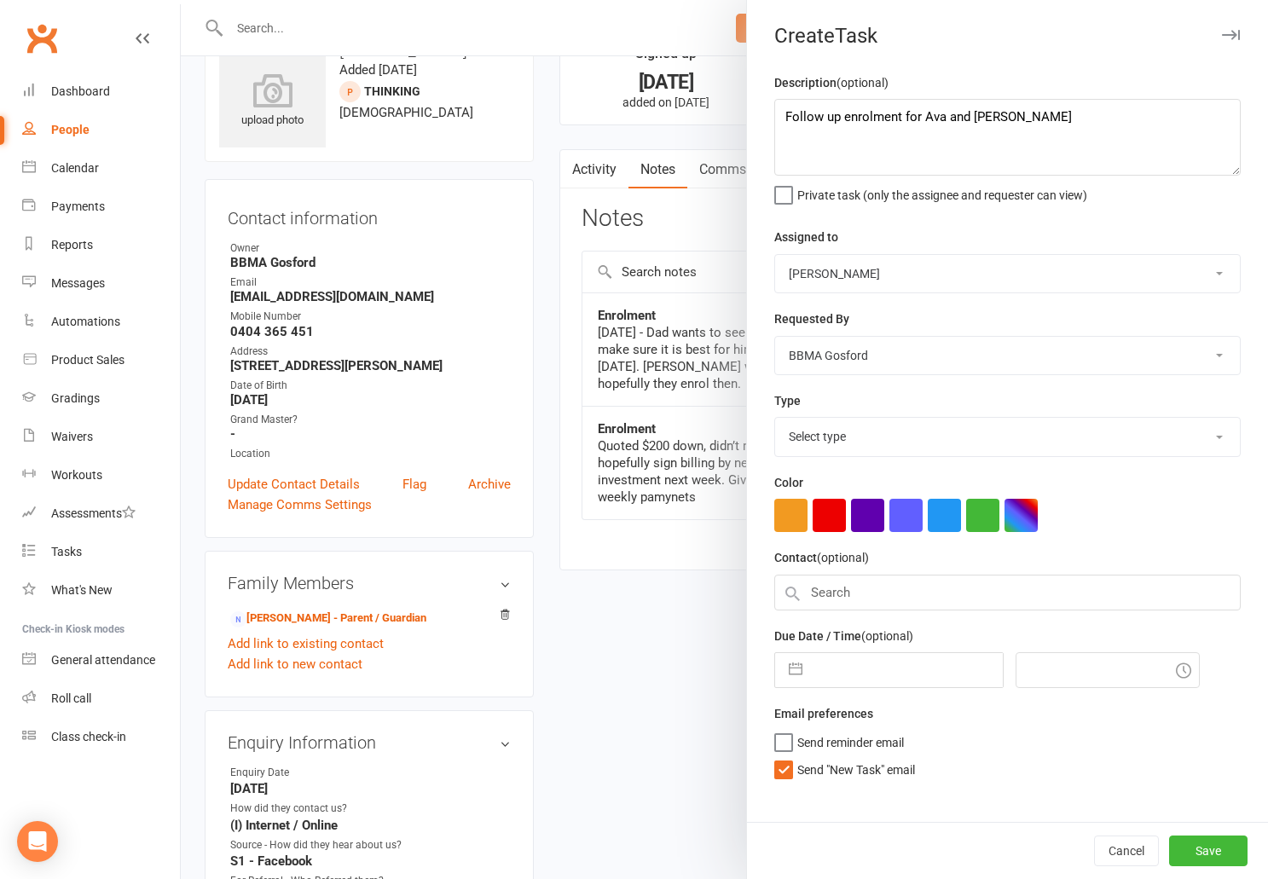
scroll to position [97, 0]
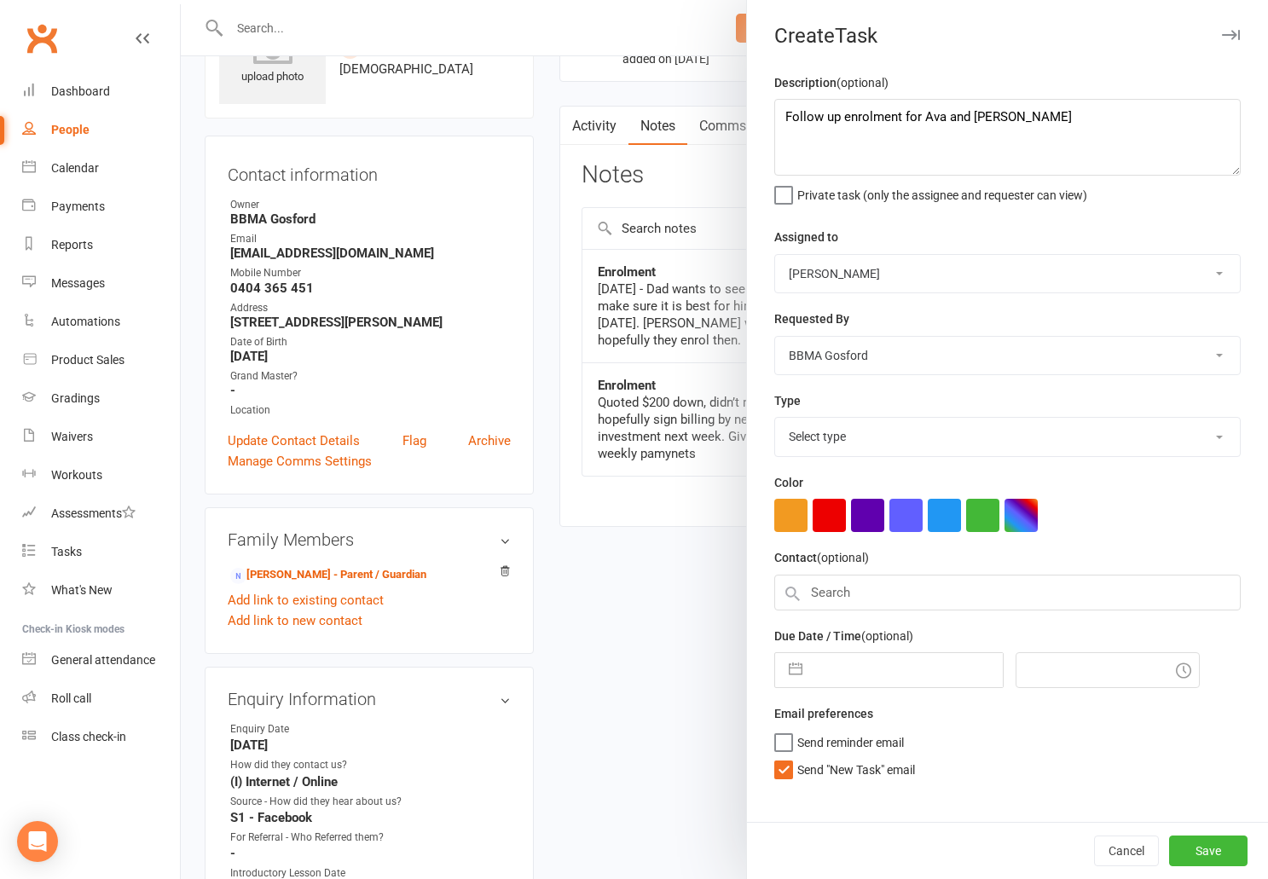
click at [793, 743] on label "Send reminder email" at bounding box center [840, 738] width 130 height 17
click at [793, 730] on input "Send reminder email" at bounding box center [840, 730] width 130 height 0
checkbox input "true"
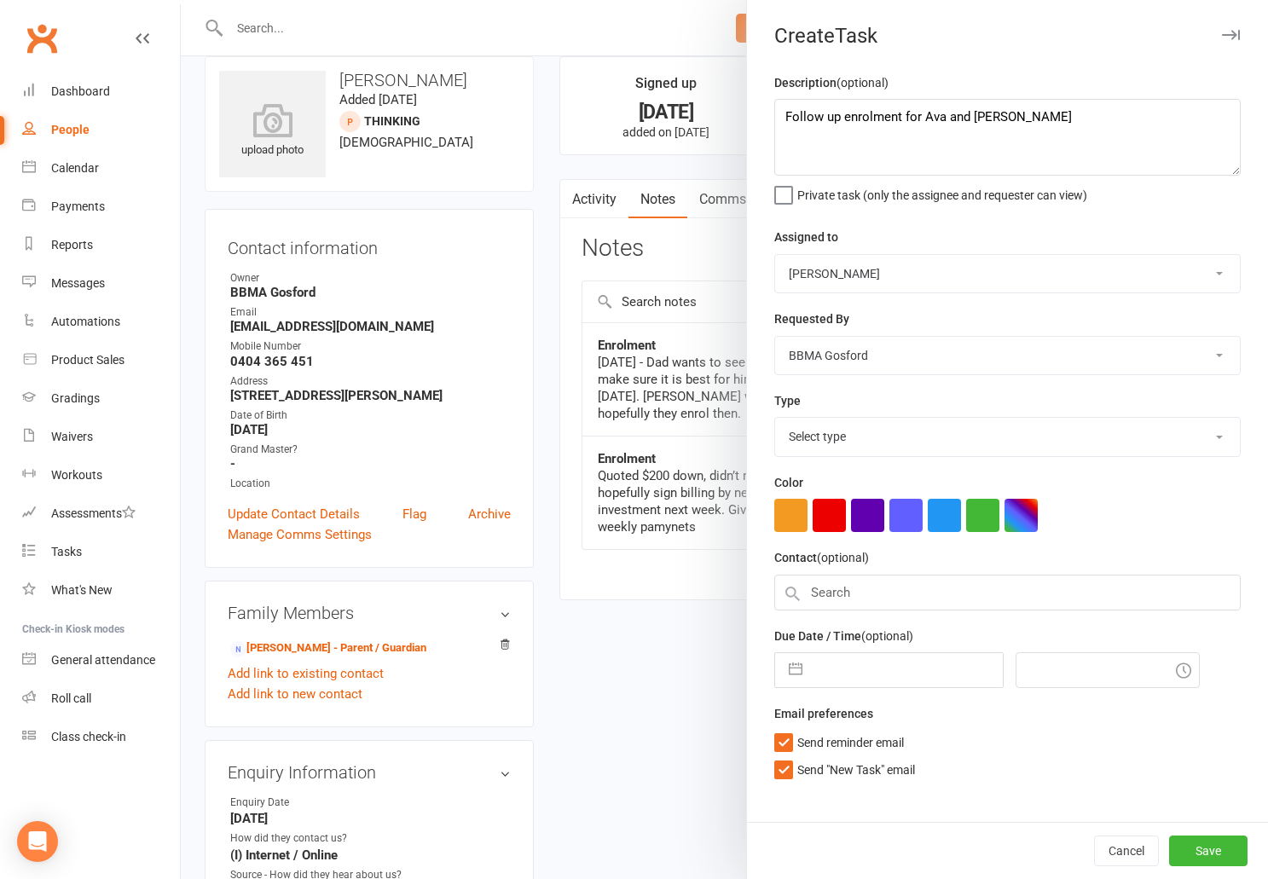
scroll to position [21, 0]
select select "34424"
click option "Phone call" at bounding box center [0, 0] width 0 height 0
click at [974, 603] on input "text" at bounding box center [1008, 593] width 467 height 36
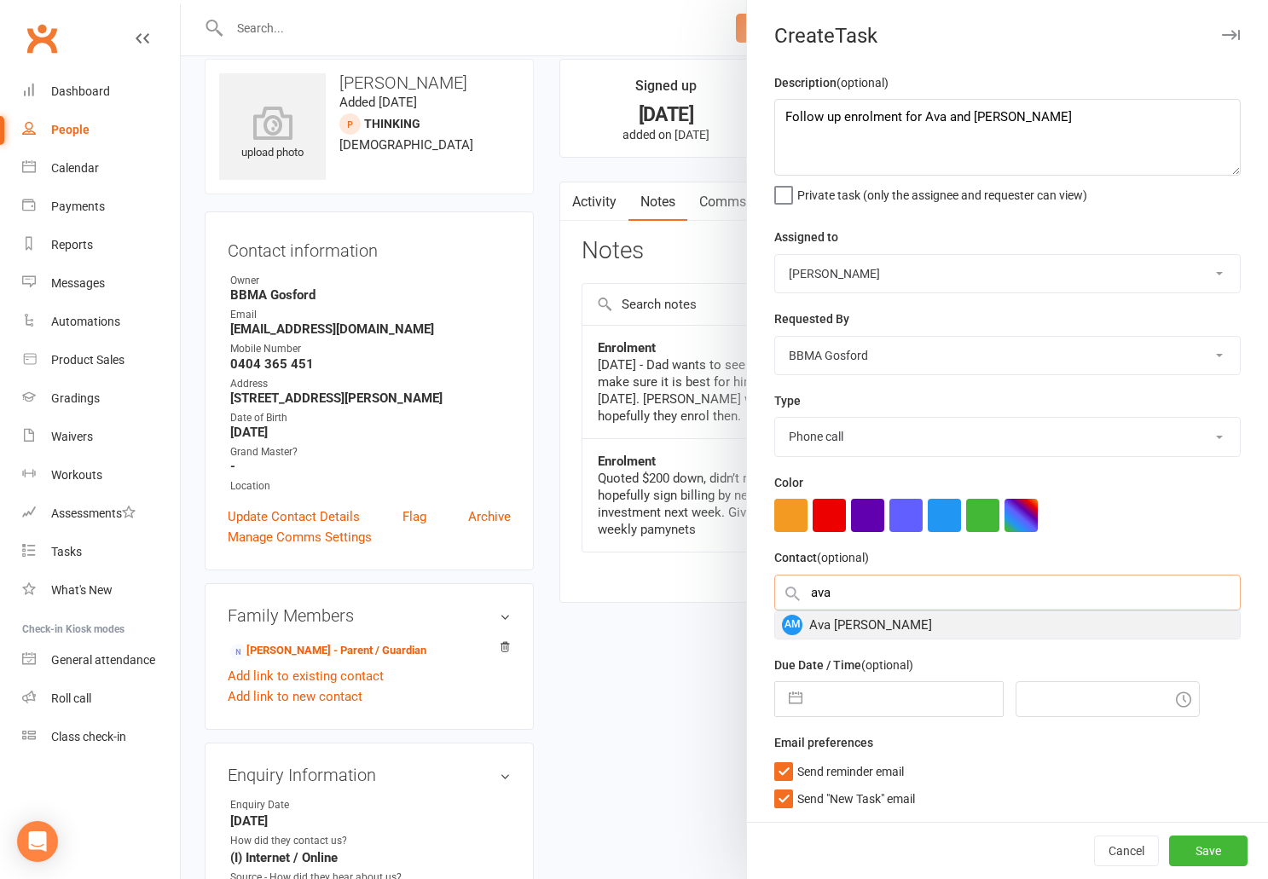
type input "ava"
click at [940, 625] on div "AM Ava Mavis Menier" at bounding box center [1007, 625] width 465 height 27
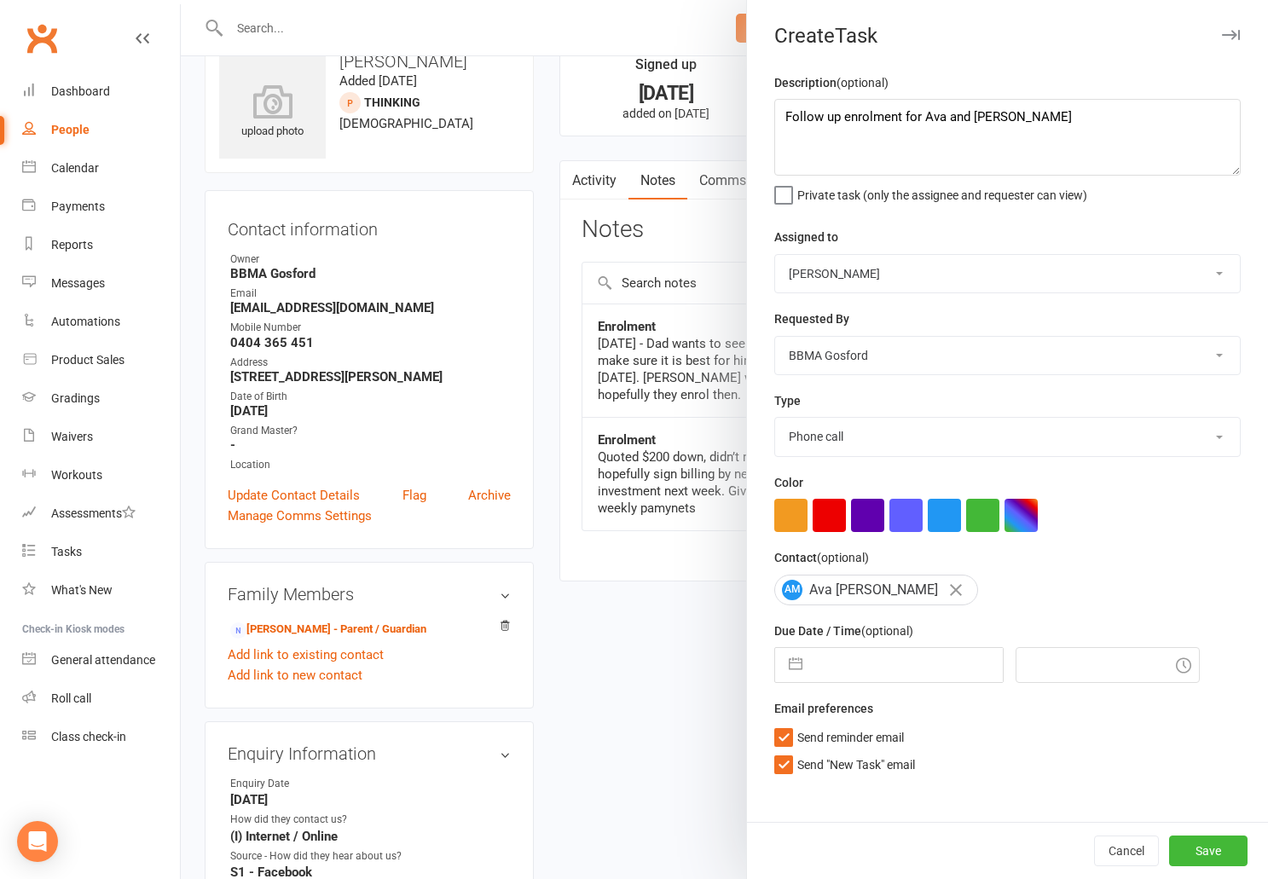
scroll to position [55, 0]
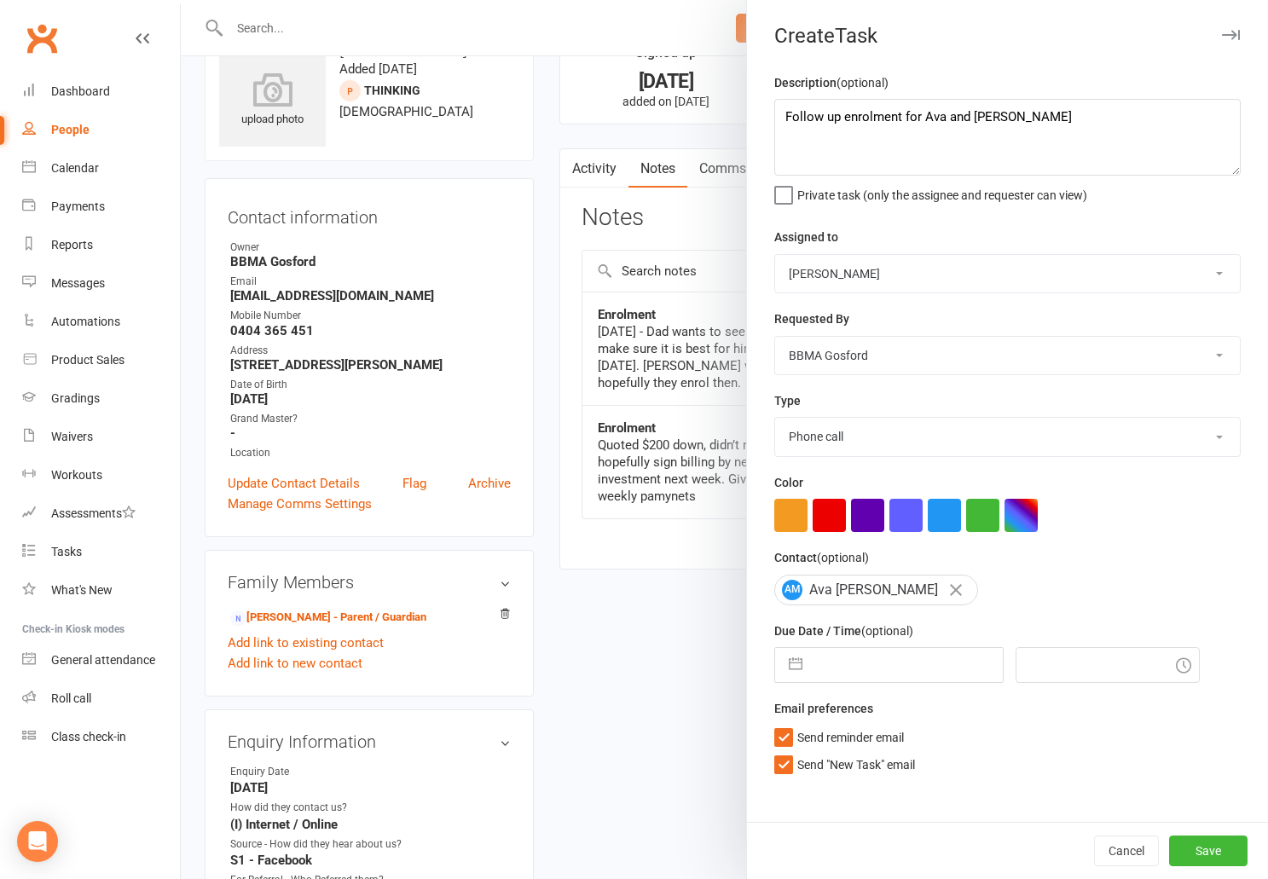
click at [918, 680] on input "text" at bounding box center [907, 665] width 192 height 34
select select "6"
select select "2025"
select select "7"
select select "2025"
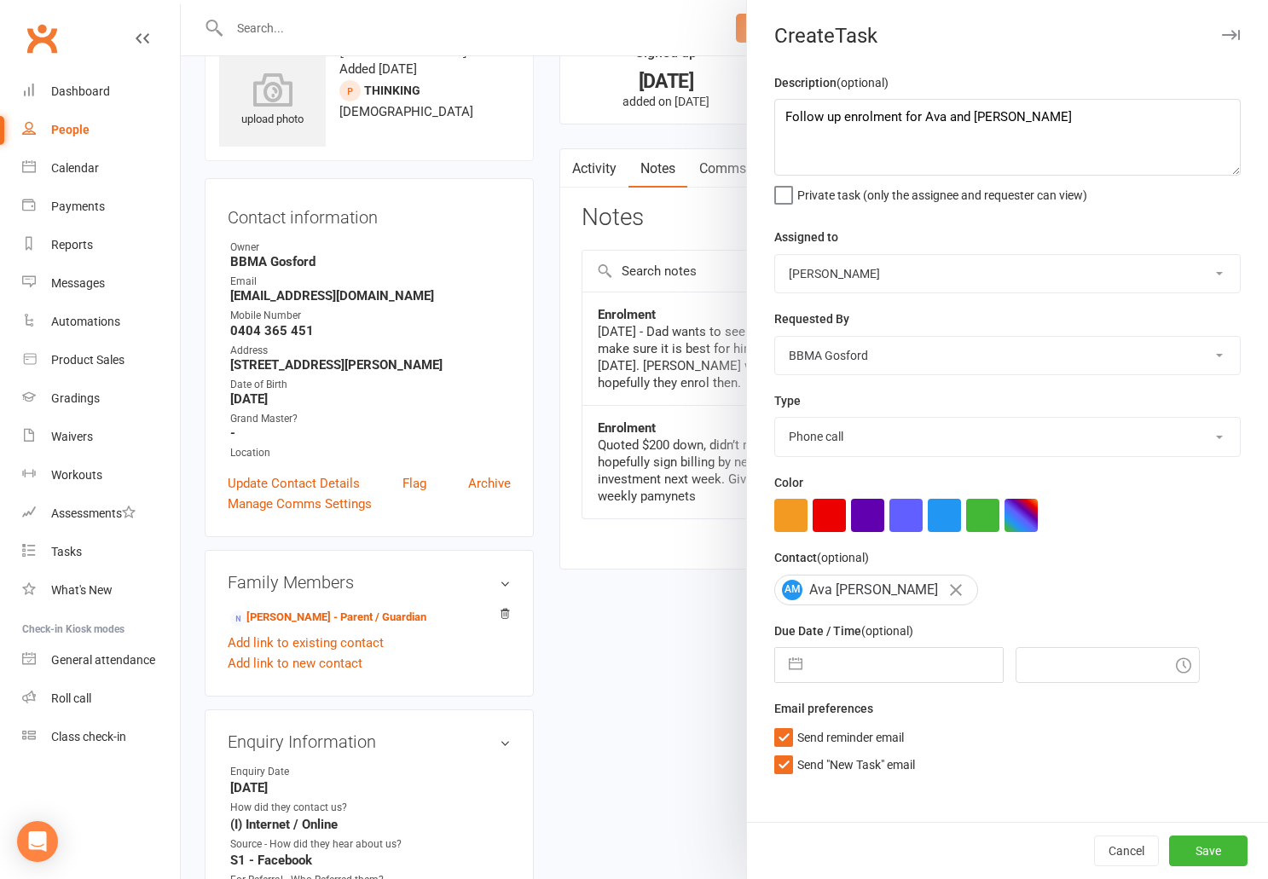
select select "8"
select select "2025"
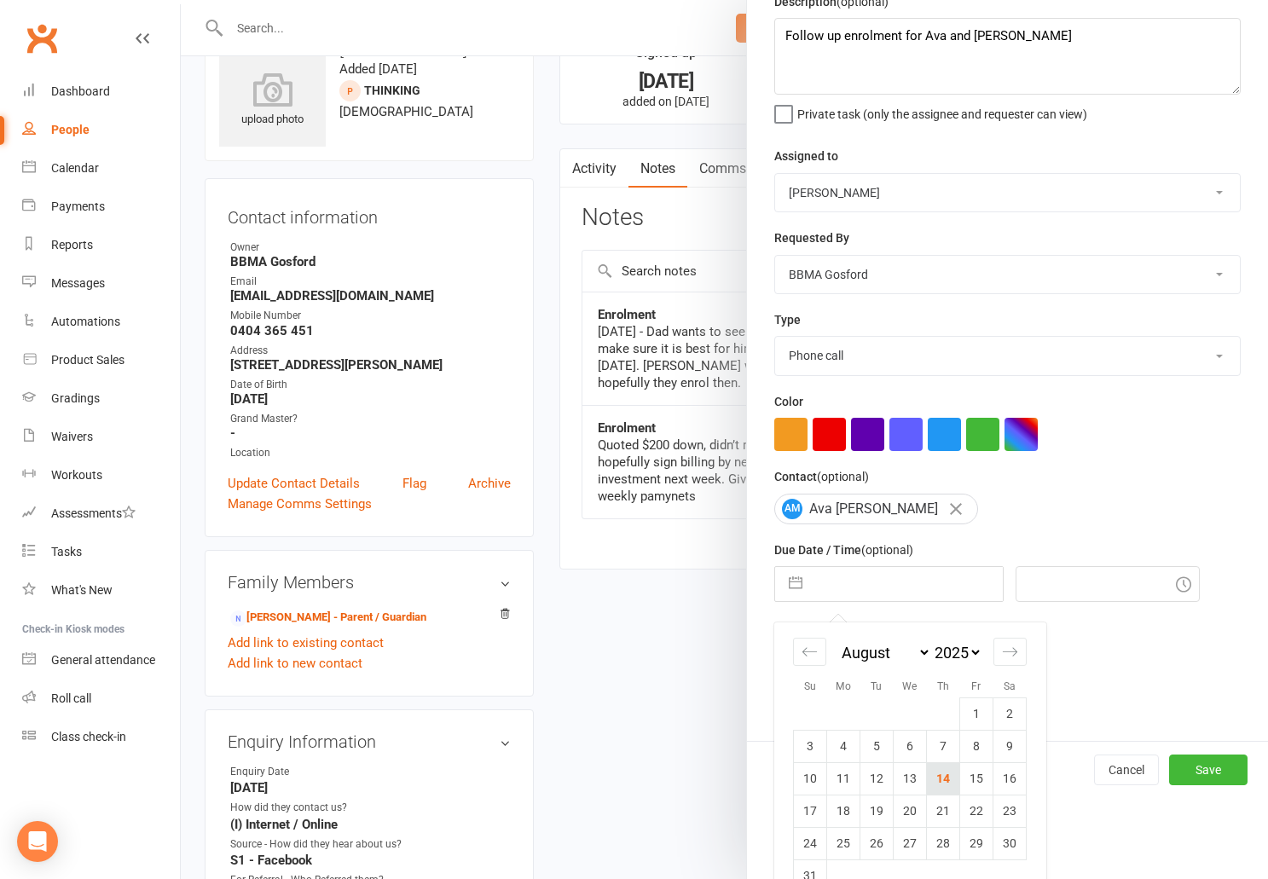
scroll to position [87, 0]
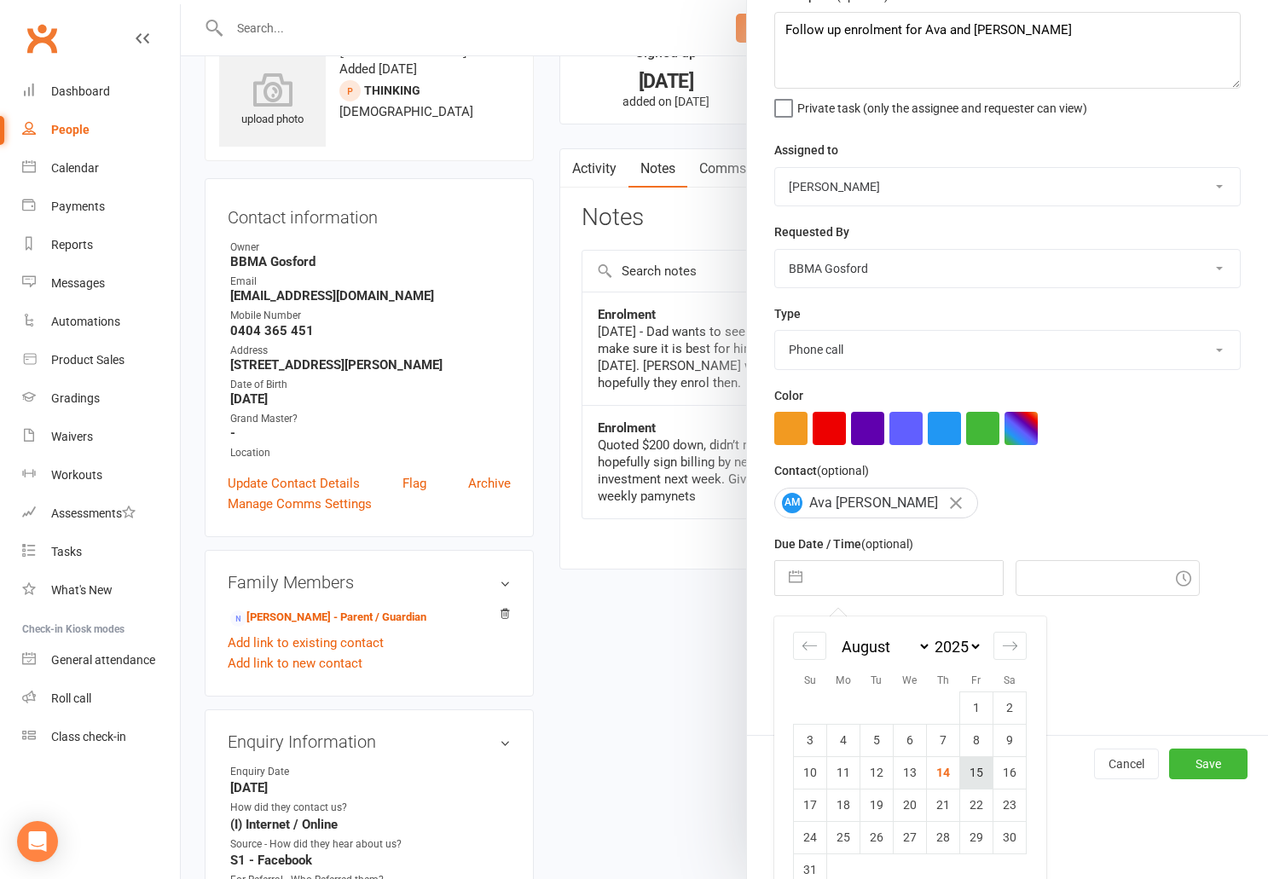
click at [966, 776] on td "15" at bounding box center [976, 773] width 33 height 32
type input "15 Aug 2025"
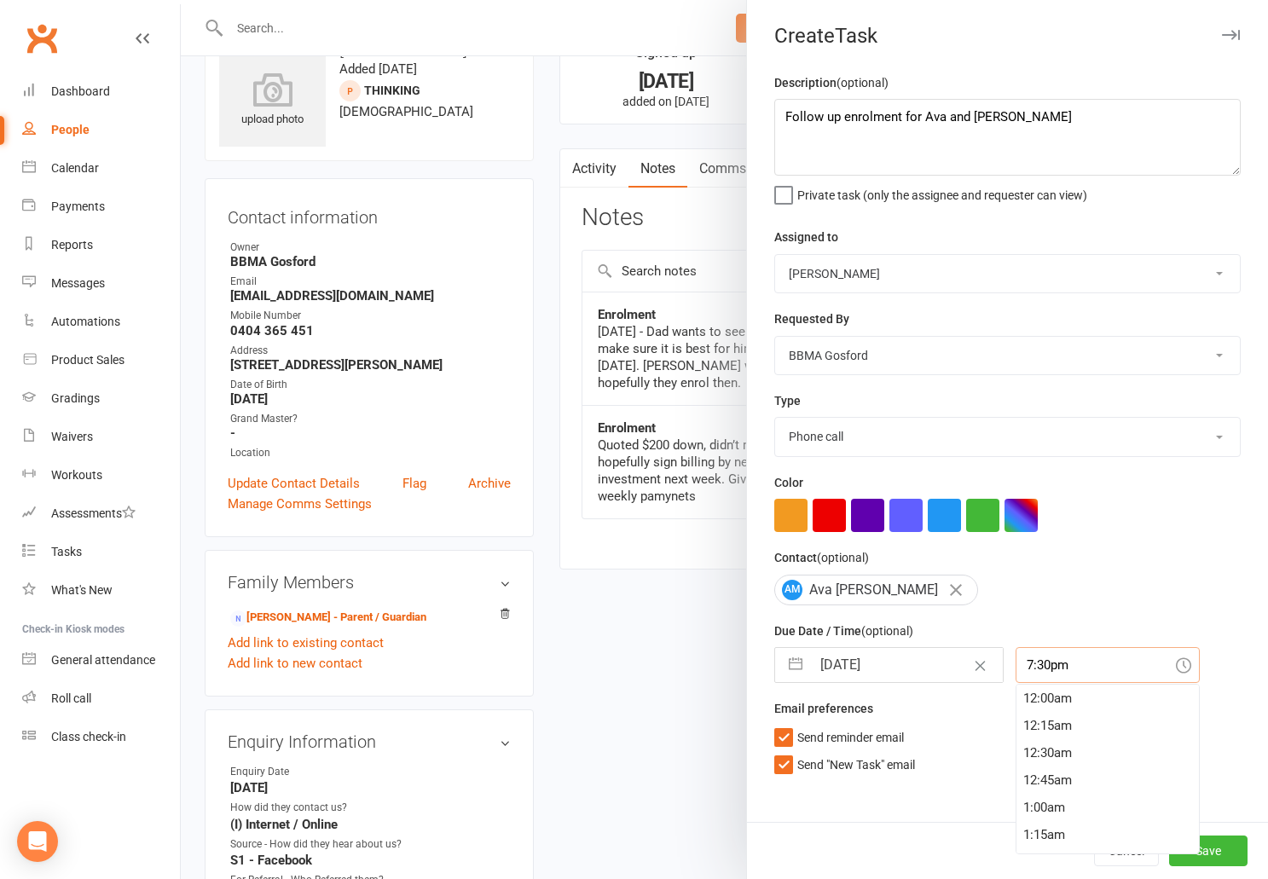
click at [1073, 664] on input "7:30pm" at bounding box center [1108, 665] width 184 height 36
click at [1058, 741] on div "11:00am" at bounding box center [1108, 737] width 183 height 27
type input "11:00am"
click at [1207, 847] on button "Save" at bounding box center [1208, 851] width 78 height 31
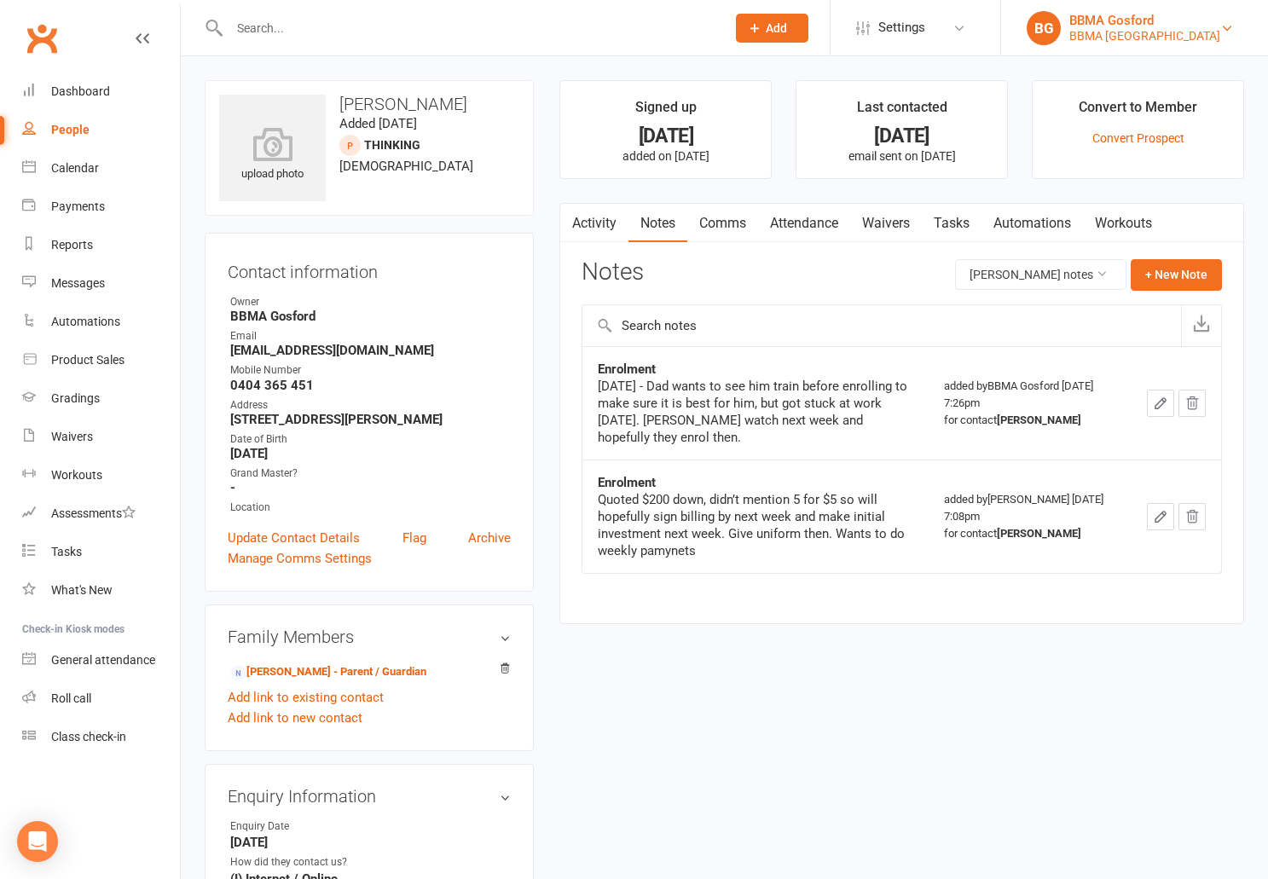
click at [1089, 34] on div "BBMA Erina Heights" at bounding box center [1145, 35] width 151 height 15
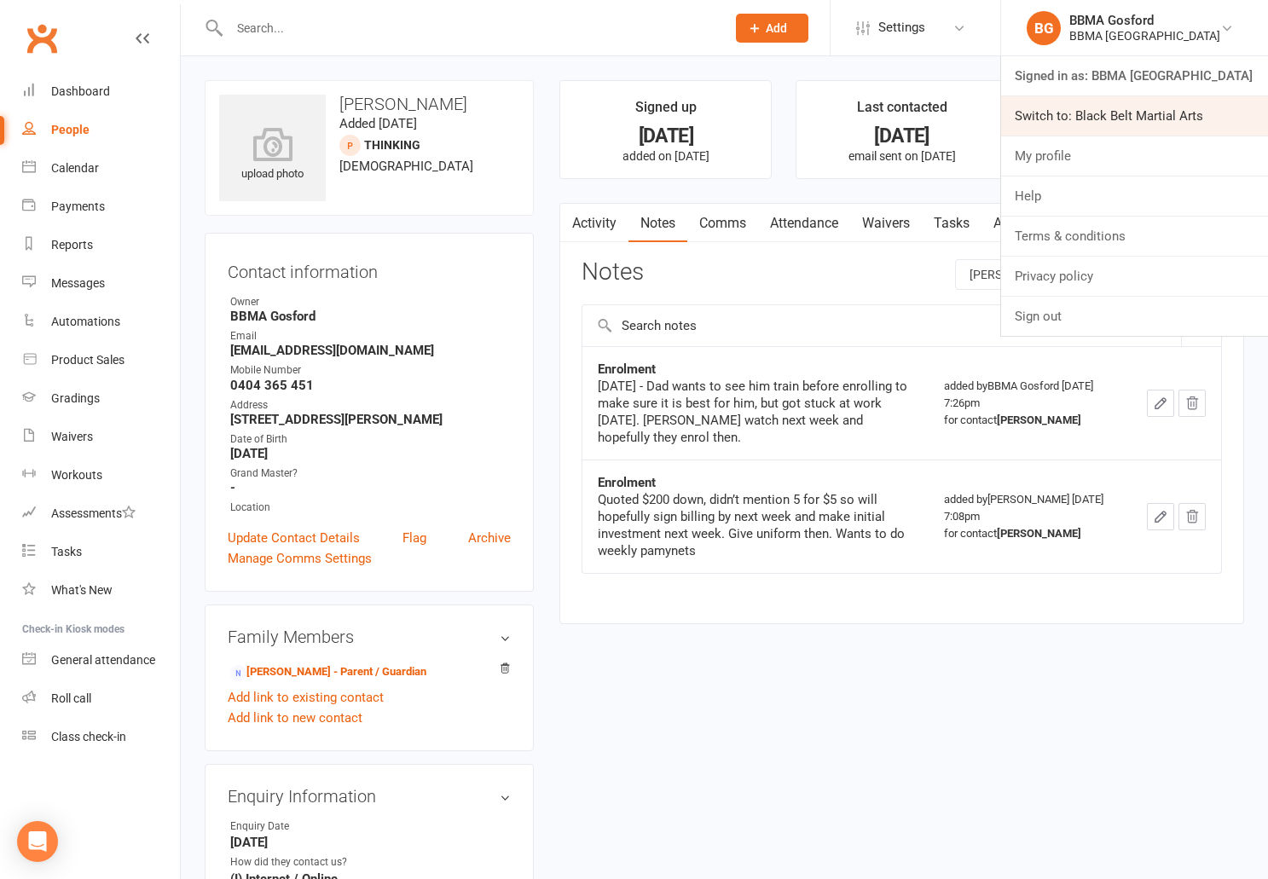
click at [1101, 113] on link "Switch to: Black Belt Martial Arts" at bounding box center [1134, 115] width 267 height 39
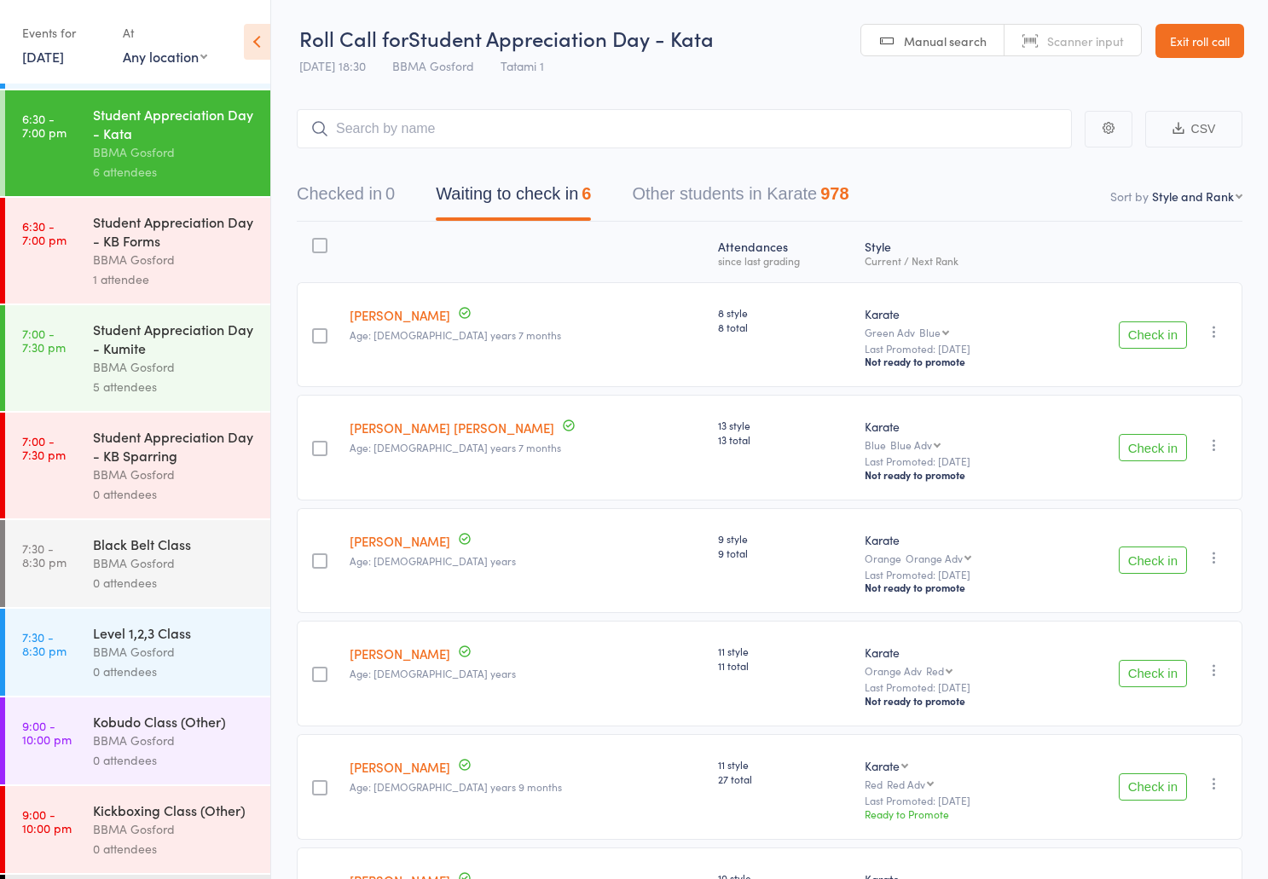
scroll to position [746, 0]
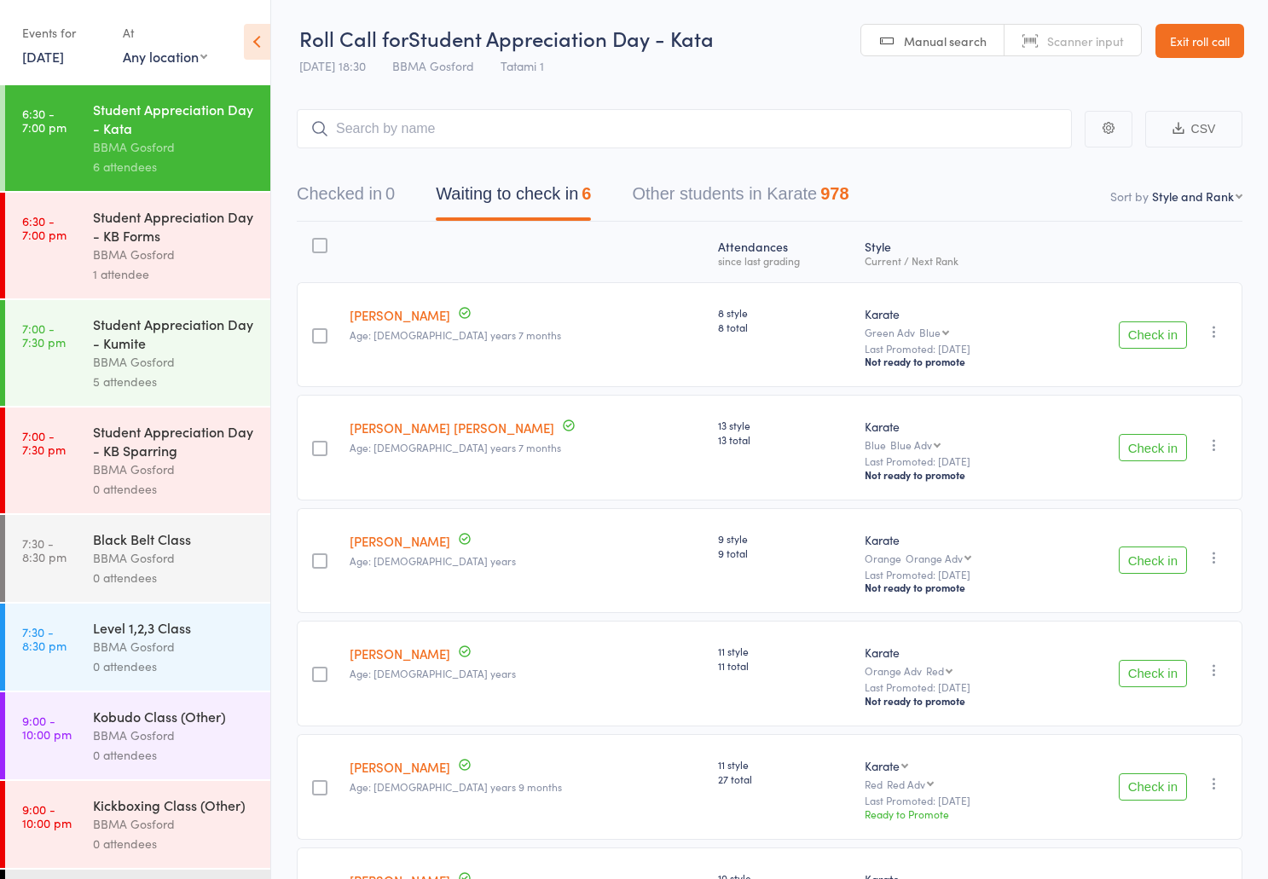
click at [187, 566] on div "BBMA Gosford" at bounding box center [174, 558] width 163 height 20
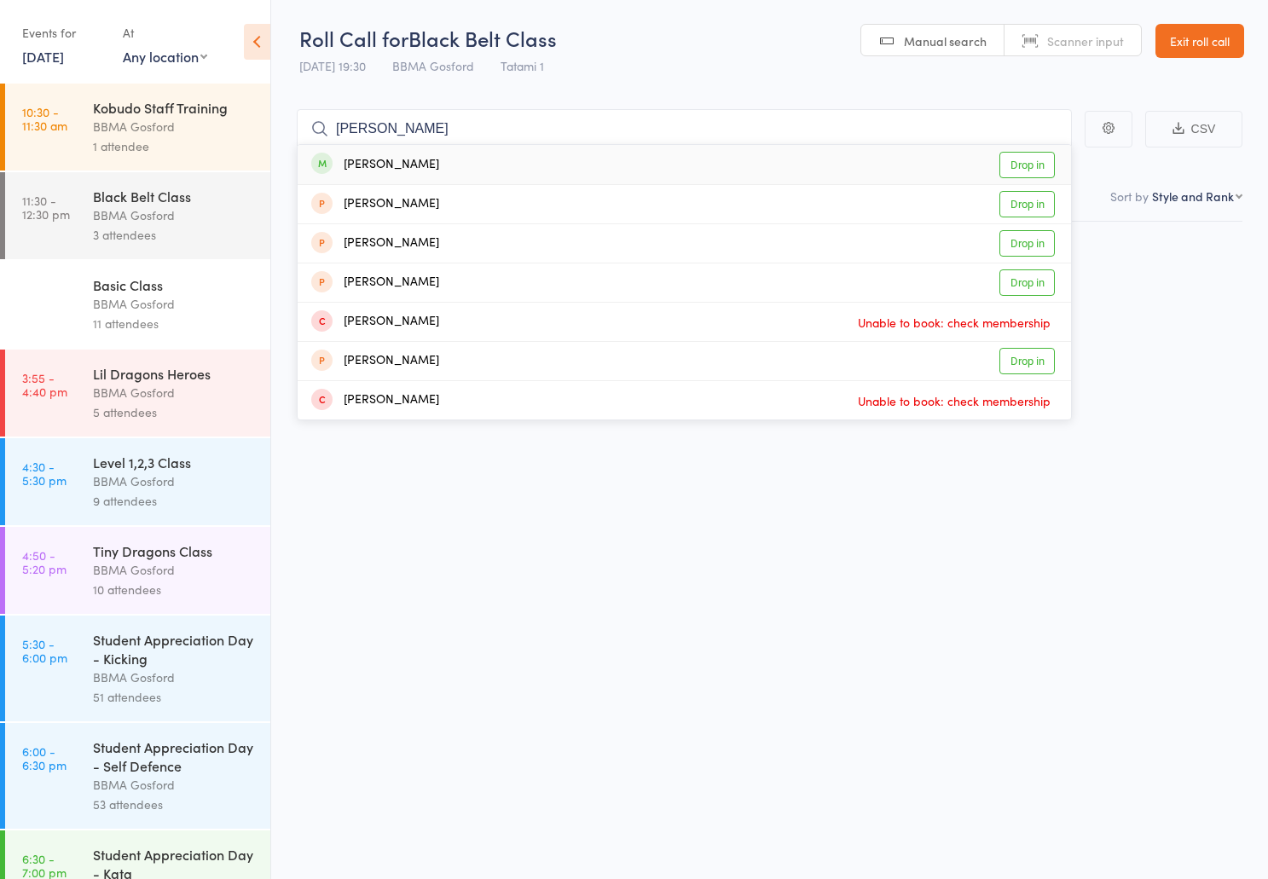
type input "[PERSON_NAME]"
drag, startPoint x: 495, startPoint y: 164, endPoint x: 482, endPoint y: 166, distance: 13.0
click at [495, 164] on div "[PERSON_NAME] Drop in" at bounding box center [685, 164] width 774 height 39
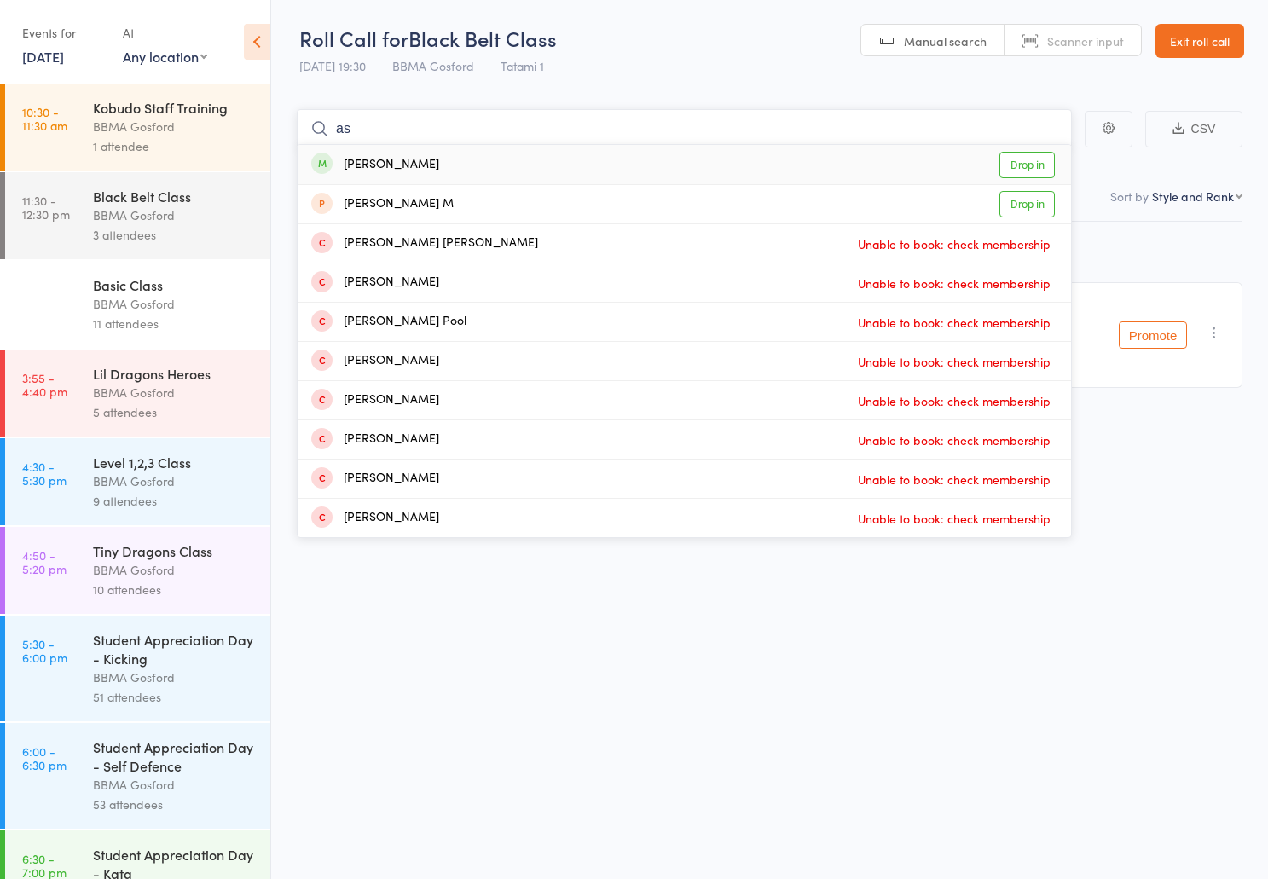
type input "a"
type input "[PERSON_NAME]"
click at [445, 163] on div "[PERSON_NAME] Drop in" at bounding box center [685, 164] width 774 height 39
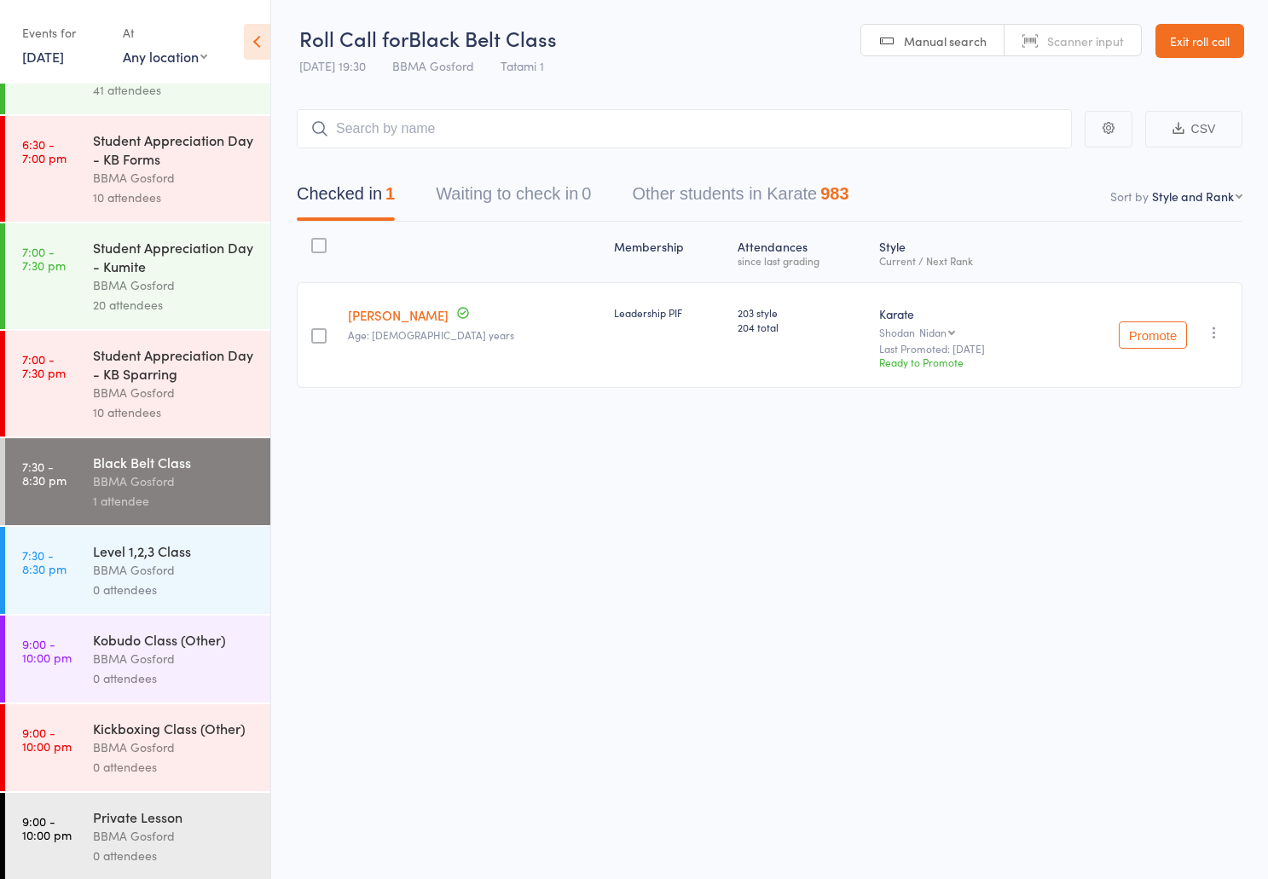
scroll to position [1024, 0]
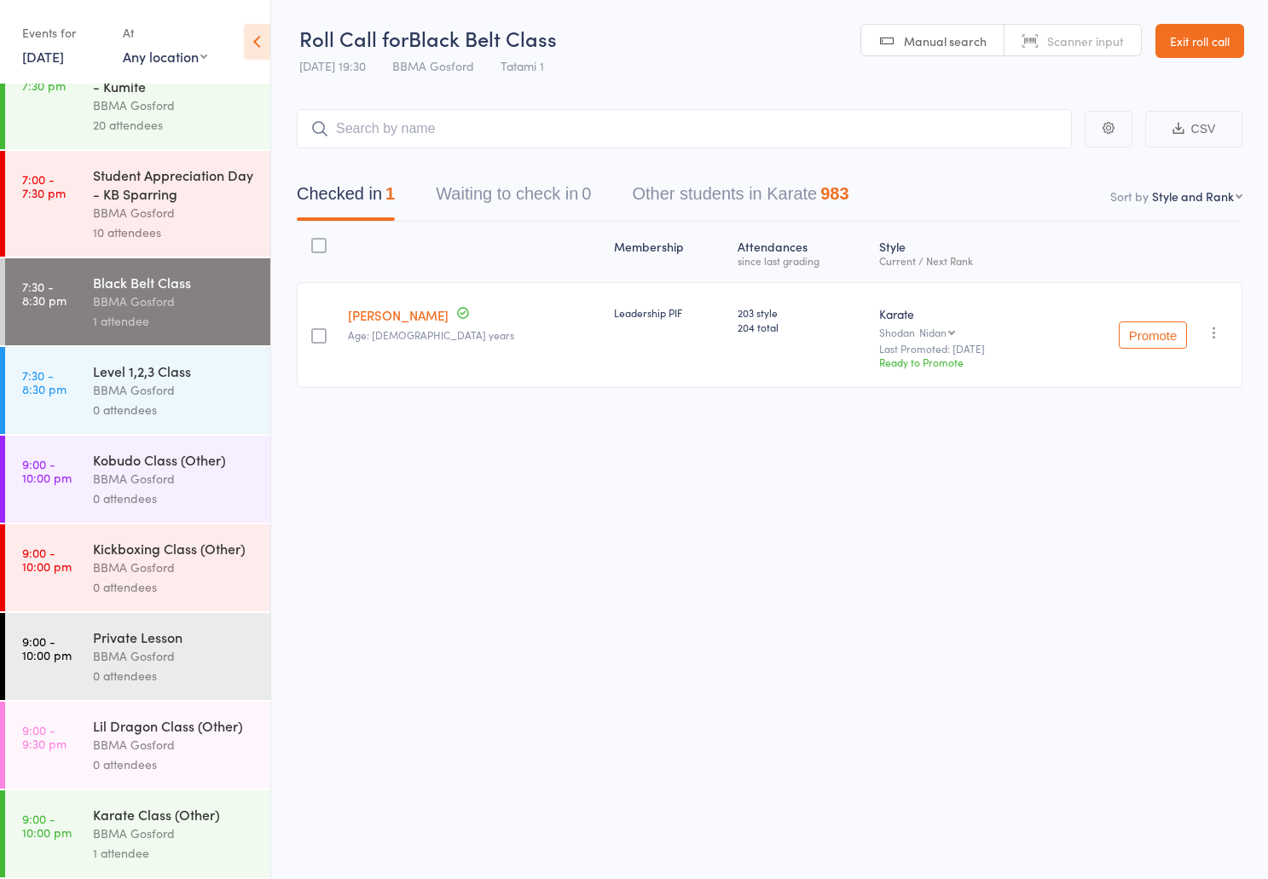
click at [180, 400] on div "0 attendees" at bounding box center [174, 410] width 163 height 20
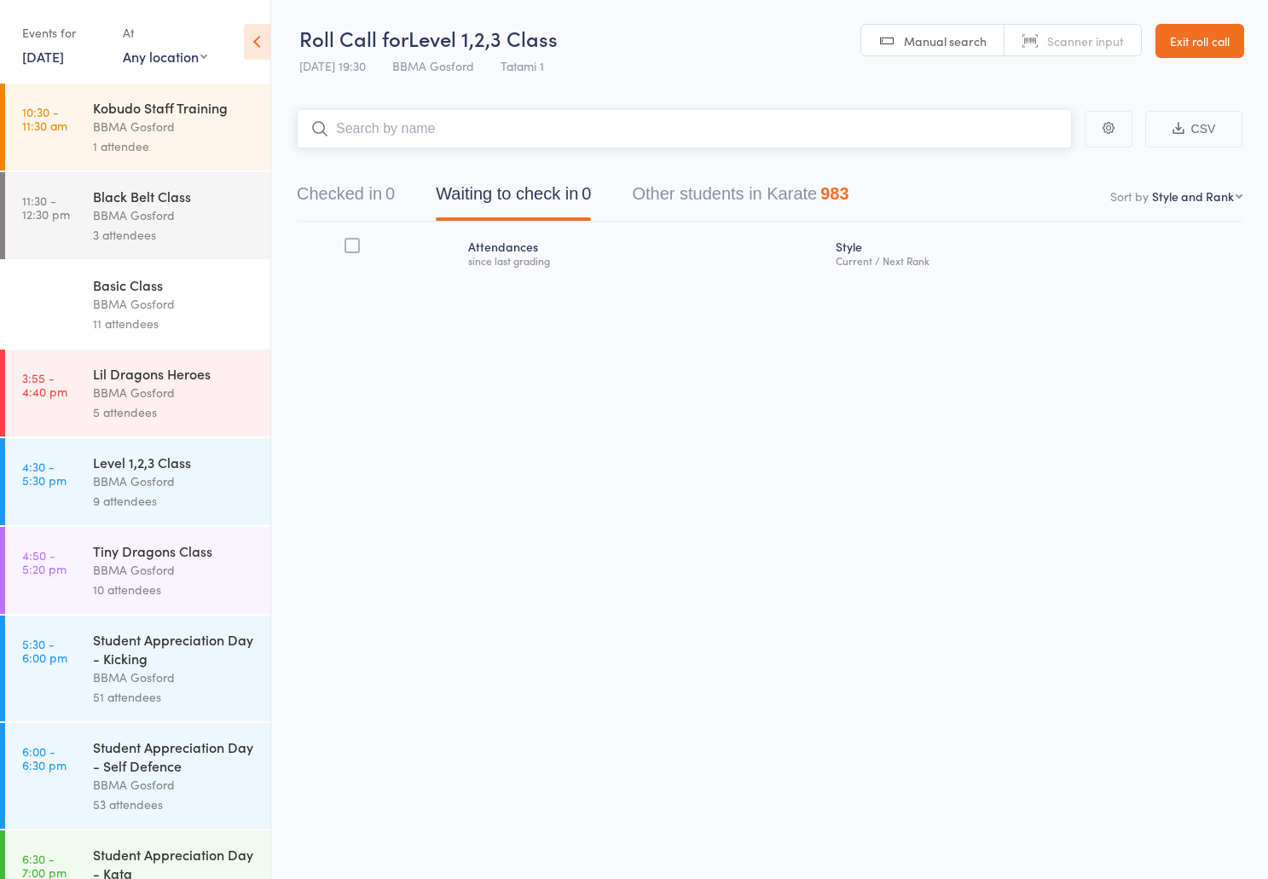
click at [418, 137] on input "search" at bounding box center [684, 128] width 775 height 39
click at [513, 140] on input "search" at bounding box center [684, 128] width 775 height 39
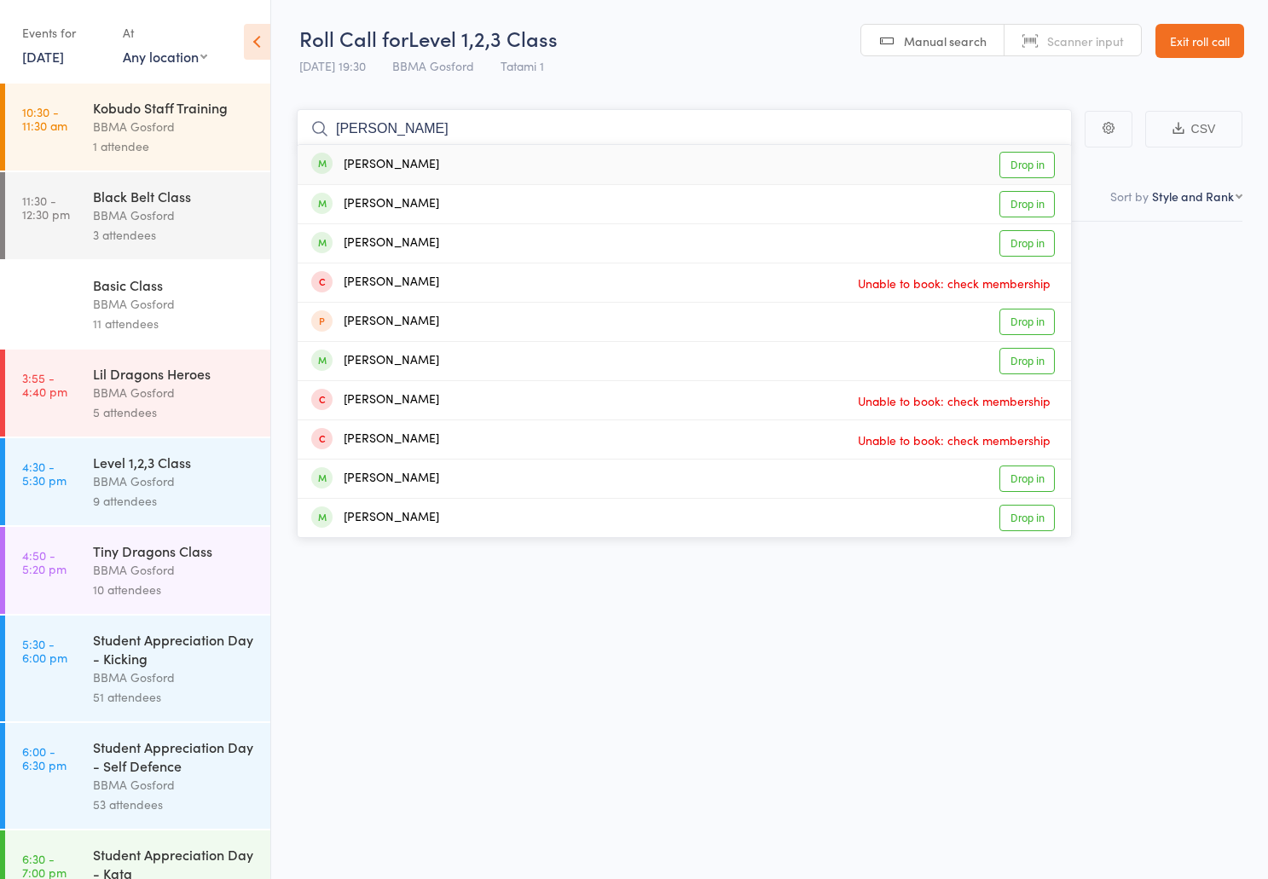
type input "[PERSON_NAME]"
click at [495, 155] on div "[PERSON_NAME] Drop in" at bounding box center [685, 164] width 774 height 39
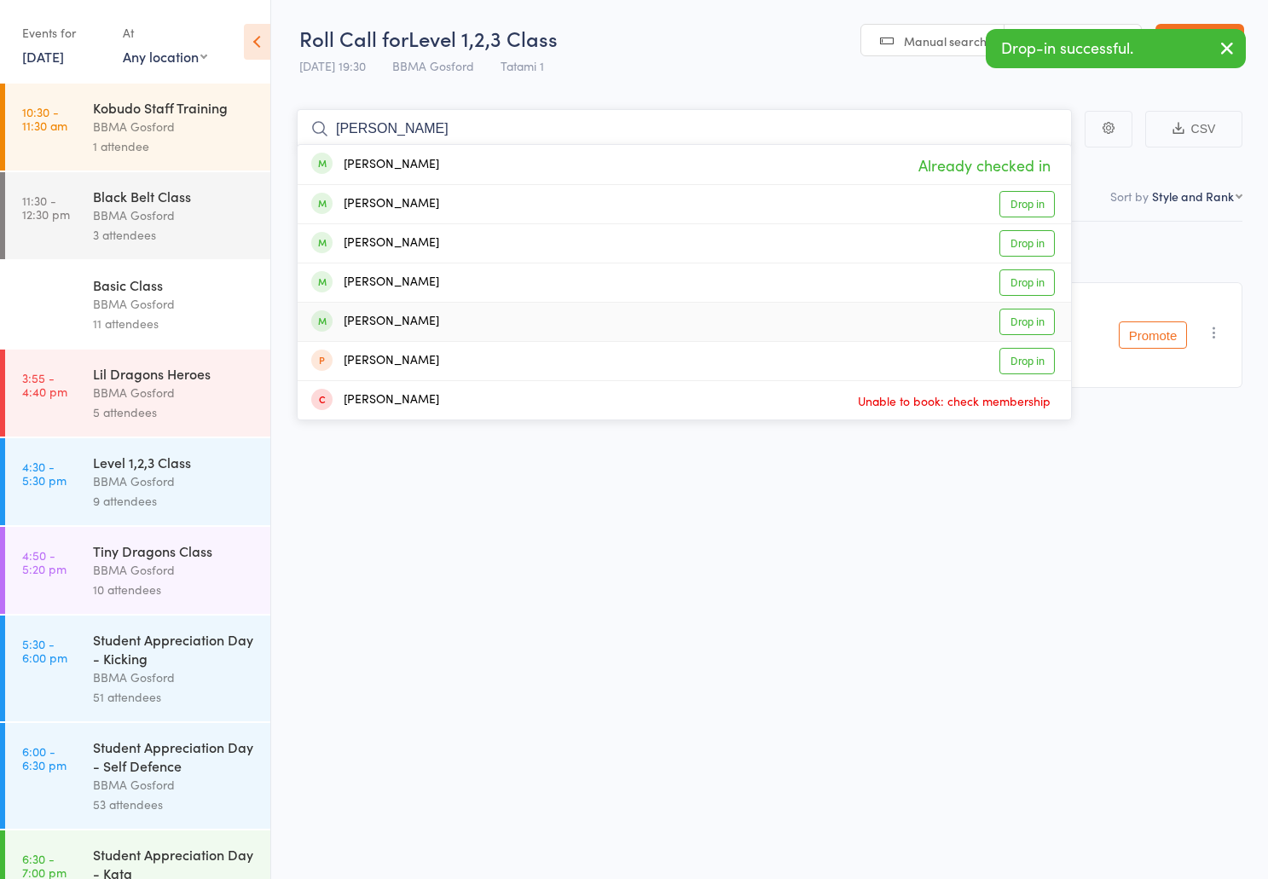
type input "[PERSON_NAME]"
click at [488, 322] on div "[PERSON_NAME] Drop in" at bounding box center [685, 322] width 774 height 38
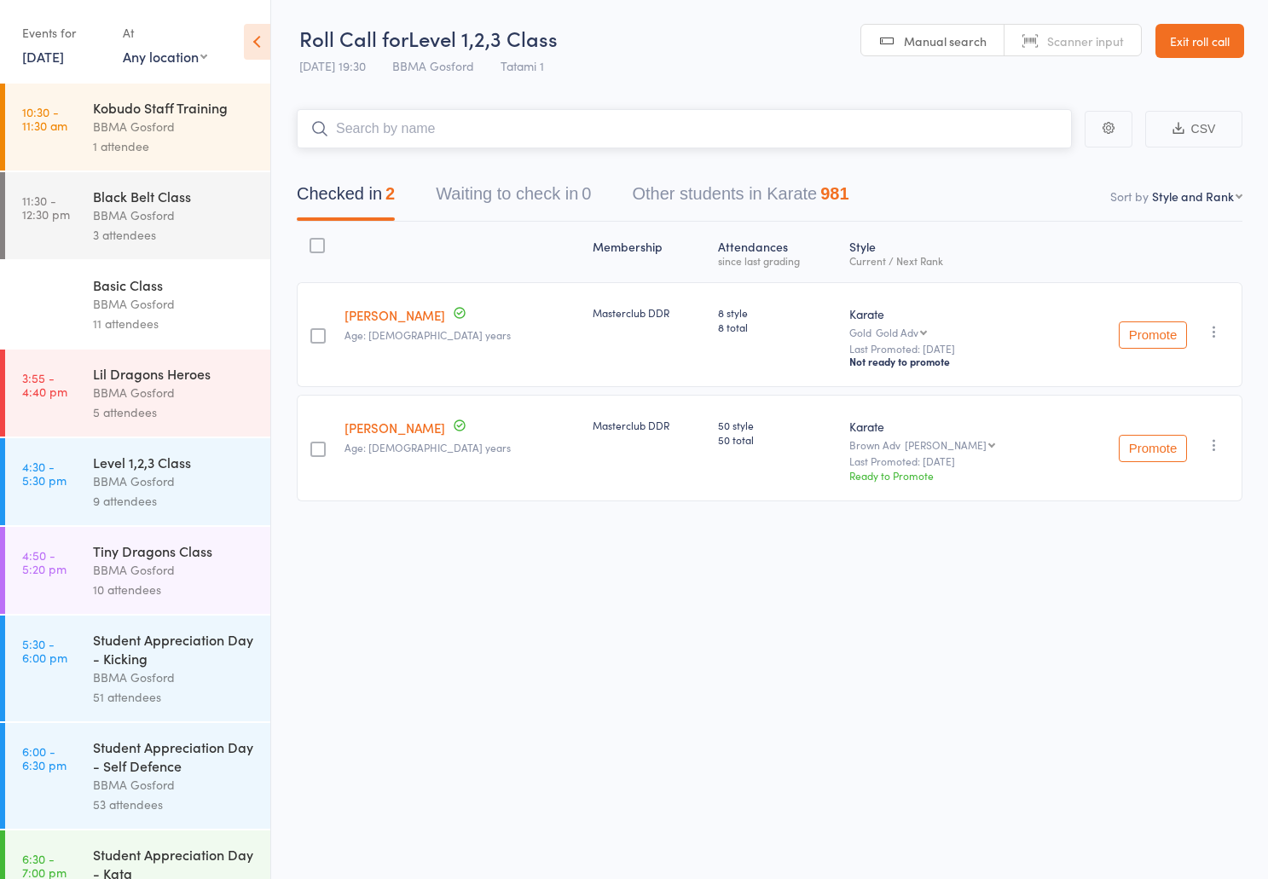
click at [544, 139] on input "search" at bounding box center [684, 128] width 775 height 39
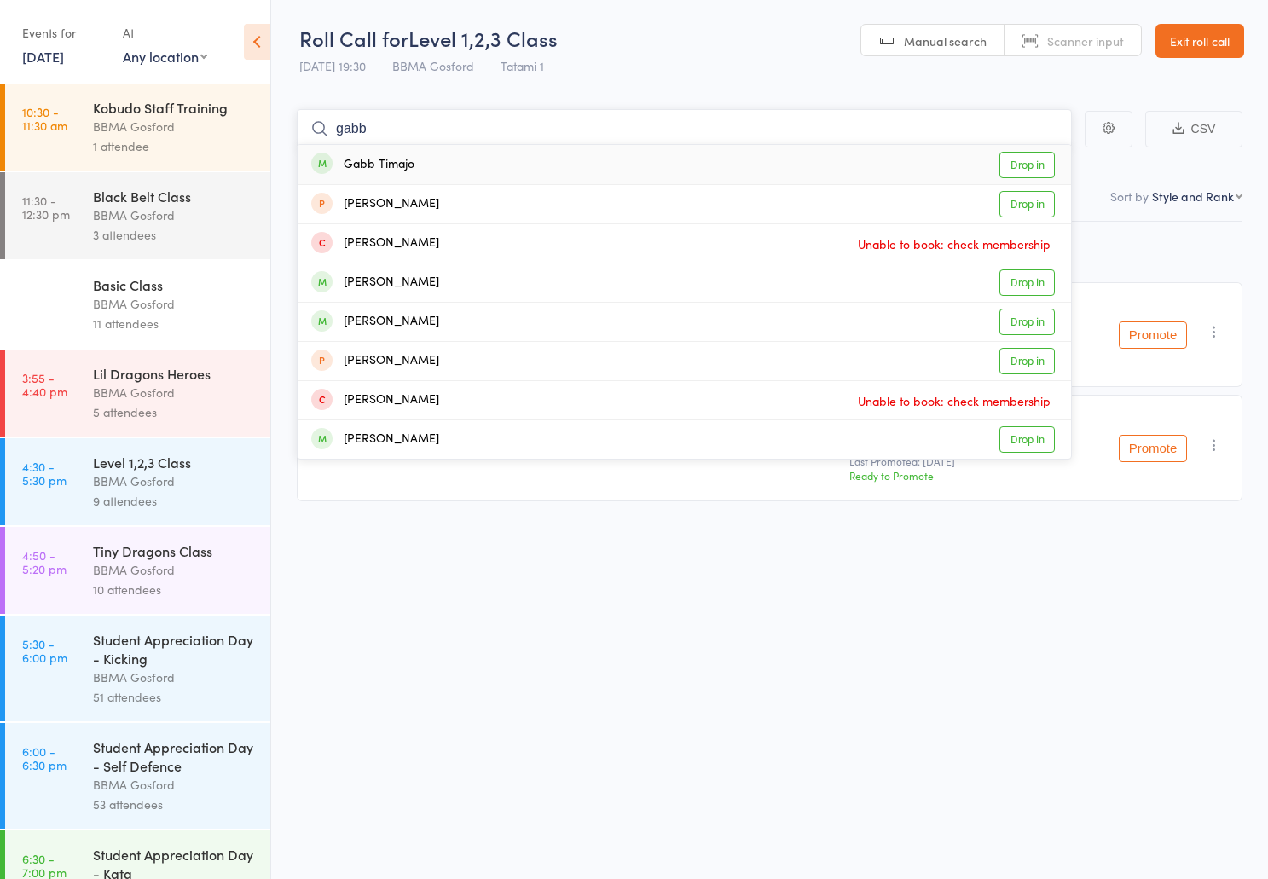
type input "gabb"
click at [537, 157] on div "Gabb Timajo Drop in" at bounding box center [685, 164] width 774 height 39
